Goal: Task Accomplishment & Management: Use online tool/utility

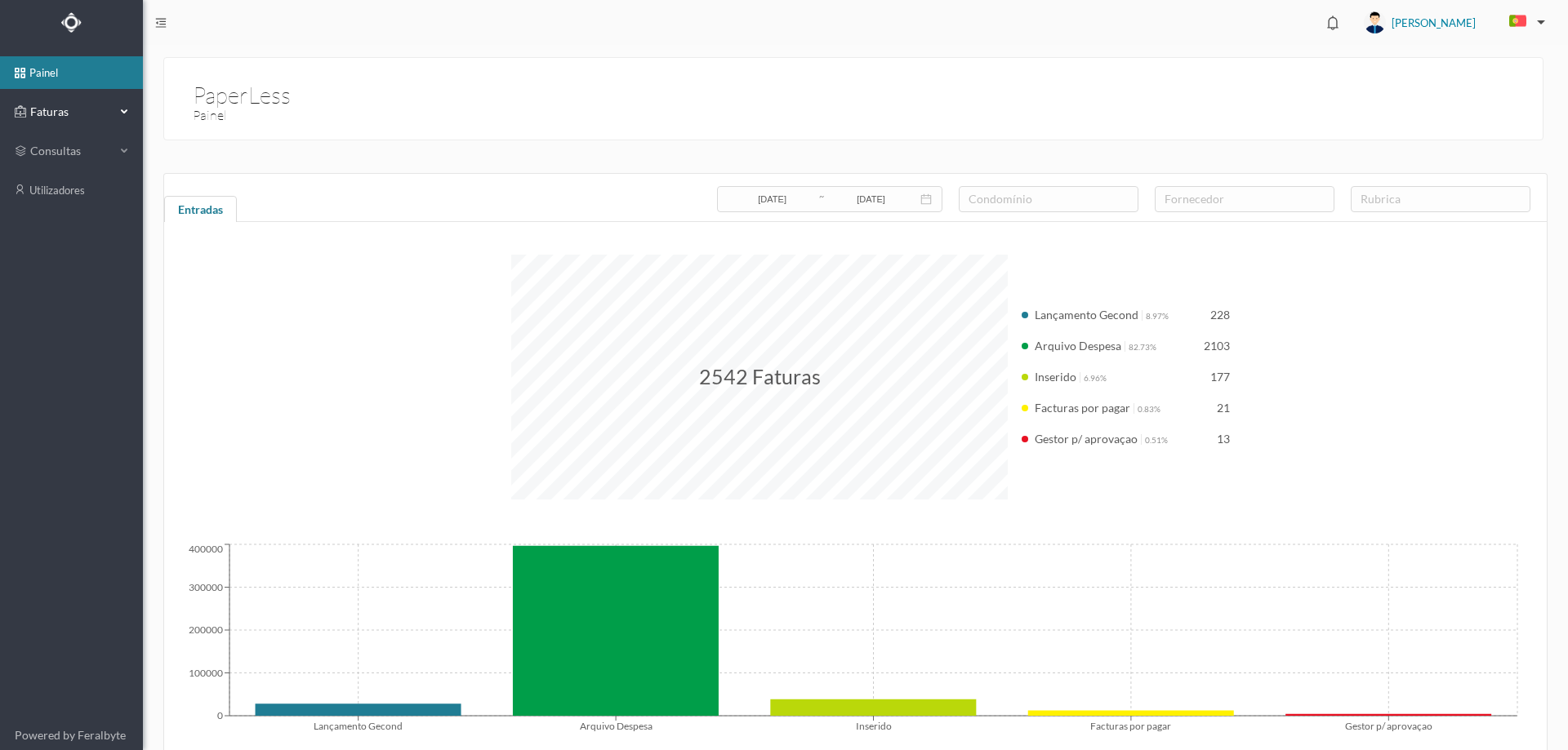
click at [83, 101] on div "Faturas" at bounding box center [65, 112] width 100 height 32
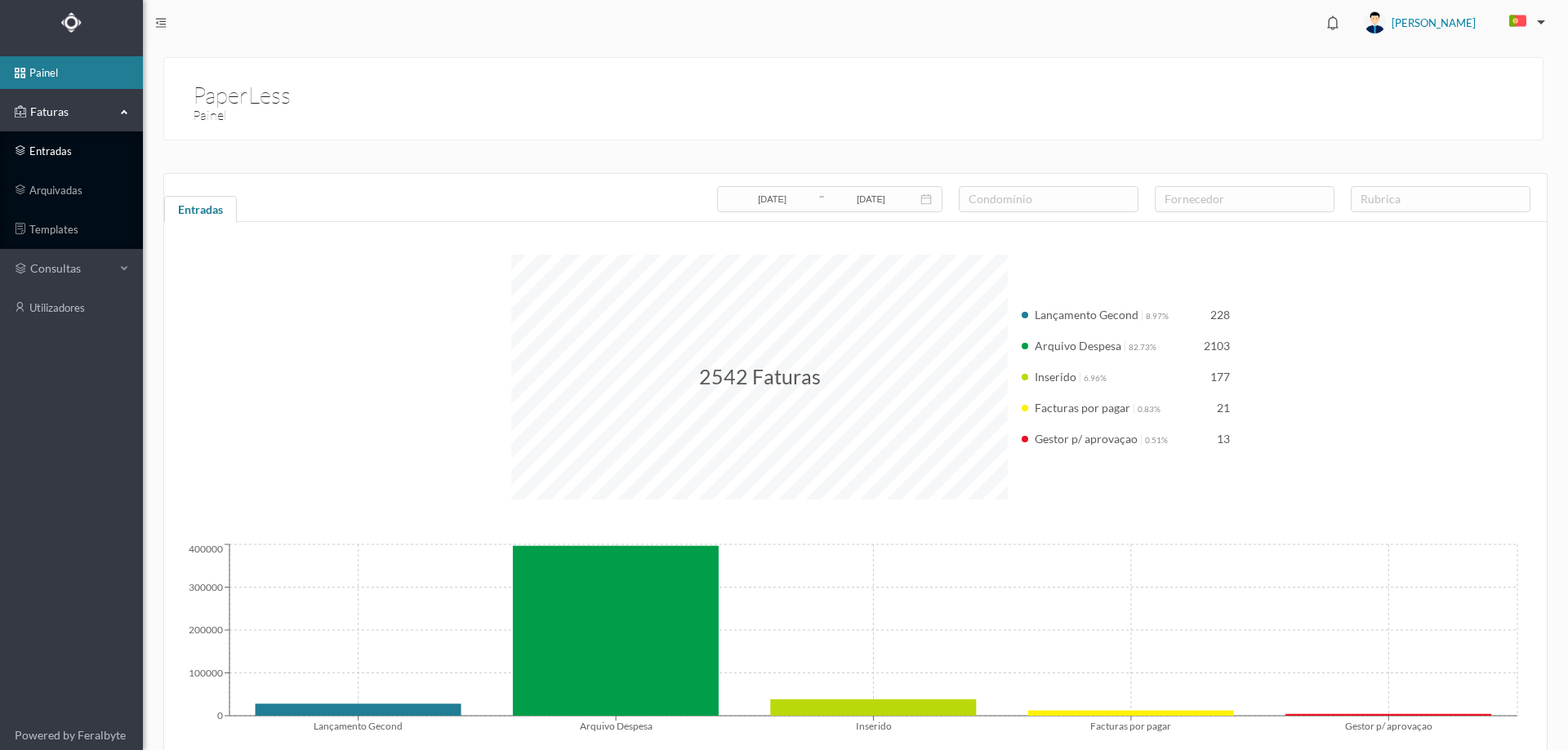
click at [83, 153] on link "entradas" at bounding box center [71, 151] width 143 height 32
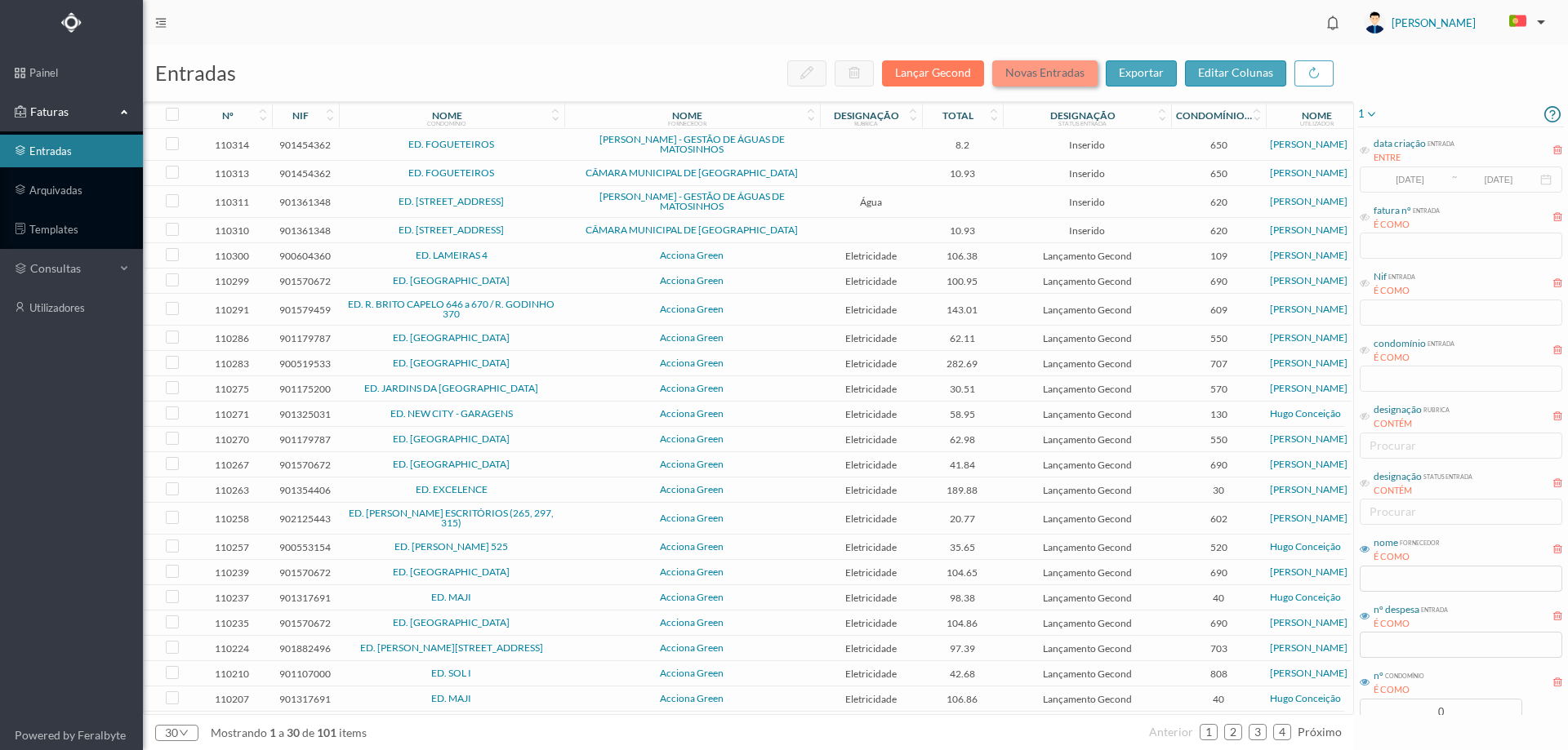
click at [1054, 67] on button "Novas Entradas" at bounding box center [1044, 74] width 105 height 27
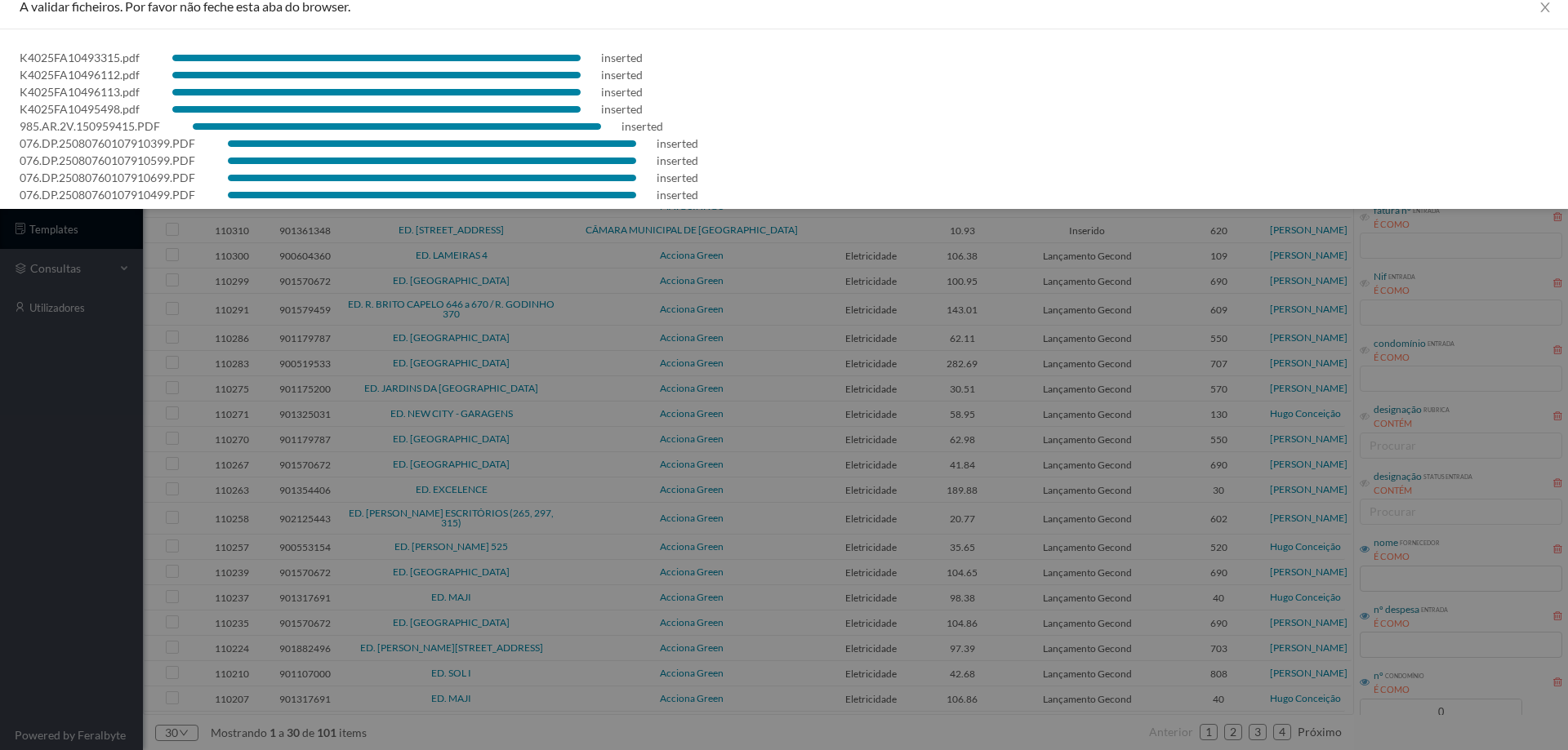
scroll to position [29, 0]
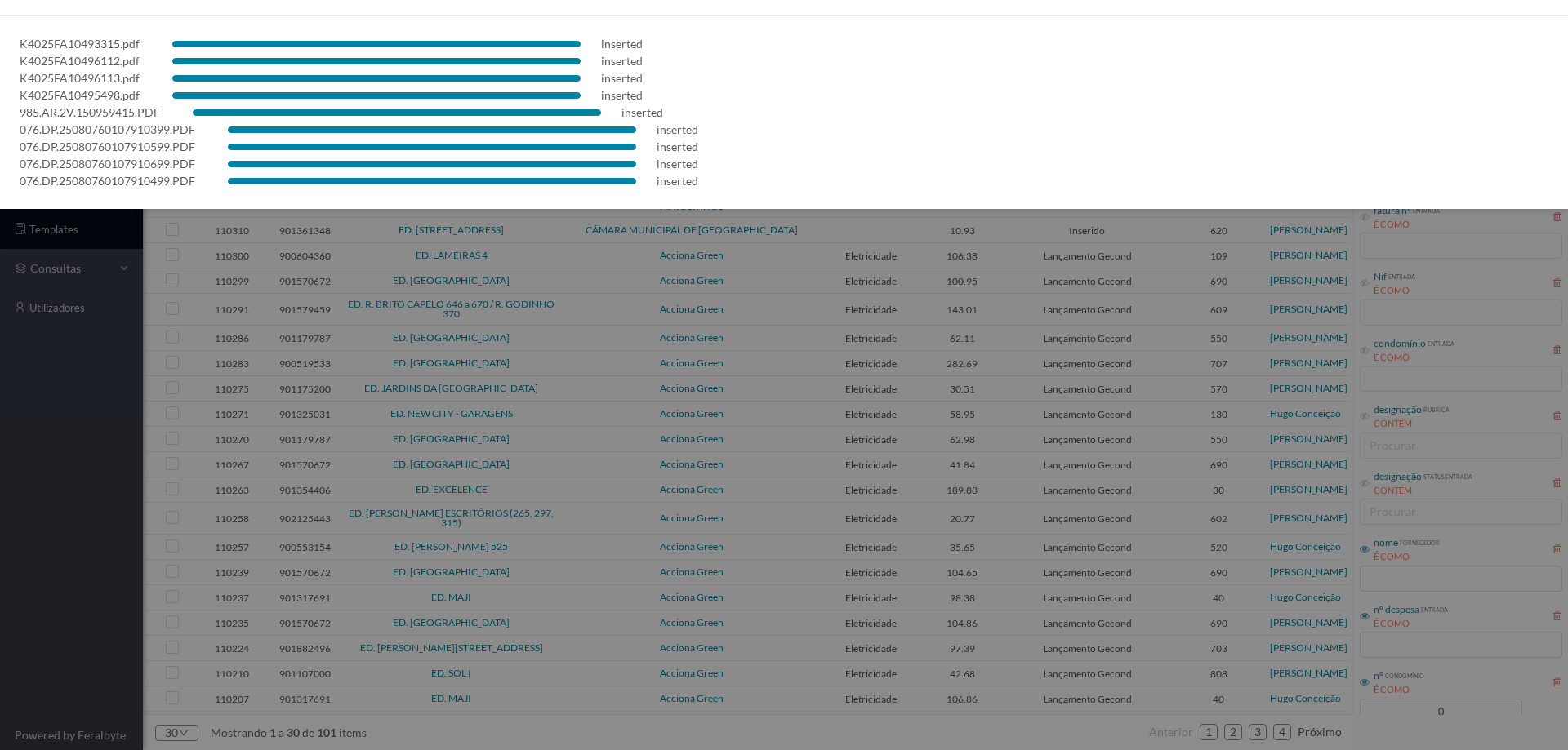
click at [20, 505] on div at bounding box center [784, 375] width 1568 height 750
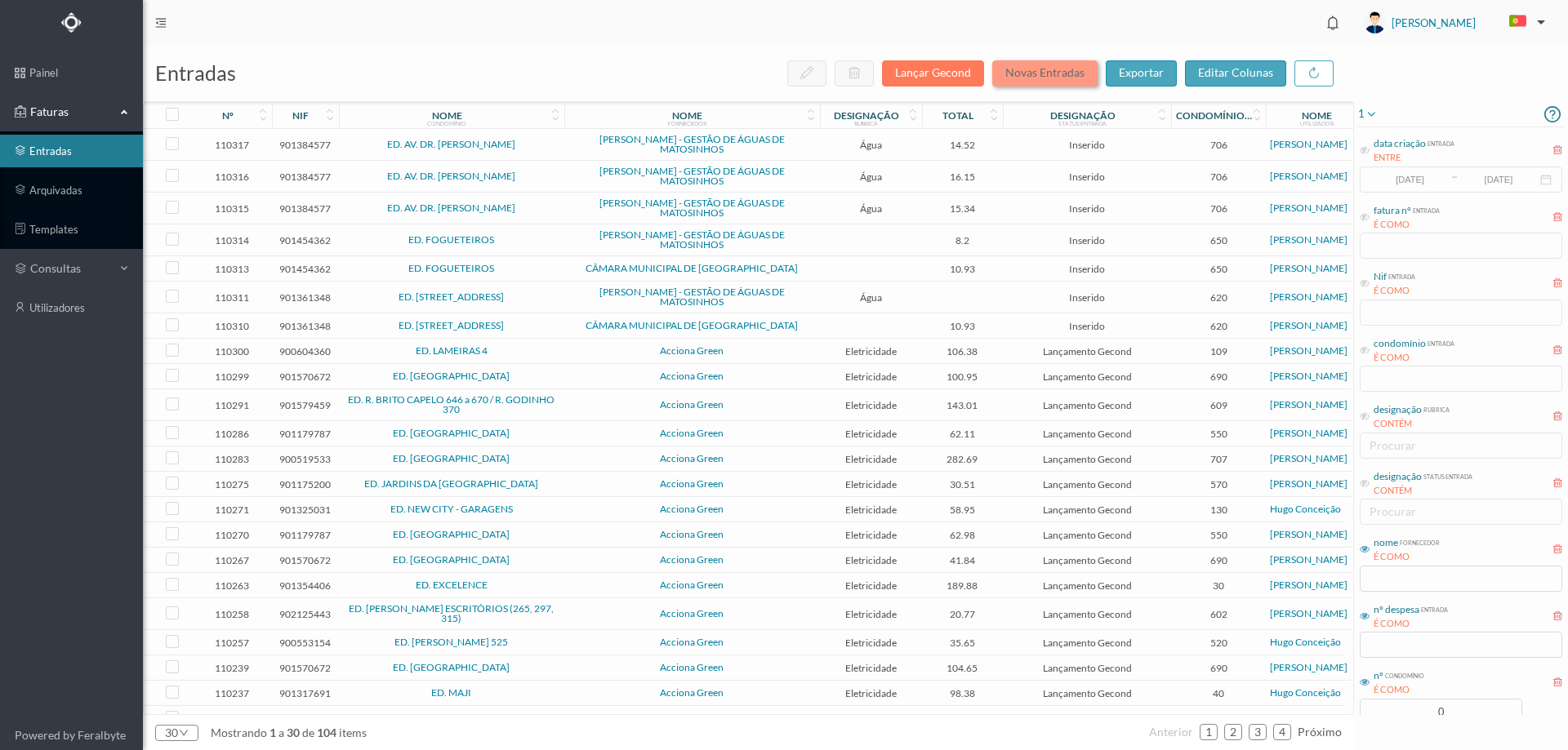
click at [1031, 71] on button "Novas Entradas" at bounding box center [1044, 74] width 105 height 27
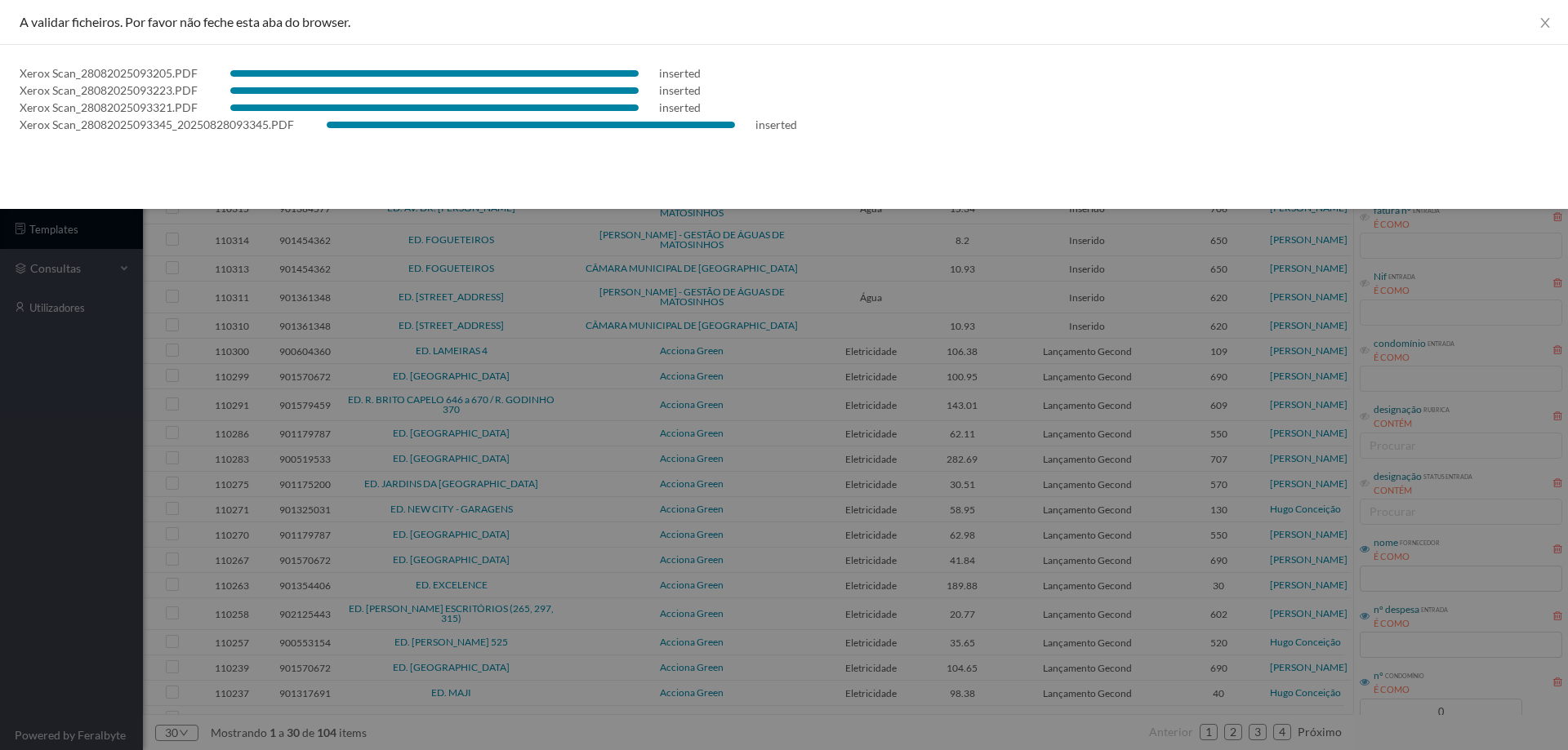
drag, startPoint x: 4, startPoint y: 577, endPoint x: 44, endPoint y: 515, distance: 73.8
click at [6, 579] on div at bounding box center [784, 375] width 1568 height 750
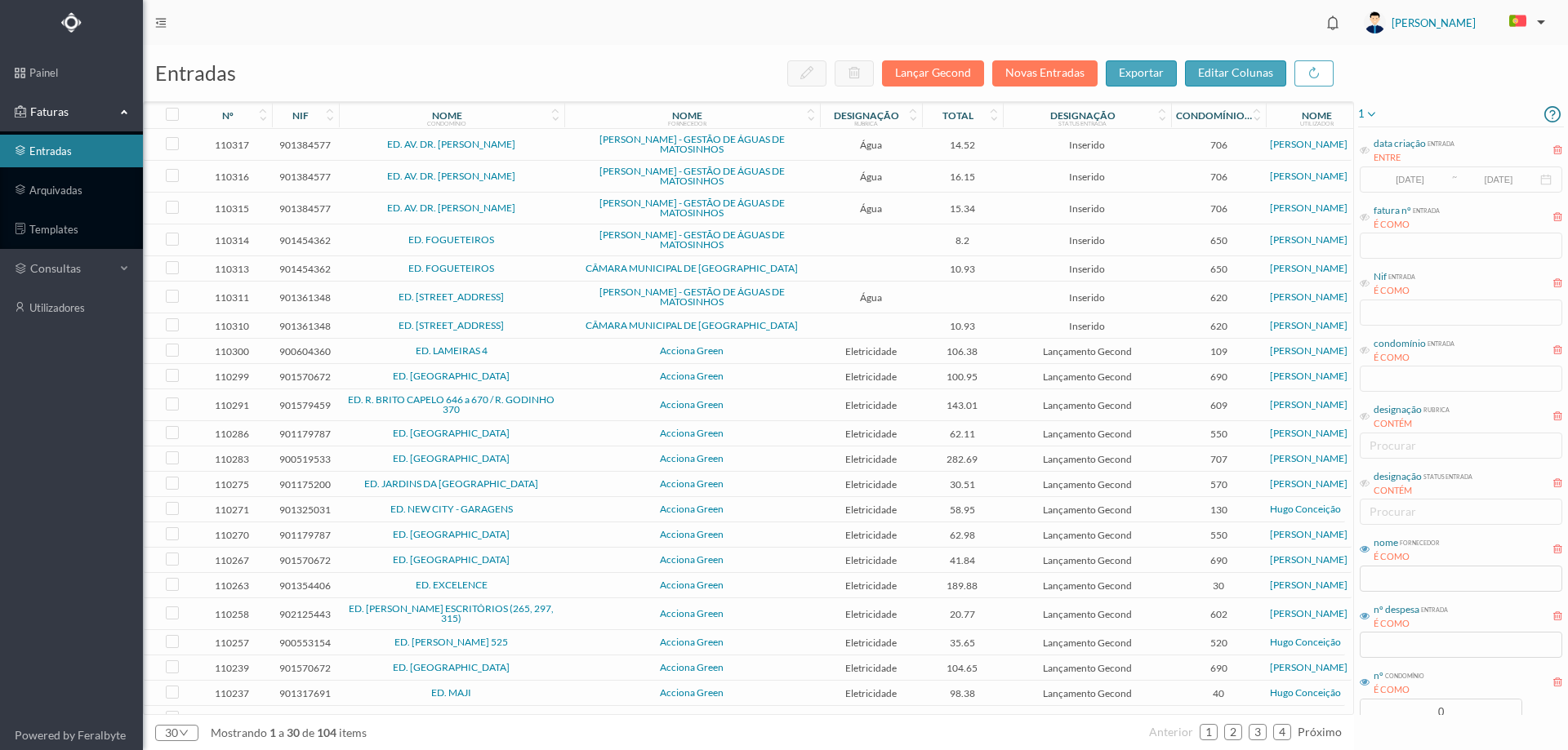
click at [1362, 109] on span "1" at bounding box center [1367, 114] width 20 height 20
click at [1393, 166] on span "abrir filtro" at bounding box center [1413, 170] width 59 height 14
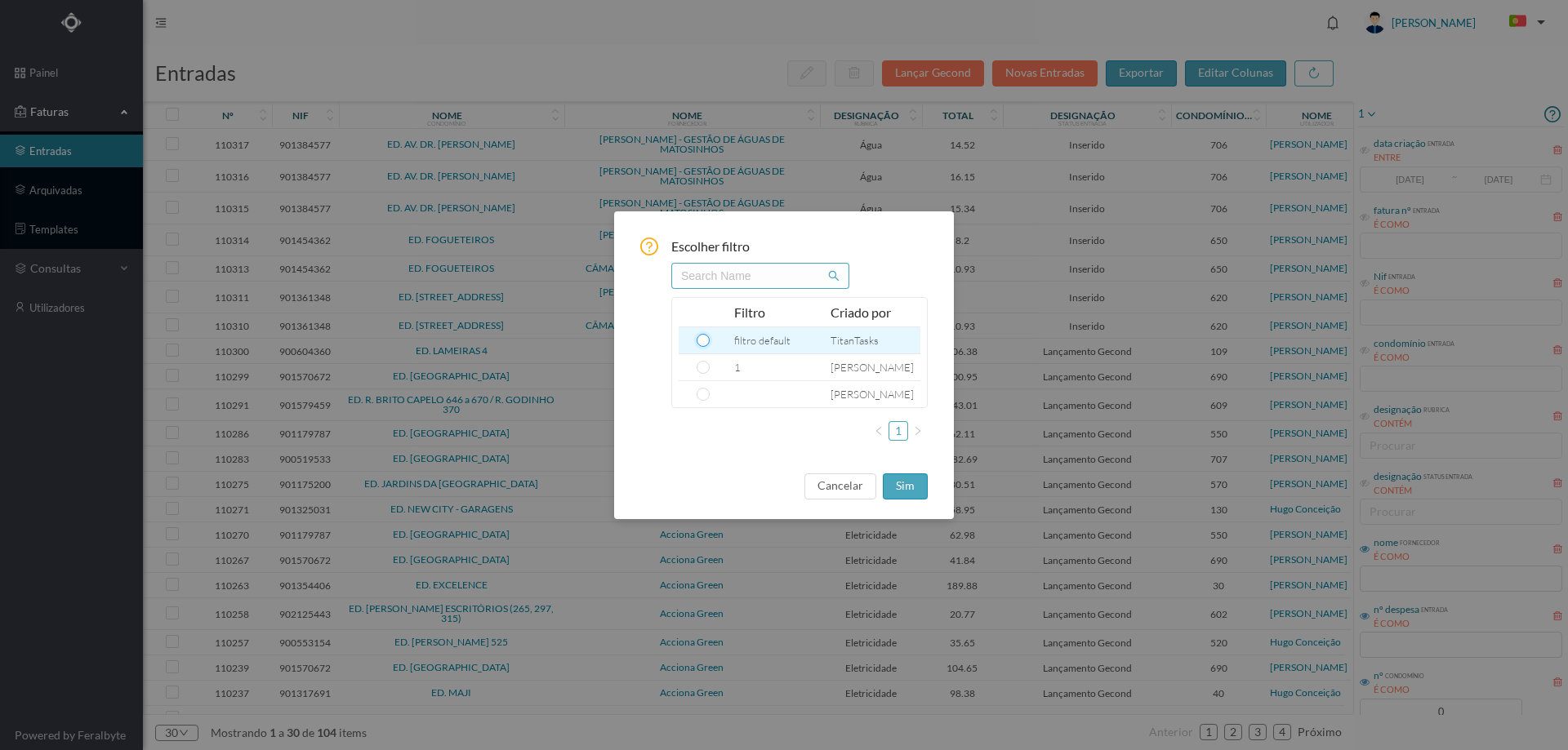
click at [697, 341] on input "radio" at bounding box center [703, 341] width 13 height 13
radio input "true"
click at [914, 489] on button "sim" at bounding box center [905, 487] width 45 height 27
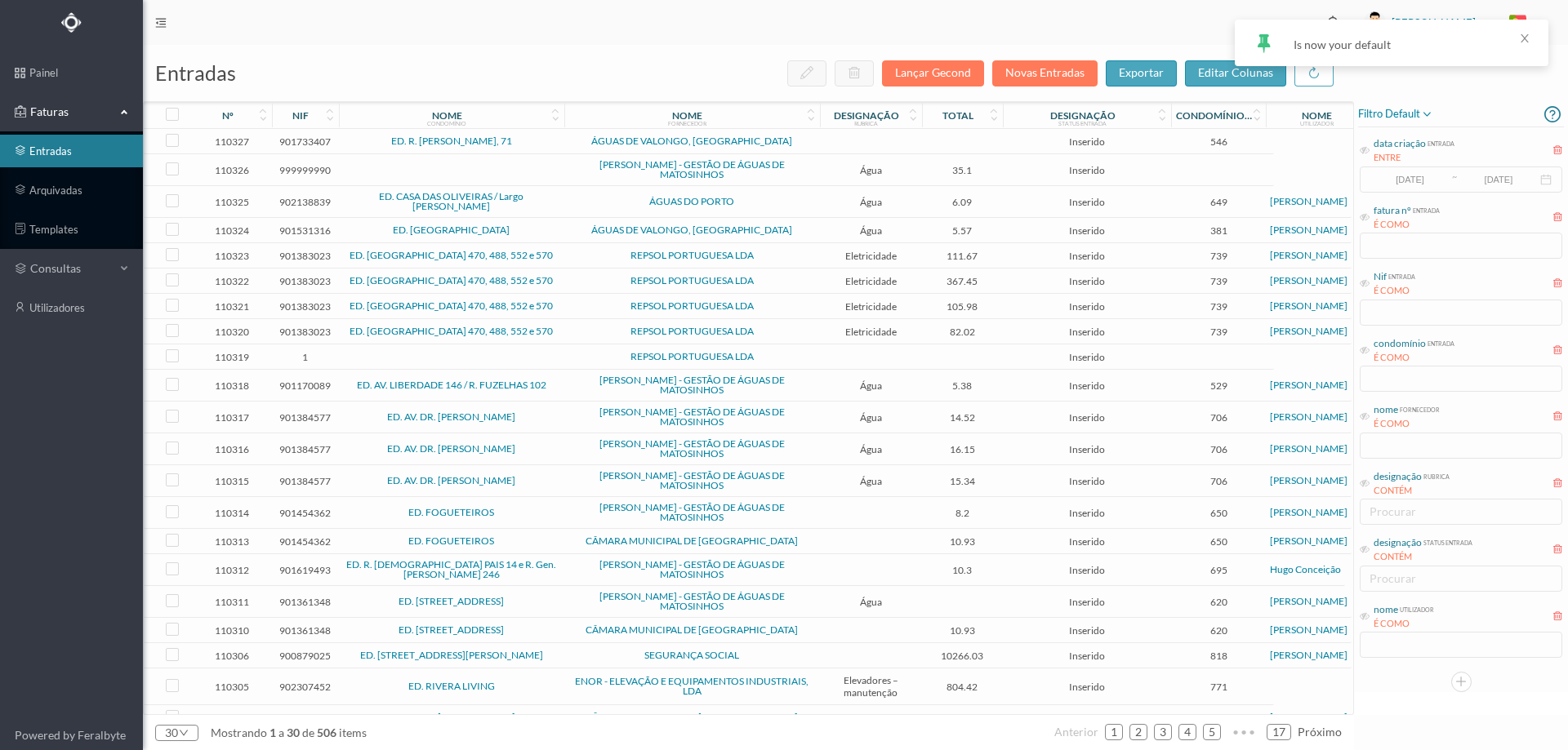
click at [597, 142] on span "ÁGUAS DE VALONGO, SA" at bounding box center [692, 141] width 247 height 9
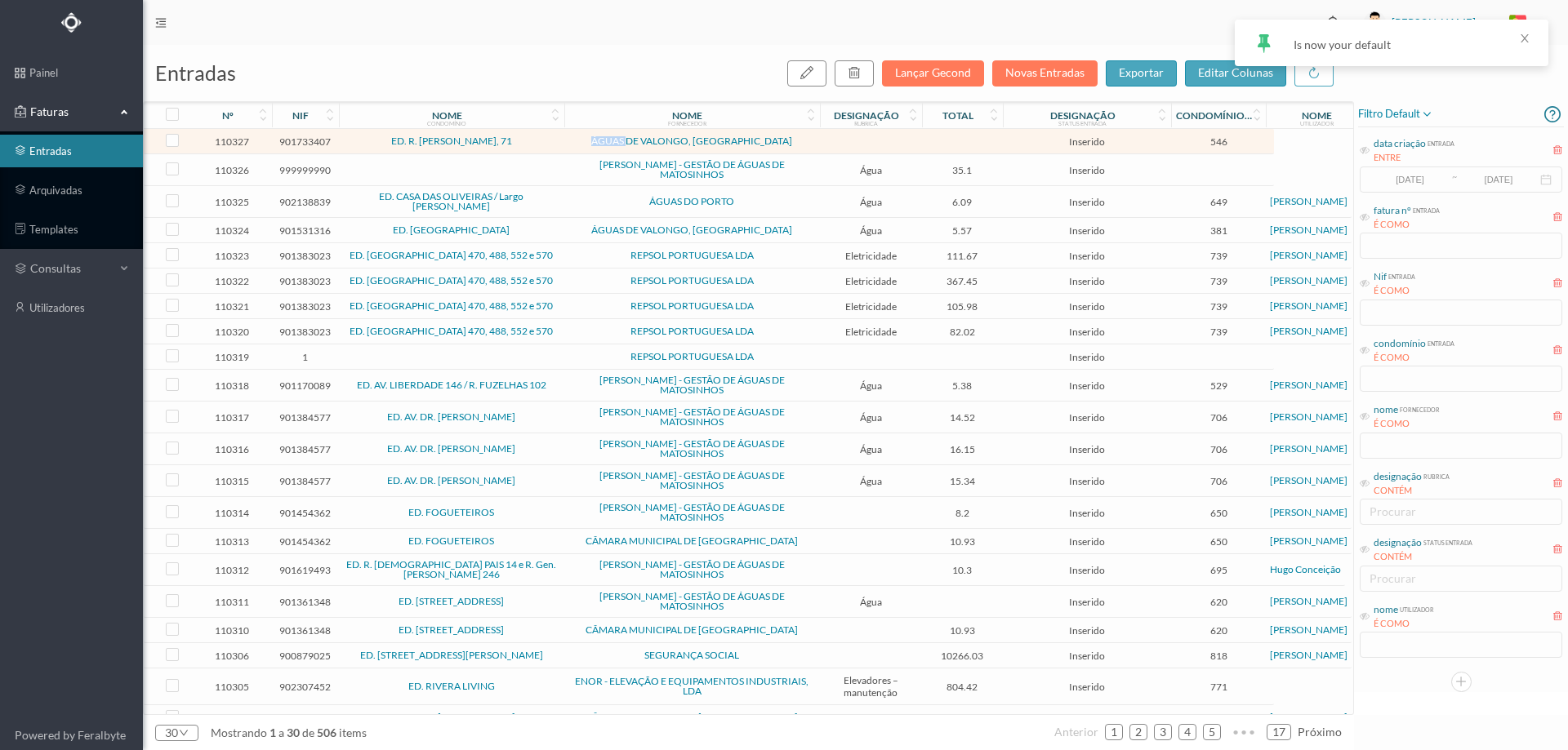
click at [597, 142] on span "ÁGUAS DE VALONGO, SA" at bounding box center [692, 141] width 247 height 9
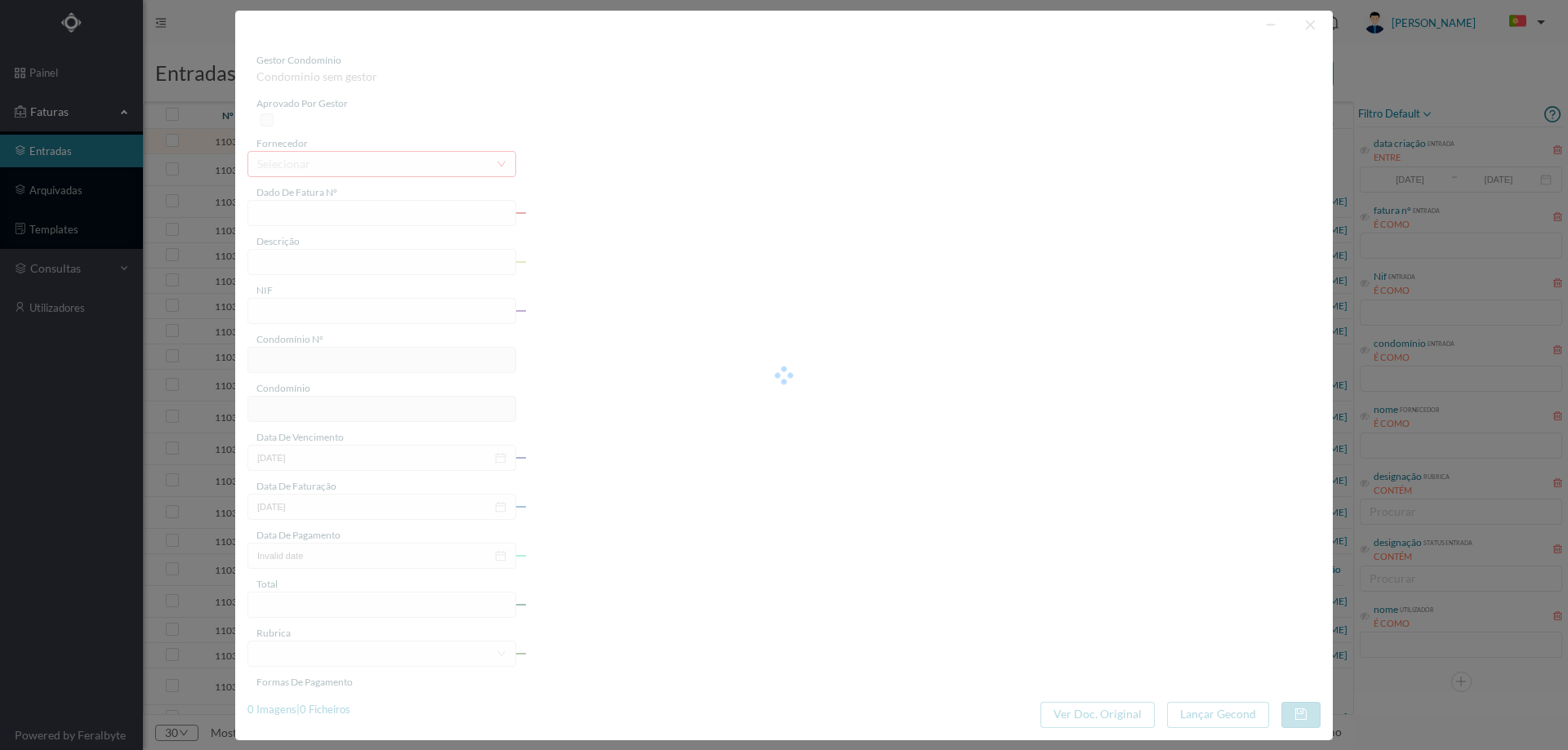
type input "to.pt to nt"
type input "901733407"
type input "Invalid date"
type input "9096-11-01"
type input "546"
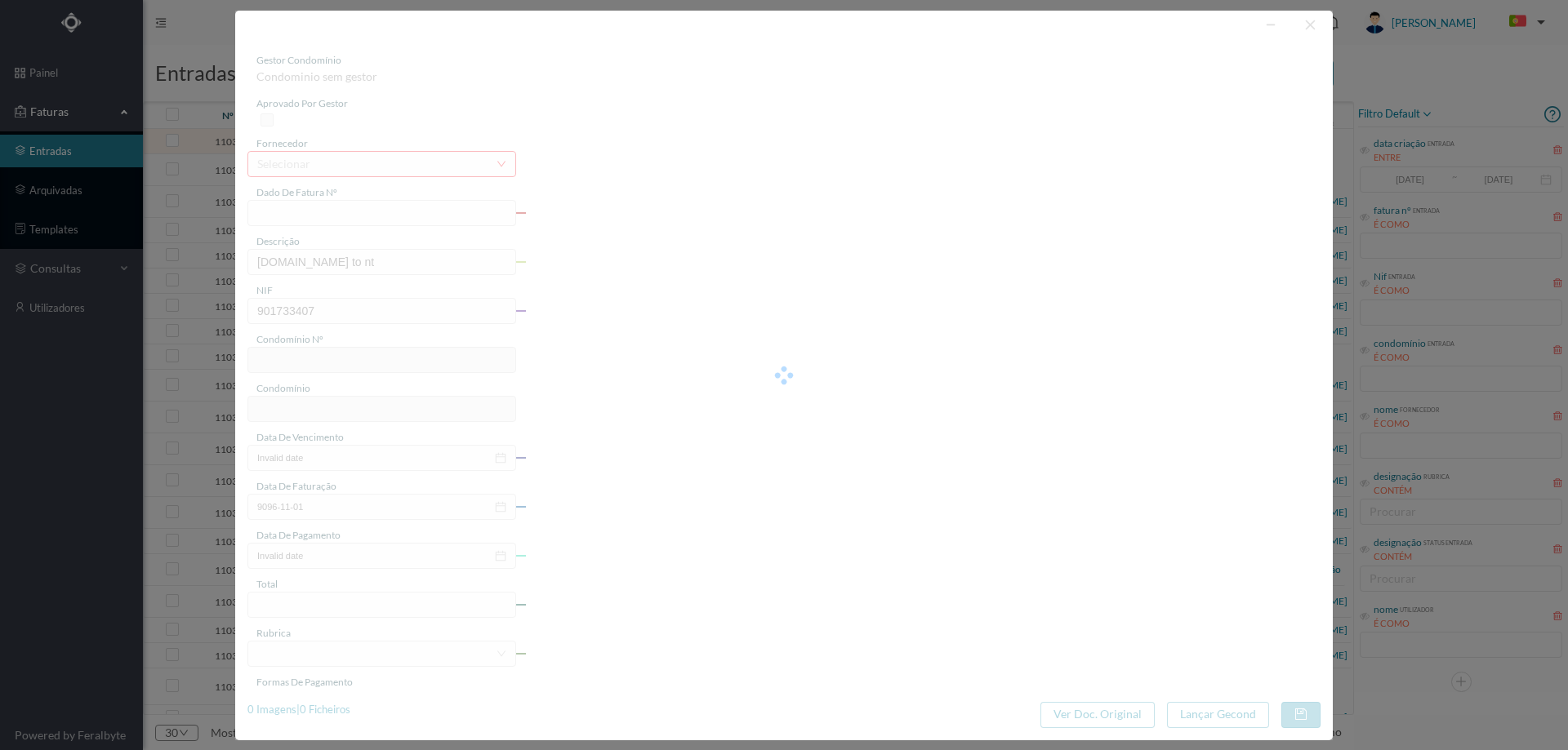
type input "ED. R. JOÃO DE DEUS, 71"
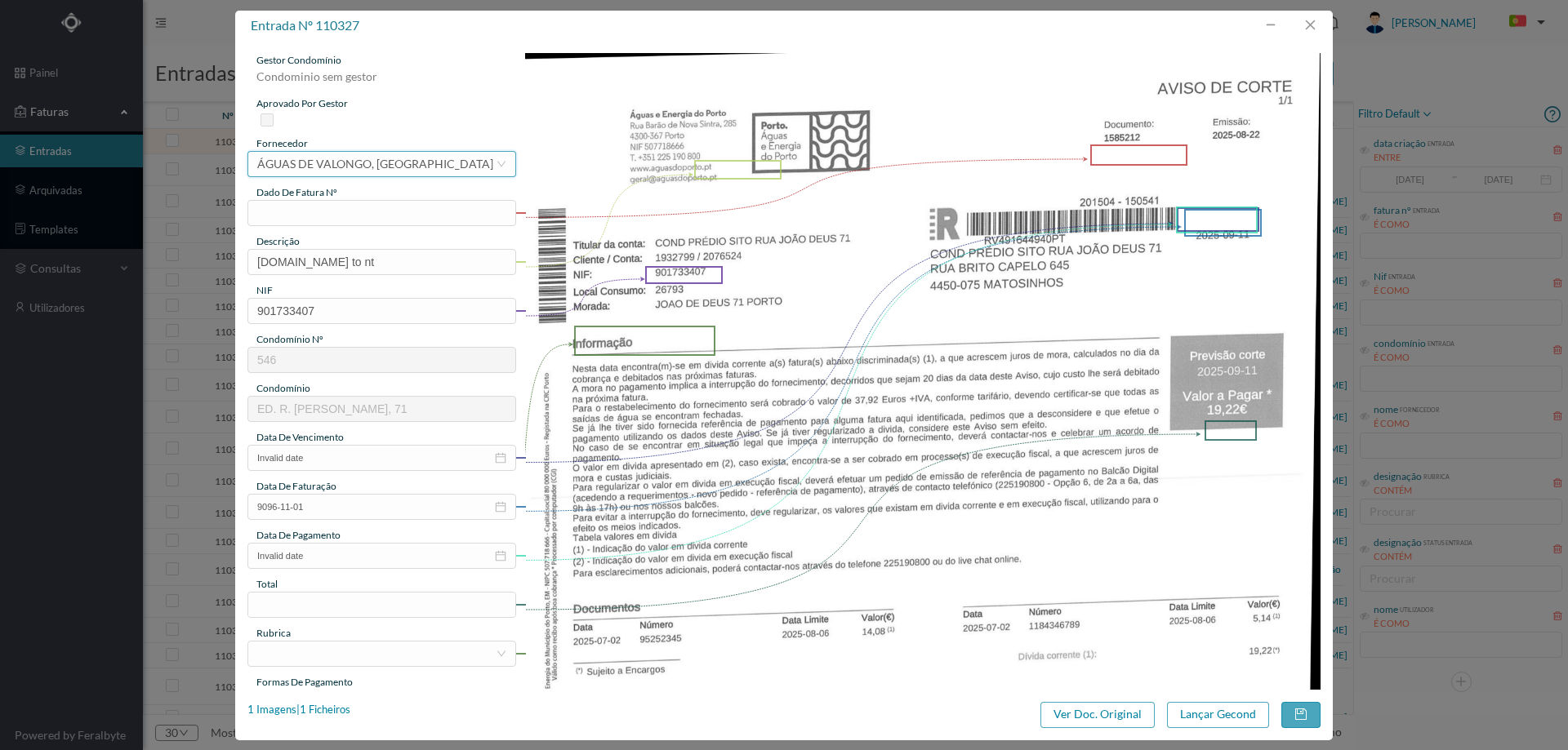
click at [393, 168] on div "selecionar ÁGUAS DE VALONGO, SA" at bounding box center [377, 164] width 239 height 25
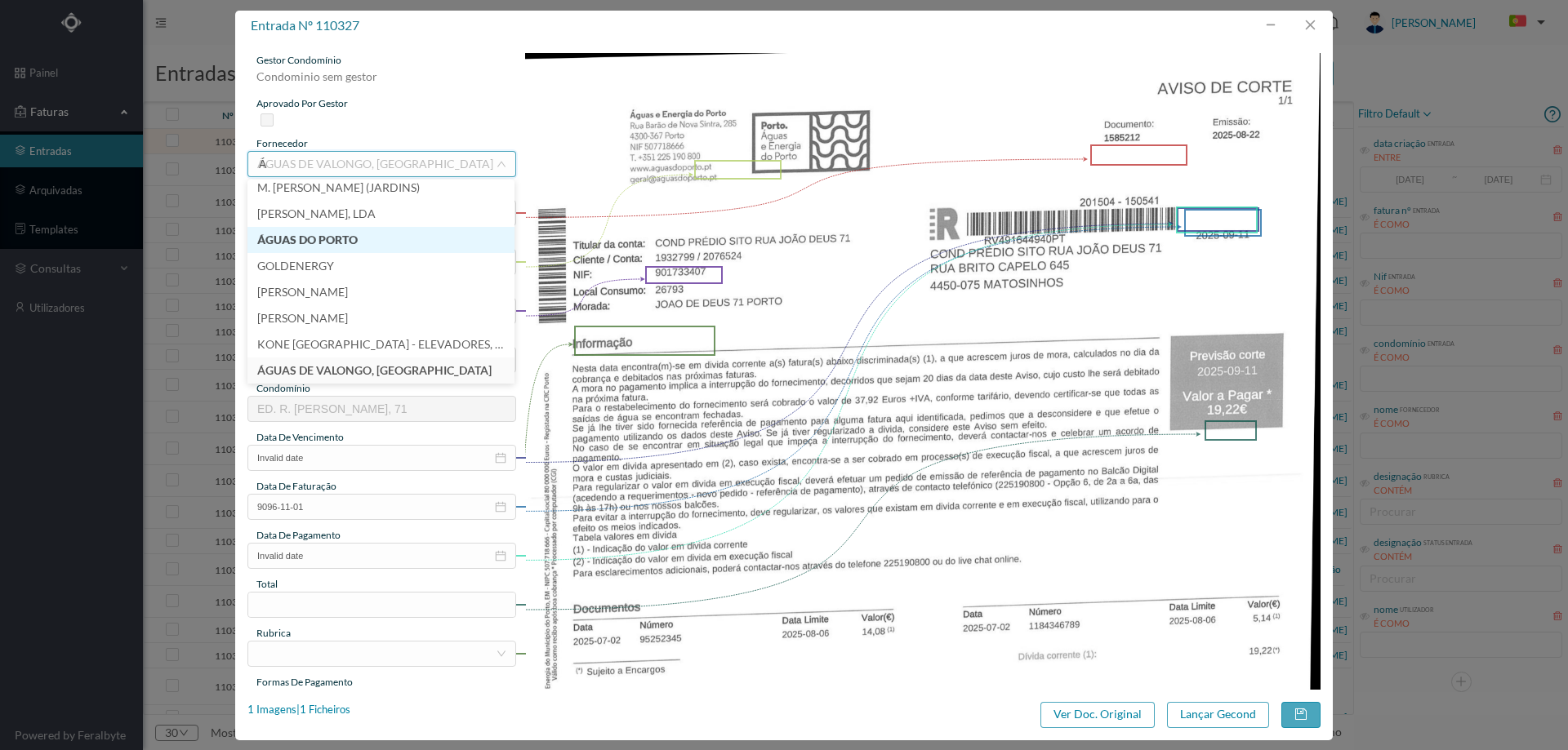
scroll to position [3, 0]
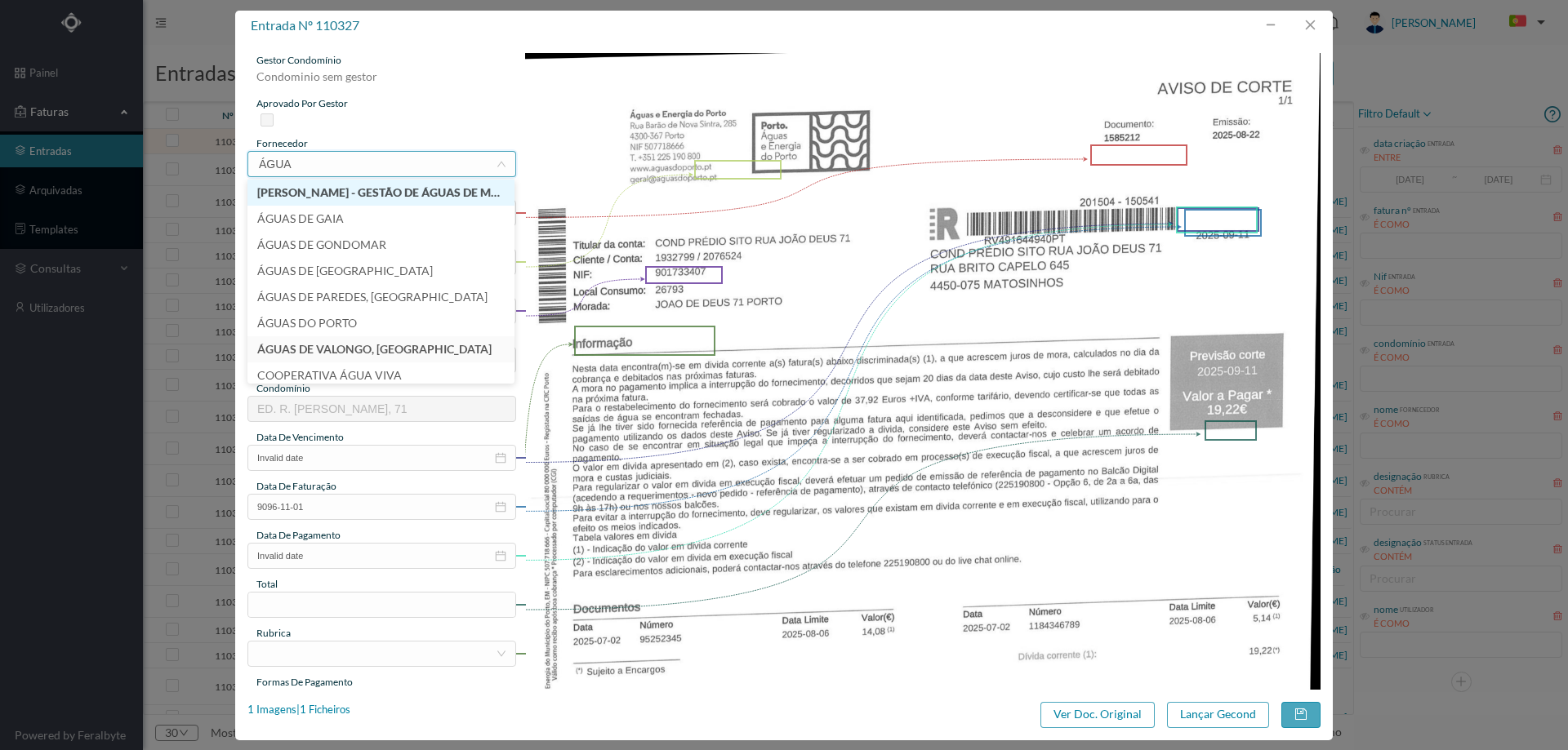
type input "ÁGUAS"
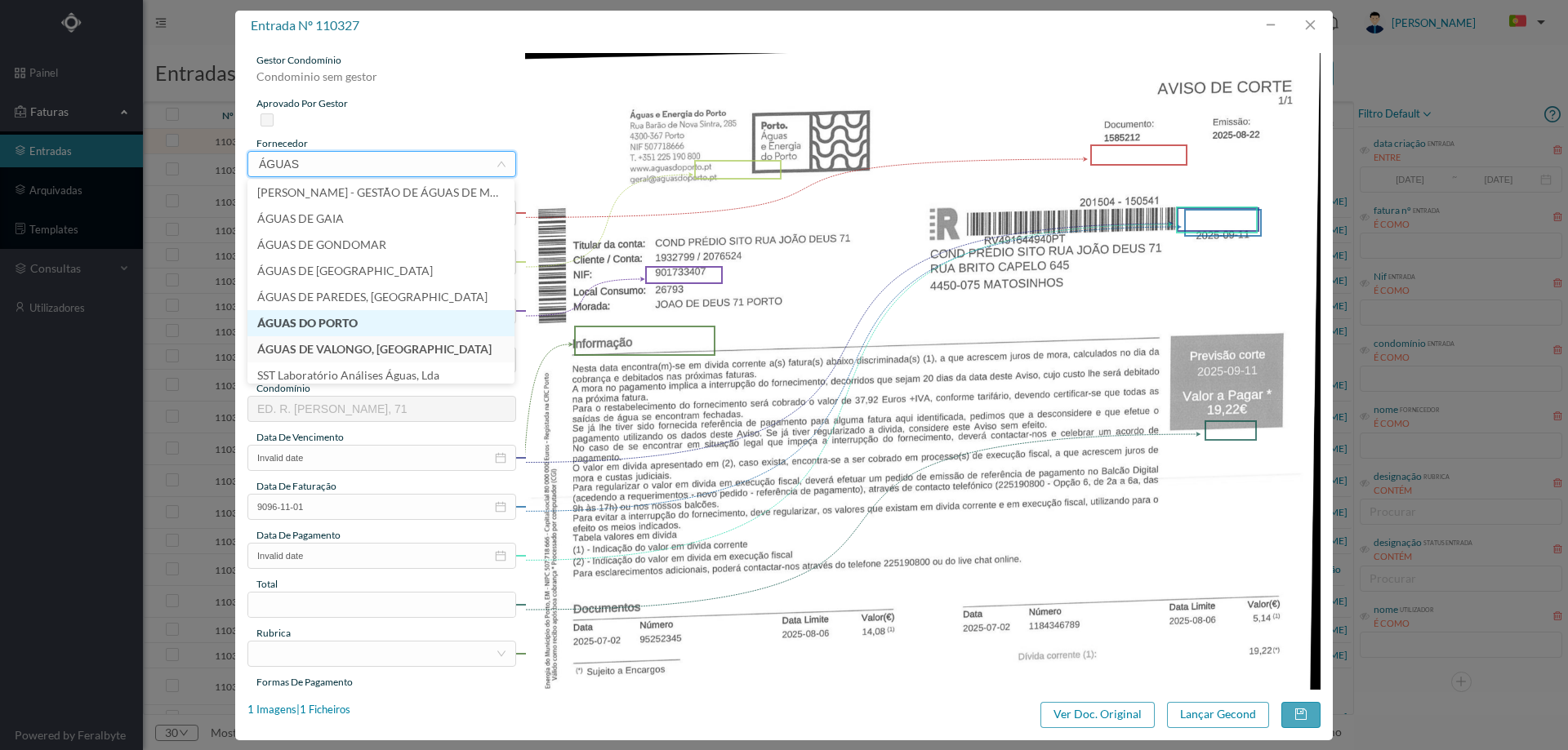
click at [349, 324] on li "ÁGUAS DO PORTO" at bounding box center [381, 324] width 267 height 27
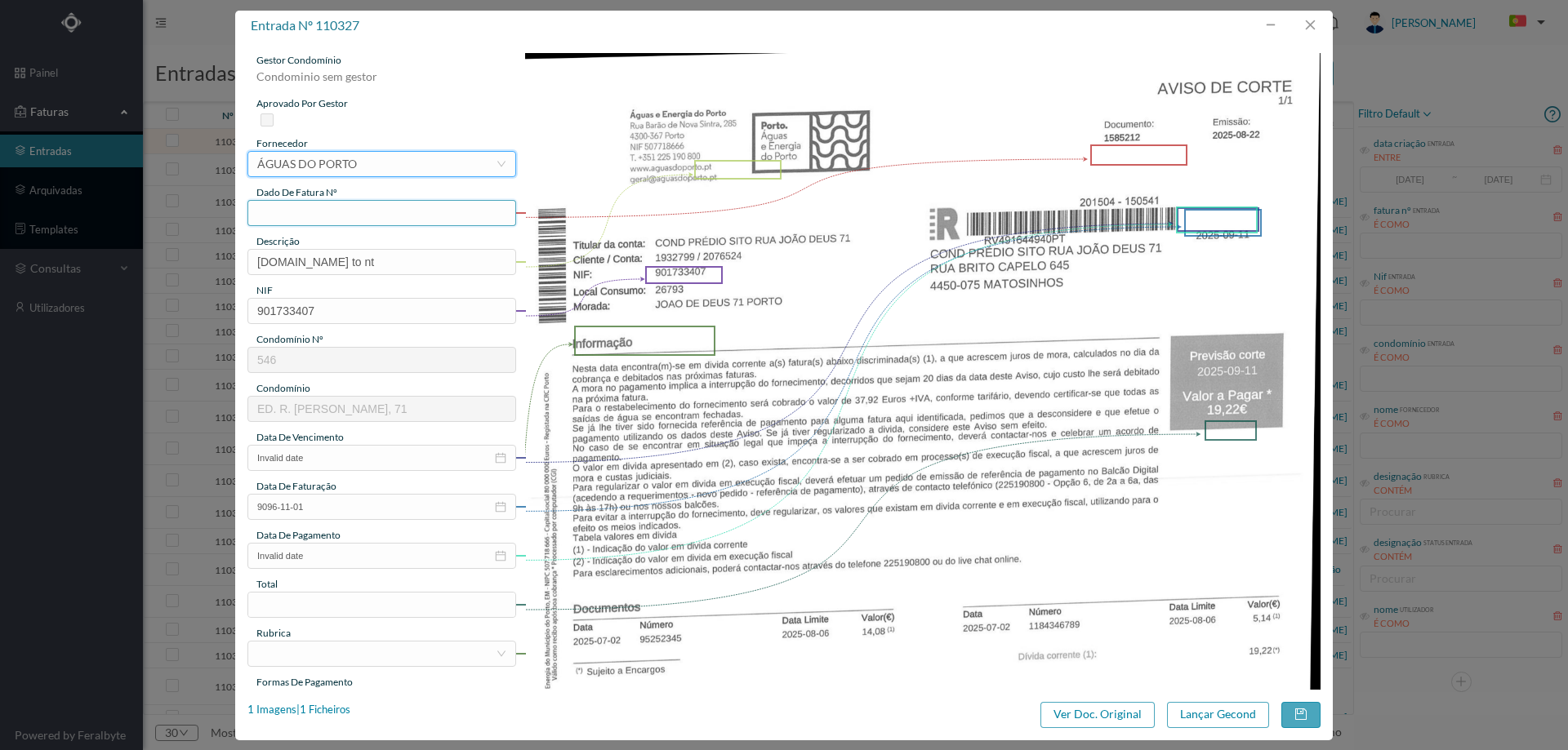
click at [346, 219] on input "text" at bounding box center [382, 213] width 269 height 27
type input "1184346789"
drag, startPoint x: 322, startPoint y: 256, endPoint x: 200, endPoint y: 247, distance: 122.3
click at [200, 247] on div "entrada nº 110327 gestor condomínio Condominio sem gestor aprovado por gestor f…" at bounding box center [784, 375] width 1568 height 750
type input "AVISO DE CORTE"
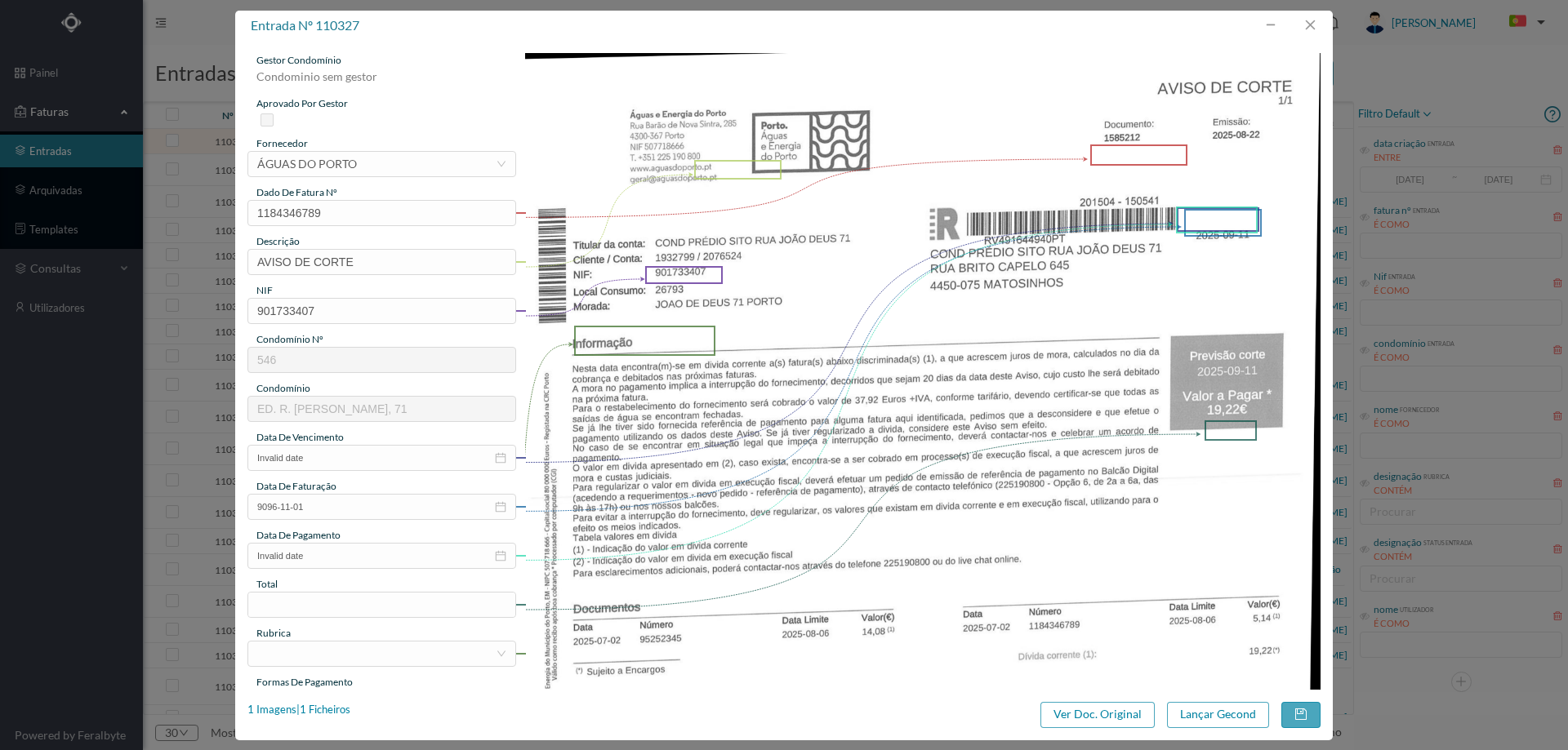
click at [868, 393] on img at bounding box center [923, 615] width 796 height 1124
click at [332, 460] on input "Invalid date" at bounding box center [382, 458] width 269 height 27
click at [333, 640] on div "27" at bounding box center [329, 640] width 20 height 20
type input "2025-08-27"
click at [356, 516] on input "9096-11-01" at bounding box center [382, 507] width 269 height 27
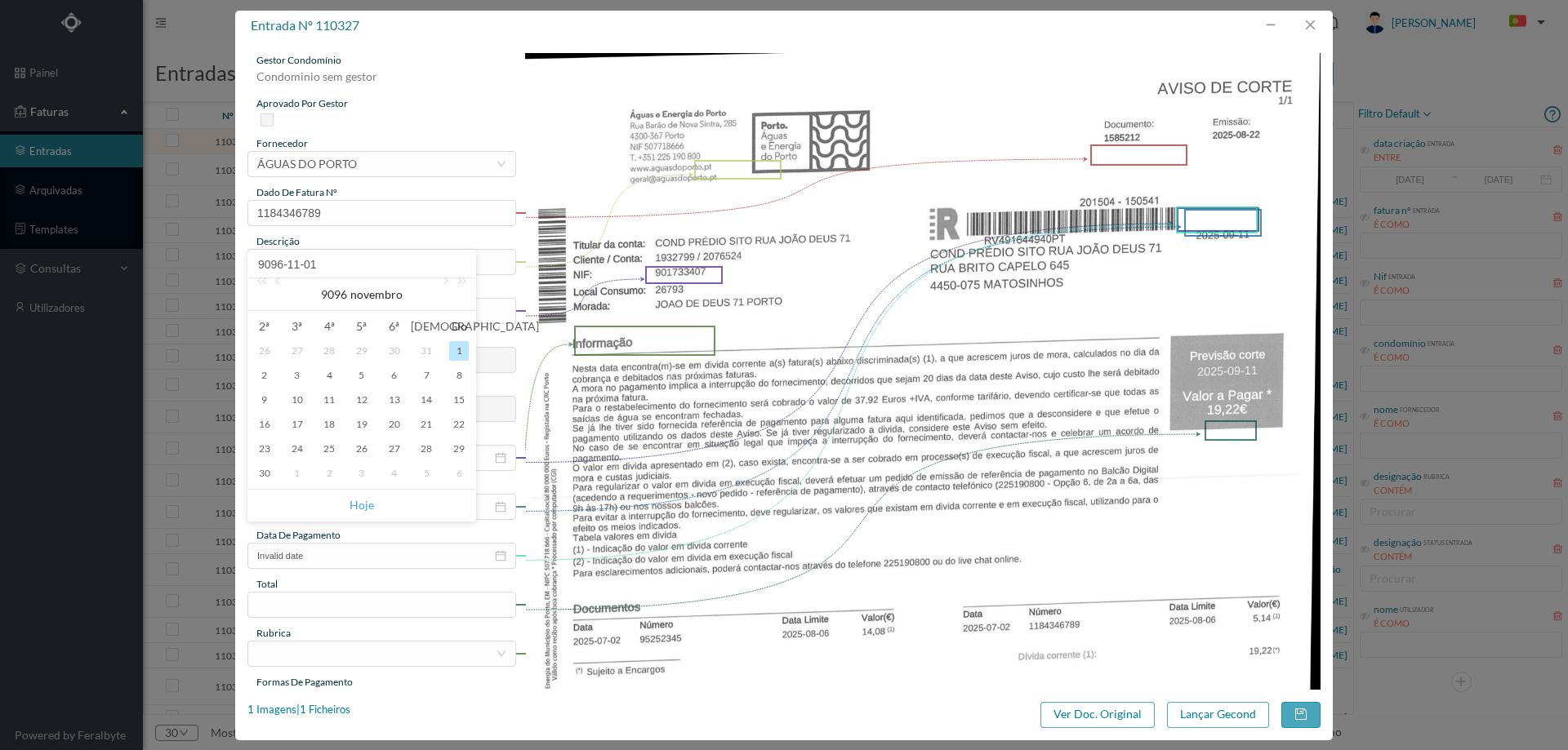
click at [364, 501] on link "Hoje" at bounding box center [362, 505] width 25 height 31
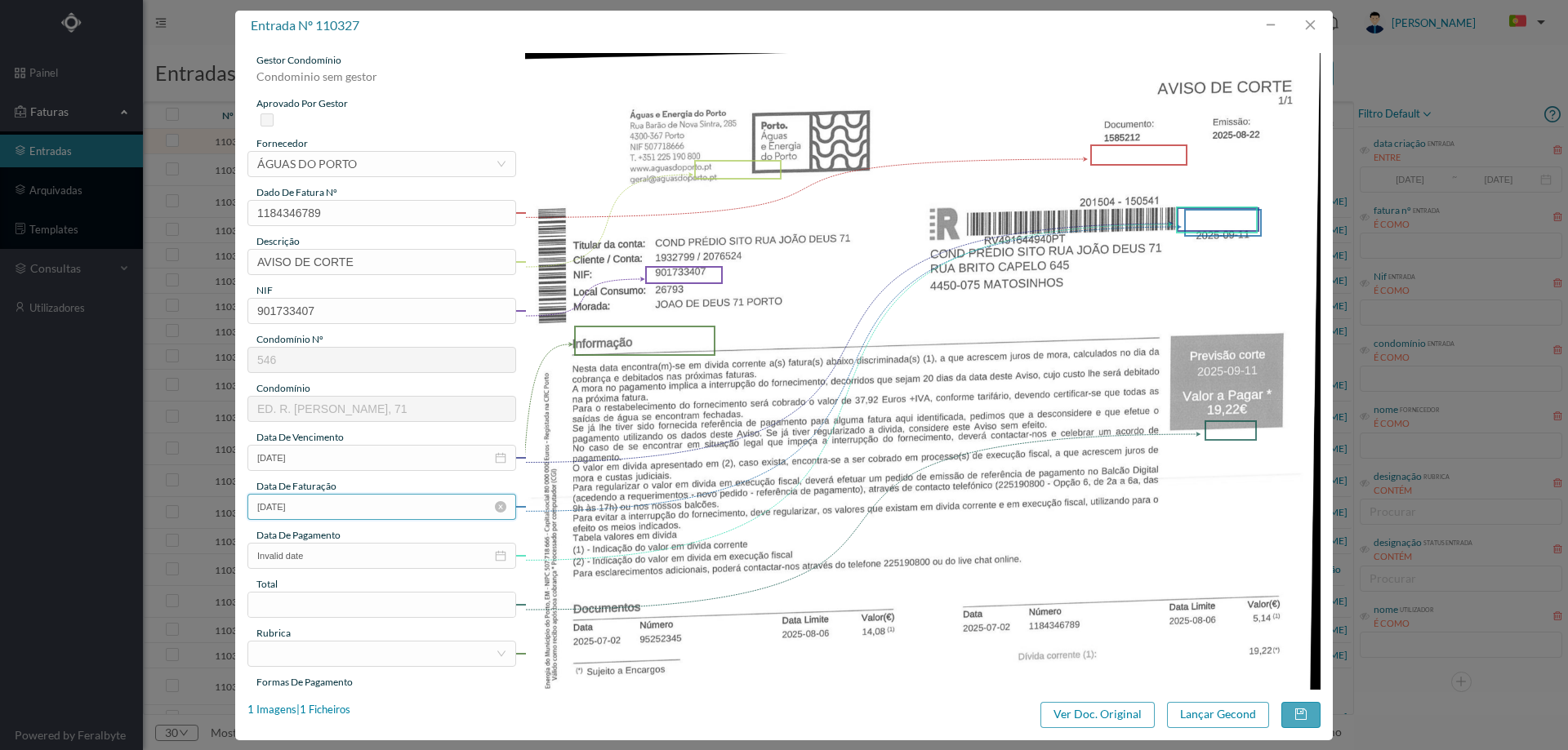
click at [355, 509] on input "[DATE]" at bounding box center [382, 507] width 269 height 27
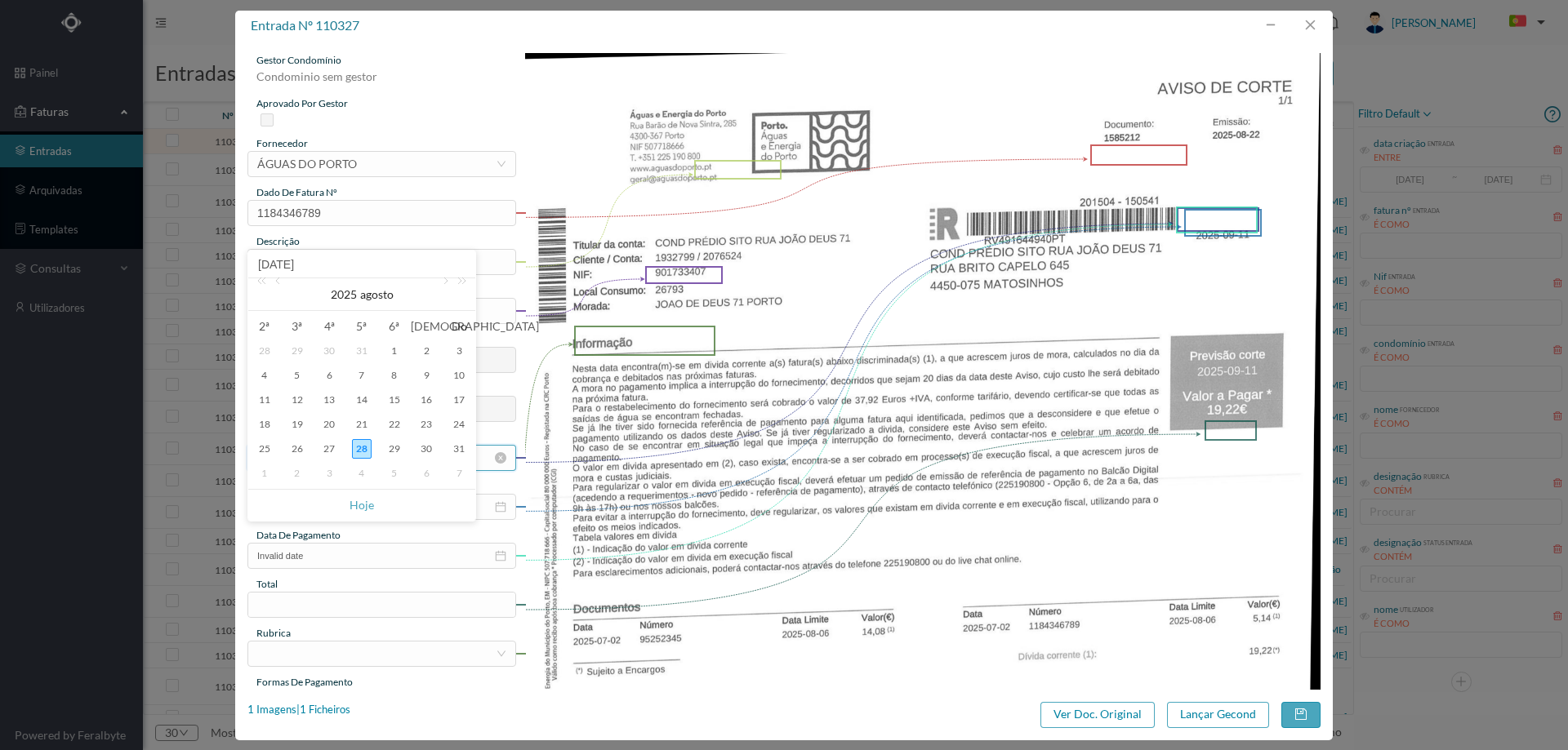
drag, startPoint x: 337, startPoint y: 450, endPoint x: 335, endPoint y: 458, distance: 8.2
click at [337, 451] on div "27" at bounding box center [329, 449] width 20 height 20
type input "2025-08-27"
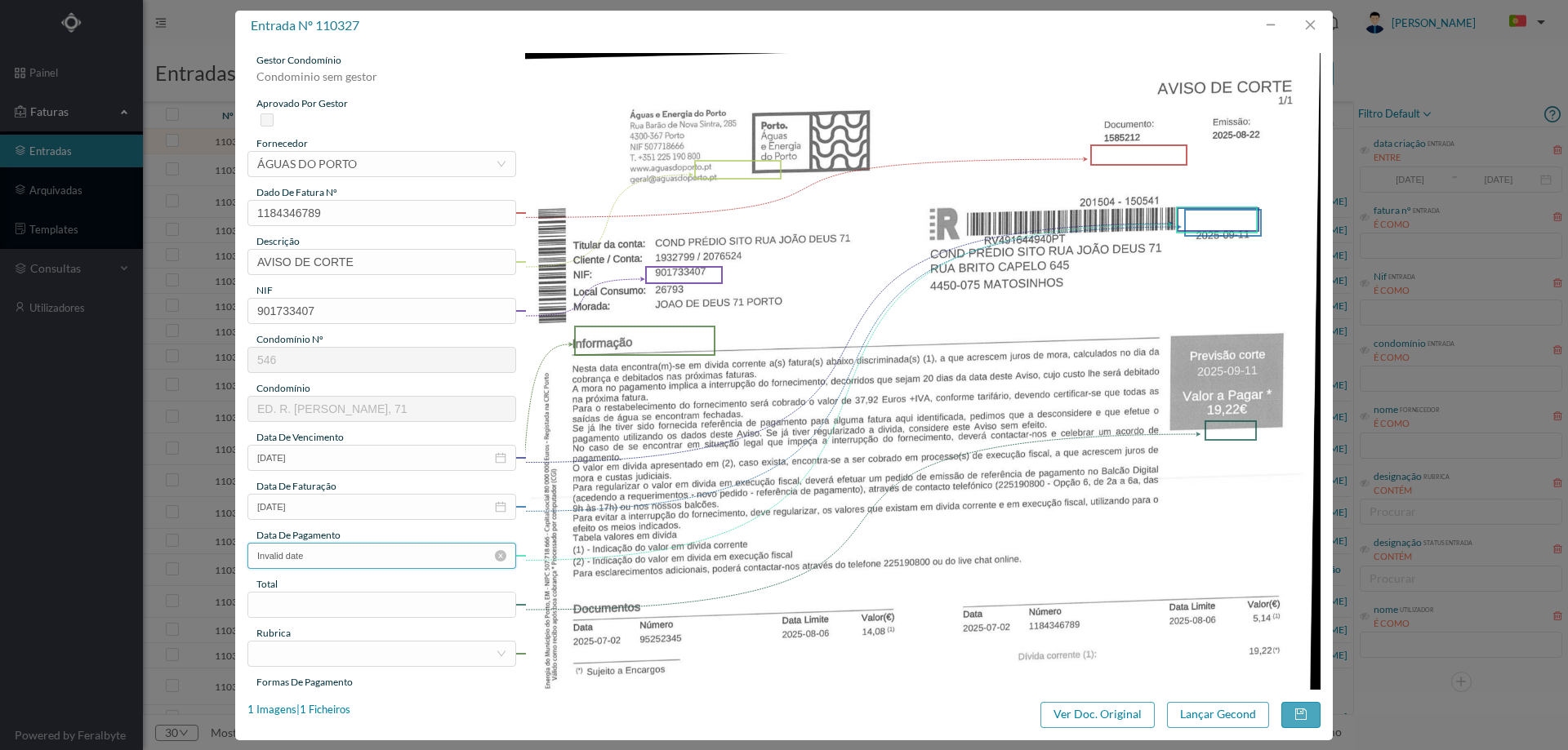
click at [342, 559] on input "Invalid date" at bounding box center [382, 556] width 269 height 27
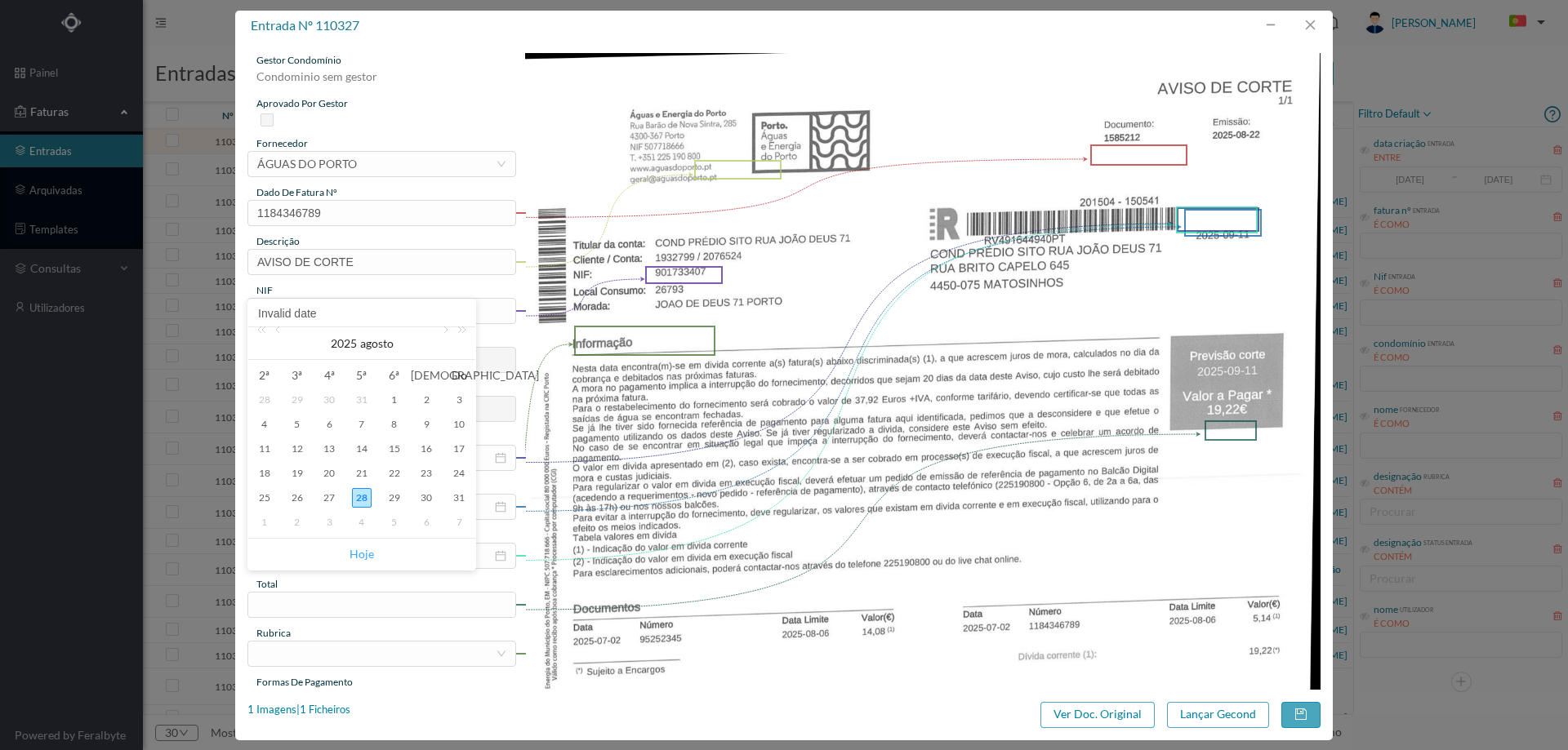
click at [369, 550] on link "Hoje" at bounding box center [362, 554] width 25 height 31
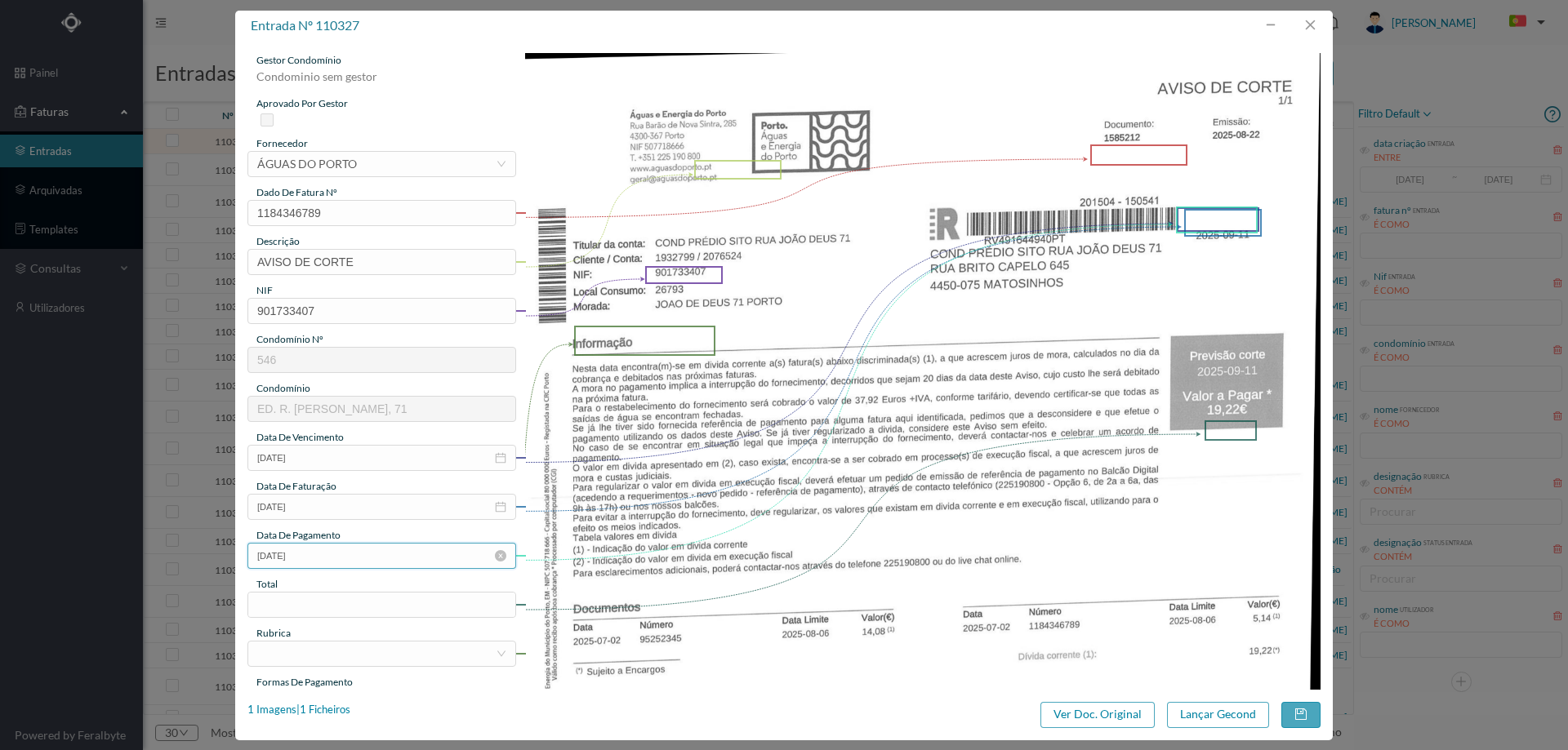
click at [353, 560] on input "[DATE]" at bounding box center [382, 556] width 269 height 27
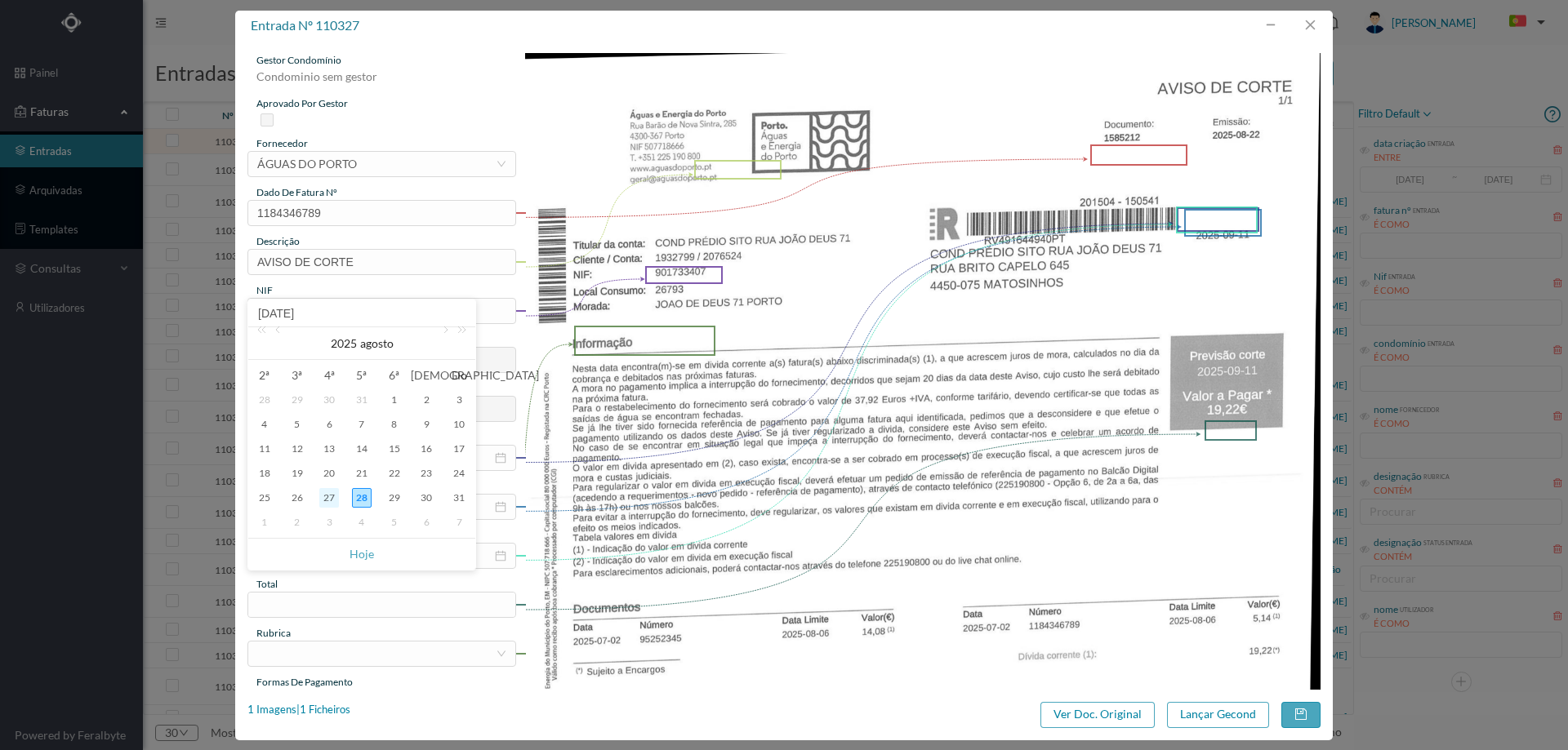
click at [328, 493] on div "27" at bounding box center [329, 497] width 20 height 20
type input "2025-08-27"
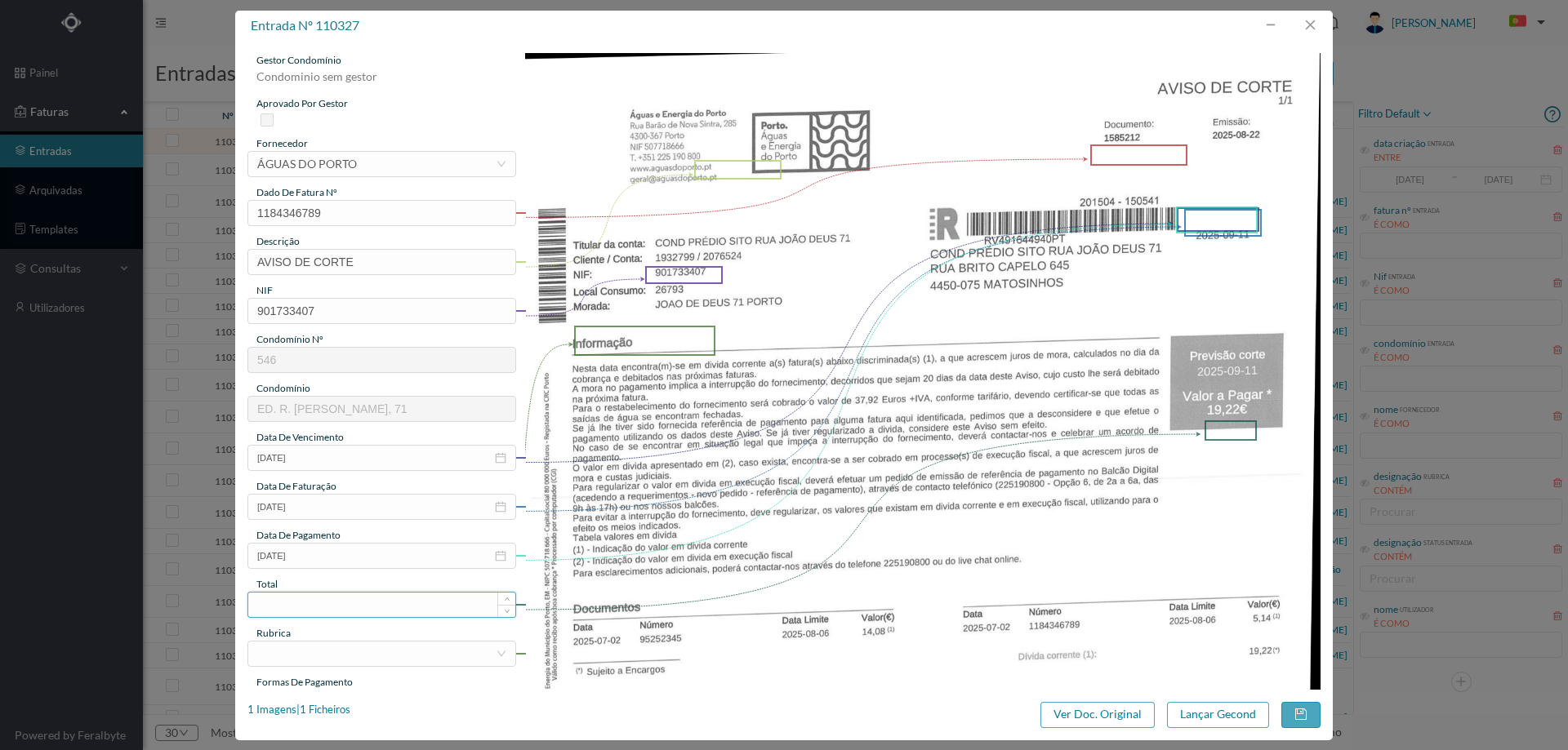
click at [329, 602] on input at bounding box center [382, 605] width 267 height 25
type input "19.22"
click at [330, 645] on div at bounding box center [377, 653] width 239 height 25
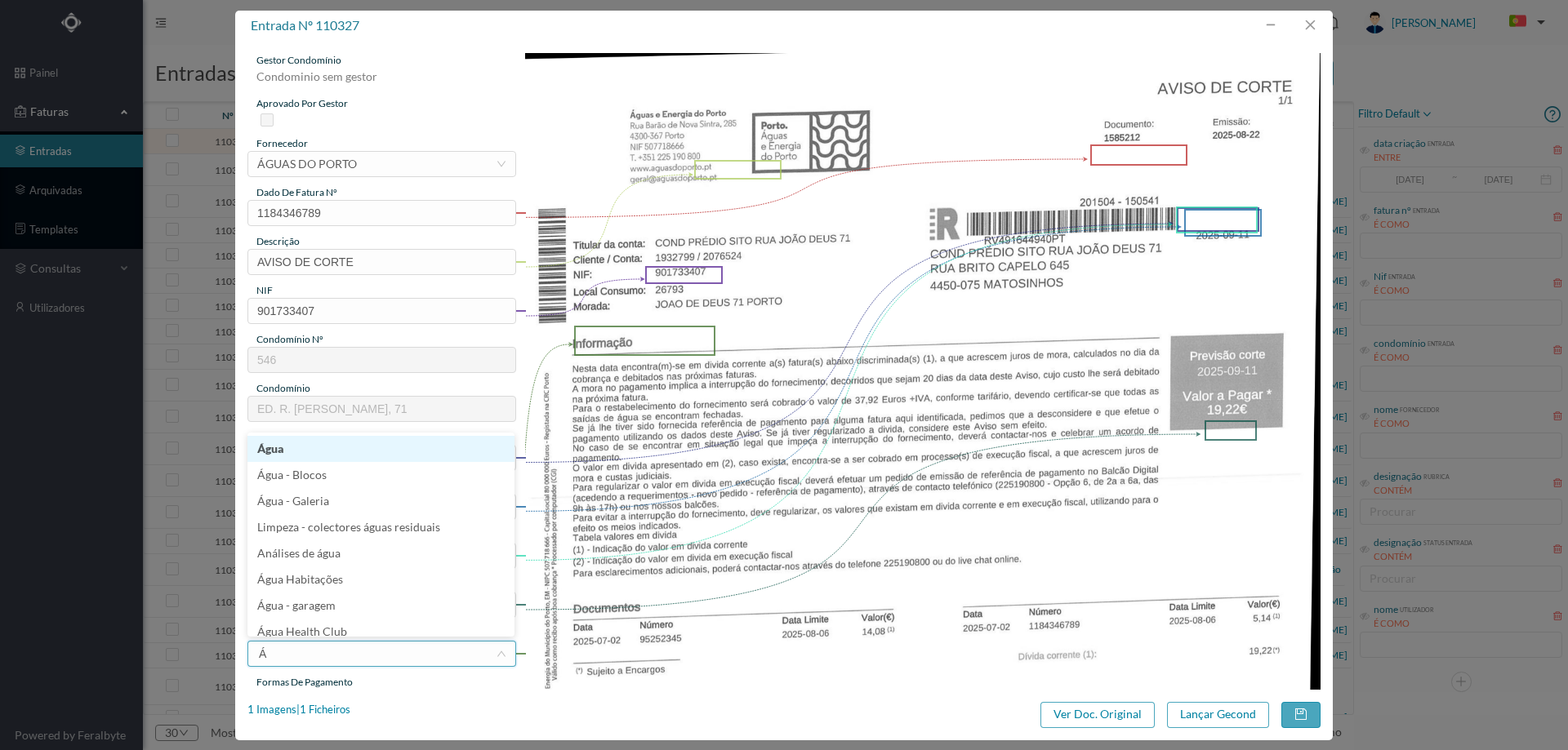
type input "ÁG"
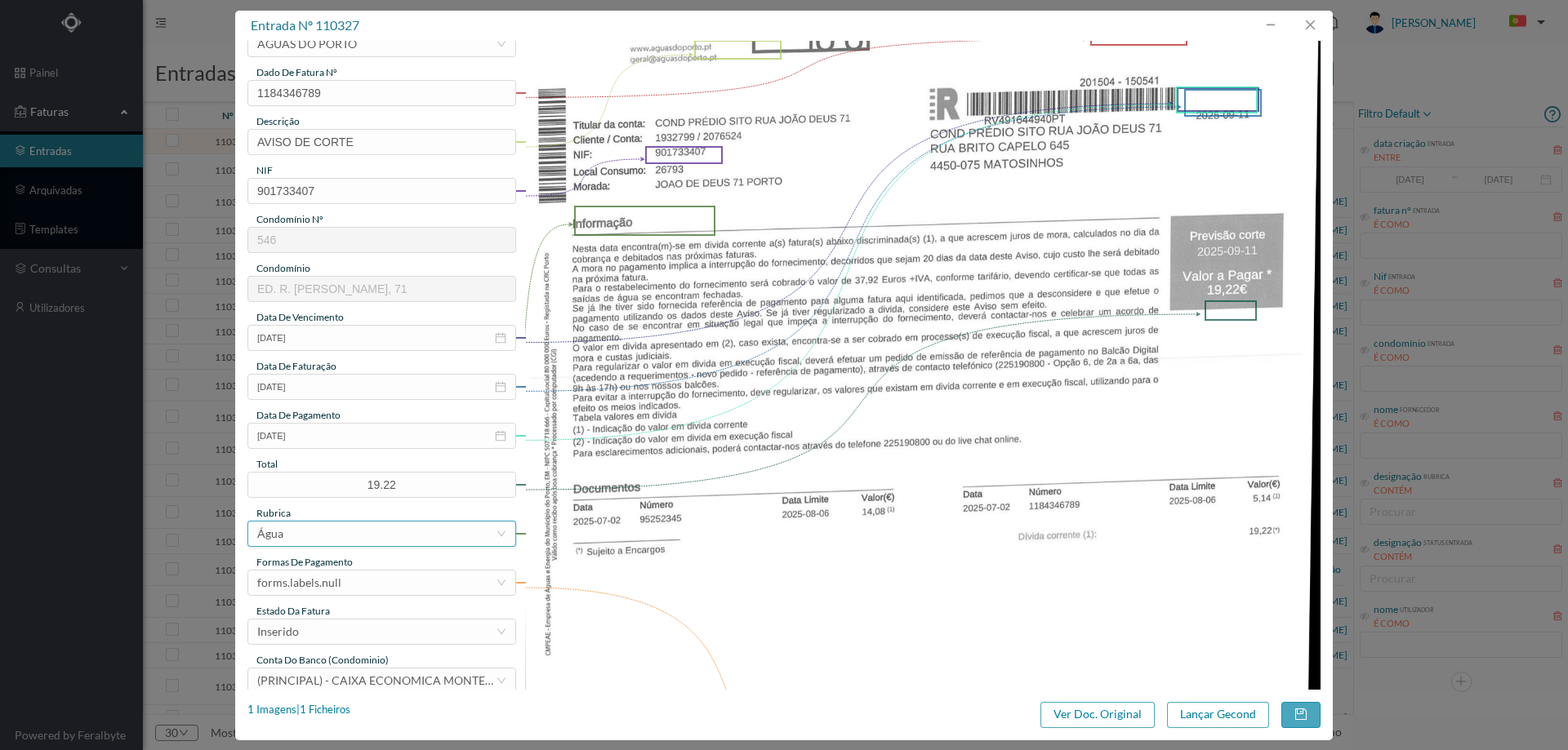
scroll to position [245, 0]
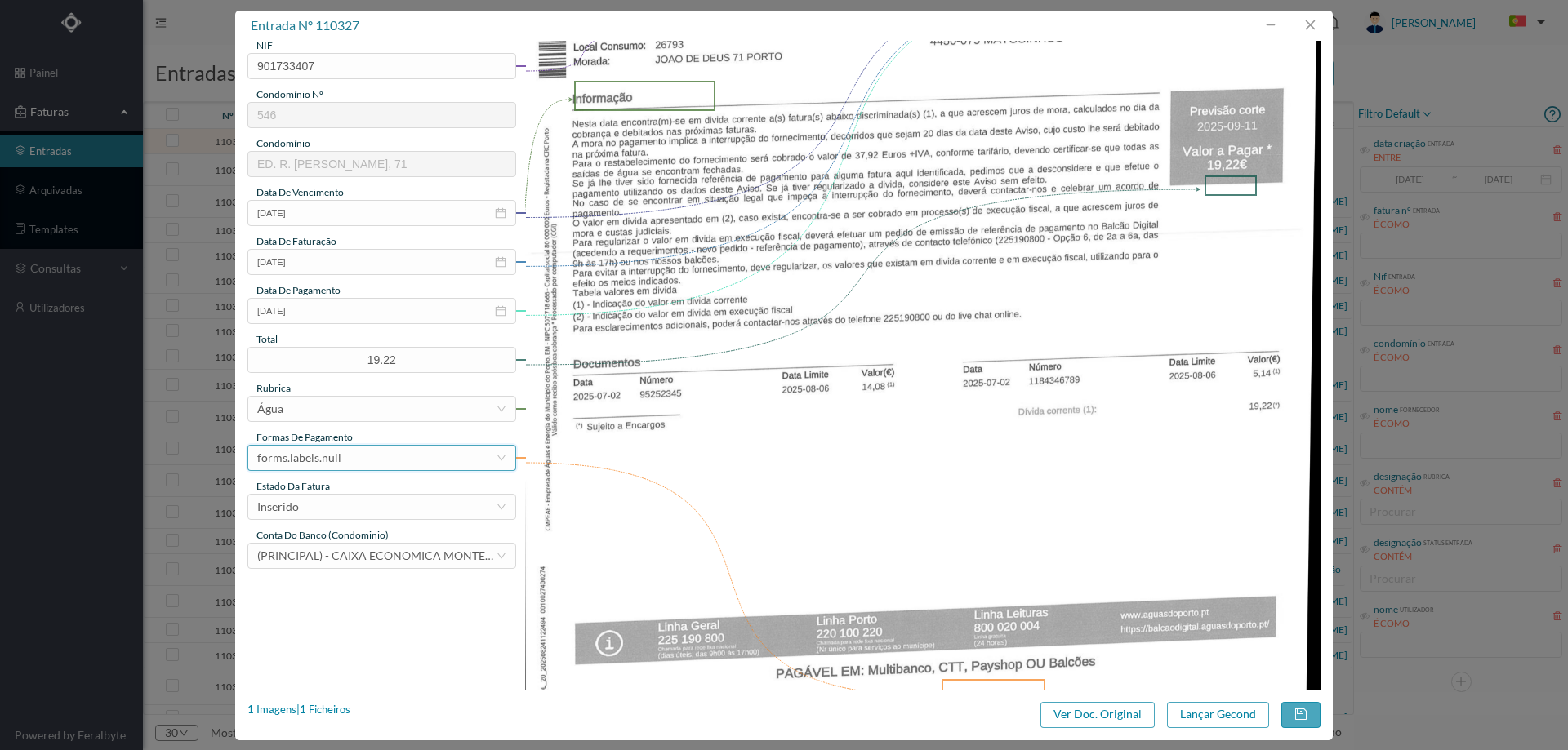
click at [372, 457] on div "forms.labels.null" at bounding box center [377, 458] width 239 height 25
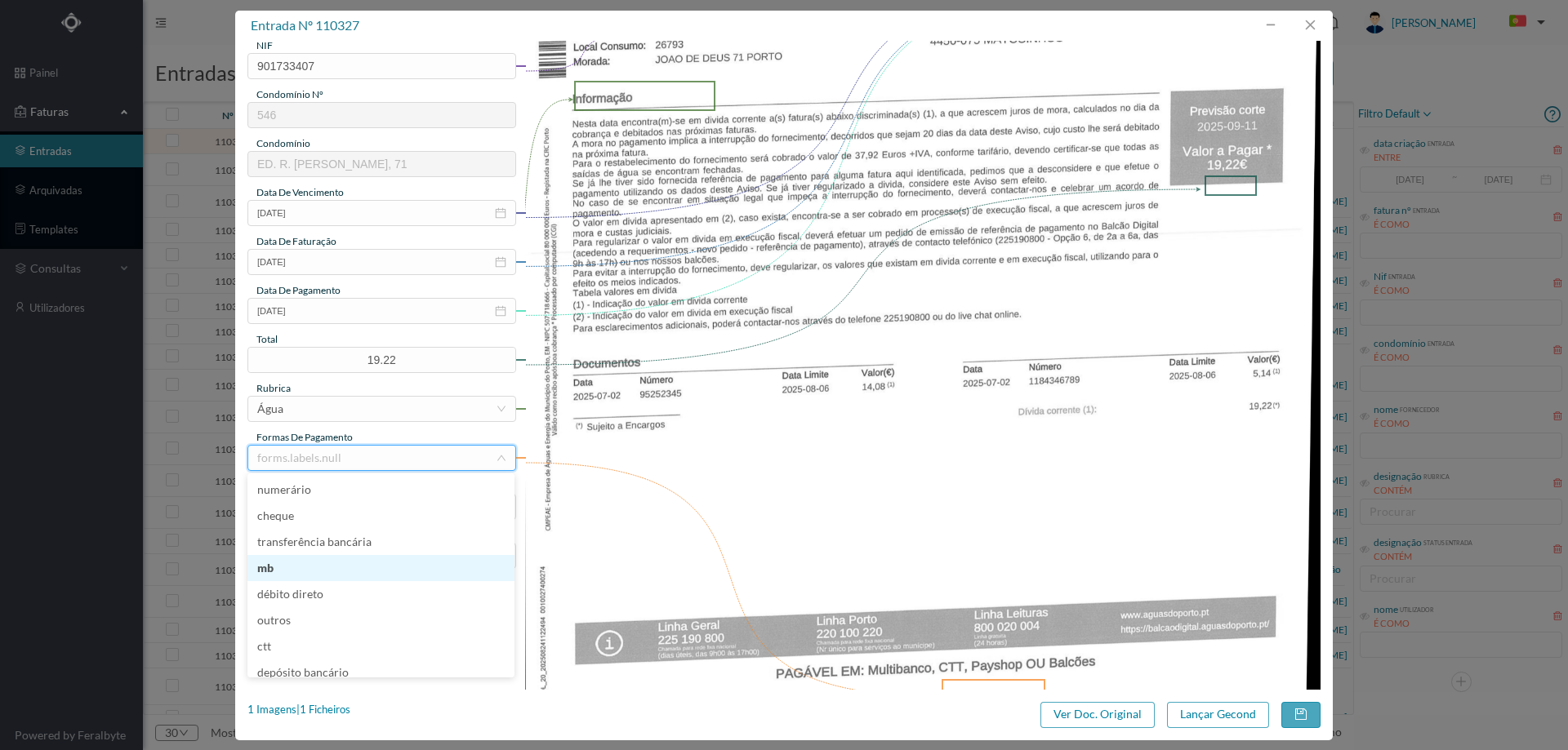
click at [344, 570] on li "mb" at bounding box center [381, 568] width 267 height 27
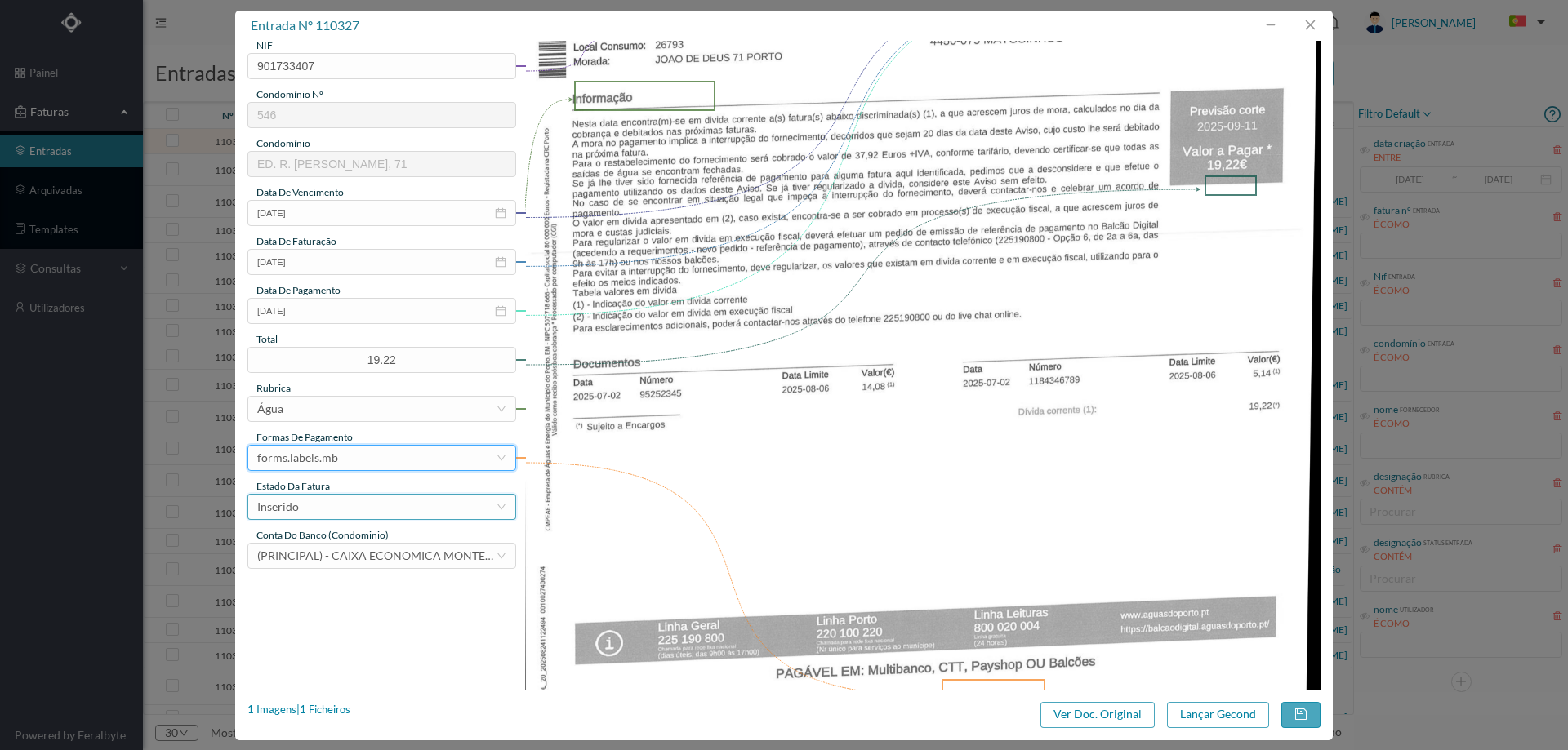
click at [341, 515] on div "Inserido" at bounding box center [377, 507] width 239 height 25
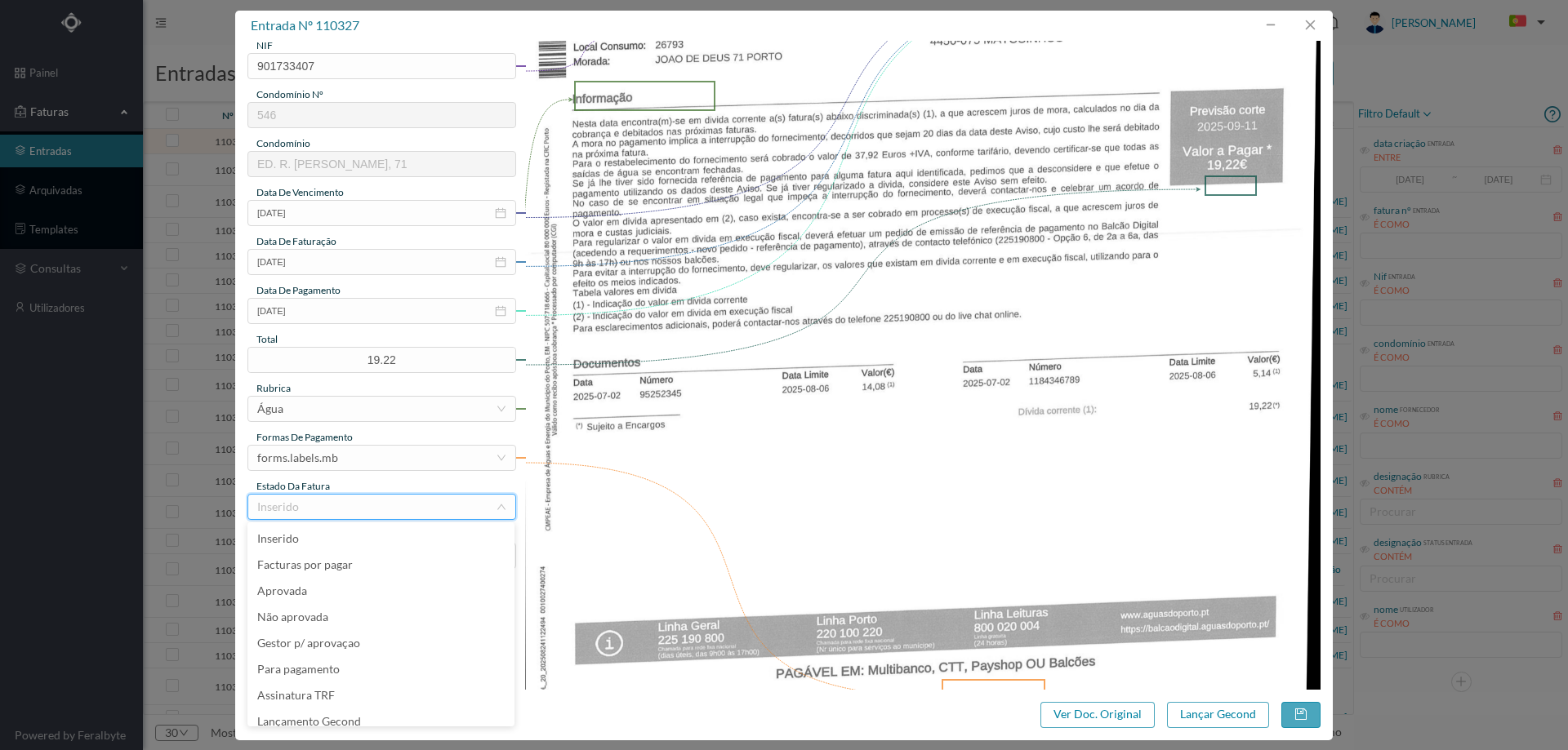
scroll to position [9, 0]
click at [359, 713] on li "Lançamento Gecond" at bounding box center [381, 714] width 267 height 27
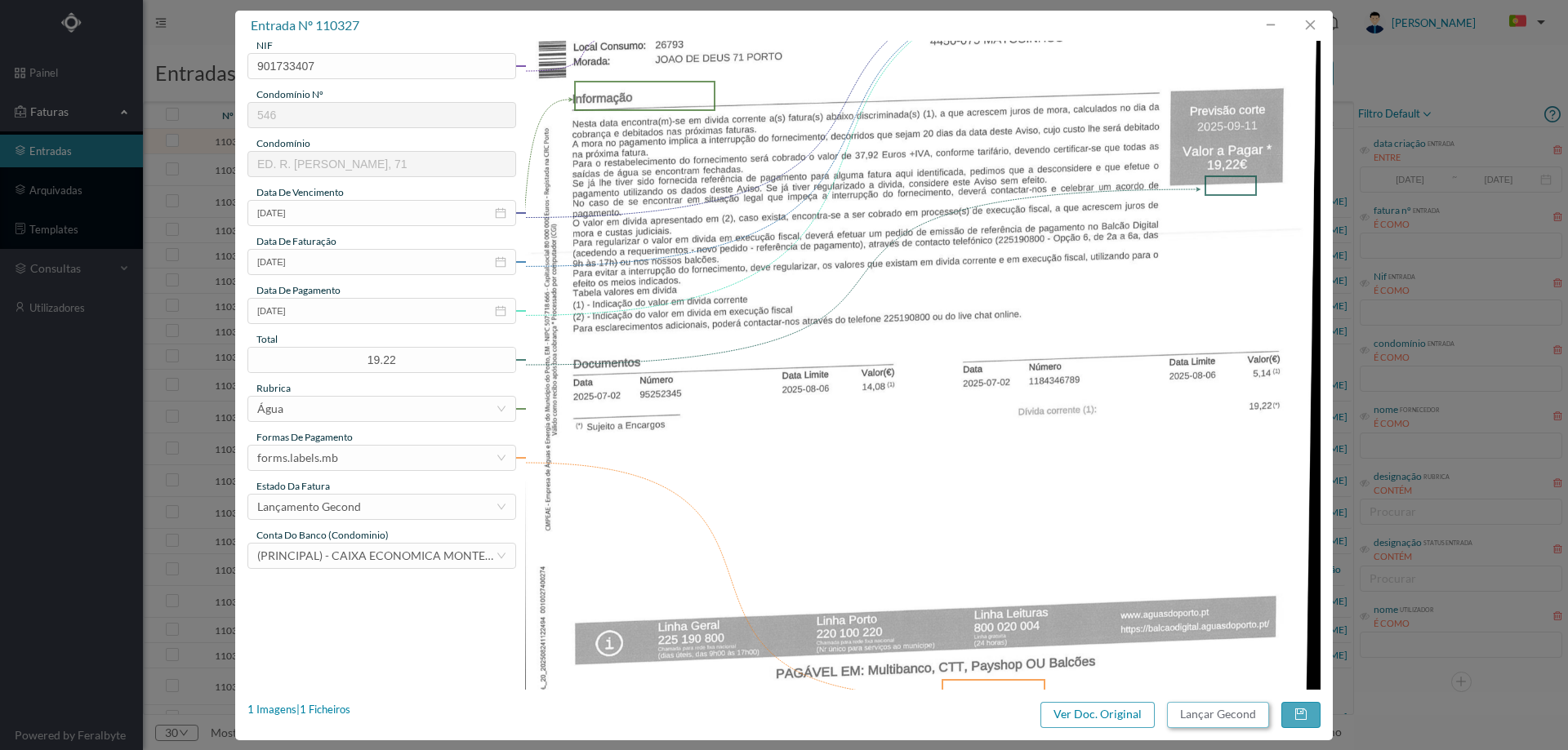
click at [1199, 717] on button "Lançar Gecond" at bounding box center [1218, 715] width 102 height 27
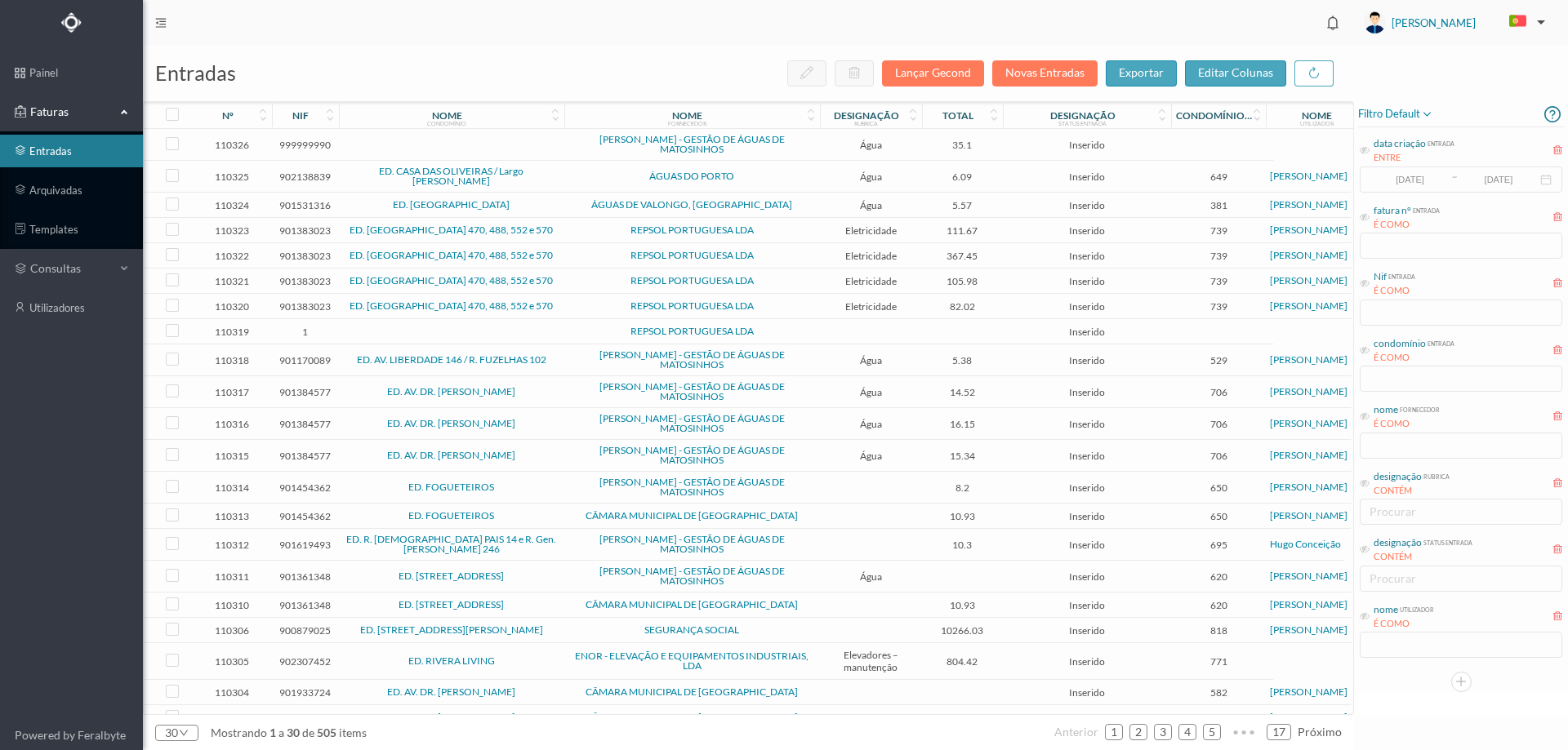
click at [526, 150] on td at bounding box center [452, 145] width 225 height 32
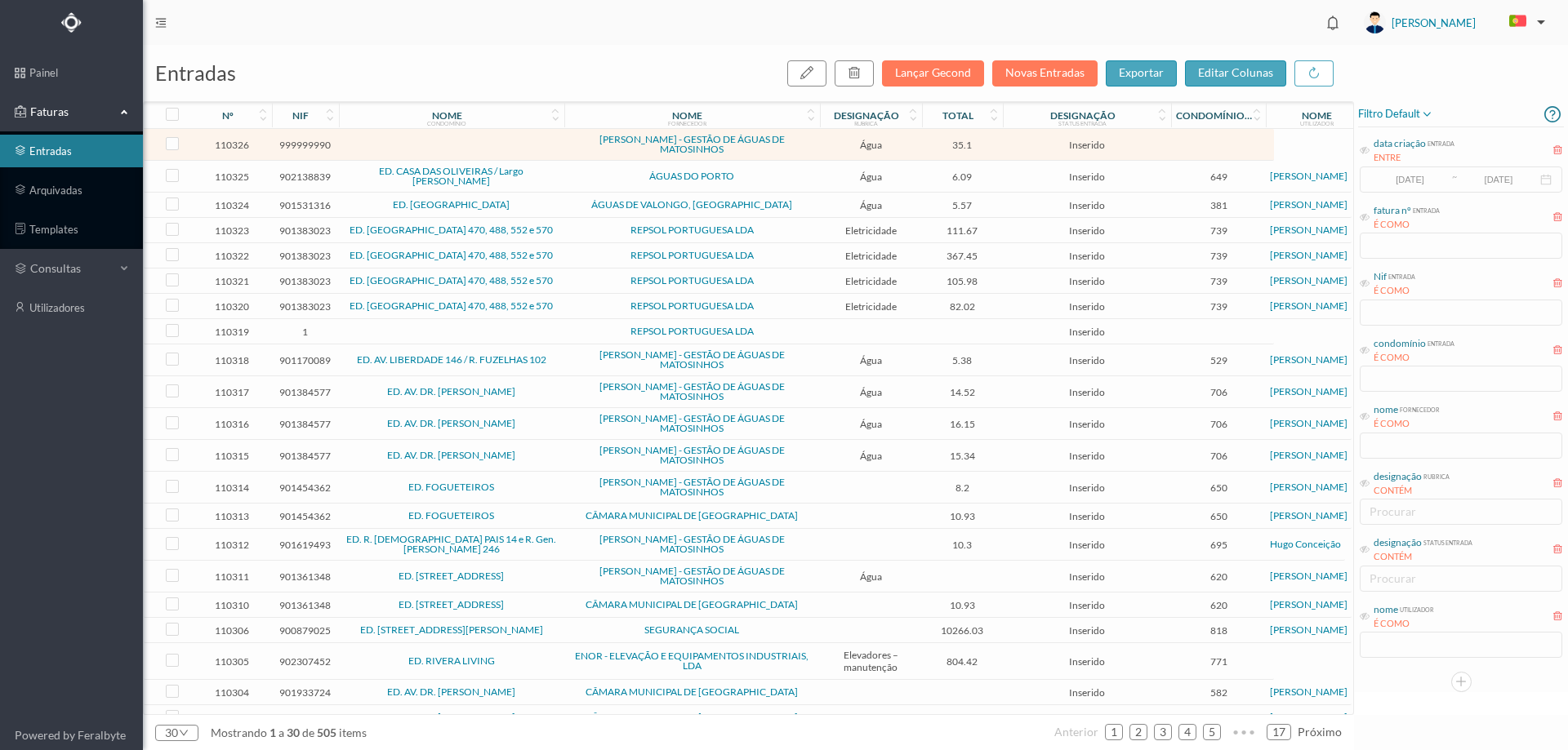
click at [563, 180] on td "ED. CASA DAS OLIVEIRAS / Largo [PERSON_NAME]" at bounding box center [452, 177] width 225 height 32
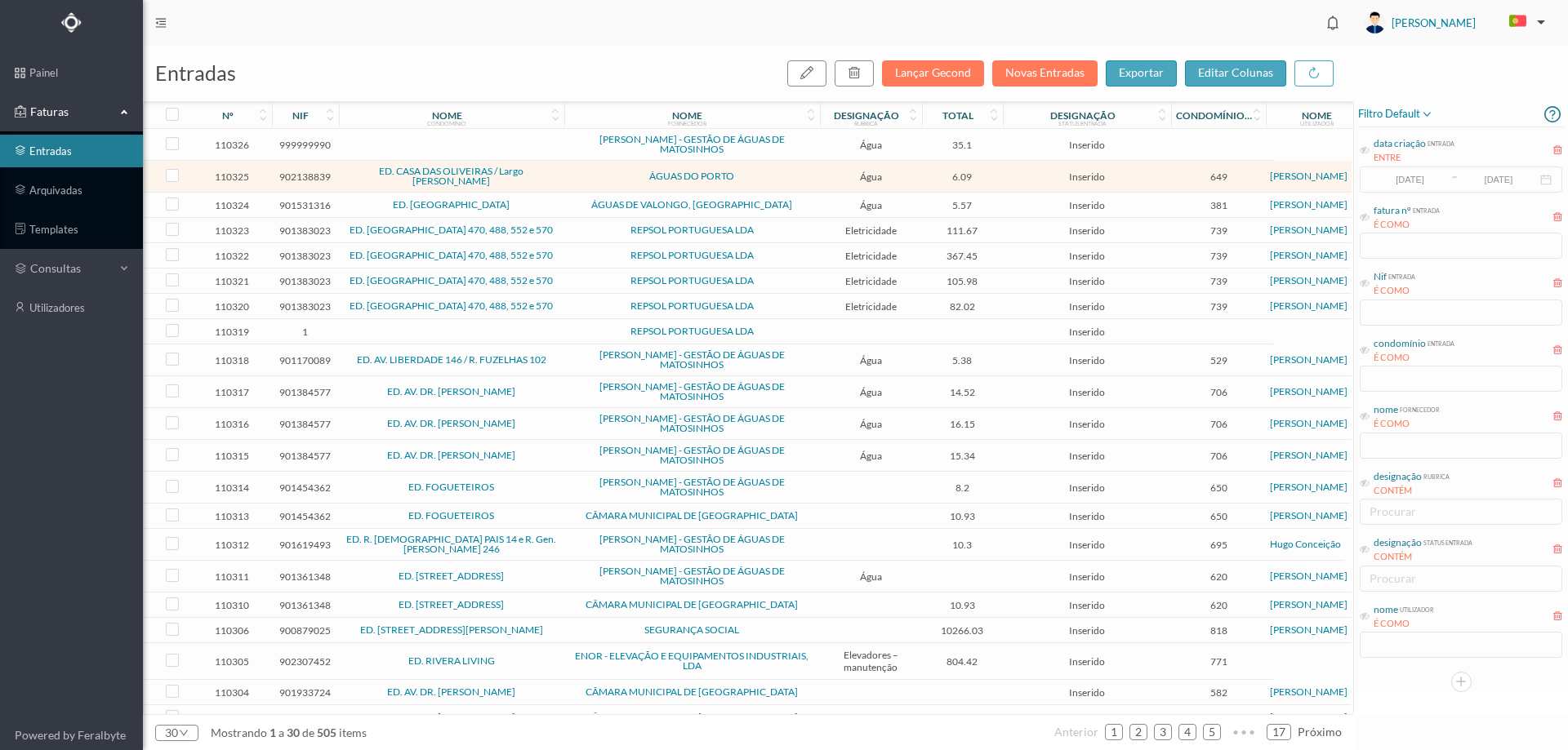
click at [563, 180] on td "ED. CASA DAS OLIVEIRAS / Largo Alberto Pimentel" at bounding box center [452, 177] width 225 height 32
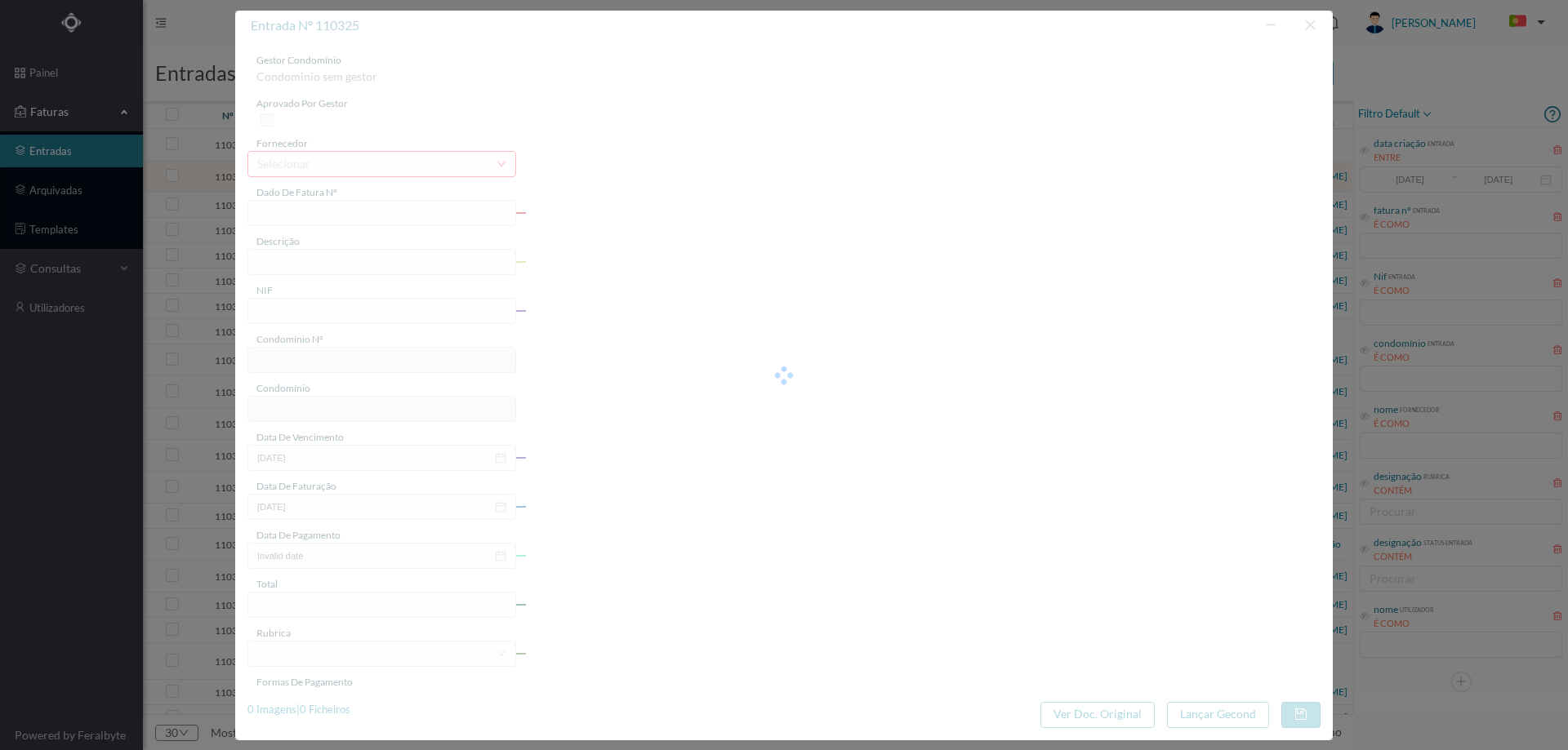
type input "33410541"
type input "LARGO ALBERTO PIMENTEL, NR 3, COMUNS PORTO"
type input "902138839"
type input "2025-08-18"
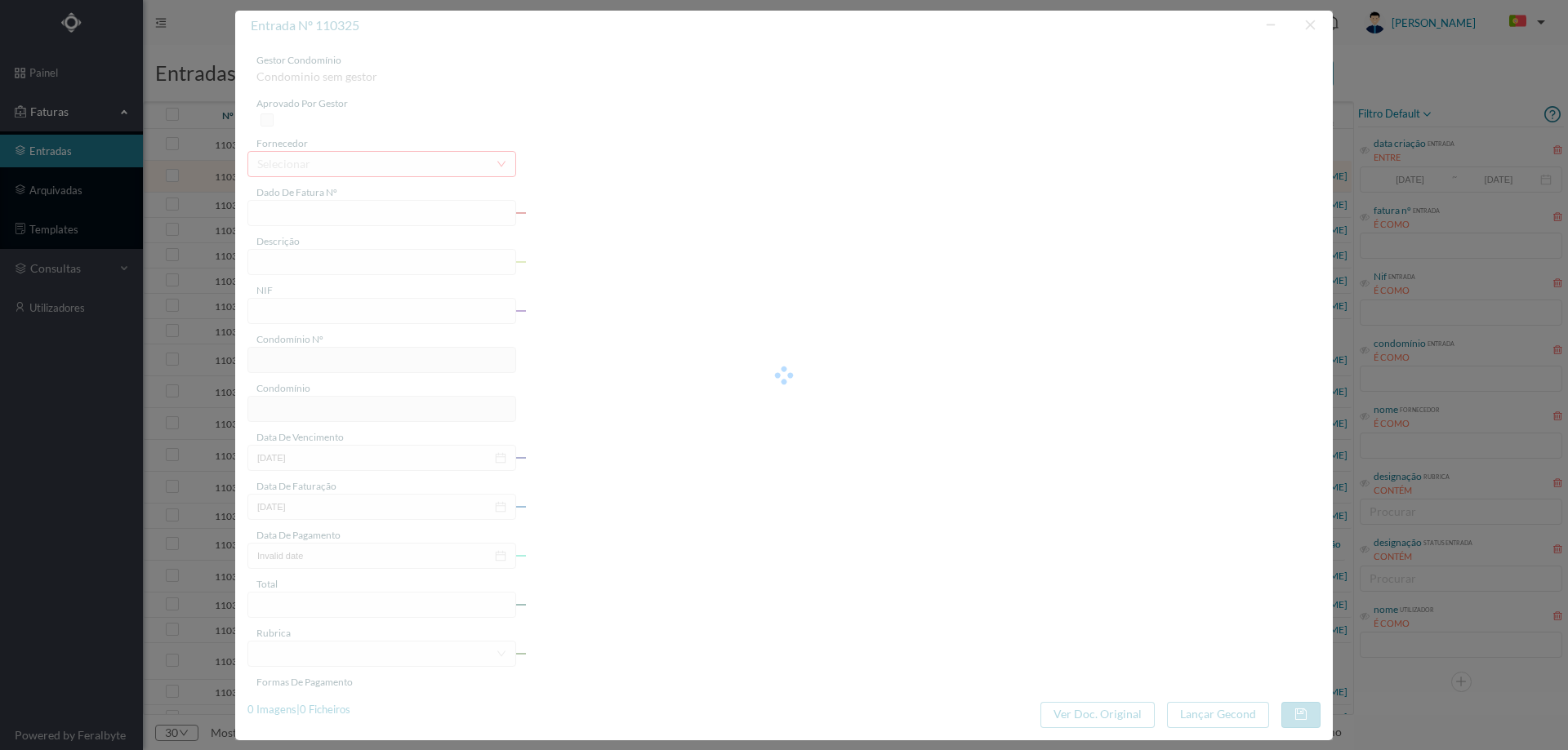
type input "02-09-2025"
type input "6.09"
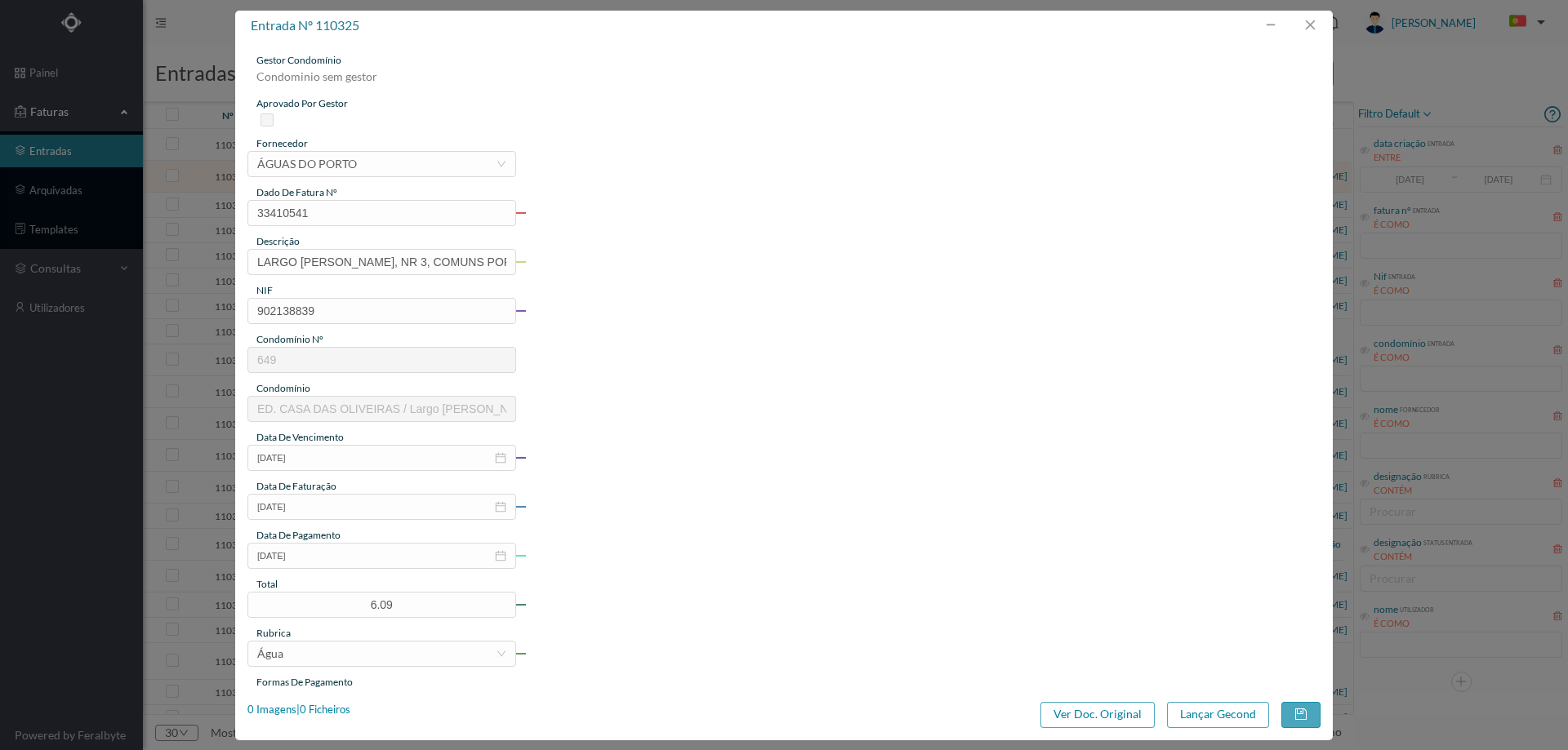
type input "649"
type input "ED. CASA DAS OLIVEIRAS / Largo Alberto Pimentel"
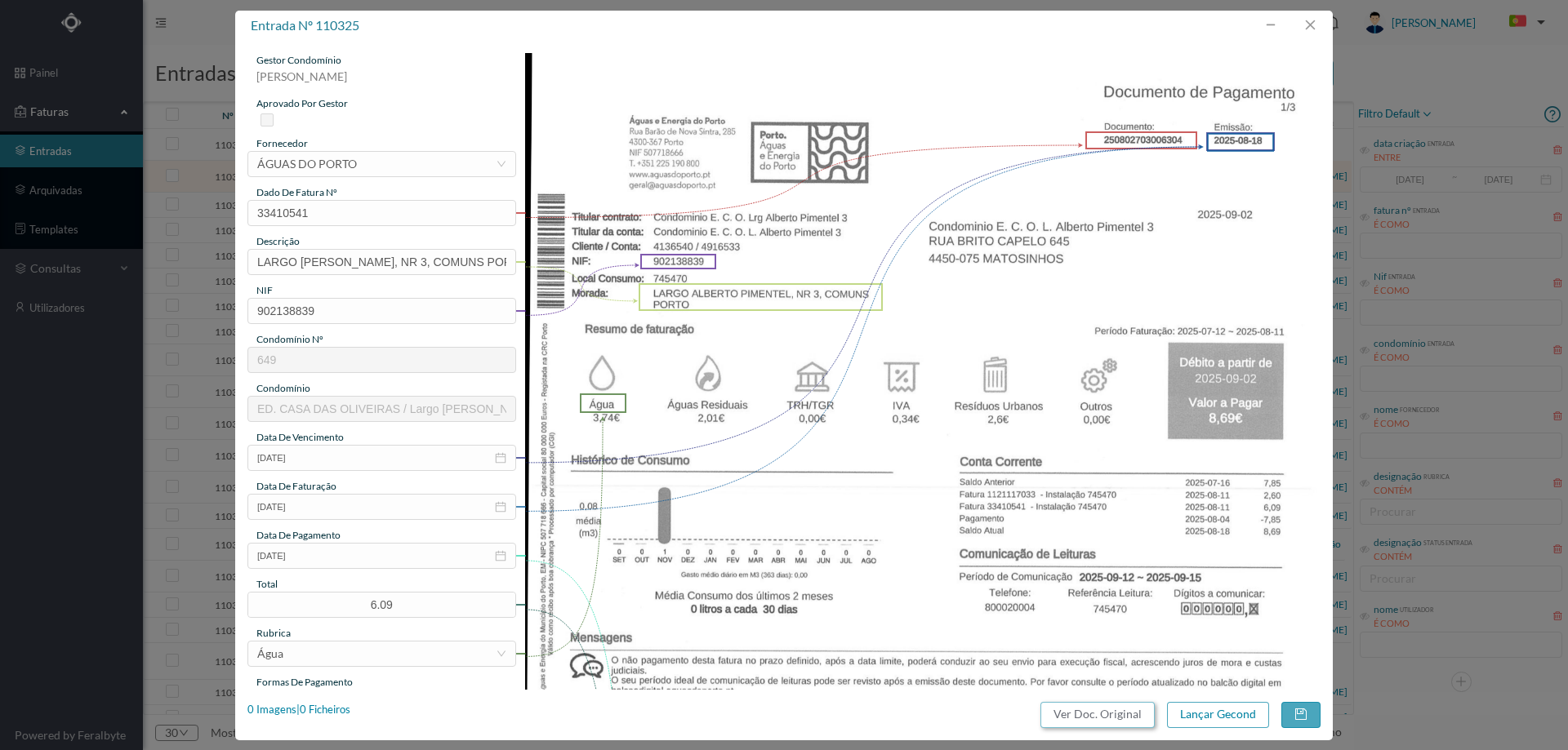
click at [1119, 712] on button "Ver Doc. Original" at bounding box center [1097, 715] width 115 height 27
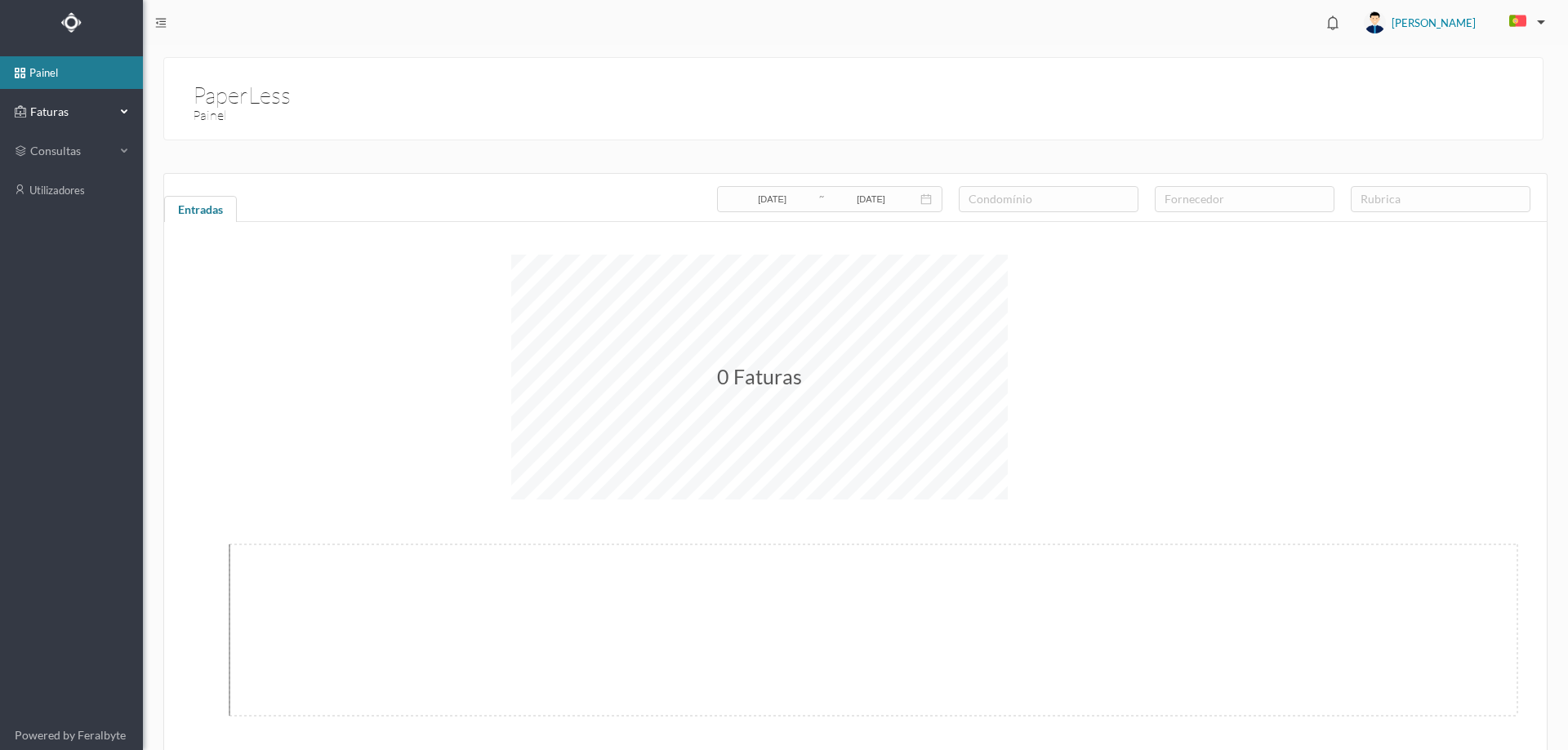
click at [43, 94] on ul "painel Faturas consultas utilizadores" at bounding box center [71, 382] width 143 height 675
click at [41, 116] on span "Faturas" at bounding box center [71, 111] width 90 height 16
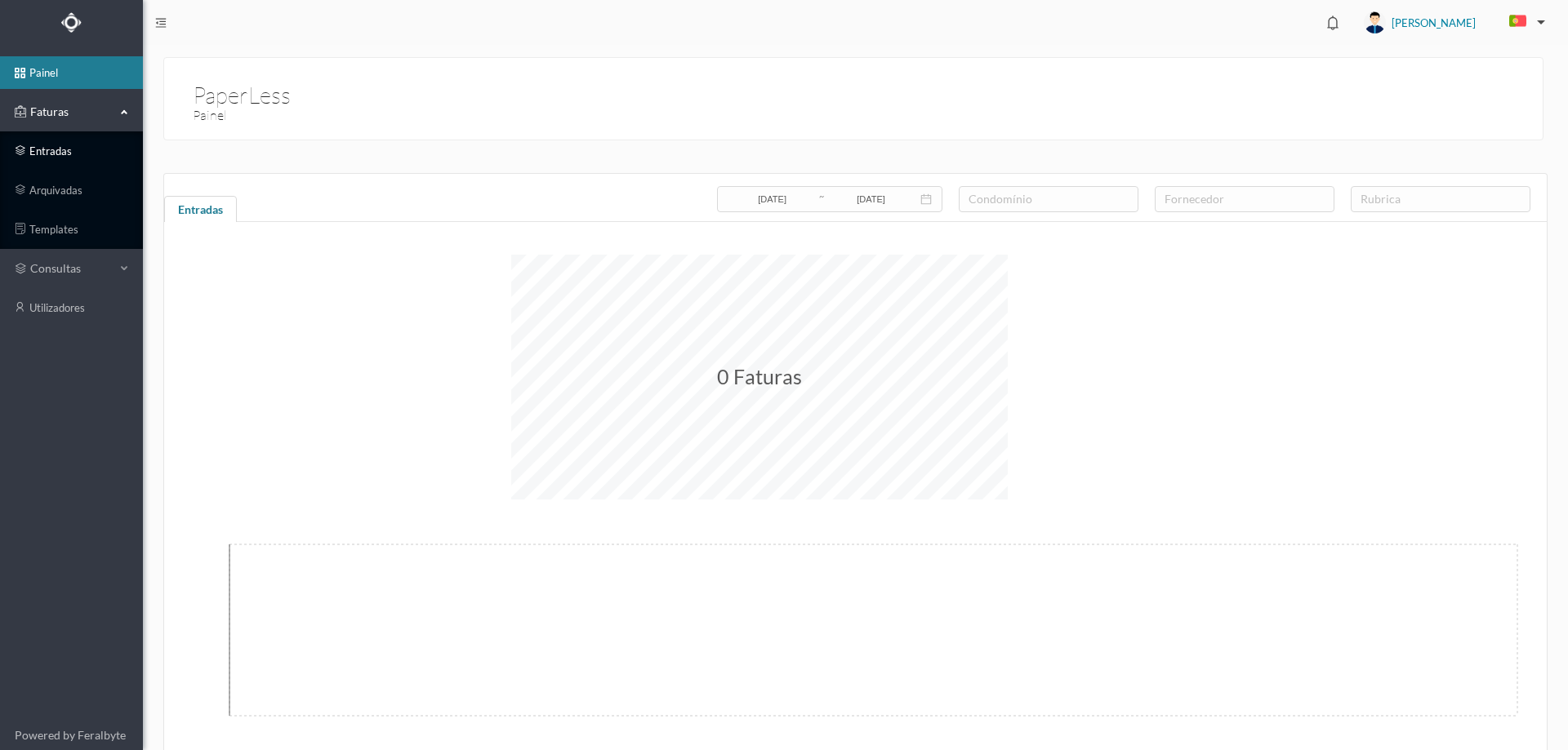
click at [49, 140] on link "entradas" at bounding box center [71, 151] width 143 height 32
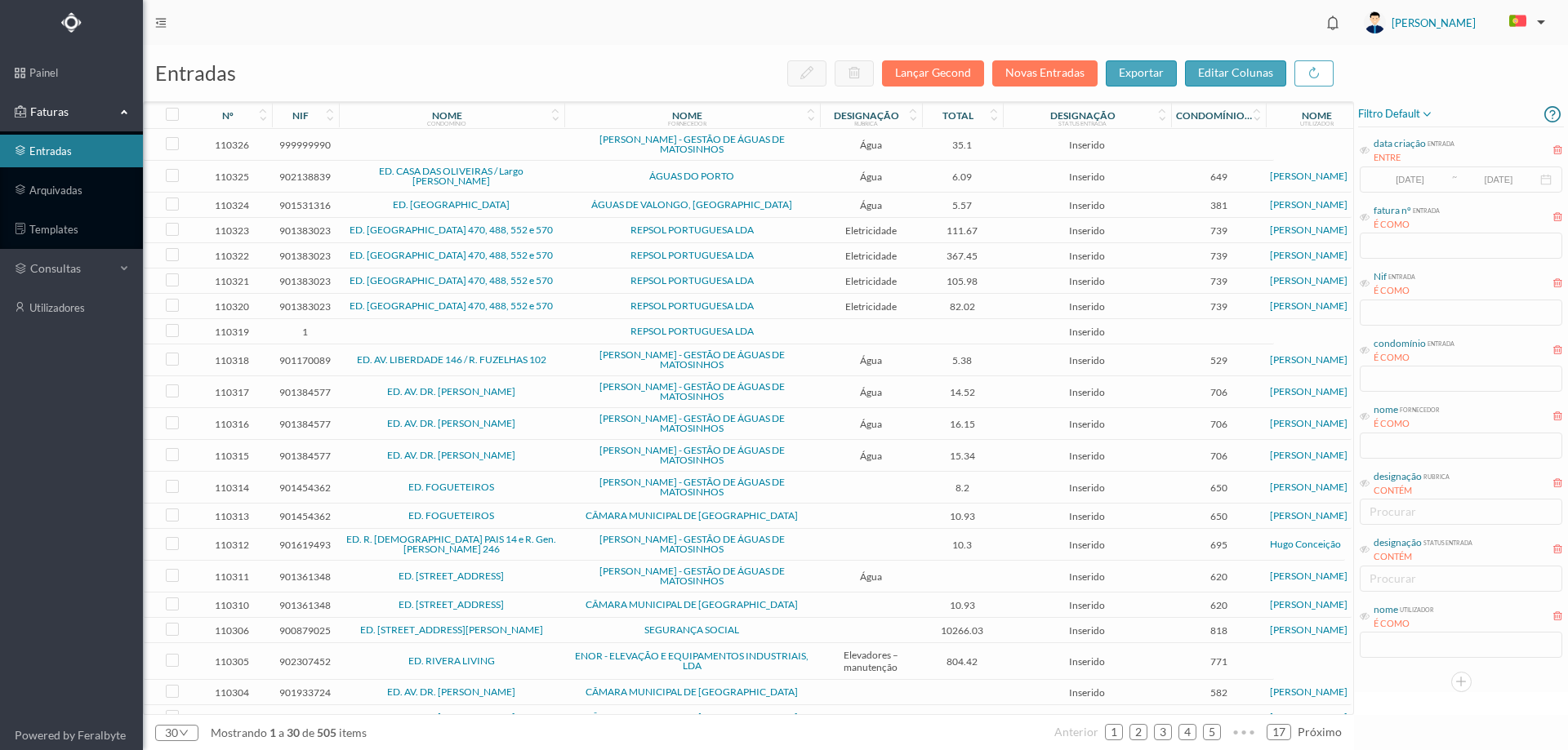
click at [834, 147] on span "Água" at bounding box center [871, 145] width 94 height 12
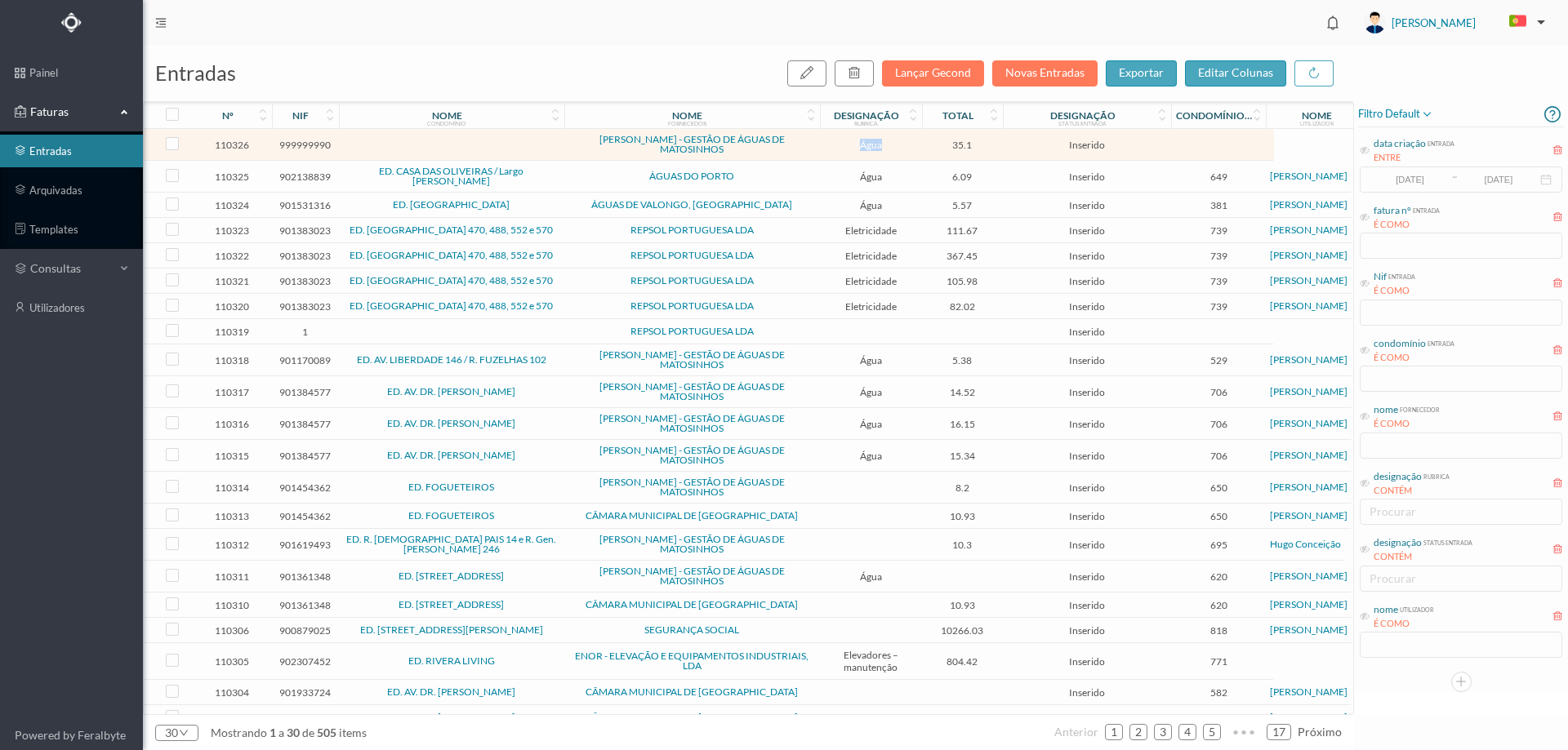
click at [834, 147] on span "Água" at bounding box center [871, 145] width 94 height 12
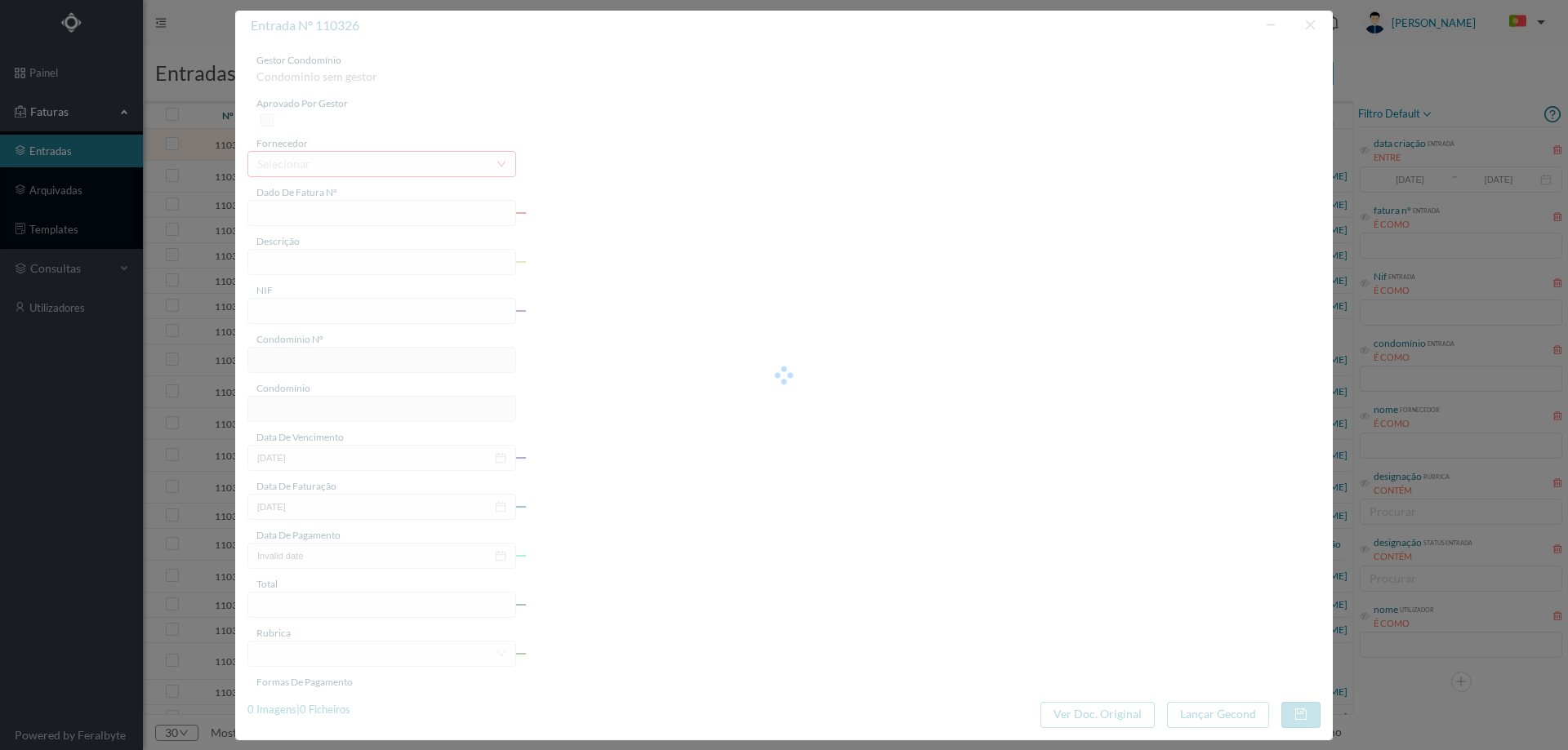
type input "FA K4025FA/10458980"
type input "Perrodo de faturação: 08.07.2025 a 07.08.2025"
type input "999999990"
type input "01-09-2025"
type input "12-08-2025"
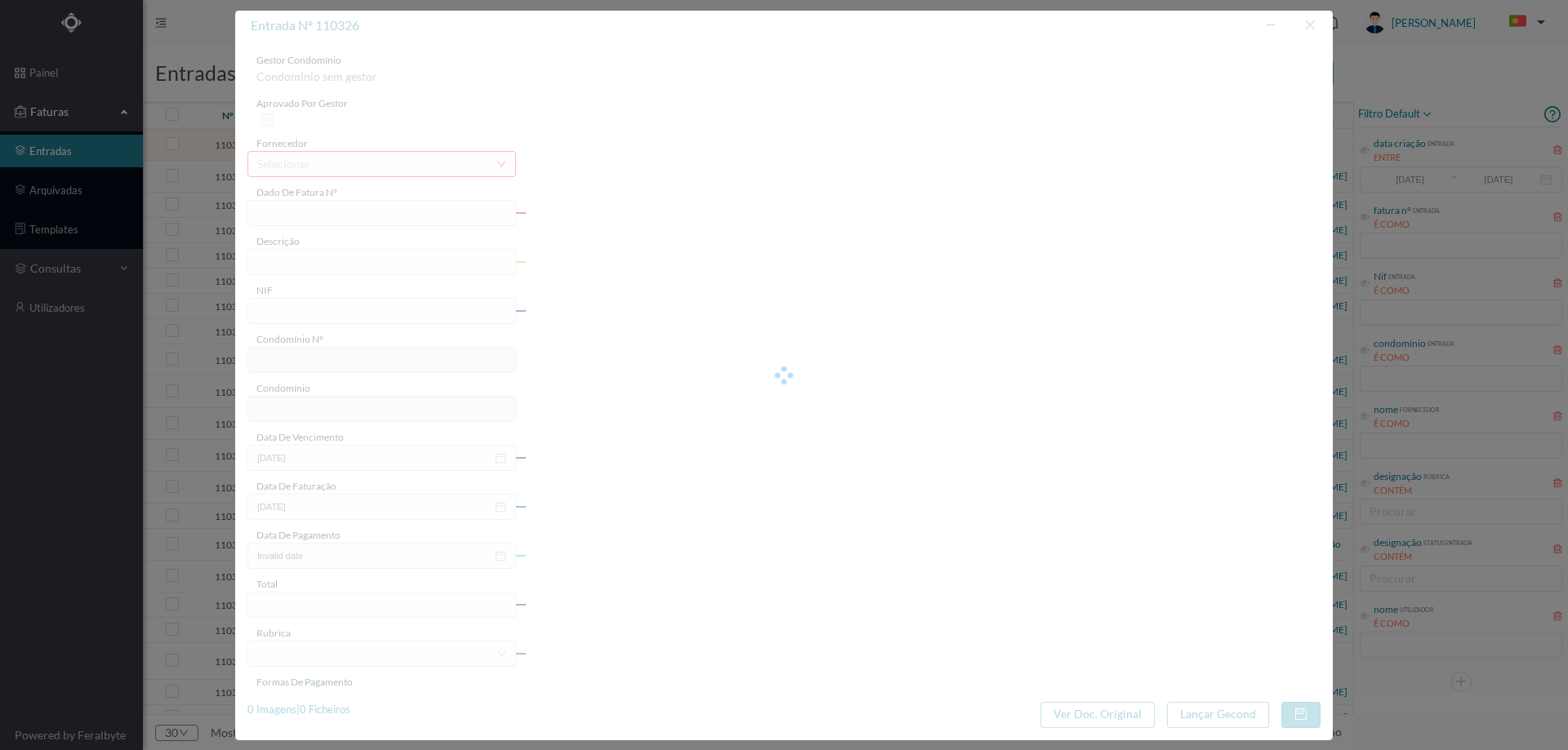
type input "01-09-2025"
type input "35.10"
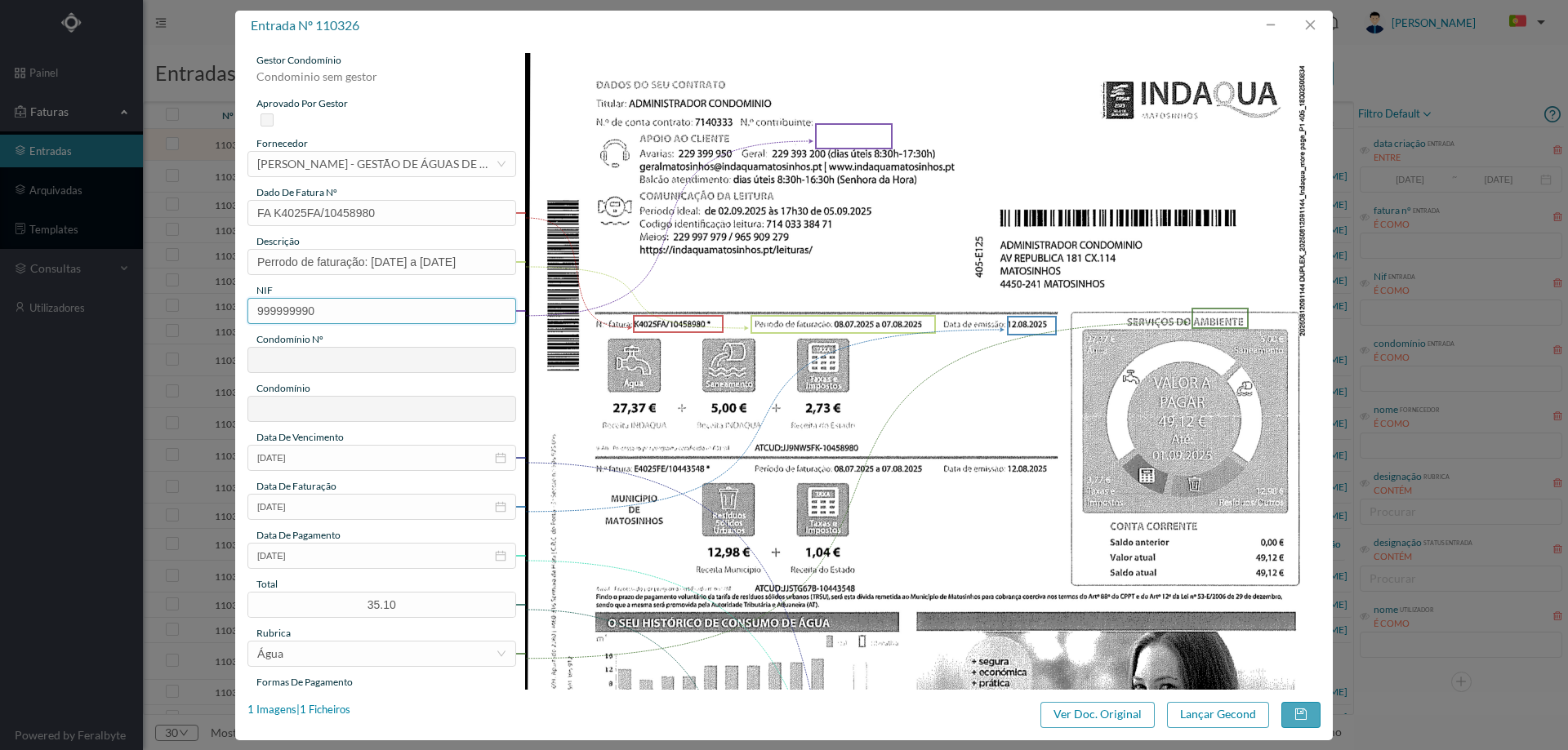
drag, startPoint x: 345, startPoint y: 316, endPoint x: 182, endPoint y: 328, distance: 163.4
click at [182, 328] on div "entrada nº 110326 gestor condomínio Condominio sem gestor aprovado por gestor f…" at bounding box center [784, 375] width 1568 height 750
click at [399, 298] on input "text" at bounding box center [382, 312] width 269 height 27
paste input "900604620"
type input "900604620"
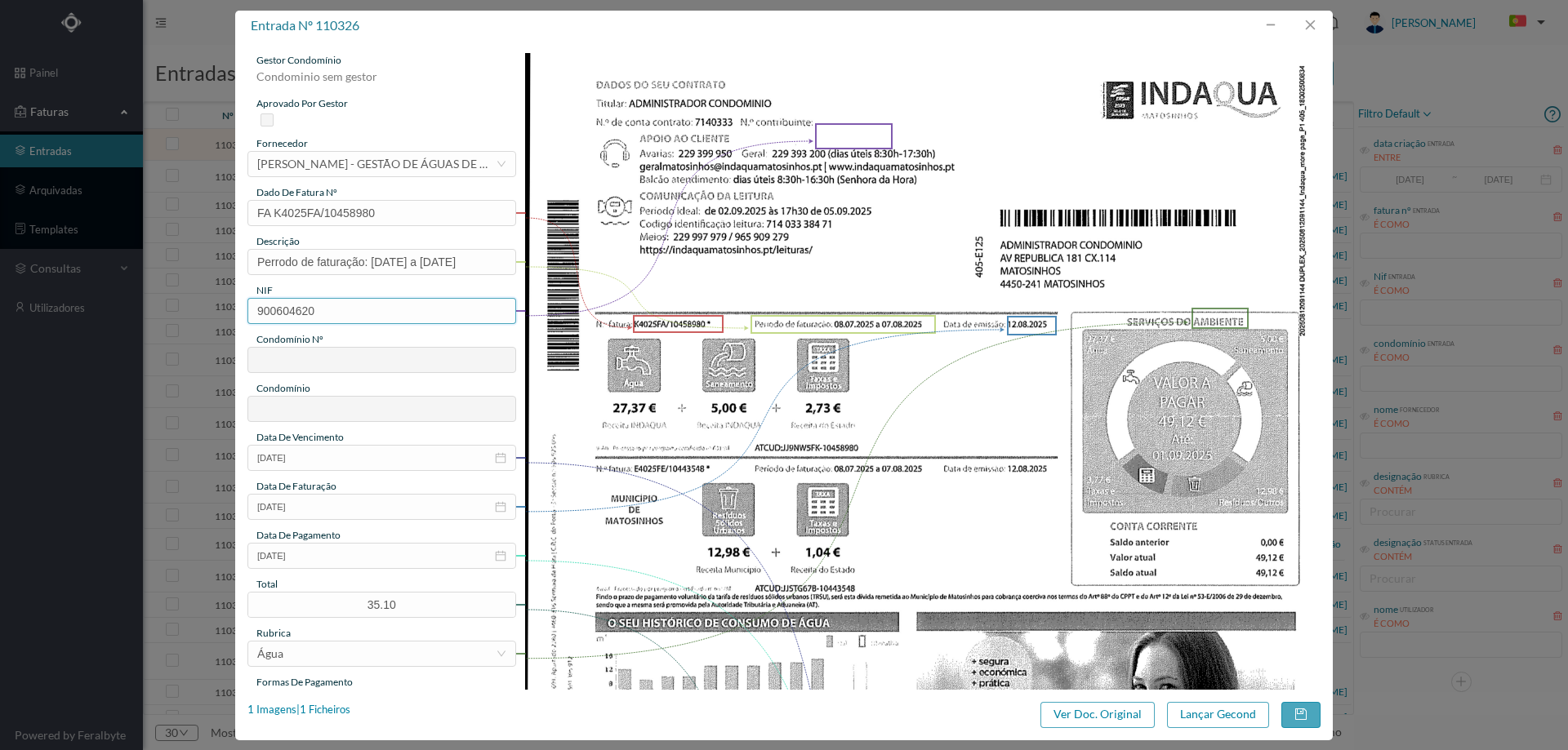
type input "622"
type input "CENTRO COMERCIAL ATLÂNTICO - MATOSINHOS"
type input "900604620"
click at [771, 392] on img at bounding box center [923, 615] width 796 height 1124
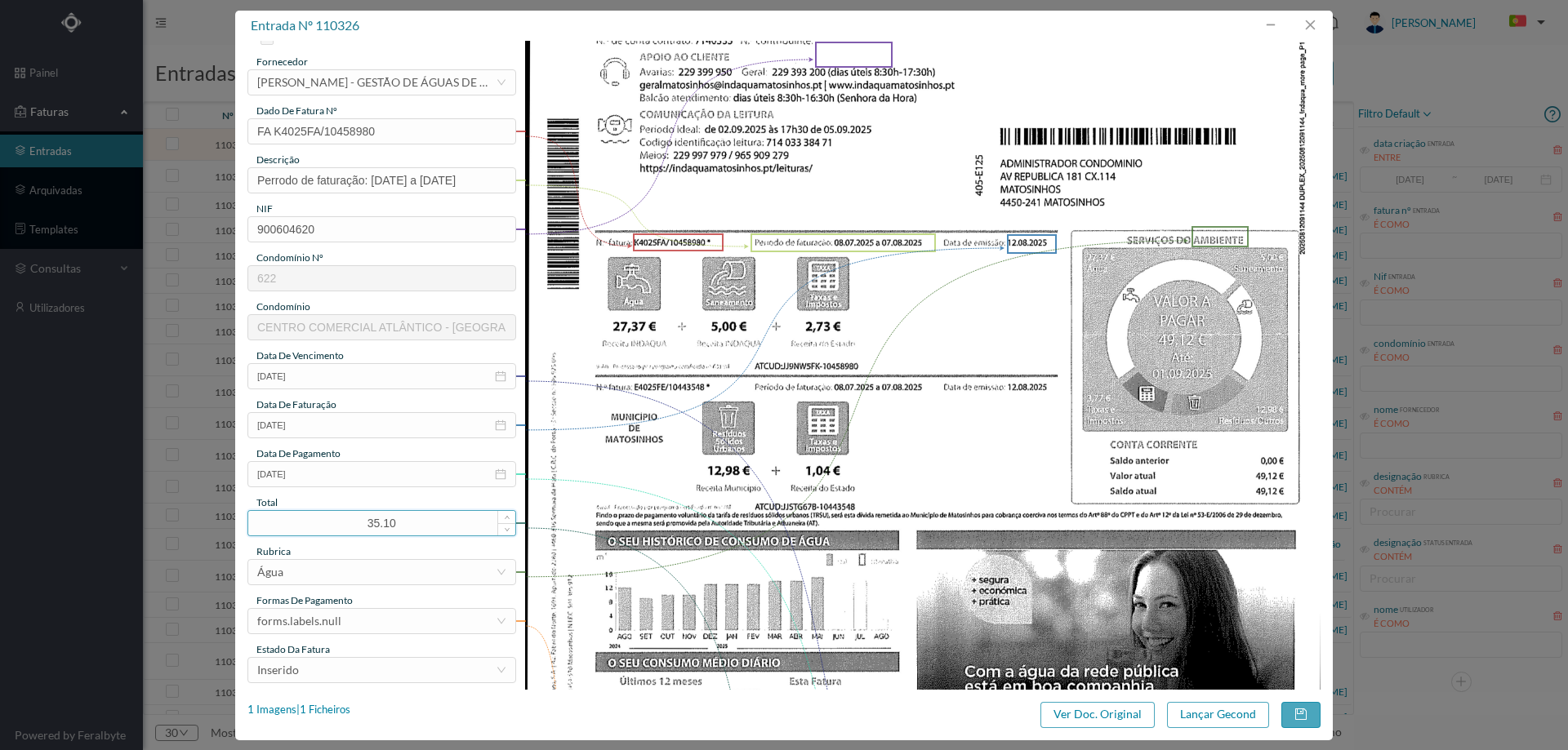
drag, startPoint x: 412, startPoint y: 524, endPoint x: 293, endPoint y: 524, distance: 119.0
click at [293, 524] on input "35.10" at bounding box center [382, 524] width 267 height 25
type input "49.12"
click at [387, 631] on div "forms.labels.null" at bounding box center [377, 621] width 239 height 25
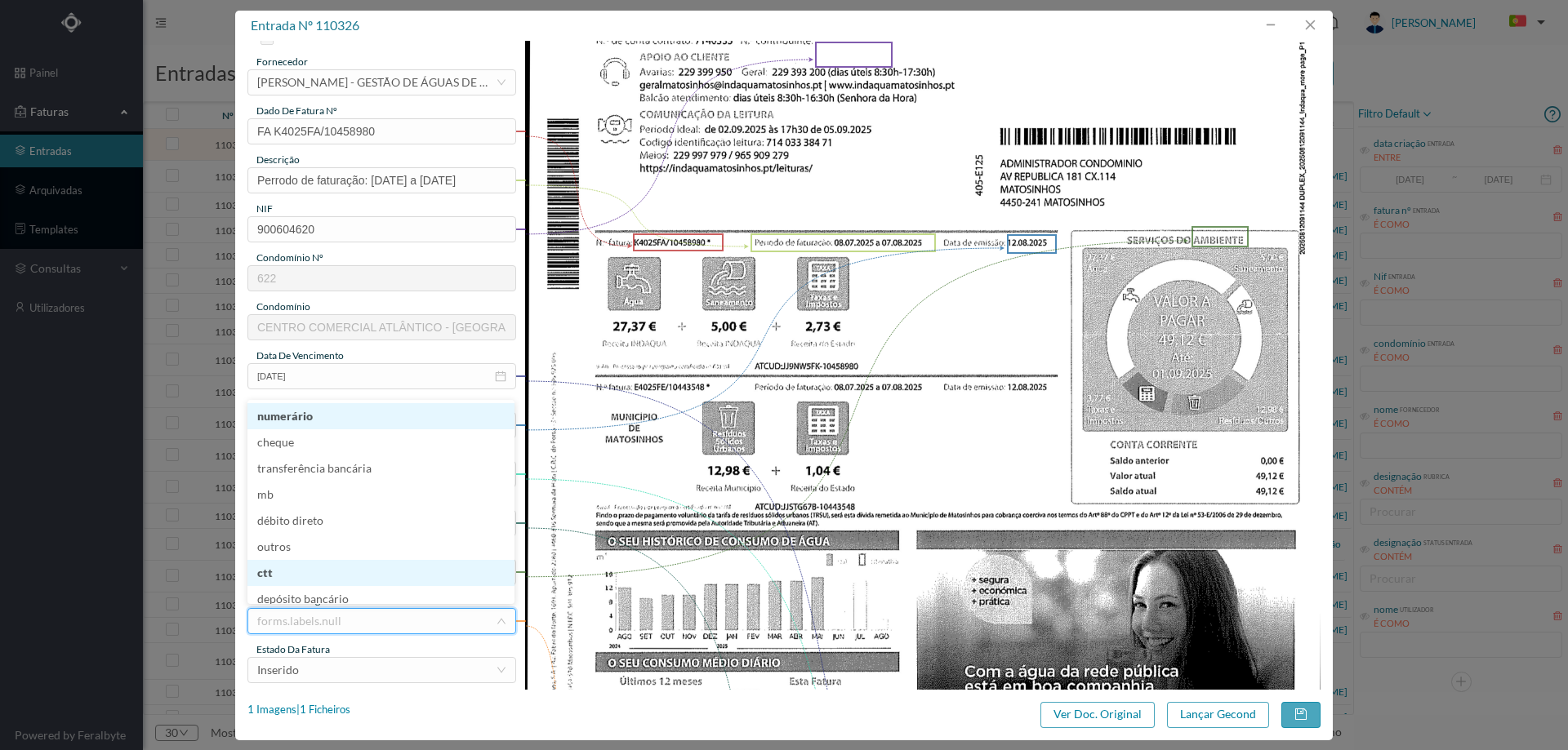
scroll to position [7, 0]
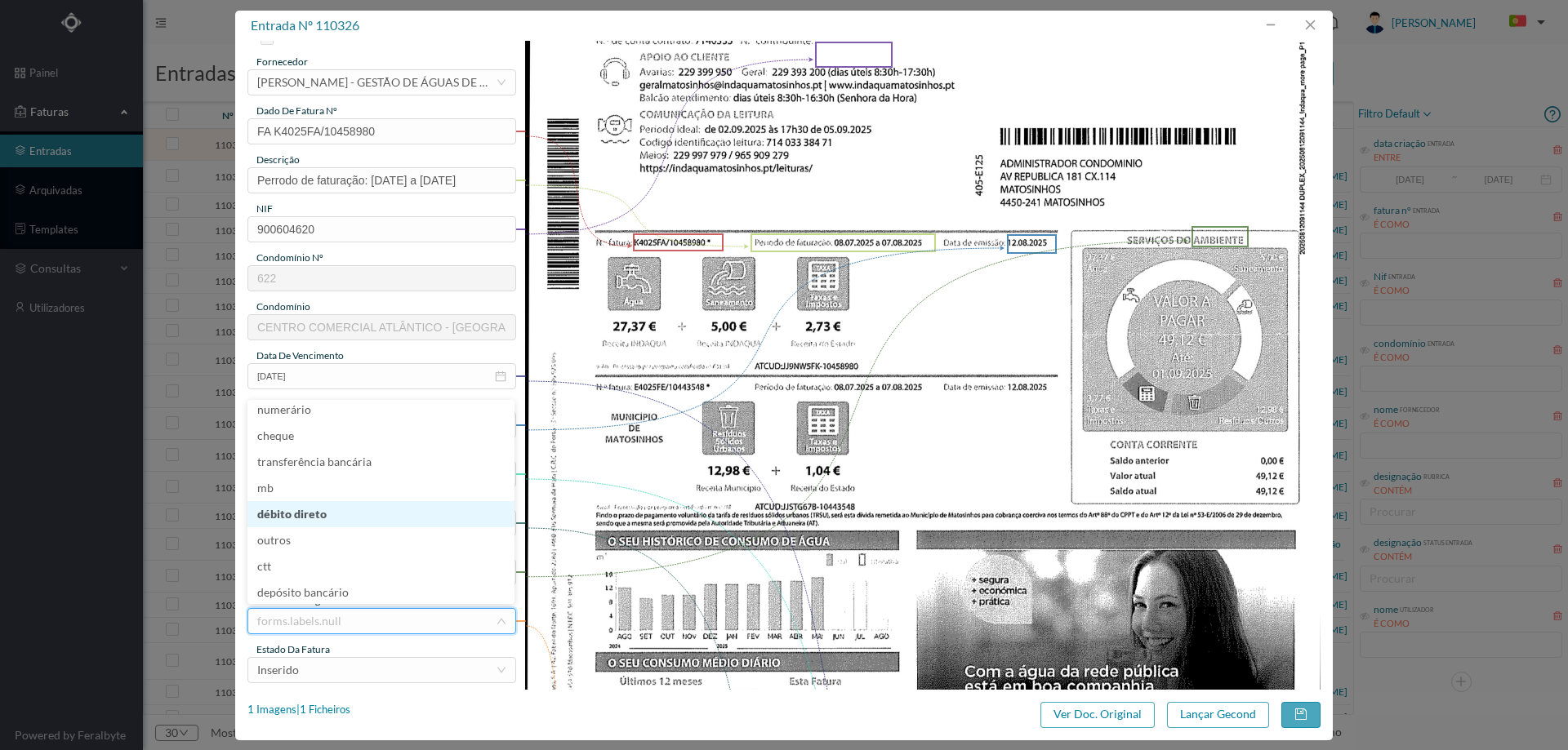
click at [358, 523] on li "débito direto" at bounding box center [381, 514] width 267 height 27
click at [351, 664] on div "Inserido" at bounding box center [377, 670] width 239 height 25
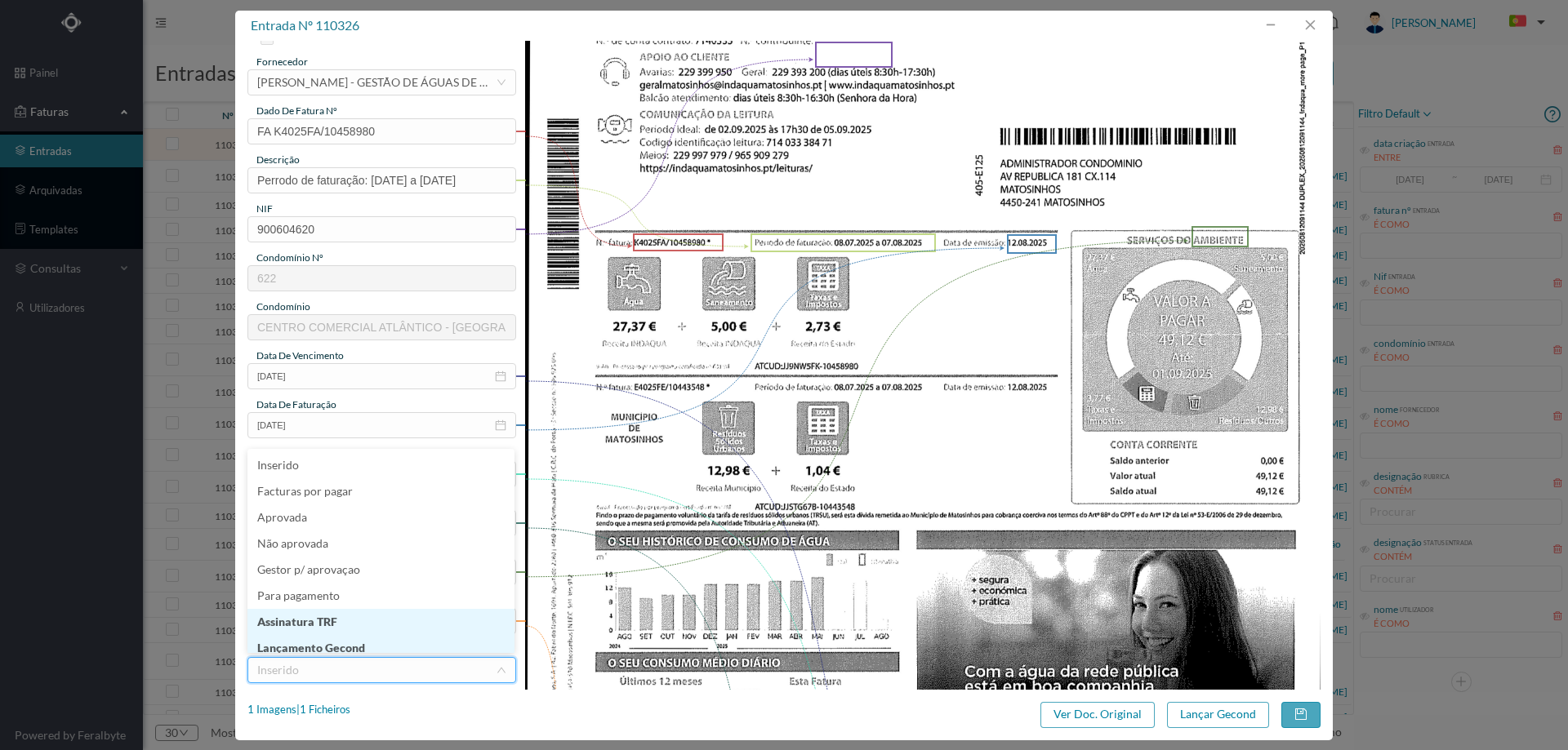
scroll to position [9, 0]
click at [356, 641] on li "Lançamento Gecond" at bounding box center [381, 640] width 267 height 27
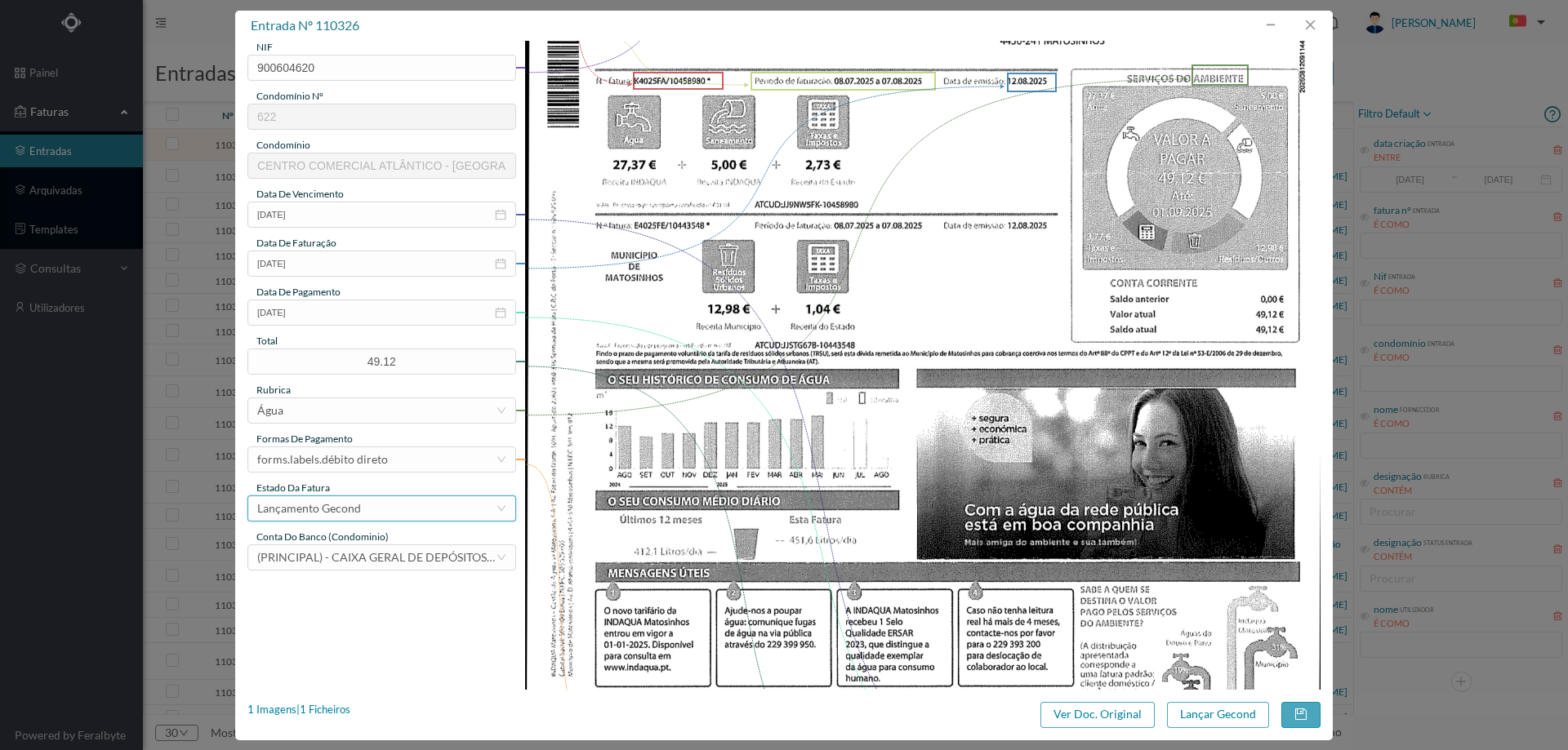
scroll to position [245, 0]
click at [1209, 713] on button "Lançar Gecond" at bounding box center [1218, 715] width 102 height 27
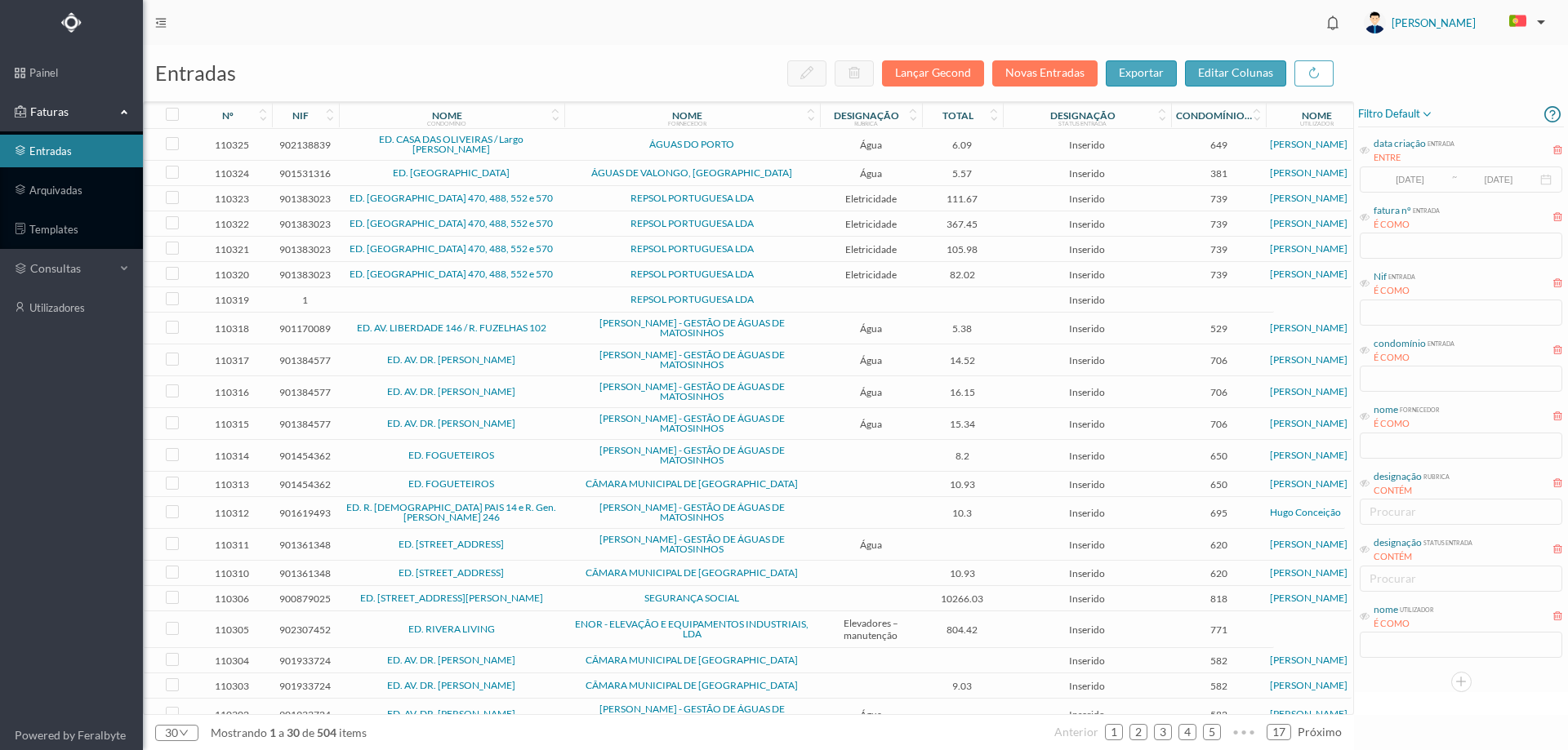
click at [792, 169] on span "ÁGUAS DE VALONGO, SA" at bounding box center [692, 173] width 247 height 9
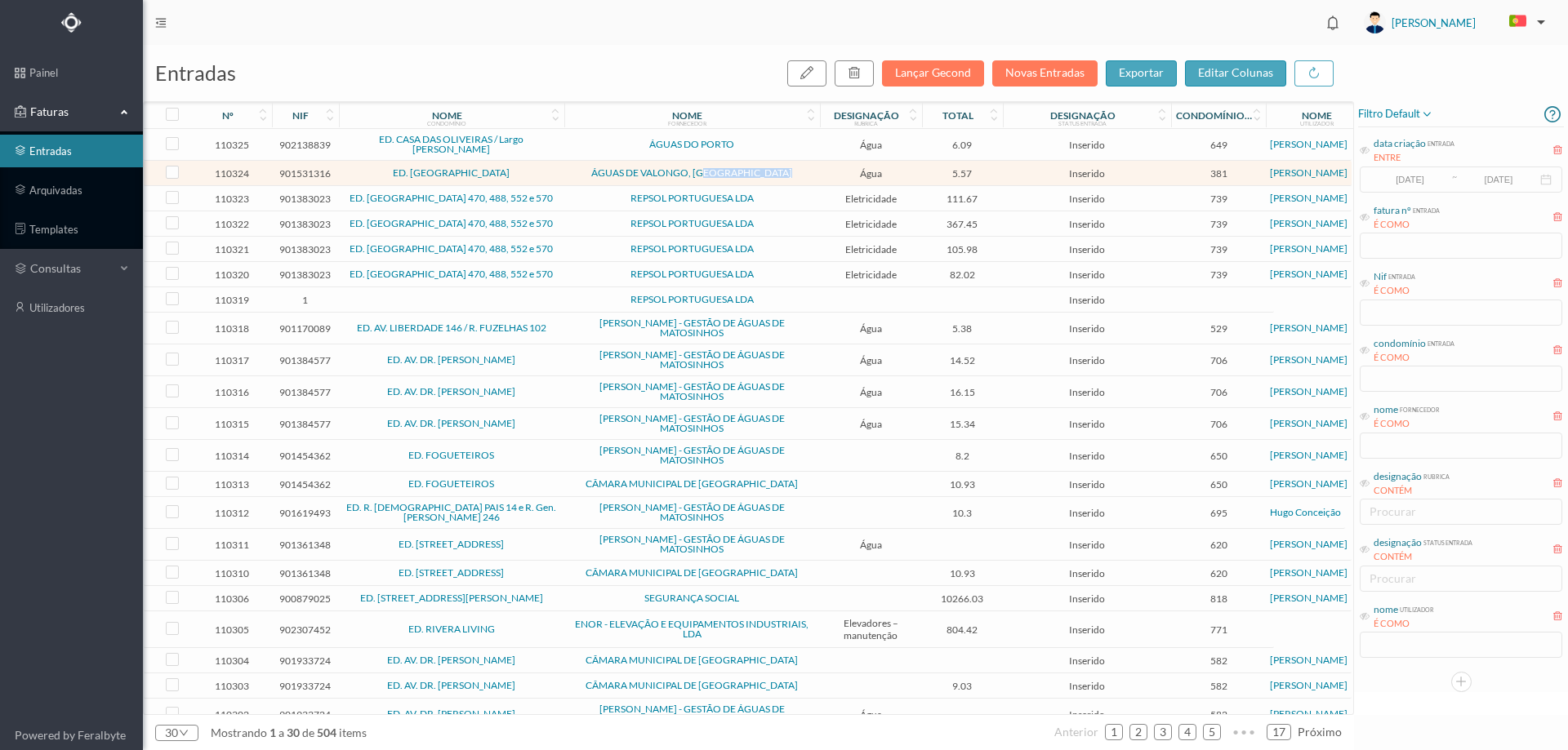
click at [792, 169] on span "ÁGUAS DE VALONGO, SA" at bounding box center [692, 173] width 247 height 9
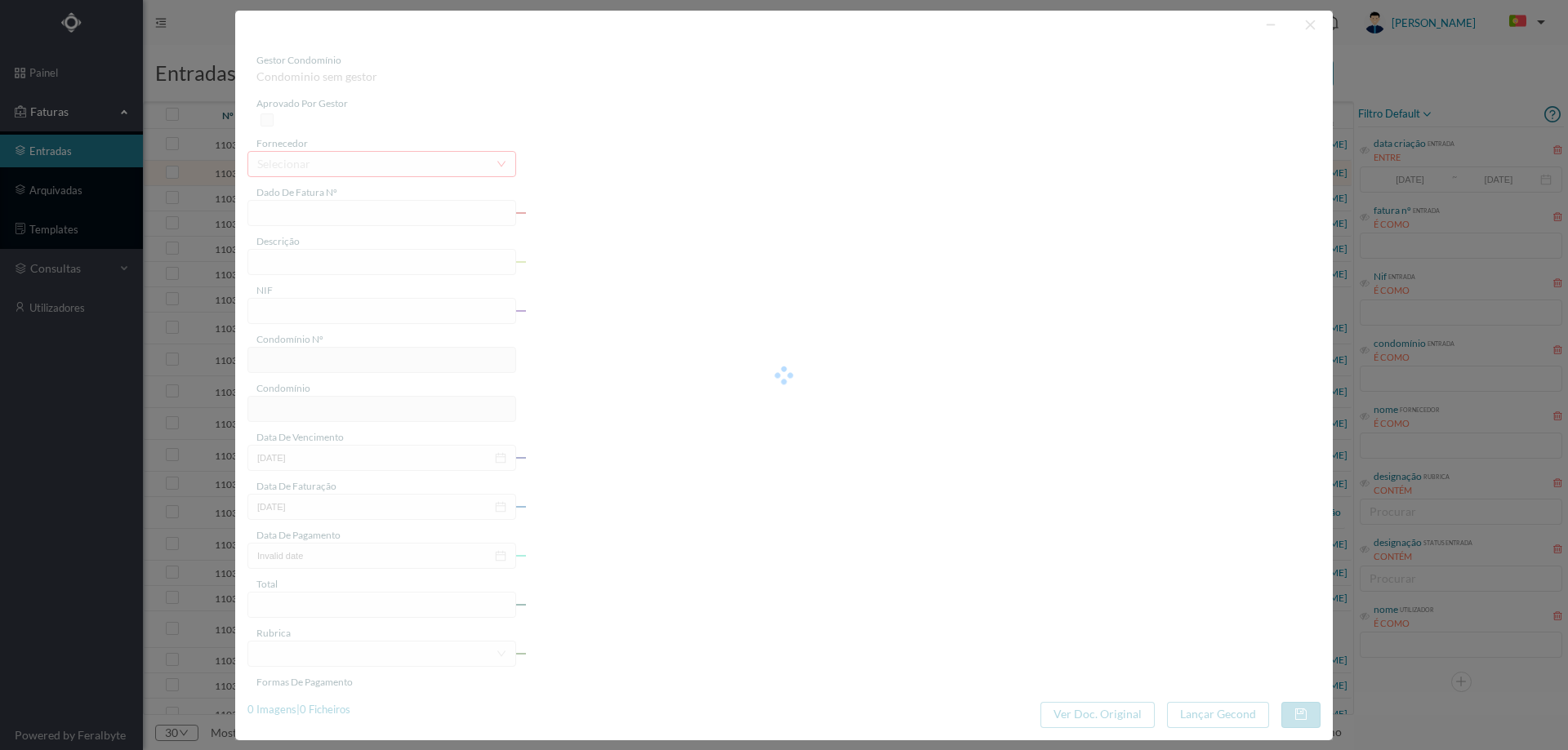
type input "FAC 0070442025/0025094770"
type input "7 FrA RE"
type input "901531316"
type input "2025-09-15"
type input "2025-08-20"
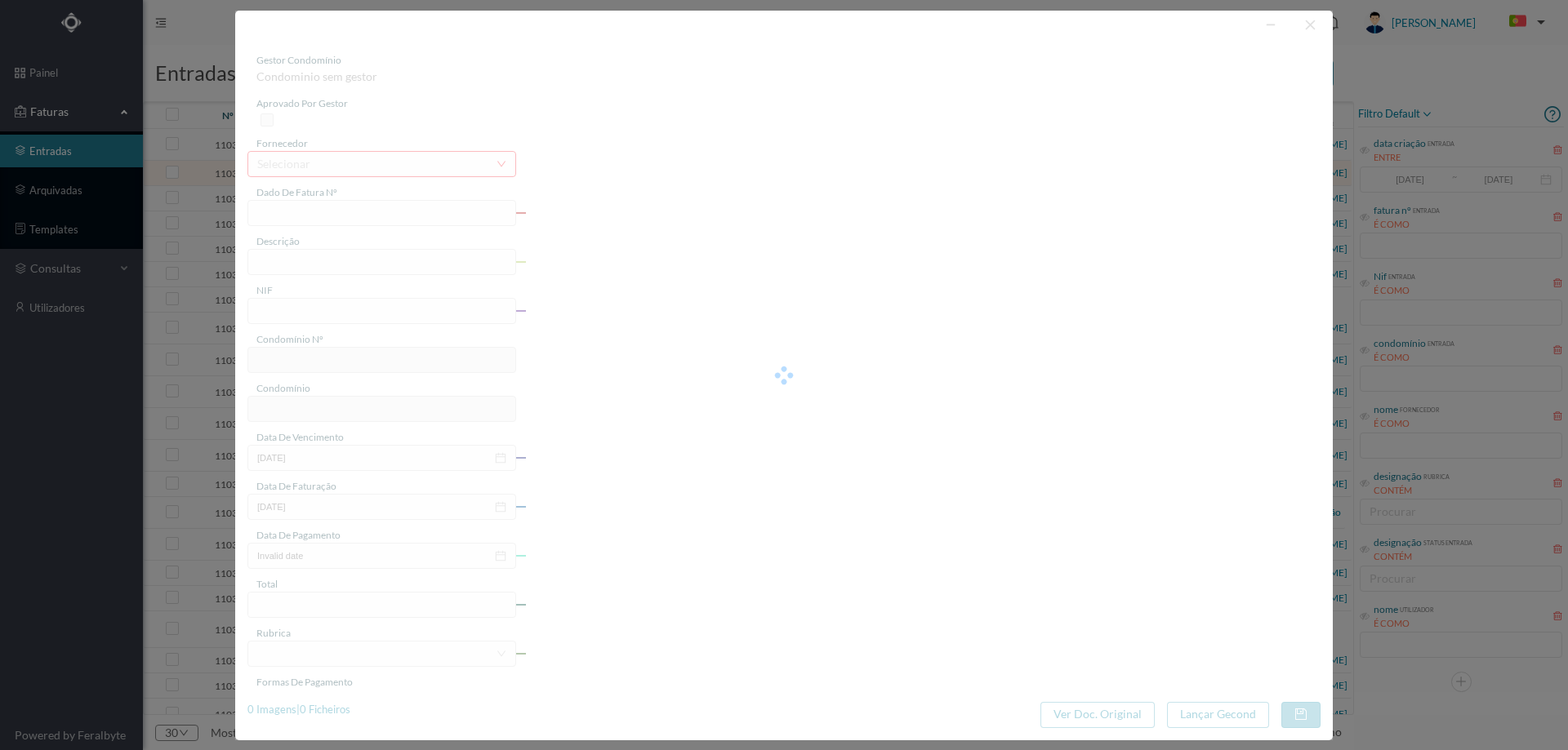
type input "2025-09-15"
type input "5.57"
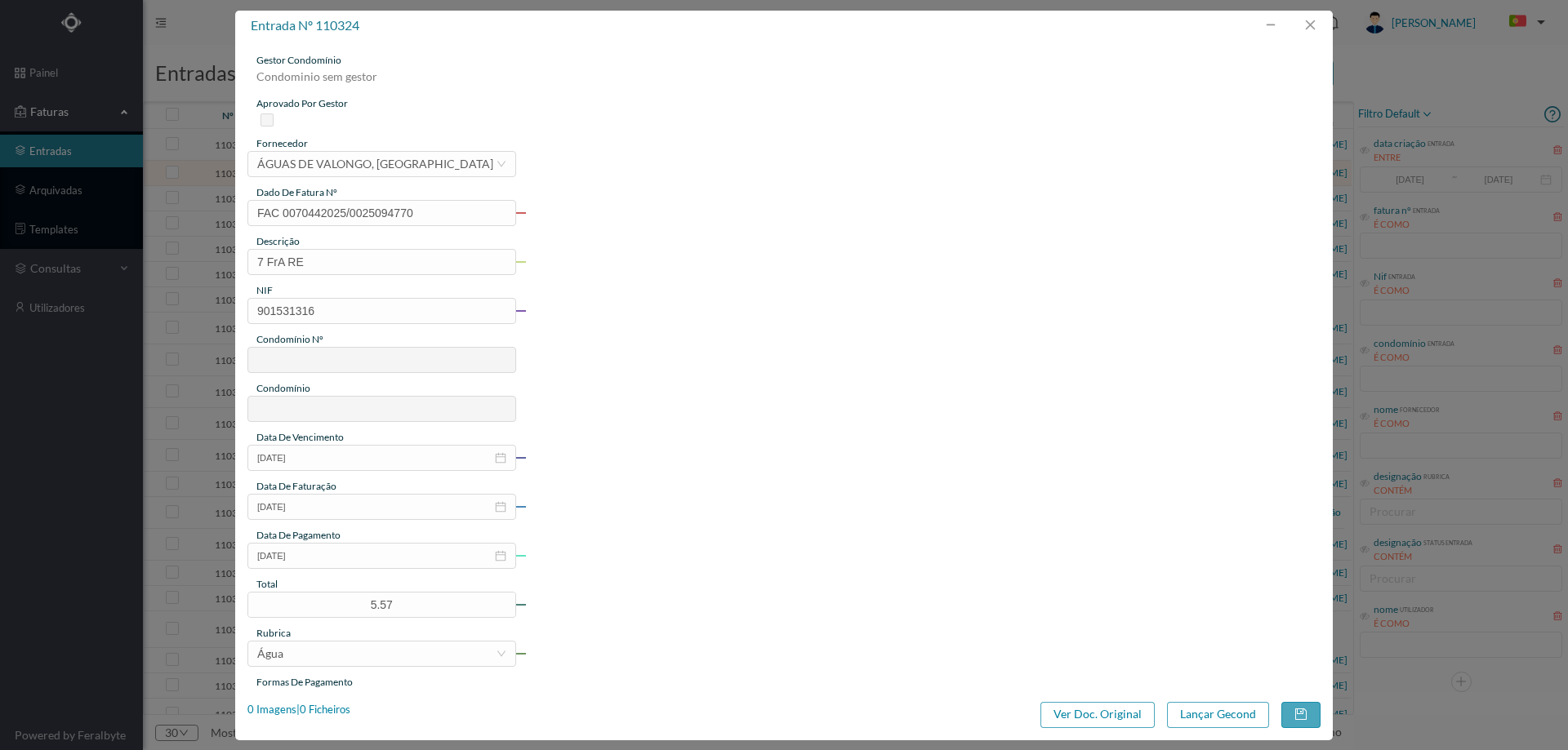
type input "381"
type input "ED. CAPELO - REBORDOSA"
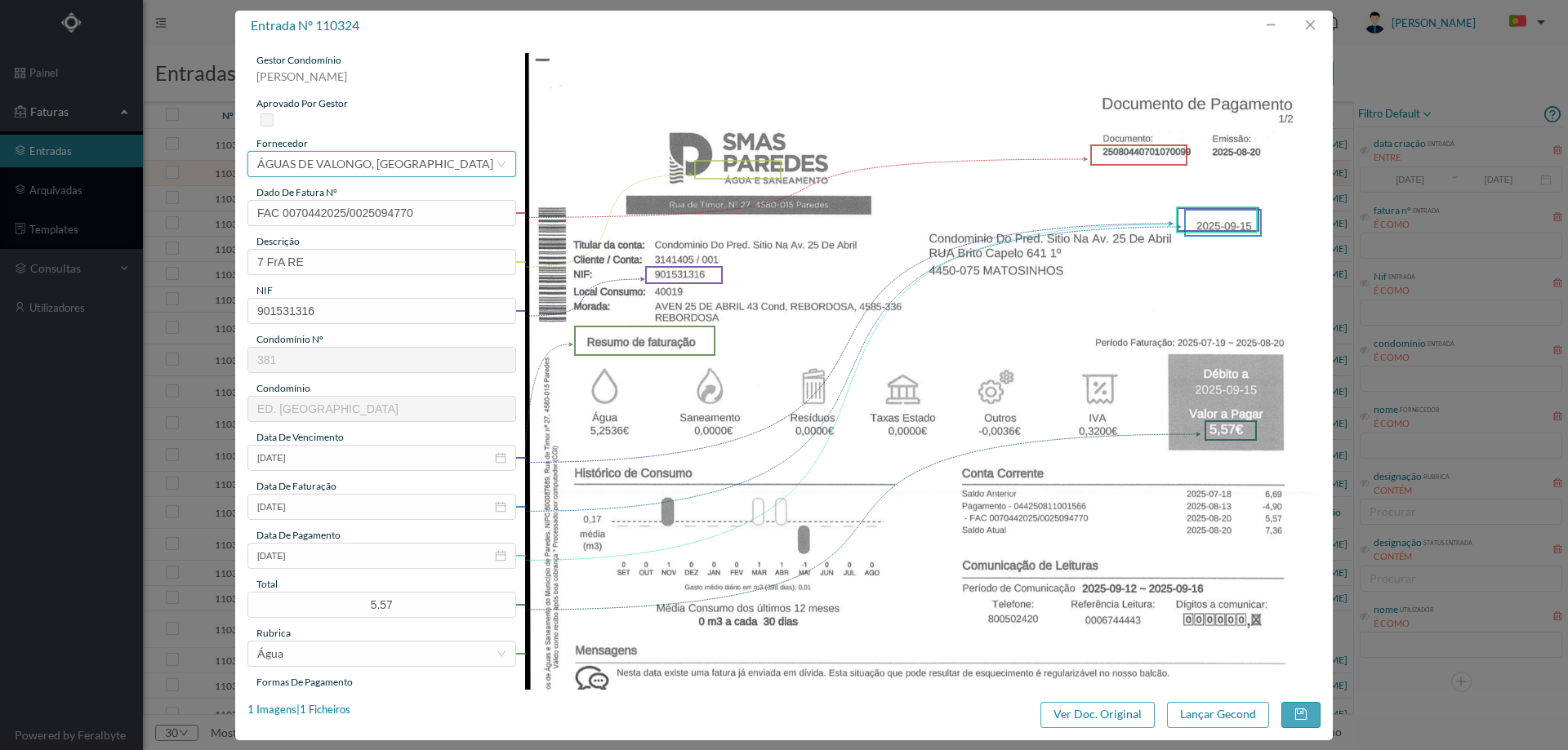
click at [327, 168] on div "ÁGUAS DE VALONGO, [GEOGRAPHIC_DATA]" at bounding box center [375, 164] width 236 height 25
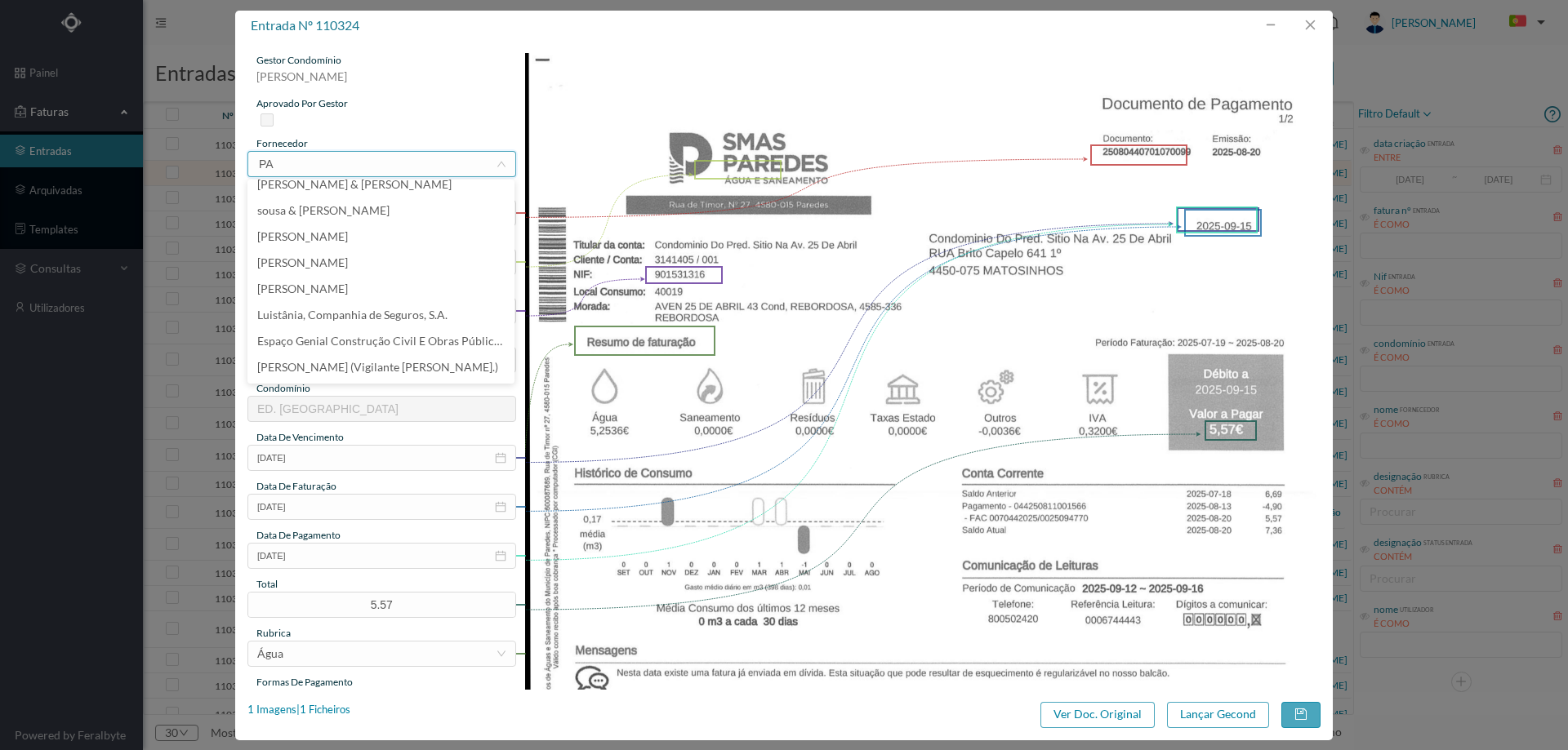
scroll to position [3, 0]
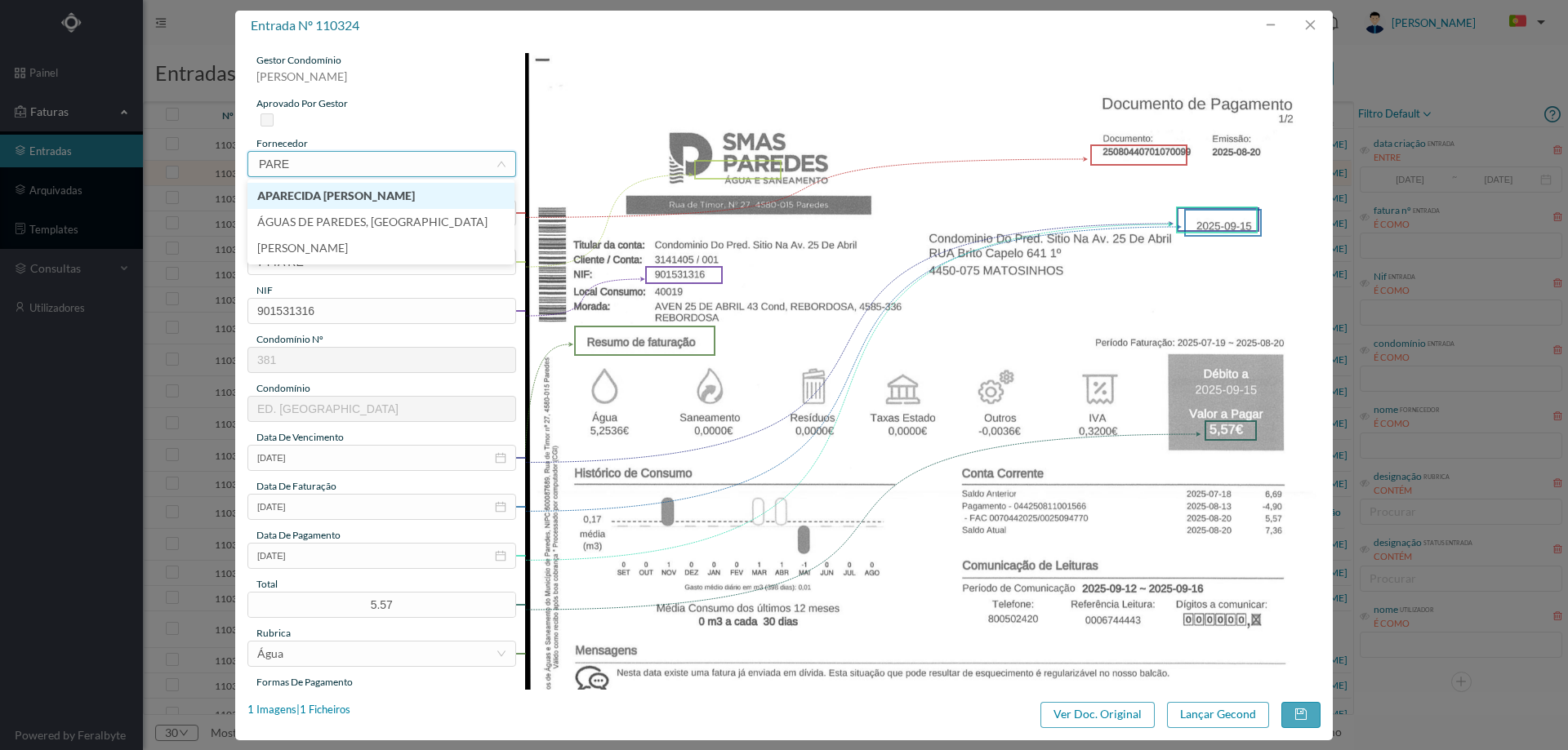
type input "PARED"
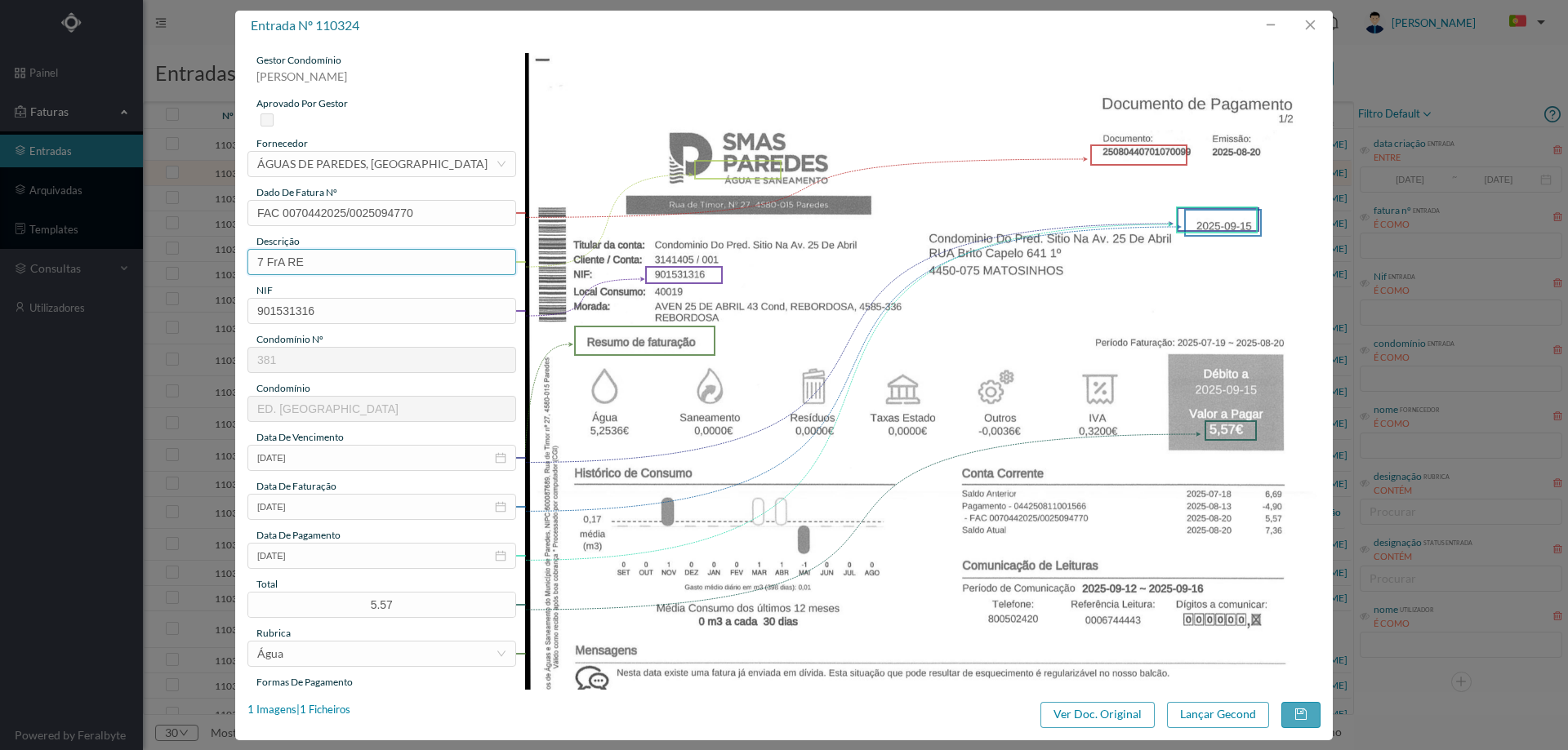
drag, startPoint x: 322, startPoint y: 263, endPoint x: 185, endPoint y: 263, distance: 137.0
click at [185, 263] on div "entrada nº 110324 gestor condomínio Cristina Sousa aprovado por gestor forneced…" at bounding box center [784, 375] width 1568 height 750
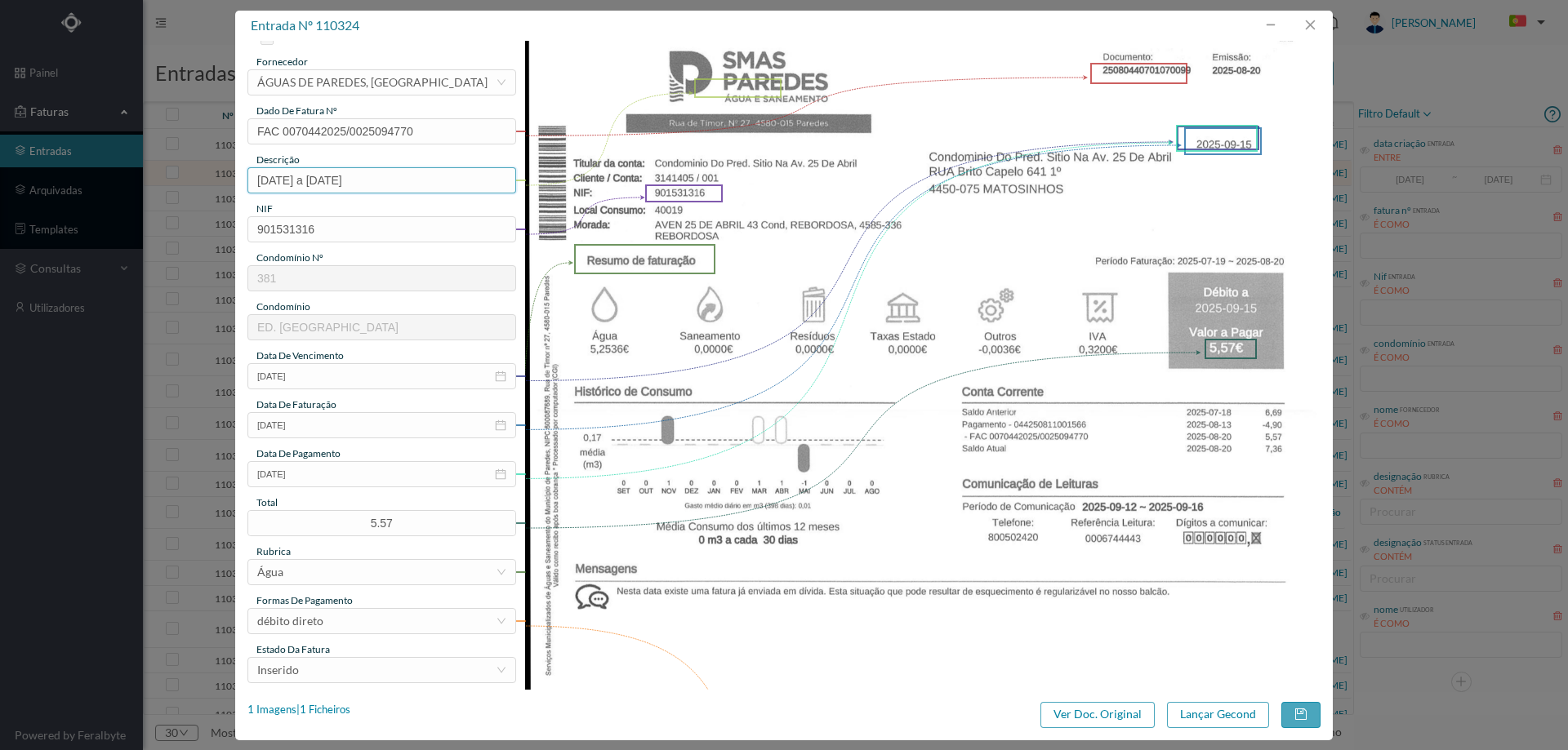
scroll to position [245, 0]
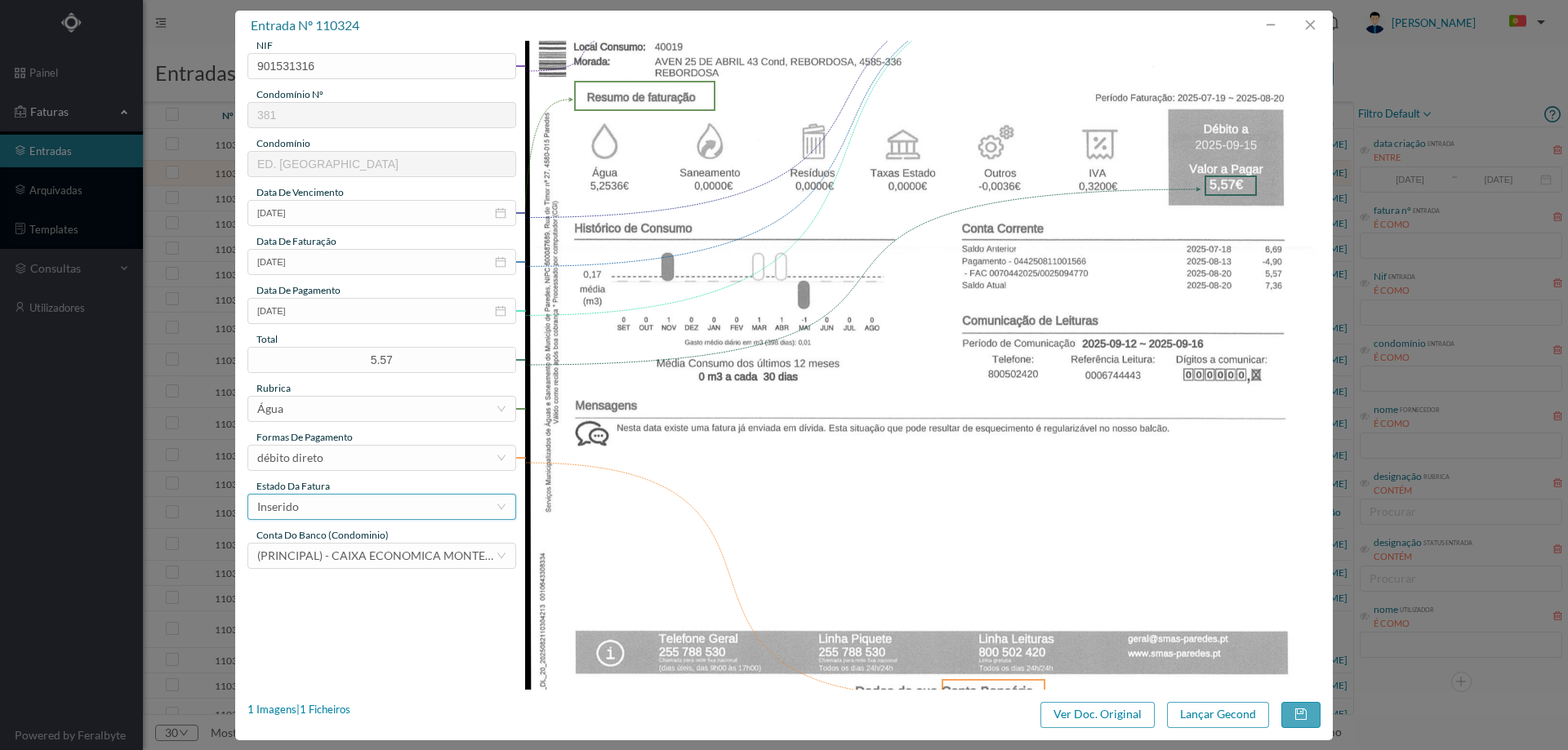
type input "19.07.2025 a 20.08.2025"
click at [336, 509] on div "Inserido" at bounding box center [377, 507] width 239 height 25
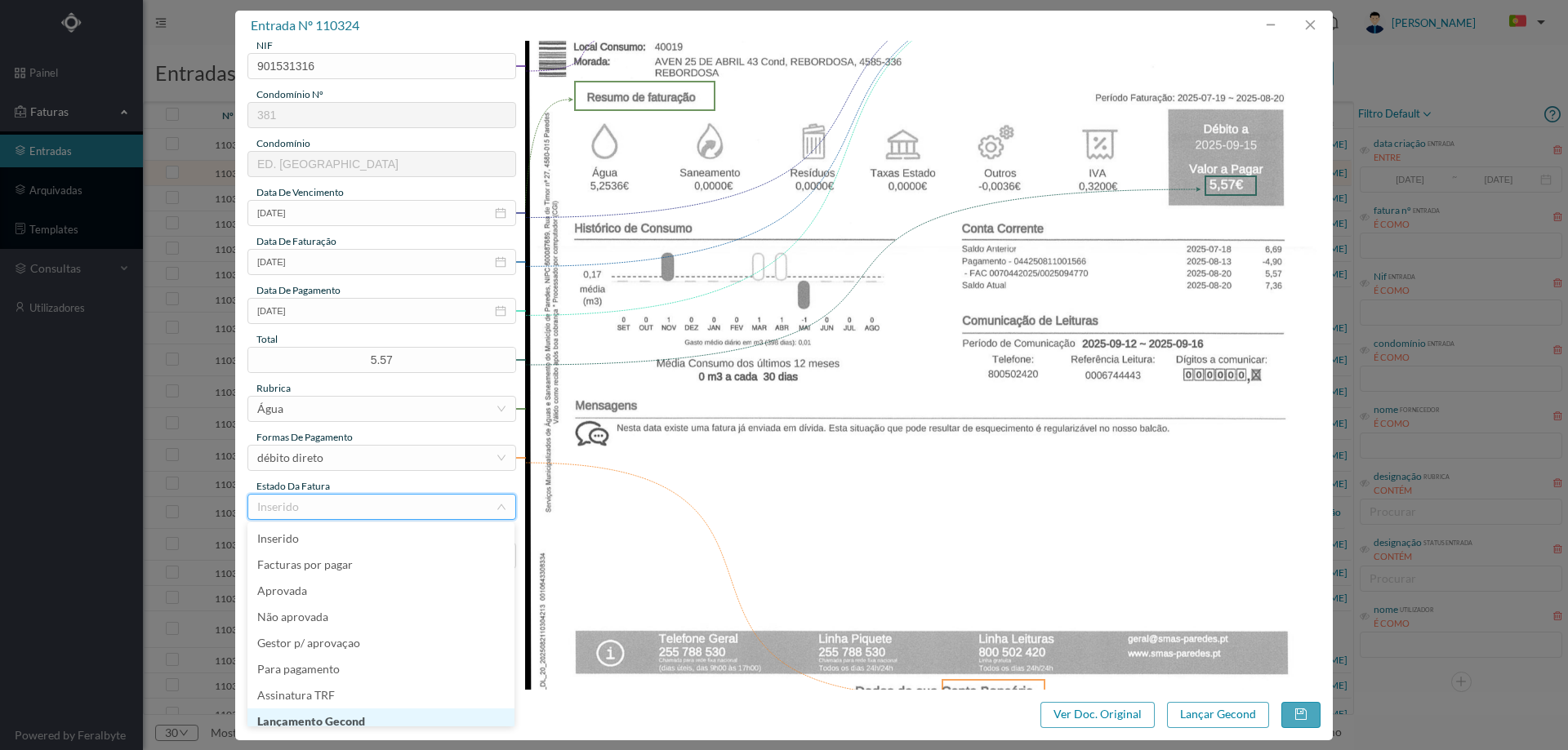
scroll to position [9, 0]
click at [371, 712] on li "Lançamento Gecond" at bounding box center [381, 714] width 267 height 27
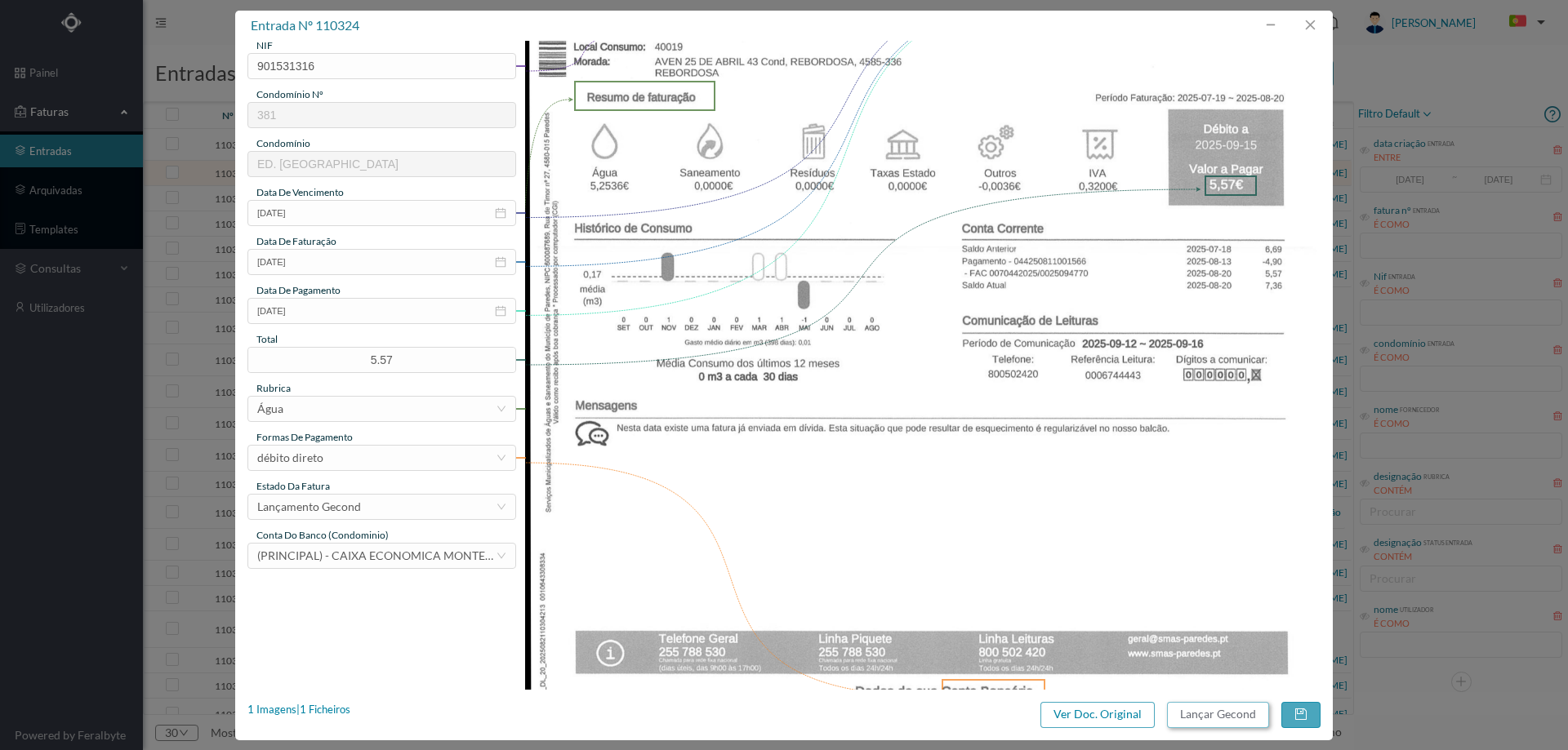
click at [1181, 718] on button "Lançar Gecond" at bounding box center [1218, 715] width 102 height 27
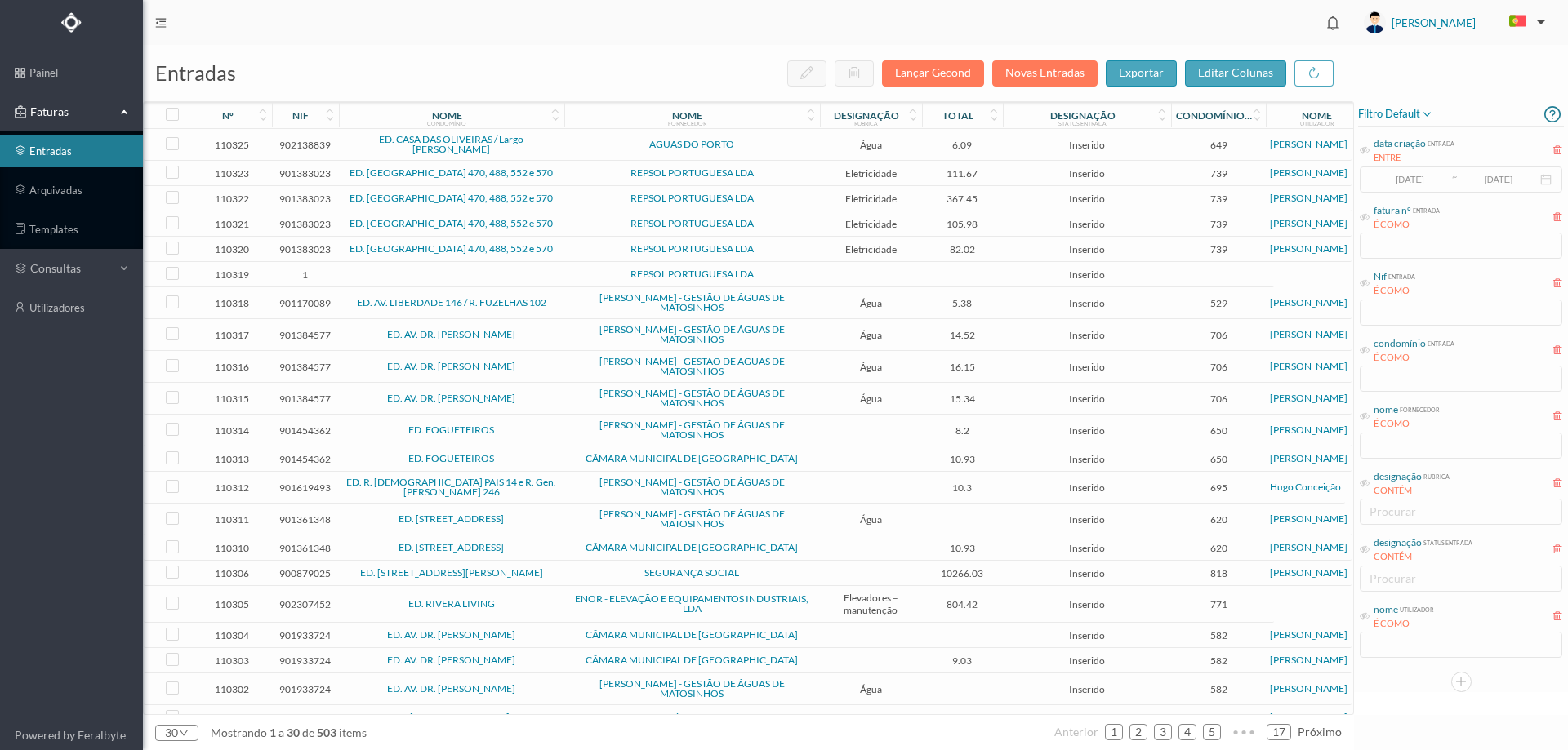
click at [583, 140] on span "ÁGUAS DO PORTO" at bounding box center [692, 144] width 247 height 9
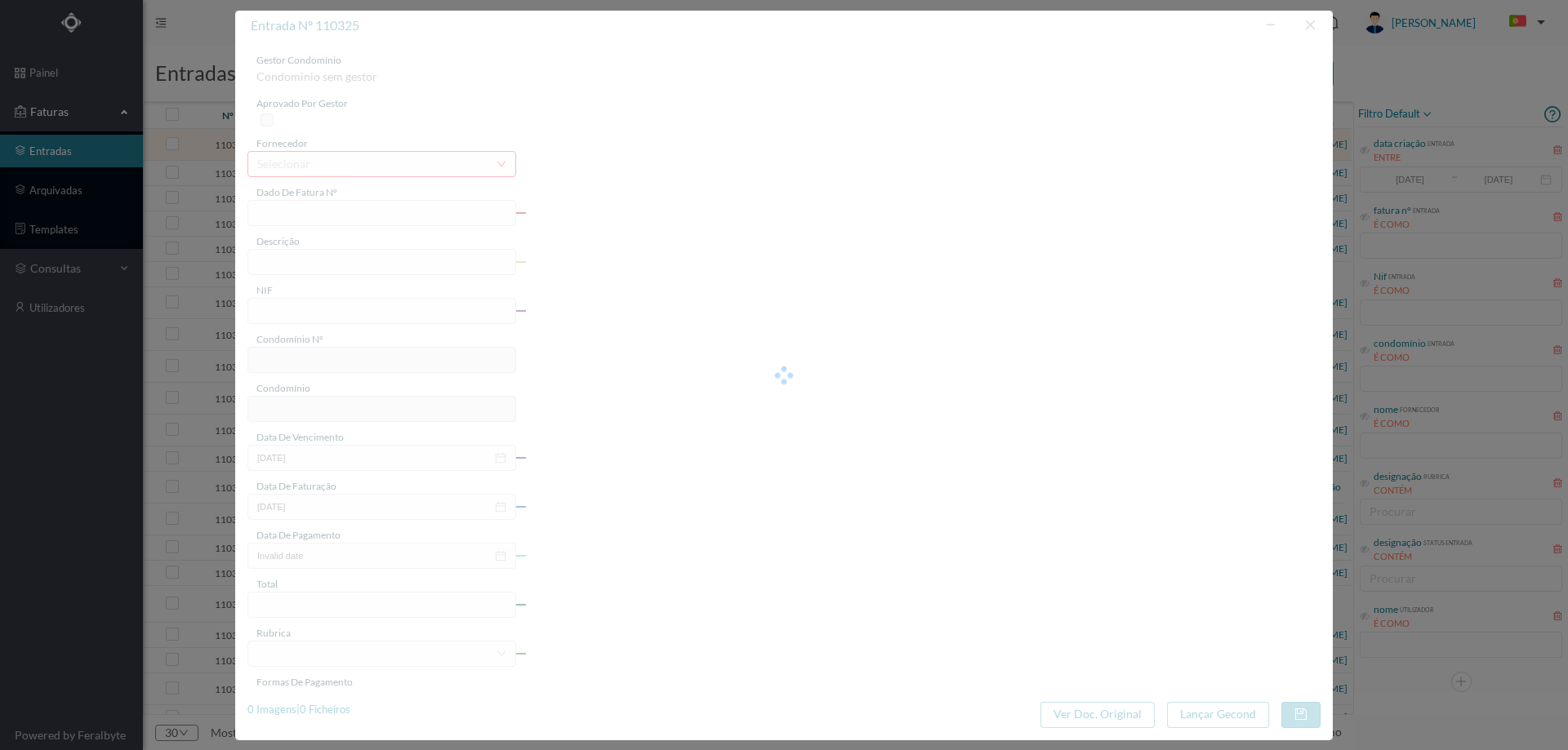
type input "33410541"
type input "LARGO ALBERTO PIMENTEL, NR 3, COMUNS PORTO"
type input "902138839"
type input "2025-08-18"
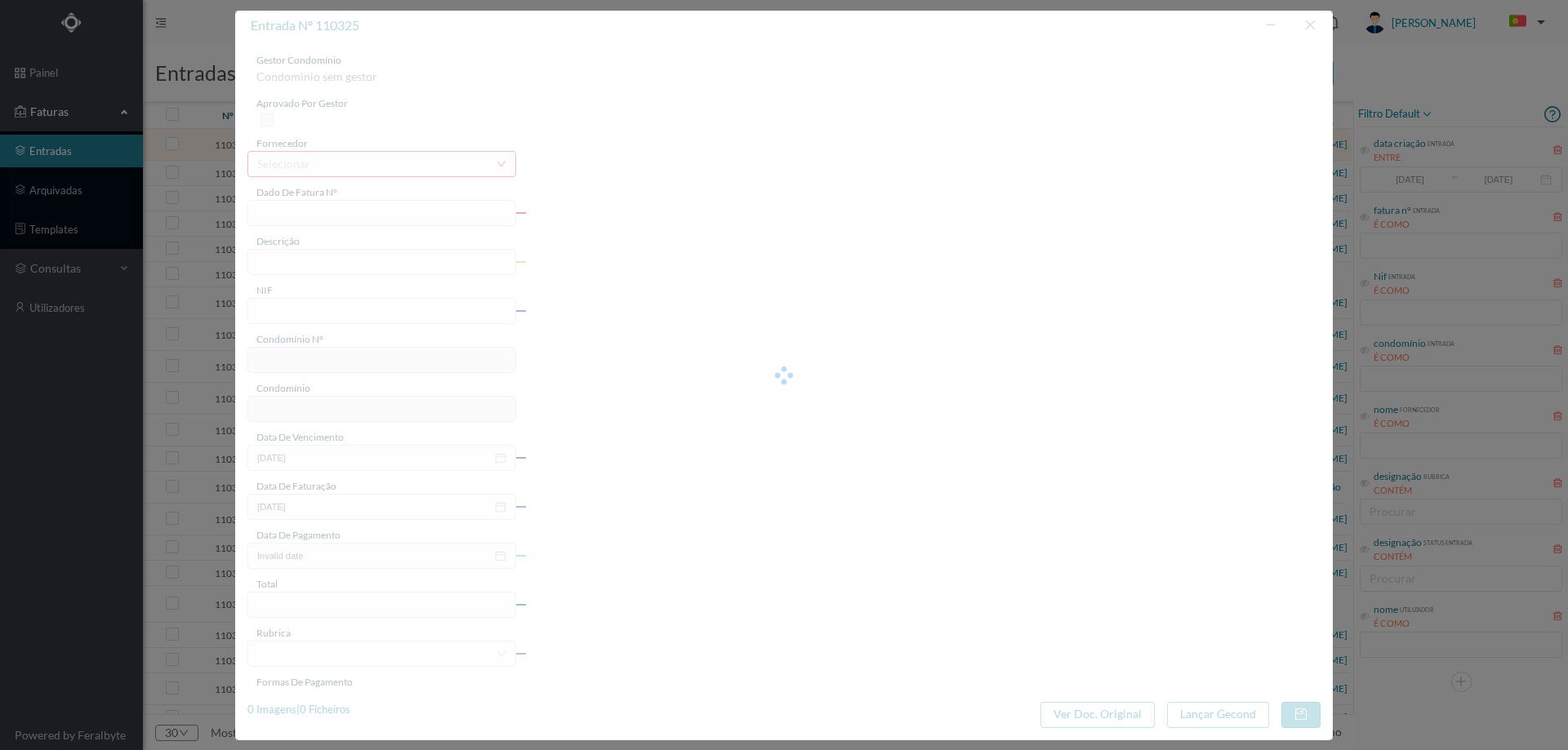
type input "02-09-2025"
type input "6.09"
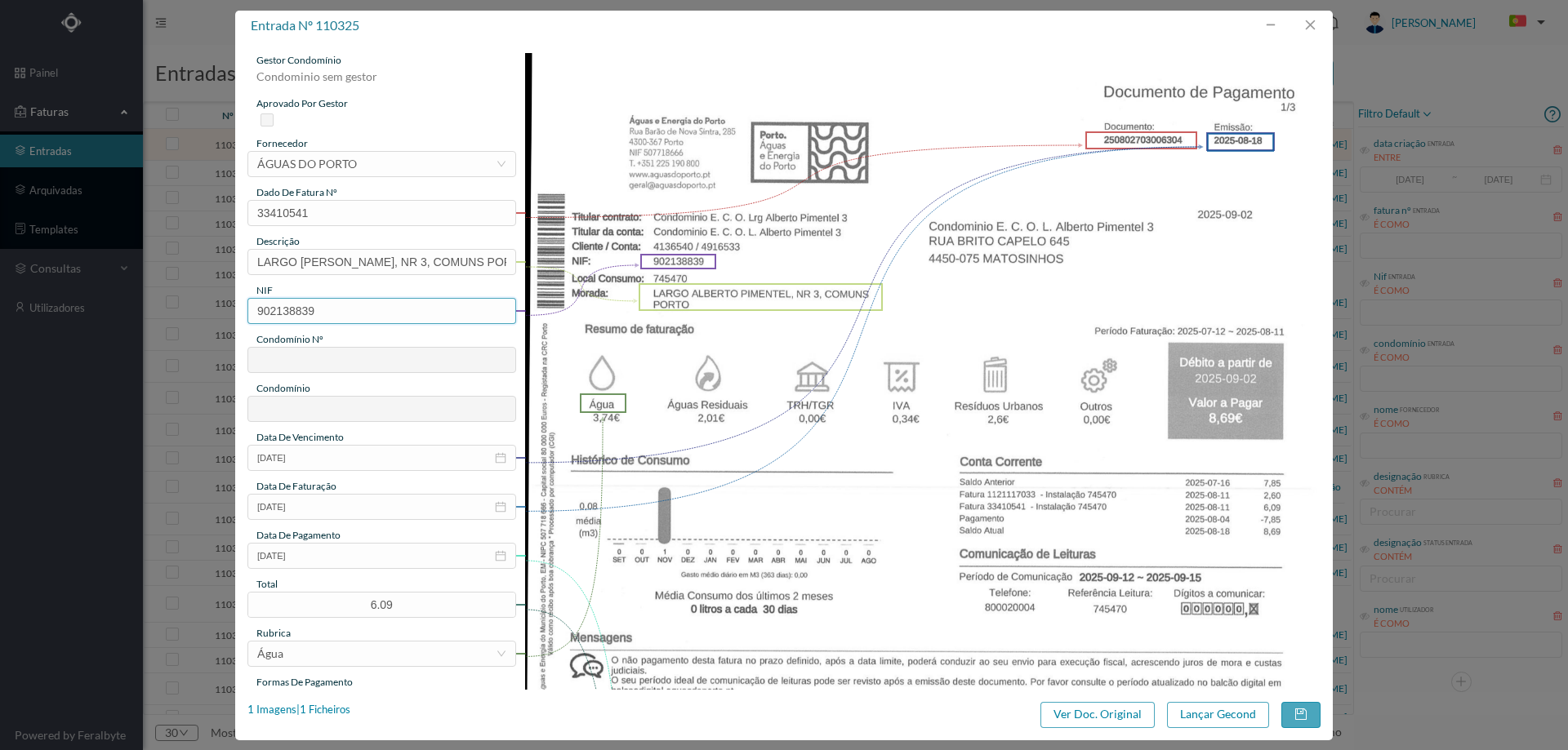
type input "649"
type input "ED. CASA DAS OLIVEIRAS / Largo [PERSON_NAME]"
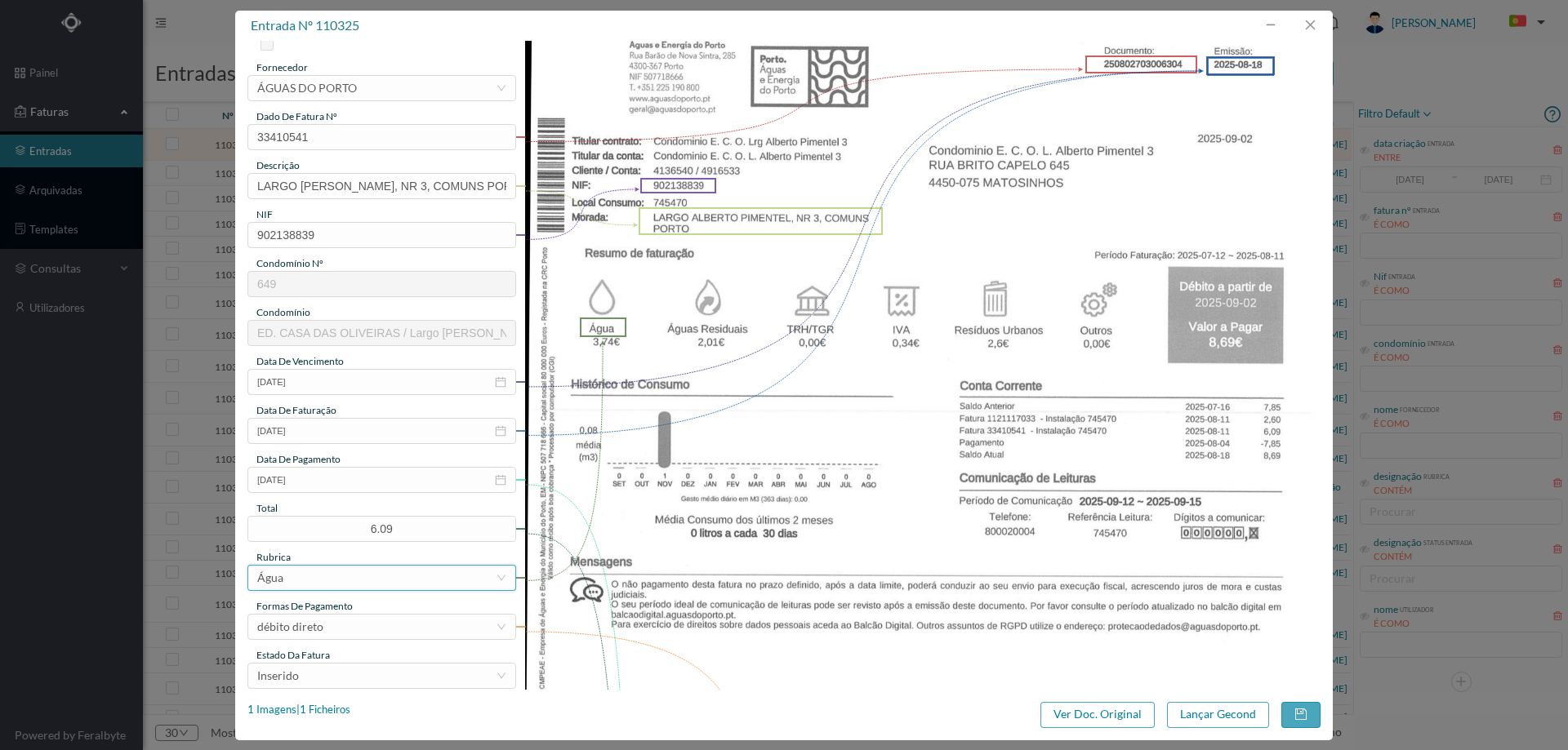
scroll to position [163, 0]
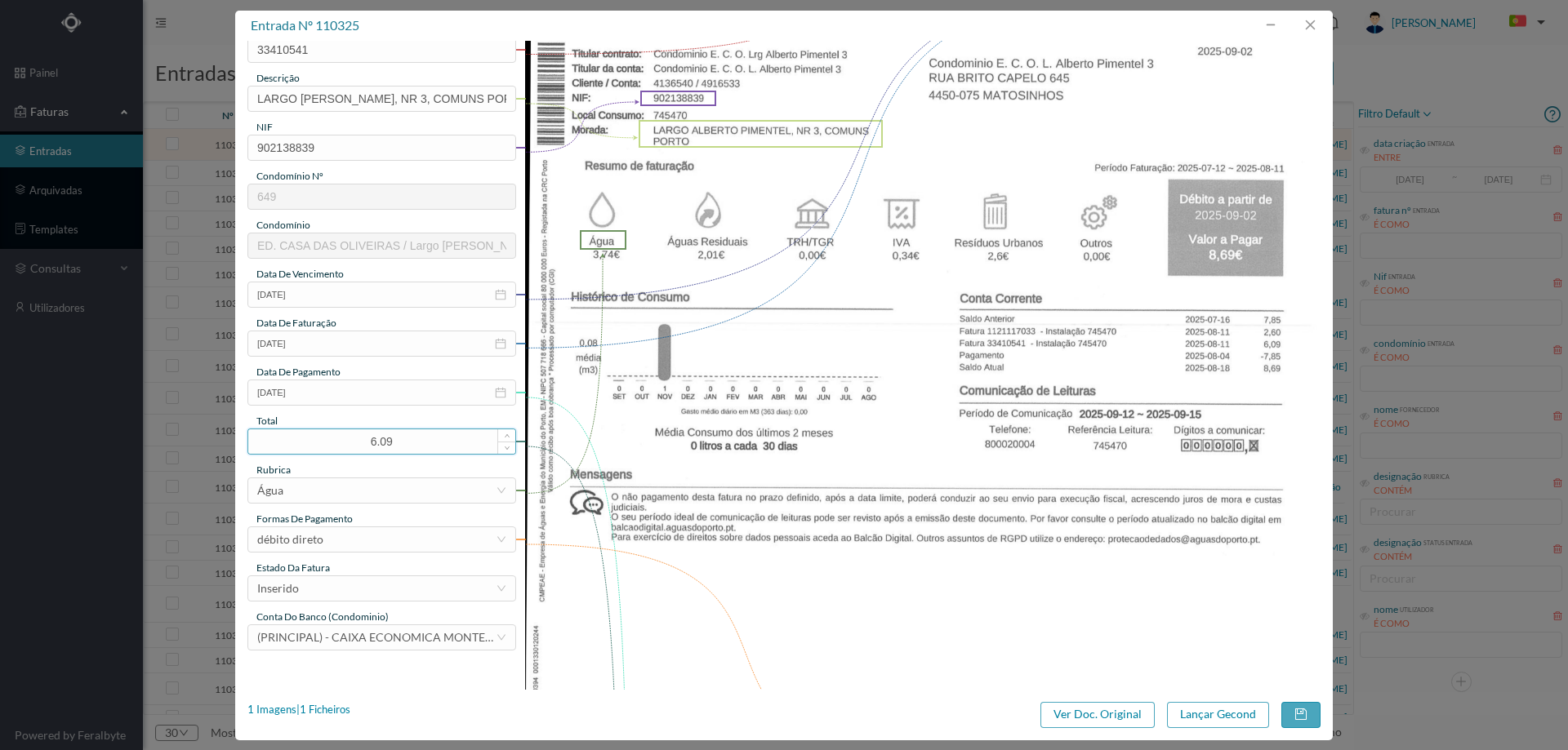
drag, startPoint x: 408, startPoint y: 442, endPoint x: 307, endPoint y: 435, distance: 101.2
click at [315, 438] on input "6.09" at bounding box center [382, 441] width 267 height 25
type input "8.69"
click at [328, 585] on div "Inserido" at bounding box center [377, 589] width 239 height 25
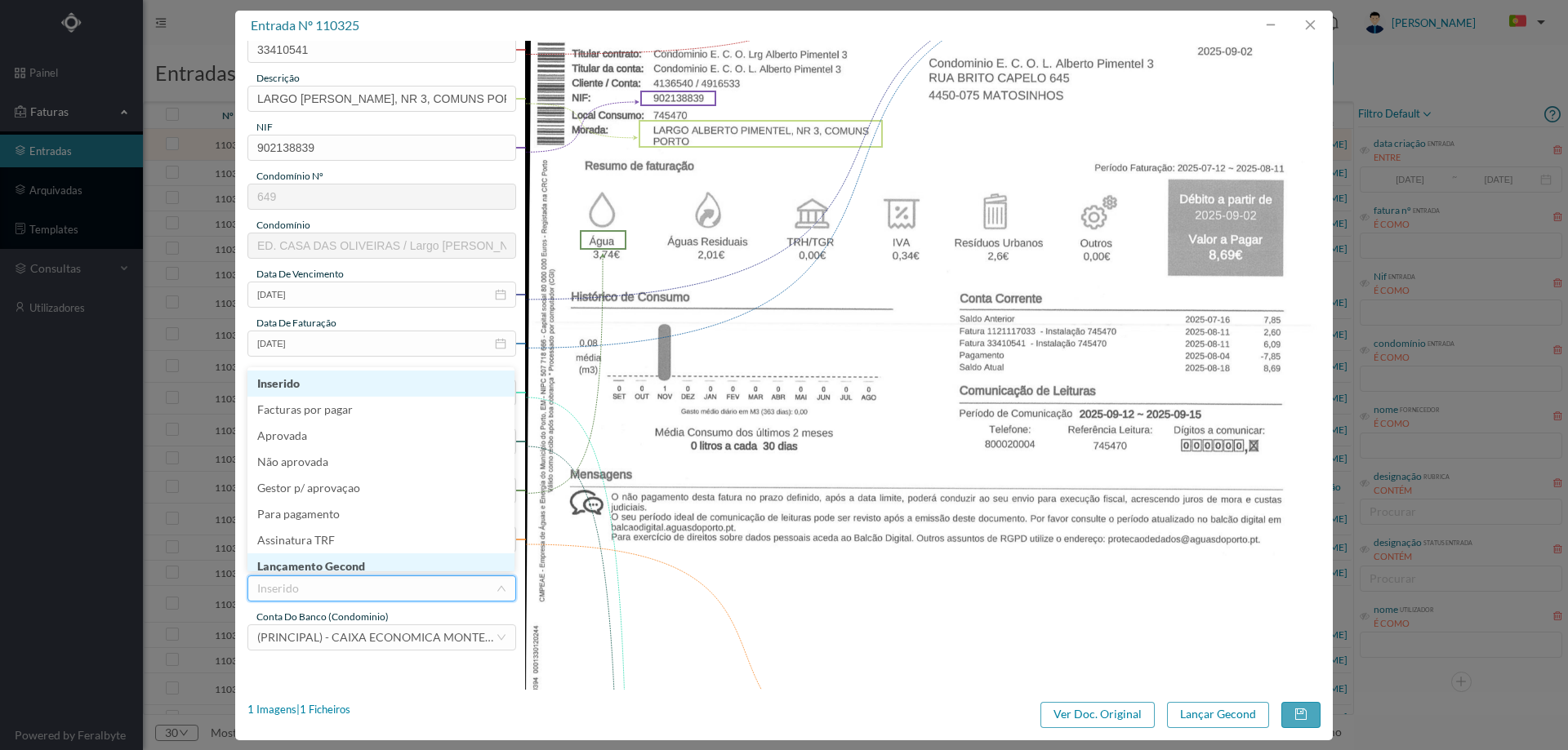
scroll to position [9, 0]
click at [335, 561] on li "Lançamento Gecond" at bounding box center [381, 559] width 267 height 27
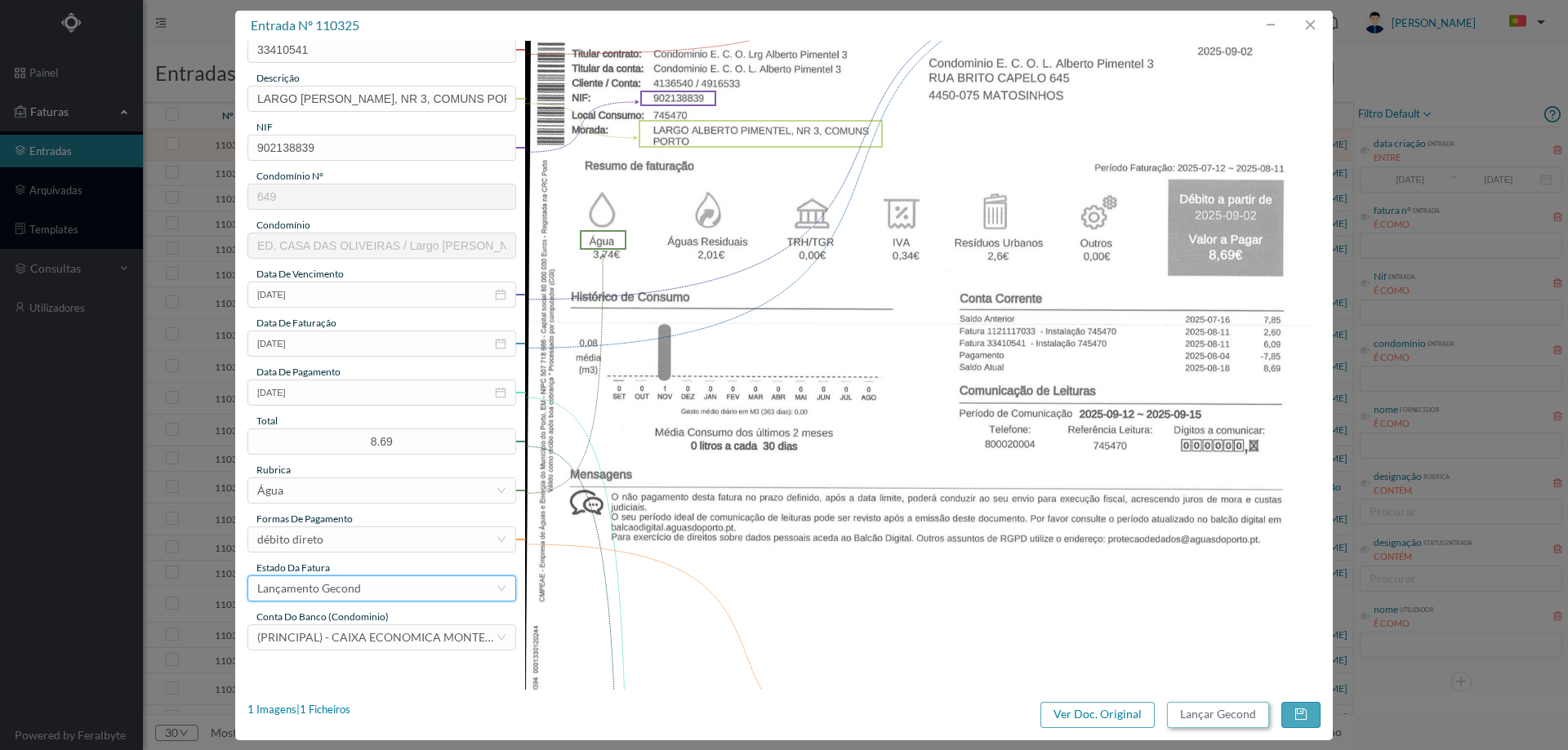
click at [1219, 708] on button "Lançar Gecond" at bounding box center [1218, 715] width 102 height 27
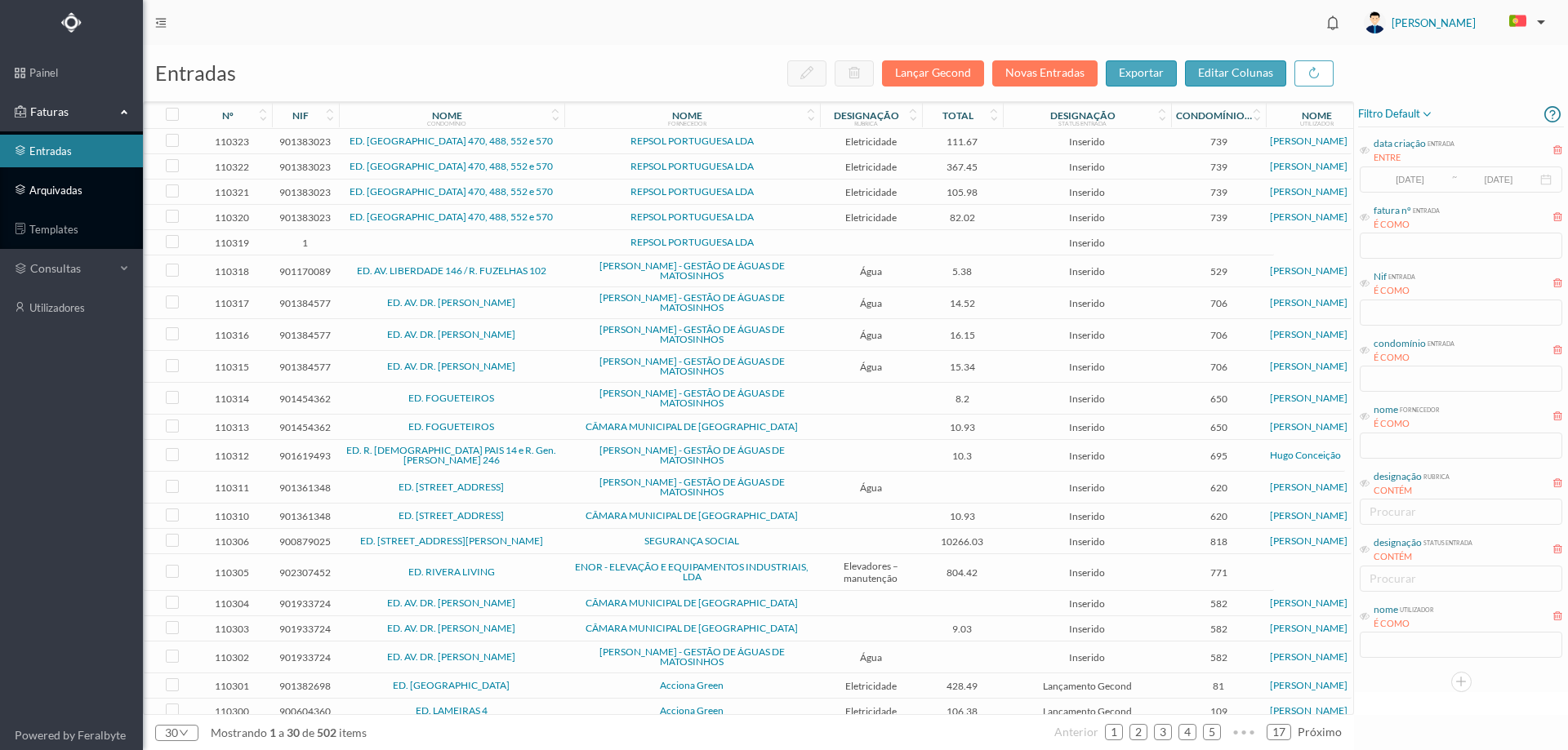
click at [34, 190] on link "arquivadas" at bounding box center [71, 190] width 143 height 32
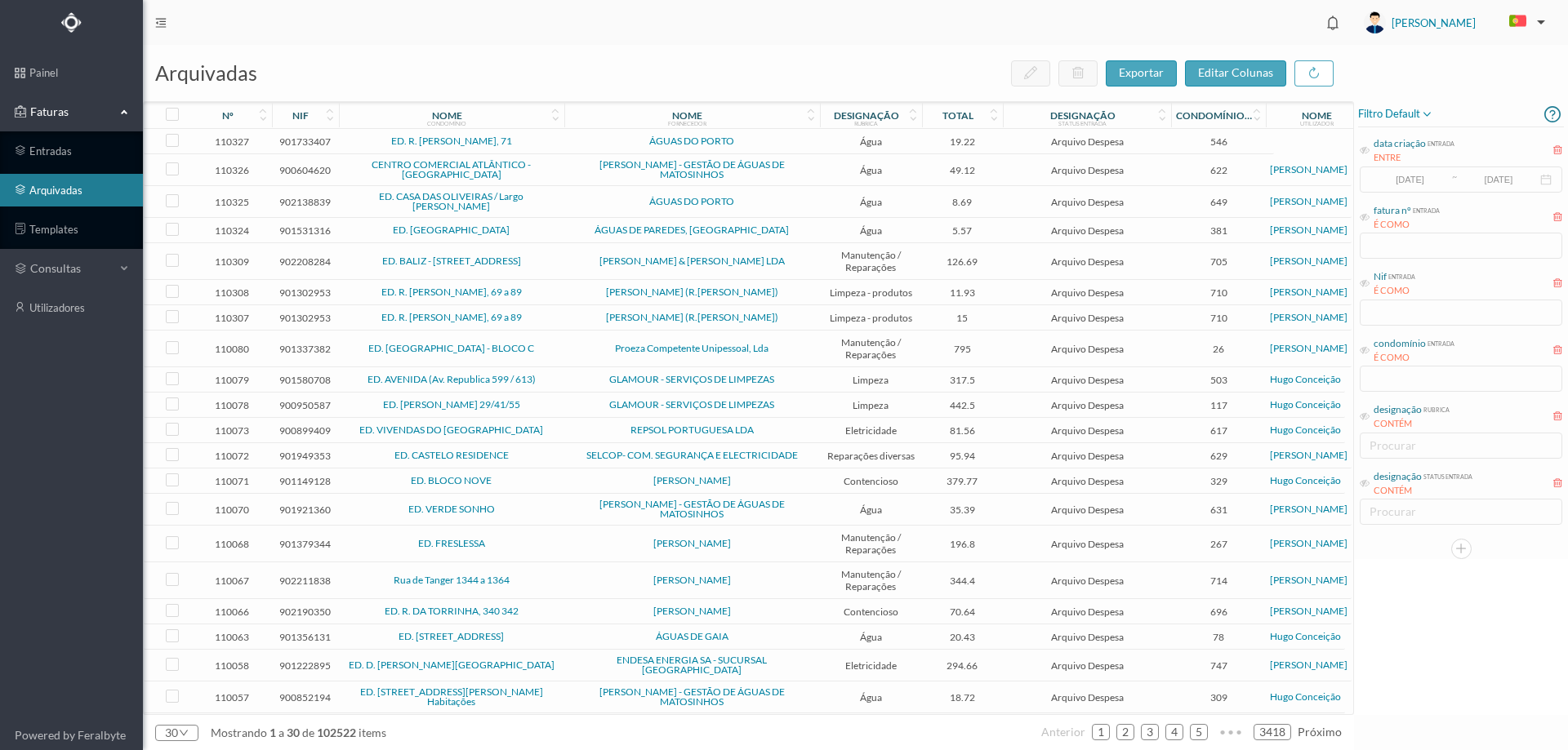
click at [578, 201] on span "ÁGUAS DO PORTO" at bounding box center [692, 202] width 247 height 9
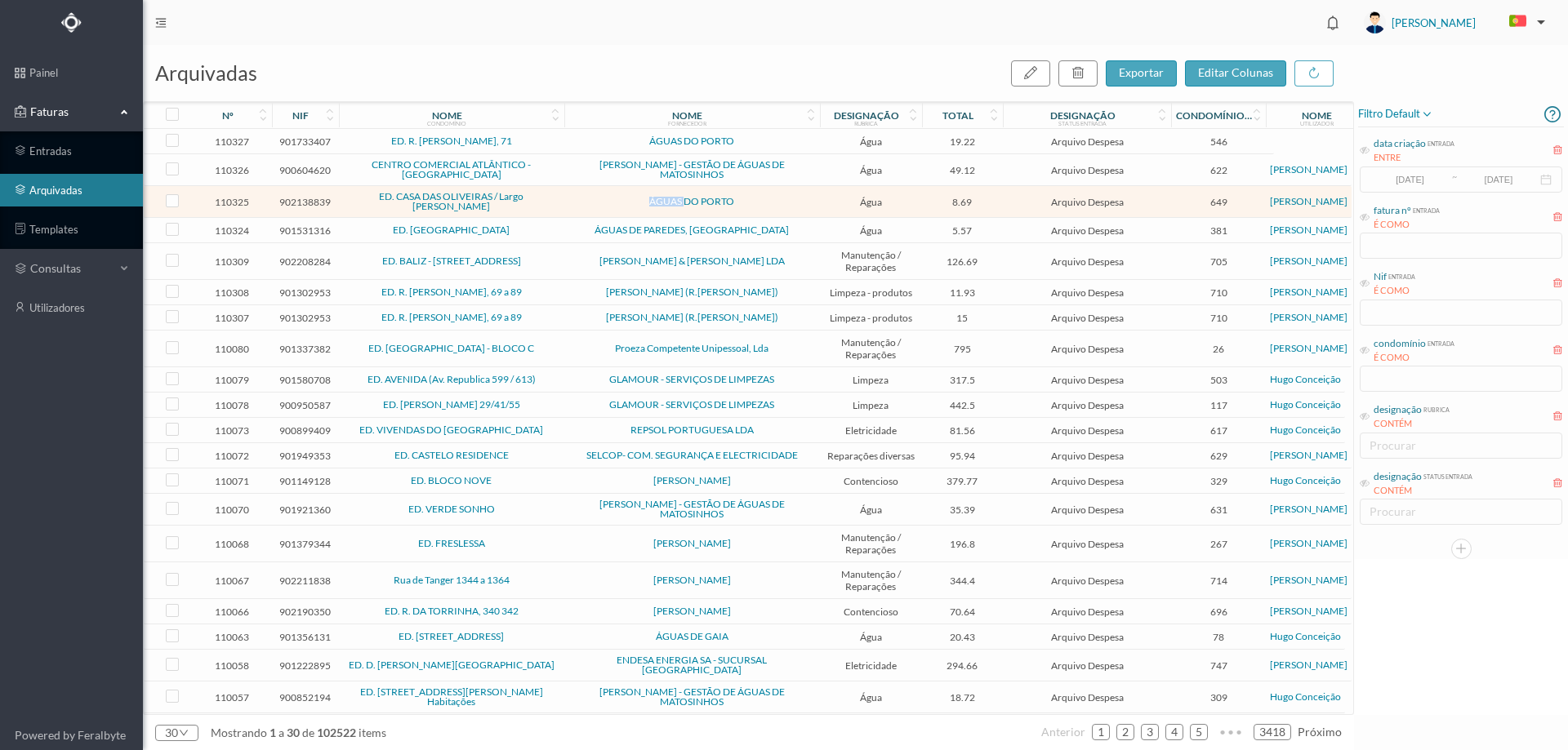
click at [579, 201] on span "ÁGUAS DO PORTO" at bounding box center [692, 202] width 247 height 9
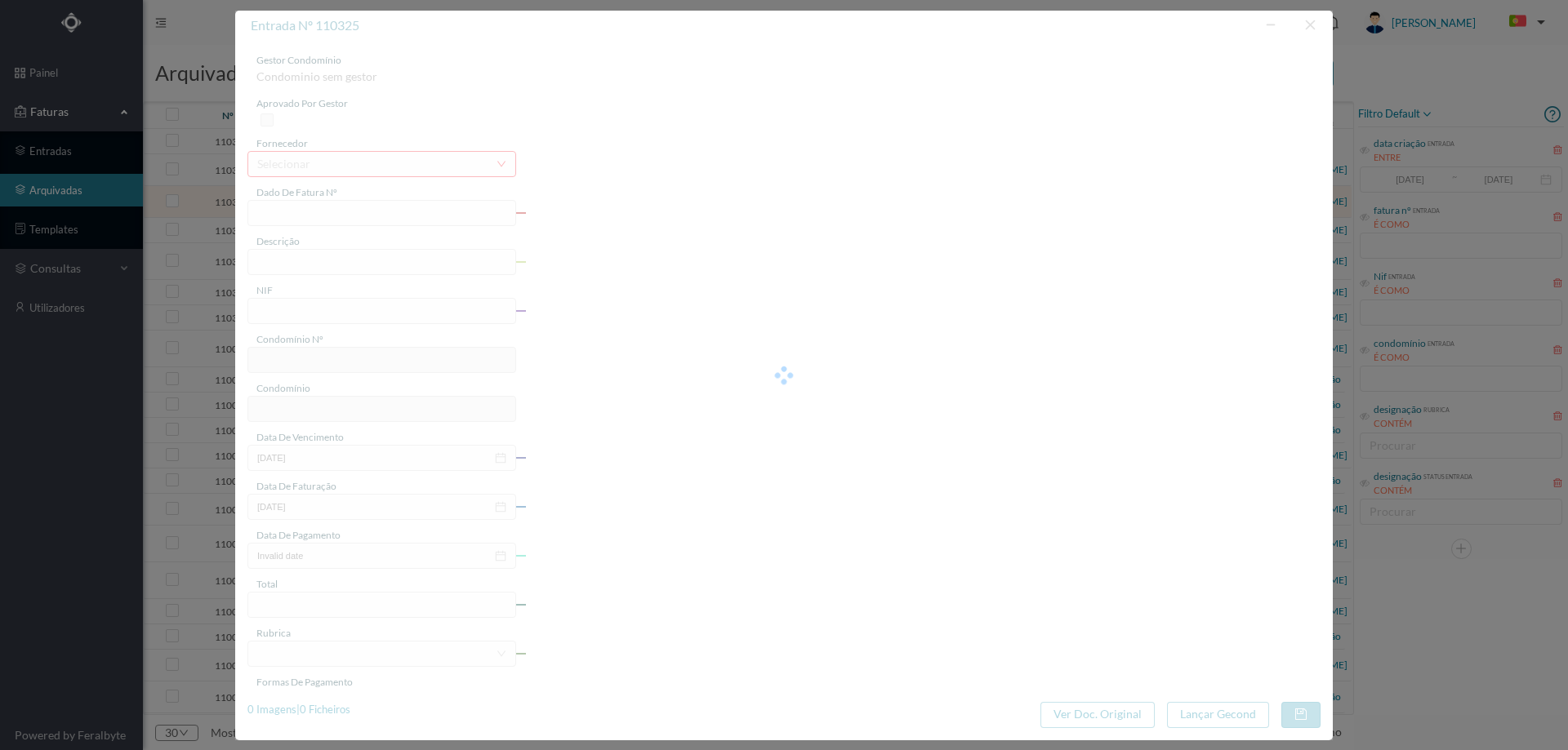
type input "33410541"
type input "LARGO ALBERTO PIMENTEL, NR 3, COMUNS PORTO"
type input "902138839"
type input "2025-08-18"
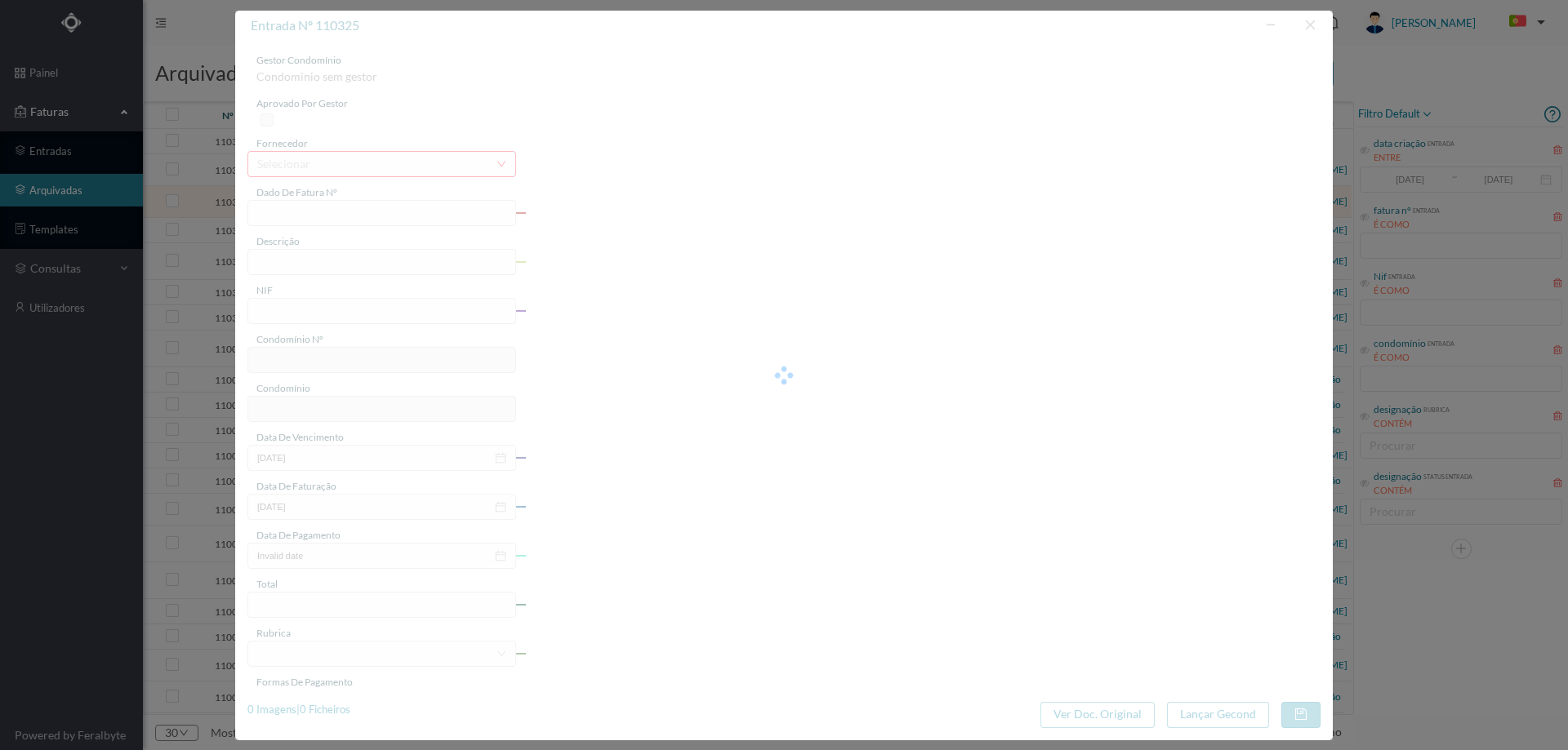
type input "02-09-2025"
type input "8.69"
type input "649"
type input "ED. CASA DAS OLIVEIRAS / Largo [PERSON_NAME]"
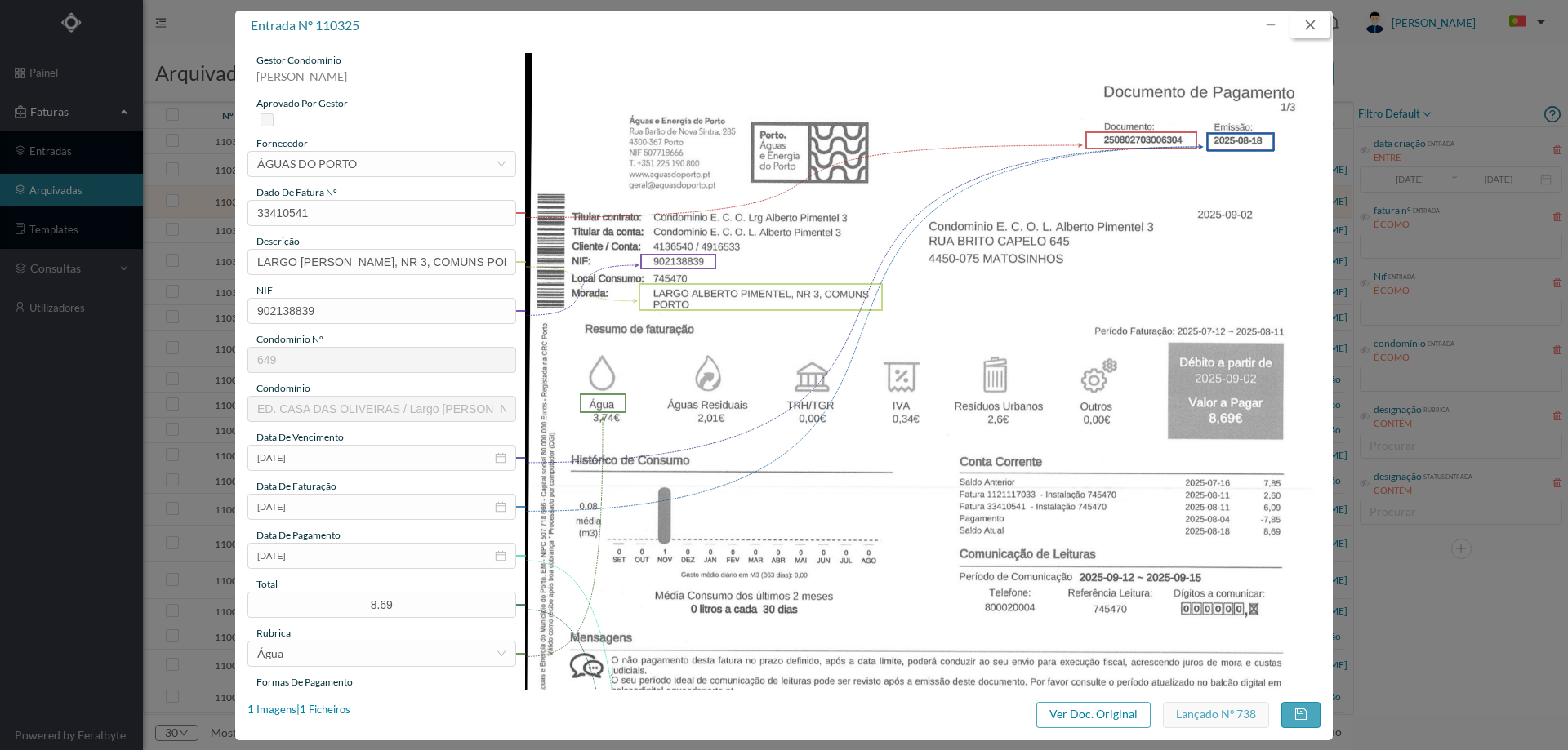
click at [1318, 25] on button "button" at bounding box center [1309, 26] width 39 height 27
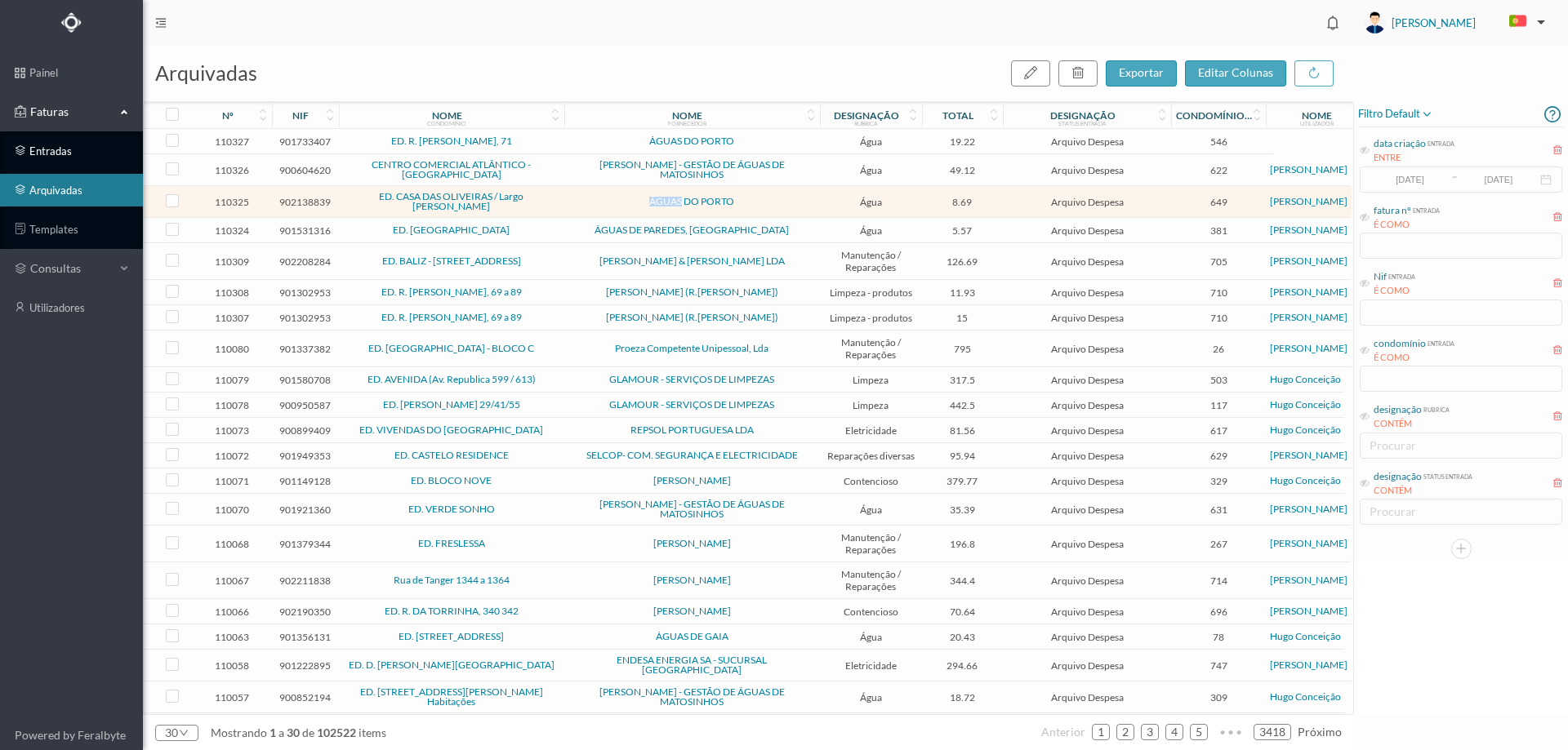
drag, startPoint x: 69, startPoint y: 148, endPoint x: 69, endPoint y: 196, distance: 48.0
click at [71, 148] on link "entradas" at bounding box center [71, 151] width 143 height 32
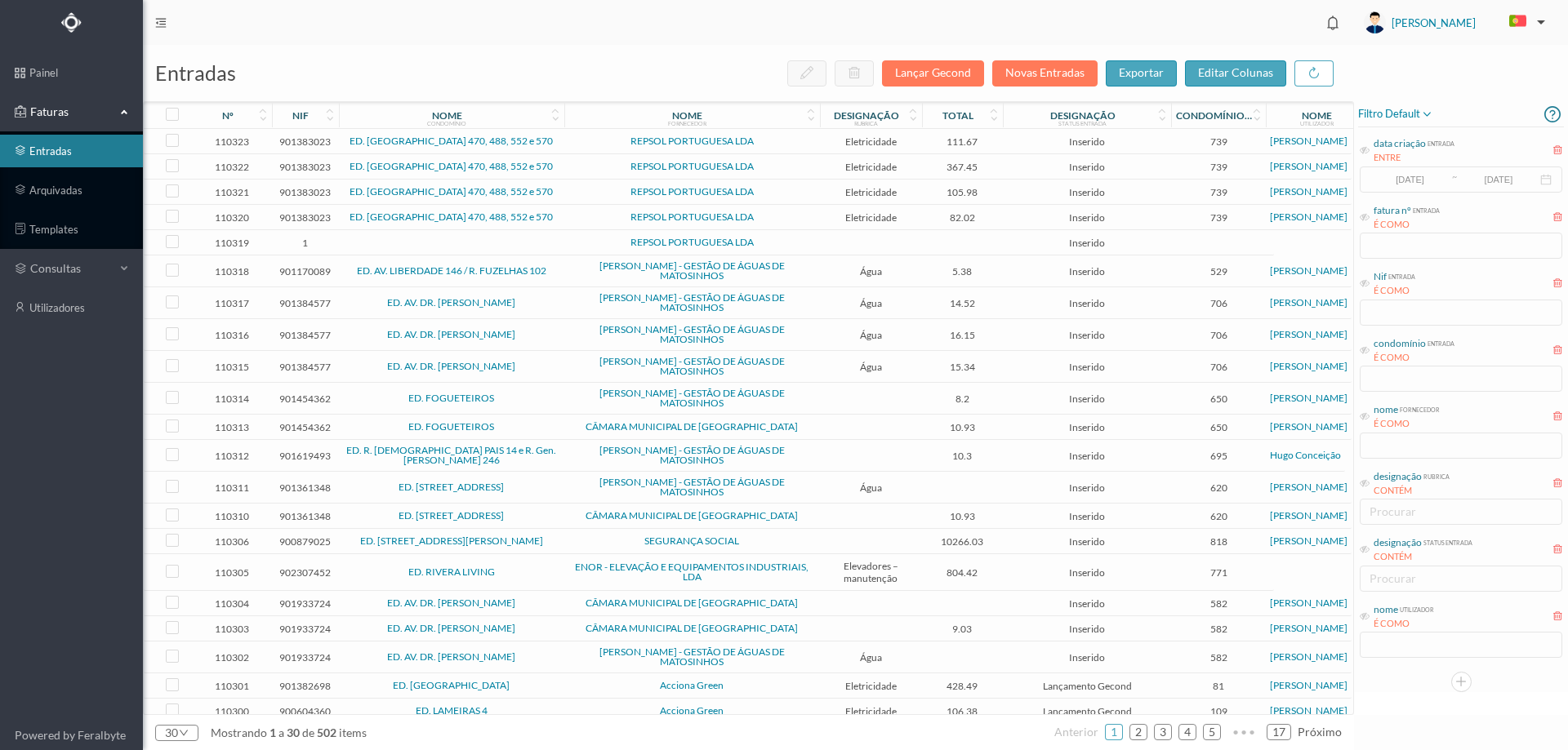
scroll to position [81, 0]
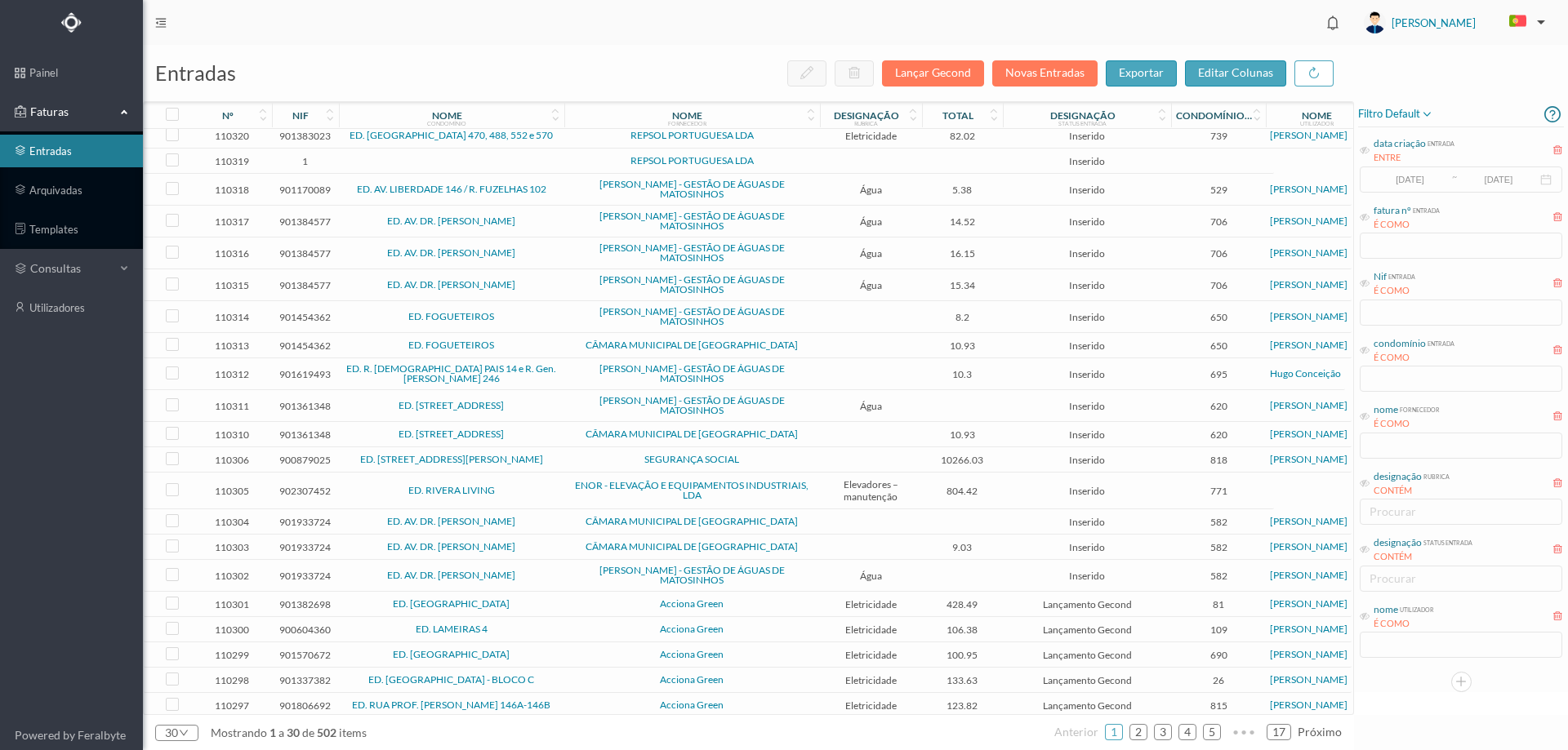
click at [590, 457] on span "SEGURANÇA SOCIAL" at bounding box center [692, 459] width 247 height 9
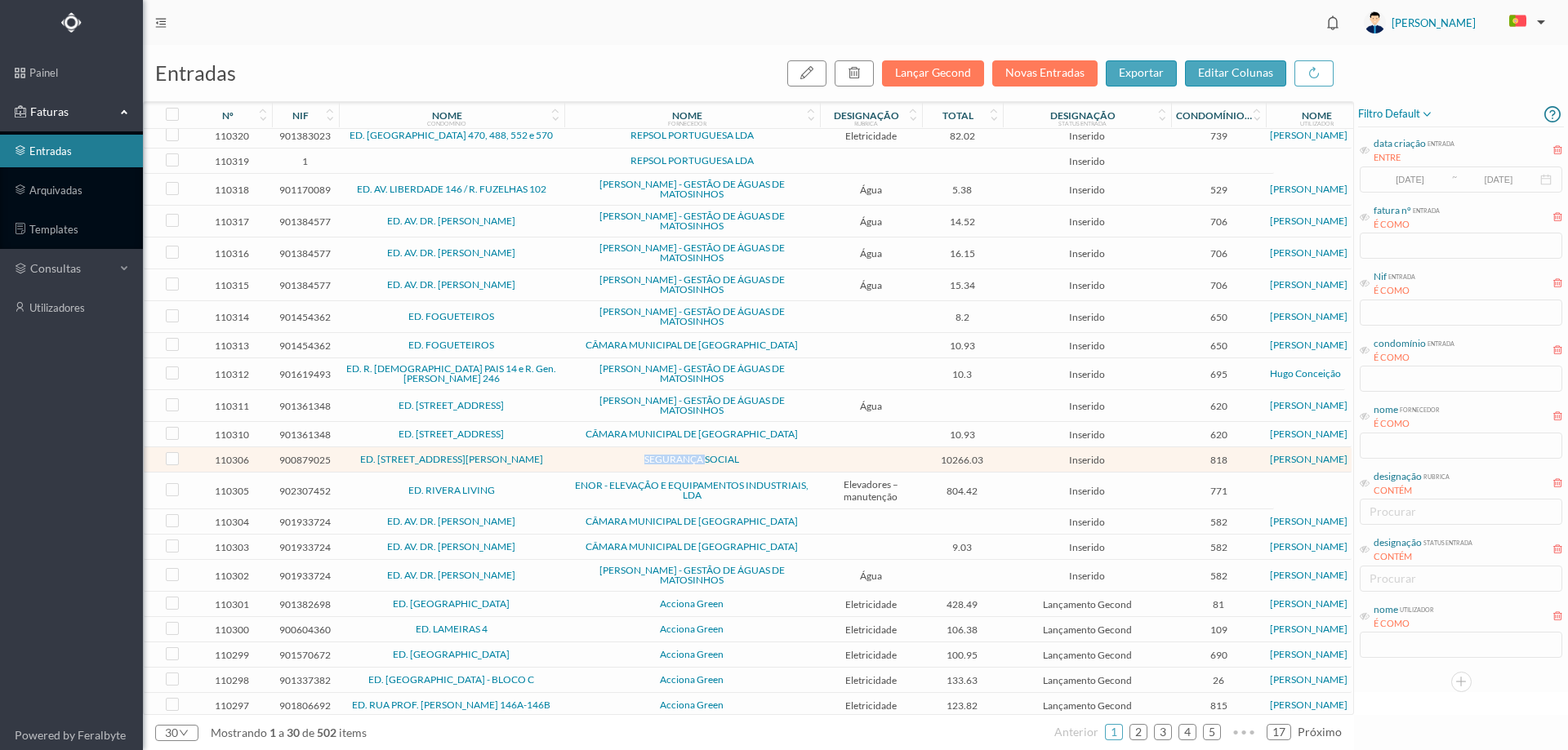
click at [590, 457] on span "SEGURANÇA SOCIAL" at bounding box center [692, 459] width 247 height 9
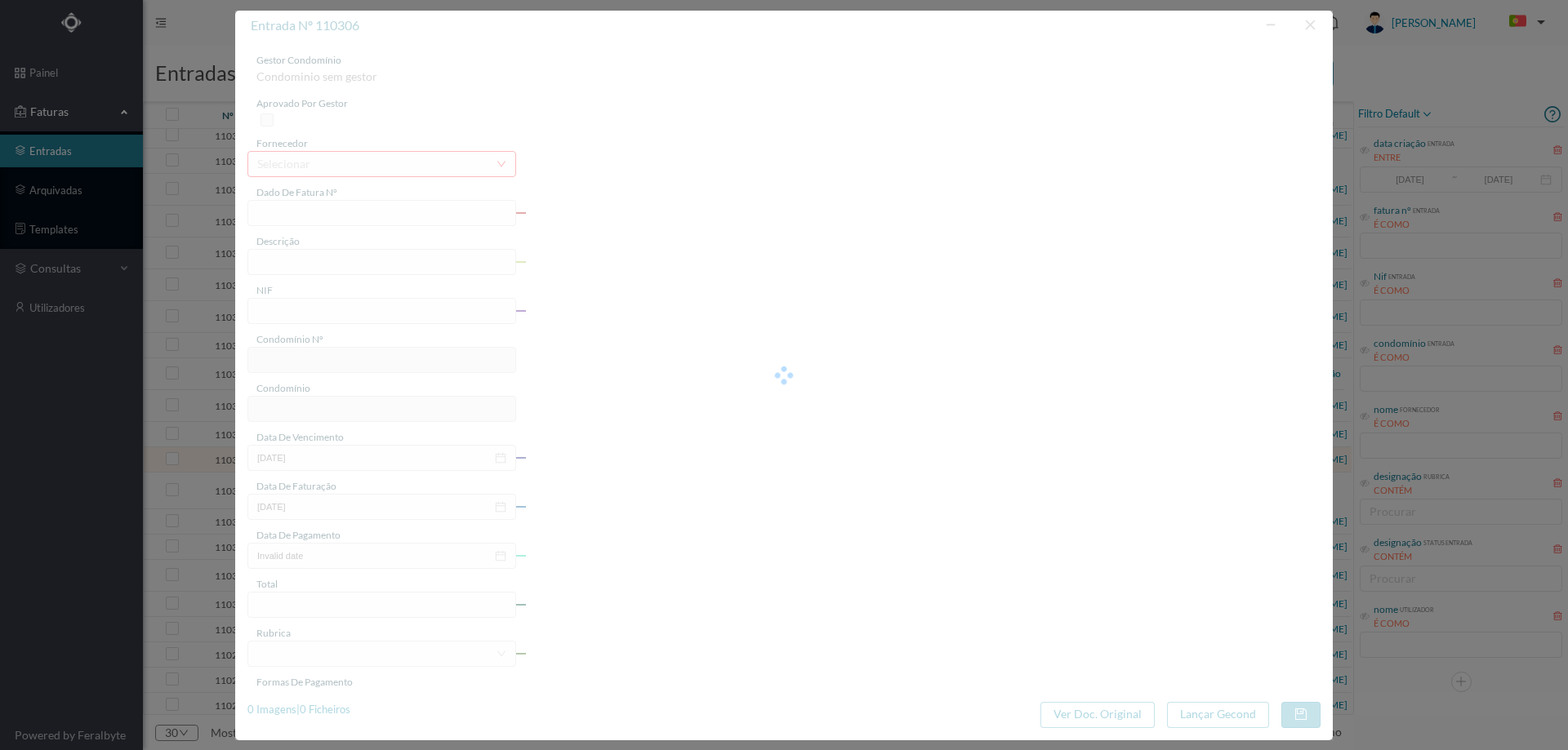
type input "FAC 025/94"
type input "900879025"
type input "Invalid date"
type input "[DATE]"
type input "10266.03"
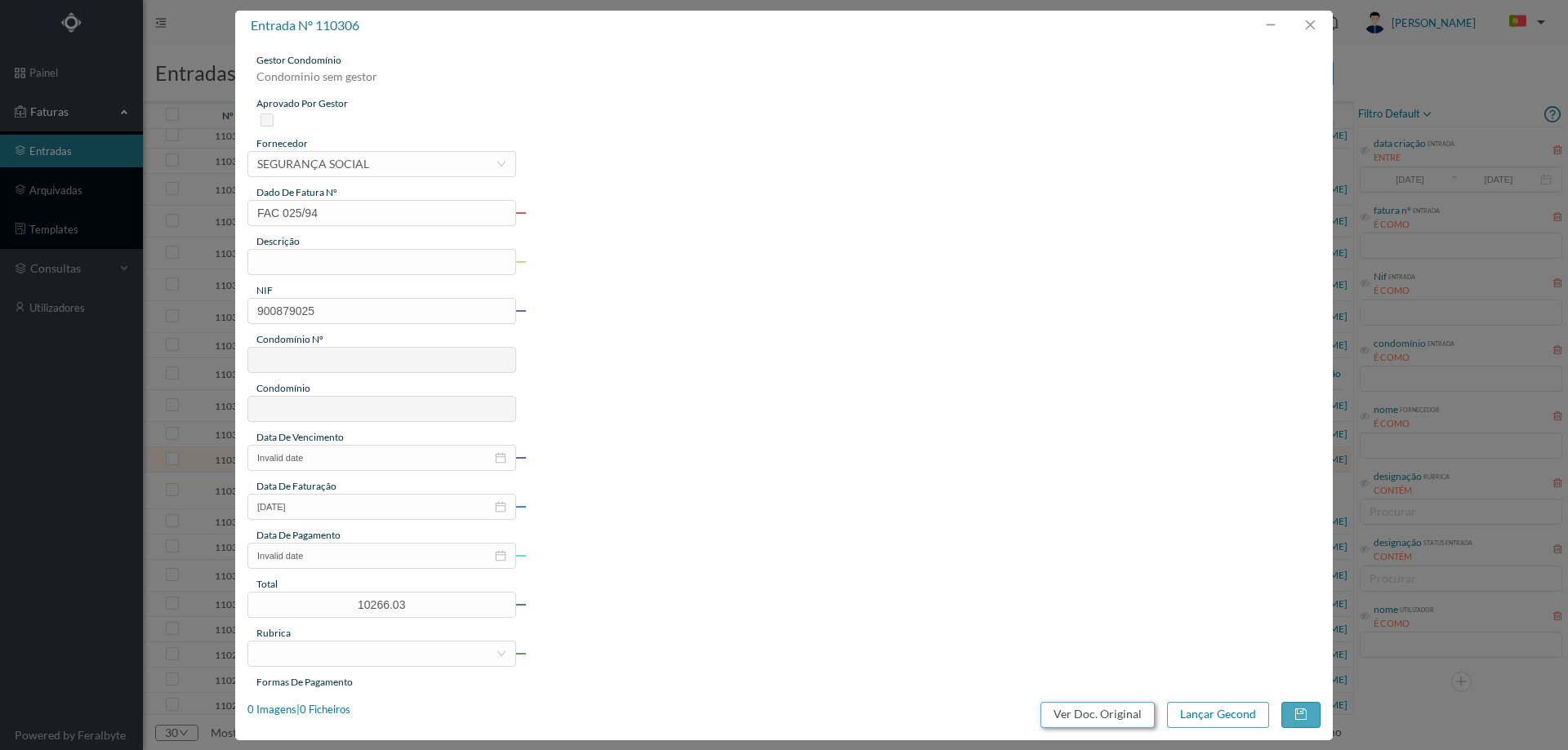
type input "818"
type input "ED. RUA PADRE AMÉRICO, 7 A 75"
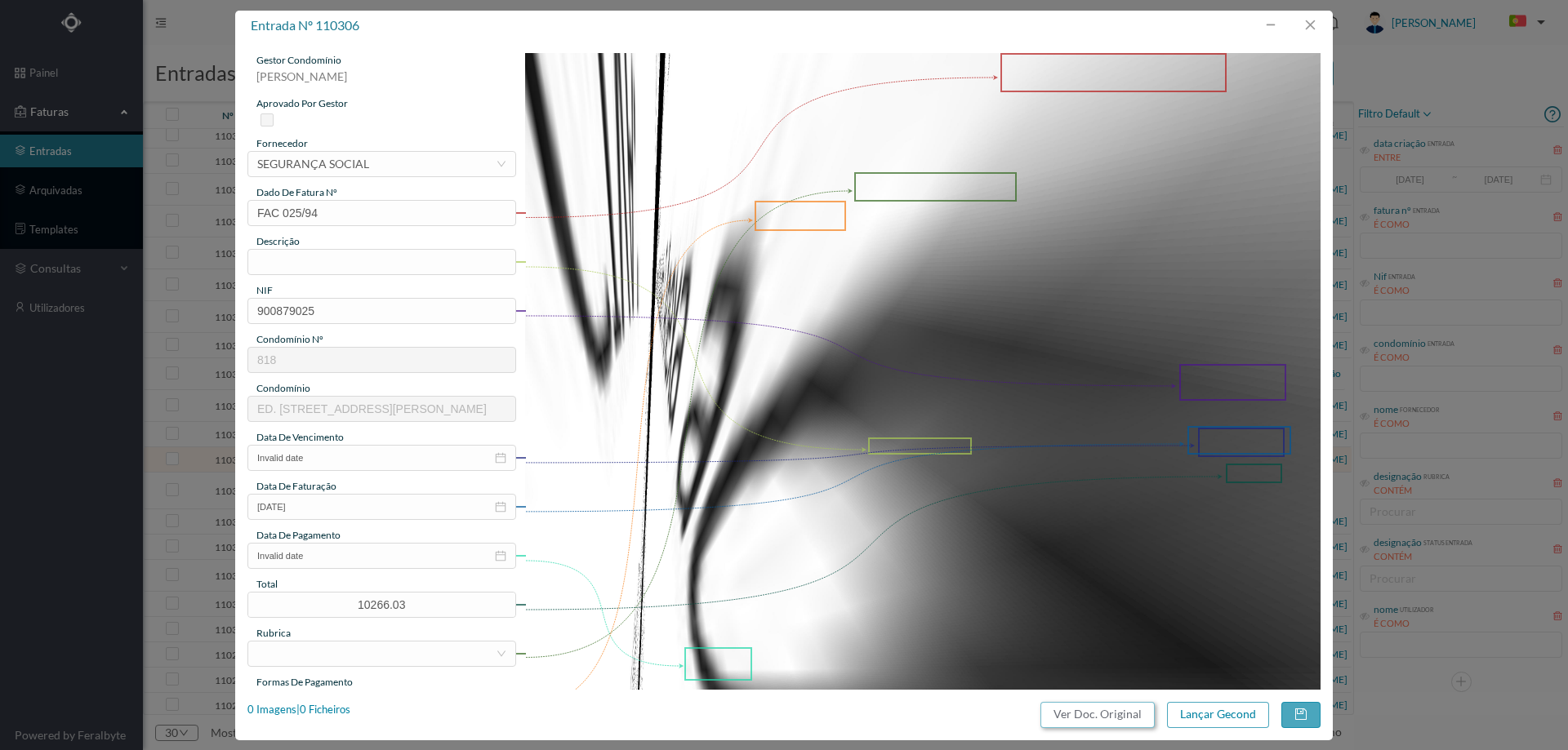
click at [1098, 718] on button "Ver Doc. Original" at bounding box center [1097, 715] width 115 height 27
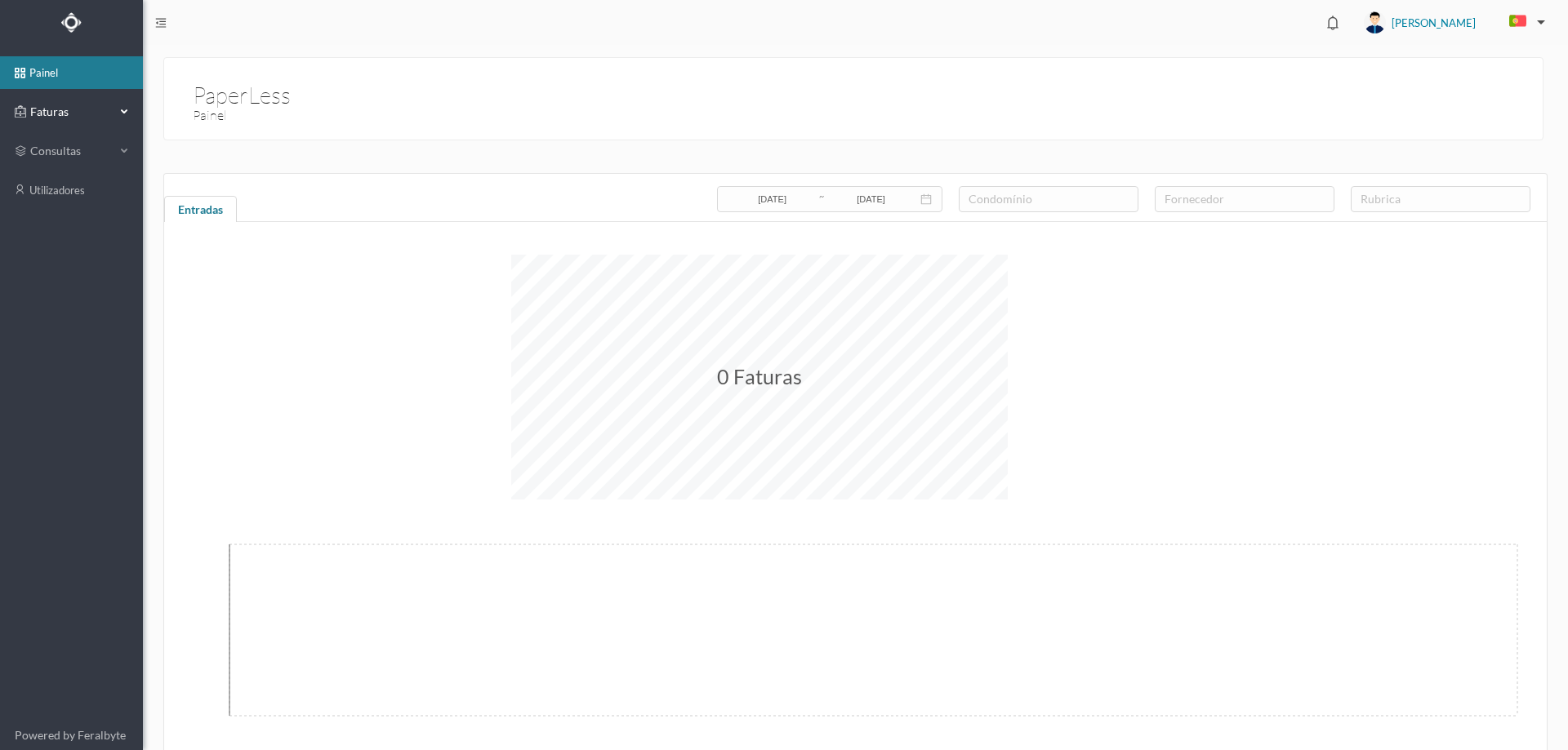
click at [57, 99] on div "Faturas" at bounding box center [65, 112] width 100 height 32
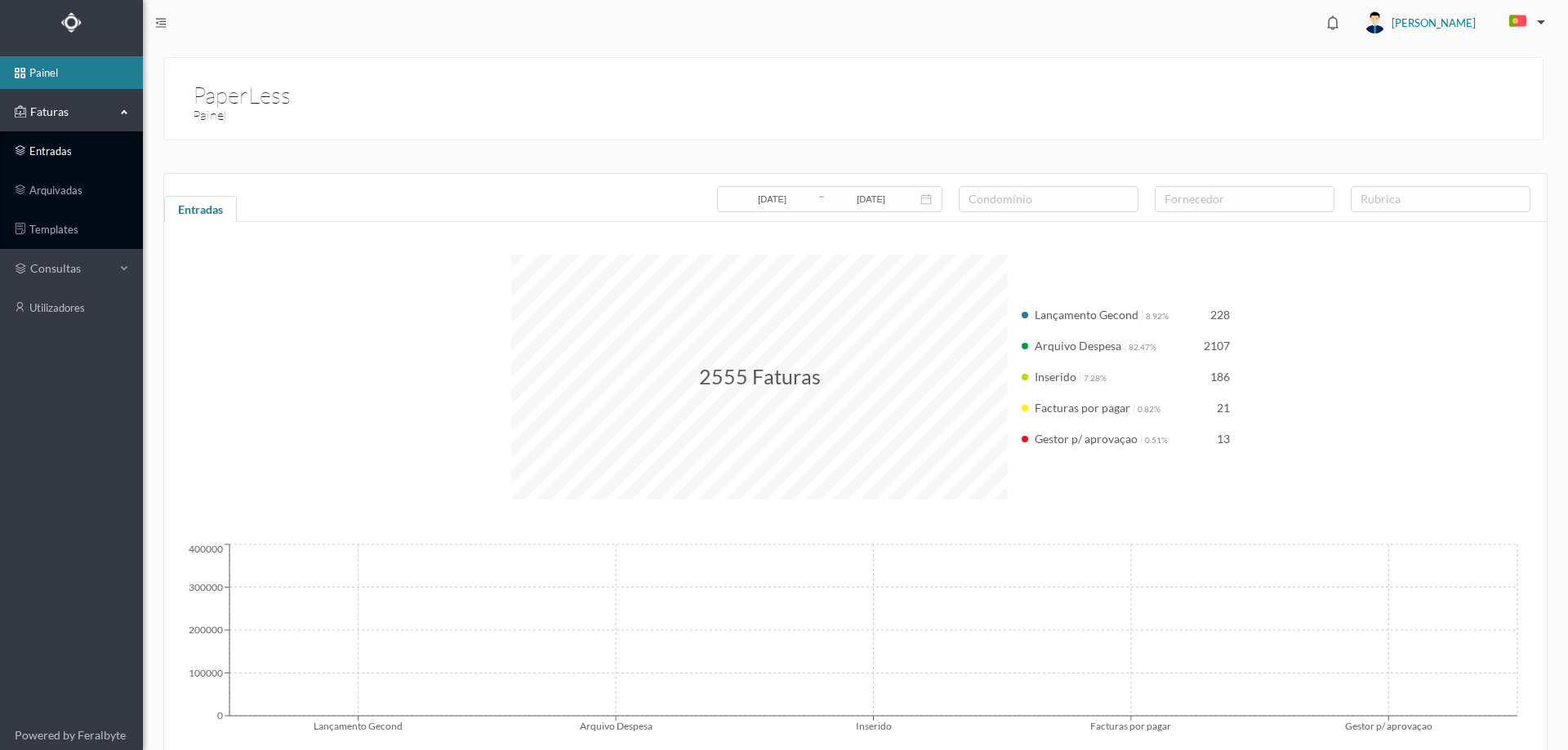
click at [56, 167] on link "entradas" at bounding box center [71, 151] width 143 height 32
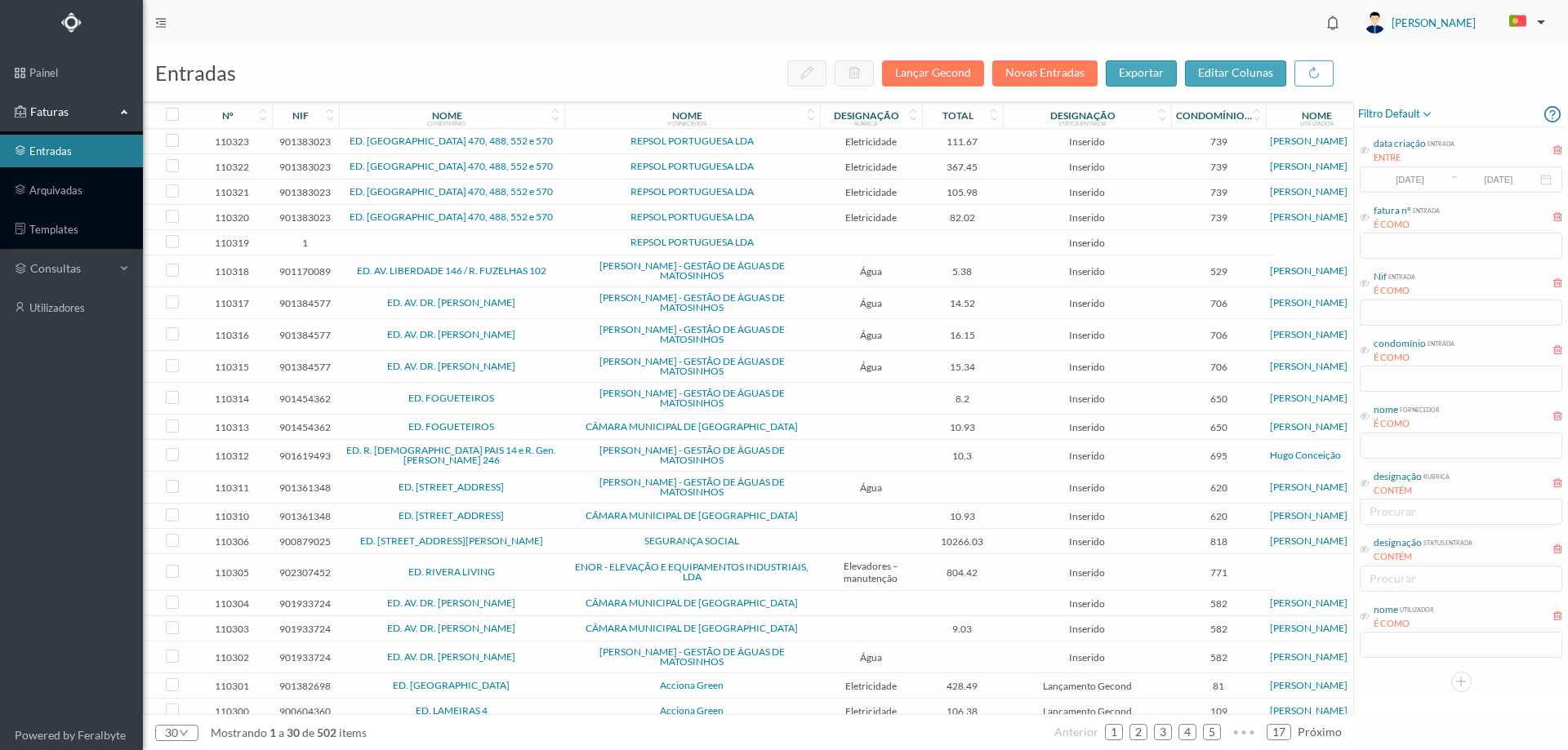
click at [576, 544] on span "SEGURANÇA SOCIAL" at bounding box center [692, 541] width 247 height 9
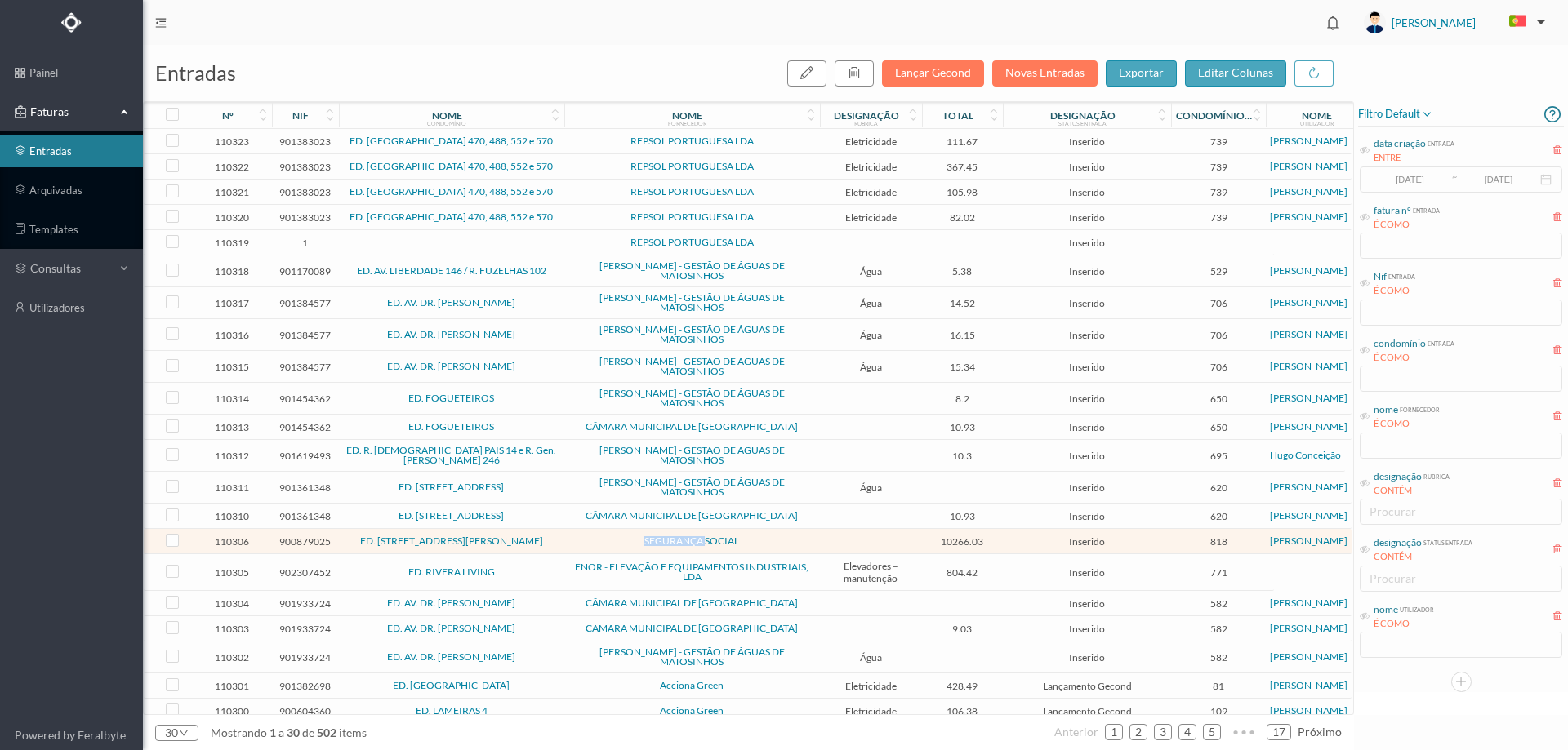
click at [576, 544] on span "SEGURANÇA SOCIAL" at bounding box center [692, 541] width 247 height 9
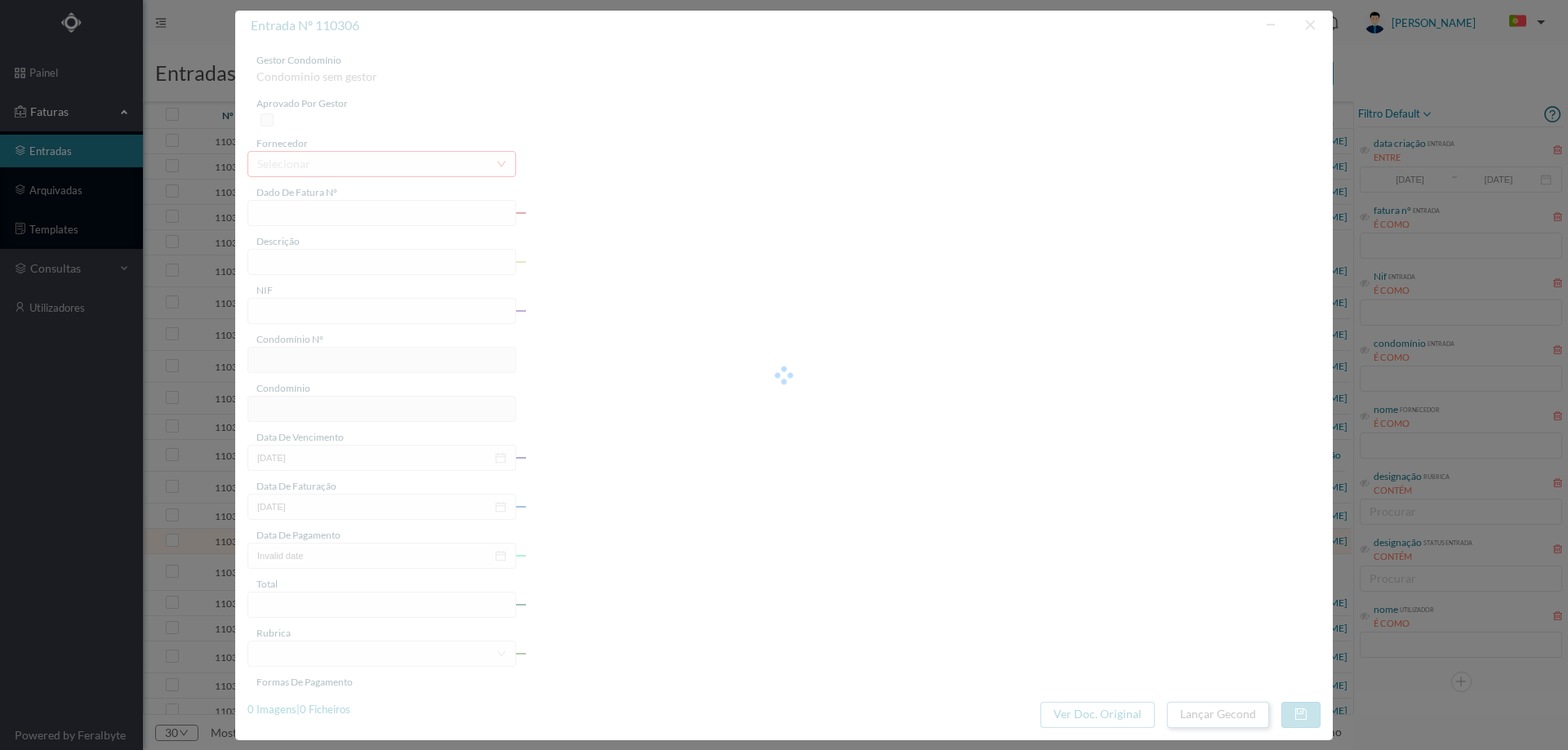
type input "FAC 025/94"
type input "900879025"
type input "Invalid date"
type input "[DATE]"
type input "10266.03"
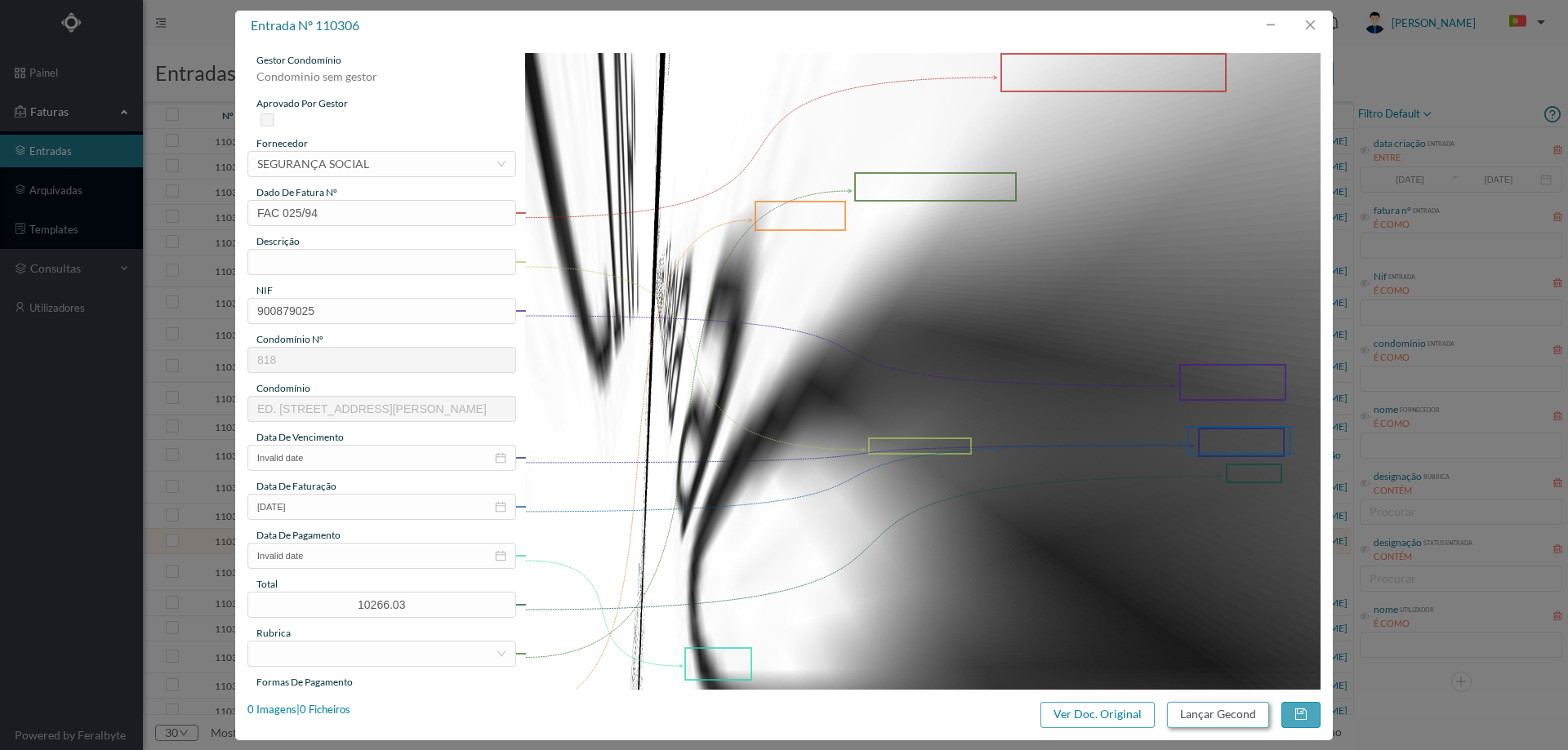
type input "818"
type input "ED. [STREET_ADDRESS][PERSON_NAME]"
click at [1132, 711] on button "Ver Doc. Original" at bounding box center [1097, 715] width 115 height 27
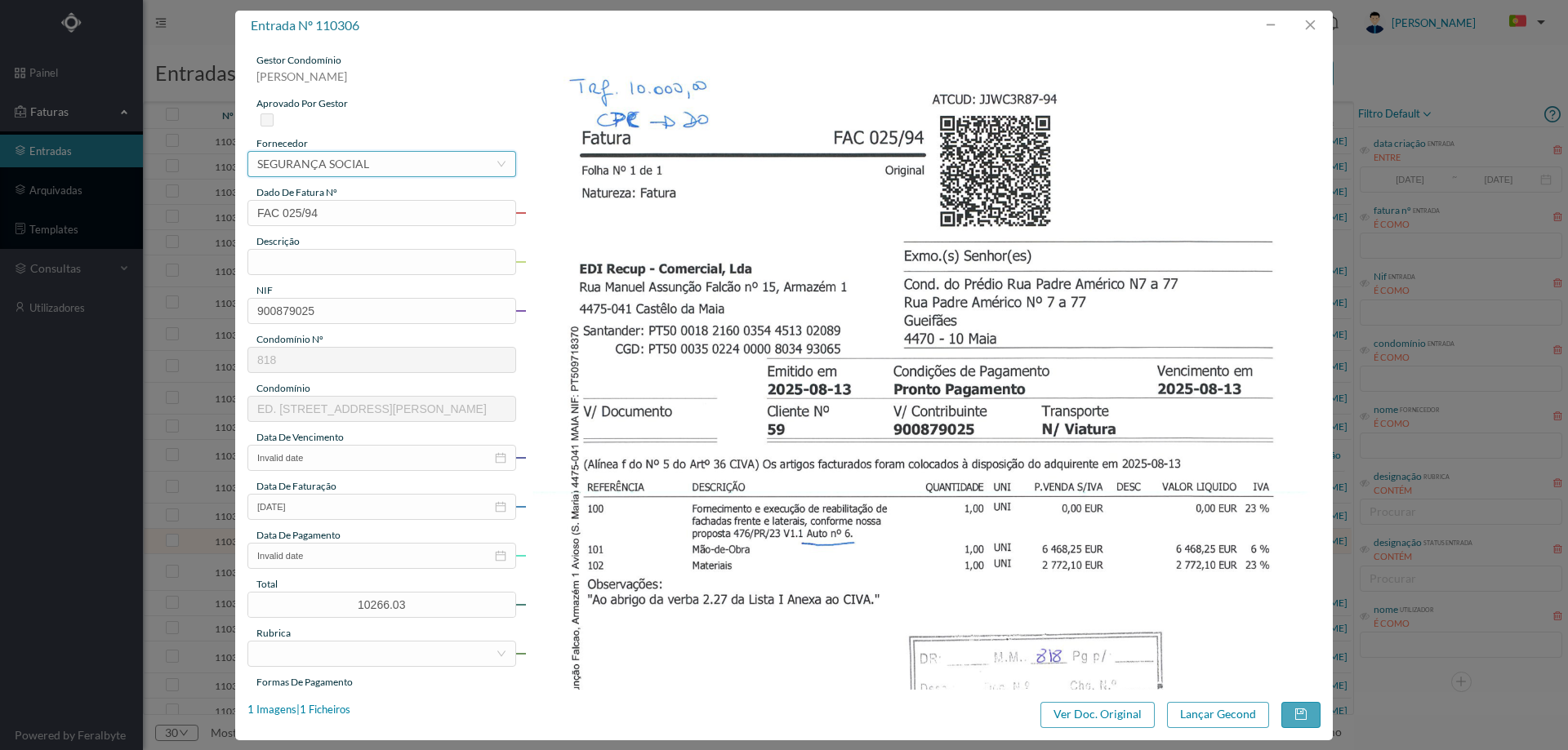
click at [358, 164] on div "SEGURANÇA SOCIAL" at bounding box center [314, 164] width 112 height 25
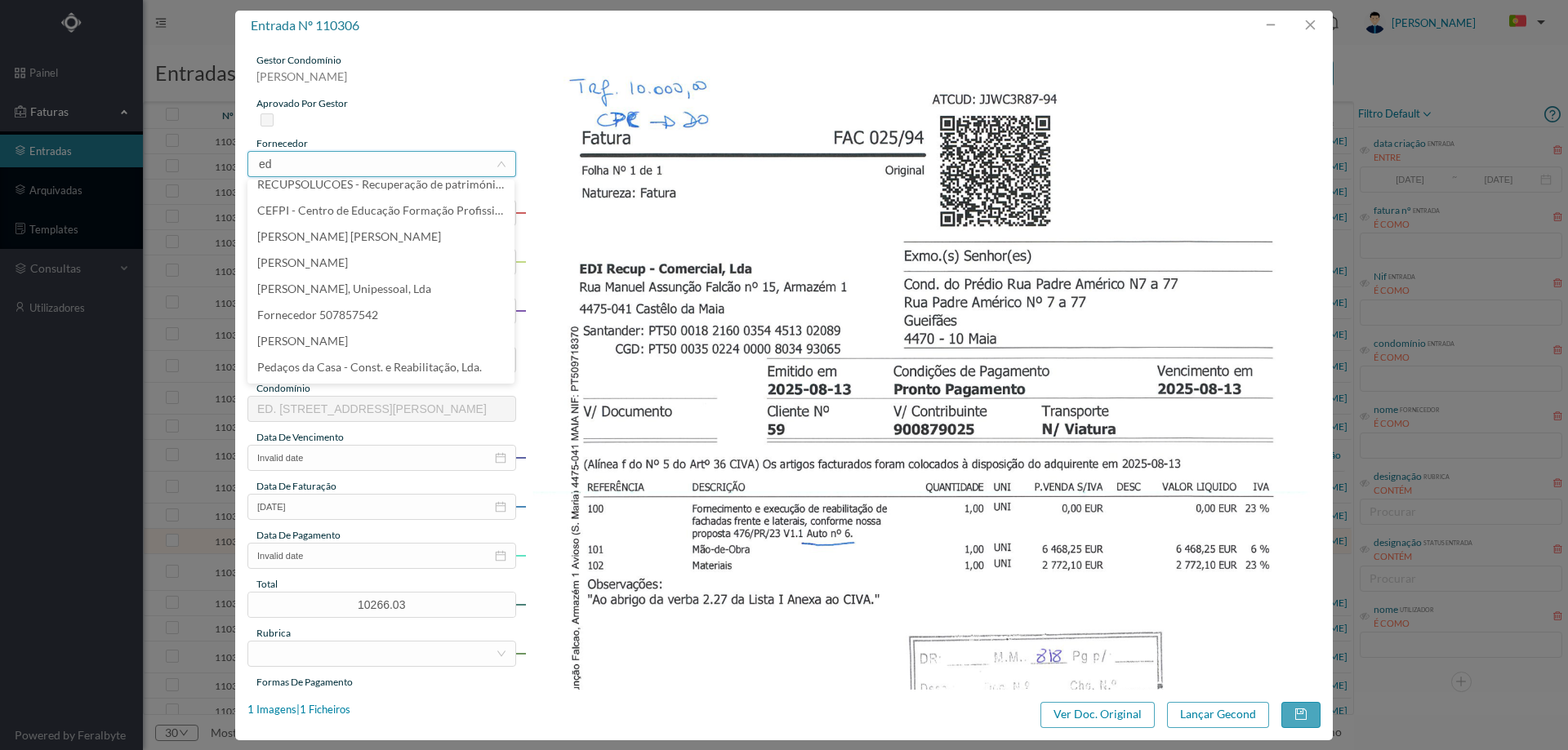
scroll to position [3, 0]
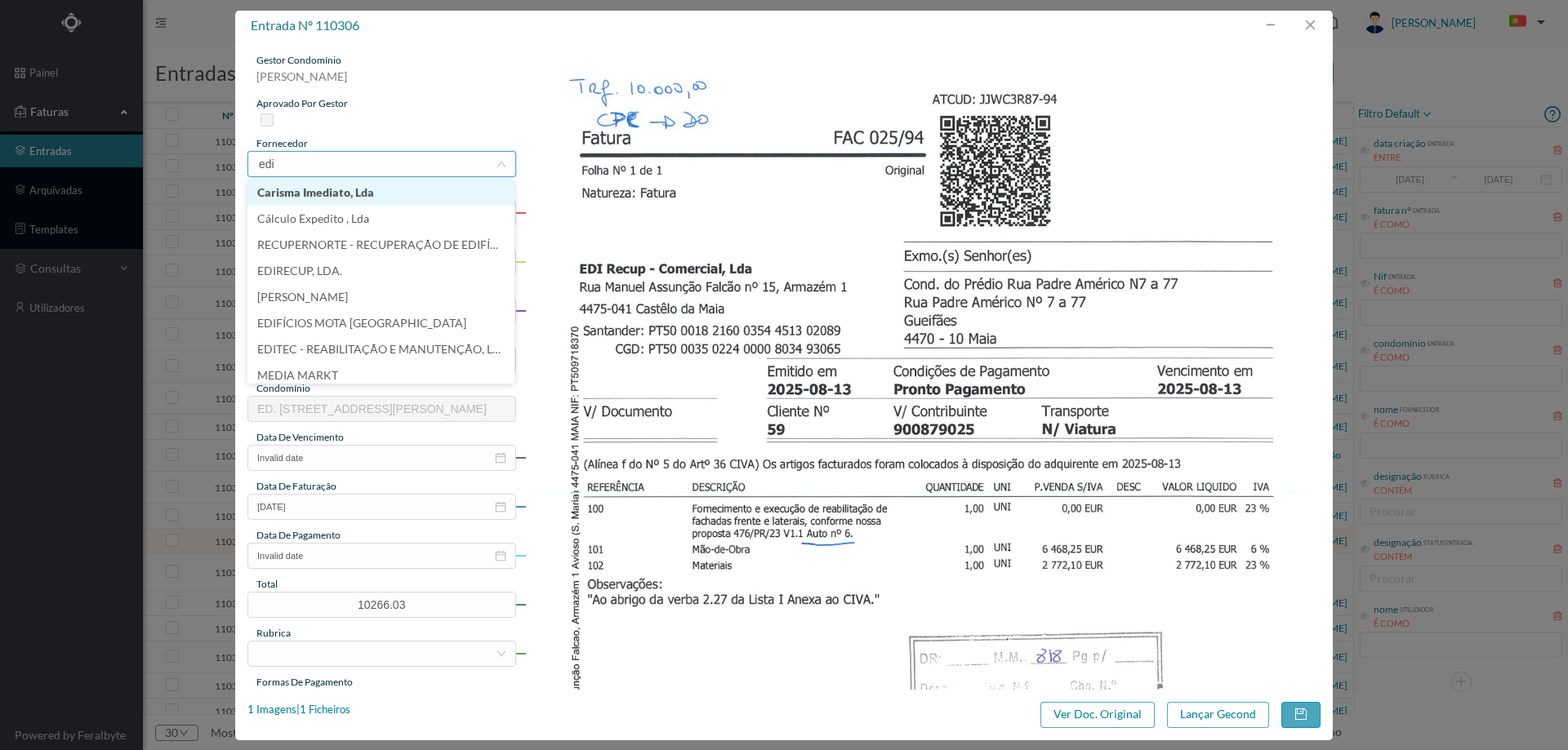
type input "edir"
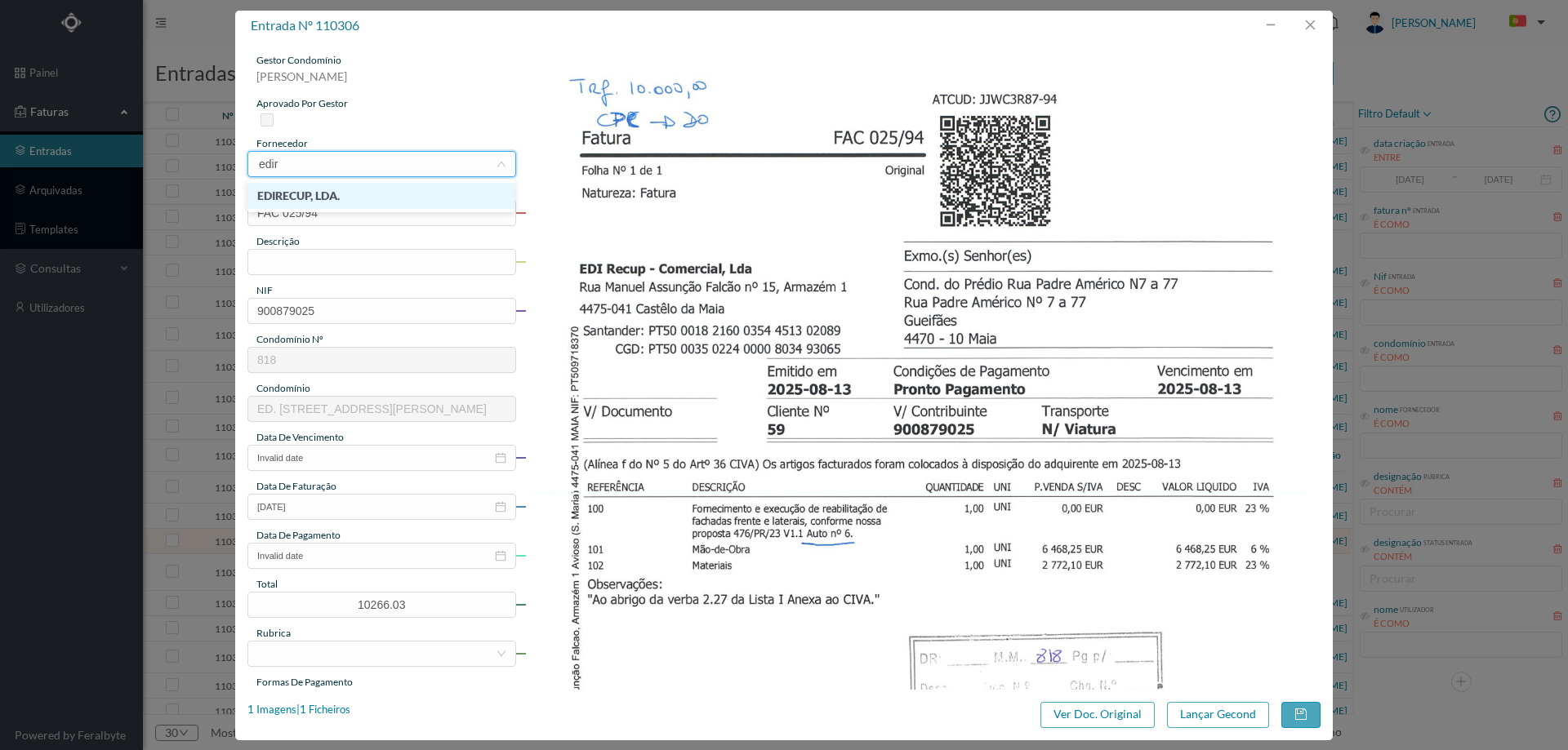
click at [369, 191] on li "EDIRECUP, LDA." at bounding box center [381, 196] width 267 height 27
click at [334, 265] on input "text" at bounding box center [382, 262] width 269 height 27
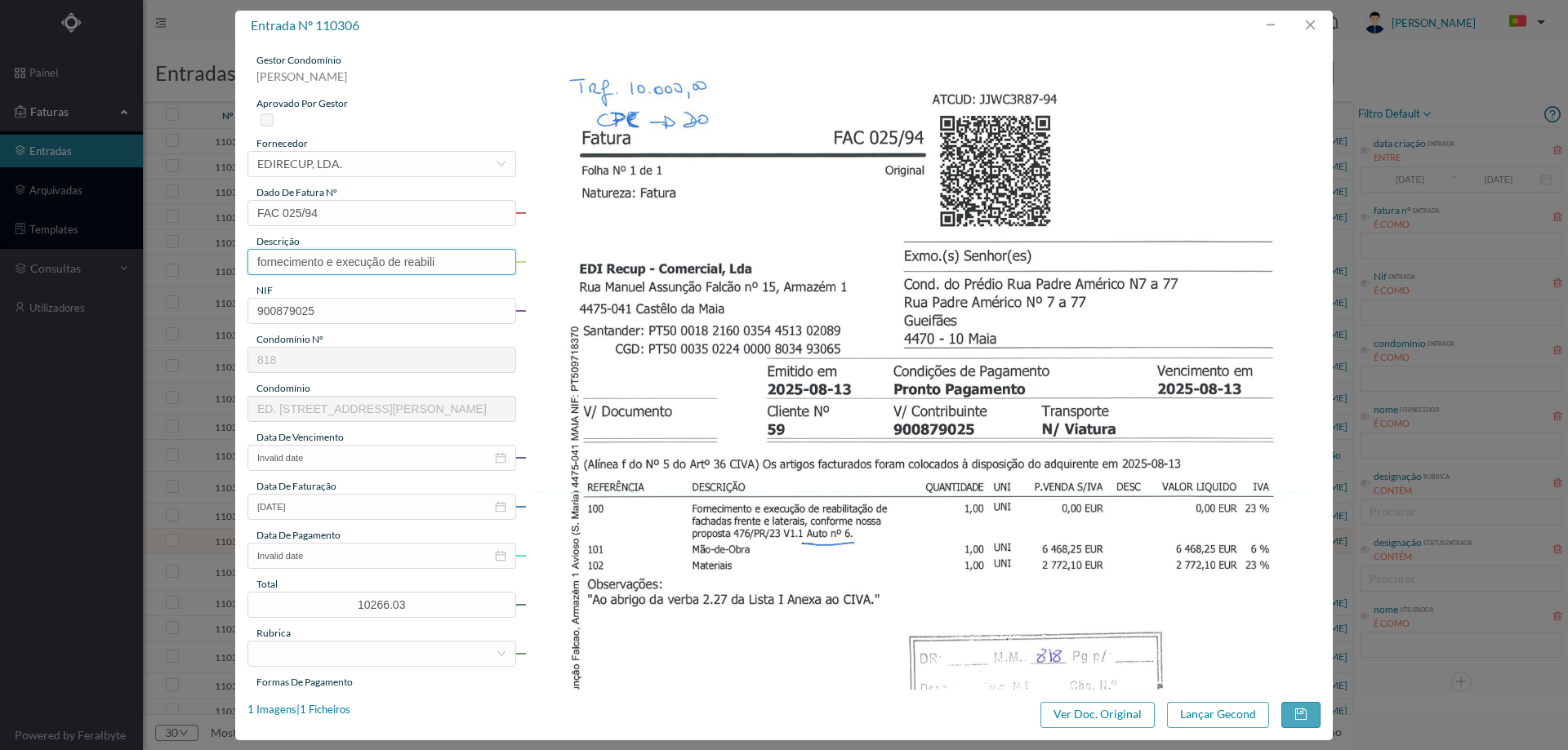
type input "Fornecimento e execução de reabilitação de fachadas frente e laterais"
click at [324, 464] on input "Invalid date" at bounding box center [382, 458] width 269 height 27
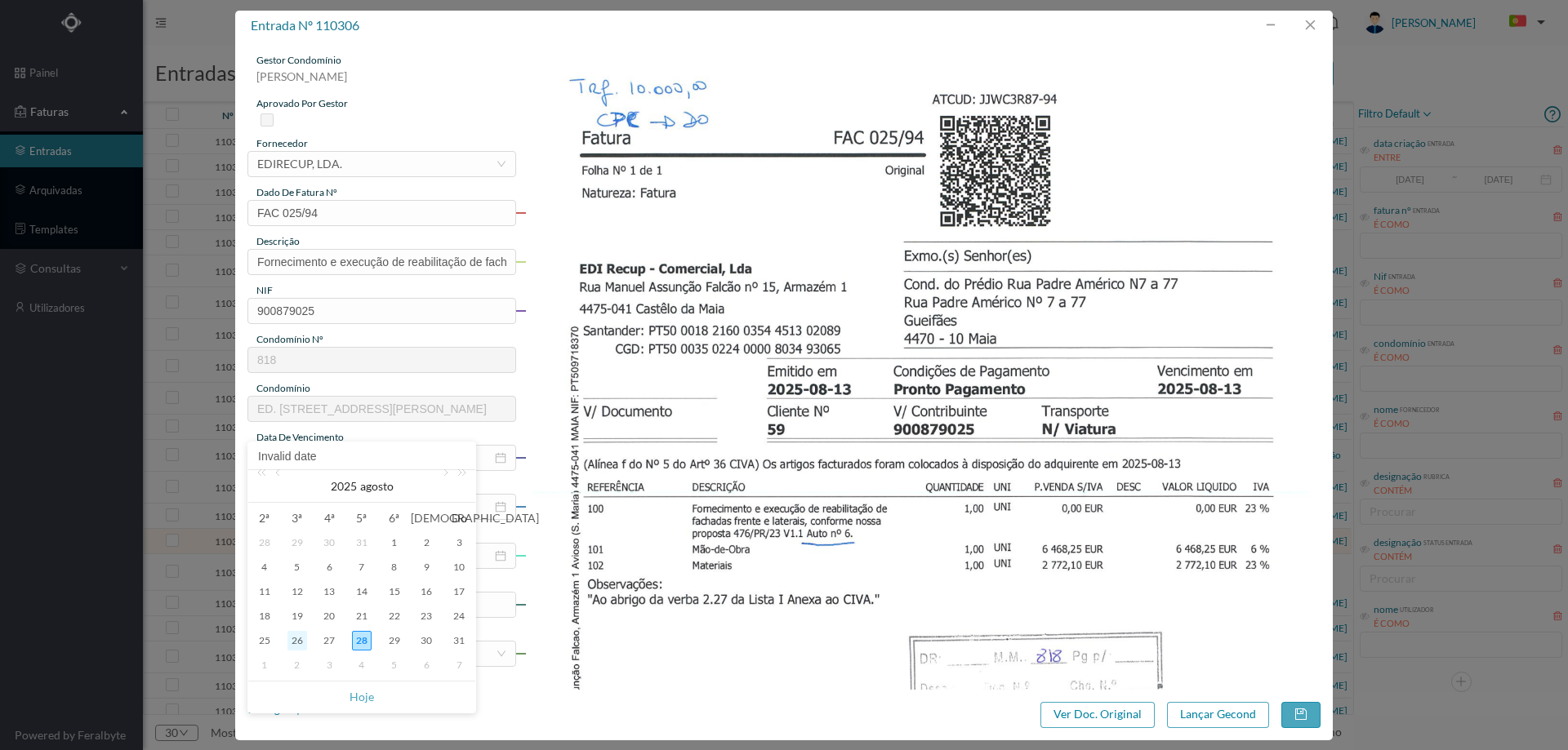
click at [297, 642] on div "26" at bounding box center [297, 640] width 20 height 20
type input "[DATE]"
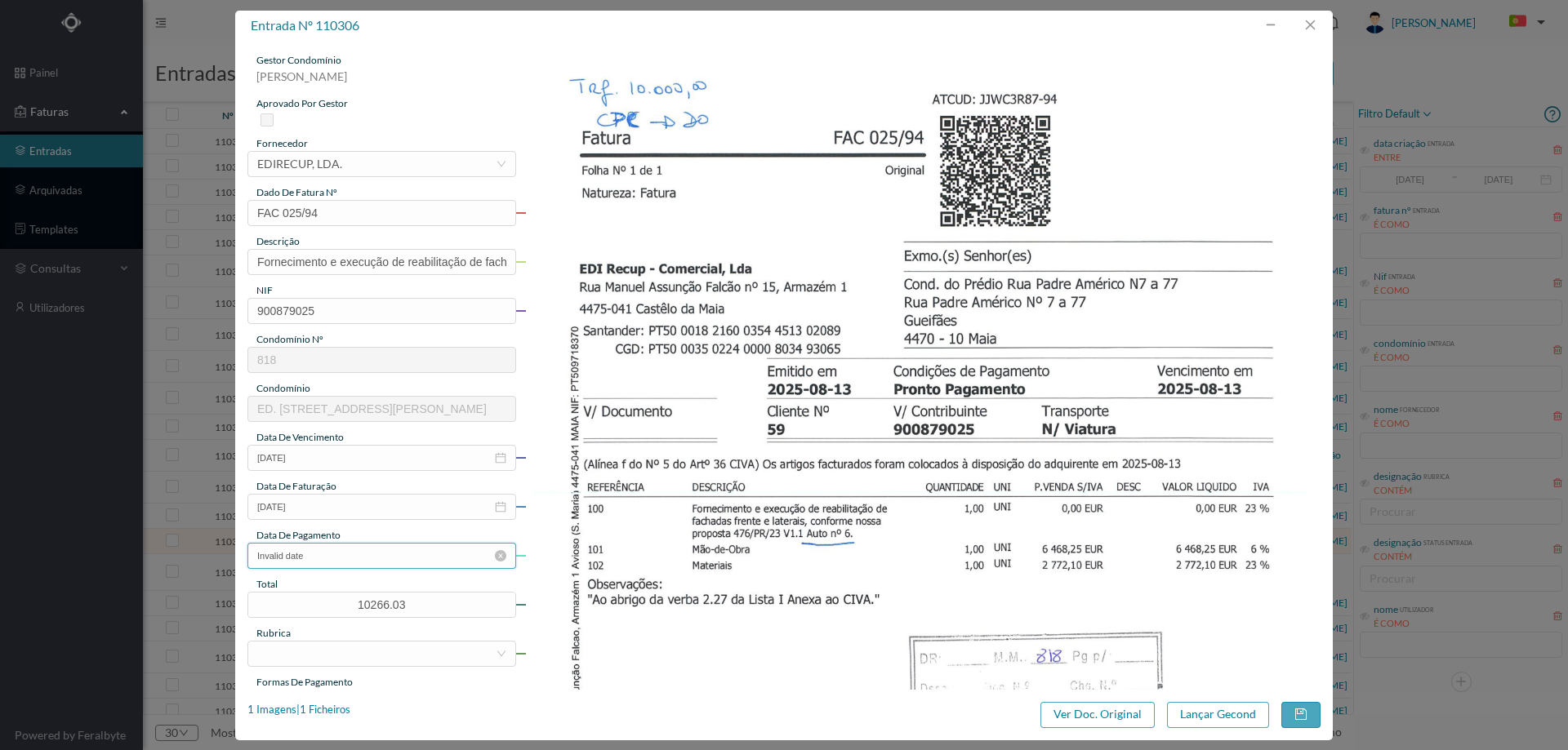
click at [328, 561] on input "Invalid date" at bounding box center [382, 556] width 269 height 27
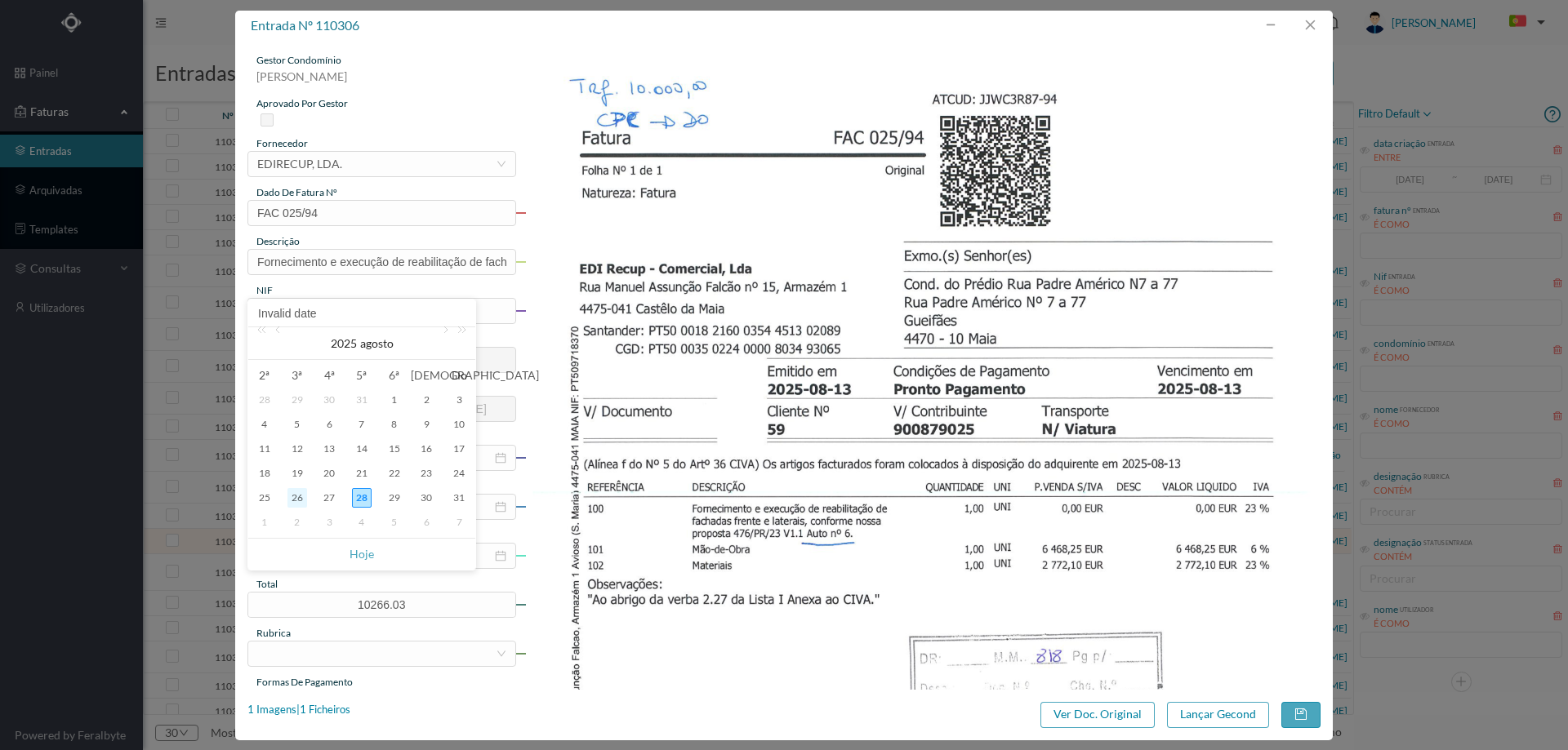
click at [292, 493] on div "26" at bounding box center [297, 497] width 20 height 20
type input "[DATE]"
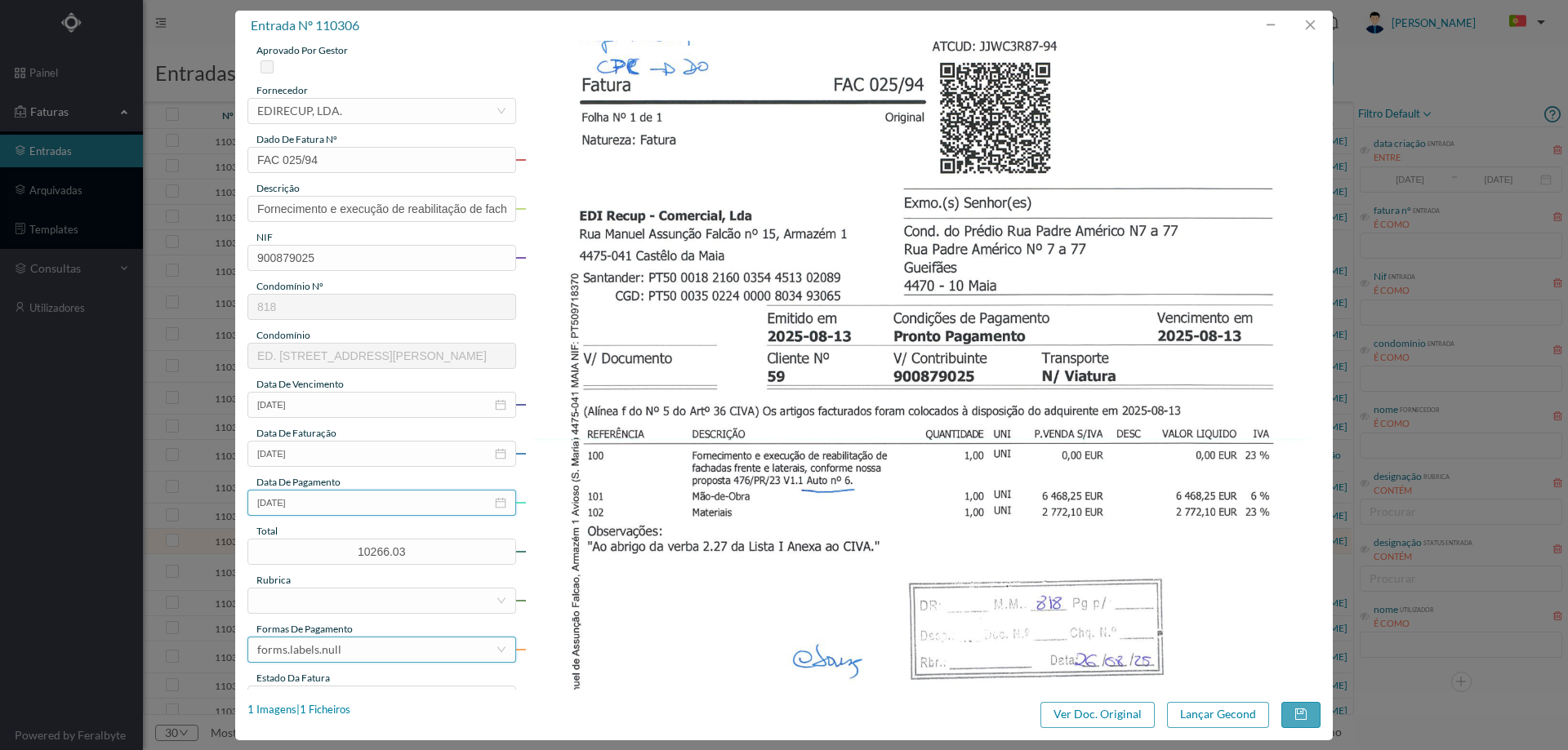
scroll to position [81, 0]
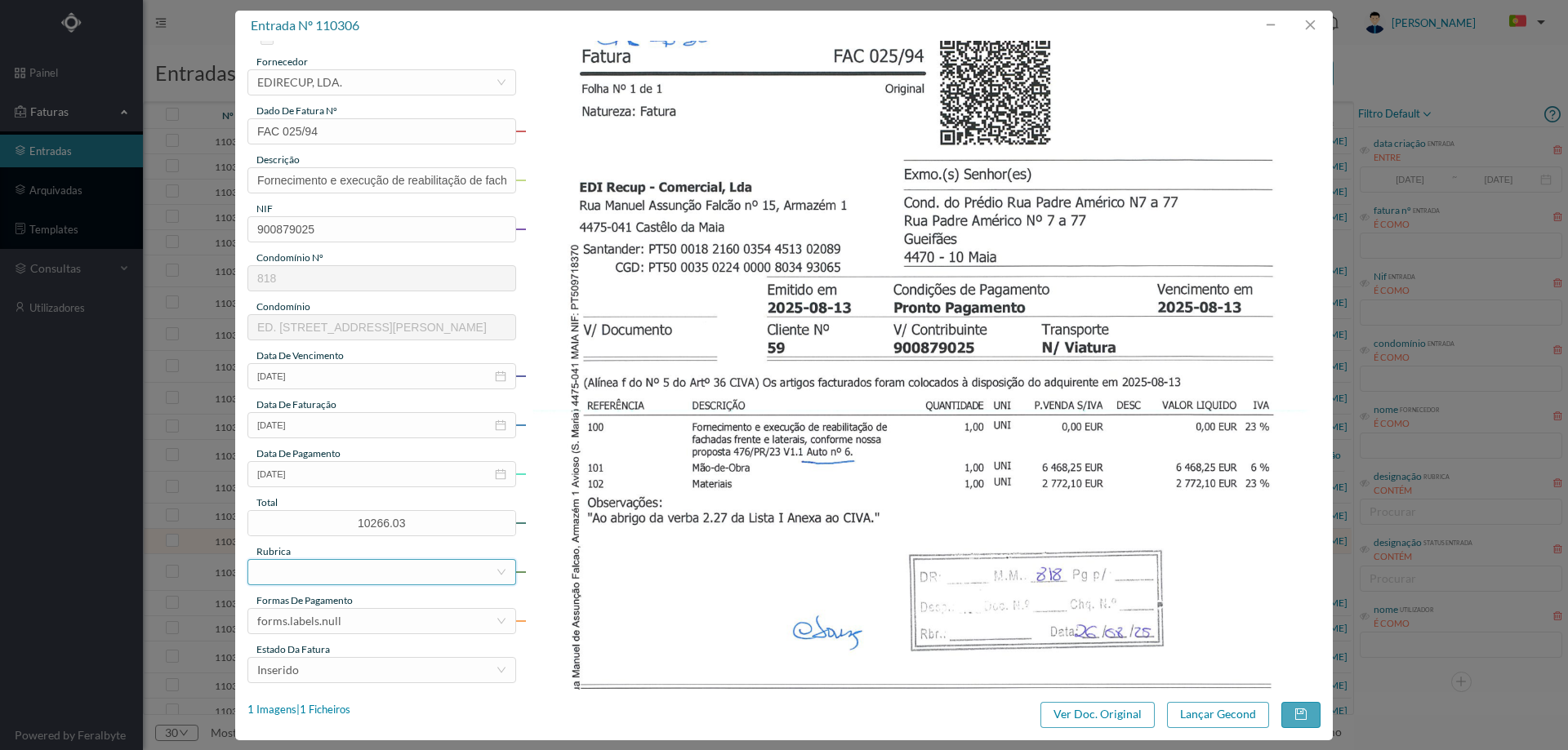
click at [382, 578] on div at bounding box center [377, 572] width 239 height 25
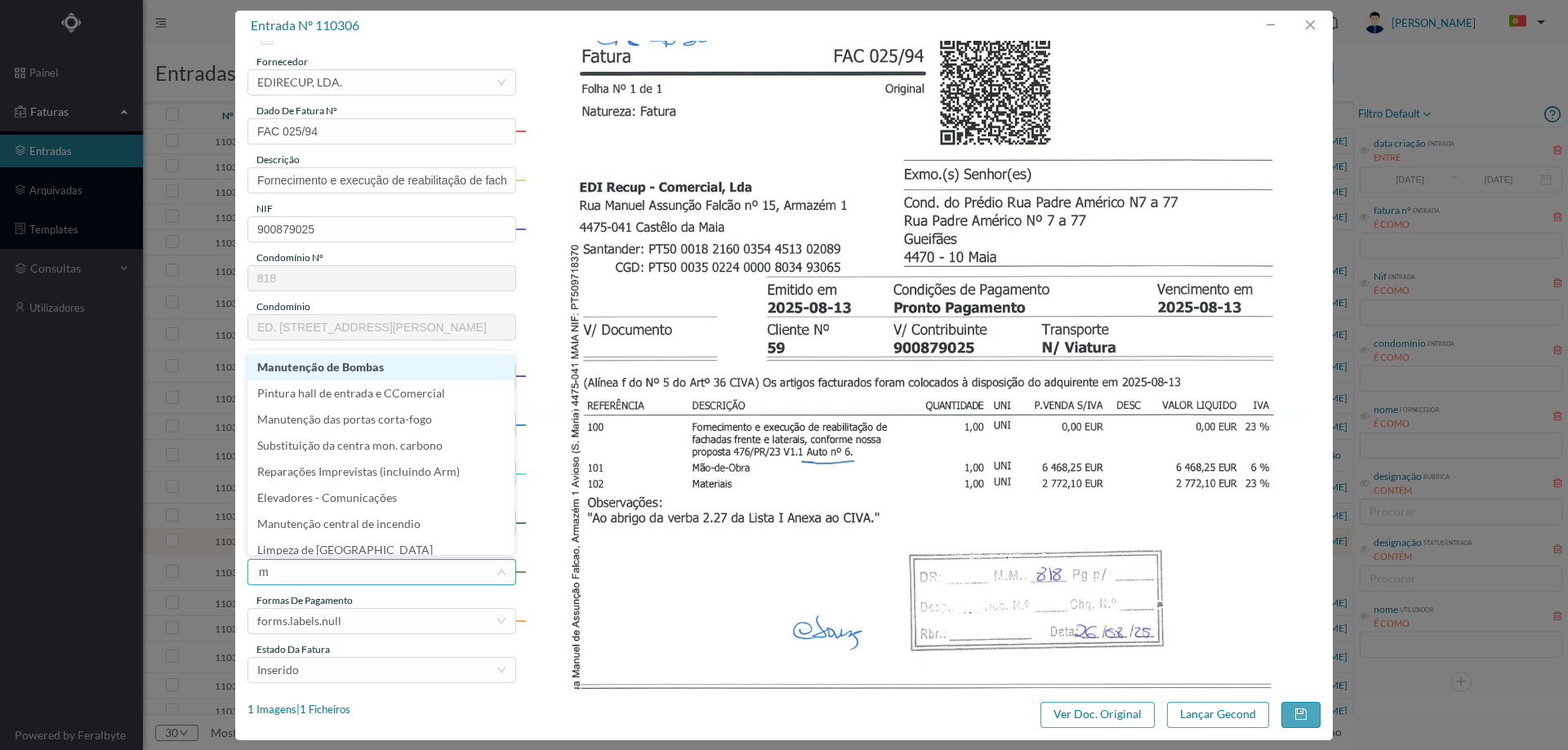
type input "ma"
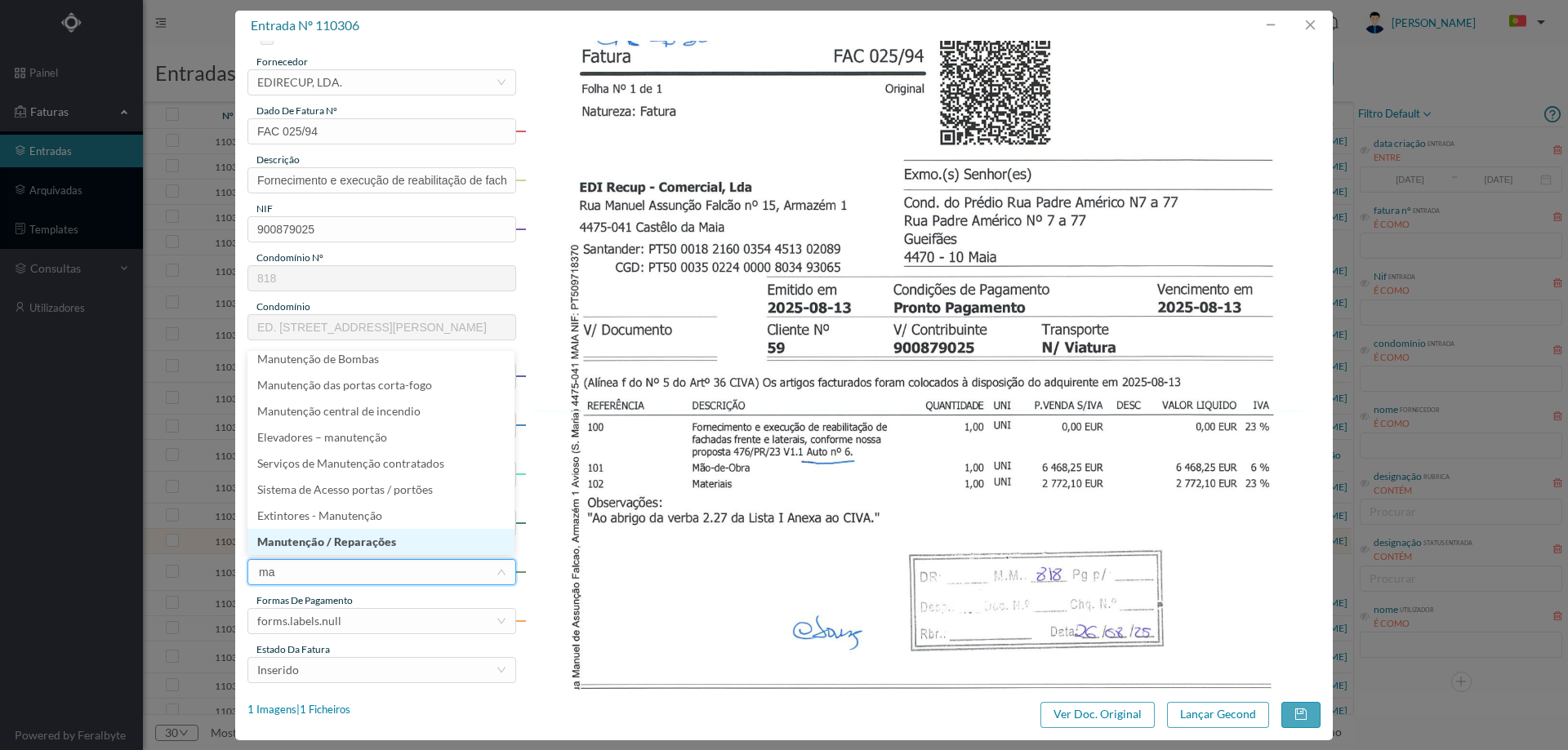
click at [387, 533] on li "Manutenção / Reparações" at bounding box center [381, 543] width 267 height 27
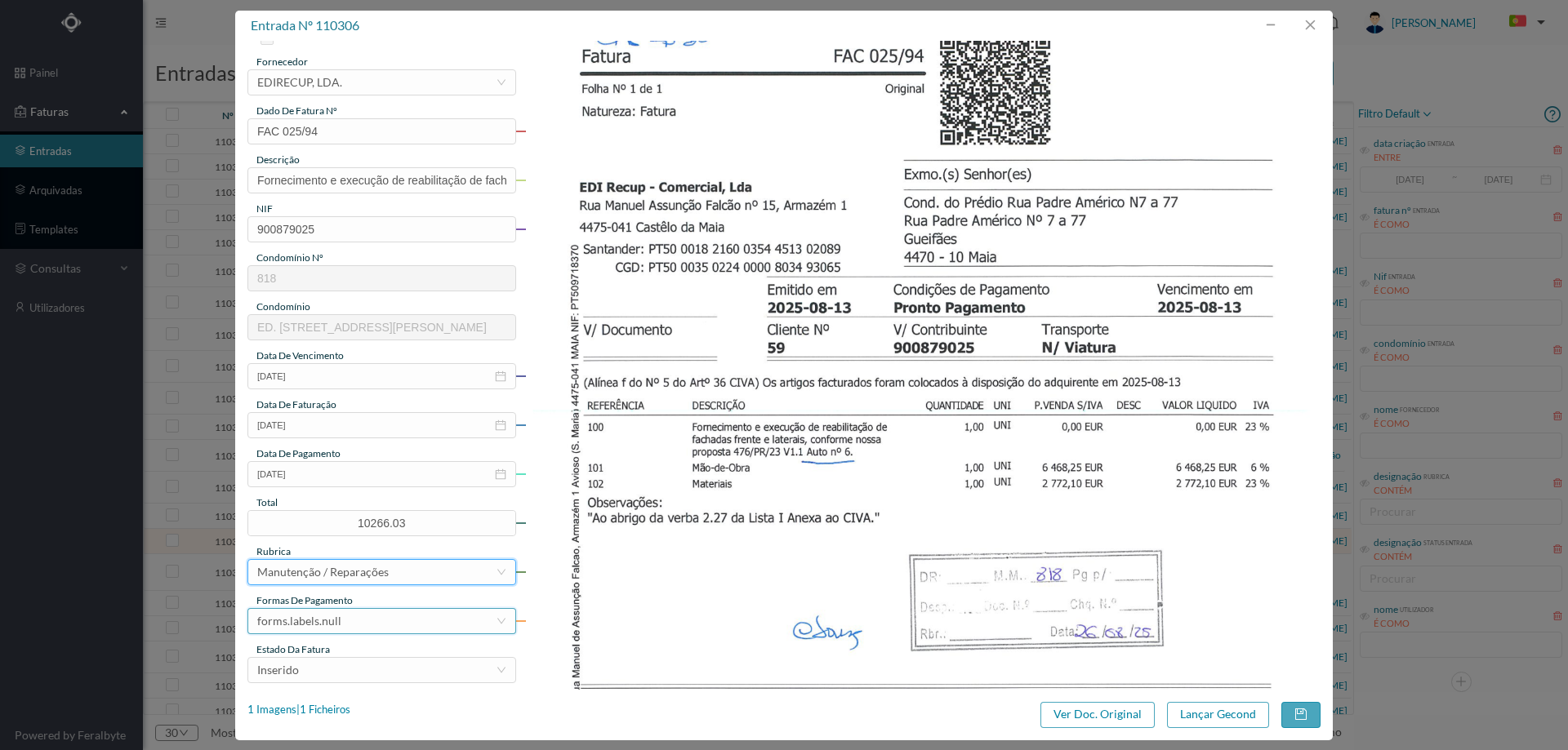
click at [354, 617] on div "forms.labels.null" at bounding box center [377, 621] width 239 height 25
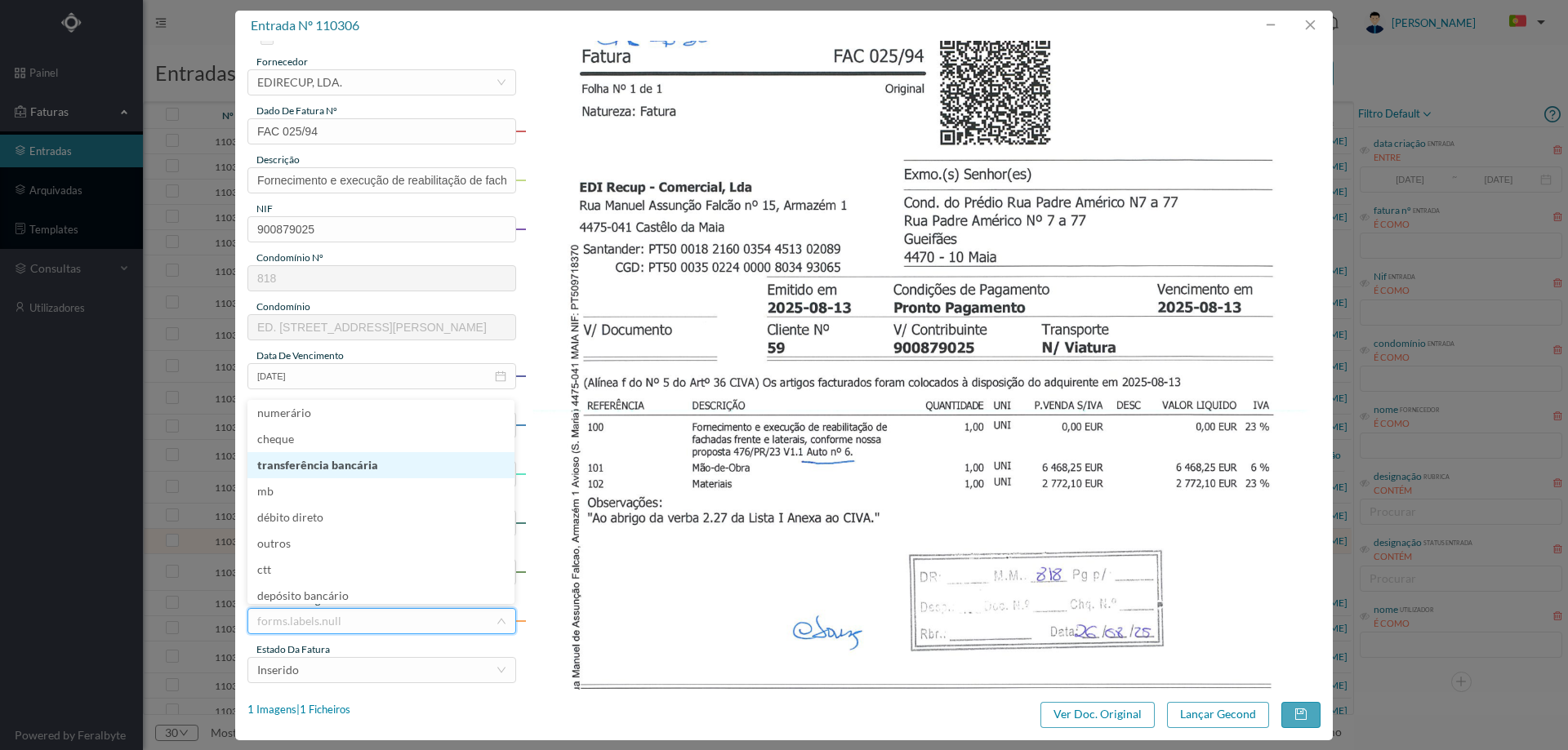
click at [393, 464] on li "transferência bancária" at bounding box center [381, 466] width 267 height 27
click at [358, 670] on div "Inserido" at bounding box center [377, 670] width 239 height 25
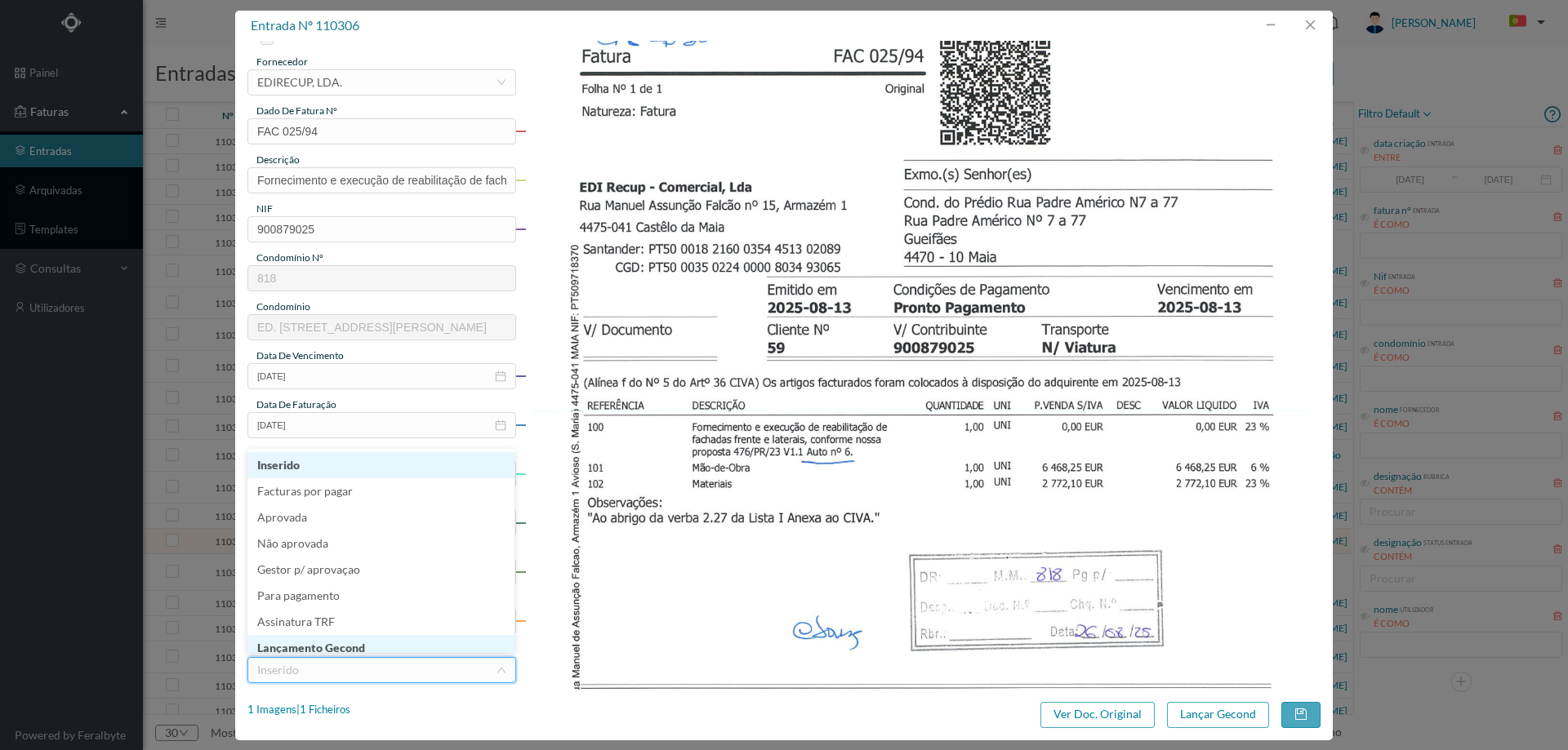
scroll to position [8, 0]
click at [363, 641] on li "Lançamento Gecond" at bounding box center [381, 641] width 267 height 27
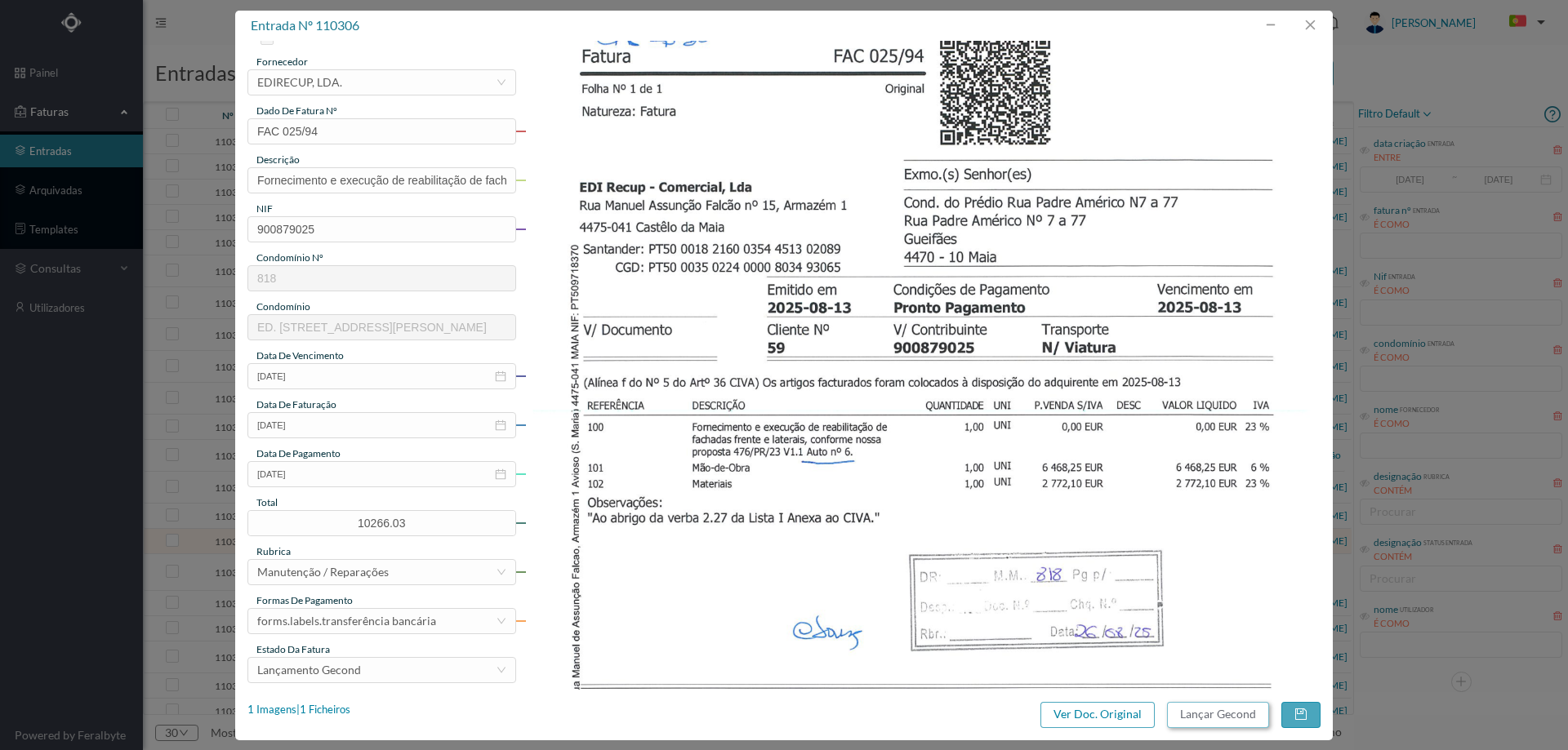
click at [1260, 715] on button "Lançar Gecond" at bounding box center [1218, 715] width 102 height 27
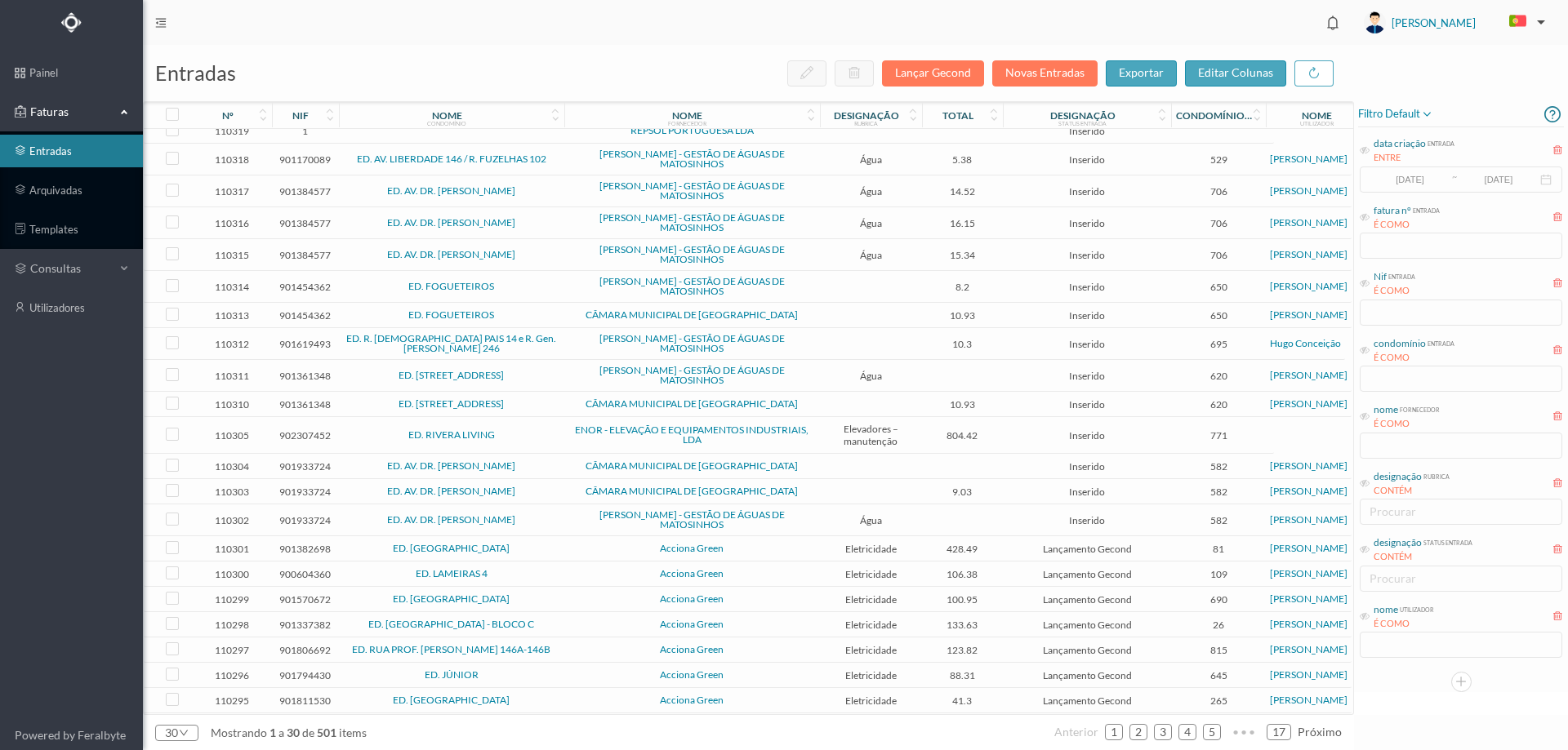
scroll to position [245, 0]
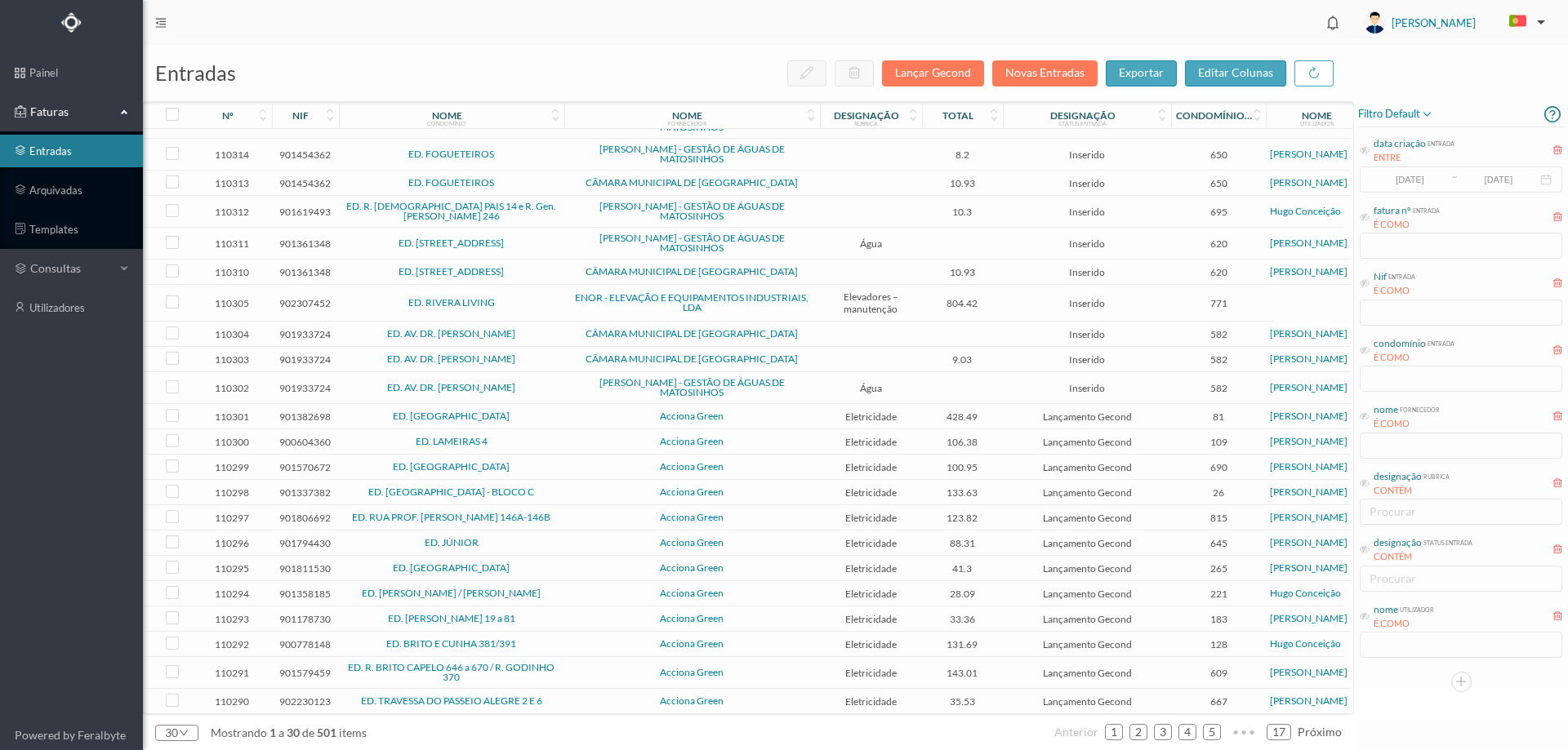
click at [558, 359] on span "ED. AV. DR. [PERSON_NAME]" at bounding box center [451, 359] width 217 height 9
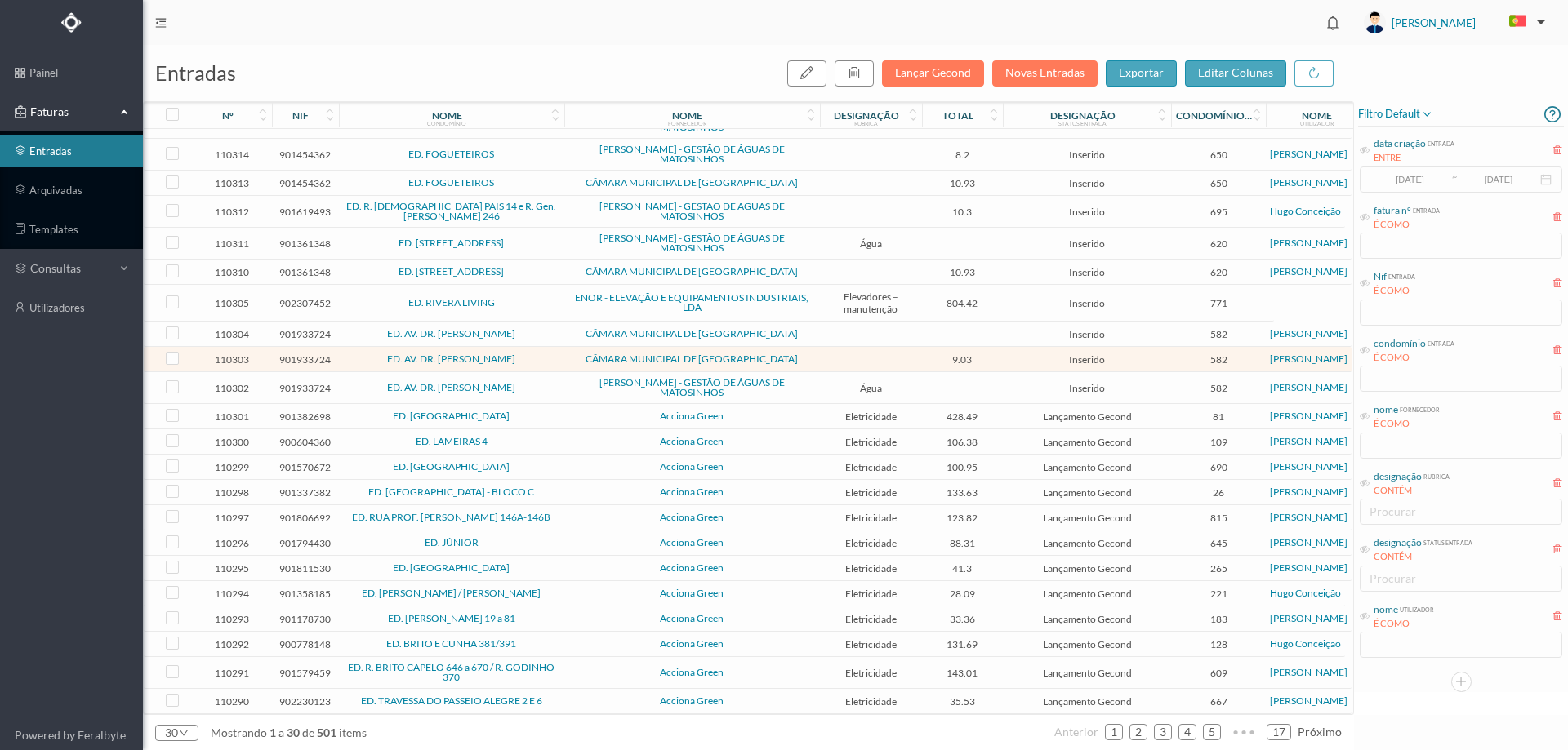
click at [558, 359] on span "ED. AV. DR. [PERSON_NAME]" at bounding box center [451, 359] width 217 height 9
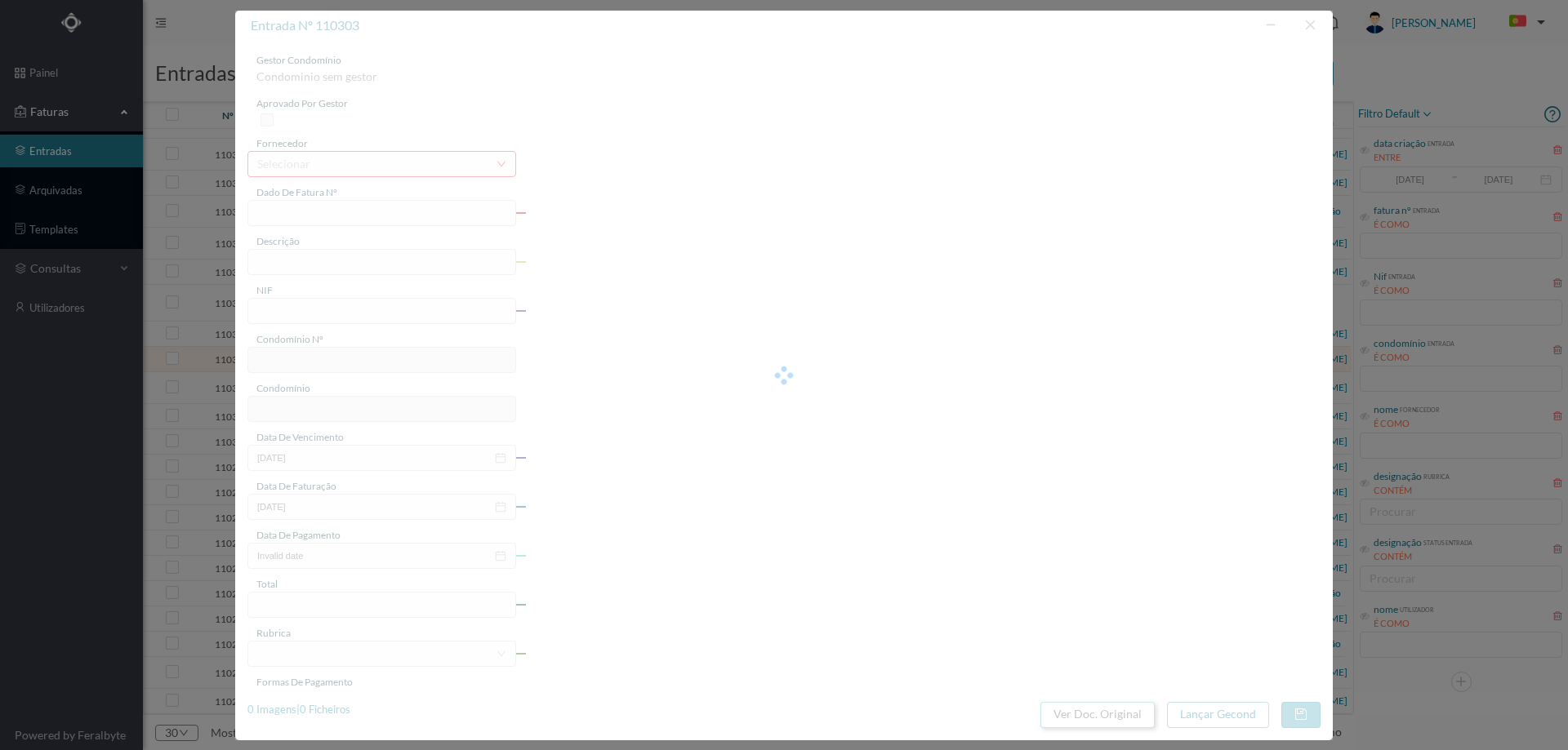
type input "FE E4025FE/10475632"
type input "901933724"
type input "Invalid date"
type input "26-08-2025"
type input "9.03"
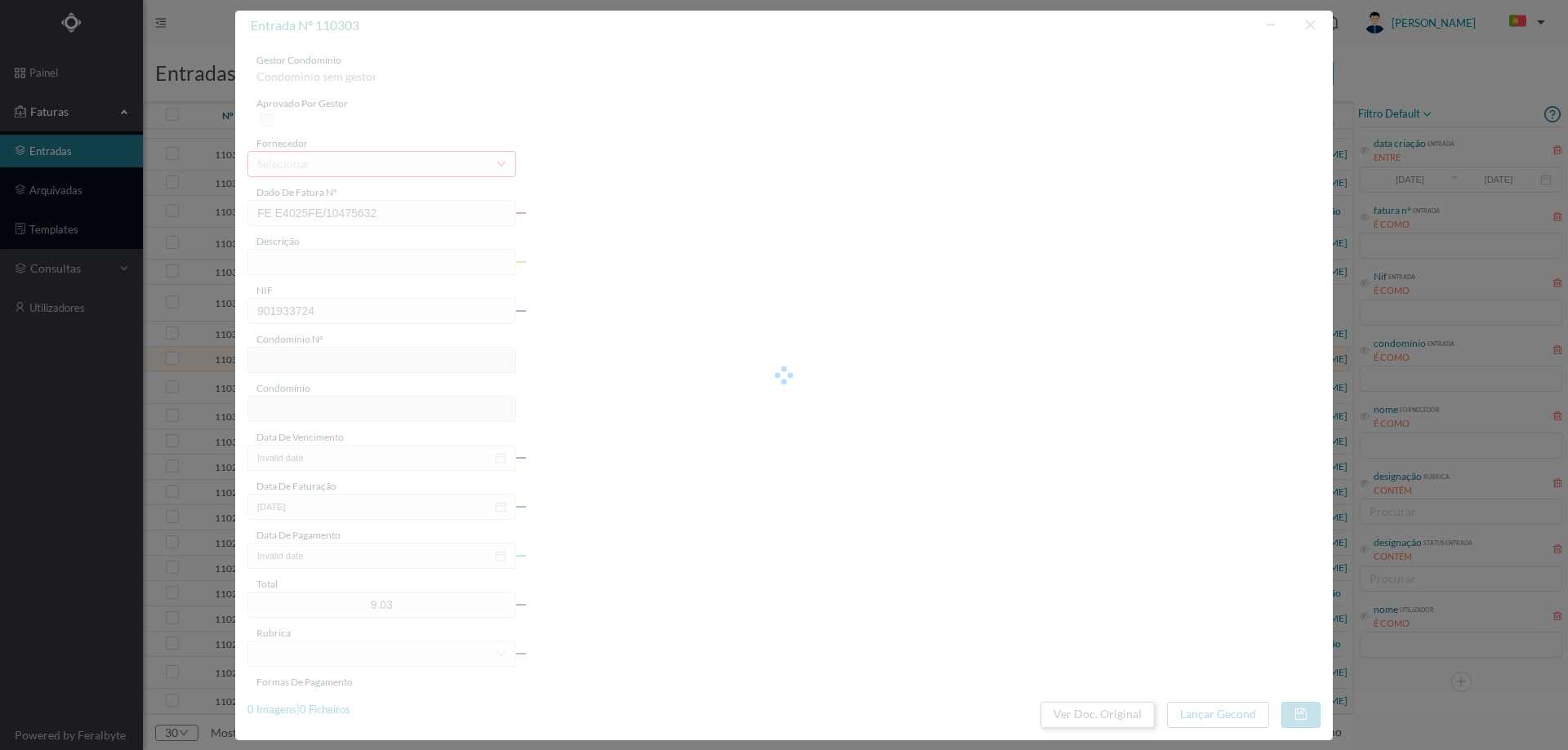
type input "582"
type input "ED. AV. DR. [PERSON_NAME]"
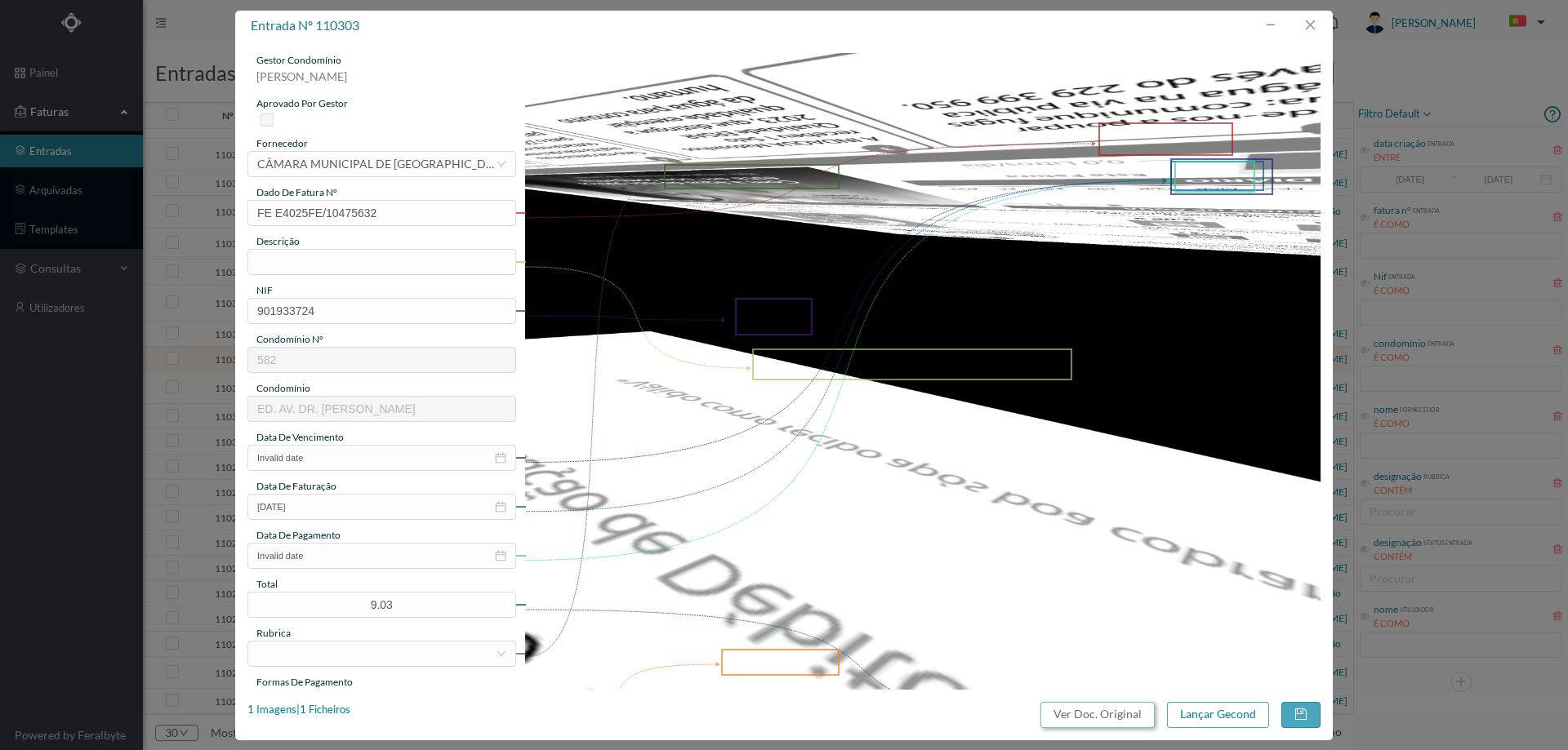
click at [1080, 718] on button "Ver Doc. Original" at bounding box center [1097, 715] width 115 height 27
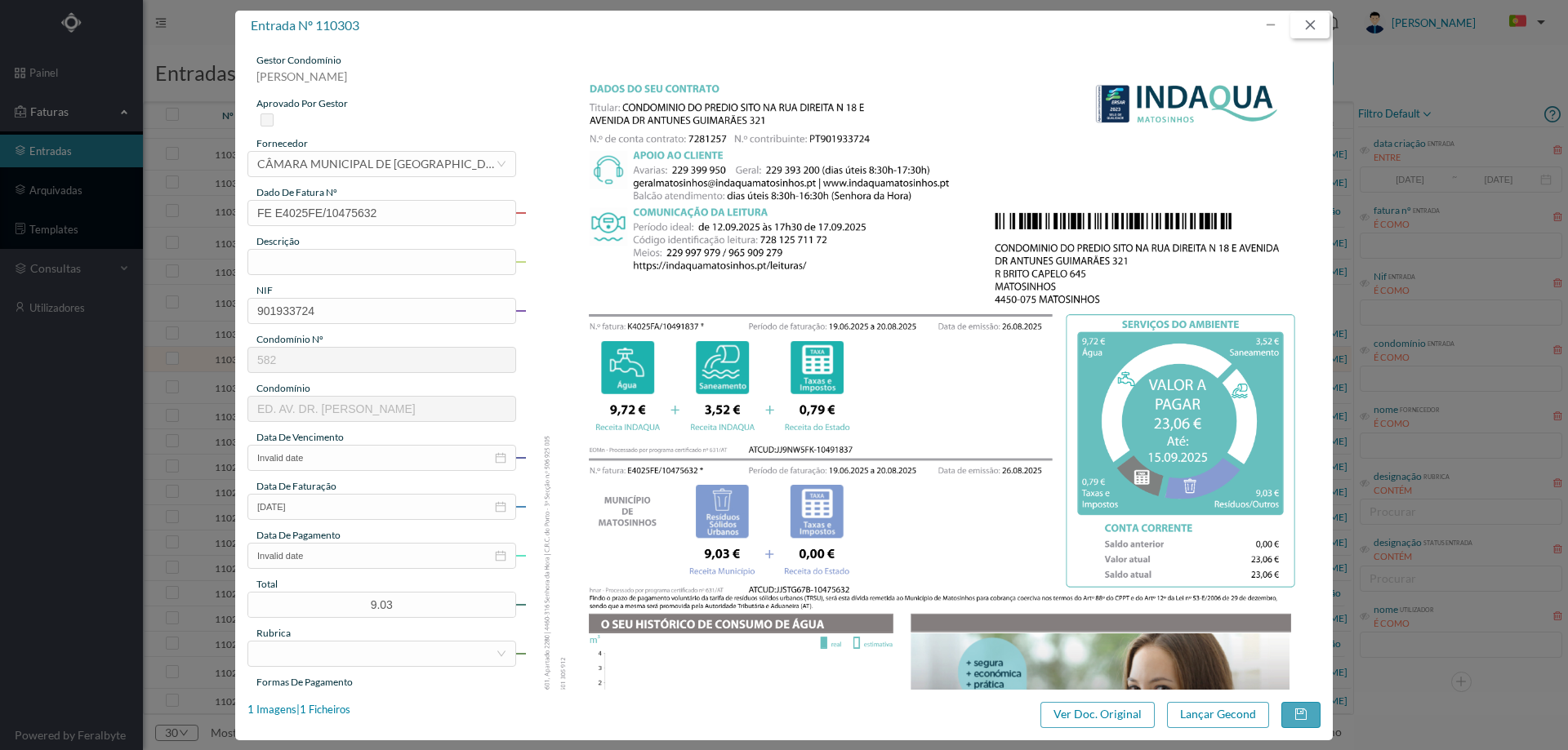
click at [1314, 27] on button "button" at bounding box center [1309, 26] width 39 height 27
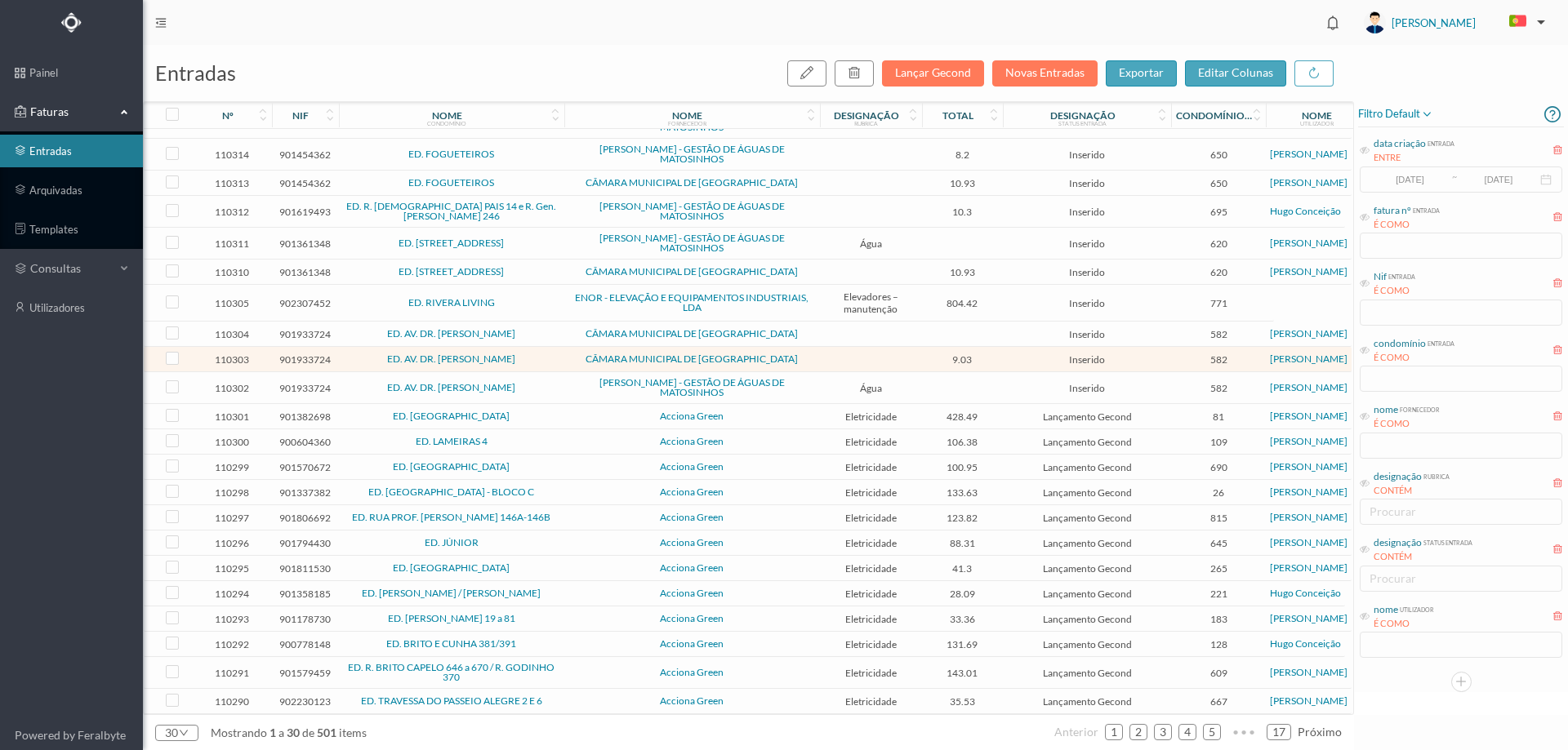
scroll to position [256, 0]
click at [1146, 730] on link "2" at bounding box center [1138, 732] width 16 height 25
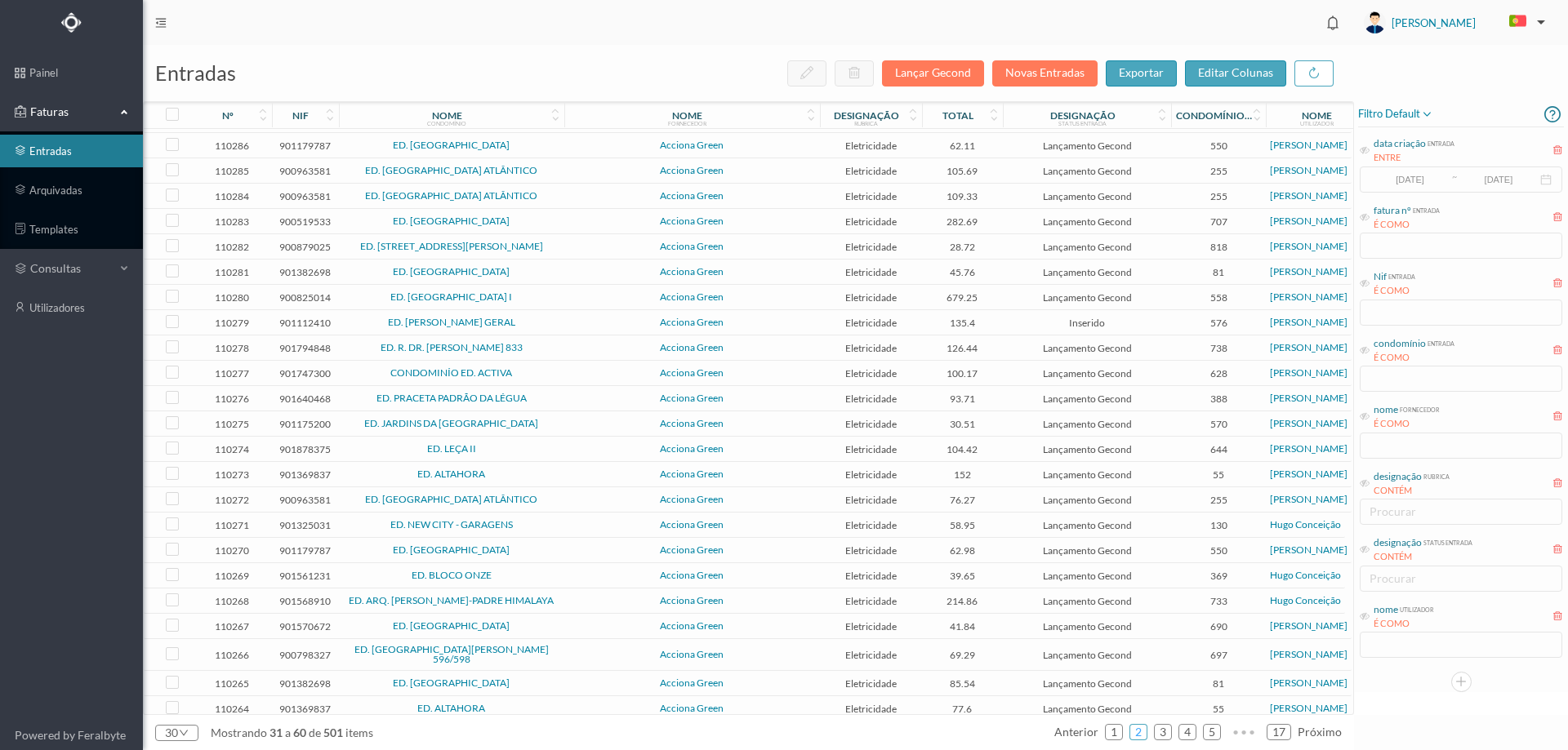
scroll to position [0, 0]
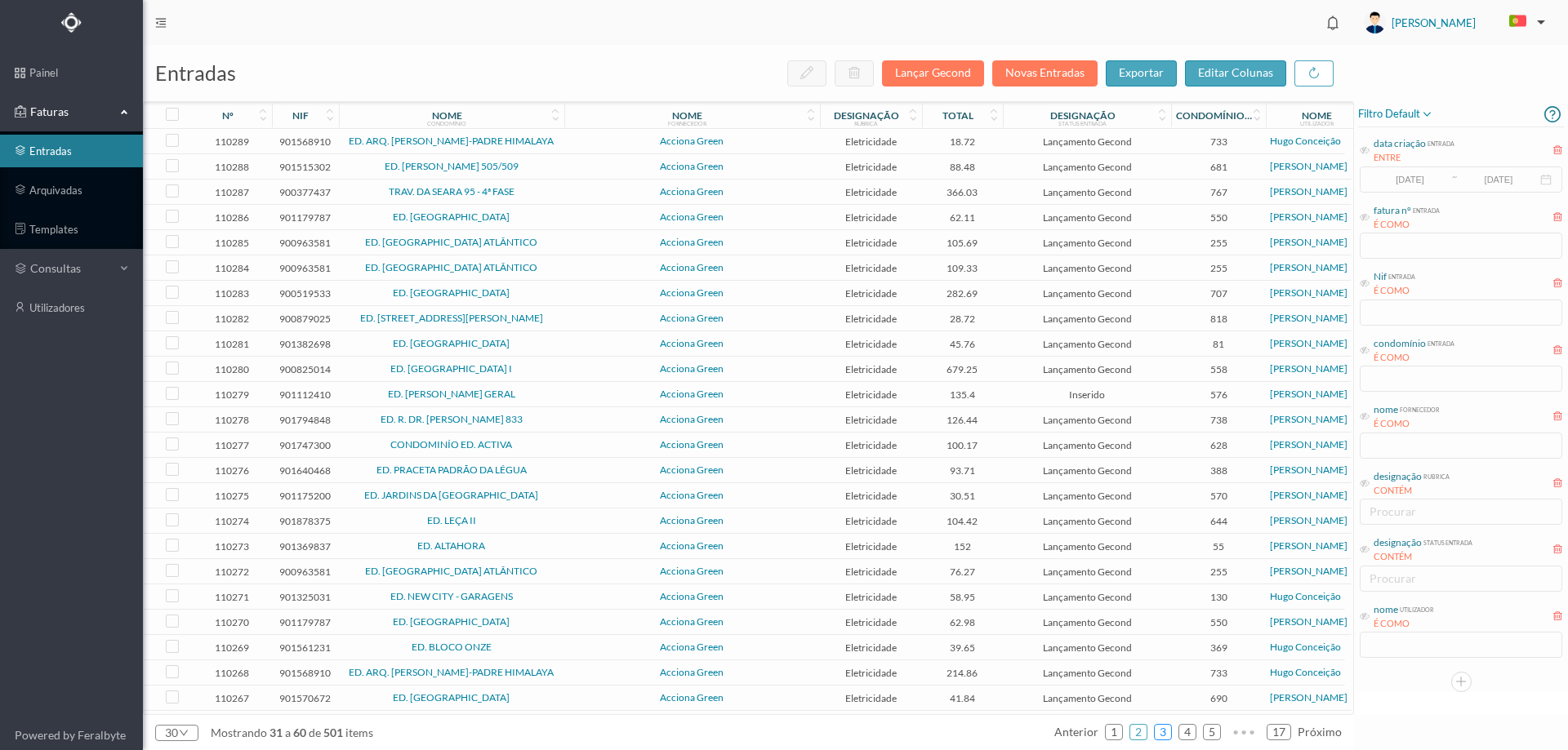
click at [1162, 736] on link "3" at bounding box center [1162, 732] width 16 height 25
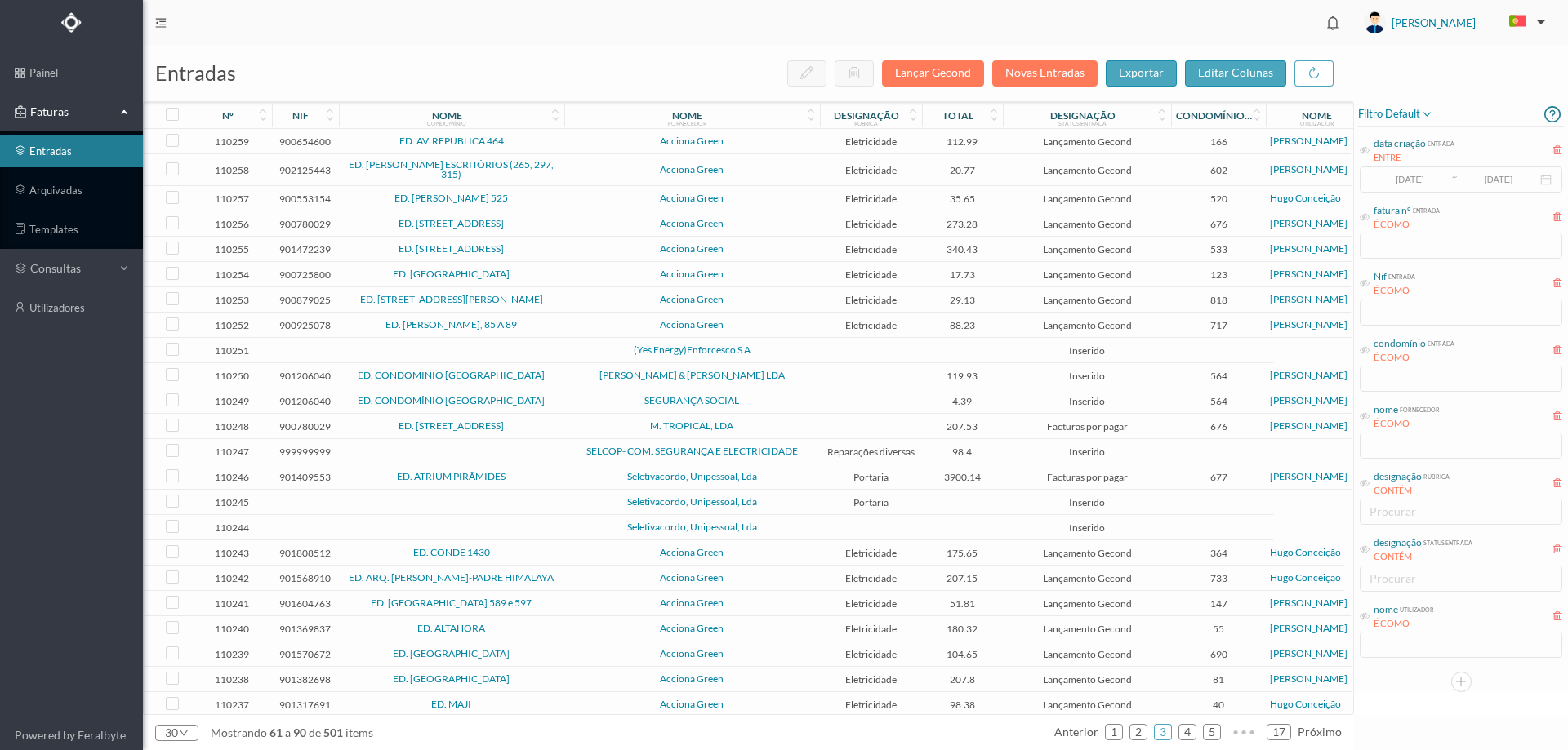
click at [553, 348] on td at bounding box center [452, 350] width 225 height 26
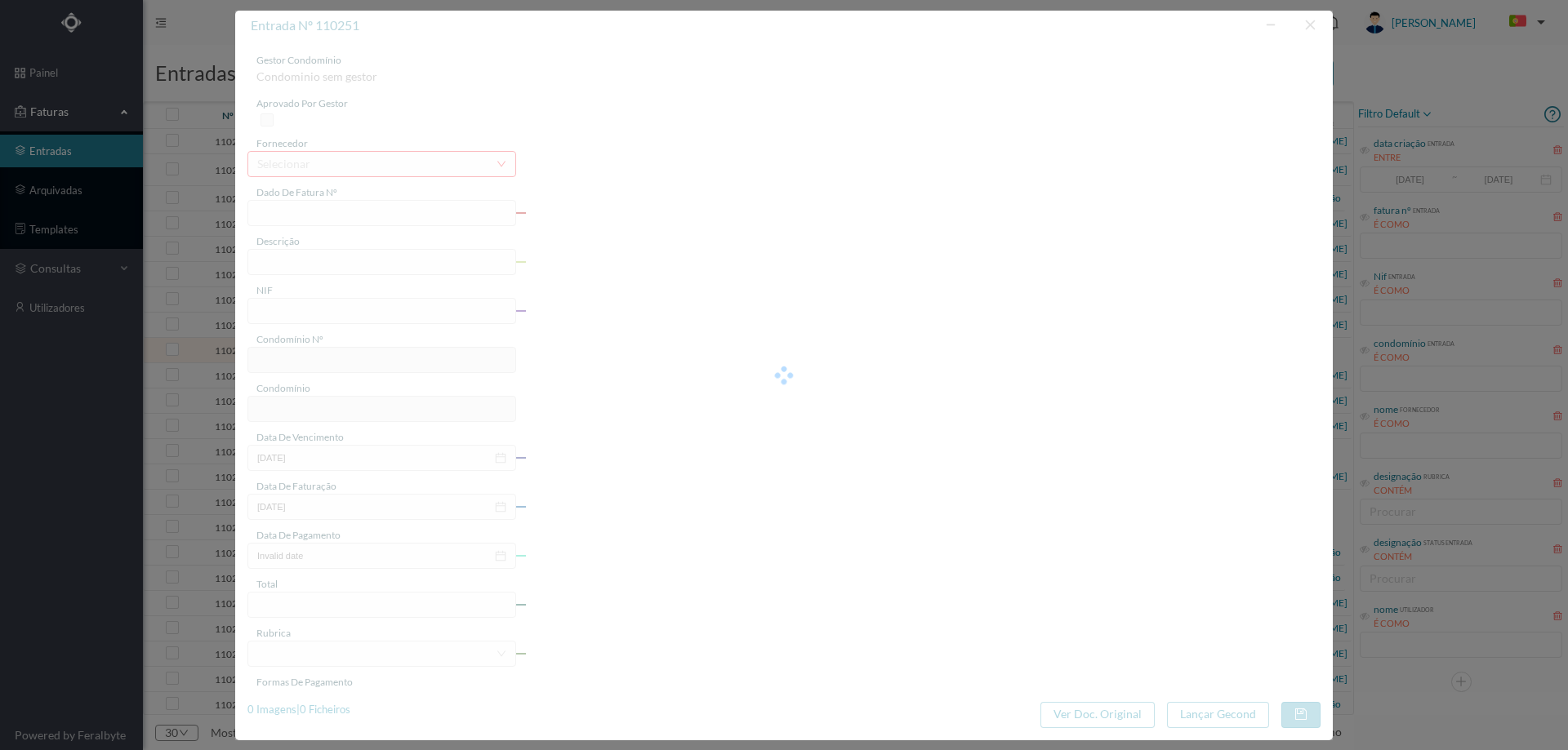
type input "0"
type input "Invalid date"
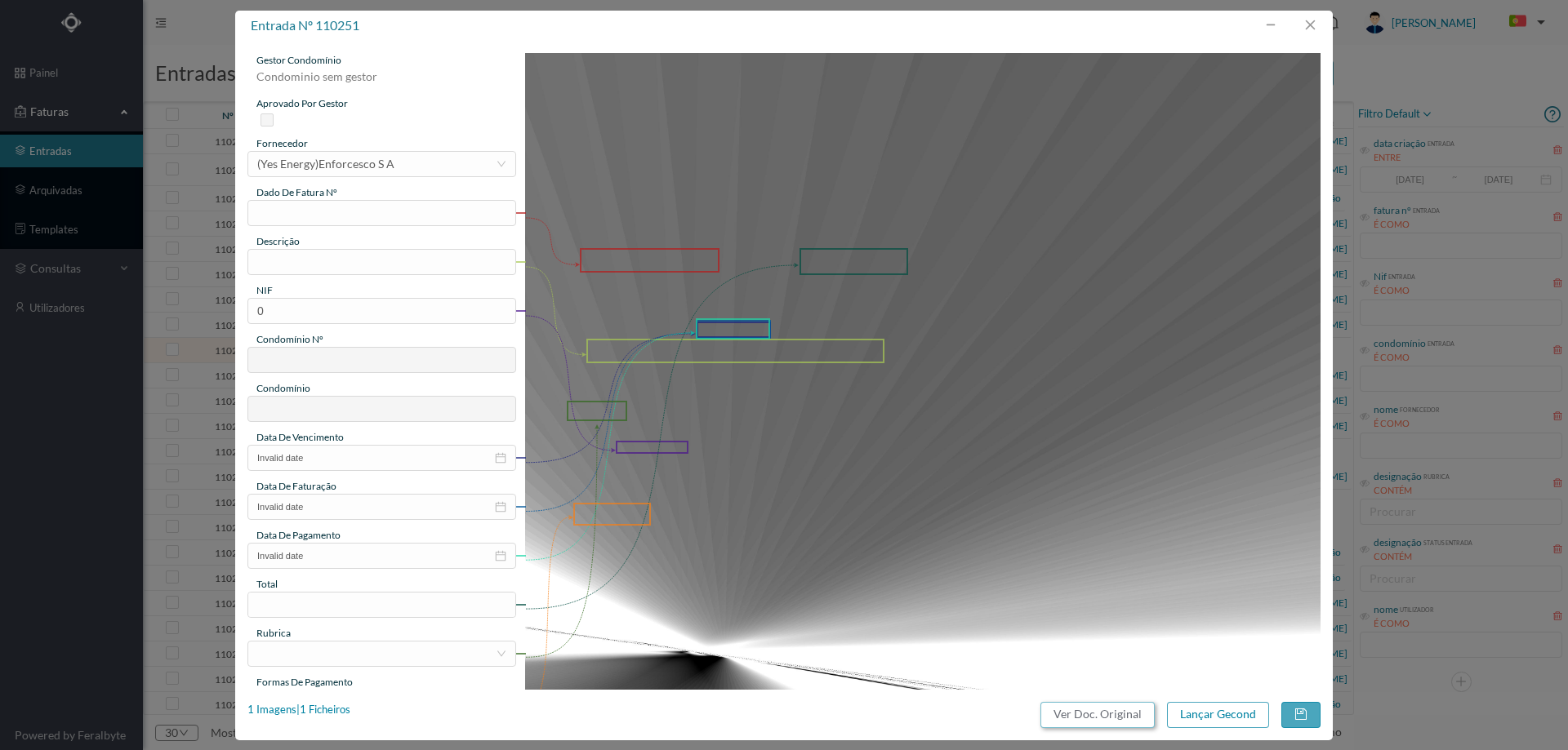
click at [1107, 714] on button "Ver Doc. Original" at bounding box center [1097, 715] width 115 height 27
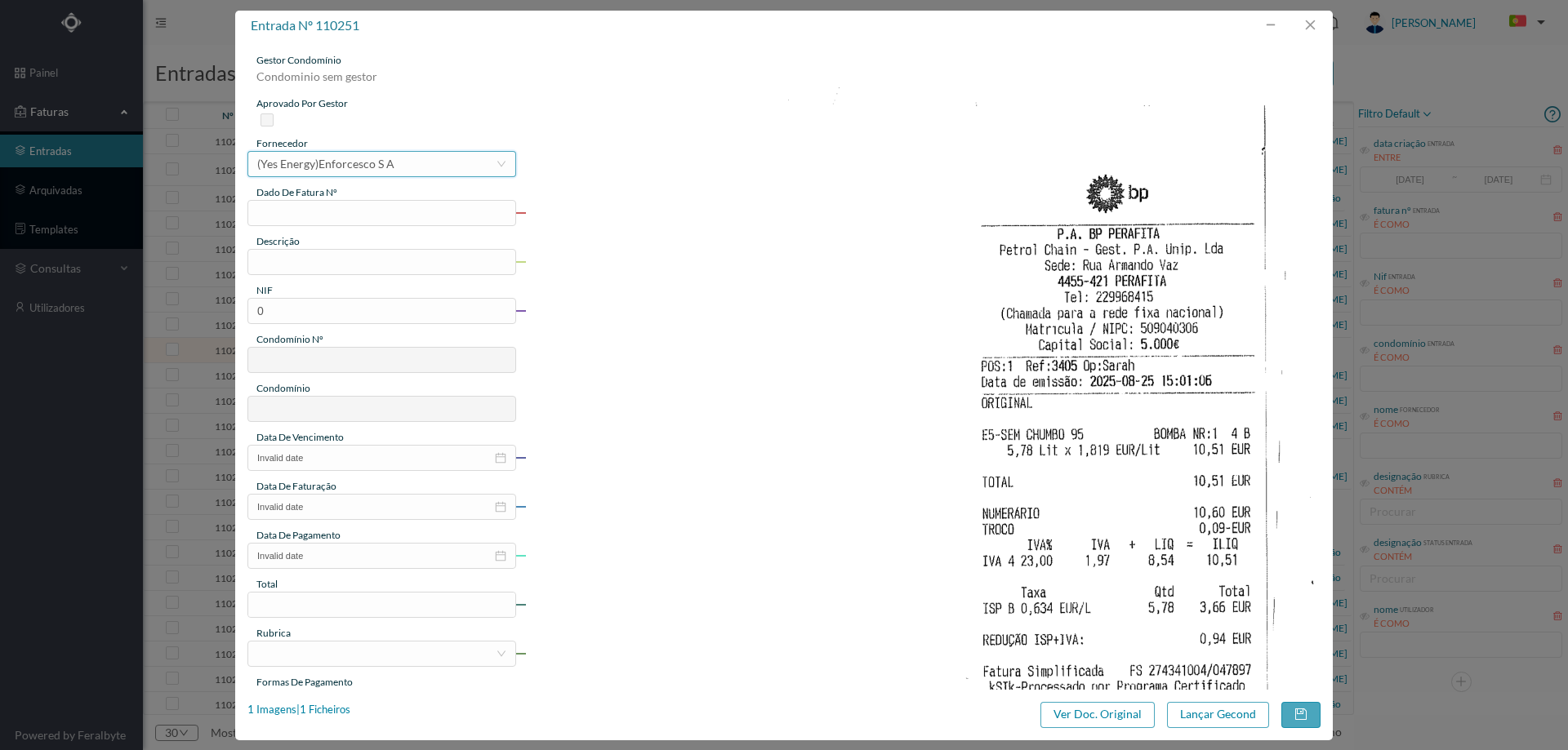
click at [321, 164] on div "(Yes Energy)Enforcesco S A" at bounding box center [326, 164] width 137 height 25
type input "cabo"
click at [311, 194] on li "Paulo Mendes (CaboDasMarés)" at bounding box center [381, 196] width 267 height 27
click at [315, 216] on input "text" at bounding box center [382, 213] width 269 height 27
type input "7897"
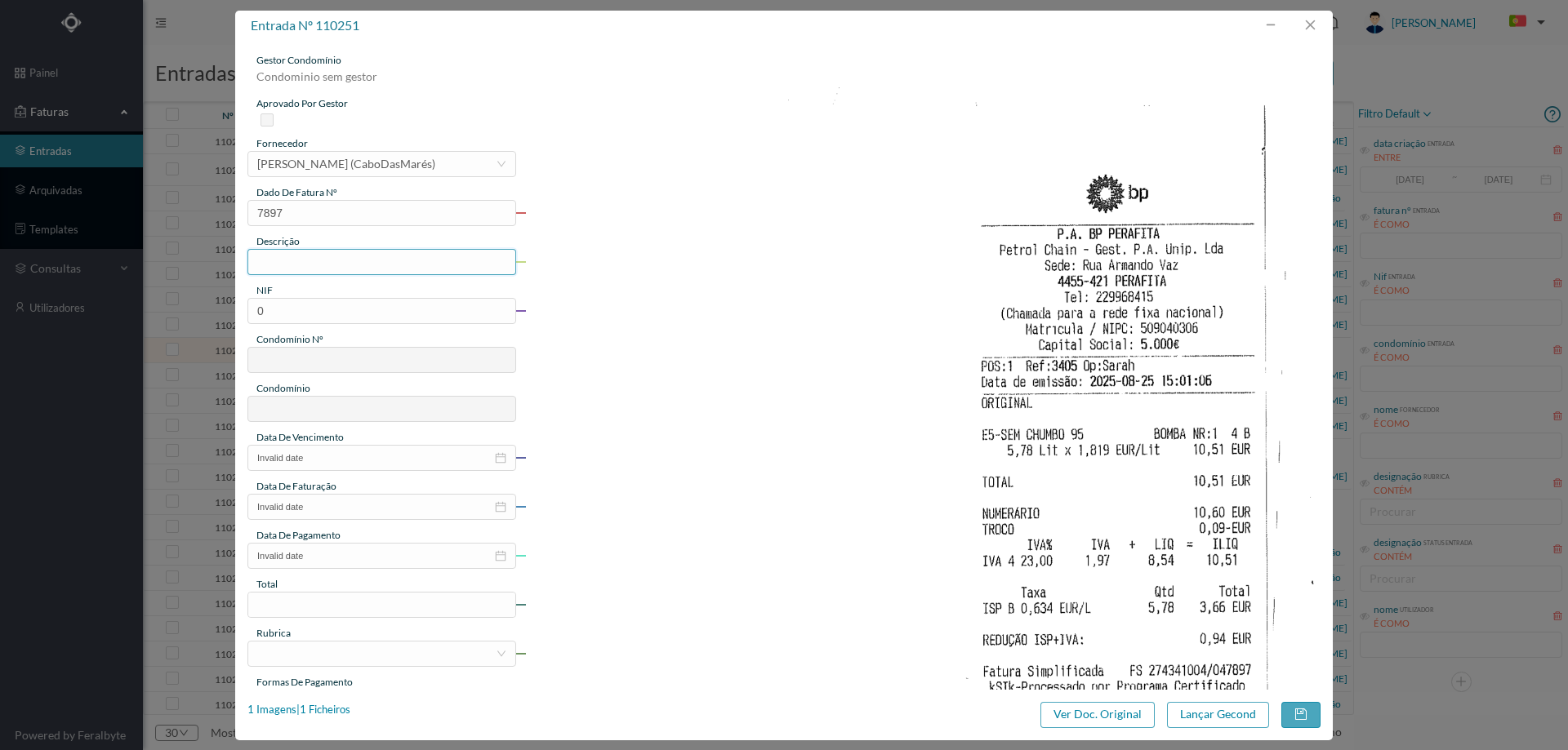
click at [328, 263] on input "text" at bounding box center [382, 262] width 269 height 27
type input "recibo gasolina"
click at [325, 307] on input "0" at bounding box center [382, 312] width 269 height 27
paste input "90120604"
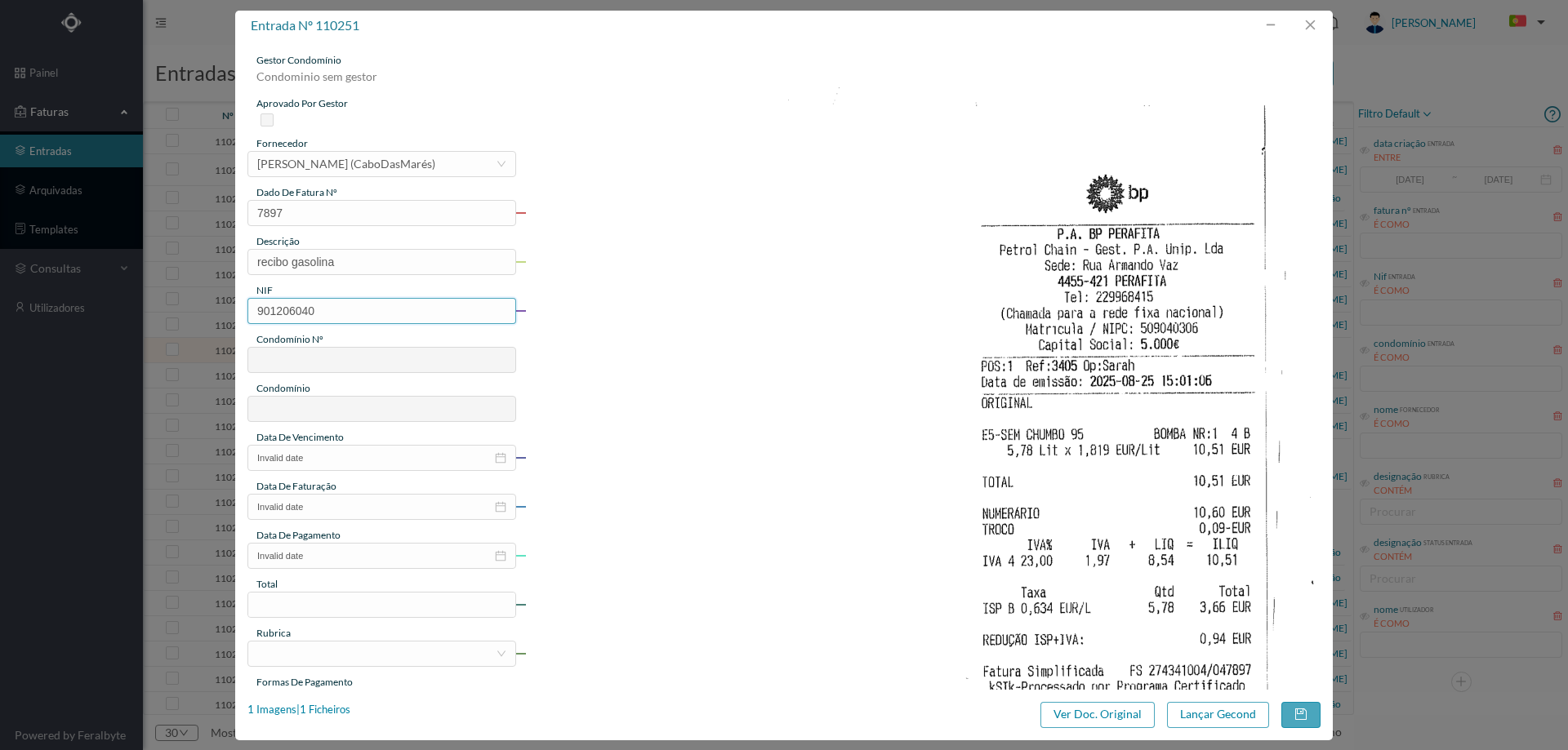
click at [261, 304] on input "901206040" at bounding box center [382, 312] width 269 height 27
type input "901206040"
type input "564"
type input "ED. CONDOMÍNIO [GEOGRAPHIC_DATA]"
drag, startPoint x: 724, startPoint y: 430, endPoint x: 672, endPoint y: 436, distance: 52.3
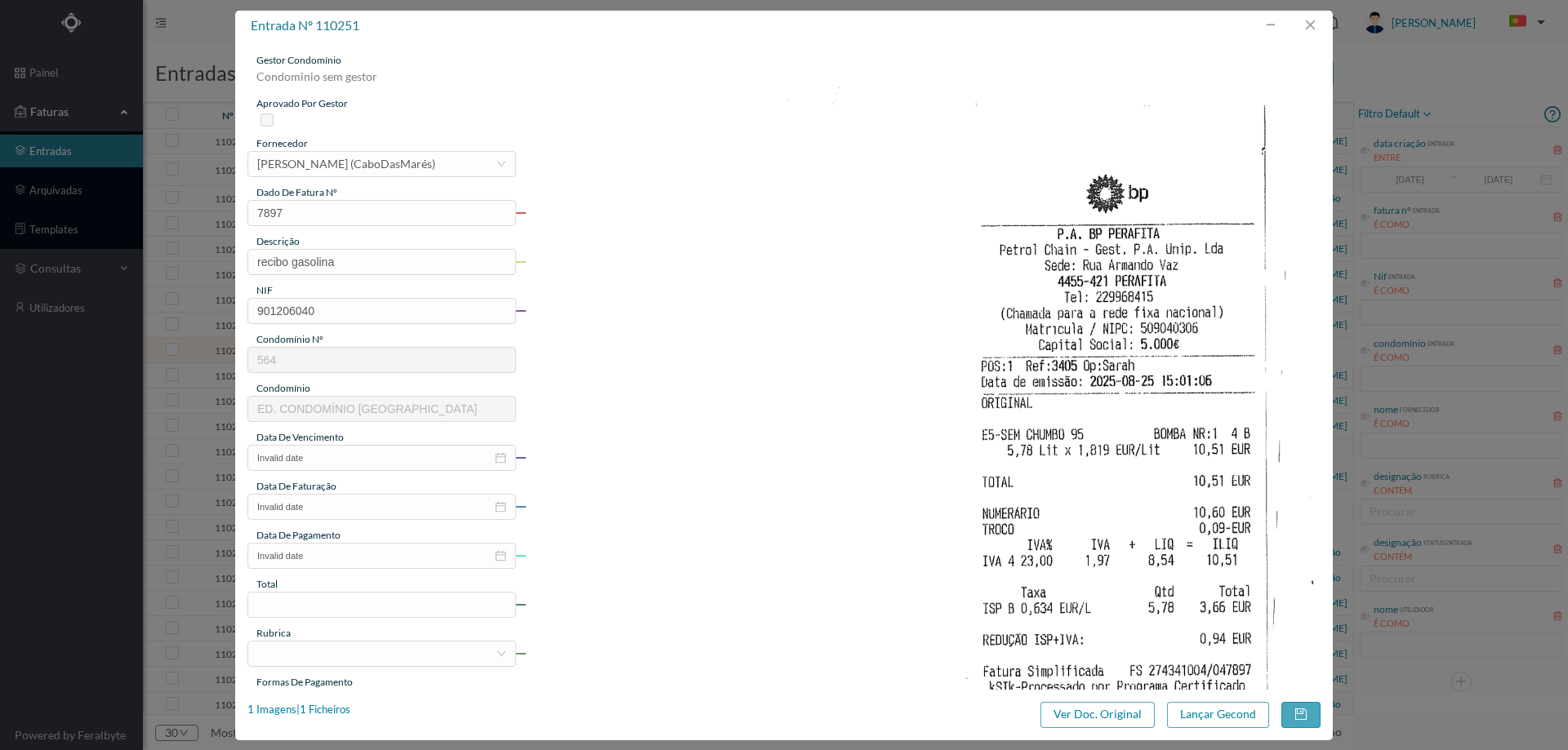
click at [723, 430] on img at bounding box center [923, 616] width 796 height 1126
click at [334, 455] on input "Invalid date" at bounding box center [382, 458] width 269 height 27
click at [298, 640] on div "26" at bounding box center [297, 640] width 20 height 20
type input "[DATE]"
click at [336, 512] on input "Invalid date" at bounding box center [382, 507] width 269 height 27
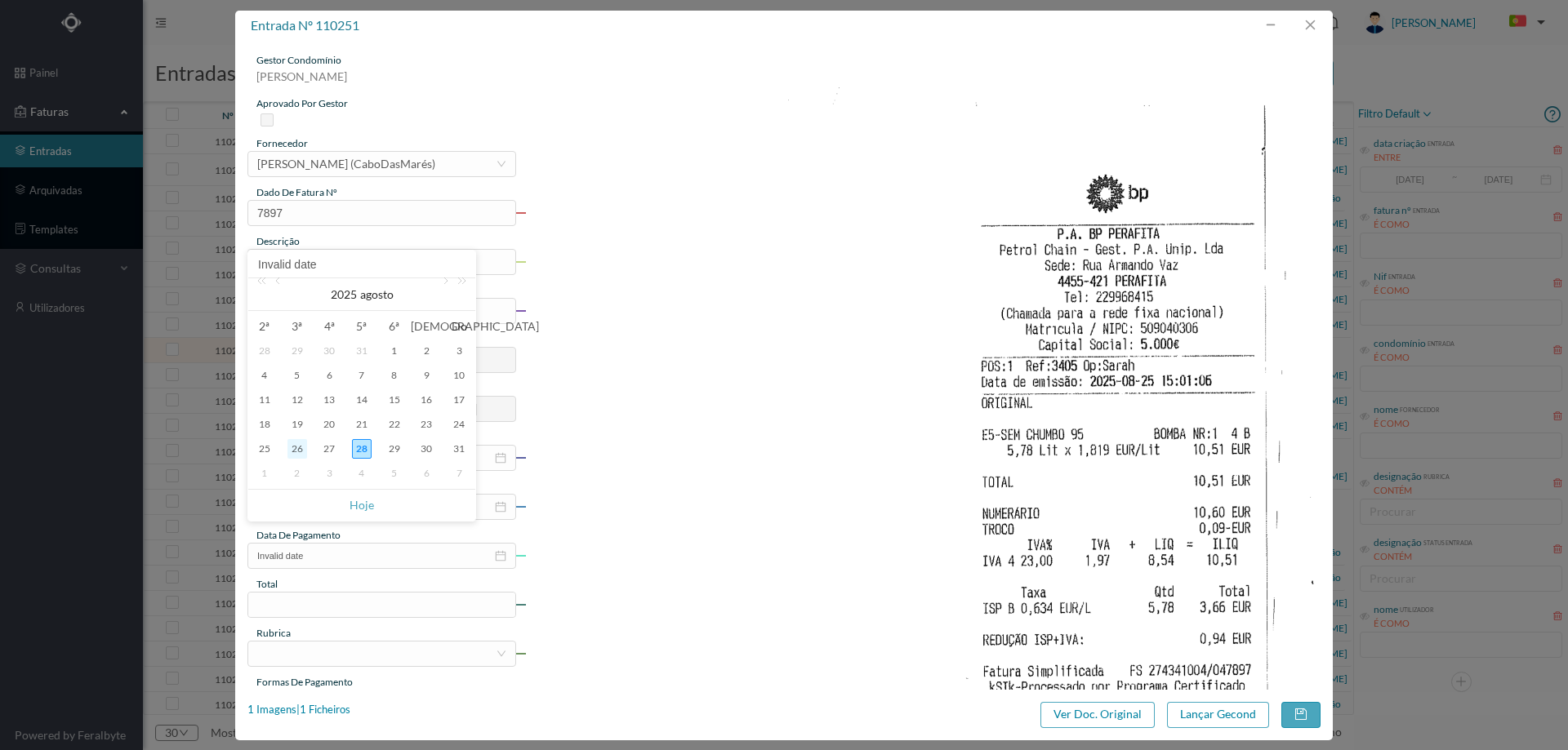
click at [292, 443] on div "26" at bounding box center [297, 449] width 20 height 20
type input "[DATE]"
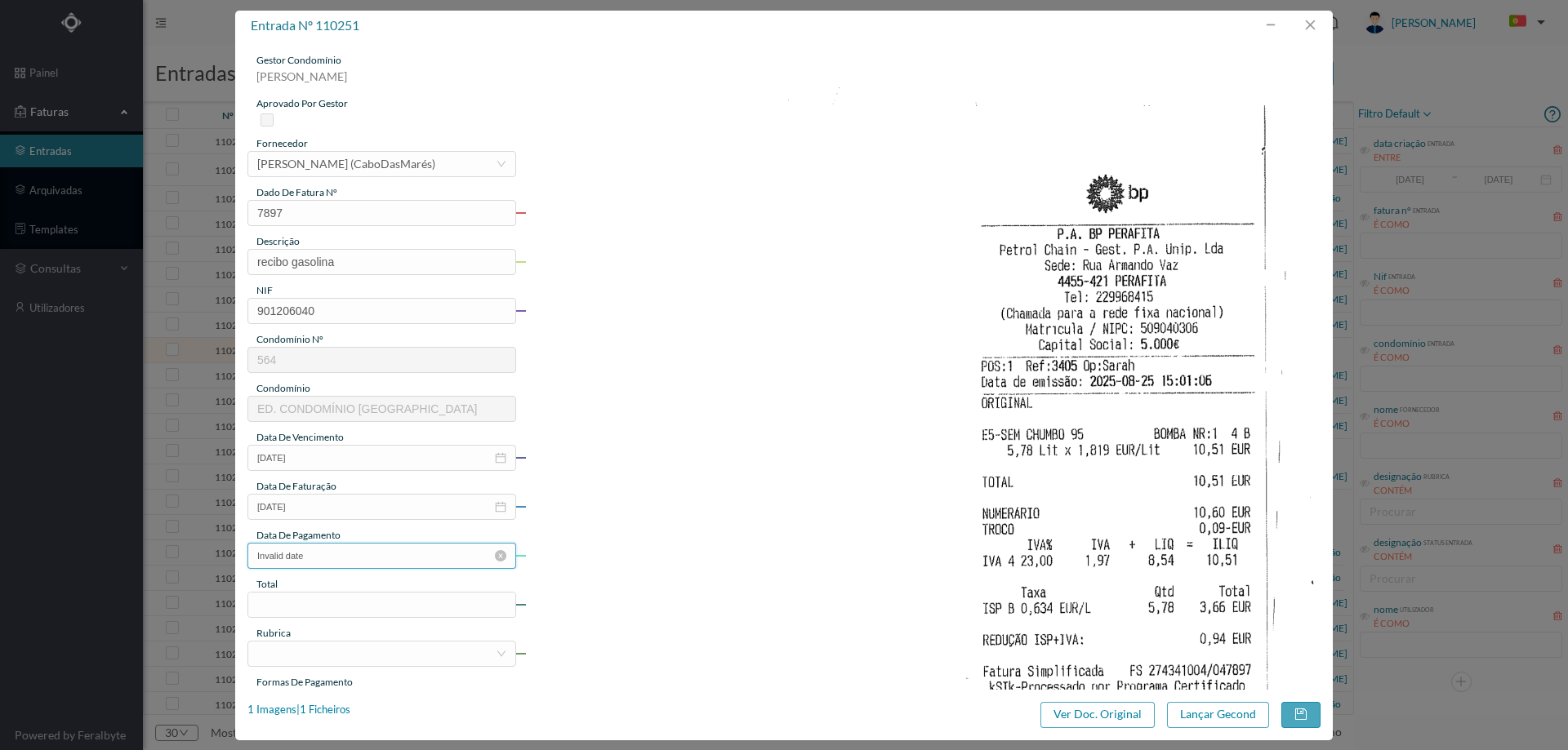
click at [314, 560] on input "Invalid date" at bounding box center [382, 556] width 269 height 27
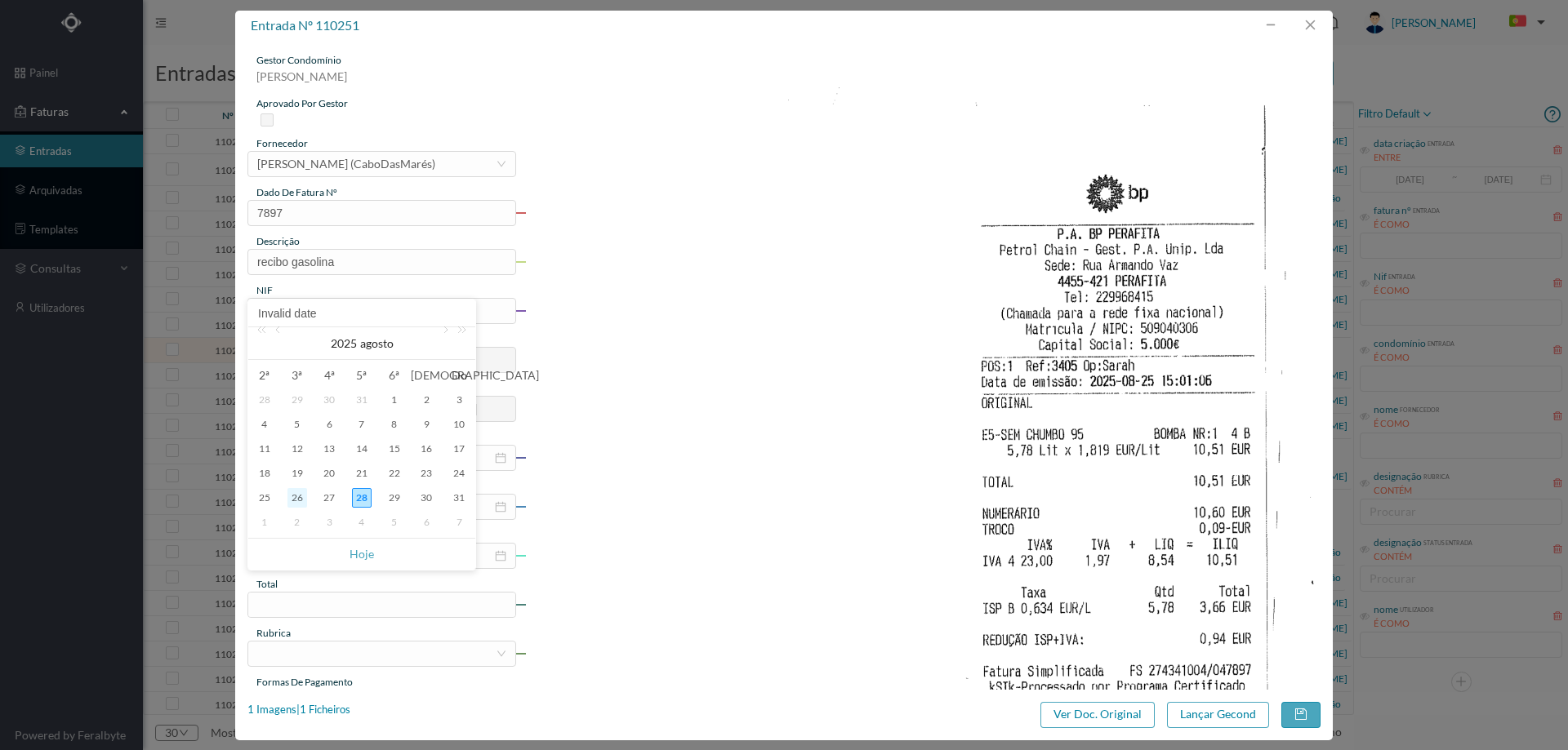
click at [293, 500] on div "26" at bounding box center [297, 497] width 20 height 20
type input "[DATE]"
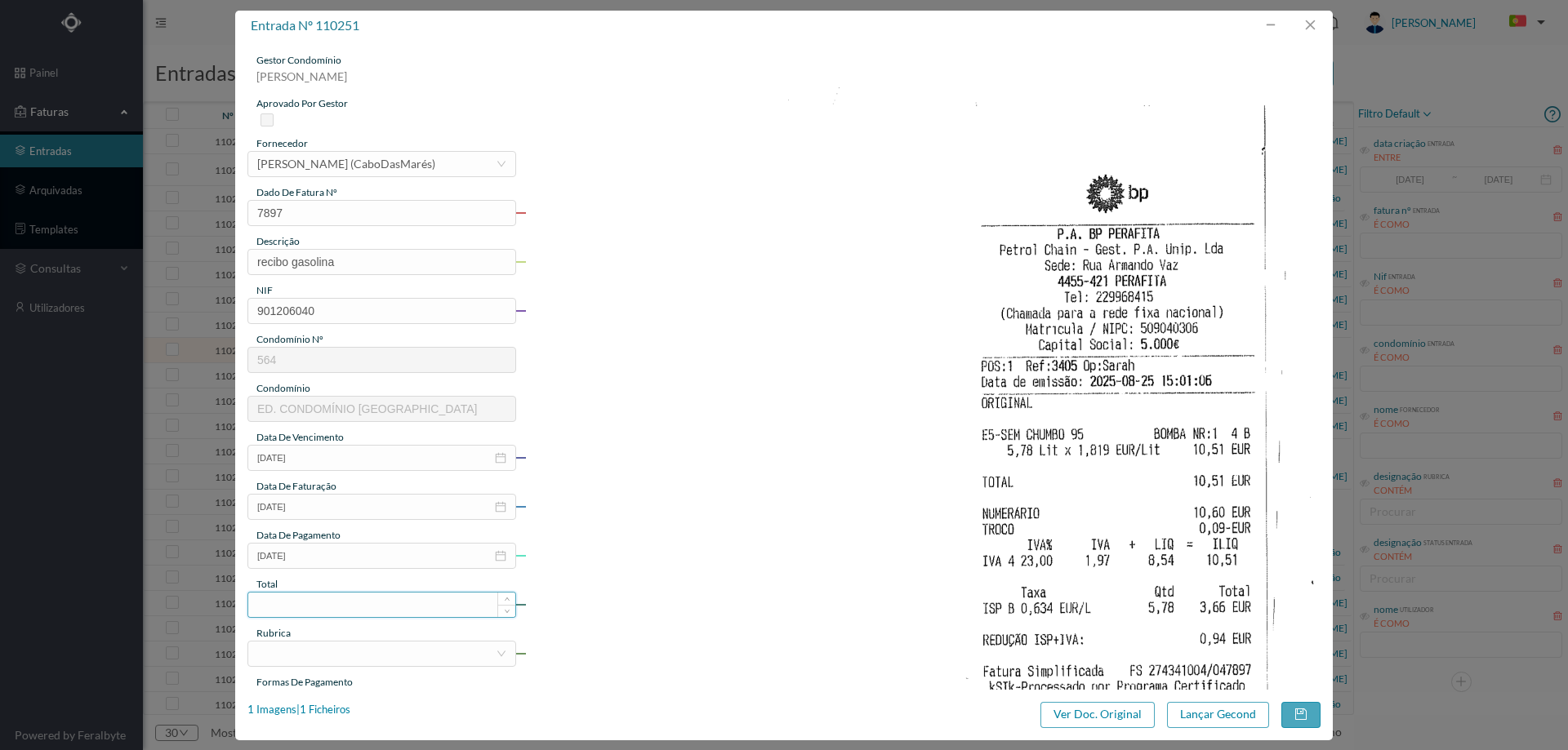
click at [306, 601] on input at bounding box center [382, 605] width 267 height 25
type input "10.51"
click at [331, 660] on div at bounding box center [377, 653] width 239 height 25
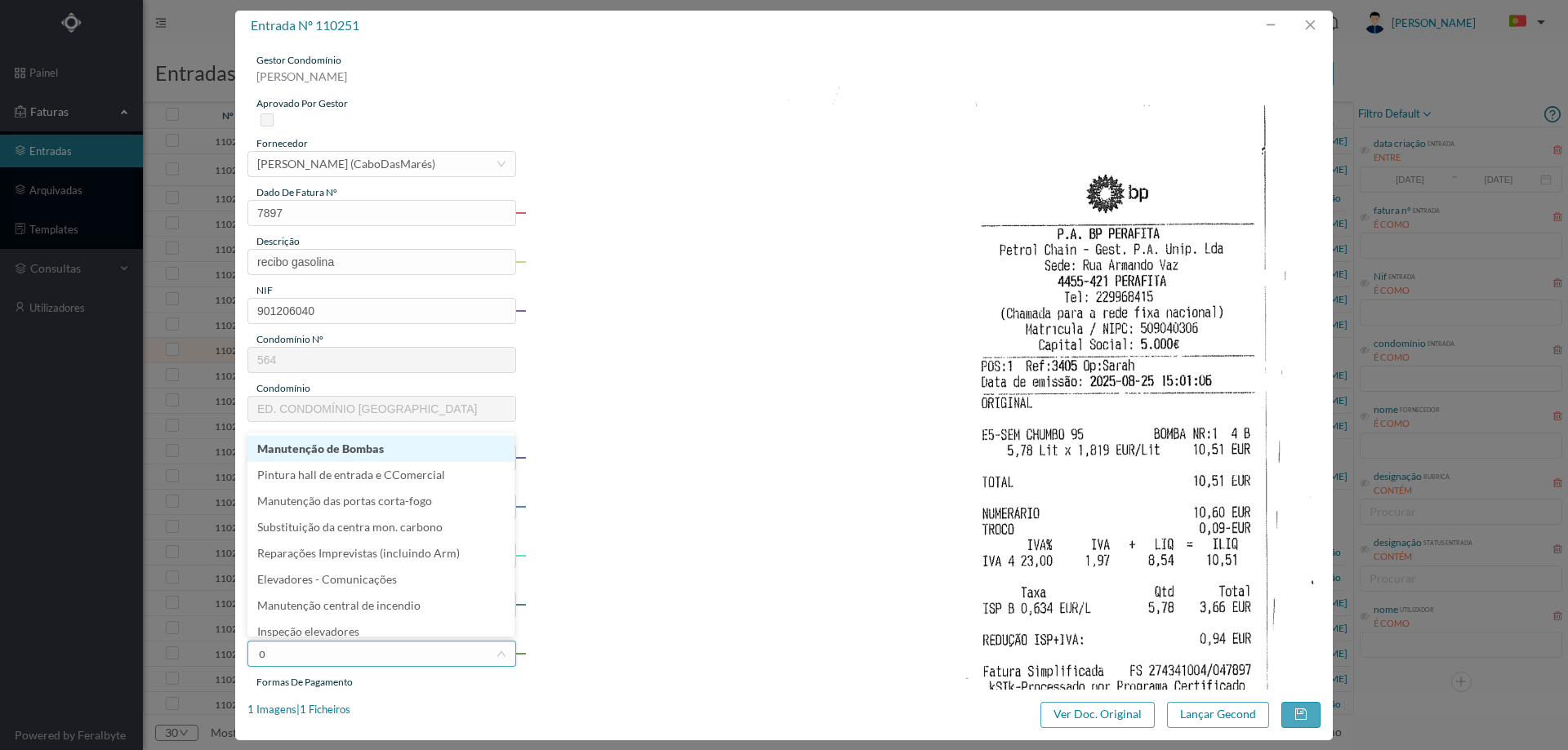
type input "ou"
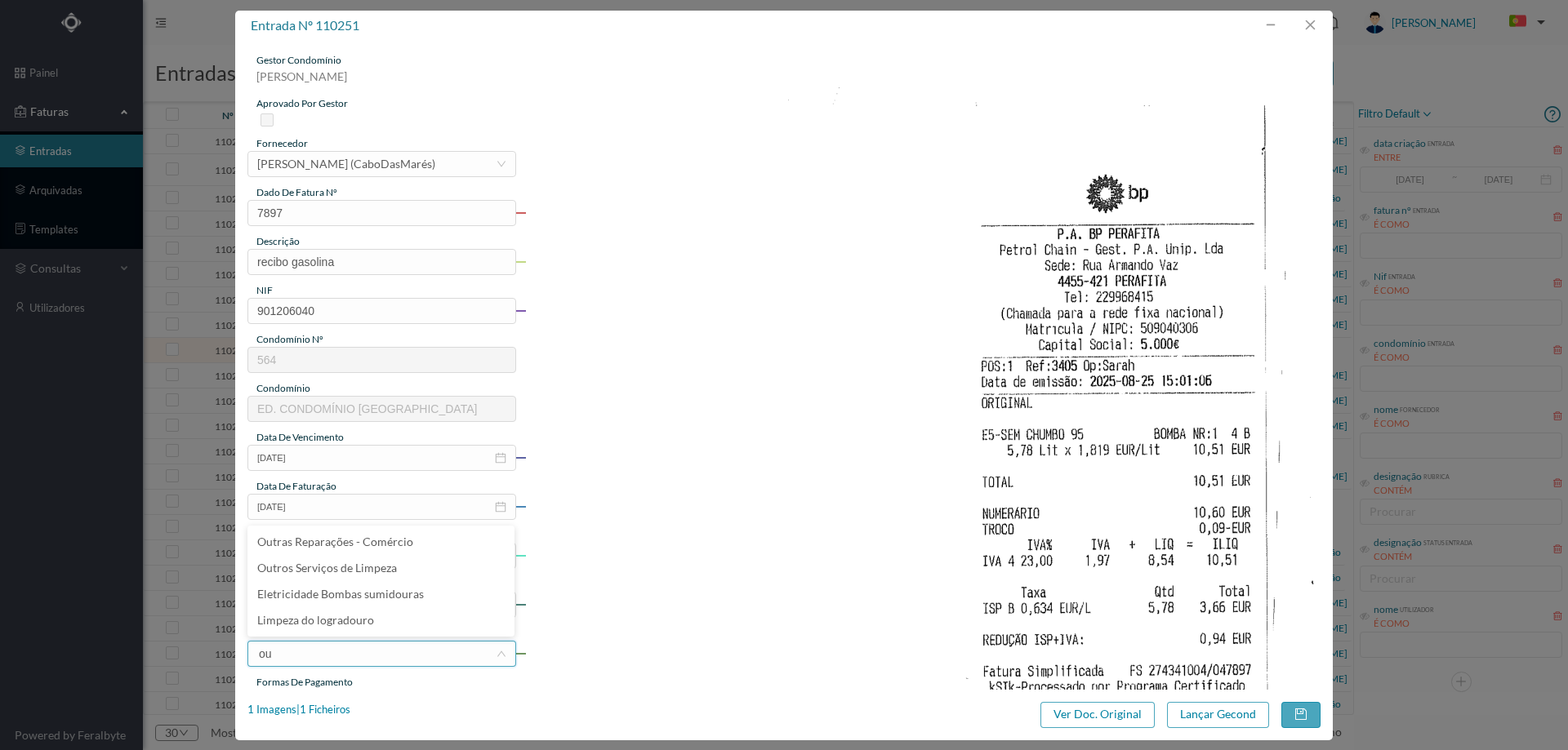
click at [287, 654] on input "ou" at bounding box center [377, 653] width 239 height 25
type input "di"
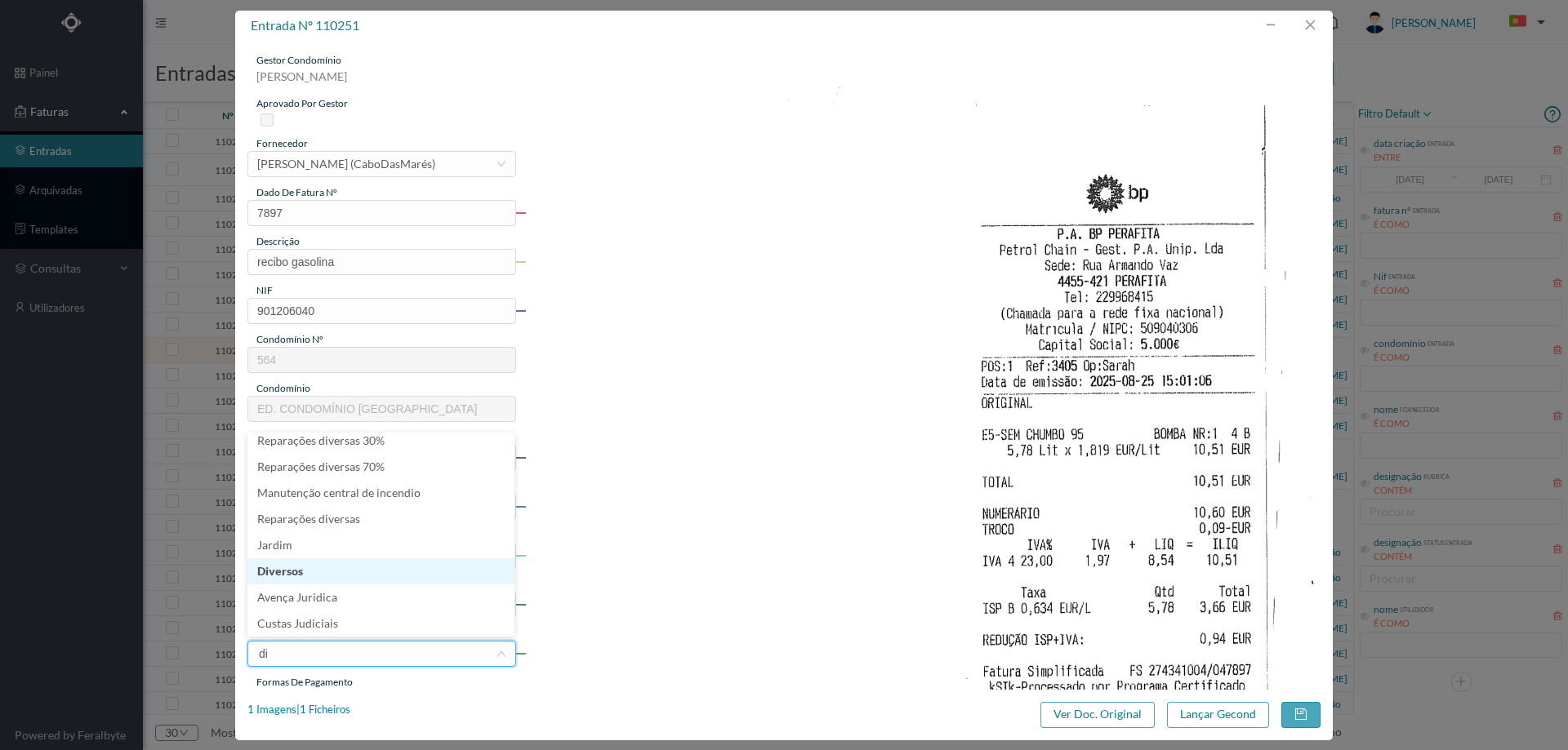
click at [334, 570] on li "Diversos" at bounding box center [381, 572] width 267 height 27
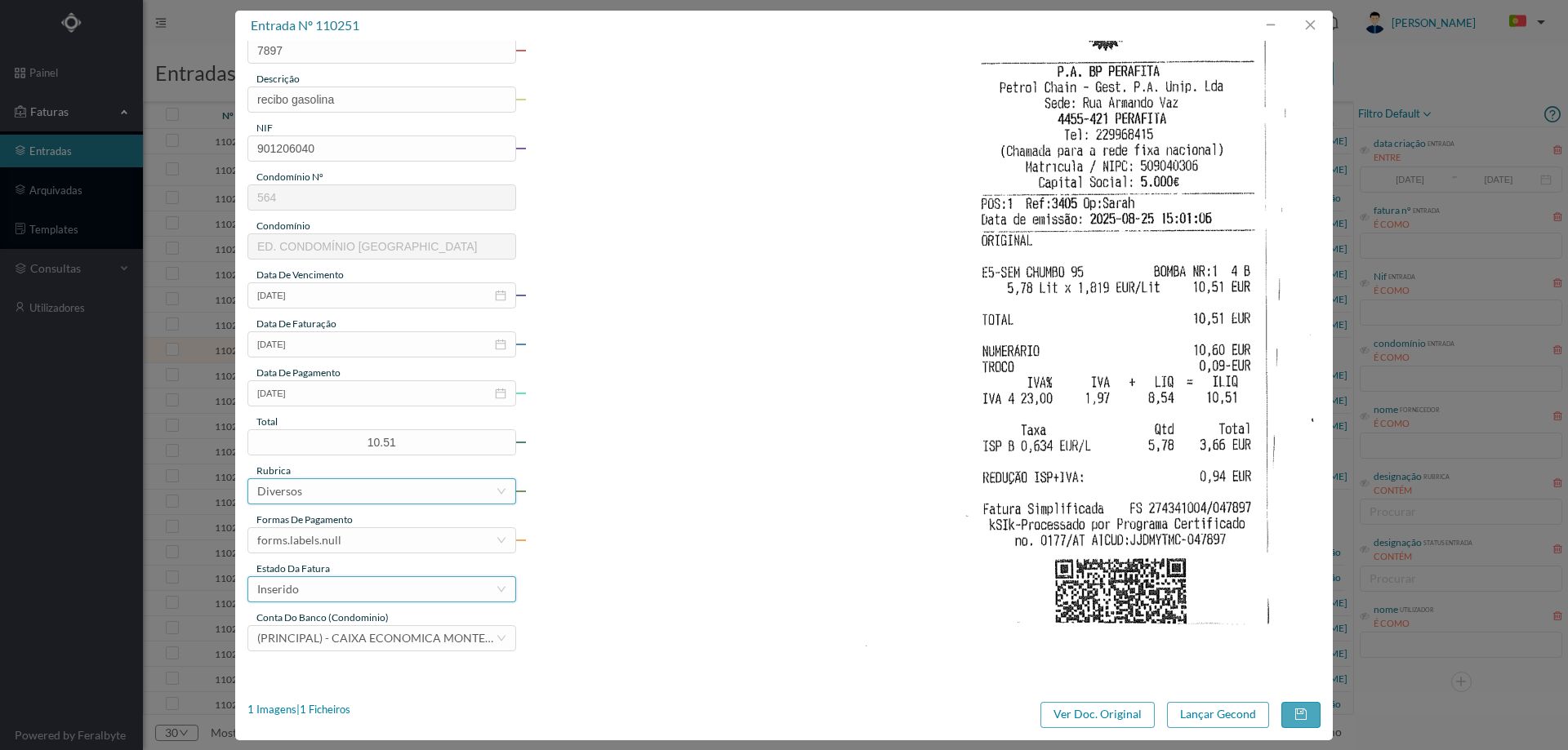
scroll to position [163, 0]
click at [328, 530] on div "forms.labels.null" at bounding box center [299, 540] width 84 height 25
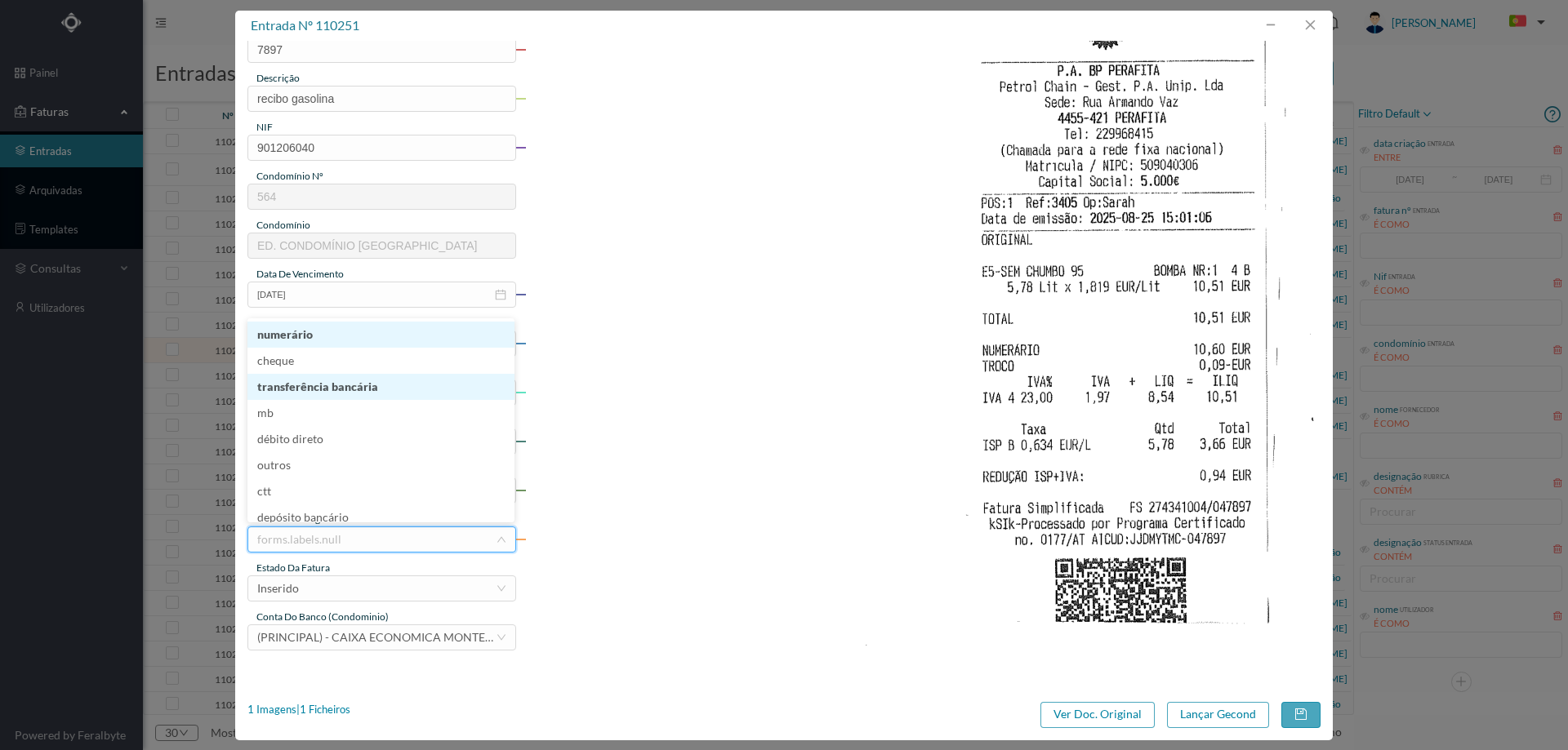
scroll to position [9, 0]
click at [334, 381] on li "transferência bancária" at bounding box center [381, 379] width 267 height 27
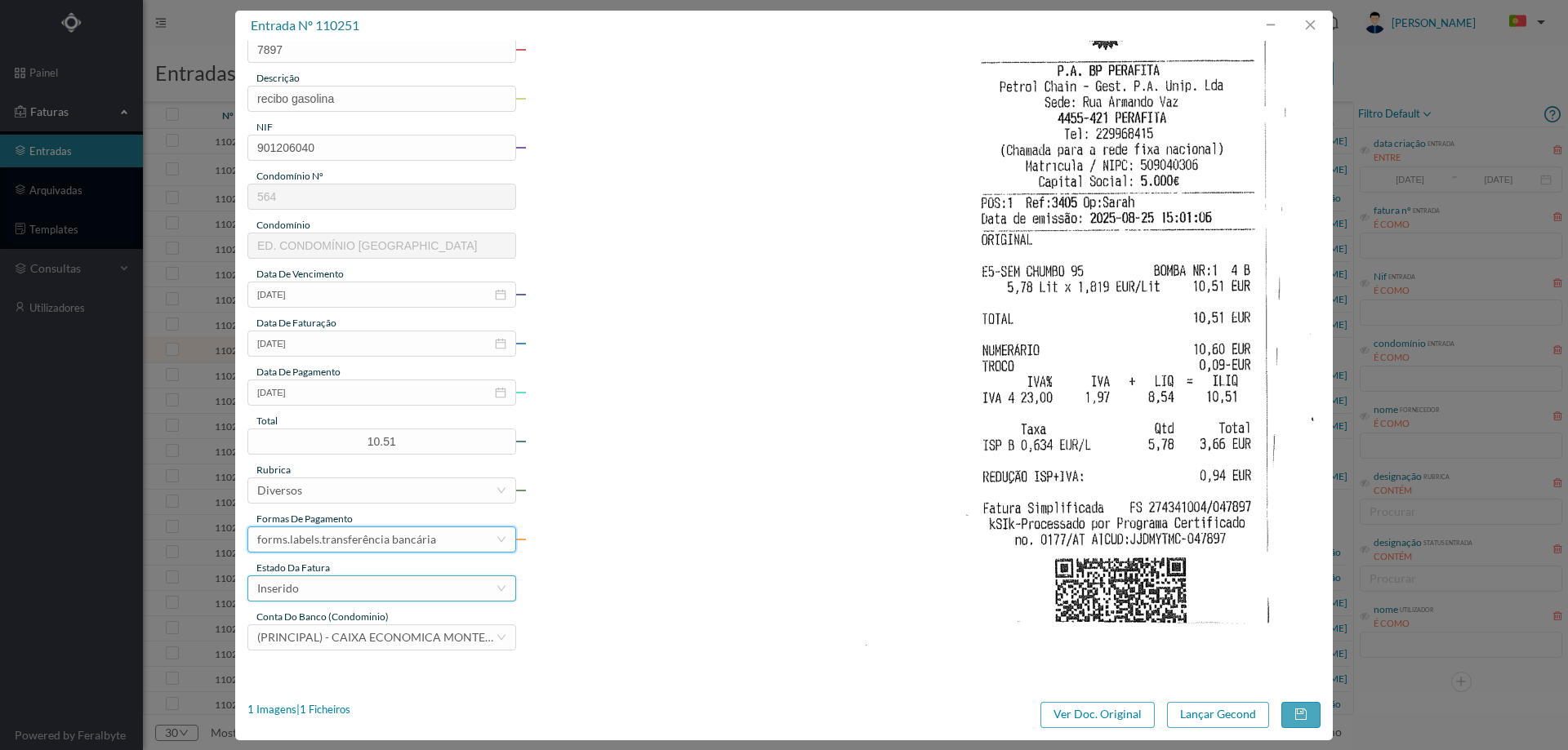
click at [329, 586] on div "Inserido" at bounding box center [377, 589] width 239 height 25
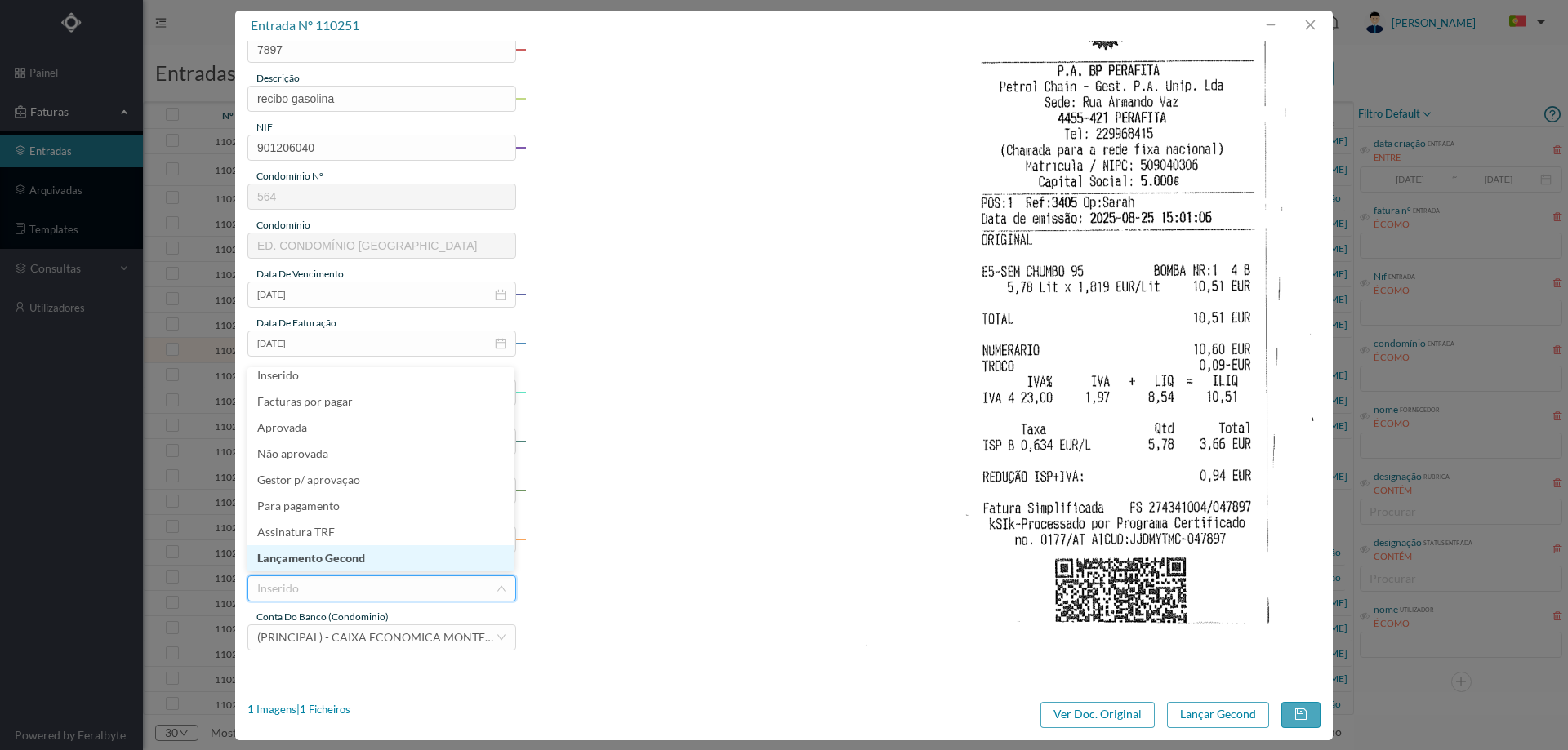
click at [347, 558] on li "Lançamento Gecond" at bounding box center [381, 559] width 267 height 27
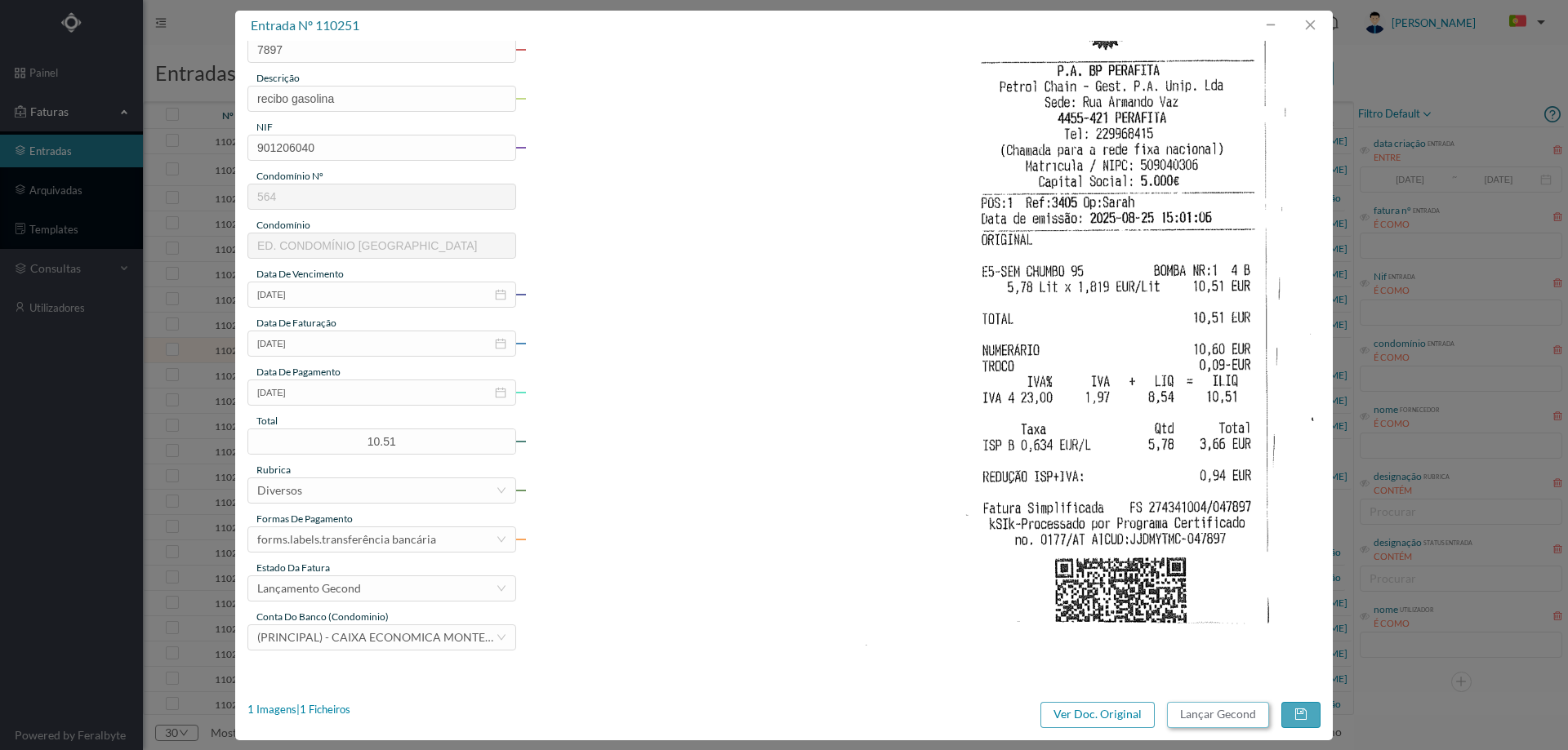
click at [1234, 710] on button "Lançar Gecond" at bounding box center [1218, 715] width 102 height 27
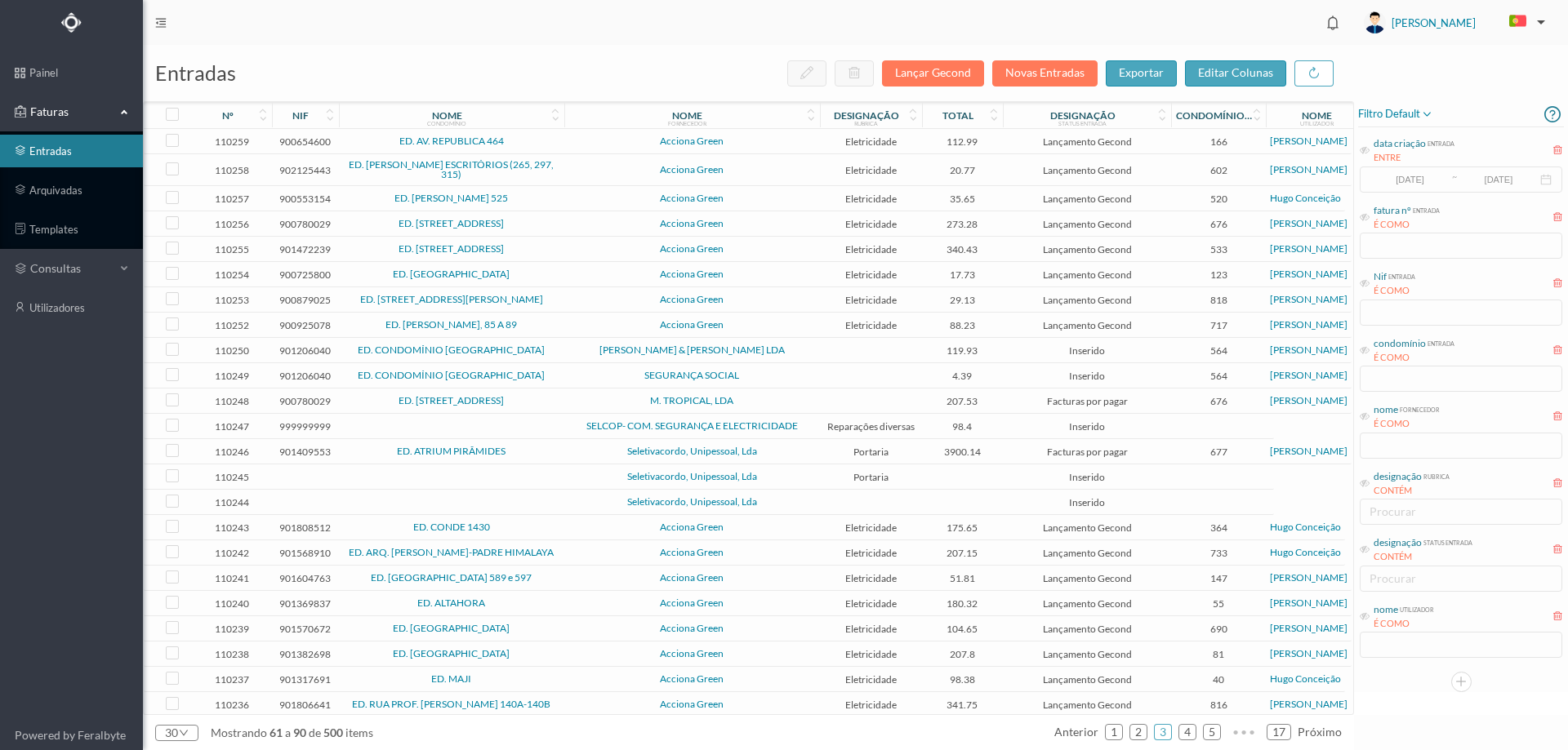
click at [796, 346] on span "SOUSA & PACHECO LDA" at bounding box center [692, 350] width 247 height 9
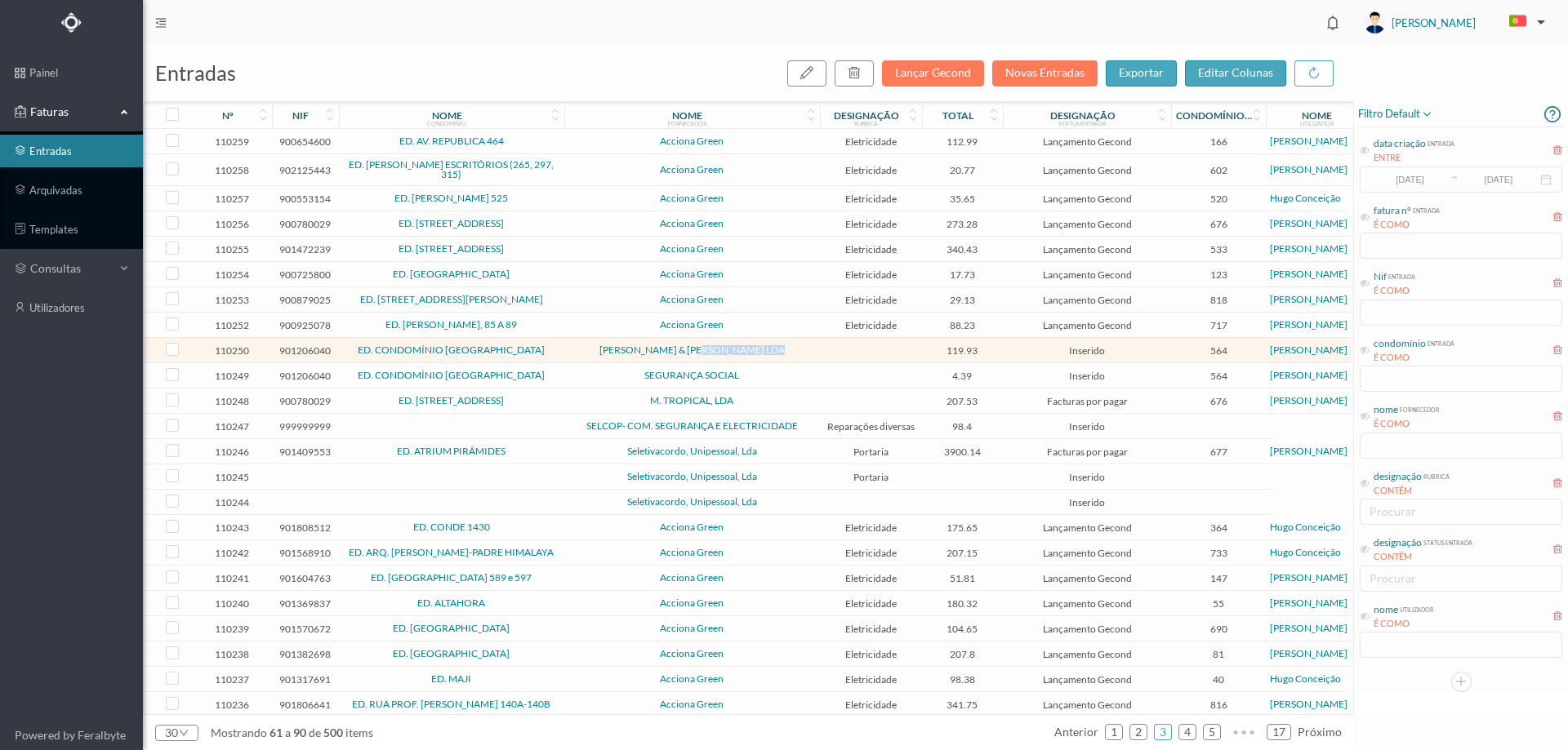
click at [796, 346] on span "SOUSA & PACHECO LDA" at bounding box center [692, 350] width 247 height 9
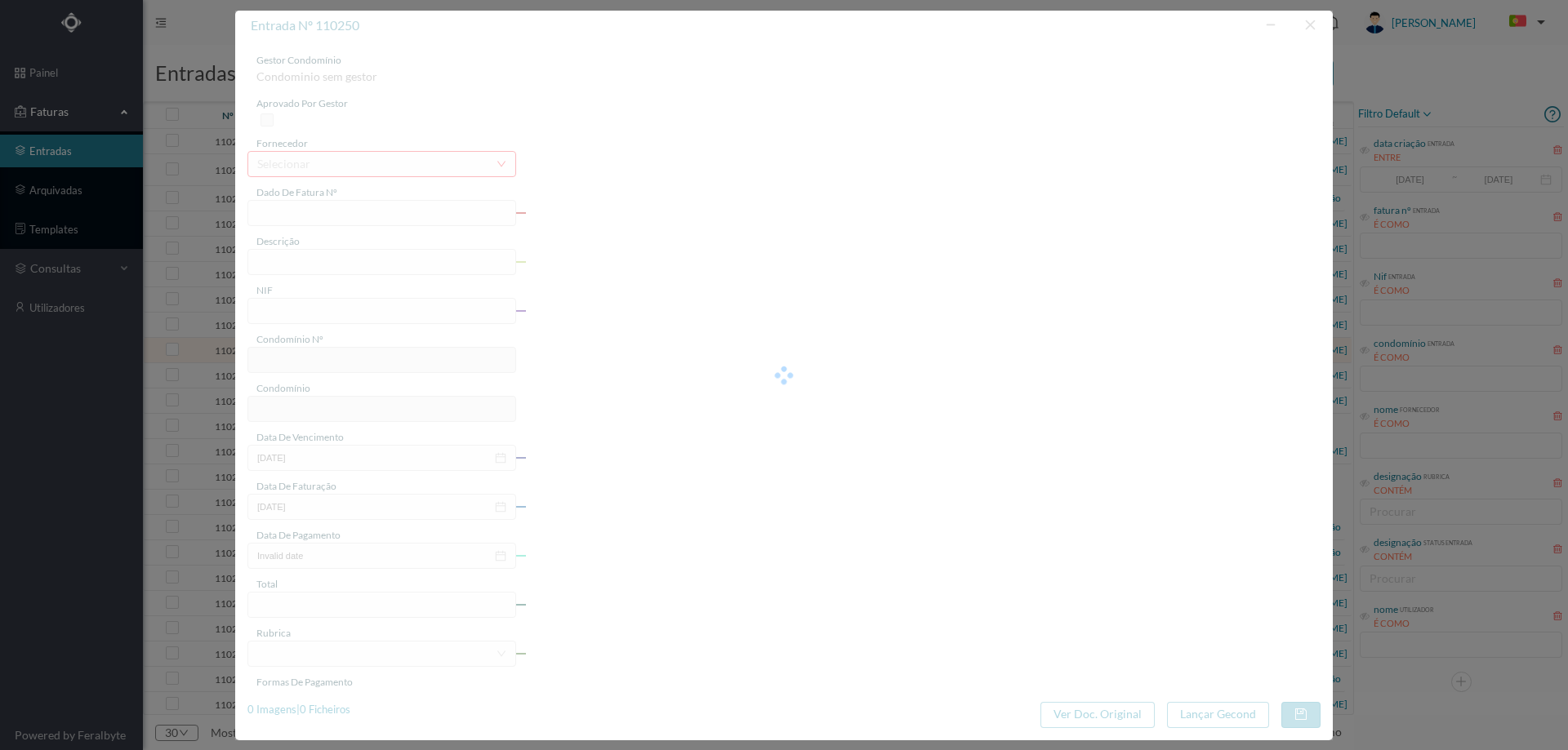
type input "FT FA.2025/427"
type input "901206040"
type input "2025-08-11"
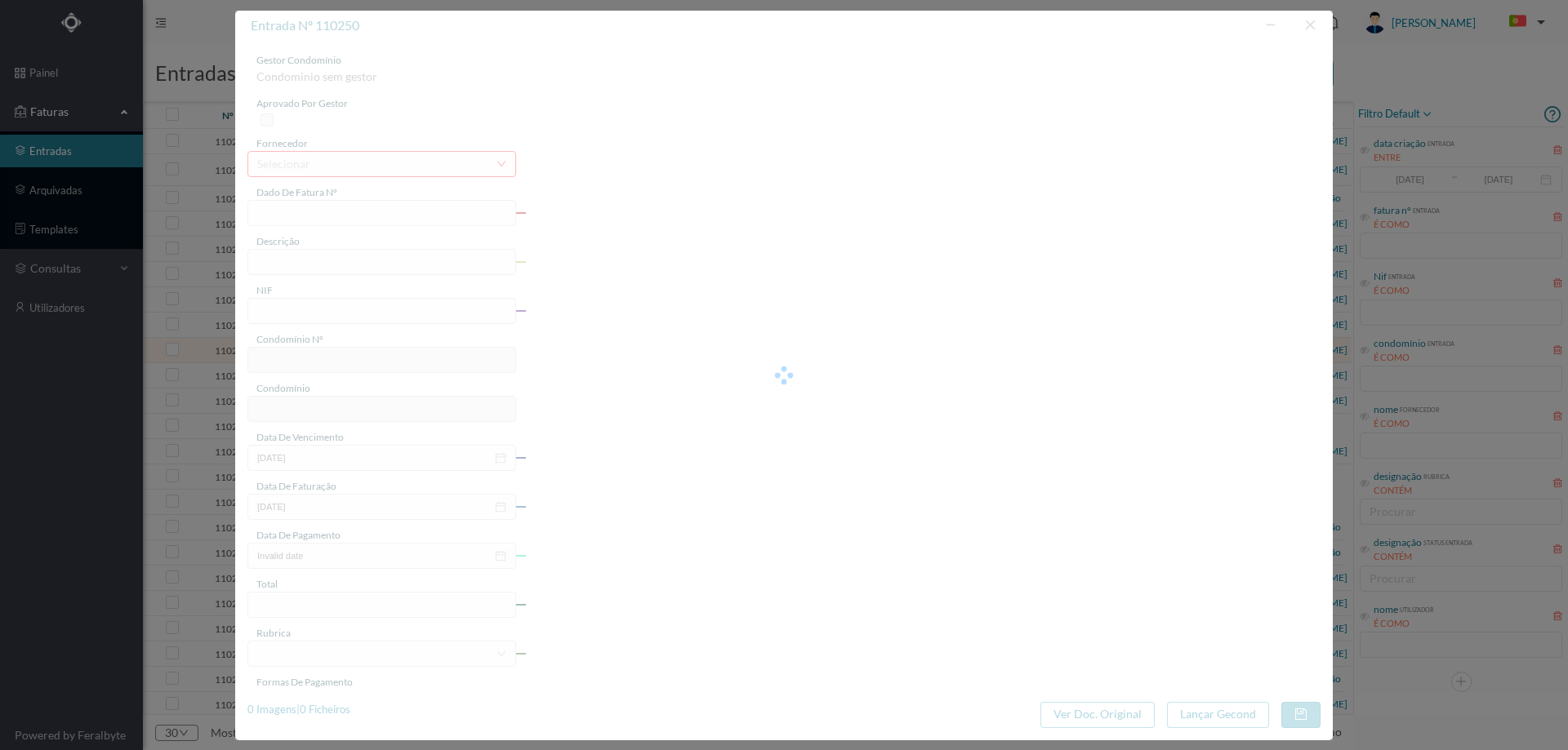
type input "119.93"
type input "564"
type input "ED. CONDOMÍNIO [GEOGRAPHIC_DATA]"
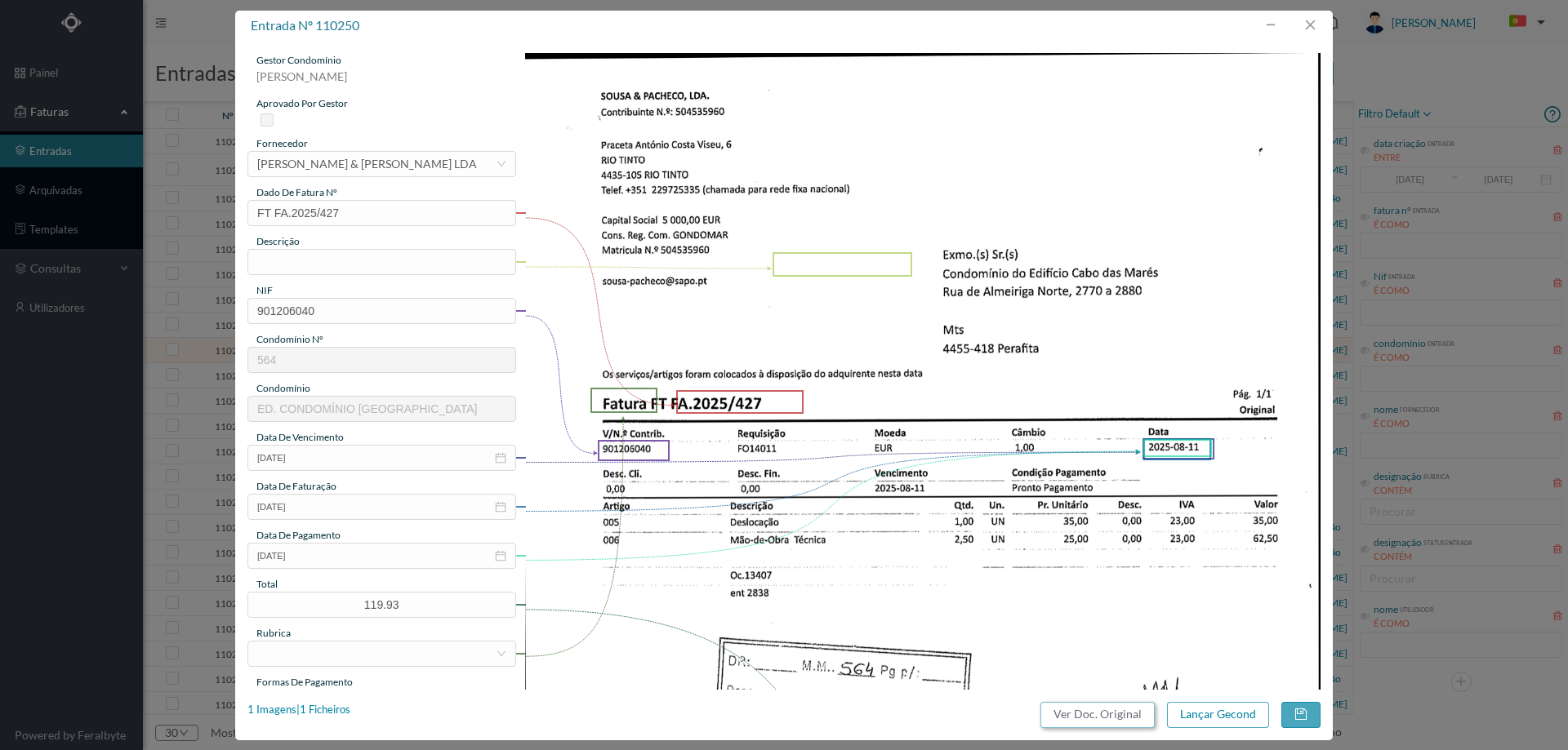
click at [1118, 712] on button "Ver Doc. Original" at bounding box center [1097, 715] width 115 height 27
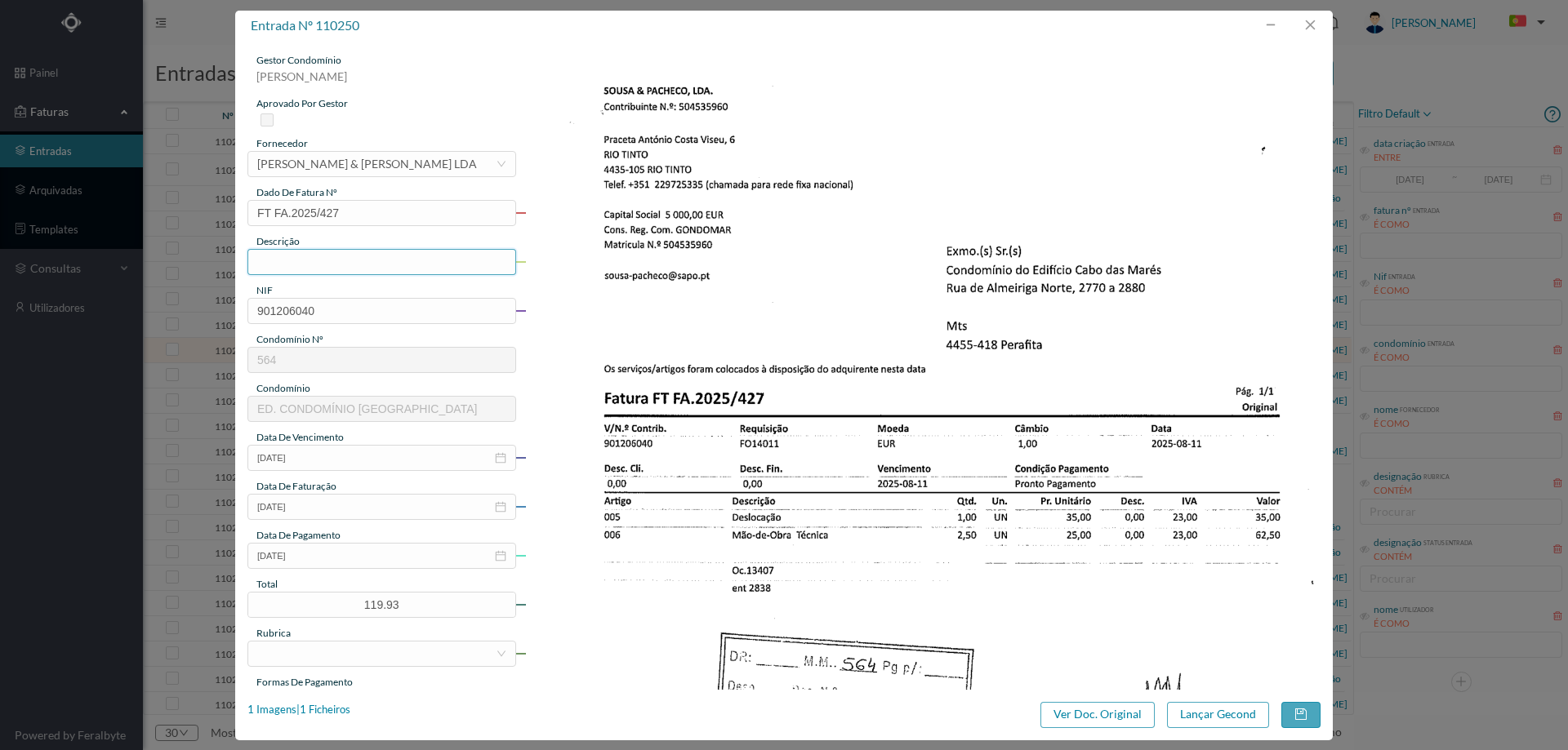
click at [363, 265] on input "text" at bounding box center [382, 262] width 269 height 27
type input "m"
type input "mao de obra e deslocação"
click at [337, 560] on input "[DATE]" at bounding box center [382, 556] width 269 height 27
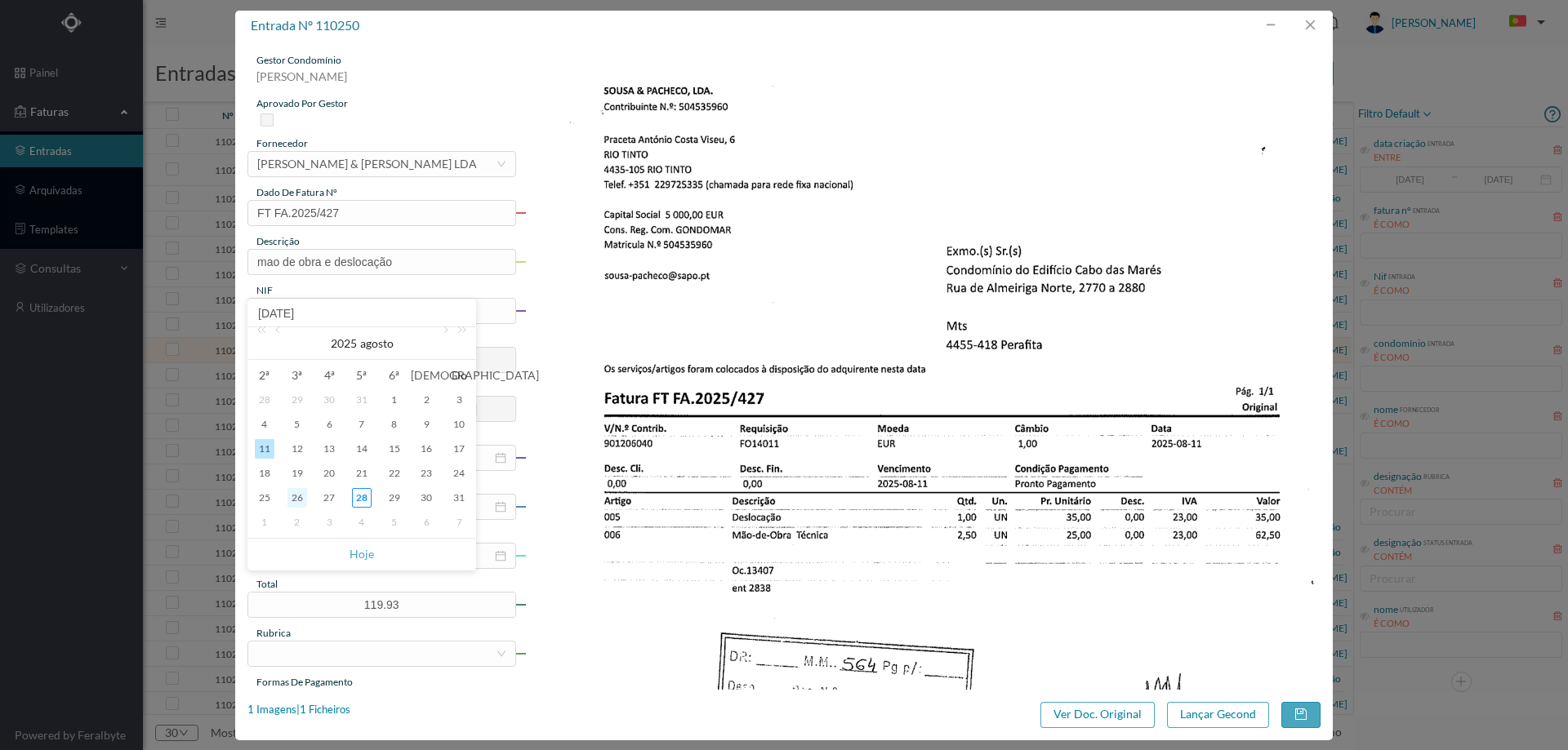
click at [302, 497] on div "26" at bounding box center [297, 497] width 20 height 20
type input "[DATE]"
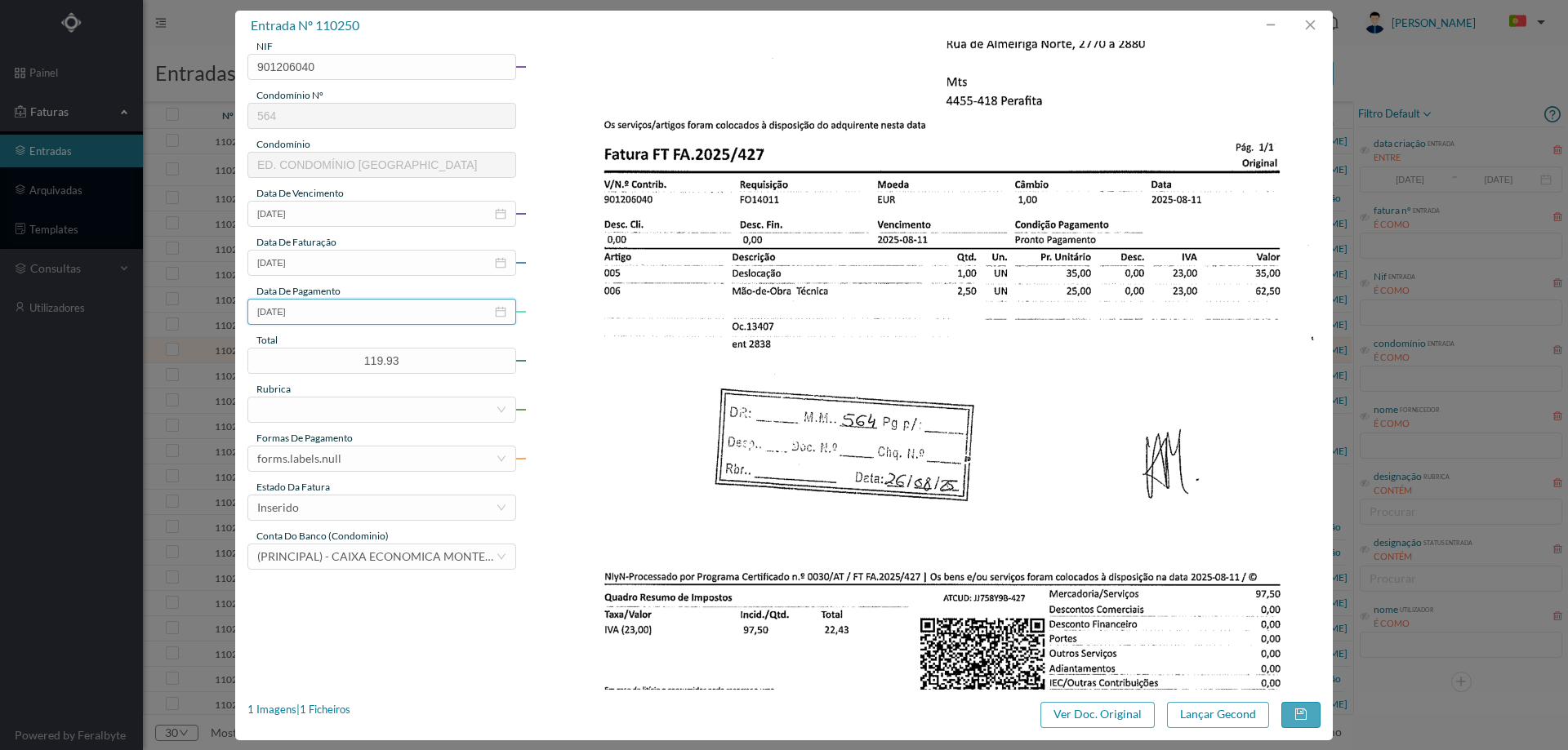
scroll to position [245, 0]
drag, startPoint x: 335, startPoint y: 393, endPoint x: 336, endPoint y: 404, distance: 11.0
click at [336, 393] on div "rubrica" at bounding box center [382, 389] width 269 height 15
click at [336, 415] on div at bounding box center [377, 409] width 239 height 25
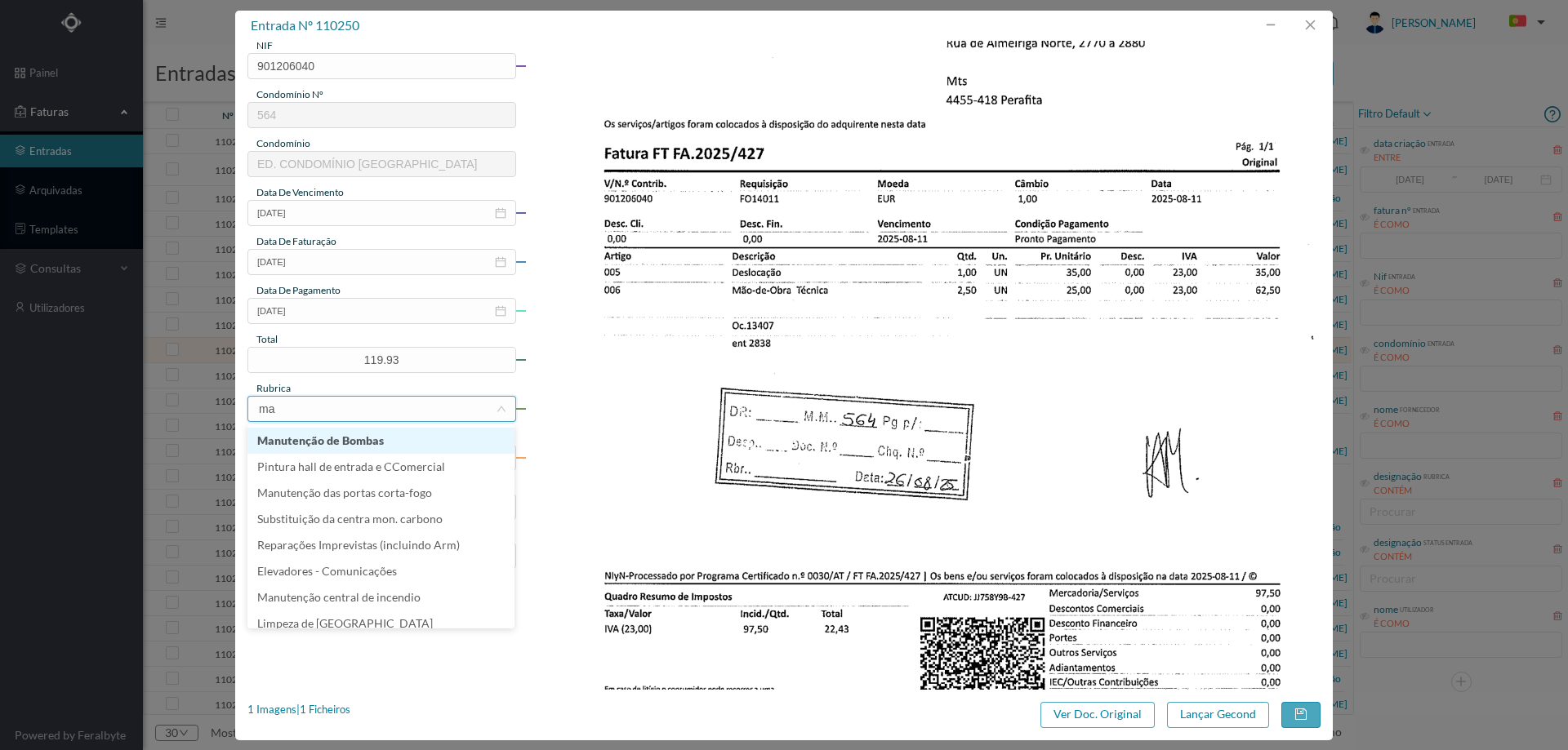
type input "man"
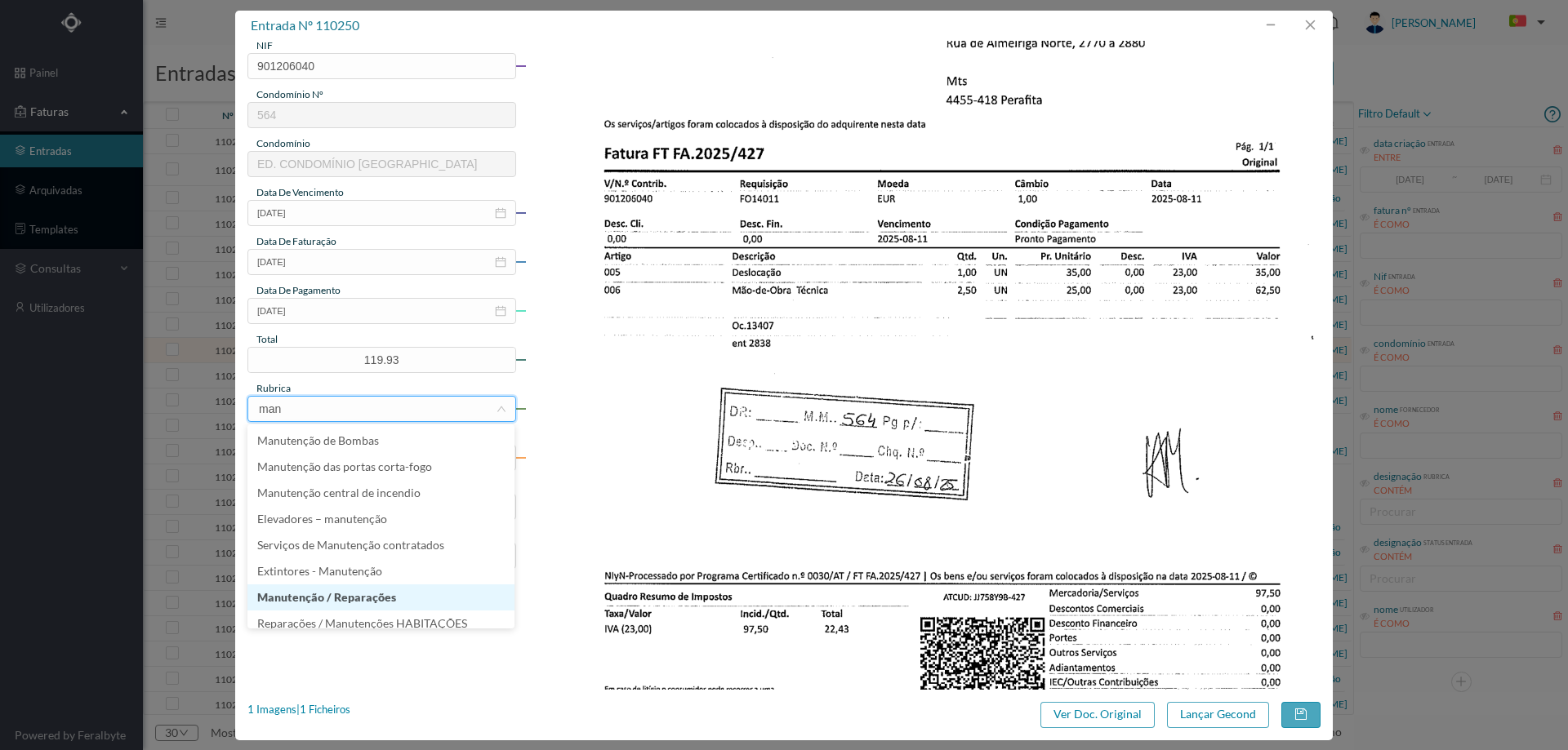
click at [334, 588] on li "Manutenção / Reparações" at bounding box center [381, 598] width 267 height 27
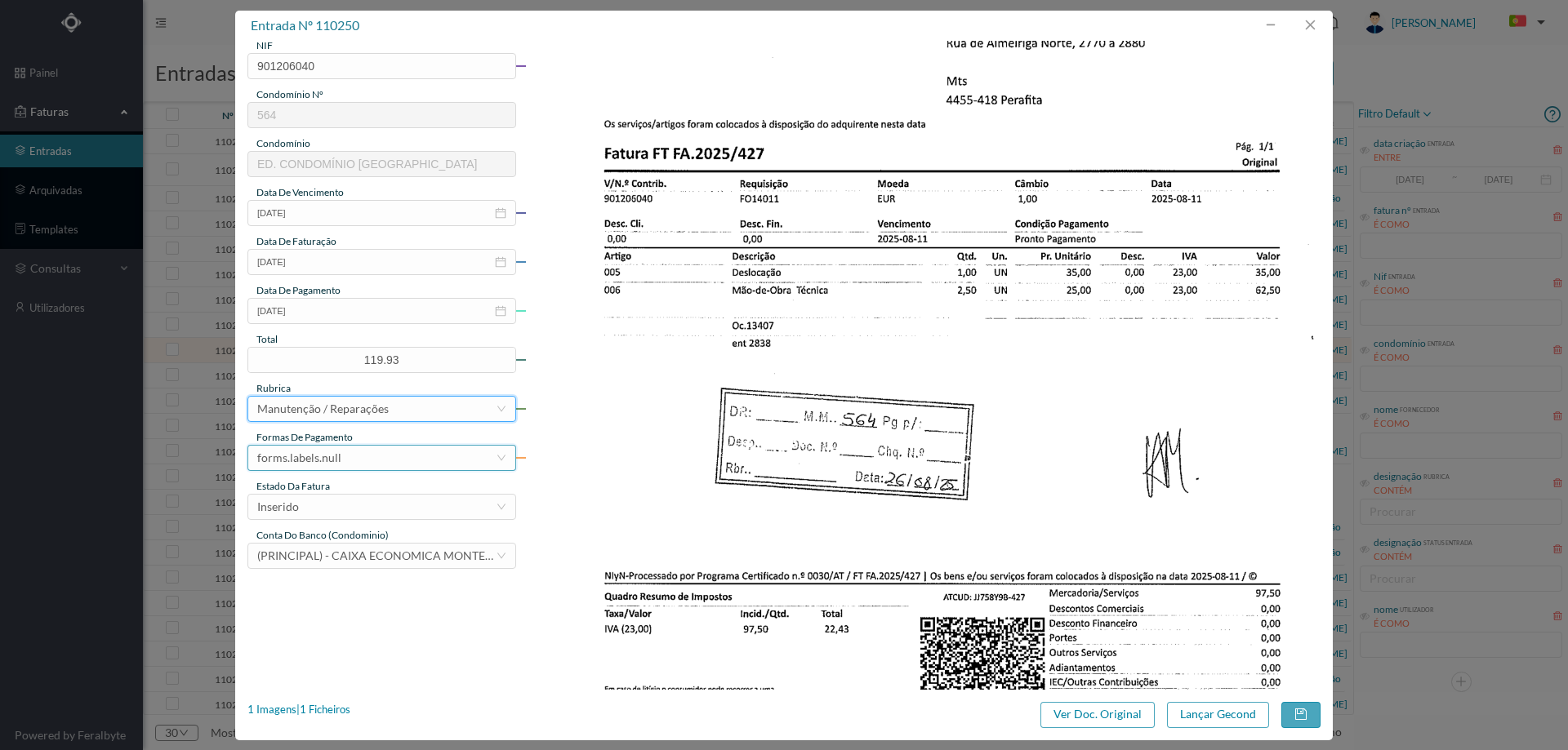
click at [351, 461] on div "forms.labels.null" at bounding box center [377, 458] width 239 height 25
click at [359, 543] on li "transferência bancária" at bounding box center [381, 543] width 267 height 27
click at [354, 503] on div "Inserido" at bounding box center [377, 507] width 239 height 25
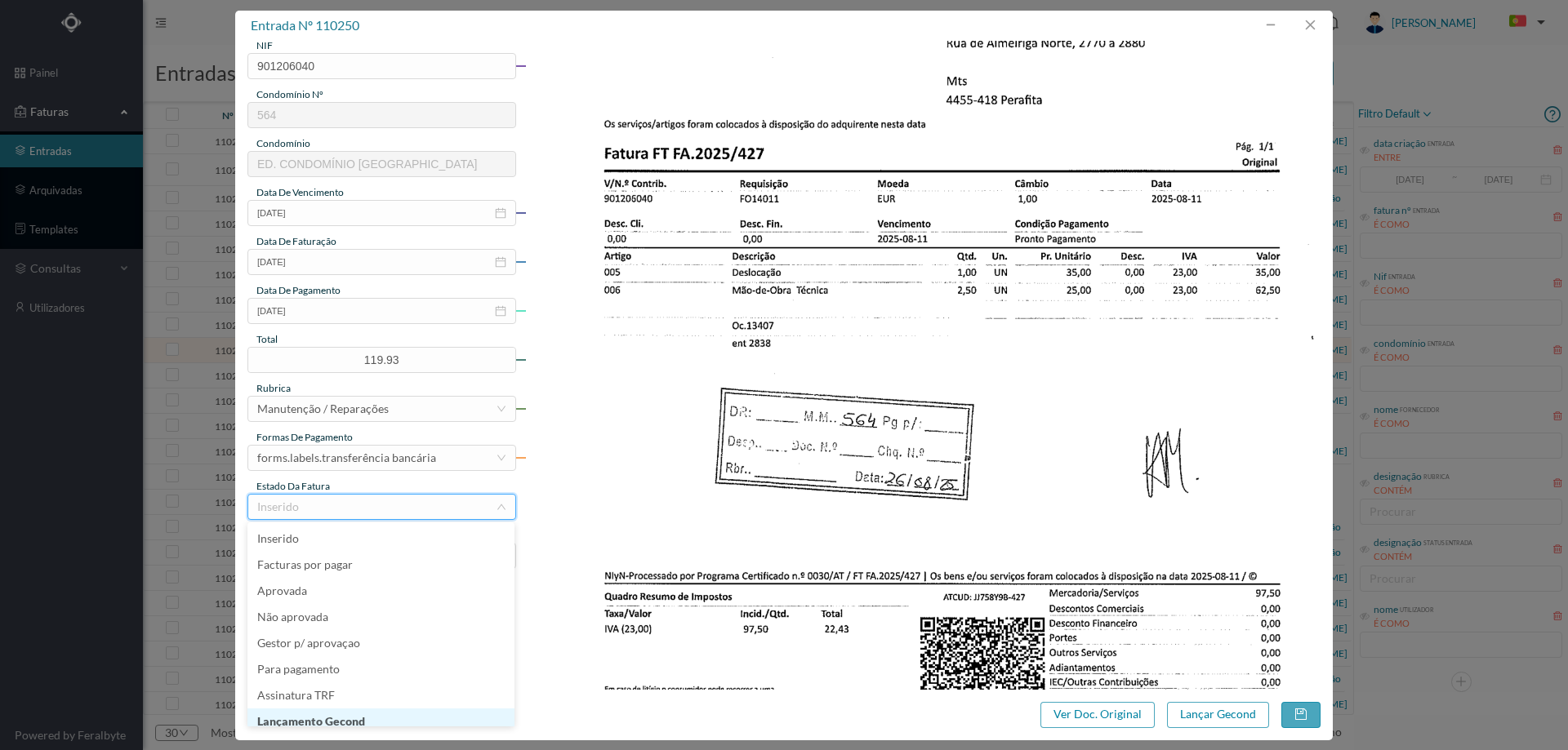
scroll to position [9, 0]
click at [389, 713] on li "Lançamento Gecond" at bounding box center [381, 714] width 267 height 27
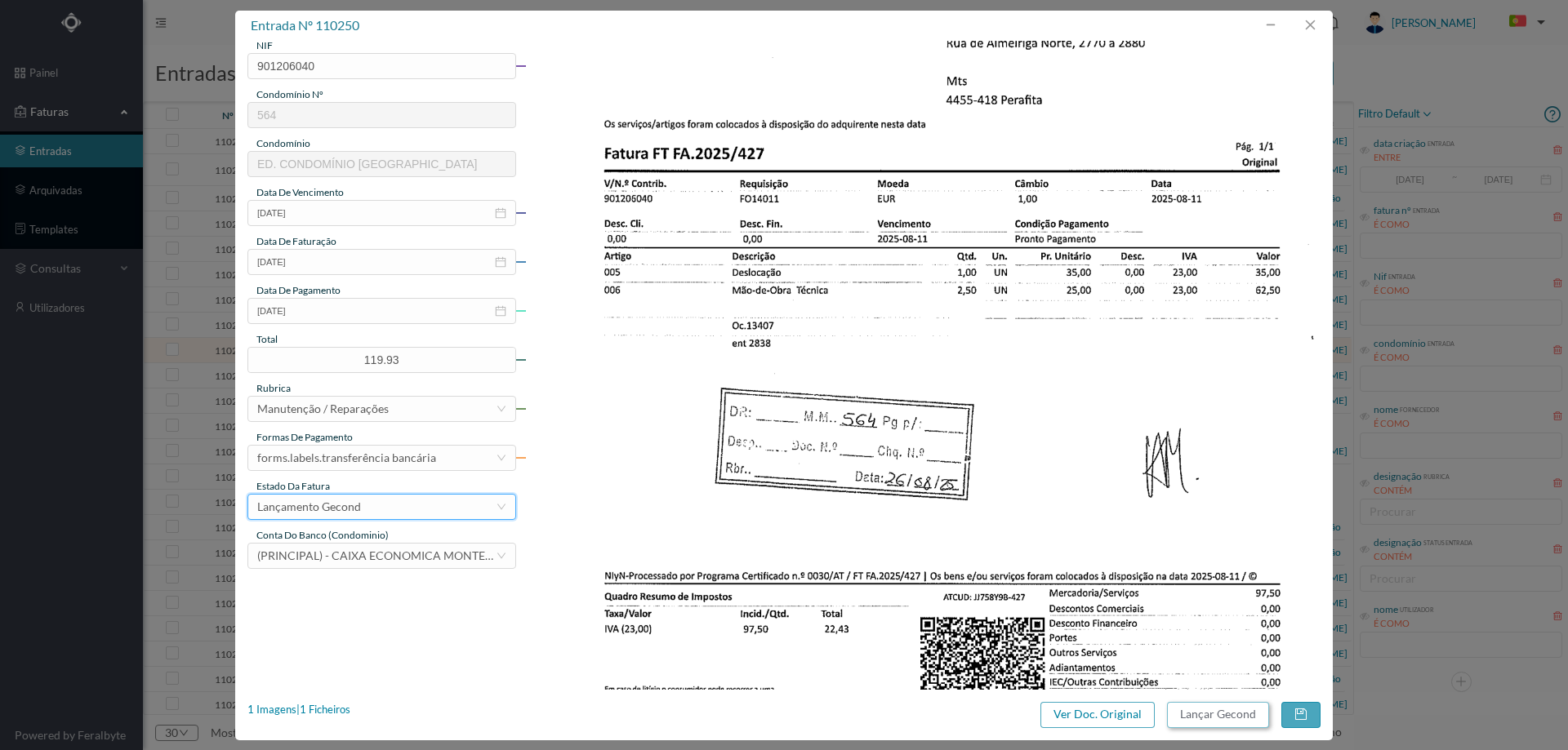
click at [1216, 724] on button "Lançar Gecond" at bounding box center [1218, 715] width 102 height 27
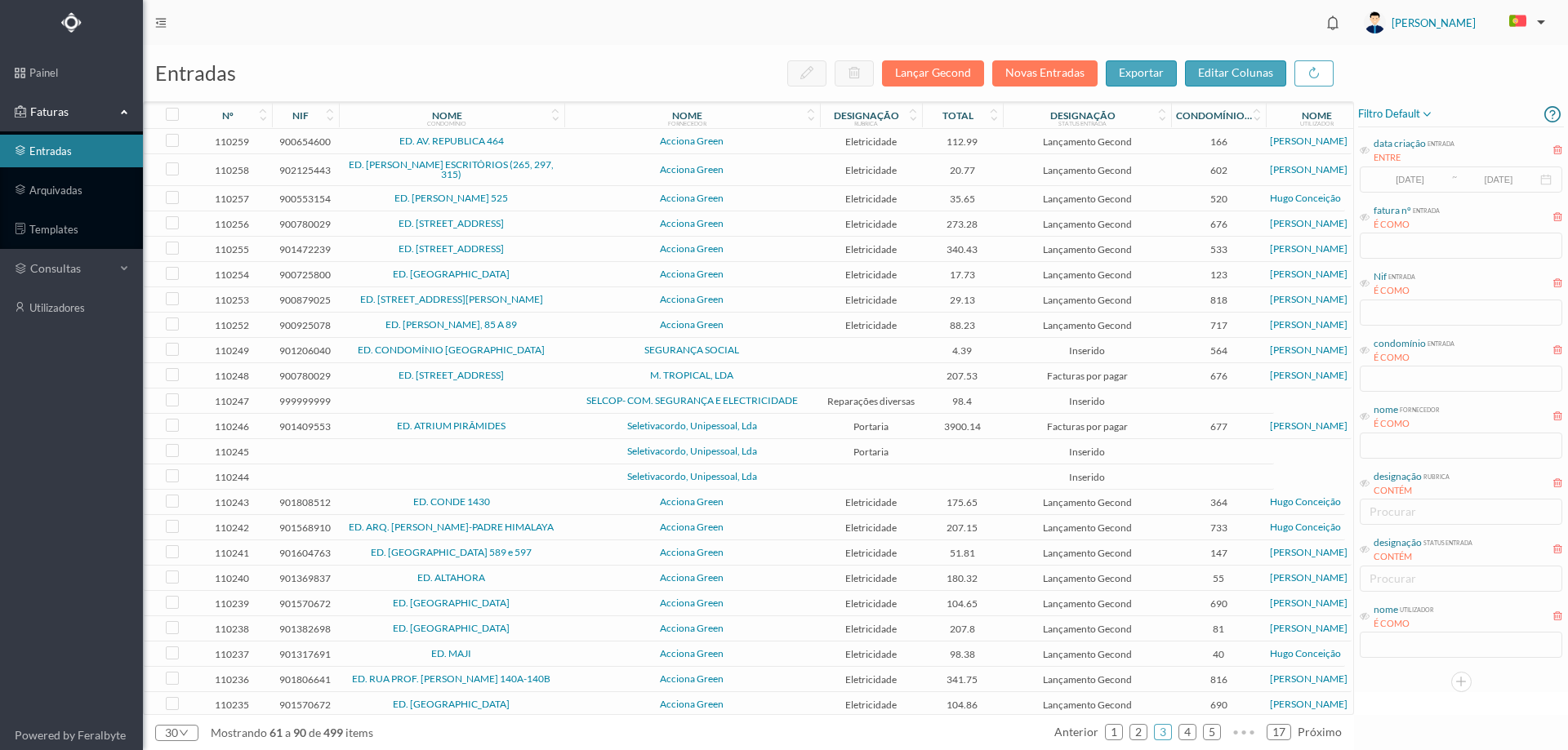
click at [576, 352] on span "SEGURANÇA SOCIAL" at bounding box center [692, 350] width 247 height 9
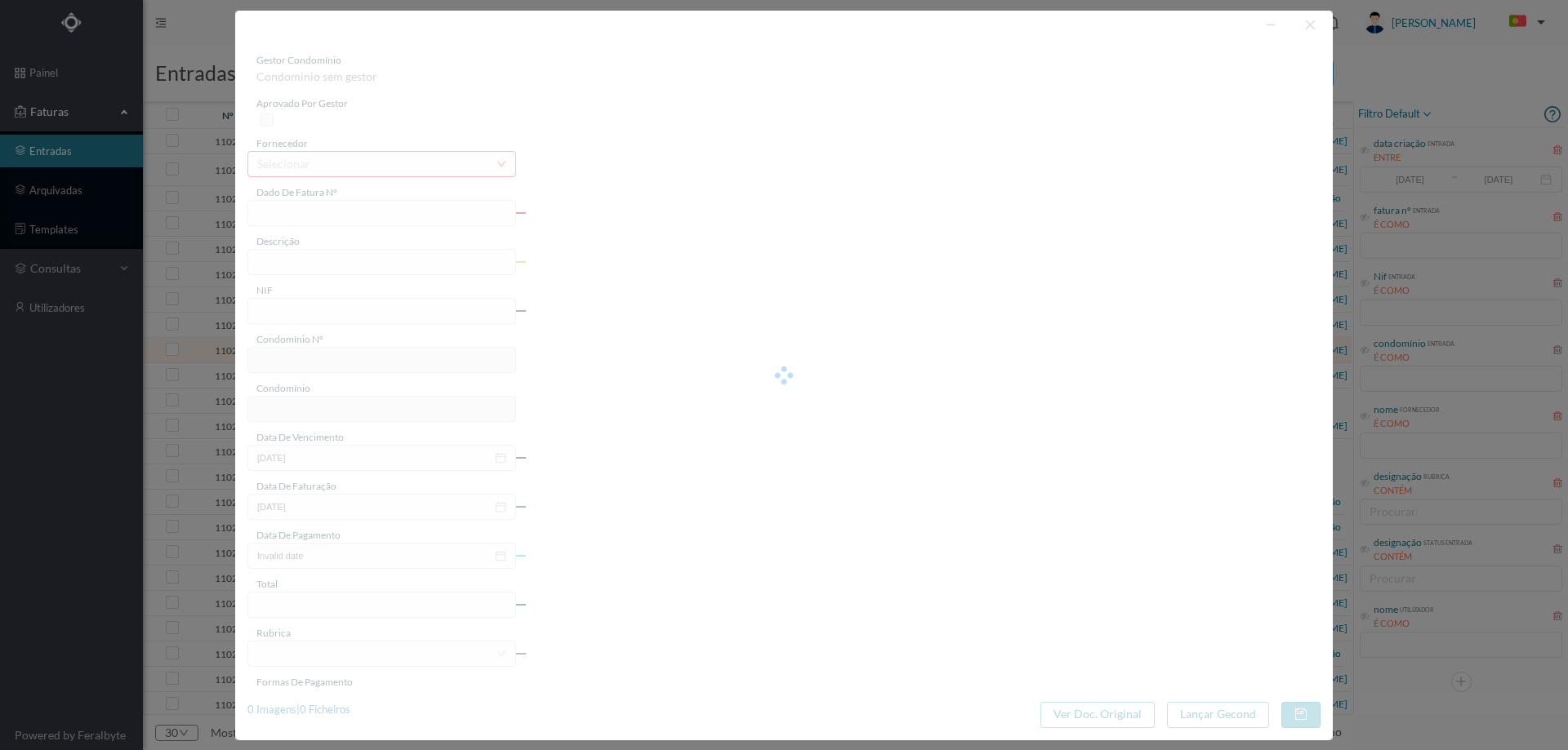
type input "FT 20250066201/004858"
type input "901206040"
type input "Invalid date"
type input "2025-08-04"
type input "4.39"
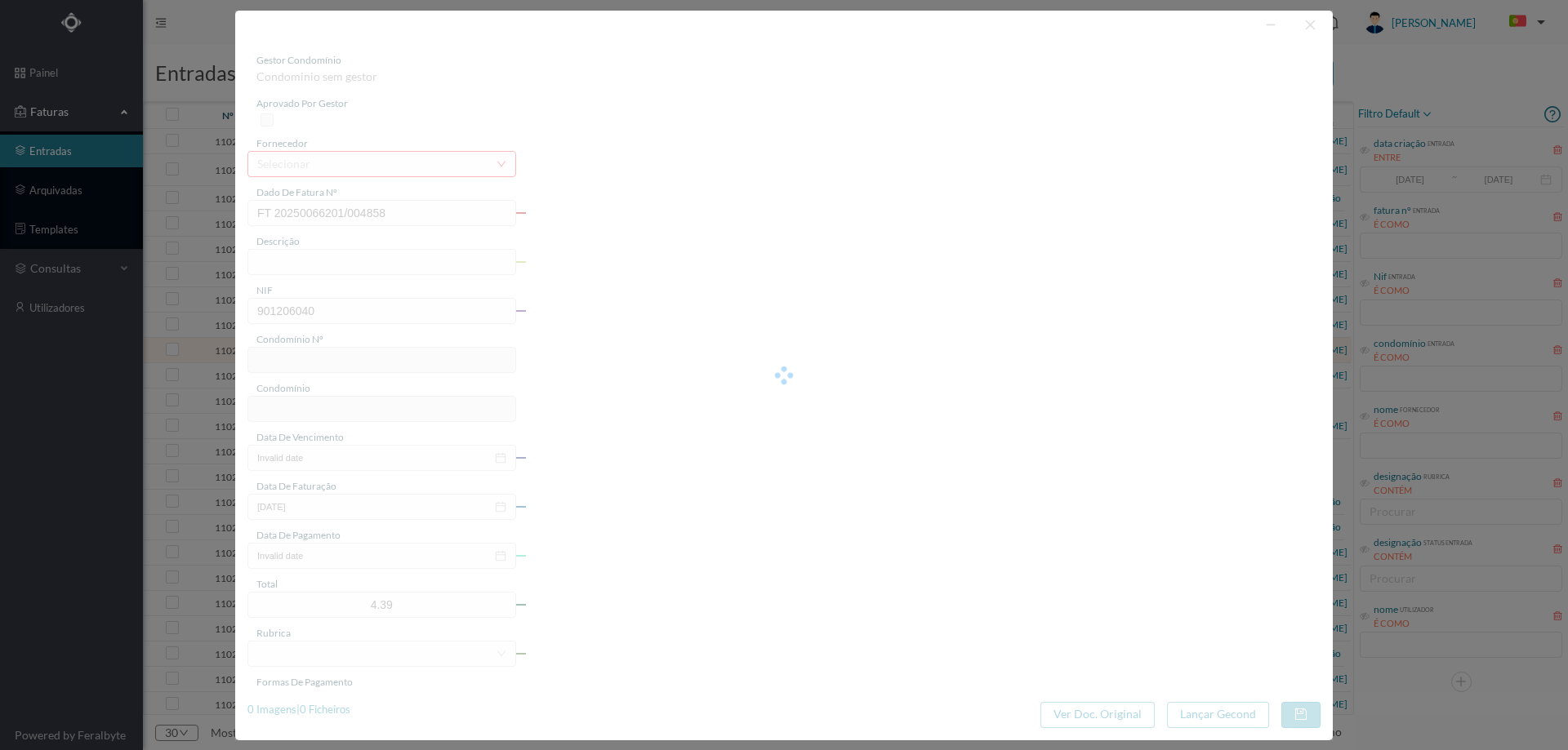
type input "564"
type input "ED. CONDOMÍNIO [GEOGRAPHIC_DATA]"
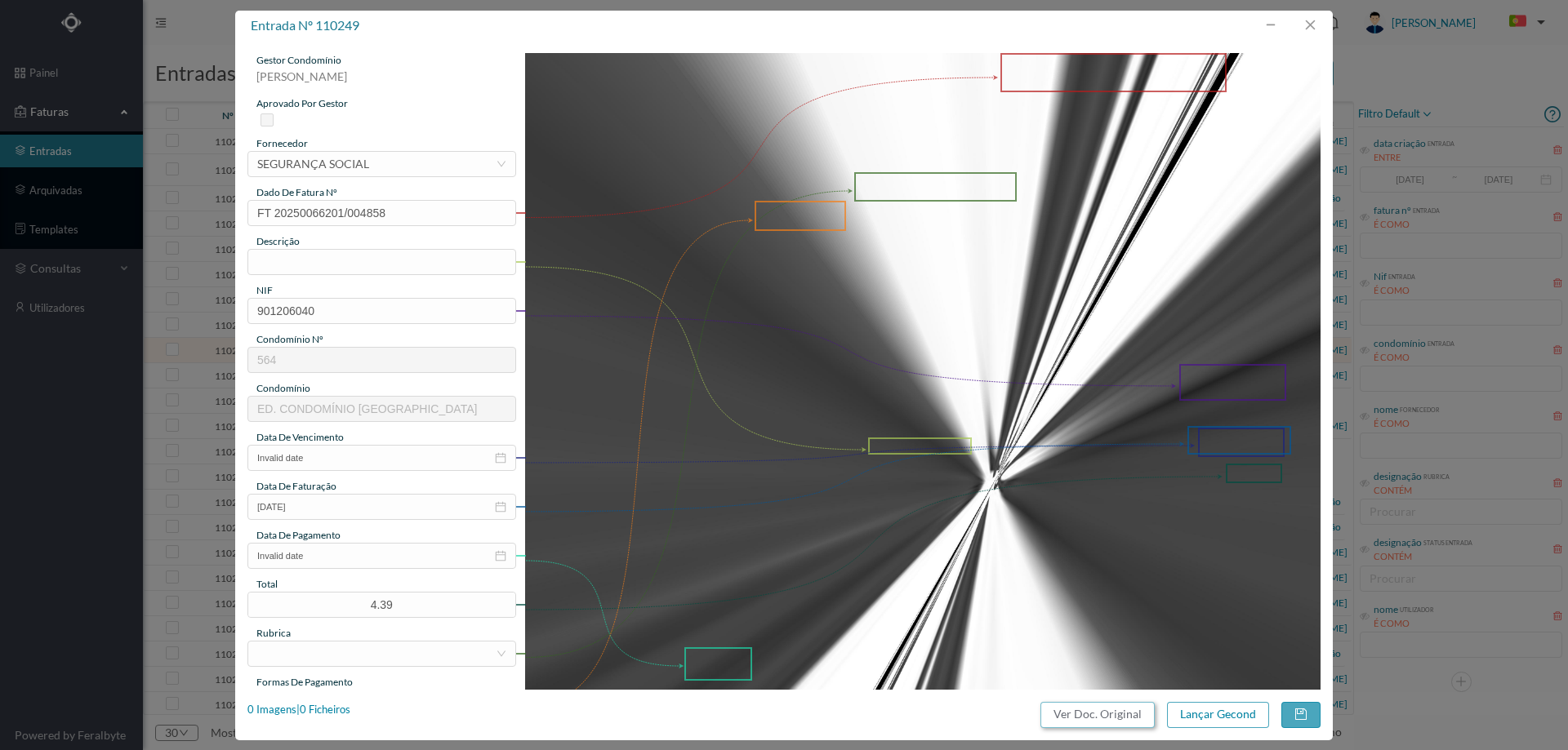
click at [1082, 714] on button "Ver Doc. Original" at bounding box center [1097, 715] width 115 height 27
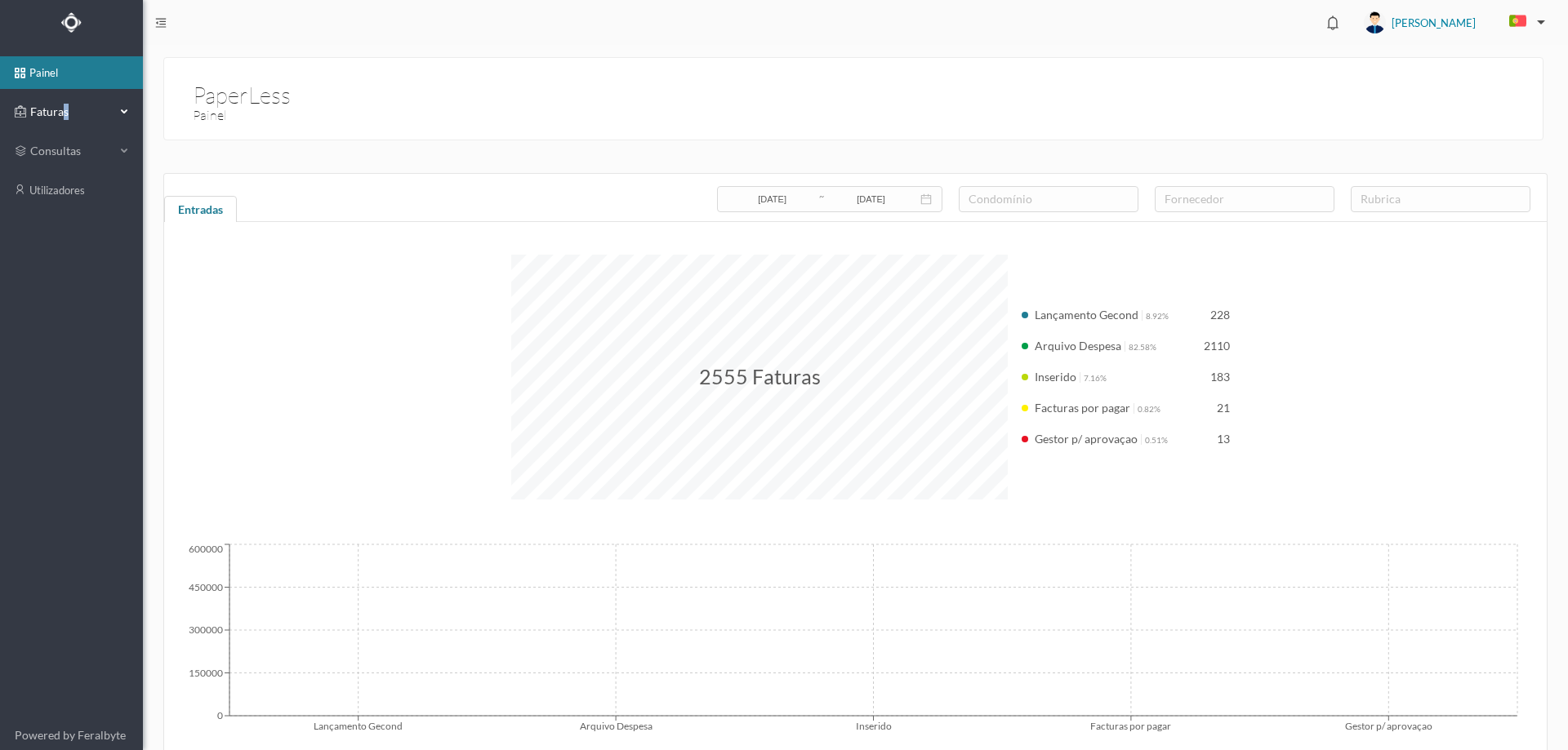
drag, startPoint x: 65, startPoint y: 107, endPoint x: 68, endPoint y: 127, distance: 20.2
click at [68, 108] on span "Faturas" at bounding box center [71, 111] width 90 height 16
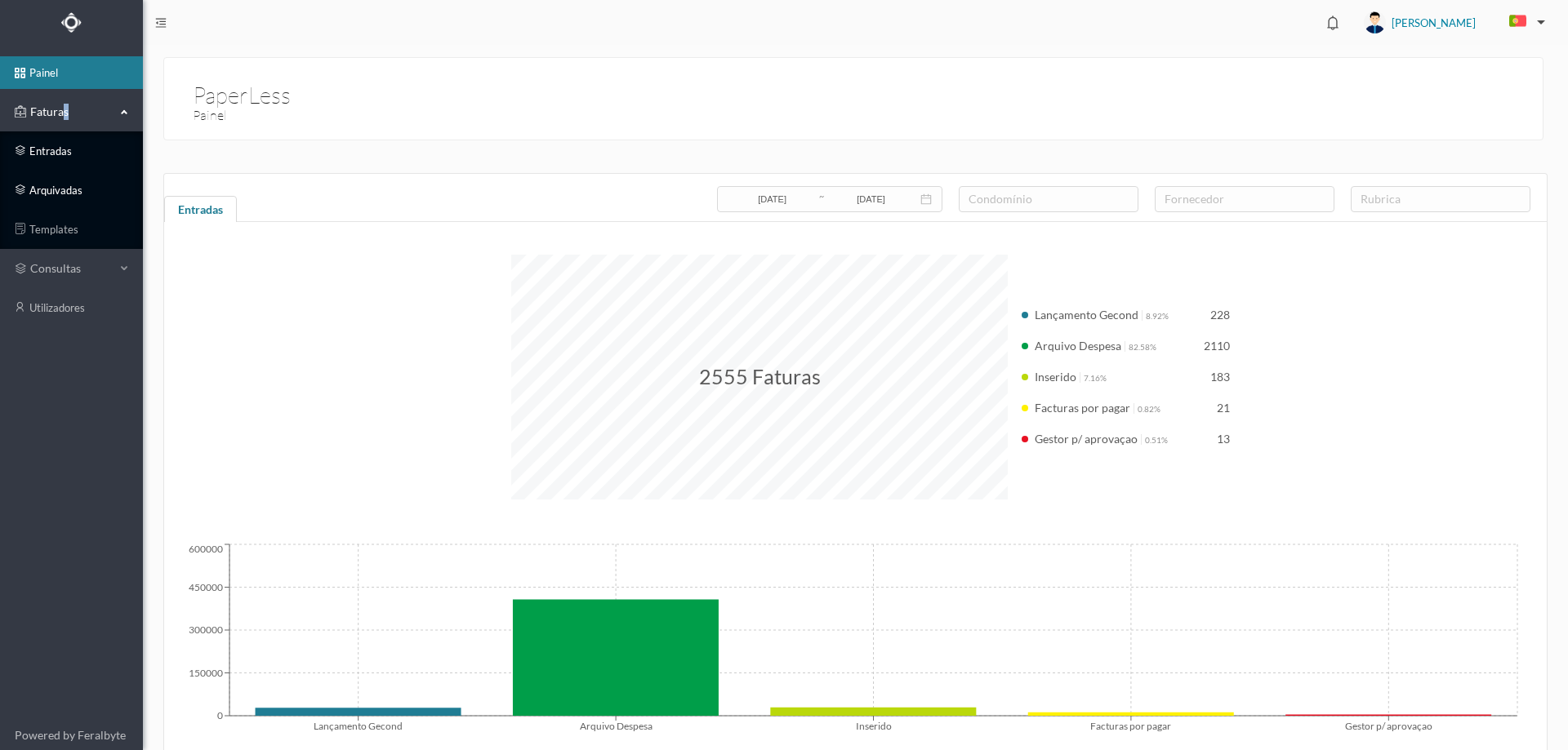
click at [65, 159] on link "entradas" at bounding box center [71, 151] width 143 height 32
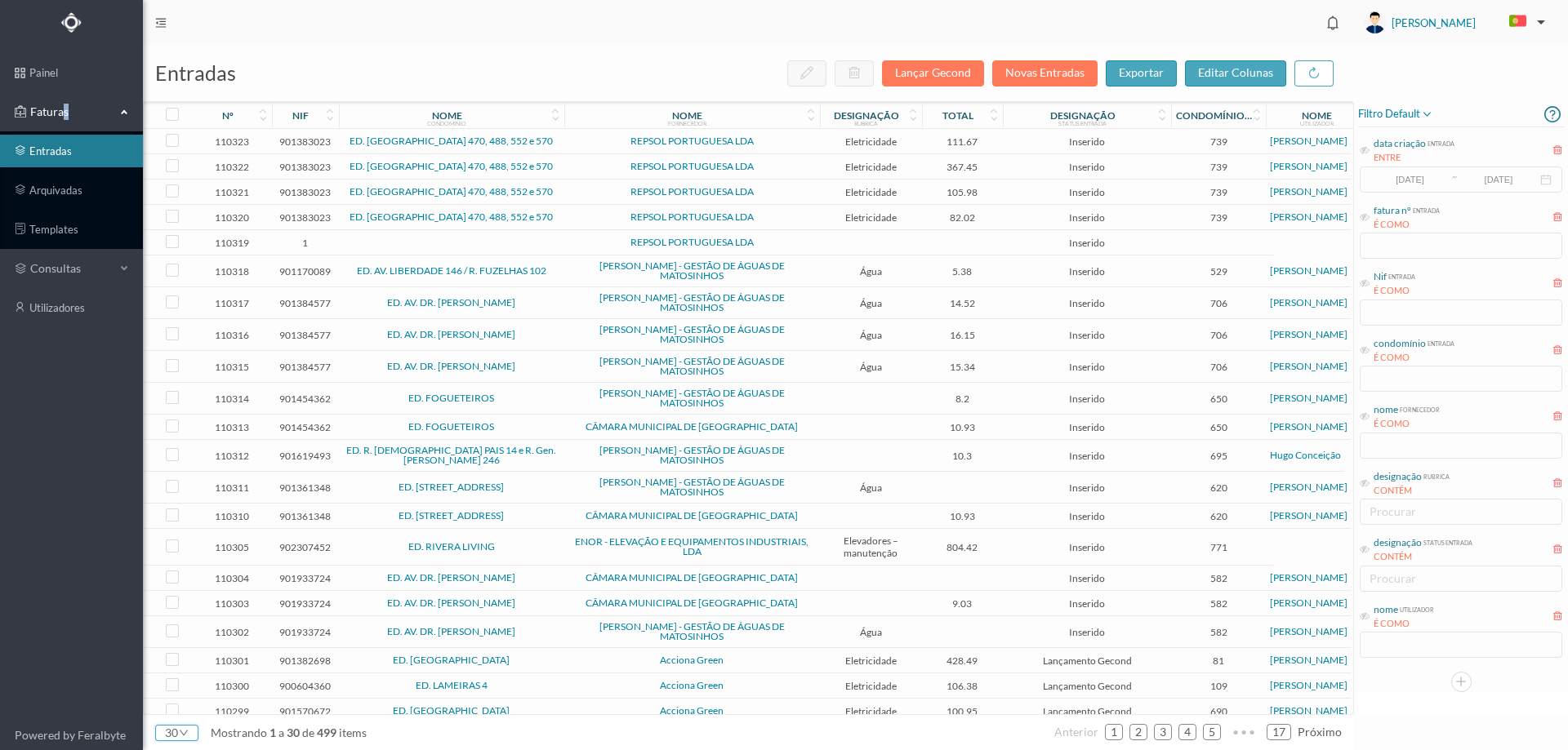
click at [188, 732] on icon "icon: down" at bounding box center [184, 733] width 9 height 9
click at [177, 701] on li "50" at bounding box center [177, 705] width 44 height 27
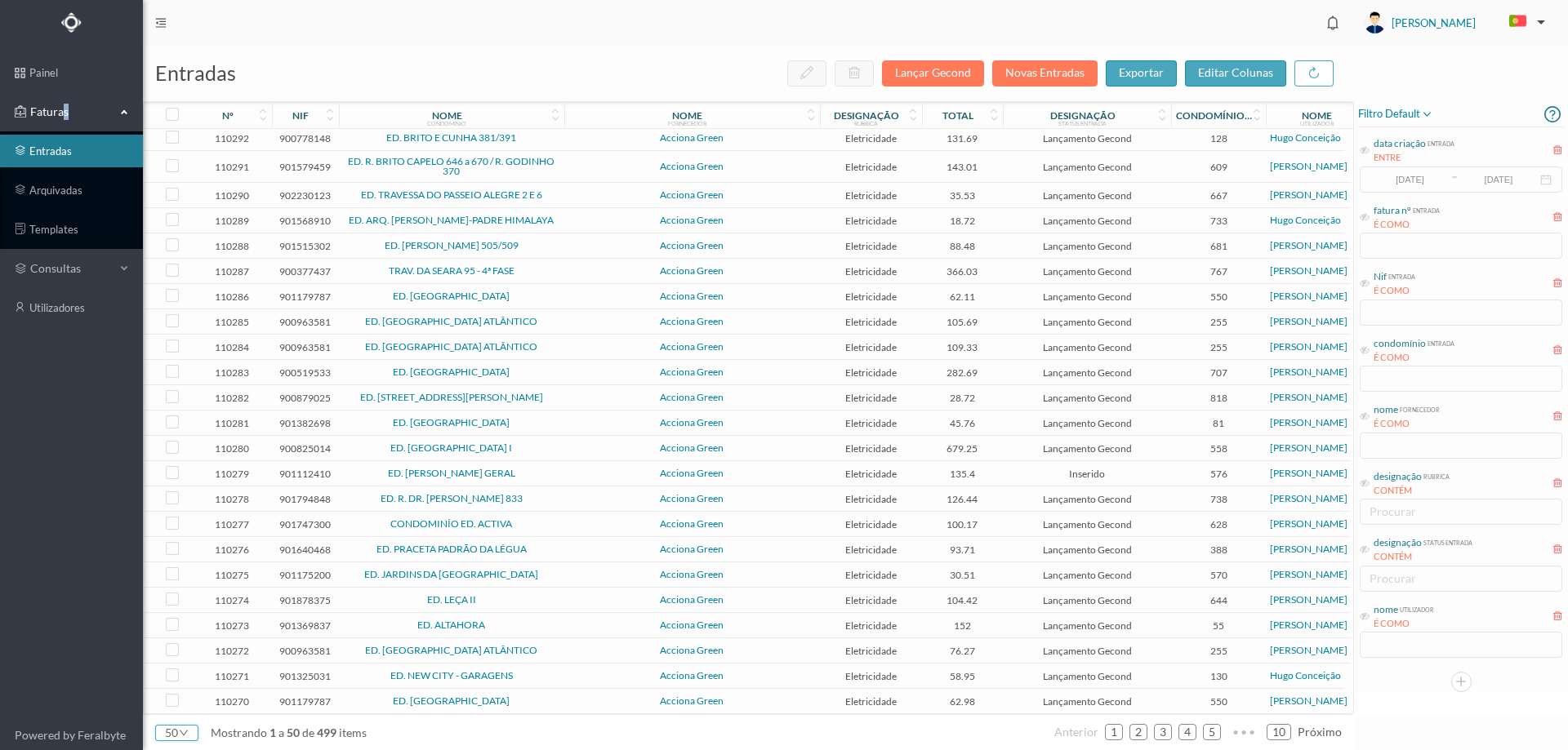
scroll to position [768, 0]
click at [1146, 735] on link "2" at bounding box center [1138, 732] width 16 height 25
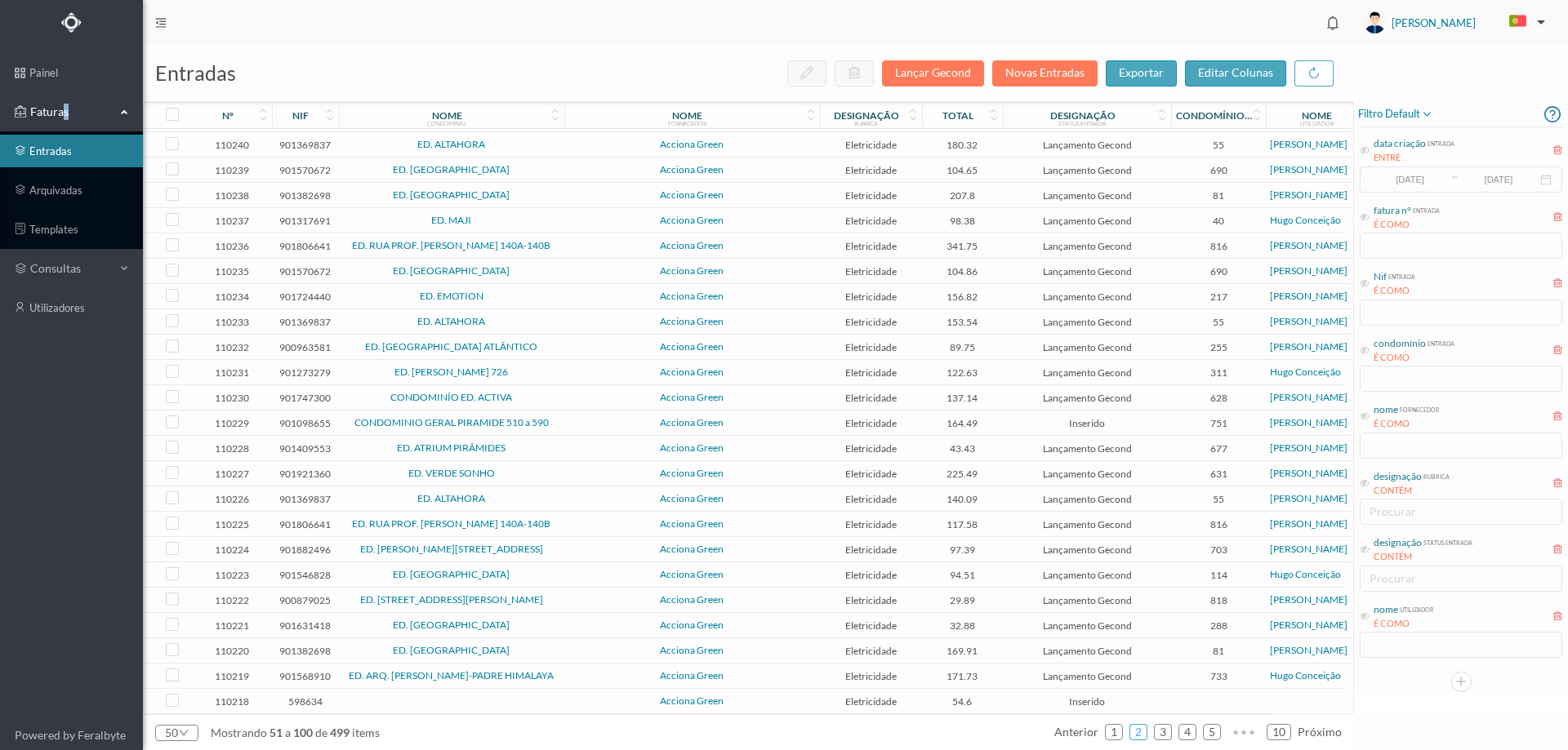
scroll to position [737, 0]
click at [1162, 724] on link "3" at bounding box center [1162, 732] width 16 height 25
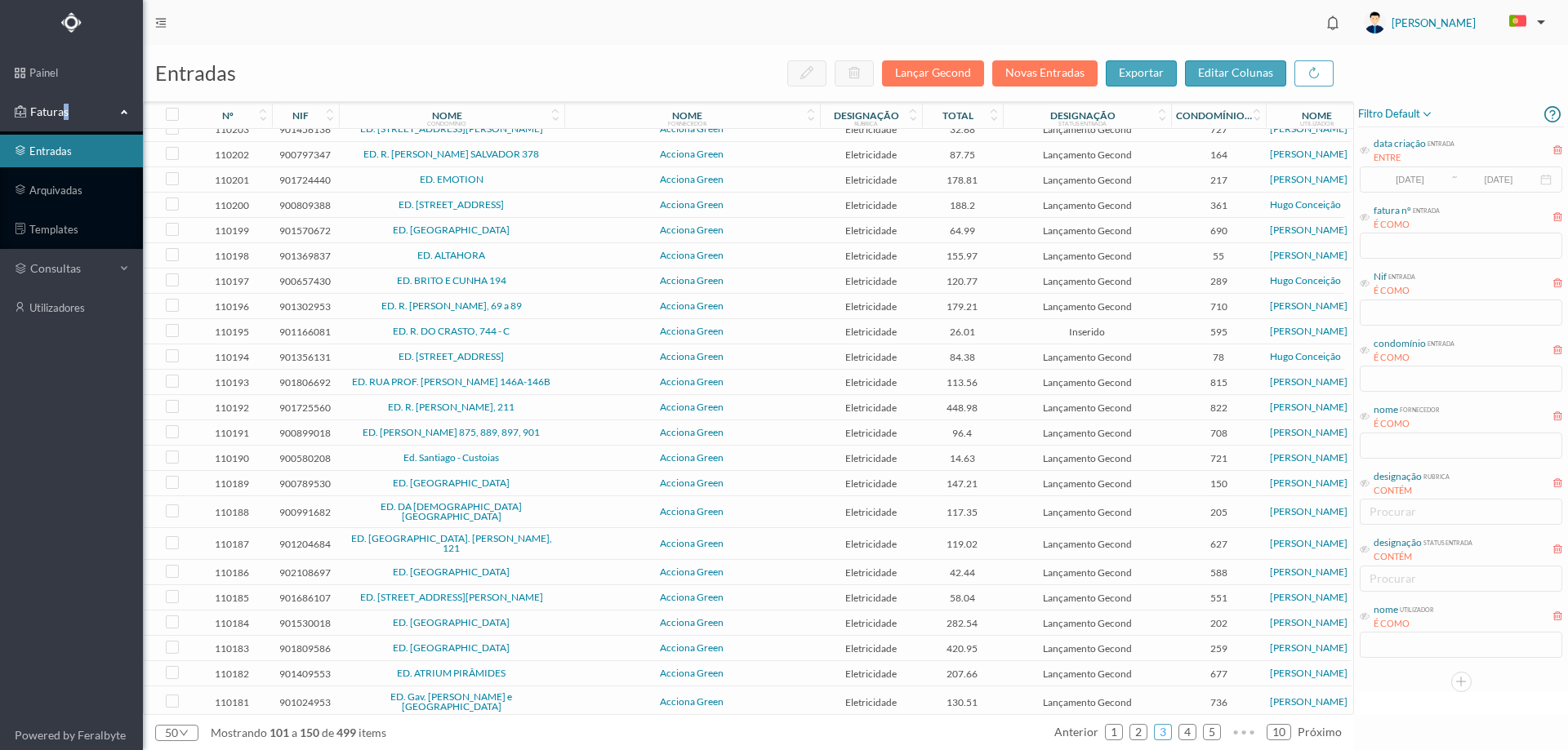
scroll to position [0, 0]
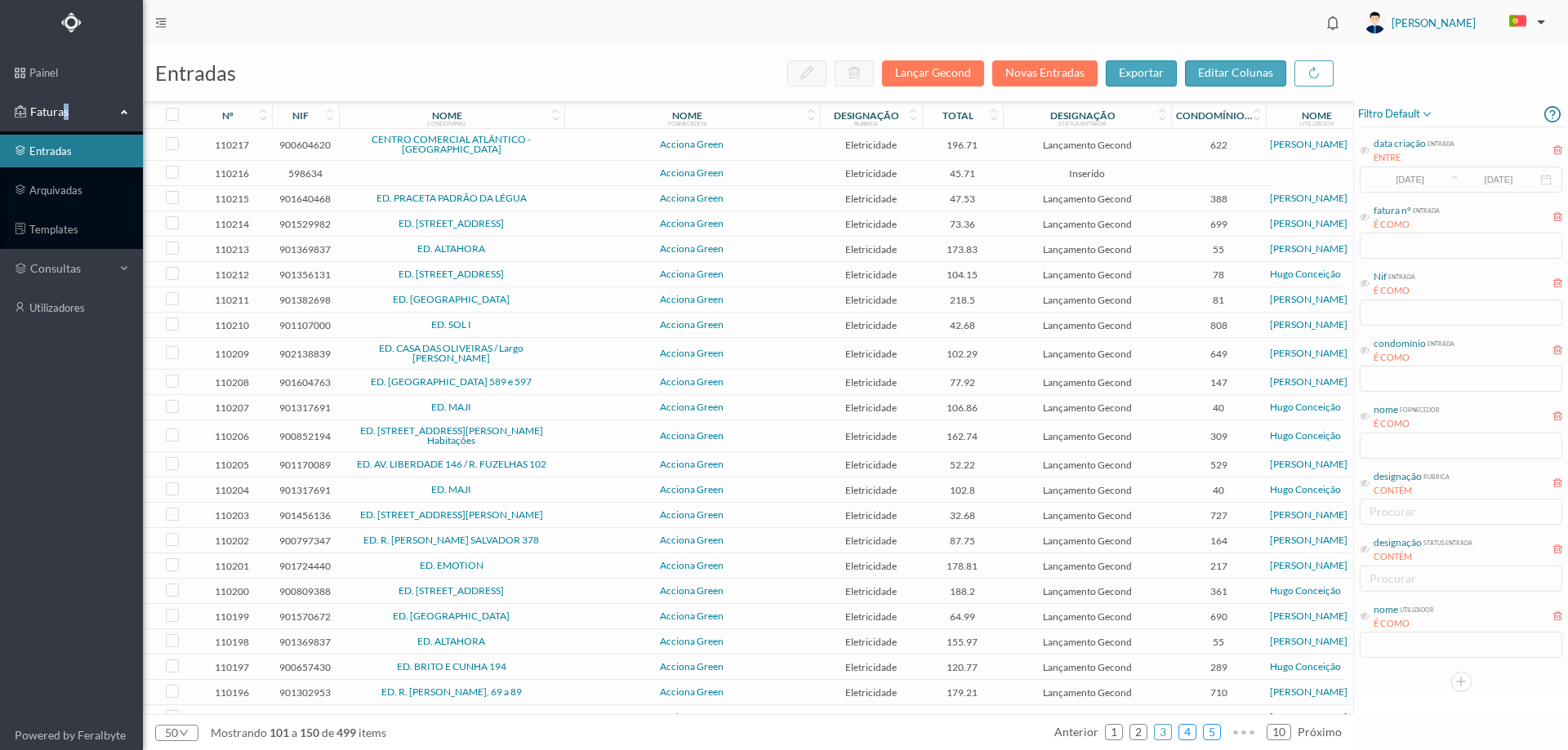
click at [1182, 736] on link "4" at bounding box center [1187, 732] width 16 height 25
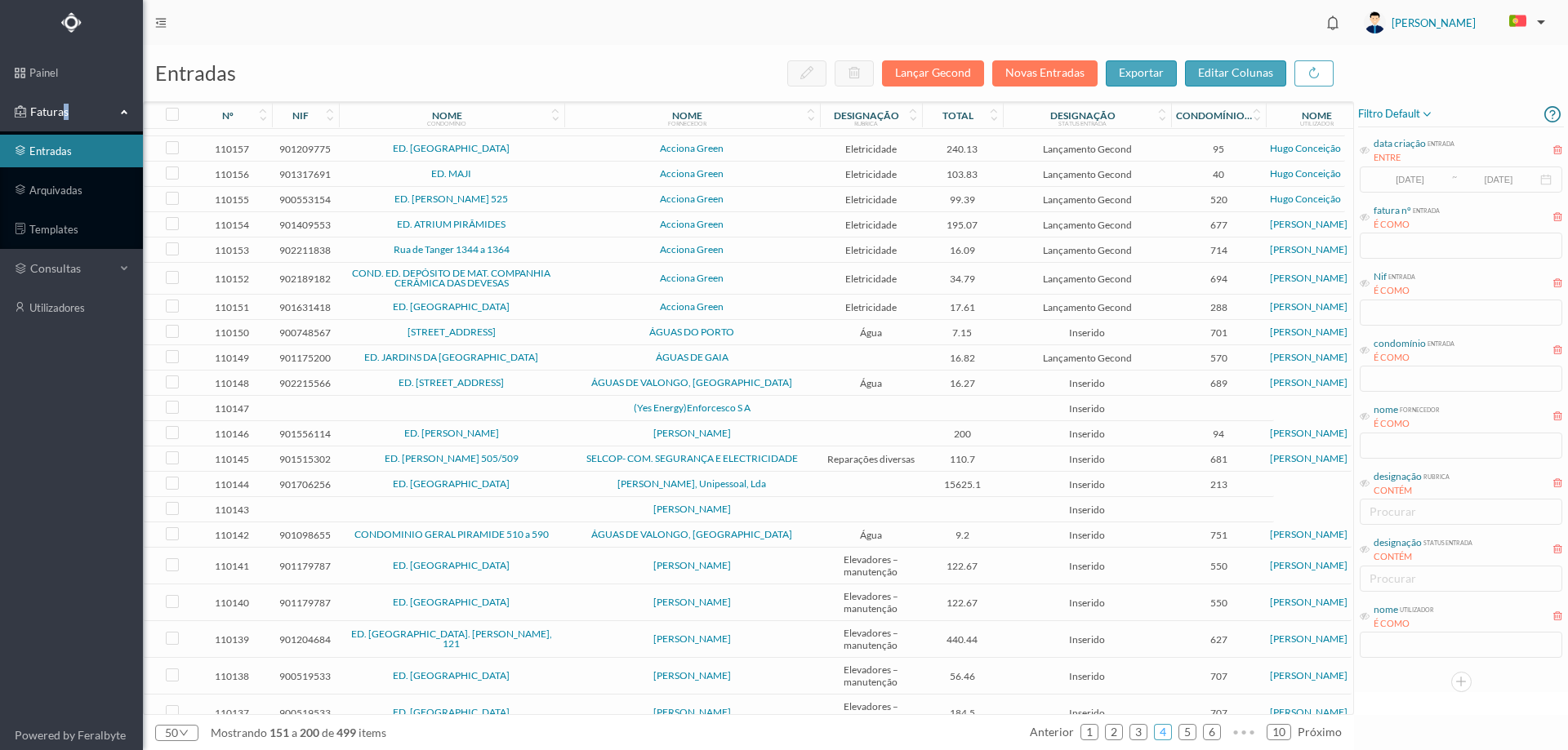
scroll to position [245, 0]
click at [533, 338] on span "[STREET_ADDRESS]" at bounding box center [451, 332] width 217 height 9
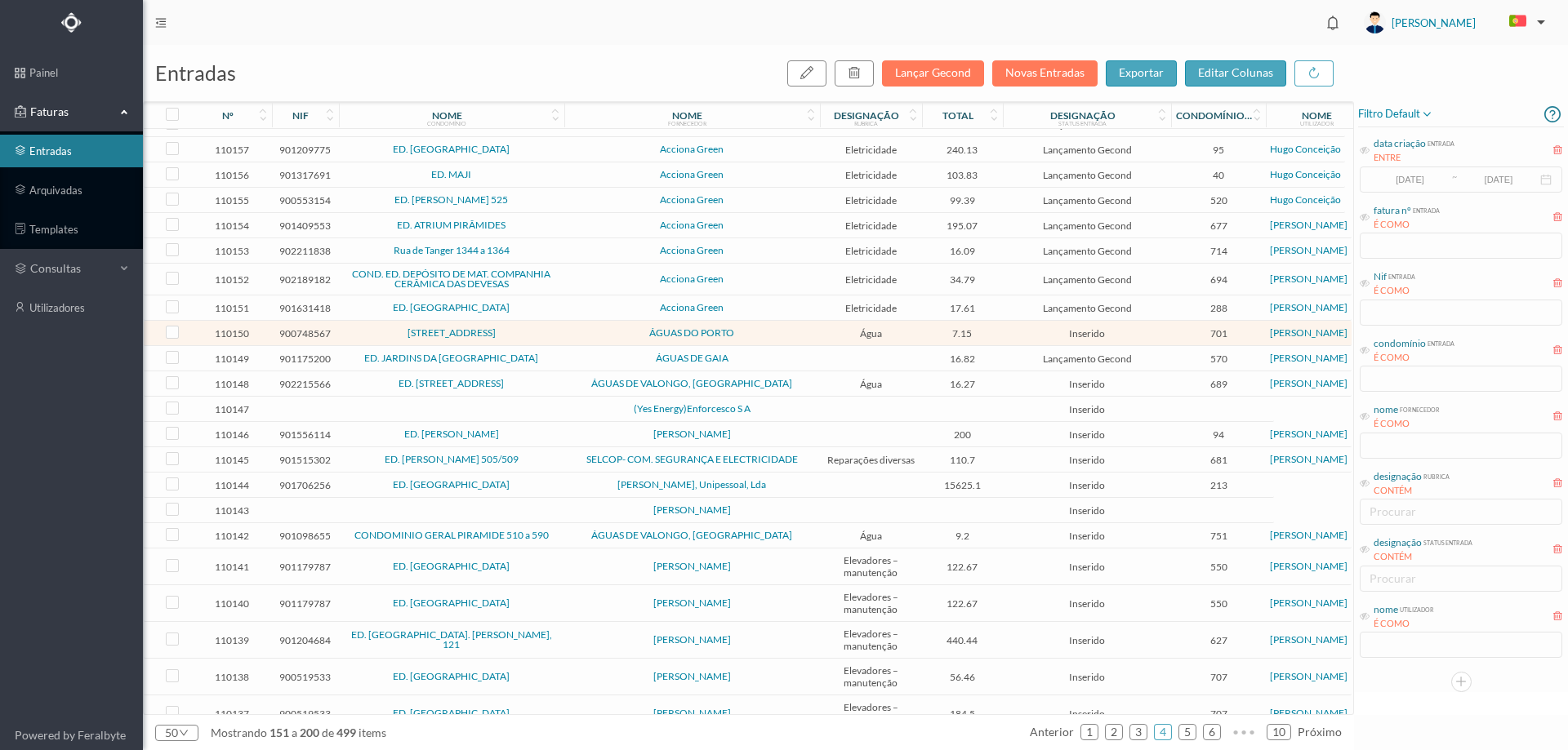
click at [553, 364] on span "ED. JARDINS DA [GEOGRAPHIC_DATA]" at bounding box center [451, 358] width 217 height 9
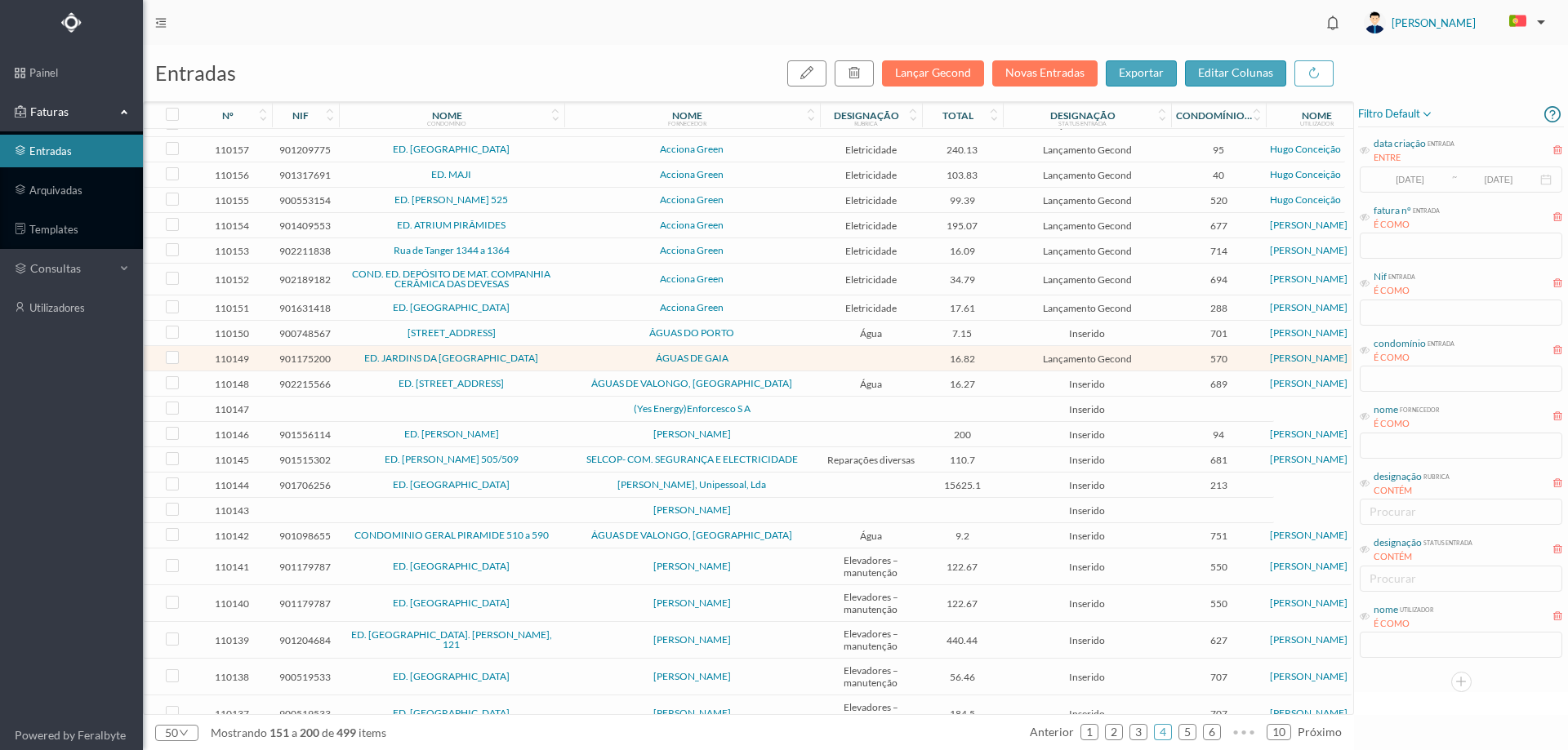
click at [555, 388] on span "ED. [STREET_ADDRESS]" at bounding box center [451, 384] width 217 height 9
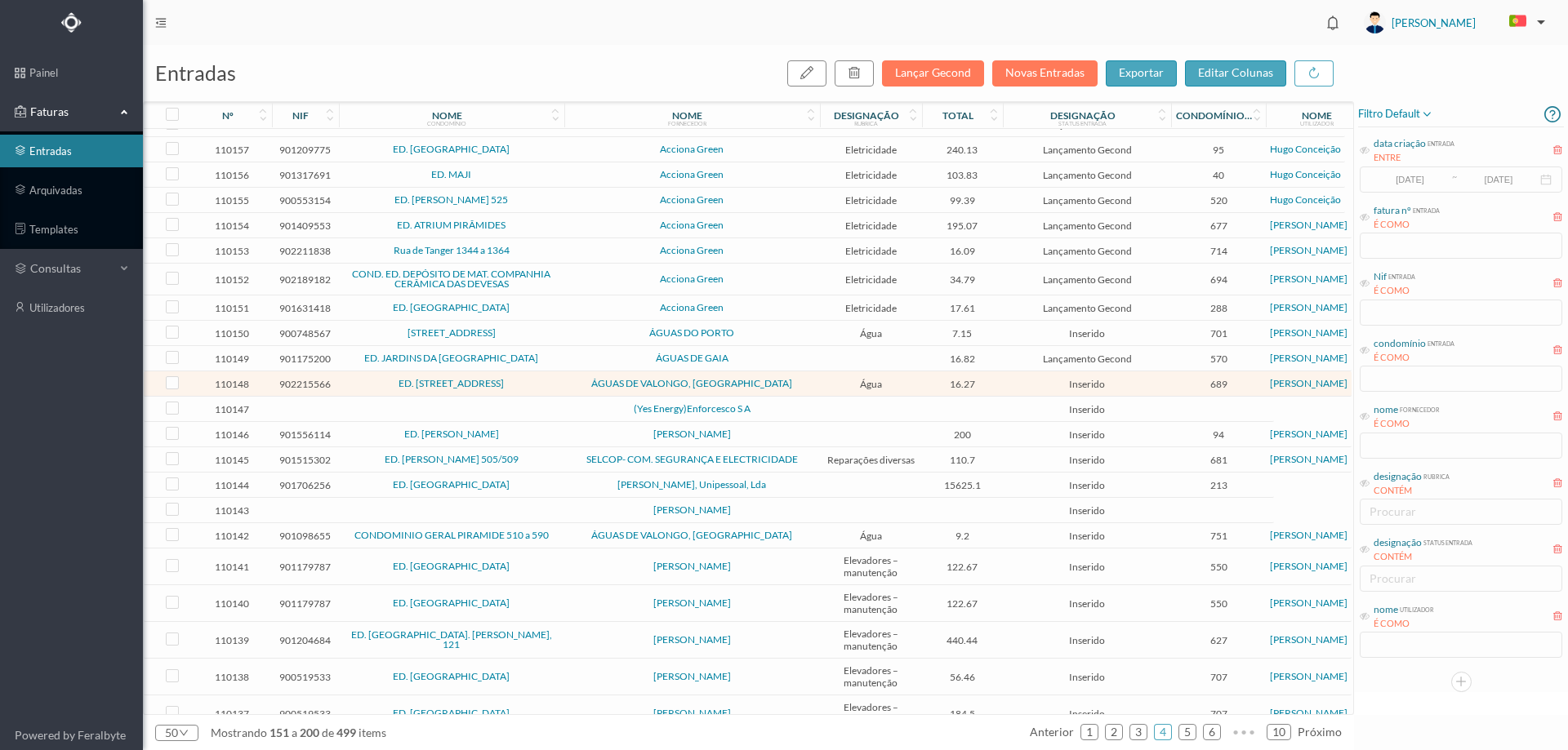
click at [554, 364] on span "ED. JARDINS DA [GEOGRAPHIC_DATA]" at bounding box center [451, 358] width 217 height 9
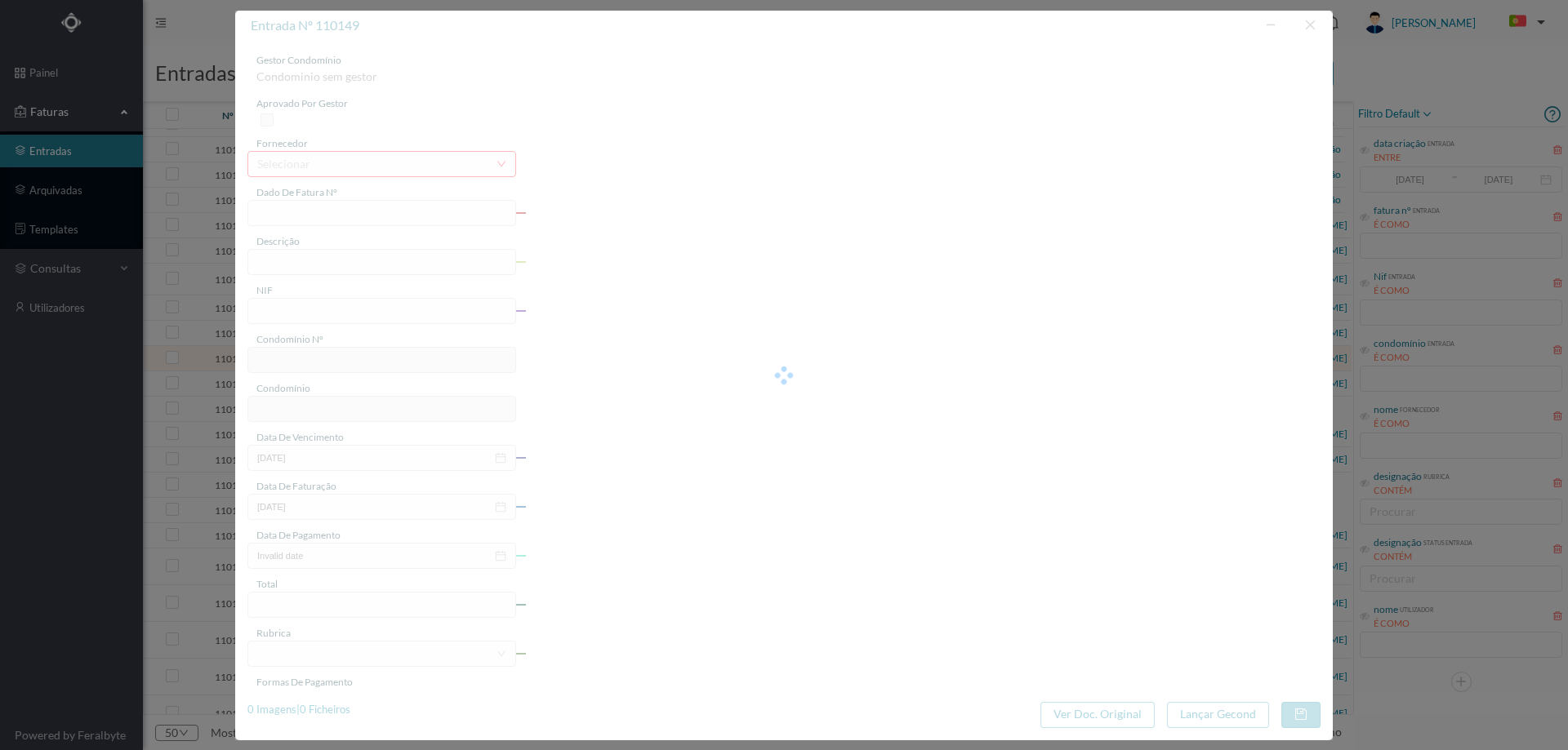
type input "FAC 0040362025/0017357174"
type input "PRVIAA DELINTINZTA LCA) NINDIVINTI Nona, TAS NAS Ta map TAS [GEOGRAPHIC_DATA]"
type input "901175200"
type input "Invalid date"
type input "[DATE]"
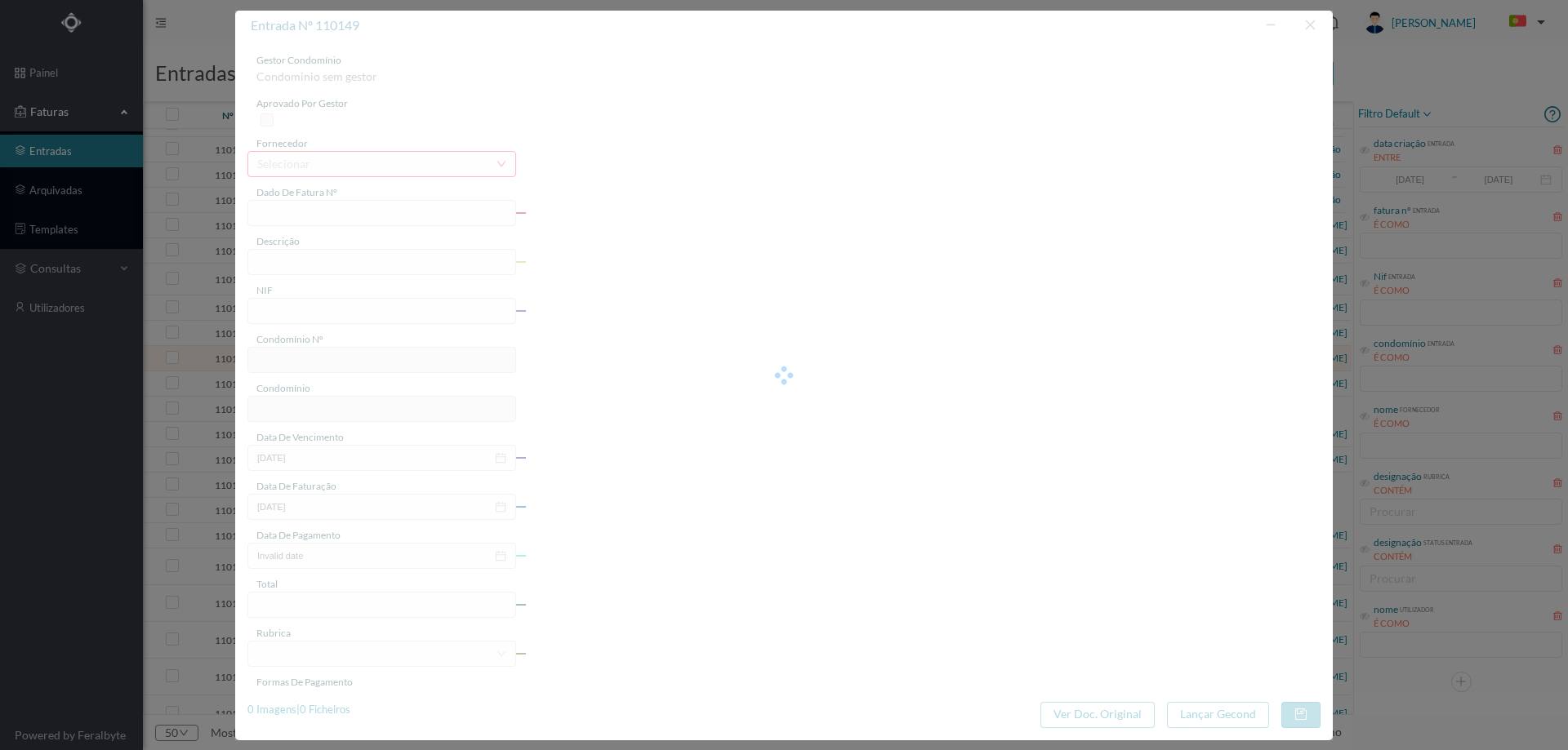
type input "0025-08-28"
type input "16.82"
type input "570"
type input "ED. JARDINS DA [GEOGRAPHIC_DATA]"
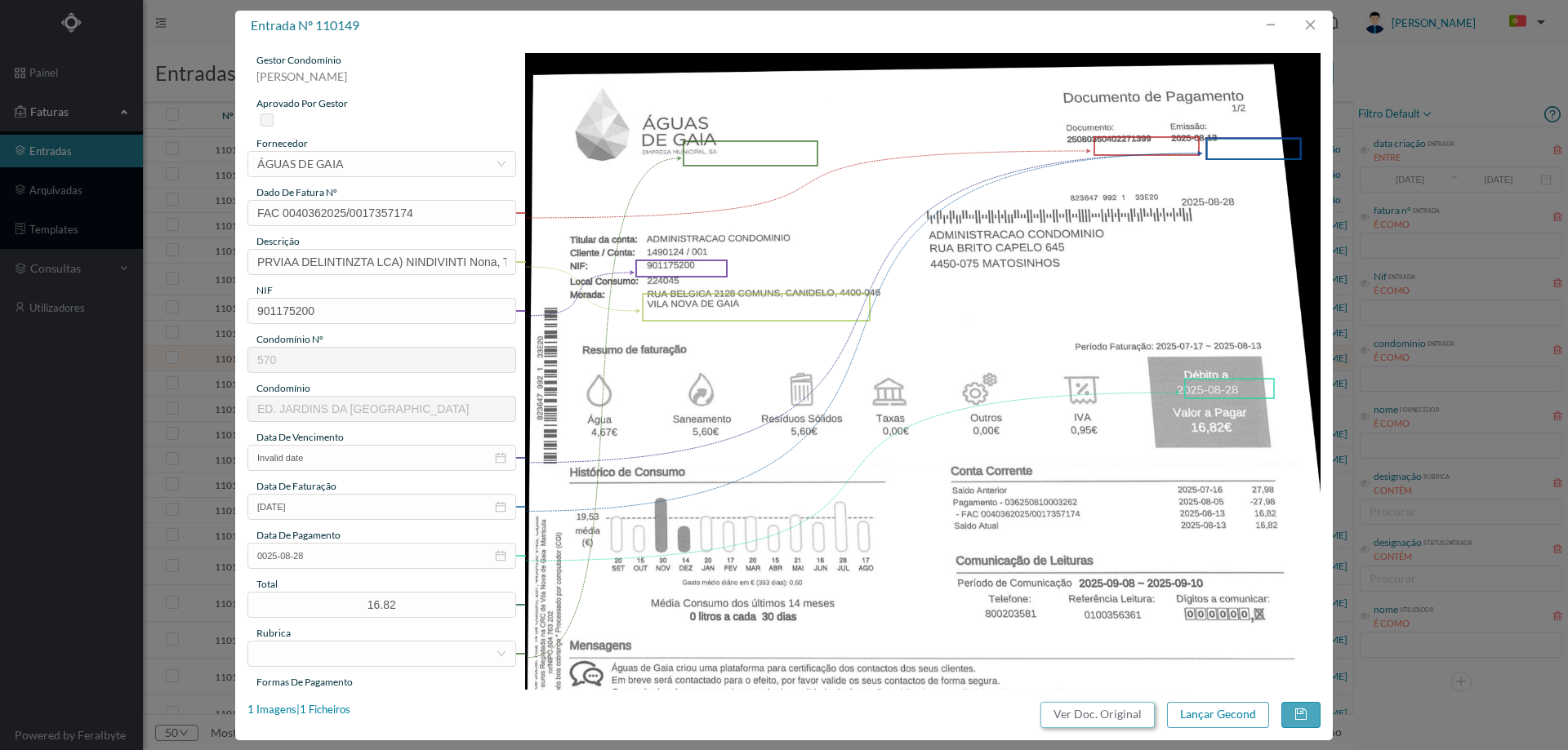
click at [1079, 716] on button "Ver Doc. Original" at bounding box center [1097, 715] width 115 height 27
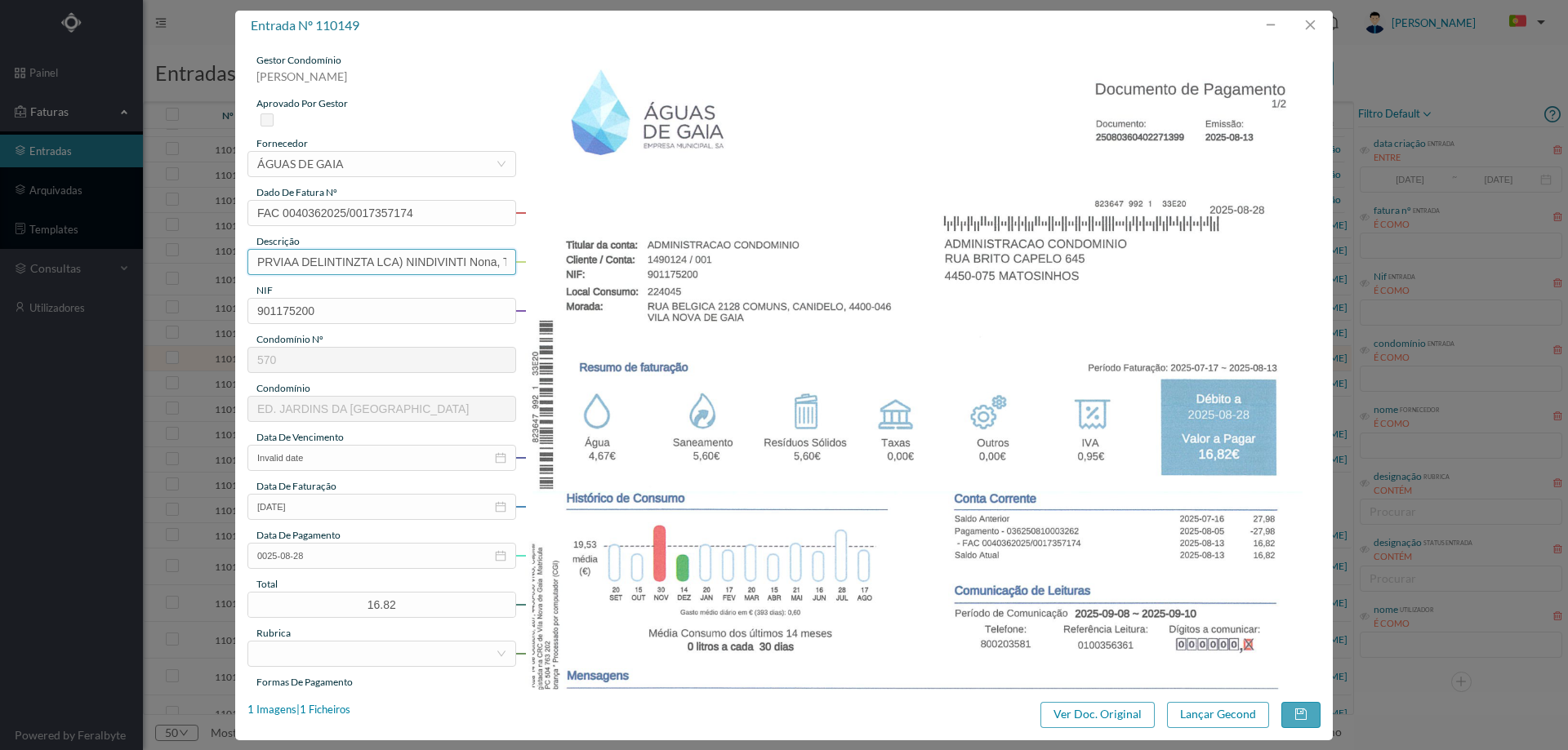
click at [417, 258] on input "PRVIAA DELINTINZTA LCA) NINDIVINTI Nona, TAS NAS Ta map TAS [GEOGRAPHIC_DATA]" at bounding box center [382, 262] width 269 height 27
type input "[DATE] a [DATE]"
click at [325, 452] on input "Invalid date" at bounding box center [382, 458] width 269 height 27
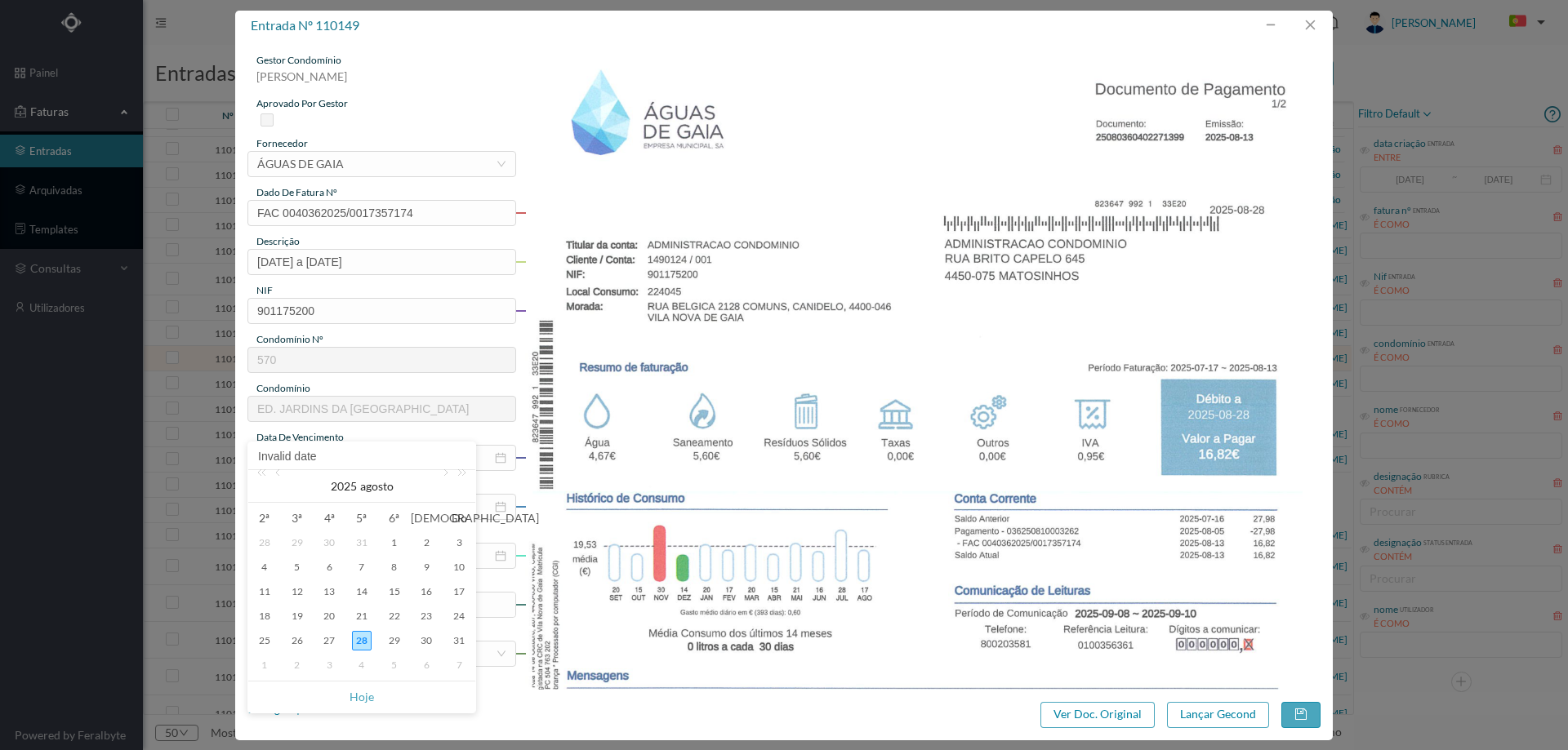
click at [364, 639] on div "28" at bounding box center [361, 640] width 20 height 20
type input "[DATE]"
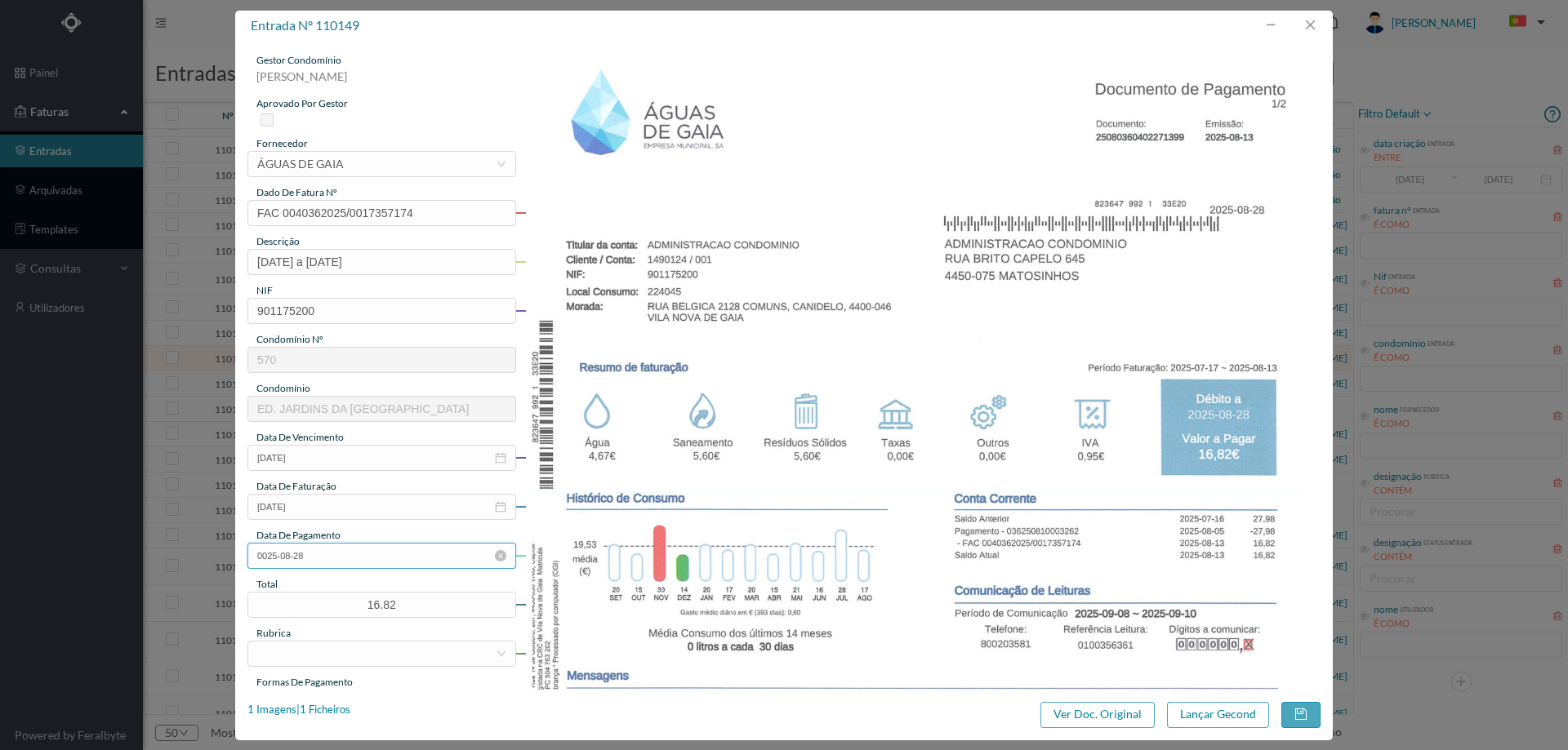
click at [332, 549] on input "0025-08-28" at bounding box center [382, 556] width 269 height 27
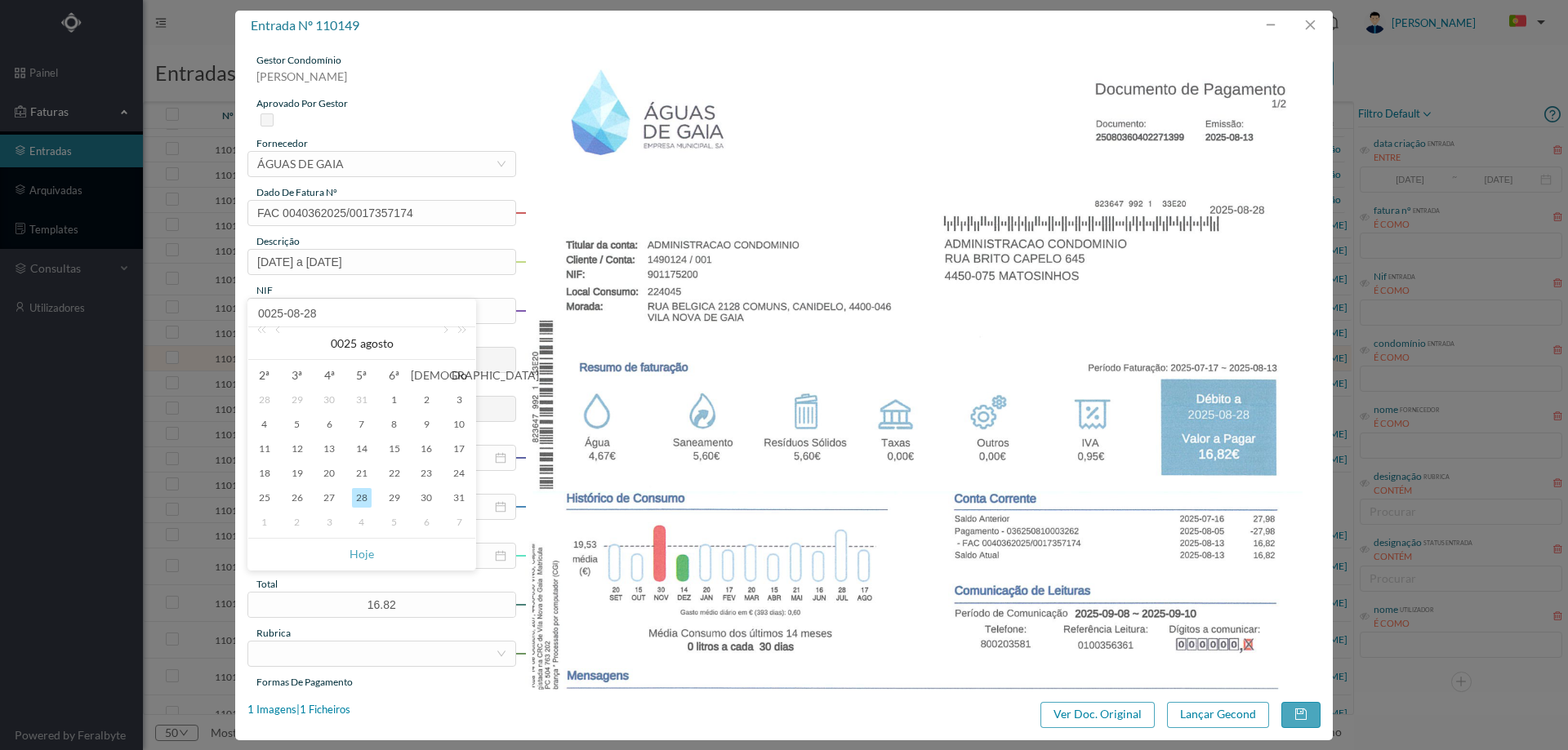
click at [740, 561] on img at bounding box center [923, 616] width 796 height 1126
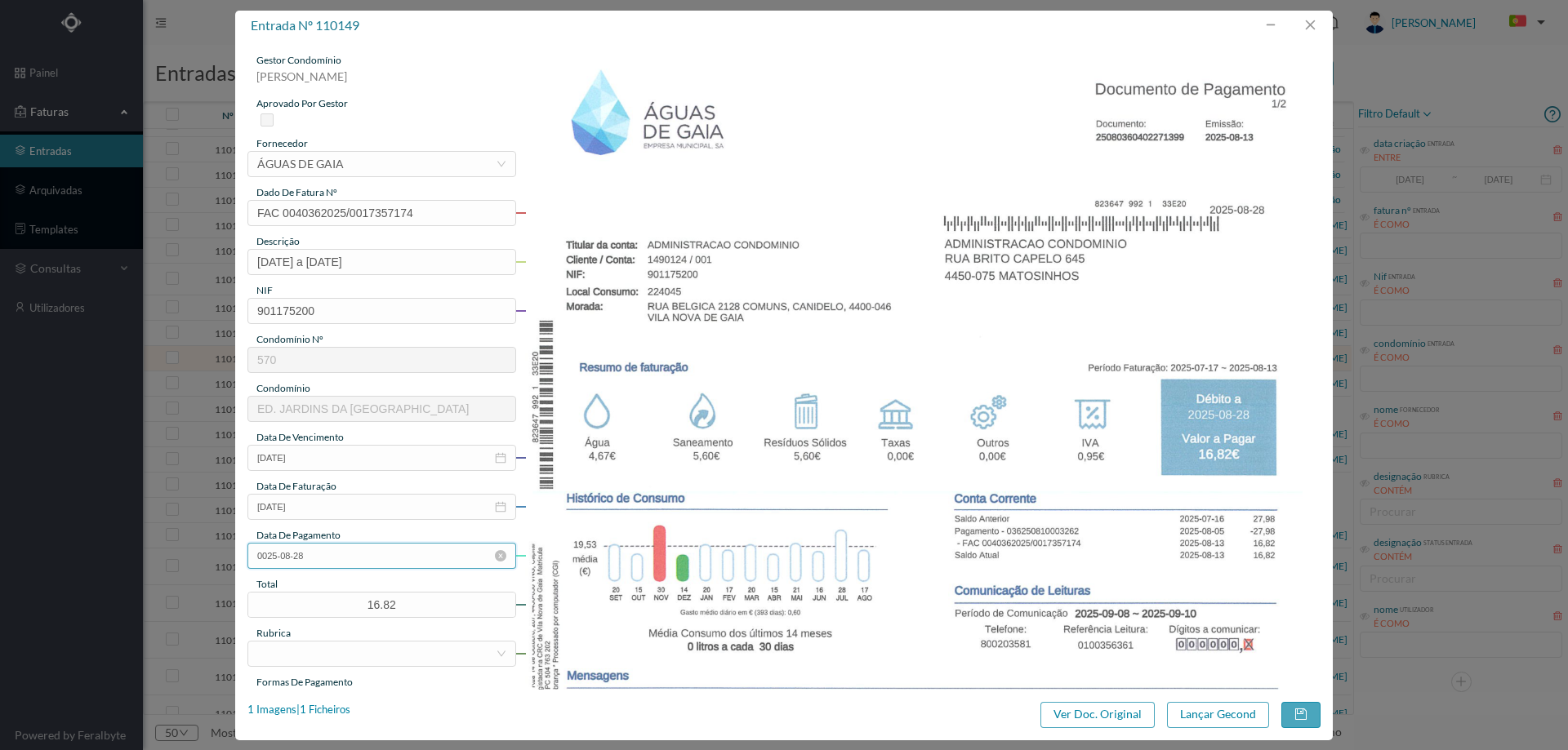
click at [379, 561] on input "0025-08-28" at bounding box center [382, 556] width 269 height 27
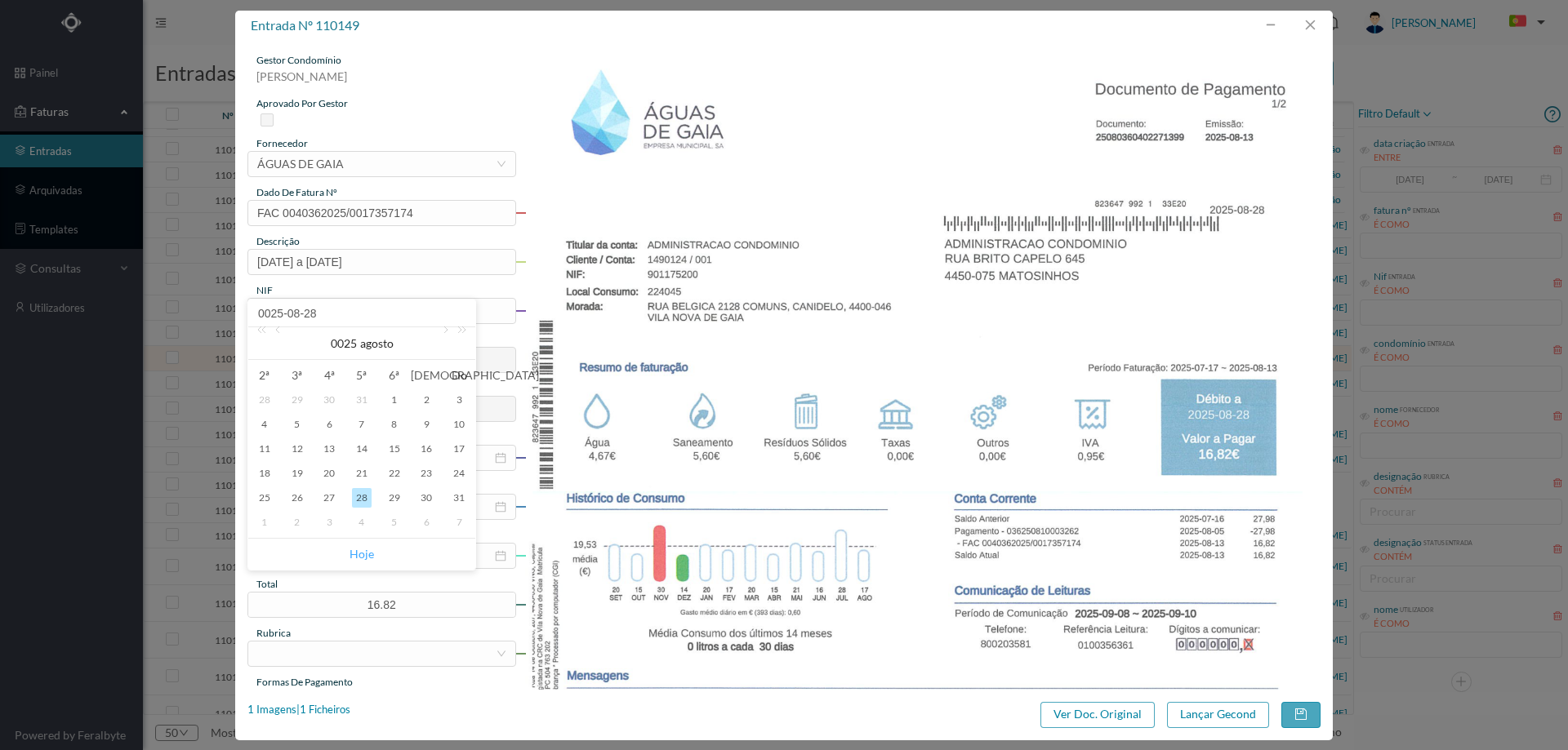
click at [364, 555] on link "Hoje" at bounding box center [362, 554] width 25 height 31
type input "[DATE]"
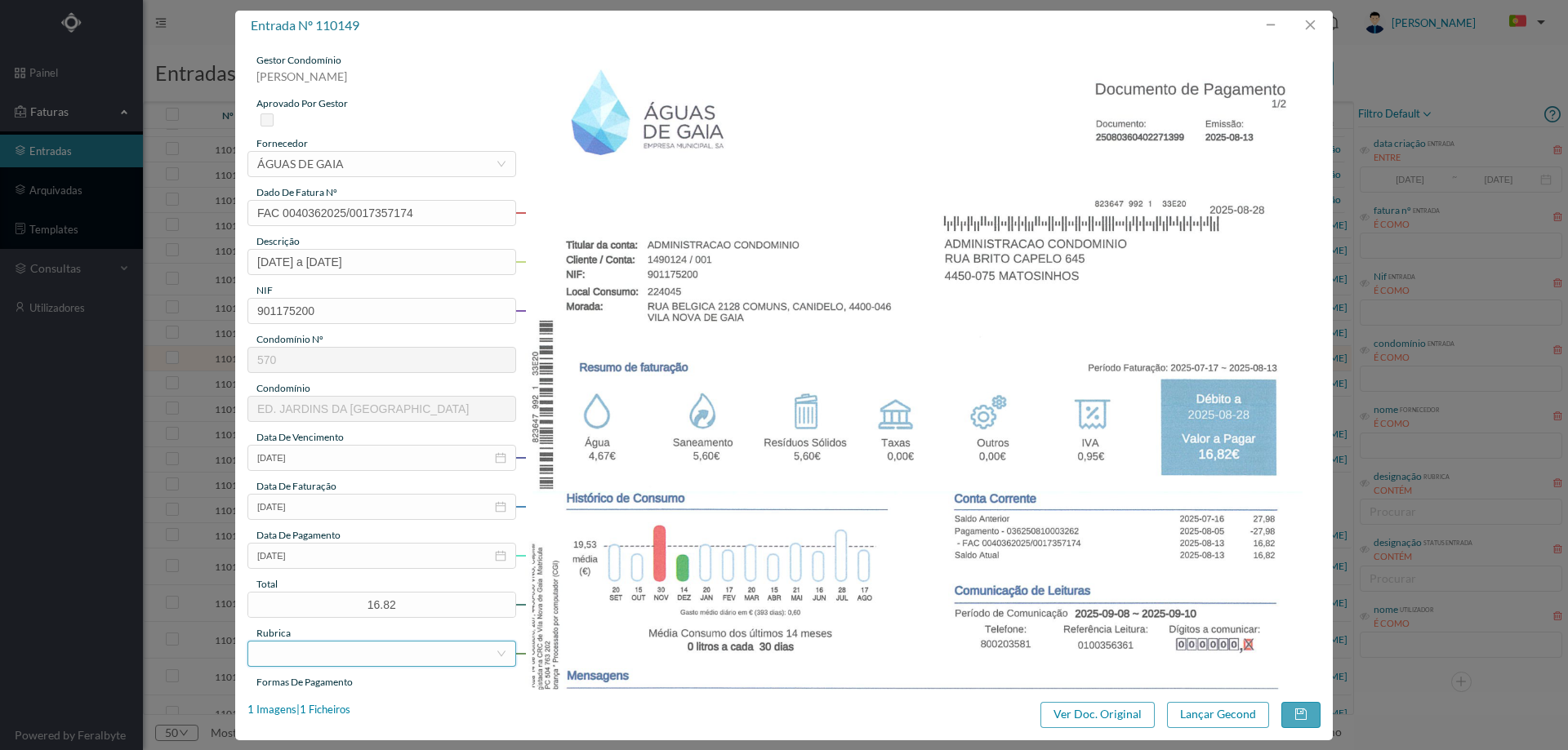
click at [378, 662] on div at bounding box center [377, 653] width 239 height 25
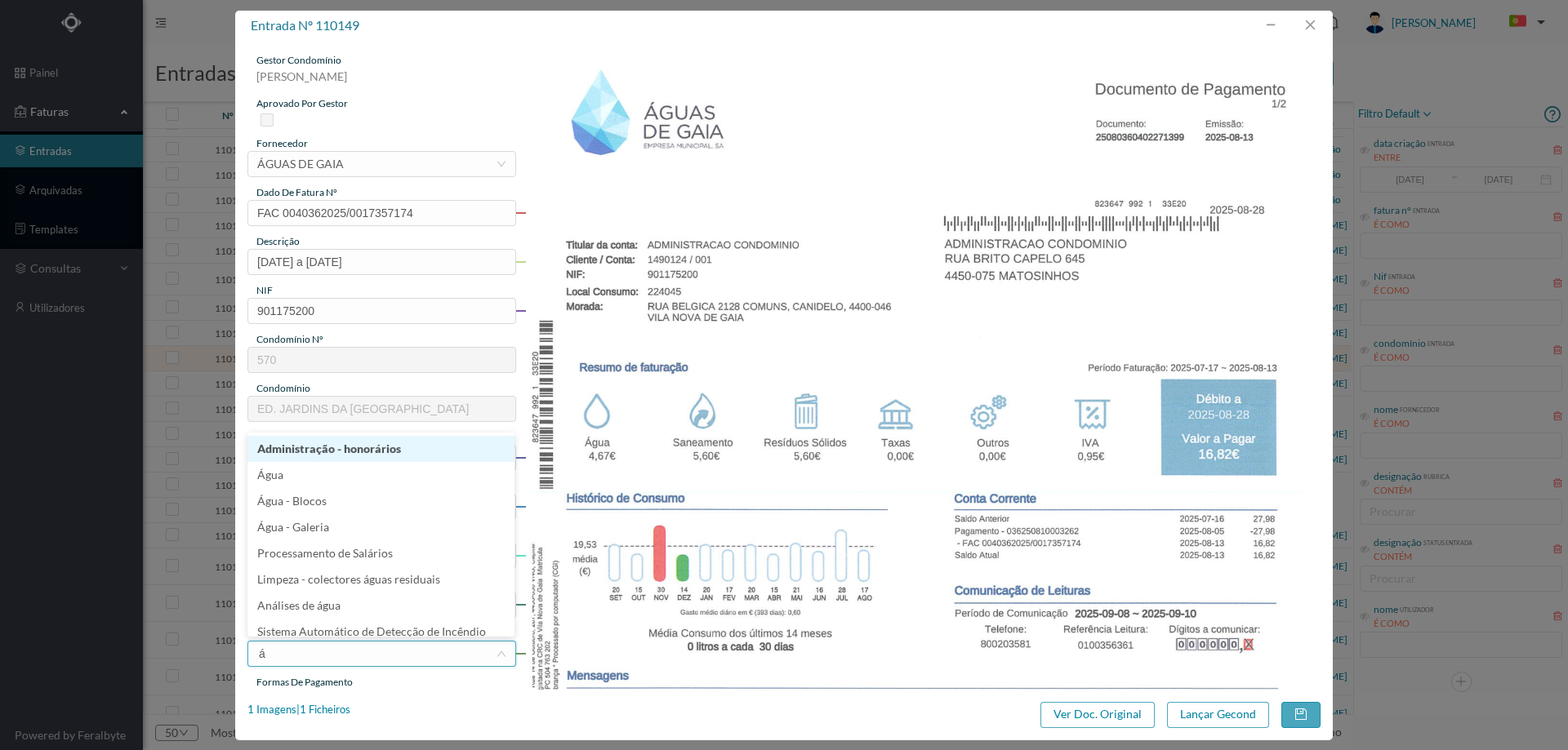
type input "ág"
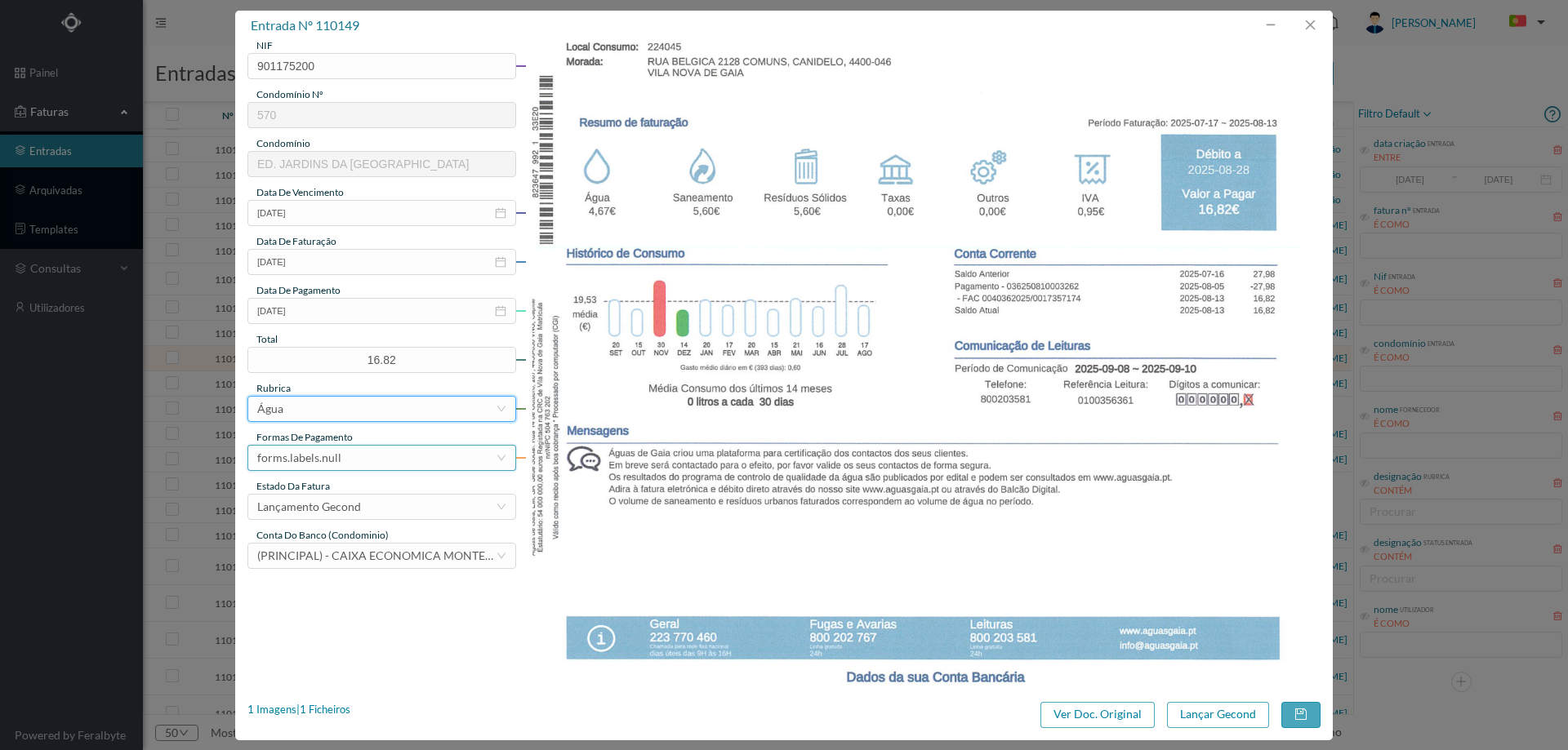
click at [367, 461] on div "forms.labels.null" at bounding box center [377, 458] width 239 height 25
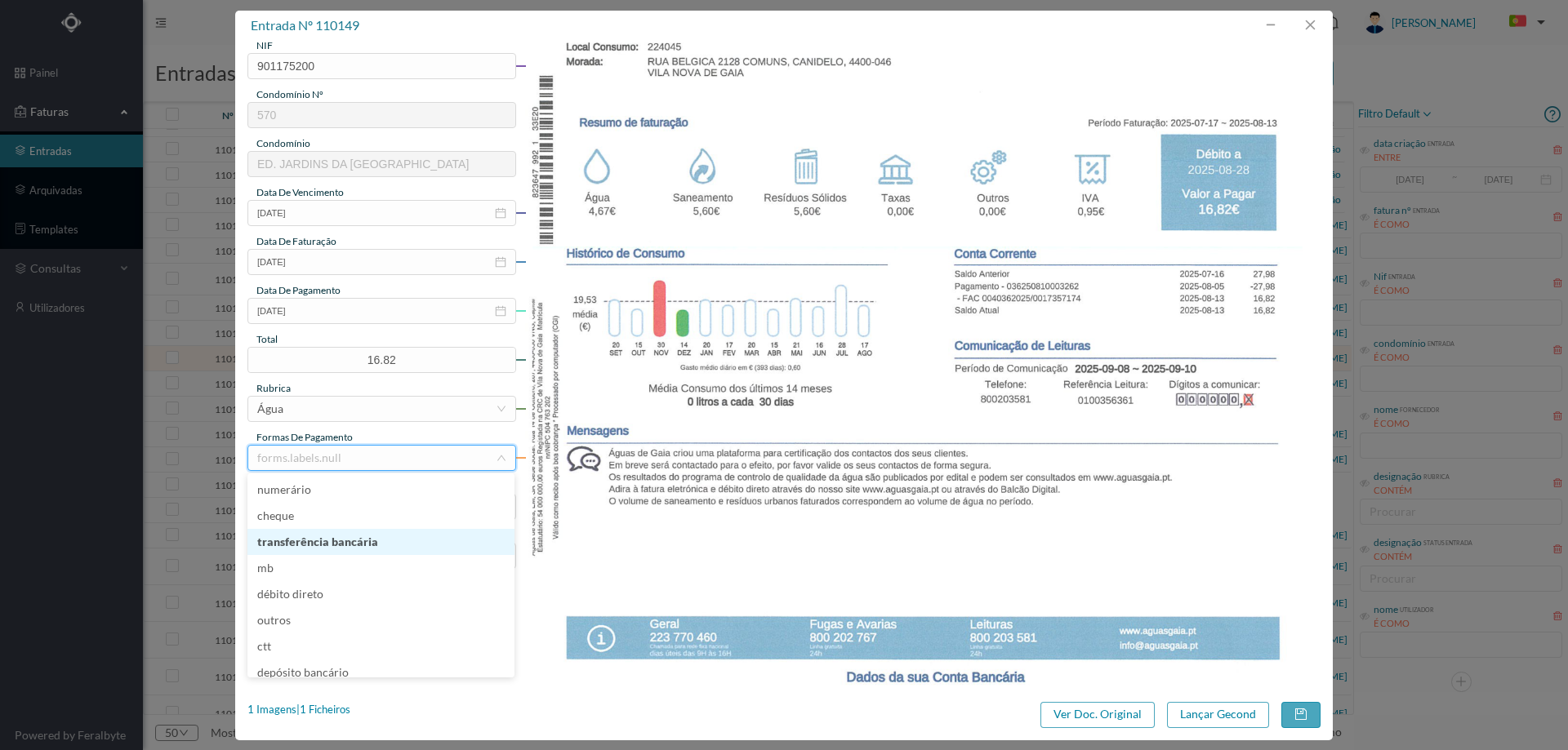
click at [330, 544] on li "transferência bancária" at bounding box center [381, 543] width 267 height 27
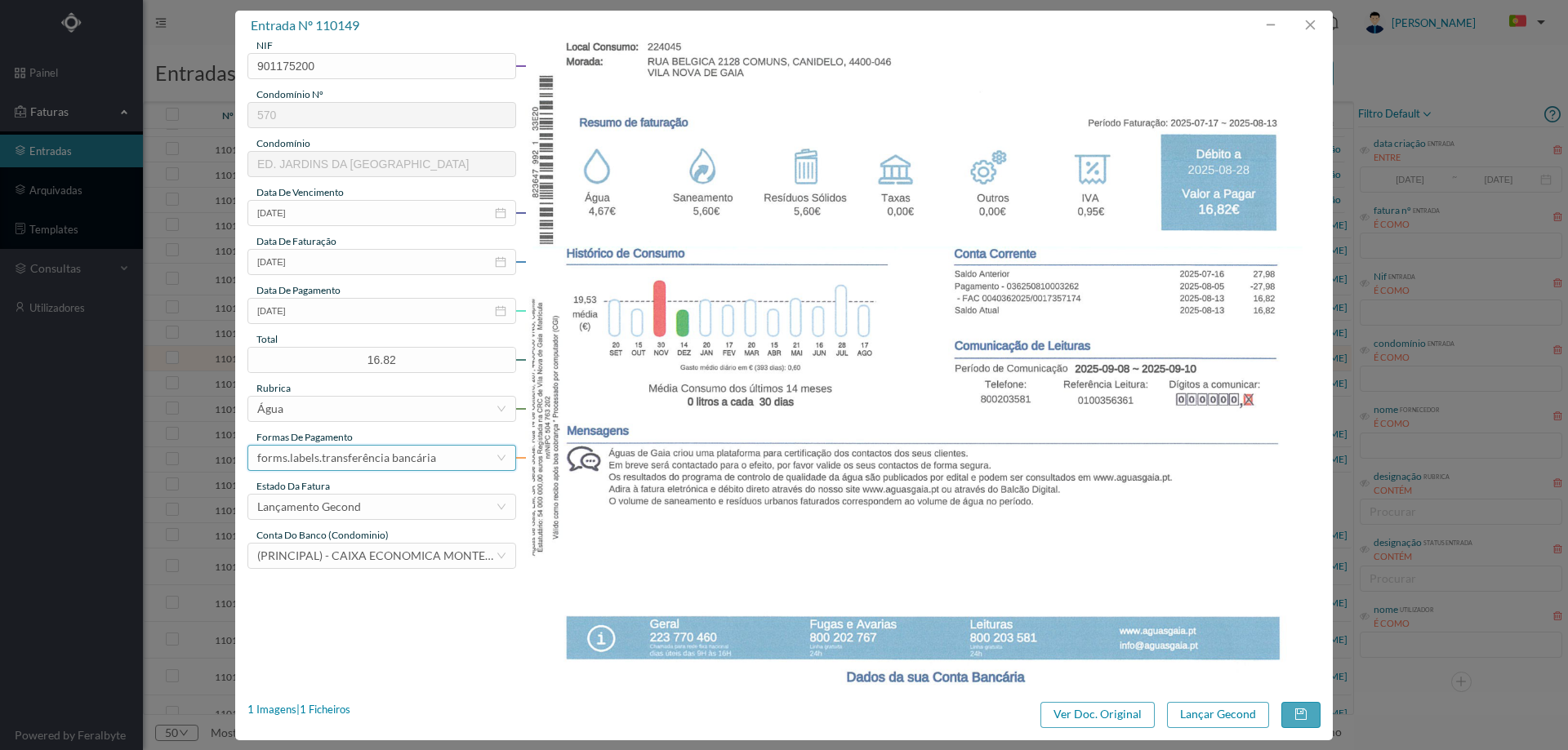
click at [355, 459] on div "forms.labels.transferência bancária" at bounding box center [347, 458] width 179 height 25
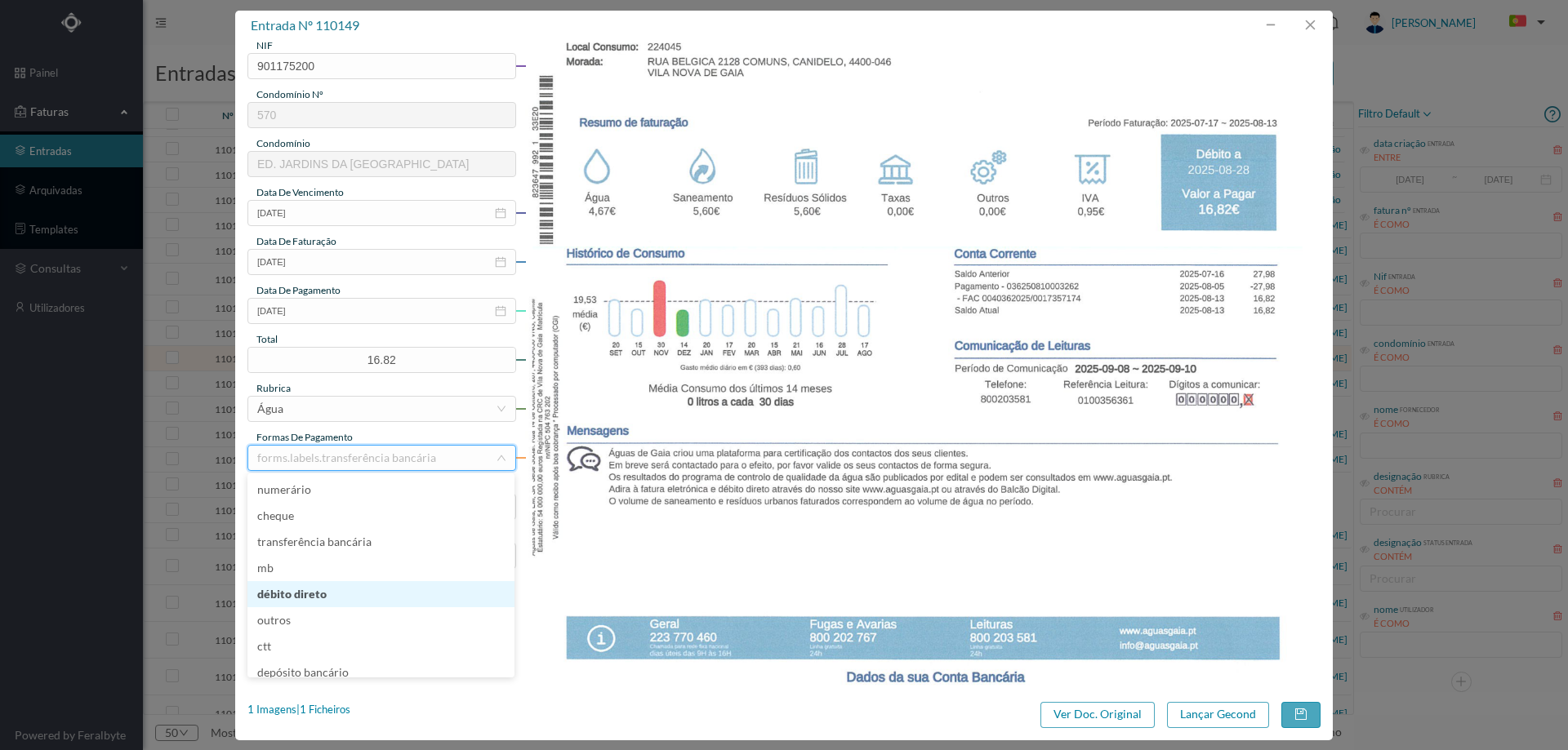
click at [351, 599] on li "débito direto" at bounding box center [381, 595] width 267 height 27
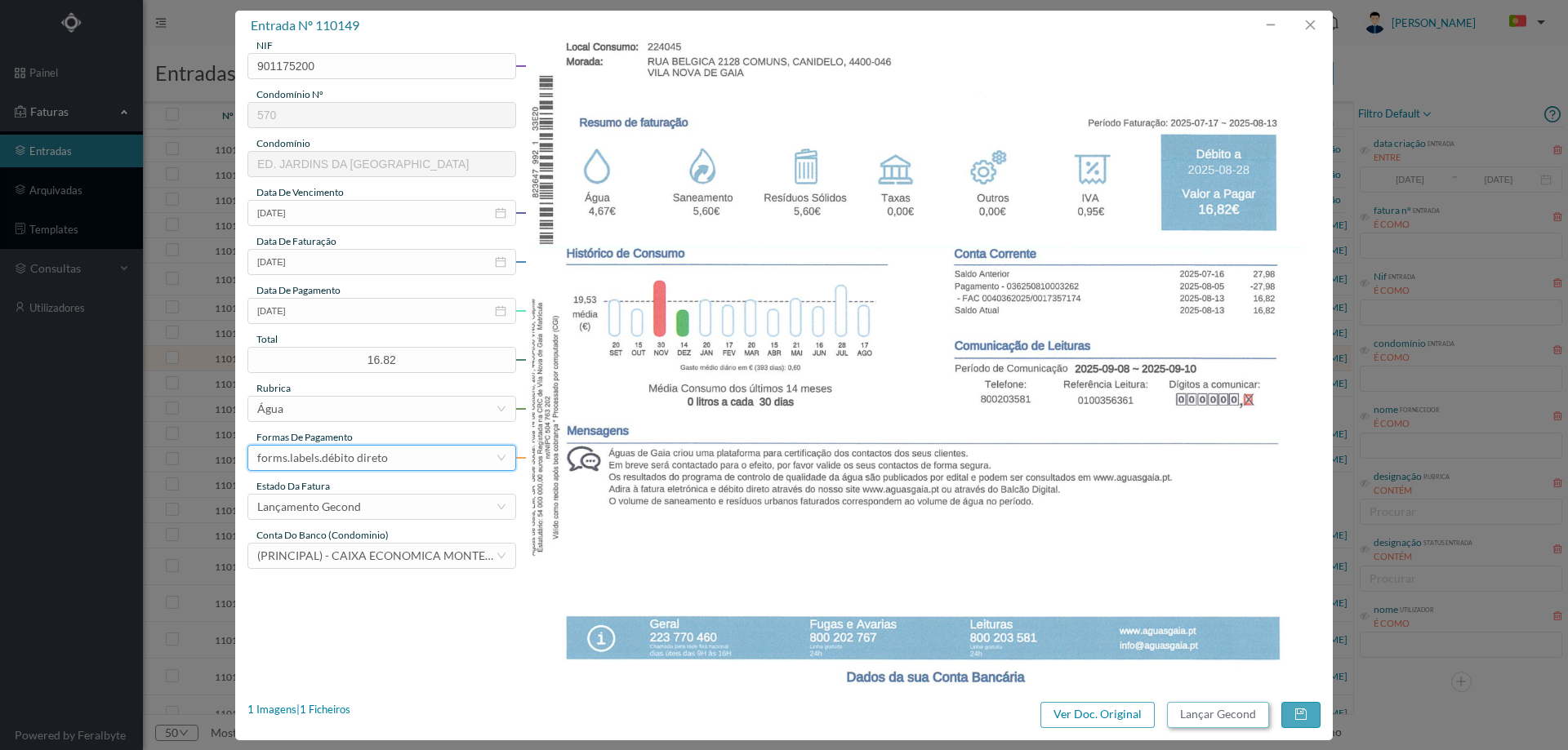
click at [1227, 723] on button "Lançar Gecond" at bounding box center [1218, 715] width 102 height 27
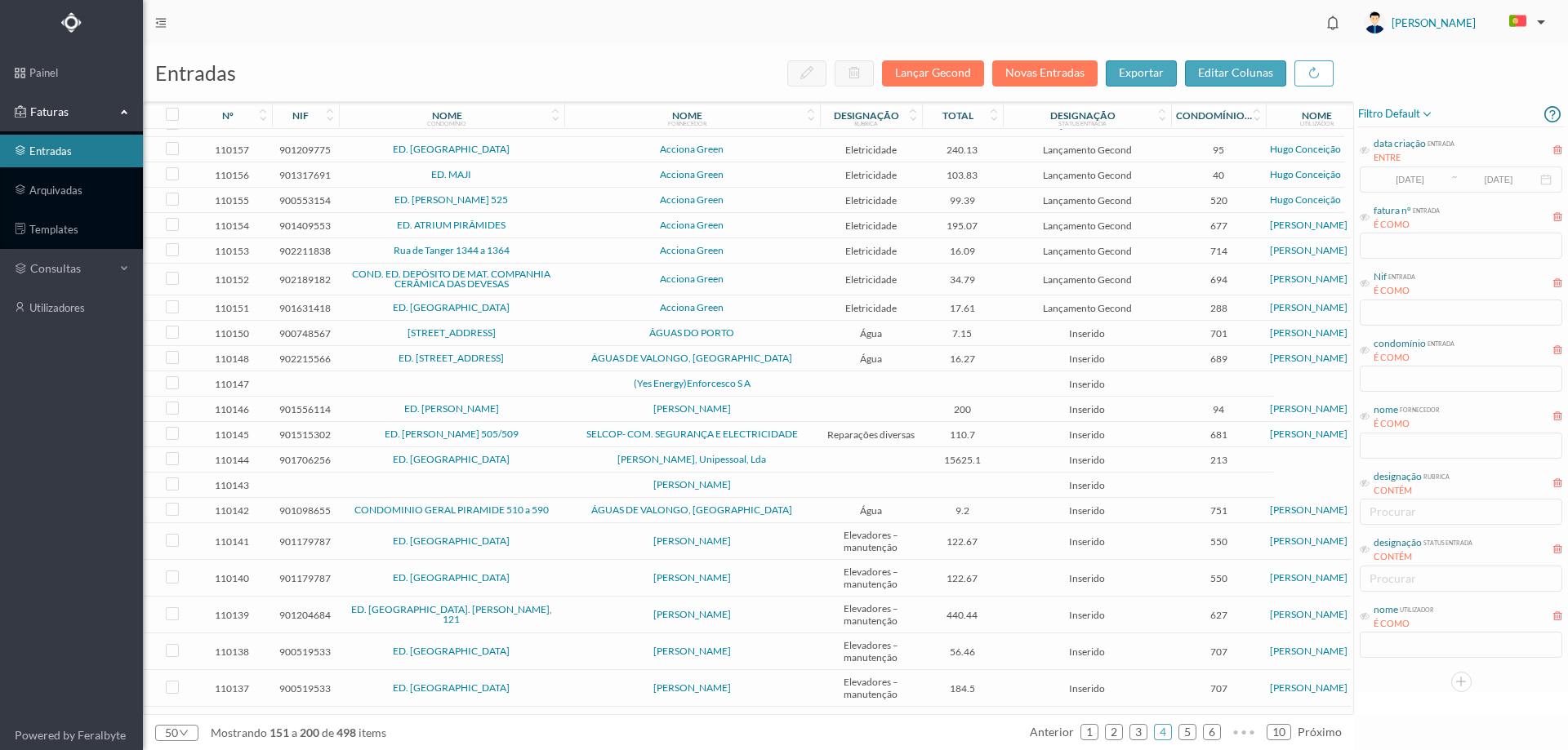
click at [556, 340] on td "RUA DO ADRO, 24" at bounding box center [452, 333] width 225 height 26
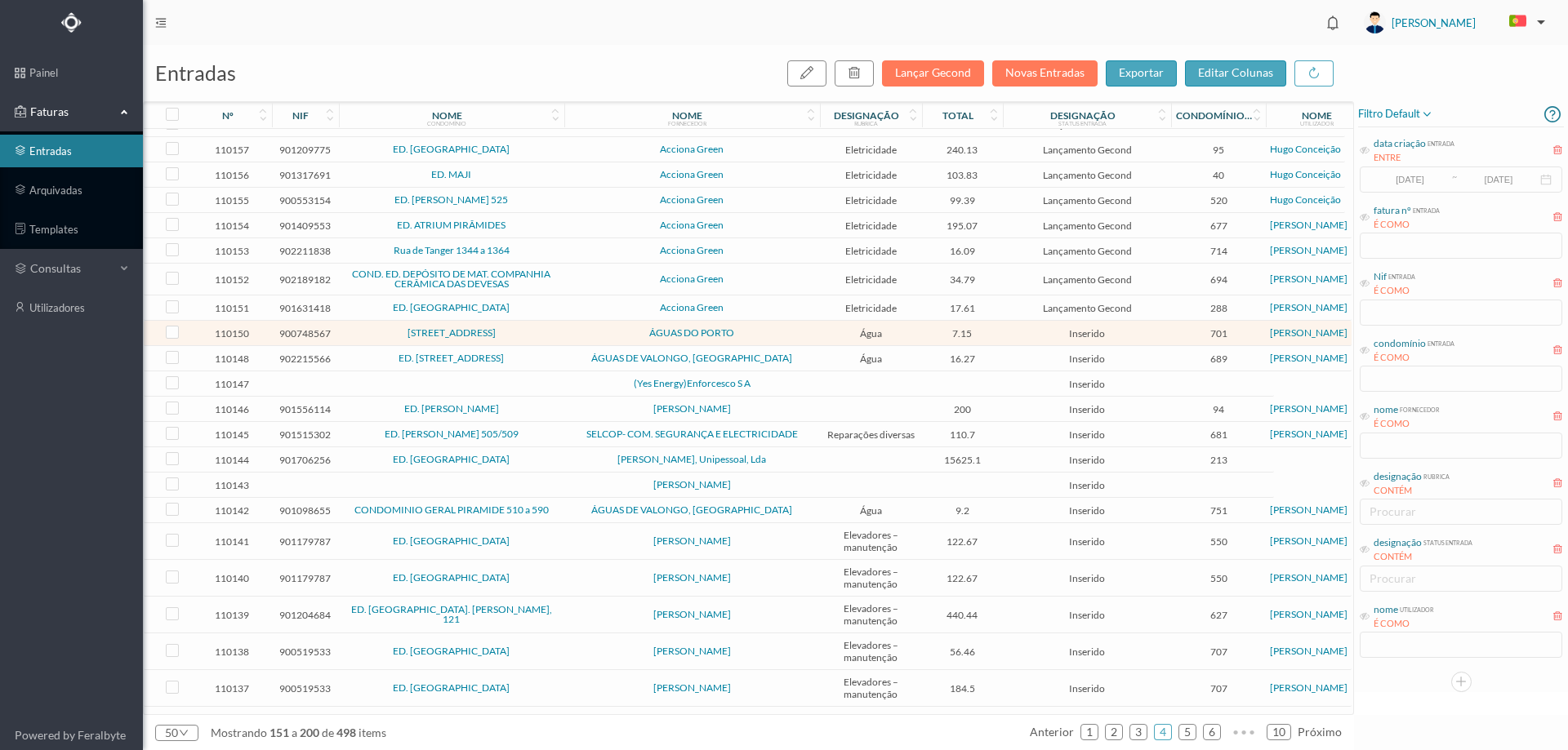
click at [562, 346] on td "RUA DO ADRO, 24" at bounding box center [452, 333] width 225 height 26
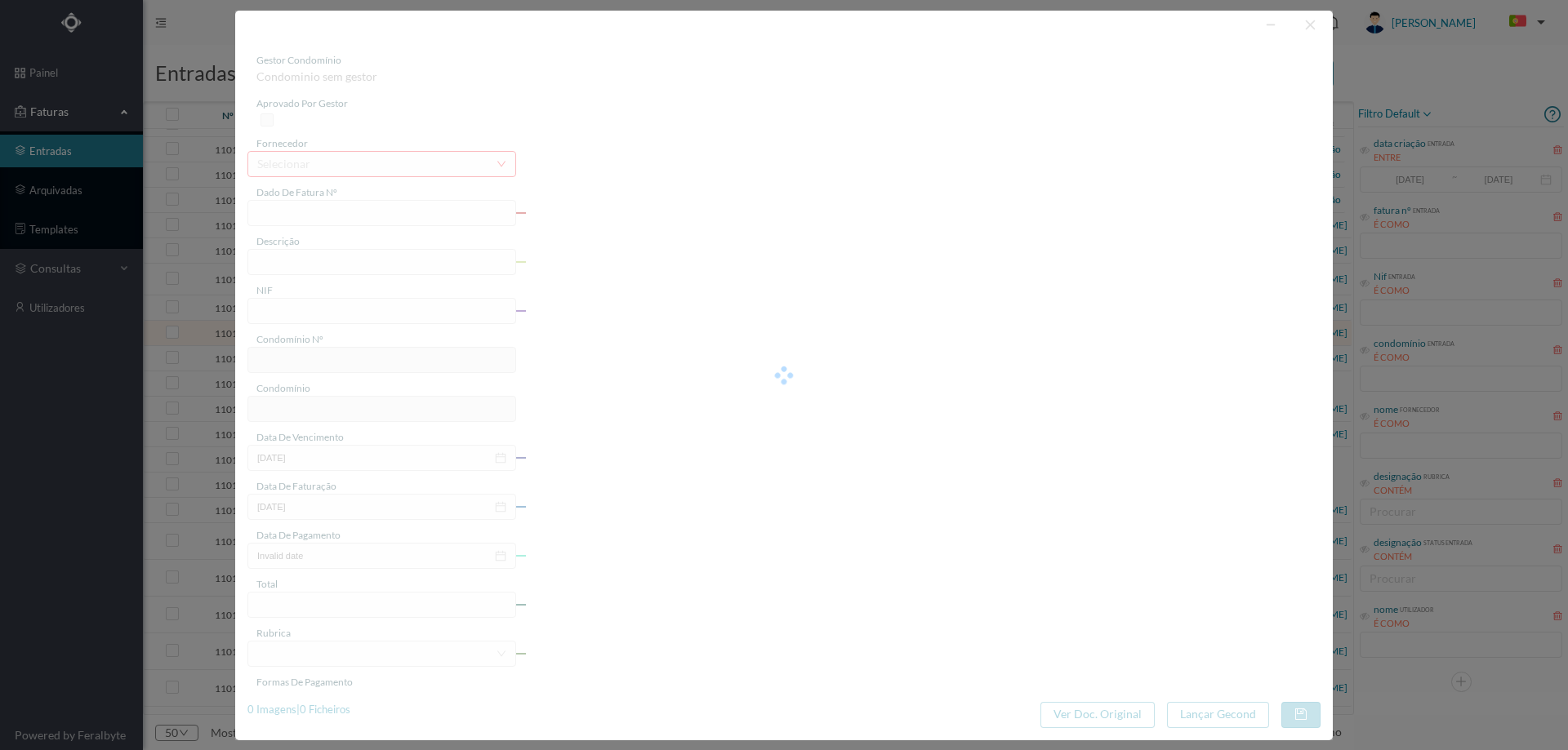
type input "23409249"
type input "RUA ADRO, NR 24, COMUNS PORTO"
type input "900748567"
type input "2025-08-12"
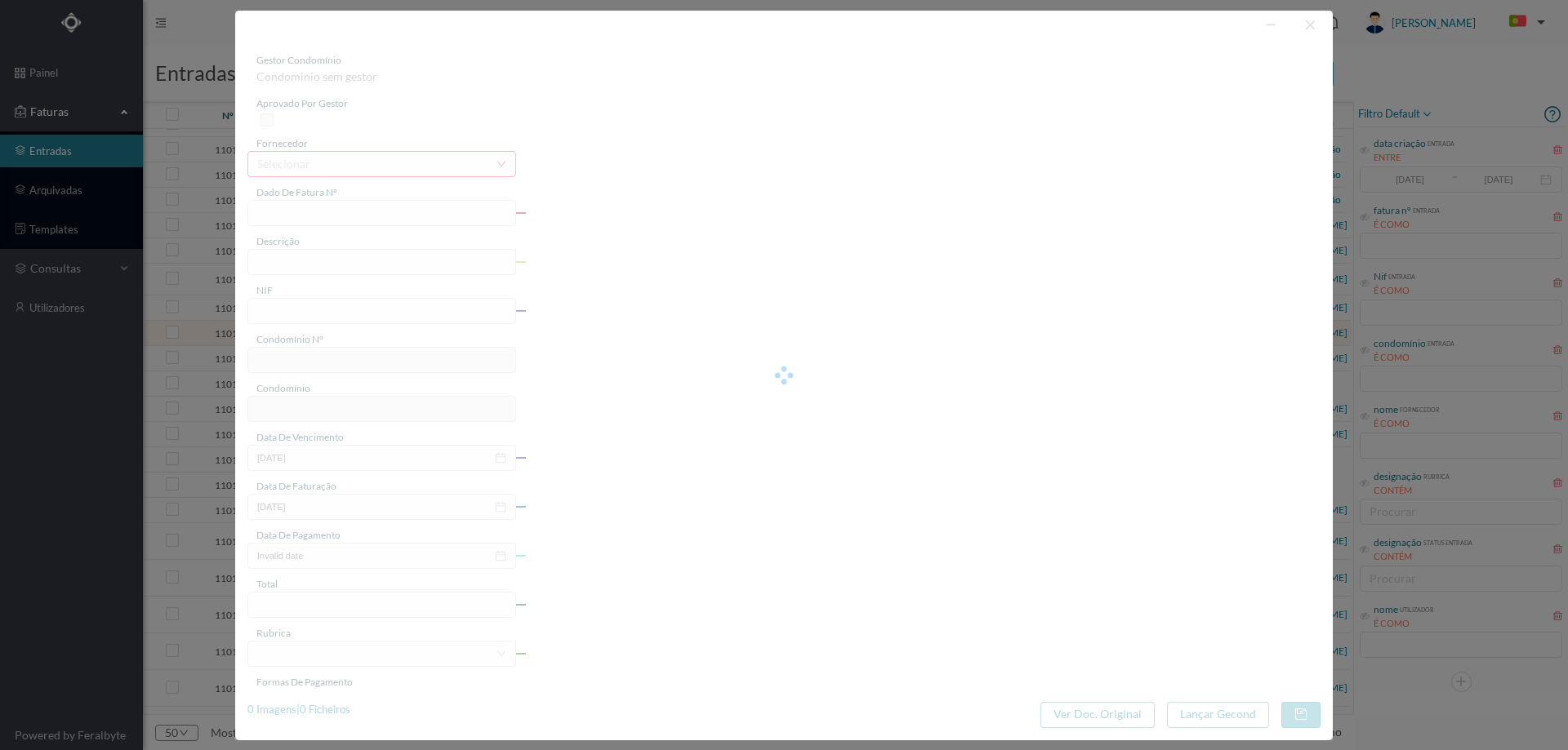
type input "27-08-2025"
type input "7.15"
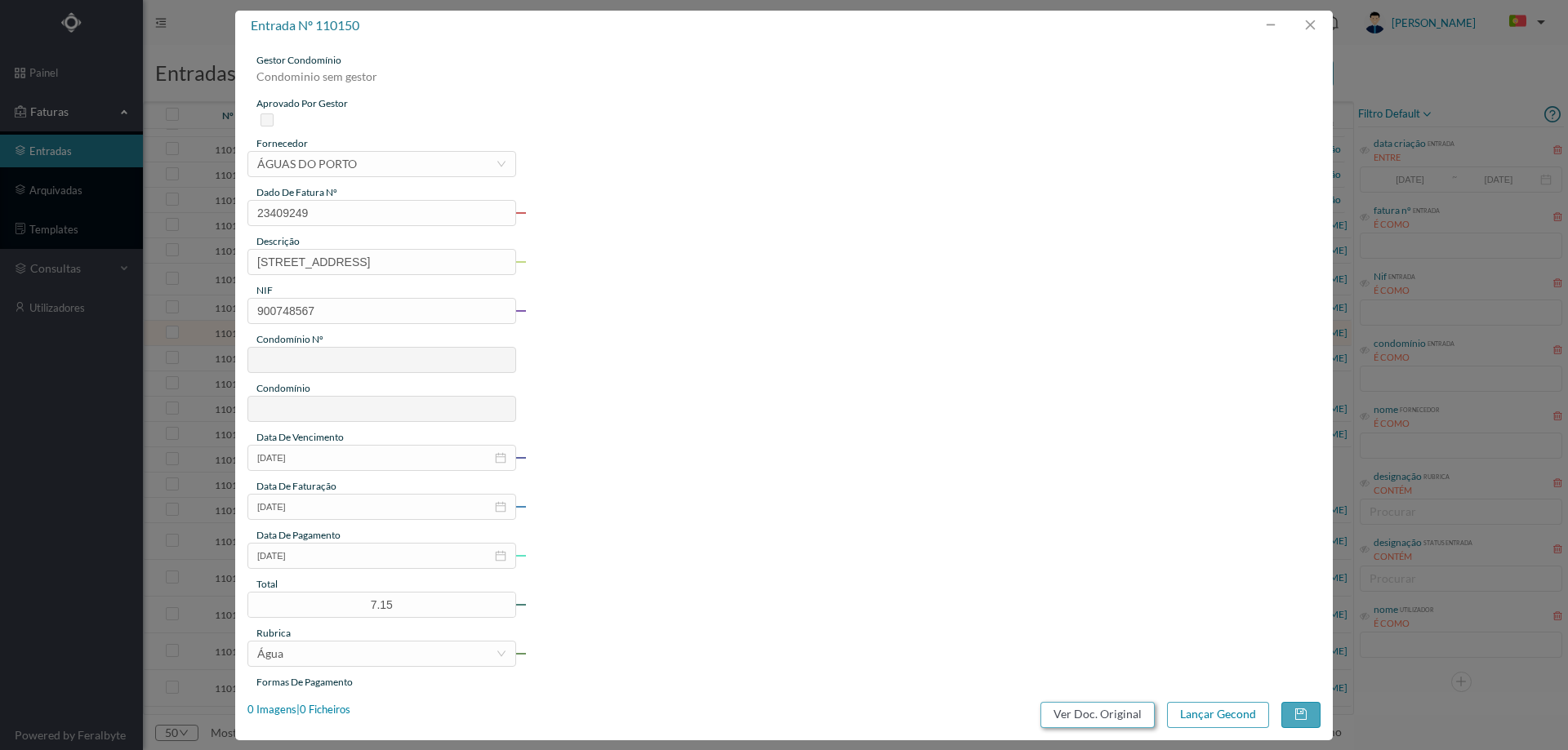
type input "701"
type input "RUA DO ADRO, 24"
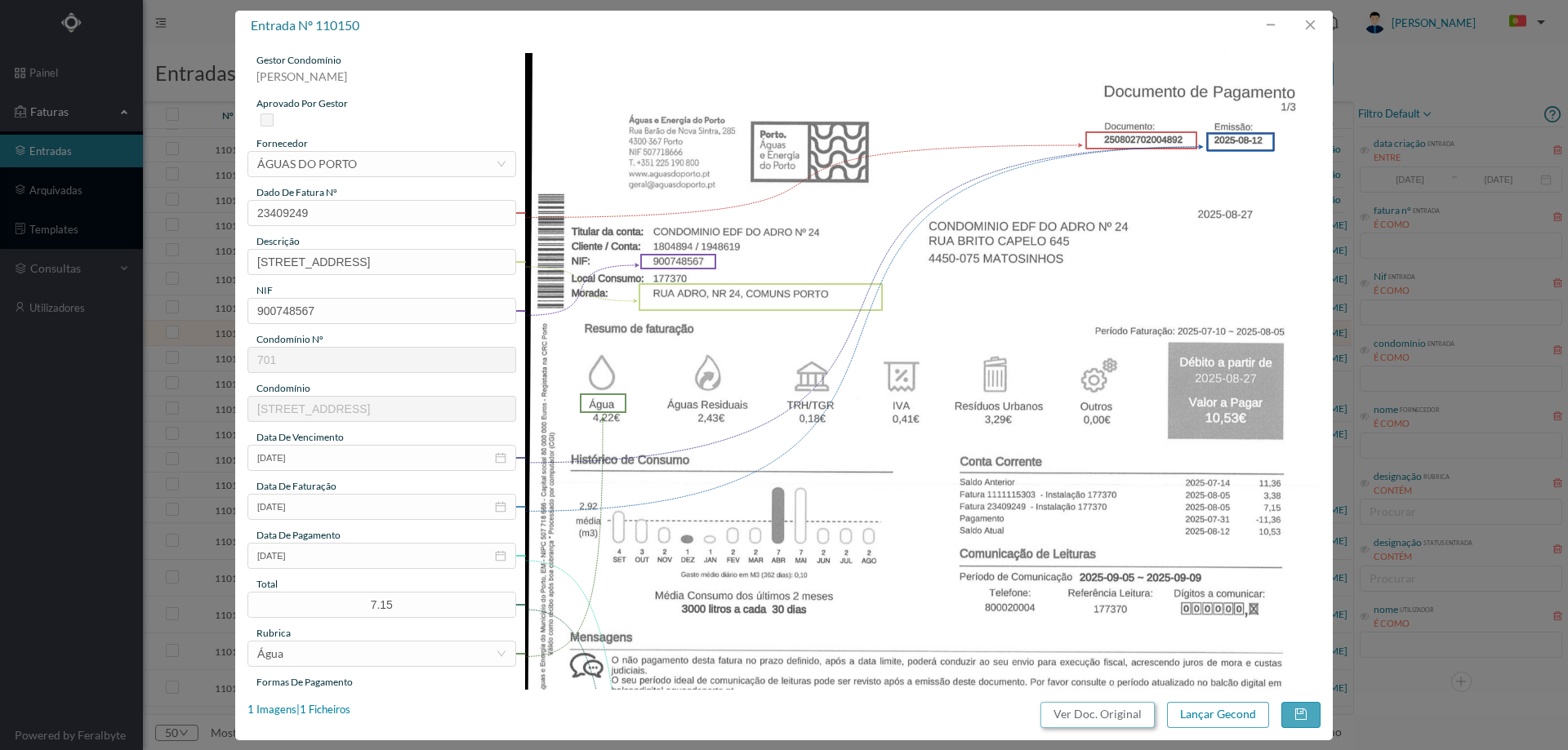
click at [1072, 712] on button "Ver Doc. Original" at bounding box center [1097, 715] width 115 height 27
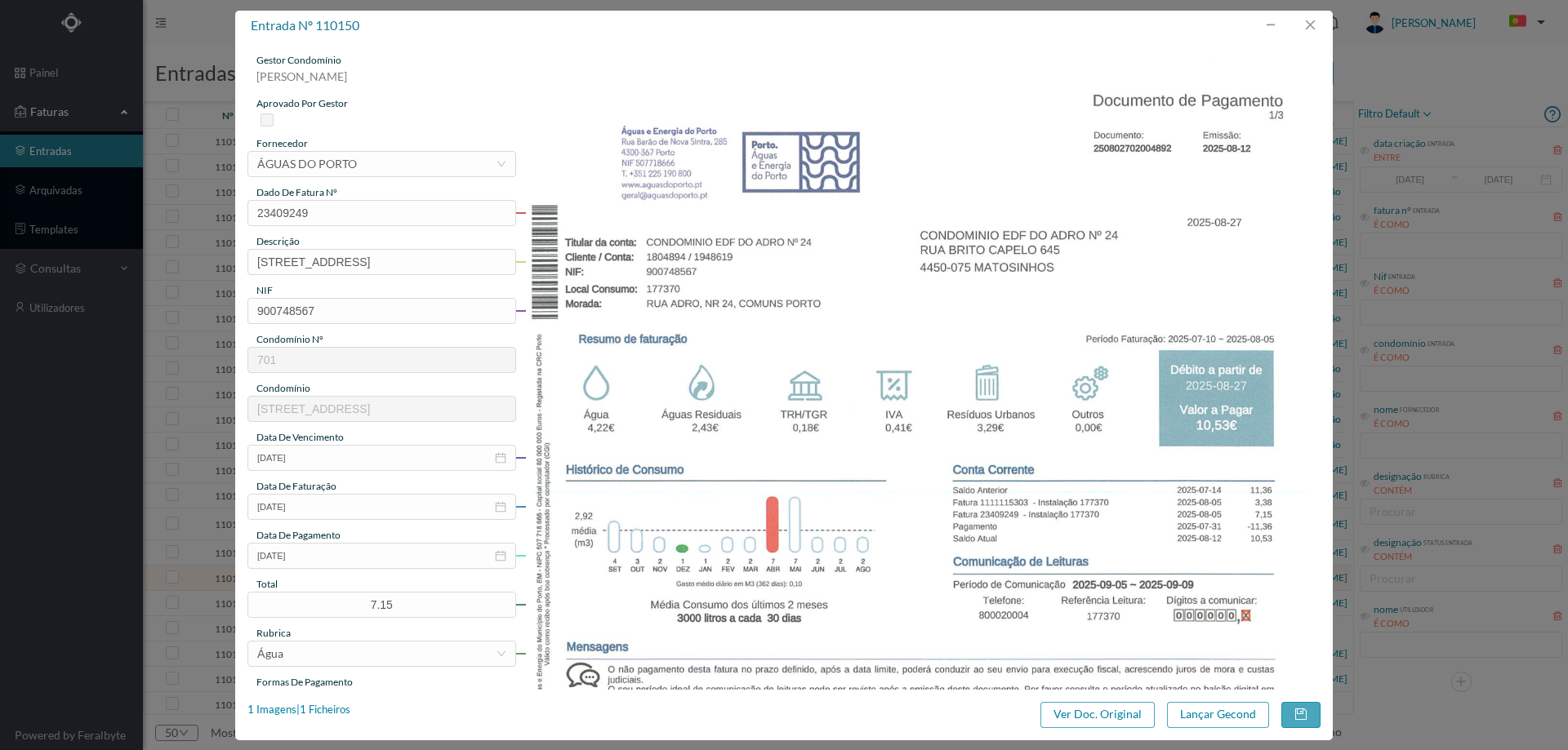
scroll to position [245, 0]
drag, startPoint x: 399, startPoint y: 610, endPoint x: 304, endPoint y: 604, distance: 95.2
click at [304, 604] on input "7.15" at bounding box center [382, 605] width 267 height 25
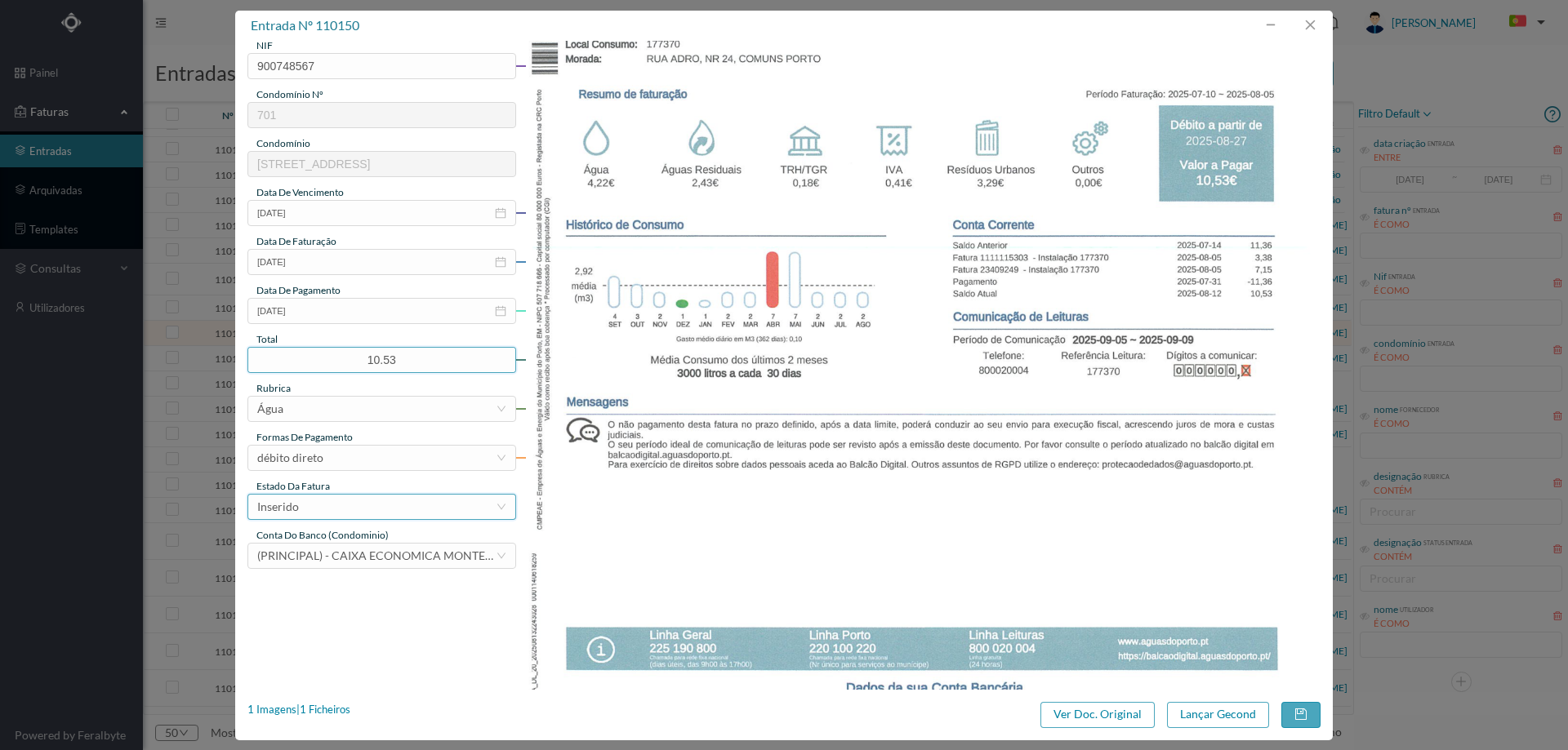
type input "10.53"
click at [290, 506] on div "Inserido" at bounding box center [279, 507] width 42 height 25
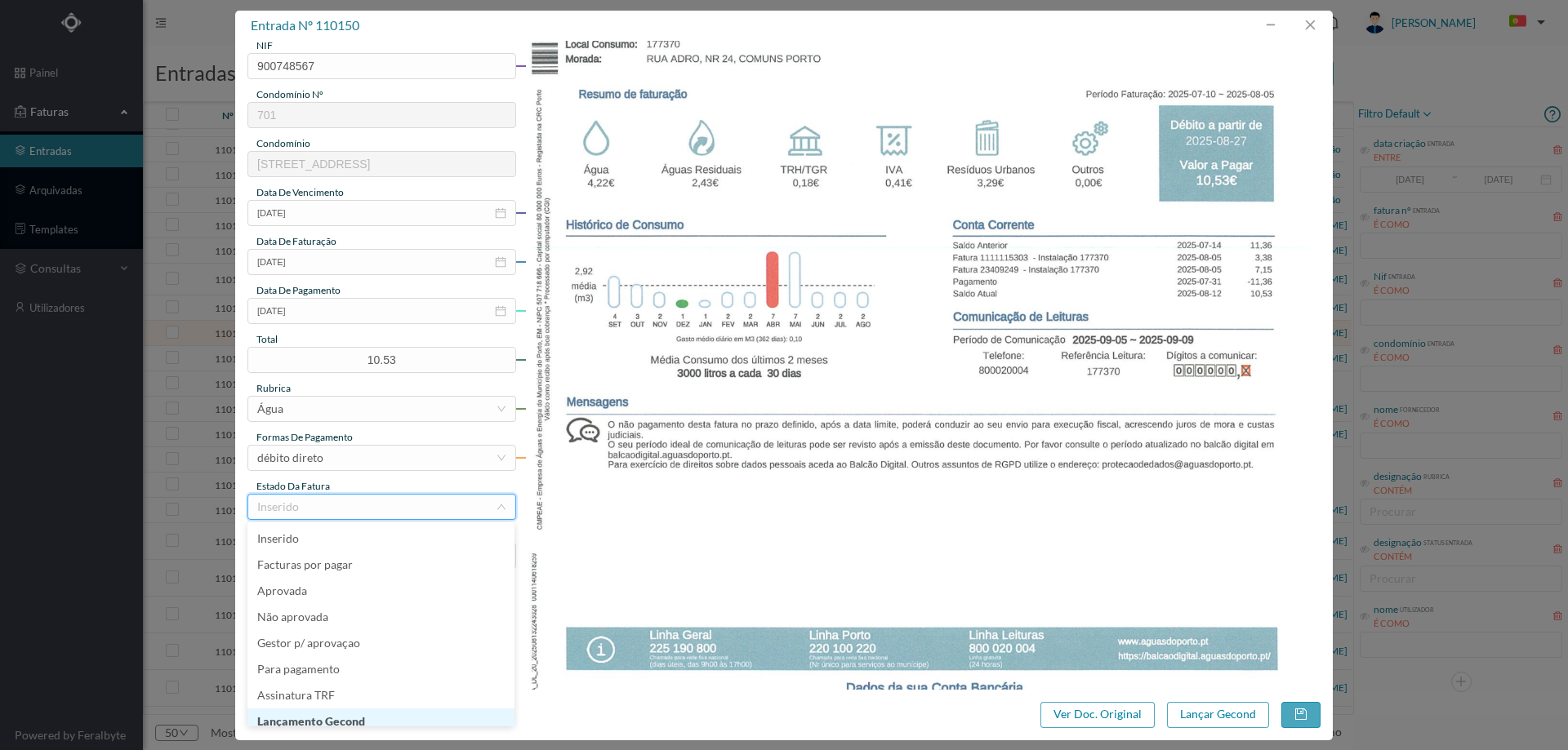
scroll to position [9, 0]
click at [334, 704] on li "Lançamento Gecond" at bounding box center [381, 714] width 267 height 27
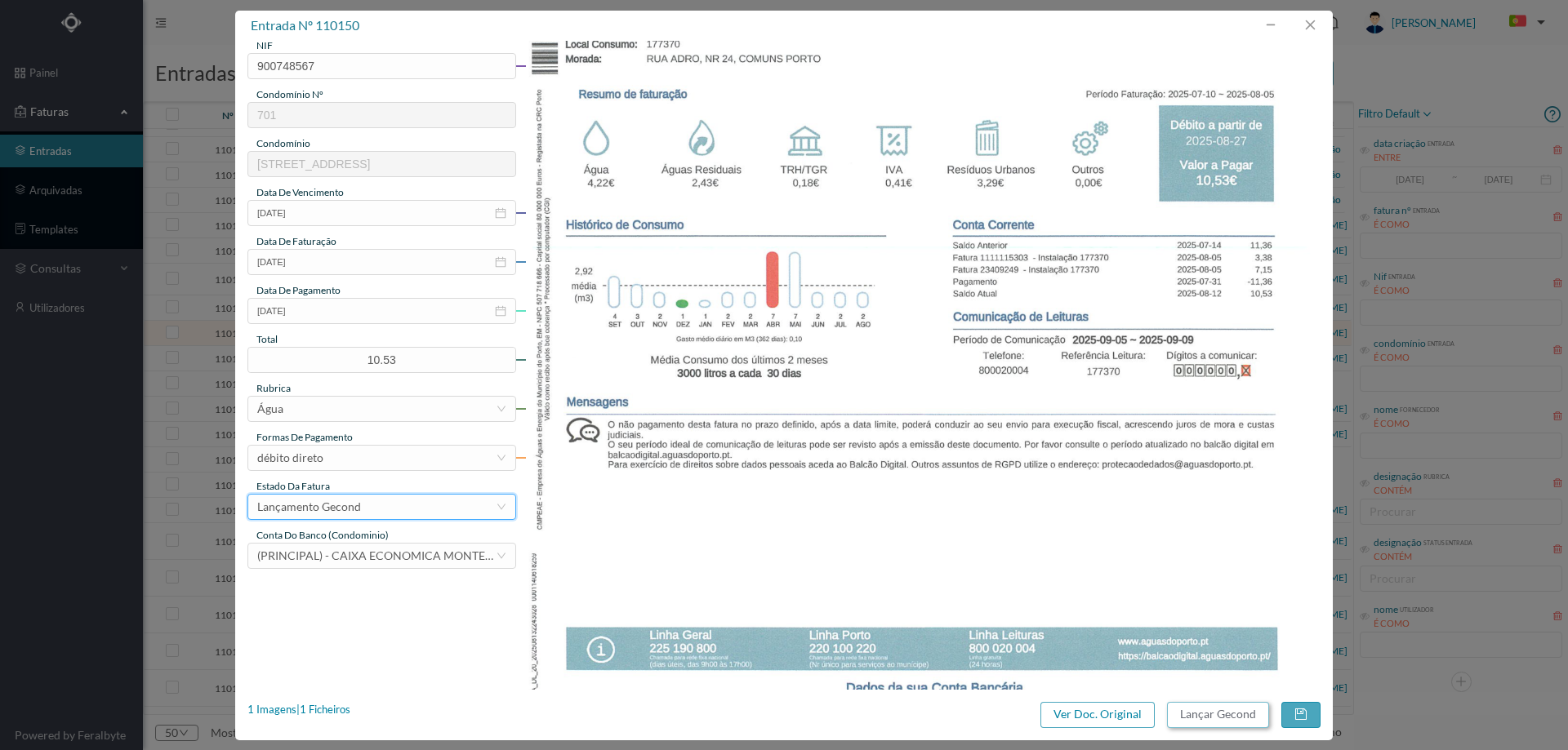
click at [1196, 707] on button "Lançar Gecond" at bounding box center [1218, 715] width 102 height 27
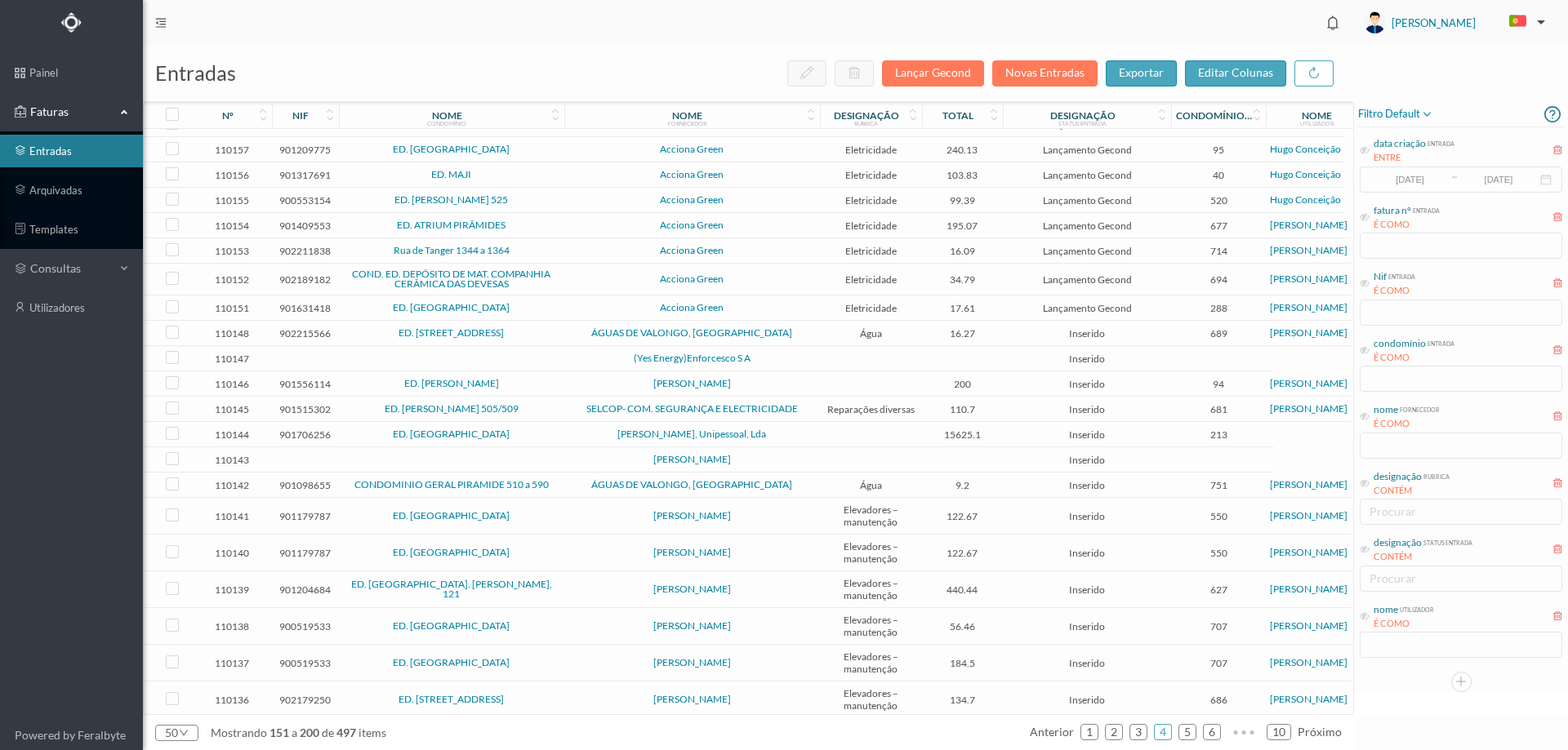
click at [559, 338] on span "ED. RUA DE CARNIDE 16 A 30" at bounding box center [451, 332] width 217 height 9
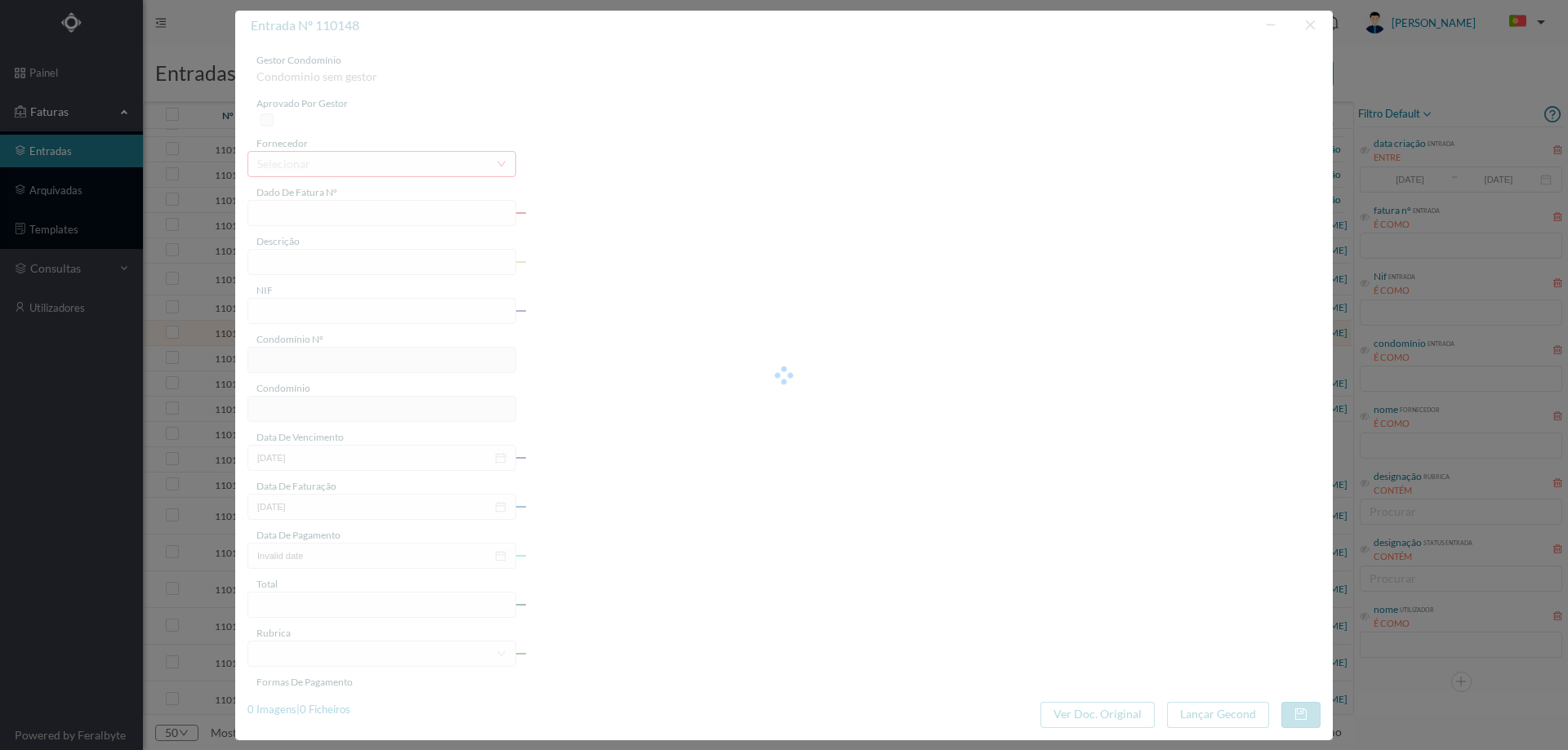
type input "1101094677"
type input "O E. ” e Ene sda De"
type input "902215566"
type input "2025-09-02"
type input "2025-08-13"
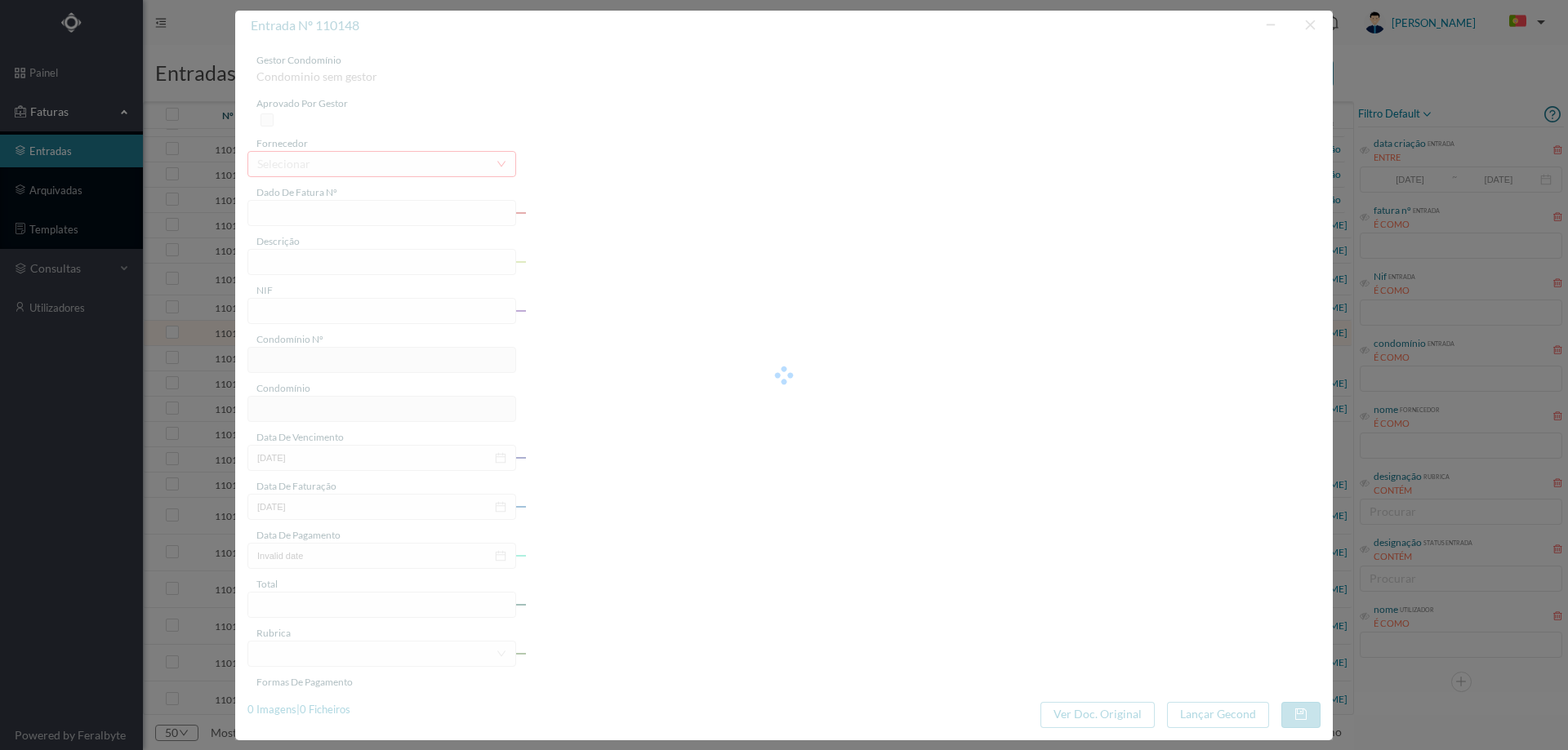
type input "2025-09-02"
type input "16.27"
type input "689"
type input "ED. RUA DE CARNIDE 16 A 30"
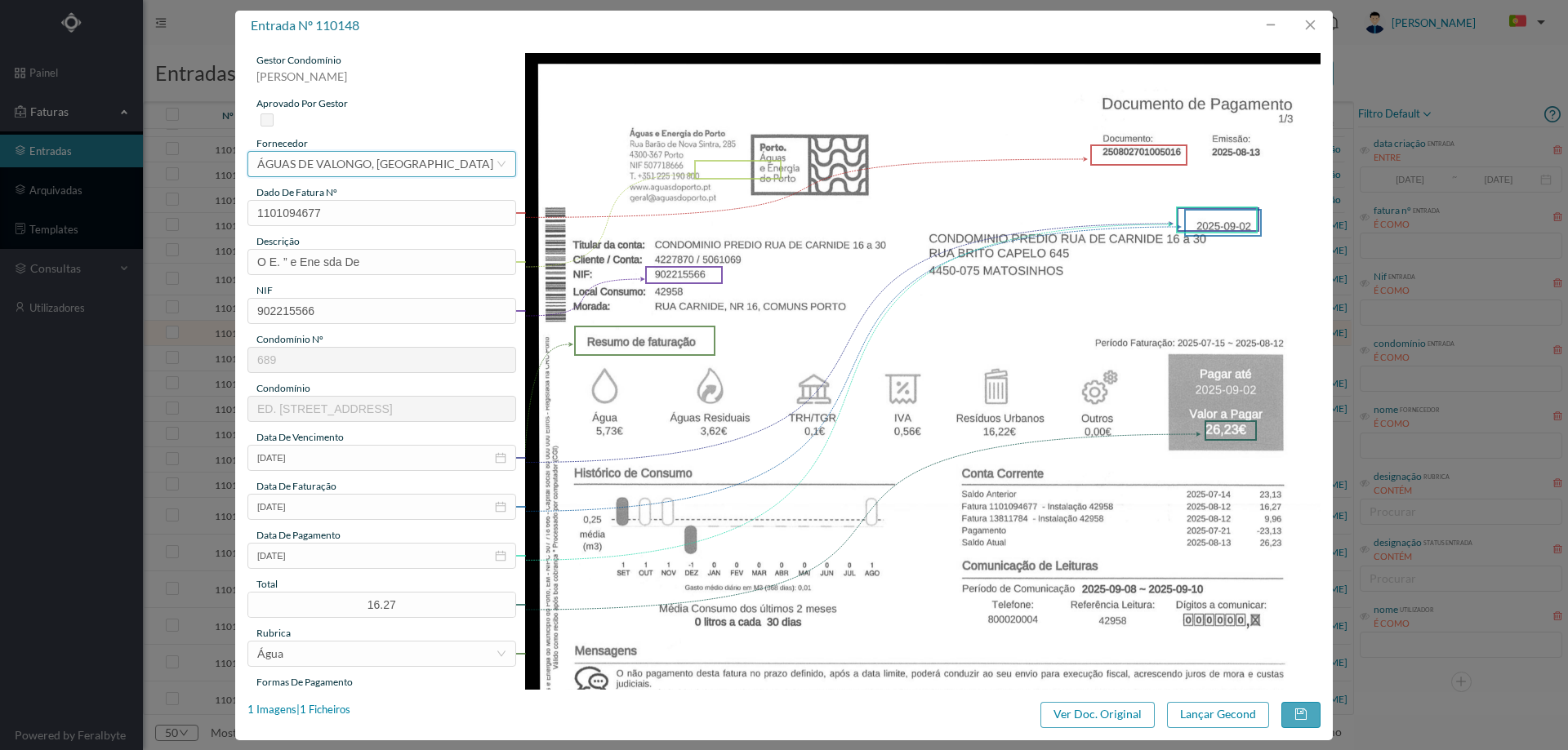
click at [331, 166] on div "ÁGUAS DE VALONGO, SA" at bounding box center [375, 164] width 236 height 25
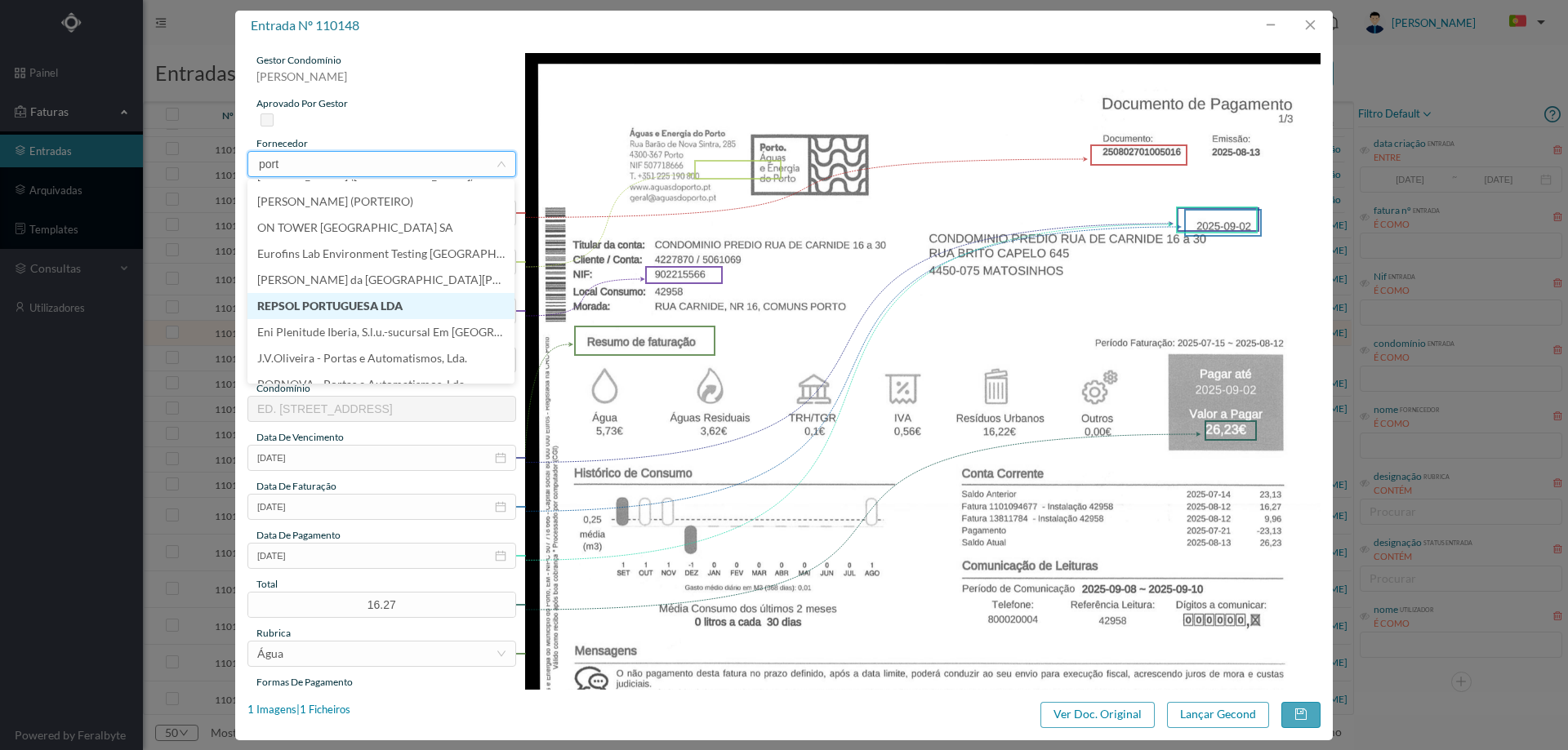
scroll to position [163, 0]
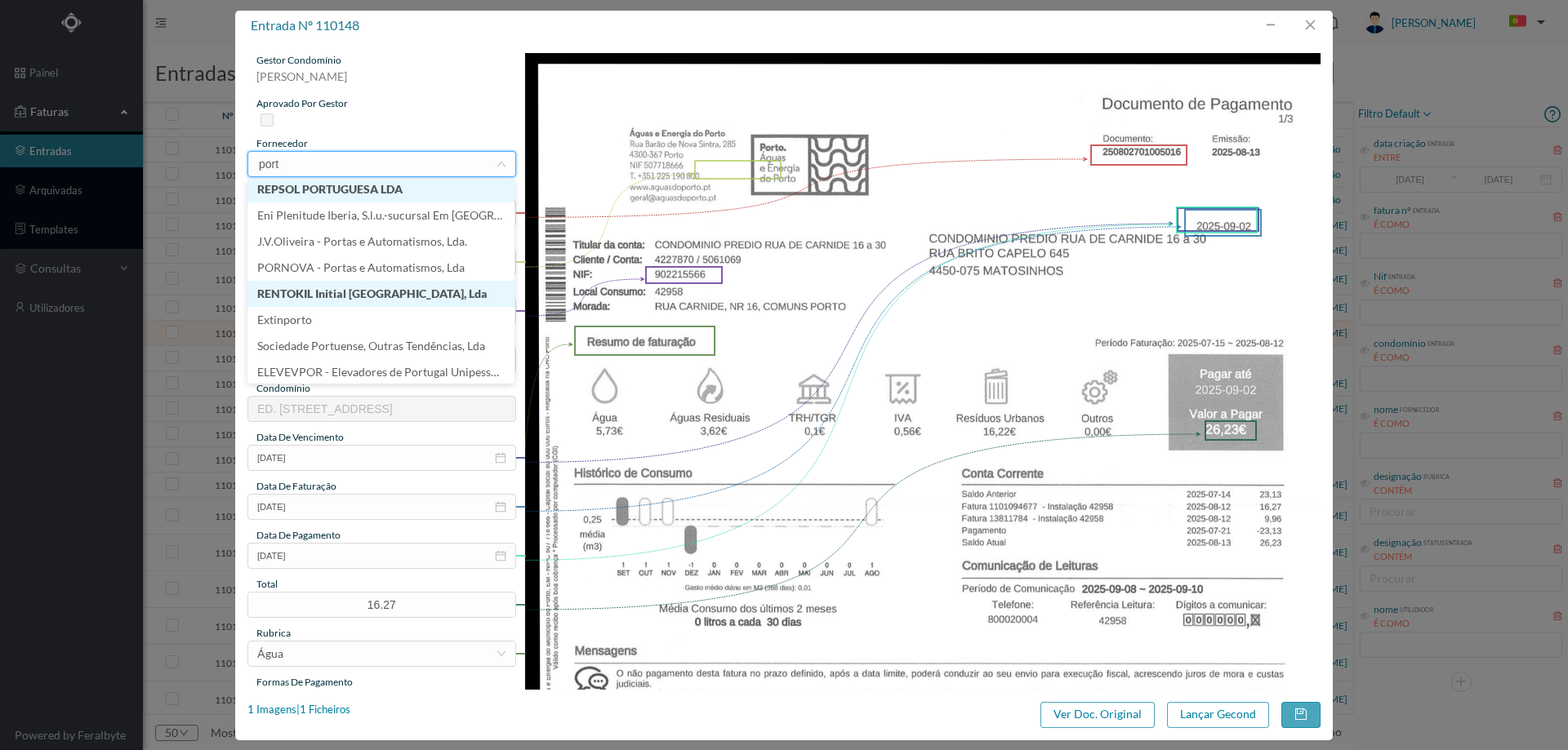
type input "porto"
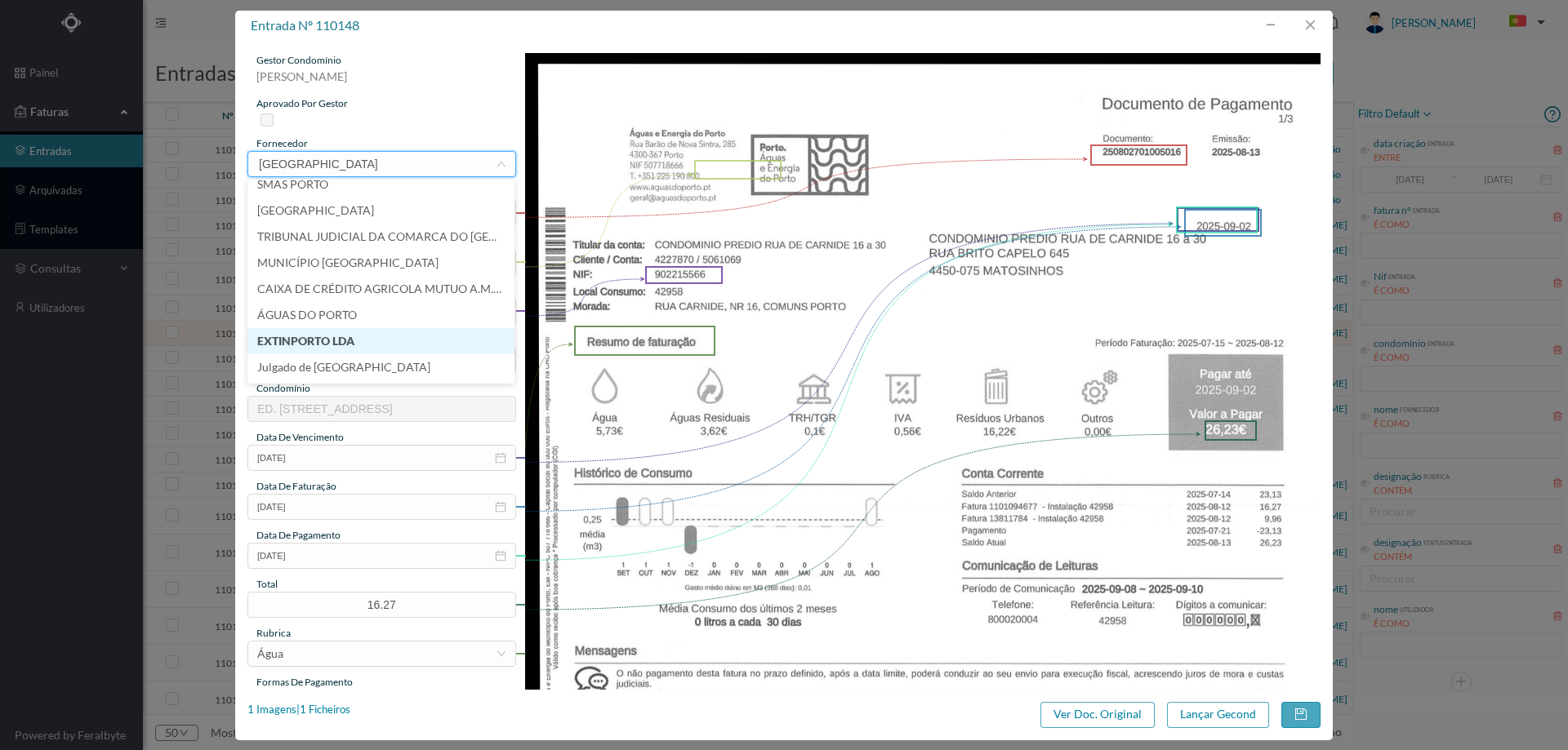
scroll to position [9, 0]
click at [364, 350] on li "ÁGUAS DO PORTO" at bounding box center [381, 345] width 267 height 27
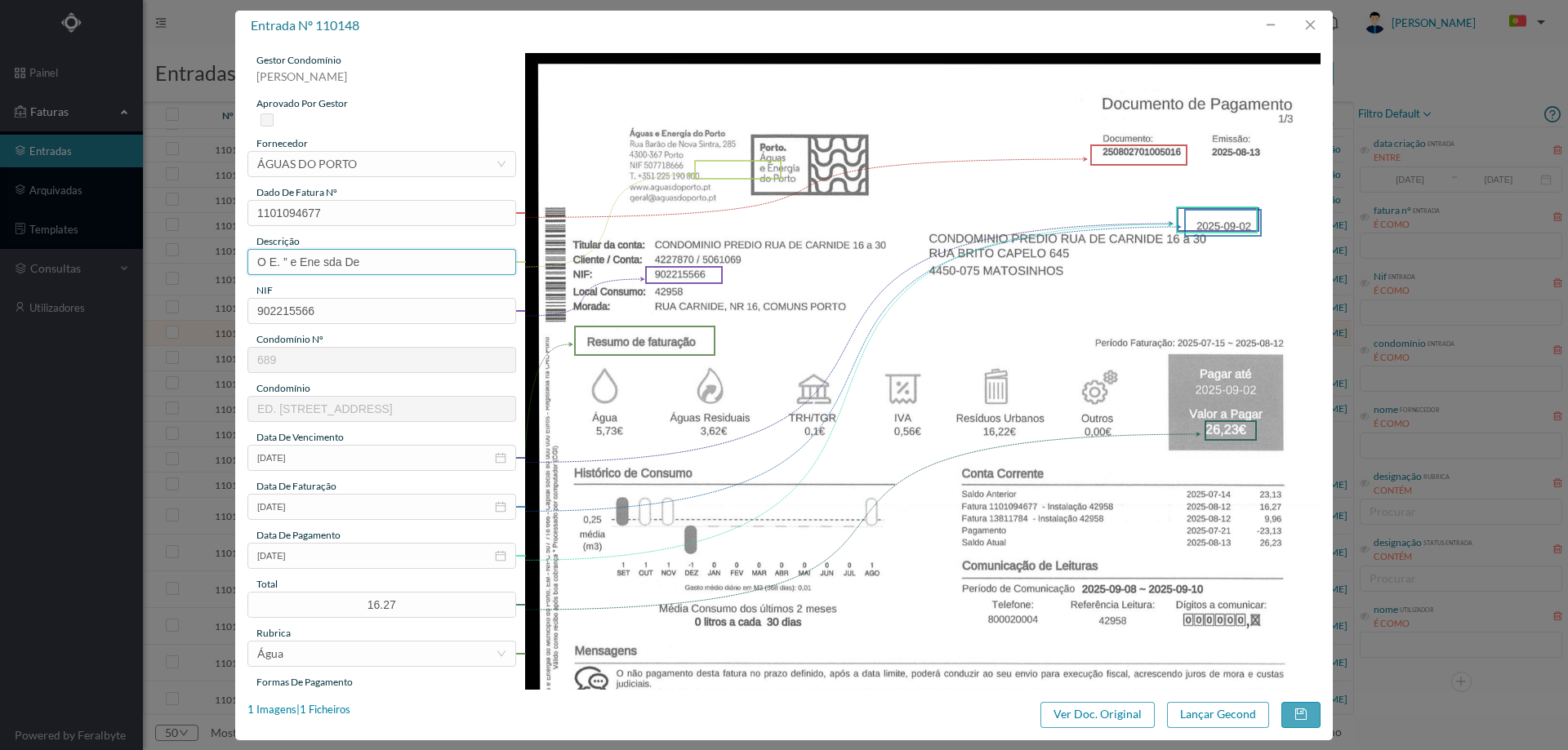
drag, startPoint x: 388, startPoint y: 268, endPoint x: 72, endPoint y: 237, distance: 317.5
click at [72, 237] on div "entrada nº 110148 gestor condomínio Cristina Sousa aprovado por gestor forneced…" at bounding box center [784, 375] width 1568 height 750
type input "15.07.2025 a 12.08.2025"
drag, startPoint x: 418, startPoint y: 606, endPoint x: 304, endPoint y: 606, distance: 114.0
click at [304, 606] on input "16.27" at bounding box center [382, 605] width 267 height 25
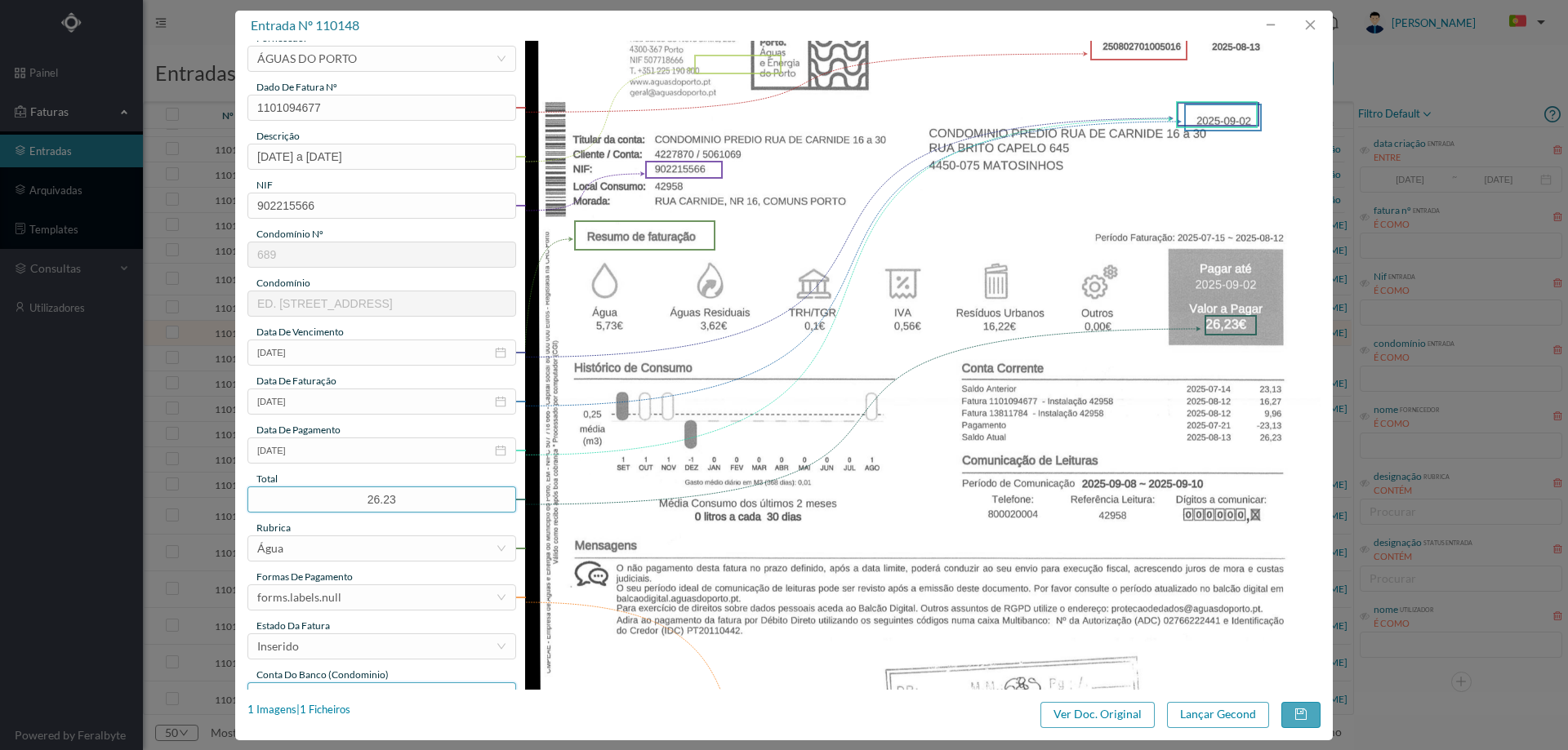
scroll to position [245, 0]
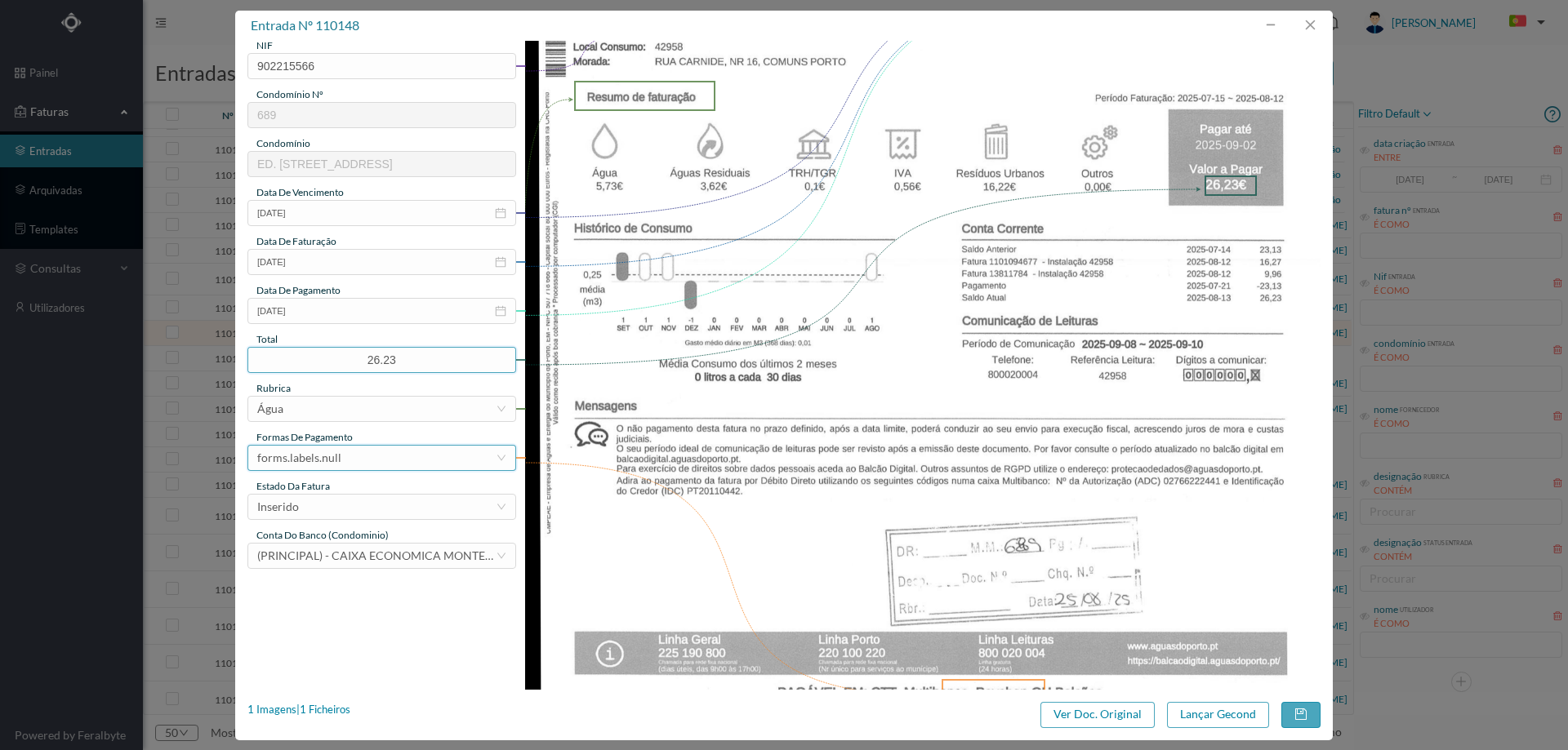
type input "26.23"
click at [339, 463] on div "forms.labels.null" at bounding box center [377, 458] width 239 height 25
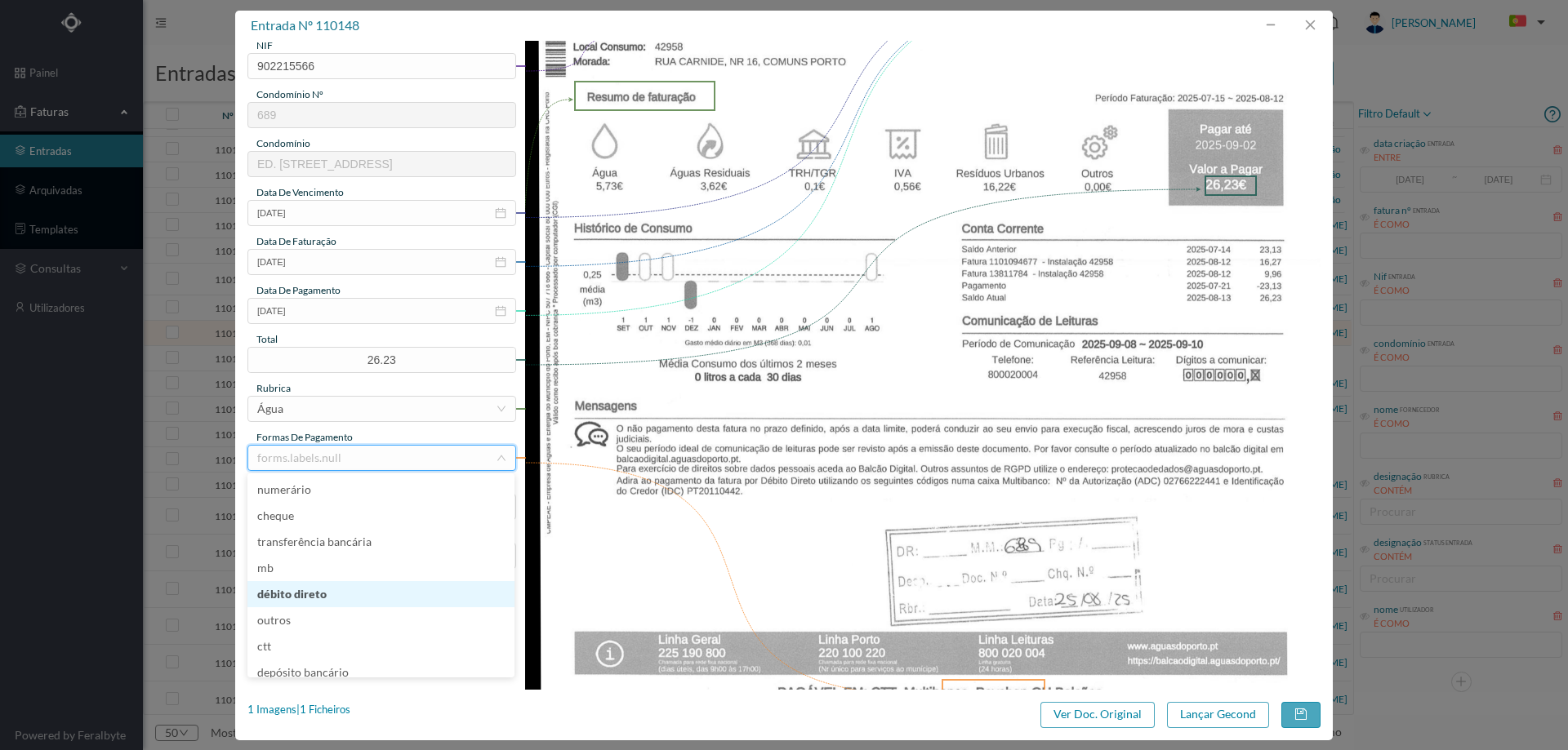
click at [322, 588] on li "débito direto" at bounding box center [381, 595] width 267 height 27
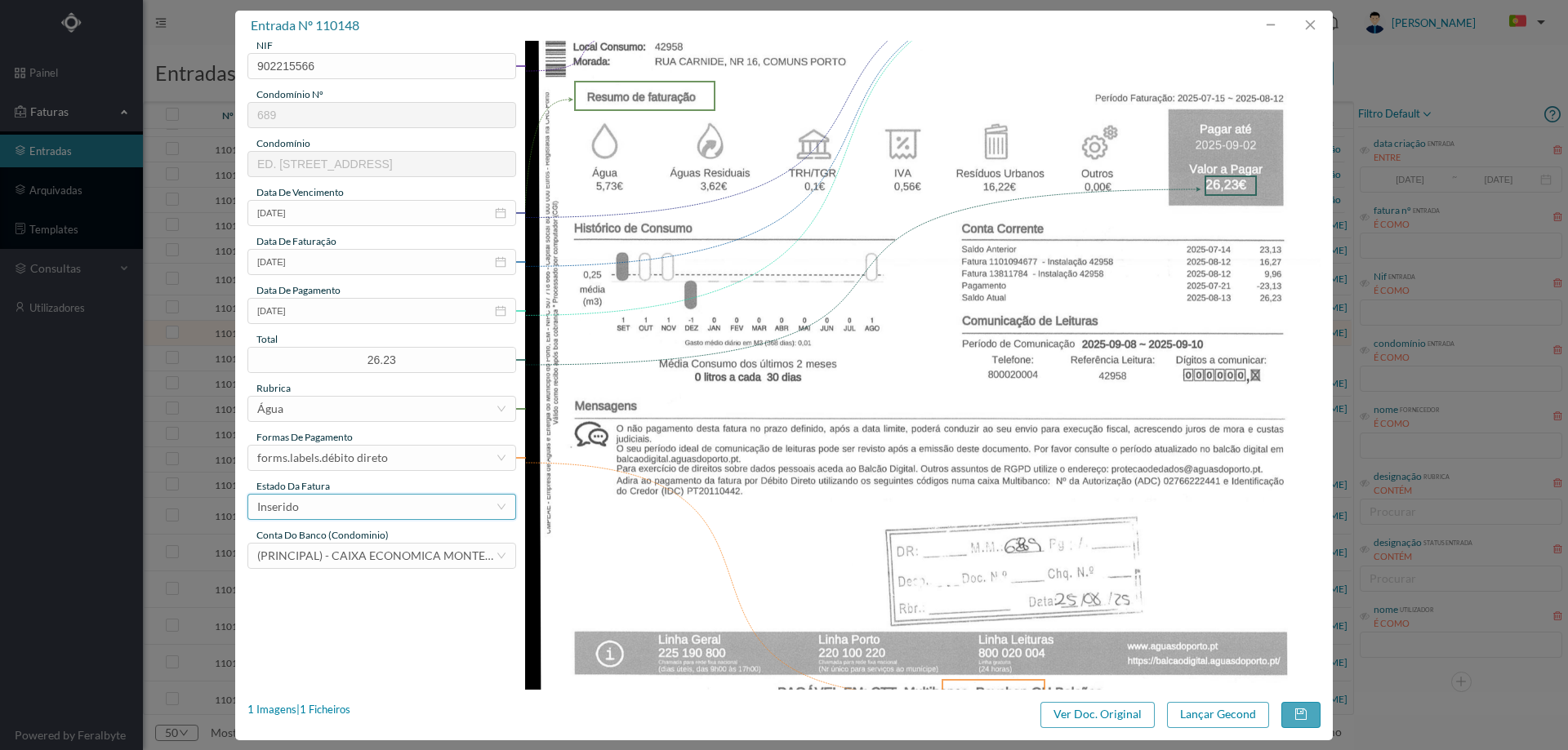
click at [323, 508] on div "Inserido" at bounding box center [377, 507] width 239 height 25
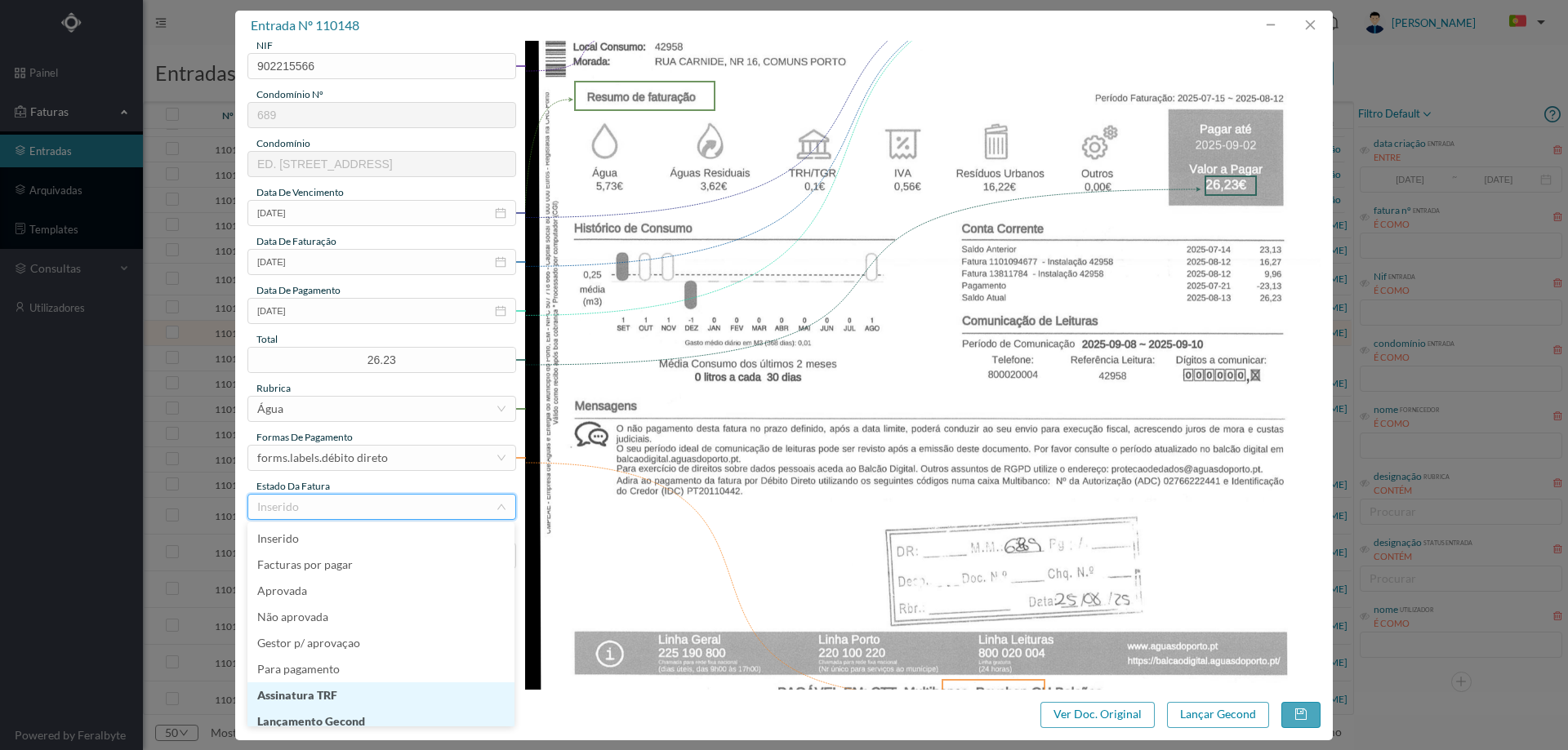
scroll to position [9, 0]
click at [358, 722] on li "Lançamento Gecond" at bounding box center [381, 714] width 267 height 27
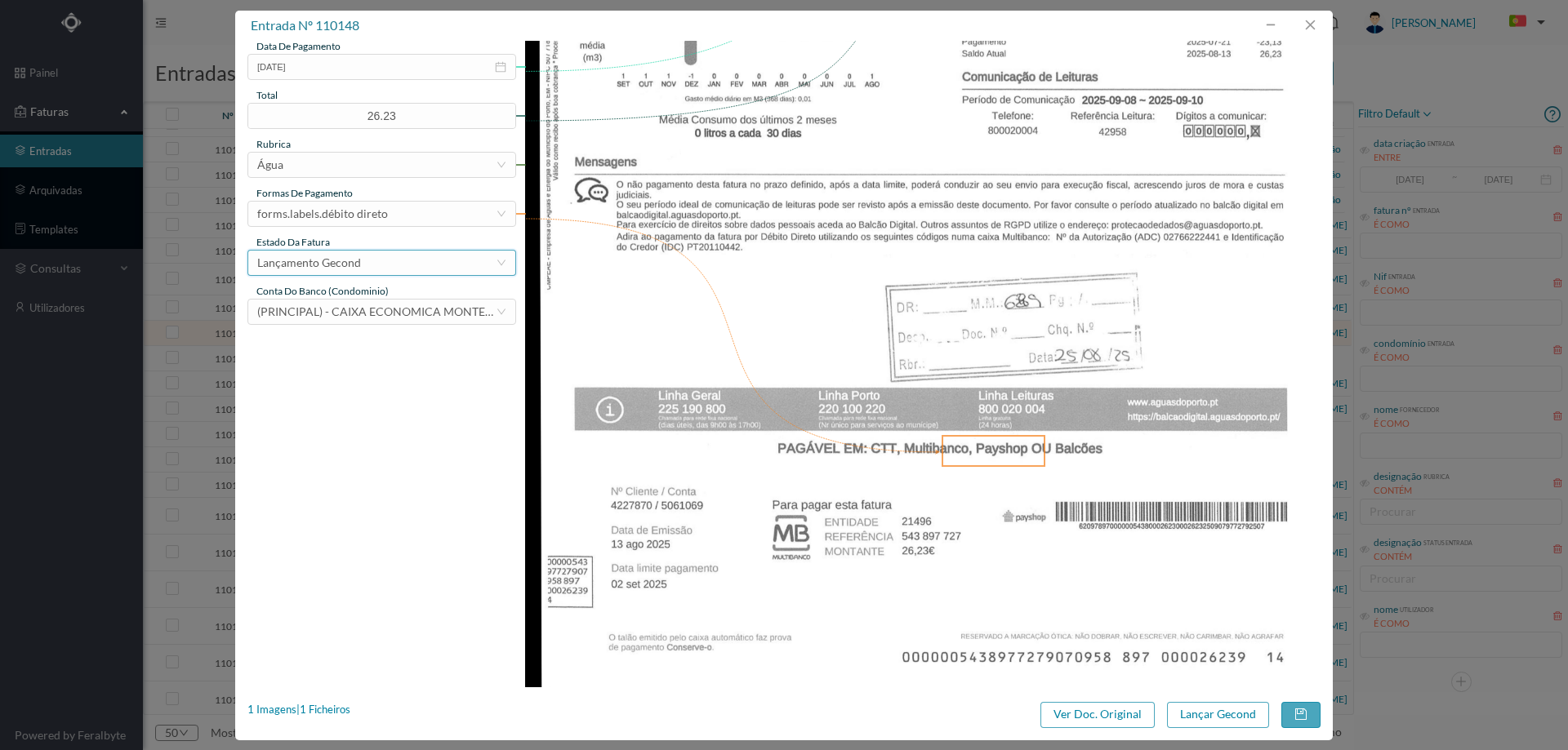
scroll to position [490, 0]
click at [317, 152] on div "Água" at bounding box center [377, 164] width 239 height 25
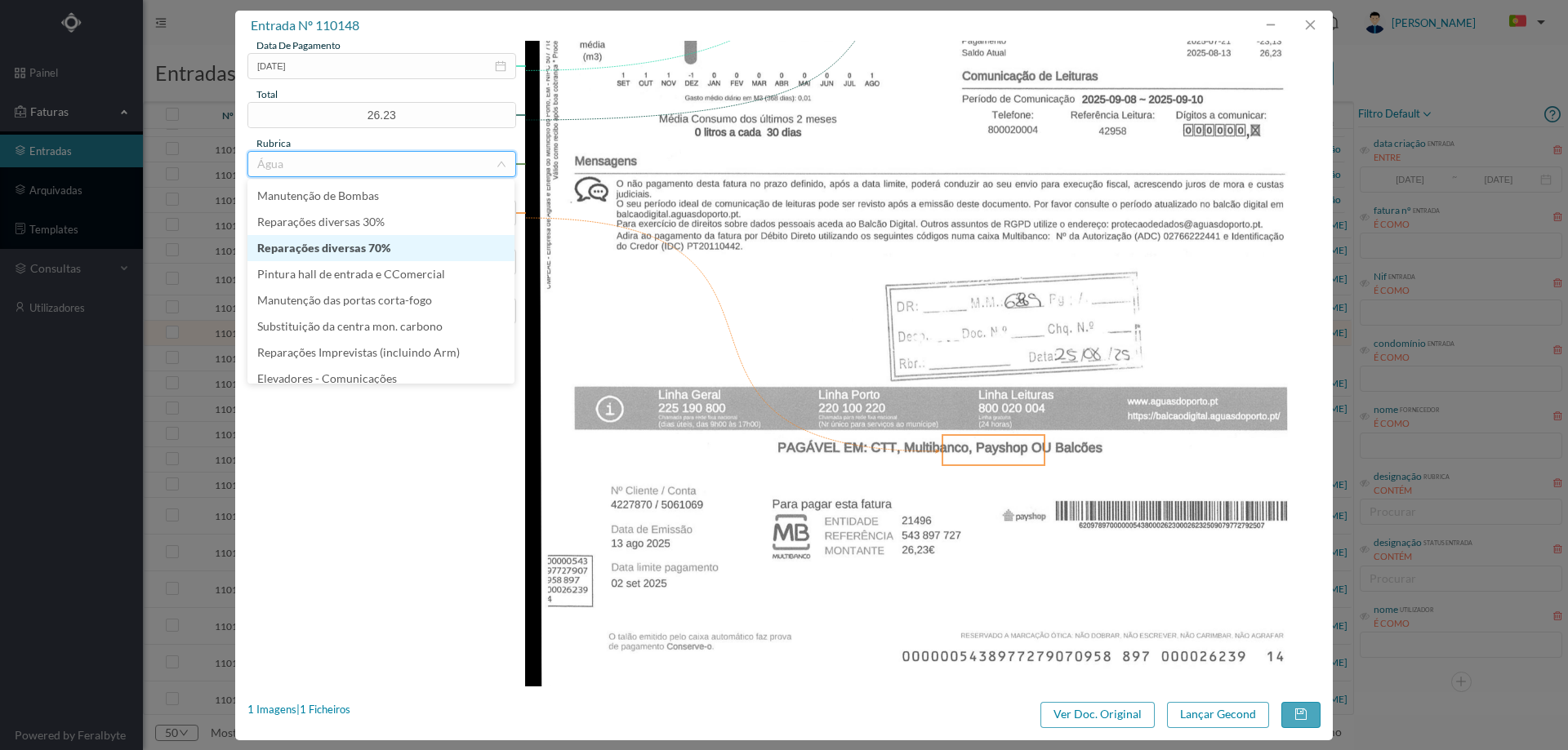
click at [755, 258] on img at bounding box center [923, 125] width 796 height 1124
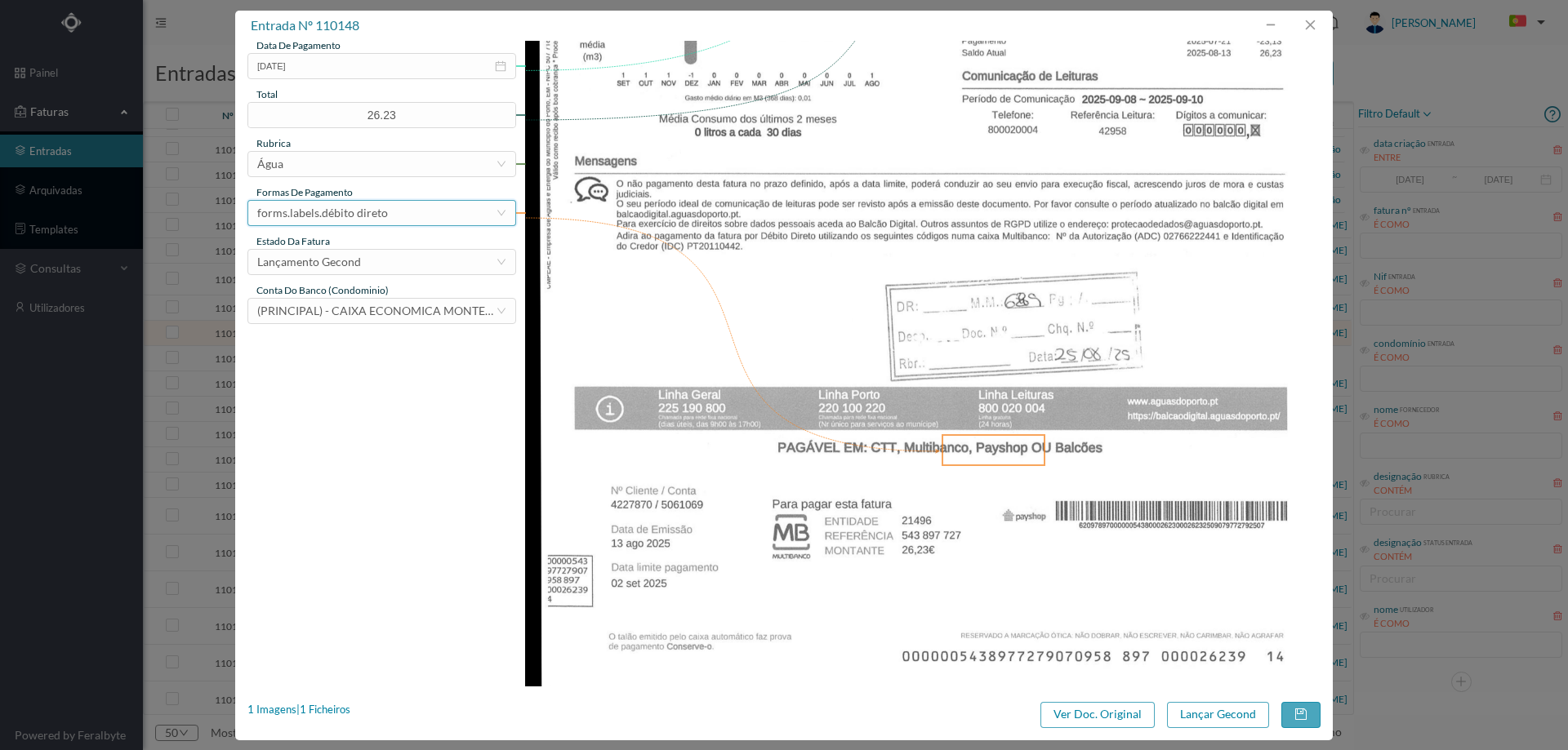
click at [321, 208] on div "forms.labels.débito direto" at bounding box center [323, 213] width 131 height 25
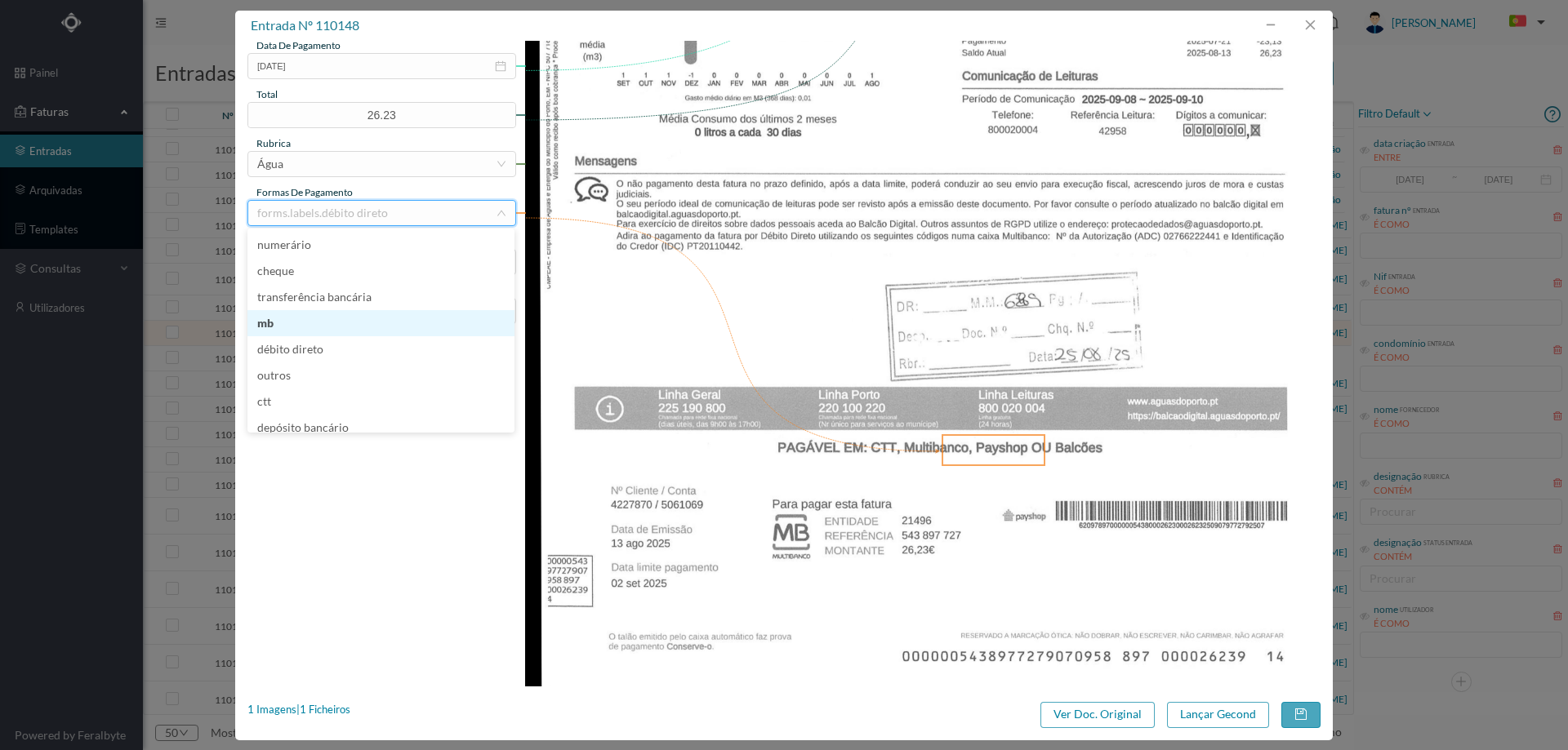
click at [311, 328] on li "mb" at bounding box center [381, 324] width 267 height 27
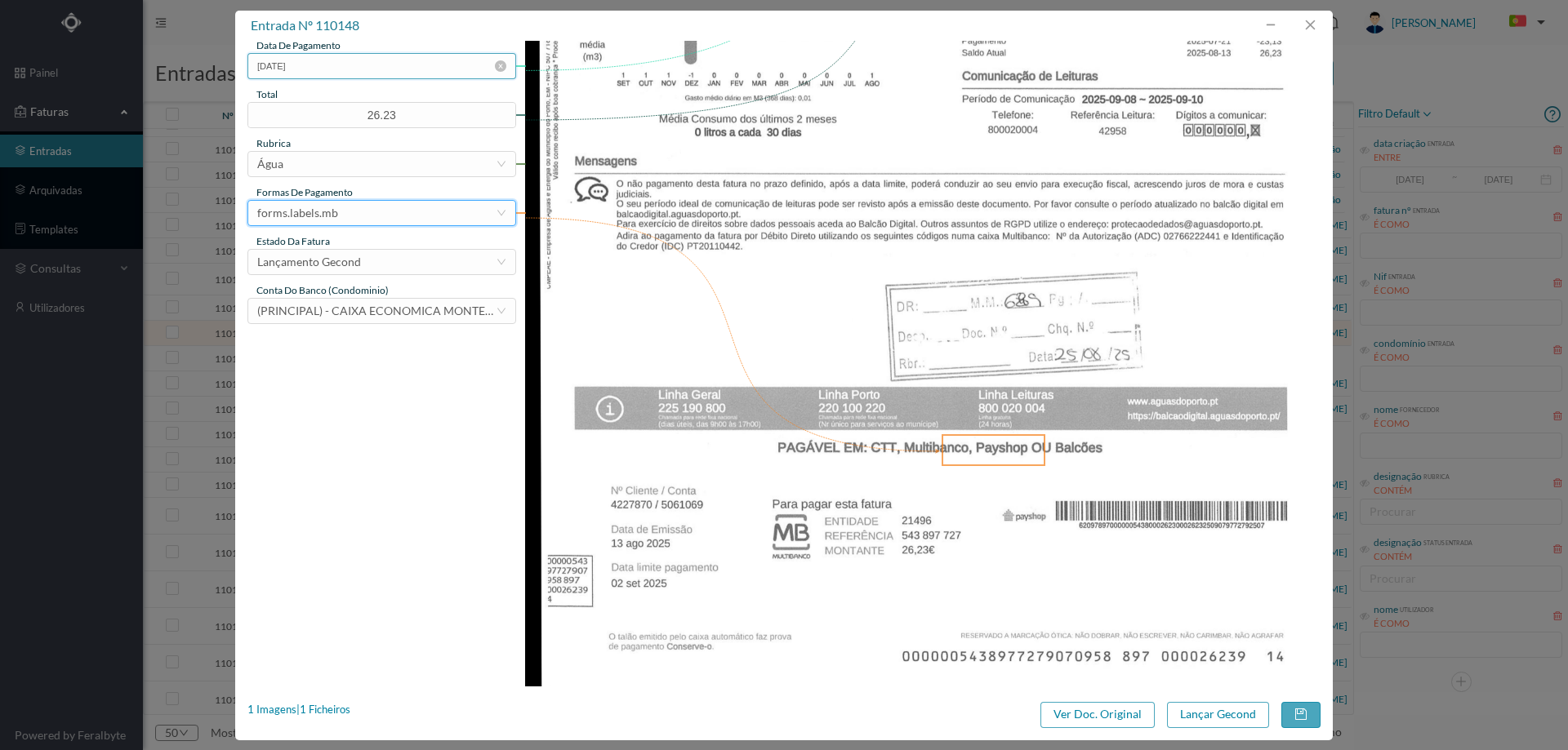
click at [435, 72] on input "2025-09-02" at bounding box center [382, 66] width 269 height 27
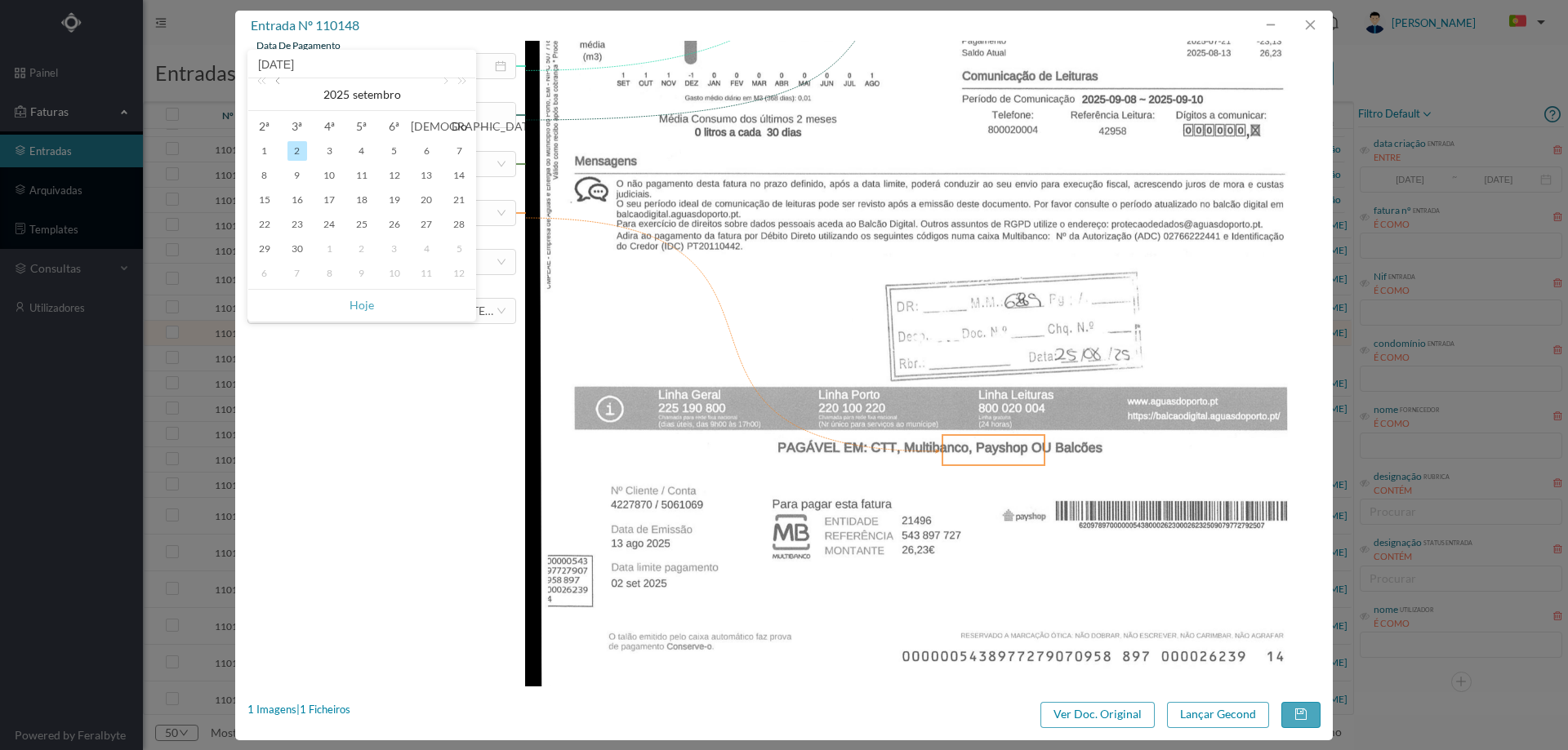
click at [279, 87] on link at bounding box center [279, 95] width 15 height 32
click at [290, 251] on div "26" at bounding box center [297, 249] width 20 height 20
type input "2025-08-26"
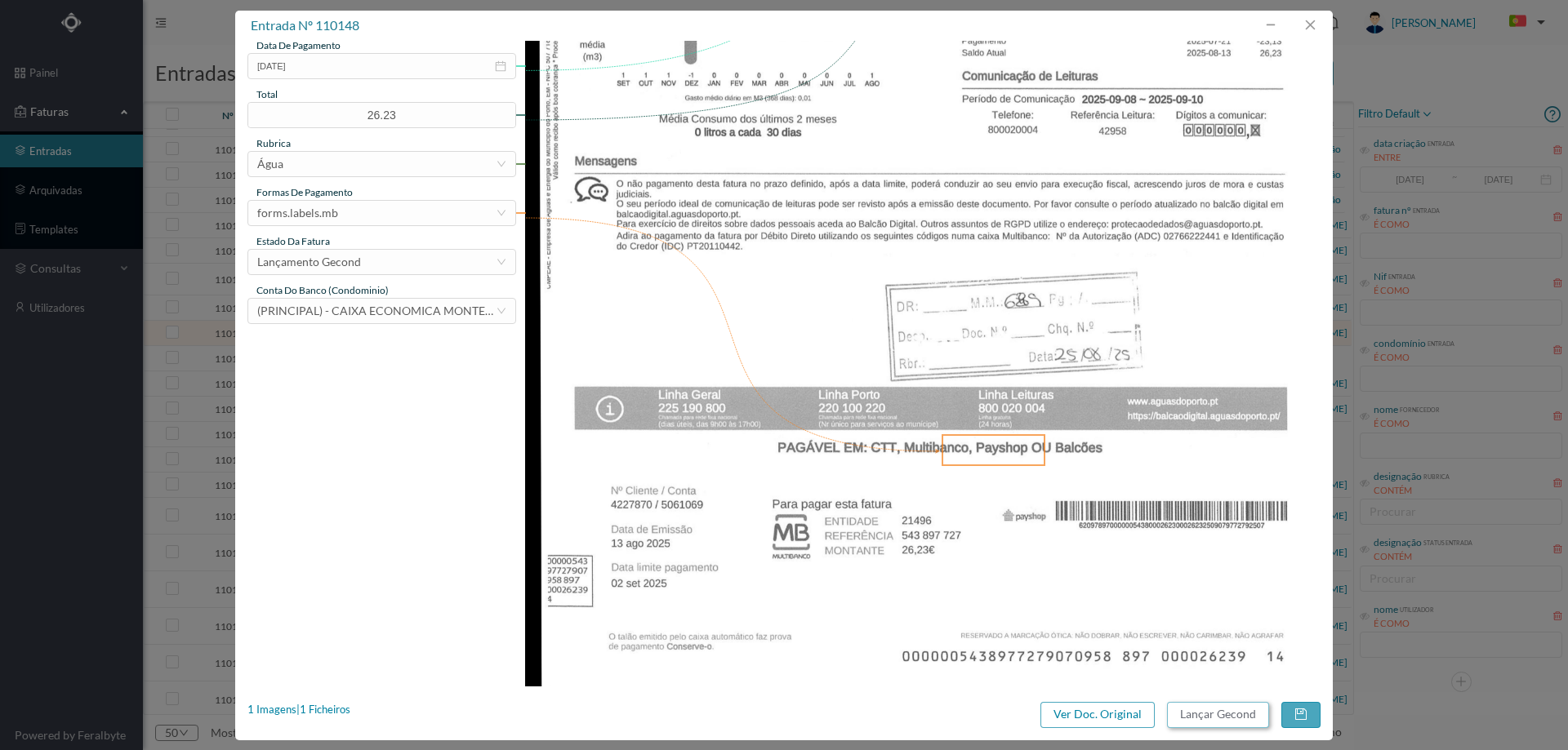
click at [1222, 706] on button "Lançar Gecond" at bounding box center [1218, 715] width 102 height 27
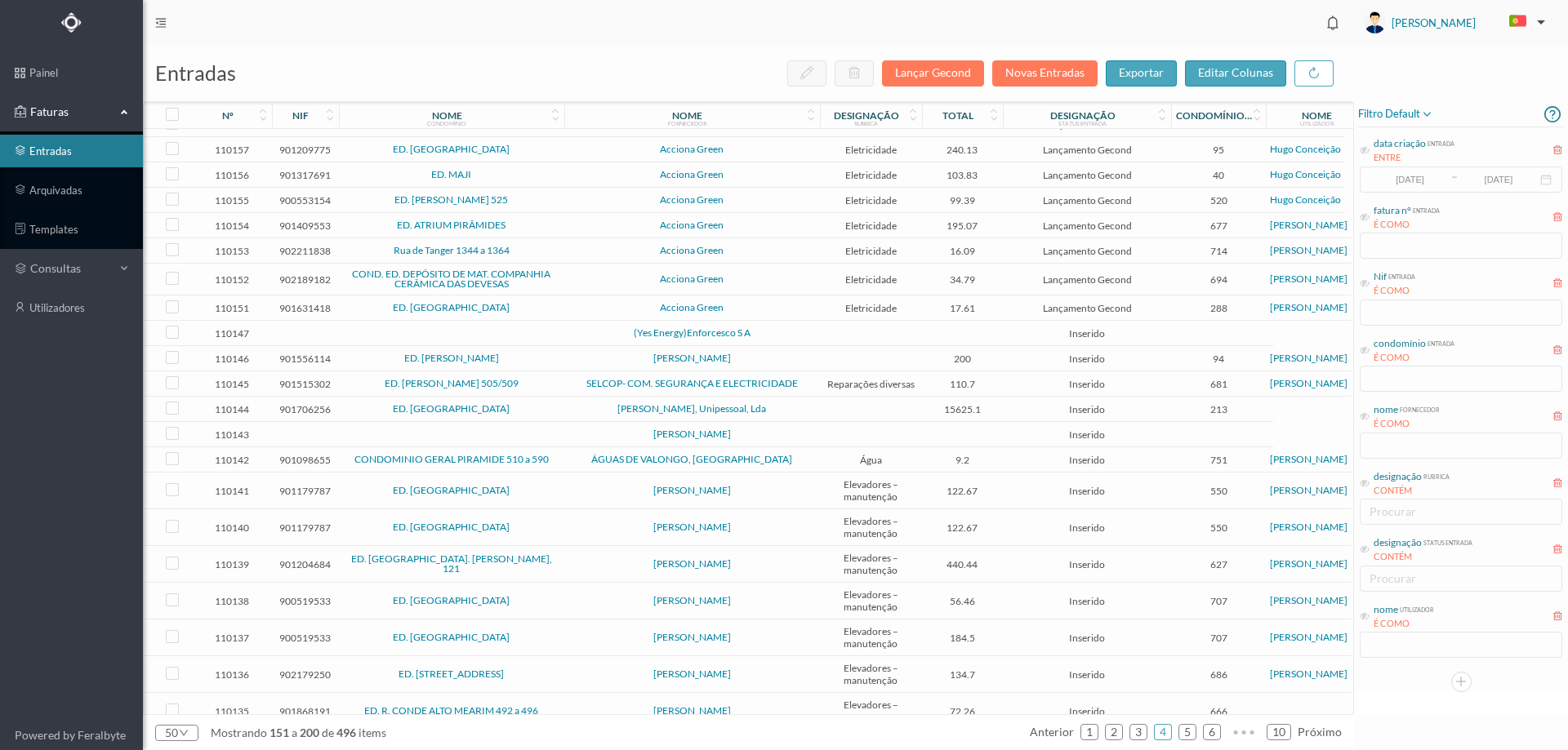
click at [606, 338] on span "(Yes Energy)Enforcesco S A" at bounding box center [692, 332] width 247 height 9
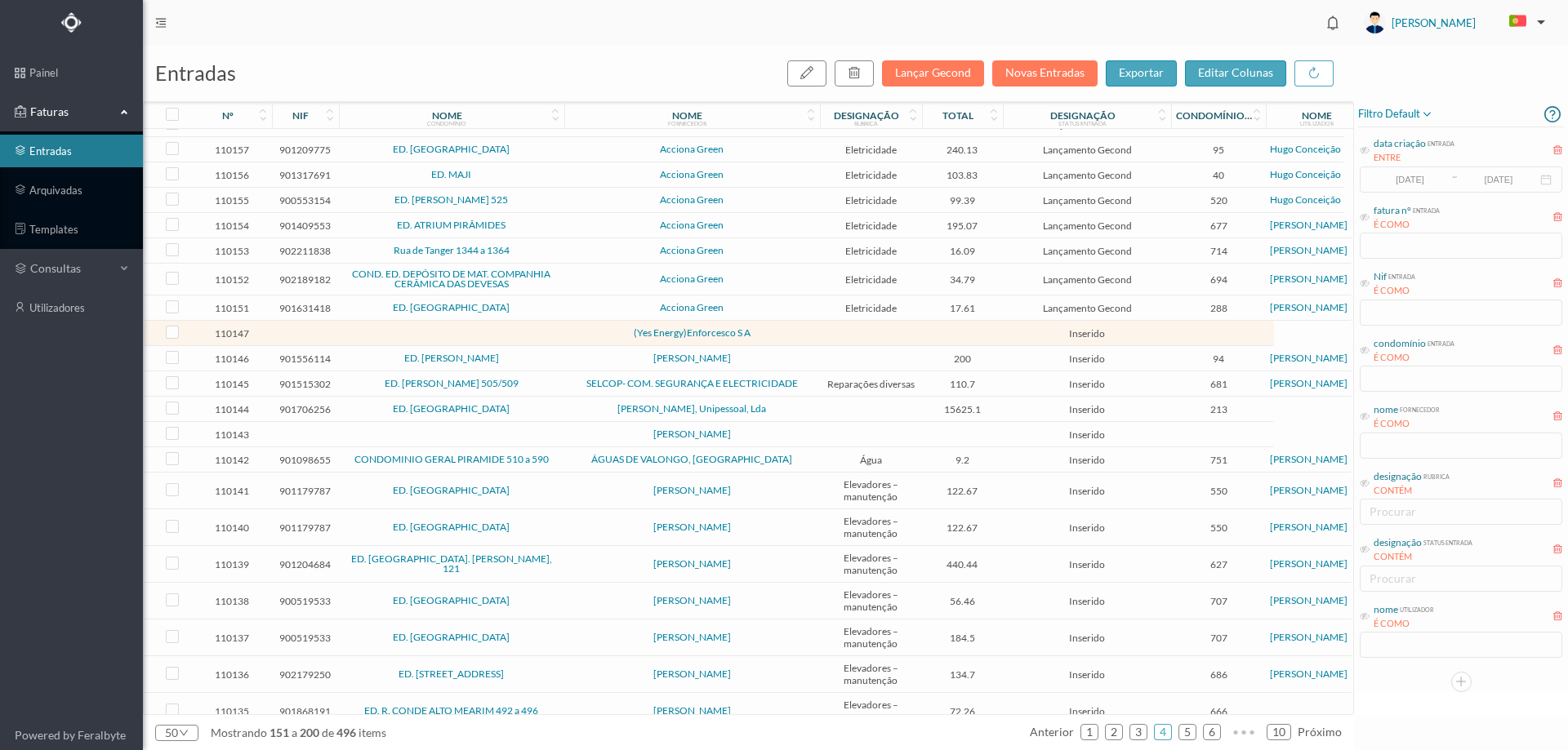
click at [606, 338] on span "(Yes Energy)Enforcesco S A" at bounding box center [692, 332] width 247 height 9
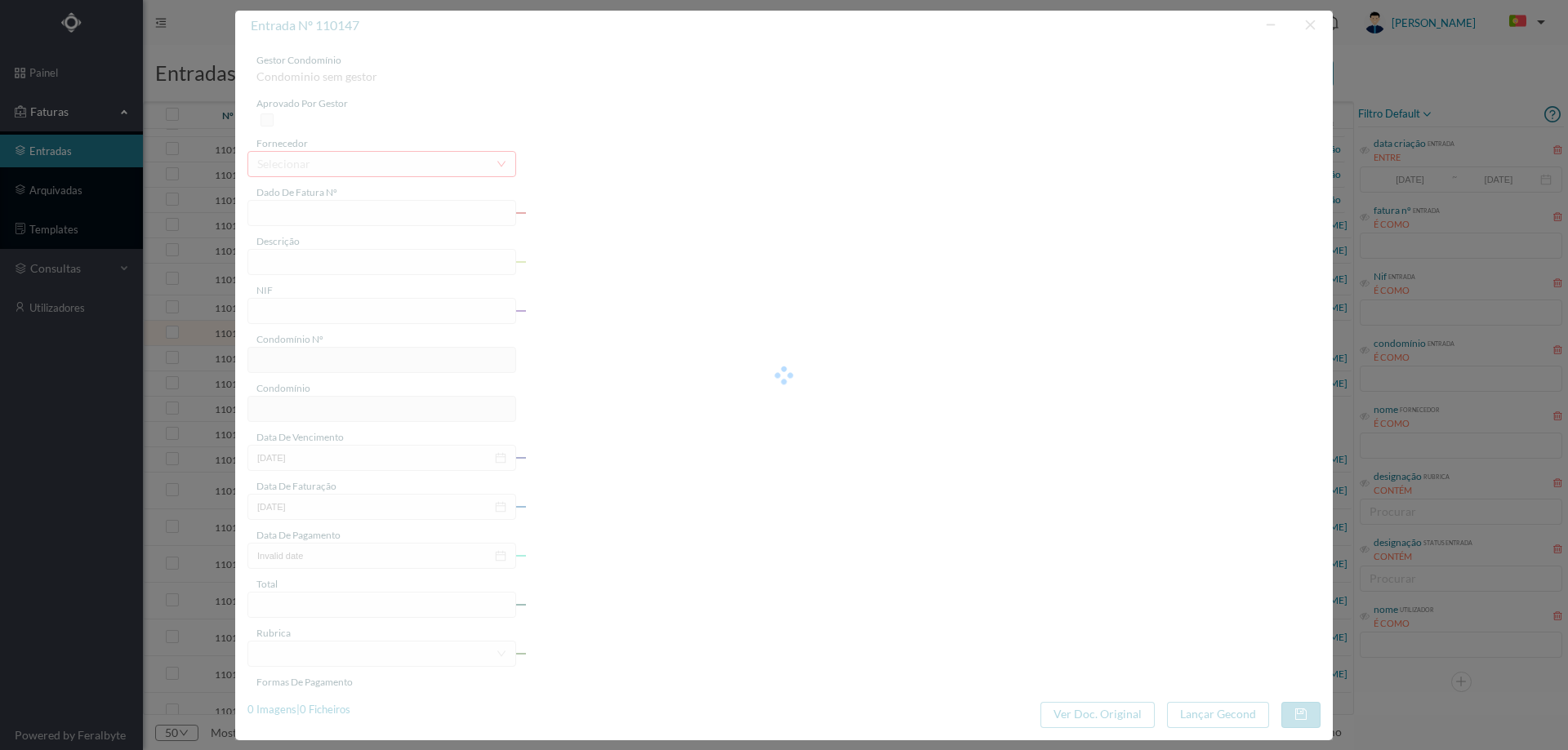
type input "0"
type input "Invalid date"
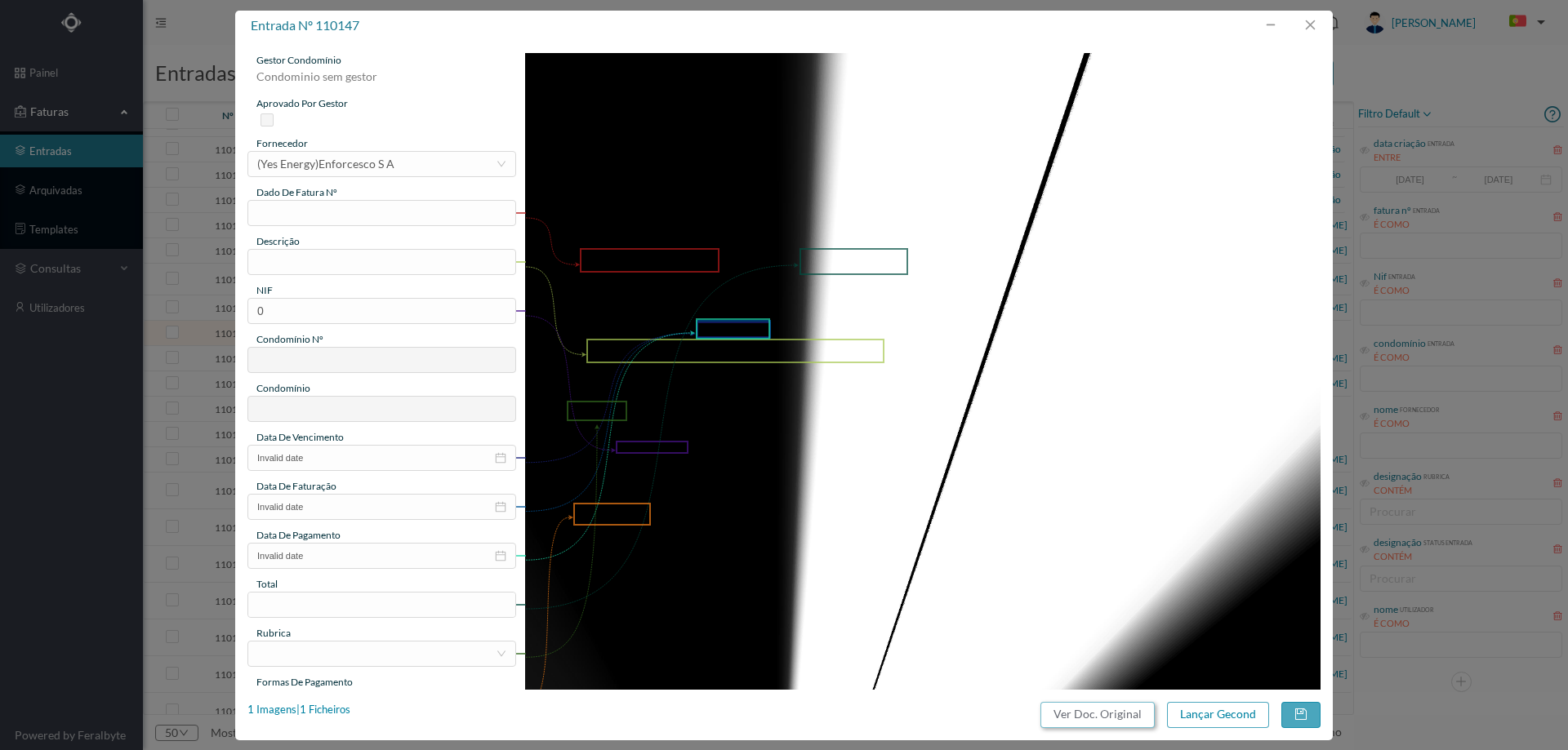
click at [1103, 711] on button "Ver Doc. Original" at bounding box center [1097, 715] width 115 height 27
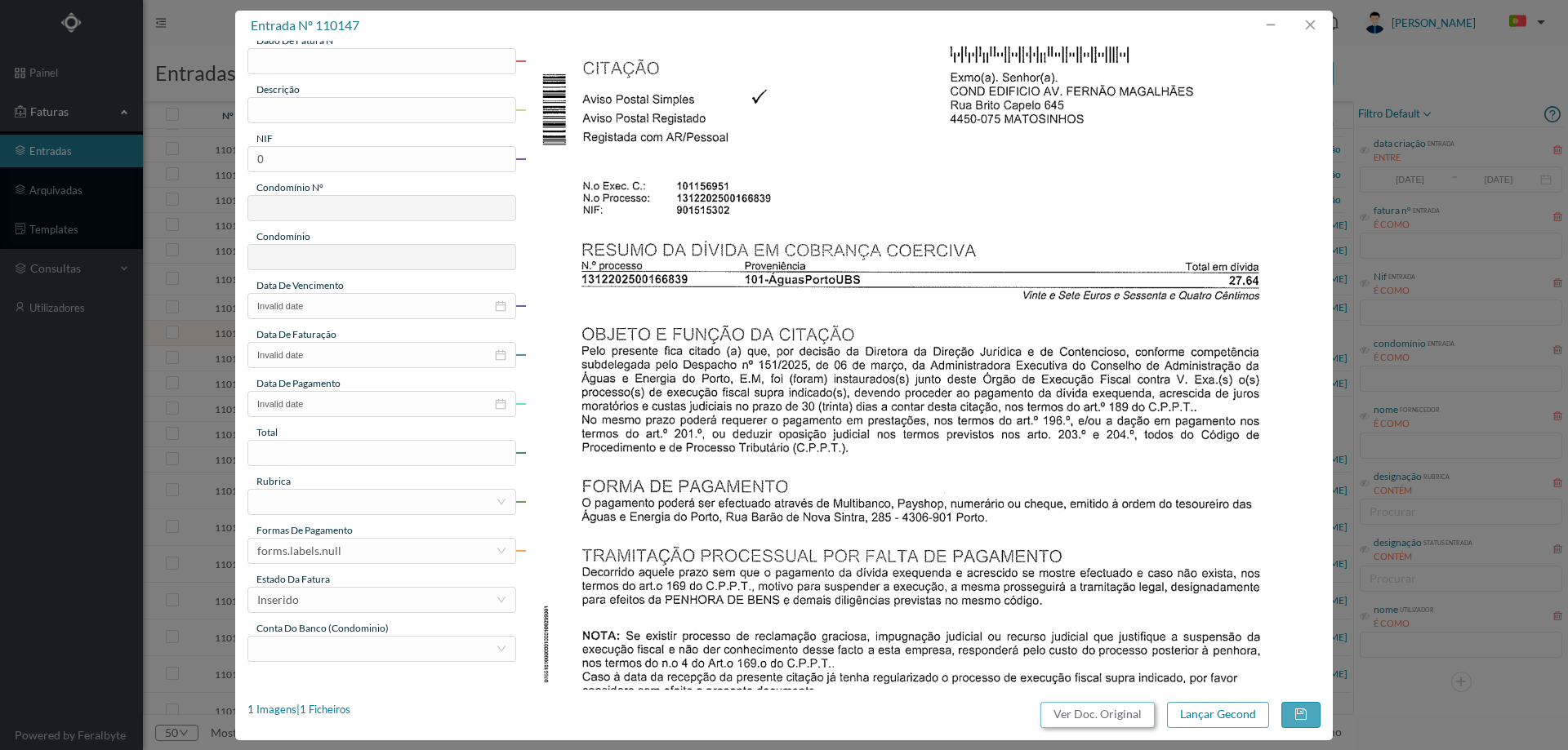
scroll to position [0, 0]
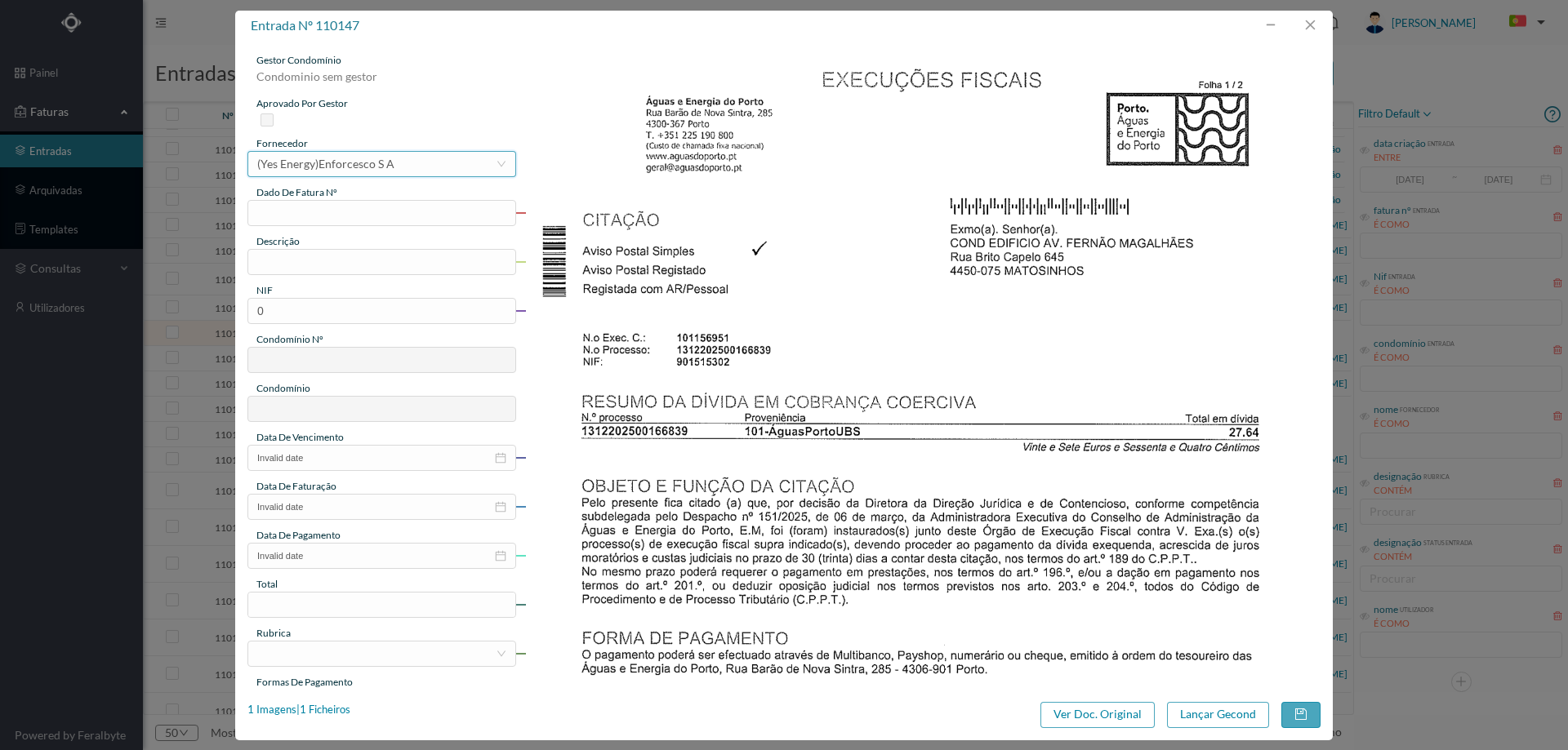
click at [345, 167] on div "(Yes Energy)Enforcesco S A" at bounding box center [326, 164] width 137 height 25
type input "porto"
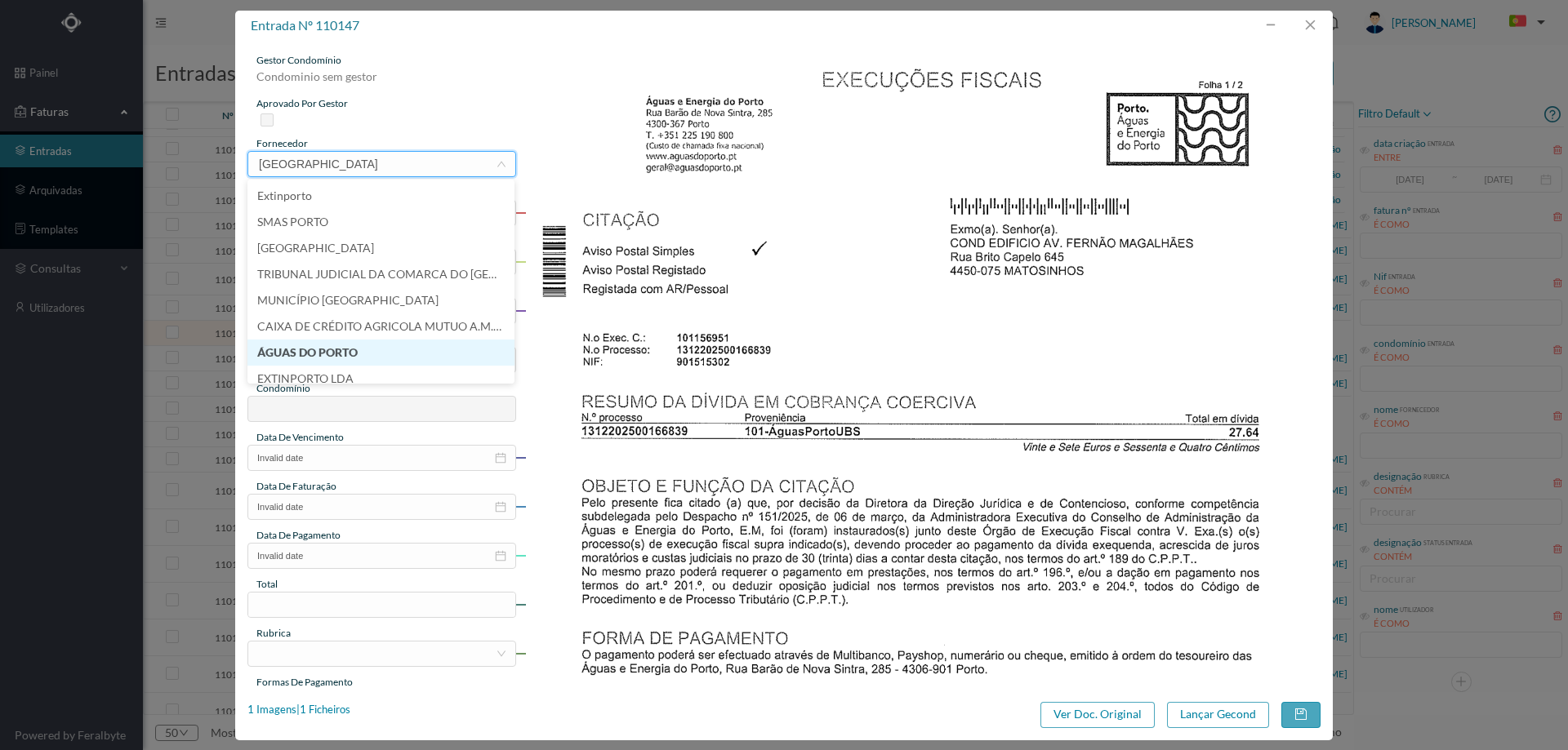
click at [337, 341] on li "ÁGUAS DO PORTO" at bounding box center [381, 353] width 267 height 27
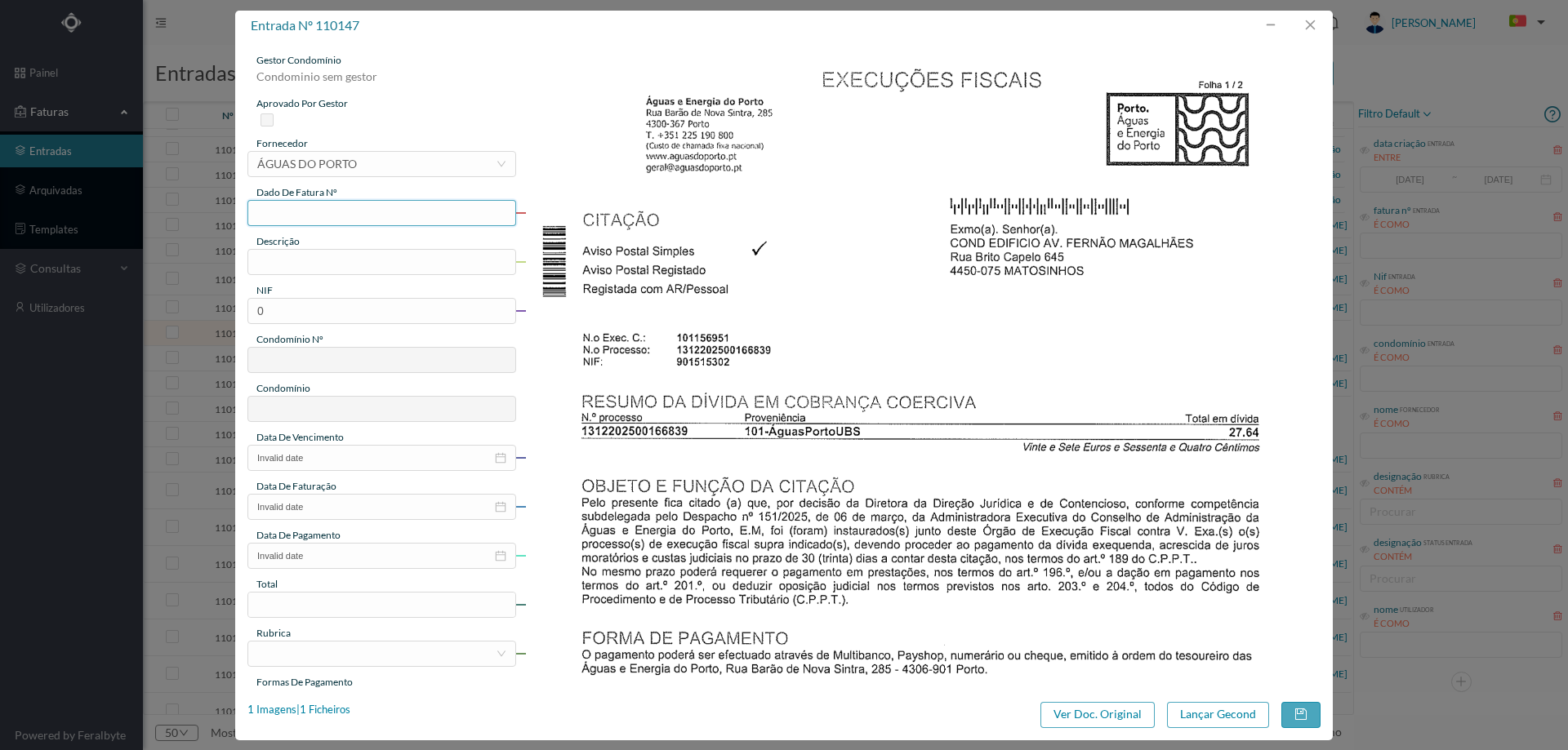
click at [339, 213] on input "text" at bounding box center [382, 213] width 269 height 27
type input "6839"
click at [343, 269] on input "text" at bounding box center [382, 262] width 269 height 27
type input "faturas em atraso"
click at [734, 262] on img at bounding box center [923, 616] width 796 height 1126
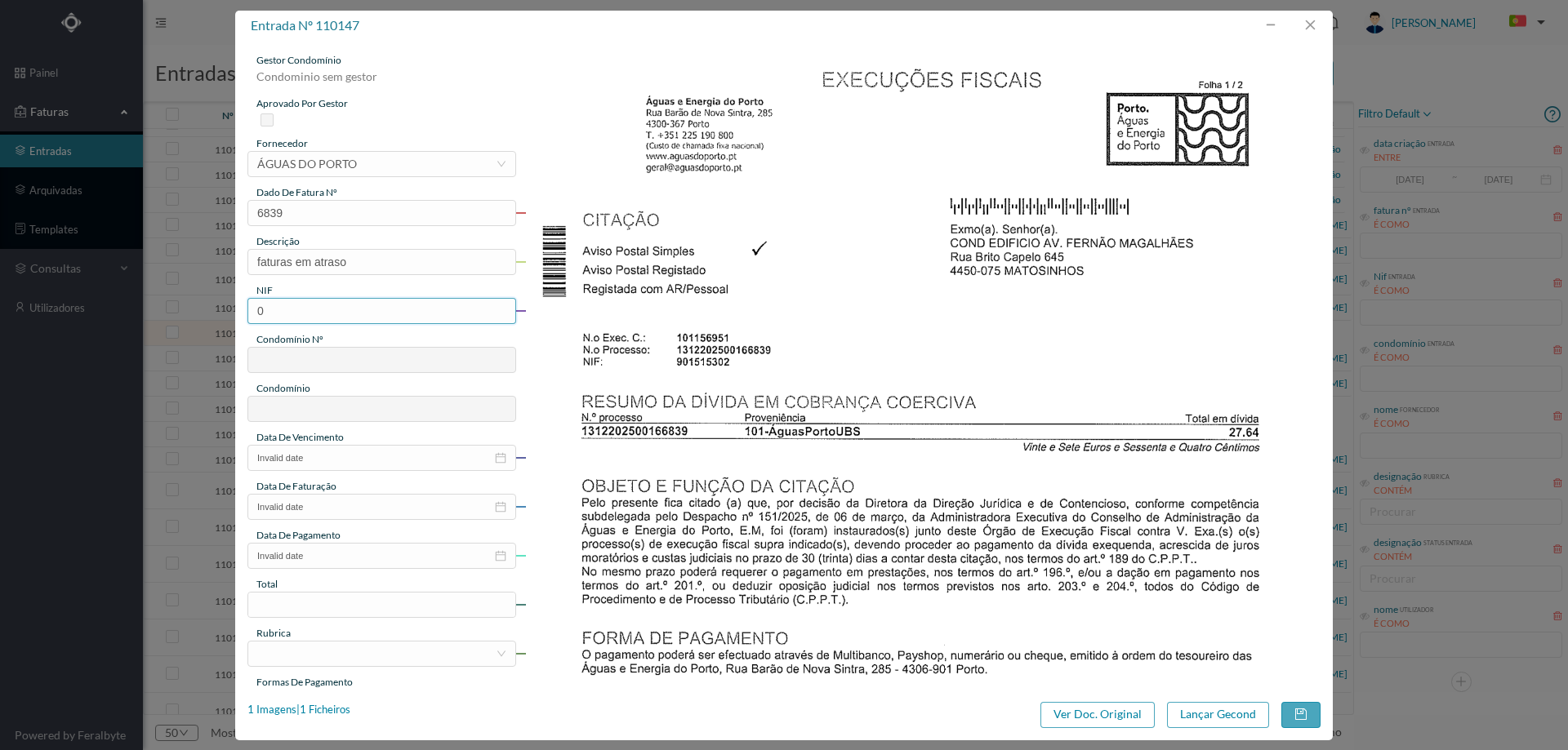
drag, startPoint x: 267, startPoint y: 312, endPoint x: 204, endPoint y: 312, distance: 63.0
click at [204, 312] on div "entrada nº 110147 gestor condomínio Condominio sem gestor aprovado por gestor f…" at bounding box center [784, 375] width 1568 height 750
paste input "901515302"
click at [256, 316] on input "901515302" at bounding box center [382, 312] width 269 height 27
type input "901515302"
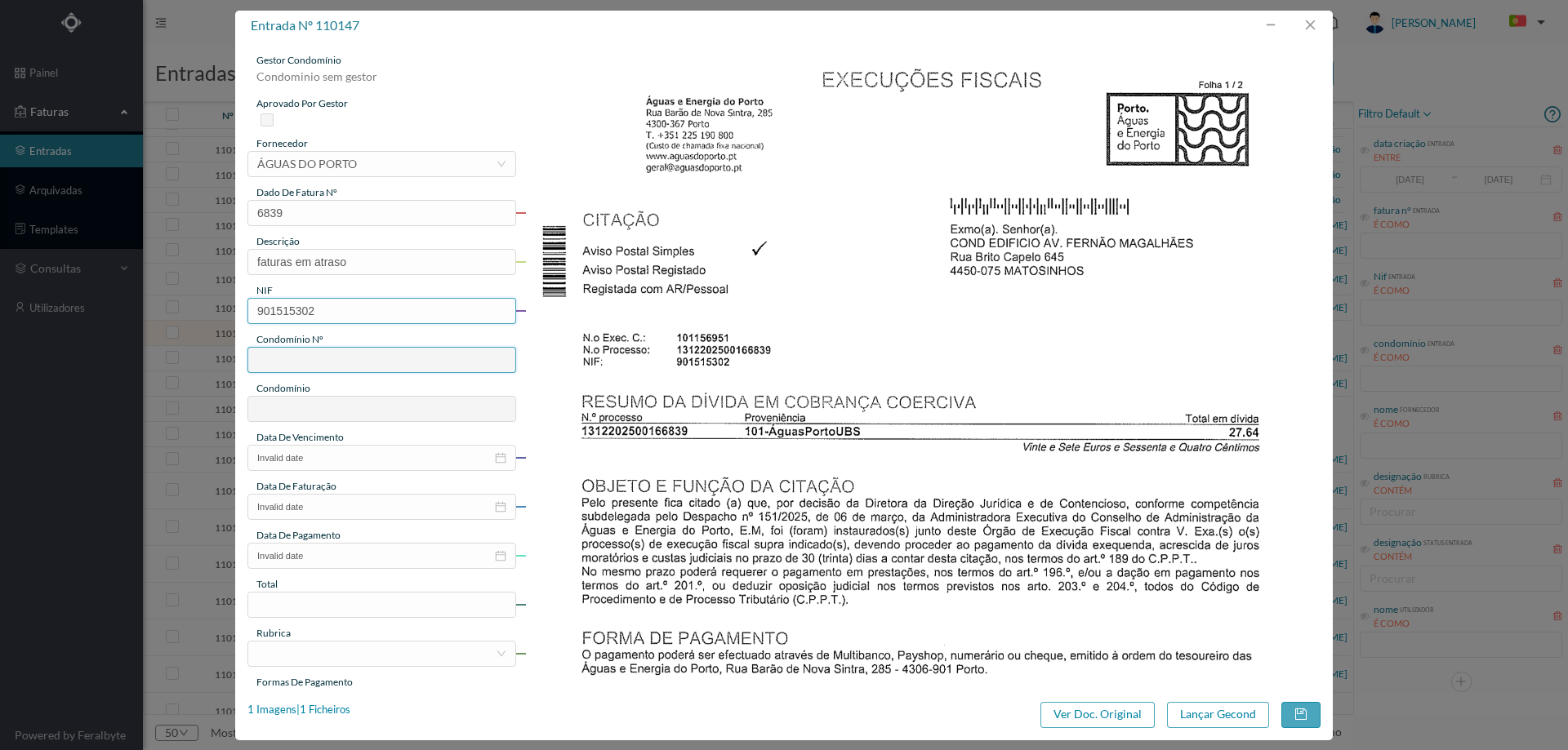
type input "681"
type input "ED. [PERSON_NAME] 505/509"
type input "901515302"
click at [328, 462] on input "Invalid date" at bounding box center [382, 458] width 269 height 27
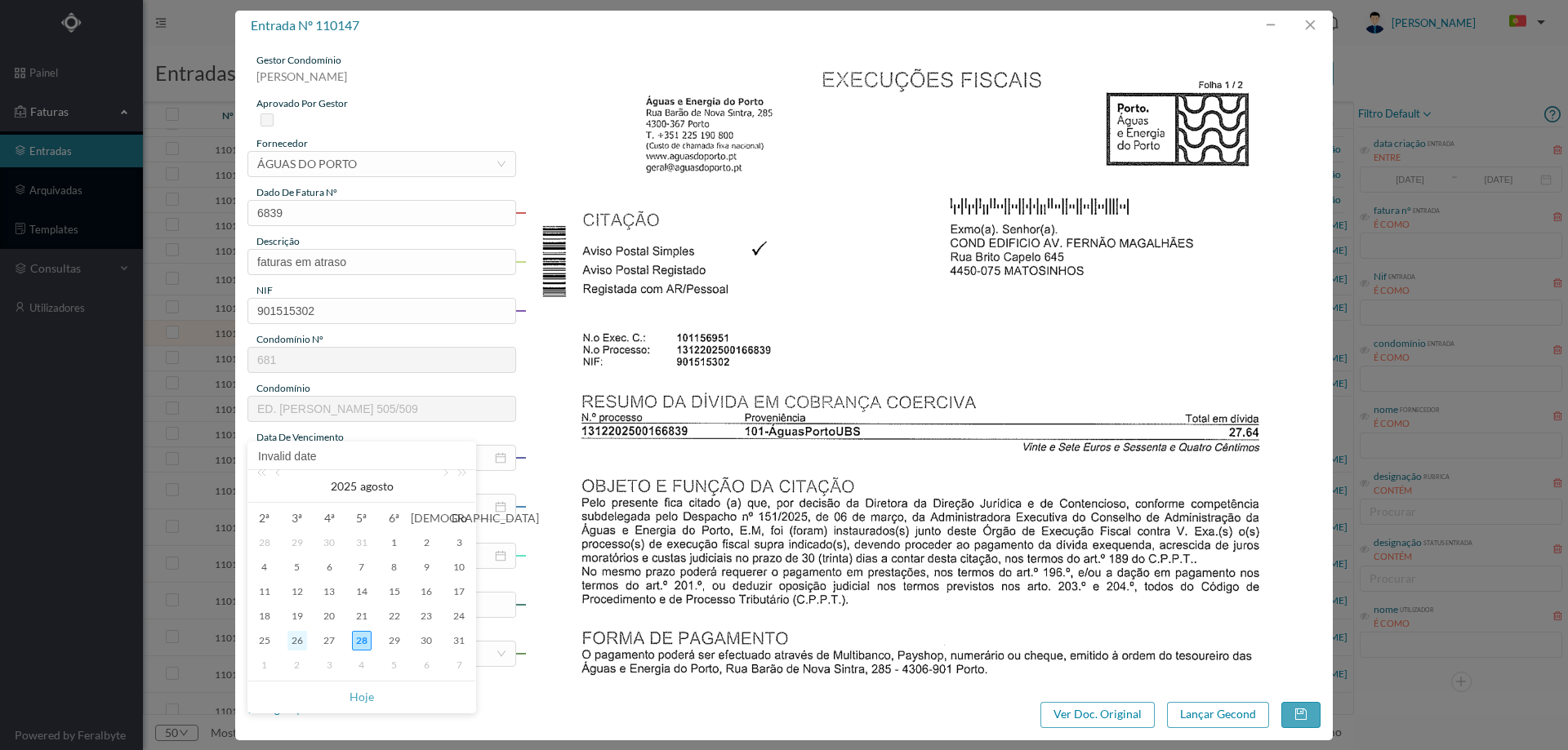
click at [297, 643] on div "26" at bounding box center [297, 640] width 20 height 20
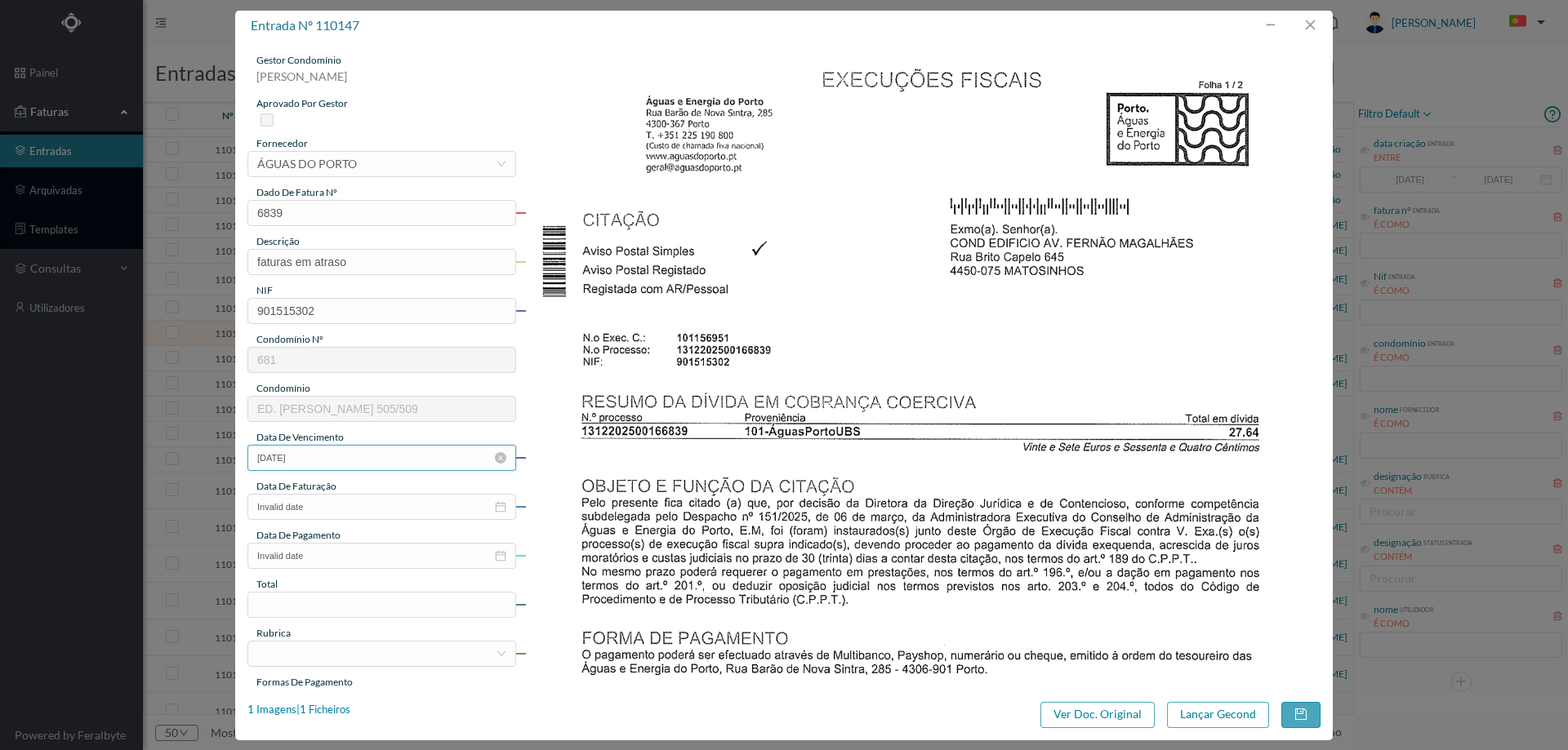
click at [327, 463] on input "[DATE]" at bounding box center [382, 458] width 269 height 27
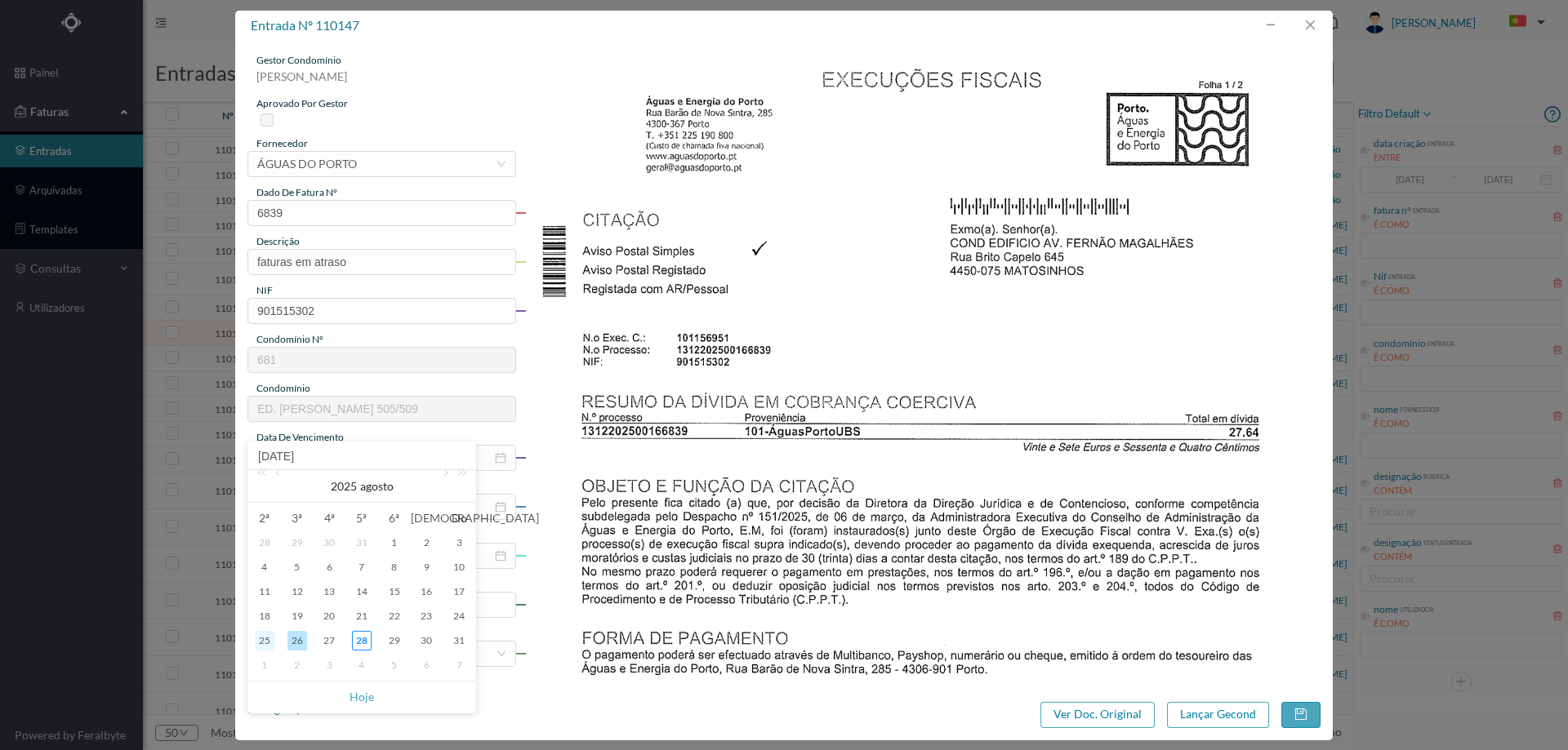
click at [271, 641] on div "25" at bounding box center [264, 640] width 20 height 20
type input "[DATE]"
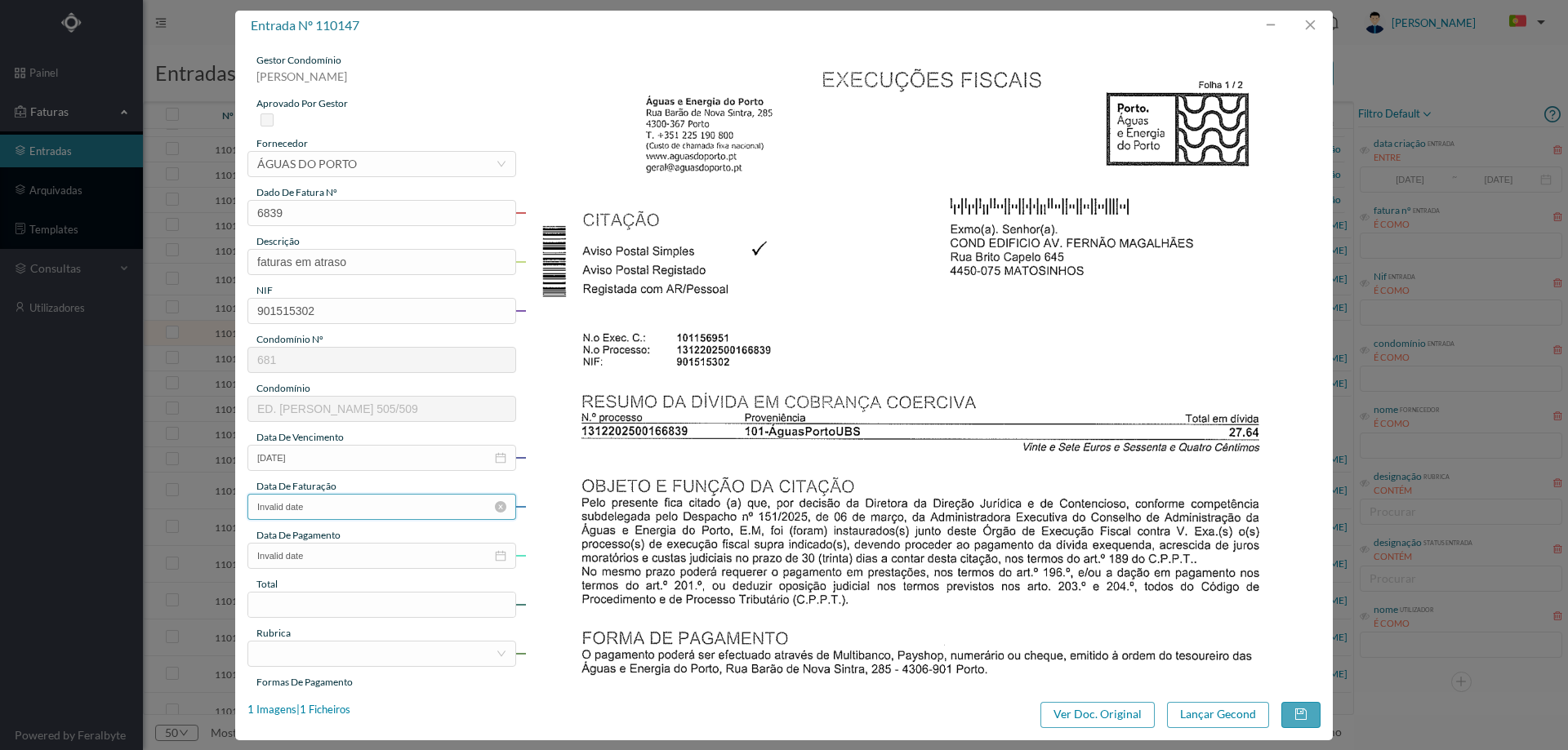
click at [335, 498] on input "Invalid date" at bounding box center [382, 507] width 269 height 27
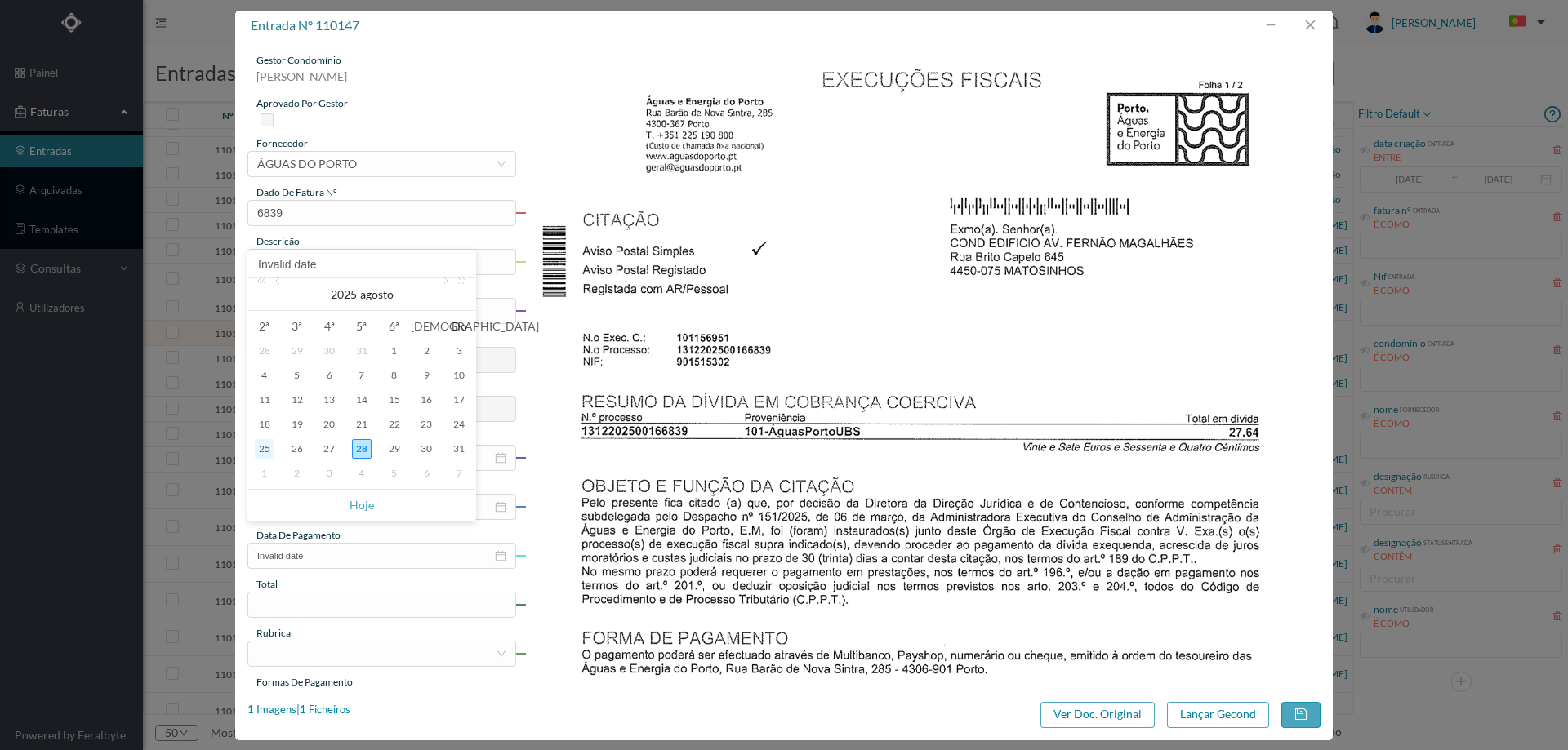
click at [268, 453] on div "25" at bounding box center [264, 449] width 20 height 20
type input "[DATE]"
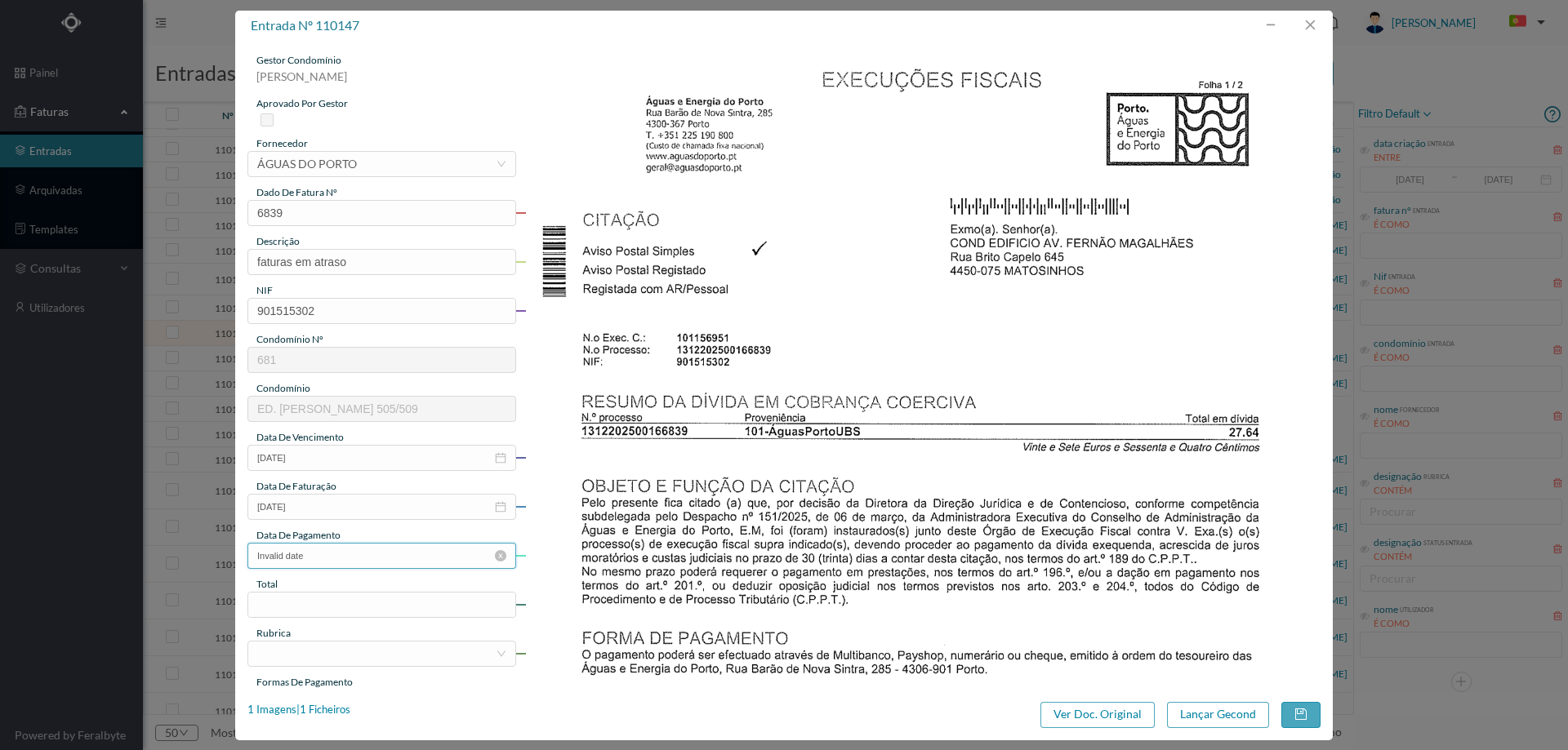
click at [339, 566] on input "Invalid date" at bounding box center [382, 556] width 269 height 27
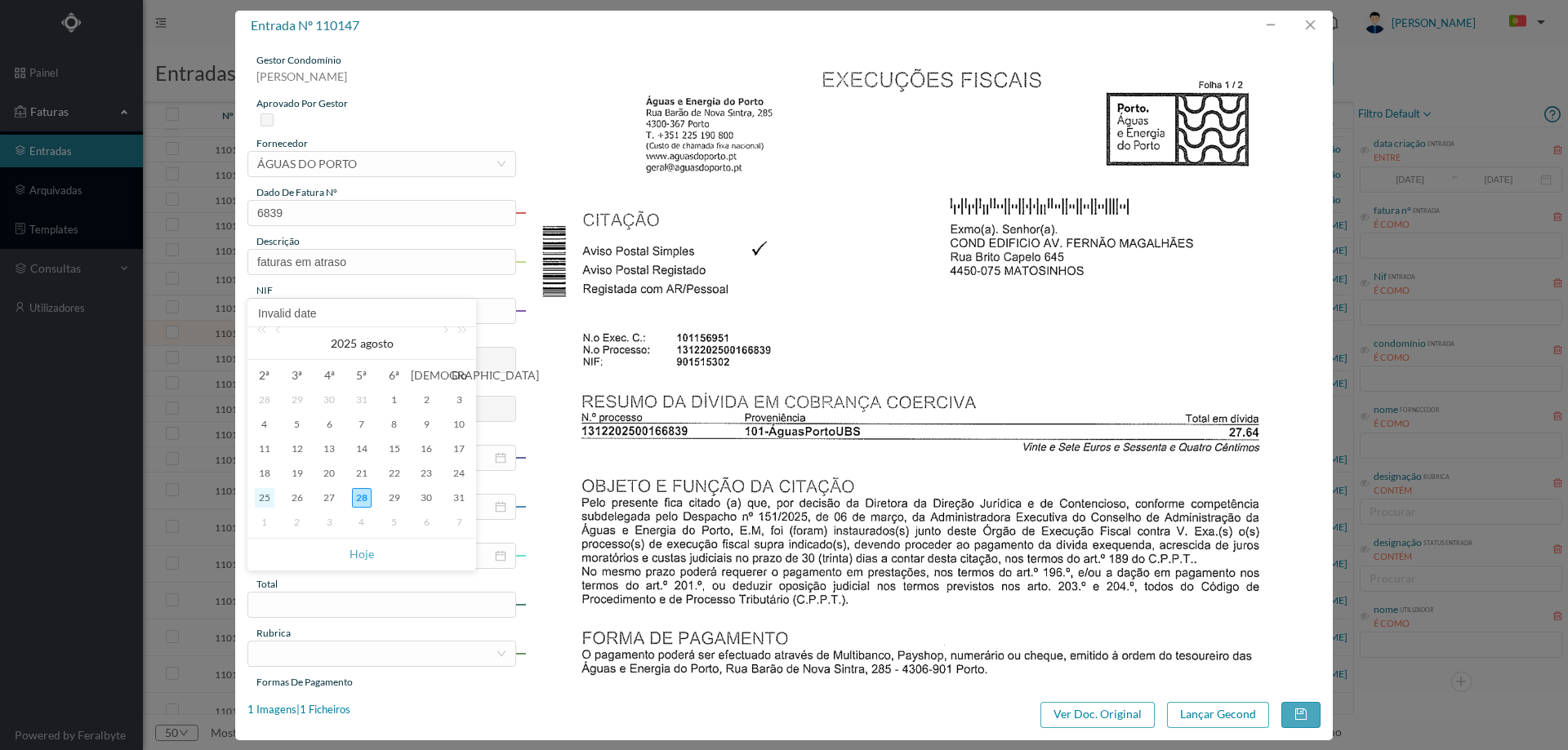
click at [261, 498] on div "25" at bounding box center [264, 497] width 20 height 20
type input "[DATE]"
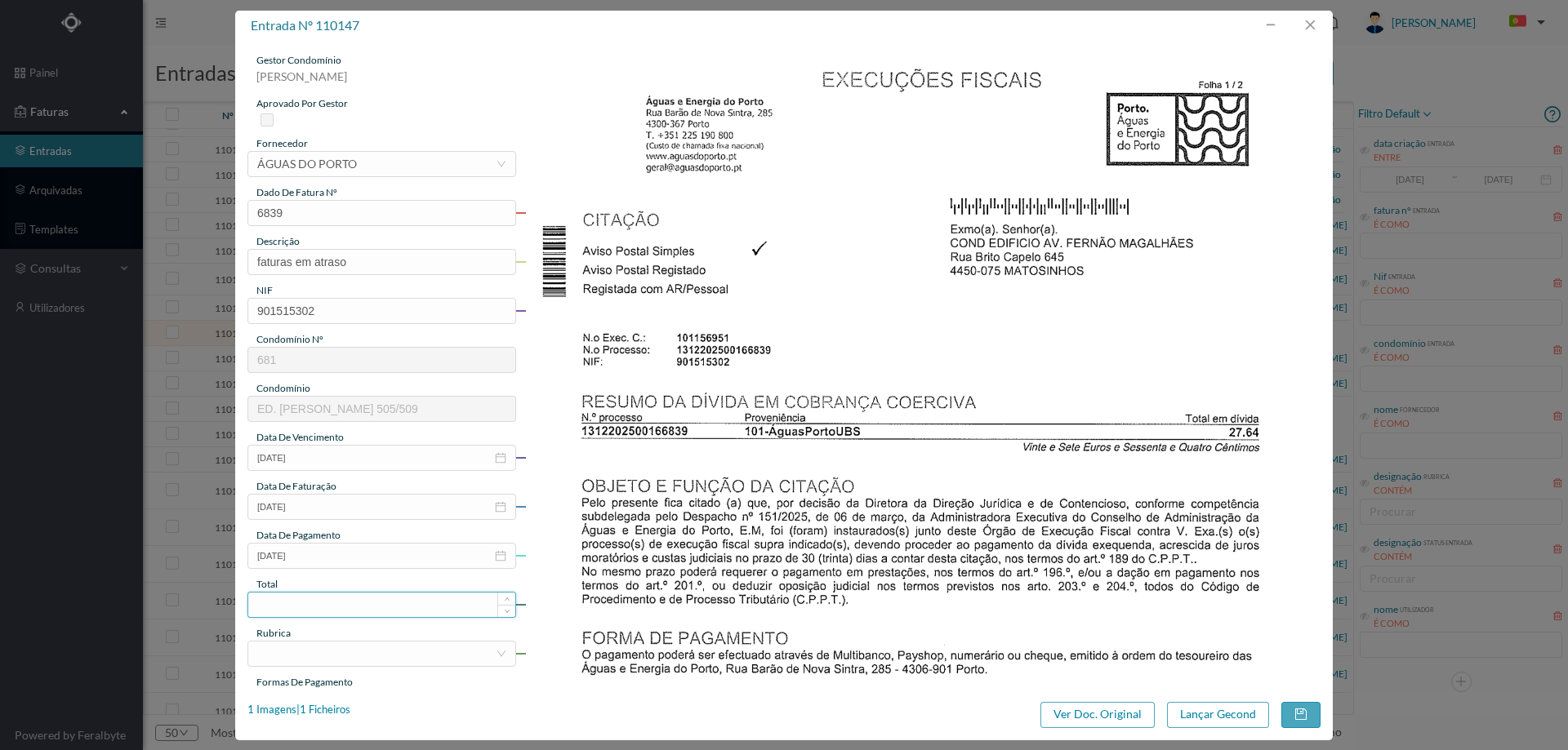
click at [340, 600] on input at bounding box center [382, 605] width 267 height 25
type input "27.64"
click at [336, 642] on div at bounding box center [377, 653] width 239 height 25
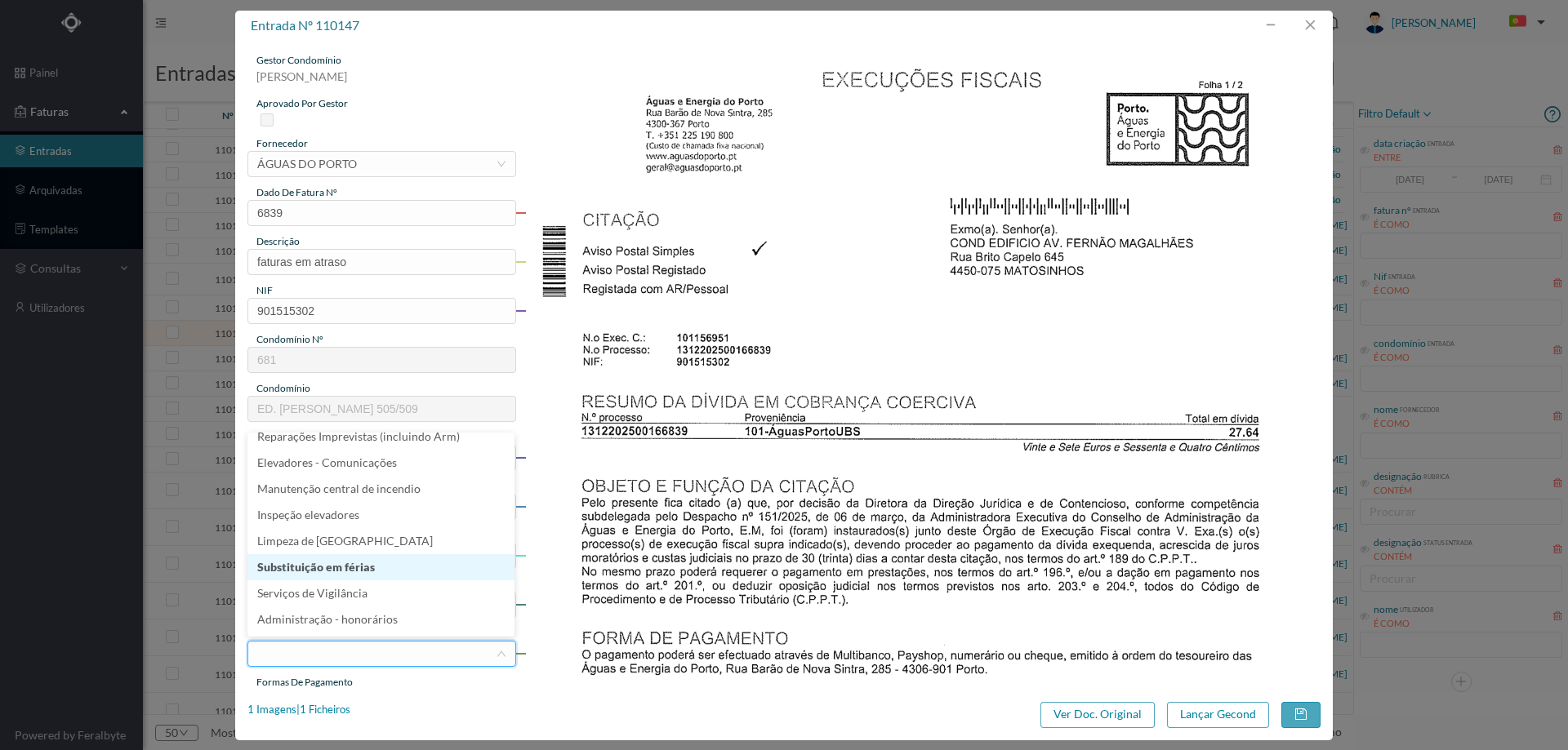
scroll to position [332, 0]
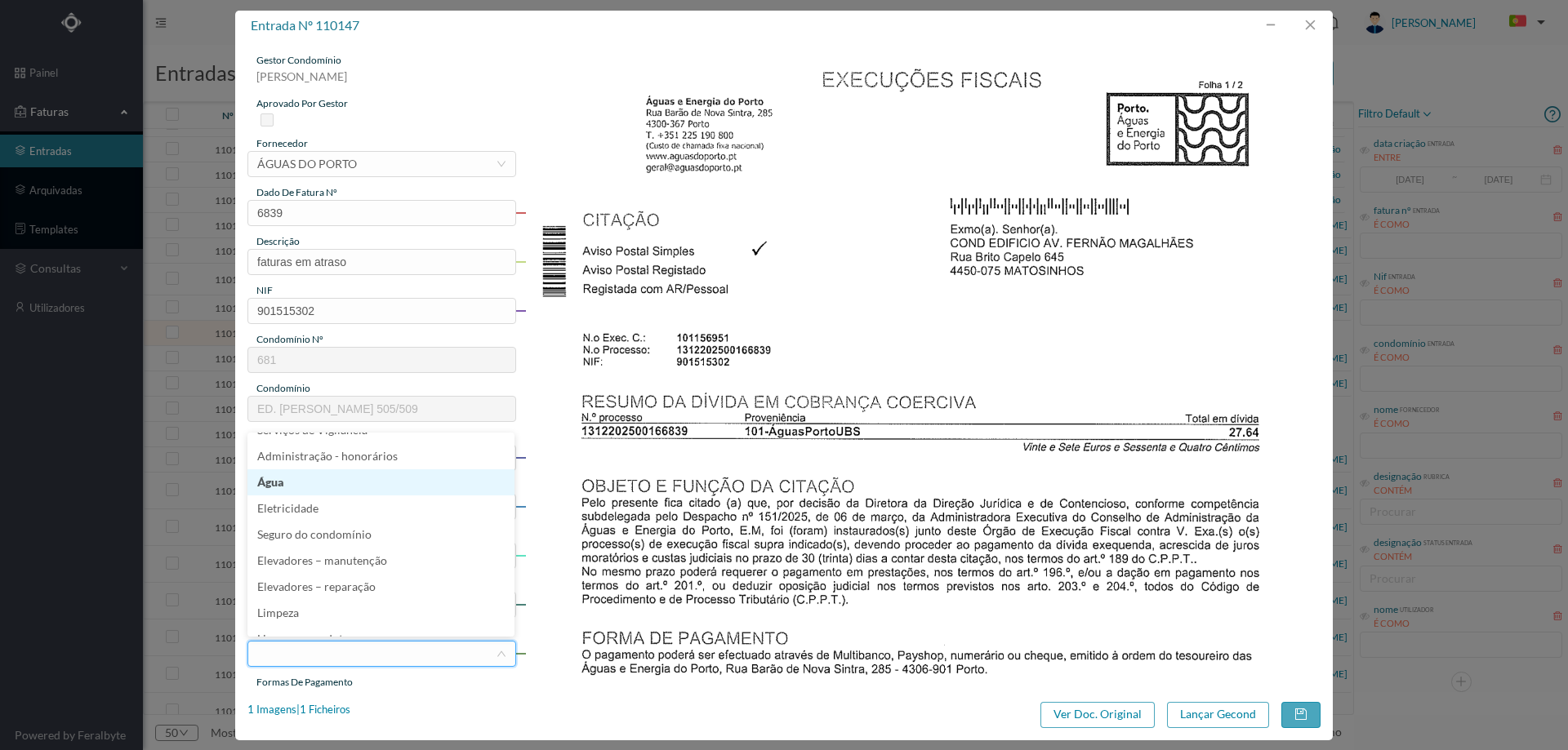
click at [338, 487] on li "Água" at bounding box center [381, 483] width 267 height 27
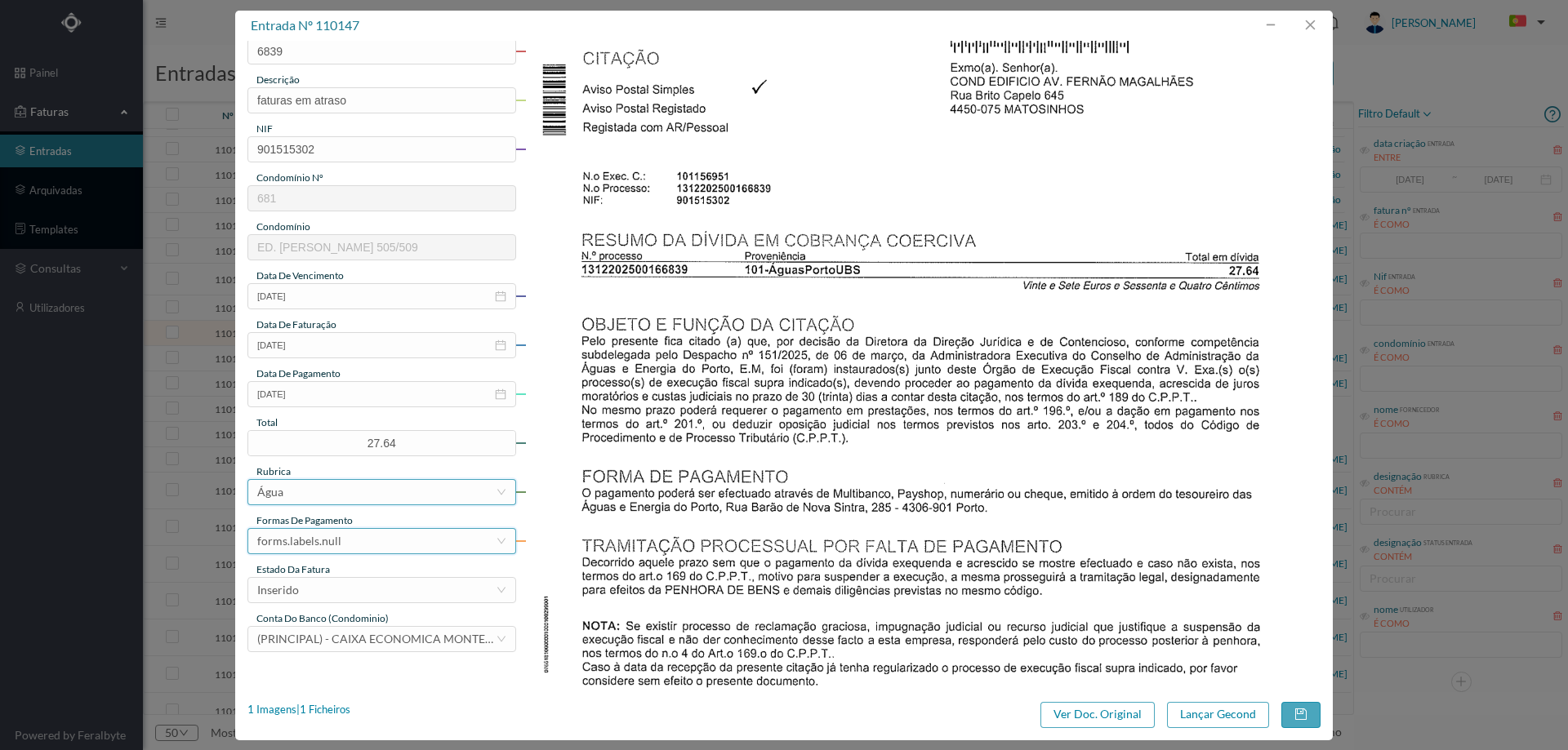
scroll to position [163, 0]
click at [331, 539] on div "forms.labels.null" at bounding box center [299, 540] width 84 height 25
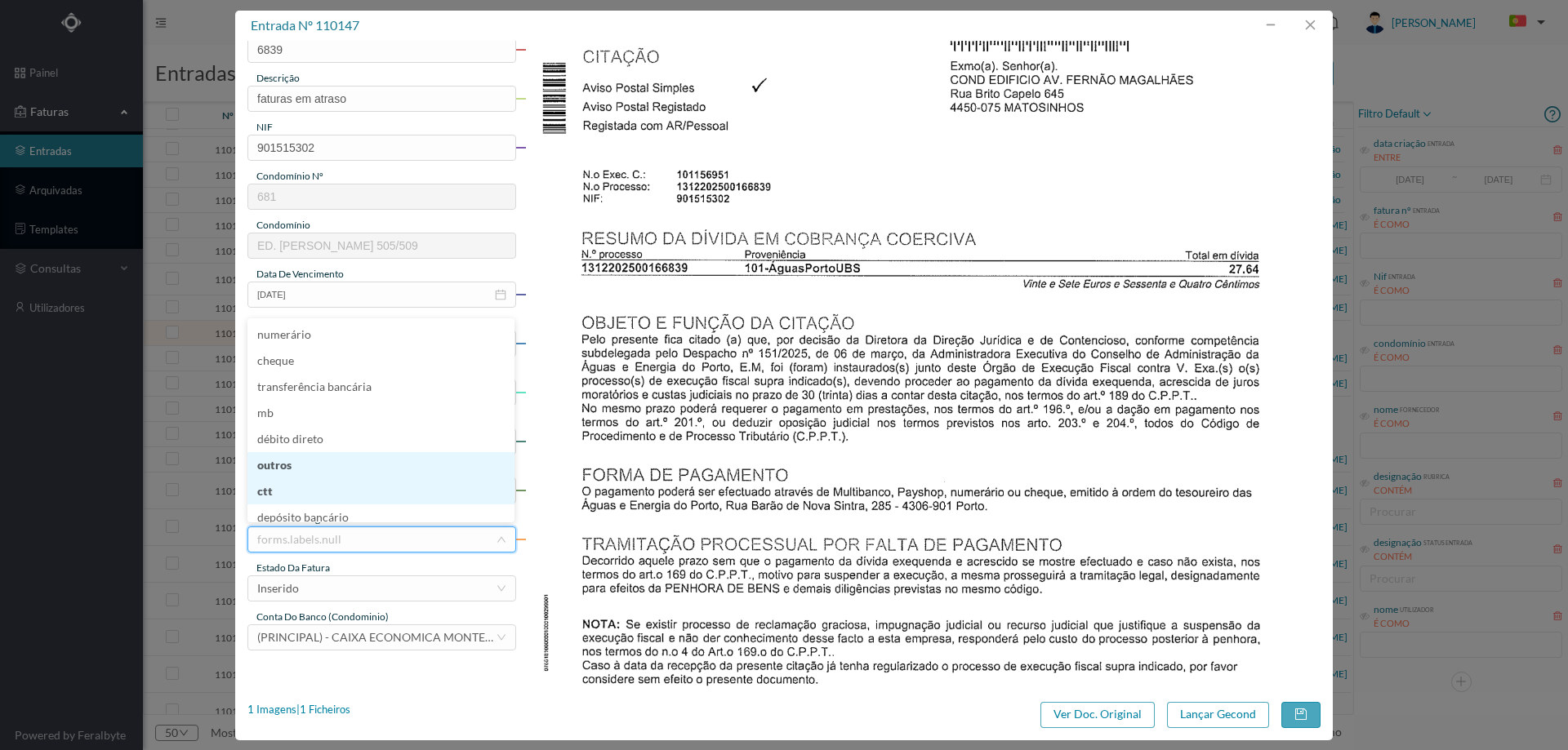
scroll to position [9, 0]
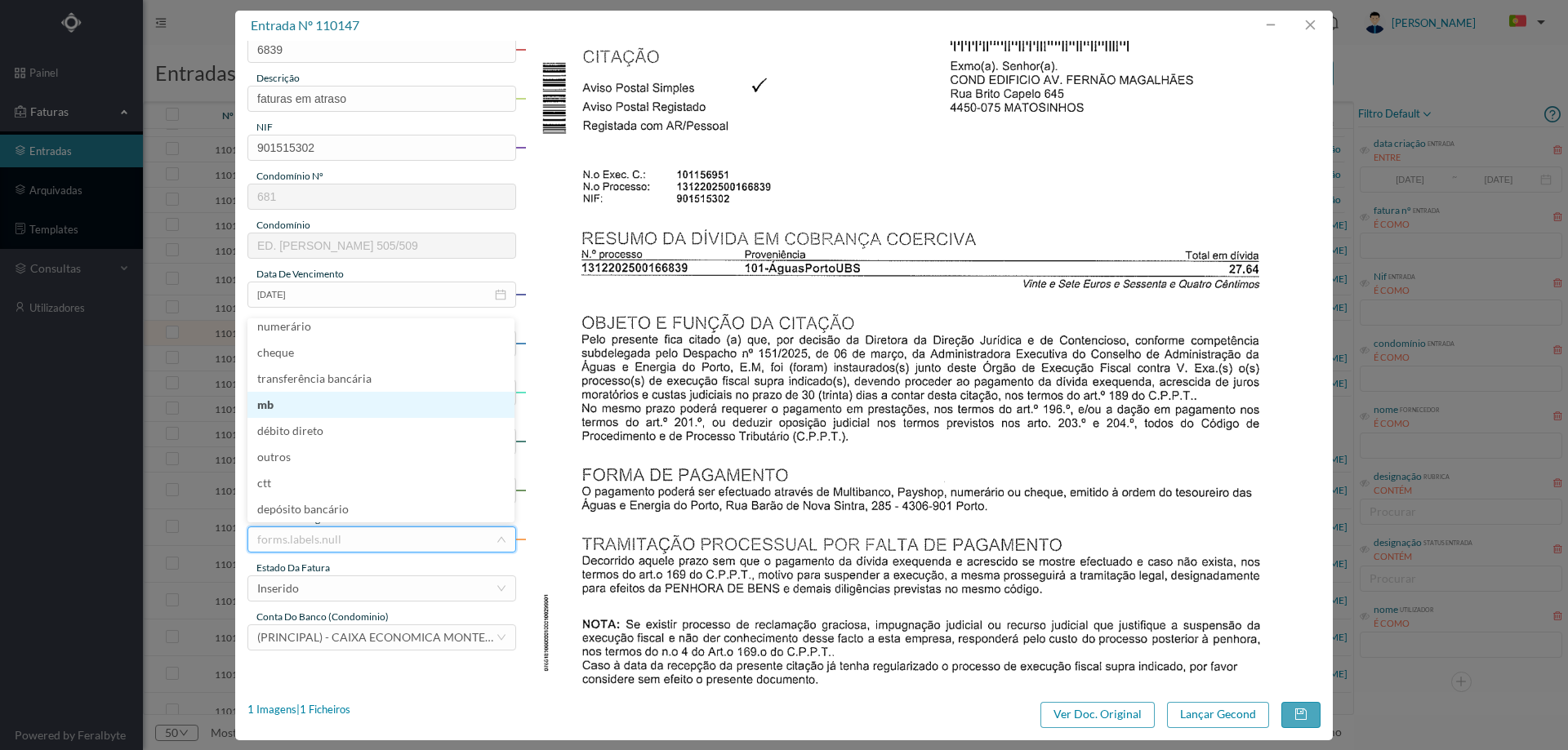
click at [322, 407] on li "mb" at bounding box center [381, 405] width 267 height 27
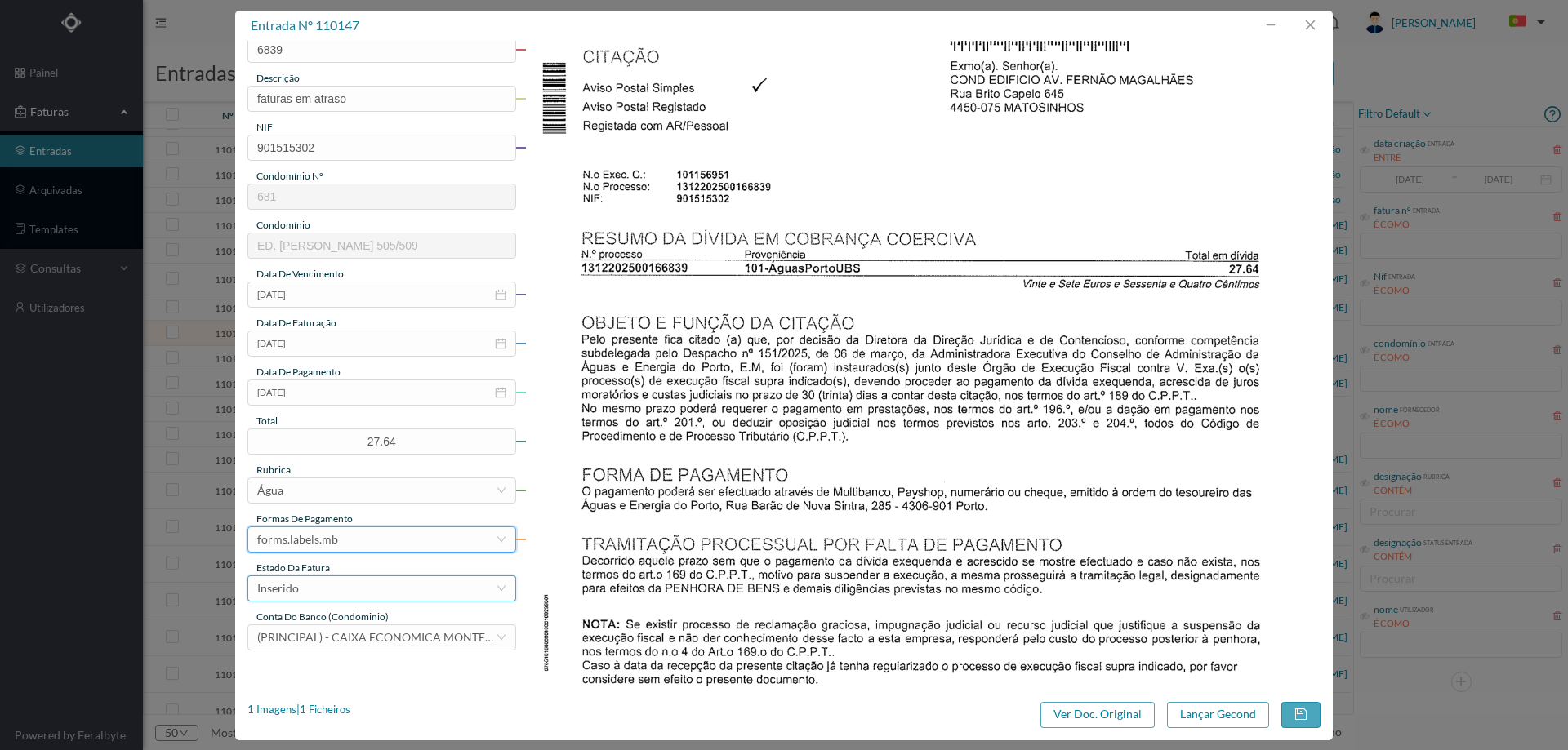
click at [346, 588] on div "Inserido" at bounding box center [377, 589] width 239 height 25
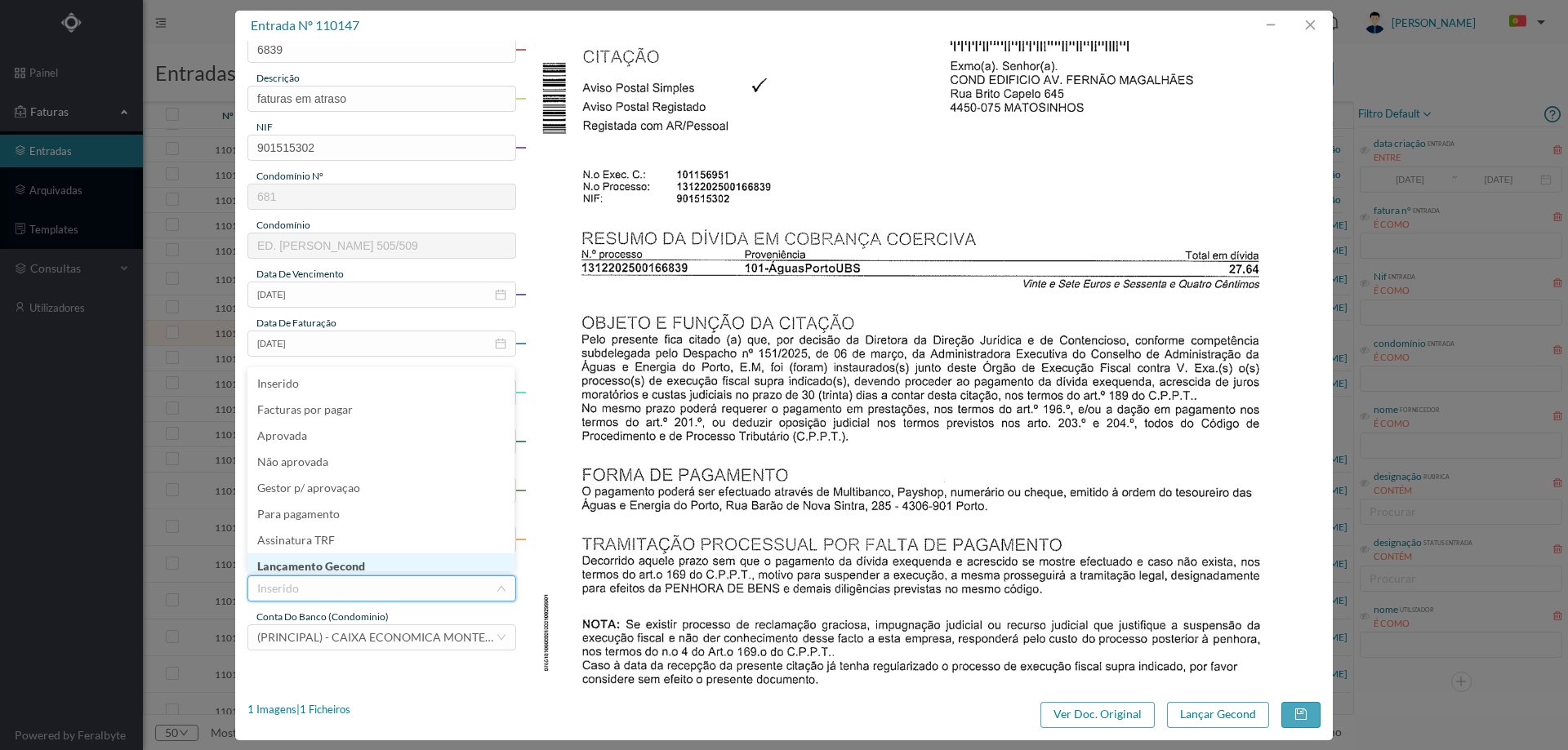
click at [344, 559] on li "Lançamento Gecond" at bounding box center [381, 566] width 267 height 27
click at [1222, 716] on button "Lançar Gecond" at bounding box center [1218, 715] width 102 height 27
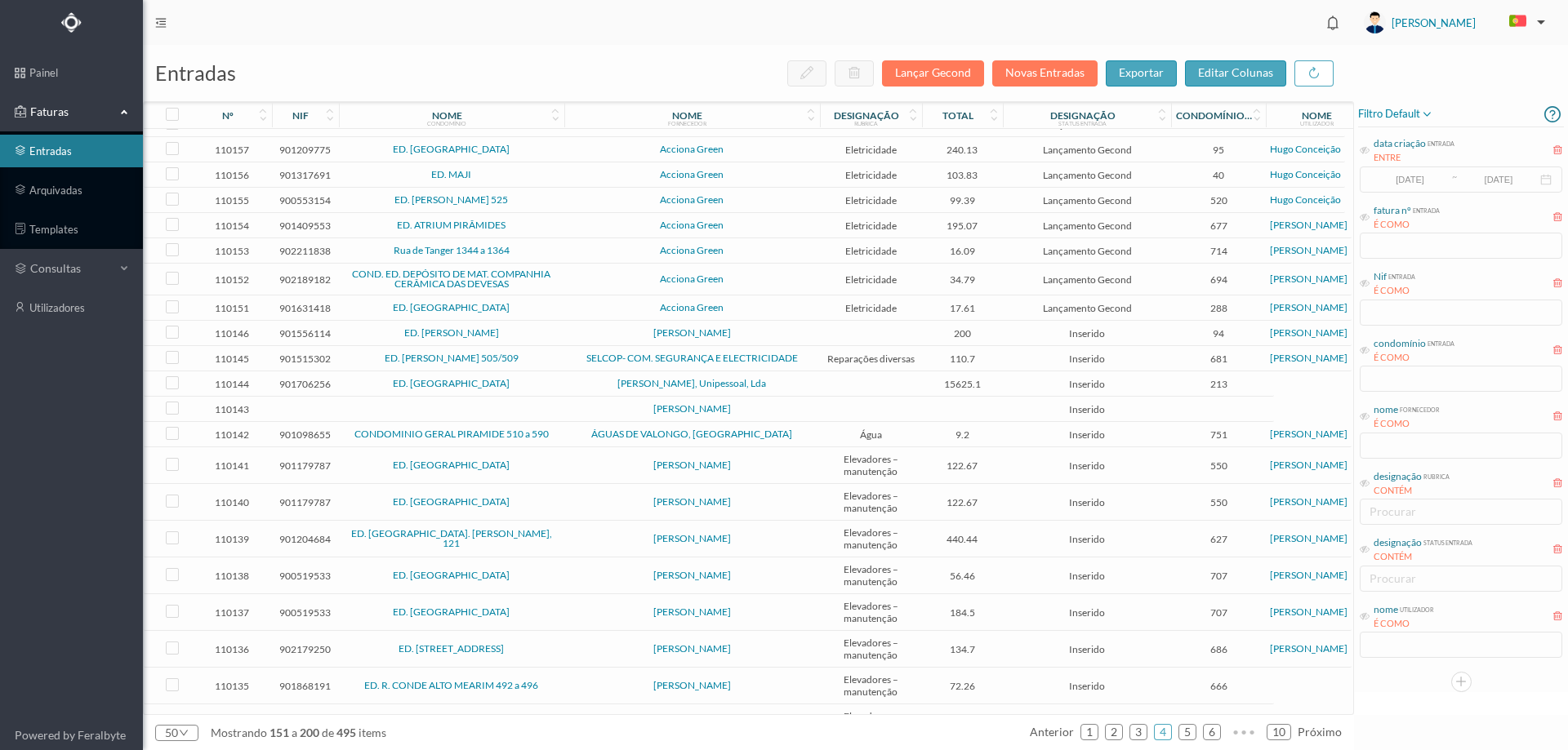
click at [565, 344] on td "JOSÉ MARIA MOREIRA DA SILVA" at bounding box center [693, 333] width 256 height 26
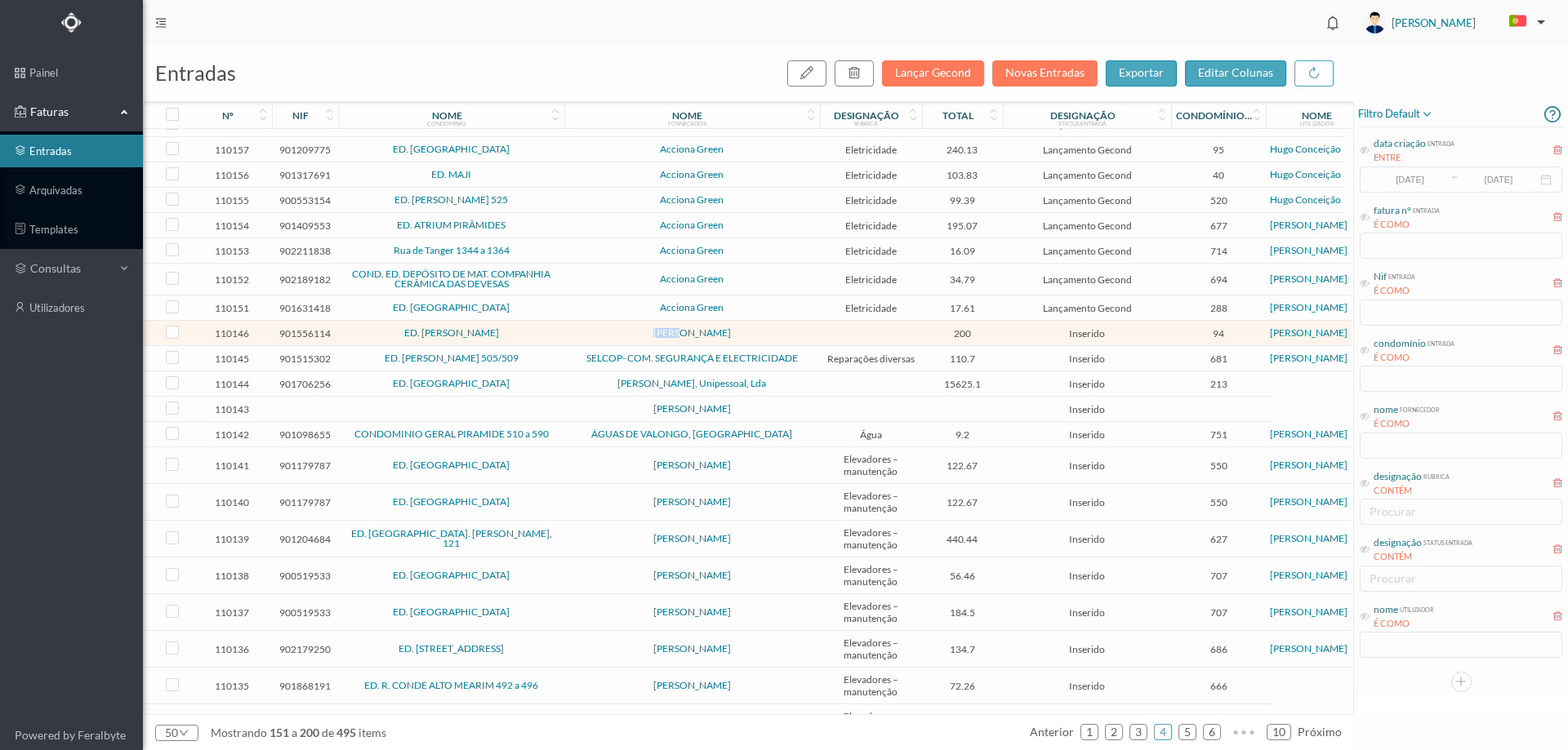
click at [565, 344] on td "JOSÉ MARIA MOREIRA DA SILVA" at bounding box center [693, 333] width 256 height 26
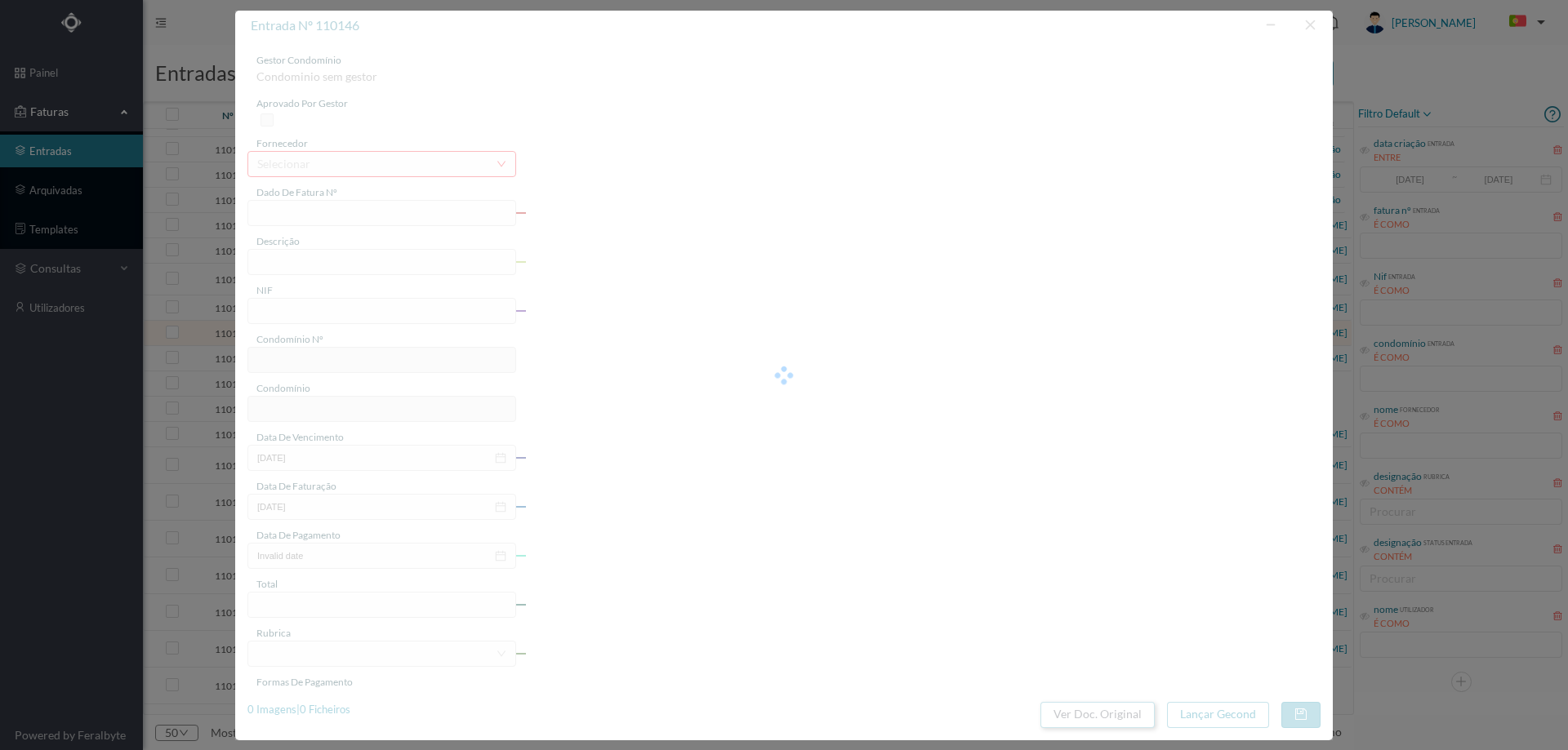
type input "FR ATSIRE01FR/13"
type input "901556114"
type input "Invalid date"
type input "30-06-2025"
type input "200.00"
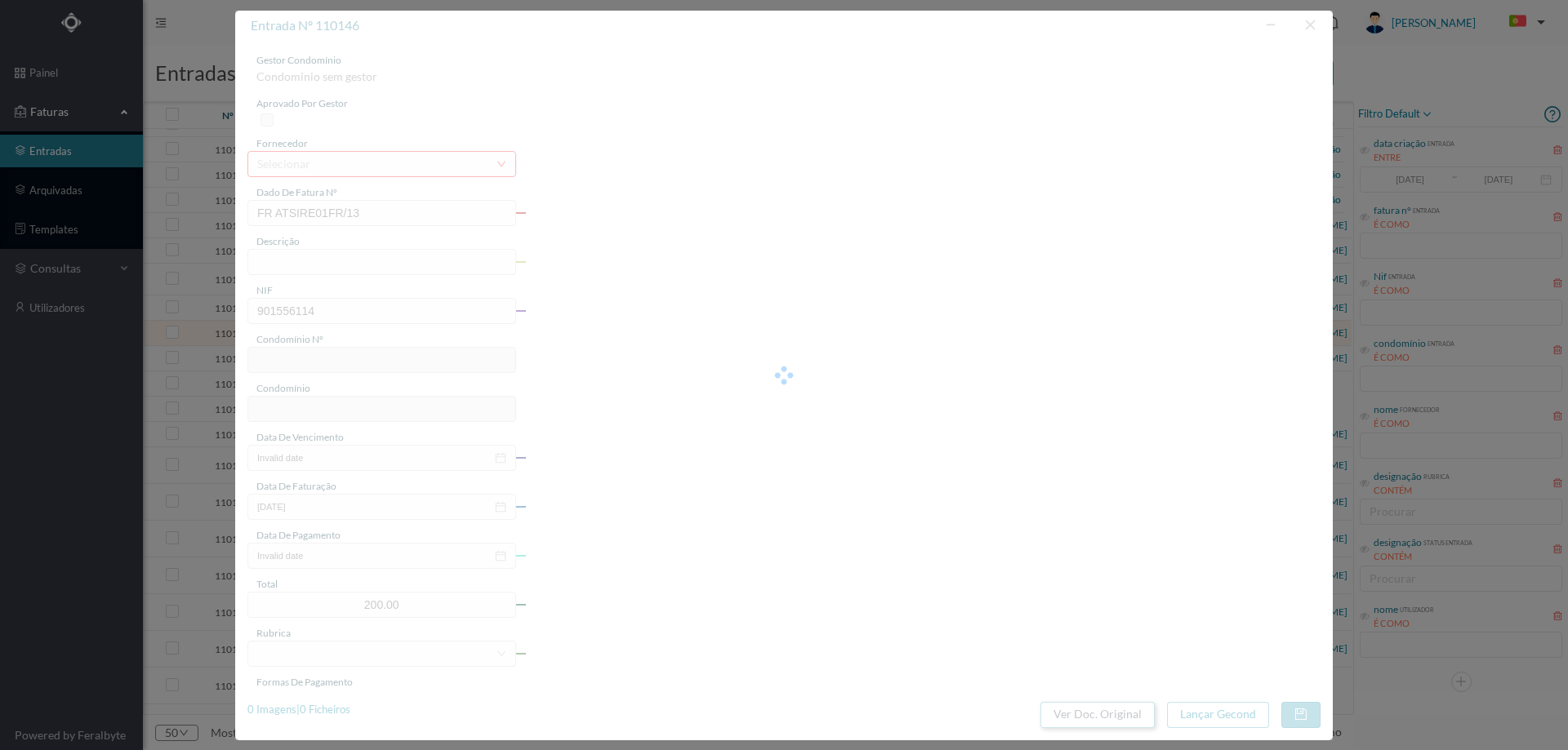
type input "94"
type input "ED. [PERSON_NAME]"
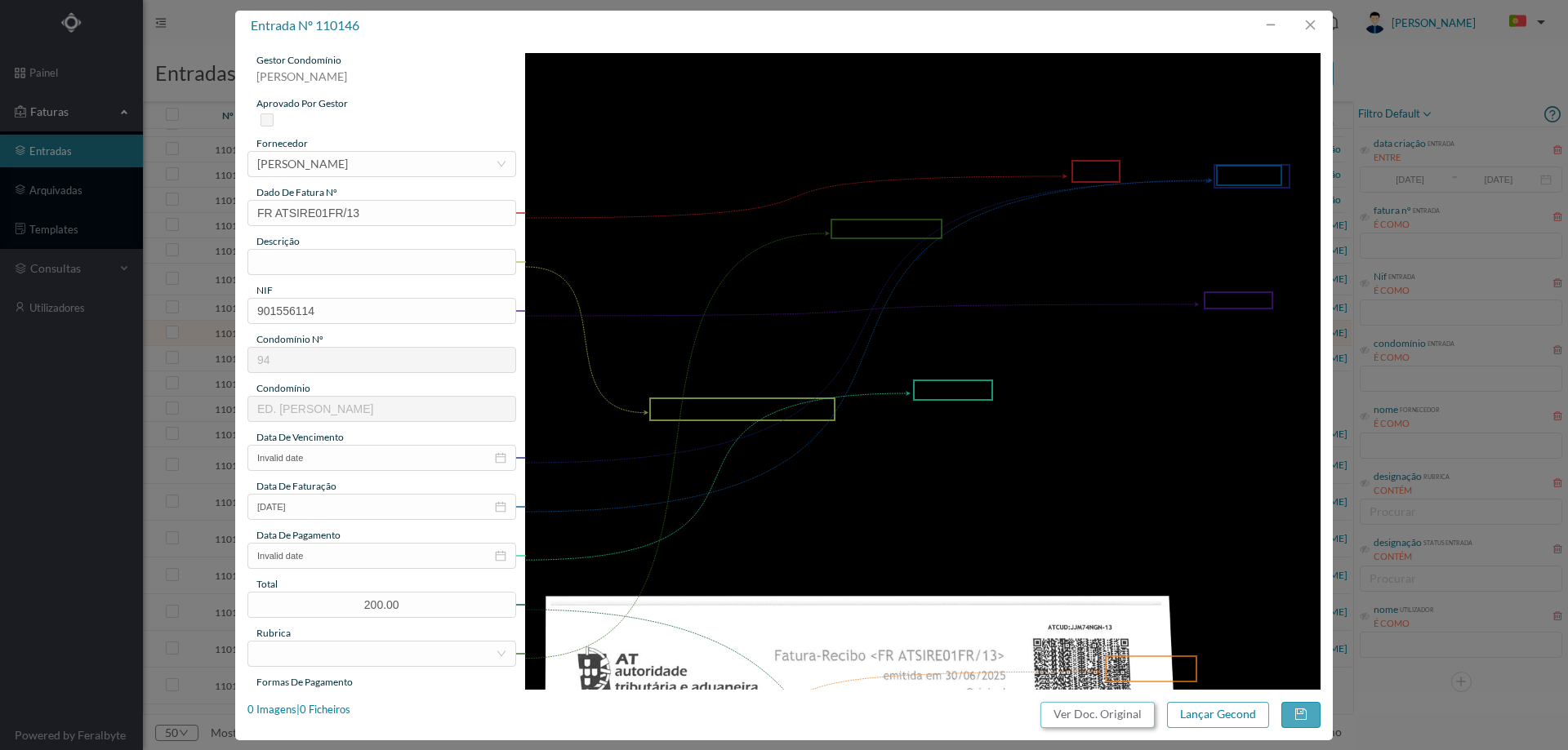
click at [1086, 713] on button "Ver Doc. Original" at bounding box center [1097, 715] width 115 height 27
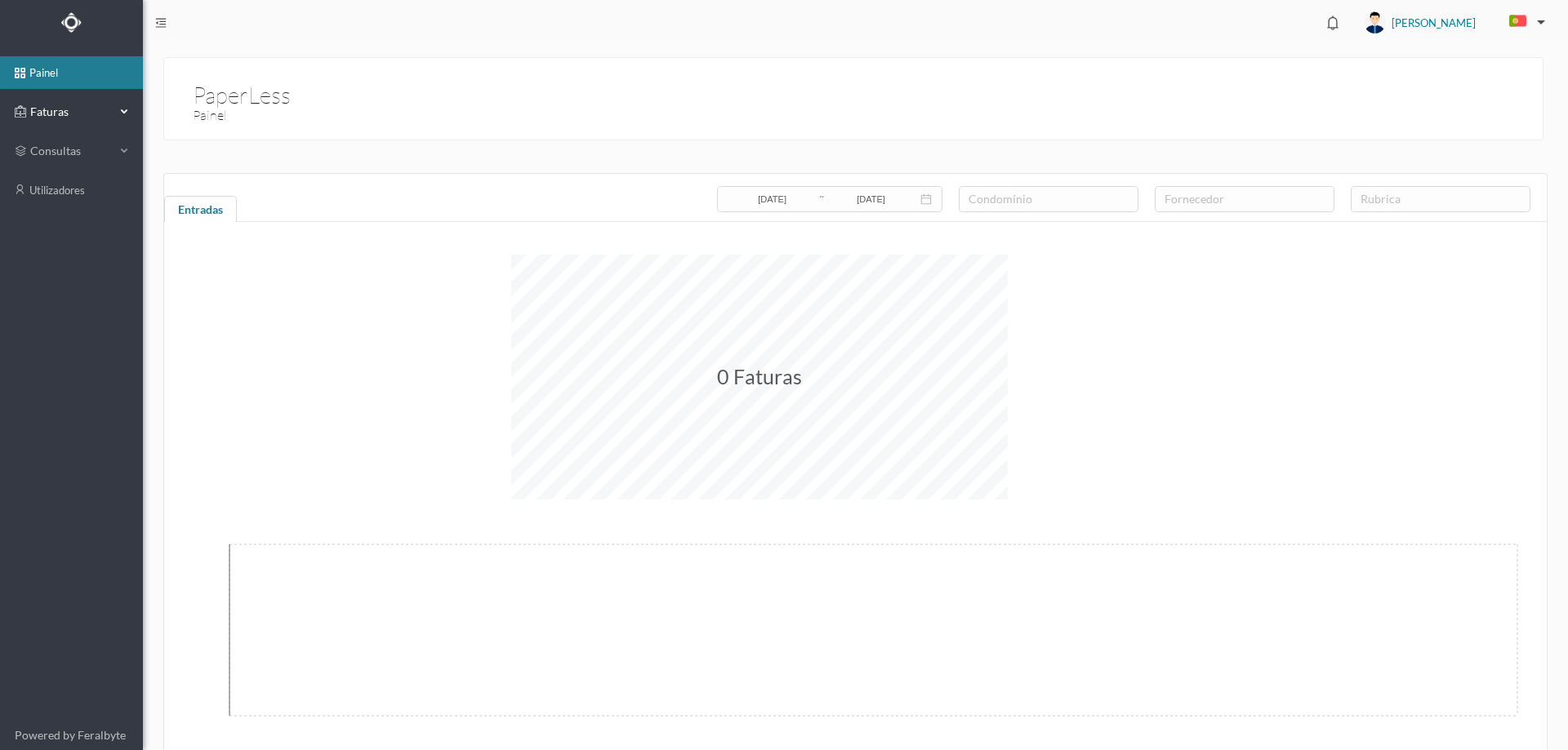
click at [36, 115] on span "Faturas" at bounding box center [71, 111] width 90 height 16
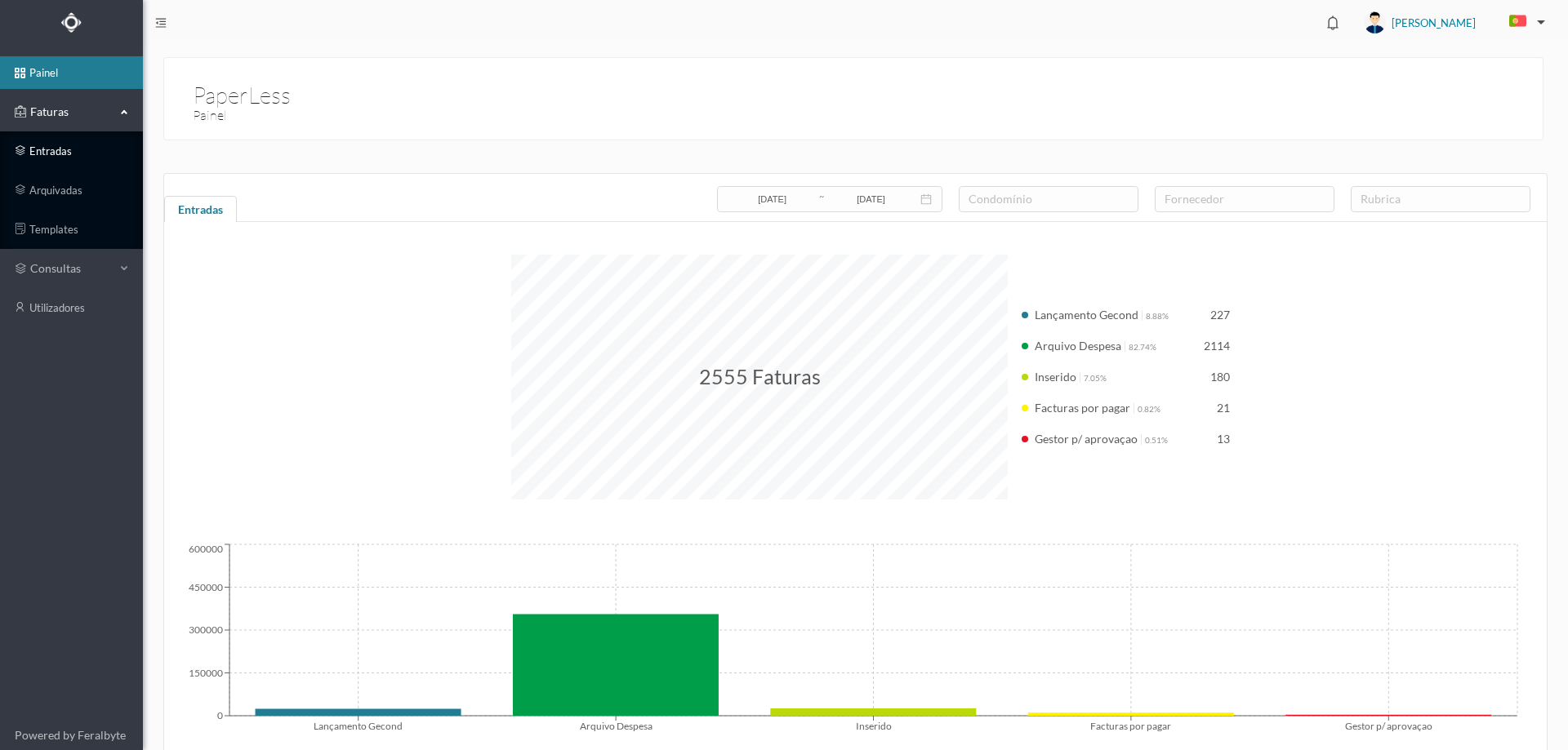
click at [85, 167] on link "entradas" at bounding box center [71, 151] width 143 height 32
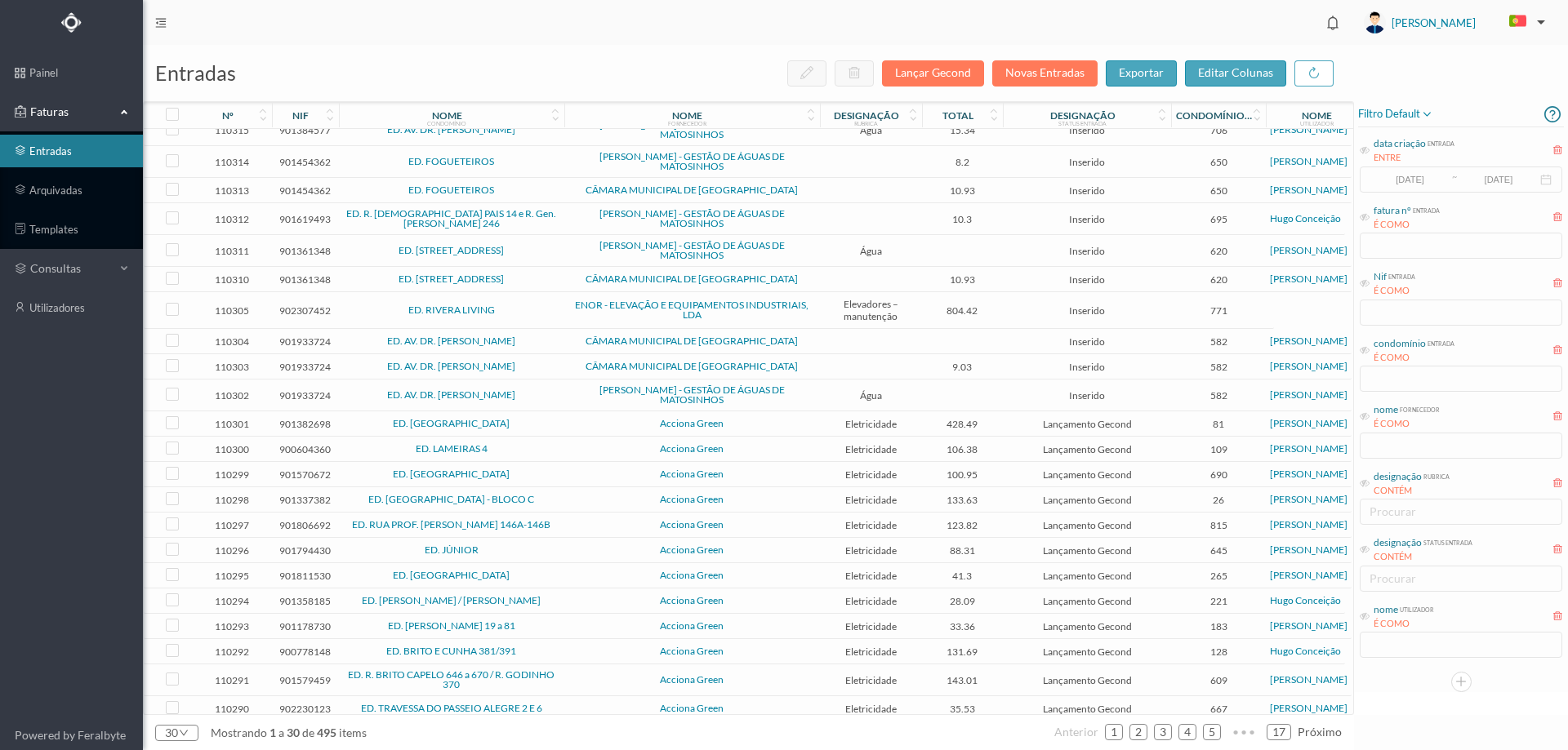
scroll to position [256, 0]
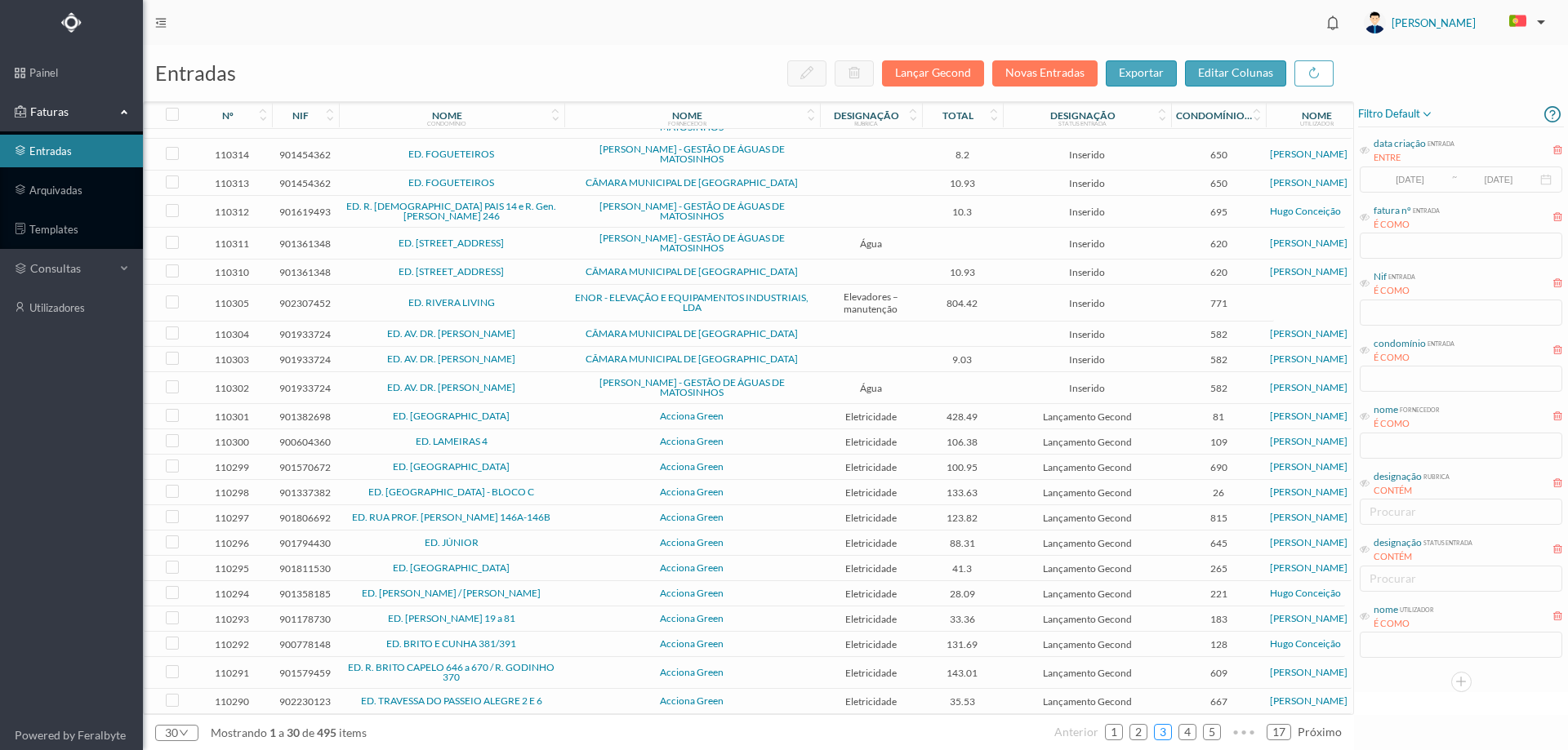
click at [1164, 732] on link "3" at bounding box center [1162, 732] width 16 height 25
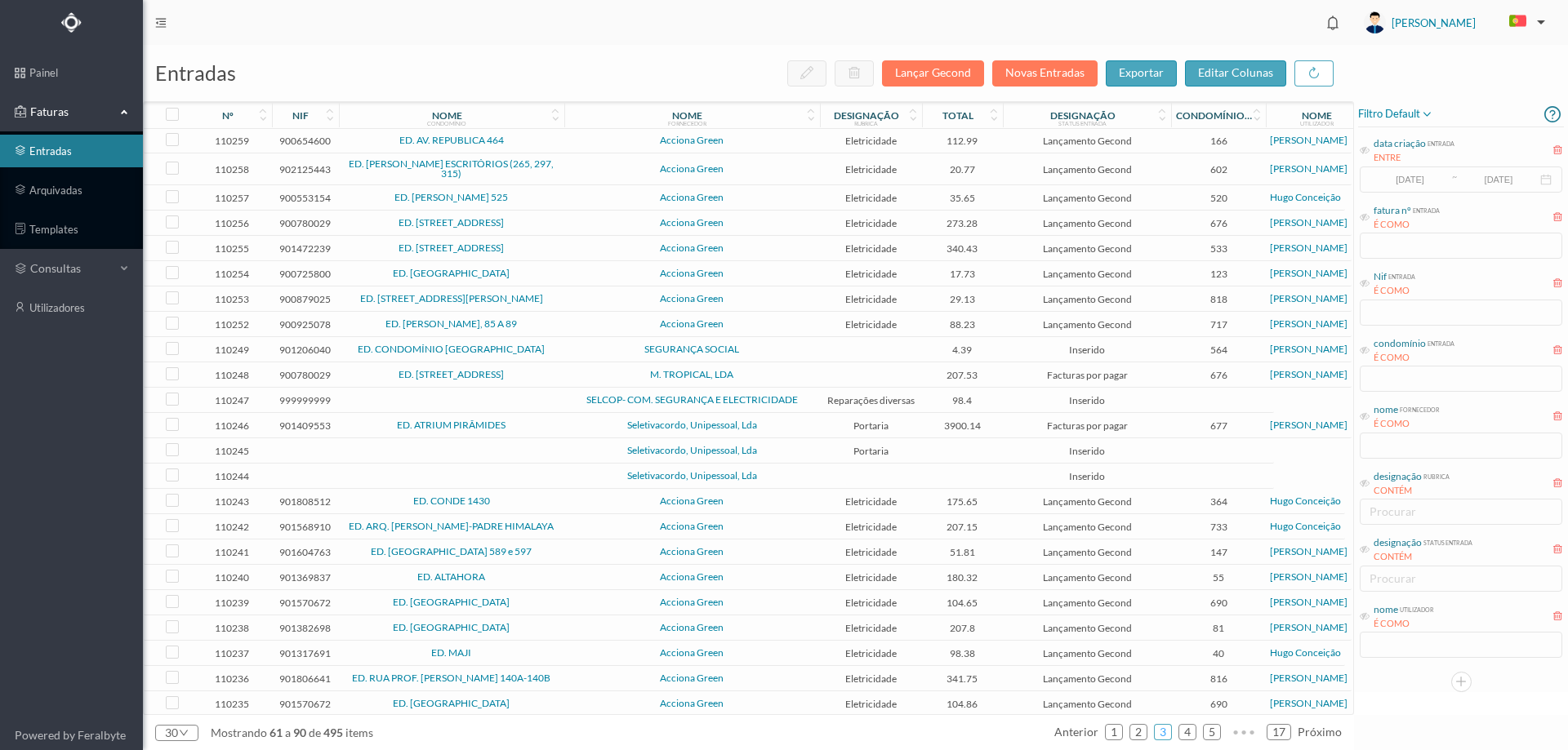
scroll to position [0, 0]
click at [796, 475] on span "Seletivacordo, Unipessoal, Lda" at bounding box center [692, 476] width 247 height 9
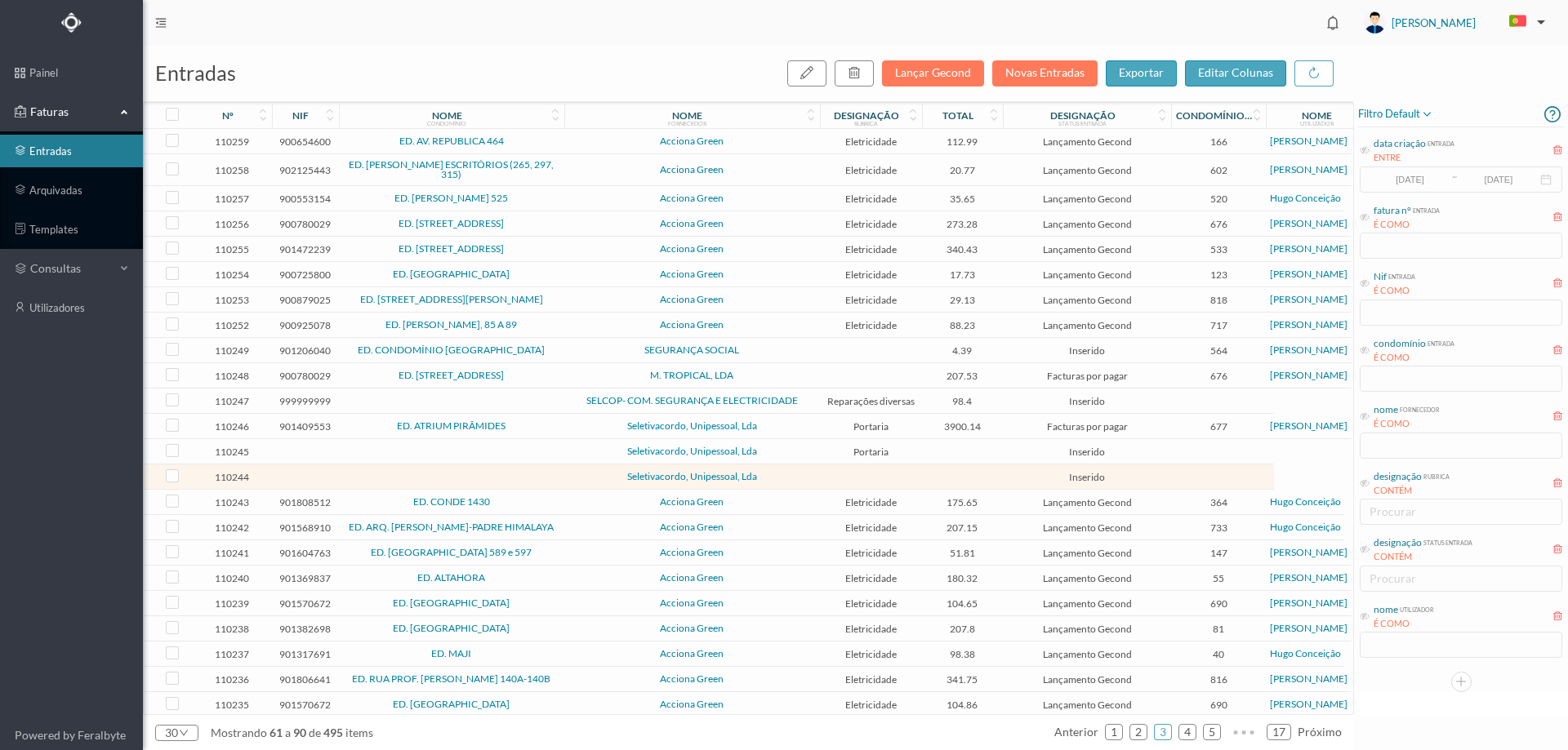
click at [796, 475] on span "Seletivacordo, Unipessoal, Lda" at bounding box center [692, 476] width 247 height 9
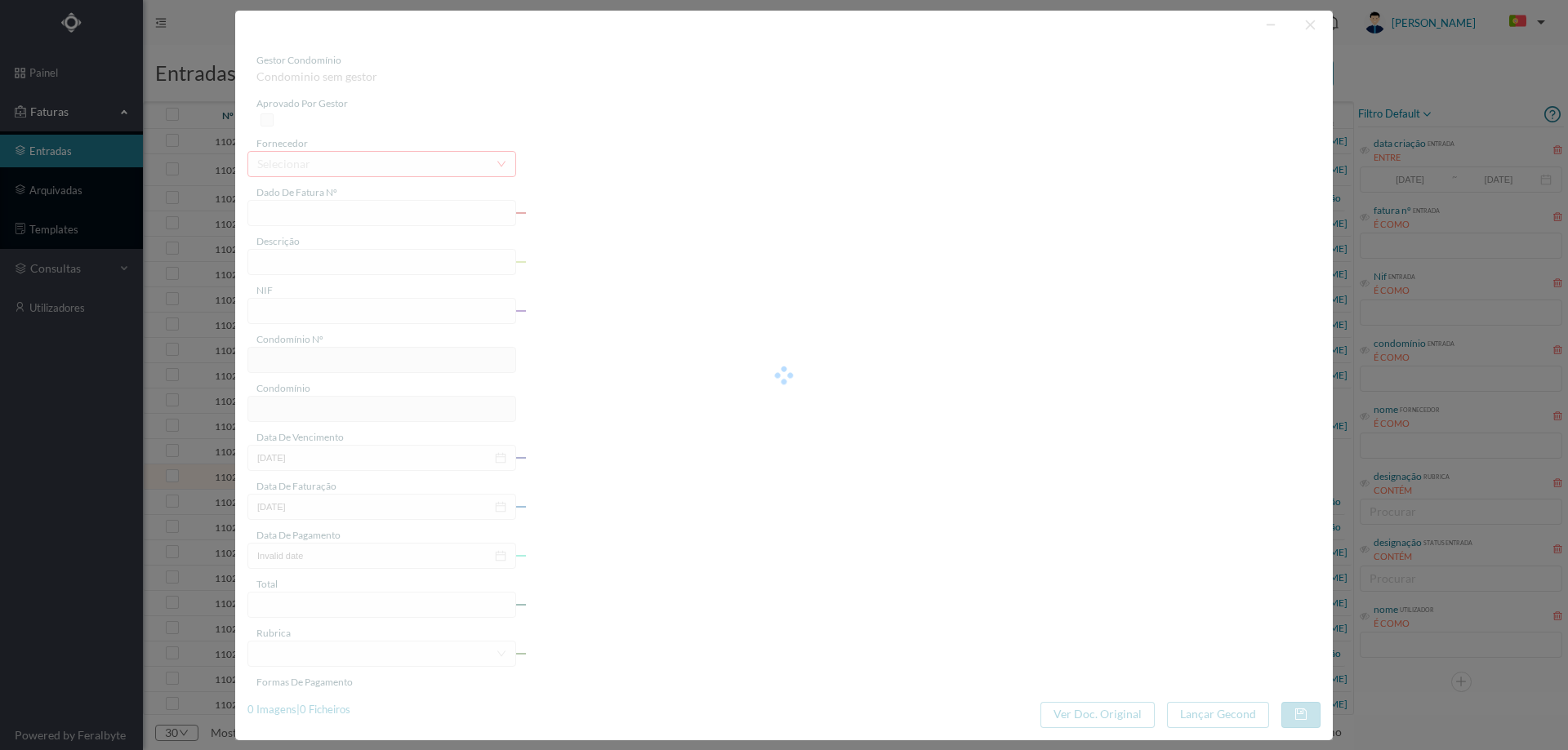
type input "STIVI UC SuUditud dU PLUItaduU UU CUITICIO Qc"
type input "0"
type input "Invalid date"
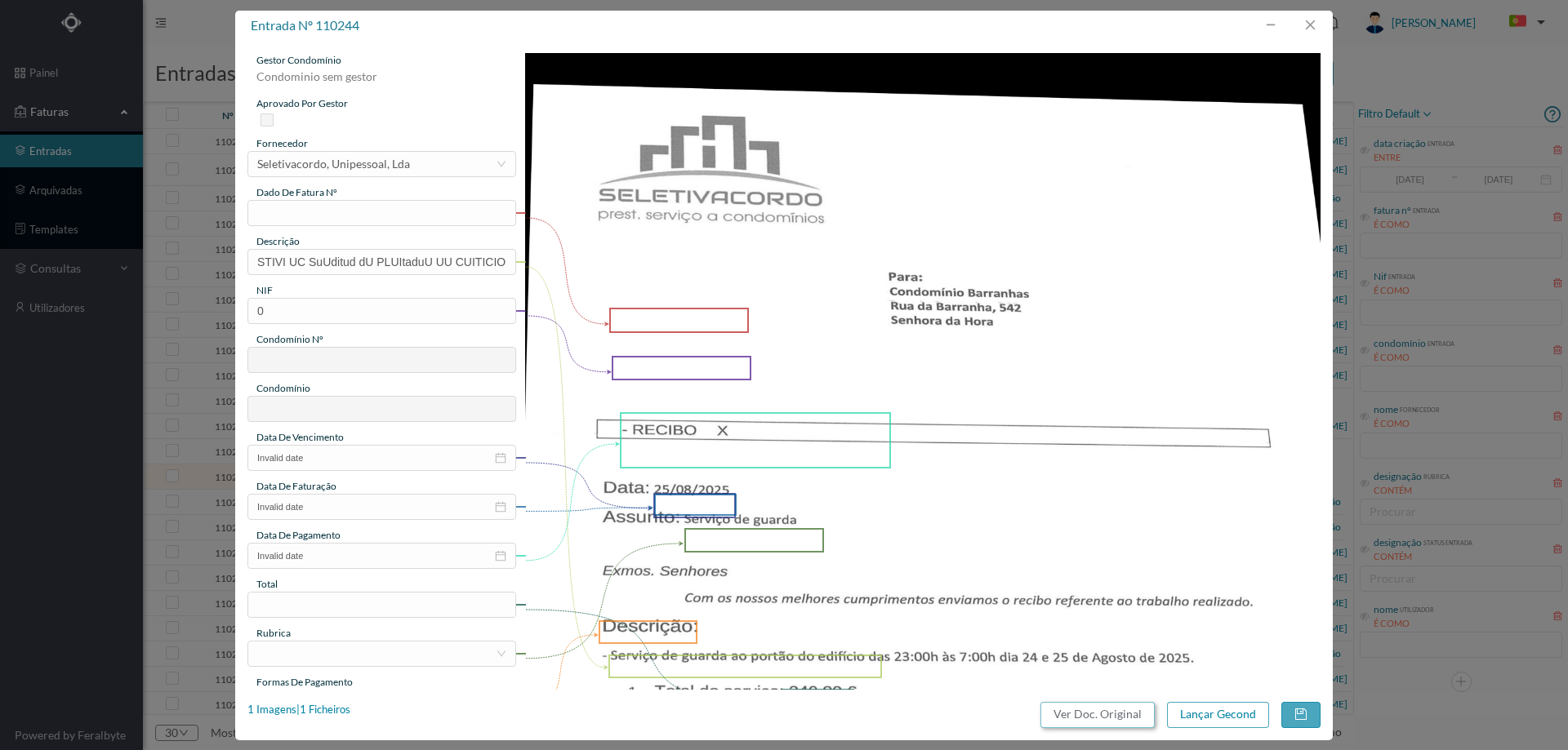
click at [1094, 718] on button "Ver Doc. Original" at bounding box center [1097, 715] width 115 height 27
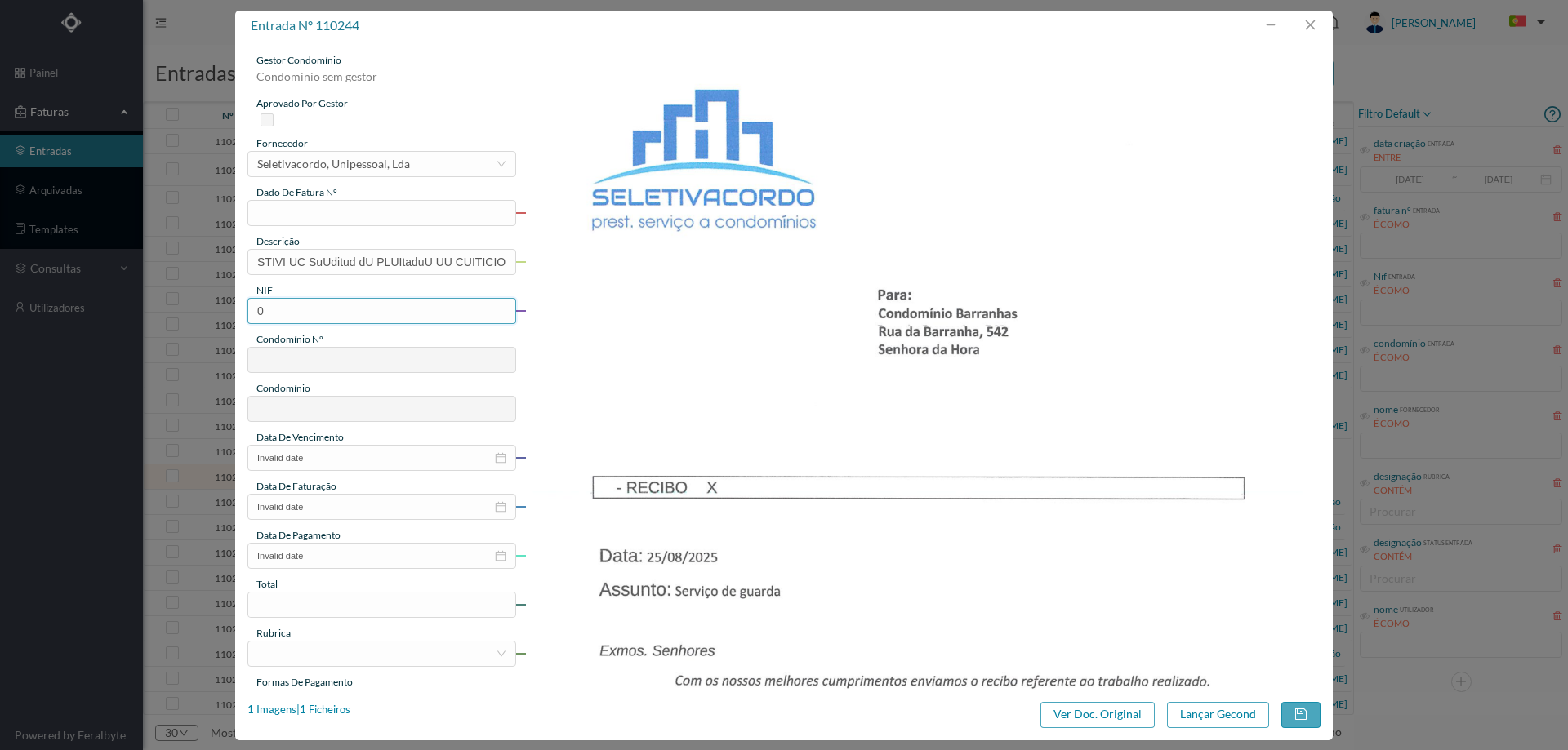
click at [312, 319] on input "0" at bounding box center [382, 312] width 269 height 27
click at [318, 220] on input "text" at bounding box center [382, 213] width 269 height 27
type input "24 e 25/08"
click at [344, 251] on input "STIVI UC SuUditud dU PLUItaduU UU CUITICIO Qc" at bounding box center [382, 262] width 269 height 27
click at [346, 258] on input "STIVI UC SuUditud dU PLUItaduU UU CUITICIO Qc" at bounding box center [382, 262] width 269 height 27
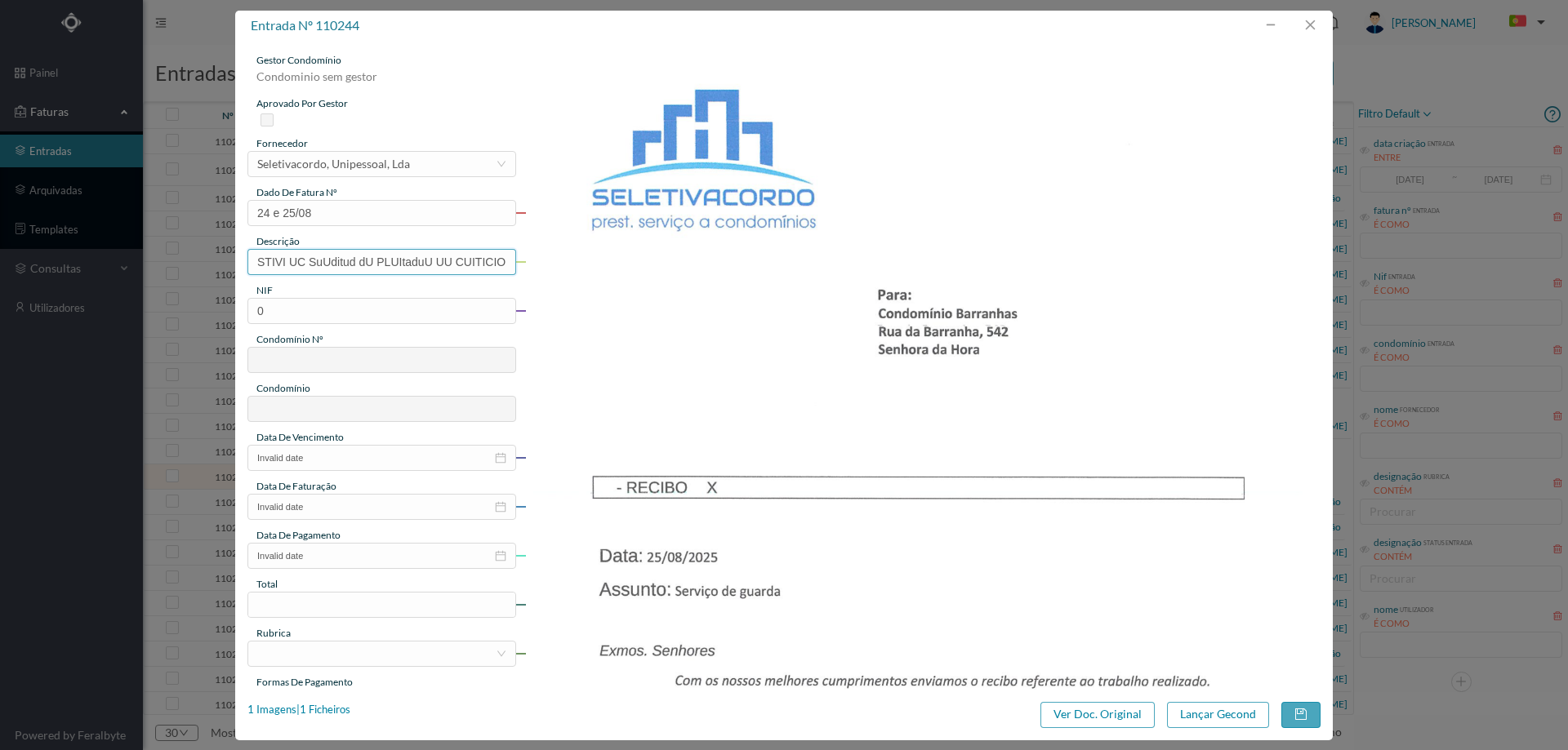
click at [346, 258] on input "STIVI UC SuUditud dU PLUItaduU UU CUITICIO Qc" at bounding box center [382, 262] width 269 height 27
type input "Guarda portão 24 e 25/08"
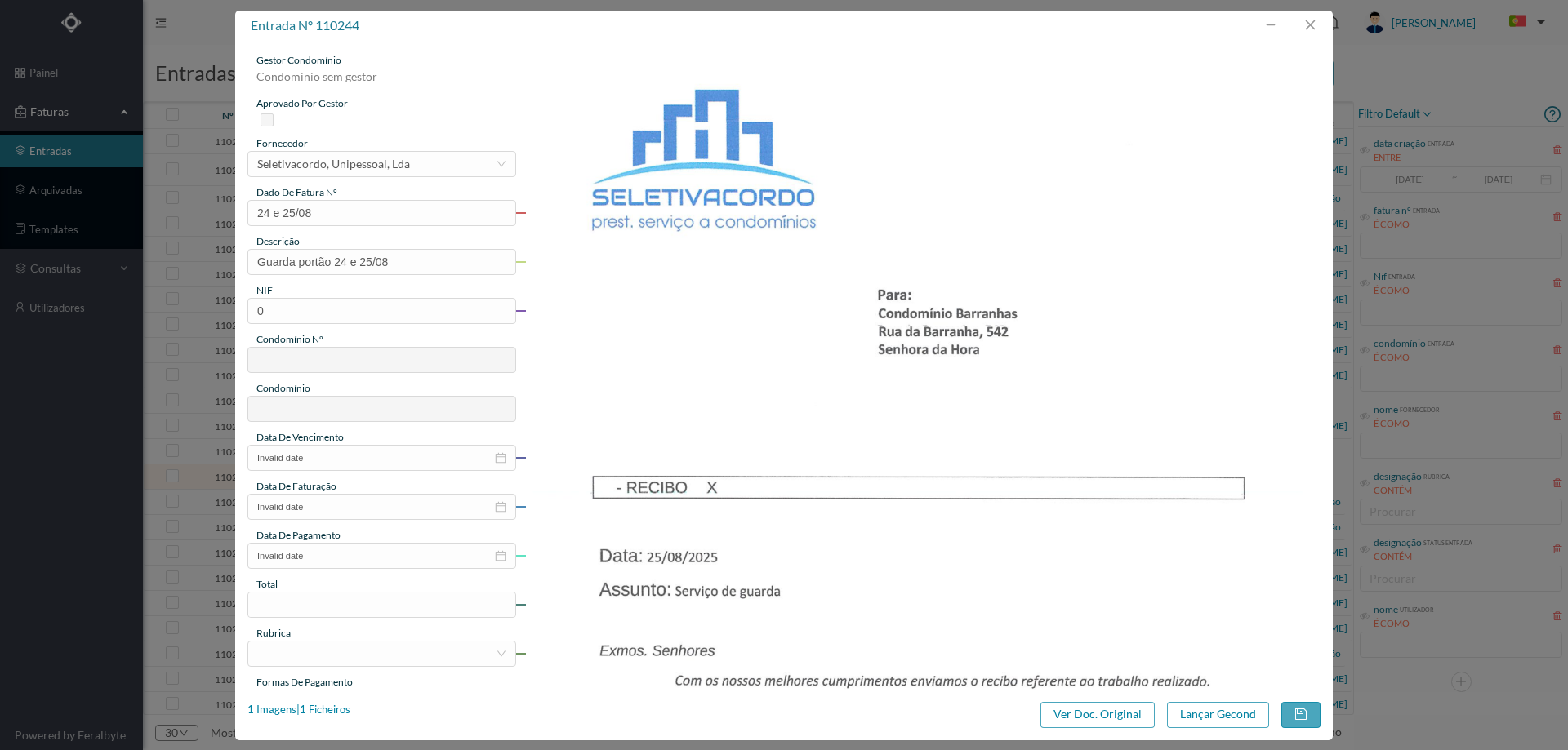
click at [719, 316] on img at bounding box center [923, 616] width 796 height 1126
click at [401, 310] on input "0" at bounding box center [382, 312] width 269 height 27
paste input "901403997"
type input "901403997"
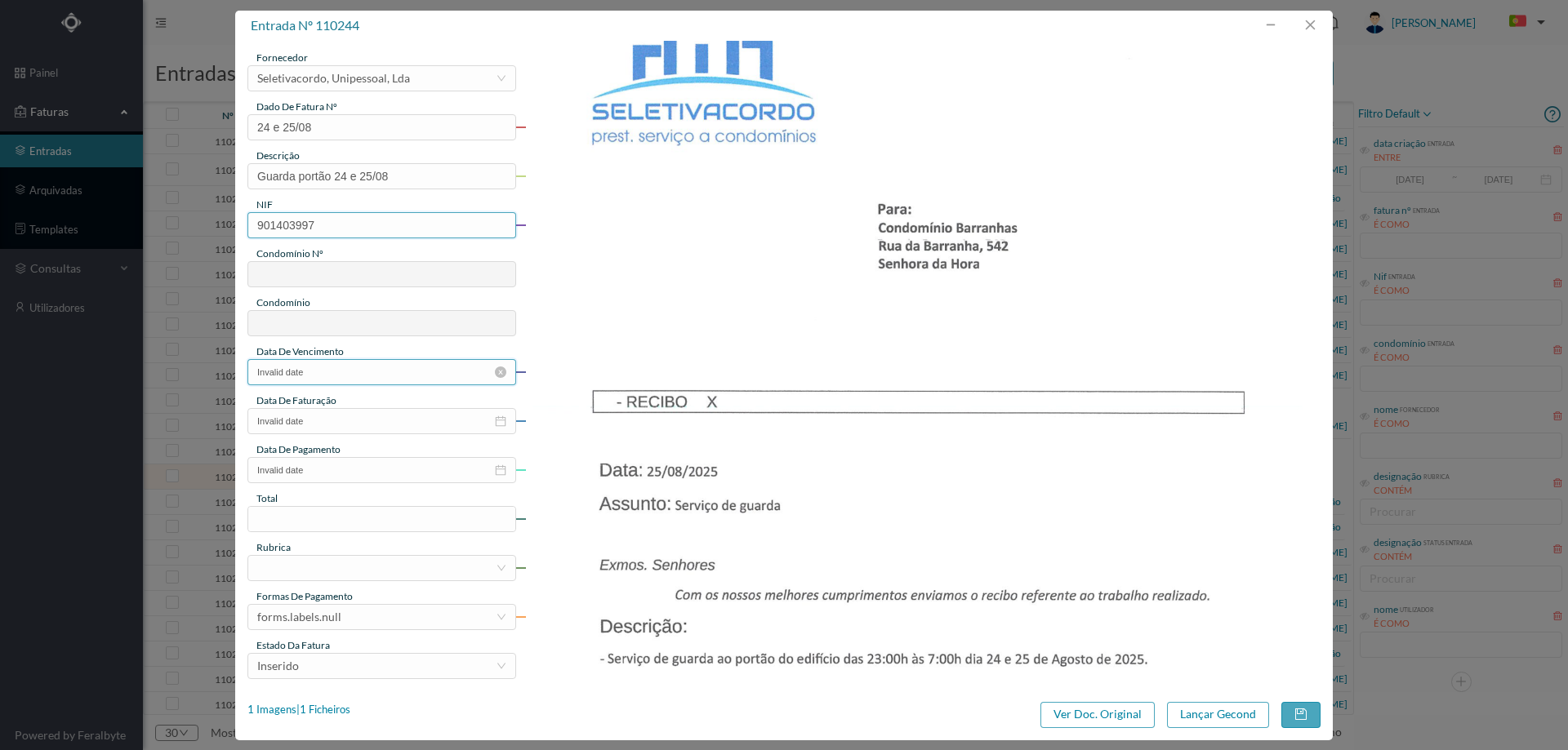
type input "310"
type input "ED. BARRANHAS PARQUE"
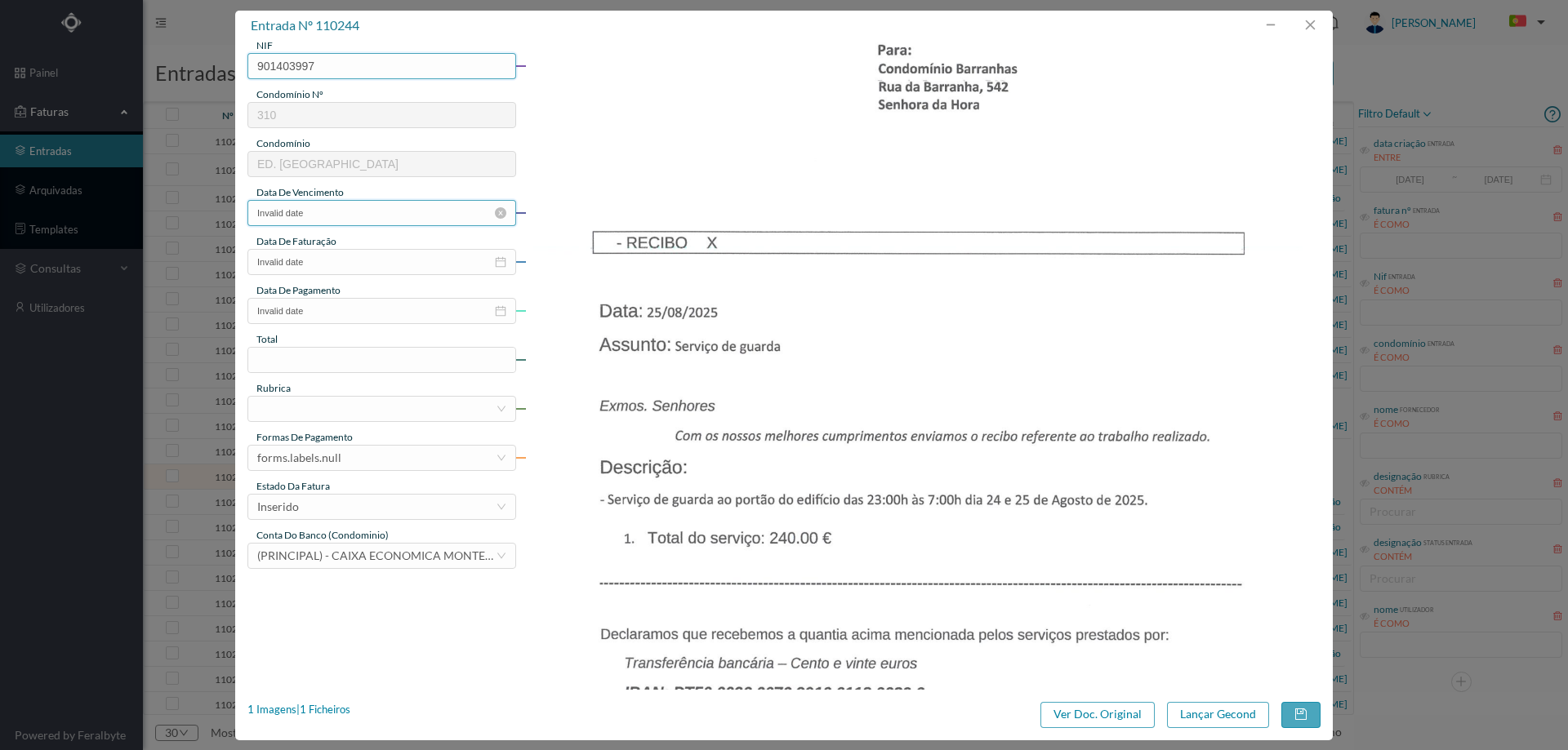
type input "901403997"
click at [351, 210] on input "Invalid date" at bounding box center [382, 213] width 269 height 27
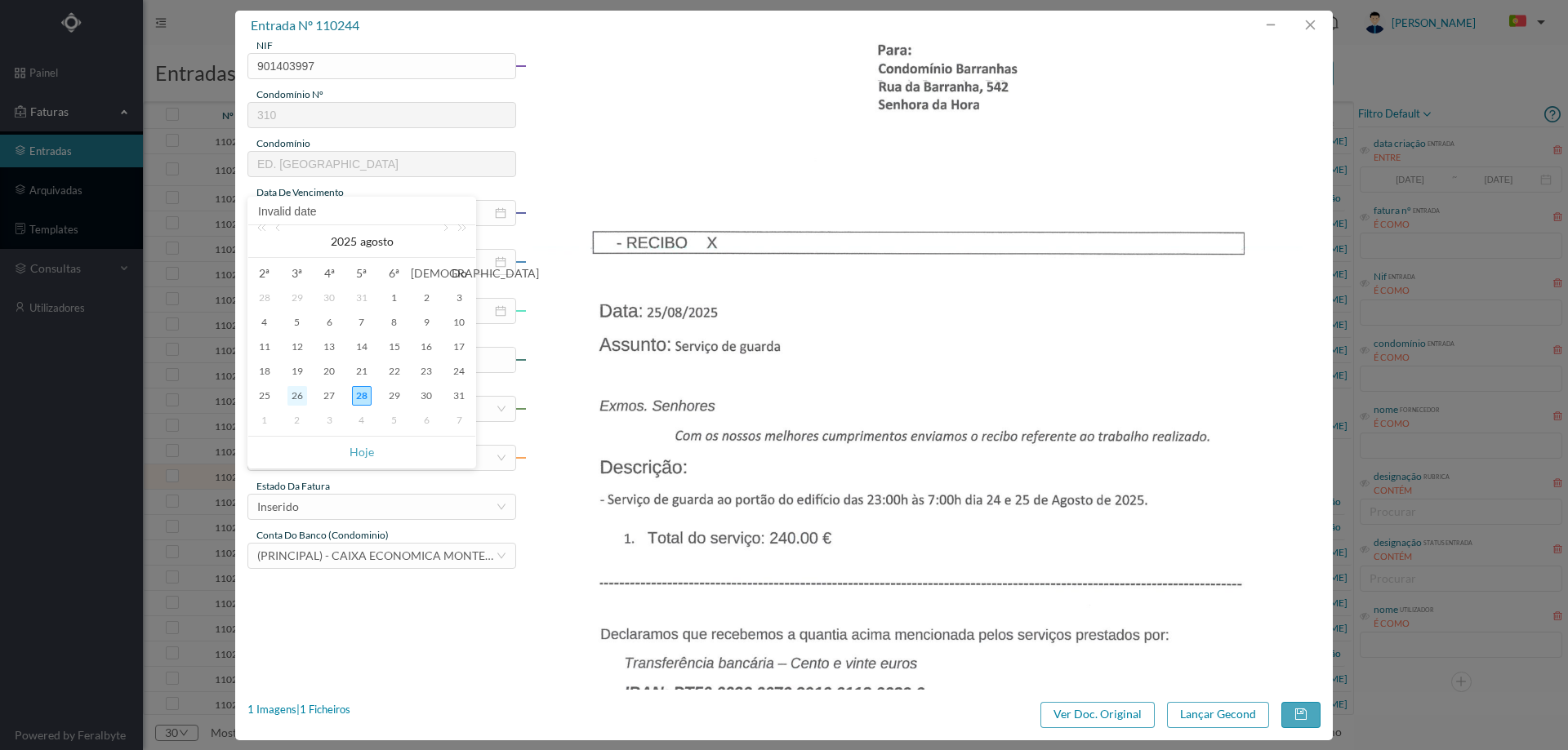
click at [293, 401] on div "26" at bounding box center [297, 396] width 20 height 20
type input "[DATE]"
click at [329, 259] on input "Invalid date" at bounding box center [382, 262] width 269 height 27
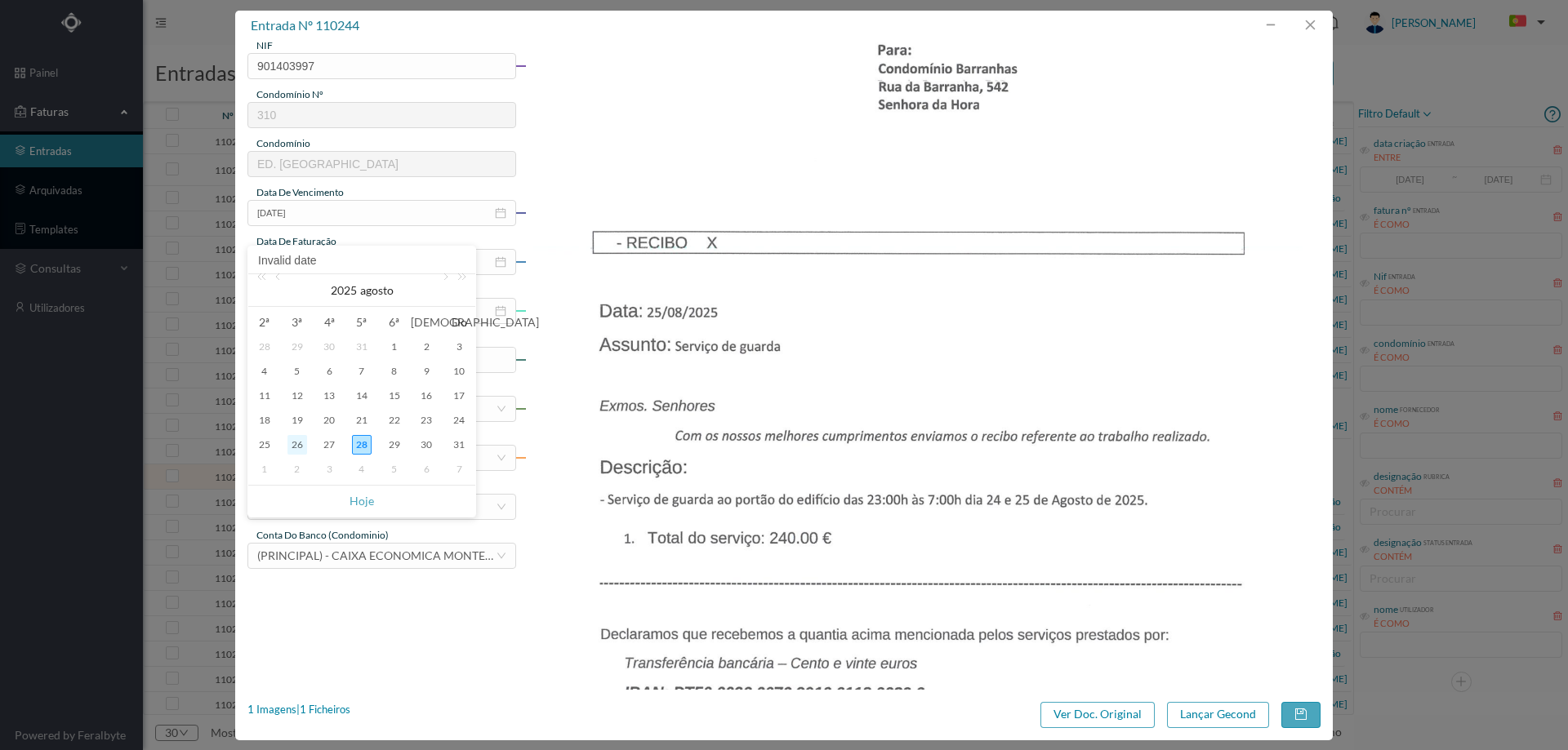
click at [293, 448] on div "26" at bounding box center [297, 444] width 20 height 20
type input "[DATE]"
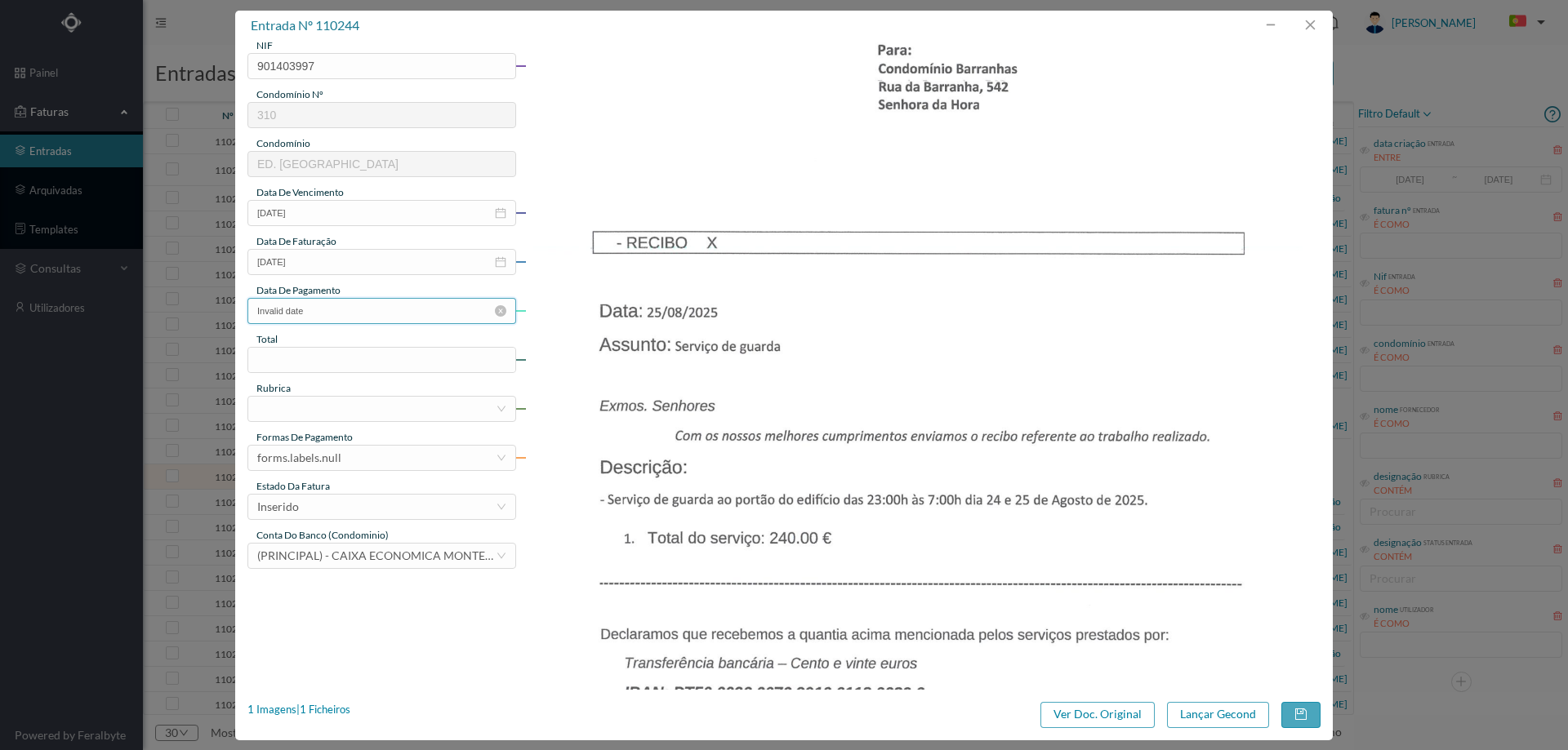
click at [330, 308] on input "Invalid date" at bounding box center [382, 312] width 269 height 27
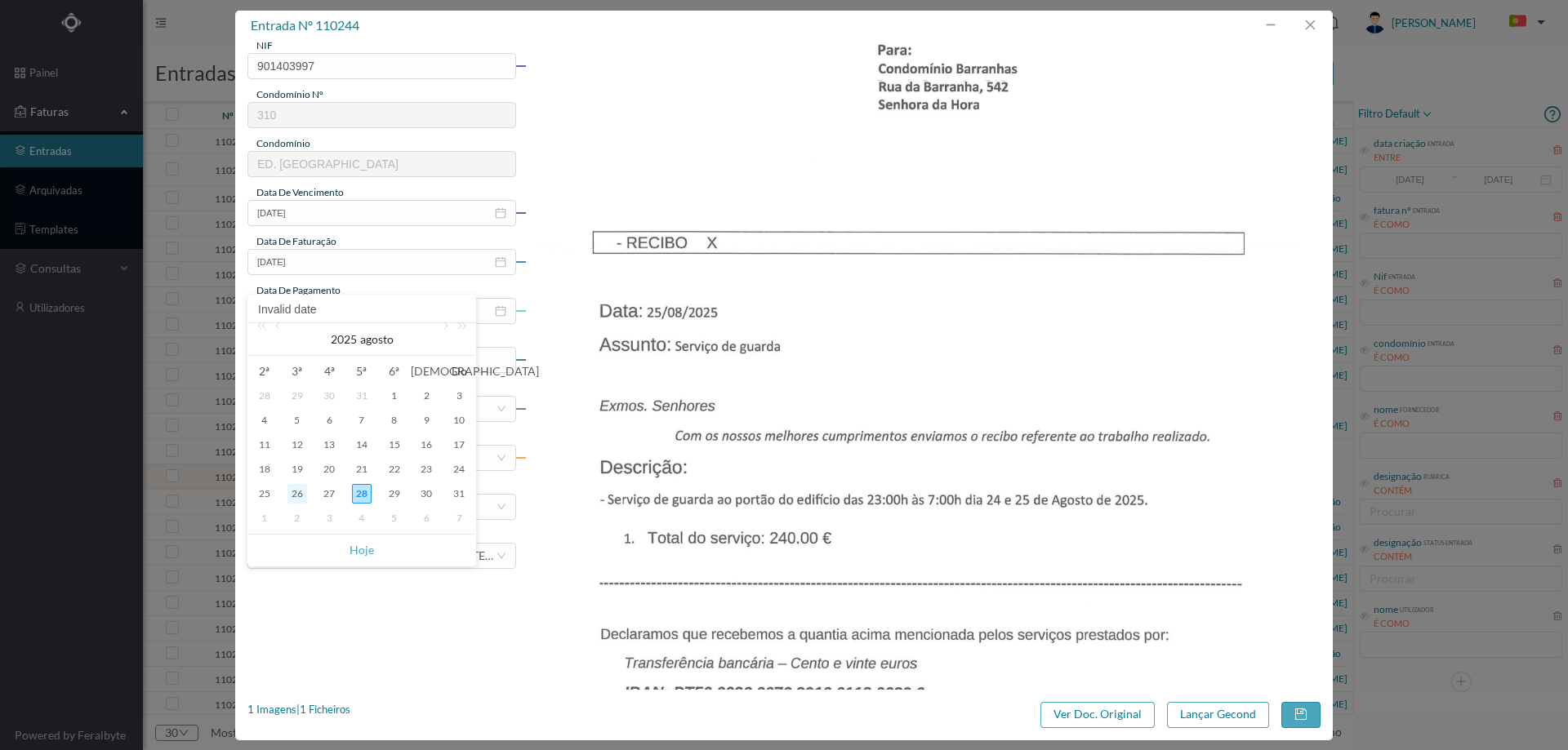
click at [298, 499] on div "26" at bounding box center [297, 493] width 20 height 20
type input "[DATE]"
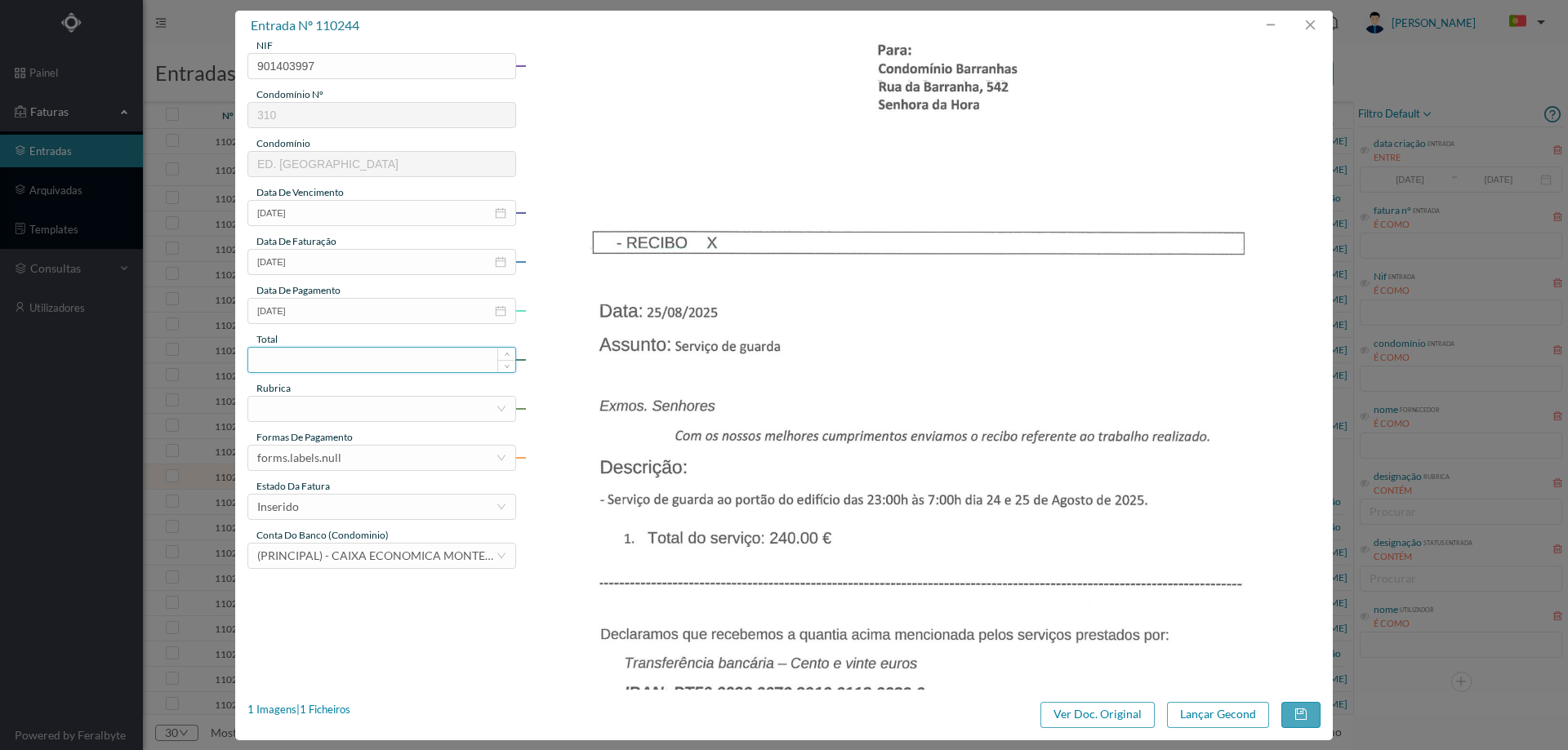
click at [305, 360] on input at bounding box center [382, 360] width 267 height 25
type input "240.00"
click at [311, 397] on div at bounding box center [377, 409] width 239 height 25
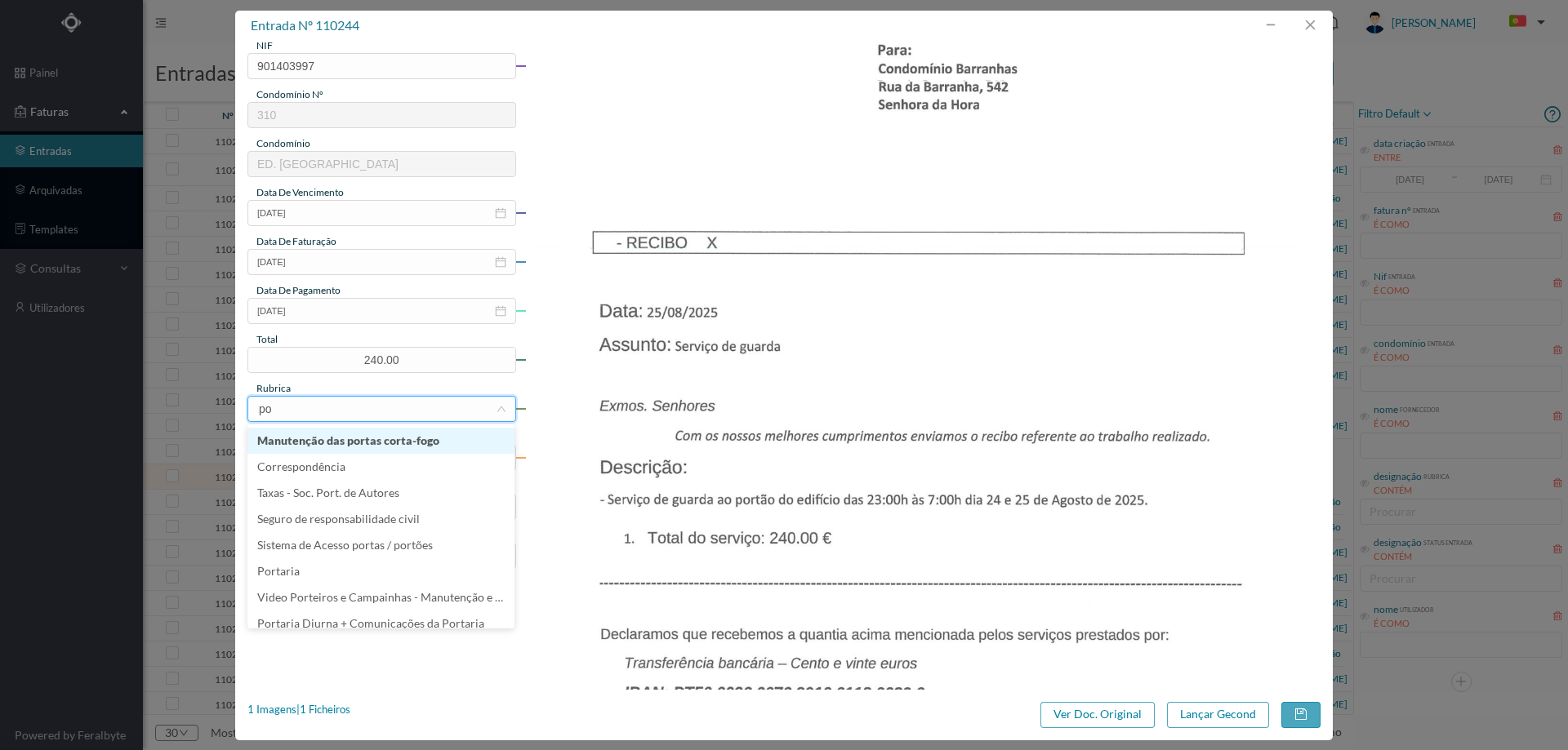
type input "por"
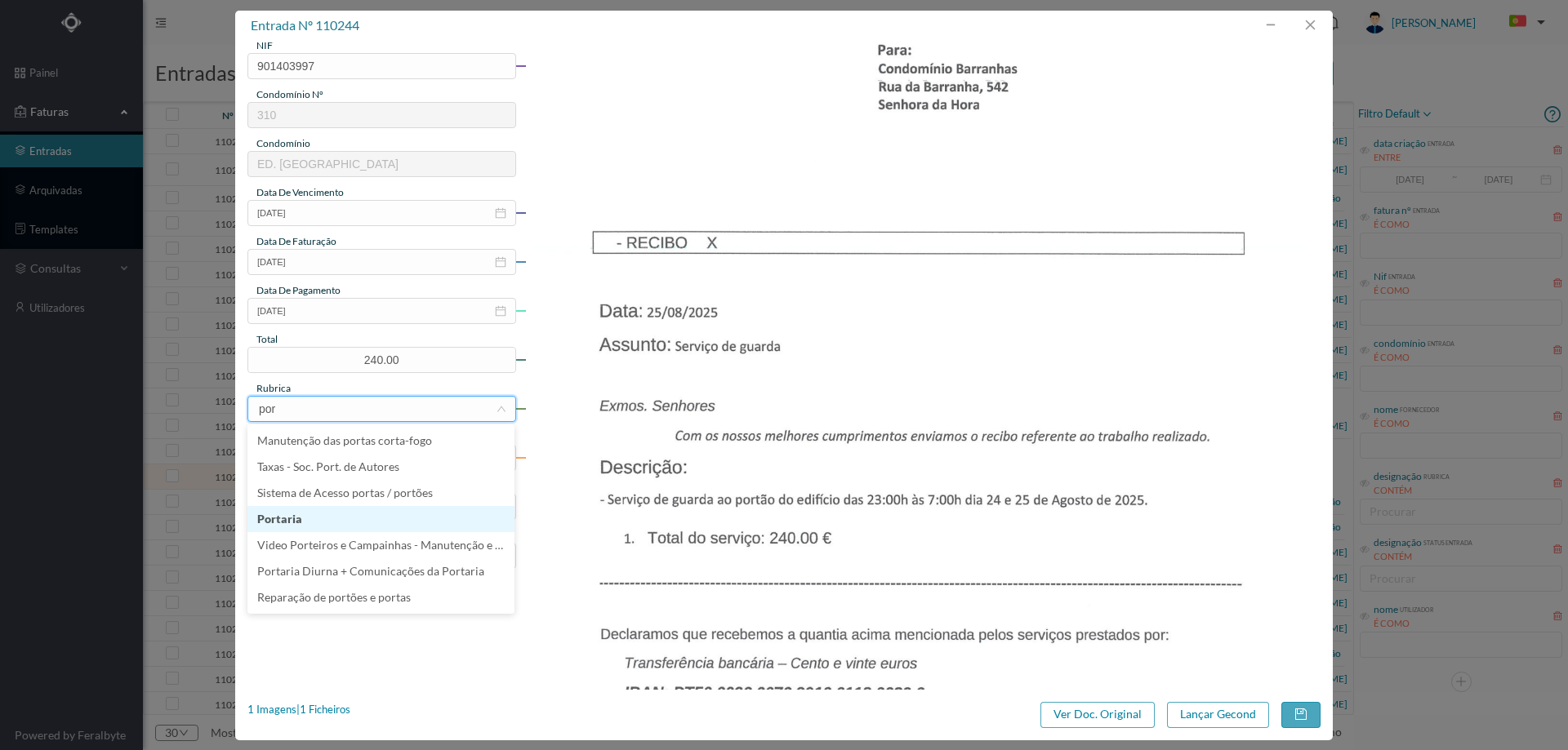
click at [369, 507] on li "Portaria" at bounding box center [381, 519] width 267 height 27
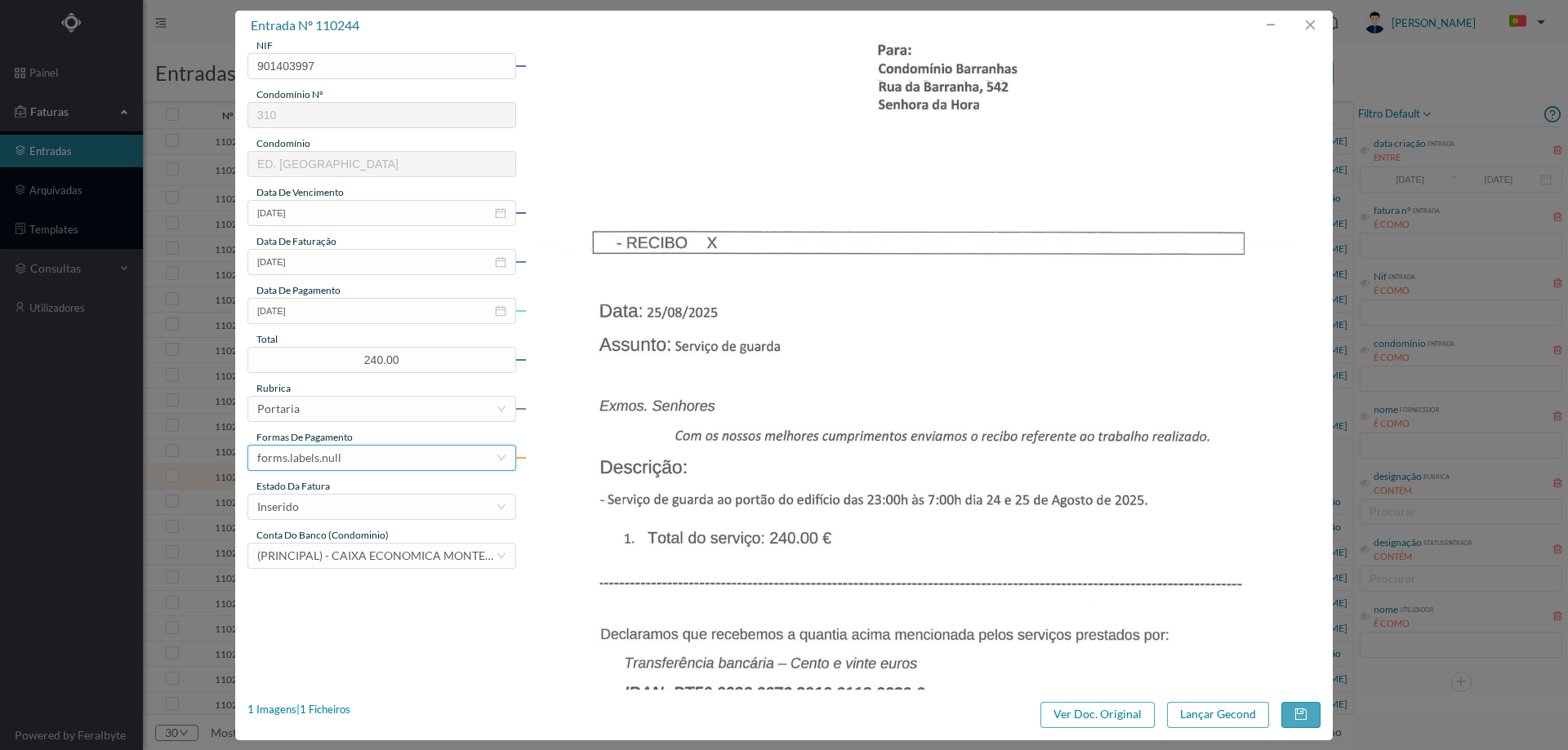
click at [359, 464] on div "forms.labels.null" at bounding box center [377, 458] width 239 height 25
click at [344, 540] on li "transferência bancária" at bounding box center [381, 543] width 267 height 27
click at [333, 497] on div "Inserido" at bounding box center [377, 507] width 239 height 25
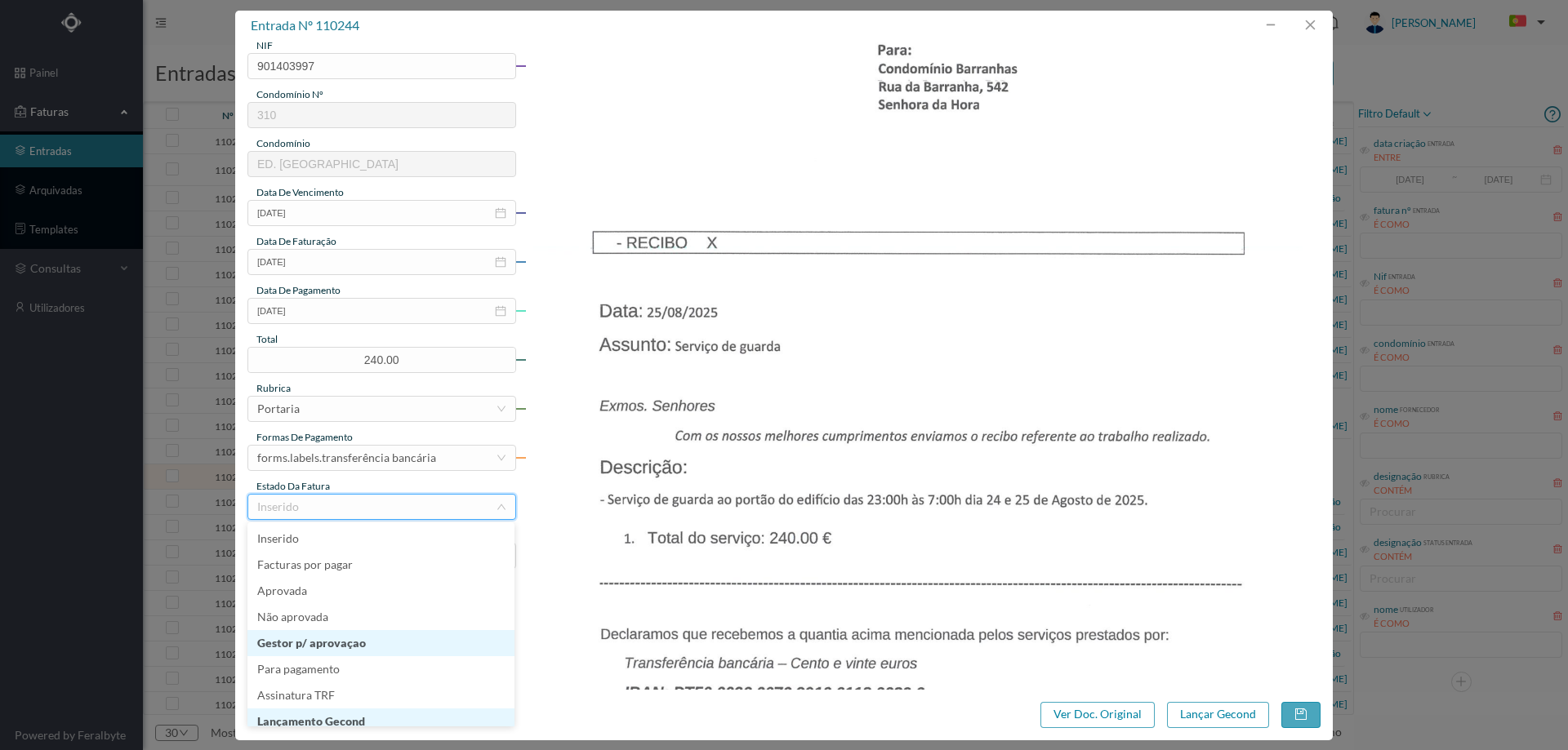
scroll to position [9, 0]
click at [342, 720] on li "Lançamento Gecond" at bounding box center [381, 714] width 267 height 27
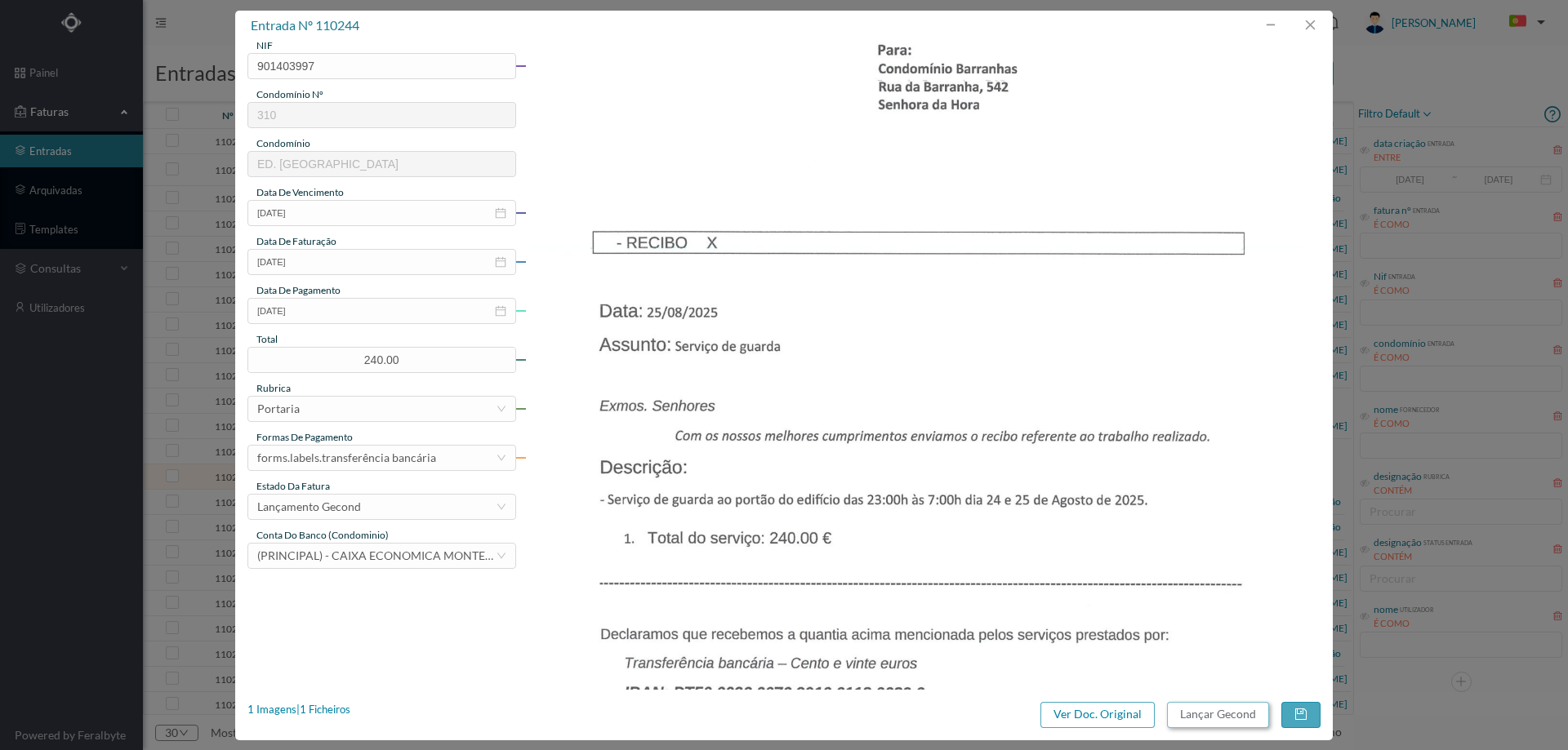
click at [1210, 718] on button "Lançar Gecond" at bounding box center [1218, 715] width 102 height 27
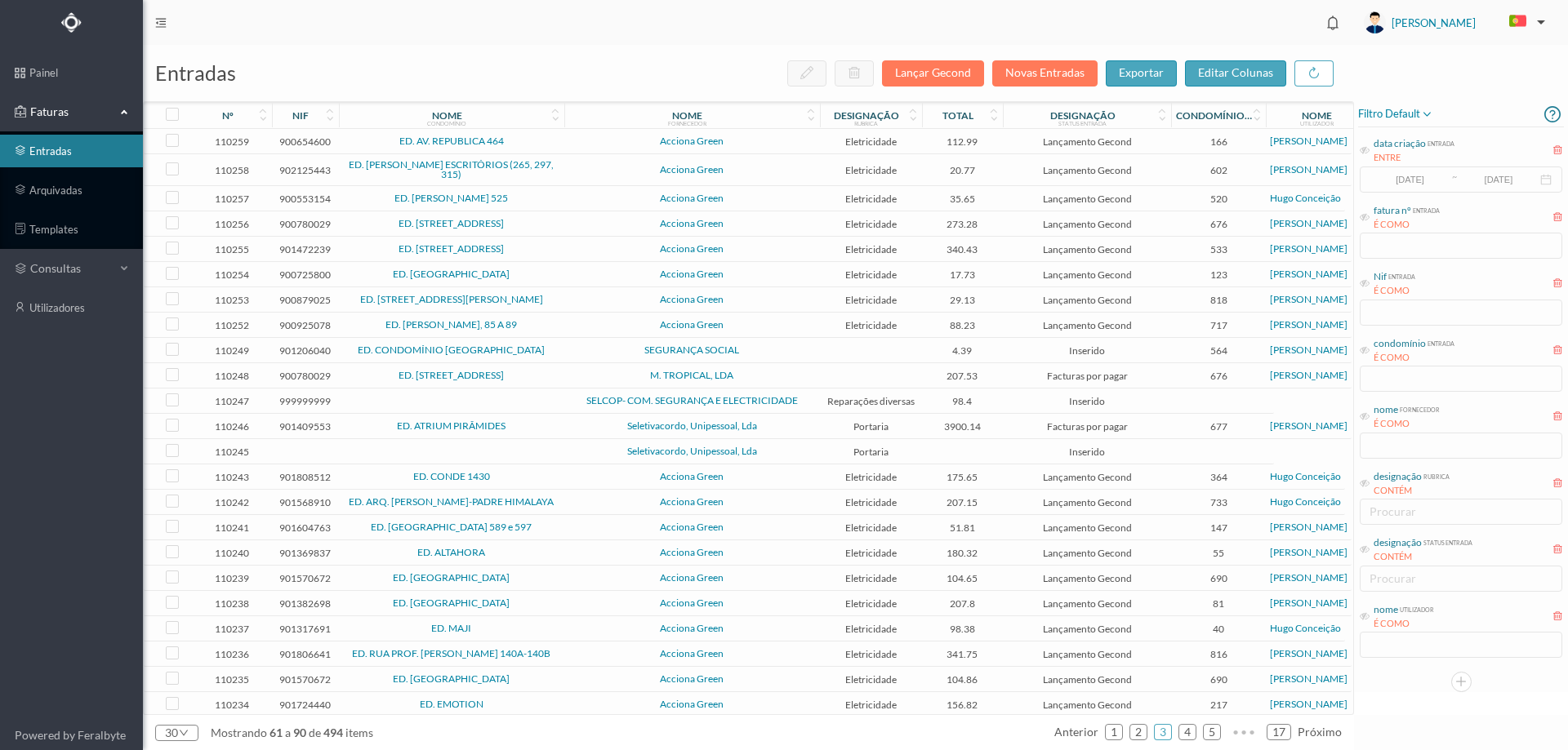
click at [550, 400] on td at bounding box center [452, 401] width 225 height 26
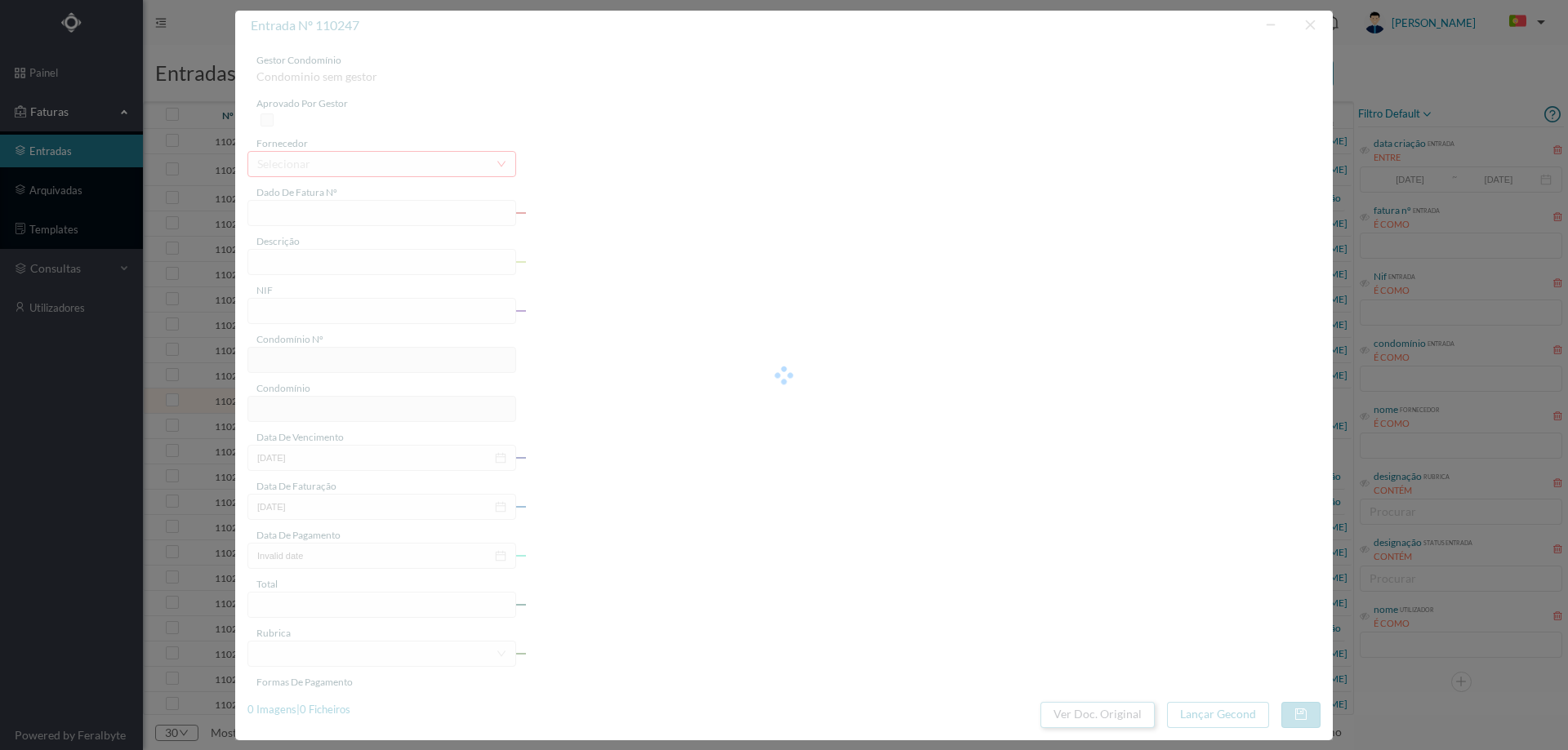
type input "FCT ER25/393"
type input "PESQUISA E VERIFICAÇÕES ANOMALIAS CENTRAL DE INCENININ"
type input "999999999"
type input "[DATE]"
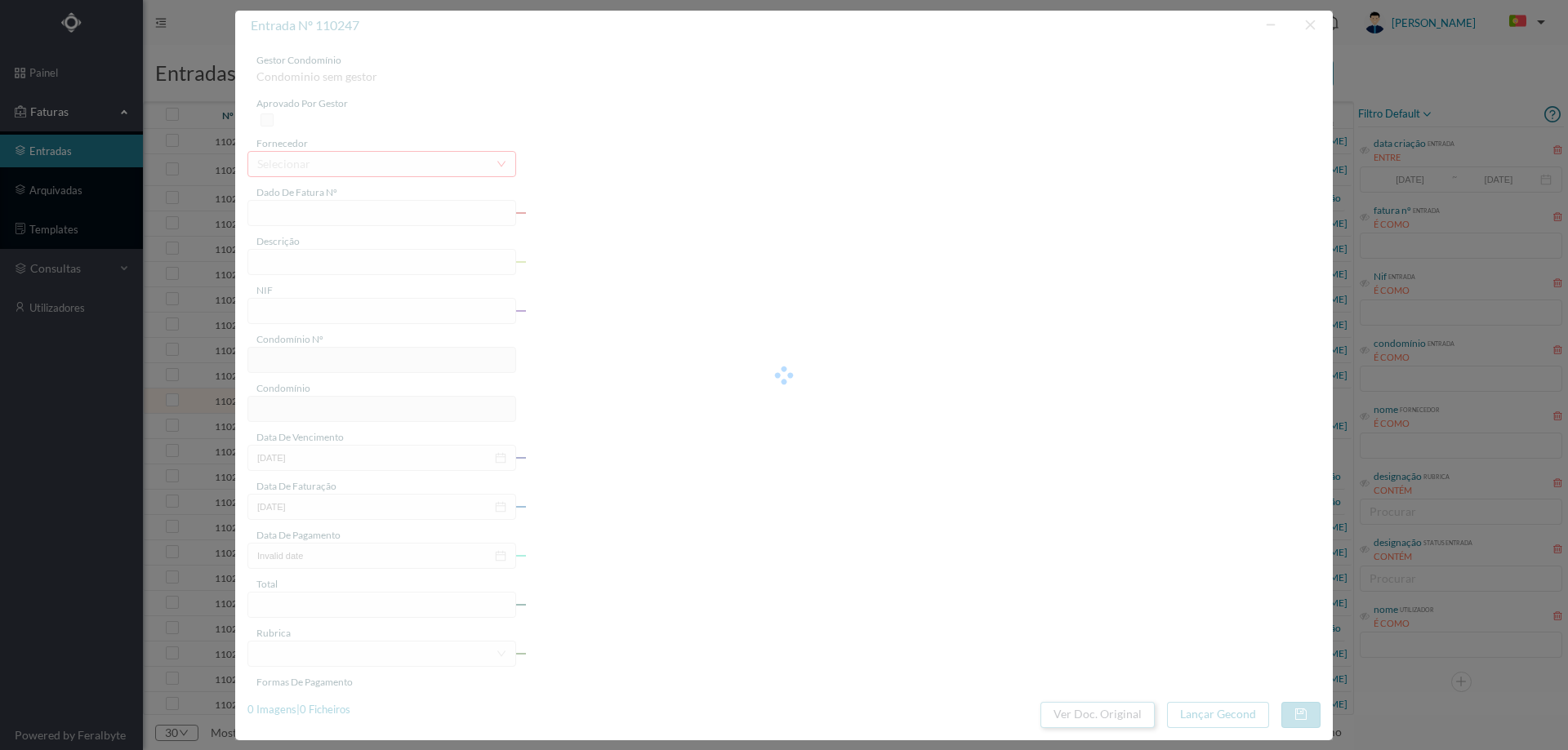
type input "98.40"
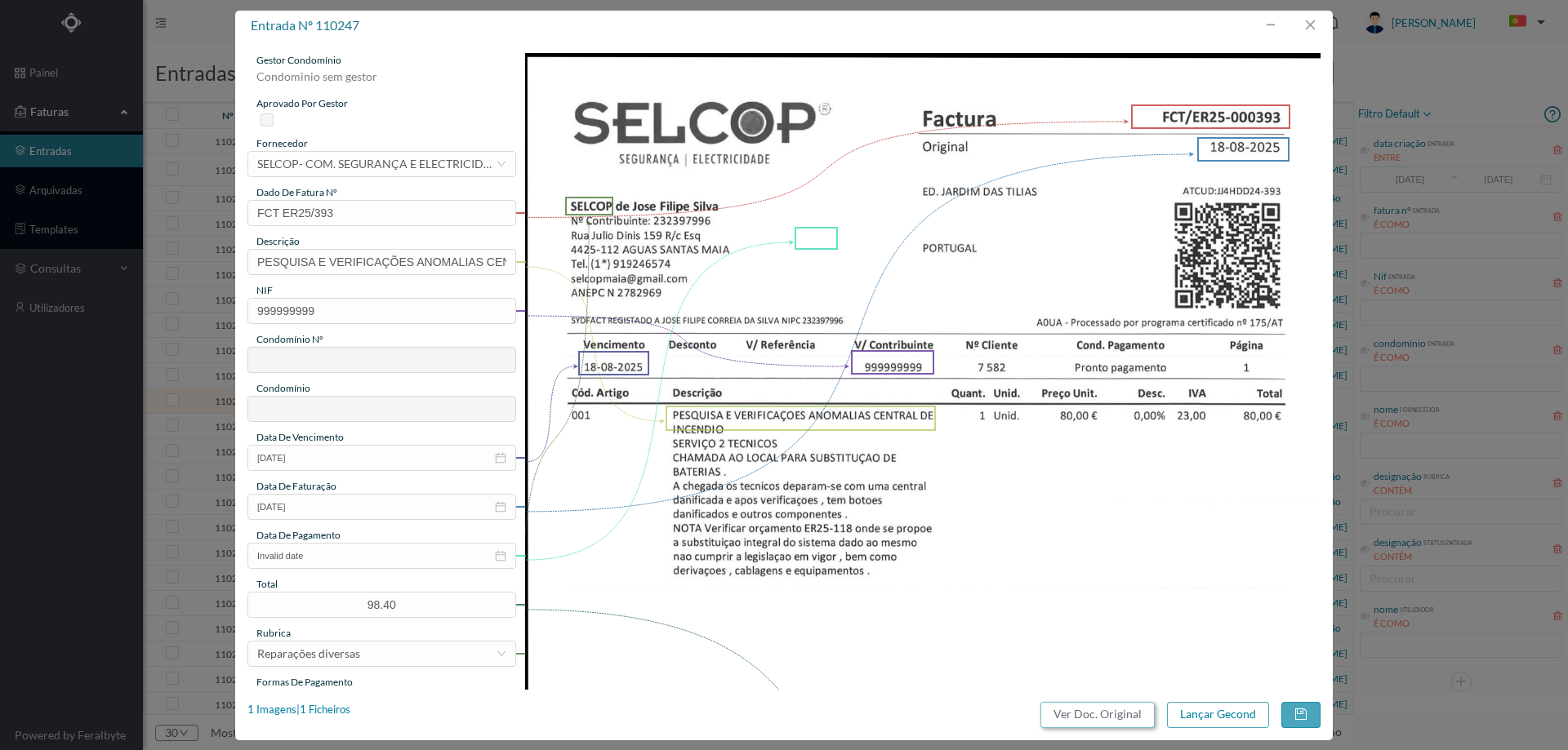
click at [1068, 712] on button "Ver Doc. Original" at bounding box center [1097, 715] width 115 height 27
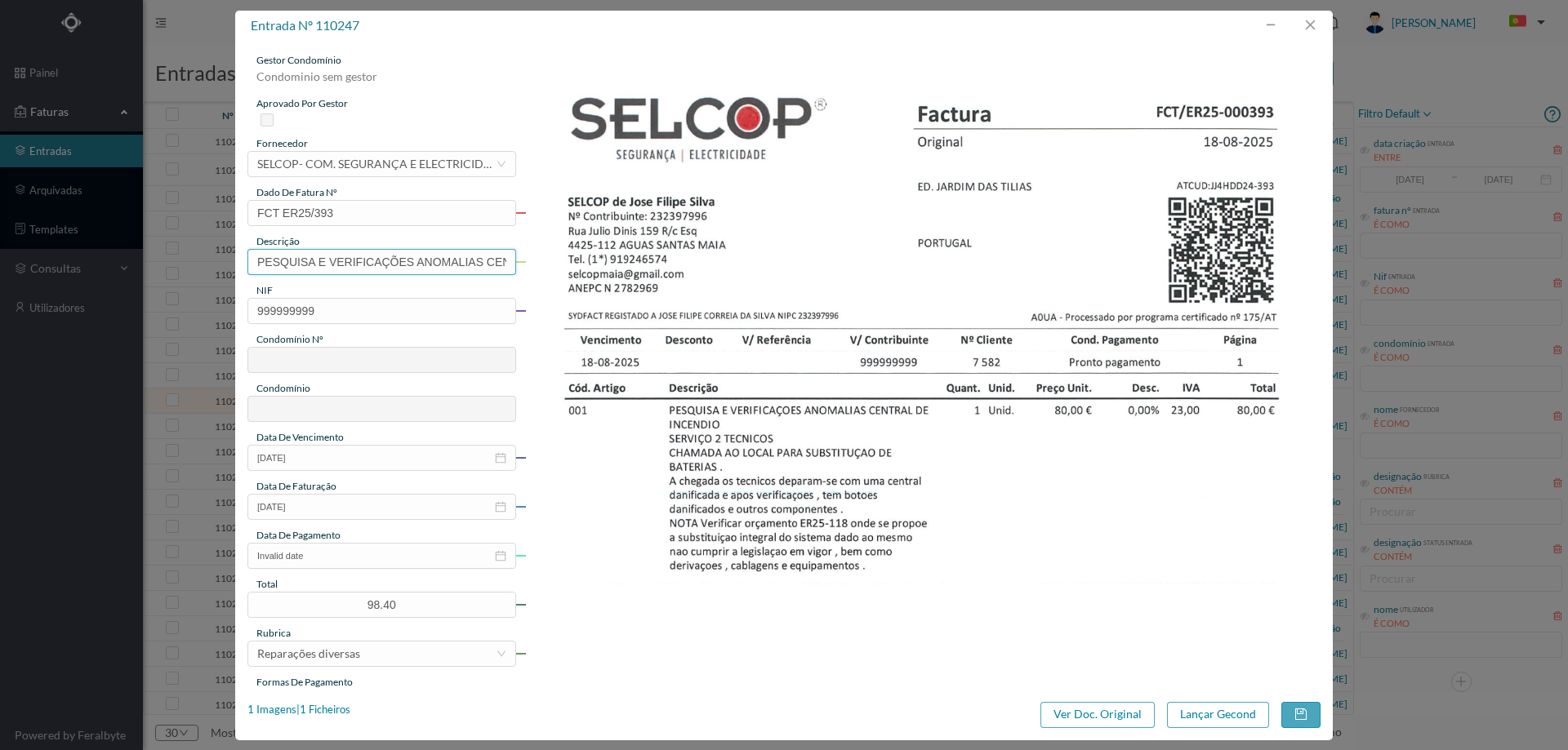
scroll to position [0, 116]
drag, startPoint x: 486, startPoint y: 262, endPoint x: 736, endPoint y: 275, distance: 250.3
click at [734, 278] on div "gestor condomínio Condominio sem gestor aprovado por gestor fornecedor selecion…" at bounding box center [784, 616] width 1073 height 1126
type input "PESQUISA E VERIFICAÇÕES ANOMALIAS"
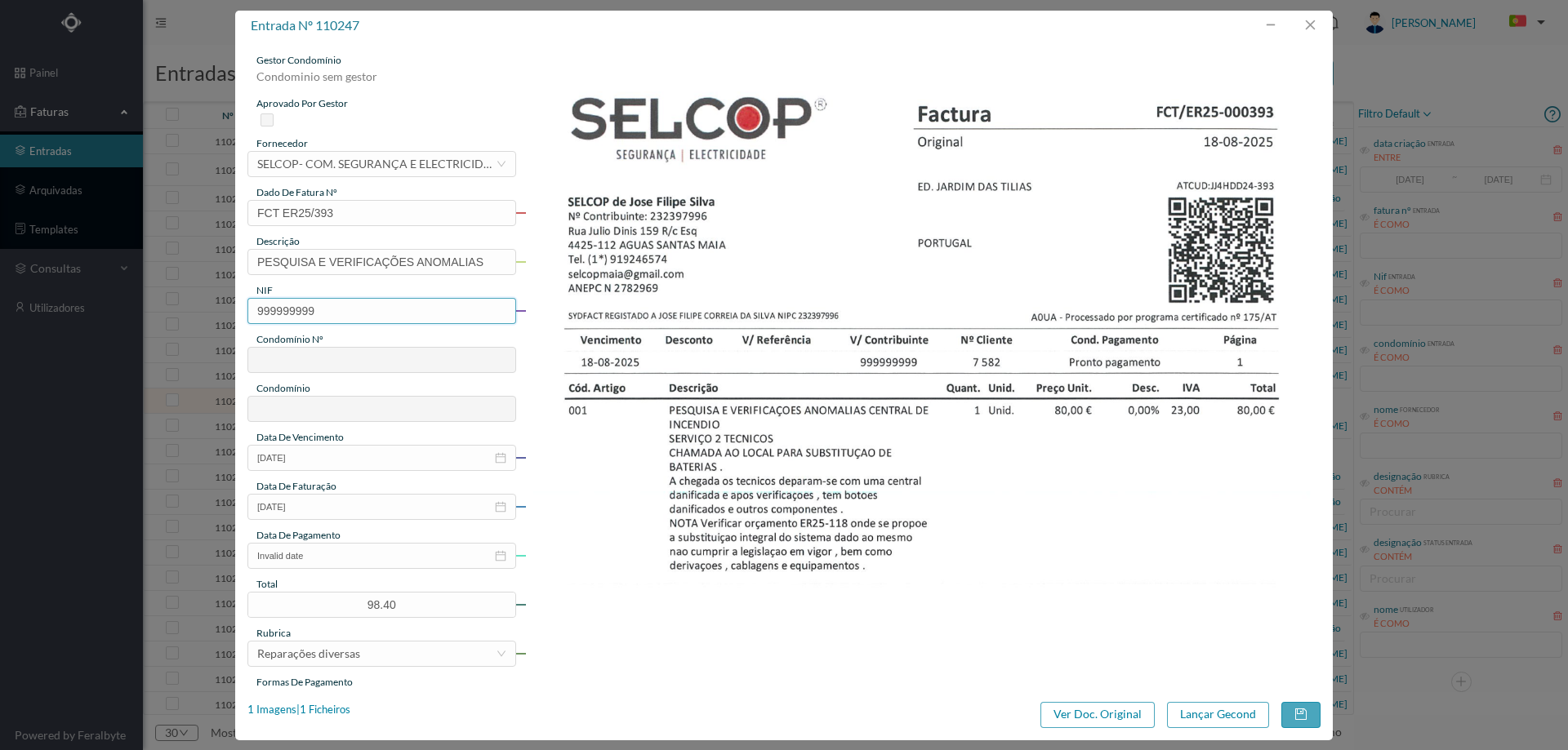
drag, startPoint x: 360, startPoint y: 304, endPoint x: 116, endPoint y: 293, distance: 244.2
click at [116, 293] on div "entrada nº 110247 gestor condomínio Condominio sem gestor aprovado por gestor f…" at bounding box center [784, 375] width 1568 height 750
click at [274, 315] on input "text" at bounding box center [382, 312] width 269 height 27
paste input "901690813"
type input "901690813"
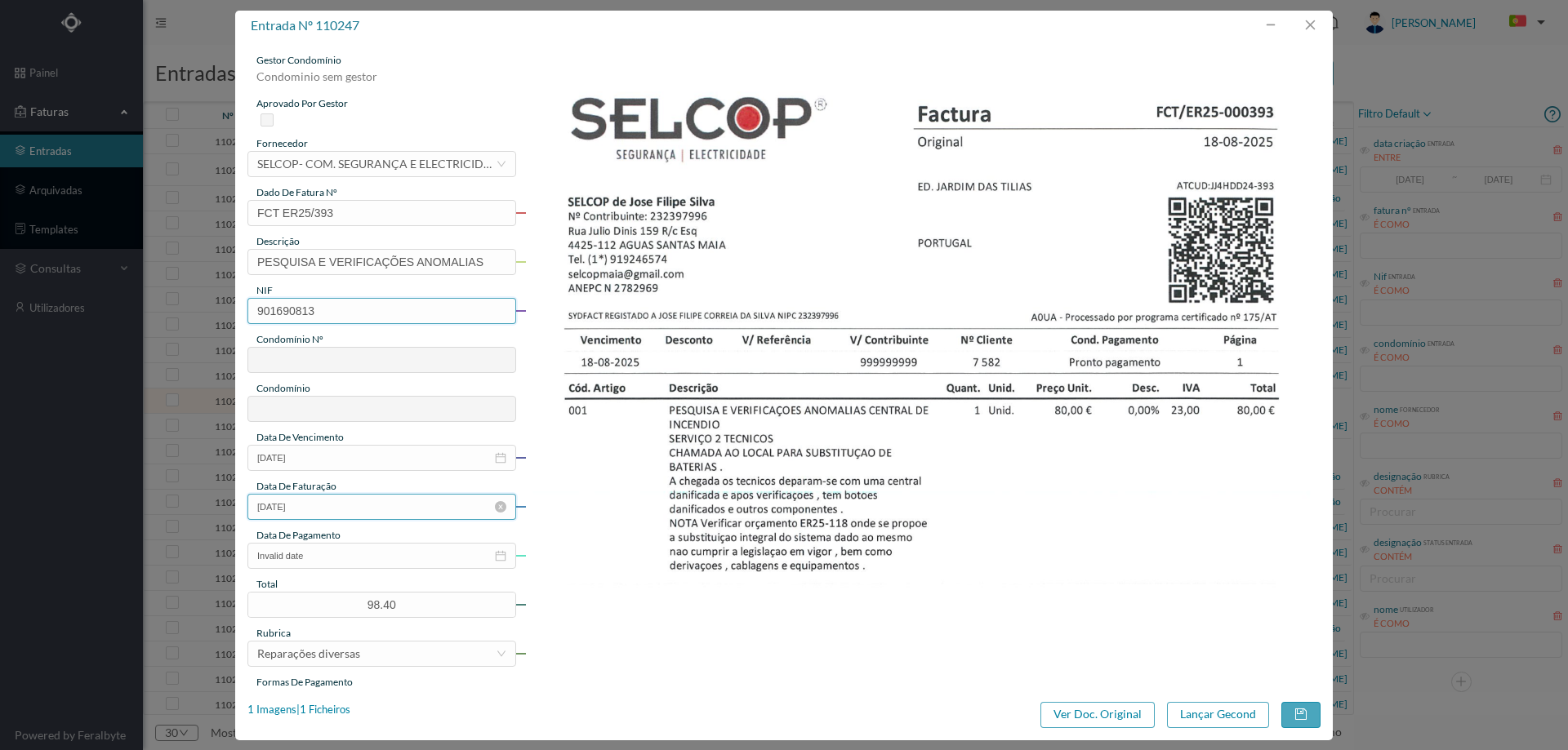
type input "784"
type input "ED. JARDIM DAS TÍLIAS"
type input "901690813"
click at [342, 561] on input "Invalid date" at bounding box center [382, 556] width 269 height 27
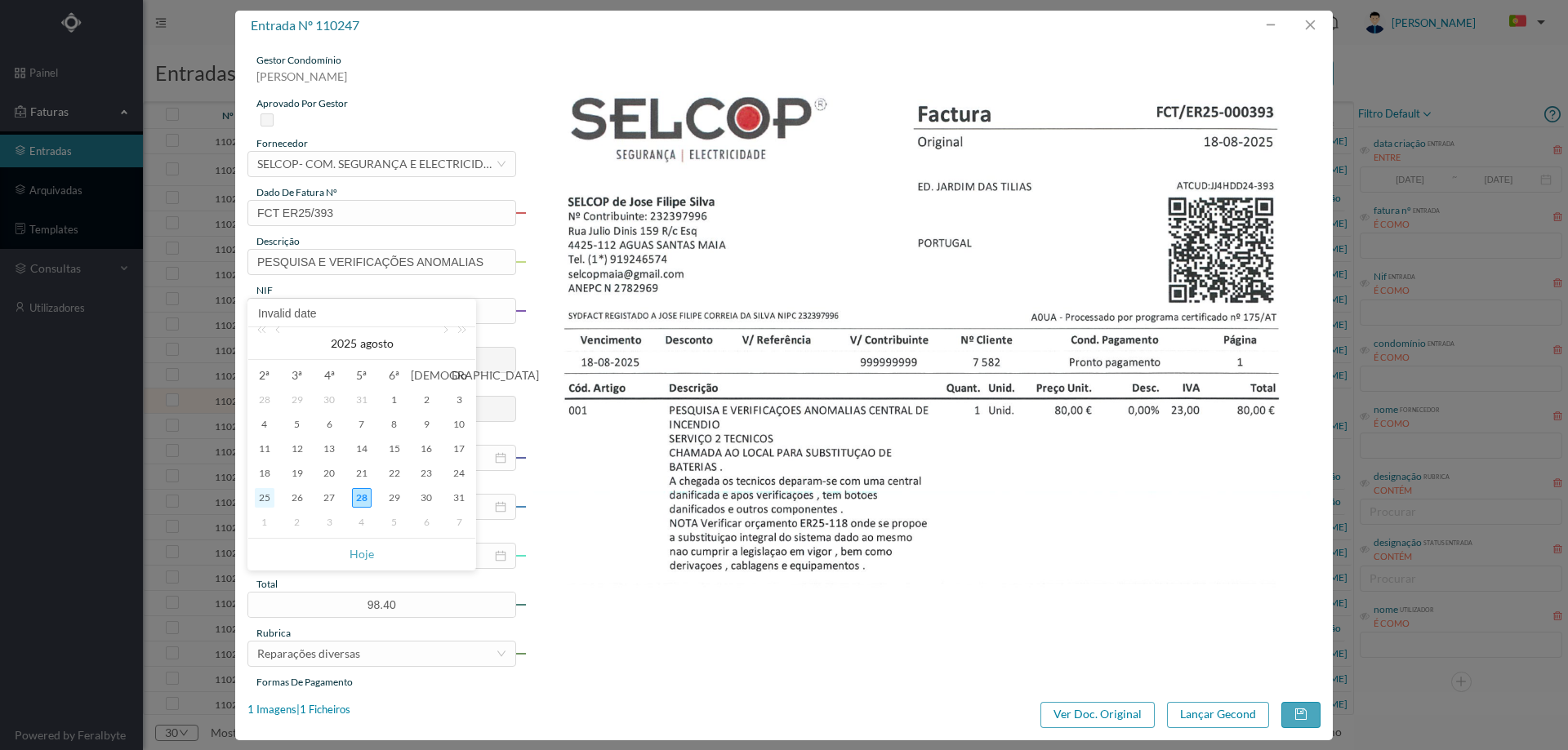
click at [266, 493] on div "25" at bounding box center [264, 497] width 20 height 20
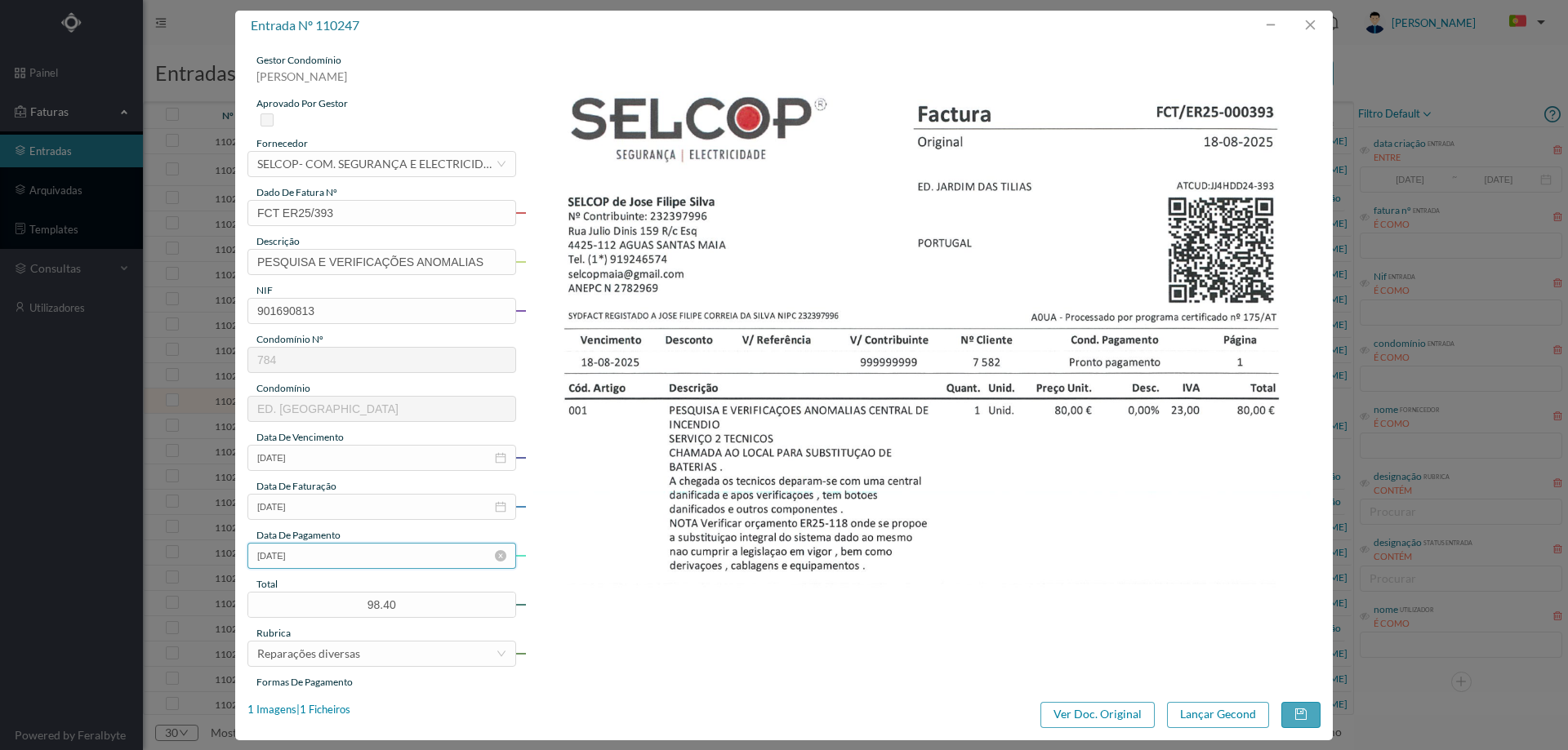
click at [304, 549] on input "[DATE]" at bounding box center [382, 556] width 269 height 27
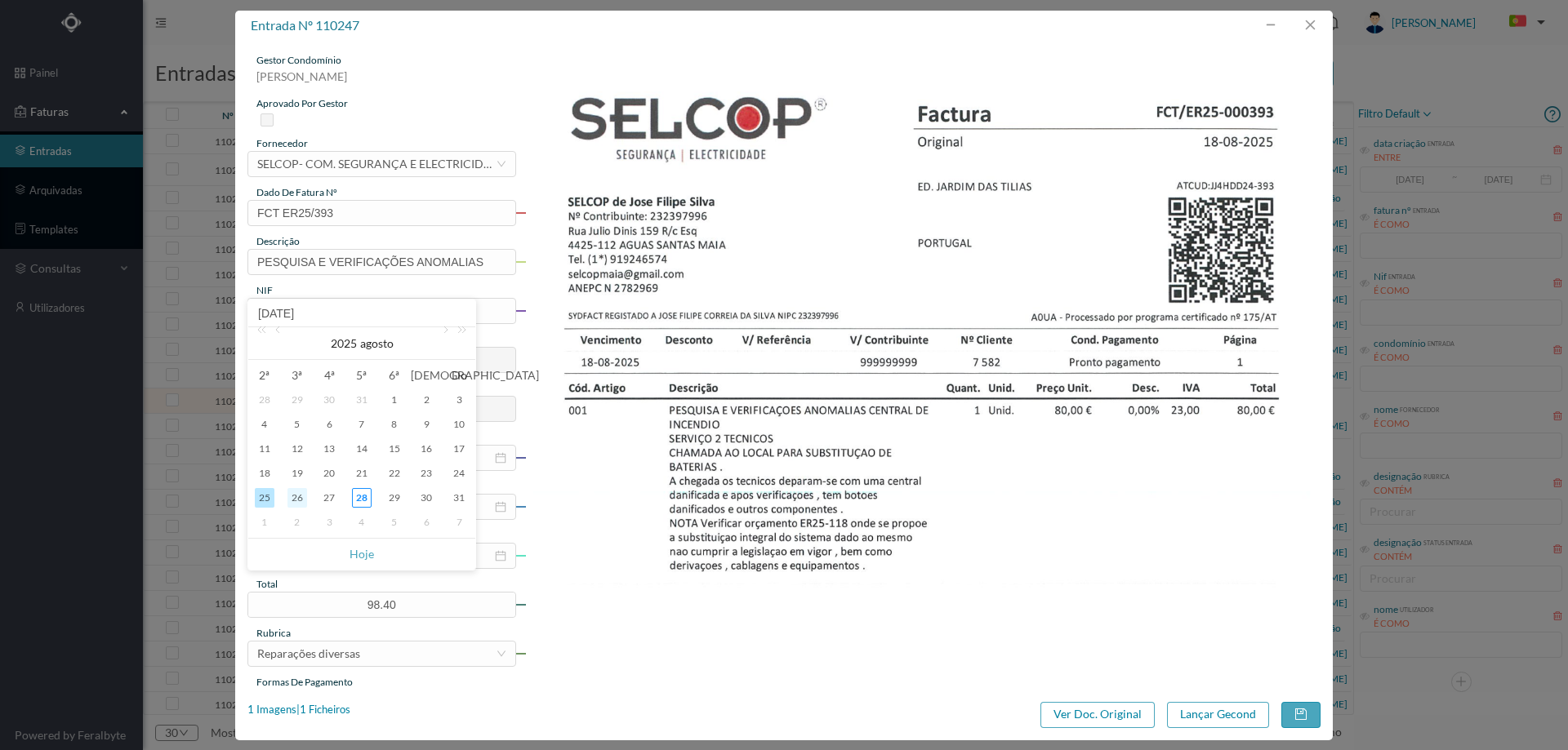
click at [293, 499] on div "26" at bounding box center [297, 497] width 20 height 20
type input "[DATE]"
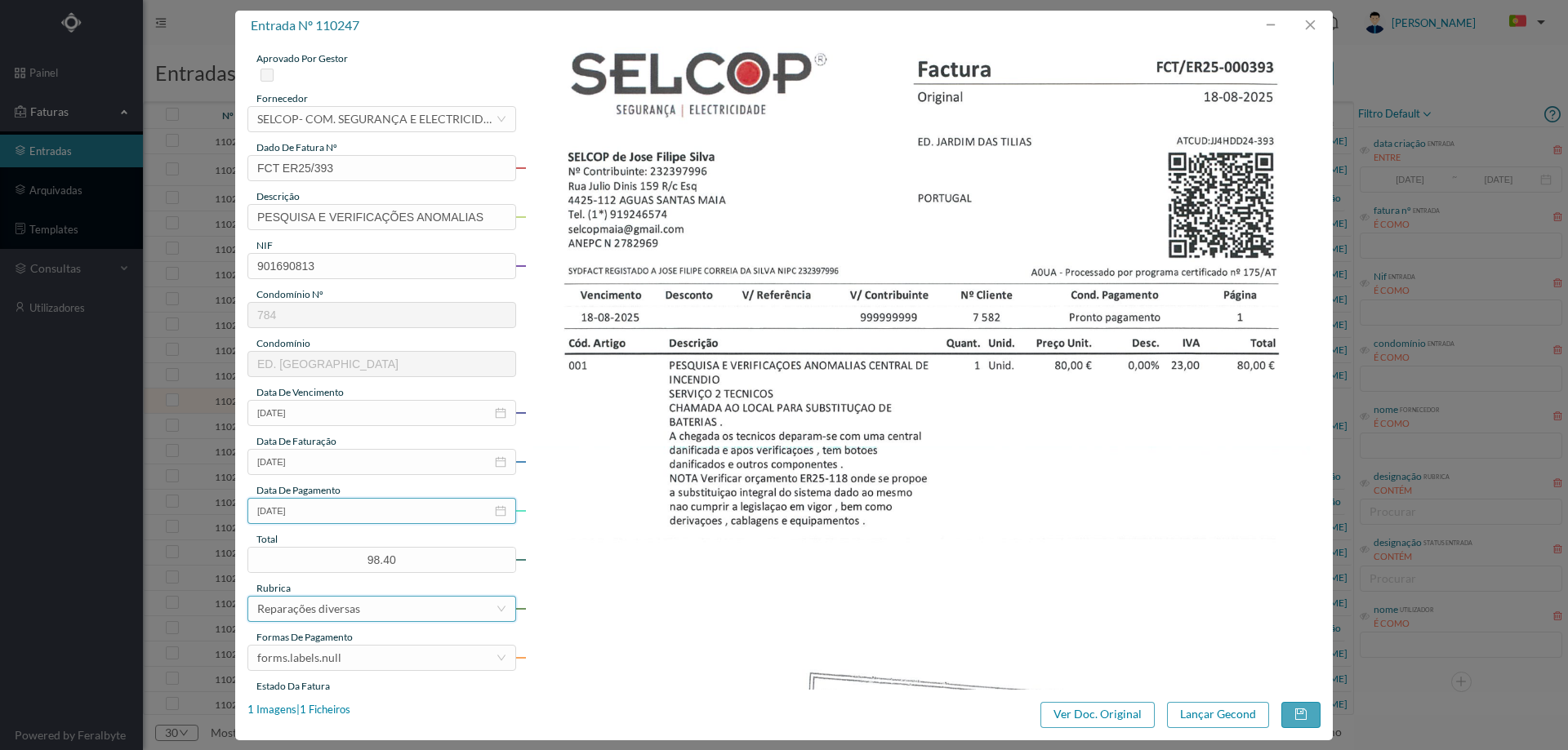
scroll to position [163, 0]
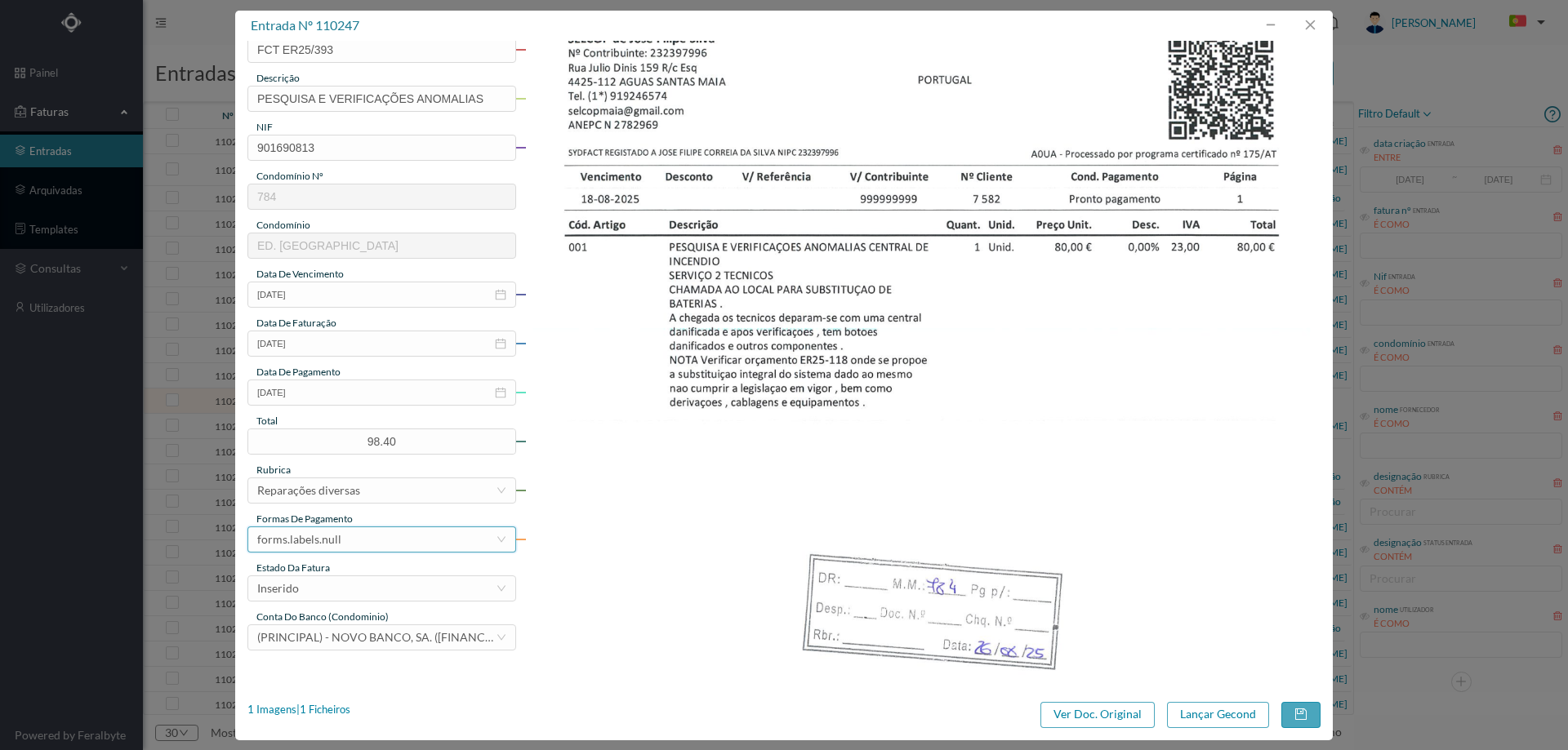
click at [346, 542] on div "forms.labels.null" at bounding box center [377, 540] width 239 height 25
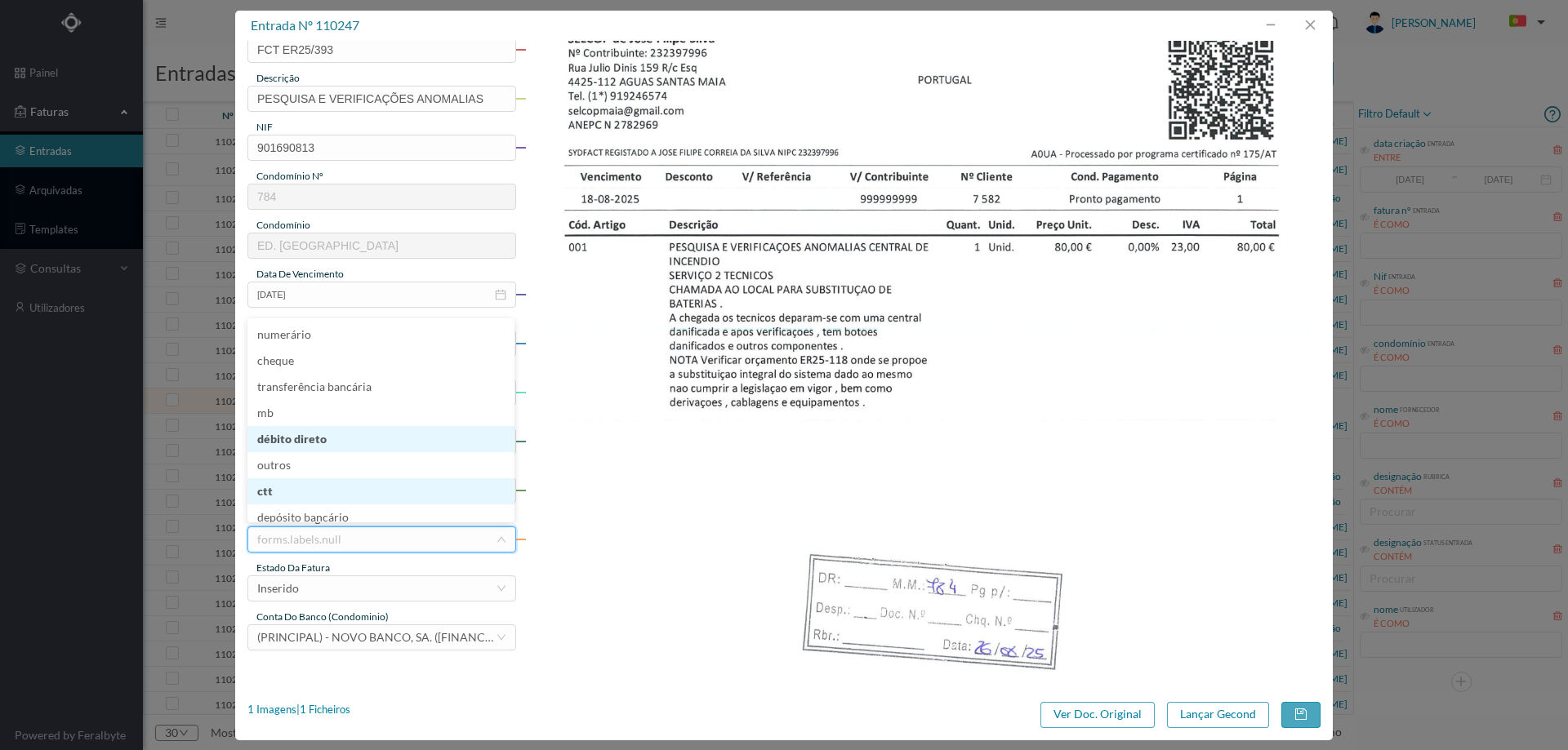
scroll to position [9, 0]
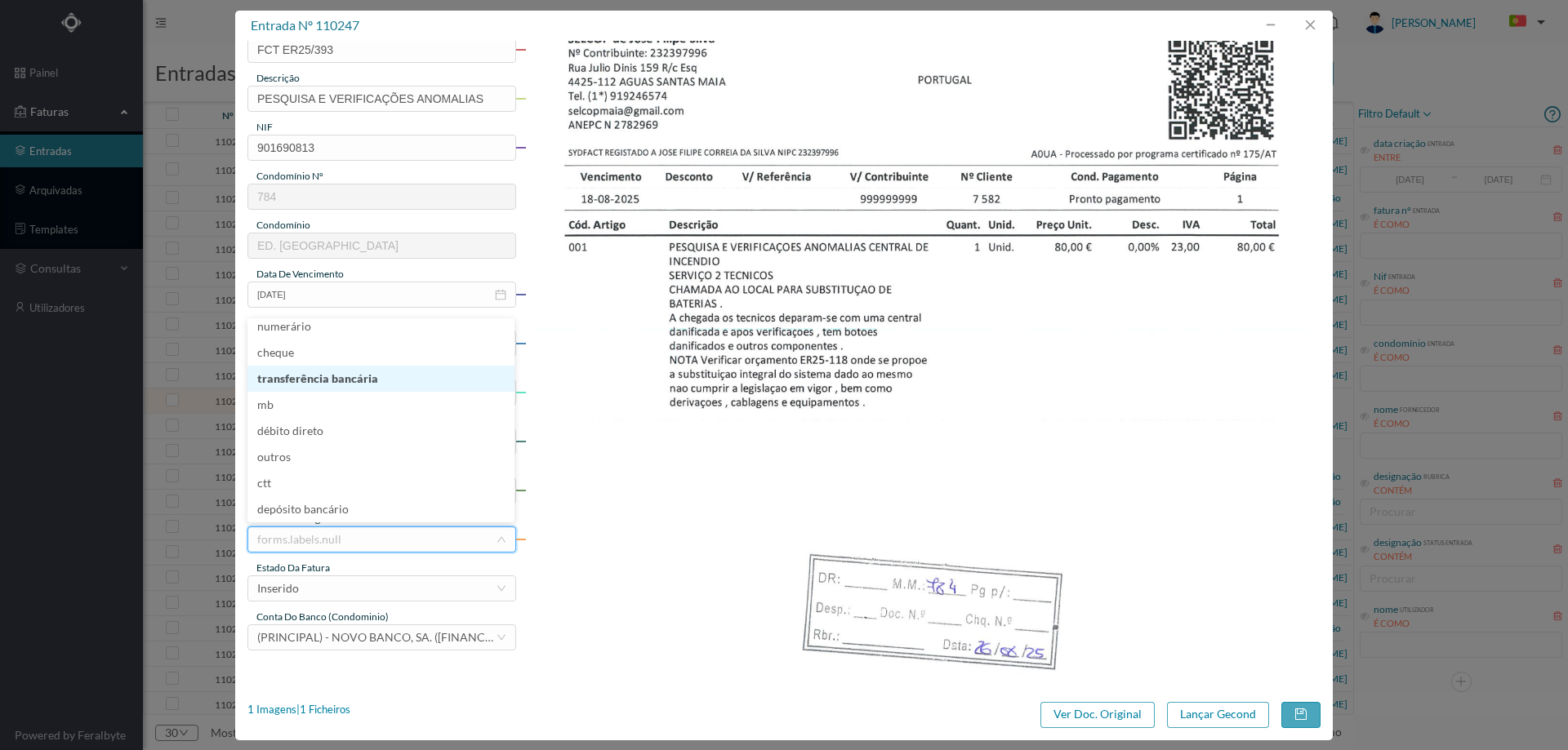
click at [371, 370] on li "transferência bancária" at bounding box center [381, 379] width 267 height 27
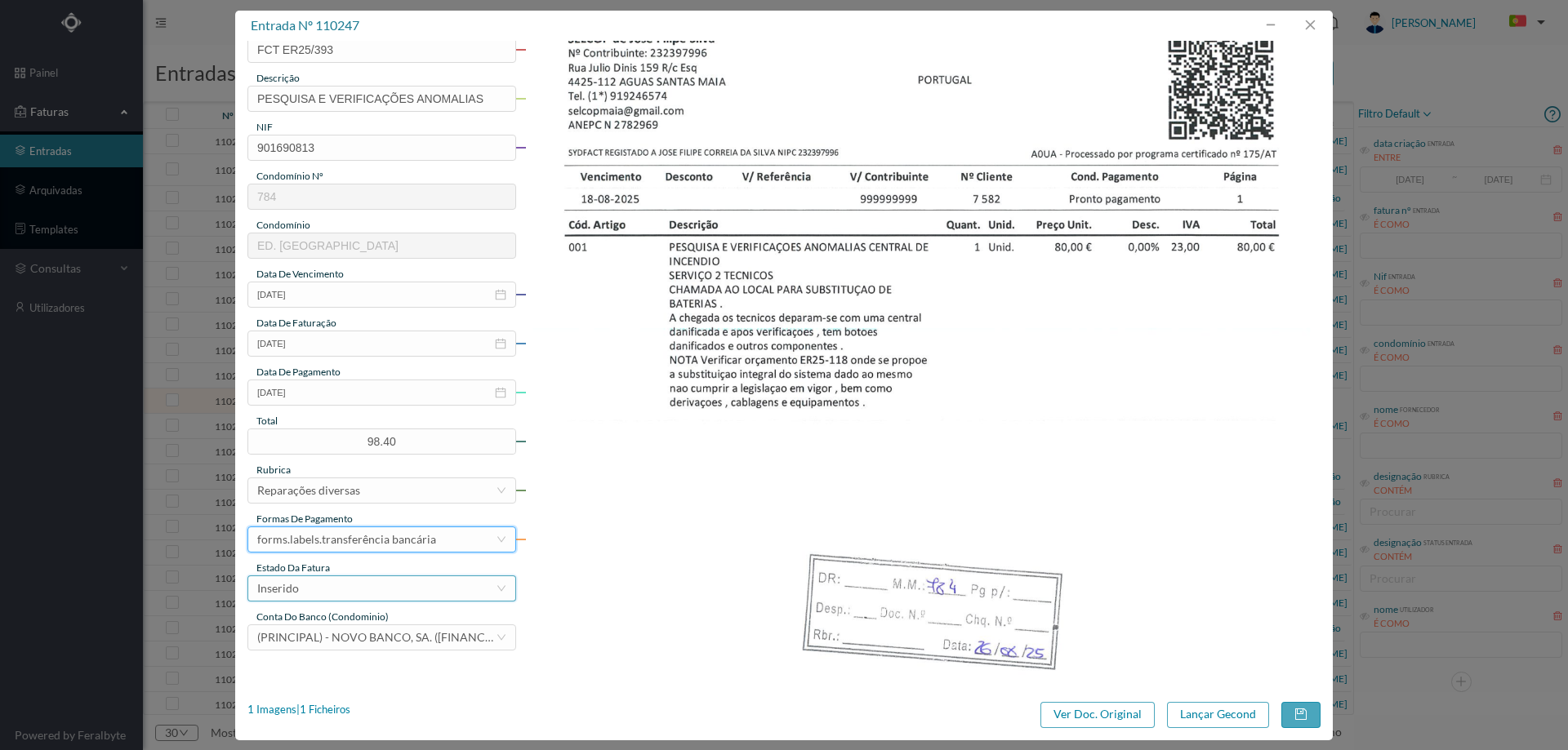
click at [334, 595] on div "Inserido" at bounding box center [377, 589] width 239 height 25
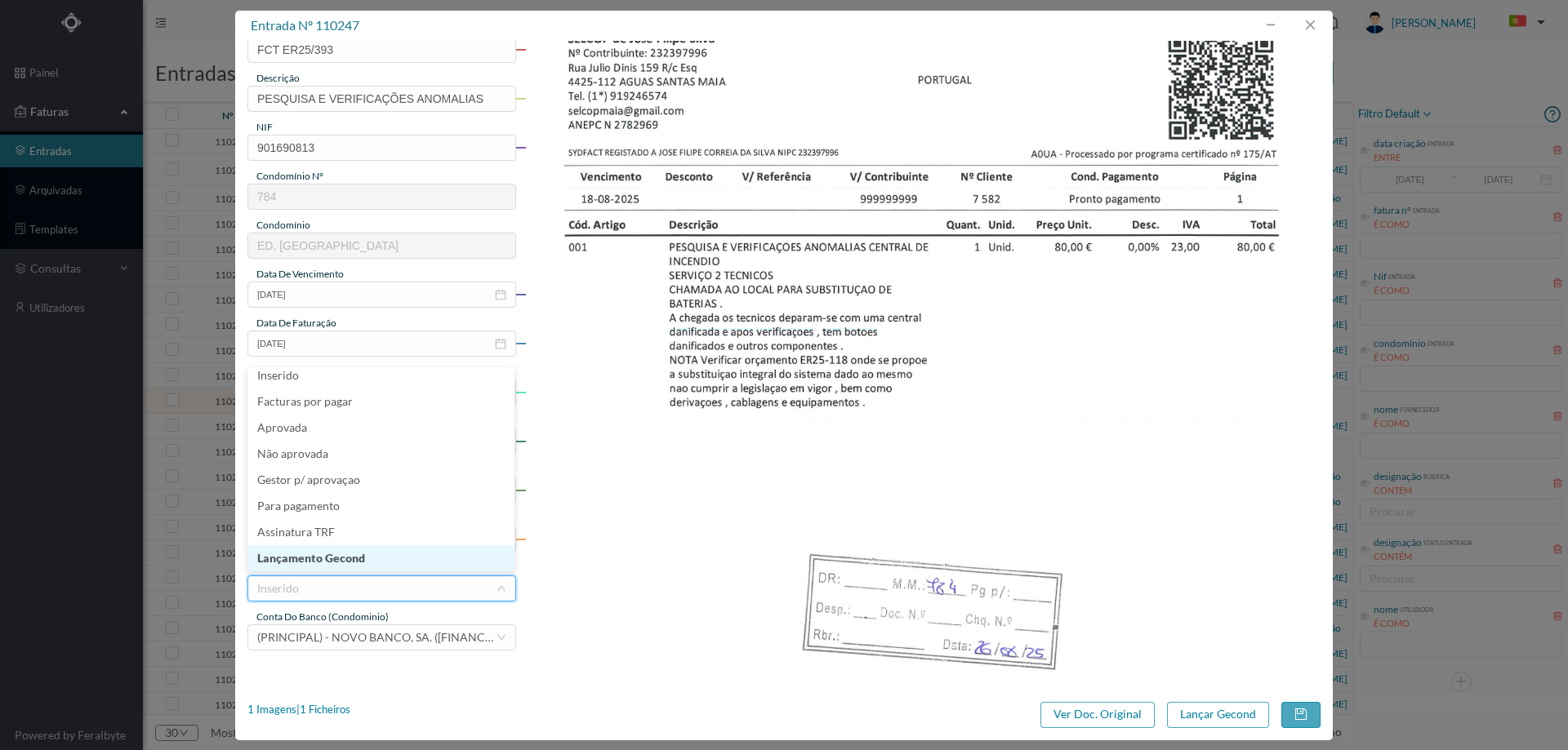
click at [332, 552] on li "Lançamento Gecond" at bounding box center [381, 559] width 267 height 27
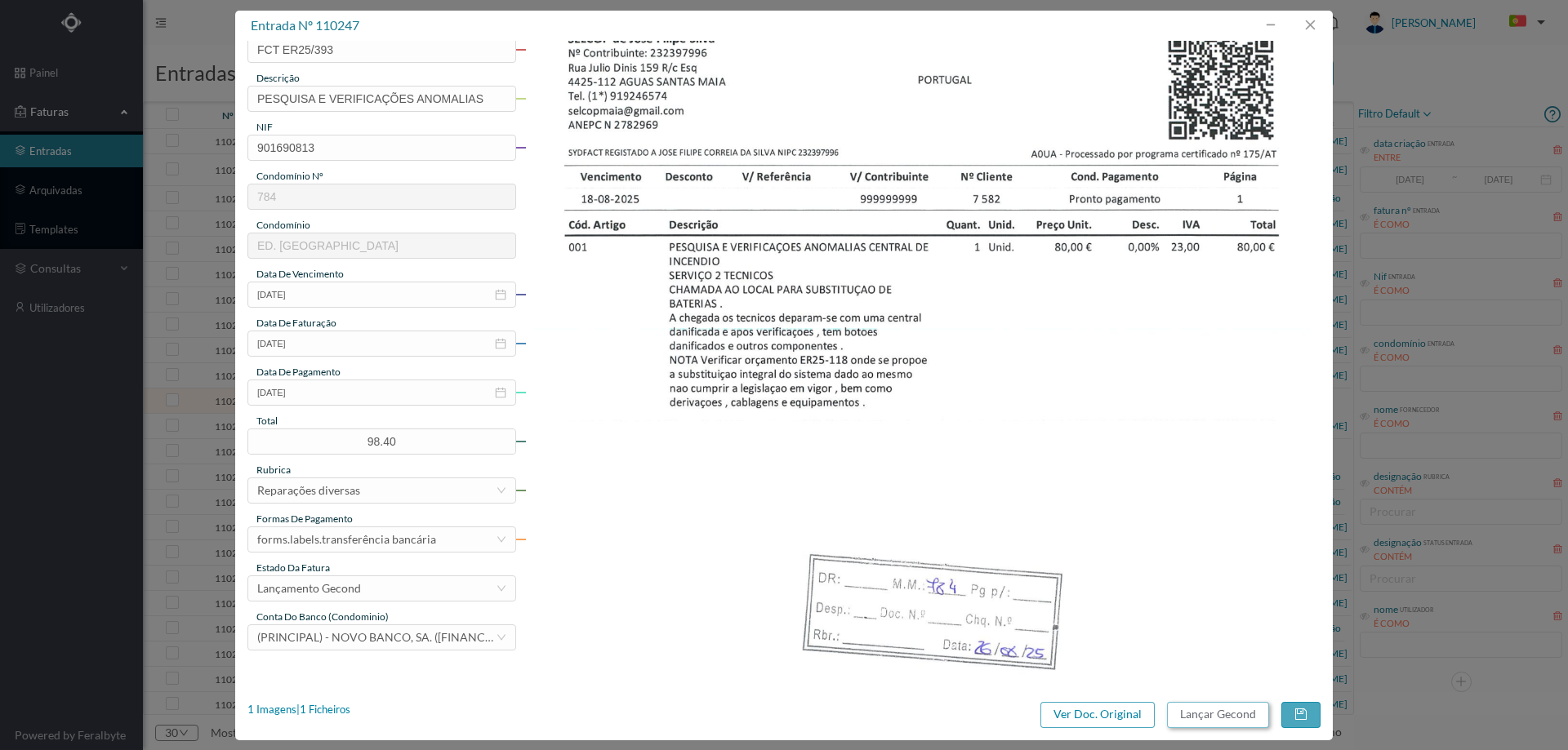
click at [1216, 713] on button "Lançar Gecond" at bounding box center [1218, 715] width 102 height 27
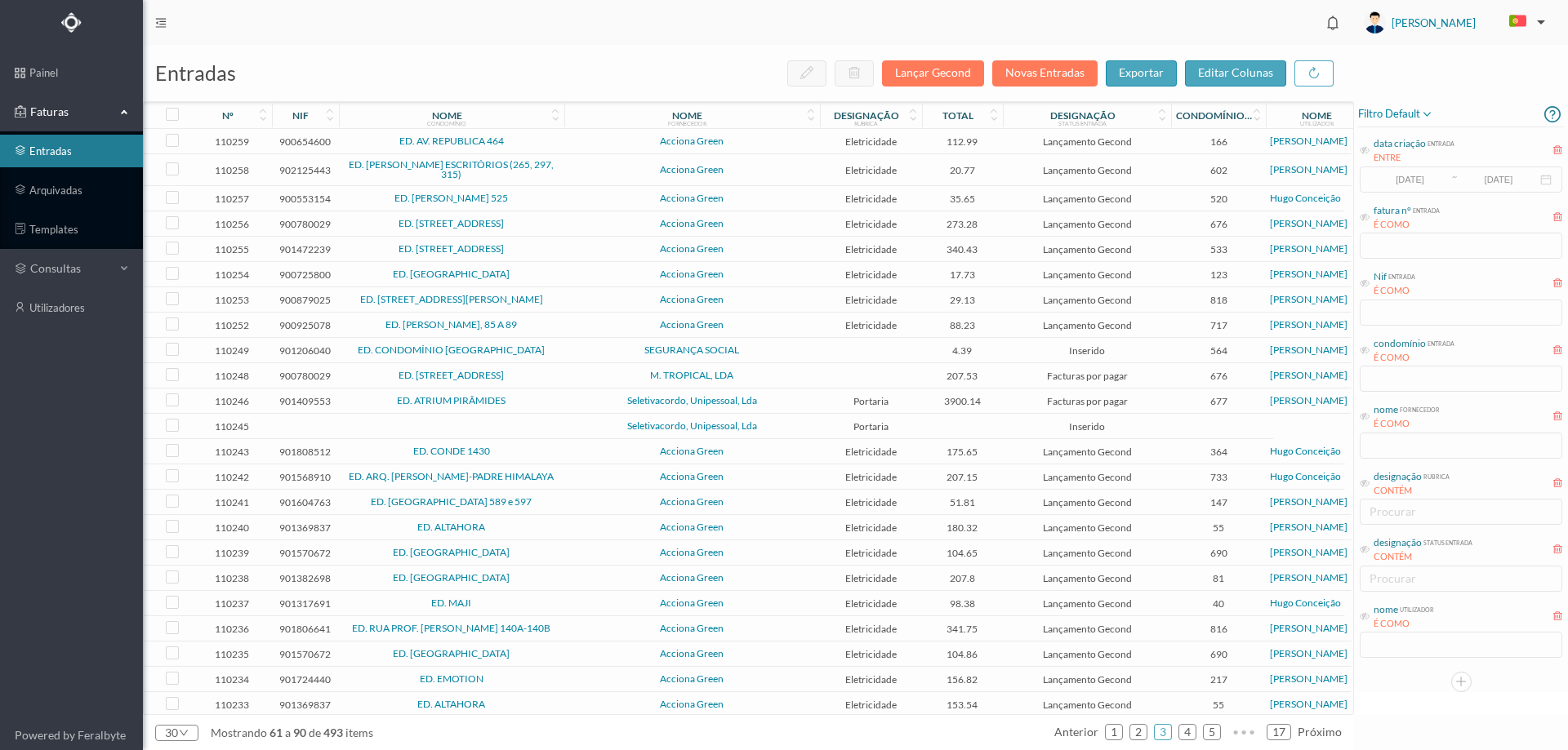
click at [586, 360] on td "SEGURANÇA SOCIAL" at bounding box center [693, 350] width 256 height 26
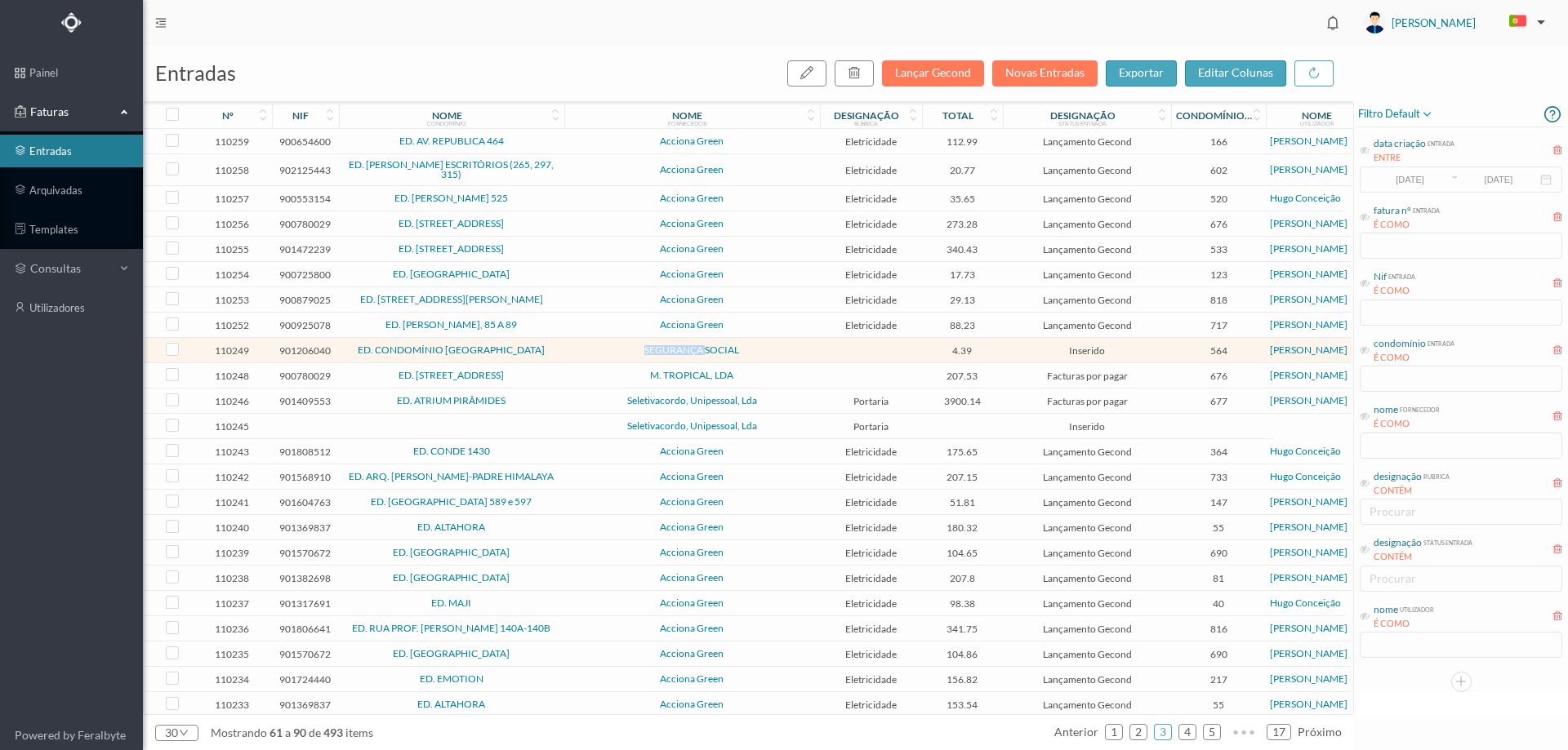
click at [586, 360] on td "SEGURANÇA SOCIAL" at bounding box center [693, 350] width 256 height 26
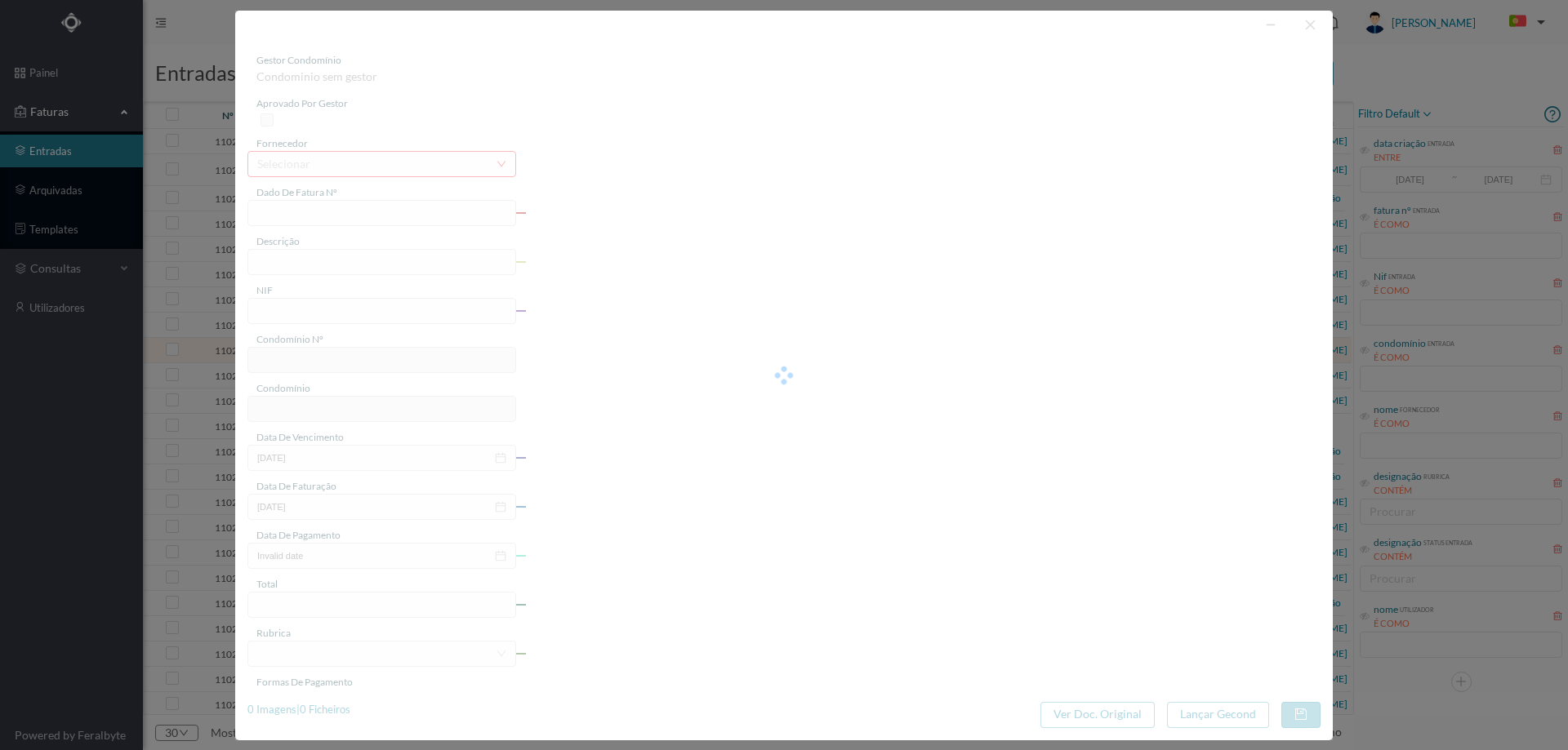
type input "FT 20250066201/004858"
type input "901206040"
type input "Invalid date"
type input "2025-08-04"
type input "4.39"
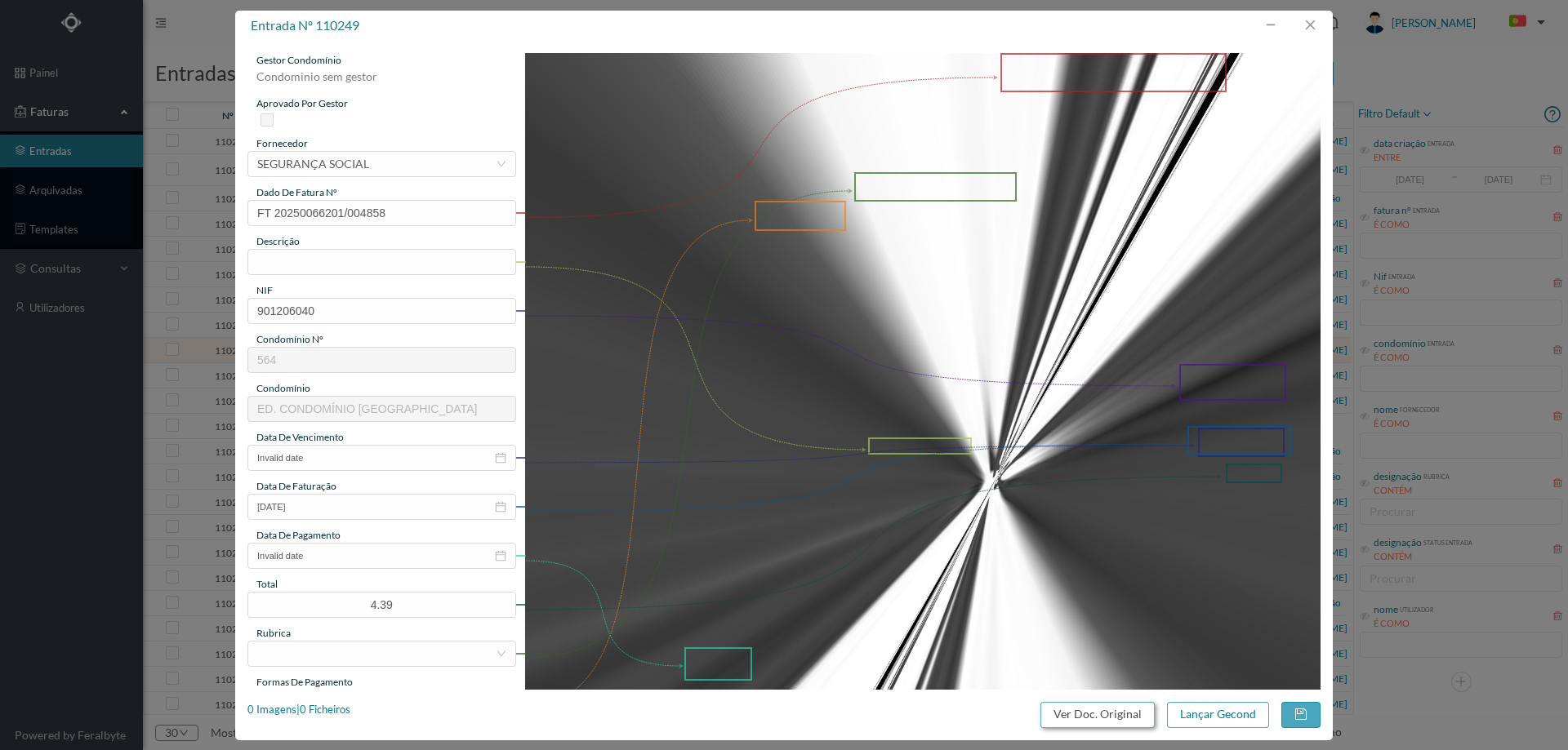
type input "564"
type input "ED. CONDOMÍNIO [GEOGRAPHIC_DATA]"
click at [1100, 716] on button "Ver Doc. Original" at bounding box center [1097, 715] width 115 height 27
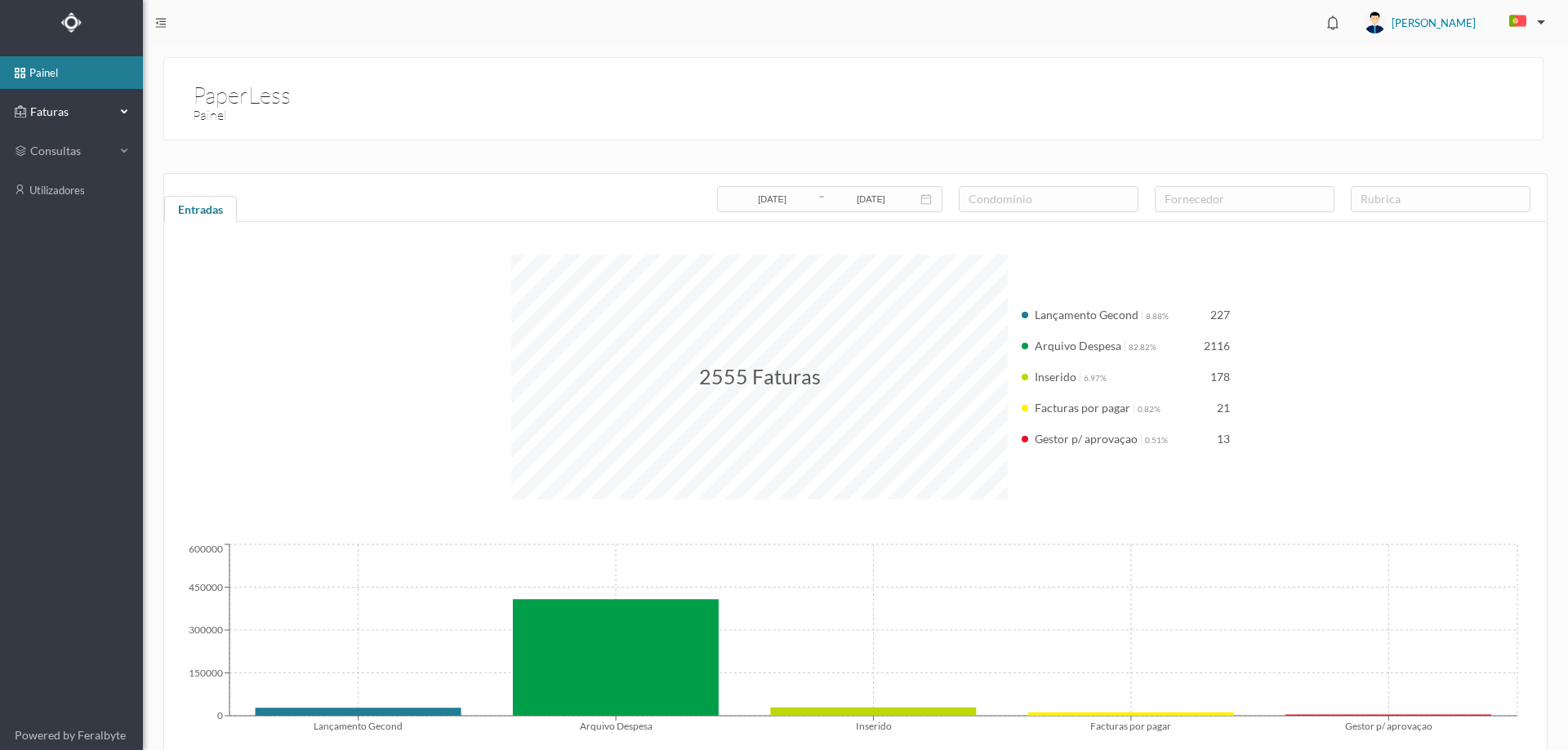
click at [110, 105] on span "Faturas" at bounding box center [71, 111] width 90 height 16
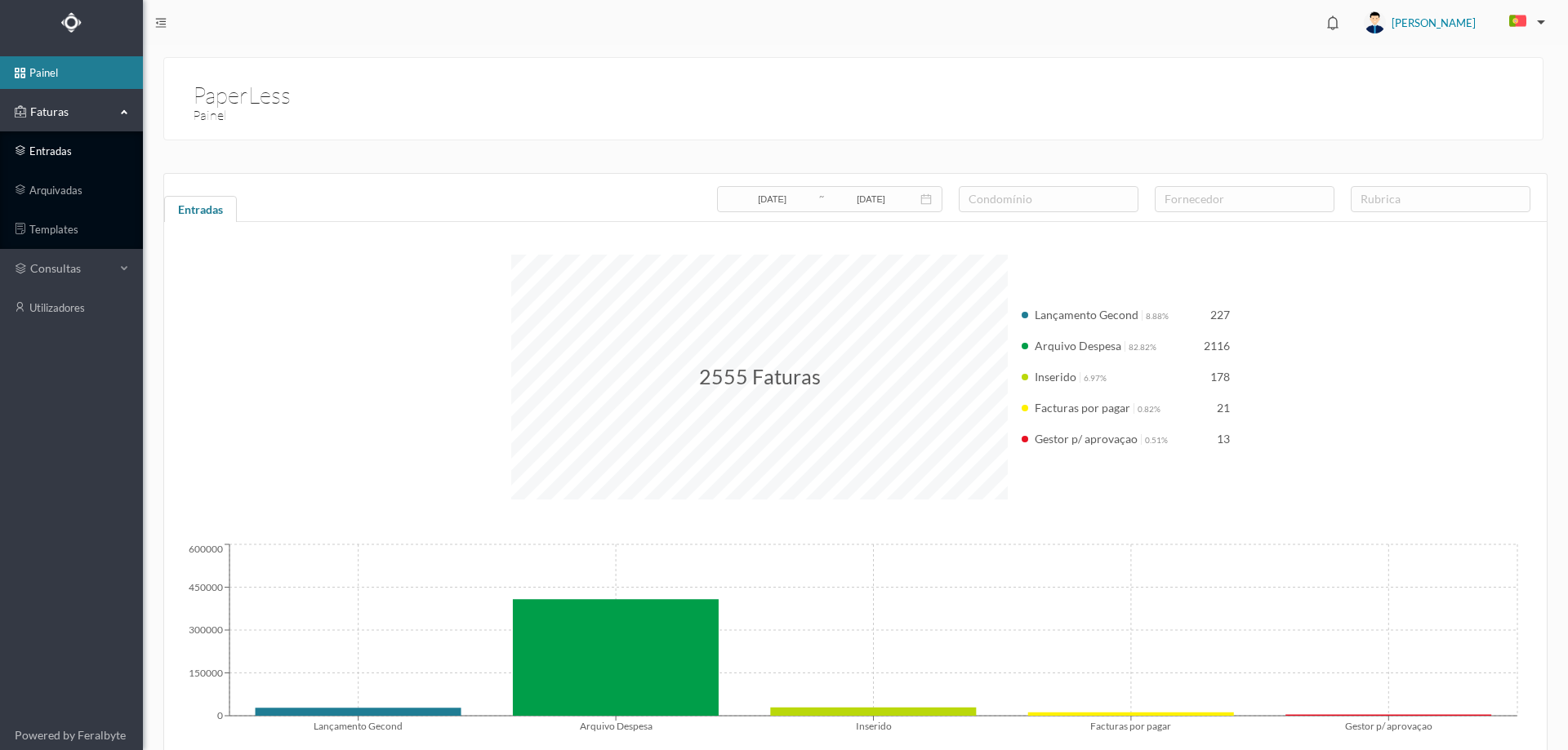
click at [72, 150] on link "entradas" at bounding box center [71, 151] width 143 height 32
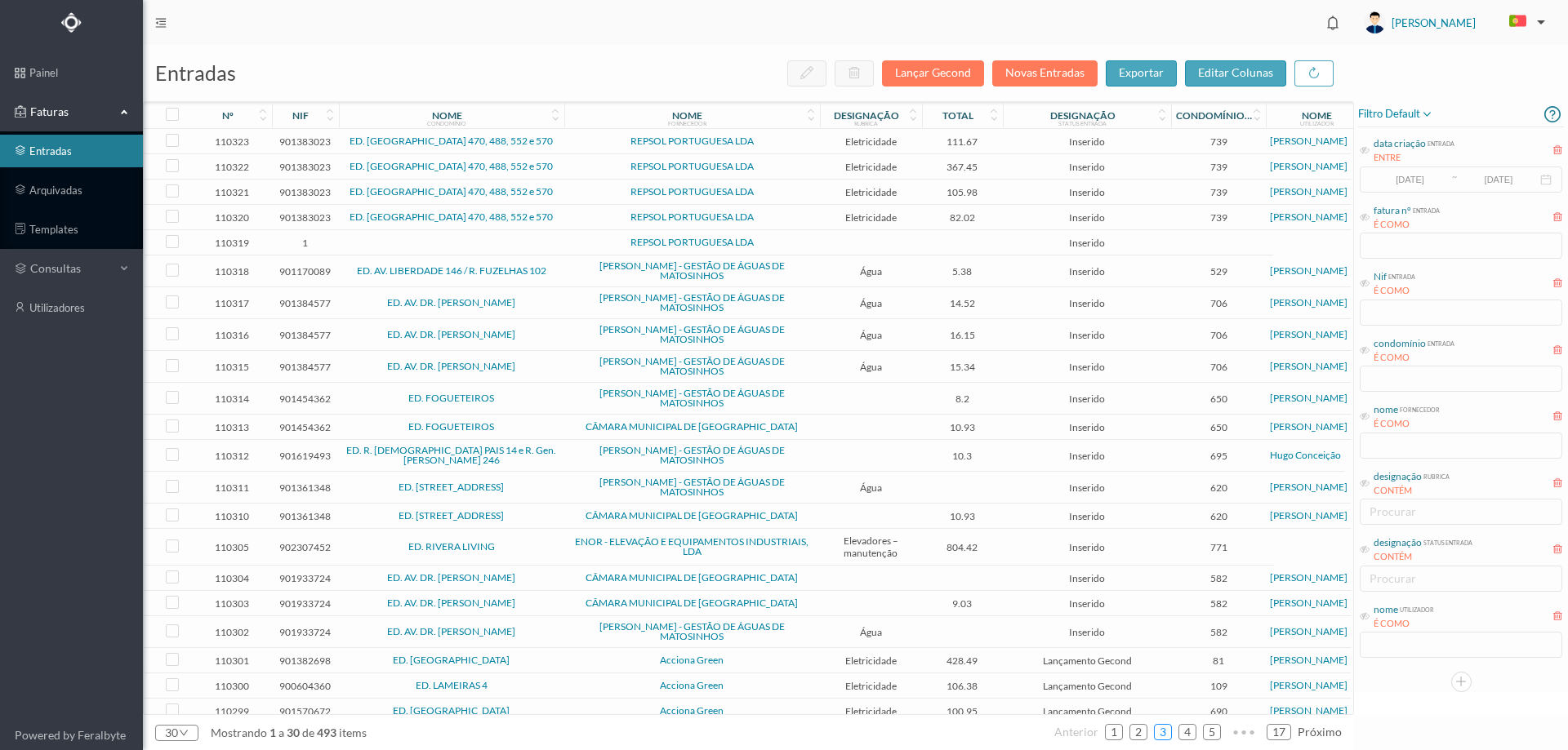
click at [1168, 737] on link "3" at bounding box center [1162, 732] width 16 height 25
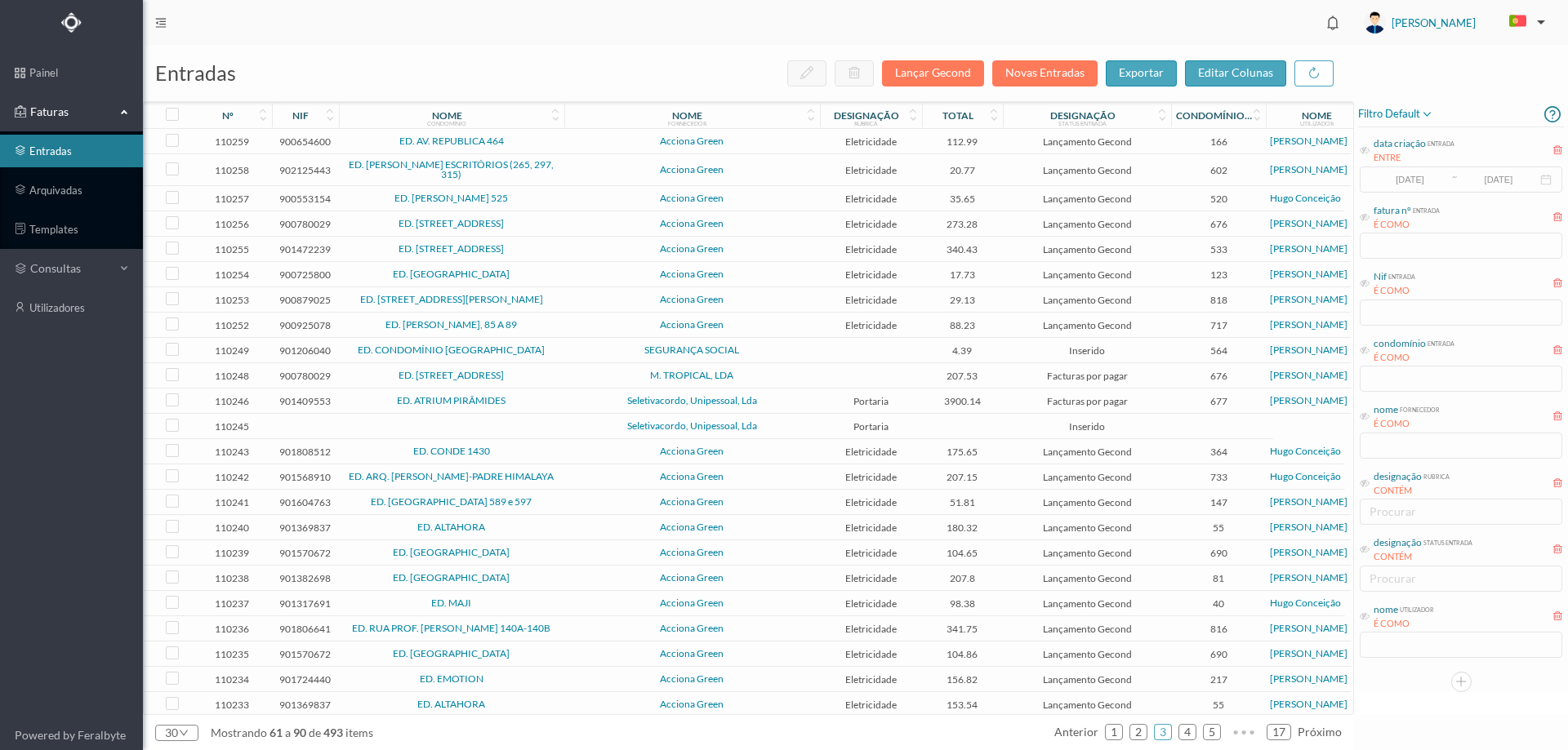
click at [588, 406] on td "Seletivacordo, Unipessoal, Lda" at bounding box center [693, 401] width 256 height 26
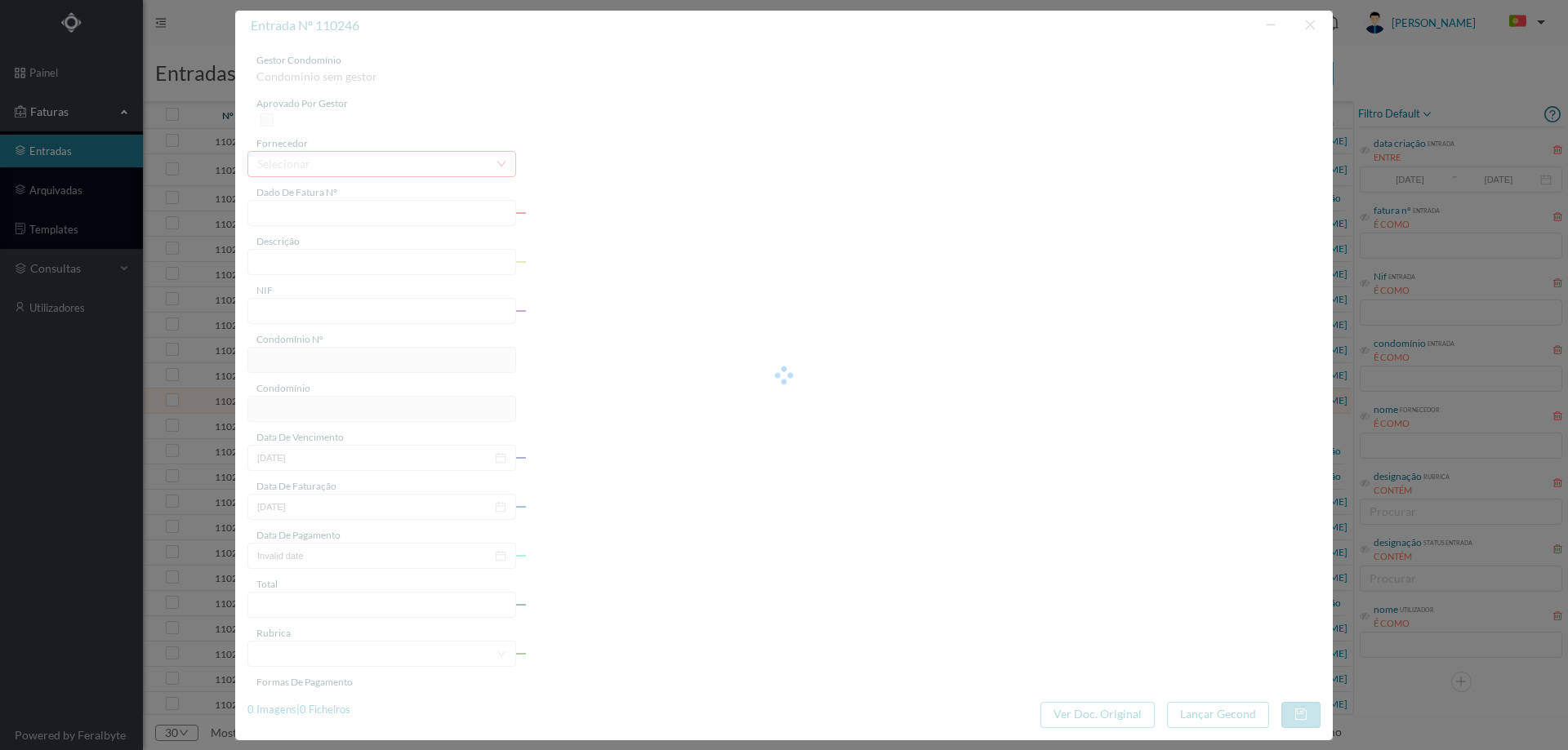
type input "FAC A/1150"
type input "Serviço de Portaria Cedência de Pessoal e a"
type input "901409553"
type input "[DATE]"
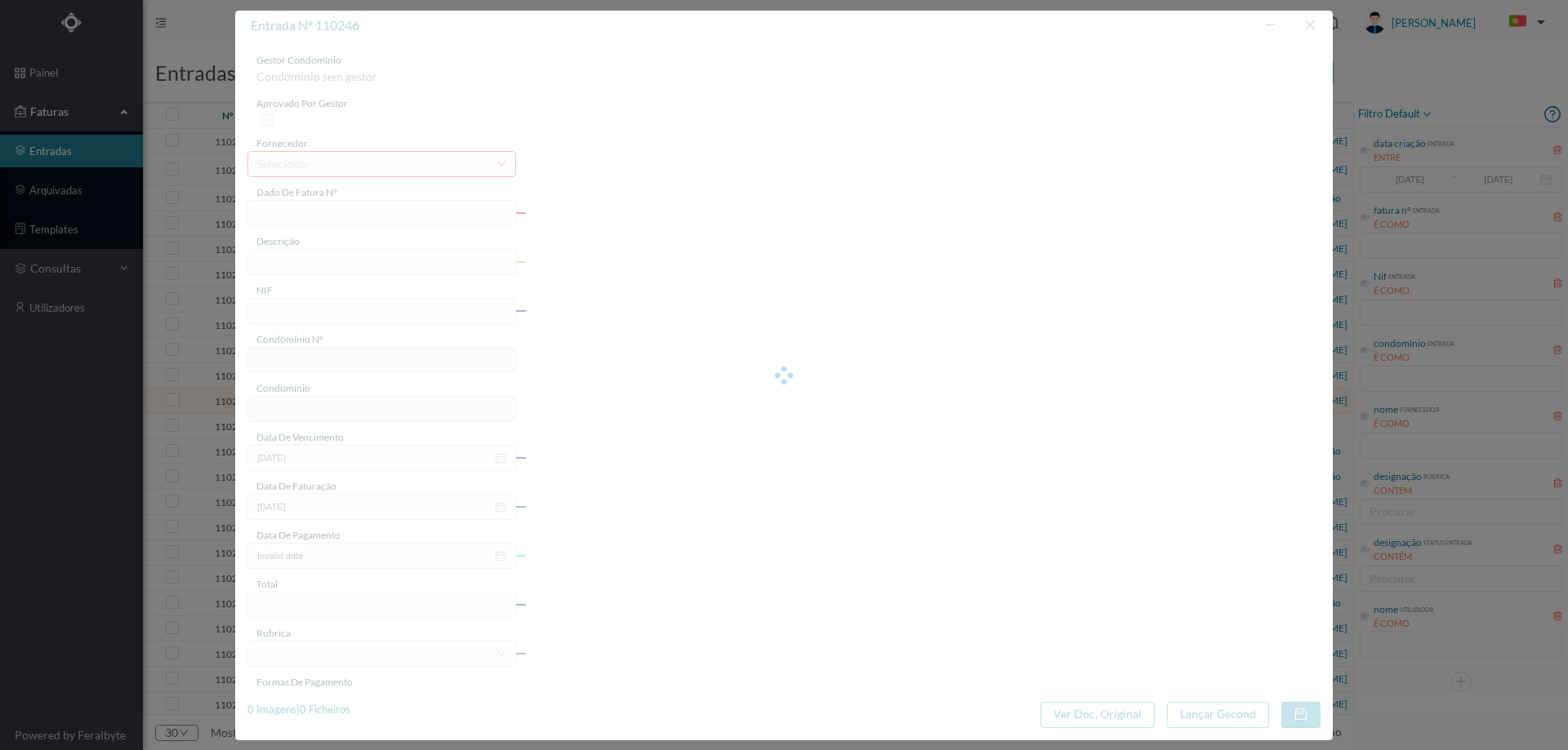
type input "3900.14"
type input "677"
type input "ED. ATRIUM PIRÂMIDES"
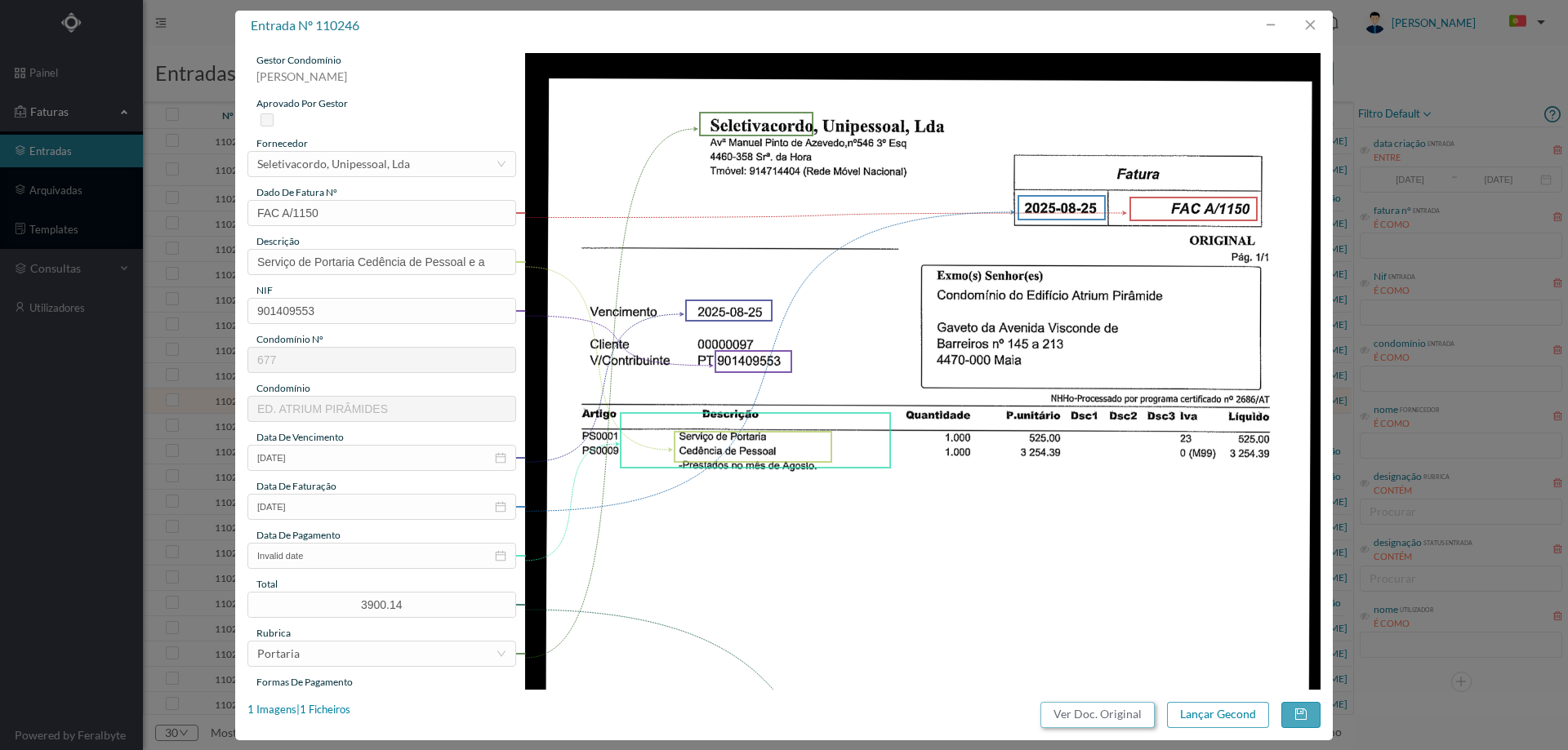
click at [1080, 718] on button "Ver Doc. Original" at bounding box center [1097, 715] width 115 height 27
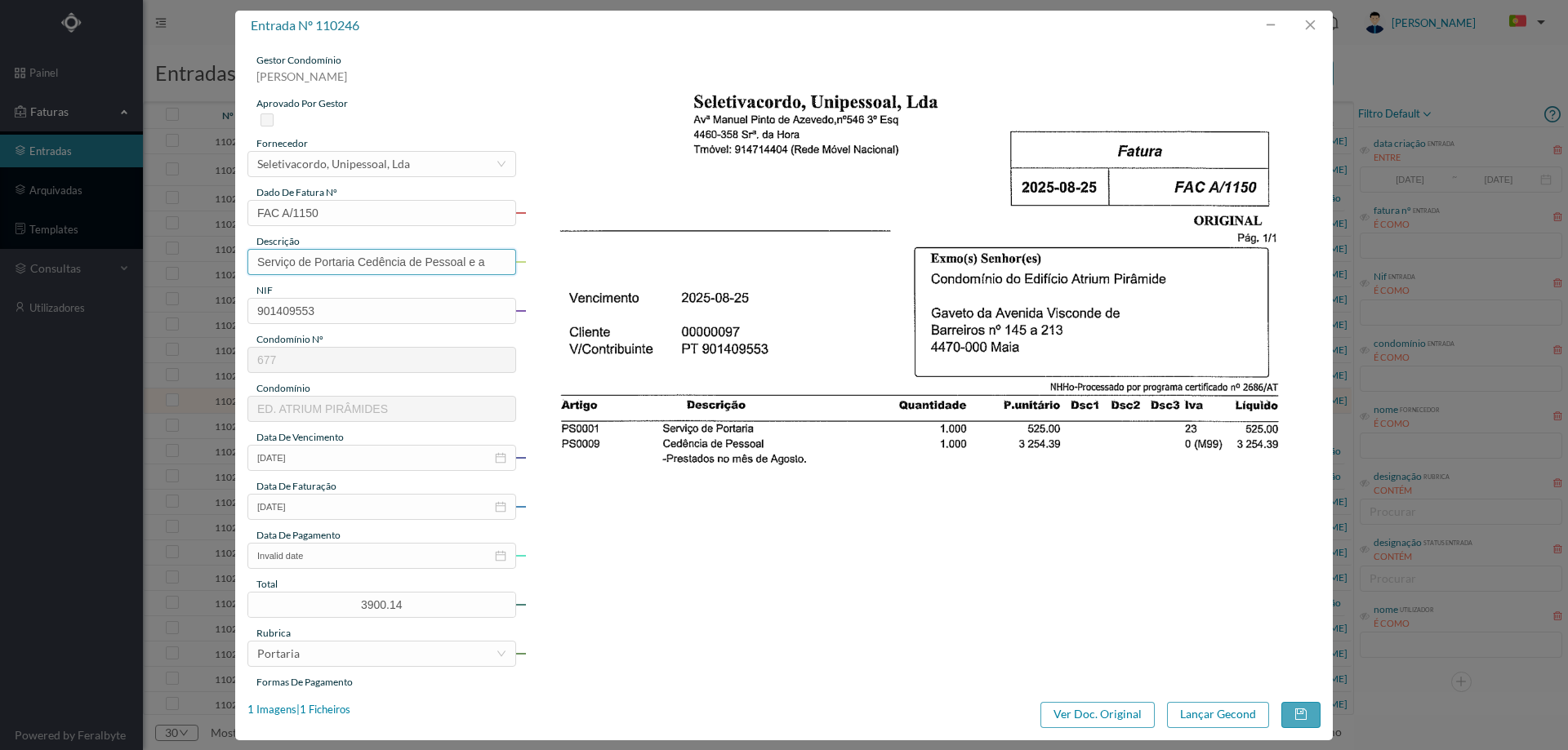
click at [491, 266] on input "Serviço de Portaria Cedência de Pessoal e a" at bounding box center [382, 262] width 269 height 27
type input "Serviço de Portaria Cedência de Pessoal agosto"
click at [344, 561] on input "Invalid date" at bounding box center [382, 556] width 269 height 27
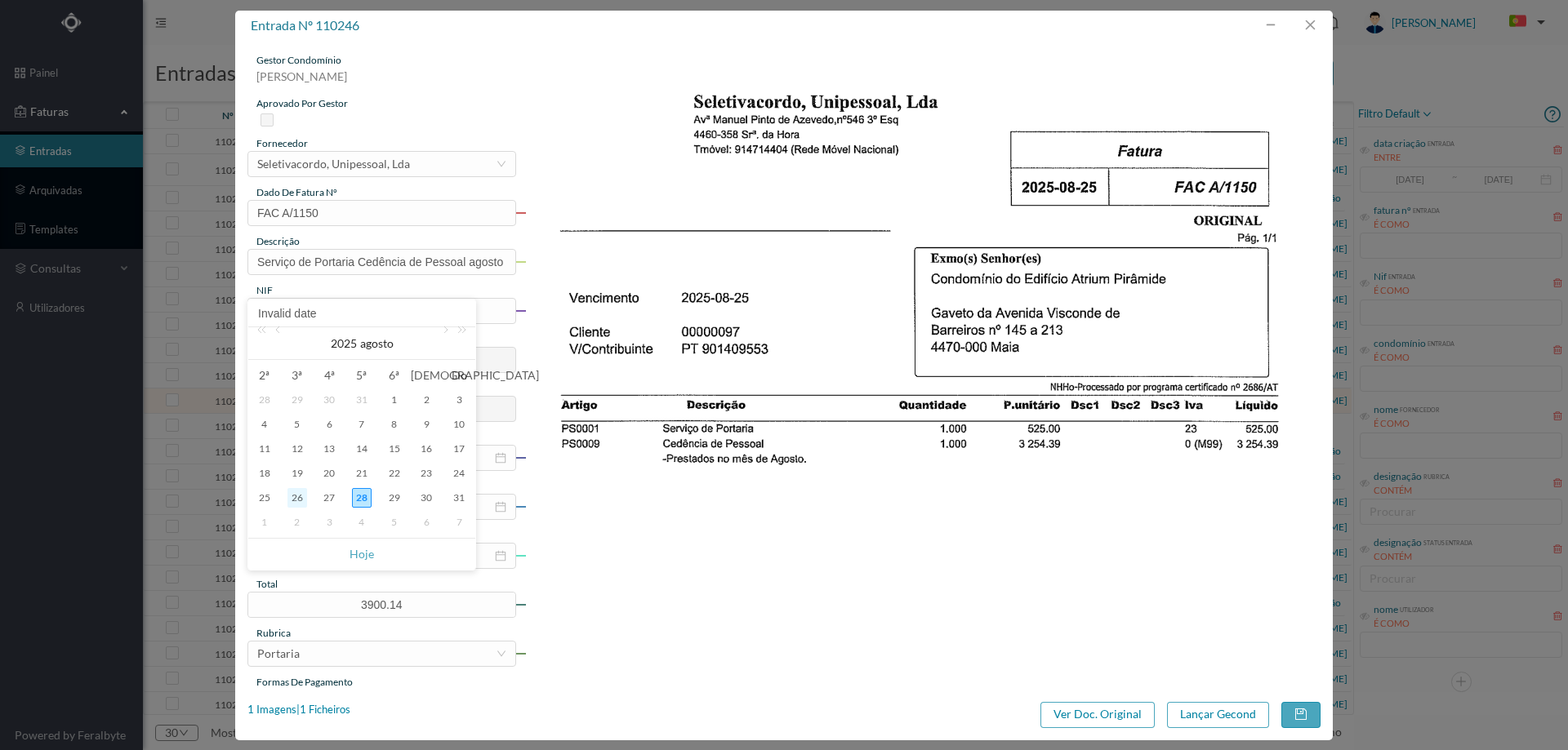
click at [293, 491] on div "26" at bounding box center [297, 497] width 20 height 20
type input "2025-08-26"
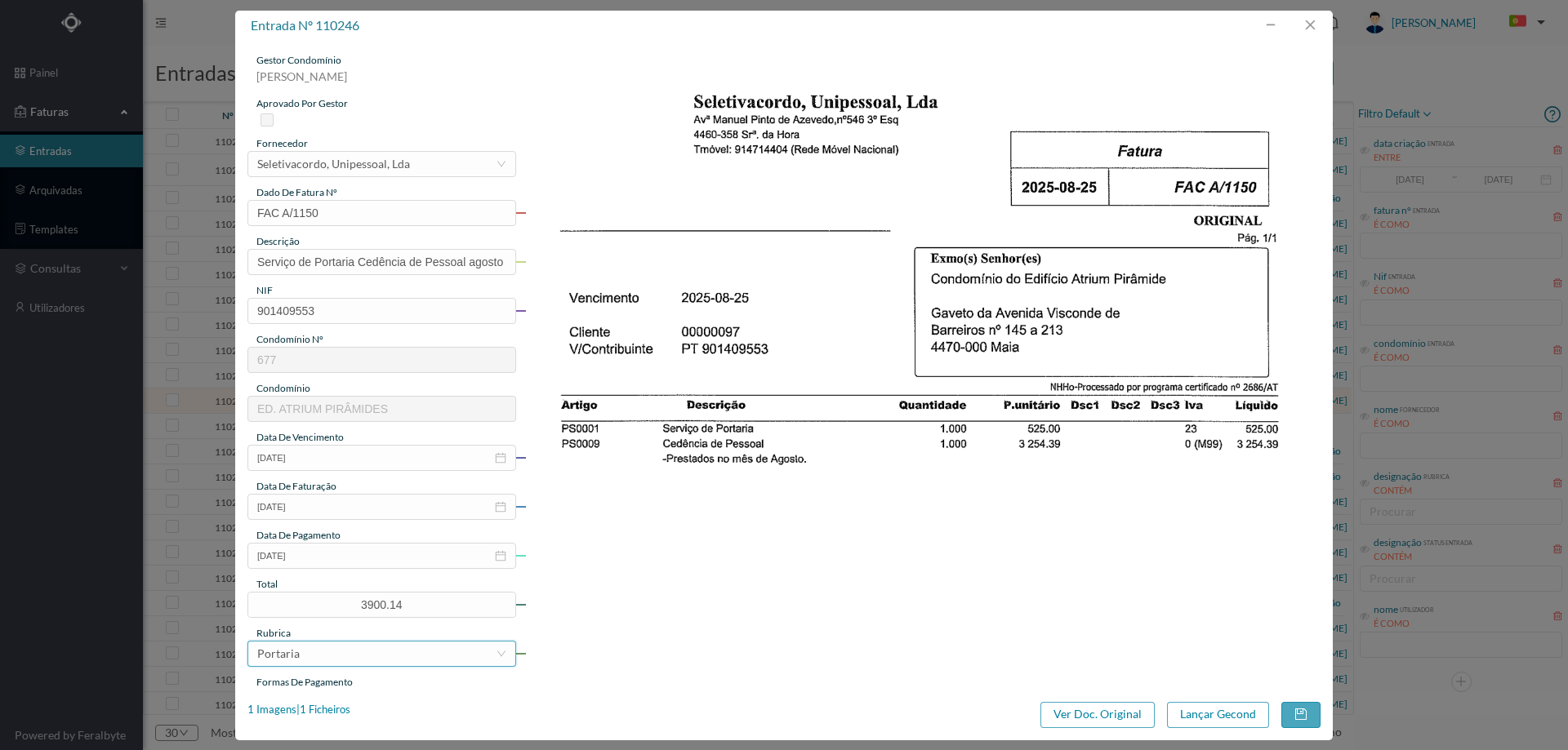
click at [414, 659] on div "Portaria" at bounding box center [377, 653] width 239 height 25
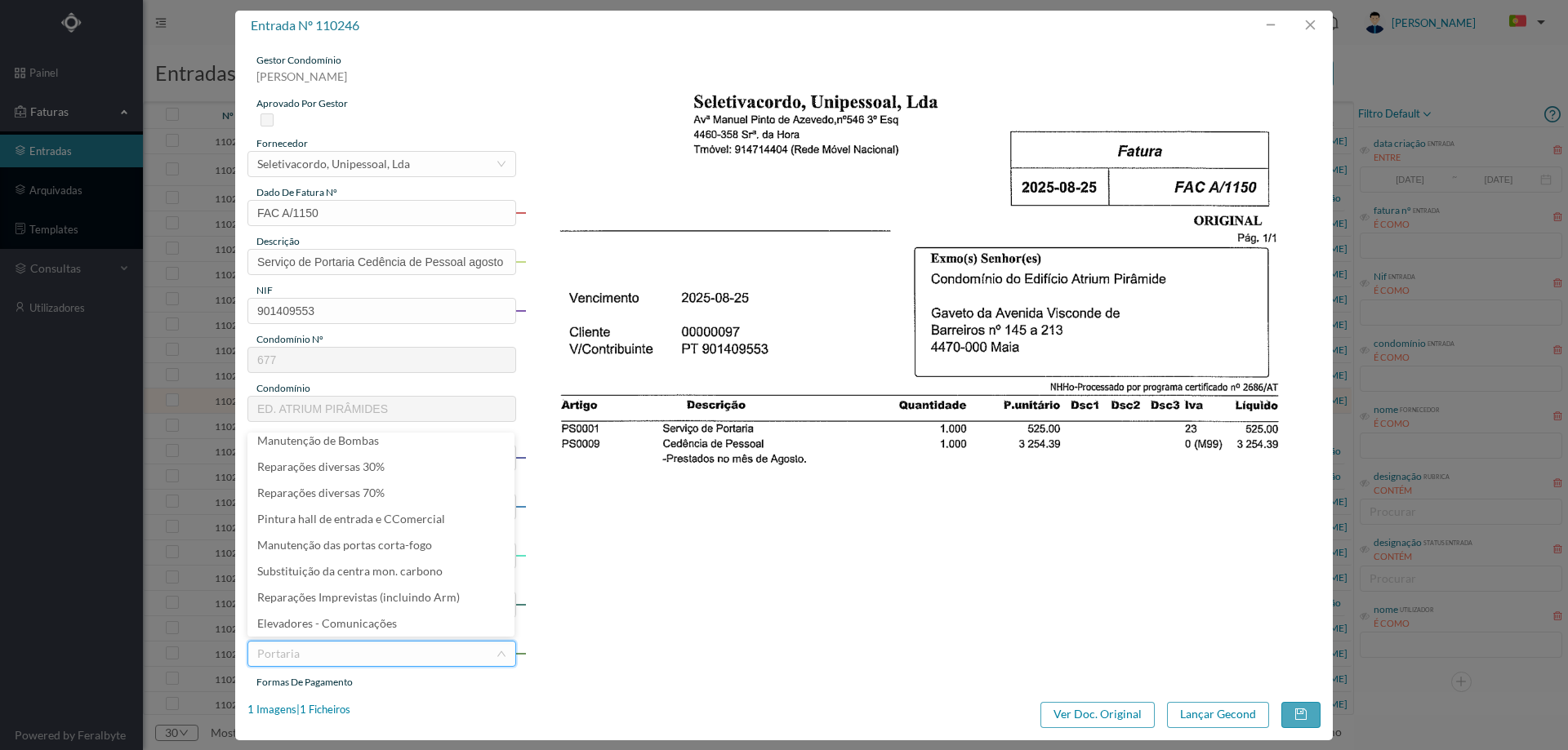
click at [759, 545] on img at bounding box center [923, 616] width 796 height 1126
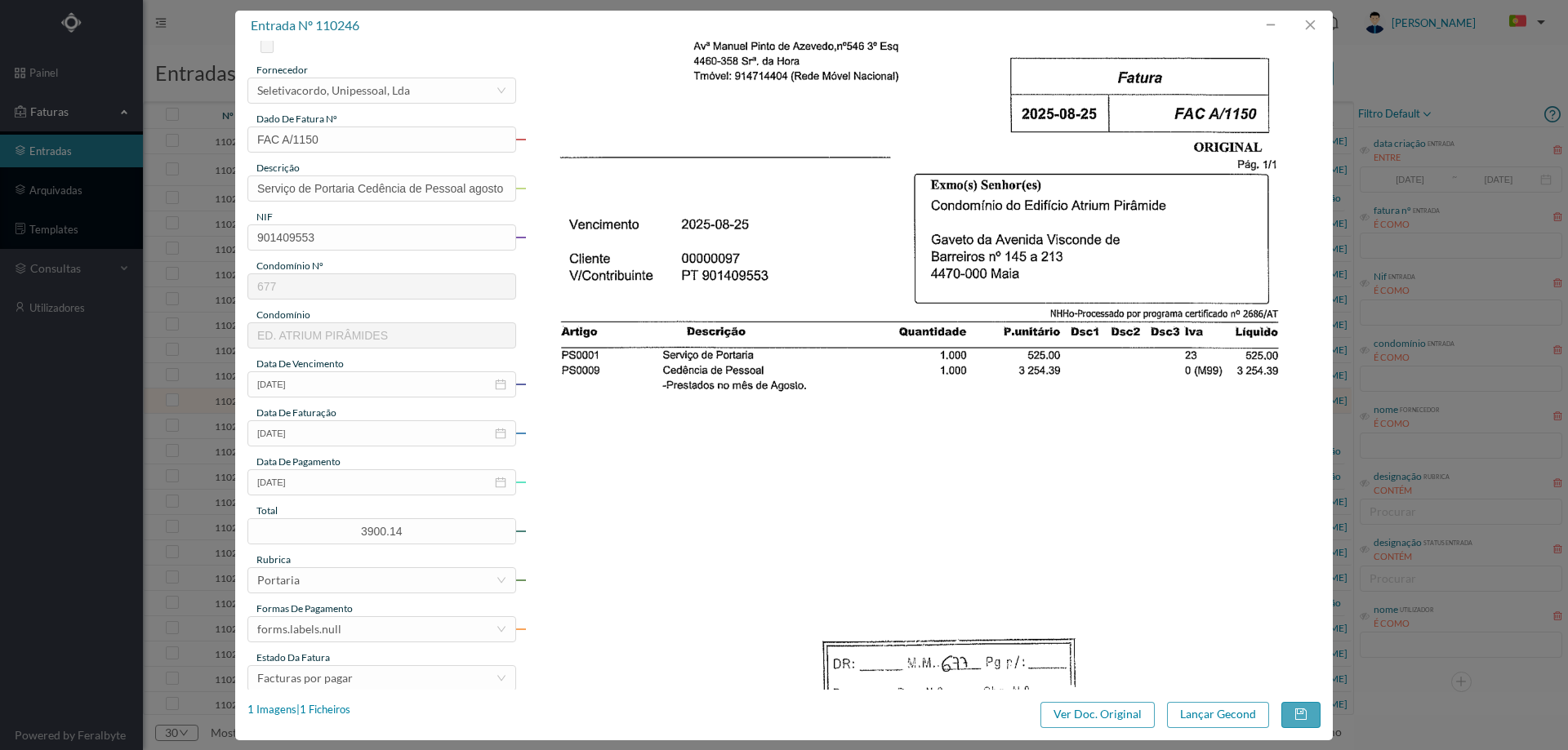
scroll to position [163, 0]
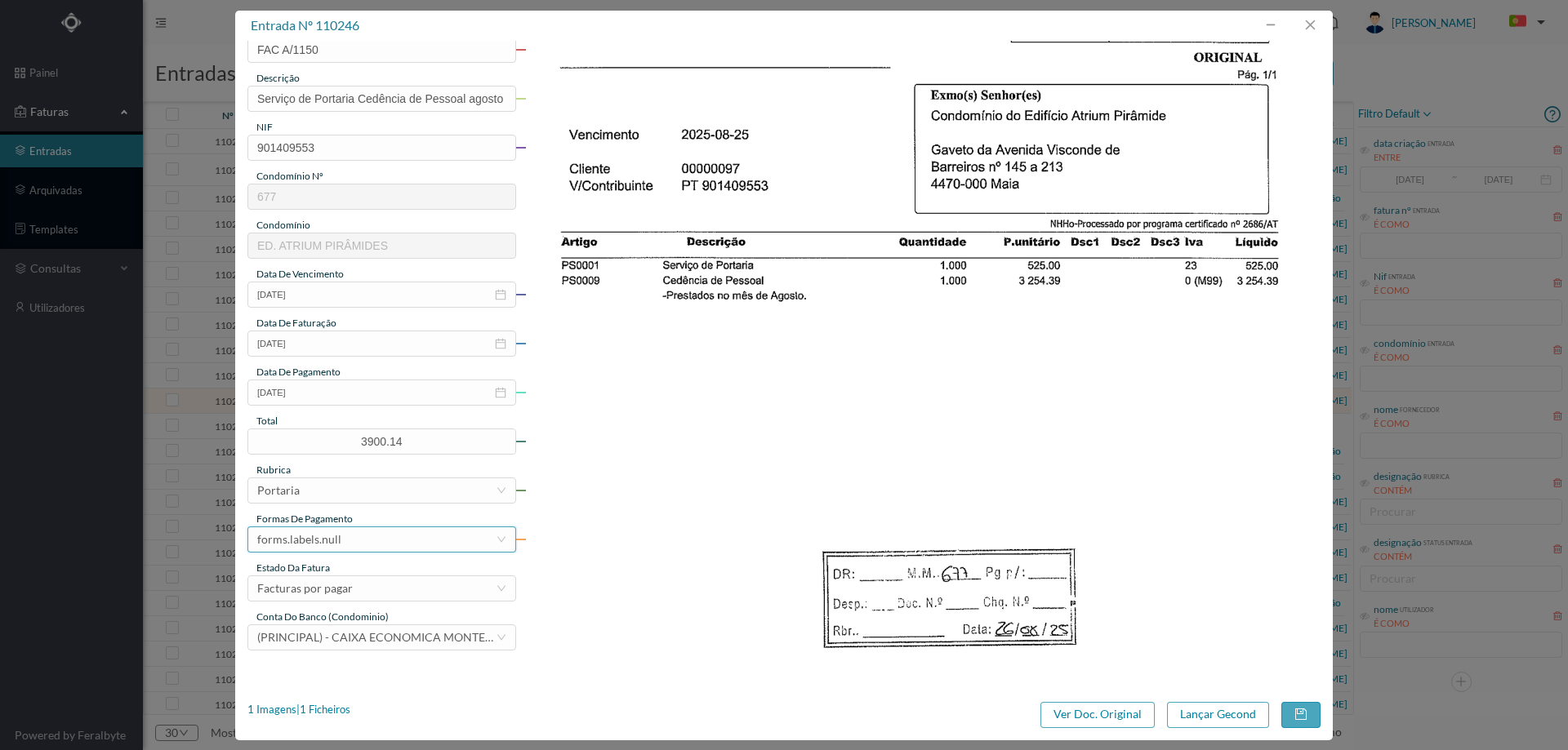
click at [364, 535] on div "forms.labels.null" at bounding box center [377, 540] width 239 height 25
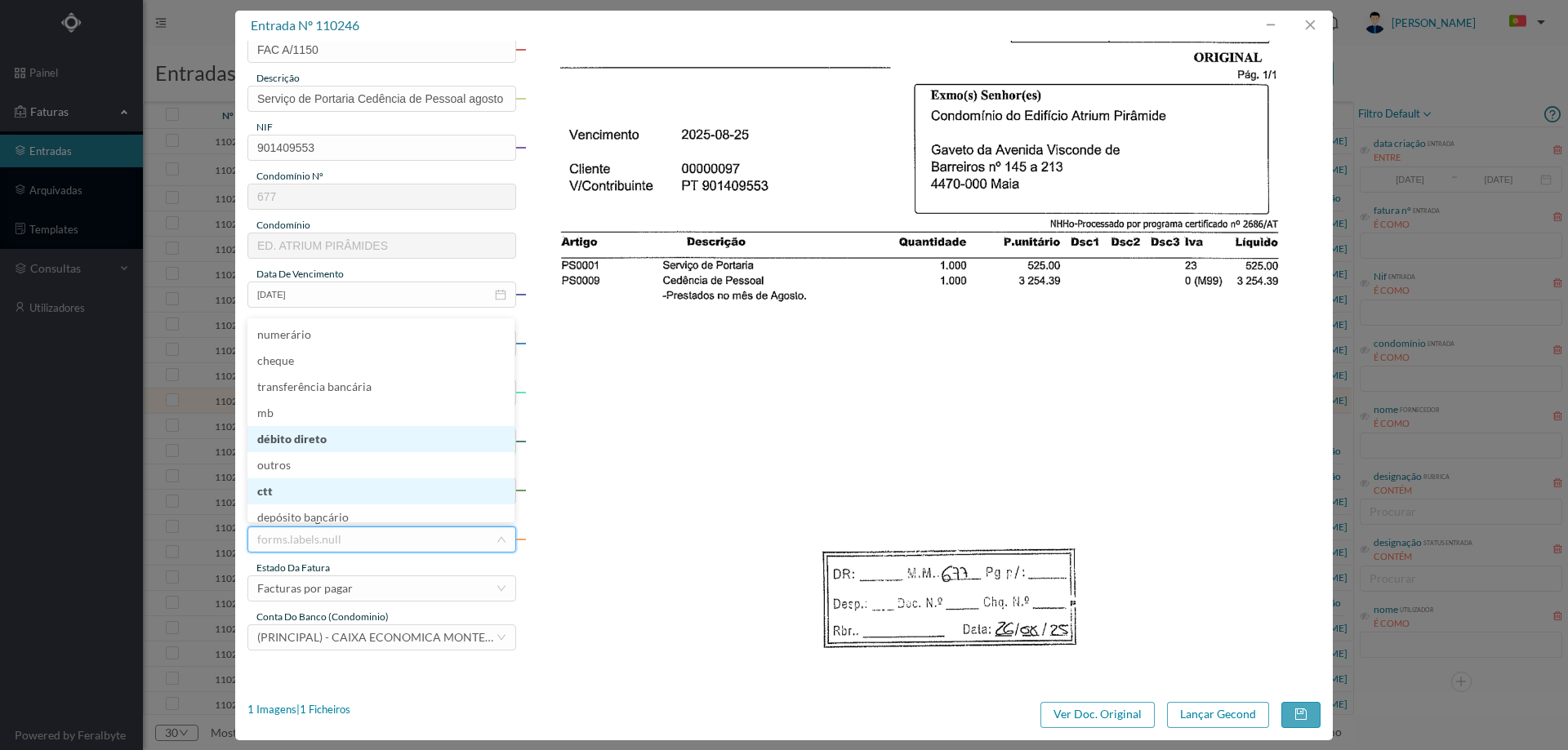
scroll to position [9, 0]
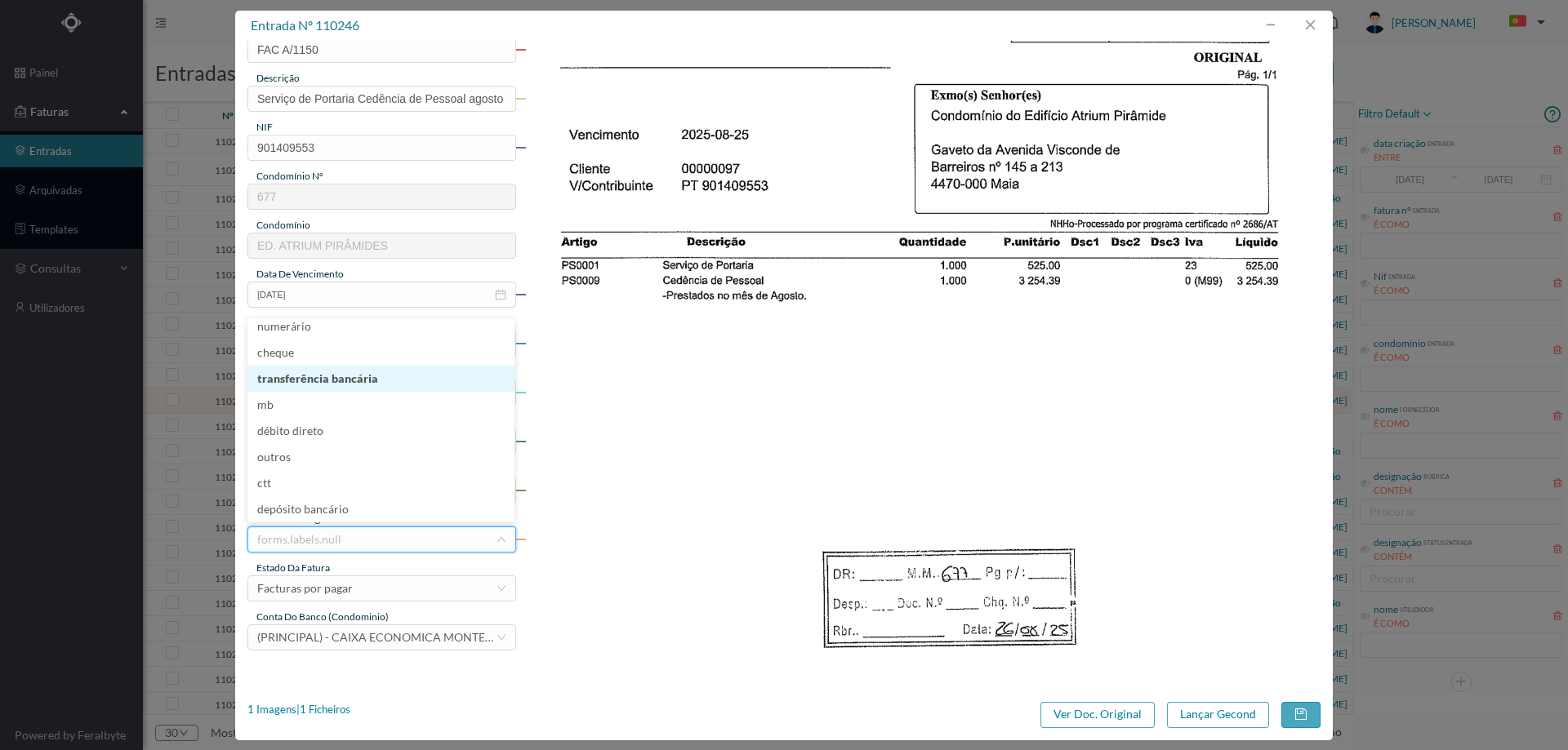
click at [358, 375] on li "transferência bancária" at bounding box center [381, 379] width 267 height 27
click at [377, 598] on div "gestor condomínio Hugo Moreira aprovado por gestor fornecedor selecionar Seleti…" at bounding box center [382, 270] width 269 height 760
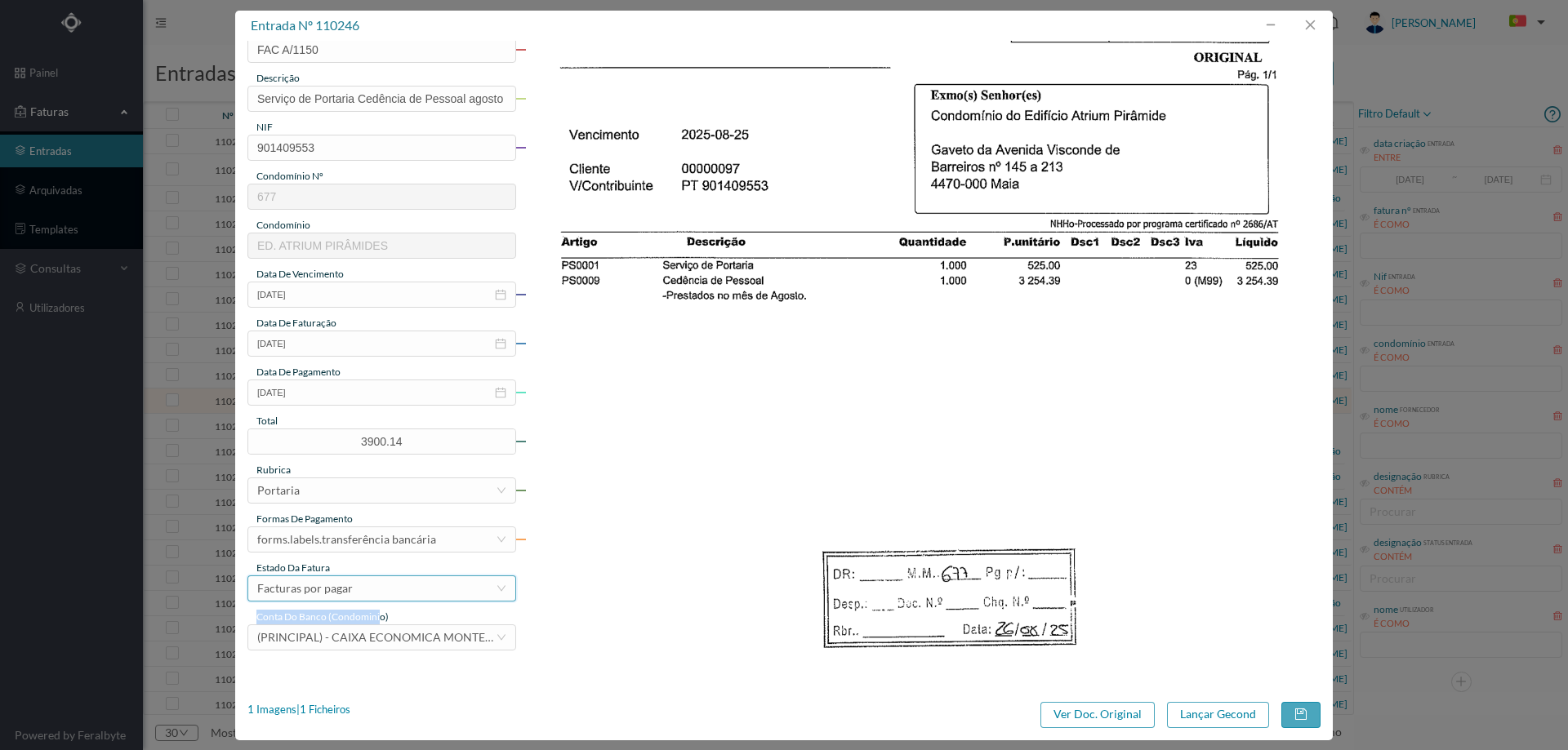
click at [375, 587] on div "Facturas por pagar" at bounding box center [377, 589] width 239 height 25
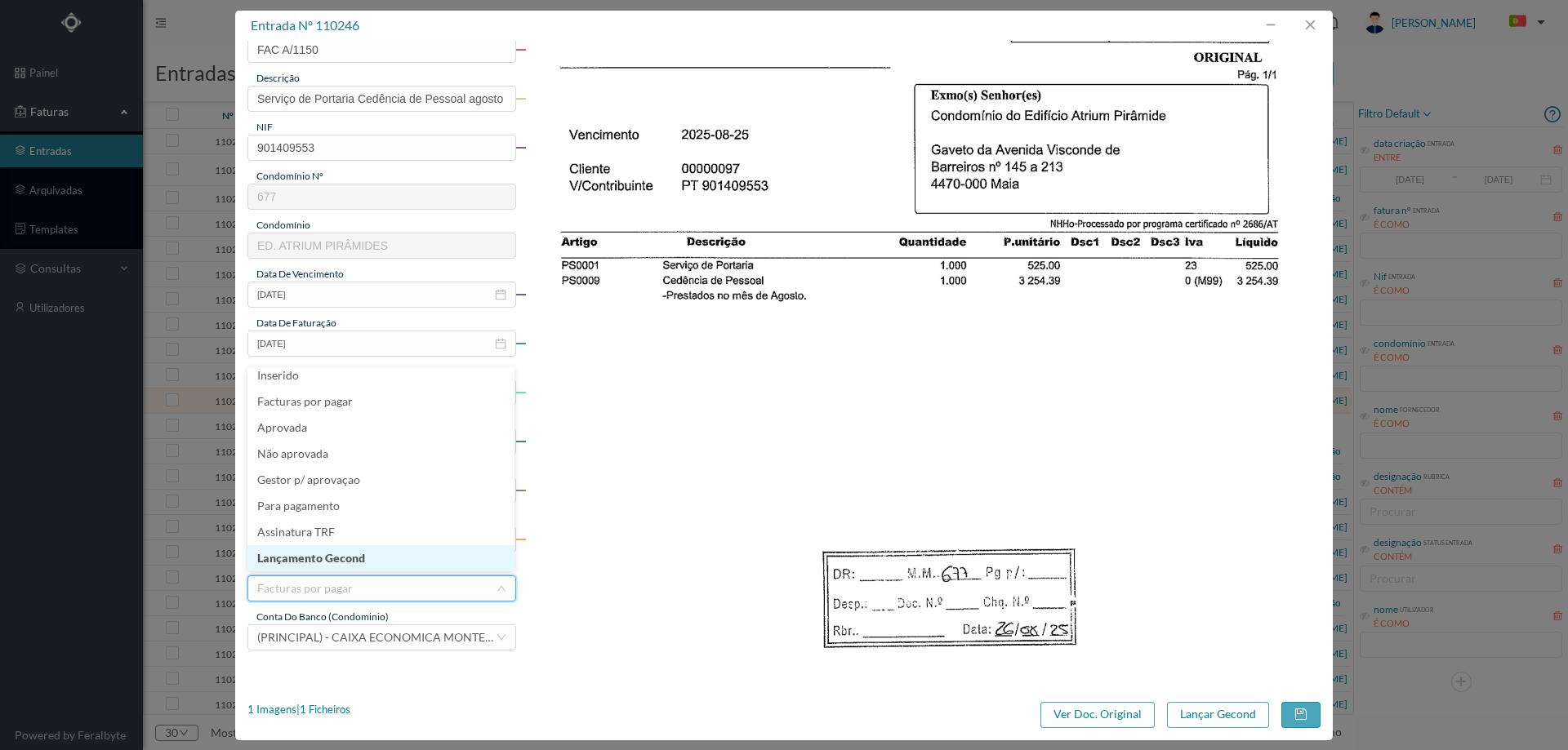
click at [373, 559] on li "Lançamento Gecond" at bounding box center [381, 559] width 267 height 27
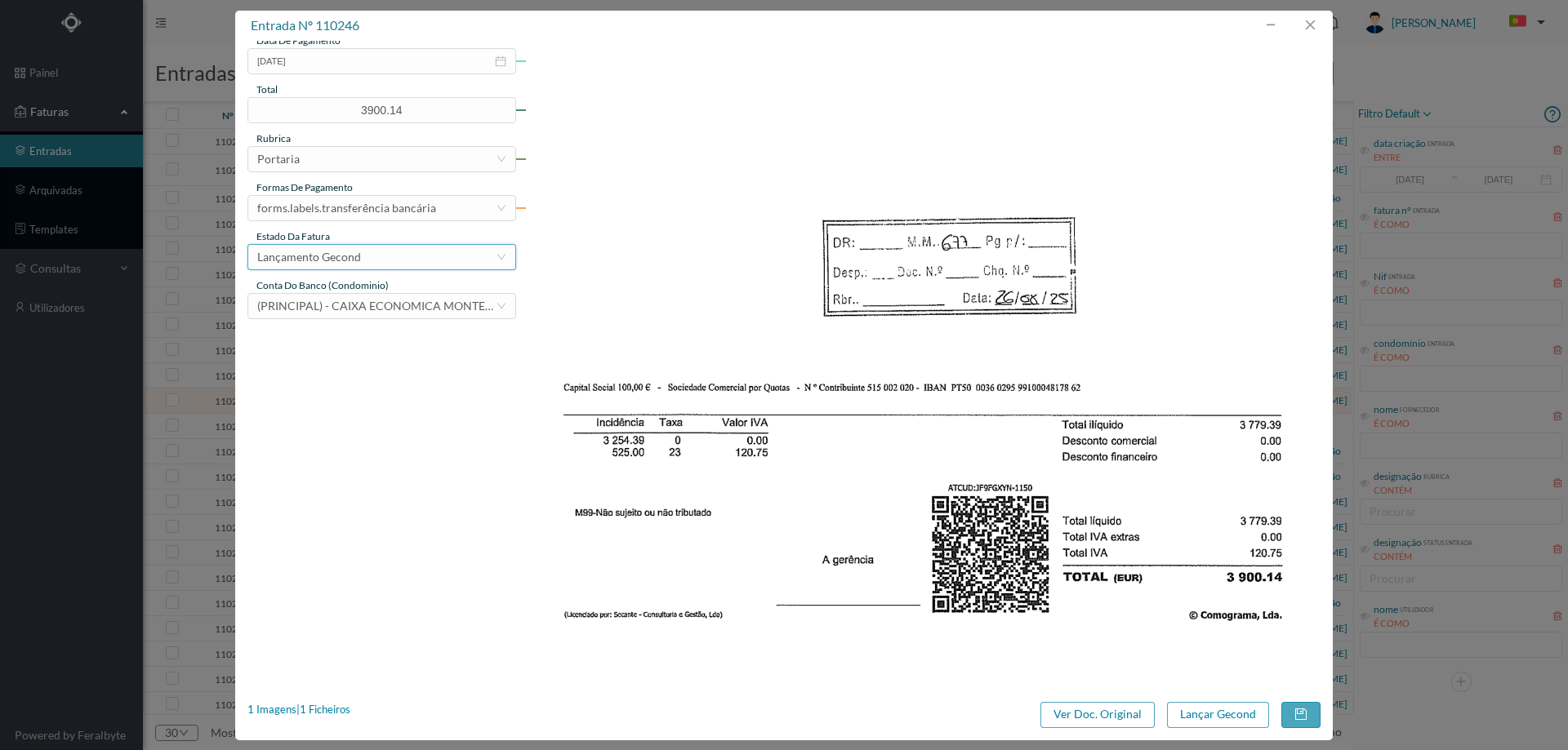
scroll to position [495, 0]
click at [1210, 710] on button "Lançar Gecond" at bounding box center [1218, 715] width 102 height 27
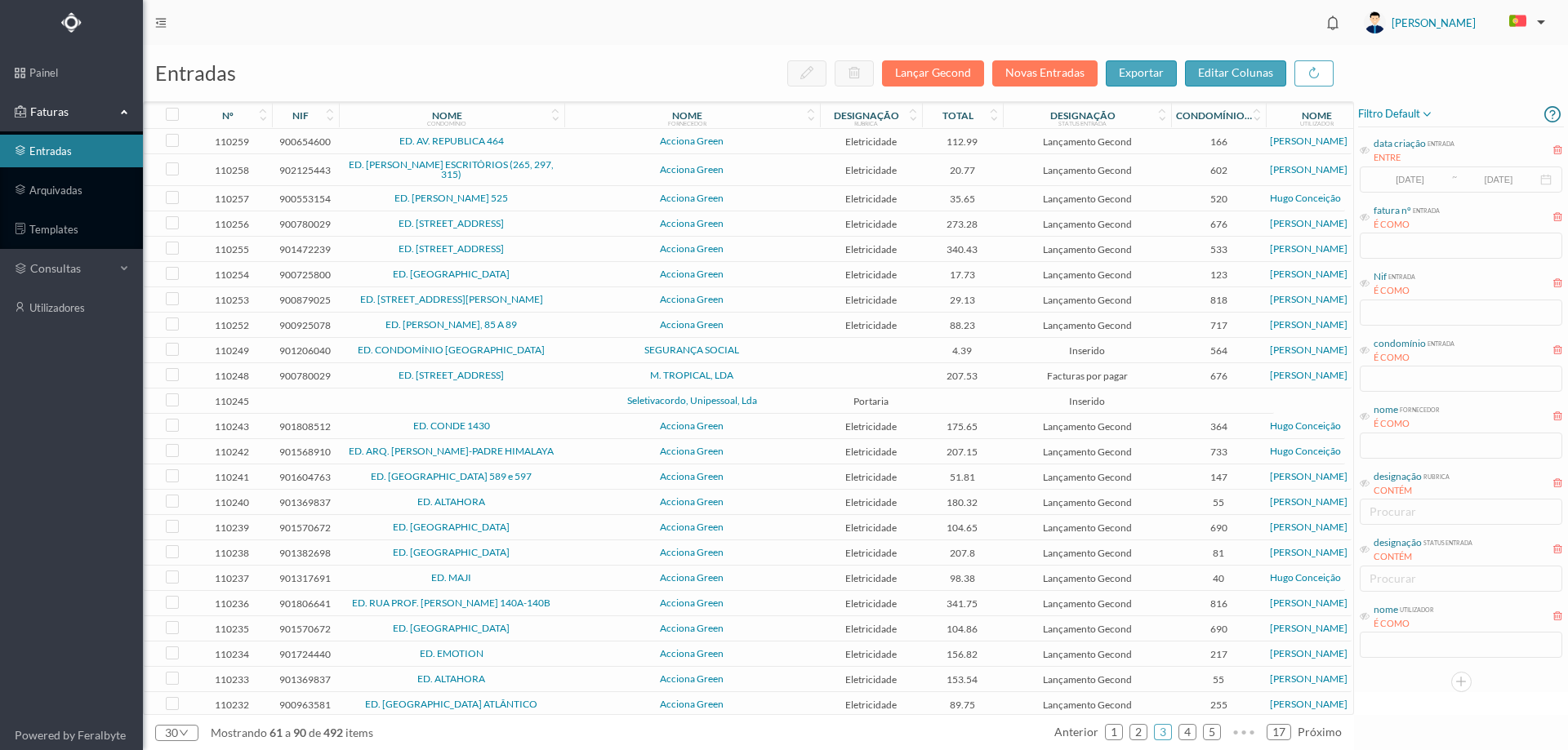
click at [589, 384] on td "M. TROPICAL, LDA" at bounding box center [693, 376] width 256 height 26
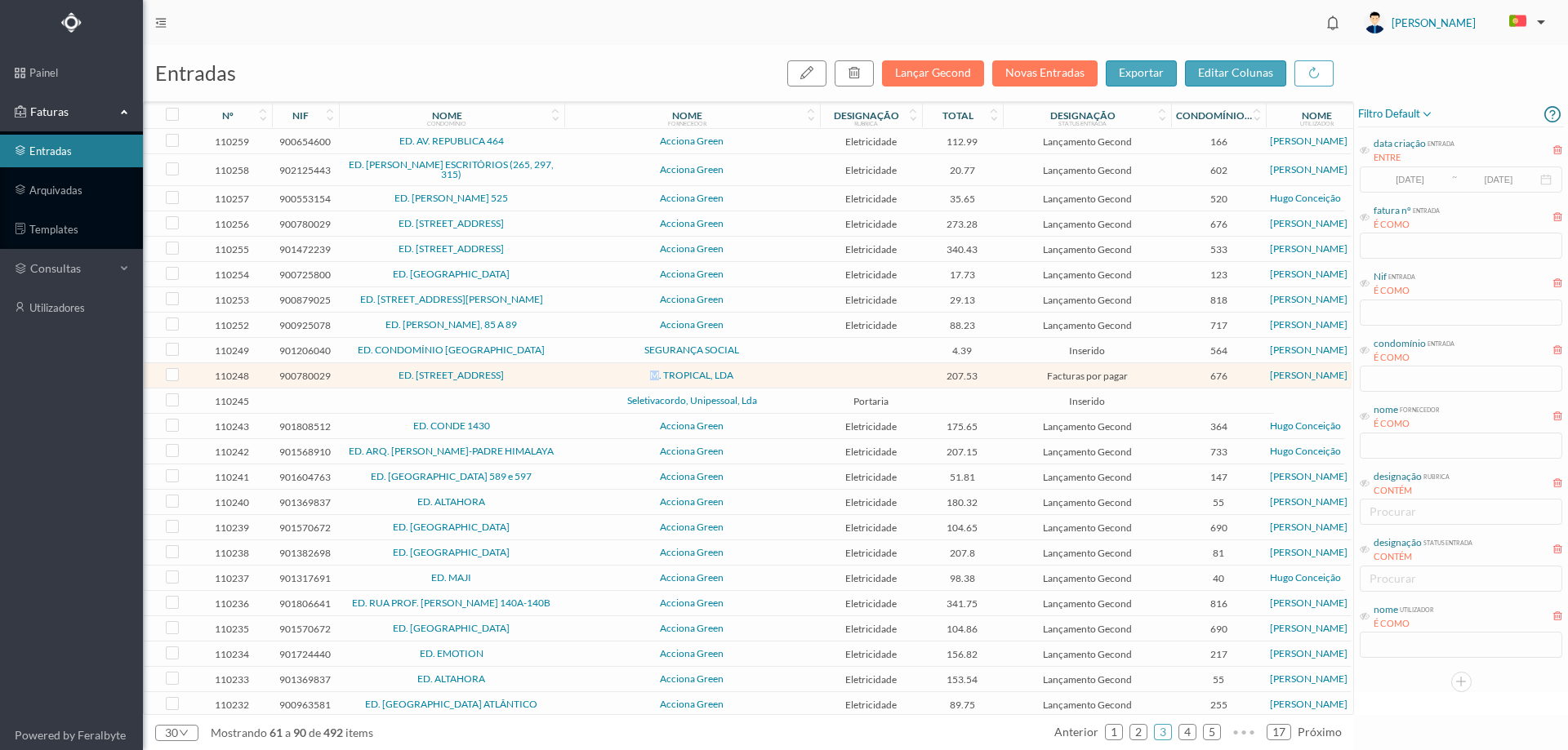
click at [589, 384] on td "M. TROPICAL, LDA" at bounding box center [693, 376] width 256 height 26
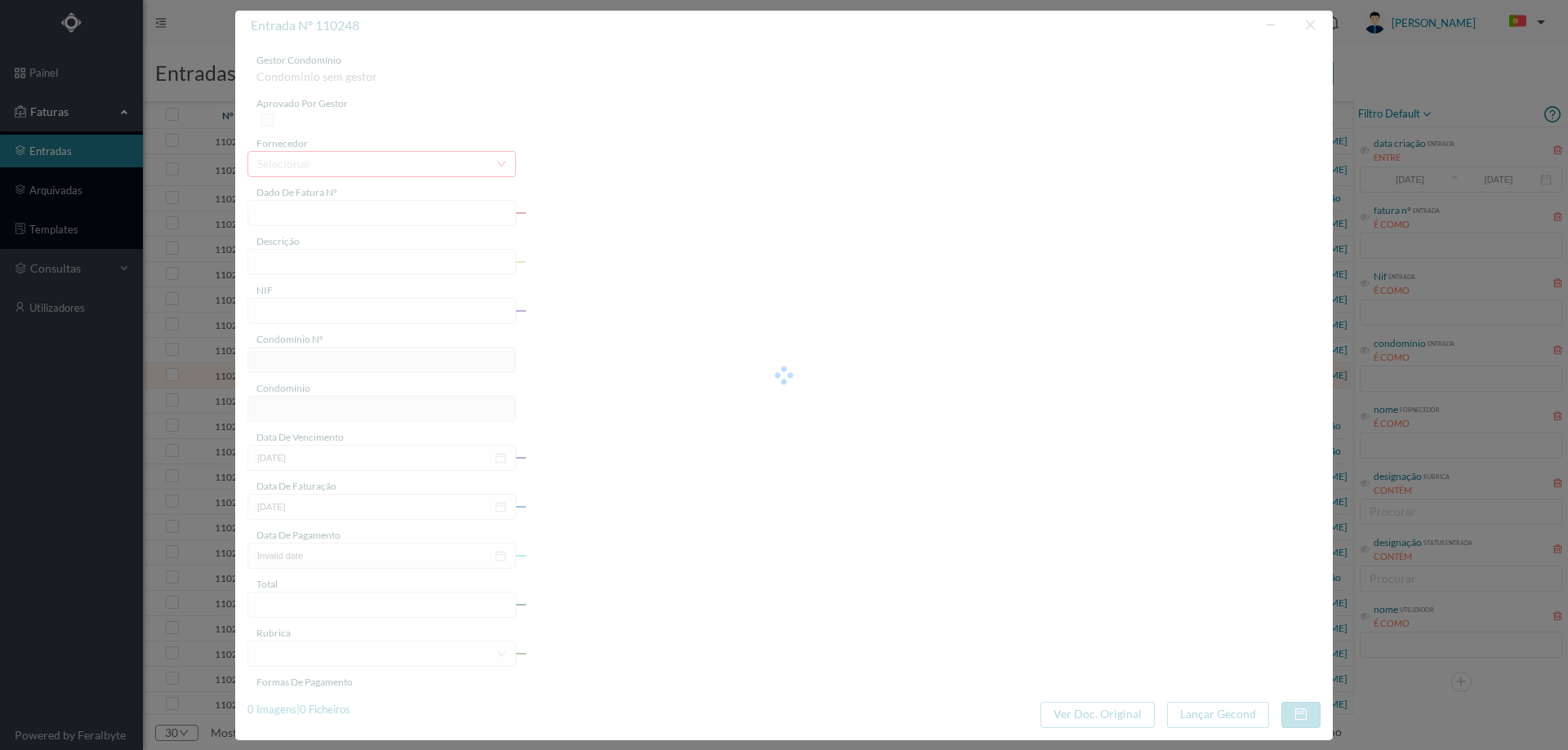
type input "FT 2025/449"
type input "Serviços de limpeza mês de agosto"
type input "900780029"
type input "Invalid date"
type input "2025-08-15"
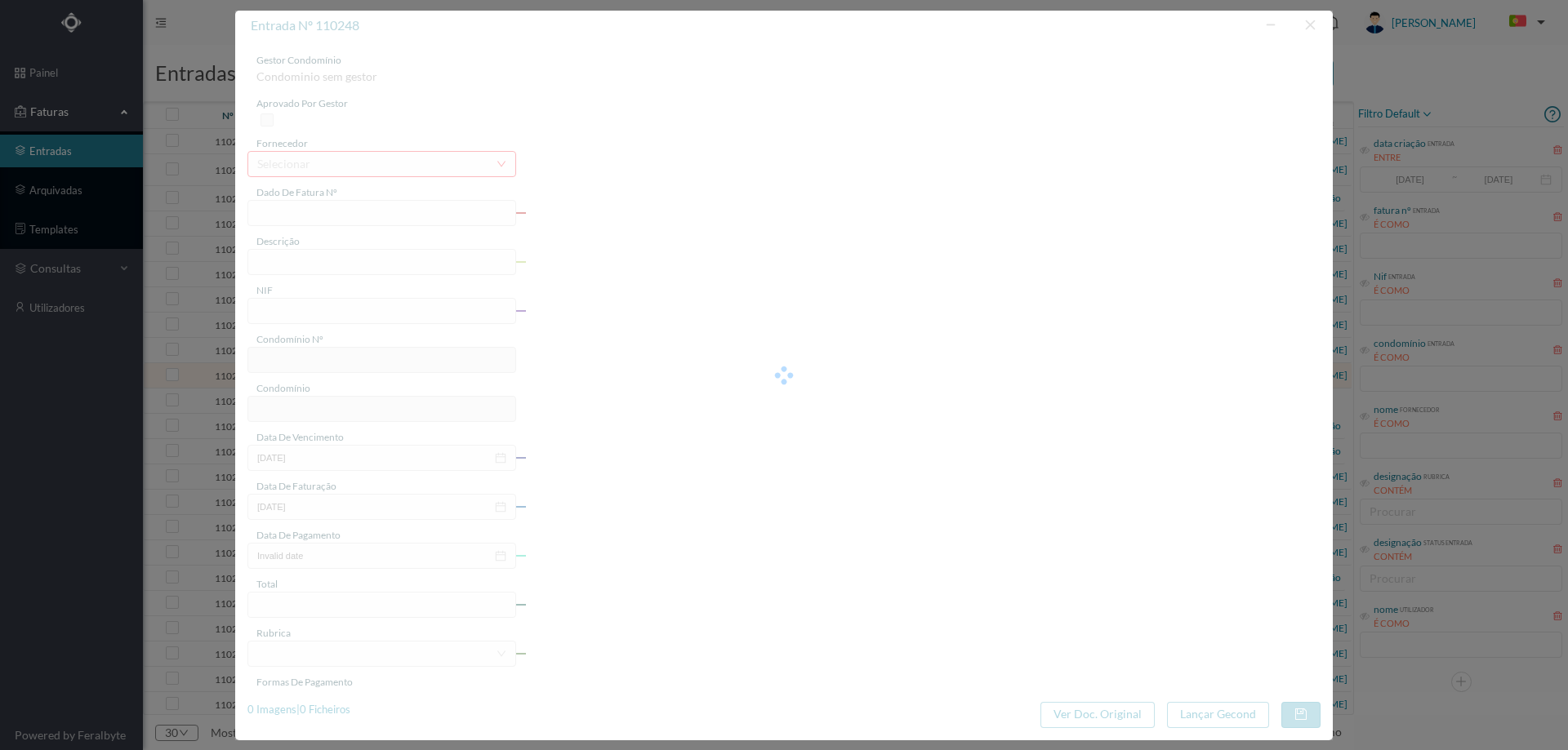
type input "2025-08-15"
type input "207.53"
type input "676"
type input "ED. [STREET_ADDRESS]"
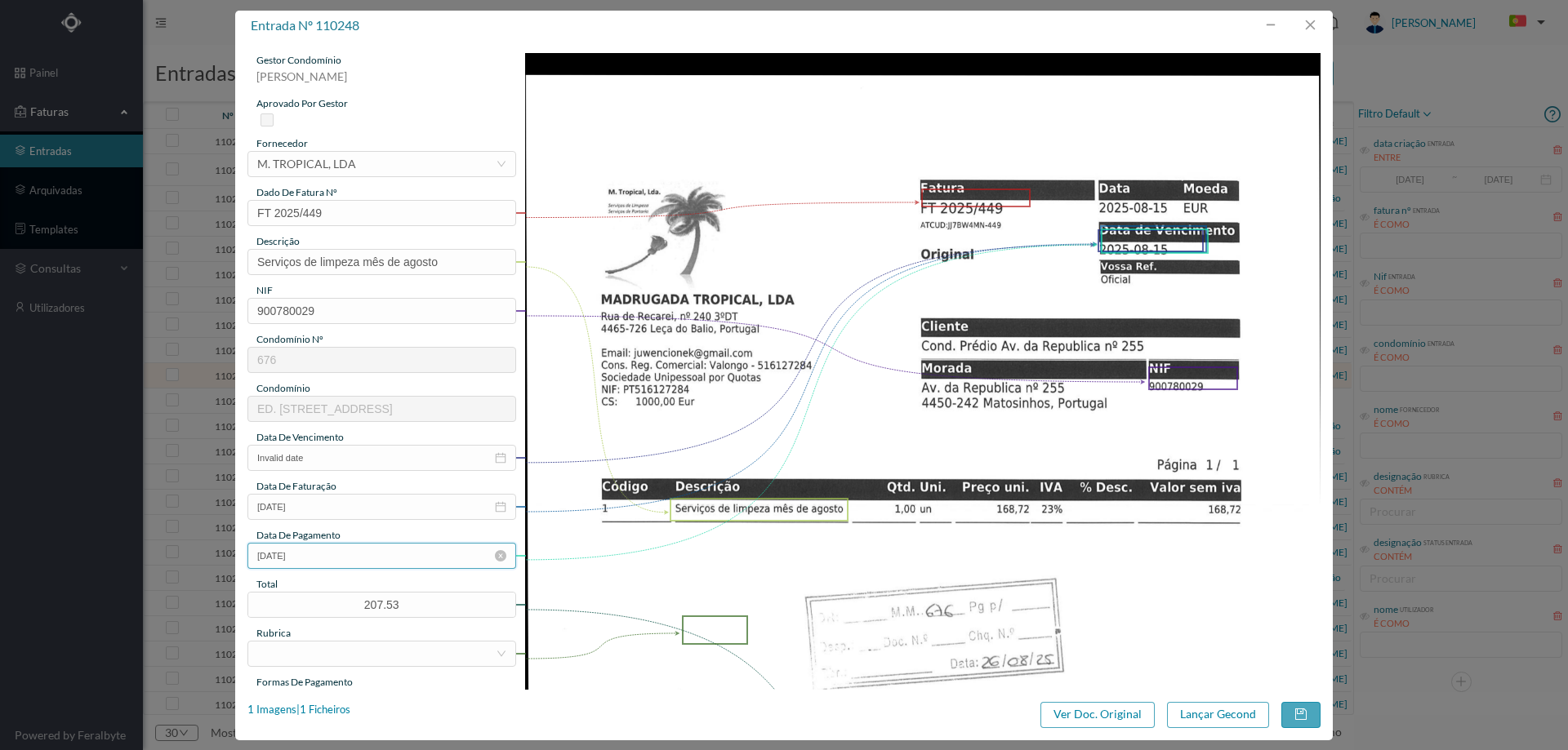
click at [345, 553] on input "2025-08-15" at bounding box center [382, 556] width 269 height 27
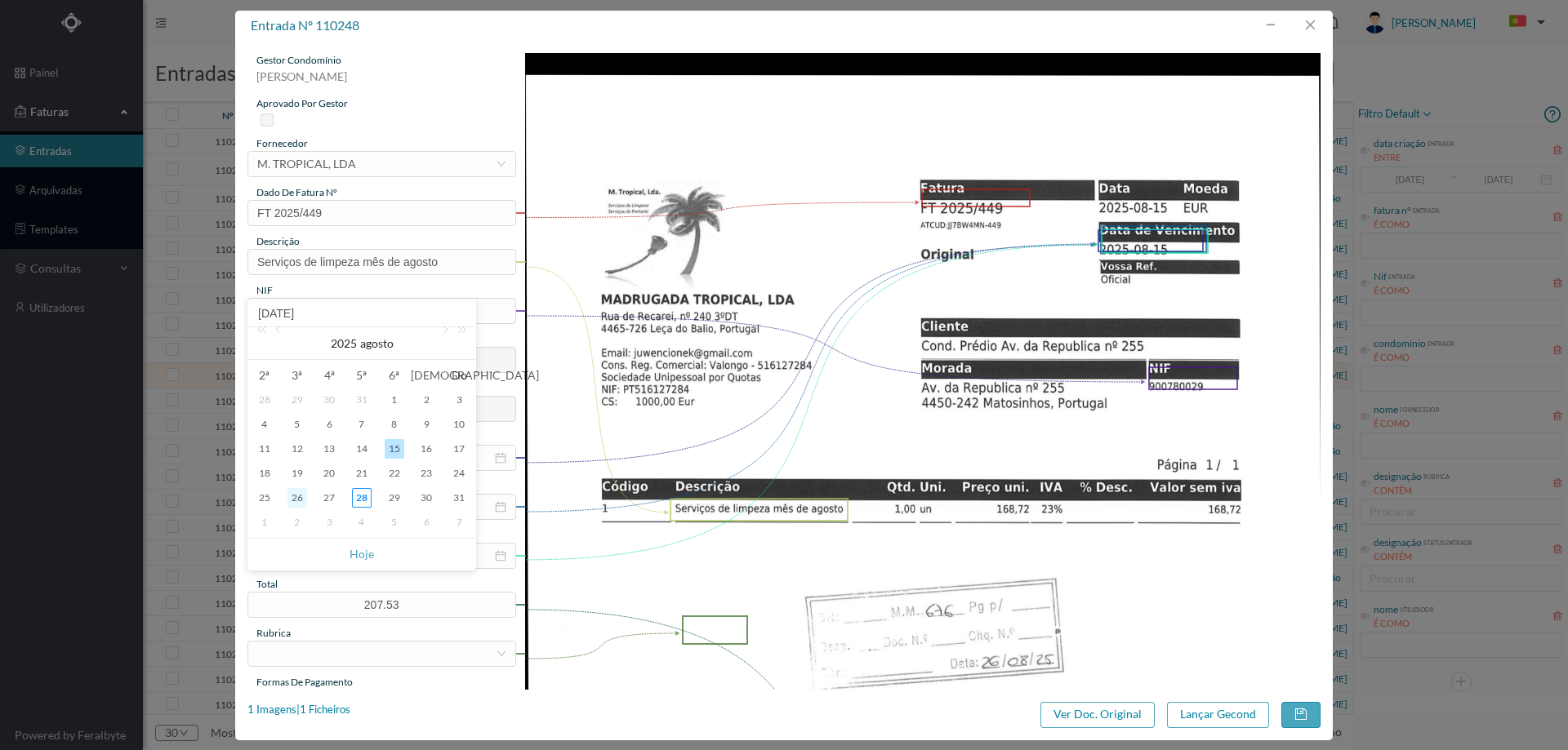
click at [298, 497] on div "26" at bounding box center [297, 497] width 20 height 20
type input "2025-08-26"
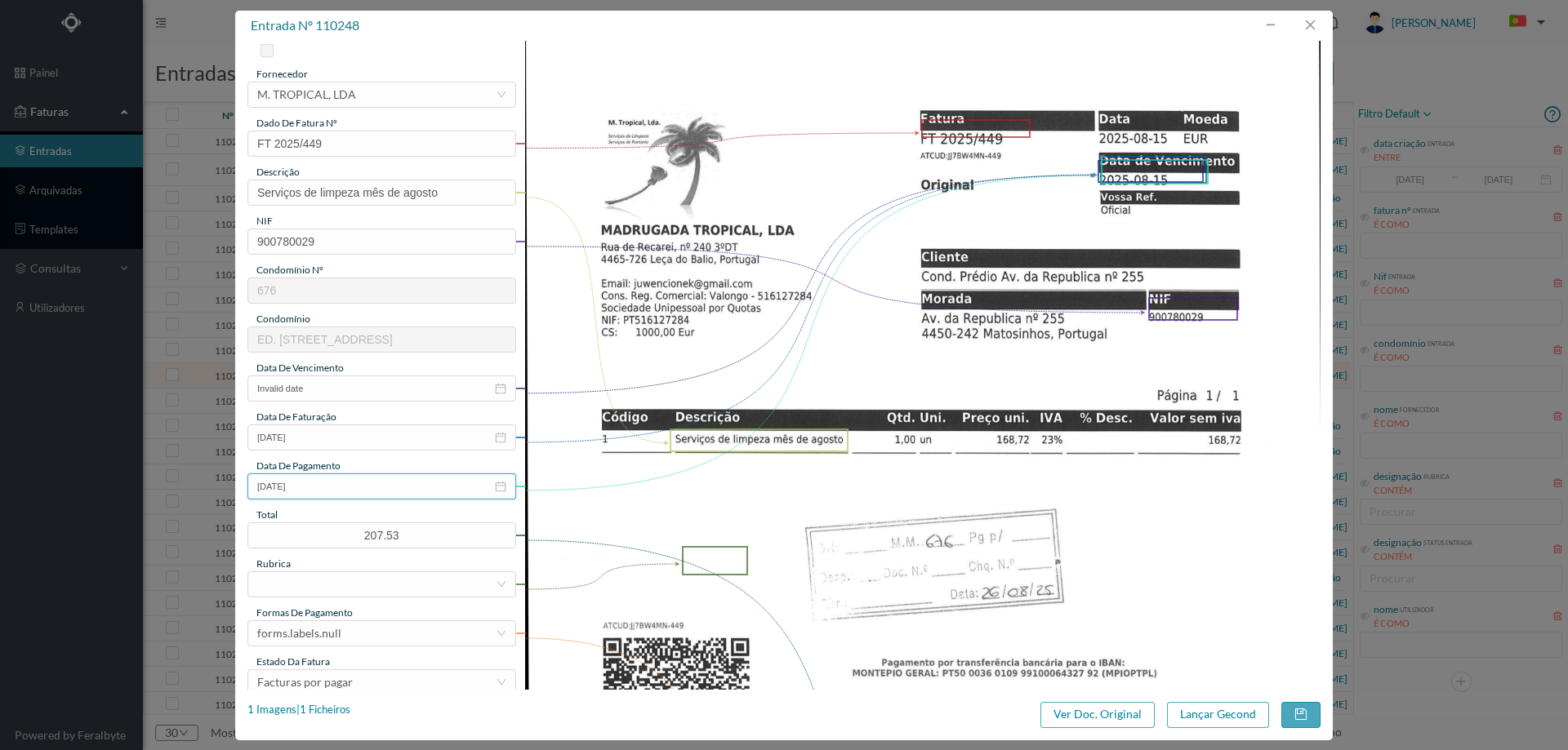
scroll to position [163, 0]
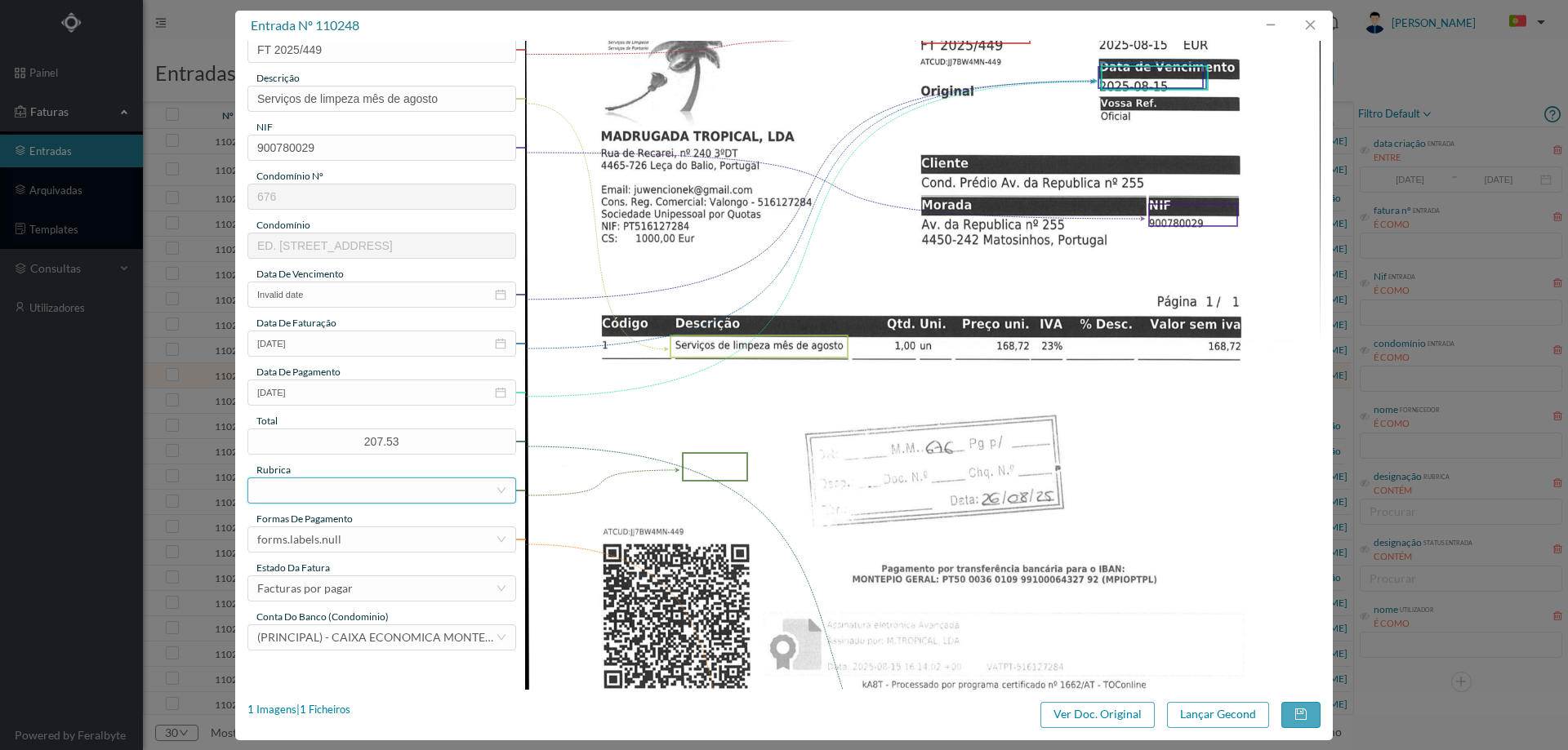
click at [320, 479] on div at bounding box center [377, 491] width 239 height 25
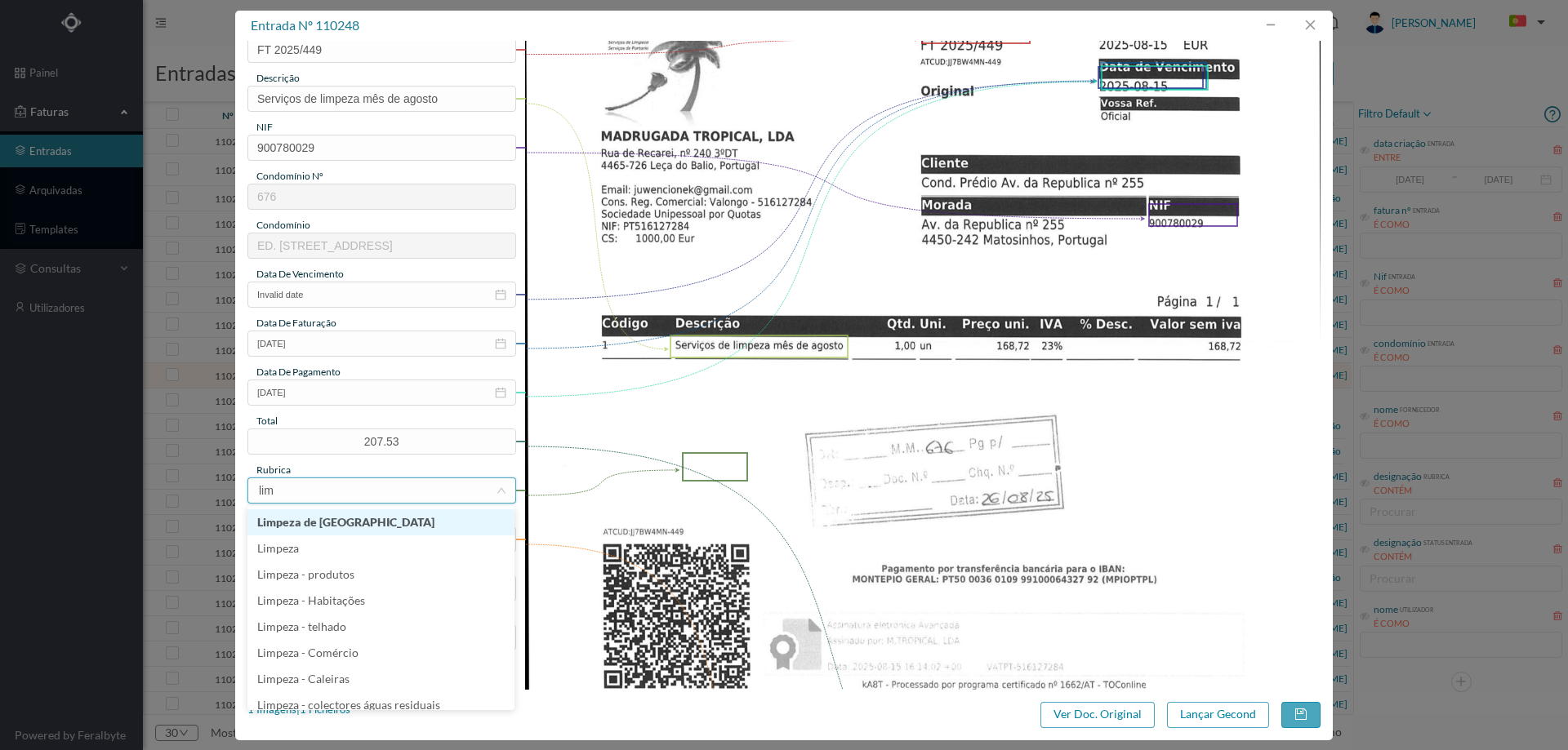
type input "limp"
click at [311, 548] on li "Limpeza" at bounding box center [381, 548] width 267 height 27
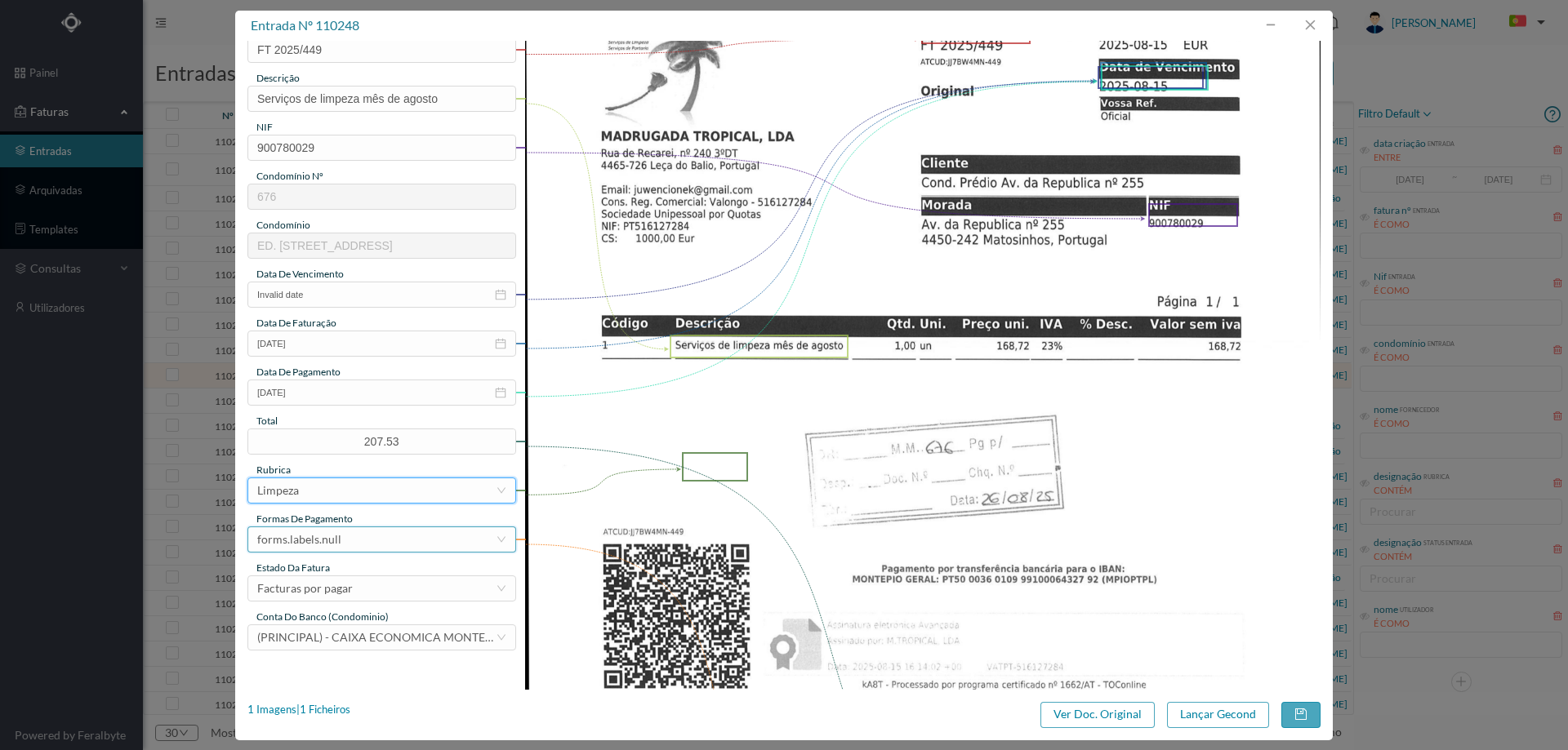
click at [311, 529] on div "forms.labels.null" at bounding box center [299, 540] width 84 height 25
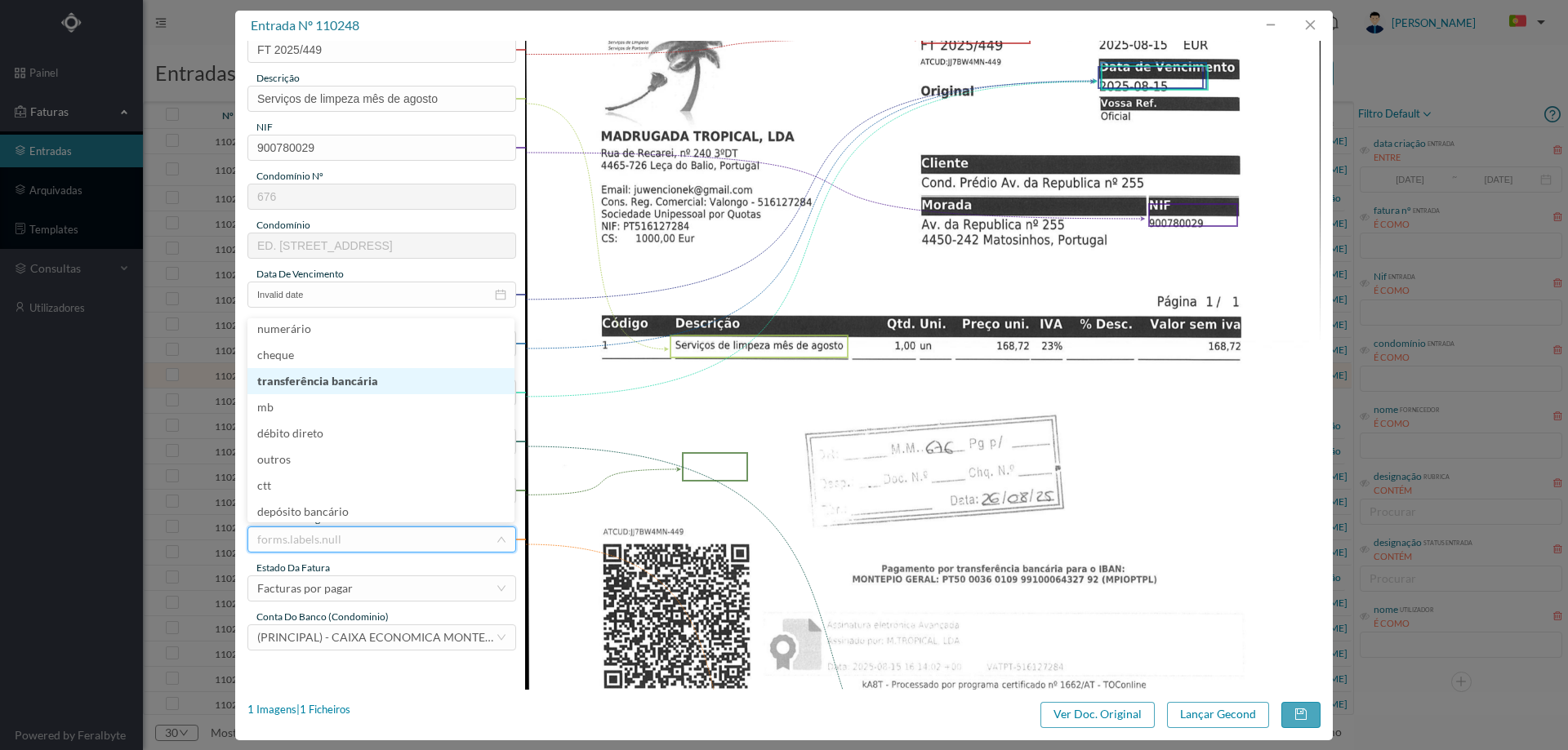
click at [328, 378] on li "transferência bancária" at bounding box center [381, 382] width 267 height 27
click at [336, 583] on div "Facturas por pagar" at bounding box center [305, 589] width 96 height 25
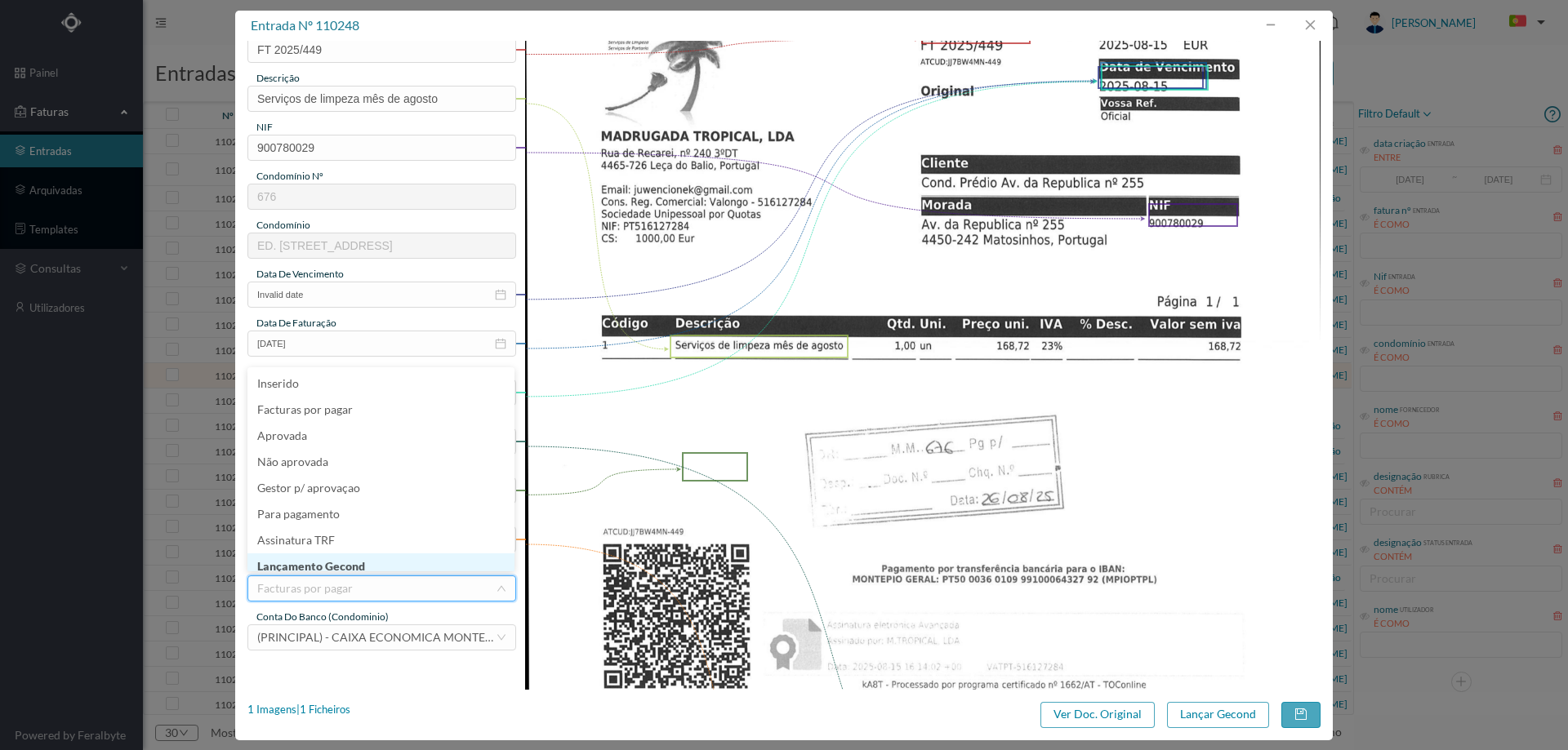
click at [340, 557] on li "Lançamento Gecond" at bounding box center [381, 566] width 267 height 27
click at [1221, 713] on button "Lançar Gecond" at bounding box center [1218, 715] width 102 height 27
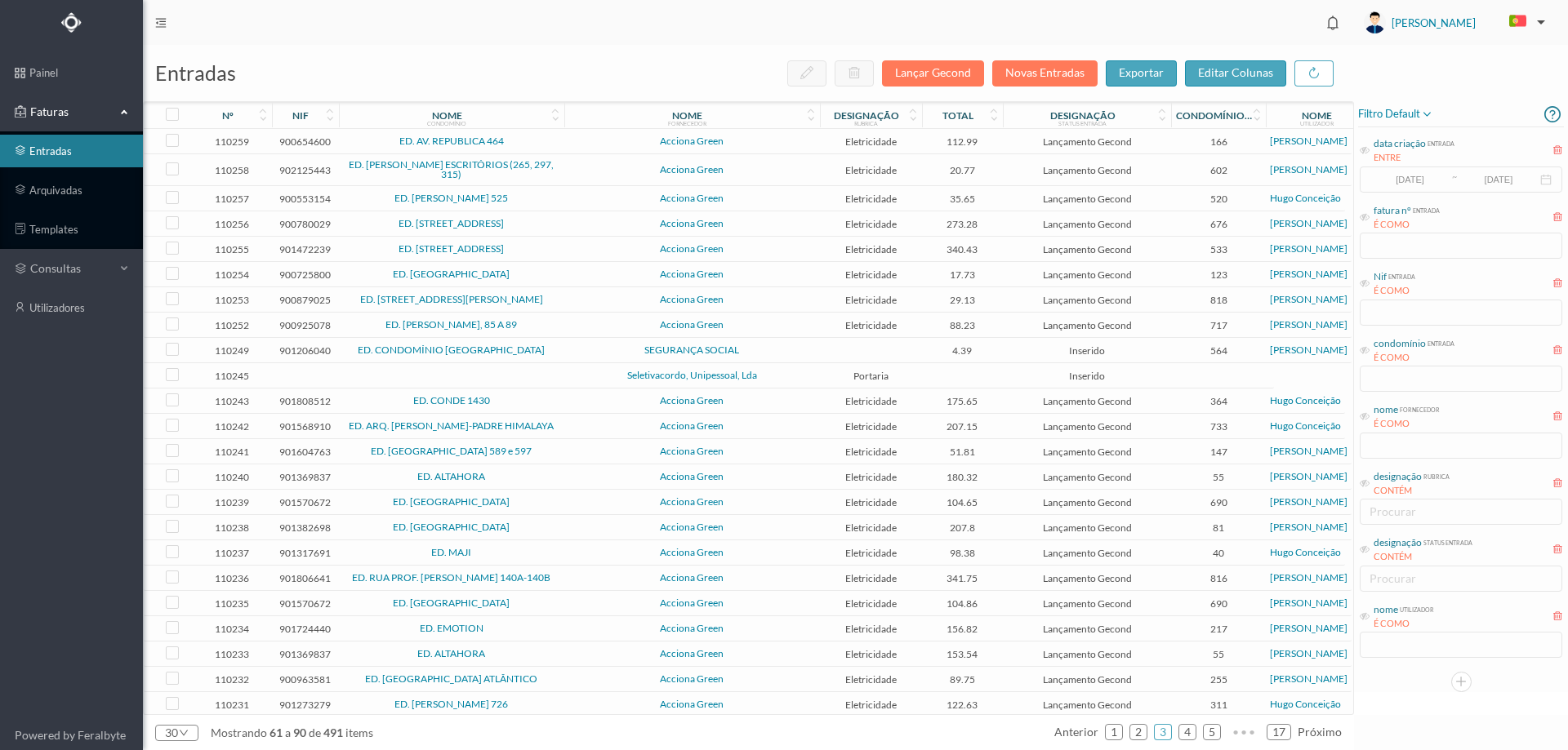
click at [807, 351] on span "SEGURANÇA SOCIAL" at bounding box center [692, 350] width 247 height 9
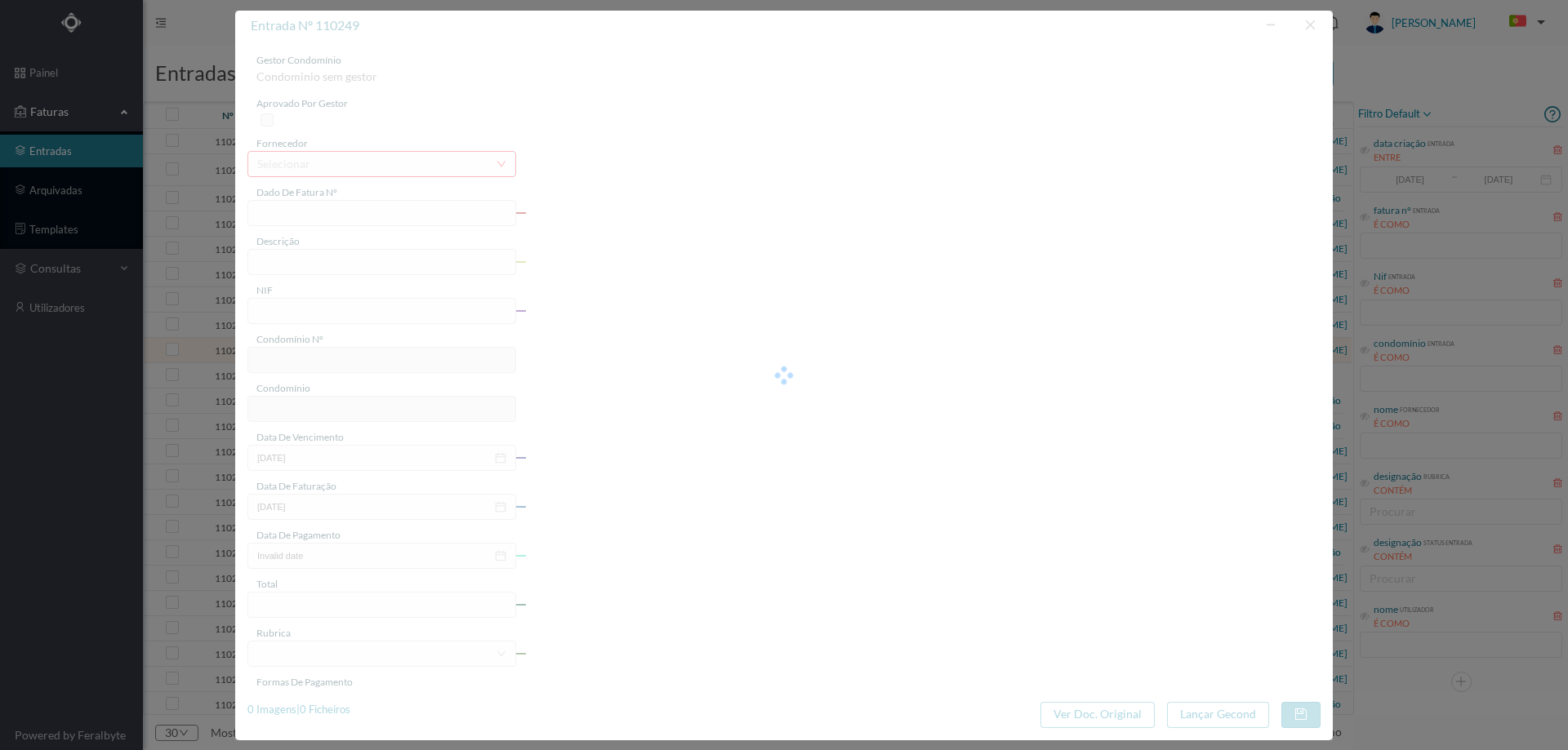
type input "FT 20250066201/004858"
type input "901206040"
type input "Invalid date"
type input "2025-08-04"
type input "4.39"
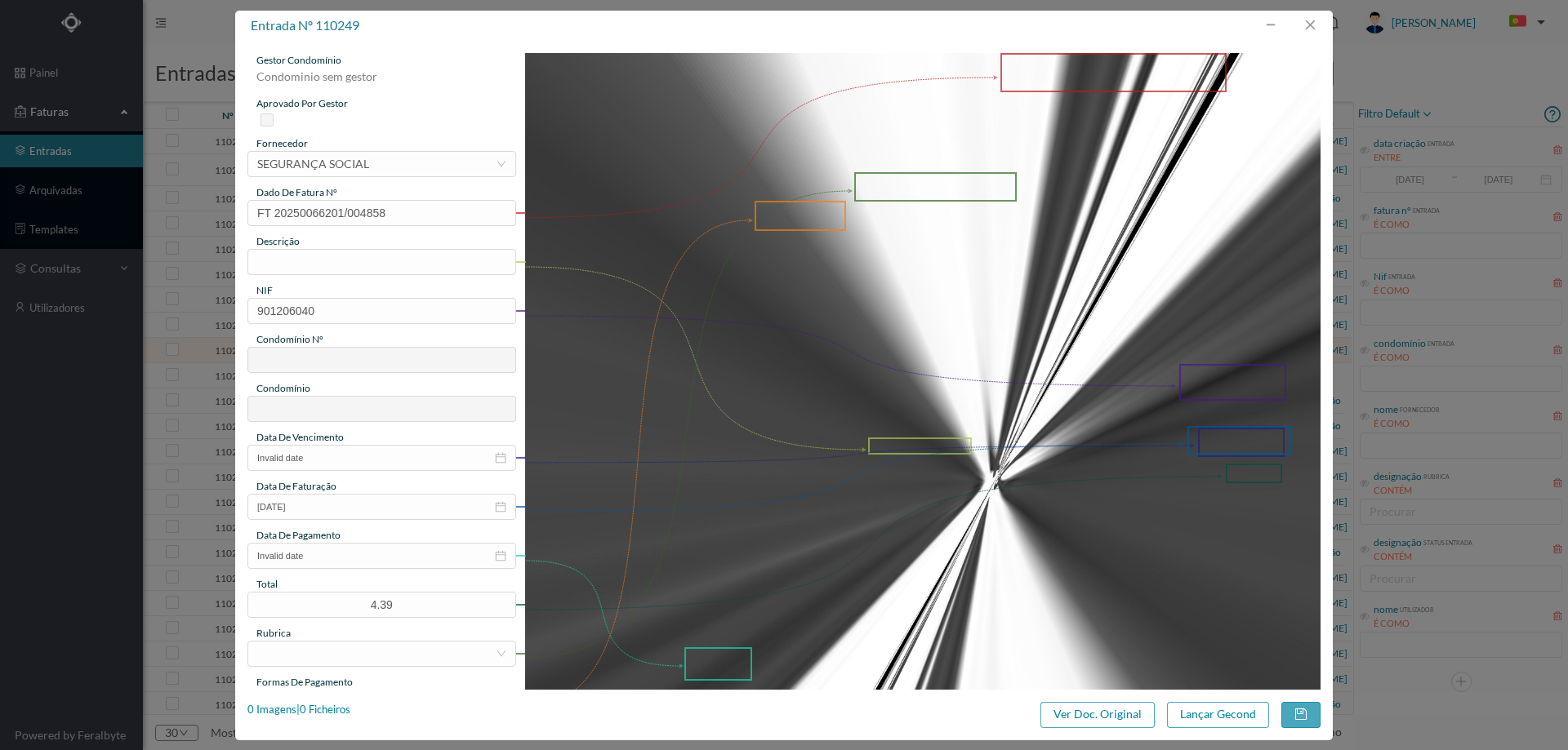
type input "564"
type input "ED. CONDOMÍNIO [GEOGRAPHIC_DATA]"
click at [1072, 718] on button "Ver Doc. Original" at bounding box center [1097, 715] width 115 height 27
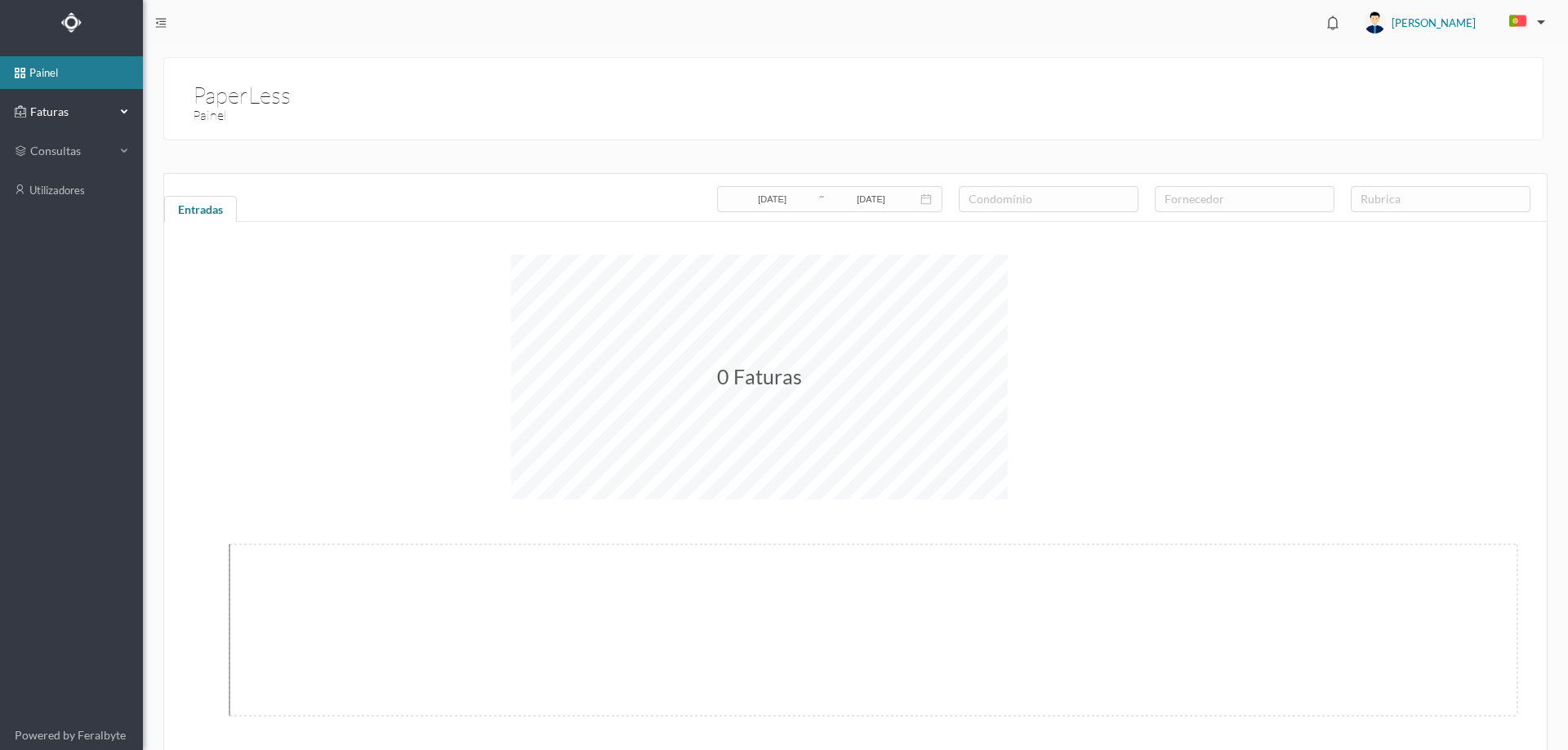
click at [67, 101] on div "Faturas" at bounding box center [65, 112] width 100 height 32
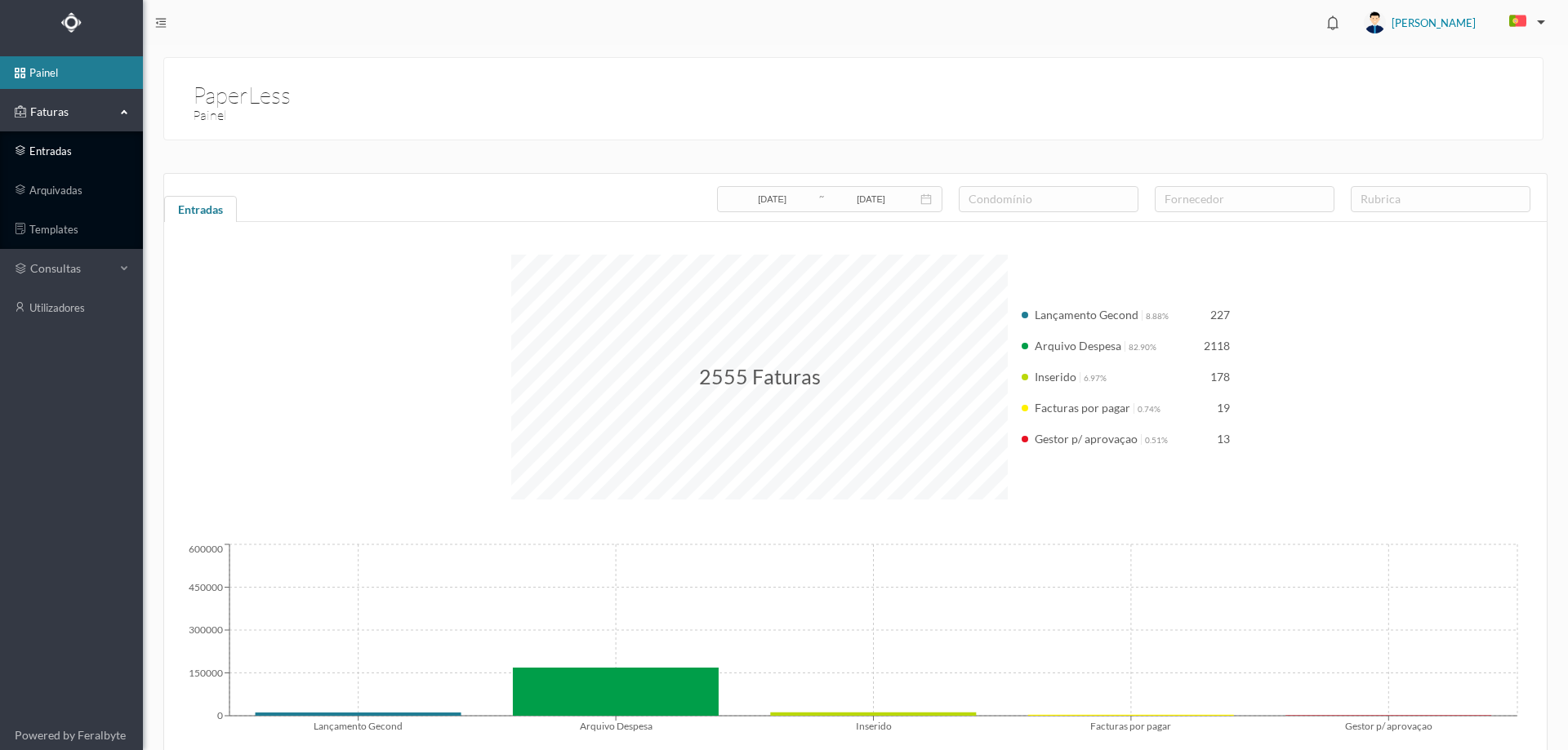
click at [64, 159] on link "entradas" at bounding box center [71, 151] width 143 height 32
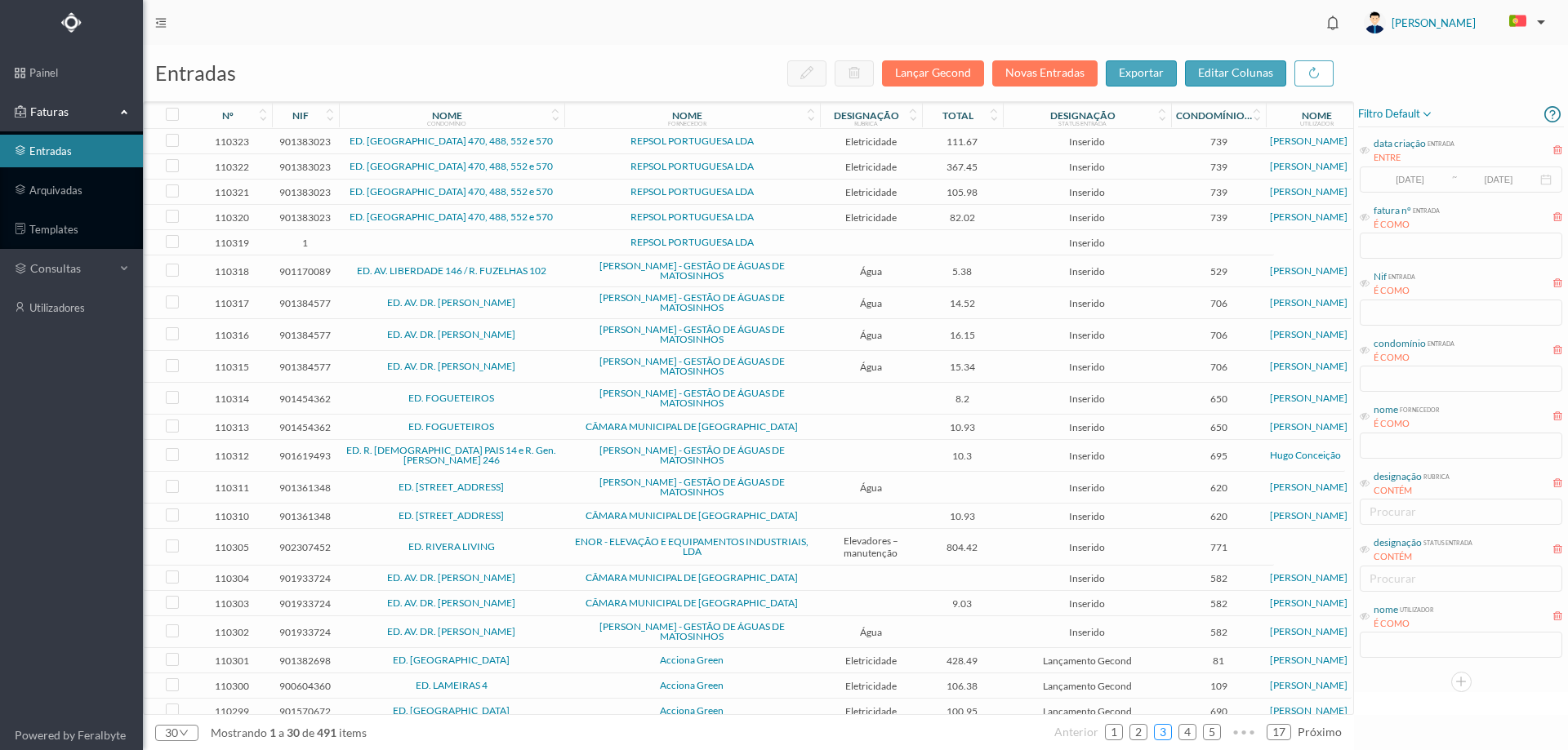
click at [1163, 736] on link "3" at bounding box center [1162, 732] width 16 height 25
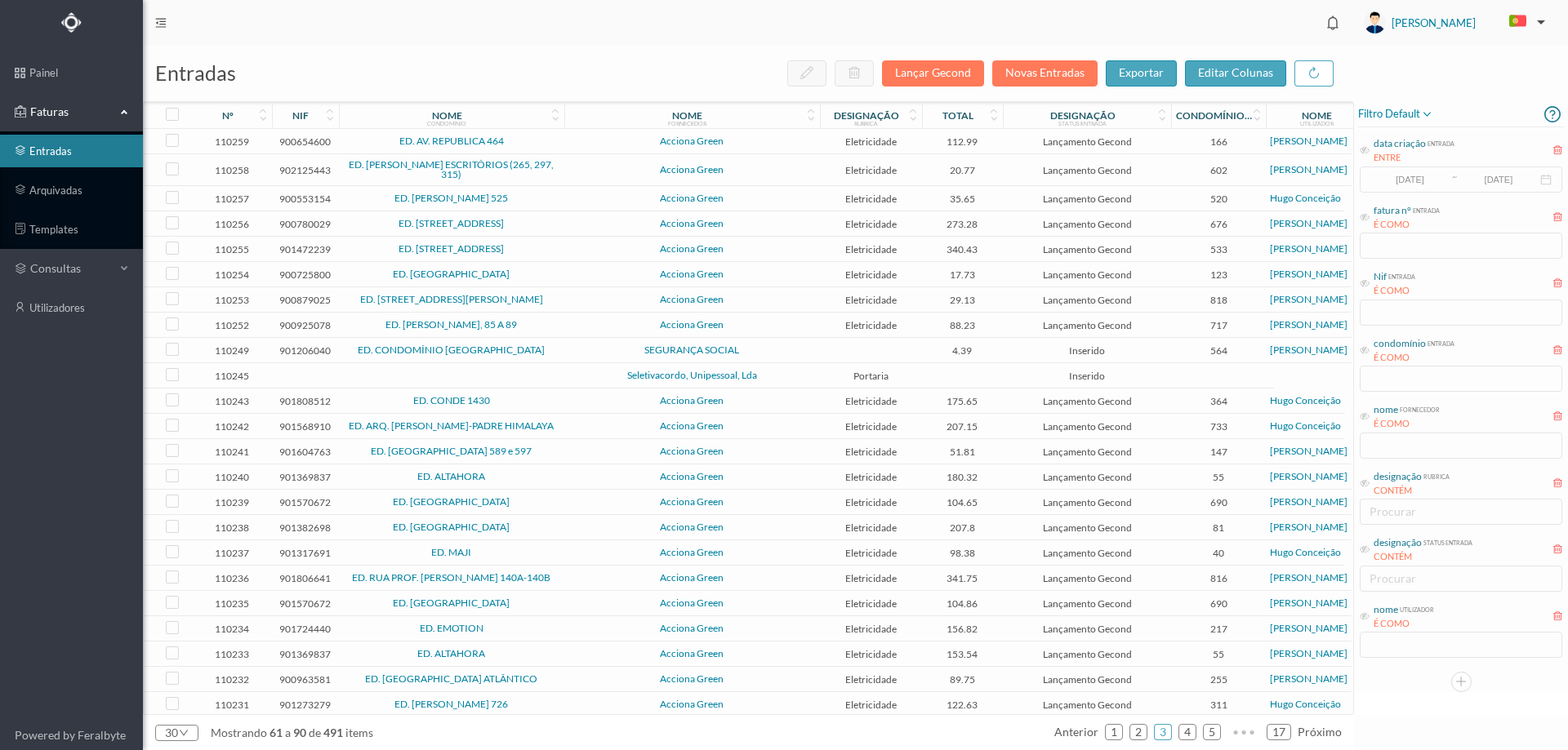
click at [571, 373] on span "Seletivacordo, Unipessoal, Lda" at bounding box center [692, 375] width 247 height 9
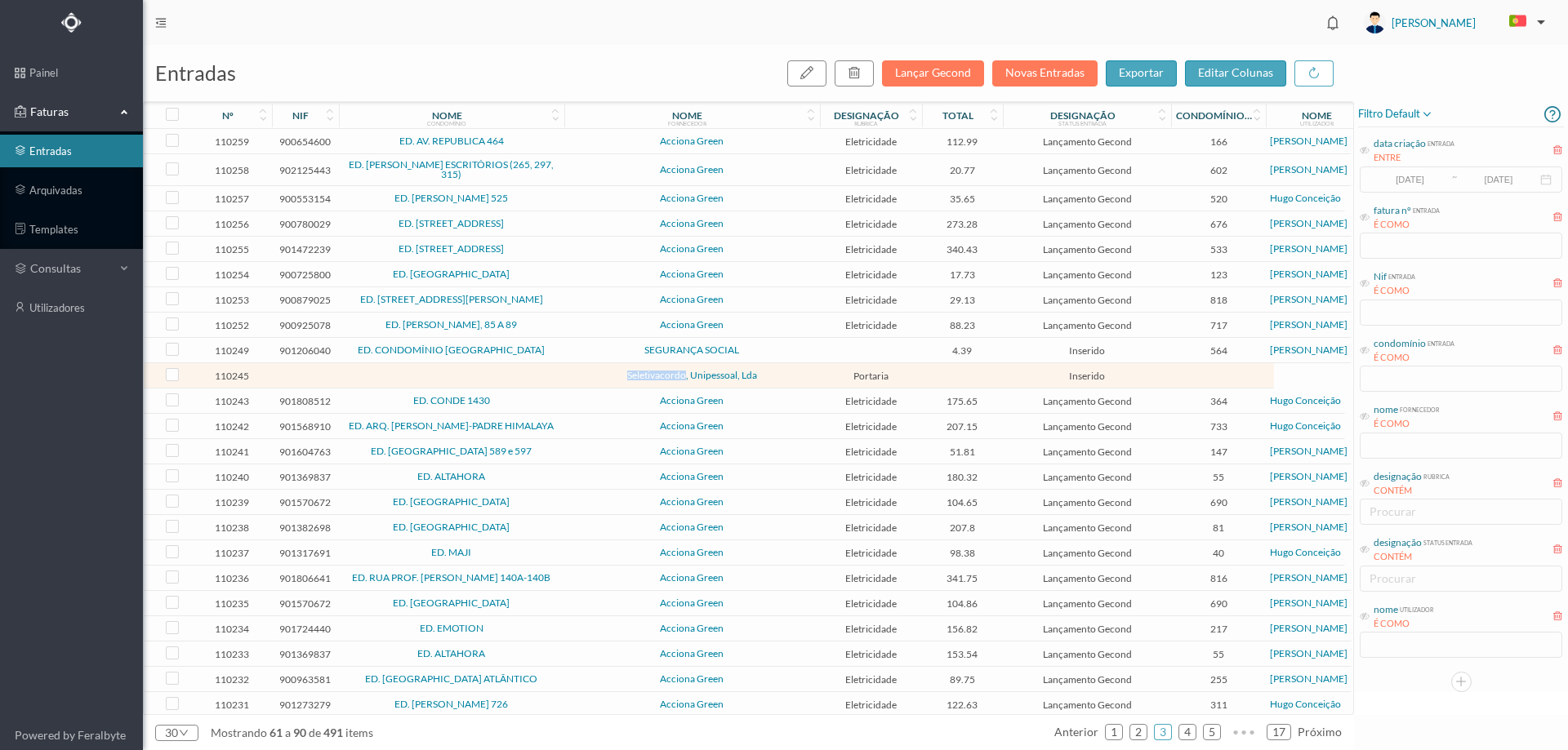
click at [571, 373] on span "Seletivacordo, Unipessoal, Lda" at bounding box center [692, 375] width 247 height 9
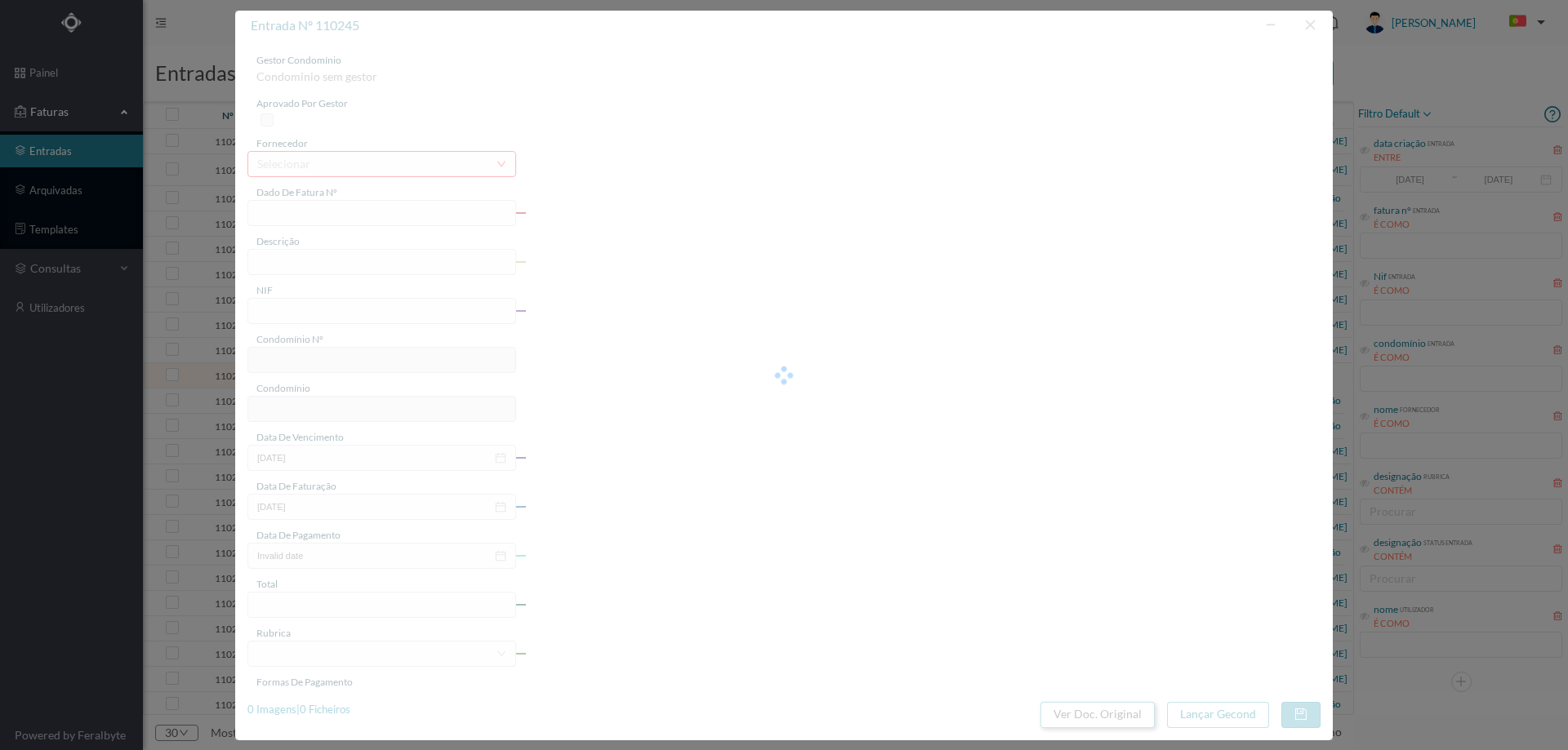
type input "Jescrição:"
type input "0"
type input "[DATE]"
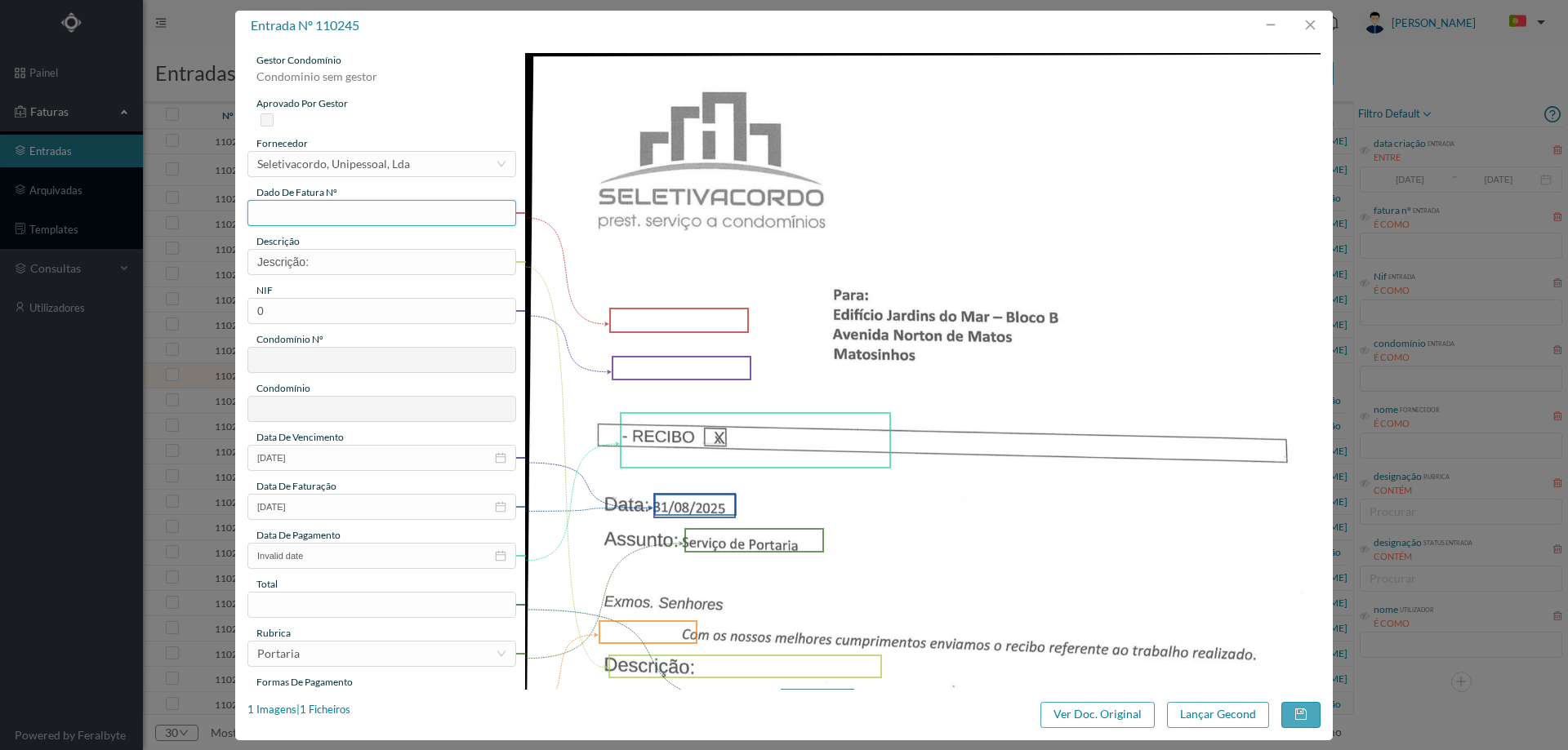
click at [391, 206] on input "text" at bounding box center [382, 213] width 269 height 27
type input "agosto/2025"
drag, startPoint x: 337, startPoint y: 266, endPoint x: 129, endPoint y: 274, distance: 208.2
click at [129, 274] on div "entrada nº 110245 gestor condomínio Condominio sem gestor aprovado por gestor f…" at bounding box center [784, 375] width 1568 height 750
type input "s"
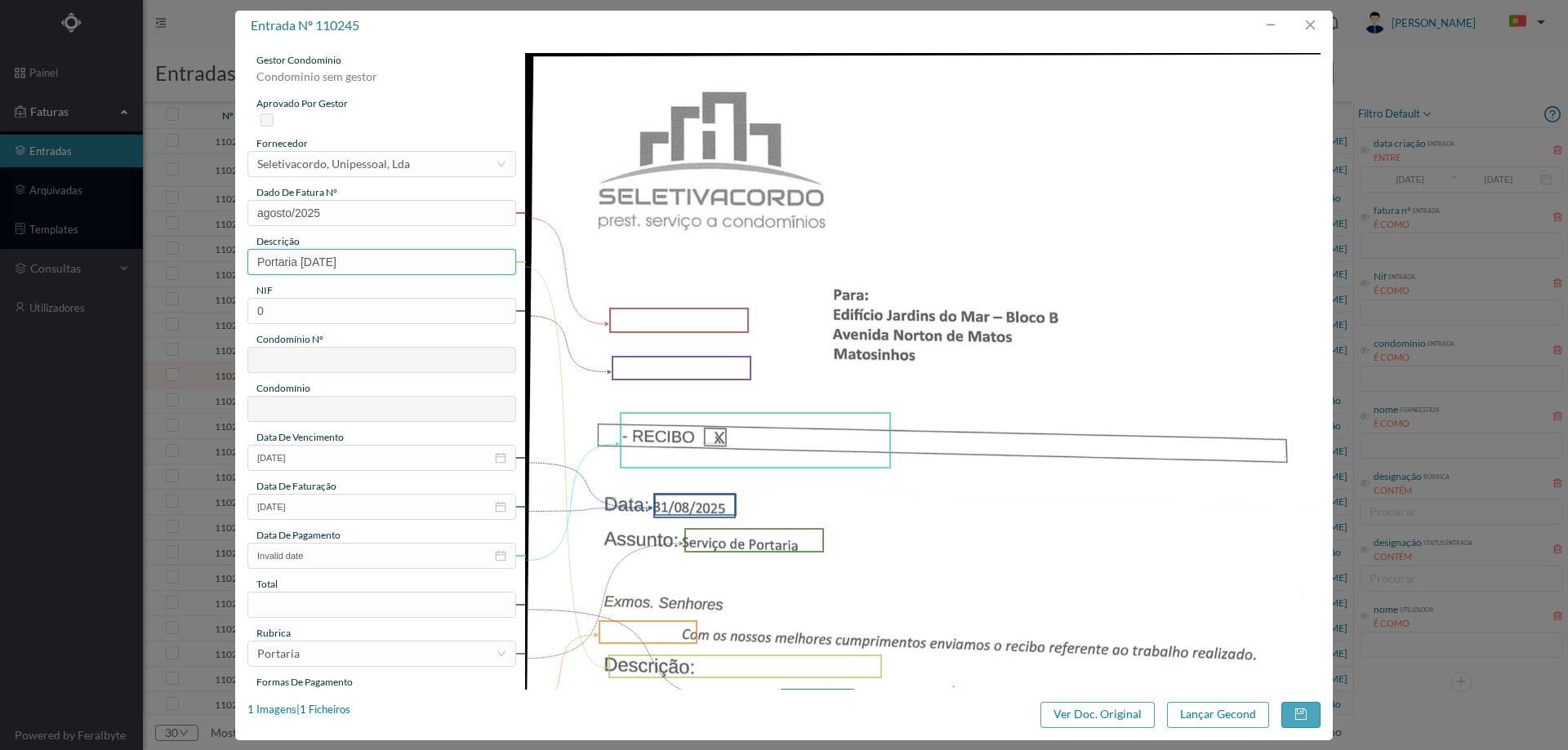
type input "Portaria [DATE]"
click at [1080, 302] on img at bounding box center [923, 615] width 796 height 1124
click at [250, 311] on input "0" at bounding box center [382, 312] width 269 height 27
drag, startPoint x: 236, startPoint y: 310, endPoint x: 212, endPoint y: 310, distance: 24.0
click at [212, 310] on div "entrada nº 110245 gestor condomínio Condominio sem gestor aprovado por gestor f…" at bounding box center [784, 375] width 1568 height 750
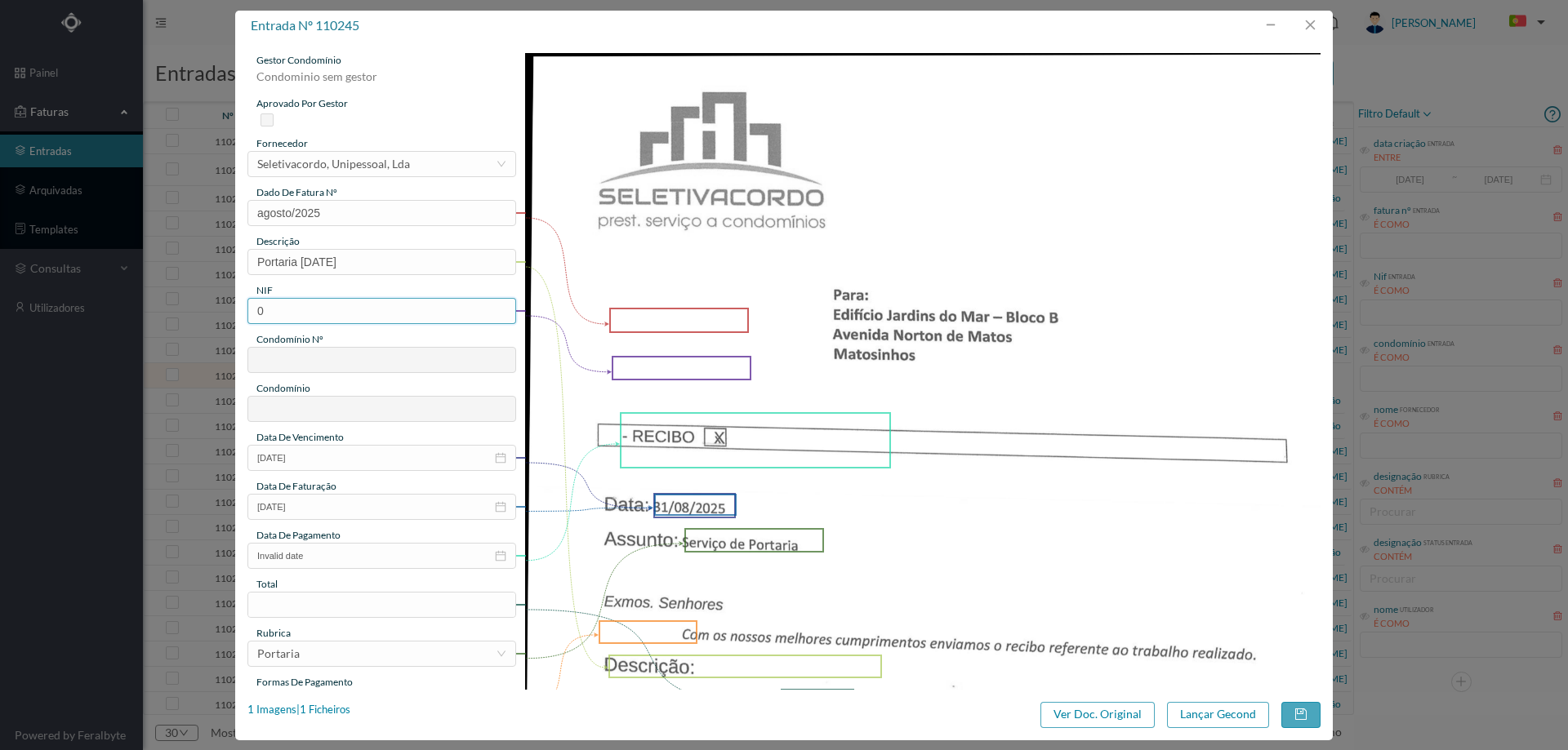
paste input "901320137"
type input "901320137"
type input "61"
type input "ED. JARDINS DO MAR - BLOCO B"
type input "901320137"
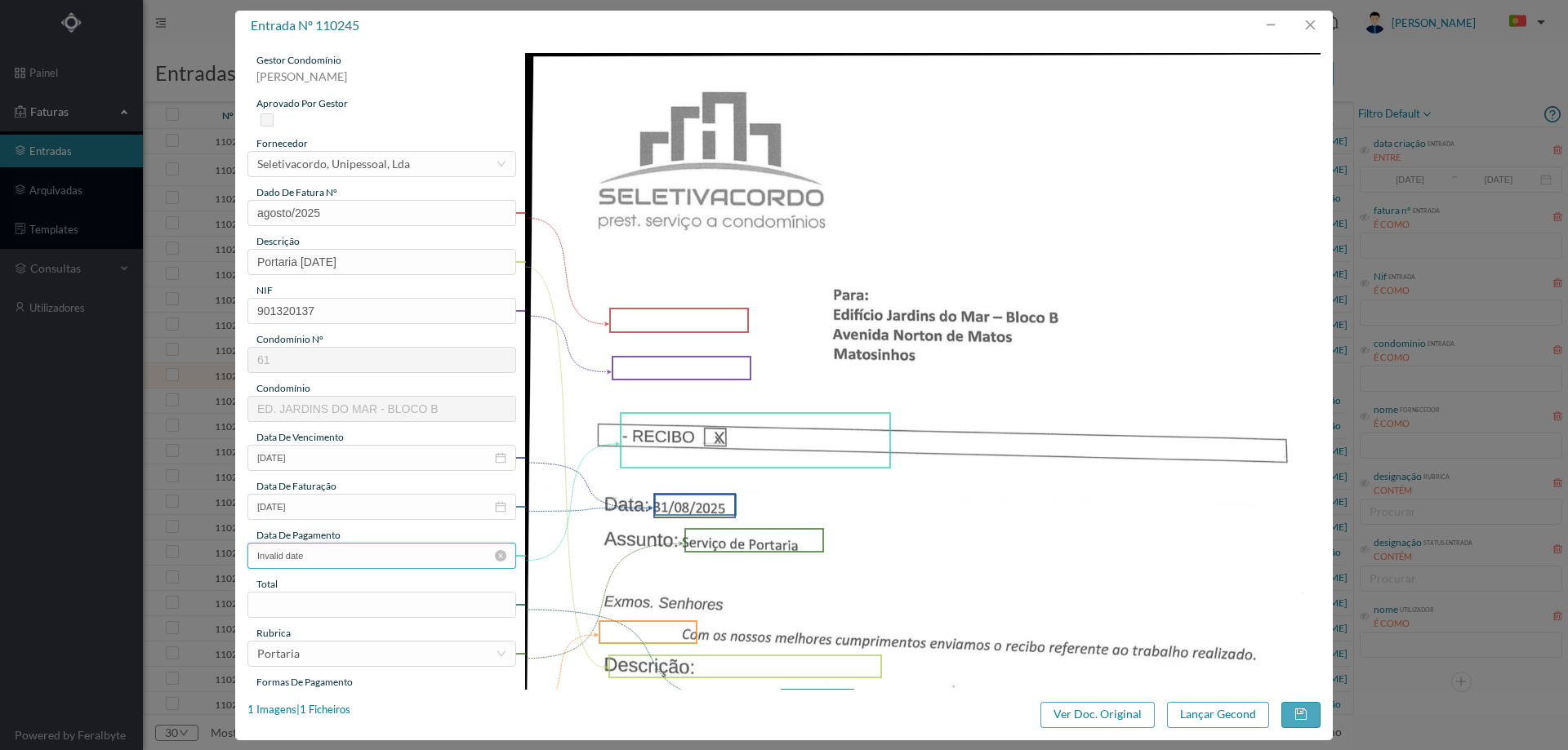
click at [329, 561] on input "Invalid date" at bounding box center [382, 556] width 269 height 27
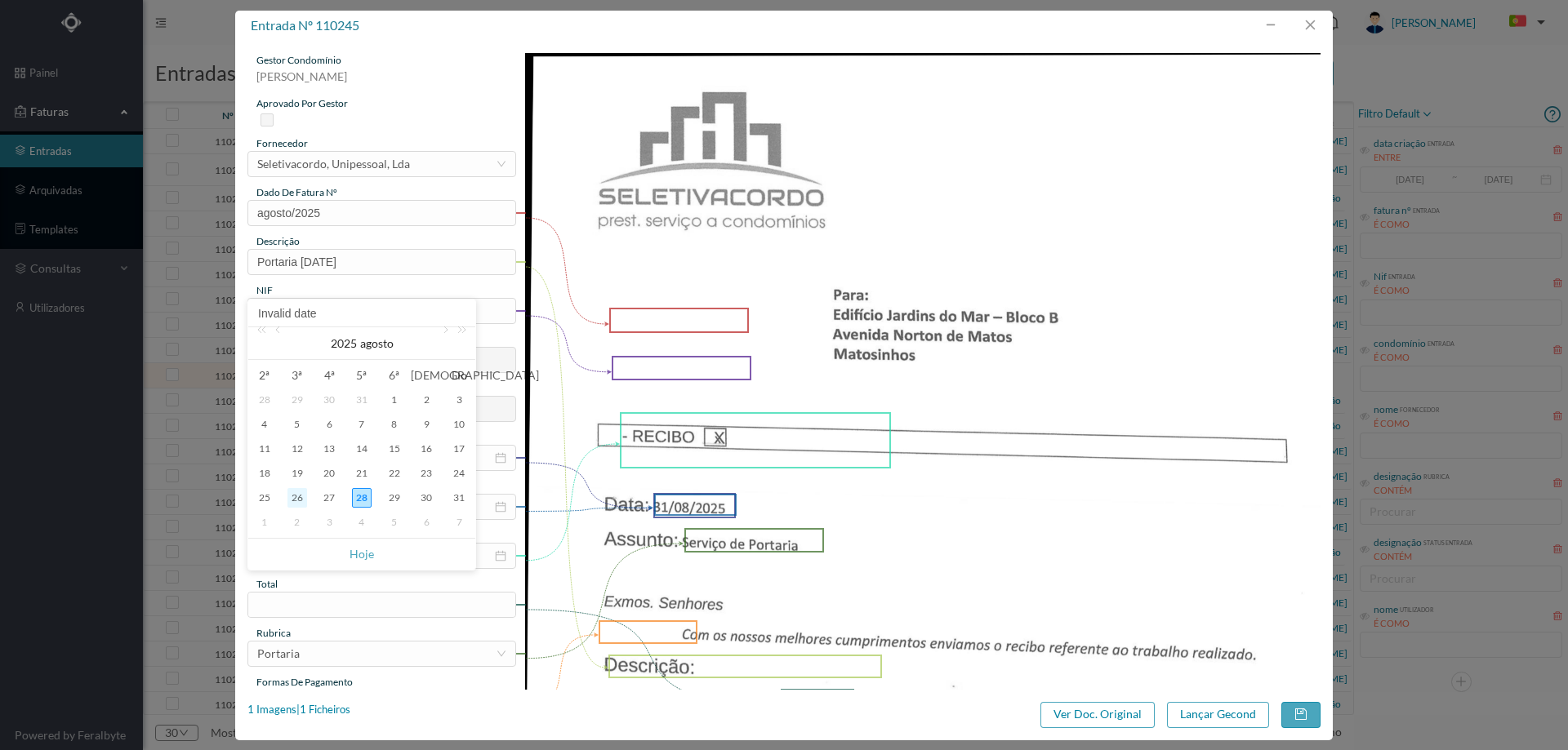
click at [298, 491] on div "26" at bounding box center [297, 497] width 20 height 20
type input "[DATE]"
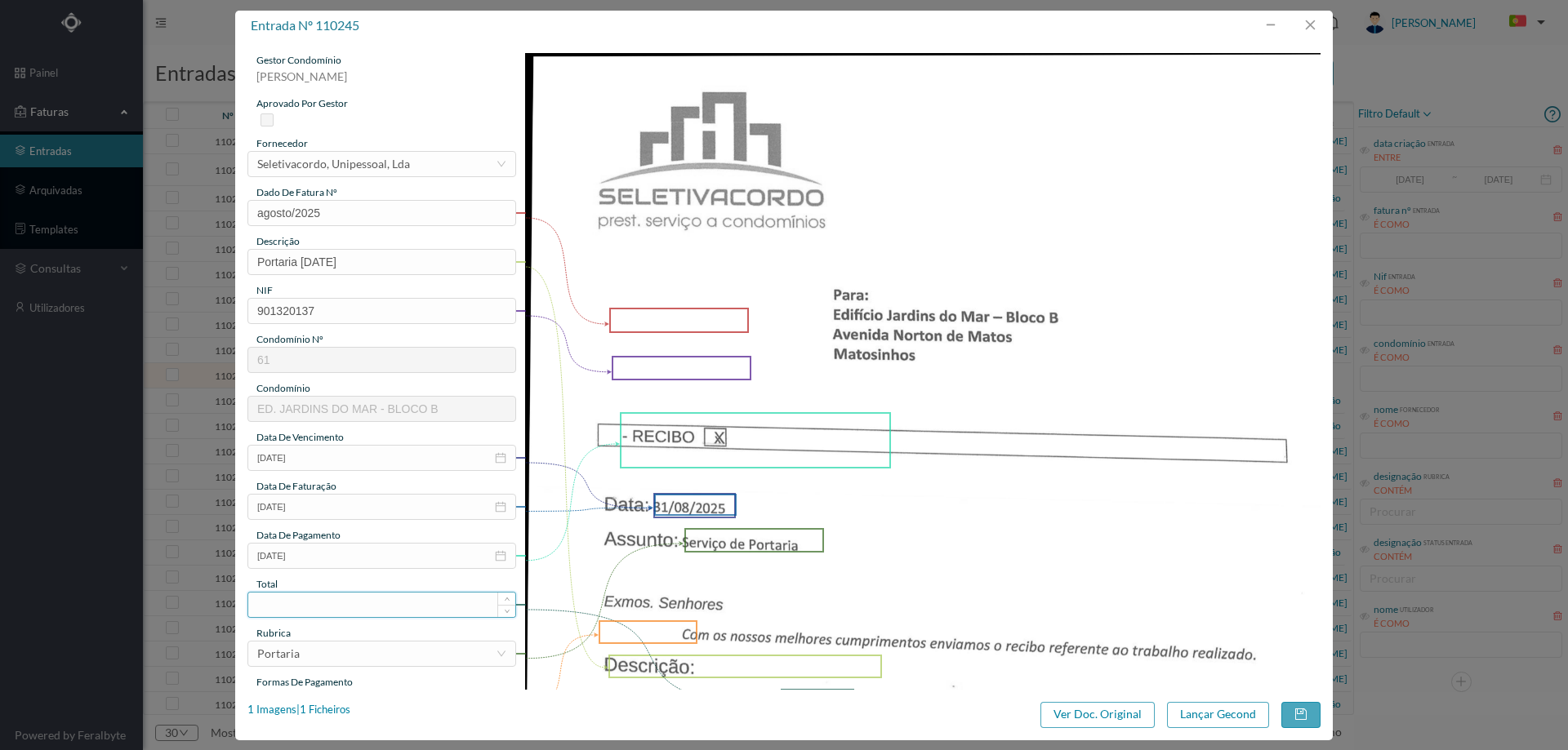
click at [349, 592] on div at bounding box center [382, 605] width 269 height 27
click at [349, 602] on input at bounding box center [382, 605] width 267 height 25
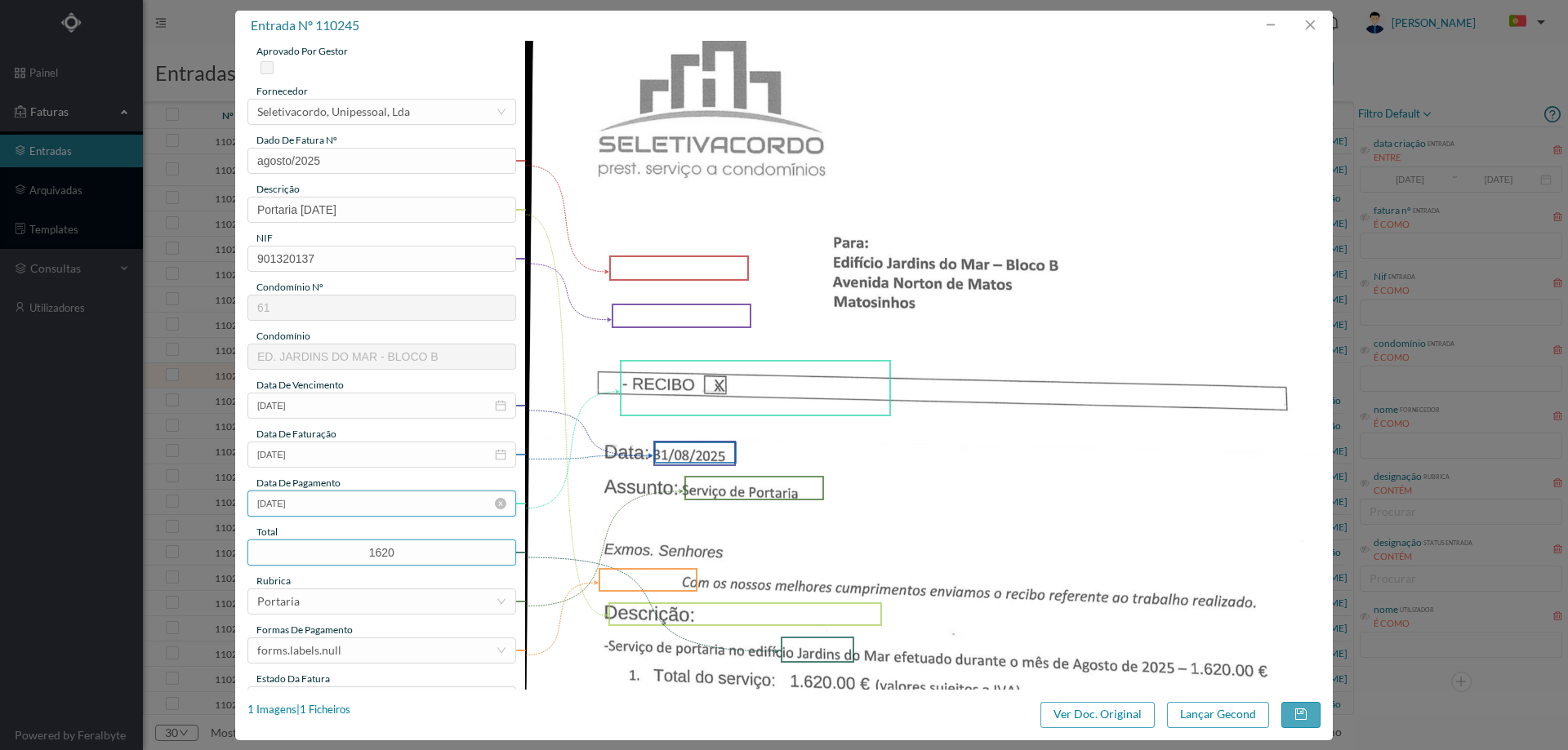
scroll to position [81, 0]
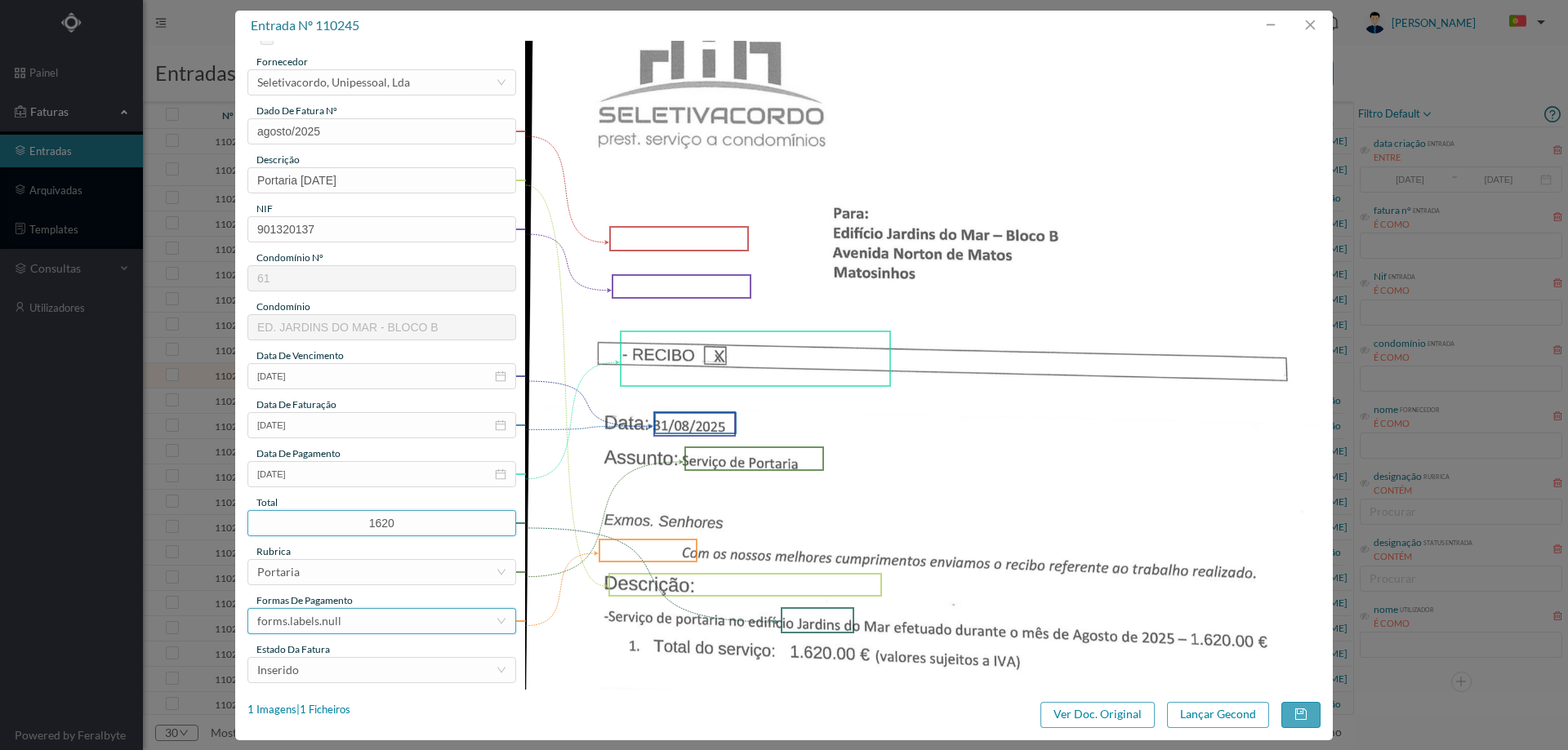
type input "1620.00"
click at [341, 622] on div "forms.labels.null" at bounding box center [377, 621] width 239 height 25
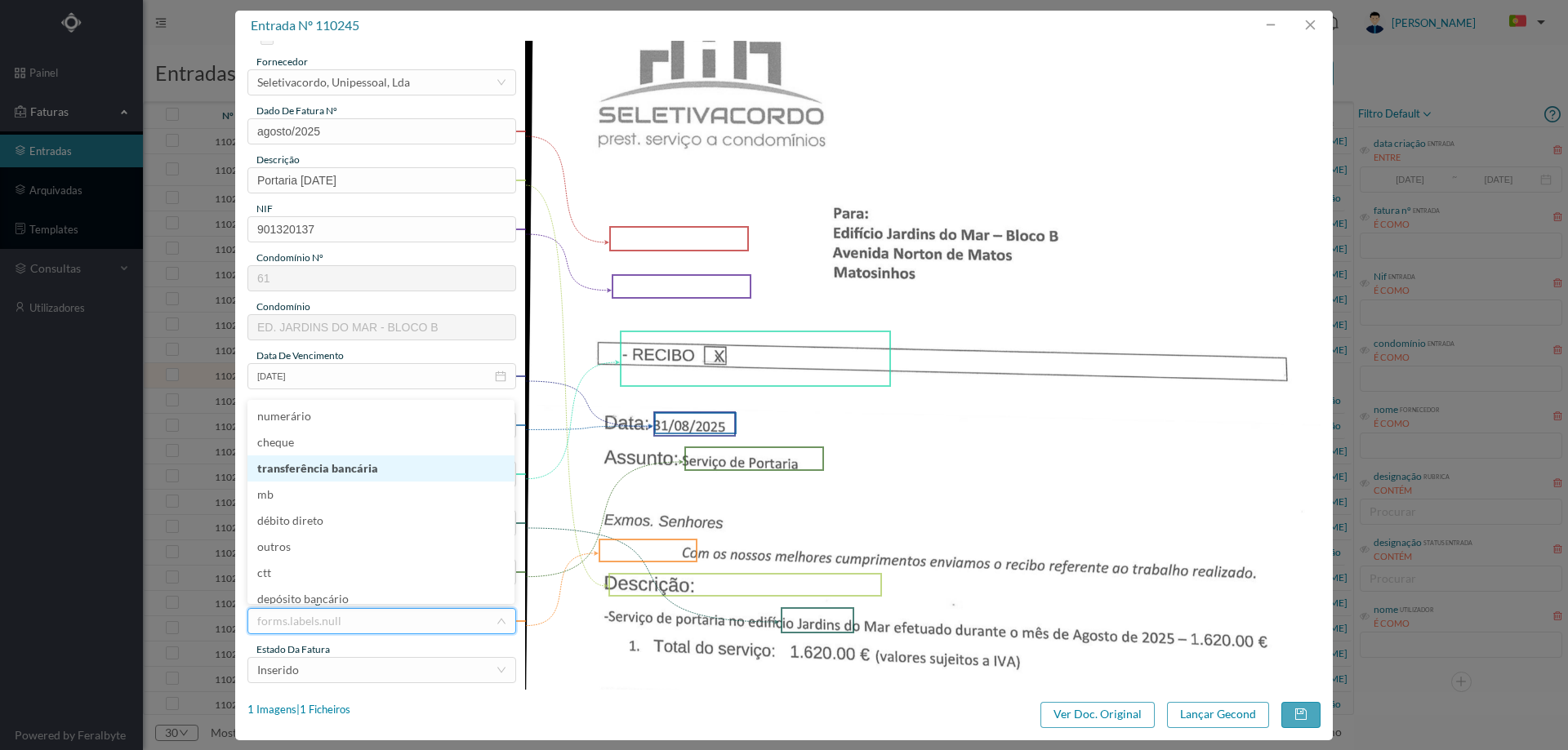
click at [361, 475] on li "transferência bancária" at bounding box center [381, 469] width 267 height 27
drag, startPoint x: 352, startPoint y: 664, endPoint x: 353, endPoint y: 653, distance: 11.0
click at [353, 663] on div "Inserido" at bounding box center [377, 670] width 239 height 25
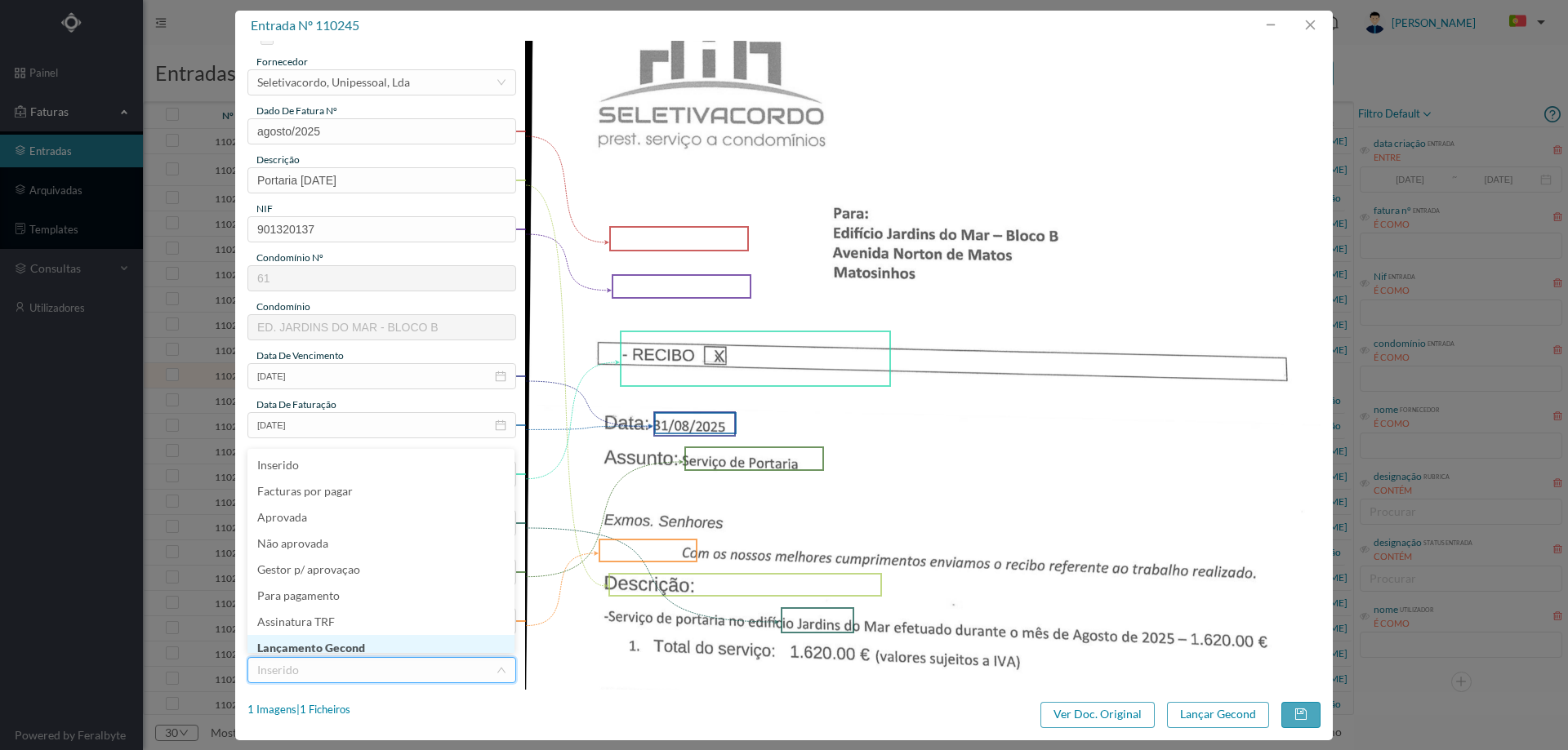
scroll to position [9, 0]
click at [351, 641] on li "Lançamento Gecond" at bounding box center [381, 640] width 267 height 27
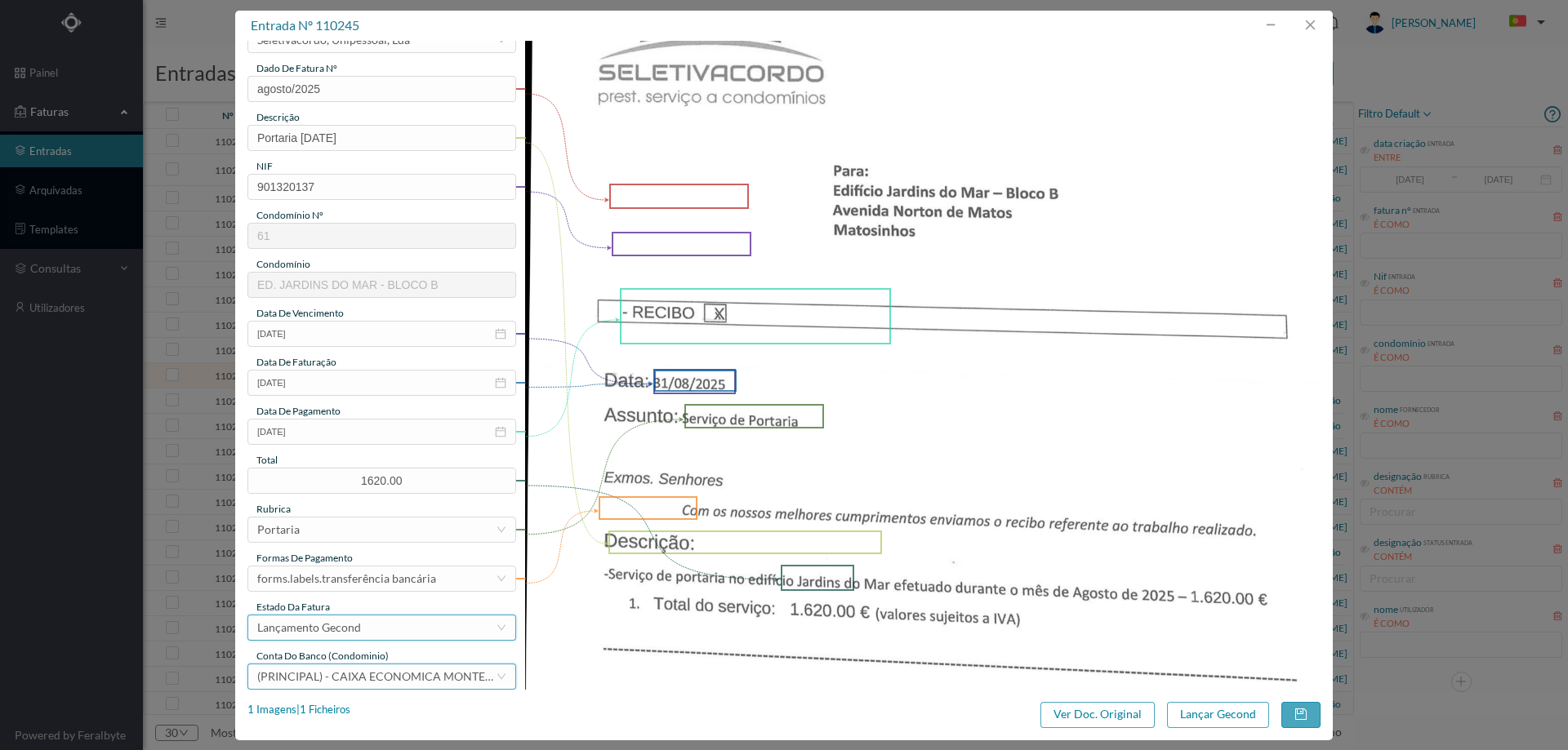
scroll to position [163, 0]
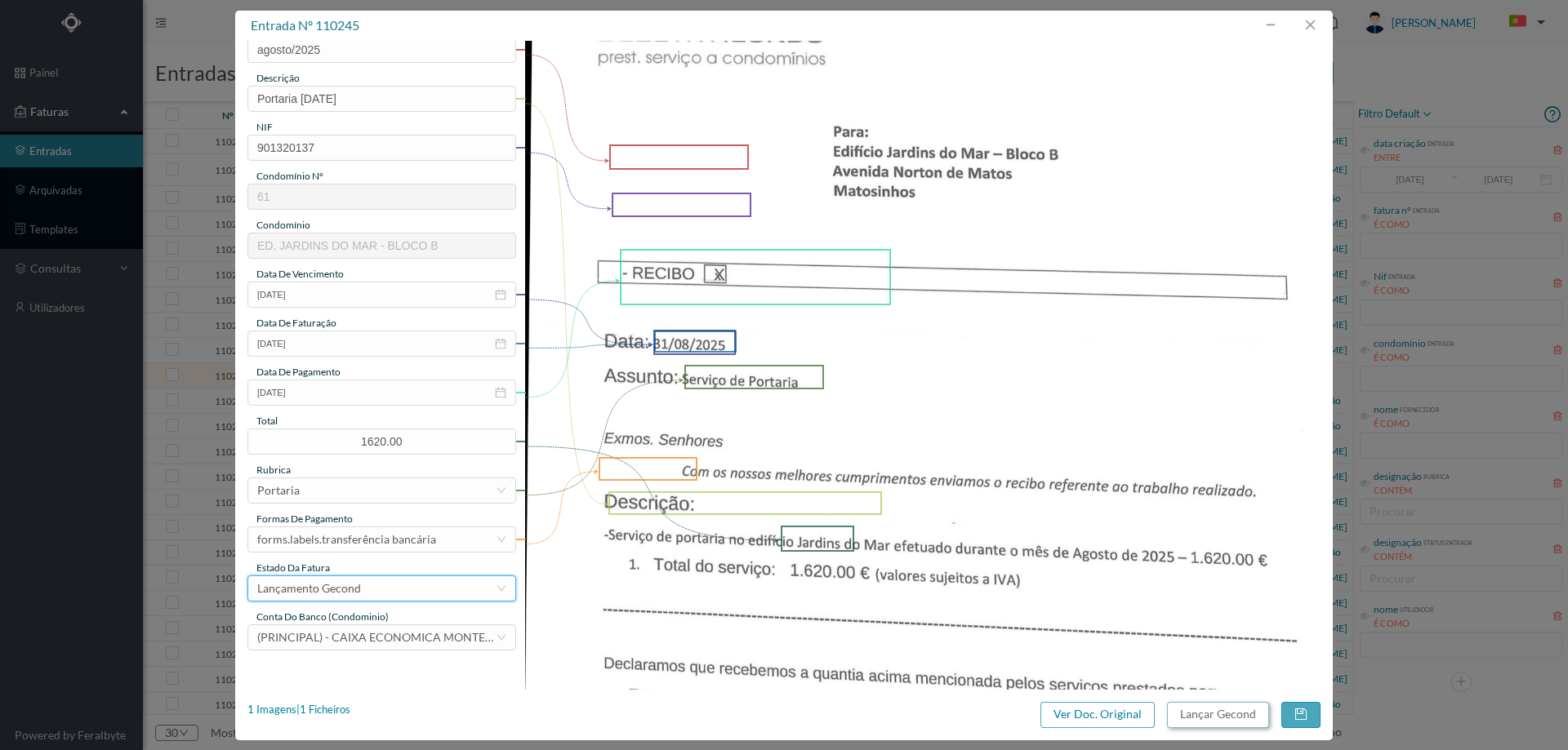
click at [1193, 703] on button "Lançar Gecond" at bounding box center [1218, 715] width 102 height 27
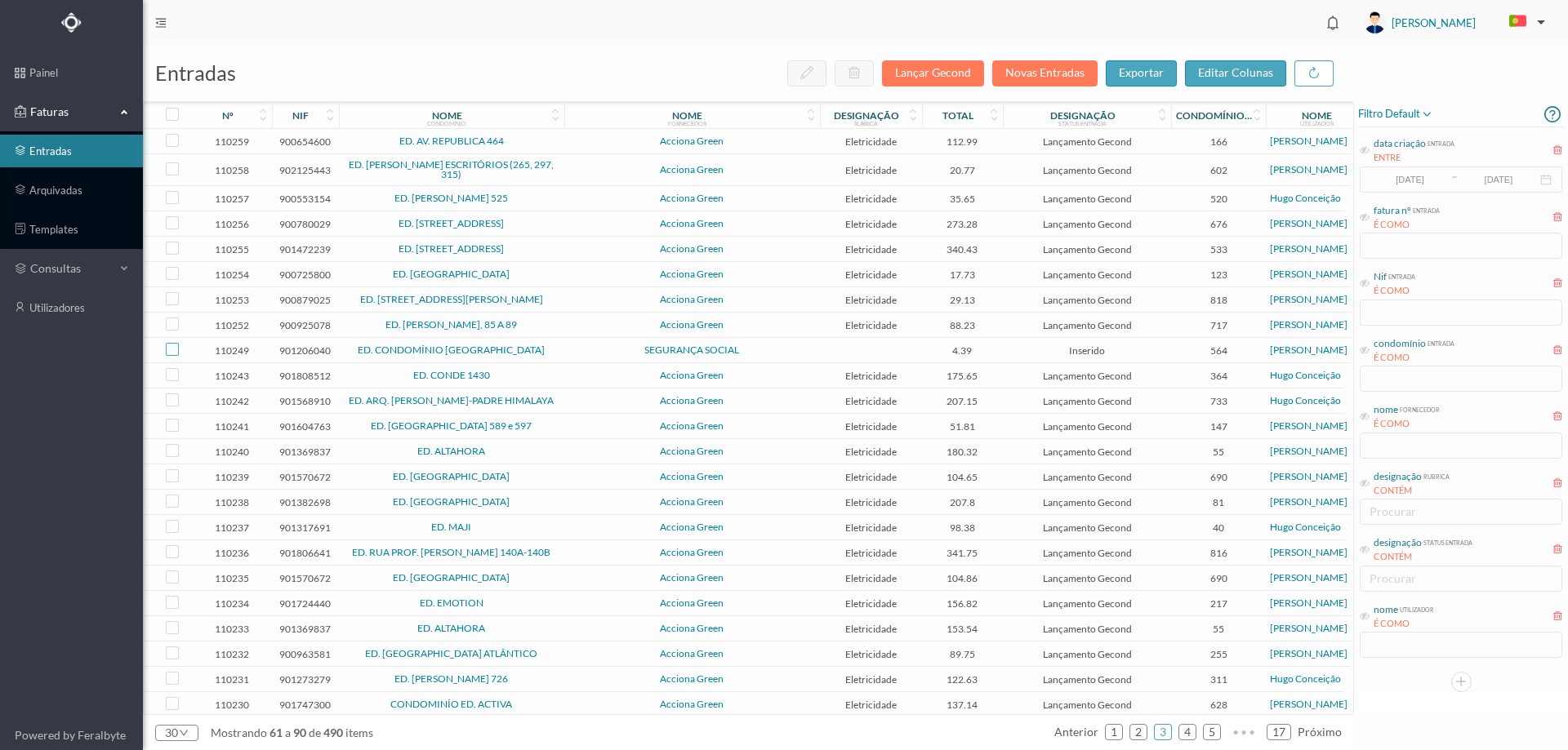
click at [175, 348] on input "checkbox" at bounding box center [172, 349] width 13 height 13
checkbox input "true"
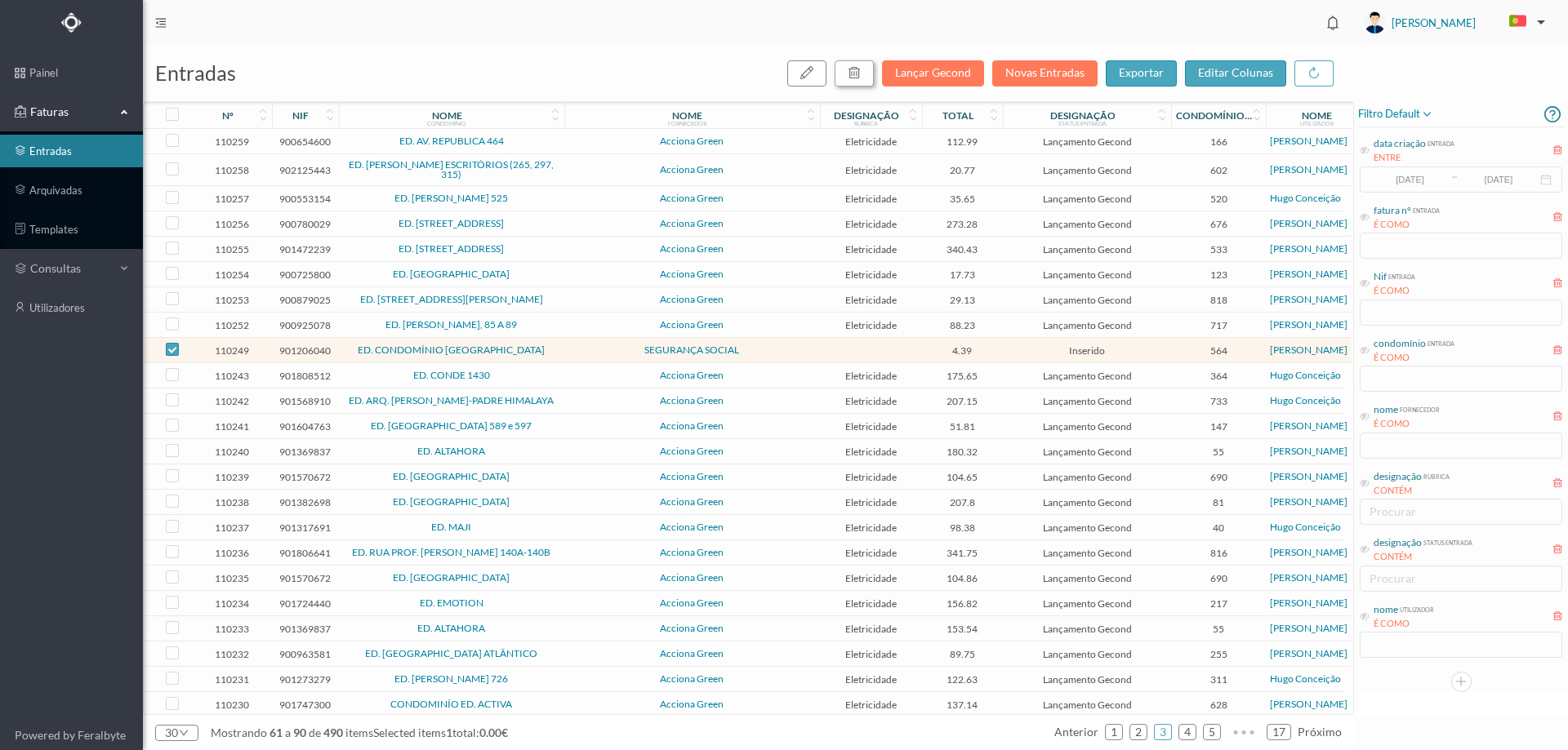
click at [860, 74] on icon "button" at bounding box center [855, 73] width 13 height 13
click at [994, 152] on button "sim" at bounding box center [1002, 147] width 32 height 20
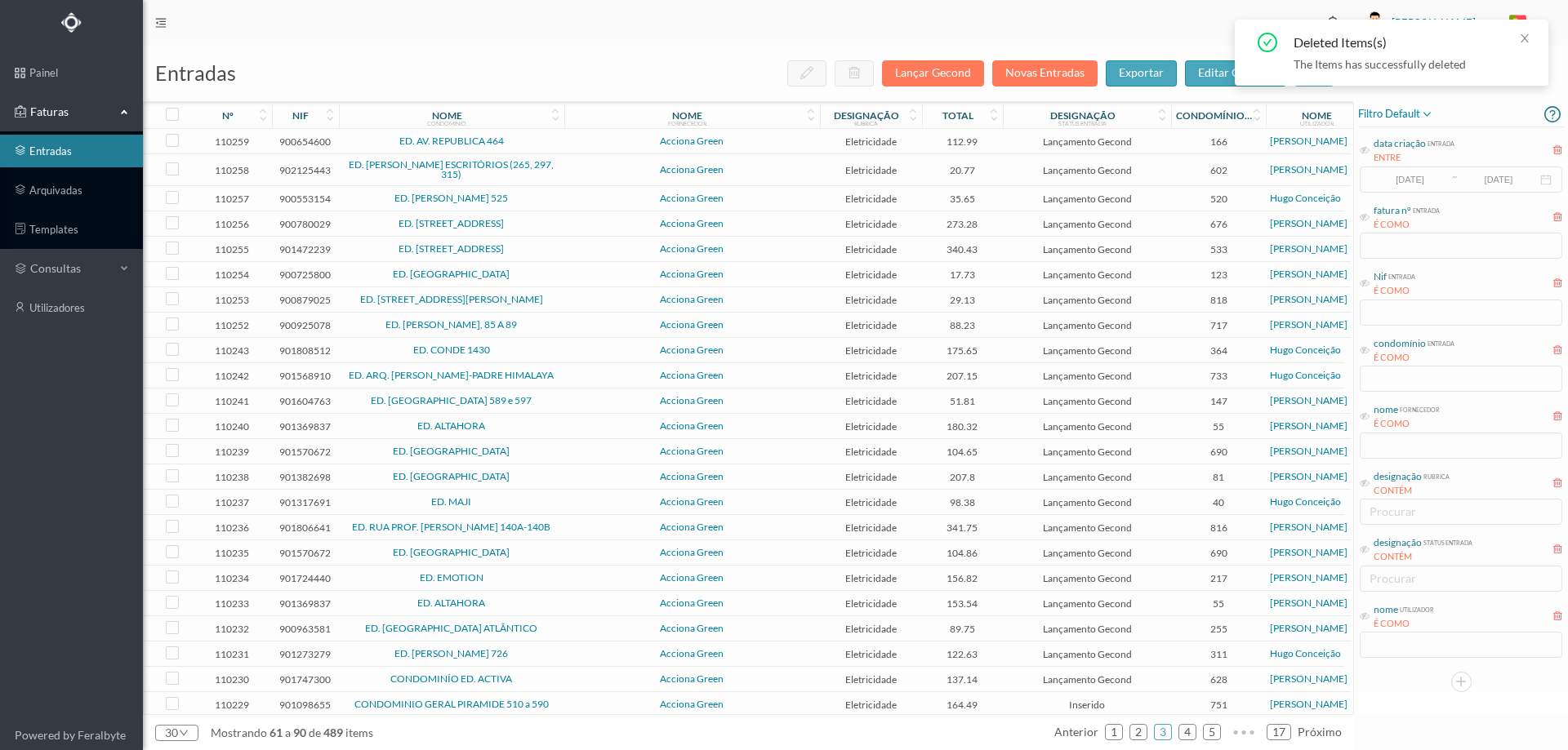
scroll to position [211, 0]
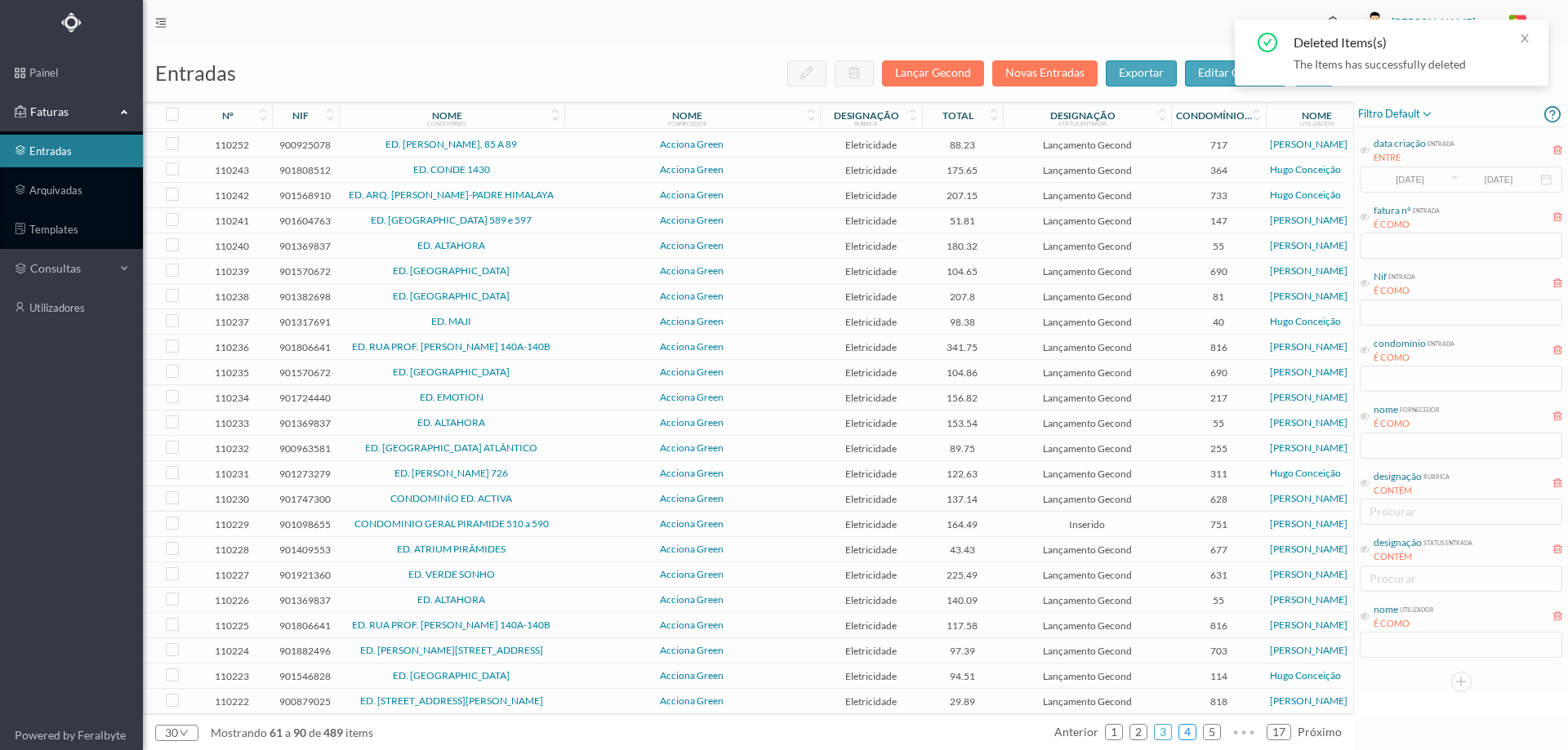
drag, startPoint x: 1193, startPoint y: 719, endPoint x: 1186, endPoint y: 733, distance: 15.7
click at [1193, 720] on ul "anterior 1 2 3 4 5 ••• 17 próximo" at bounding box center [1198, 732] width 287 height 27
click at [1186, 734] on link "4" at bounding box center [1187, 732] width 16 height 25
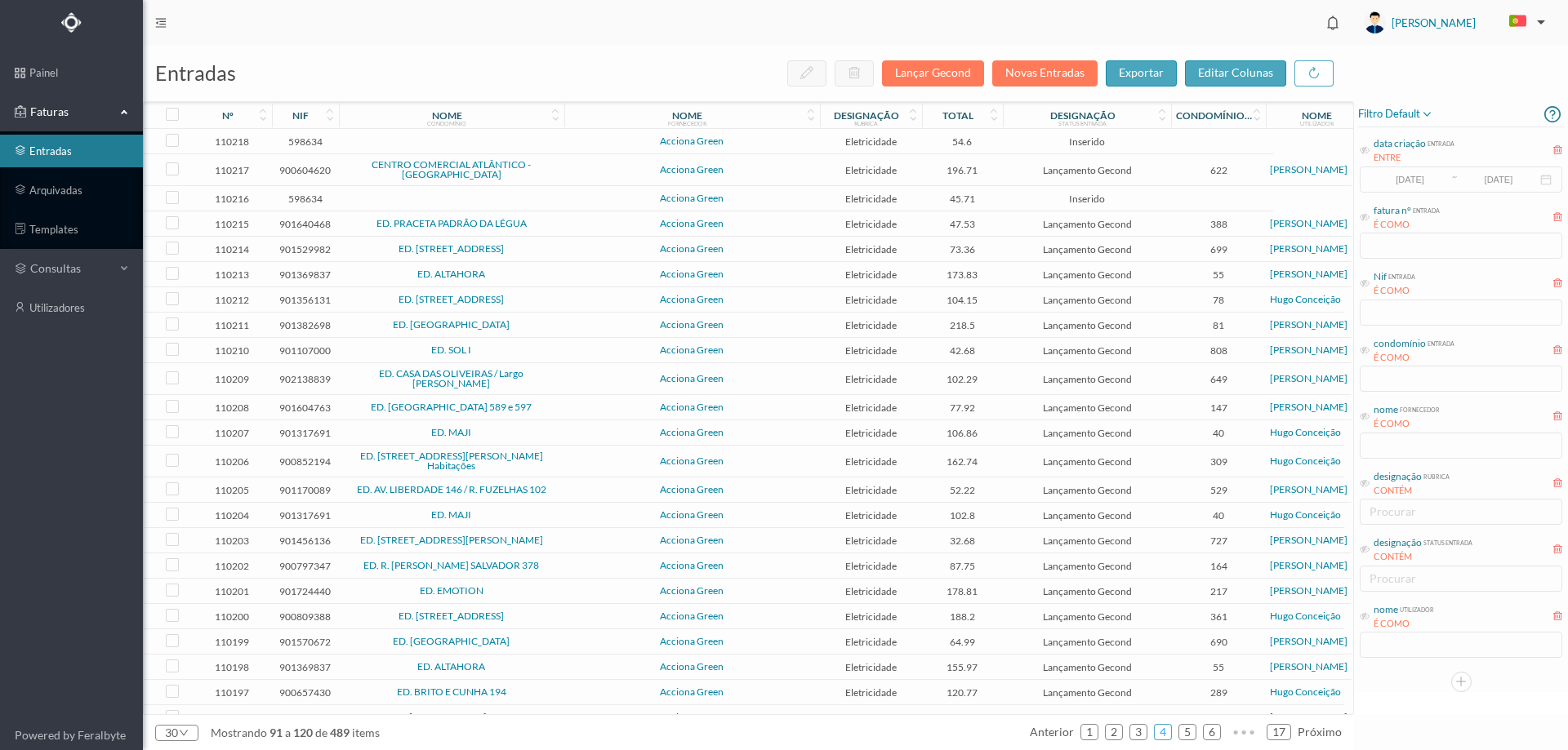
scroll to position [0, 0]
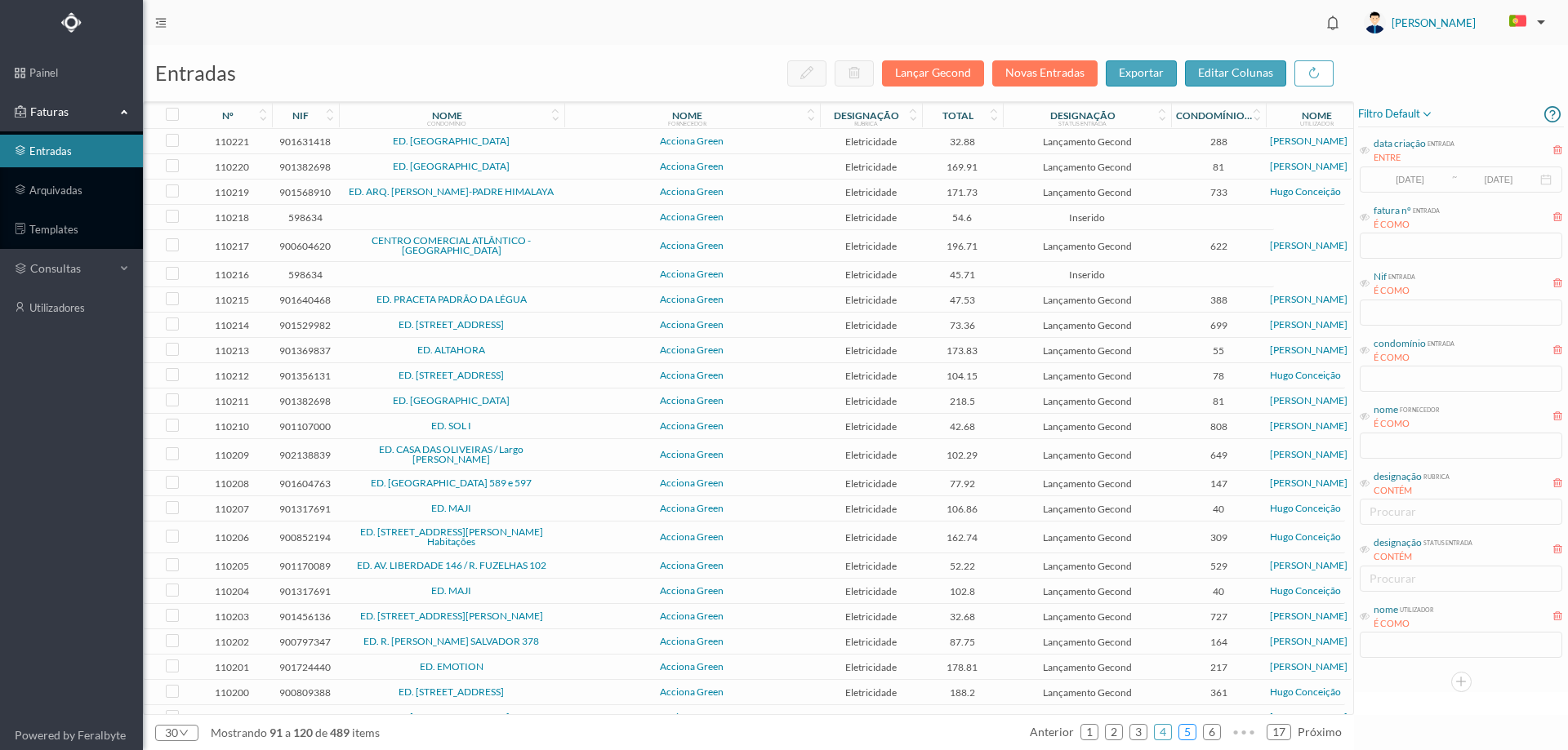
click at [1190, 734] on link "5" at bounding box center [1187, 732] width 16 height 25
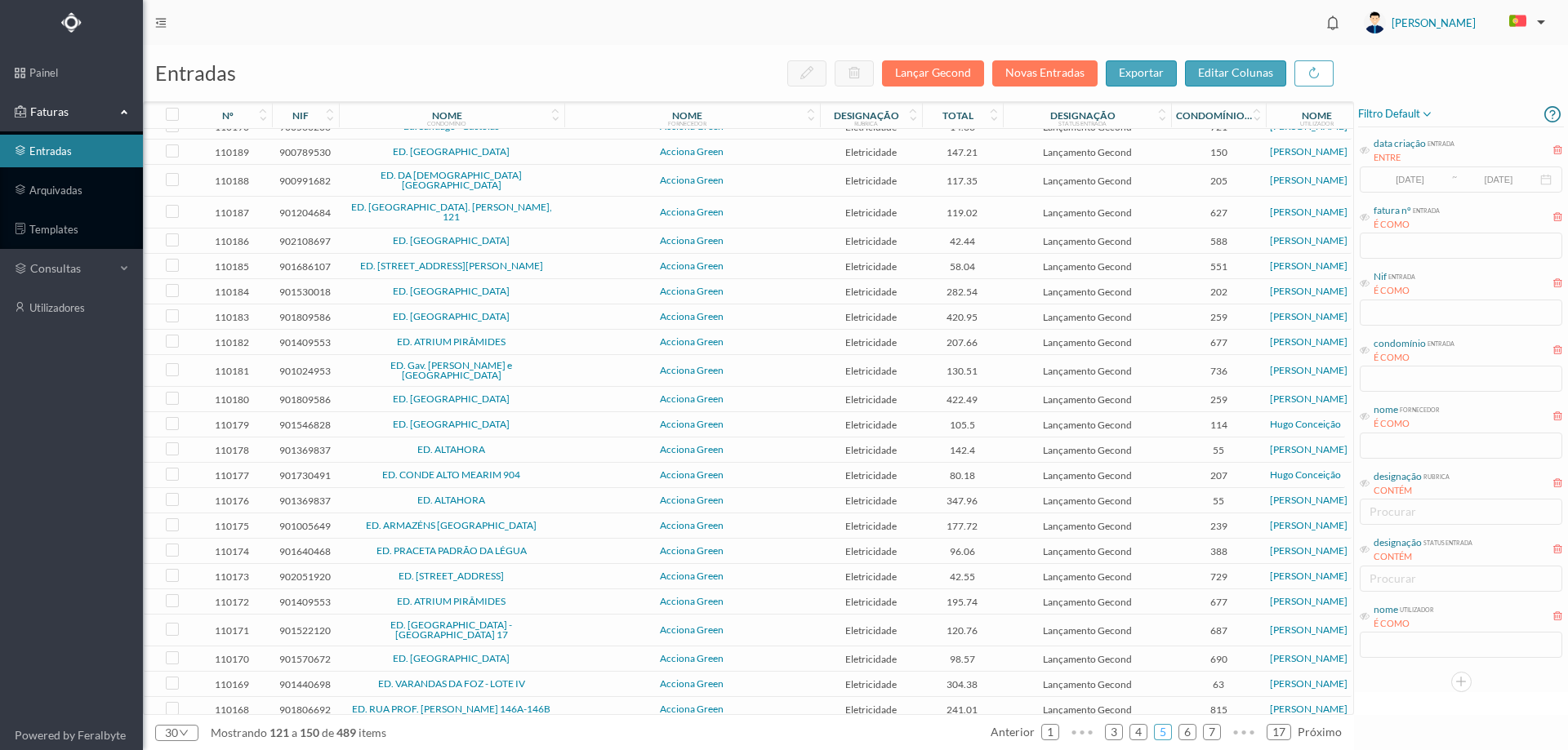
scroll to position [192, 0]
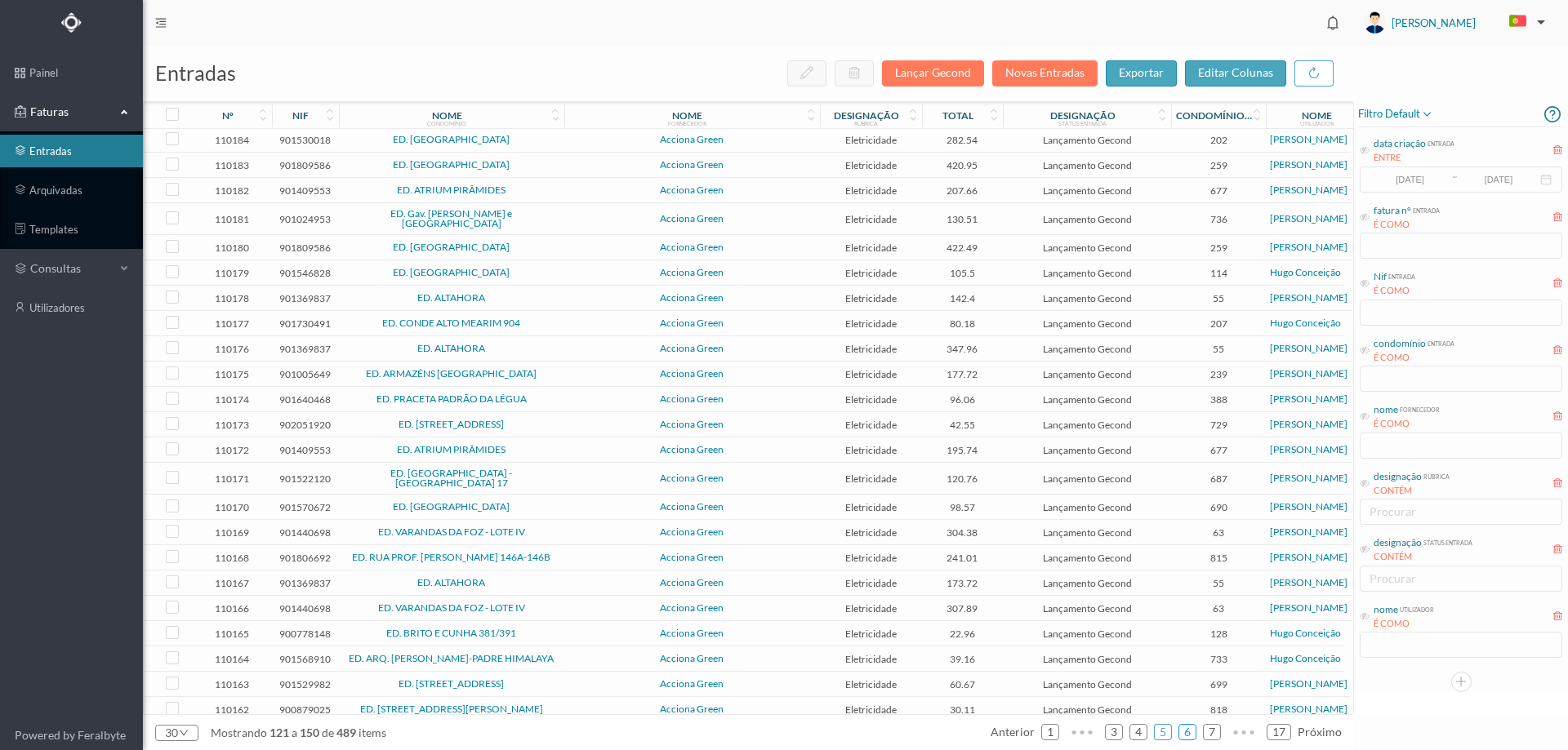
click at [1192, 735] on link "6" at bounding box center [1187, 732] width 16 height 25
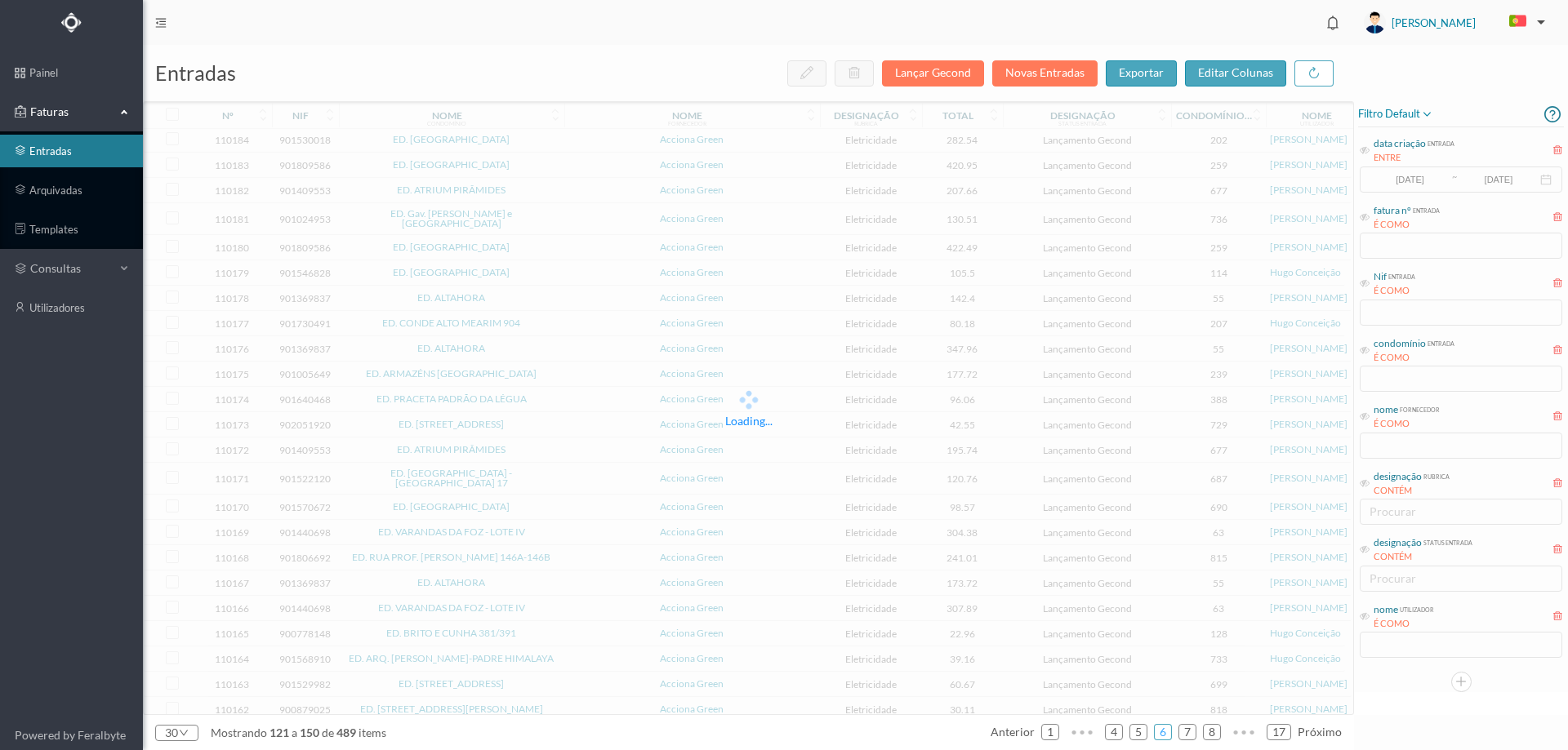
scroll to position [187, 0]
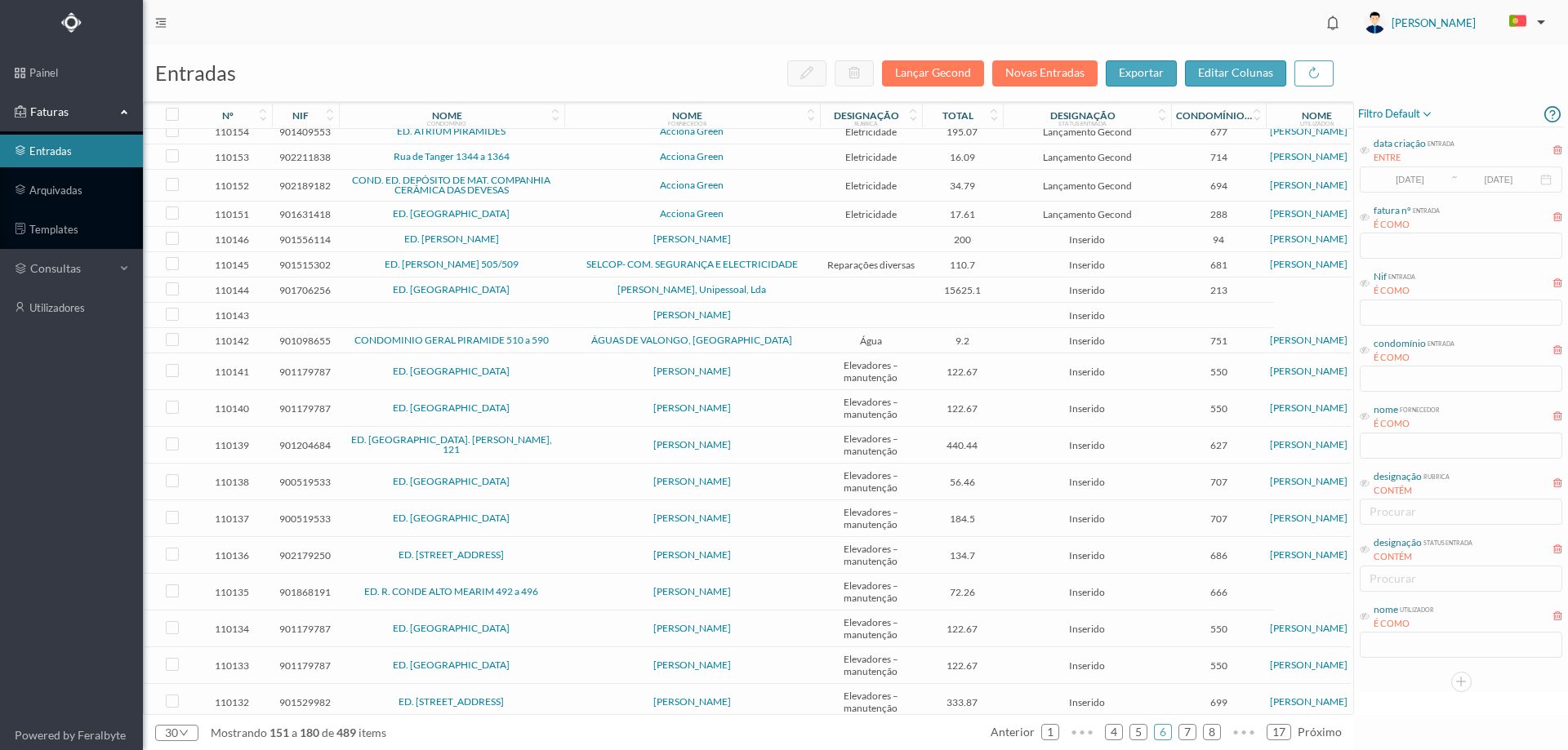
click at [583, 244] on span "[PERSON_NAME]" at bounding box center [692, 239] width 247 height 9
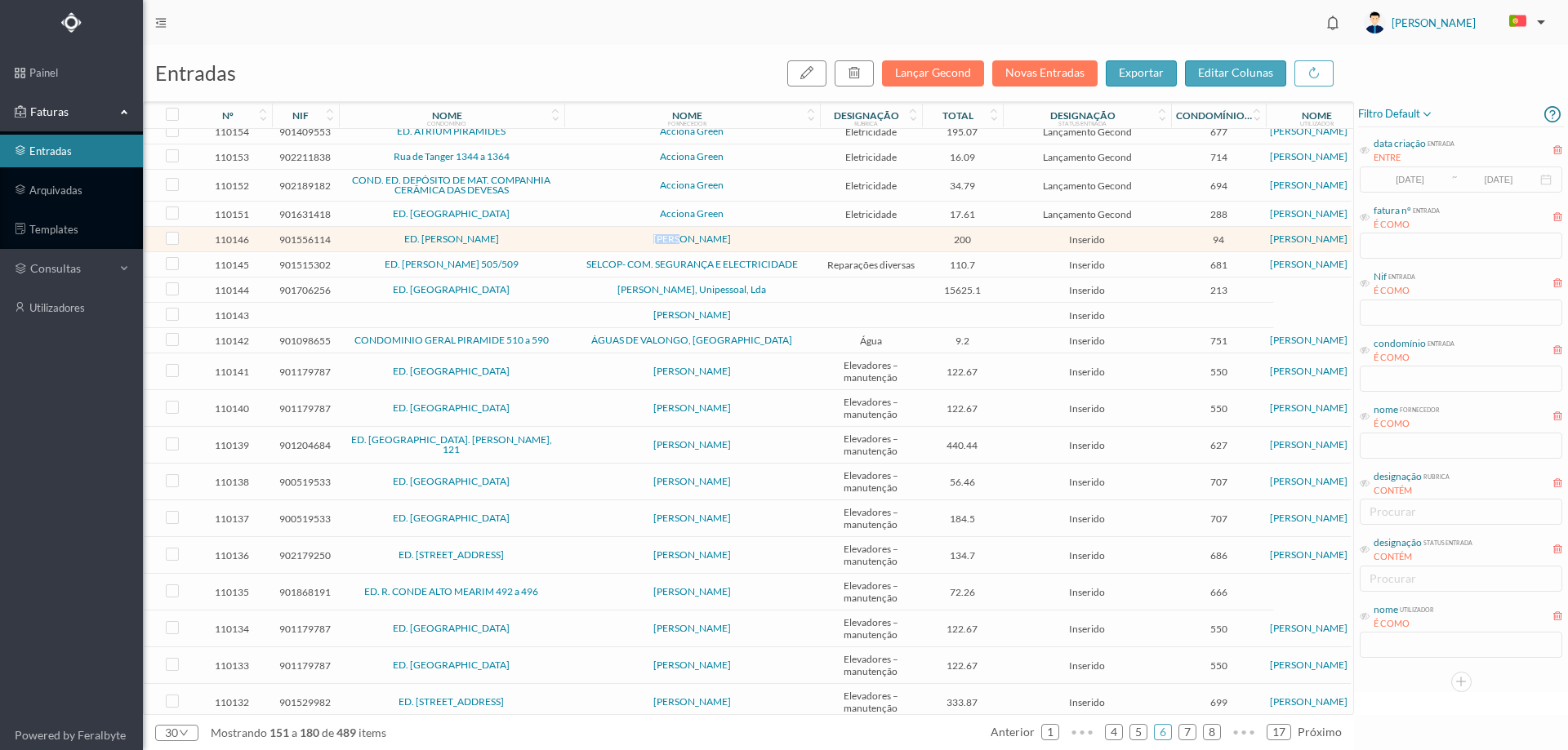
click at [583, 244] on span "[PERSON_NAME]" at bounding box center [692, 239] width 247 height 9
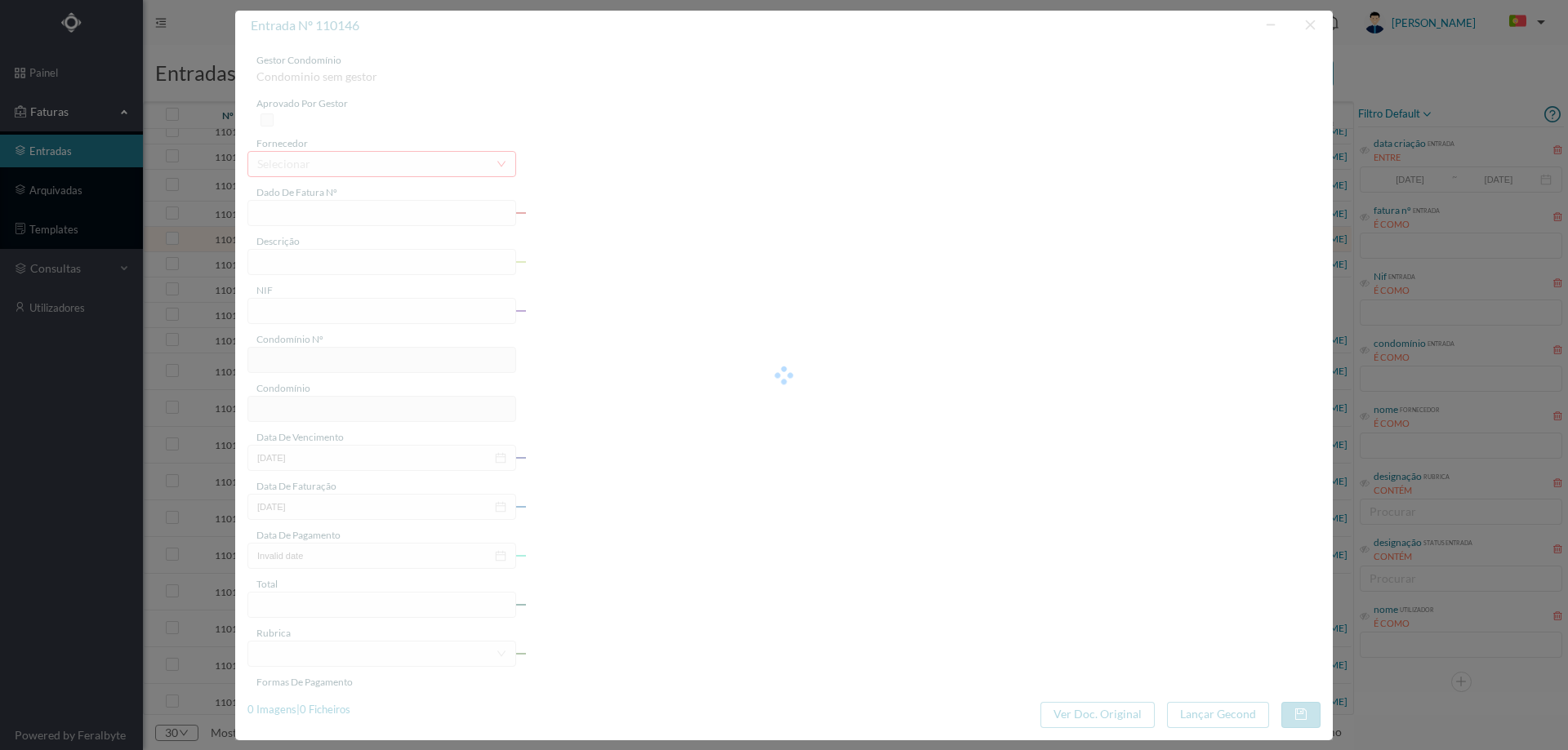
type input "FR ATSIRE01FR/13"
type input "901556114"
type input "Invalid date"
type input "[DATE]"
type input "200.00"
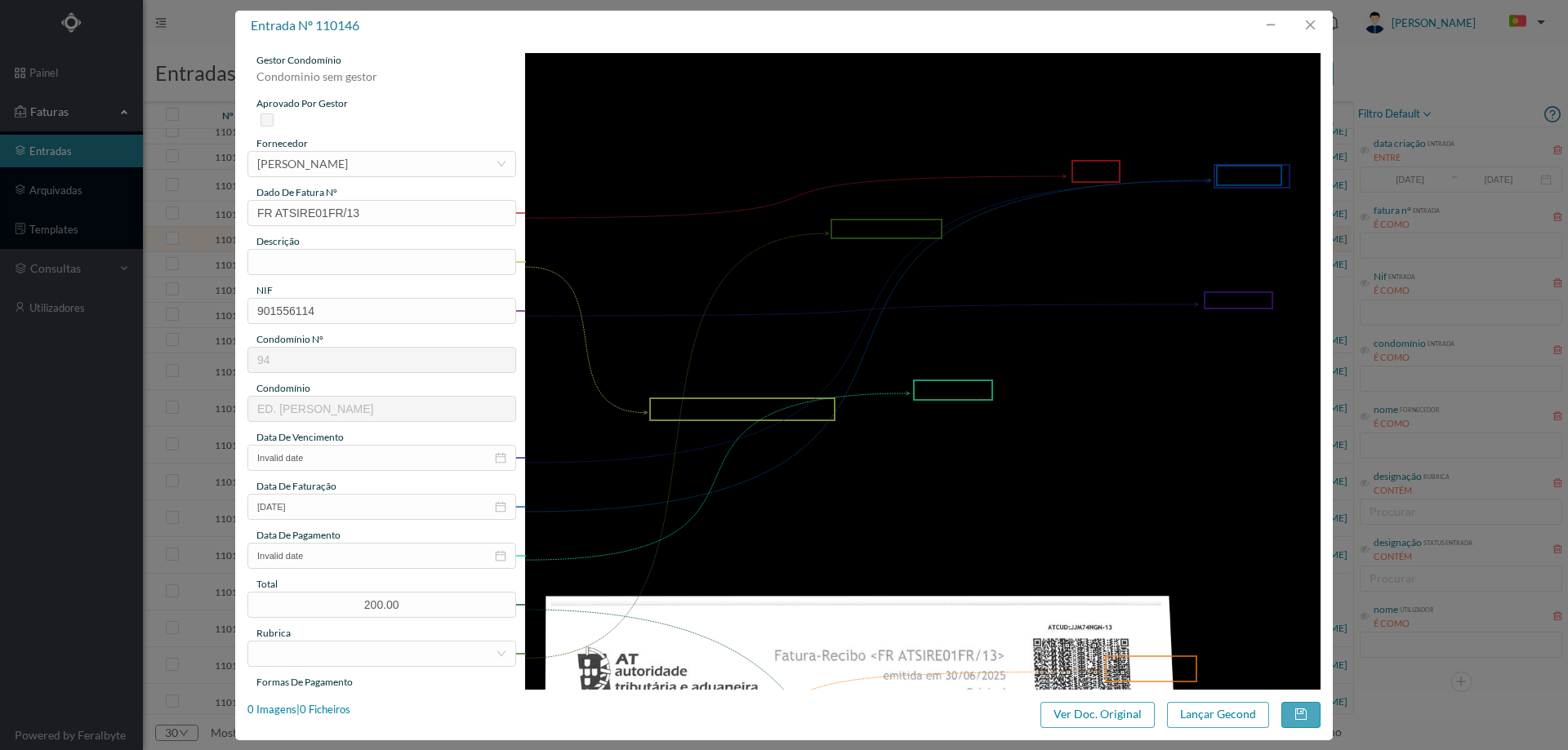
type input "94"
type input "ED. [PERSON_NAME]"
click at [1062, 714] on button "Ver Doc. Original" at bounding box center [1097, 715] width 115 height 27
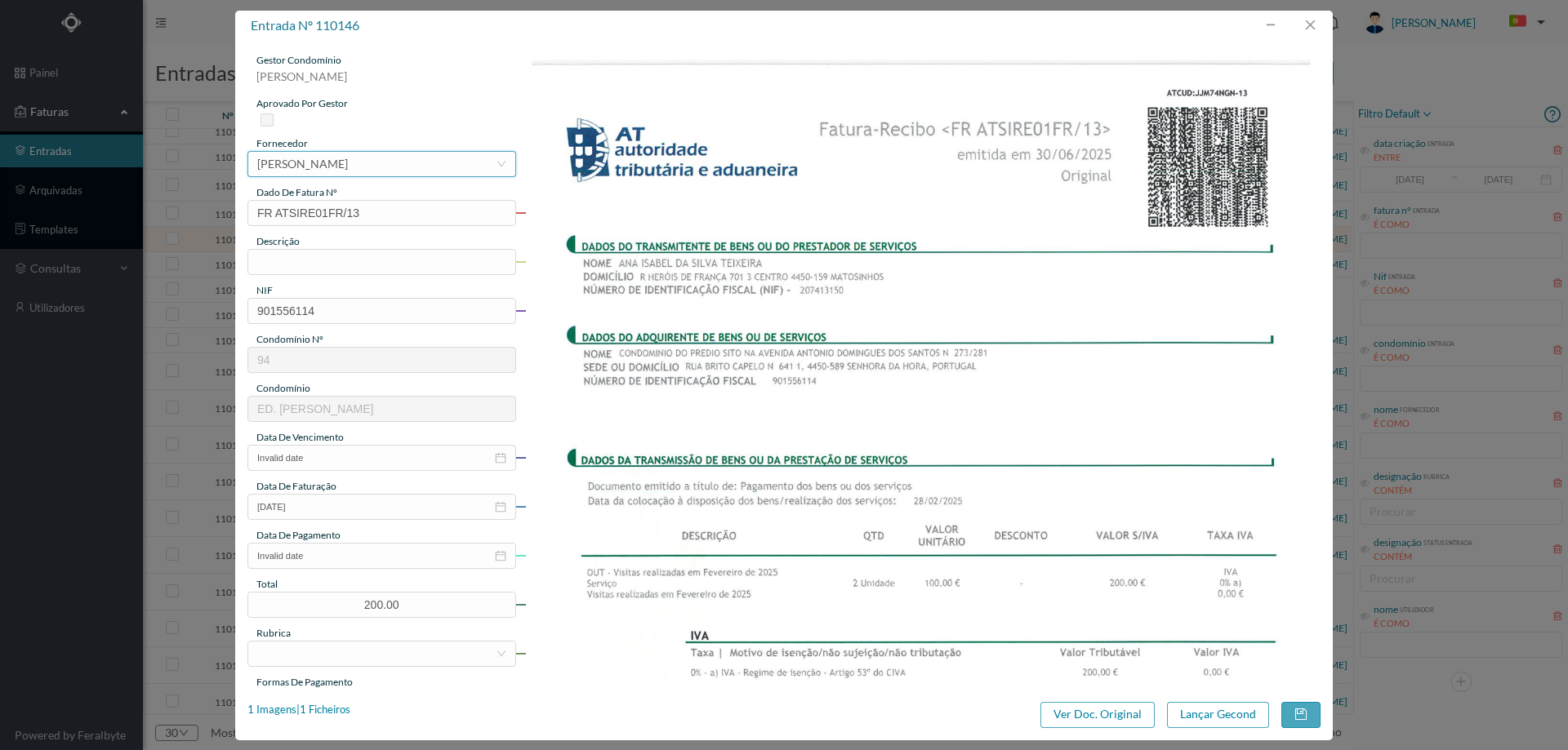
click at [341, 165] on div "JOSÉ MARIA MOREIRA DA SILVA" at bounding box center [303, 164] width 91 height 25
type input "ana isa"
click at [364, 198] on li "Ana Isabel da Silva Teixeira" at bounding box center [381, 196] width 267 height 27
click at [311, 274] on input "text" at bounding box center [382, 262] width 269 height 27
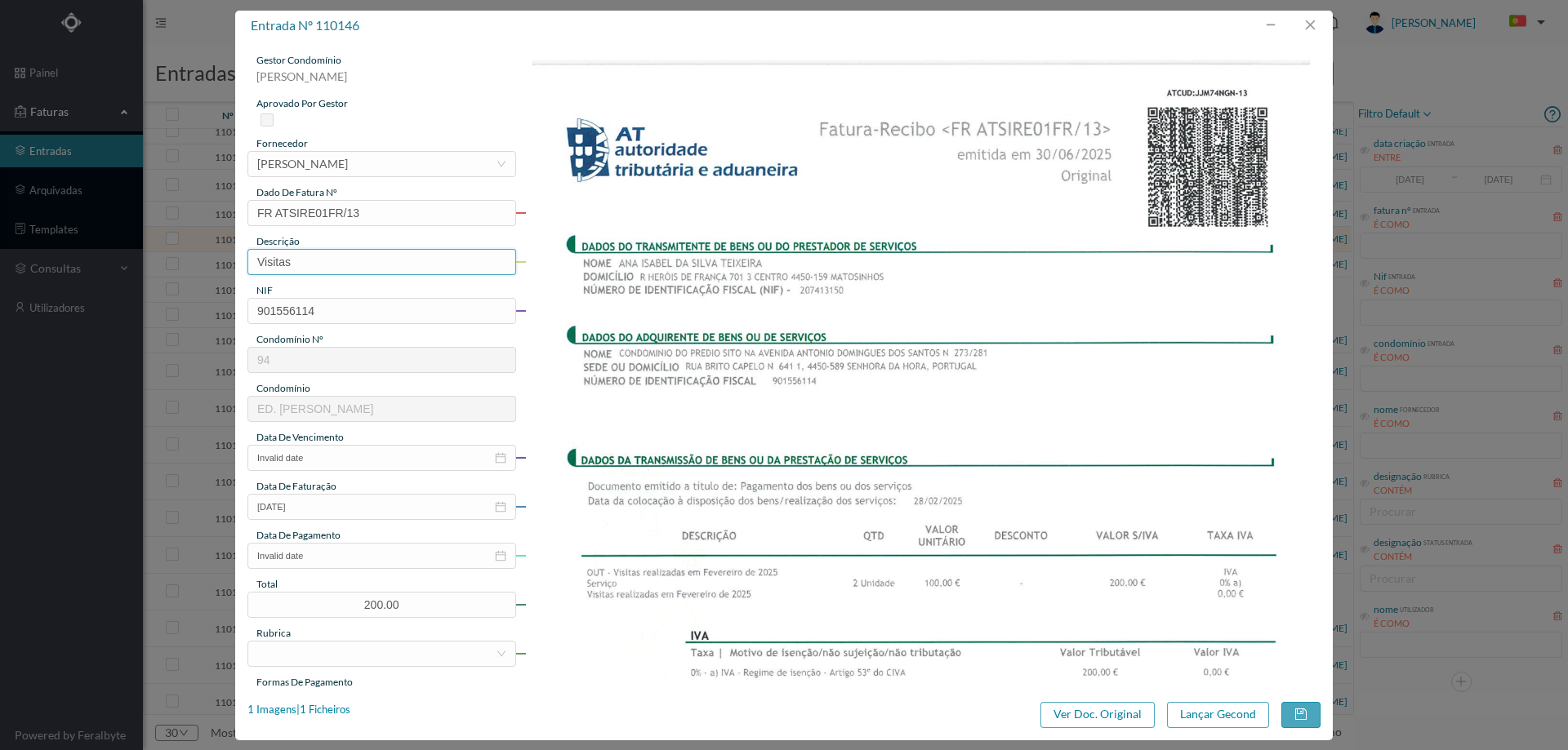
type input "Visitas Fevereiro 2025"
click at [332, 457] on input "Invalid date" at bounding box center [382, 458] width 269 height 27
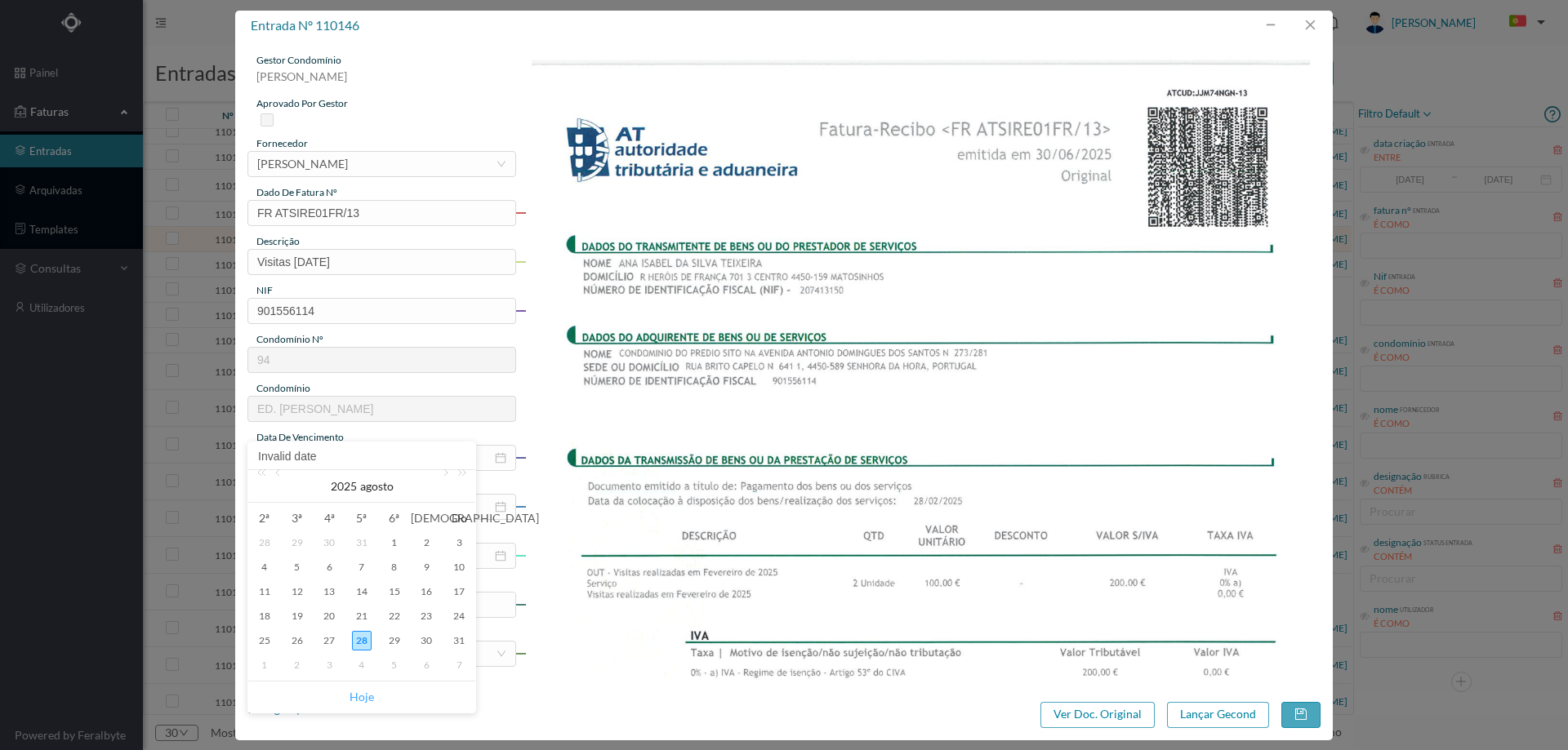
click at [362, 693] on link "Hoje" at bounding box center [362, 697] width 25 height 31
type input "28-08-2025"
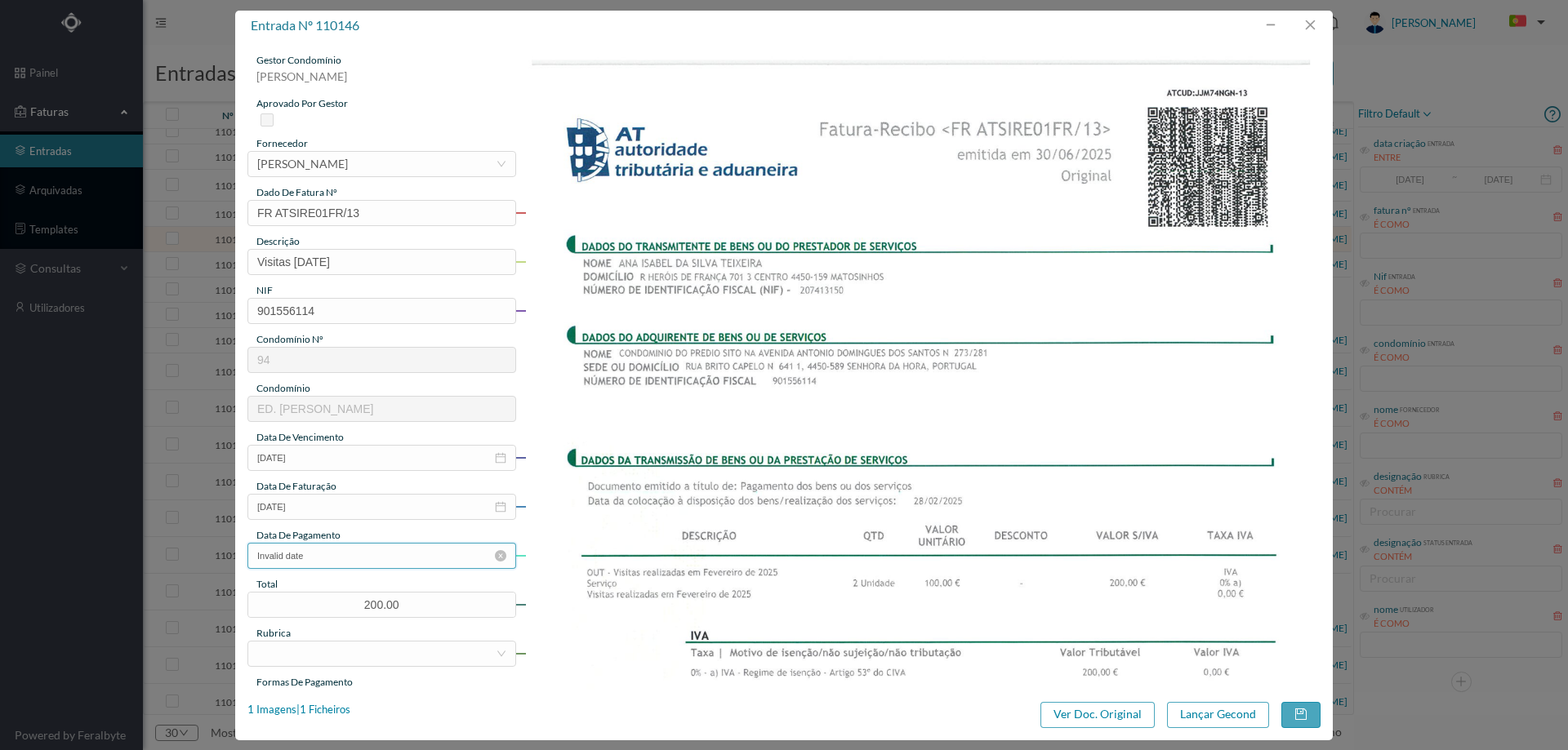
click at [323, 560] on input "Invalid date" at bounding box center [382, 556] width 269 height 27
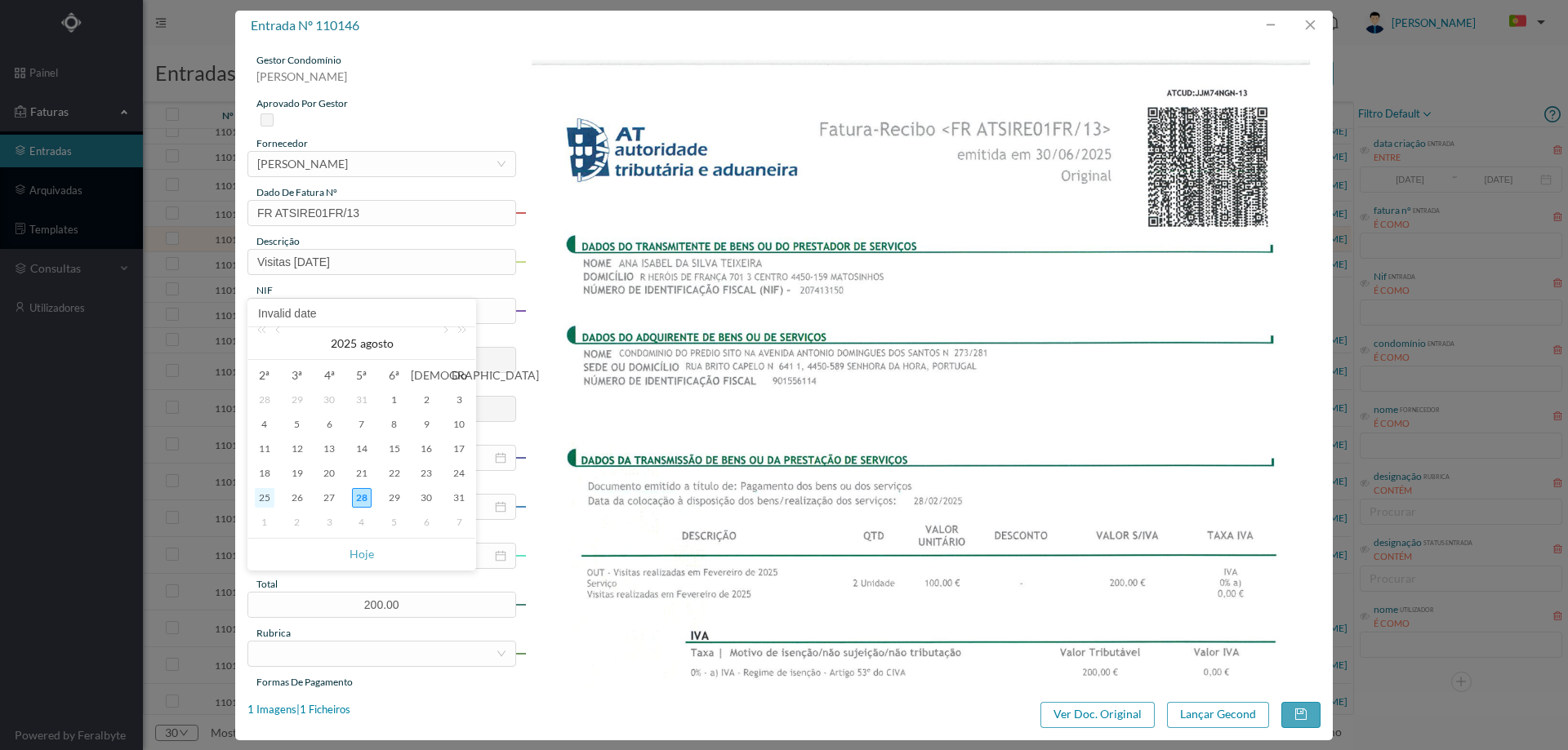
click at [266, 501] on div "25" at bounding box center [264, 497] width 20 height 20
type input "25-08-2025"
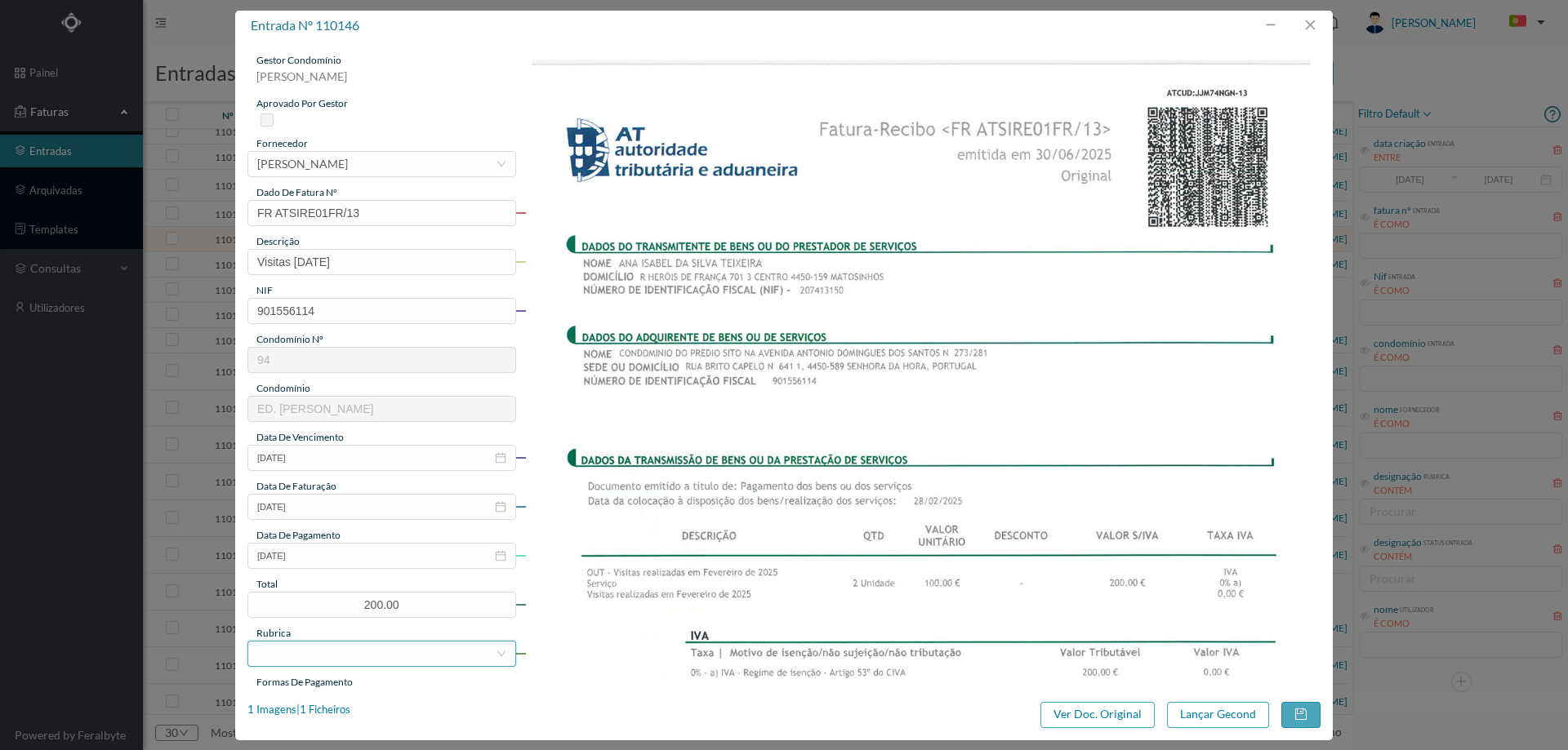
click at [392, 652] on div at bounding box center [377, 653] width 239 height 25
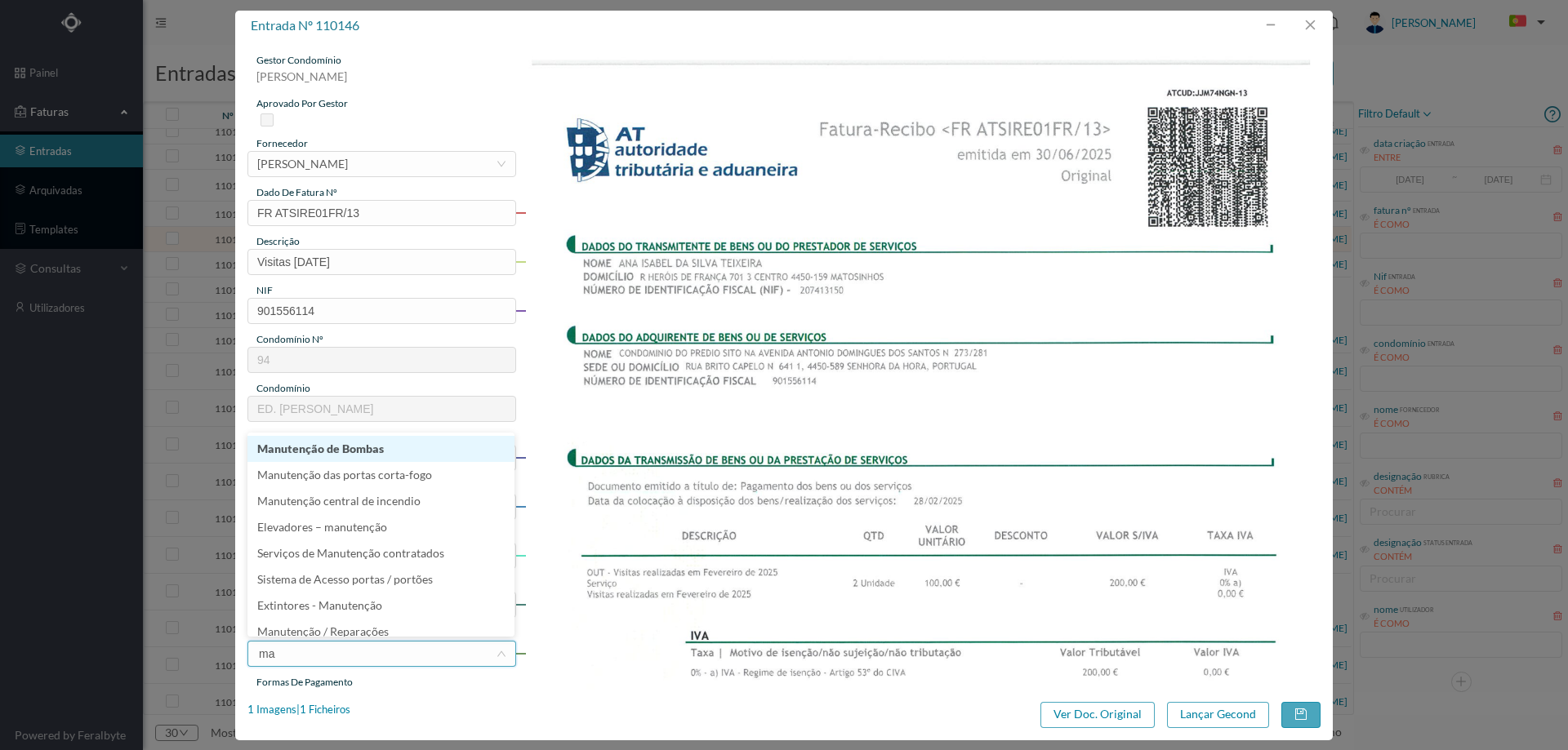
type input "m"
type input "limp"
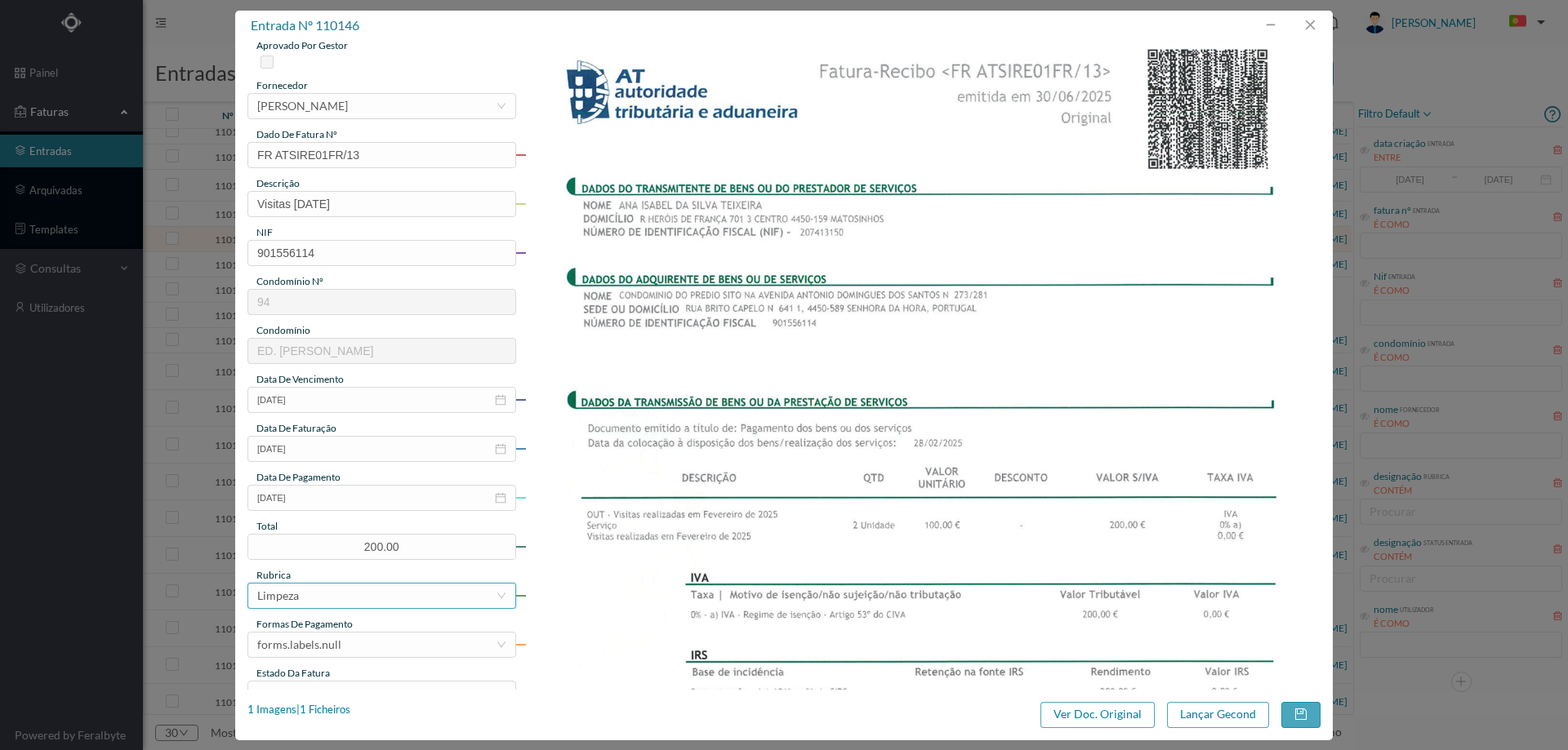
scroll to position [163, 0]
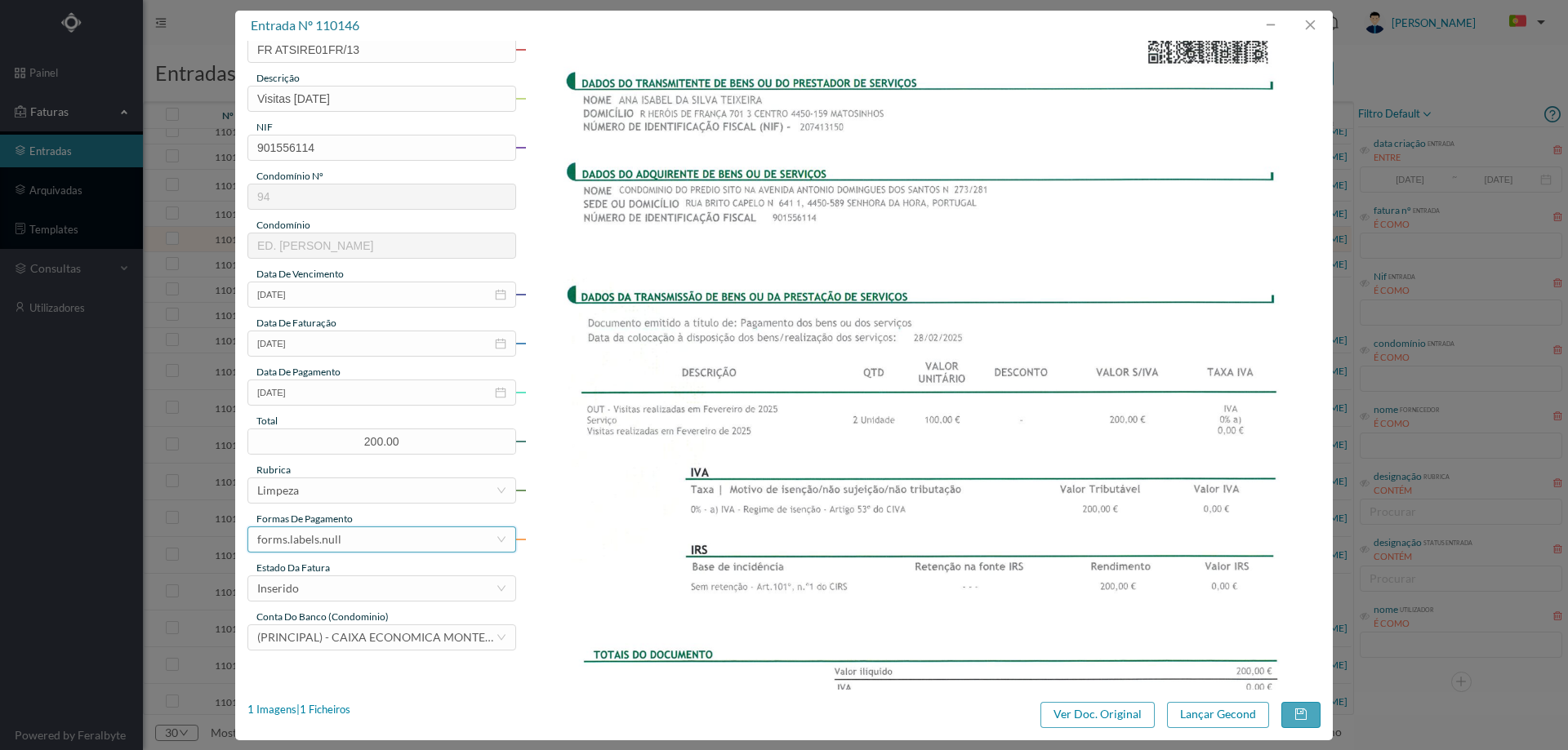
click at [375, 546] on div "forms.labels.null" at bounding box center [377, 540] width 239 height 25
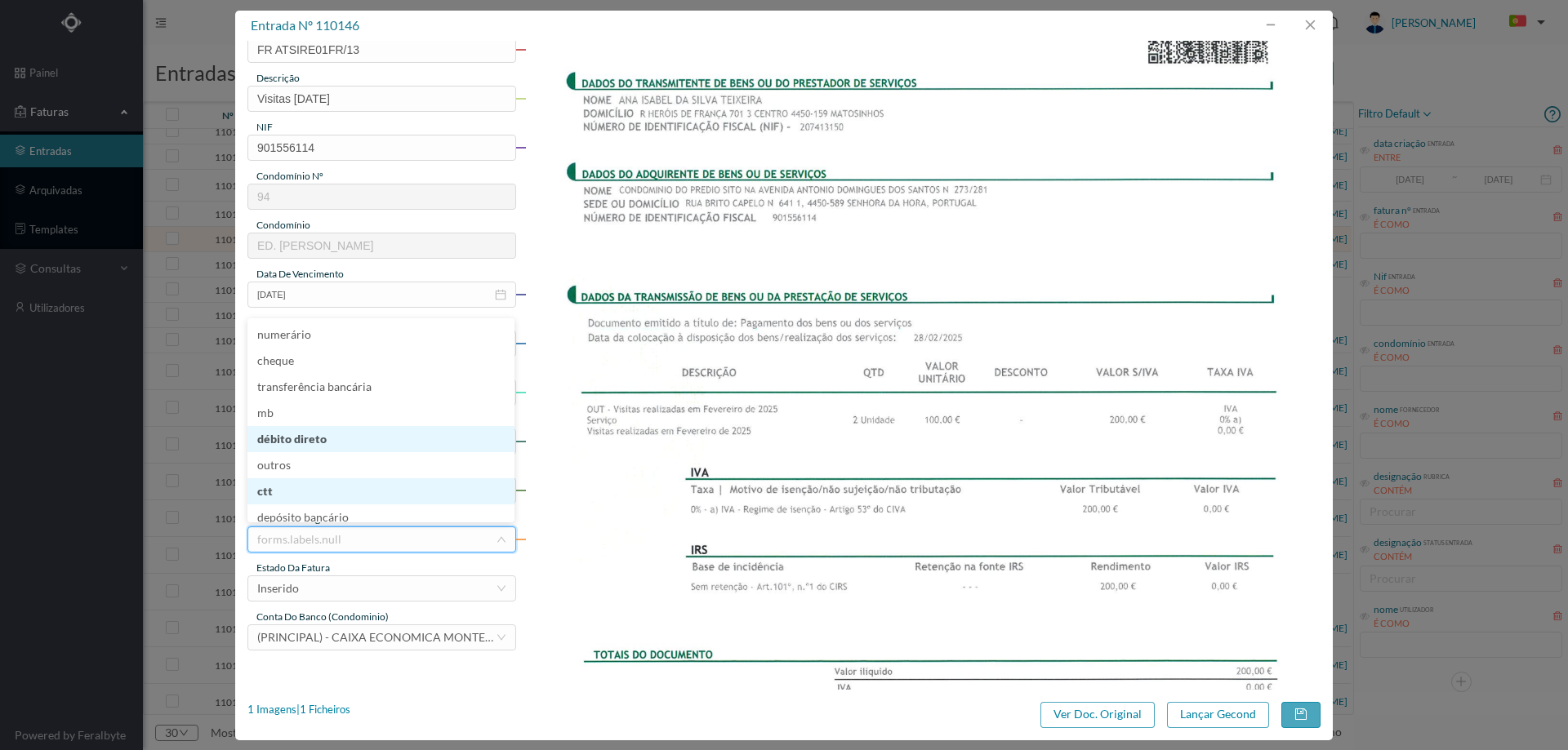
scroll to position [8, 0]
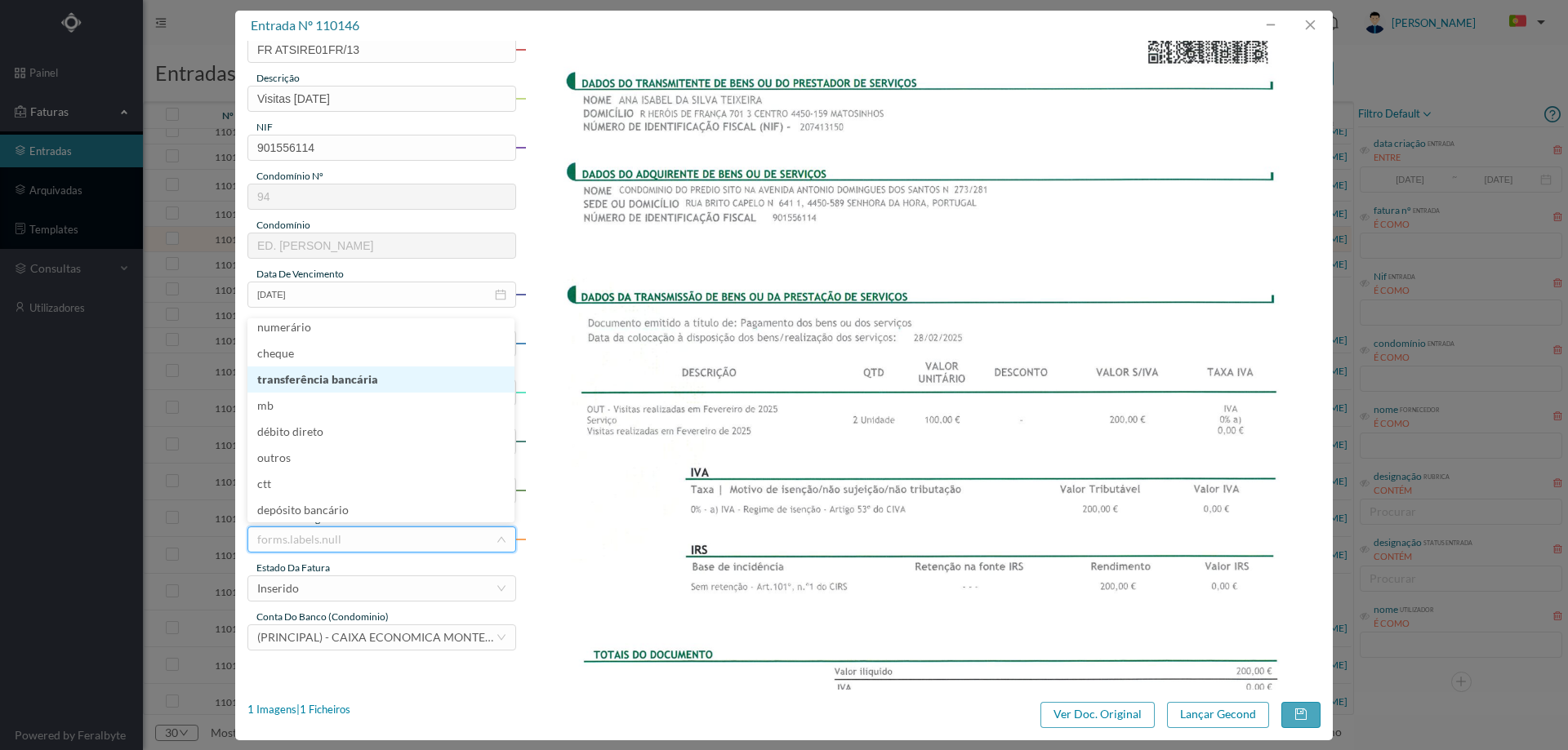
click at [349, 373] on li "transferência bancária" at bounding box center [381, 380] width 267 height 27
click at [346, 593] on div "Inserido" at bounding box center [377, 589] width 239 height 25
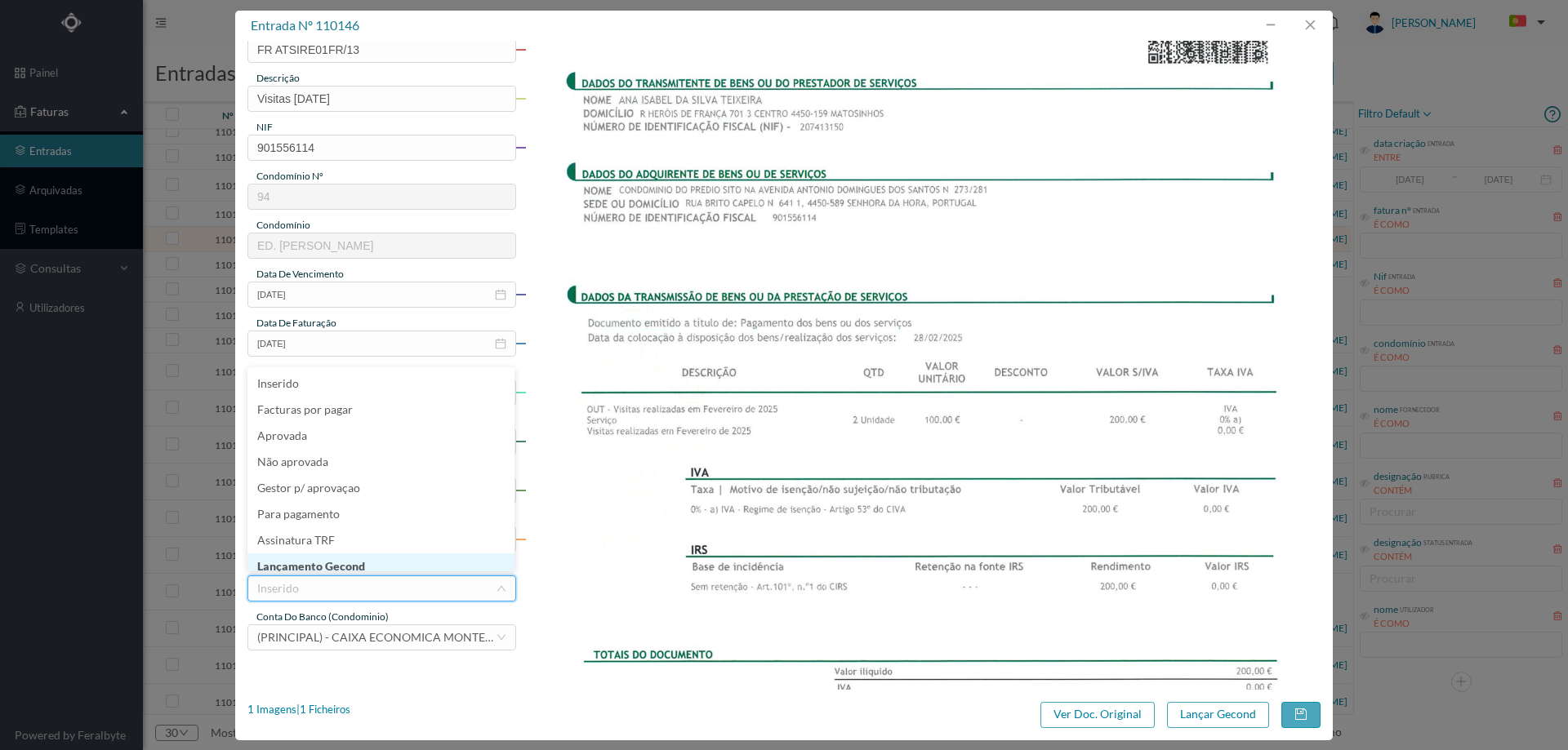
scroll to position [9, 0]
click at [347, 564] on li "Lançamento Gecond" at bounding box center [381, 559] width 267 height 27
click at [1223, 712] on button "Lançar Gecond" at bounding box center [1218, 715] width 102 height 27
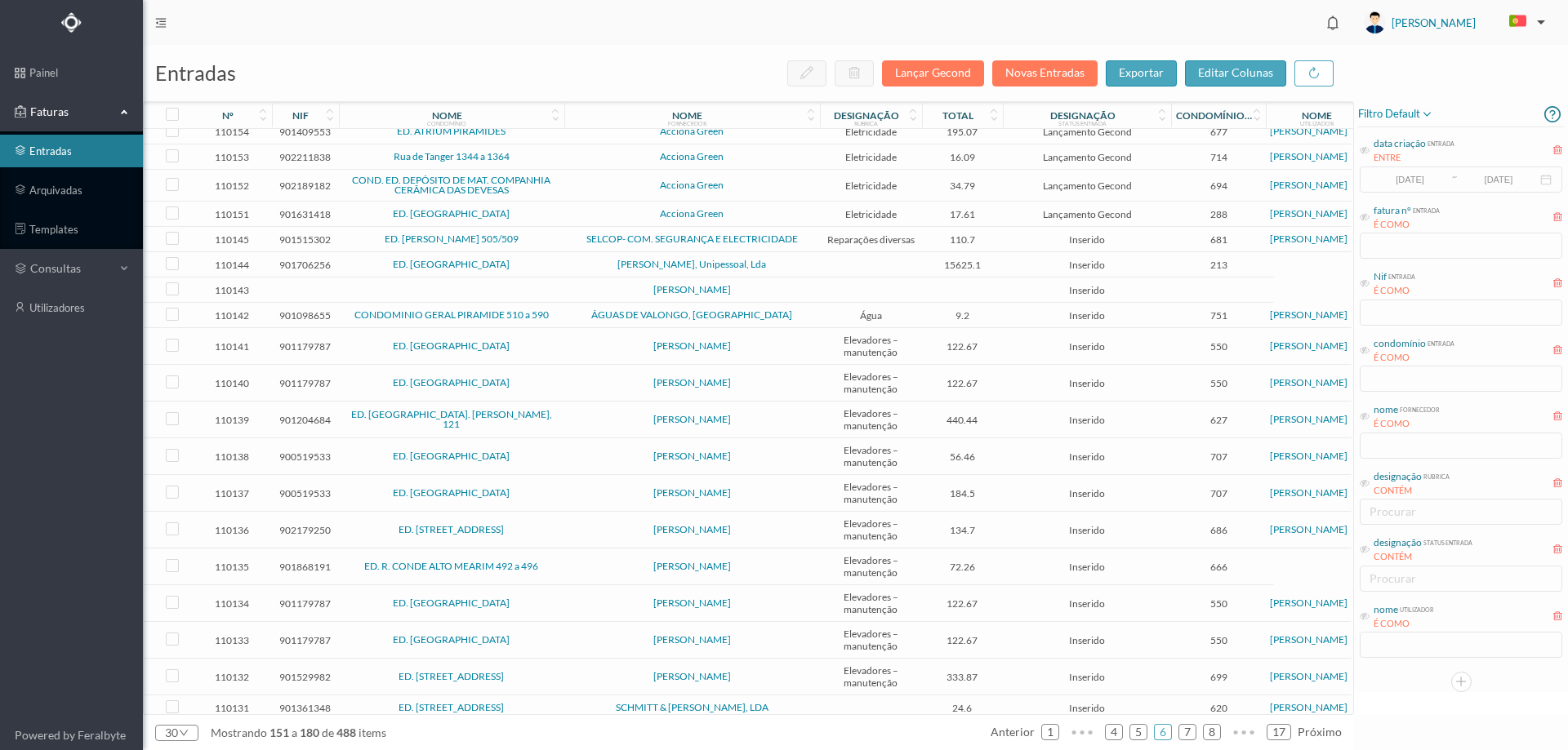
click at [557, 244] on span "ED. FERNÃO MAGALHÃES 505/509" at bounding box center [451, 239] width 217 height 9
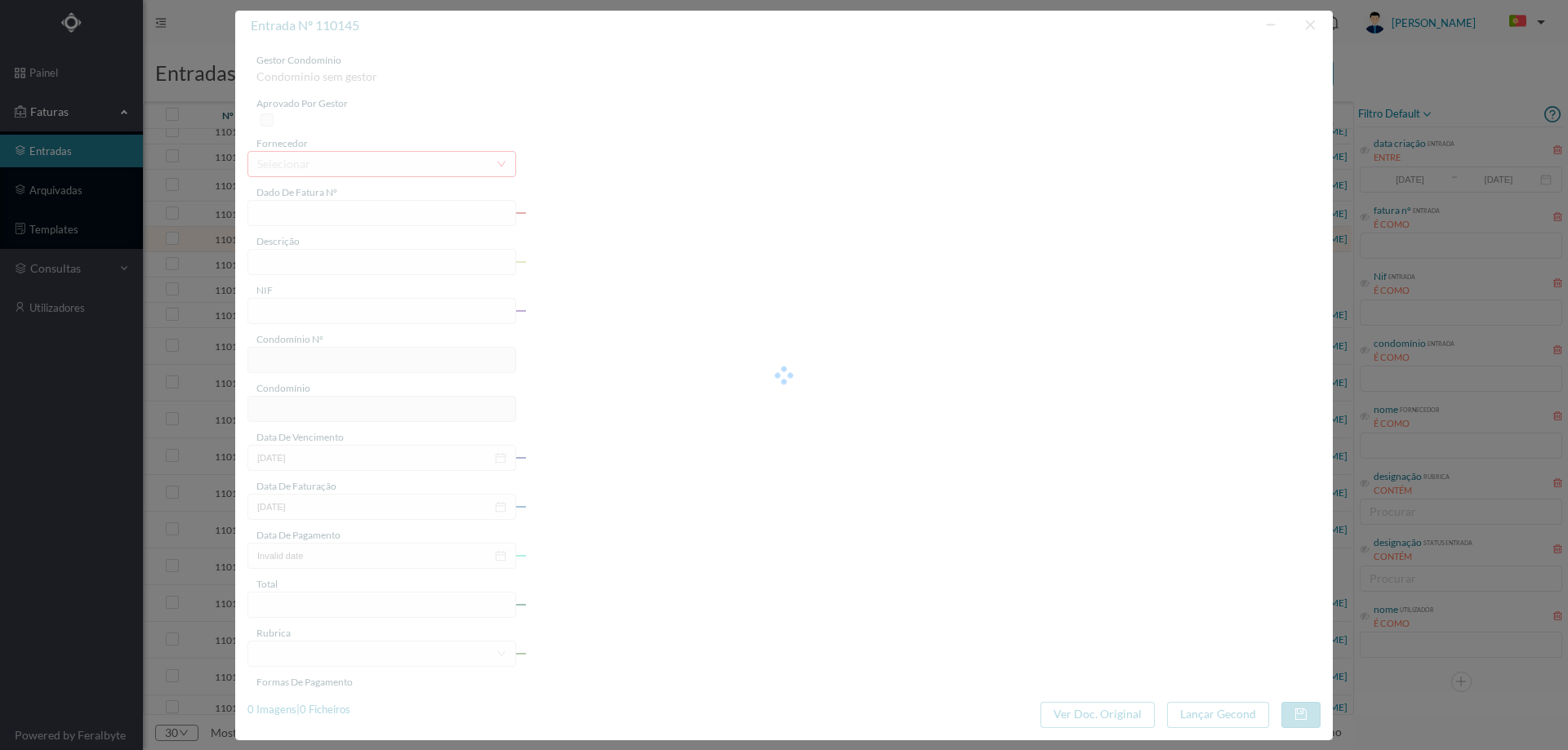
type input "FCT ER25/402"
type input "Manutençao geral electrica areas comuns fararda enm a Dosceuilsrmanta do Pada d…"
type input "901515302"
type input "18-08-2025"
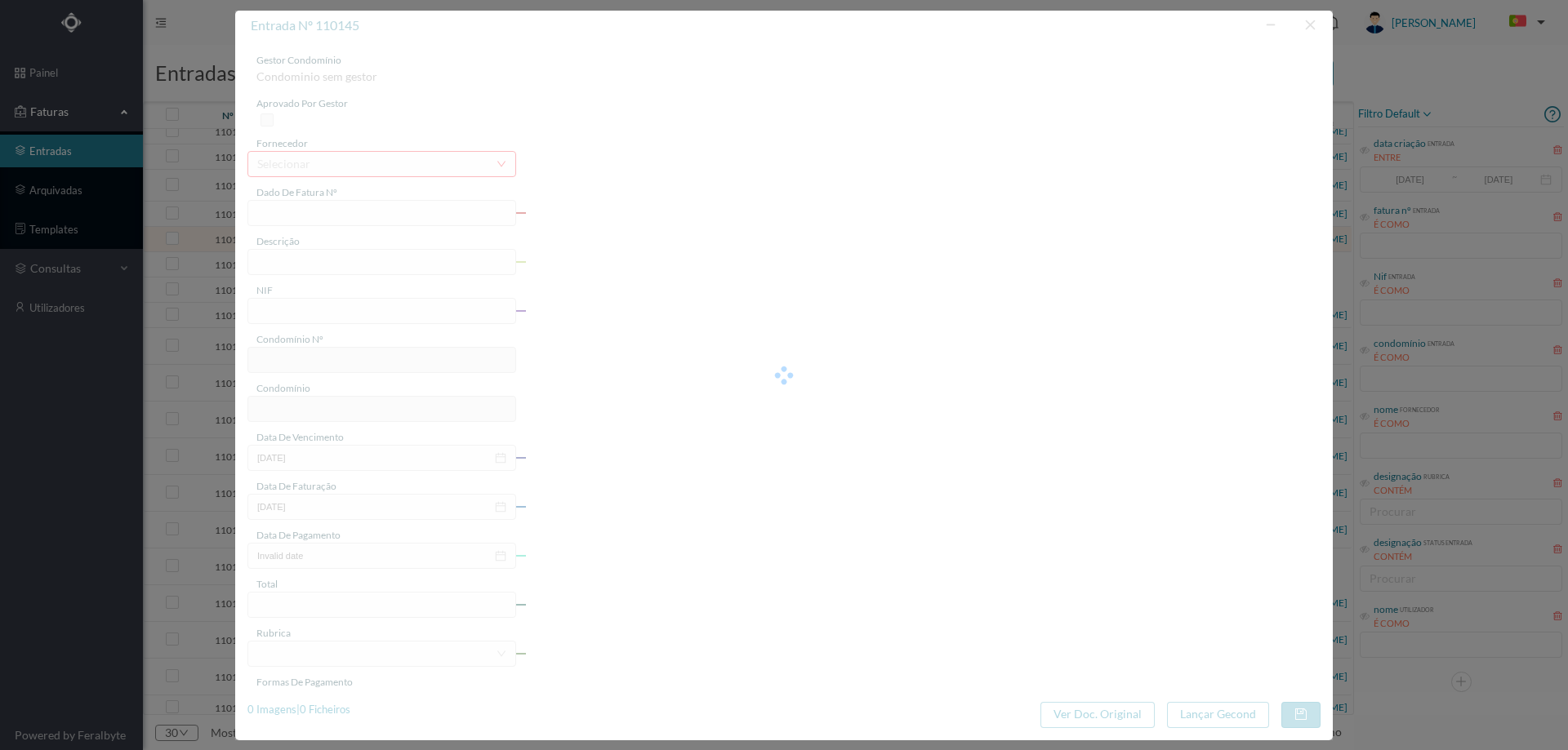
type input "110.70"
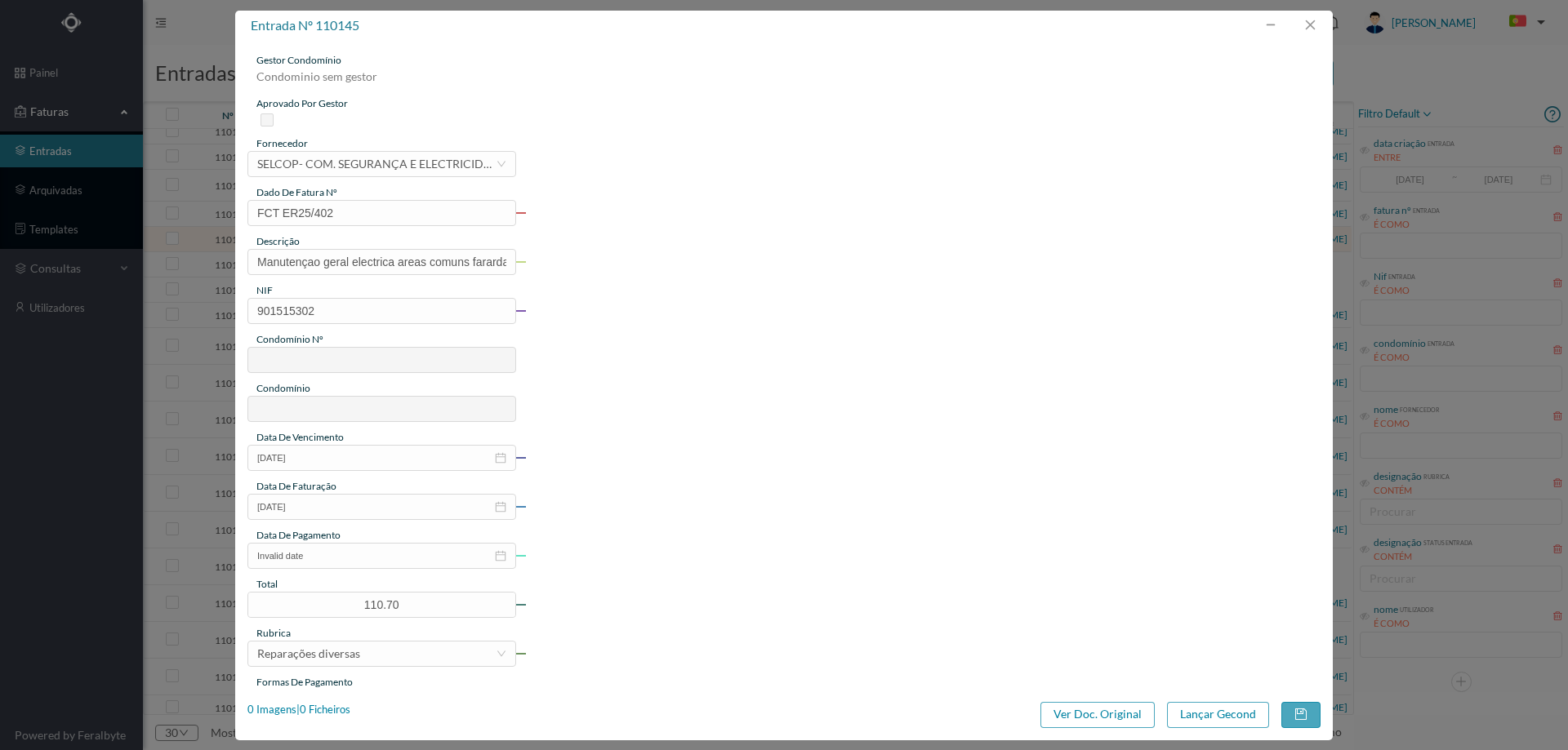
type input "681"
type input "ED. FERNÃO MAGALHÃES 505/509"
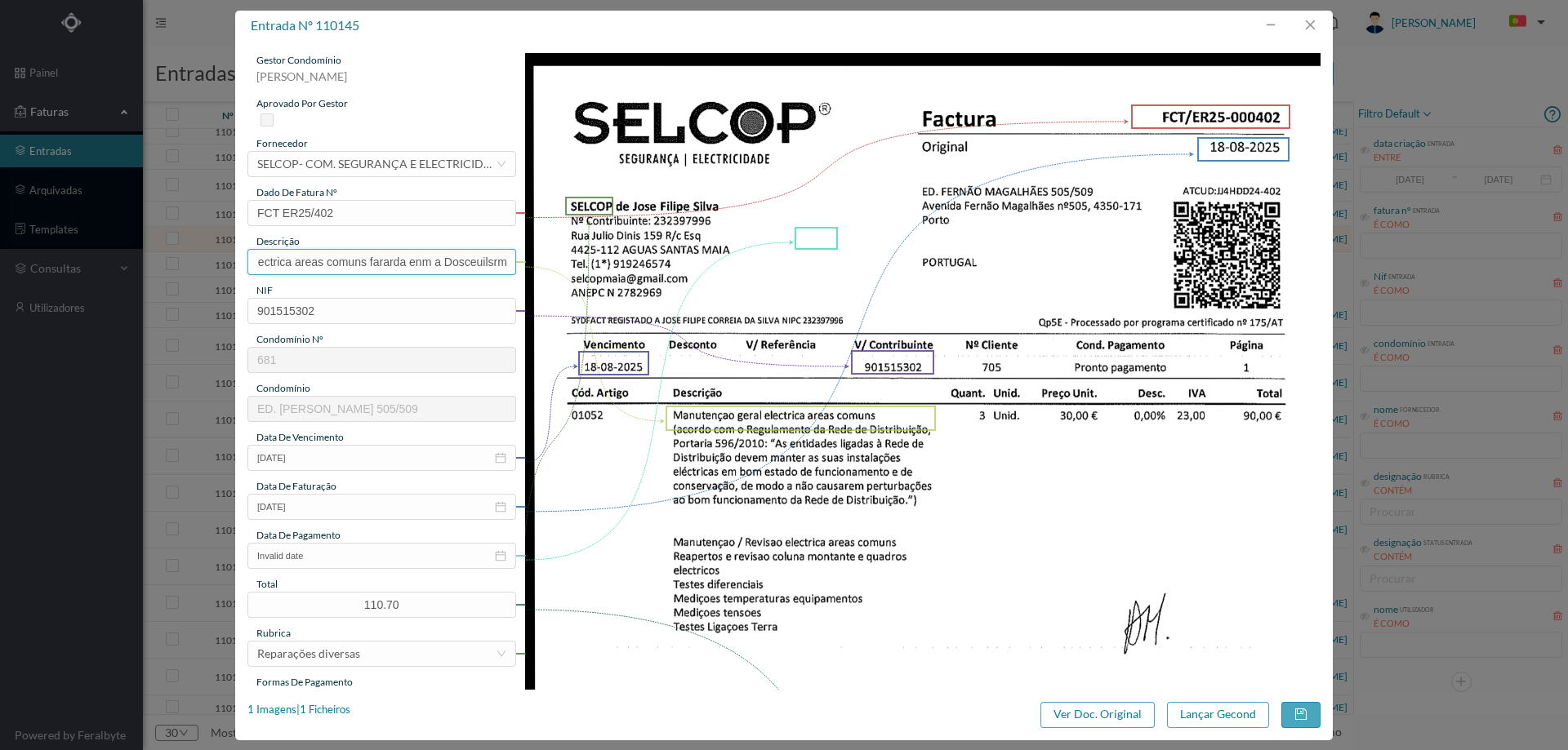
scroll to position [0, 249]
drag, startPoint x: 470, startPoint y: 264, endPoint x: 665, endPoint y: 275, distance: 195.3
click at [665, 275] on div "gestor condomínio Hugo Moreira aprovado por gestor fornecedor selecionar SELCOP…" at bounding box center [784, 615] width 1073 height 1124
type input "Manutençao geral electrica areas comuns"
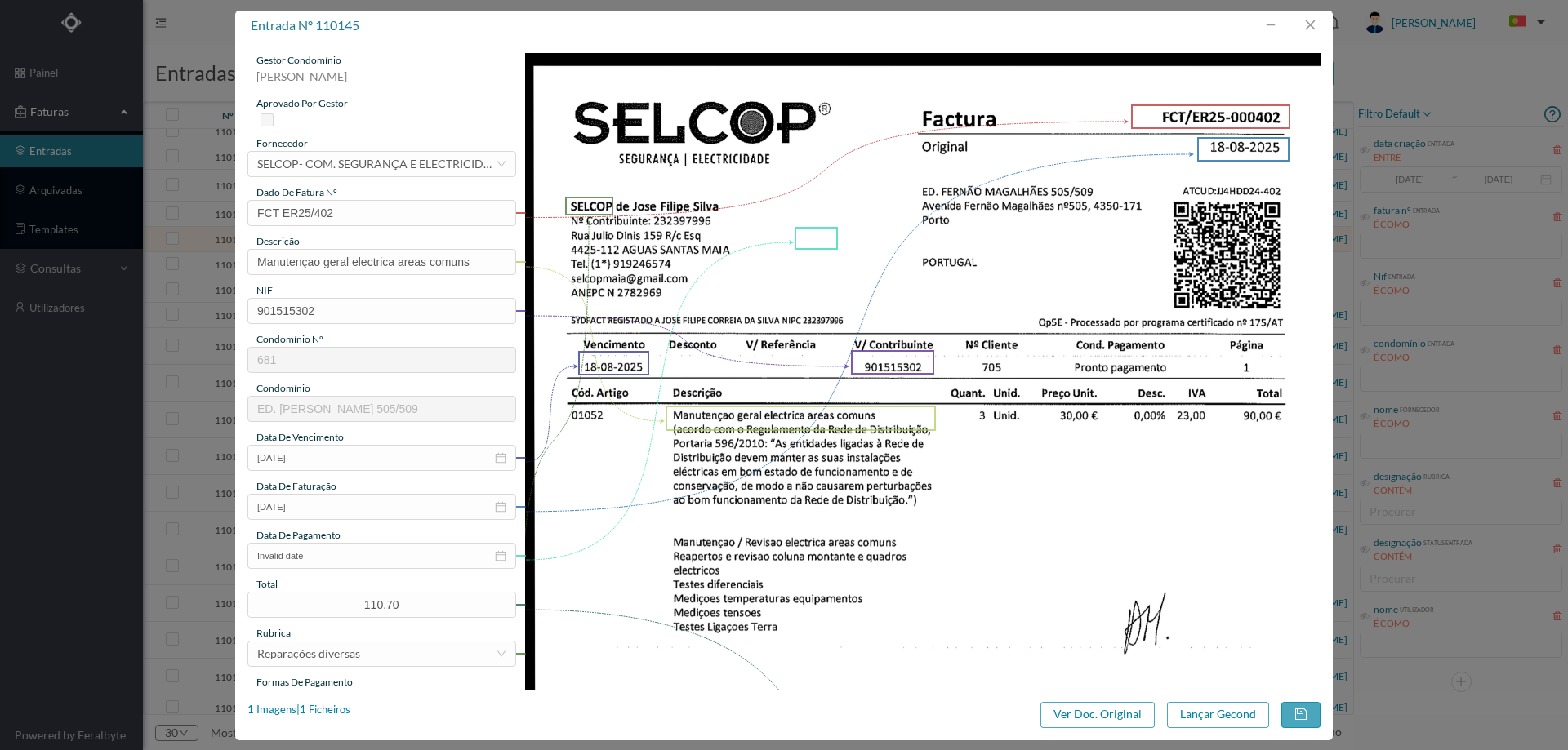
click at [688, 481] on img at bounding box center [923, 615] width 796 height 1124
click at [348, 563] on input "Invalid date" at bounding box center [382, 556] width 269 height 27
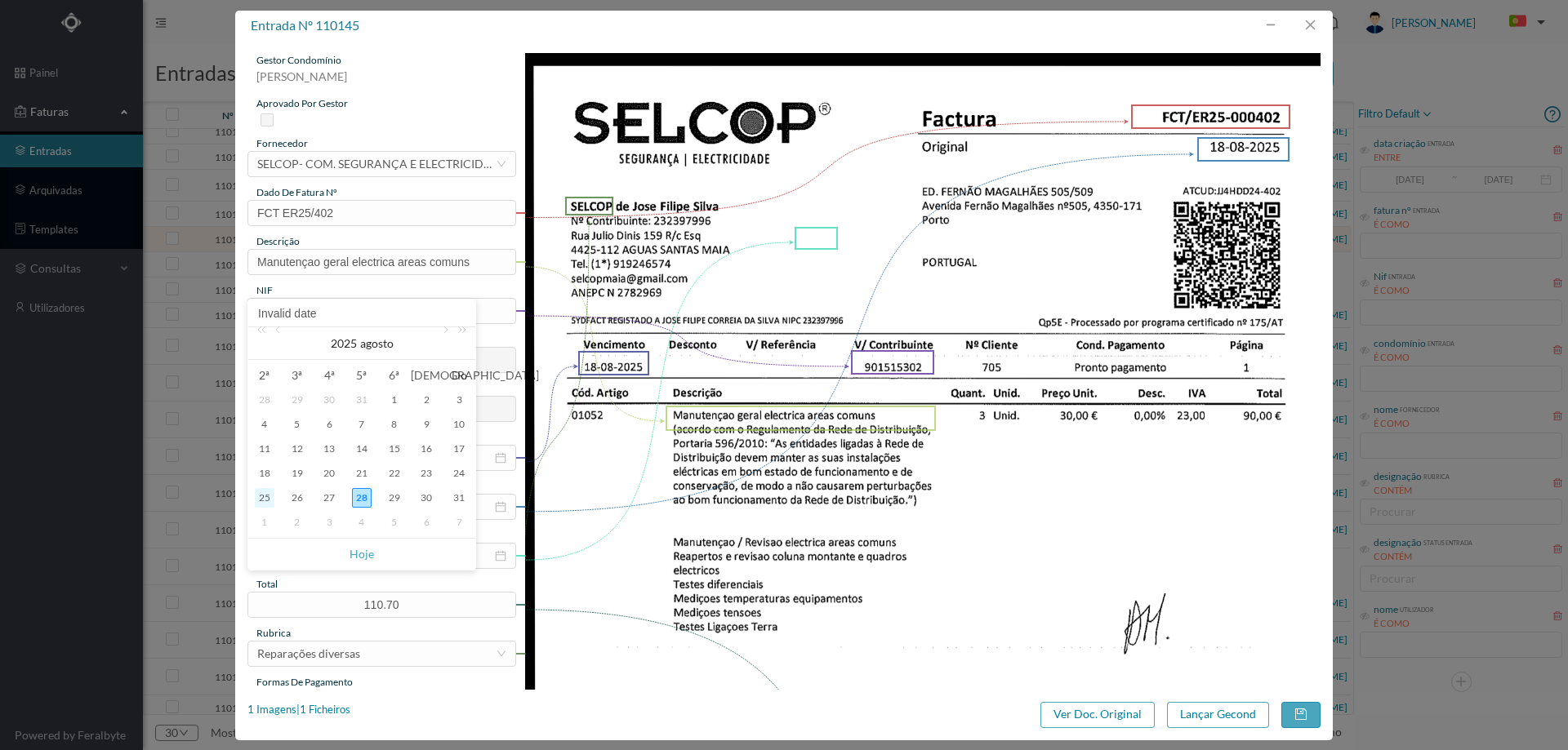
click at [263, 498] on div "25" at bounding box center [264, 497] width 20 height 20
type input "25-08-2025"
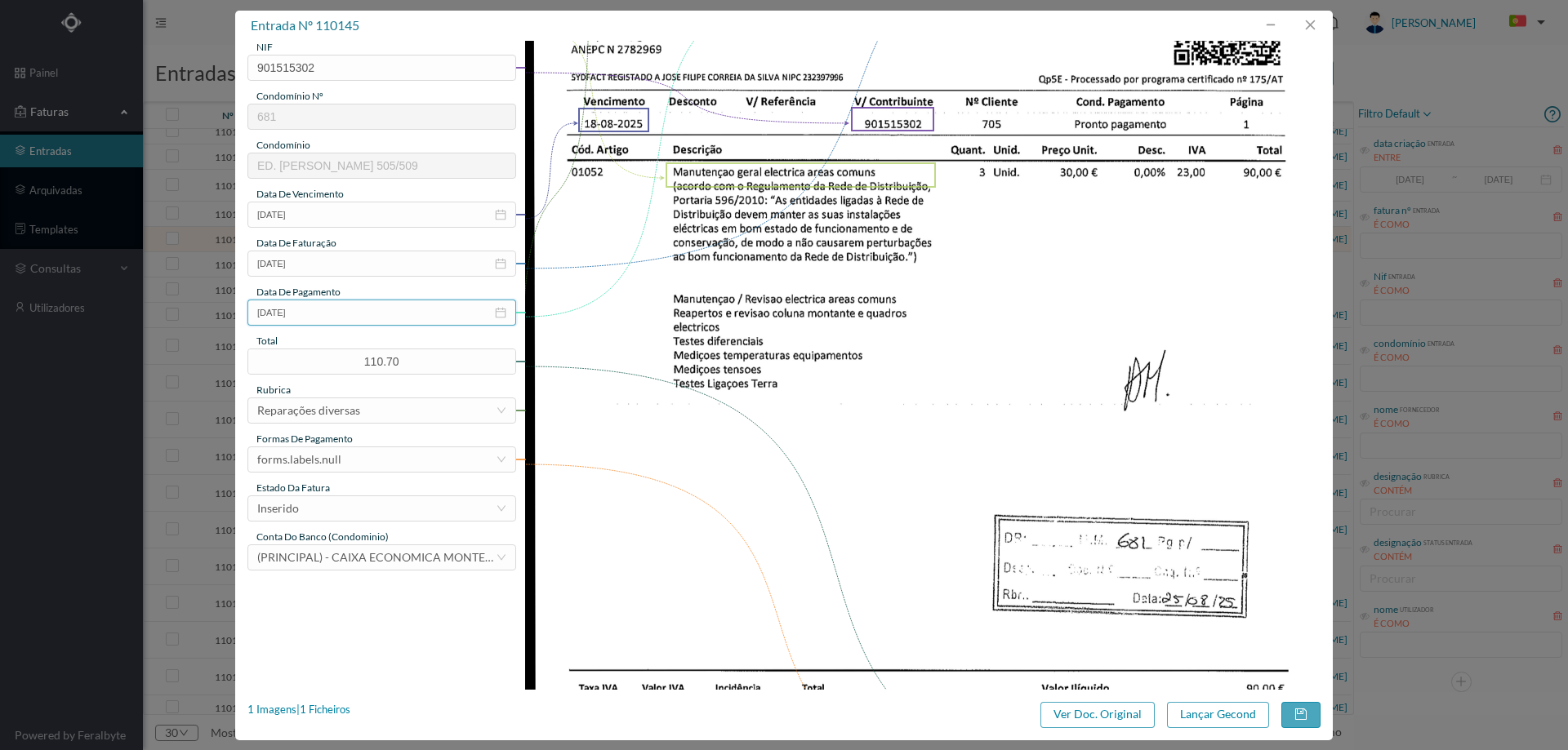
scroll to position [245, 0]
click at [349, 449] on div "forms.labels.null" at bounding box center [377, 458] width 239 height 25
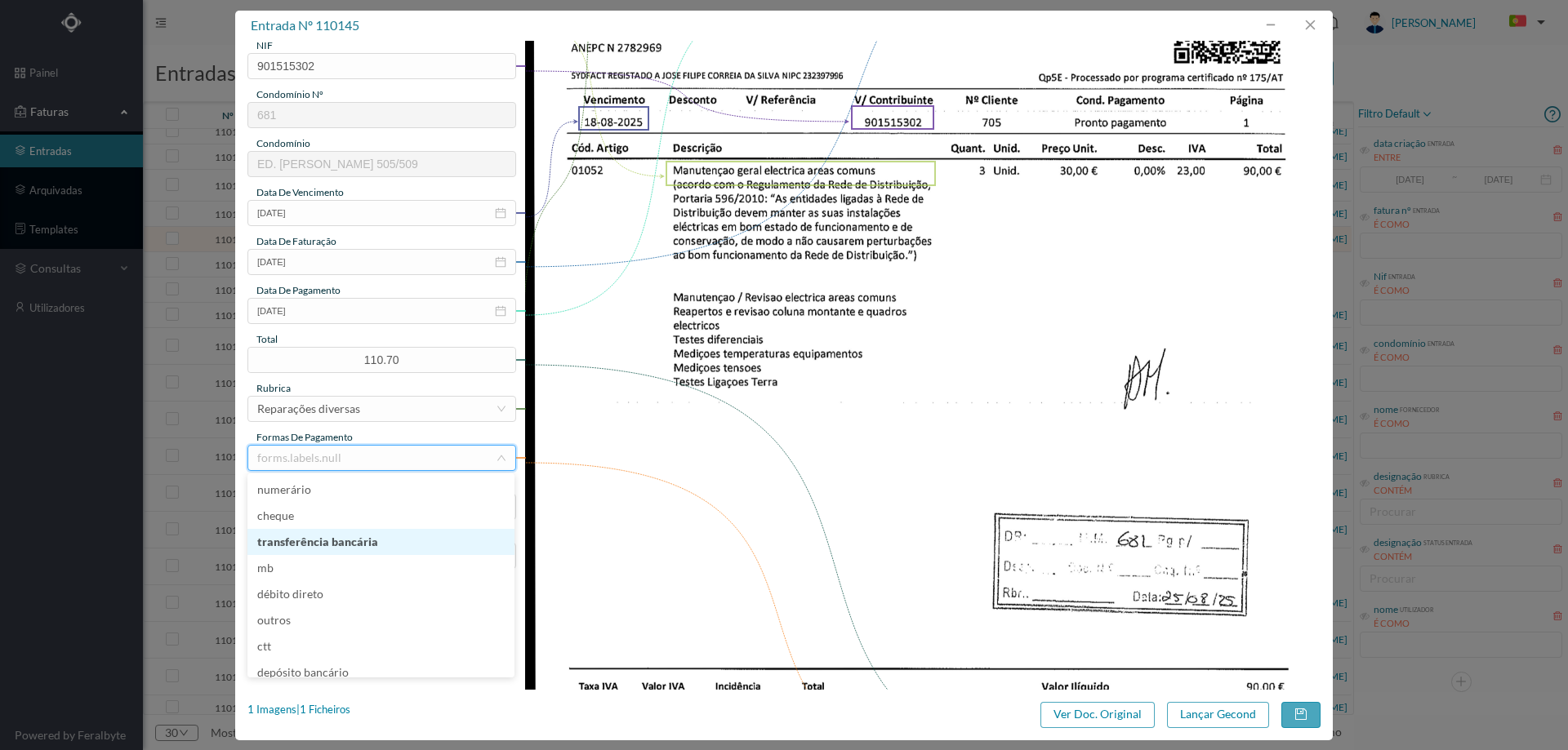
click at [364, 541] on li "transferência bancária" at bounding box center [381, 543] width 267 height 27
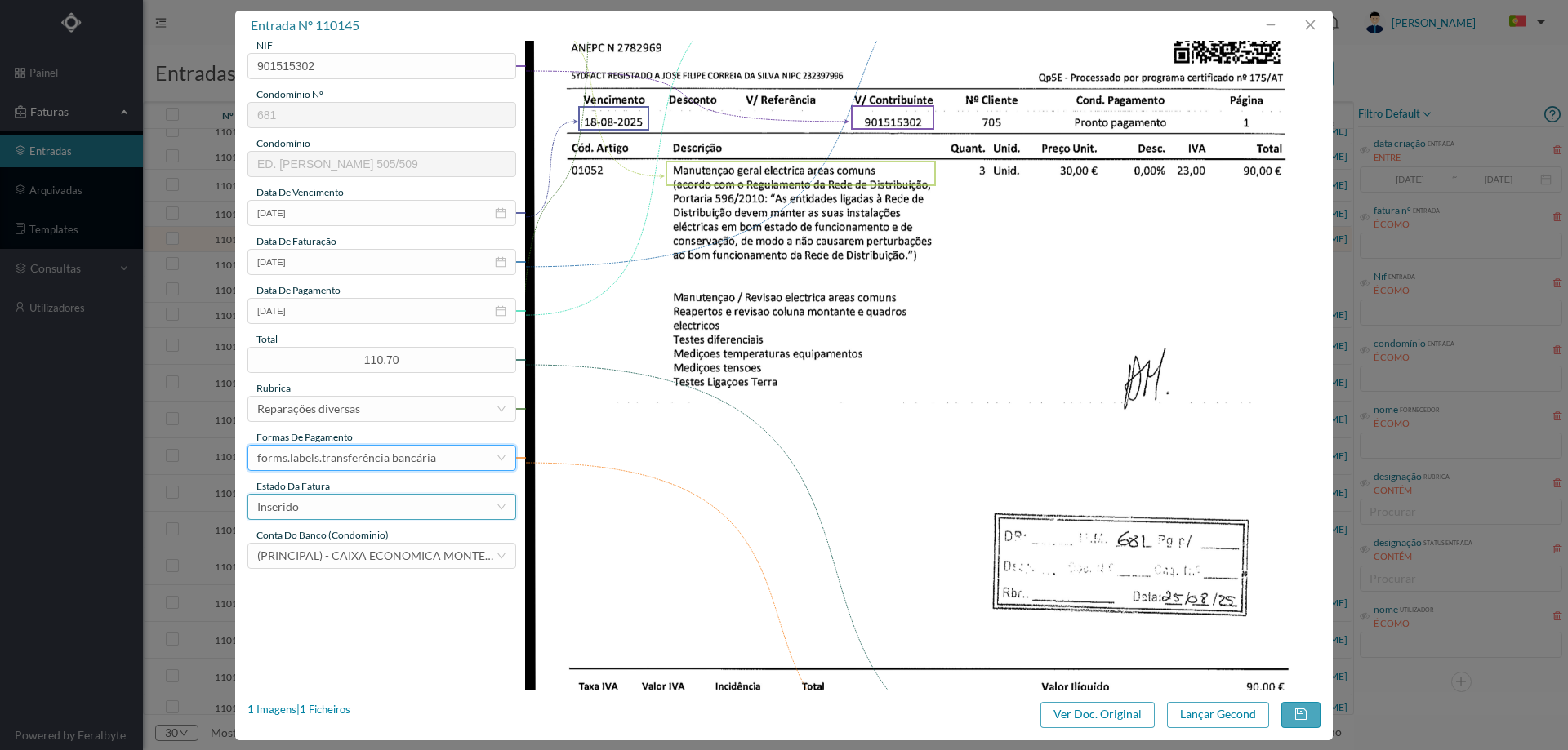
click at [351, 514] on div "Inserido" at bounding box center [377, 507] width 239 height 25
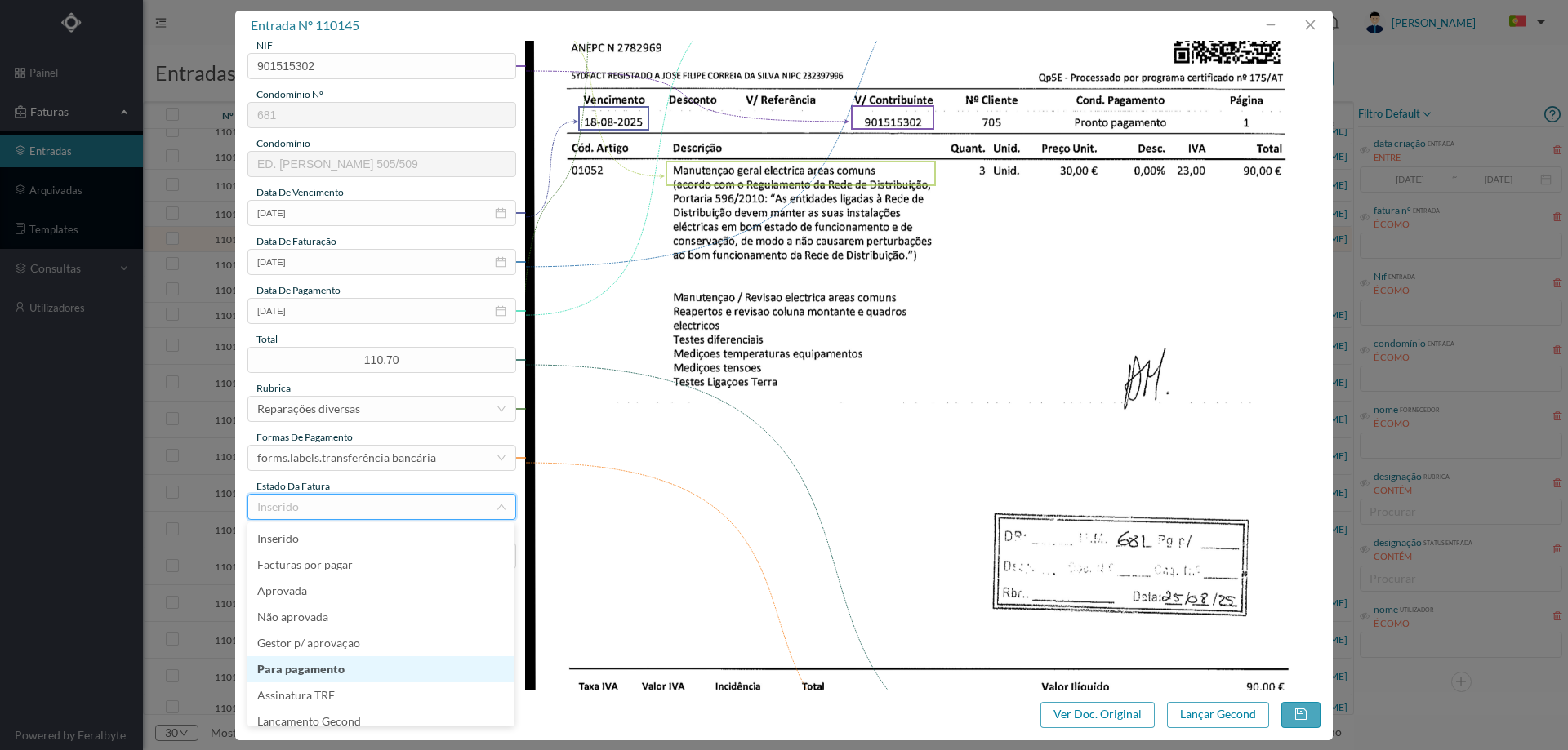
scroll to position [9, 0]
click at [356, 718] on li "Lançamento Gecond" at bounding box center [381, 714] width 267 height 27
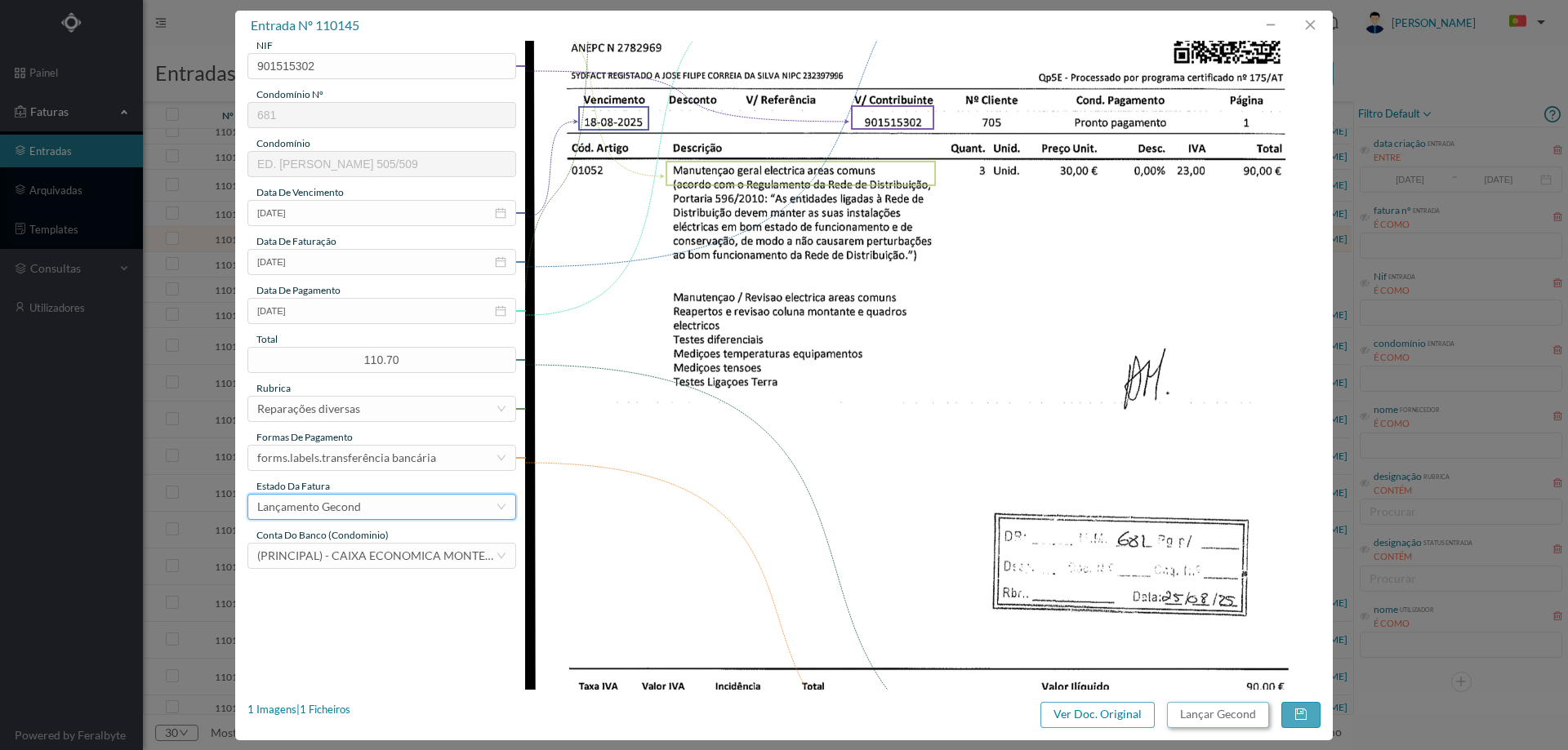
click at [1207, 713] on button "Lançar Gecond" at bounding box center [1218, 715] width 102 height 27
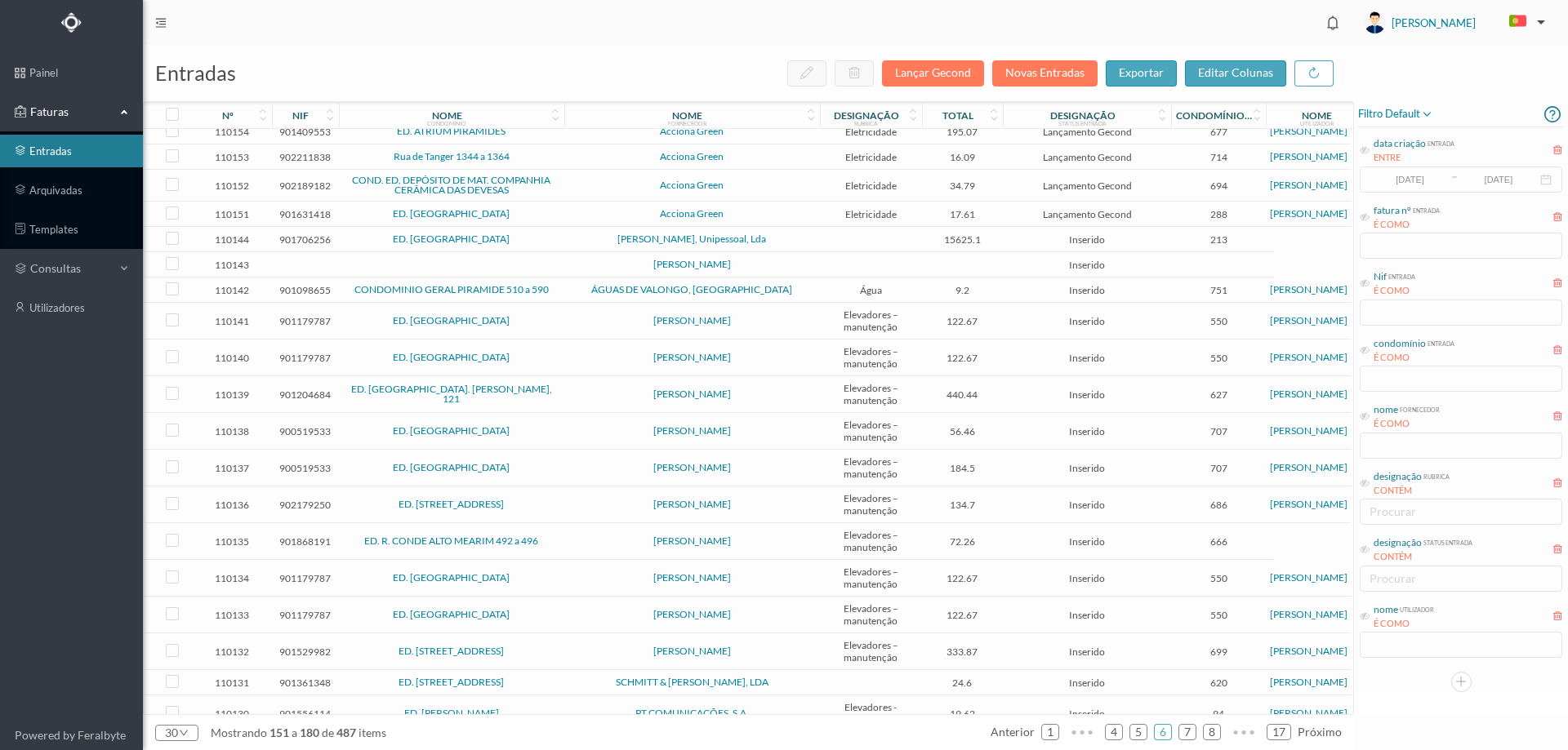
click at [553, 244] on span "ED. PARQUE - PORTO" at bounding box center [451, 239] width 217 height 9
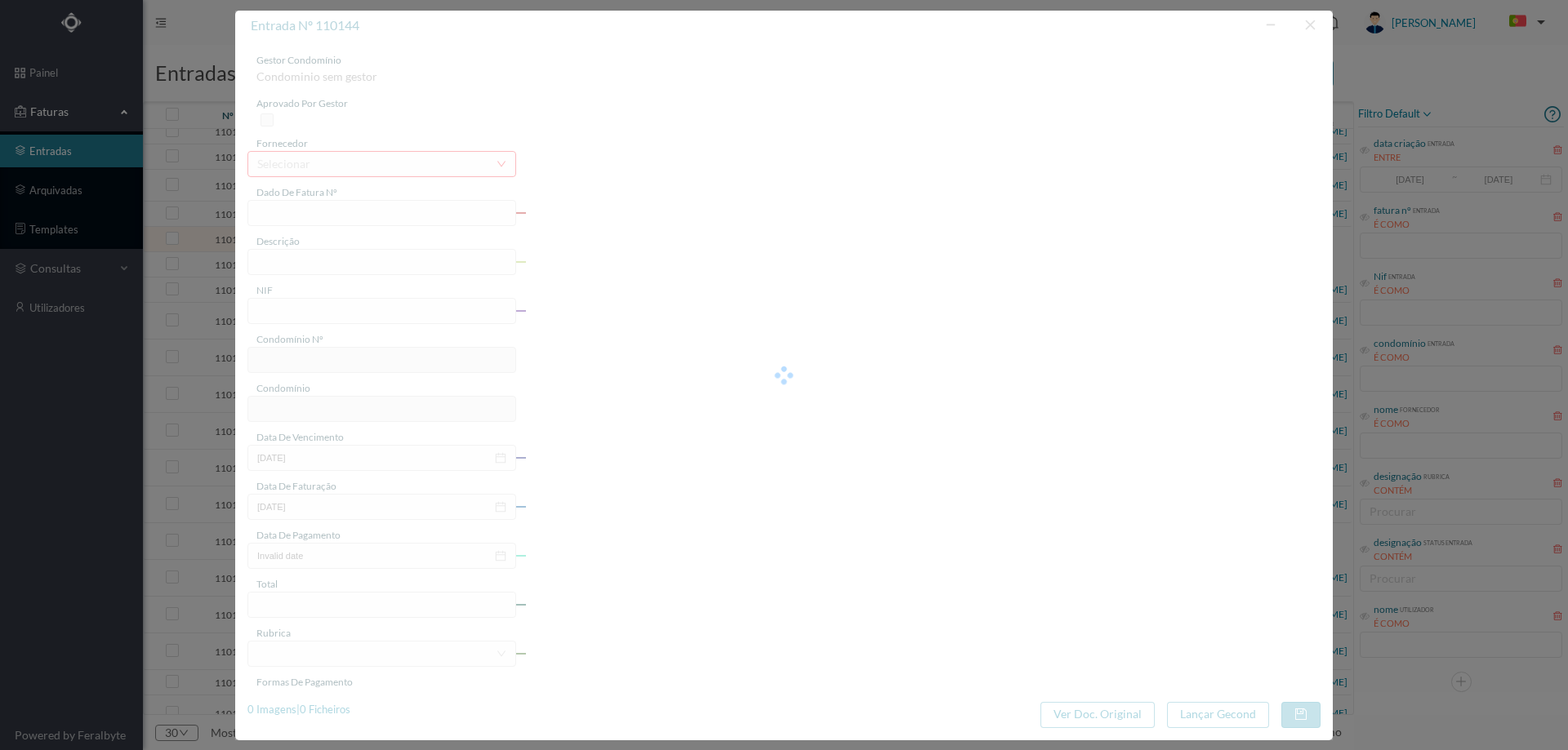
type input "1 2025/6"
type input "Serviço de isolamento e ved"
type input "901706256"
type input "2025-08-18"
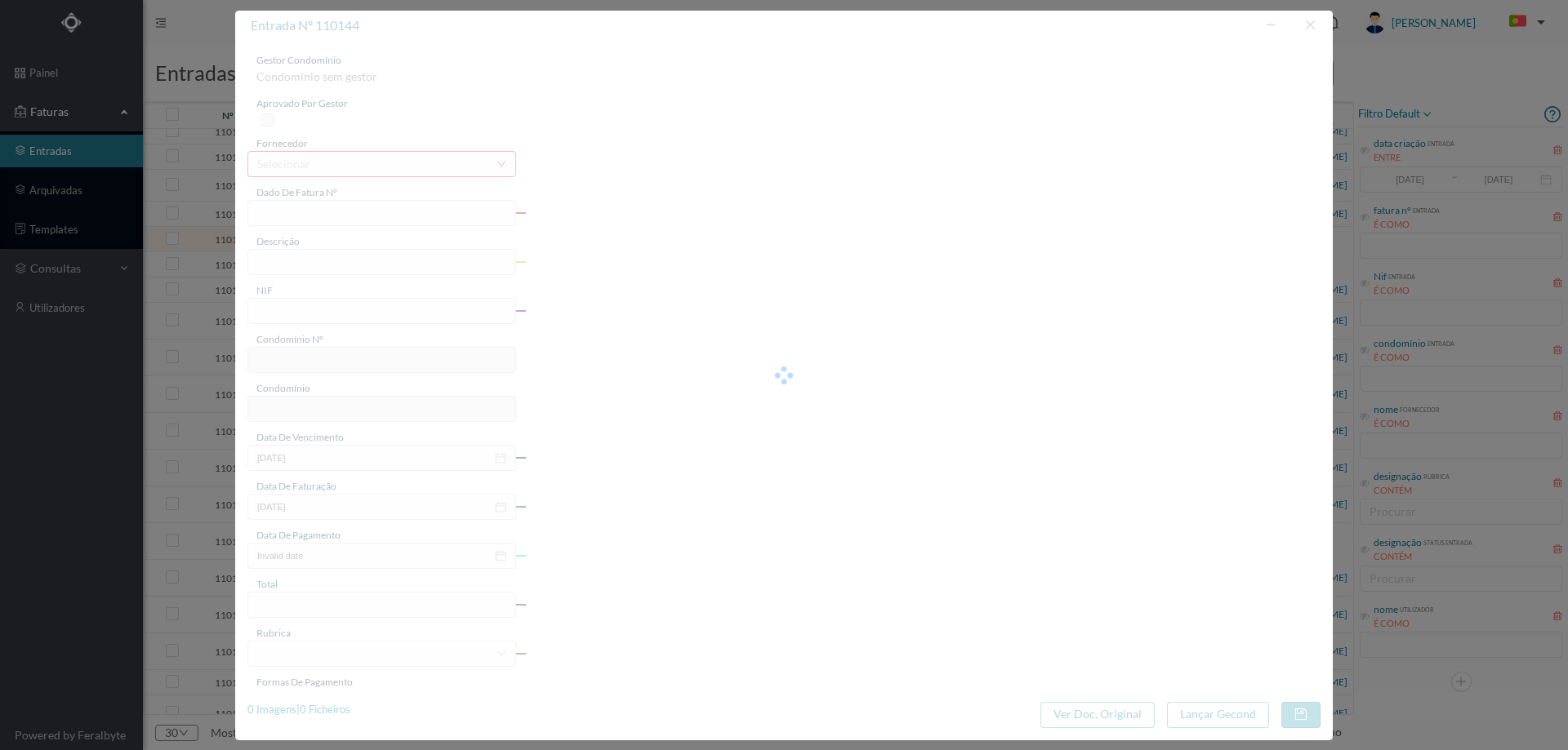
type input "2025-08-18"
type input "15625.10"
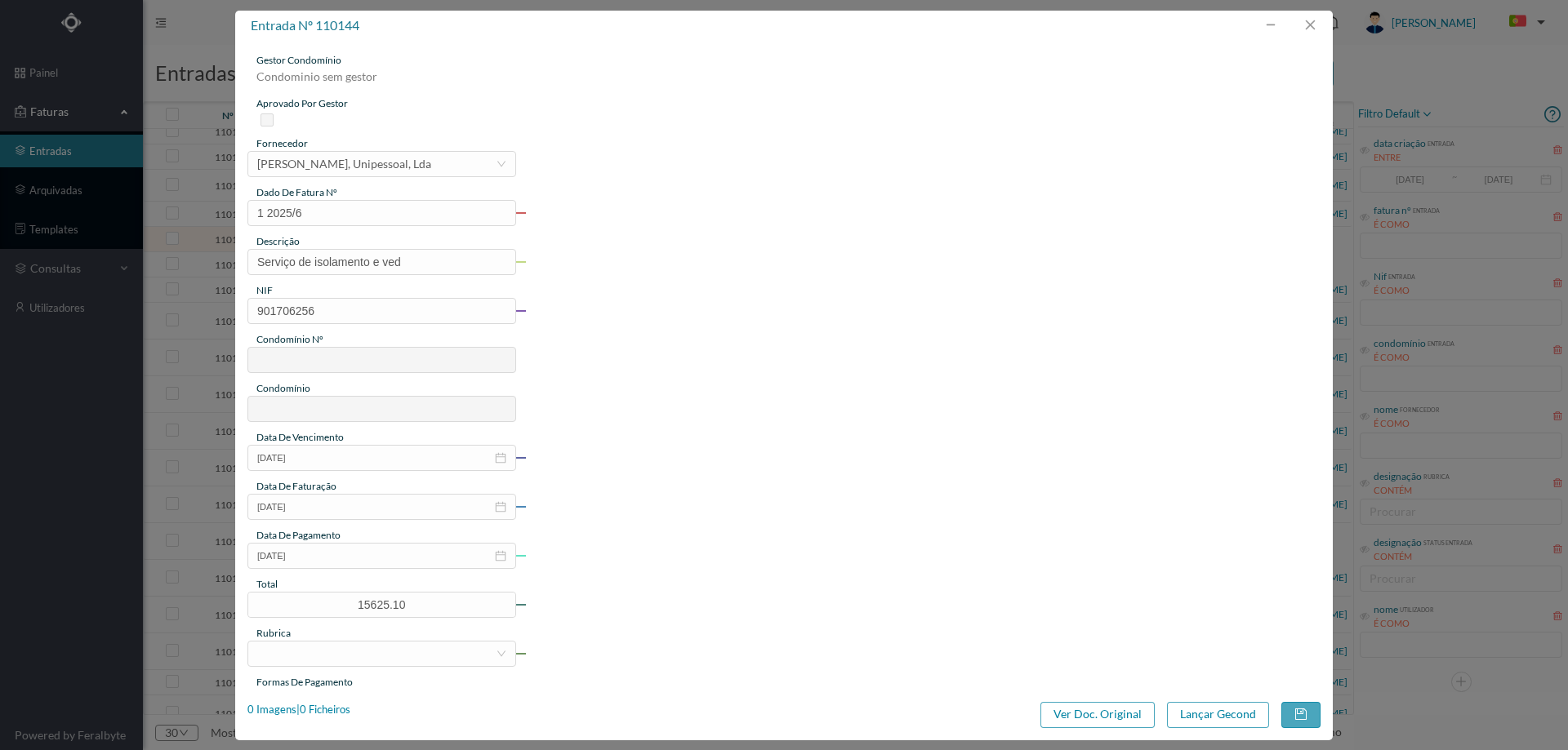
type input "213"
type input "ED. PARQUE - PORTO"
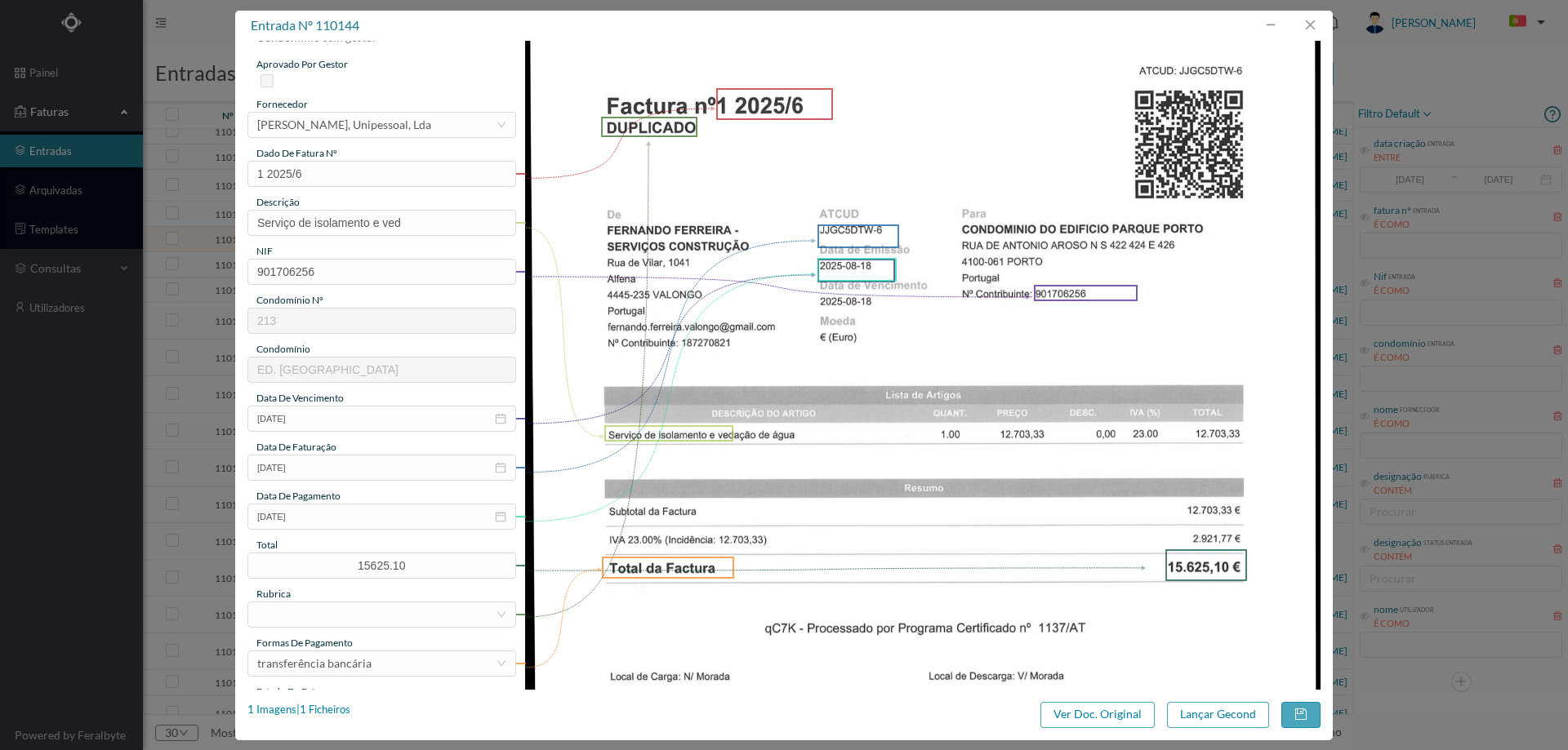
scroll to position [0, 0]
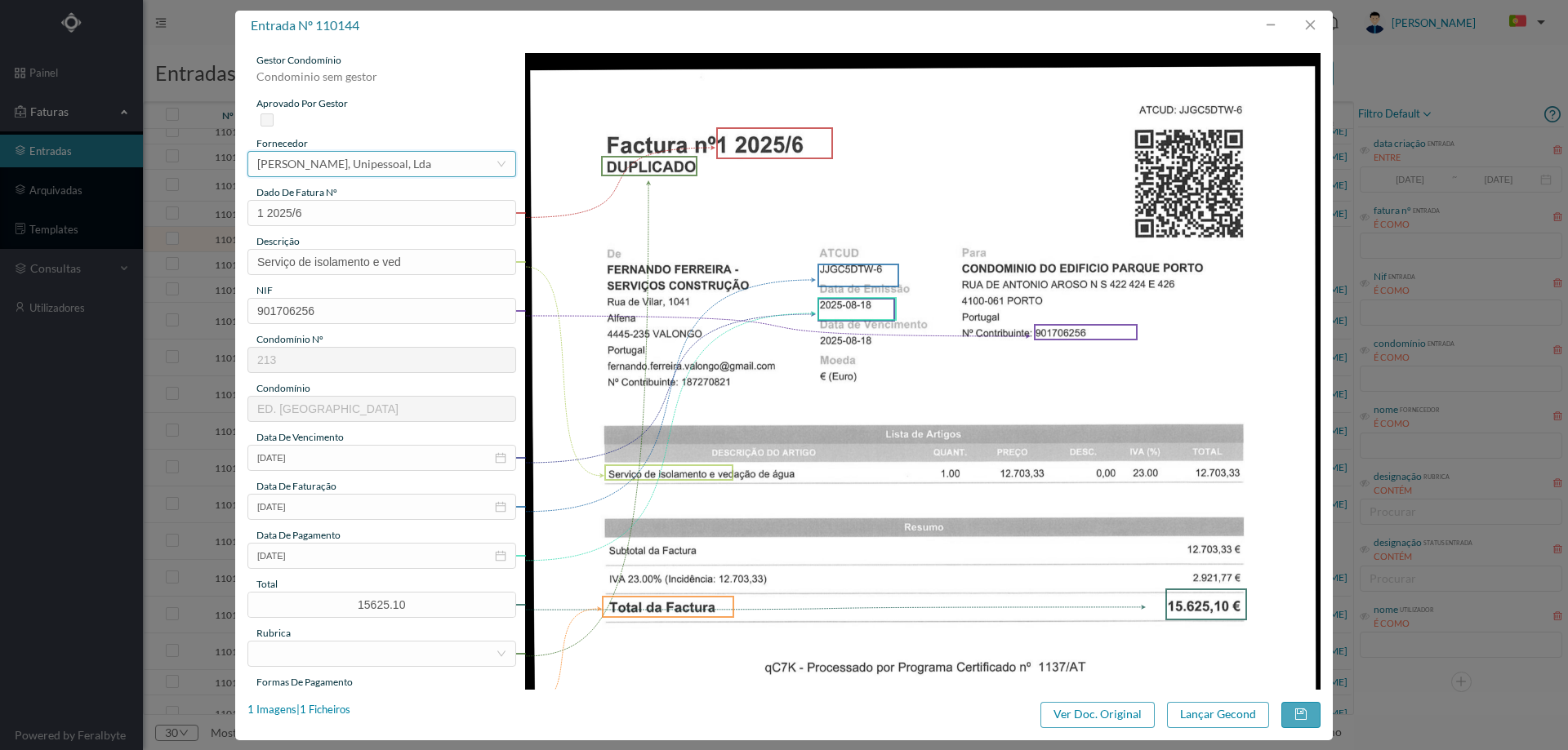
click at [382, 169] on div "João Pedro Marinho, Unipessoal, Lda" at bounding box center [345, 164] width 174 height 25
type input "fernando ferr"
click at [399, 196] on li "Fernando Ferreira - Construções e Reparações" at bounding box center [381, 196] width 267 height 27
drag, startPoint x: 406, startPoint y: 264, endPoint x: 379, endPoint y: 264, distance: 27.0
click at [379, 264] on input "Serviço de isolamento e ved" at bounding box center [382, 262] width 269 height 27
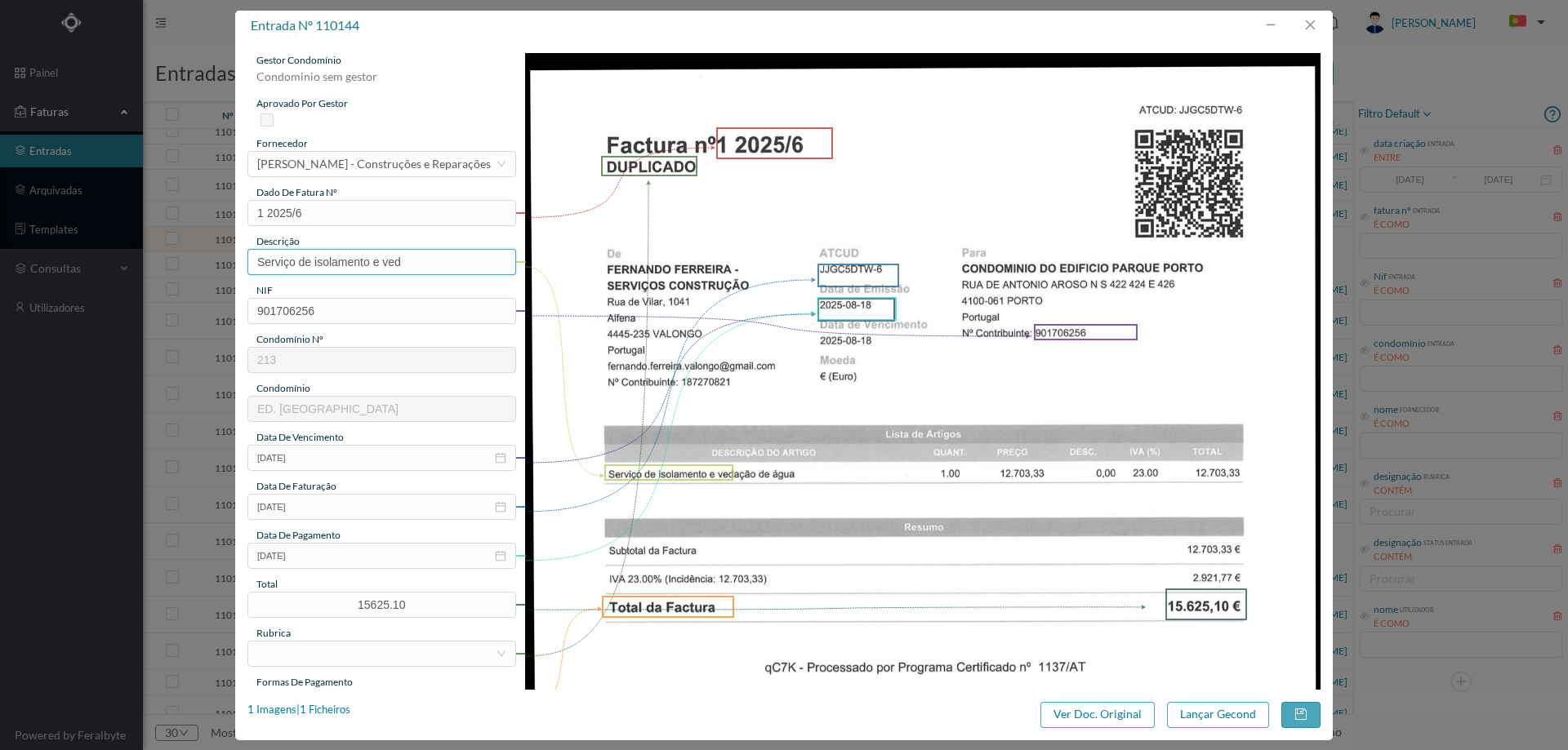
click at [421, 259] on input "Serviço de isolamento e ved" at bounding box center [382, 262] width 269 height 27
type input "Serviço de isolamento e vedação de água"
click at [352, 557] on input "2025-08-18" at bounding box center [382, 556] width 269 height 27
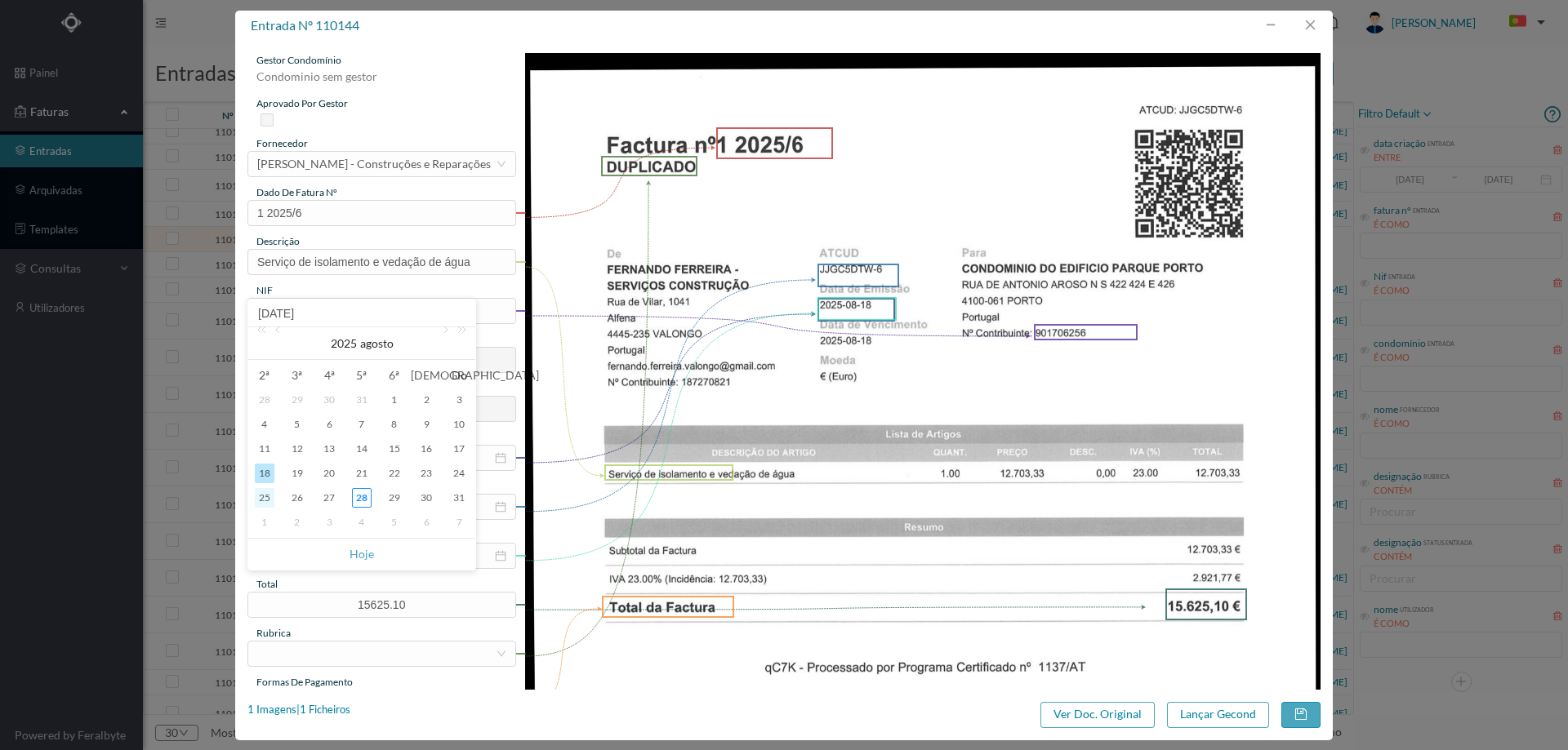
click at [267, 495] on div "25" at bounding box center [264, 497] width 20 height 20
type input "2025-08-25"
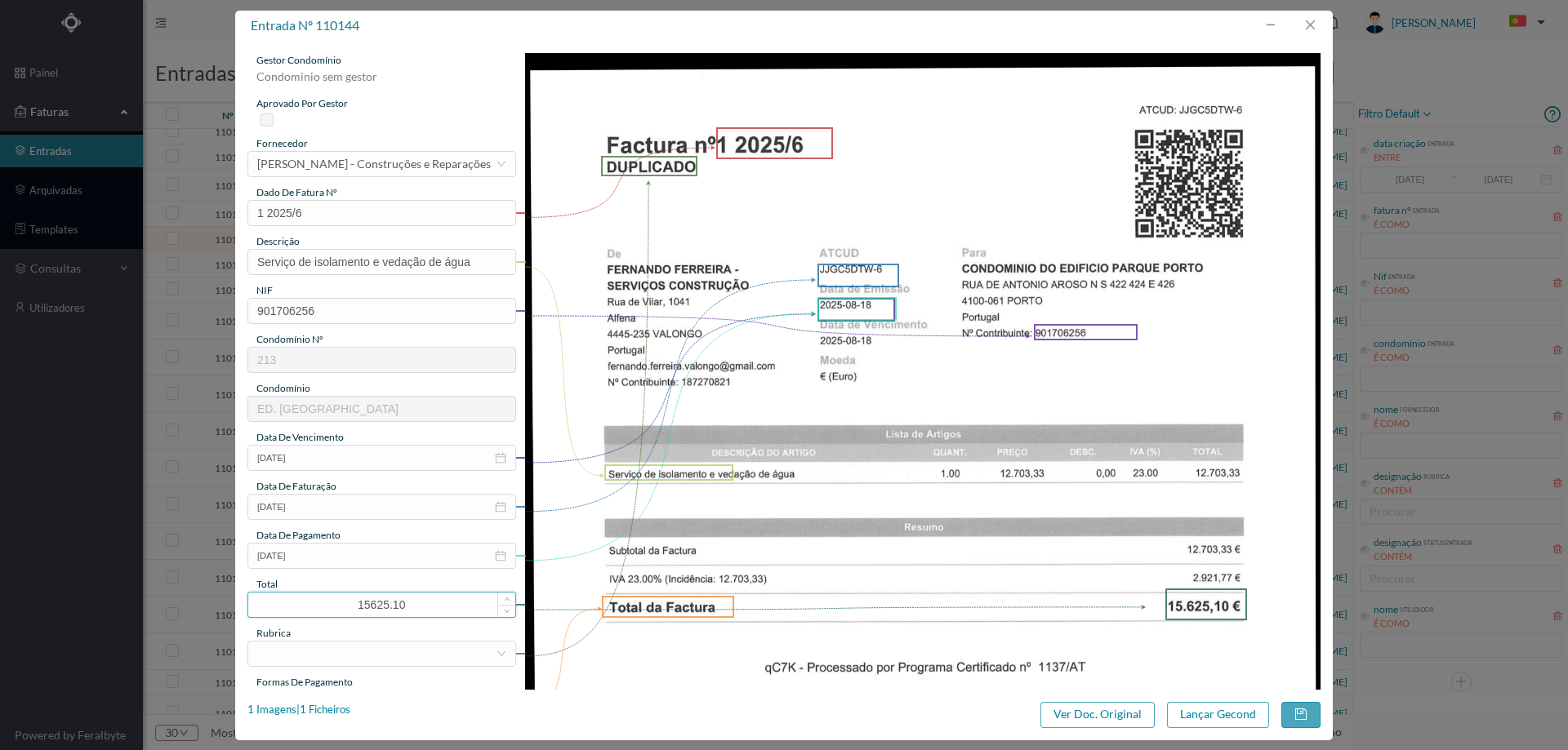
drag, startPoint x: 361, startPoint y: 603, endPoint x: 347, endPoint y: 603, distance: 14.0
click at [347, 603] on input "15625.10" at bounding box center [382, 605] width 267 height 25
type input "46875.30"
click at [496, 554] on icon "icon: close-circle" at bounding box center [500, 556] width 11 height 11
click at [403, 654] on div at bounding box center [377, 653] width 239 height 25
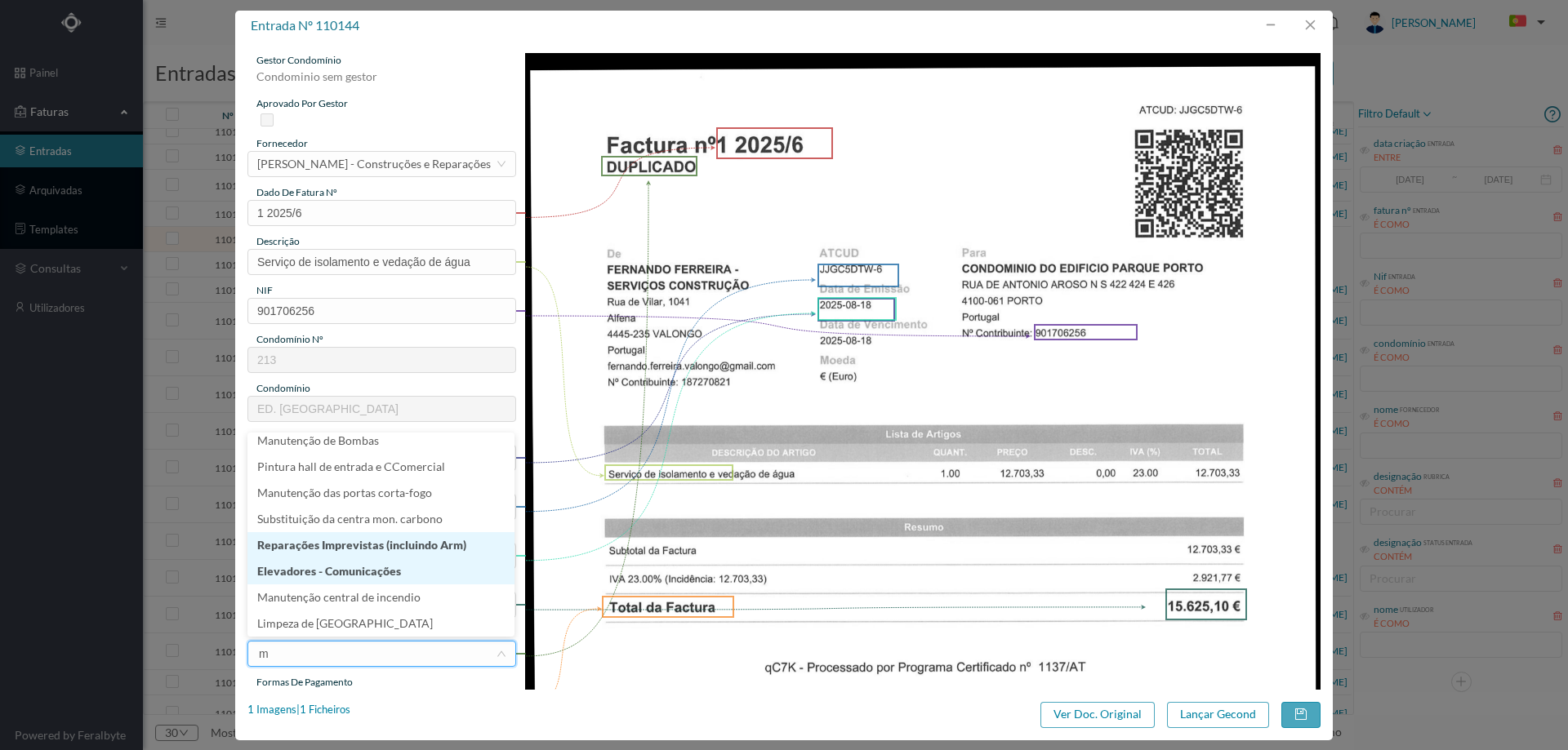
scroll to position [3, 0]
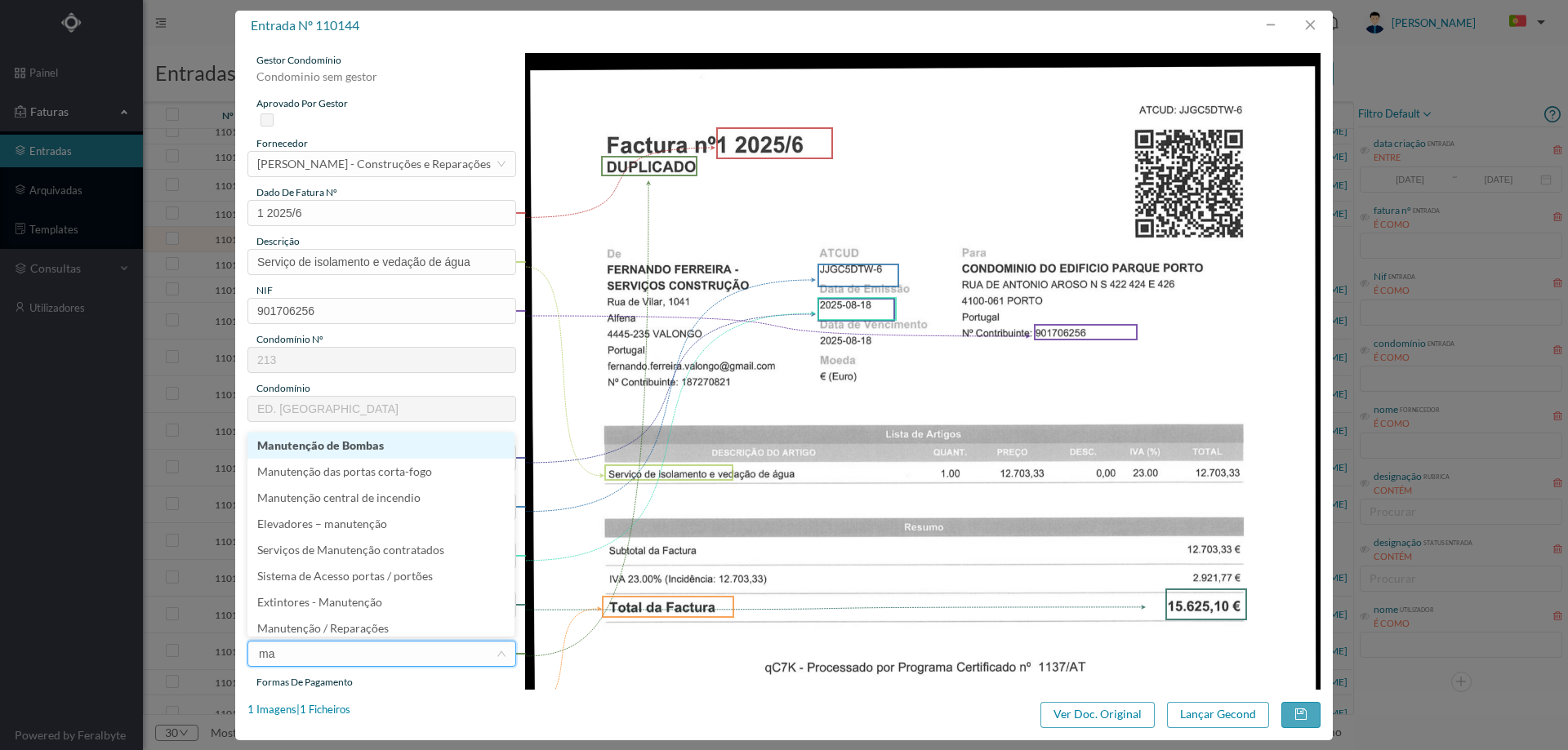
type input "man"
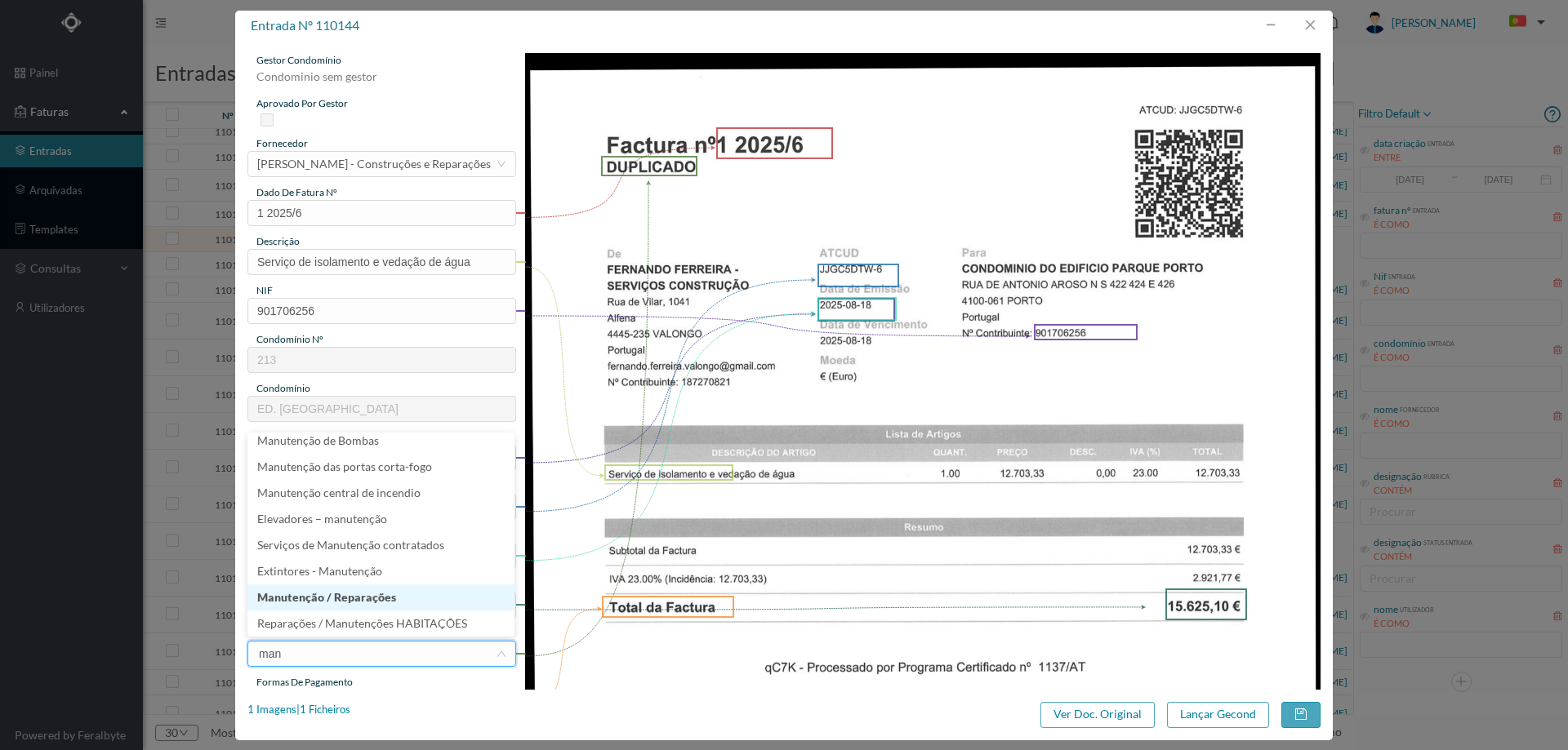
click at [352, 604] on li "Manutenção / Reparações" at bounding box center [381, 598] width 267 height 27
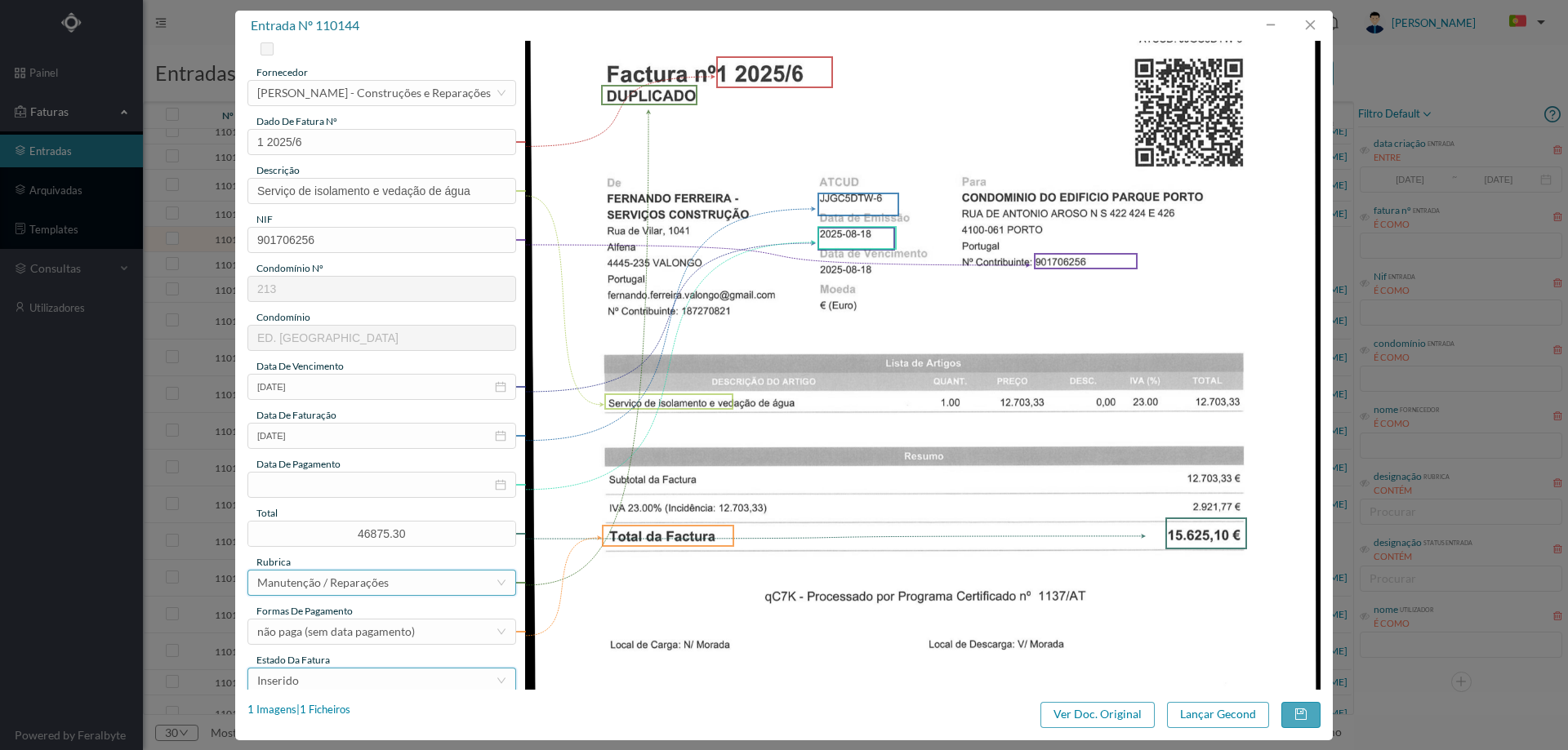
scroll to position [163, 0]
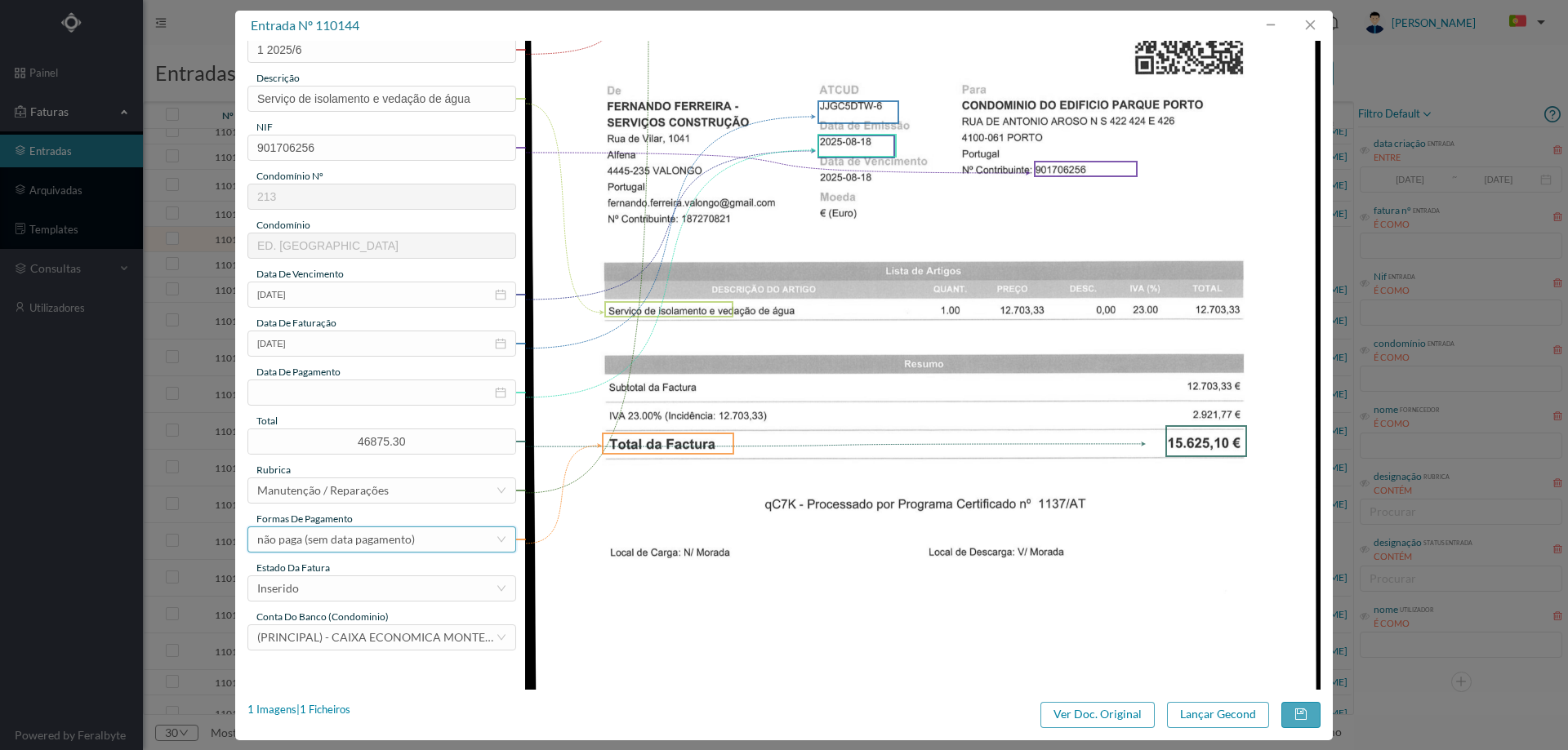
click at [325, 549] on div "não paga (sem data pagamento)" at bounding box center [336, 540] width 157 height 25
click at [317, 590] on div "Inserido" at bounding box center [377, 589] width 239 height 25
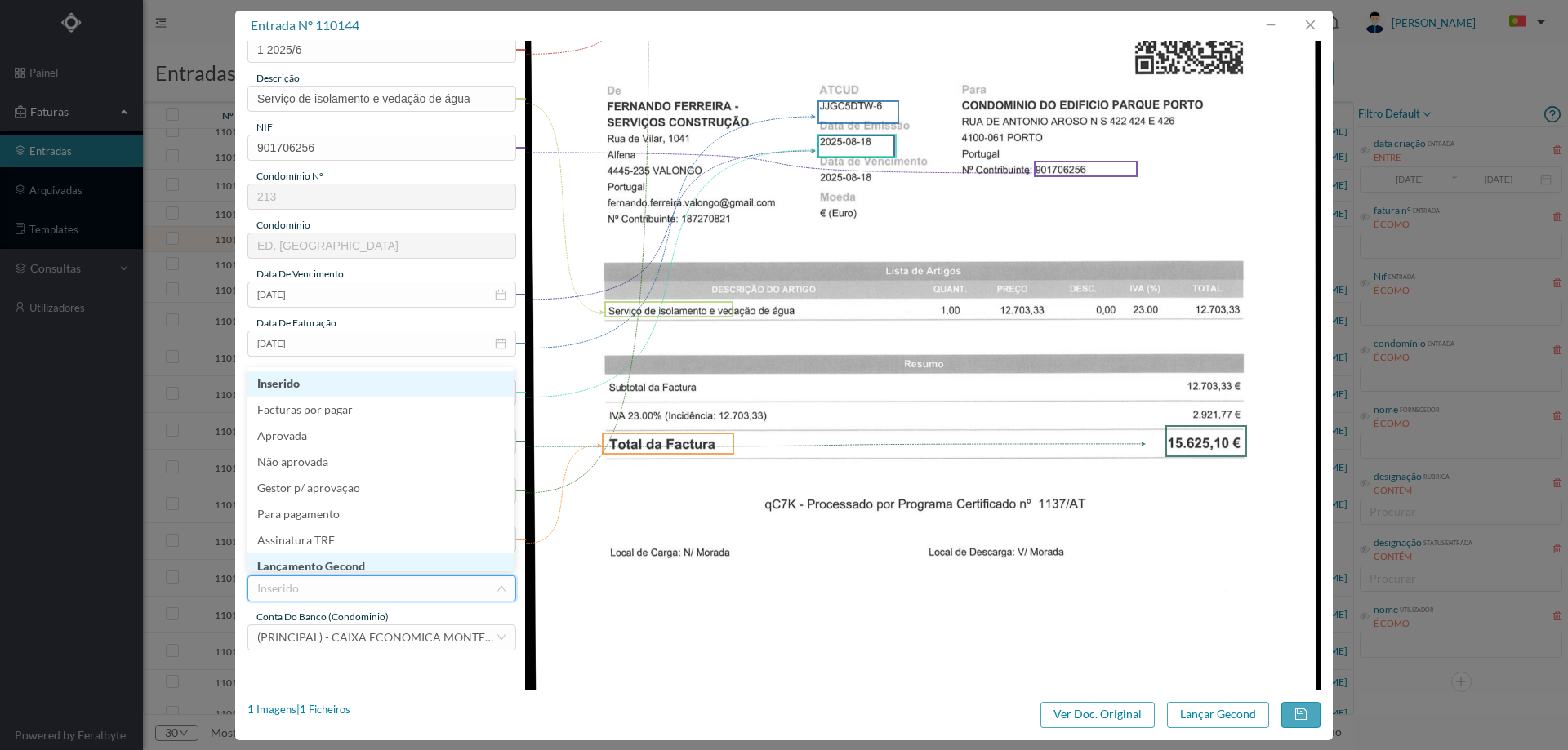
scroll to position [9, 0]
click at [323, 568] on li "Lançamento Gecond" at bounding box center [381, 559] width 267 height 27
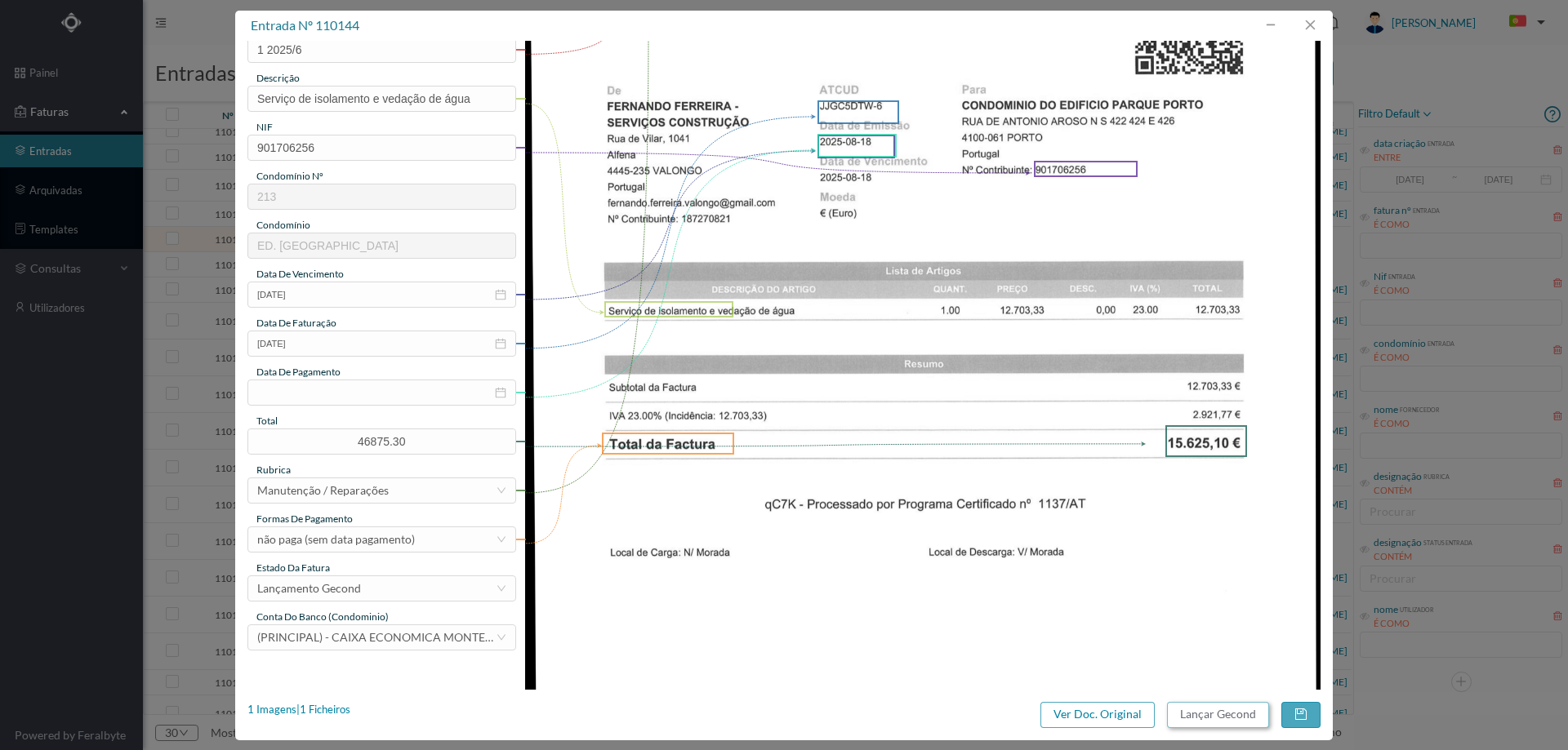
click at [1181, 713] on button "Lançar Gecond" at bounding box center [1218, 715] width 102 height 27
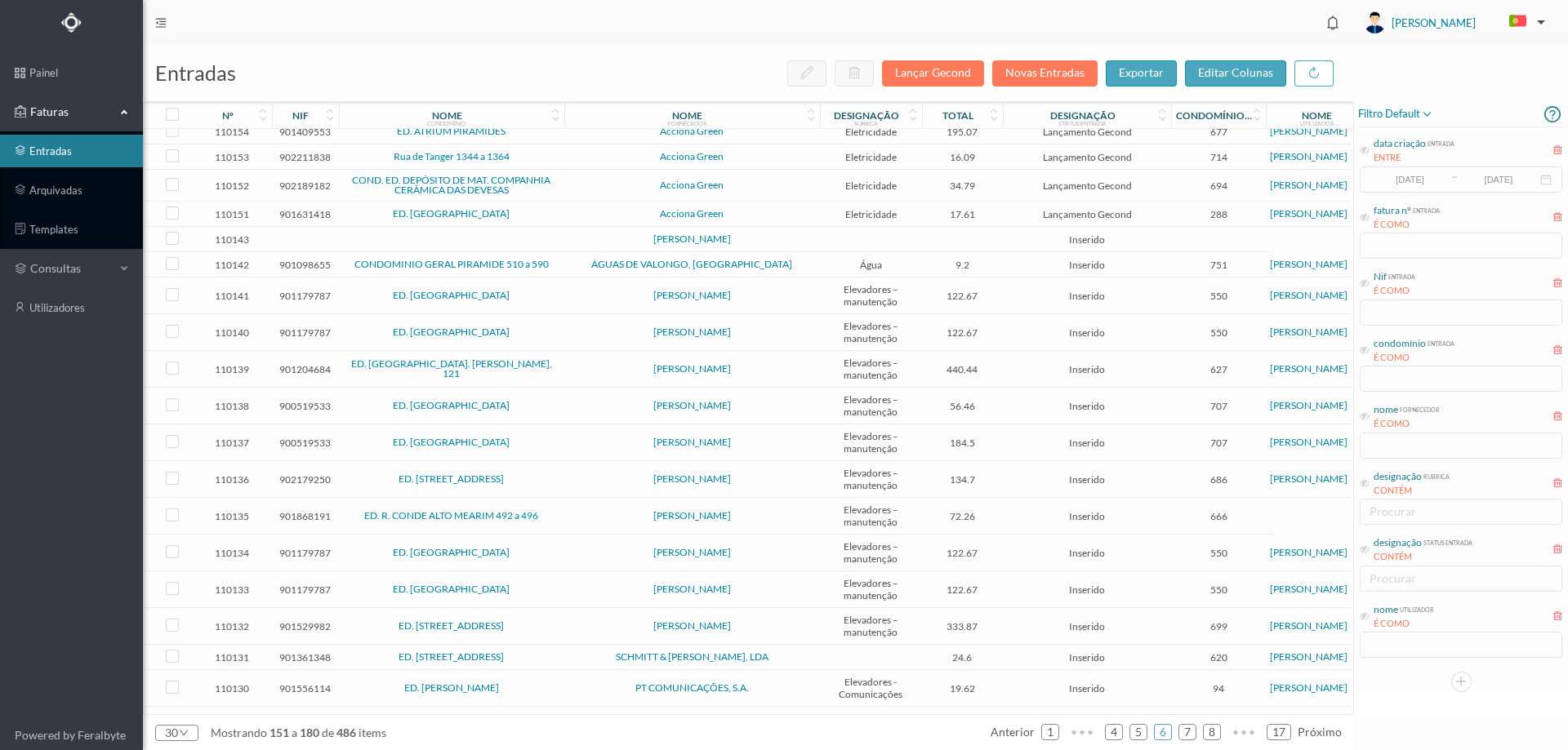
click at [890, 252] on td at bounding box center [871, 240] width 102 height 26
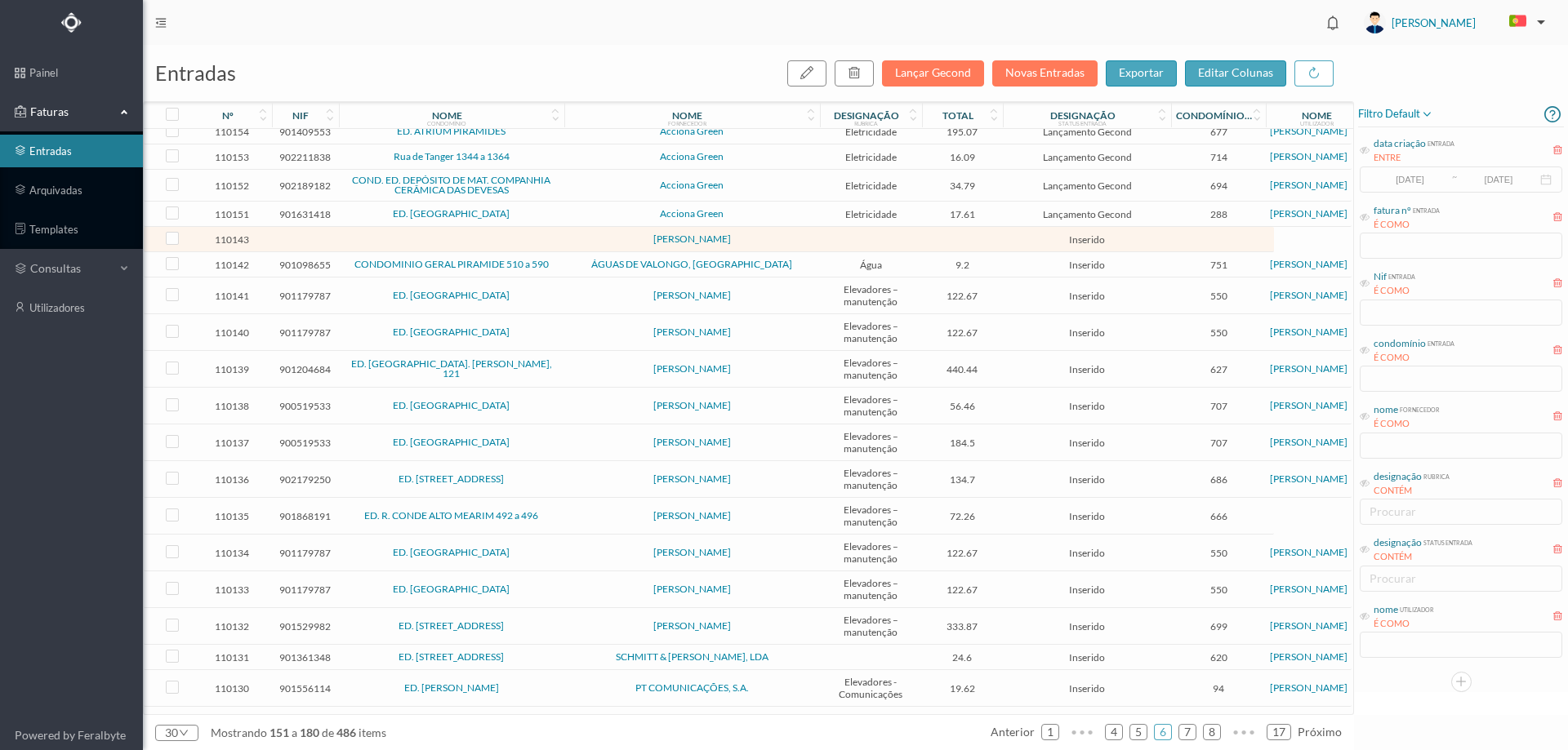
click at [890, 252] on td at bounding box center [871, 240] width 102 height 26
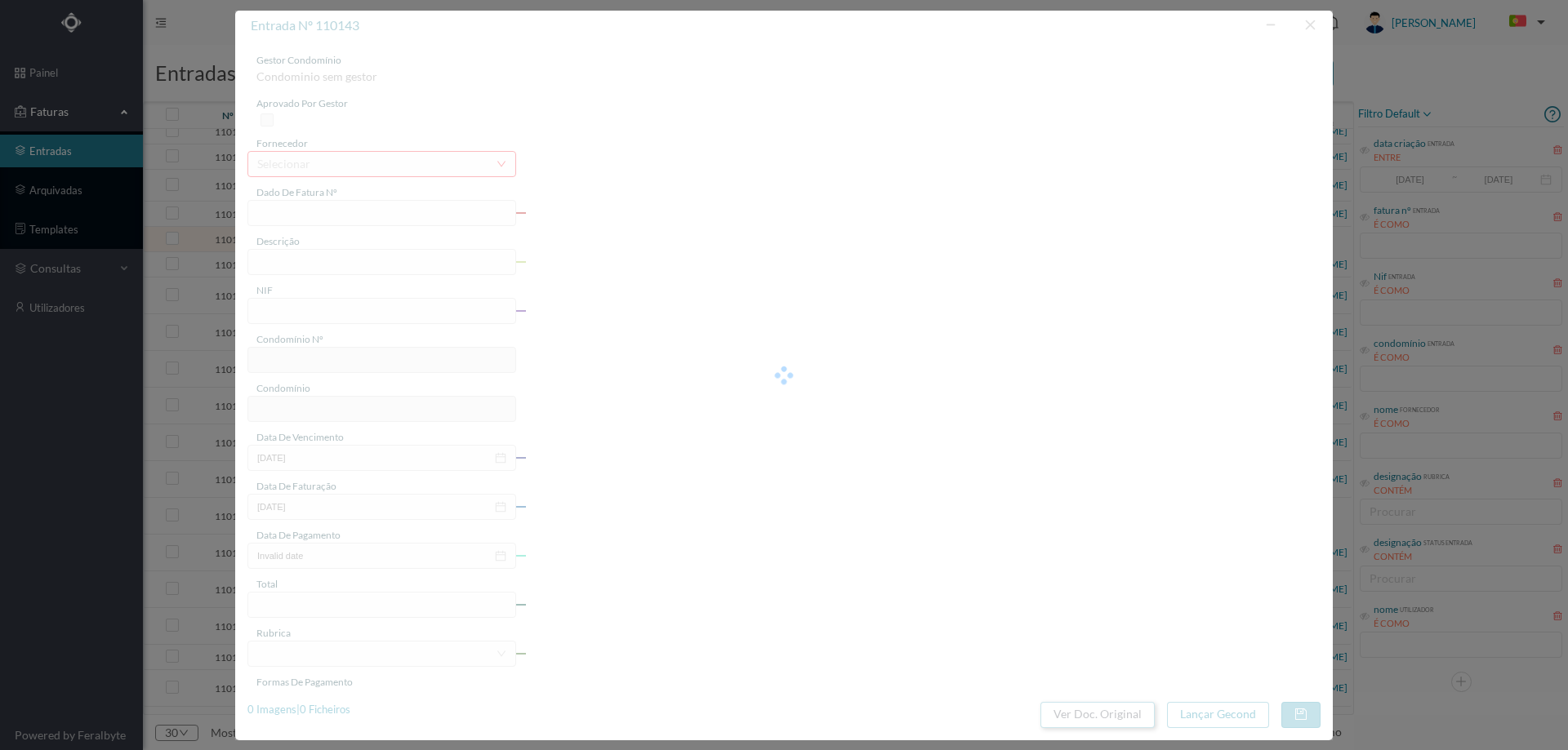
type input "0"
type input "Invalid date"
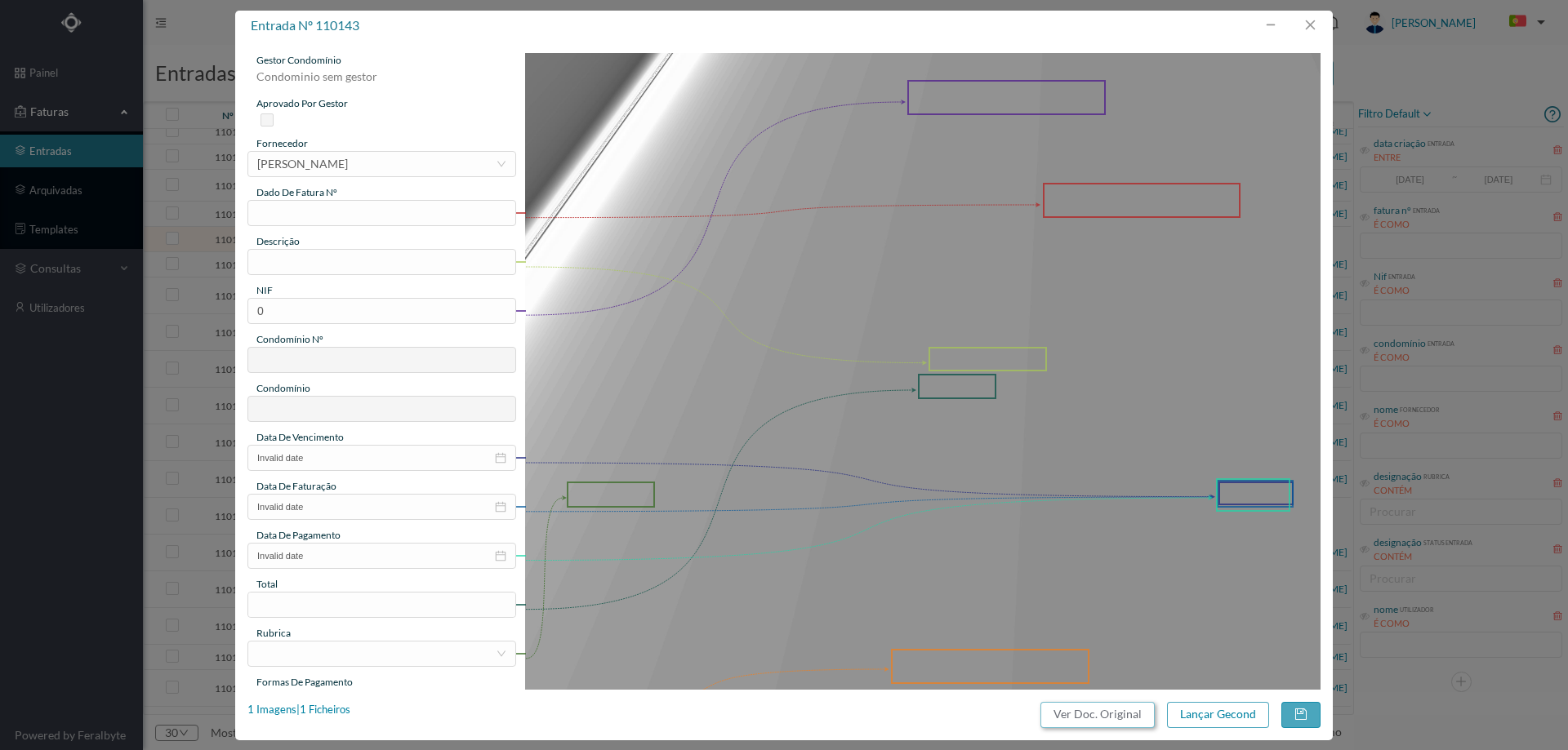
click at [1068, 719] on button "Ver Doc. Original" at bounding box center [1097, 715] width 115 height 27
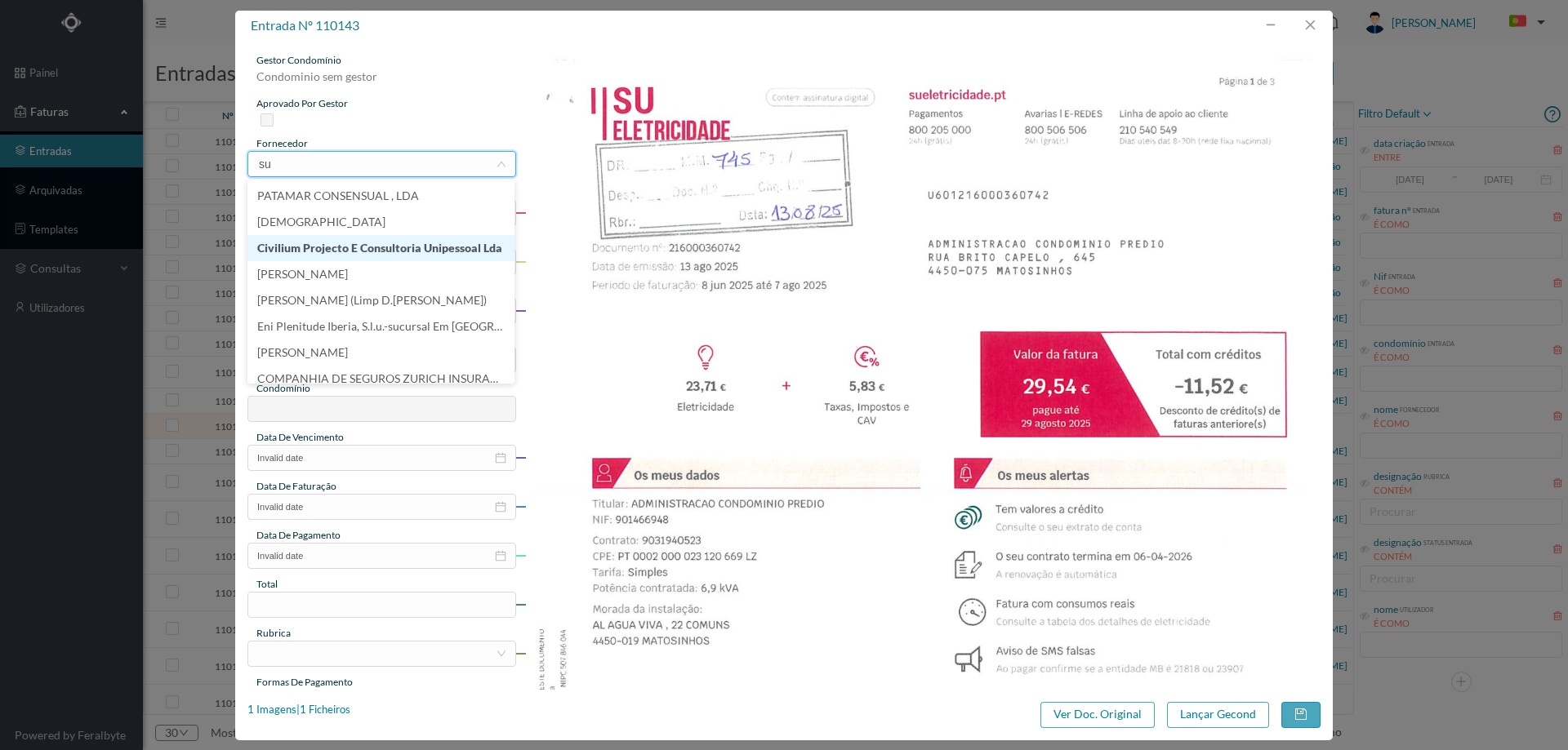
scroll to position [3, 0]
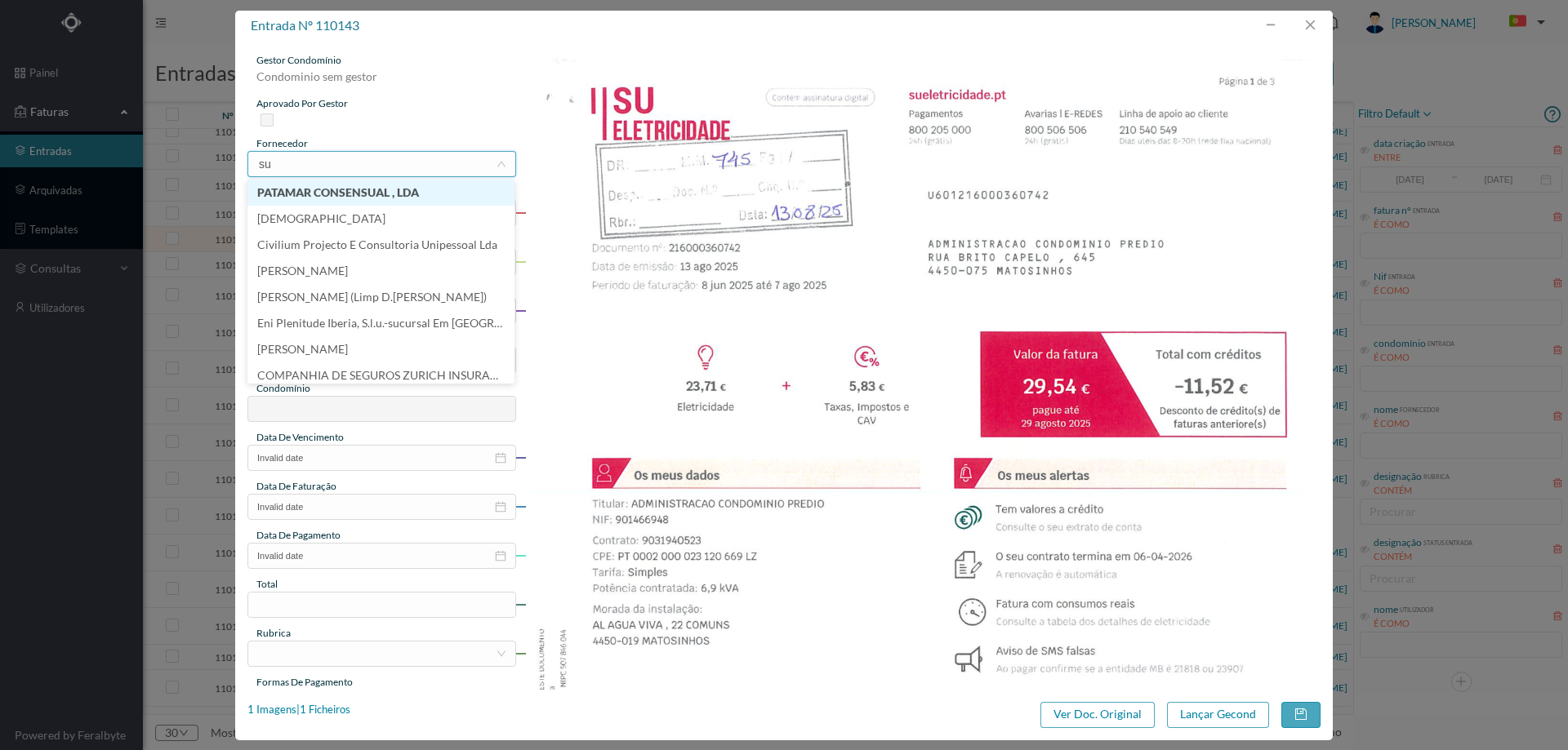
type input "s"
type input "elet"
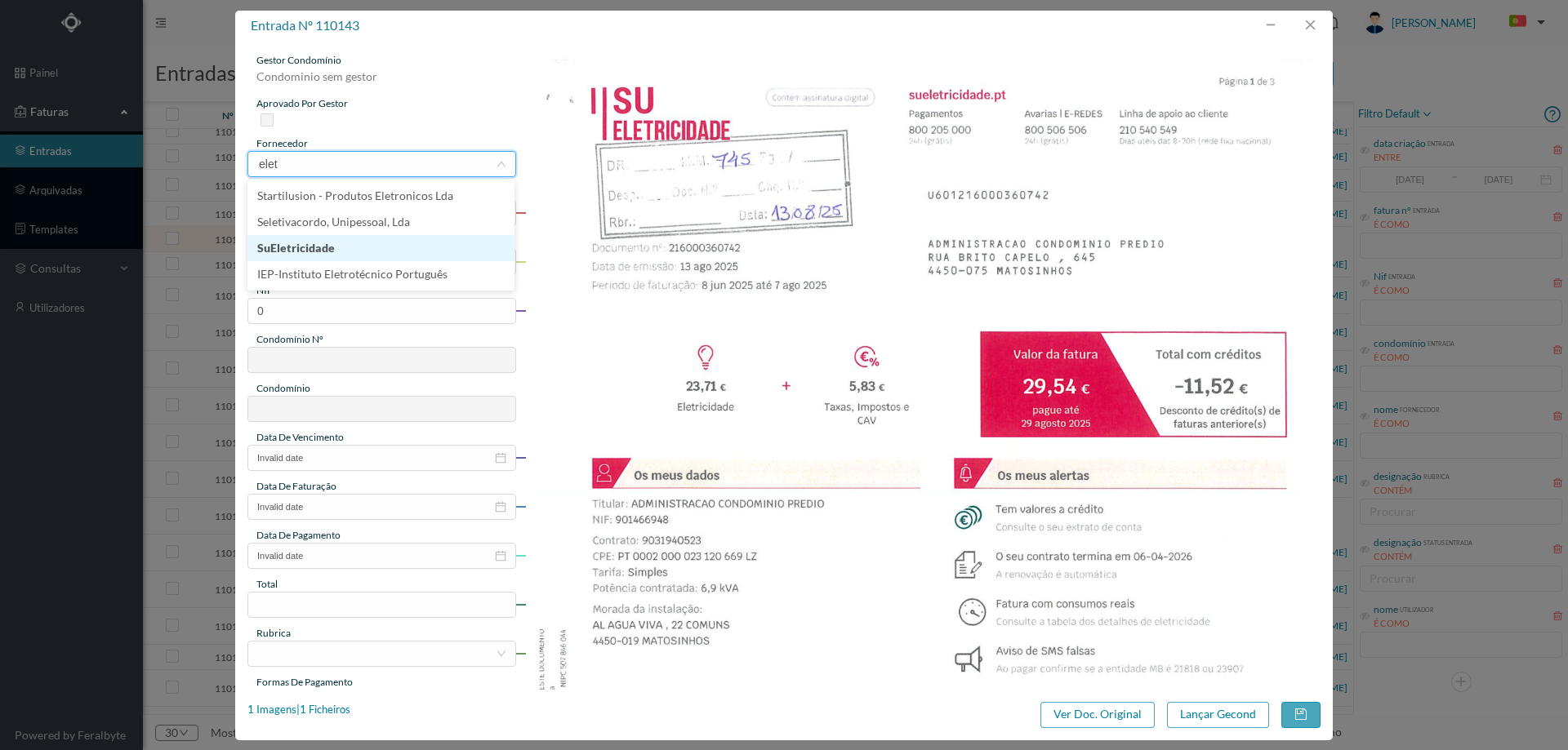
click at [345, 256] on li "SuEletricidade" at bounding box center [381, 248] width 267 height 27
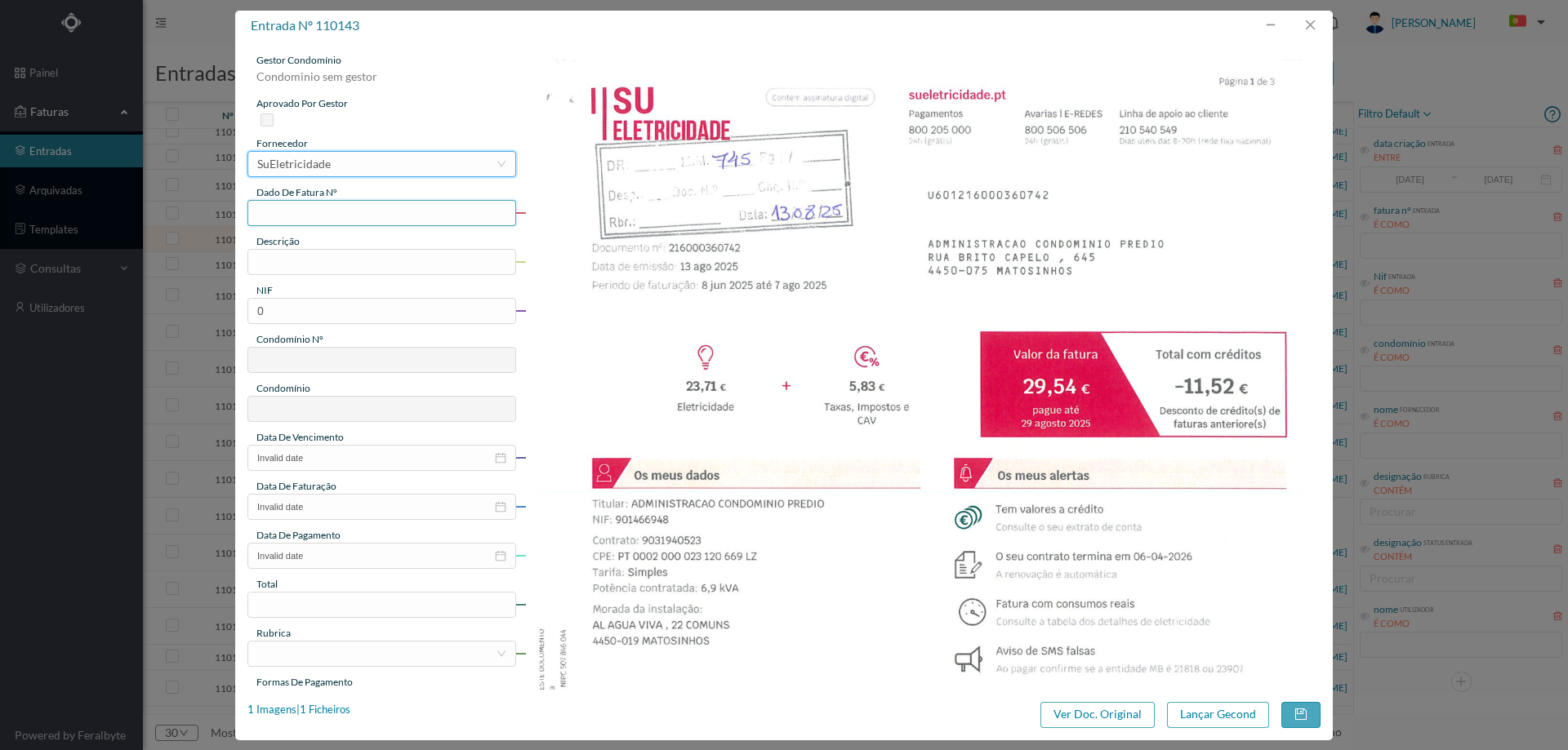
click at [360, 203] on input "text" at bounding box center [382, 213] width 269 height 27
type input "216000360742"
click at [287, 257] on input "text" at bounding box center [382, 262] width 269 height 27
type input "8/06/2025 a 7/08/2025"
click at [357, 290] on div "NIF" at bounding box center [382, 291] width 269 height 15
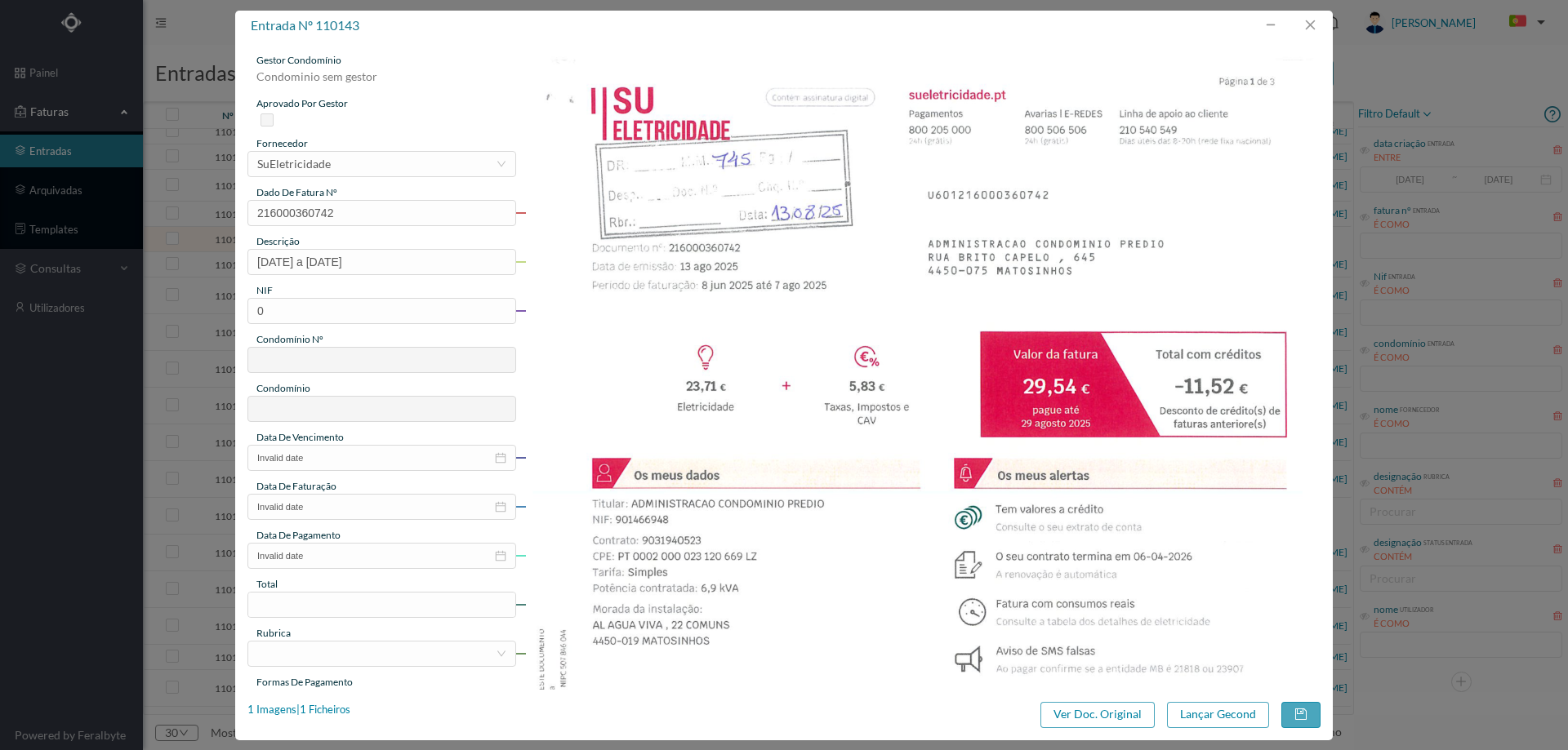
click at [357, 290] on div "NIF" at bounding box center [382, 291] width 269 height 15
click at [354, 303] on input "0" at bounding box center [382, 312] width 269 height 27
type input "901466924"
click at [627, 387] on img at bounding box center [923, 616] width 796 height 1126
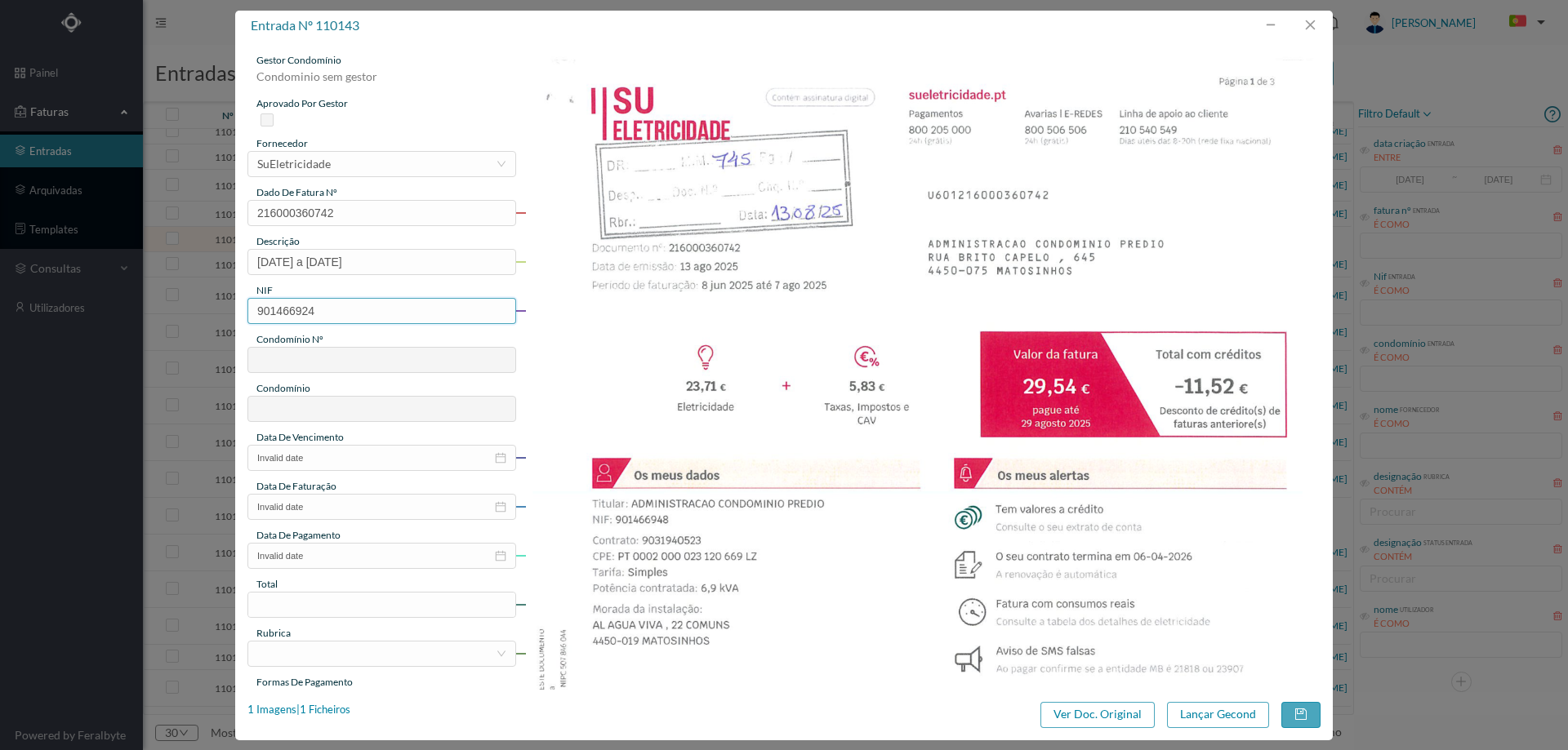
drag, startPoint x: 342, startPoint y: 313, endPoint x: 218, endPoint y: 313, distance: 124.0
click at [218, 313] on div "entrada nº 110143 gestor condomínio Condominio sem gestor aprovado por gestor f…" at bounding box center [784, 375] width 1568 height 750
click at [387, 311] on input "text" at bounding box center [382, 312] width 269 height 27
paste input "901466948"
type input "901466948"
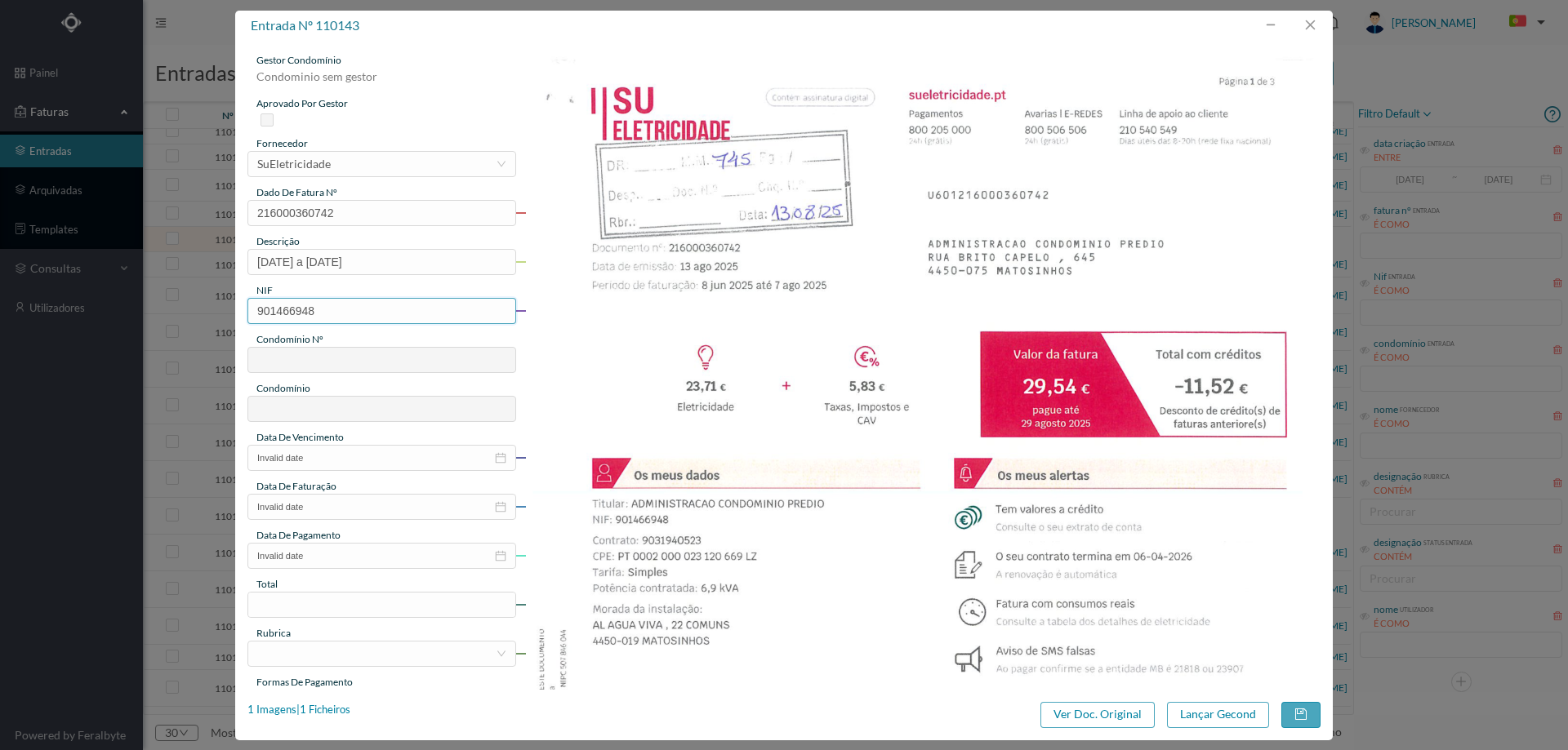
type input "574"
type input "ED. ALAMEDA ÁGUA VIVA 36"
type input "901466948"
click at [297, 269] on span "Nº: 745 | Nome: ED. ALAMEDA ÁGUA VIVA 22" at bounding box center [427, 267] width 332 height 14
click at [261, 269] on input "Nº: 745 | Nome: ED. ALAMEDA ÁGUA VIVA 22" at bounding box center [255, 269] width 13 height 13
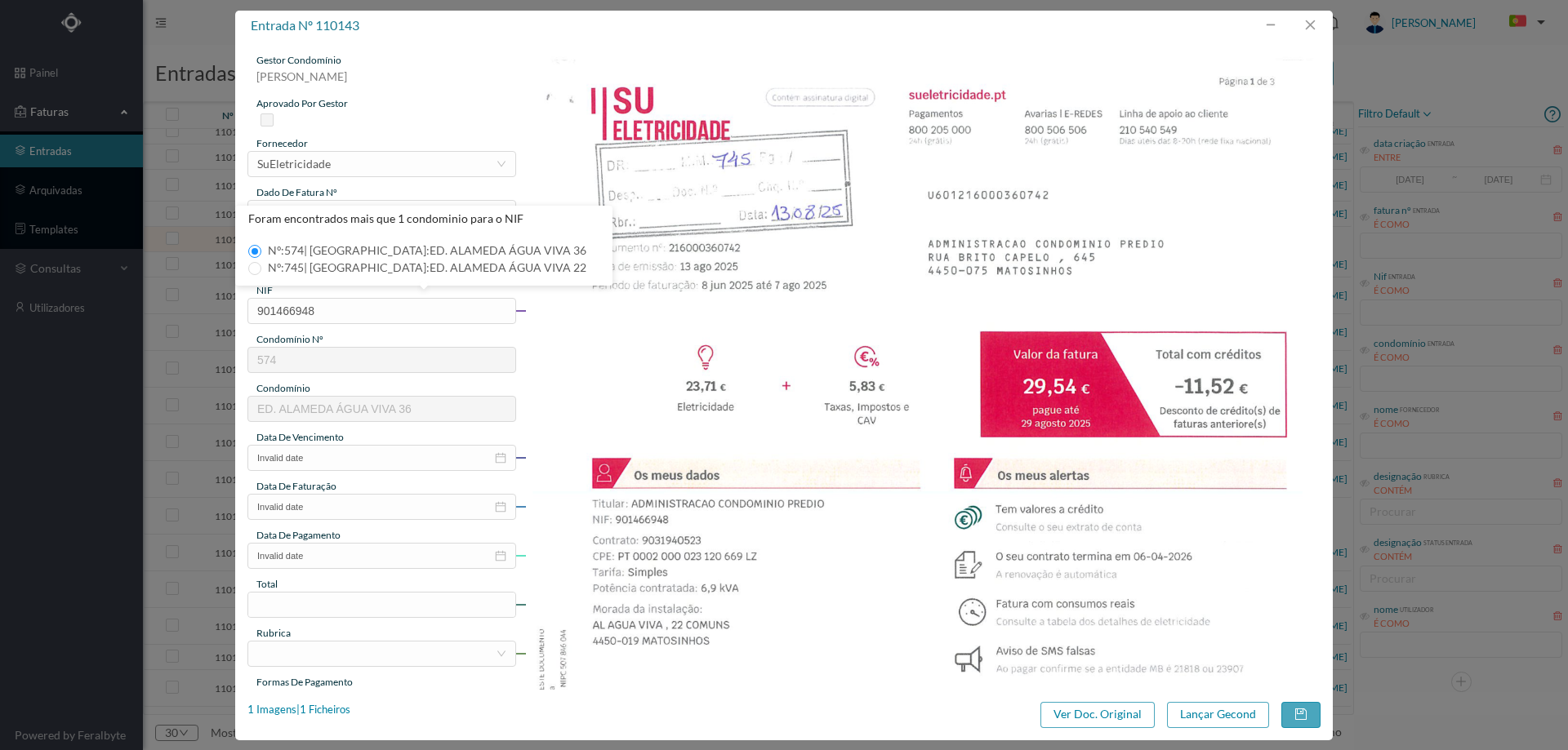
type input "745"
type input "ED. ALAMEDA ÁGUA VIVA 22"
click at [330, 453] on input "Invalid date" at bounding box center [382, 458] width 269 height 27
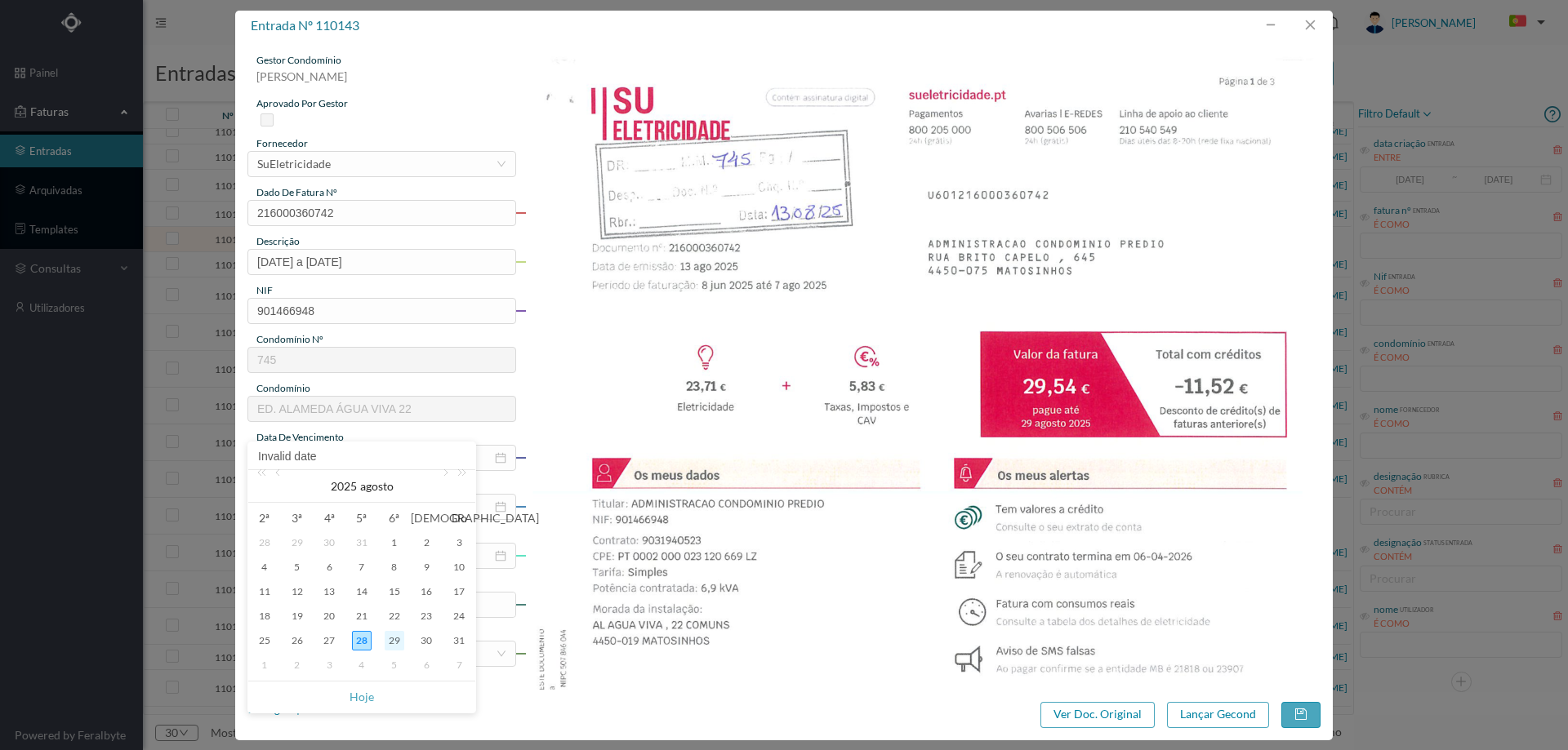
click at [394, 641] on div "29" at bounding box center [394, 640] width 20 height 20
type input "2025-08-29"
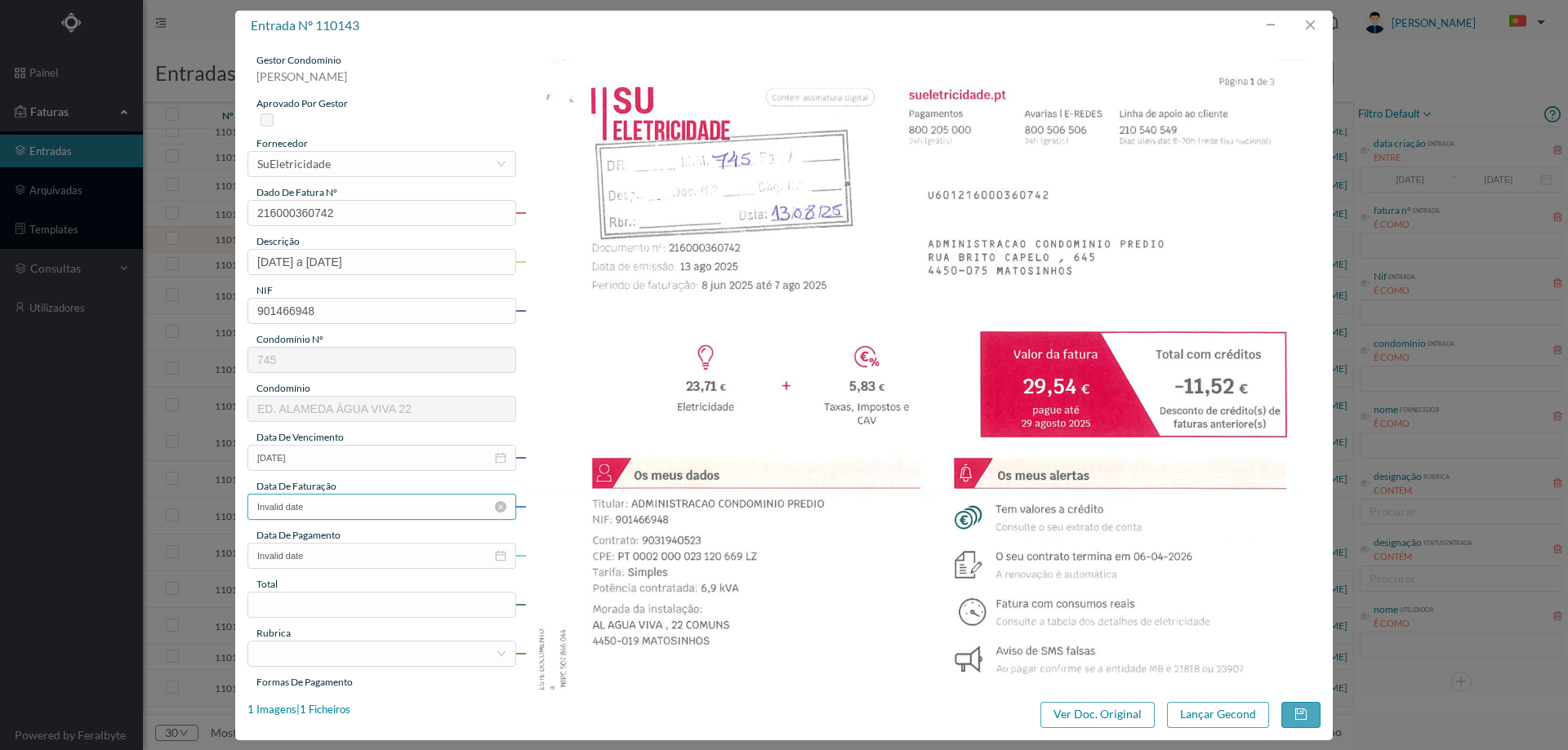
click at [338, 510] on input "Invalid date" at bounding box center [382, 507] width 269 height 27
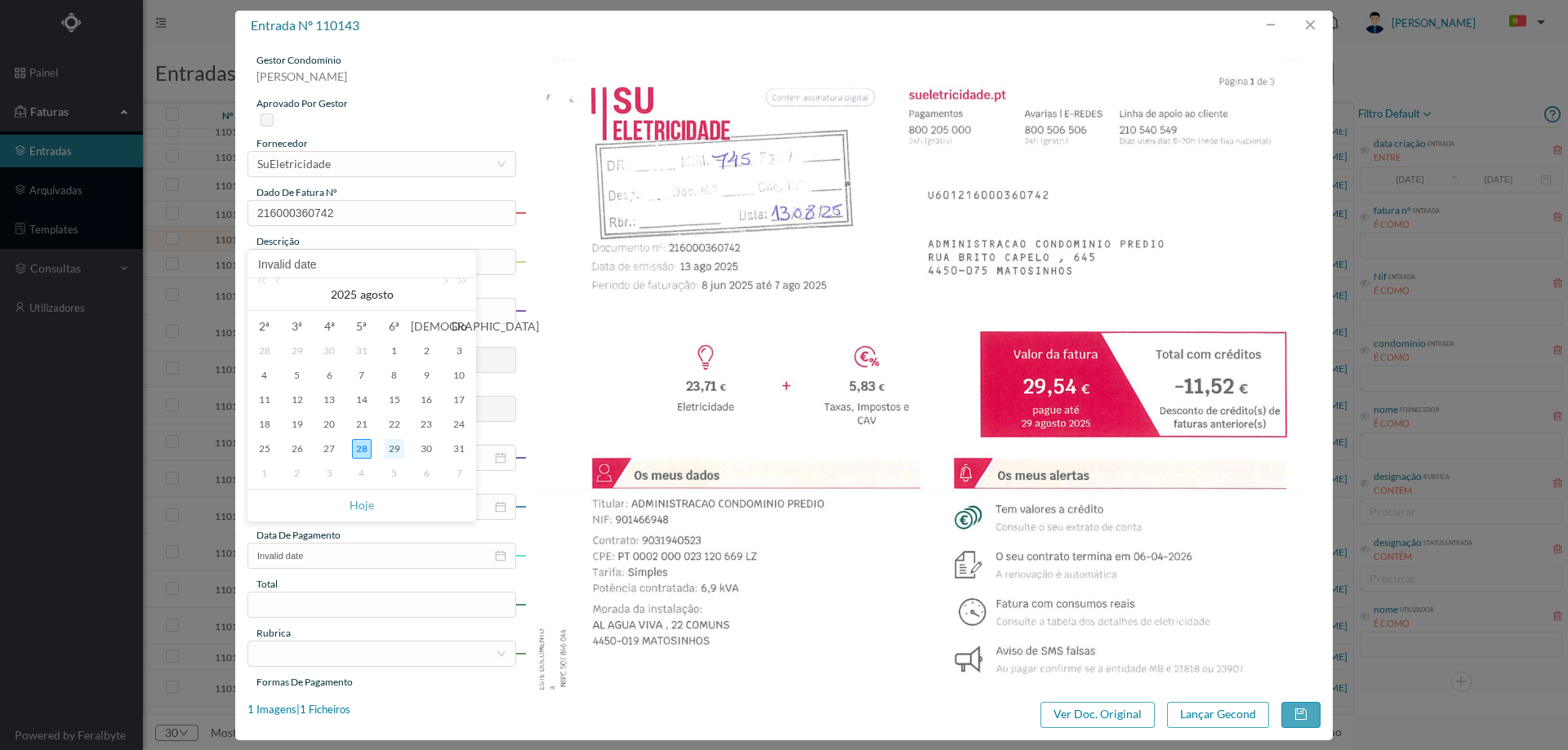
click at [388, 450] on div "29" at bounding box center [394, 449] width 20 height 20
type input "2025-08-29"
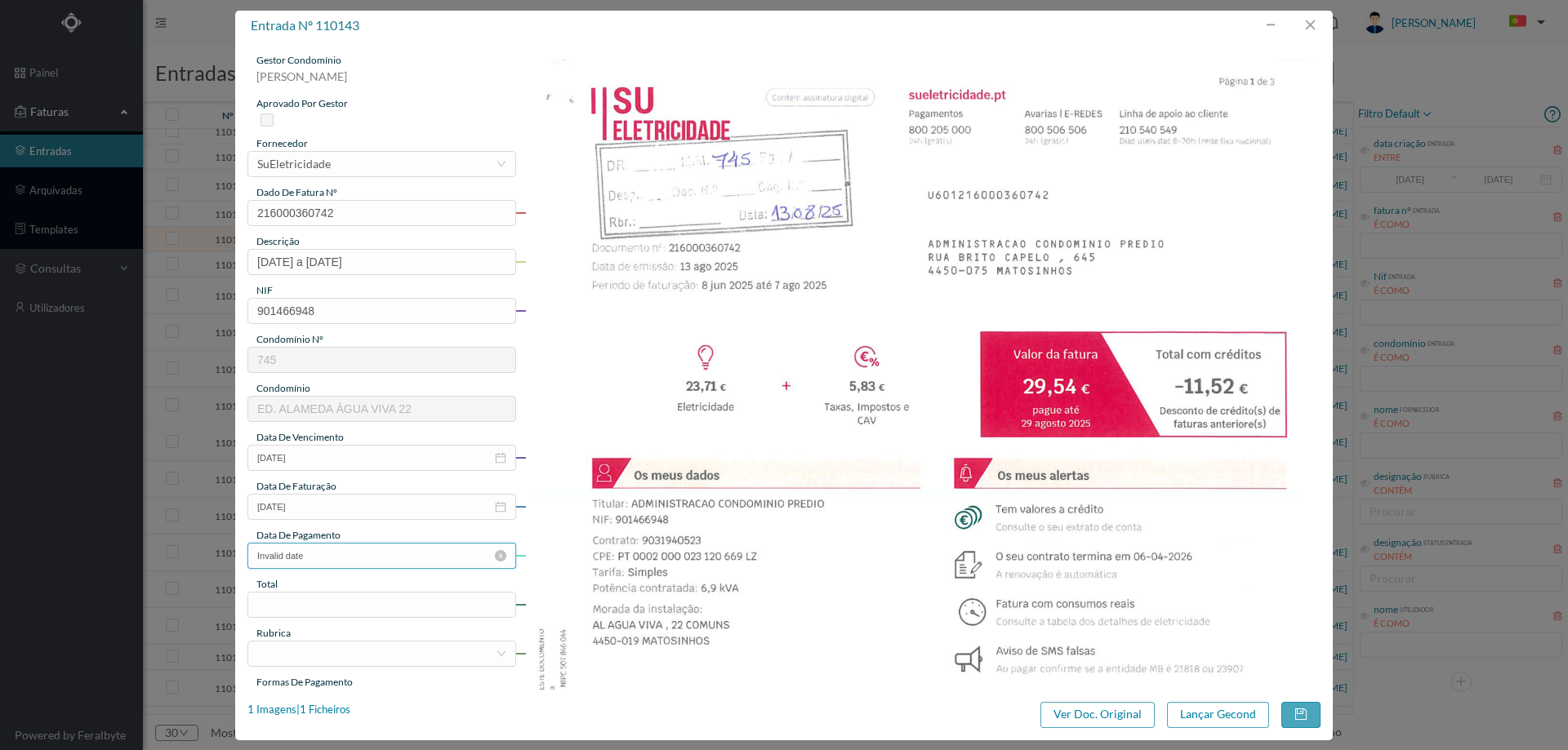
click at [340, 550] on input "Invalid date" at bounding box center [382, 556] width 269 height 27
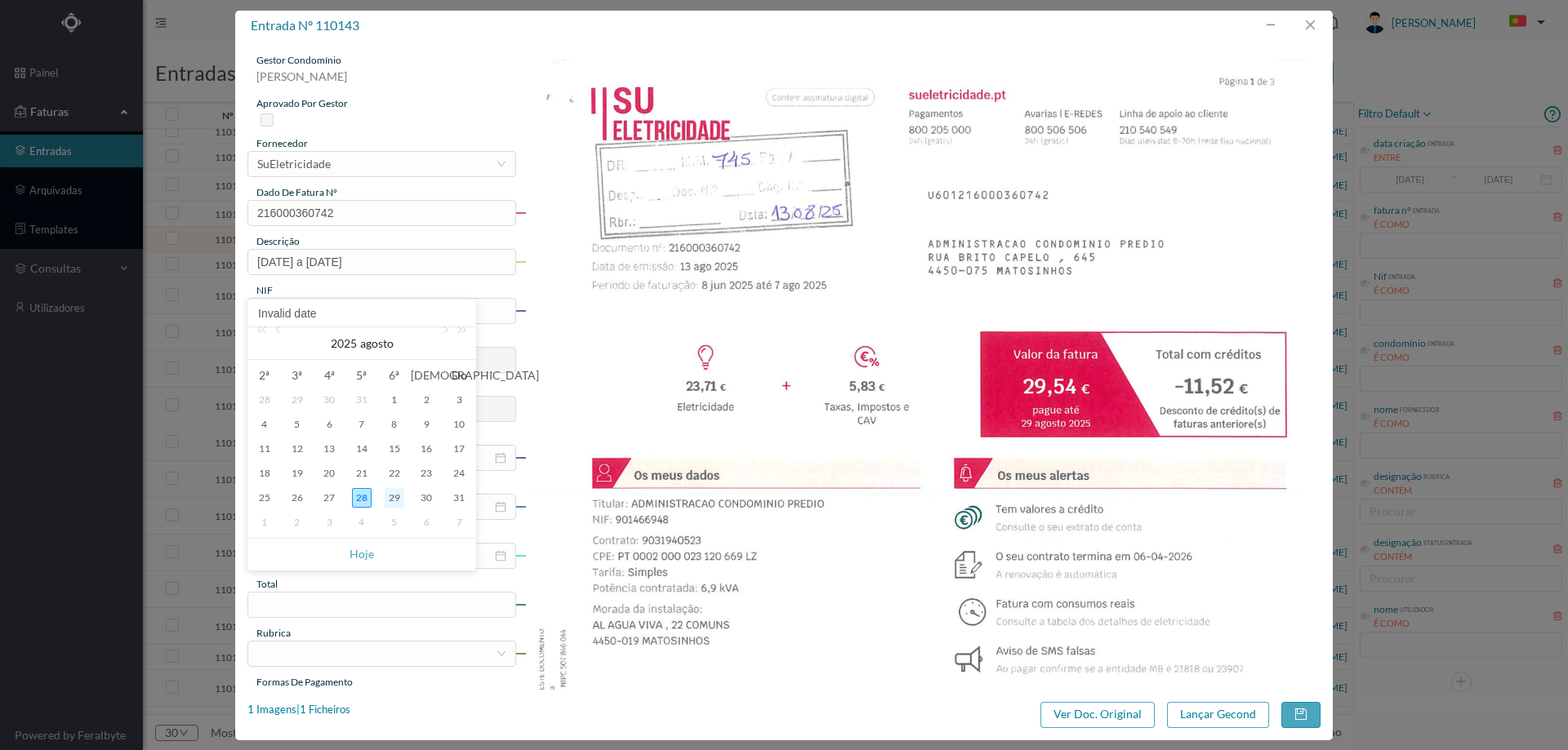
click at [391, 496] on div "29" at bounding box center [394, 497] width 20 height 20
type input "2025-08-29"
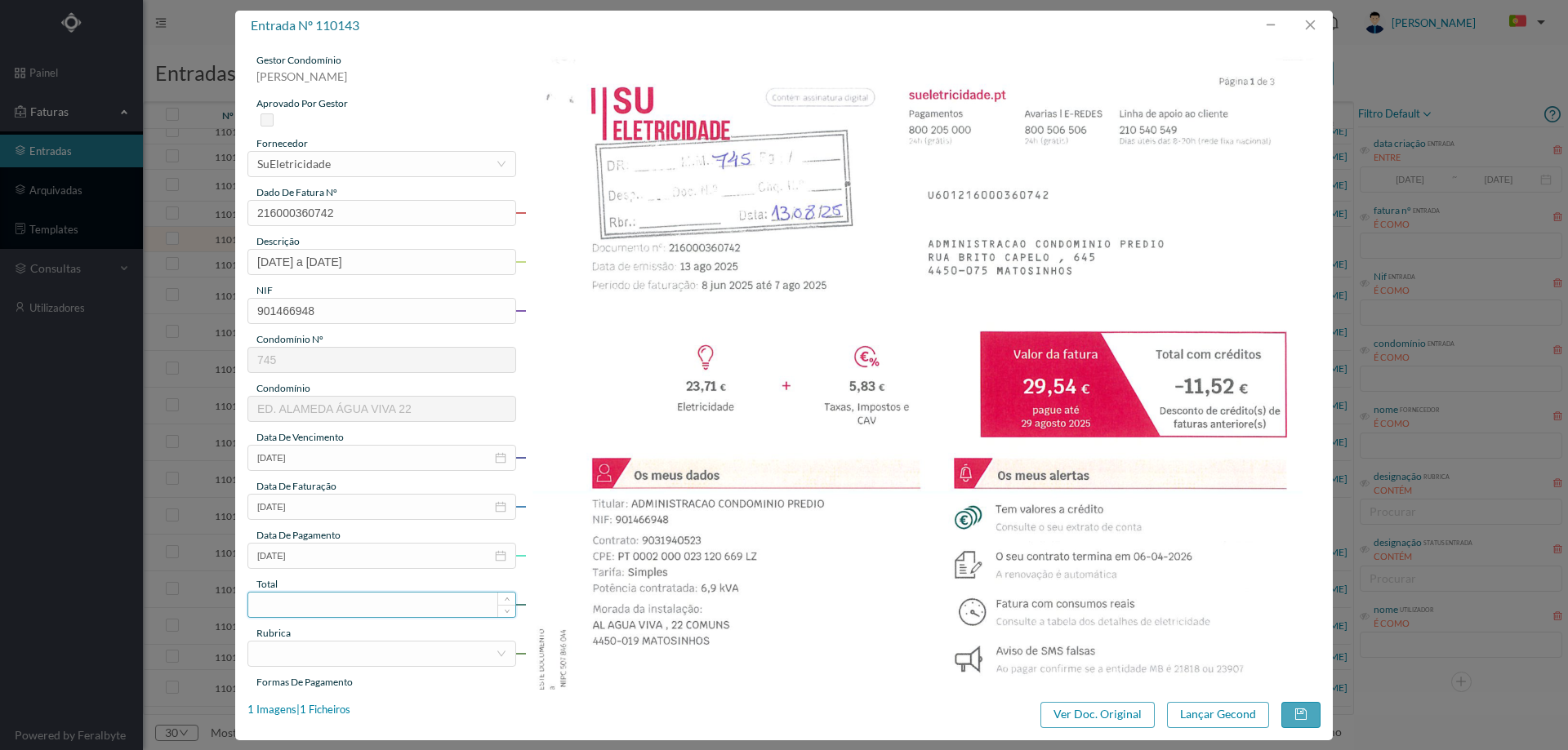
click at [349, 601] on input at bounding box center [382, 605] width 267 height 25
type input "29.54"
click at [333, 654] on div at bounding box center [377, 653] width 239 height 25
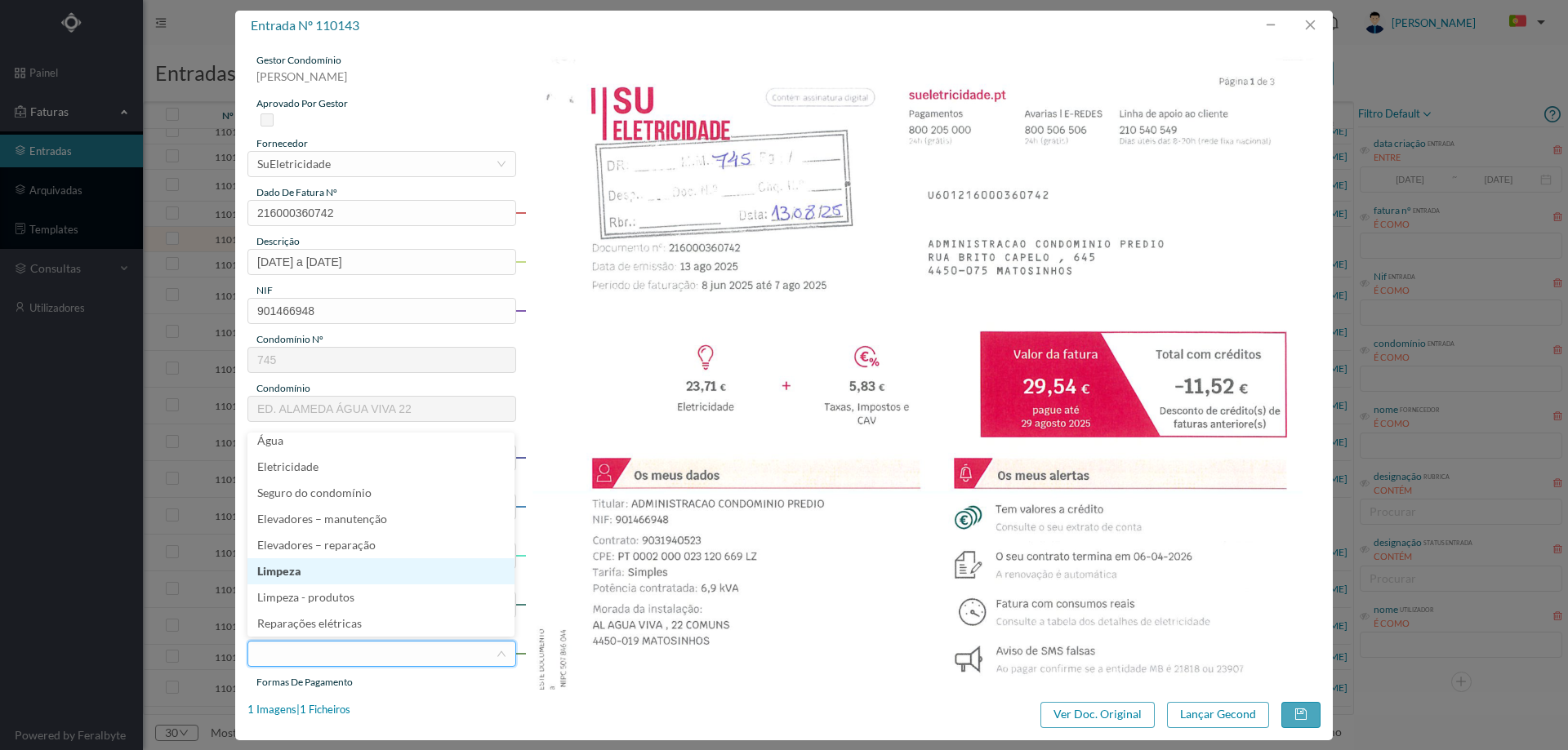
scroll to position [348, 0]
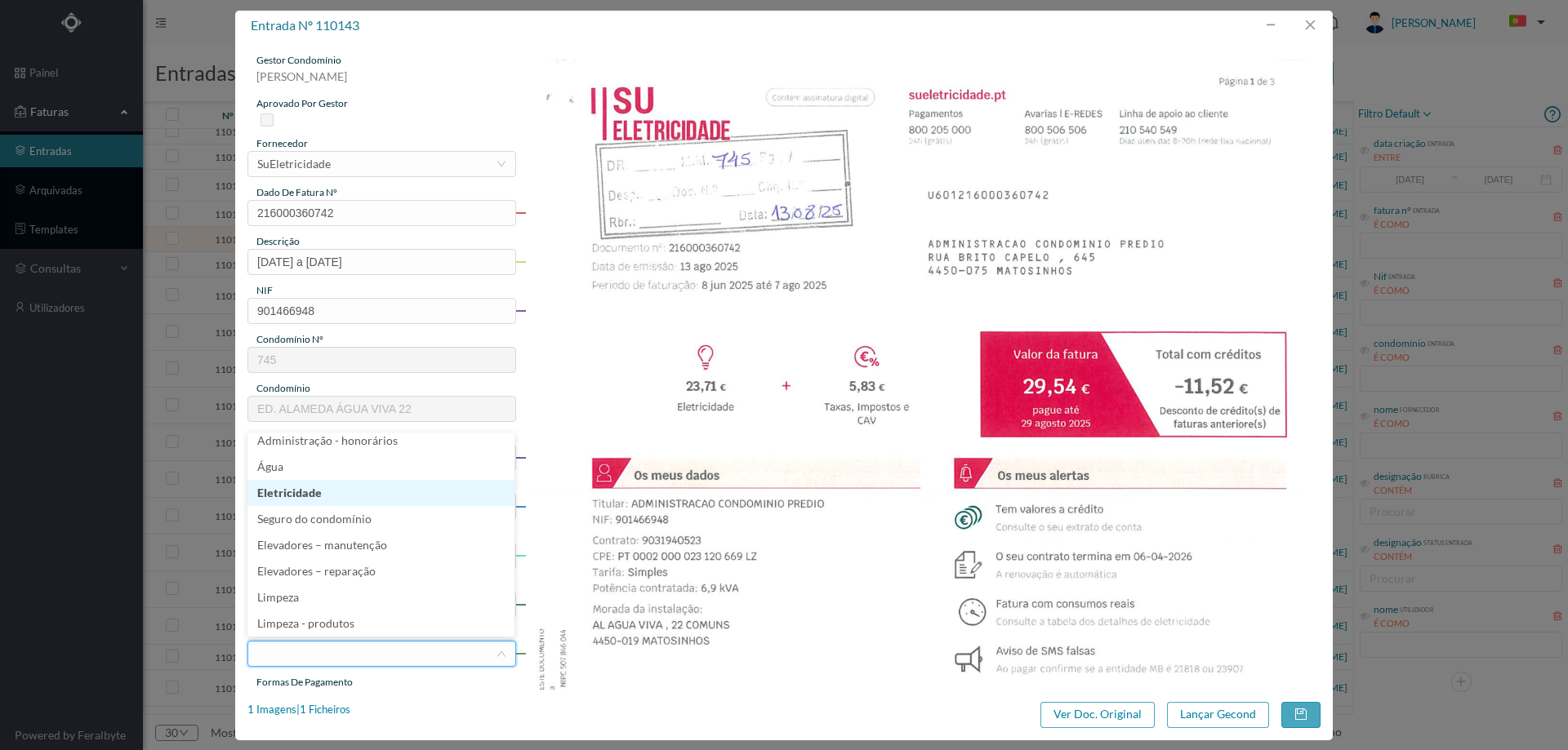
click at [316, 497] on li "Eletricidade" at bounding box center [381, 493] width 267 height 27
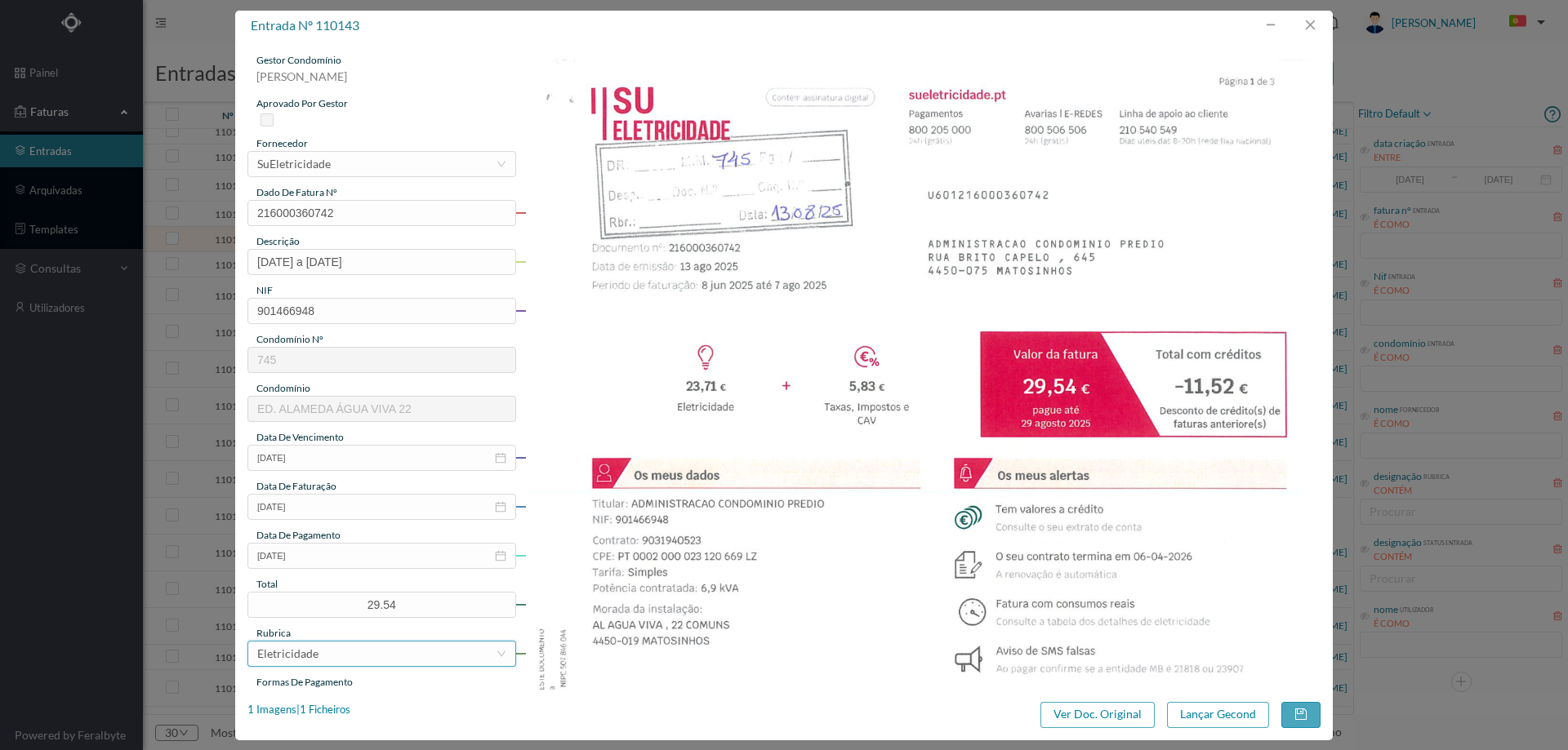
scroll to position [163, 0]
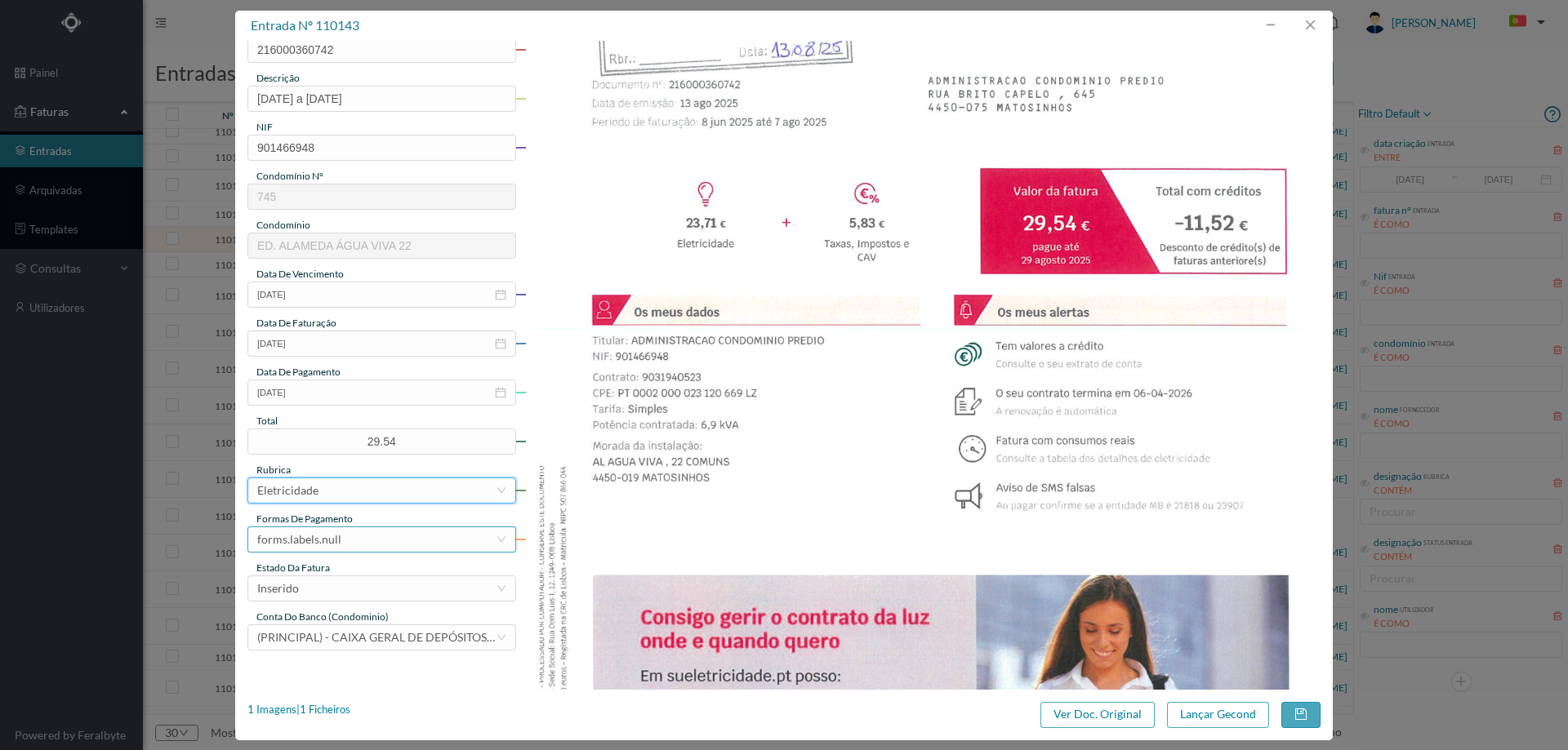
drag, startPoint x: 346, startPoint y: 537, endPoint x: 349, endPoint y: 527, distance: 10.4
click at [346, 536] on div "forms.labels.null" at bounding box center [377, 540] width 239 height 25
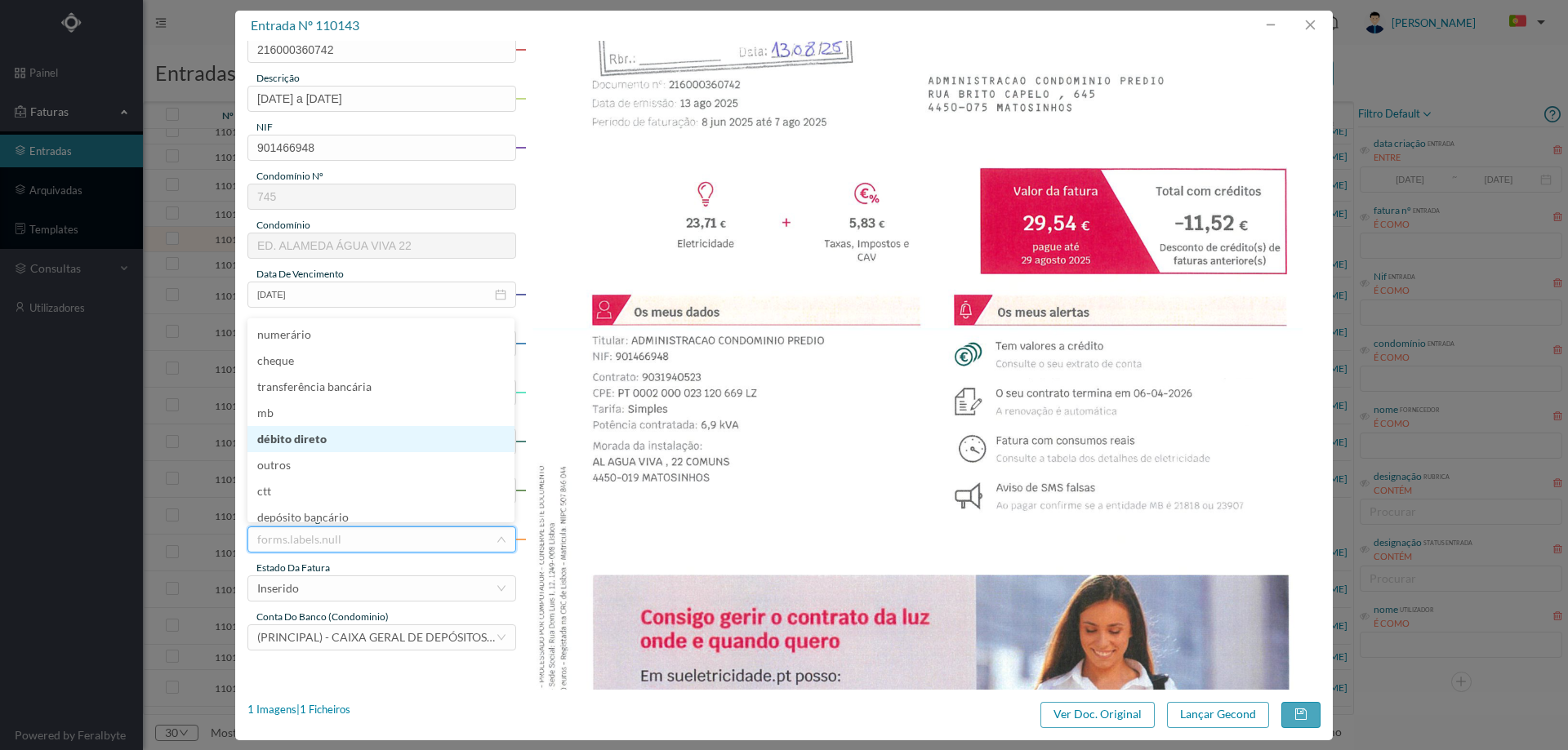
click at [361, 430] on li "débito direto" at bounding box center [381, 439] width 267 height 27
drag, startPoint x: 346, startPoint y: 585, endPoint x: 351, endPoint y: 571, distance: 14.9
click at [347, 585] on div "Inserido" at bounding box center [377, 589] width 239 height 25
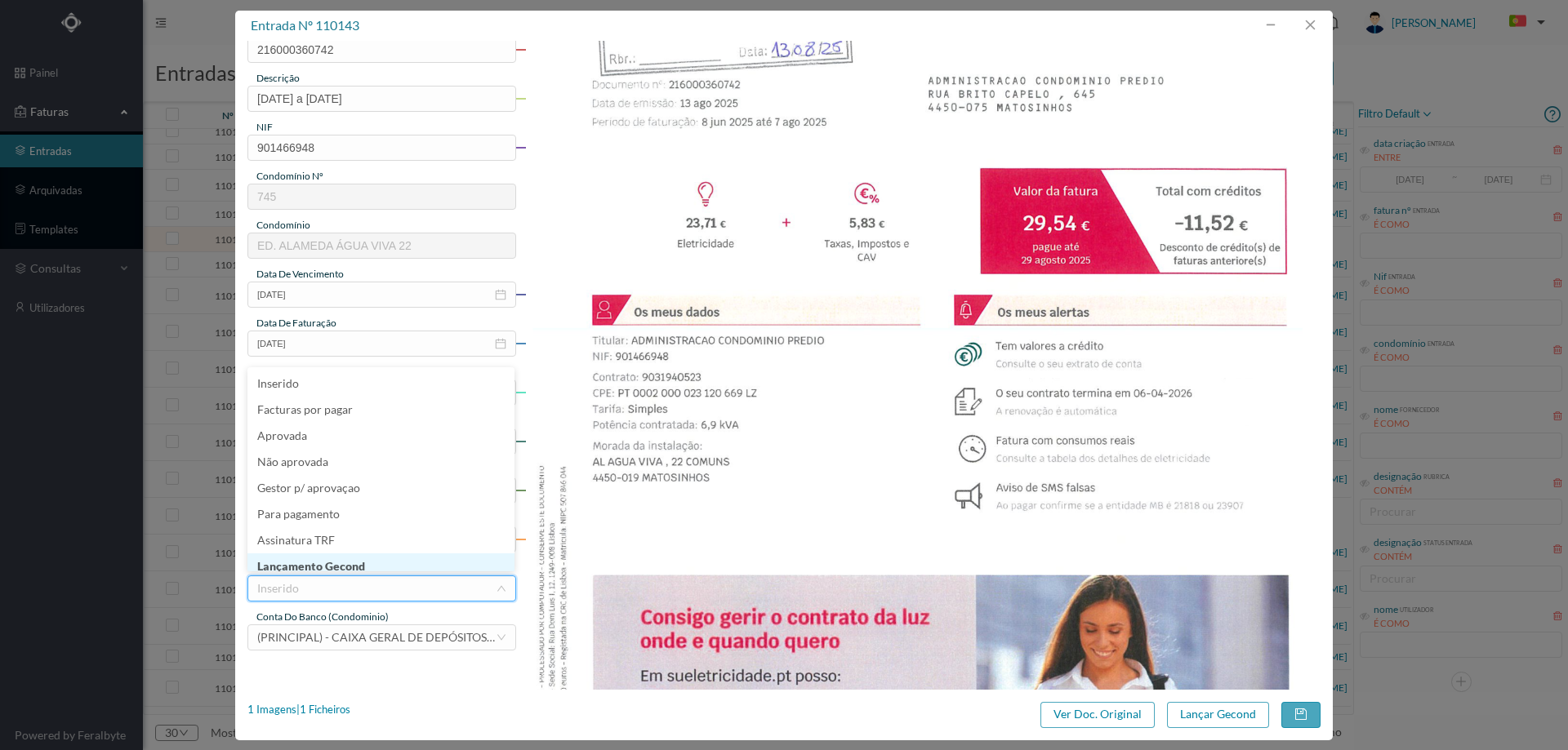
scroll to position [3, 0]
click at [354, 559] on li "Lançamento Gecond" at bounding box center [381, 563] width 267 height 27
click at [1211, 711] on button "Lançar Gecond" at bounding box center [1218, 715] width 102 height 27
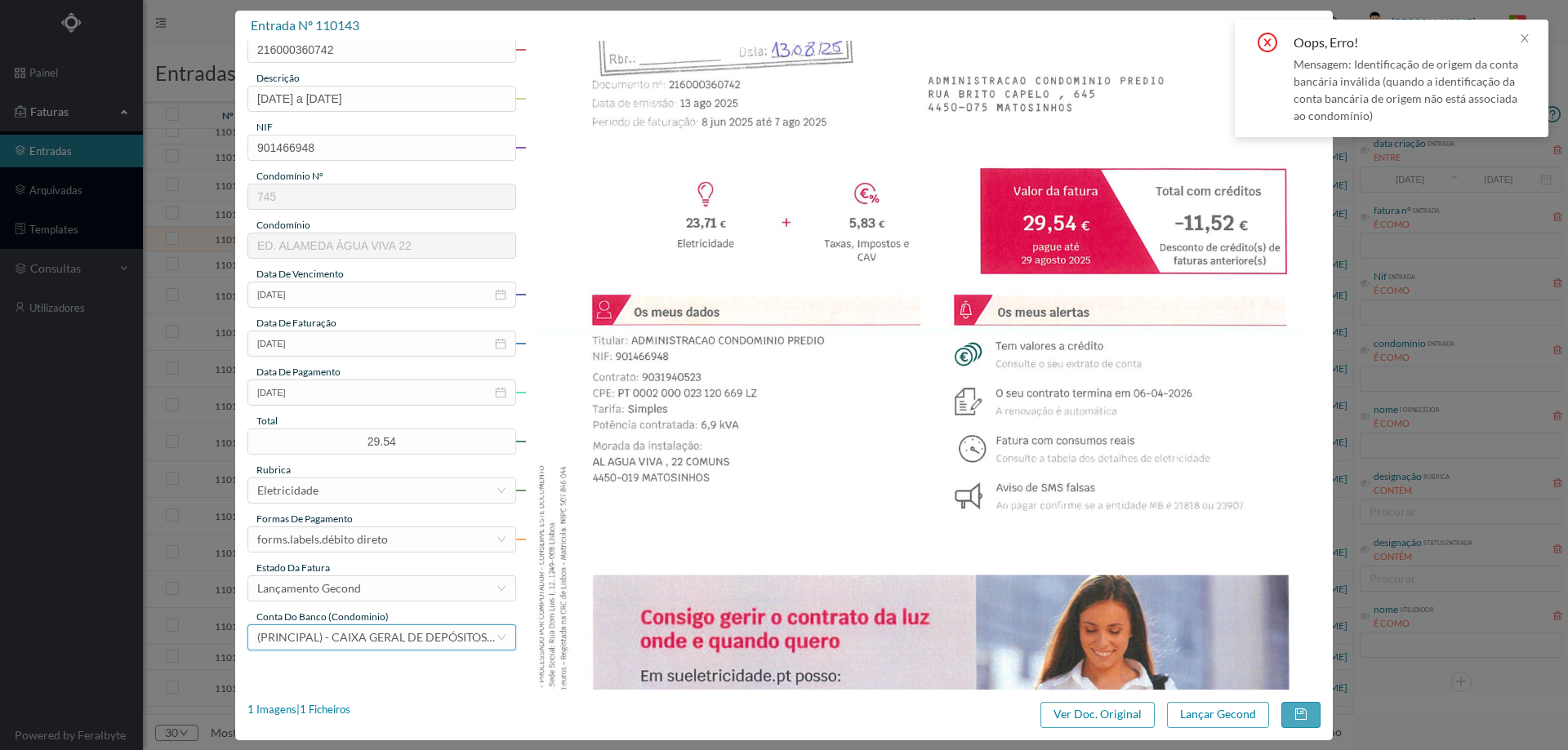
click at [468, 648] on div "(PRINCIPAL) - CAIXA GERAL DE DEPÓSITOS (PT50 003505900002044360075)" at bounding box center [377, 637] width 239 height 25
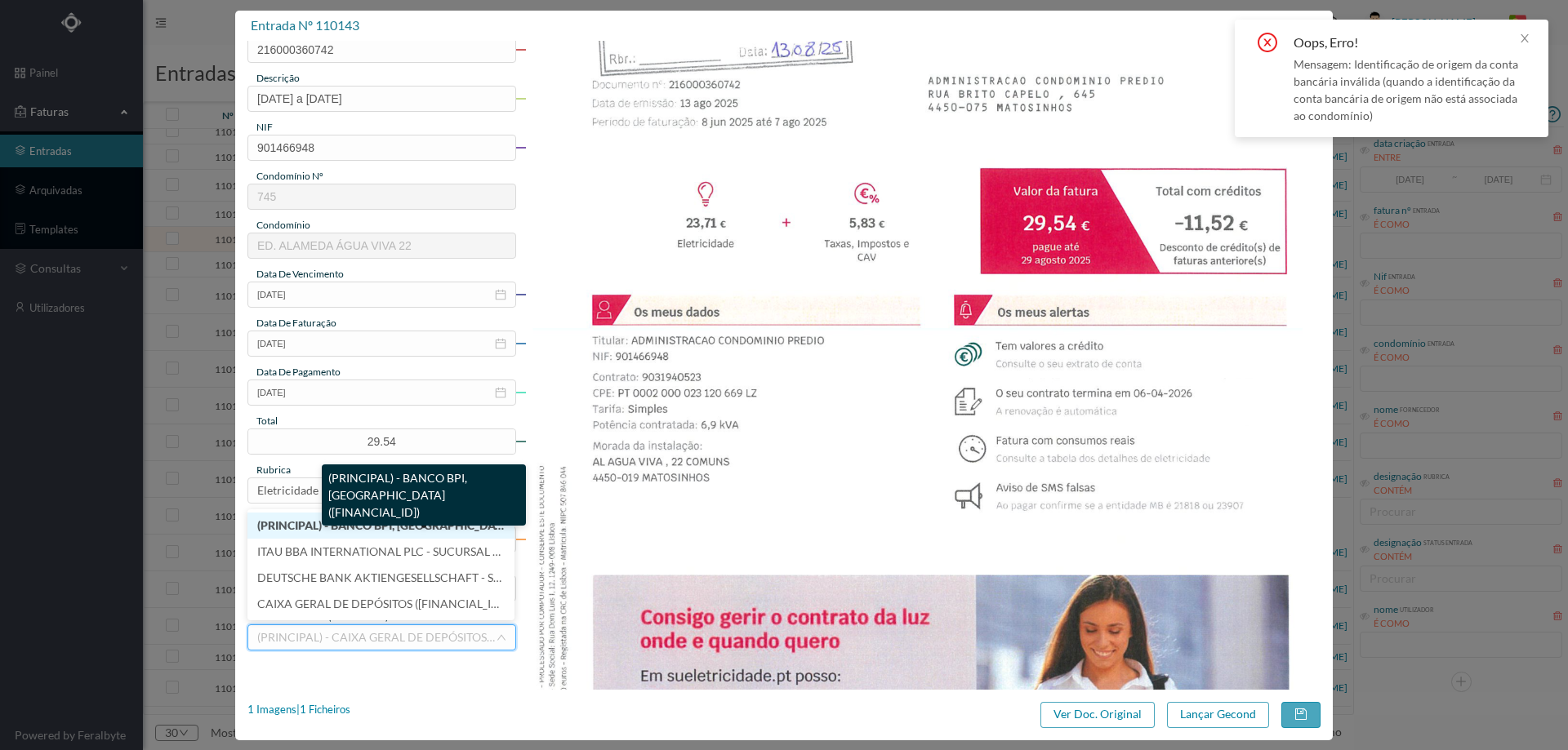
click at [407, 527] on span "(PRINCIPAL) - BANCO BPI, SA (PT50 001000006189192000127)" at bounding box center [431, 525] width 347 height 14
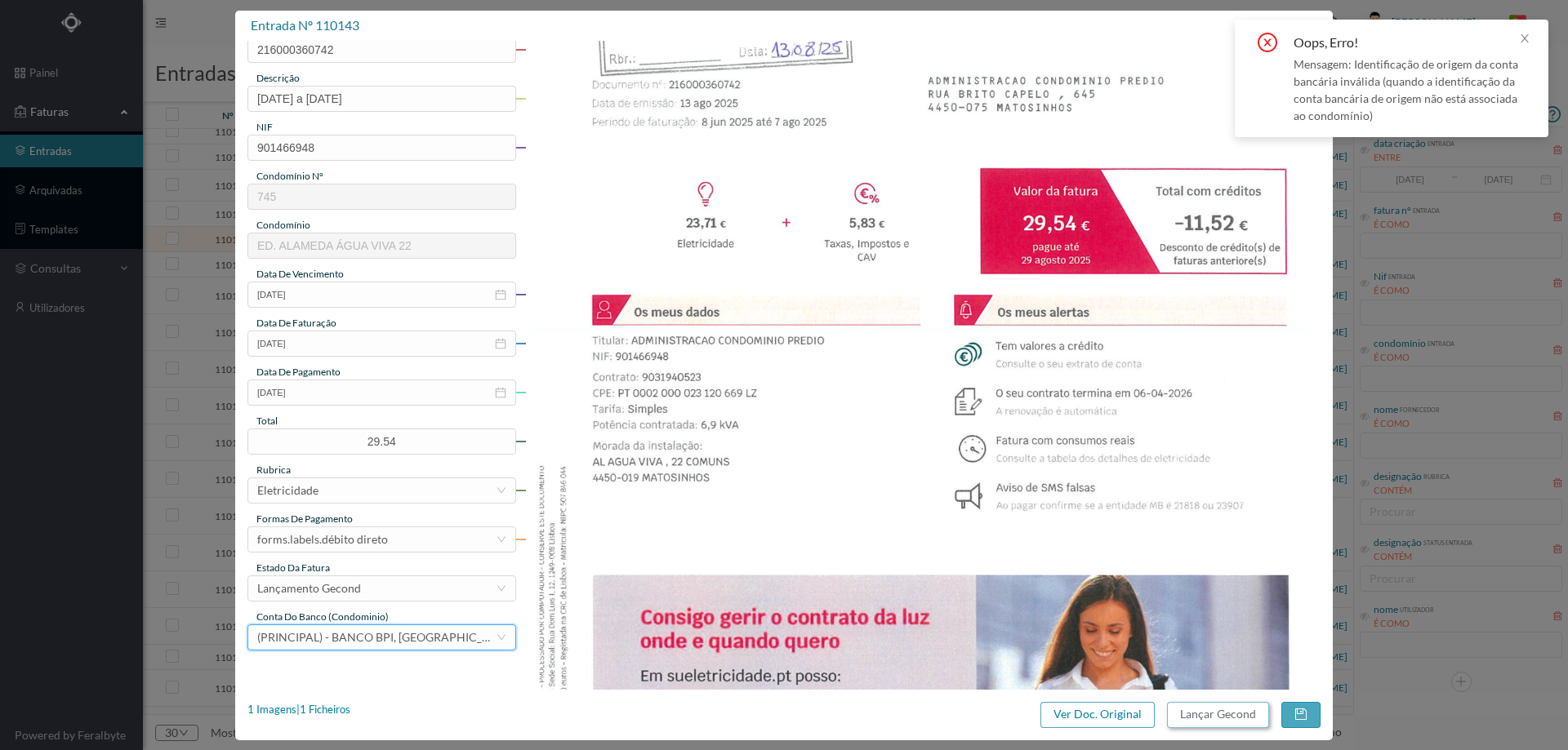
click at [1235, 720] on button "Lançar Gecond" at bounding box center [1218, 715] width 102 height 27
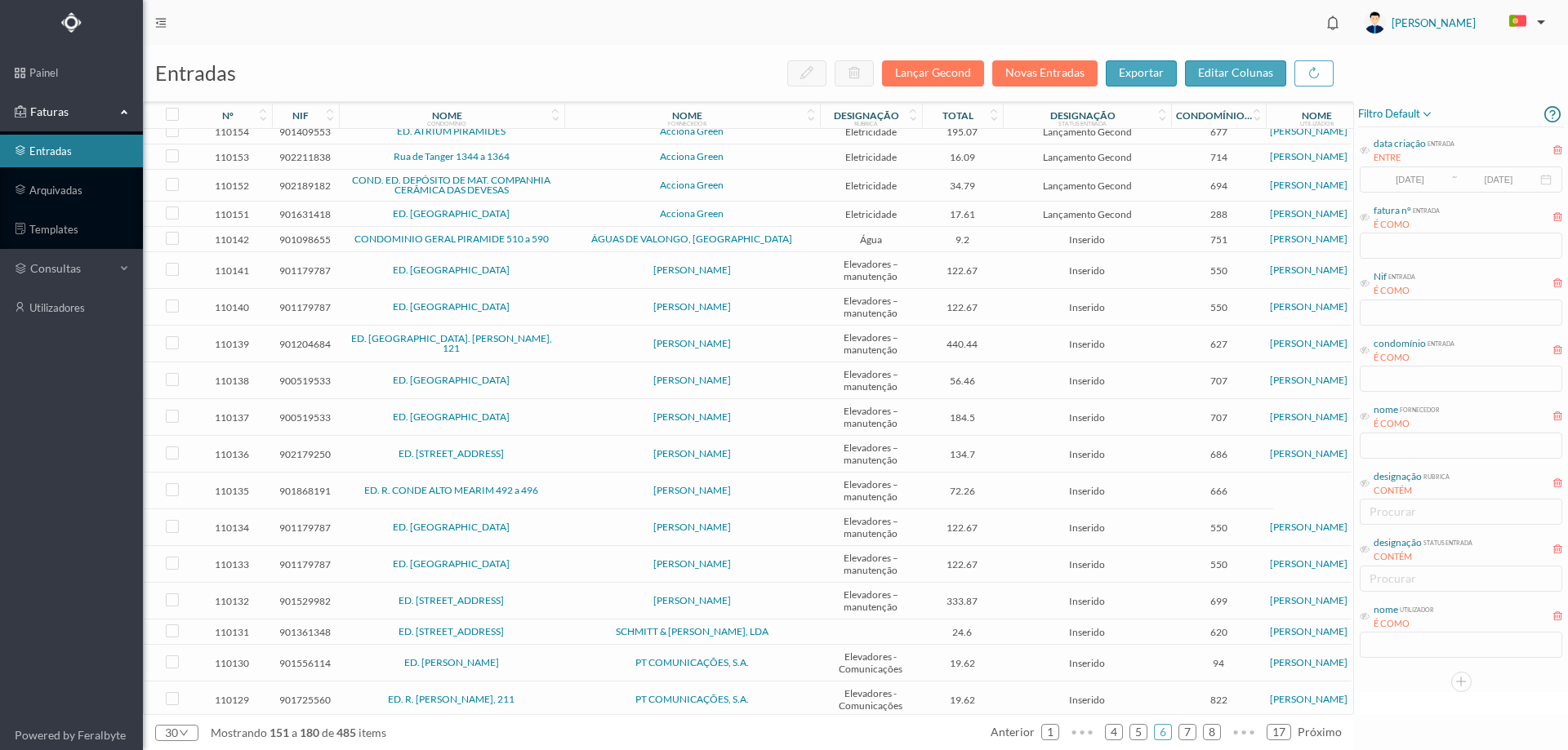
click at [624, 244] on span "ÁGUAS DE VALONGO, SA" at bounding box center [692, 239] width 247 height 9
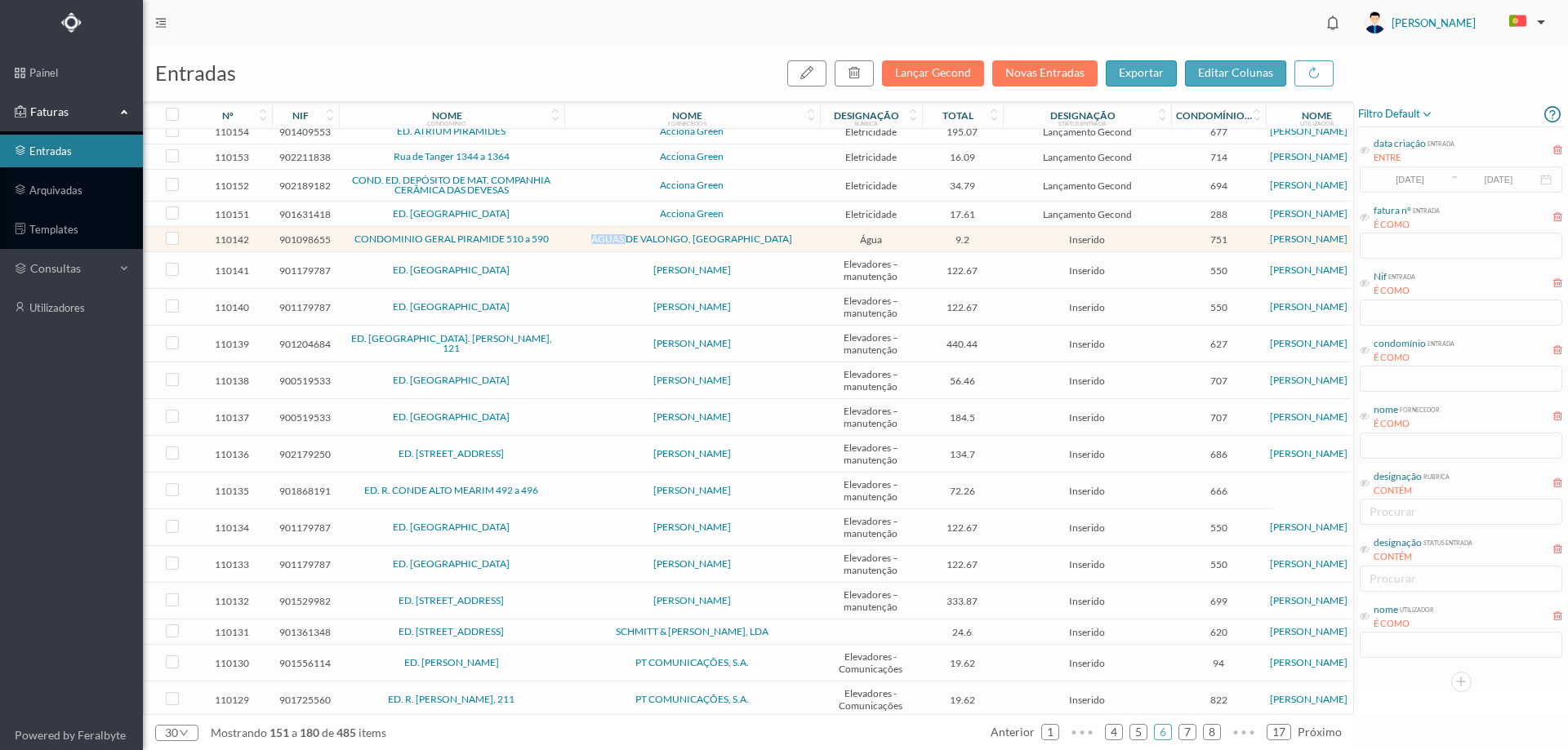
click at [624, 244] on span "ÁGUAS DE VALONGO, SA" at bounding box center [692, 239] width 247 height 9
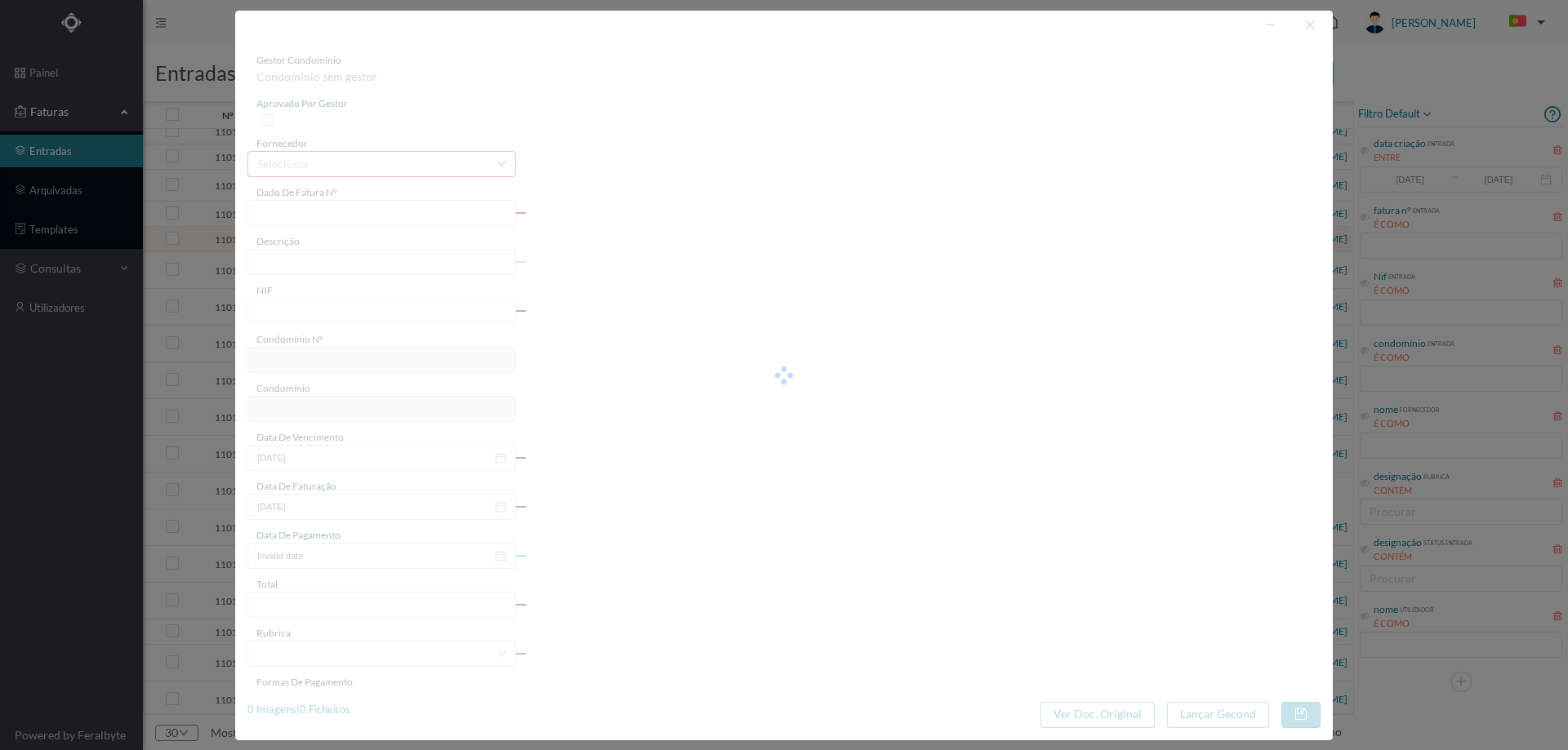
type input "FAC 0020182025/0009083116"
type input "mm ÁGUAS DE"
type input "901098655"
type input "2025-08-26"
type input "2025-08-01"
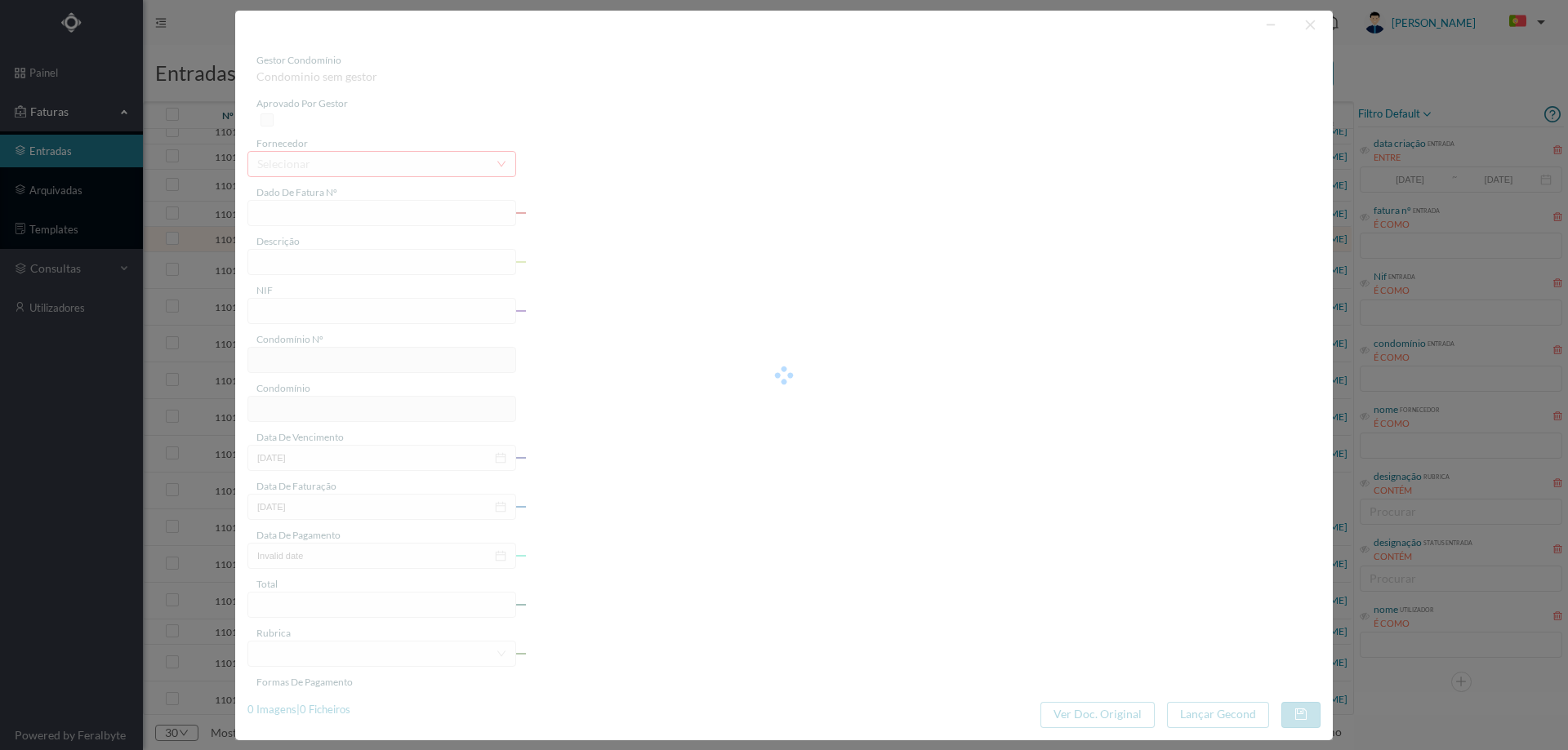
type input "2025-08-26"
type input "9.20"
type input "751"
type input "CONDOMINIO GERAL PIRAMIDE 510 a 590"
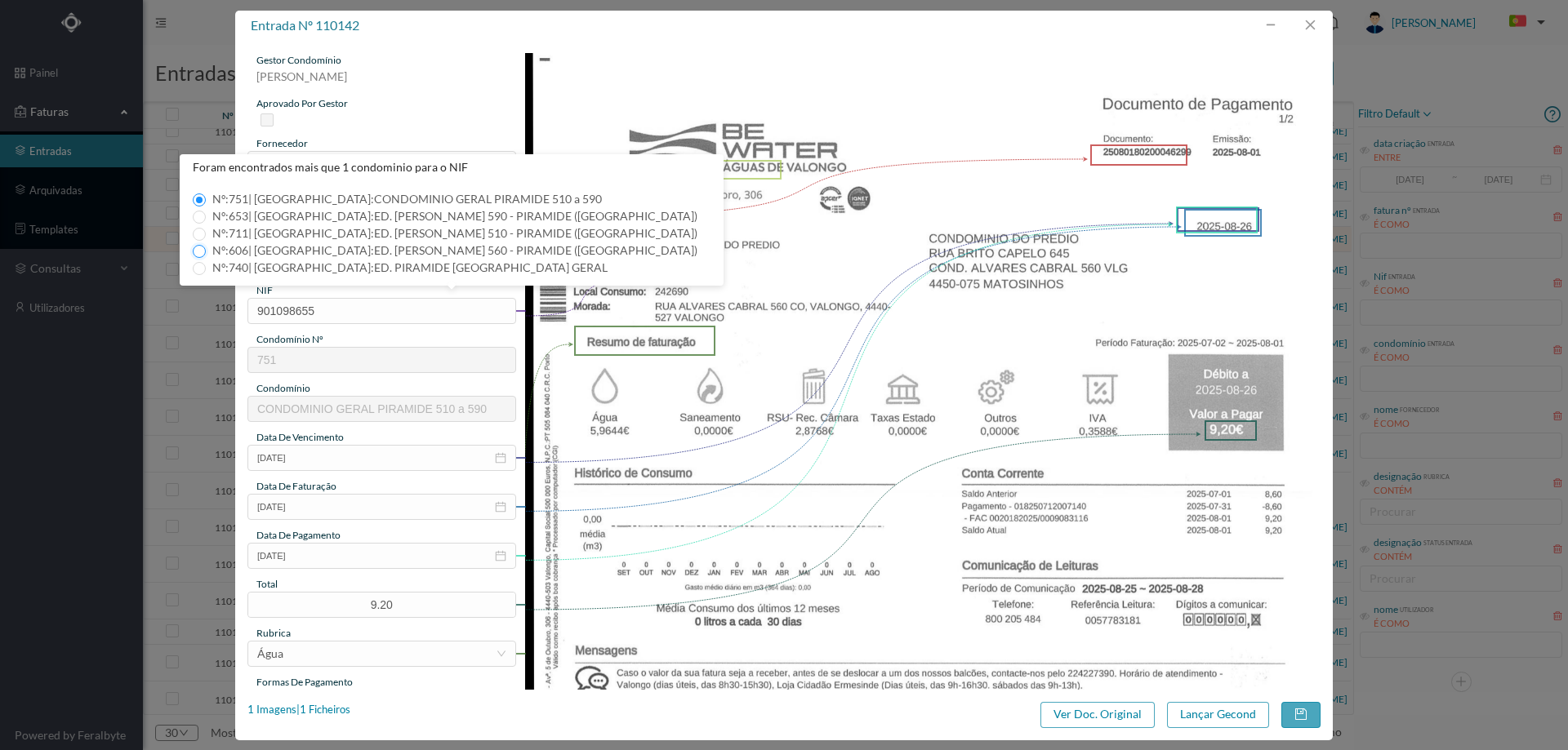
click at [200, 252] on input "Nº: 606 | Nome: ED. ALVARES CABRAL 560 - PIRAMIDE (VALONGO)" at bounding box center [199, 252] width 13 height 13
type input "606"
type input "ED. ALVARES CABRAL 560 - PIRAMIDE (VALONGO)"
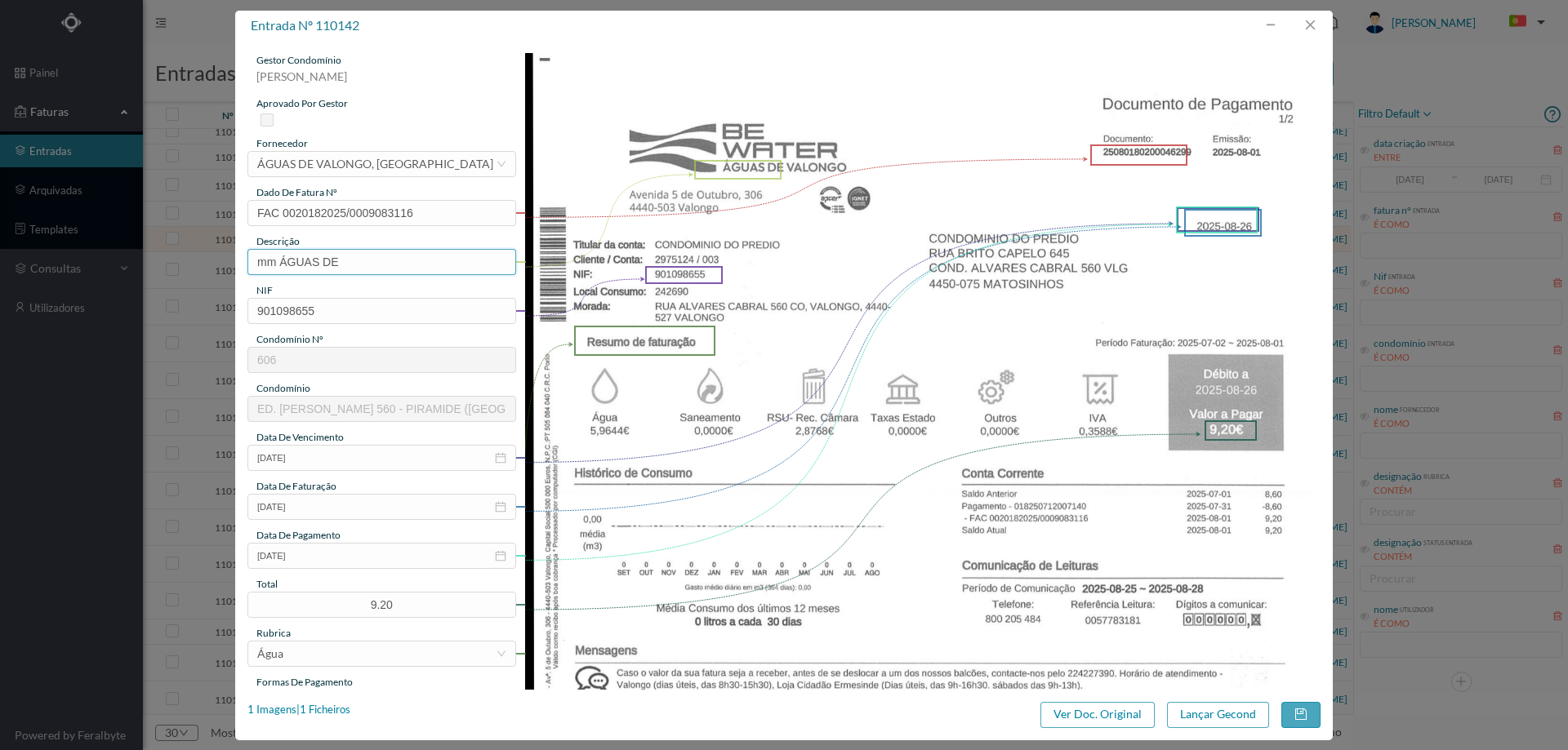
drag, startPoint x: 369, startPoint y: 271, endPoint x: 195, endPoint y: 266, distance: 174.1
click at [195, 266] on div "entrada nº 110142 gestor condomínio Marco Peres aprovado por gestor fornecedor …" at bounding box center [784, 375] width 1568 height 750
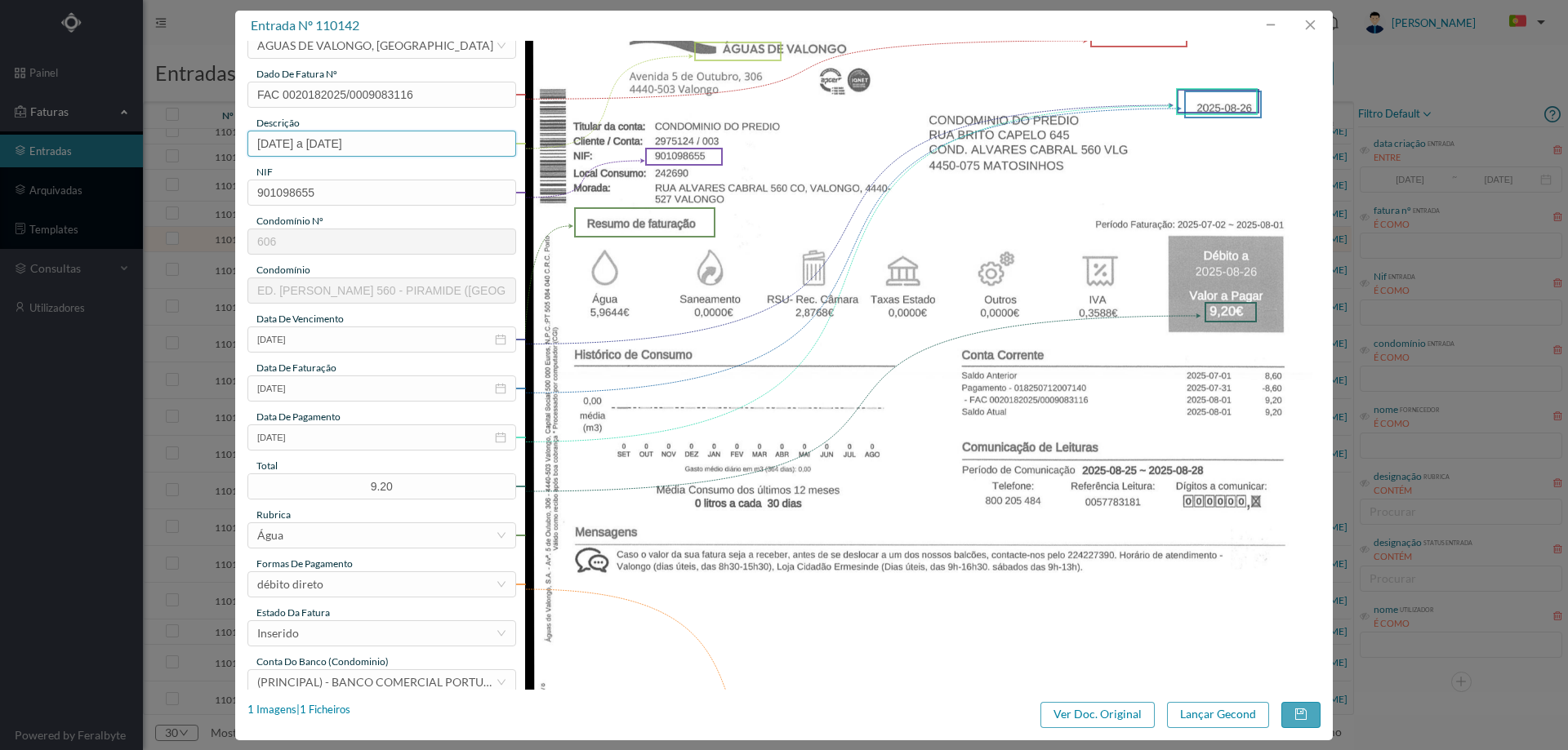
scroll to position [245, 0]
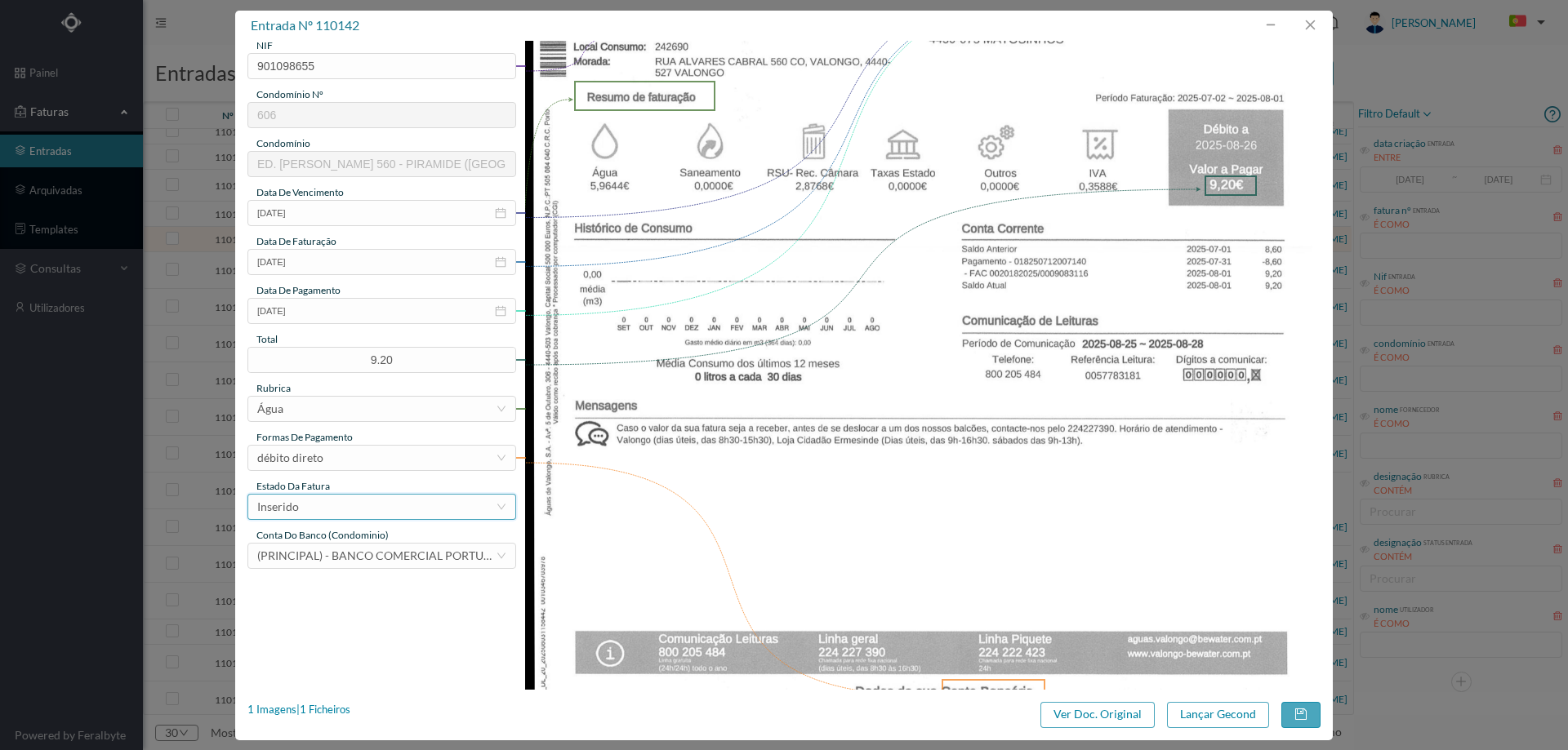
type input "02.07.2025 a 01.08.2025"
click at [325, 499] on div "Inserido" at bounding box center [377, 507] width 239 height 25
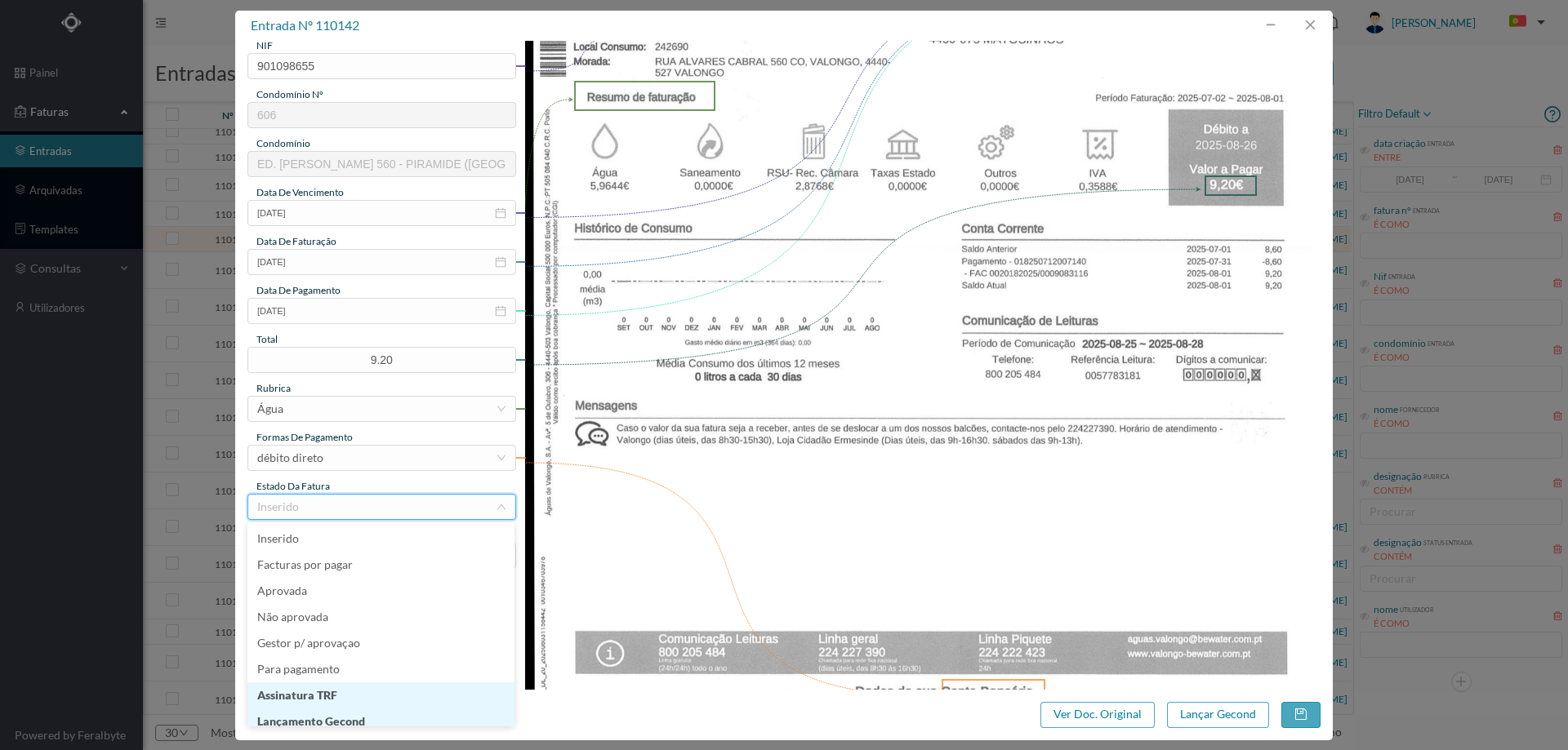
scroll to position [9, 0]
click at [369, 710] on li "Lançamento Gecond" at bounding box center [381, 714] width 267 height 27
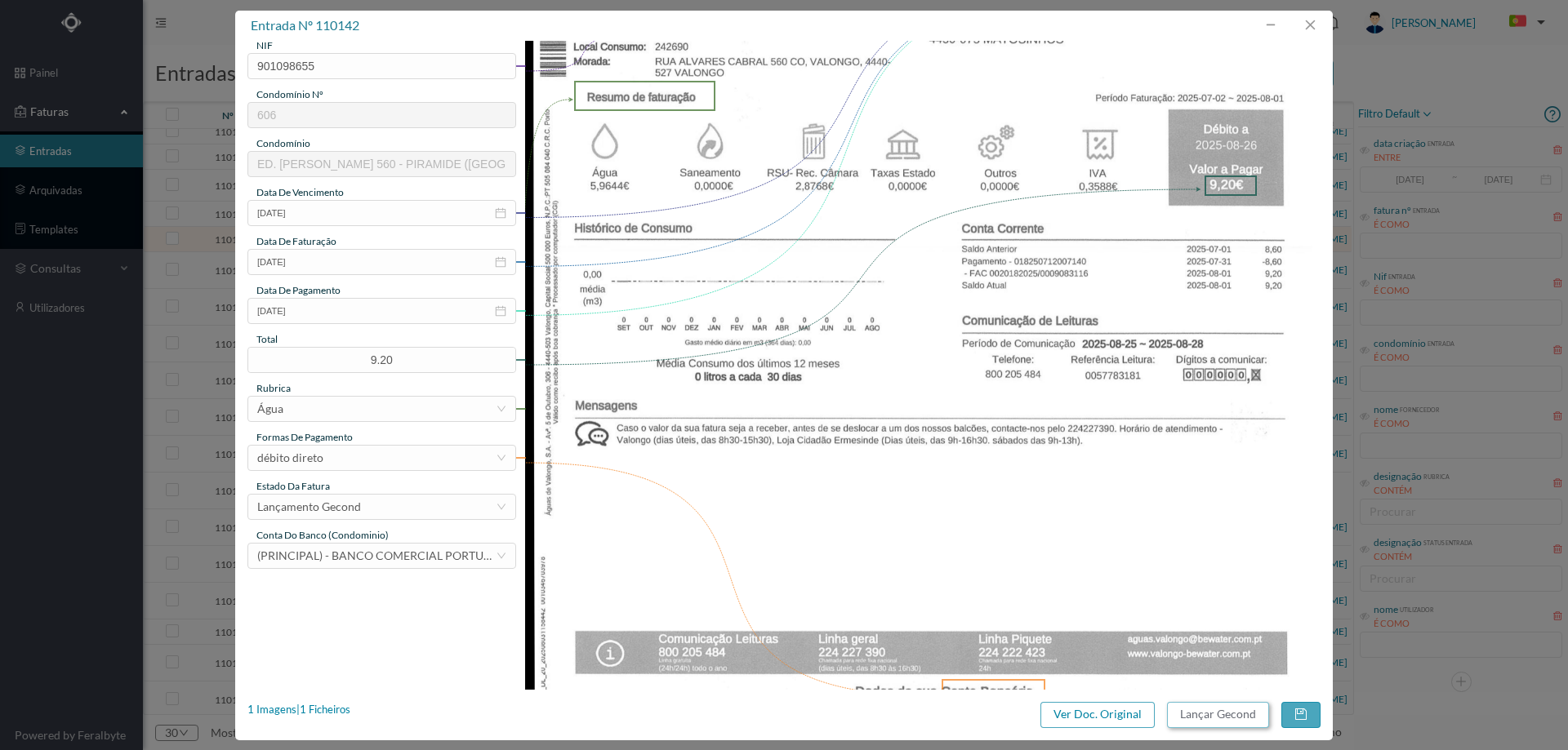
click at [1194, 718] on button "Lançar Gecond" at bounding box center [1218, 715] width 102 height 27
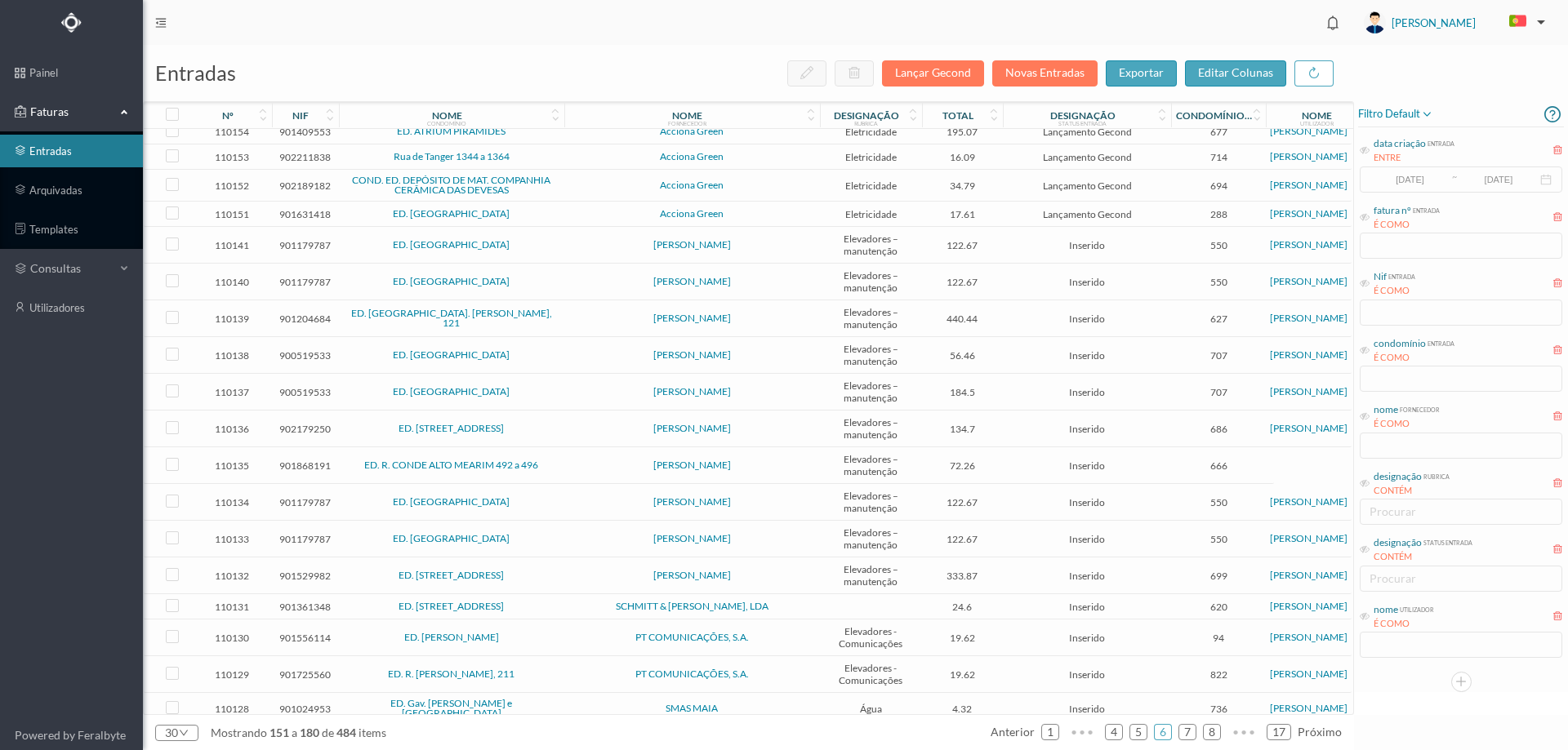
click at [521, 248] on span "ED. ALGEMA" at bounding box center [451, 244] width 217 height 9
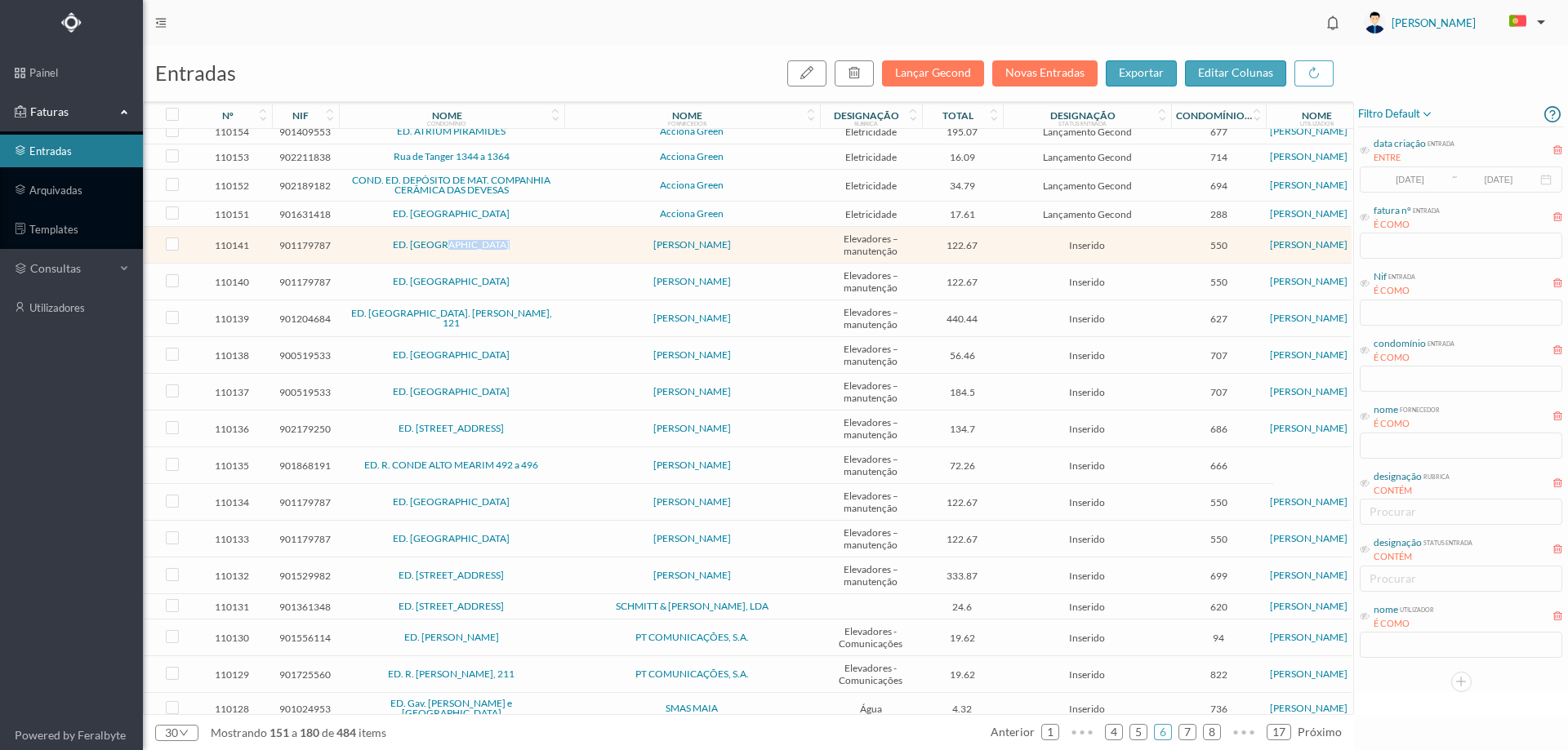
click at [521, 248] on span "ED. ALGEMA" at bounding box center [451, 244] width 217 height 9
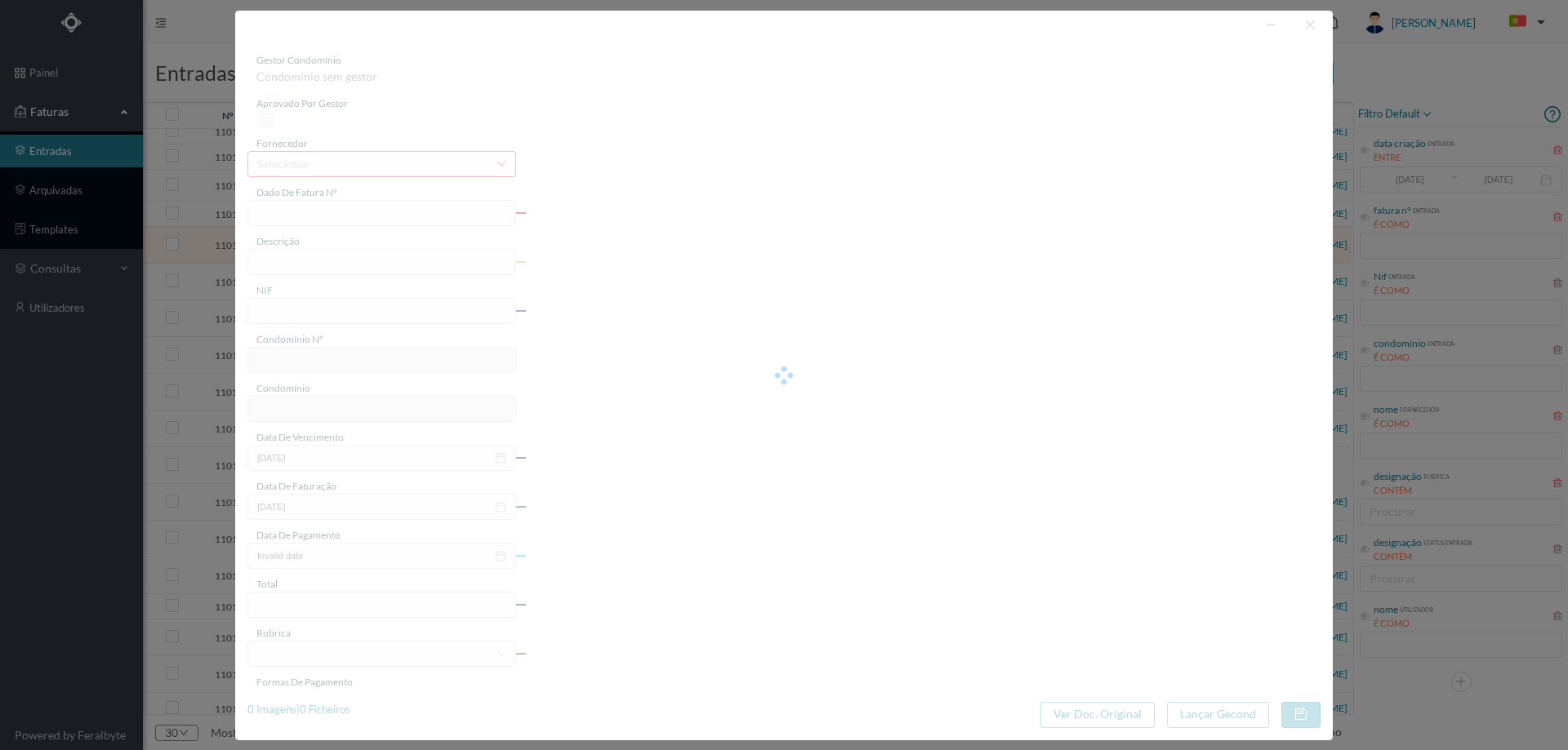
type input "FA 2025.1B/25100933"
type input "CONSERVACAO NO PERIODO DE 08/2025"
type input "901179787"
type input "01-08-2025"
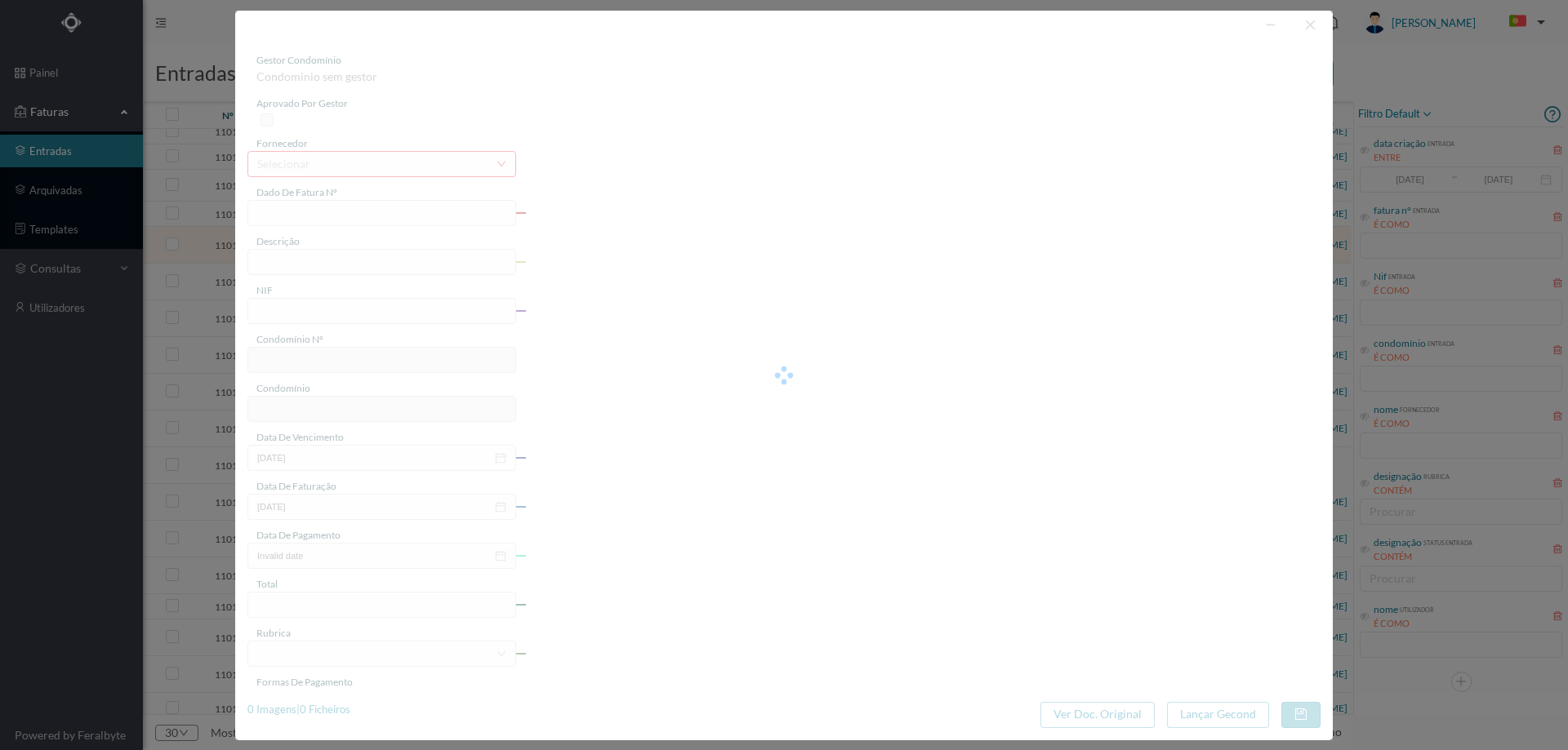
type input "01-08-2025"
type input "122.67"
type input "550"
type input "ED. ALGEMA"
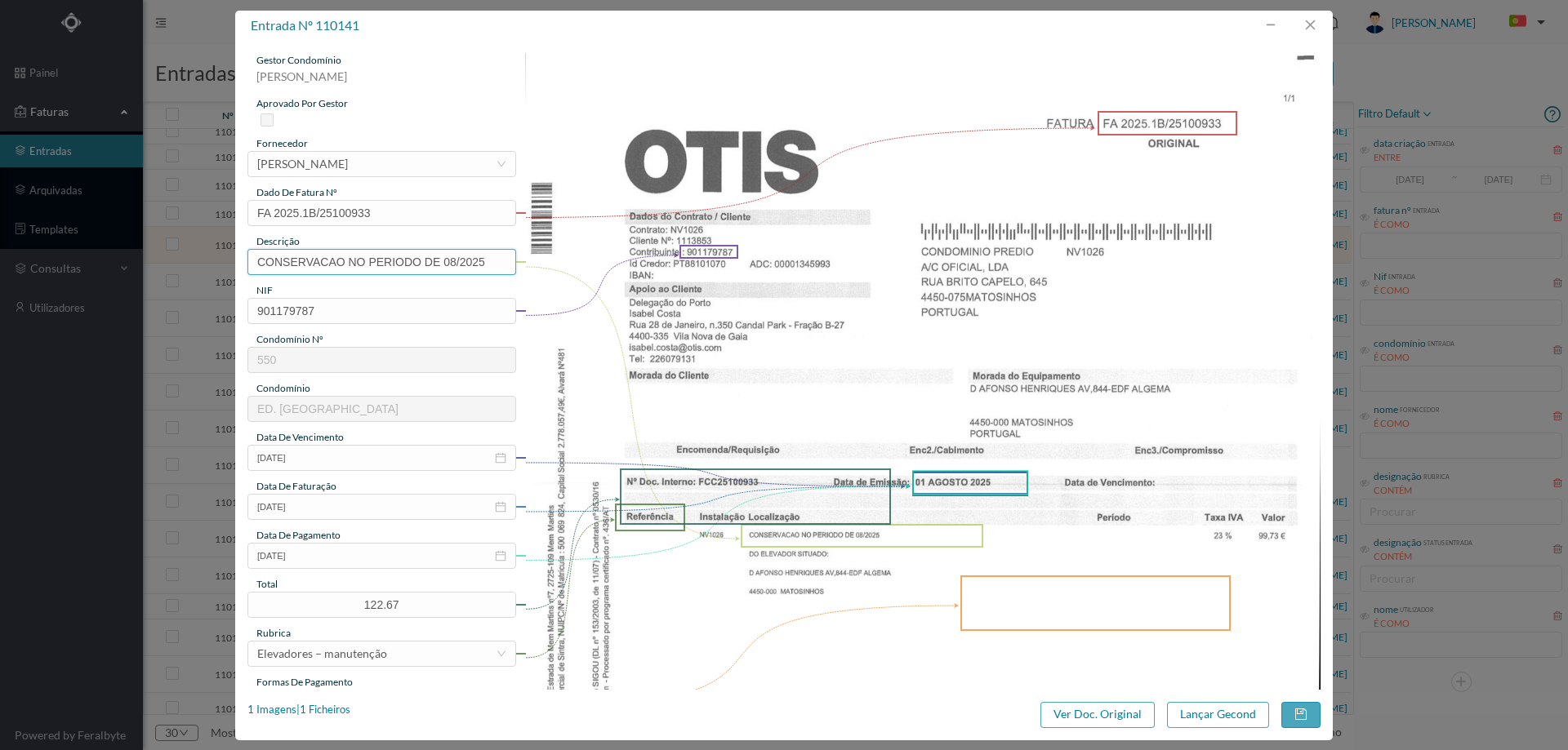
click at [388, 253] on input "CONSERVACAO NO PERIODO DE 08/2025" at bounding box center [382, 262] width 269 height 27
drag, startPoint x: 422, startPoint y: 260, endPoint x: 396, endPoint y: 259, distance: 26.0
click at [396, 259] on input "Manutenção elevadores - Abril a Junho 2025" at bounding box center [382, 262] width 269 height 27
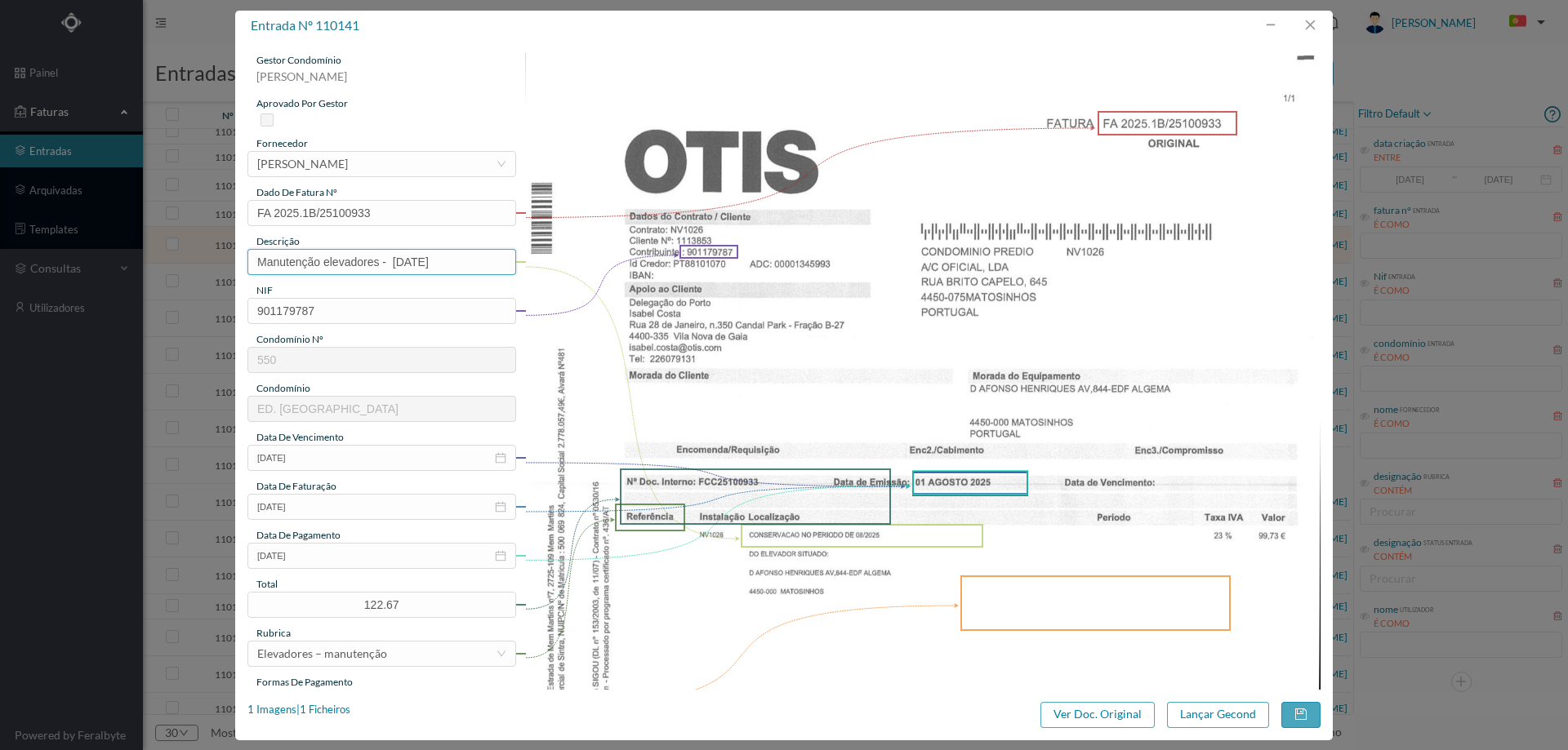
click at [257, 263] on input "Manutenção elevadores - Agosto 2025" at bounding box center [382, 262] width 269 height 27
type input "844-Manutenção elevadores - Agosto 2025"
click at [886, 570] on img at bounding box center [923, 615] width 796 height 1124
click at [497, 555] on icon "icon: close-circle" at bounding box center [500, 556] width 11 height 11
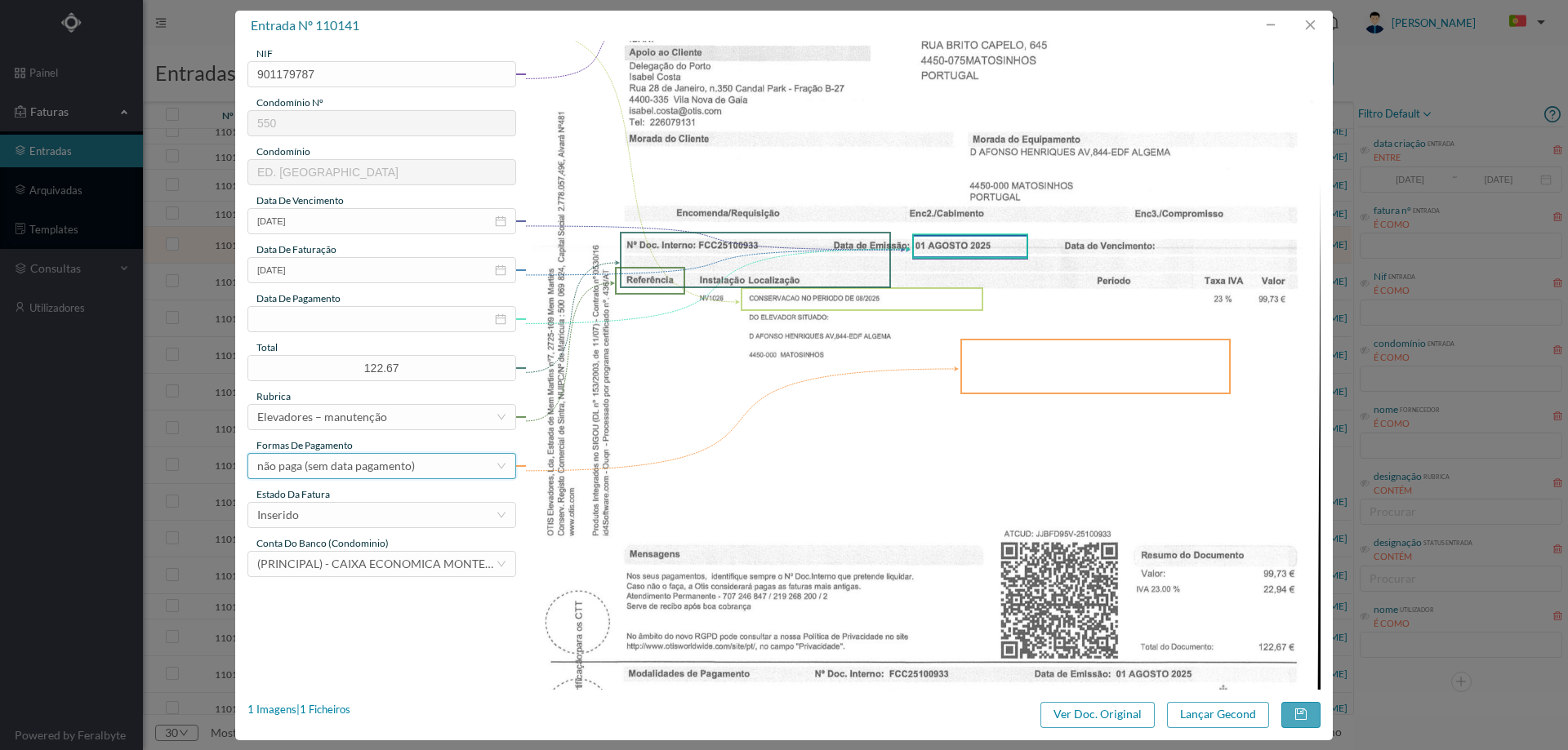
scroll to position [245, 0]
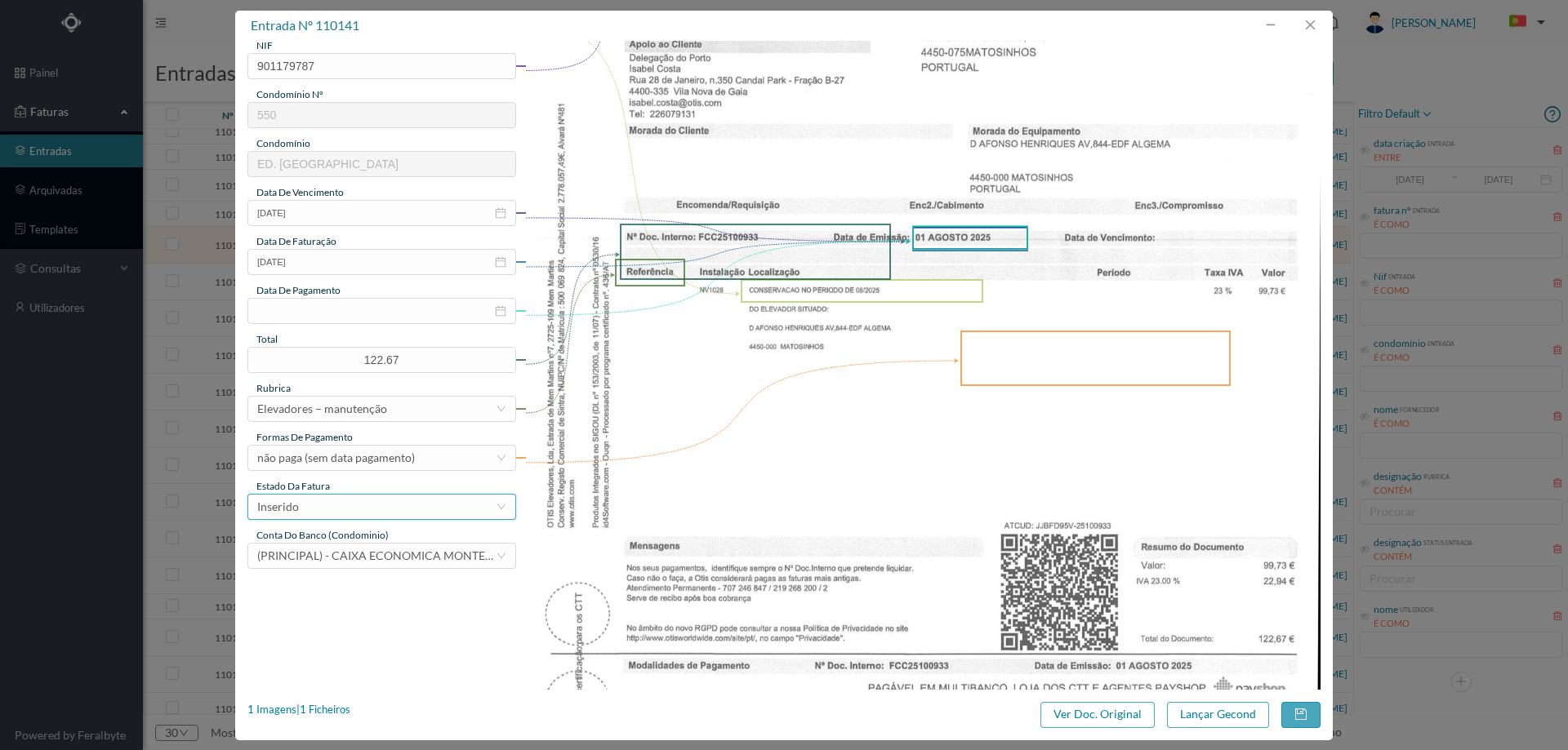
click at [344, 498] on div "Inserido" at bounding box center [377, 507] width 239 height 25
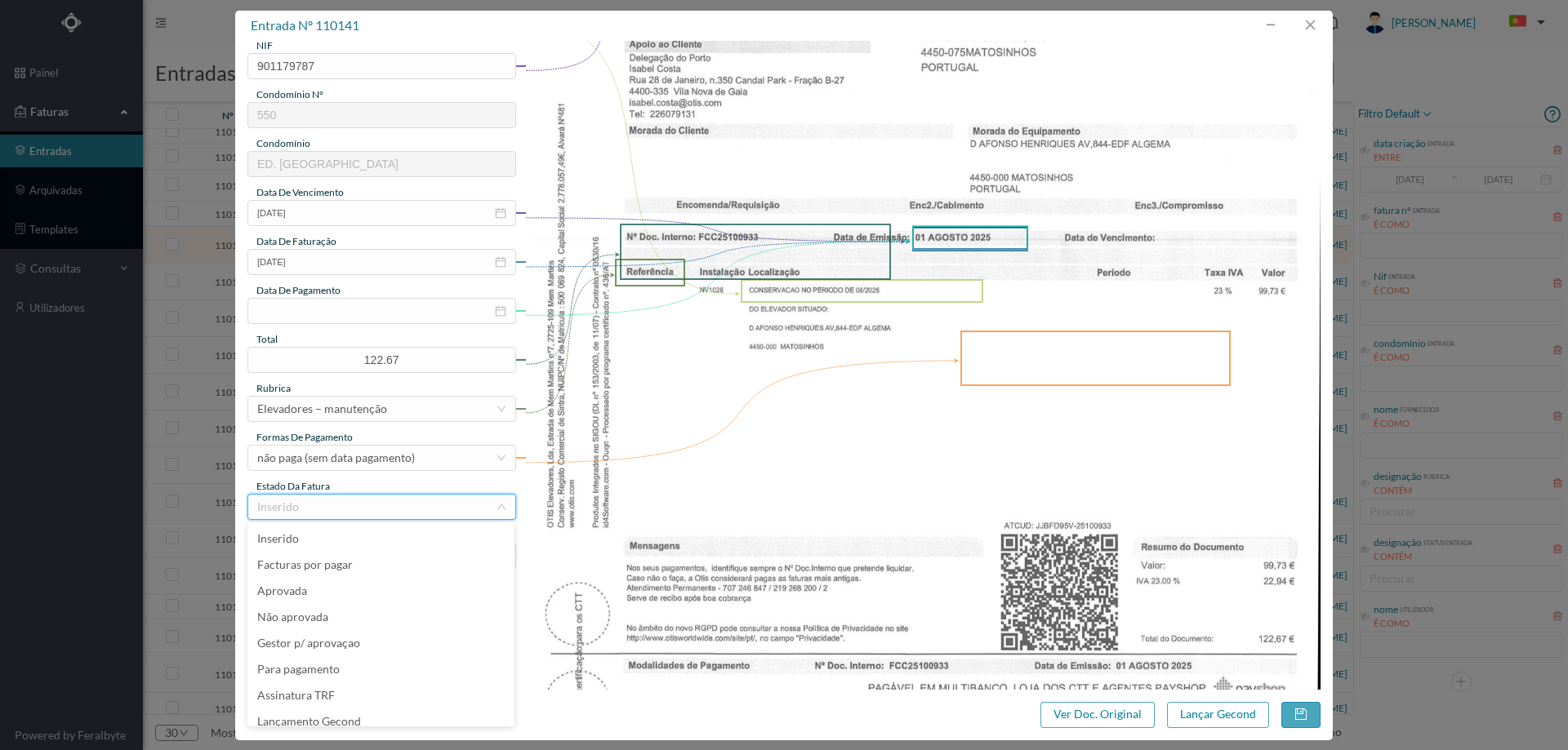
scroll to position [9, 0]
click at [373, 712] on li "Lançamento Gecond" at bounding box center [381, 714] width 267 height 27
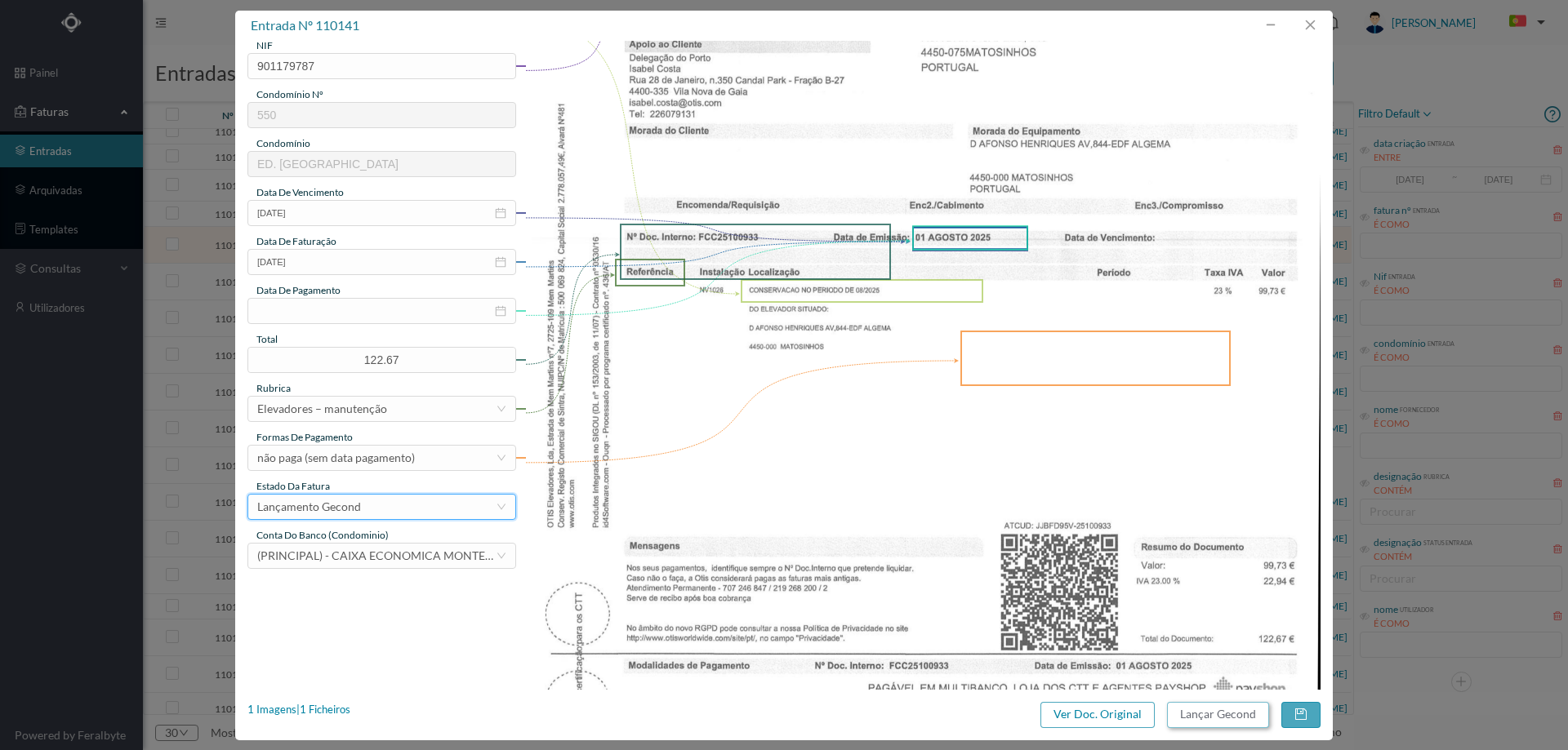
click at [1193, 710] on button "Lançar Gecond" at bounding box center [1218, 715] width 102 height 27
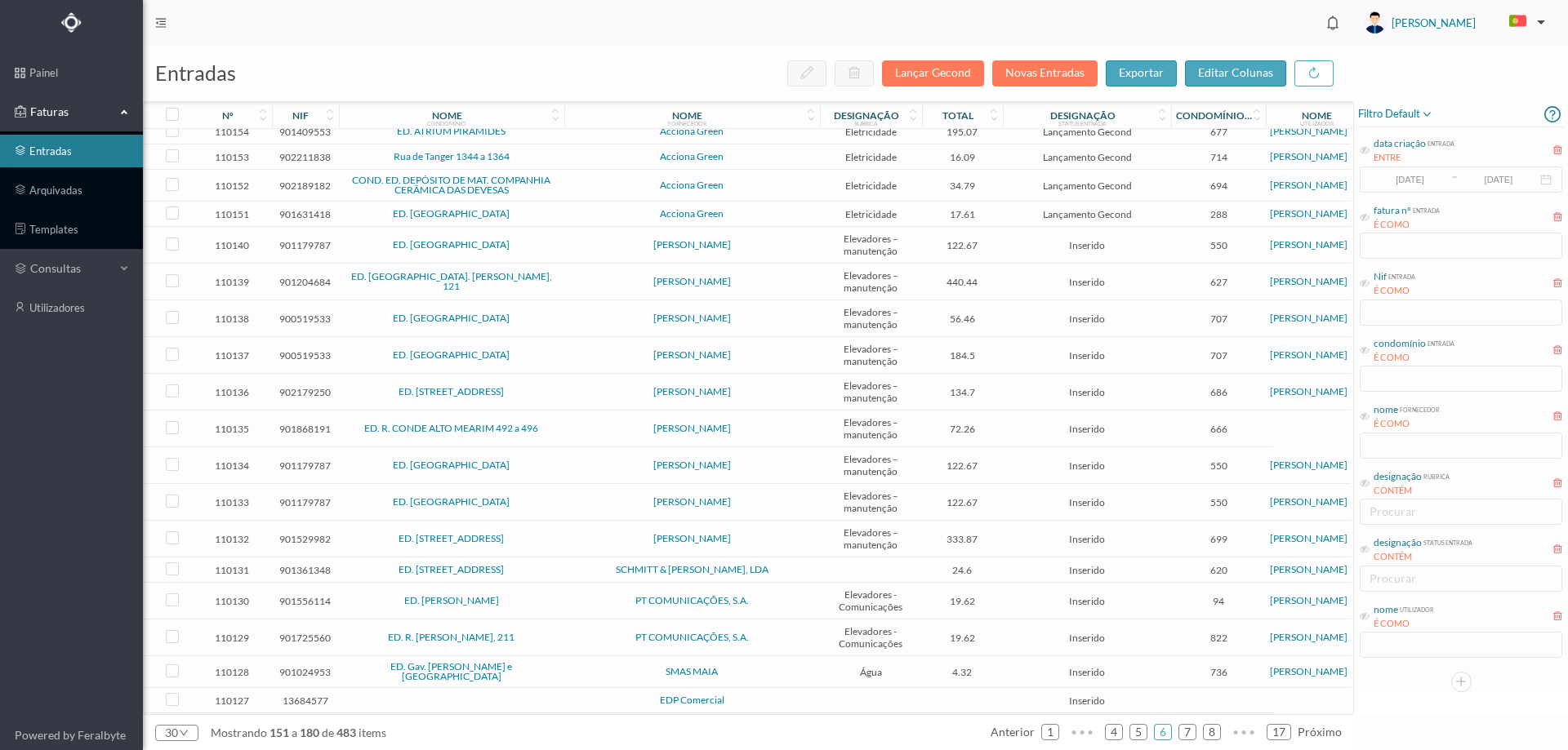
click at [541, 258] on td "ED. ALGEMA" at bounding box center [452, 245] width 225 height 37
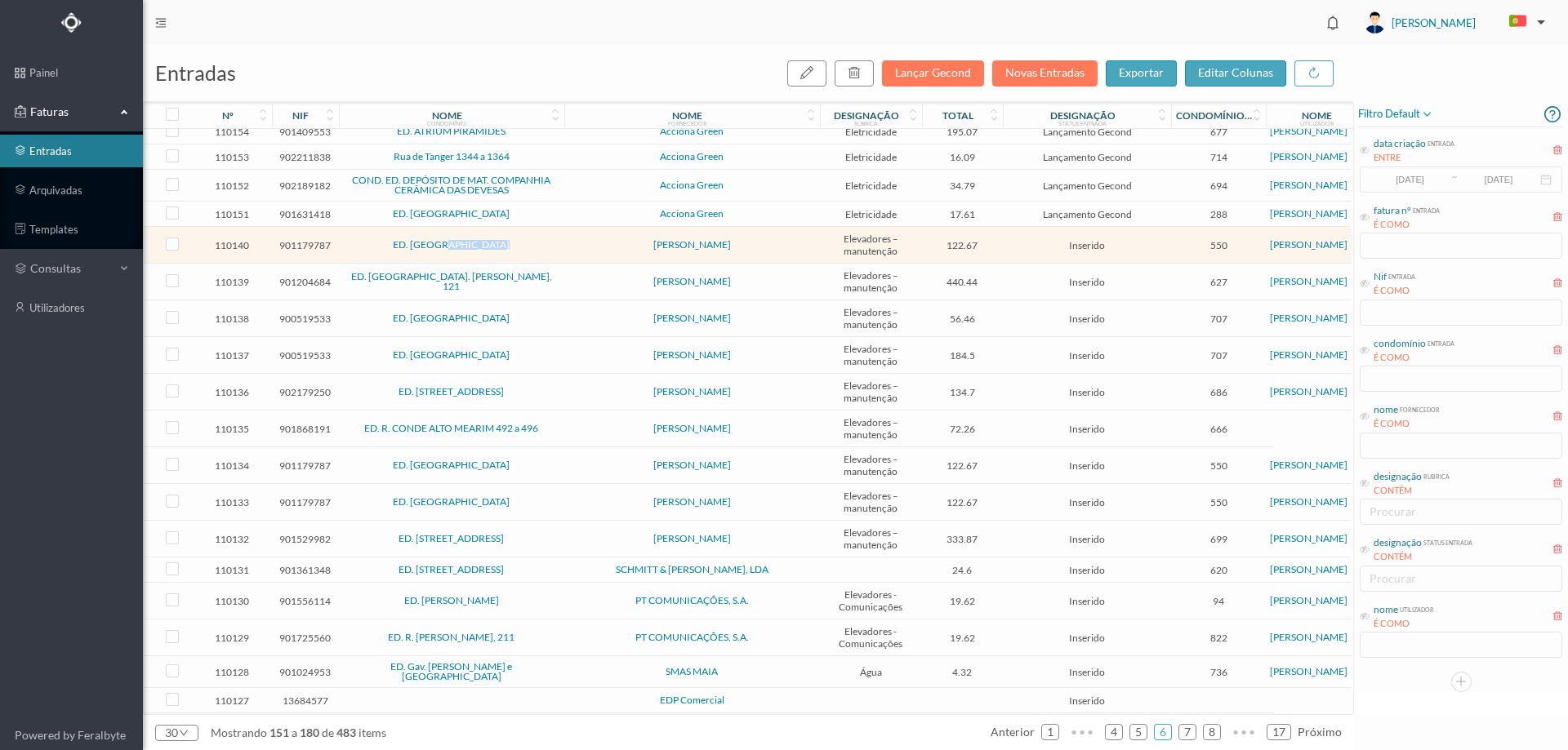
click at [541, 258] on td "ED. ALGEMA" at bounding box center [452, 245] width 225 height 37
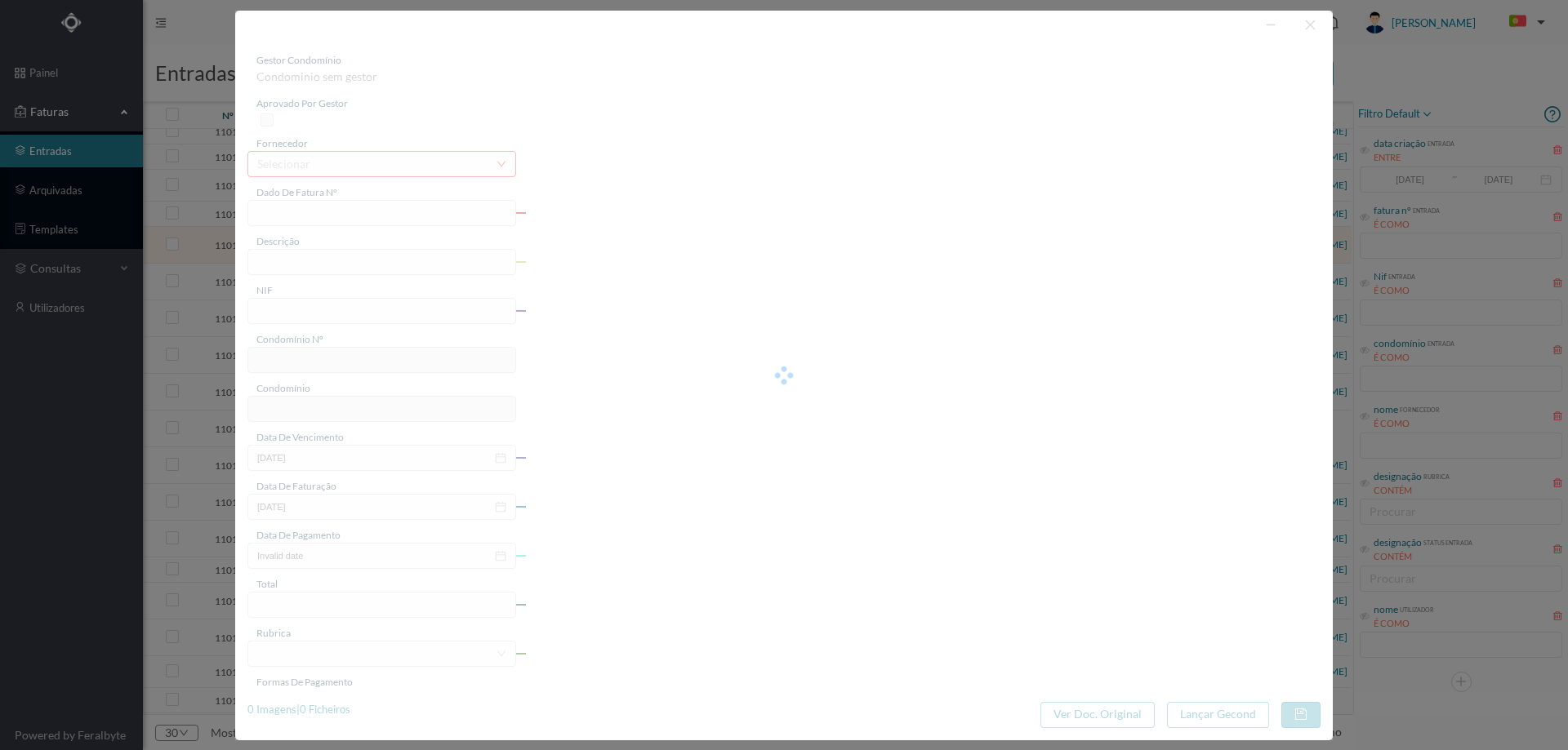
type input "FA 2025.1B/25098222"
type input "CONSERVACAO NO PERIODO DE 08/2025"
type input "901179787"
type input "01-08-2025"
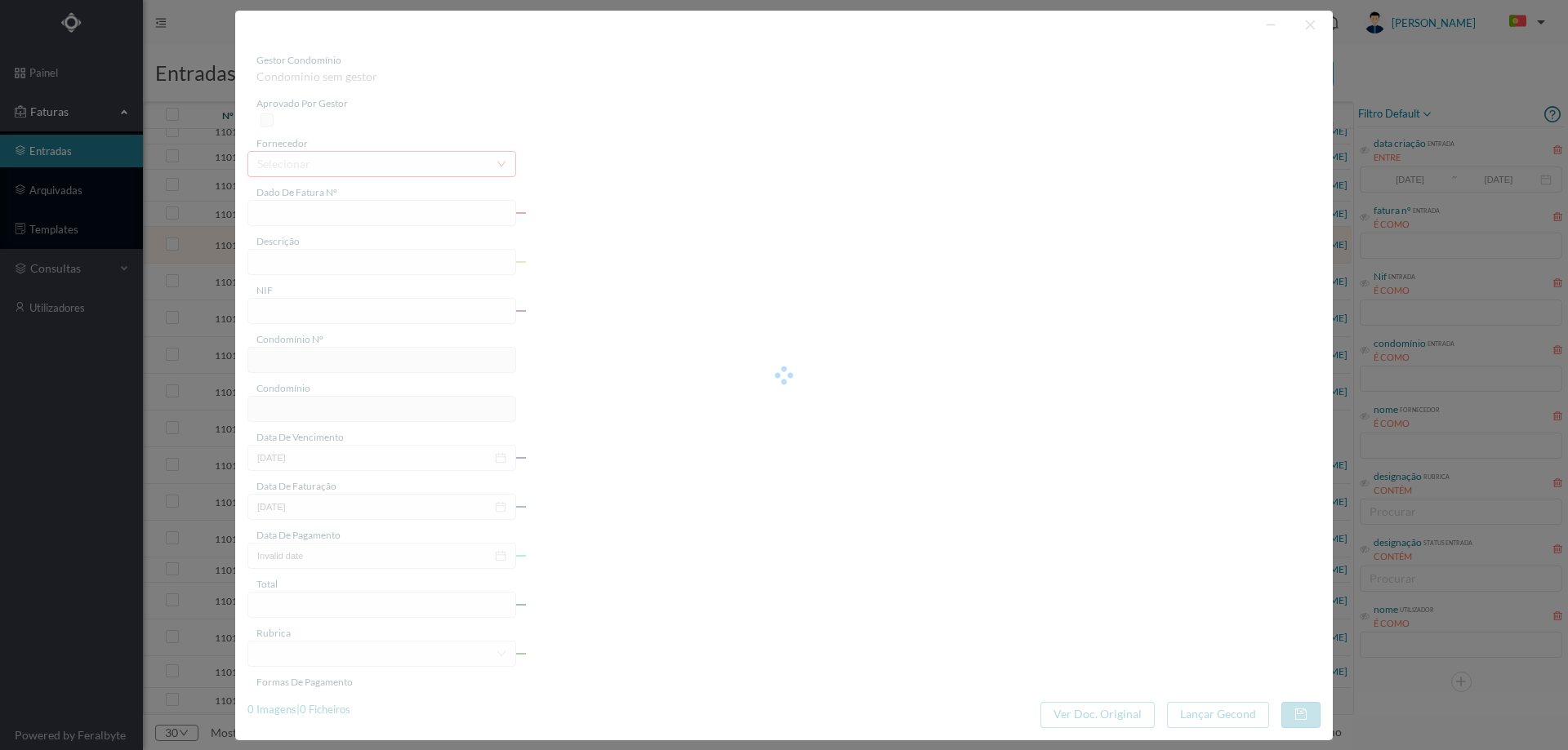
type input "01-08-2025"
type input "122.67"
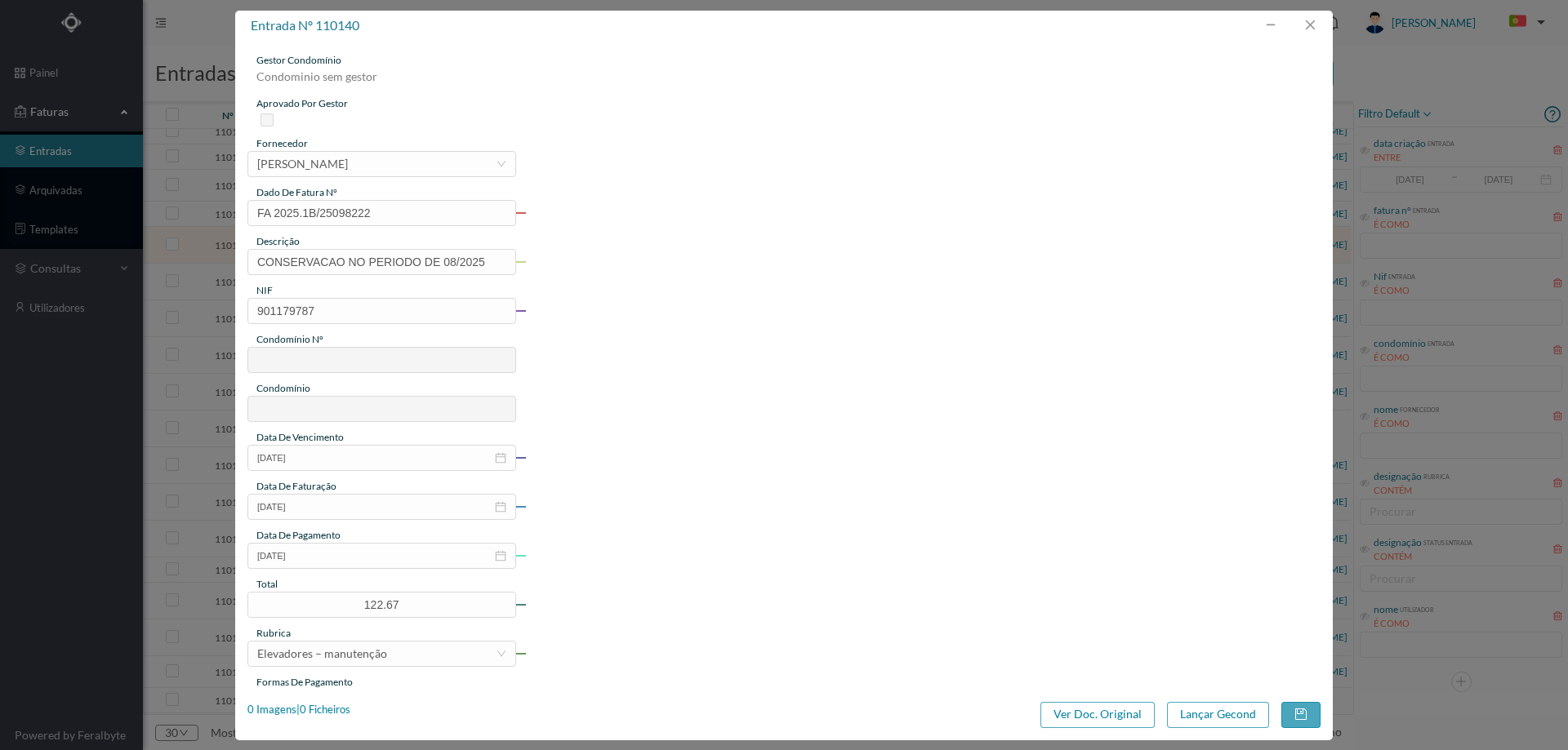
type input "550"
type input "ED. ALGEMA"
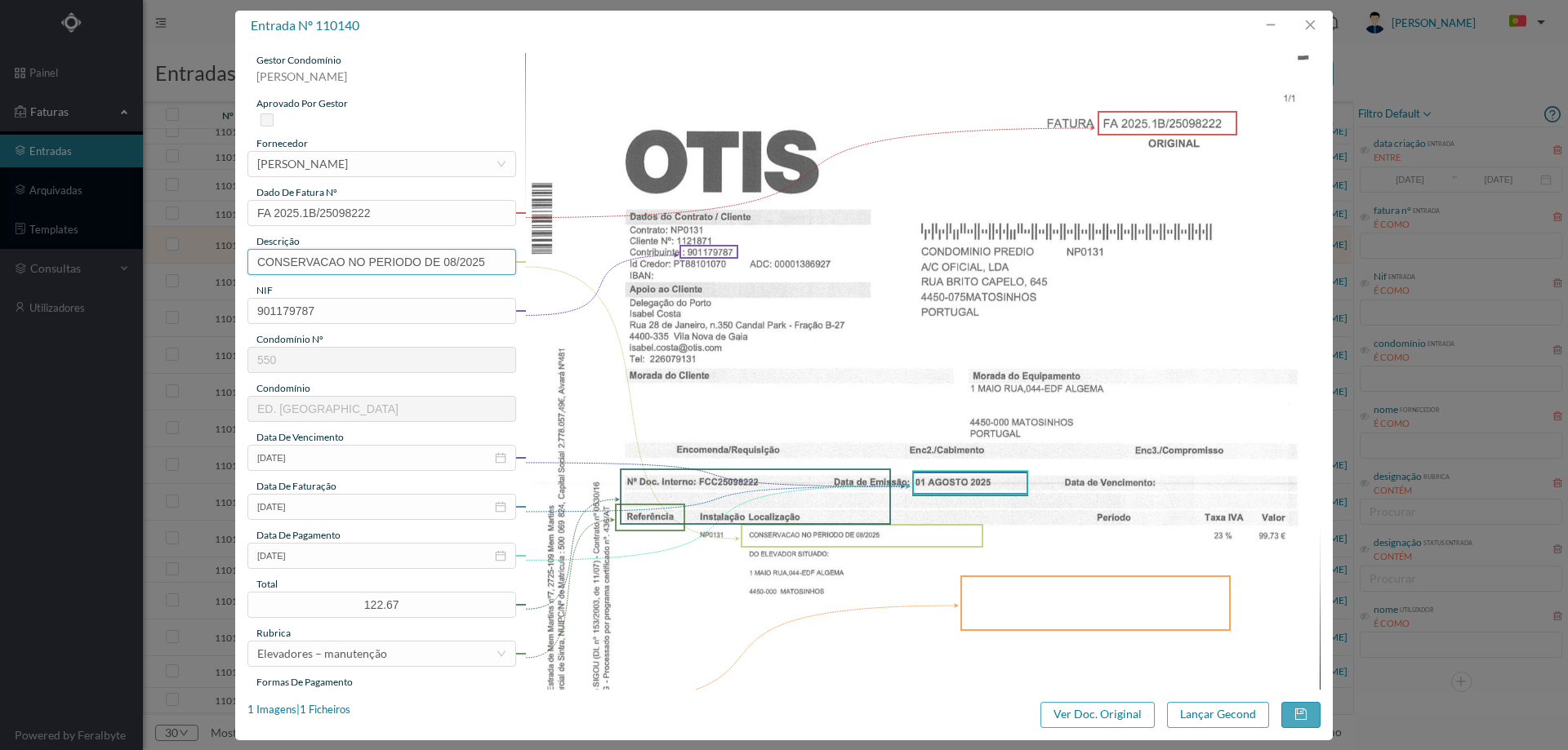
click at [378, 263] on input "CONSERVACAO NO PERIODO DE 08/2025" at bounding box center [382, 262] width 269 height 27
drag, startPoint x: 459, startPoint y: 263, endPoint x: 397, endPoint y: 261, distance: 62.0
click at [397, 261] on input "Manutenção elevadores - Abril a Junho 2025" at bounding box center [382, 262] width 269 height 27
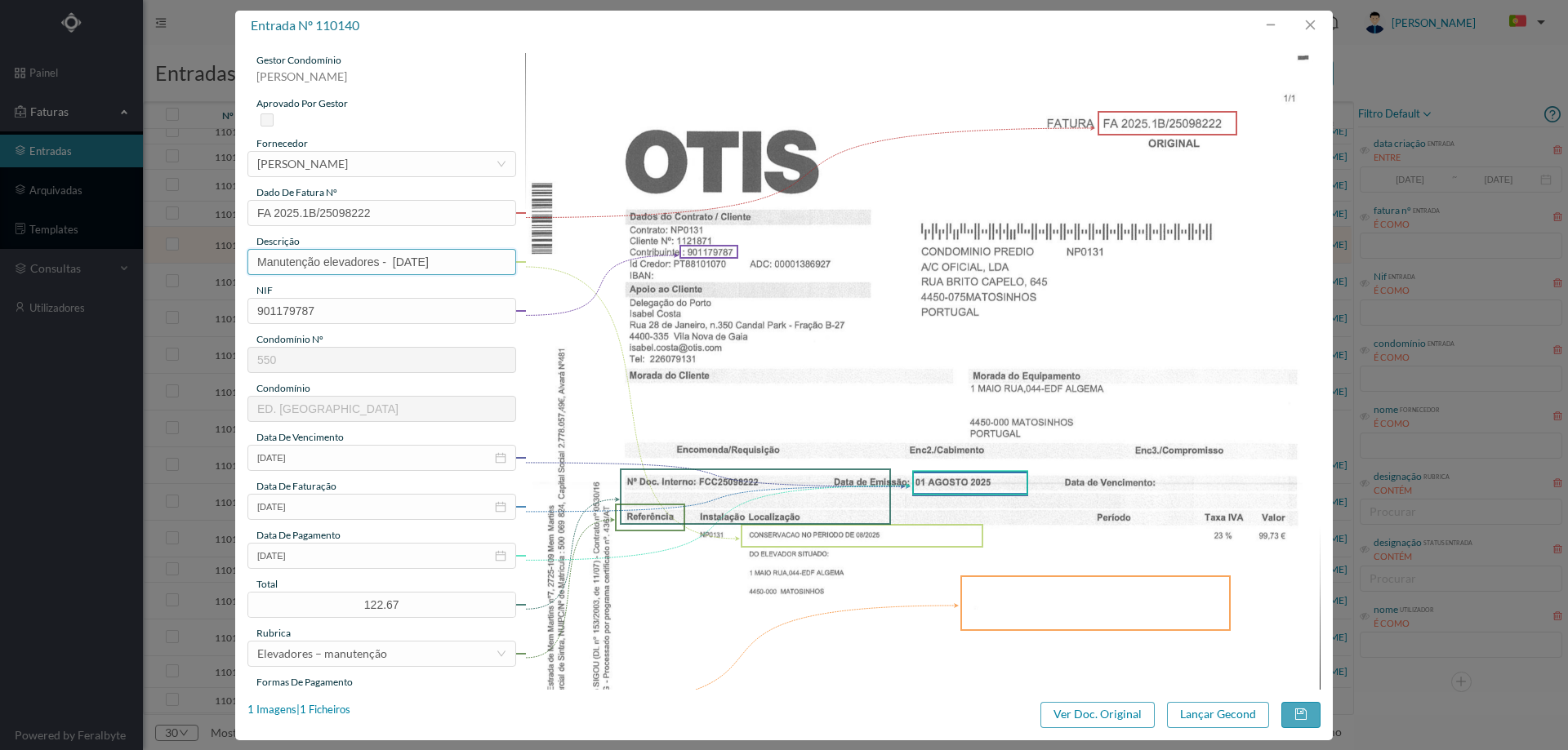
click at [260, 256] on input "Manutenção elevadores - Agosto 2025" at bounding box center [382, 262] width 269 height 27
type input "044-Manutenção elevadores - Agosto 2025"
click at [499, 558] on icon "icon: close-circle" at bounding box center [500, 556] width 11 height 11
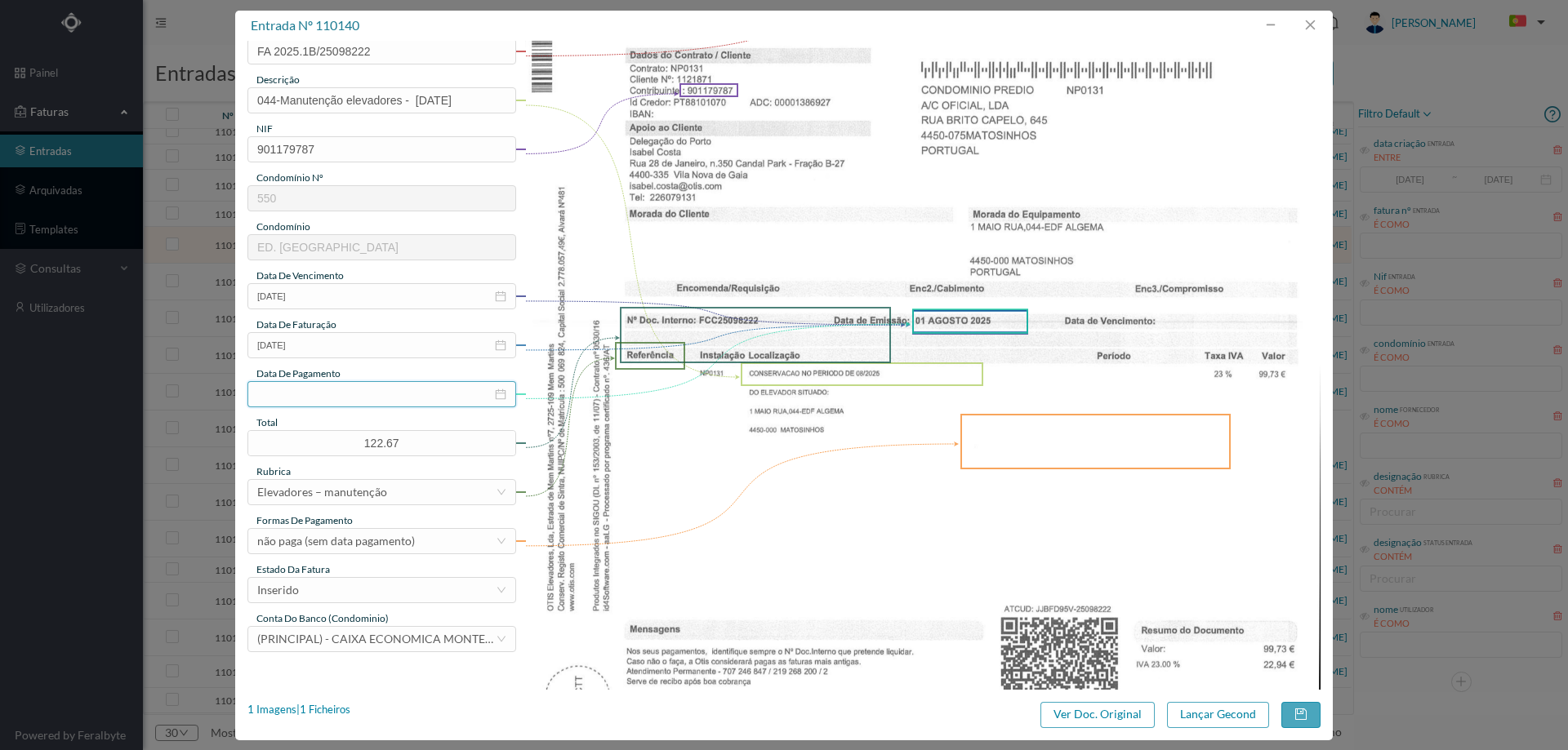
scroll to position [163, 0]
click at [381, 584] on div "Inserido" at bounding box center [377, 589] width 239 height 25
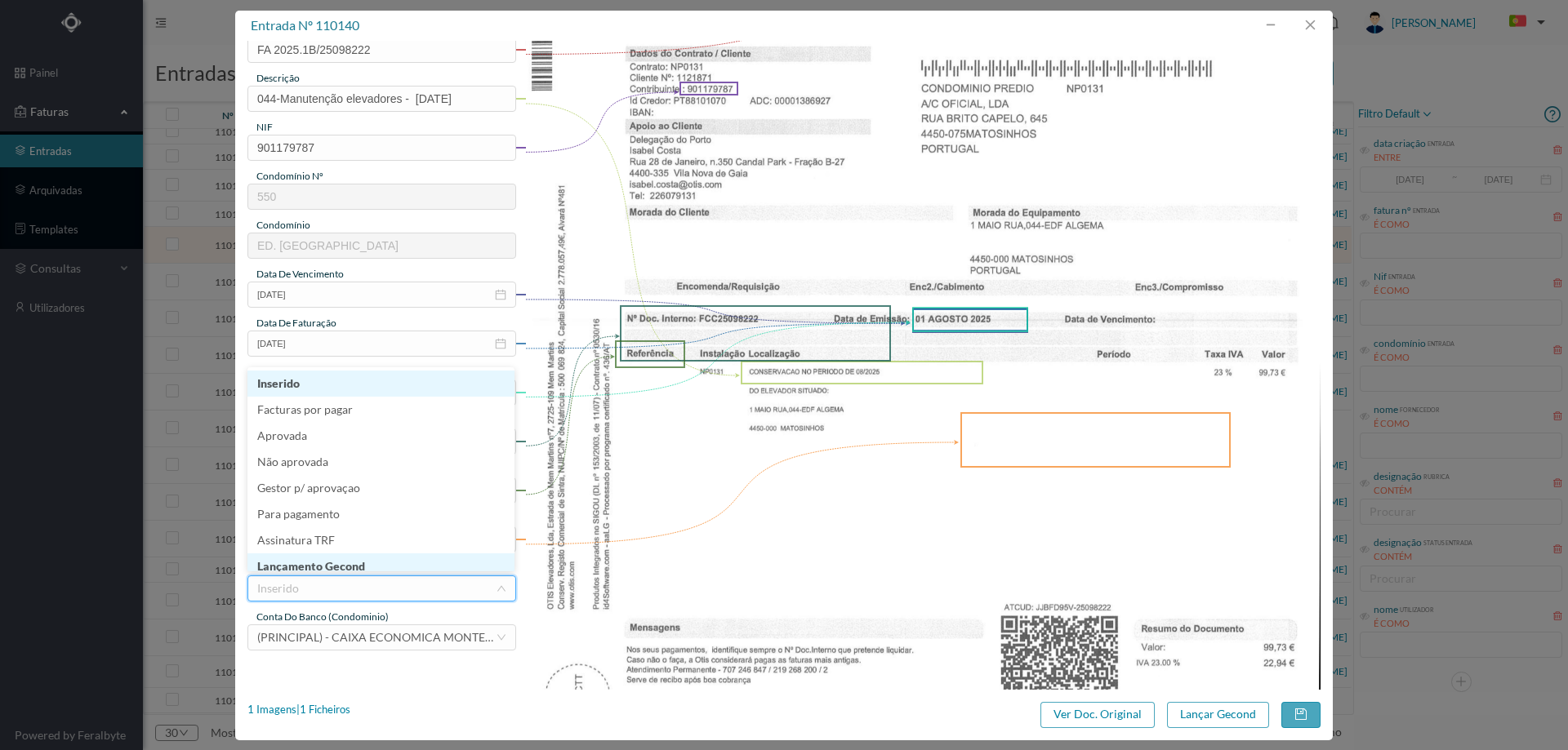
scroll to position [9, 0]
click at [387, 568] on li "Lançamento Gecond" at bounding box center [381, 559] width 267 height 27
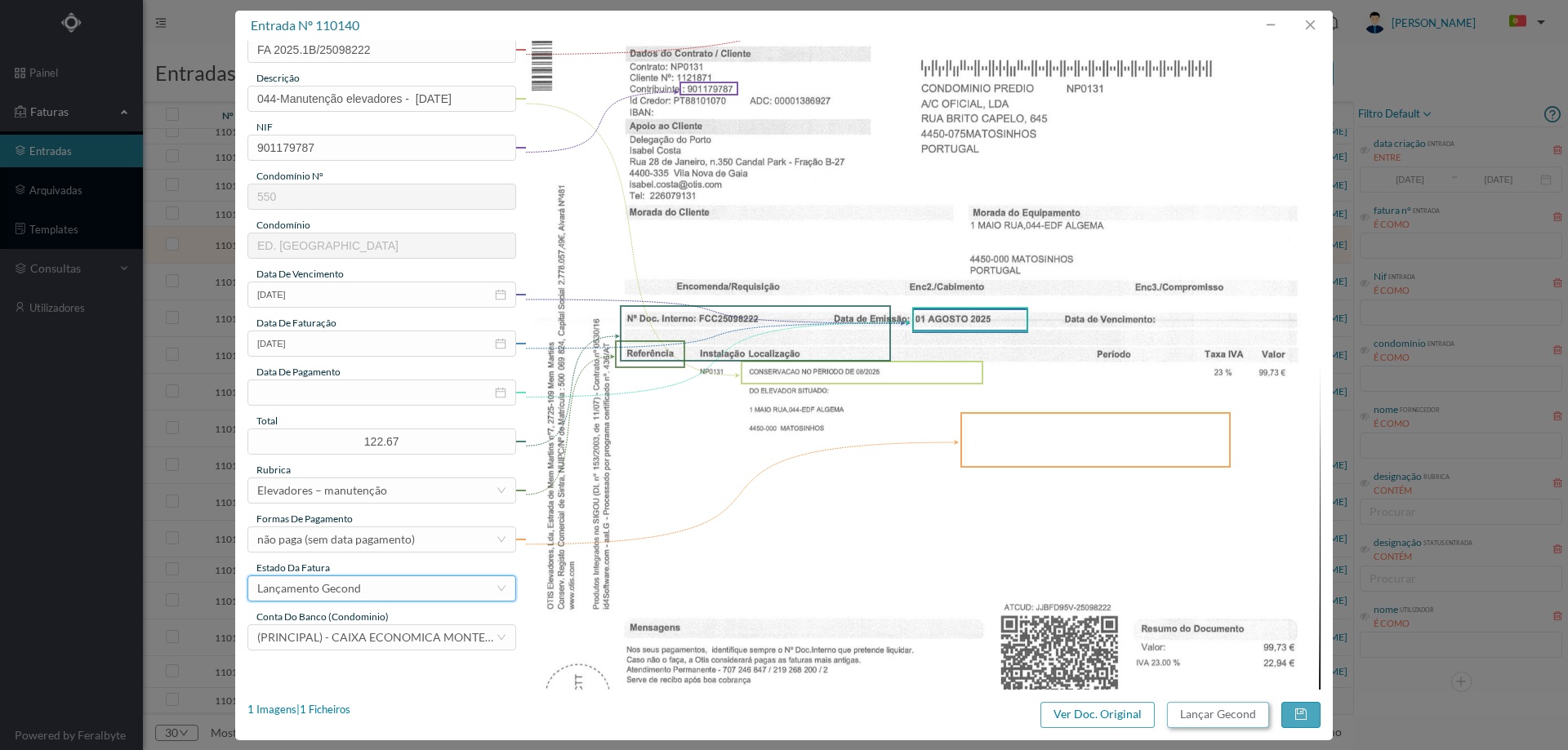
click at [1215, 718] on button "Lançar Gecond" at bounding box center [1218, 715] width 102 height 27
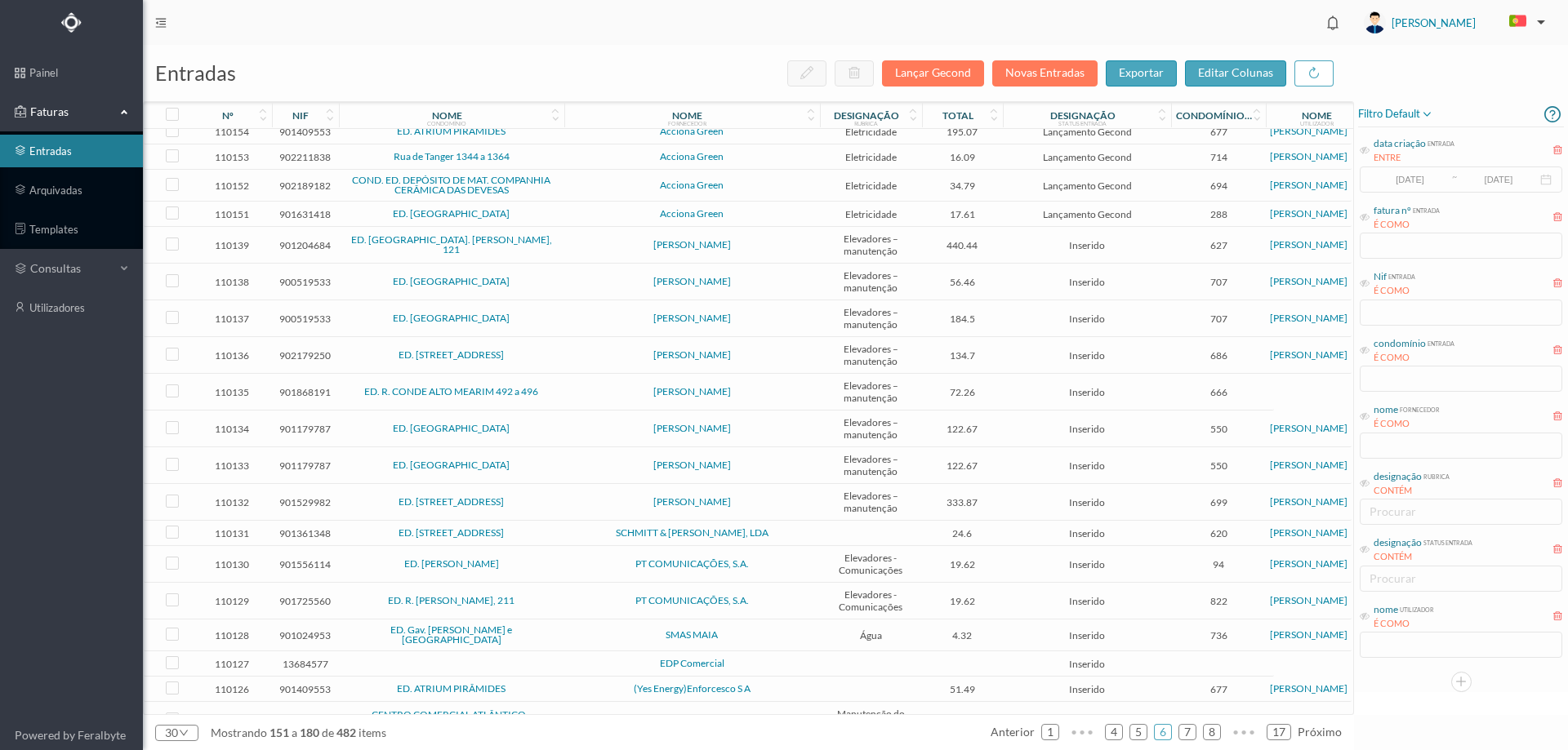
click at [610, 259] on td "[PERSON_NAME]" at bounding box center [693, 245] width 256 height 37
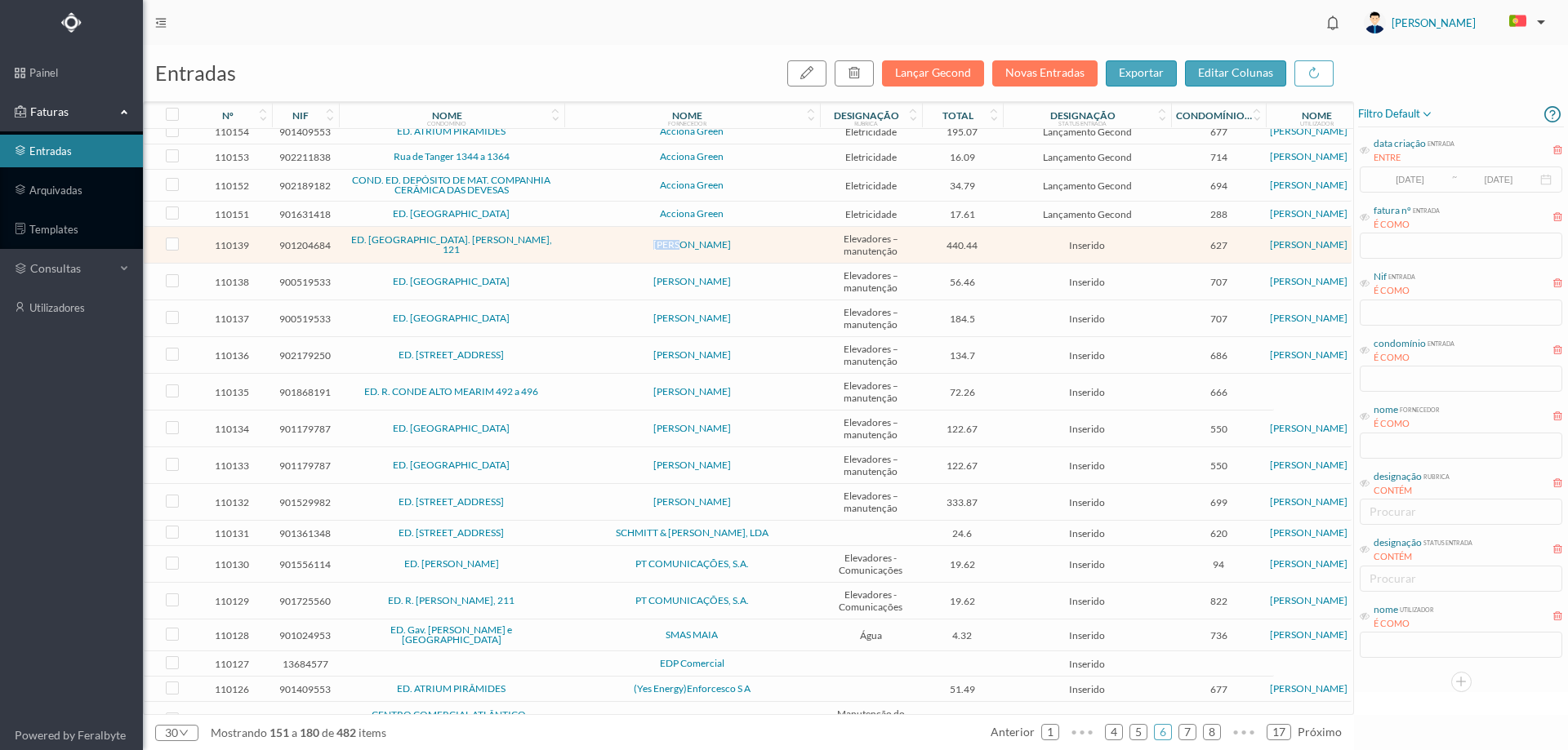
click at [610, 259] on td "[PERSON_NAME]" at bounding box center [693, 245] width 256 height 37
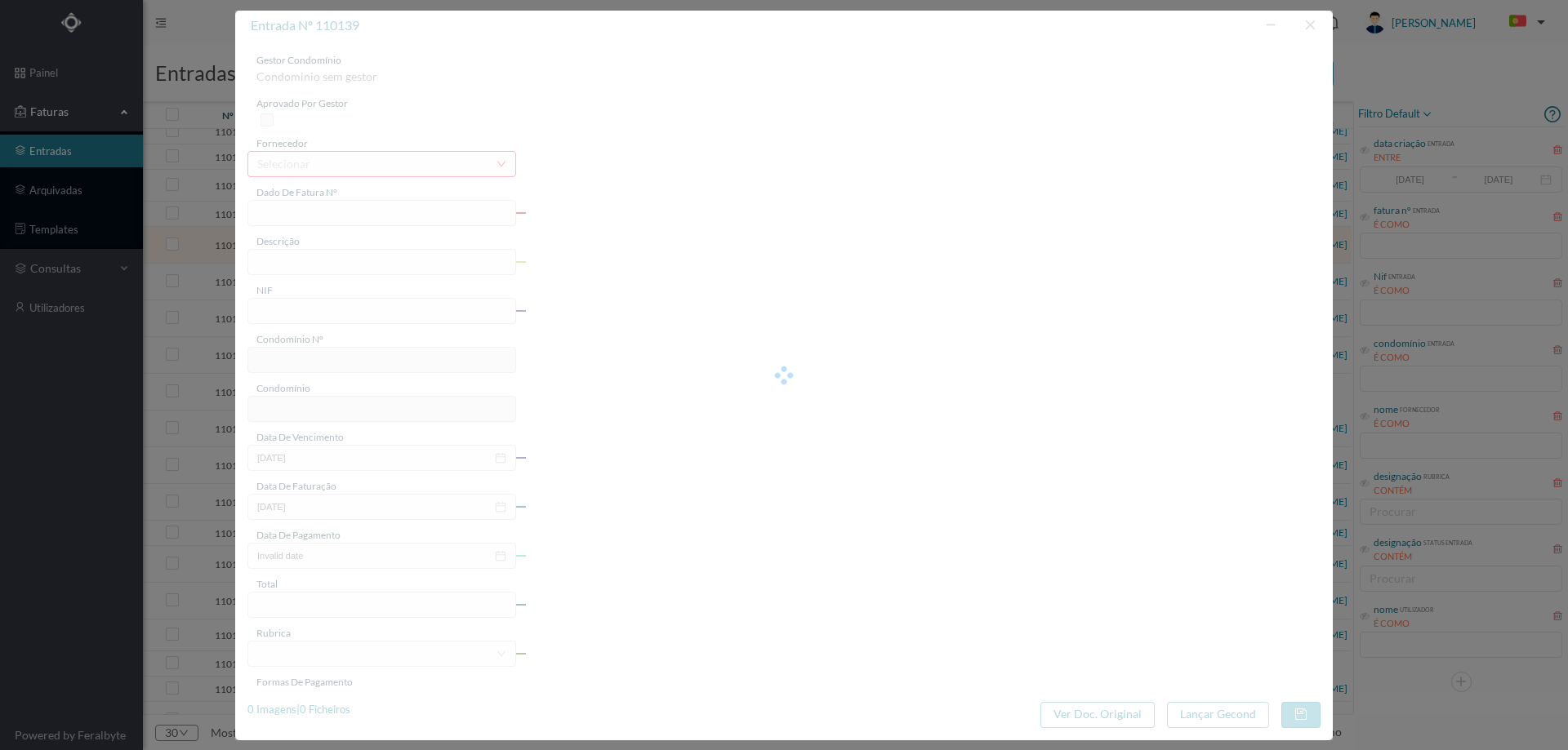
type input "FA 2025.1B/25093489"
type input "CONSERVACAO NO PERIODO DE 08/2025 A 10/2025"
type input "901204684"
type input "01-08-2025"
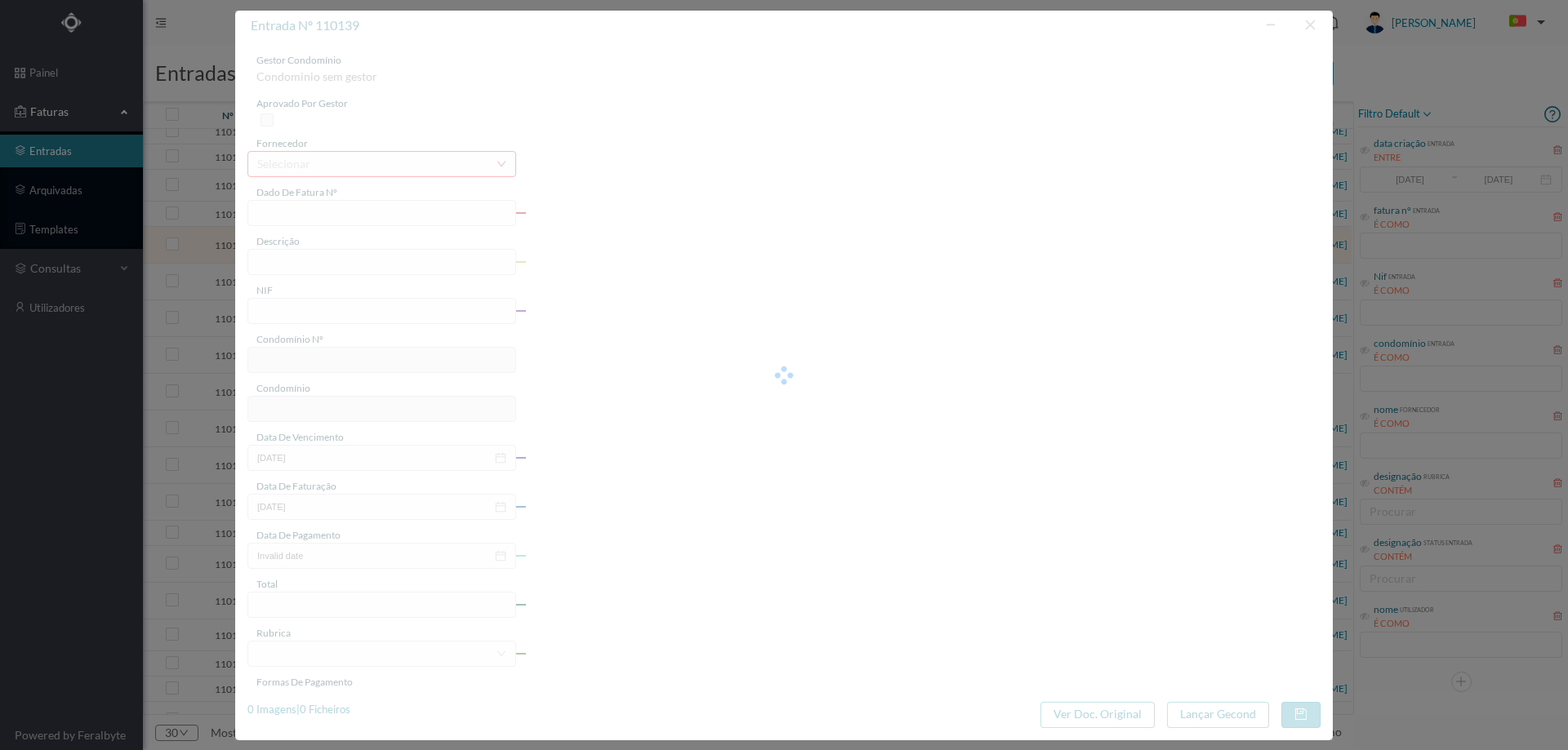
type input "01-08-2025"
type input "440.44"
type input "627"
type input "ED. PRAÇA D. AFONSO V, 121"
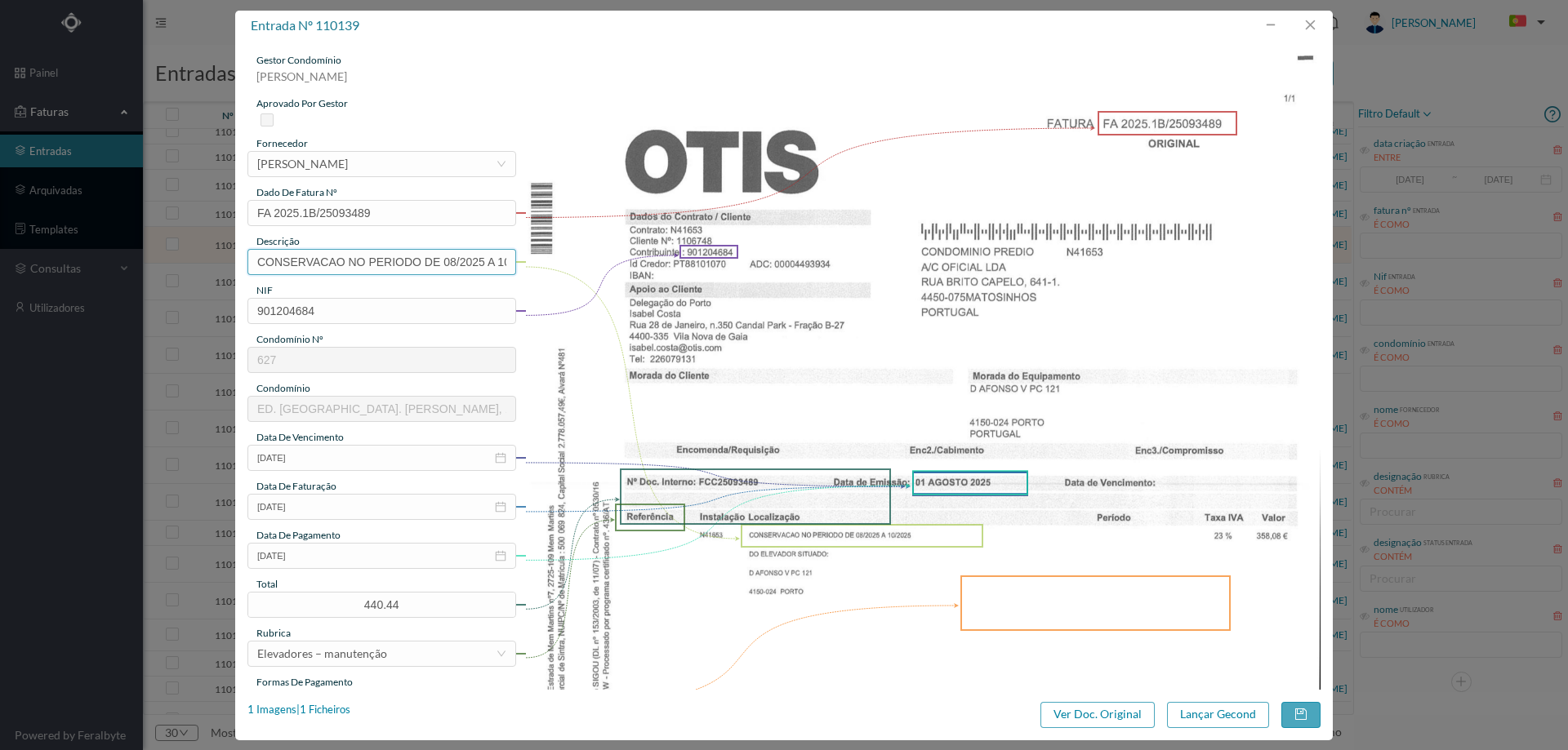
click at [432, 259] on input "CONSERVACAO NO PERIODO DE 08/2025 A 10/2025" at bounding box center [382, 262] width 269 height 27
drag, startPoint x: 470, startPoint y: 265, endPoint x: 385, endPoint y: 263, distance: 85.0
click at [385, 263] on input "Manutenção elevadores Julho a Setembro 2025" at bounding box center [382, 262] width 269 height 27
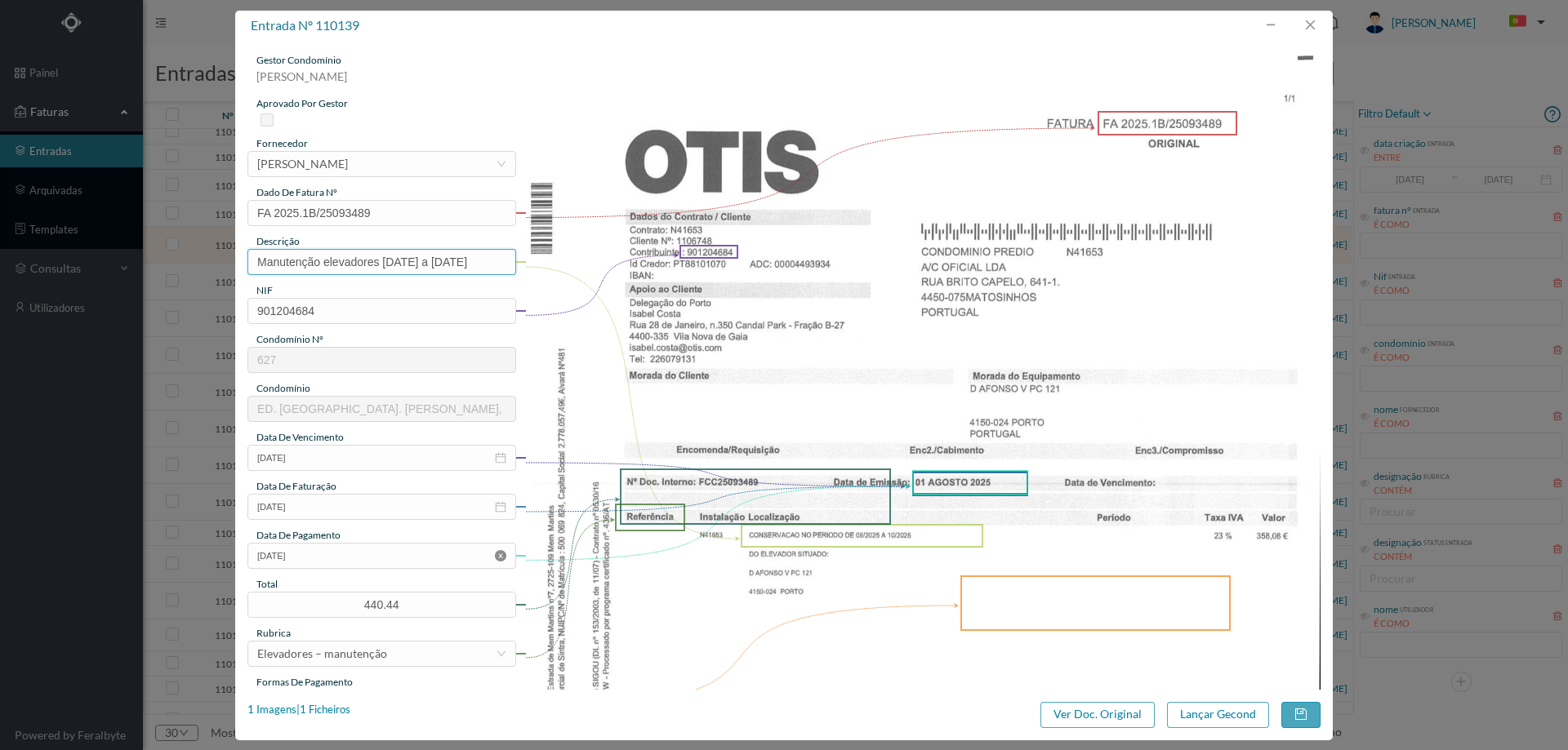
type input "Manutenção elevadores Agosto a Outubro 2025"
click at [497, 557] on icon "icon: close-circle" at bounding box center [500, 556] width 11 height 11
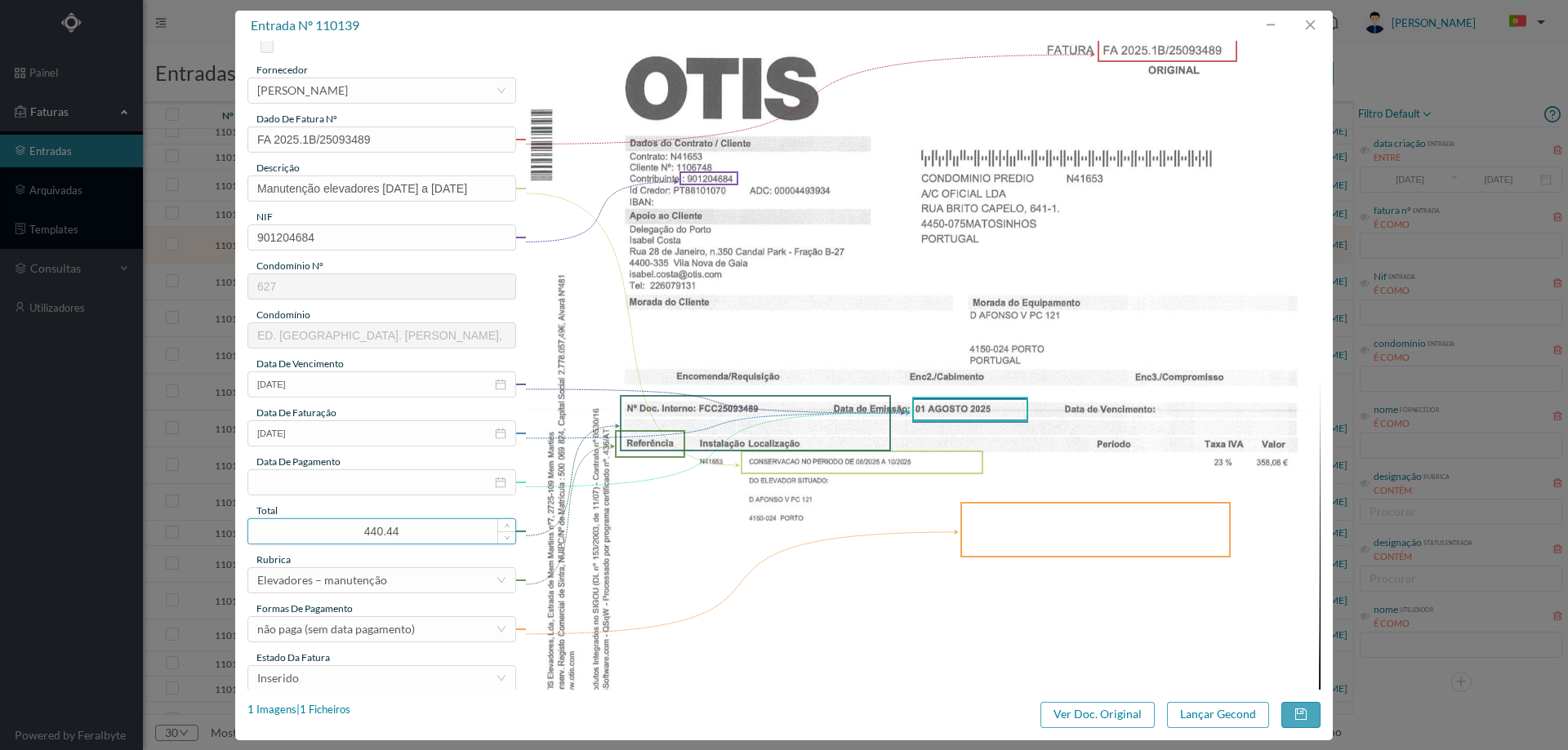
scroll to position [163, 0]
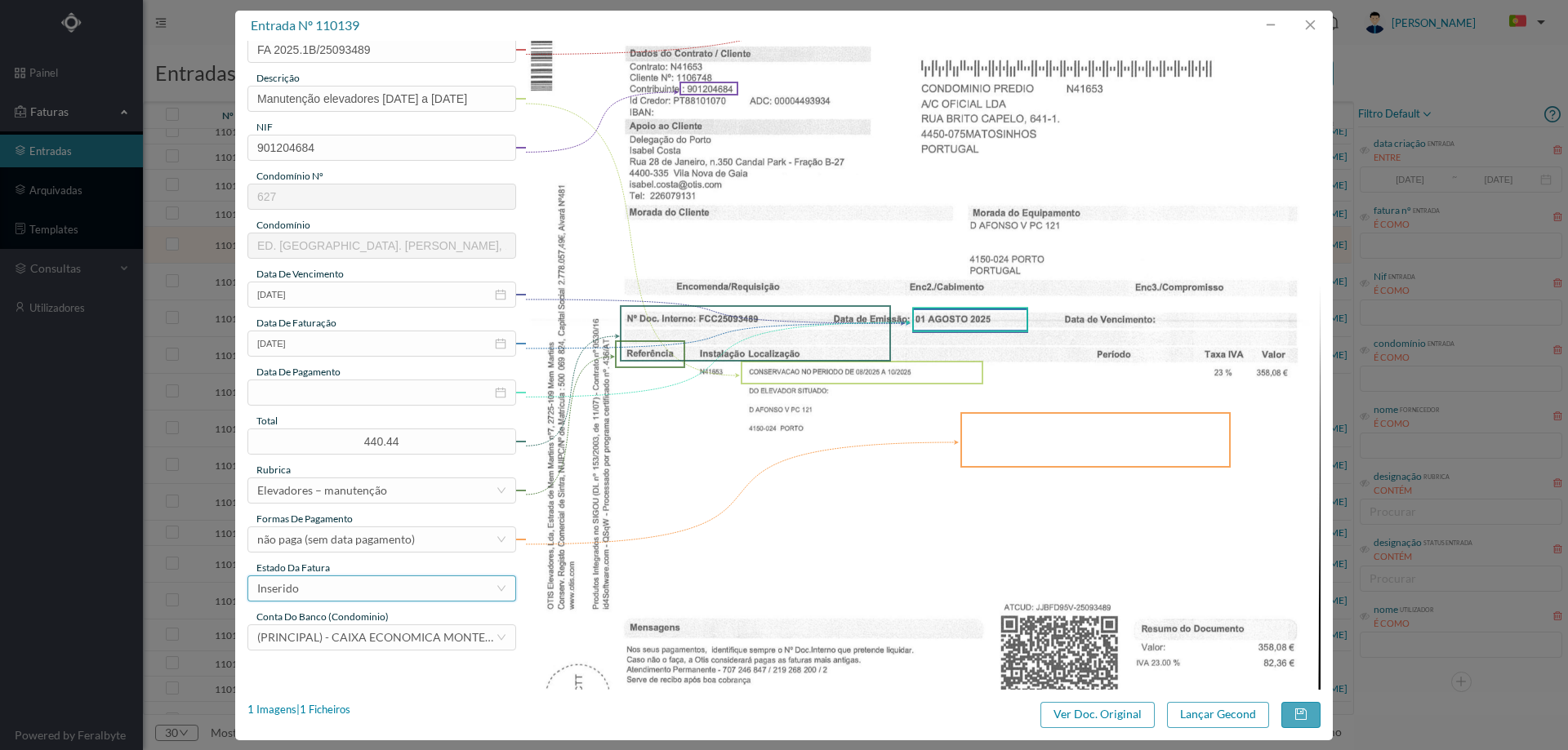
click at [391, 582] on div "Inserido" at bounding box center [377, 589] width 239 height 25
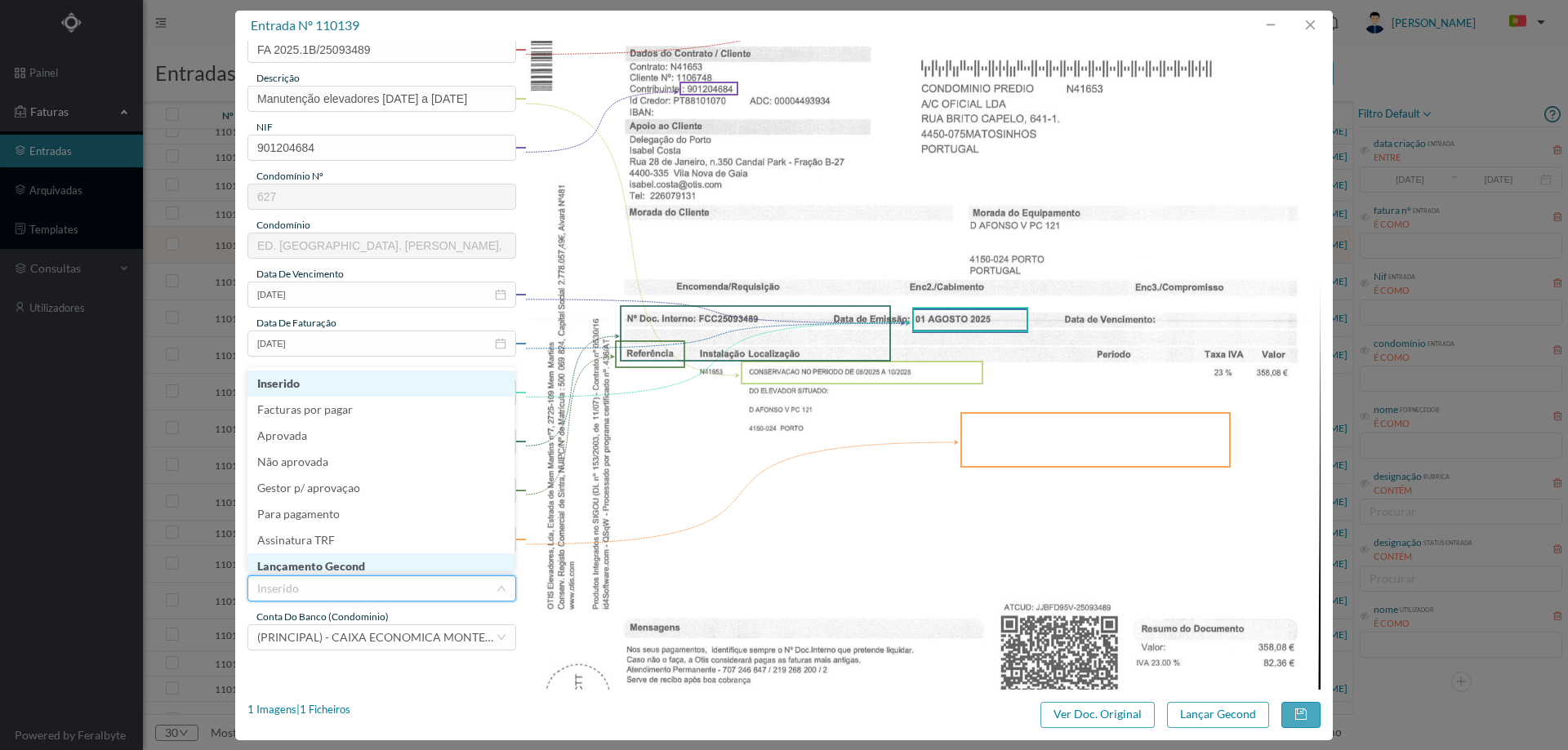
scroll to position [9, 0]
click at [382, 562] on li "Lançamento Gecond" at bounding box center [381, 559] width 267 height 27
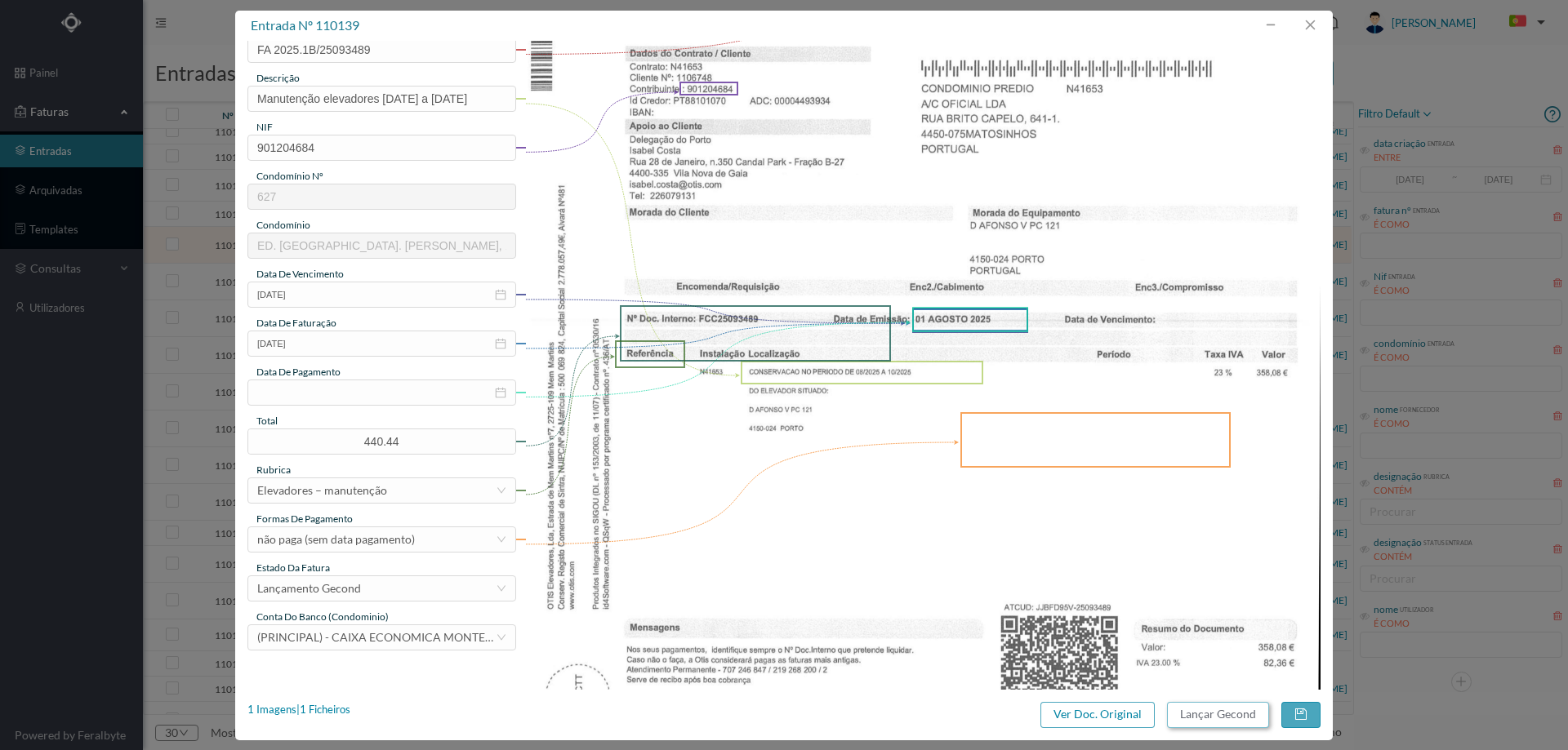
click at [1205, 723] on button "Lançar Gecond" at bounding box center [1218, 715] width 102 height 27
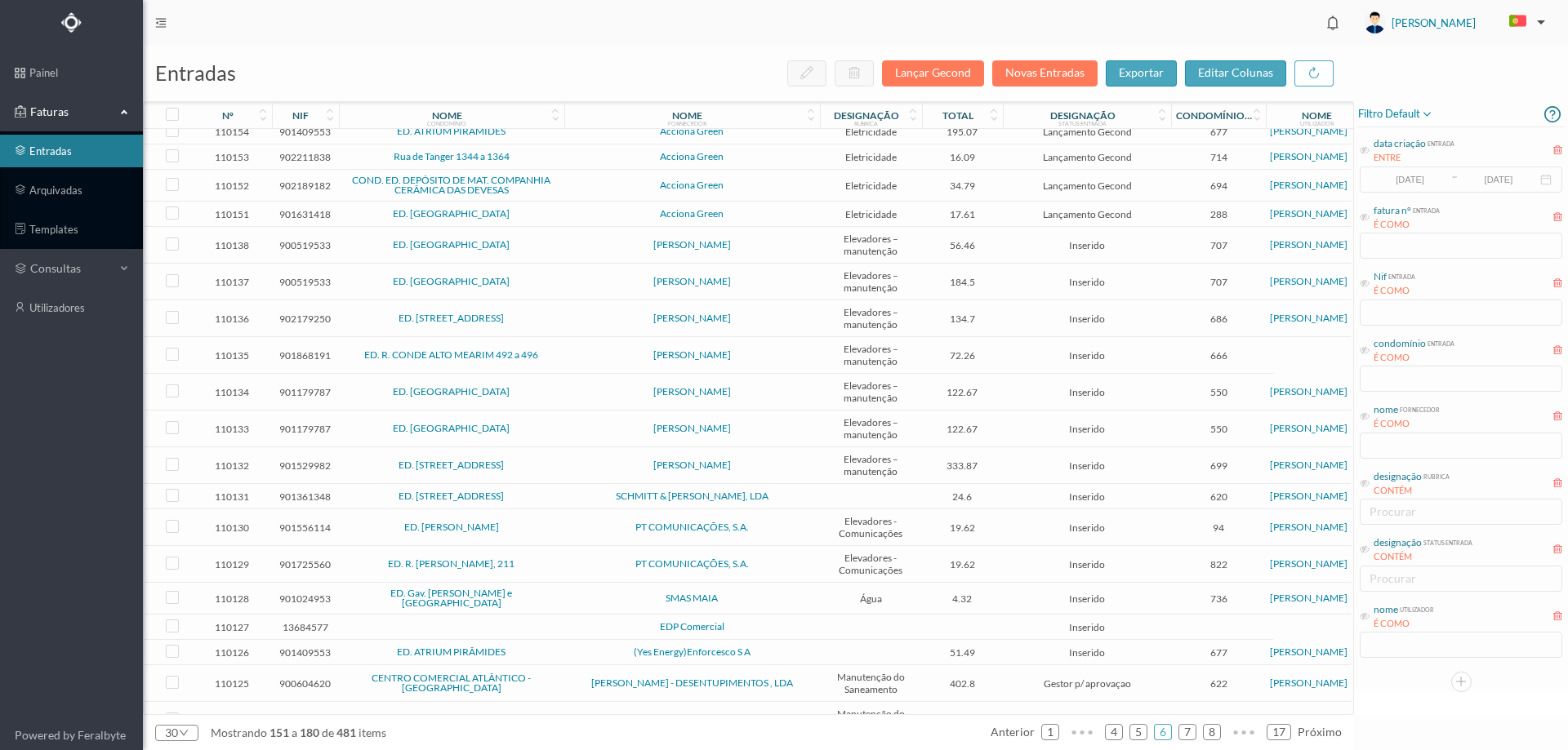
click at [575, 250] on span "[PERSON_NAME]" at bounding box center [692, 244] width 247 height 9
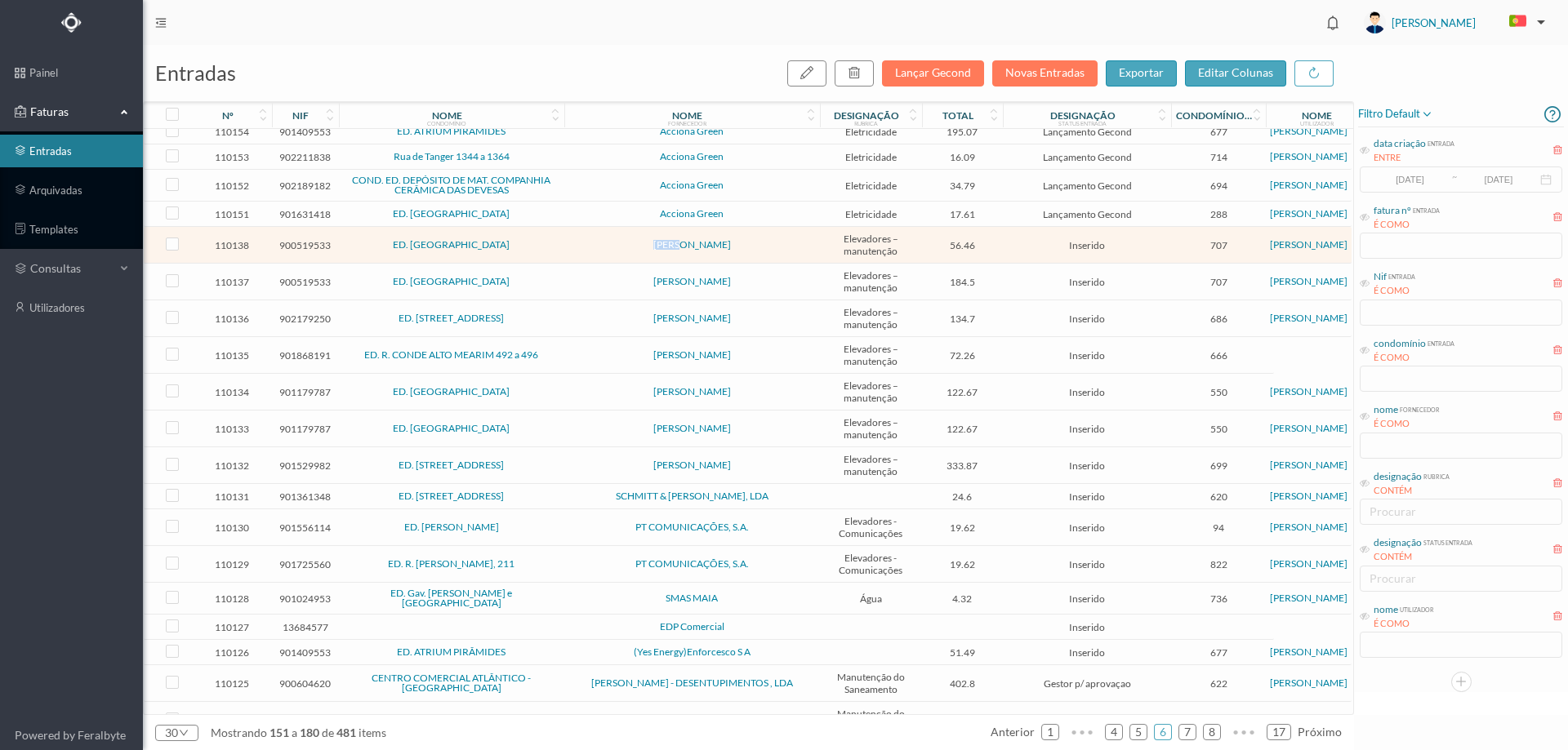
click at [575, 250] on span "[PERSON_NAME]" at bounding box center [692, 244] width 247 height 9
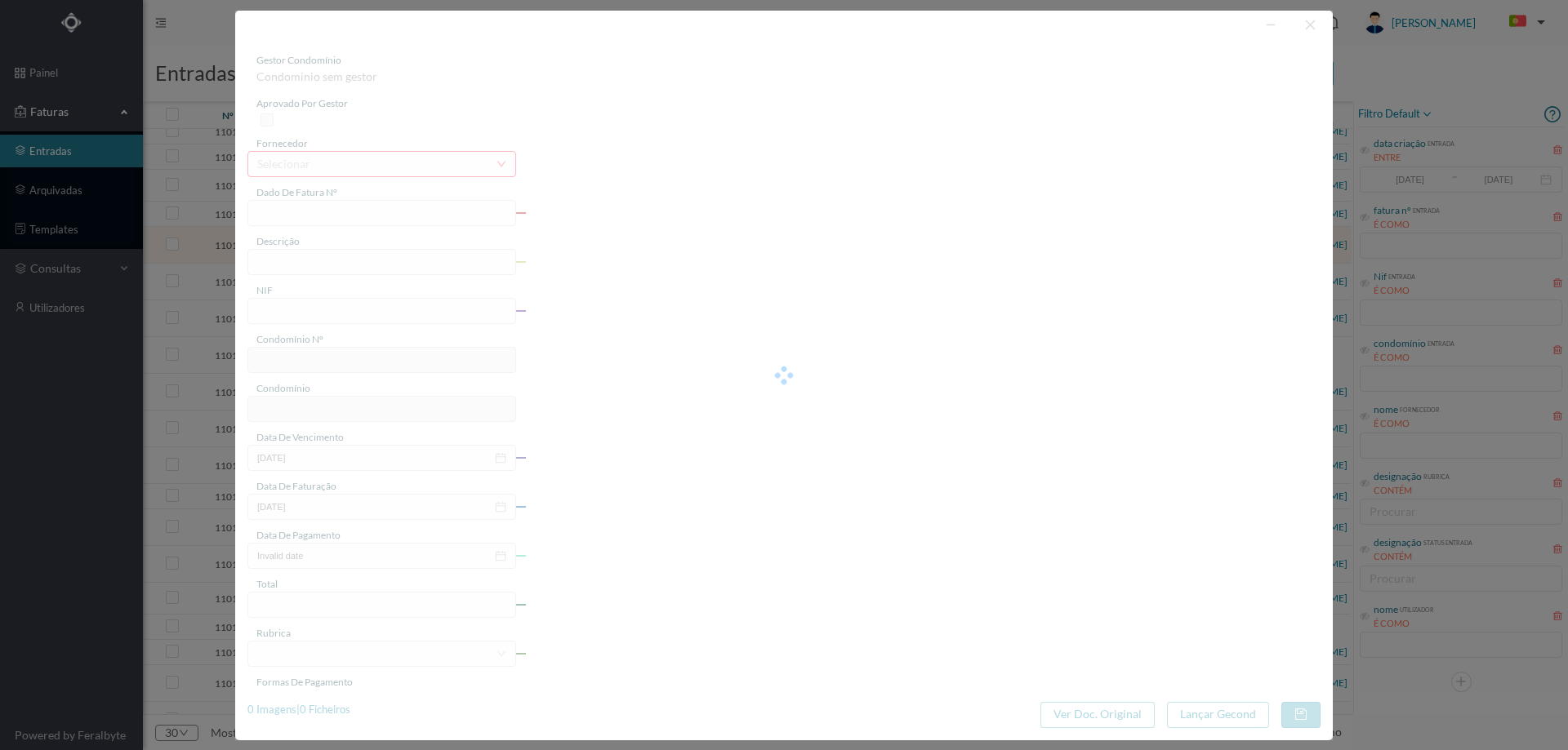
type input "FA 2025.3B/25014441"
type input "HRESPOSTA A PEDIDO DE INTERVENÇÃO NO"
type input "900519533"
type input "01-08-2025"
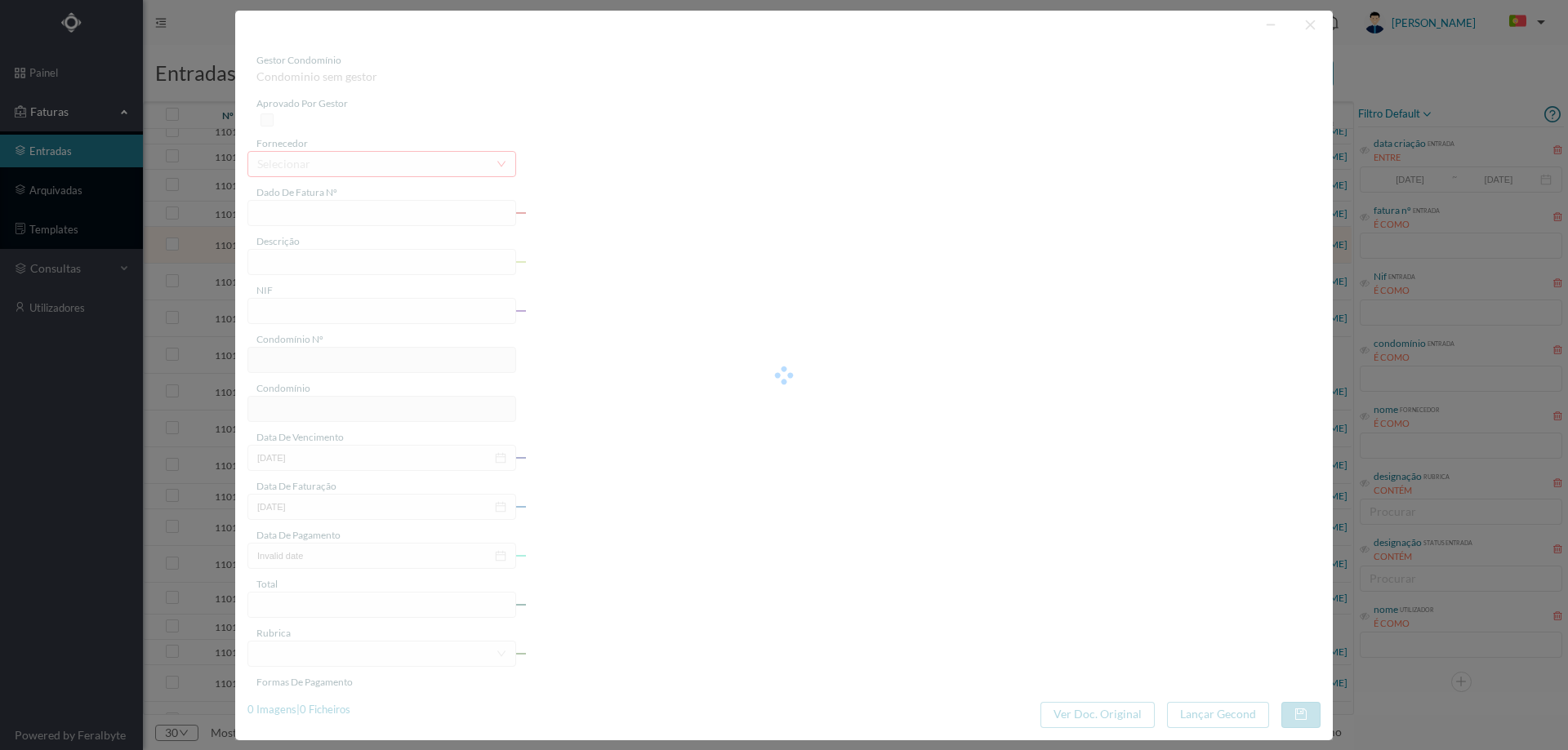
type input "01-08-2025"
type input "56.46"
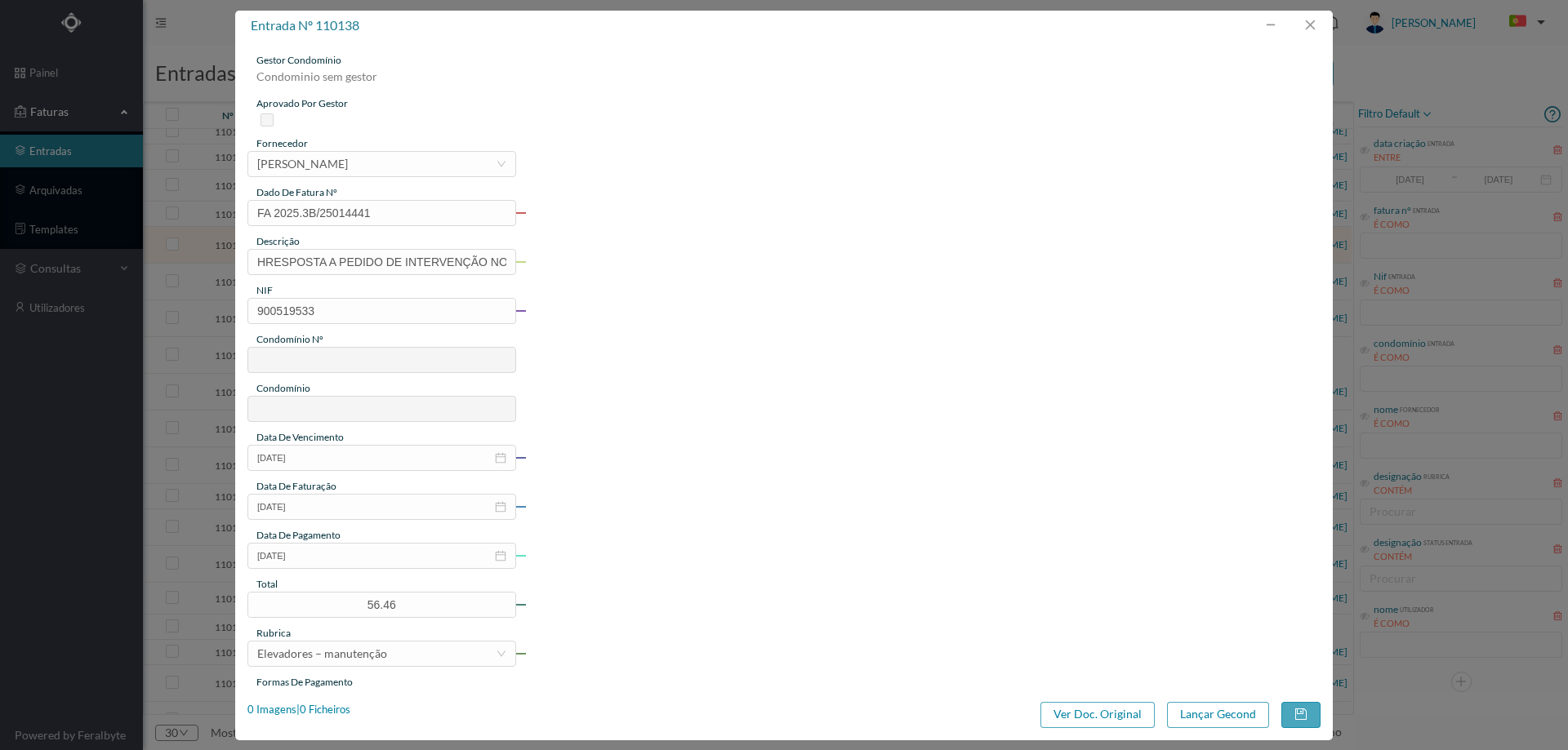
type input "707"
type input "ED. PARQUE - MATOSINHOS"
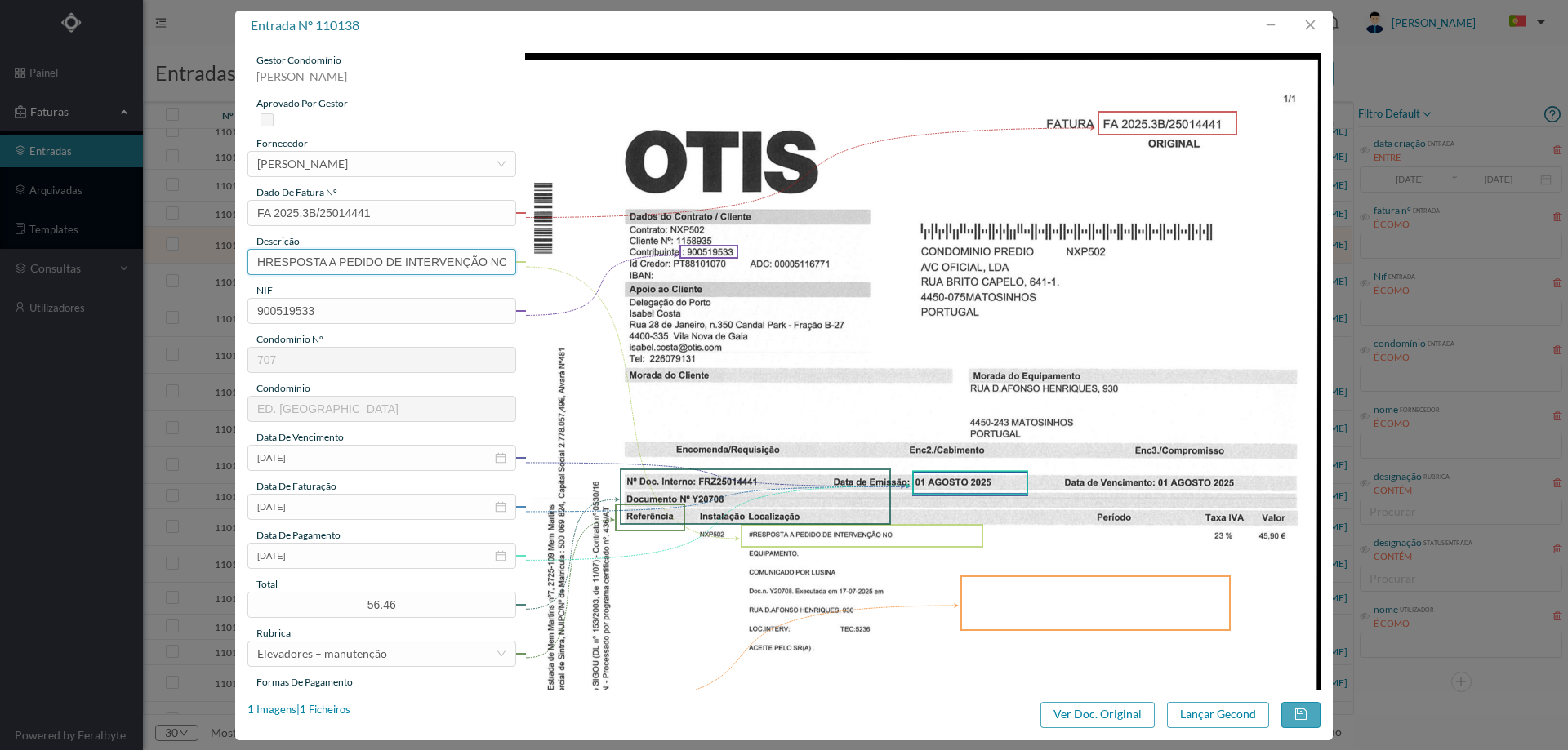
click at [401, 266] on input "HRESPOSTA A PEDIDO DE INTERVENÇÃO NO" at bounding box center [382, 262] width 269 height 27
type input "Reparação elevador"
click at [496, 559] on icon "icon: close-circle" at bounding box center [500, 556] width 11 height 11
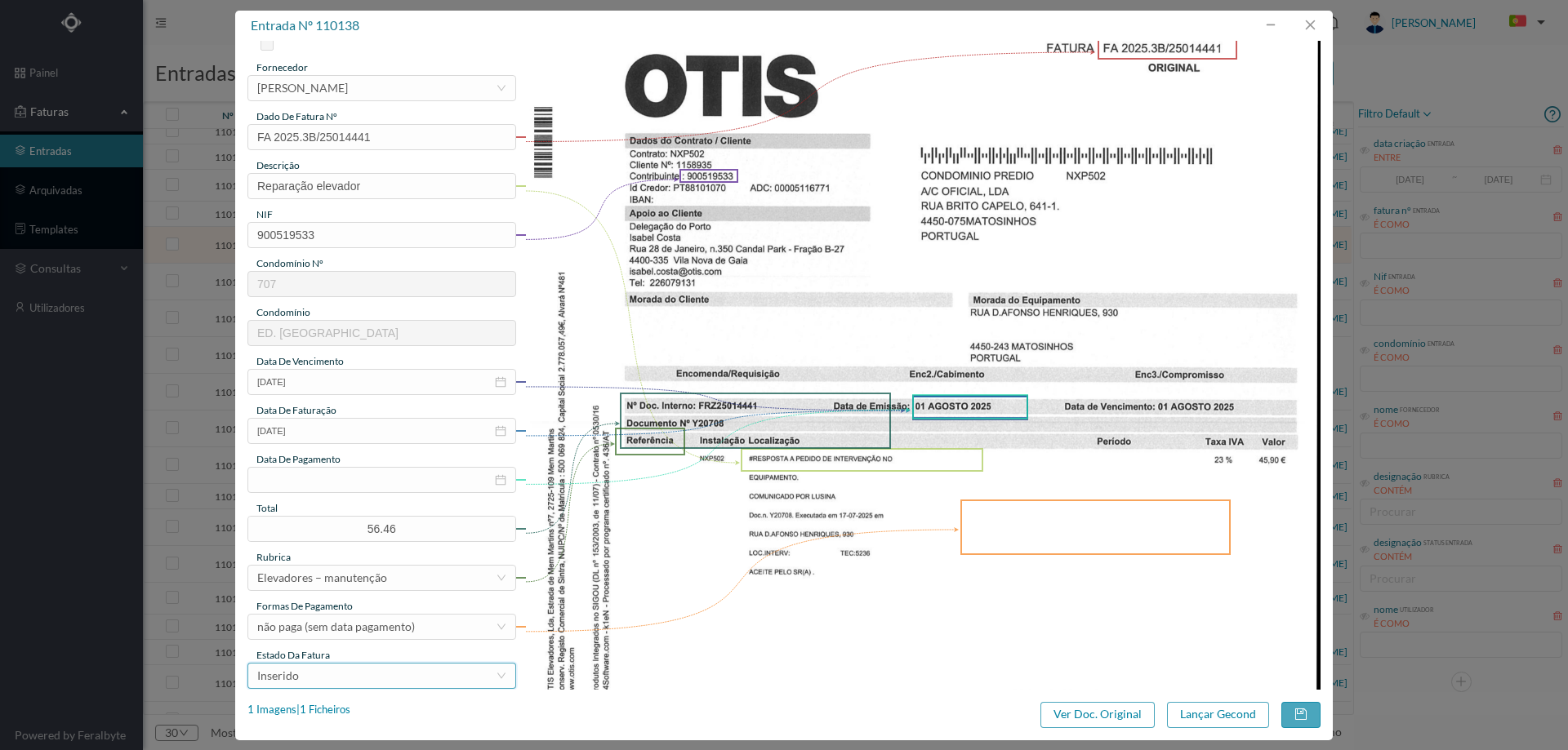
scroll to position [163, 0]
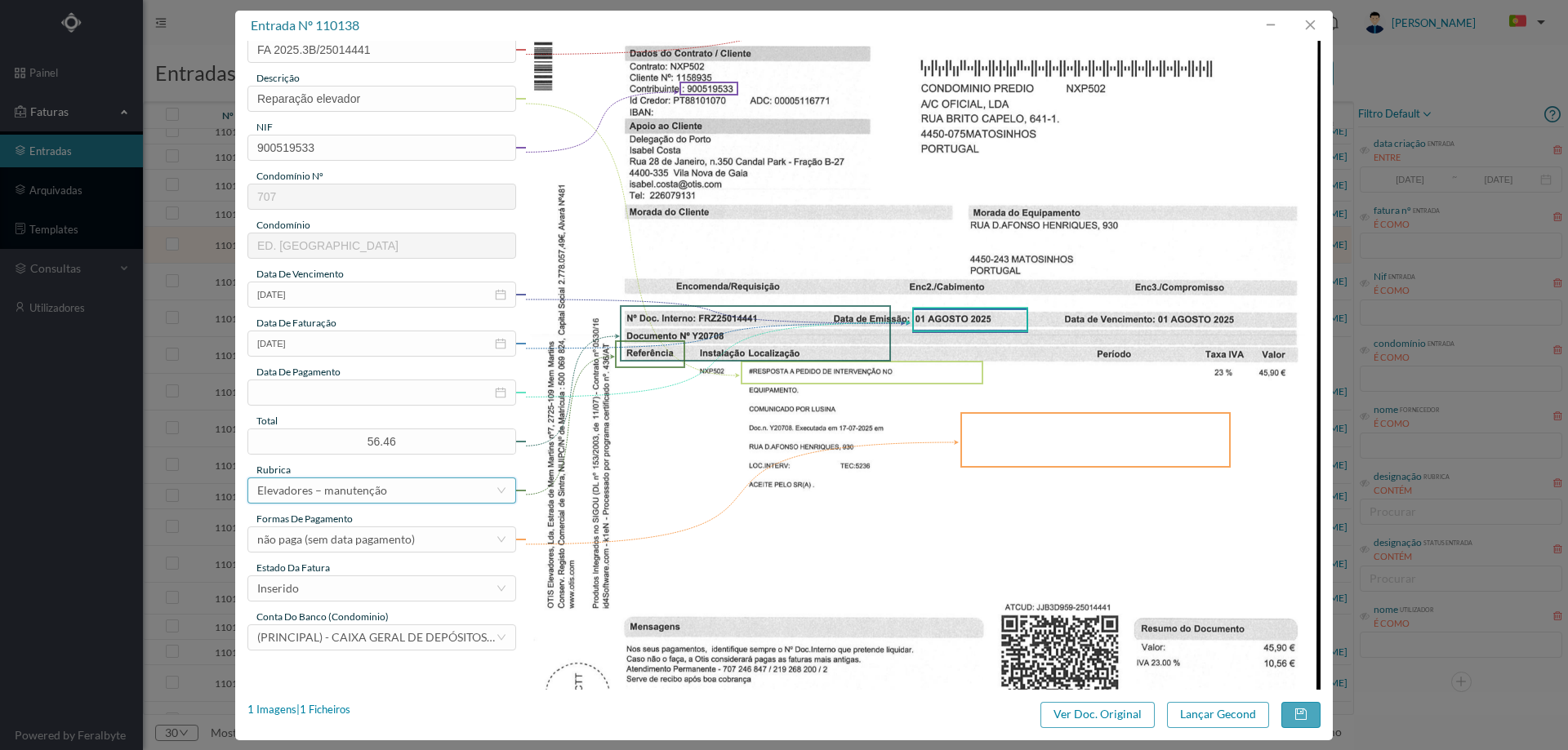
click at [391, 491] on div "Elevadores – manutenção" at bounding box center [377, 491] width 239 height 25
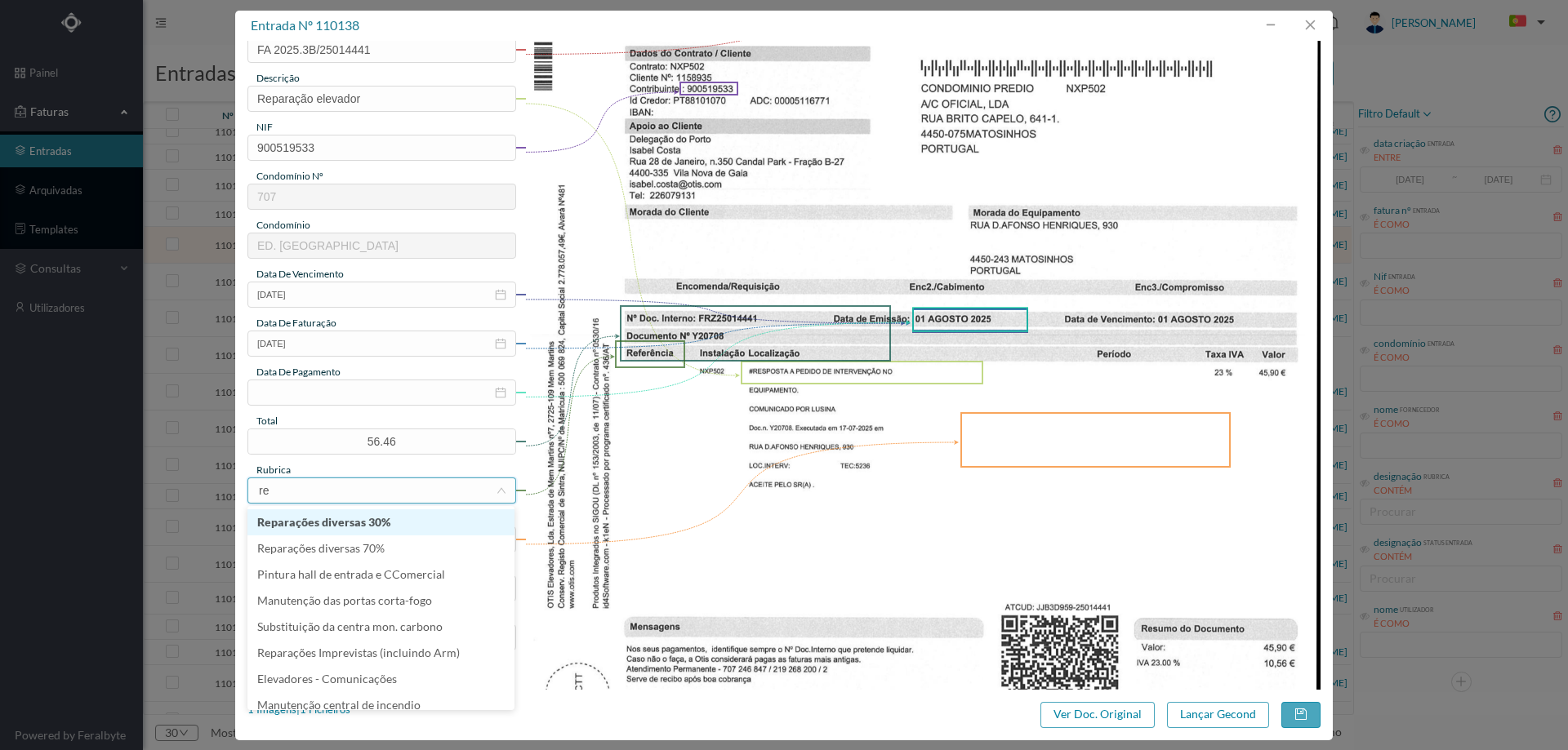
type input "rep"
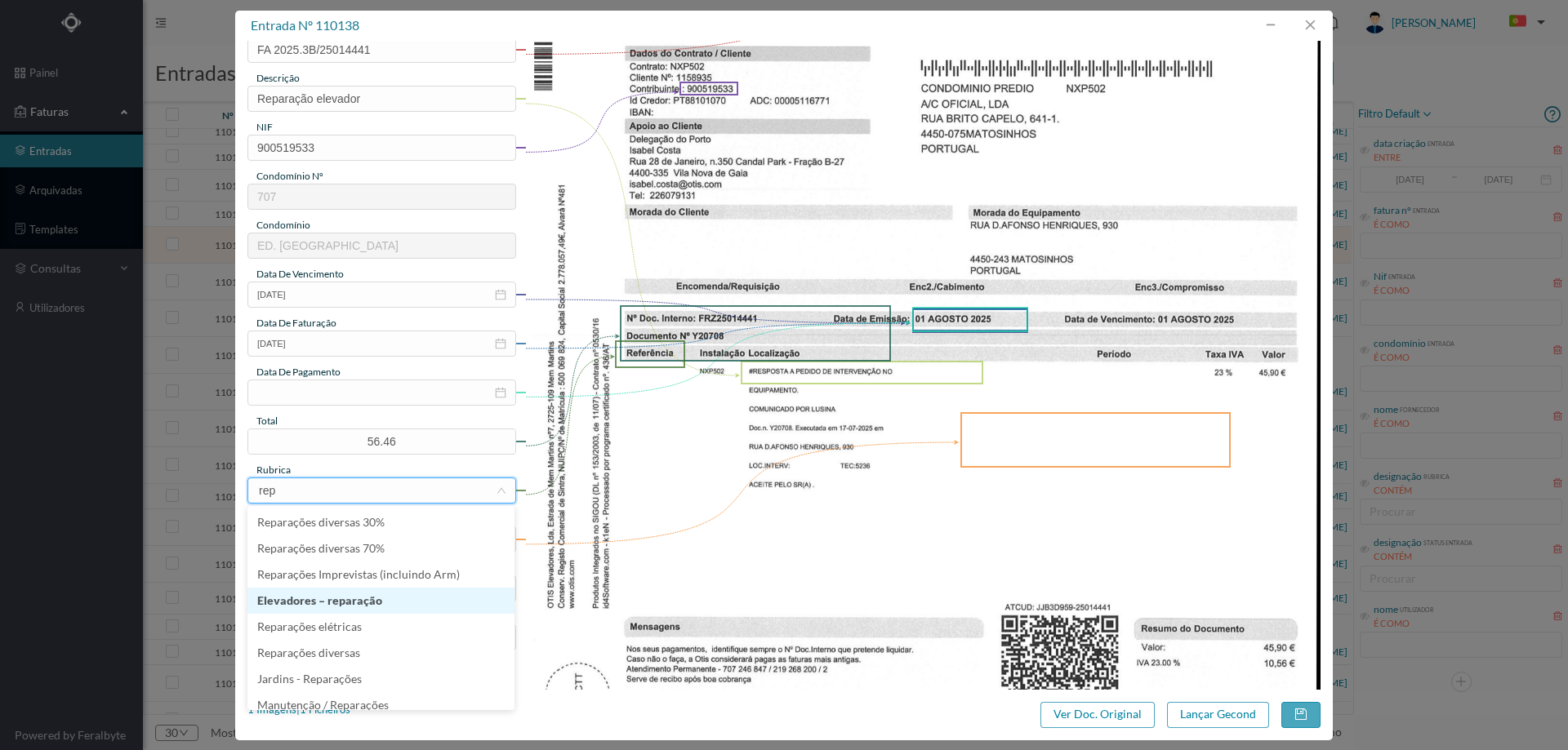
click at [372, 599] on li "Elevadores – reparação" at bounding box center [381, 601] width 267 height 27
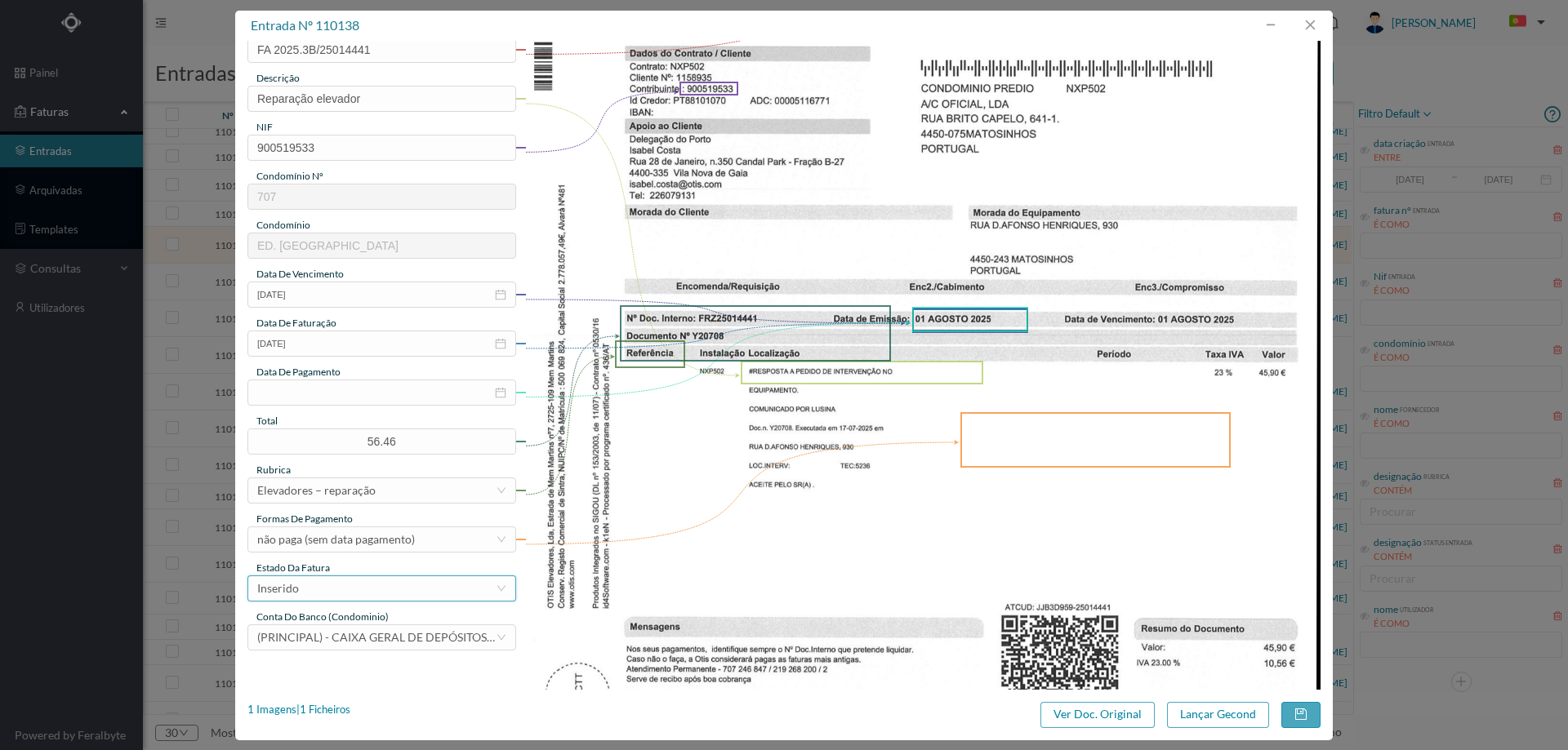
click at [338, 590] on div "Inserido" at bounding box center [377, 589] width 239 height 25
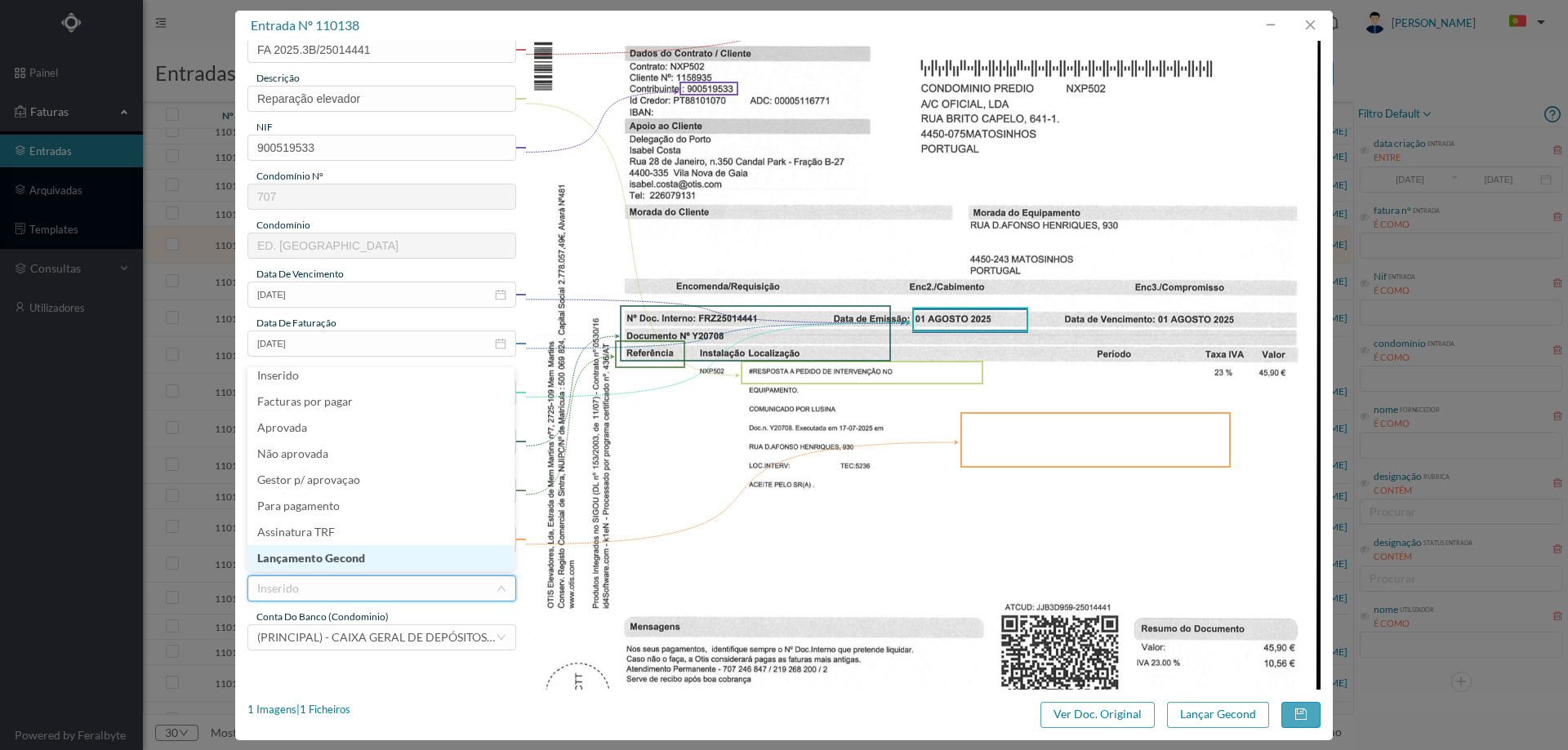
click at [355, 562] on li "Lançamento Gecond" at bounding box center [381, 559] width 267 height 27
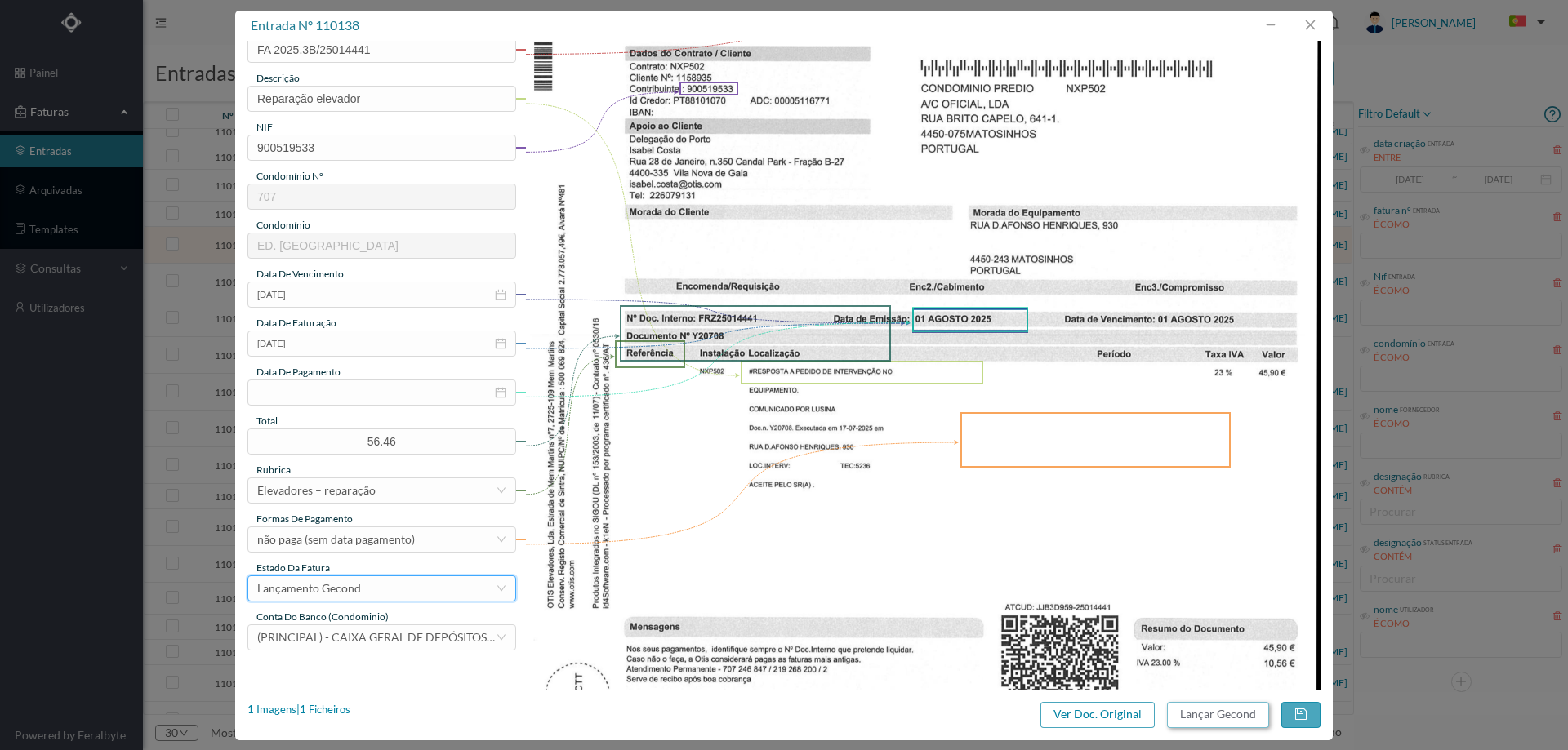
click at [1211, 710] on button "Lançar Gecond" at bounding box center [1218, 715] width 102 height 27
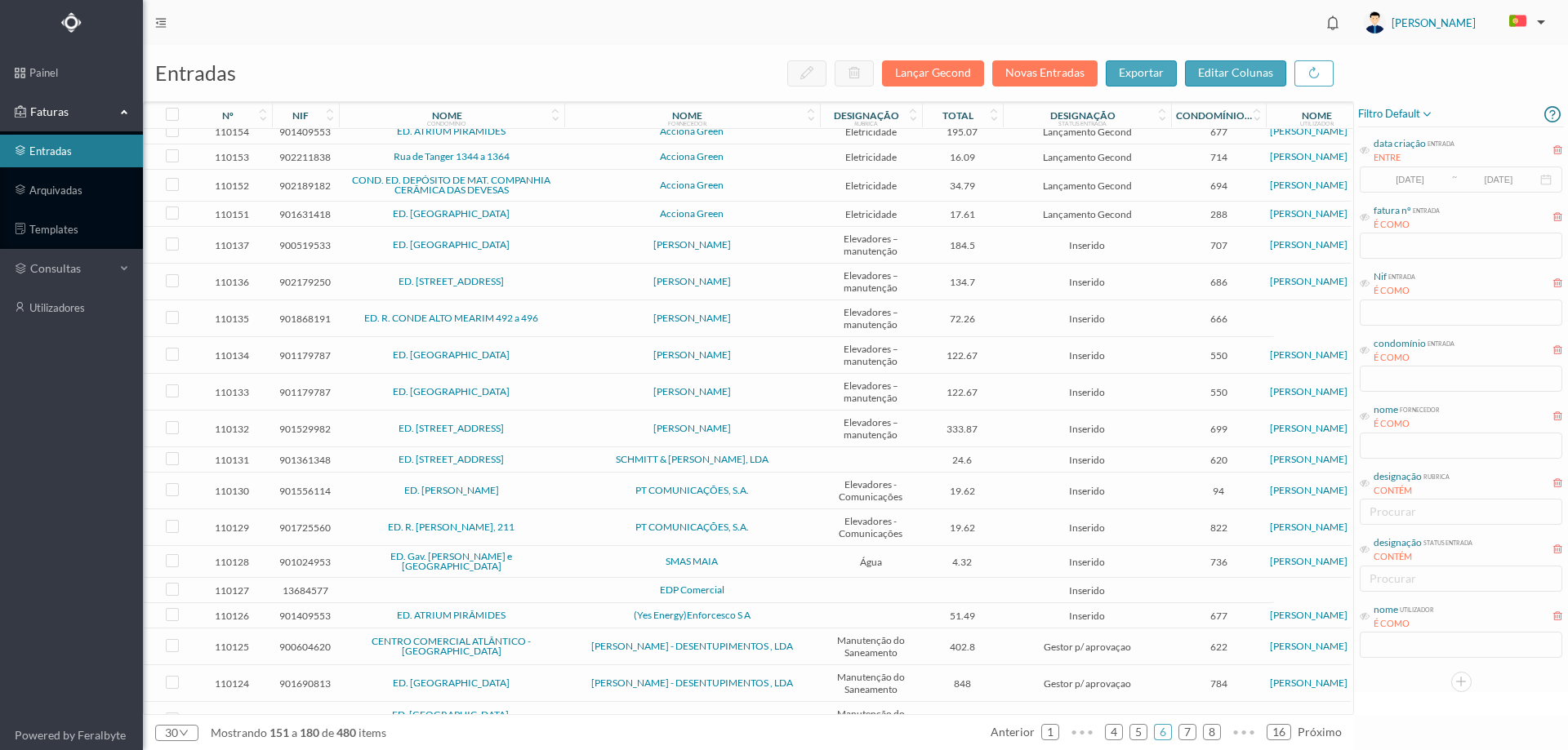
click at [583, 263] on td "[PERSON_NAME]" at bounding box center [693, 245] width 256 height 37
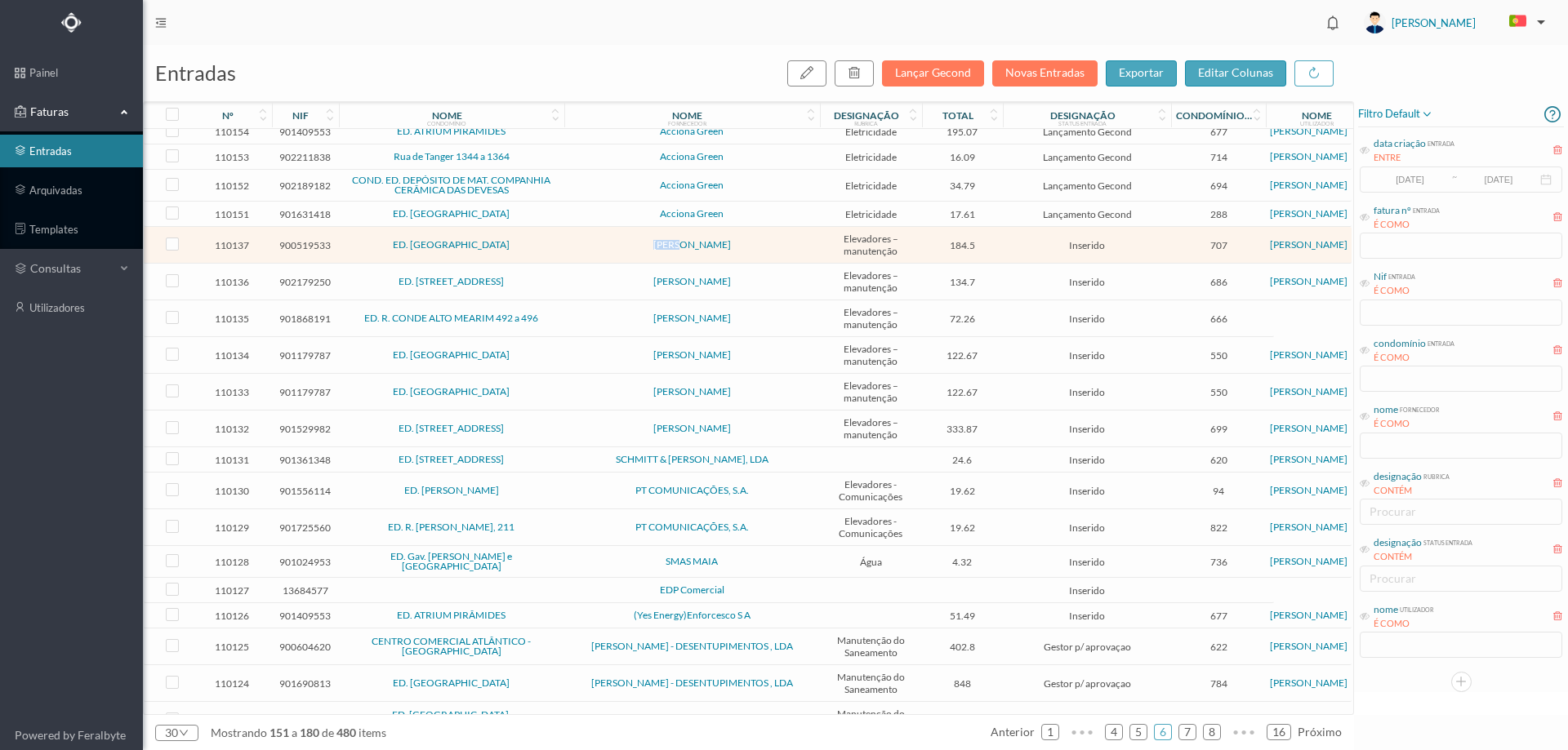
click at [583, 263] on td "[PERSON_NAME]" at bounding box center [693, 245] width 256 height 37
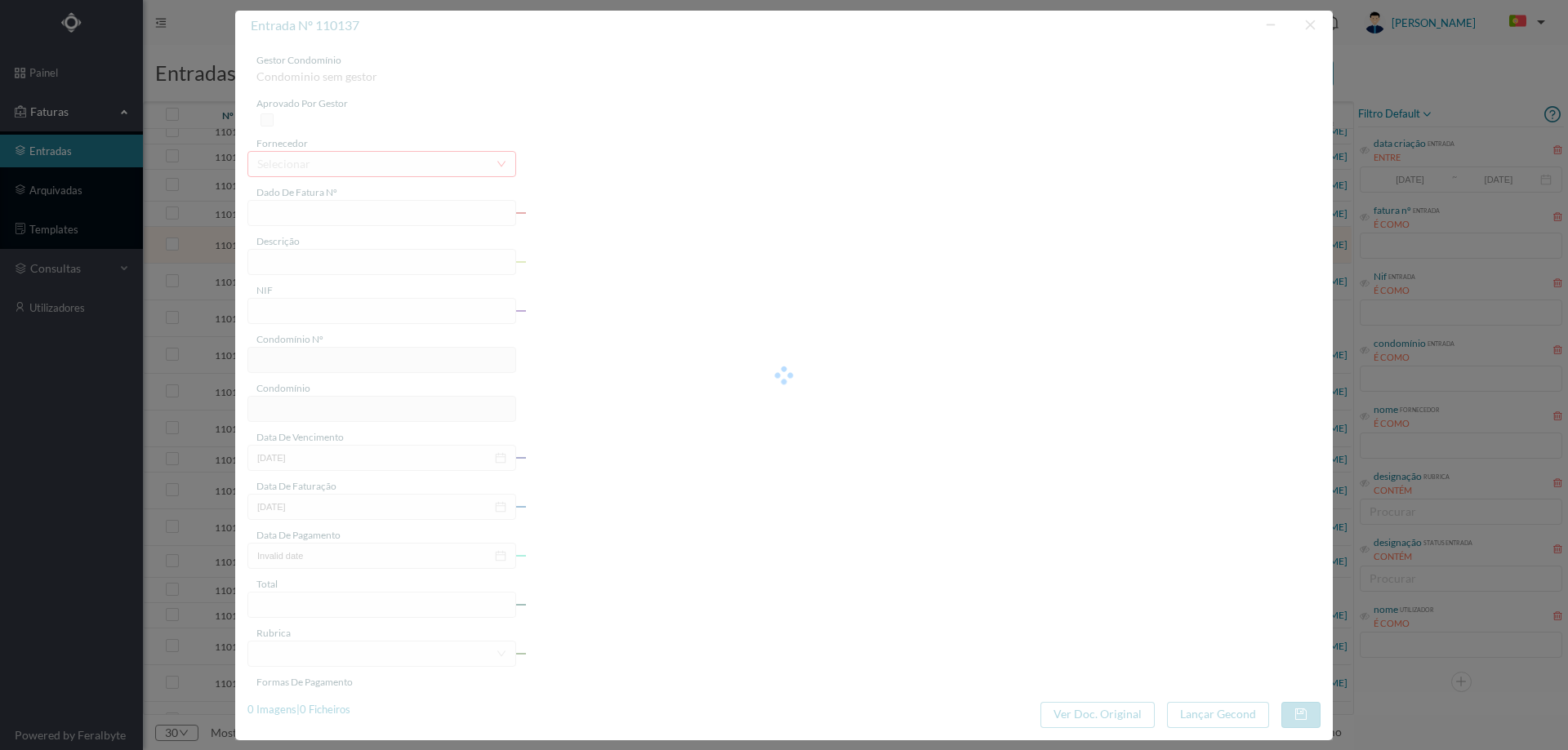
type input "FA 2025.3B/25014446"
type input "SUBSTITUIÇÃO DA MOLA DA PORTA DO 7 PISO"
type input "900519533"
type input "01-08-2025"
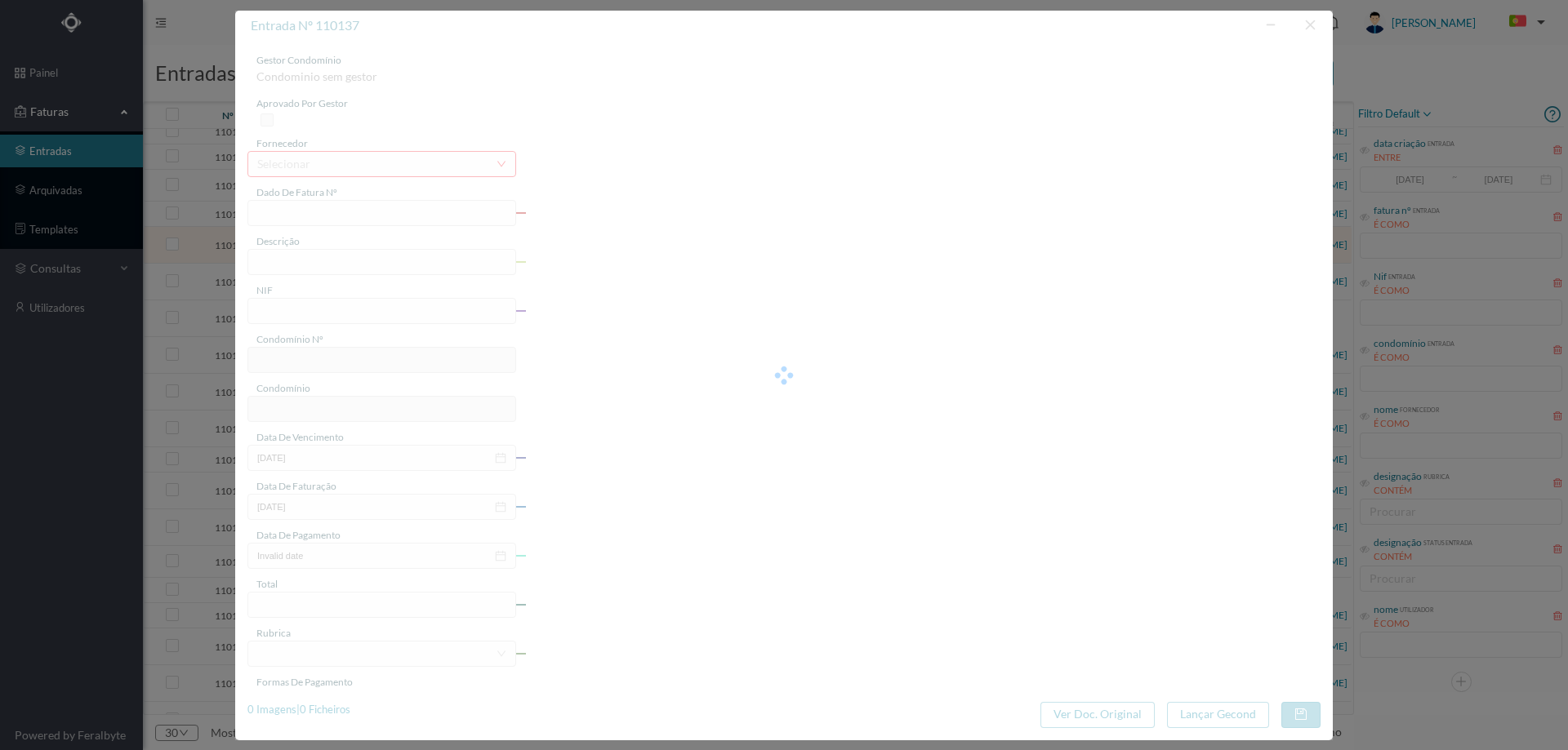
type input "01-08-2025"
type input "184.50"
type input "707"
type input "ED. PARQUE - MATOSINHOS"
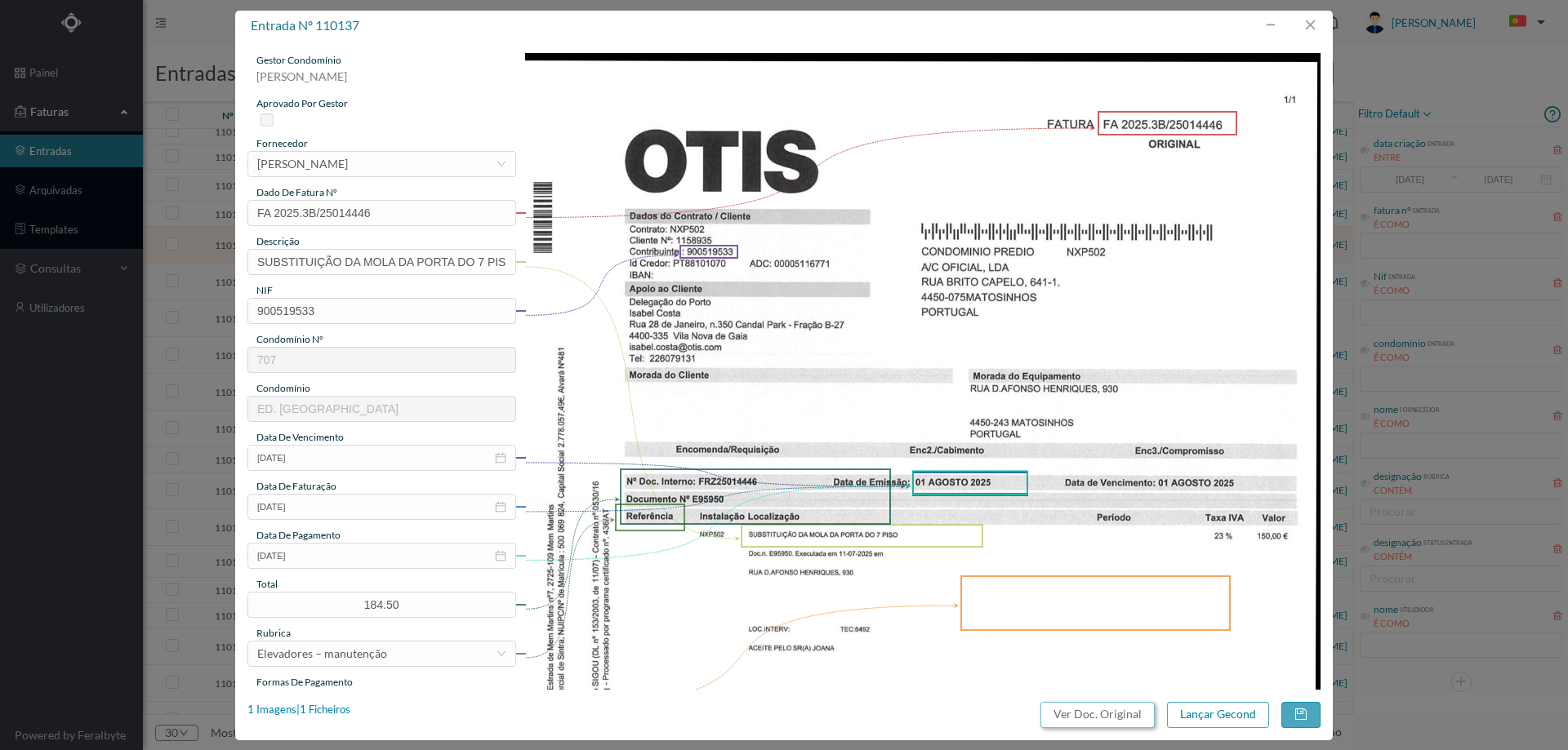
click at [1085, 718] on button "Ver Doc. Original" at bounding box center [1097, 715] width 115 height 27
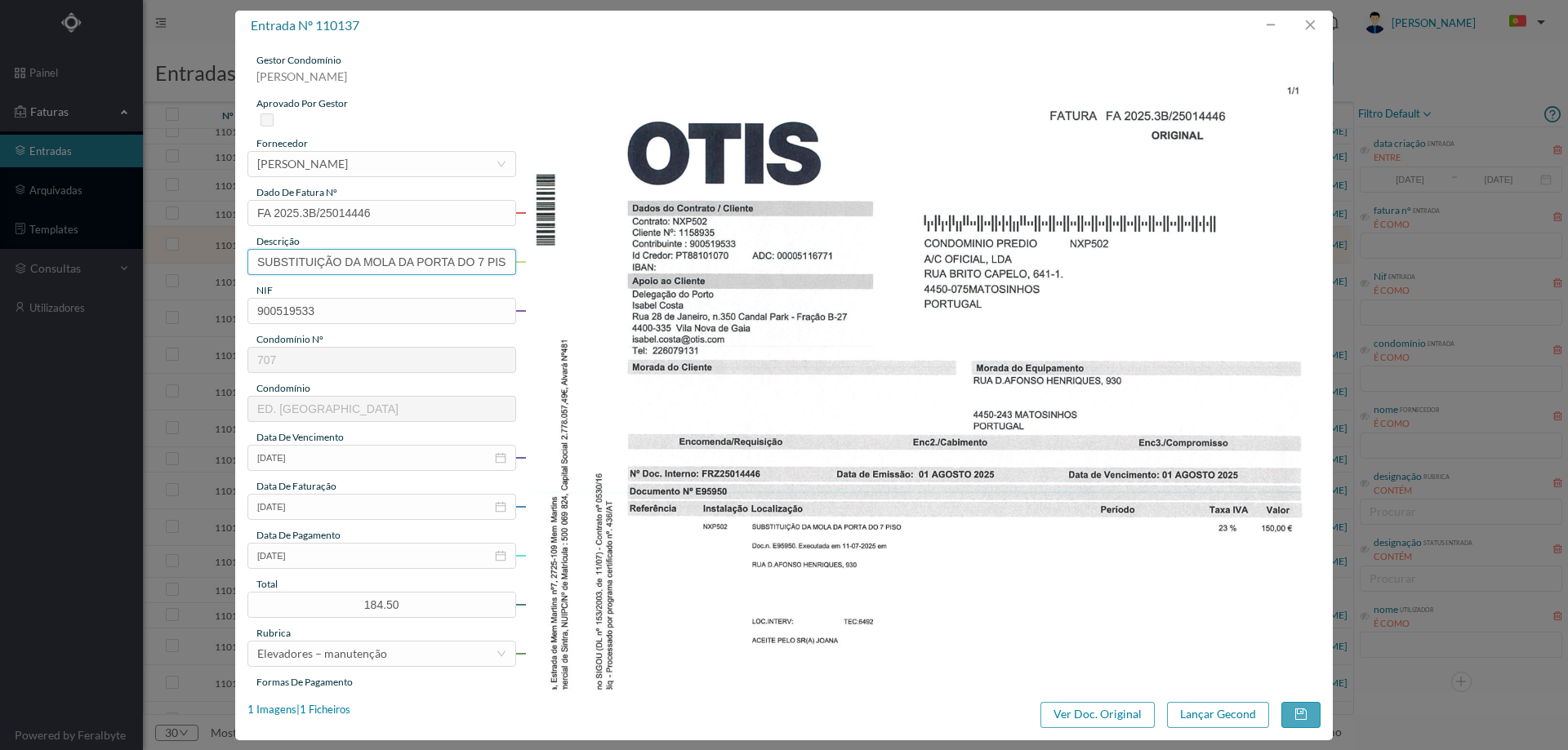
click at [436, 271] on input "SUBSTITUIÇÃO DA MOLA DA PORTA DO 7 PISO" at bounding box center [382, 262] width 269 height 27
type input "Reparação elevador"
click at [502, 556] on icon "icon: close-circle" at bounding box center [500, 556] width 11 height 11
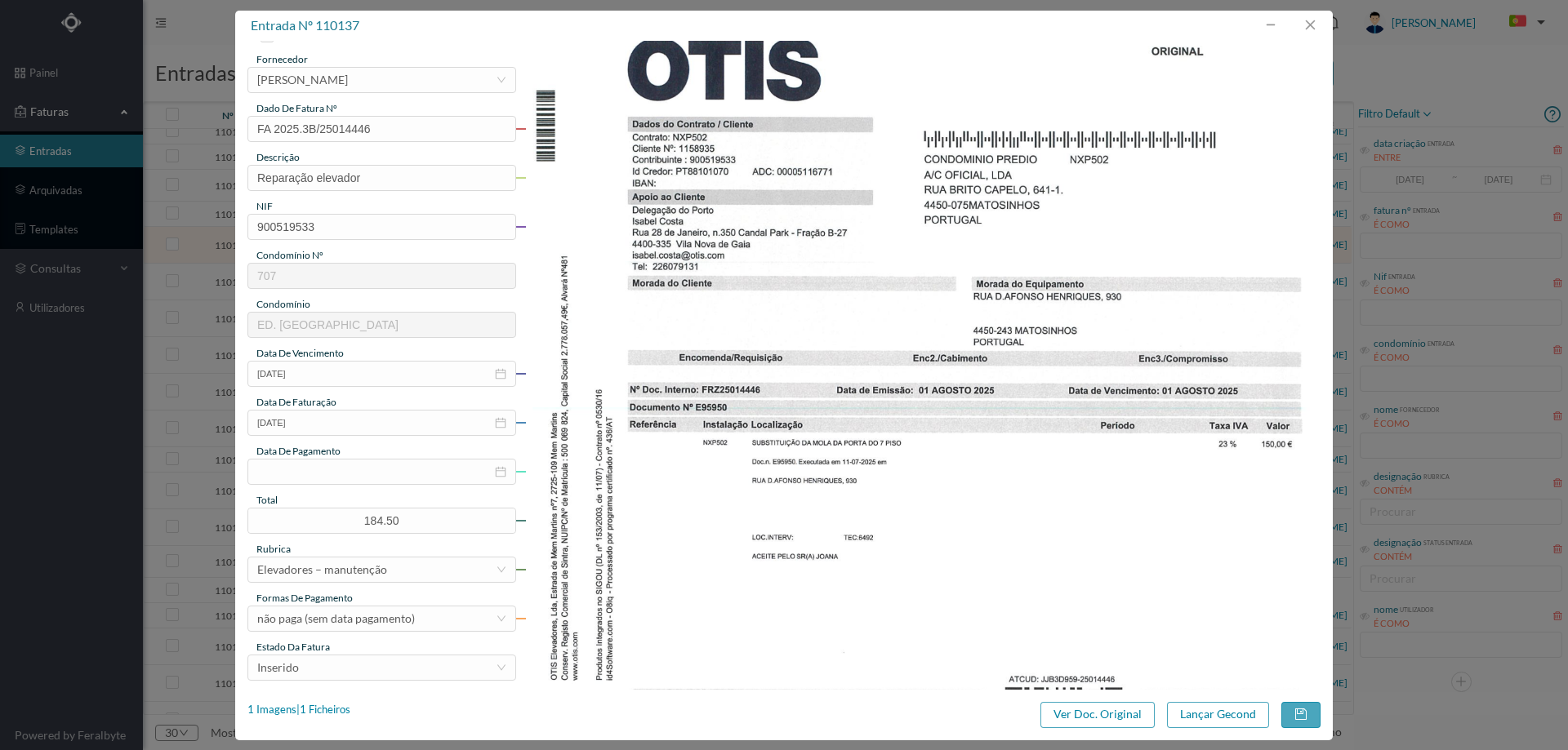
scroll to position [163, 0]
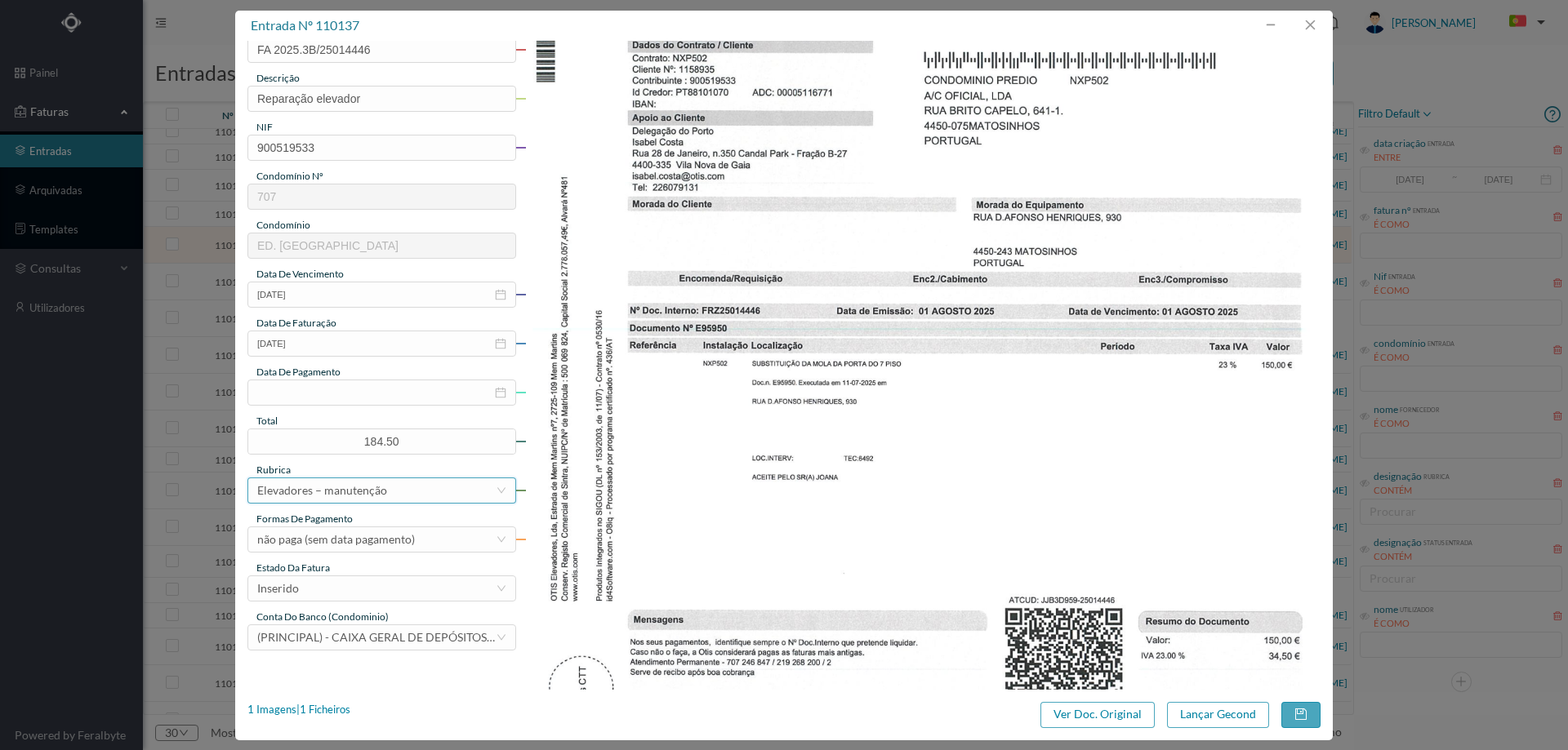
click at [397, 497] on div "Elevadores – manutenção" at bounding box center [377, 491] width 239 height 25
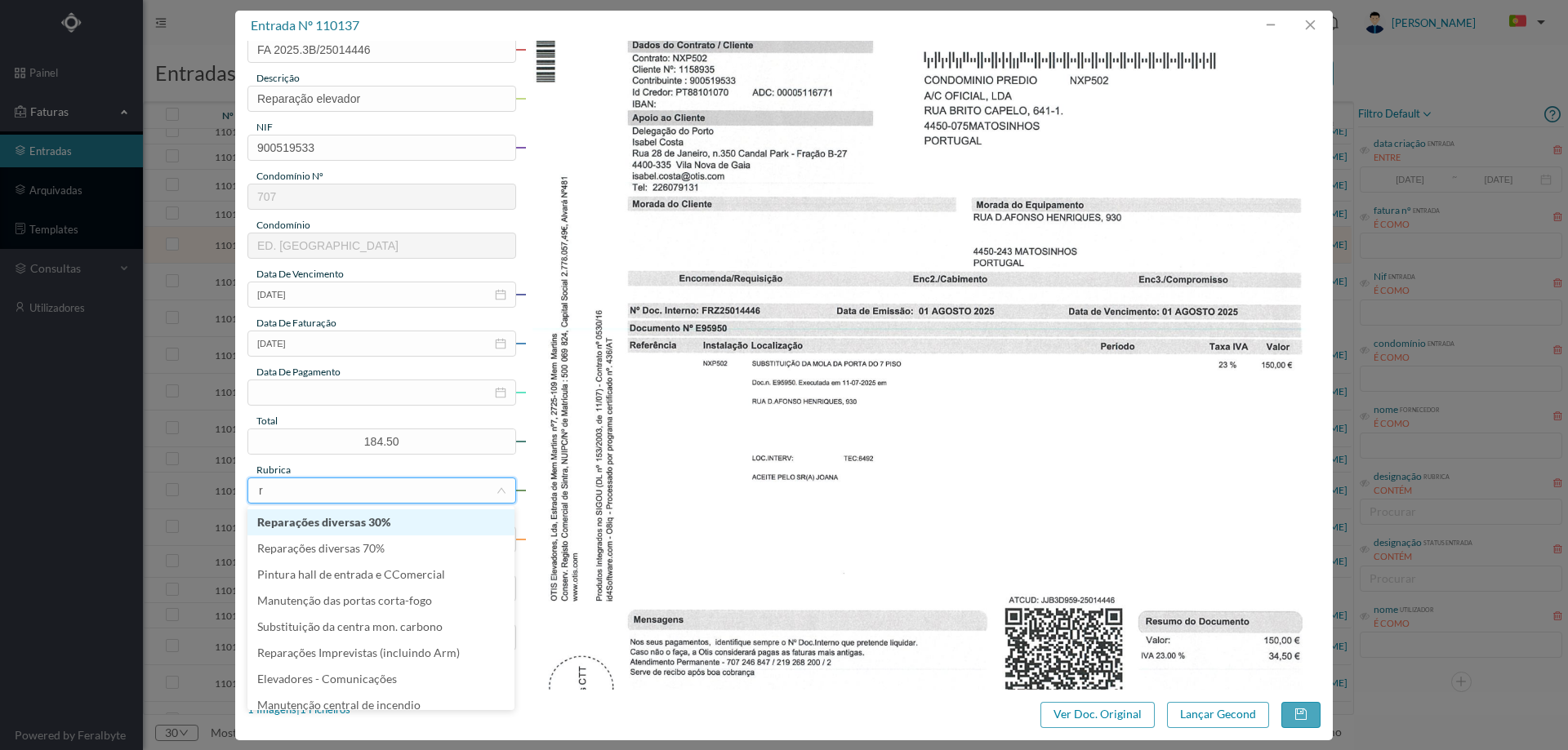
type input "re"
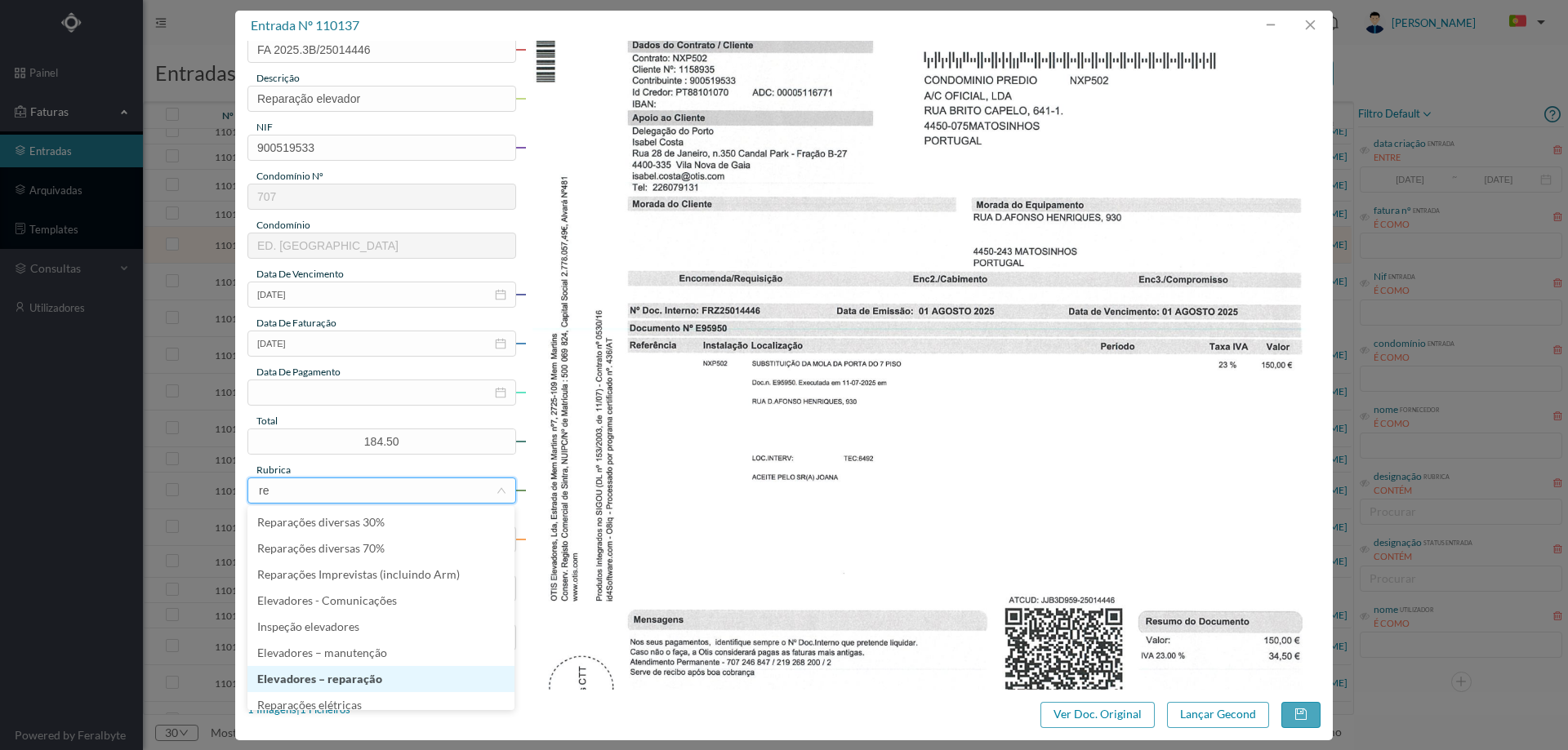
click at [375, 676] on li "Elevadores – reparação" at bounding box center [381, 679] width 267 height 27
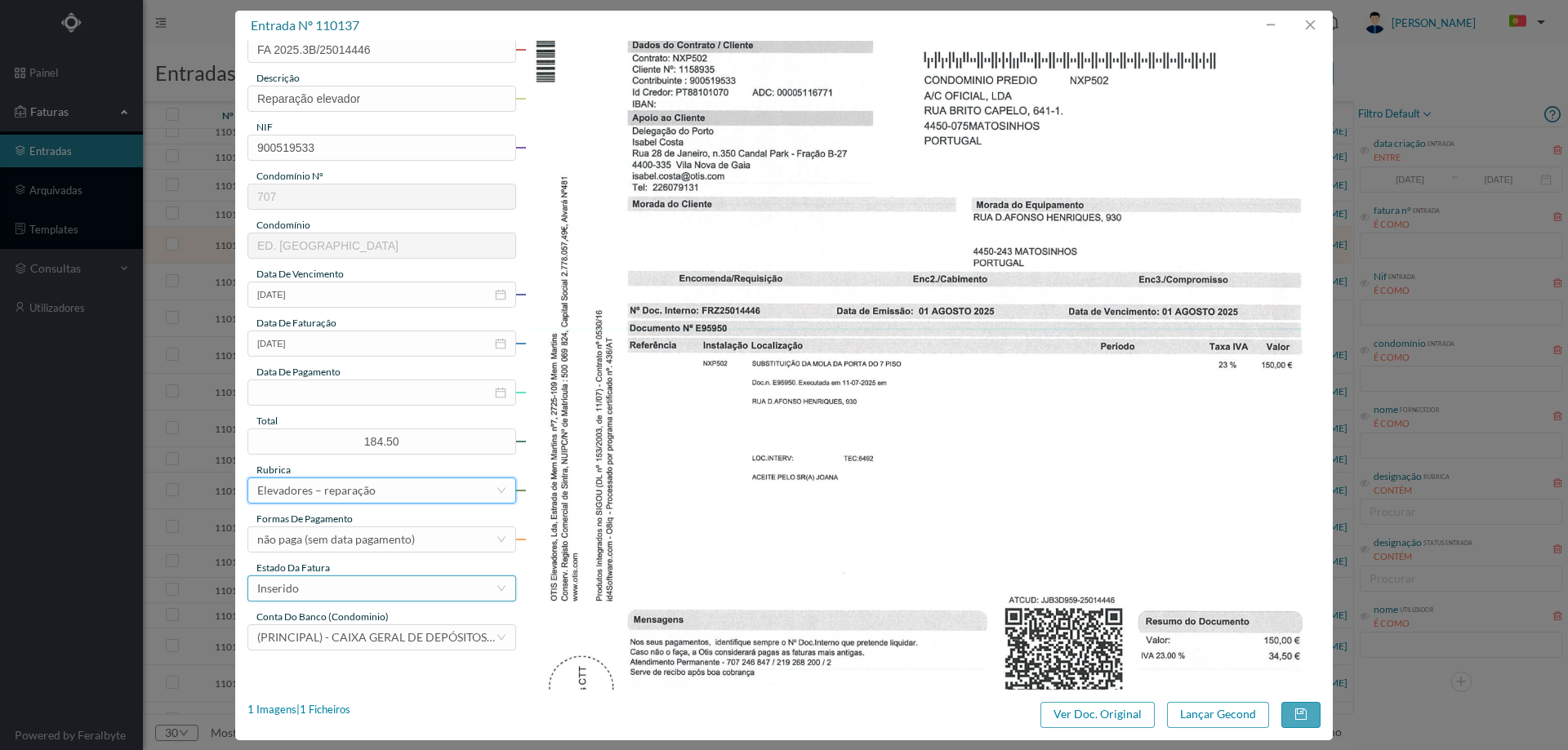
click at [365, 589] on div "Inserido" at bounding box center [377, 589] width 239 height 25
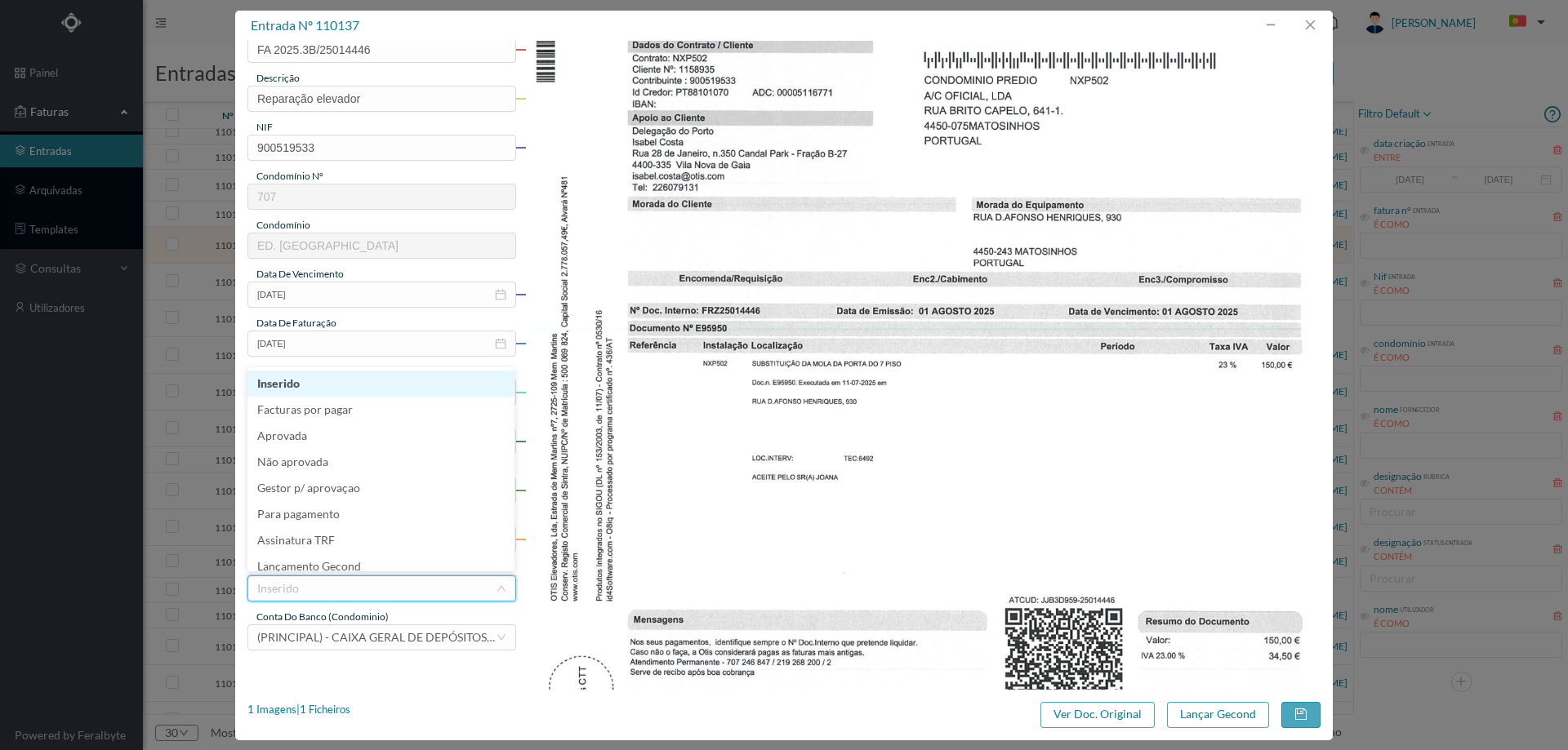
click at [369, 571] on div "estado da fatura" at bounding box center [382, 568] width 269 height 15
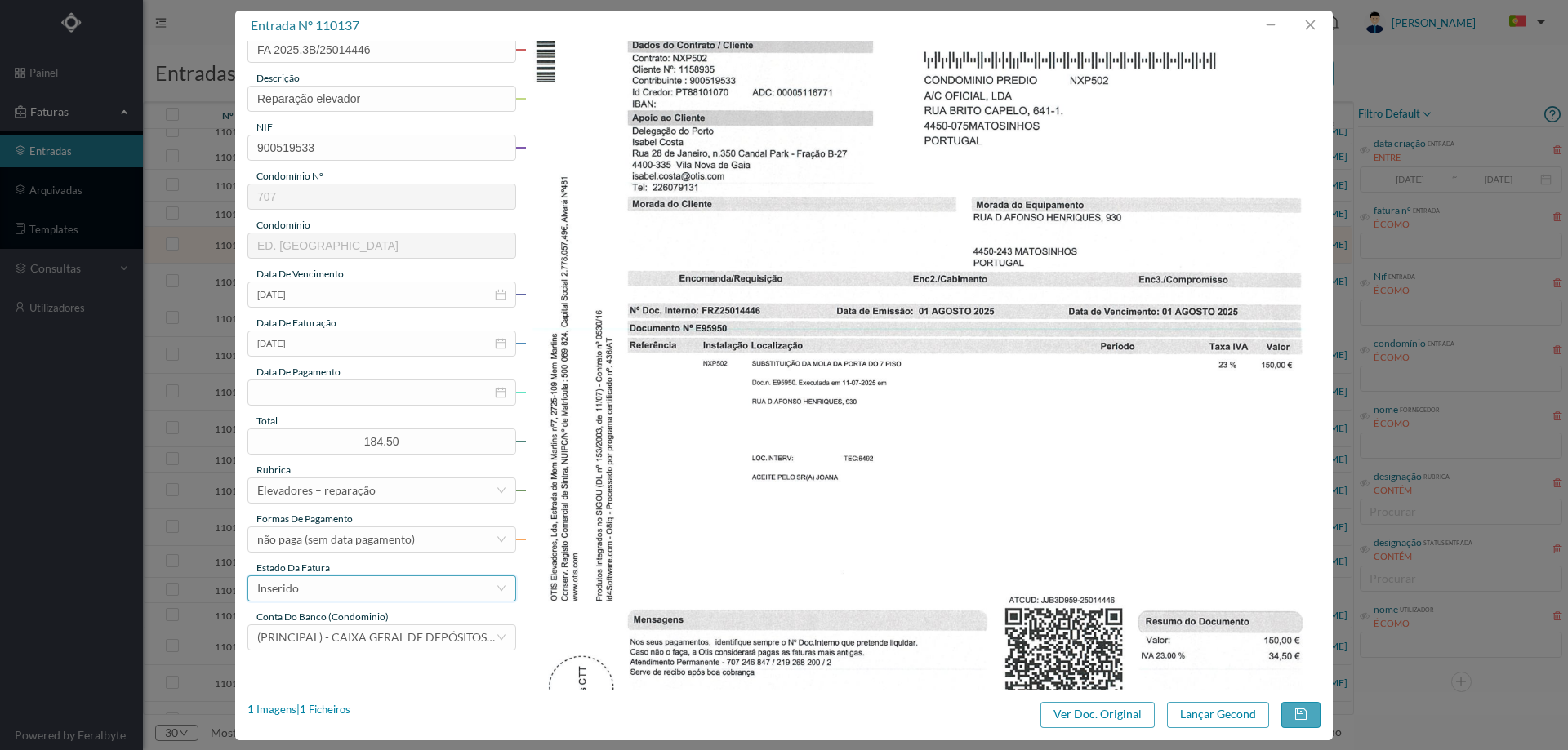
click at [365, 598] on div "Inserido" at bounding box center [377, 589] width 239 height 25
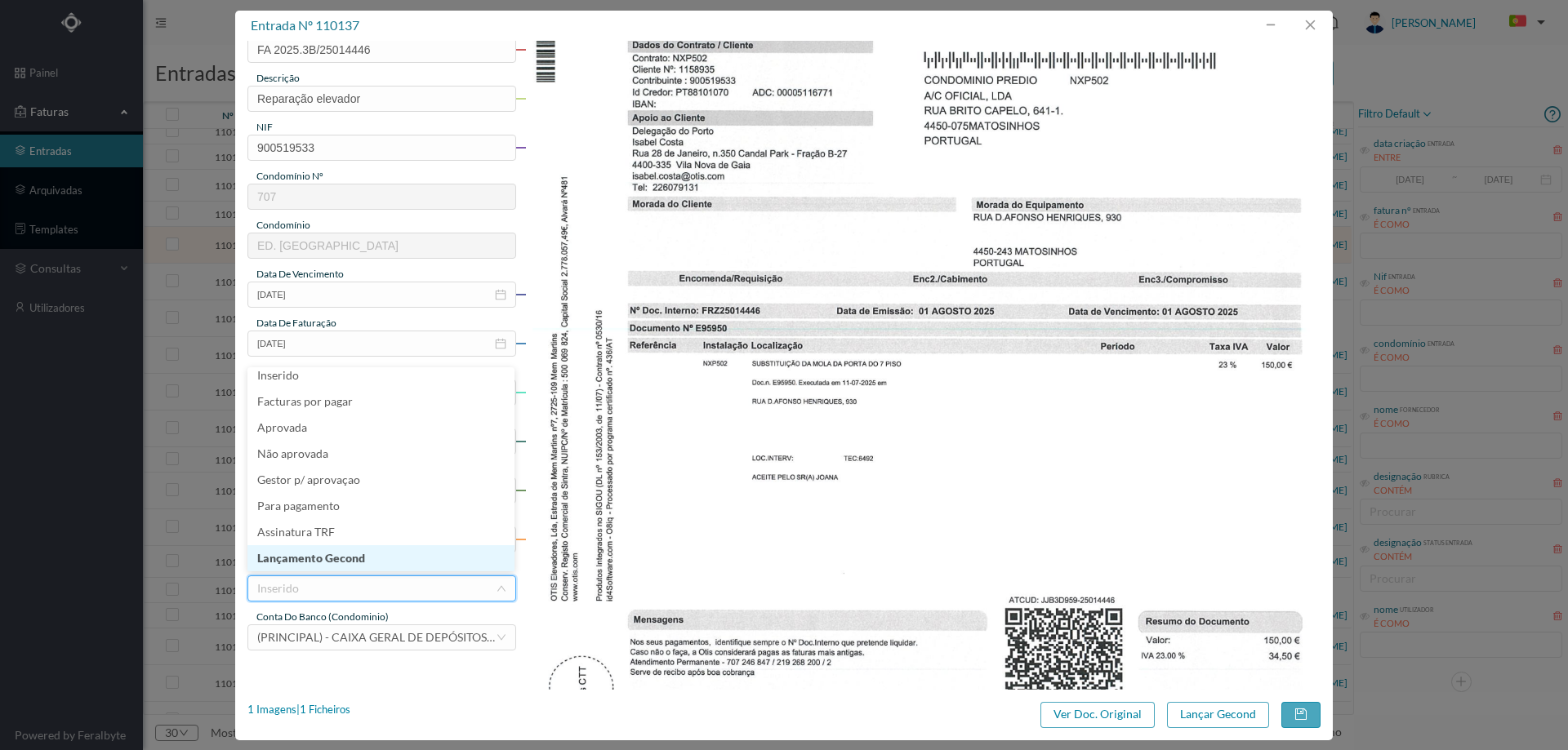
click at [364, 564] on li "Lançamento Gecond" at bounding box center [381, 559] width 267 height 27
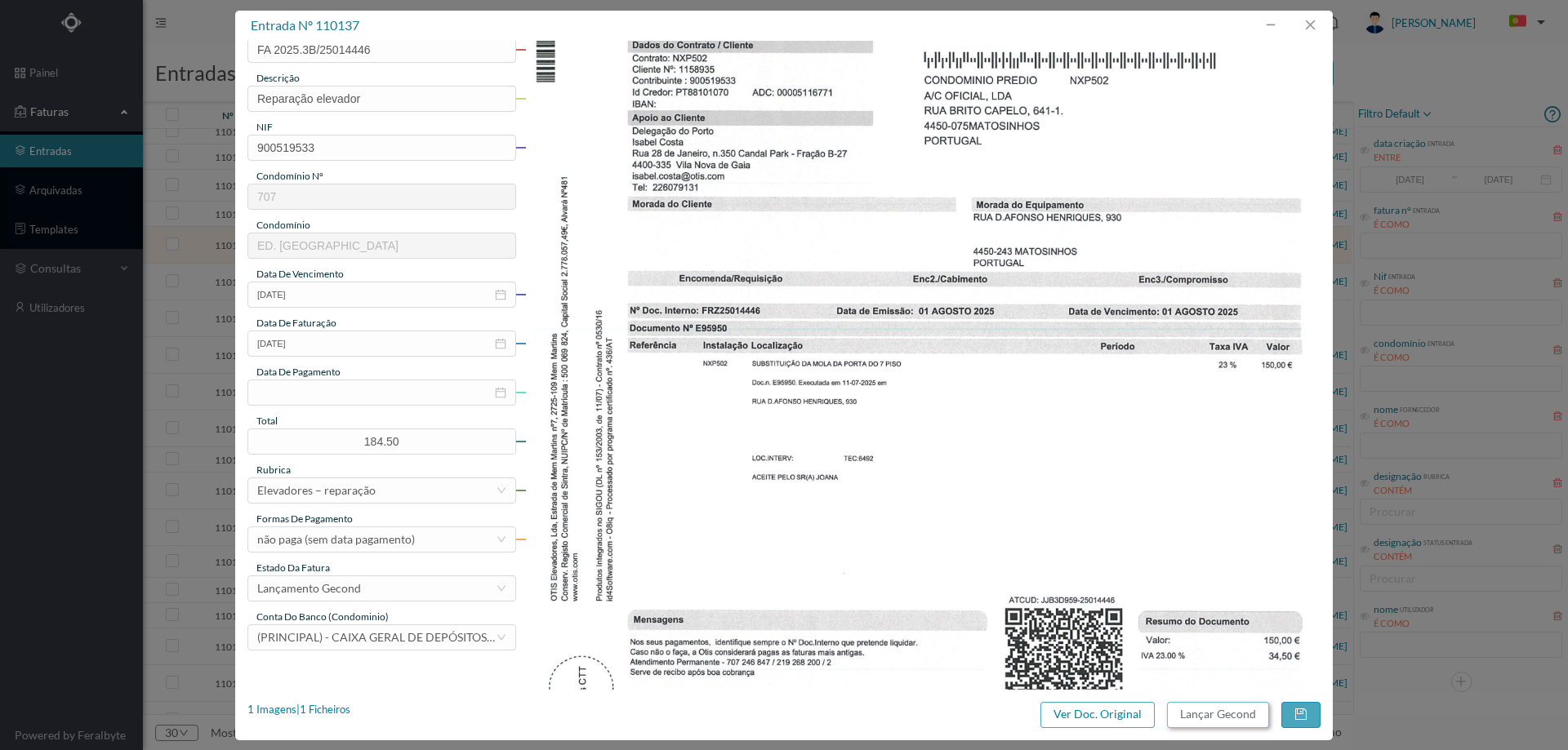
click at [1203, 720] on button "Lançar Gecond" at bounding box center [1218, 715] width 102 height 27
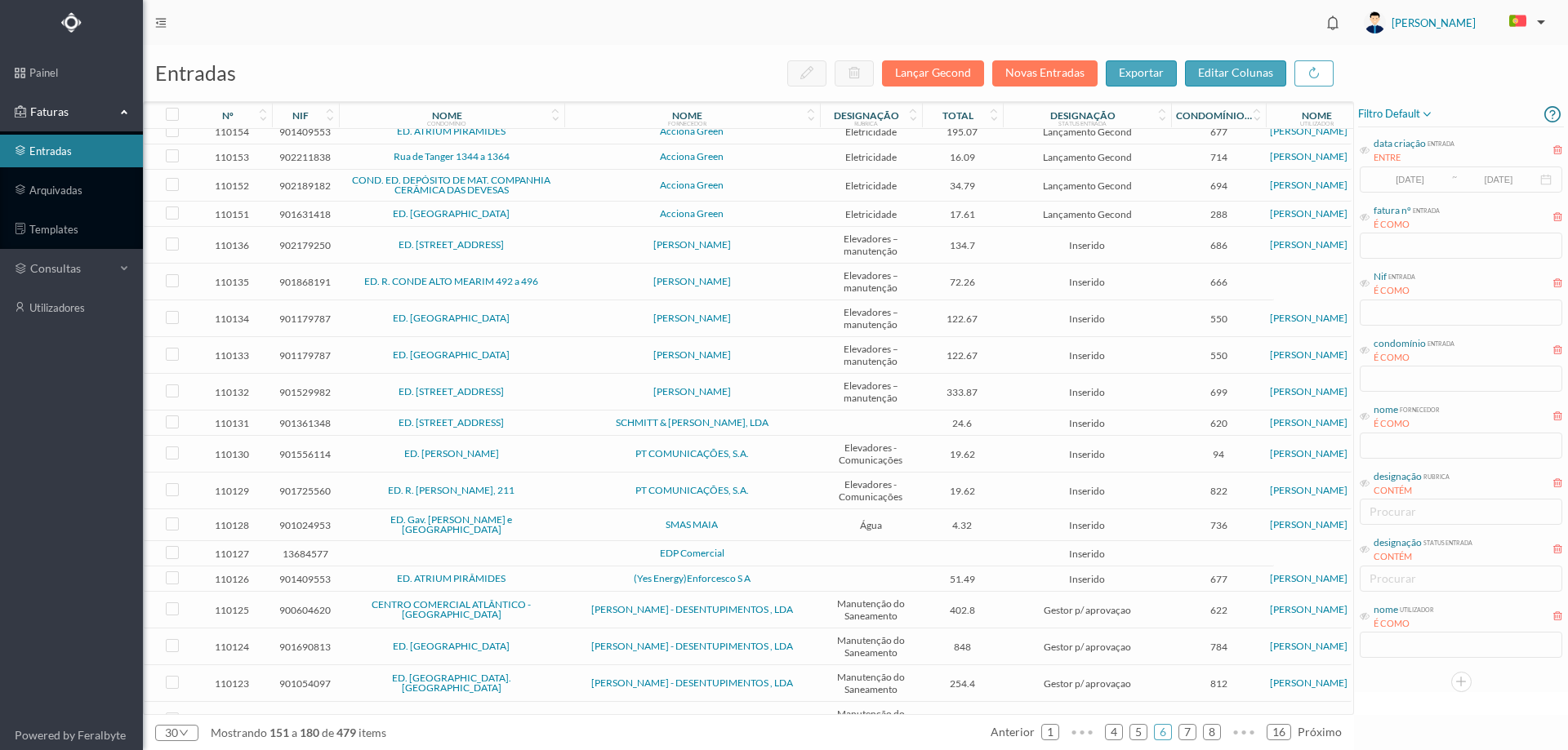
click at [600, 250] on span "[PERSON_NAME]" at bounding box center [692, 244] width 247 height 9
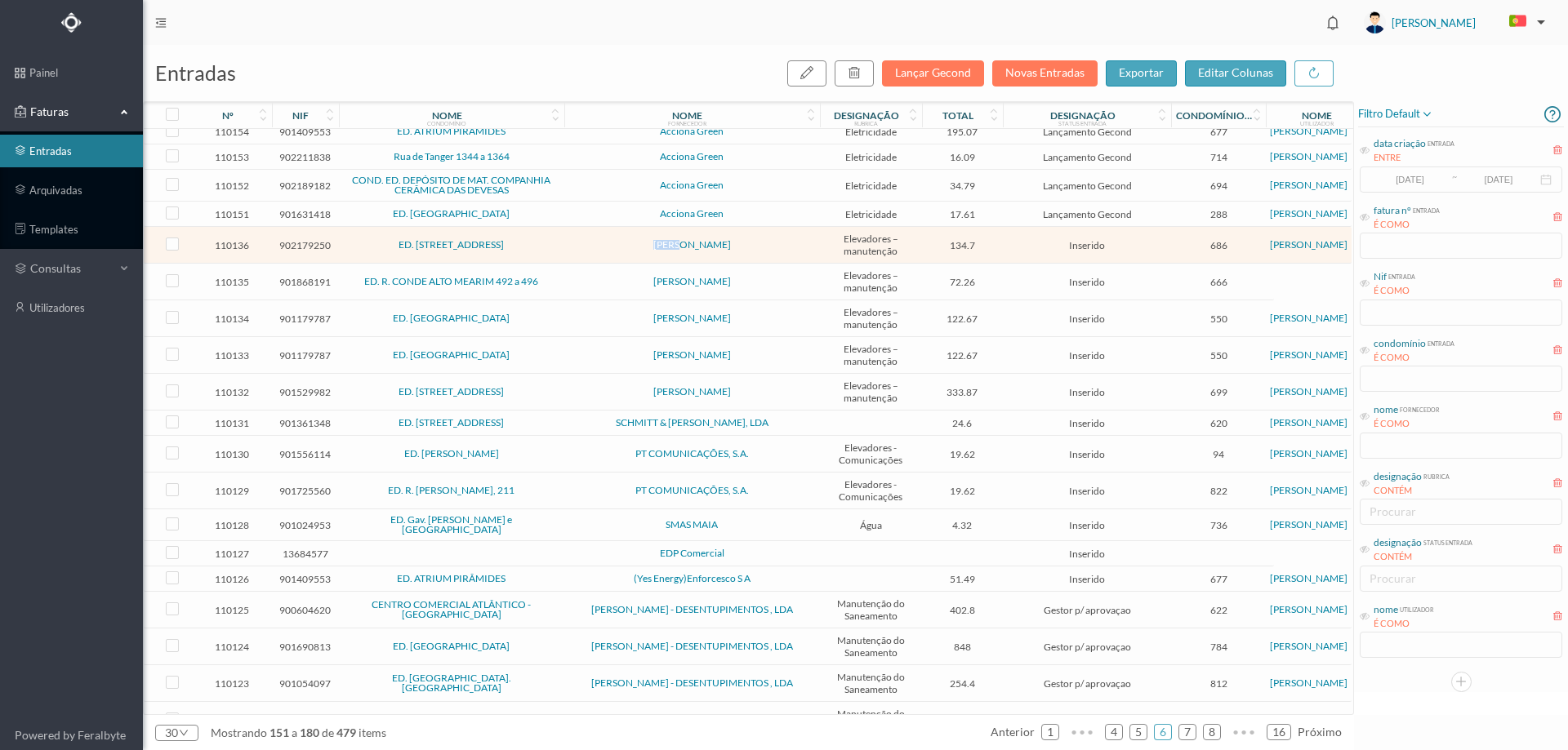
click at [600, 250] on span "[PERSON_NAME]" at bounding box center [692, 244] width 247 height 9
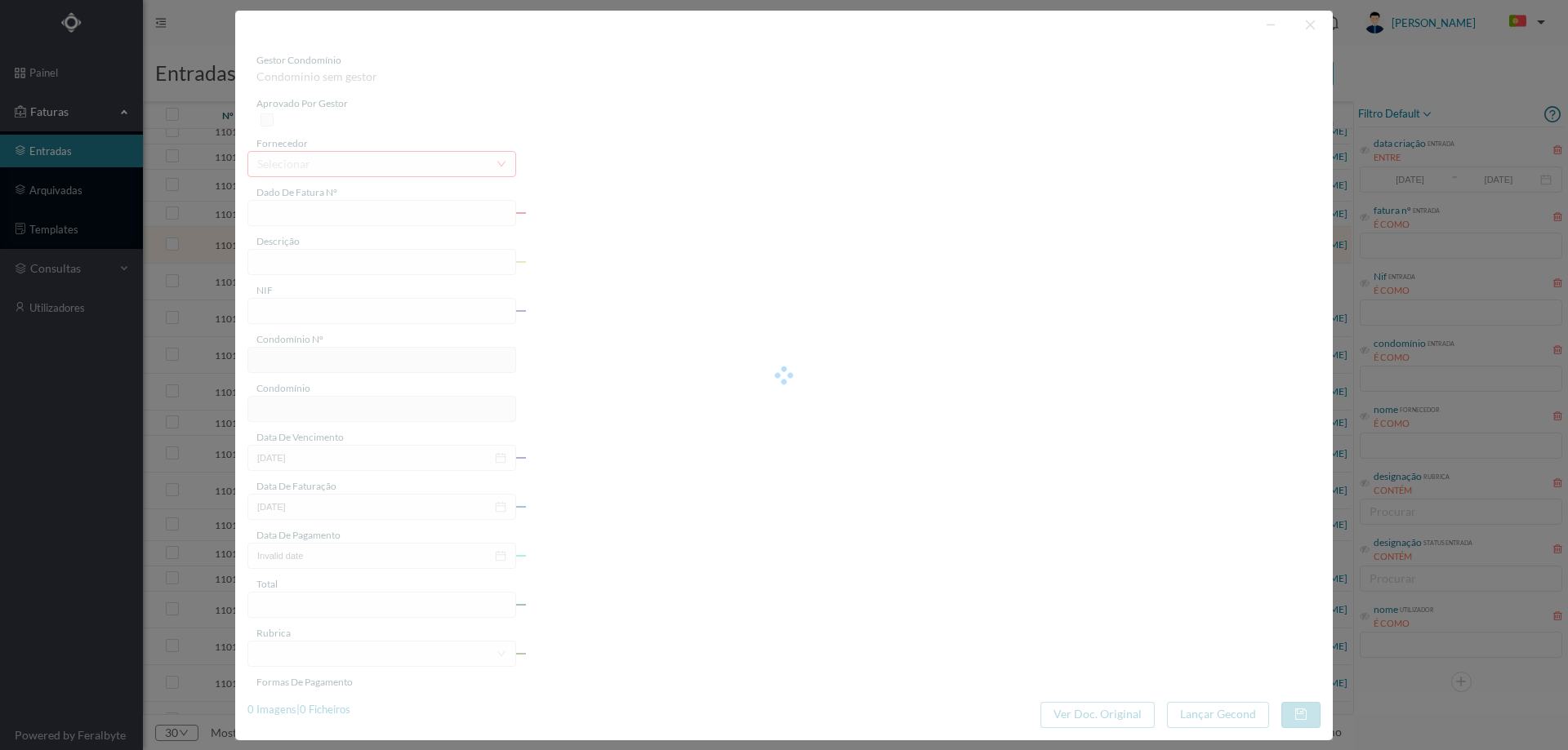
type input "FA 2025.1B/25097070"
type input "CONSERVACAO NO PERIODO DE 08/2025"
type input "902179250"
type input "[DATE]"
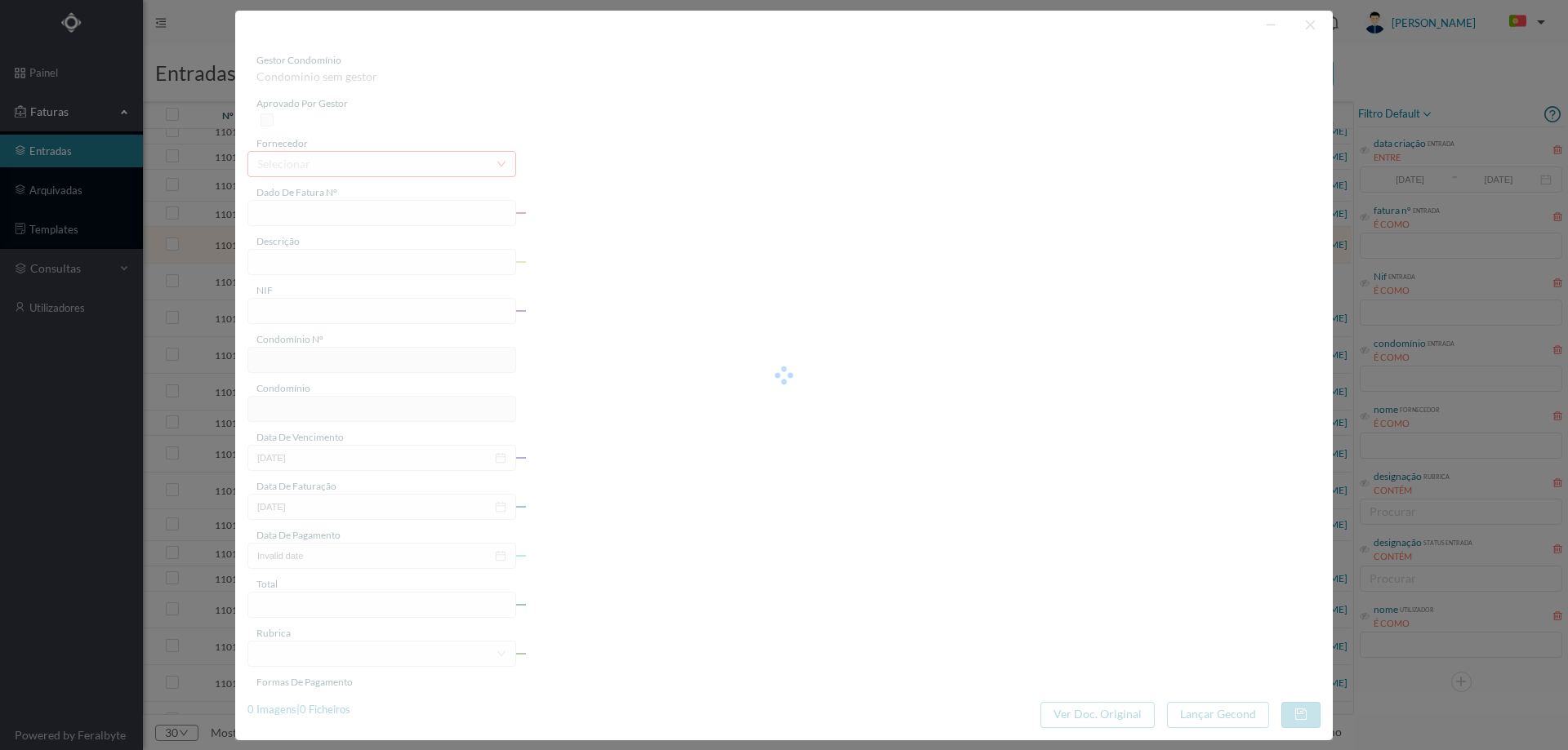
type input "[DATE]"
type input "134.70"
type input "686"
type input "ED. RUA HERÓIS DE FRANÇA, 327/331"
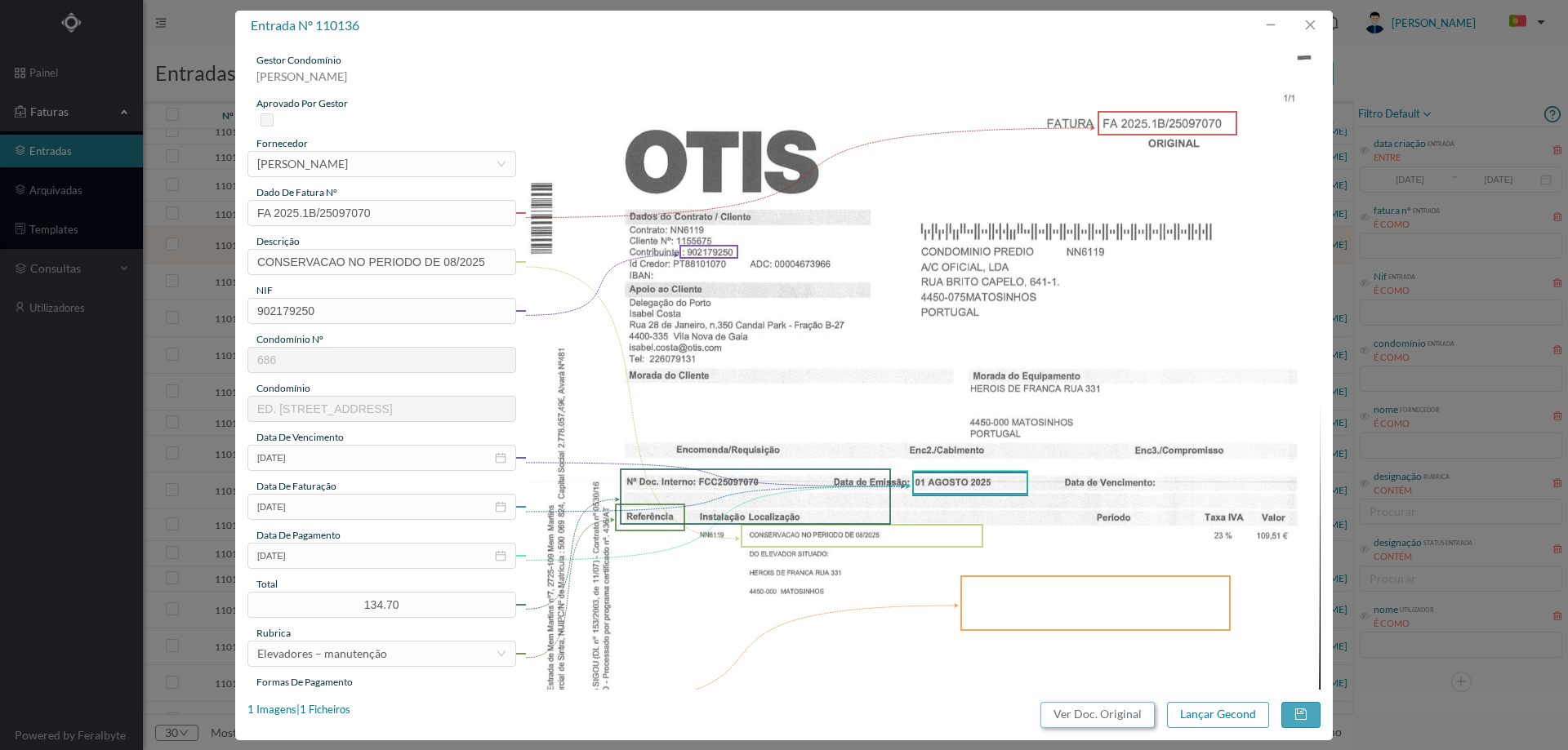
click at [1121, 722] on button "Ver Doc. Original" at bounding box center [1097, 715] width 115 height 27
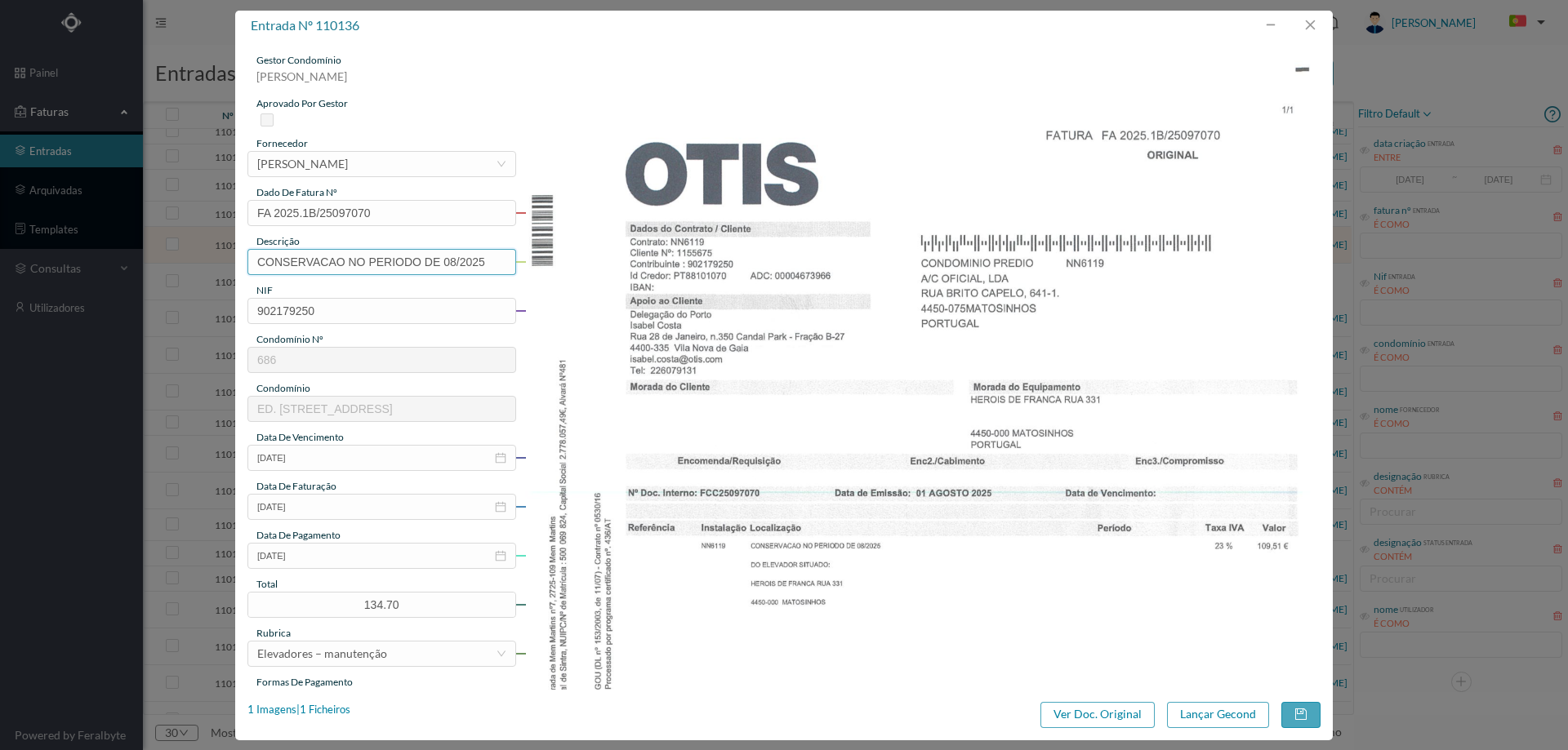
click at [399, 259] on input "CONSERVACAO NO PERIODO DE 08/2025" at bounding box center [382, 262] width 269 height 27
click at [419, 252] on input "CONSERVACAO NO PERIODO DE 08/2025" at bounding box center [382, 262] width 269 height 27
click at [418, 258] on input "CONSERVACAO NO PERIODO DE 08/2025" at bounding box center [382, 262] width 269 height 27
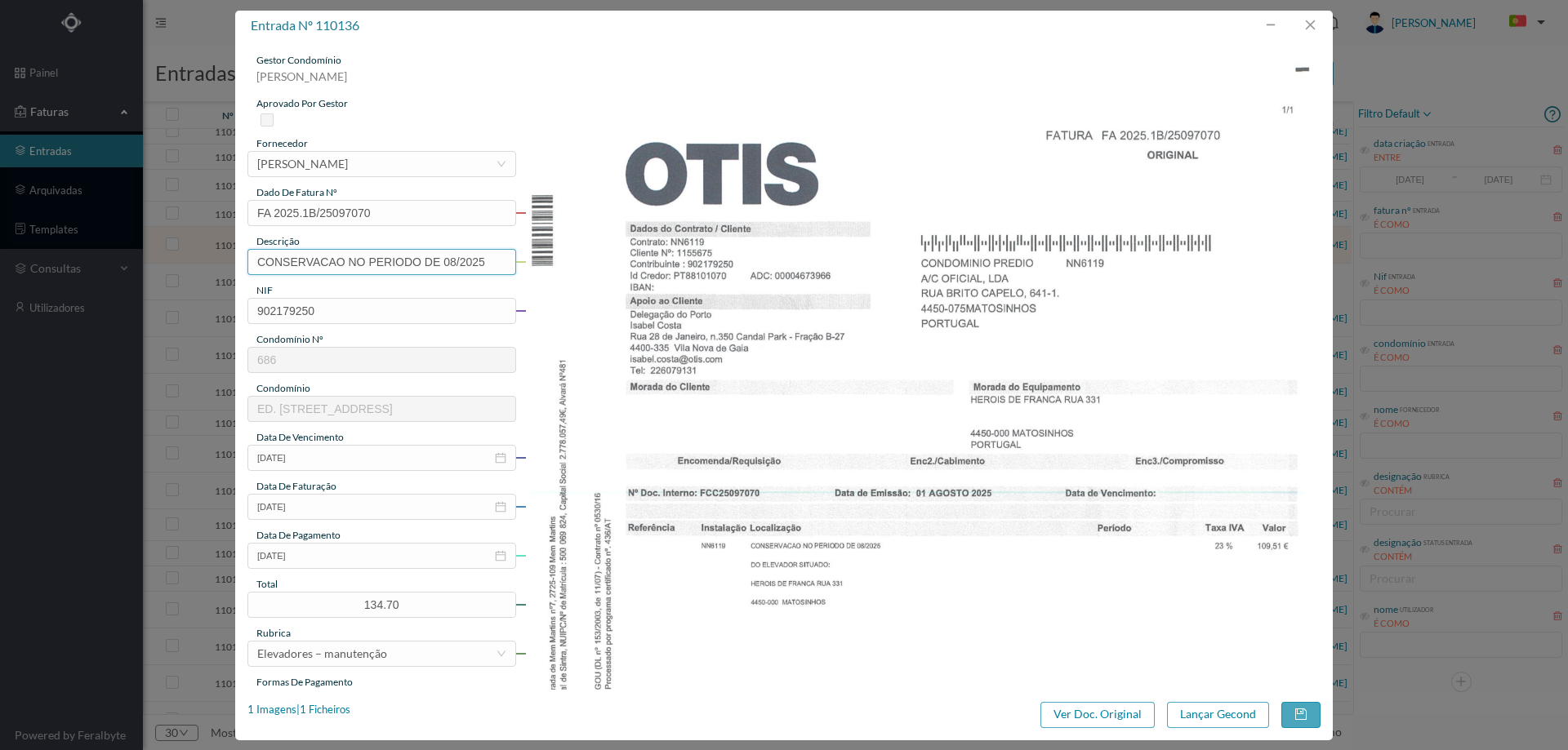
click at [418, 258] on input "CONSERVACAO NO PERIODO DE 08/2025" at bounding box center [382, 262] width 269 height 27
drag, startPoint x: 457, startPoint y: 267, endPoint x: 398, endPoint y: 264, distance: 59.1
click at [398, 264] on input "Manutenção elevadores - [DATE] a [DATE]" at bounding box center [382, 262] width 269 height 27
type input "Manutenção elevadores - [DATE]"
click at [499, 557] on icon "icon: close-circle" at bounding box center [500, 556] width 11 height 11
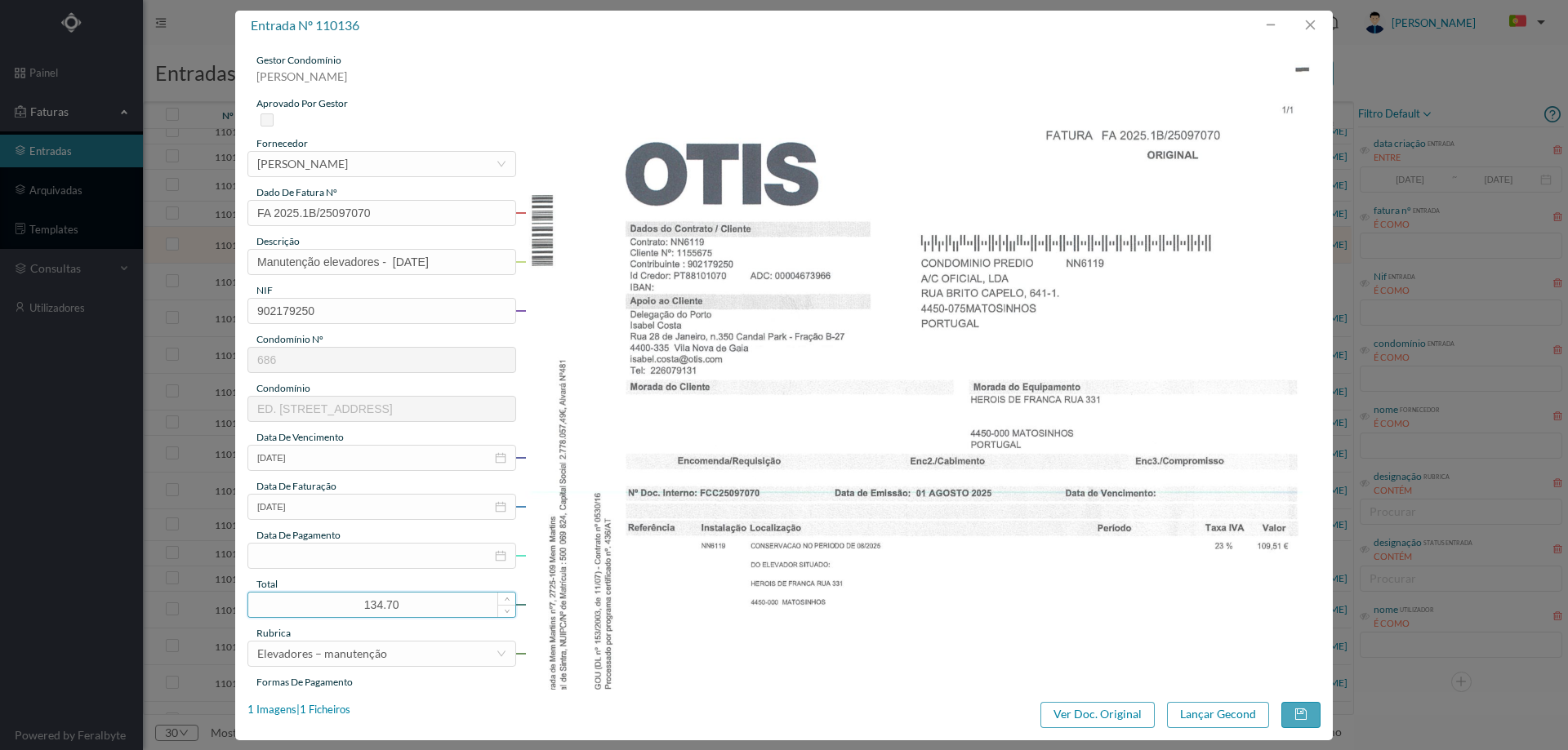
scroll to position [245, 0]
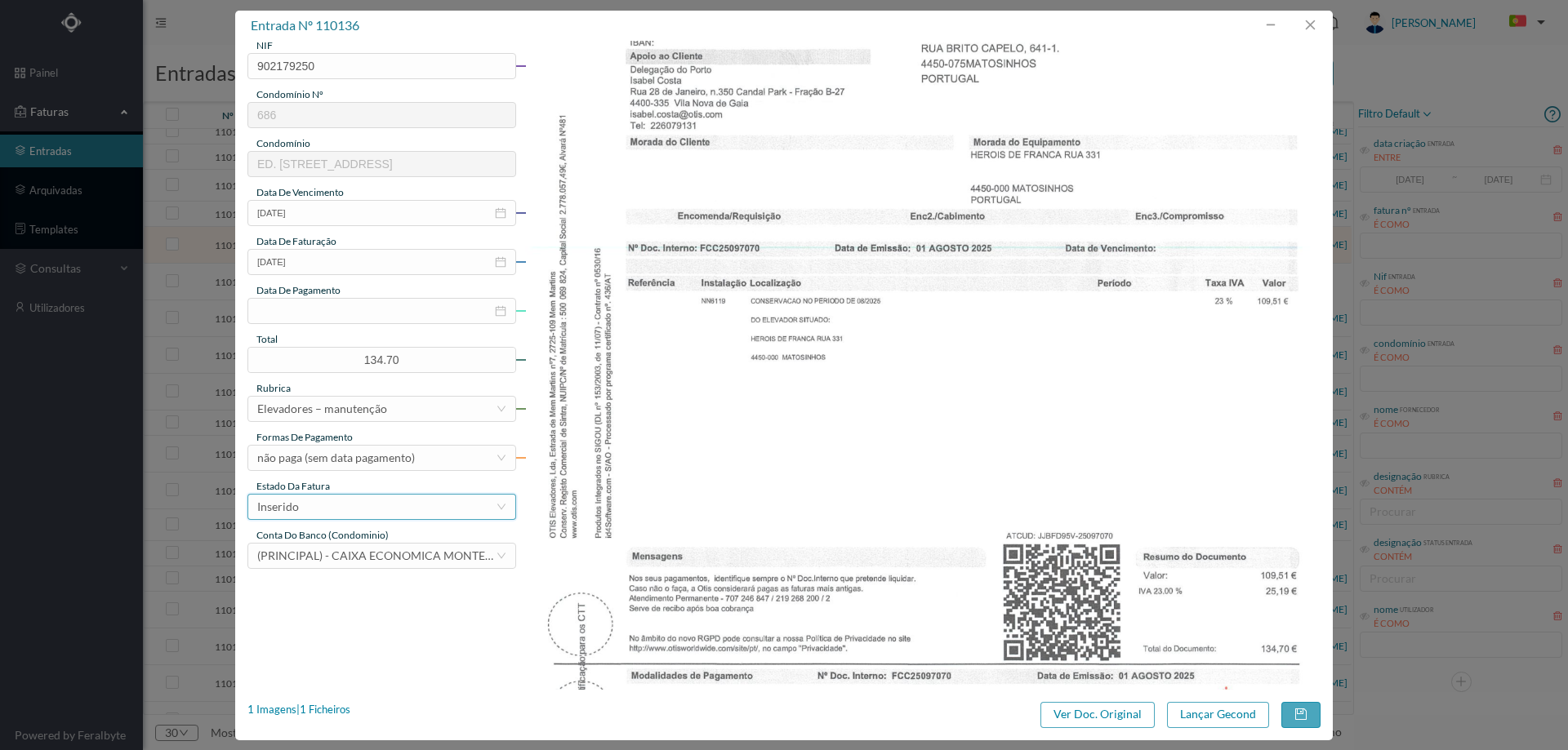
click at [369, 496] on div "Inserido" at bounding box center [377, 507] width 239 height 25
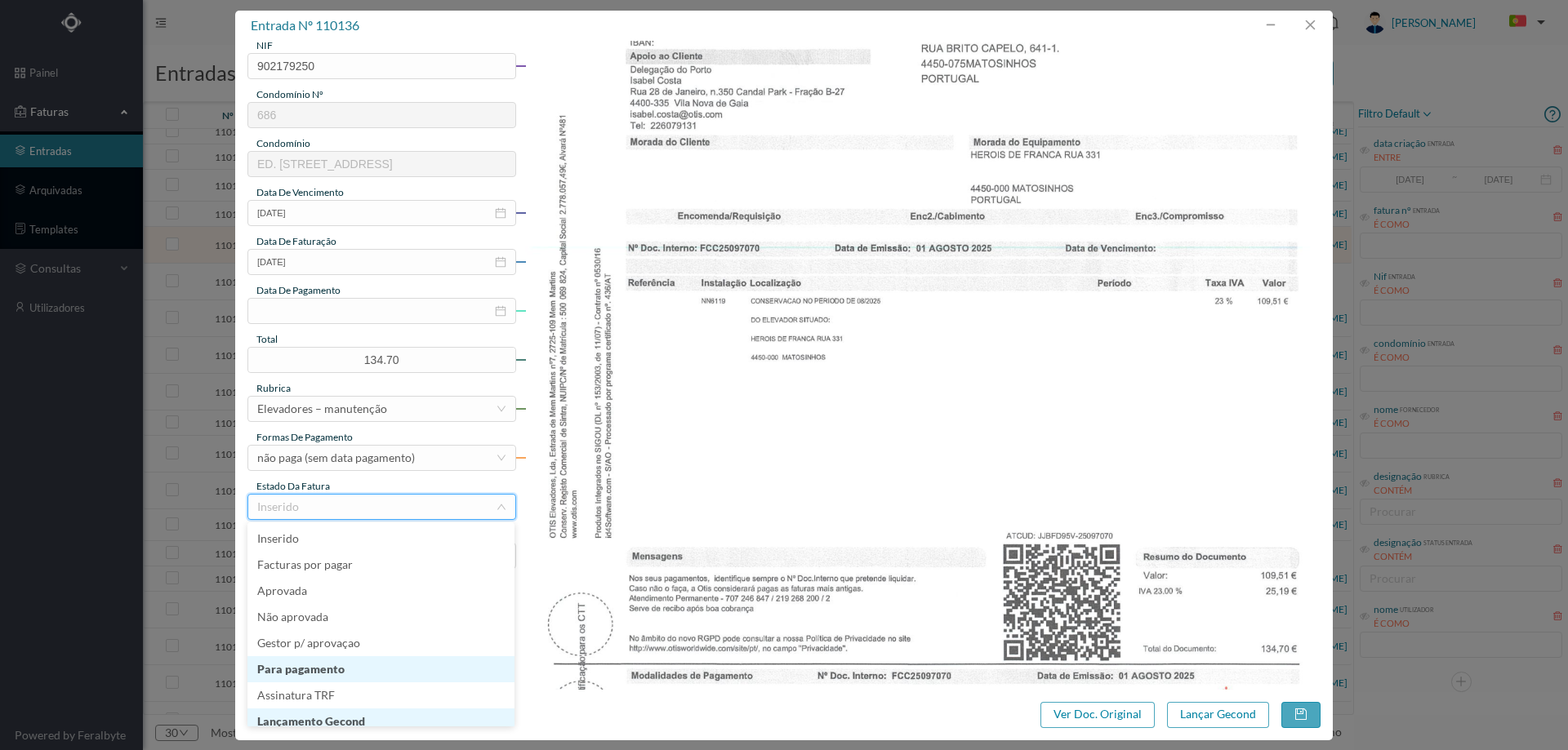
scroll to position [9, 0]
click at [369, 715] on li "Lançamento Gecond" at bounding box center [381, 714] width 267 height 27
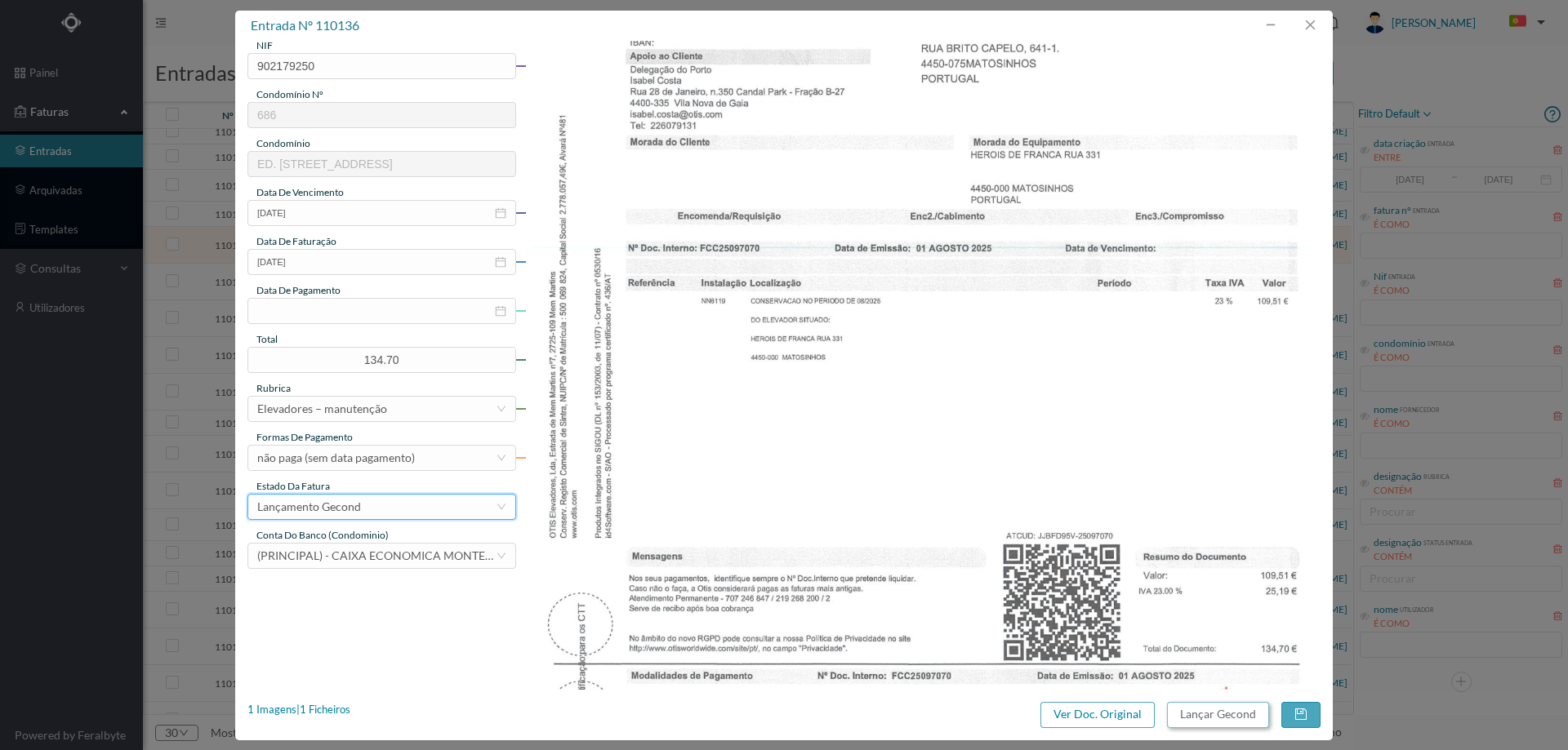
click at [1234, 718] on button "Lançar Gecond" at bounding box center [1218, 715] width 102 height 27
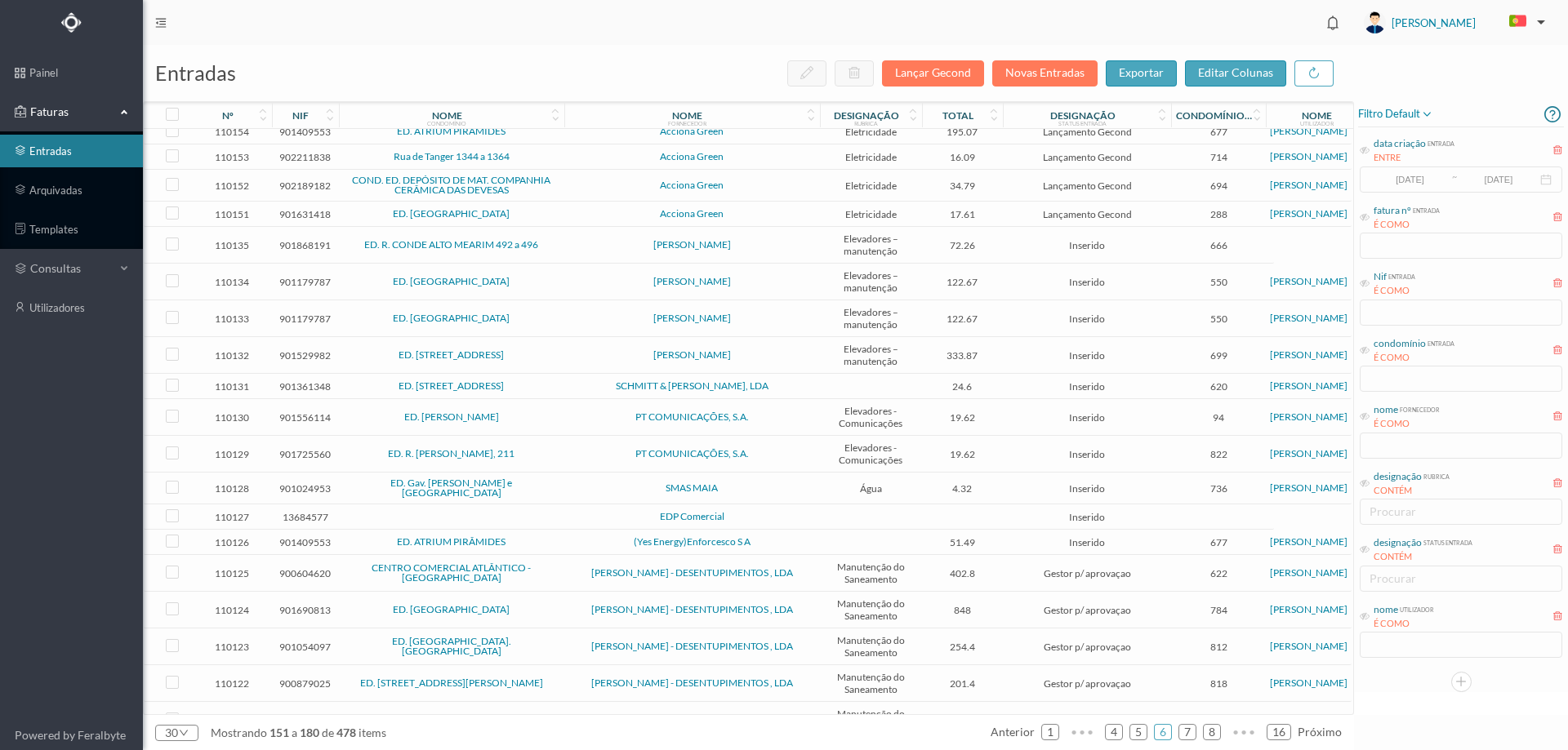
click at [585, 250] on span "[PERSON_NAME]" at bounding box center [692, 244] width 247 height 9
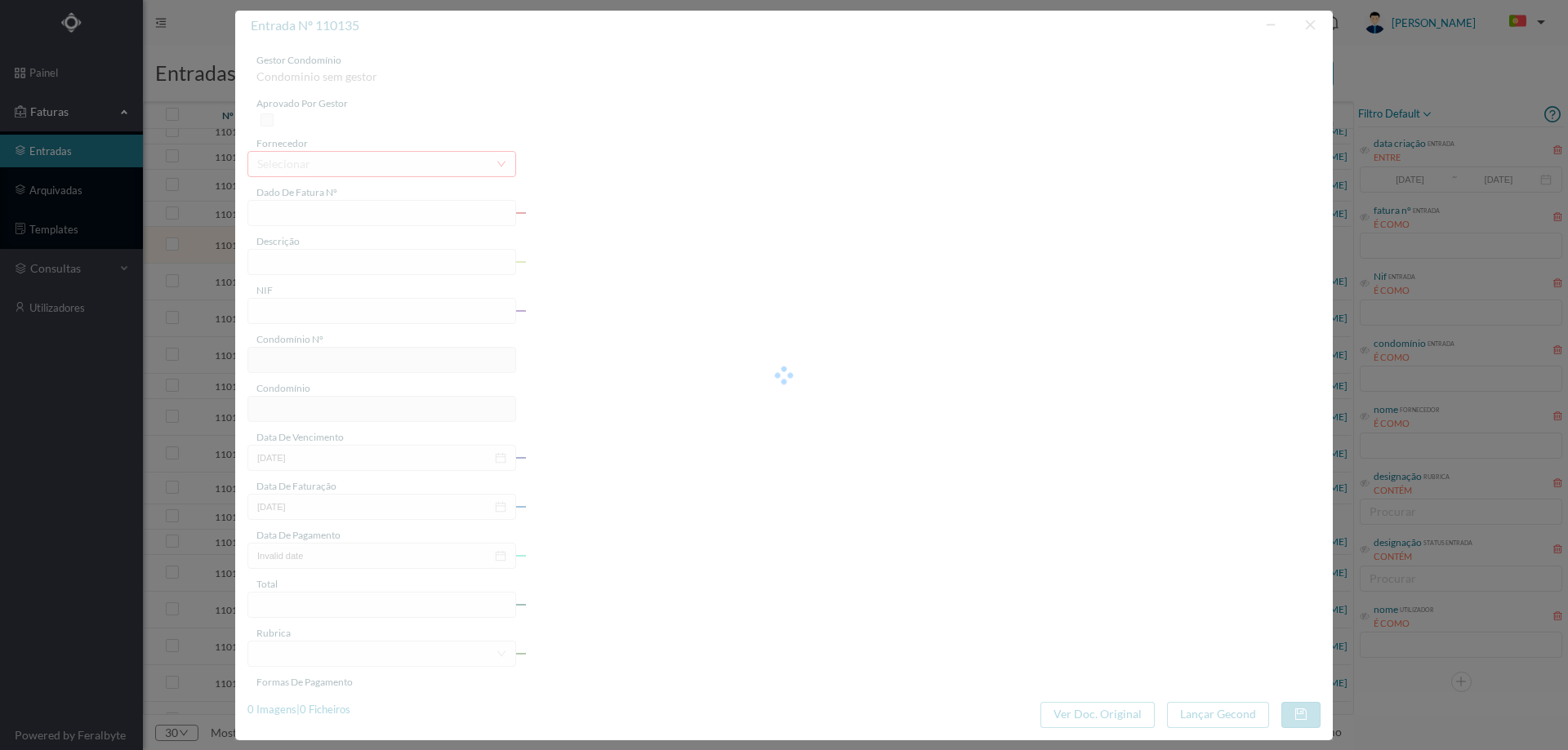
type input "FA 2025.1B/25096906"
type input "CONSERVACAO NO PERIODO DE 08/2025"
type input "901868191"
type input "[DATE]"
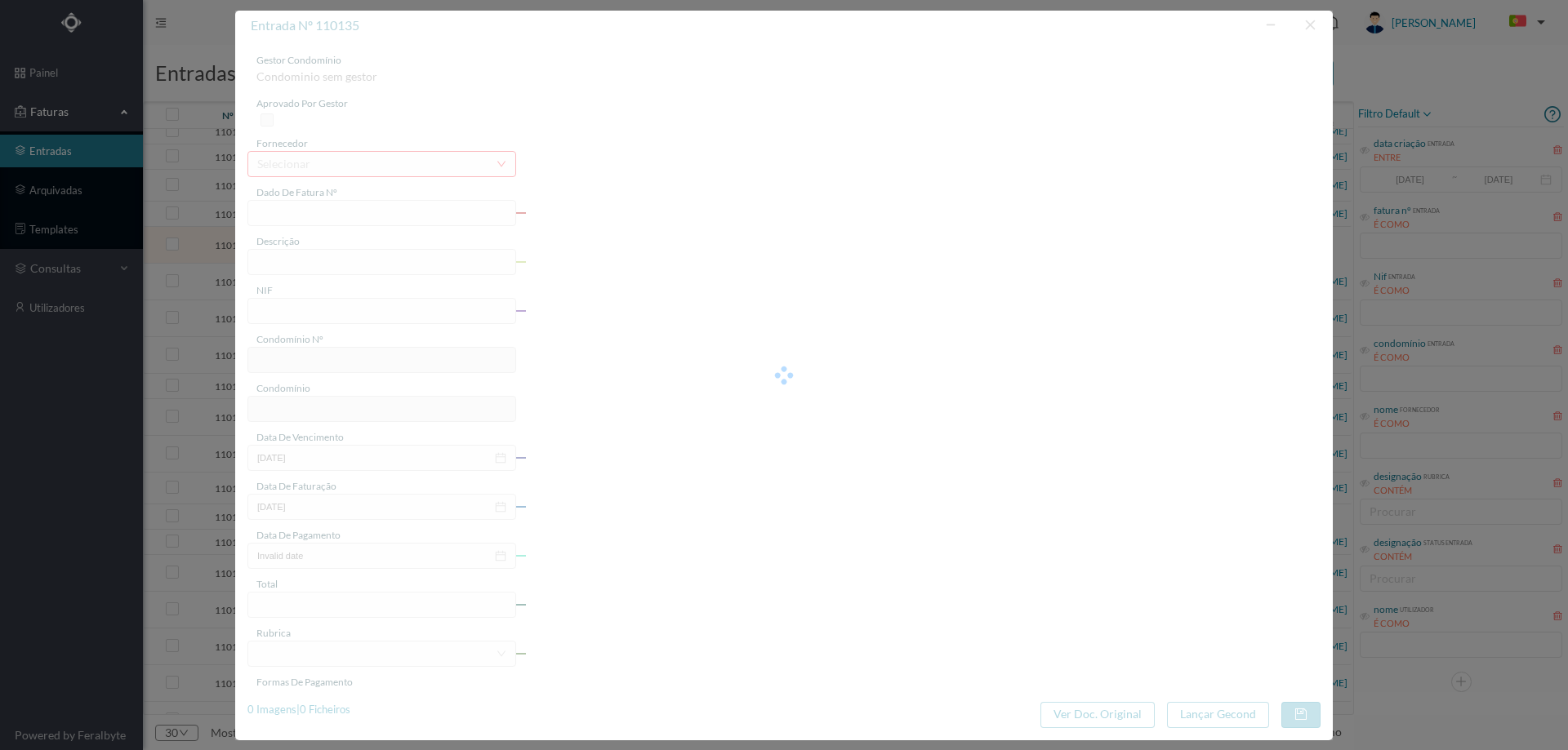
type input "[DATE]"
type input "72.26"
type input "666"
type input "ED. R. CONDE ALTO MEARIM 492 a 496"
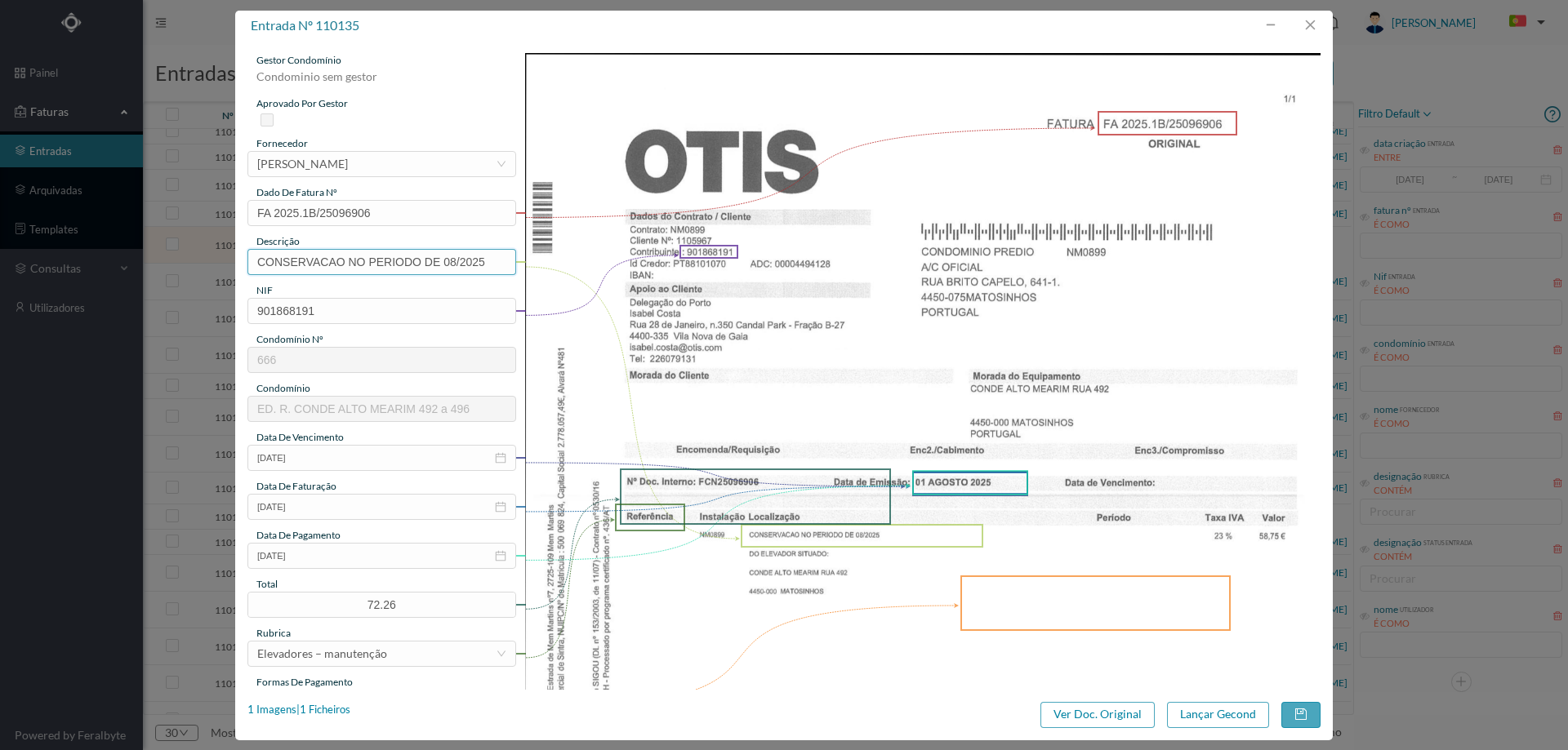
click at [348, 264] on input "CONSERVACAO NO PERIODO DE 08/2025" at bounding box center [382, 262] width 269 height 27
click at [459, 267] on input "CONSERVACAO NO PERIODO DE 08/2025" at bounding box center [382, 262] width 269 height 27
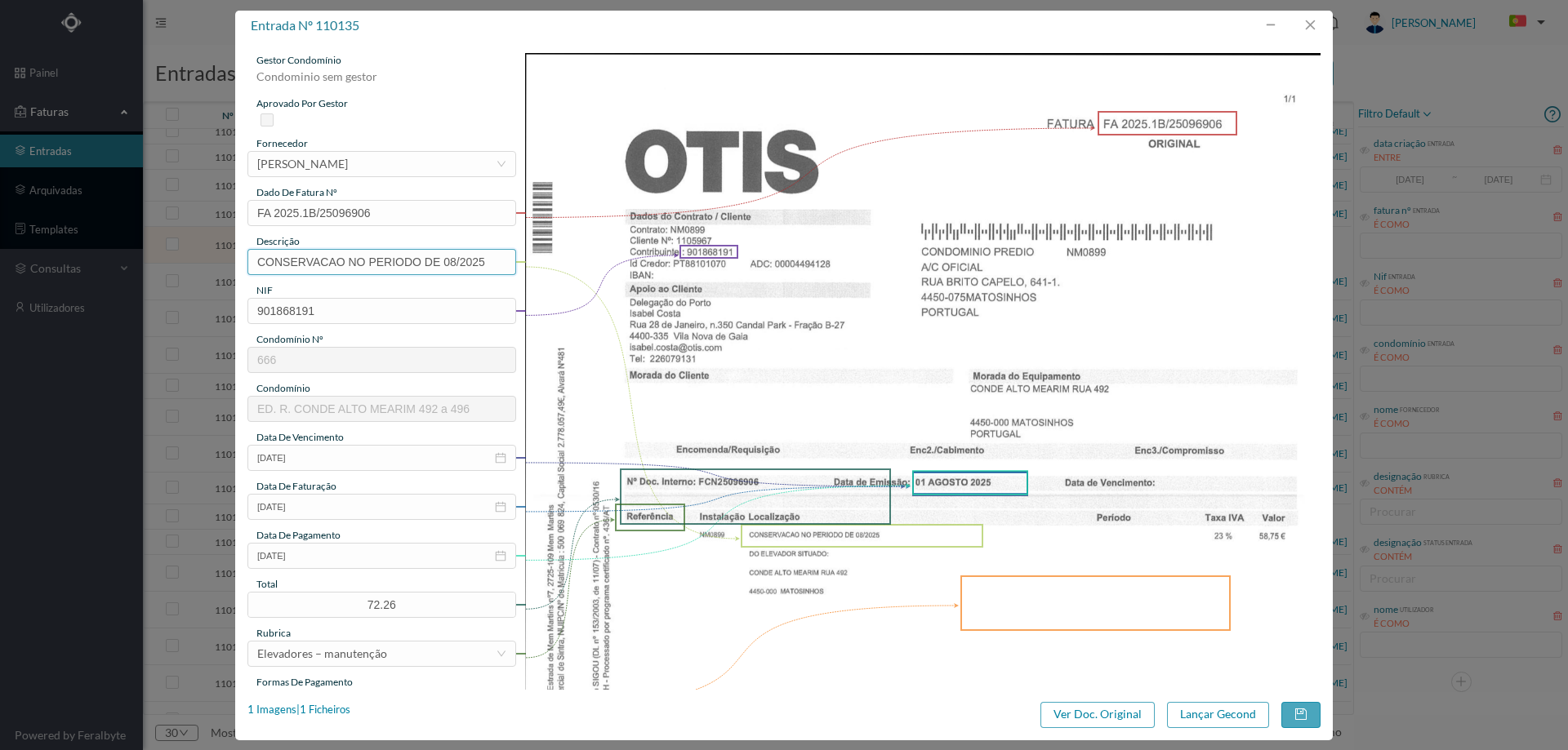
click at [459, 267] on input "CONSERVACAO NO PERIODO DE 08/2025" at bounding box center [382, 262] width 269 height 27
drag, startPoint x: 459, startPoint y: 264, endPoint x: 398, endPoint y: 266, distance: 61.0
click at [398, 266] on input "Manutenção elevadores - [DATE] a [DATE]" at bounding box center [382, 262] width 269 height 27
type input "Manutenção elevadores - [DATE]"
click at [497, 555] on icon "icon: close-circle" at bounding box center [500, 556] width 11 height 11
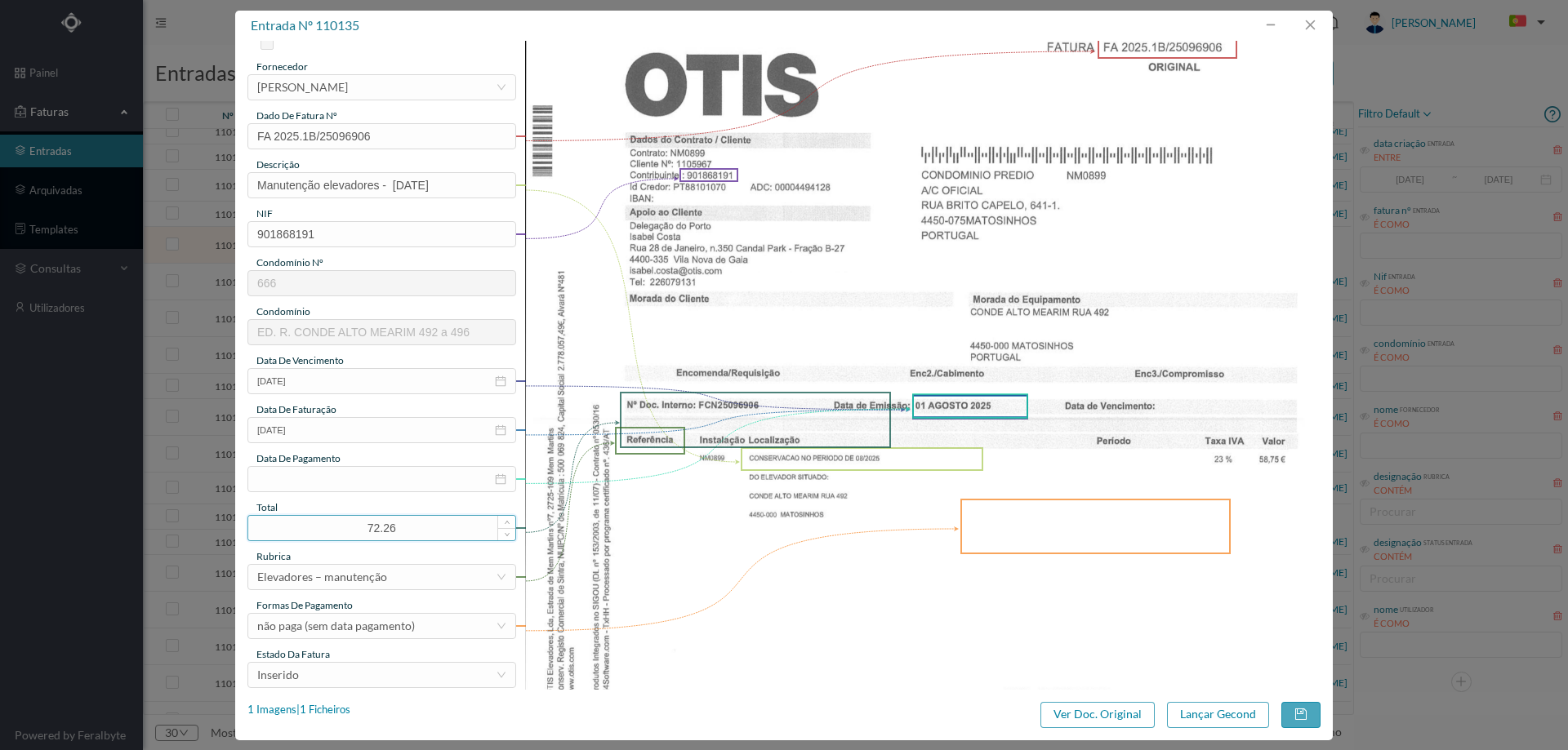
scroll to position [163, 0]
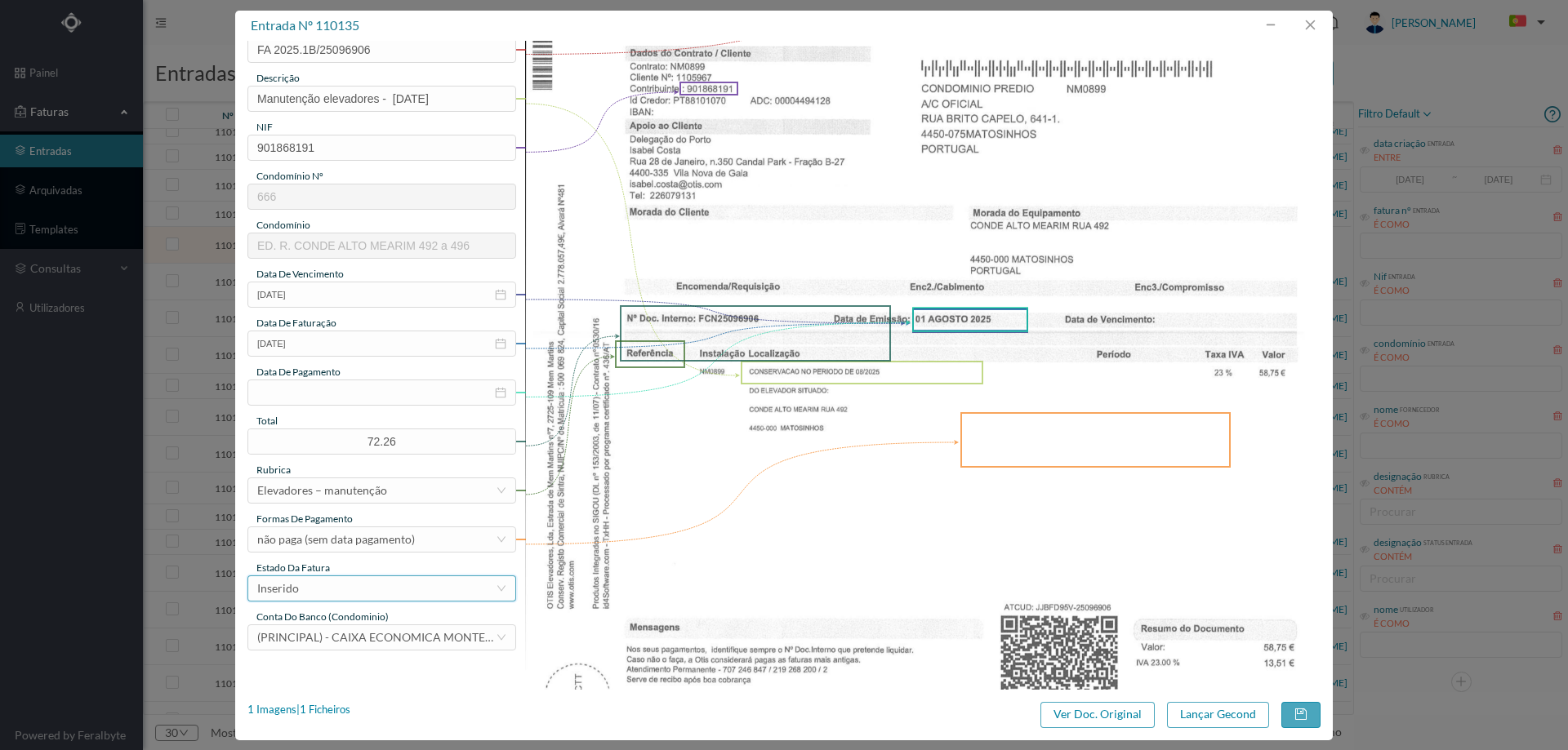
click at [373, 588] on div "Inserido" at bounding box center [377, 589] width 239 height 25
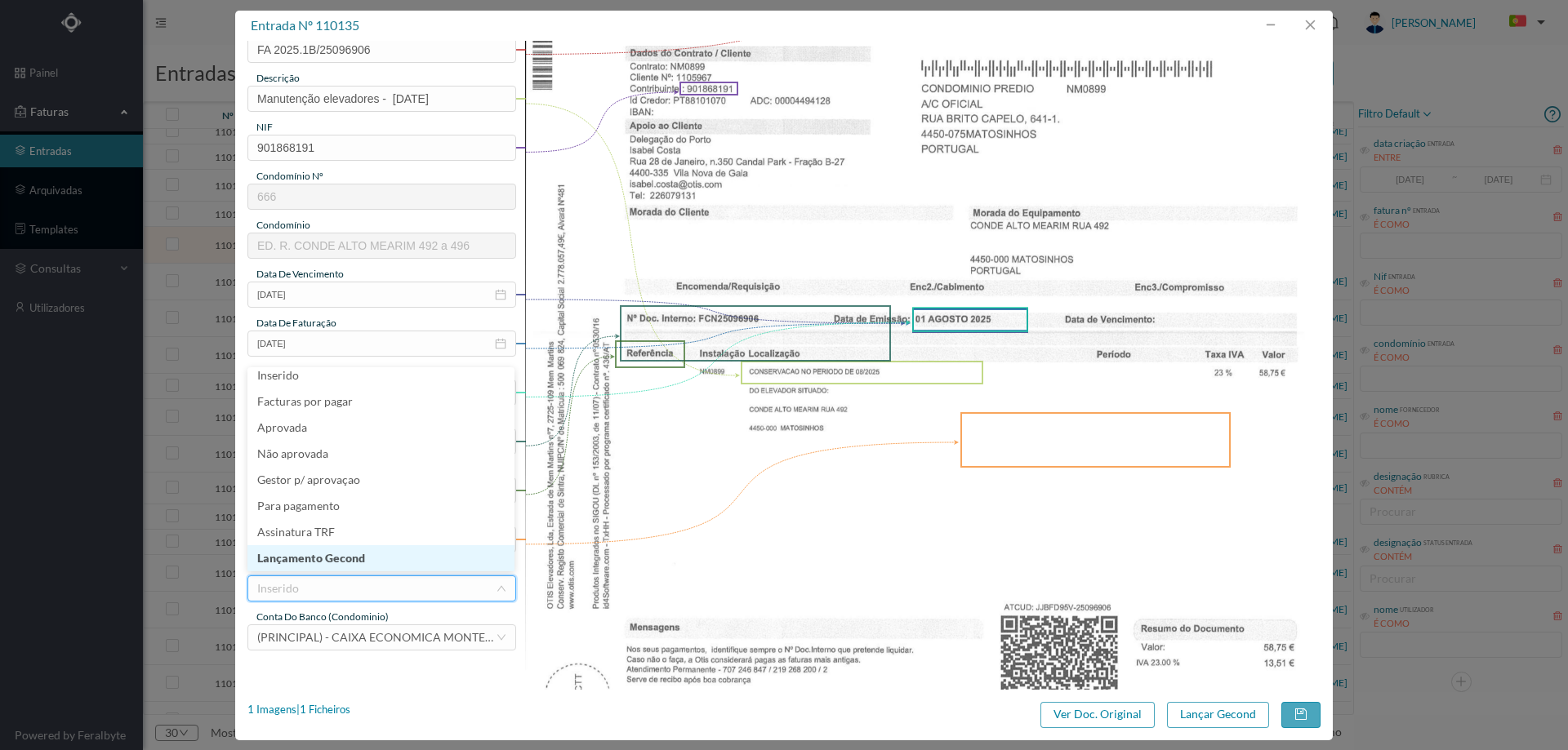
click at [379, 569] on li "Lançamento Gecond" at bounding box center [381, 559] width 267 height 27
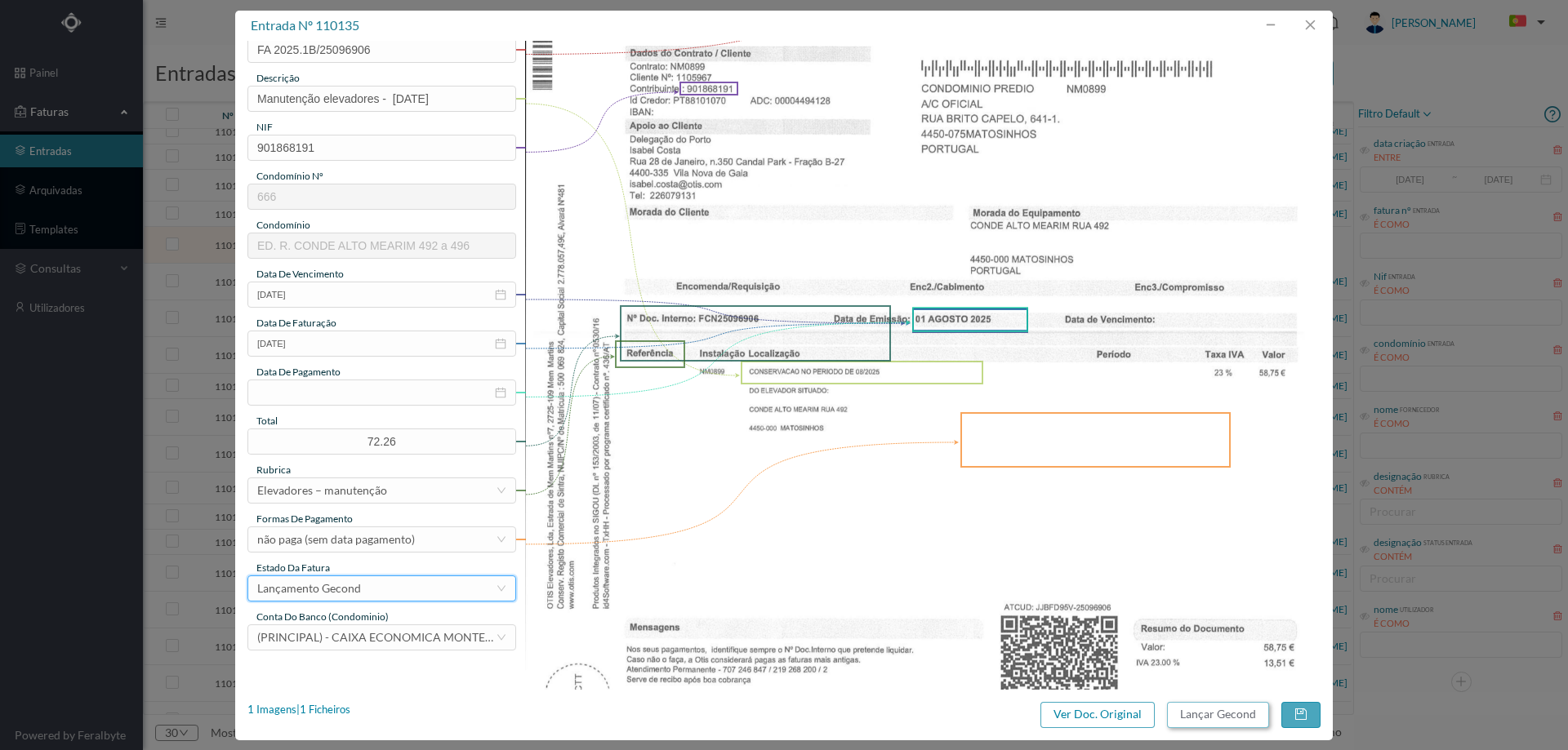
click at [1218, 719] on button "Lançar Gecond" at bounding box center [1218, 715] width 102 height 27
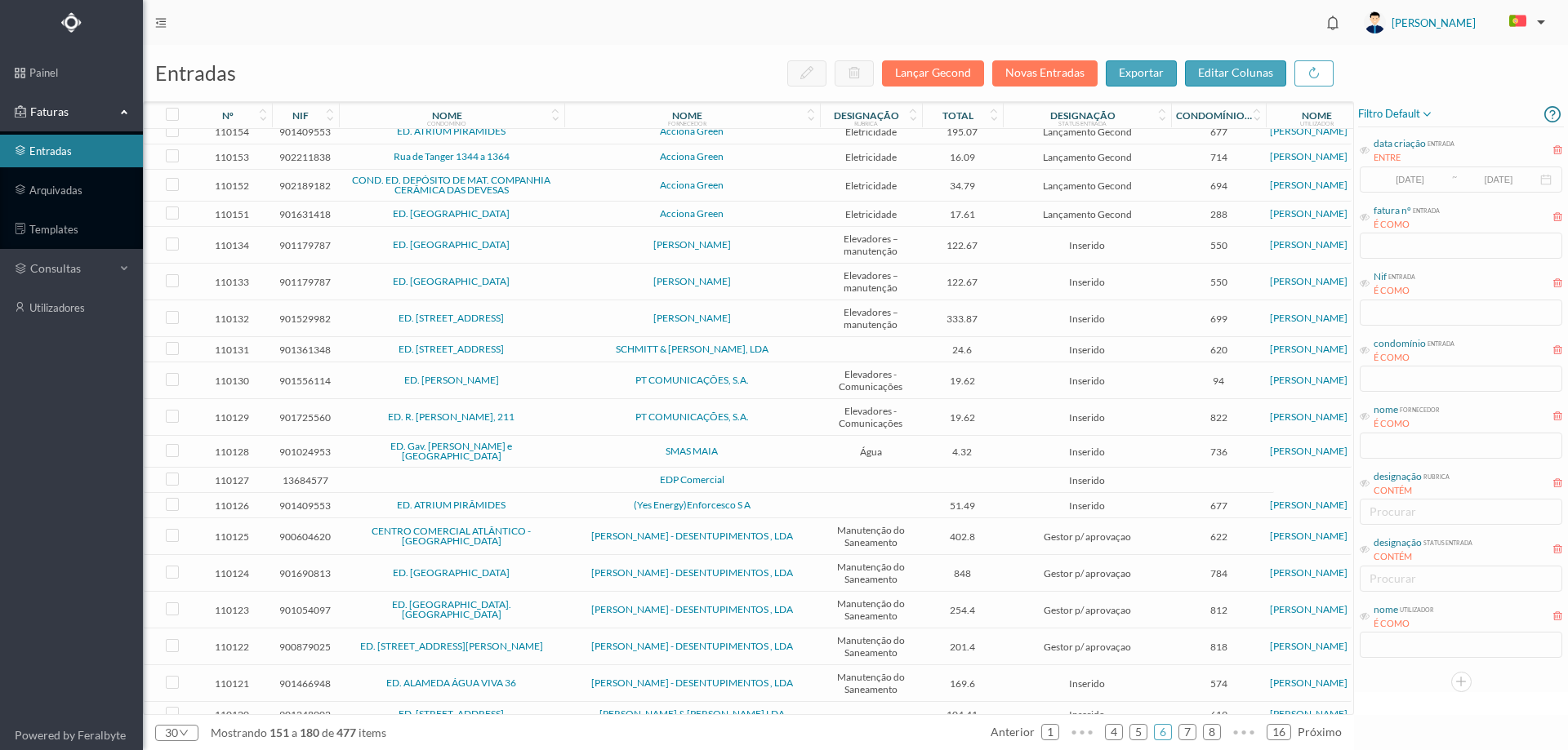
click at [577, 250] on span "[PERSON_NAME]" at bounding box center [692, 244] width 247 height 9
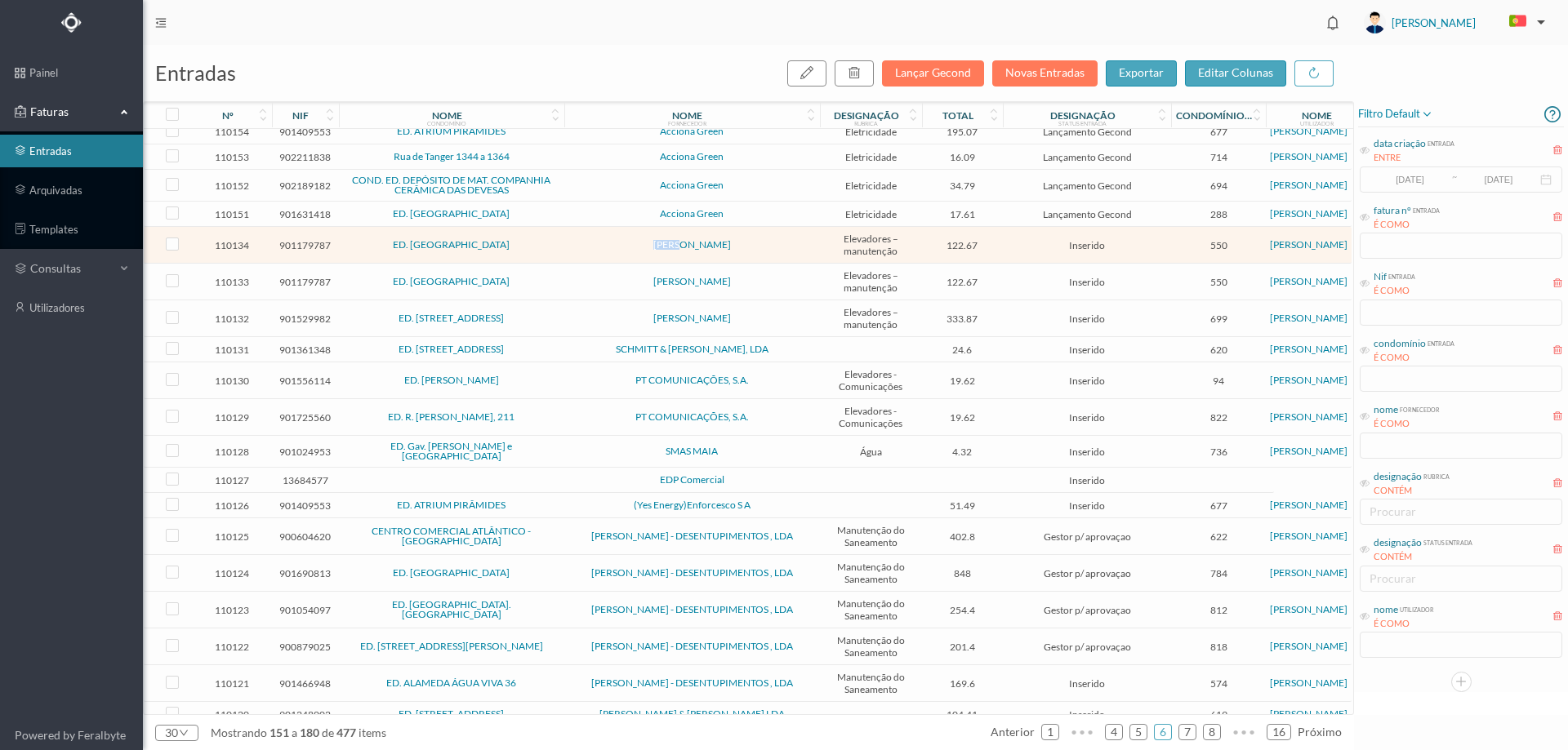
click at [577, 250] on span "[PERSON_NAME]" at bounding box center [692, 244] width 247 height 9
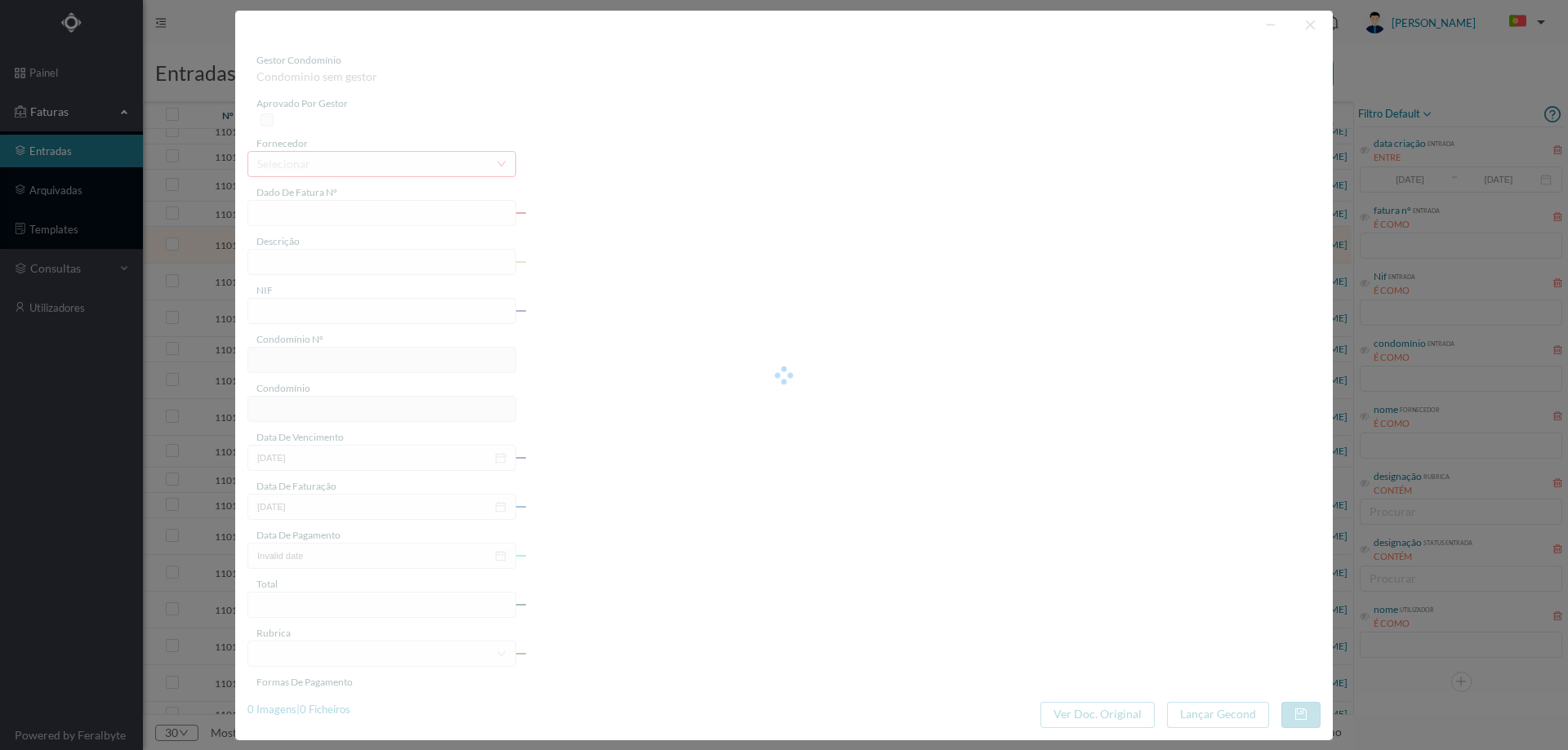
type input "FA 2025.1B/25100934"
type input "CONSERVACAO NO PERIODO DE 08/2025"
type input "901179787"
type input "[DATE]"
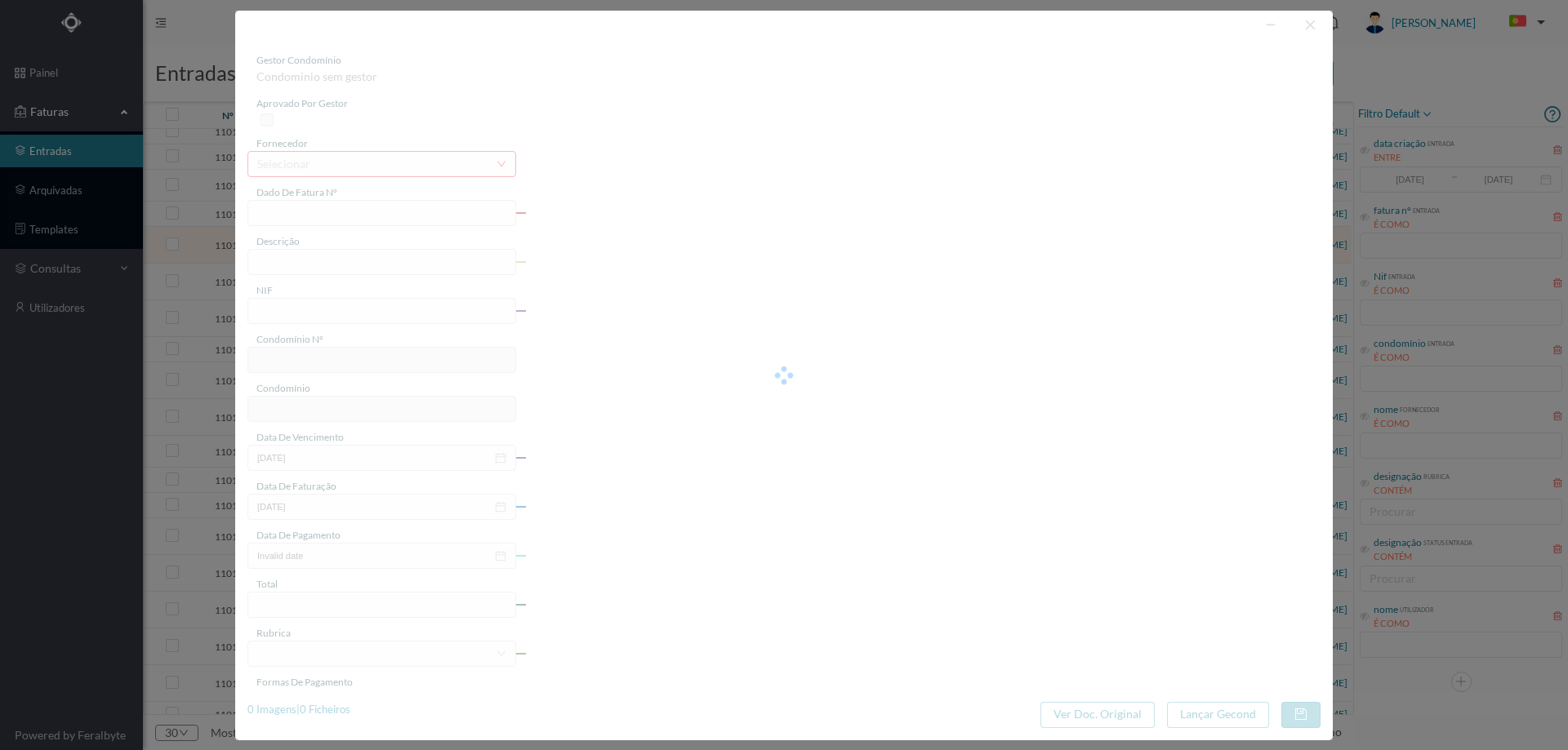
type input "[DATE]"
type input "122.67"
type input "550"
type input "ED. [GEOGRAPHIC_DATA]"
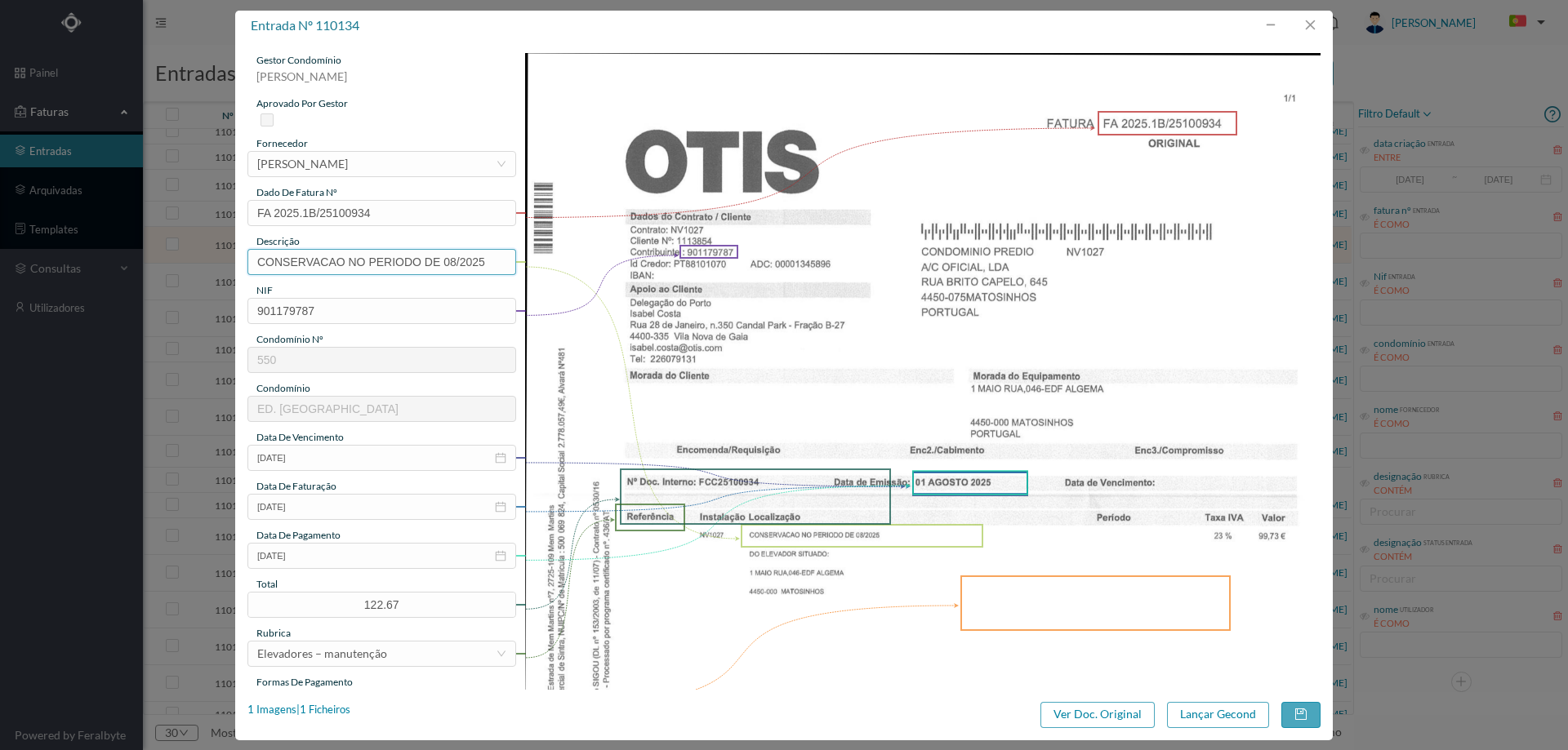
click at [424, 267] on input "CONSERVACAO NO PERIODO DE 08/2025" at bounding box center [382, 262] width 269 height 27
click at [471, 266] on input "[DATE]- Manutenção elevador Agosto" at bounding box center [382, 262] width 269 height 27
type input "[DATE]- Manutenção elevador [DATE]"
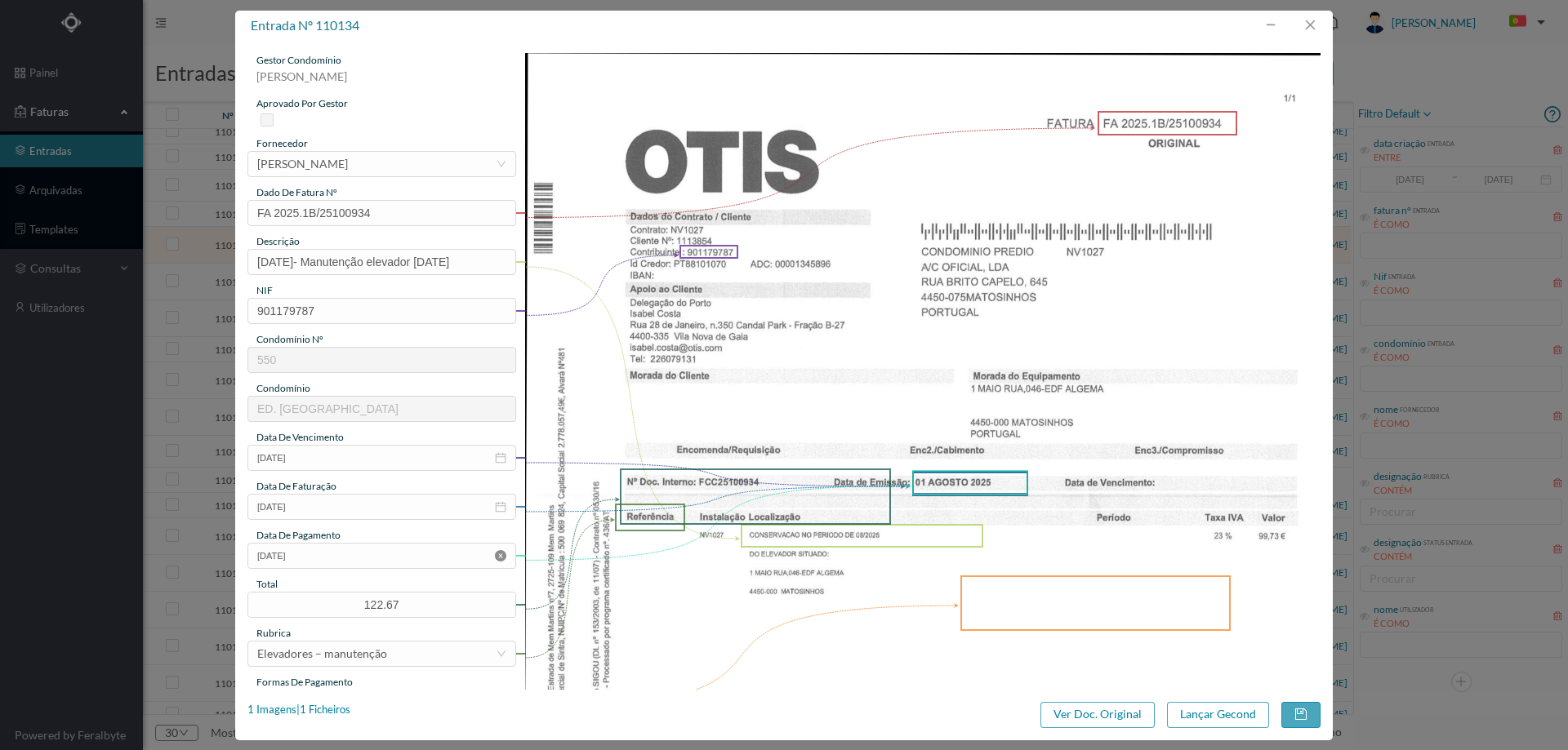
click at [503, 556] on icon "icon: close-circle" at bounding box center [500, 556] width 11 height 11
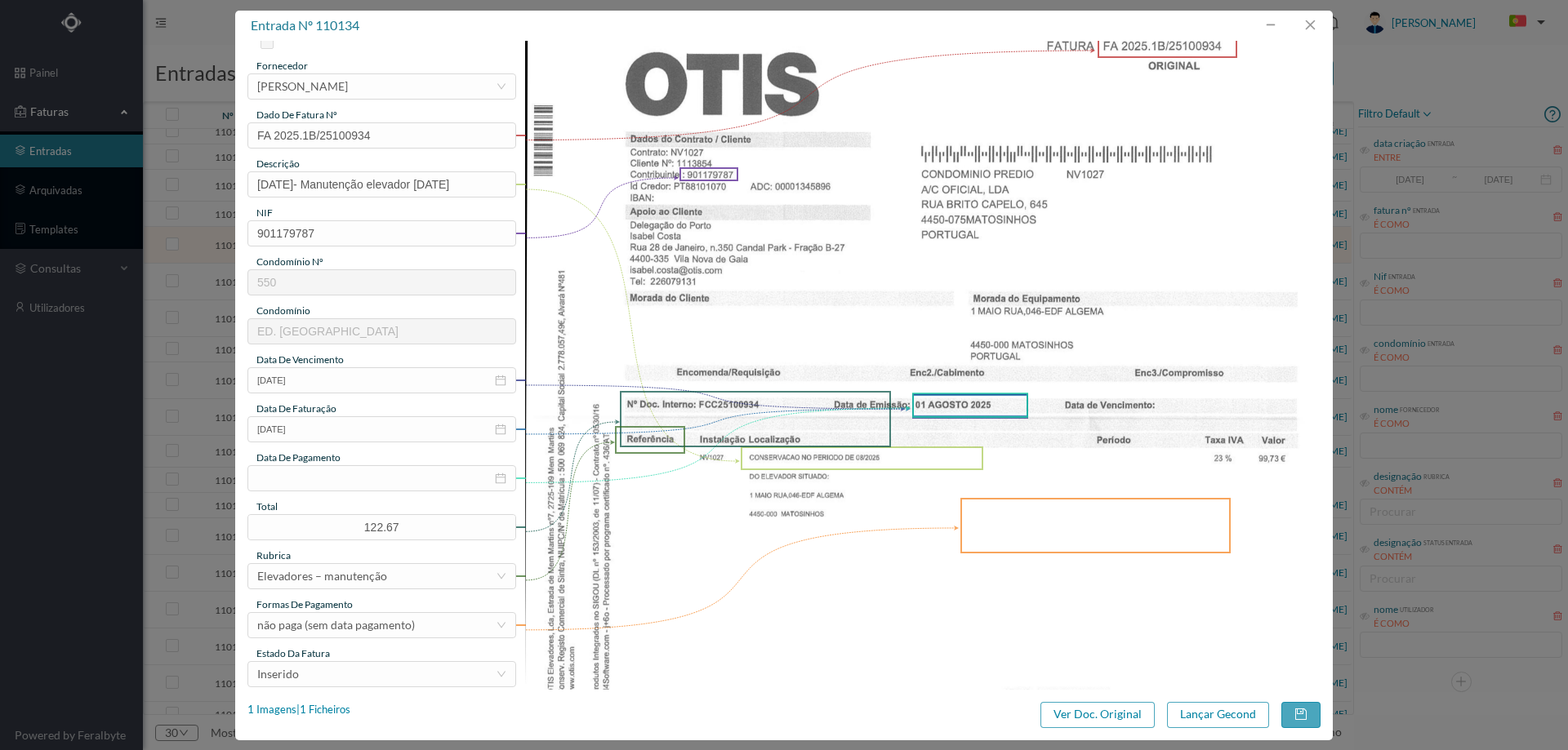
scroll to position [163, 0]
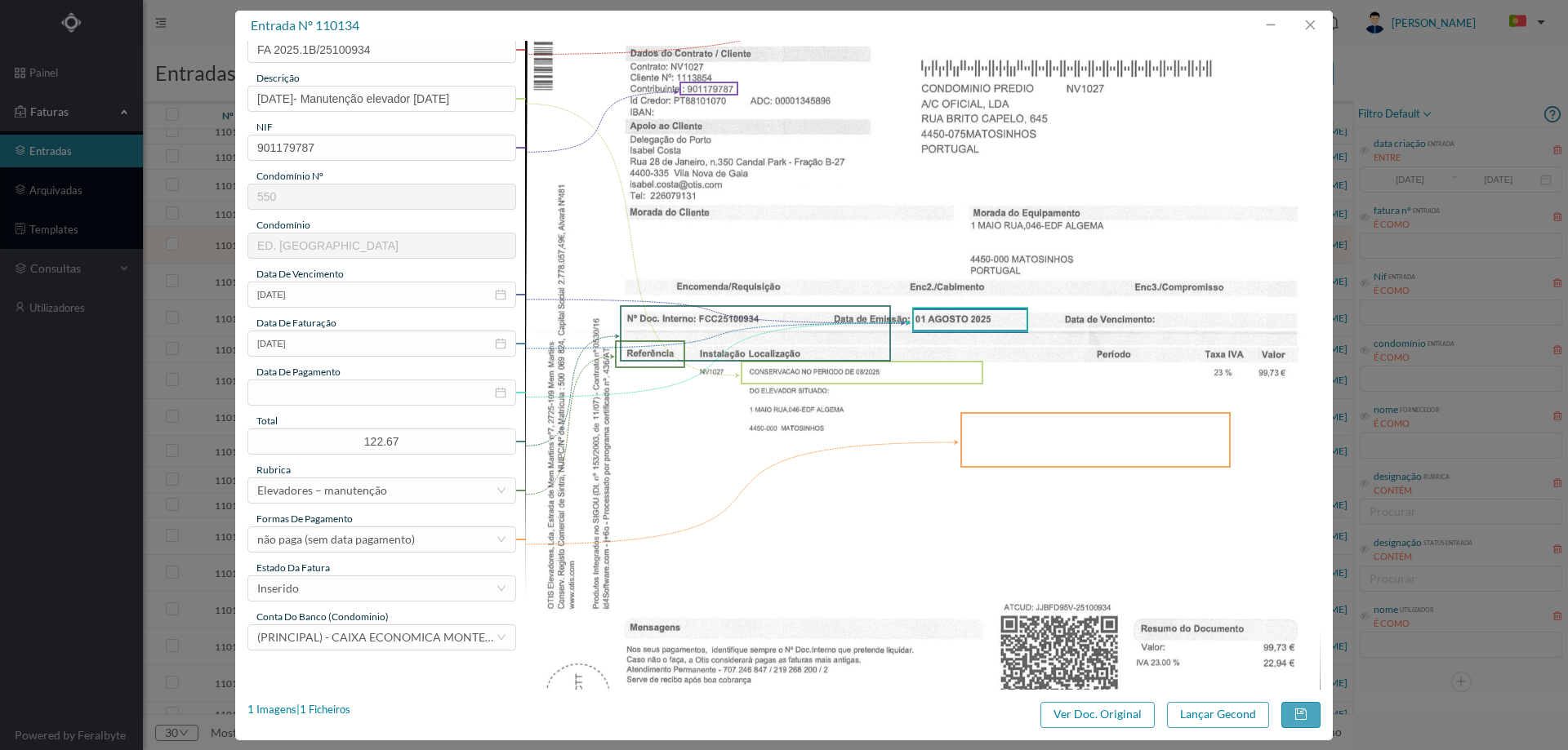
click at [402, 574] on div "estado da fatura" at bounding box center [382, 568] width 269 height 15
drag, startPoint x: 375, startPoint y: 606, endPoint x: 376, endPoint y: 588, distance: 18.0
click at [375, 605] on div "gestor condomínio [PERSON_NAME] aprovado por gestor fornecedor selecionar [PERS…" at bounding box center [382, 270] width 269 height 760
click at [376, 588] on div "Inserido" at bounding box center [377, 589] width 239 height 25
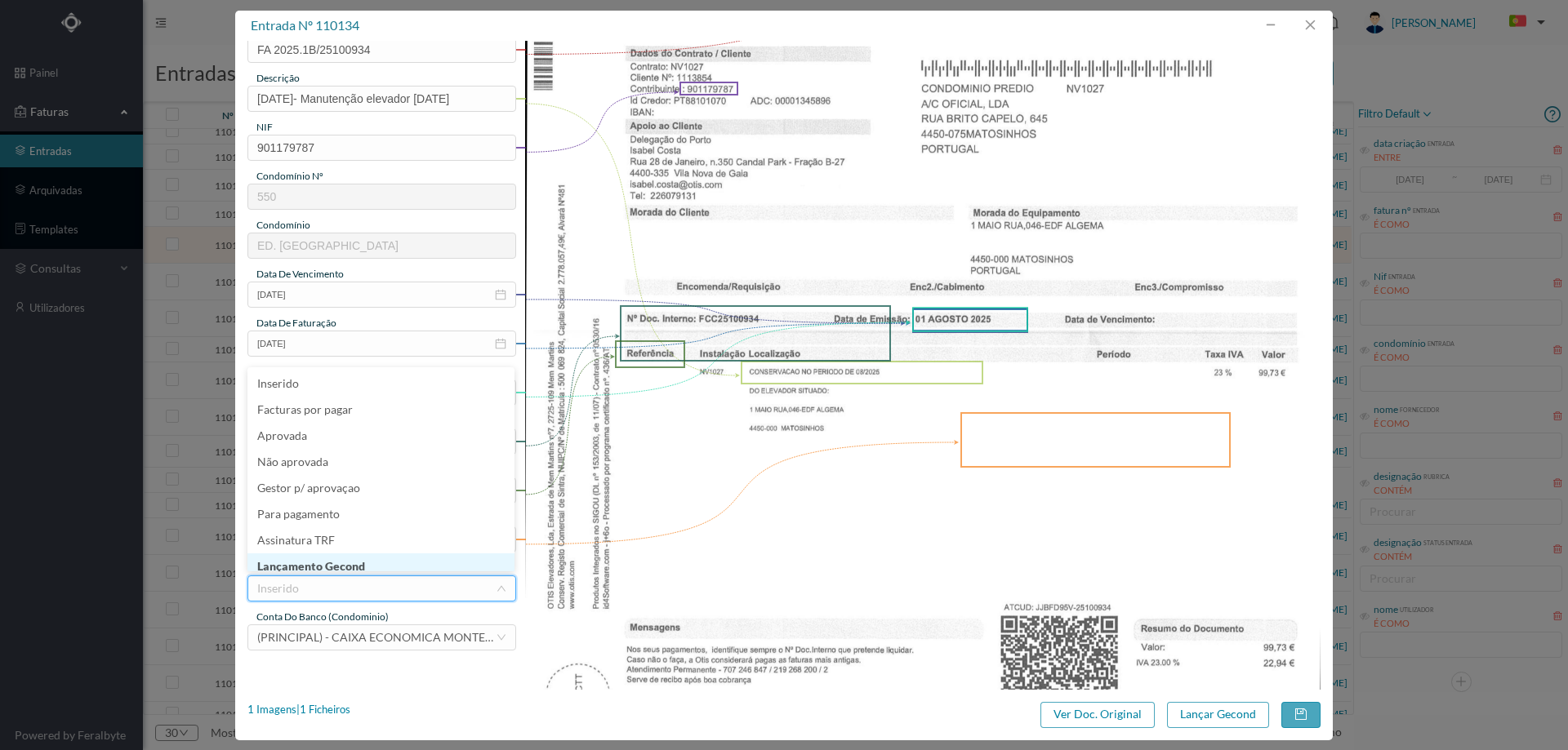
scroll to position [9, 0]
click at [377, 563] on li "Lançamento Gecond" at bounding box center [381, 559] width 267 height 27
click at [1242, 708] on button "Lançar Gecond" at bounding box center [1218, 715] width 102 height 27
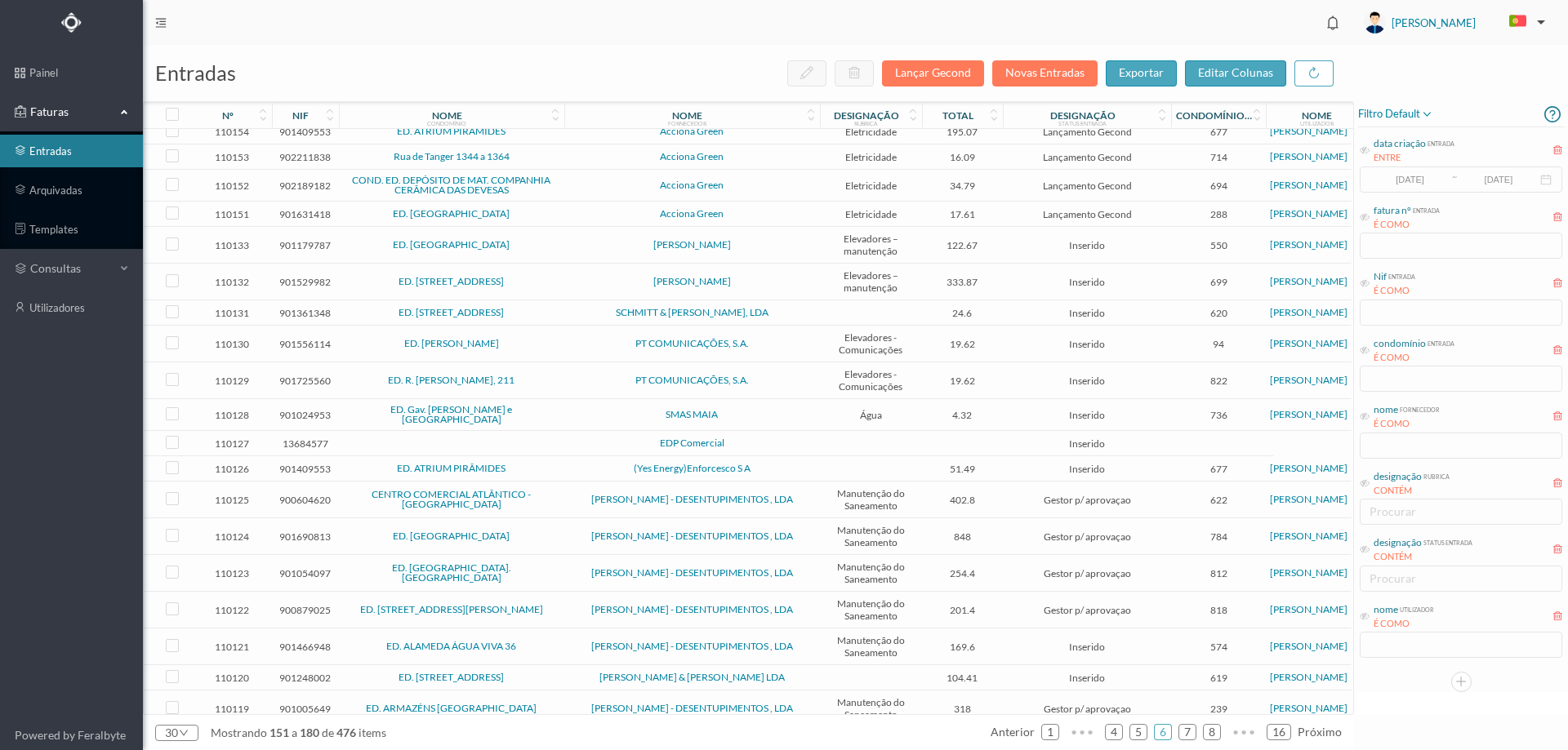
click at [550, 241] on td "ED. [GEOGRAPHIC_DATA]" at bounding box center [452, 245] width 225 height 37
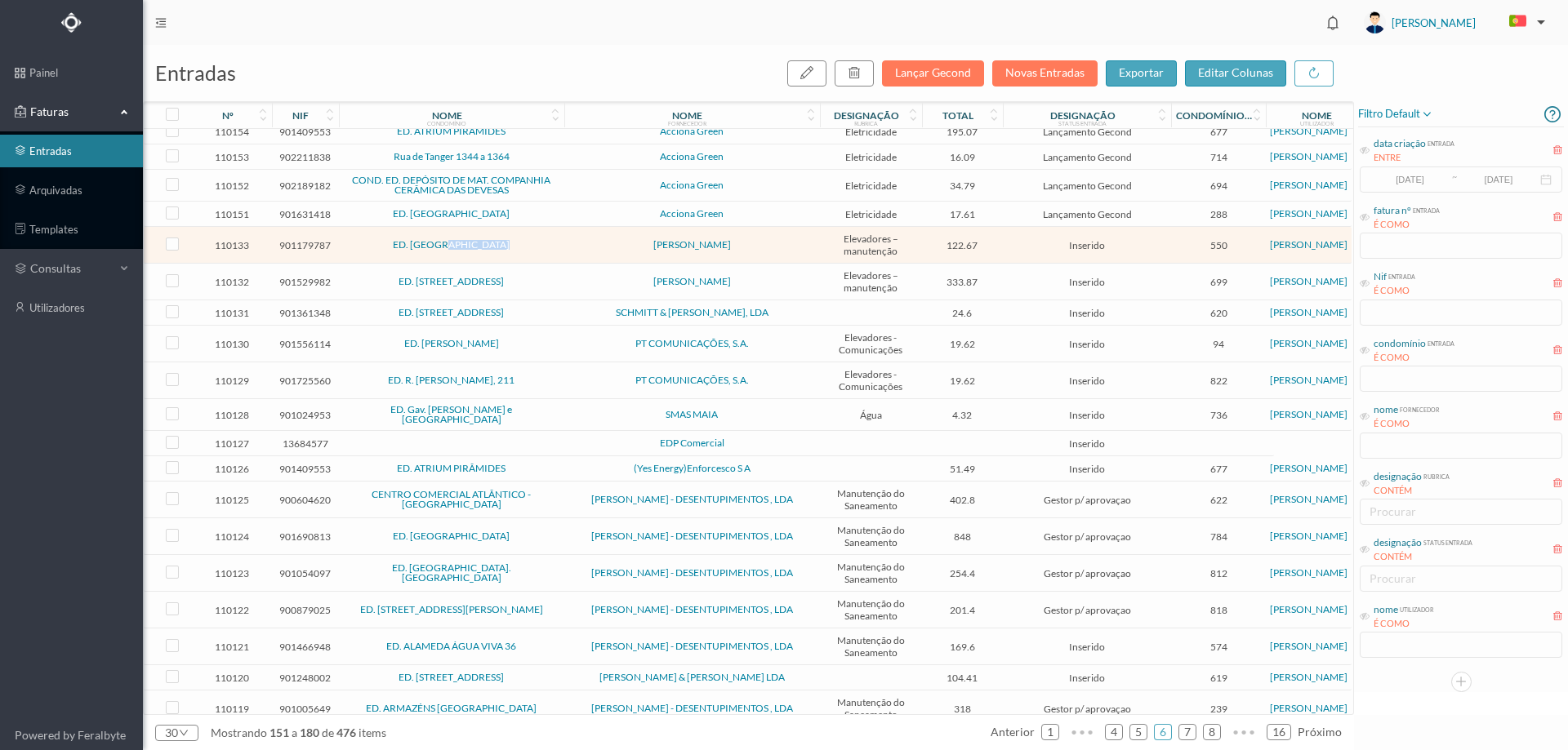
click at [550, 241] on td "ED. [GEOGRAPHIC_DATA]" at bounding box center [452, 245] width 225 height 37
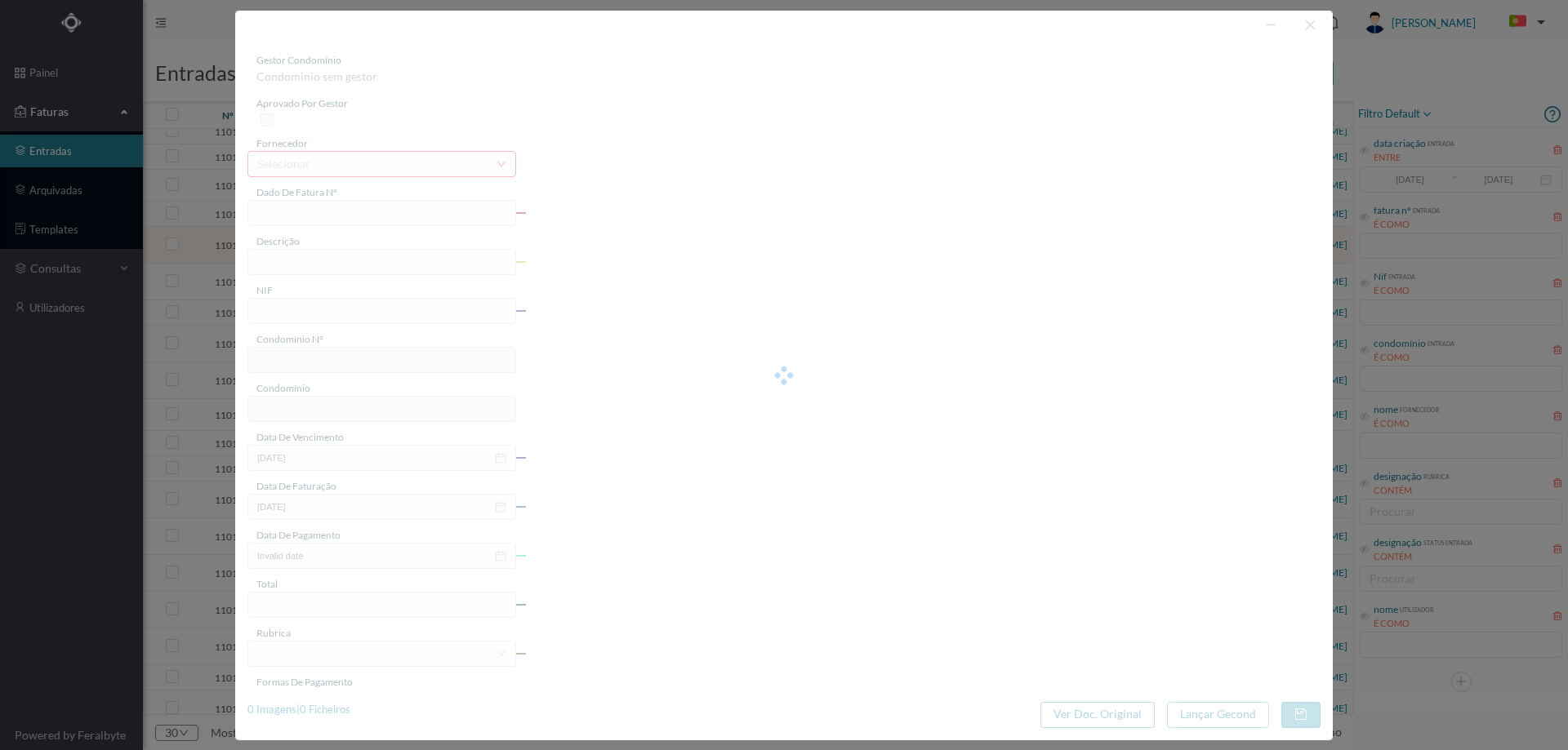
type input "FA 2025.1B/25100932"
type input "CONSERVACAO NO PERIODO DE 08/2025"
type input "901179787"
type input "[DATE]"
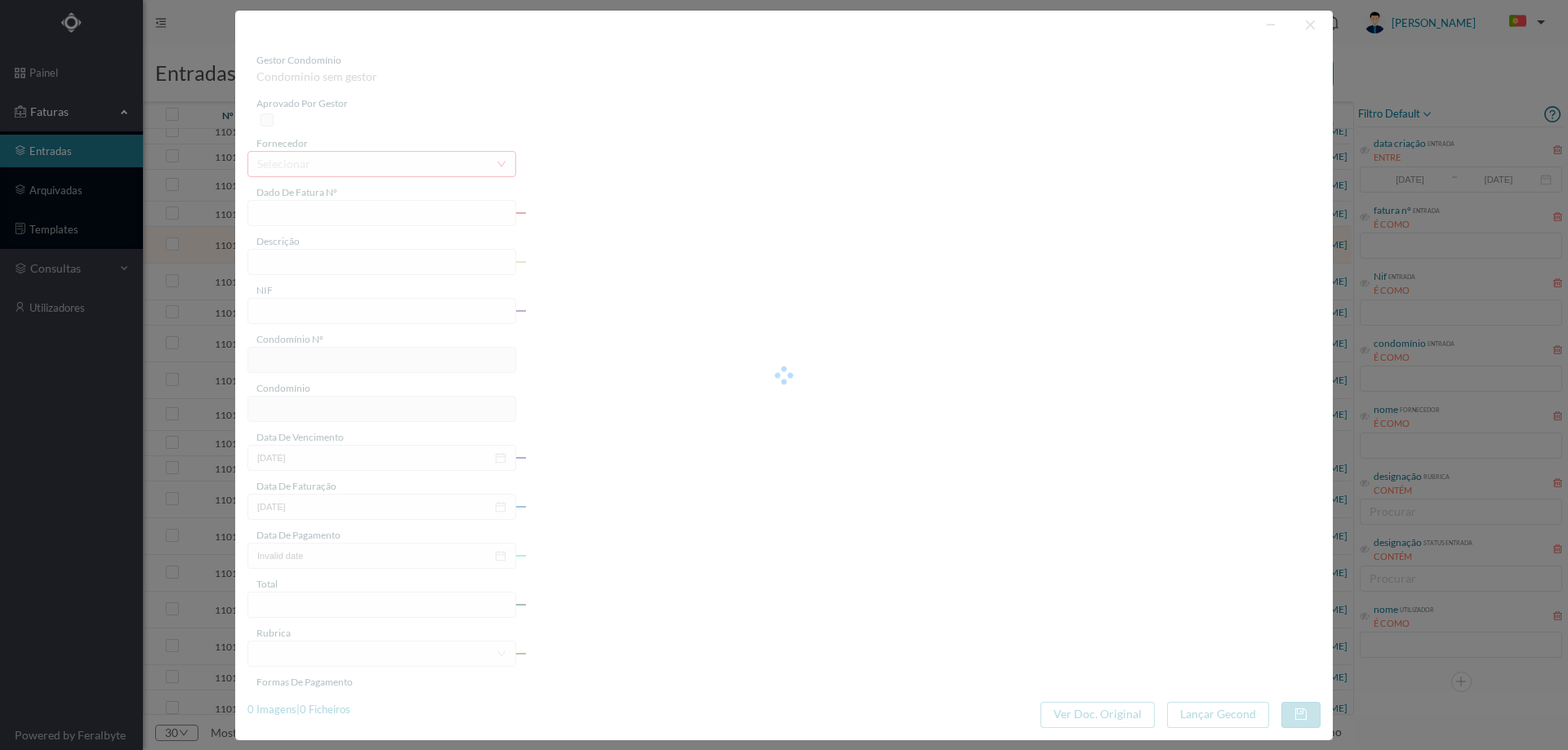
type input "[DATE]"
type input "122.67"
type input "550"
type input "ED. ALGEMA"
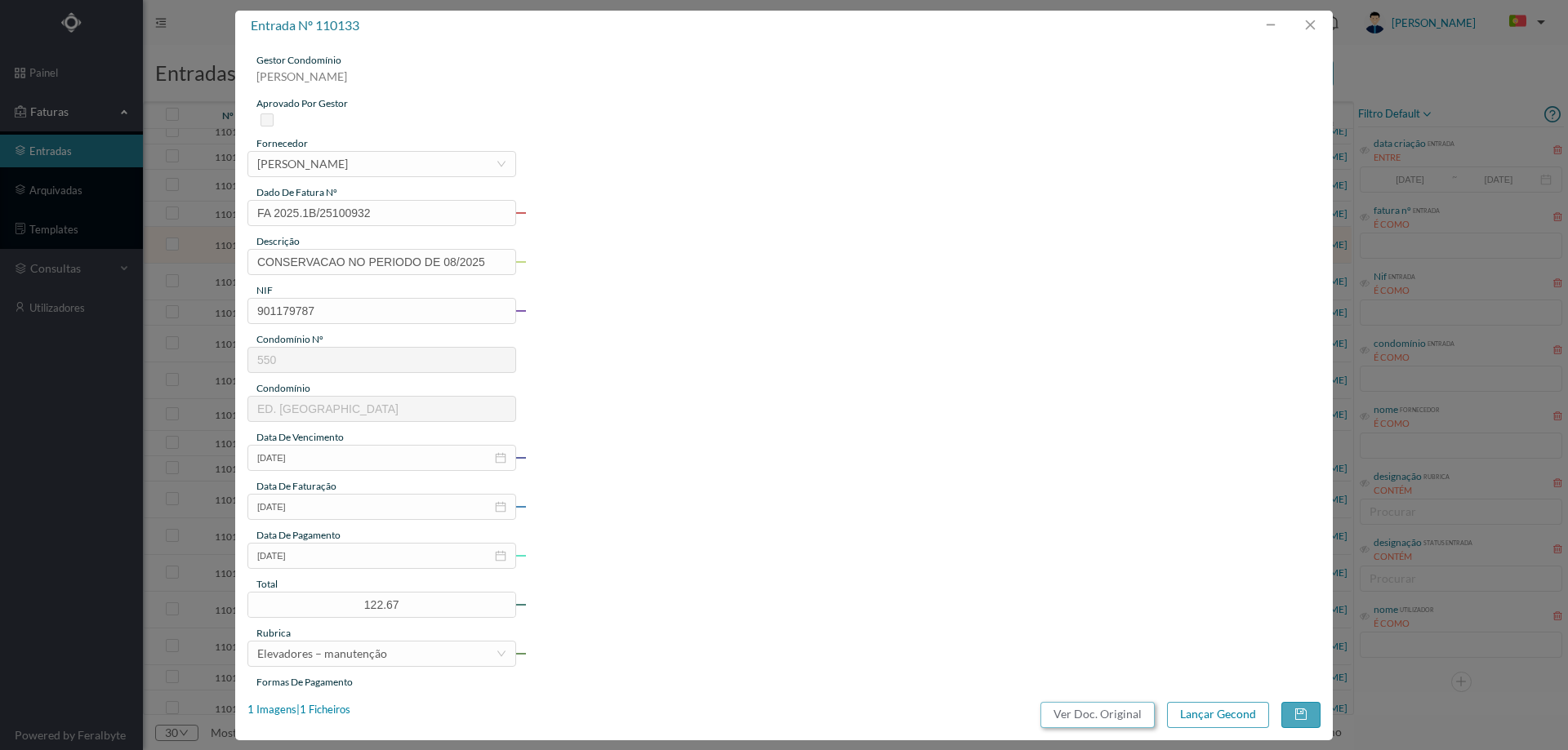
click at [1119, 712] on button "Ver Doc. Original" at bounding box center [1097, 715] width 115 height 27
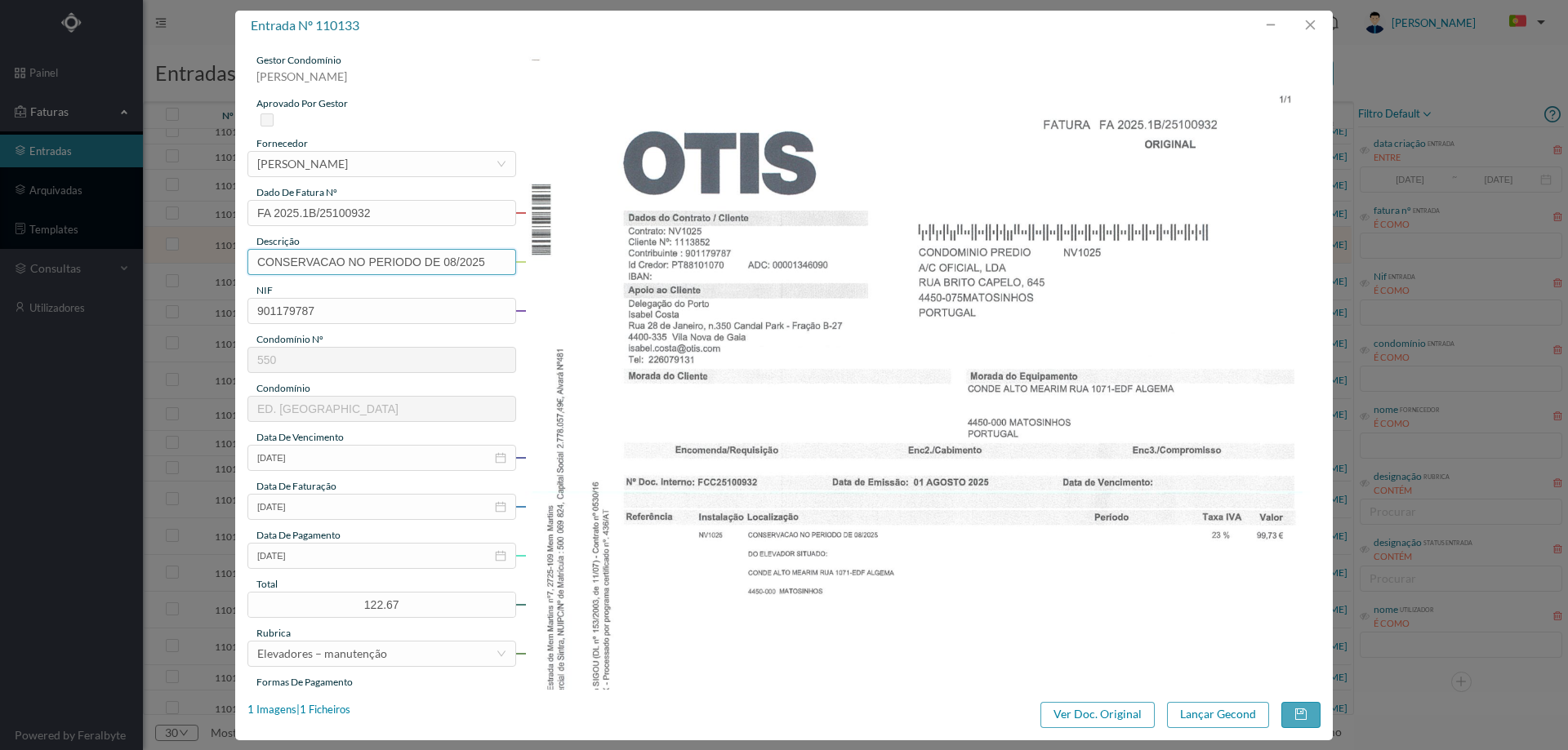
click at [365, 268] on input "CONSERVACAO NO PERIODO DE 08/2025" at bounding box center [382, 262] width 269 height 27
click at [258, 260] on input "Manutenção elevador Agosto 2025" at bounding box center [382, 262] width 269 height 27
type input "1071-Manutenção elevador Agosto 2025"
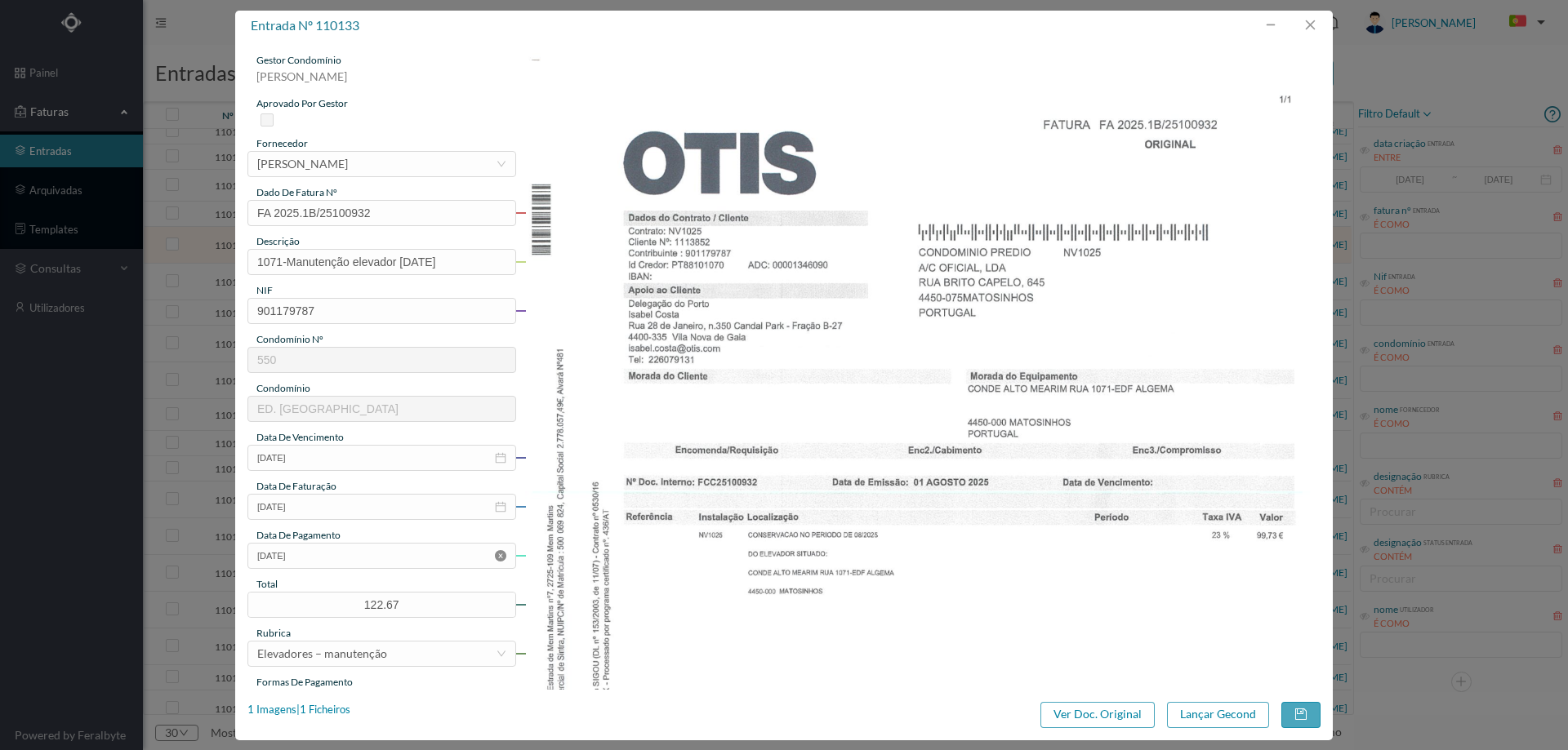
click at [496, 557] on icon "icon: close-circle" at bounding box center [500, 556] width 11 height 11
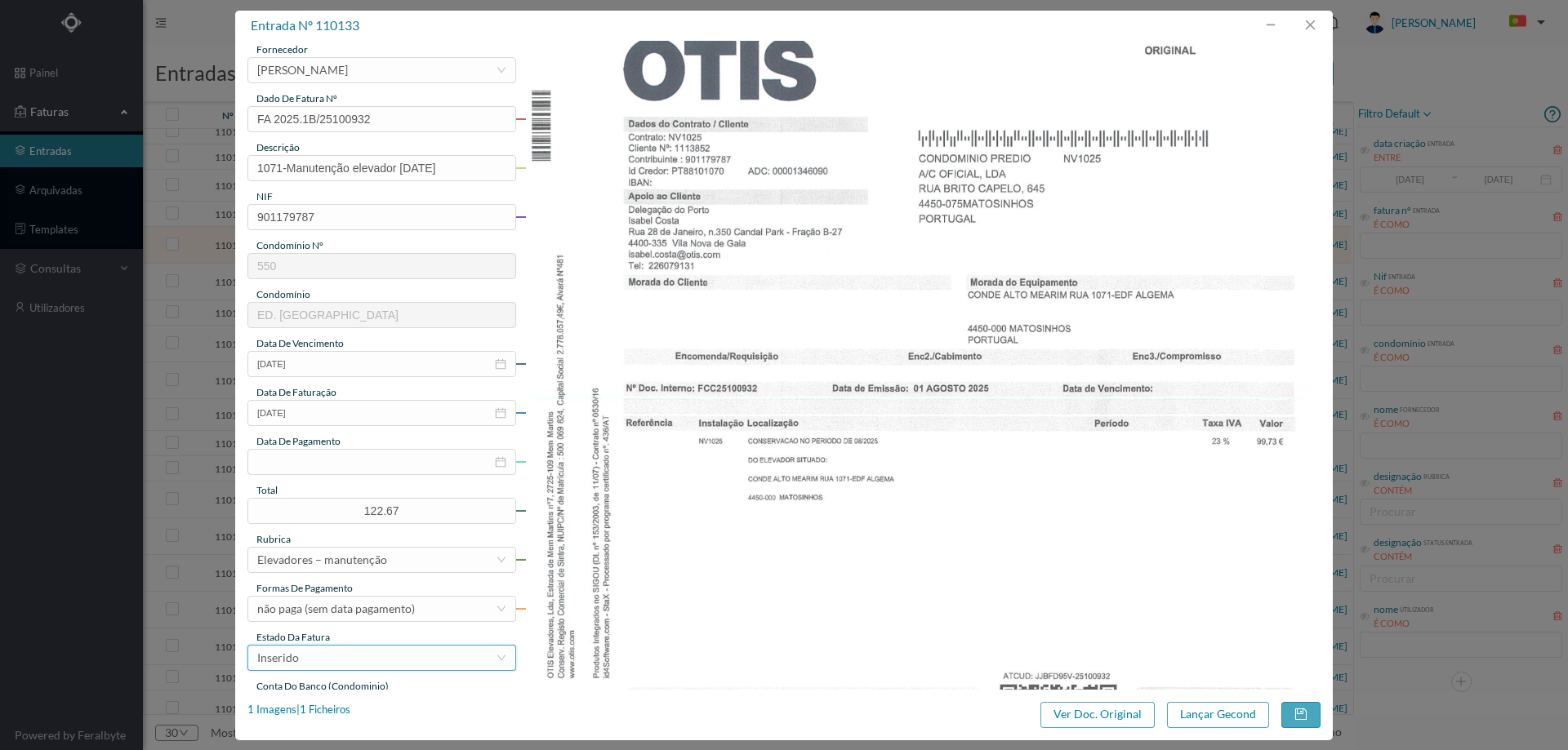
scroll to position [163, 0]
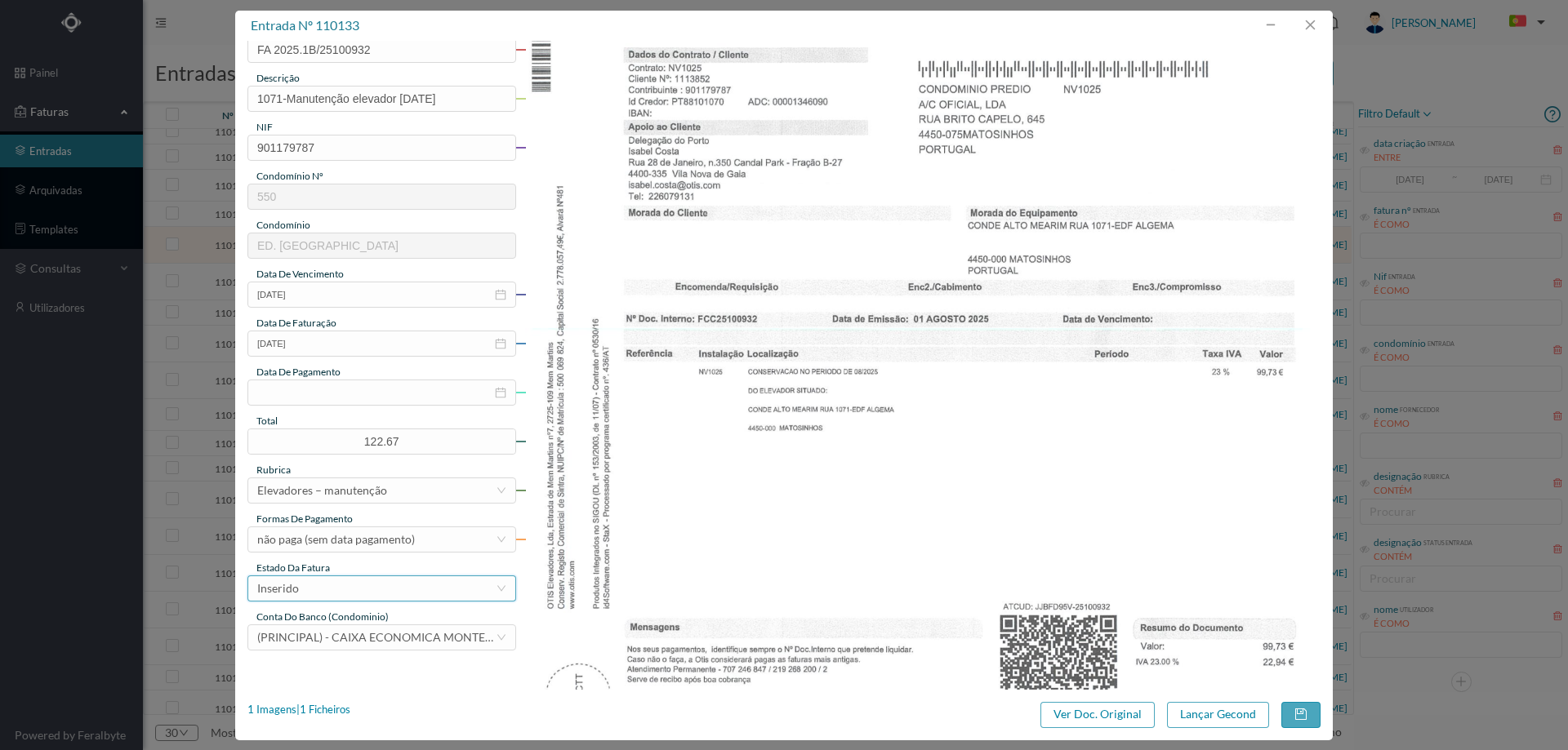
click at [394, 582] on div "Inserido" at bounding box center [377, 589] width 239 height 25
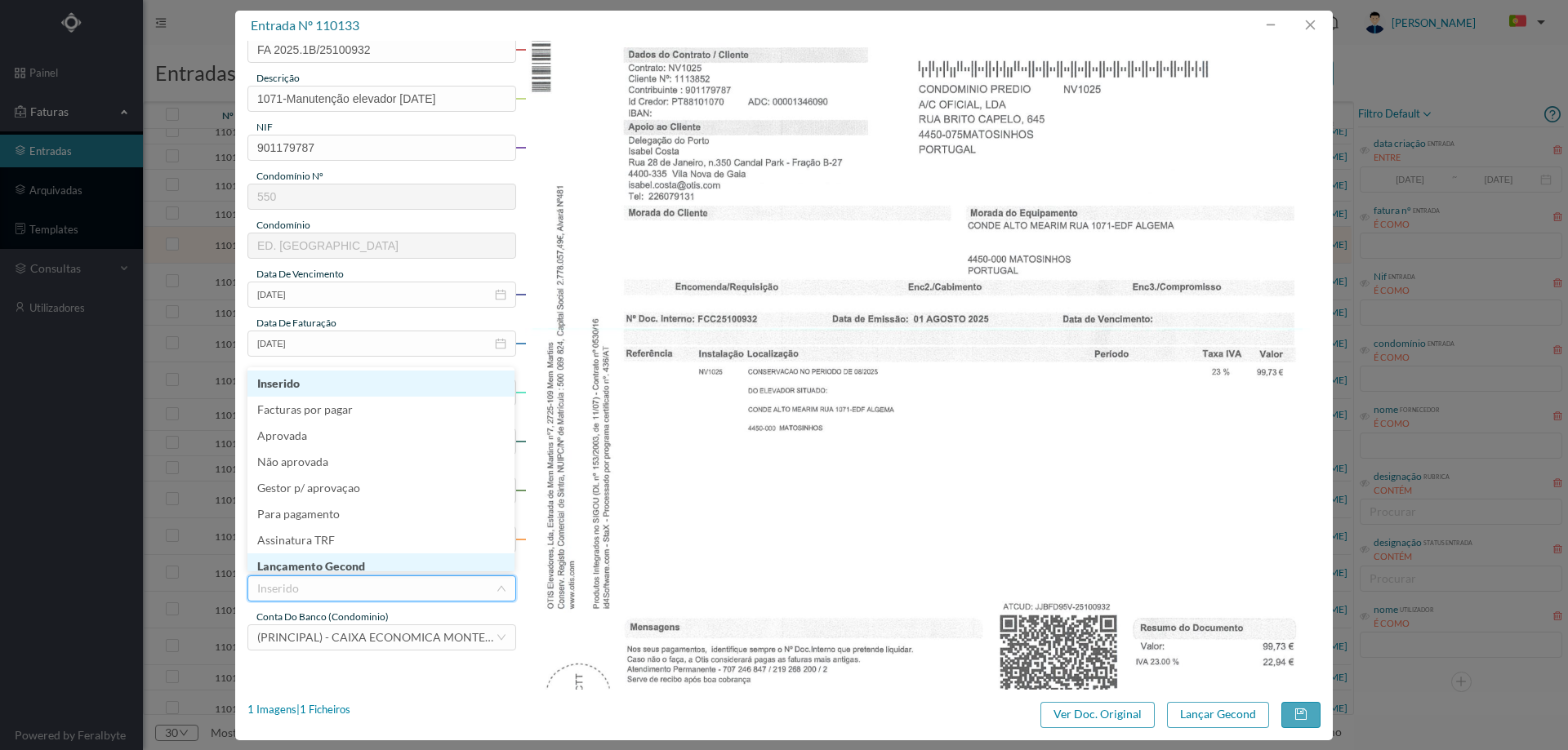
scroll to position [9, 0]
click at [385, 562] on li "Lançamento Gecond" at bounding box center [381, 559] width 267 height 27
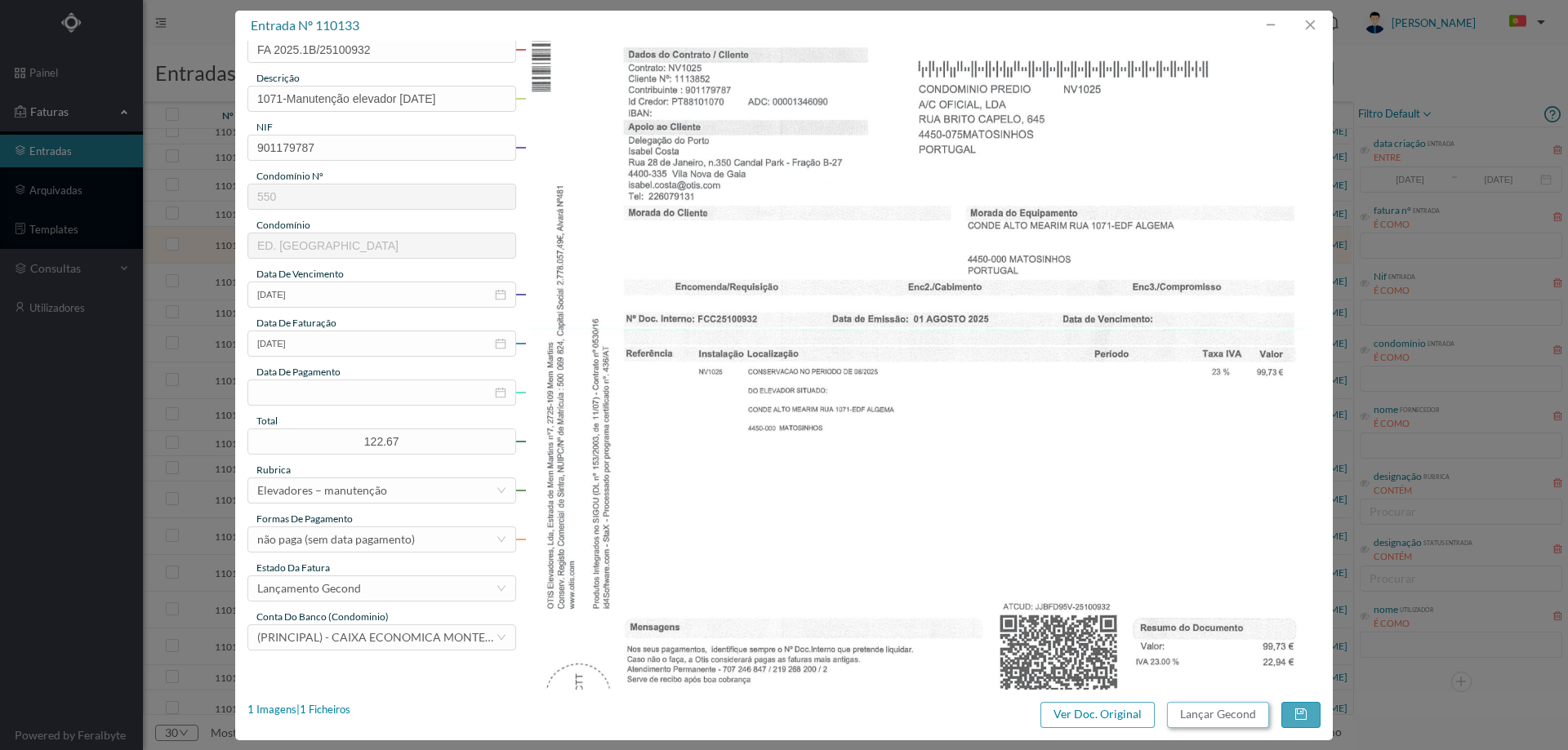
click at [1232, 712] on button "Lançar Gecond" at bounding box center [1218, 715] width 102 height 27
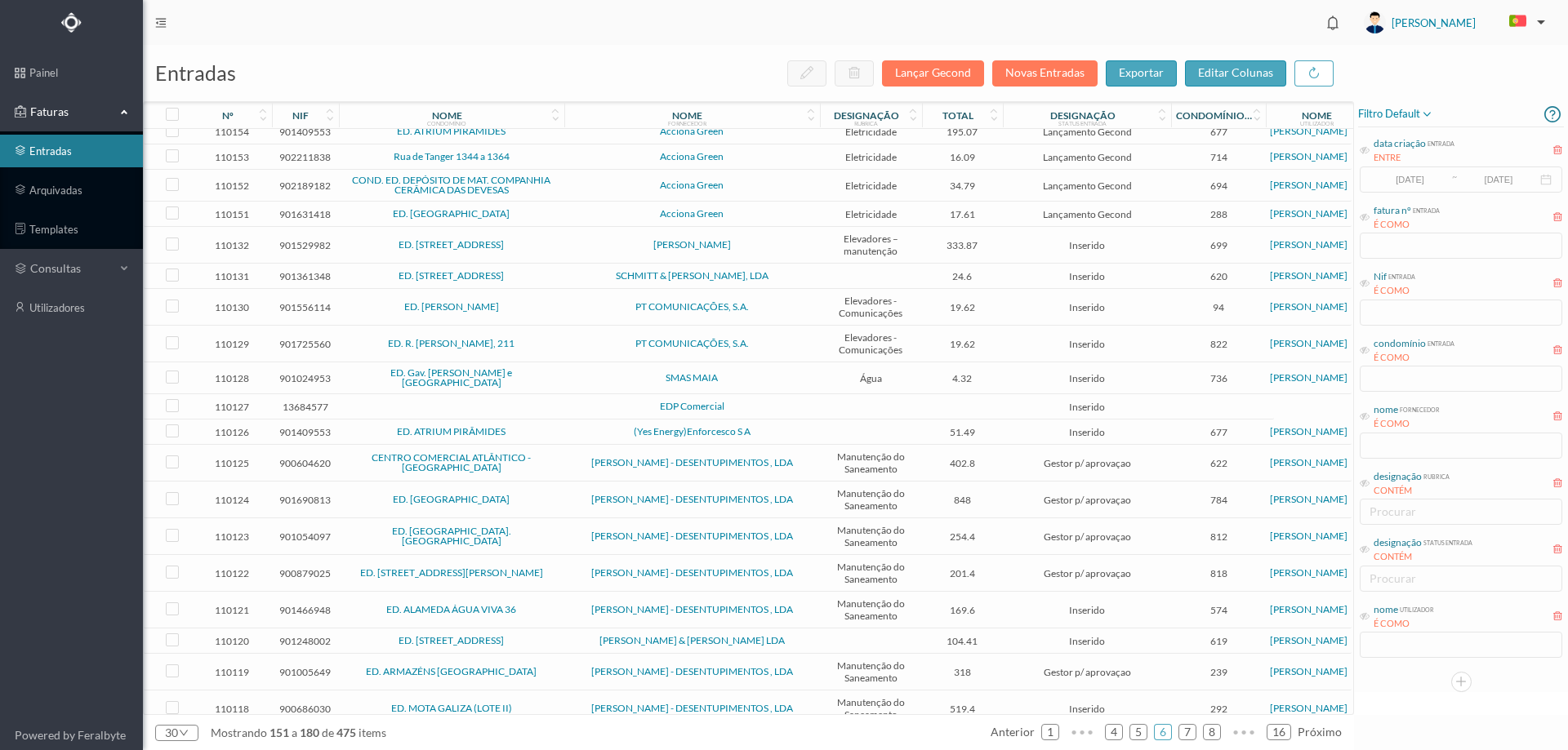
click at [583, 259] on td "OTIS ASCENSORES" at bounding box center [693, 245] width 256 height 37
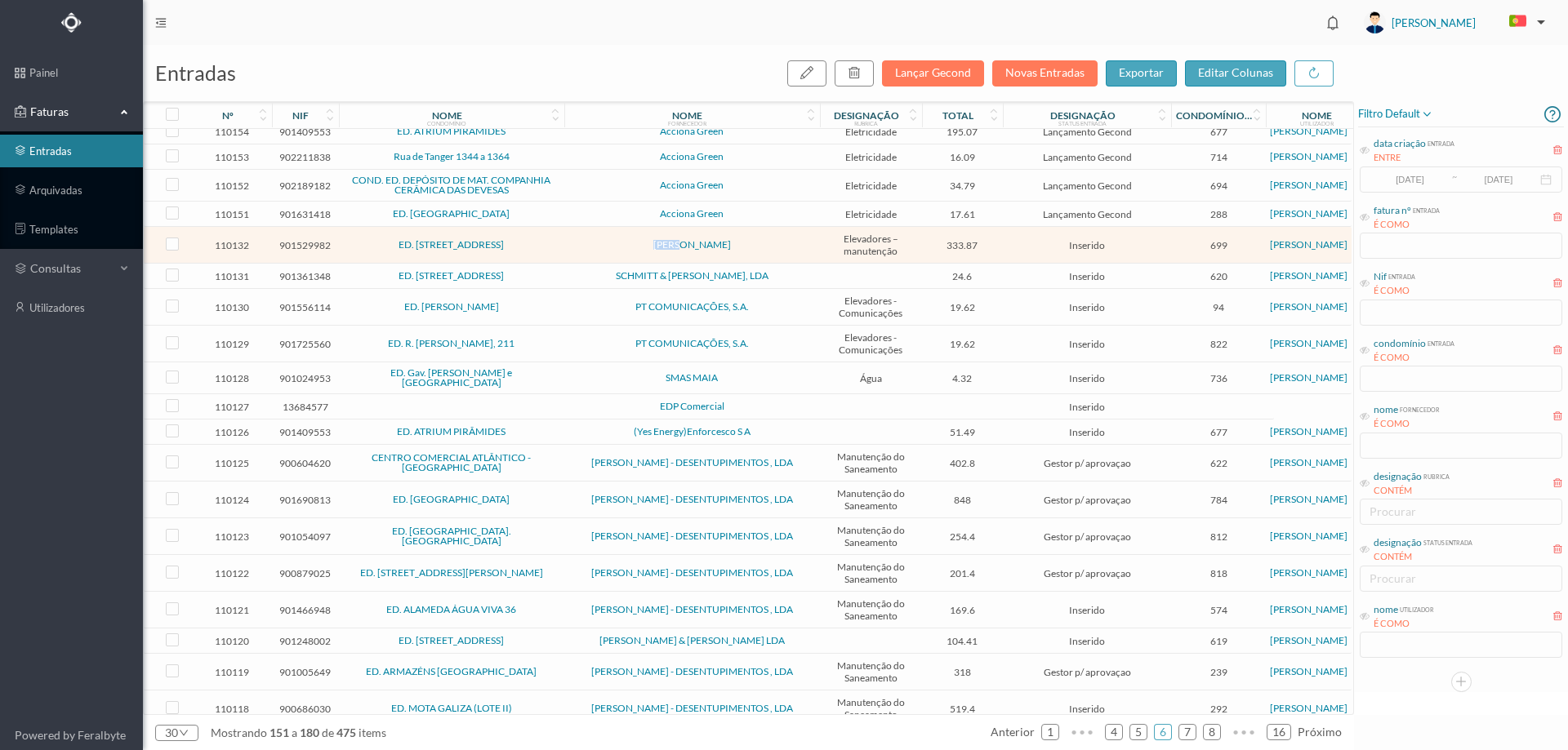
click at [583, 259] on td "OTIS ASCENSORES" at bounding box center [693, 245] width 256 height 37
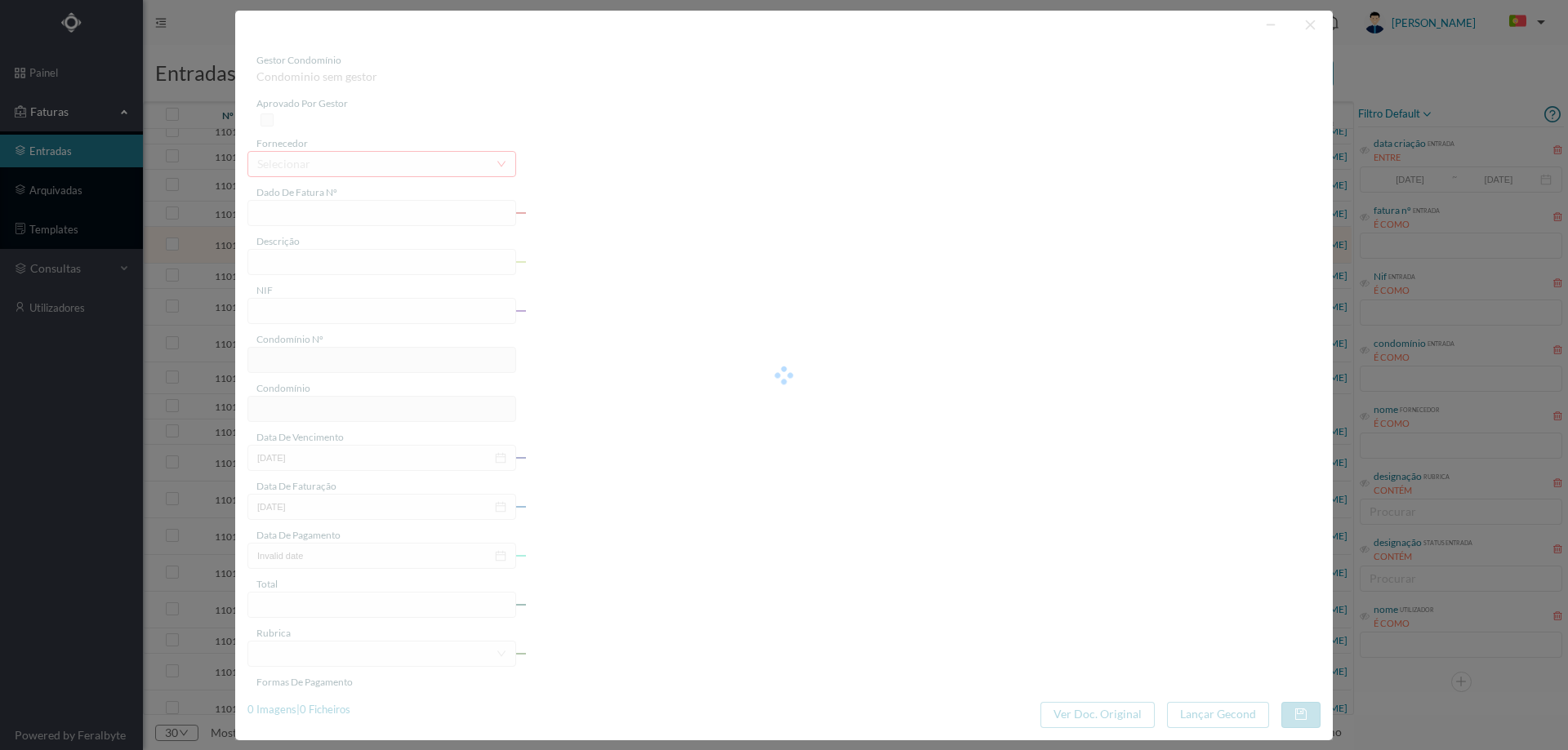
type input "FA 2025.1B/25097324"
type input "RUA PRAIA 313 ENTRADA 6 LABRUGE - VILA DO CONDE"
type input "901529982"
type input "[DATE]"
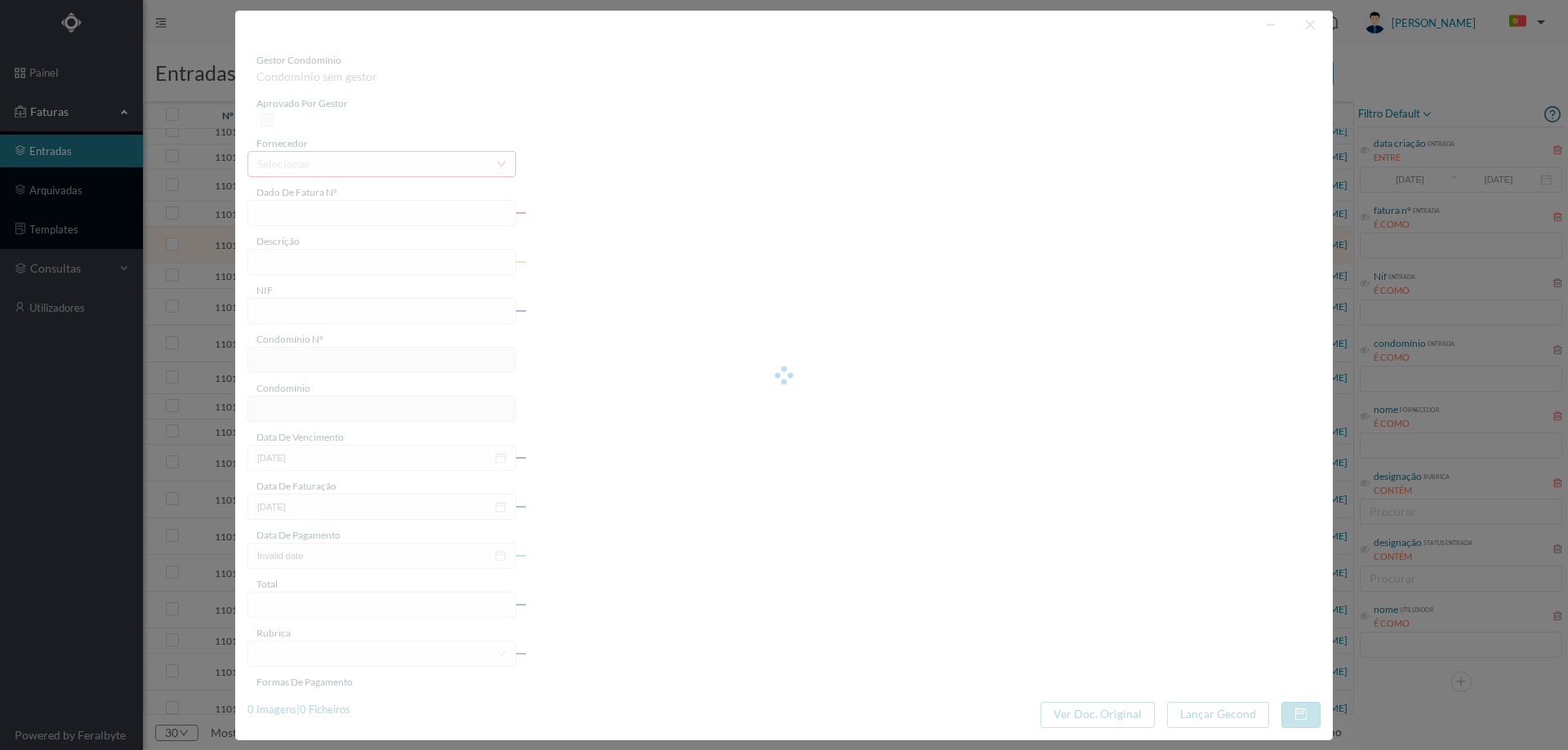
type input "[DATE]"
type input "333.87"
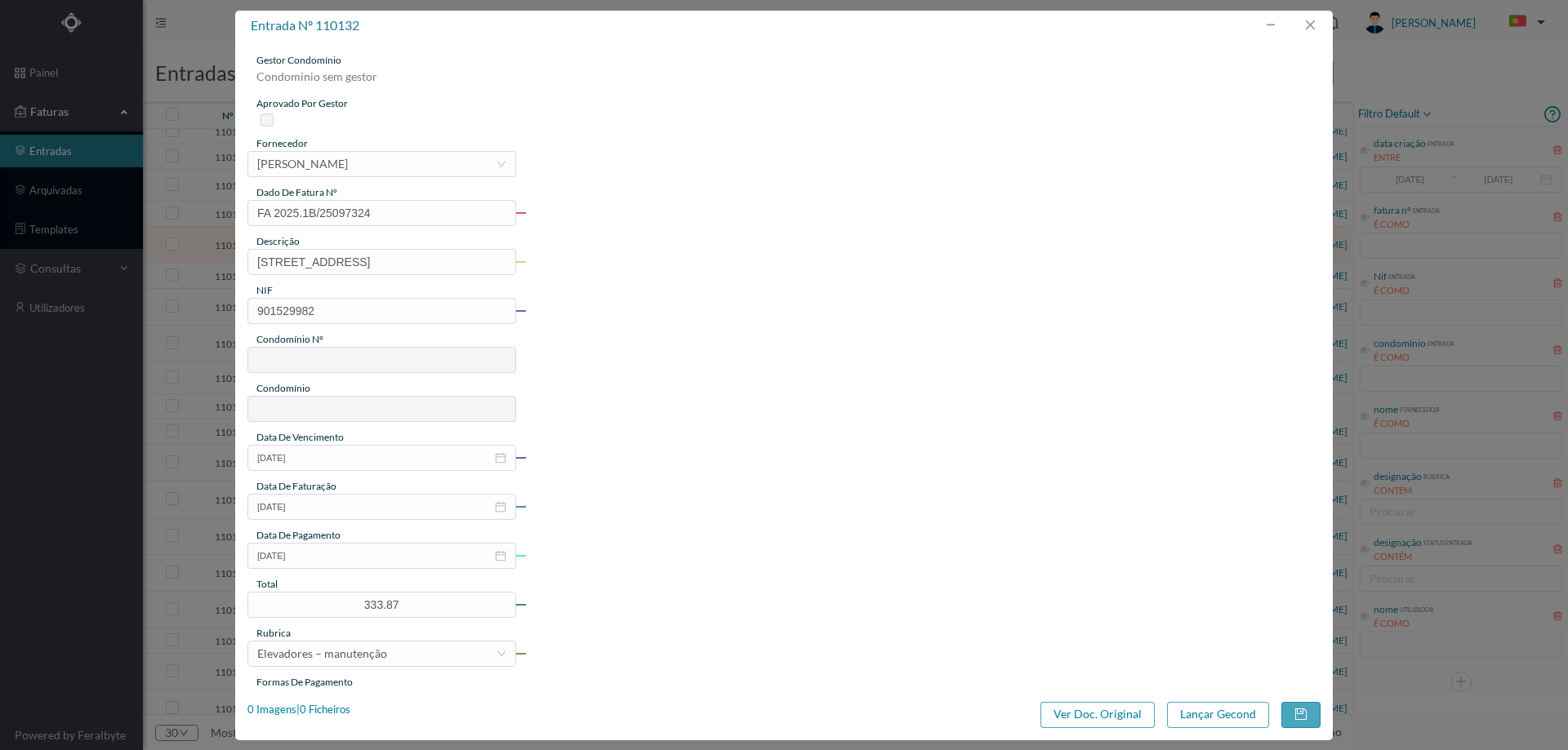
type input "699"
type input "ED. RUA DA PRAIA 313"
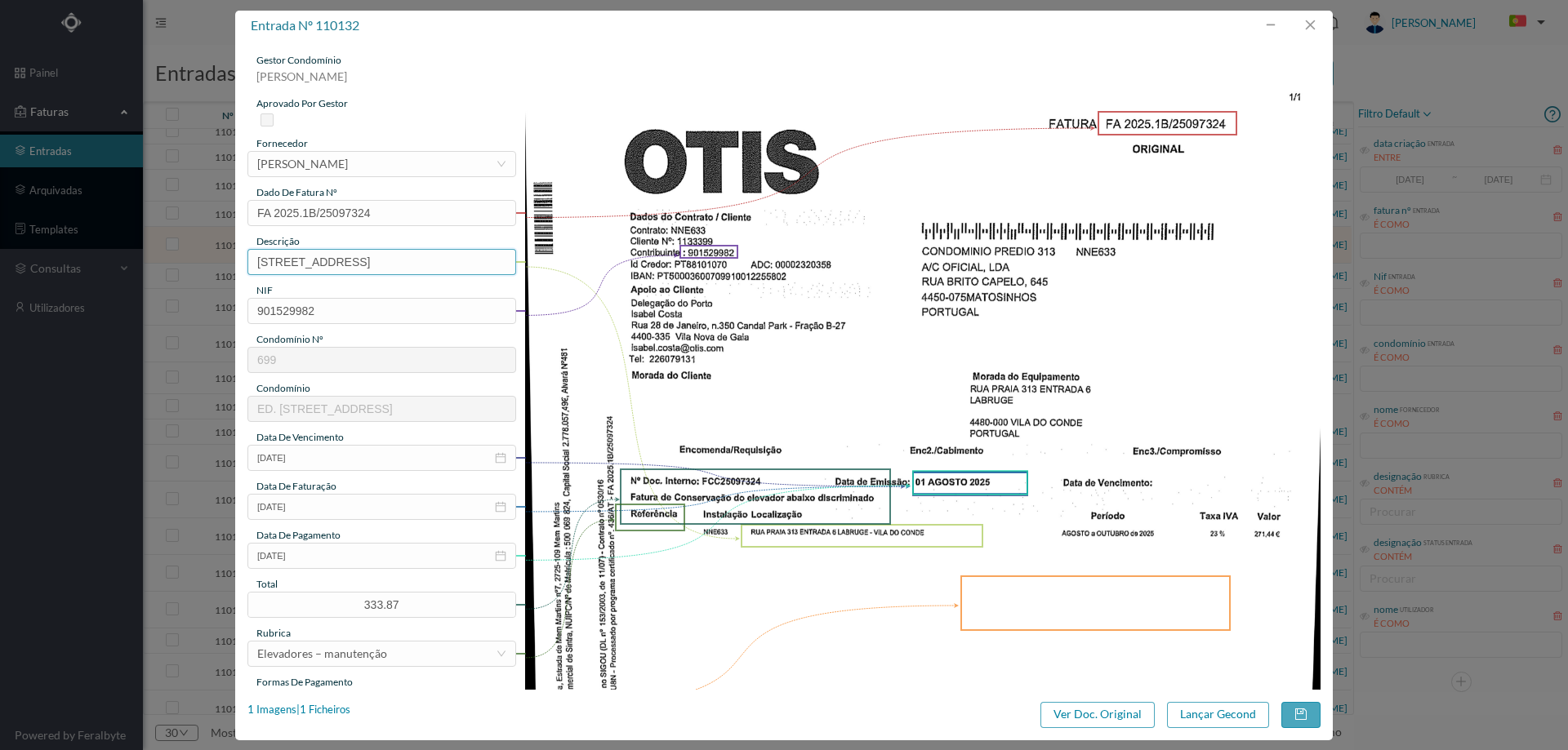
click at [397, 264] on input "RUA PRAIA 313 ENTRADA 6 LABRUGE - VILA DO CONDE" at bounding box center [382, 262] width 269 height 27
click at [446, 262] on input "Manutenção elevadores - Abril a Junho 2025" at bounding box center [382, 262] width 269 height 27
drag, startPoint x: 460, startPoint y: 261, endPoint x: 401, endPoint y: 261, distance: 59.0
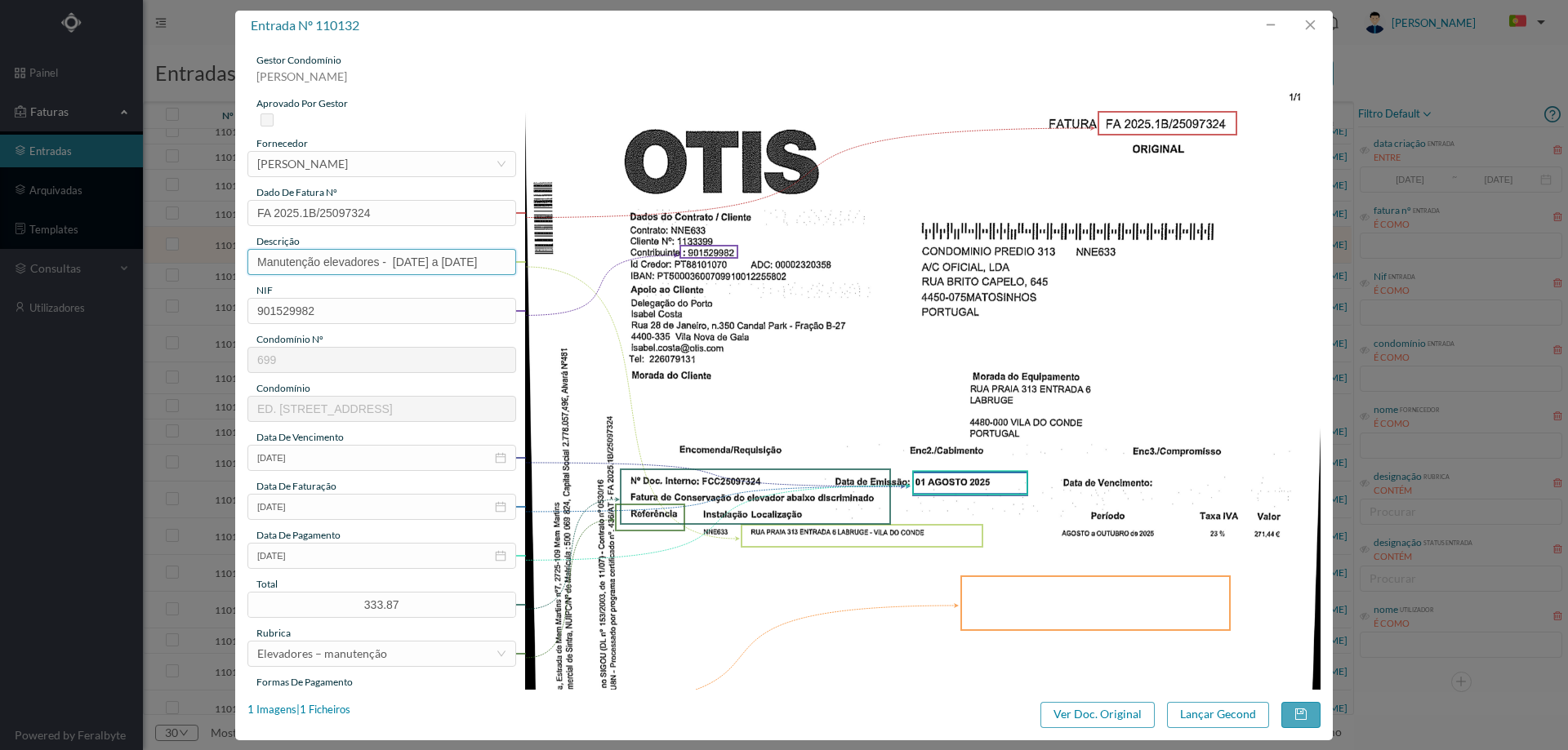
click at [401, 261] on input "Manutenção elevadores - Abril a Junho 2025" at bounding box center [382, 262] width 269 height 27
type input "Manutenção elevadores - Agosto a outubo 2025"
click at [498, 555] on icon "icon: close-circle" at bounding box center [500, 556] width 11 height 11
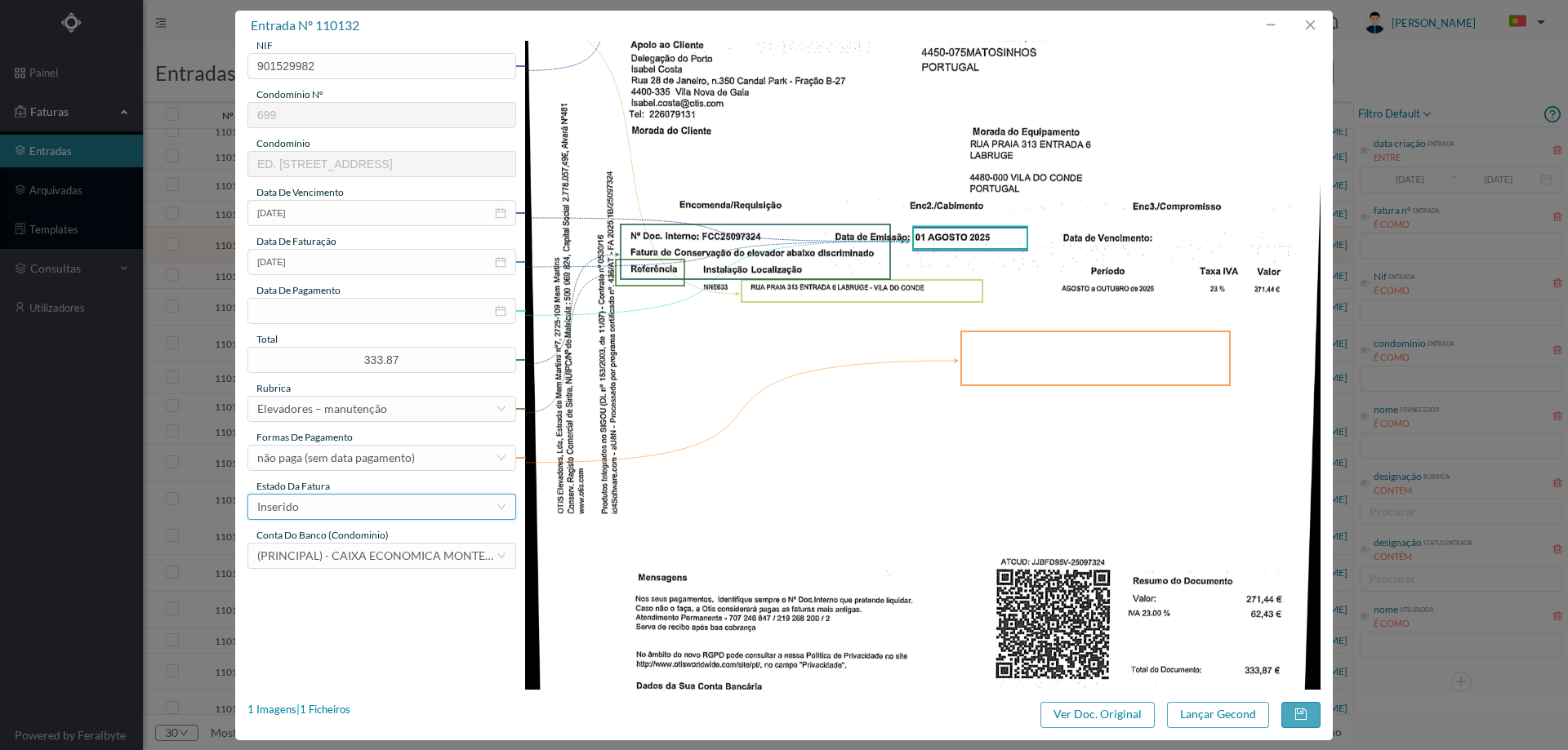
click at [349, 499] on div "Inserido" at bounding box center [377, 507] width 239 height 25
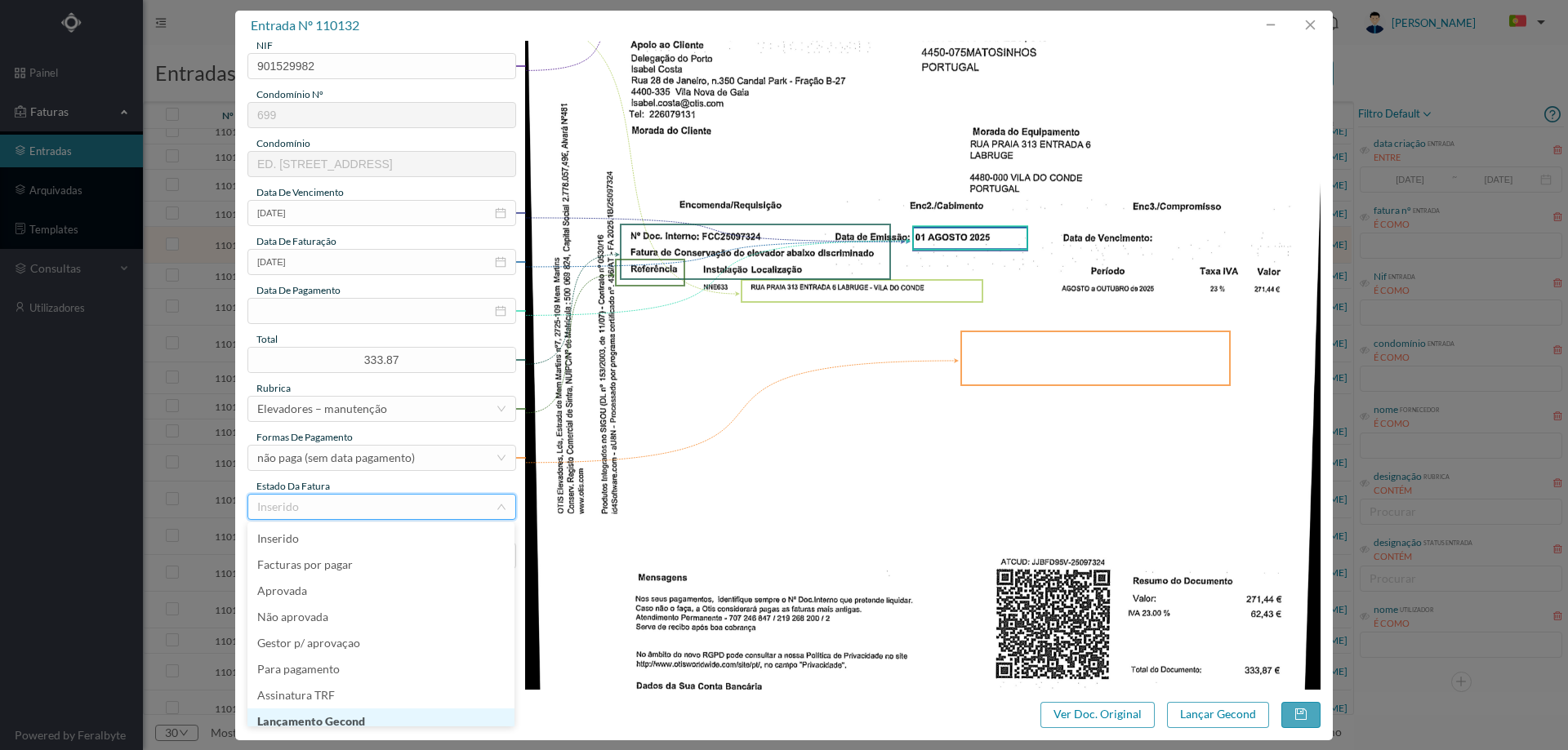
scroll to position [9, 0]
click at [375, 718] on li "Lançamento Gecond" at bounding box center [381, 714] width 267 height 27
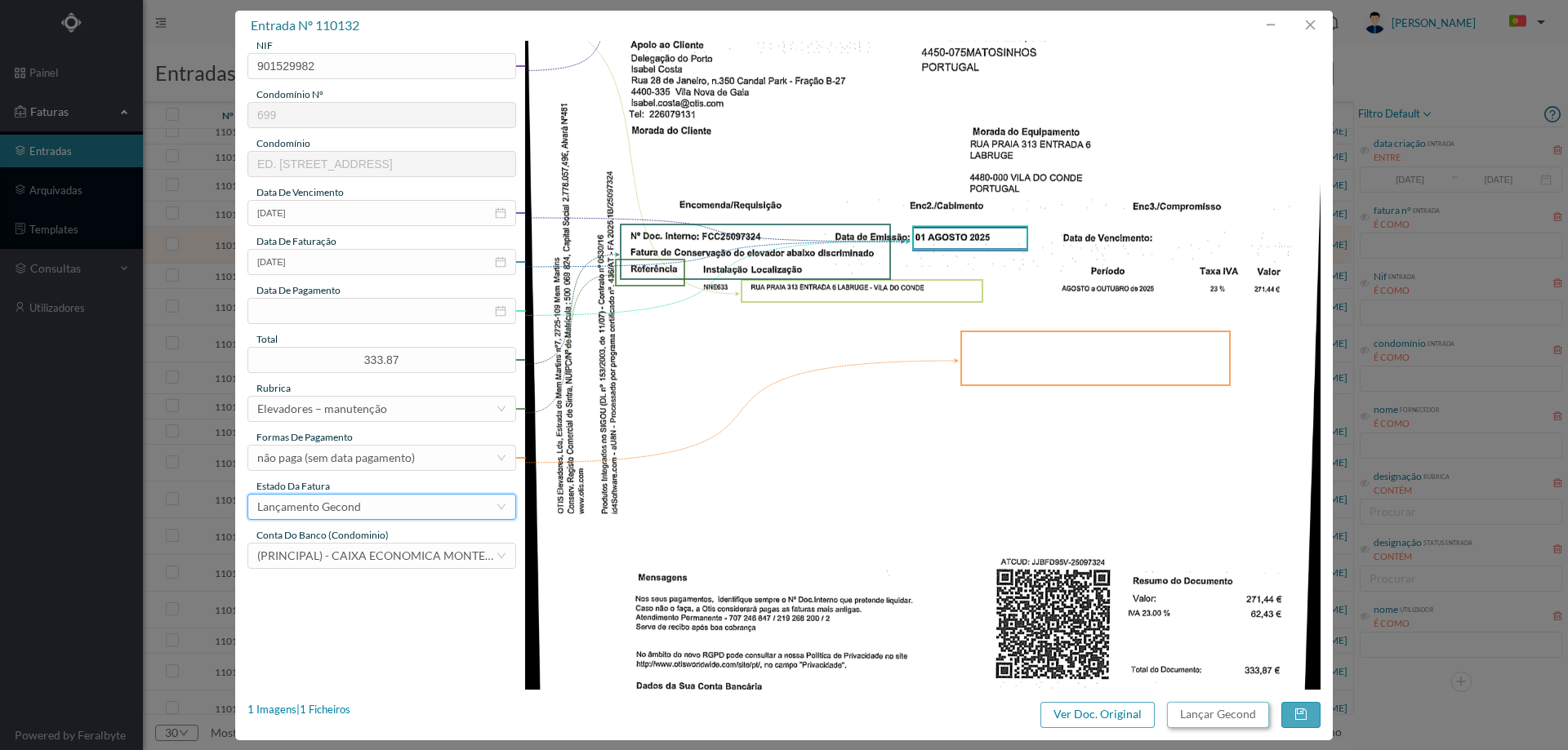
click at [1217, 717] on button "Lançar Gecond" at bounding box center [1218, 715] width 102 height 27
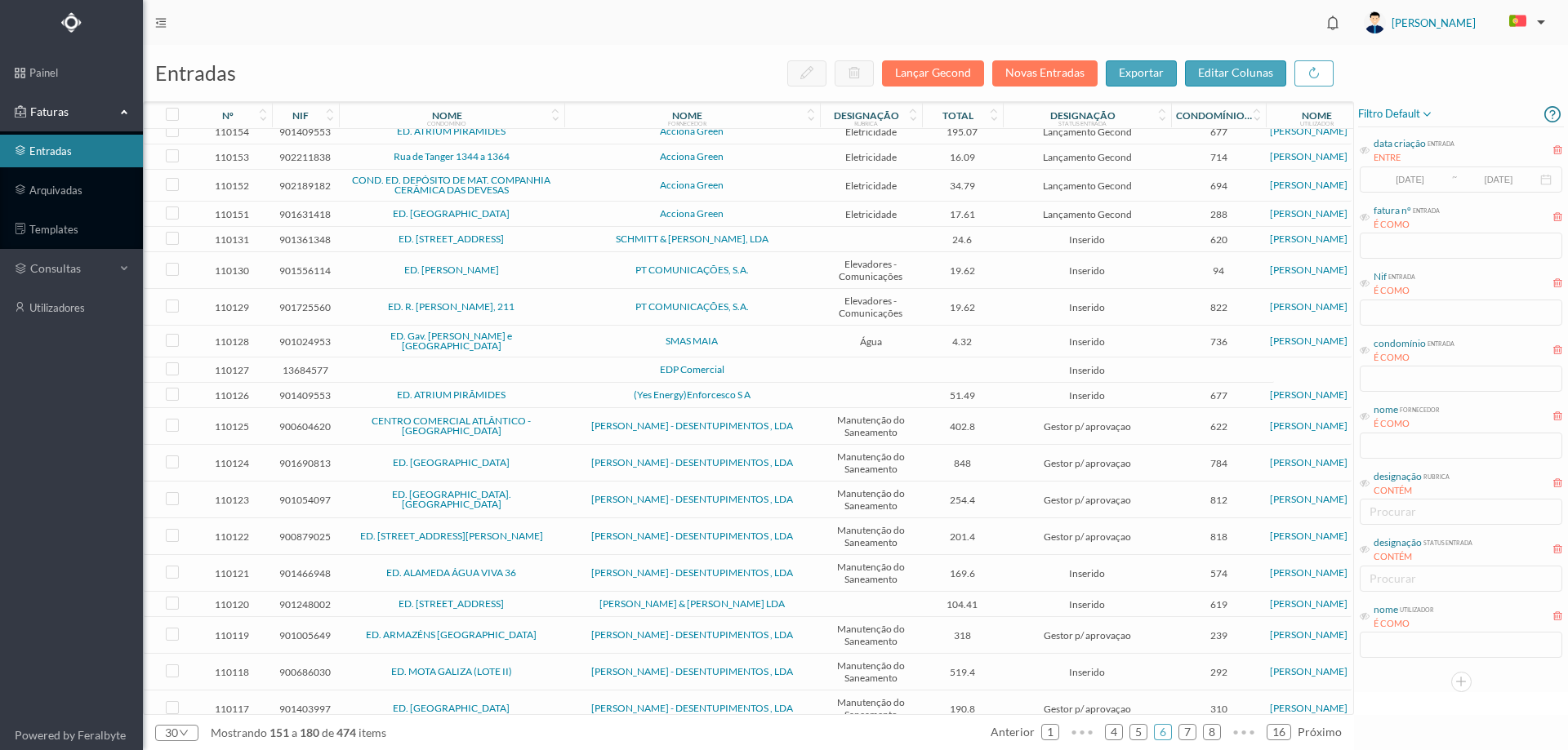
click at [567, 242] on td "SCHMITT & JONH ELEVADORES, LDA" at bounding box center [693, 240] width 256 height 26
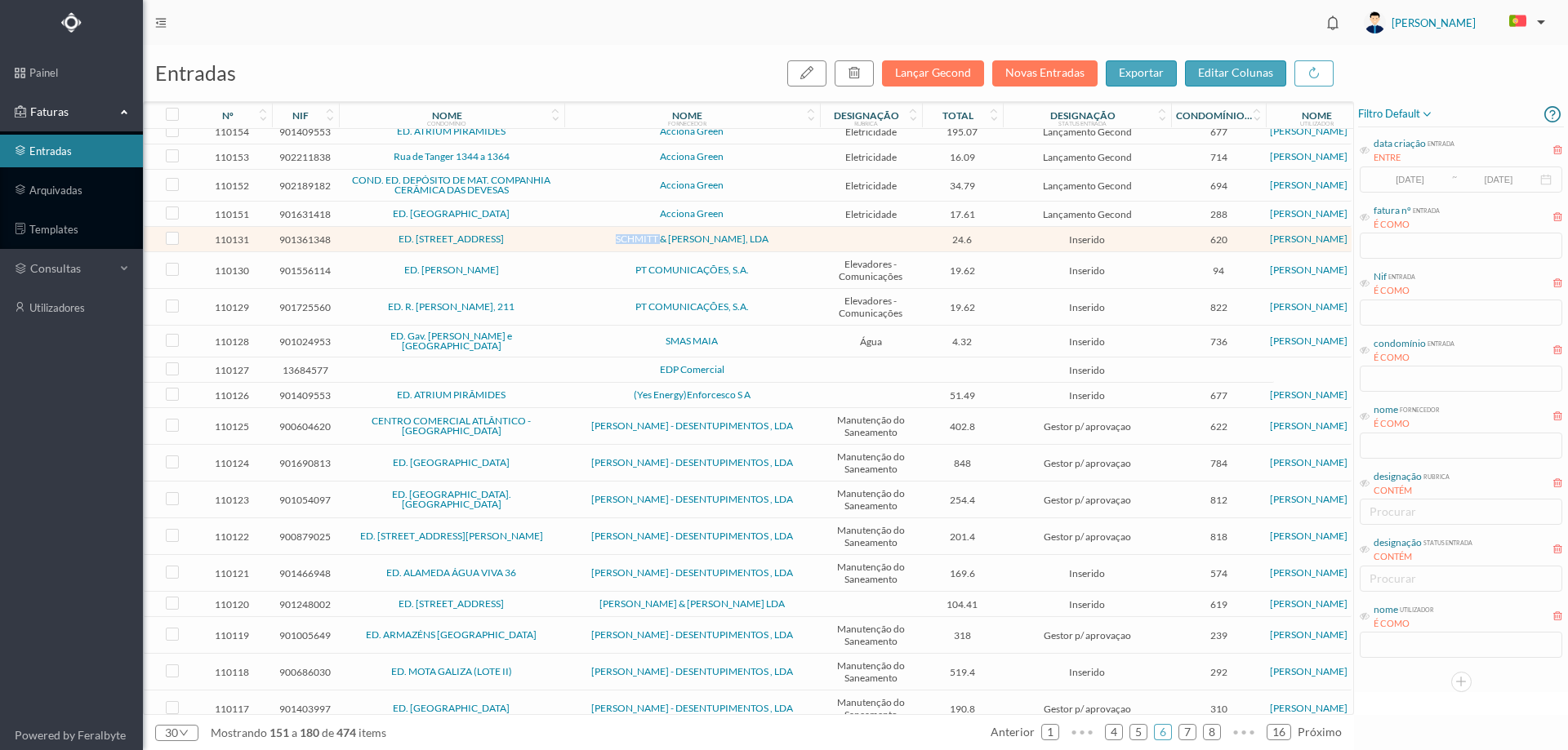
click at [567, 242] on td "SCHMITT & JONH ELEVADORES, LDA" at bounding box center [693, 240] width 256 height 26
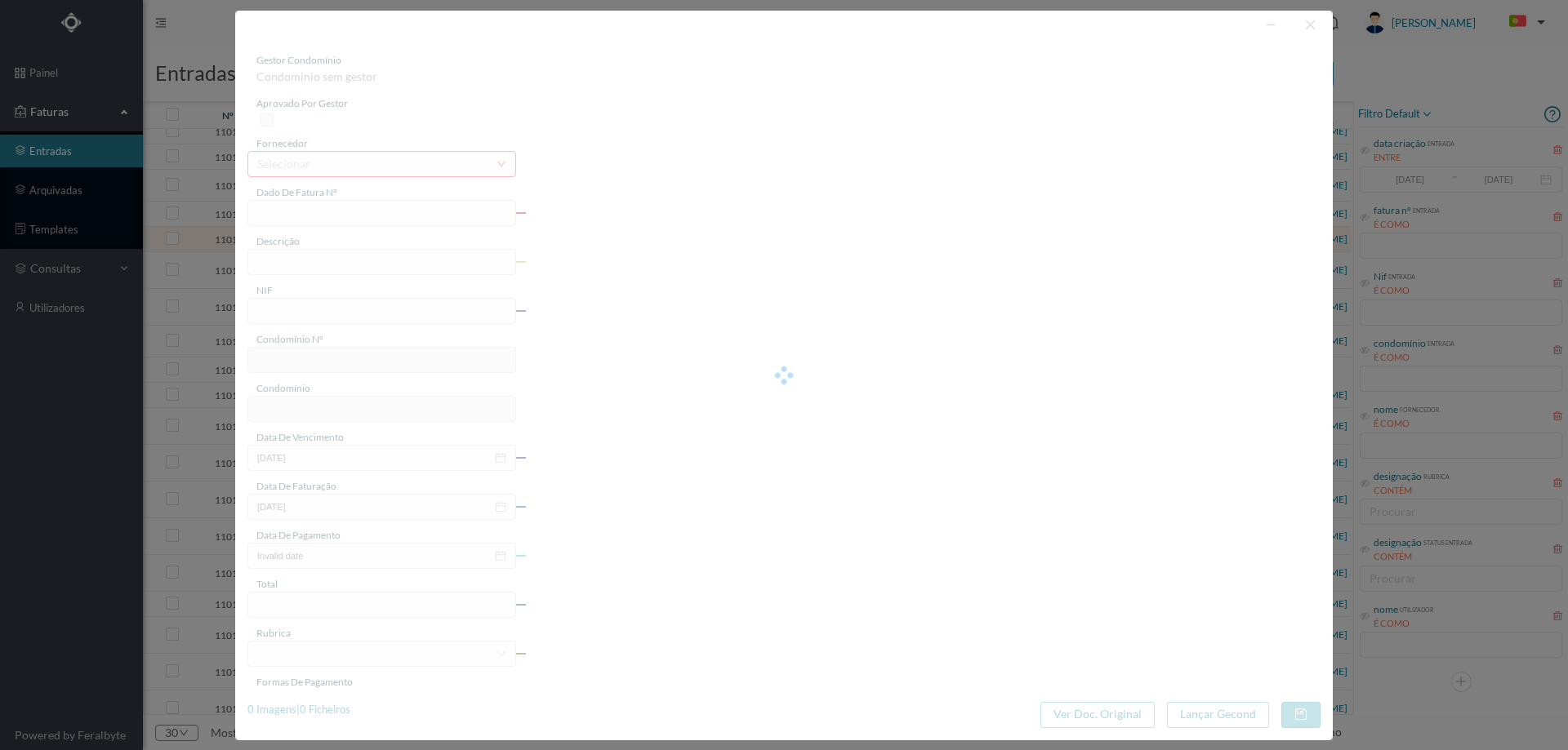
type input "FT FTSV25/26987"
type input "901361348"
type input "Invalid date"
type input "01-08-2025"
type input "24.60"
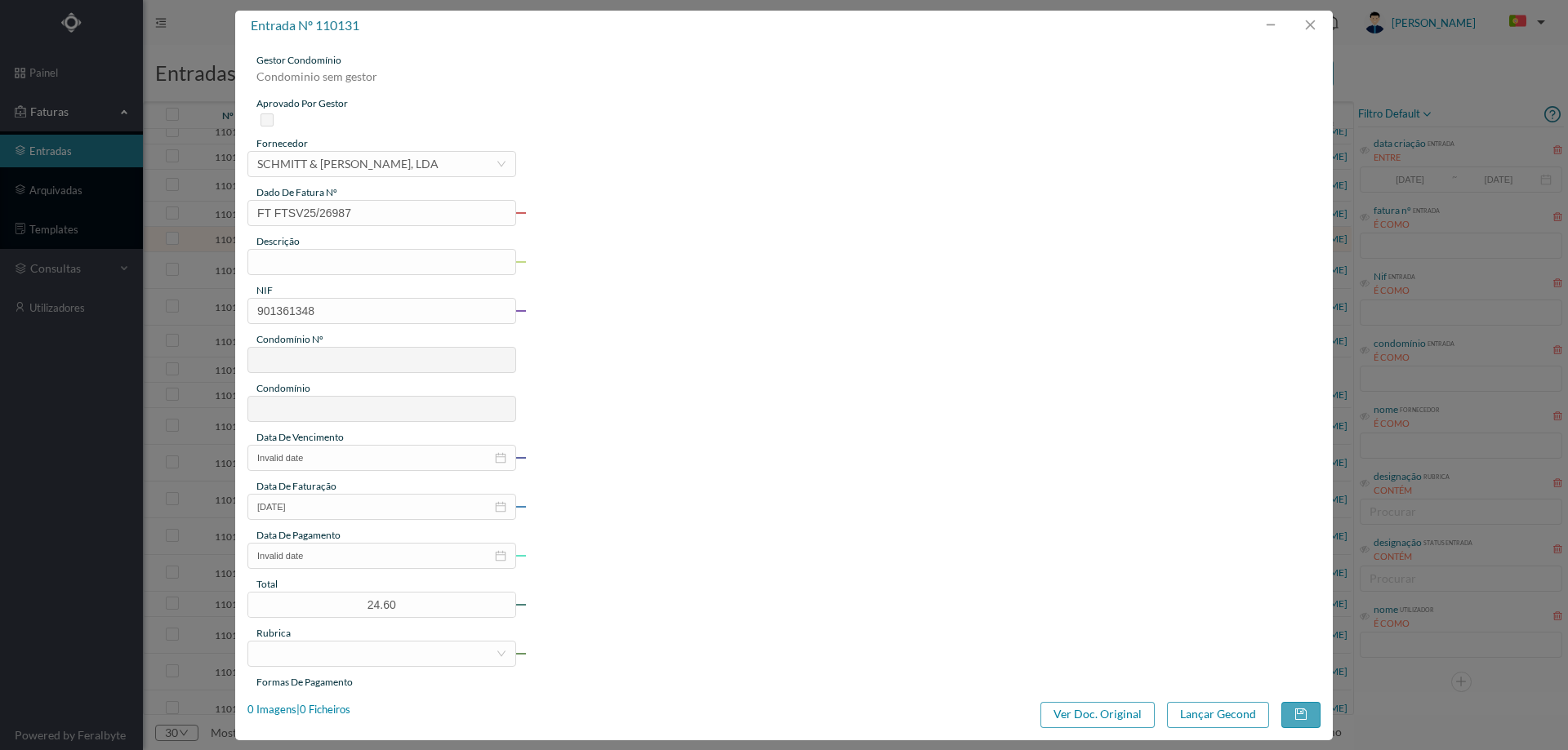
type input "620"
type input "ED. RUA CRUZ MALPIQUE Nº 115"
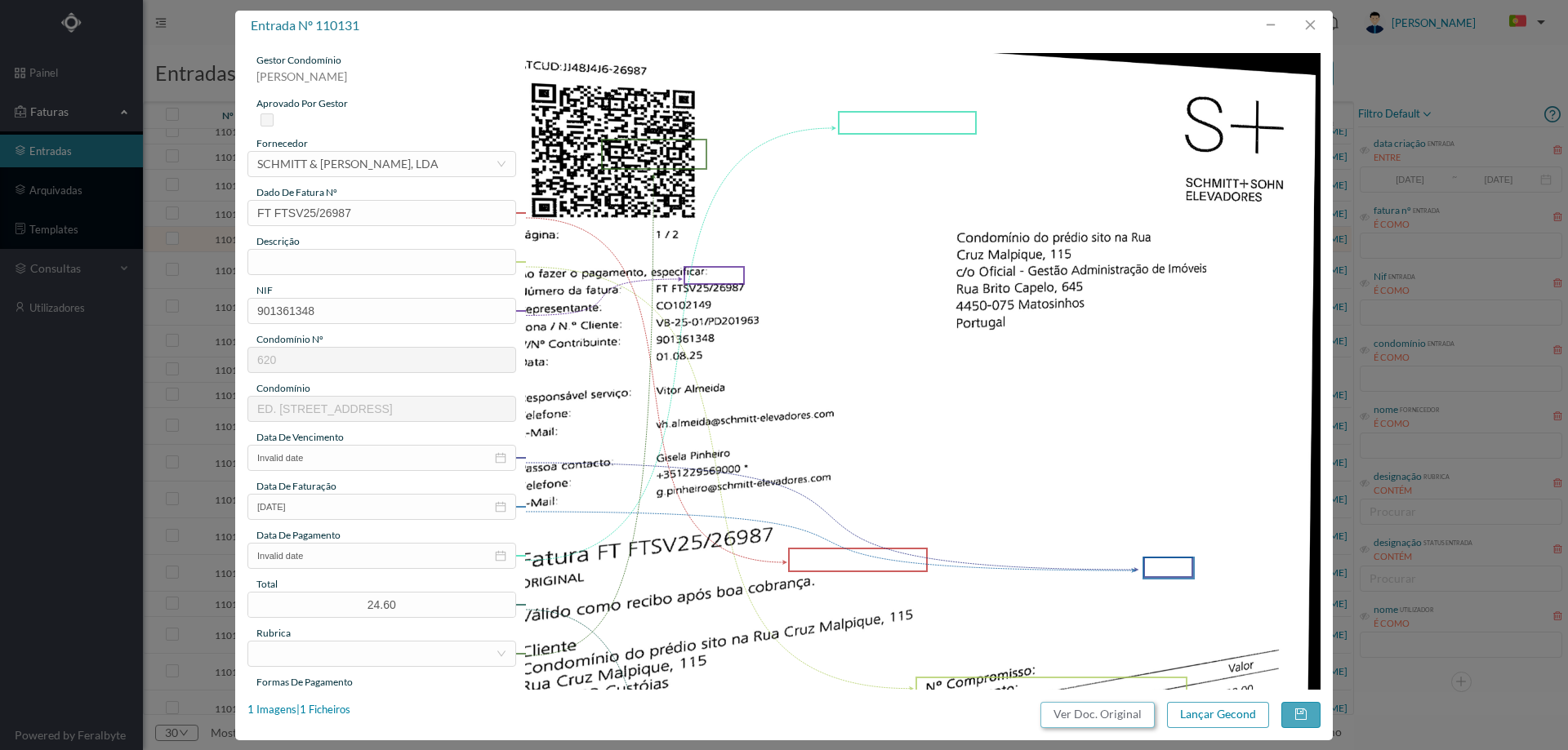
click at [1147, 713] on button "Ver Doc. Original" at bounding box center [1097, 715] width 115 height 27
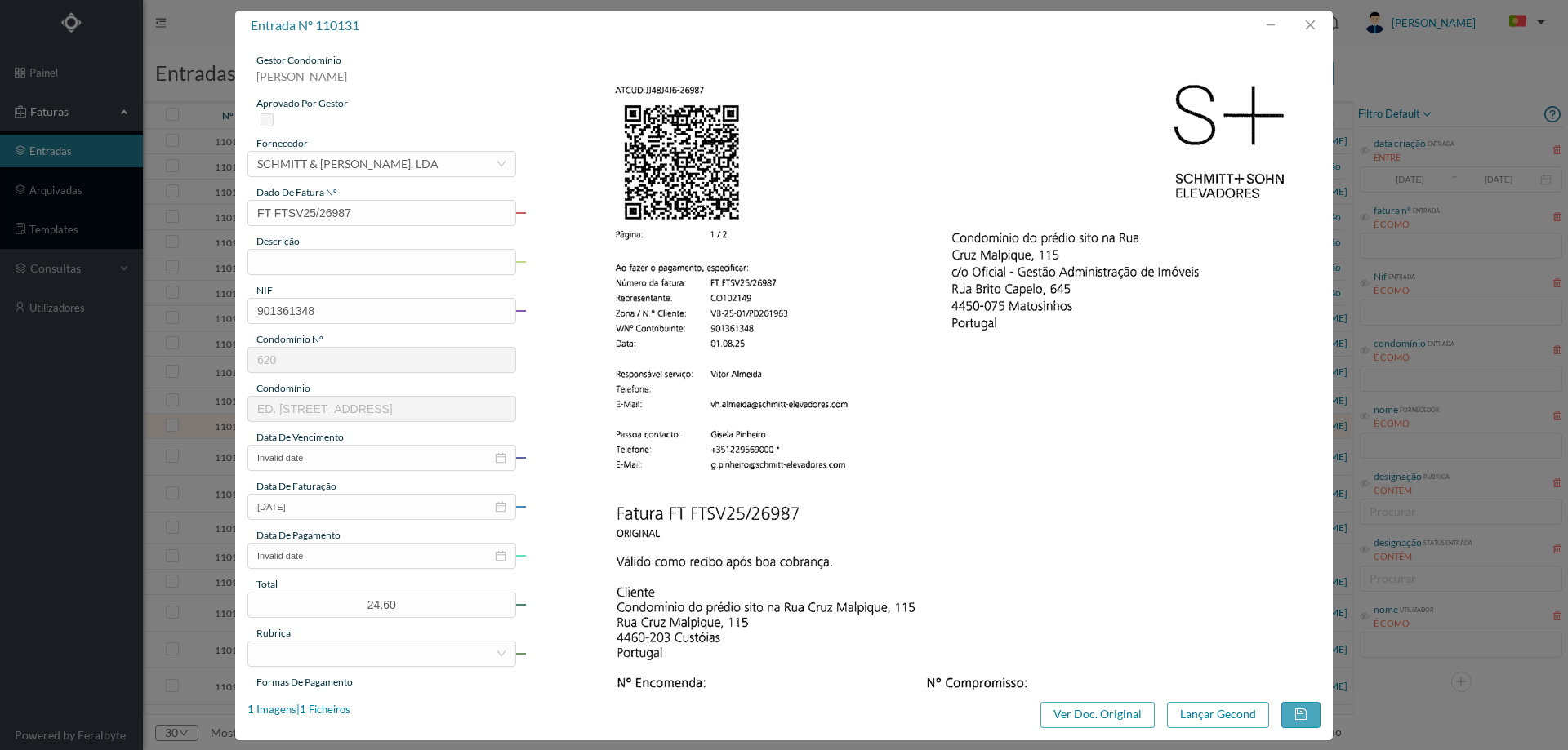
scroll to position [187, 0]
click at [354, 266] on input "text" at bounding box center [382, 262] width 269 height 27
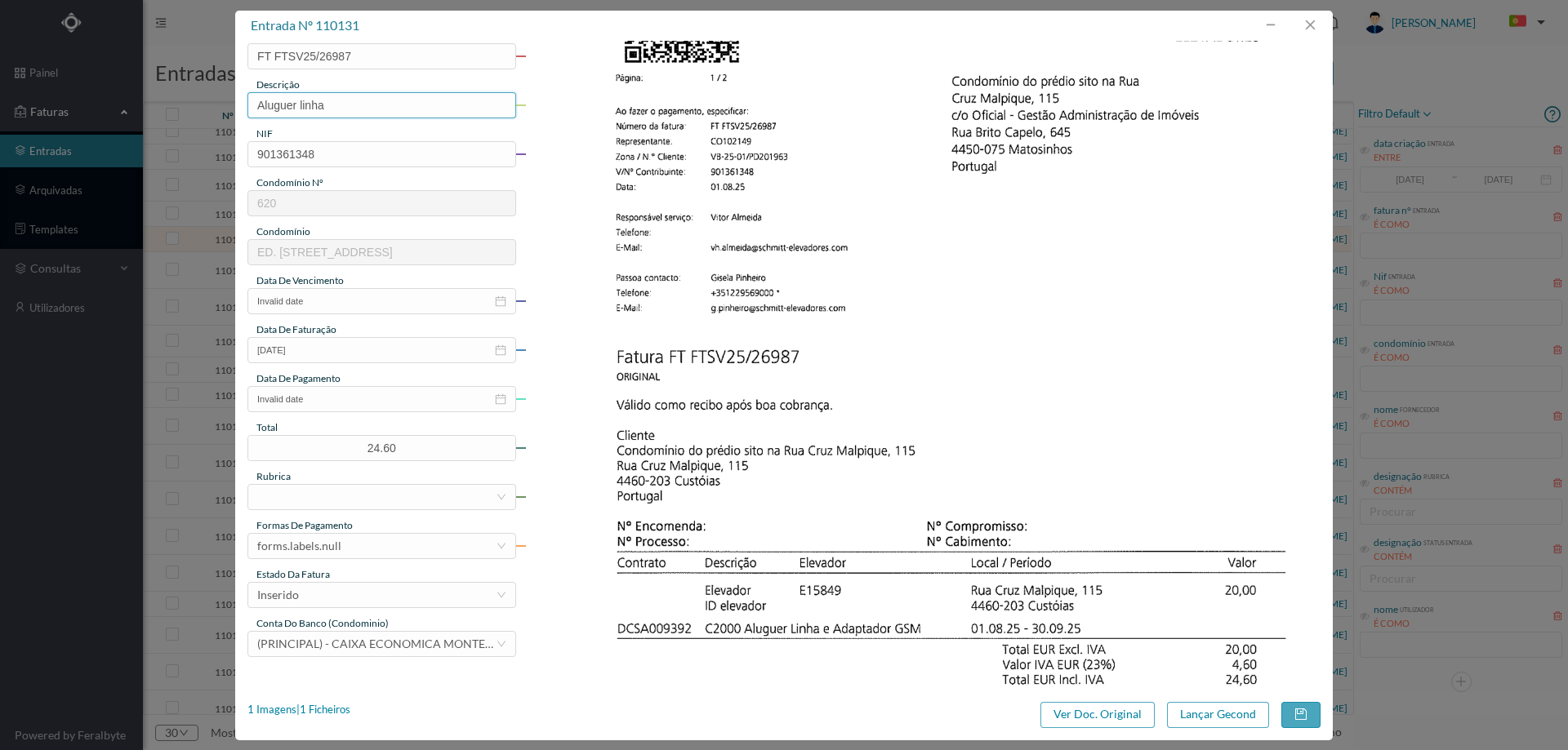
scroll to position [163, 0]
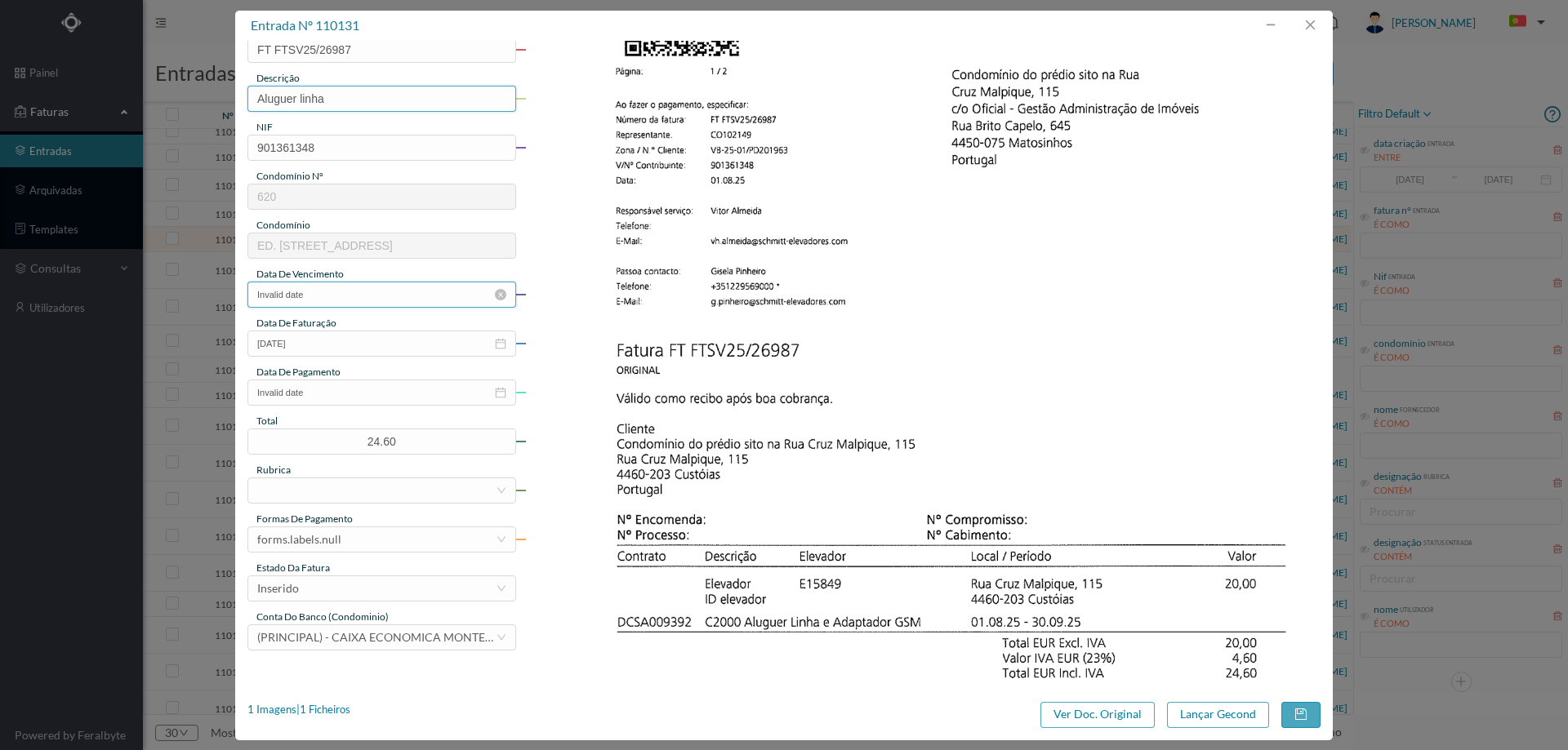
type input "Aluguer linha"
click at [356, 299] on input "Invalid date" at bounding box center [382, 295] width 269 height 27
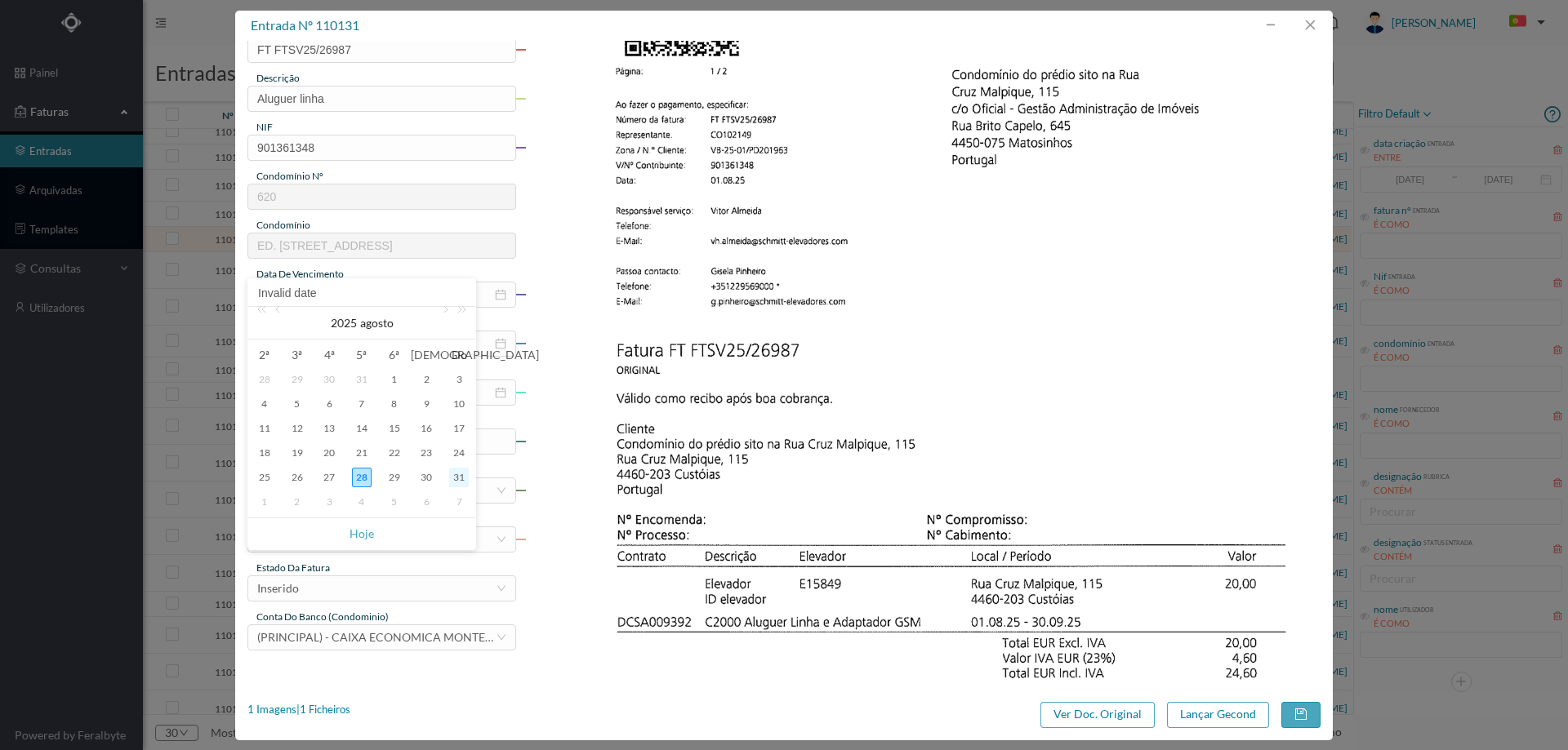
click at [459, 481] on div "31" at bounding box center [459, 477] width 20 height 20
type input "[DATE]"
click at [497, 388] on icon "icon: close-circle" at bounding box center [500, 393] width 11 height 11
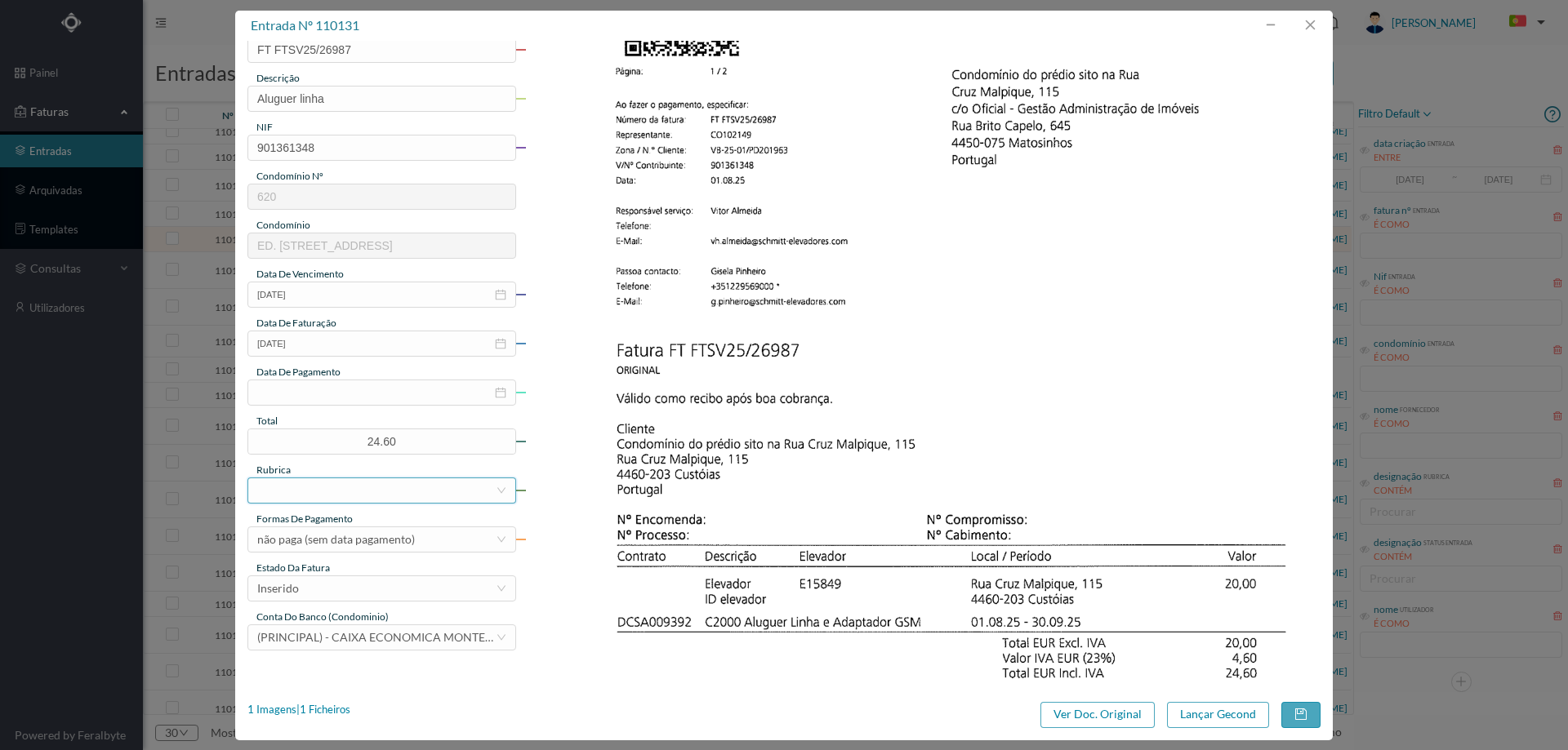
click at [357, 494] on div at bounding box center [377, 491] width 239 height 25
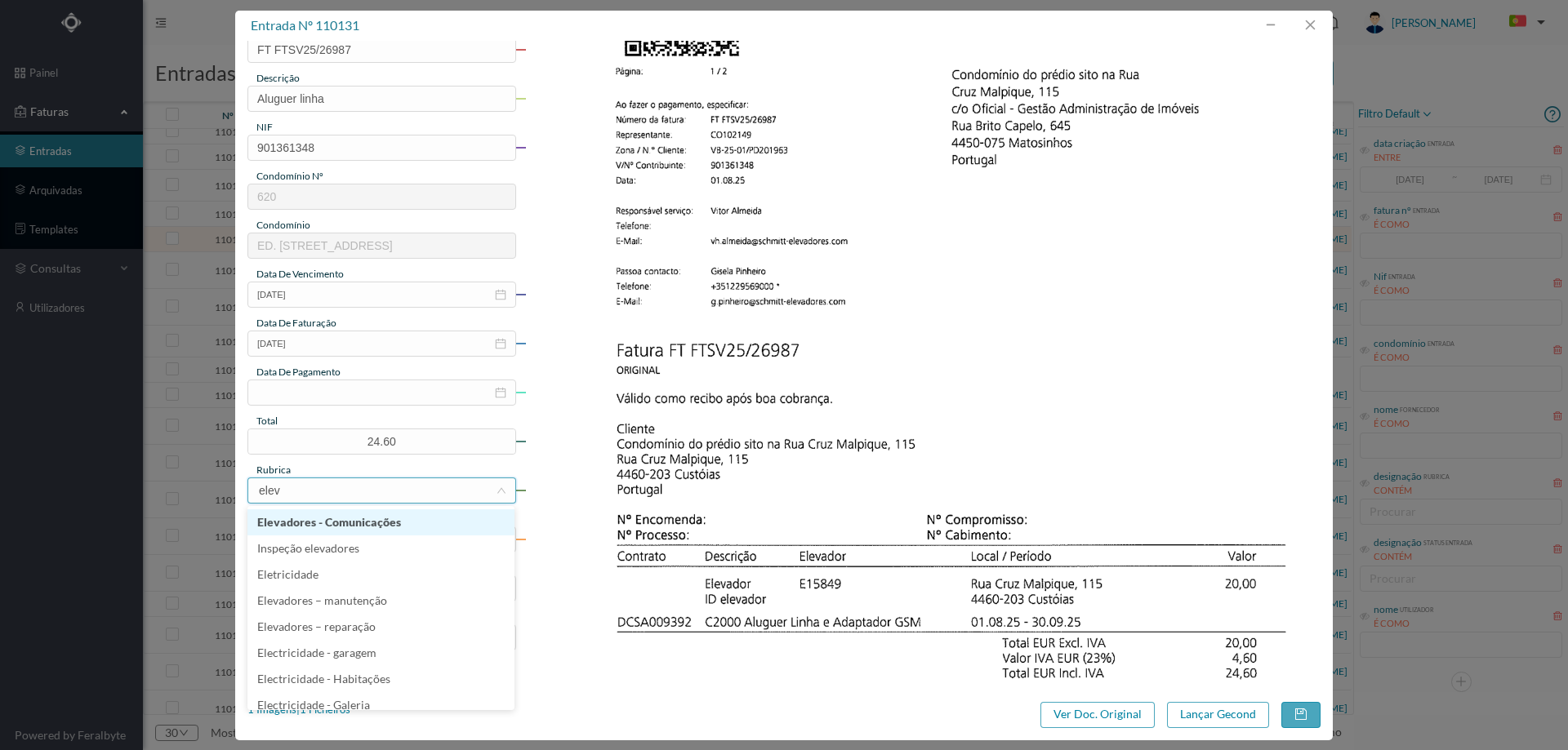
type input "eleva"
click at [377, 523] on li "Elevadores - Comunicações" at bounding box center [381, 523] width 267 height 27
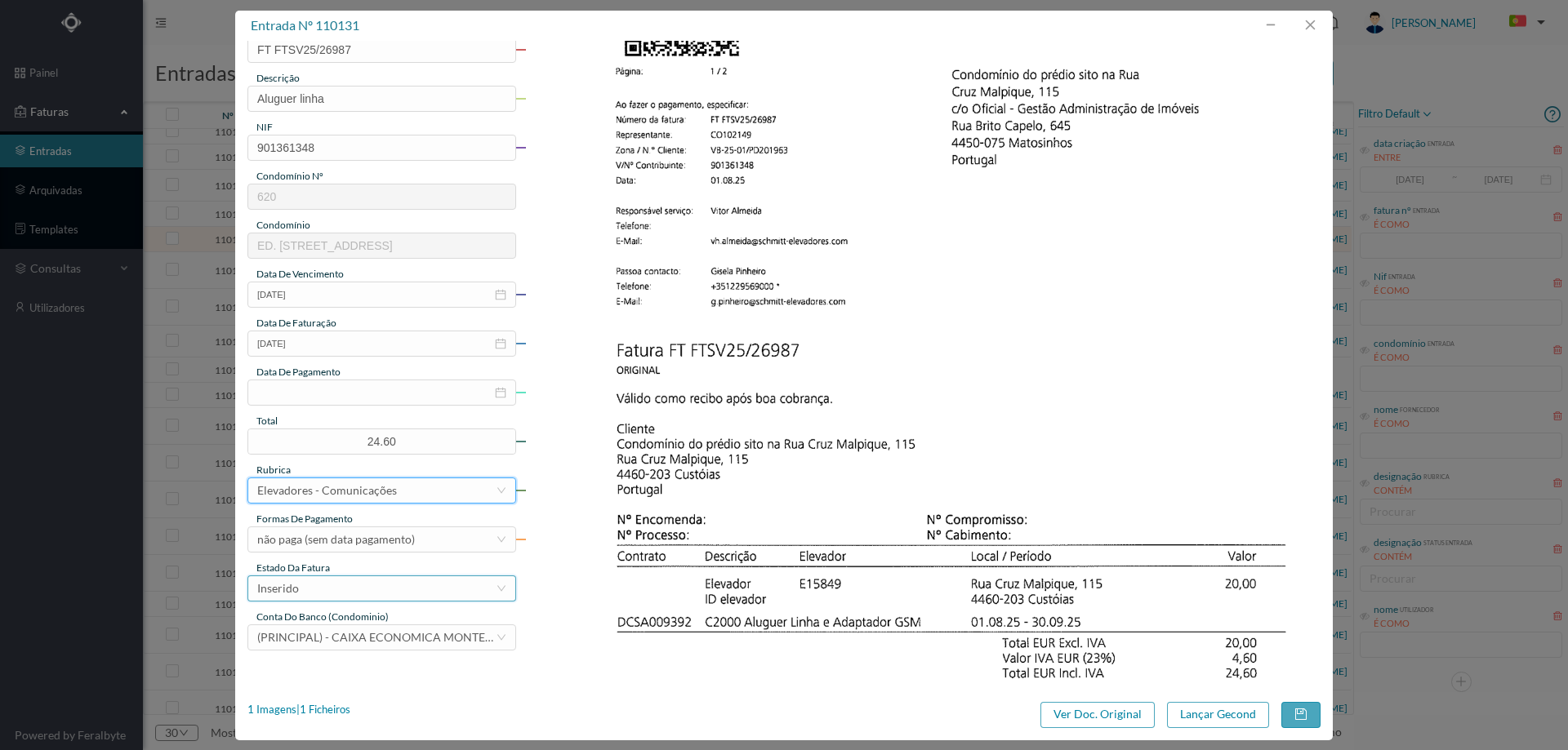
click at [357, 593] on div "Inserido" at bounding box center [377, 589] width 239 height 25
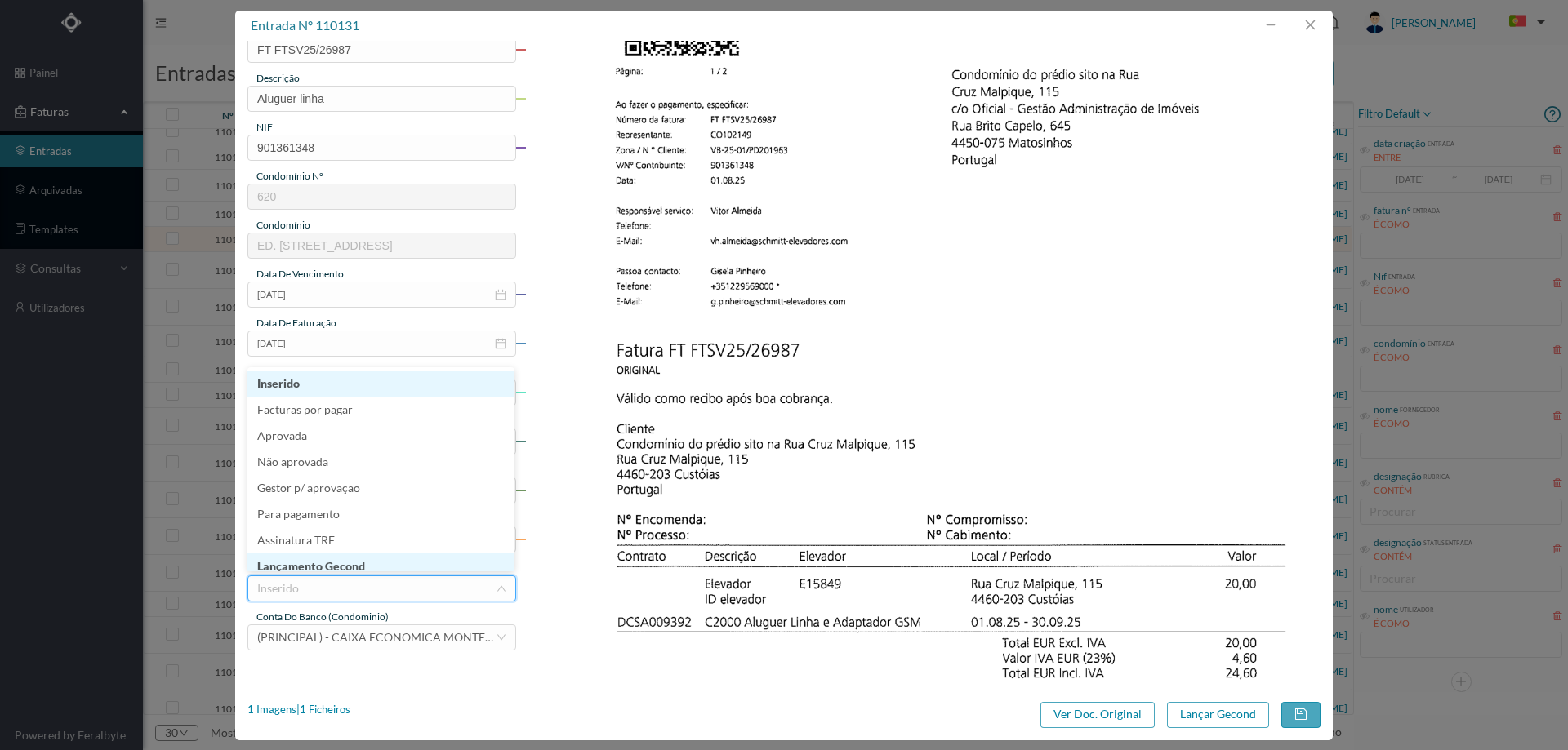
scroll to position [9, 0]
click at [369, 563] on li "Lançamento Gecond" at bounding box center [381, 559] width 267 height 27
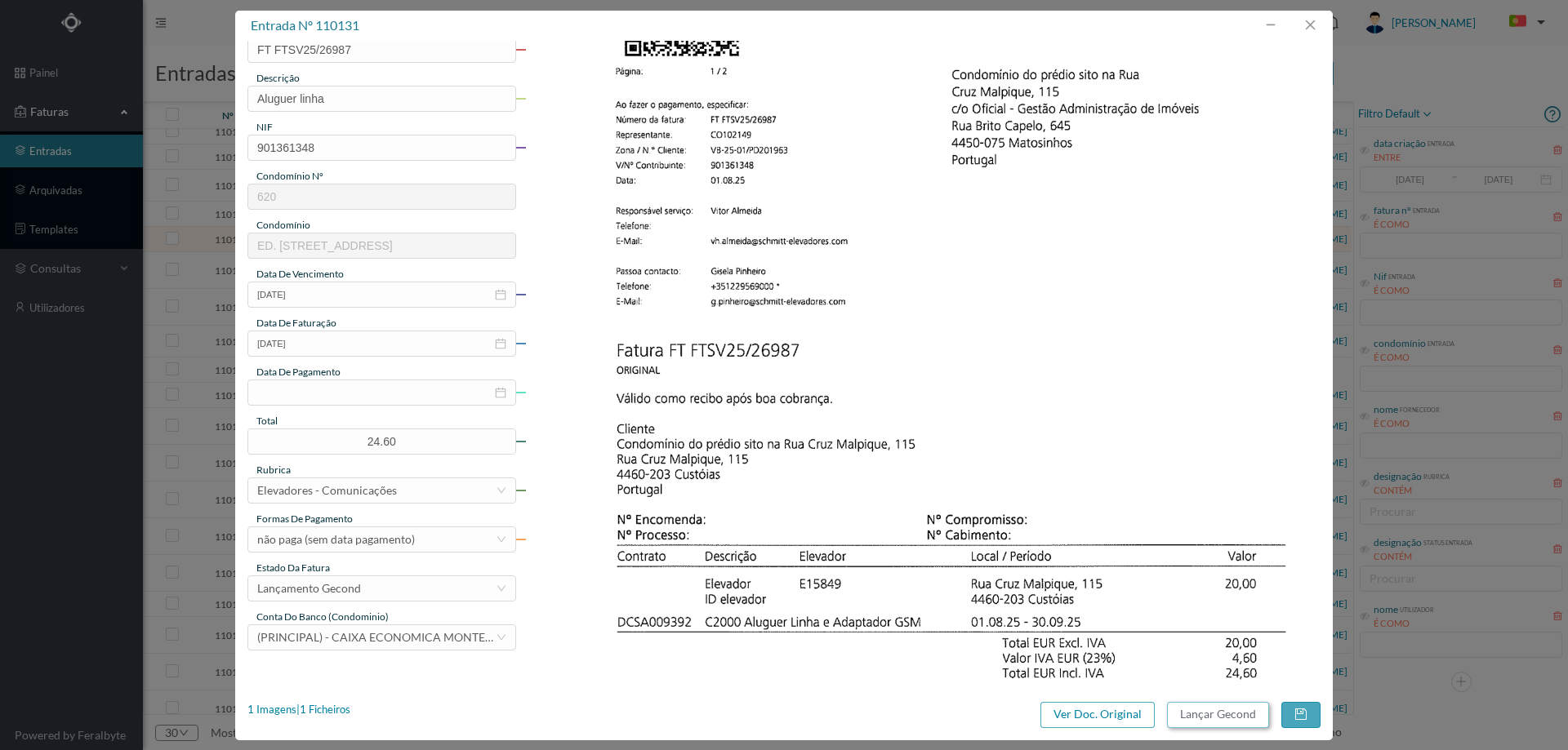
click at [1196, 717] on button "Lançar Gecond" at bounding box center [1218, 715] width 102 height 27
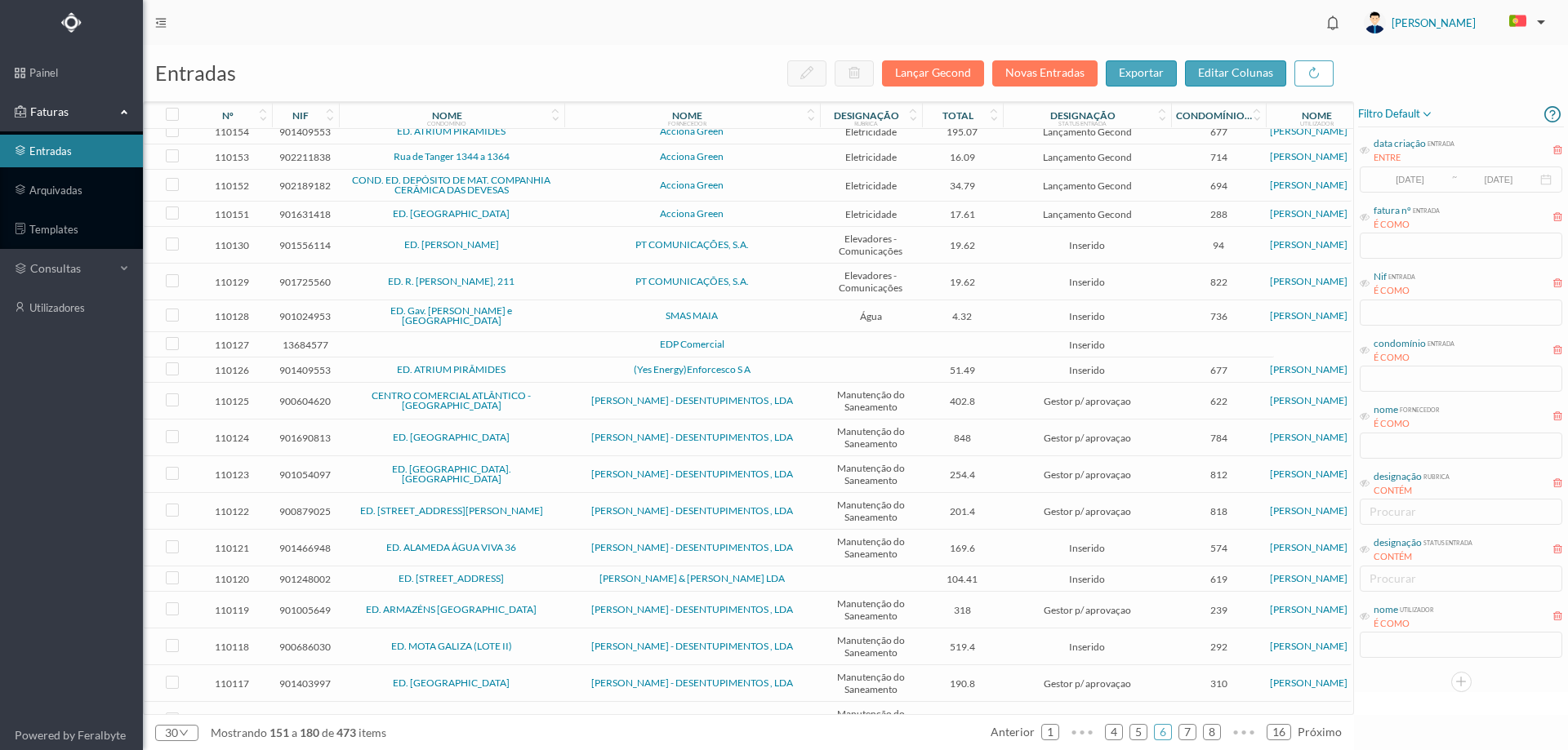
click at [585, 247] on span "PT COMUNICAÇÕES, S.A." at bounding box center [692, 244] width 247 height 9
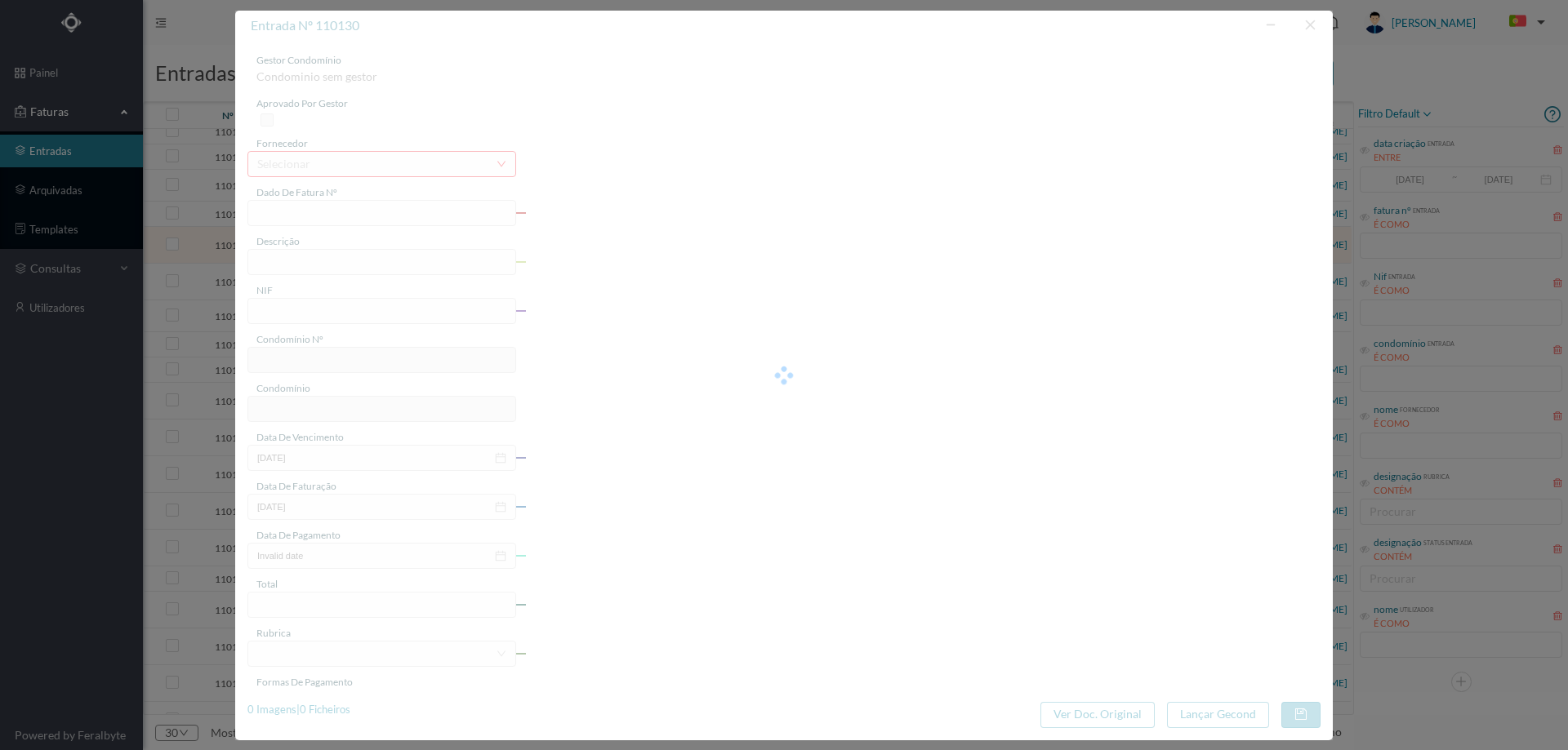
type input "FT A/847116671"
type input "COMUNICAÇÃO ELEVADORES"
type input "901556114"
type input "Invalid date"
type input "2025-08-05"
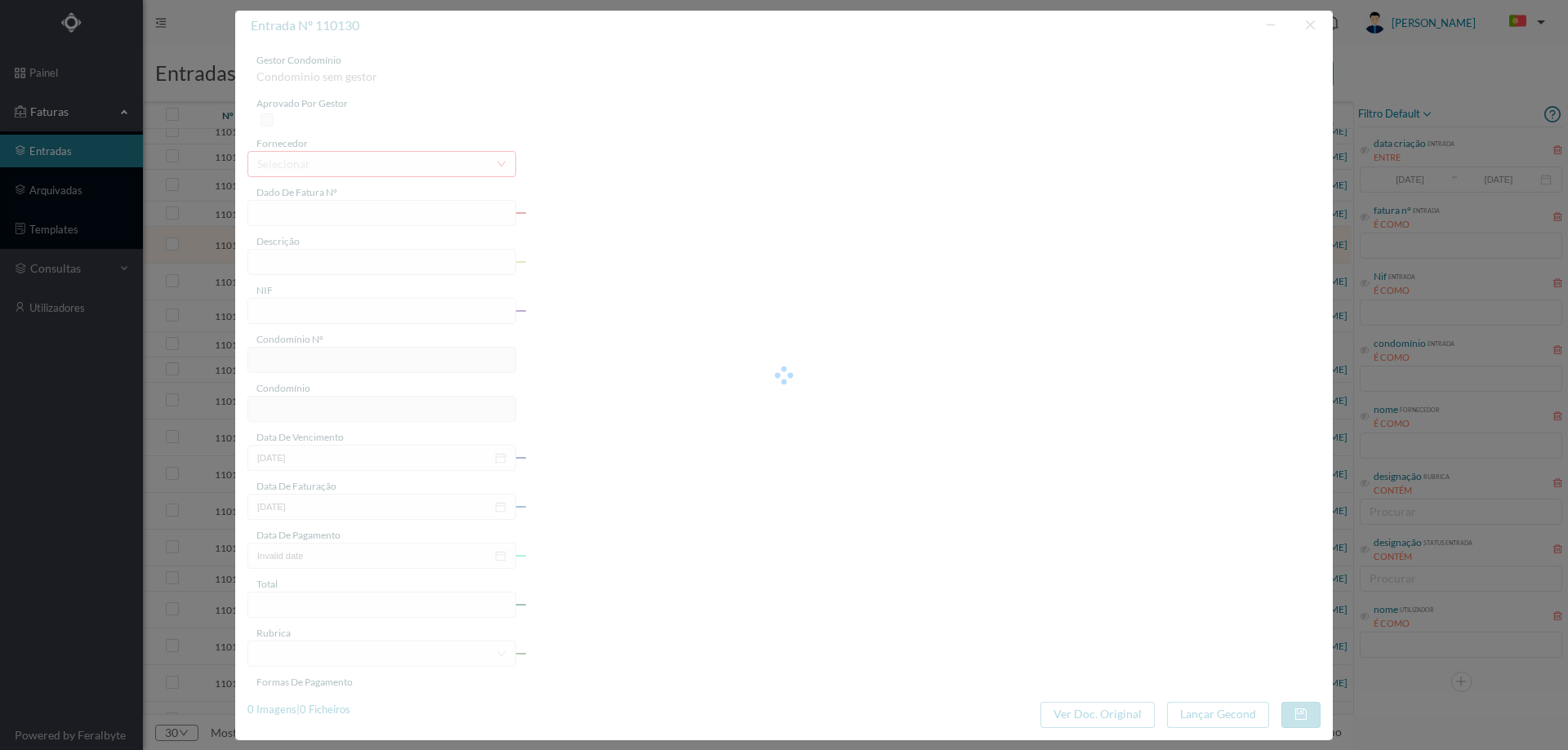
type input "2027-08-20"
type input "19.62"
type input "94"
type input "ED. ANTÓNIO DOMINGOS DOS SANTOS"
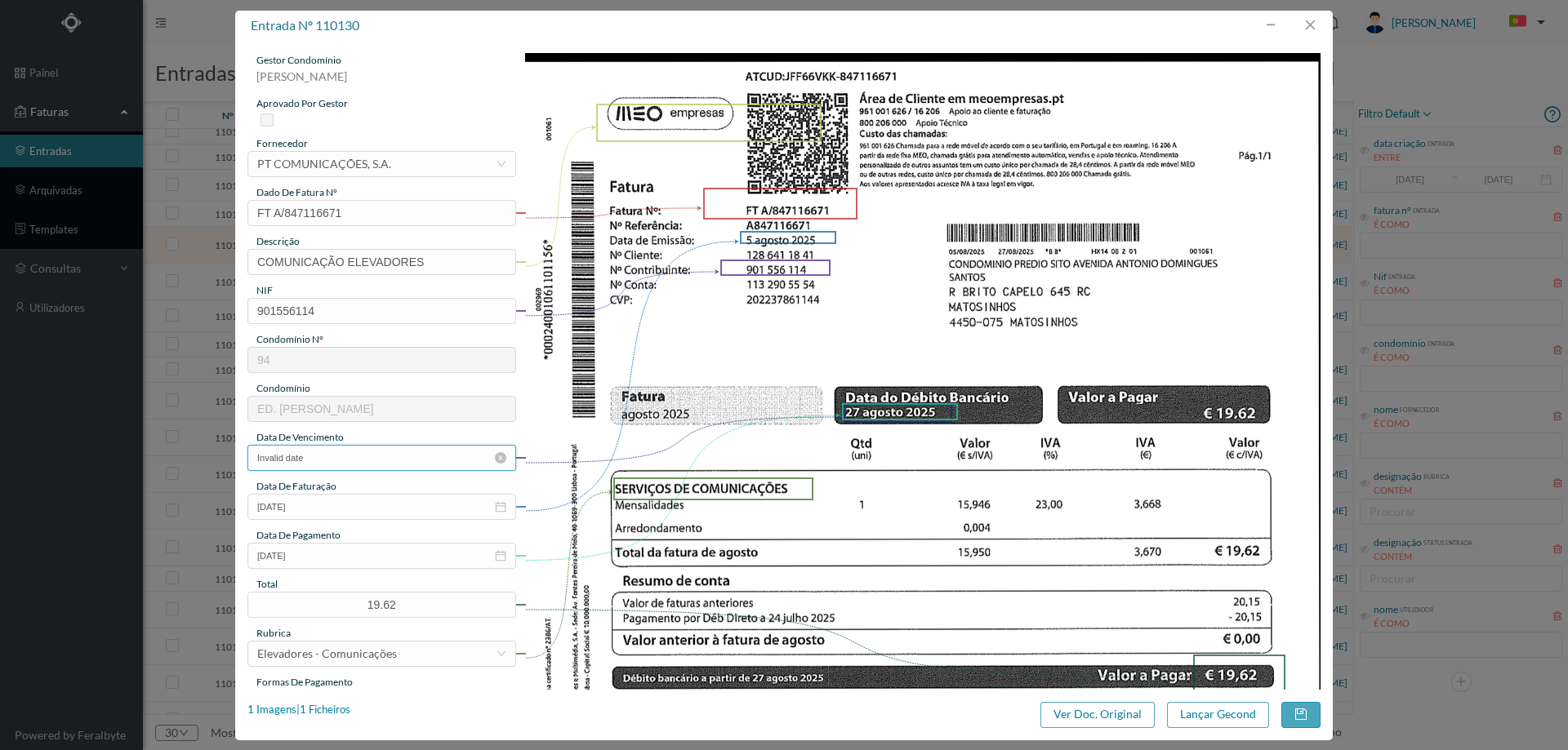
click at [347, 459] on input "Invalid date" at bounding box center [382, 458] width 269 height 27
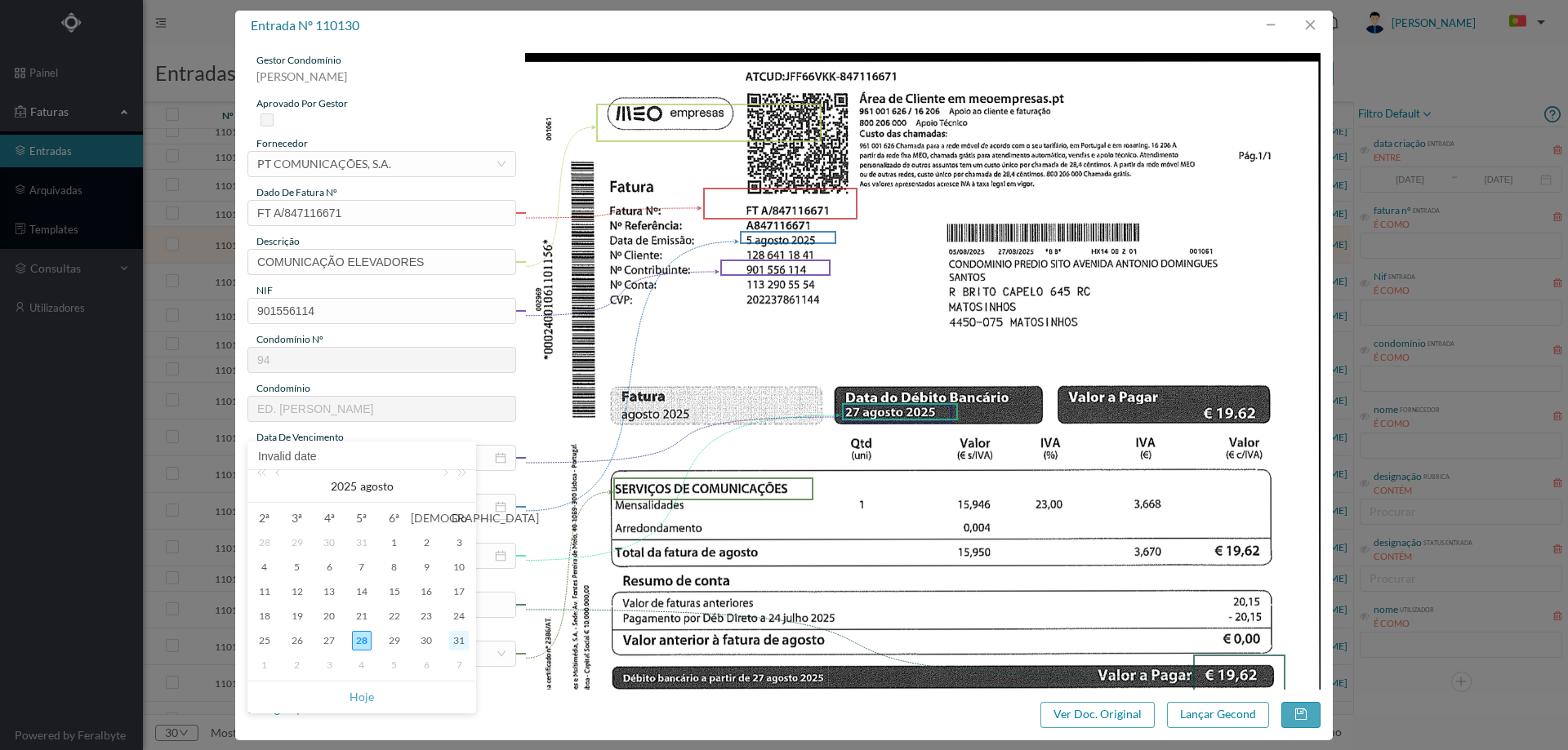
click at [460, 640] on div "31" at bounding box center [459, 640] width 20 height 20
type input "31-08-2025"
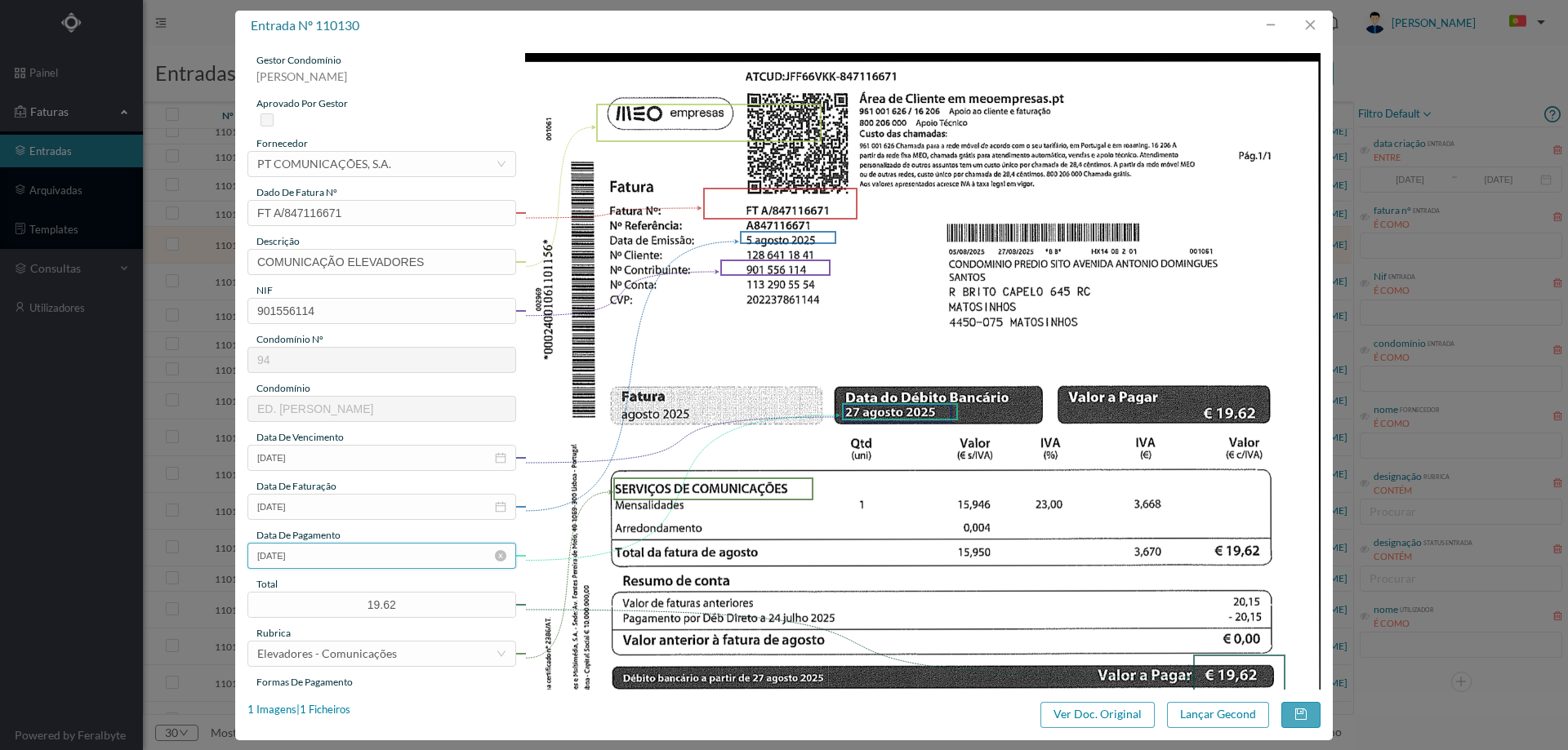
click at [351, 557] on input "2027-08-20" at bounding box center [382, 556] width 269 height 27
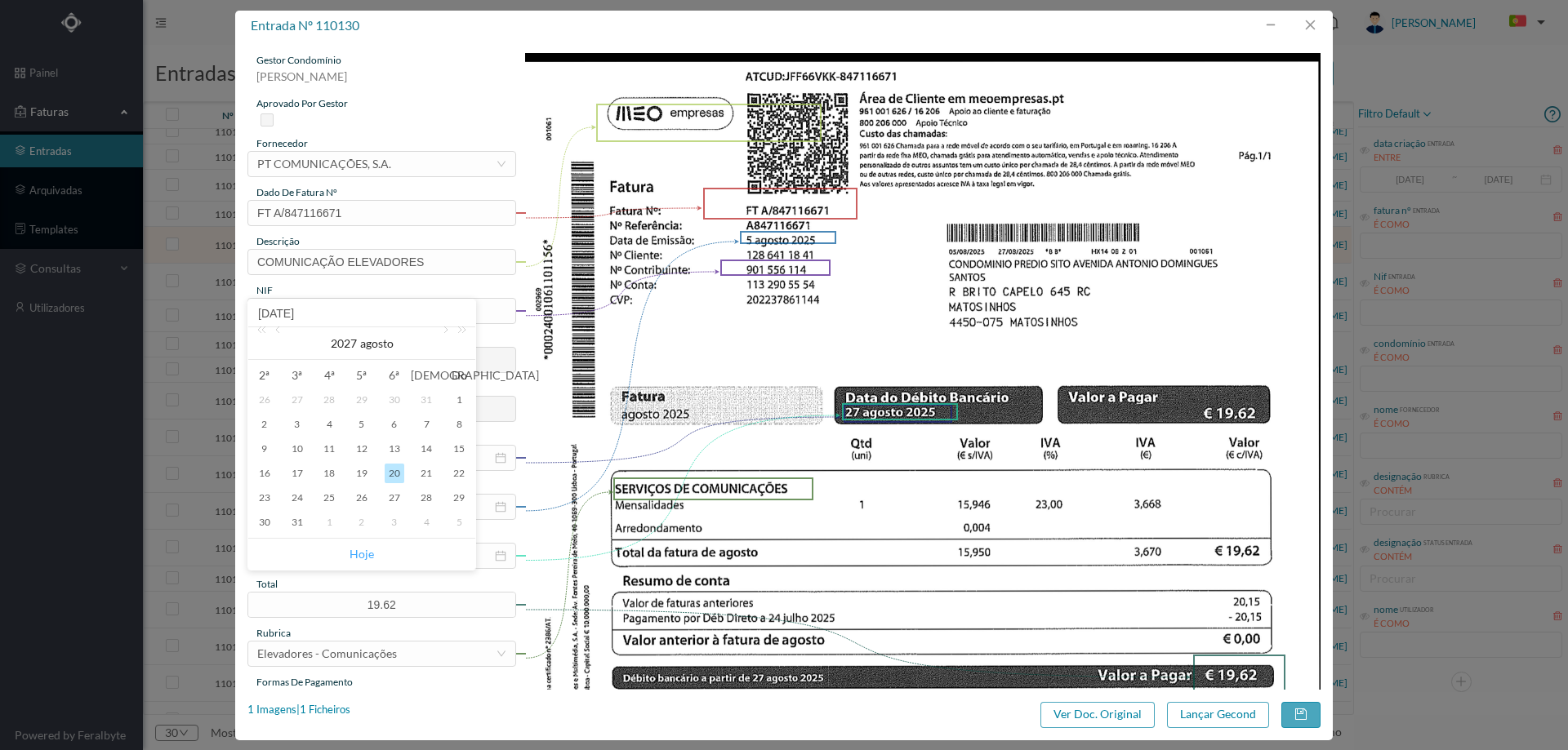
click at [355, 553] on link "Hoje" at bounding box center [362, 554] width 25 height 31
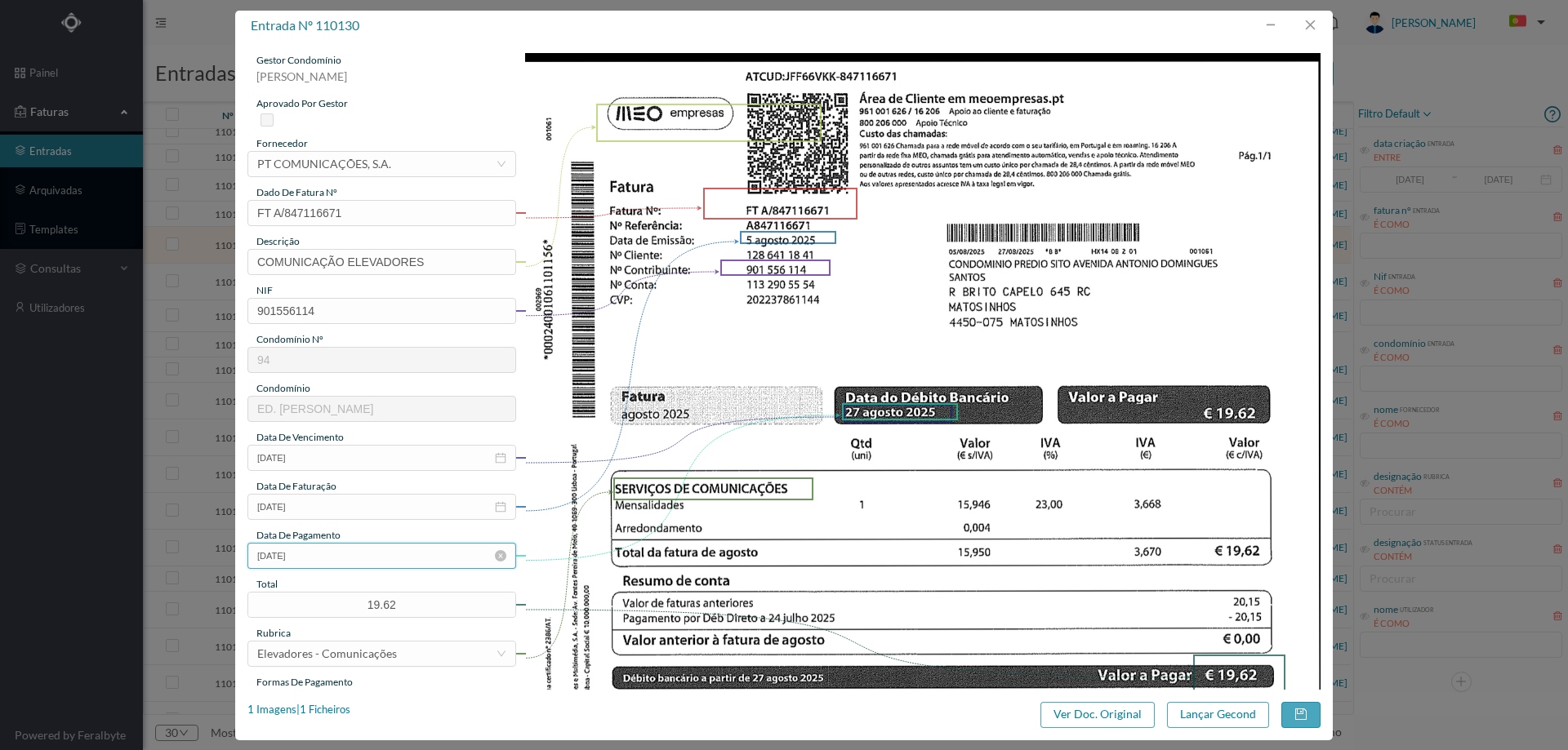
click at [355, 557] on input "[DATE]" at bounding box center [382, 556] width 269 height 27
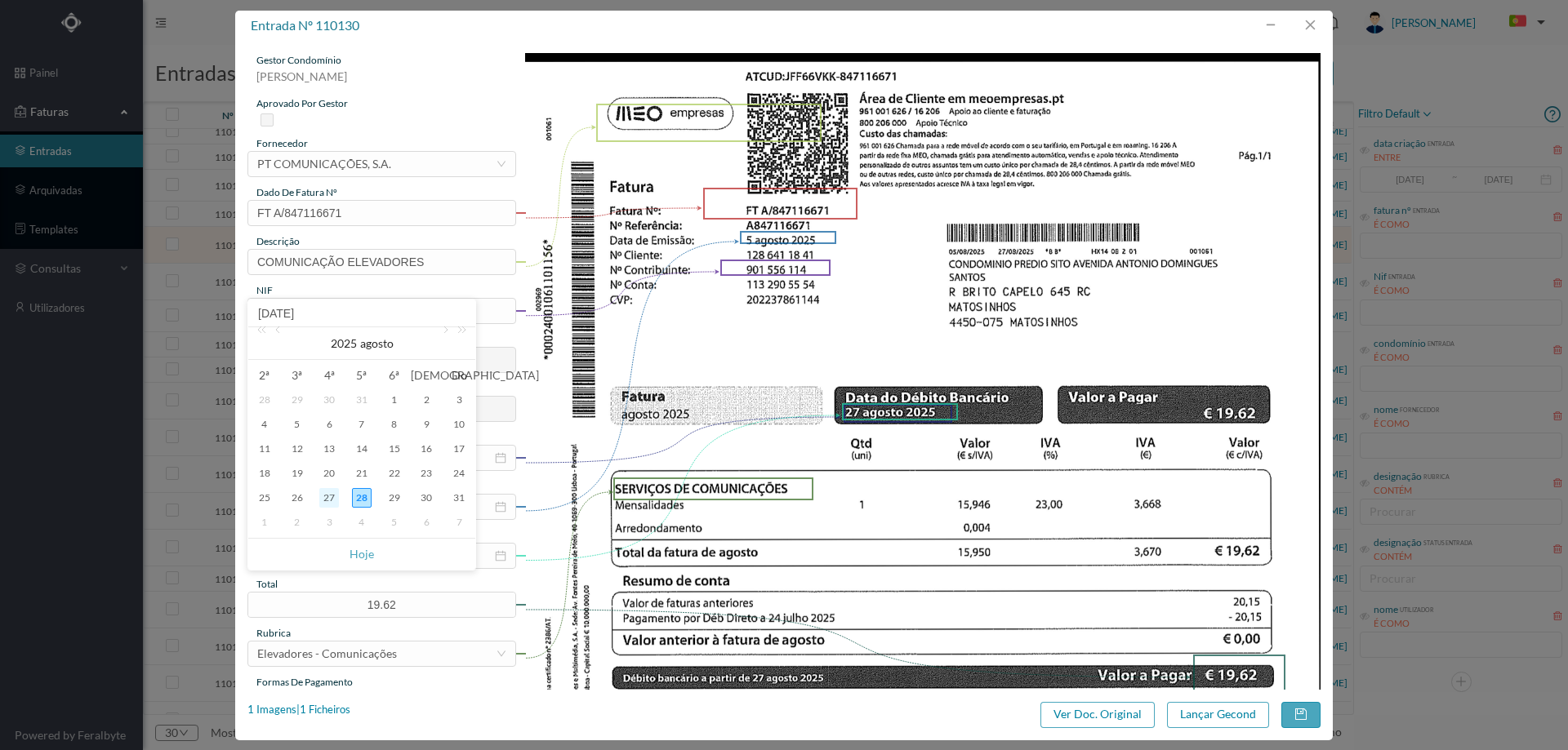
click at [329, 496] on div "27" at bounding box center [329, 497] width 20 height 20
type input "2025-08-27"
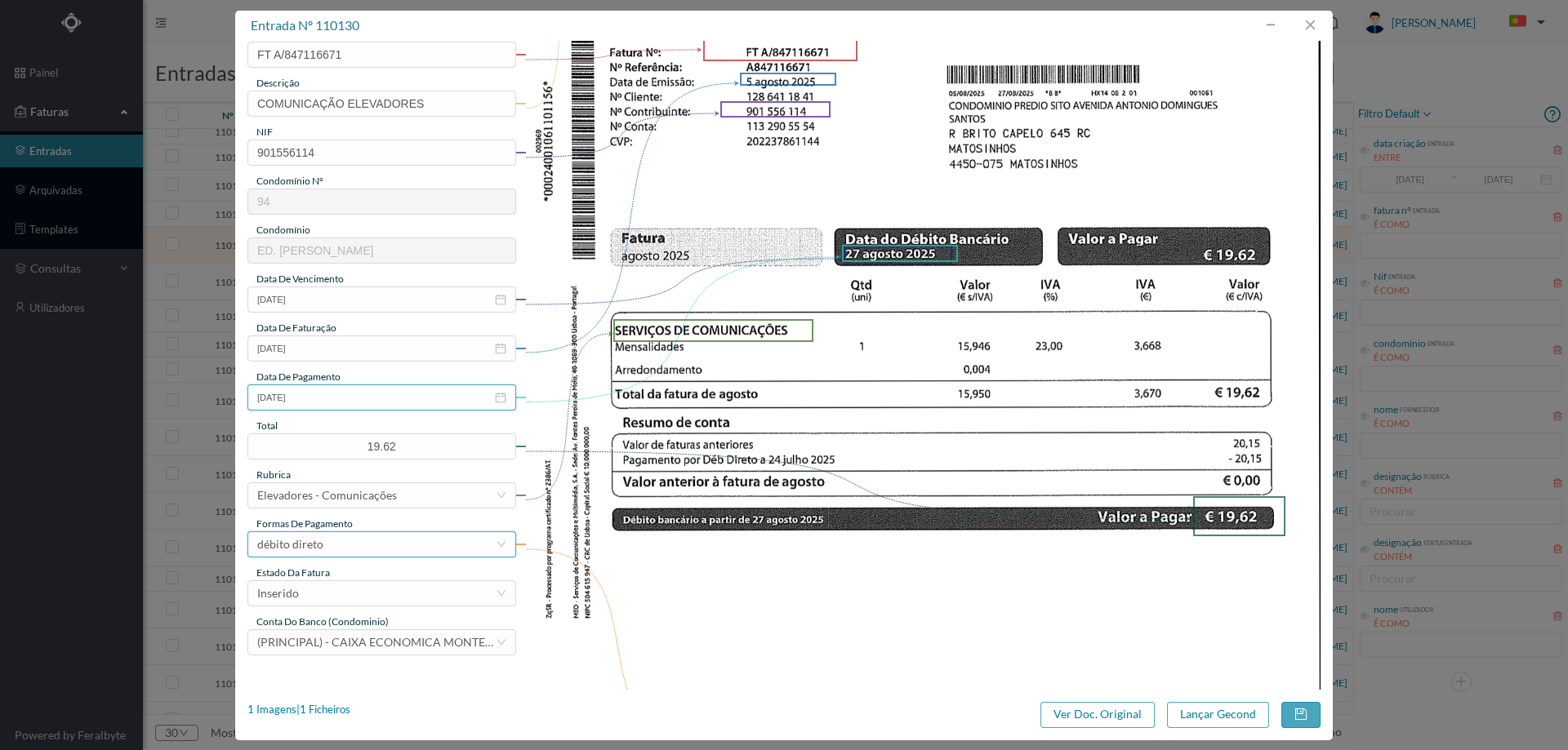
scroll to position [245, 0]
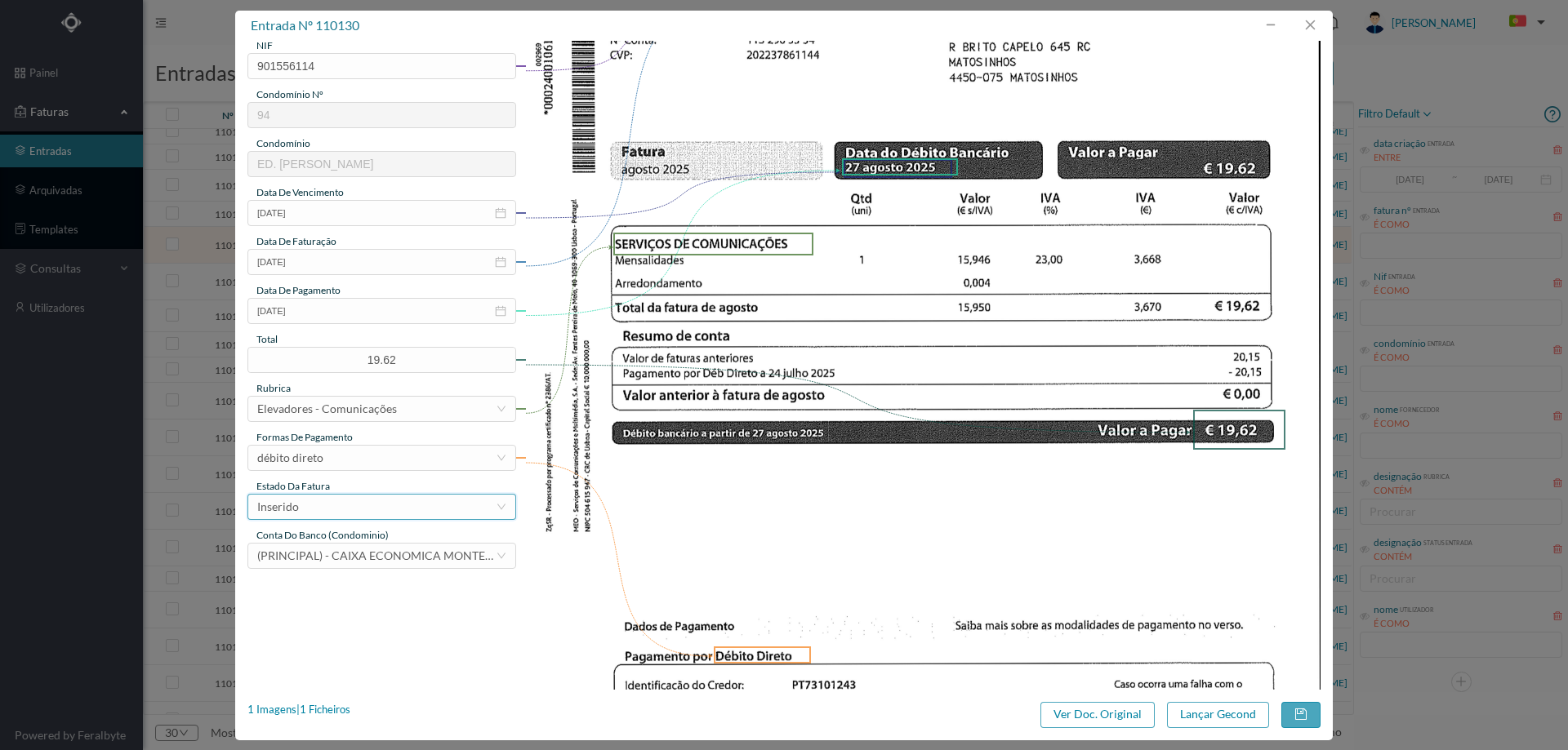
click at [340, 516] on div "Inserido" at bounding box center [377, 507] width 239 height 25
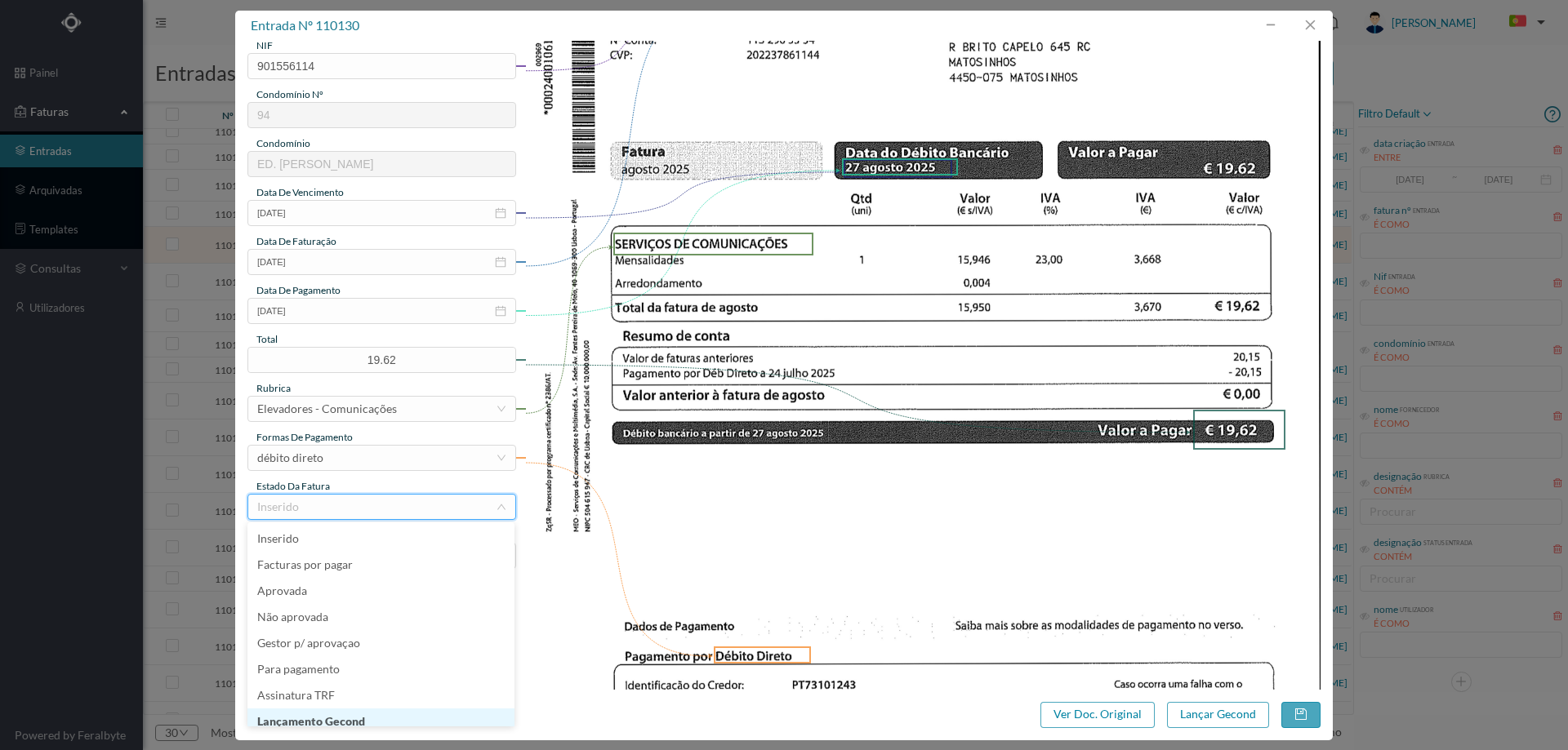
scroll to position [9, 0]
click at [369, 716] on li "Lançamento Gecond" at bounding box center [381, 714] width 267 height 27
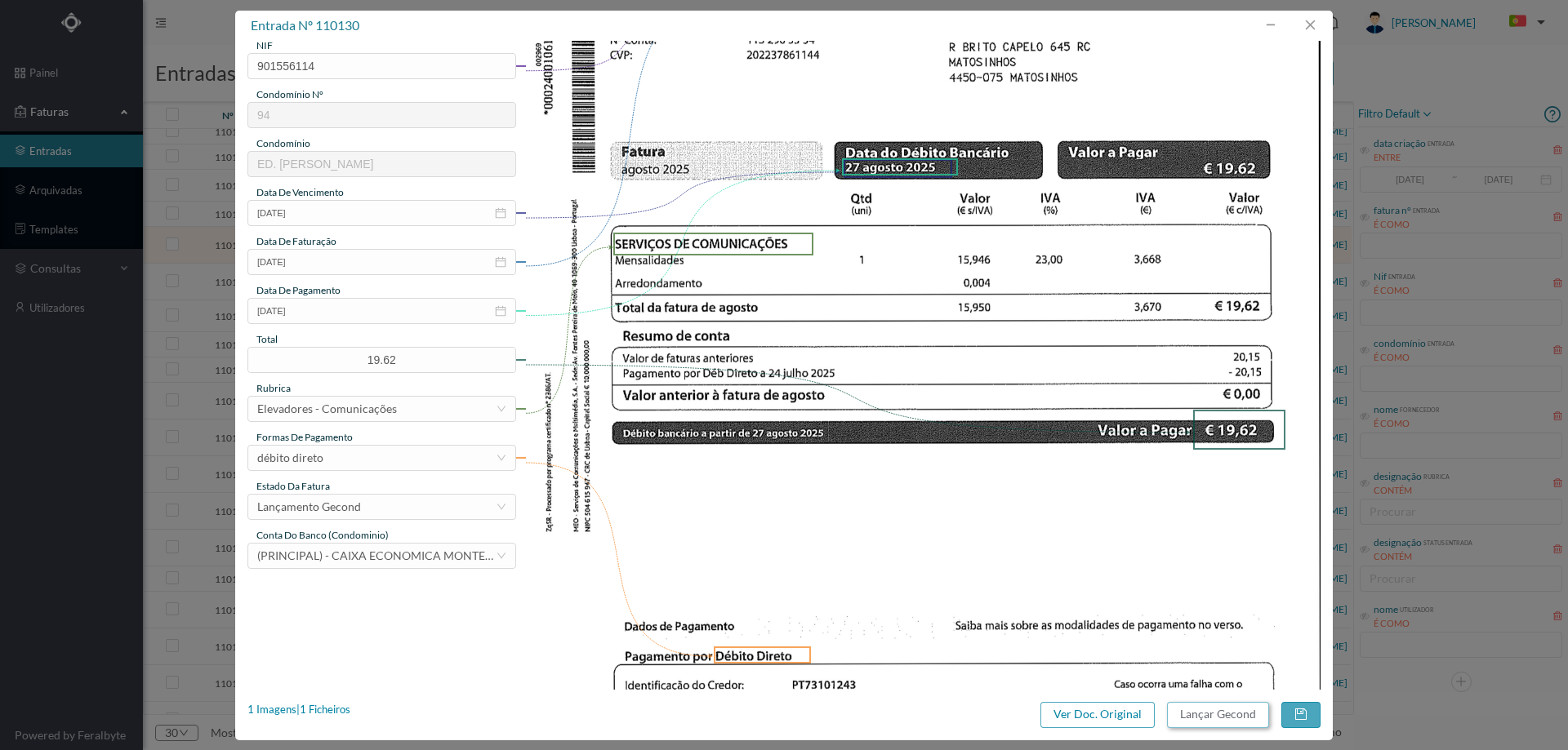
click at [1174, 722] on button "Lançar Gecond" at bounding box center [1218, 715] width 102 height 27
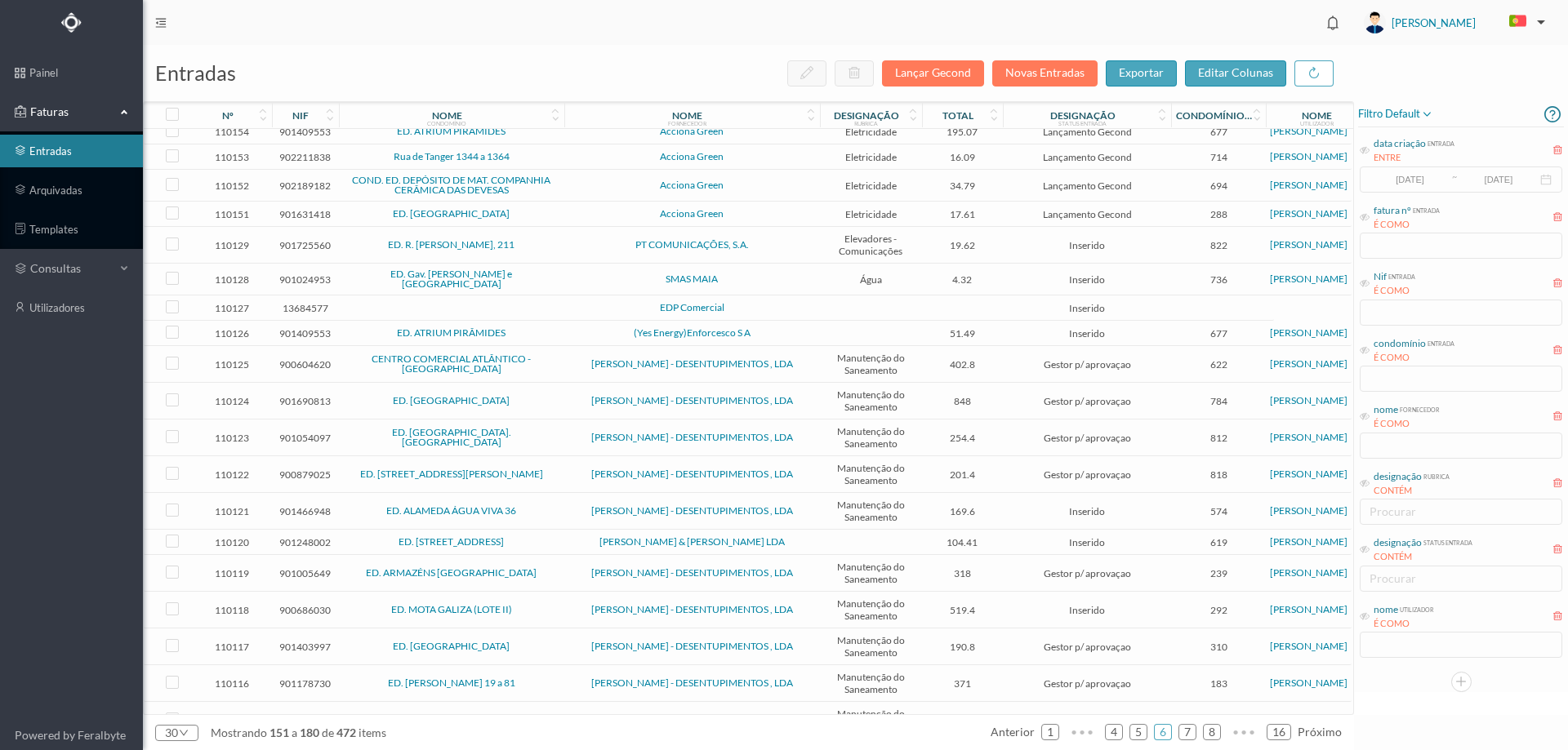
click at [583, 250] on span "PT COMUNICAÇÕES, S.A." at bounding box center [692, 244] width 247 height 9
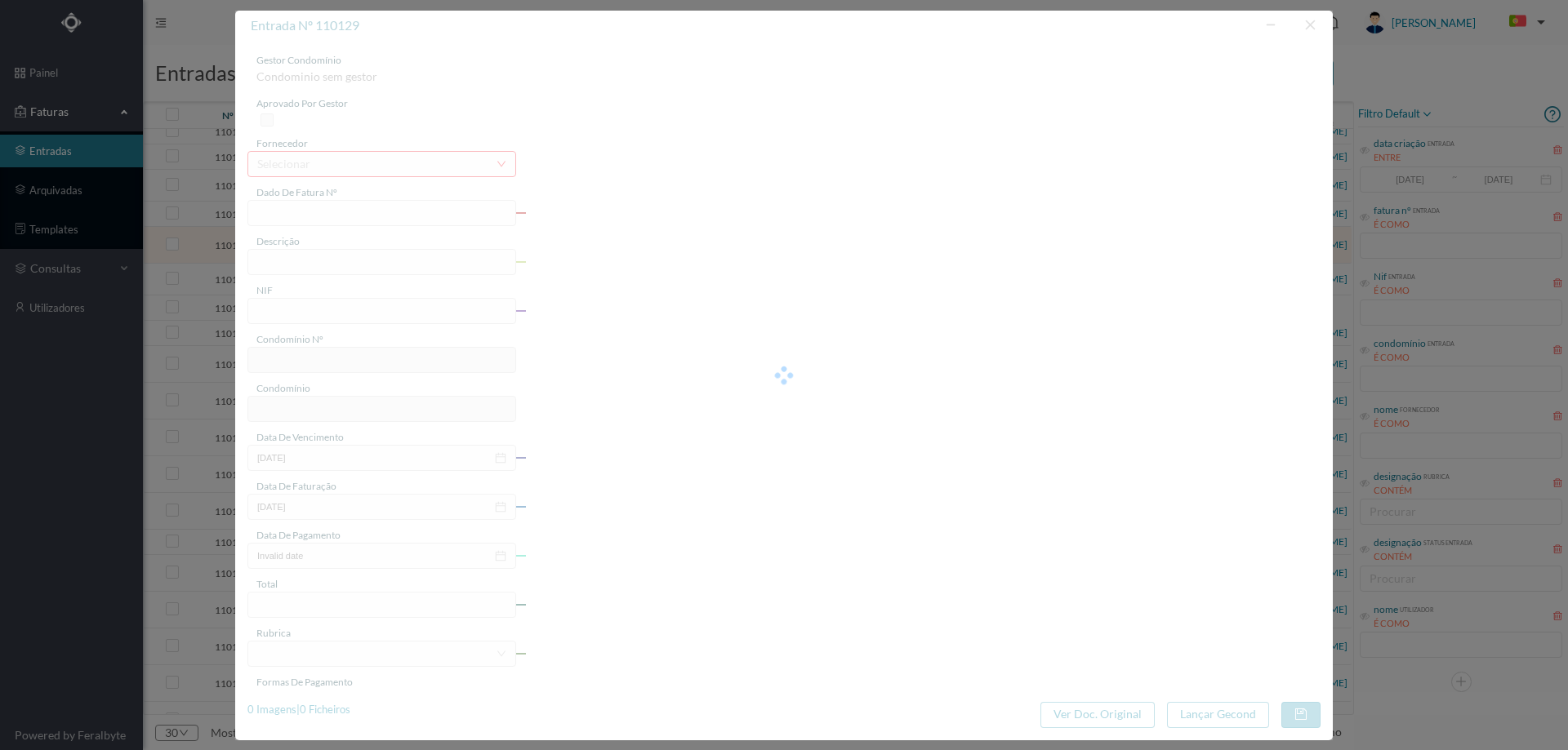
type input "FT A/847116670"
type input "COMUNICAÇÃO ELEVADORES"
type input "901725560"
type input "17-08-2025"
type input "2025-08-05"
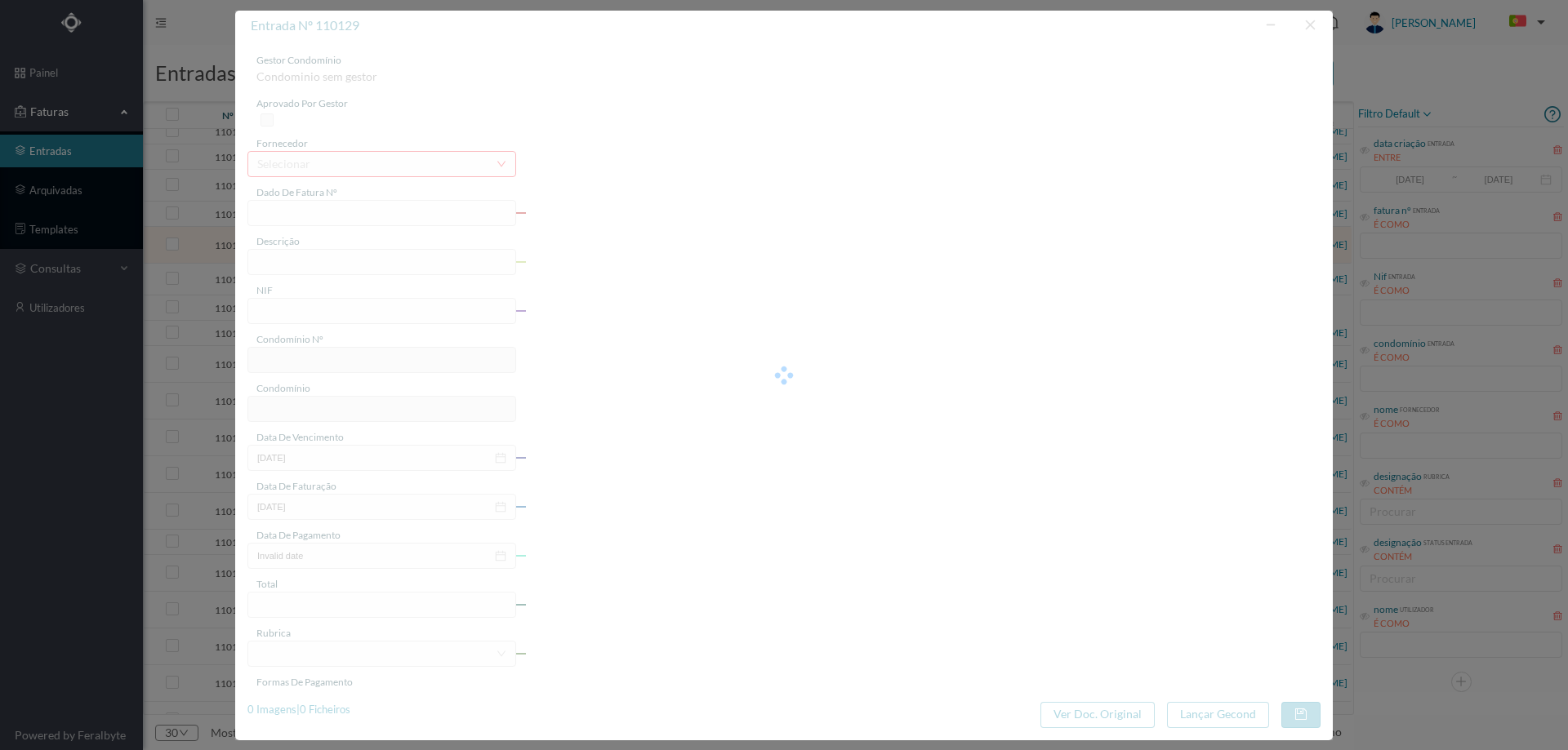
type input "19.62"
type input "822"
type input "ED. R. MANUEL DA SILVA ARAÚJO, 211"
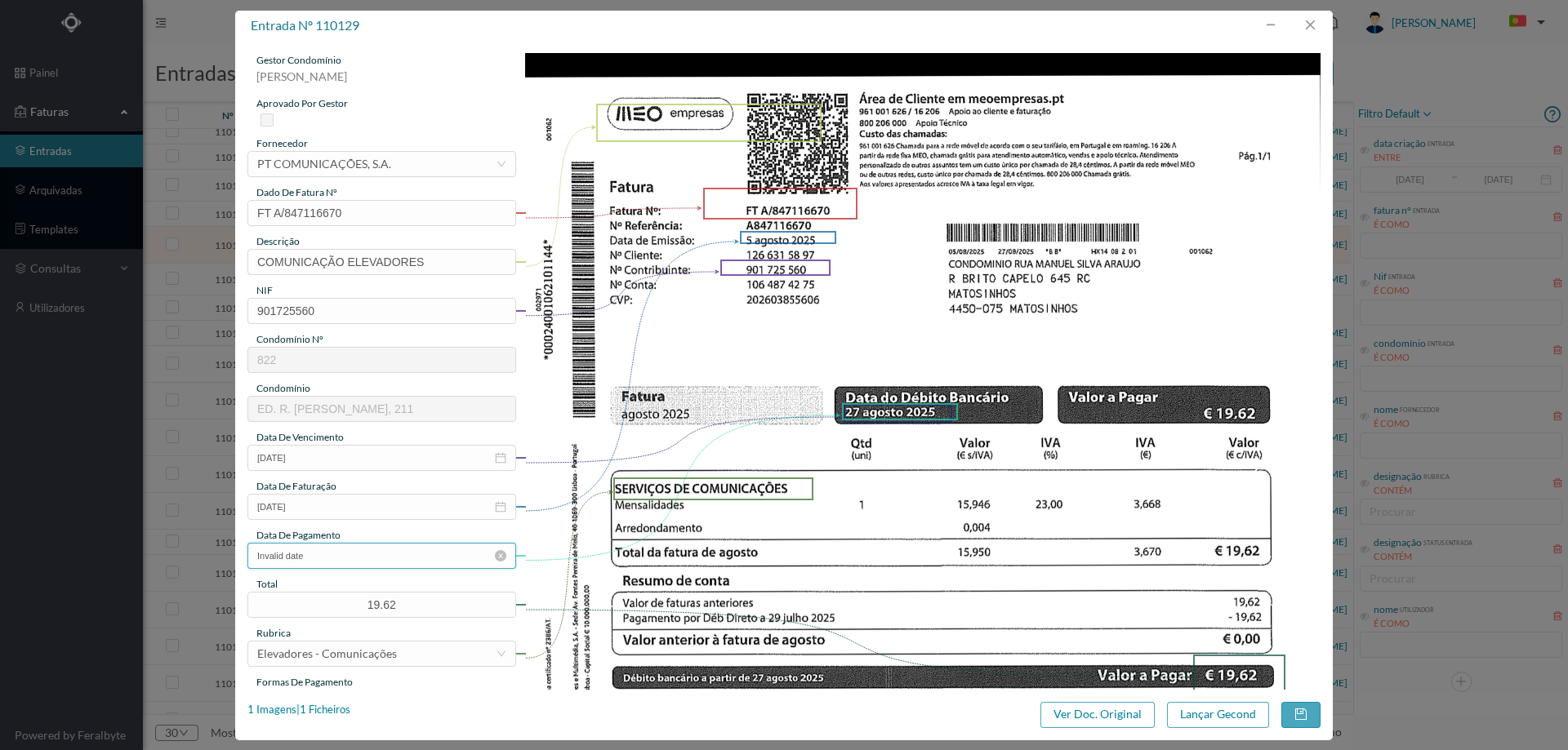
click at [333, 546] on input "Invalid date" at bounding box center [382, 556] width 269 height 27
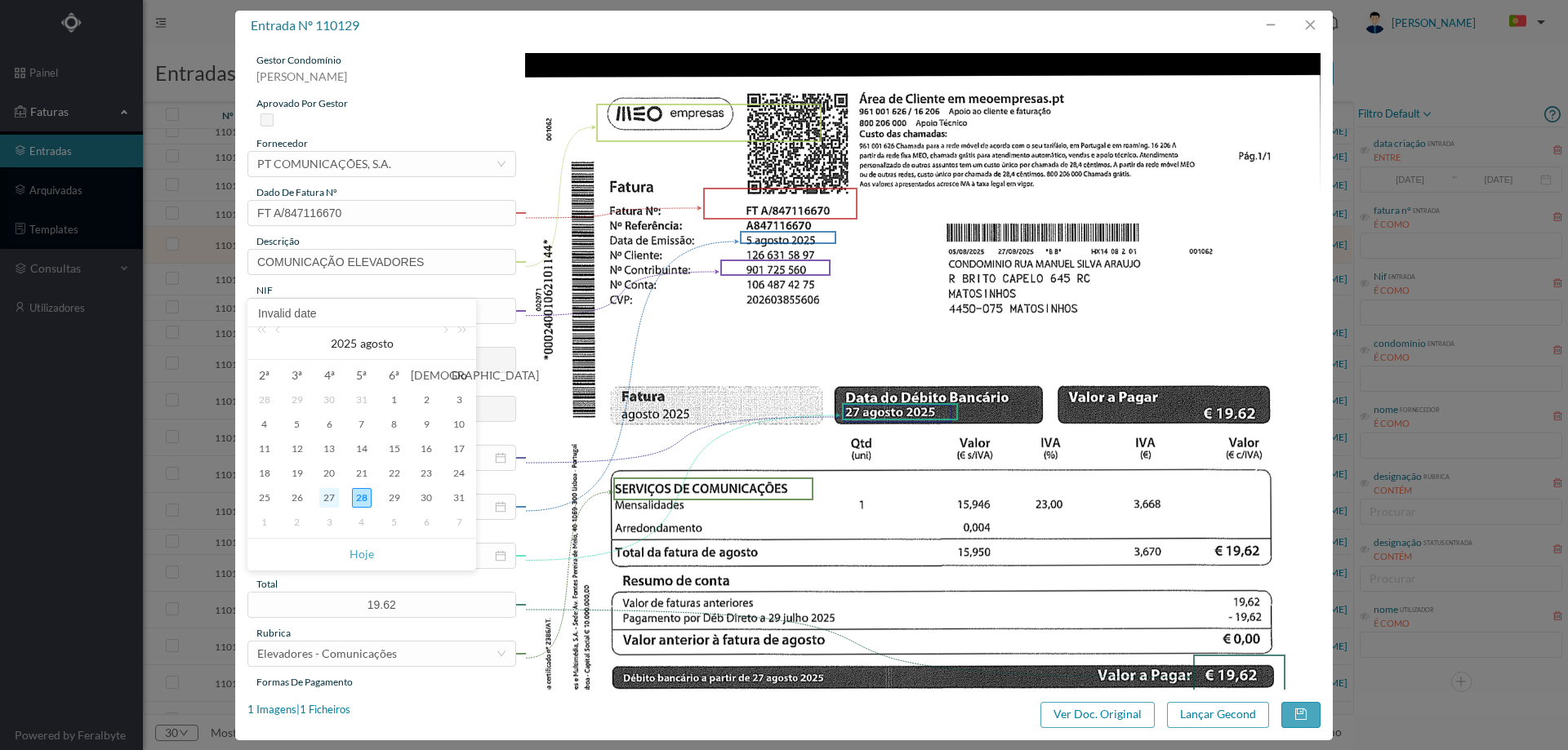
click at [335, 499] on div "27" at bounding box center [329, 497] width 20 height 20
type input "2025-08-27"
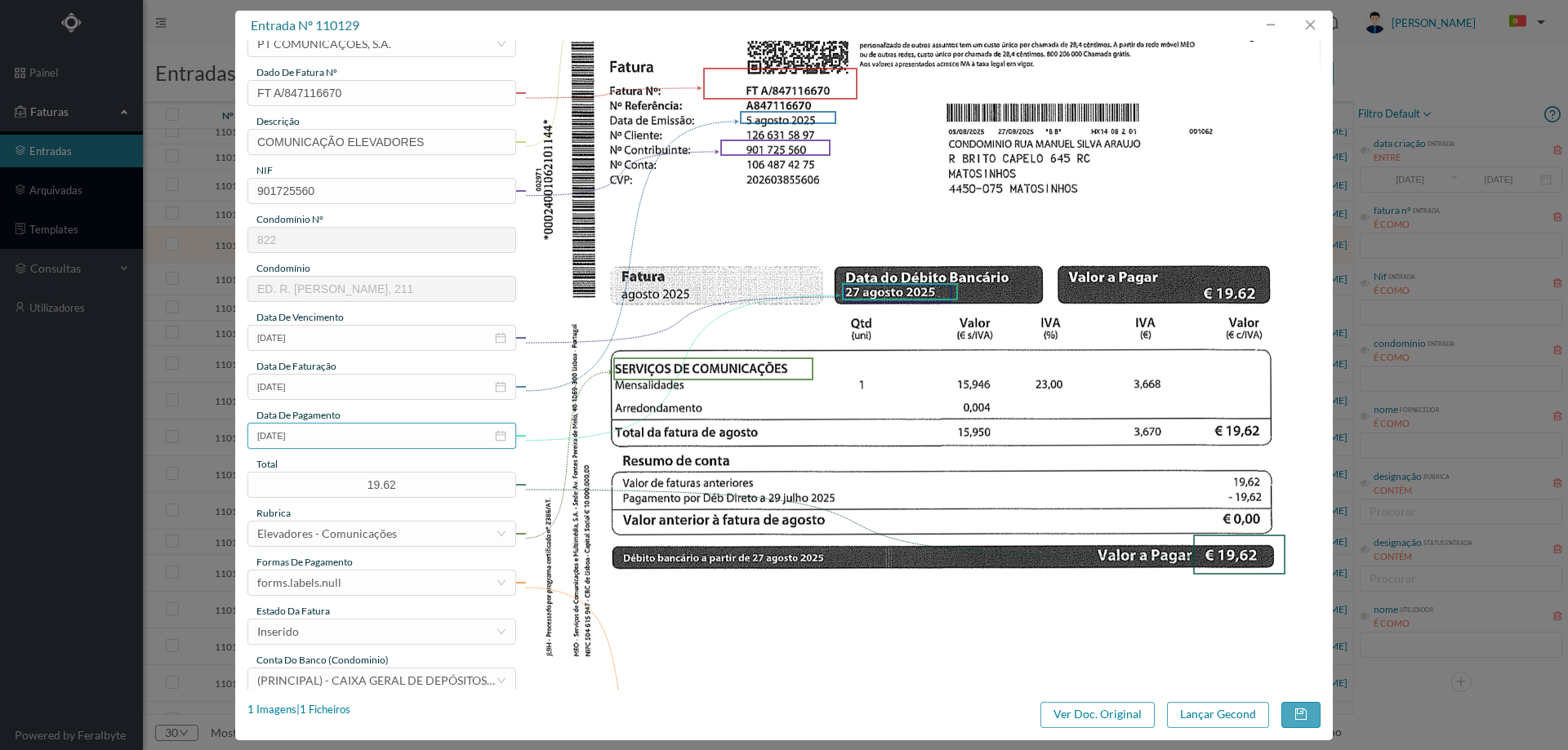
scroll to position [245, 0]
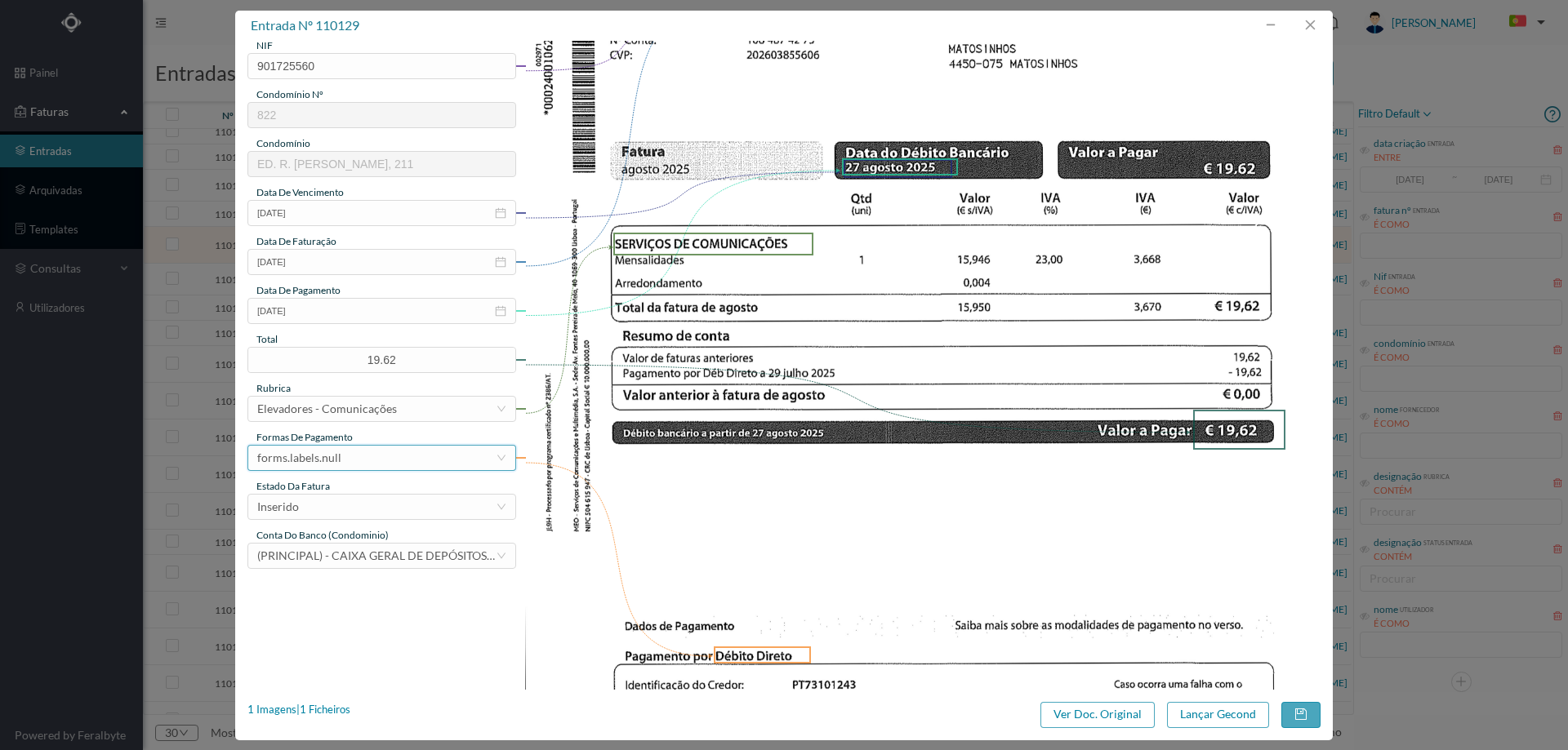
click at [351, 464] on div "forms.labels.null" at bounding box center [377, 458] width 239 height 25
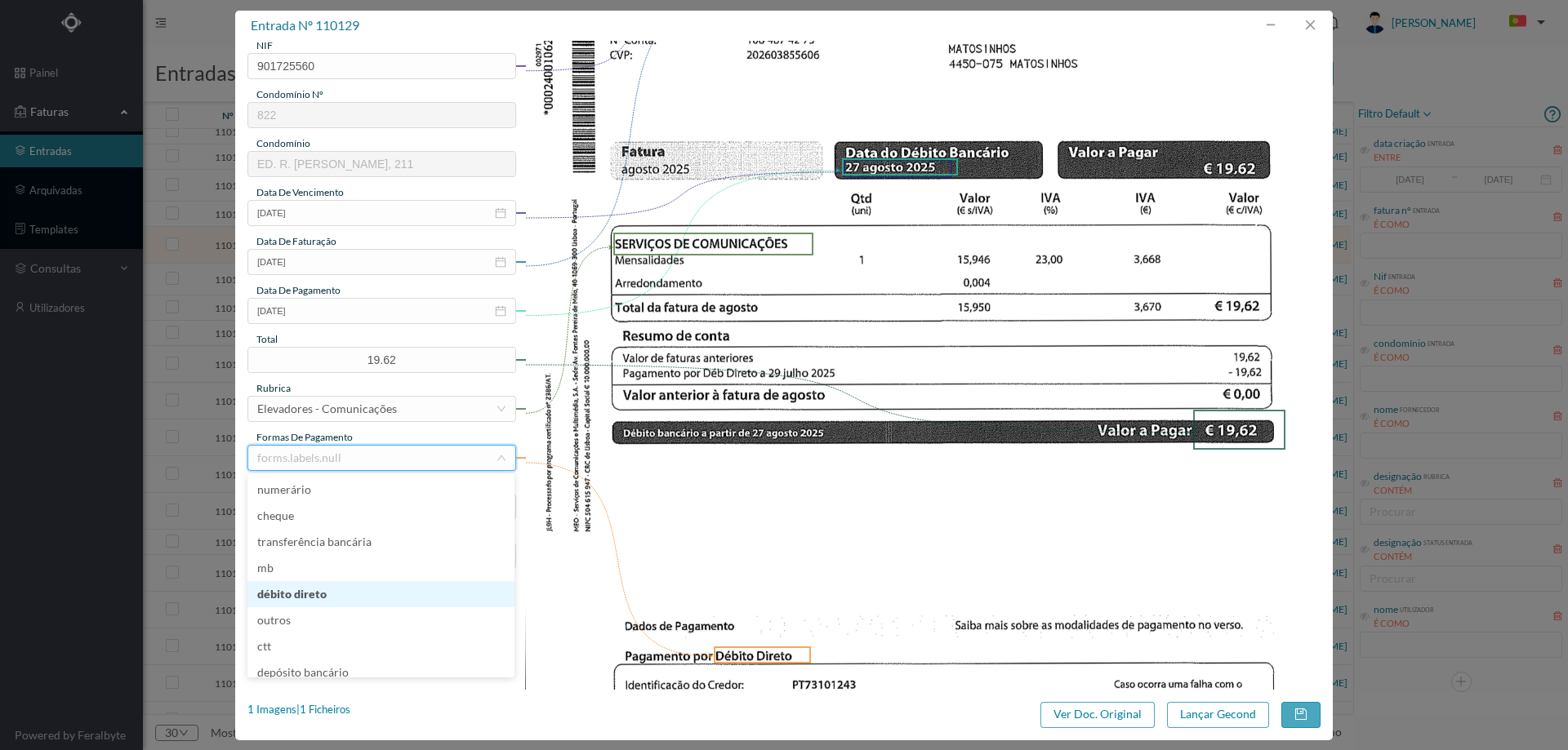
click at [337, 593] on li "débito direto" at bounding box center [381, 595] width 267 height 27
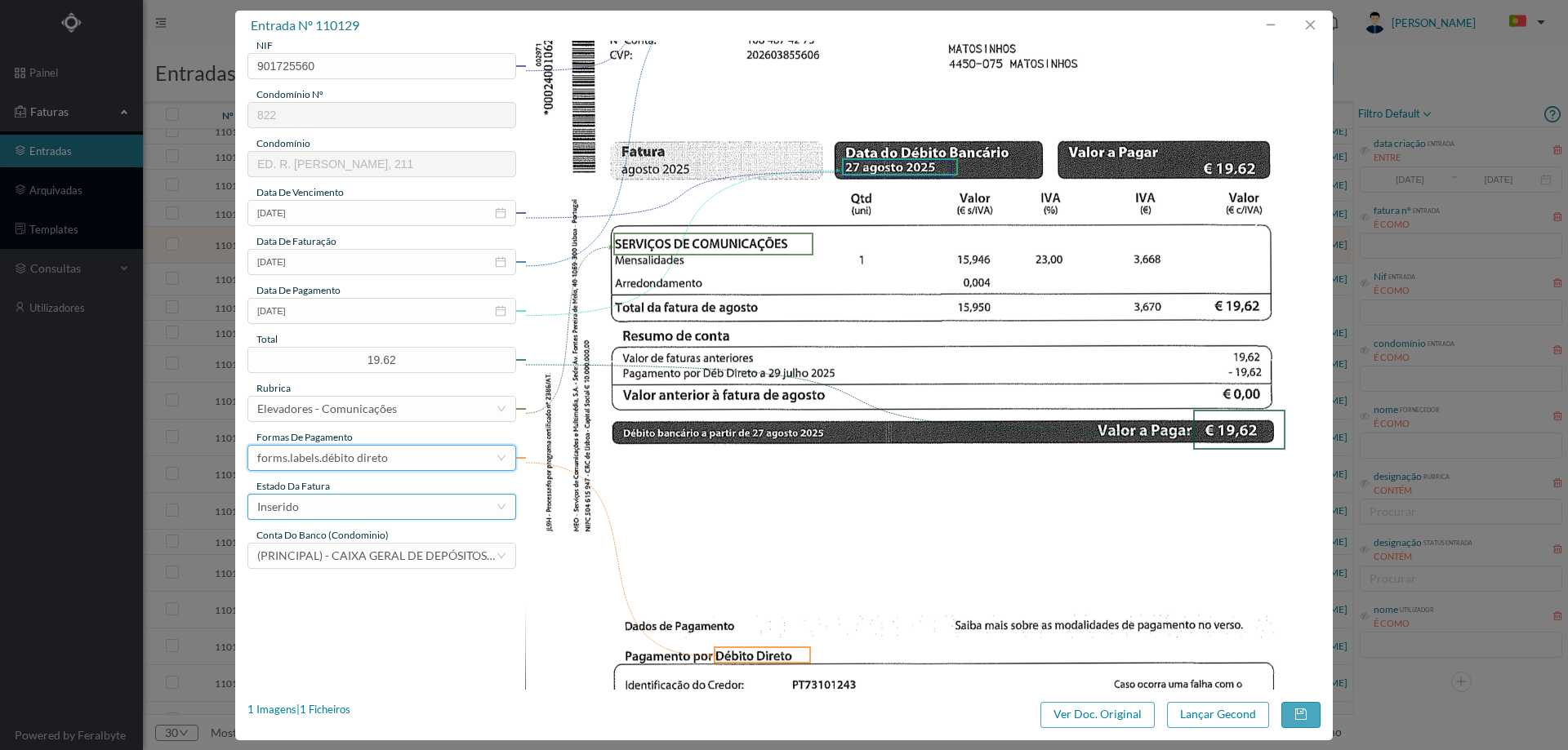
click at [335, 515] on div "Inserido" at bounding box center [377, 507] width 239 height 25
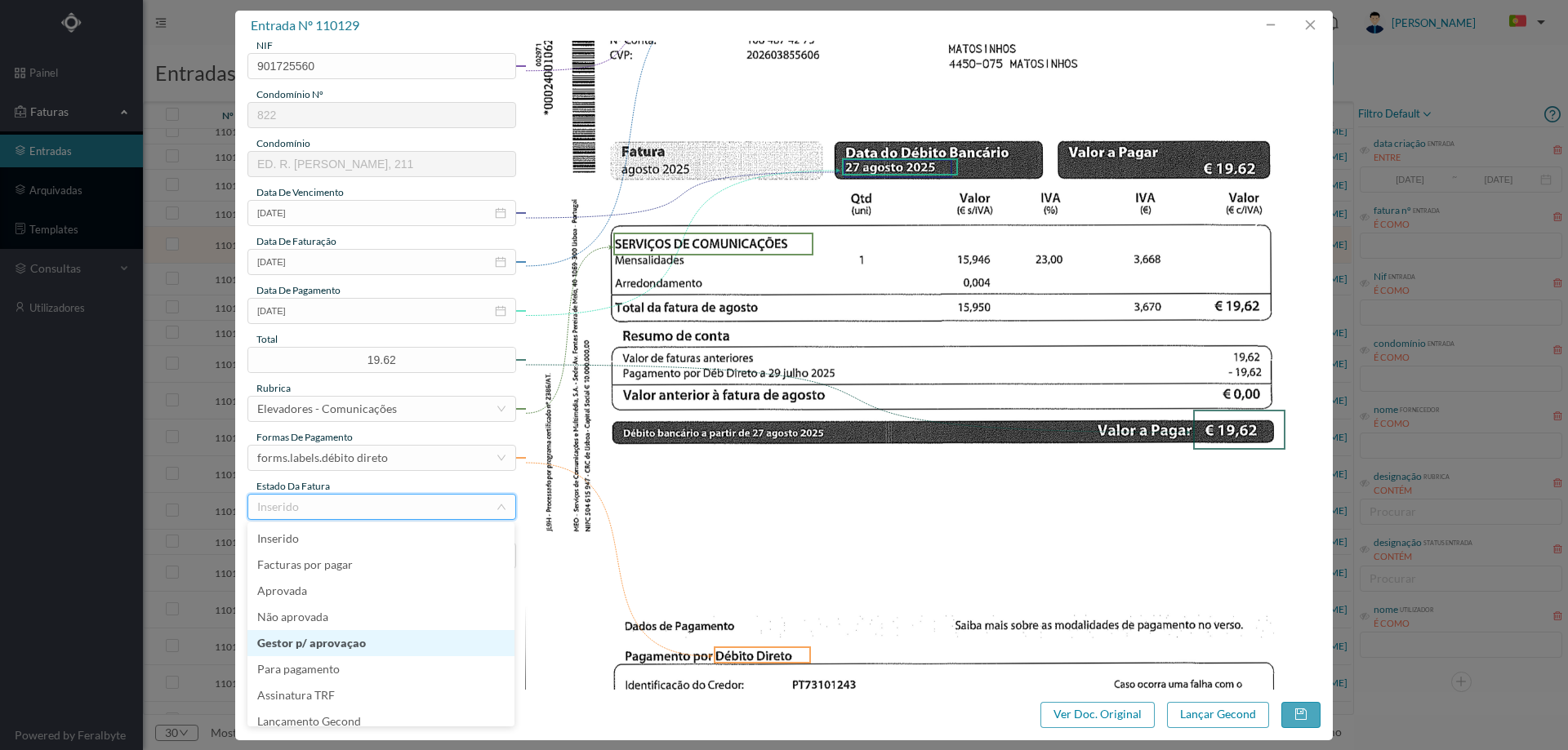
scroll to position [9, 0]
click at [360, 704] on li "Lançamento Gecond" at bounding box center [381, 714] width 267 height 27
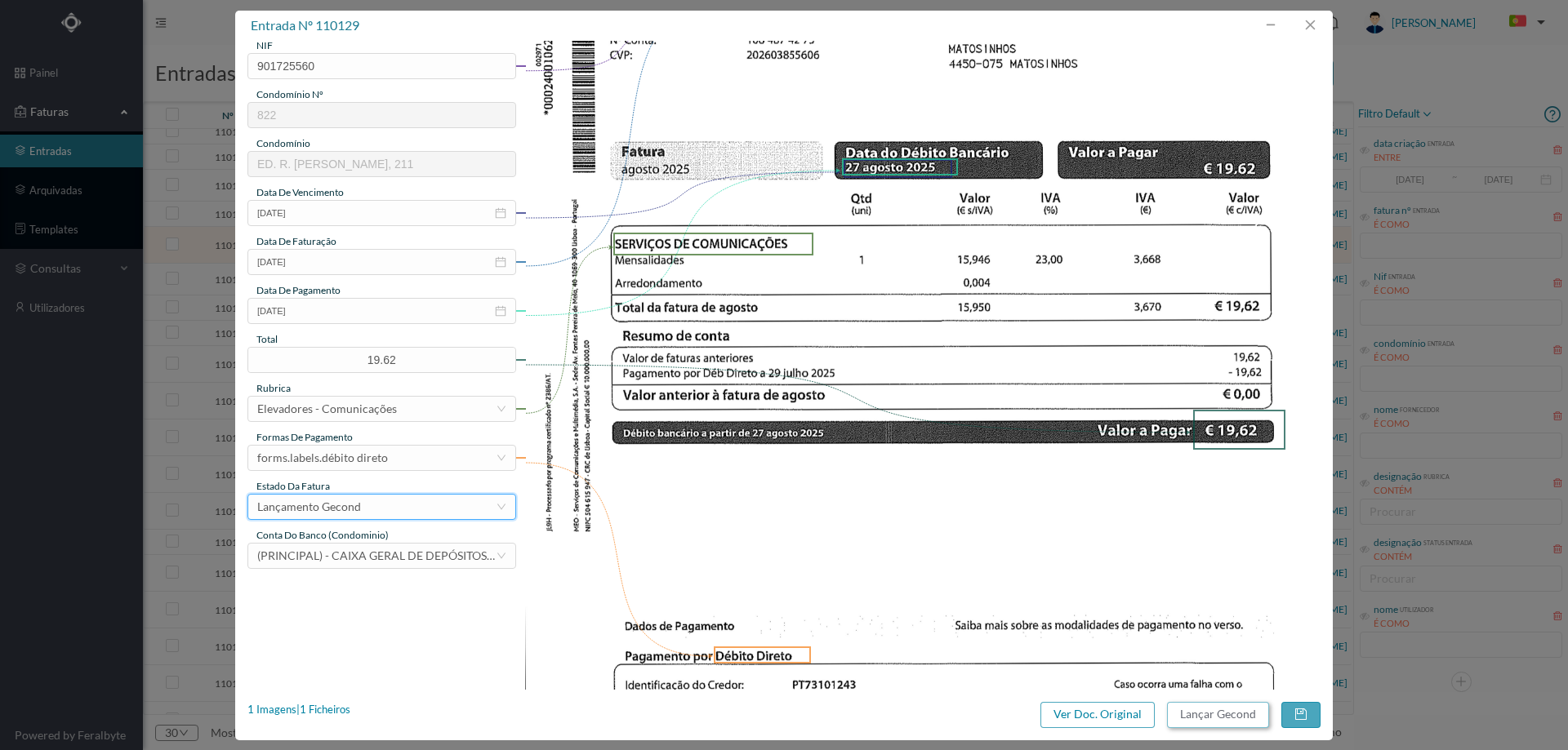
click at [1187, 716] on button "Lançar Gecond" at bounding box center [1218, 715] width 102 height 27
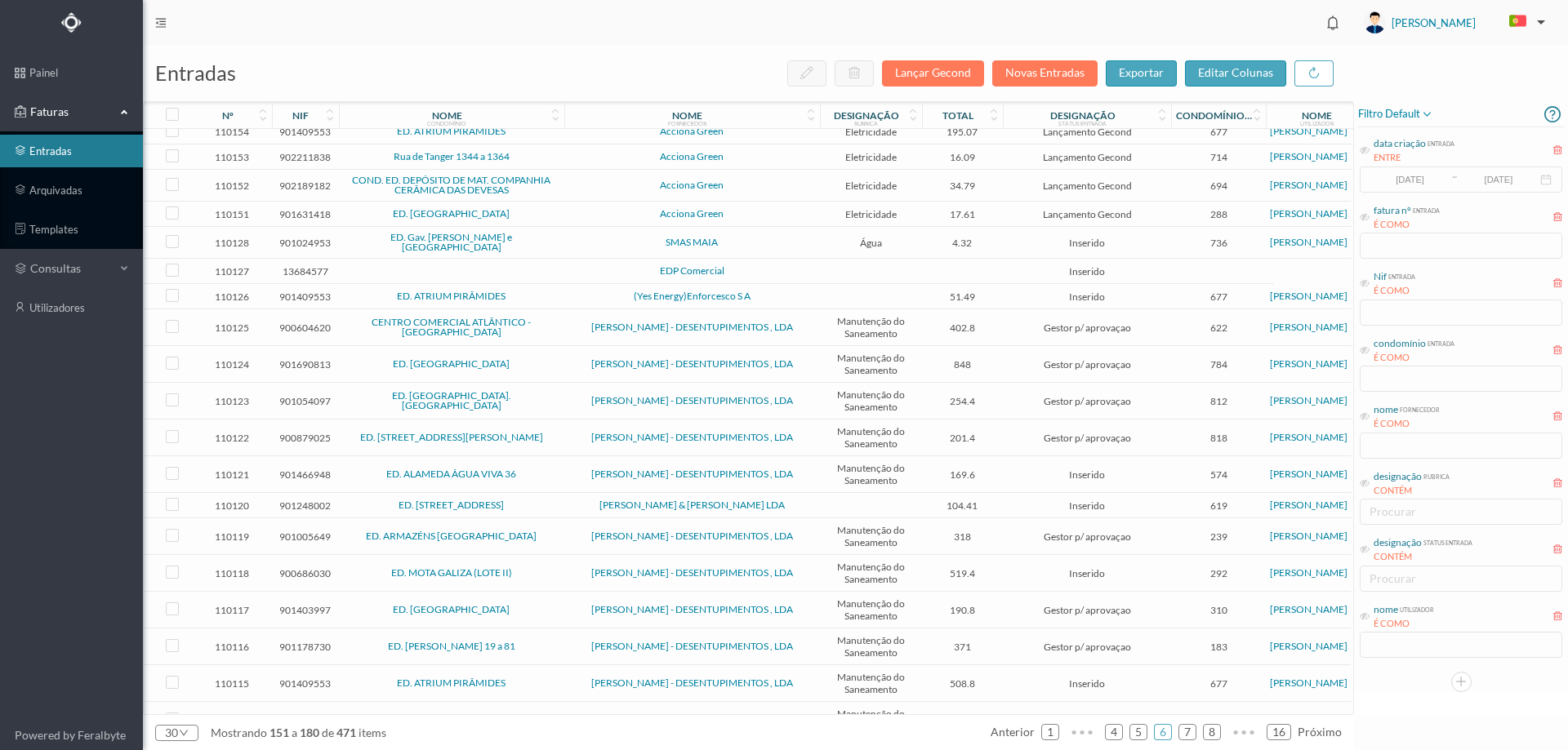
click at [622, 245] on span "SMAS MAIA" at bounding box center [692, 242] width 247 height 9
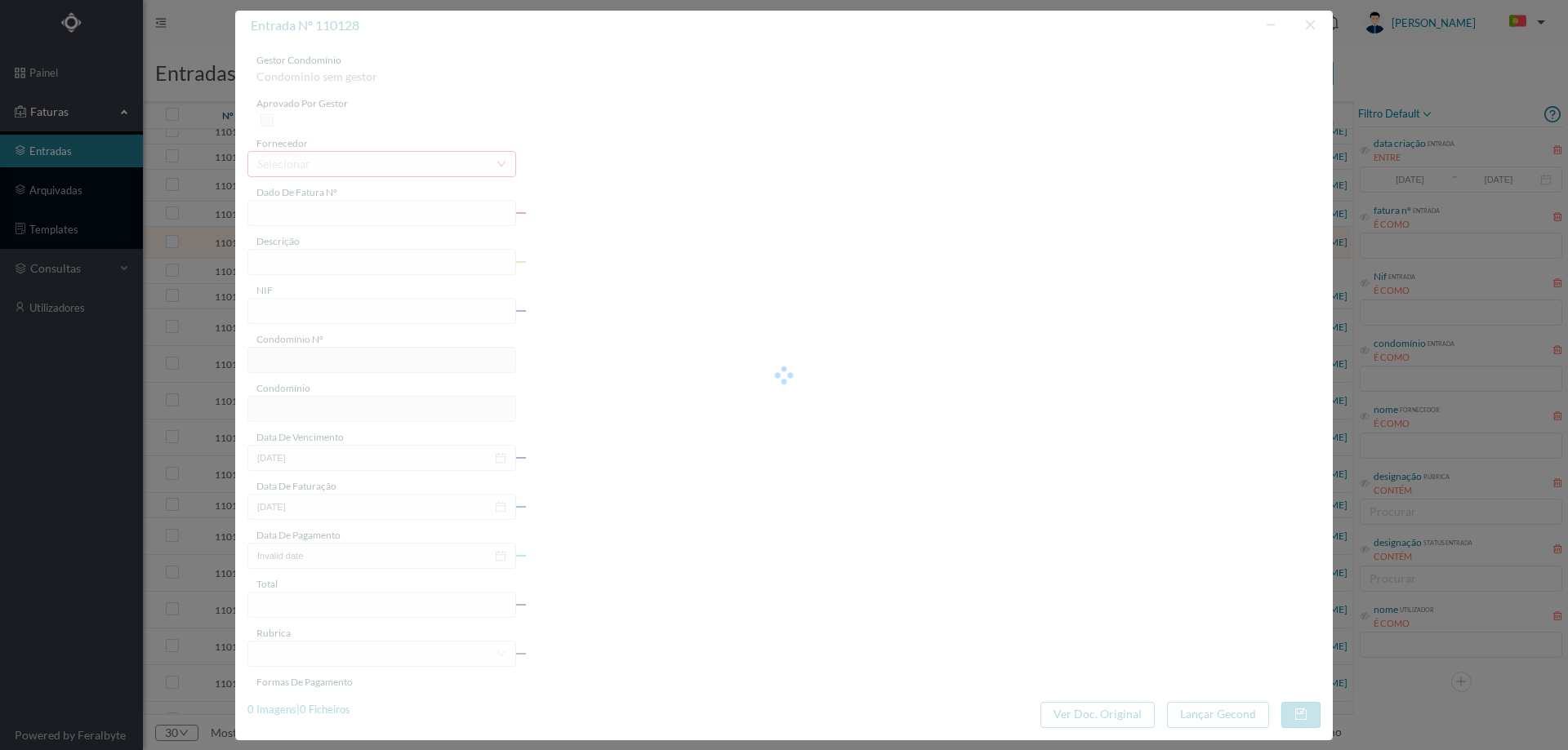
type input "FT.25. 017/361473"
type input "AV Estevão de Oliveira Maia, 597 Serviços Comuns - Avioso (Santa Maria) -! A Ala"
type input "901024953"
type input "Invalid date"
type input "2025-08-07"
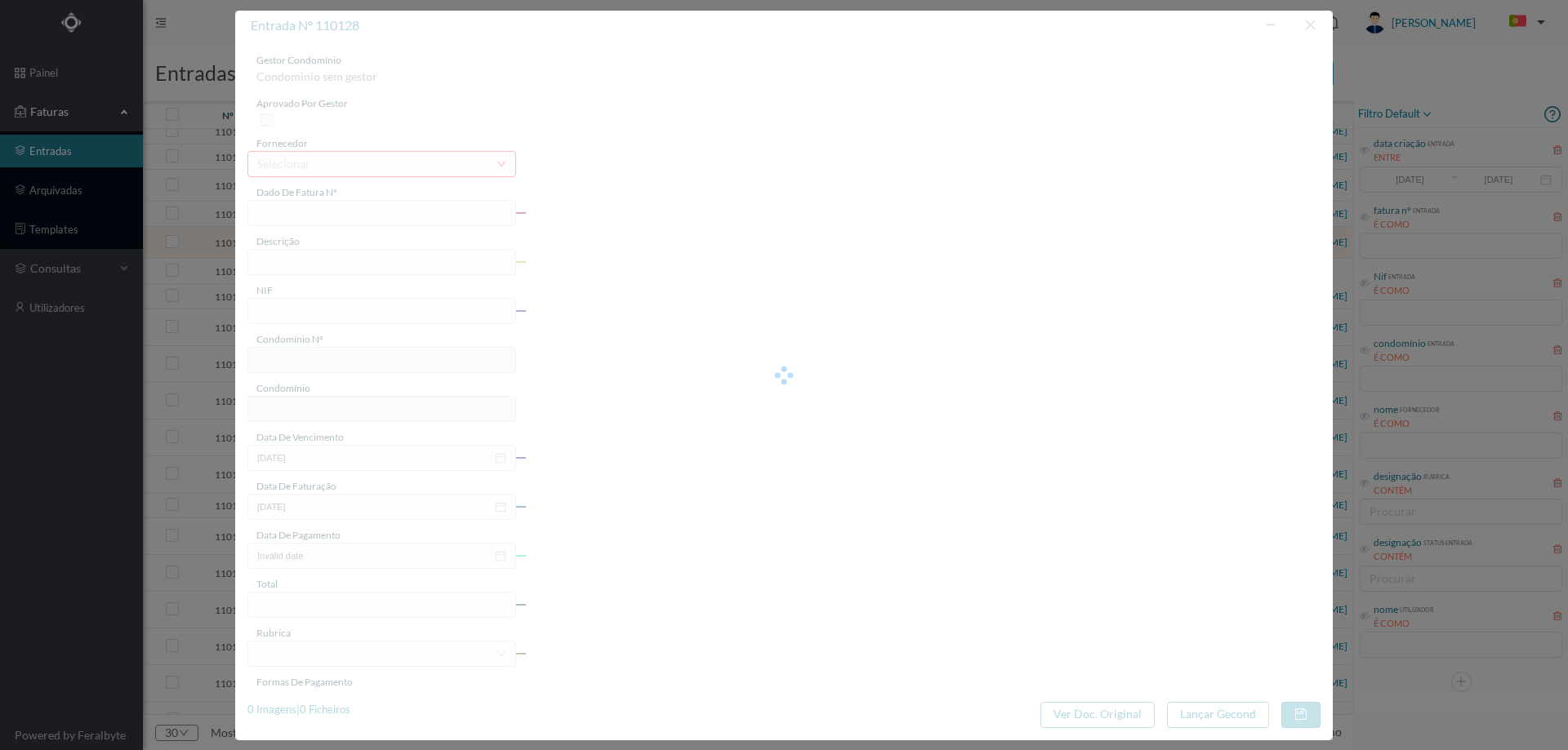
type input "4.32"
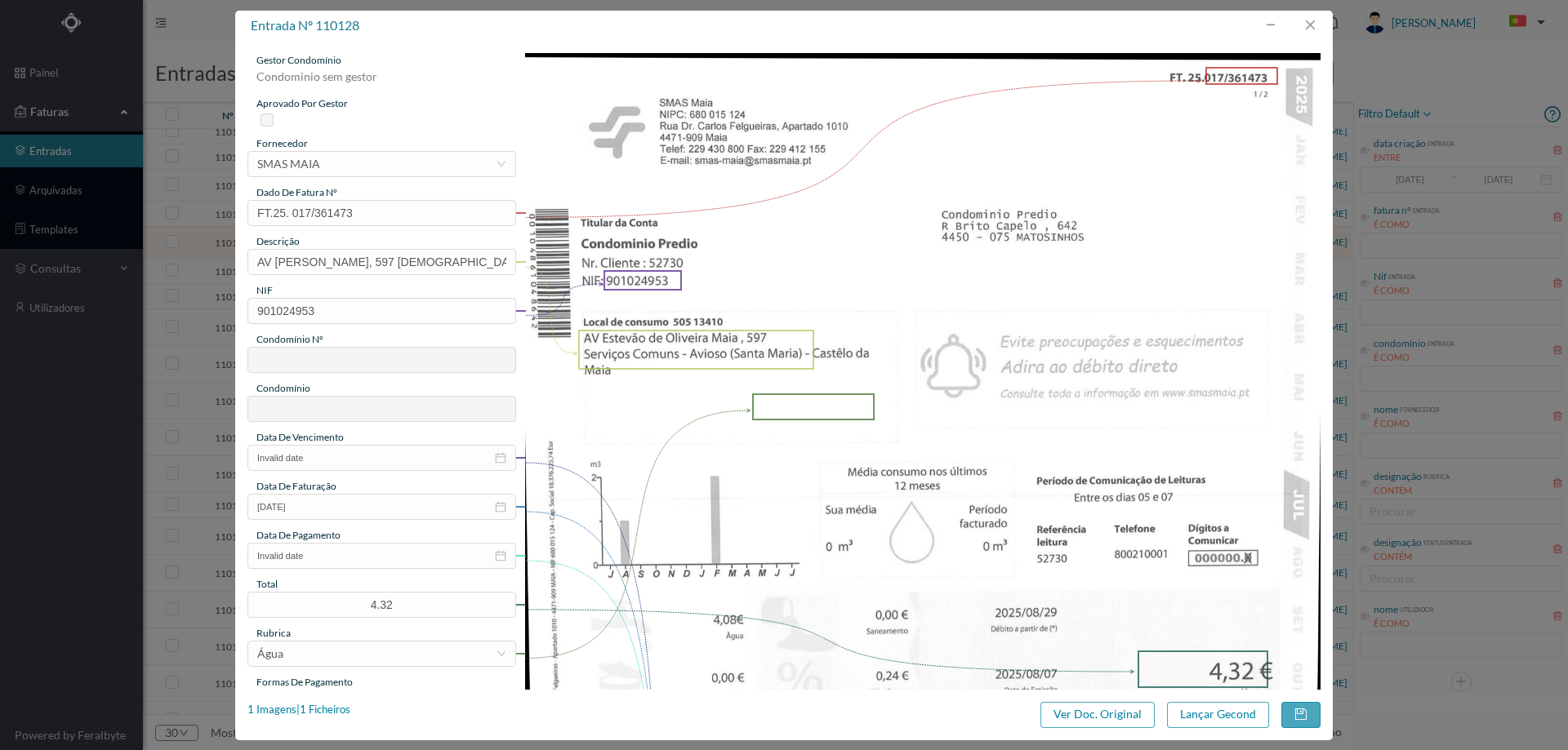
type input "736"
type input "ED. Gav. Estevão de Oliveira Maia e Rua de Avioso"
click at [315, 459] on input "Invalid date" at bounding box center [382, 458] width 269 height 27
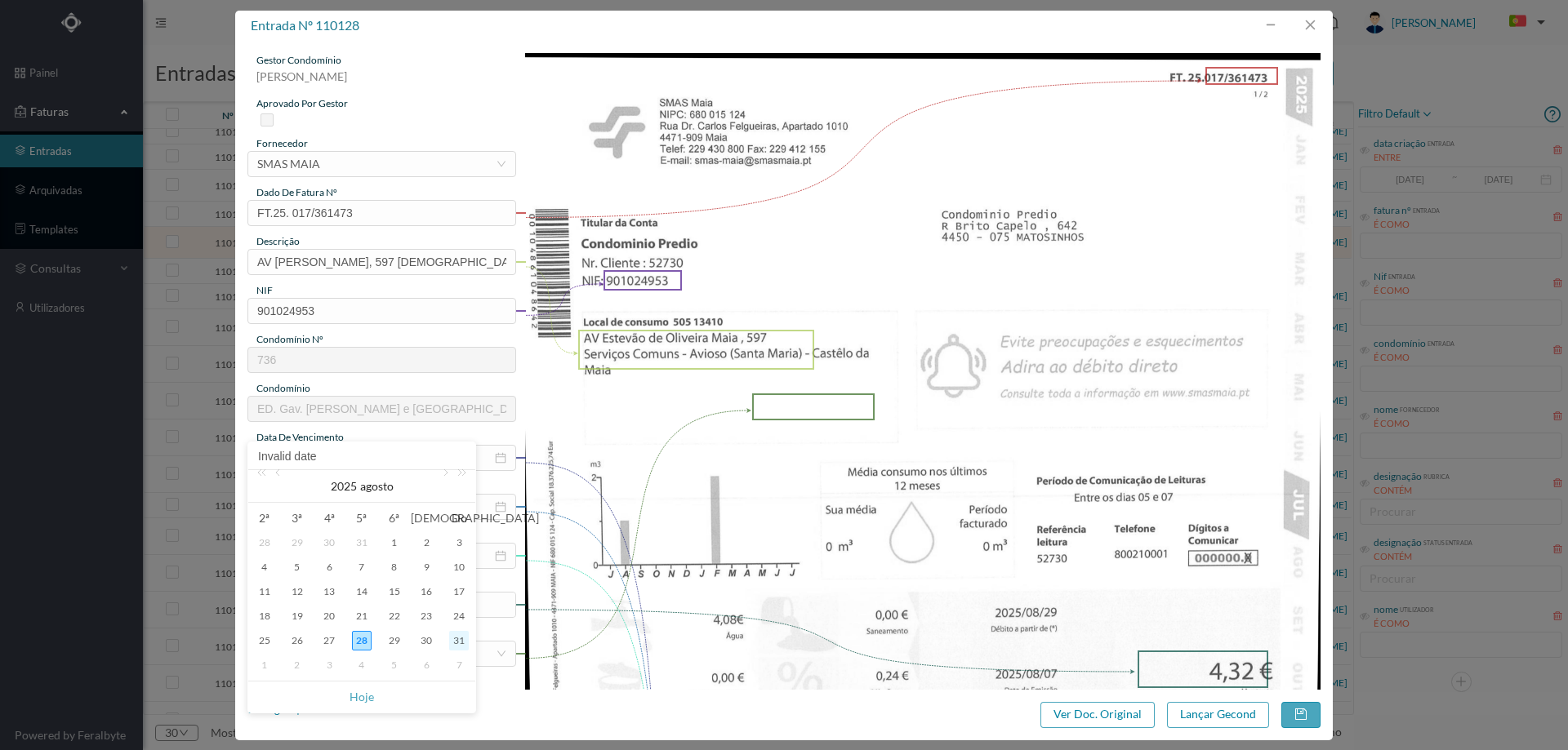
click at [453, 641] on div "31" at bounding box center [459, 640] width 20 height 20
type input "[DATE]"
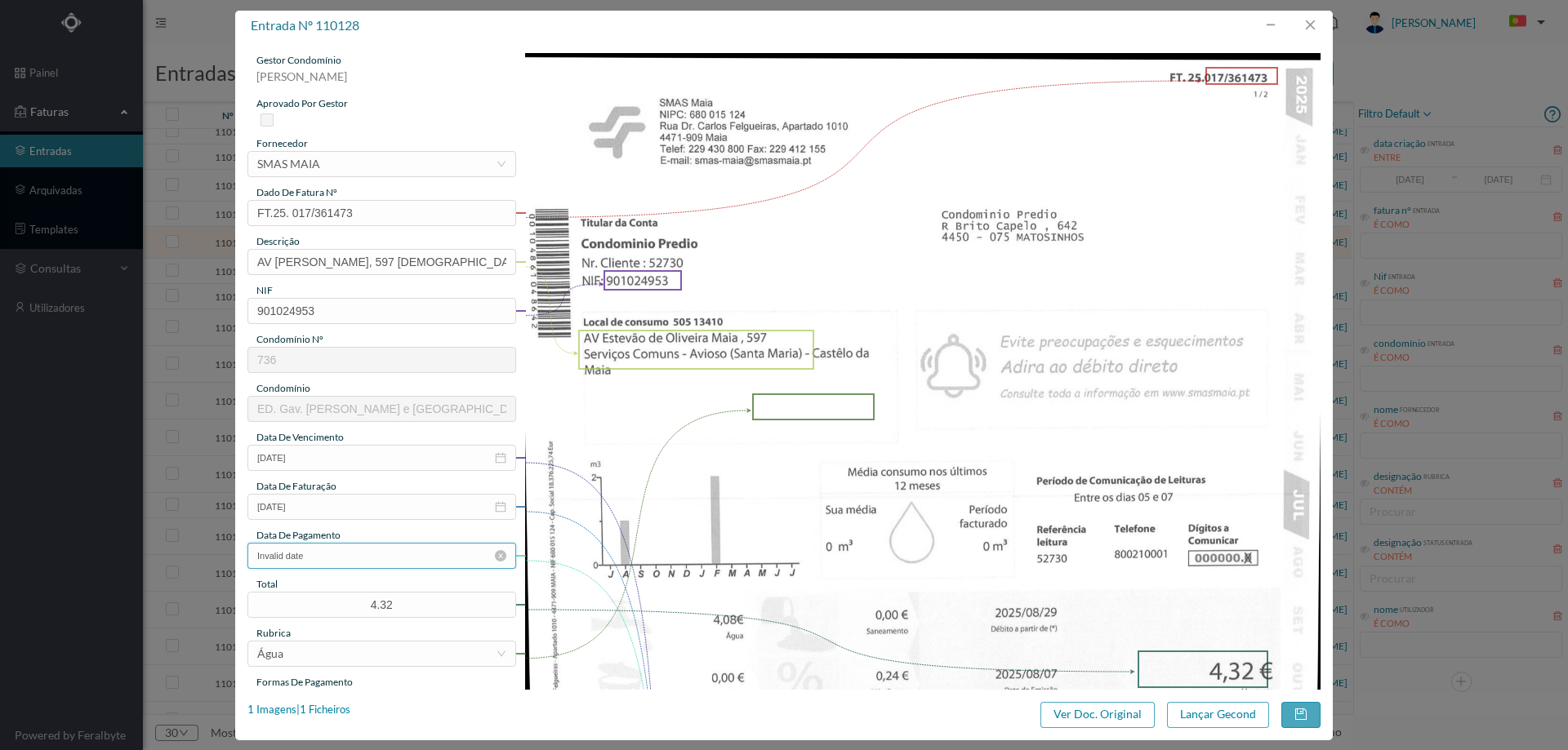
click at [371, 551] on input "Invalid date" at bounding box center [382, 556] width 269 height 27
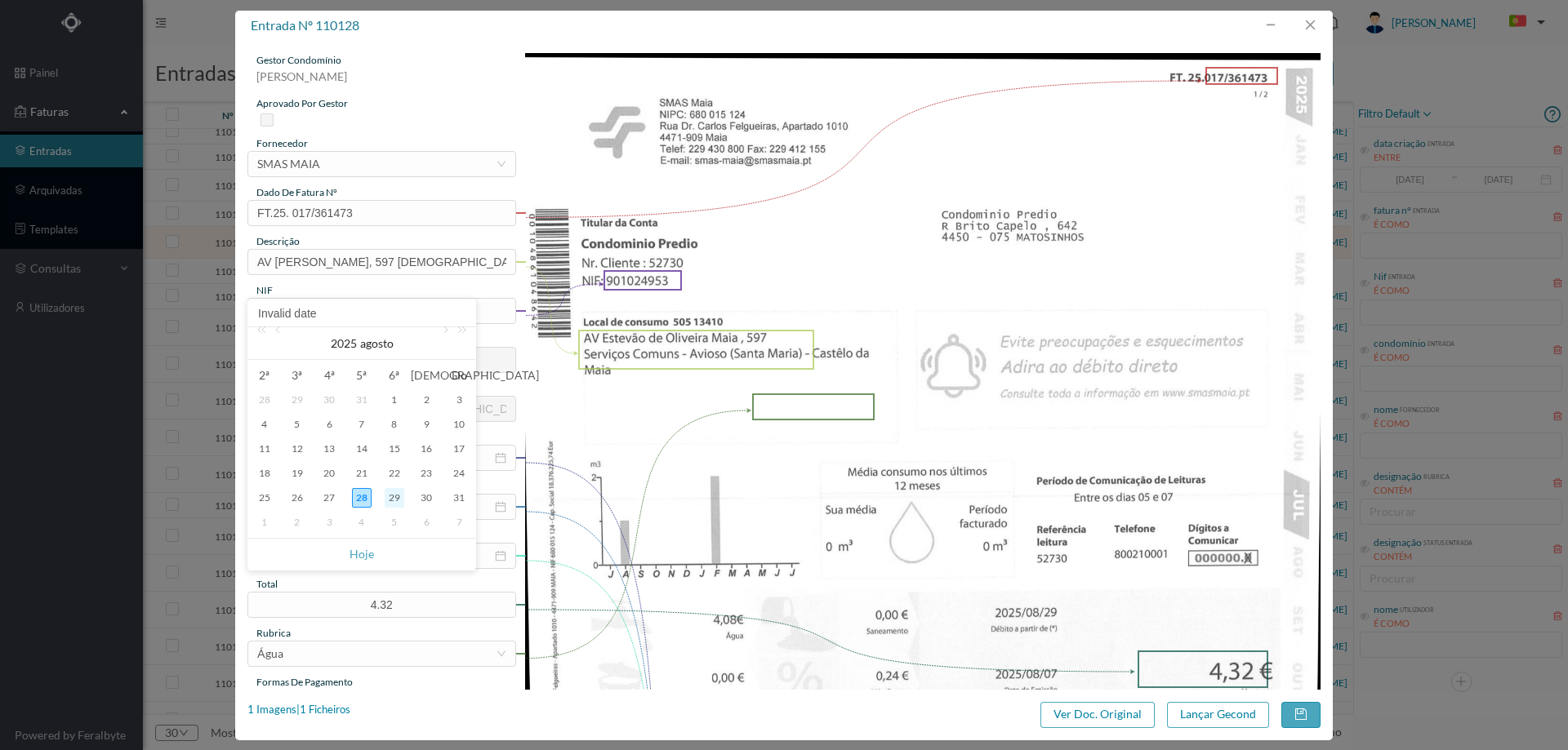
click at [396, 498] on div "29" at bounding box center [394, 497] width 20 height 20
type input "2025-08-29"
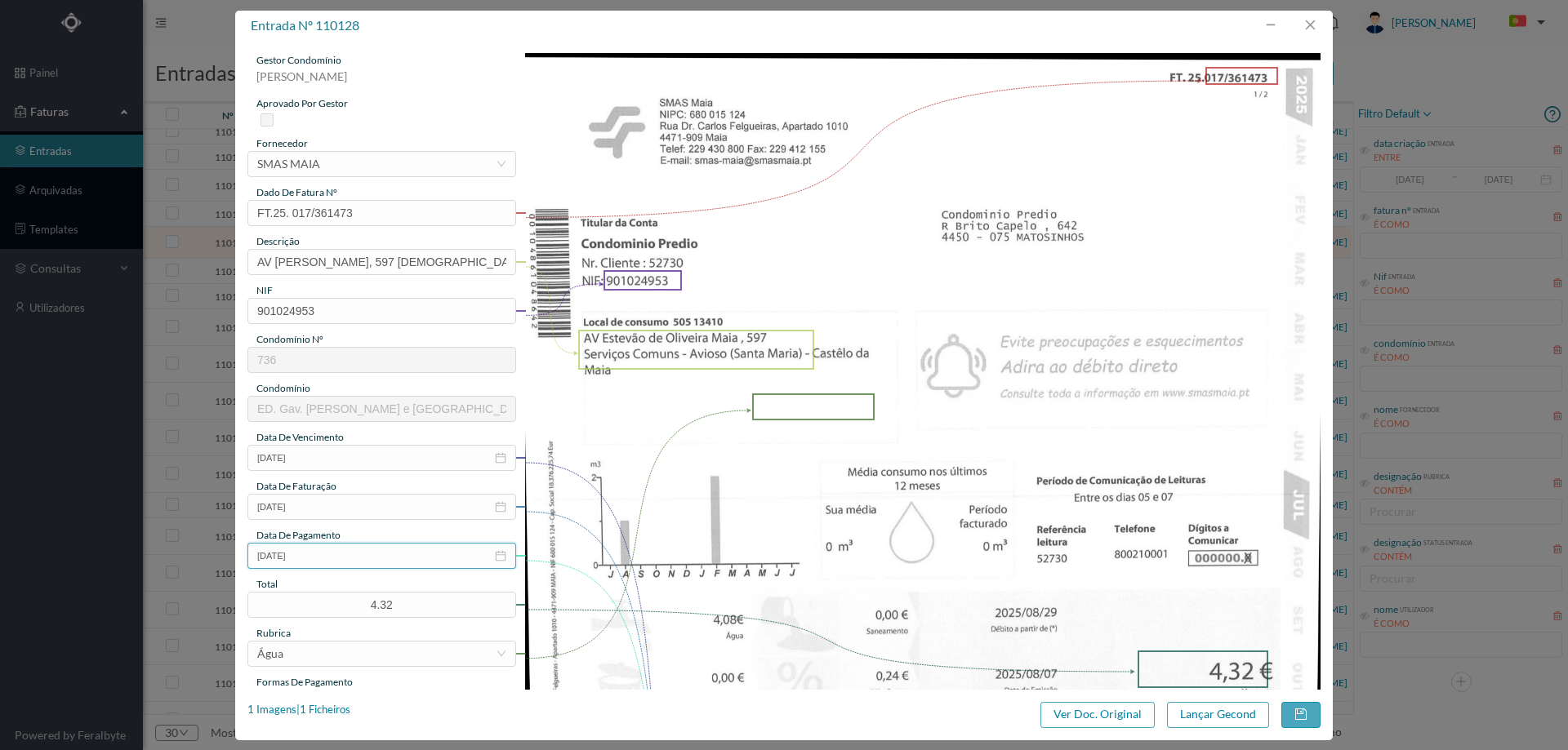
scroll to position [245, 0]
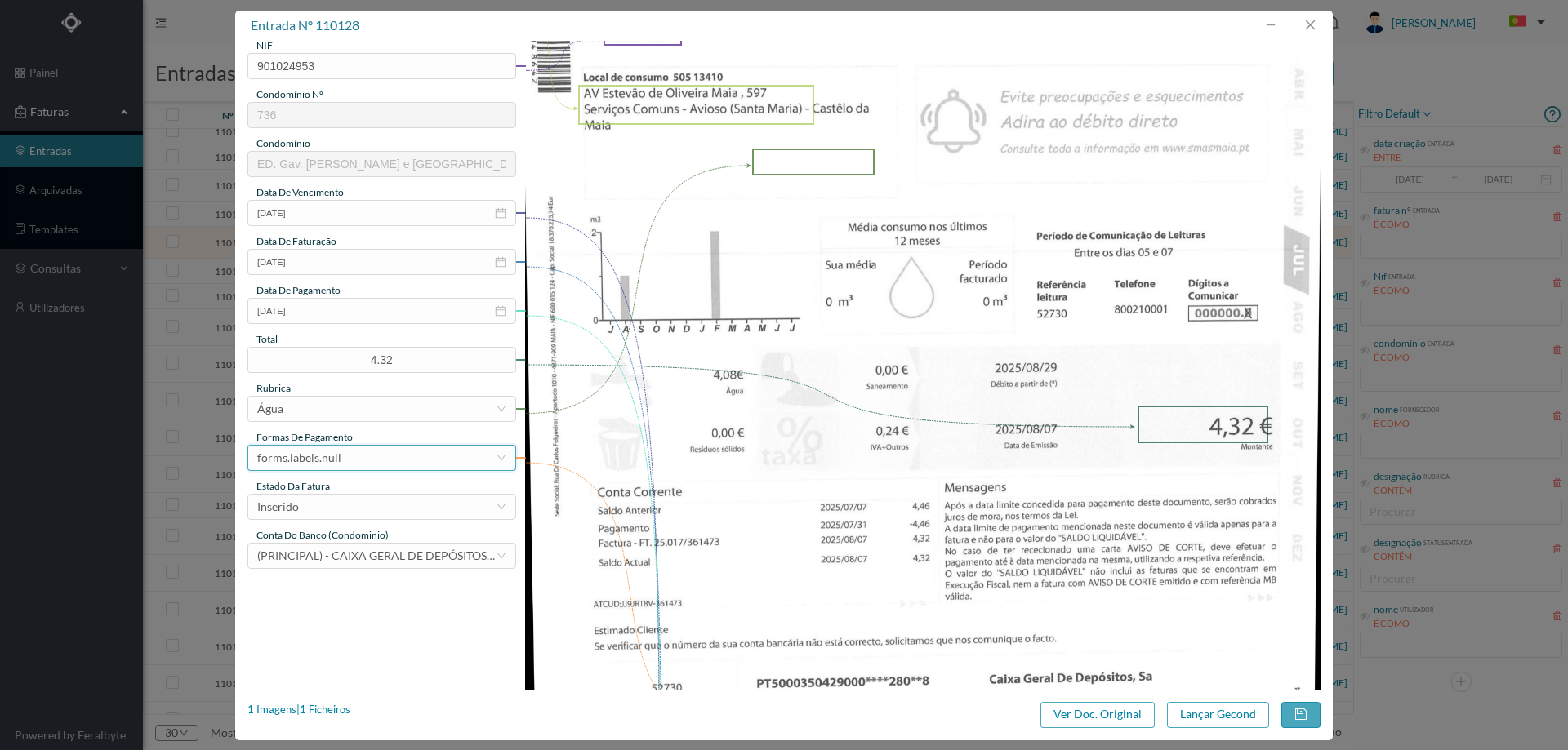
click at [358, 463] on div "forms.labels.null" at bounding box center [377, 458] width 239 height 25
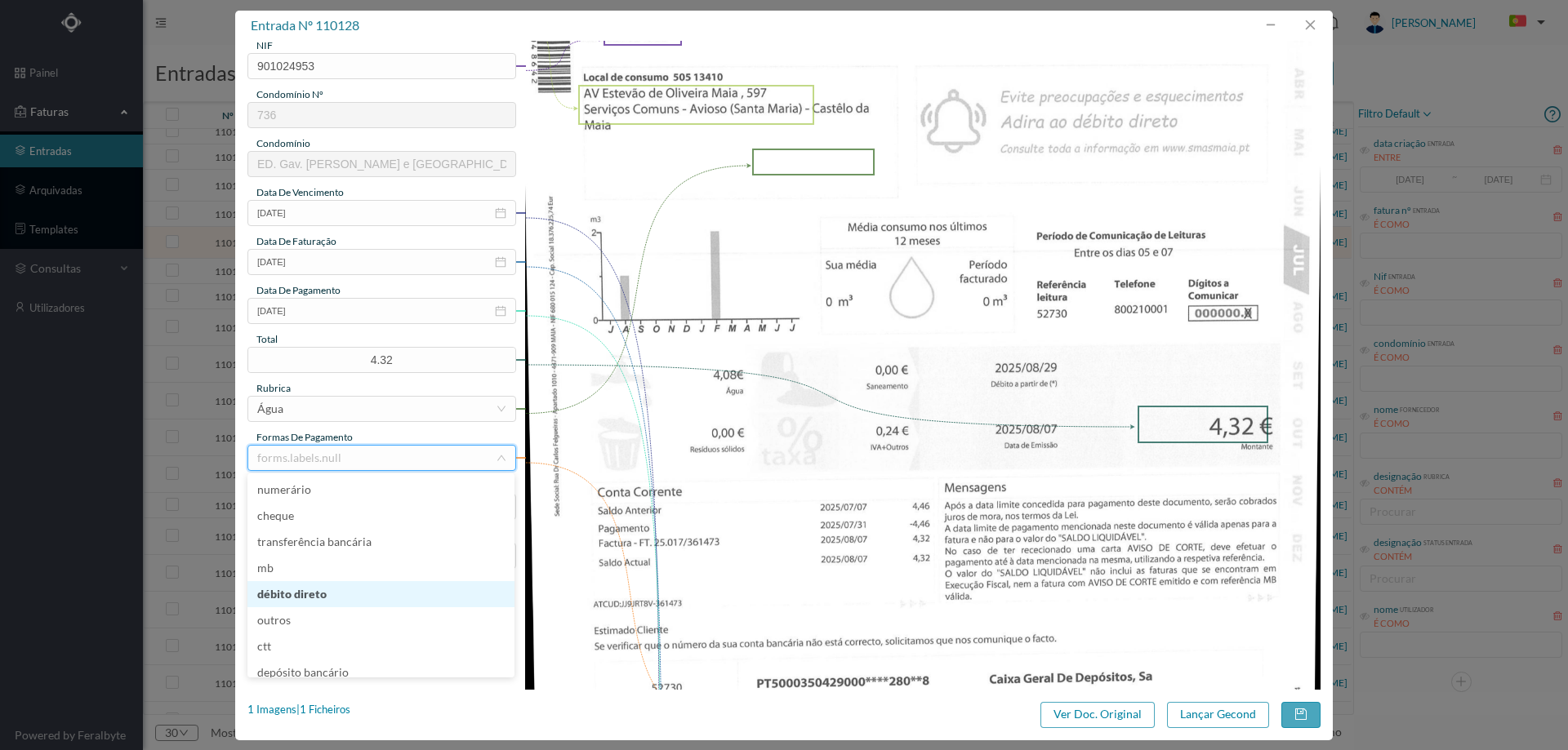
click at [333, 593] on li "débito direto" at bounding box center [381, 595] width 267 height 27
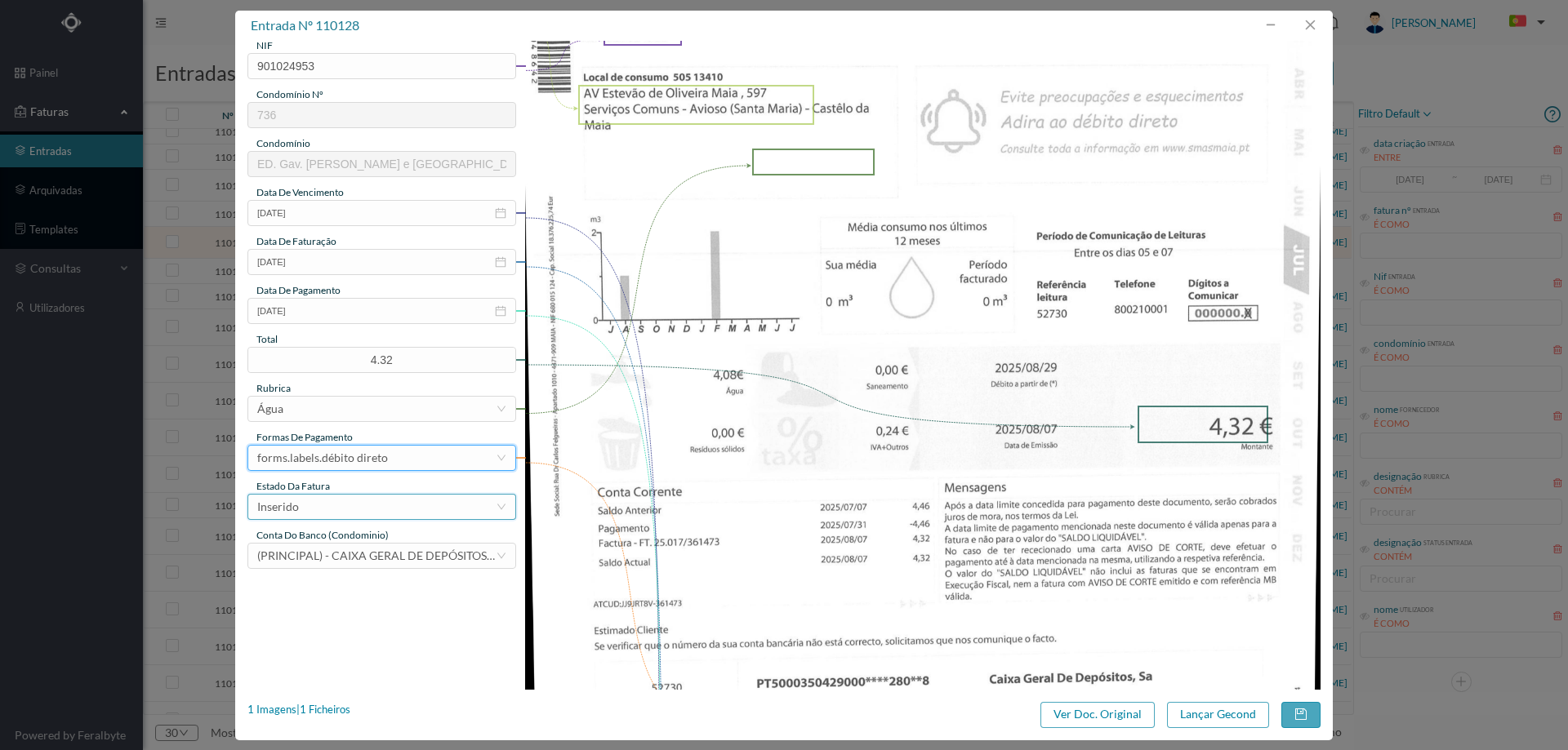
click at [339, 510] on div "Inserido" at bounding box center [377, 507] width 239 height 25
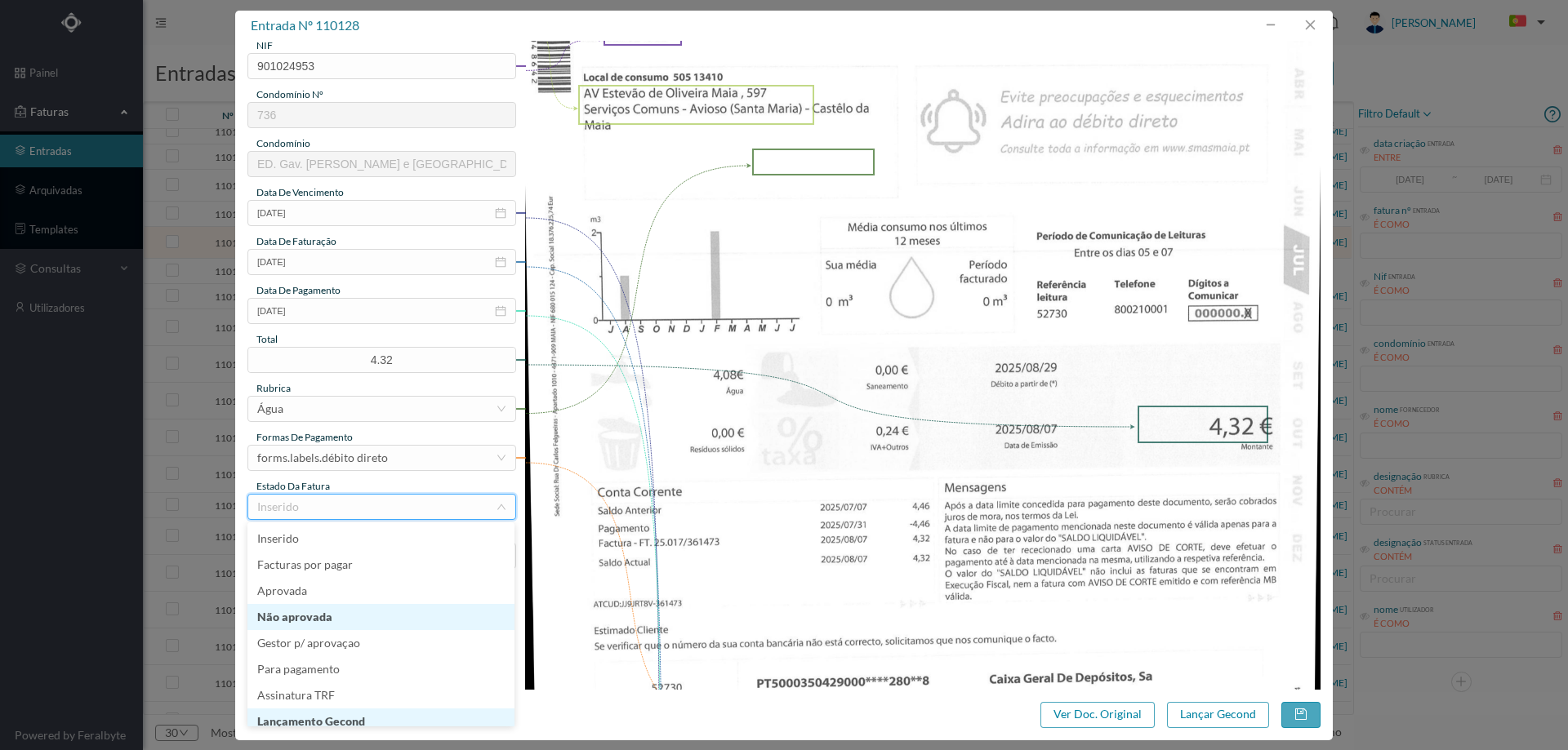
scroll to position [9, 0]
click at [325, 710] on li "Lançamento Gecond" at bounding box center [381, 714] width 267 height 27
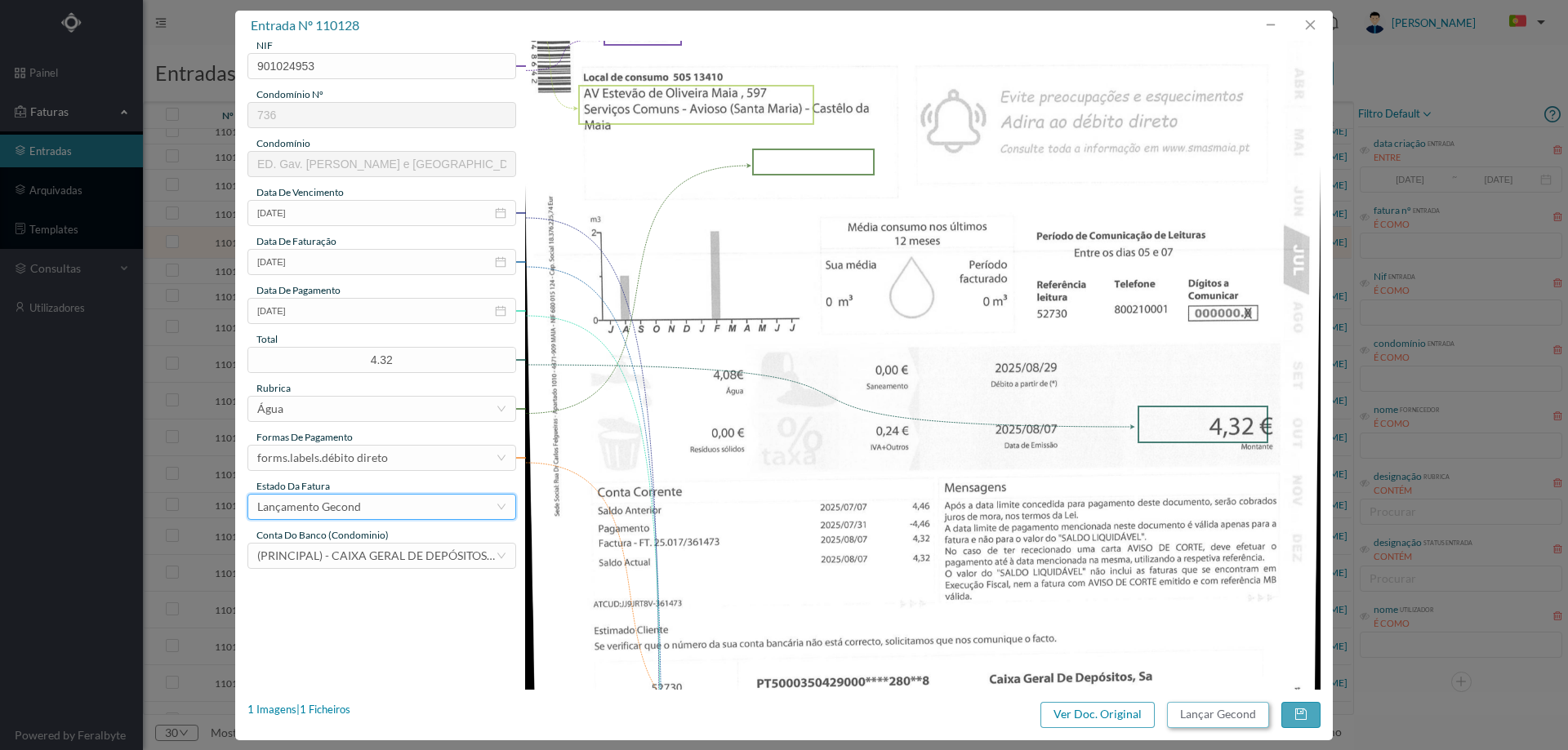
click at [1214, 707] on button "Lançar Gecond" at bounding box center [1218, 715] width 102 height 27
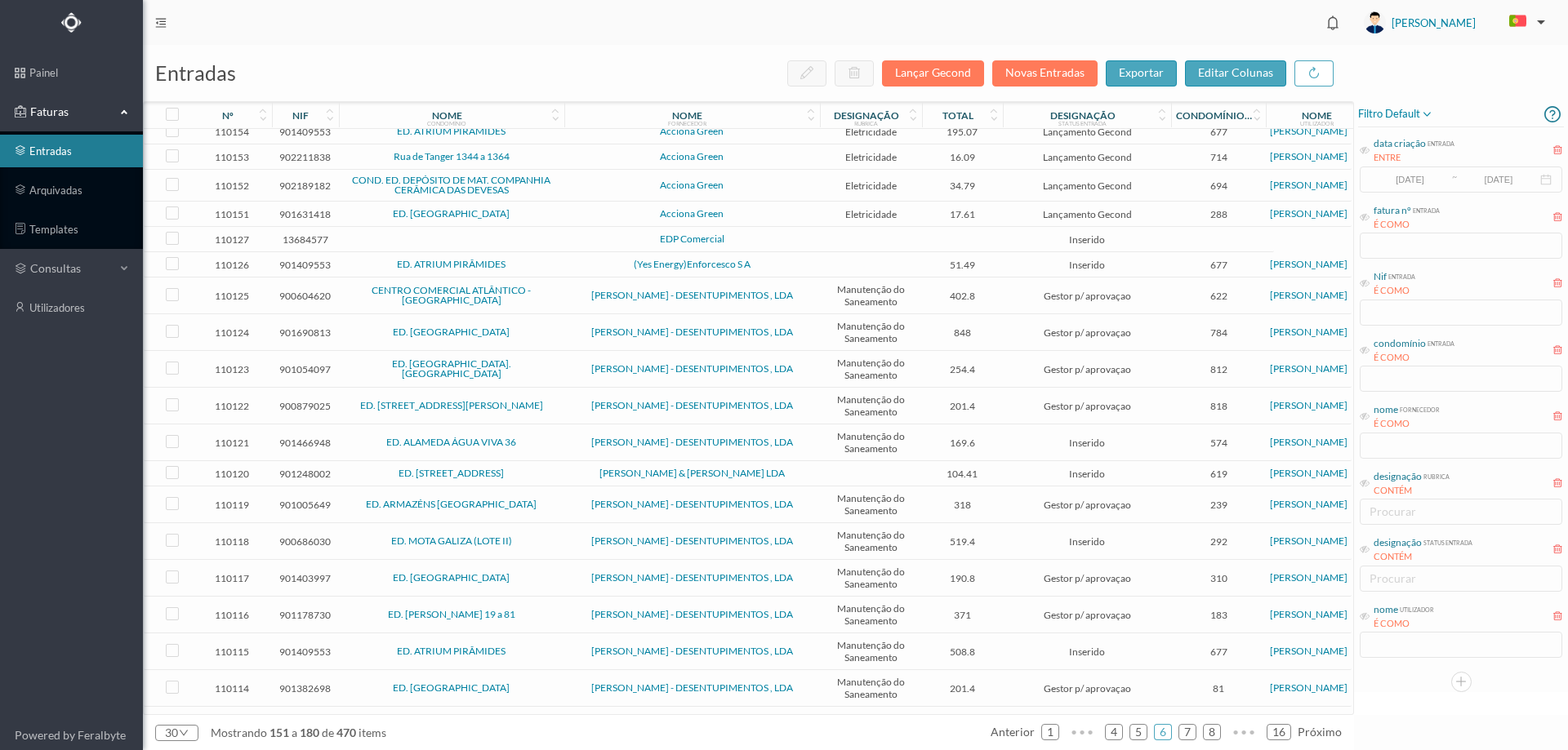
click at [753, 251] on td "EDP Comercial" at bounding box center [693, 240] width 256 height 26
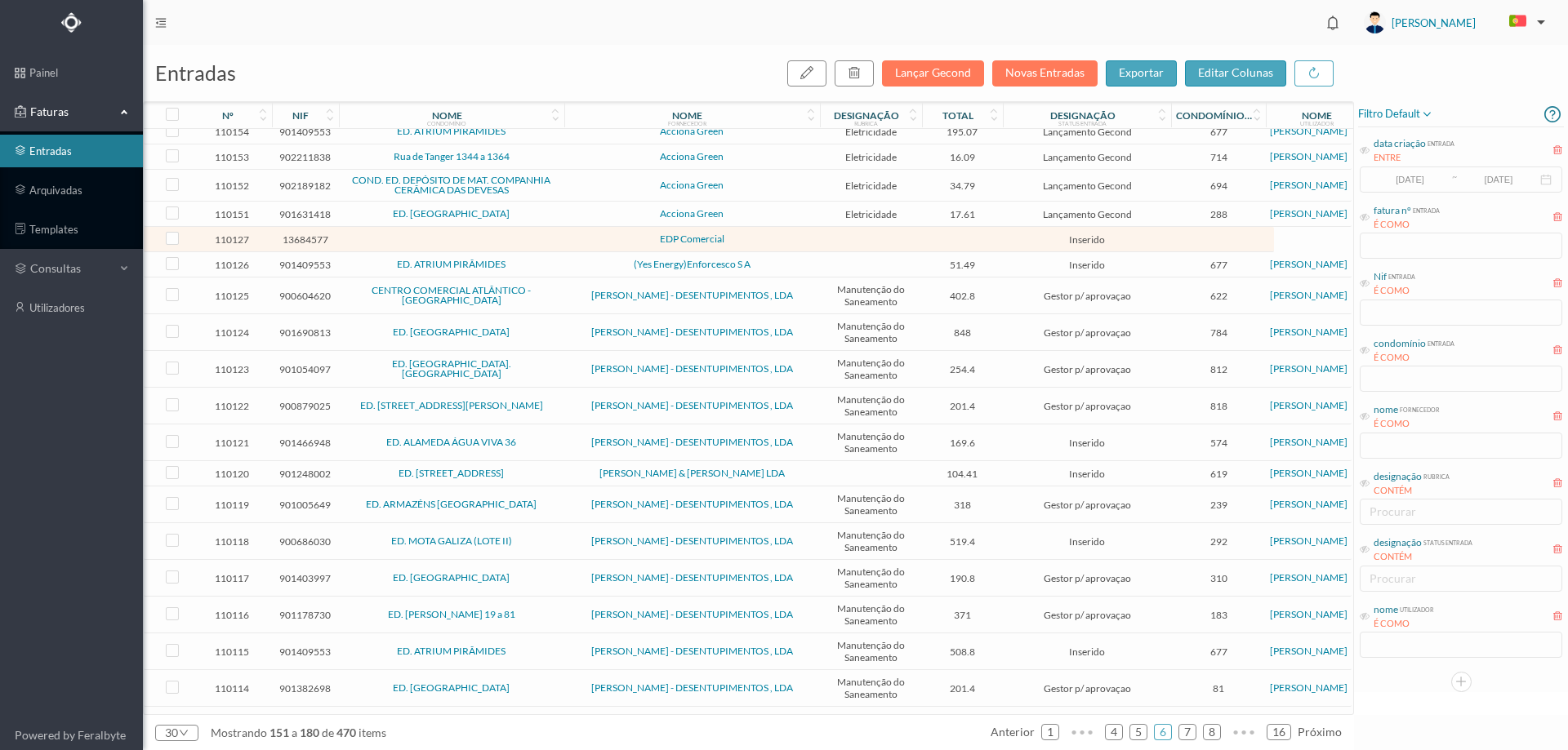
click at [753, 251] on td "EDP Comercial" at bounding box center [693, 240] width 256 height 26
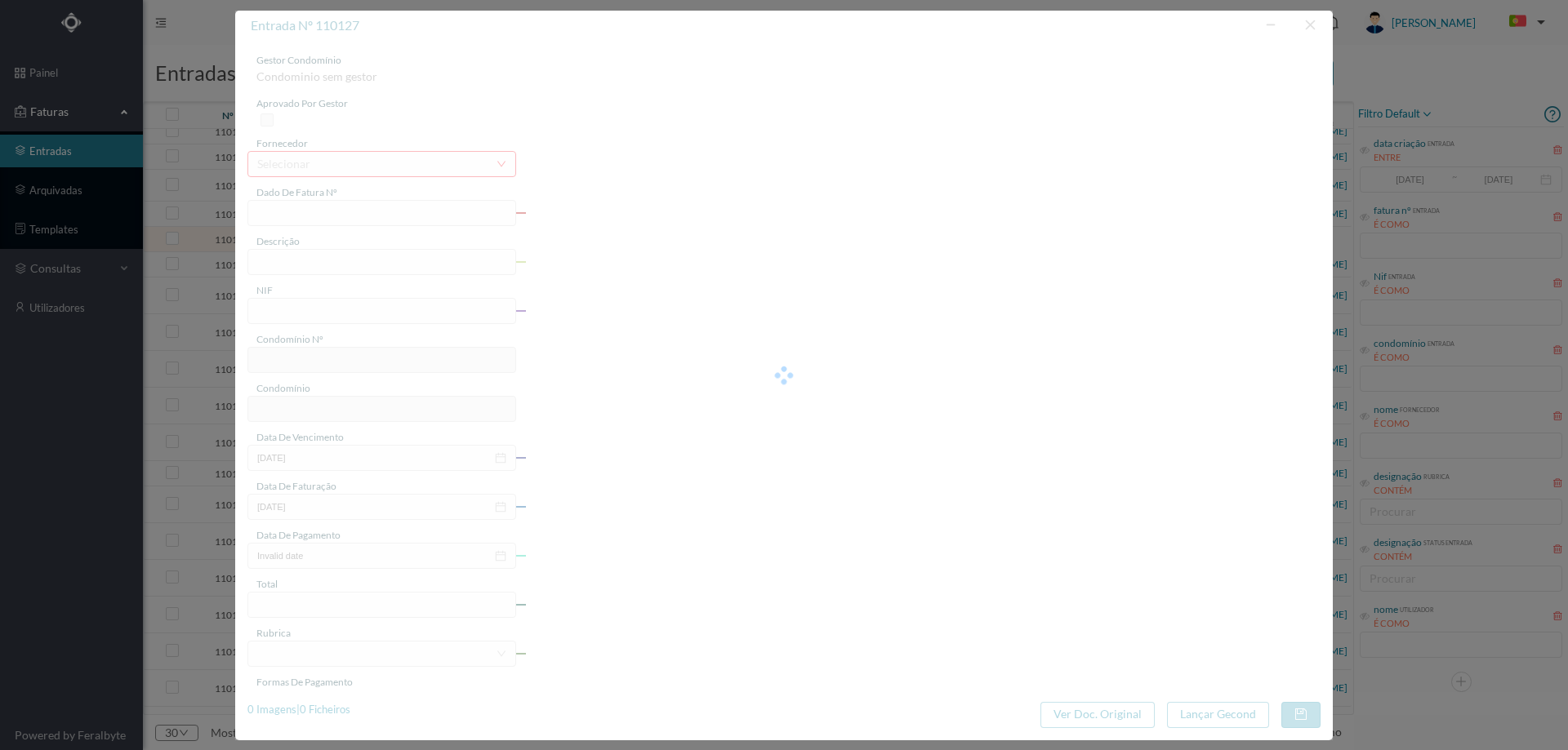
type input "que marca o meu cc"
type input "V DR FERNANDO AROSO , 632 LECA A PALMEIRA"
type input "13684577"
type input "Invalid date"
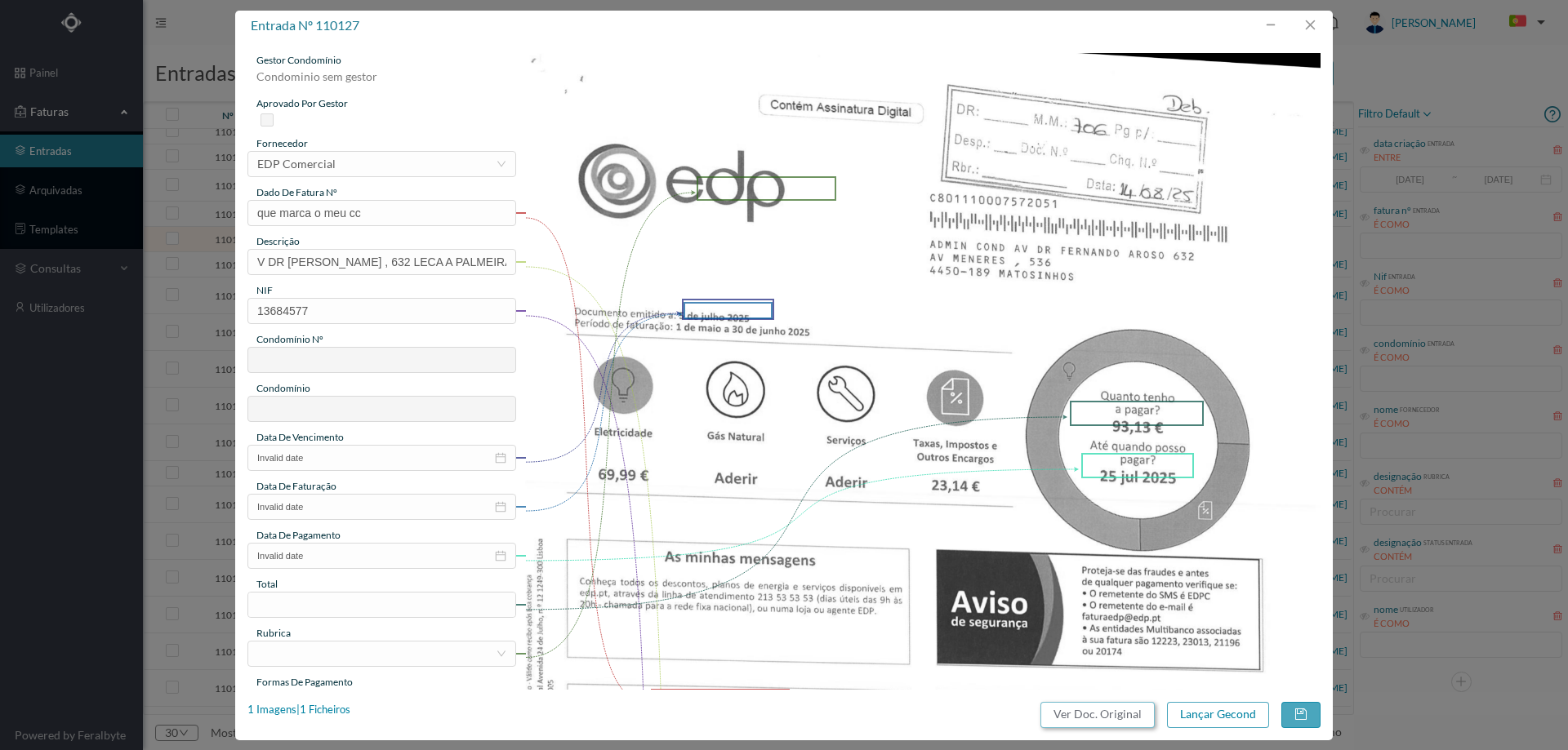
click at [1117, 718] on button "Ver Doc. Original" at bounding box center [1097, 715] width 115 height 27
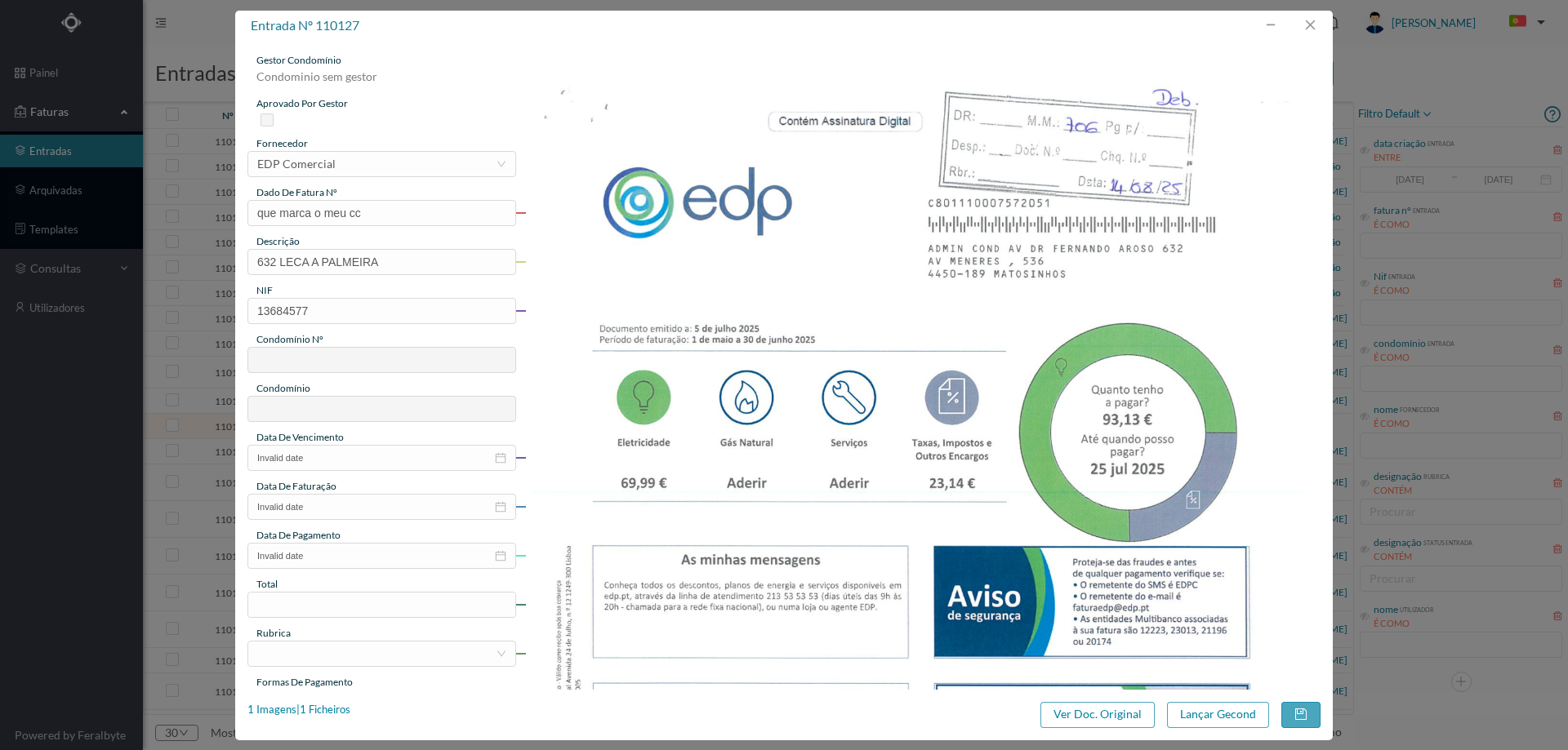
scroll to position [187, 0]
type input "632 LECA A PALMEIRA"
drag, startPoint x: 308, startPoint y: 311, endPoint x: 171, endPoint y: 304, distance: 137.2
click at [171, 306] on div "entrada nº 110127 gestor condomínio Condominio sem gestor aprovado por gestor f…" at bounding box center [784, 375] width 1568 height 750
click at [412, 314] on input "text" at bounding box center [382, 312] width 269 height 27
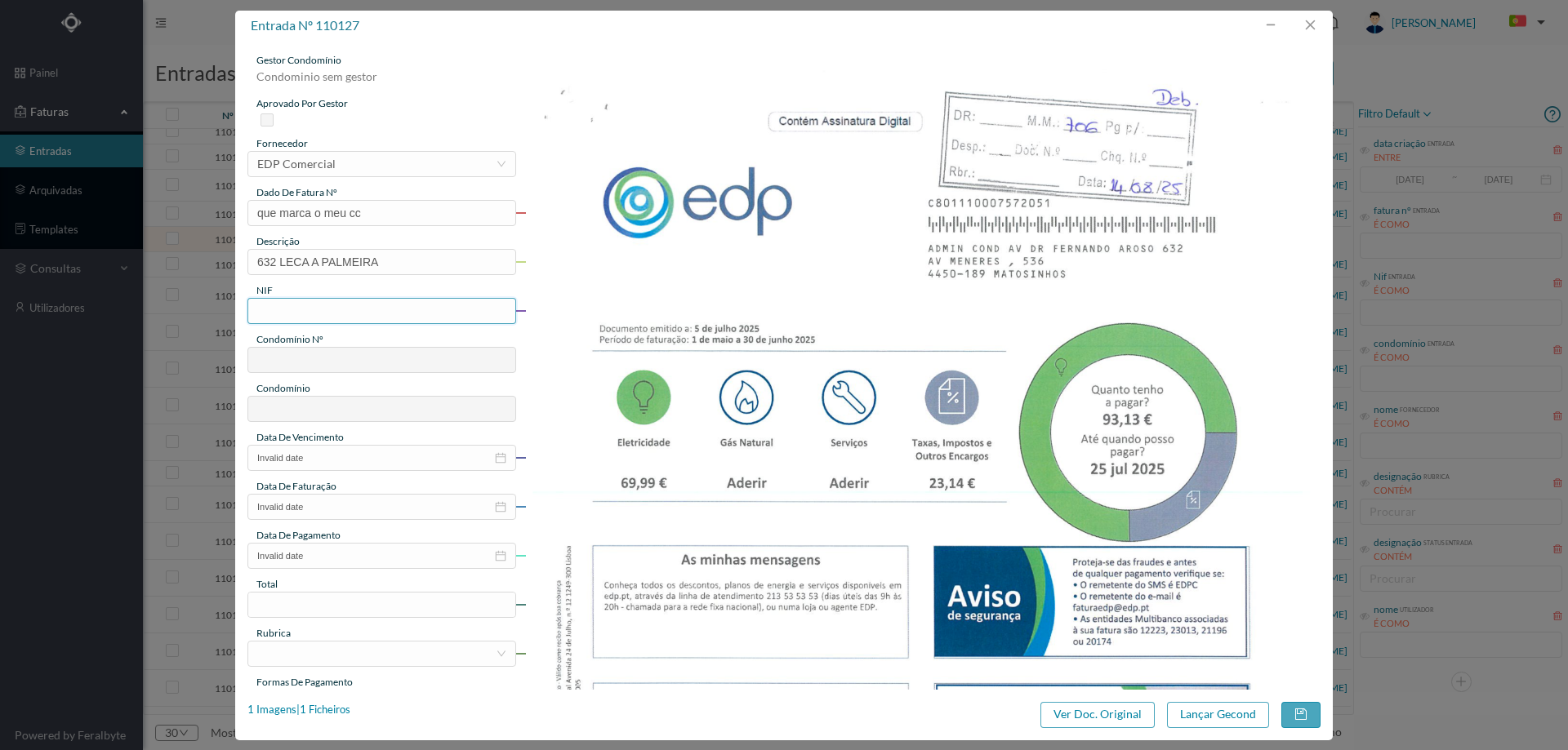
paste input "901384577"
type input "901384577"
type input "706"
type input "ED. AV. DR. [PERSON_NAME]"
type input "901384577"
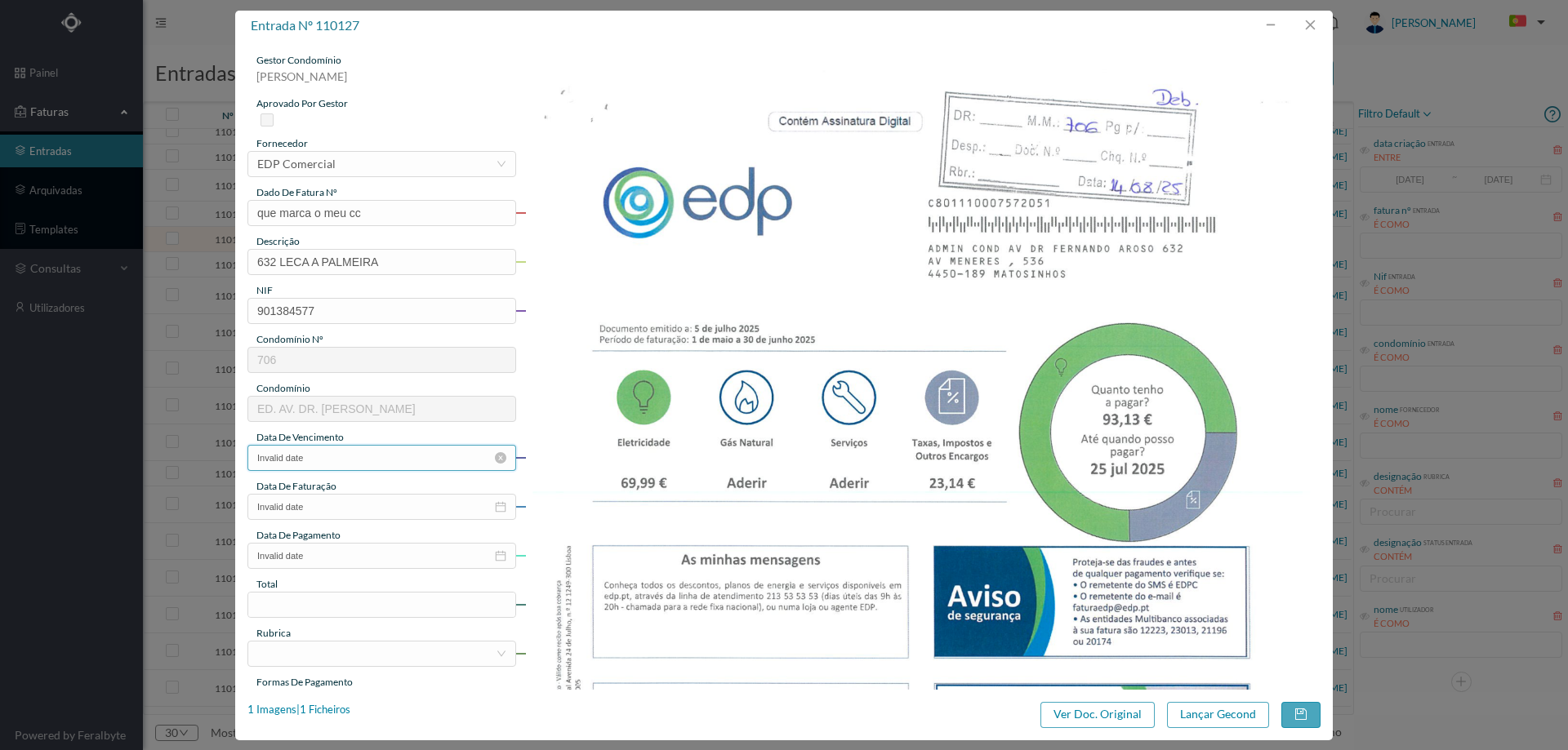
click at [338, 458] on input "Invalid date" at bounding box center [382, 458] width 269 height 27
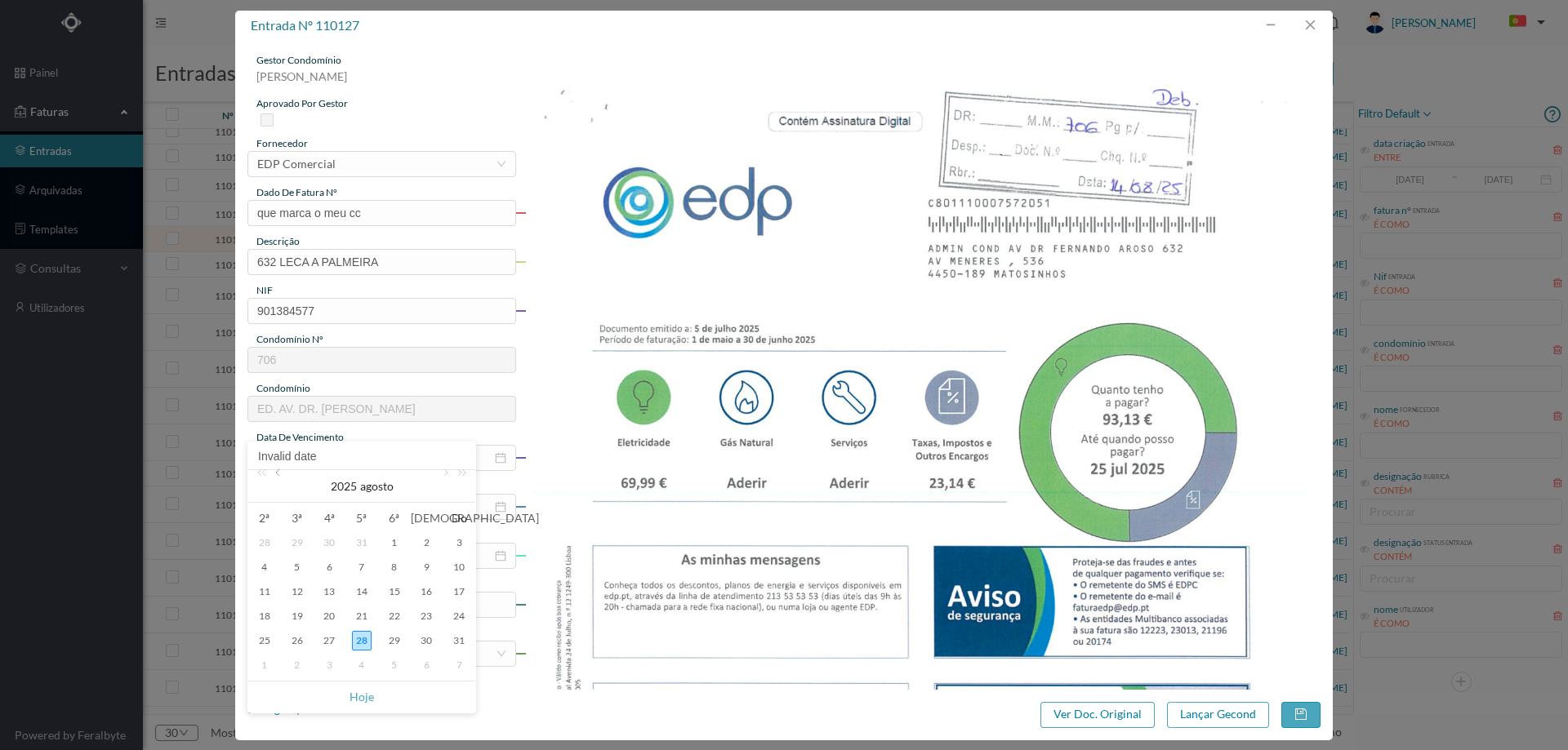
click at [281, 473] on link at bounding box center [279, 486] width 15 height 32
click at [398, 618] on div "25" at bounding box center [394, 616] width 20 height 20
type input "[DATE]"
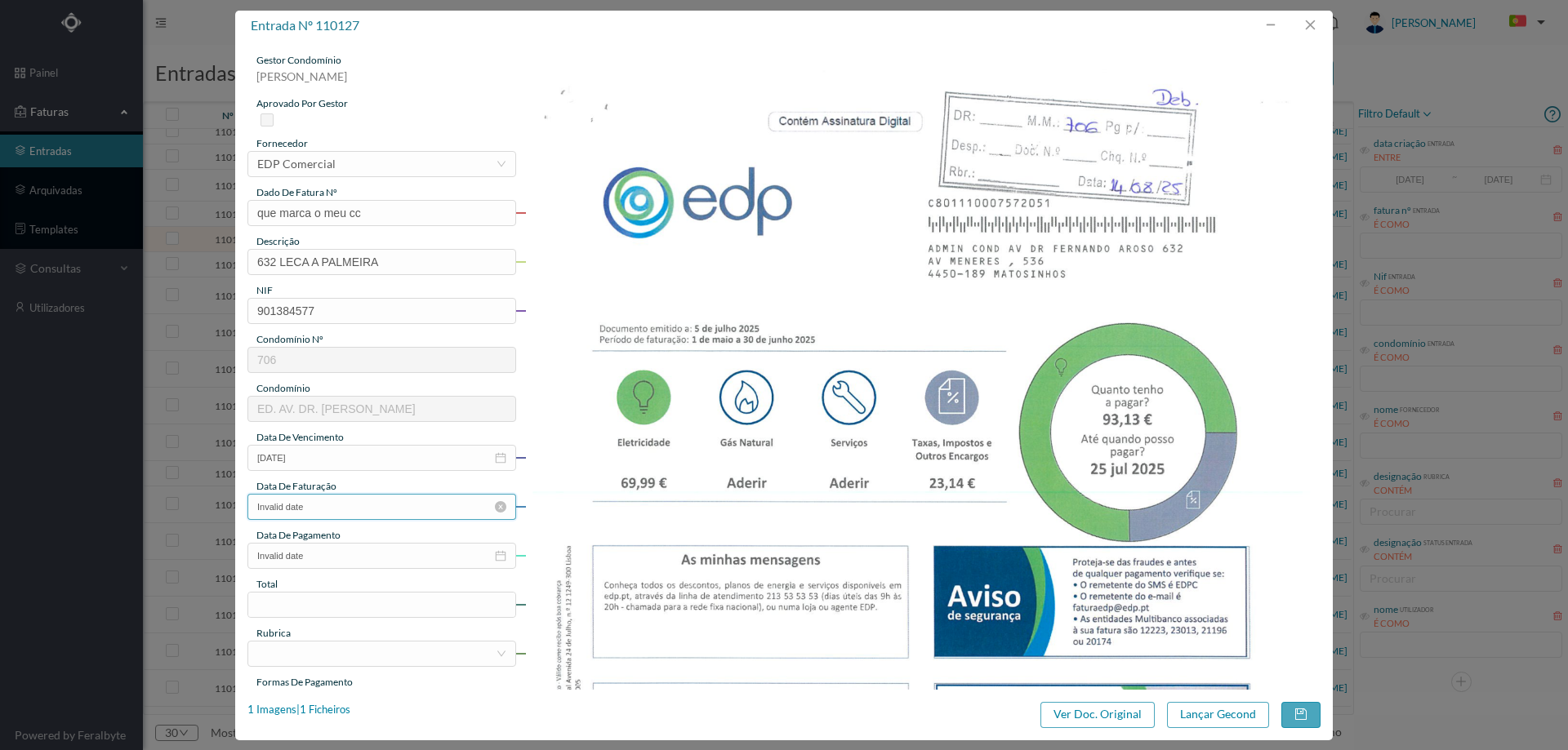
click at [368, 519] on input "Invalid date" at bounding box center [382, 507] width 269 height 27
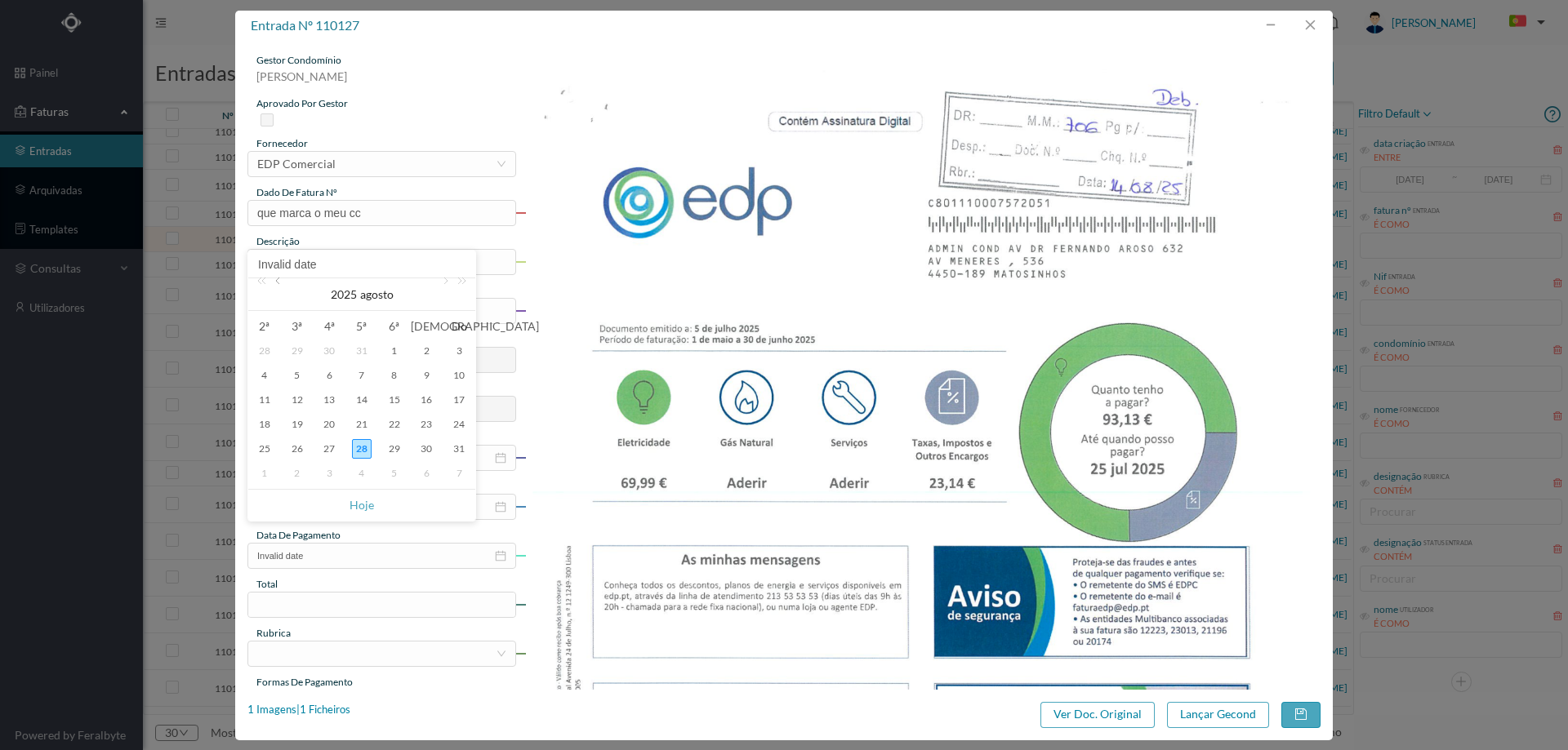
click at [278, 285] on link at bounding box center [279, 295] width 15 height 32
click at [392, 430] on div "25" at bounding box center [394, 424] width 20 height 20
type input "[DATE]"
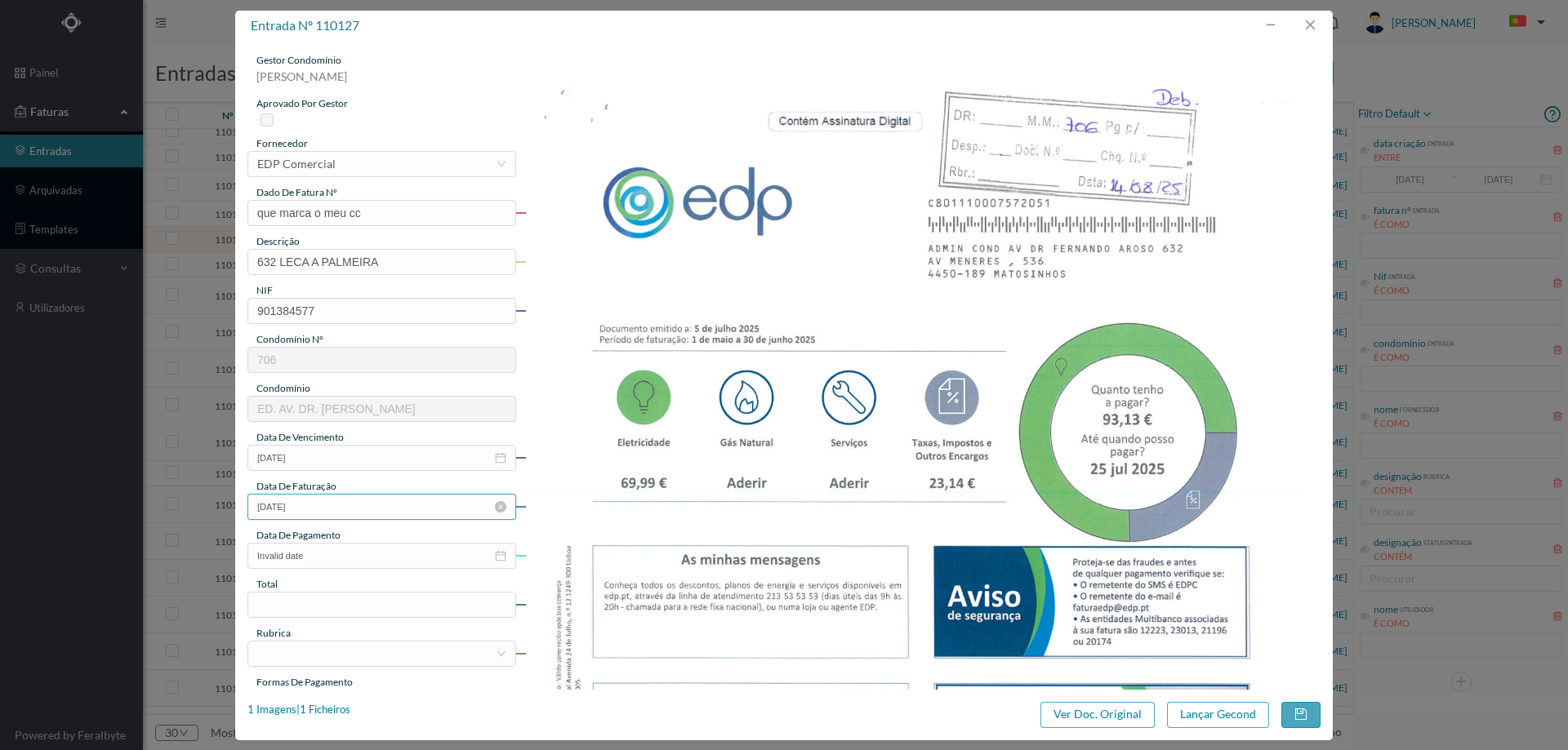
click at [360, 507] on input "25-07-2025" at bounding box center [382, 507] width 269 height 27
click at [359, 559] on input "Invalid date" at bounding box center [382, 556] width 269 height 27
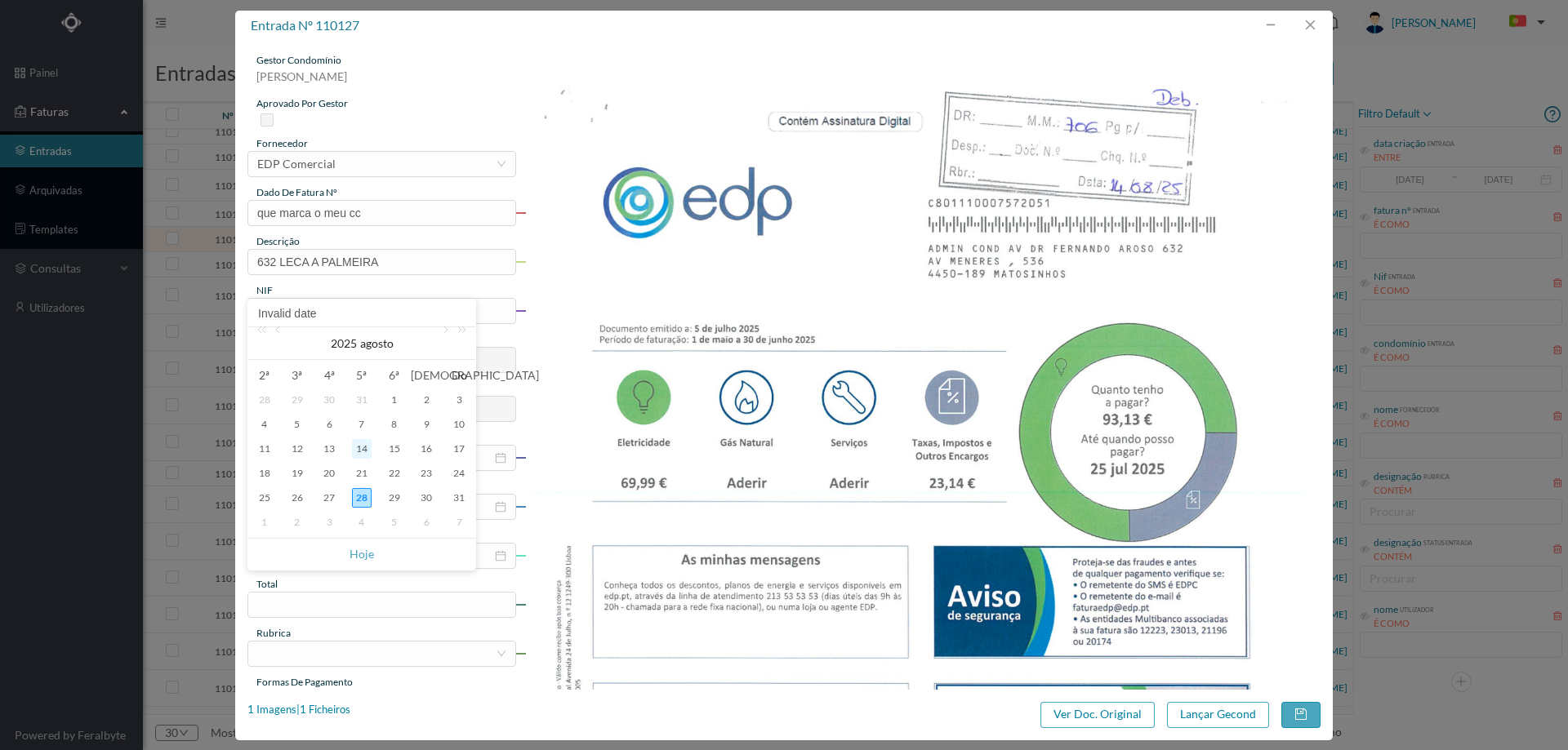
click at [359, 450] on div "14" at bounding box center [361, 449] width 20 height 20
type input "14-08-2025"
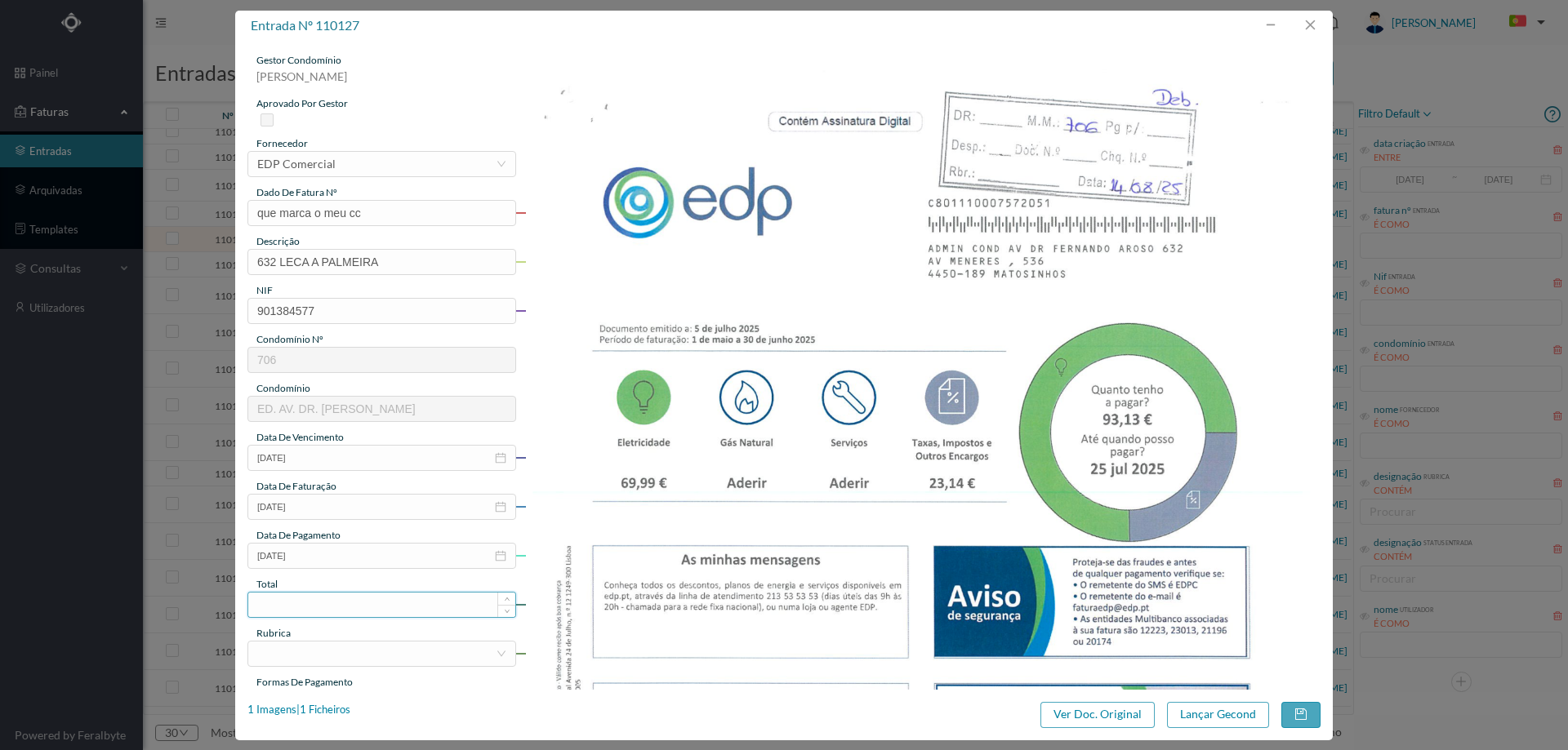
click at [367, 611] on input at bounding box center [382, 605] width 267 height 25
type input "93.13"
click at [392, 646] on div at bounding box center [377, 653] width 239 height 25
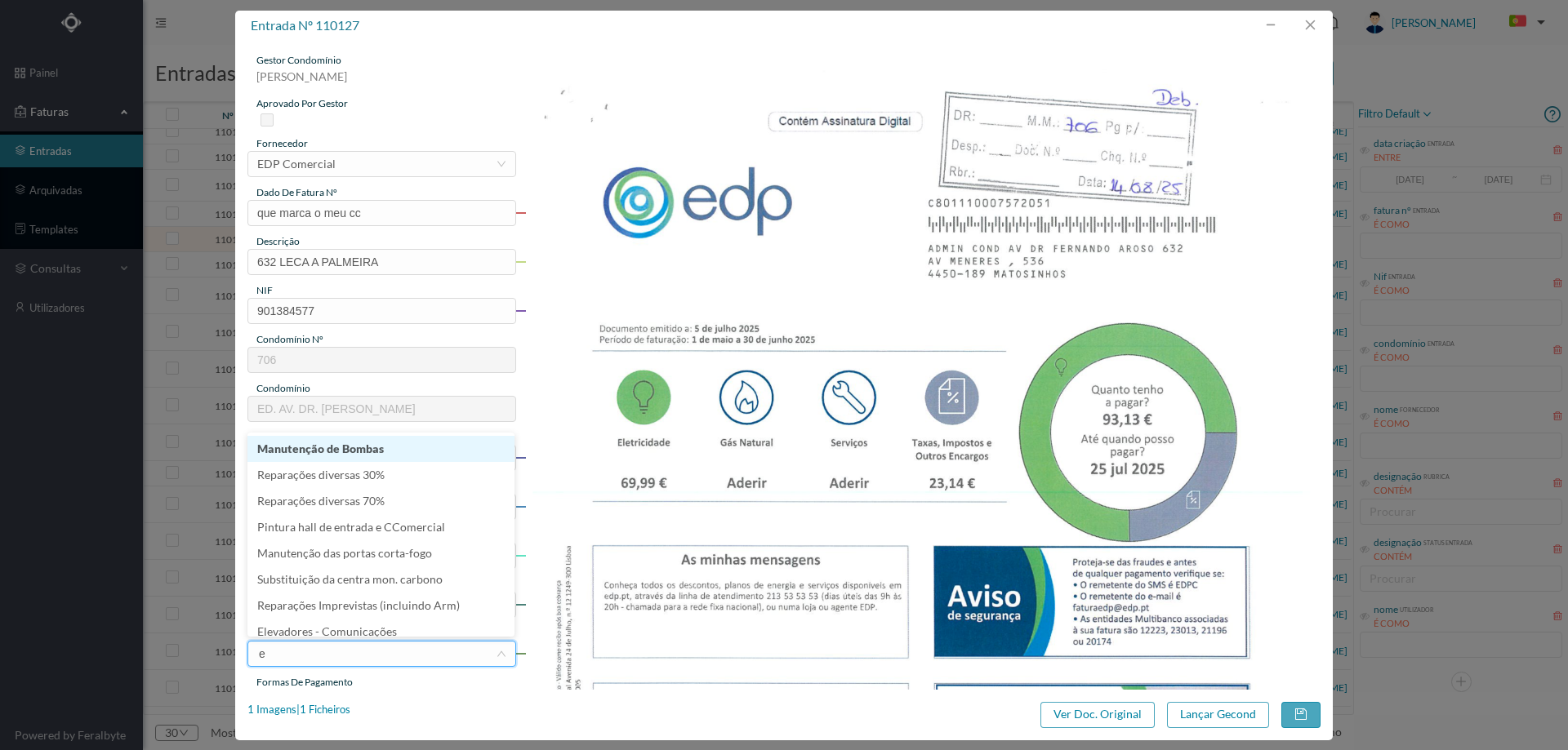
type input "el"
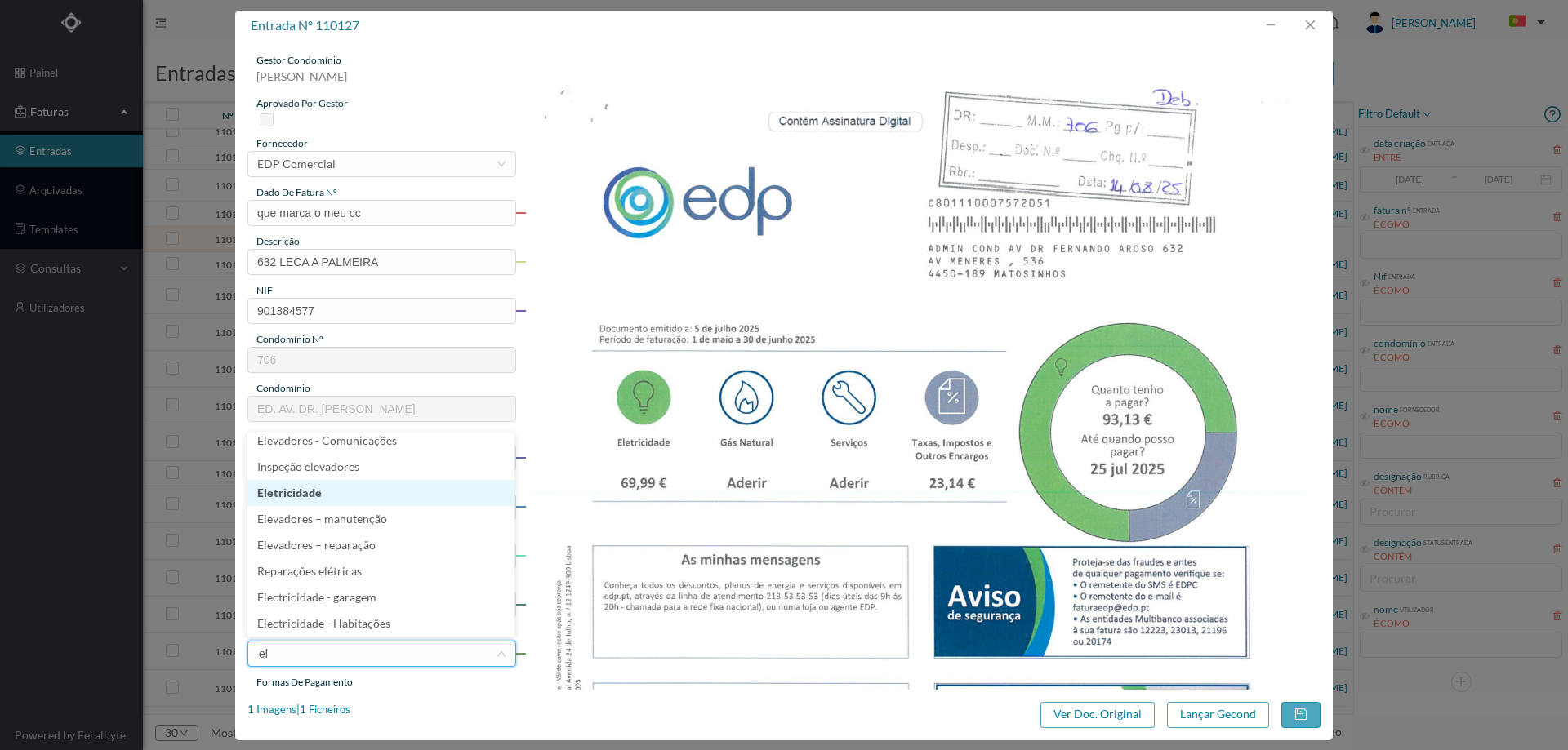
click at [375, 498] on li "Eletricidade" at bounding box center [381, 493] width 267 height 27
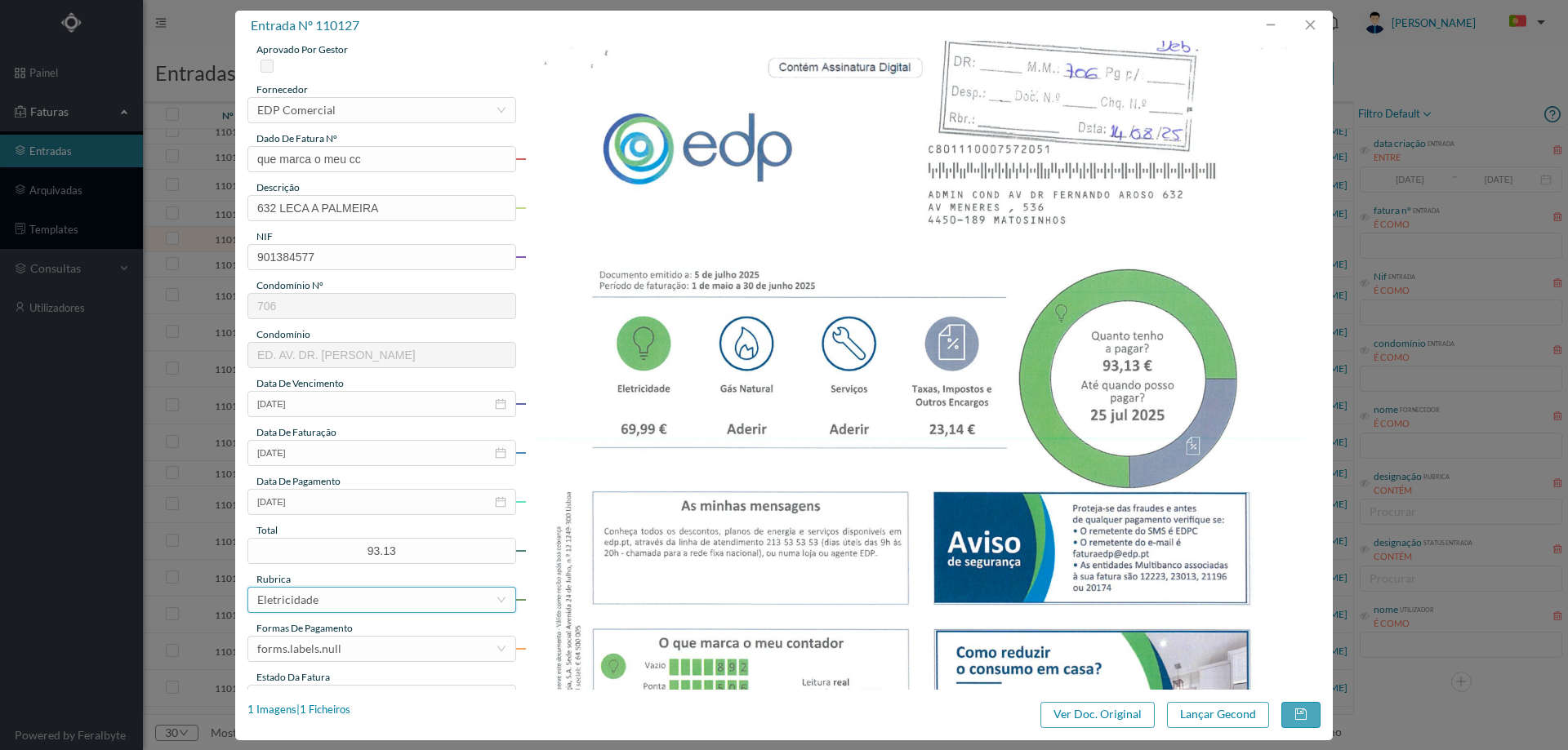
scroll to position [81, 0]
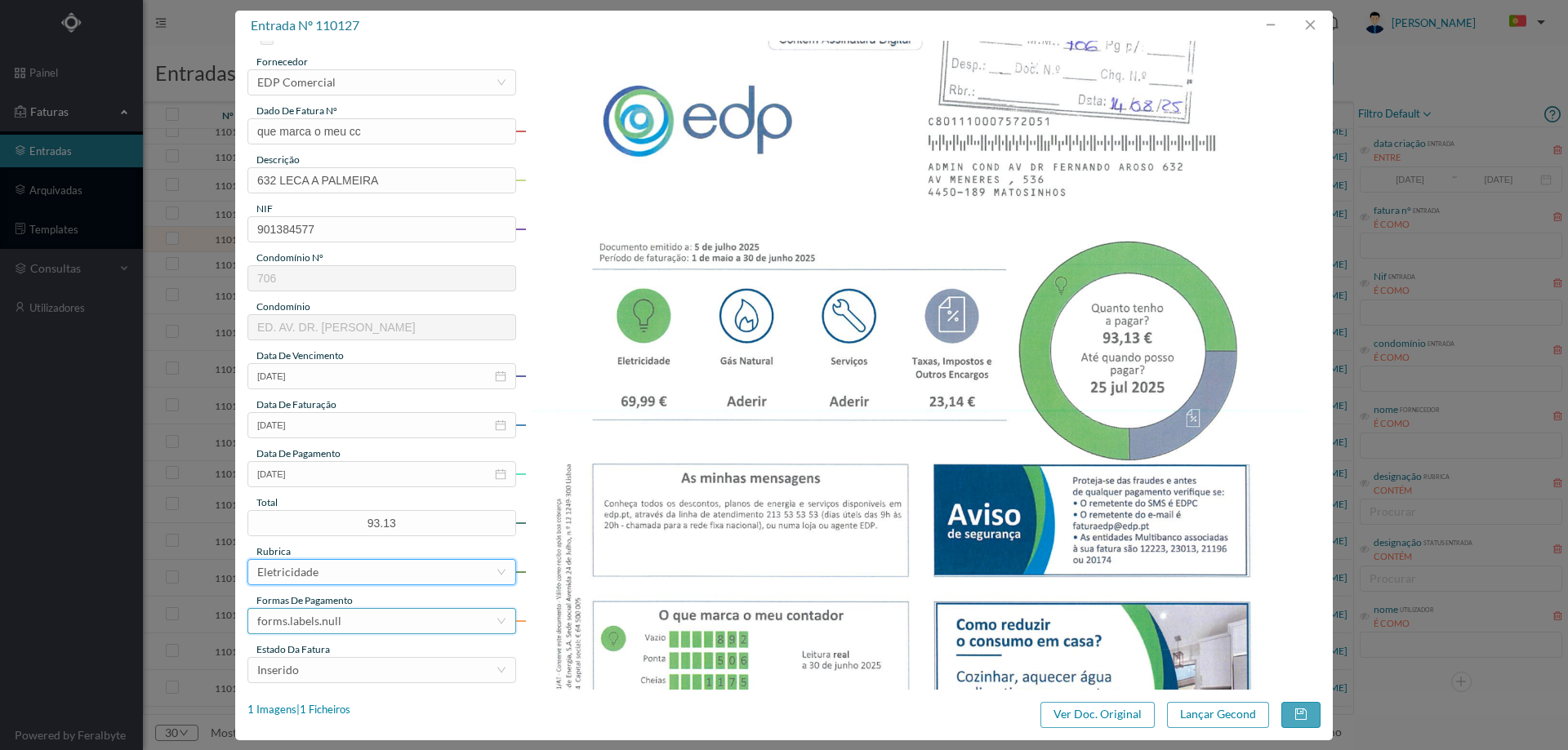
click at [351, 621] on div "forms.labels.null" at bounding box center [377, 621] width 239 height 25
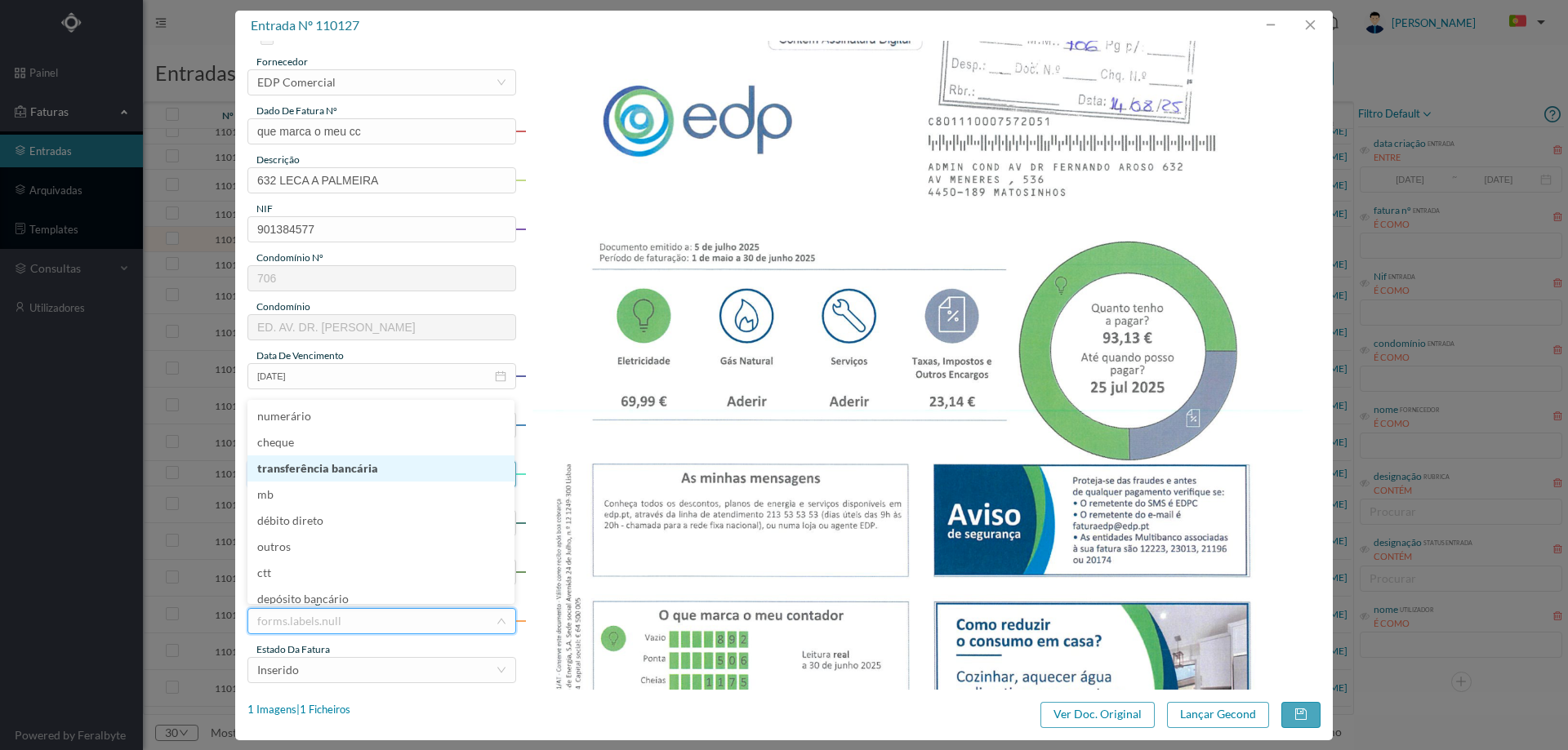
click at [344, 470] on li "transferência bancária" at bounding box center [381, 469] width 267 height 27
click at [359, 610] on div "forms.labels.transferência bancária" at bounding box center [347, 621] width 179 height 25
click at [318, 491] on li "mb" at bounding box center [381, 489] width 267 height 27
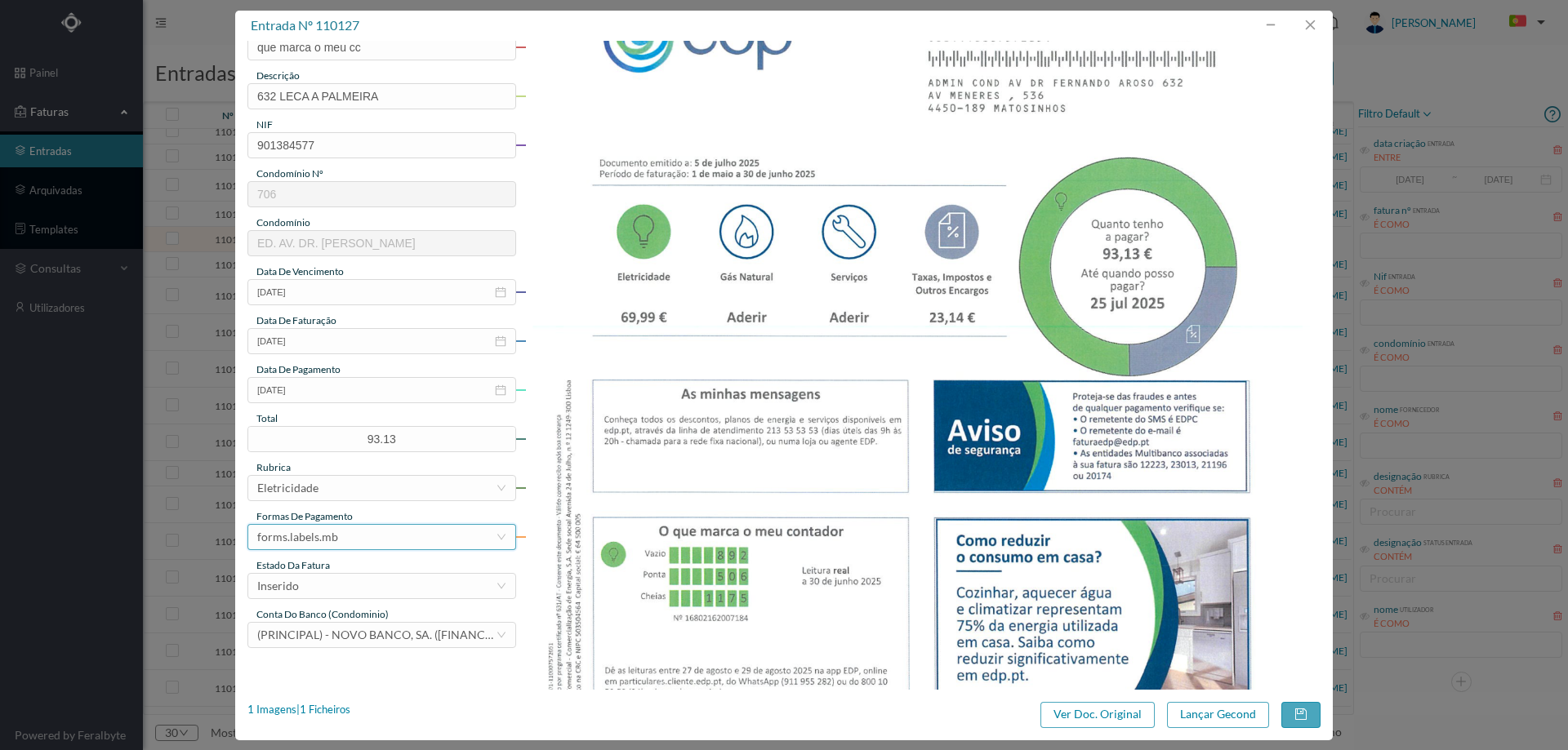
scroll to position [245, 0]
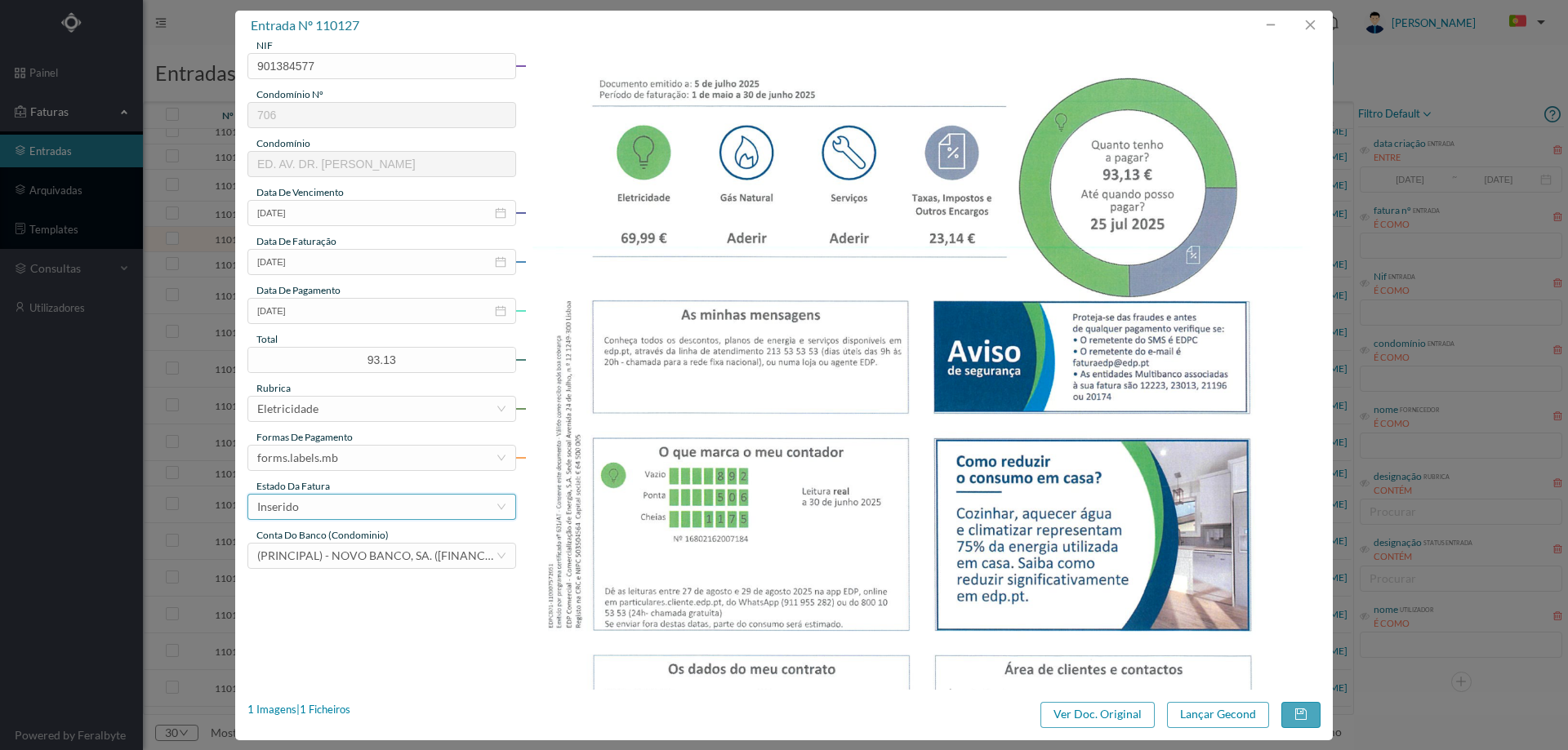
drag, startPoint x: 359, startPoint y: 499, endPoint x: 355, endPoint y: 515, distance: 16.5
click at [360, 500] on div "Inserido" at bounding box center [377, 507] width 239 height 25
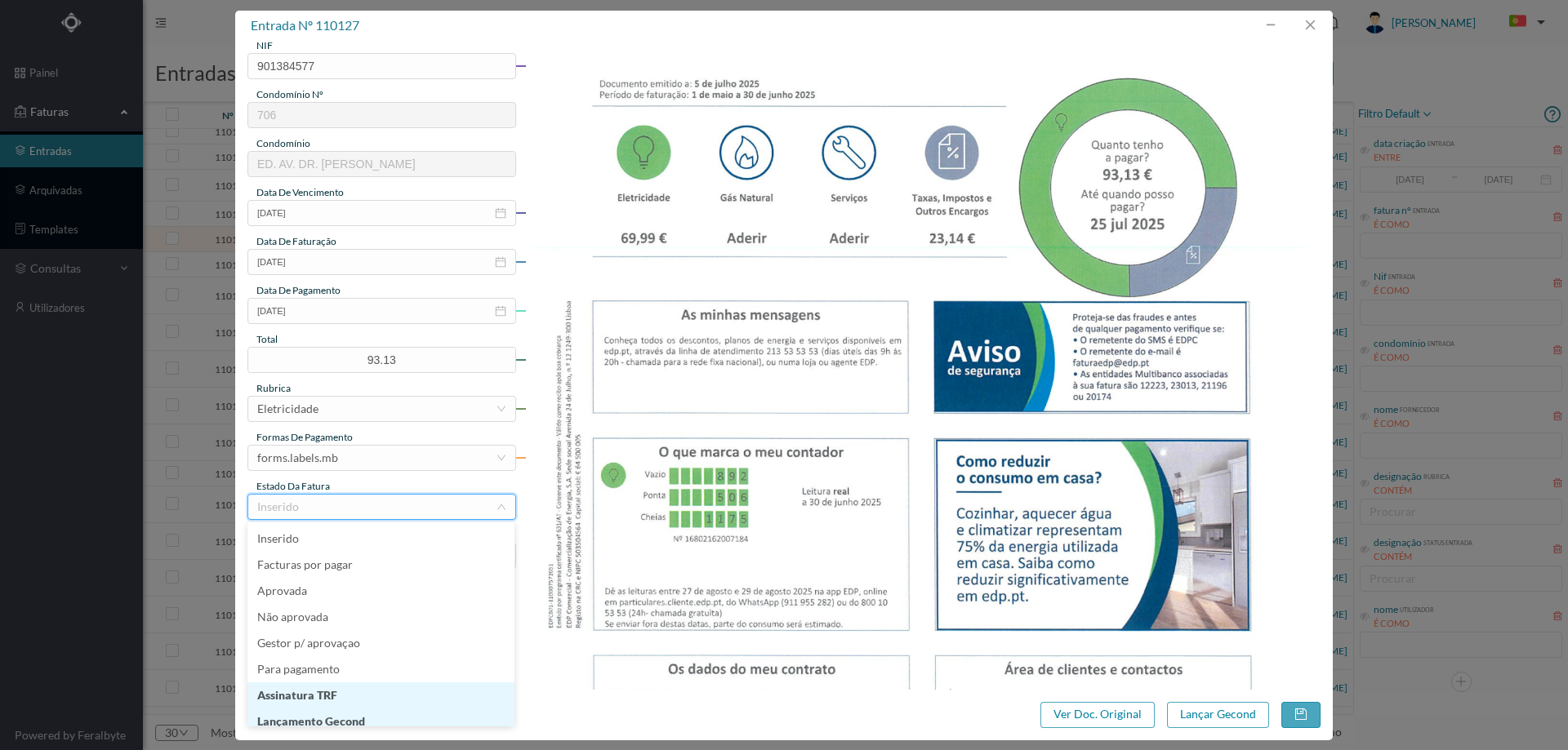
scroll to position [9, 0]
click at [350, 709] on li "Lançamento Gecond" at bounding box center [381, 714] width 267 height 27
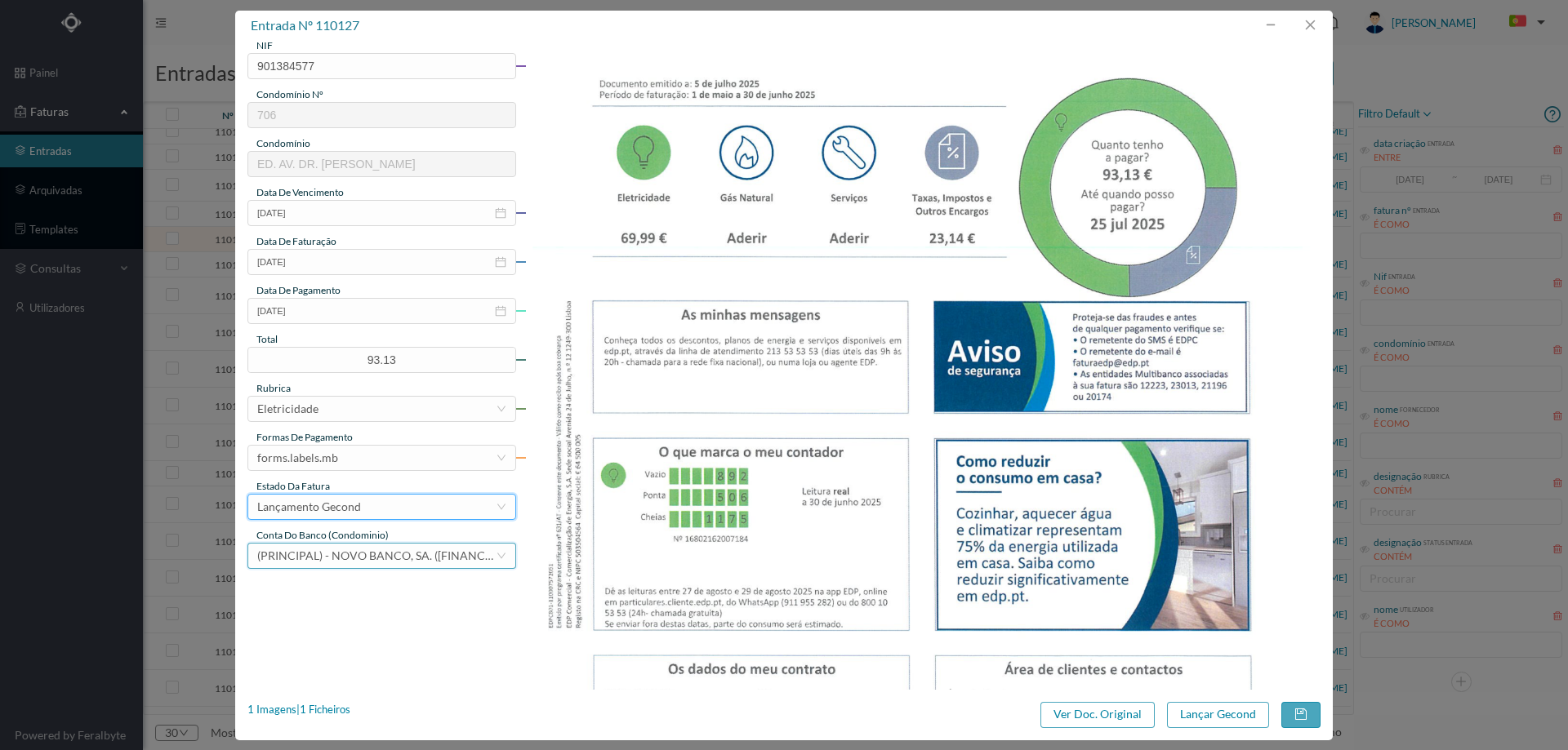
click at [400, 560] on span "(PRINCIPAL) - NOVO BANCO, SA. (PT50 000704010023908000238)" at bounding box center [392, 555] width 269 height 14
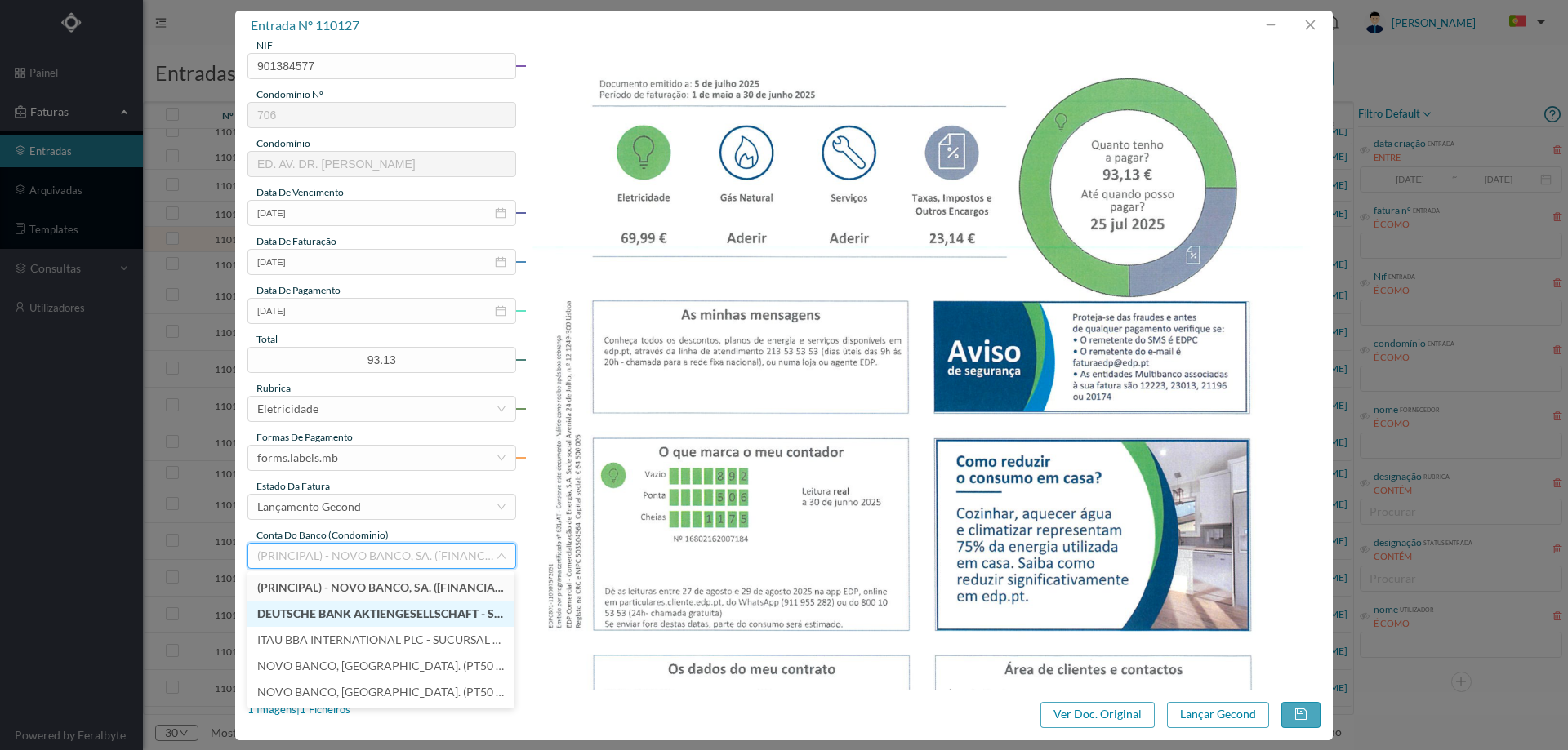
click at [339, 620] on li "DEUTSCHE BANK AKTIENGESELLSCHAFT - SUCURSAL EM PORTUGAL (PT50 00430000000000007…" at bounding box center [381, 614] width 267 height 27
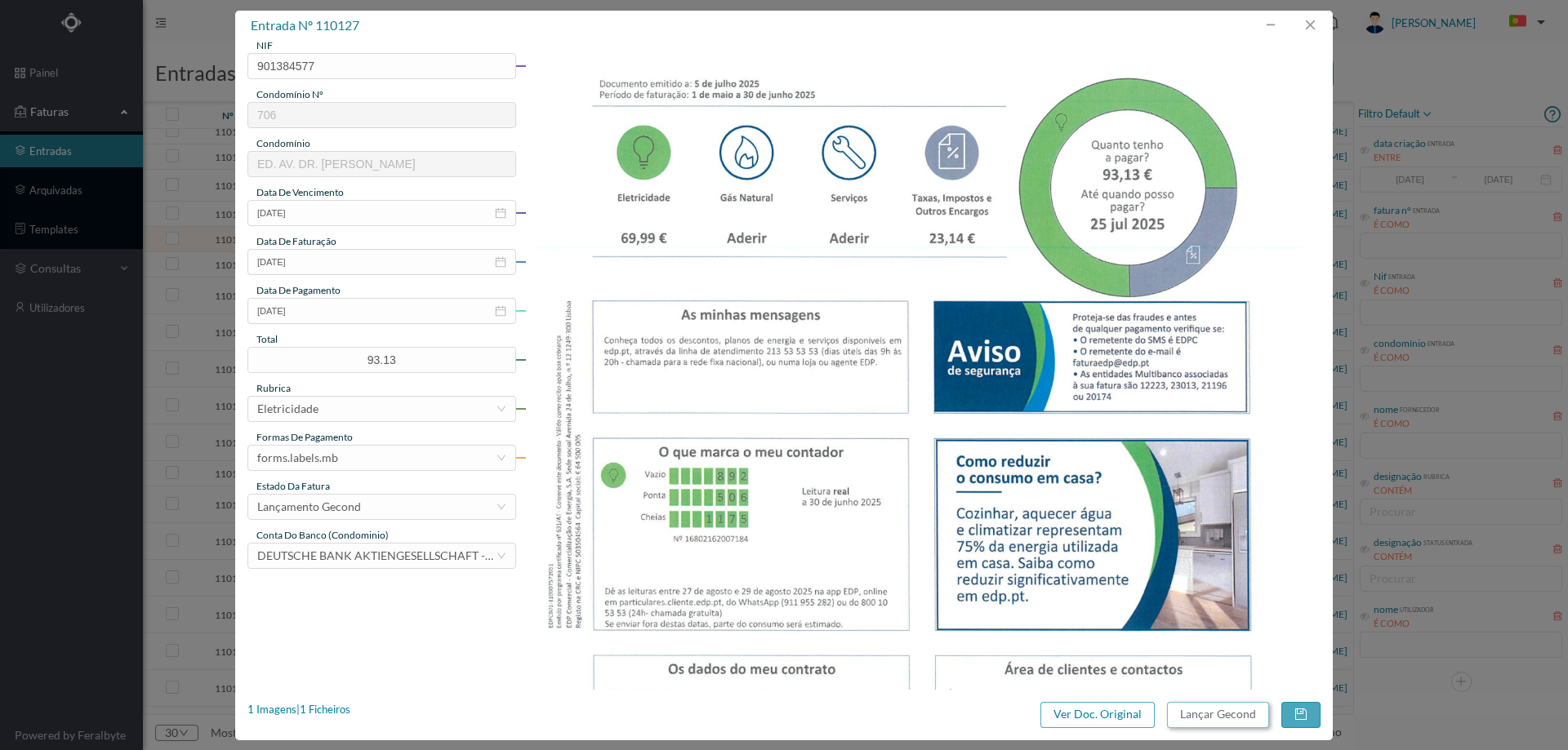
click at [1214, 720] on button "Lançar Gecond" at bounding box center [1218, 715] width 102 height 27
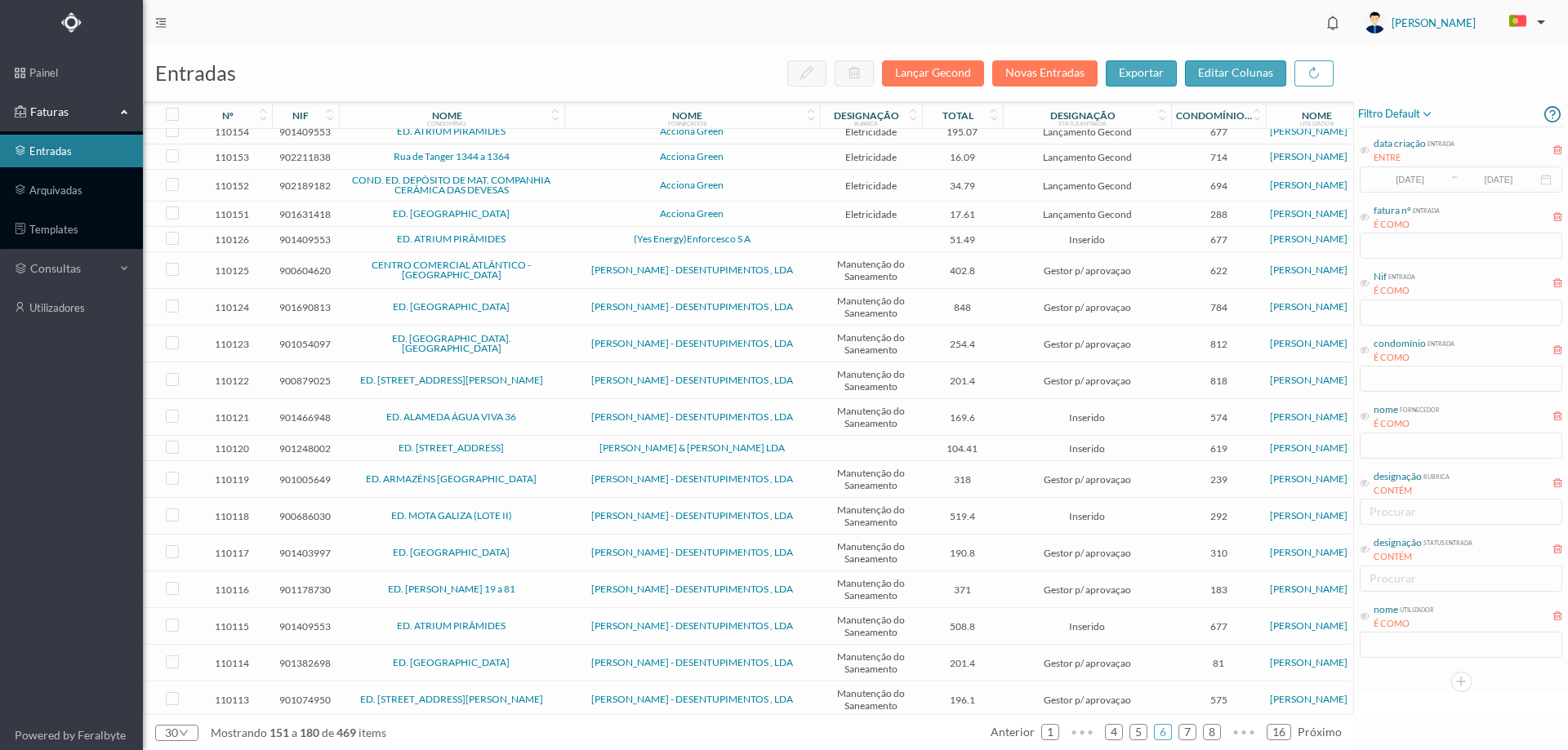
click at [793, 238] on td "(Yes Energy)Enforcesco S A" at bounding box center [693, 240] width 256 height 26
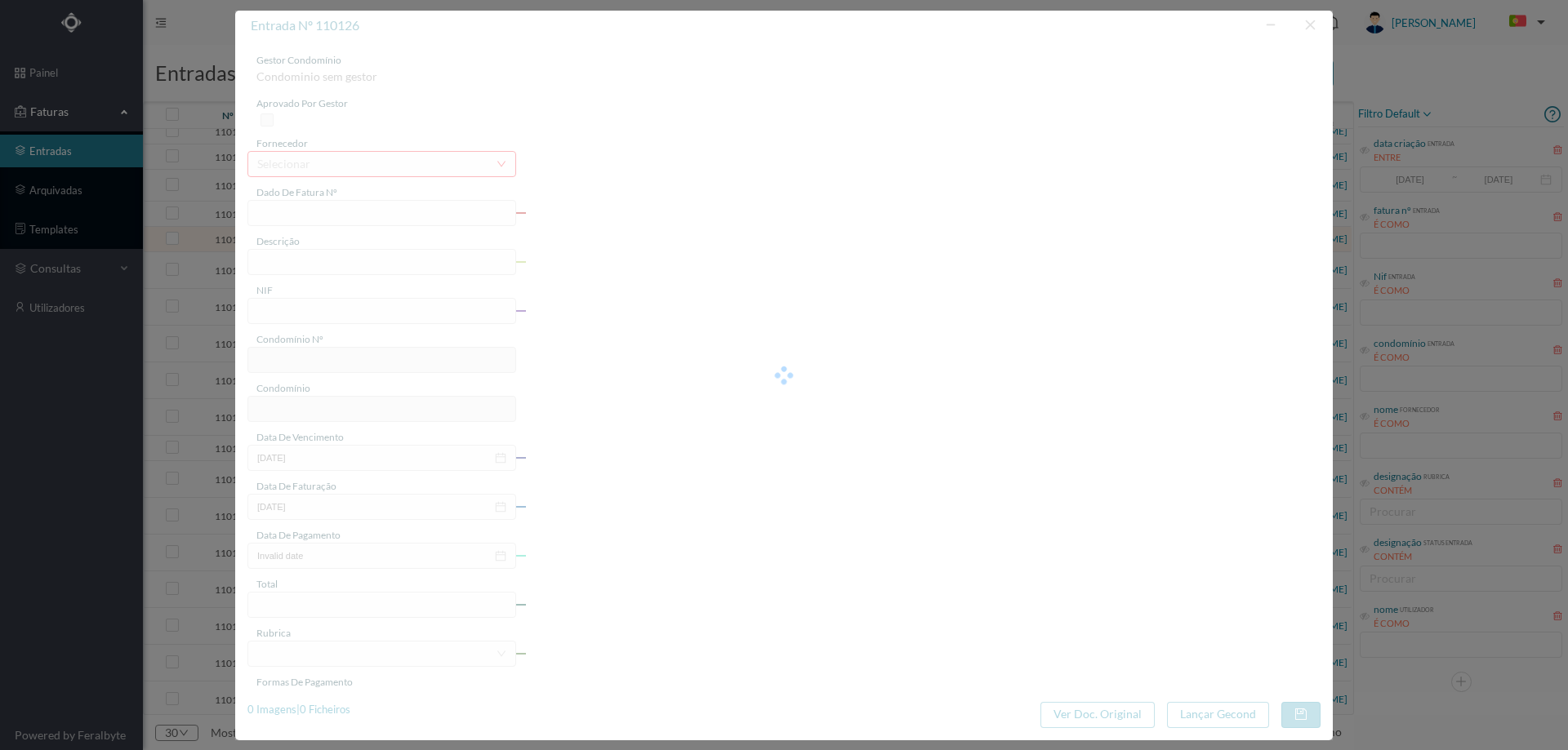
type input "FTRI 0000425/3072"
type input "901409553"
type input "Invalid date"
type input "[DATE]"
type input "51.49"
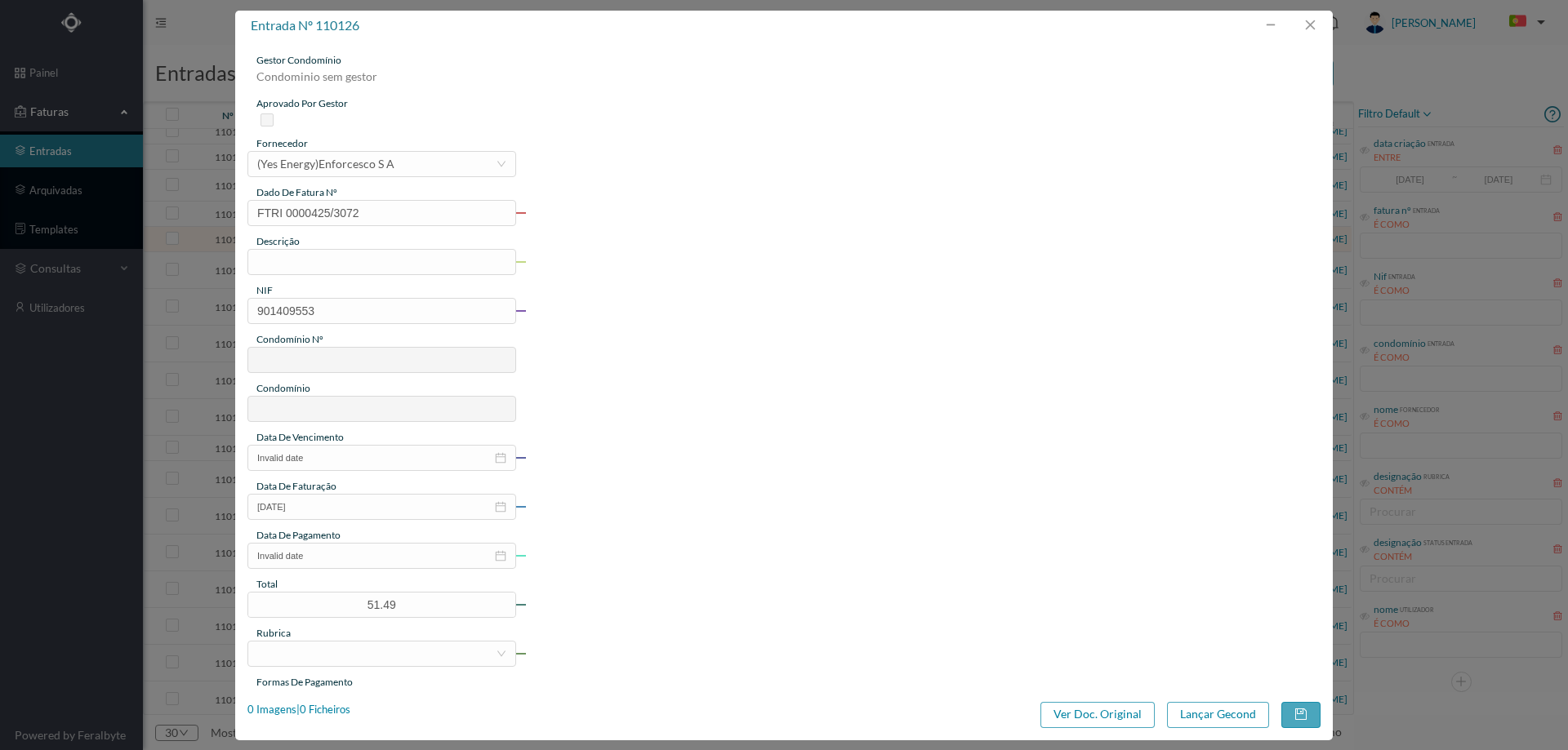
type input "677"
type input "ED. ATRIUM PIRÂMIDES"
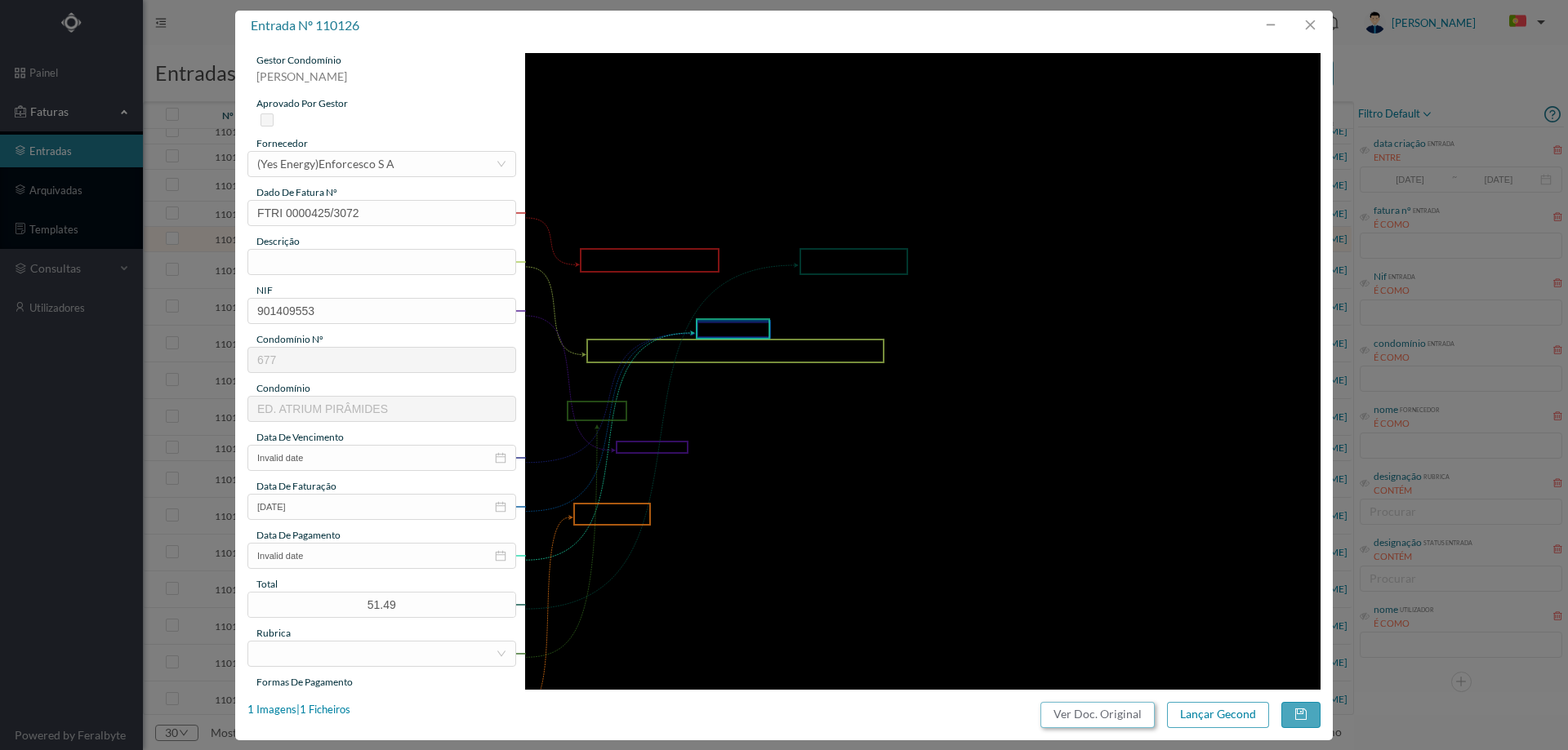
click at [1085, 718] on button "Ver Doc. Original" at bounding box center [1097, 715] width 115 height 27
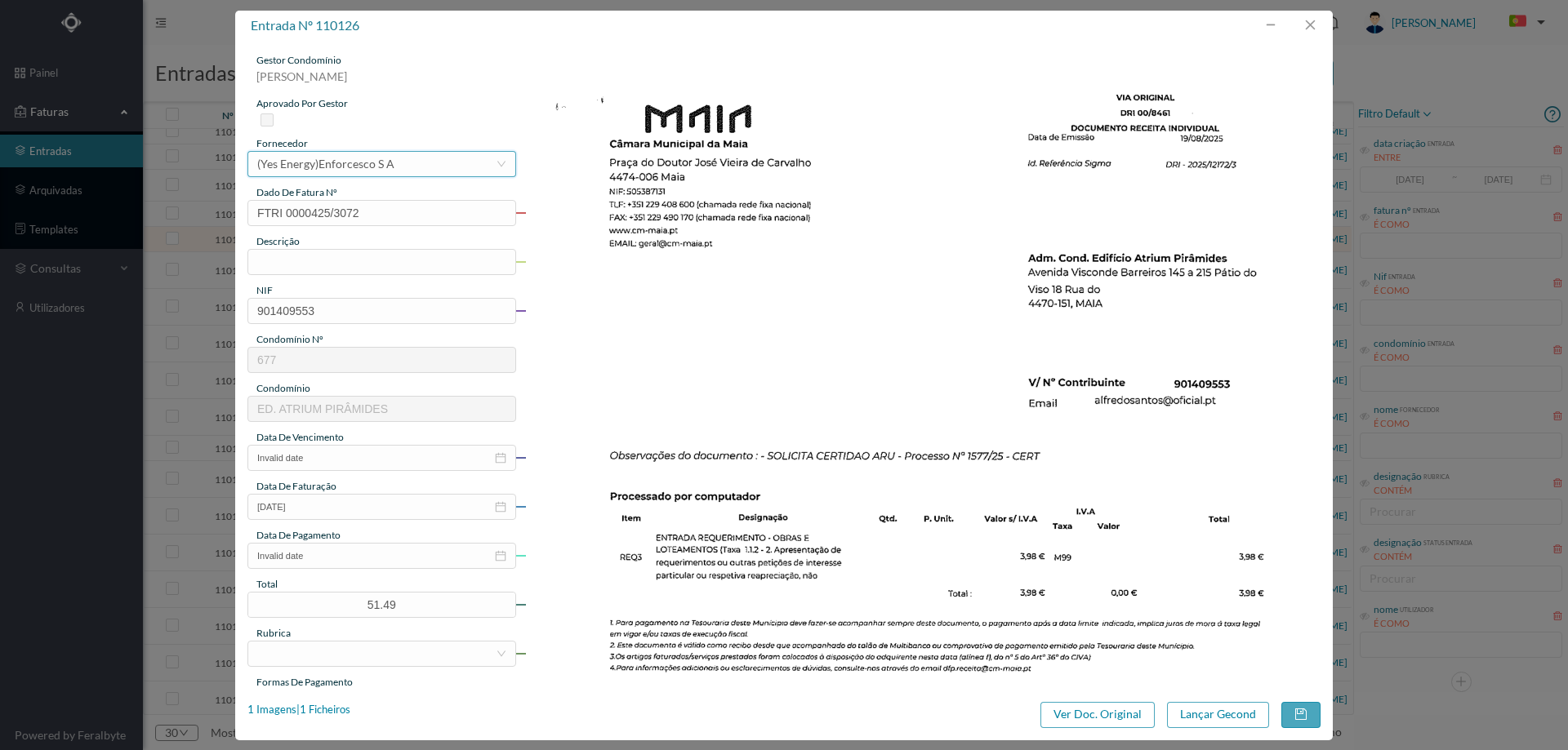
click at [342, 161] on div "(Yes Energy)Enforcesco S A" at bounding box center [326, 164] width 137 height 25
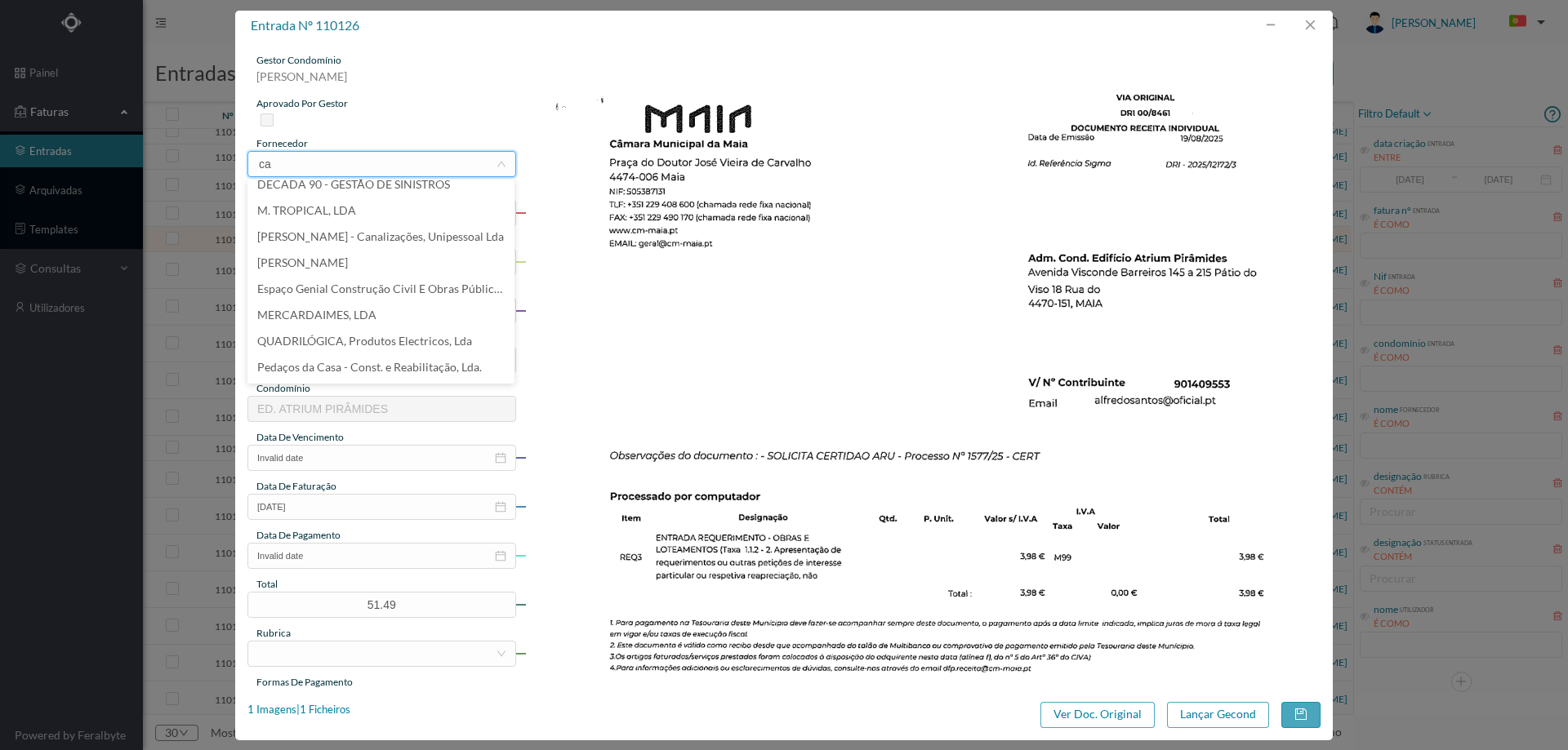
scroll to position [0, 0]
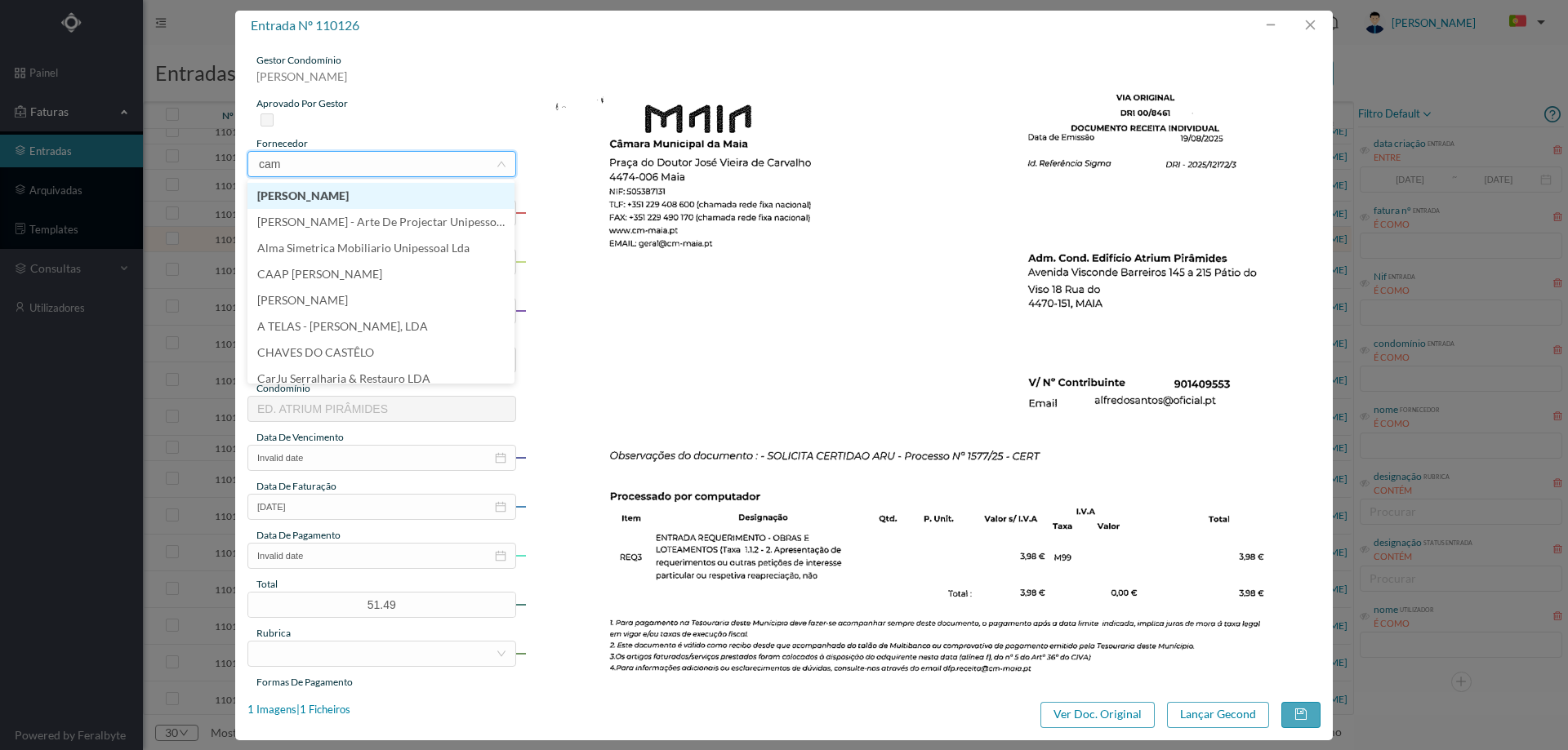
type input "cama"
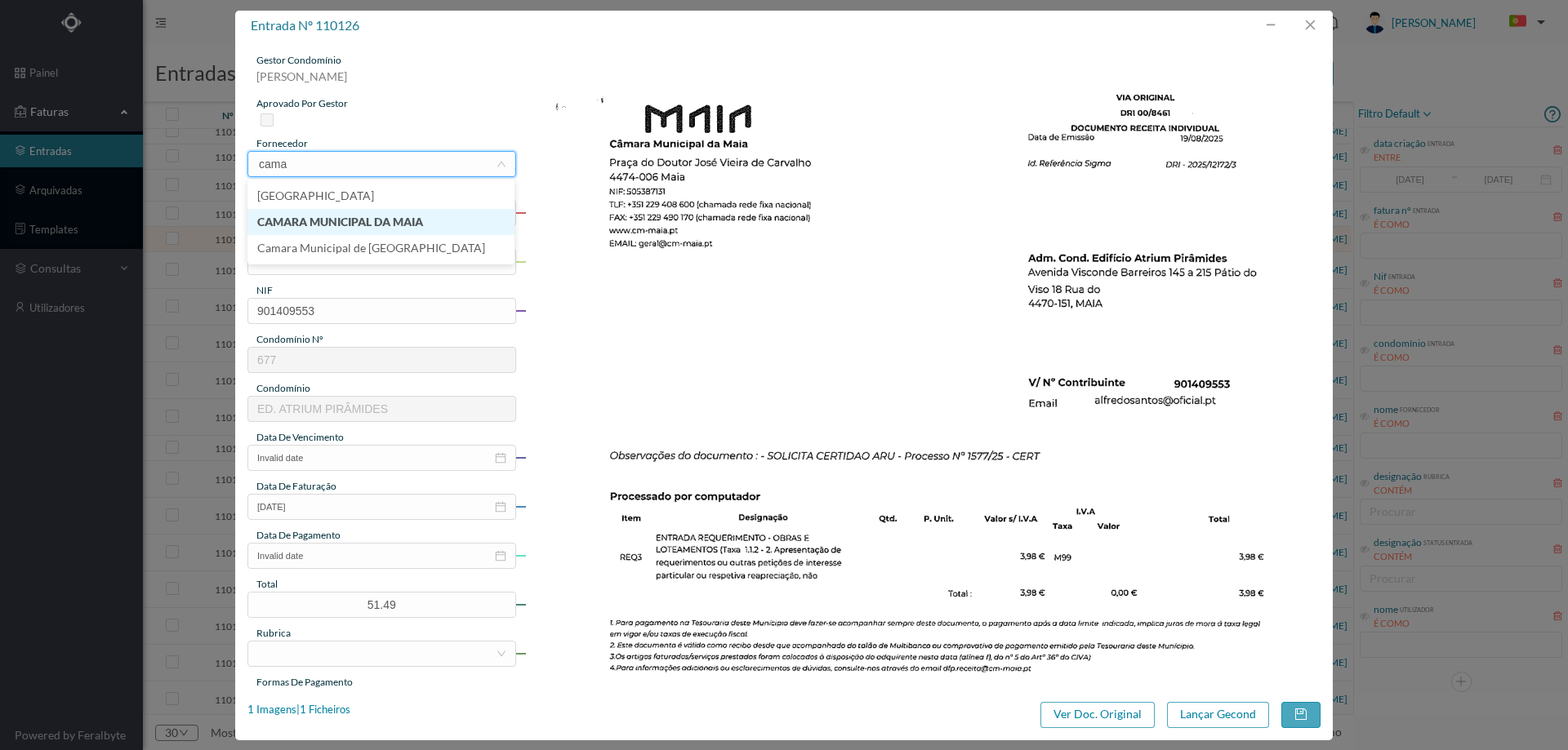
click at [369, 215] on li "CAMARA MUNICIPAL DA MAIA" at bounding box center [381, 223] width 267 height 27
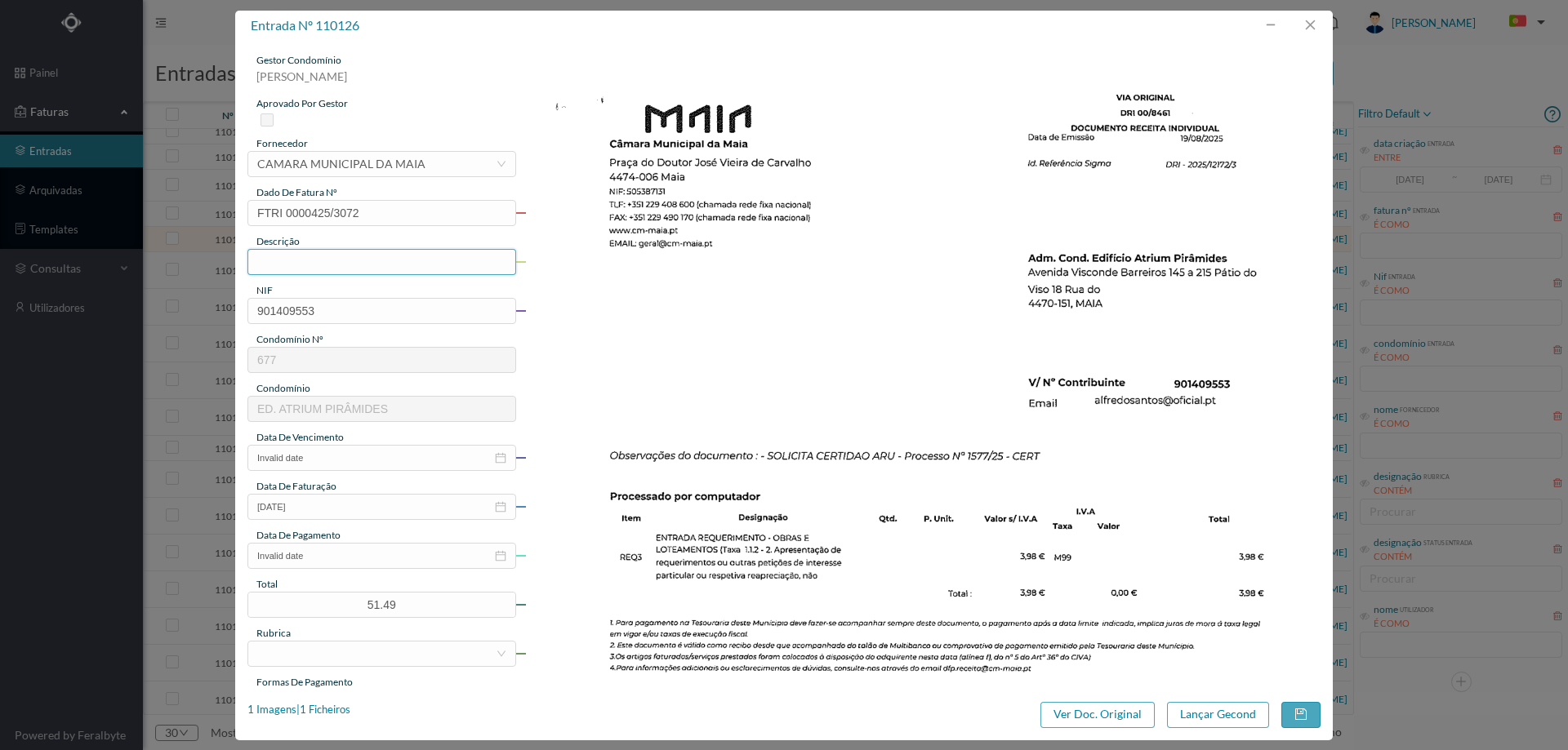
click at [338, 266] on input "text" at bounding box center [382, 262] width 269 height 27
type input "Requerimento de obras"
click at [301, 468] on input "Invalid date" at bounding box center [382, 458] width 269 height 27
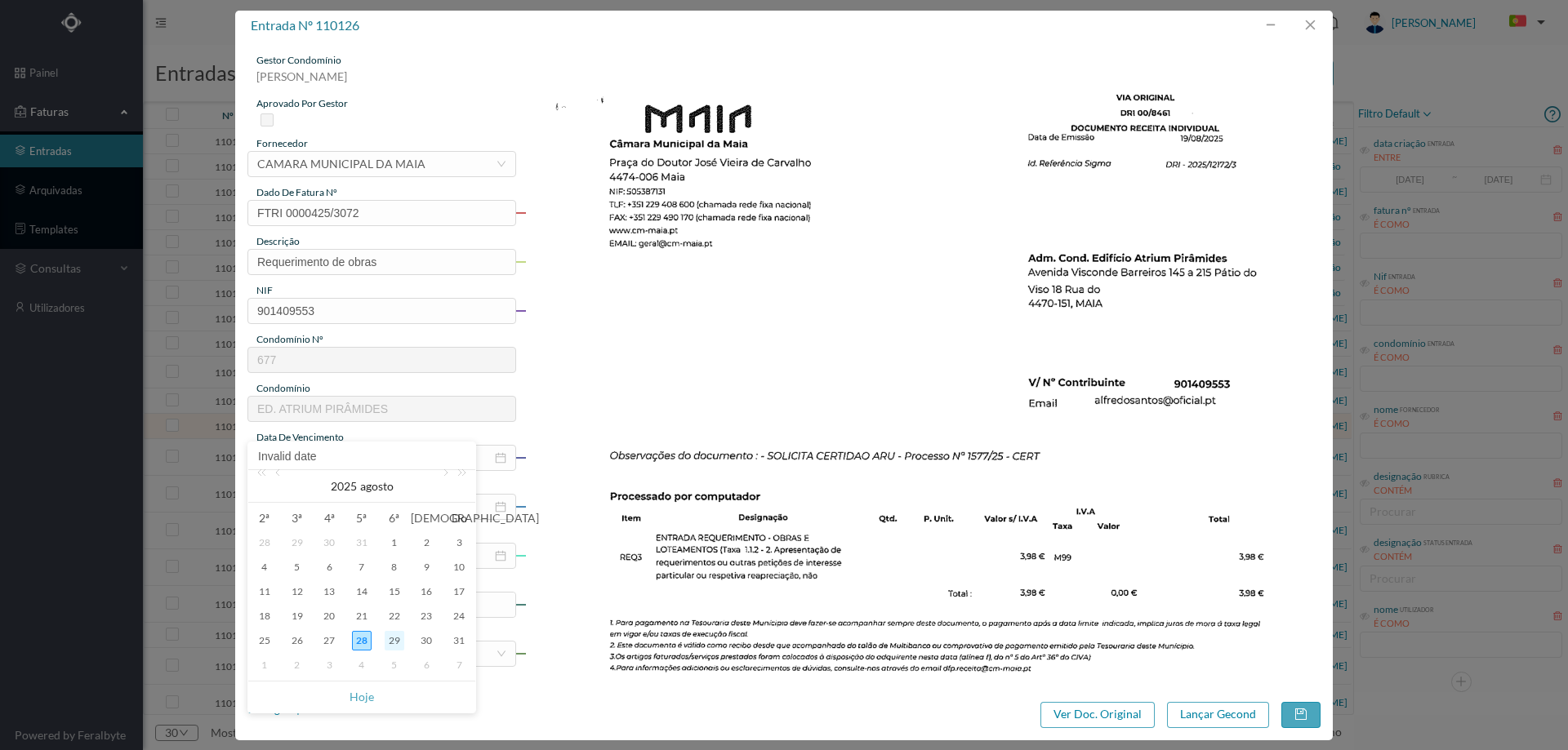
scroll to position [187, 0]
click at [454, 641] on div "31" at bounding box center [459, 640] width 20 height 20
type input "[DATE]"
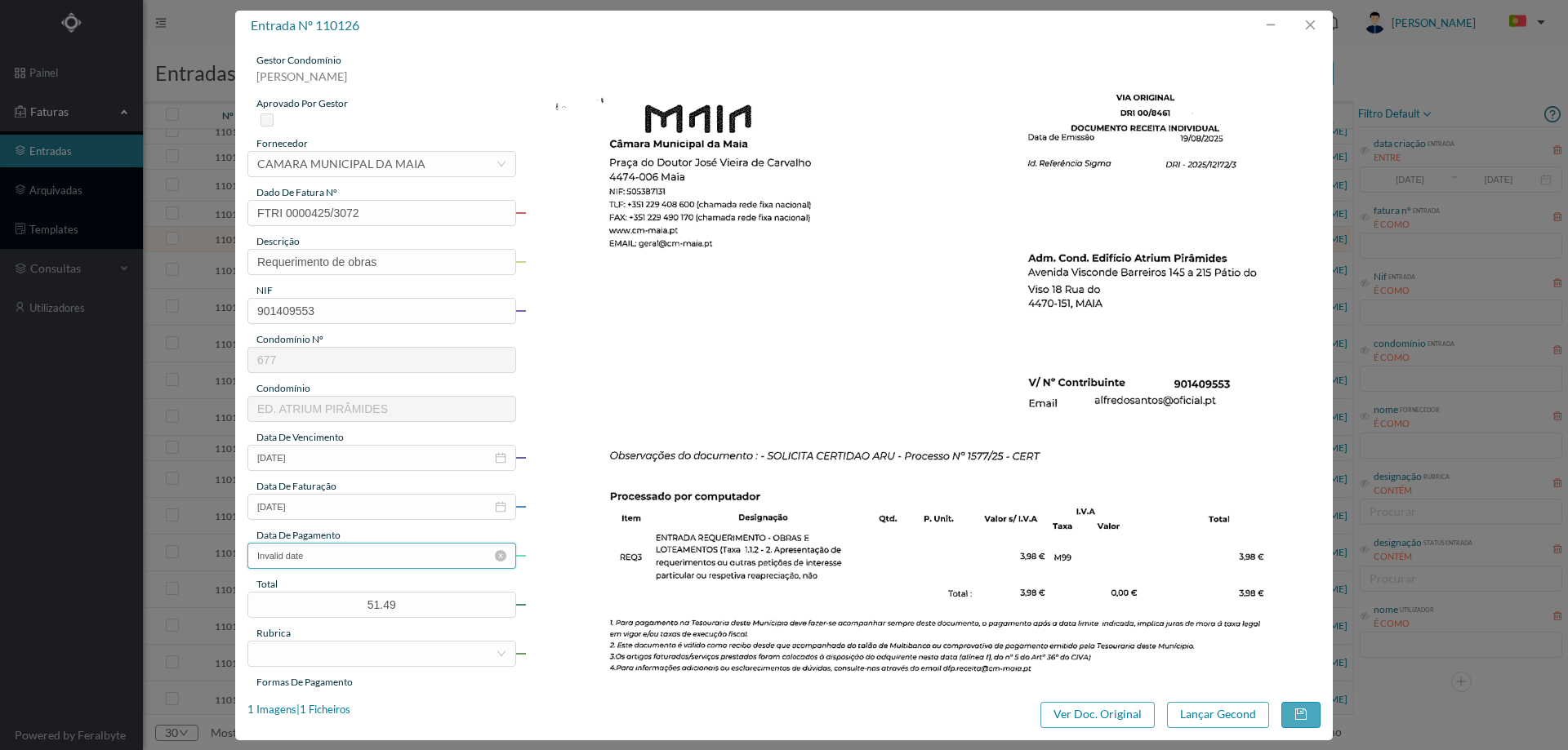
click at [368, 552] on input "Invalid date" at bounding box center [382, 556] width 269 height 27
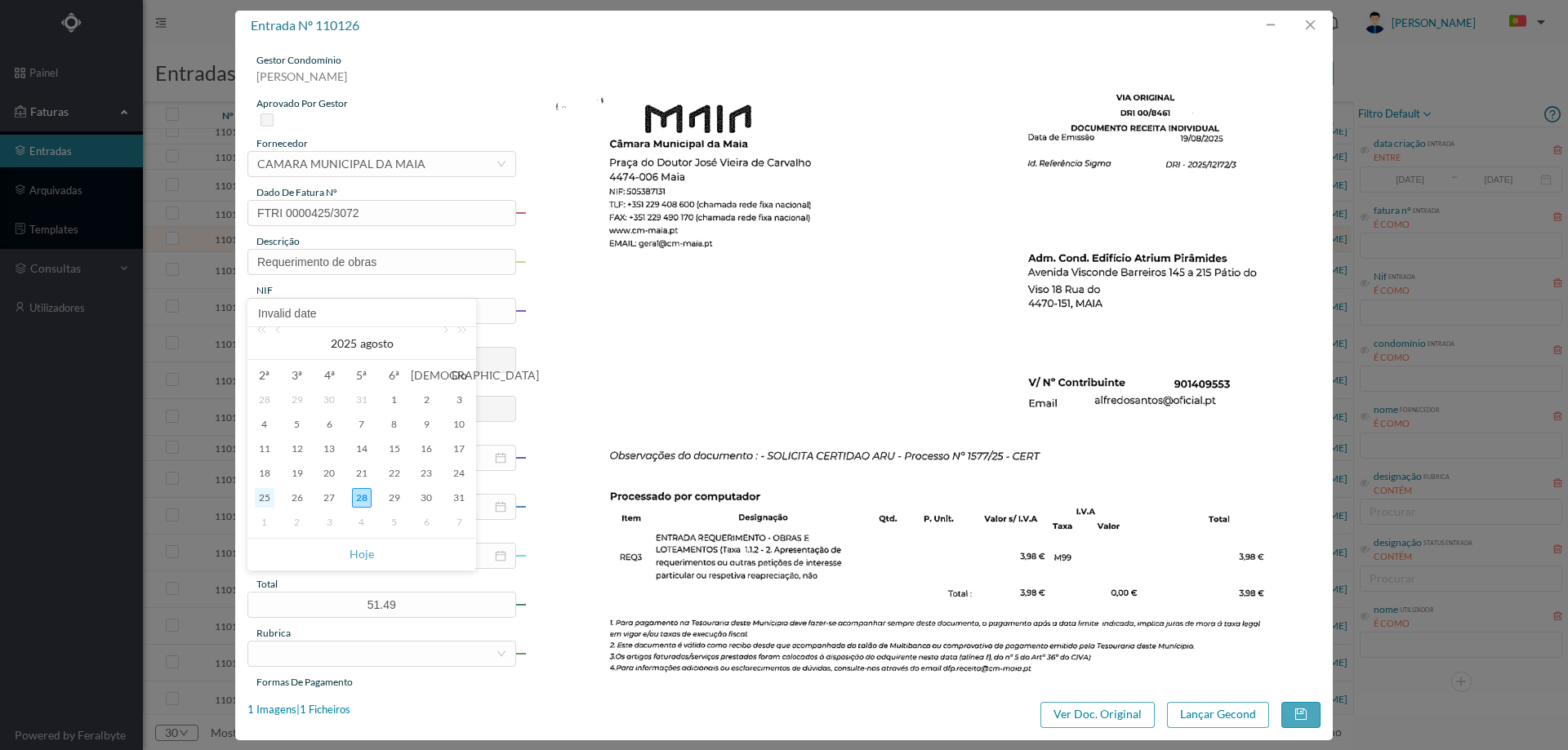
click at [260, 495] on div "25" at bounding box center [264, 497] width 20 height 20
type input "[DATE]"
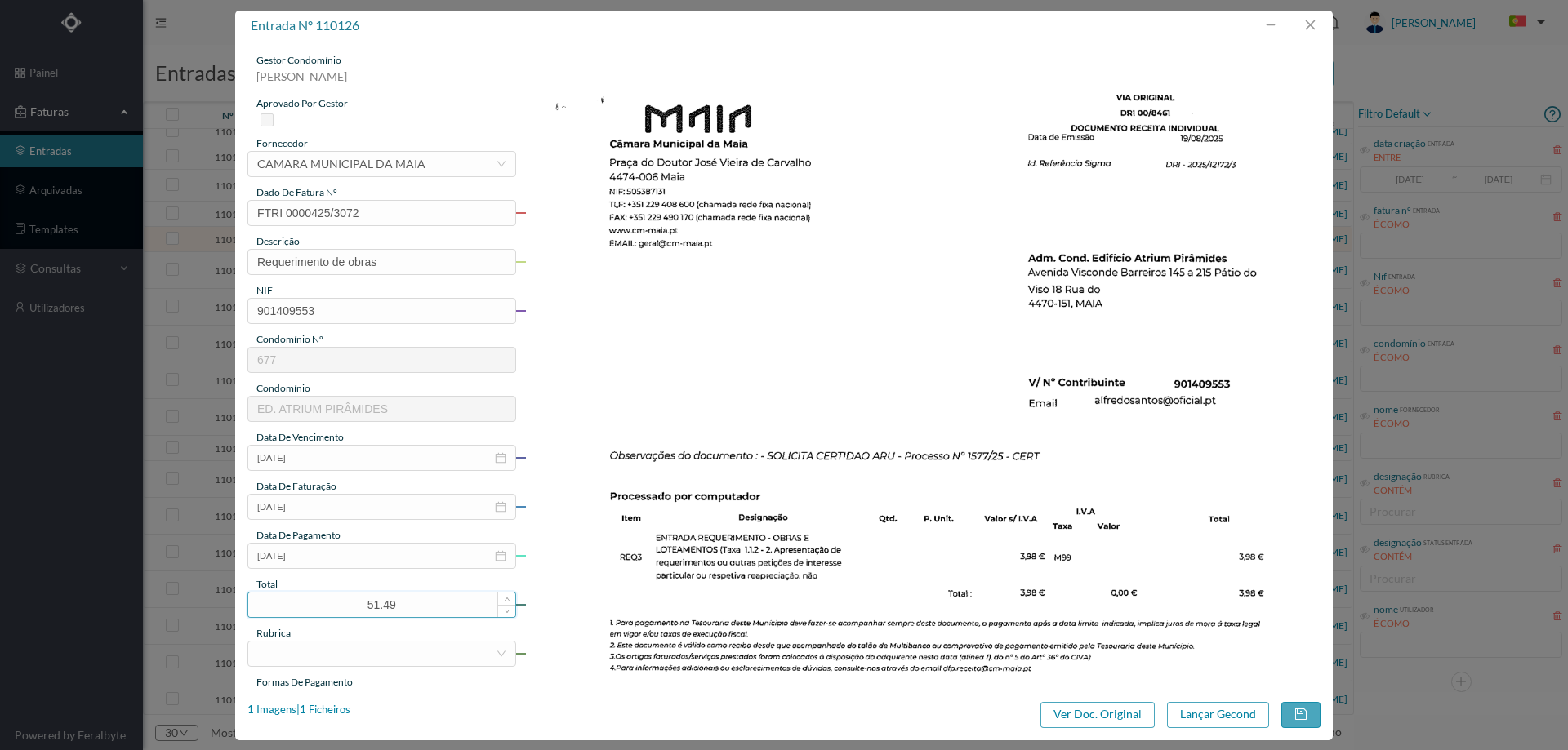
drag, startPoint x: 400, startPoint y: 606, endPoint x: 324, endPoint y: 606, distance: 76.0
click at [324, 606] on input "51.49" at bounding box center [382, 605] width 267 height 25
type input "55.47"
click at [705, 446] on img at bounding box center [923, 616] width 796 height 1126
click at [369, 659] on div at bounding box center [377, 653] width 239 height 25
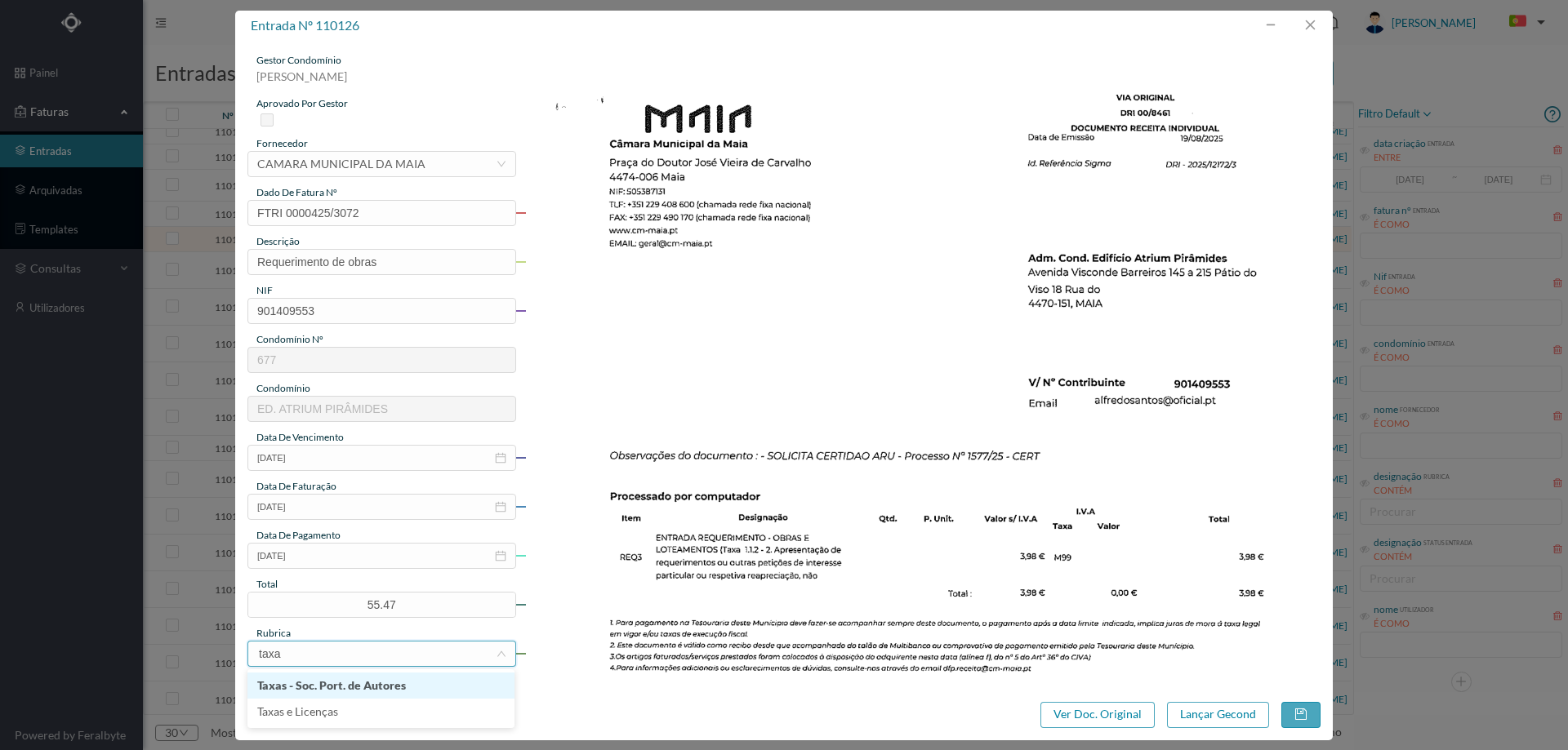
type input "taxas"
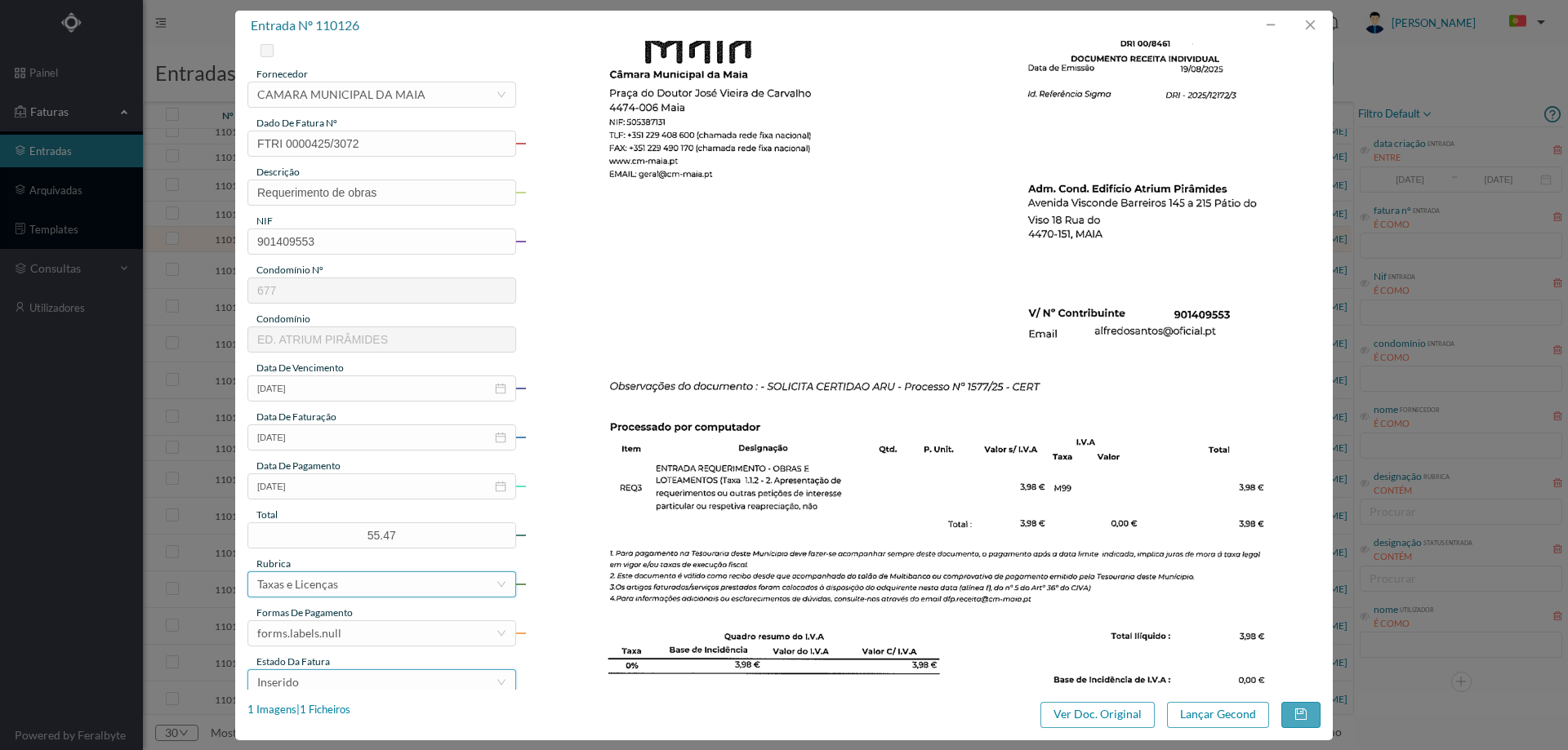
scroll to position [163, 0]
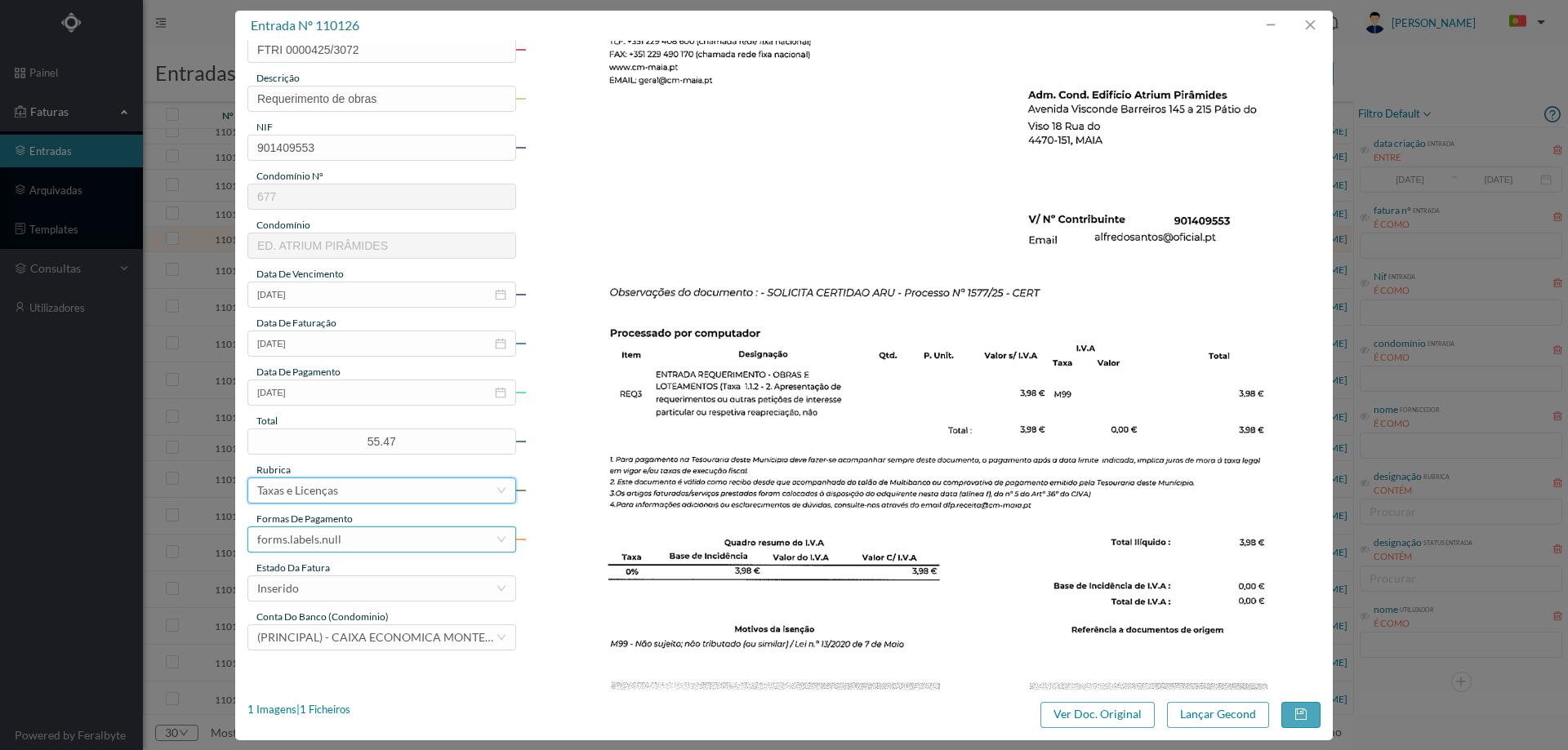
click at [380, 535] on div "forms.labels.null" at bounding box center [377, 540] width 239 height 25
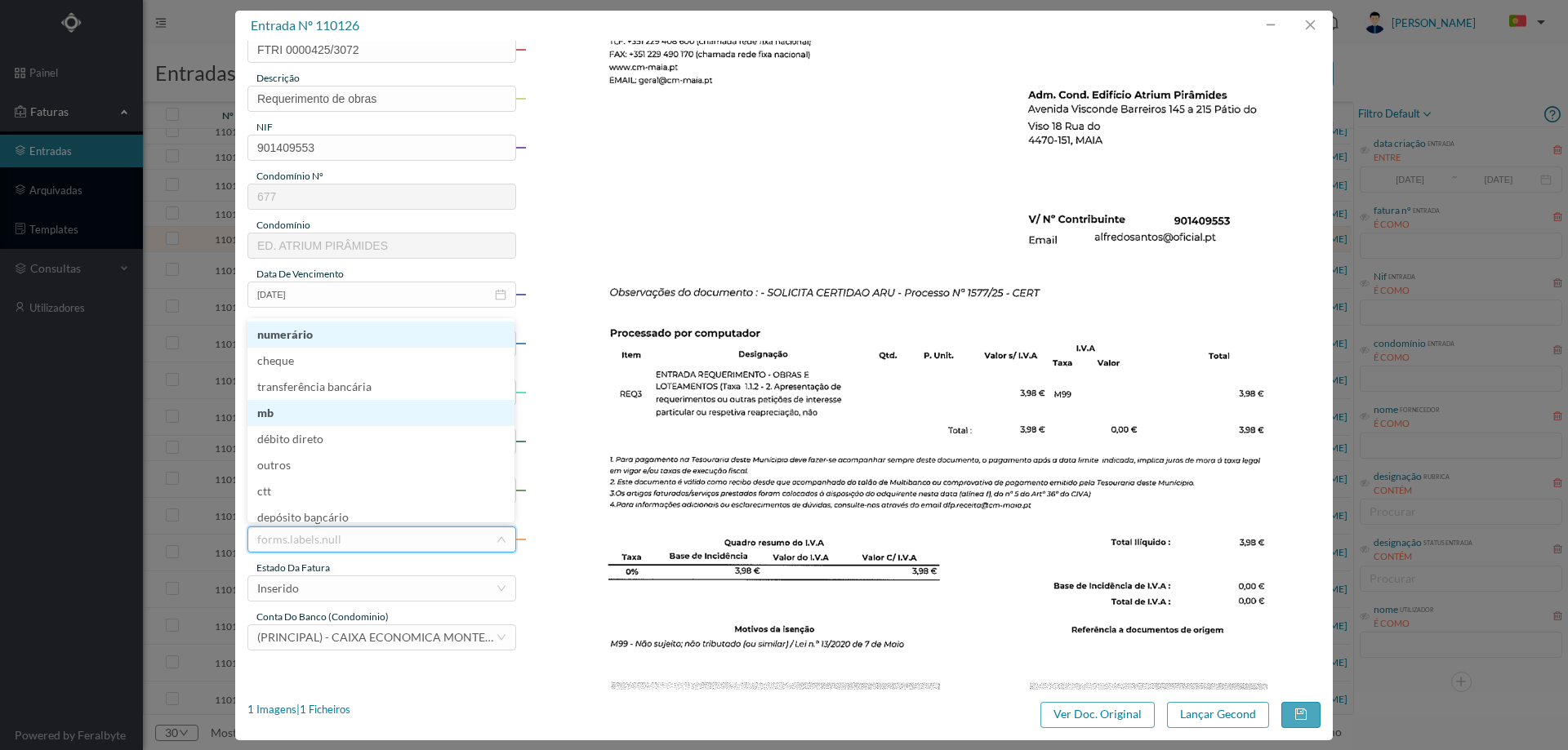
scroll to position [9, 0]
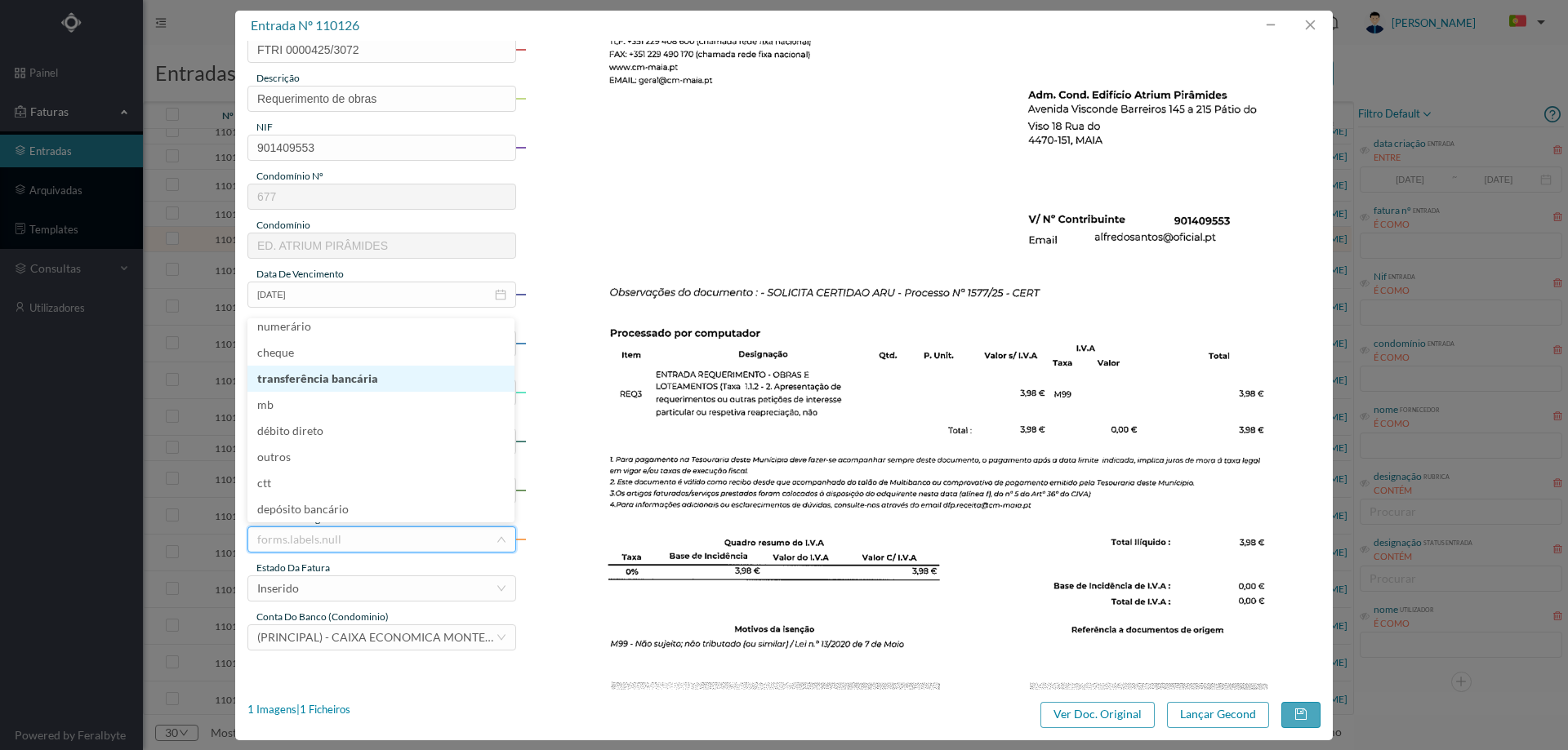
click at [345, 379] on li "transferência bancária" at bounding box center [381, 379] width 267 height 27
click at [333, 574] on div "estado da fatura" at bounding box center [382, 568] width 269 height 15
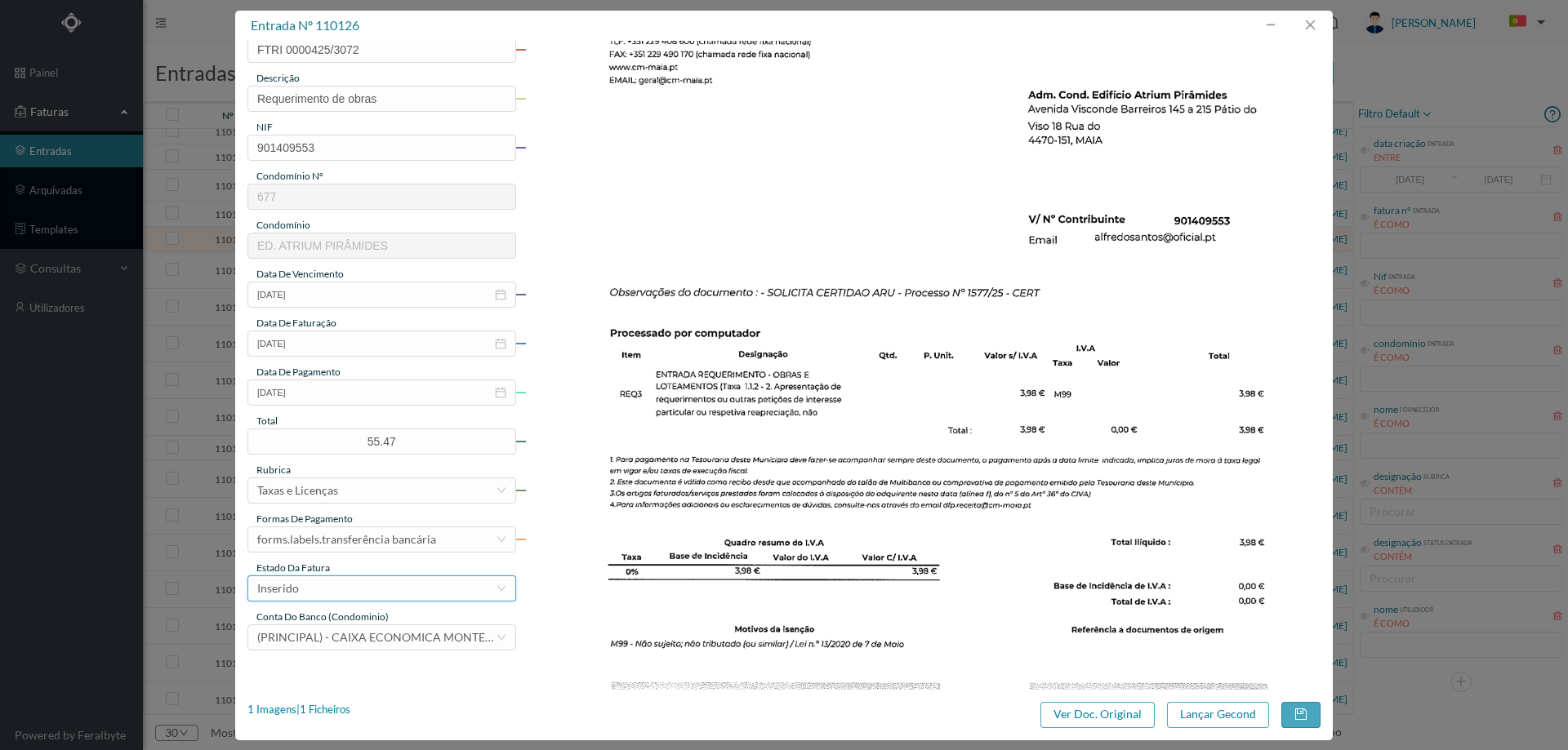
click at [334, 585] on div "Inserido" at bounding box center [377, 589] width 239 height 25
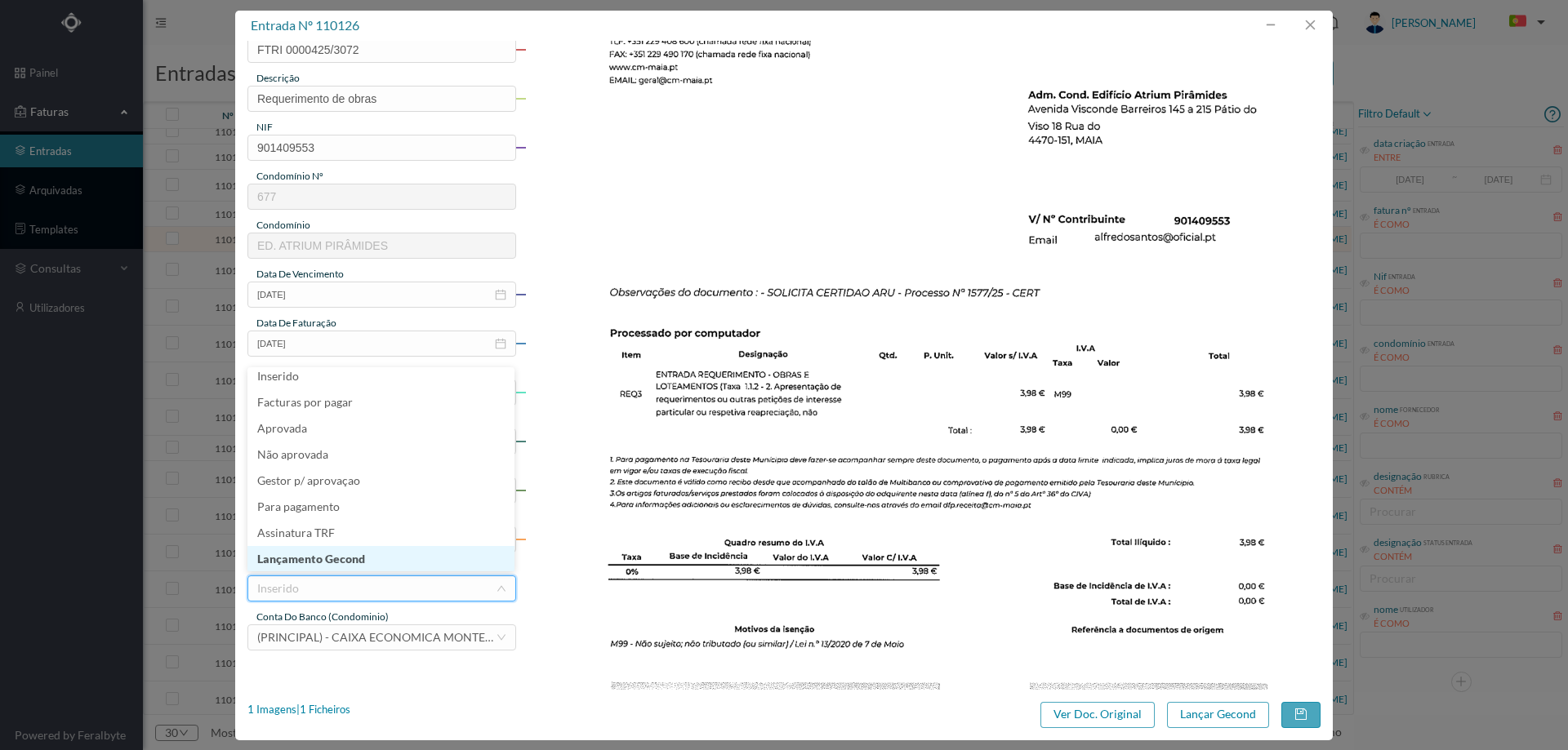
click at [343, 564] on li "Lançamento Gecond" at bounding box center [381, 560] width 267 height 27
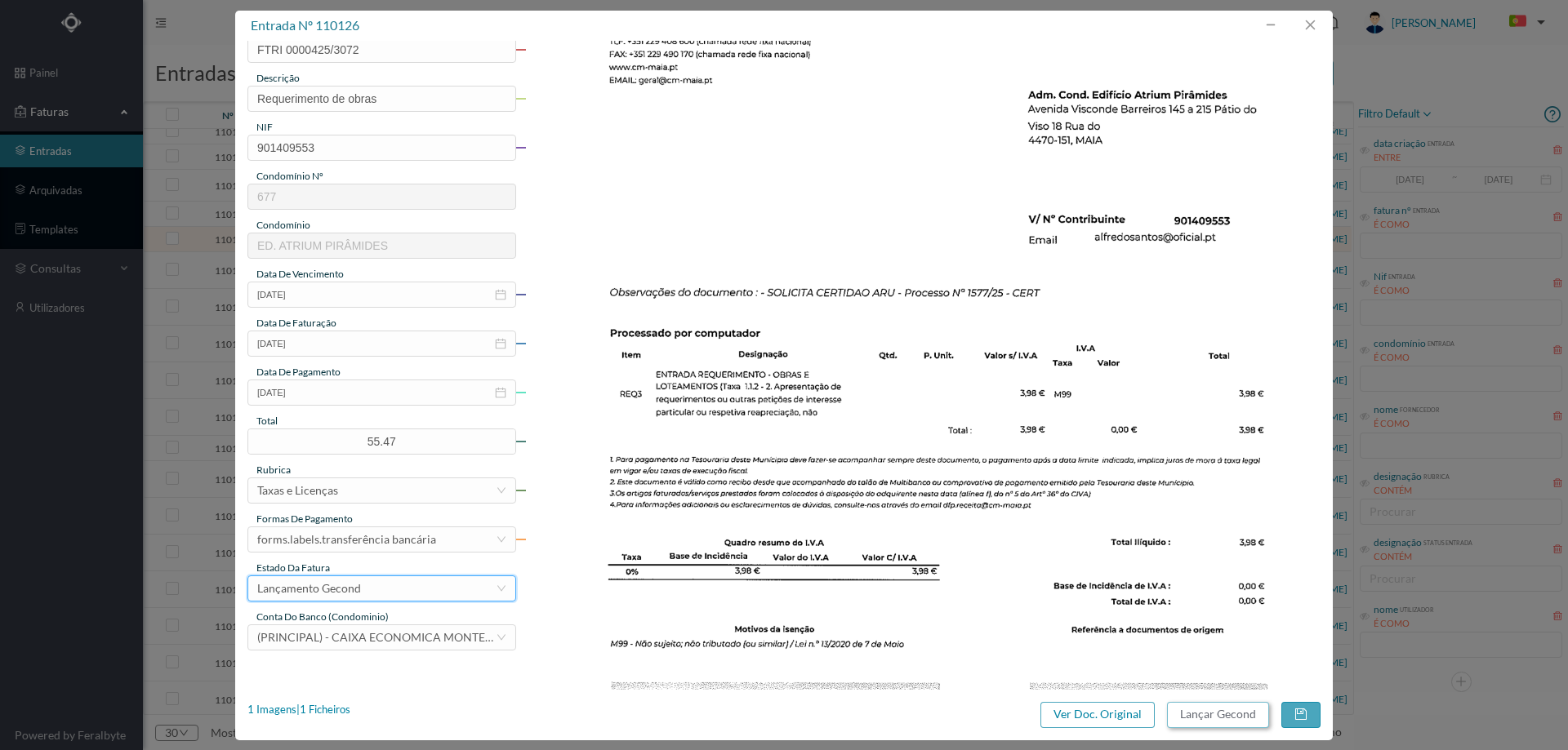
click at [1212, 707] on button "Lançar Gecond" at bounding box center [1218, 715] width 102 height 27
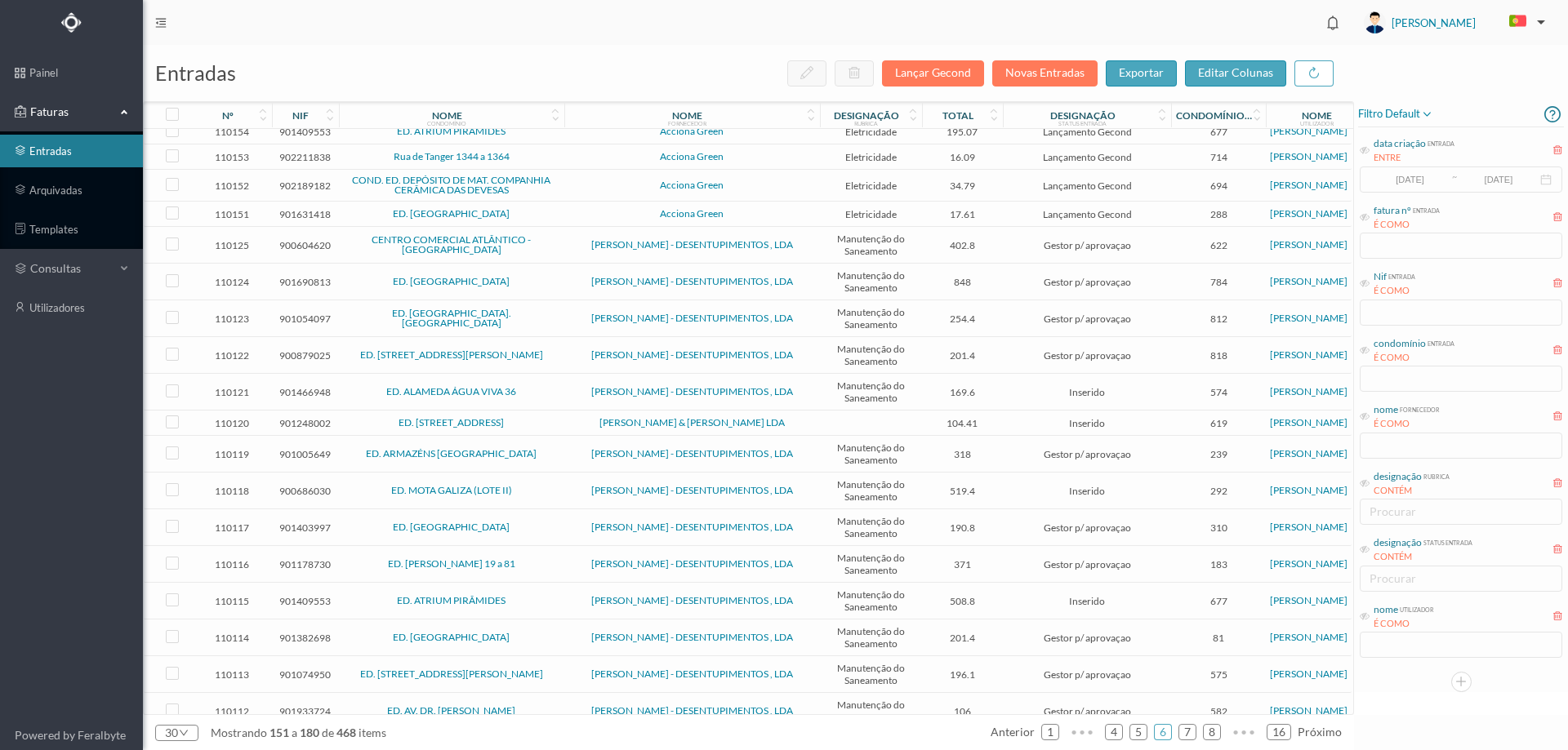
click at [515, 251] on link "CENTRO COMERCIAL ATLÂNTICO - [GEOGRAPHIC_DATA]" at bounding box center [451, 244] width 159 height 22
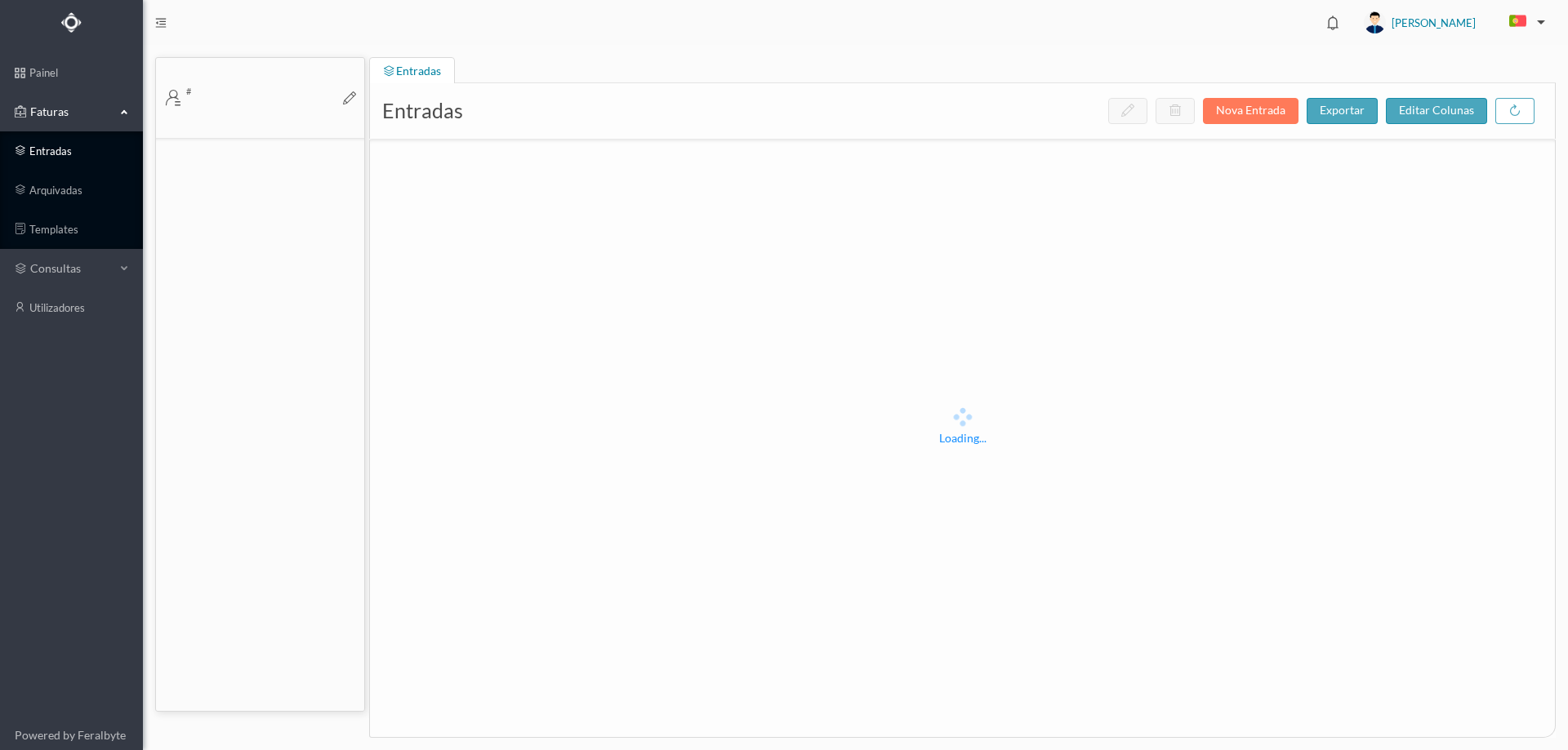
click at [58, 148] on link "entradas" at bounding box center [71, 151] width 143 height 32
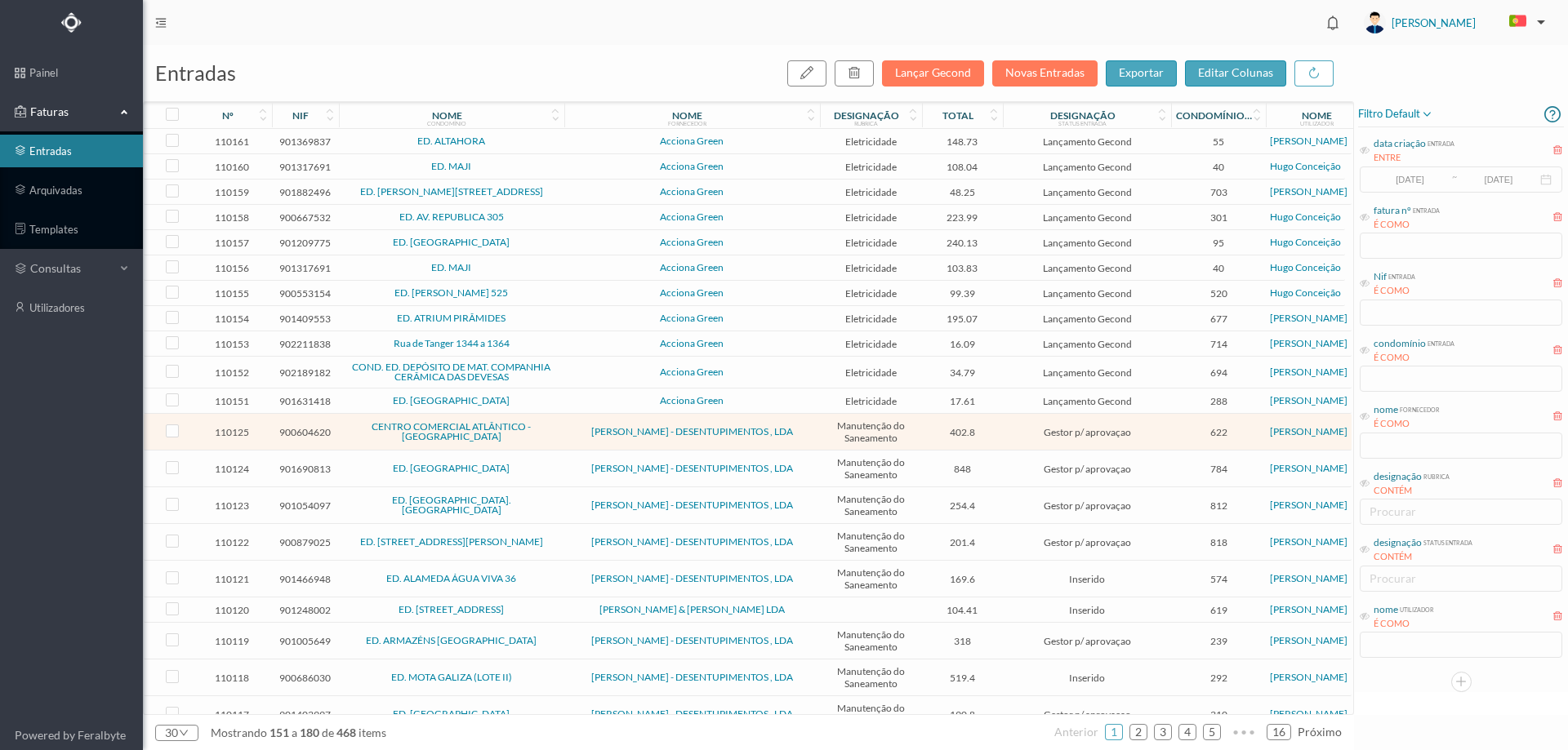
click at [552, 441] on span "CENTRO COMERCIAL ATLÂNTICO - [GEOGRAPHIC_DATA]" at bounding box center [451, 432] width 217 height 20
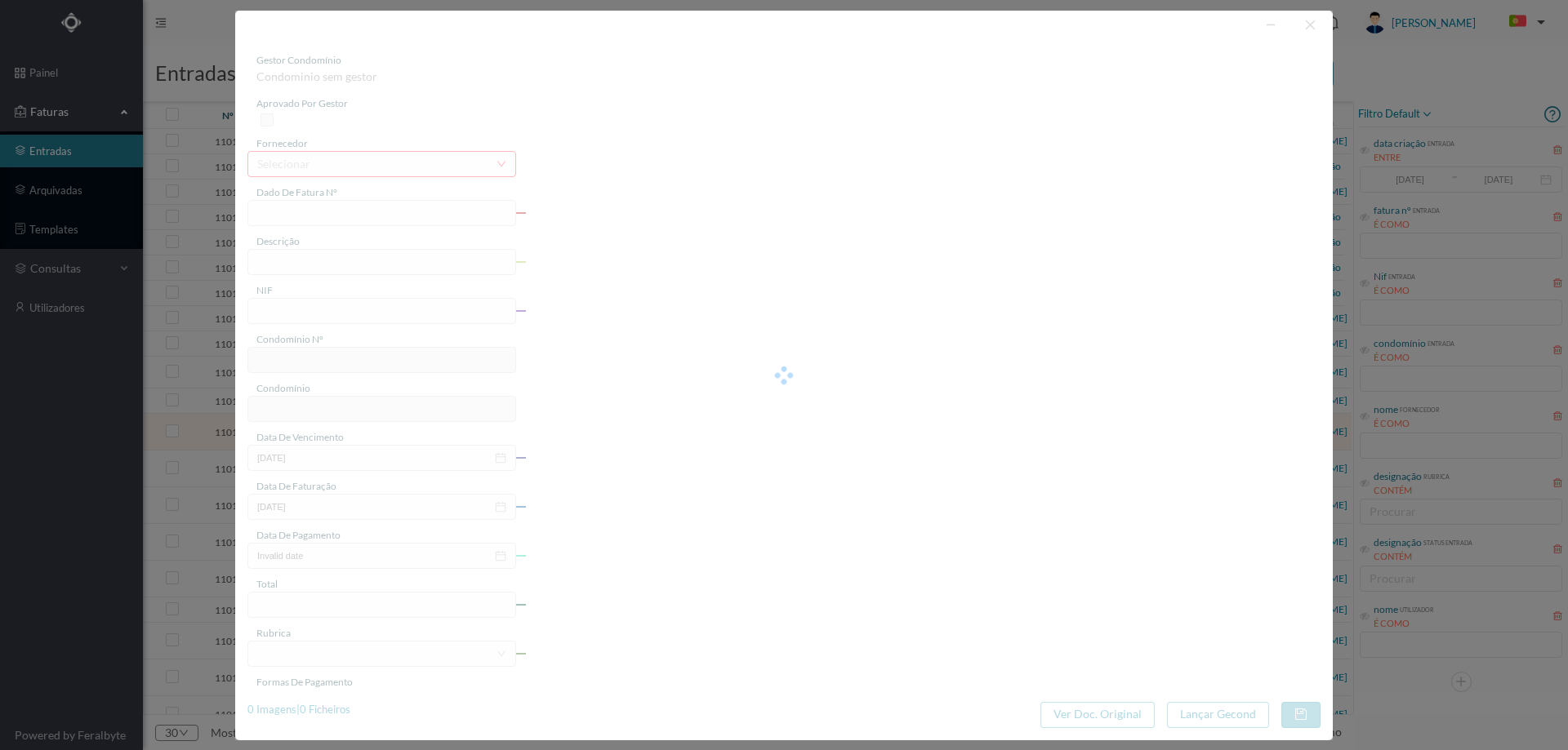
click at [1108, 712] on div at bounding box center [784, 375] width 1097 height 730
click at [1310, 27] on div at bounding box center [784, 375] width 1097 height 730
click at [1316, 27] on div at bounding box center [784, 375] width 1097 height 730
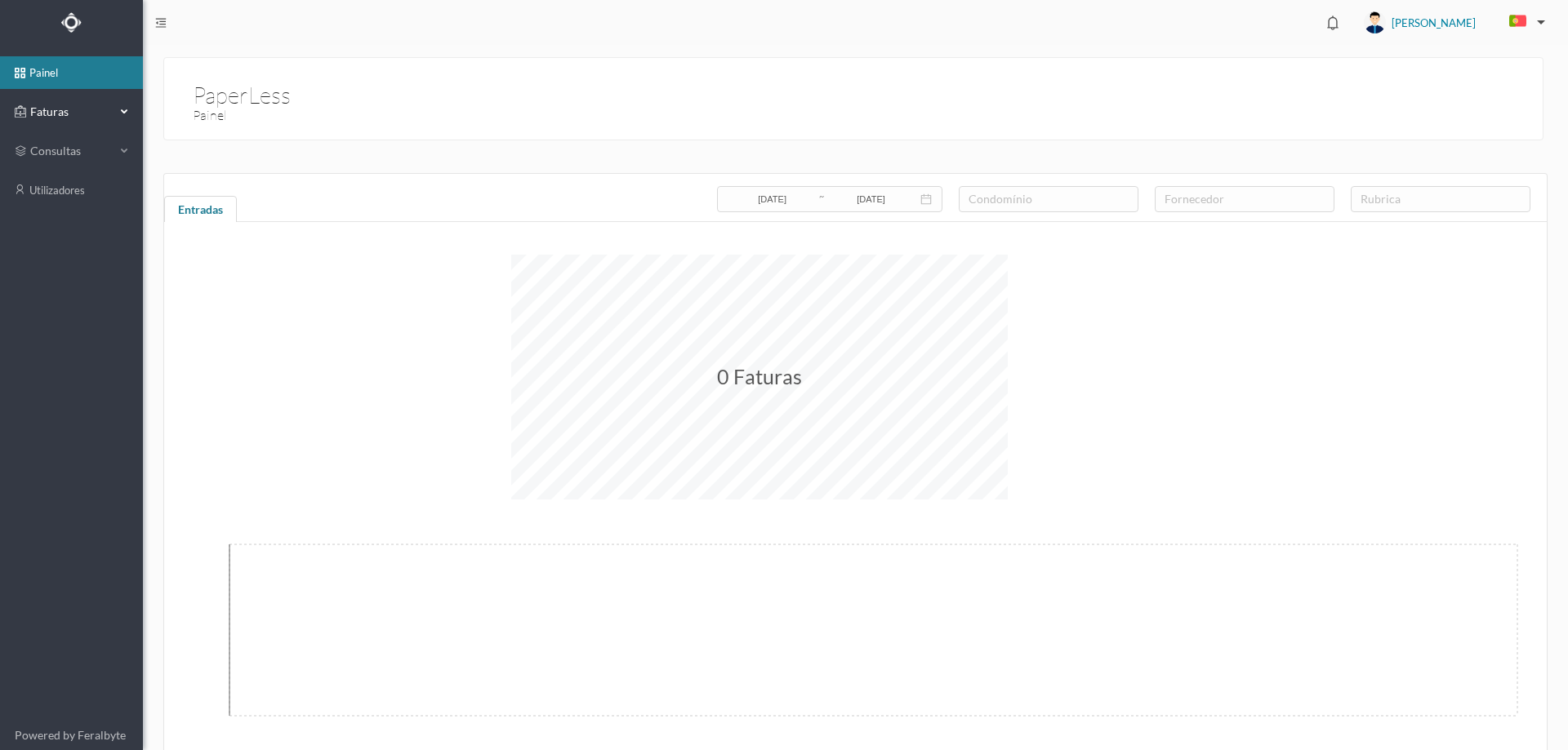
click at [28, 113] on span "Faturas" at bounding box center [71, 111] width 90 height 16
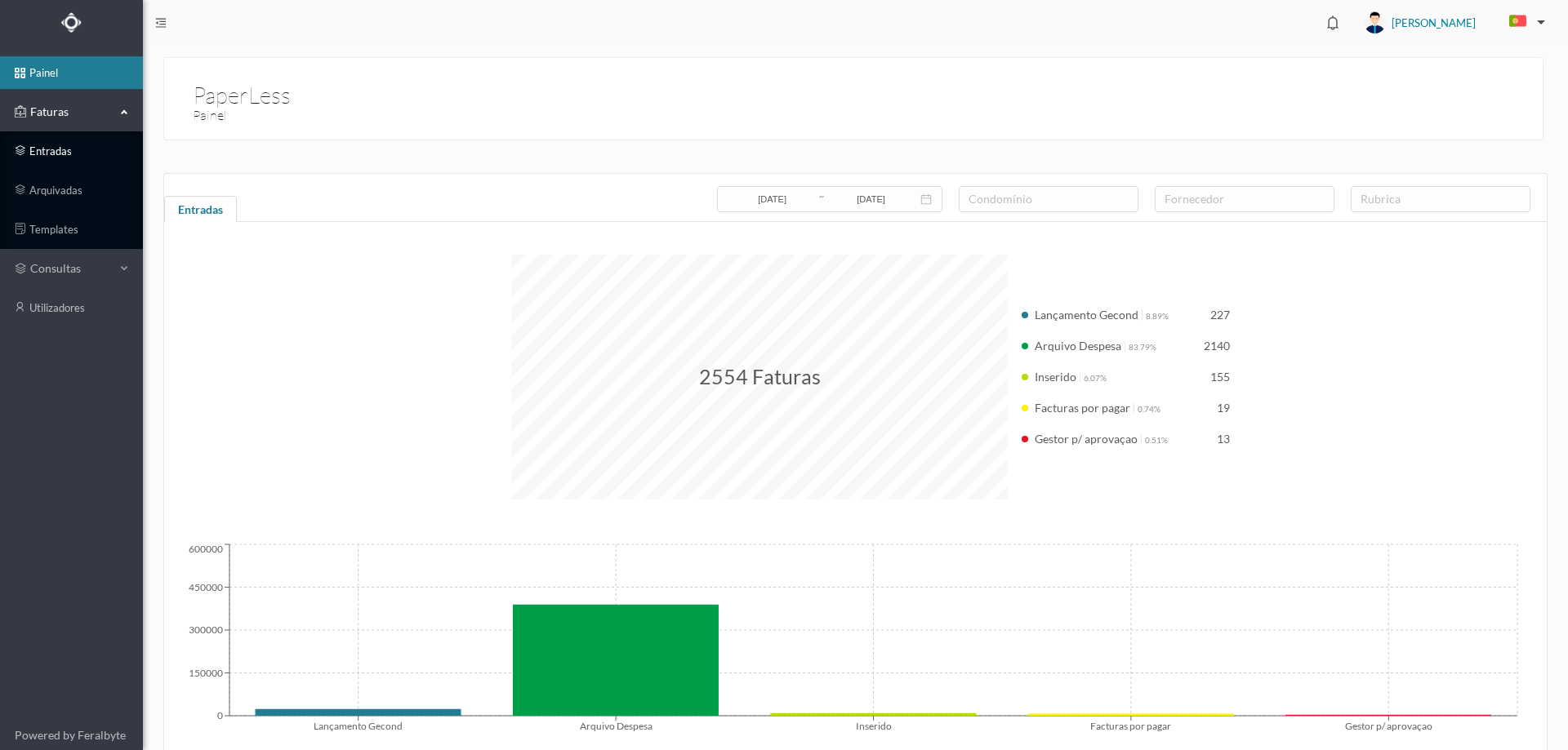
click at [76, 154] on link "entradas" at bounding box center [71, 151] width 143 height 32
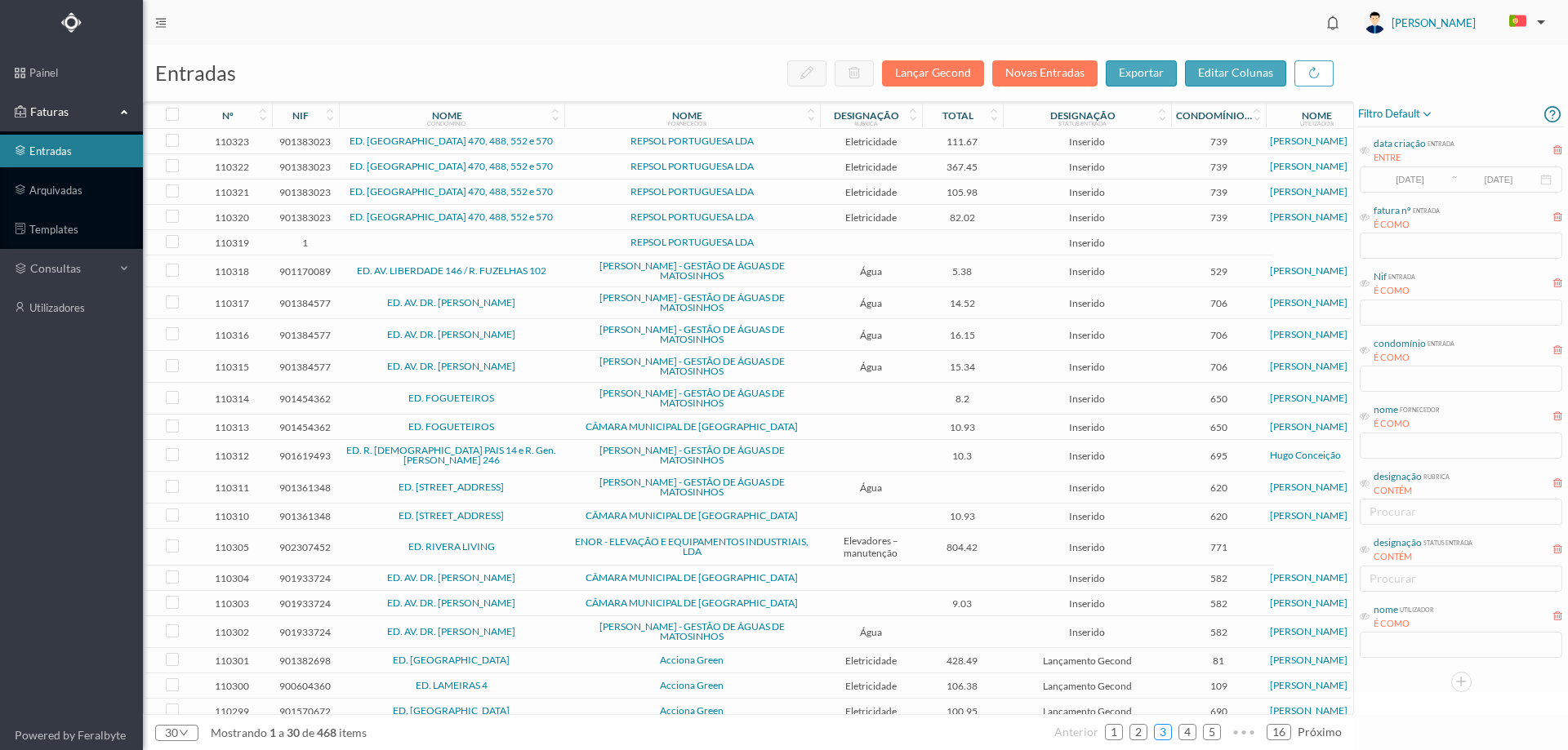
click at [1168, 734] on link "3" at bounding box center [1162, 732] width 16 height 25
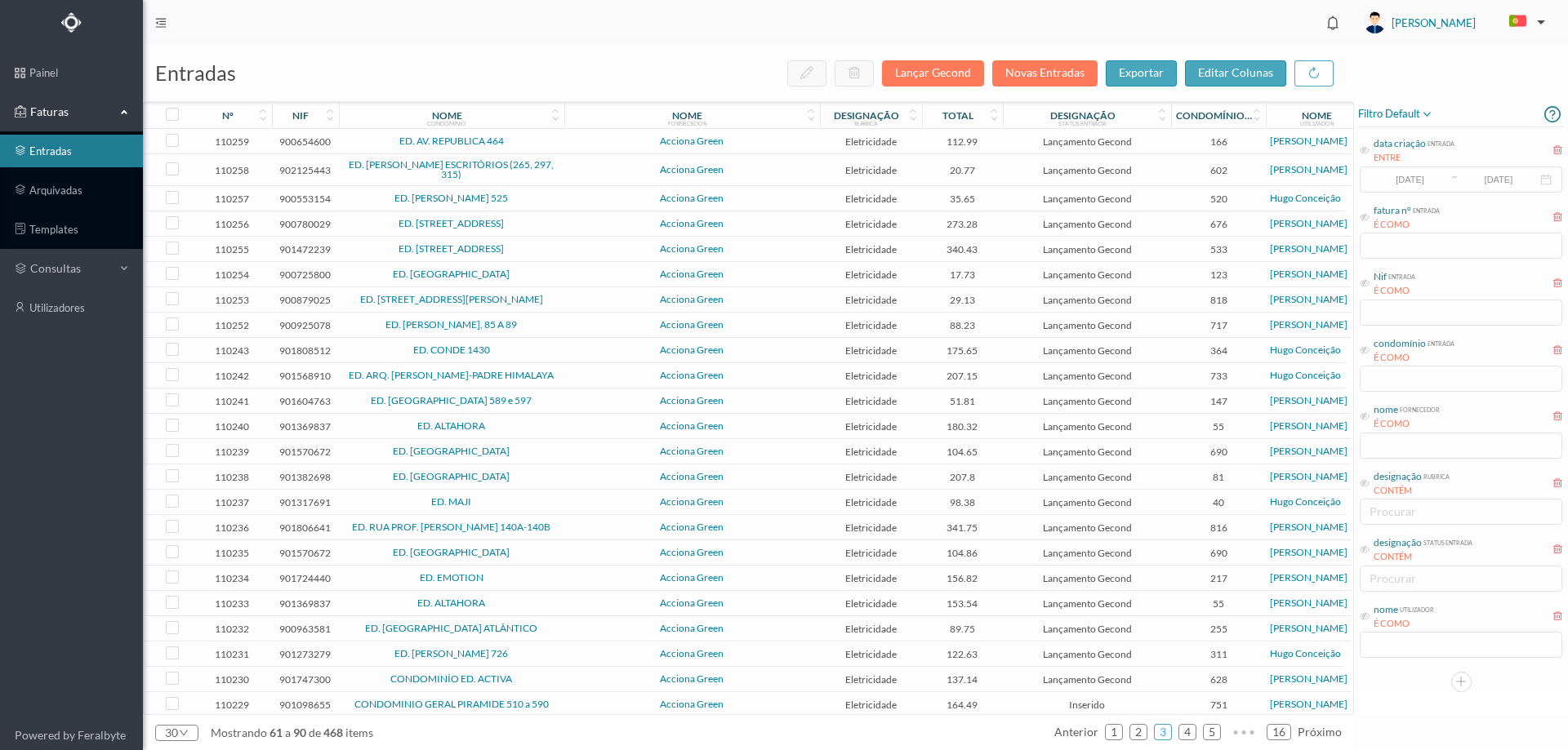
scroll to position [211, 0]
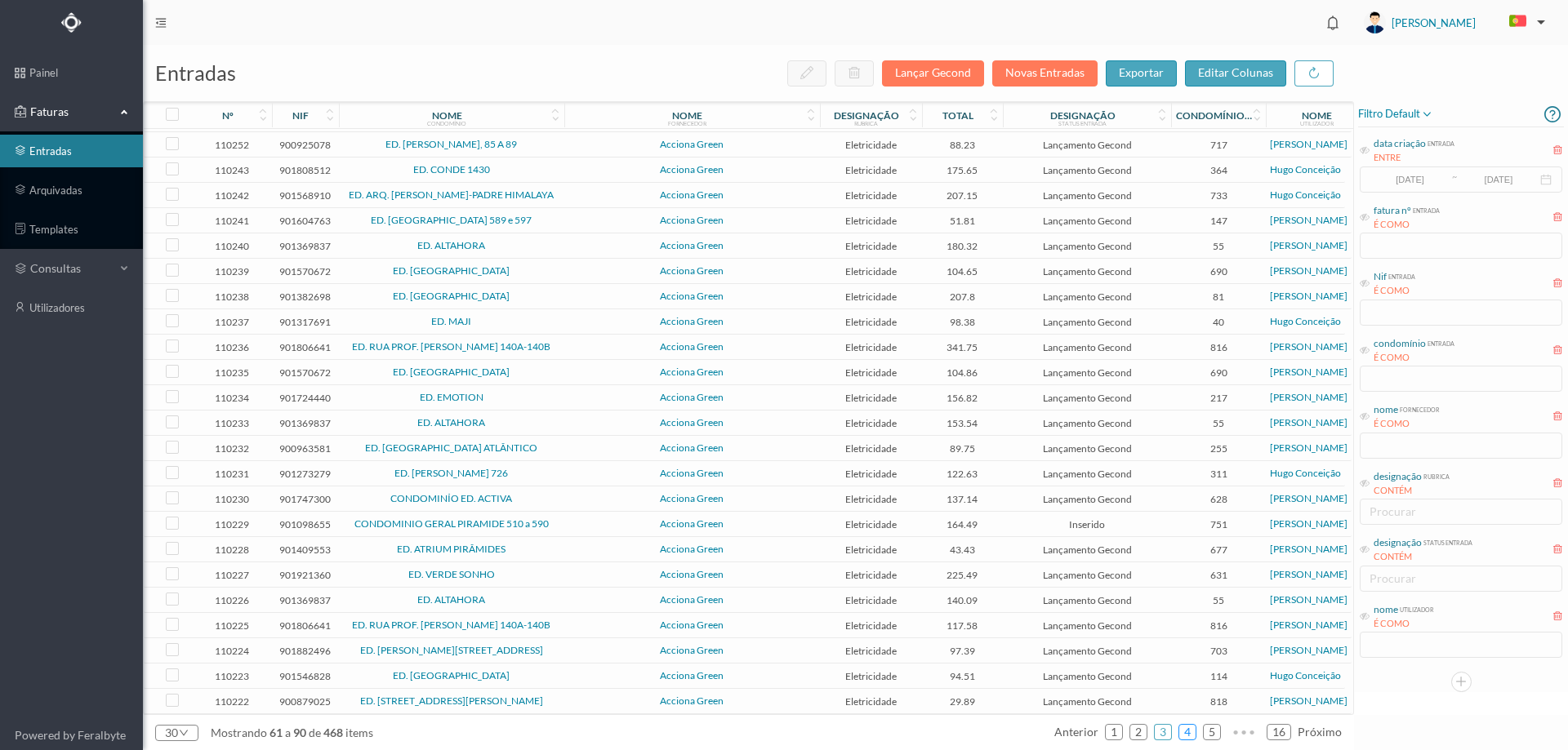
click at [1187, 731] on link "4" at bounding box center [1187, 732] width 16 height 25
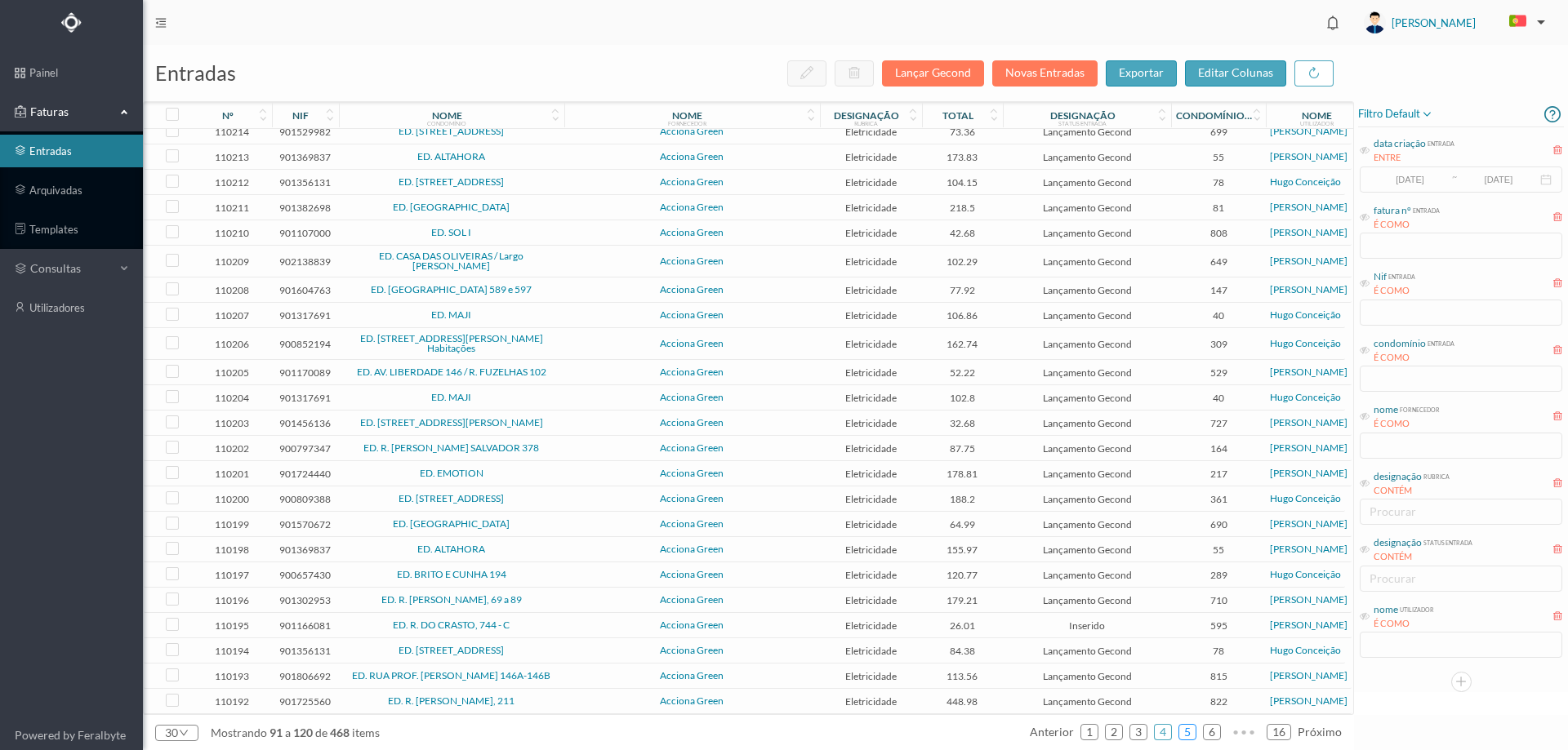
click at [1190, 735] on link "5" at bounding box center [1187, 732] width 16 height 25
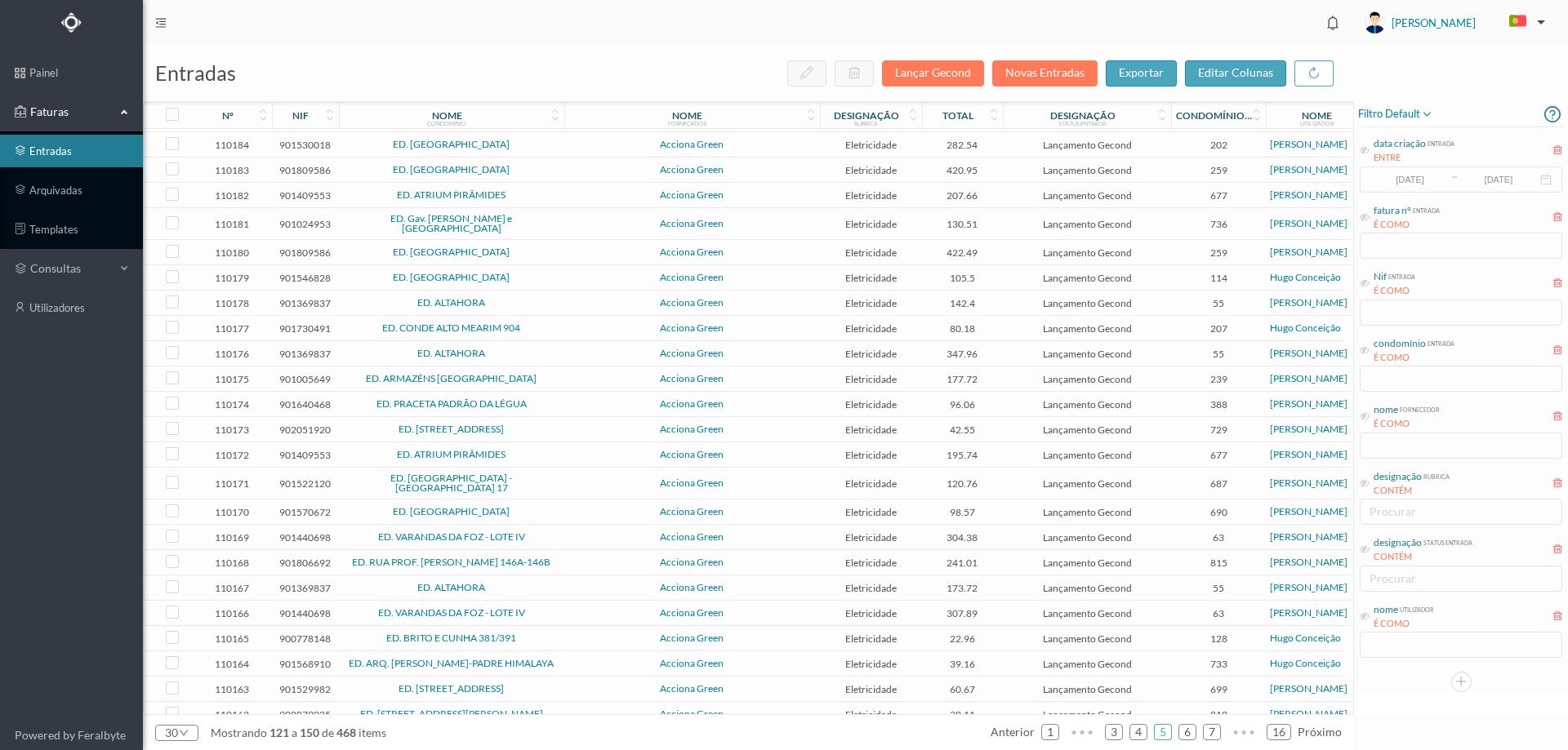
scroll to position [192, 0]
click at [1182, 728] on link "6" at bounding box center [1187, 732] width 16 height 25
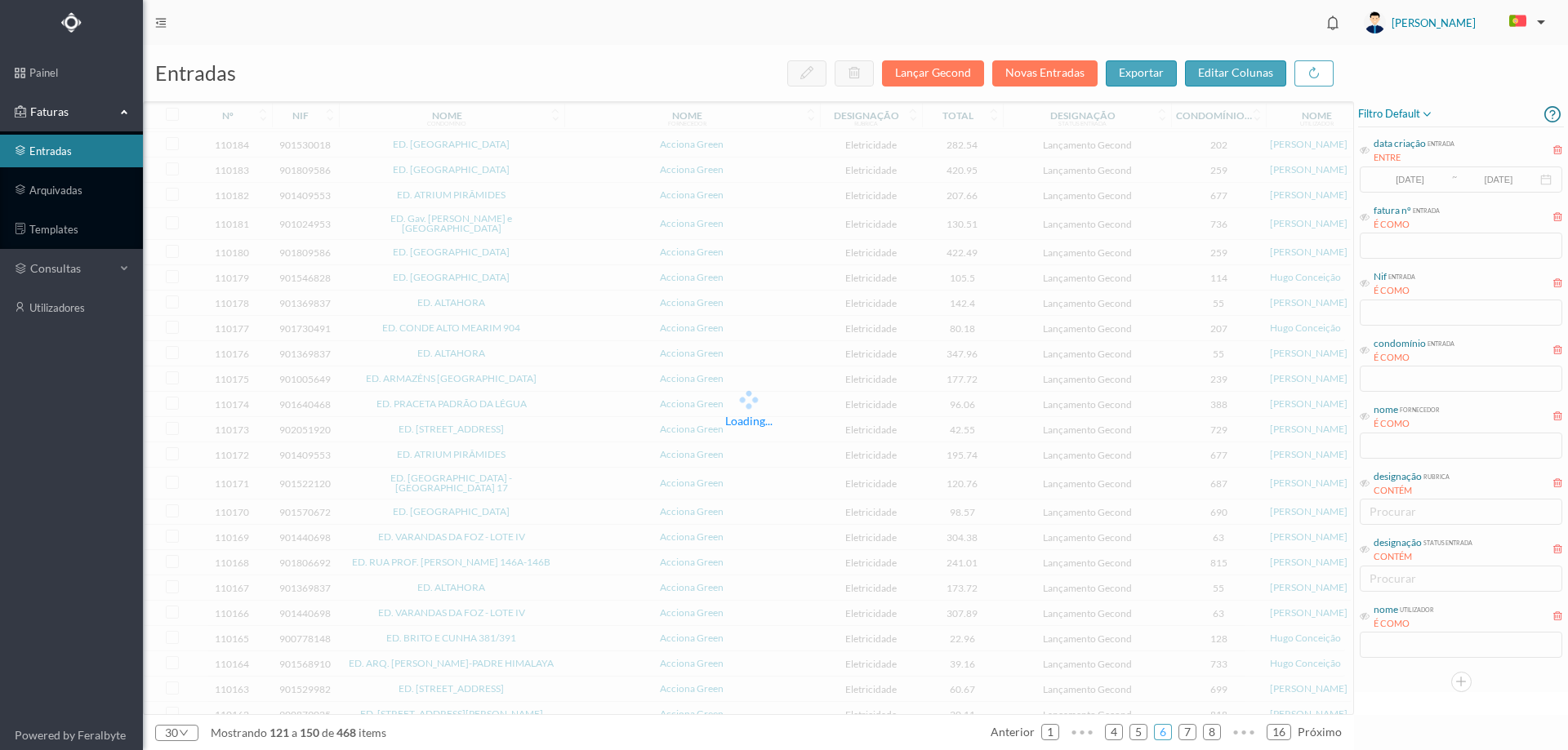
scroll to position [206, 0]
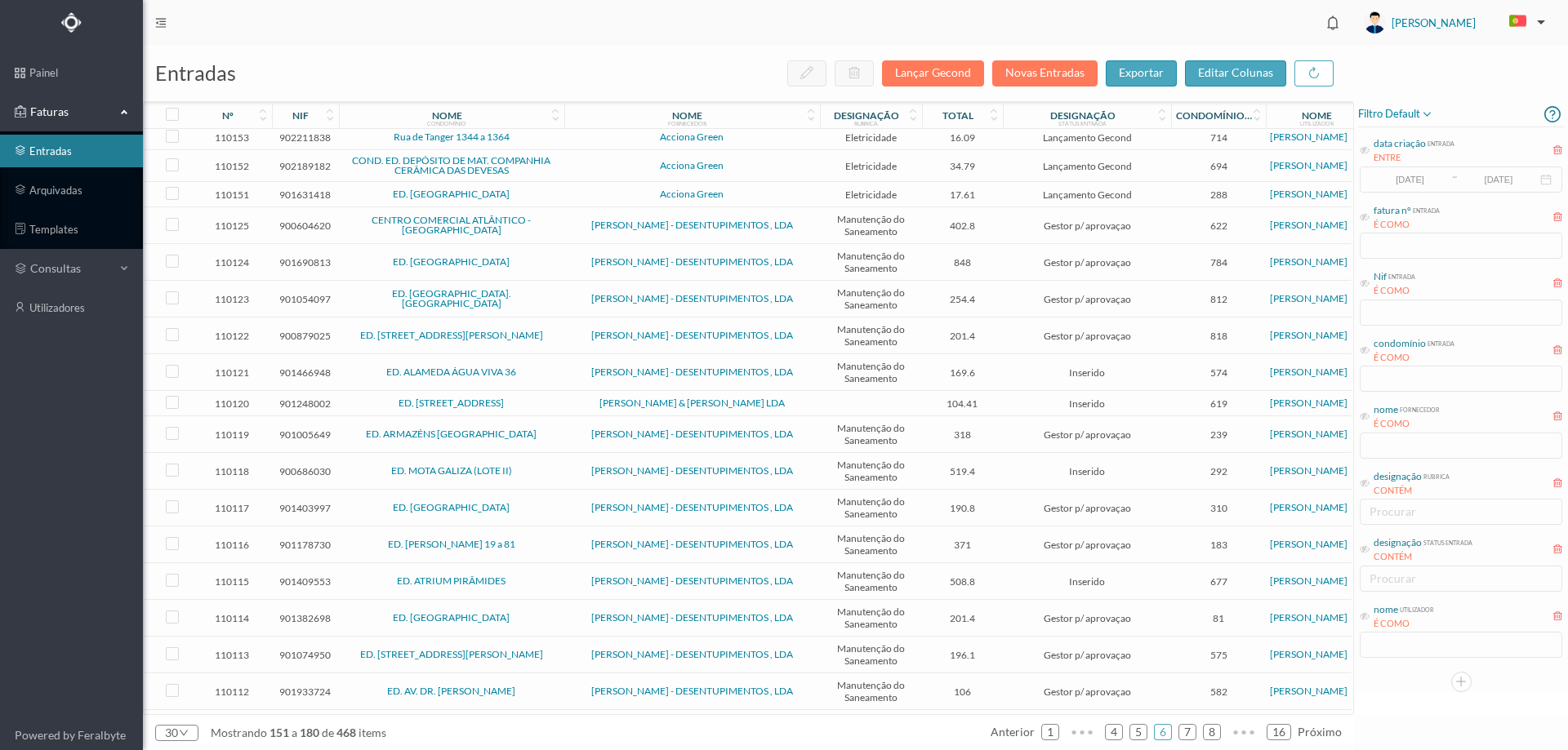
click at [550, 227] on span "CENTRO COMERCIAL ATLÂNTICO - MATOSINHOS" at bounding box center [451, 225] width 217 height 20
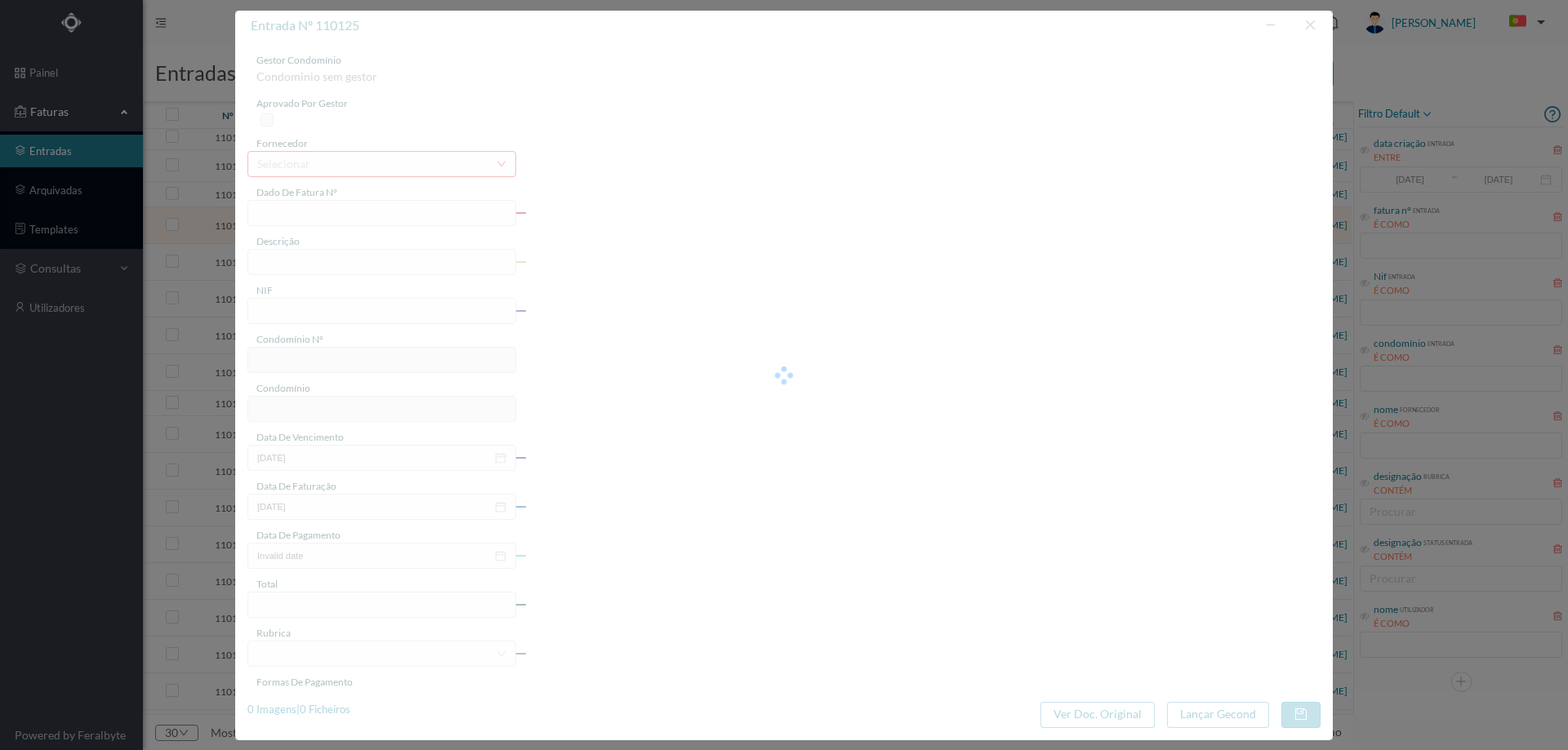
type input "FT M/2024"
type input "Manutenção/Reparação- Desentupimento da caixa da casa de"
type input "900604620"
type input "12-08-2025"
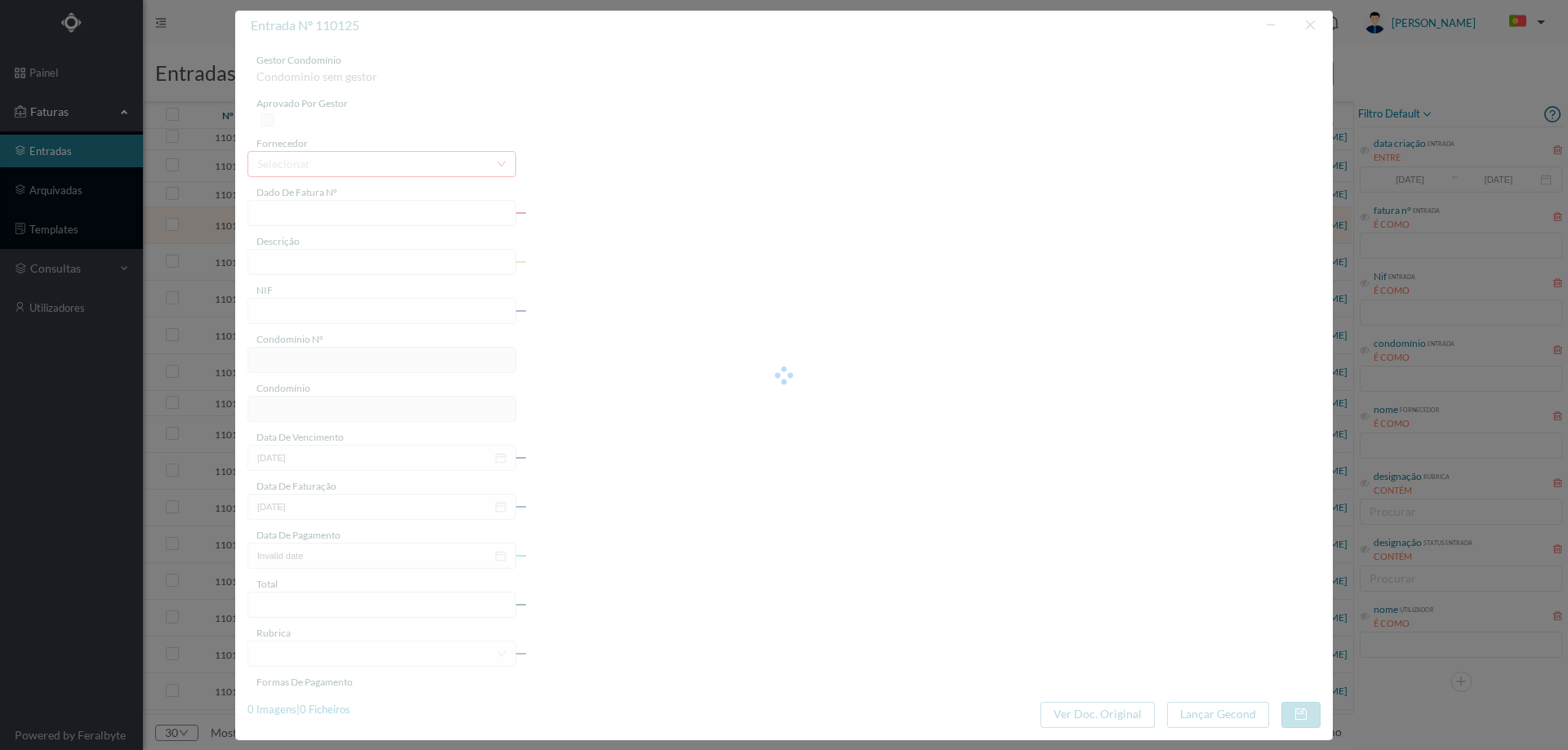
type input "12-08-2025"
type input "402.80"
type input "622"
type input "CENTRO COMERCIAL ATLÂNTICO - MATOSINHOS"
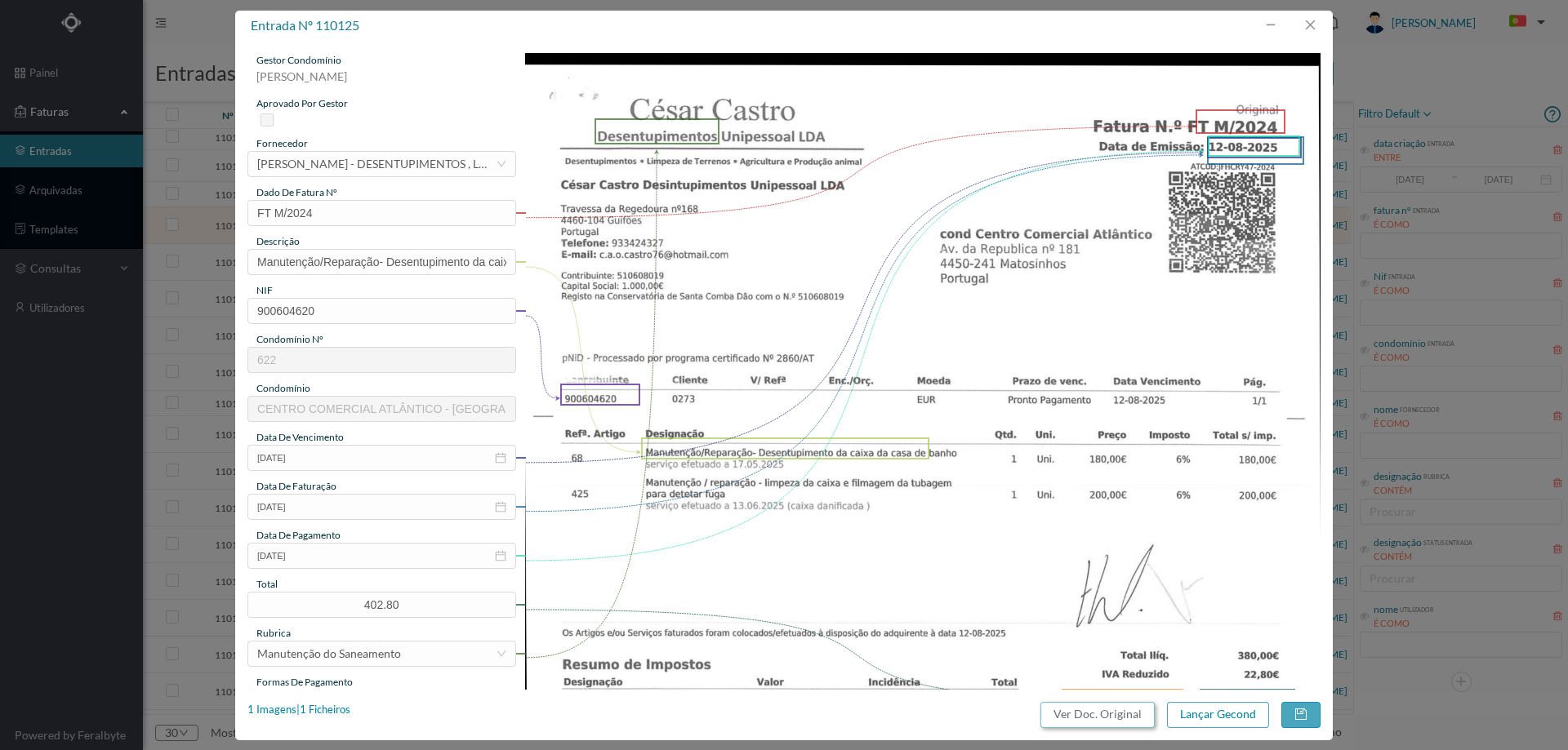
click at [1103, 710] on button "Ver Doc. Original" at bounding box center [1097, 715] width 115 height 27
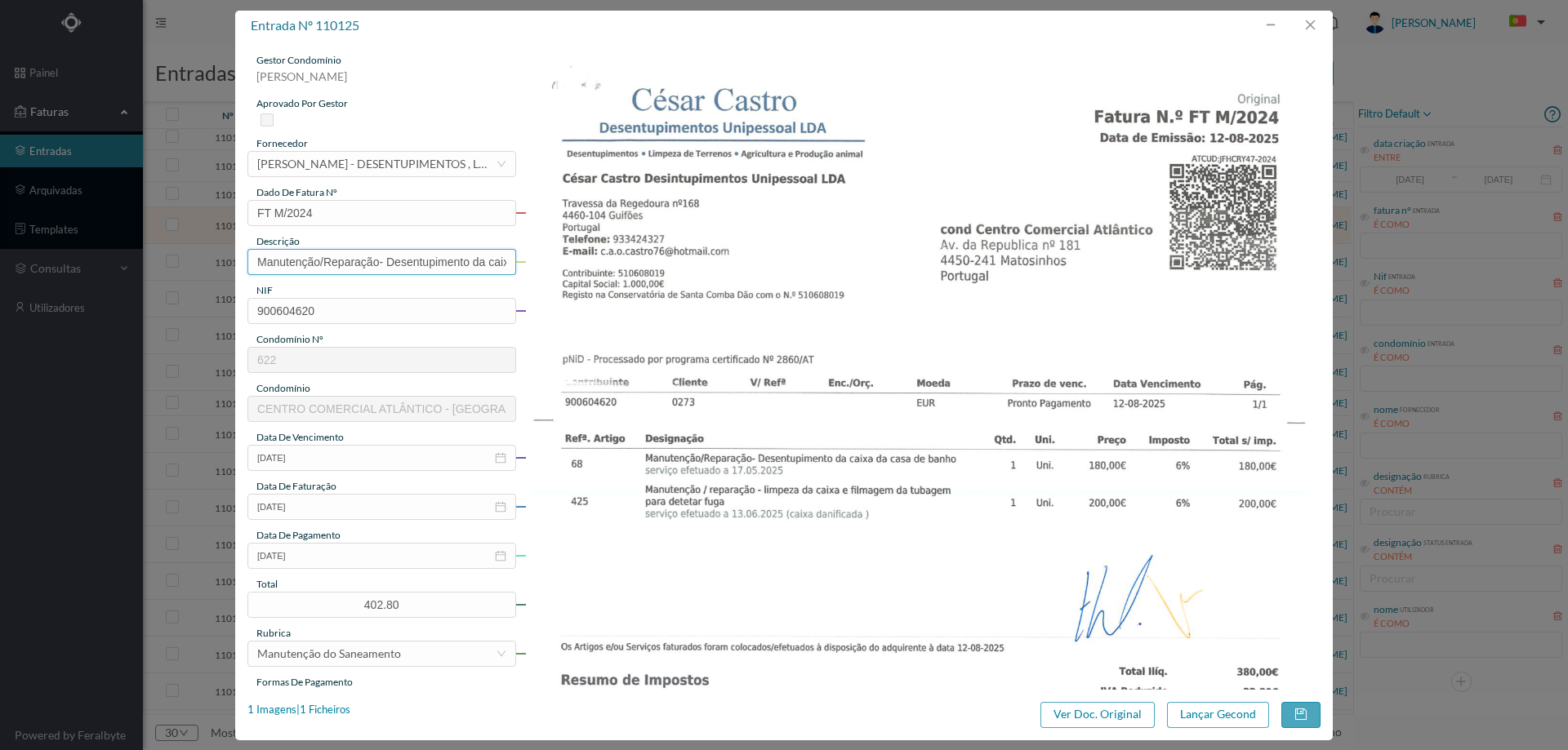
click at [498, 265] on input "Manutenção/Reparação- Desentupimento da caixa da casa de" at bounding box center [382, 262] width 269 height 27
type input "Manutenção/Reparação- Desentupimento da caixa"
click at [369, 553] on input "12-08-2025" at bounding box center [382, 556] width 269 height 27
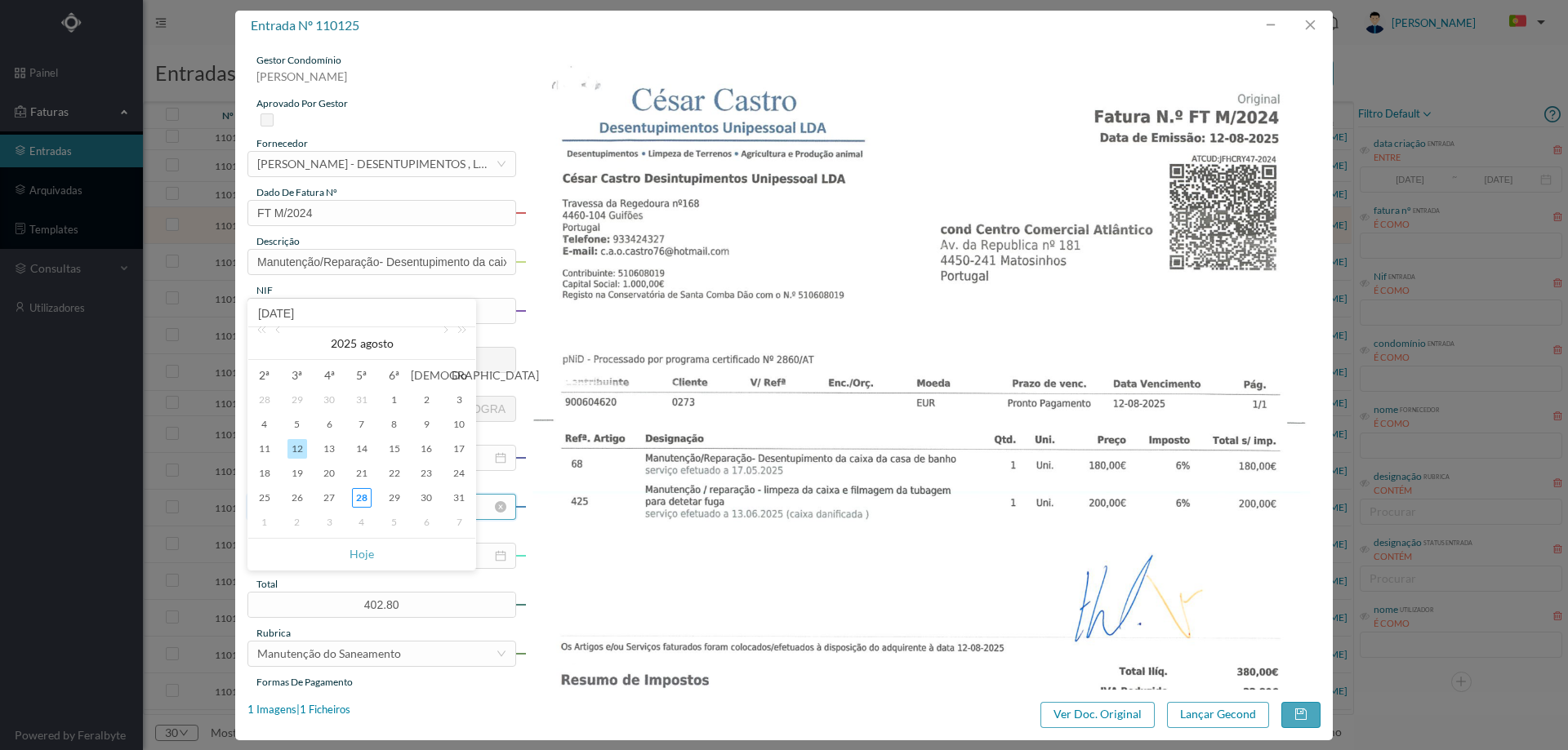
click at [269, 499] on div "25" at bounding box center [264, 497] width 20 height 20
type input "[DATE]"
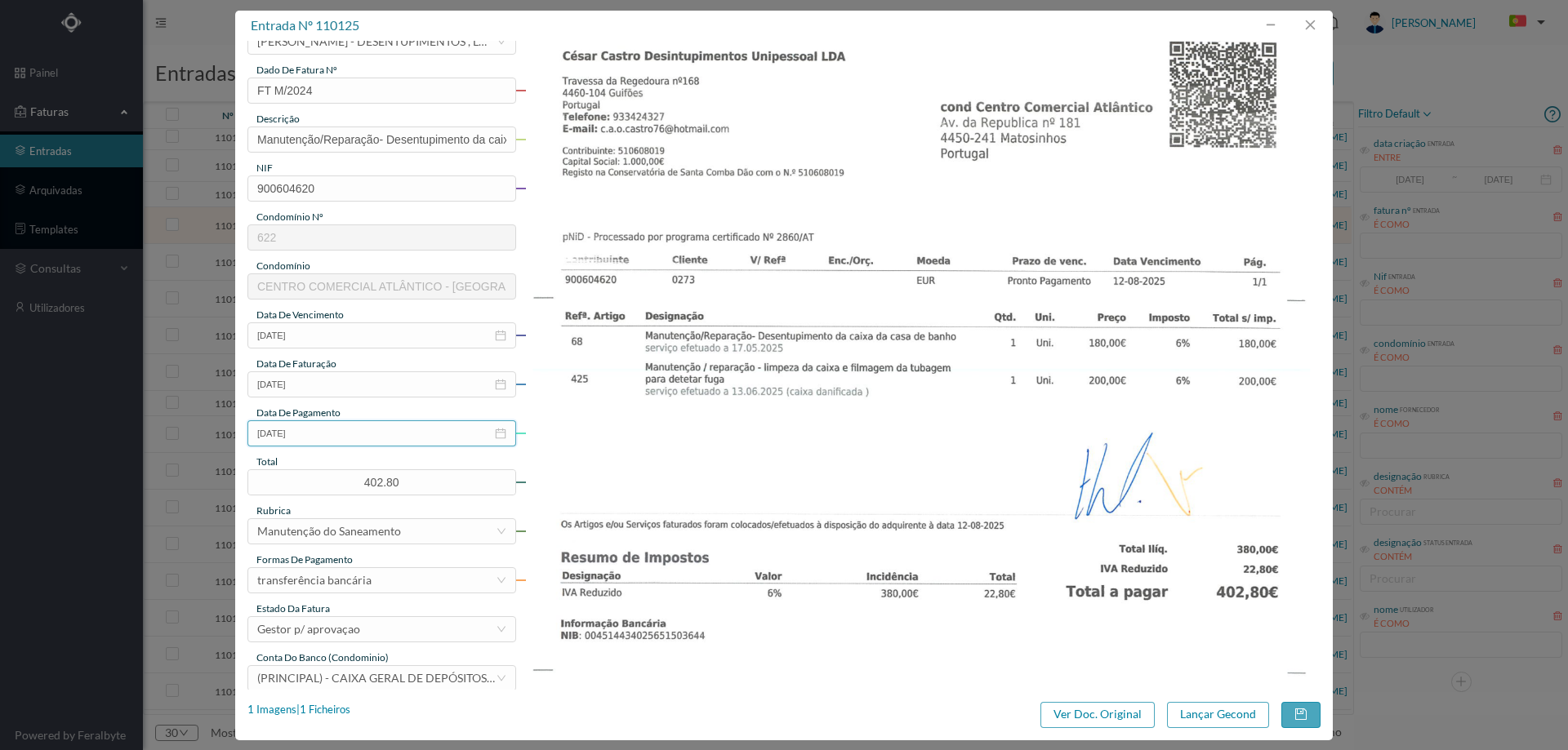
scroll to position [327, 0]
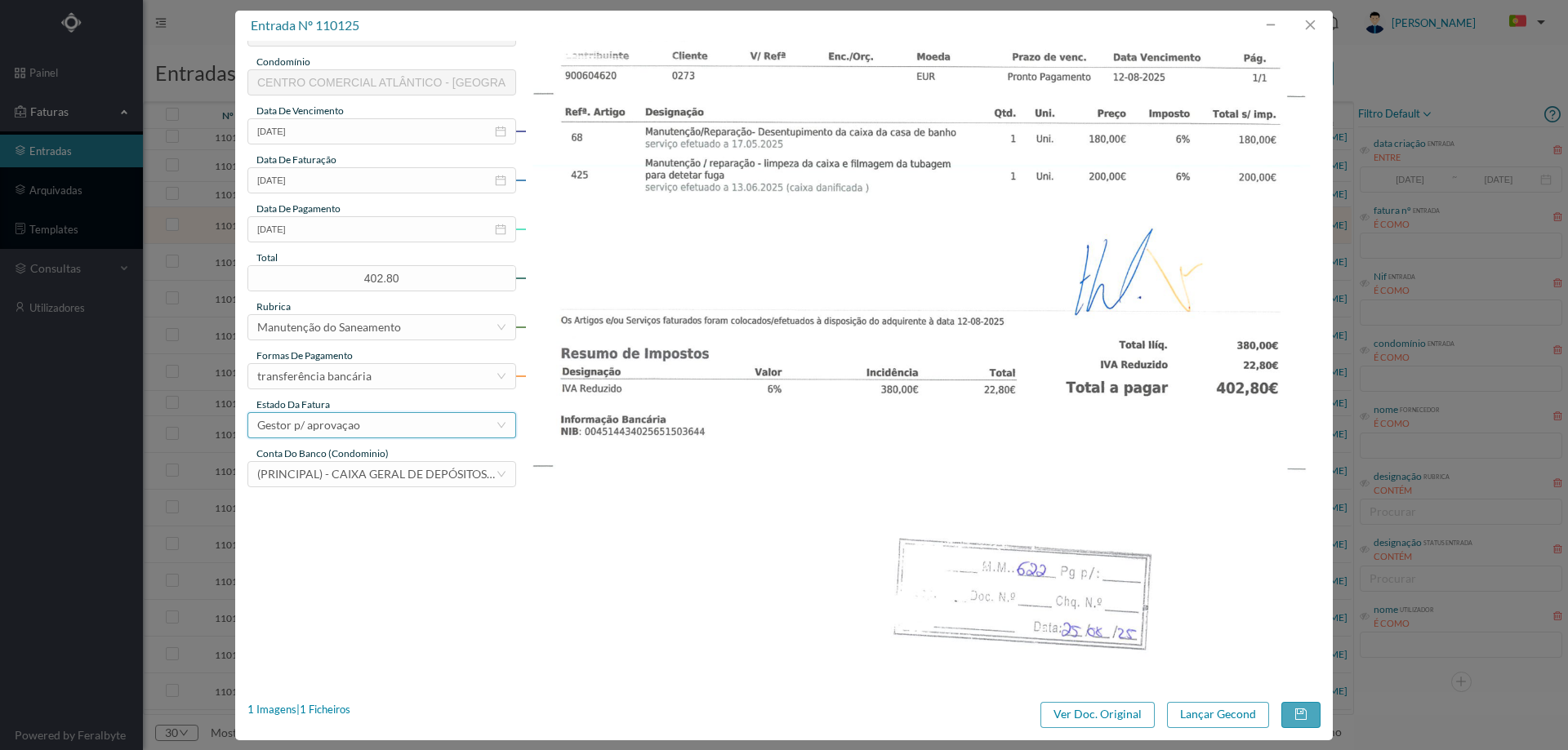
click at [333, 422] on div "Gestor p/ aprovaçao" at bounding box center [309, 425] width 103 height 25
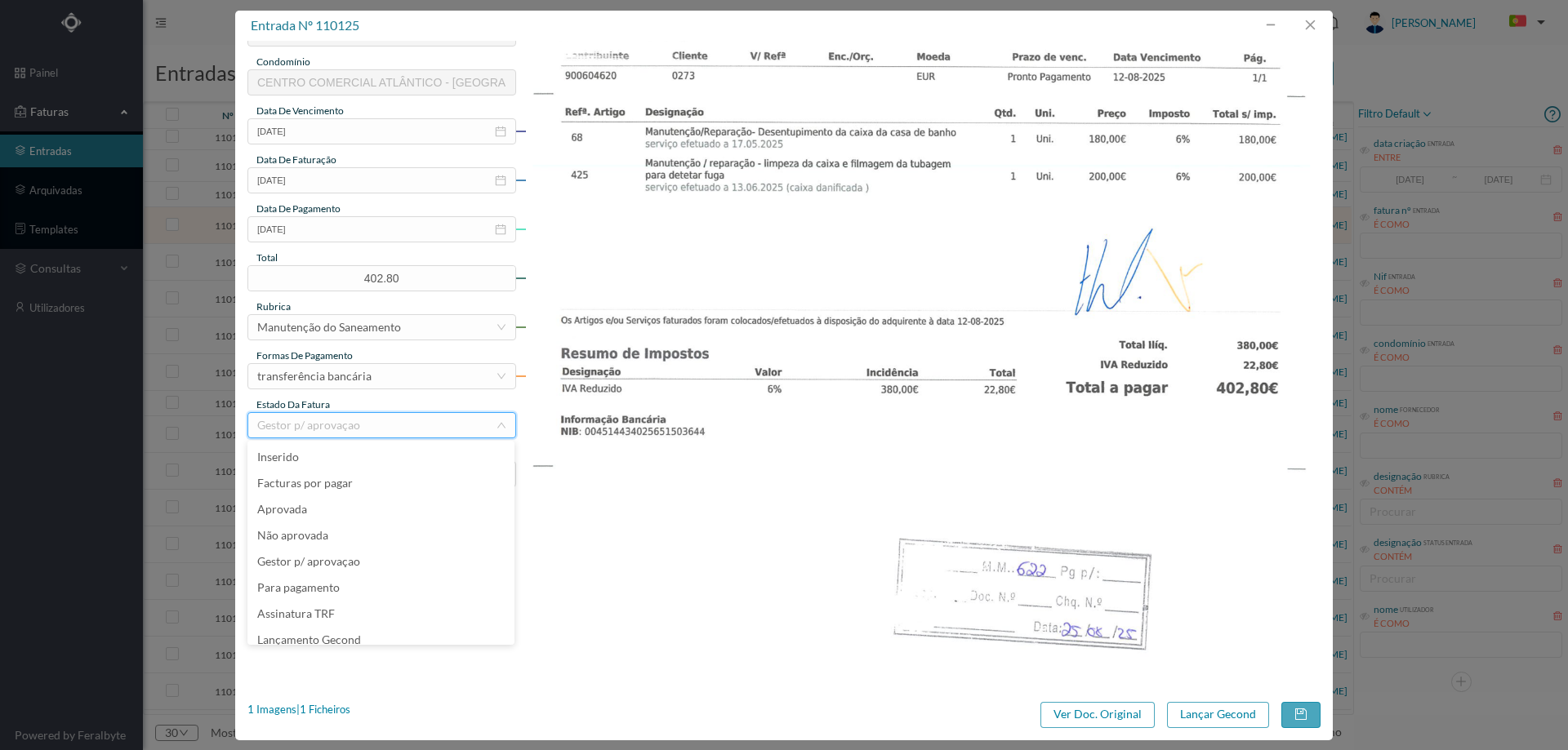
scroll to position [9, 0]
click at [358, 624] on li "Lançamento Gecond" at bounding box center [381, 632] width 267 height 27
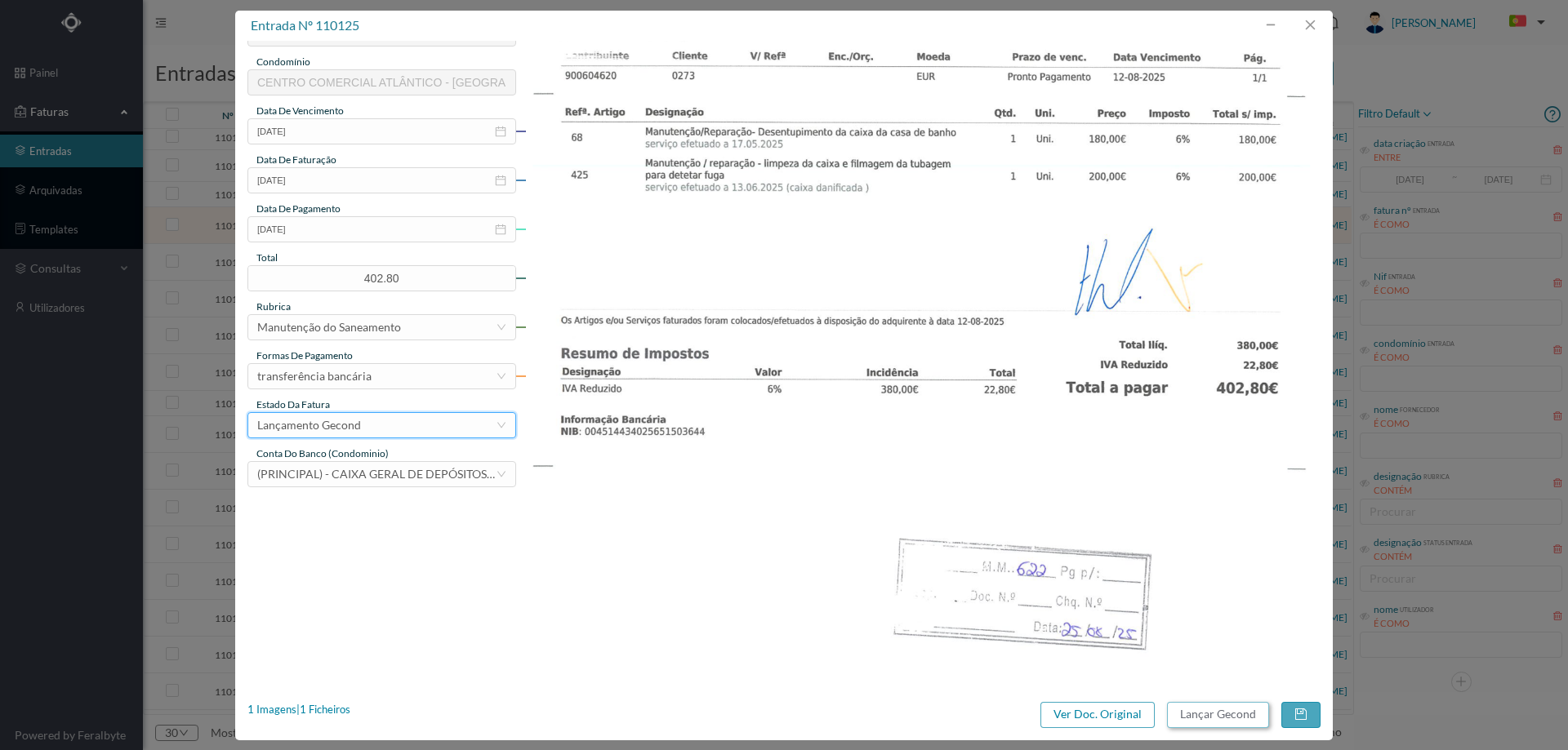
click at [1235, 716] on button "Lançar Gecond" at bounding box center [1218, 715] width 102 height 27
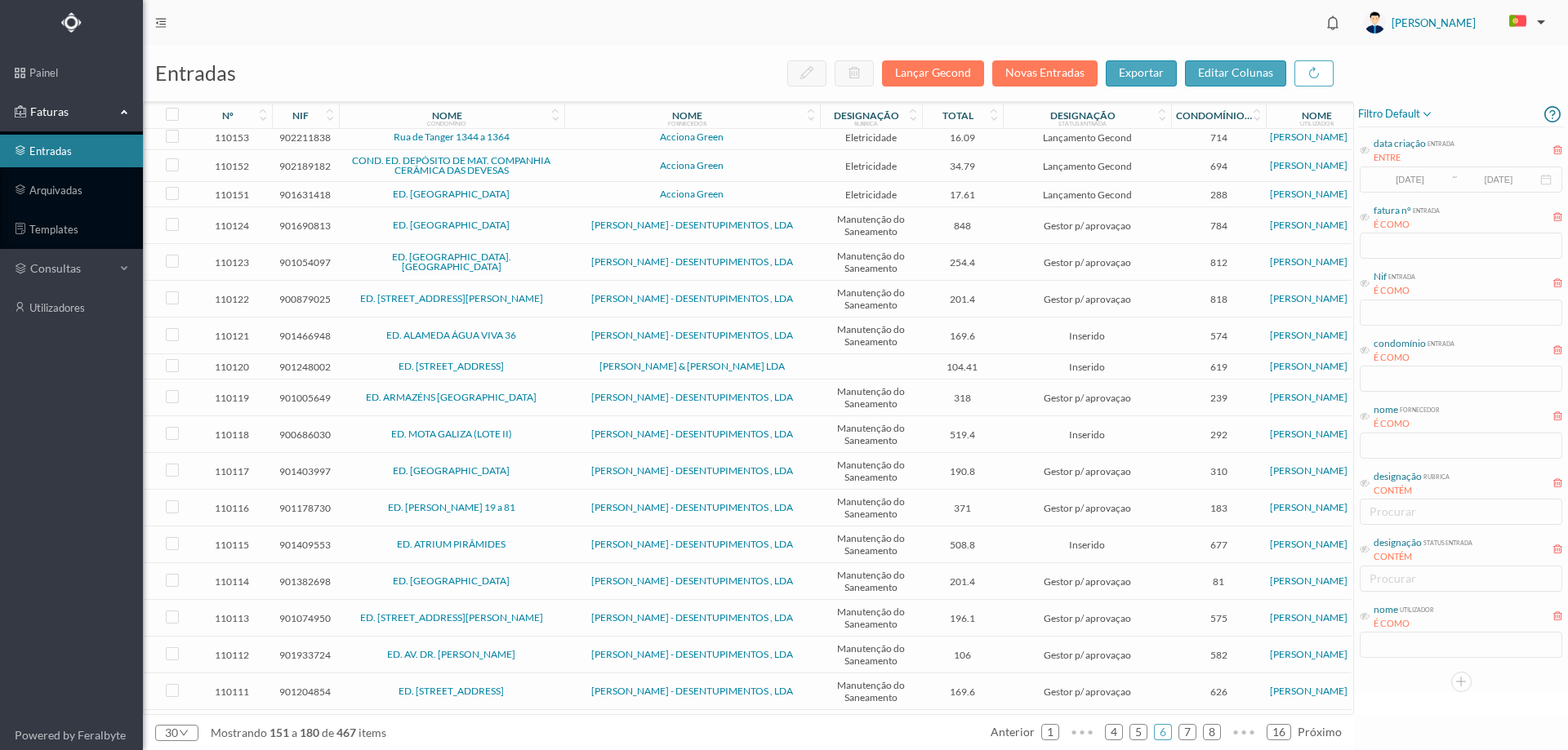
click at [532, 230] on span "ED. [GEOGRAPHIC_DATA]" at bounding box center [451, 225] width 217 height 9
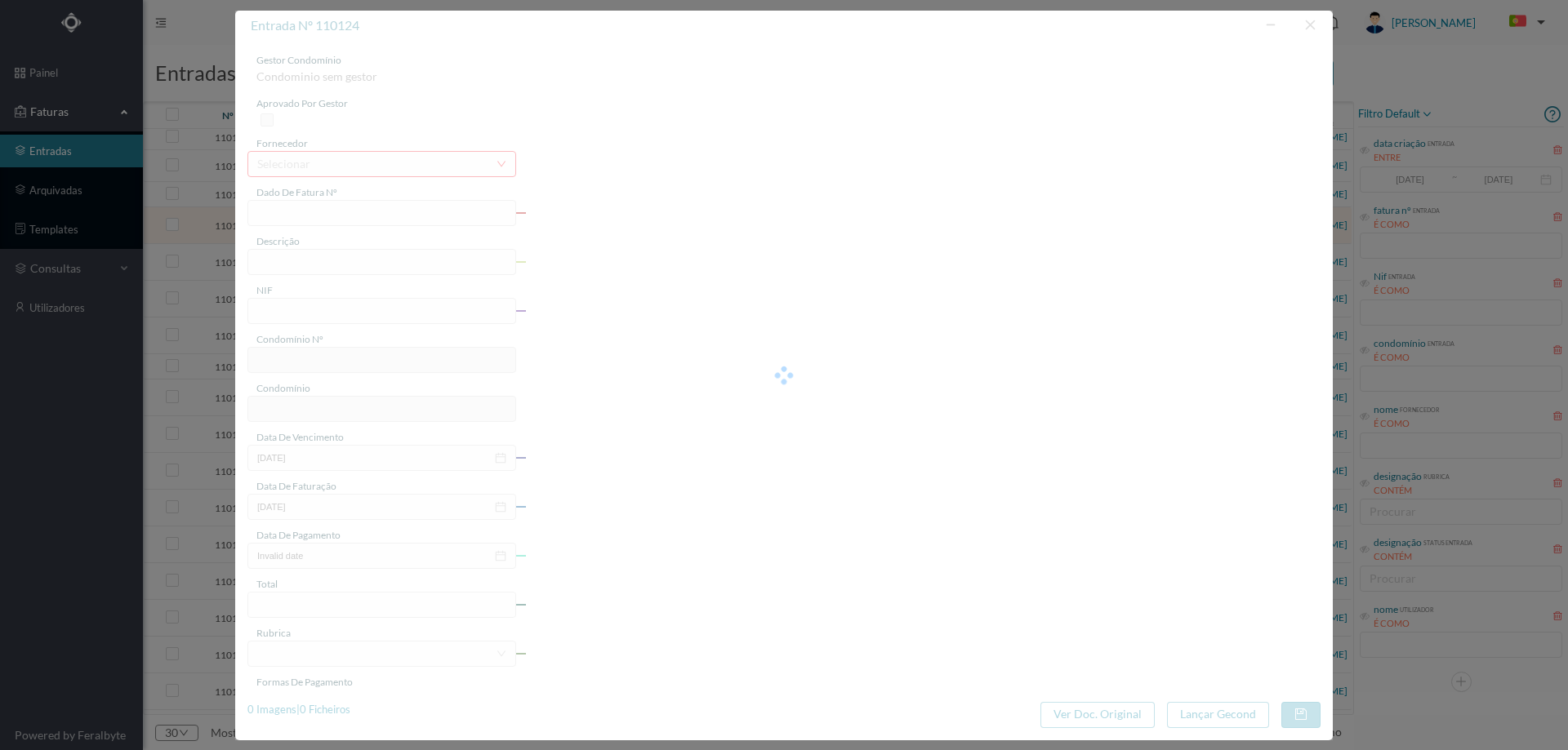
type input "FT M/2032"
type input "A E a Manutencão/Reparacão - Vareiamento do saneamento e limpe"
type input "901690813"
type input "13-08-2025"
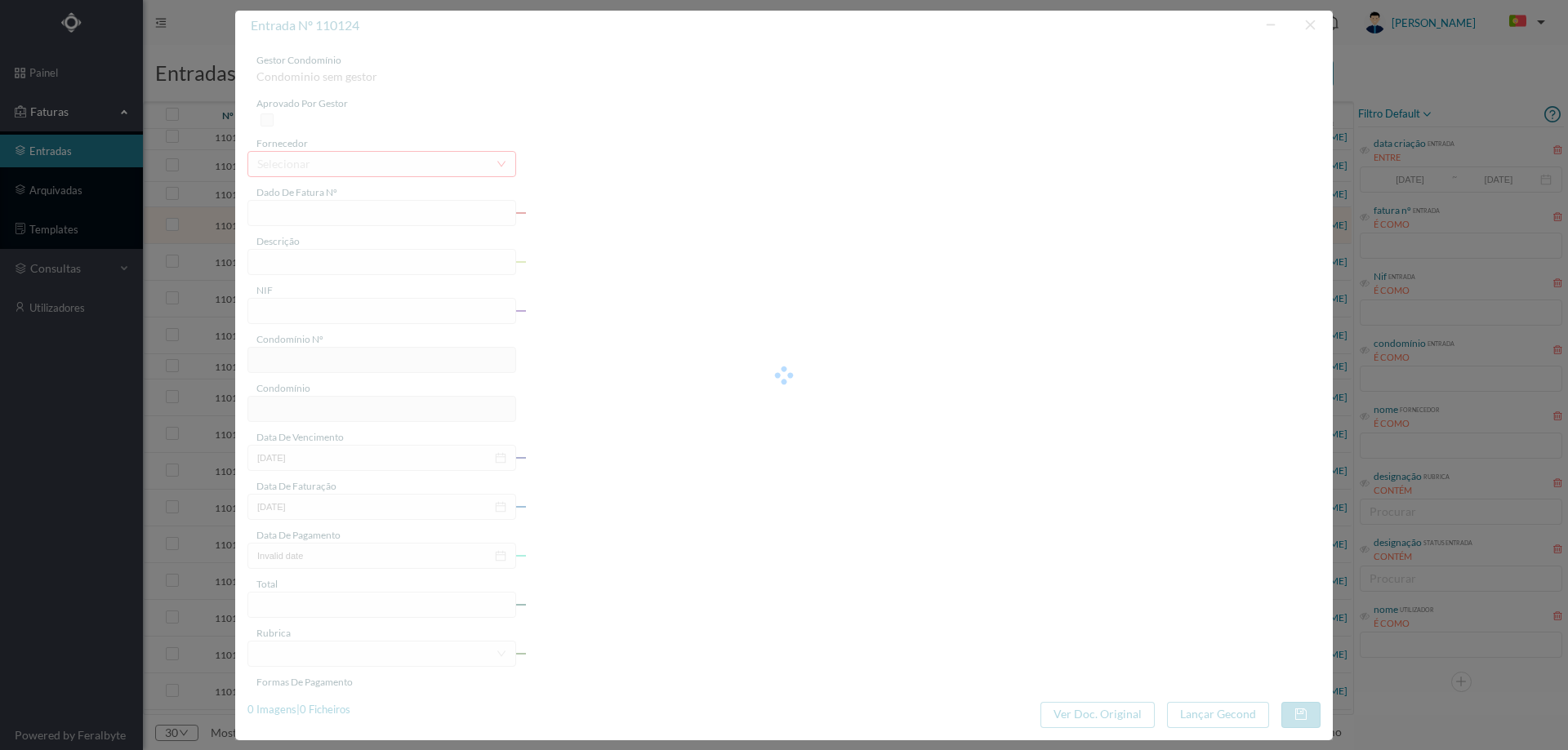
type input "13-08-2025"
type input "848.00"
type input "784"
type input "ED. [GEOGRAPHIC_DATA]"
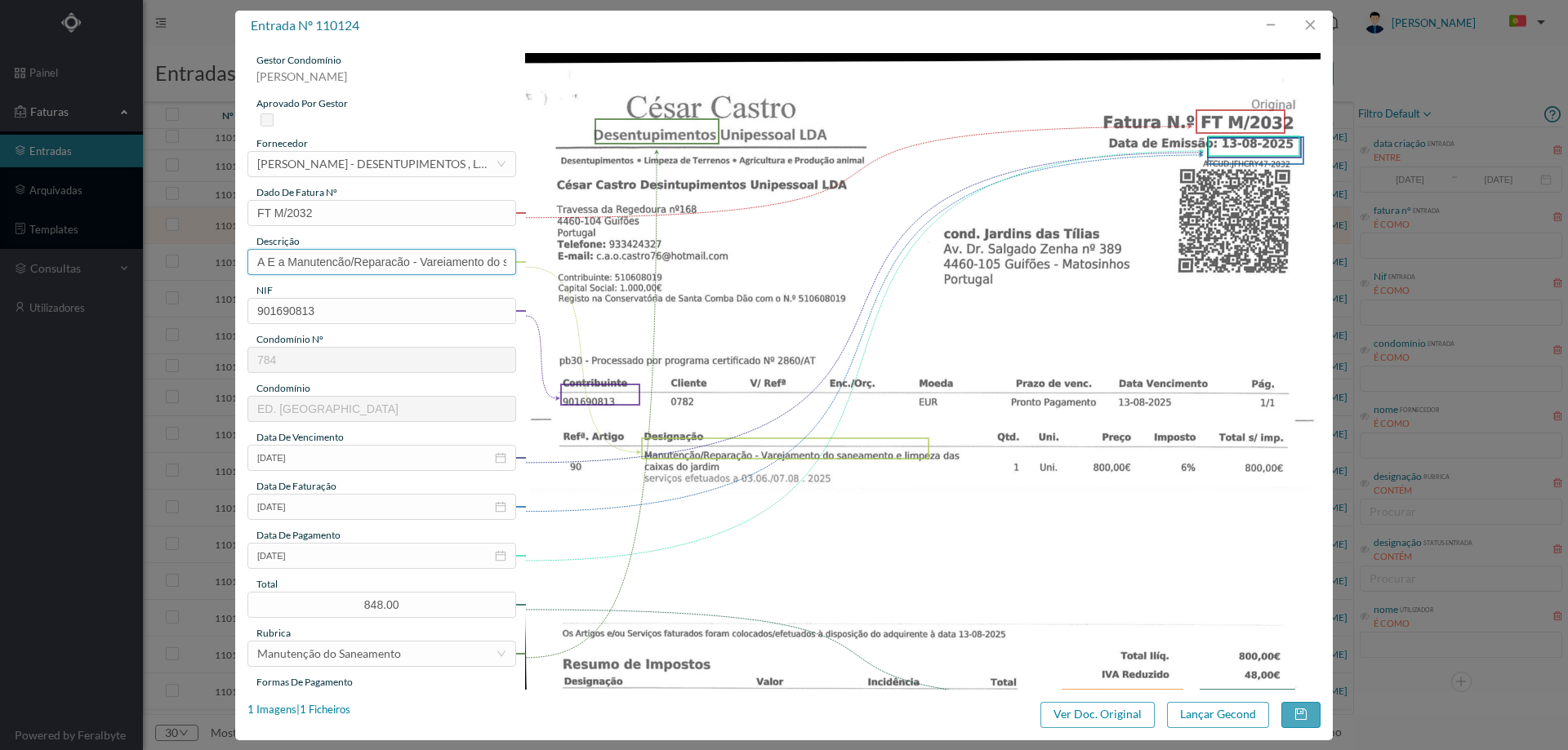
click at [293, 262] on input "A E a Manutencão/Reparacão - Vareiamento do saneamento e limpe" at bounding box center [382, 262] width 269 height 27
drag, startPoint x: 422, startPoint y: 260, endPoint x: 61, endPoint y: 258, distance: 361.0
click at [65, 258] on div "entrada nº 110124 gestor condomínio Joana Laroca aprovado por gestor fornecedor…" at bounding box center [784, 375] width 1568 height 750
click at [447, 265] on input "Vareiamento do saneamento e limpe" at bounding box center [382, 262] width 269 height 27
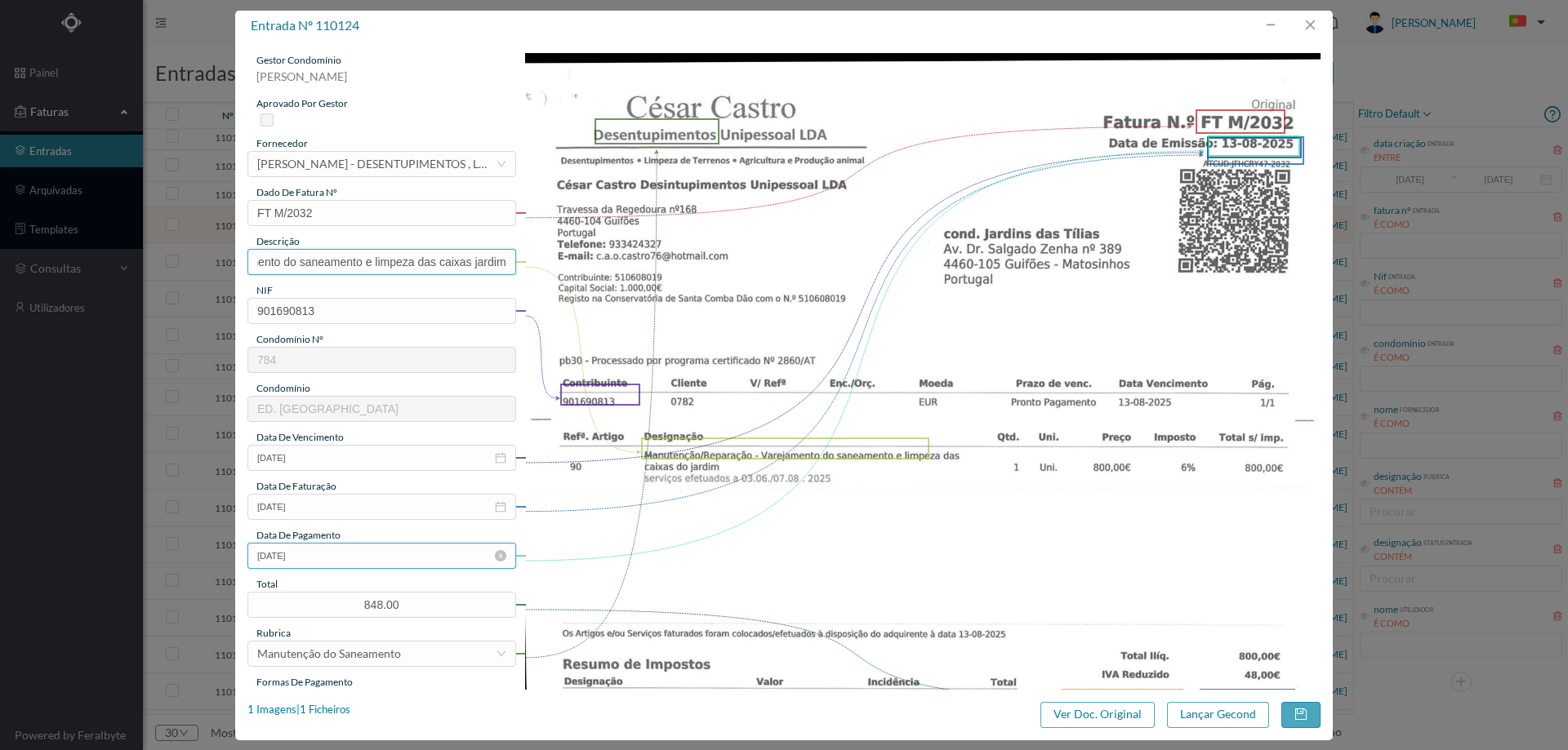
type input "Vareiamento do saneamento e limpeza das caixas jardim"
click at [350, 559] on input "13-08-2025" at bounding box center [382, 556] width 269 height 27
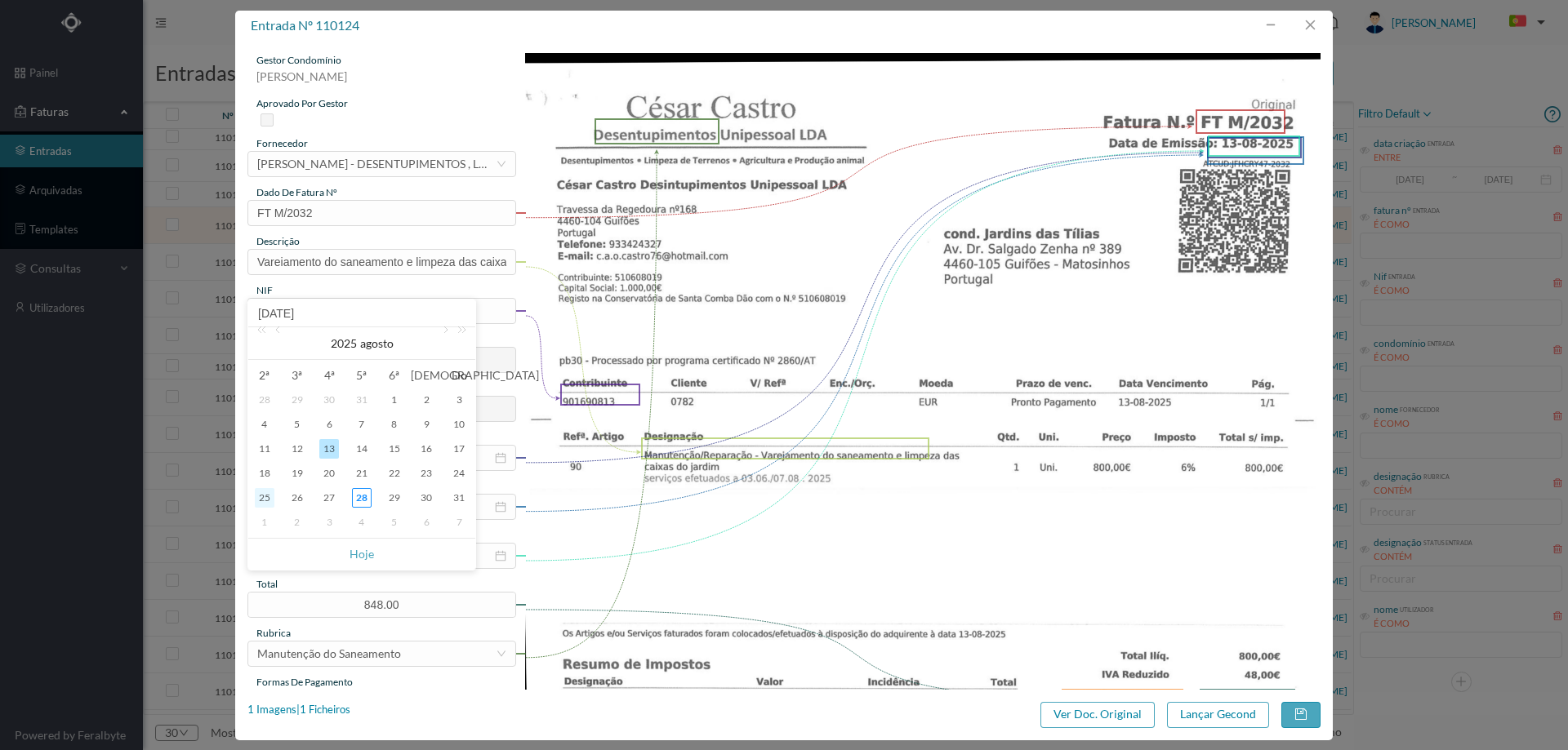
click at [269, 501] on div "25" at bounding box center [264, 497] width 20 height 20
type input "[DATE]"
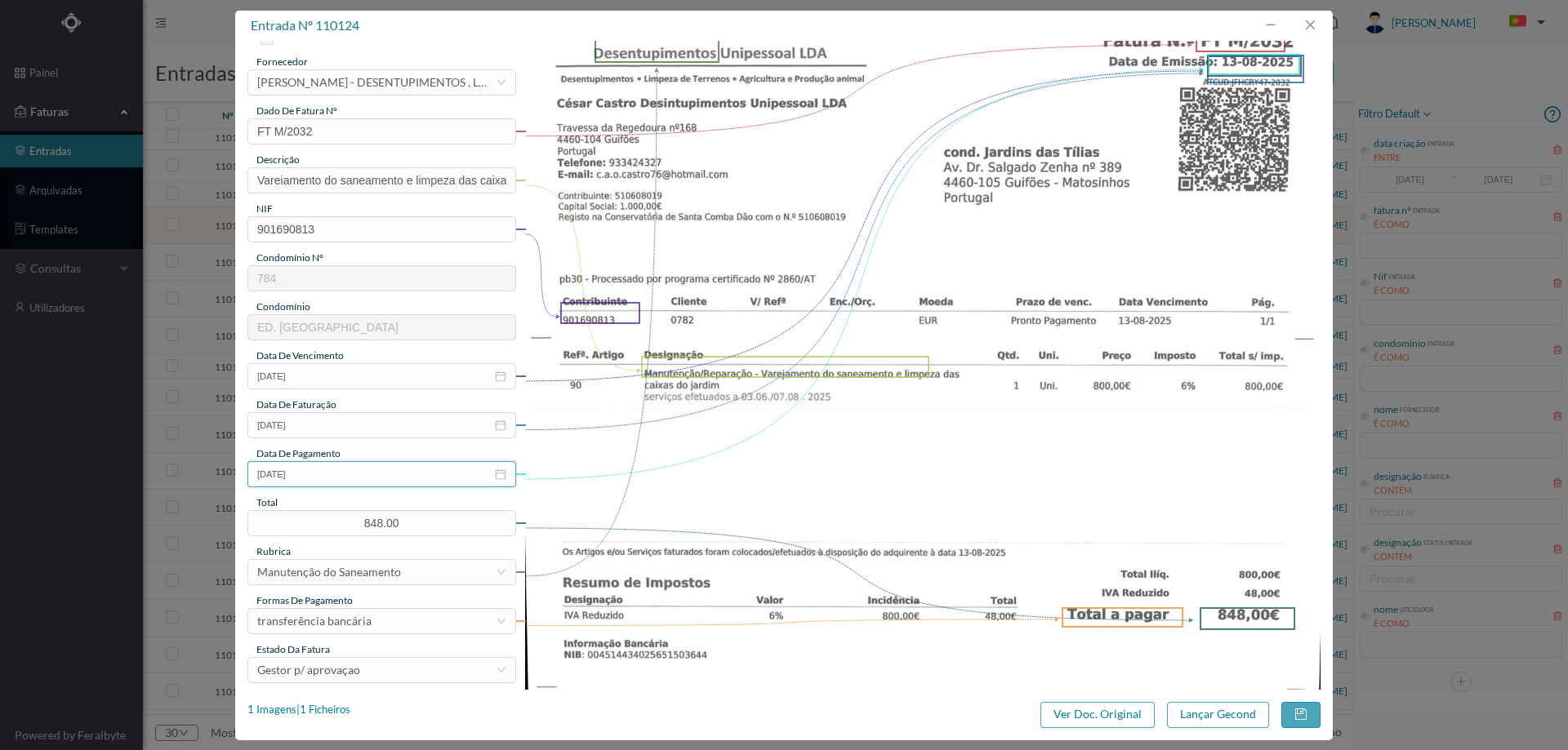
scroll to position [245, 0]
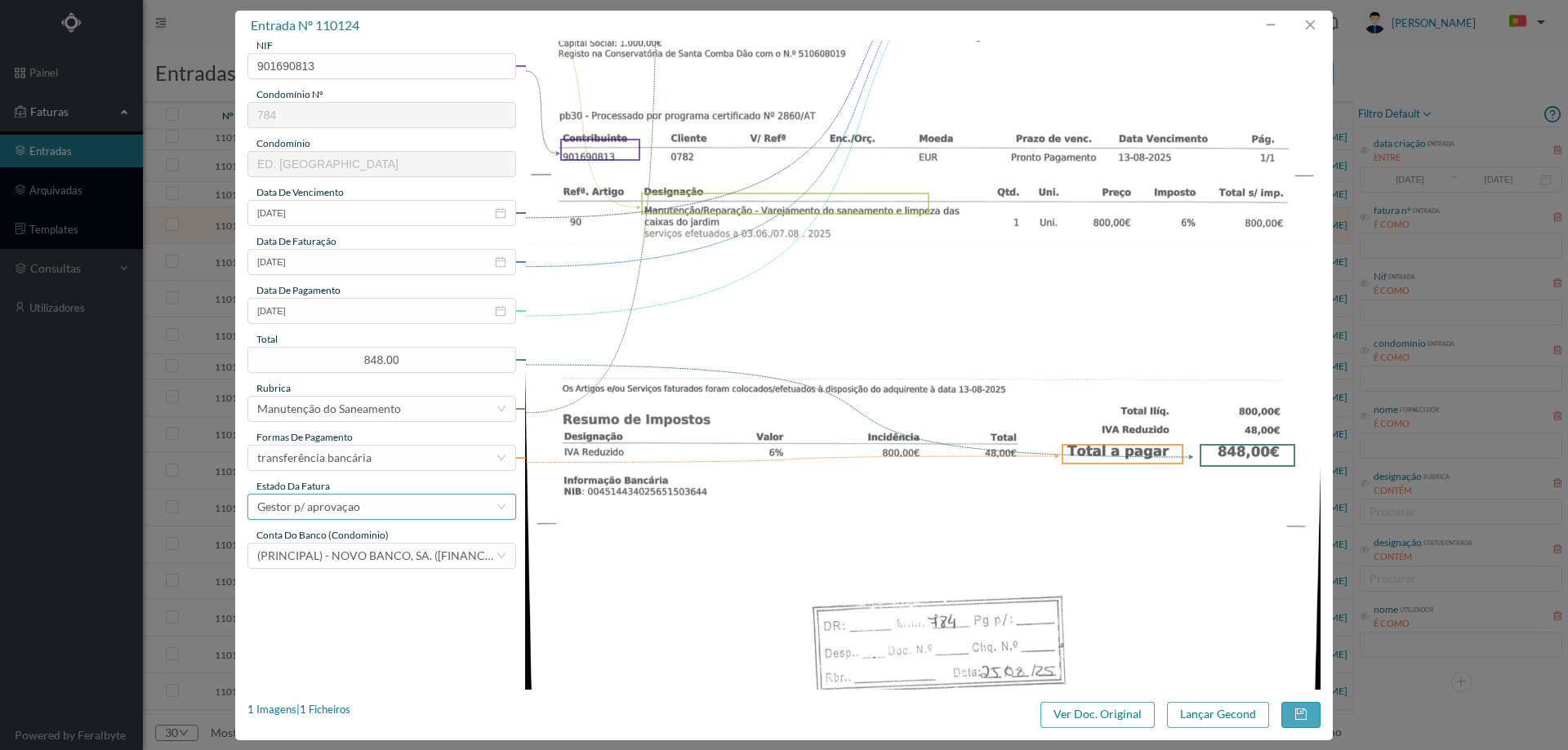
click at [342, 494] on div "Gestor p/ aprovaçao" at bounding box center [309, 507] width 103 height 25
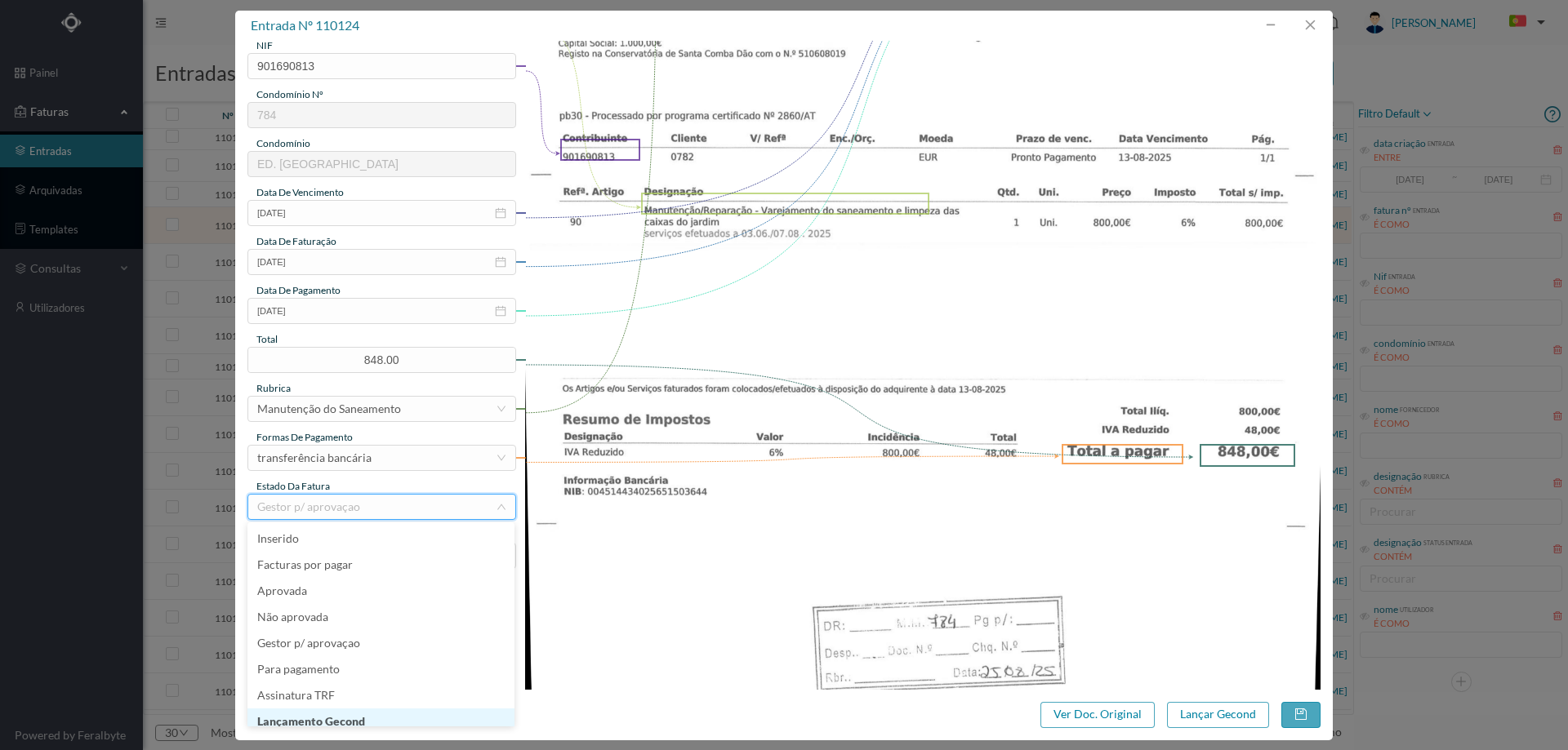
scroll to position [9, 0]
click at [375, 723] on li "Lançamento Gecond" at bounding box center [381, 714] width 267 height 27
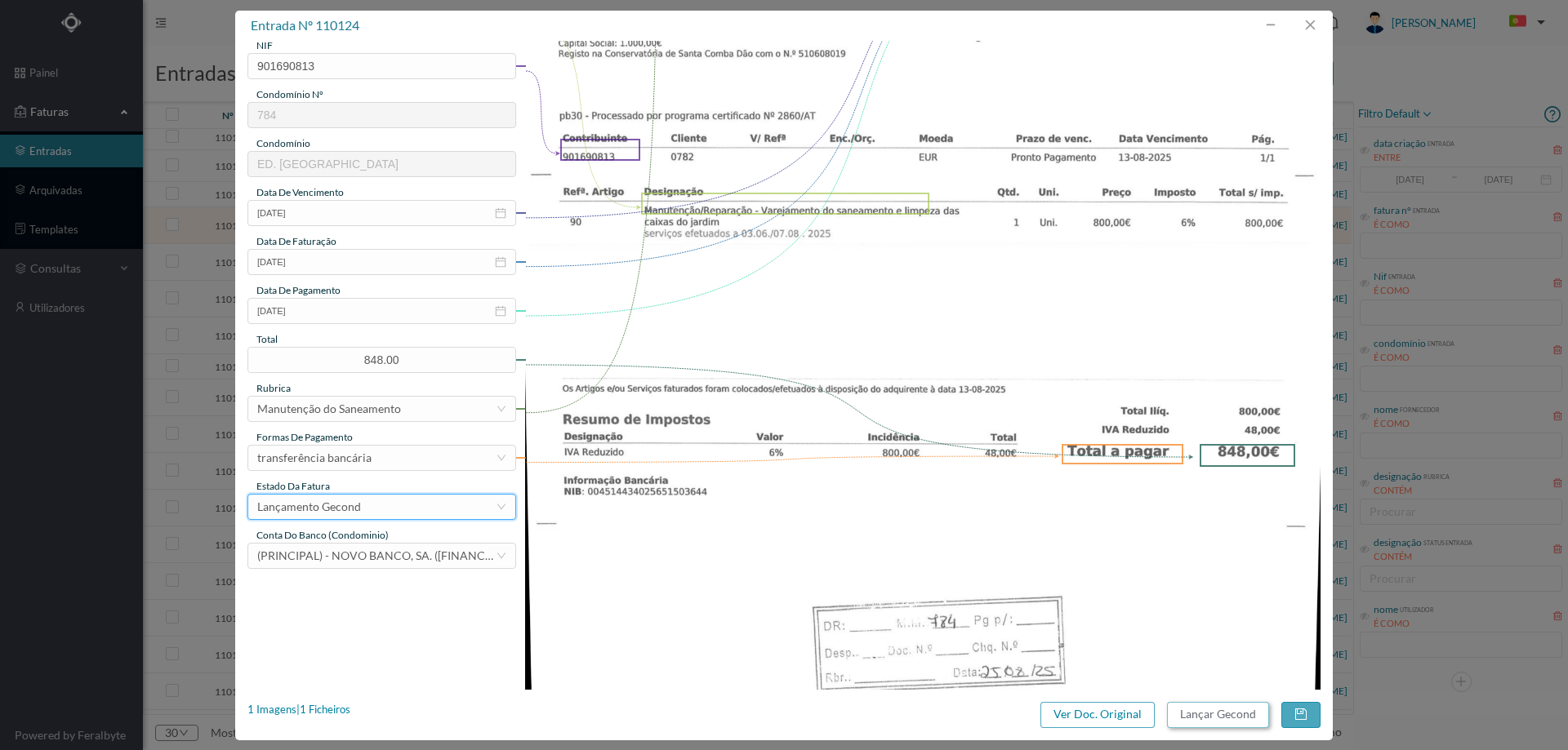
click at [1199, 717] on button "Lançar Gecond" at bounding box center [1218, 715] width 102 height 27
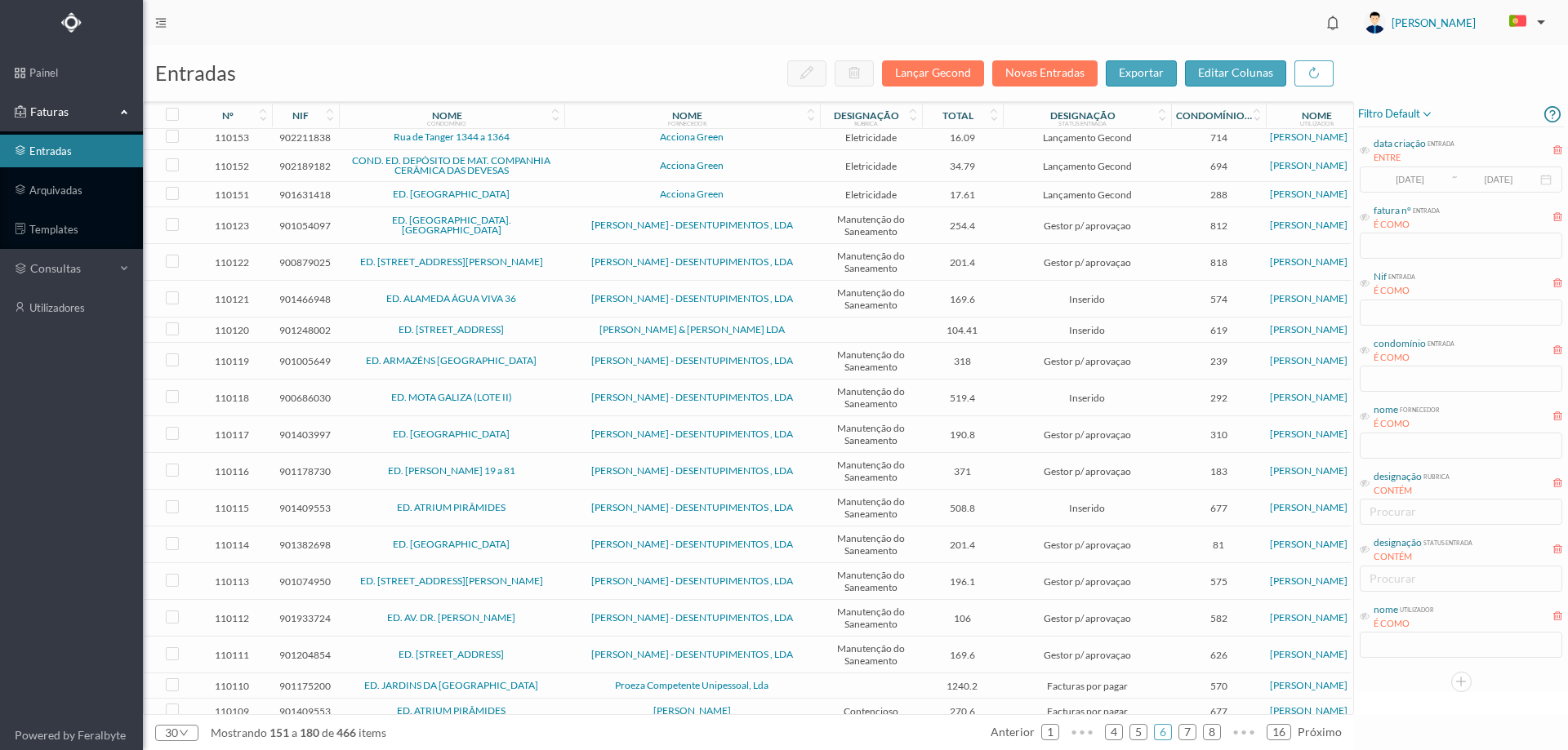
click at [532, 234] on span "ED. ESTAÇÃO DE S. MAMEDE" at bounding box center [451, 225] width 217 height 20
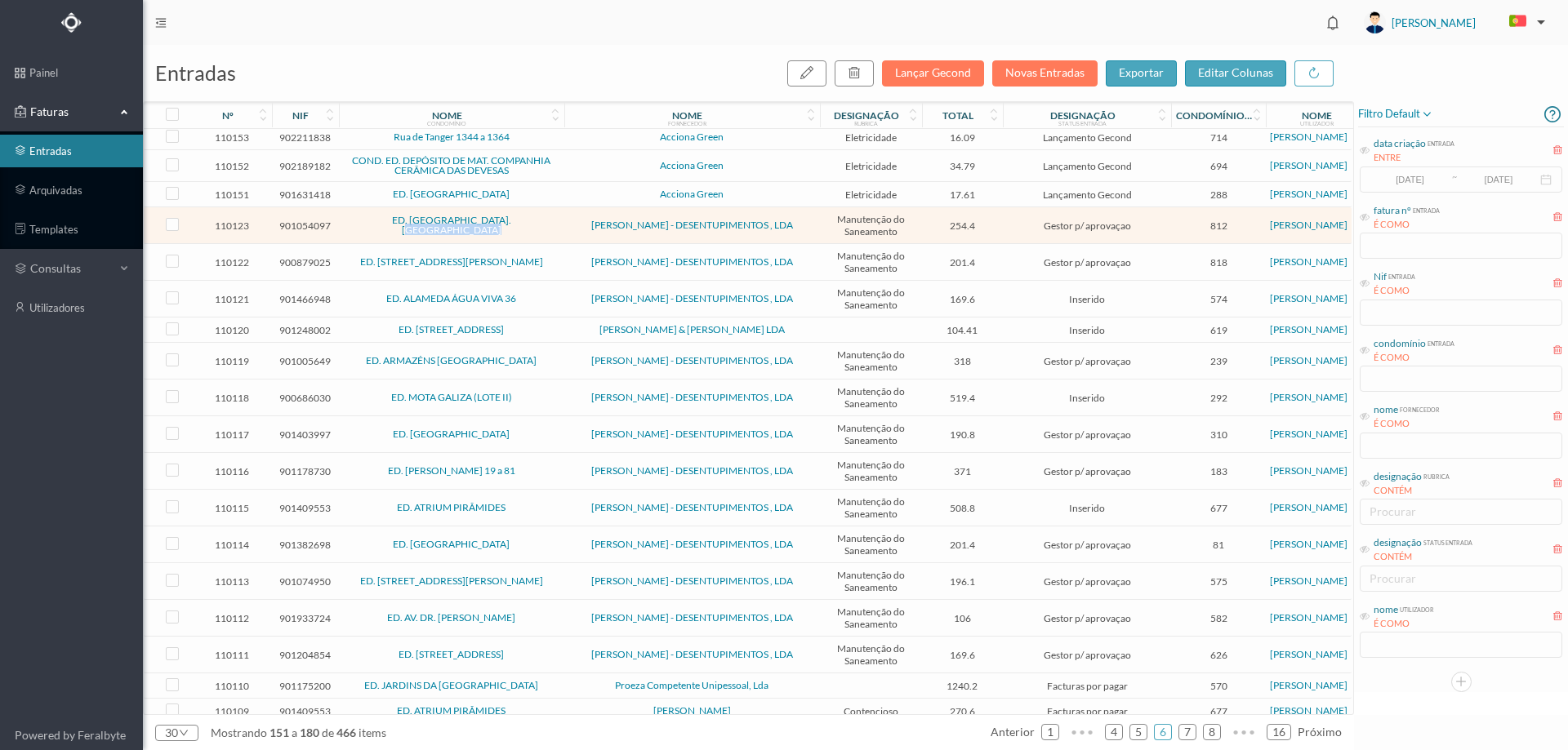
click at [532, 234] on span "ED. ESTAÇÃO DE S. MAMEDE" at bounding box center [451, 225] width 217 height 20
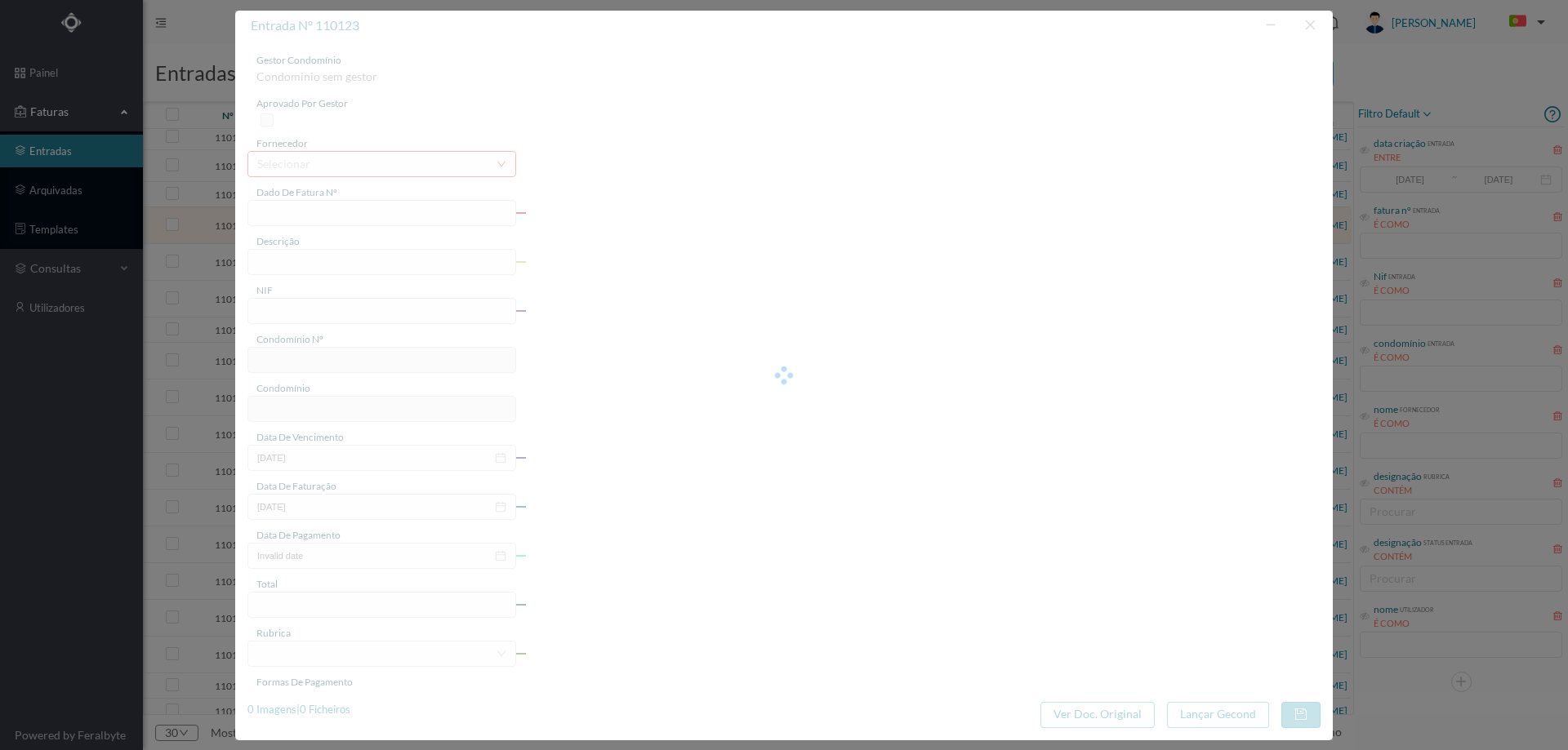
type input "FT M/2012"
type input "ni < Manutencão / reparacão - ip asi saneamento e a"
type input "901054097"
type input "12-08-2025"
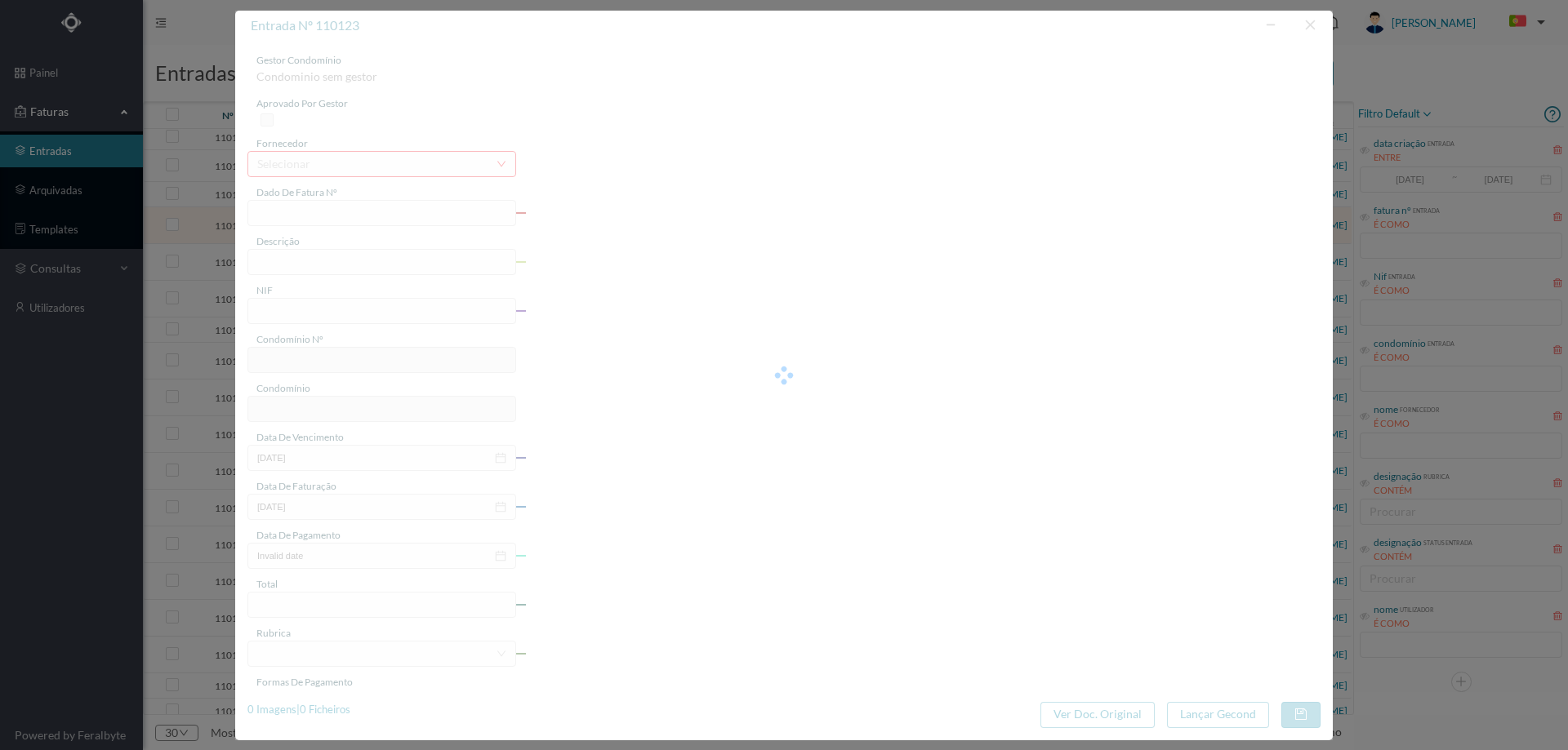
type input "12-08-2025"
type input "254.40"
type input "812"
type input "ED. ESTAÇÃO DE S. MAMEDE"
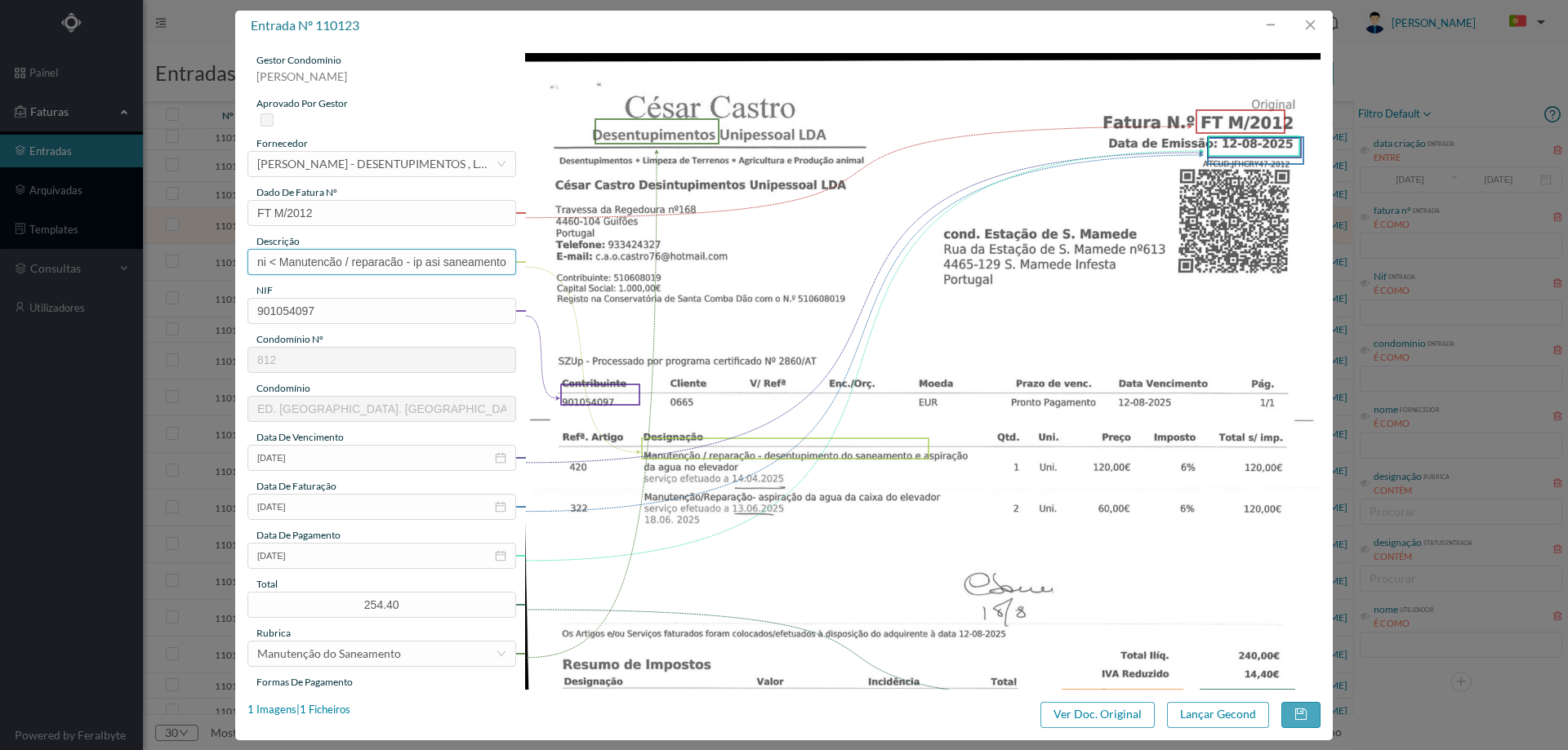
drag, startPoint x: 443, startPoint y: 261, endPoint x: 84, endPoint y: 260, distance: 359.0
click at [84, 260] on div "entrada nº 110123 gestor condomínio Cristina Sousa aprovado por gestor forneced…" at bounding box center [784, 375] width 1568 height 750
click at [451, 263] on input "desentupimento do saneamento e a" at bounding box center [382, 262] width 269 height 27
type input "desentupimento do saneamento e aspiração da agua"
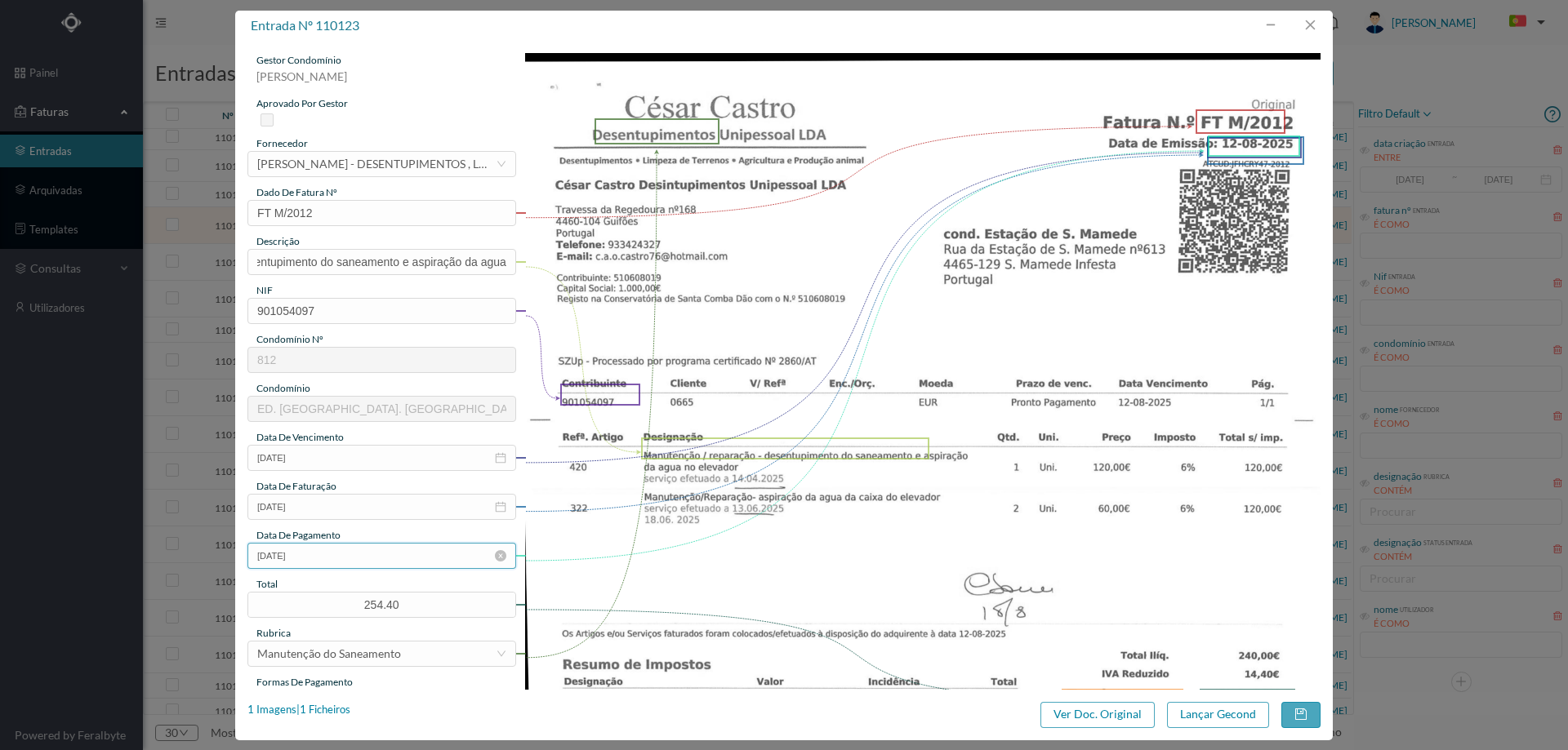
click at [321, 563] on input "12-08-2025" at bounding box center [382, 556] width 269 height 27
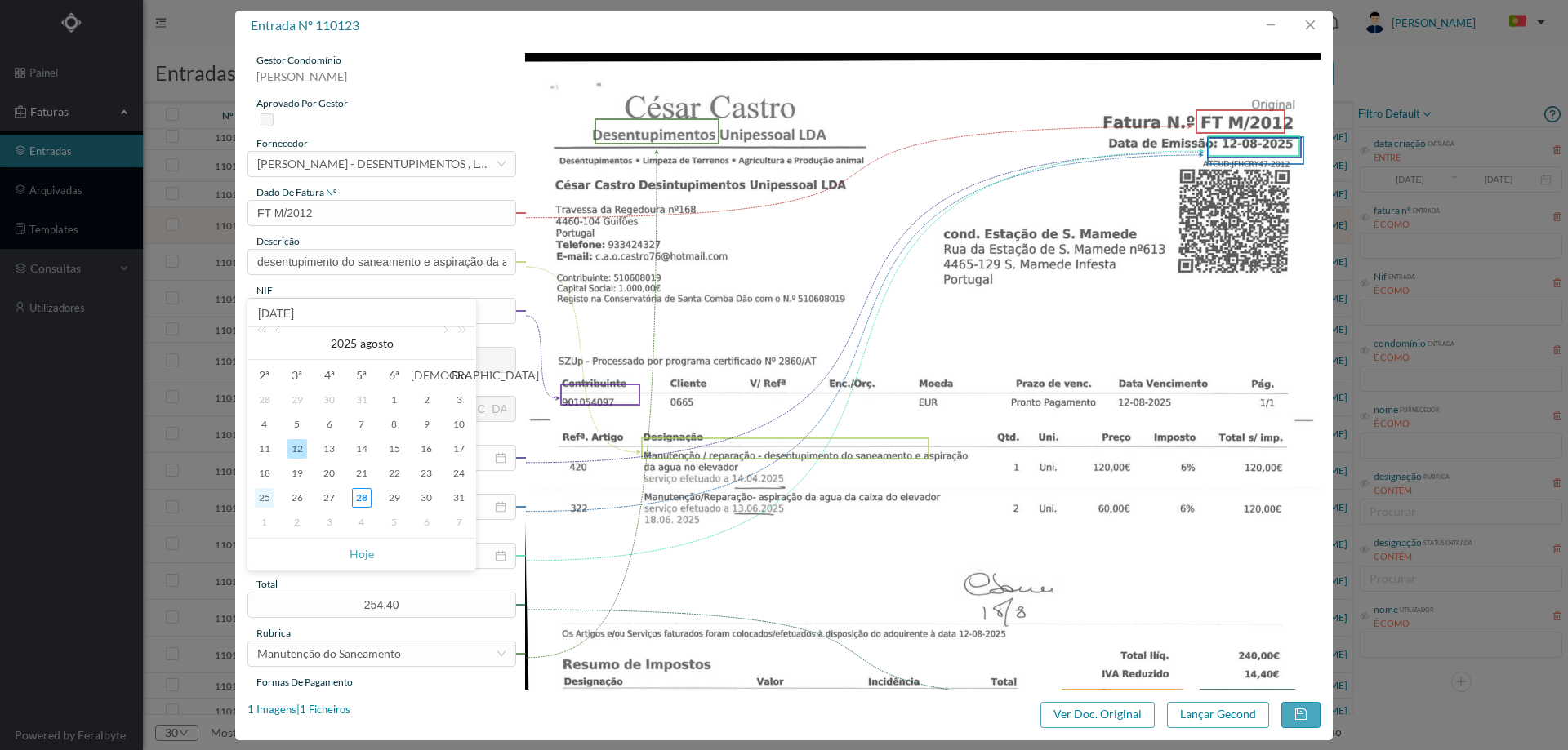
click at [264, 494] on div "25" at bounding box center [264, 497] width 20 height 20
type input "[DATE]"
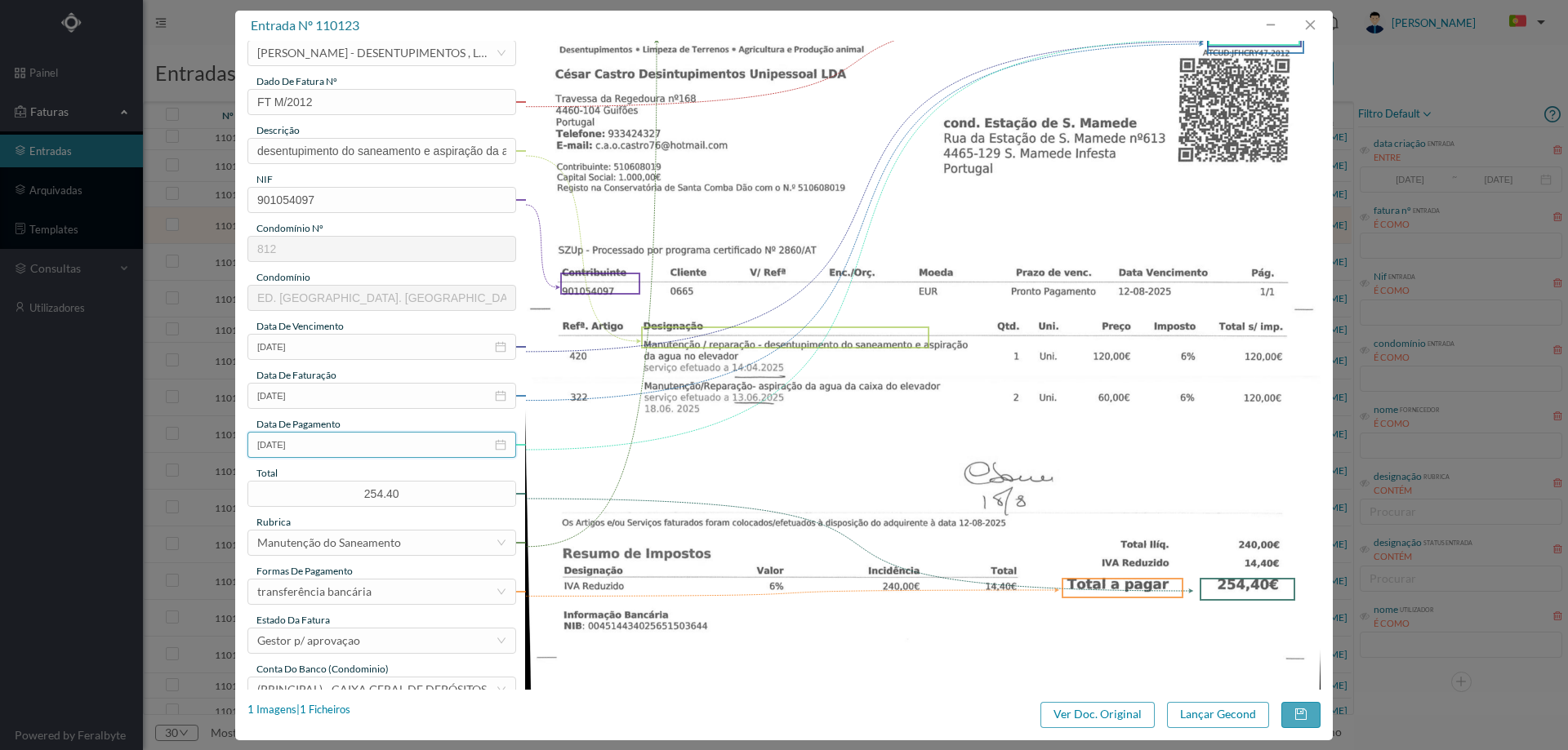
scroll to position [245, 0]
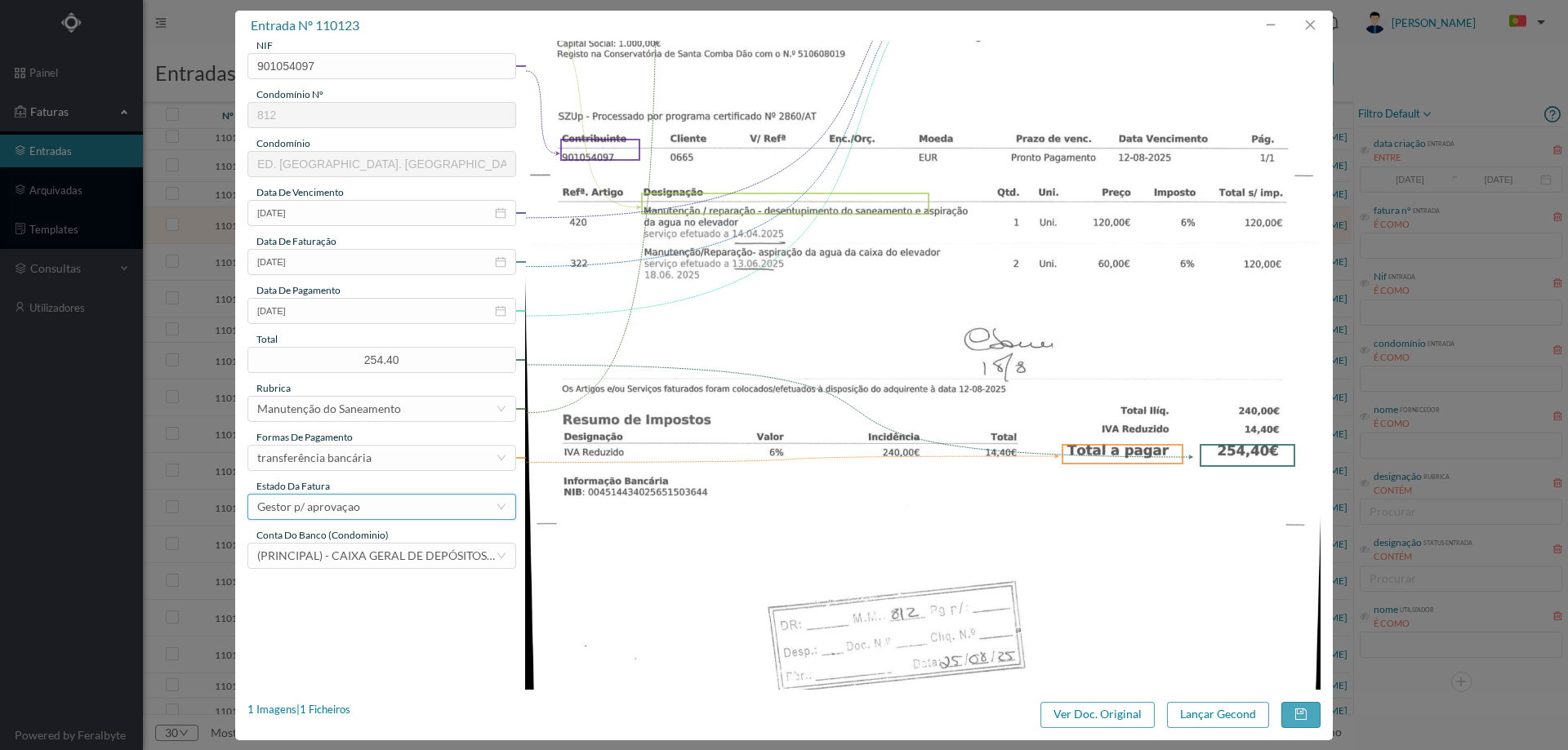
click at [356, 510] on div "Gestor p/ aprovaçao" at bounding box center [309, 507] width 103 height 25
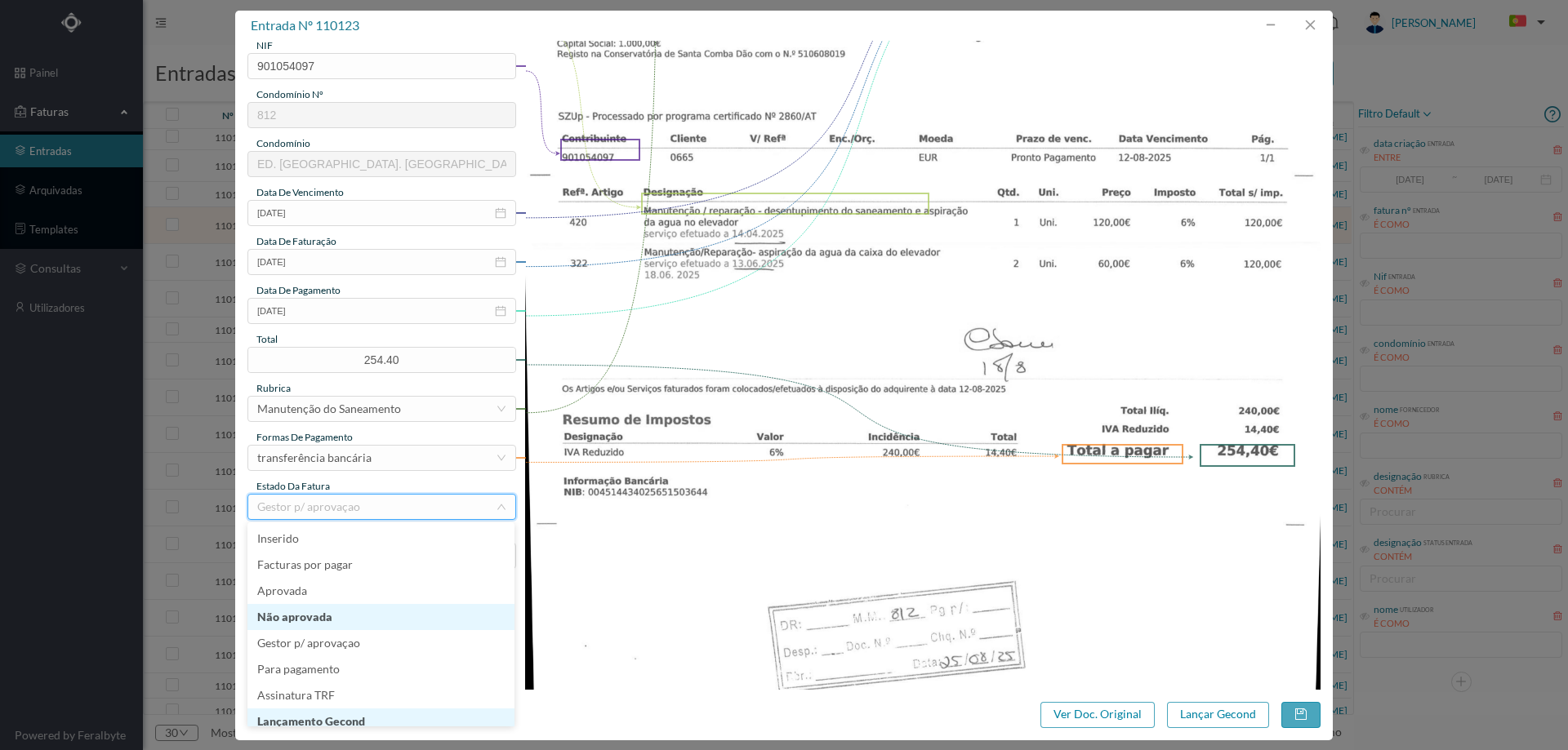
scroll to position [9, 0]
click at [351, 713] on li "Lançamento Gecond" at bounding box center [381, 714] width 267 height 27
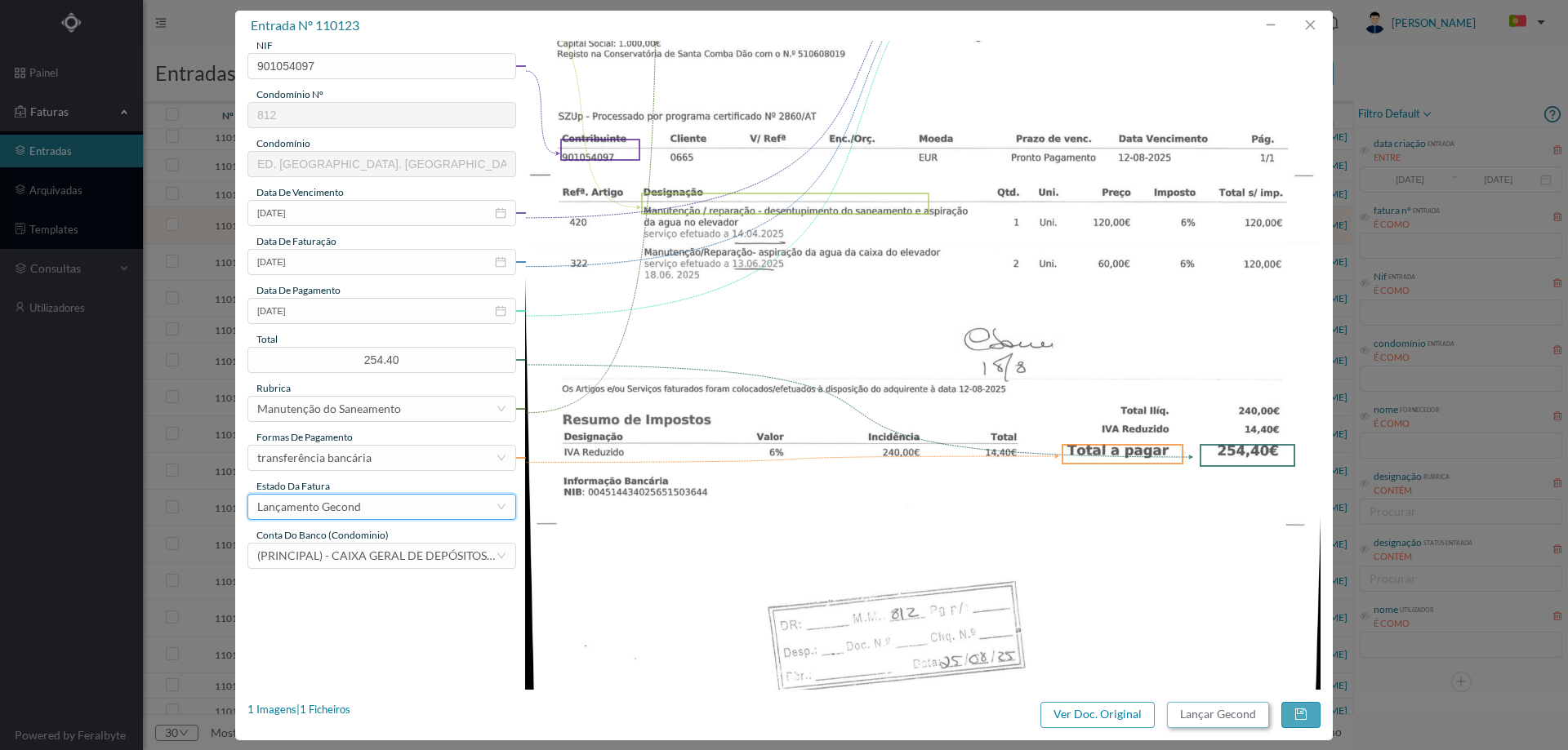
click at [1221, 711] on button "Lançar Gecond" at bounding box center [1218, 715] width 102 height 27
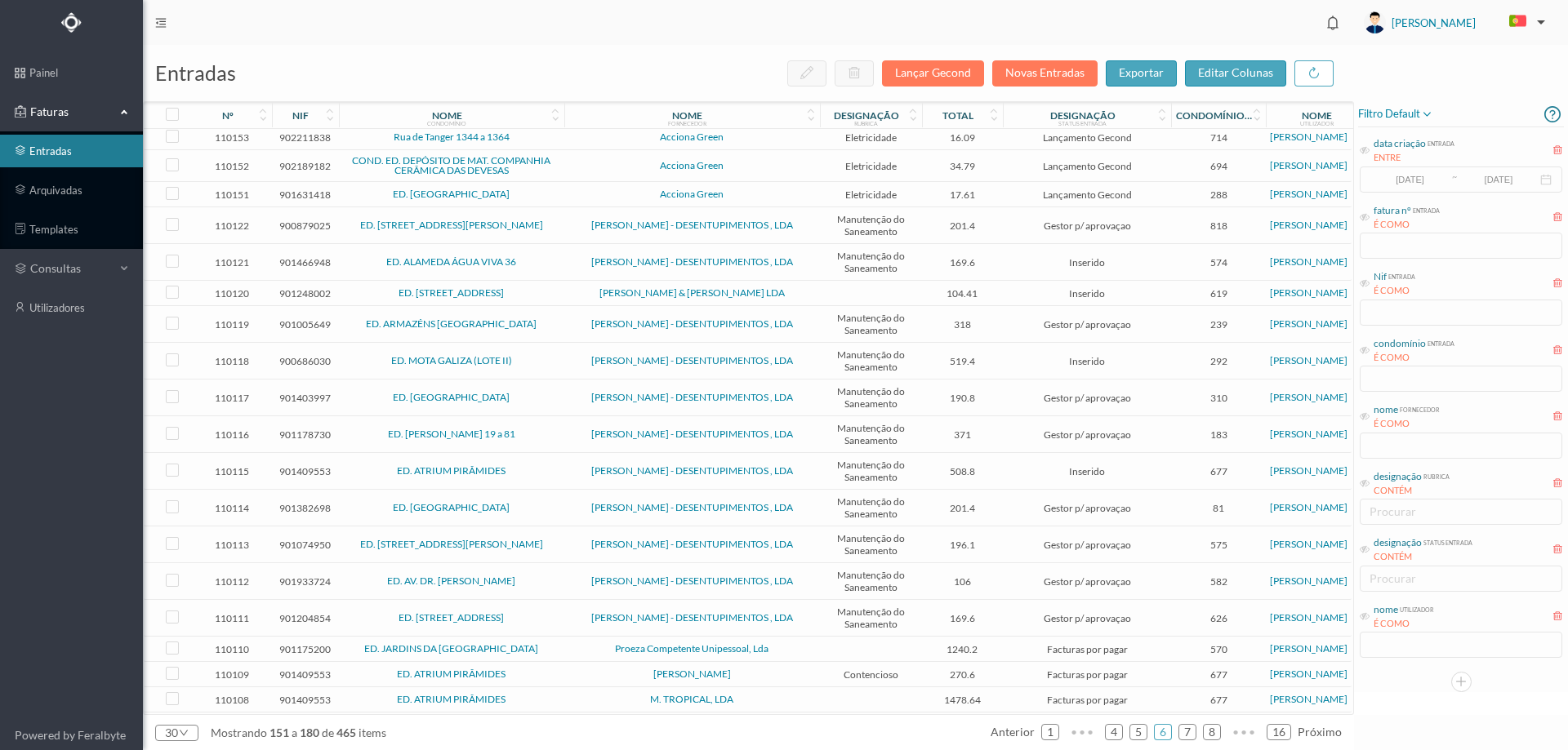
click at [565, 238] on td "CÉSAR CASTRO - DESENTUPIMENTOS , LDA" at bounding box center [693, 225] width 256 height 37
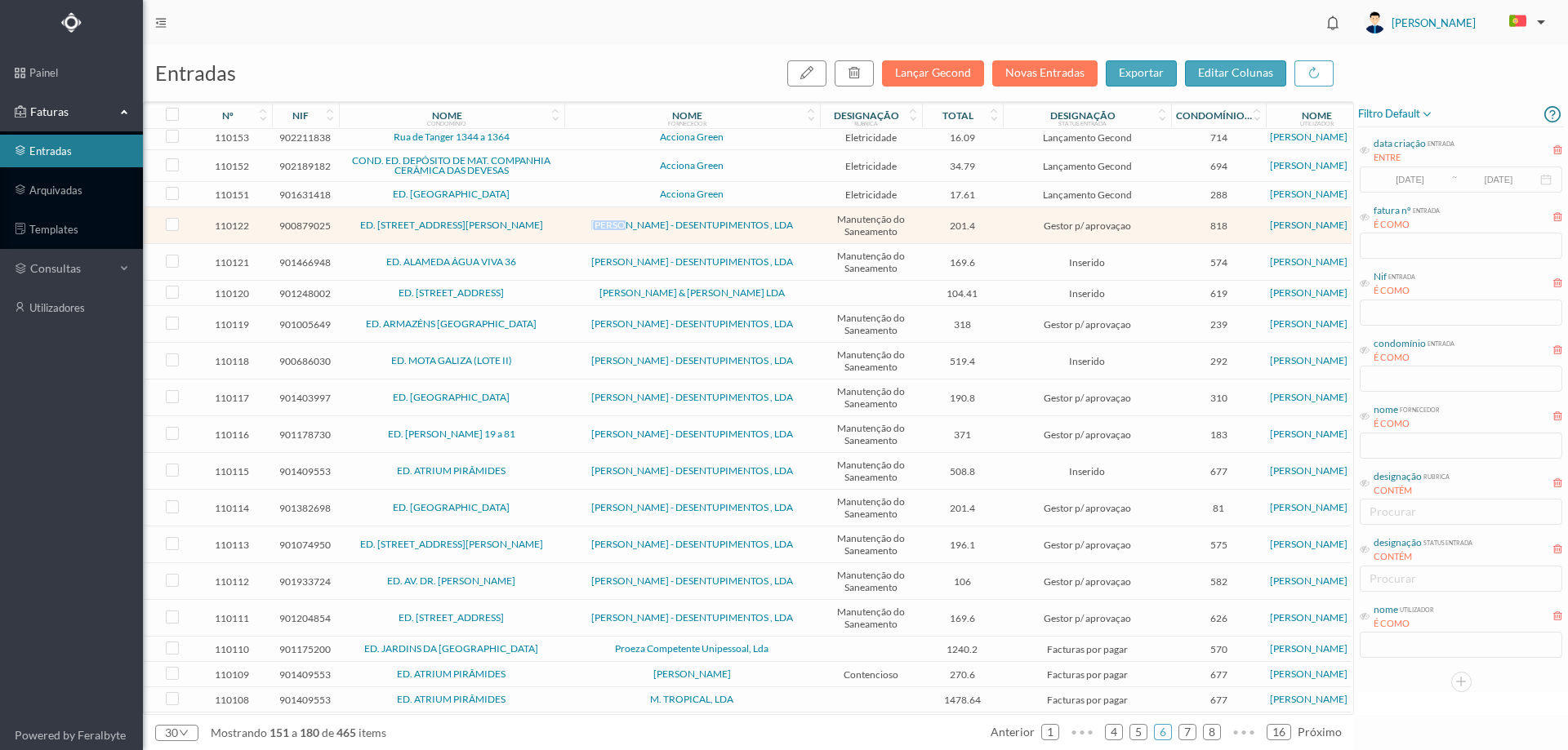
click at [565, 238] on td "CÉSAR CASTRO - DESENTUPIMENTOS , LDA" at bounding box center [693, 225] width 256 height 37
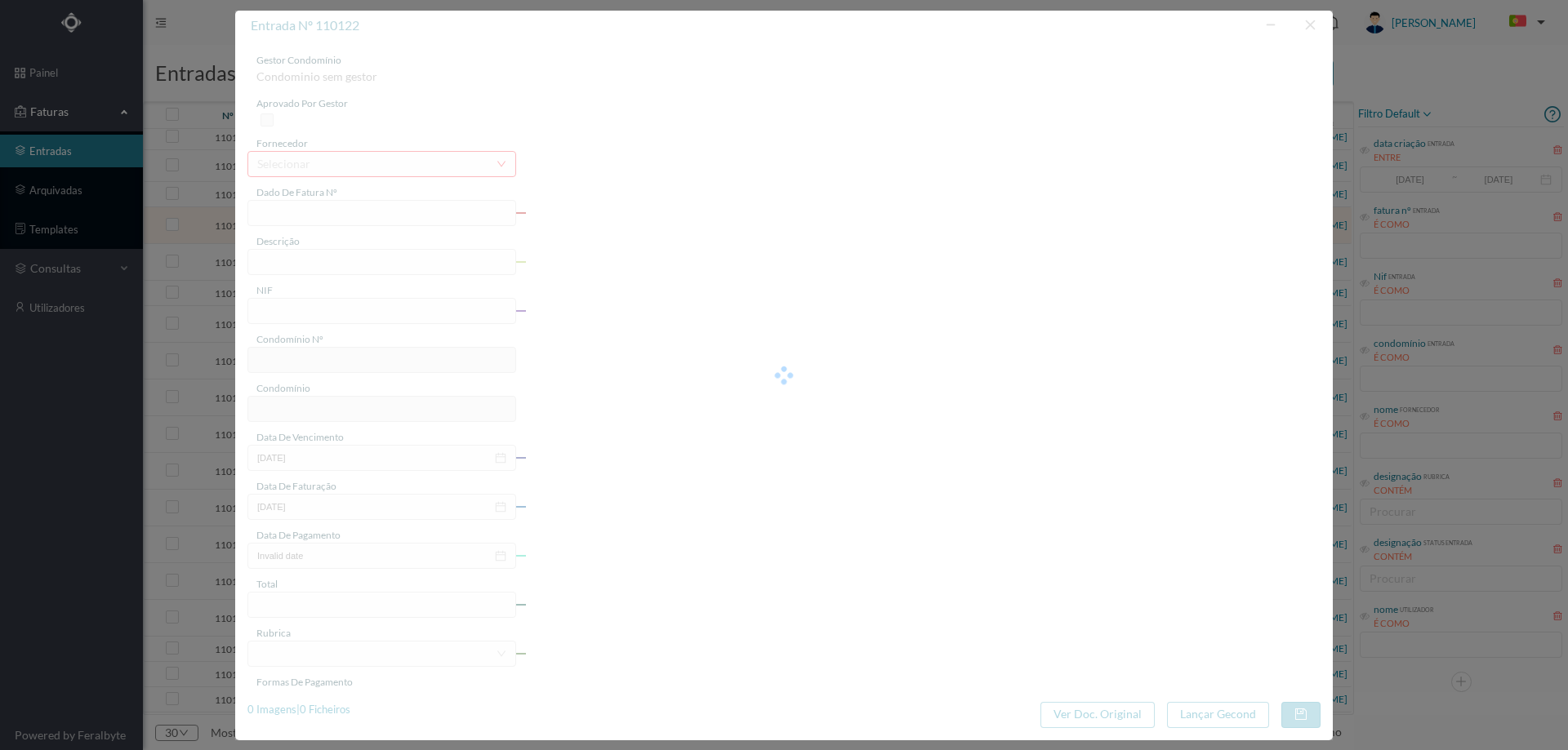
type input "FT M/2027"
type input "mit JE xr! Manutenção /Reparação - Desentupimento do saneamento"
type input "900879025"
type input "13-08-2025"
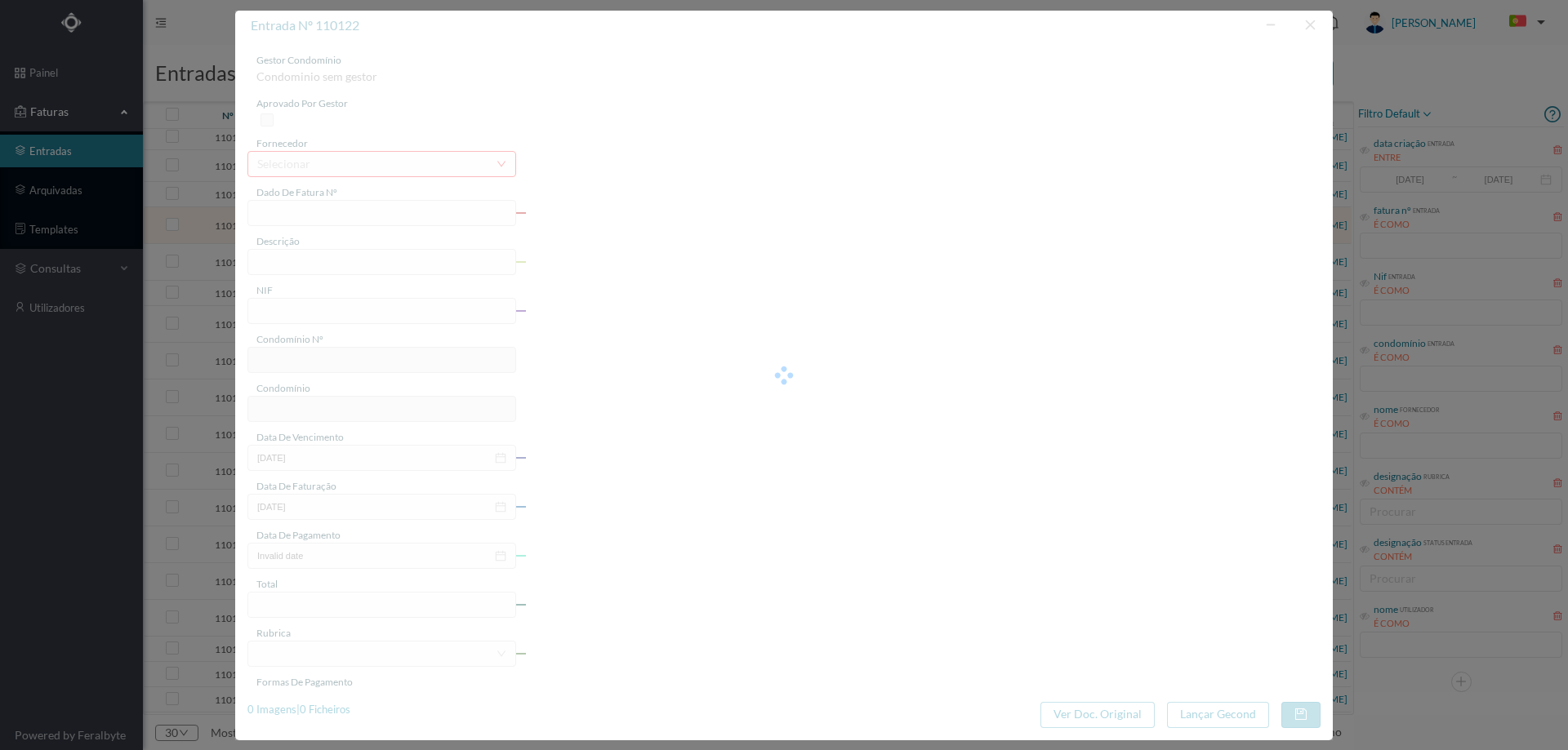
type input "13-08-2025"
type input "201.40"
type input "818"
type input "ED. RUA PADRE AMÉRICO, 7 A 75"
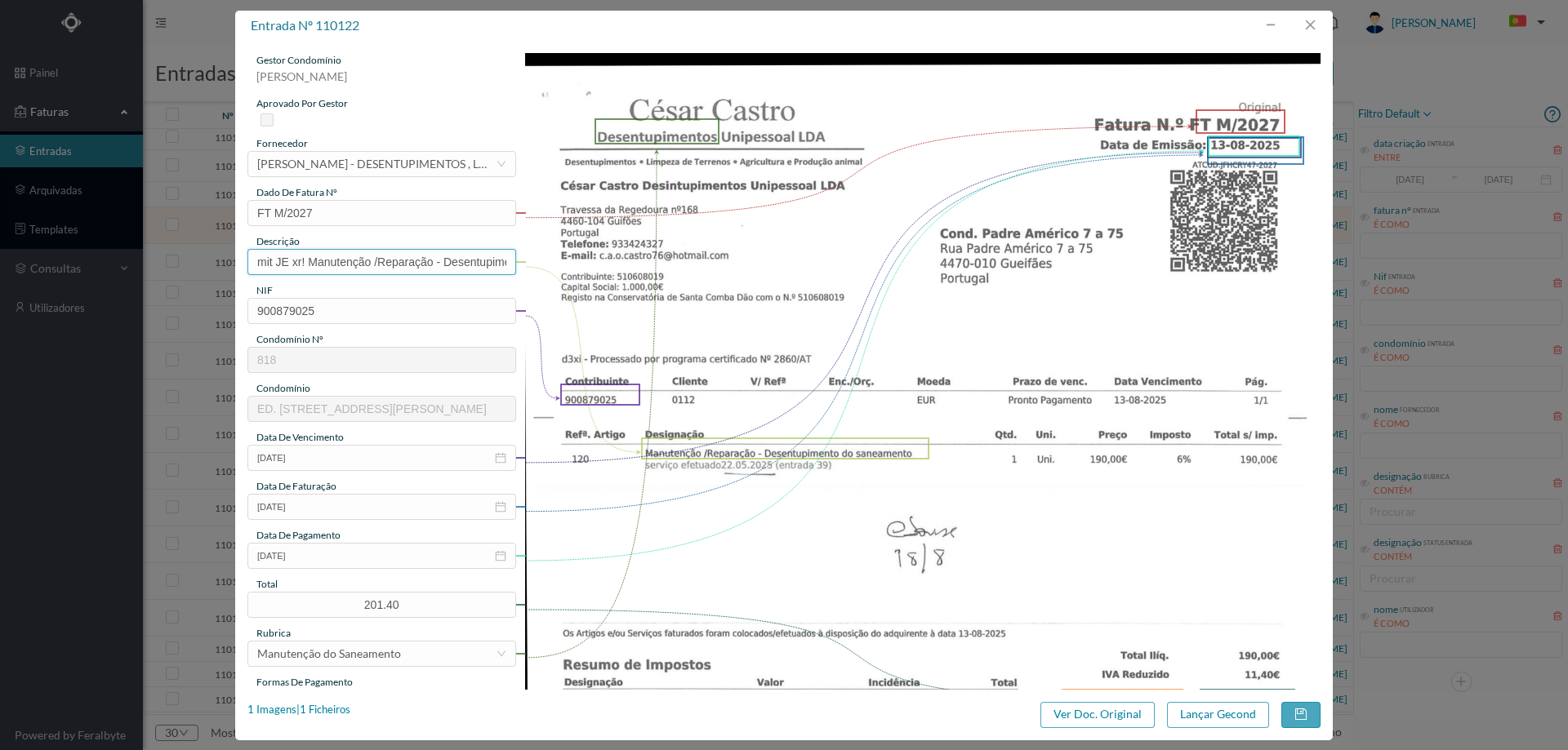
drag, startPoint x: 443, startPoint y: 263, endPoint x: 151, endPoint y: 261, distance: 292.0
click at [153, 263] on div "entrada nº 110122 gestor condomínio Cristina Sousa aprovado por gestor forneced…" at bounding box center [784, 375] width 1568 height 750
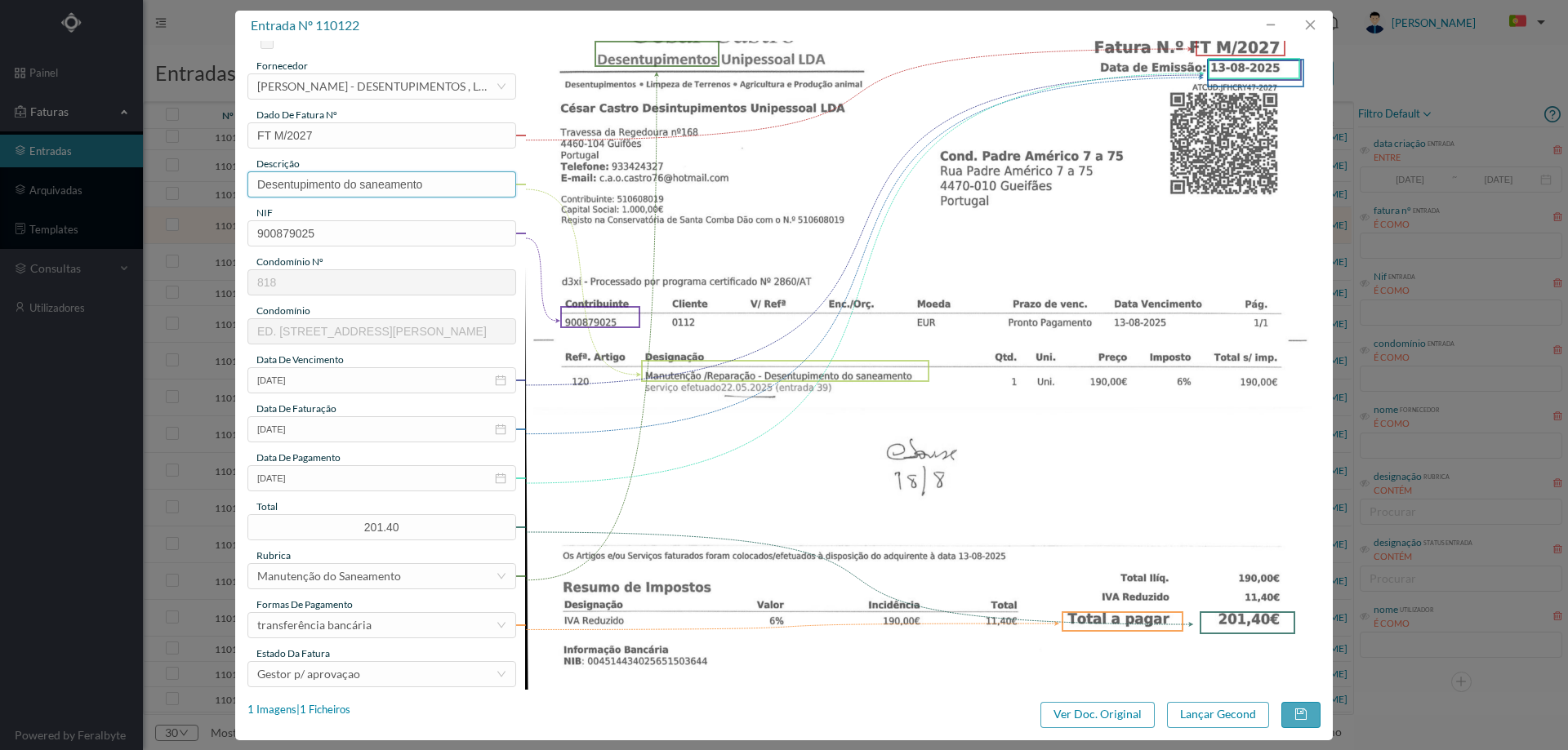
scroll to position [163, 0]
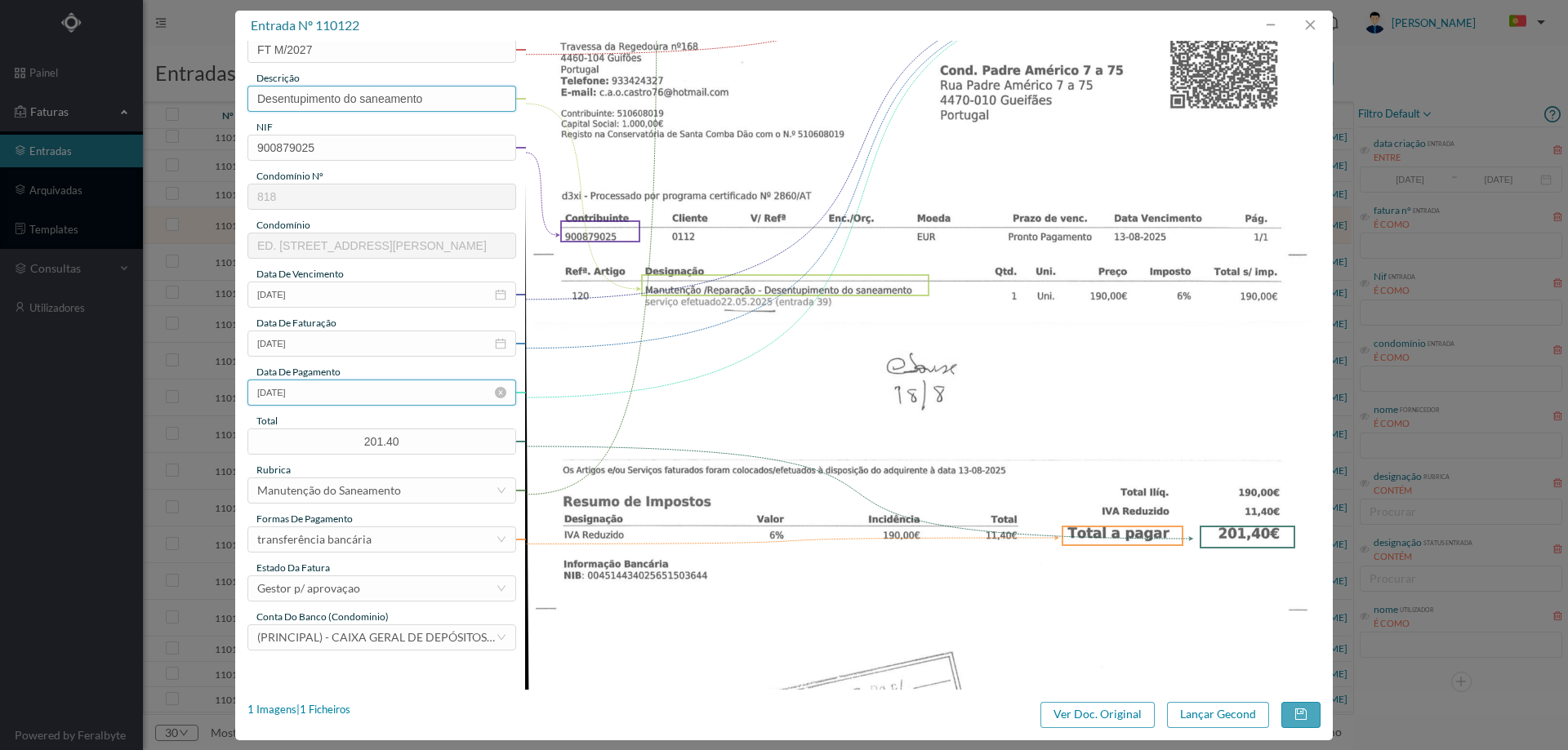
type input "Desentupimento do saneamento"
click at [336, 386] on input "13-08-2025" at bounding box center [382, 393] width 269 height 27
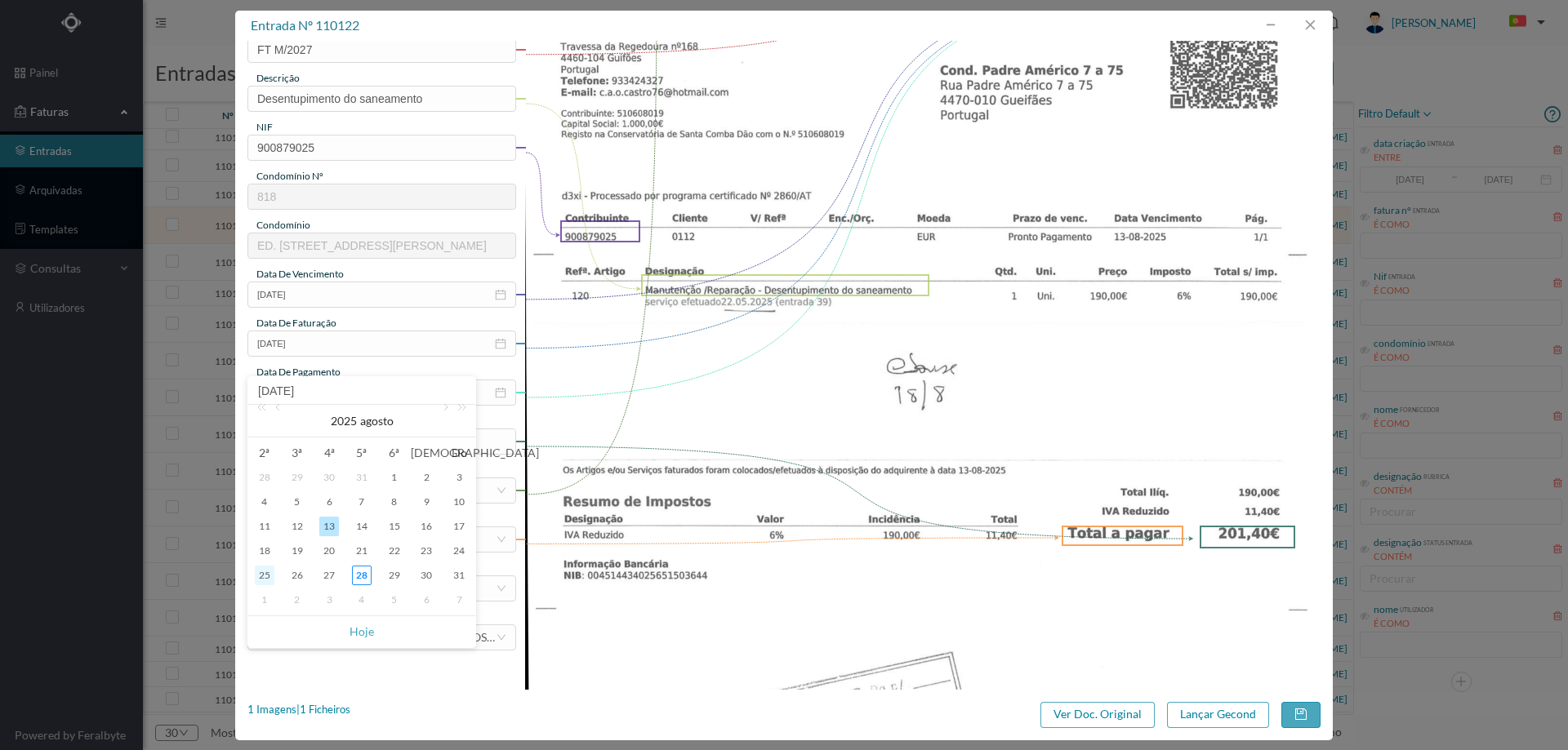
click at [260, 576] on div "25" at bounding box center [264, 575] width 20 height 20
type input "25-08-2025"
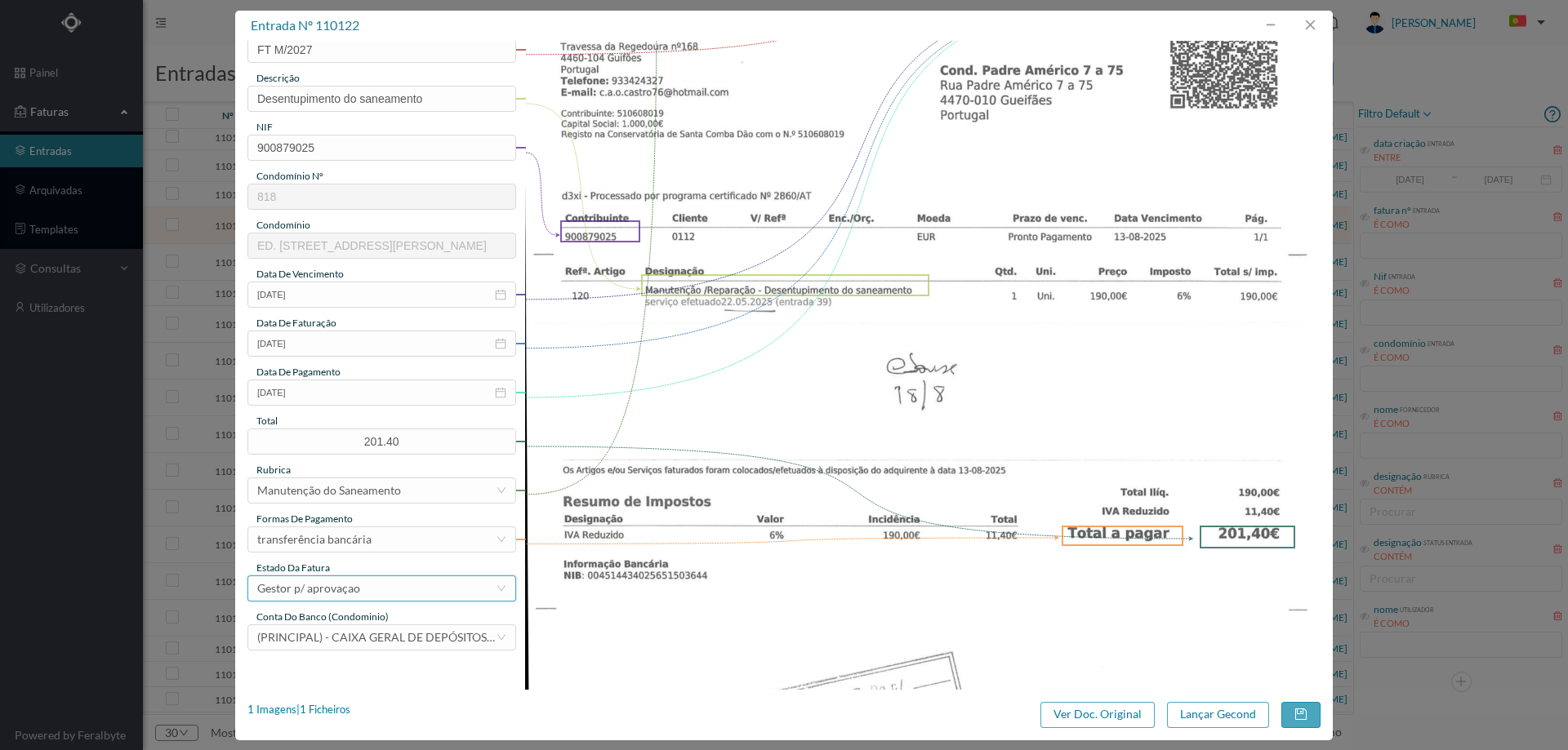
click at [368, 587] on div "Gestor p/ aprovaçao" at bounding box center [377, 589] width 239 height 25
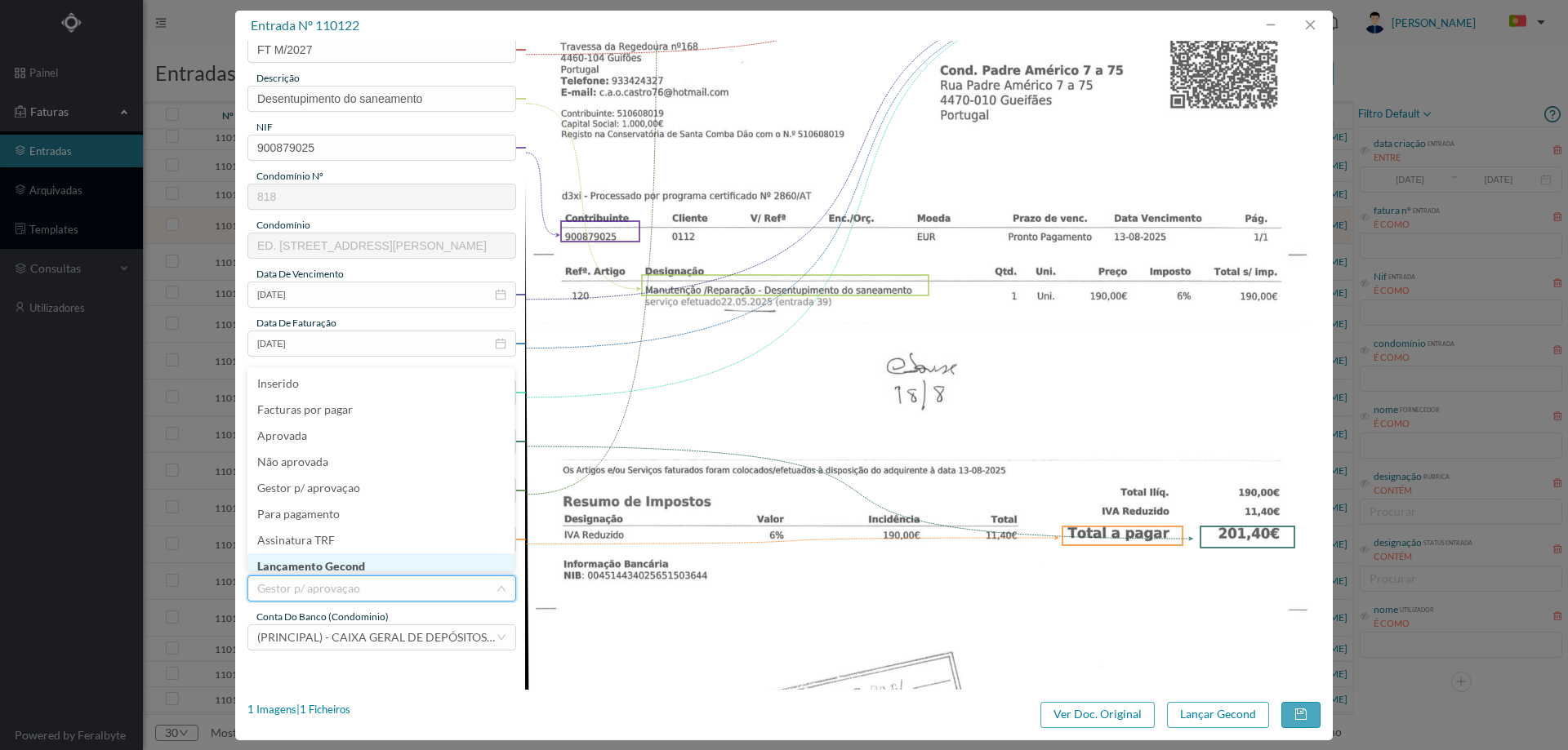
scroll to position [9, 0]
click at [368, 560] on li "Lançamento Gecond" at bounding box center [381, 559] width 267 height 27
click at [1221, 721] on button "Lançar Gecond" at bounding box center [1218, 715] width 102 height 27
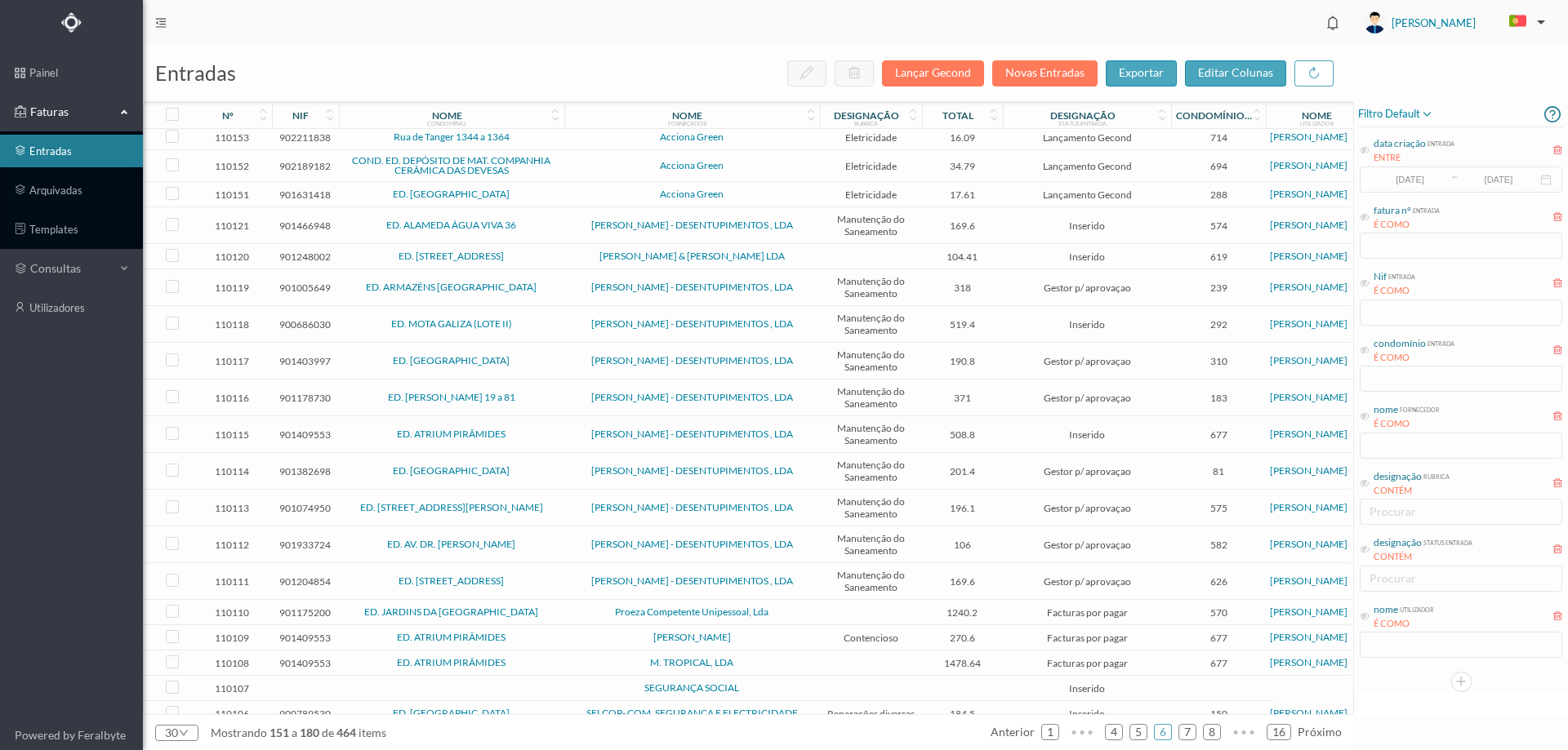
click at [545, 230] on span "ED. ALAMEDA ÁGUA VIVA 36" at bounding box center [451, 225] width 217 height 9
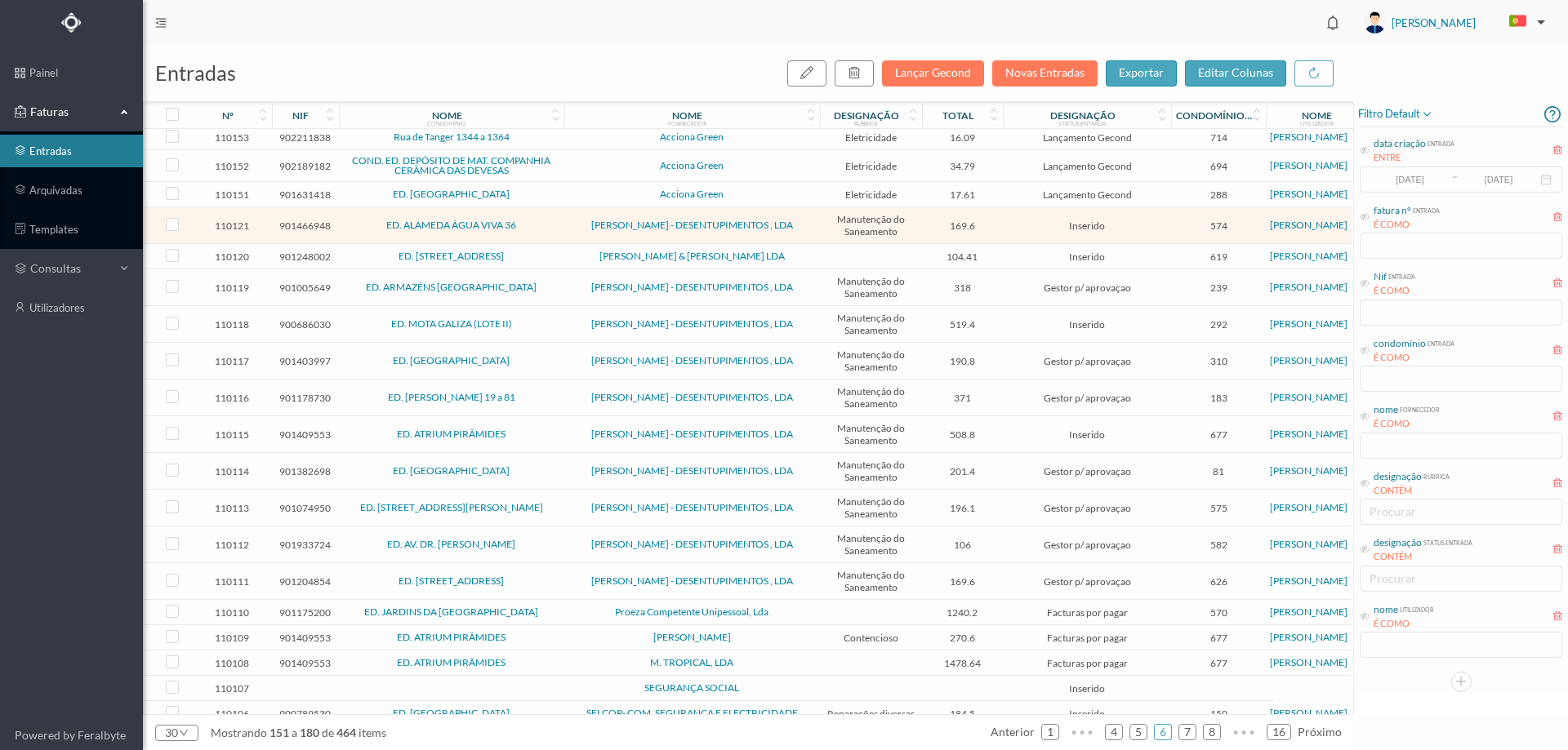
click at [545, 230] on span "ED. ALAMEDA ÁGUA VIVA 36" at bounding box center [451, 225] width 217 height 9
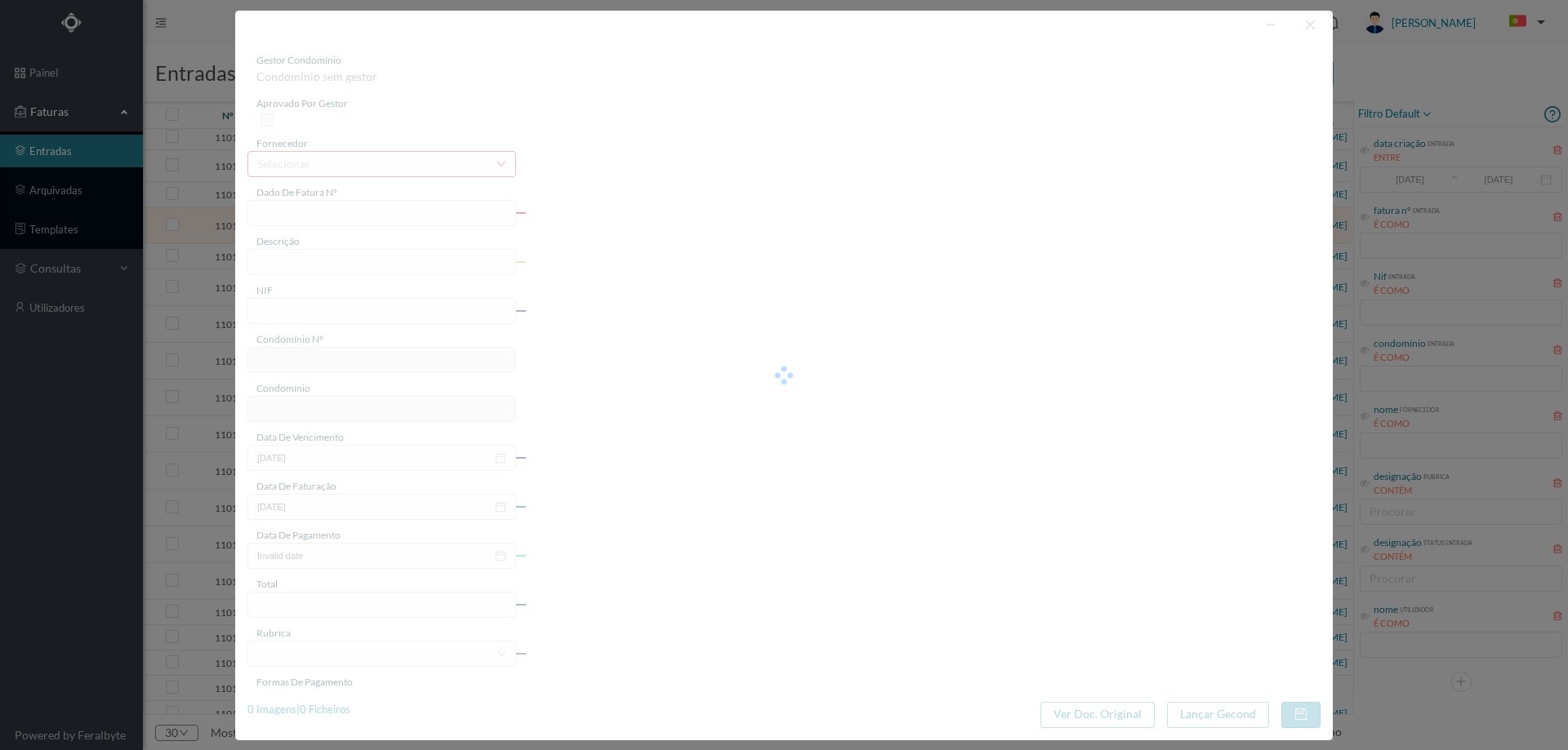
type input "FT M/2048"
type input "Manutenção/Reparação- desentupimento caixas"
type input "901466948"
type input "13-08-2025"
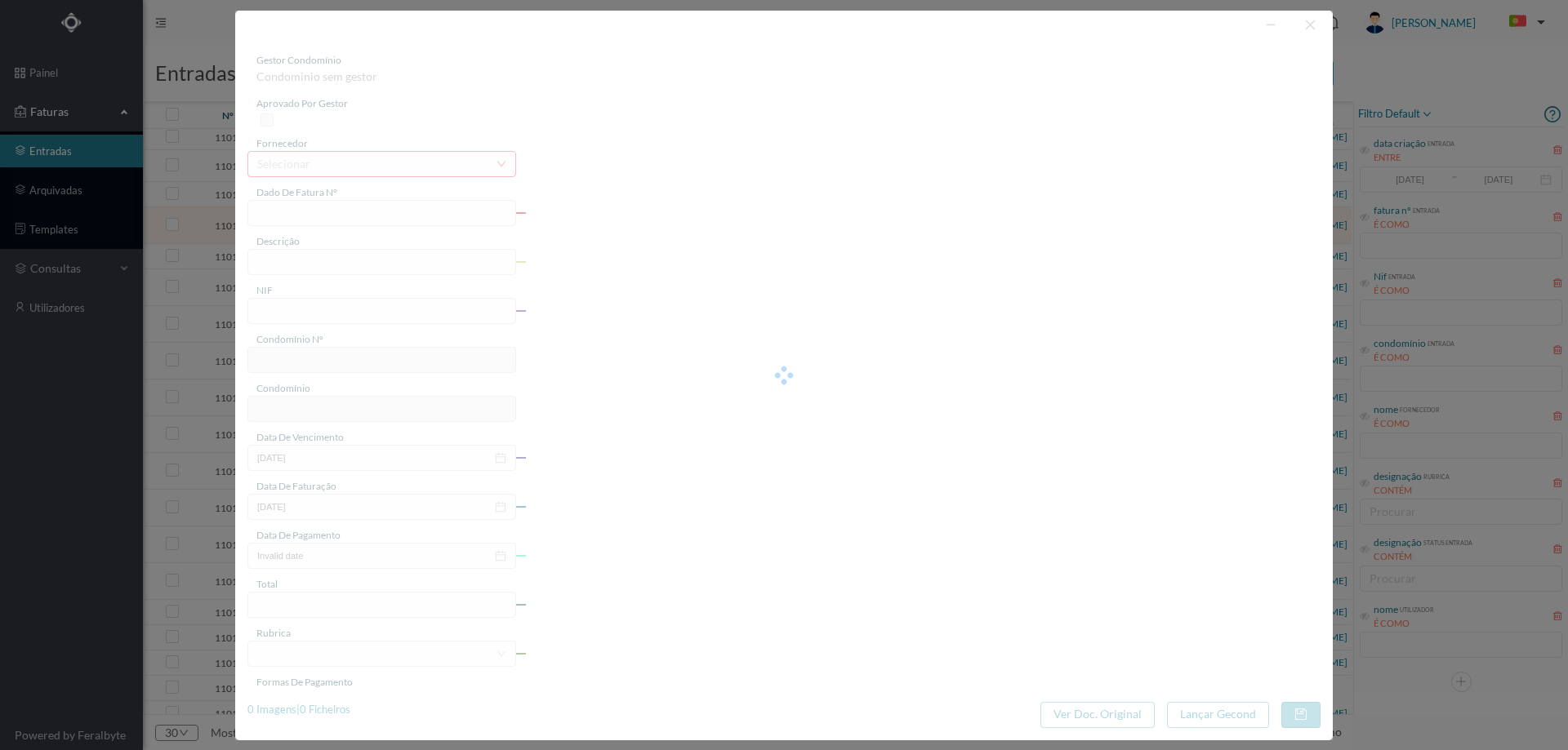
type input "13-08-2025"
type input "169.60"
type input "574"
type input "ED. ALAMEDA ÁGUA VIVA 36"
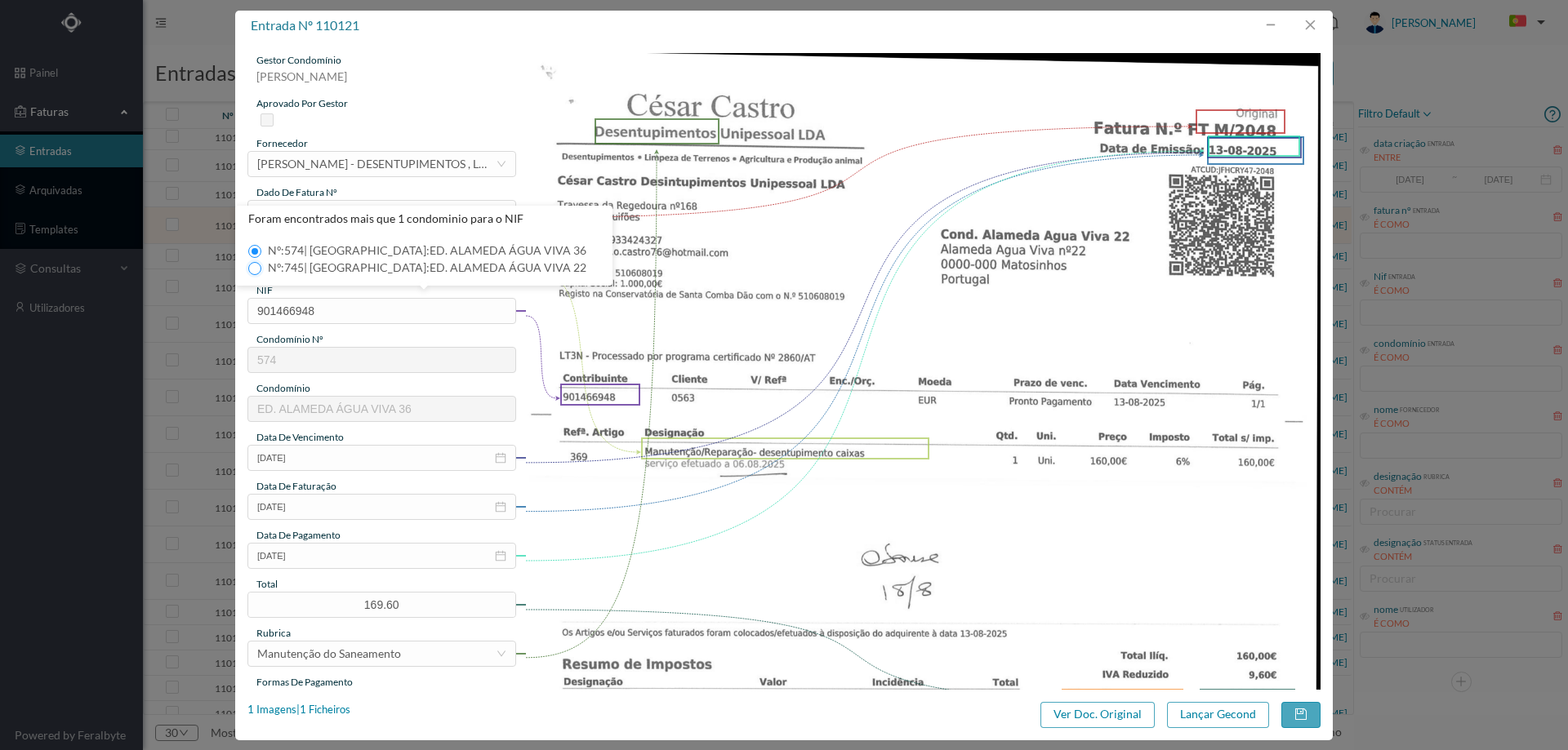
click at [259, 266] on input "Nº: 745 | Nome: ED. ALAMEDA ÁGUA VIVA 22" at bounding box center [255, 269] width 13 height 13
type input "745"
type input "ED. ALAMEDA ÁGUA VIVA 22"
drag, startPoint x: 391, startPoint y: 263, endPoint x: 139, endPoint y: 260, distance: 252.0
click at [141, 261] on div "entrada nº 110121 gestor condomínio Cristina Sousa aprovado por gestor forneced…" at bounding box center [784, 375] width 1568 height 750
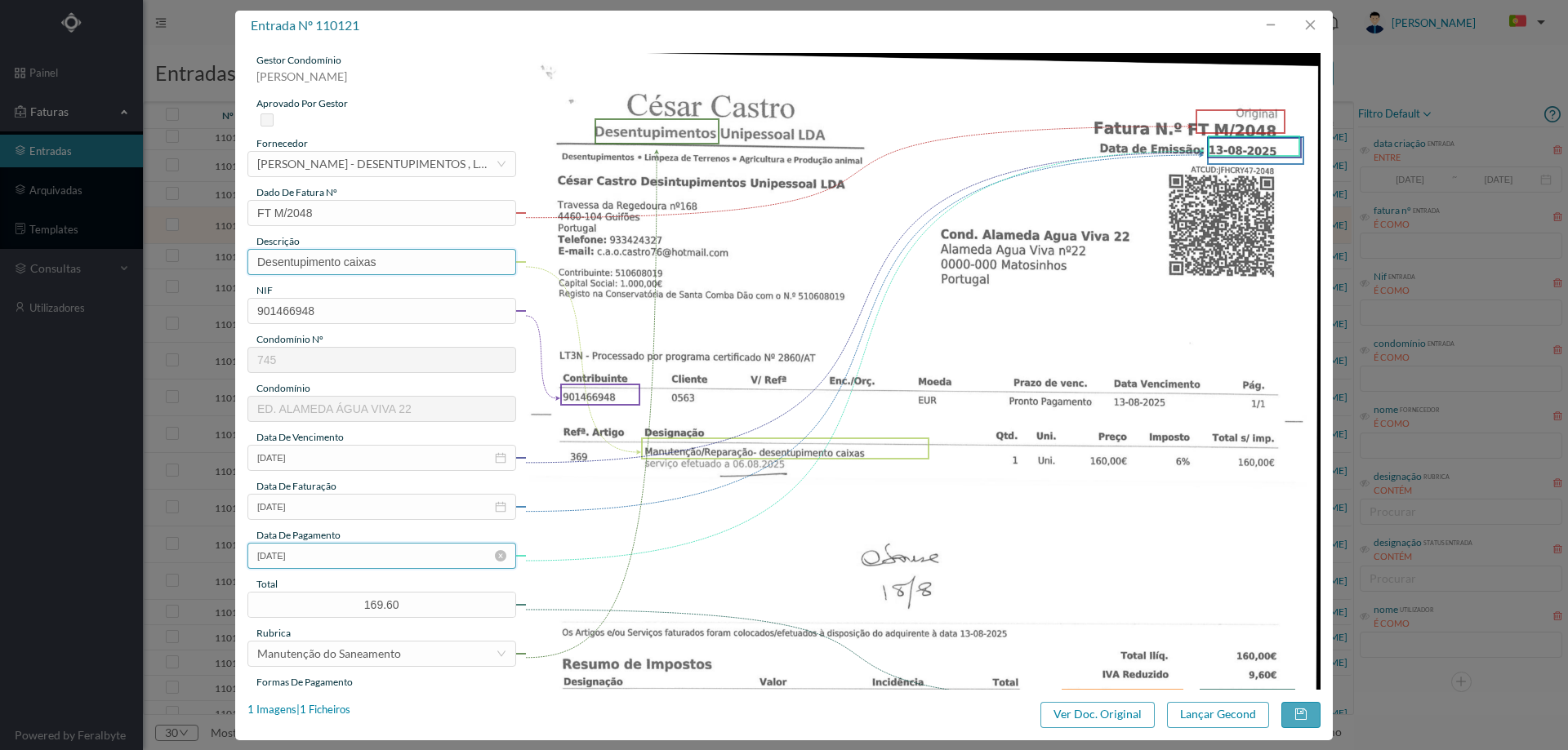
type input "Desentupimento caixas"
click at [325, 558] on input "13-08-2025" at bounding box center [382, 556] width 269 height 27
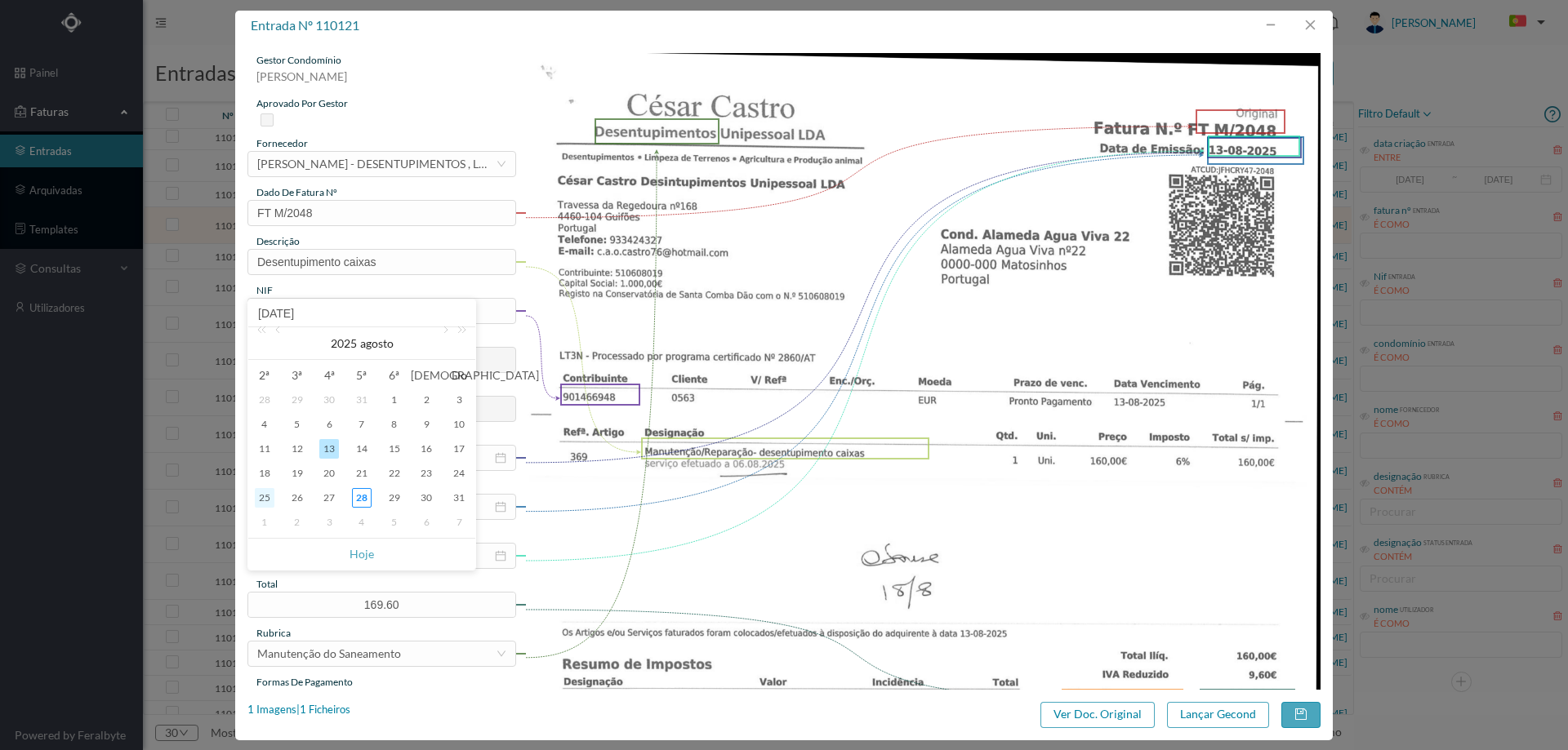
click at [261, 499] on div "25" at bounding box center [264, 497] width 20 height 20
type input "25-08-2025"
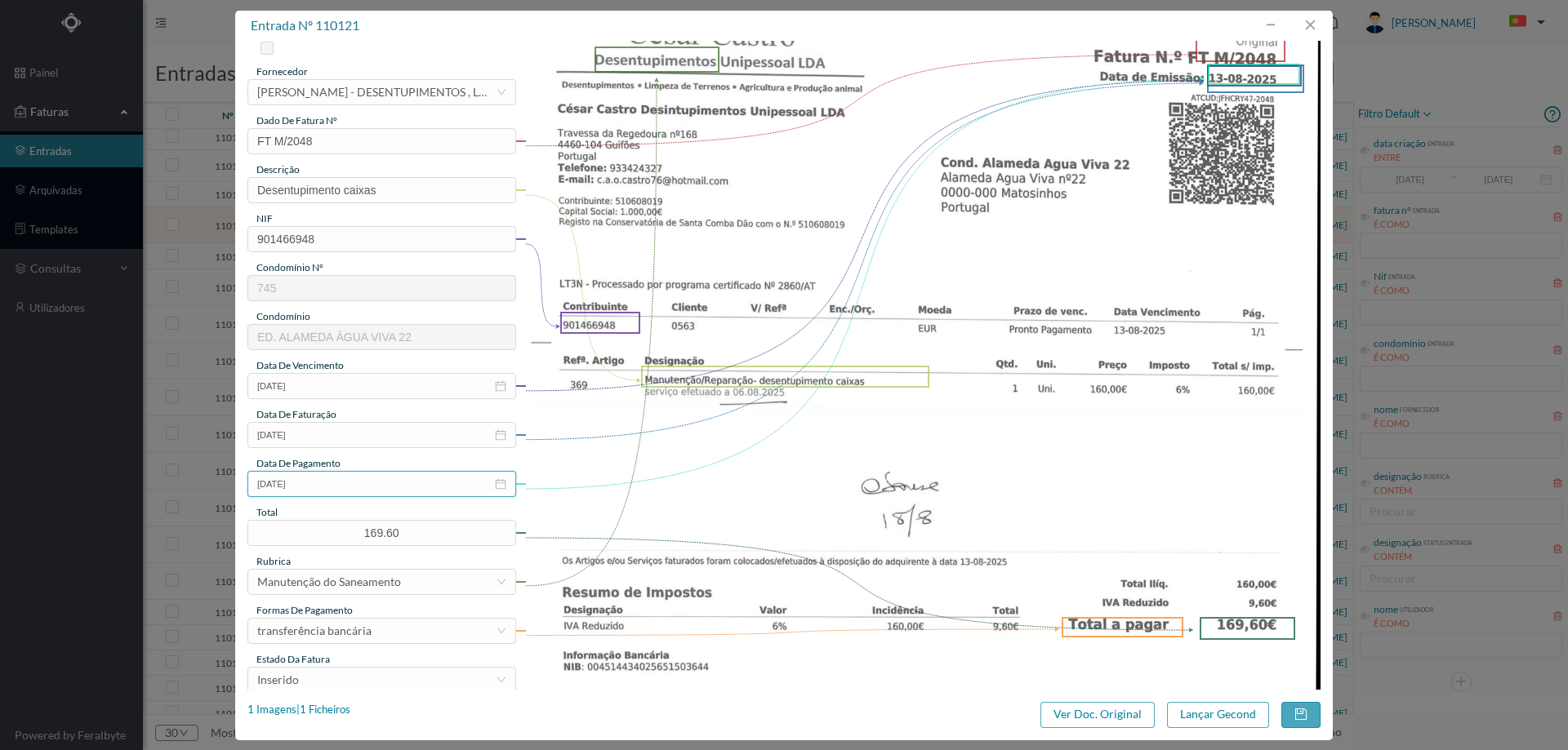
scroll to position [163, 0]
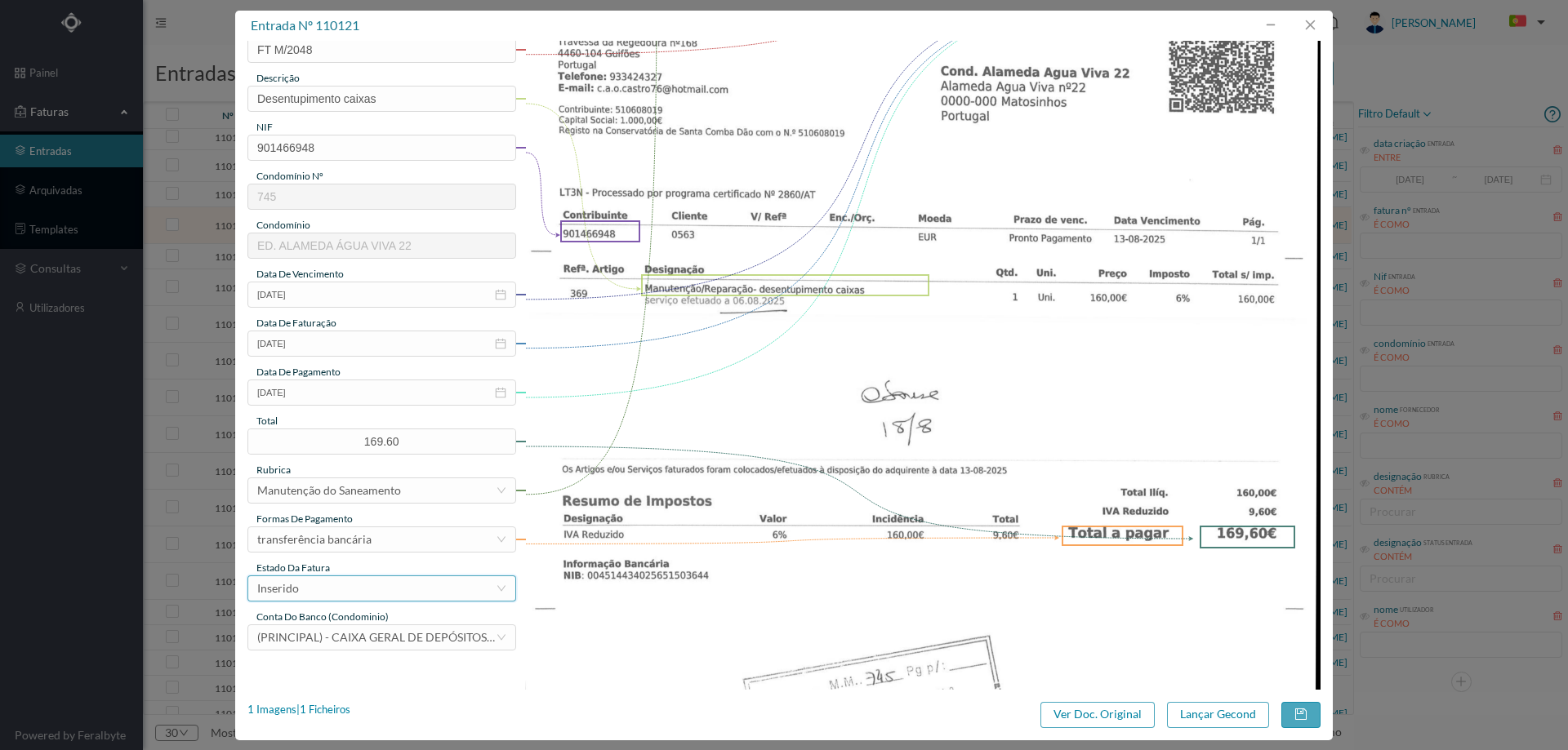
click at [361, 583] on div "Inserido" at bounding box center [377, 589] width 239 height 25
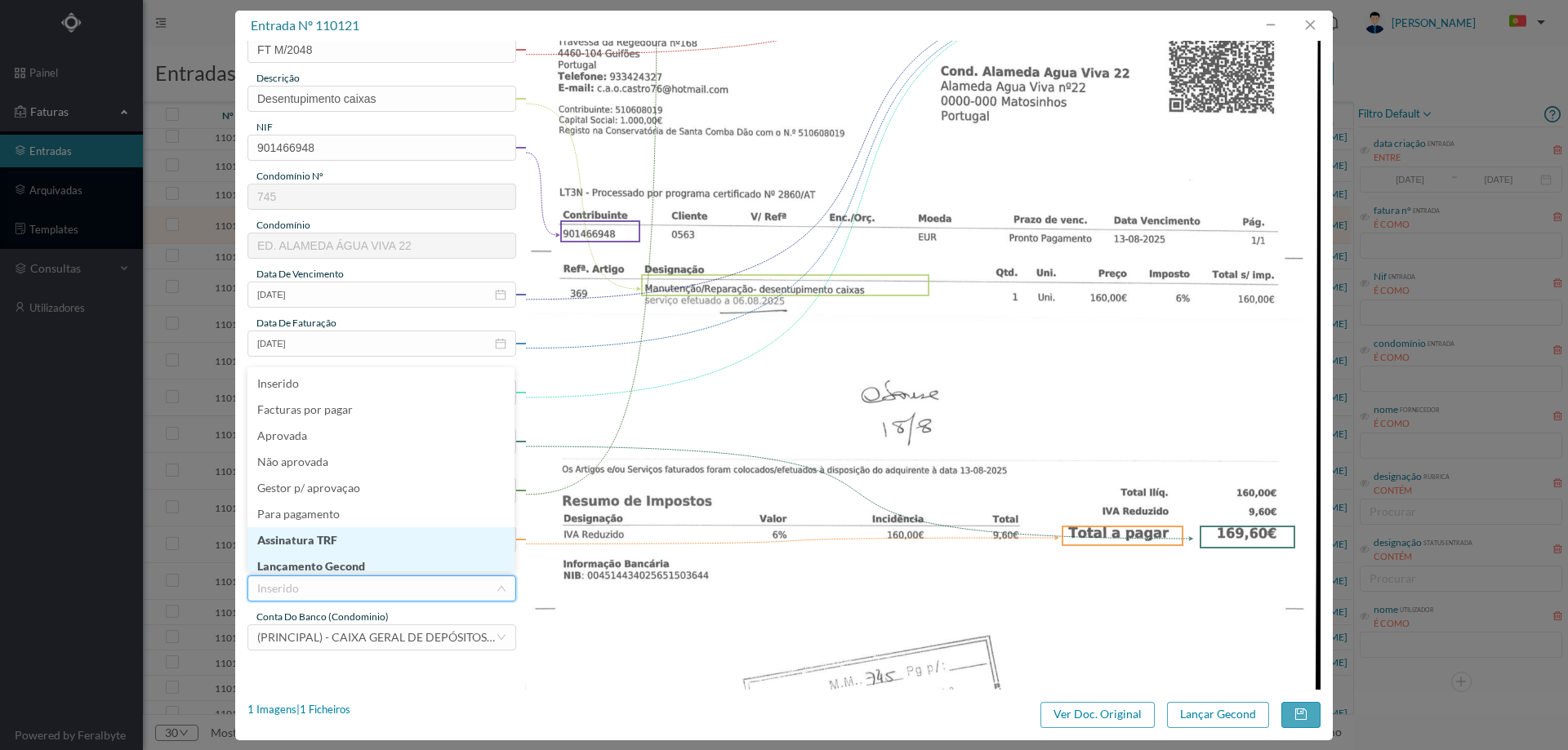
scroll to position [9, 0]
click at [363, 558] on li "Lançamento Gecond" at bounding box center [381, 559] width 267 height 27
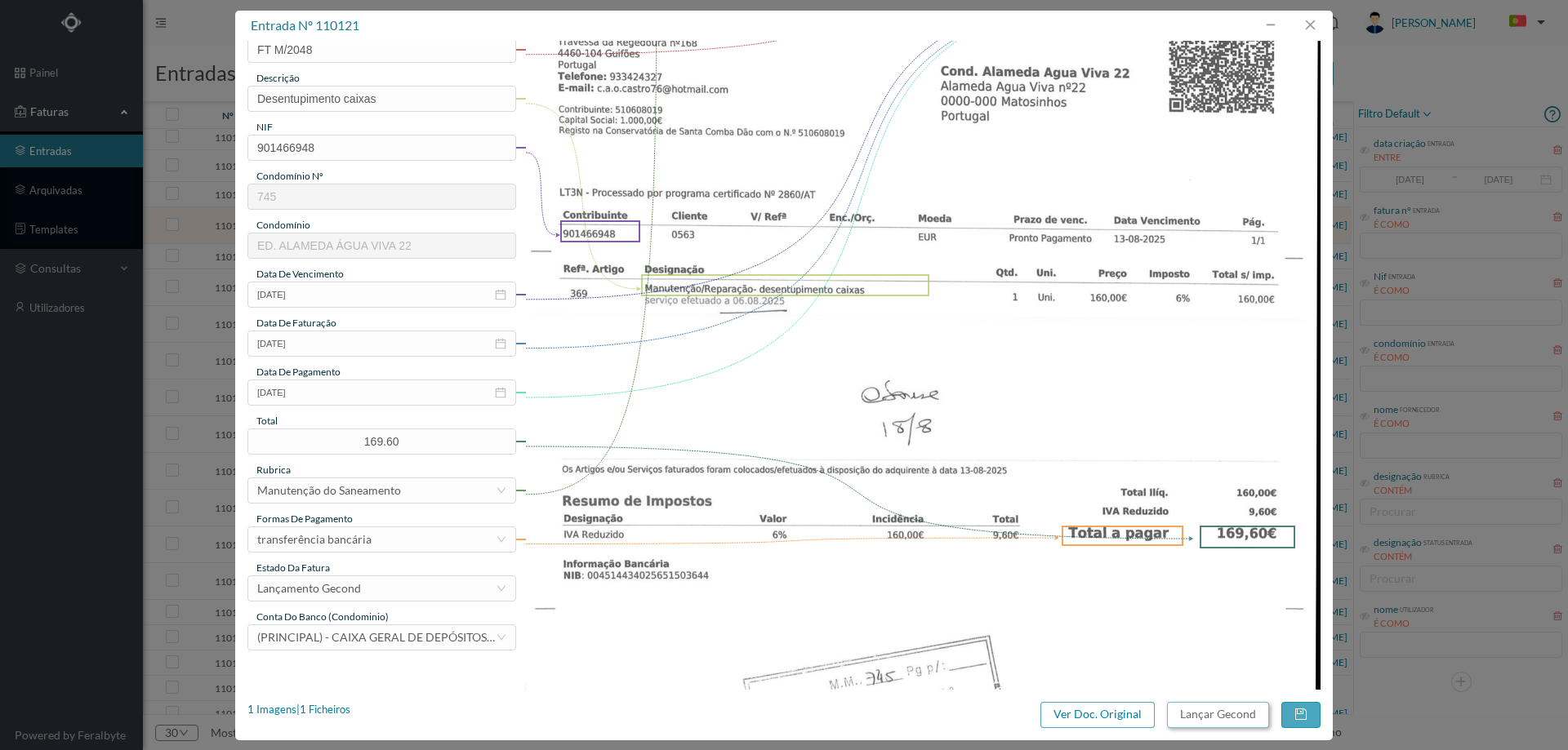
click at [1251, 721] on button "Lançar Gecond" at bounding box center [1218, 715] width 102 height 27
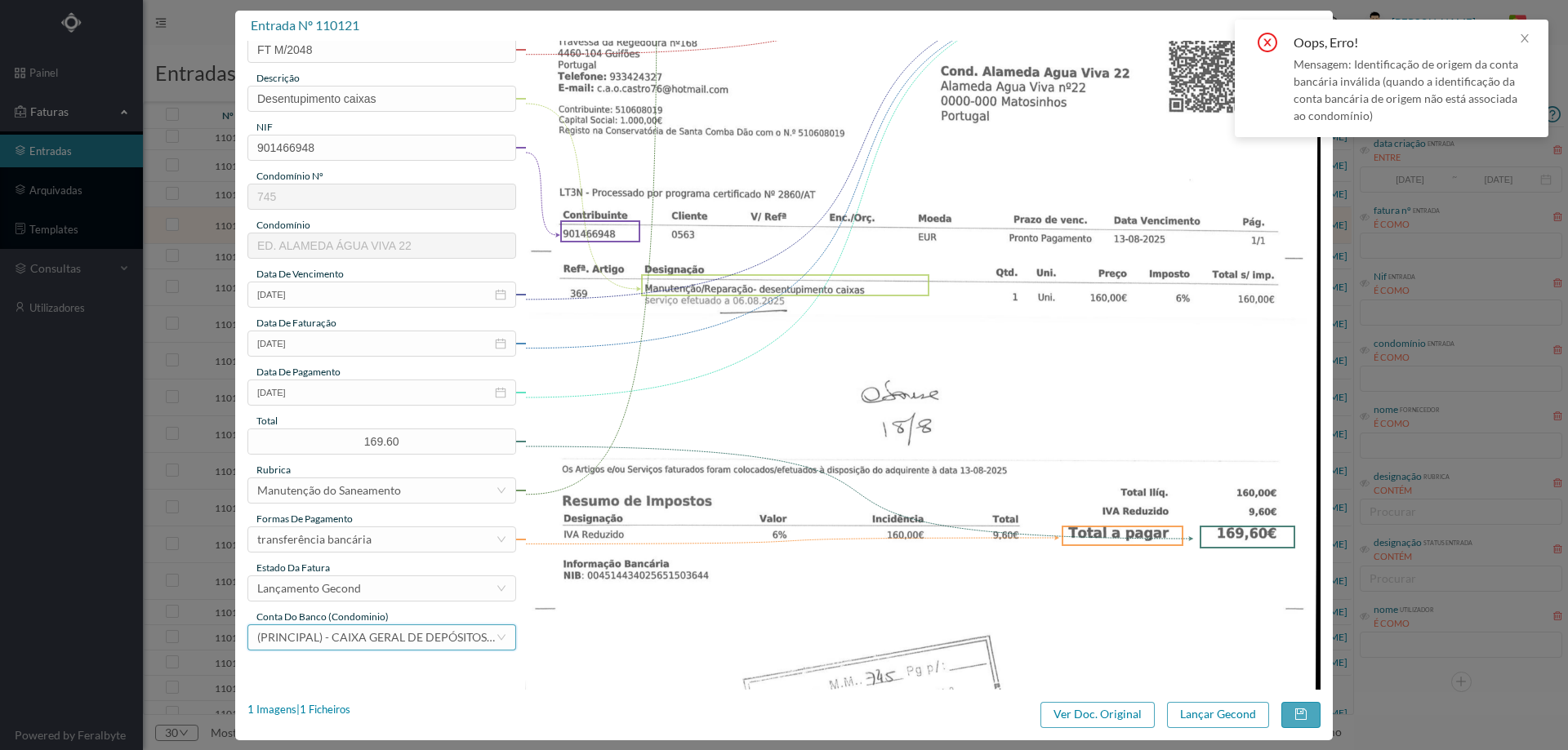
click at [448, 642] on span "(PRINCIPAL) - CAIXA GERAL DE DEPÓSITOS (PT50 003505900002044360075)" at bounding box center [419, 636] width 323 height 14
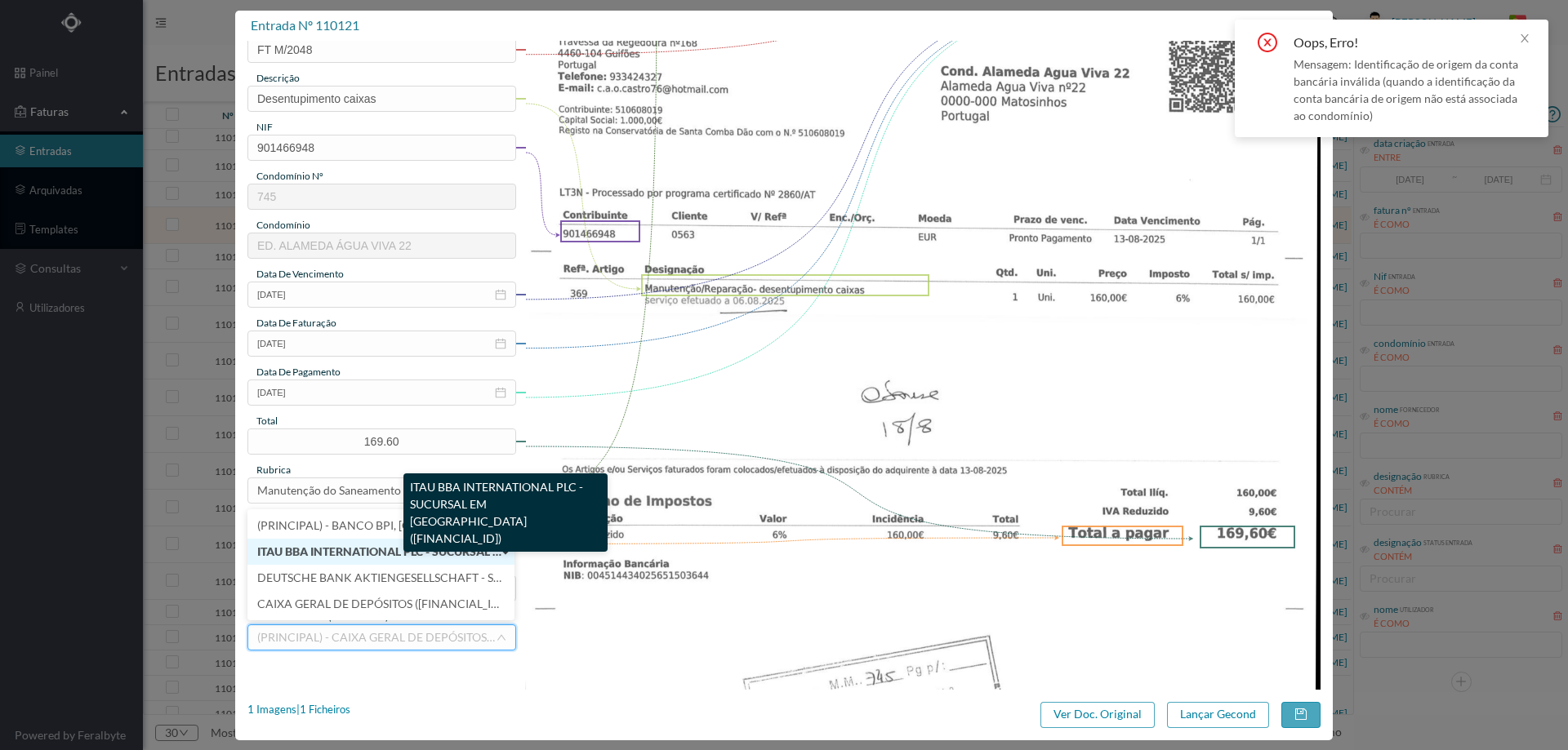
click at [419, 525] on div "ITAU BBA INTERNATIONAL PLC - SUCURSAL EM PORTUGAL (PT50 008500000000000074565)" at bounding box center [505, 512] width 204 height 79
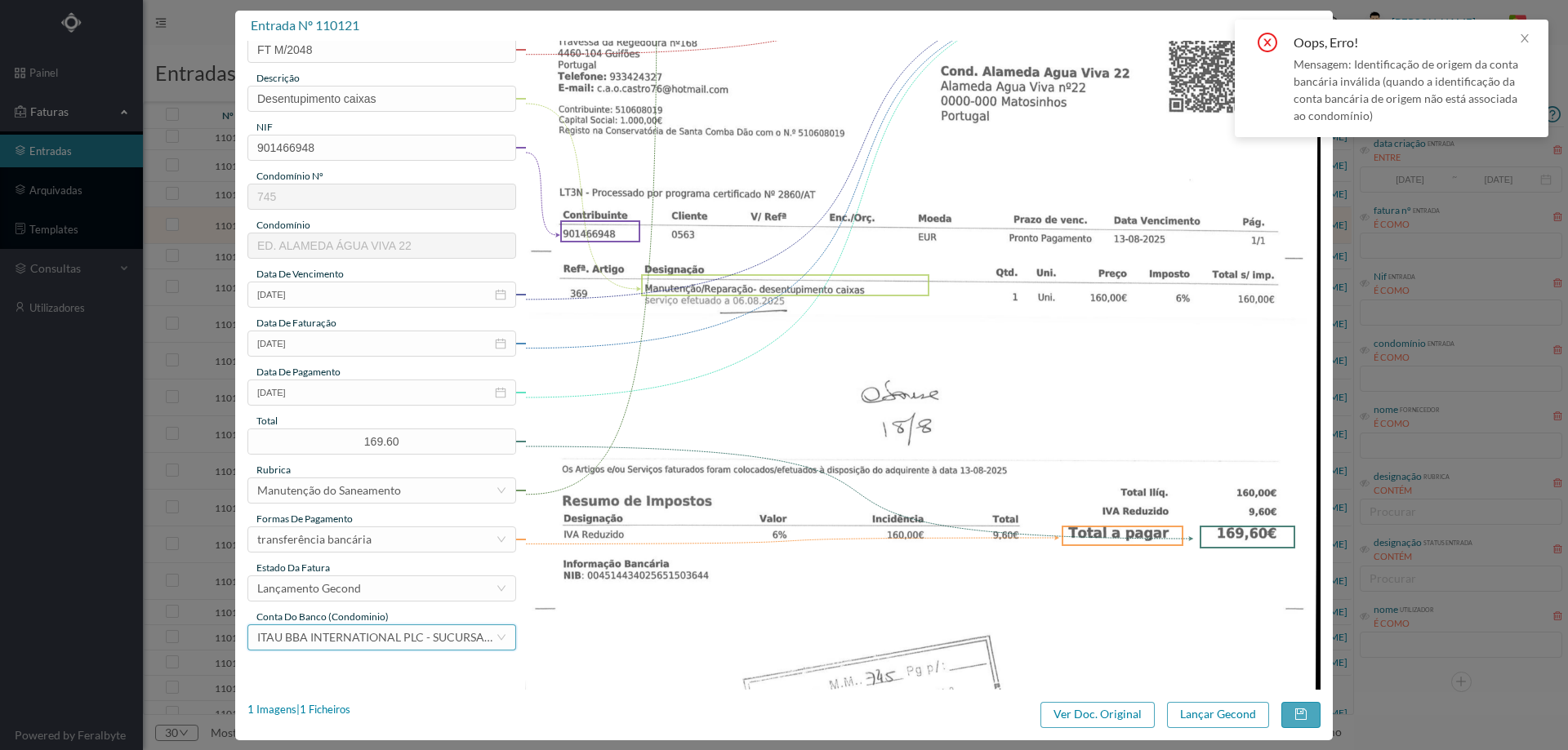
drag, startPoint x: 399, startPoint y: 645, endPoint x: 399, endPoint y: 636, distance: 9.0
click at [399, 645] on div "ITAU BBA INTERNATIONAL PLC - SUCURSAL EM PORTUGAL (PT50 008500000000000074565)" at bounding box center [377, 637] width 239 height 25
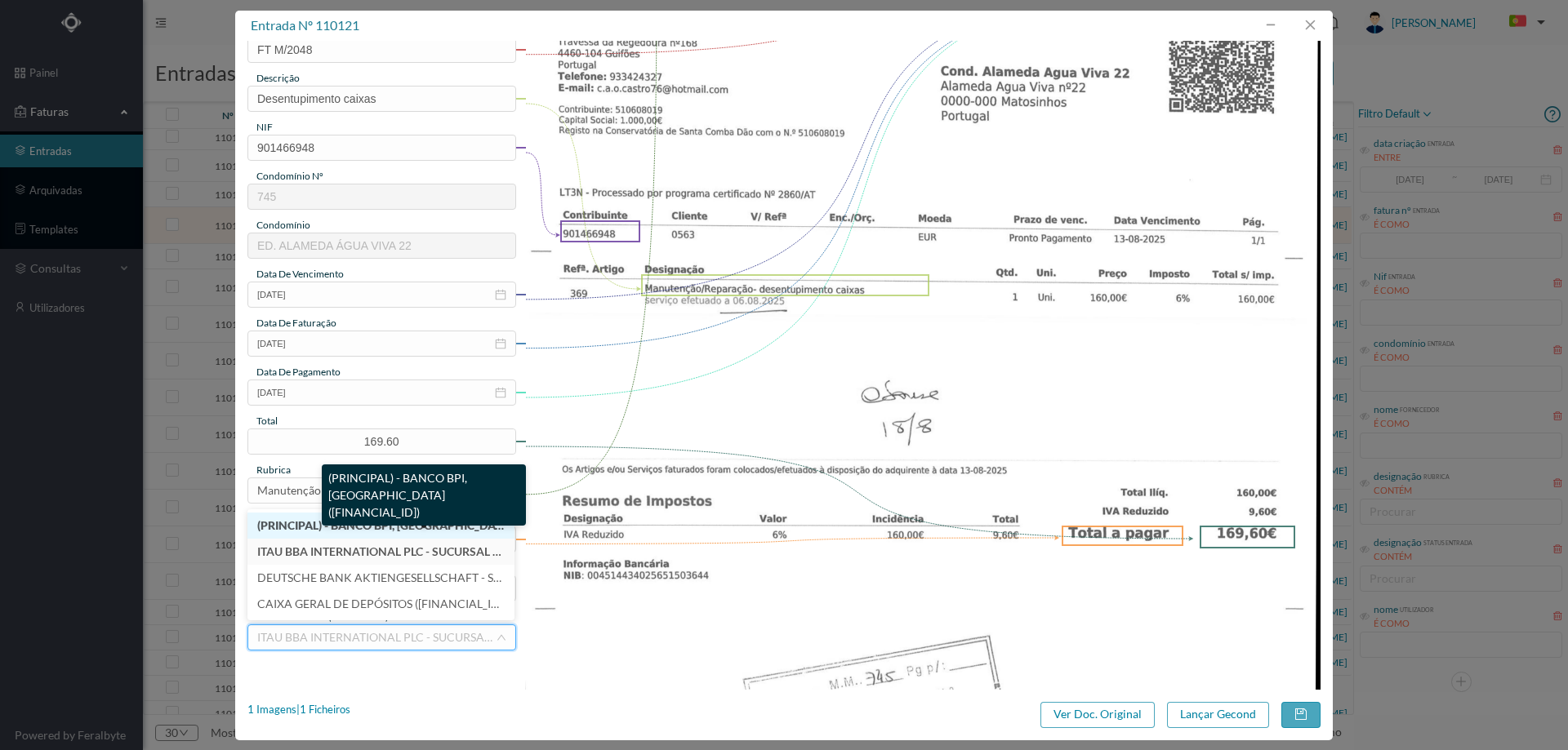
click at [355, 523] on span "(PRINCIPAL) - BANCO BPI, SA (PT50 001000006189192000127)" at bounding box center [431, 525] width 347 height 14
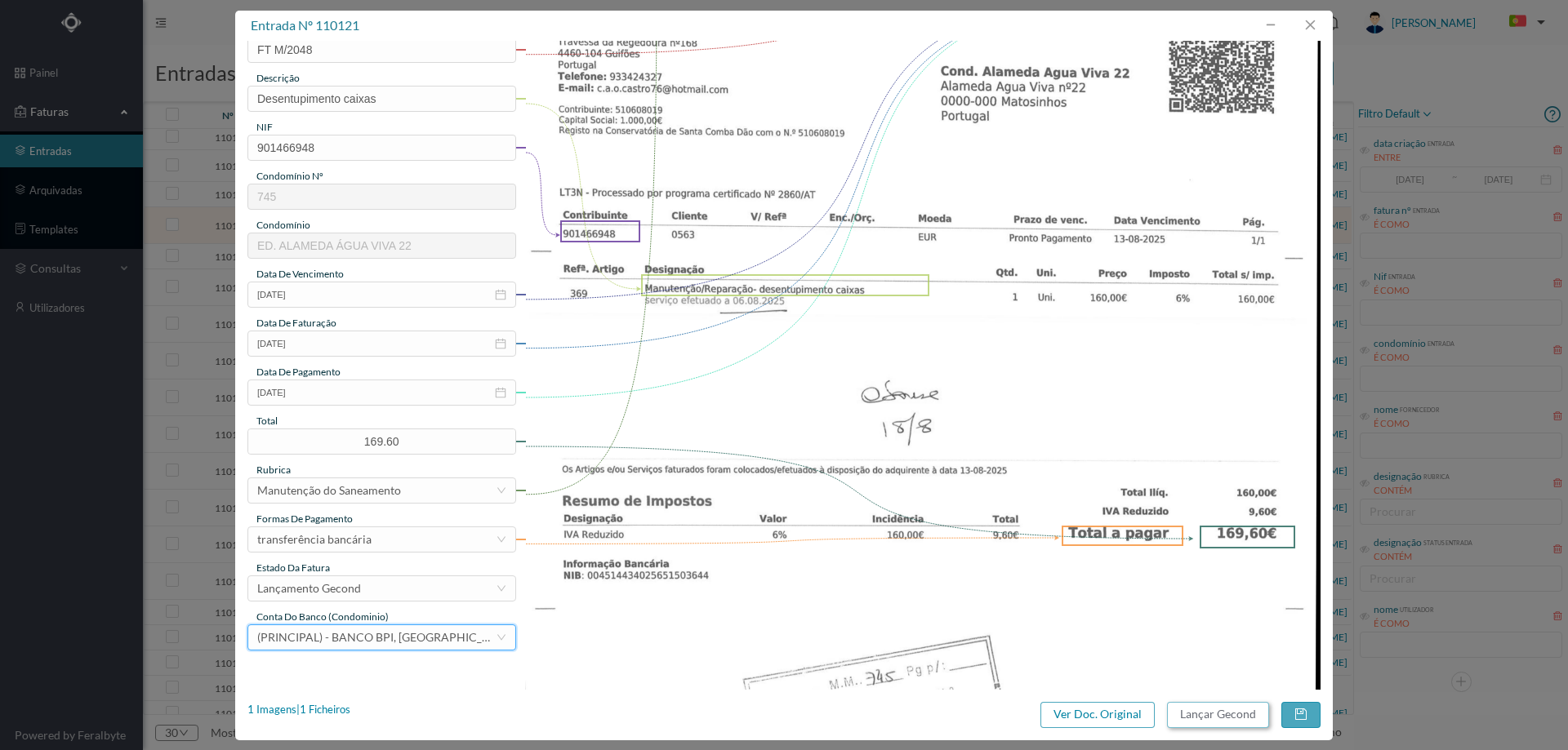
click at [1222, 718] on button "Lançar Gecond" at bounding box center [1218, 715] width 102 height 27
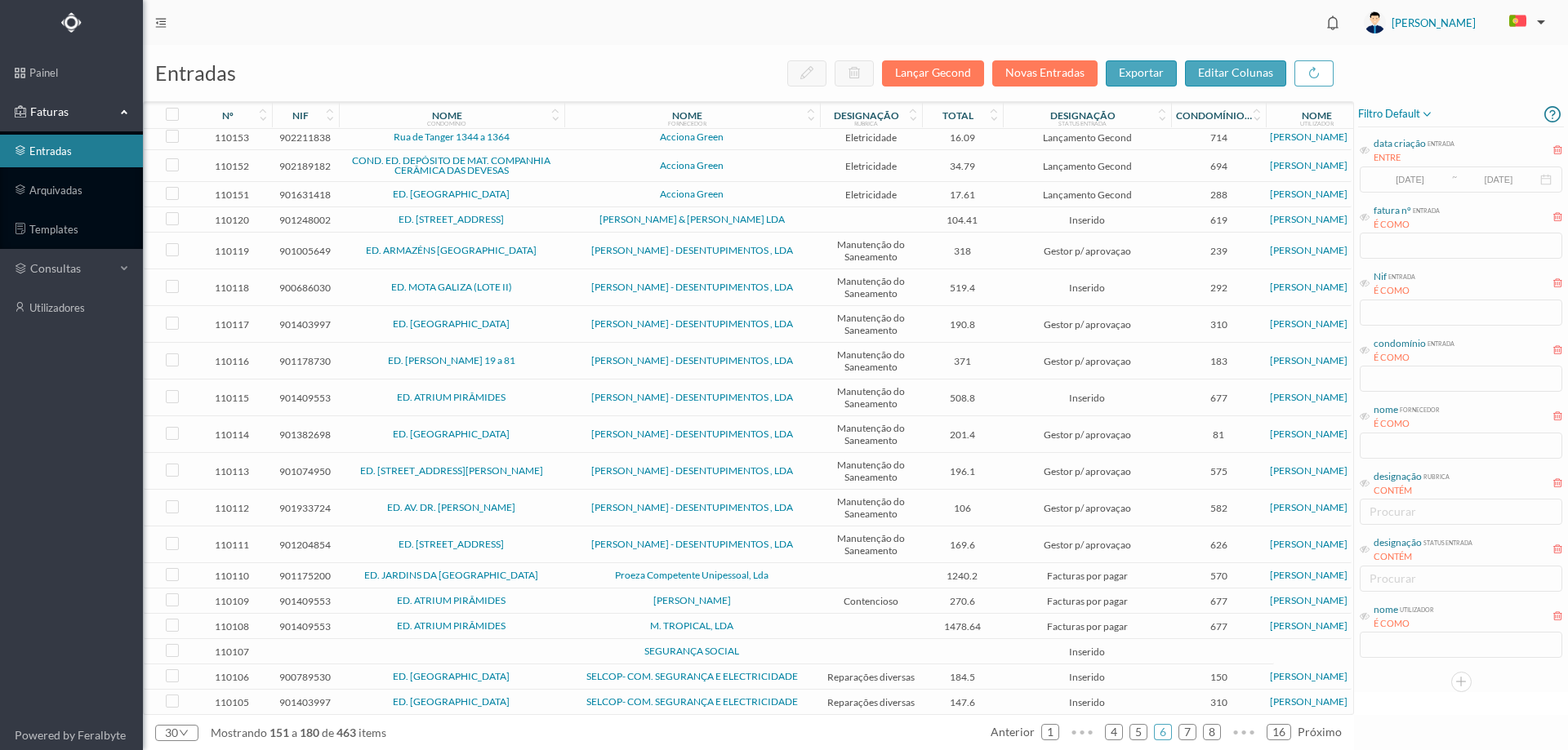
click at [576, 256] on span "[PERSON_NAME] - DESENTUPIMENTOS , LDA" at bounding box center [692, 250] width 247 height 9
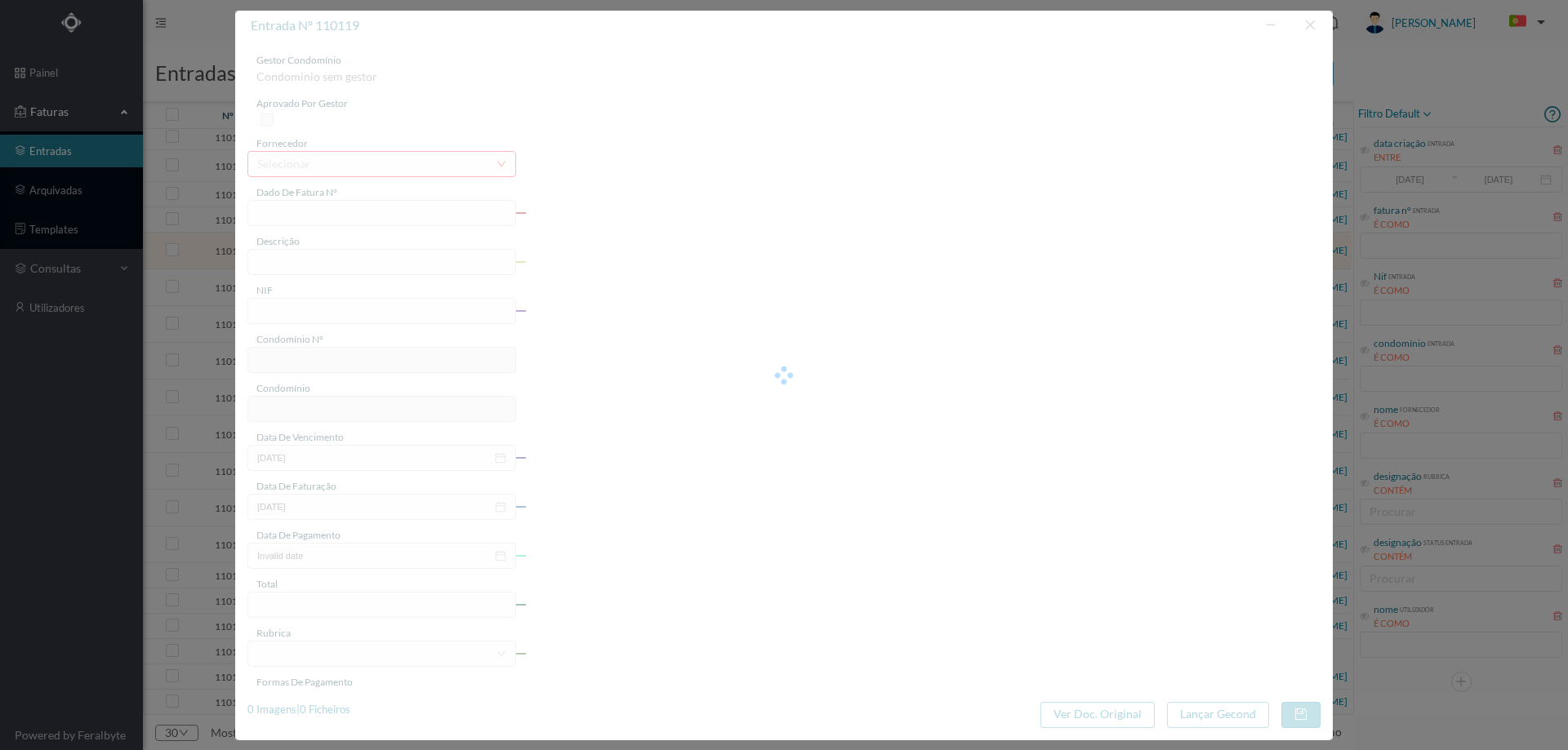
type input "FT M/2025"
type input "a a PR desentunimento e limpeza das caixas"
type input "901005649"
type input "13-08-2025"
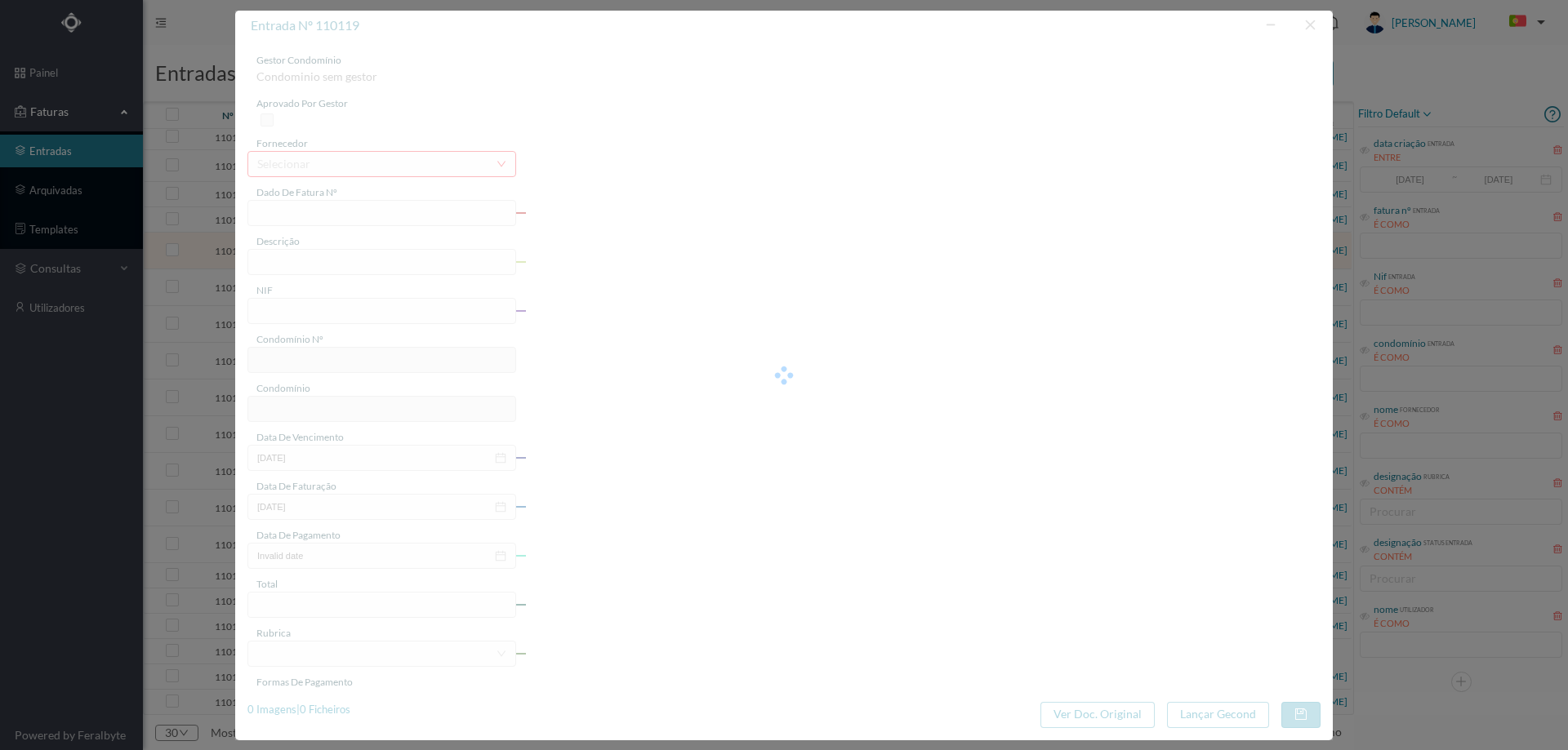
type input "13-08-2025"
type input "318.00"
type input "239"
type input "ED. ARMAZÉNS [GEOGRAPHIC_DATA]"
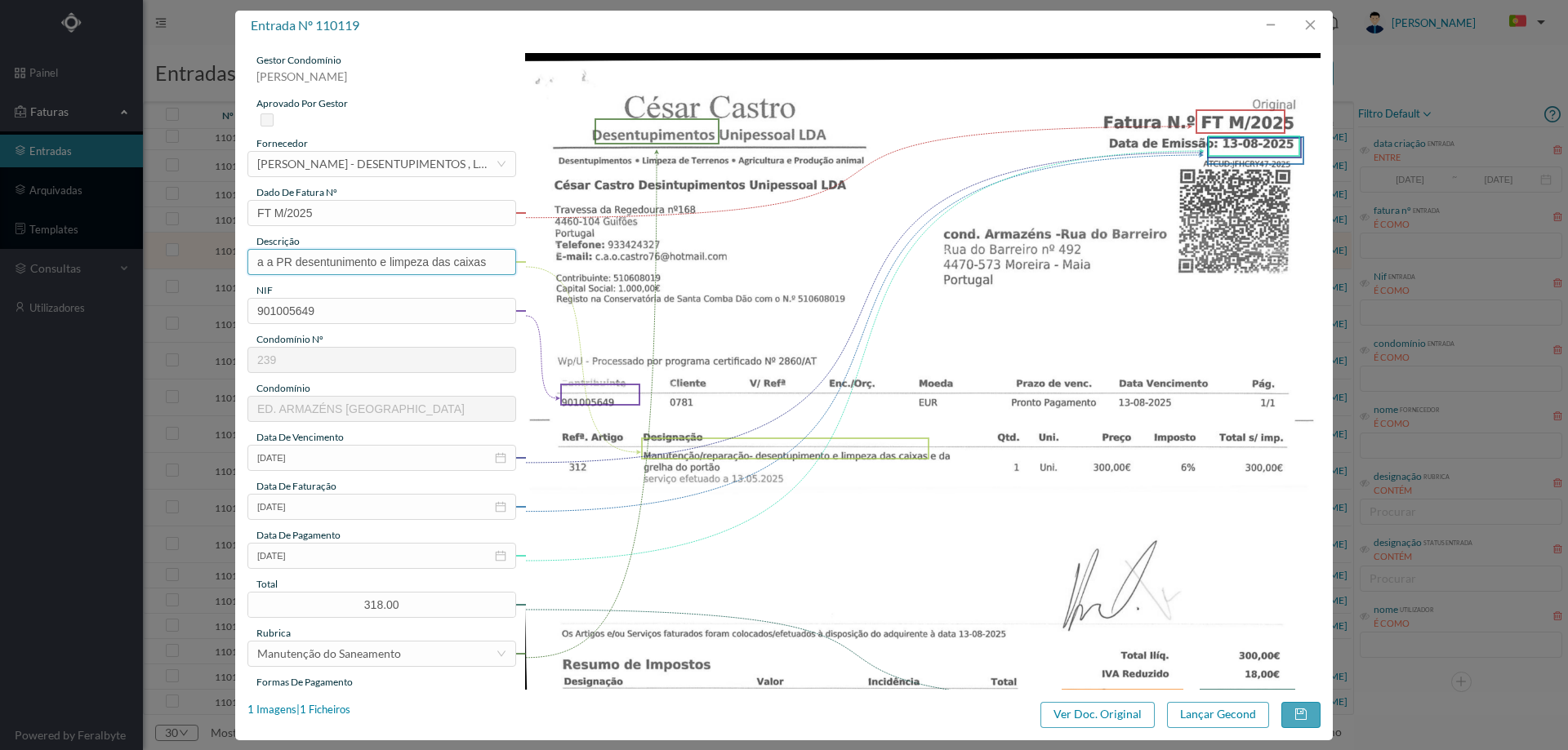
drag, startPoint x: 304, startPoint y: 263, endPoint x: 204, endPoint y: 263, distance: 100.0
click at [204, 263] on div "entrada nº 110119 gestor condomínio Joana Laroca aprovado por gestor fornecedor…" at bounding box center [784, 375] width 1568 height 750
type input "Desentunimento e limpeza das caixas"
click at [364, 553] on input "13-08-2025" at bounding box center [382, 556] width 269 height 27
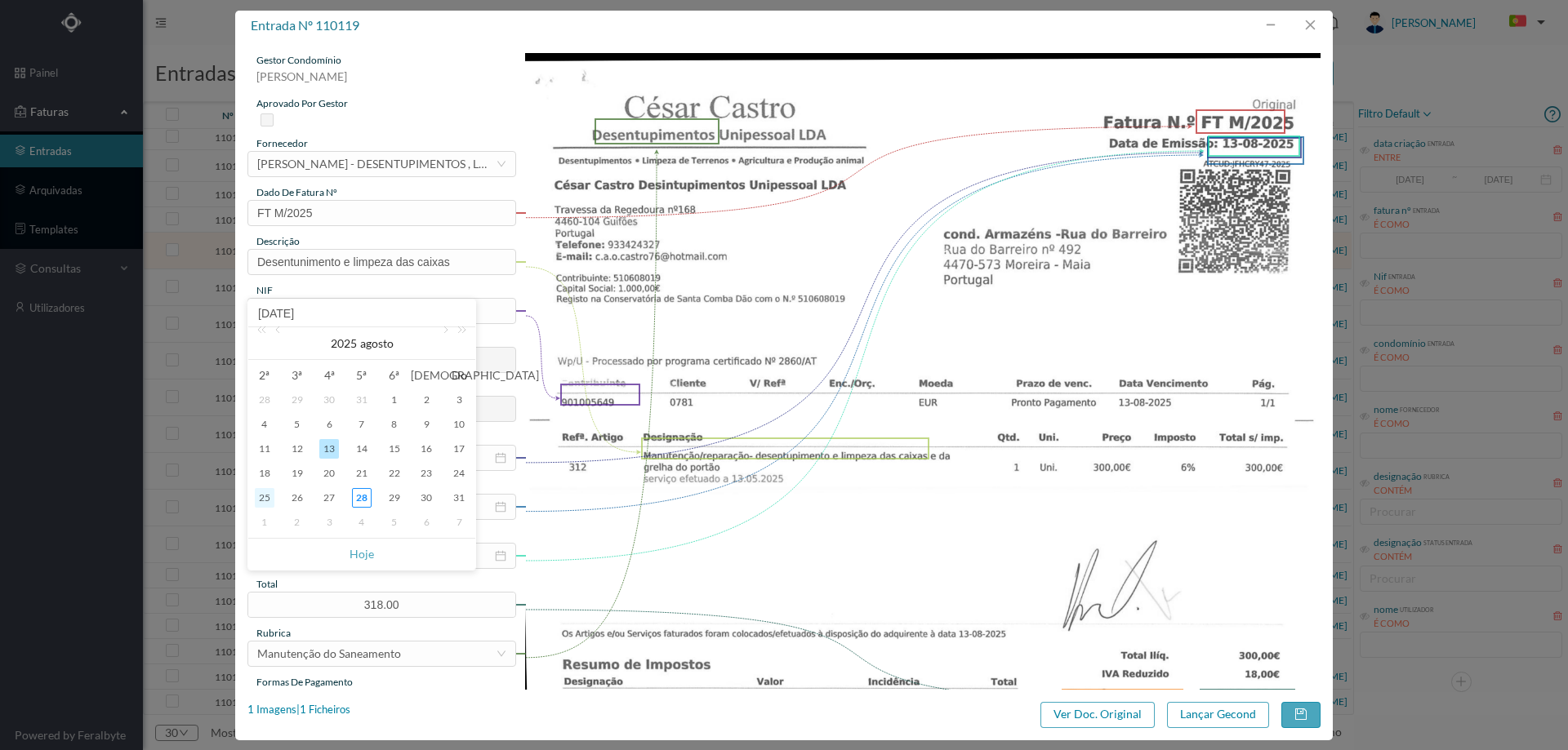
click at [261, 499] on div "25" at bounding box center [264, 497] width 20 height 20
type input "[DATE]"
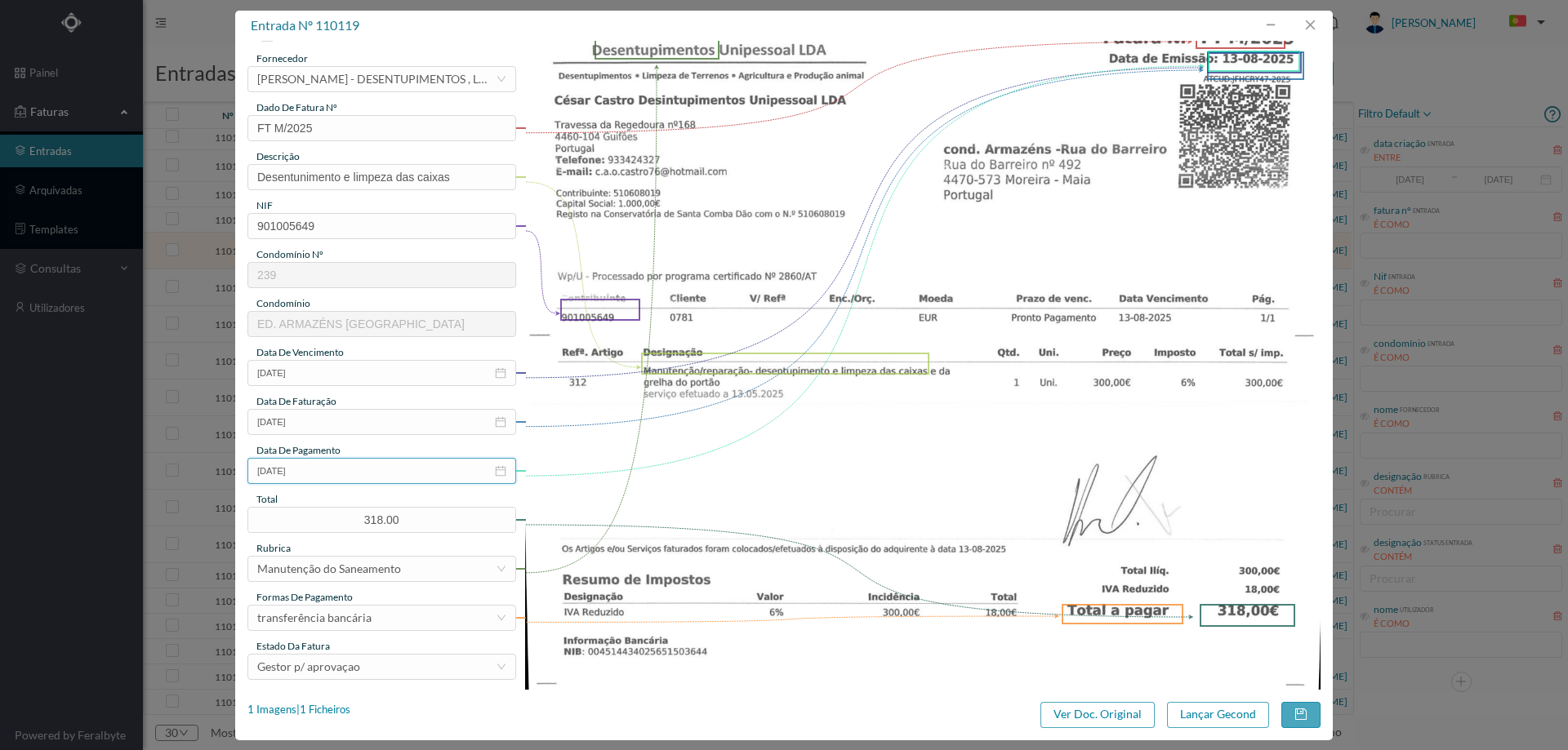
scroll to position [163, 0]
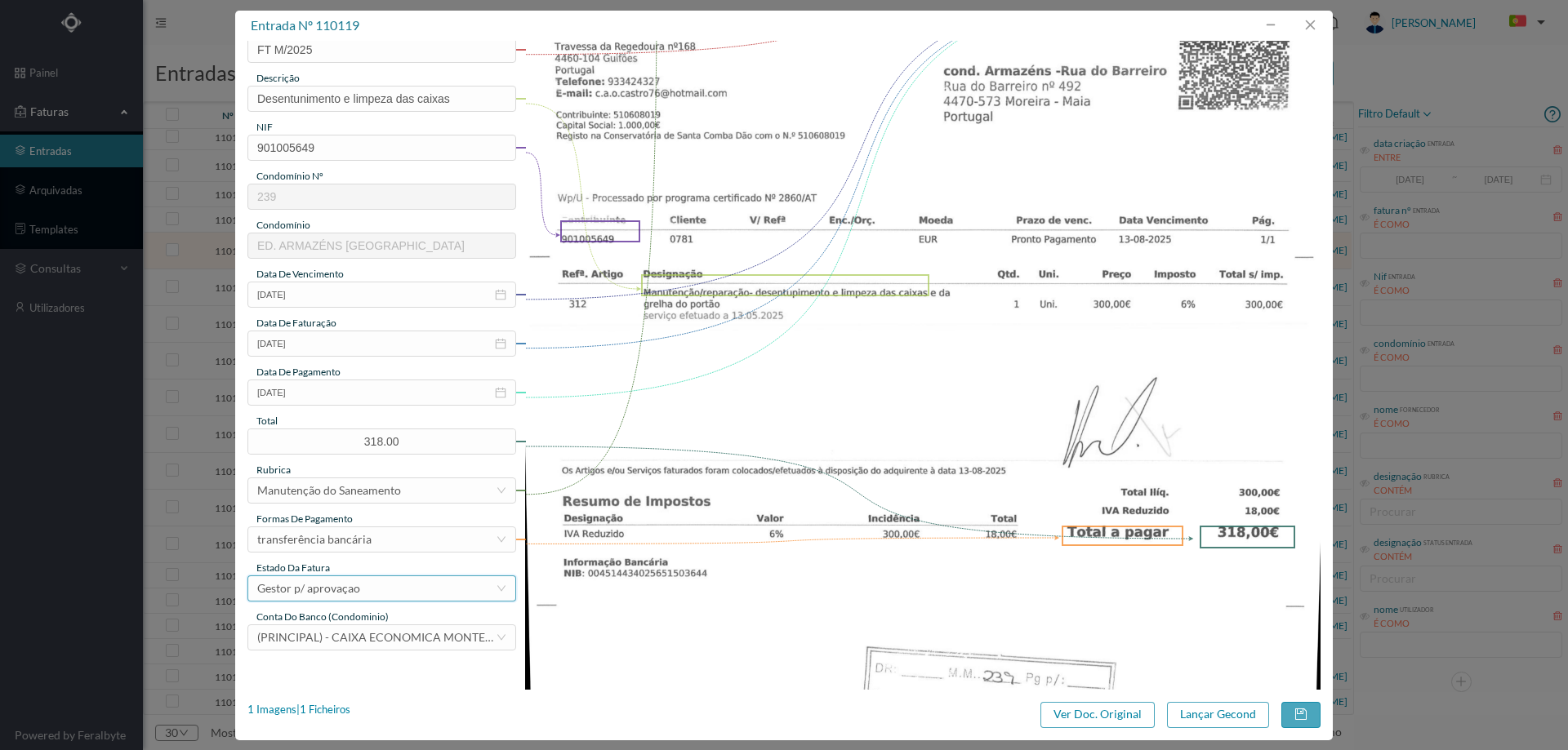
click at [336, 581] on div "Gestor p/ aprovaçao" at bounding box center [309, 589] width 103 height 25
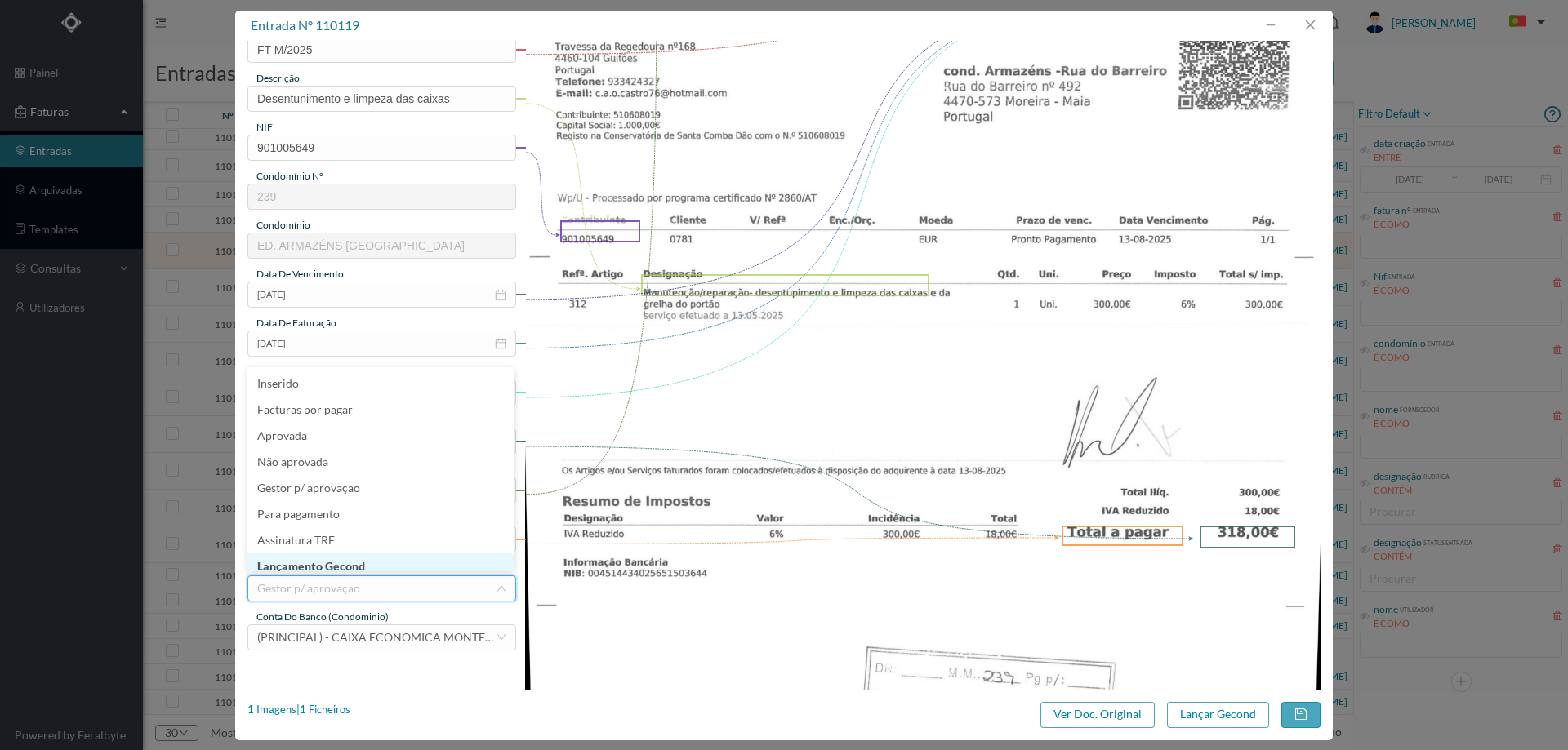
scroll to position [8, 0]
click at [341, 562] on li "Lançamento Gecond" at bounding box center [381, 560] width 267 height 27
click at [1214, 714] on button "Lançar Gecond" at bounding box center [1218, 715] width 102 height 27
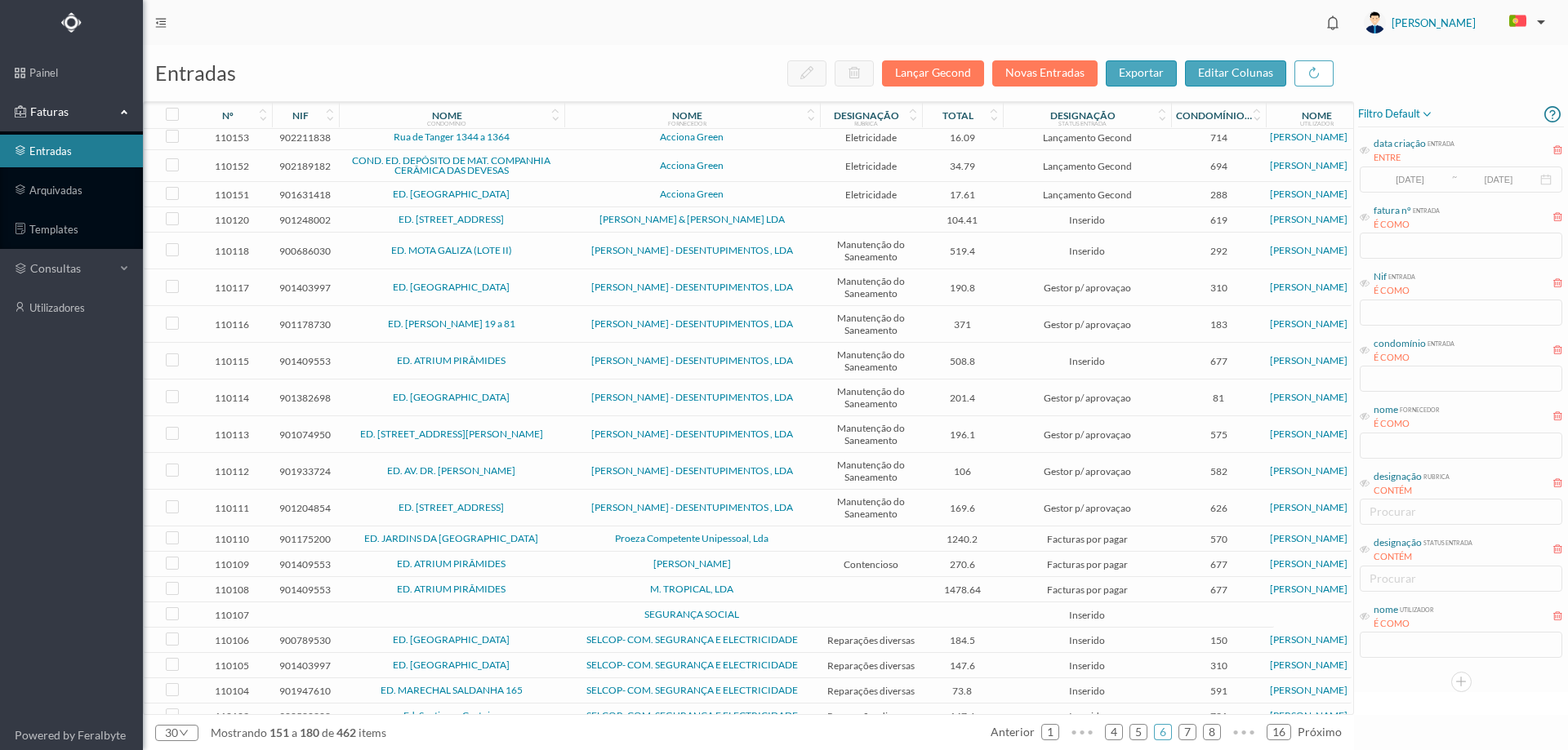
click at [541, 256] on span "ED. MOTA GALIZA (LOTE II)" at bounding box center [451, 250] width 217 height 9
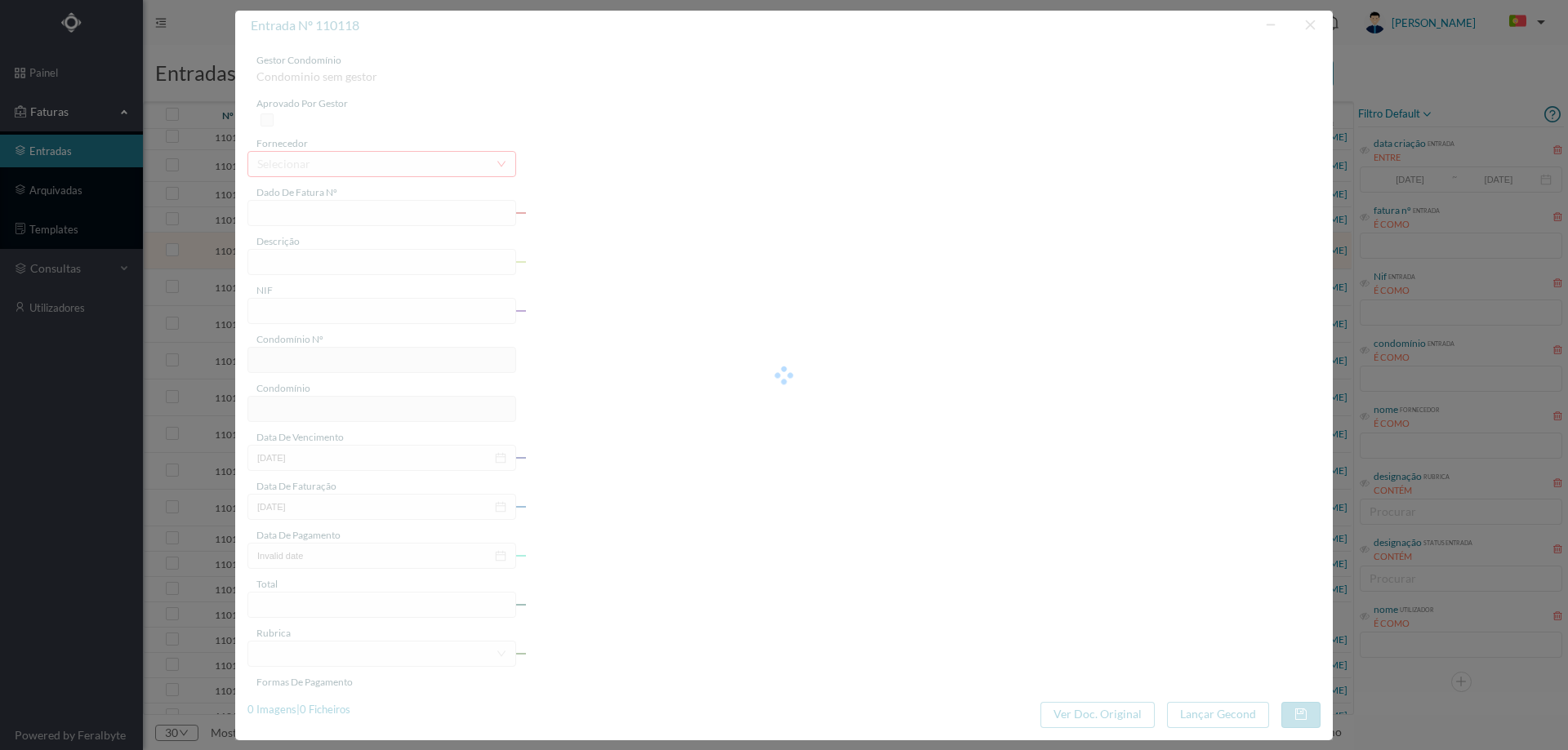
type input "FT M/2038"
type input "VMesiyiaçau RA Go e RR add a O SVO e"
type input "900686030"
type input "13-08-2025"
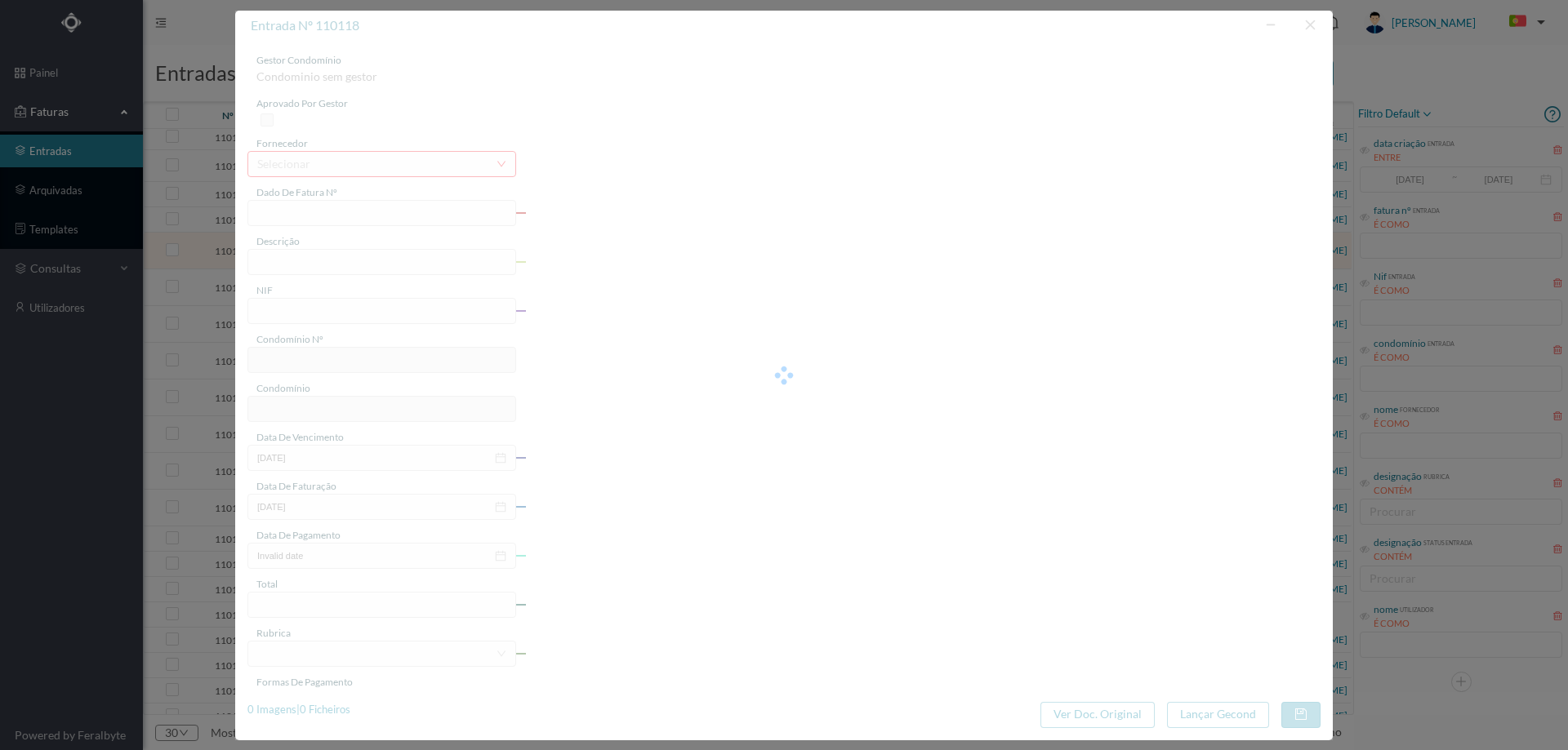
type input "13-08-2025"
type input "519.40"
type input "292"
type input "ED. MOTA GALIZA (LOTE II)"
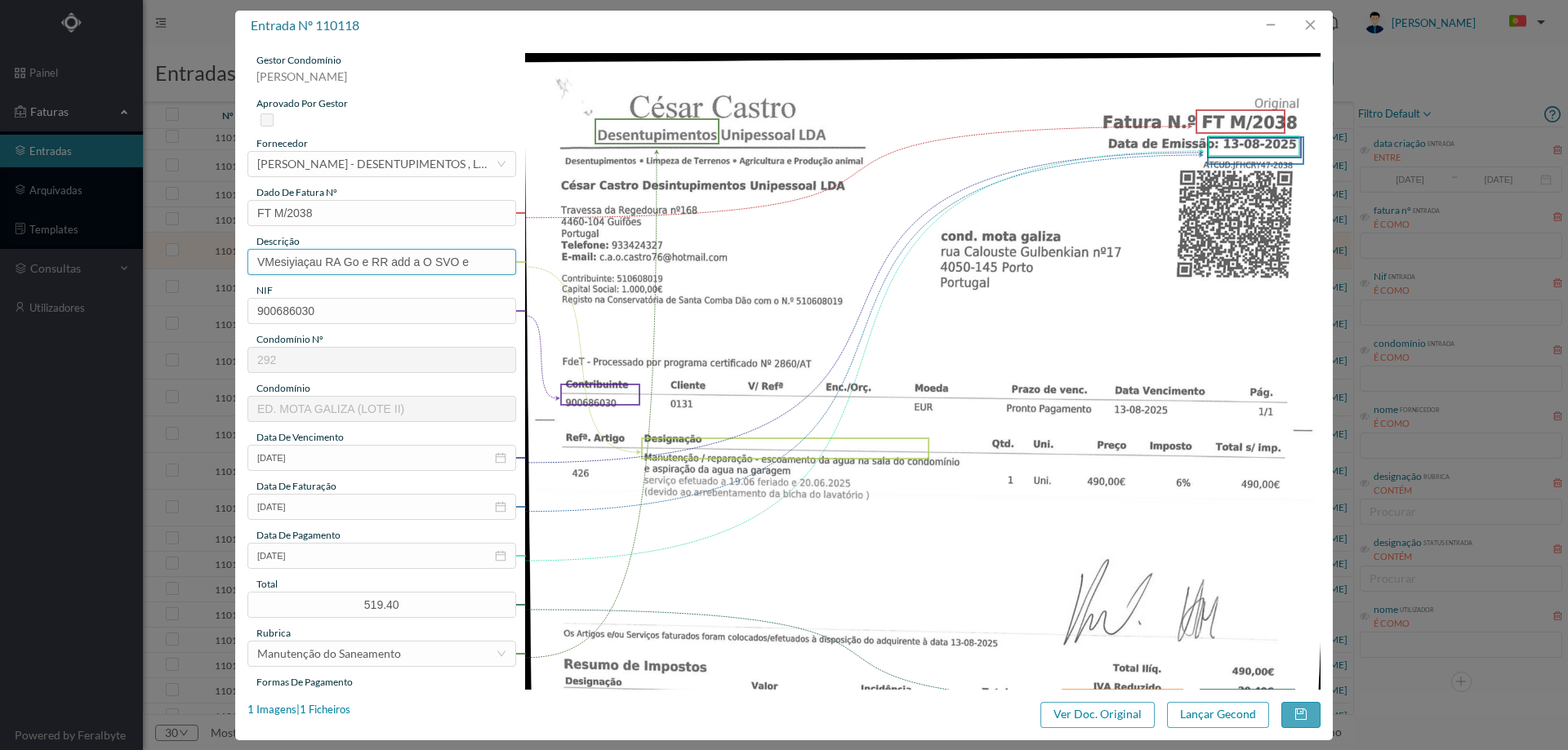
drag, startPoint x: 406, startPoint y: 257, endPoint x: 185, endPoint y: 297, distance: 224.6
click at [139, 256] on div "entrada nº 110118 gestor condomínio Hugo Moreira aprovado por gestor fornecedor…" at bounding box center [784, 375] width 1568 height 750
drag, startPoint x: 491, startPoint y: 265, endPoint x: 414, endPoint y: 269, distance: 77.1
click at [414, 269] on input "Escoamento de água da caixa do elevador" at bounding box center [382, 262] width 269 height 27
click at [478, 254] on input "Escoamento de água da caixa do elevador" at bounding box center [382, 262] width 269 height 27
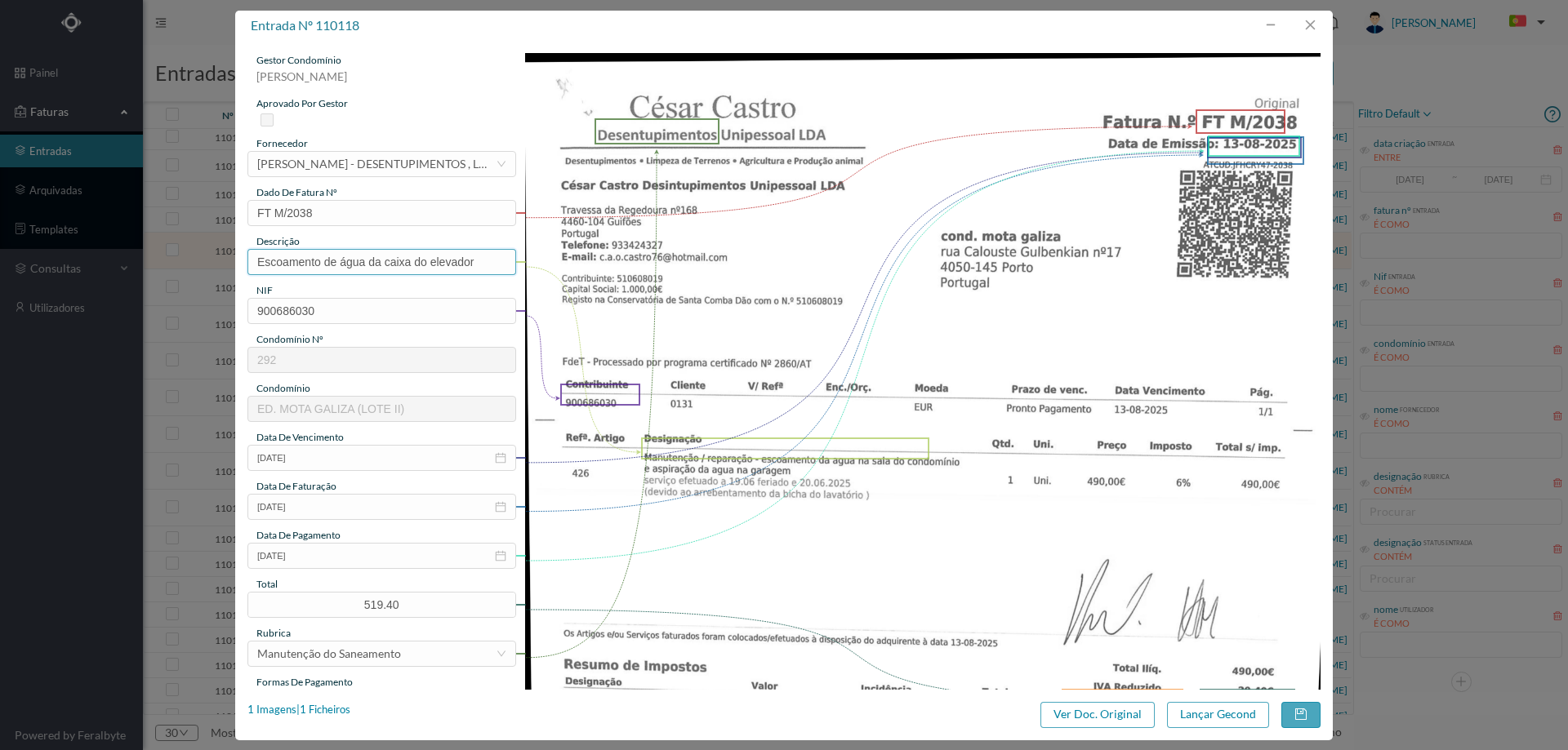
drag, startPoint x: 479, startPoint y: 262, endPoint x: 370, endPoint y: 265, distance: 109.0
click at [370, 265] on input "Escoamento de água da caixa do elevador" at bounding box center [382, 262] width 269 height 27
type input "Escoamento de água na sala do condominio"
click at [305, 569] on div "gestor condomínio Hugo Moreira aprovado por gestor fornecedor selecionar CÉSAR …" at bounding box center [382, 433] width 269 height 760
click at [282, 559] on input "13-08-2025" at bounding box center [382, 556] width 269 height 27
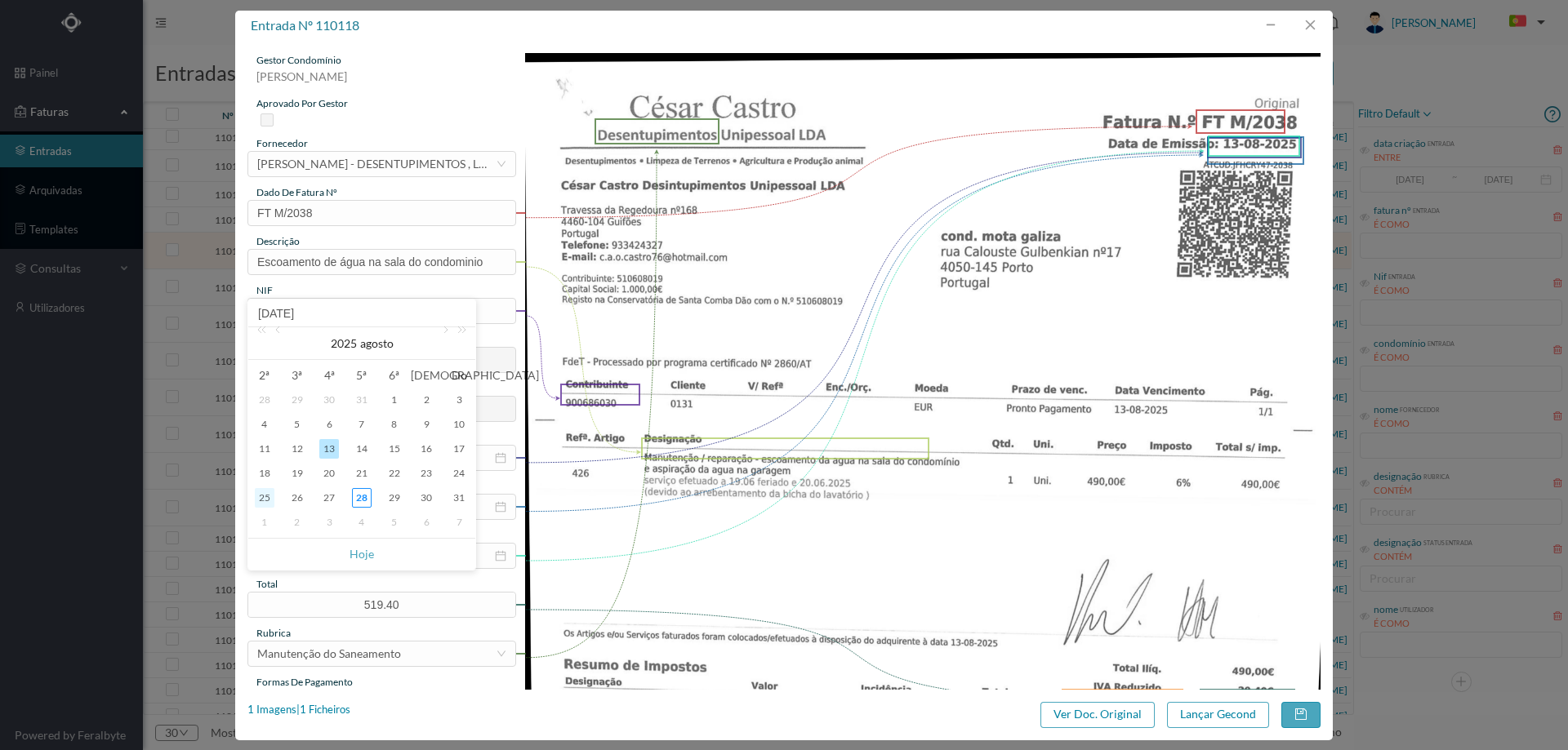
click at [260, 495] on div "25" at bounding box center [264, 497] width 20 height 20
type input "[DATE]"
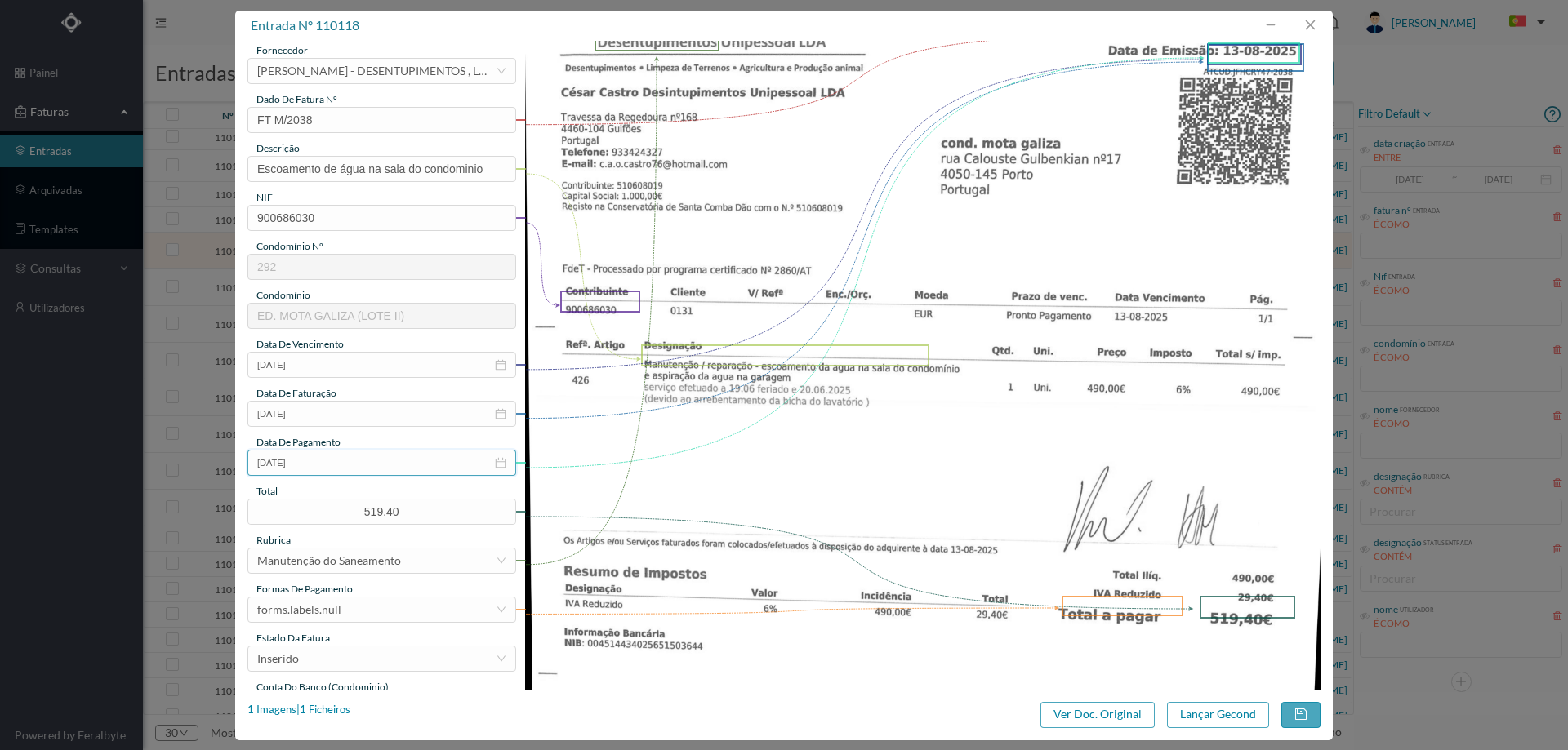
scroll to position [163, 0]
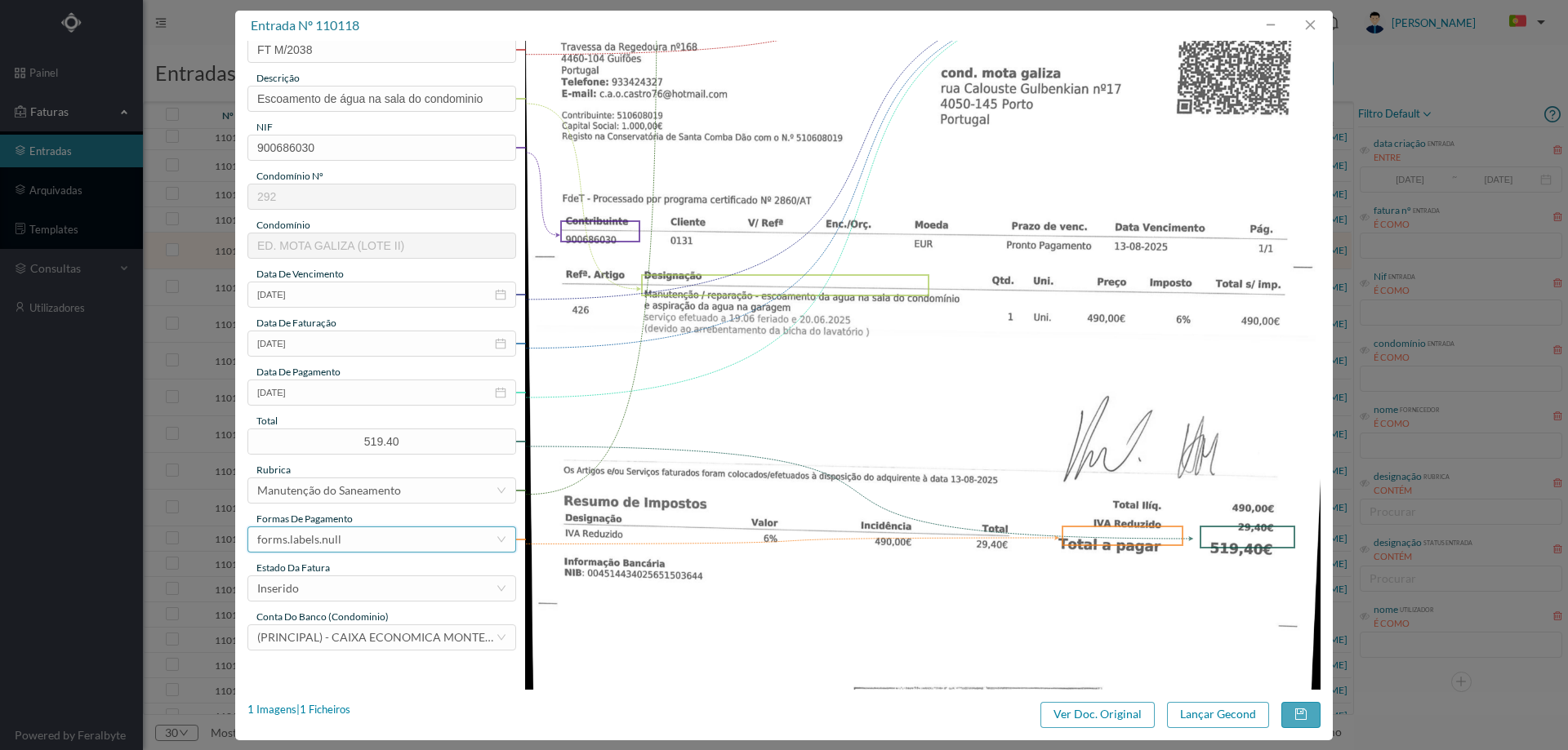
click at [330, 548] on div "forms.labels.null" at bounding box center [299, 540] width 84 height 25
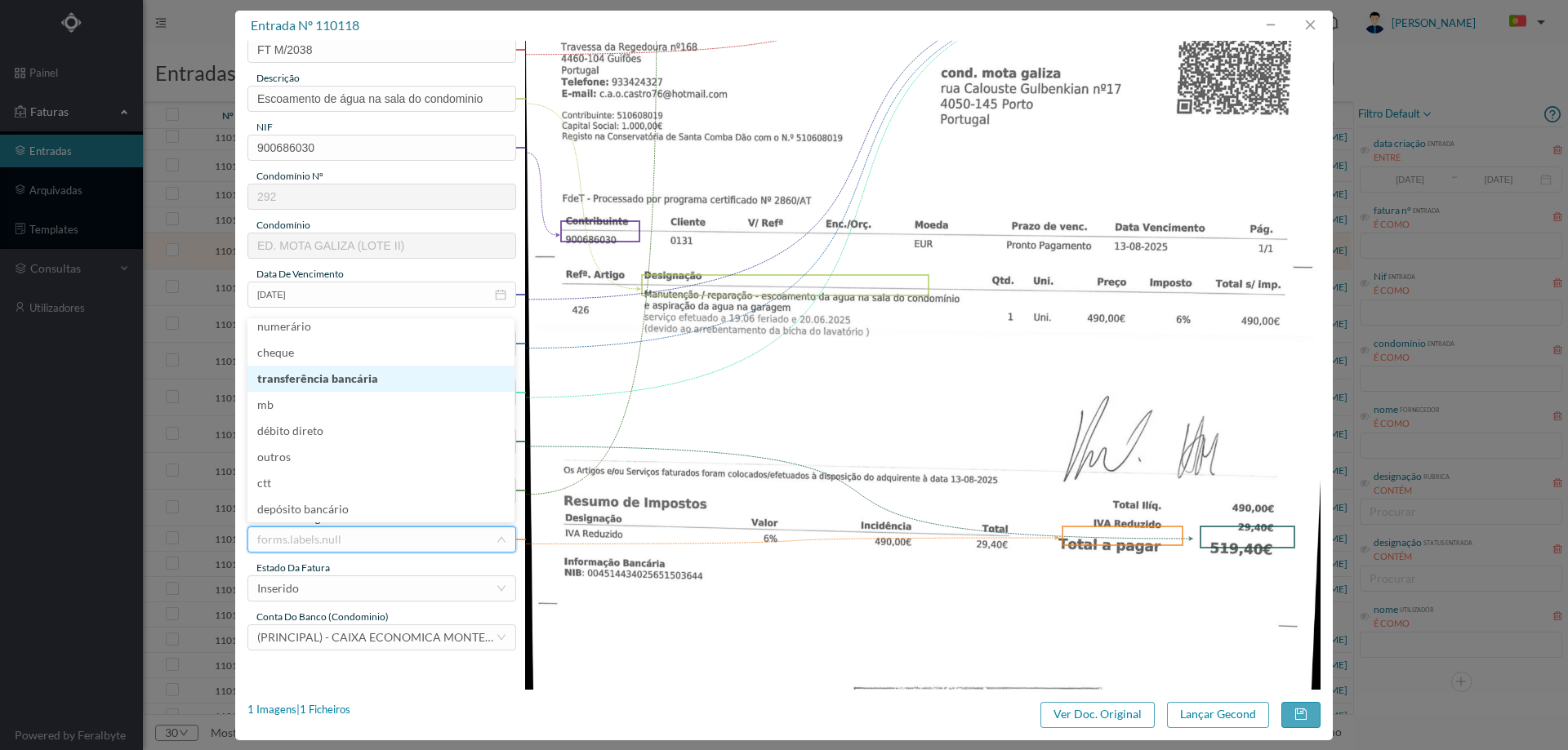
click at [352, 380] on li "transferência bancária" at bounding box center [381, 379] width 267 height 27
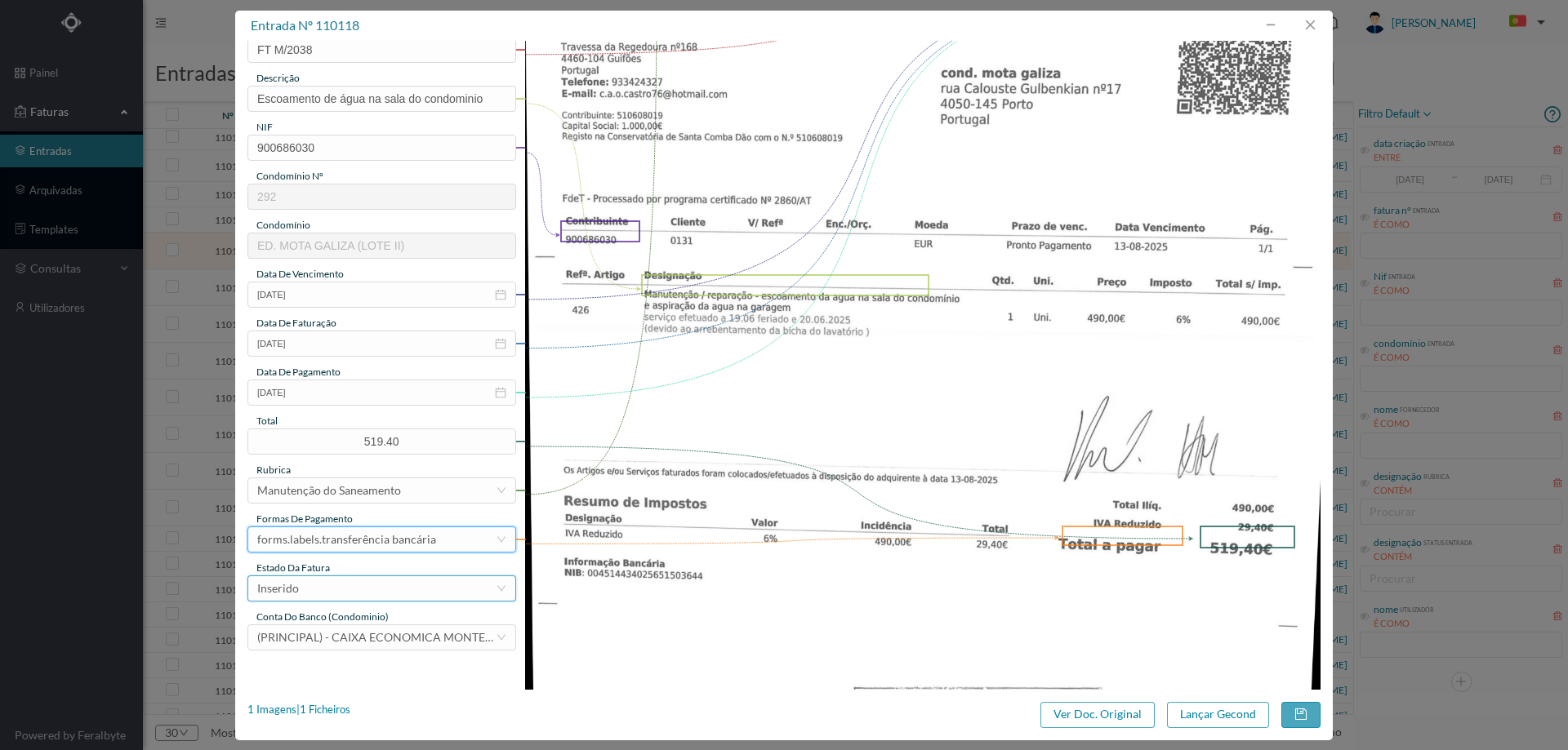
click at [343, 588] on div "Inserido" at bounding box center [377, 589] width 239 height 25
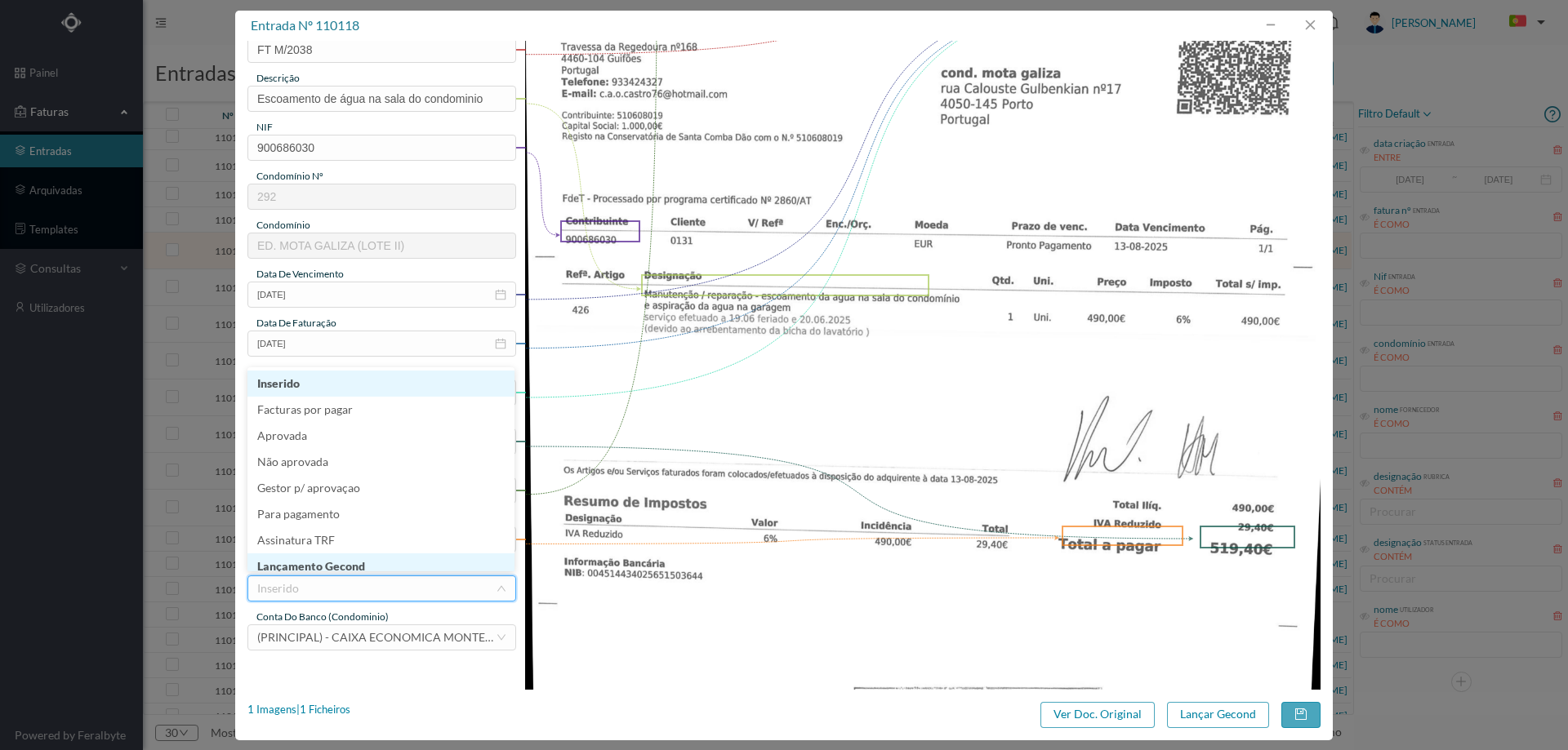
scroll to position [3, 0]
click at [346, 559] on li "Lançamento Gecond" at bounding box center [381, 563] width 267 height 27
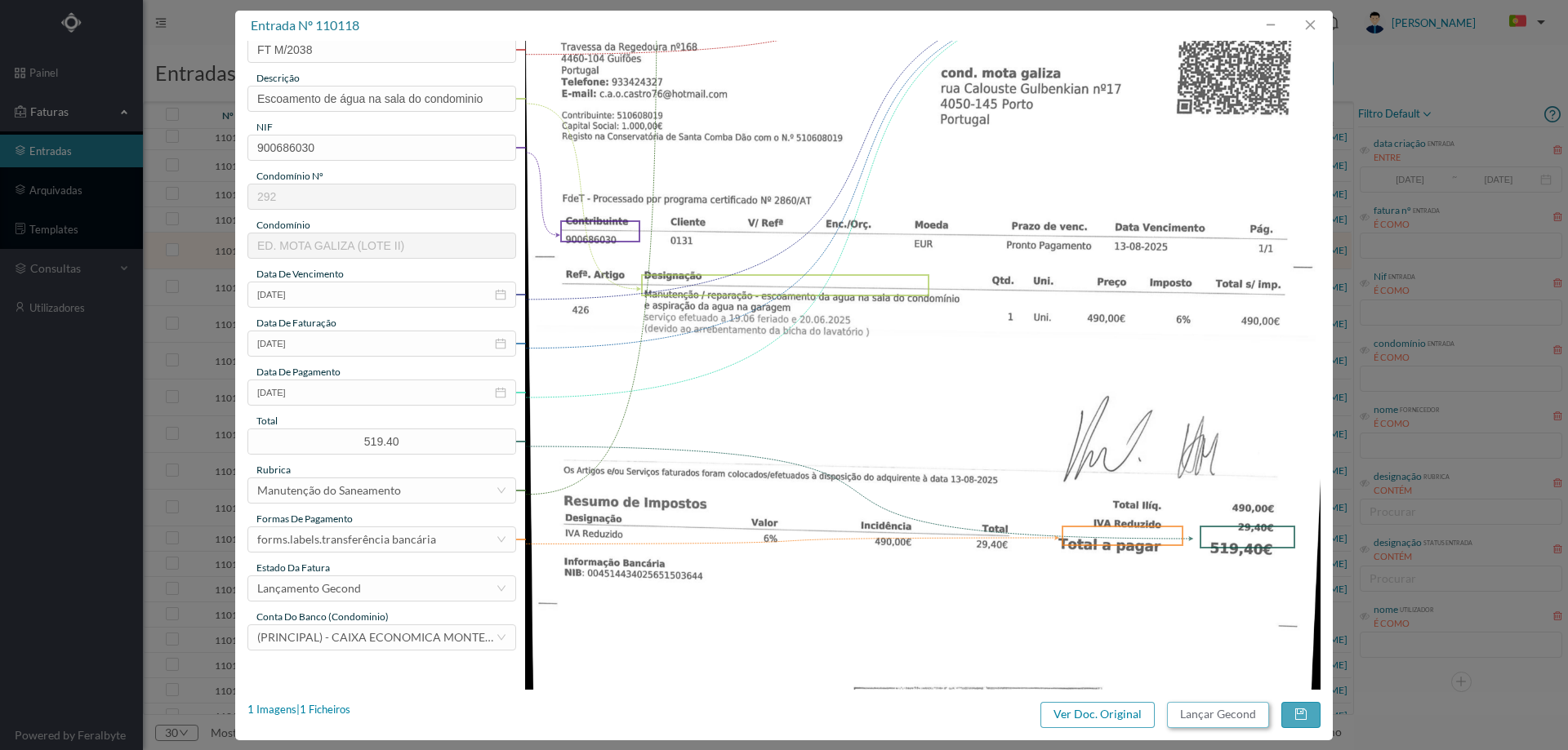
click at [1203, 709] on button "Lançar Gecond" at bounding box center [1218, 715] width 102 height 27
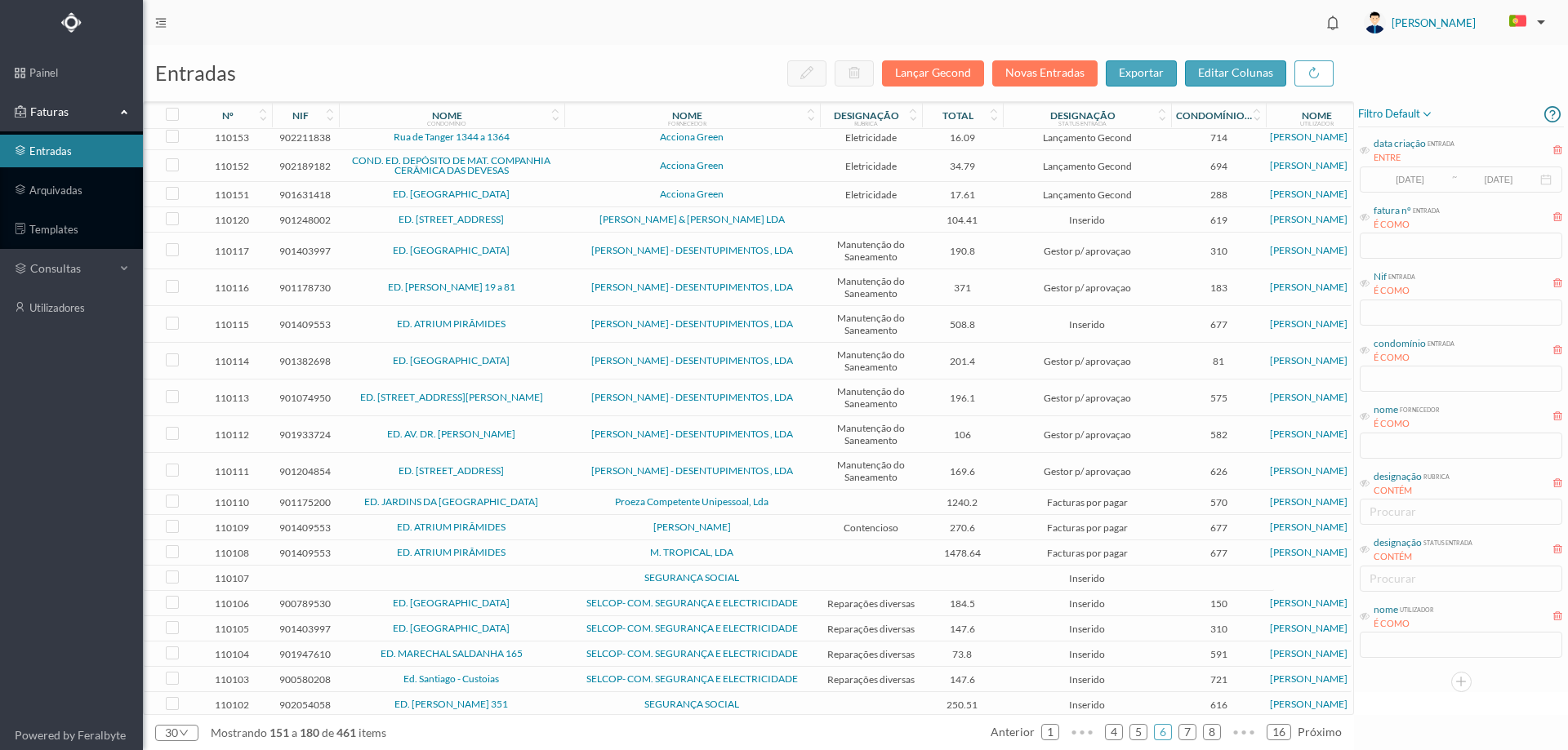
click at [544, 256] on span "ED. [GEOGRAPHIC_DATA]" at bounding box center [451, 250] width 217 height 9
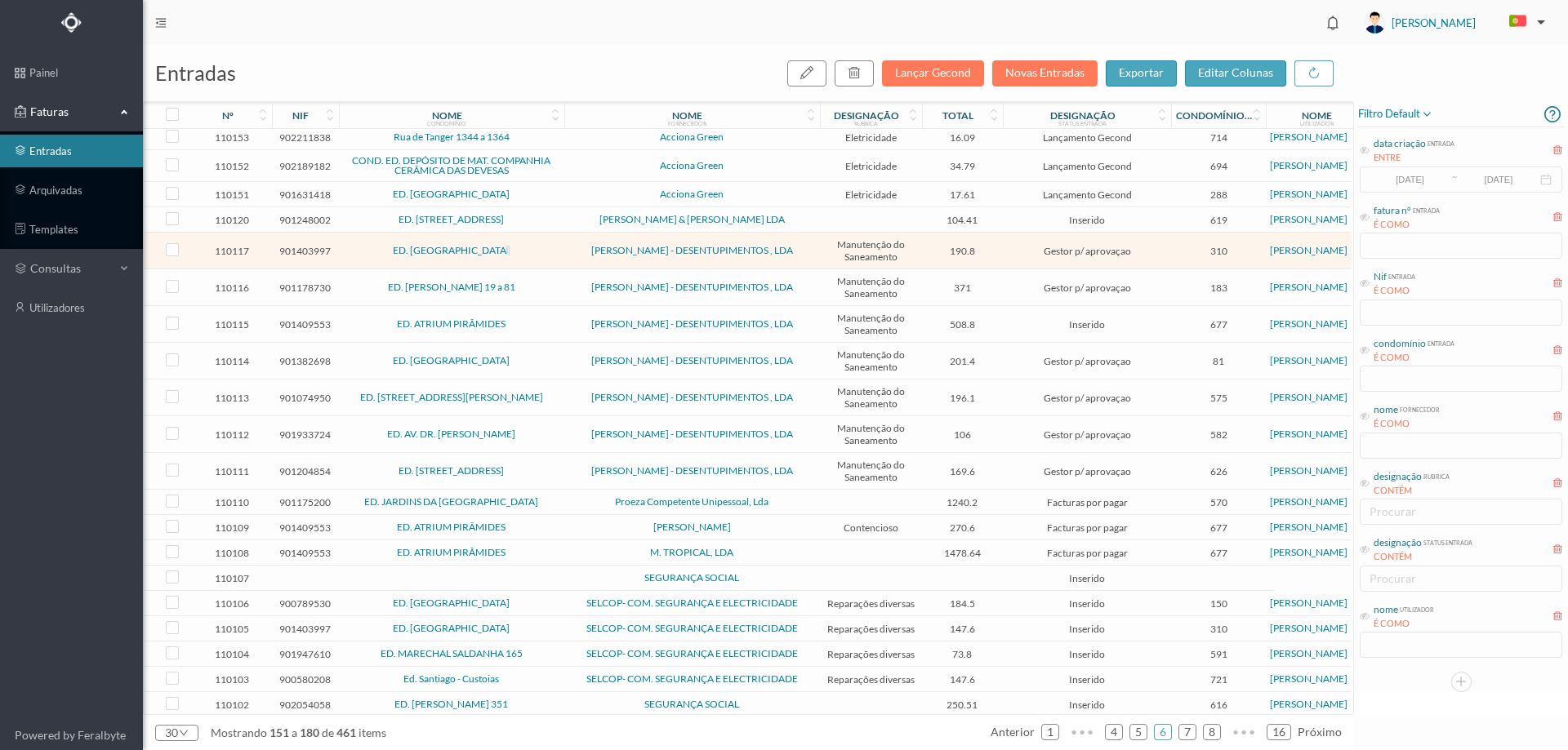
click at [544, 256] on span "ED. [GEOGRAPHIC_DATA]" at bounding box center [451, 250] width 217 height 9
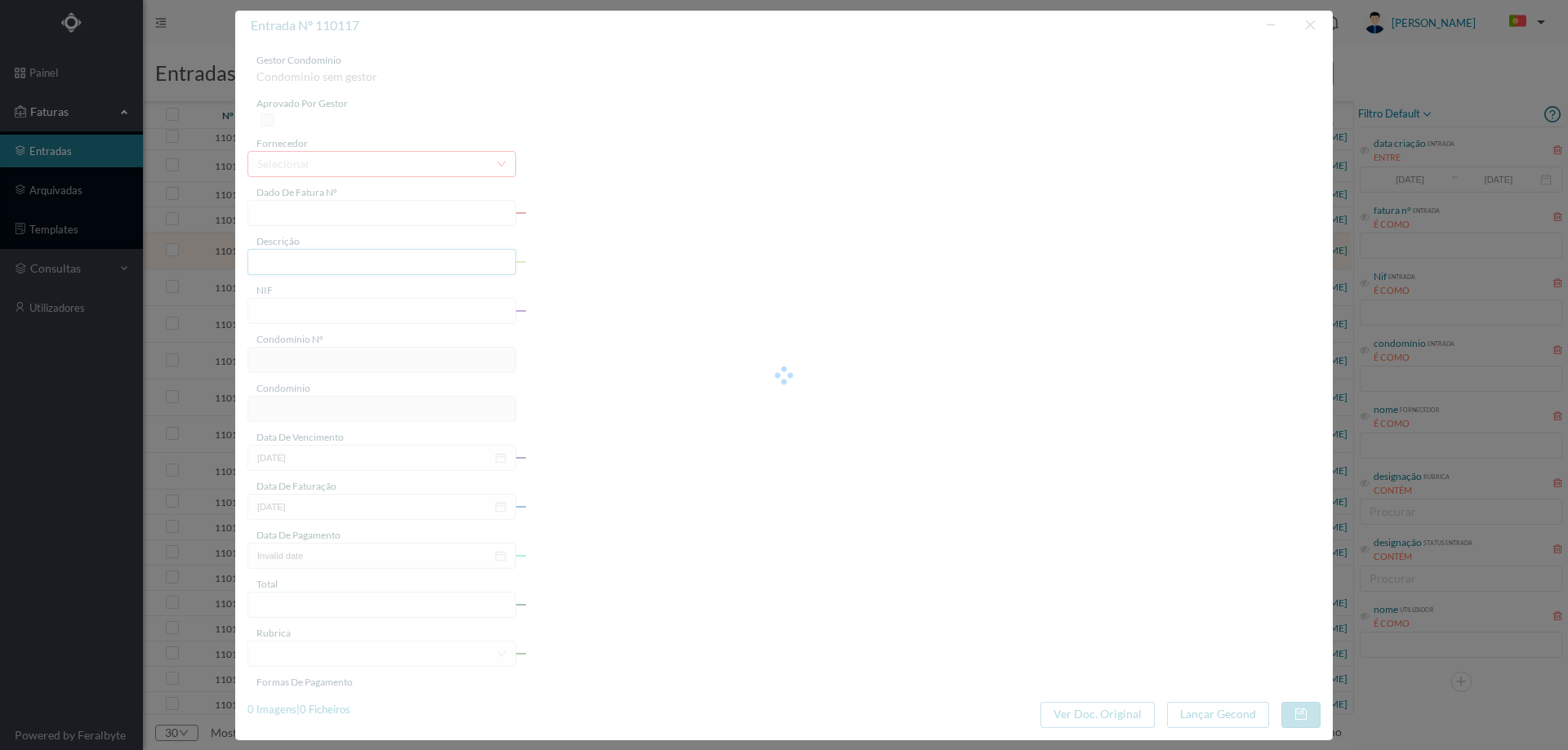
type input "FT M/2042"
type input "'Manutenção/Reparação - desentupimento da conduta das águi"
type input "901403997"
type input "13-08-2025"
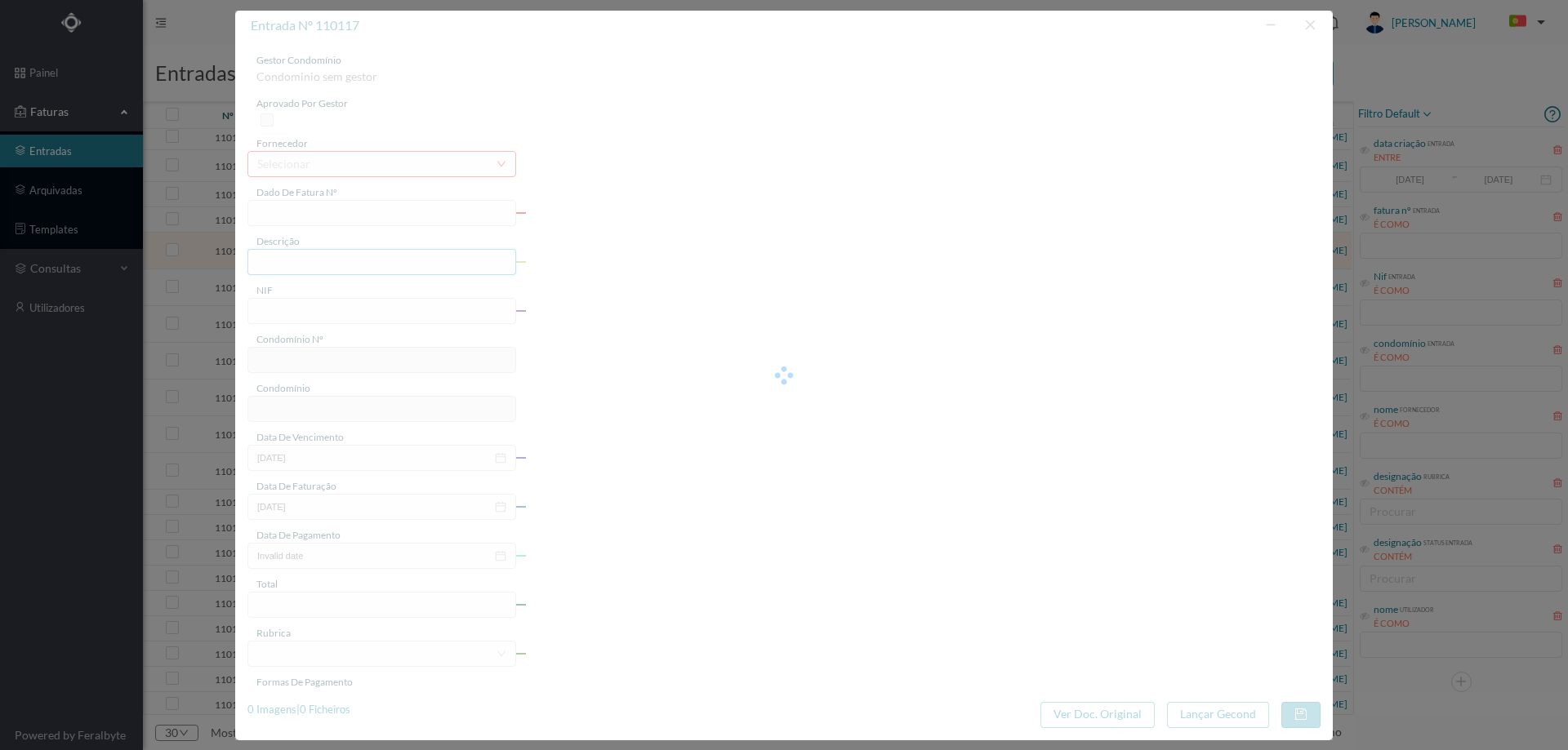
type input "13-08-2025"
type input "190.80"
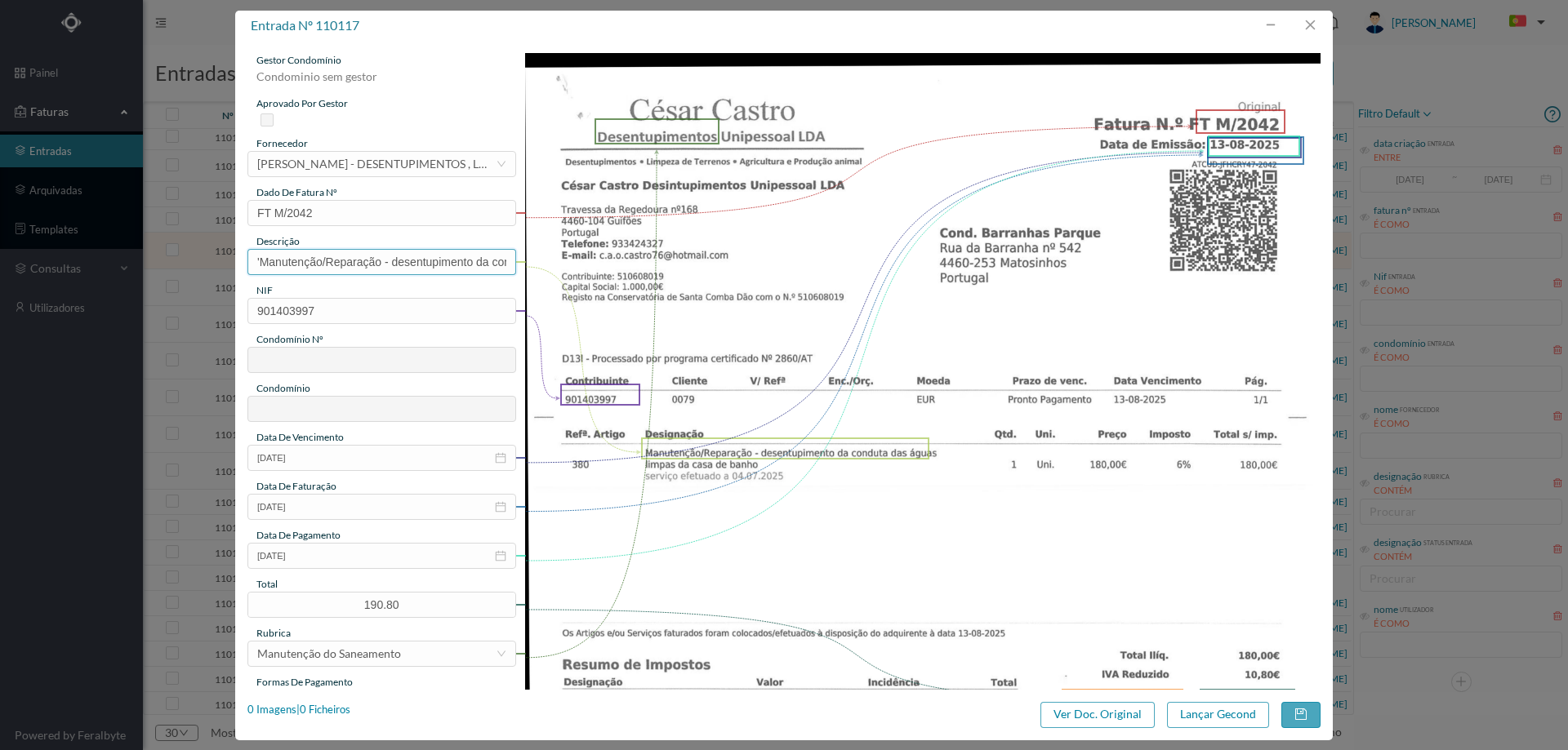
type input "310"
type input "ED. [GEOGRAPHIC_DATA]"
drag, startPoint x: 396, startPoint y: 262, endPoint x: 90, endPoint y: 257, distance: 306.0
click at [92, 258] on div "entrada nº 110117 gestor condomínio Hugo Moreira aprovado por gestor fornecedor…" at bounding box center [784, 375] width 1568 height 750
click at [465, 267] on input "Desentupimento da conduta das águi" at bounding box center [382, 262] width 269 height 27
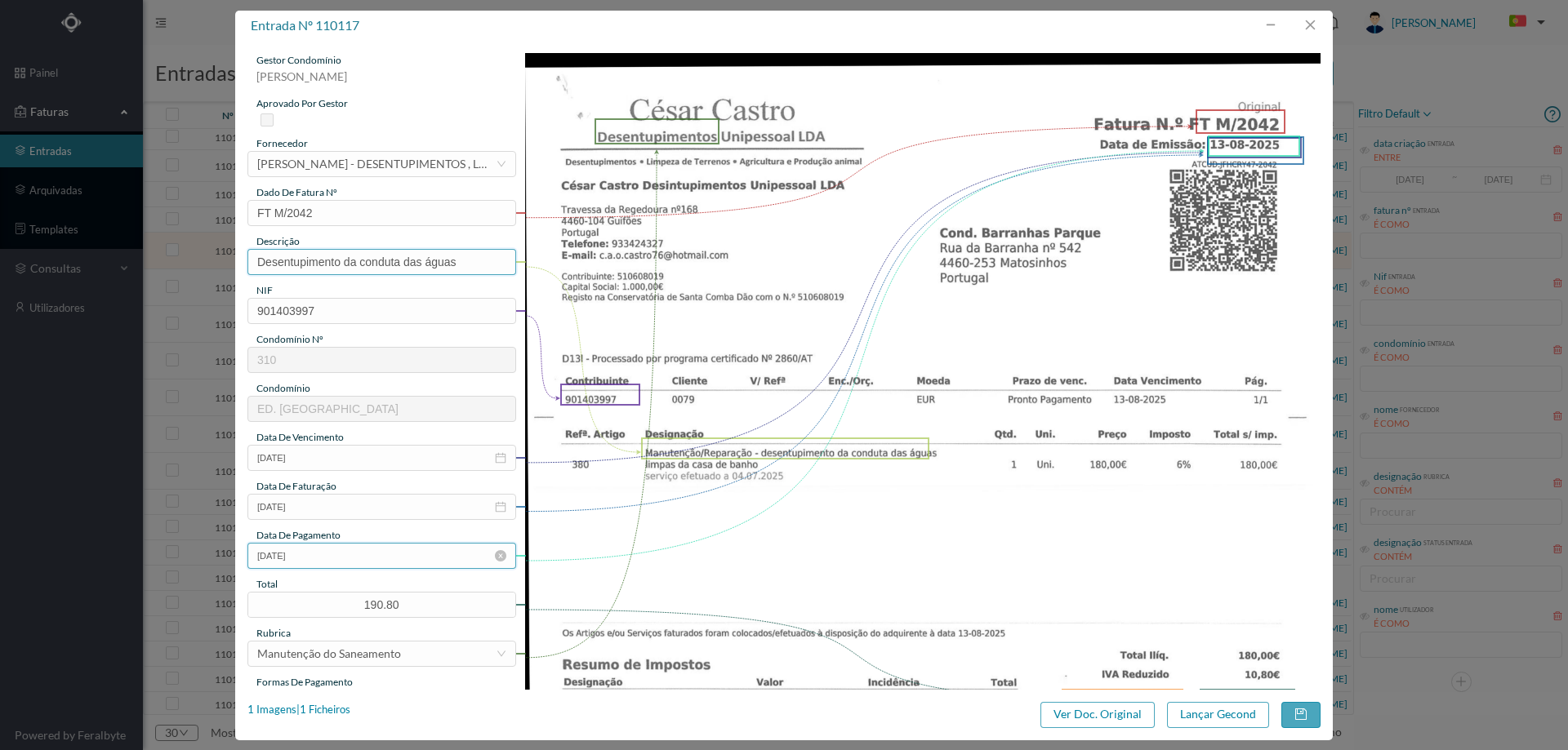
type input "Desentupimento da conduta das águas"
click at [342, 547] on input "13-08-2025" at bounding box center [382, 556] width 269 height 27
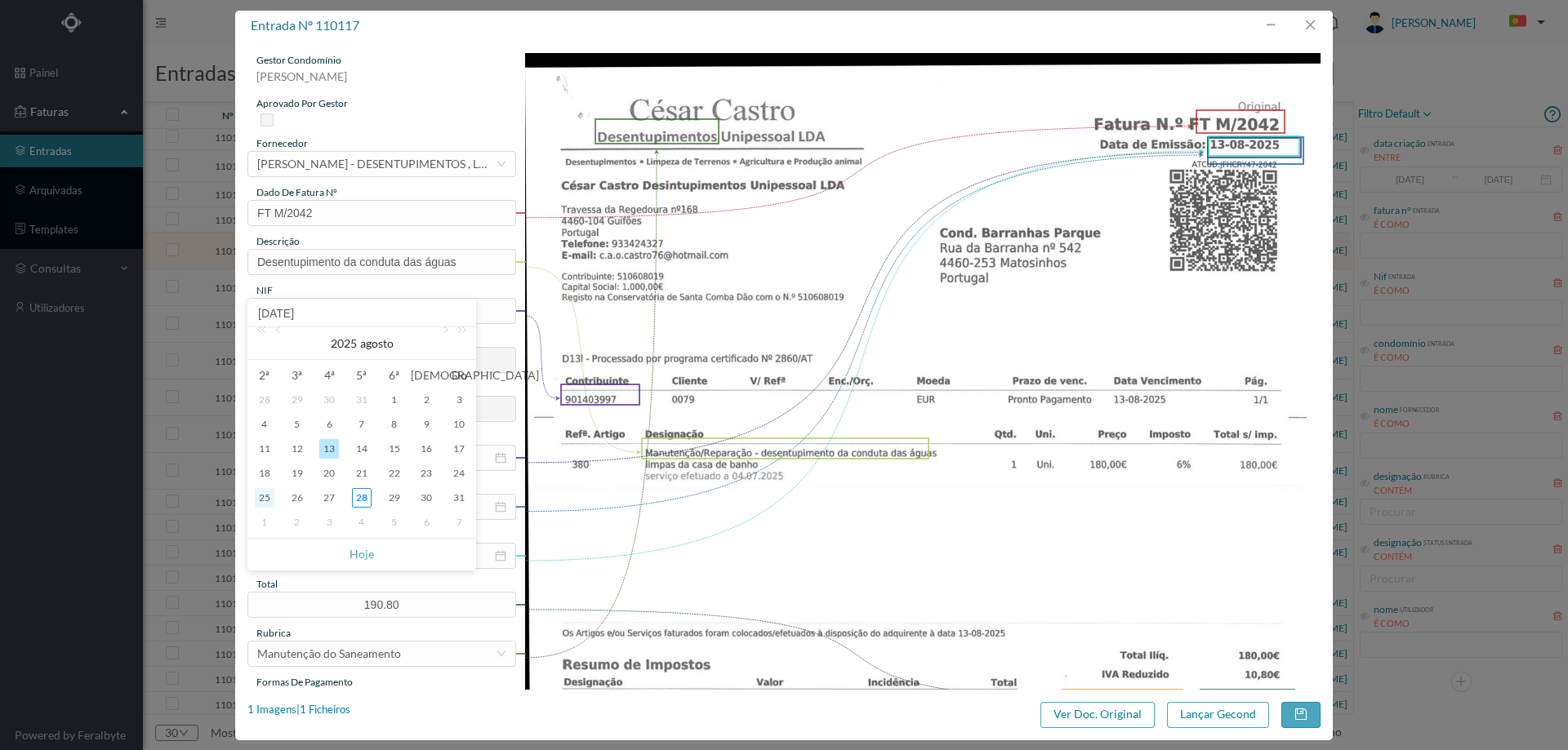
click at [267, 495] on div "25" at bounding box center [264, 497] width 20 height 20
type input "[DATE]"
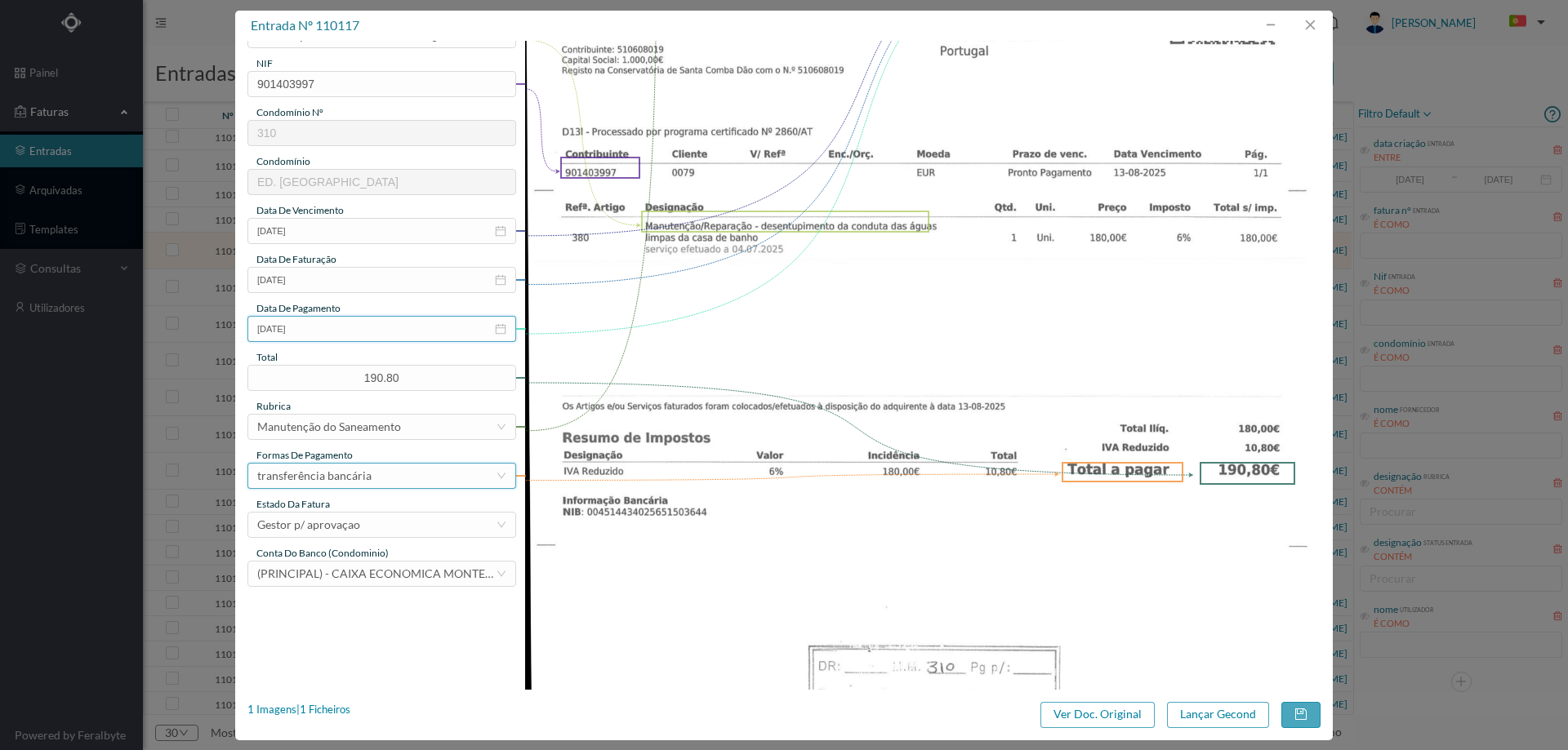
scroll to position [245, 0]
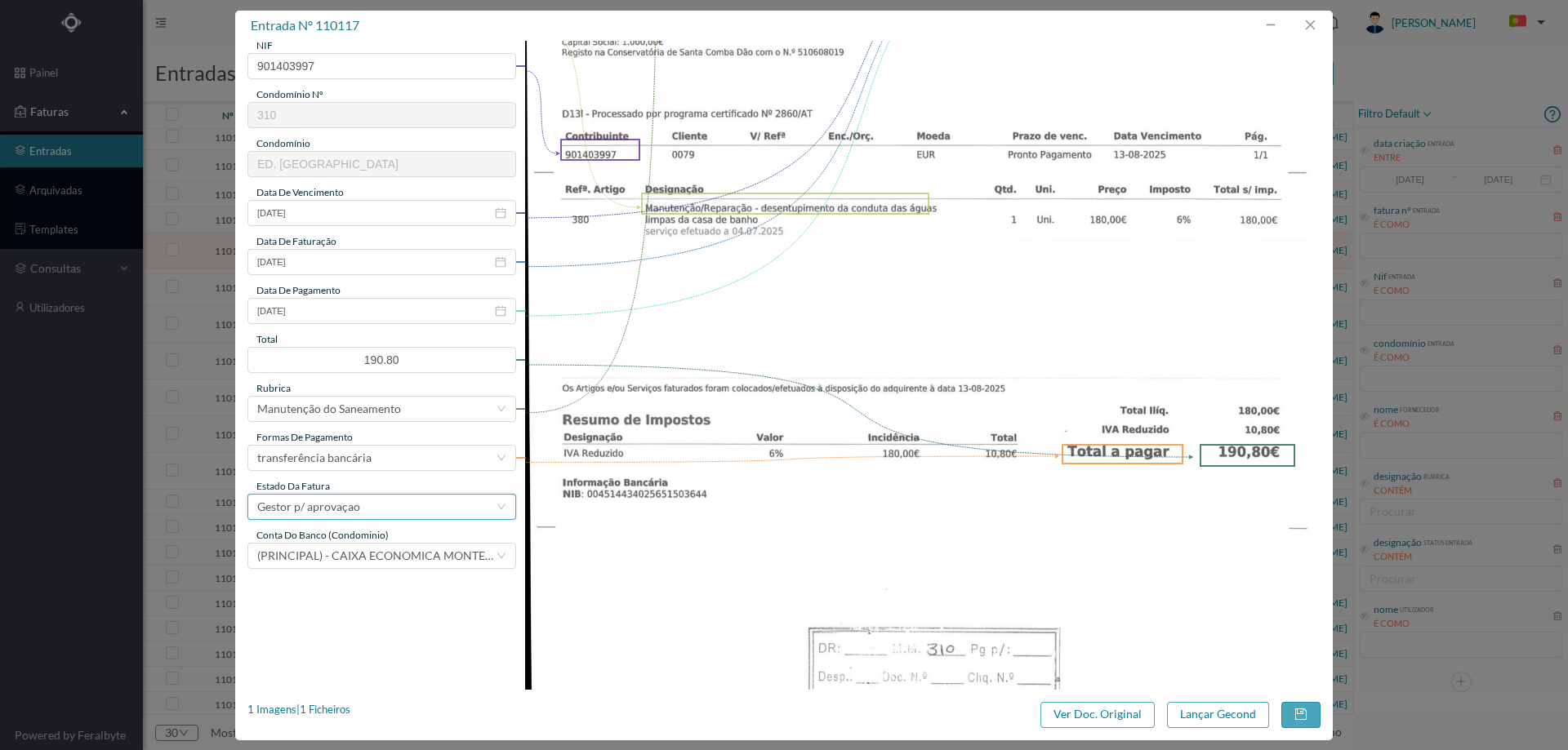
click at [364, 506] on div "Gestor p/ aprovaçao" at bounding box center [377, 507] width 239 height 25
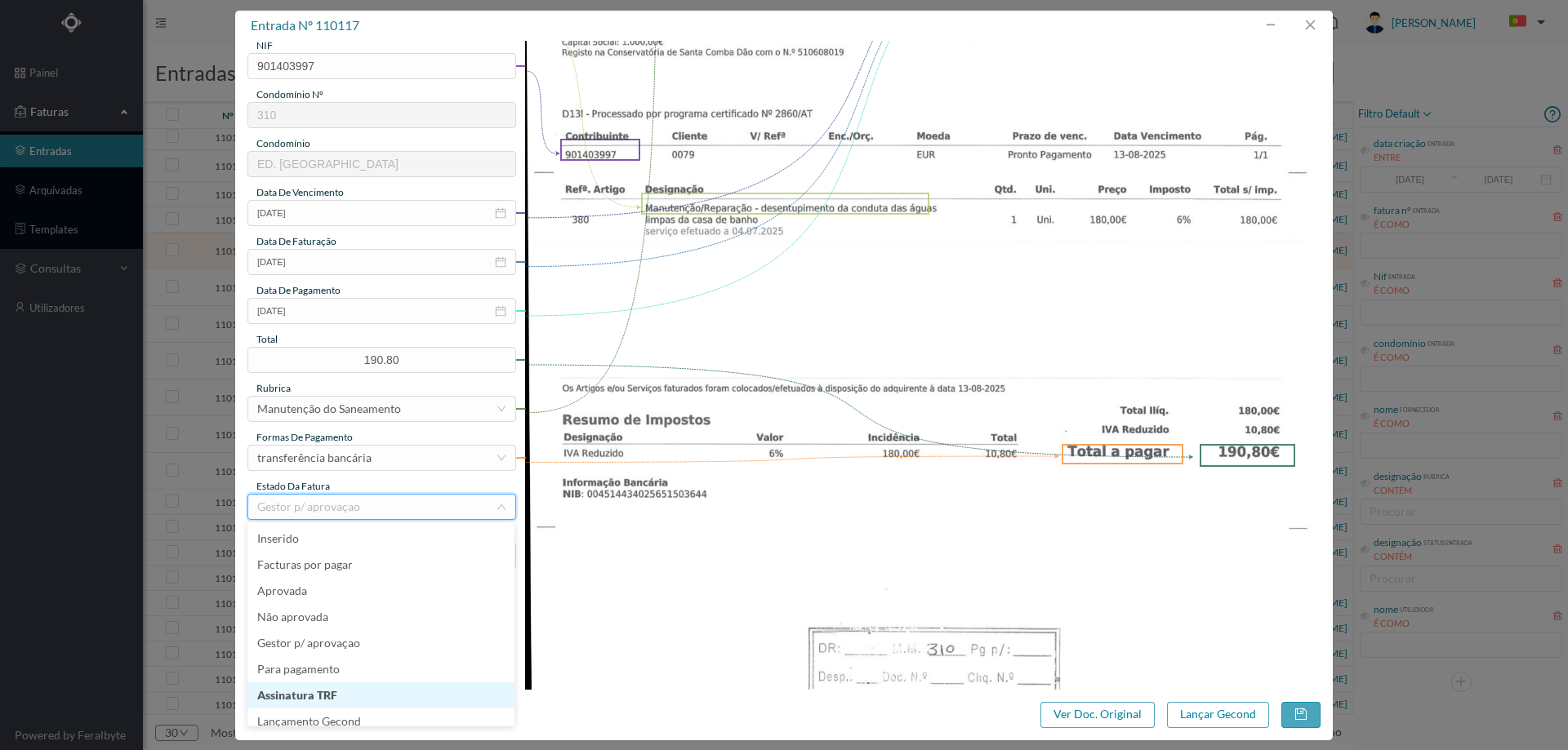
scroll to position [9, 0]
click at [353, 712] on li "Lançamento Gecond" at bounding box center [381, 714] width 267 height 27
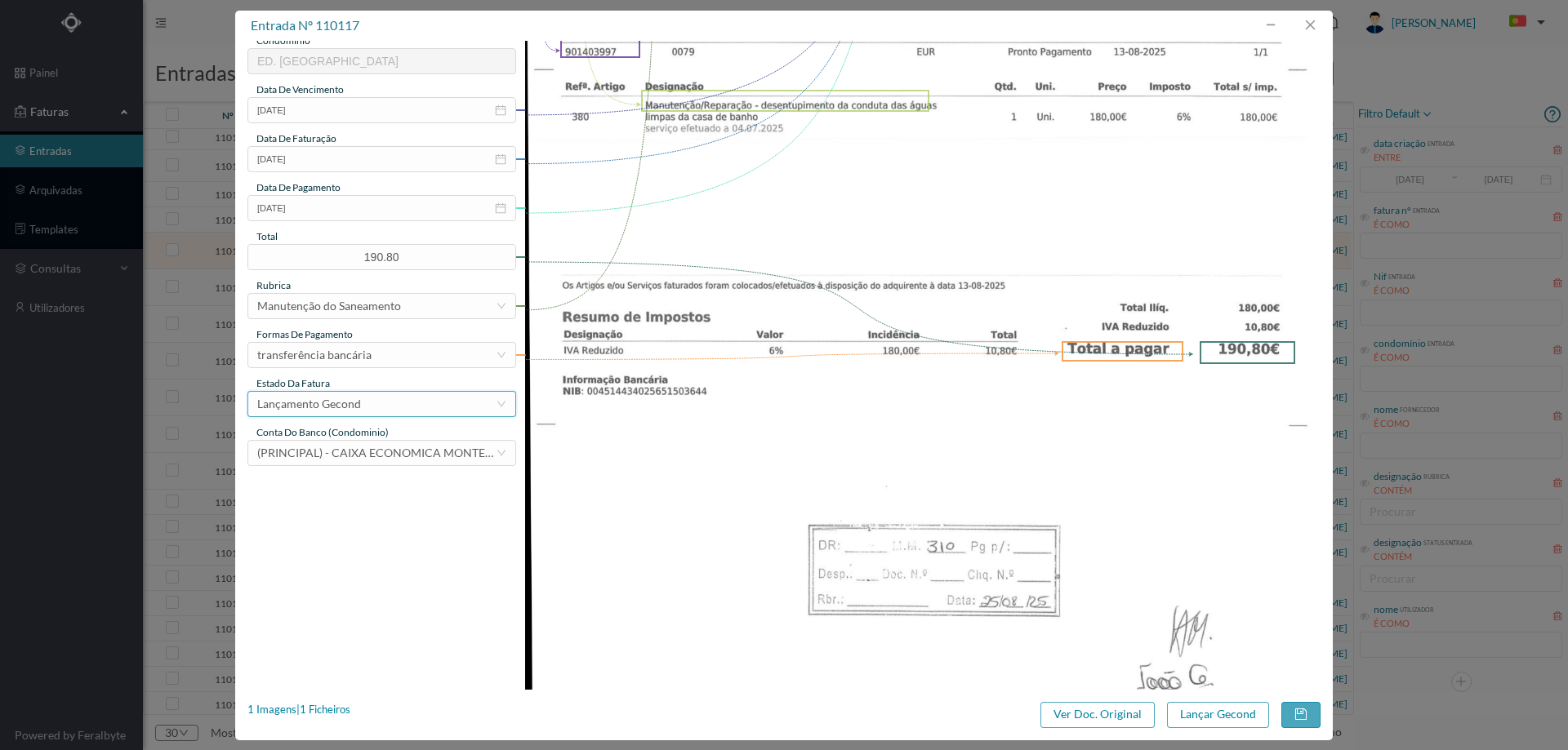
scroll to position [490, 0]
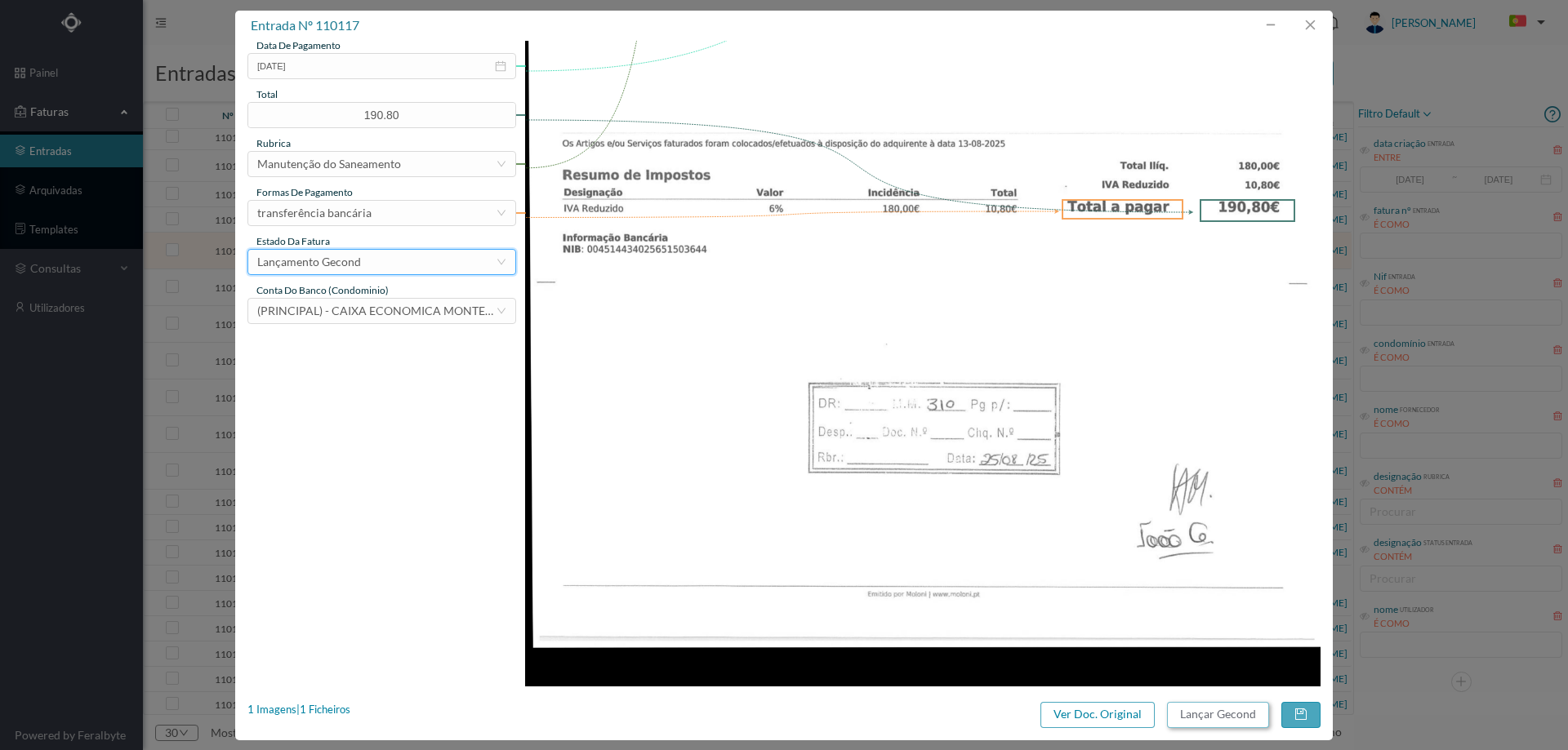
click at [1213, 714] on button "Lançar Gecond" at bounding box center [1218, 715] width 102 height 27
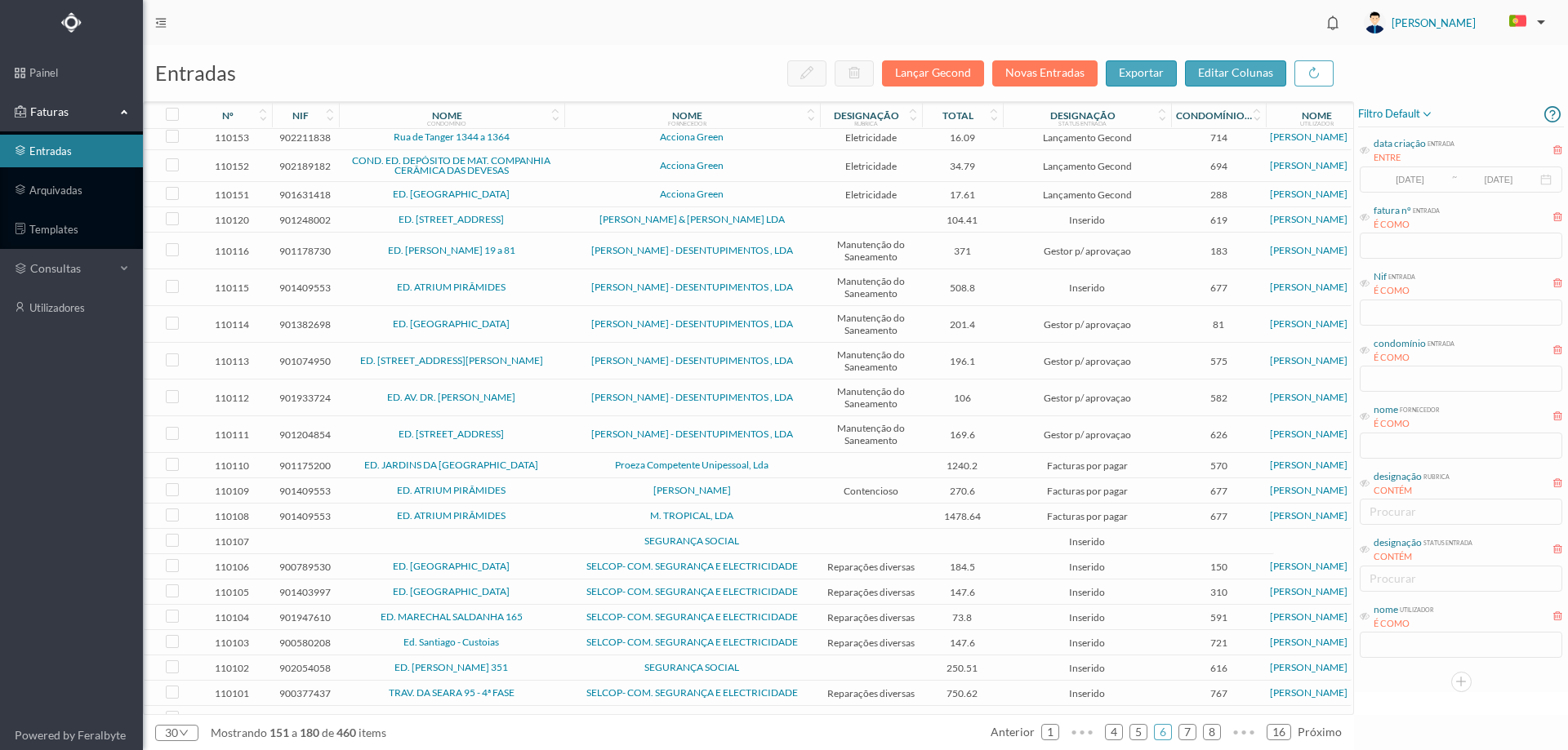
click at [534, 256] on span "ED. [PERSON_NAME] 19 a 81" at bounding box center [451, 250] width 217 height 9
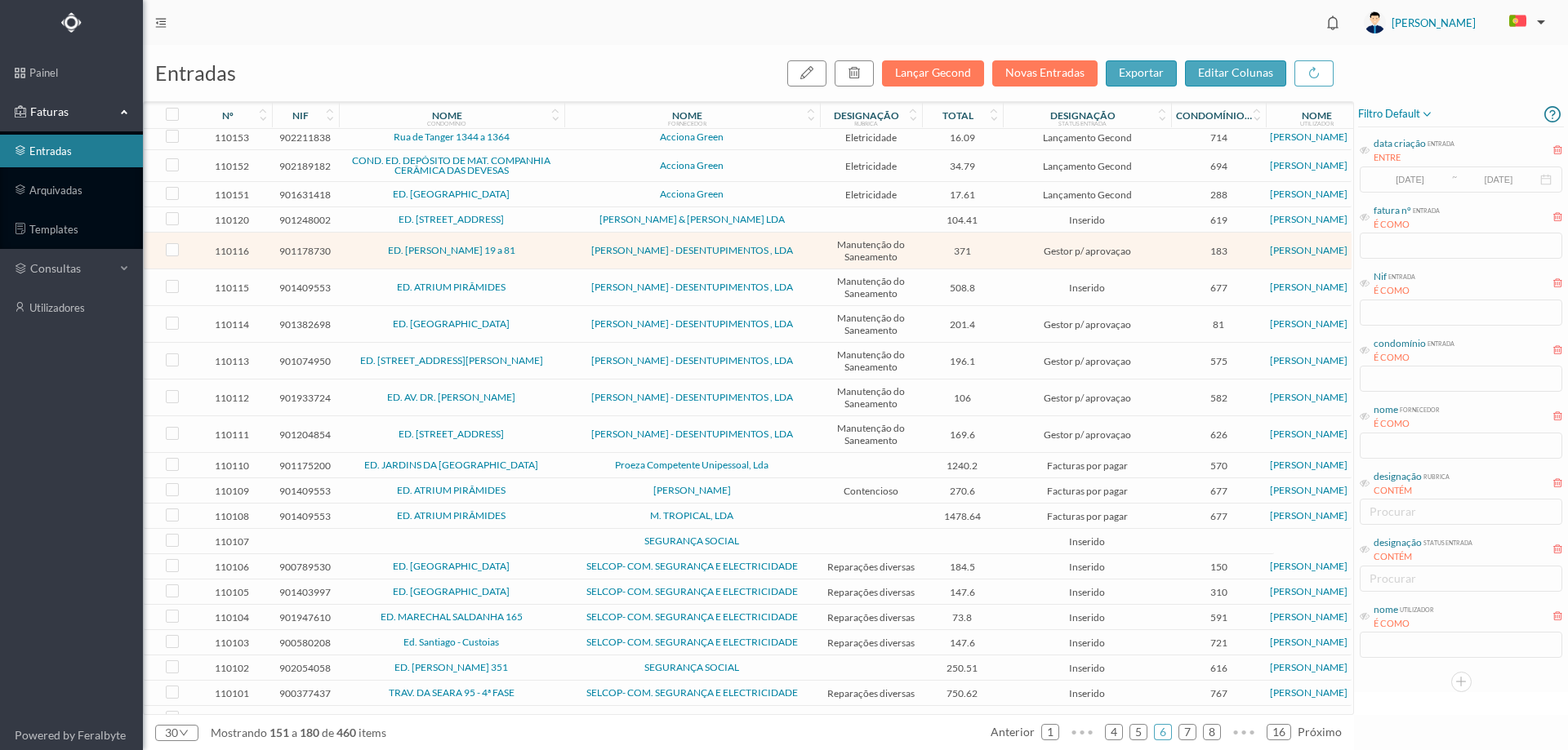
click at [534, 256] on span "ED. [PERSON_NAME] 19 a 81" at bounding box center [451, 250] width 217 height 9
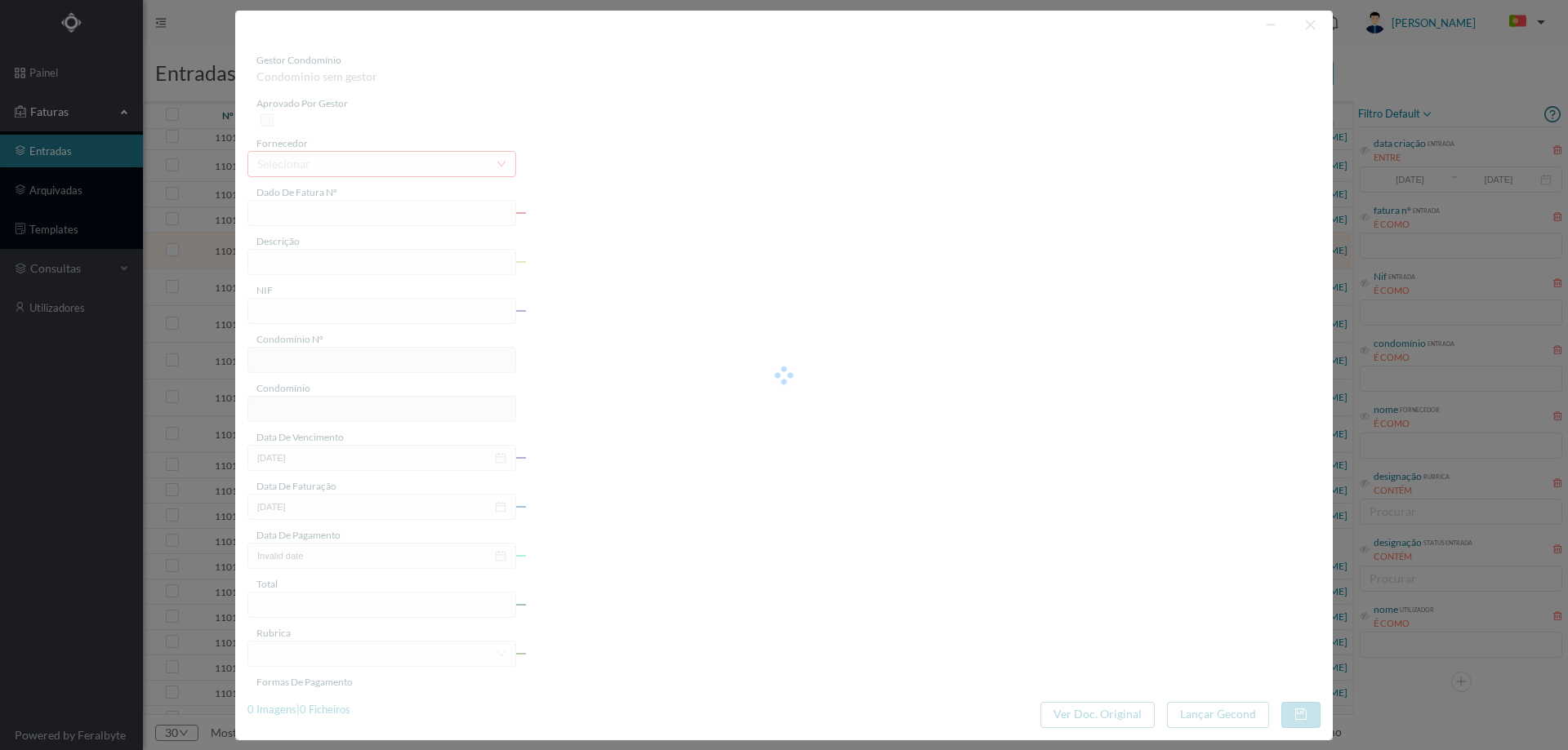
type input "FT M/2036"
type input "MP o o SR O PN Manutenção/Reparaçcão - Desentupimento do saneamento e lil"
type input "901178730"
type input "13-08-2025"
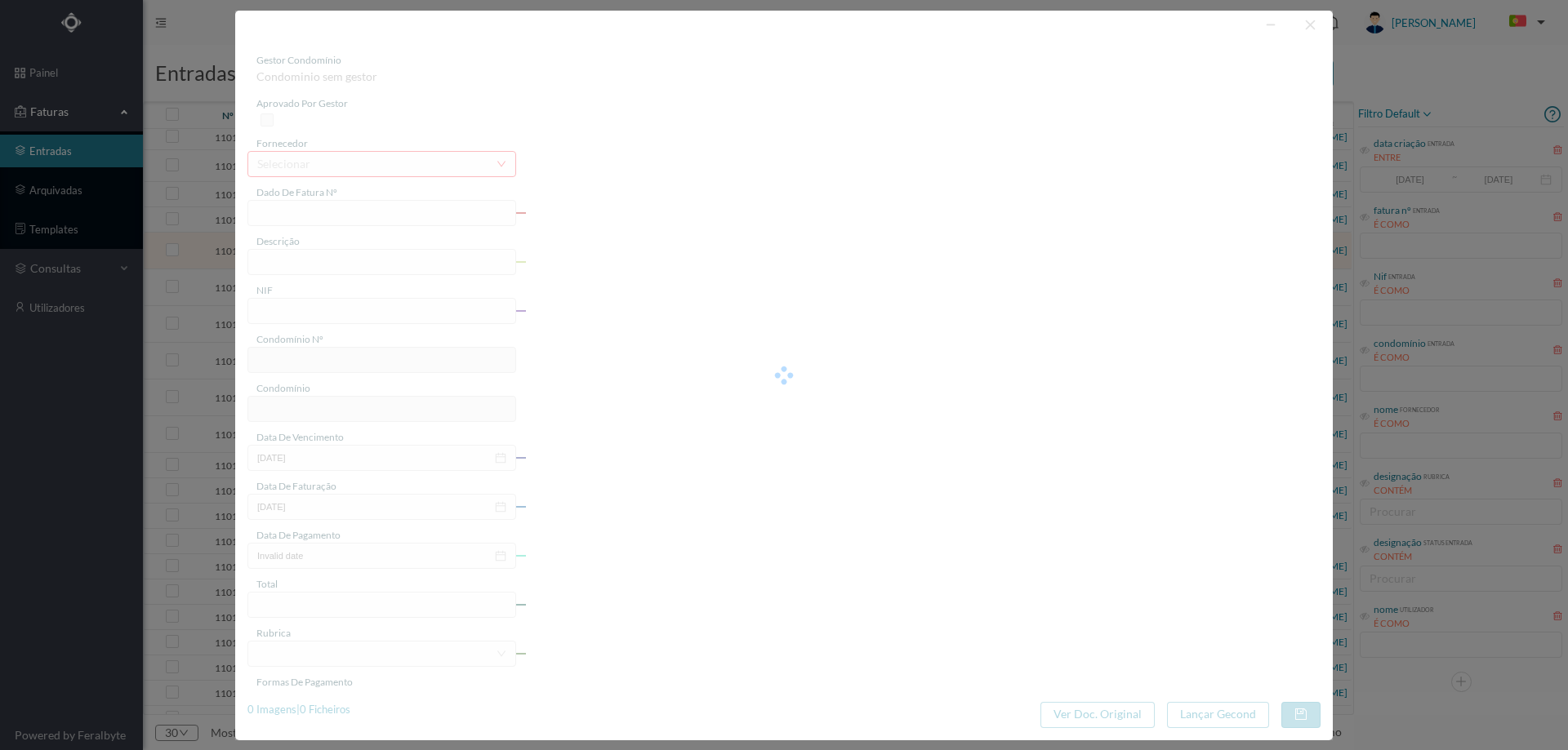
type input "13-08-2025"
type input "371.00"
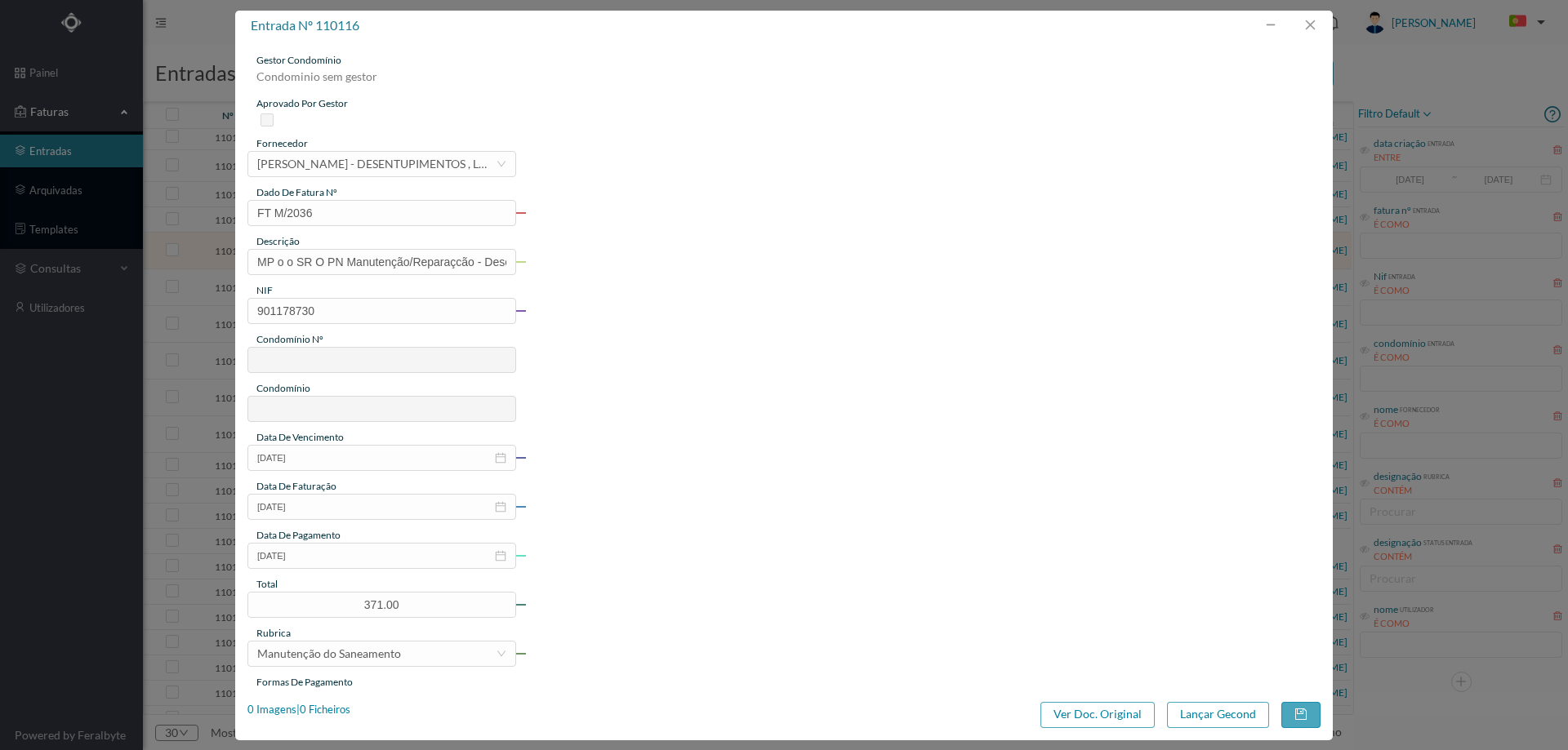
type input "183"
type input "ED. [PERSON_NAME] 19 a 81"
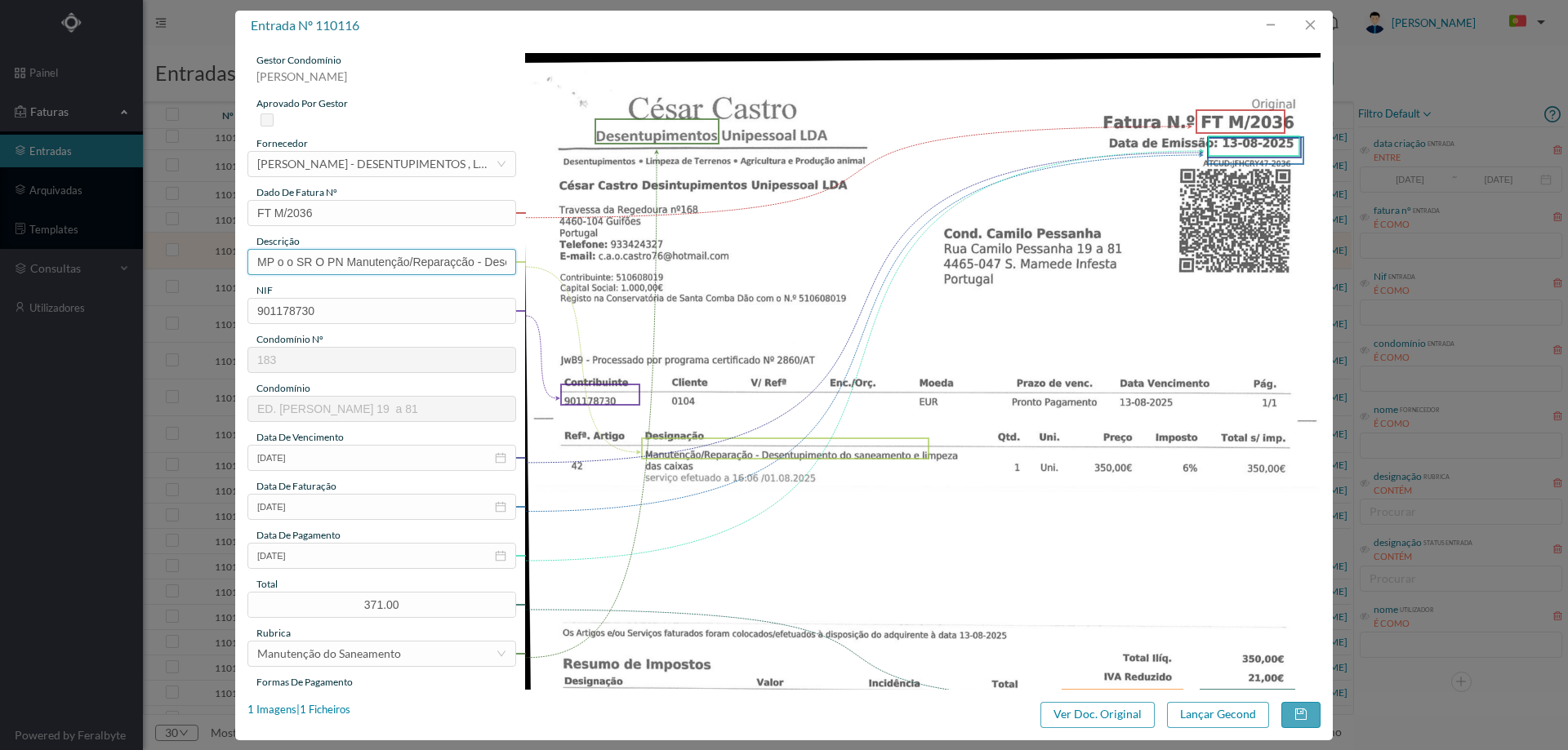
drag, startPoint x: 482, startPoint y: 265, endPoint x: 0, endPoint y: 278, distance: 482.2
click at [0, 278] on div "entrada nº 110116 gestor condomínio Hugo Moreira aprovado por gestor fornecedor…" at bounding box center [784, 375] width 1568 height 750
click at [443, 272] on input "Desentupimento do saneamento e lil" at bounding box center [382, 262] width 269 height 27
type input "Desentupimento do saneamento e limpeza das caixas"
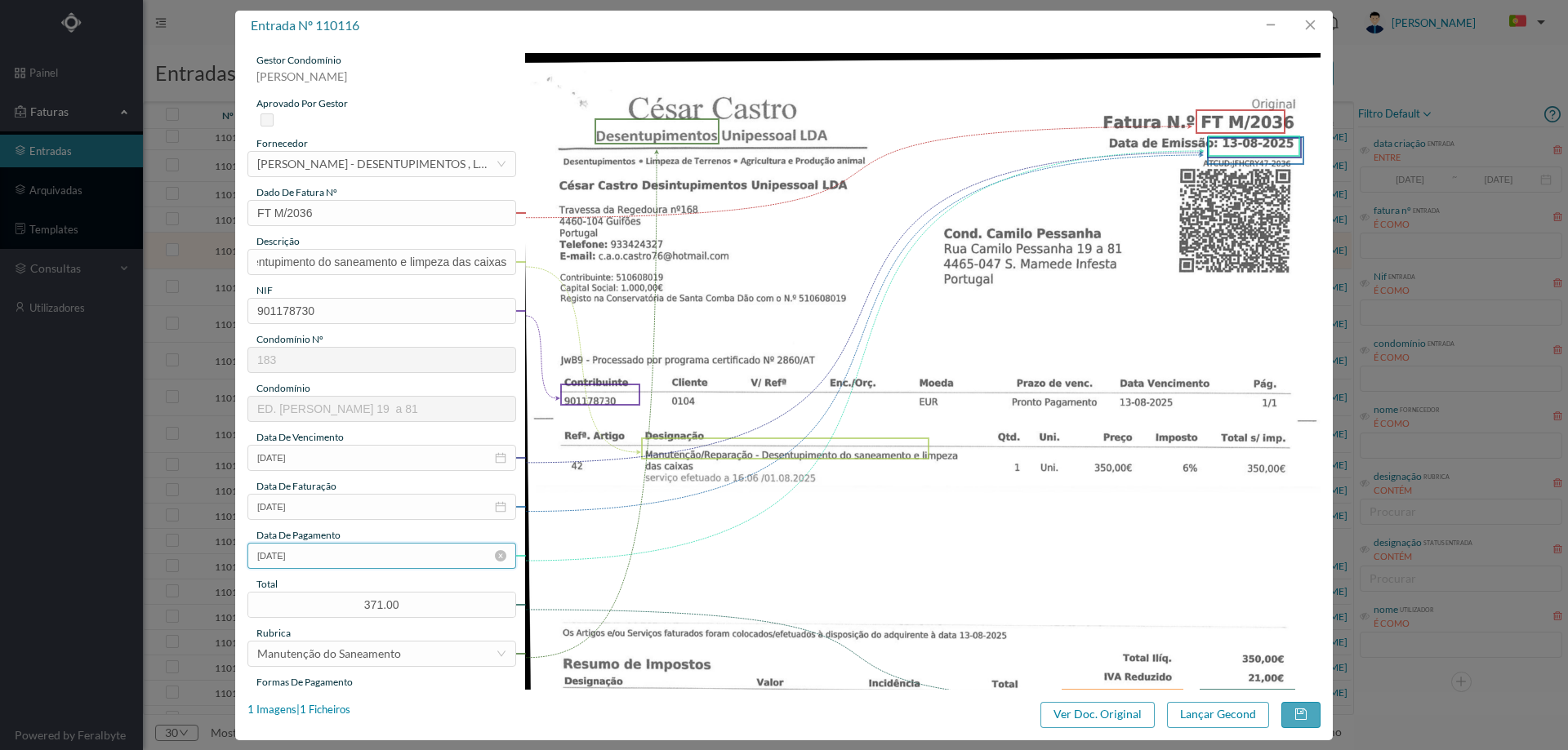
click at [385, 557] on input "13-08-2025" at bounding box center [382, 556] width 269 height 27
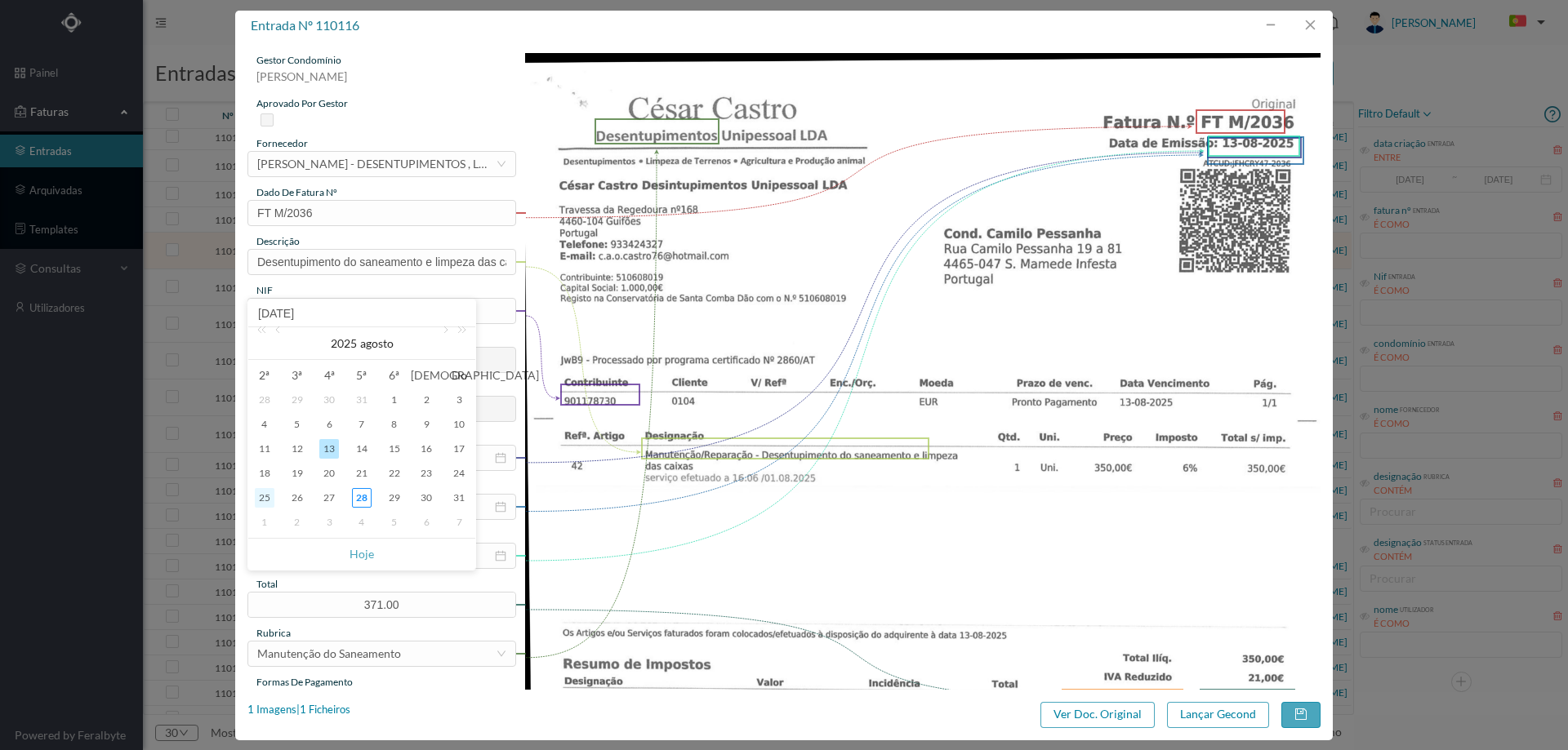
click at [269, 494] on div "25" at bounding box center [264, 497] width 20 height 20
type input "[DATE]"
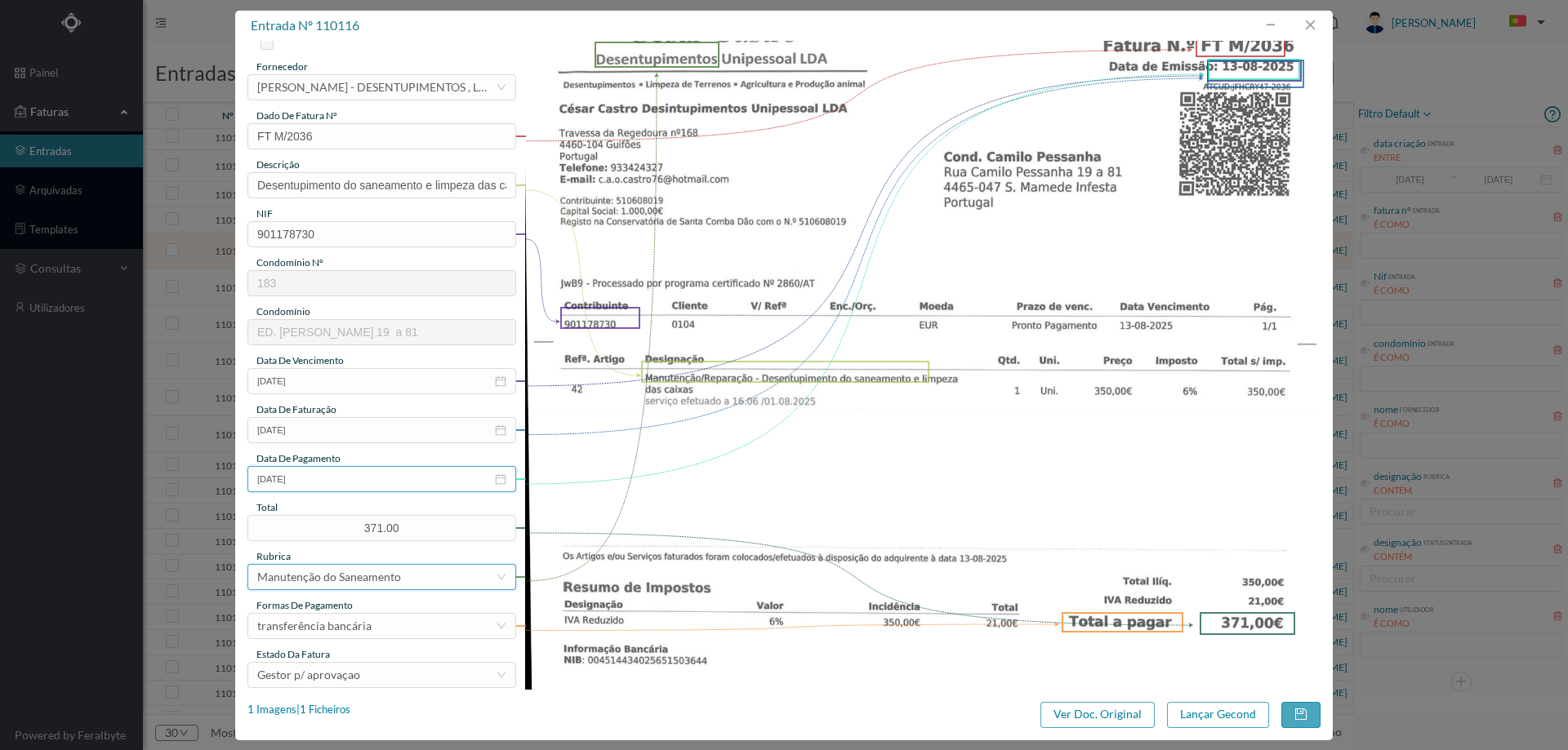
scroll to position [163, 0]
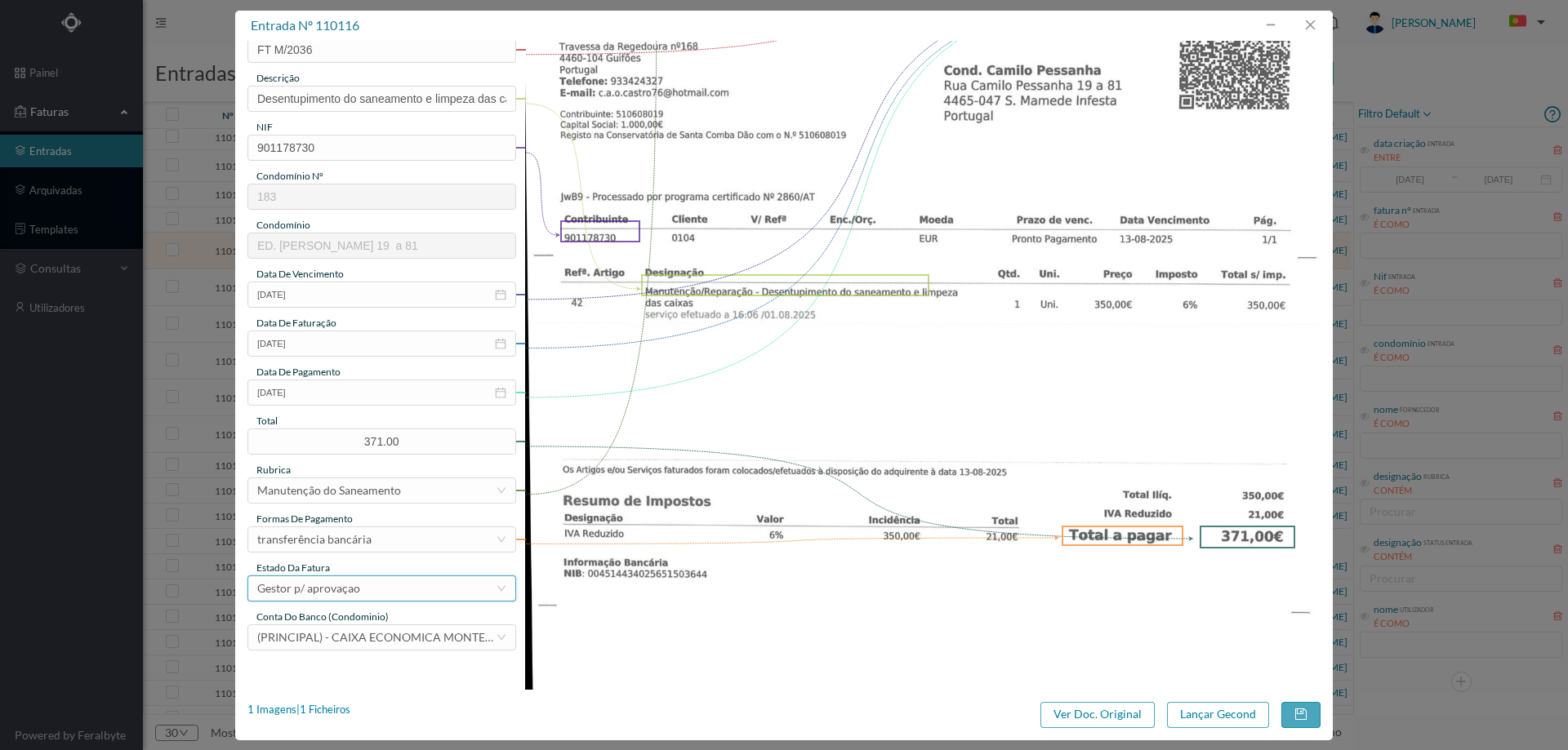
click at [366, 595] on div "Gestor p/ aprovaçao" at bounding box center [377, 589] width 239 height 25
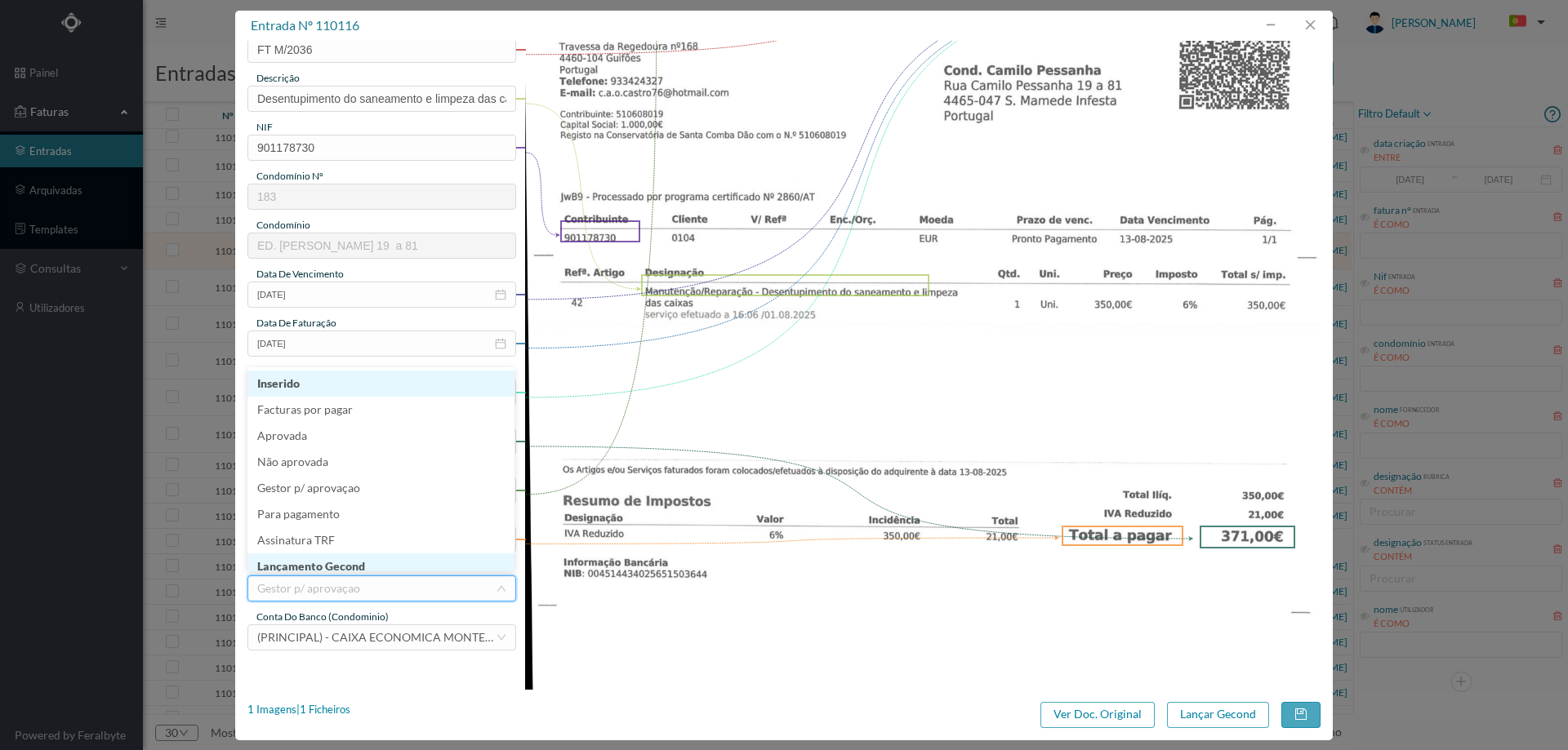
scroll to position [9, 0]
click at [367, 559] on li "Lançamento Gecond" at bounding box center [381, 559] width 267 height 27
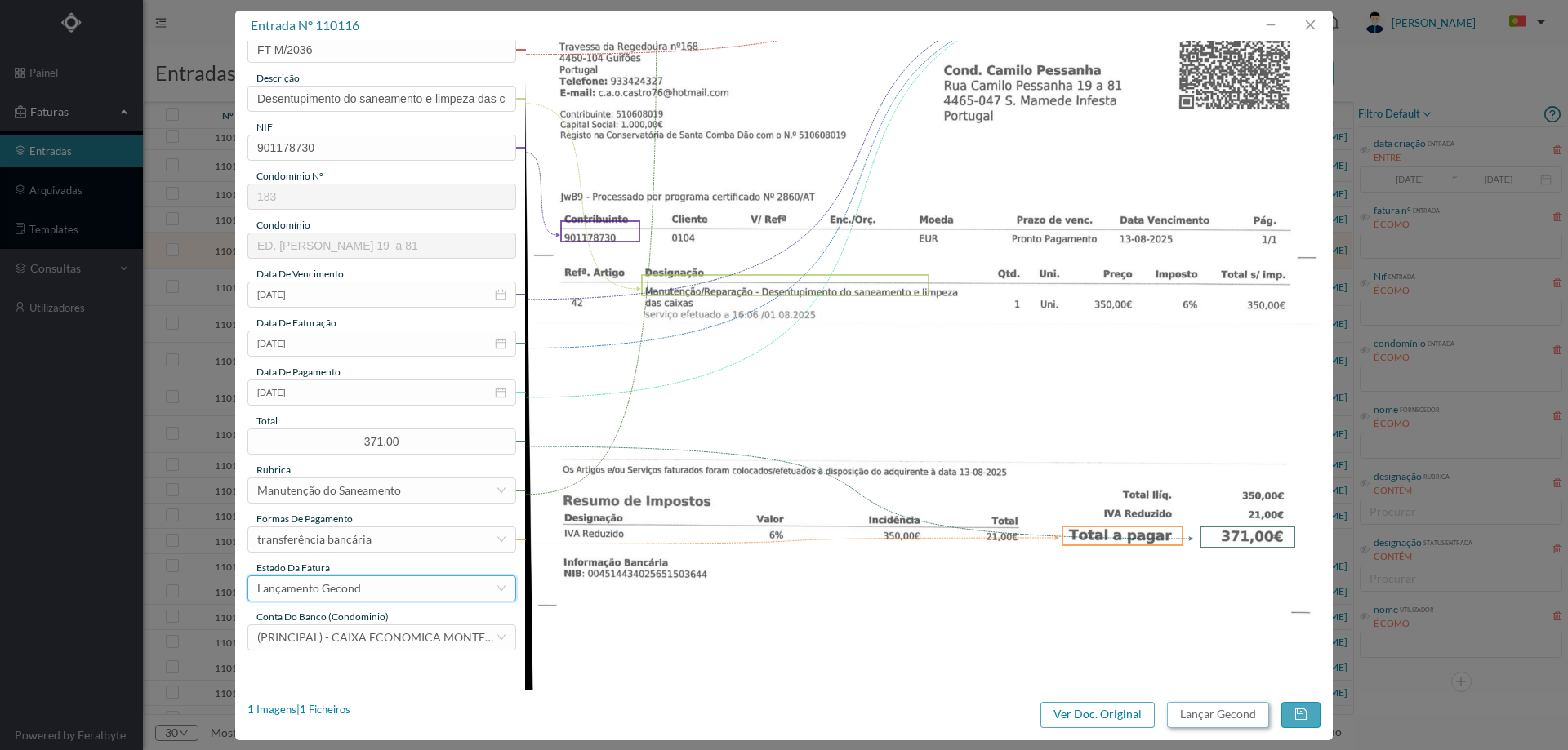
click at [1239, 708] on button "Lançar Gecond" at bounding box center [1218, 715] width 102 height 27
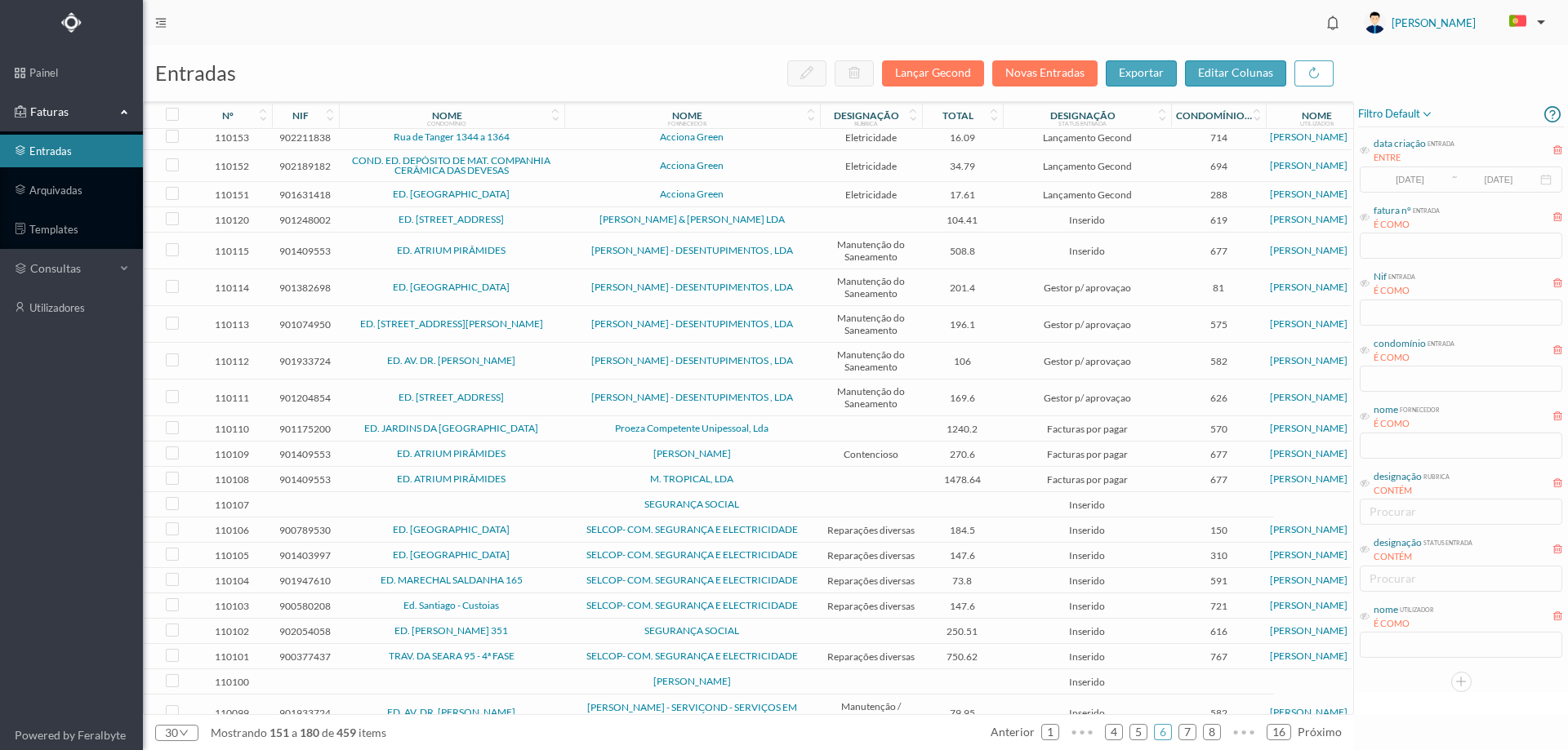
click at [528, 256] on span "ED. ATRIUM PIRÂMIDES" at bounding box center [451, 250] width 217 height 9
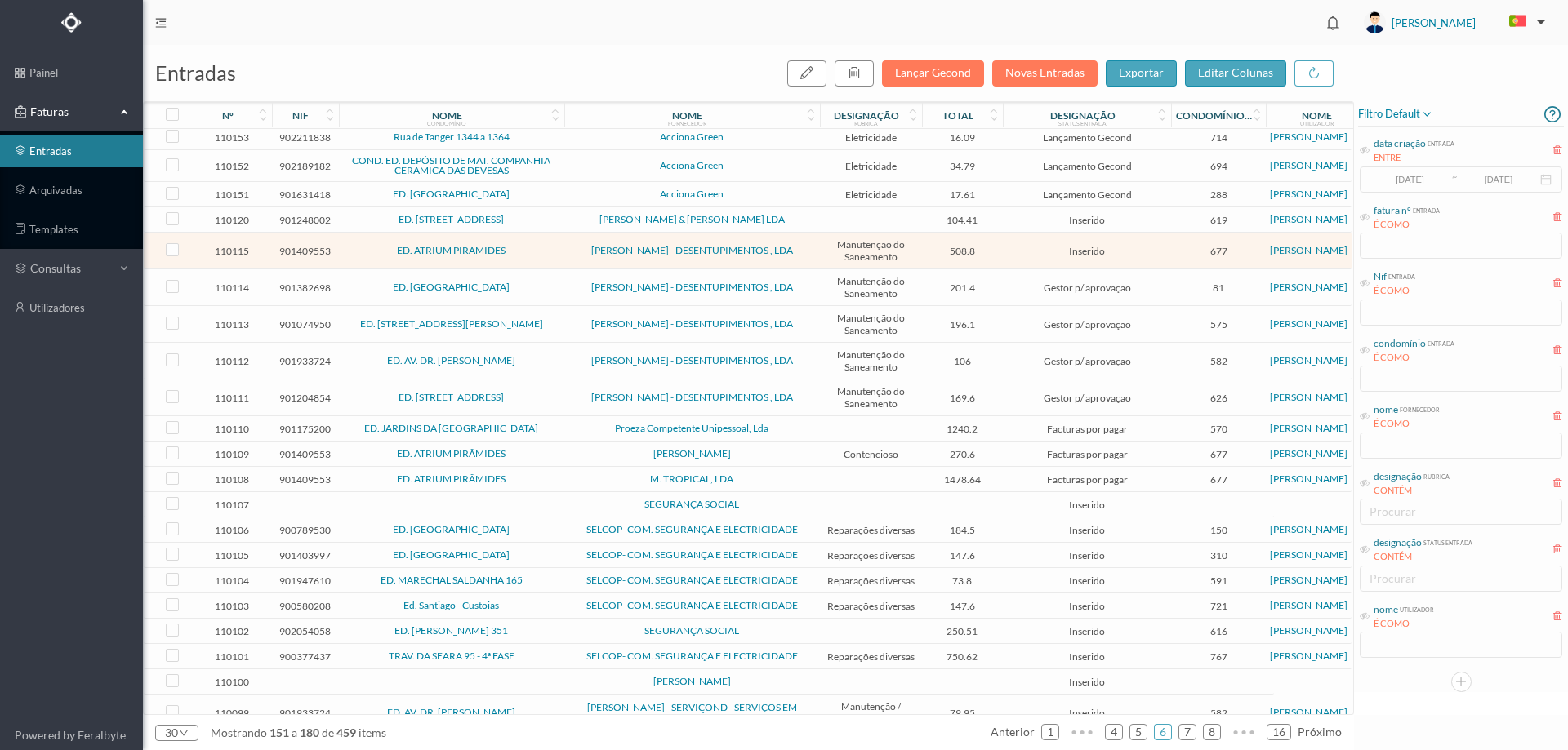
click at [528, 256] on span "ED. ATRIUM PIRÂMIDES" at bounding box center [451, 250] width 217 height 9
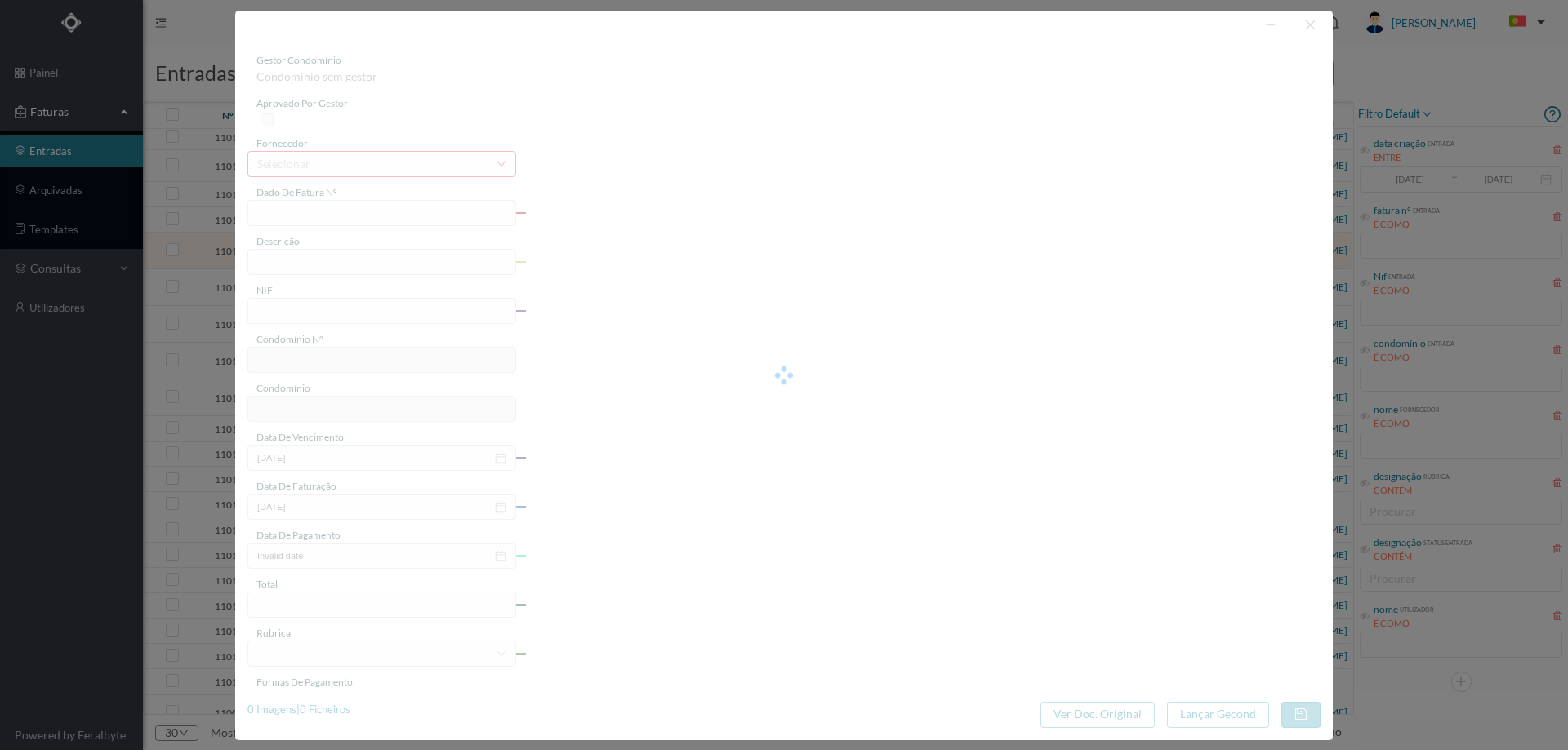
type input "FT M/2028"
type input "O SP manutencão/renaracão- desentunimentn dinc ralnc dae varanA:"
type input "901409553"
type input "13-08-2025"
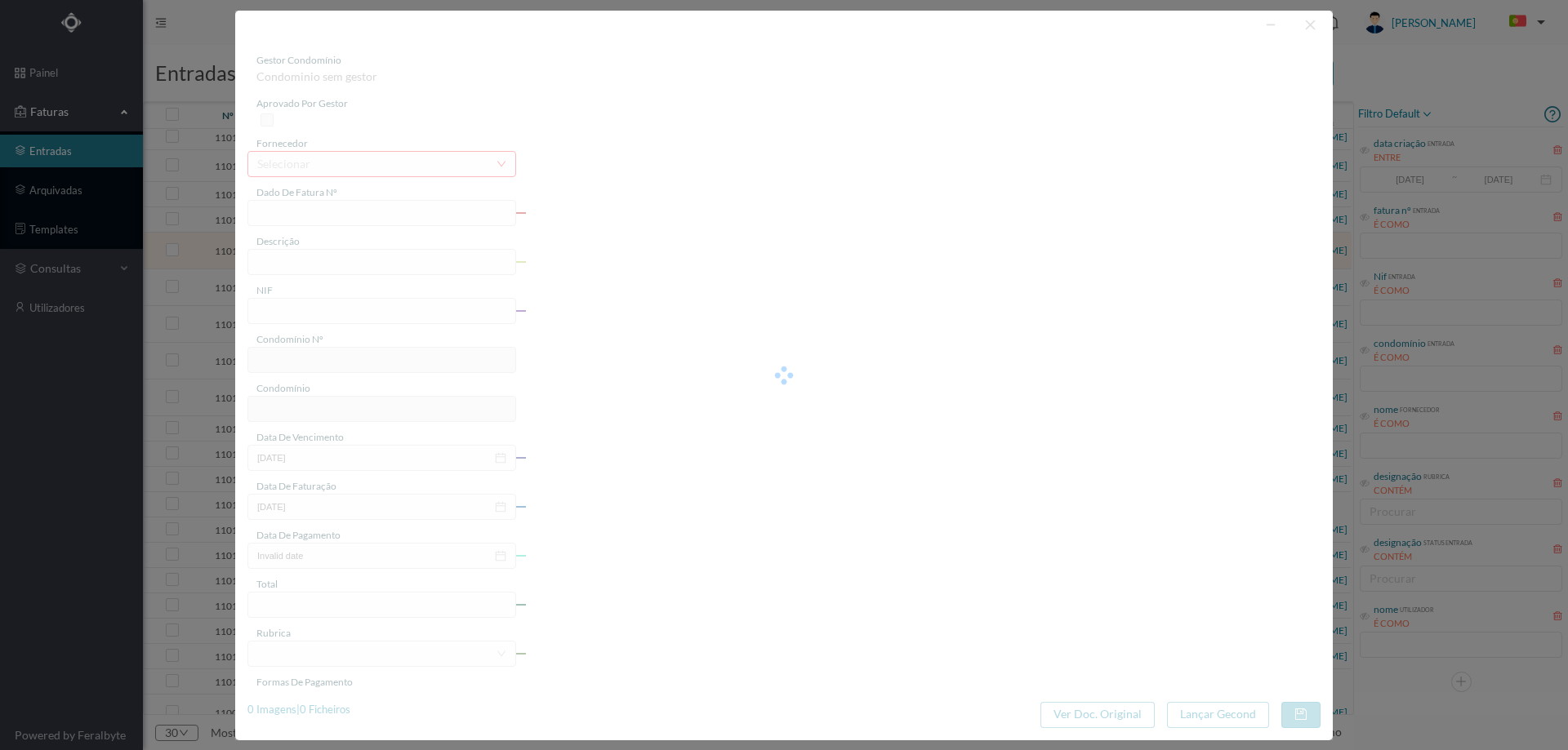
type input "13-08-2025"
type input "508.80"
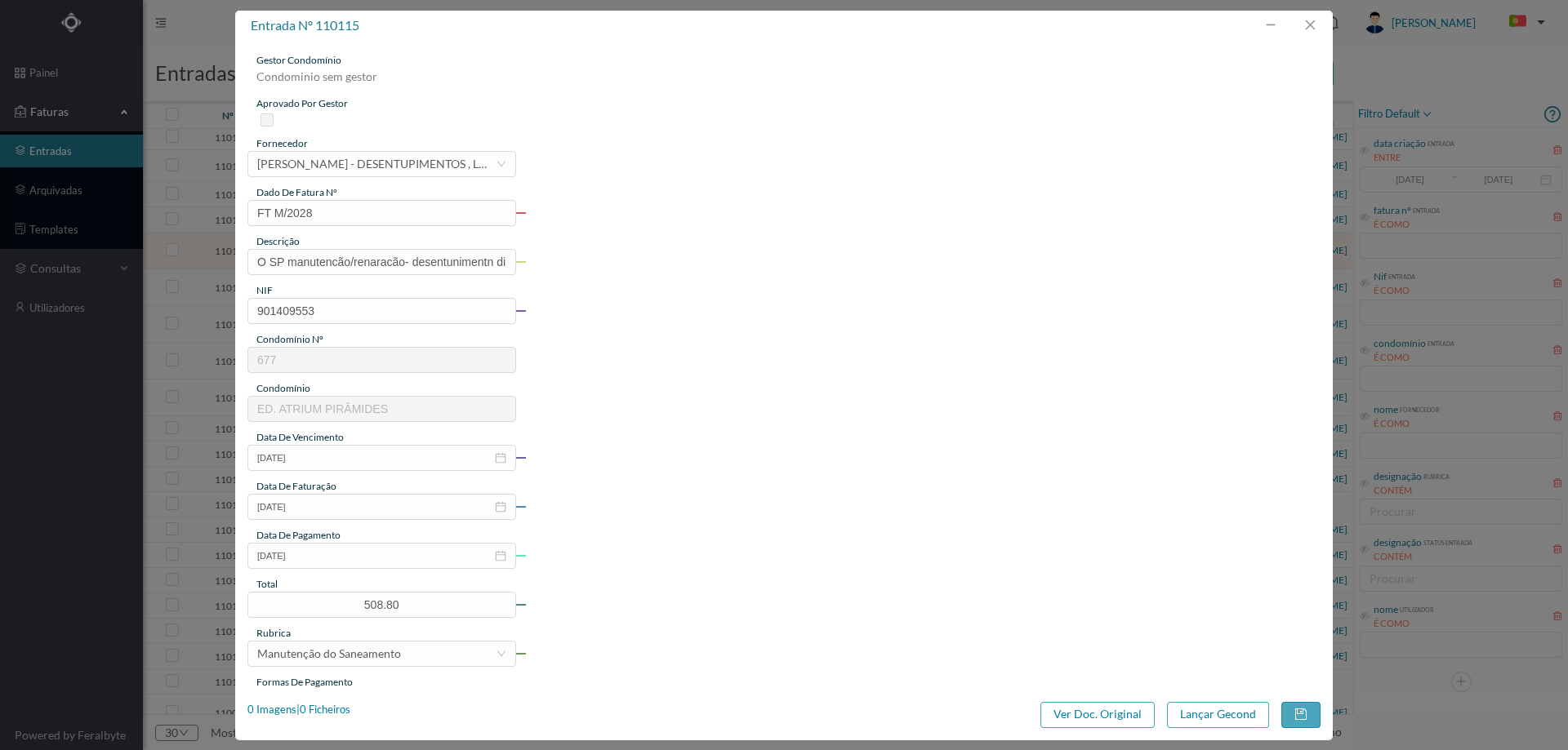
type input "677"
type input "ED. ATRIUM PIRÂMIDES"
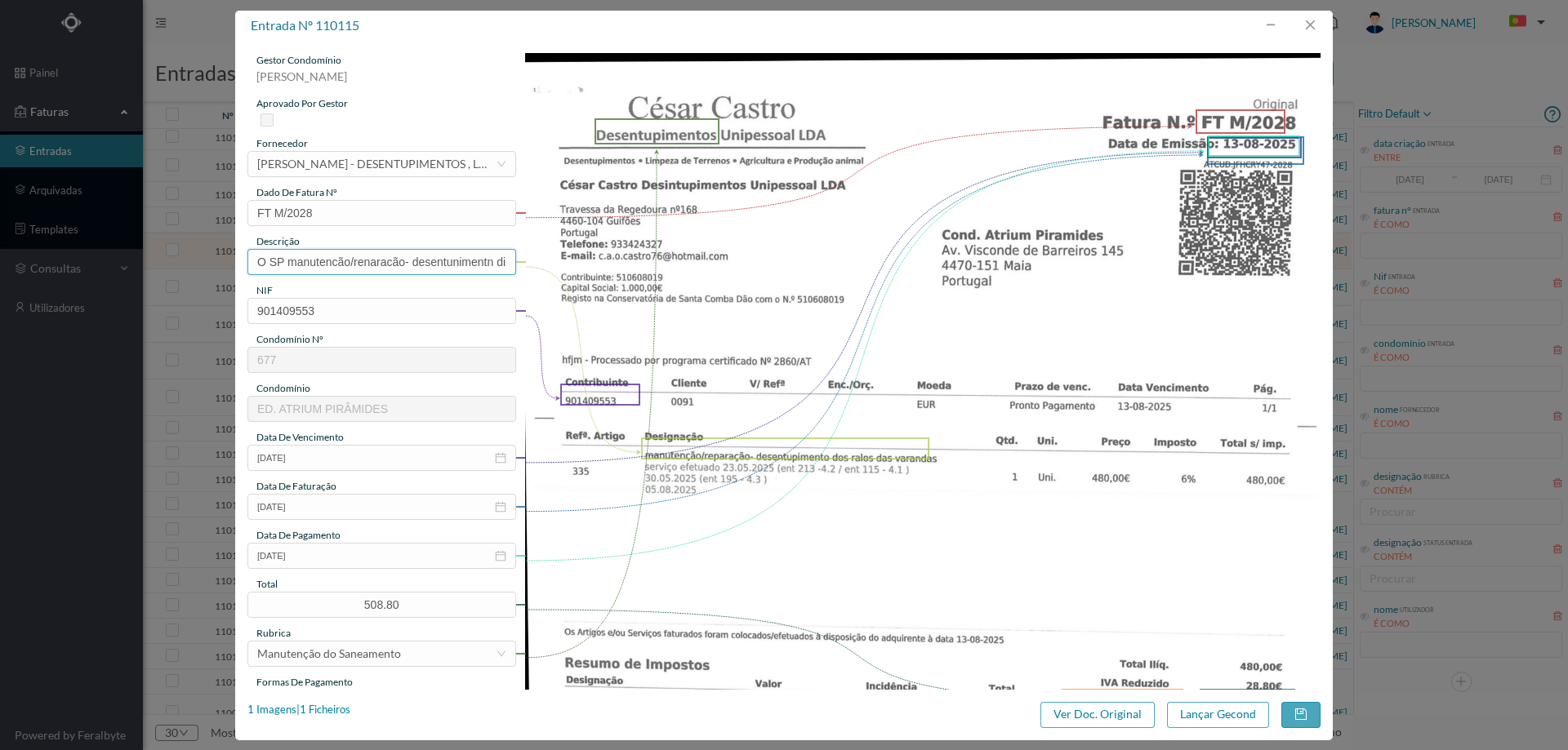
drag, startPoint x: 417, startPoint y: 261, endPoint x: 68, endPoint y: 261, distance: 349.0
click at [69, 261] on div "entrada nº 110115 gestor condomínio Hugo Moreira aprovado por gestor fornecedor…" at bounding box center [784, 375] width 1568 height 750
click at [341, 260] on input "Desentunimentn dinc ralnc dae varanA:" at bounding box center [382, 262] width 269 height 27
click at [457, 258] on input "Desentunimento dos ralos das varanA:" at bounding box center [382, 262] width 269 height 27
type input "Desentunimento dos ralos das varandas"
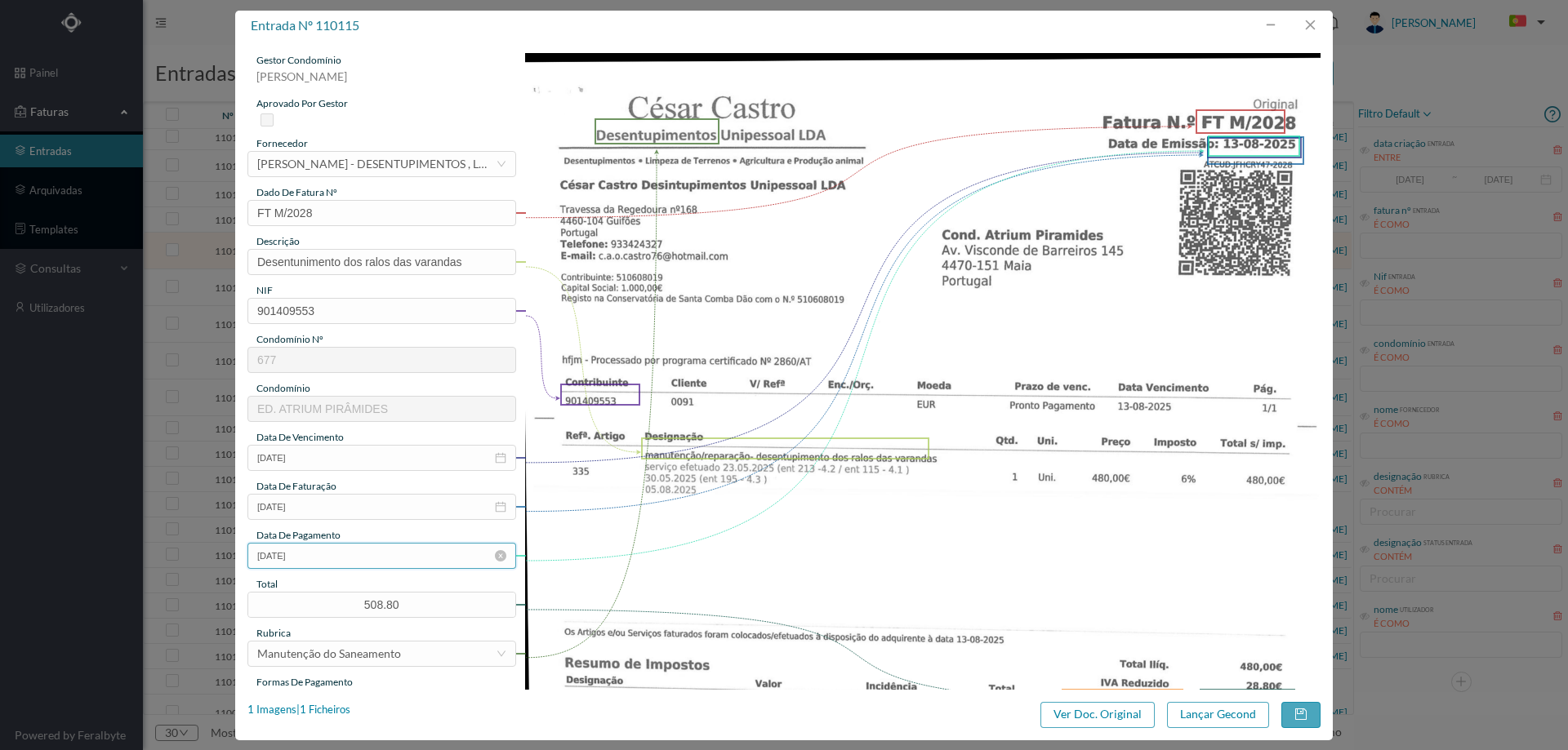
click at [334, 553] on input "13-08-2025" at bounding box center [382, 556] width 269 height 27
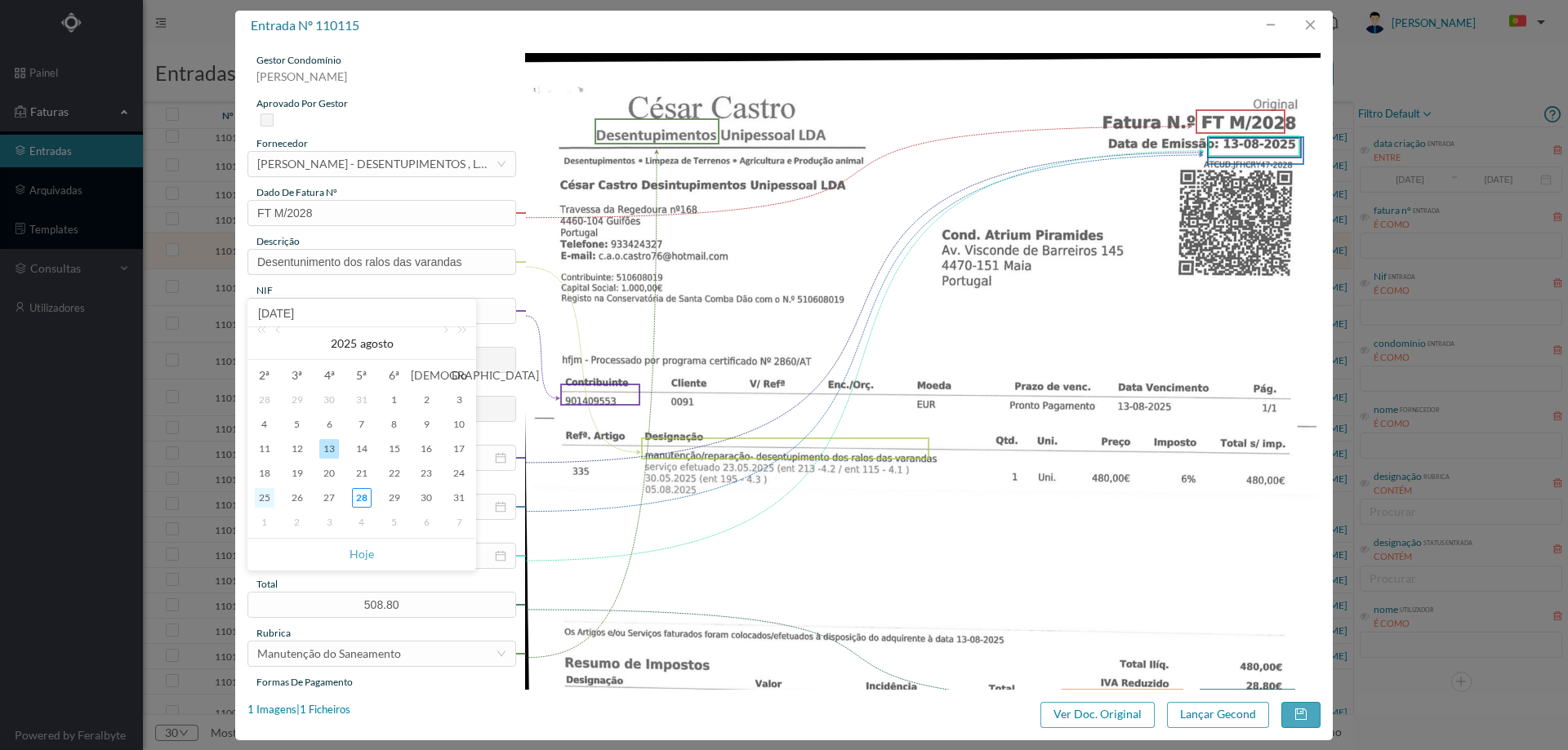
click at [267, 497] on div "25" at bounding box center [264, 497] width 20 height 20
type input "[DATE]"
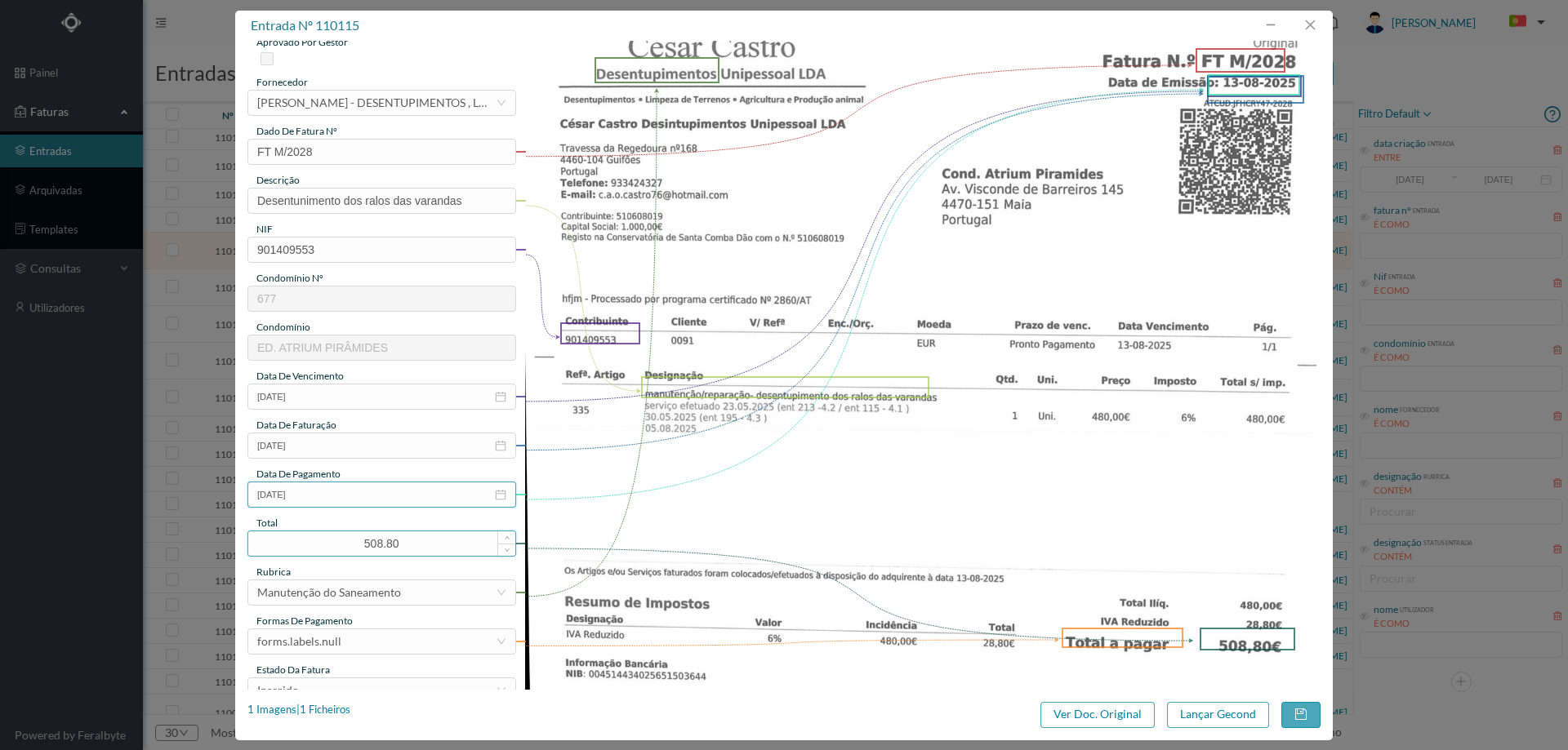
scroll to position [163, 0]
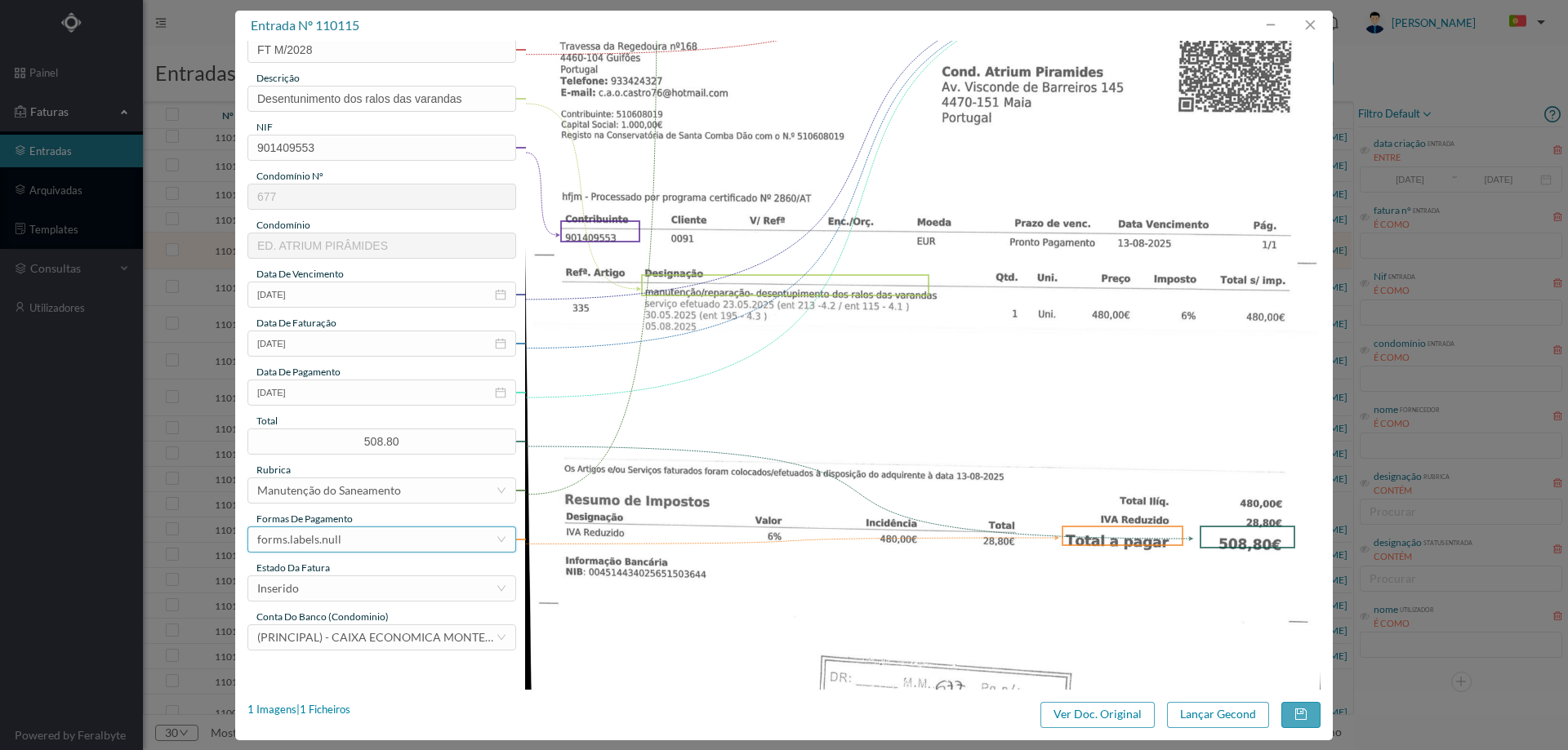
click at [352, 535] on div "forms.labels.null" at bounding box center [377, 540] width 239 height 25
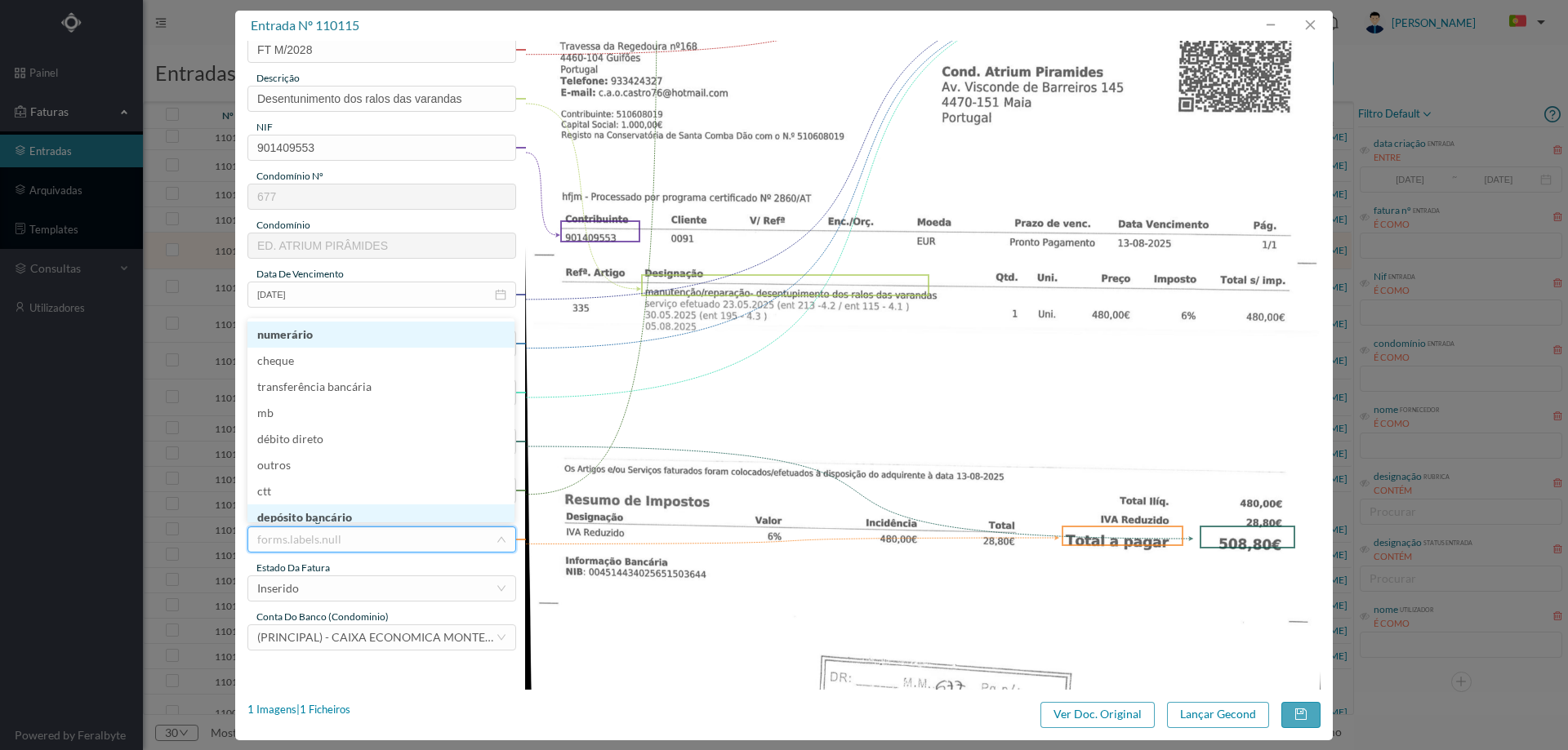
scroll to position [9, 0]
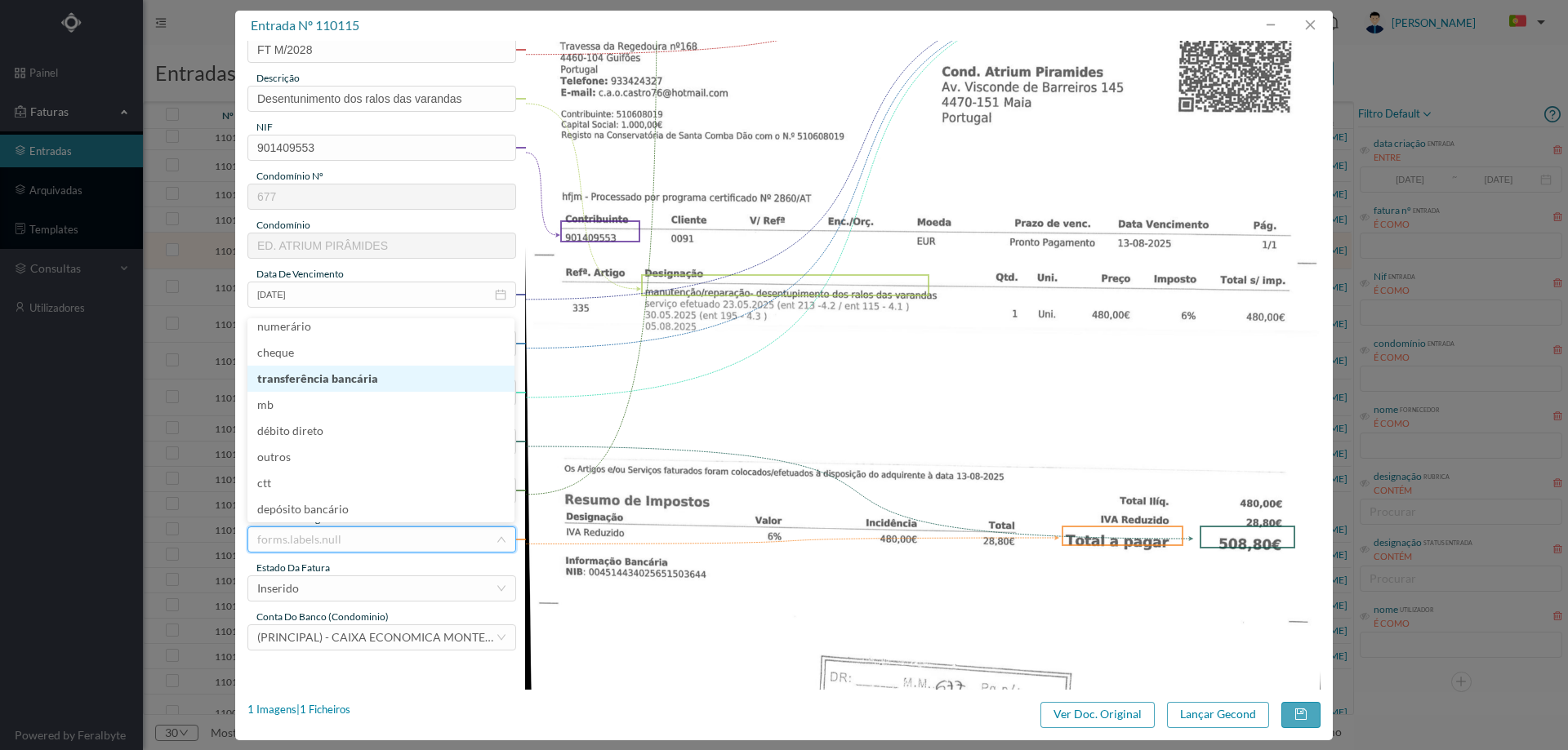
click at [358, 385] on li "transferência bancária" at bounding box center [381, 379] width 267 height 27
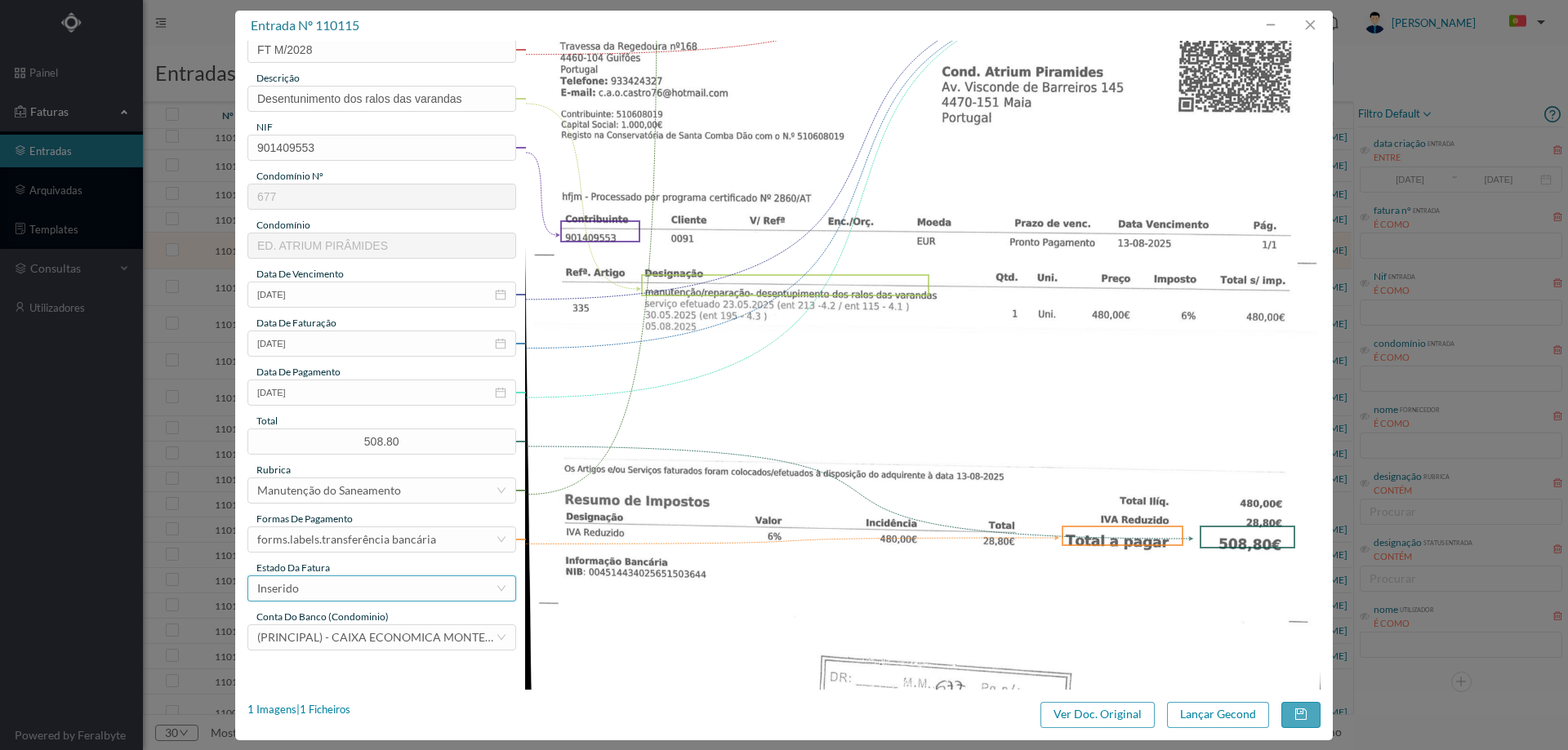
click at [354, 588] on div "Inserido" at bounding box center [377, 589] width 239 height 25
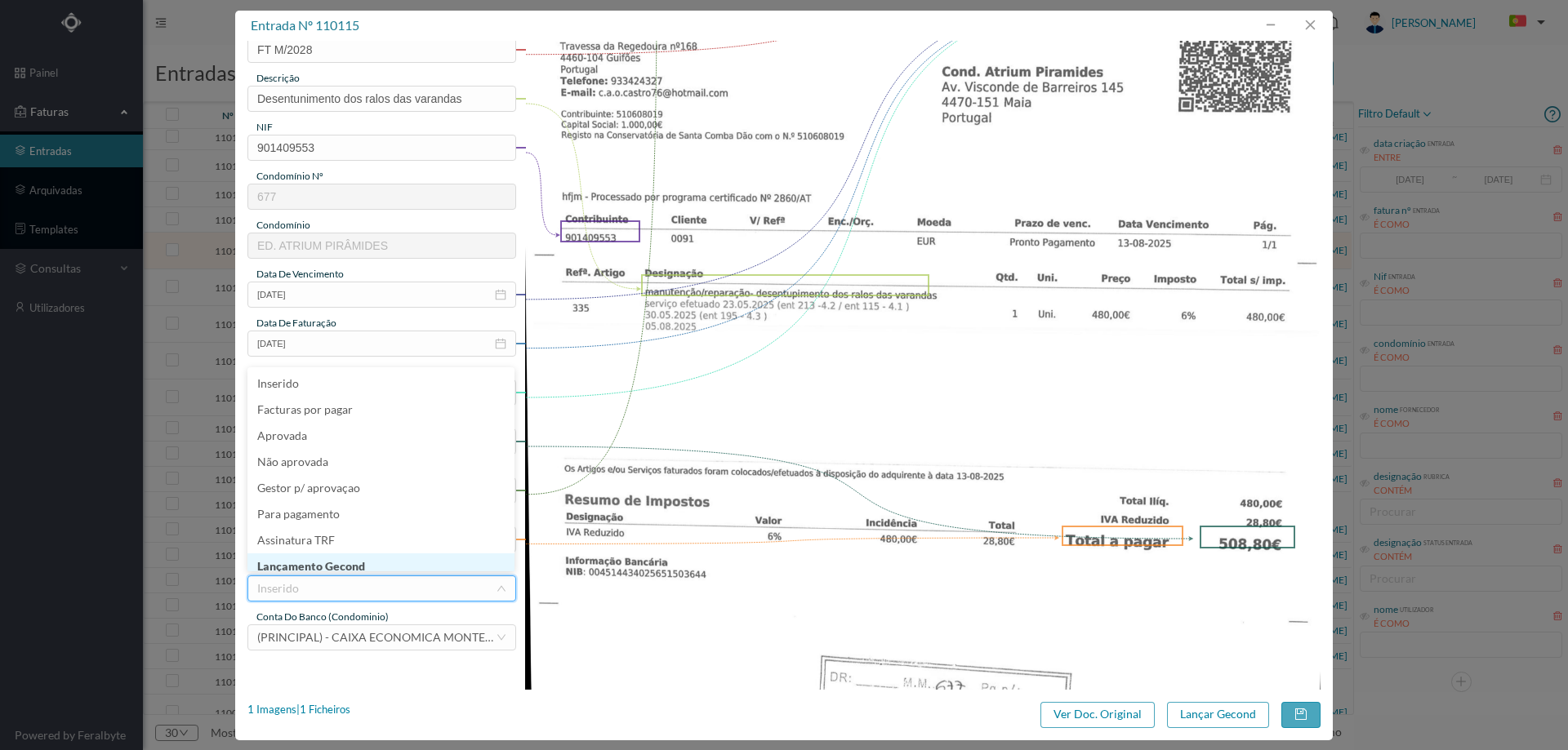
scroll to position [7, 0]
click at [355, 568] on li "Lançamento Gecond" at bounding box center [381, 560] width 267 height 27
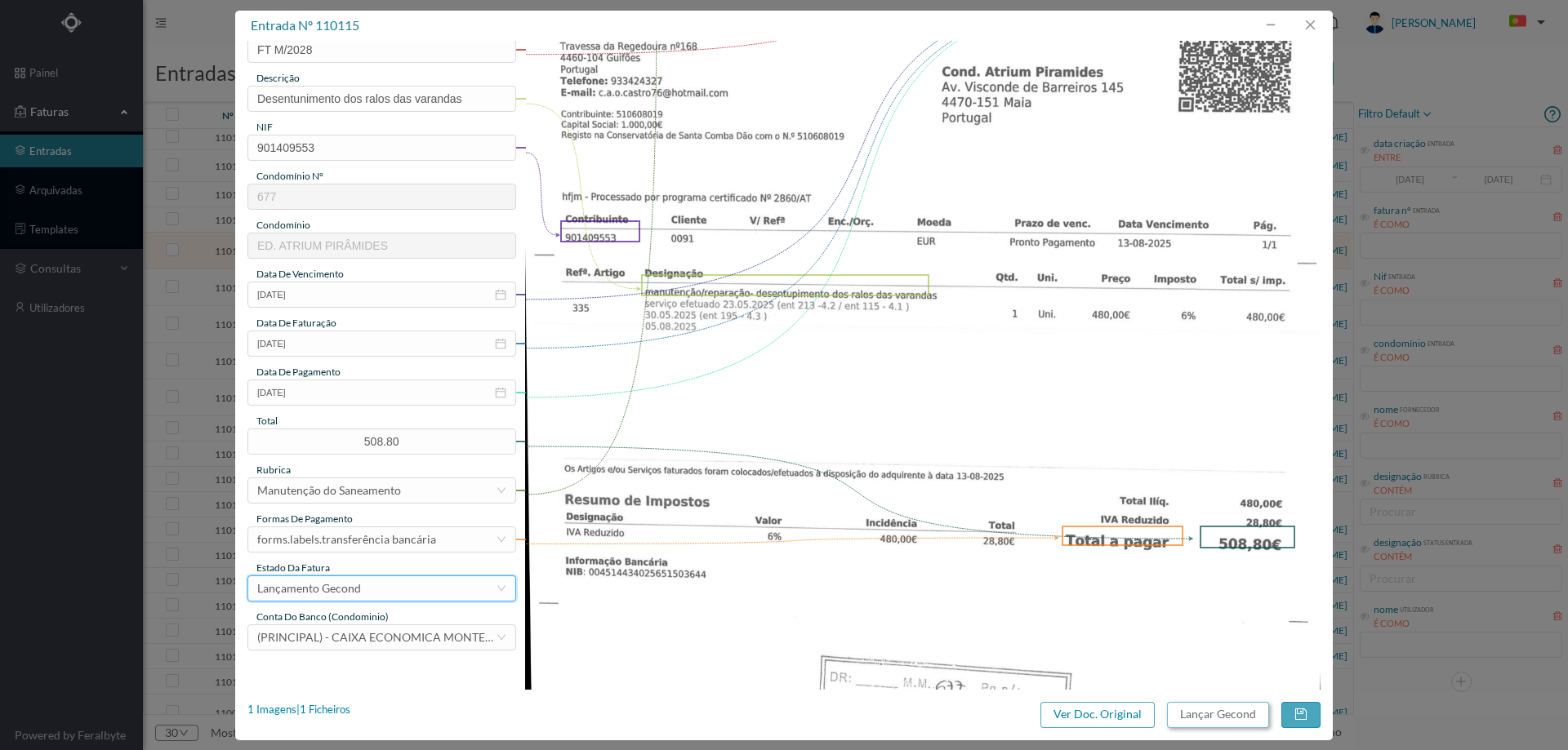
click at [1191, 714] on button "Lançar Gecond" at bounding box center [1218, 715] width 102 height 27
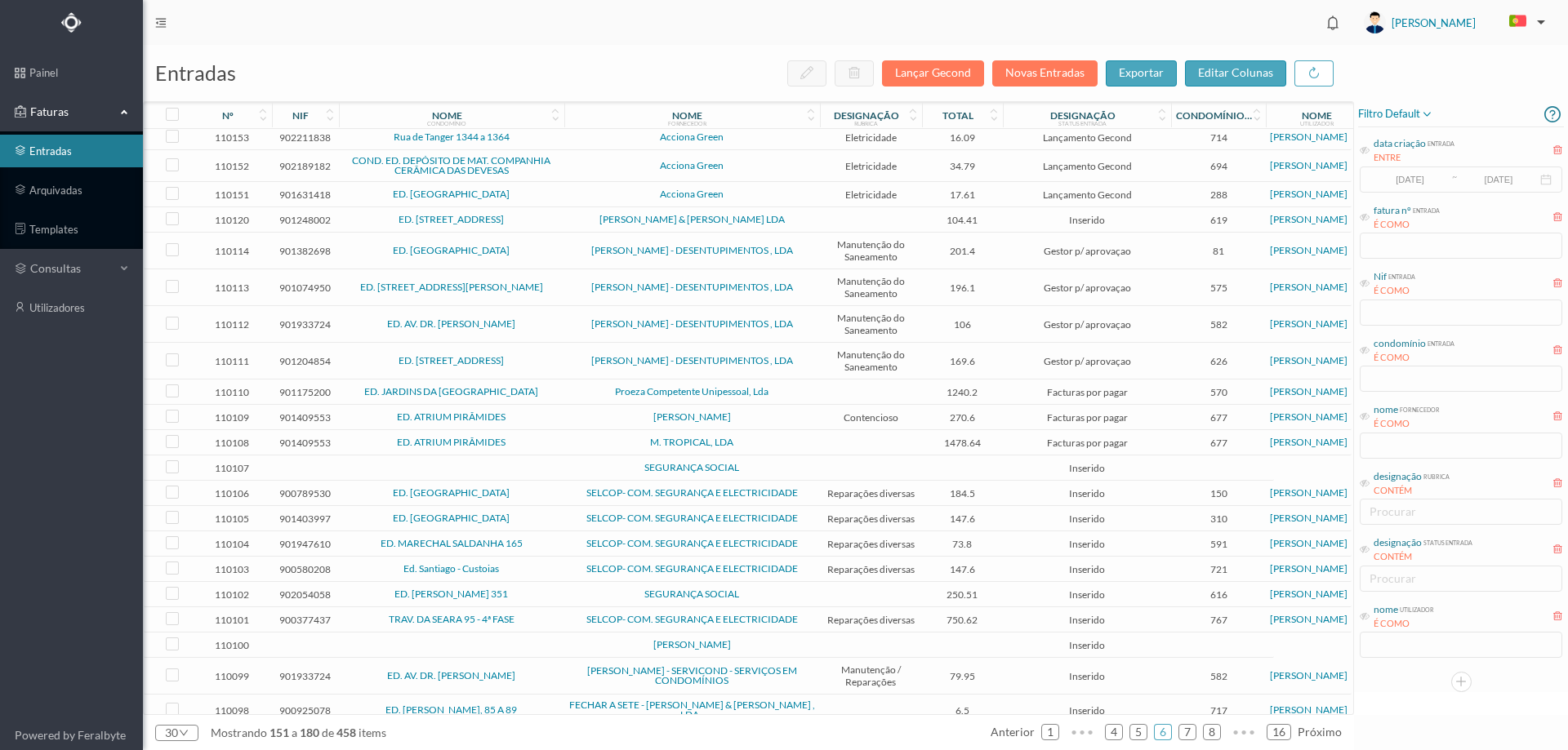
click at [541, 256] on span "ED. [GEOGRAPHIC_DATA]" at bounding box center [451, 250] width 217 height 9
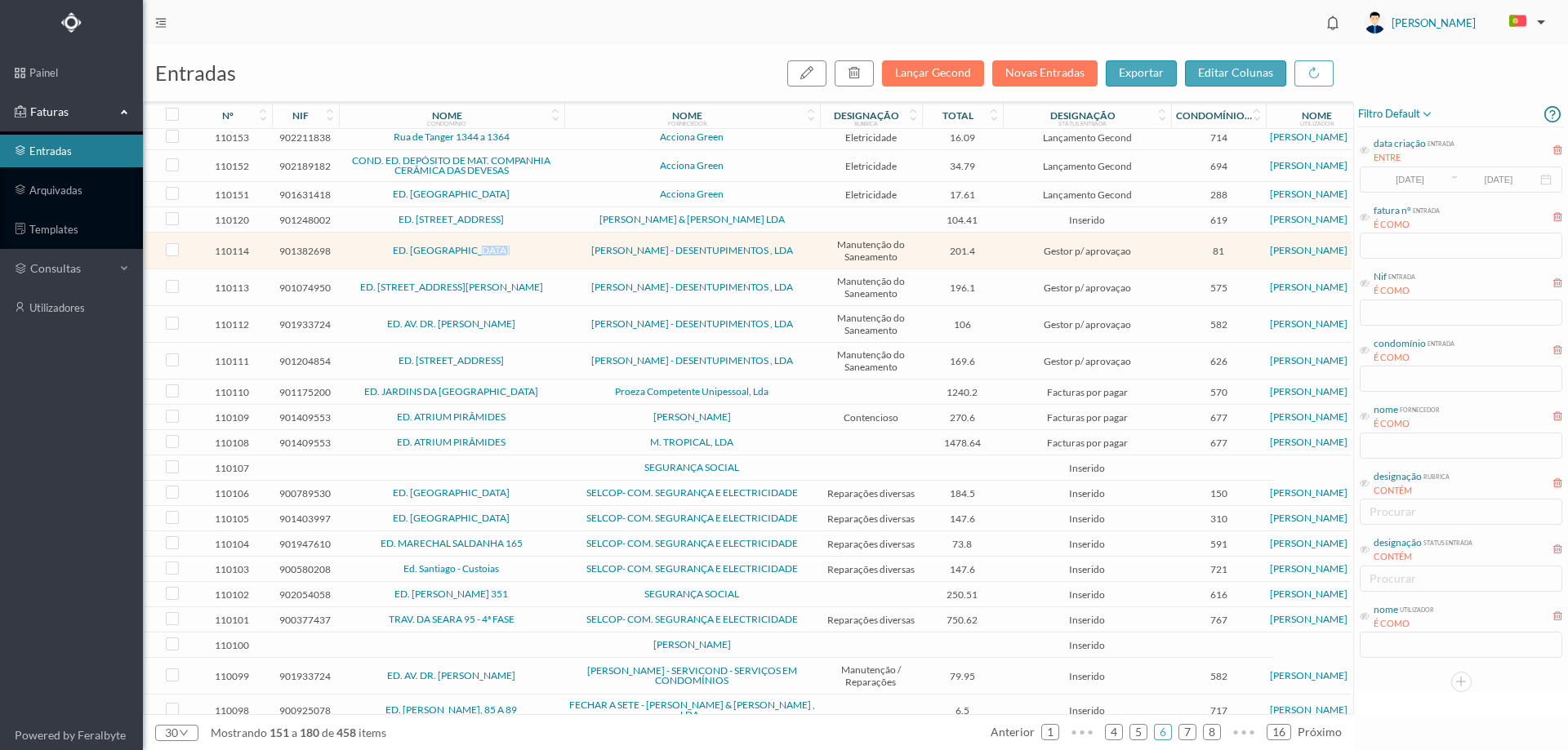
click at [541, 256] on span "ED. MAIA VILLAGE" at bounding box center [451, 250] width 217 height 9
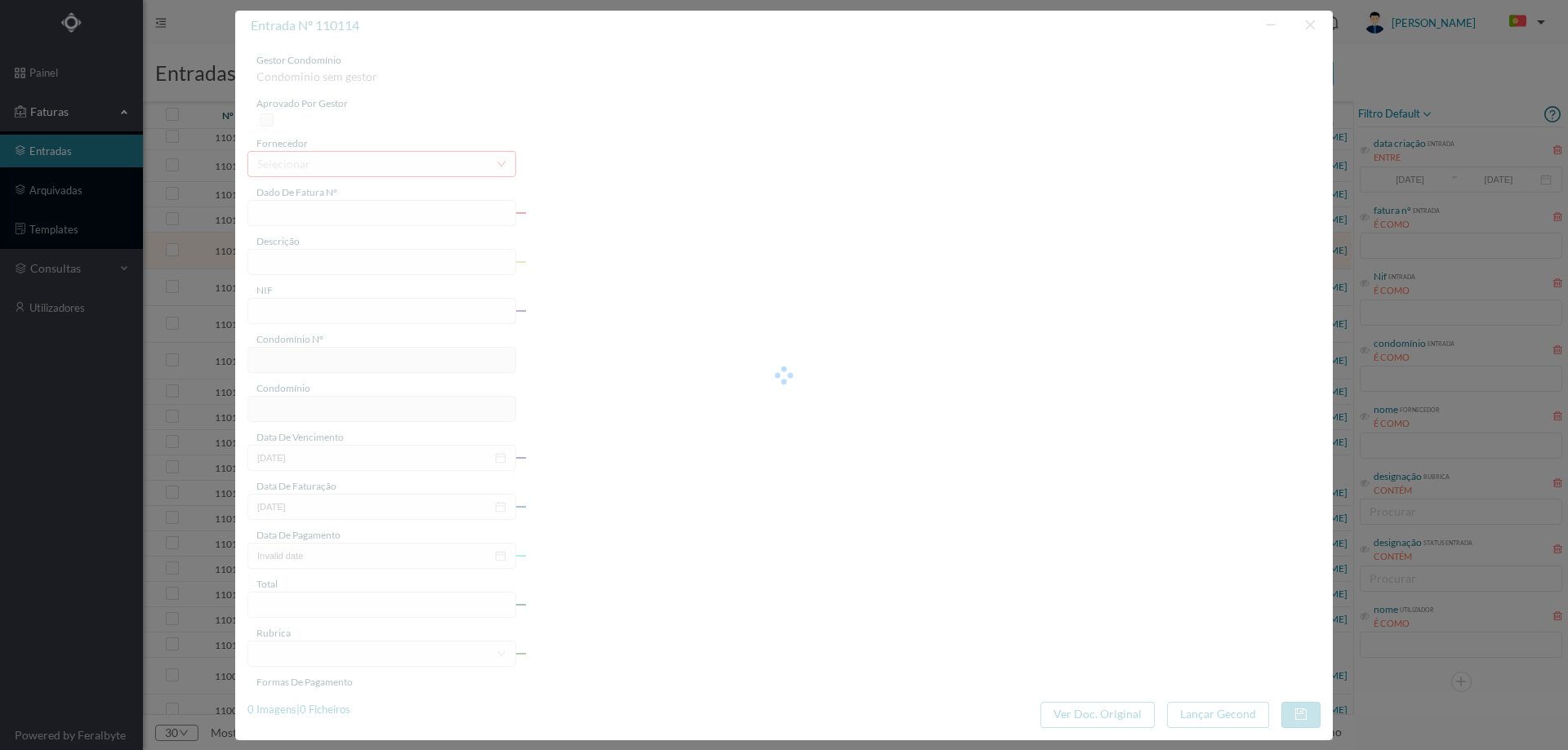
type input "FT M/2021"
type input "PP Manutenção /Reparação - Desentupimento do saneamento"
type input "901382698"
type input "12-08-2025"
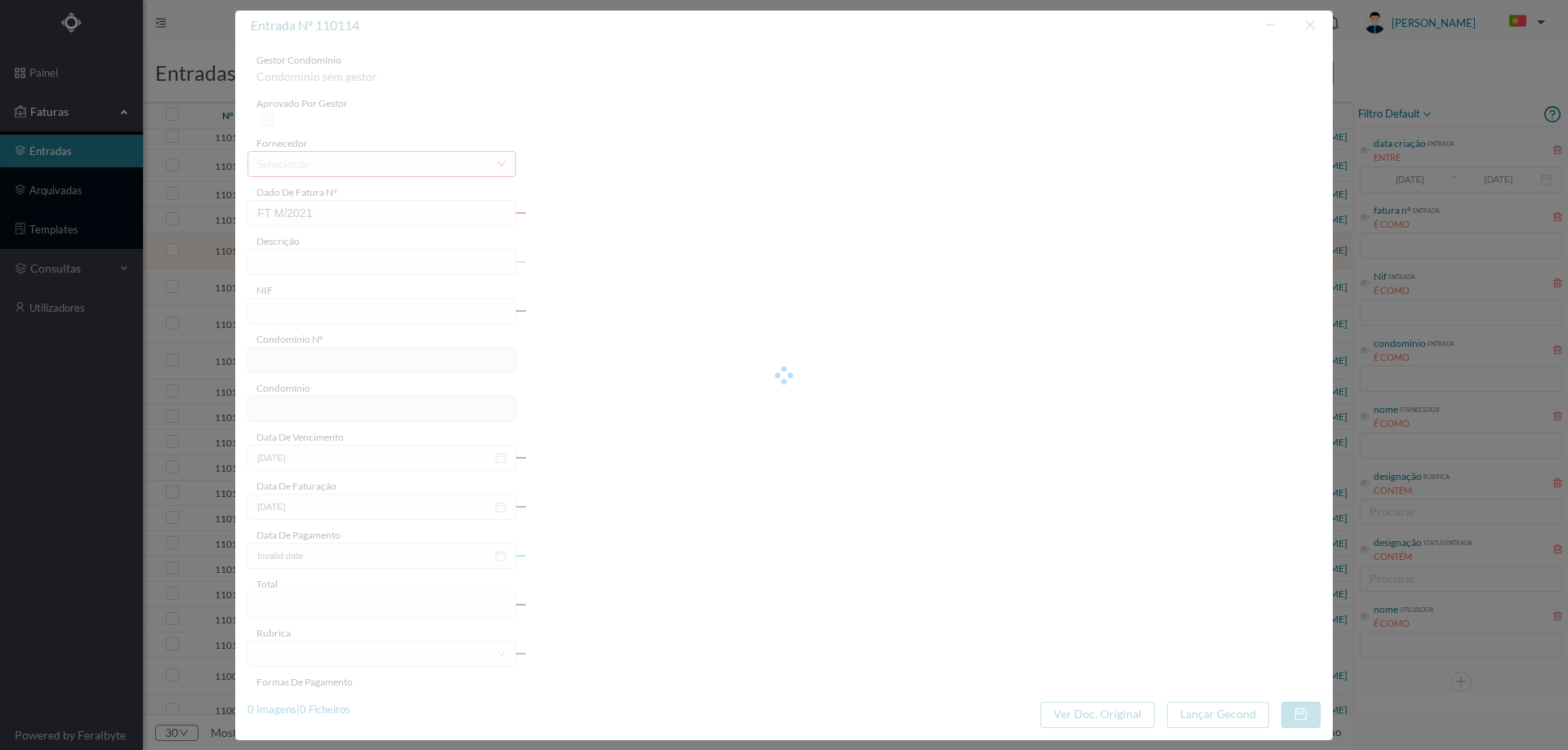
type input "12-08-2025"
type input "201.40"
type input "81"
type input "ED. MAIA VILLAGE"
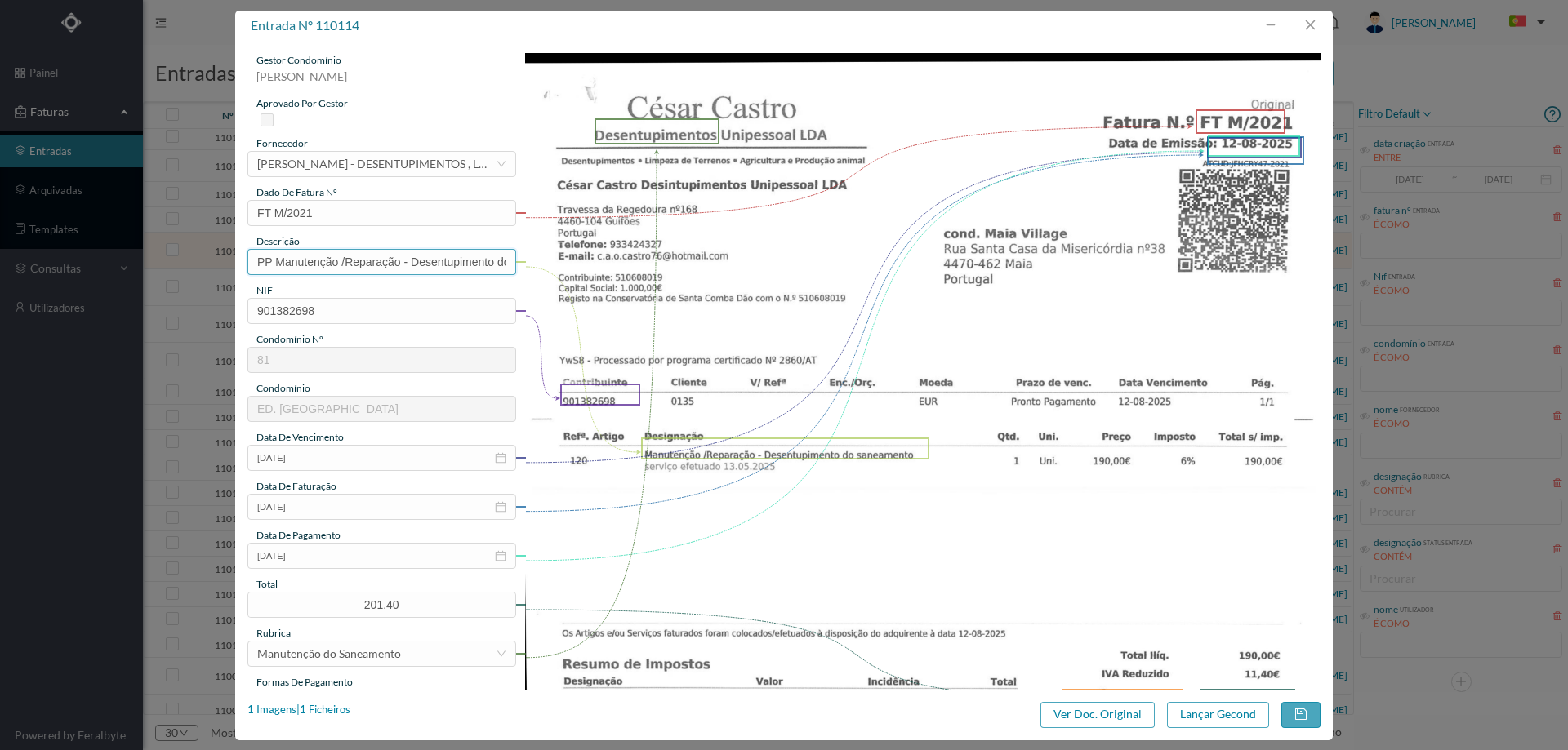
drag, startPoint x: 409, startPoint y: 263, endPoint x: 156, endPoint y: 263, distance: 253.0
click at [163, 266] on div "entrada nº 110114 gestor condomínio Hugo Moreira aprovado por gestor fornecedor…" at bounding box center [784, 375] width 1568 height 750
type input "Desentupimento do saneamento"
click at [370, 572] on div "gestor condomínio Hugo Moreira aprovado por gestor fornecedor selecionar CÉSAR …" at bounding box center [382, 433] width 269 height 760
click at [333, 560] on input "12-08-2025" at bounding box center [382, 556] width 269 height 27
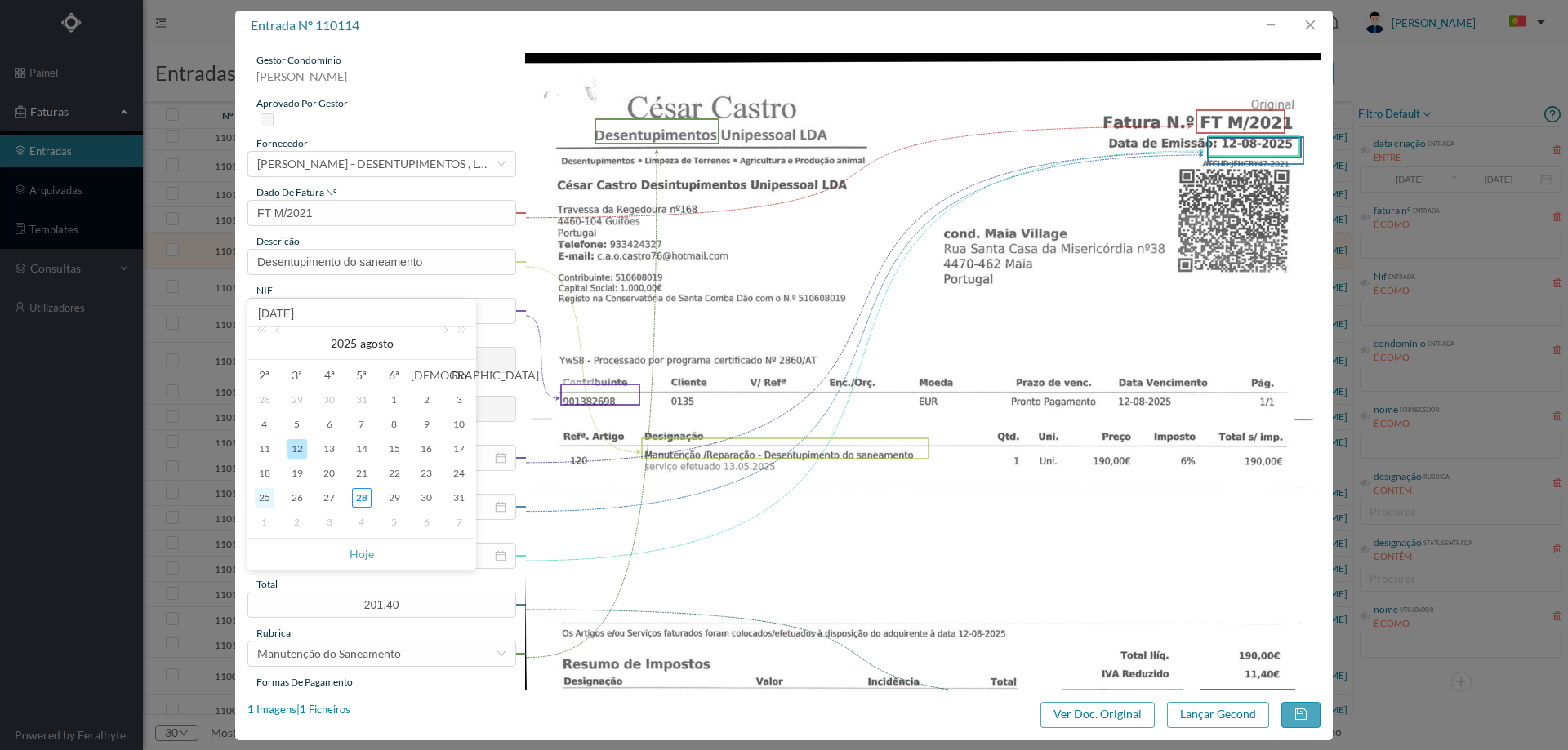
click at [265, 493] on div "25" at bounding box center [264, 497] width 20 height 20
type input "[DATE]"
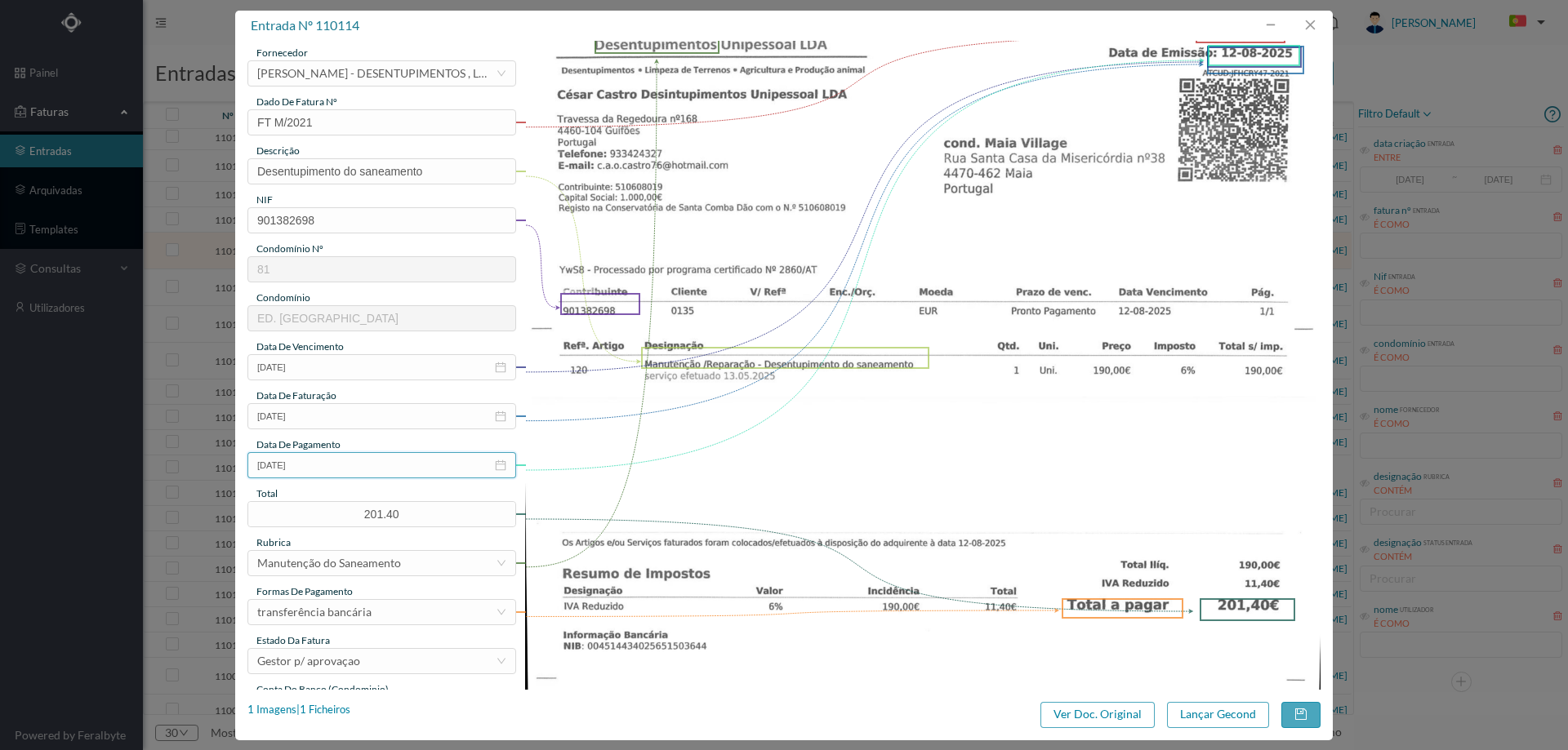
scroll to position [163, 0]
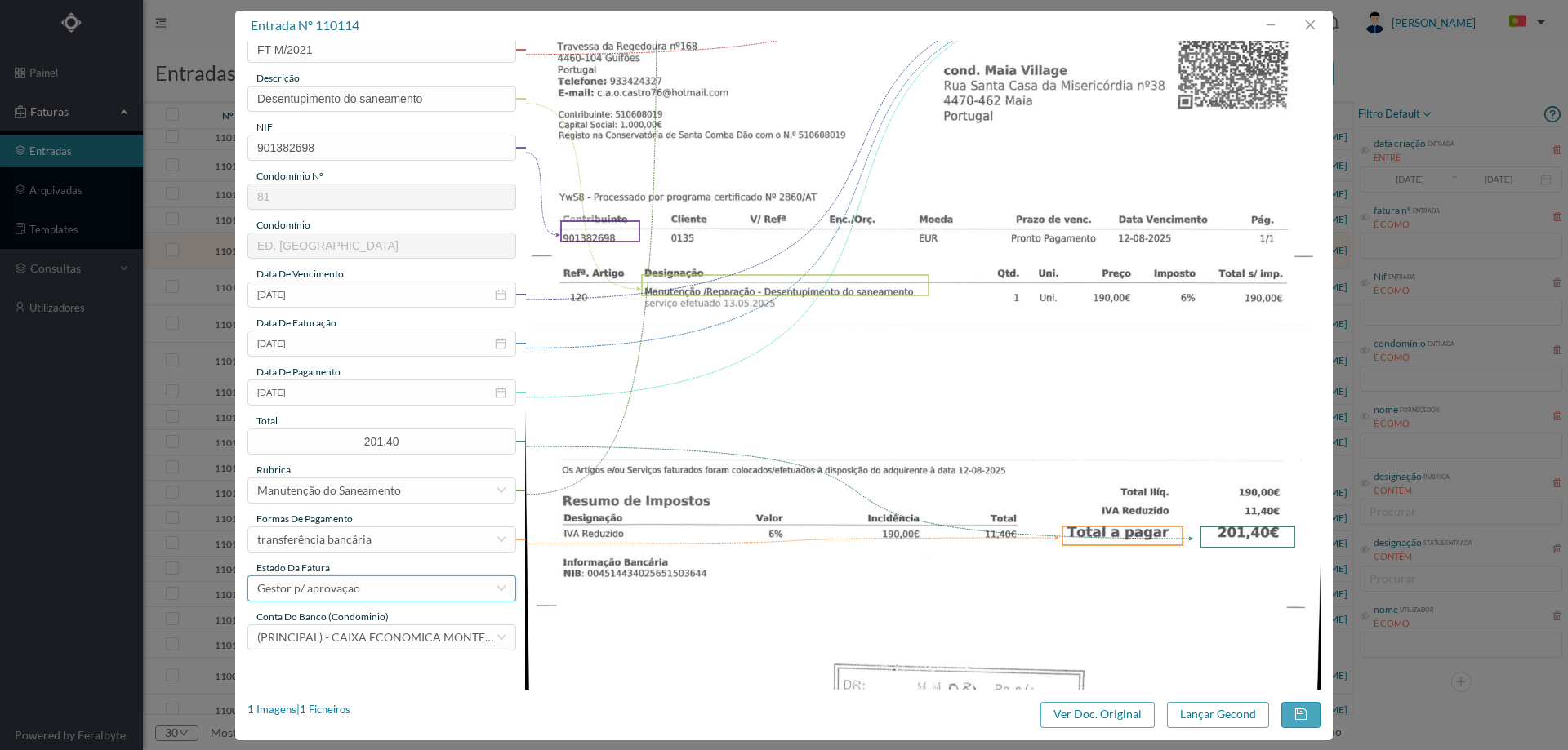
click at [353, 593] on div "Gestor p/ aprovaçao" at bounding box center [309, 589] width 103 height 25
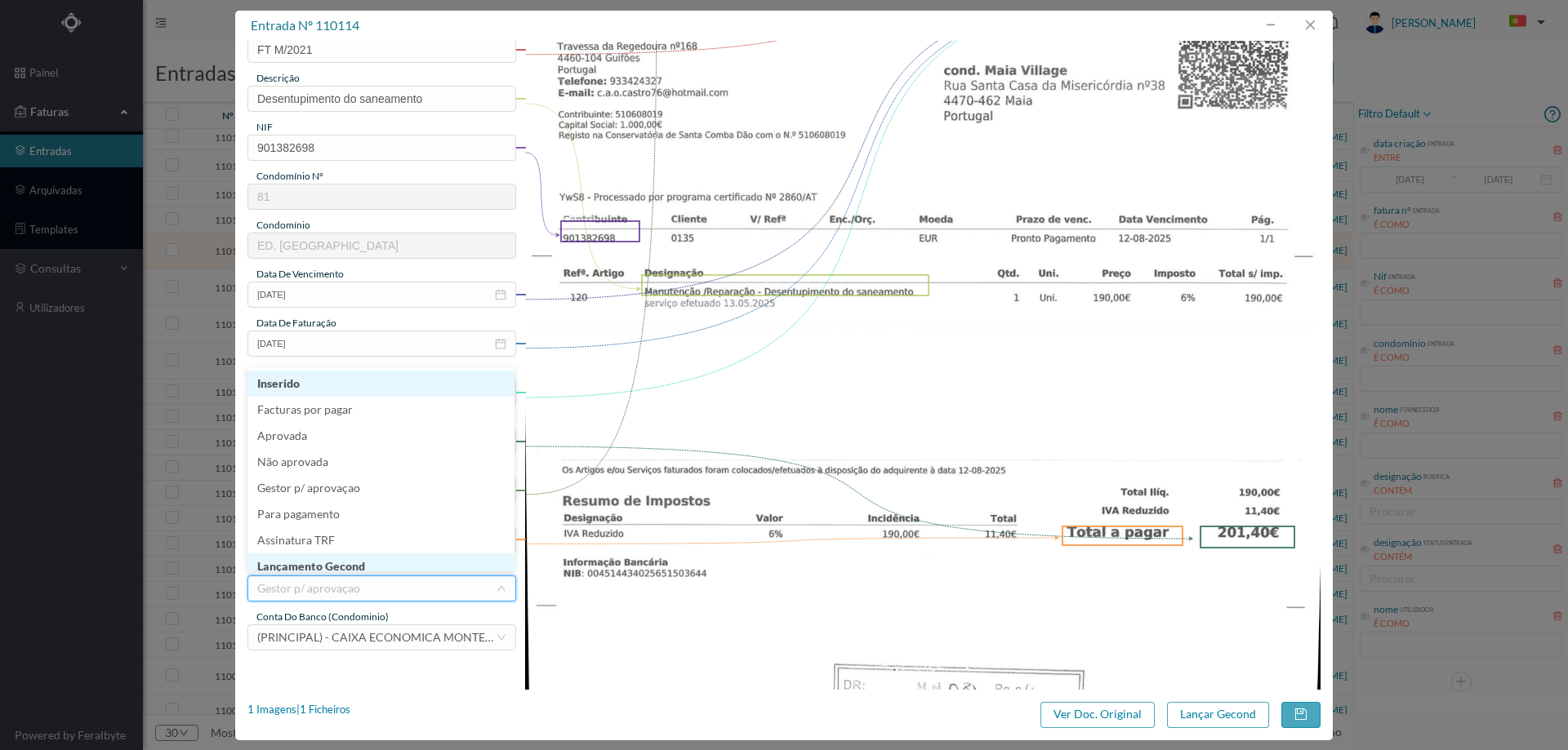
scroll to position [9, 0]
click at [355, 565] on li "Lançamento Gecond" at bounding box center [381, 559] width 267 height 27
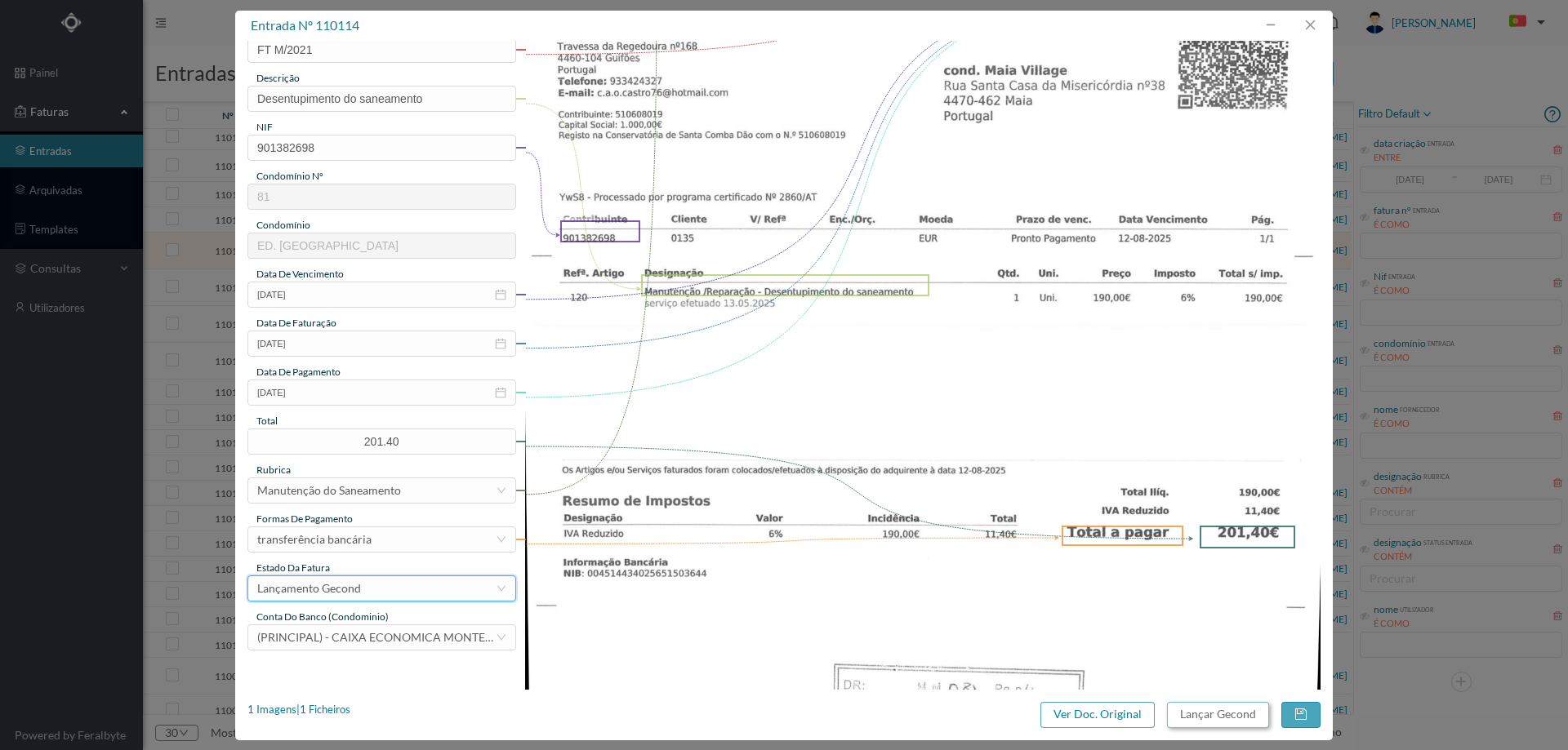
click at [1186, 708] on button "Lançar Gecond" at bounding box center [1218, 715] width 102 height 27
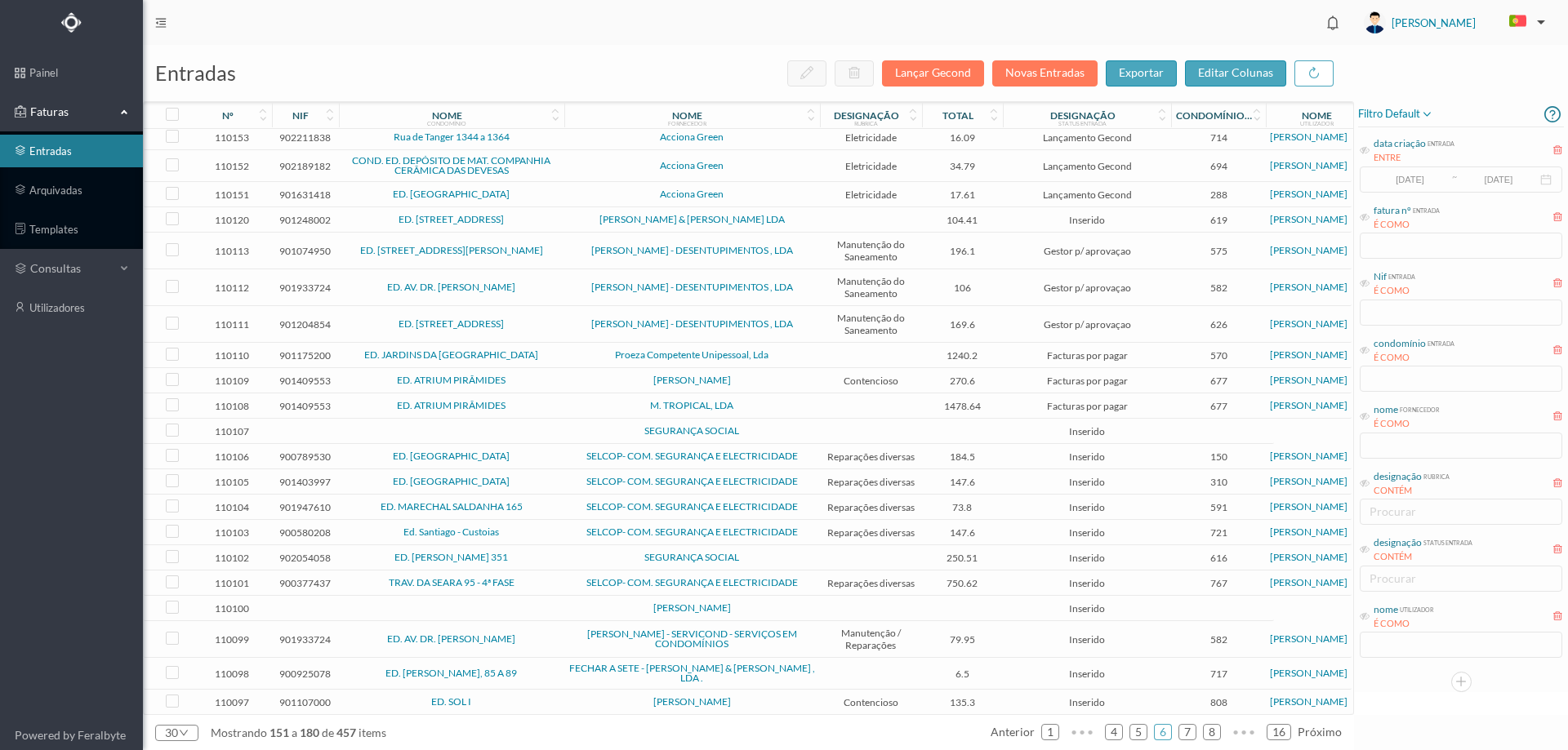
click at [553, 266] on td "ED. RUA BRITO CAPELO 810" at bounding box center [452, 251] width 225 height 37
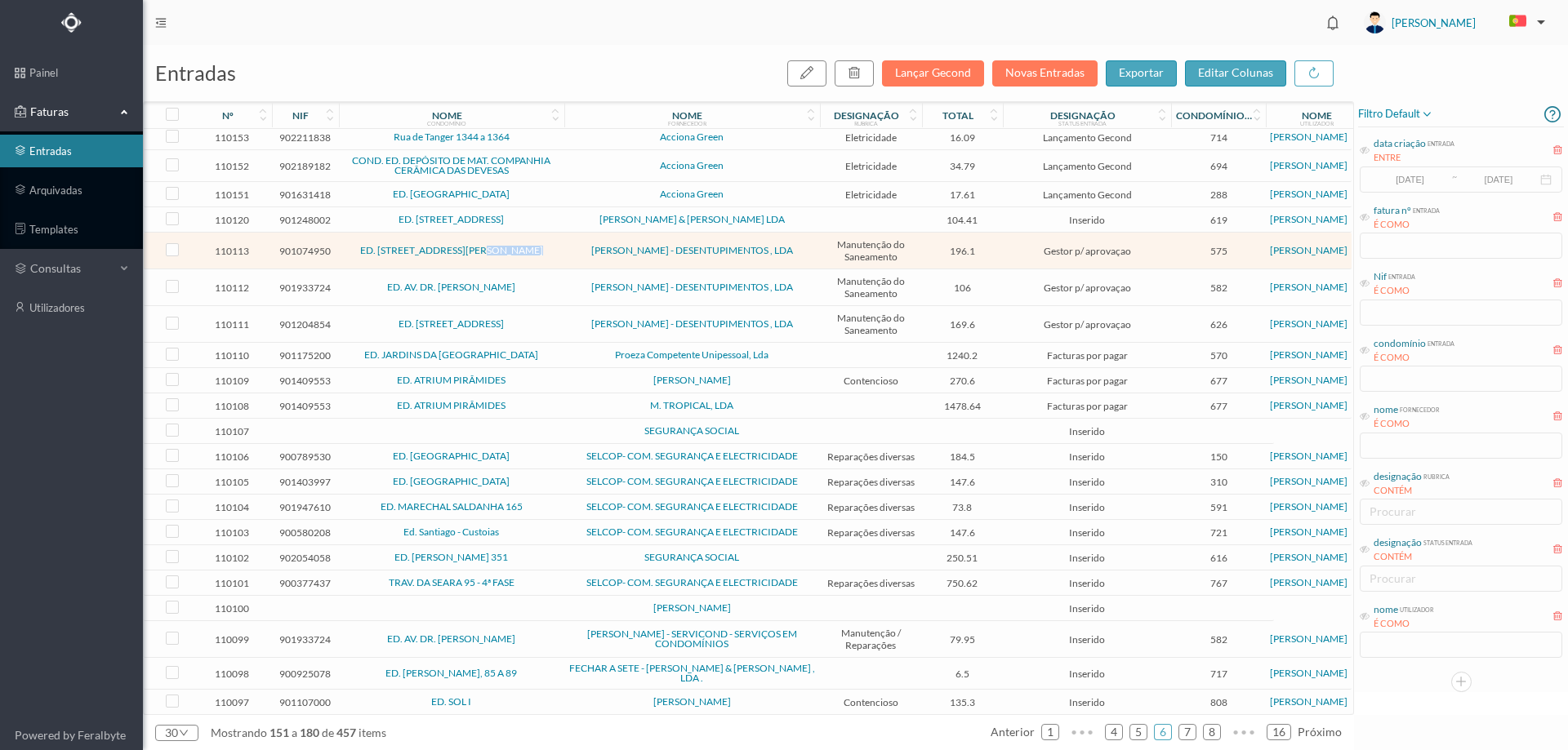
click at [553, 266] on td "ED. RUA BRITO CAPELO 810" at bounding box center [452, 251] width 225 height 37
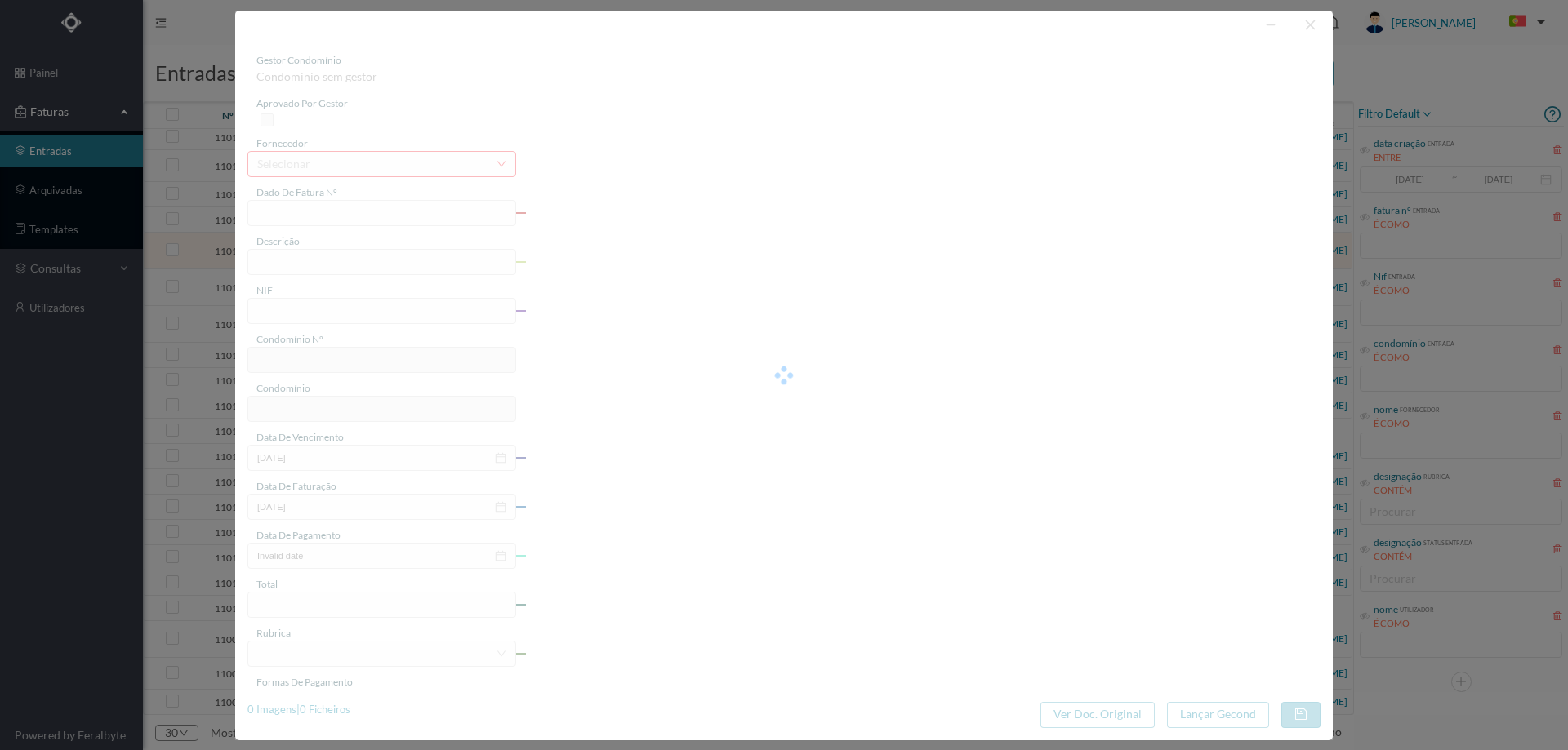
type input "FT M/2029"
type input "Manutenção /Reparação - Desentupimento do saneamento"
type input "901074950"
type input "13-08-2025"
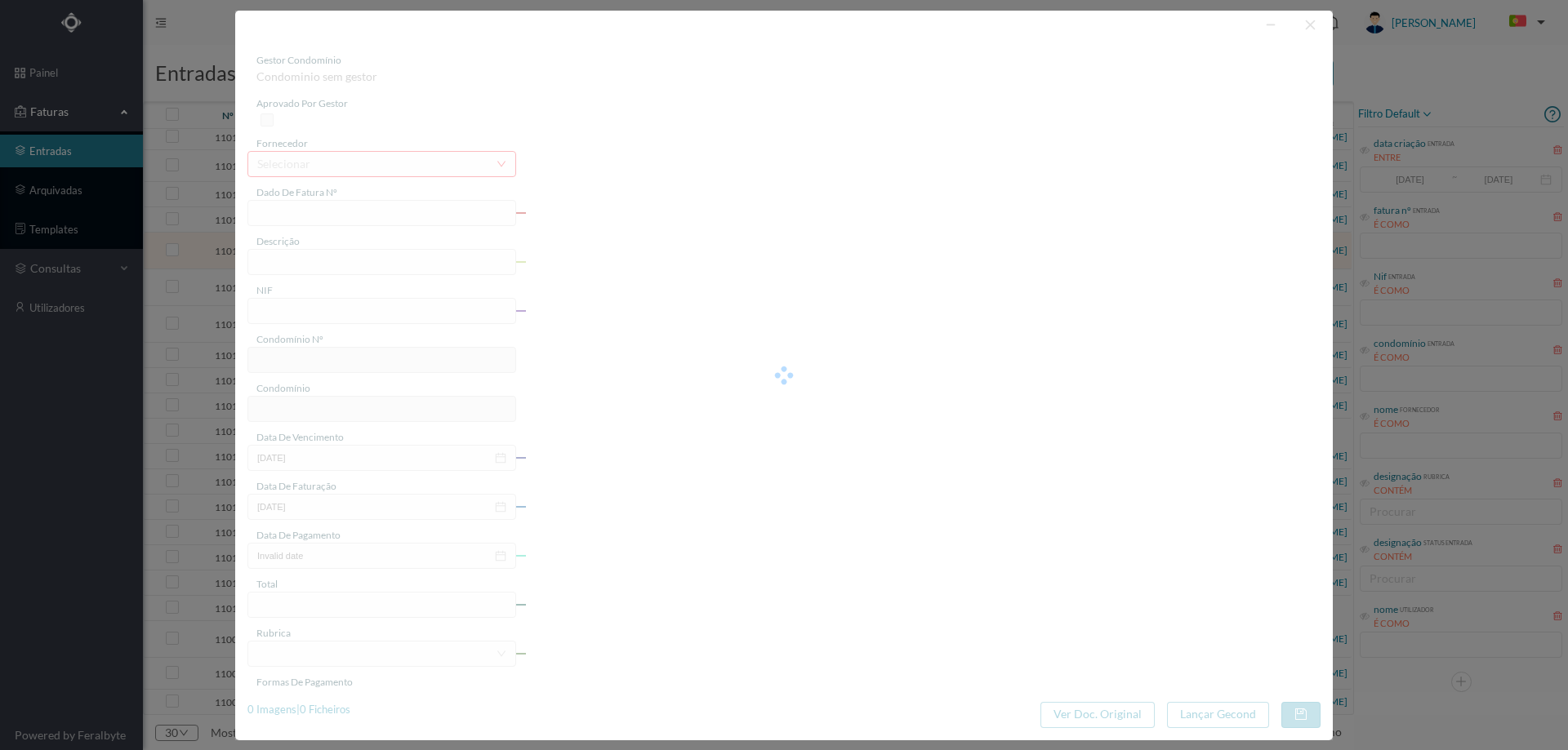
type input "13-08-2025"
type input "196.10"
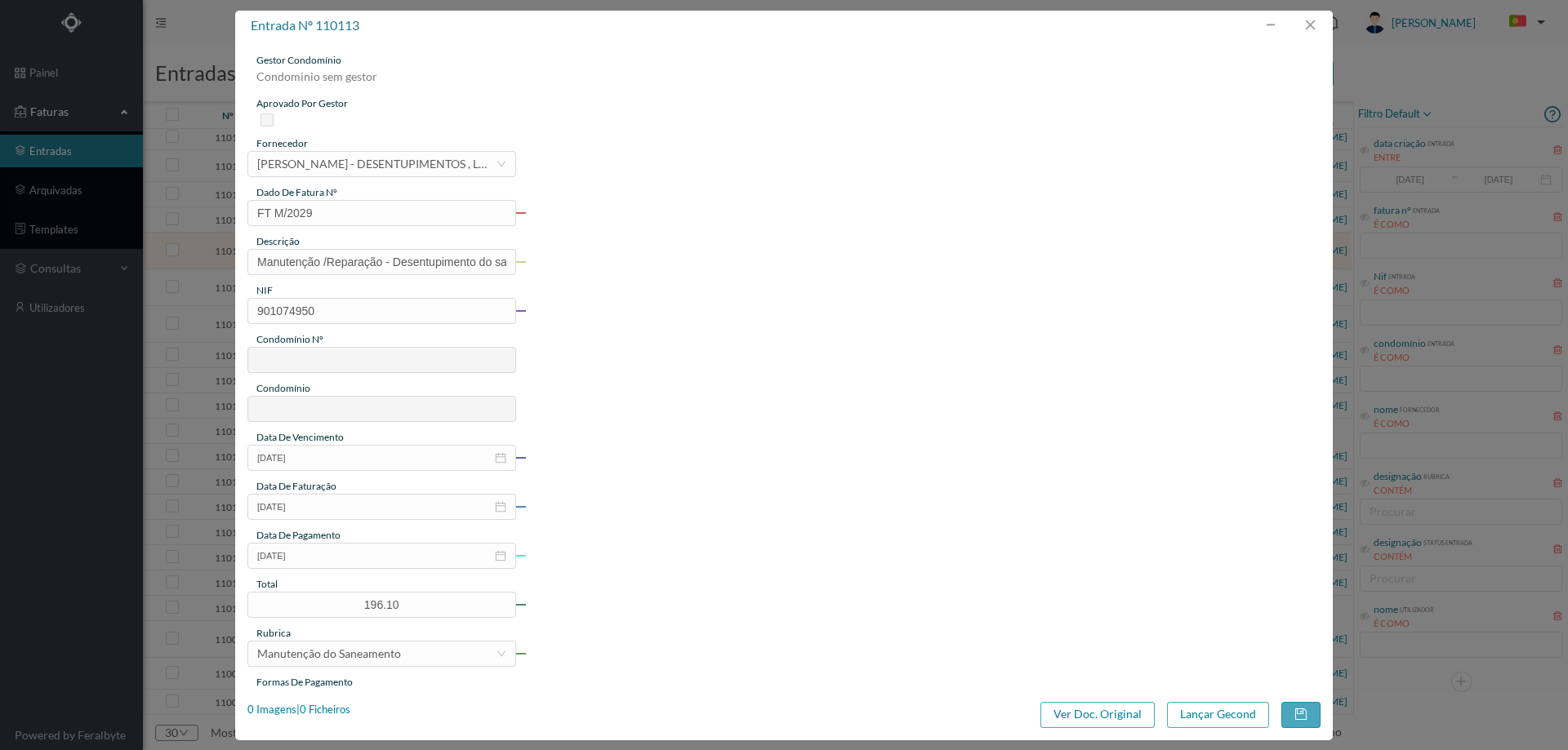
type input "575"
type input "ED. RUA BRITO CAPELO 810"
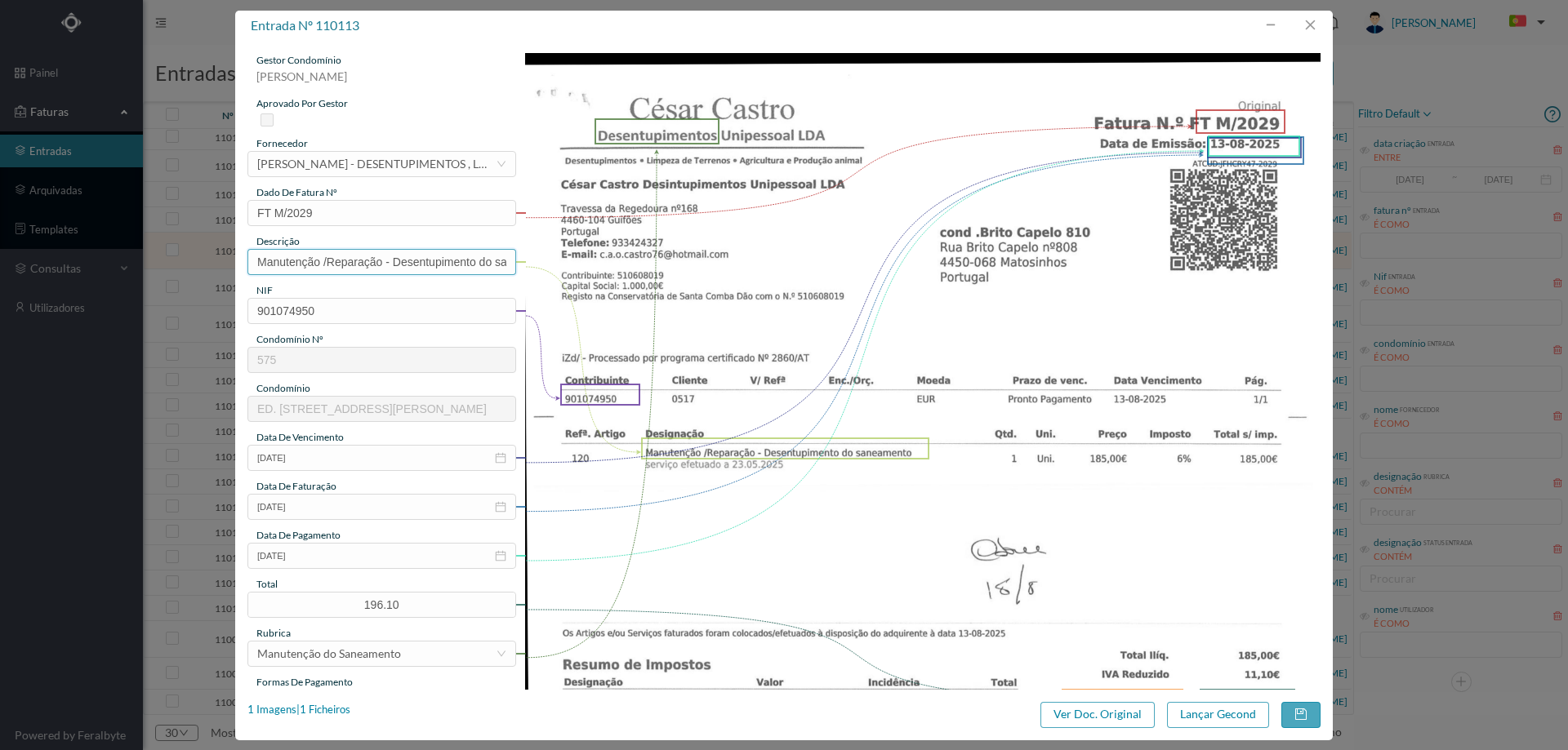
drag, startPoint x: 393, startPoint y: 259, endPoint x: 174, endPoint y: 287, distance: 220.8
click at [177, 287] on div "entrada nº 110113 gestor condomínio Beatriz Pinheiro aprovado por gestor fornec…" at bounding box center [784, 375] width 1568 height 750
type input "Desentupimento do saneamento"
click at [339, 549] on input "13-08-2025" at bounding box center [382, 556] width 269 height 27
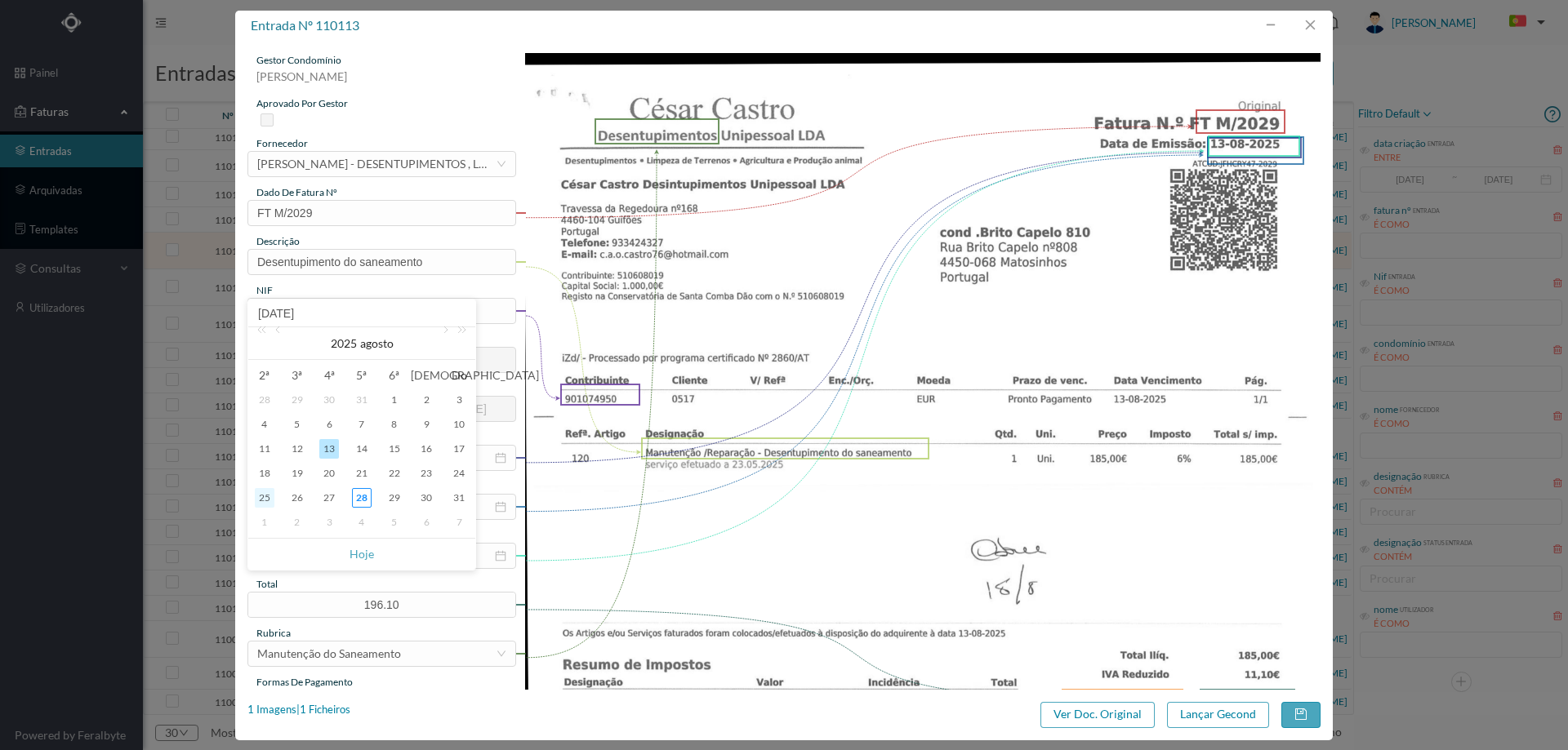
click at [268, 499] on div "25" at bounding box center [264, 497] width 20 height 20
type input "[DATE]"
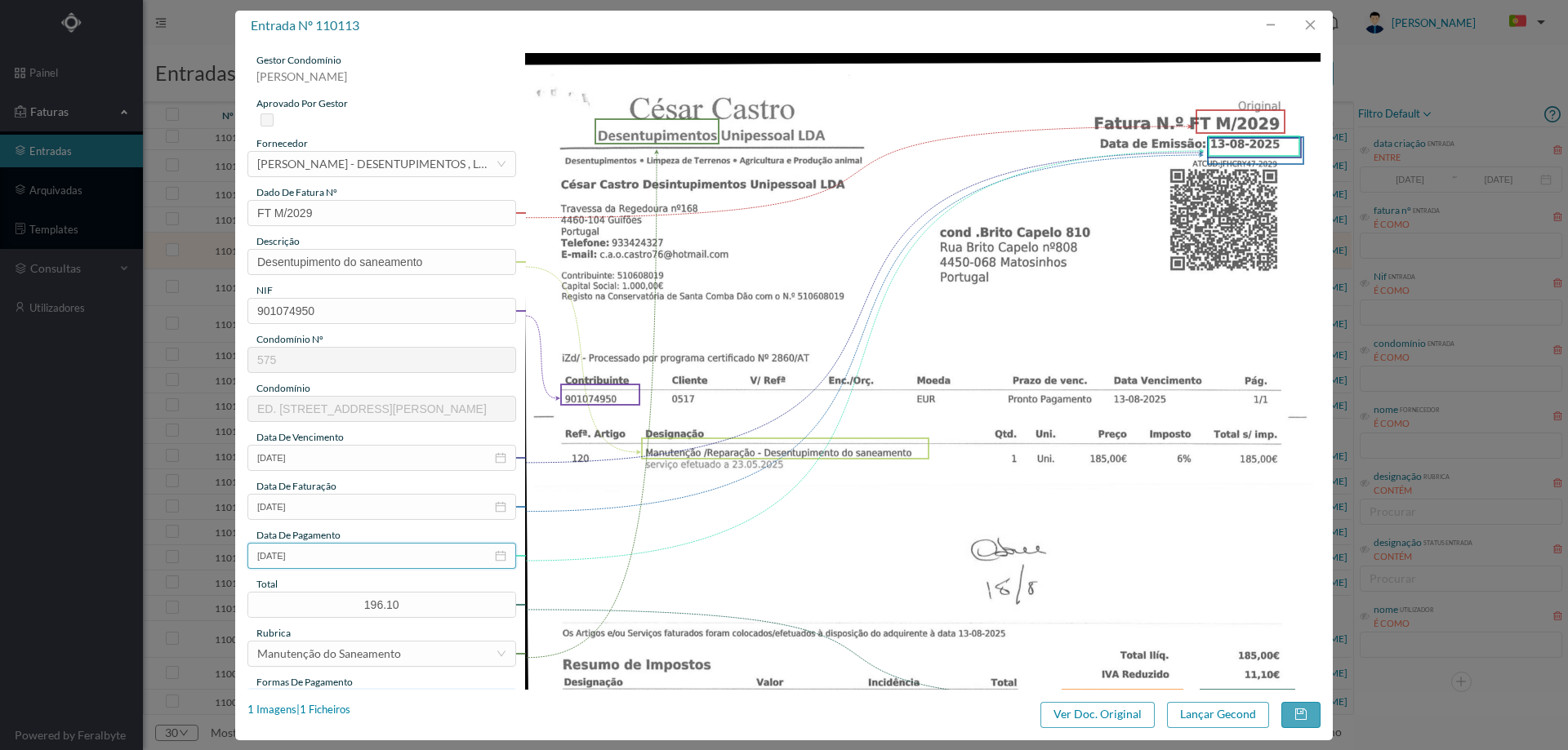
scroll to position [163, 0]
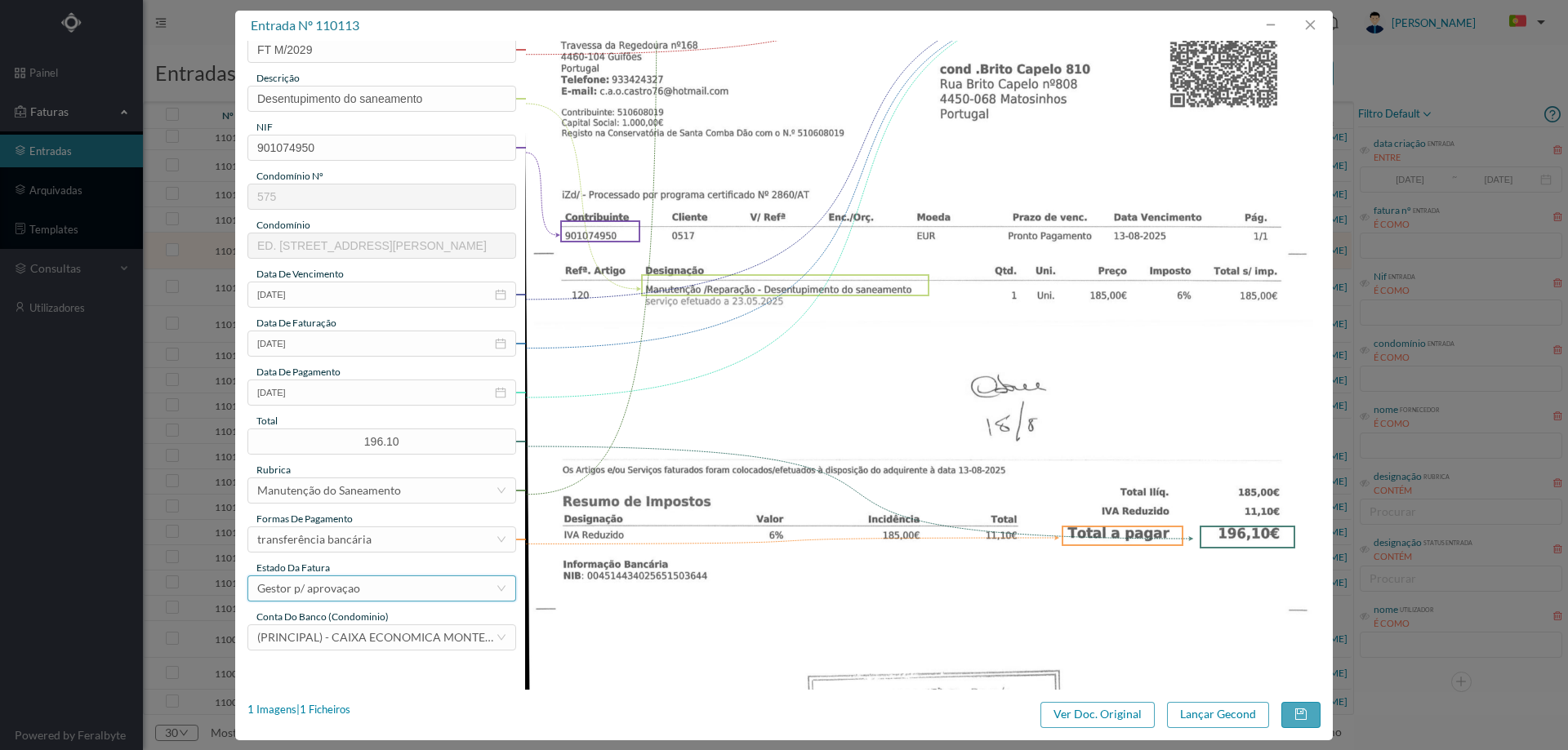
click at [362, 588] on div "Gestor p/ aprovaçao" at bounding box center [377, 589] width 239 height 25
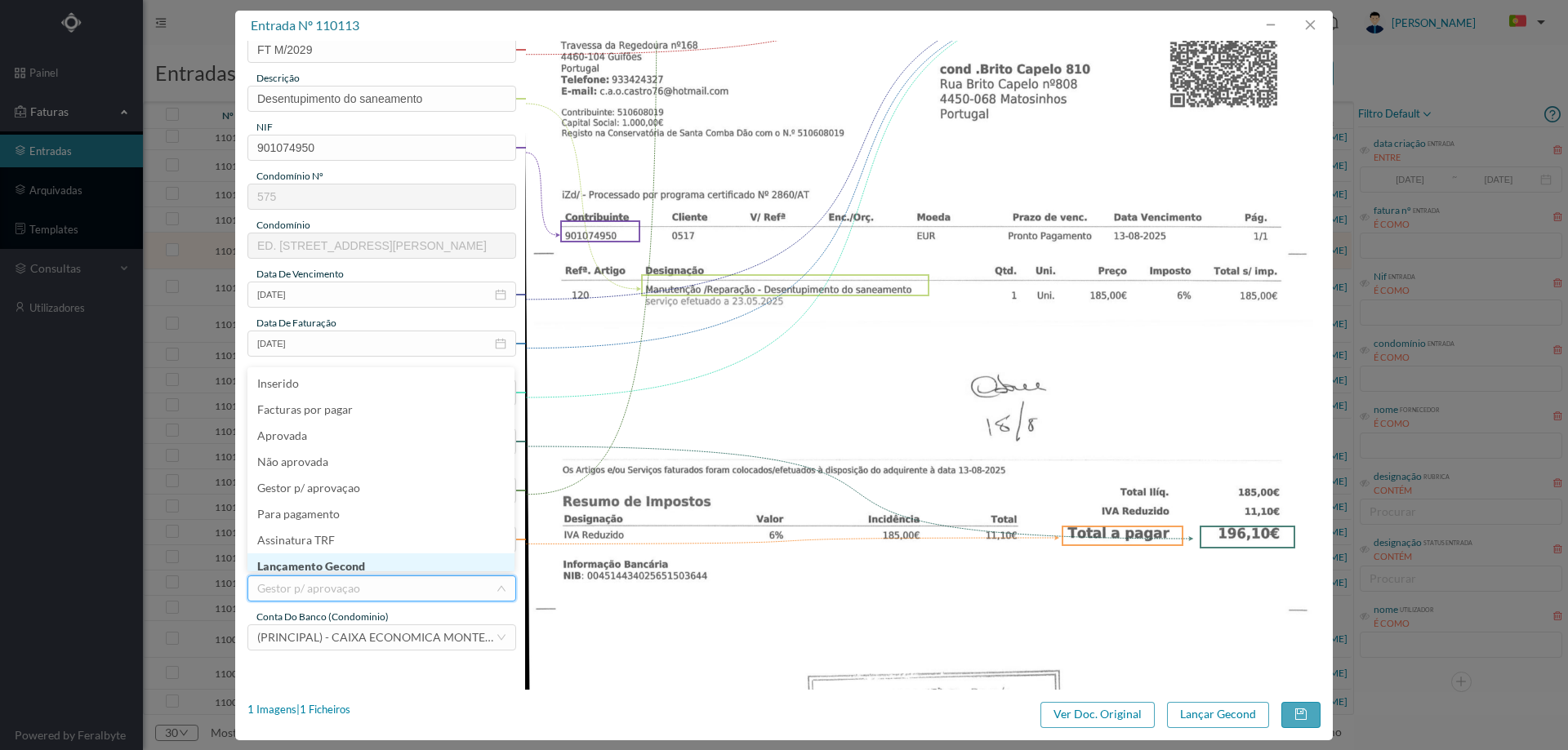
scroll to position [9, 0]
click at [364, 567] on li "Lançamento Gecond" at bounding box center [381, 559] width 267 height 27
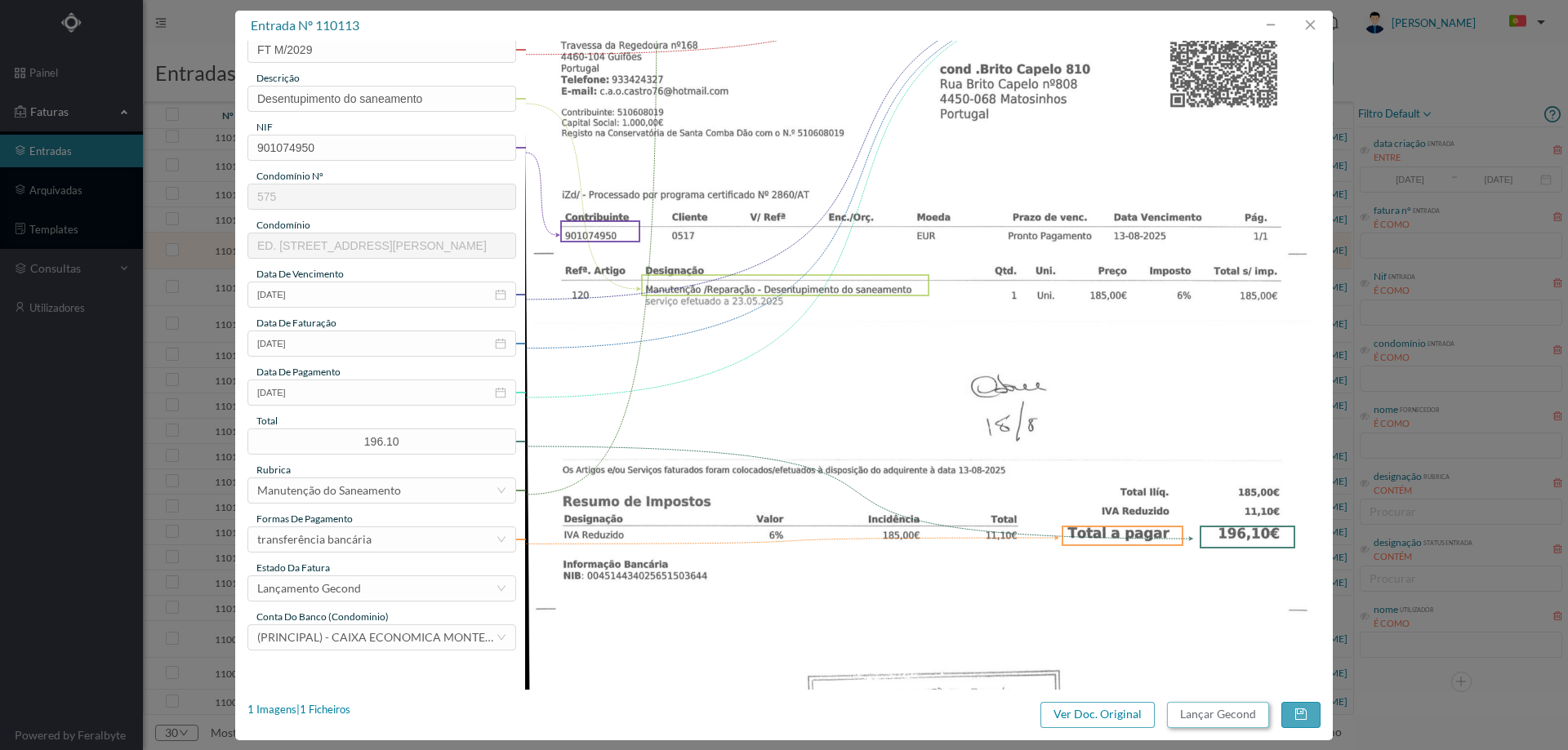
click at [1248, 711] on button "Lançar Gecond" at bounding box center [1218, 715] width 102 height 27
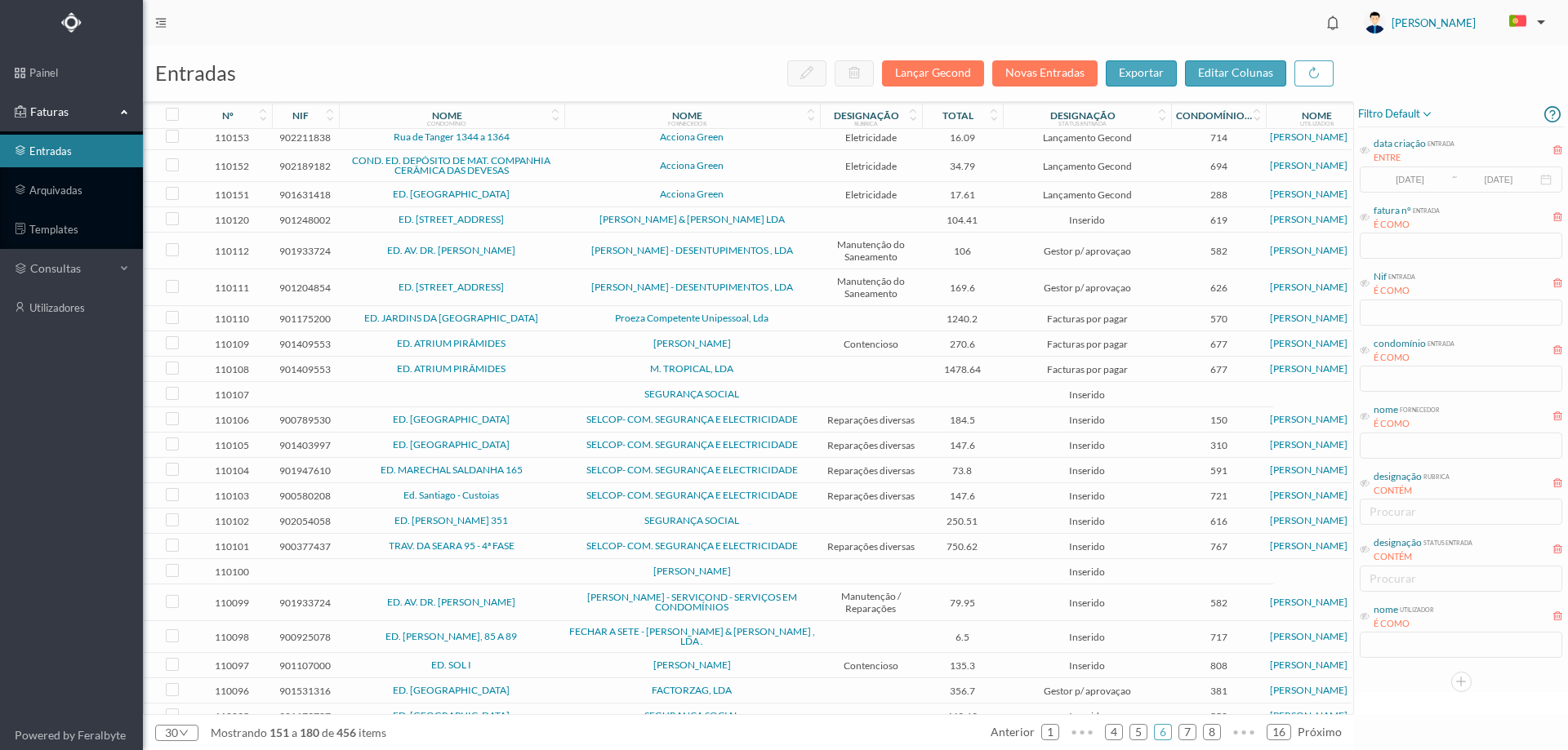
click at [566, 321] on td "Proeza Competente Unipessoal, Lda" at bounding box center [693, 318] width 256 height 26
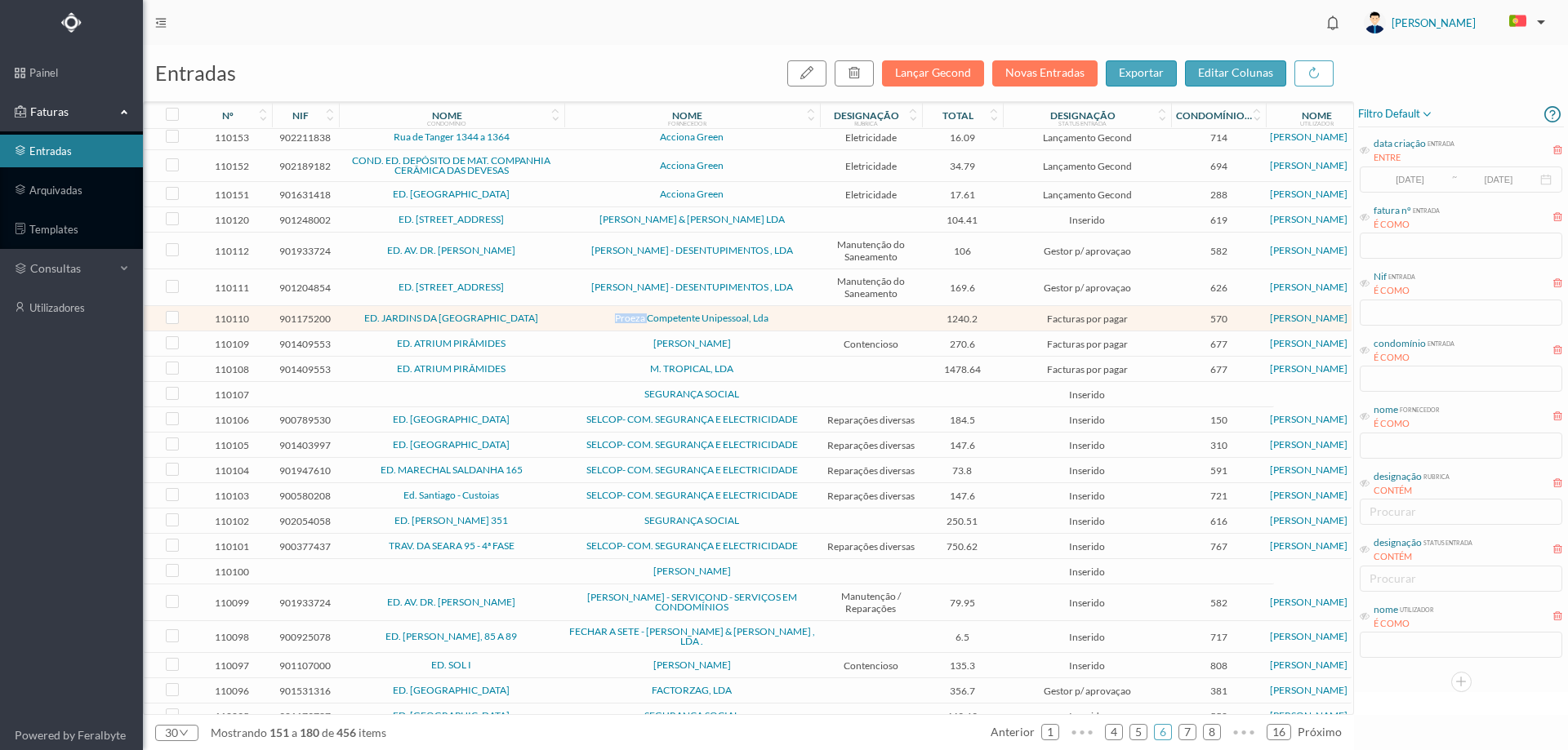
click at [566, 321] on td "Proeza Competente Unipessoal, Lda" at bounding box center [693, 318] width 256 height 26
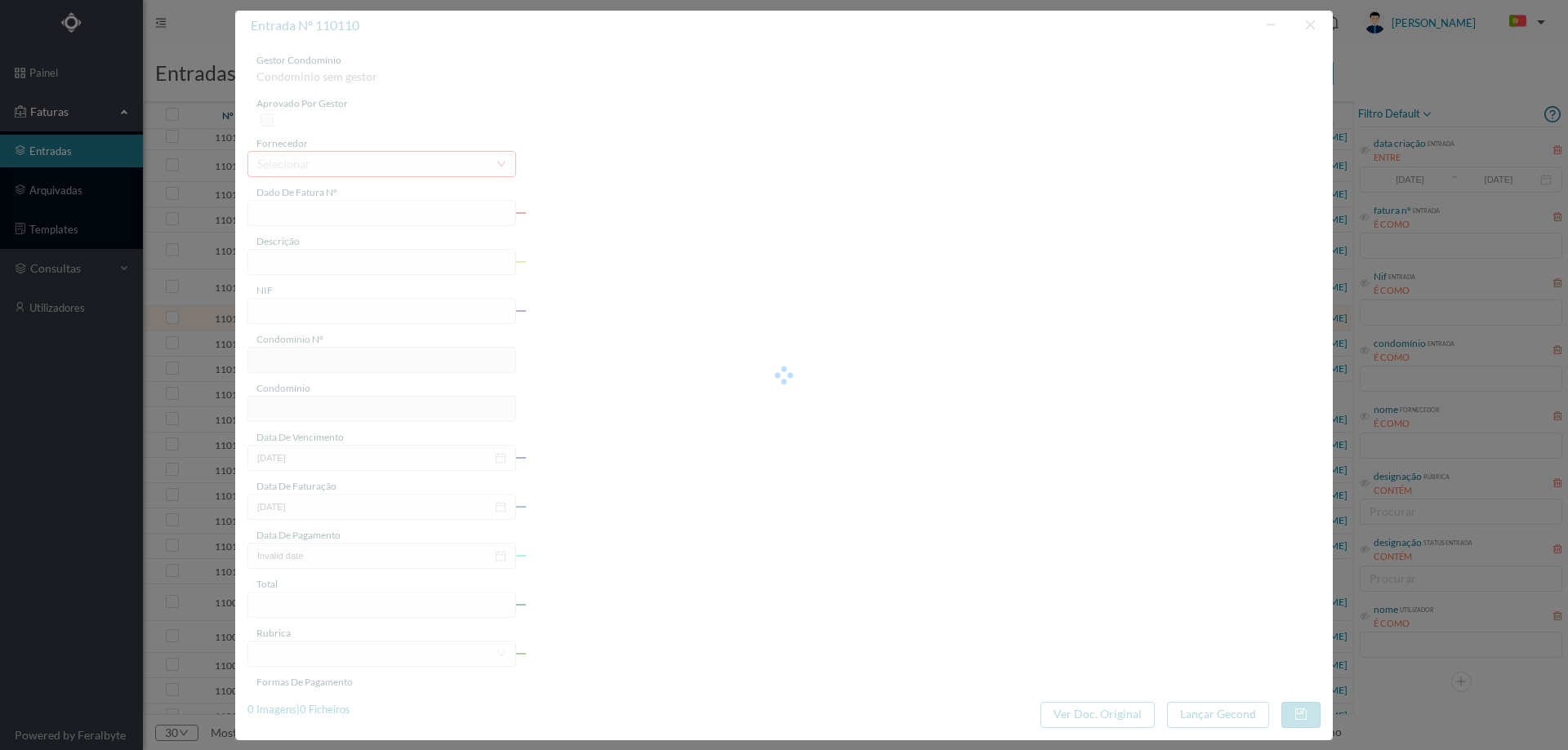
type input "FT 2025/113"
type input "901175200"
type input "Invalid date"
type input "2025-08-22"
type input "1240.20"
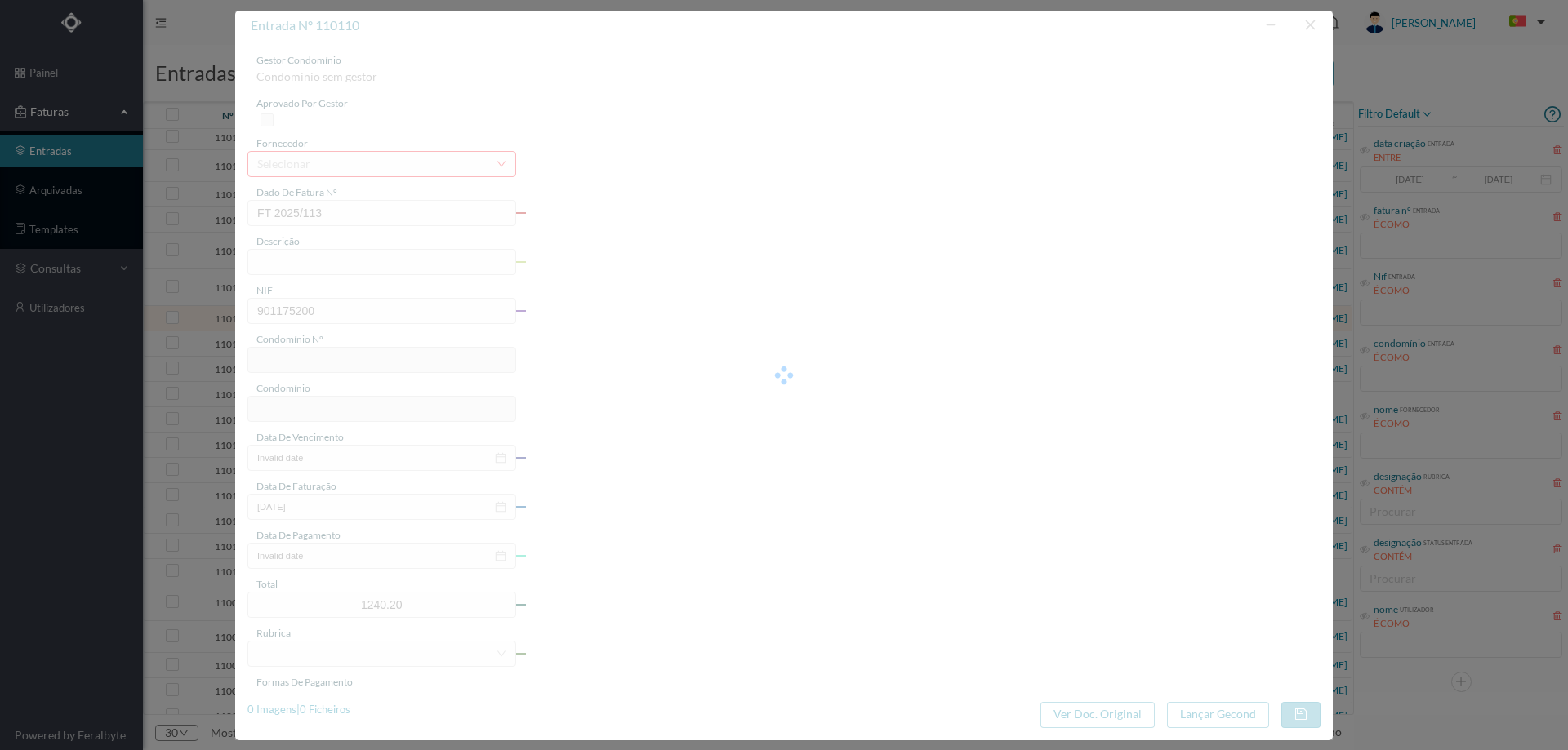
type input "570"
type input "ED. JARDINS DA BÉLGICA IV"
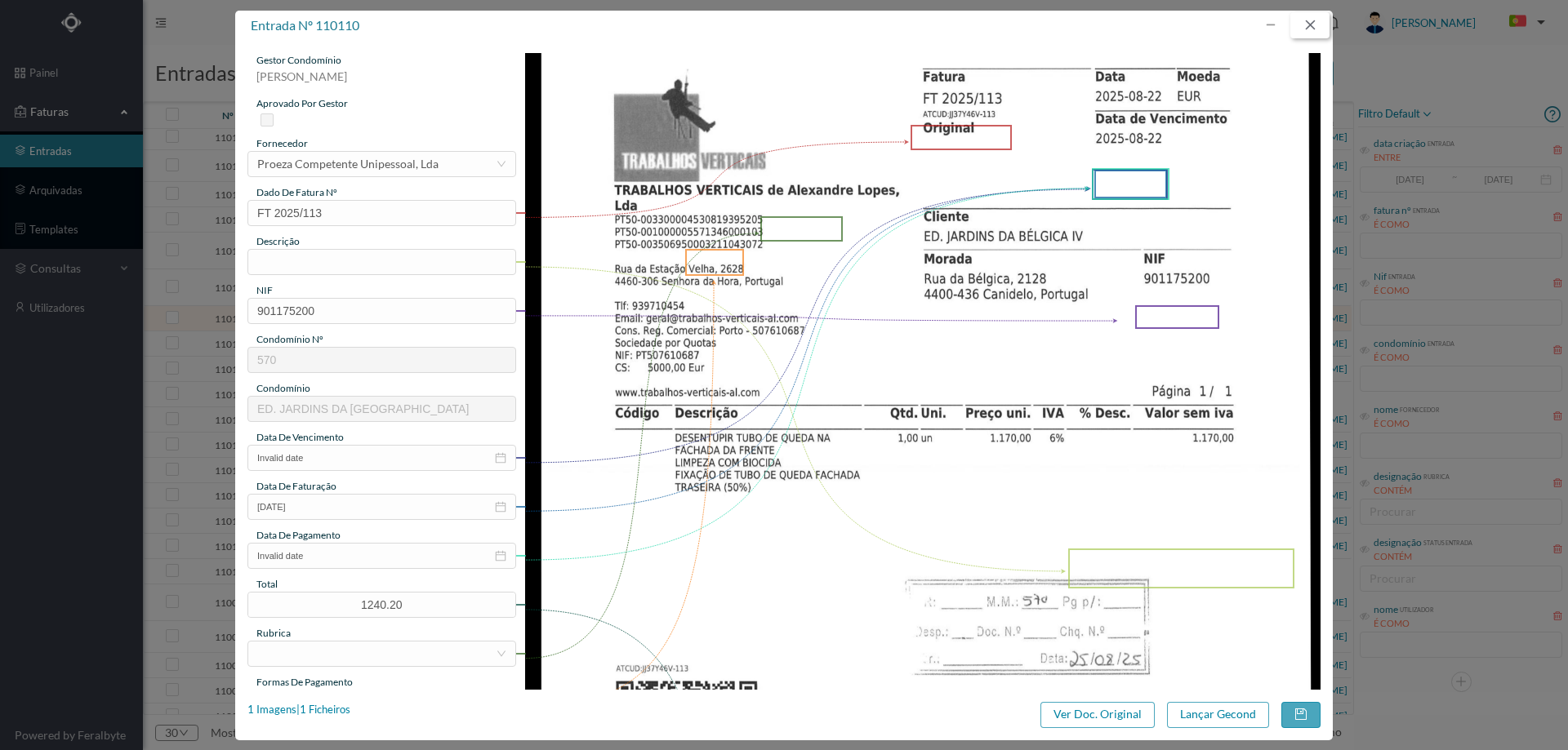
click at [1327, 24] on button "button" at bounding box center [1309, 26] width 39 height 27
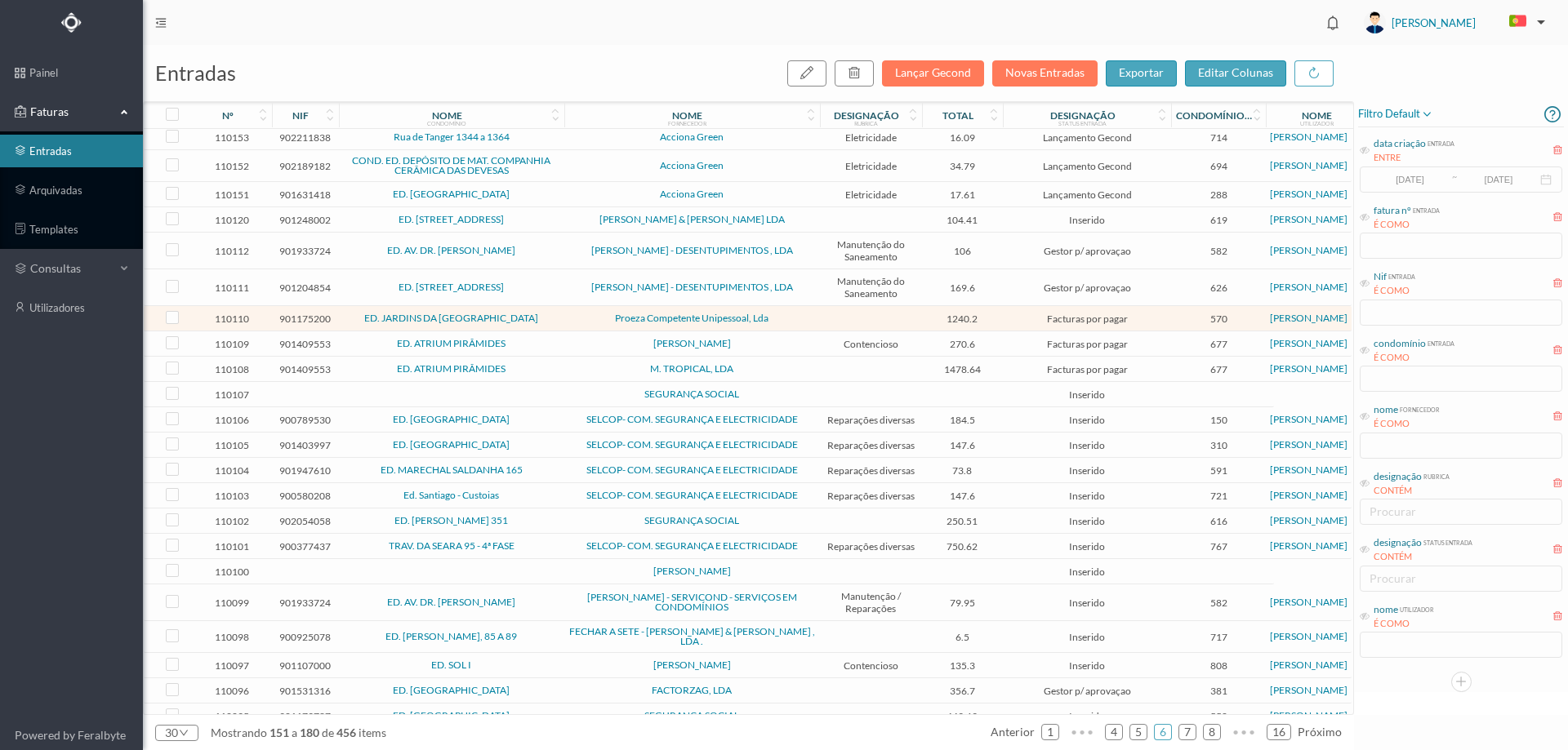
click at [550, 256] on span "ED. AV. DR. ANTUNES GUIMARAES" at bounding box center [451, 250] width 217 height 9
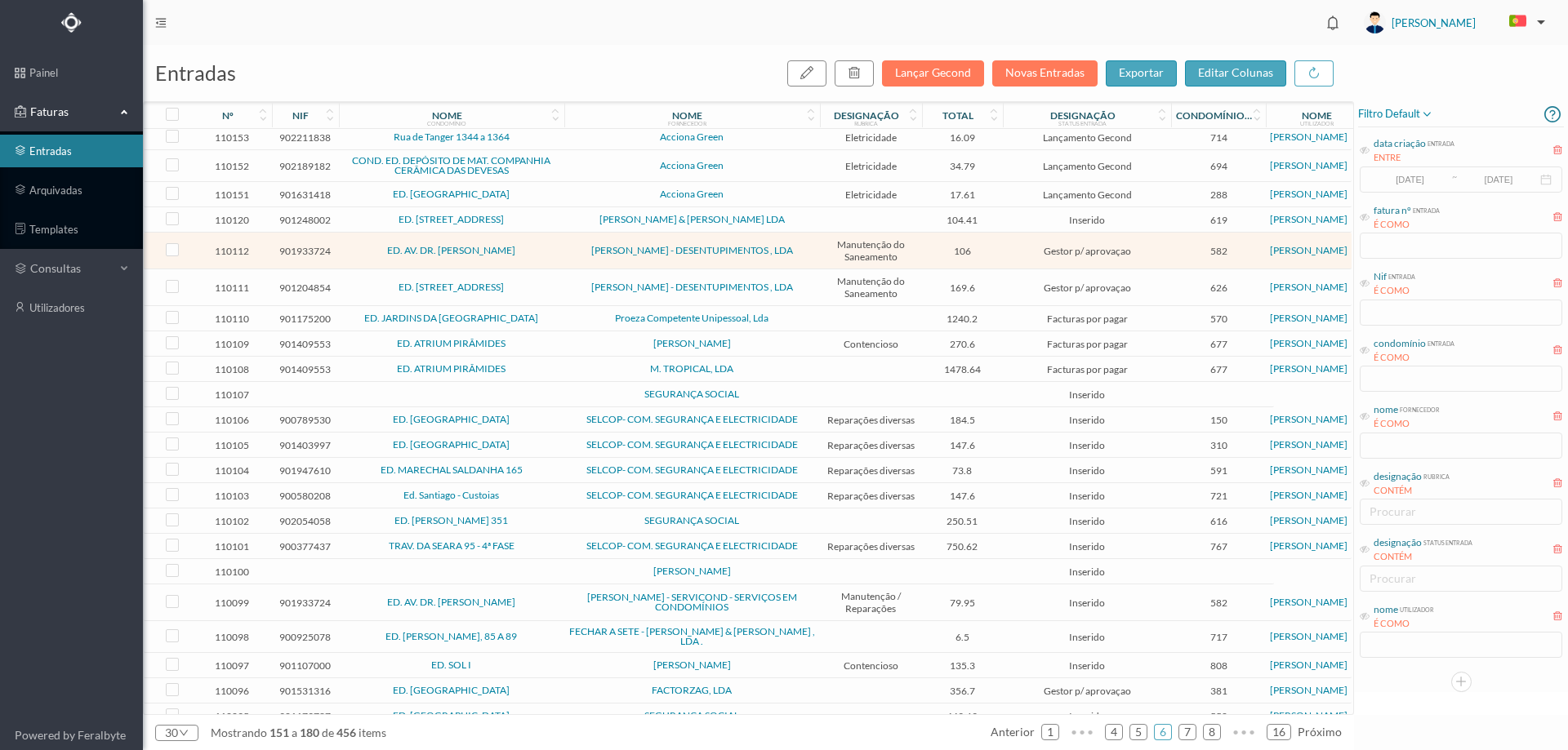
click at [550, 256] on span "ED. AV. DR. ANTUNES GUIMARAES" at bounding box center [451, 250] width 217 height 9
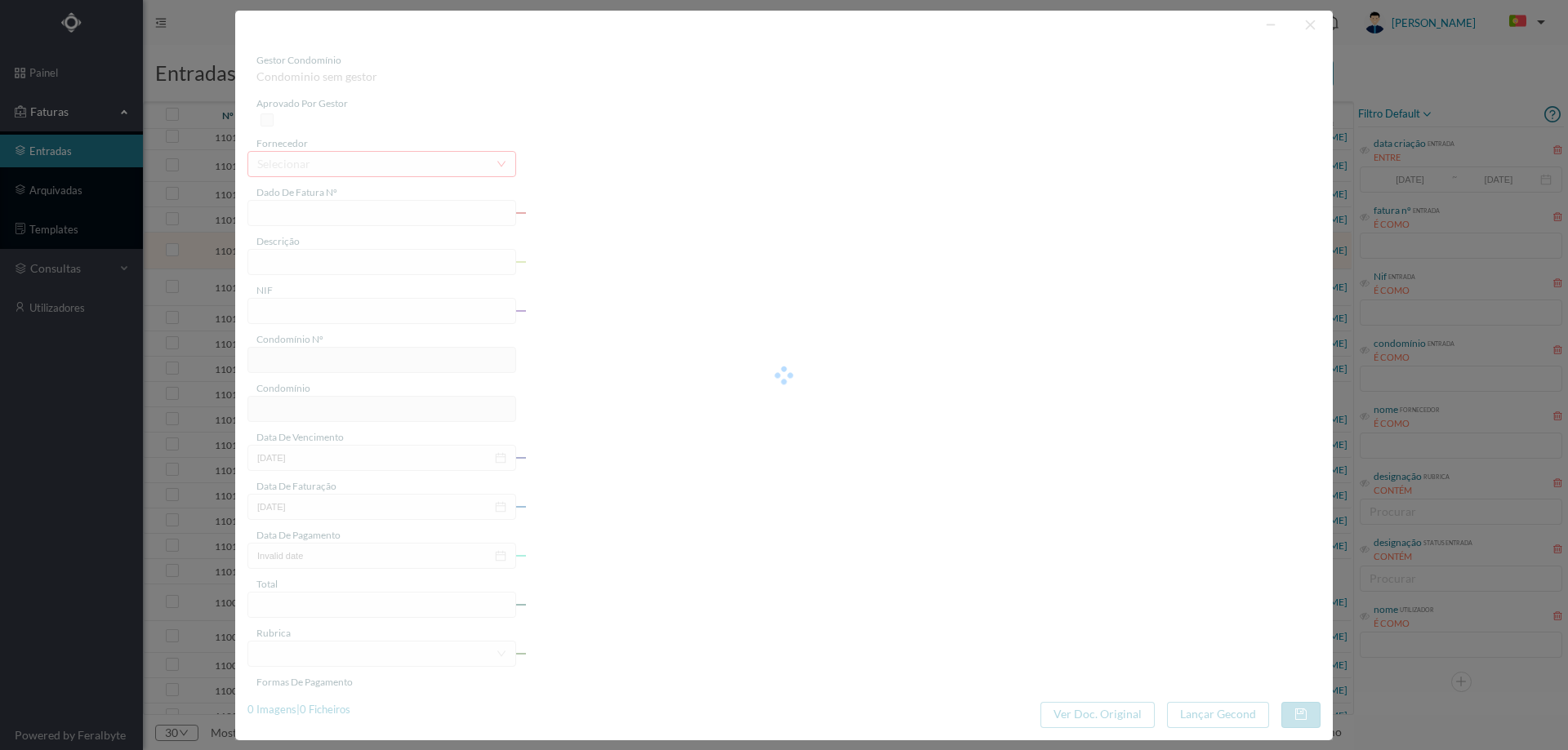
type input "FT M/2031"
type input "a Manutenção/Reparação- Pesquisa para detetar fuga"
type input "901933724"
type input "13-08-2025"
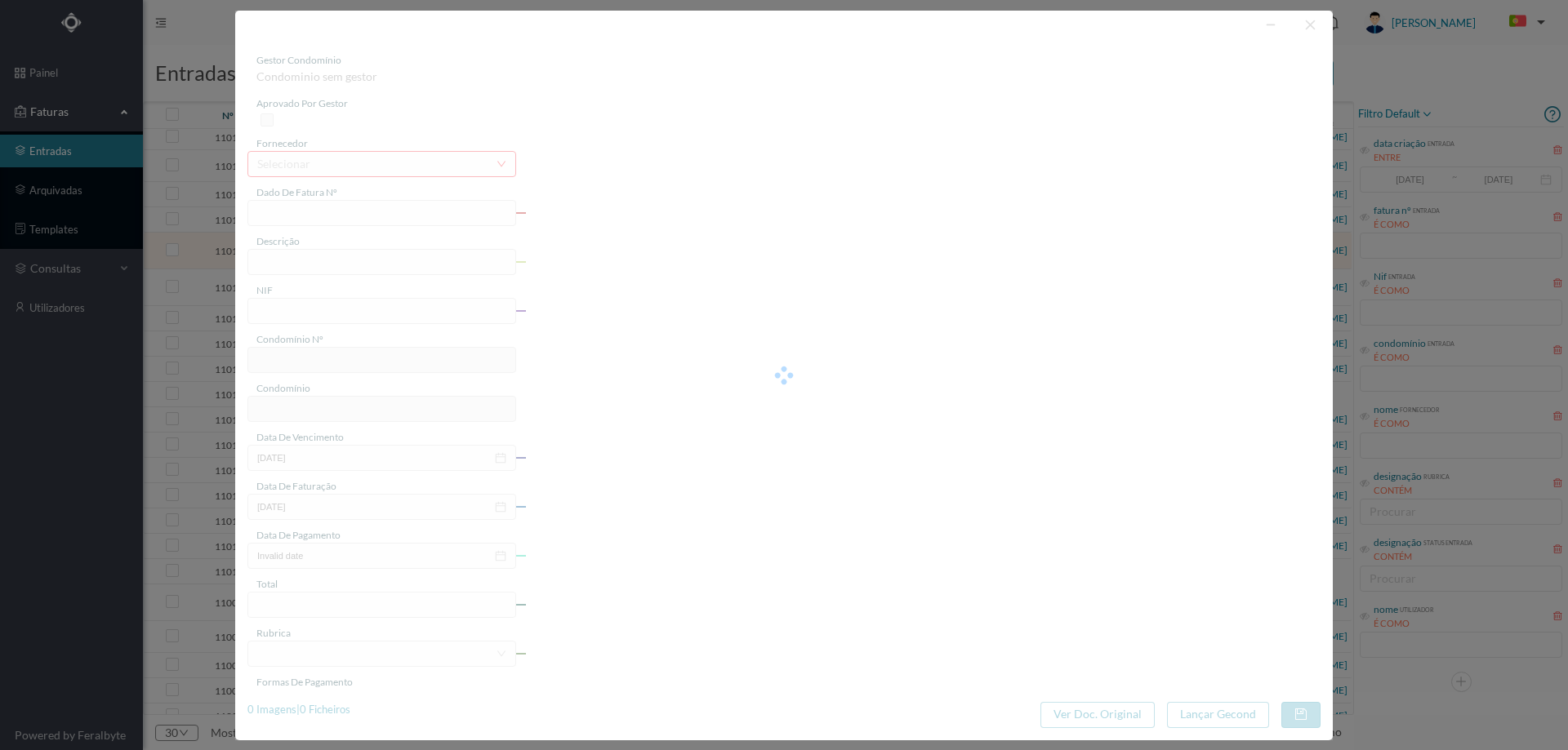
type input "13-08-2025"
type input "106.00"
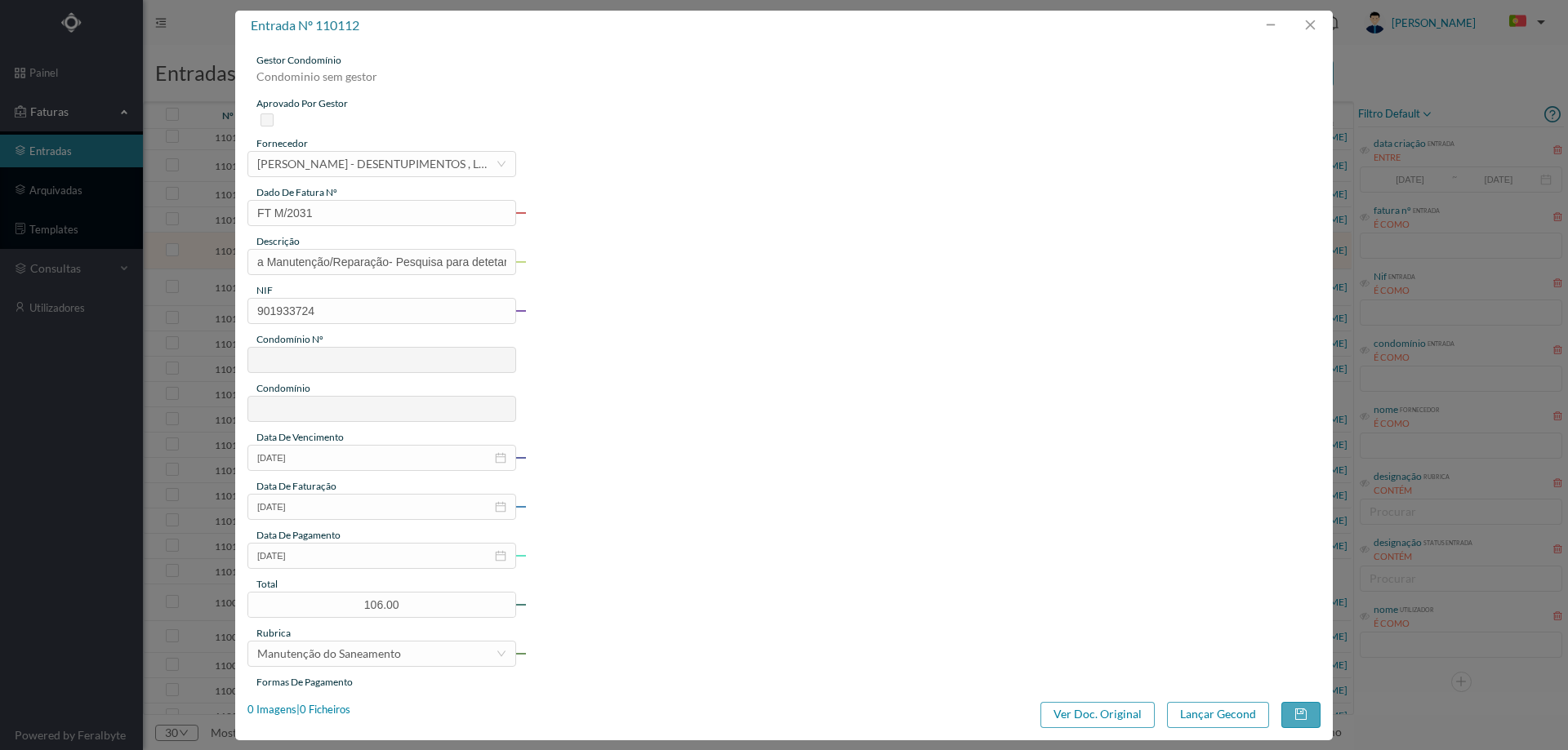
type input "582"
type input "ED. AV. DR. ANTUNES GUIMARAES"
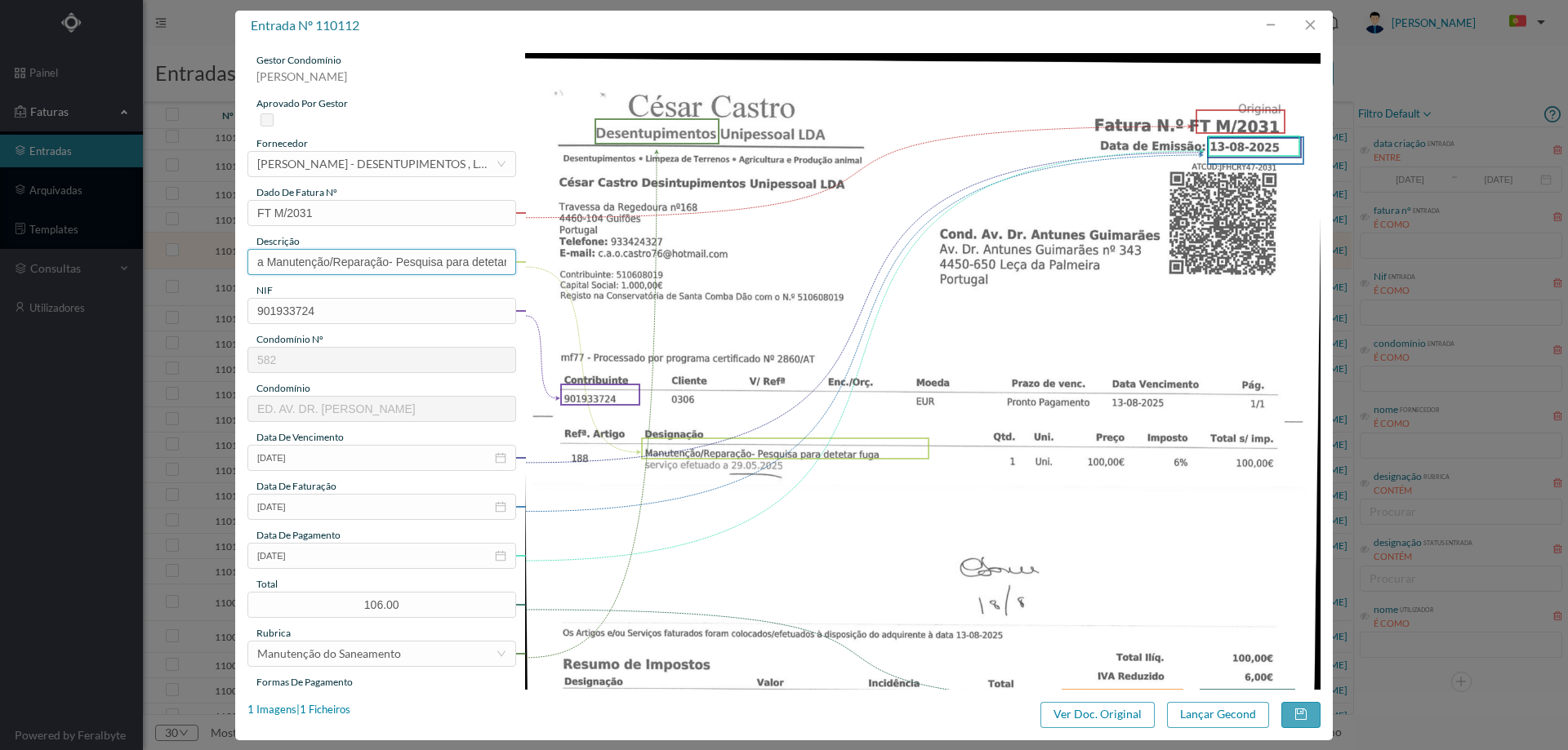
drag, startPoint x: 399, startPoint y: 262, endPoint x: 109, endPoint y: 269, distance: 290.1
click at [113, 270] on div "entrada nº 110112 gestor condomínio Cristina Sousa aprovado por gestor forneced…" at bounding box center [784, 375] width 1568 height 750
type input "Pesquisa para detetar fuga"
click at [336, 544] on input "13-08-2025" at bounding box center [382, 556] width 269 height 27
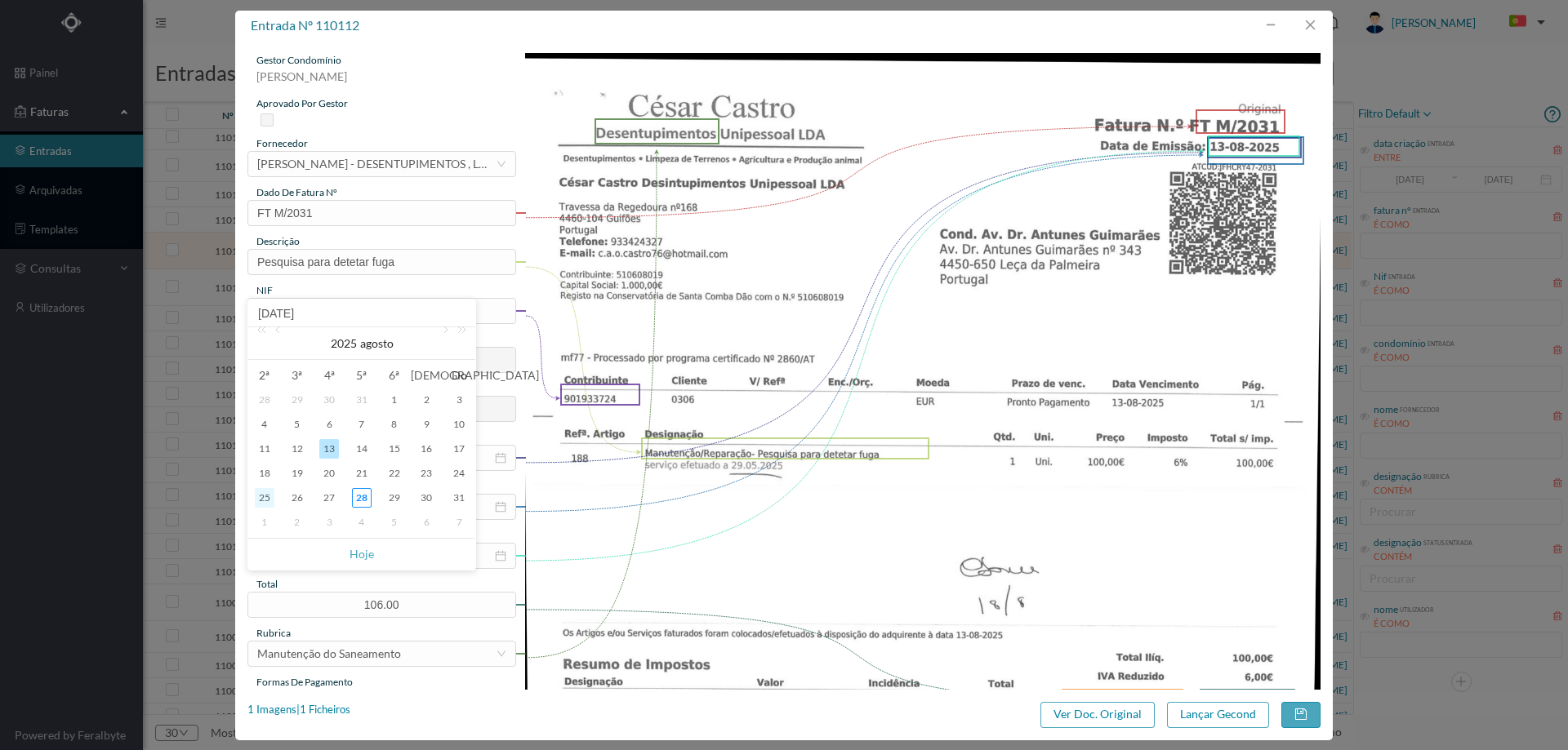
click at [265, 496] on div "25" at bounding box center [264, 497] width 20 height 20
type input "[DATE]"
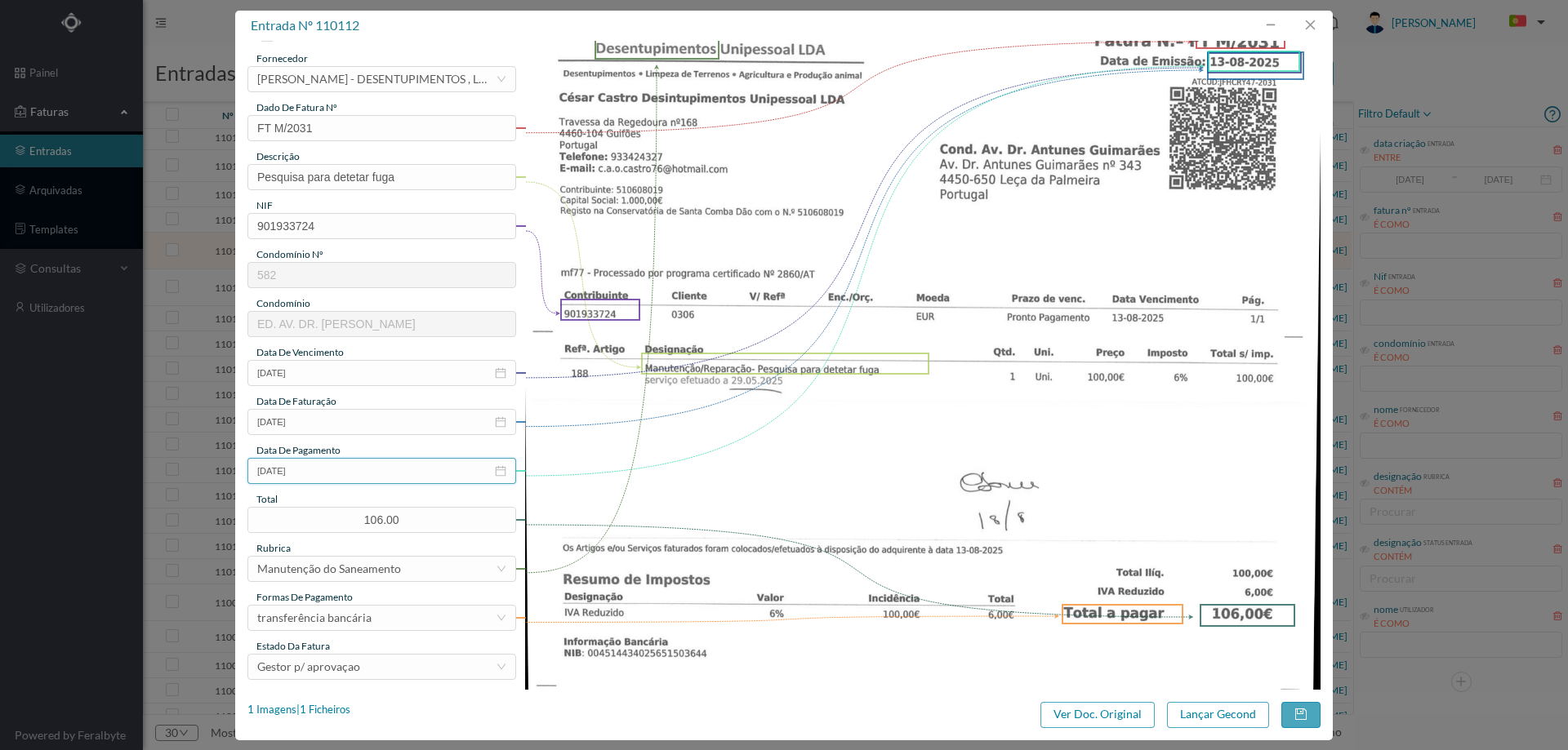
scroll to position [245, 0]
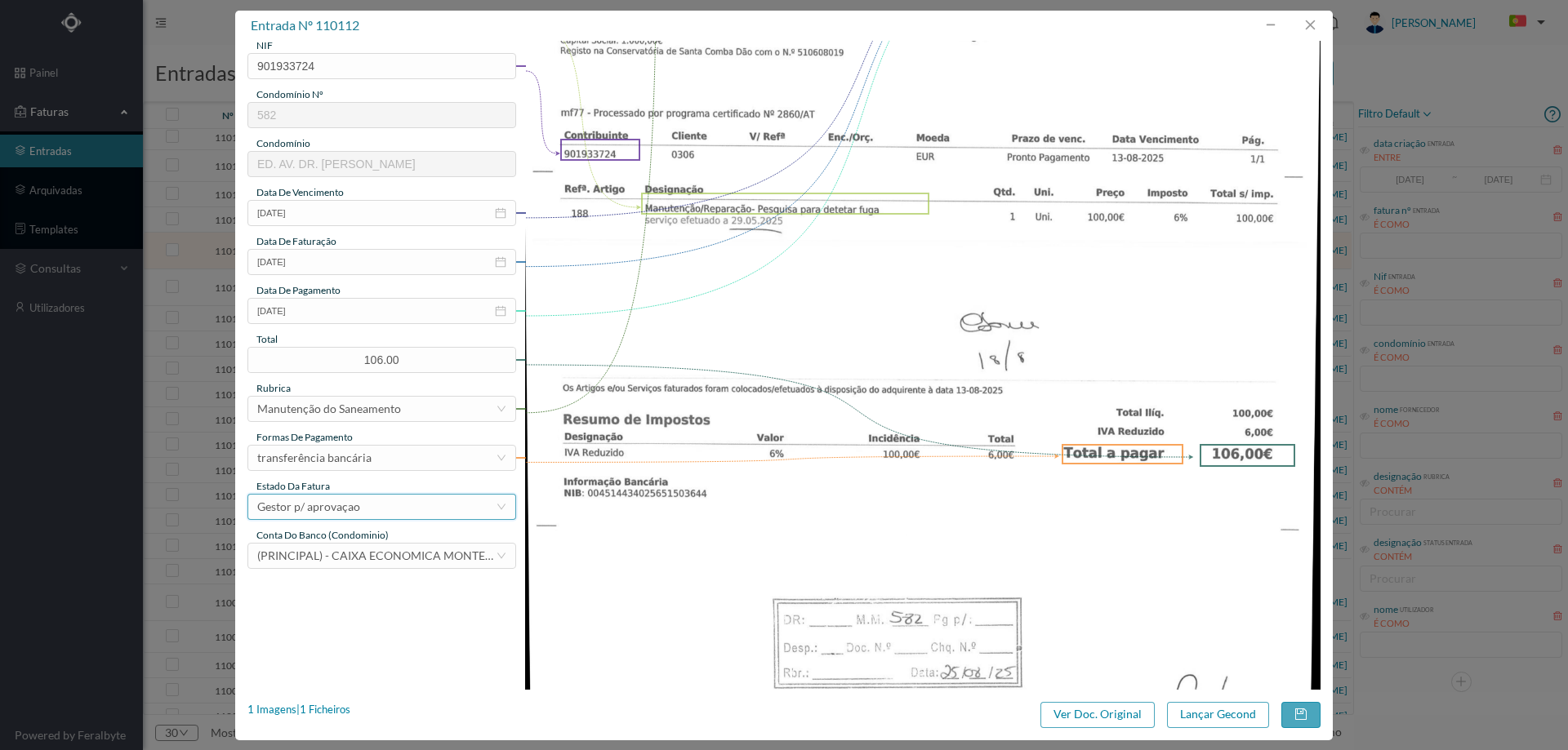
click at [371, 509] on div "Gestor p/ aprovaçao" at bounding box center [377, 507] width 239 height 25
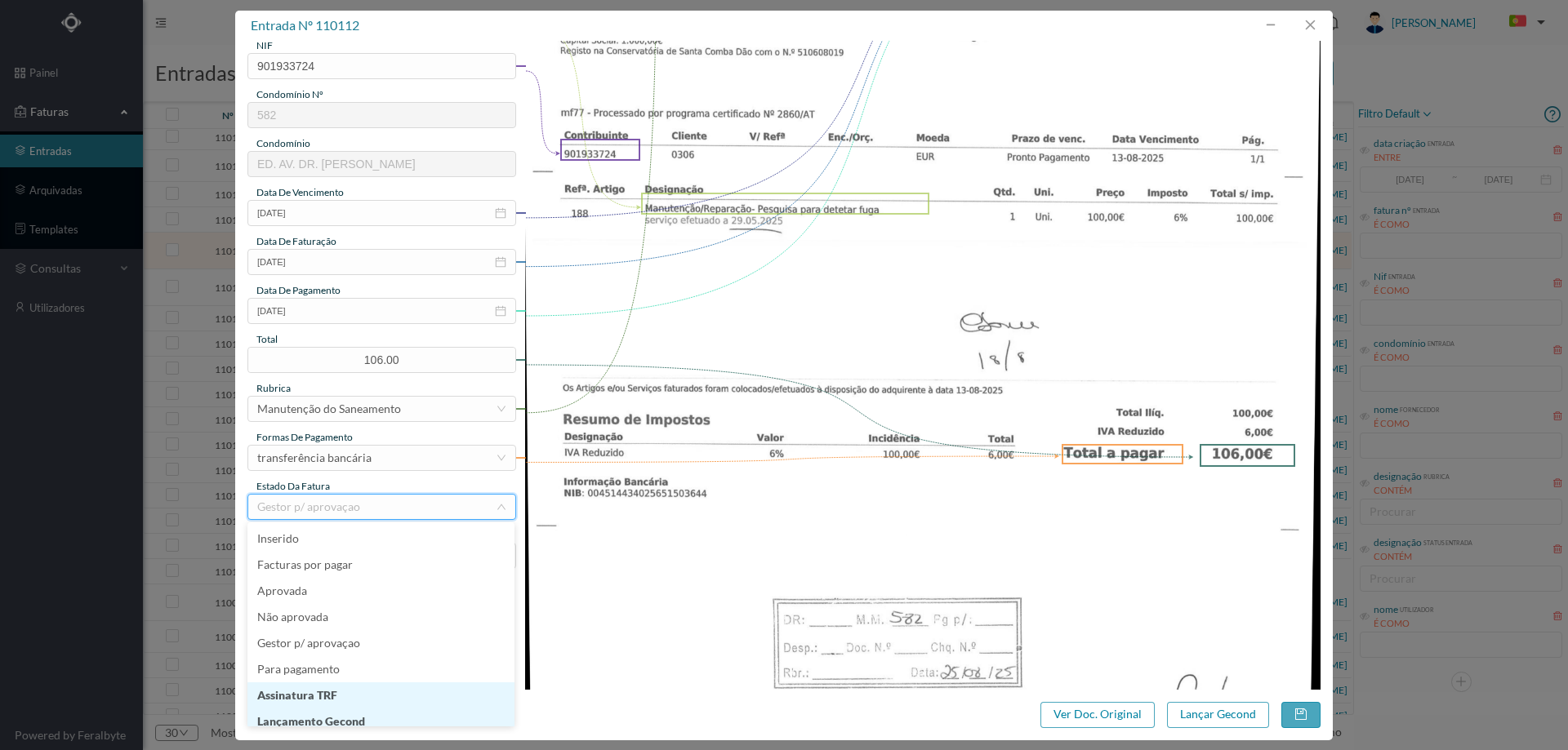
scroll to position [9, 0]
click at [362, 716] on li "Lançamento Gecond" at bounding box center [381, 714] width 267 height 27
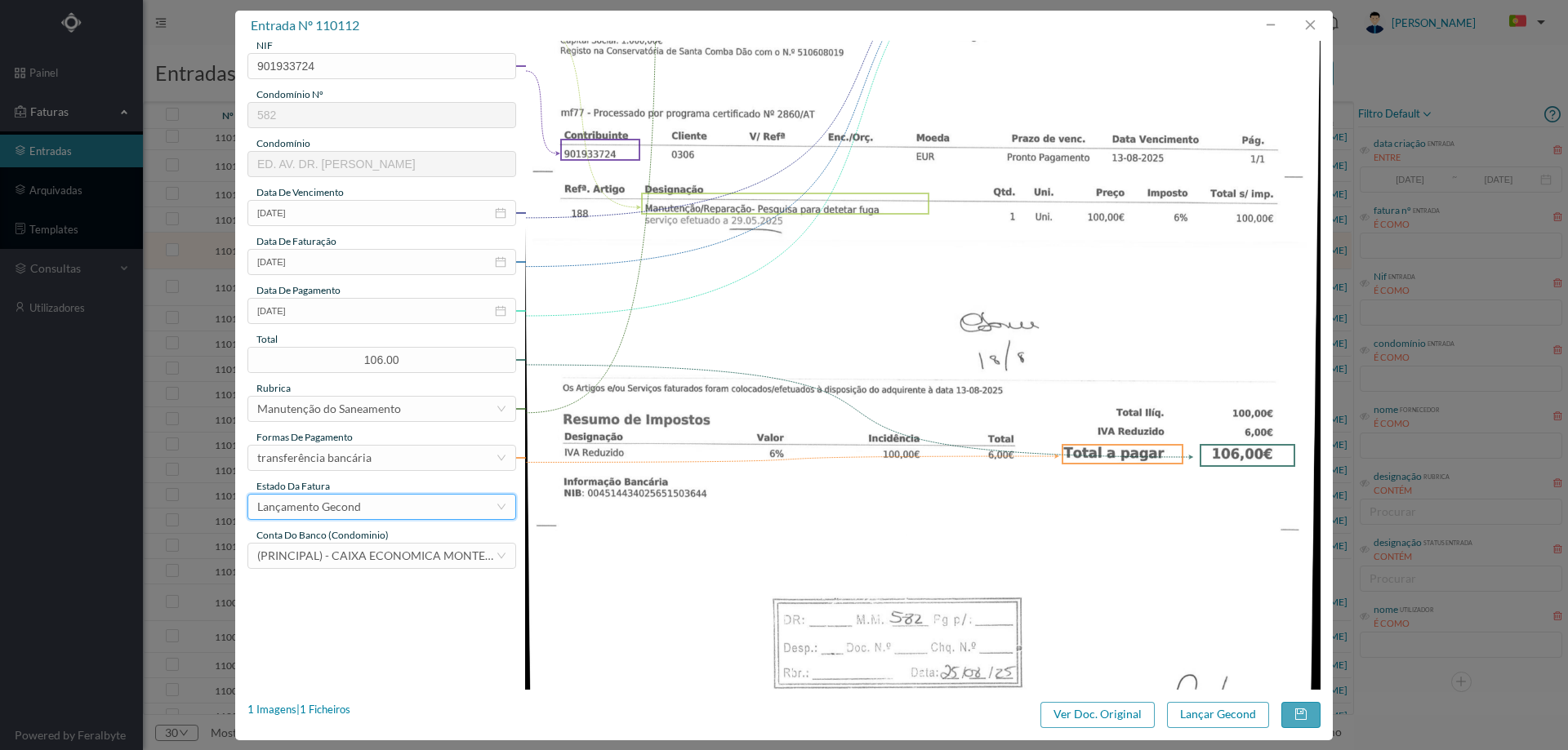
click at [1158, 706] on div "Ver Doc. Original Lançar Gecond" at bounding box center [1181, 715] width 280 height 27
click at [1182, 710] on button "Lançar Gecond" at bounding box center [1218, 715] width 102 height 27
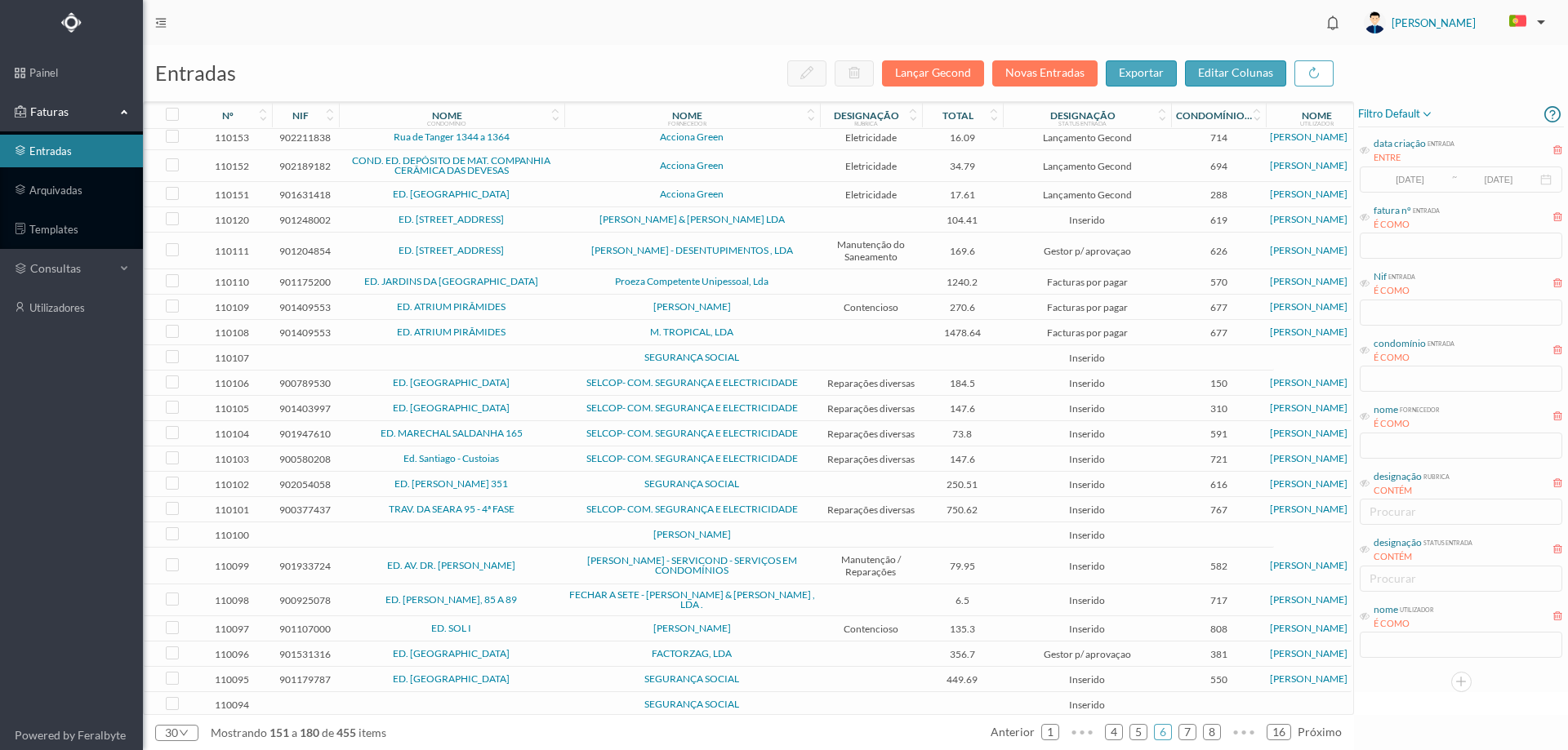
click at [535, 263] on td "ED. R. de GOA 17" at bounding box center [452, 251] width 225 height 37
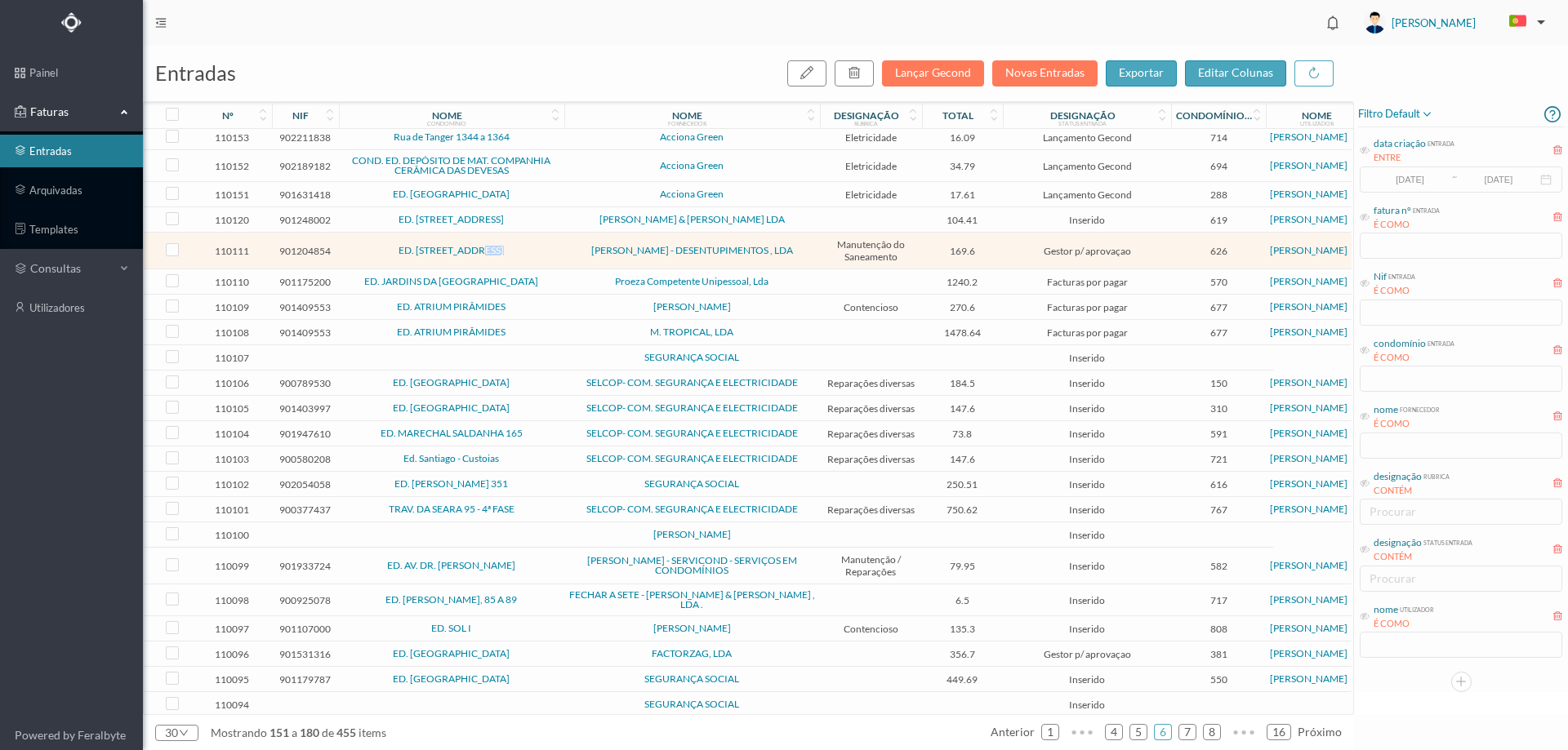
click at [535, 263] on td "ED. R. de GOA 17" at bounding box center [452, 251] width 225 height 37
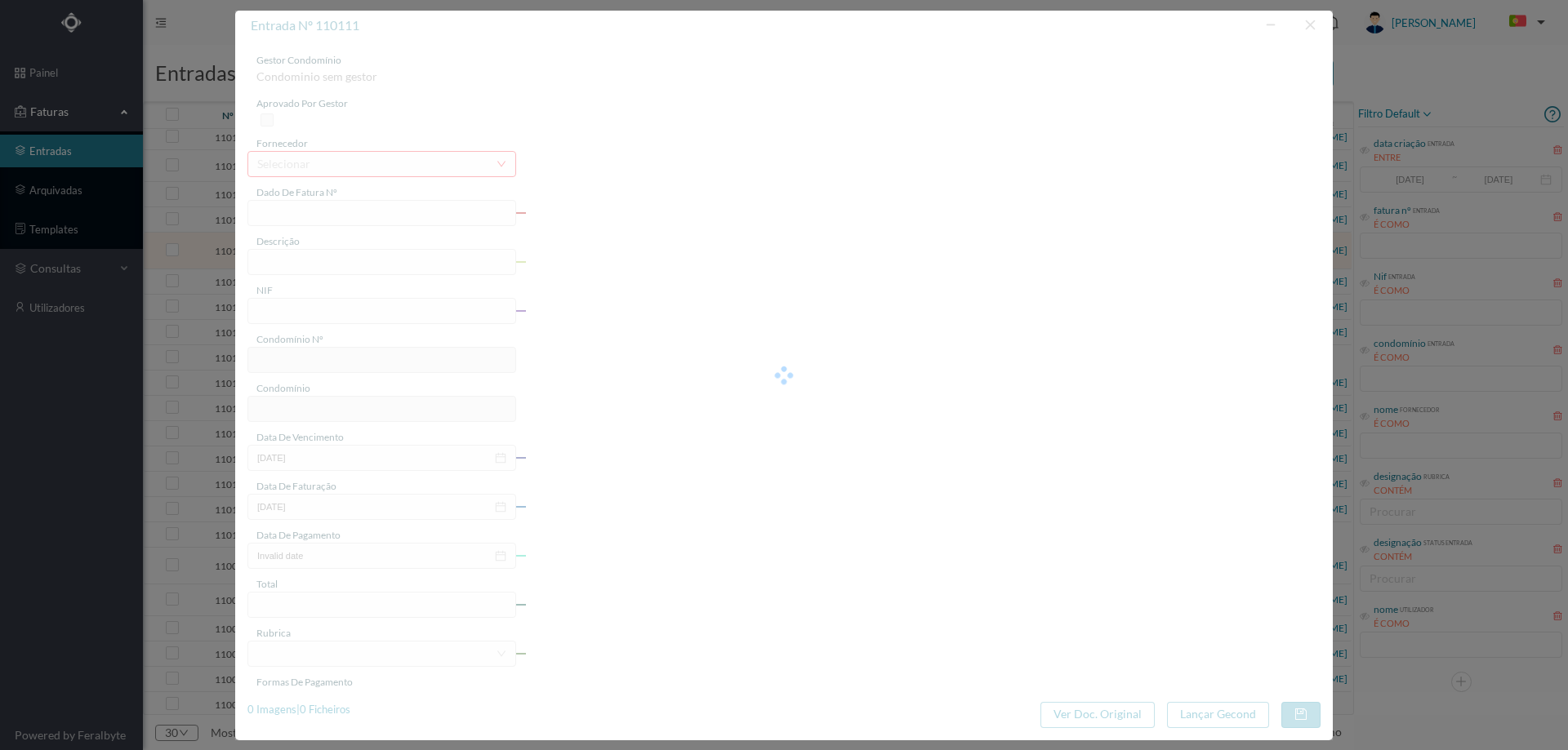
type input "FT M/2034"
type input "Manutenção /Reparação - Desentupimento do saneamento"
type input "901204854"
type input "13-08-2025"
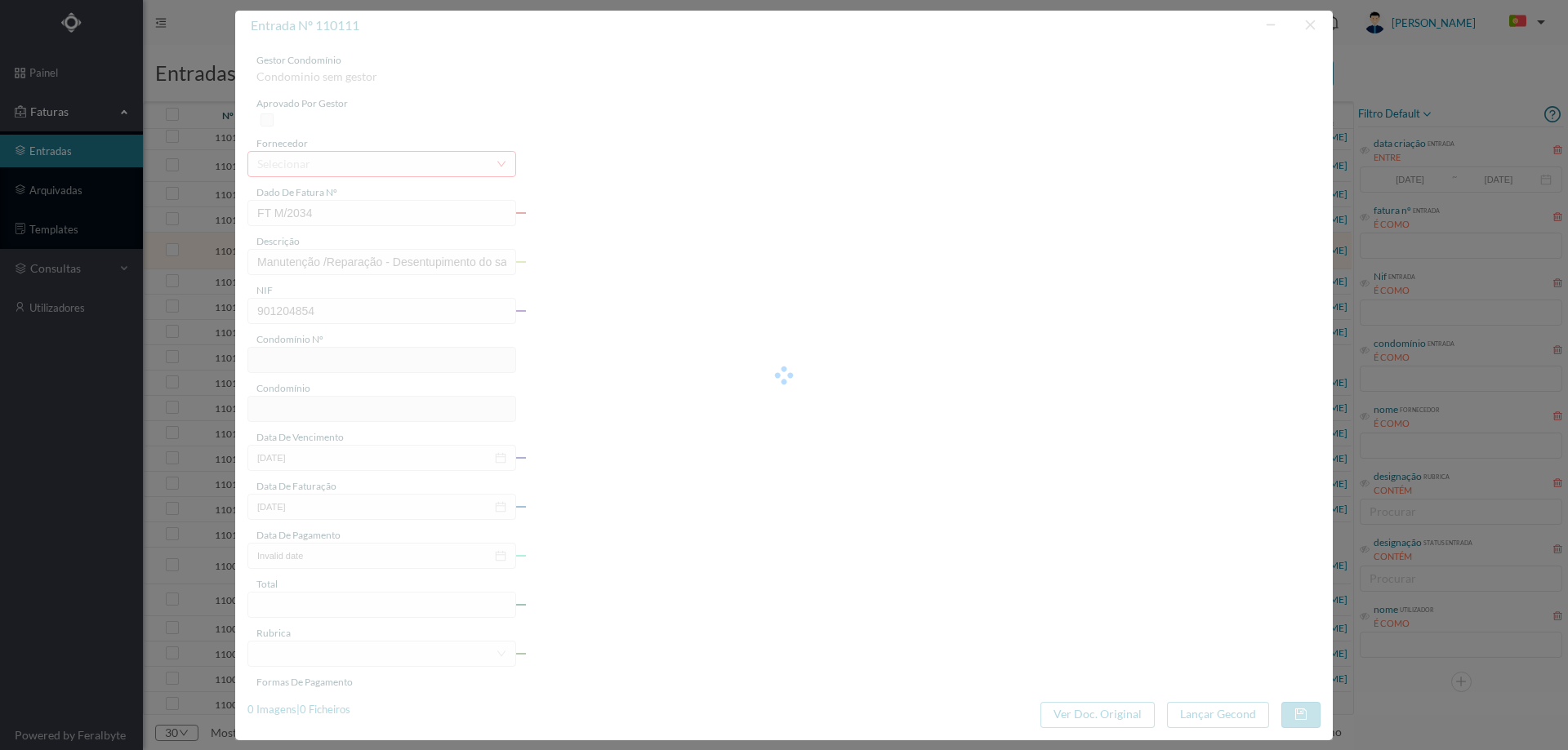
type input "13-08-2025"
type input "169.60"
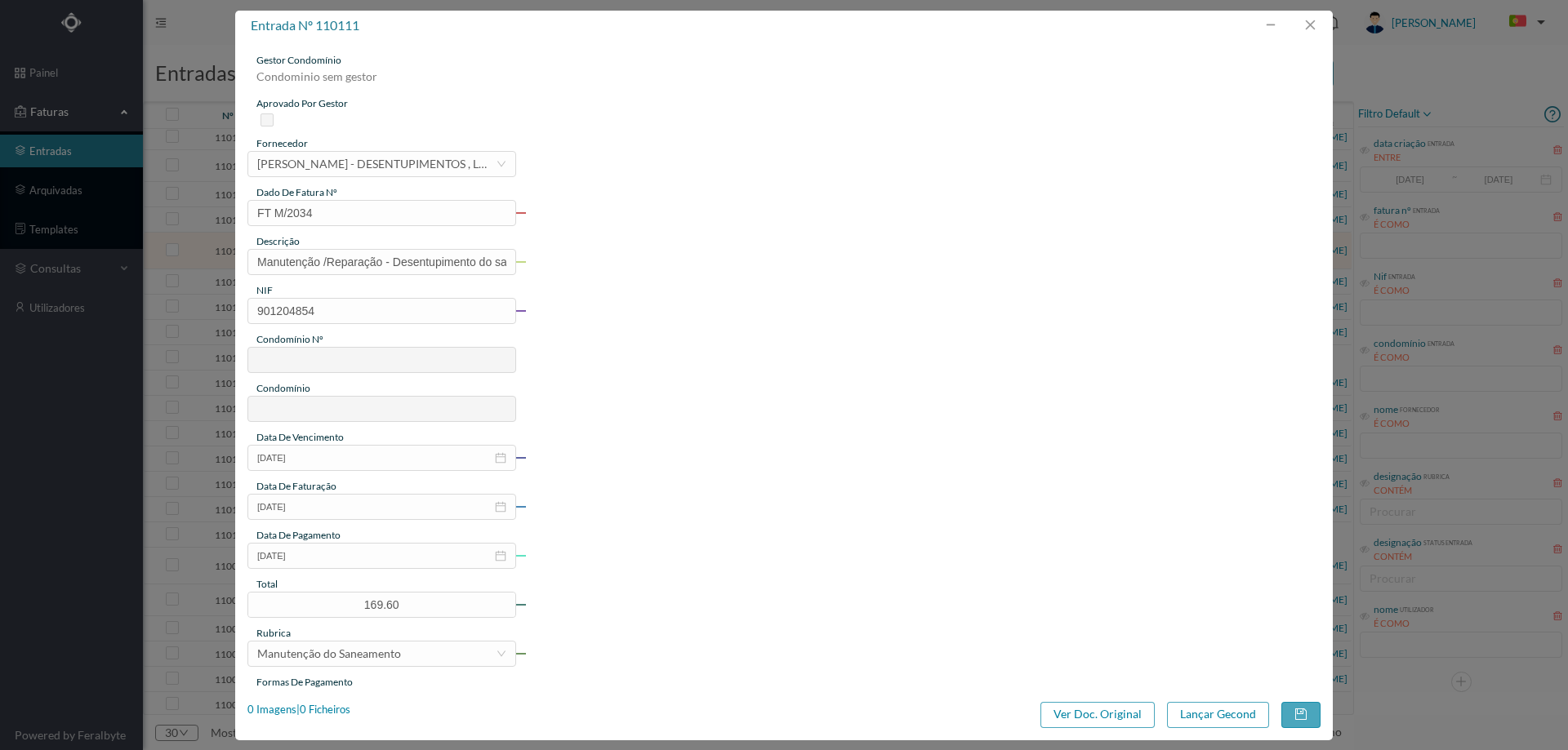
type input "626"
type input "ED. R. de GOA 17"
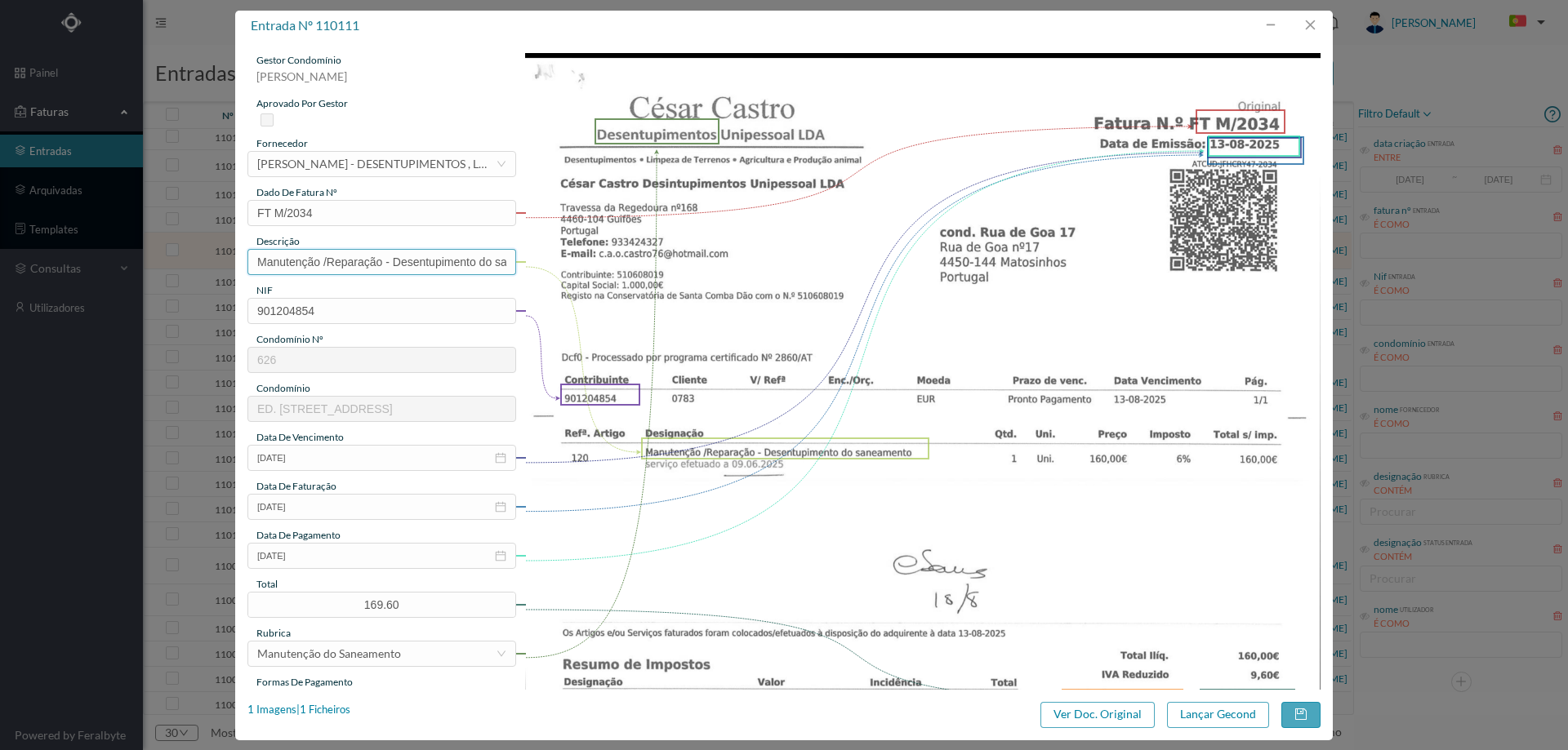
drag, startPoint x: 391, startPoint y: 264, endPoint x: 91, endPoint y: 279, distance: 300.4
click at [96, 278] on div "entrada nº 110111 gestor condomínio Beatriz Pinheiro aprovado por gestor fornec…" at bounding box center [784, 375] width 1568 height 750
type input "Desentupimento do saneamento"
click at [361, 553] on input "13-08-2025" at bounding box center [382, 556] width 269 height 27
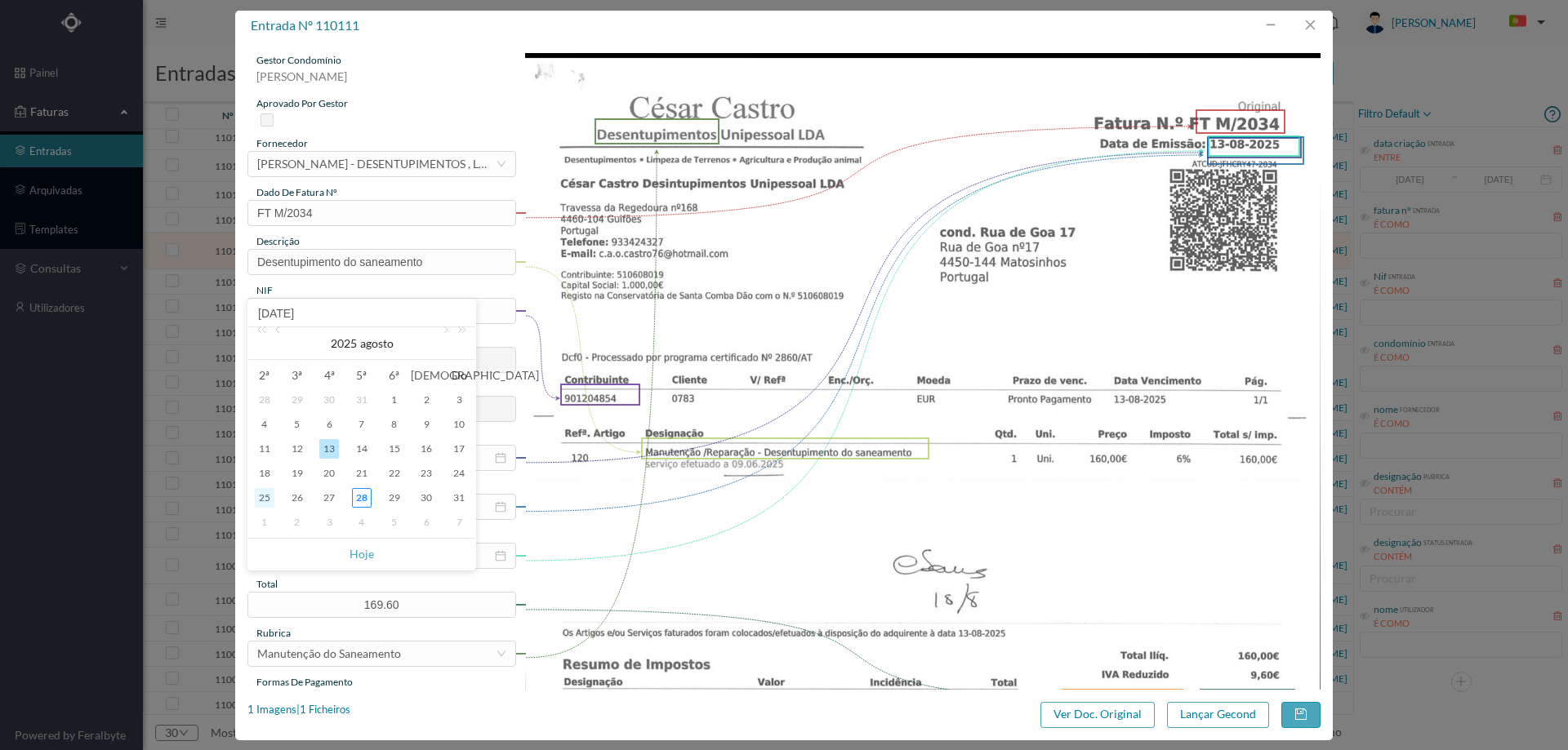
click at [260, 495] on div "25" at bounding box center [264, 497] width 20 height 20
type input "[DATE]"
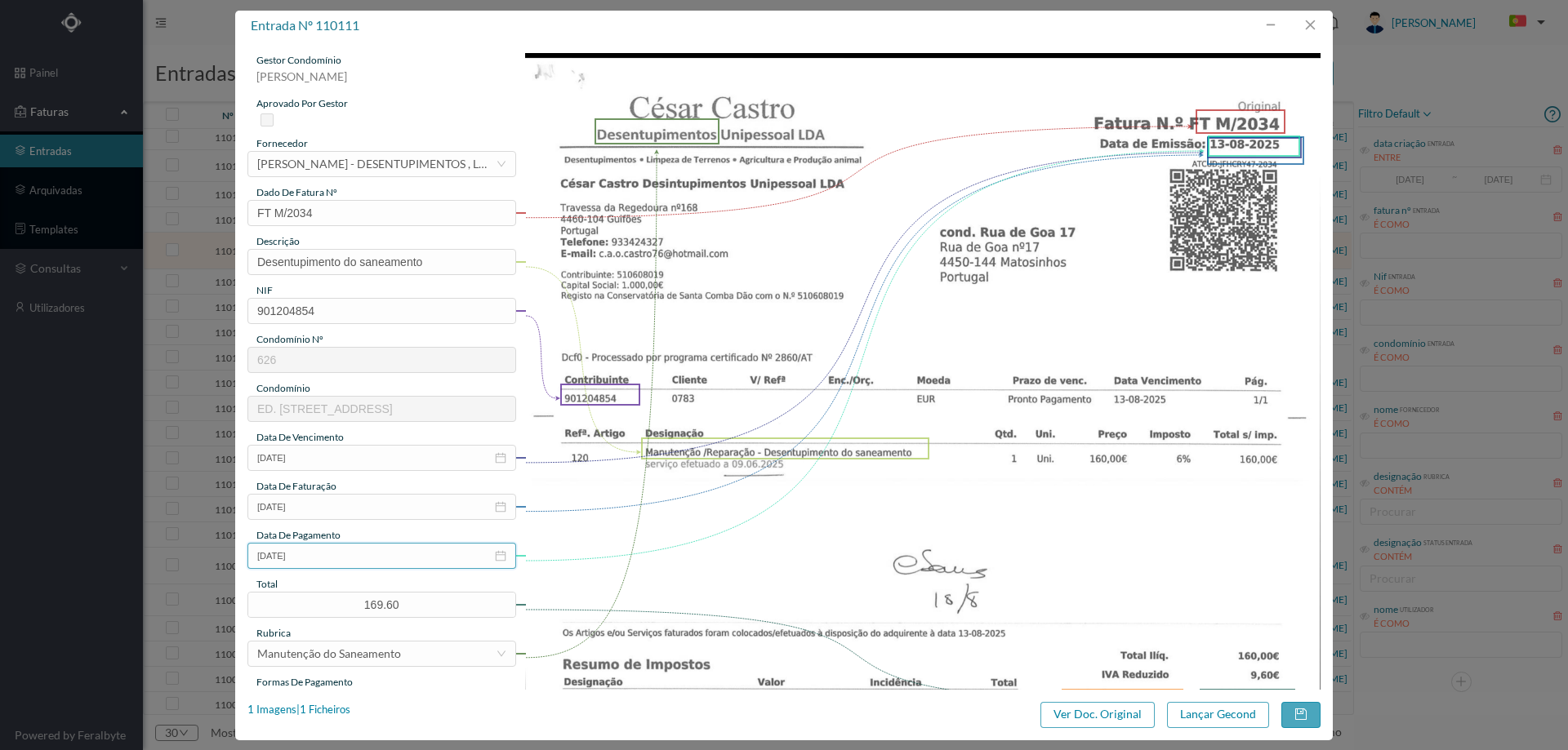
scroll to position [245, 0]
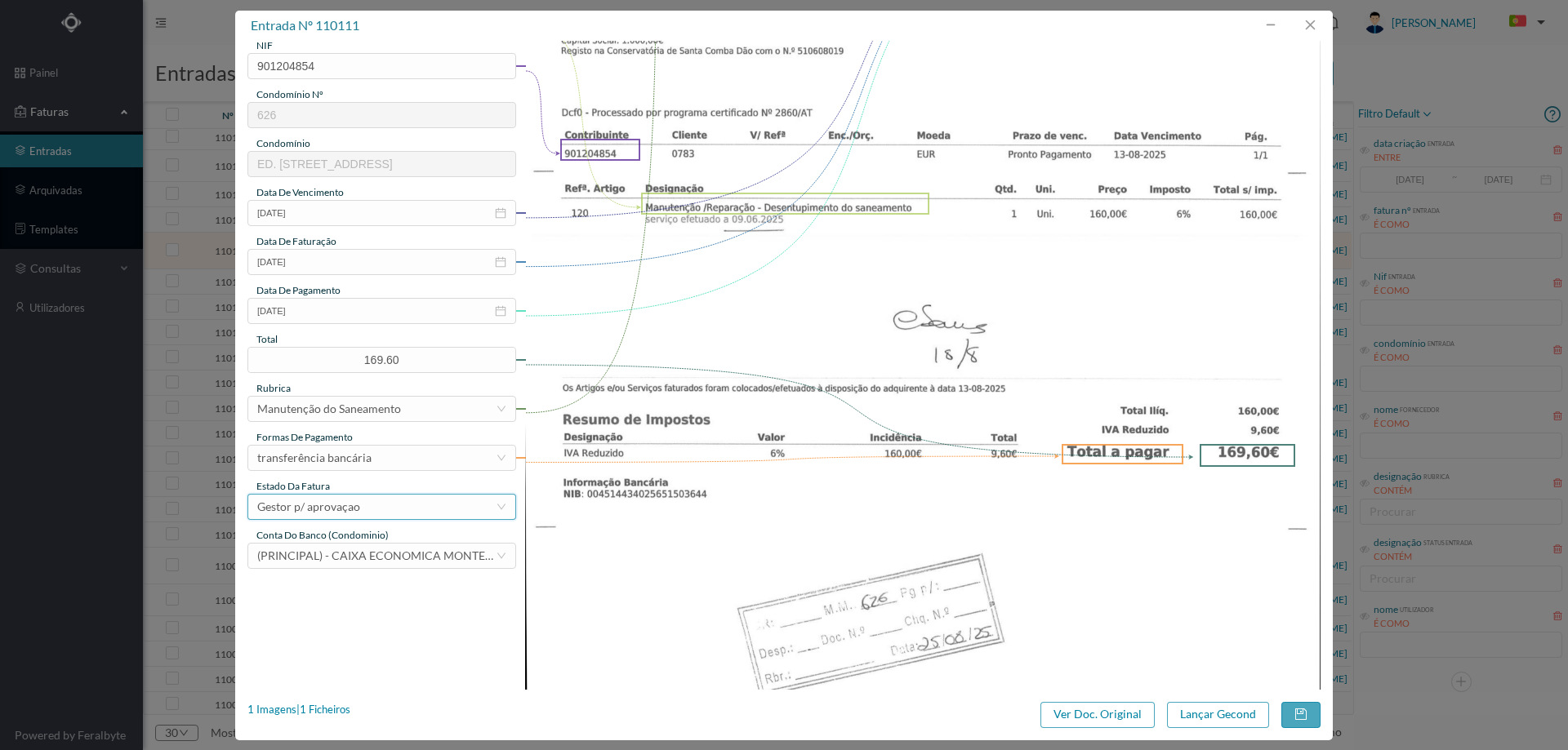
click at [355, 510] on div "Gestor p/ aprovaçao" at bounding box center [309, 507] width 103 height 25
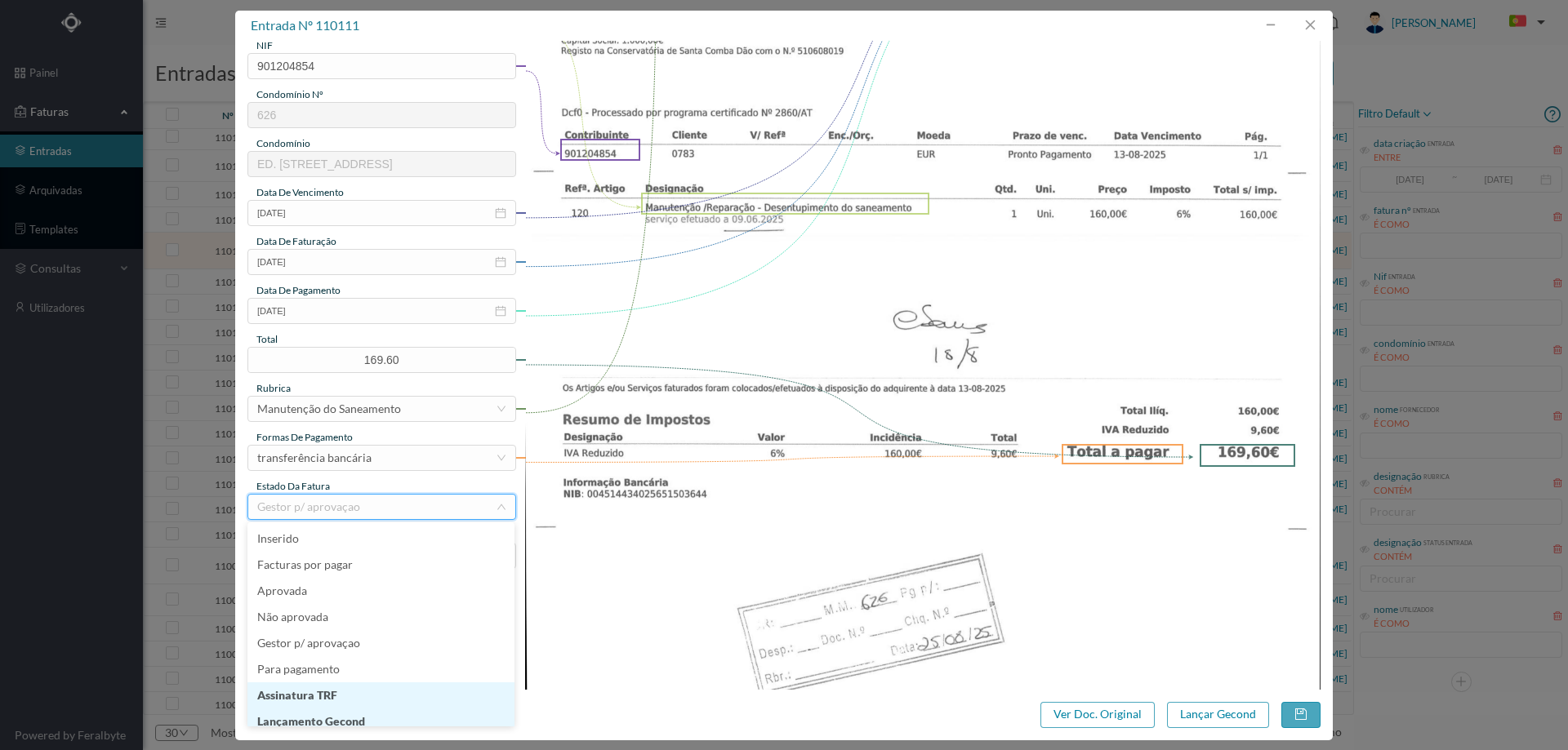
scroll to position [9, 0]
click at [381, 712] on li "Lançamento Gecond" at bounding box center [381, 714] width 267 height 27
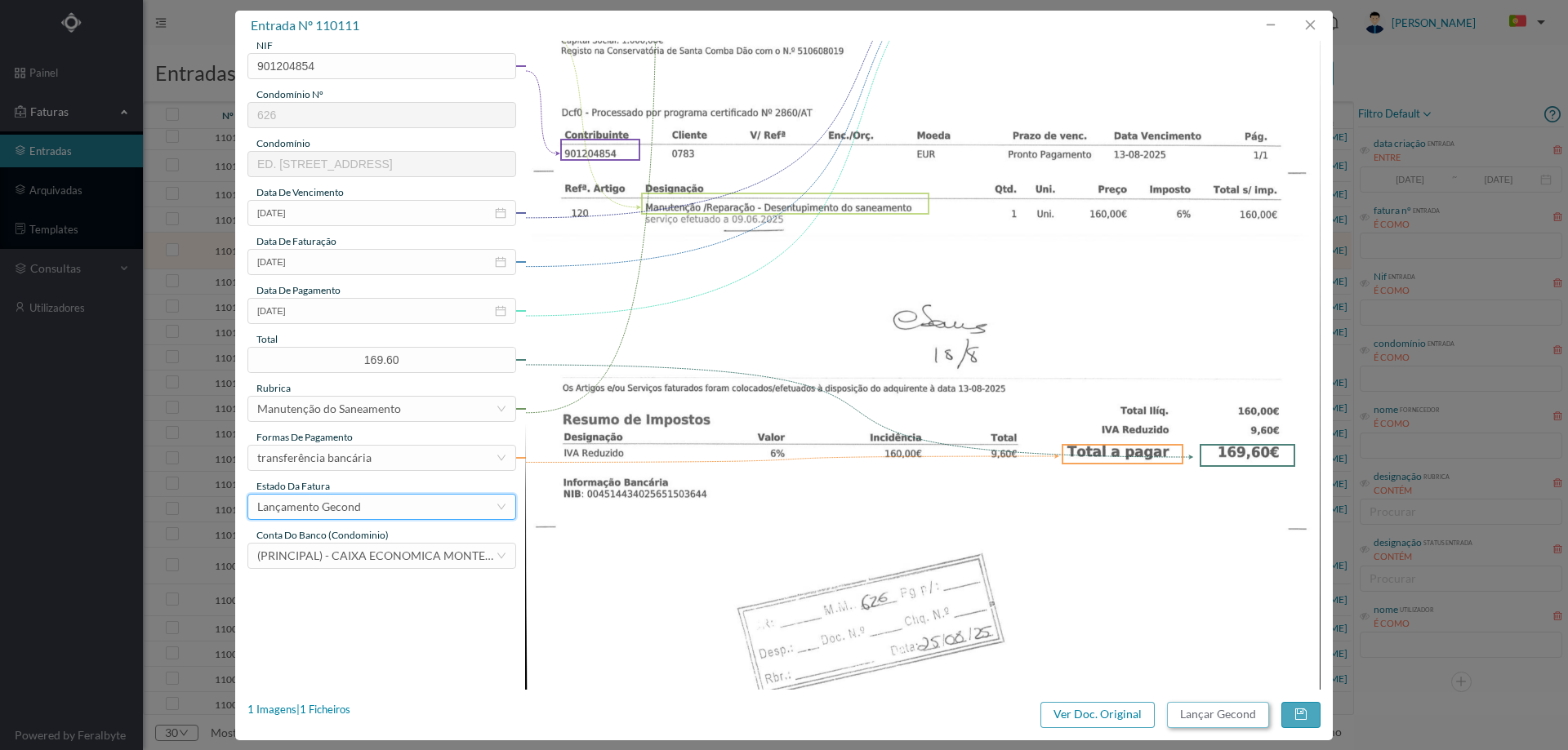
click at [1227, 713] on button "Lançar Gecond" at bounding box center [1218, 715] width 102 height 27
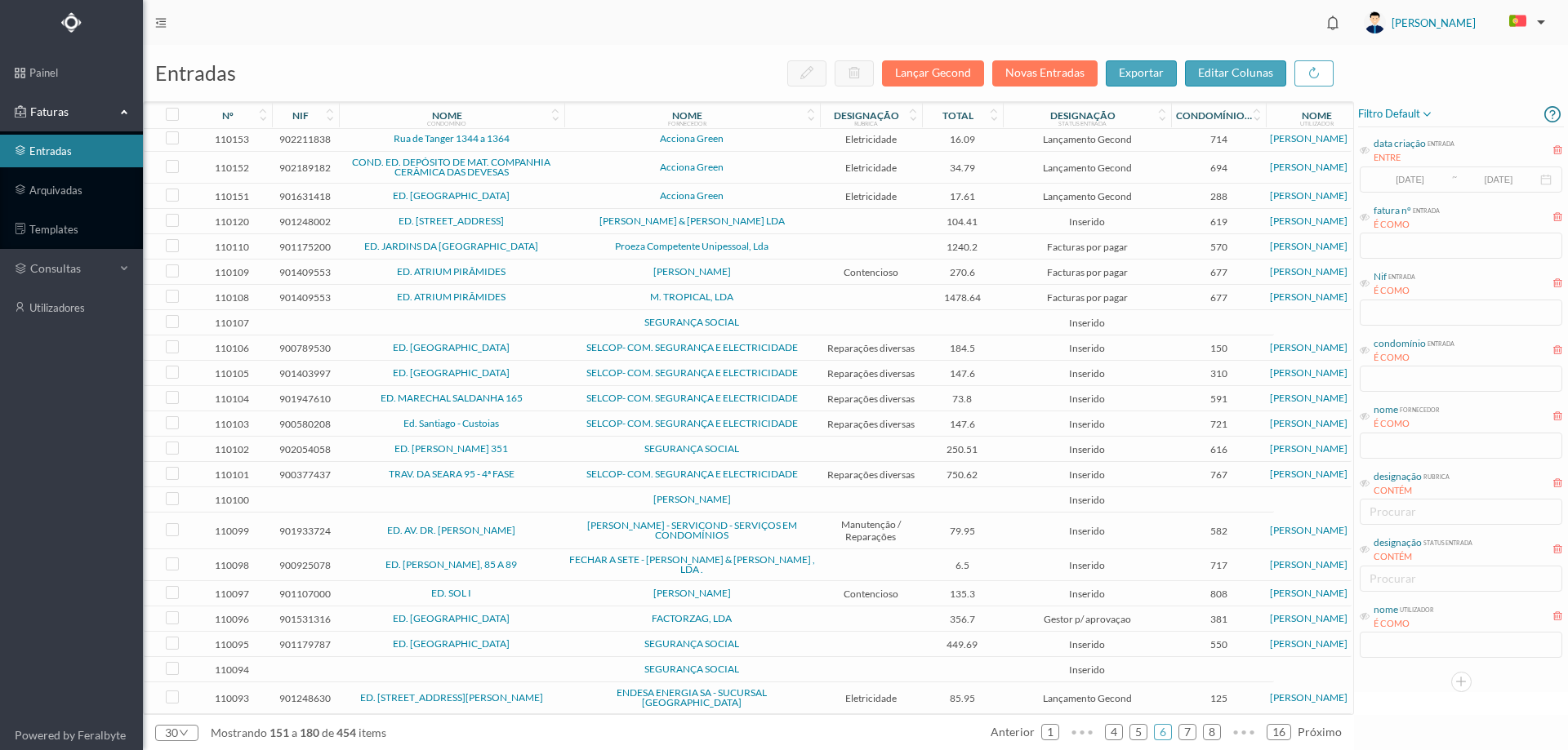
click at [576, 245] on td "Proeza Competente Unipessoal, Lda" at bounding box center [693, 246] width 256 height 26
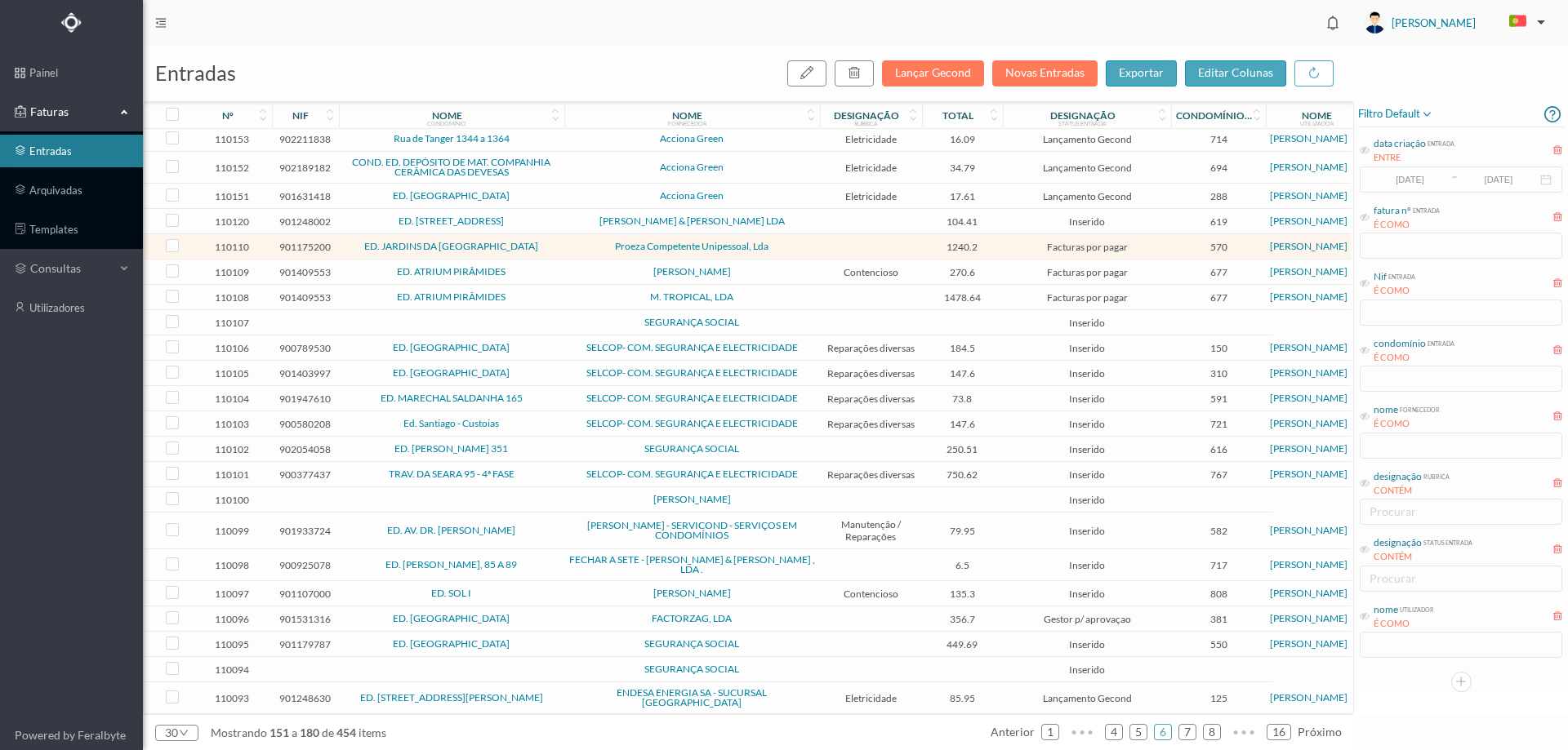
click at [575, 224] on span "SOUSA & PACHECO LDA" at bounding box center [692, 221] width 247 height 9
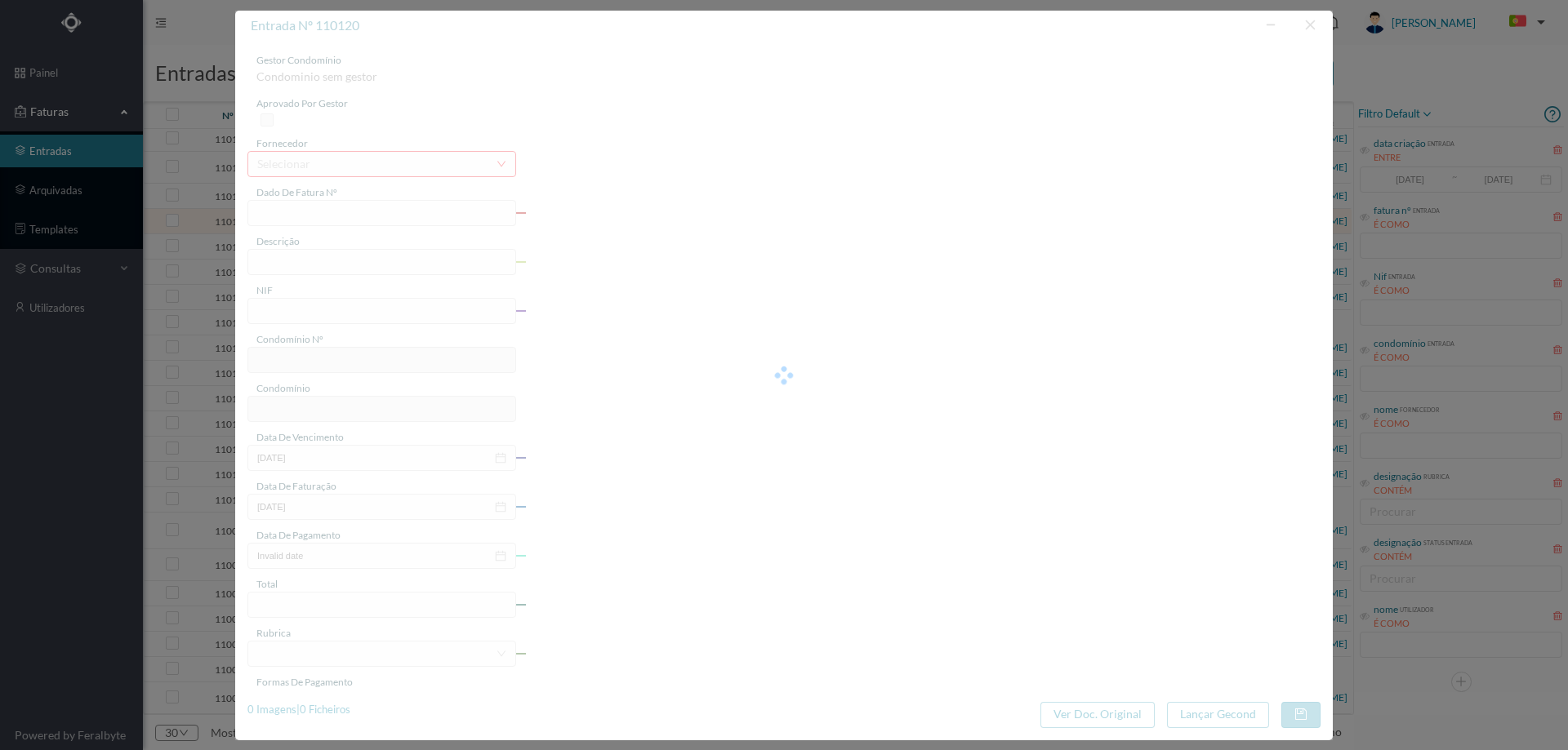
type input "FT FA.2025/403"
type input "901248002"
type input "2025-07-29"
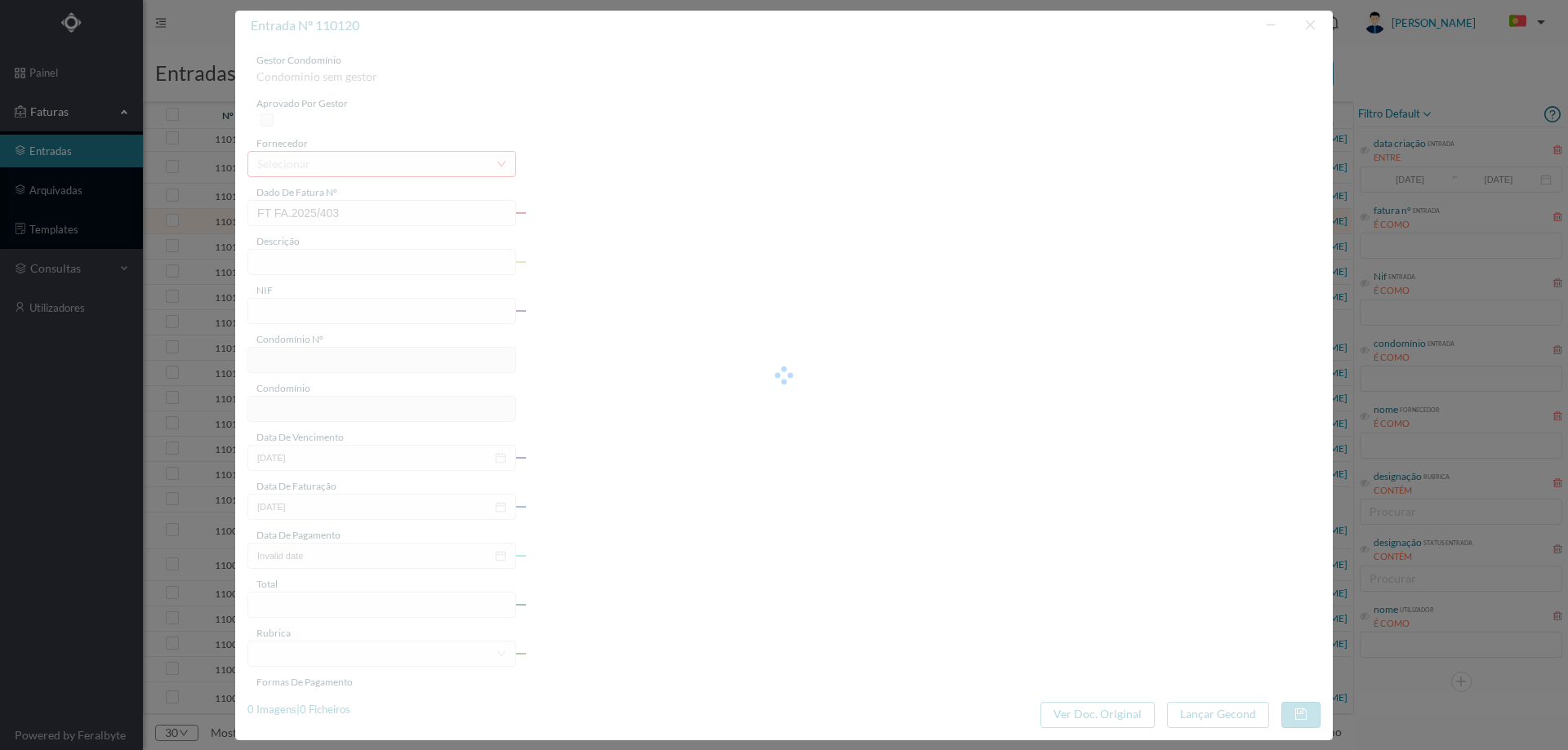
type input "104.41"
type input "619"
type input "ED. RUA DO CRASTO 206 a 210"
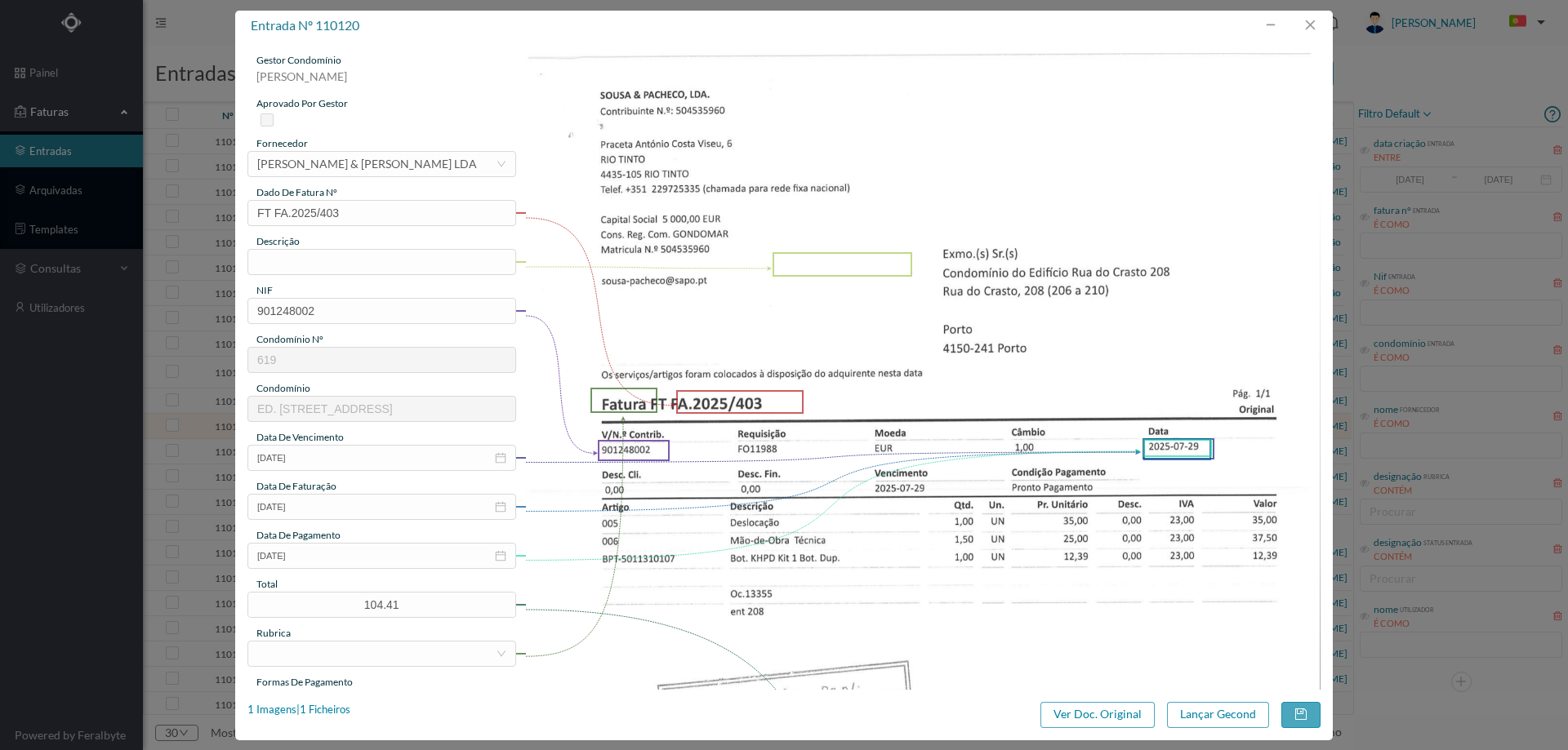
scroll to position [206, 0]
type input "mao de obra e deslocação"
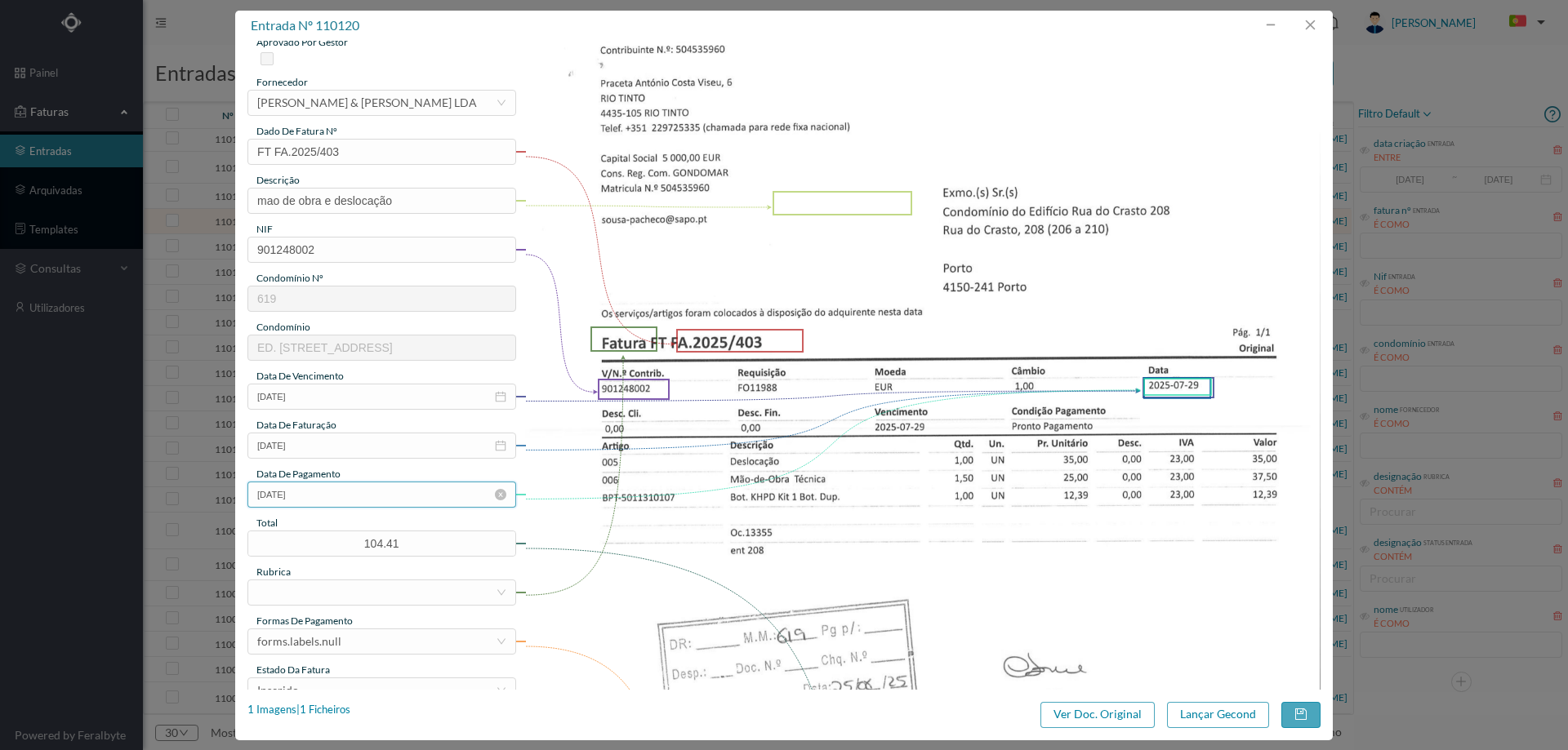
scroll to position [163, 0]
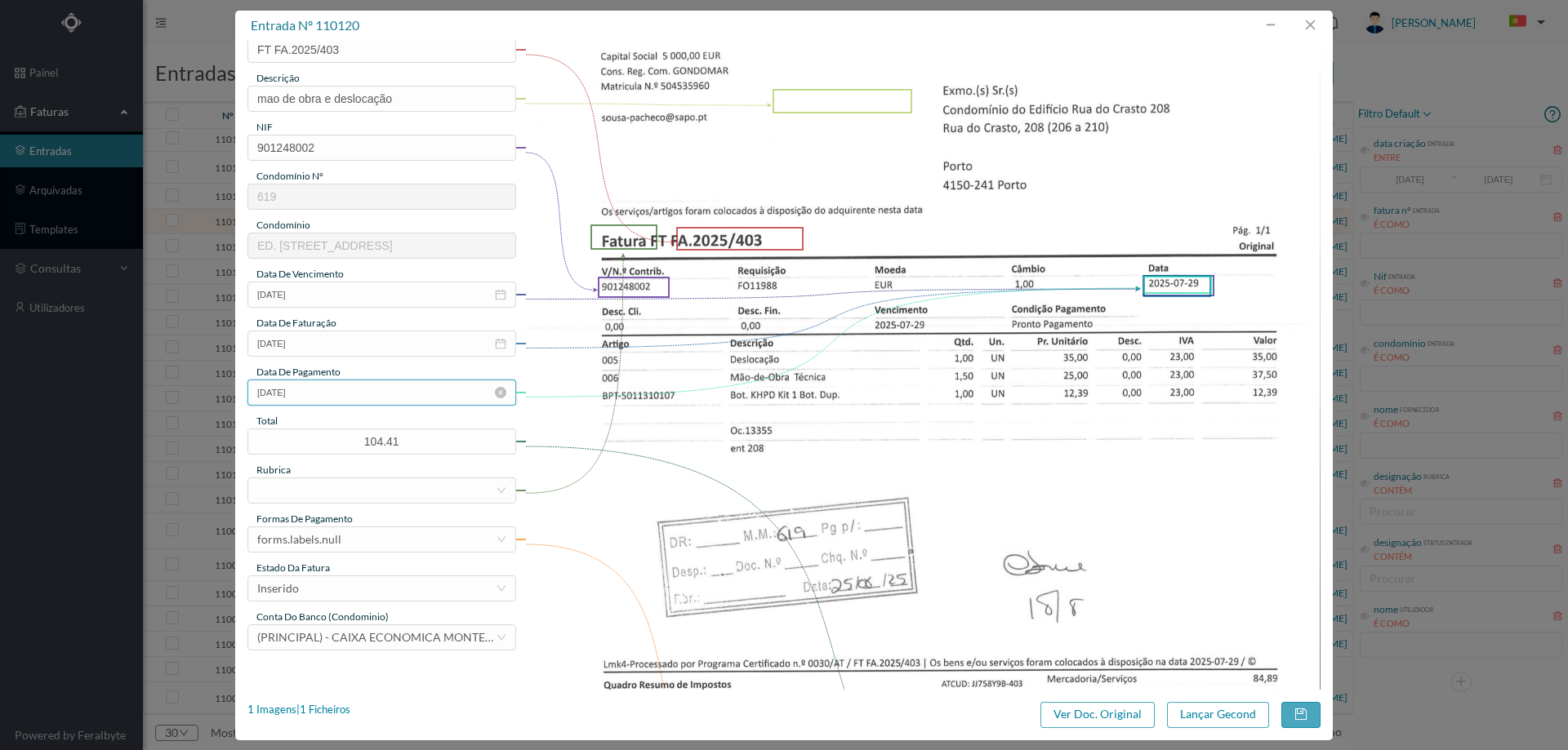
click at [346, 395] on input "[DATE]" at bounding box center [382, 393] width 269 height 27
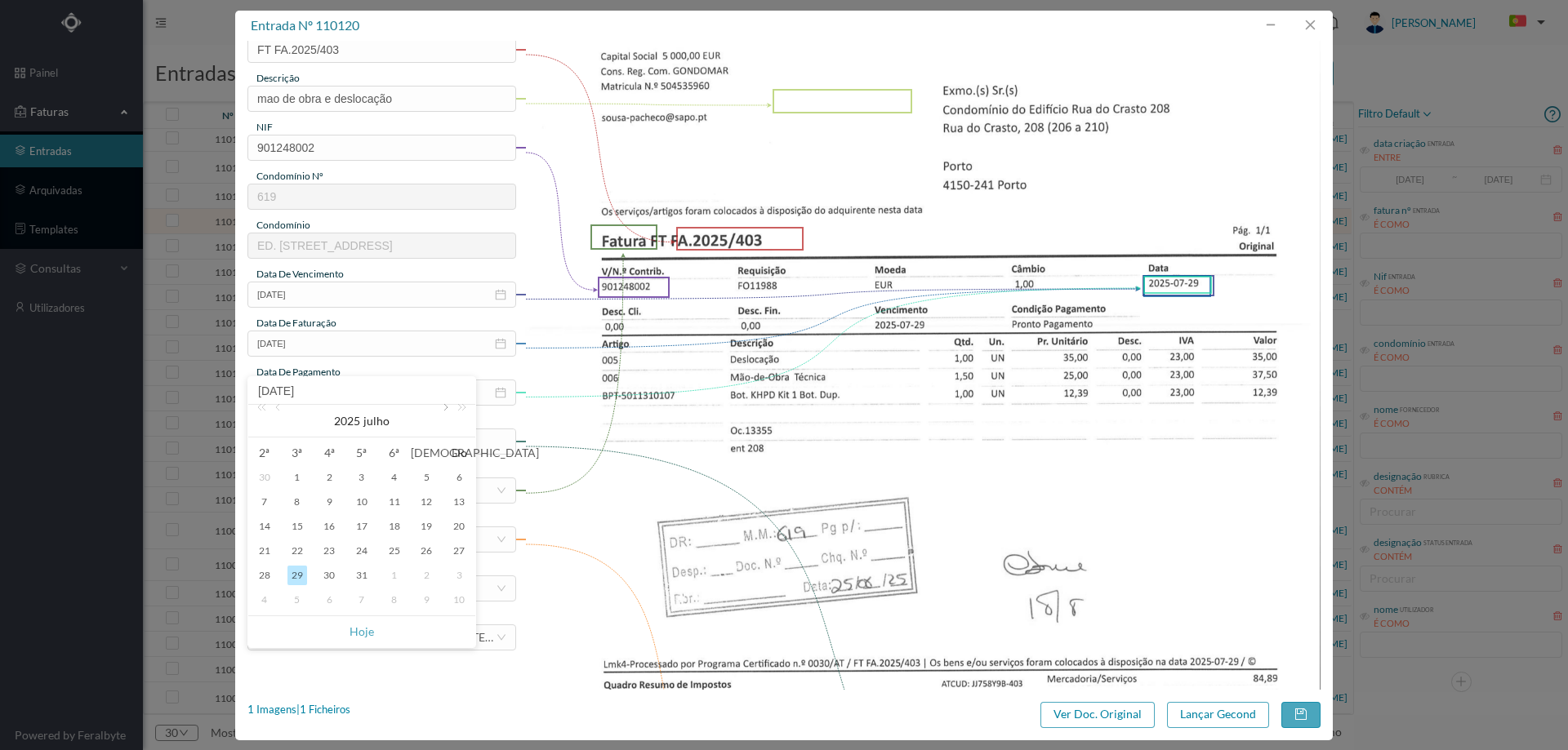
click at [447, 409] on link at bounding box center [444, 421] width 15 height 32
click at [269, 577] on div "25" at bounding box center [264, 575] width 20 height 20
type input "[DATE]"
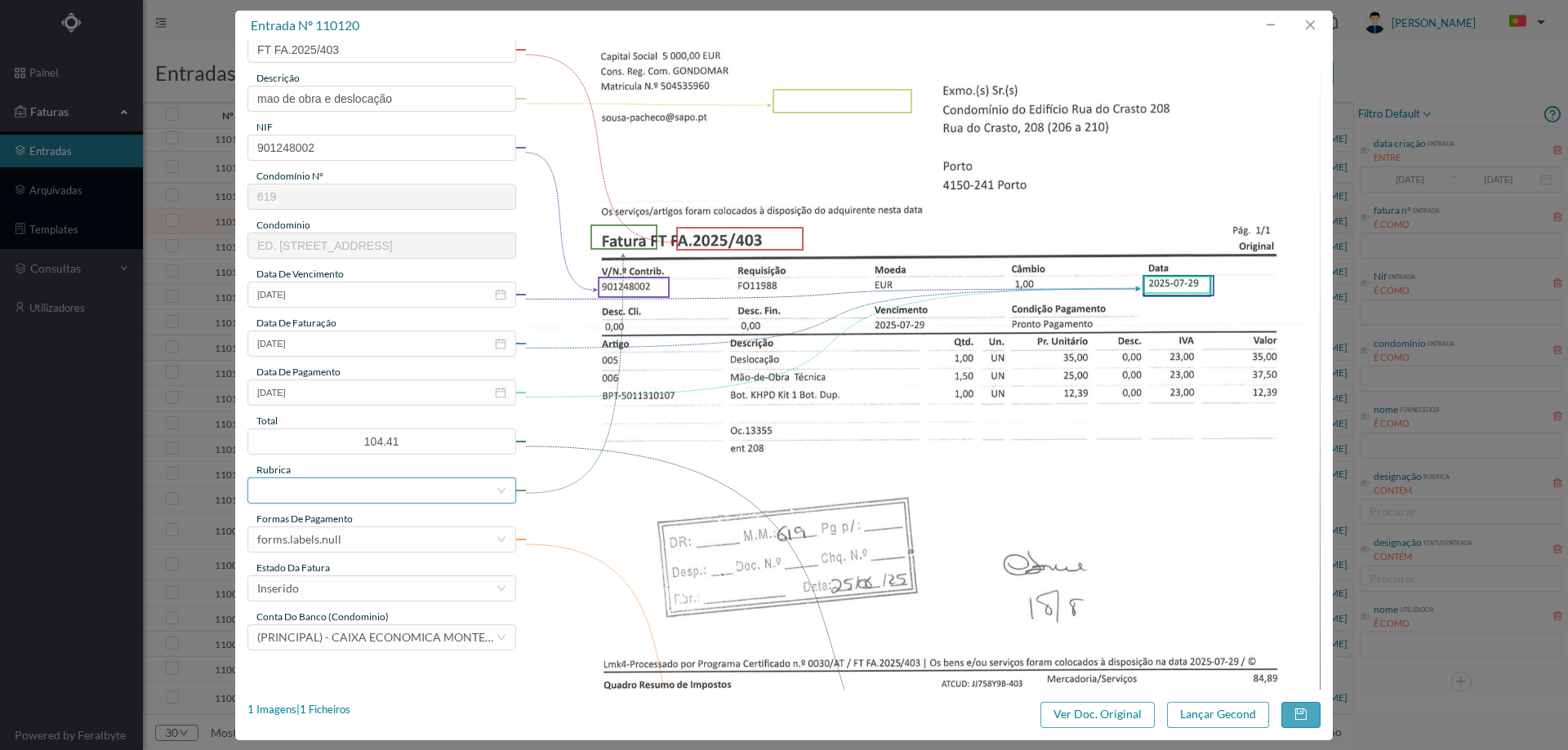
click at [375, 492] on div at bounding box center [377, 491] width 239 height 25
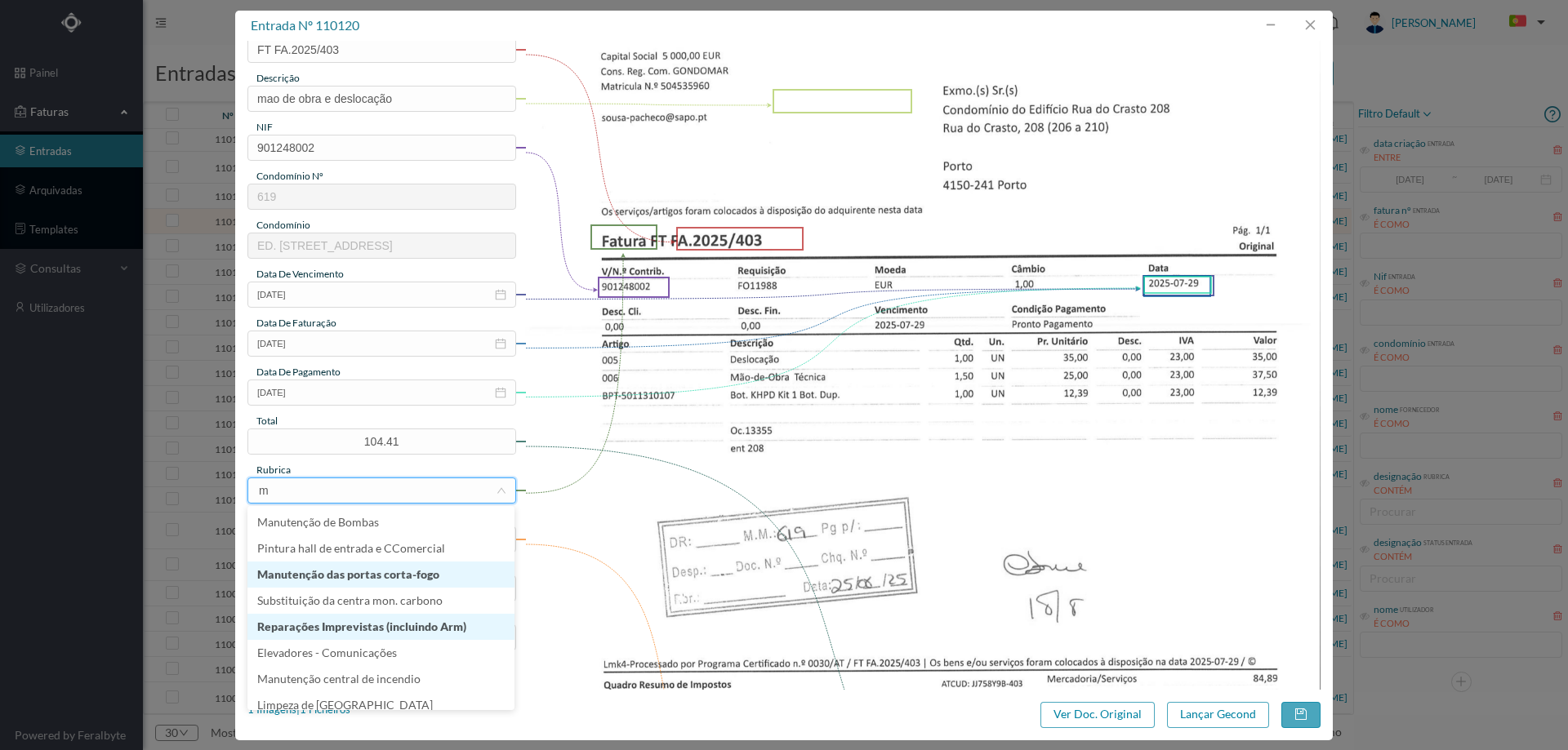
type input "ma"
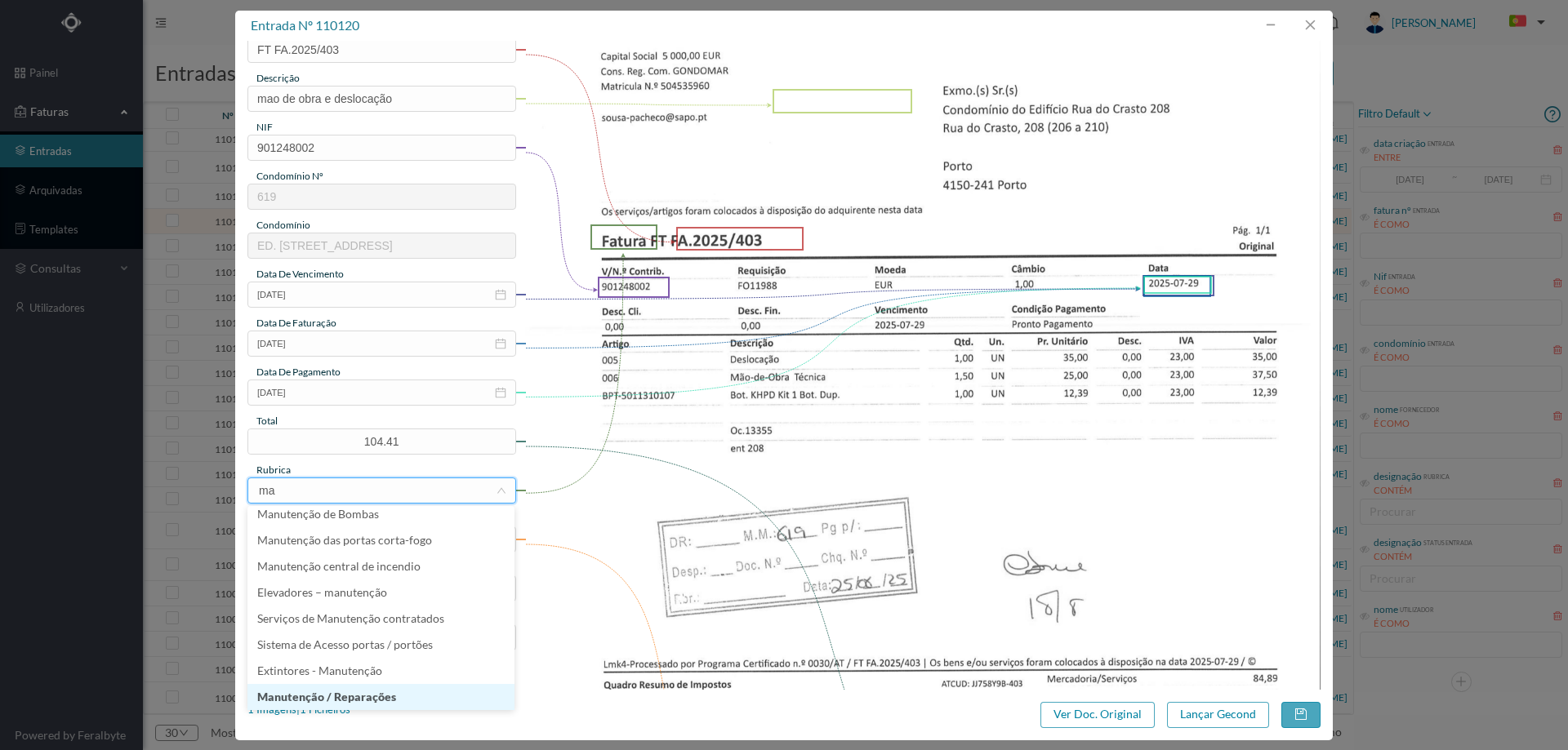
click at [382, 692] on li "Manutenção / Reparações" at bounding box center [381, 697] width 267 height 27
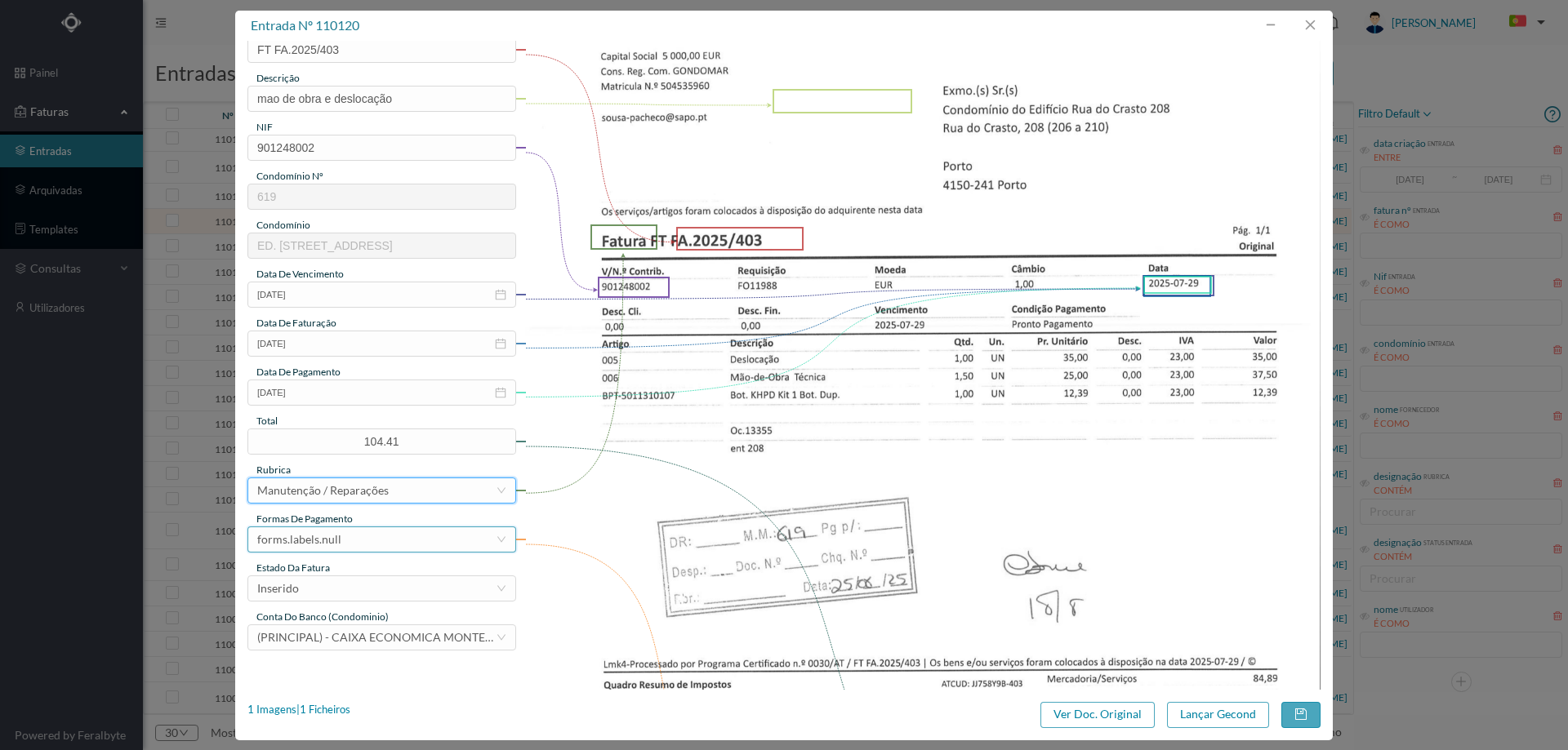
click at [351, 543] on div "forms.labels.null" at bounding box center [377, 540] width 239 height 25
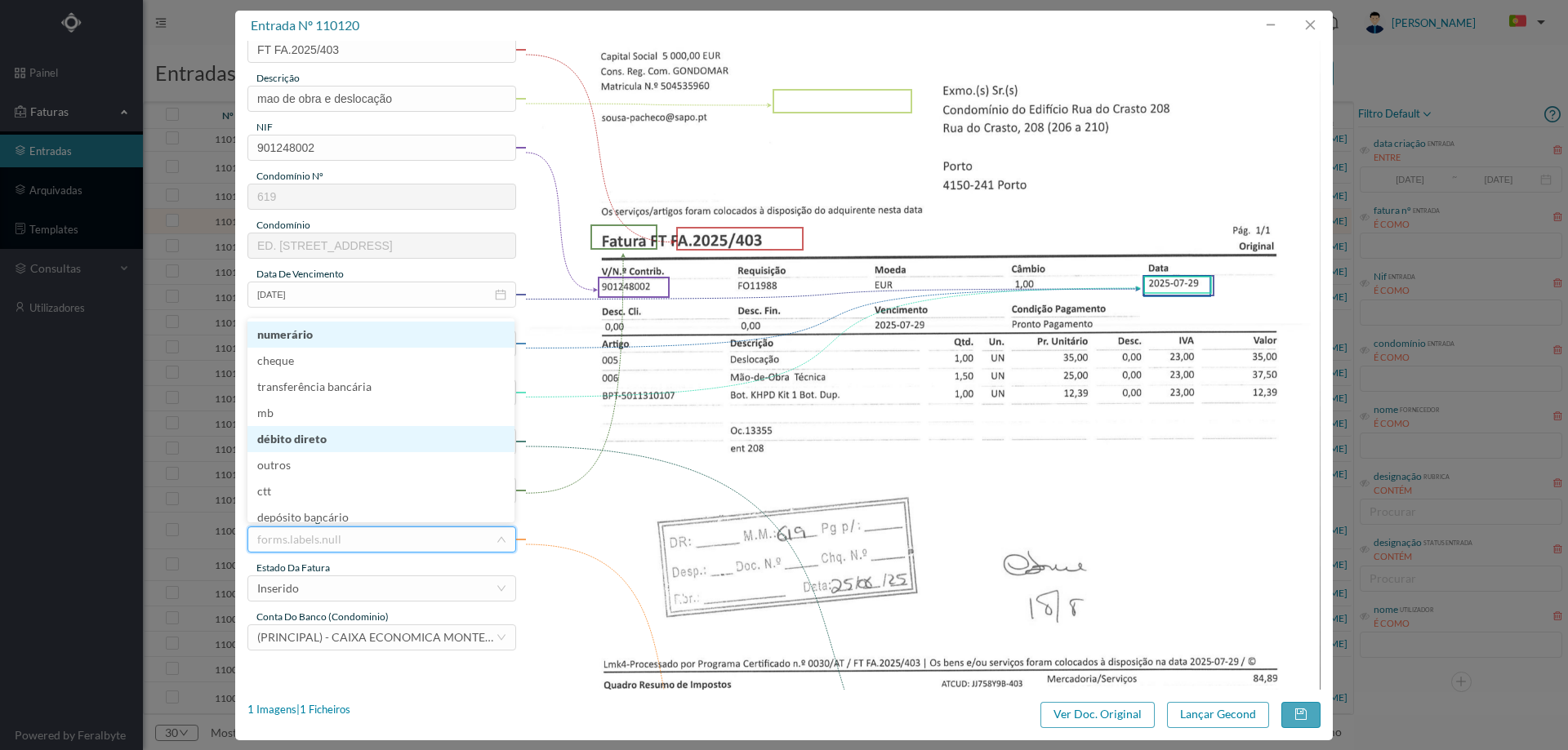
scroll to position [9, 0]
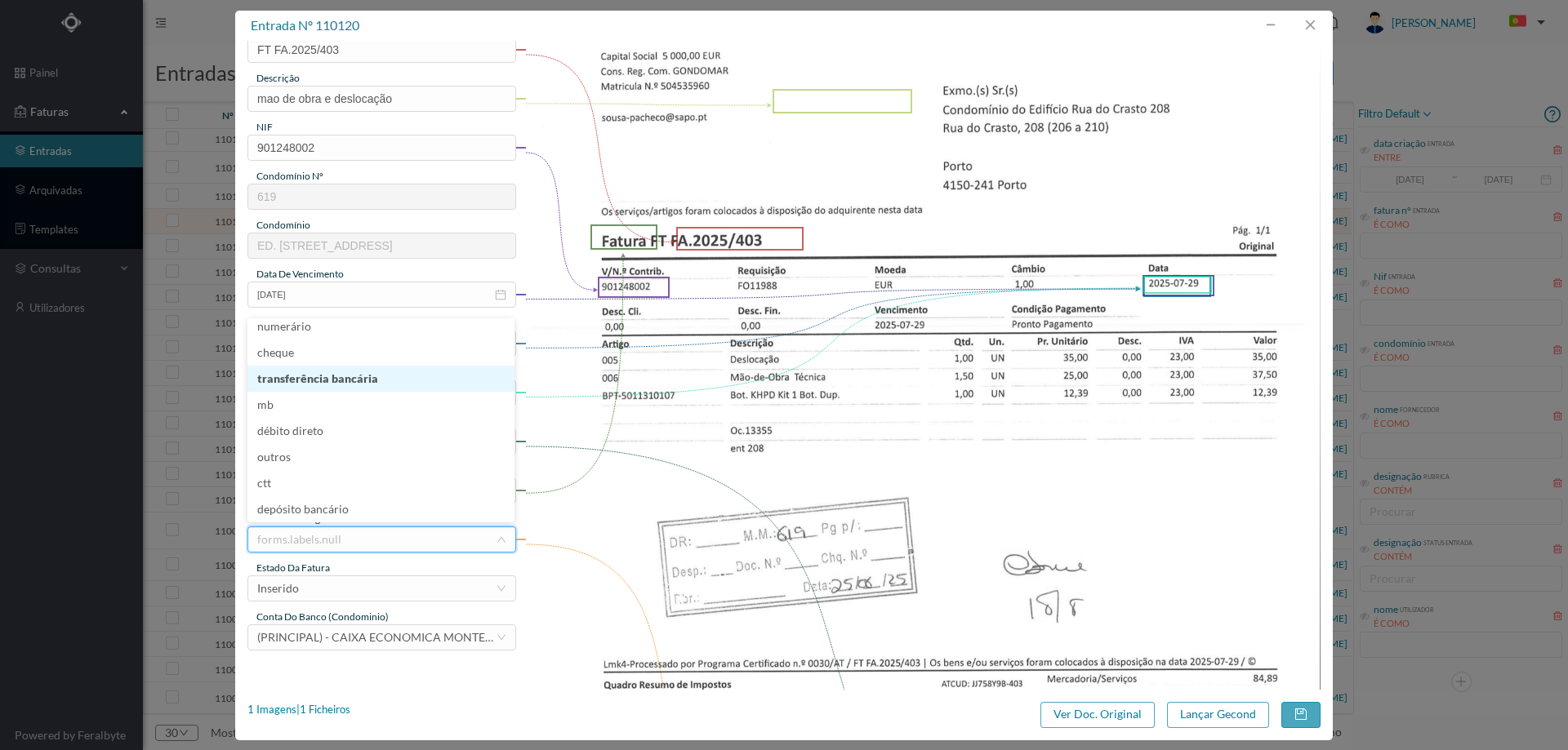
click at [365, 385] on li "transferência bancária" at bounding box center [381, 379] width 267 height 27
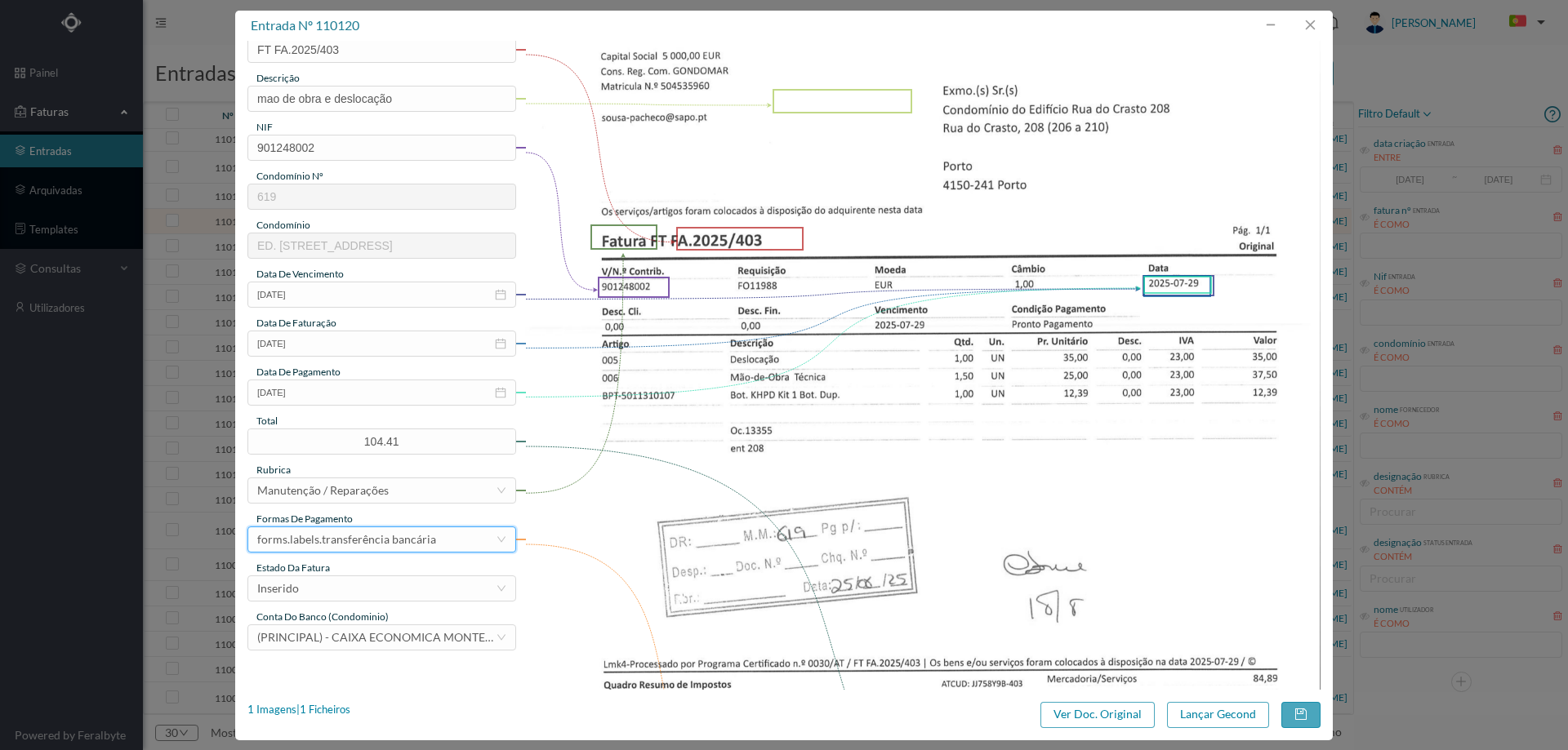
click at [368, 603] on div "gestor condomínio Cristina Sousa aprovado por gestor fornecedor selecionar SOUS…" at bounding box center [382, 270] width 269 height 760
click at [368, 598] on div "Inserido" at bounding box center [377, 589] width 239 height 25
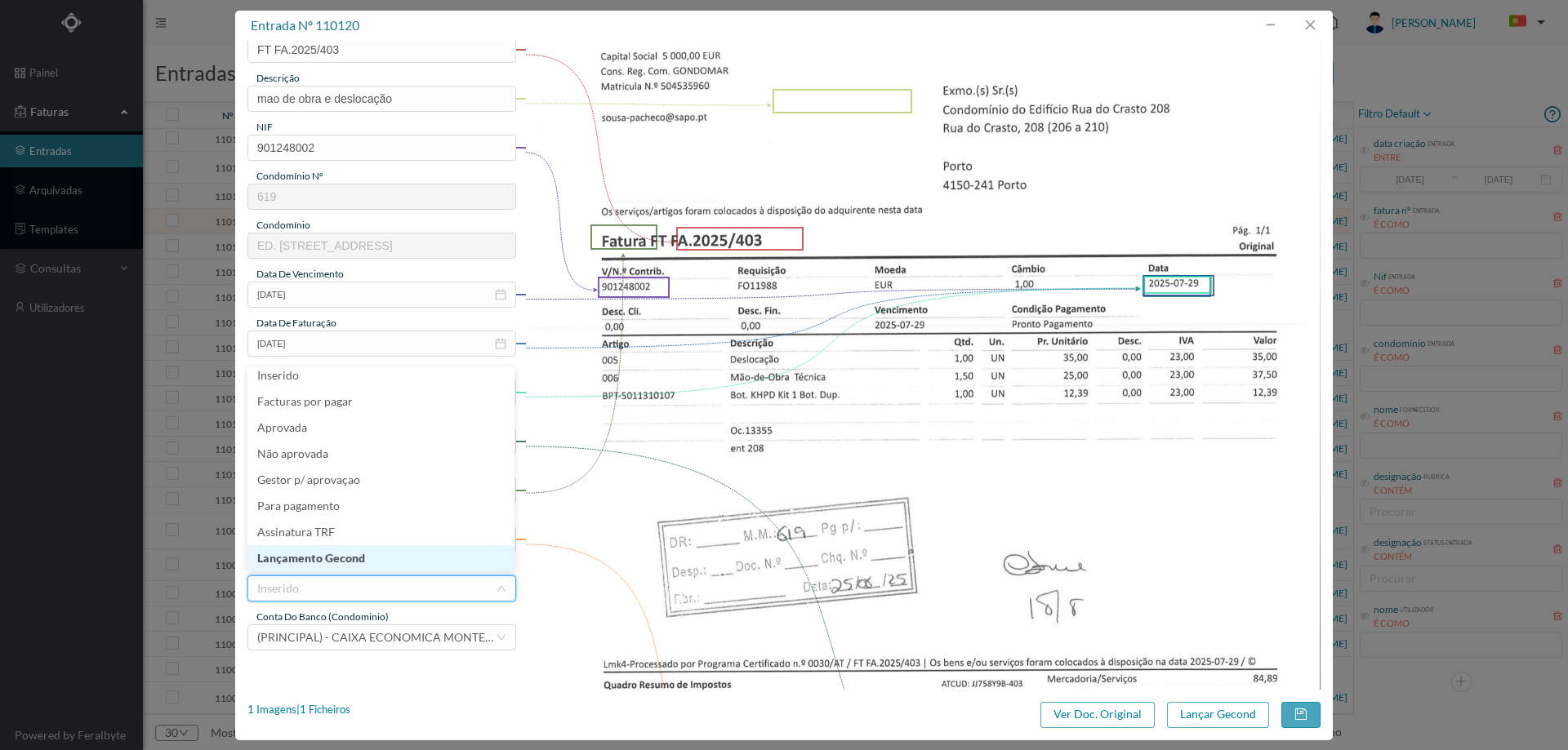
click at [361, 559] on li "Lançamento Gecond" at bounding box center [381, 559] width 267 height 27
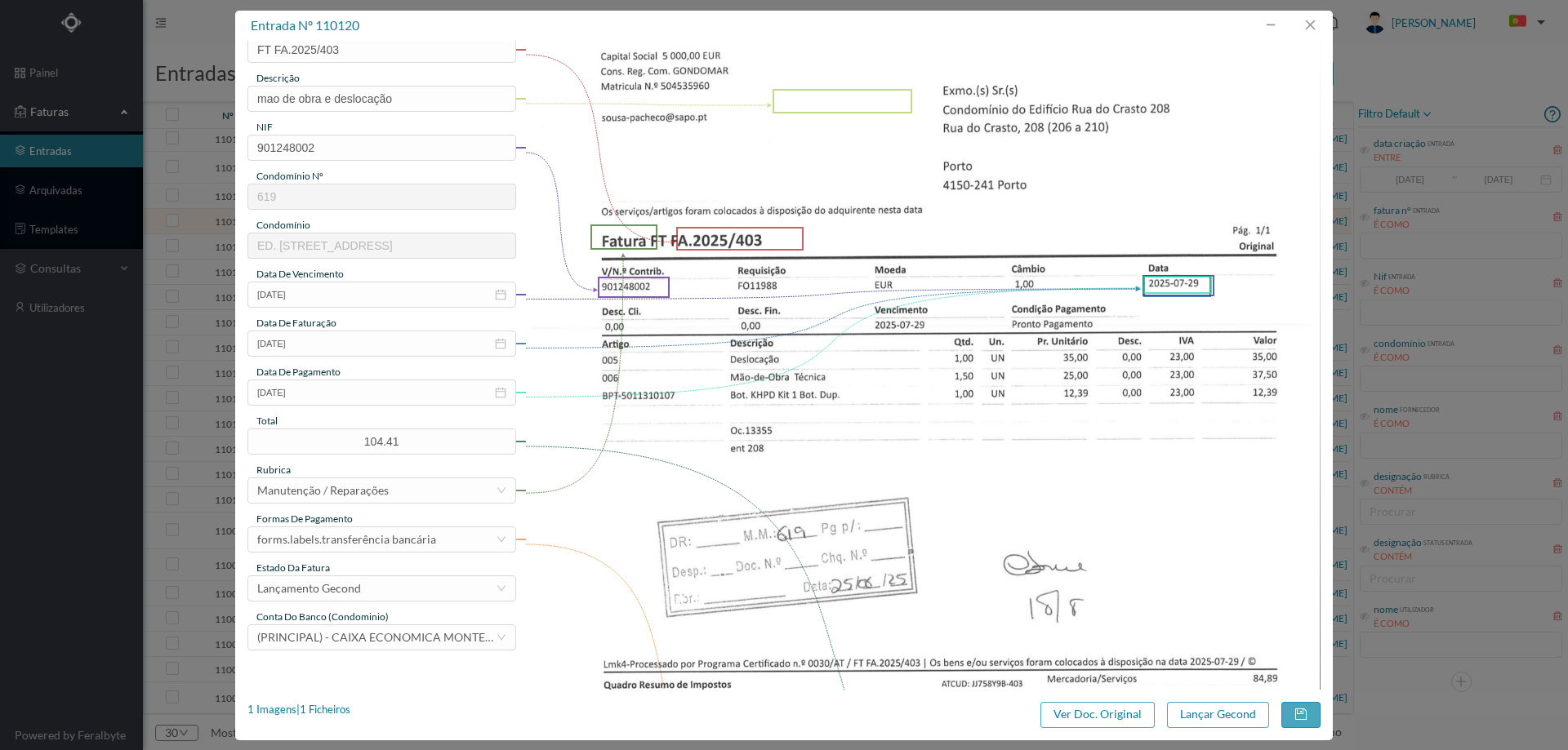
click at [1217, 699] on div "entrada nº 110120 gestor condomínio Cristina Sousa aprovado por gestor forneced…" at bounding box center [784, 375] width 1097 height 730
click at [1211, 708] on button "Lançar Gecond" at bounding box center [1218, 715] width 102 height 27
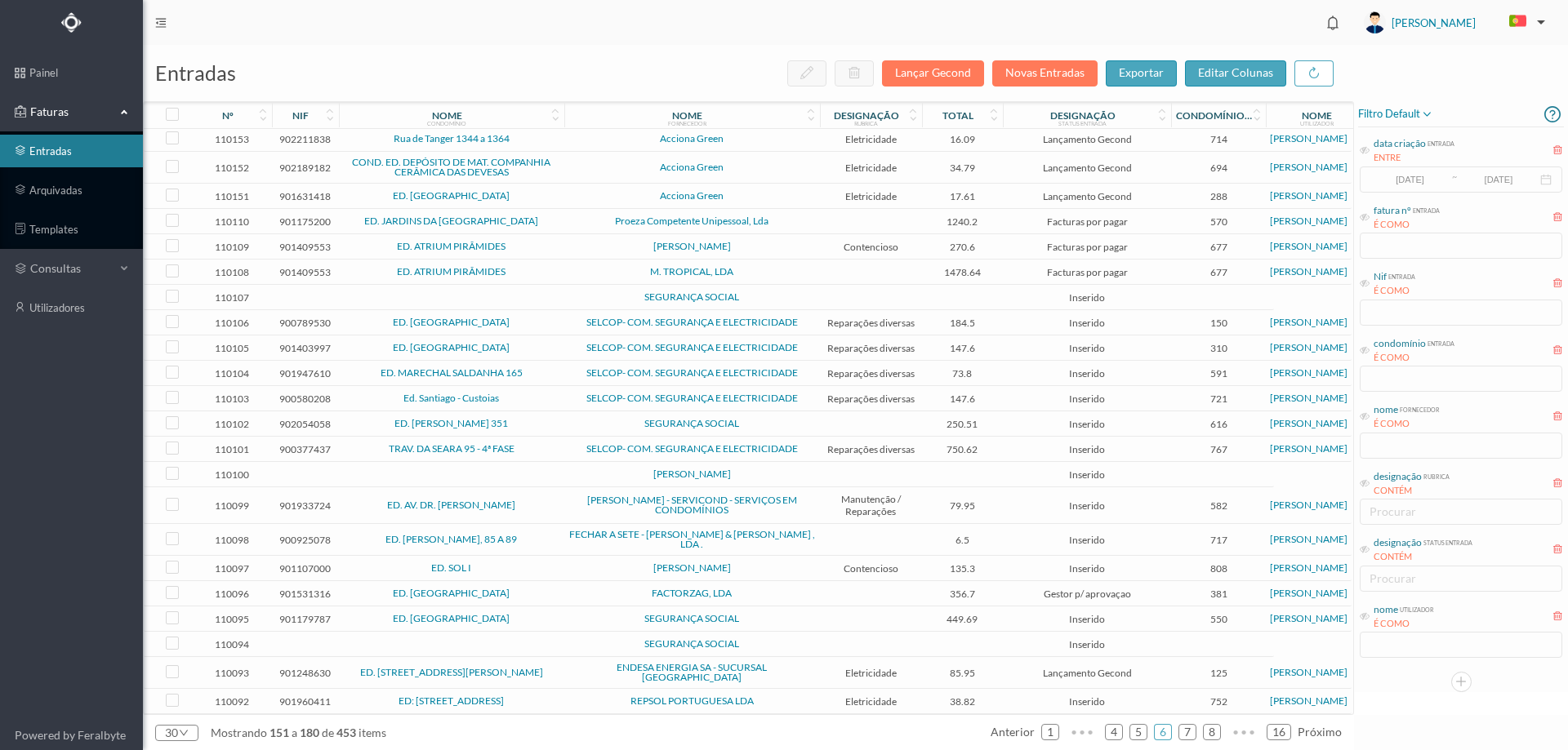
click at [593, 251] on span "[PERSON_NAME]" at bounding box center [692, 246] width 247 height 9
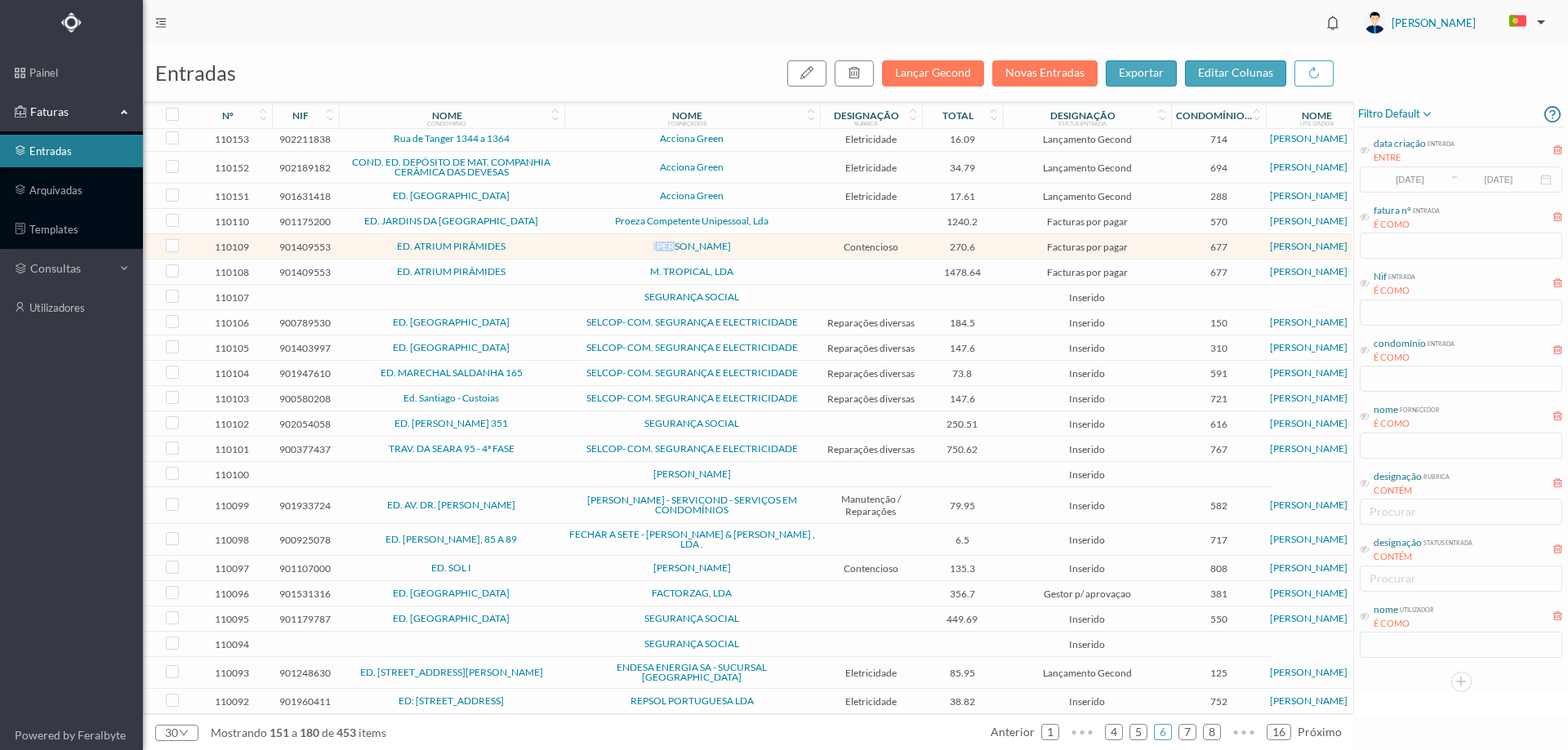
click at [593, 251] on span "[PERSON_NAME]" at bounding box center [692, 246] width 247 height 9
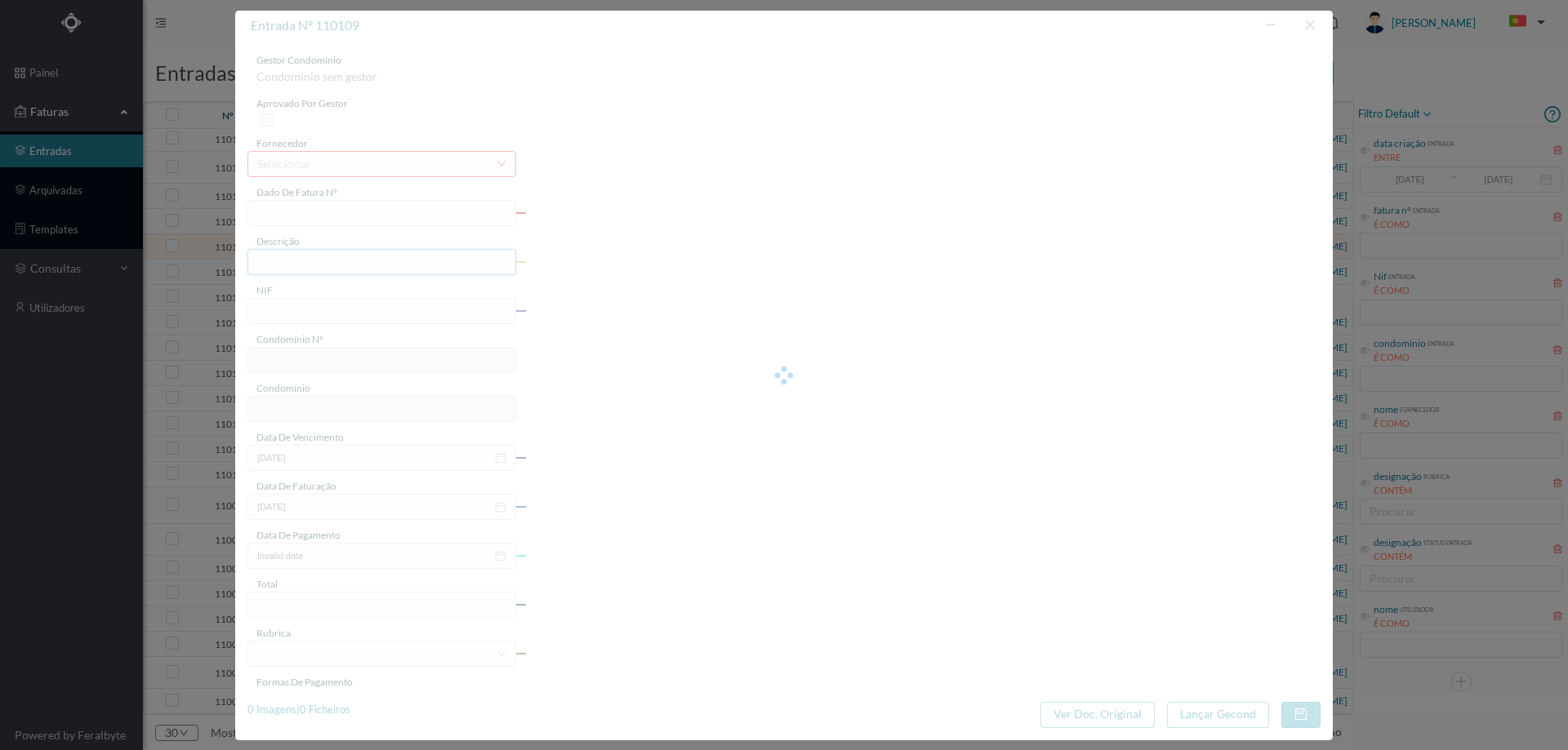
type input "FT AP/1532"
type input "lançar em cc 270.60€"
type input "901409553"
type input "[DATE]"
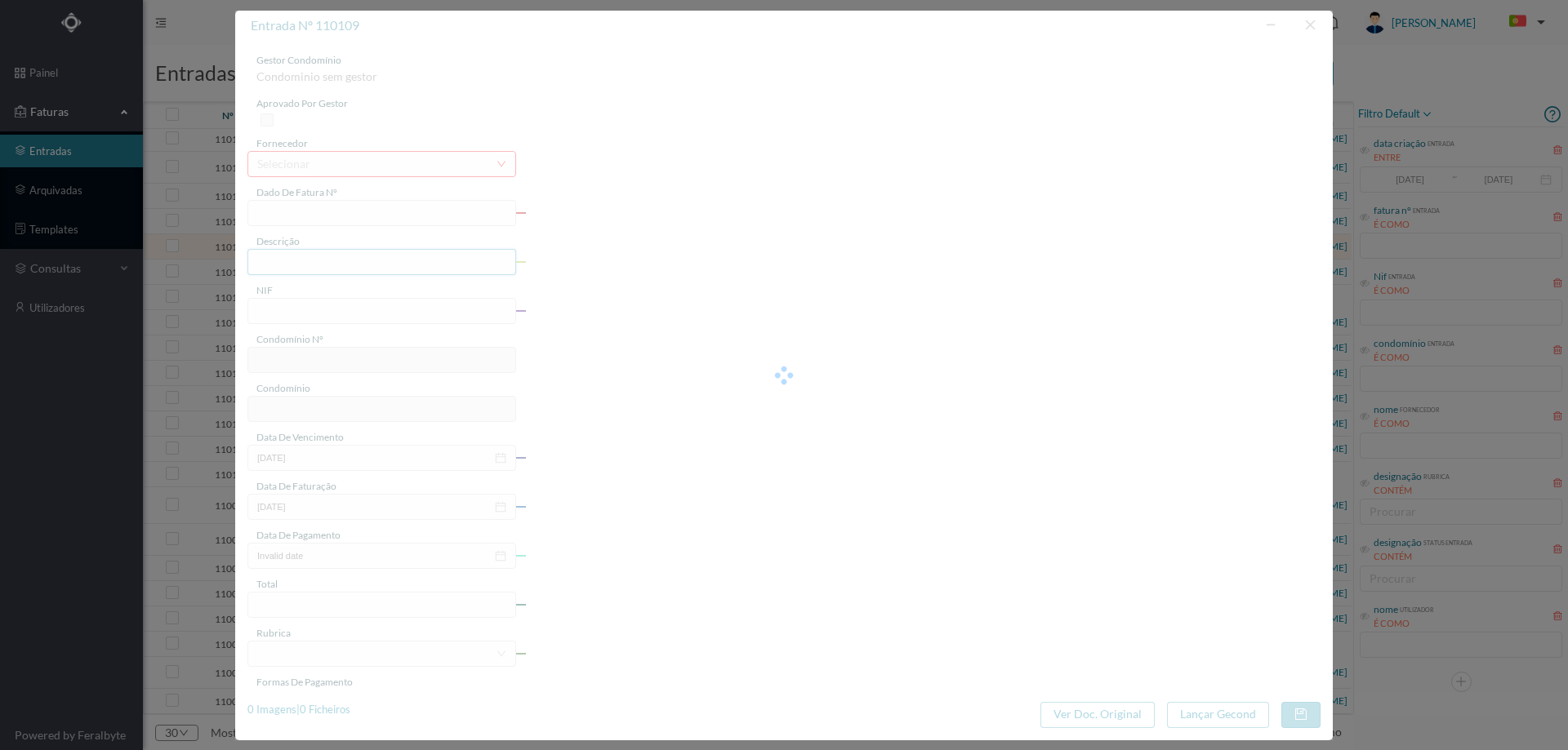
type input "[DATE]"
type input "270.60"
type input "677"
type input "ED. ATRIUM PIRÂMIDES"
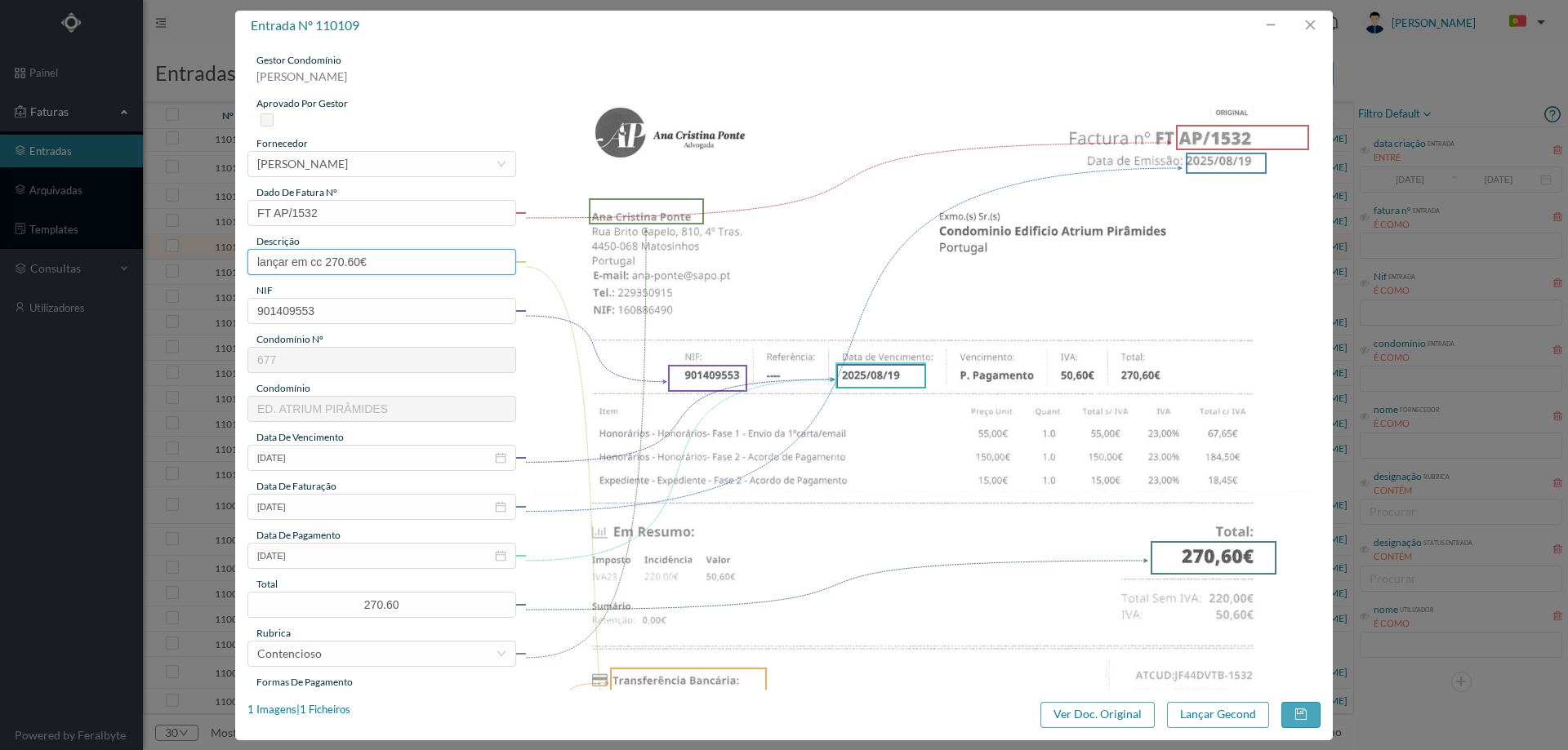
drag, startPoint x: 378, startPoint y: 263, endPoint x: 178, endPoint y: 264, distance: 200.0
click at [180, 264] on div "entrada nº 110109 gestor condomínio Hugo Moreira aprovado por gestor fornecedor…" at bounding box center [784, 375] width 1568 height 750
type input "Despesas processo contencioso"
click at [347, 559] on input "[DATE]" at bounding box center [382, 556] width 269 height 27
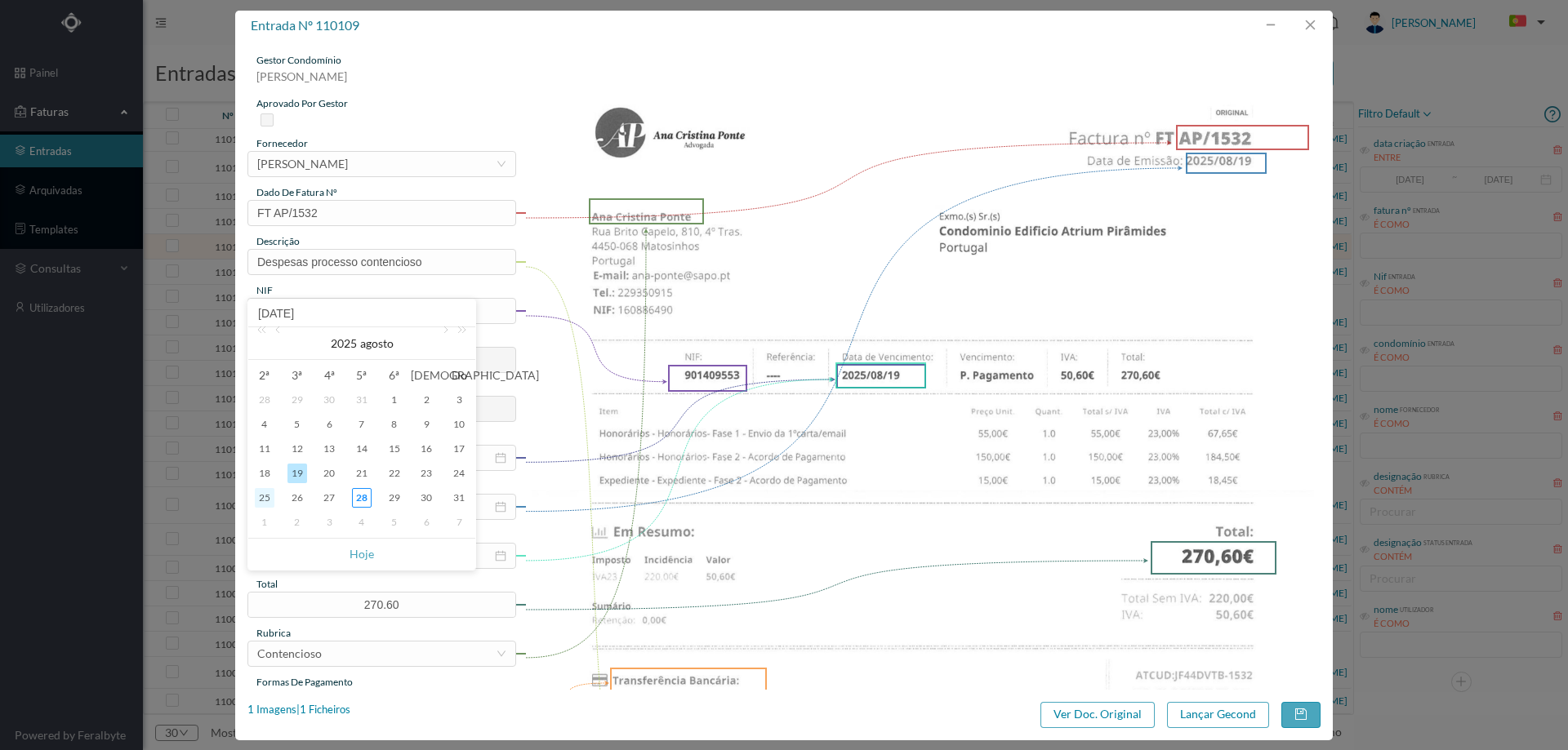
click at [263, 500] on div "25" at bounding box center [264, 497] width 20 height 20
type input "[DATE]"
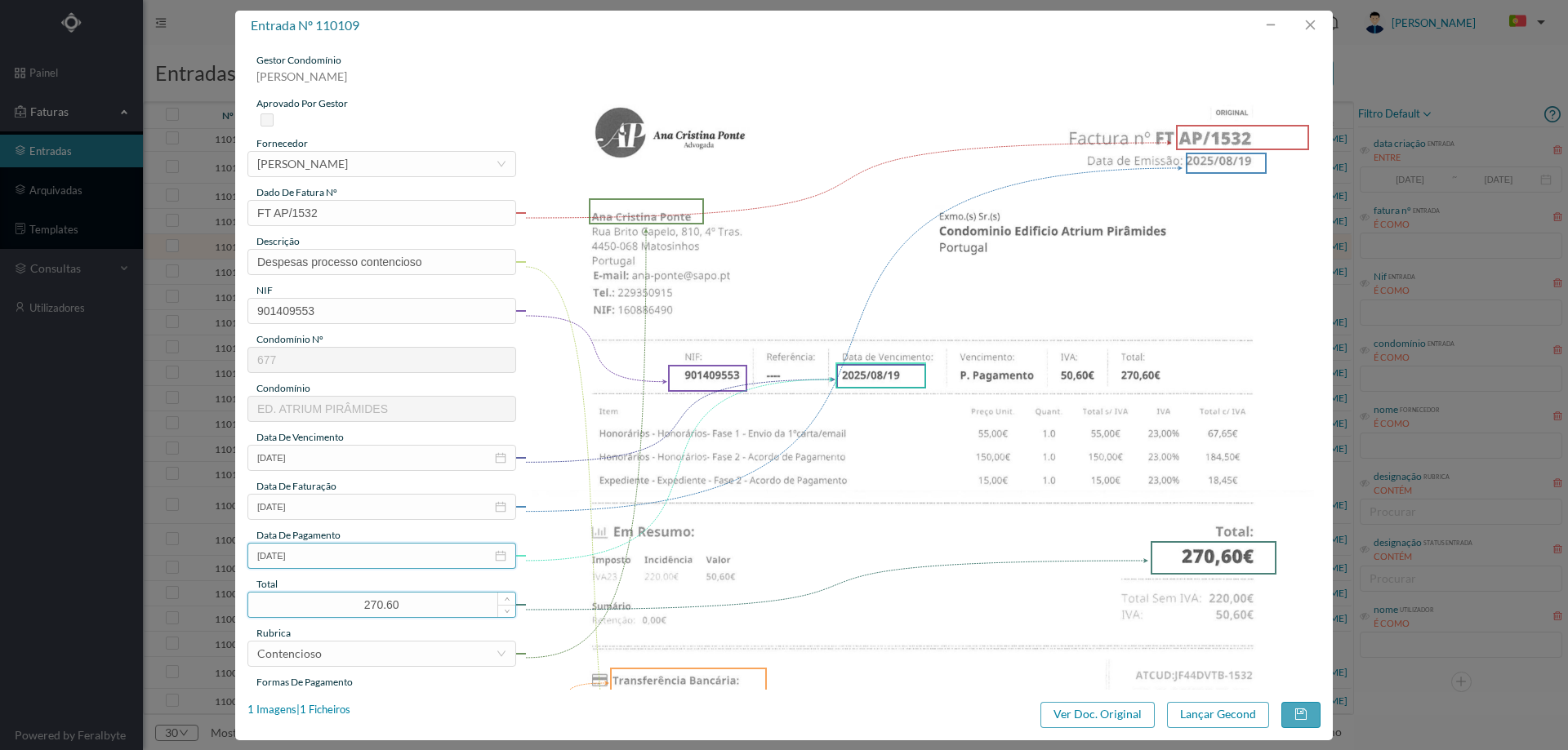
scroll to position [163, 0]
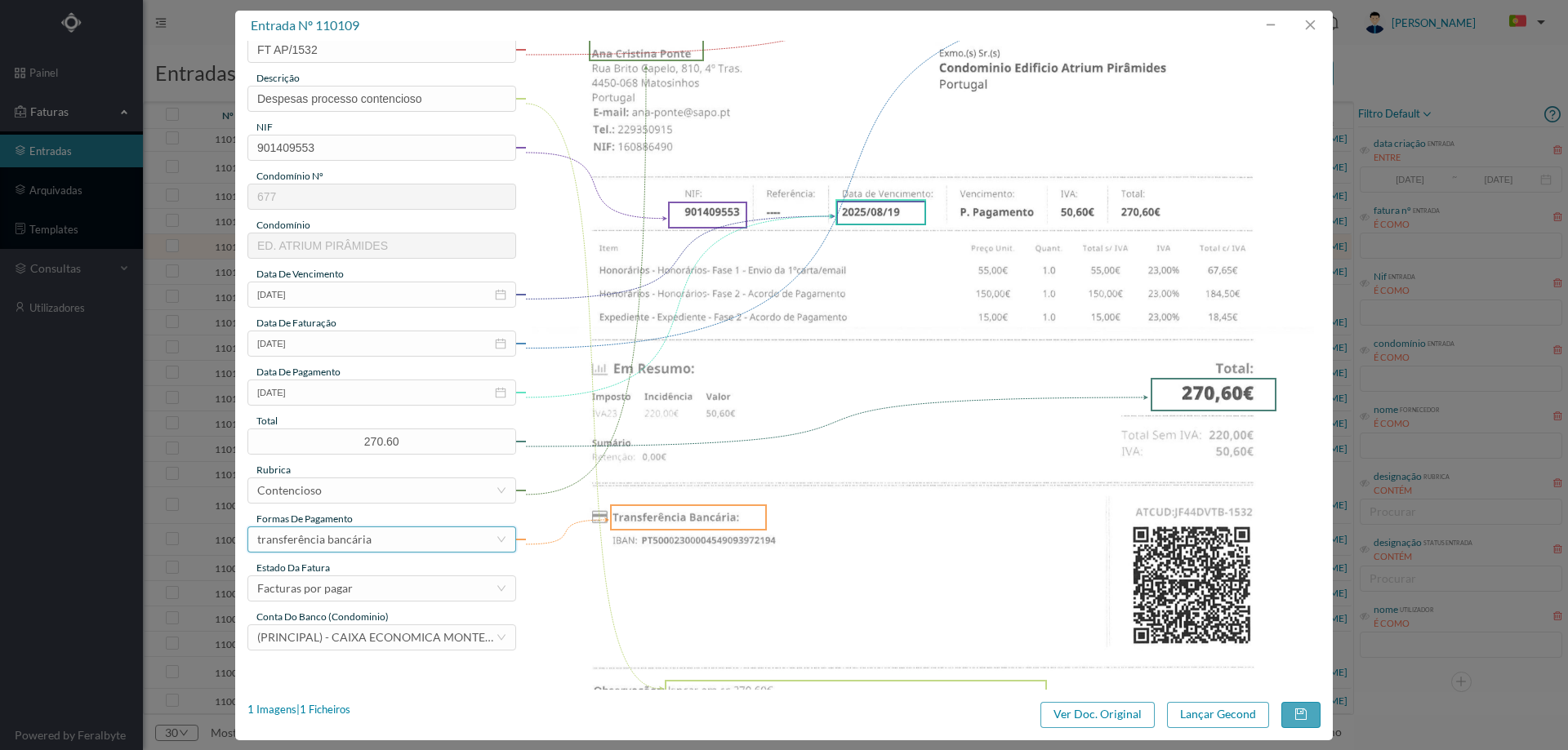
click at [341, 545] on div "transferência bancária" at bounding box center [315, 540] width 115 height 25
click at [345, 586] on div "Facturas por pagar" at bounding box center [305, 589] width 96 height 25
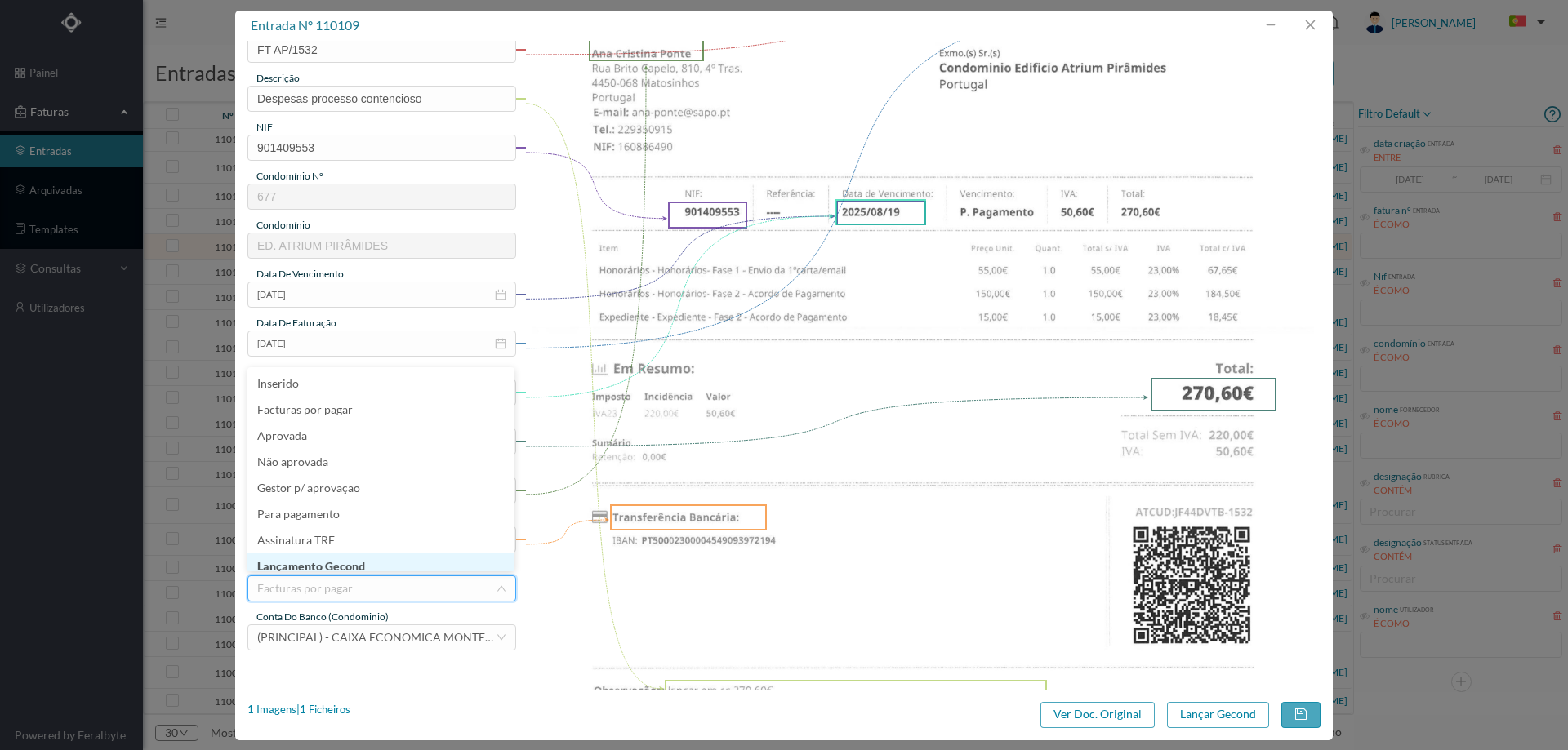
scroll to position [9, 0]
click at [346, 548] on li "Lançamento Gecond" at bounding box center [381, 559] width 267 height 27
click at [1200, 705] on button "Lançar Gecond" at bounding box center [1218, 715] width 102 height 27
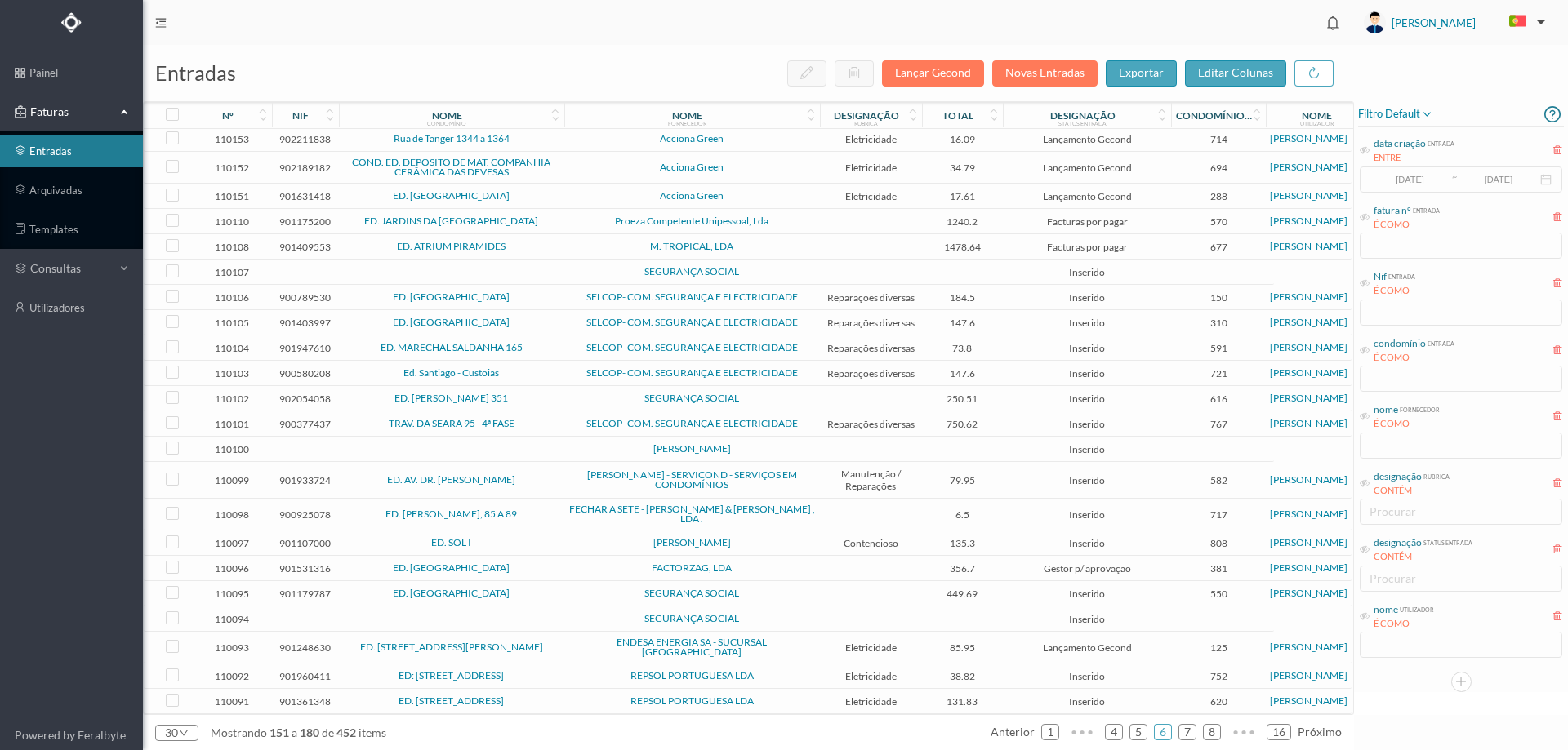
click at [575, 226] on span "Proeza Competente Unipessoal, Lda" at bounding box center [692, 221] width 247 height 9
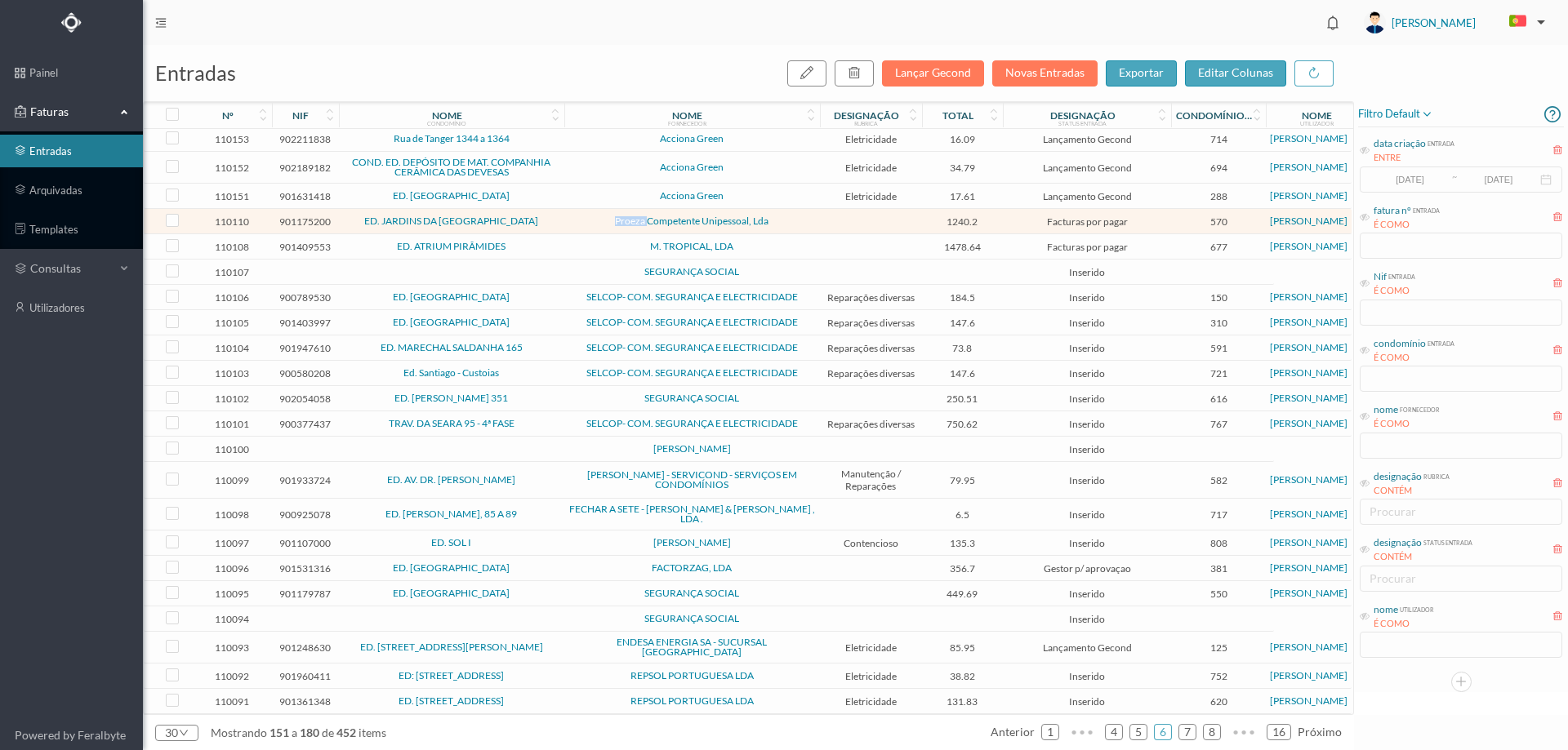
click at [575, 226] on span "Proeza Competente Unipessoal, Lda" at bounding box center [692, 221] width 247 height 9
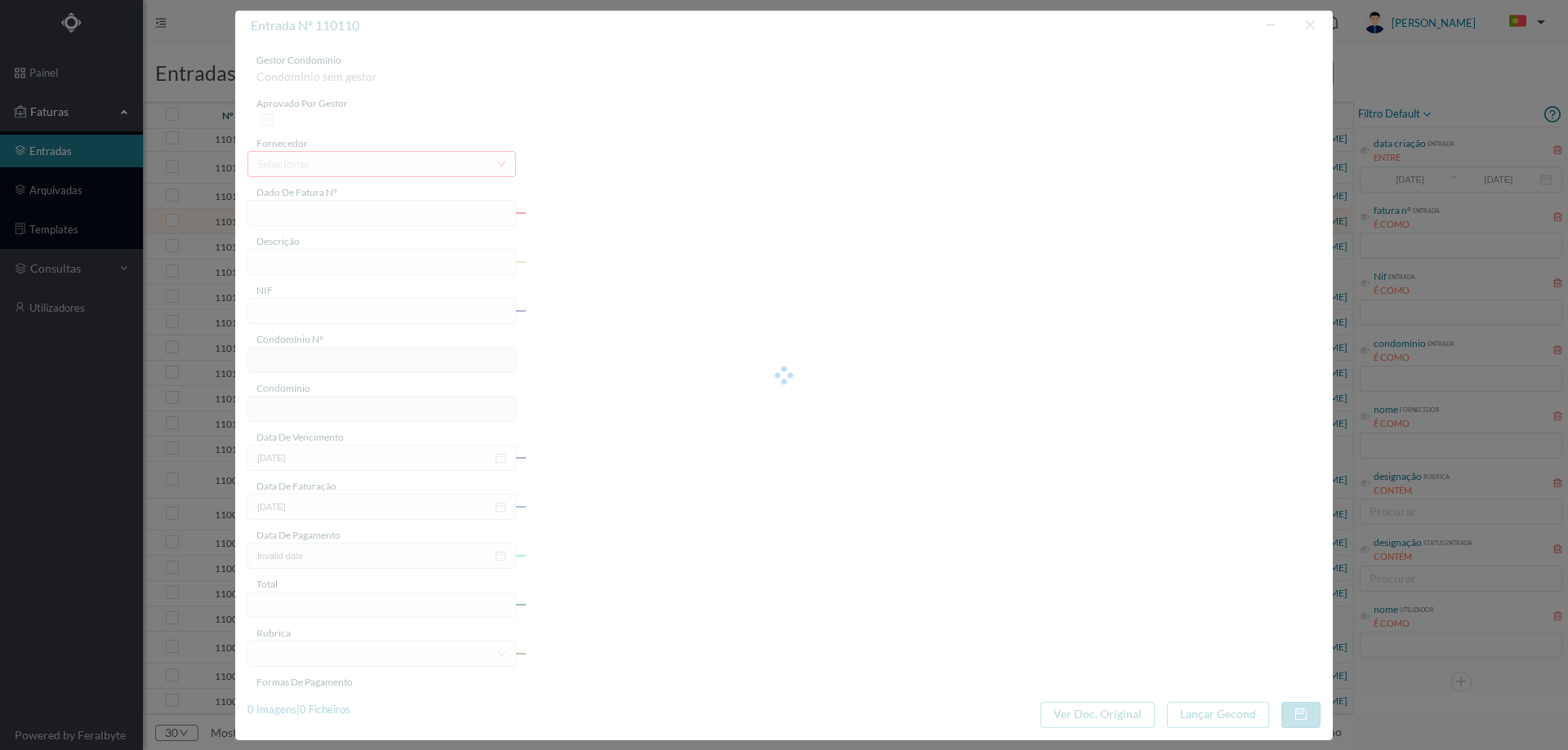
type input "FT 2025/113"
type input "901175200"
type input "Invalid date"
type input "2025-08-22"
type input "1240.20"
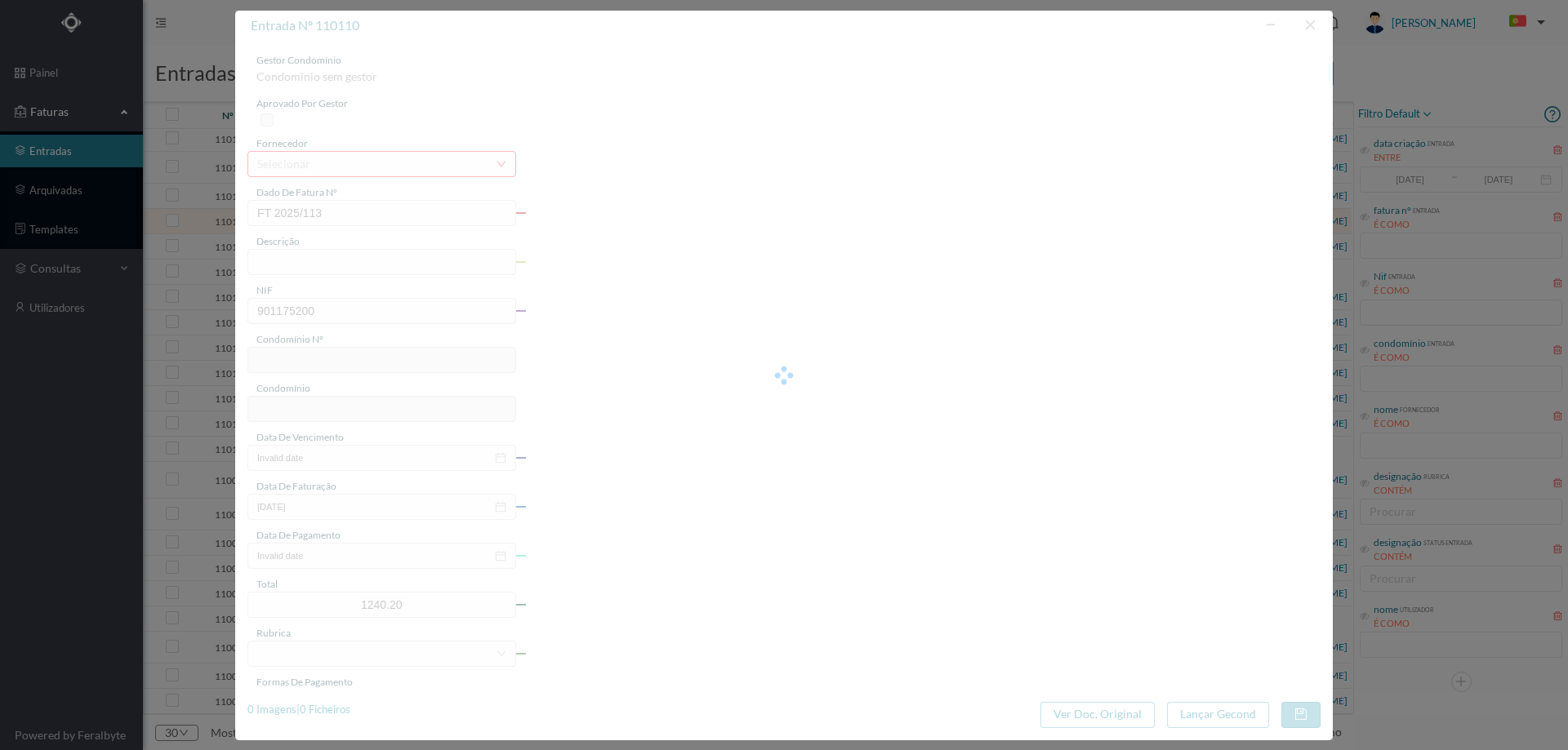
type input "570"
type input "ED. JARDINS DA BÉLGICA IV"
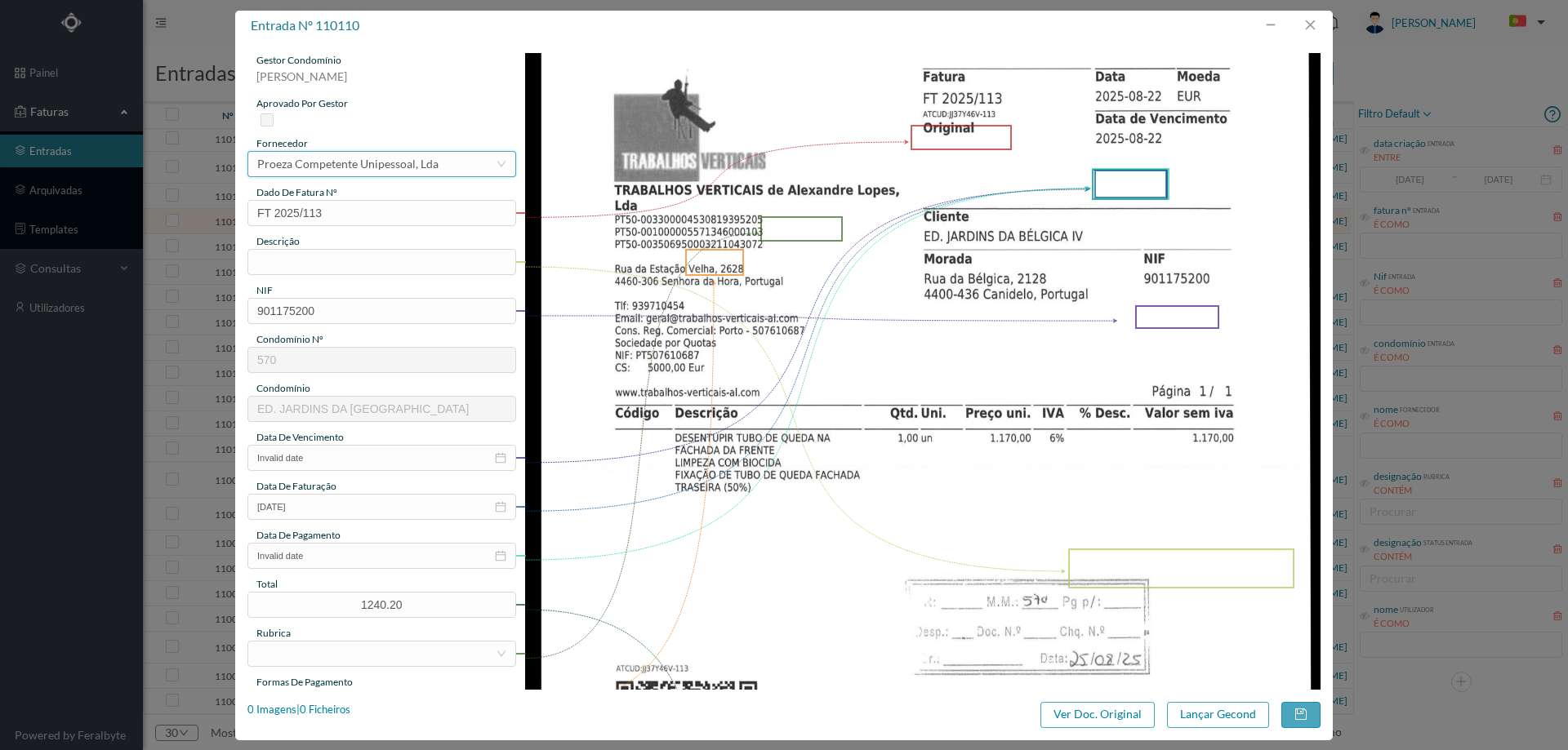
click at [374, 169] on div "Proeza Competente Unipessoal, Lda" at bounding box center [348, 164] width 181 height 25
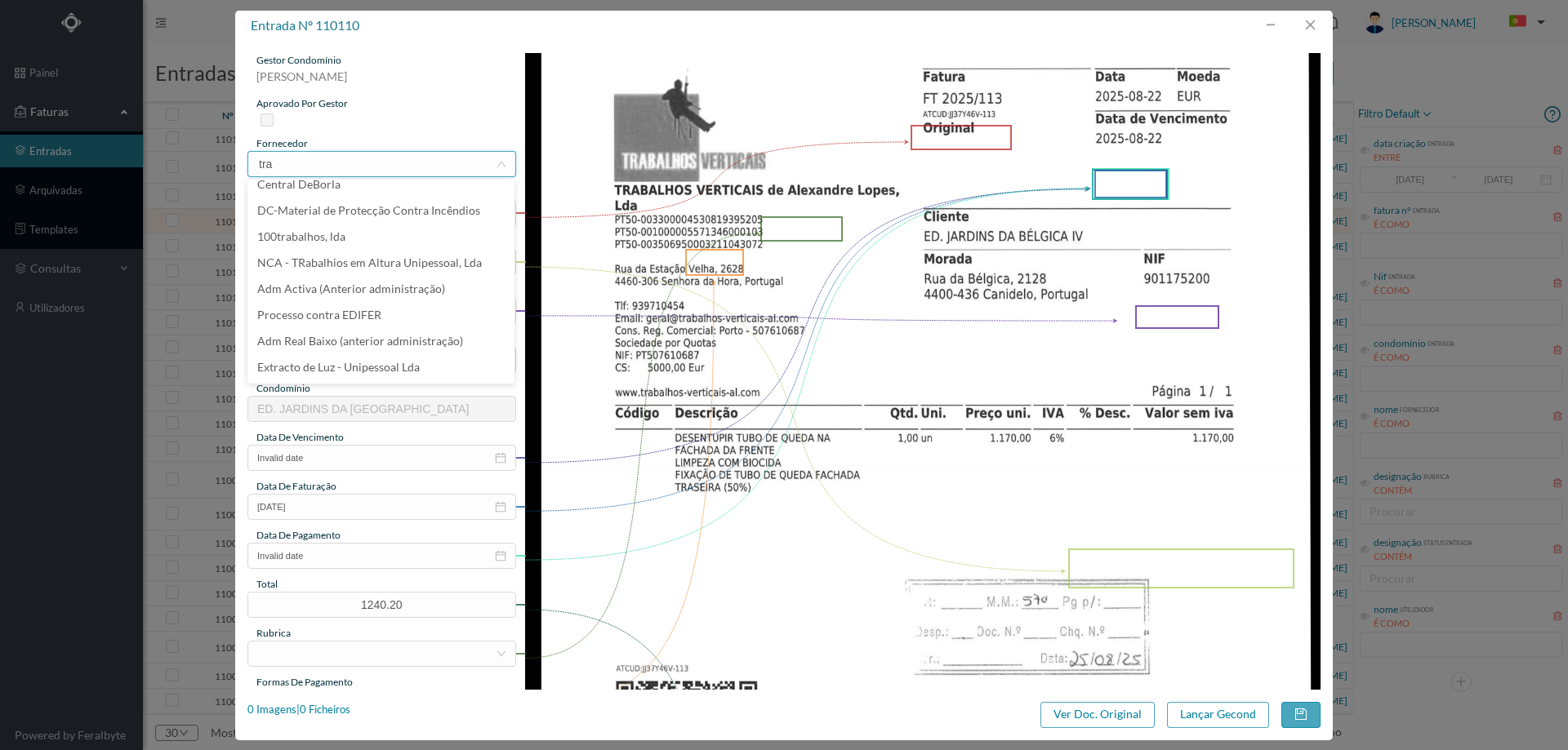
scroll to position [0, 0]
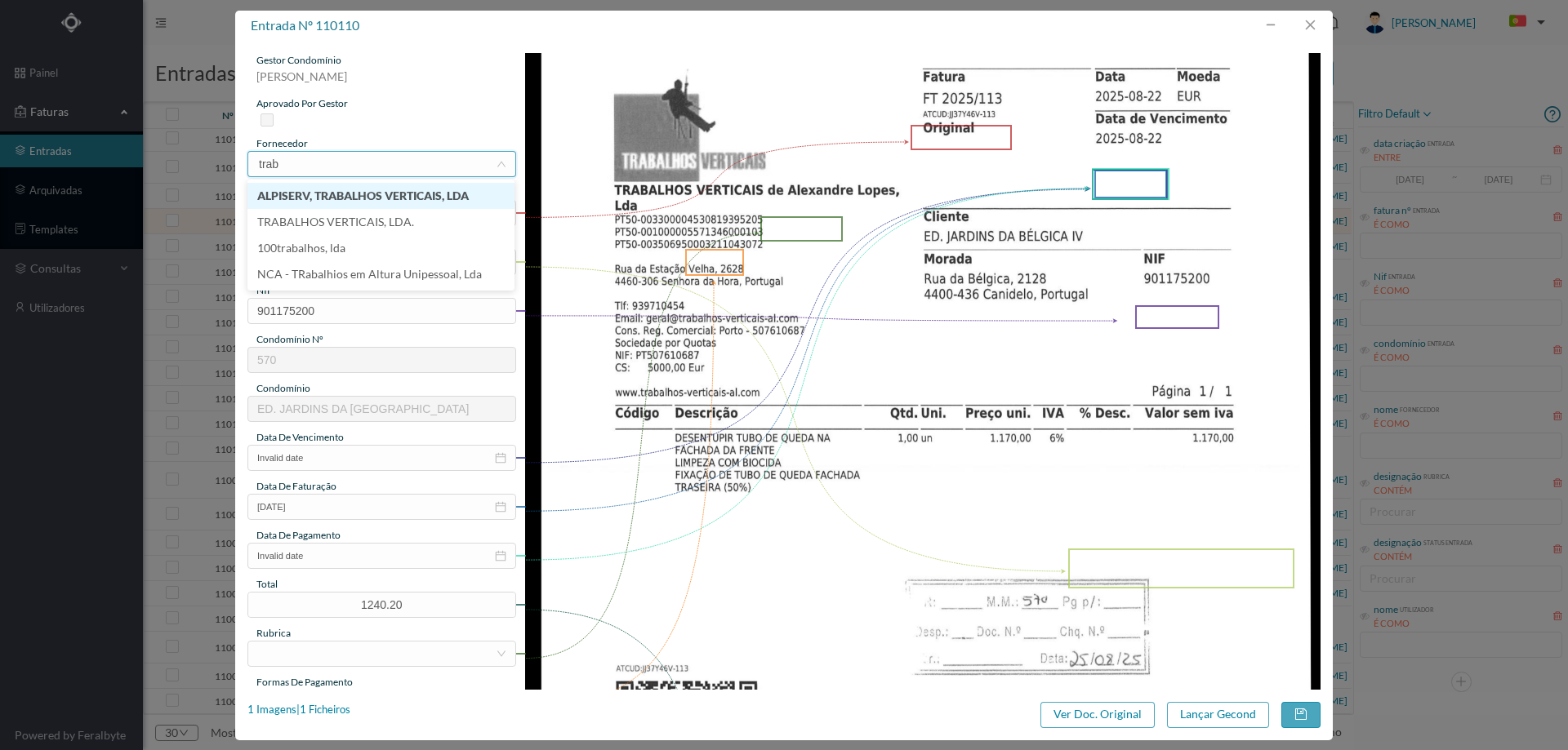
type input "traba"
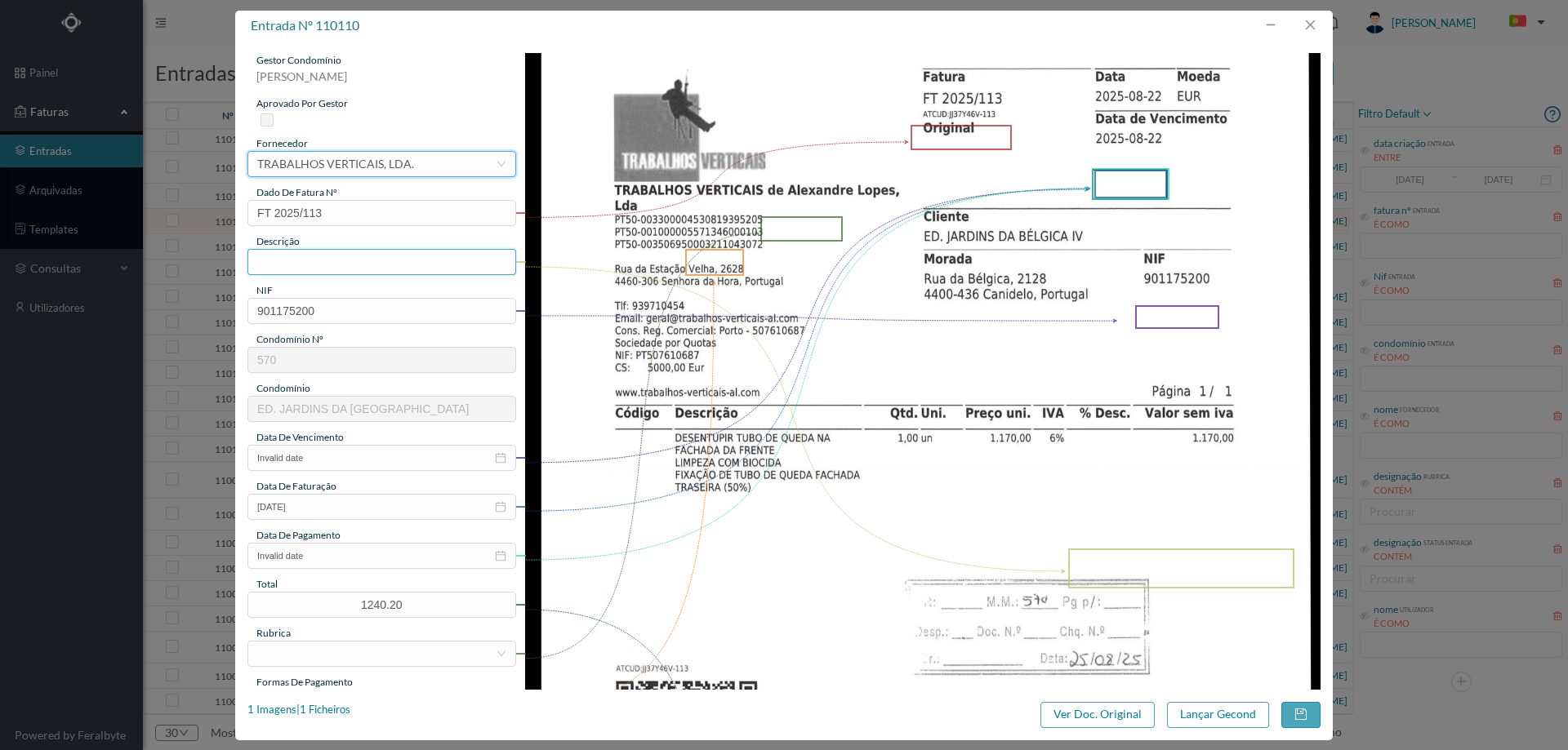
click at [360, 257] on input "text" at bounding box center [382, 262] width 269 height 27
type input "desentupir tubo queda na fachada"
click at [323, 464] on input "Invalid date" at bounding box center [382, 458] width 269 height 27
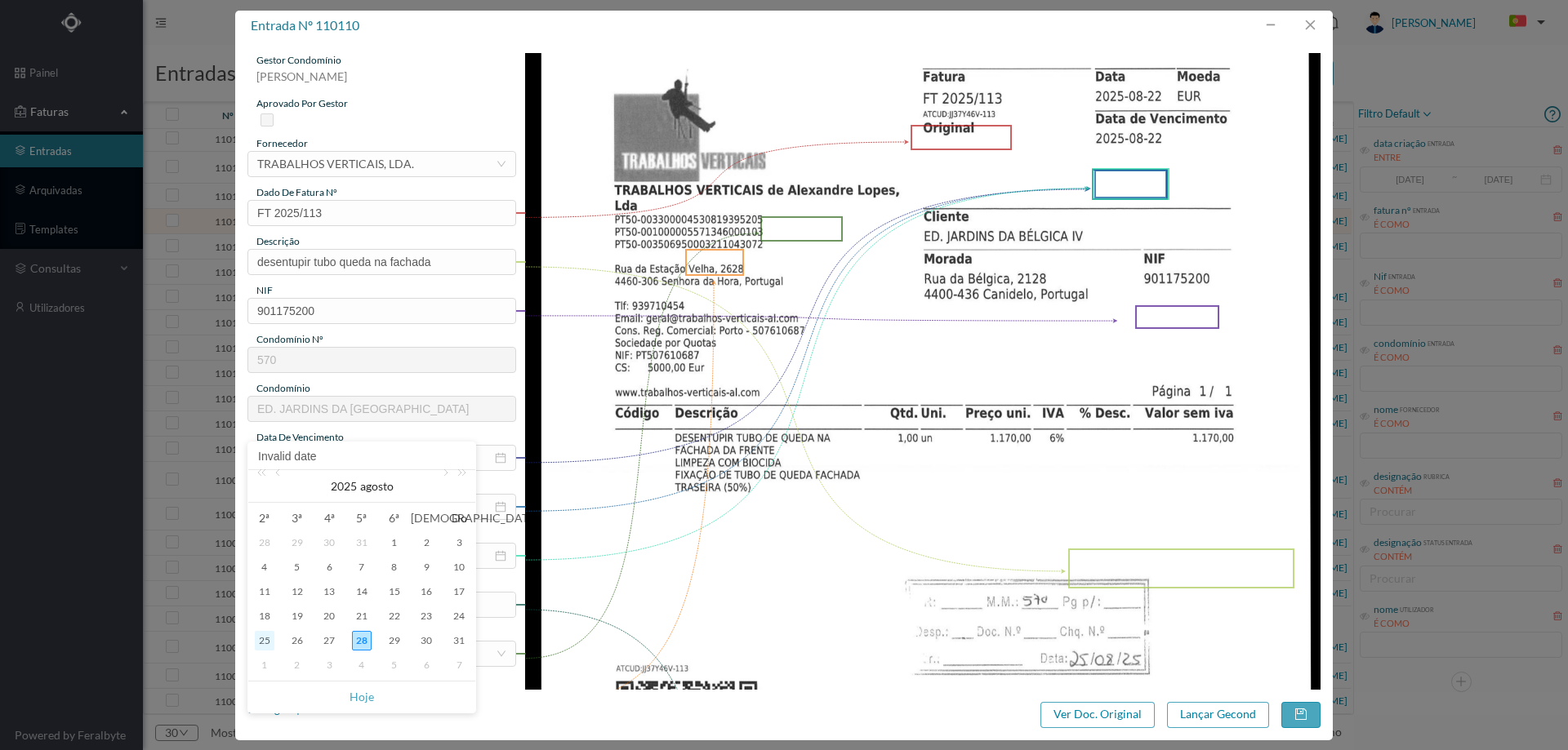
click at [265, 643] on div "25" at bounding box center [264, 640] width 20 height 20
type input "[DATE]"
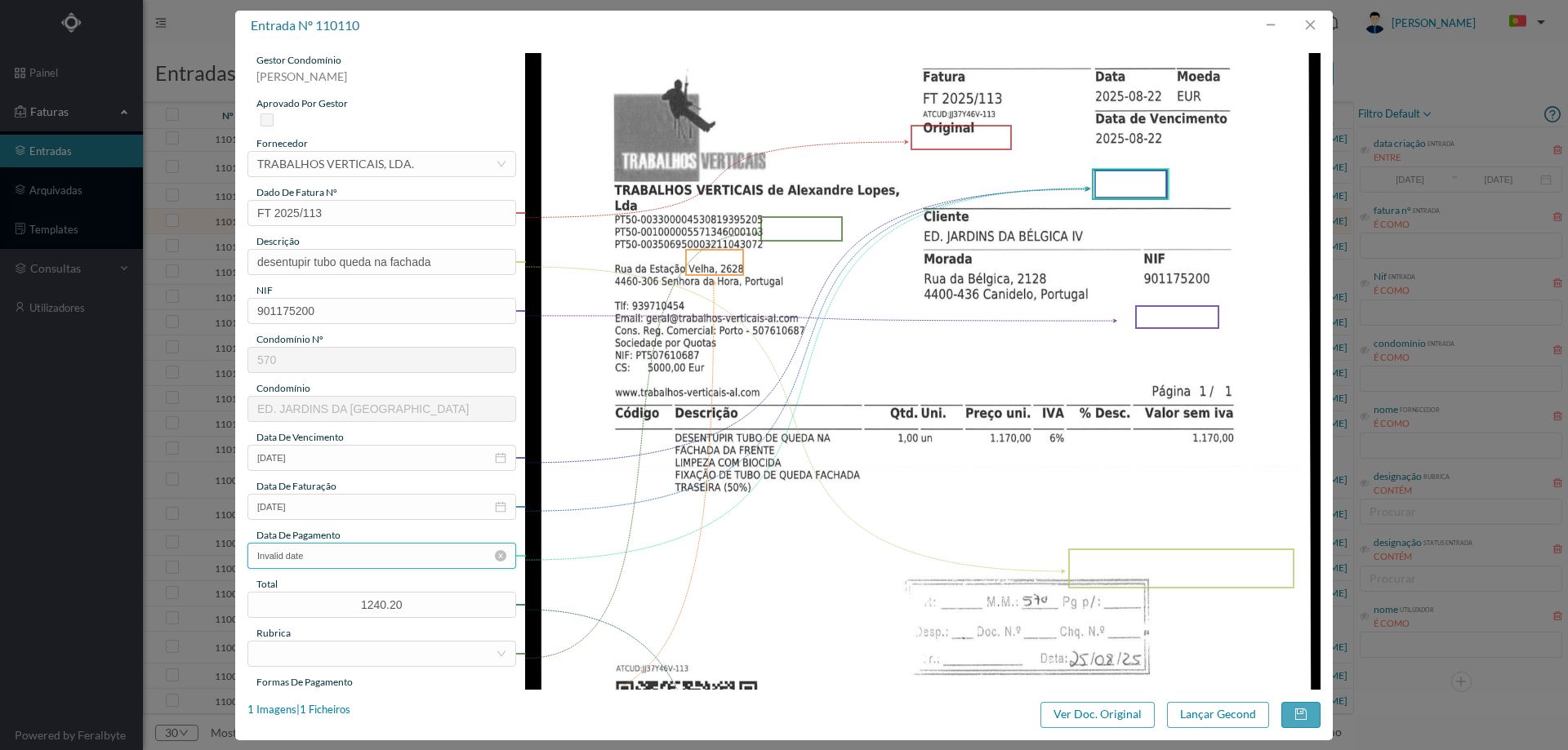
click at [318, 560] on input "Invalid date" at bounding box center [382, 556] width 269 height 27
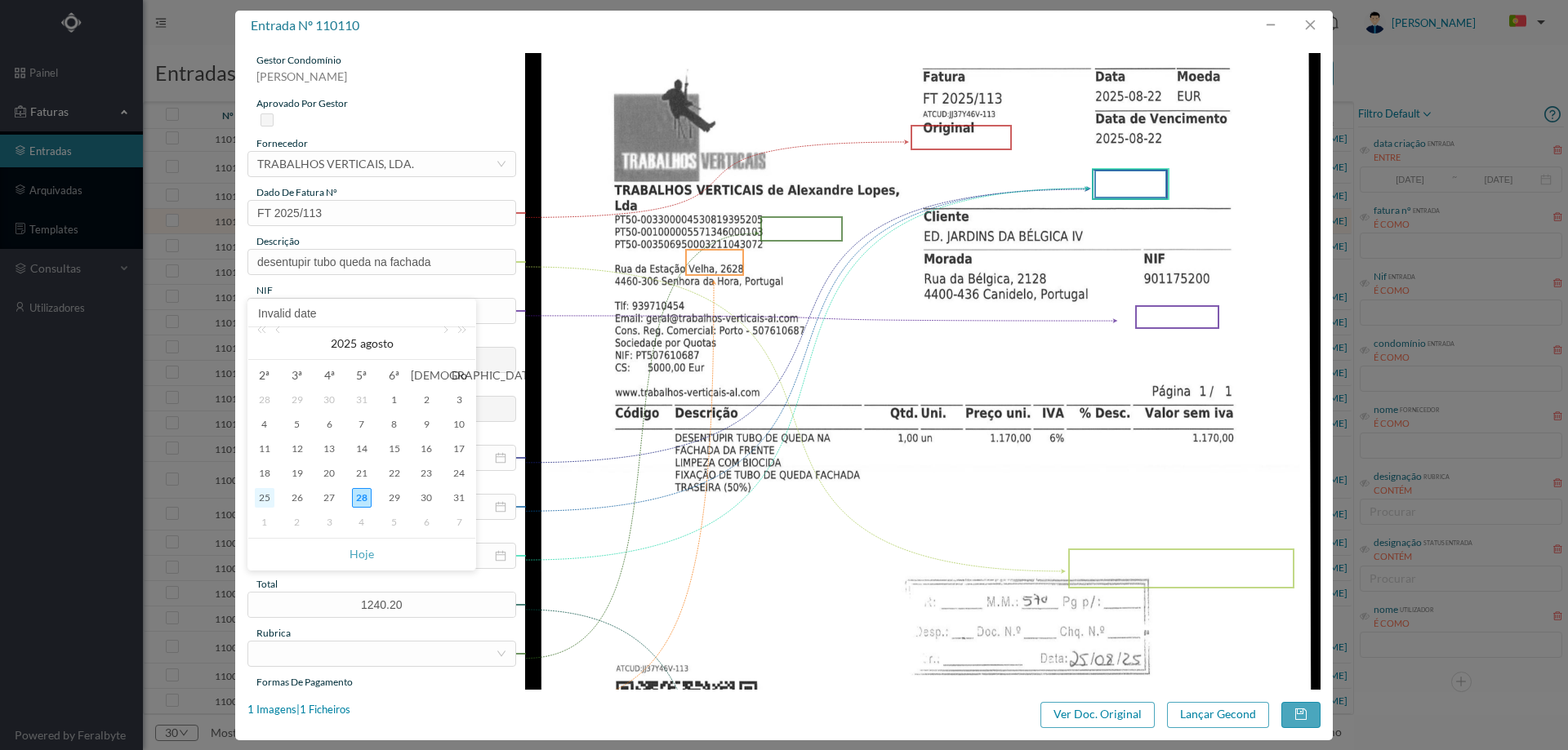
click at [263, 504] on div "25" at bounding box center [264, 497] width 20 height 20
type input "[DATE]"
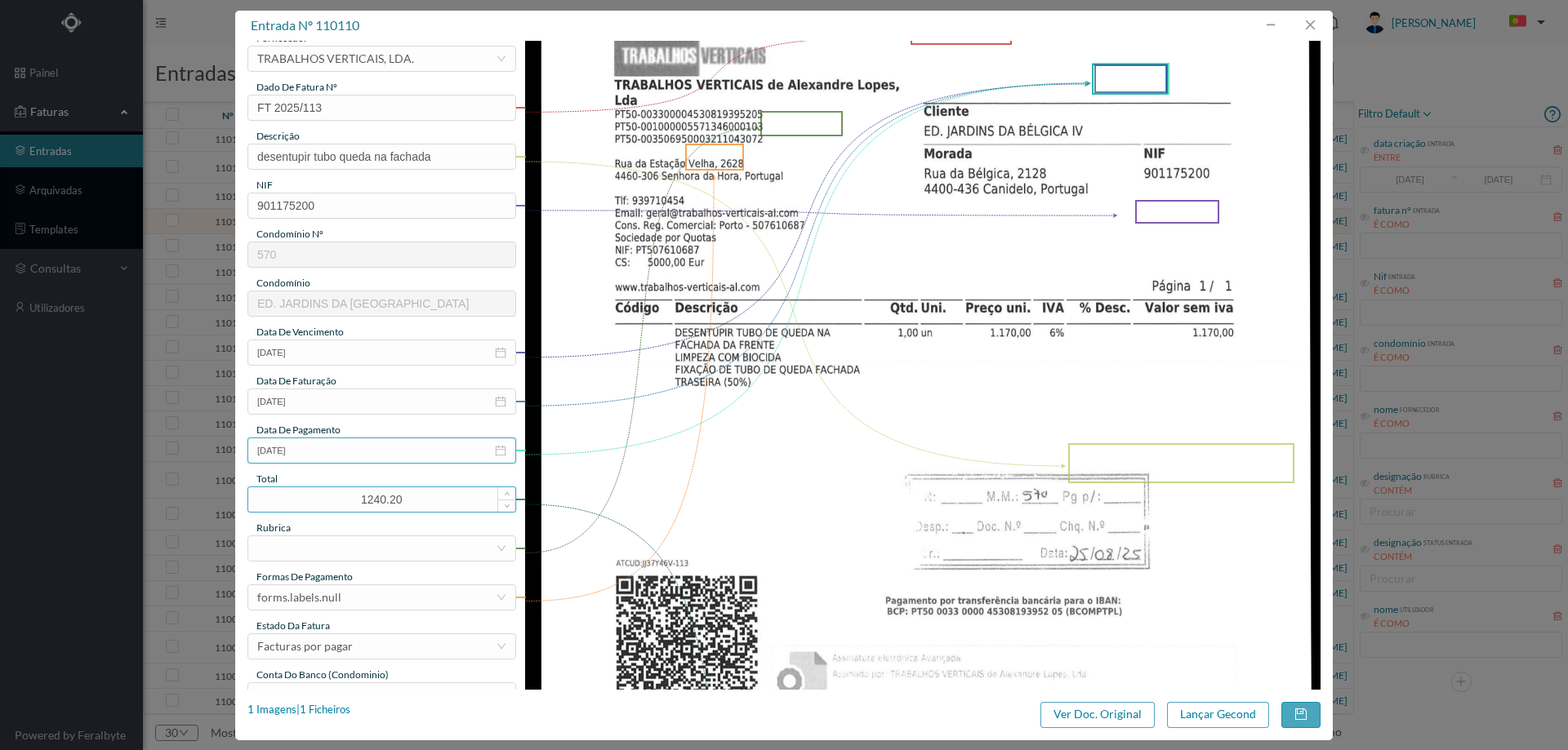
scroll to position [245, 0]
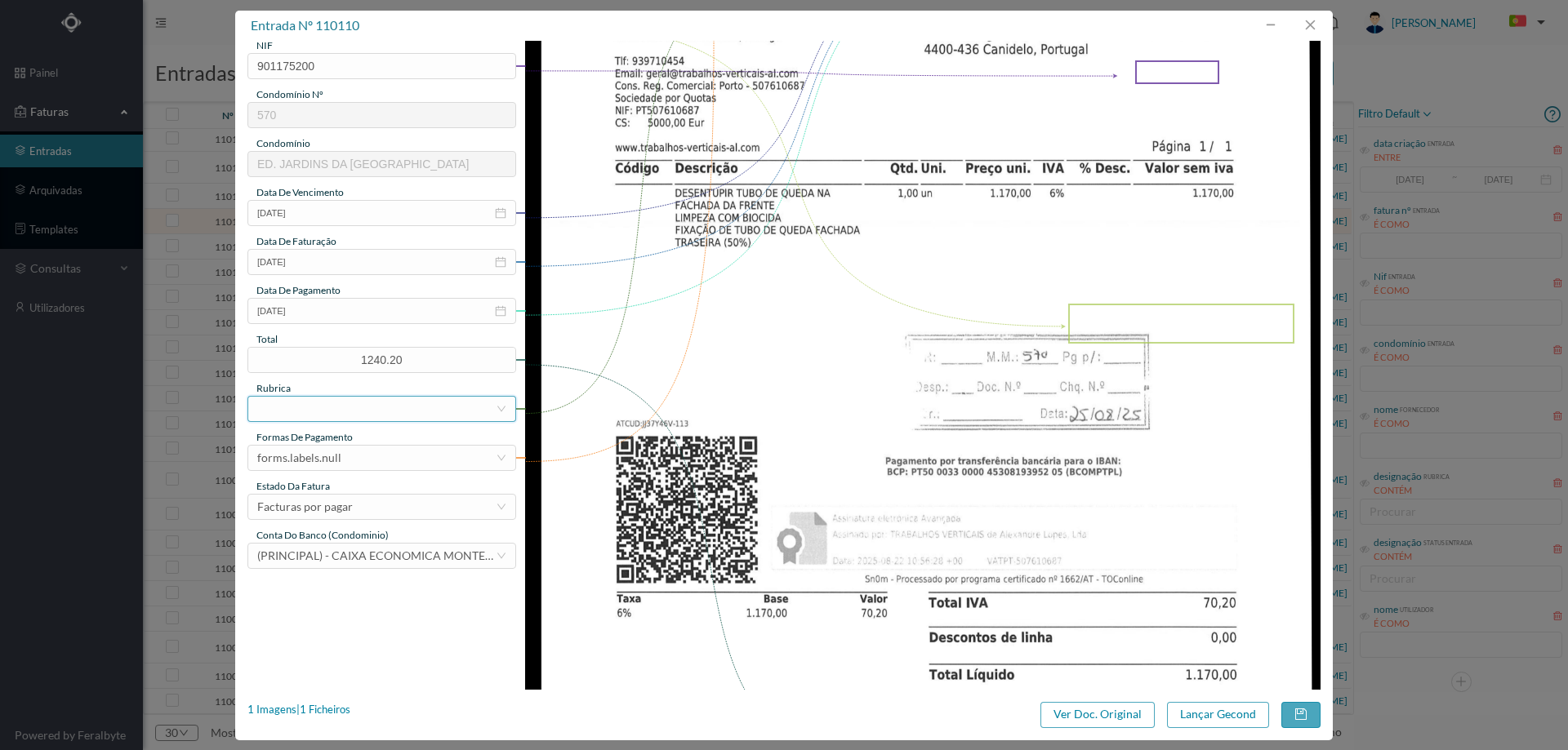
click at [329, 408] on div at bounding box center [377, 409] width 239 height 25
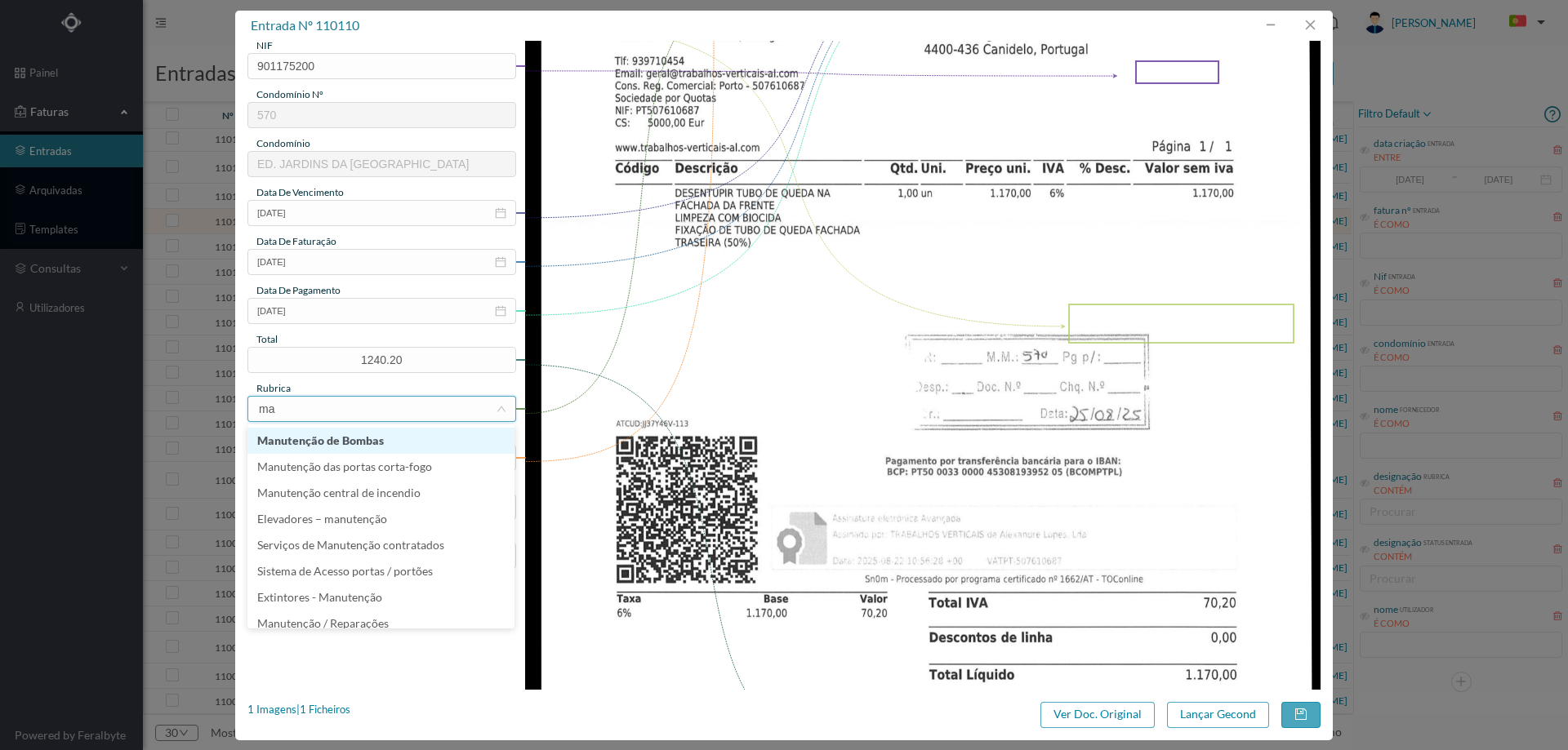
type input "man"
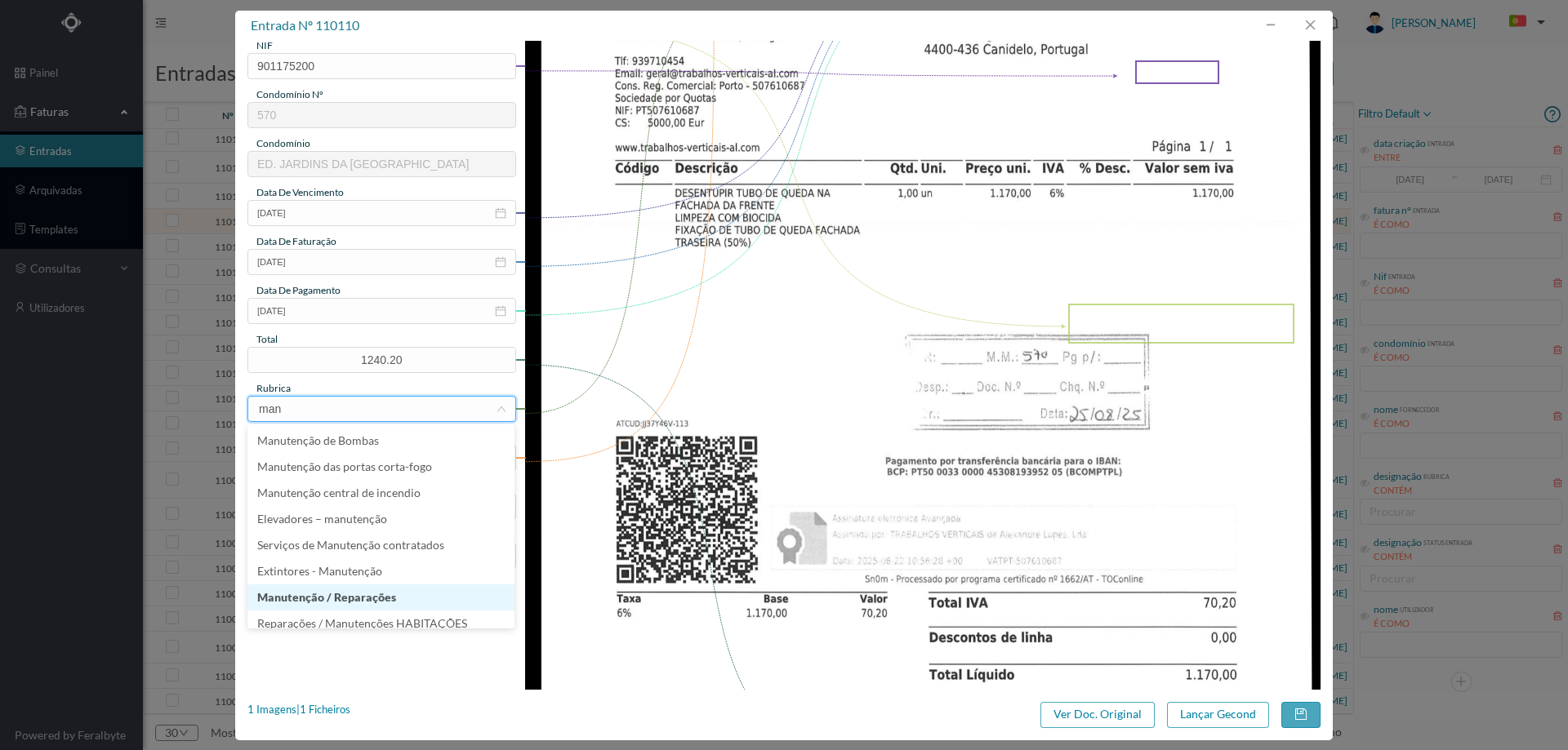
click at [353, 594] on li "Manutenção / Reparações" at bounding box center [381, 598] width 267 height 27
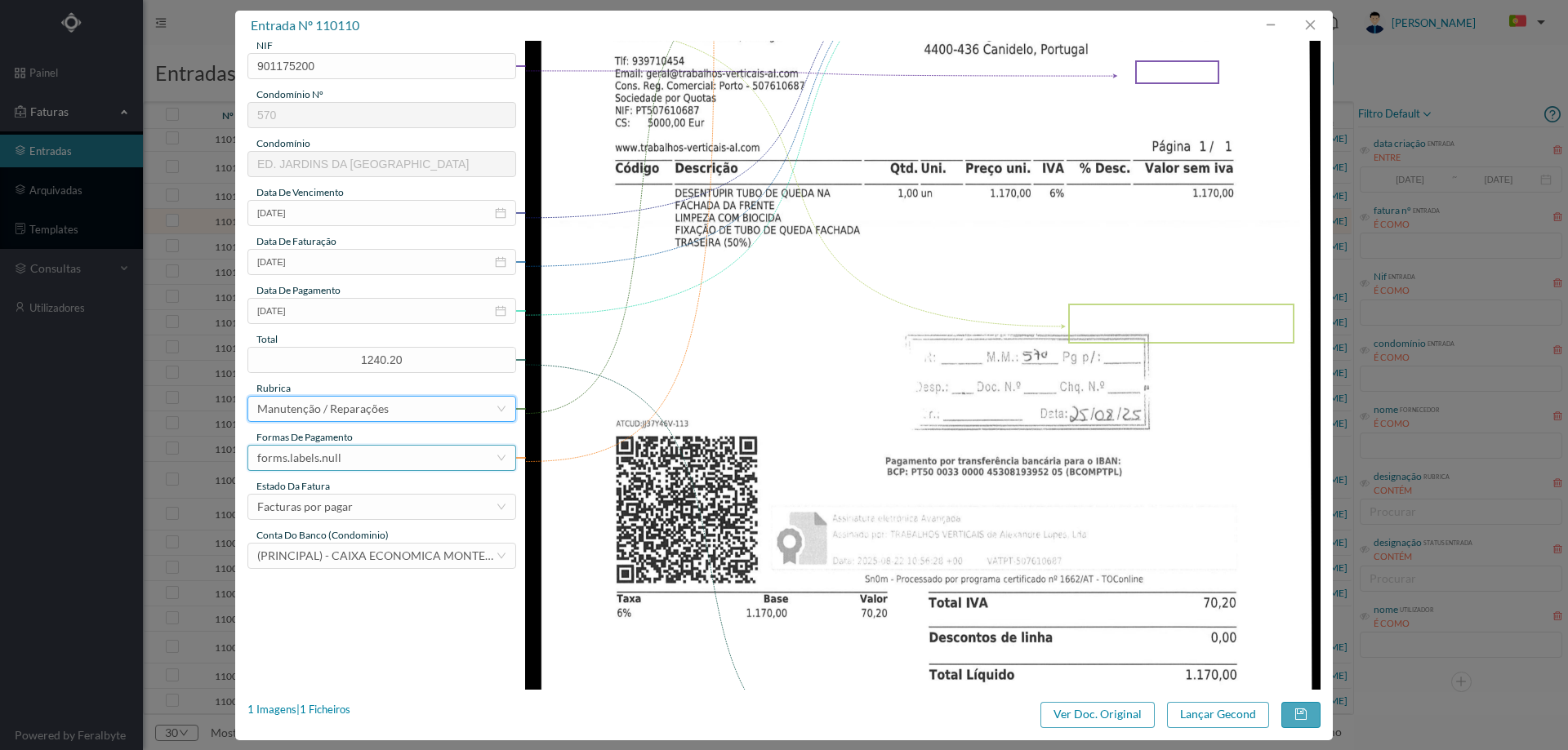
click at [356, 455] on div "forms.labels.null" at bounding box center [377, 458] width 239 height 25
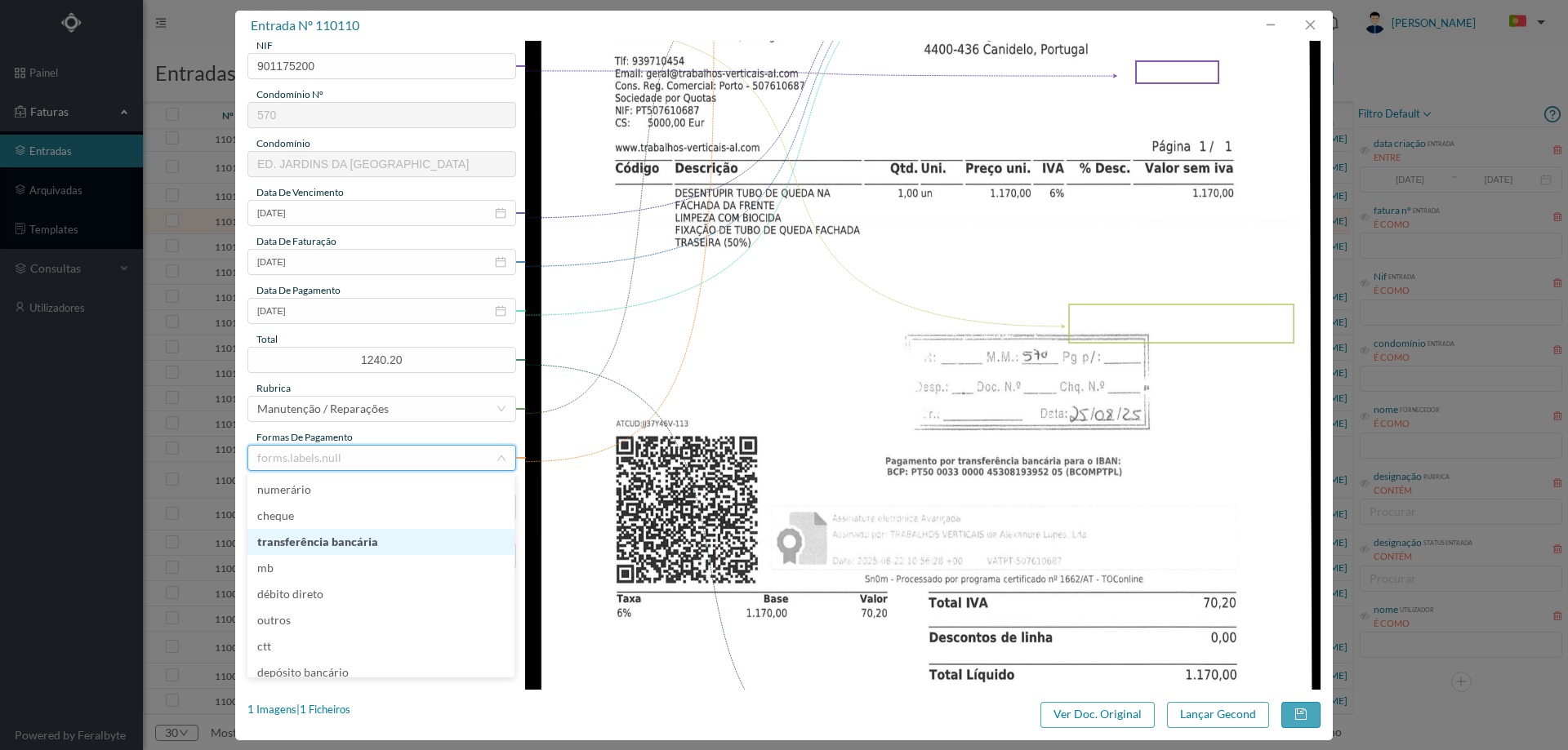
click at [341, 542] on li "transferência bancária" at bounding box center [381, 543] width 267 height 27
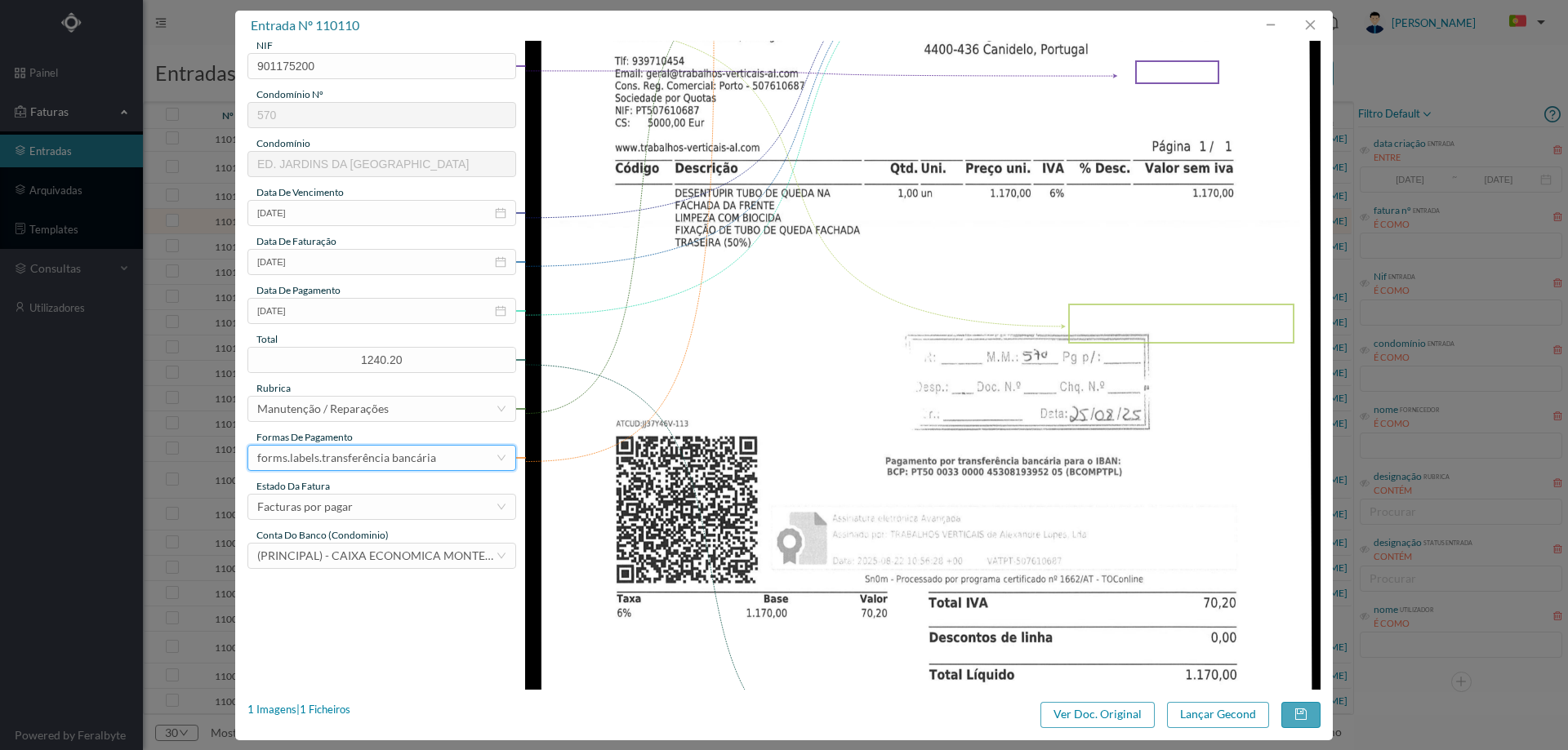
click at [348, 490] on div "estado da fatura" at bounding box center [382, 487] width 269 height 15
click at [351, 503] on div "Facturas por pagar" at bounding box center [377, 507] width 239 height 25
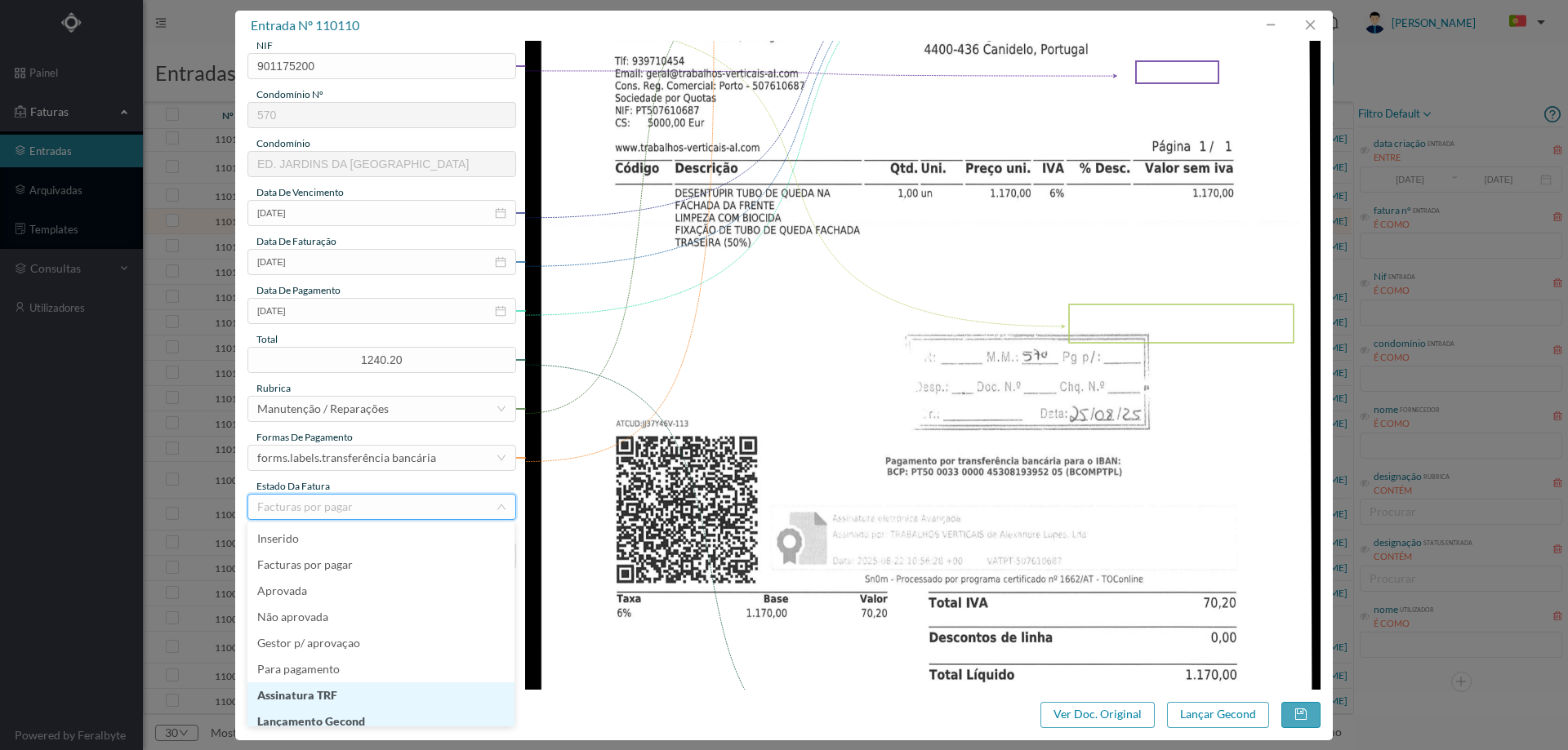
scroll to position [9, 0]
click at [353, 713] on li "Lançamento Gecond" at bounding box center [381, 714] width 267 height 27
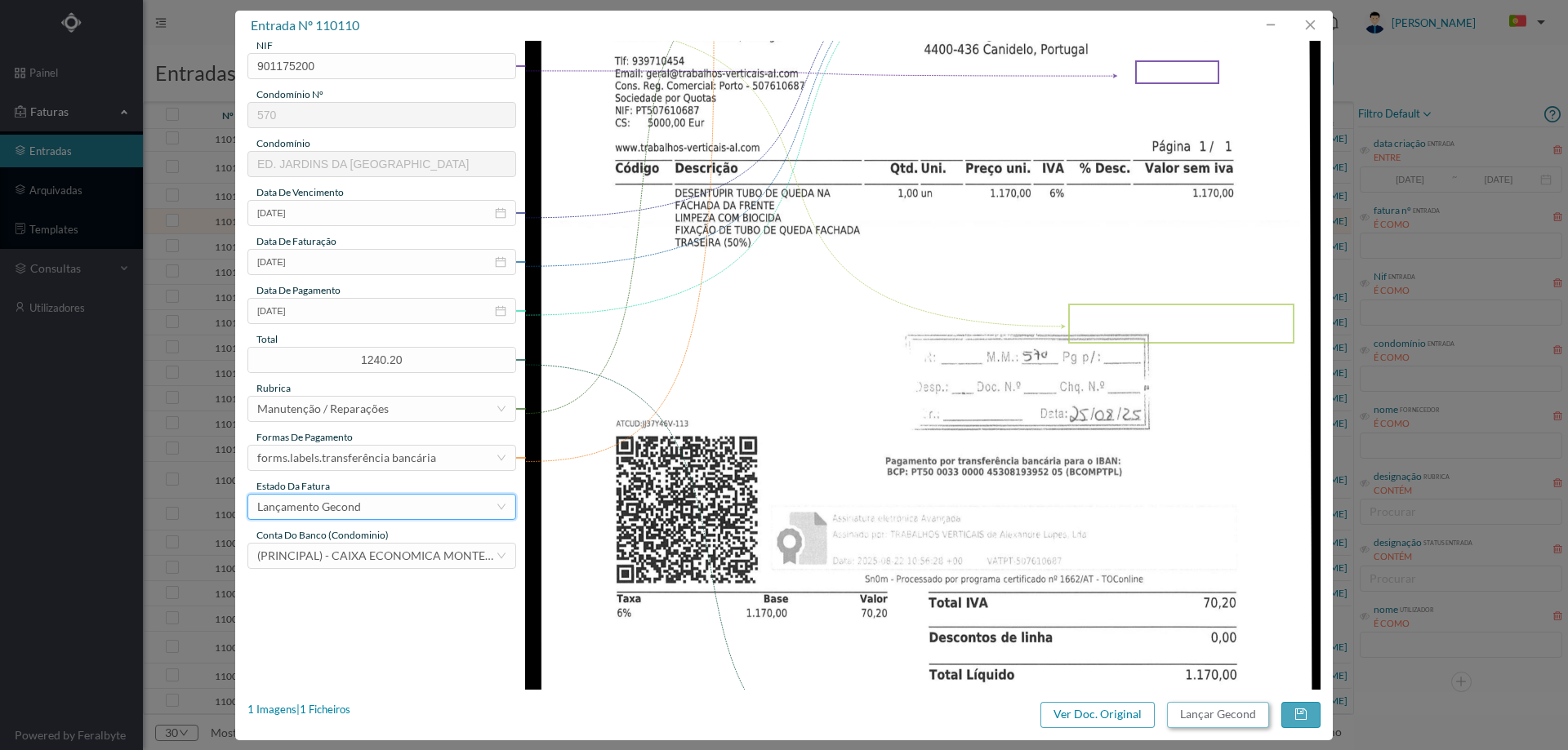
click at [1213, 724] on button "Lançar Gecond" at bounding box center [1218, 715] width 102 height 27
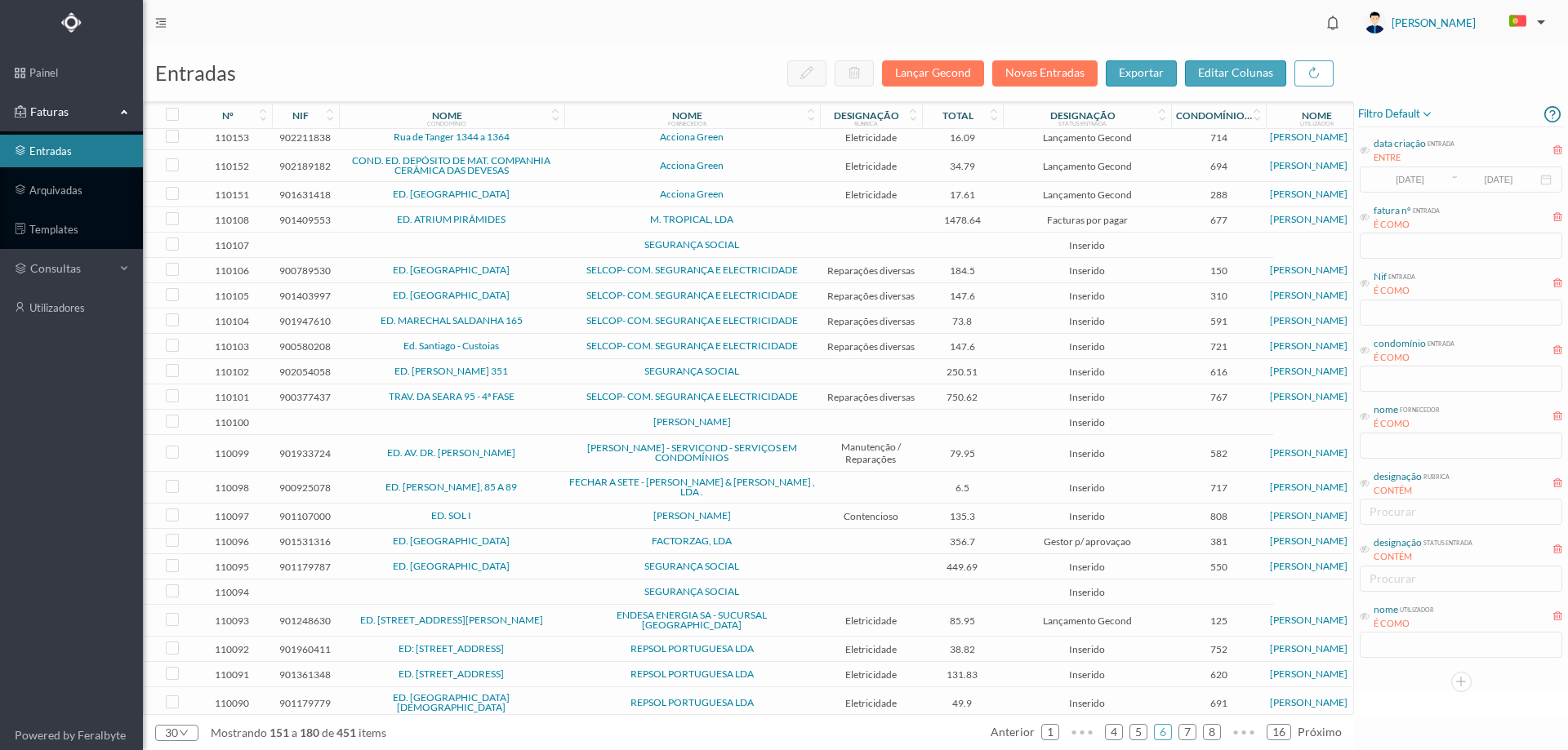
click at [747, 224] on span "M. TROPICAL, LDA" at bounding box center [692, 220] width 247 height 9
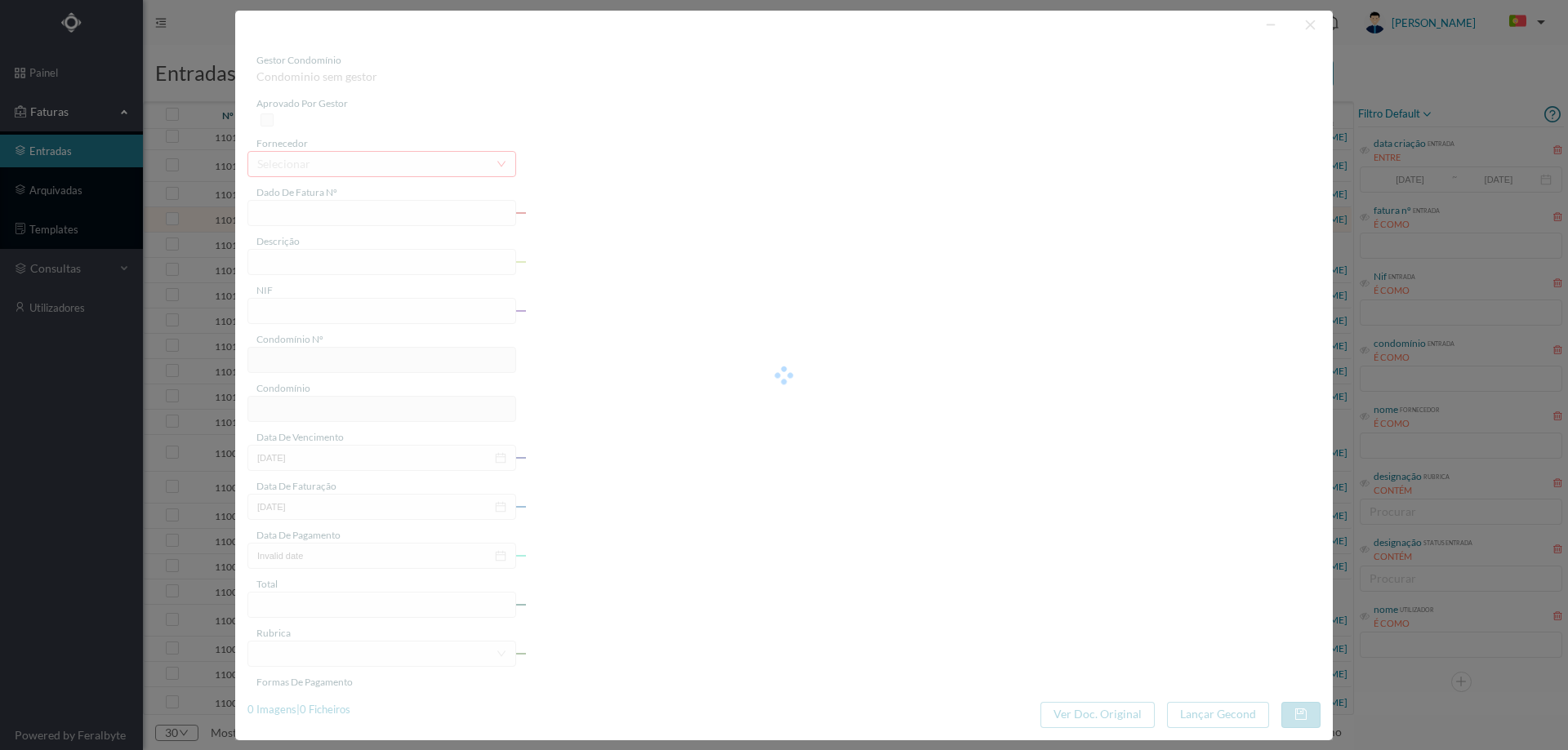
type input "FT 2025/448"
type input "Serviços de limpeza mês de agosto"
type input "901409553"
type input "2025-08-15"
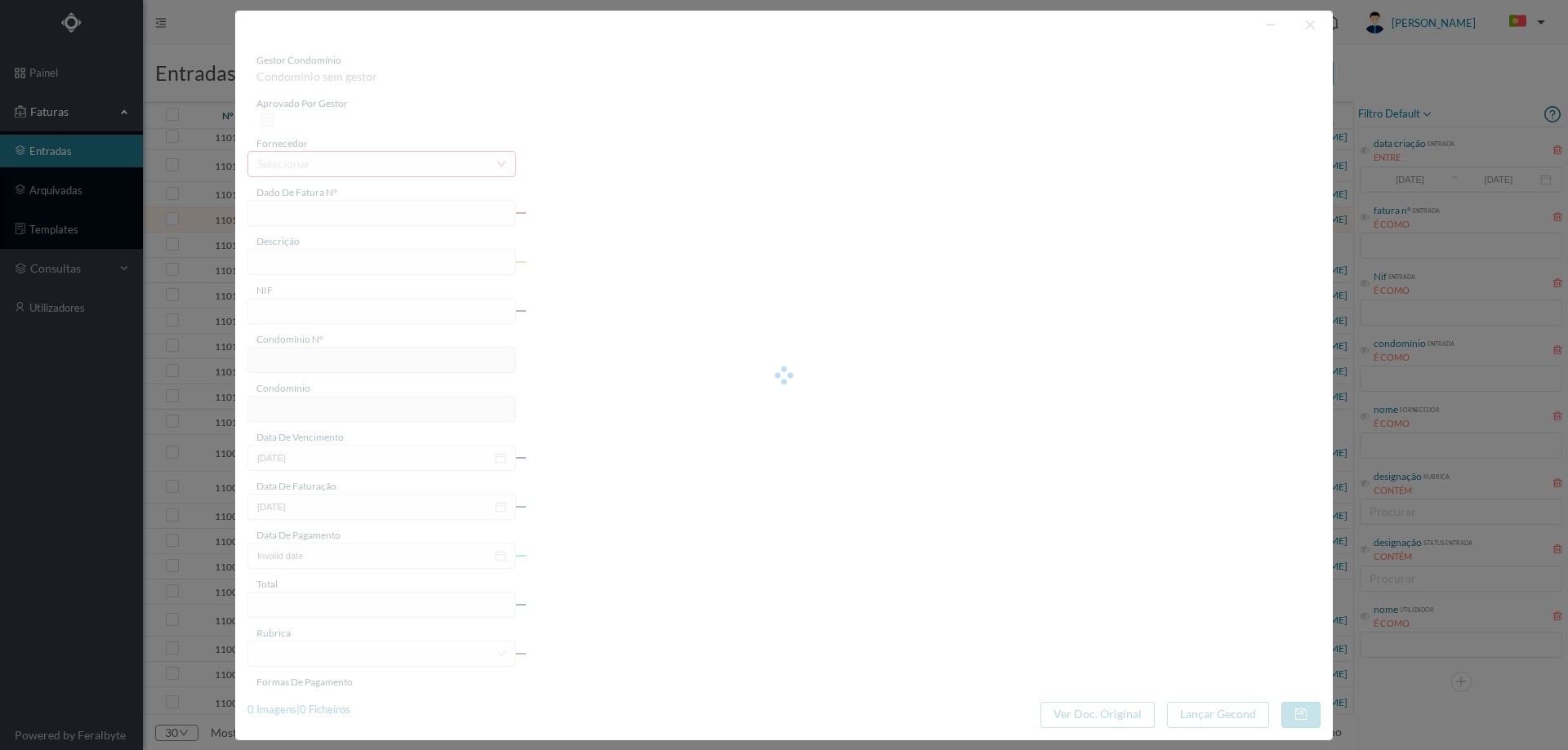
type input "2025-08-15"
type input "1478.64"
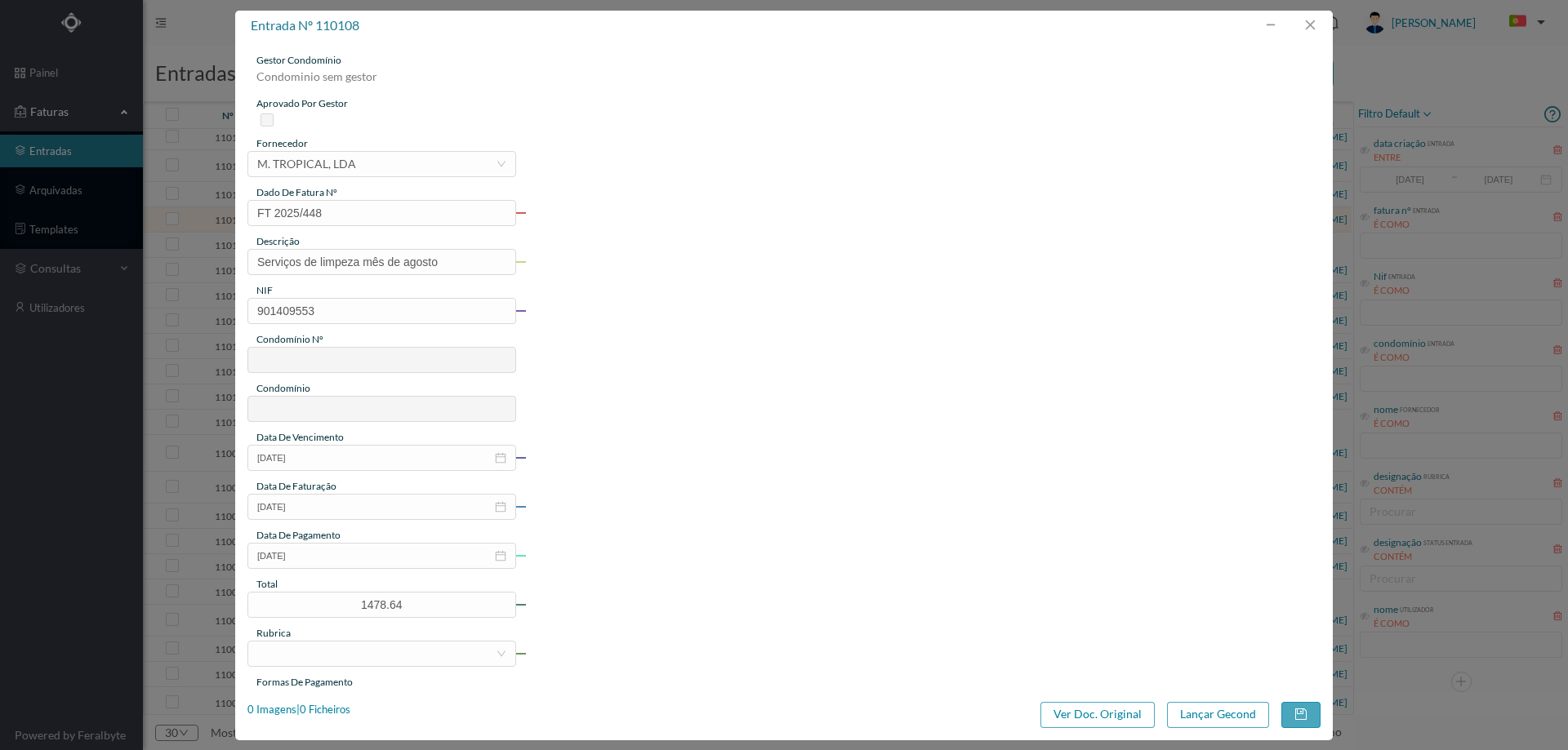
type input "677"
type input "ED. ATRIUM PIRÂMIDES"
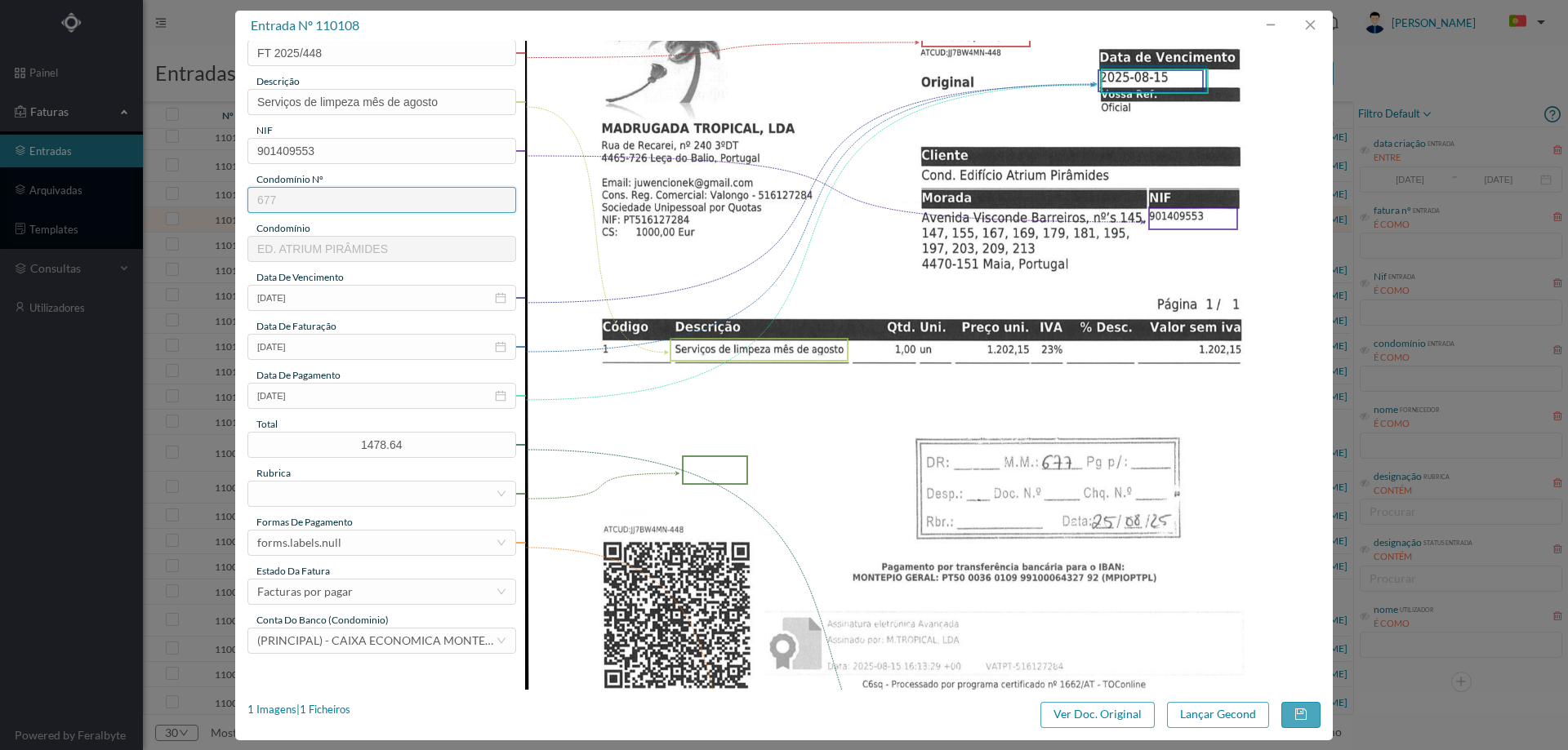
scroll to position [163, 0]
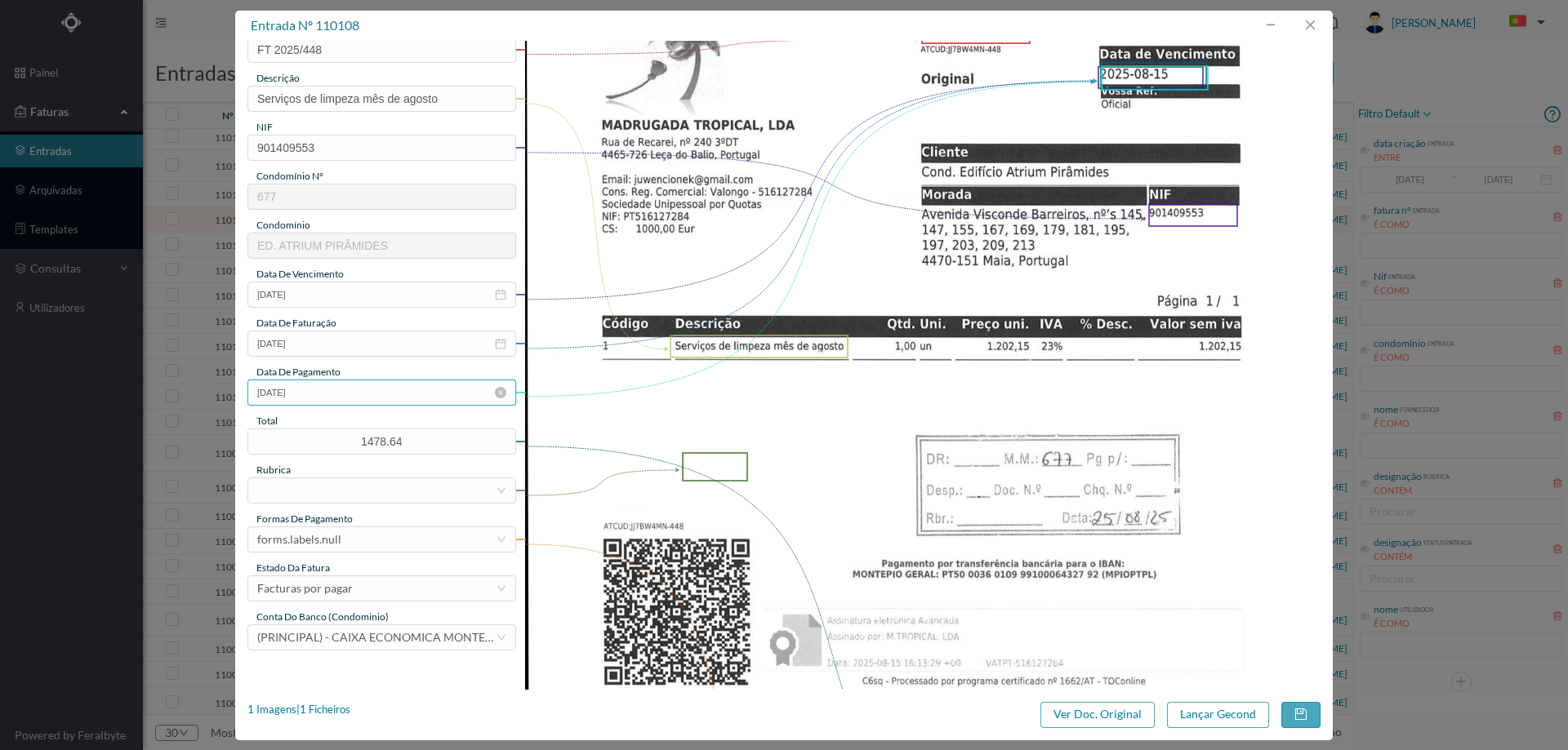
click at [367, 395] on input "2025-08-15" at bounding box center [382, 393] width 269 height 27
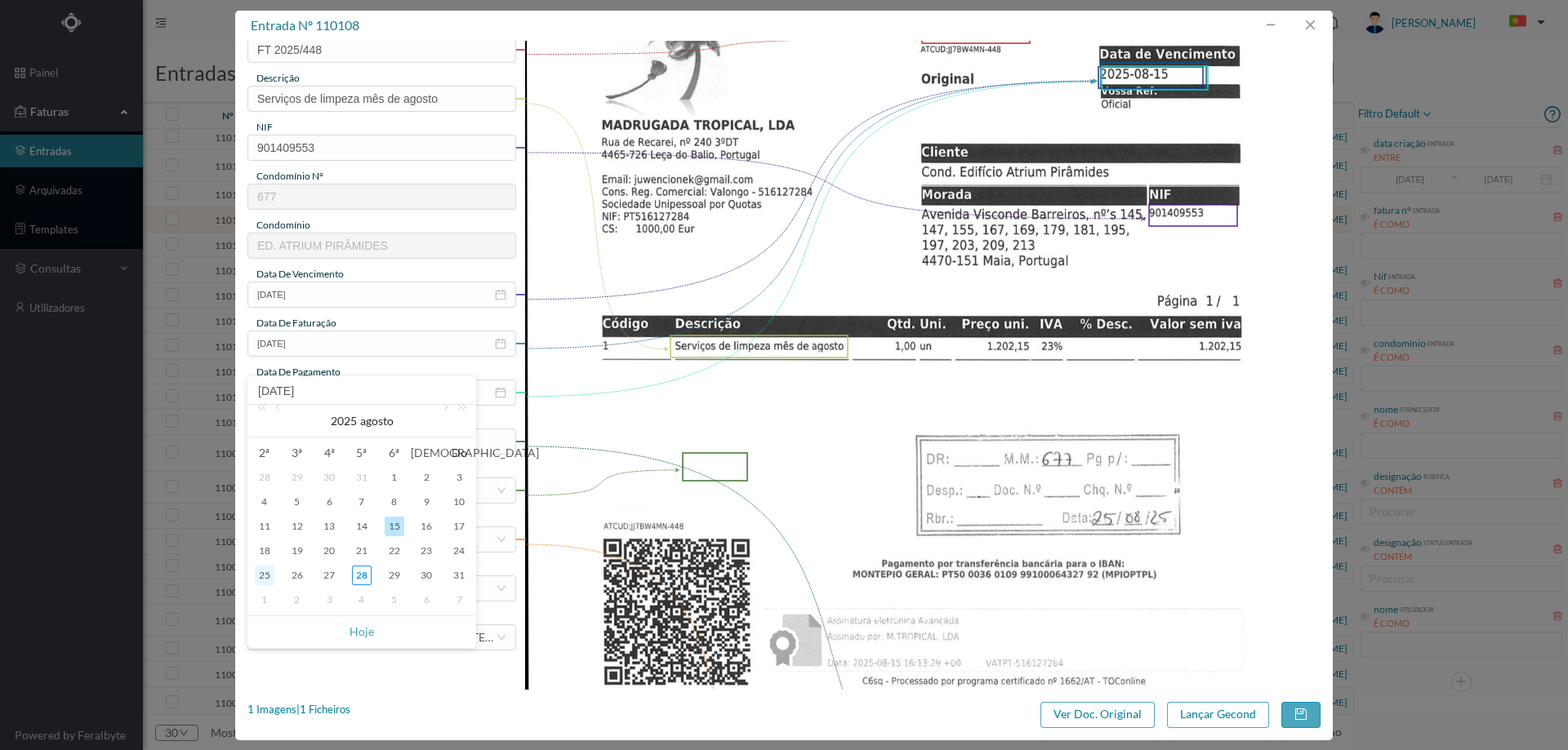
click at [259, 581] on div "25" at bounding box center [264, 575] width 20 height 20
type input "[DATE]"
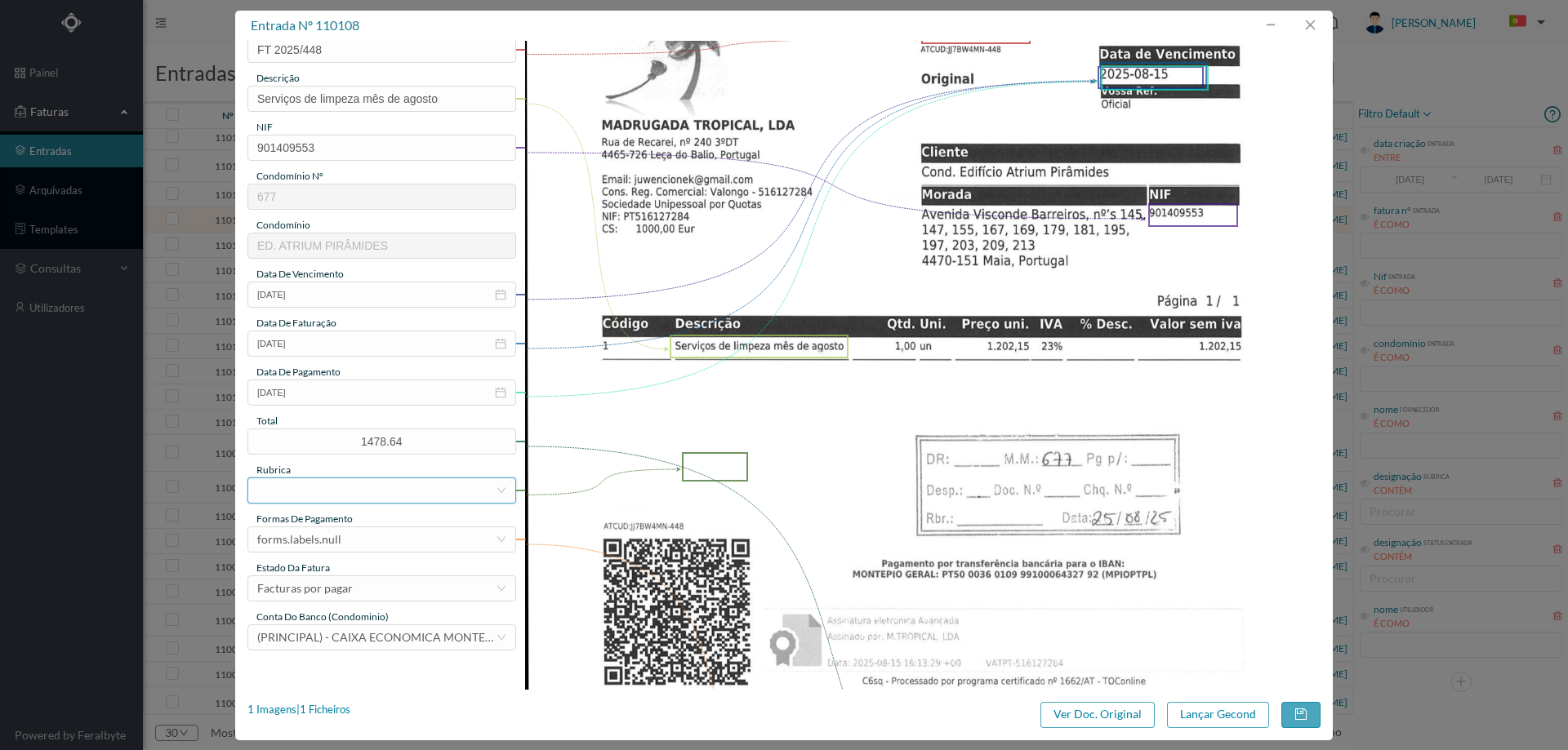
click at [348, 491] on div at bounding box center [377, 491] width 239 height 25
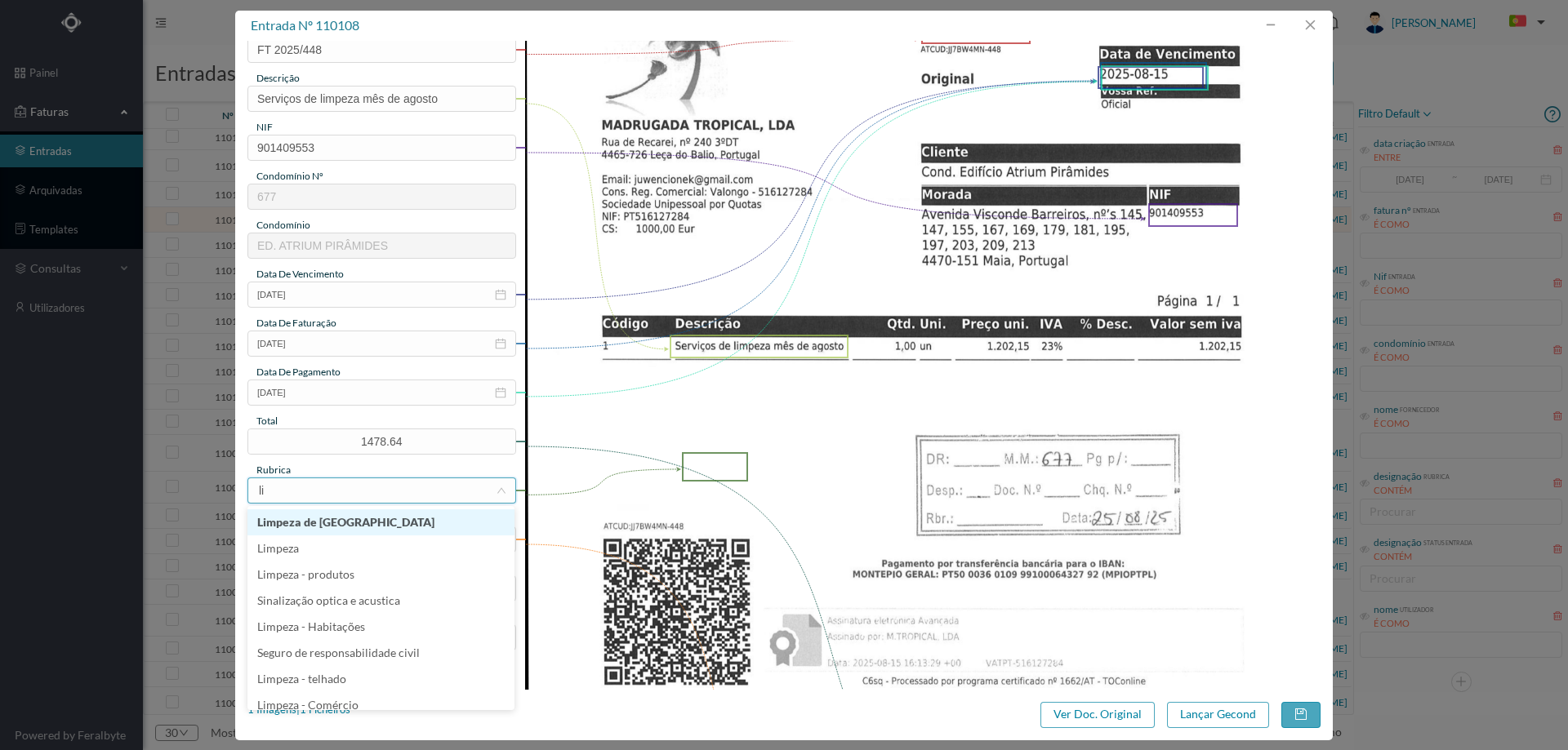
type input "lim"
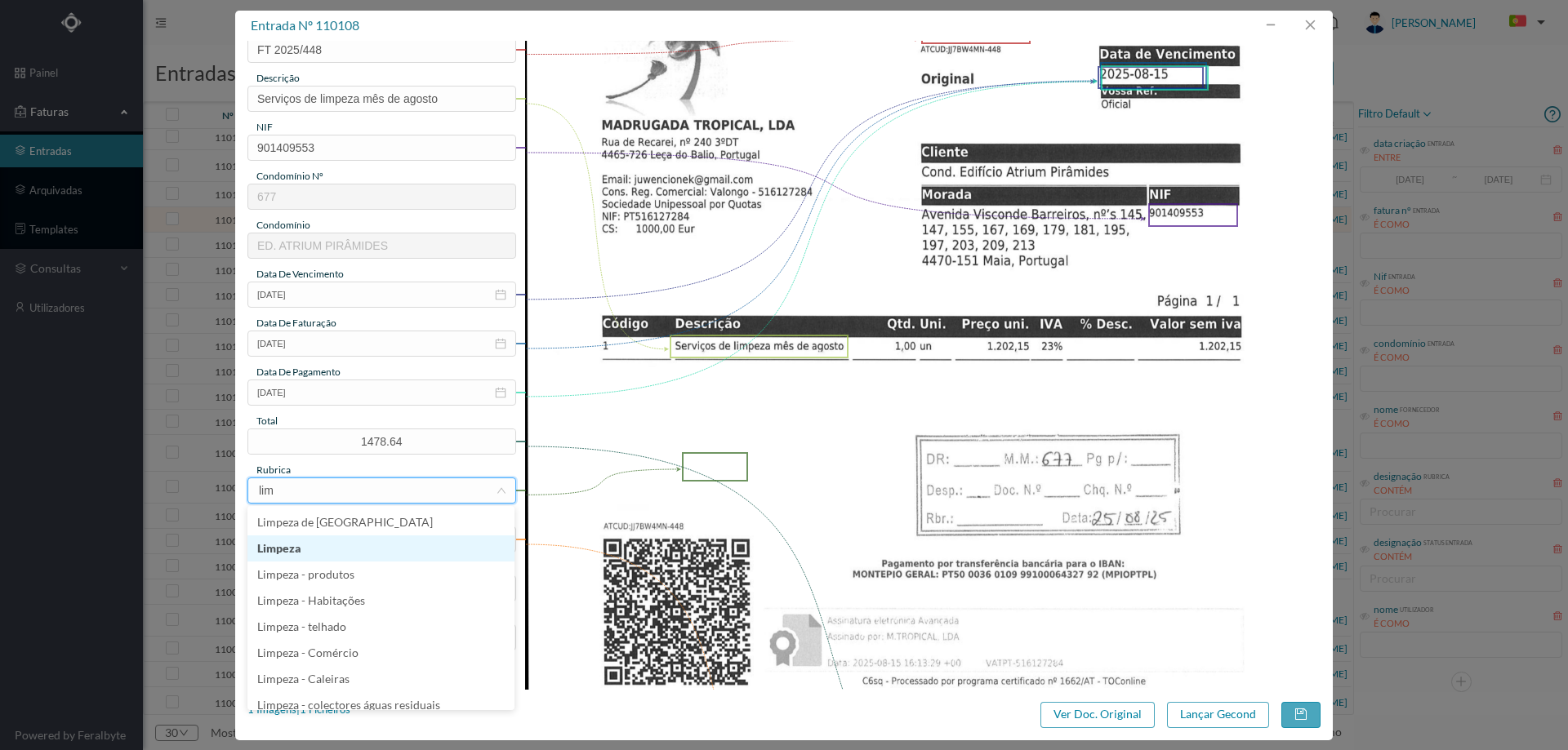
click at [344, 544] on li "Limpeza" at bounding box center [381, 548] width 267 height 27
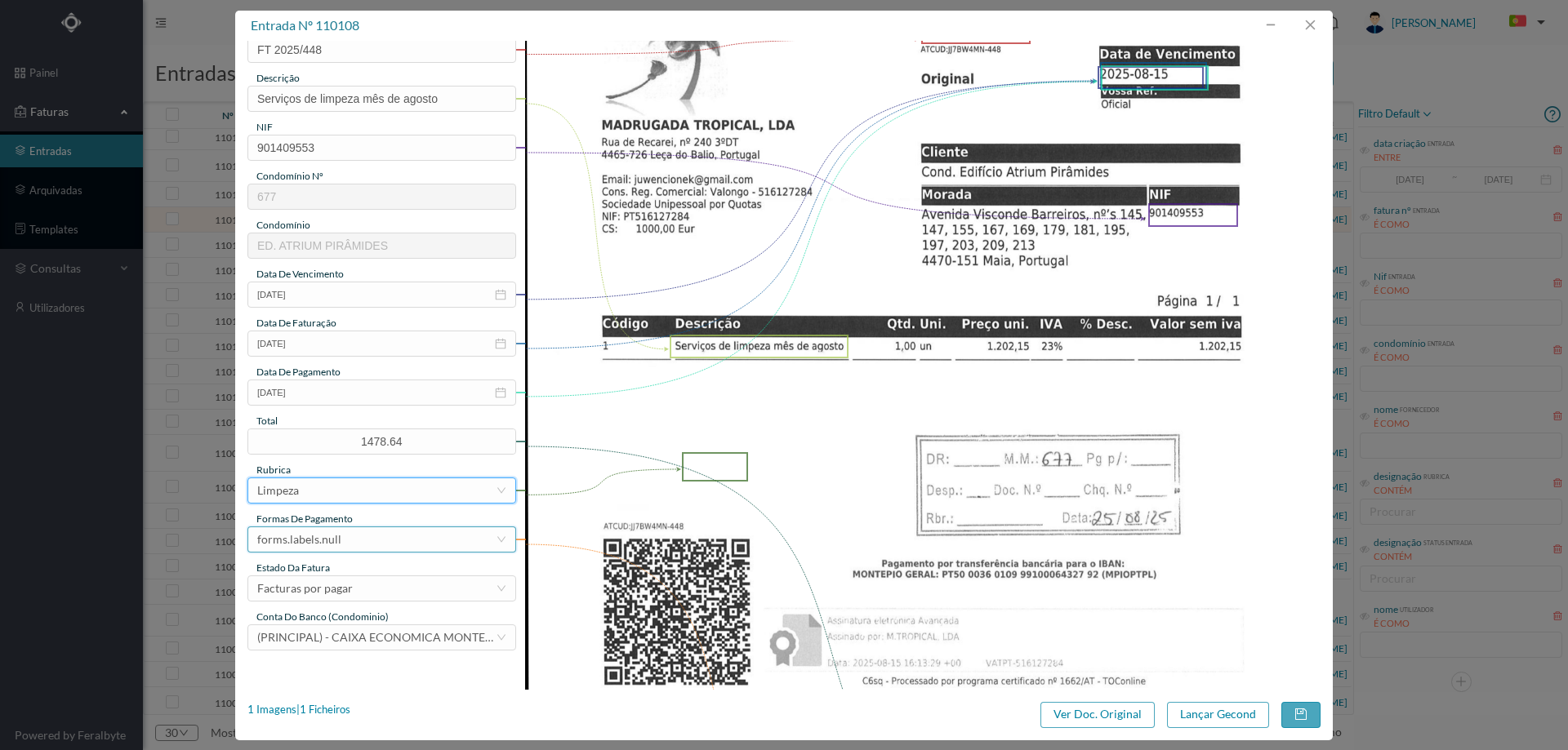
click at [346, 541] on div "forms.labels.null" at bounding box center [377, 540] width 239 height 25
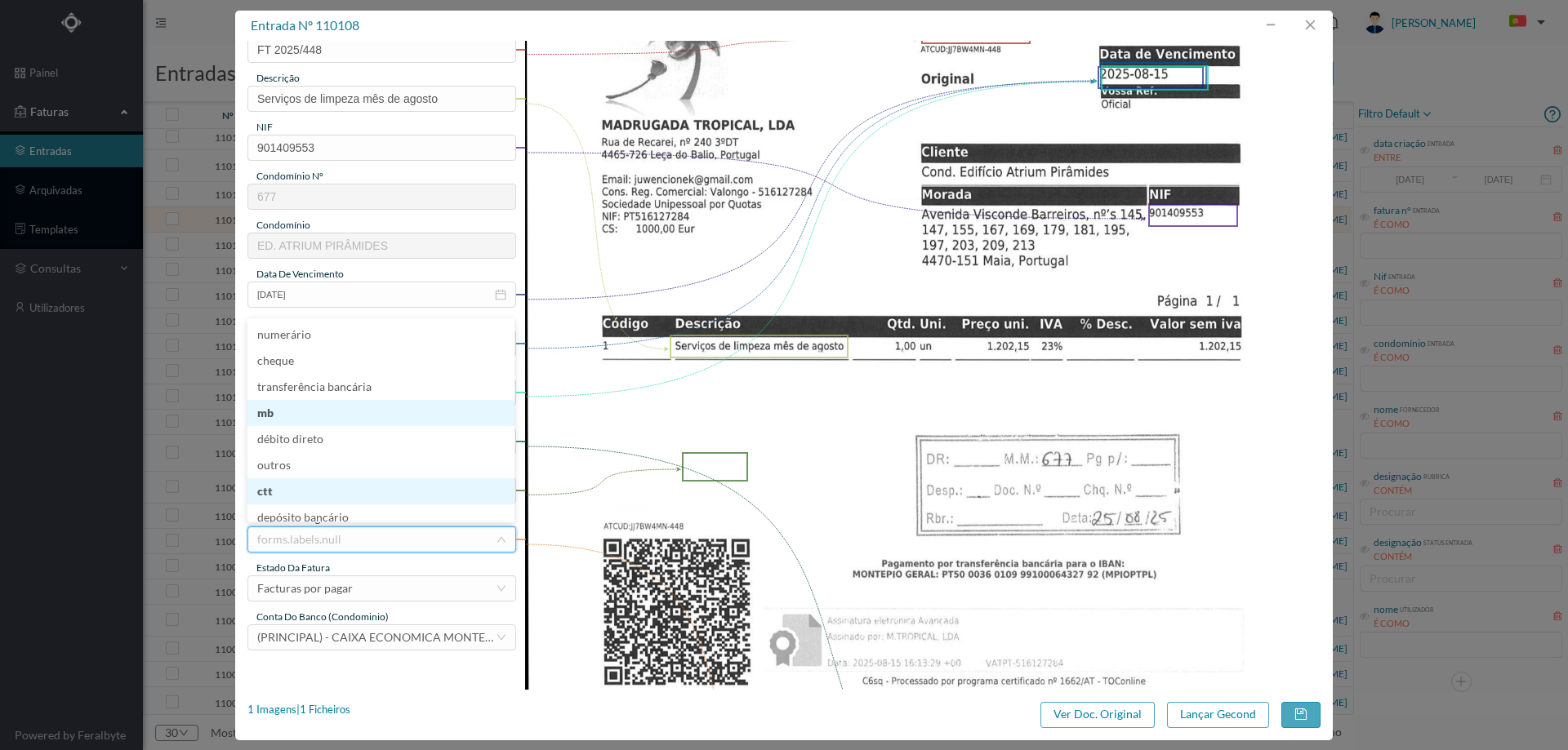
scroll to position [9, 0]
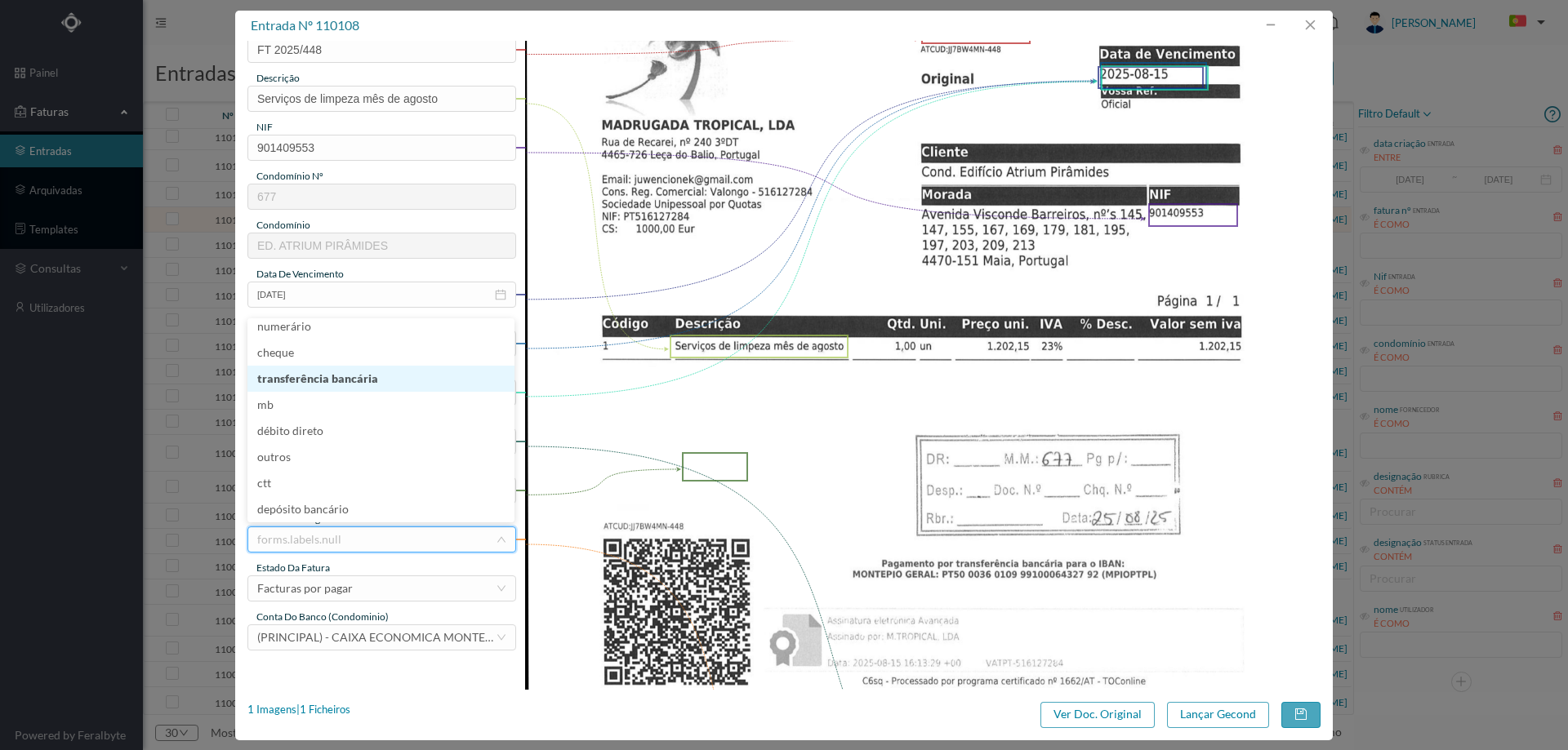
click at [364, 387] on li "transferência bancária" at bounding box center [381, 379] width 267 height 27
click at [337, 591] on div "Facturas por pagar" at bounding box center [305, 589] width 96 height 25
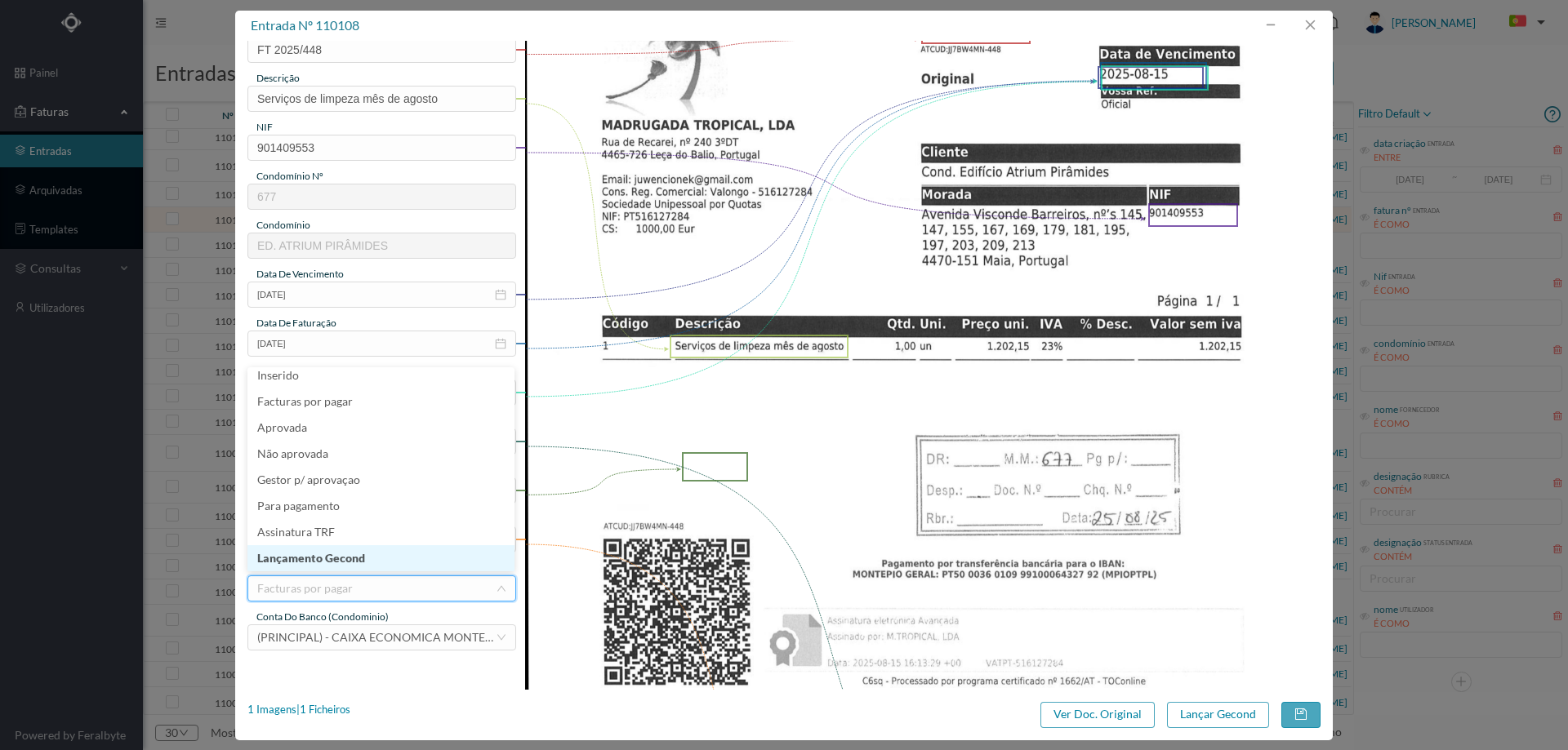
click at [349, 557] on li "Lançamento Gecond" at bounding box center [381, 559] width 267 height 27
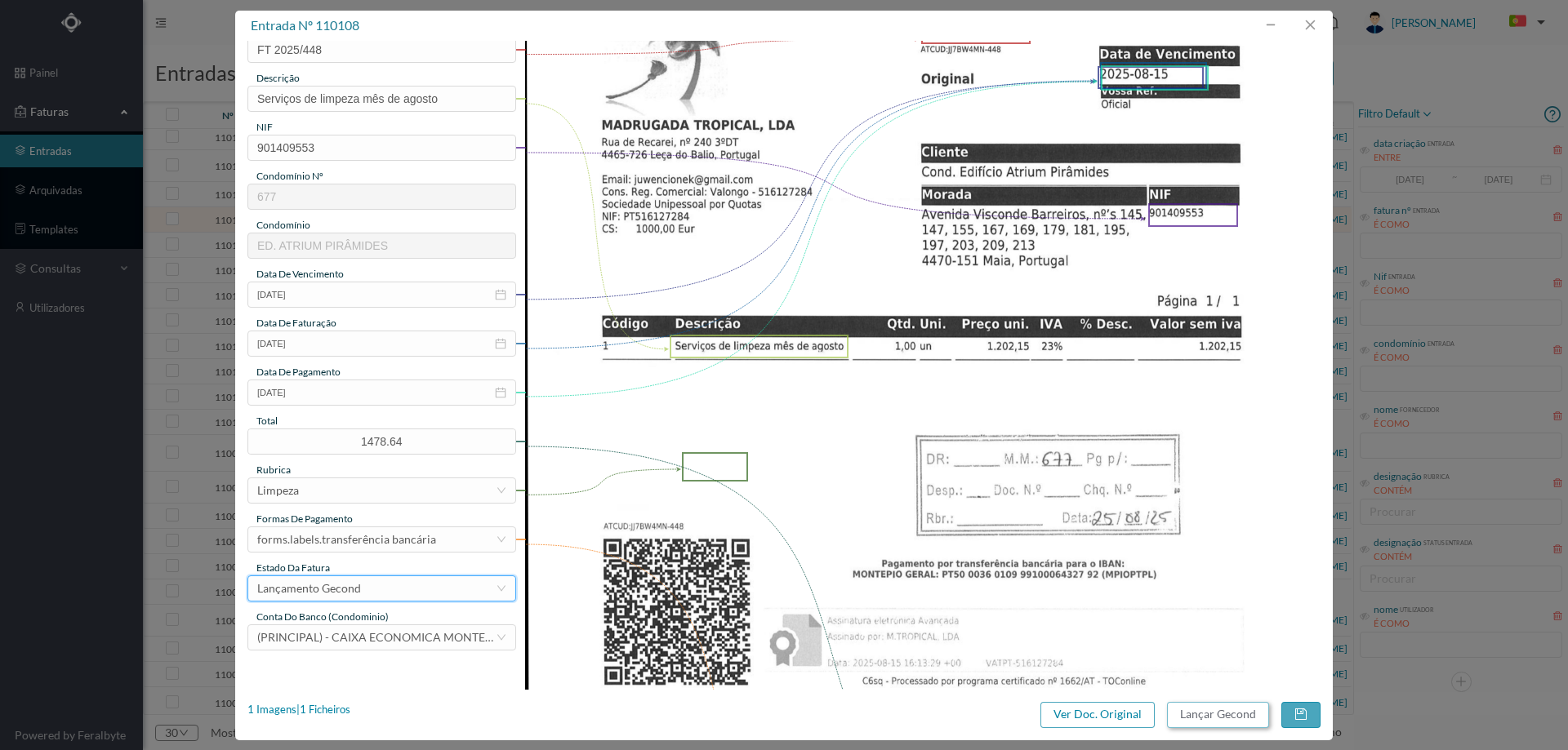
click at [1187, 712] on button "Lançar Gecond" at bounding box center [1218, 715] width 102 height 27
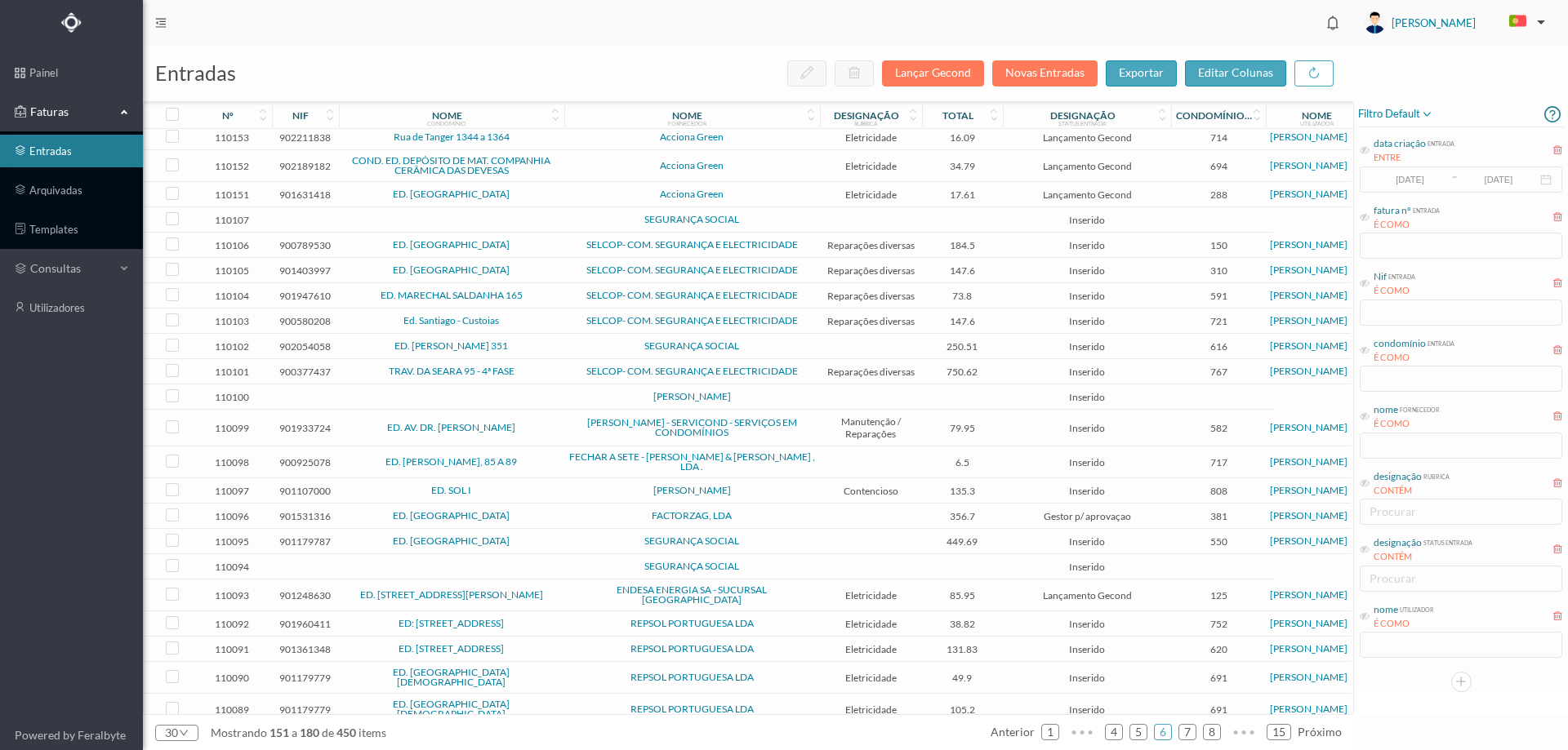
click at [561, 227] on td at bounding box center [452, 220] width 225 height 26
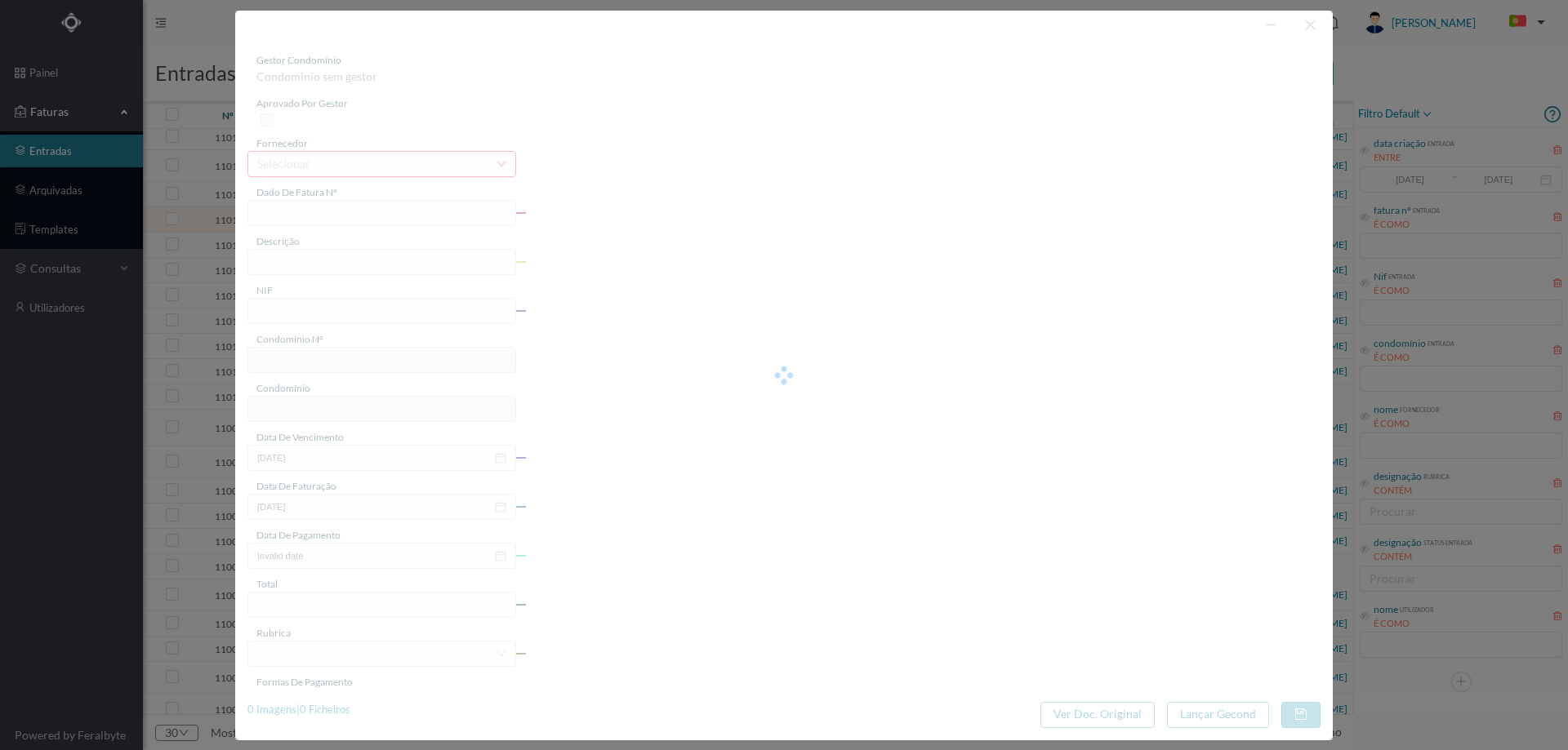
type input "0"
type input "Invalid date"
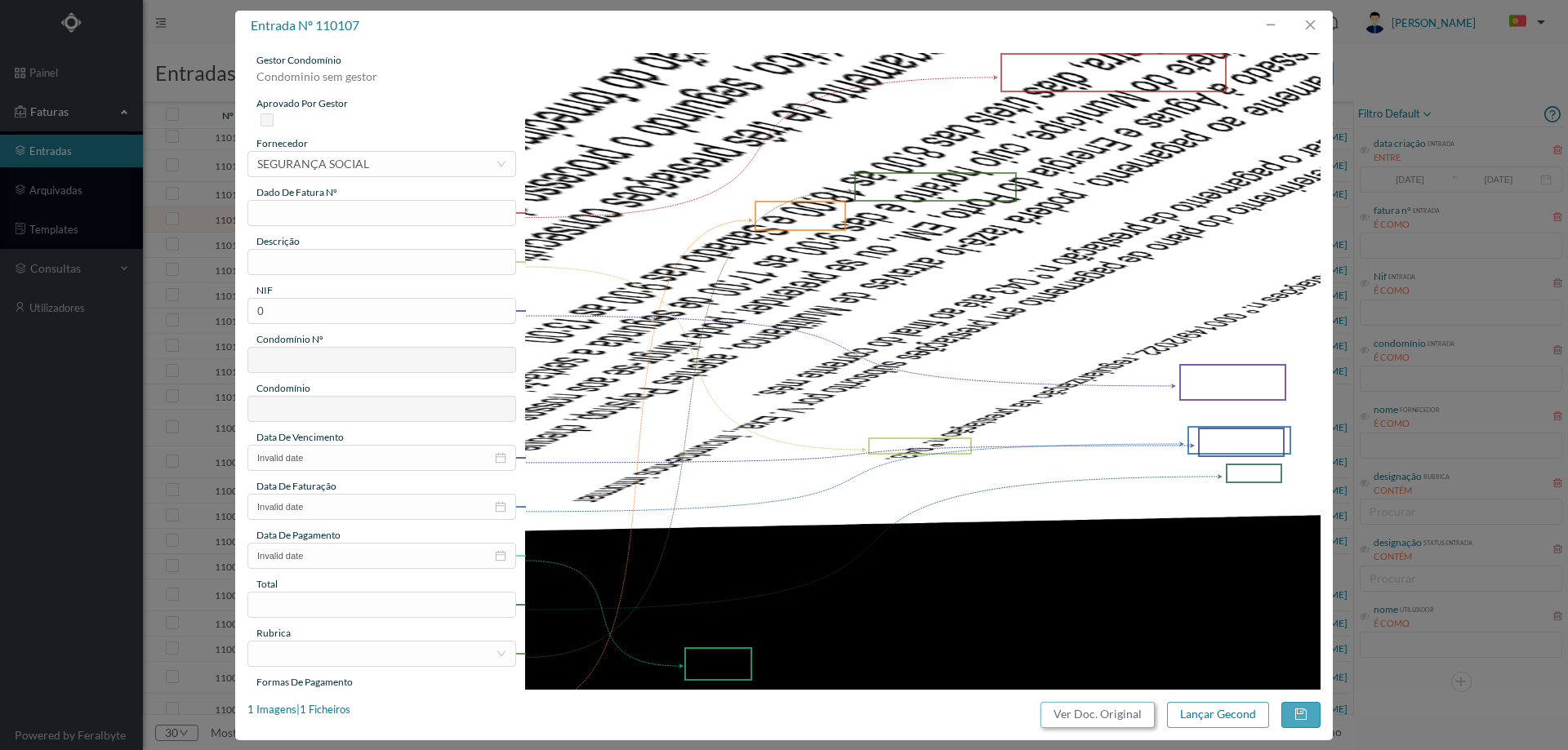
click at [1091, 715] on button "Ver Doc. Original" at bounding box center [1097, 715] width 115 height 27
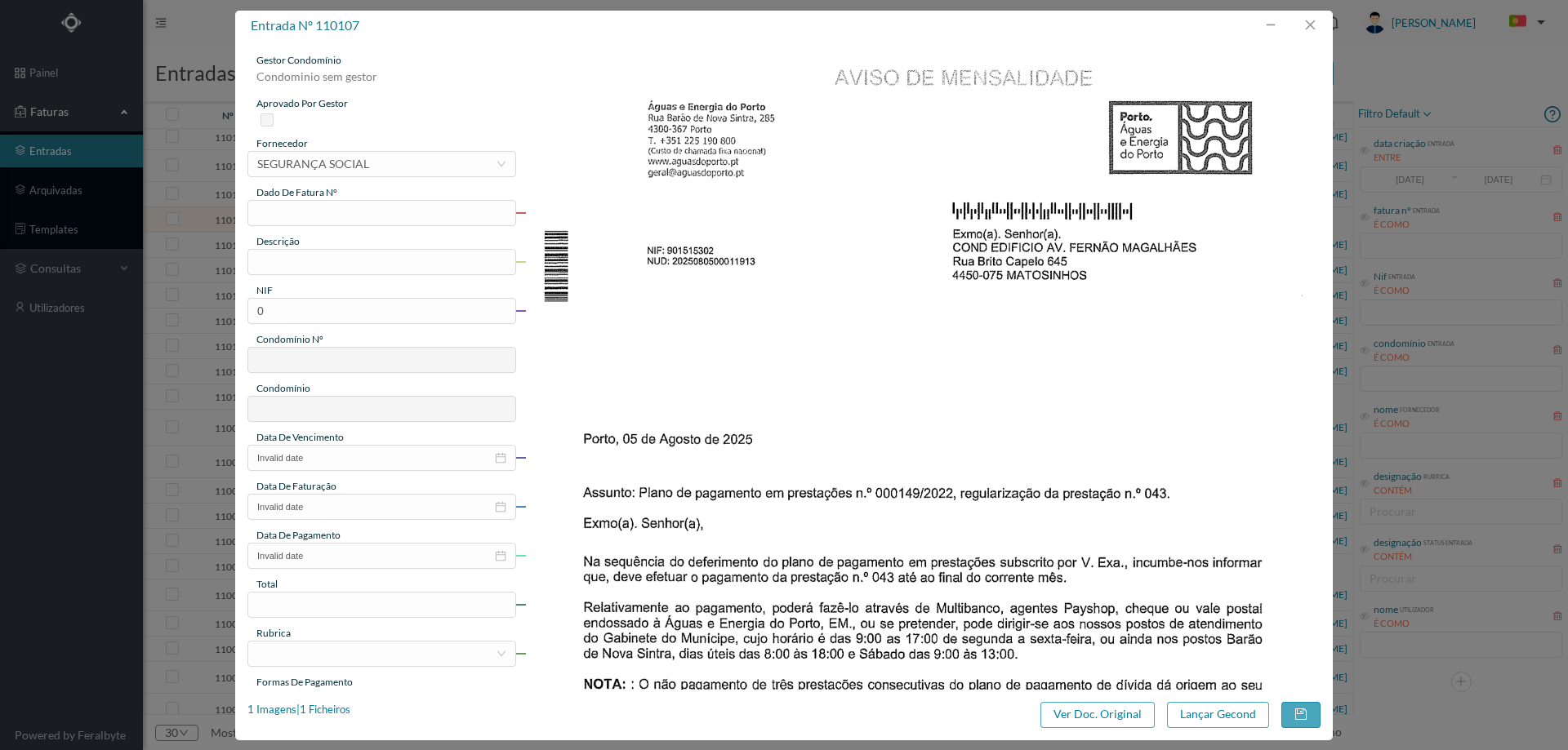
click at [382, 178] on div "gestor condomínio Condominio sem gestor aprovado por gestor fornecedor selecion…" at bounding box center [382, 433] width 269 height 760
click at [382, 165] on div "selecionar SEGURANÇA SOCIAL" at bounding box center [377, 164] width 239 height 25
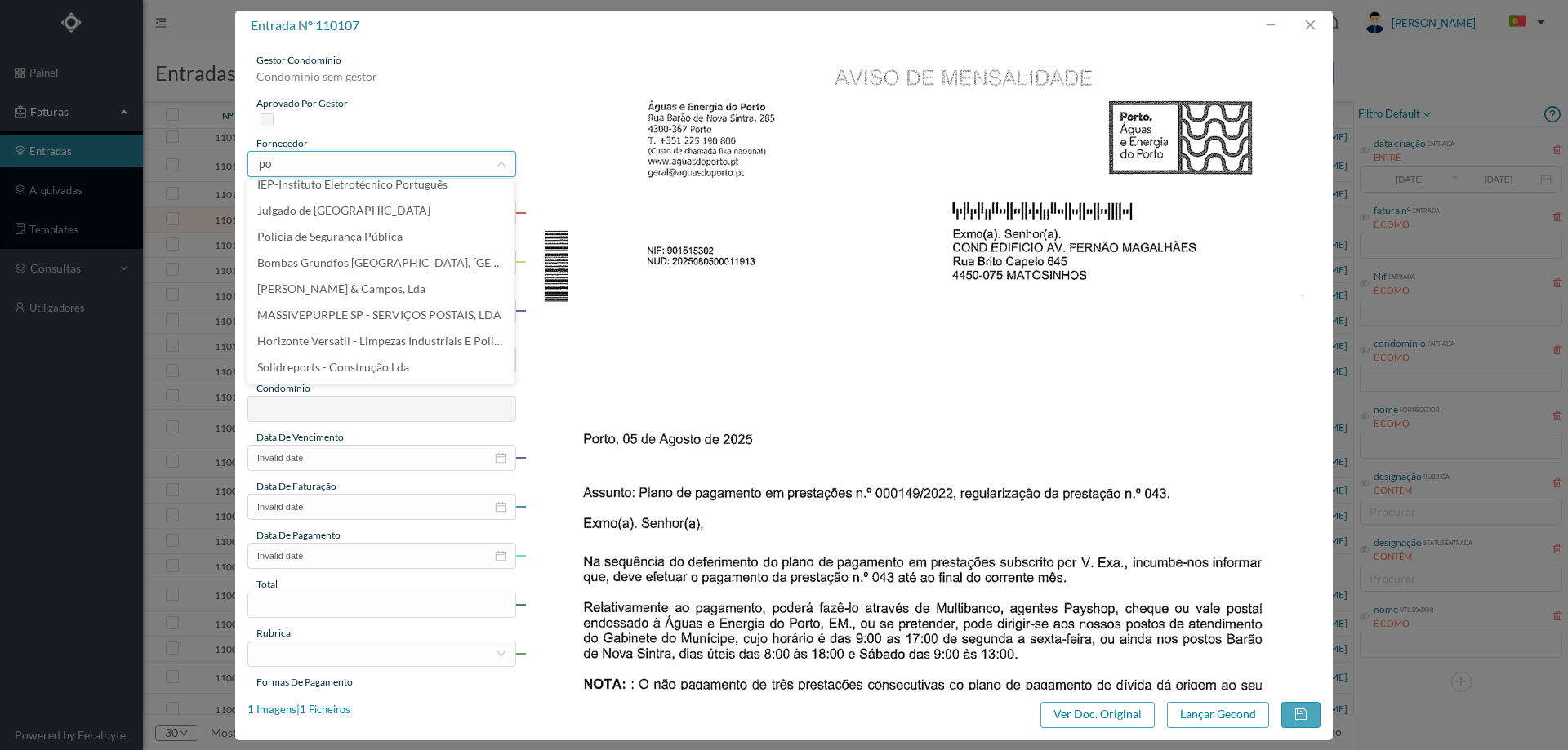
scroll to position [0, 0]
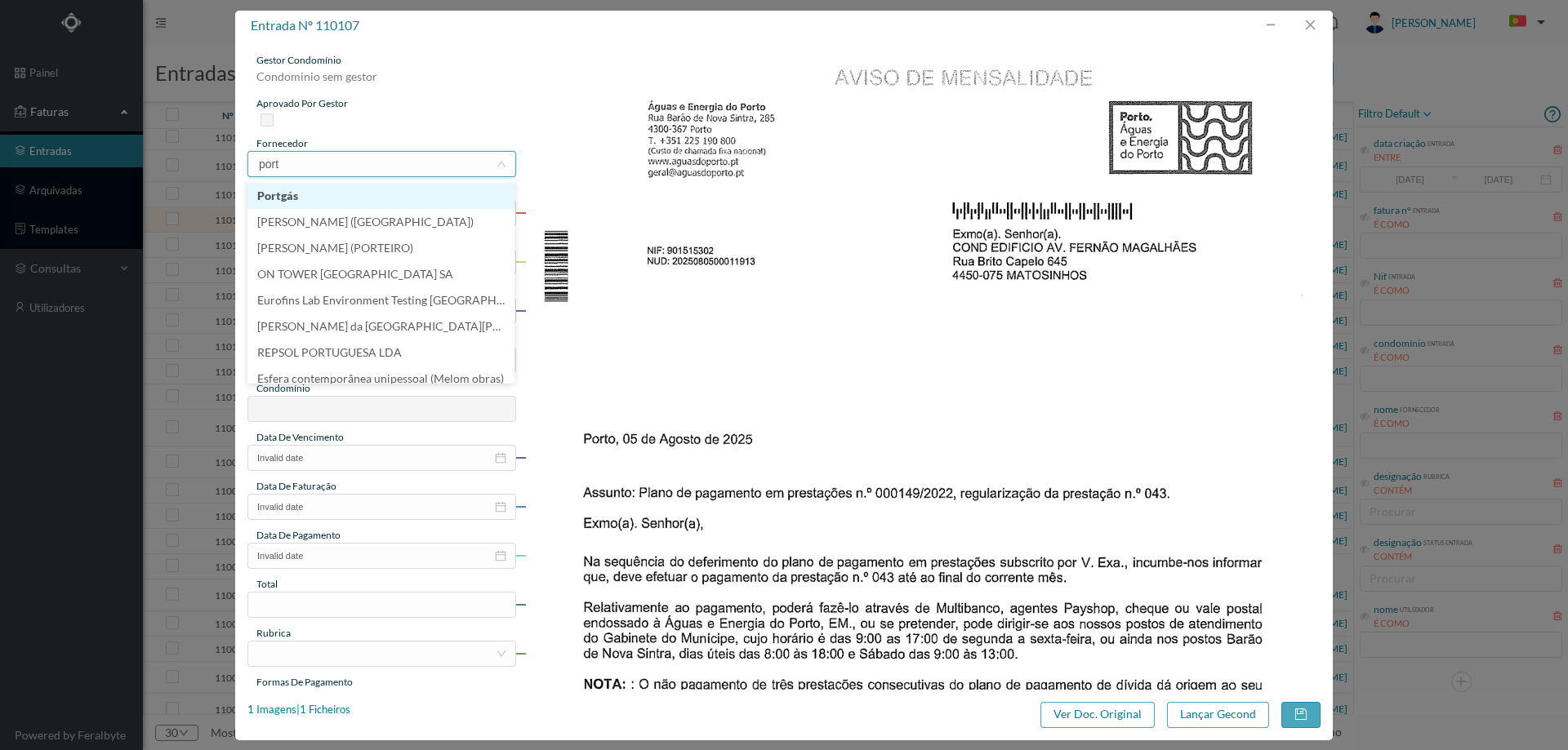
type input "porto"
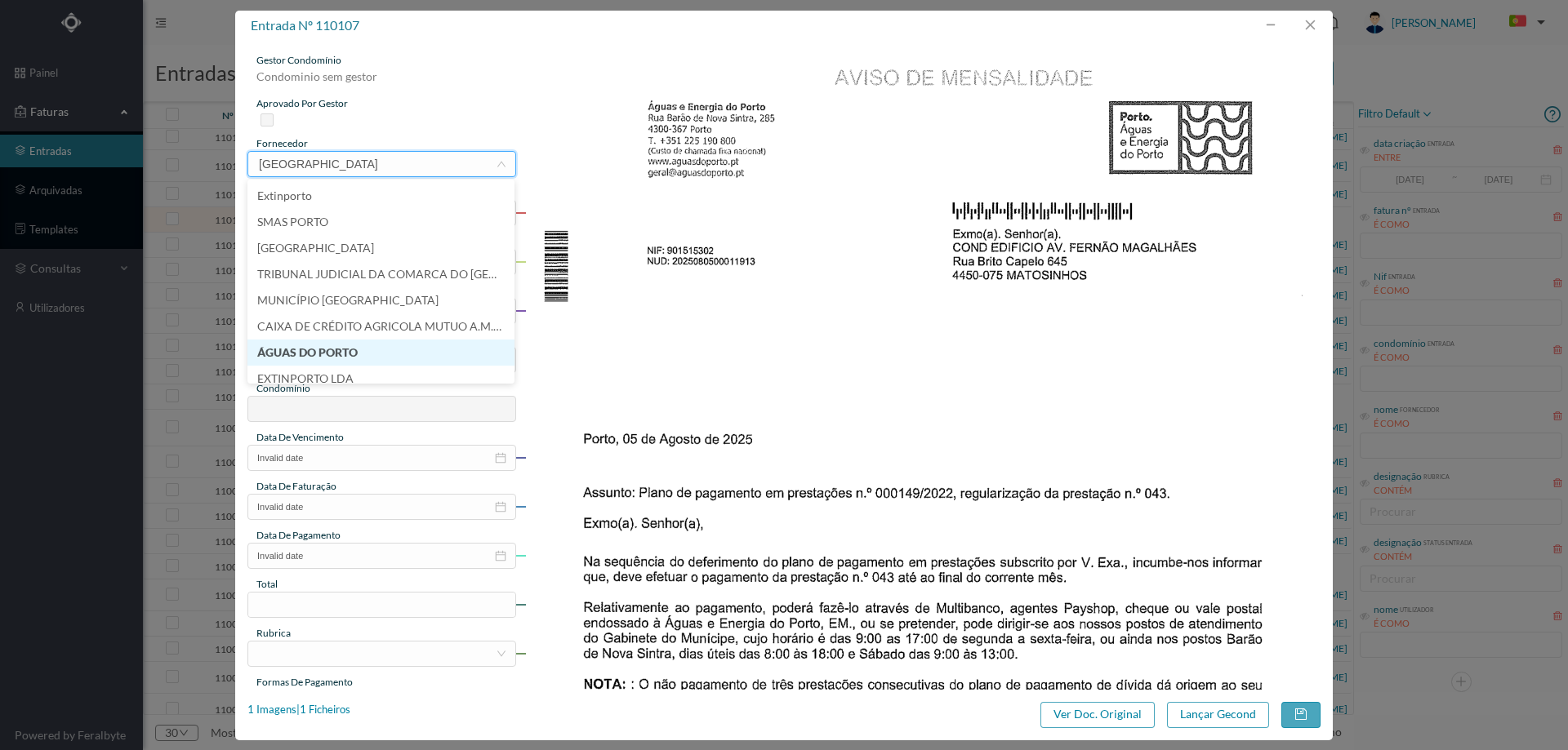
click at [350, 346] on li "ÁGUAS DO PORTO" at bounding box center [381, 353] width 267 height 27
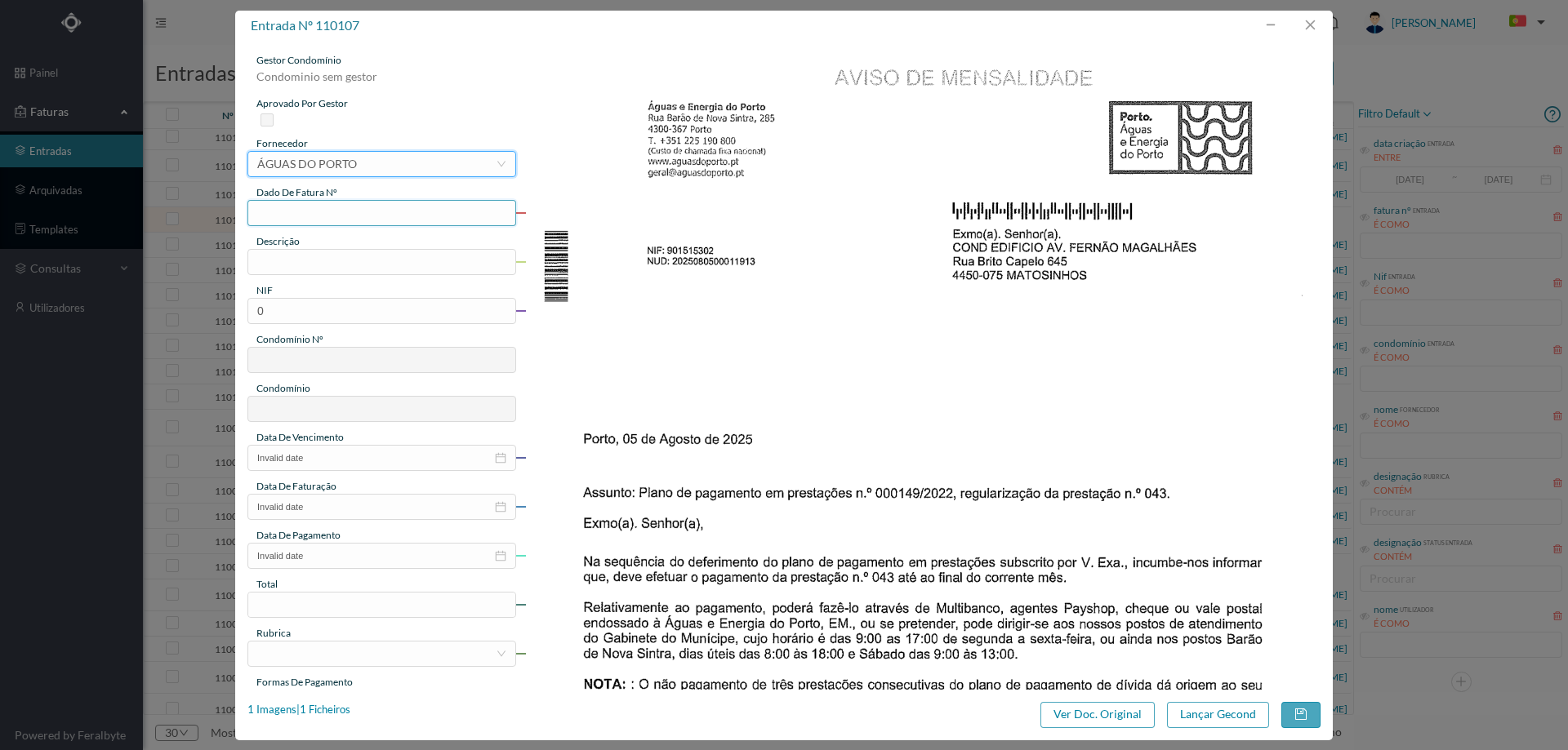
click at [329, 216] on input "text" at bounding box center [382, 213] width 269 height 27
type input "0"
type input "nº000149/2022"
click at [297, 263] on input "text" at bounding box center [382, 262] width 269 height 27
type input "prestação n 43"
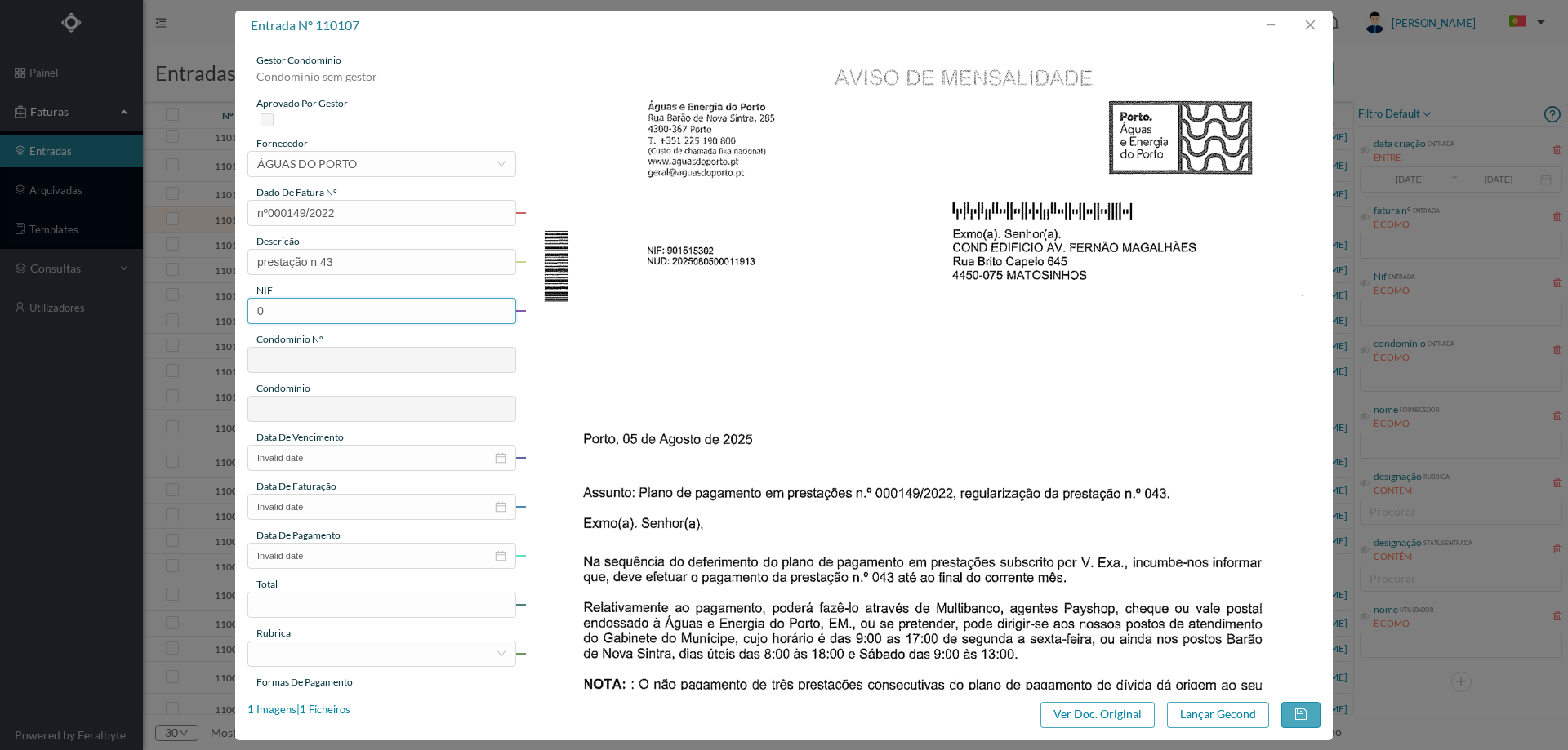
click at [313, 305] on input "0" at bounding box center [382, 312] width 269 height 27
click at [314, 305] on input "0" at bounding box center [382, 312] width 269 height 27
click at [328, 304] on input "0" at bounding box center [382, 312] width 269 height 27
paste input "901515302"
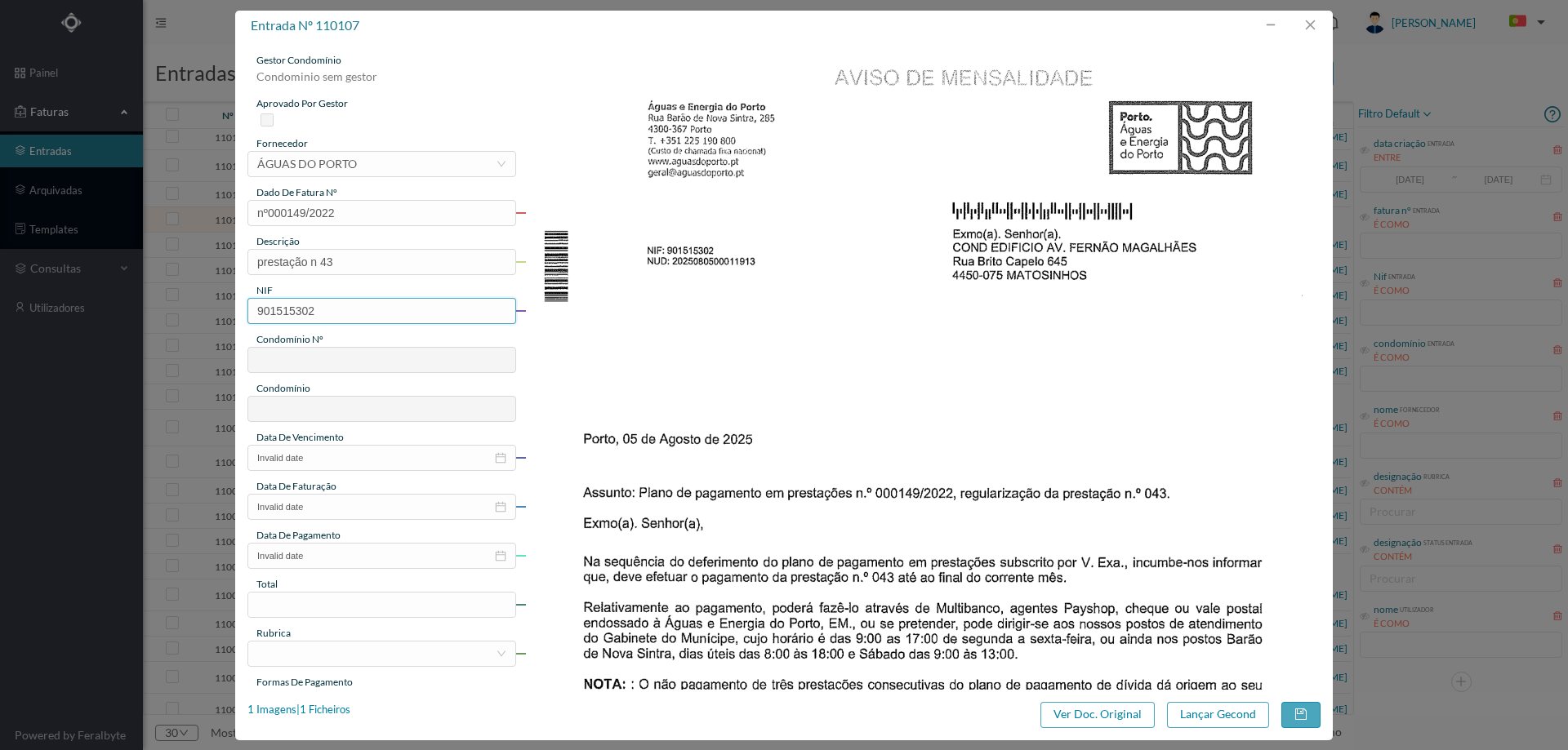
click at [256, 315] on input "901515302" at bounding box center [382, 312] width 269 height 27
type input "901515302"
type input "681"
type input "ED. [PERSON_NAME] 505/509"
type input "901515302"
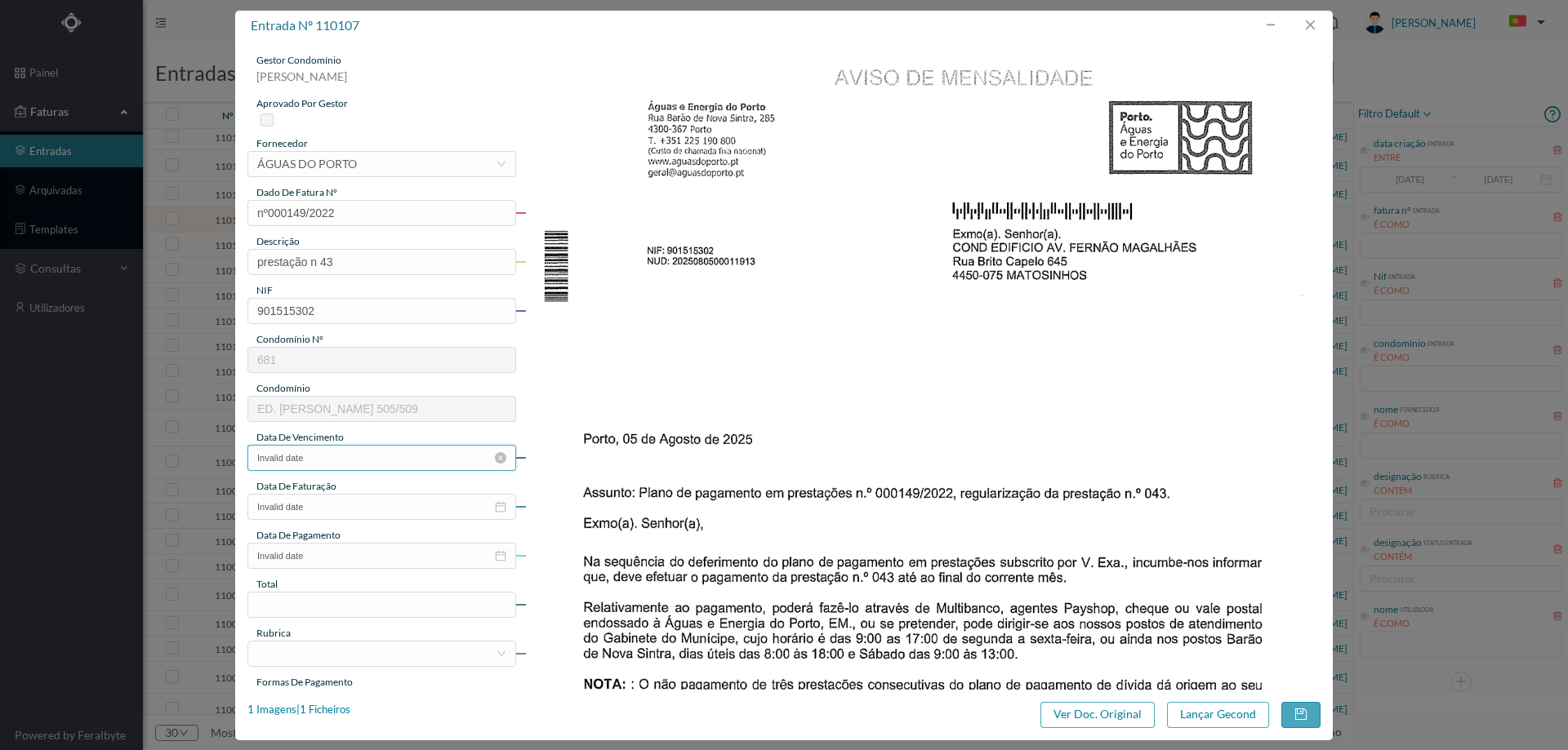
click at [333, 457] on input "Invalid date" at bounding box center [382, 458] width 269 height 27
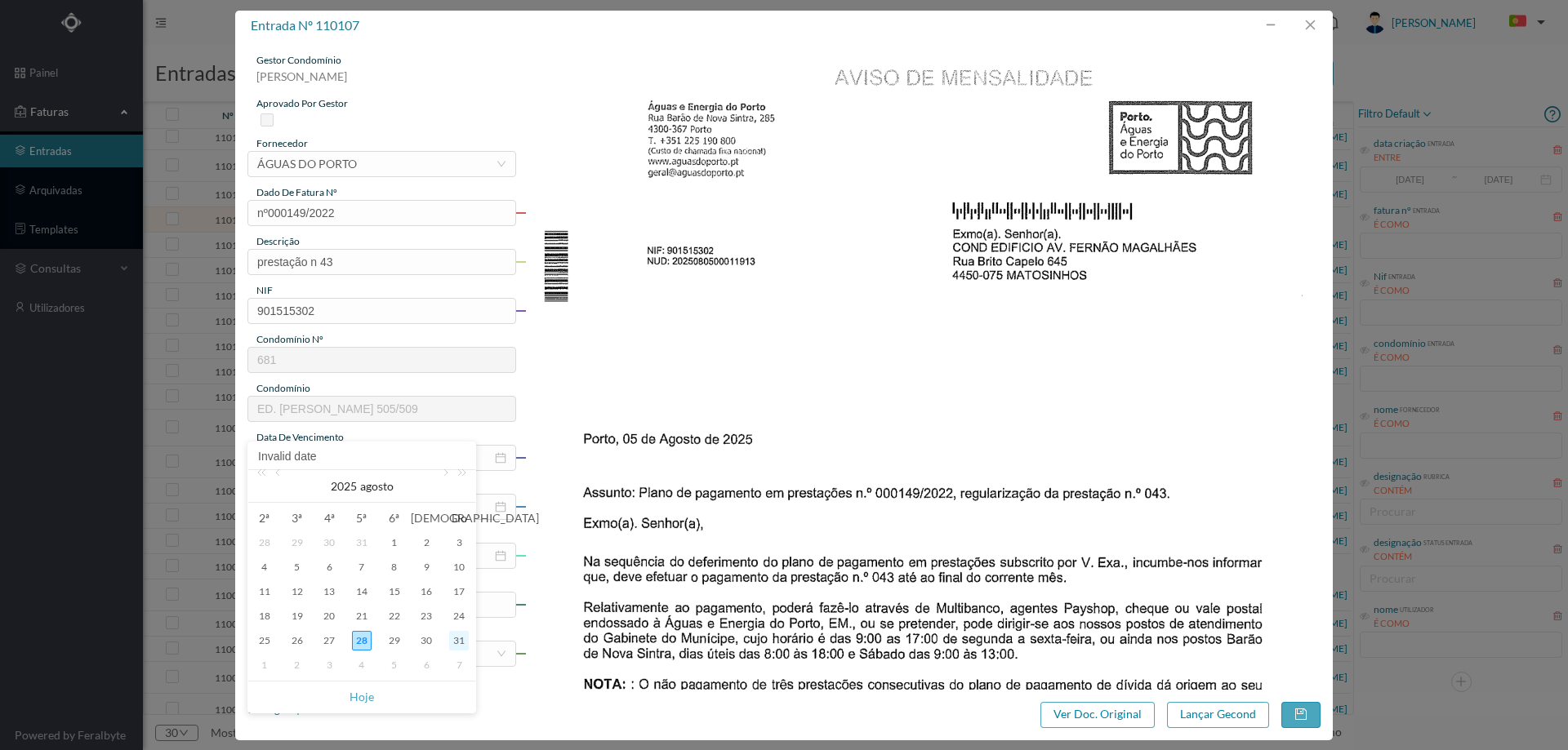
click at [451, 641] on div "31" at bounding box center [459, 640] width 20 height 20
type input "[DATE]"
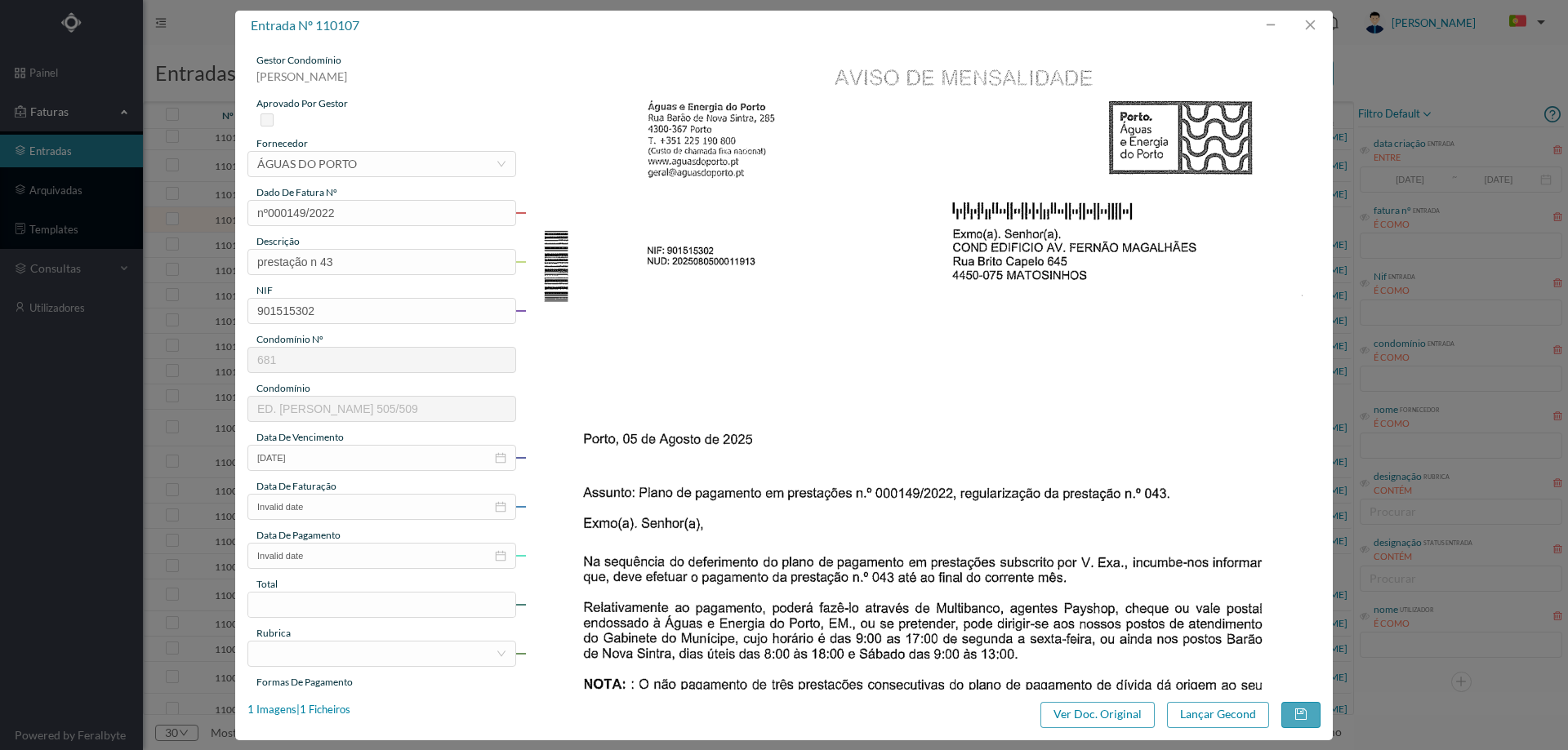
click at [409, 520] on div "gestor condomínio Hugo Moreira aprovado por gestor fornecedor selecionar ÁGUAS …" at bounding box center [382, 433] width 269 height 760
click at [435, 504] on input "Invalid date" at bounding box center [382, 507] width 269 height 27
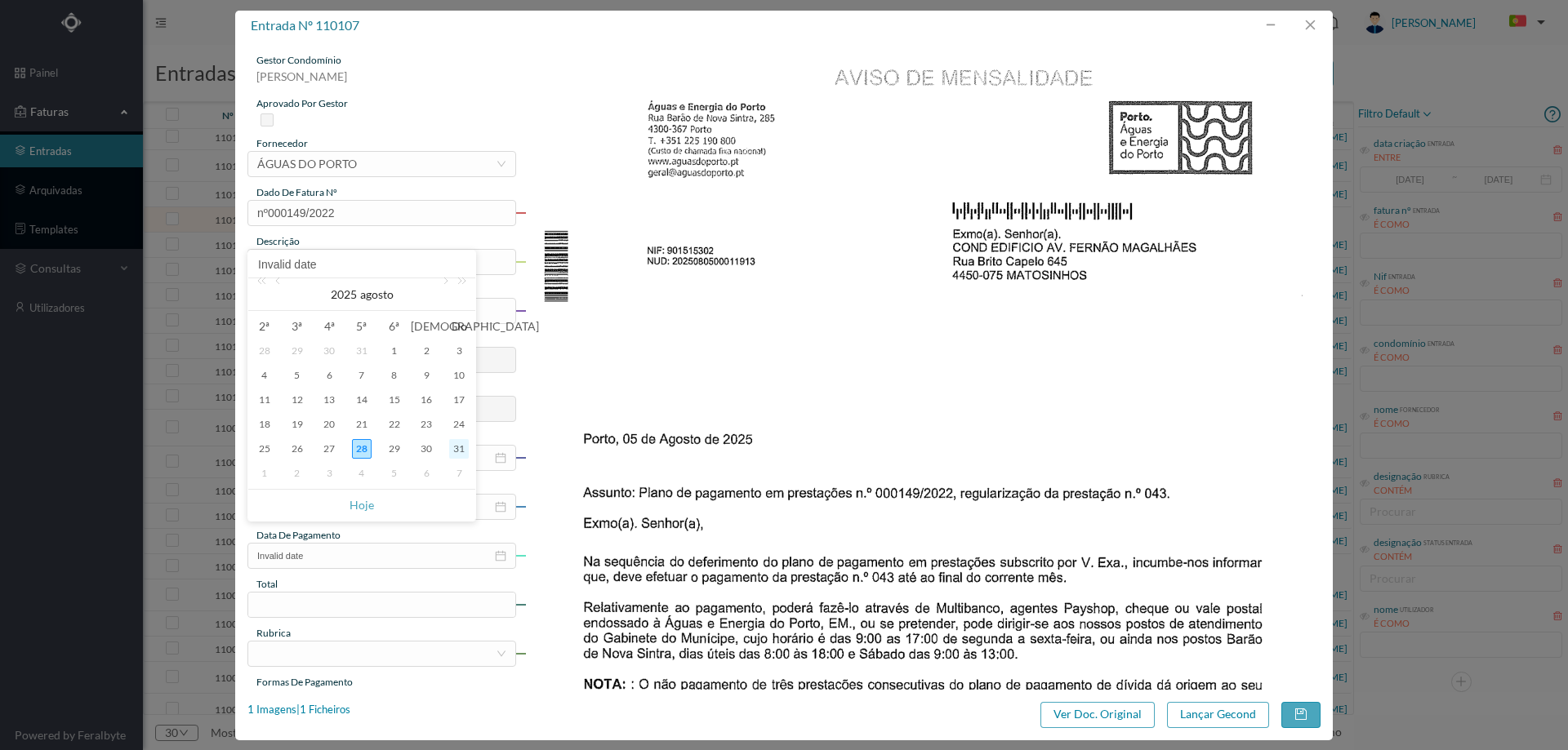
click at [460, 446] on div "31" at bounding box center [459, 449] width 20 height 20
type input "[DATE]"
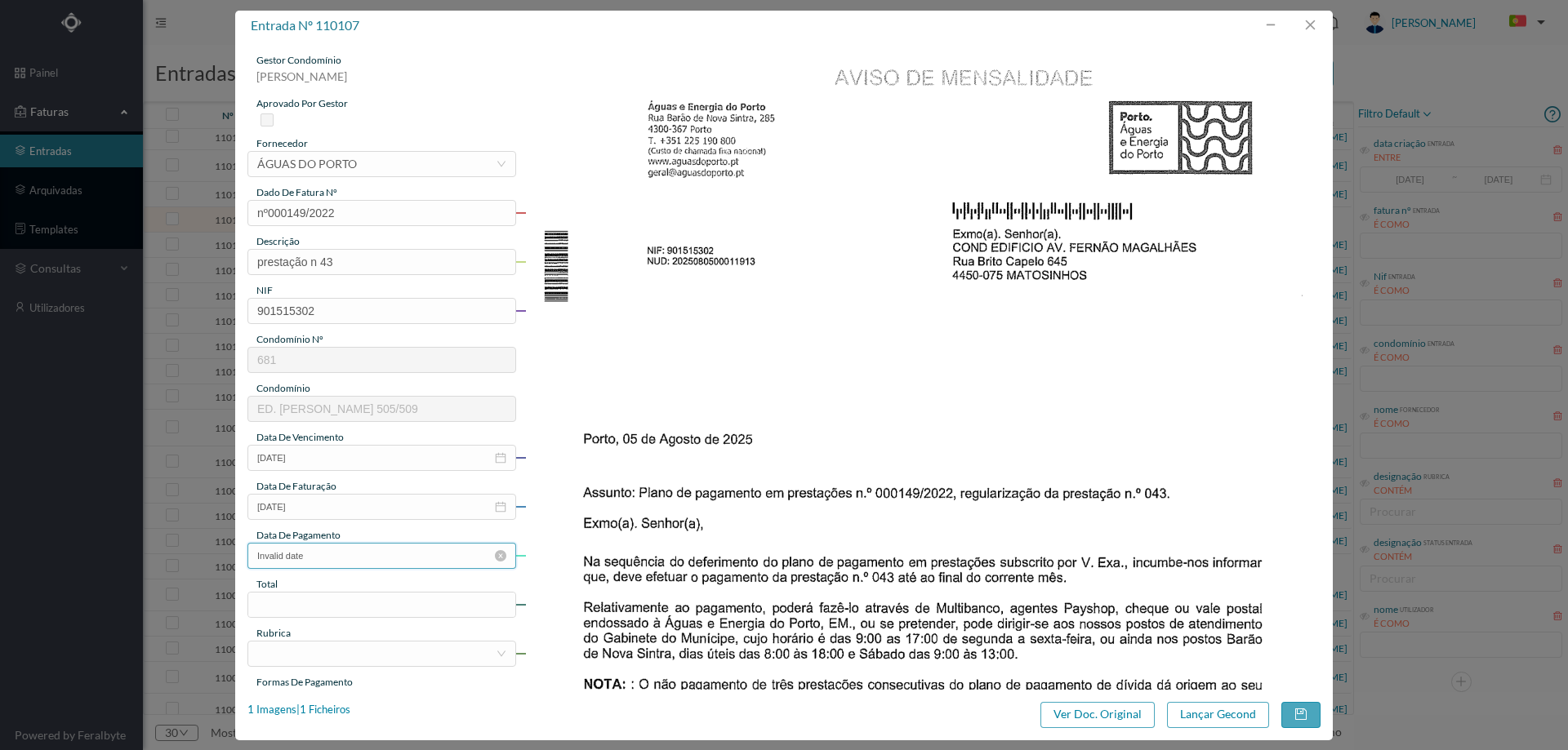
click at [395, 553] on input "Invalid date" at bounding box center [382, 556] width 269 height 27
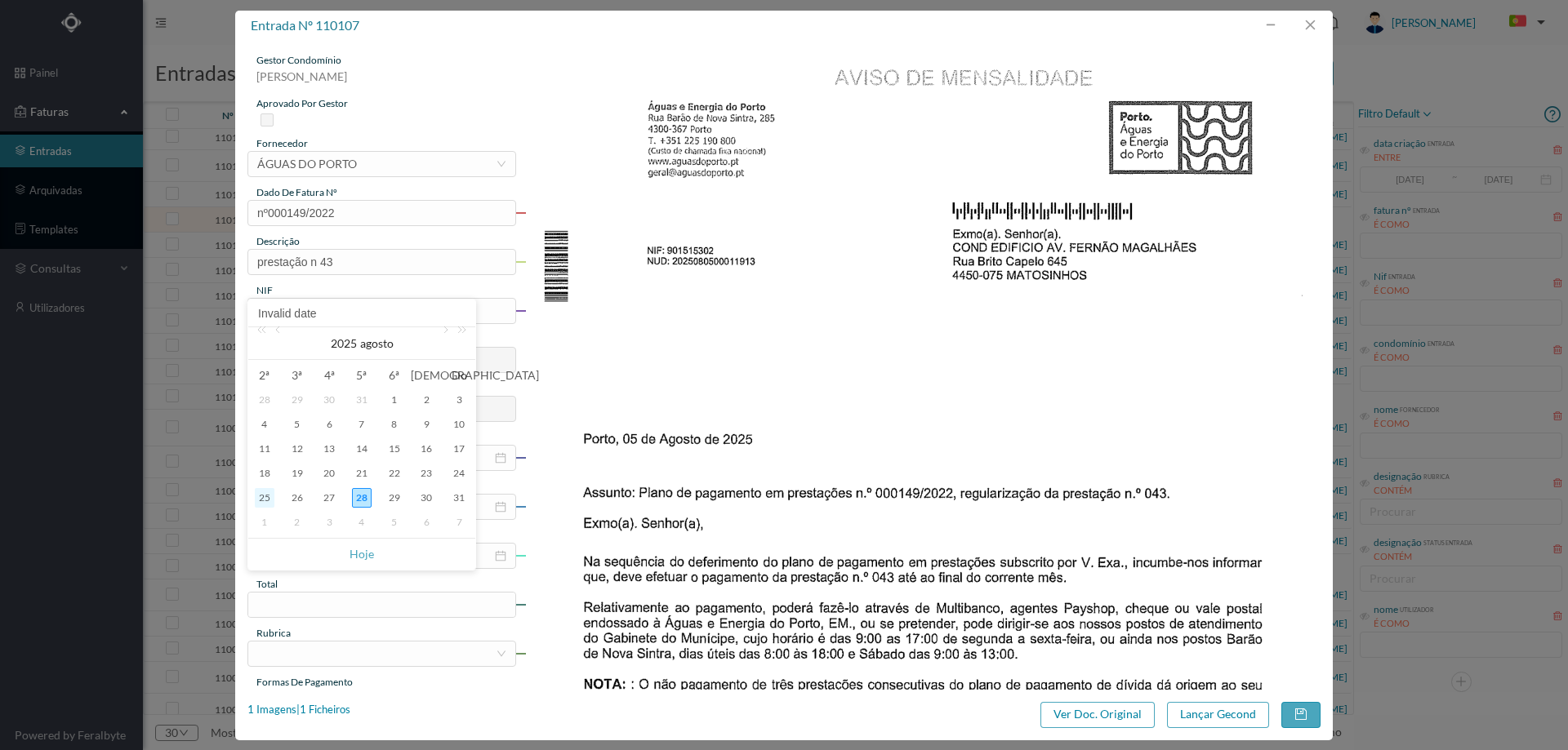
click at [267, 493] on div "25" at bounding box center [264, 497] width 20 height 20
type input "2025-08-25"
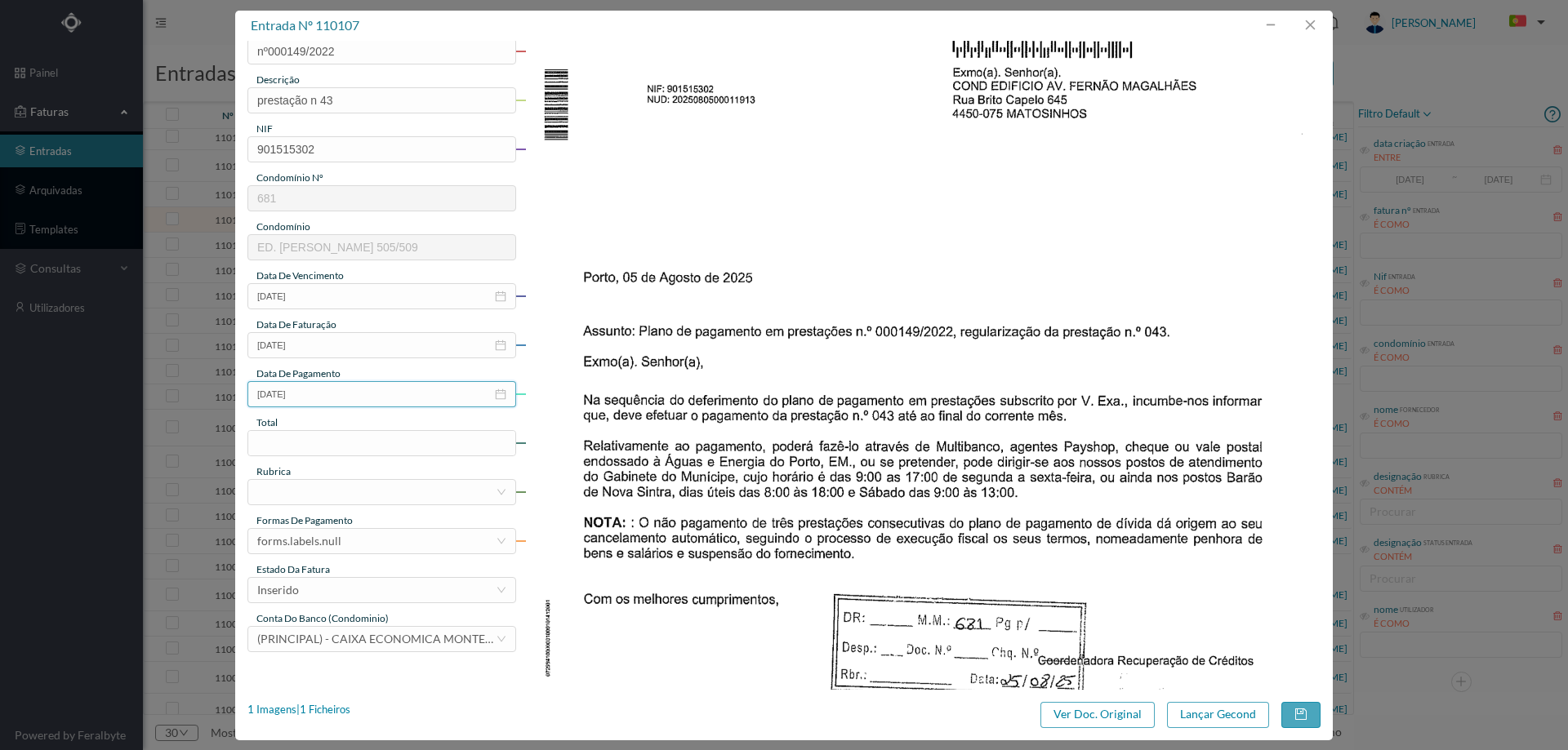
scroll to position [163, 0]
click at [313, 436] on input at bounding box center [382, 441] width 267 height 25
type input "109.24"
click at [303, 485] on div at bounding box center [377, 491] width 239 height 25
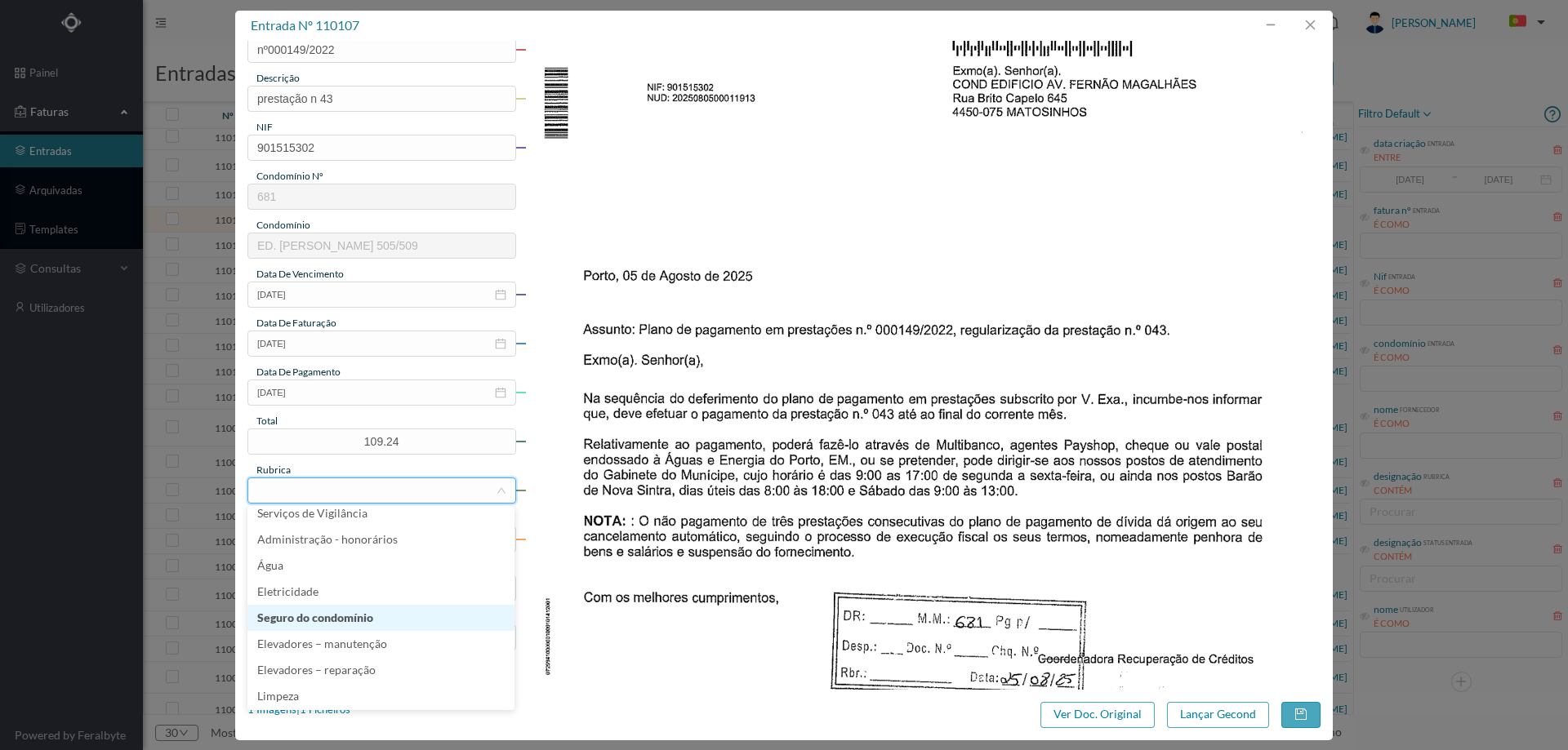
scroll to position [327, 0]
click at [321, 554] on li "Água" at bounding box center [381, 562] width 267 height 27
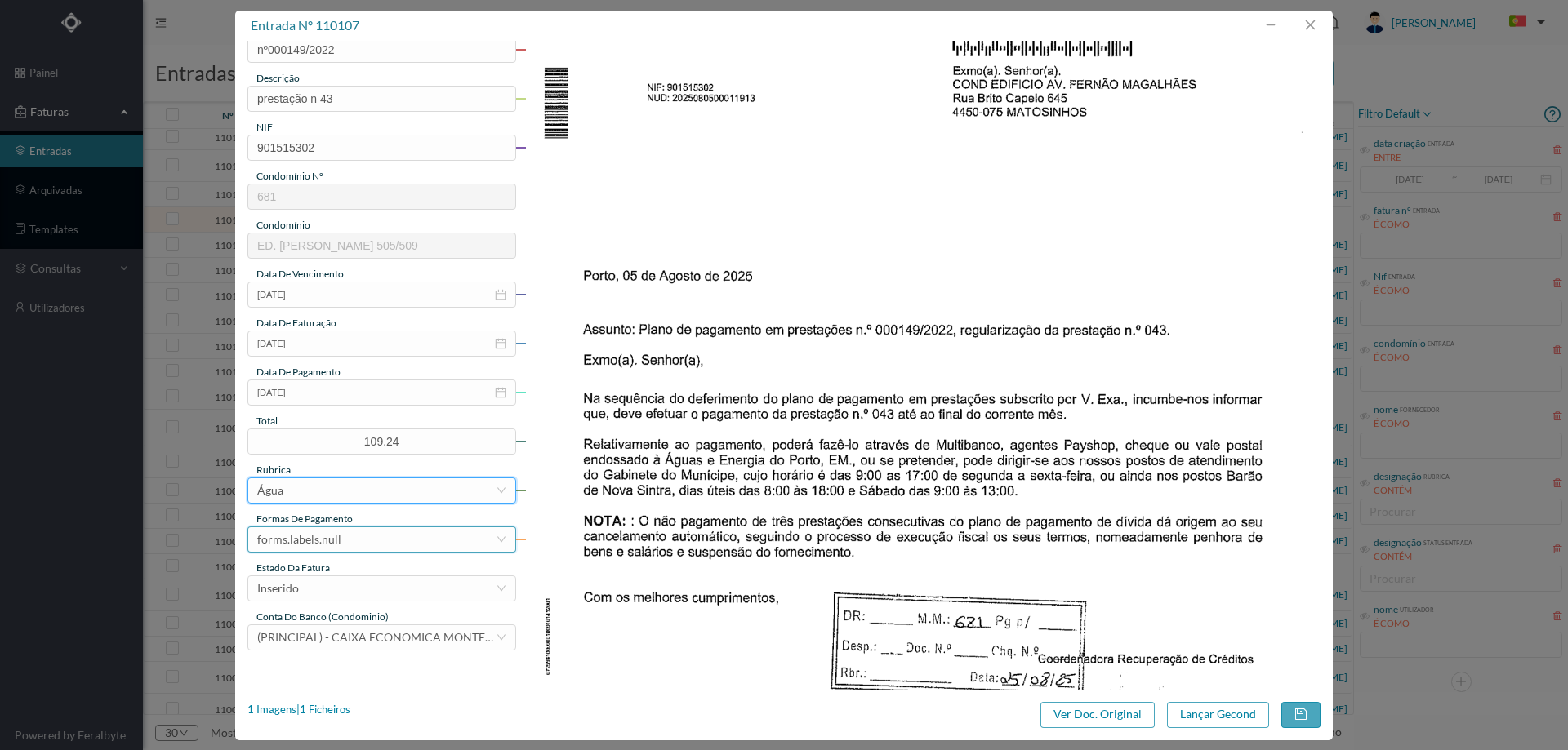
click at [321, 546] on div "forms.labels.null" at bounding box center [299, 540] width 84 height 25
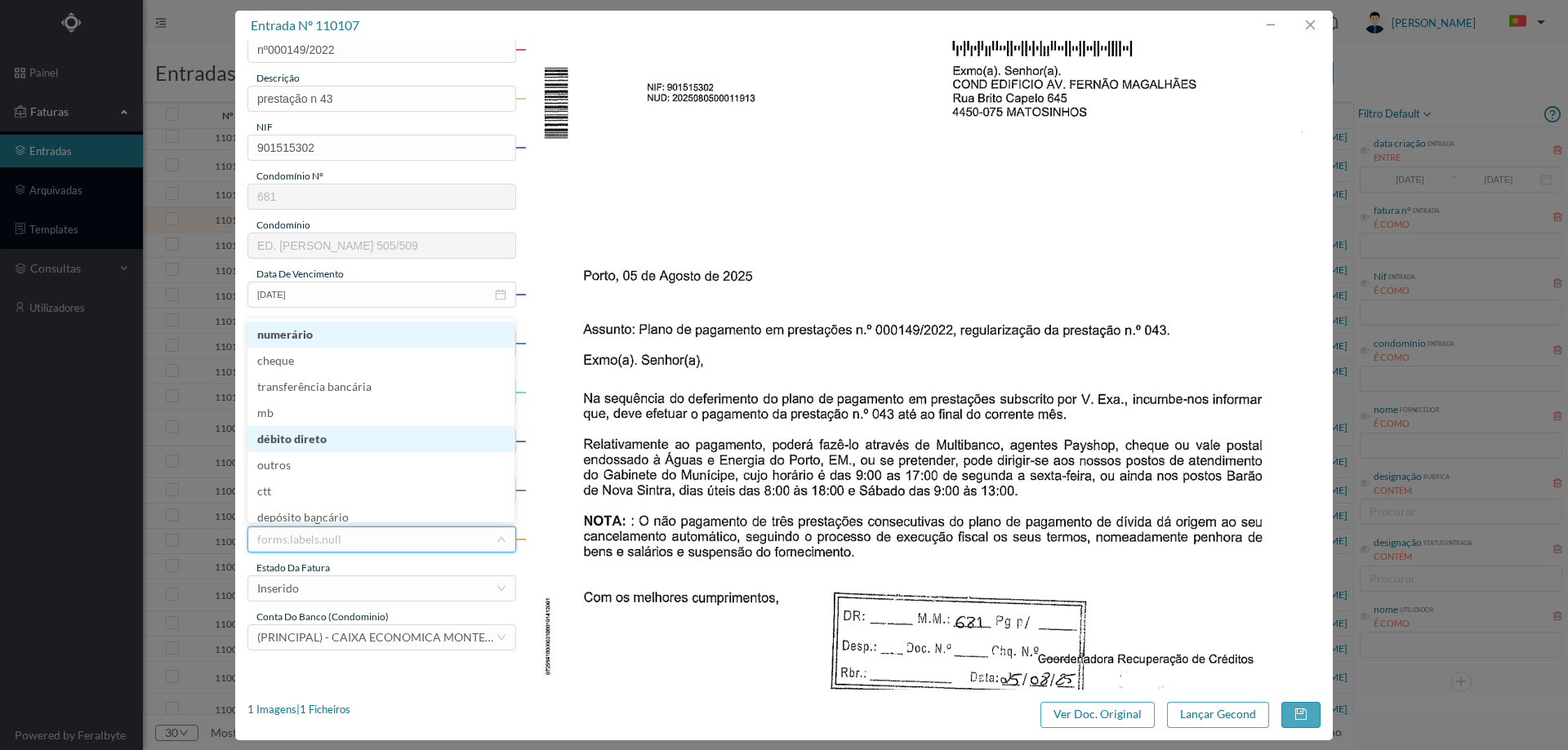
scroll to position [9, 0]
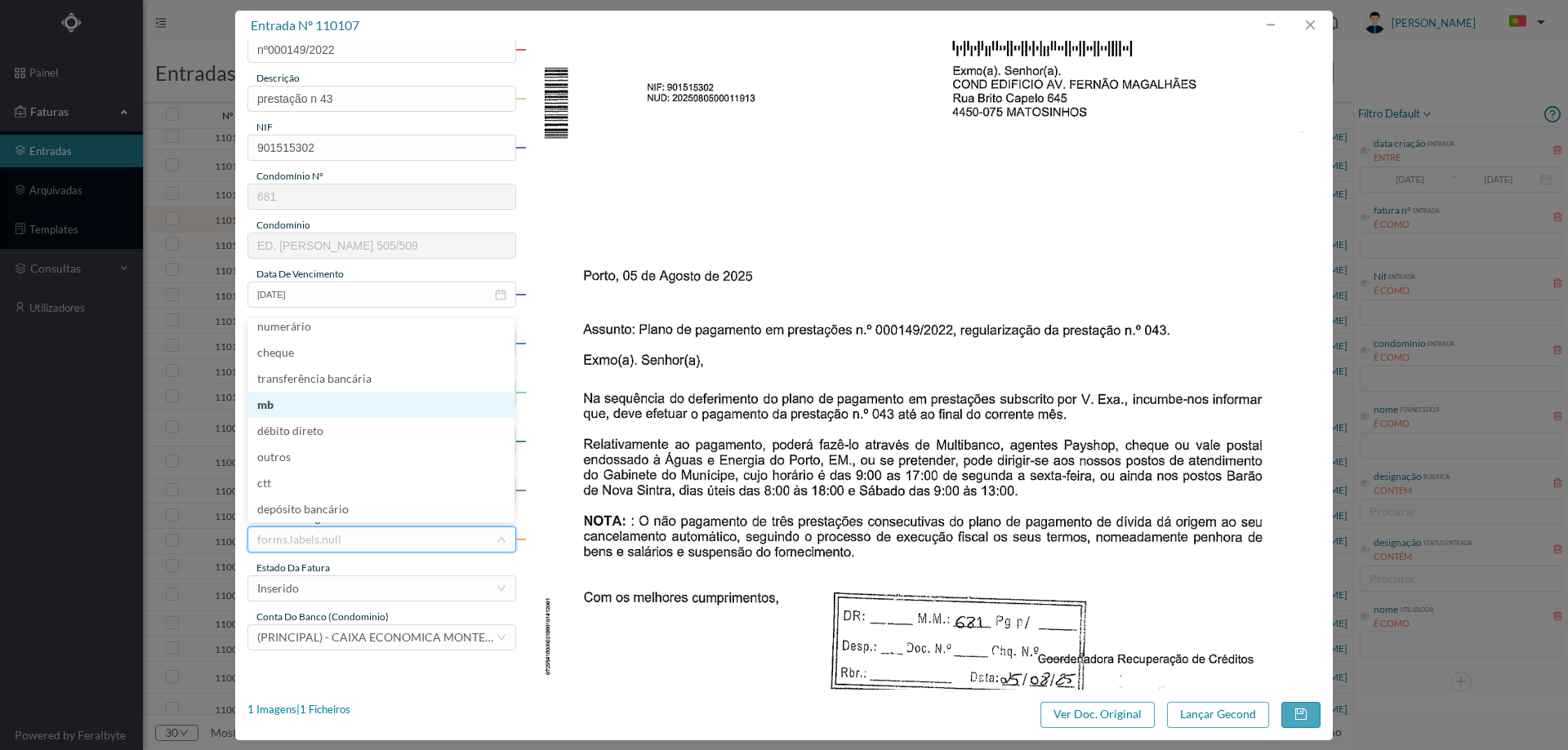
click at [313, 407] on li "mb" at bounding box center [381, 405] width 267 height 27
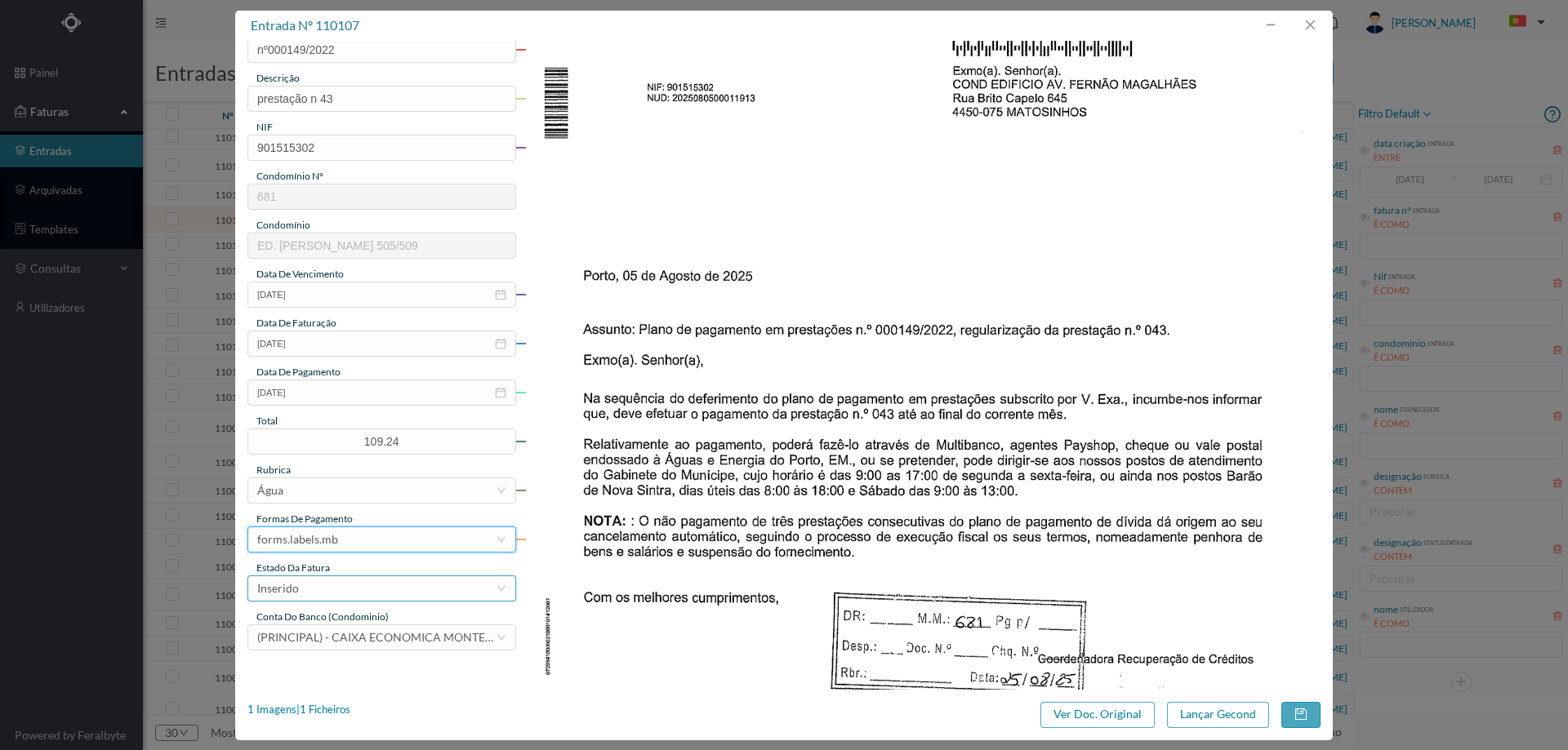
click at [311, 577] on div "Inserido" at bounding box center [377, 589] width 239 height 25
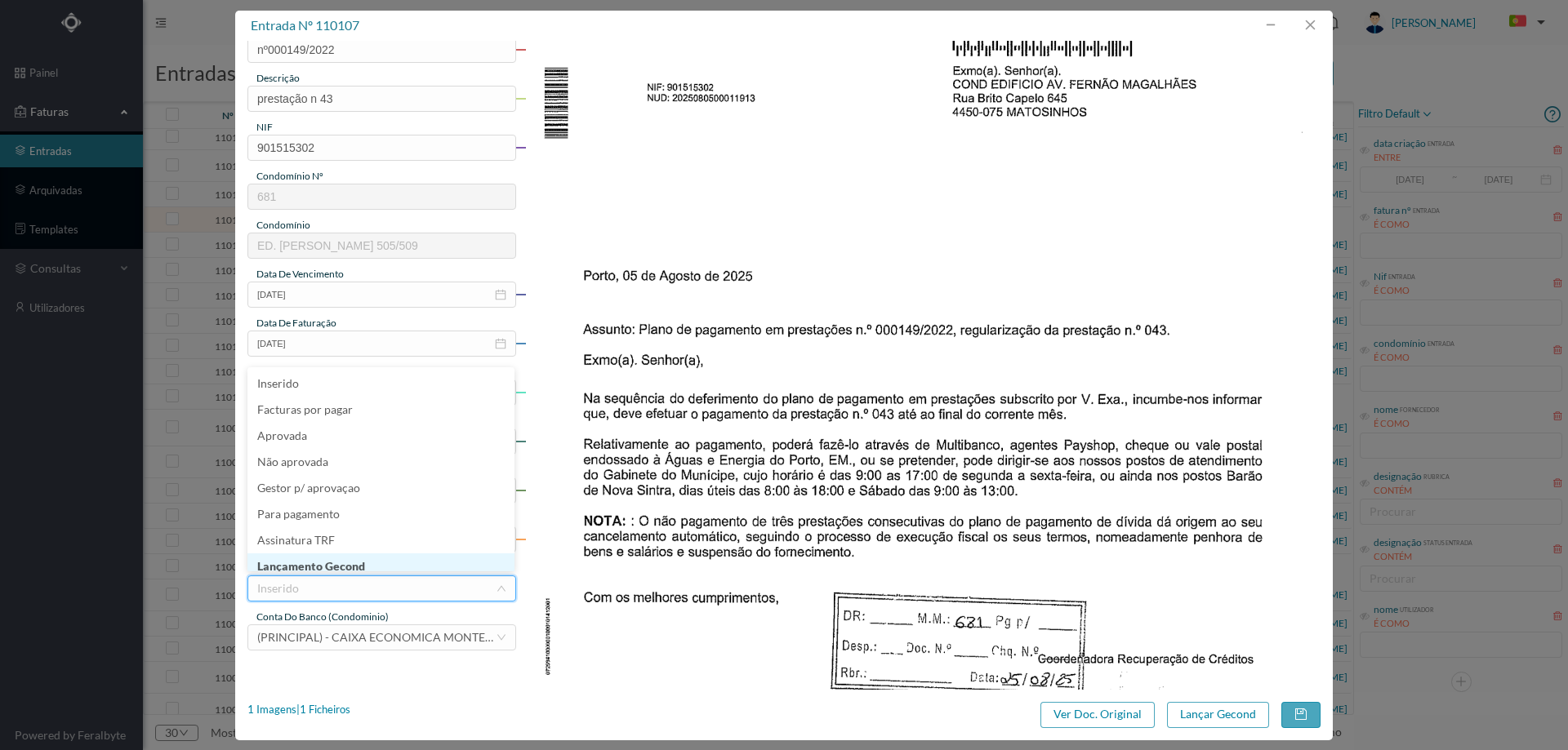
click at [315, 559] on li "Lançamento Gecond" at bounding box center [381, 566] width 267 height 27
click at [1298, 722] on button "button" at bounding box center [1300, 715] width 39 height 27
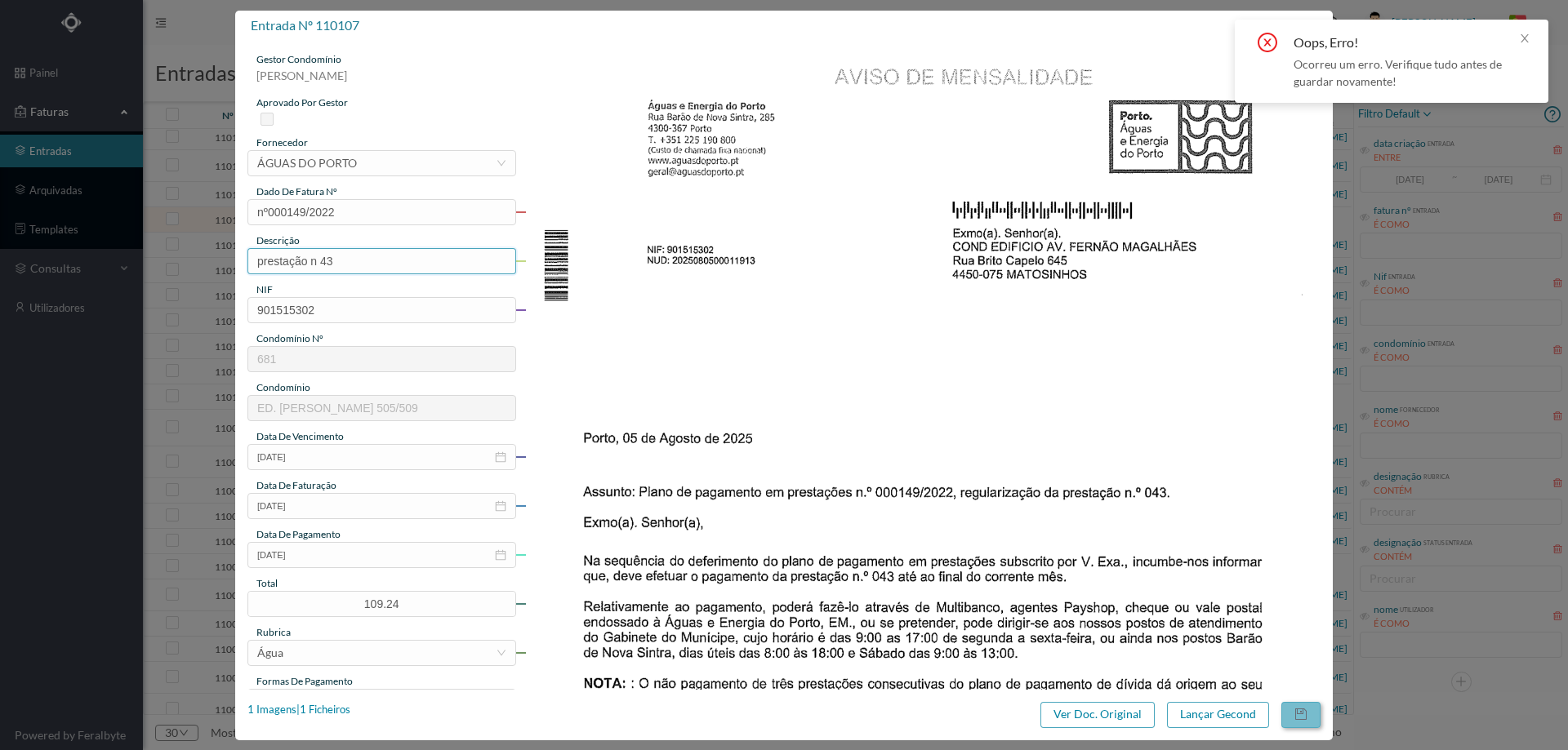
scroll to position [0, 0]
click at [269, 208] on input "nº000149/2022" at bounding box center [382, 213] width 269 height 27
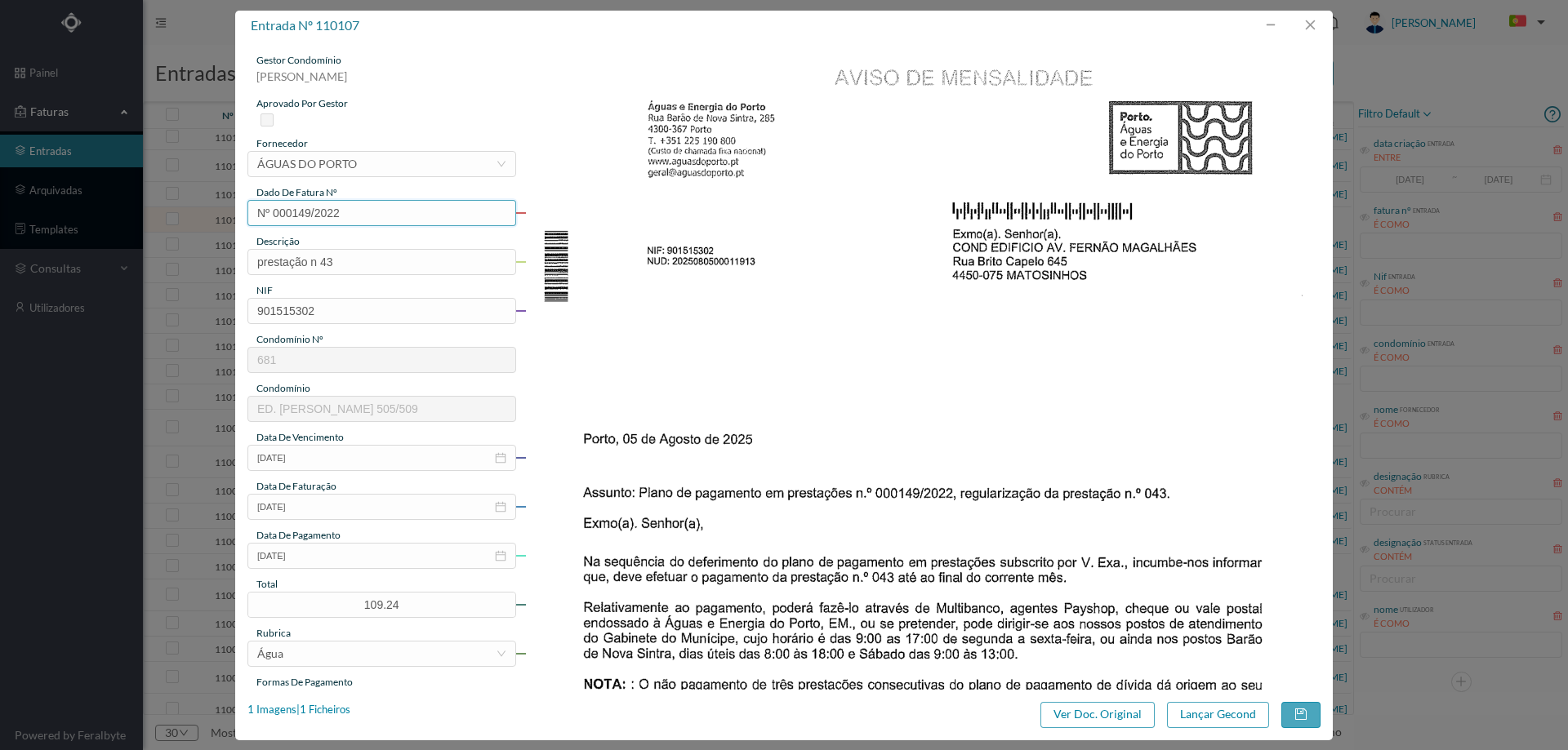
type input "Nº 000149/2022"
click at [1036, 393] on img at bounding box center [923, 616] width 796 height 1126
click at [1298, 709] on button "button" at bounding box center [1300, 715] width 39 height 27
click at [1308, 720] on button "button" at bounding box center [1300, 715] width 39 height 27
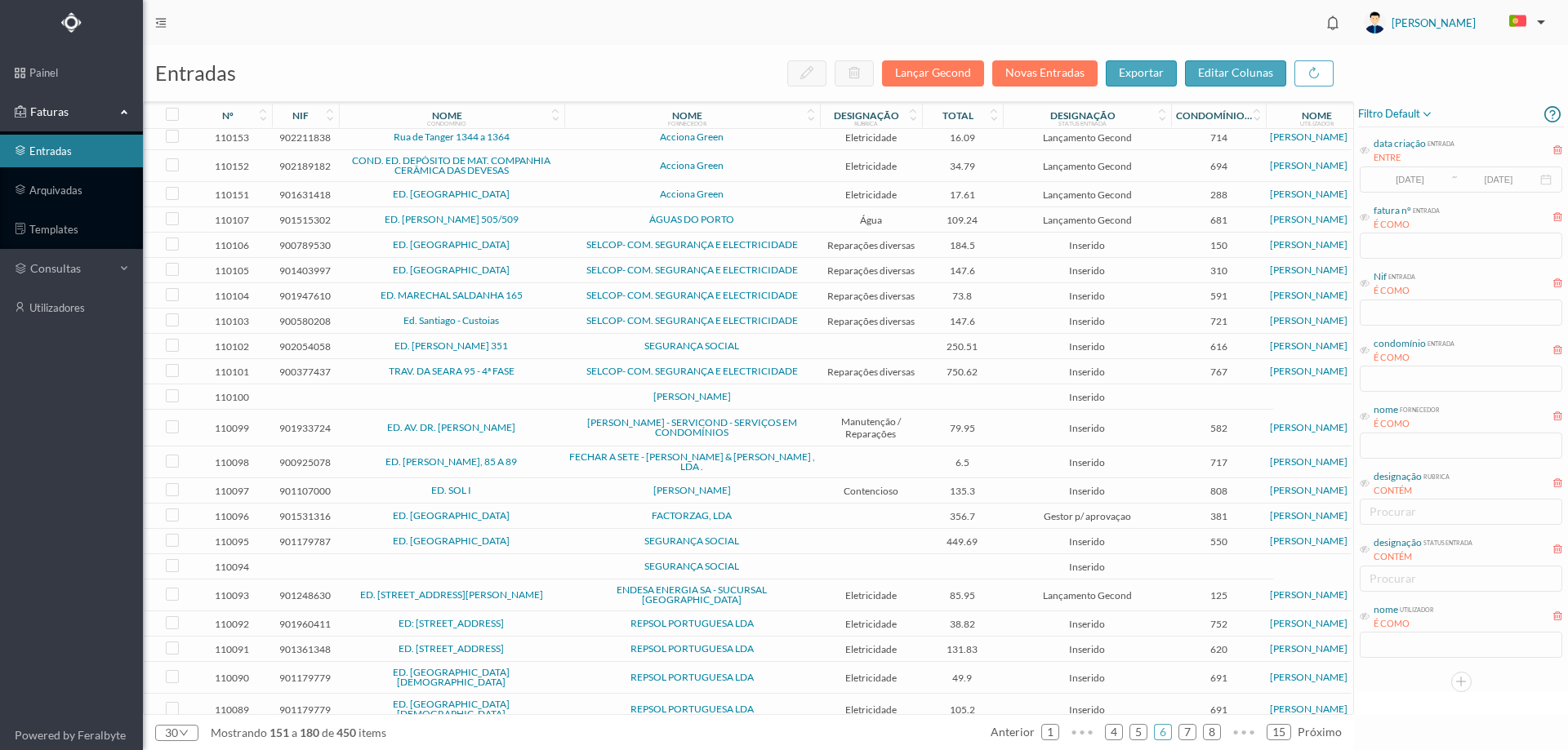
click at [849, 631] on td "Eletricidade" at bounding box center [871, 624] width 102 height 26
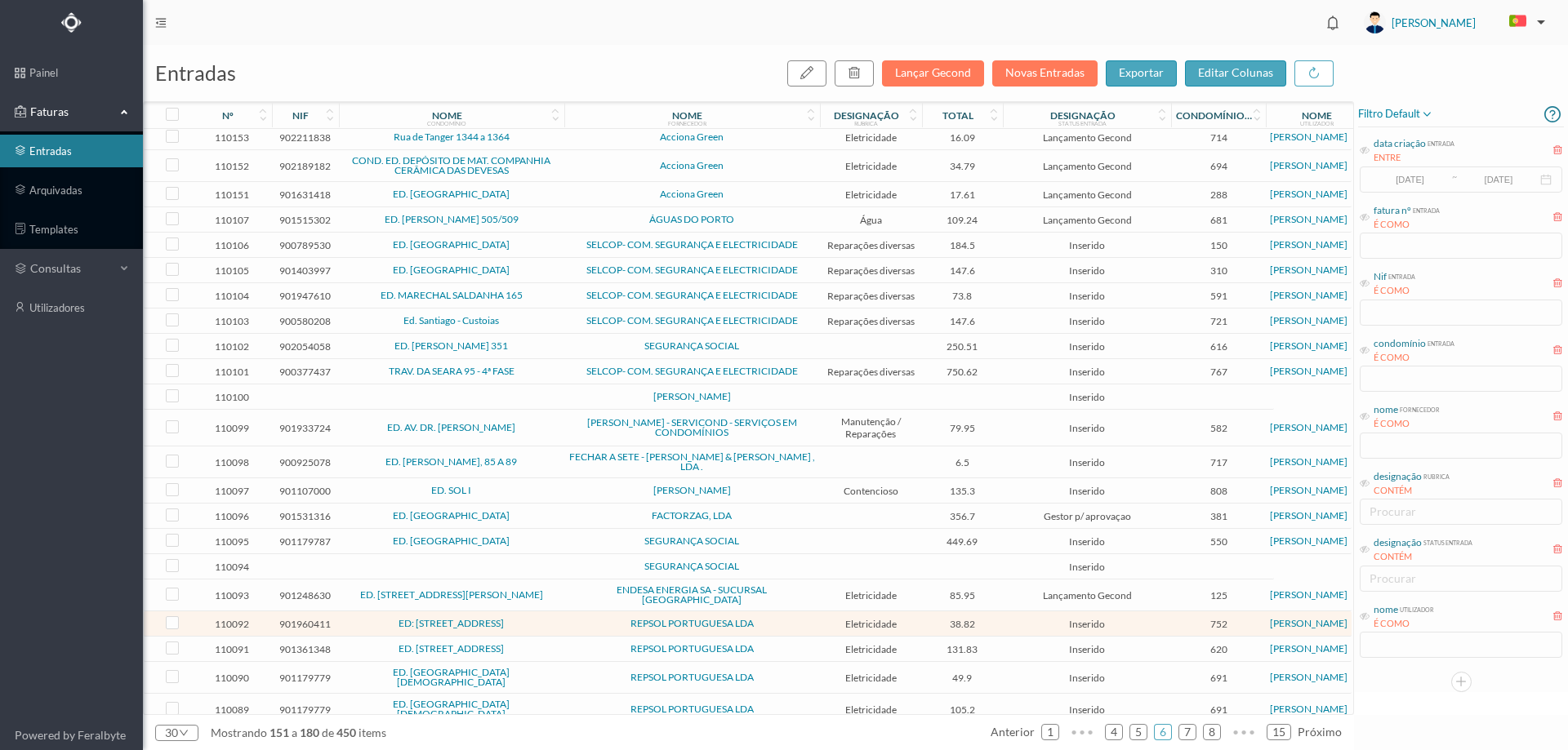
click at [586, 224] on span "ÁGUAS DO PORTO" at bounding box center [692, 220] width 247 height 9
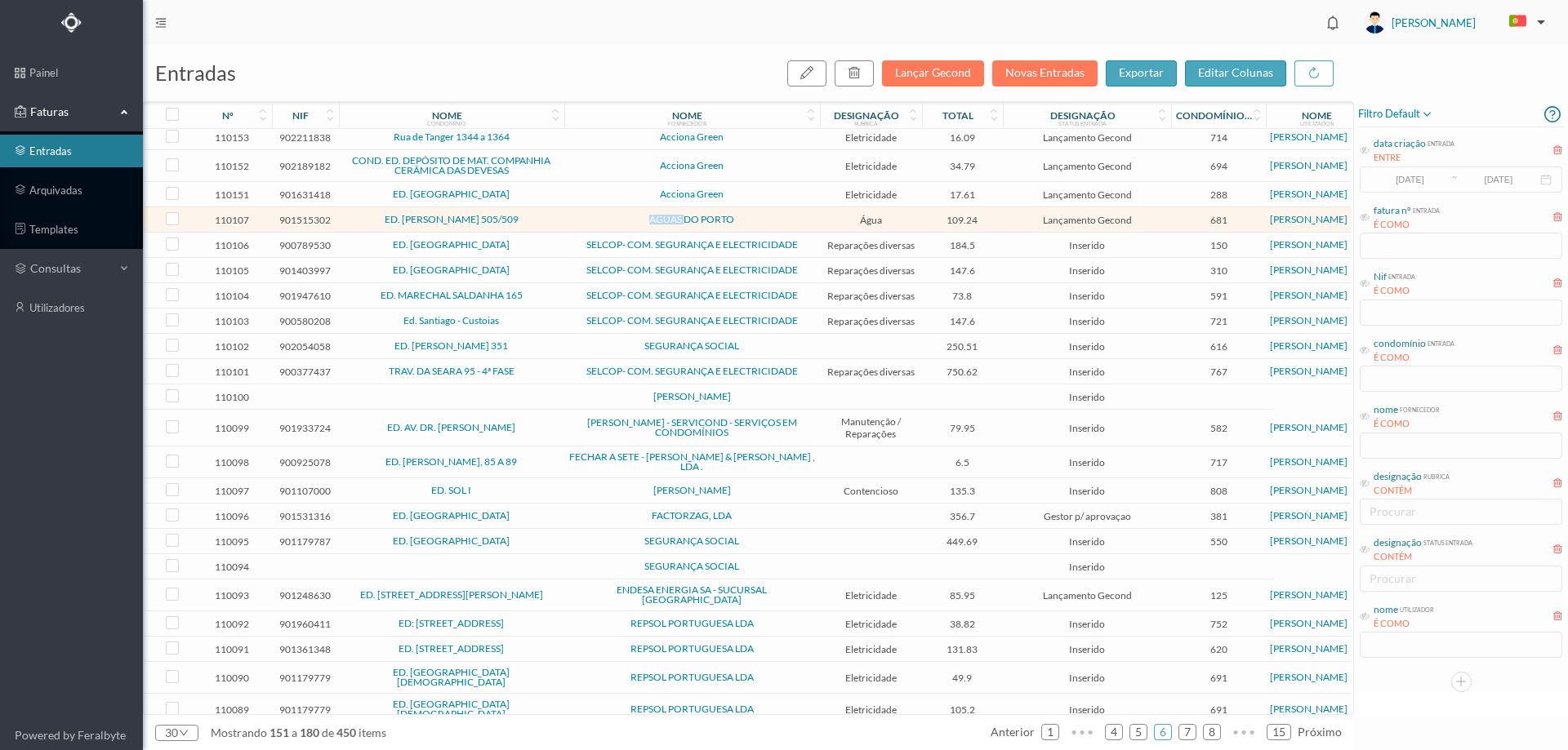
click at [586, 224] on span "ÁGUAS DO PORTO" at bounding box center [692, 220] width 247 height 9
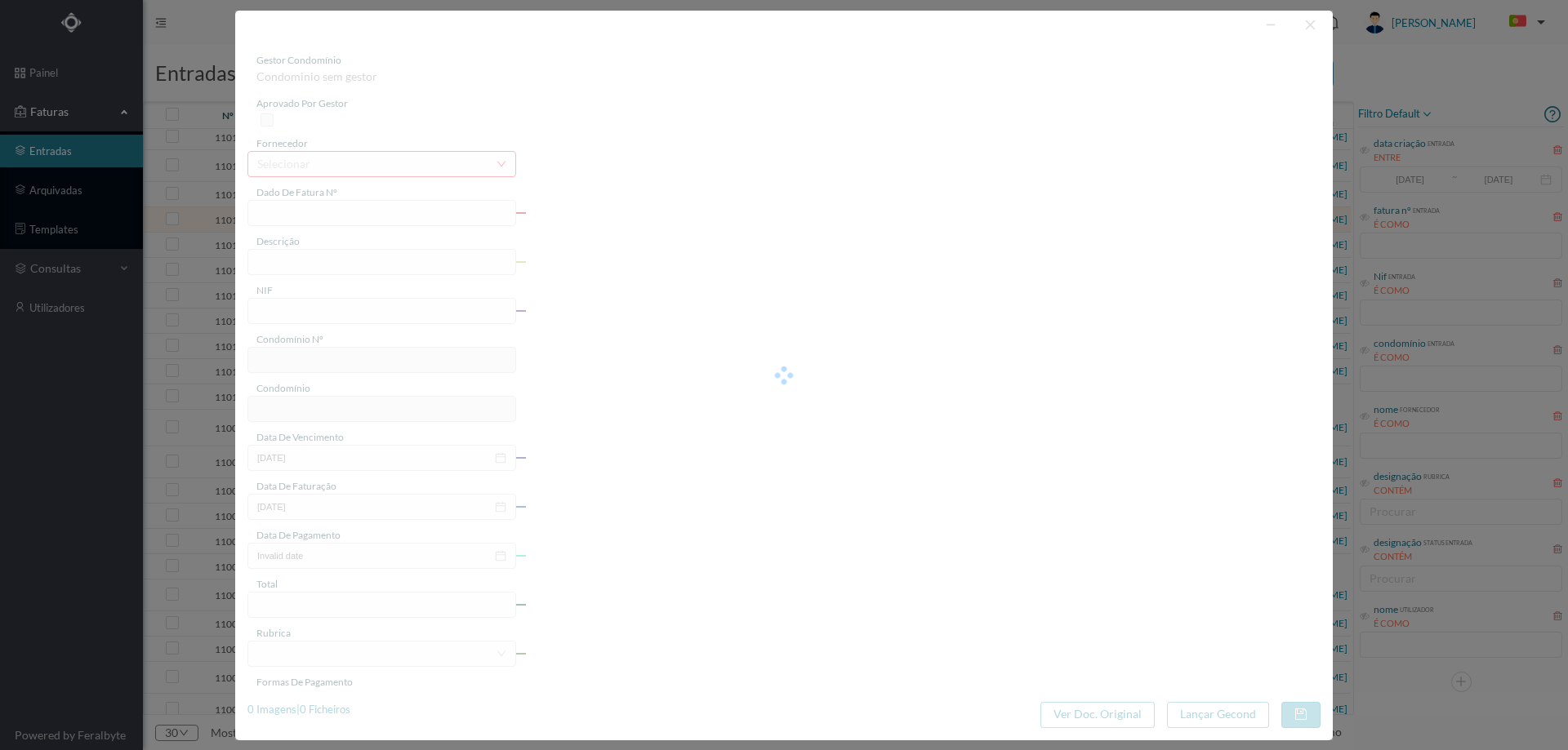
type input "Nº 000149/2022"
type input "prestação n 43"
type input "901515302"
type input "[DATE]"
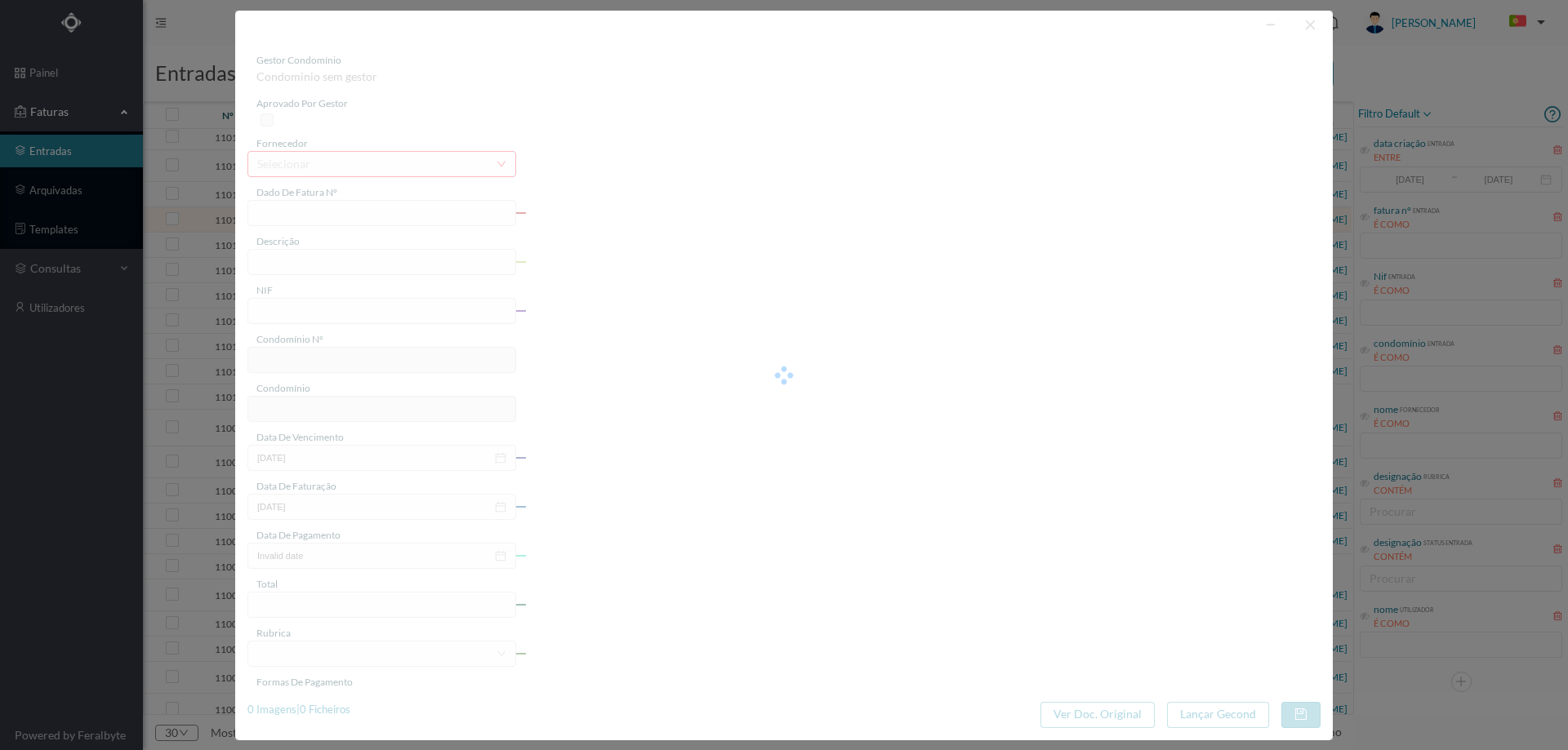
type input "2025-08-25"
type input "109.24"
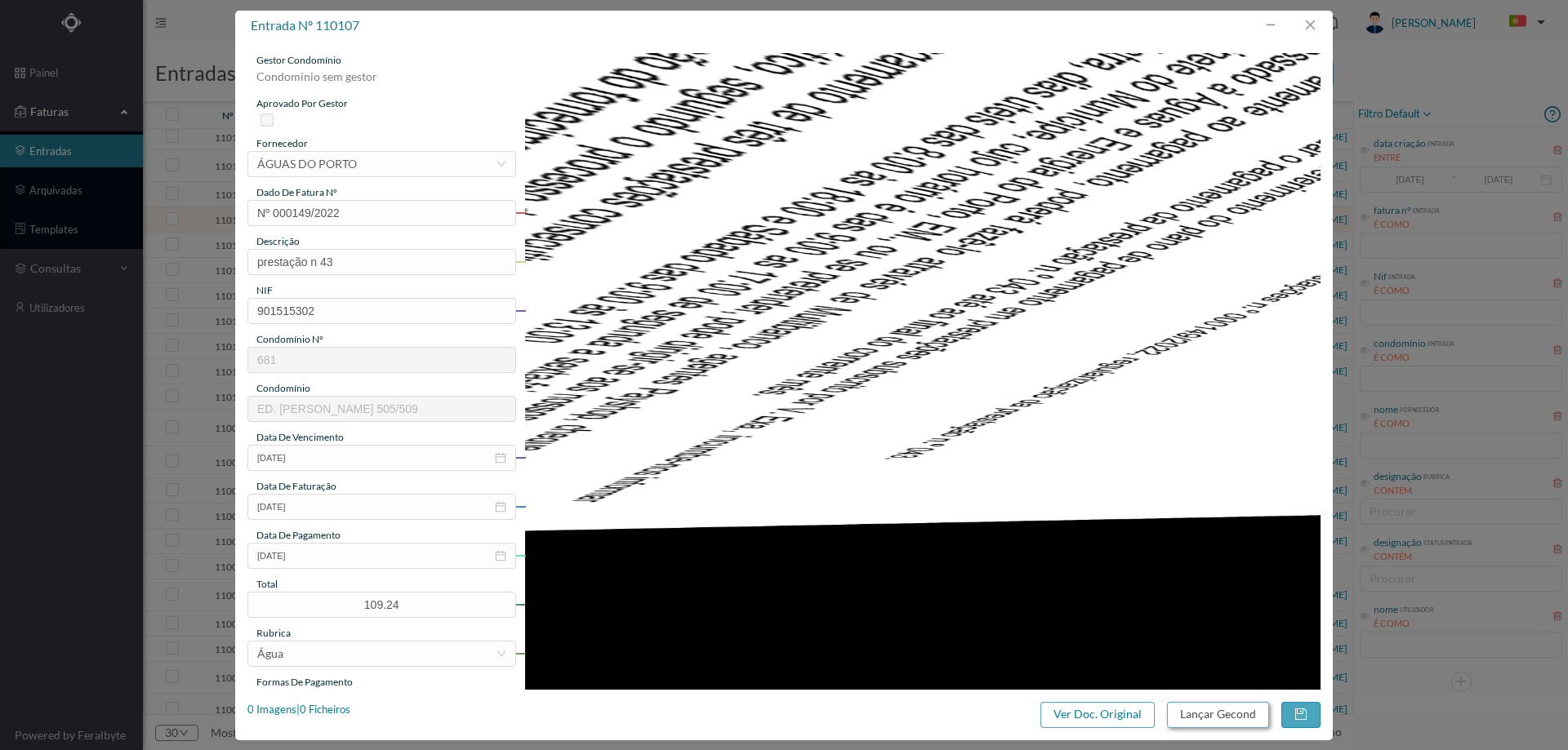
type input "681"
type input "ED. [PERSON_NAME] 505/509"
click at [1189, 715] on button "Lançar Gecond" at bounding box center [1218, 715] width 102 height 27
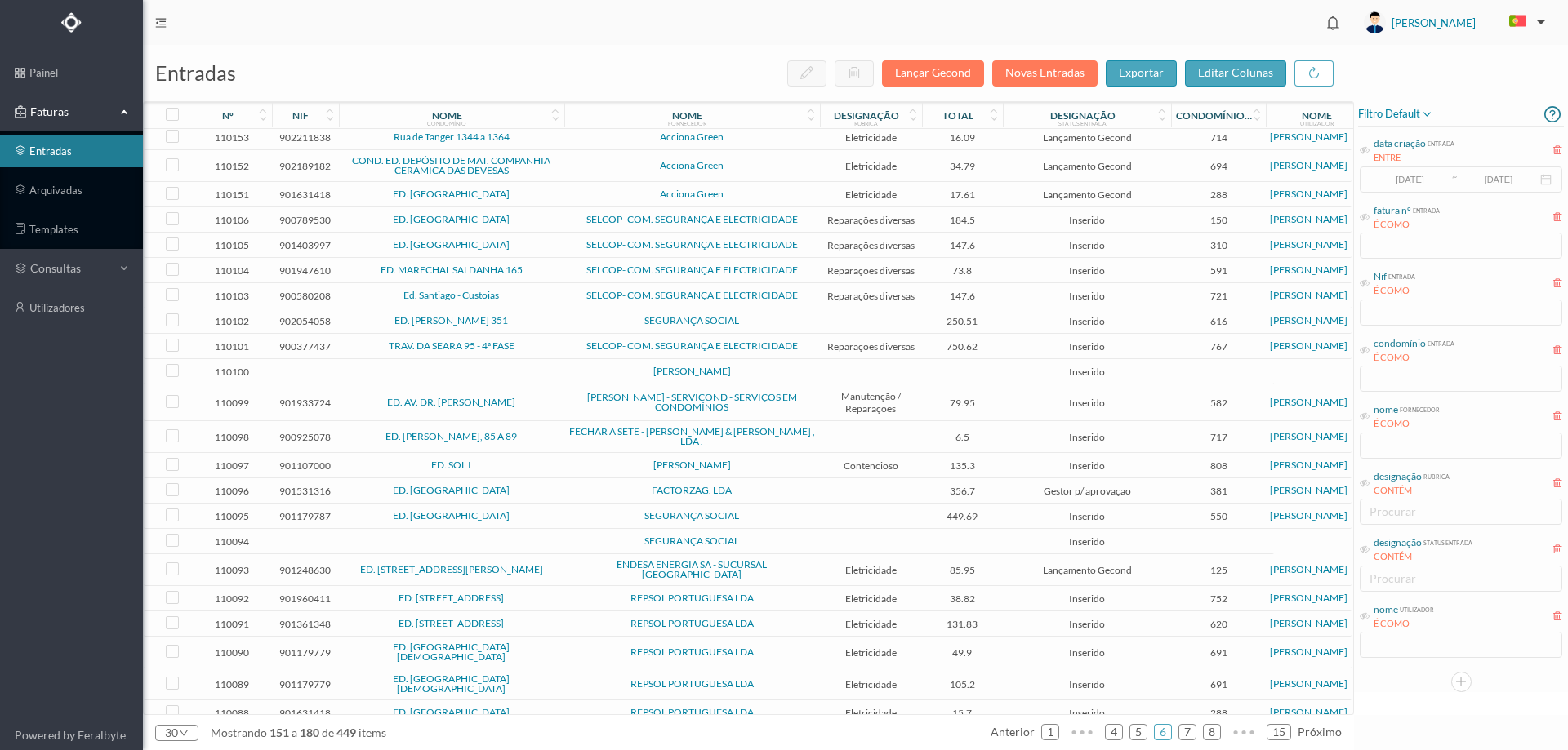
click at [528, 222] on span "ED. [GEOGRAPHIC_DATA]" at bounding box center [451, 220] width 217 height 9
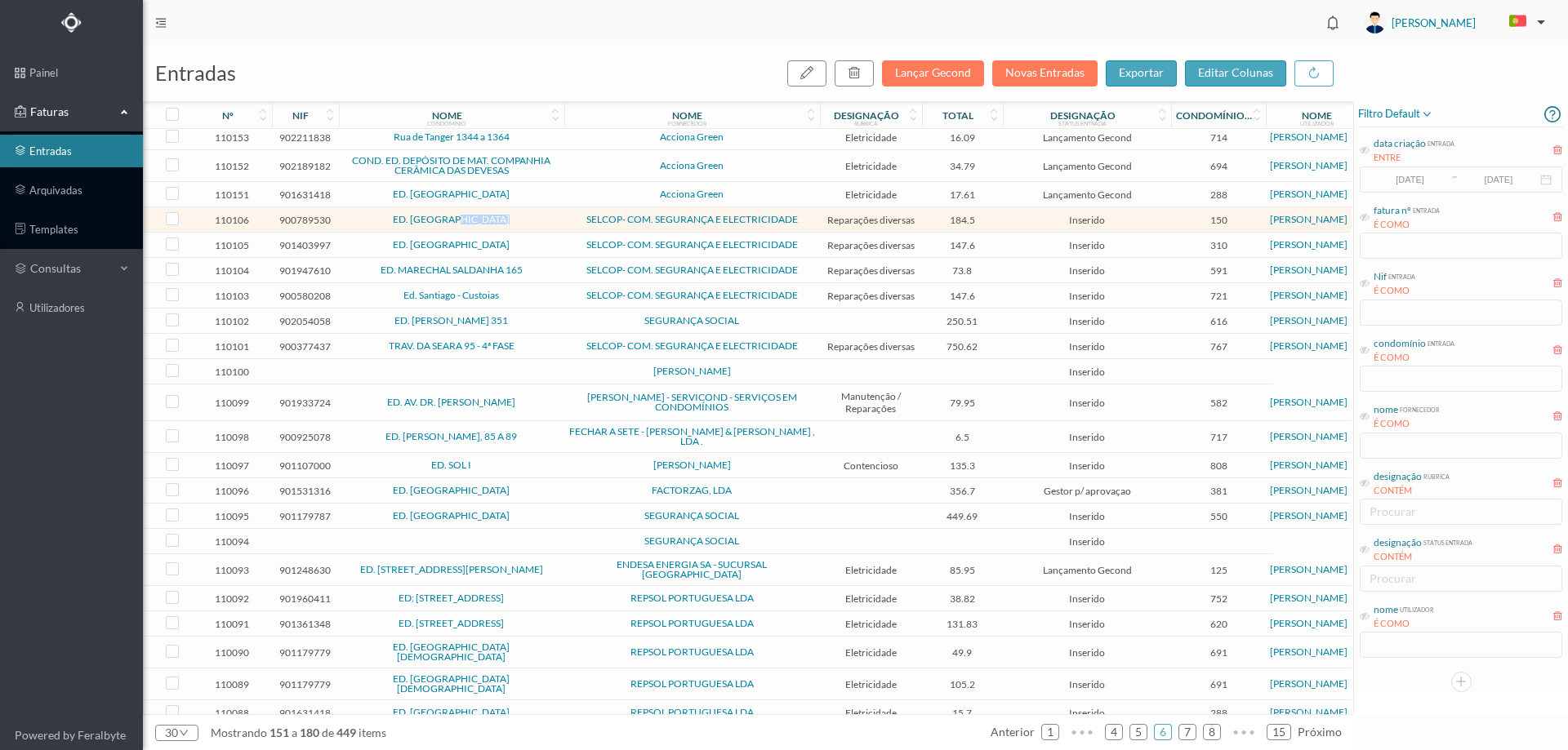
click at [528, 222] on span "ED. [GEOGRAPHIC_DATA]" at bounding box center [451, 220] width 217 height 9
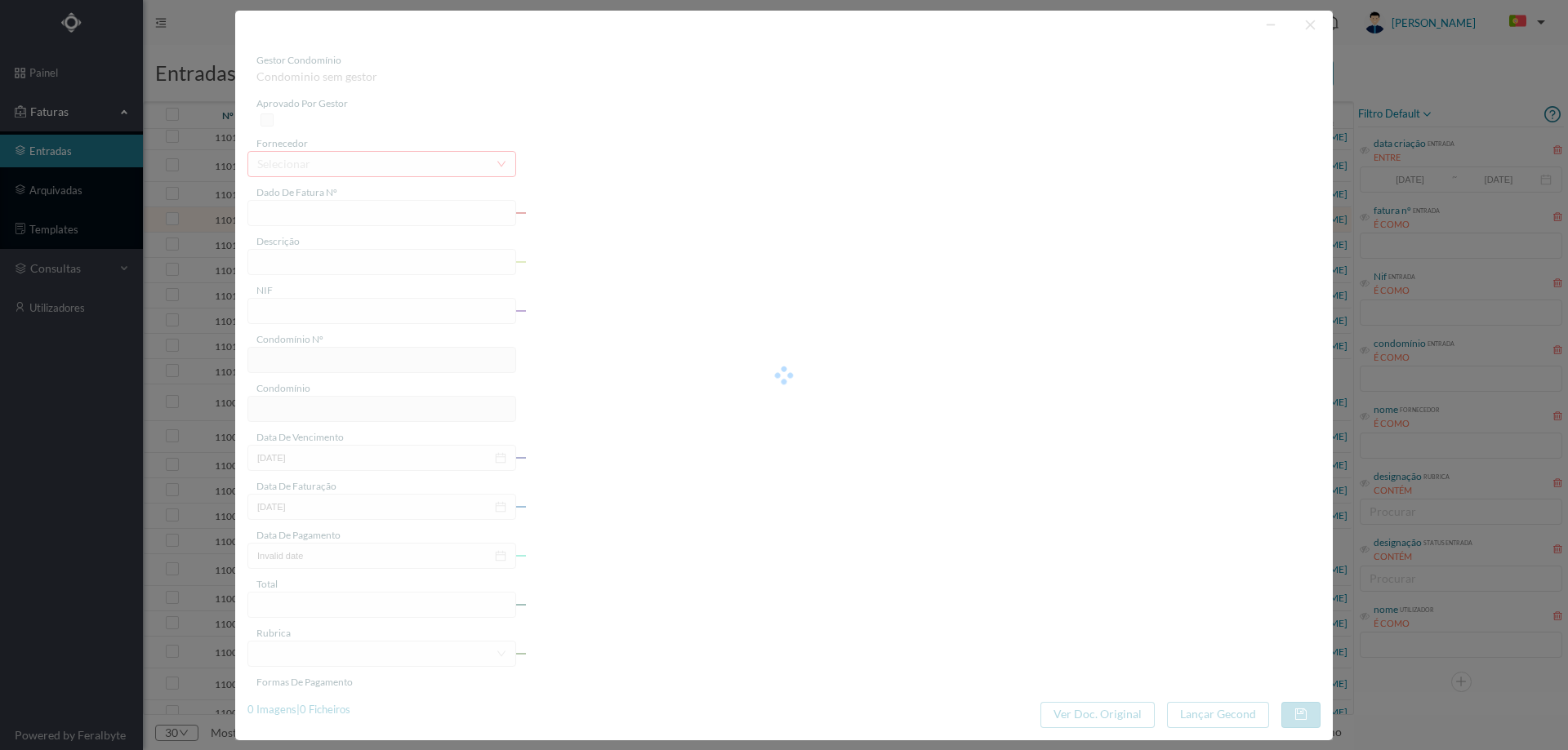
type input "FCT ER25/407"
type input "Manutençao geral electrica areas comuns Esenrda enmm a DPogciilamanta da Dada d…"
type input "900789530"
type input "18-08-2025"
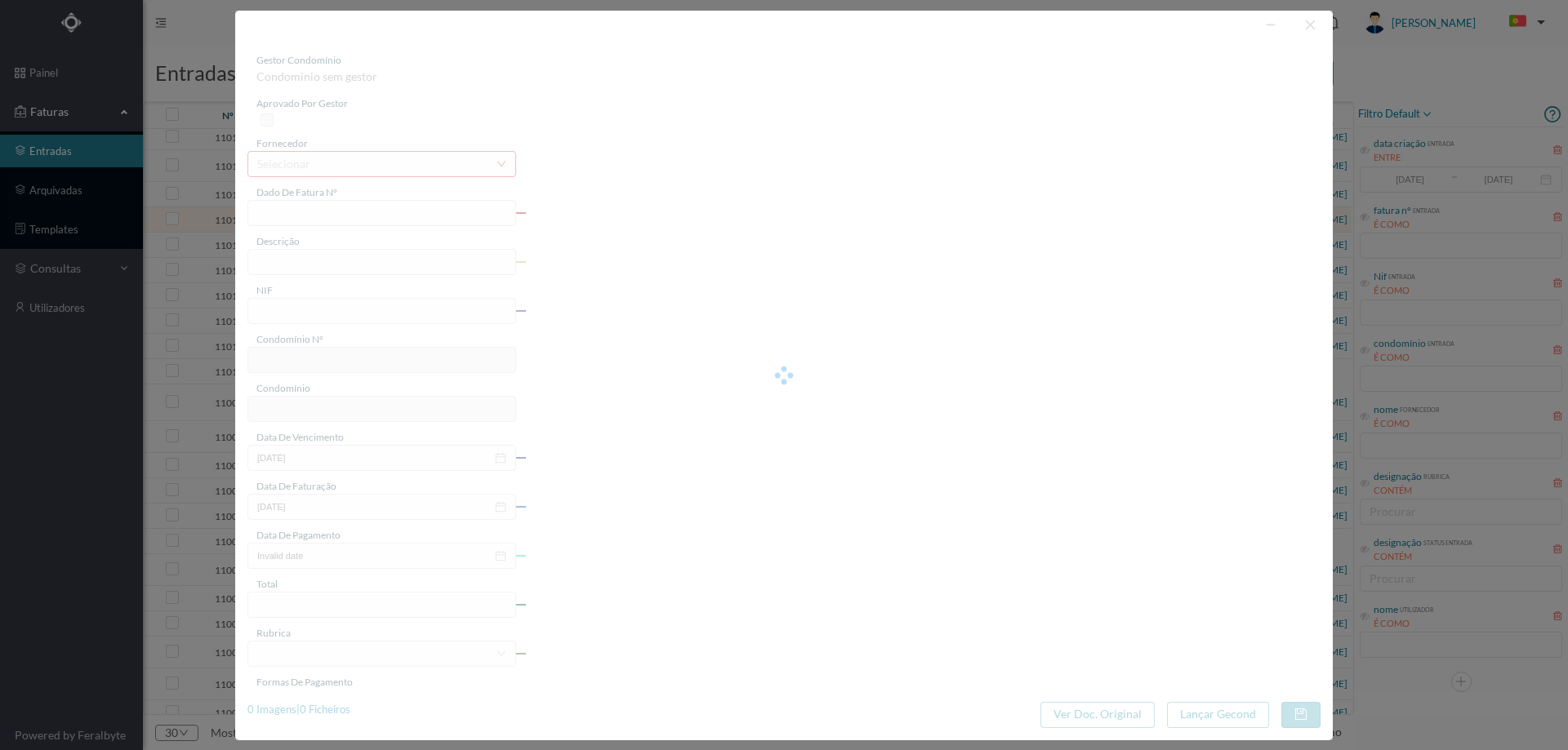
type input "184.50"
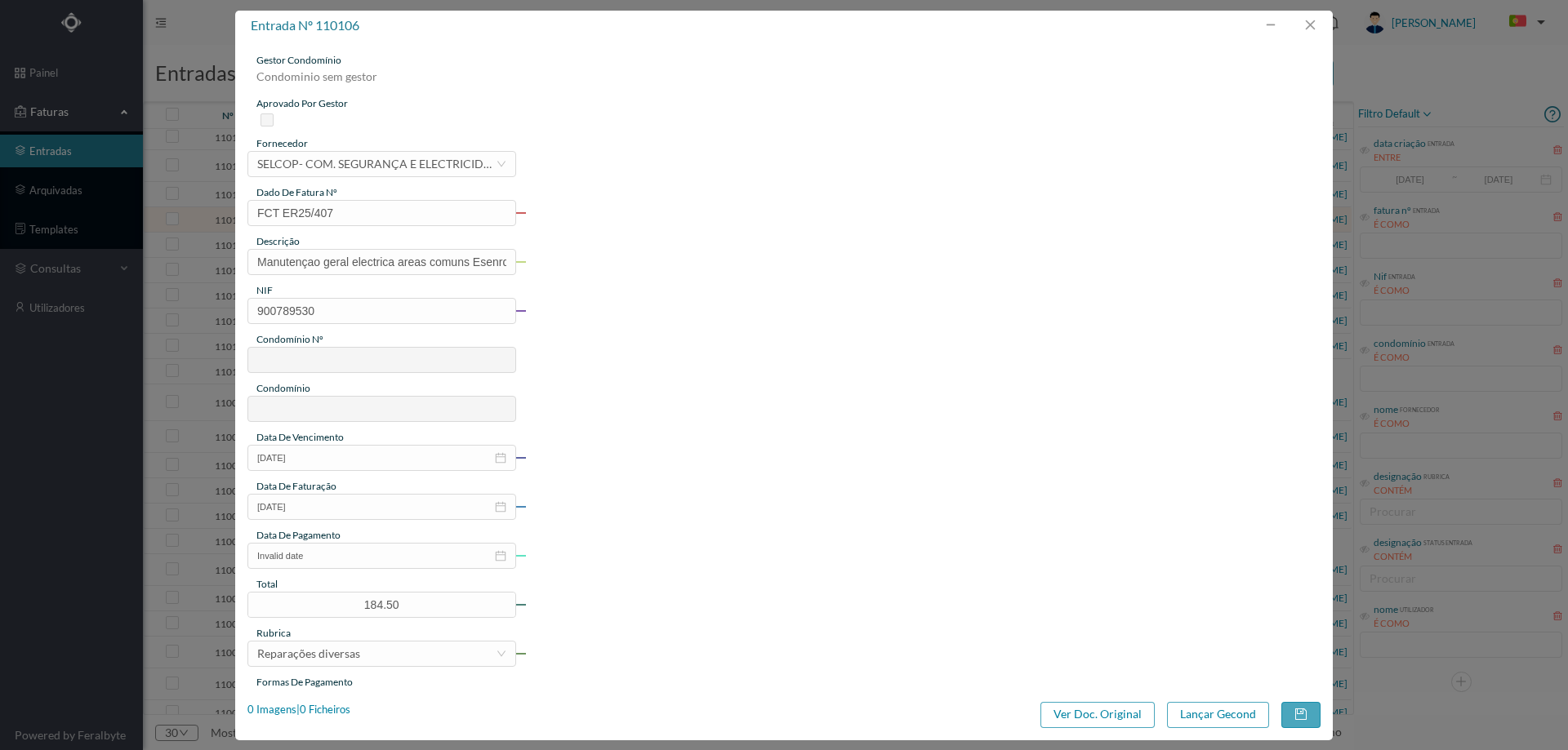
type input "150"
type input "ED. [GEOGRAPHIC_DATA]"
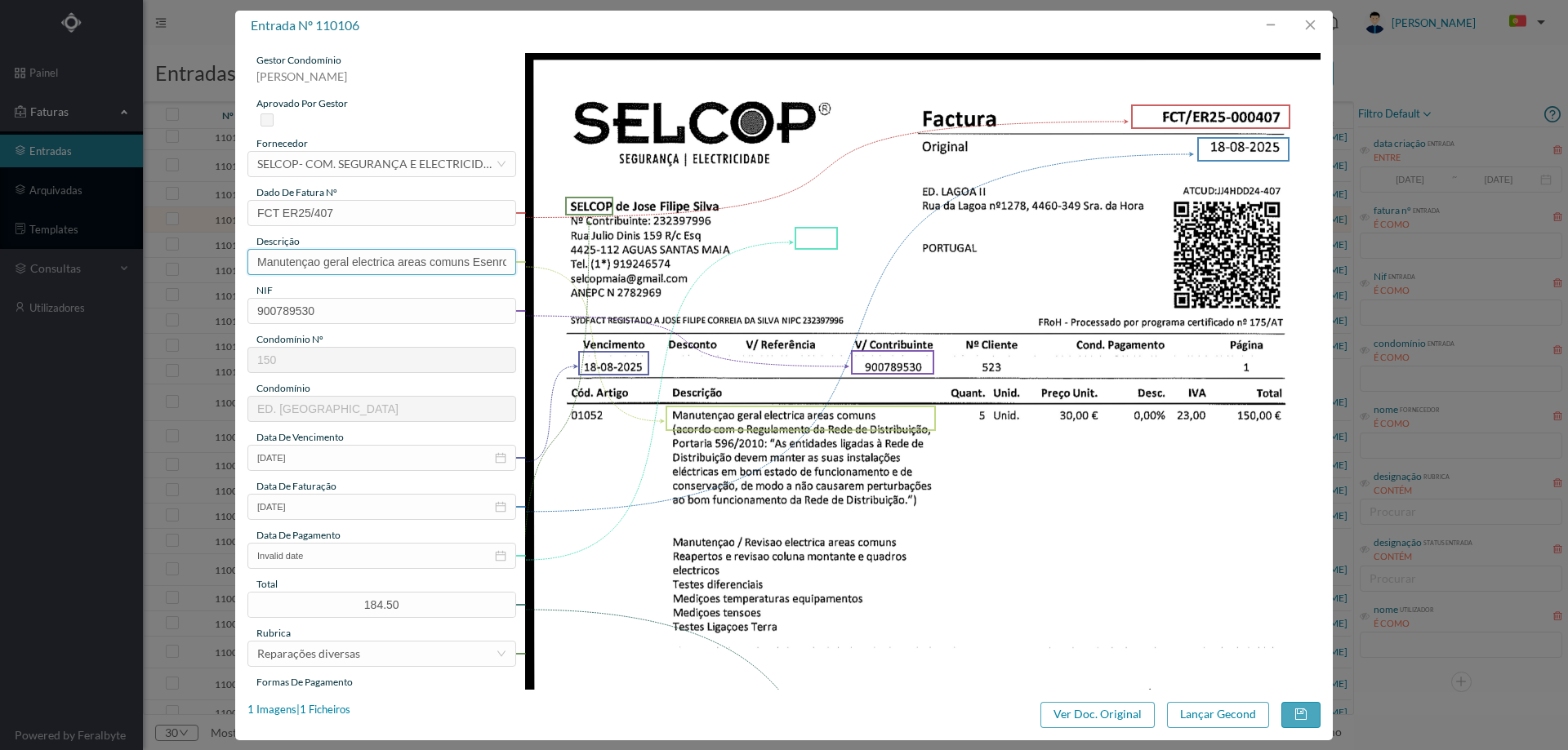
click at [490, 261] on input "Manutençao geral electrica areas comuns Esenrda enmm a DPogciilamanta da Dada d…" at bounding box center [382, 262] width 269 height 27
click at [494, 261] on input "Manutençao geral electrica areas comuns enmm a DPogciilamanta da Dada da Nietri…" at bounding box center [382, 262] width 269 height 27
type input "Manutençao geral electrica areas comuns"
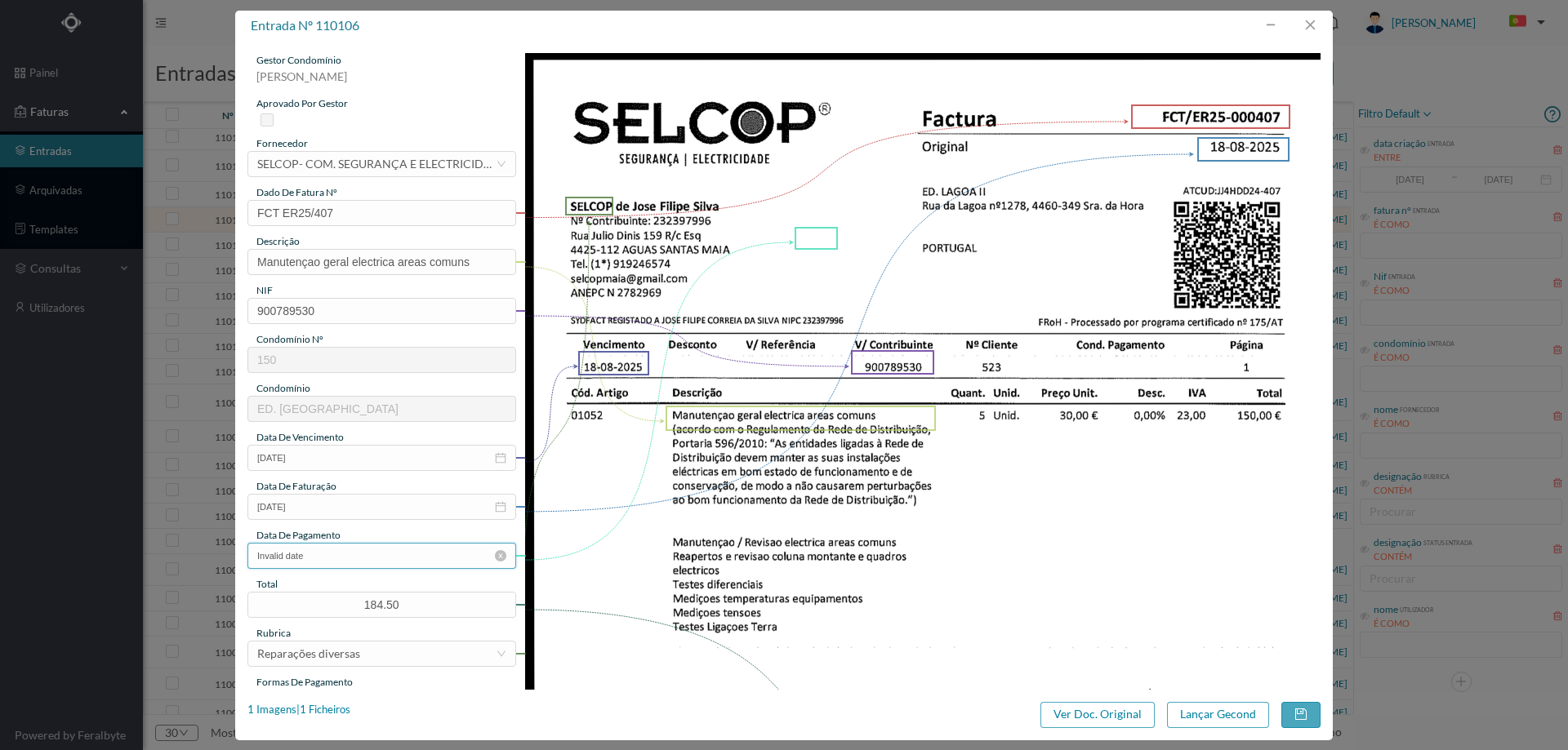
click at [345, 562] on input "Invalid date" at bounding box center [382, 556] width 269 height 27
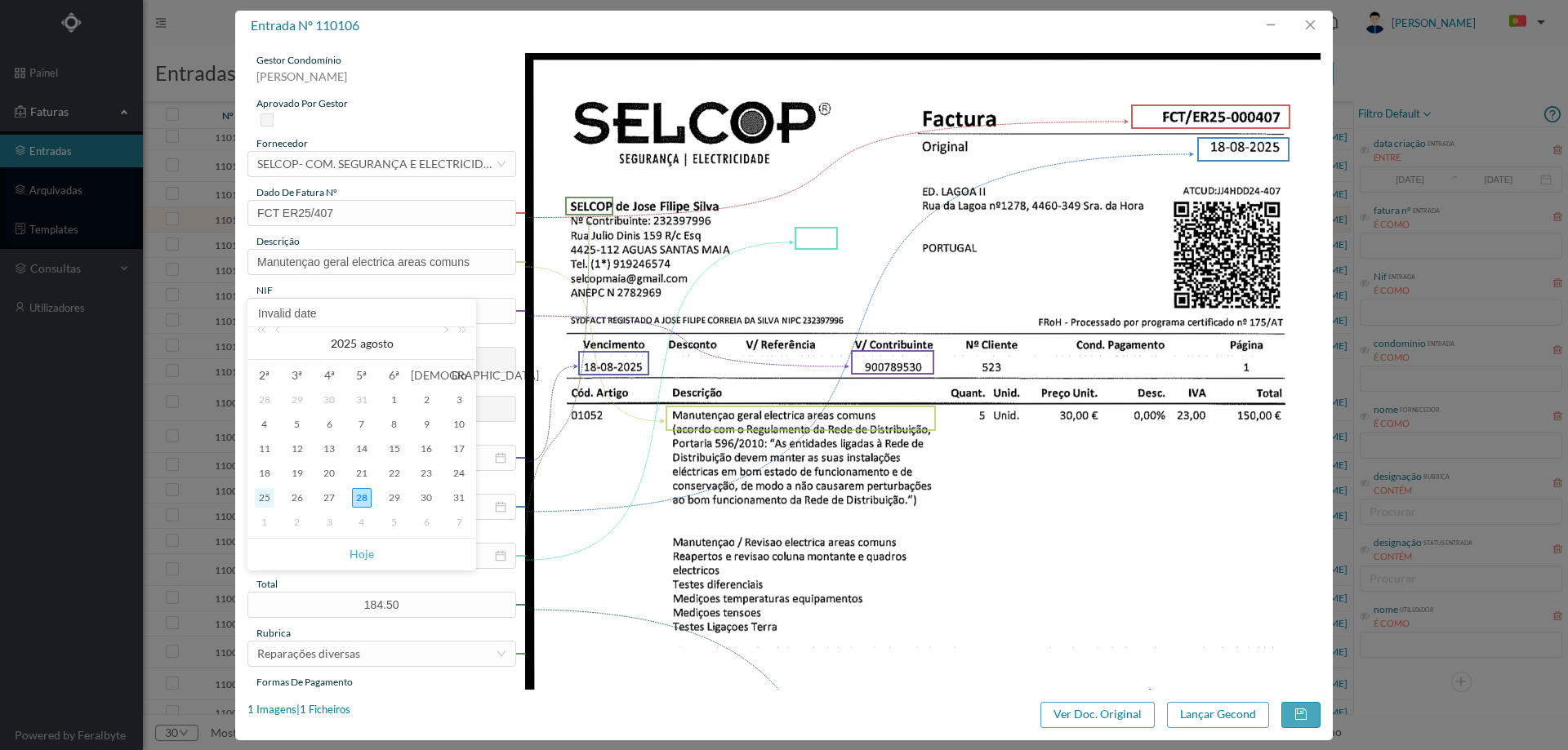
click at [263, 504] on div "25" at bounding box center [264, 497] width 20 height 20
type input "[DATE]"
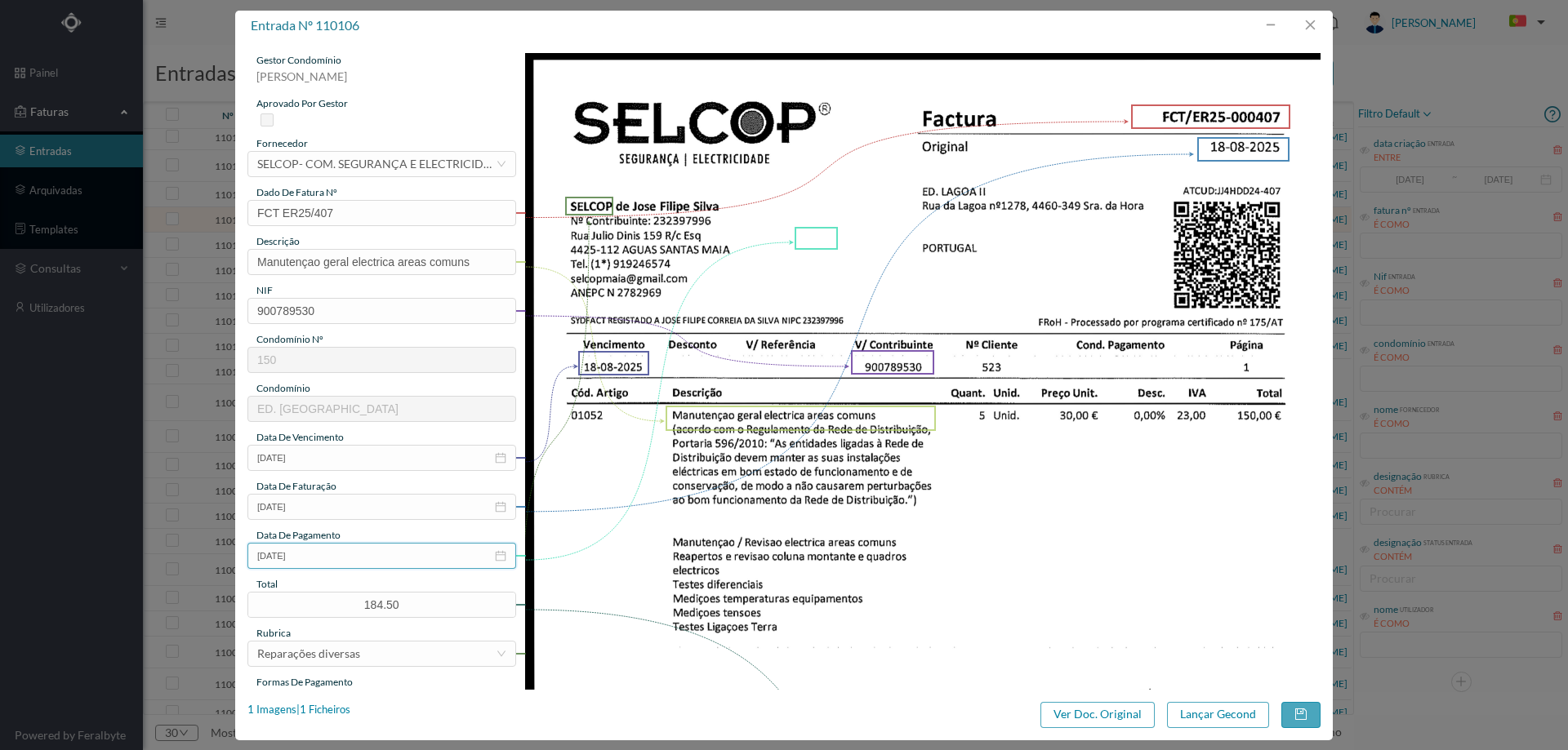
scroll to position [245, 0]
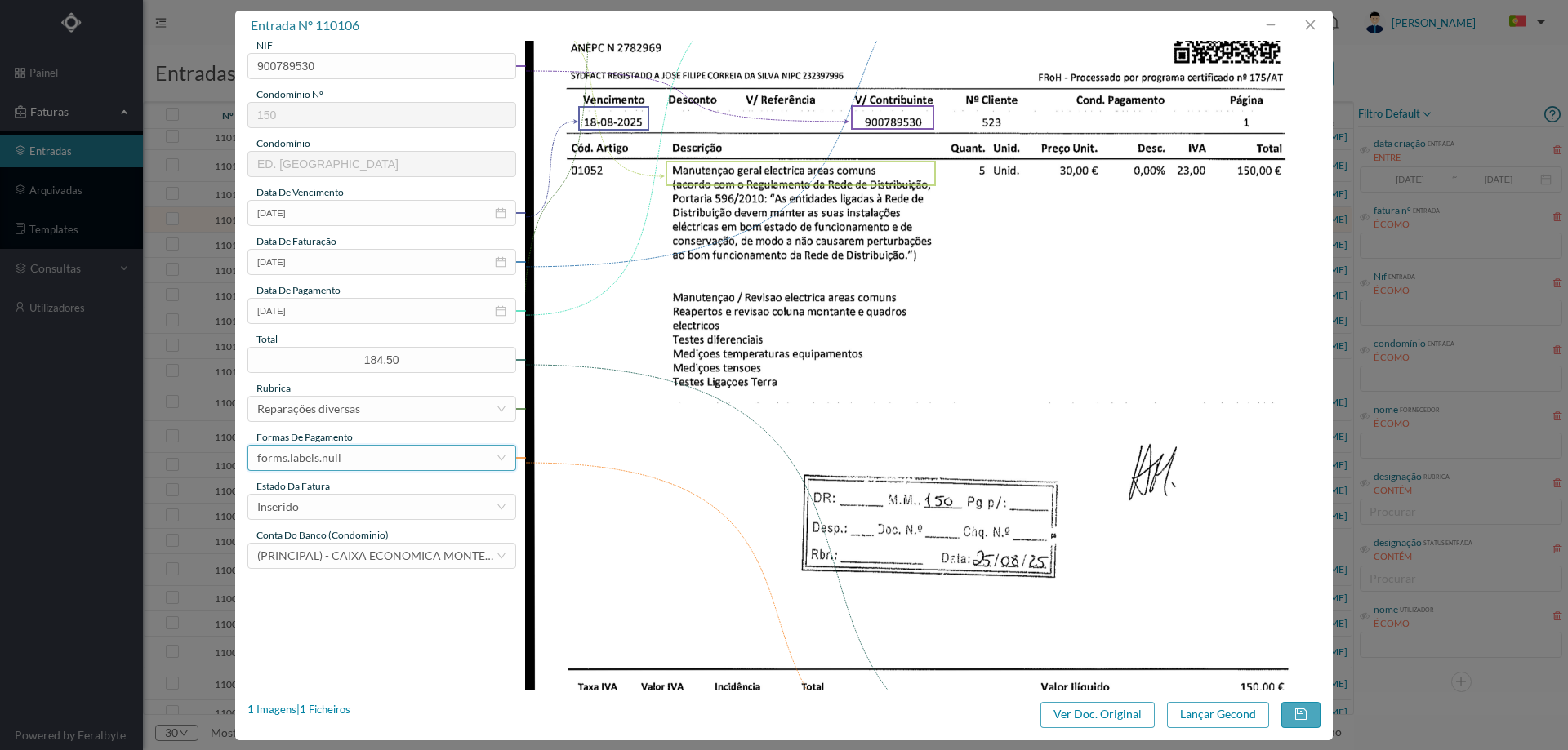
click at [328, 464] on div "forms.labels.null" at bounding box center [299, 458] width 84 height 25
click at [354, 547] on li "transferência bancária" at bounding box center [381, 543] width 267 height 27
click at [333, 506] on div "Inserido" at bounding box center [377, 507] width 239 height 25
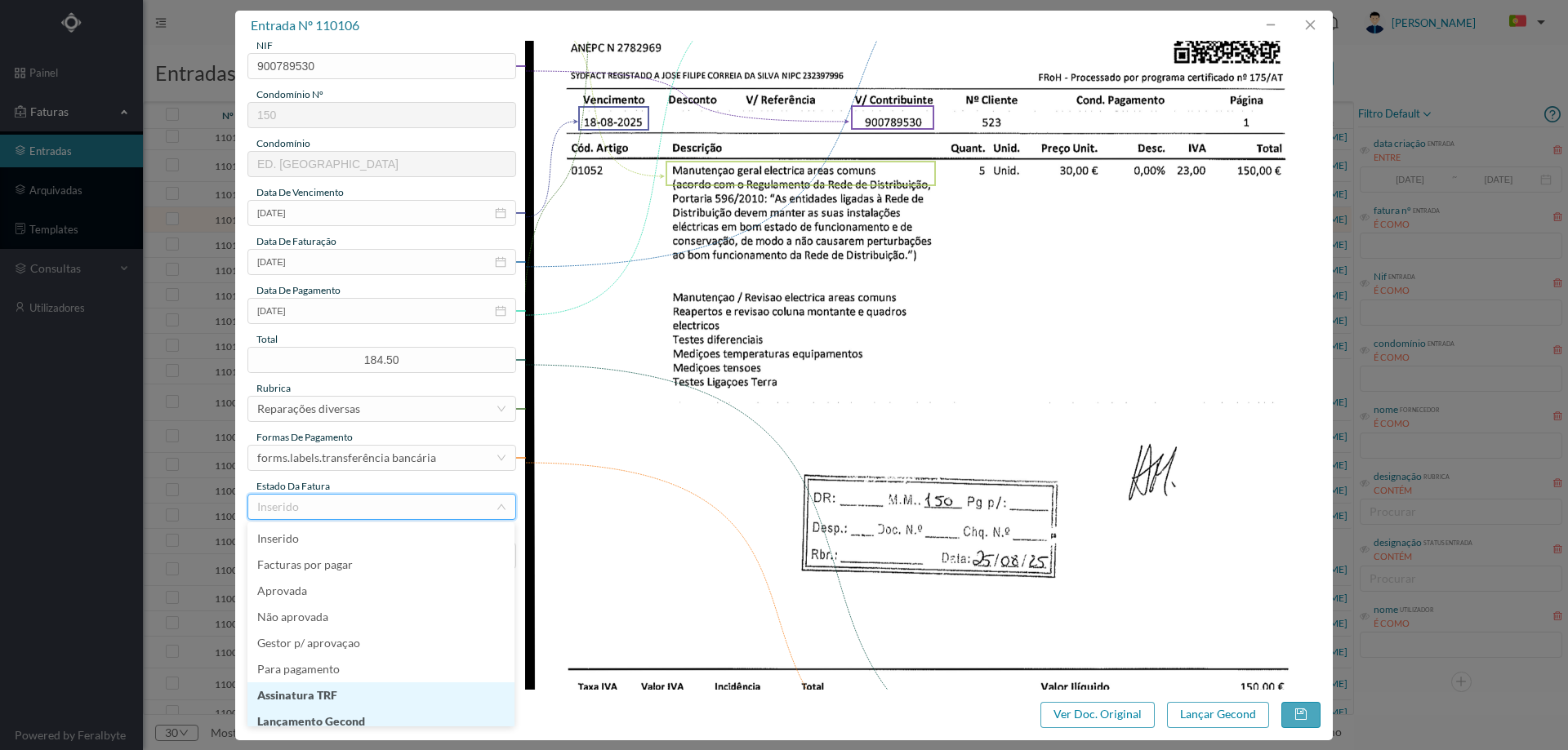
scroll to position [9, 0]
click at [347, 712] on li "Lançamento Gecond" at bounding box center [381, 714] width 267 height 27
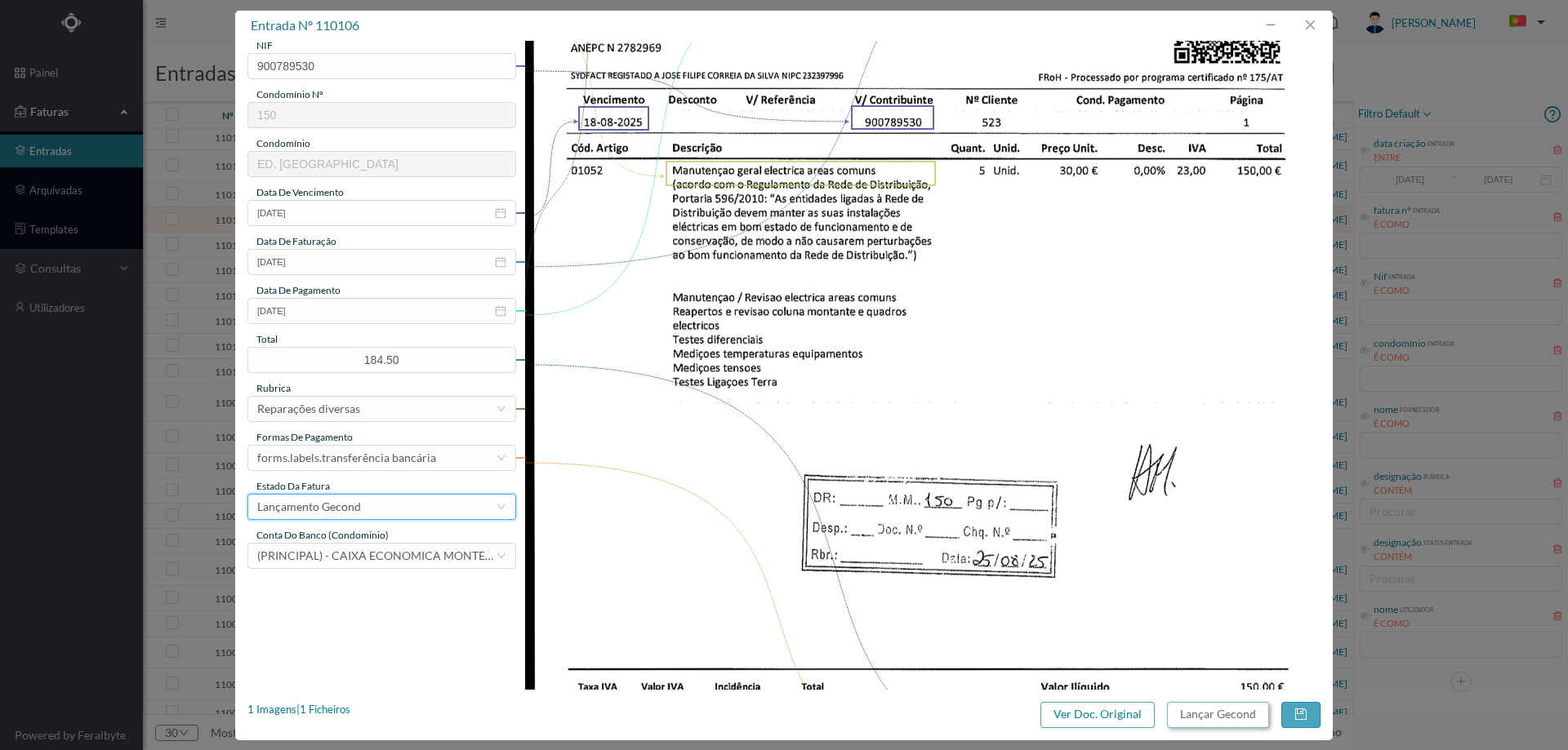
click at [1207, 710] on button "Lançar Gecond" at bounding box center [1218, 715] width 102 height 27
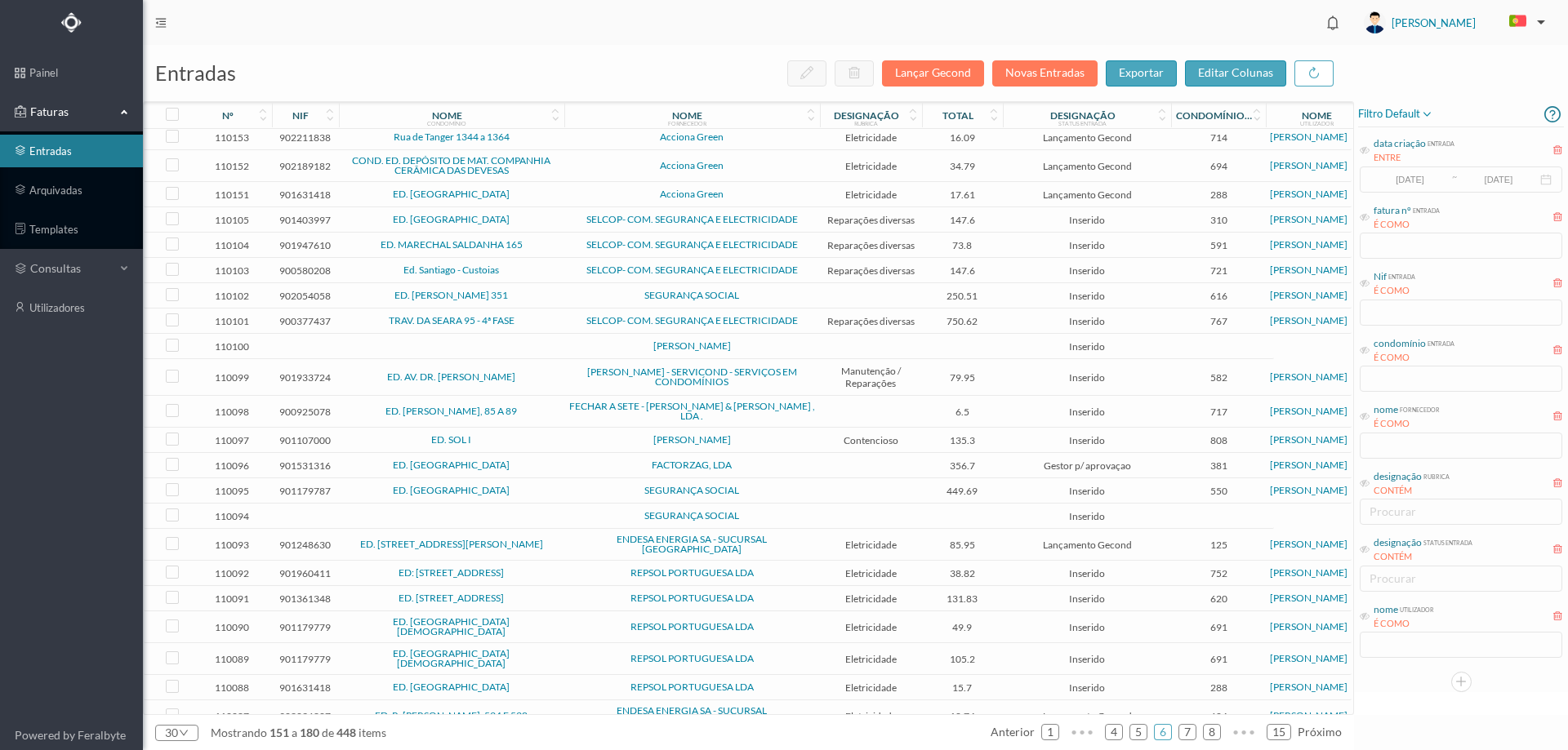
click at [552, 224] on span "ED. [GEOGRAPHIC_DATA]" at bounding box center [451, 220] width 217 height 9
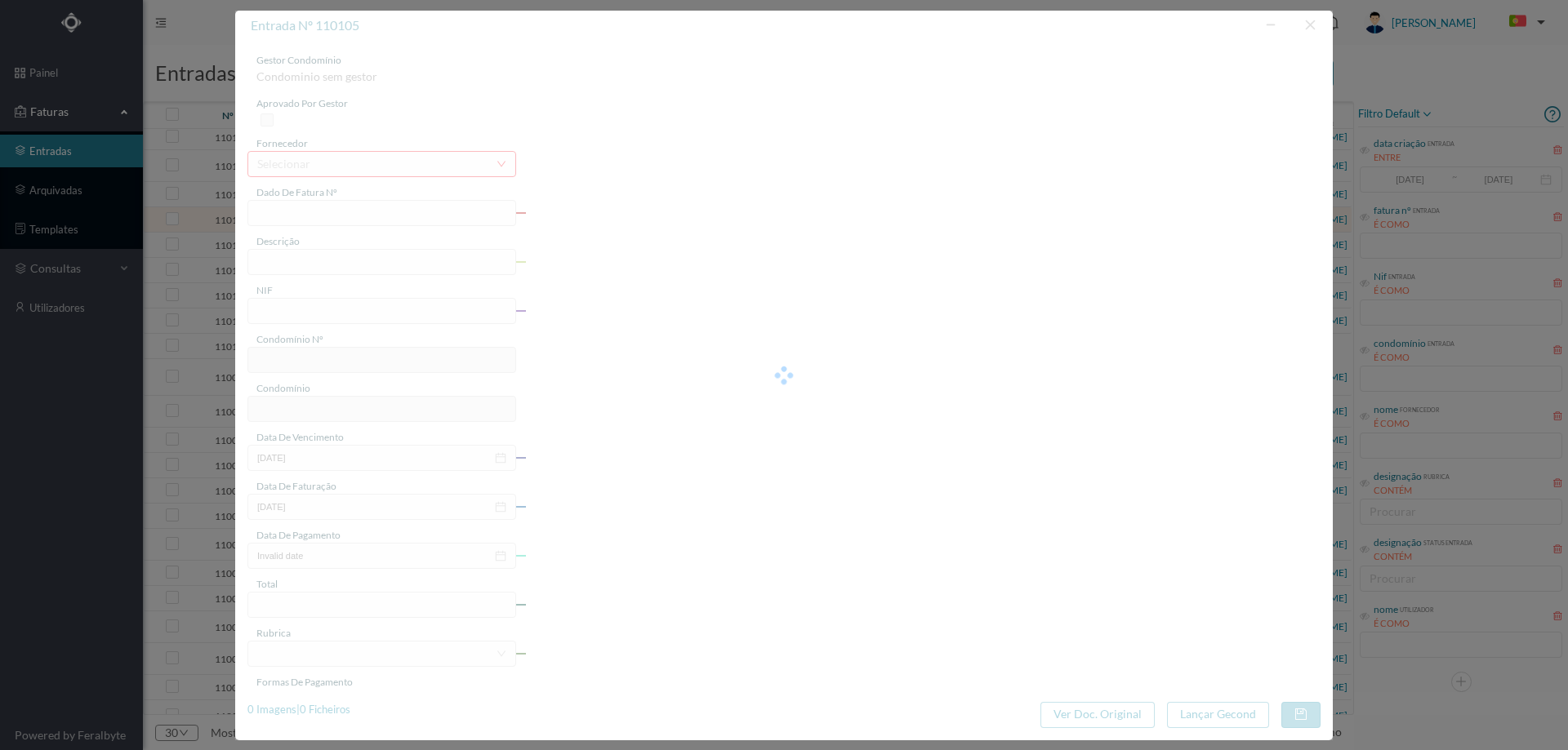
type input "FCT ER25/406"
type input "Manutençao geral electrica areas comuns larnrda ram na DPasunlarmoarnta da Dado…"
type input "901403997"
type input "18-08-2025"
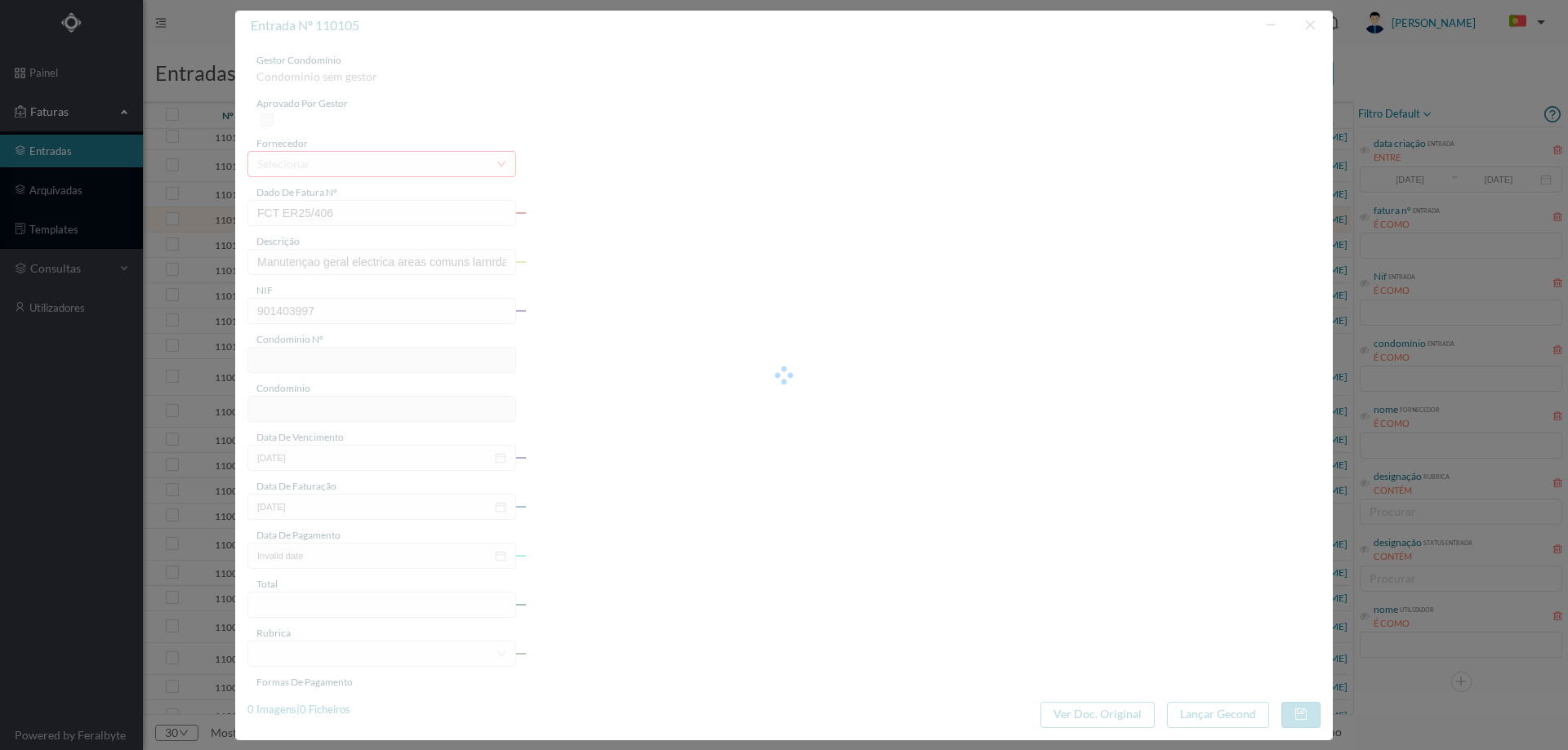
type input "147.60"
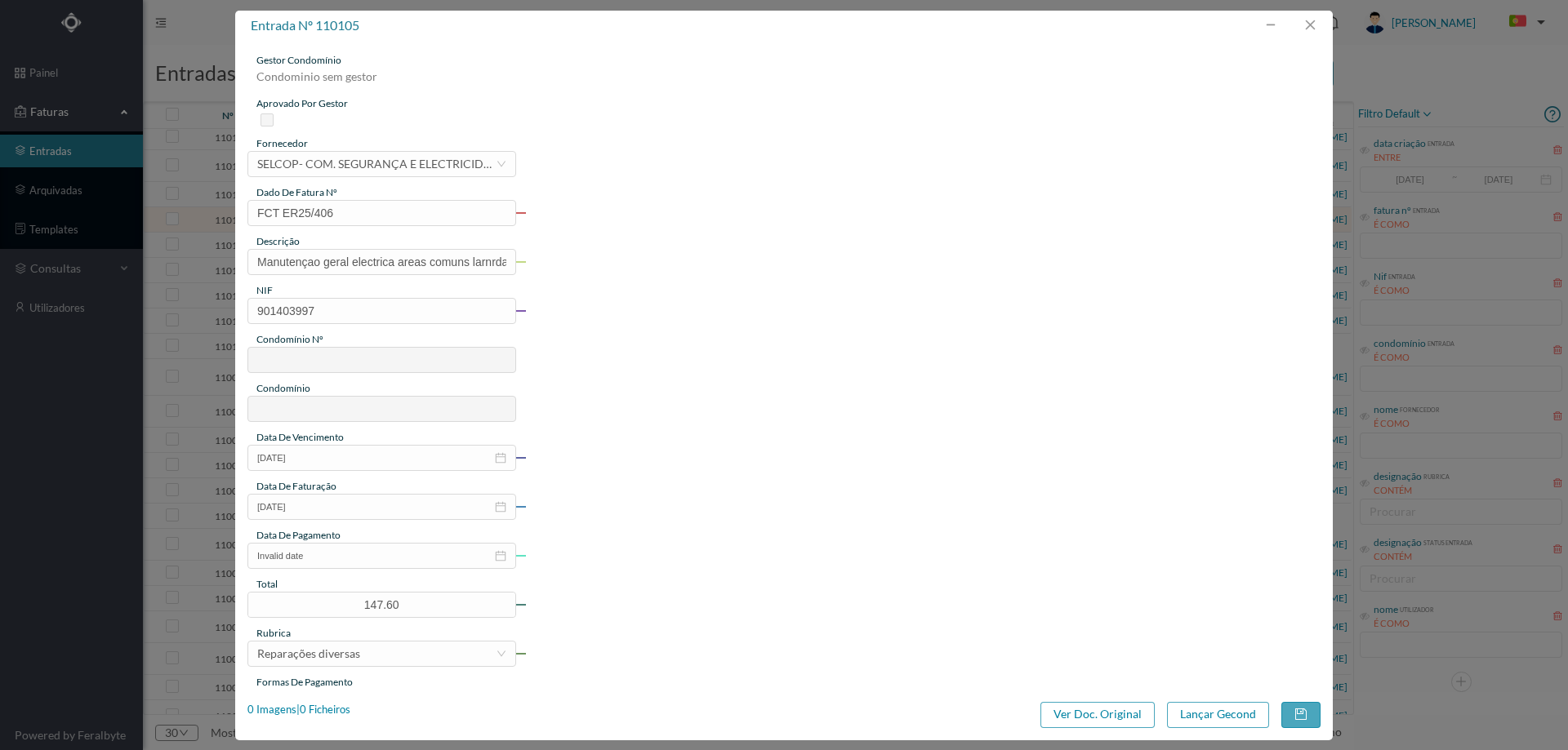
type input "310"
type input "ED. BARRANHAS PARQUE"
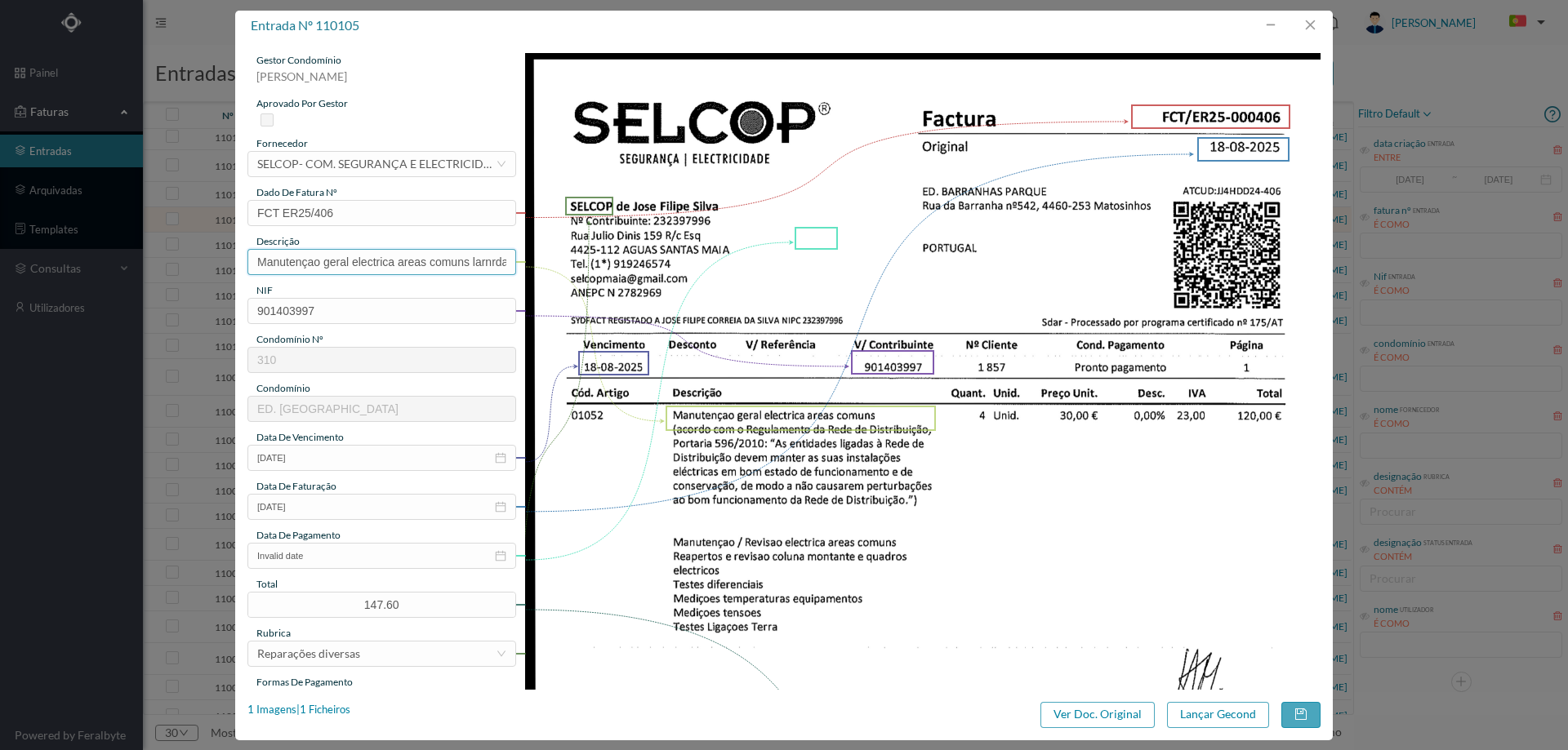
scroll to position [0, 267]
drag, startPoint x: 471, startPoint y: 258, endPoint x: 703, endPoint y: 251, distance: 232.1
click at [712, 259] on div "gestor condomínio Hugo Moreira aprovado por gestor fornecedor selecionar SELCOP…" at bounding box center [784, 615] width 1073 height 1124
type input "Manutençao geral electrica areas comuns"
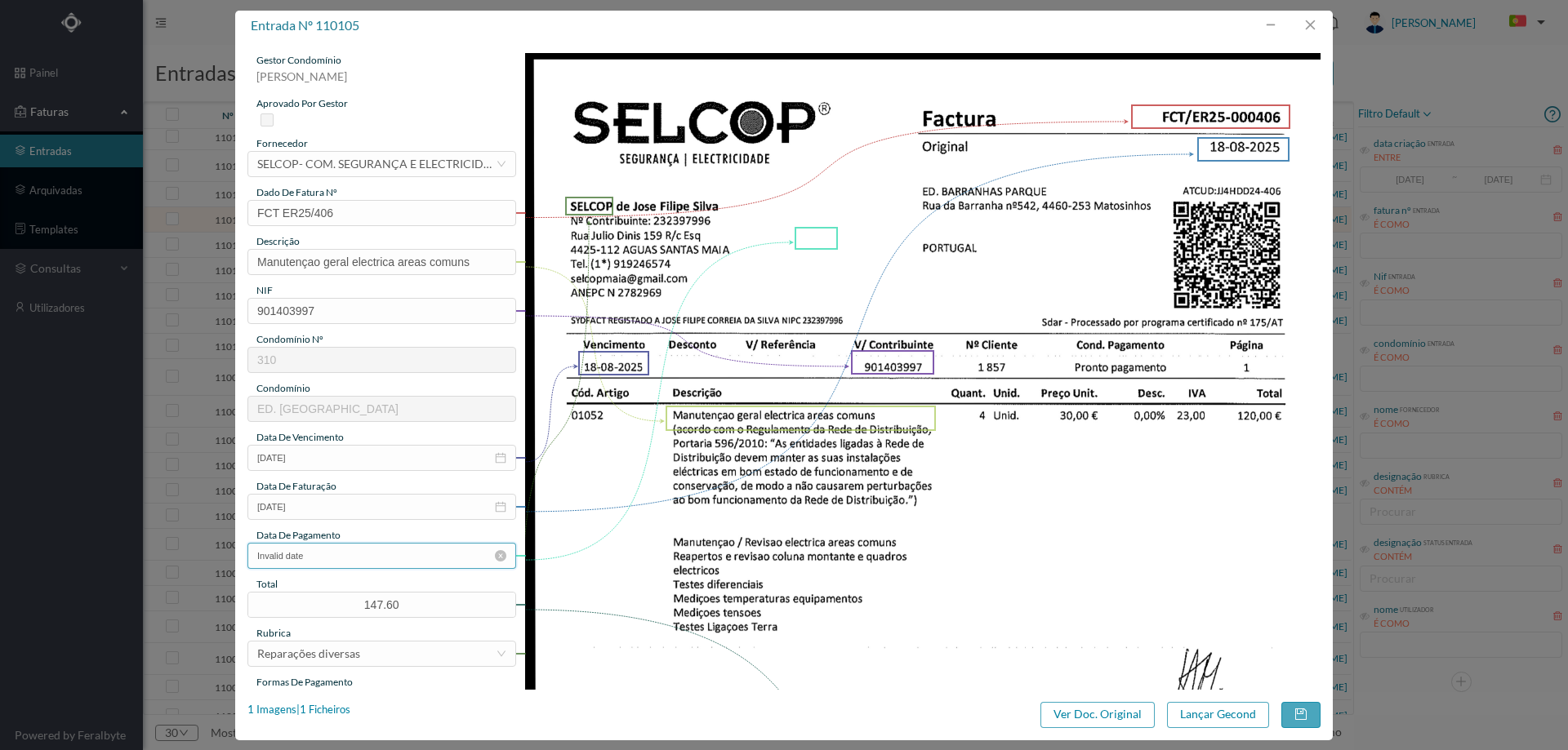
click at [332, 559] on input "Invalid date" at bounding box center [382, 556] width 269 height 27
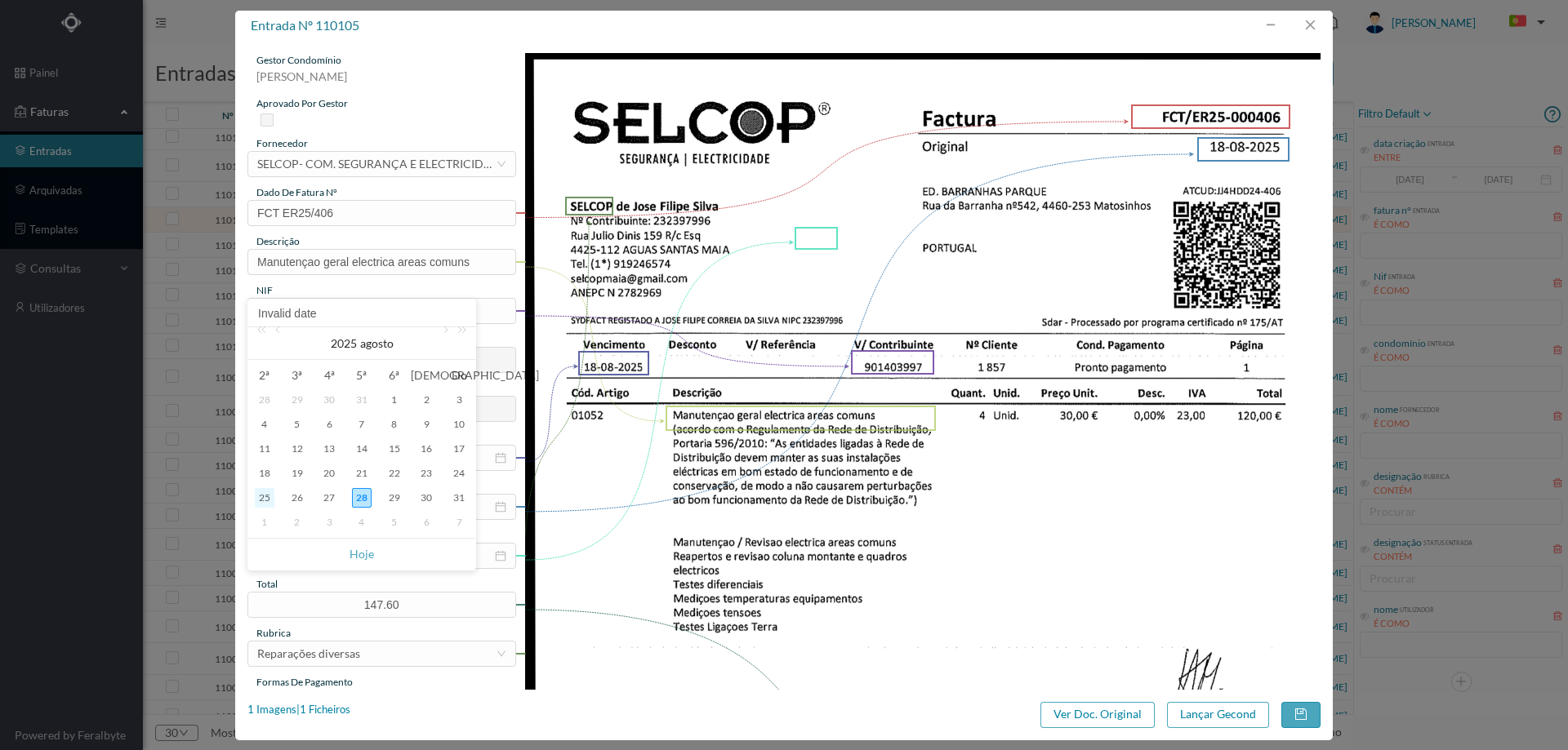
click at [265, 498] on div "25" at bounding box center [264, 497] width 20 height 20
type input "[DATE]"
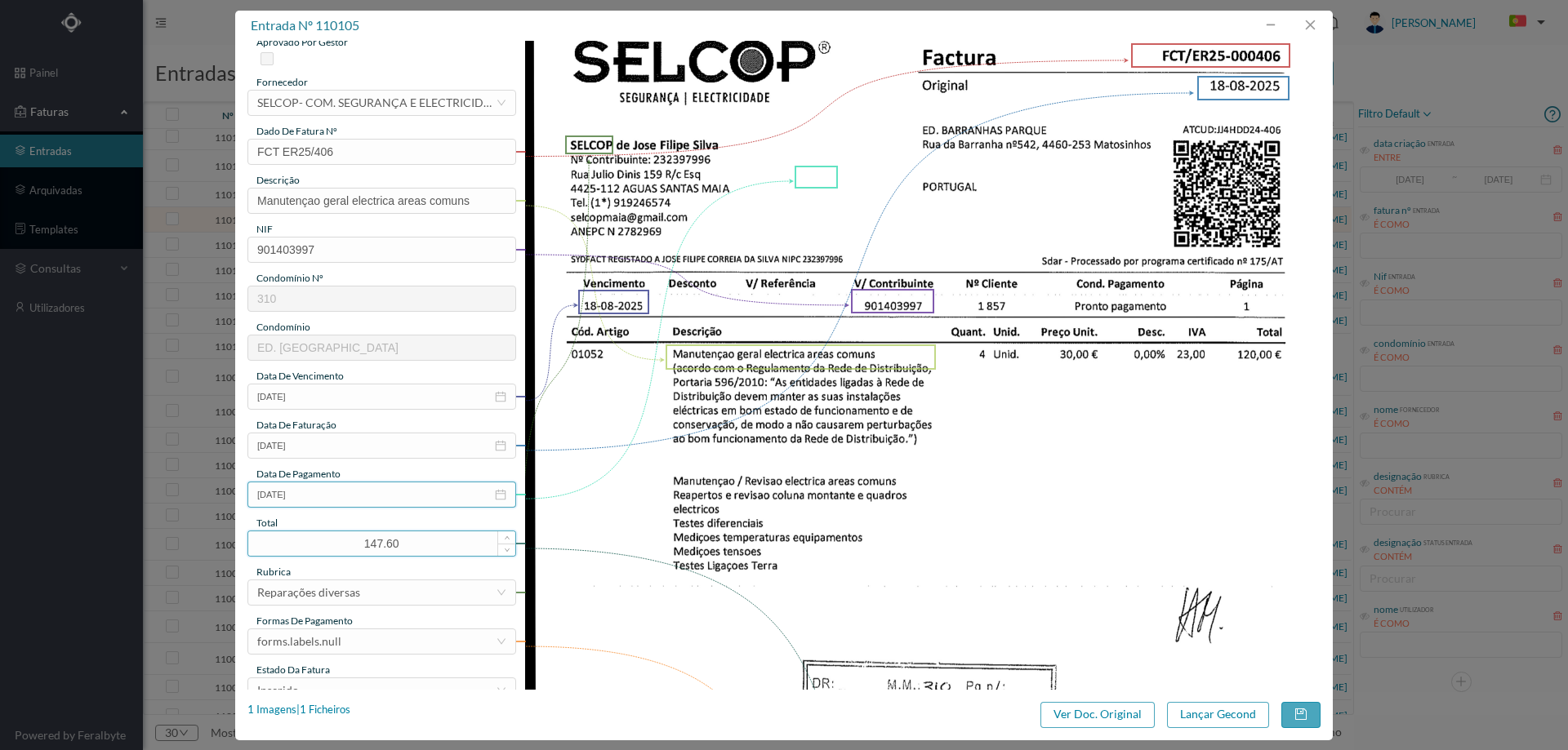
scroll to position [163, 0]
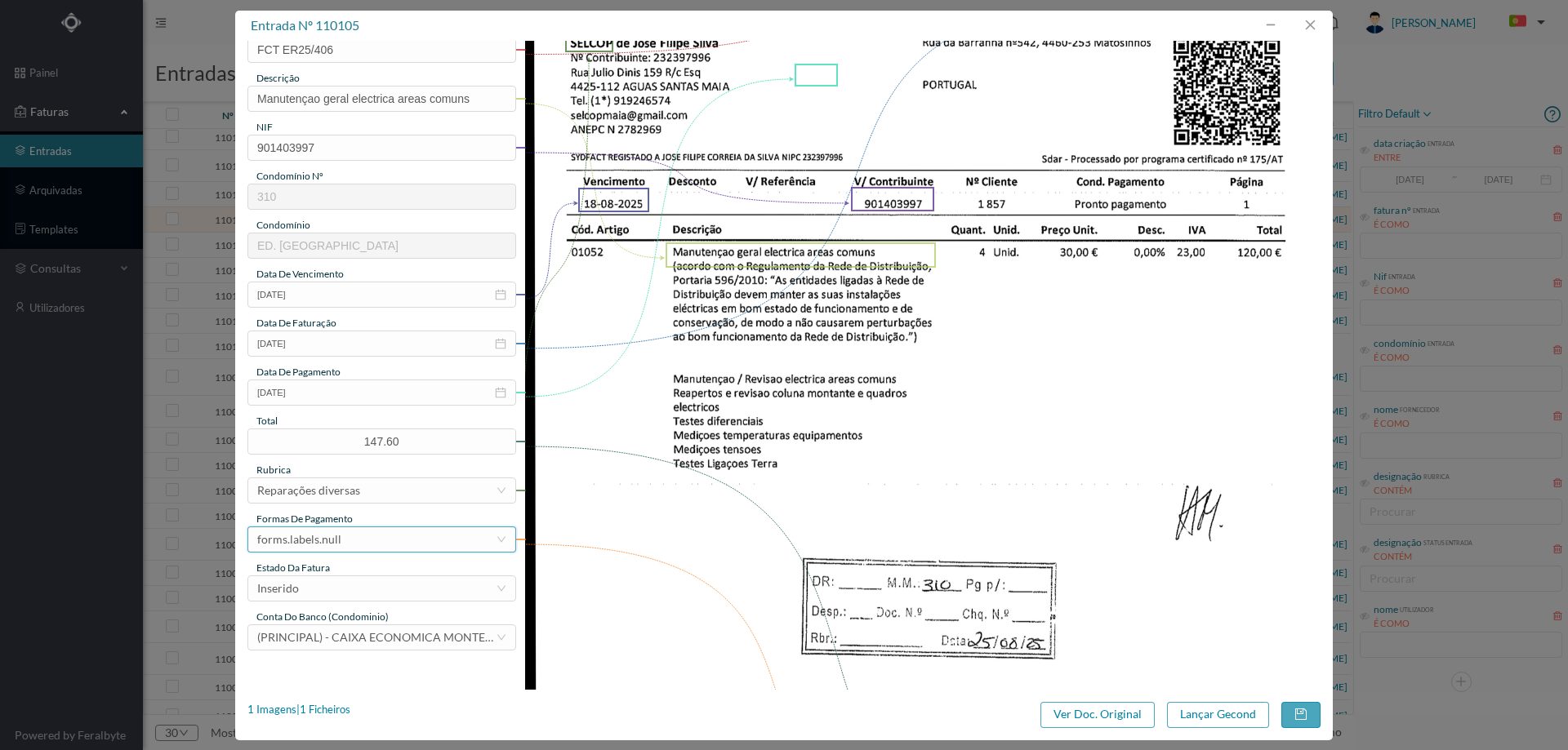
click at [351, 546] on div "forms.labels.null" at bounding box center [377, 540] width 239 height 25
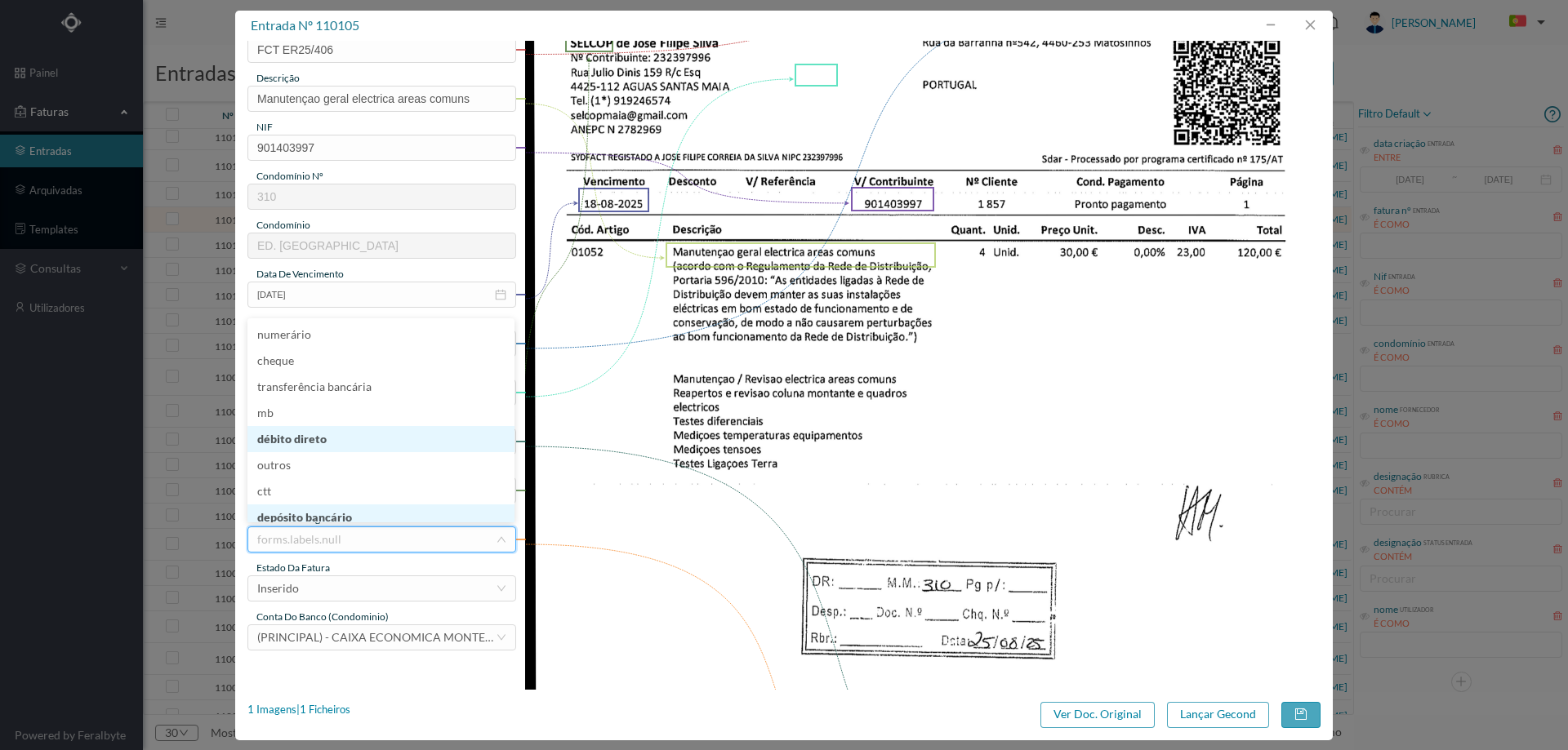
scroll to position [9, 0]
click at [316, 422] on li "débito direto" at bounding box center [381, 431] width 267 height 27
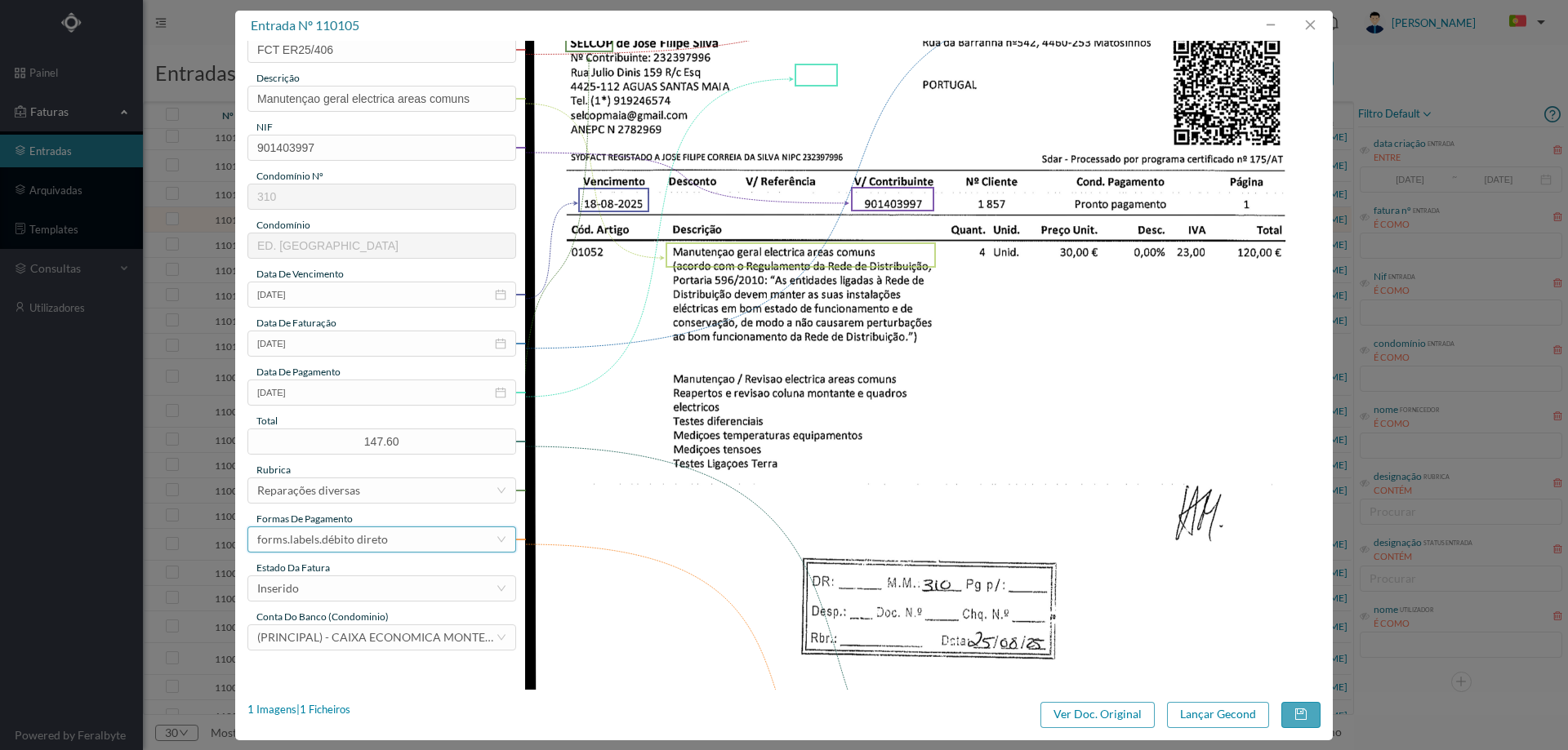
click at [358, 545] on div "forms.labels.débito direto" at bounding box center [323, 540] width 131 height 25
click at [378, 385] on li "transferência bancária" at bounding box center [381, 384] width 267 height 27
click at [354, 591] on div "Inserido" at bounding box center [377, 589] width 239 height 25
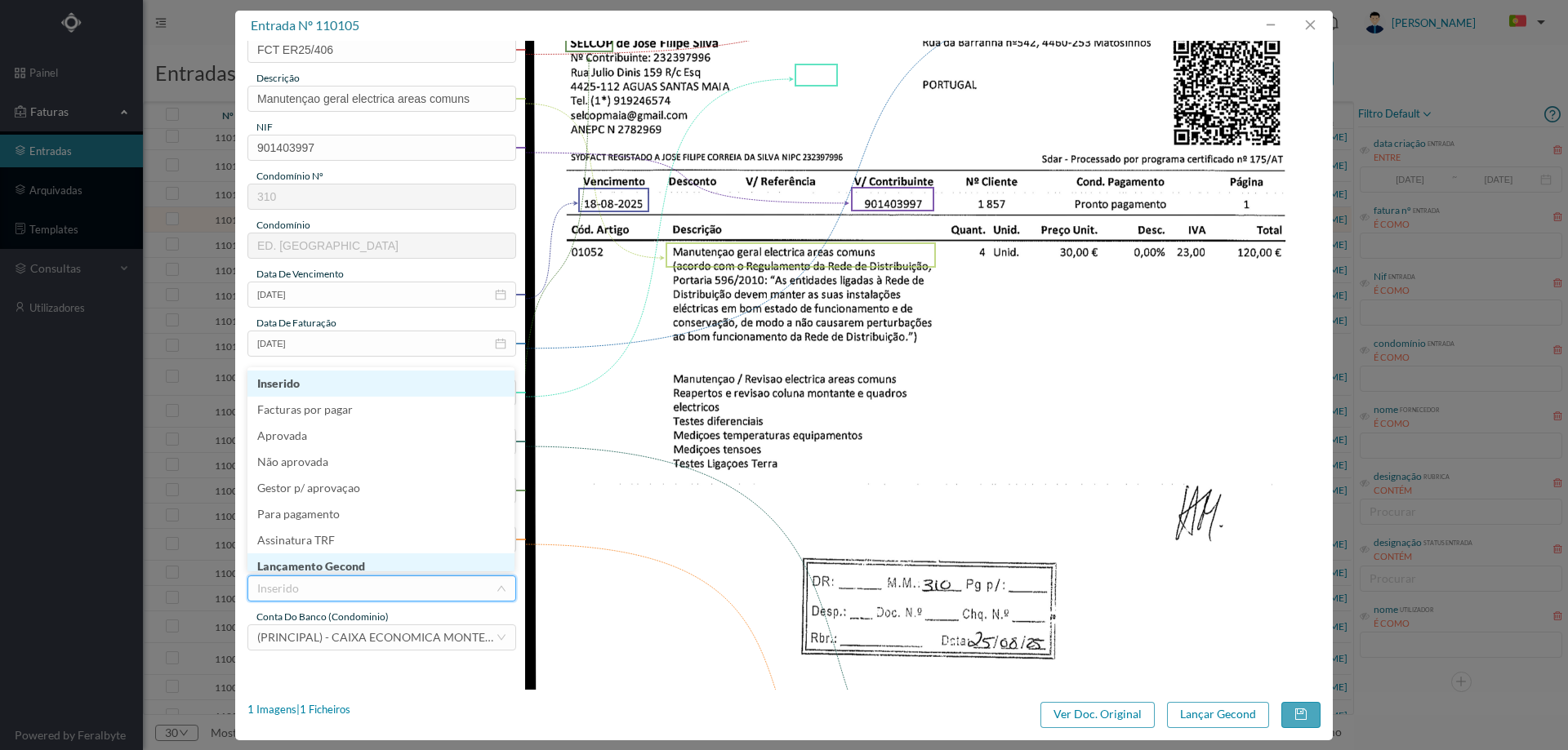
scroll to position [9, 0]
click at [359, 559] on li "Lançamento Gecond" at bounding box center [381, 559] width 267 height 27
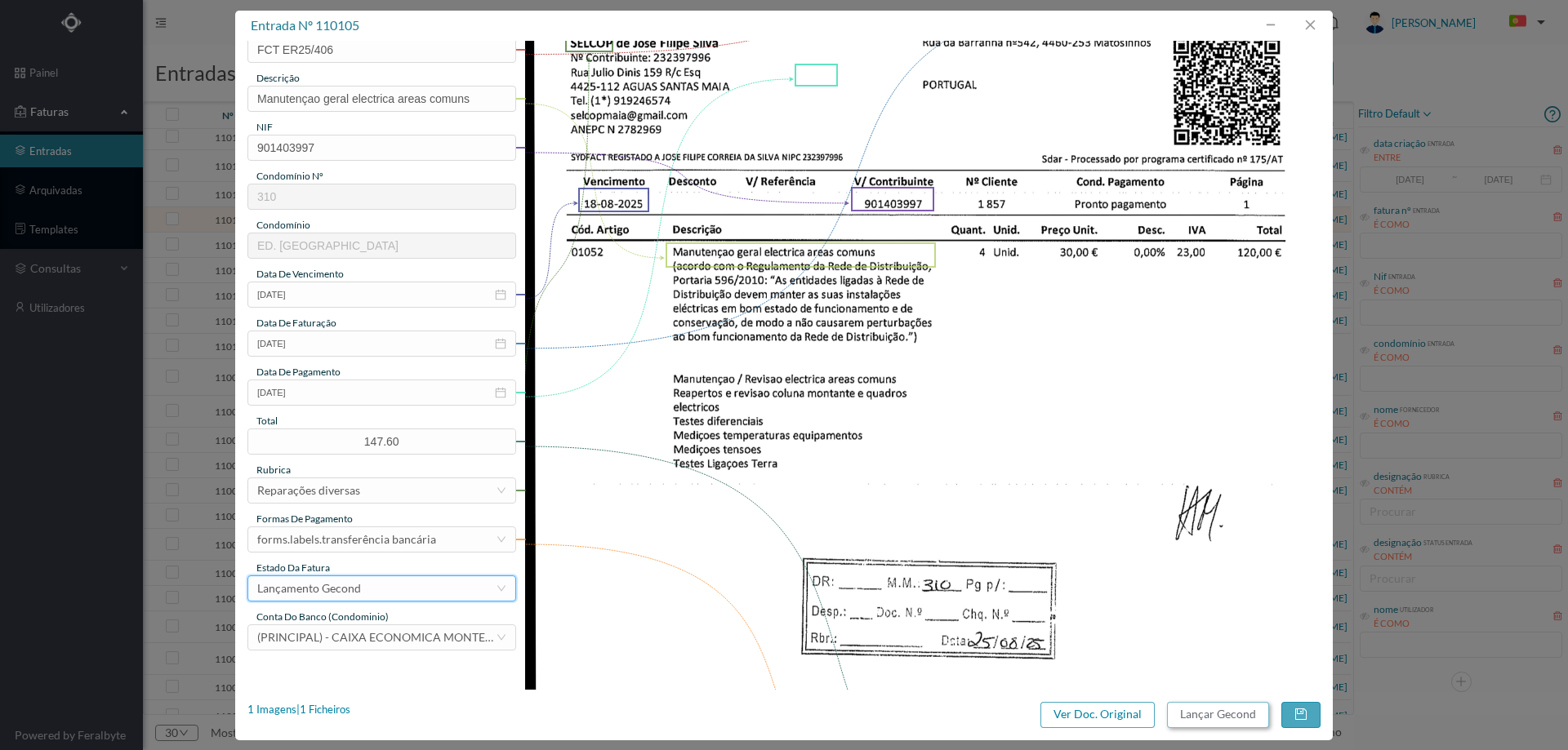
click at [1217, 717] on button "Lançar Gecond" at bounding box center [1218, 715] width 102 height 27
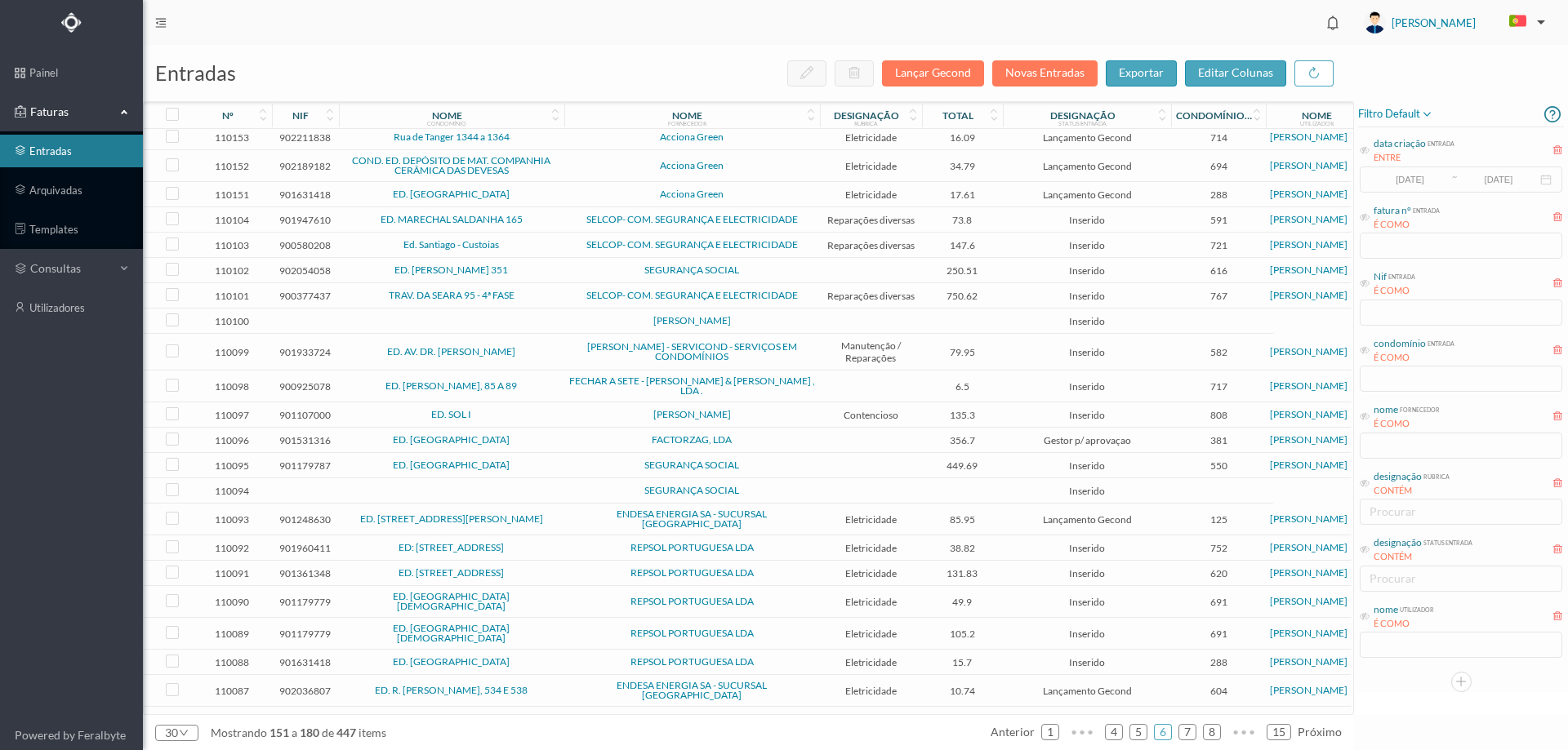
click at [751, 319] on td "MARIA DO CARMO BRAGA DA SILVA CARDOSO" at bounding box center [693, 321] width 256 height 26
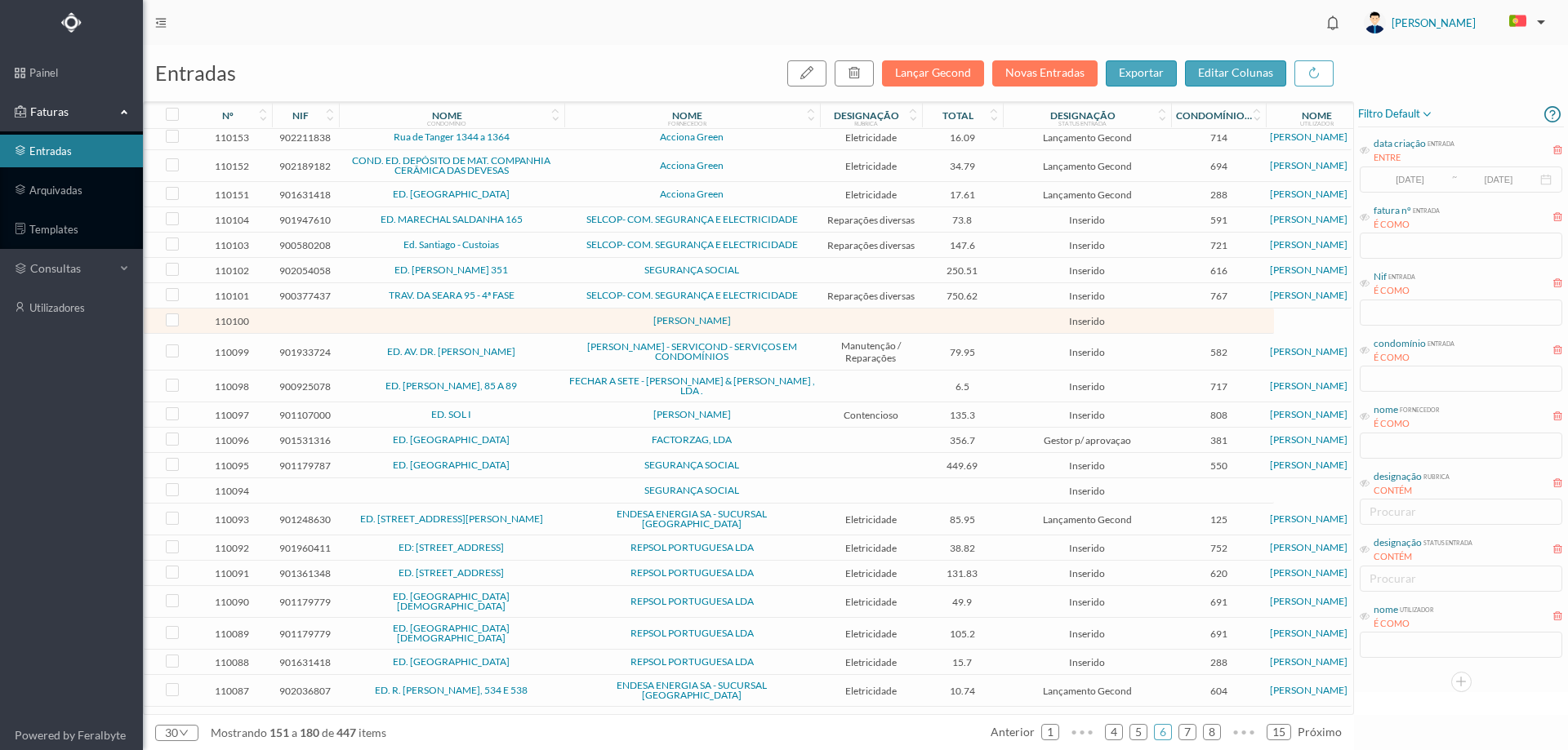
click at [543, 298] on span "TRAV. DA SEARA 95 - 4ª FASE" at bounding box center [451, 295] width 217 height 9
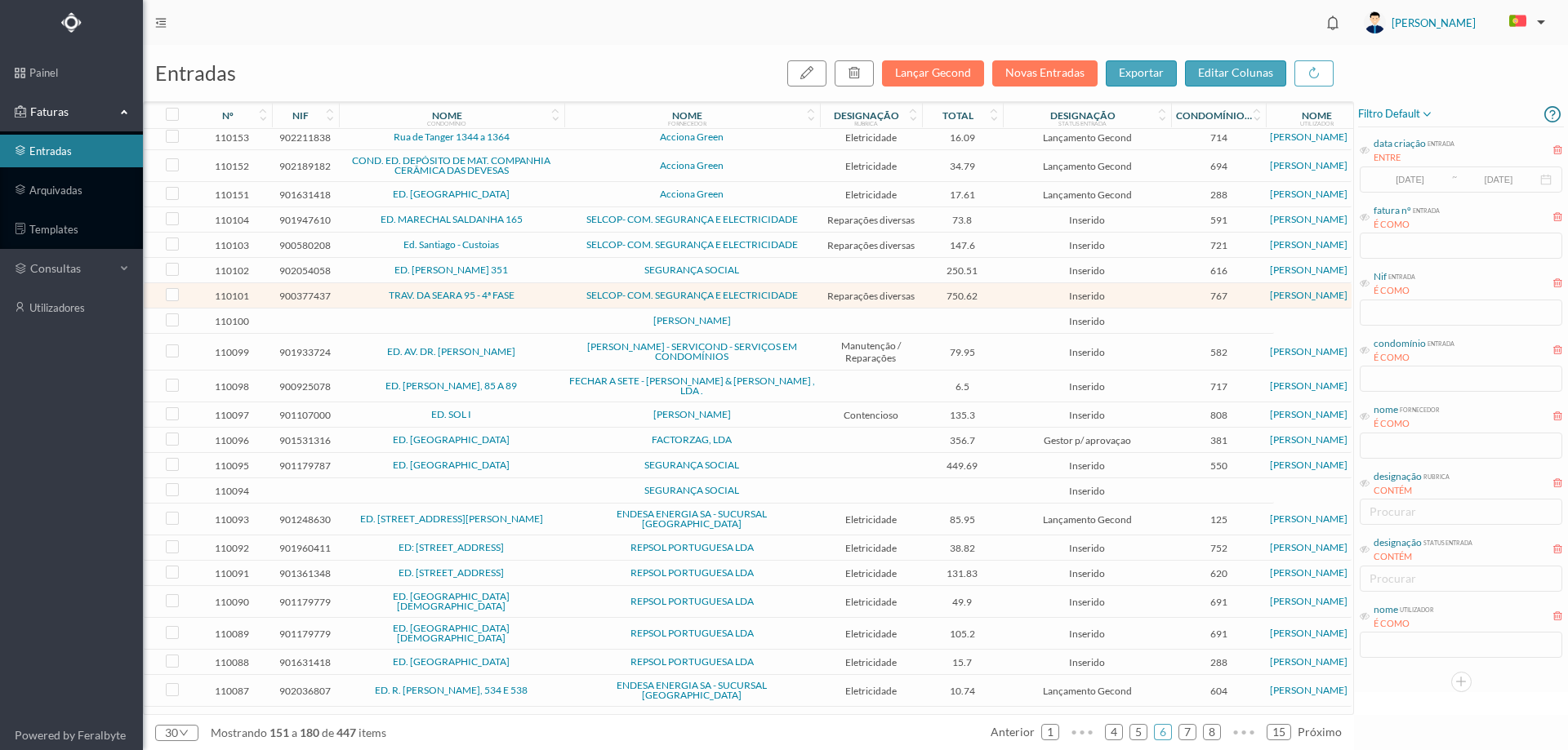
click at [538, 224] on span "ED. MARECHAL SALDANHA 165" at bounding box center [451, 220] width 217 height 9
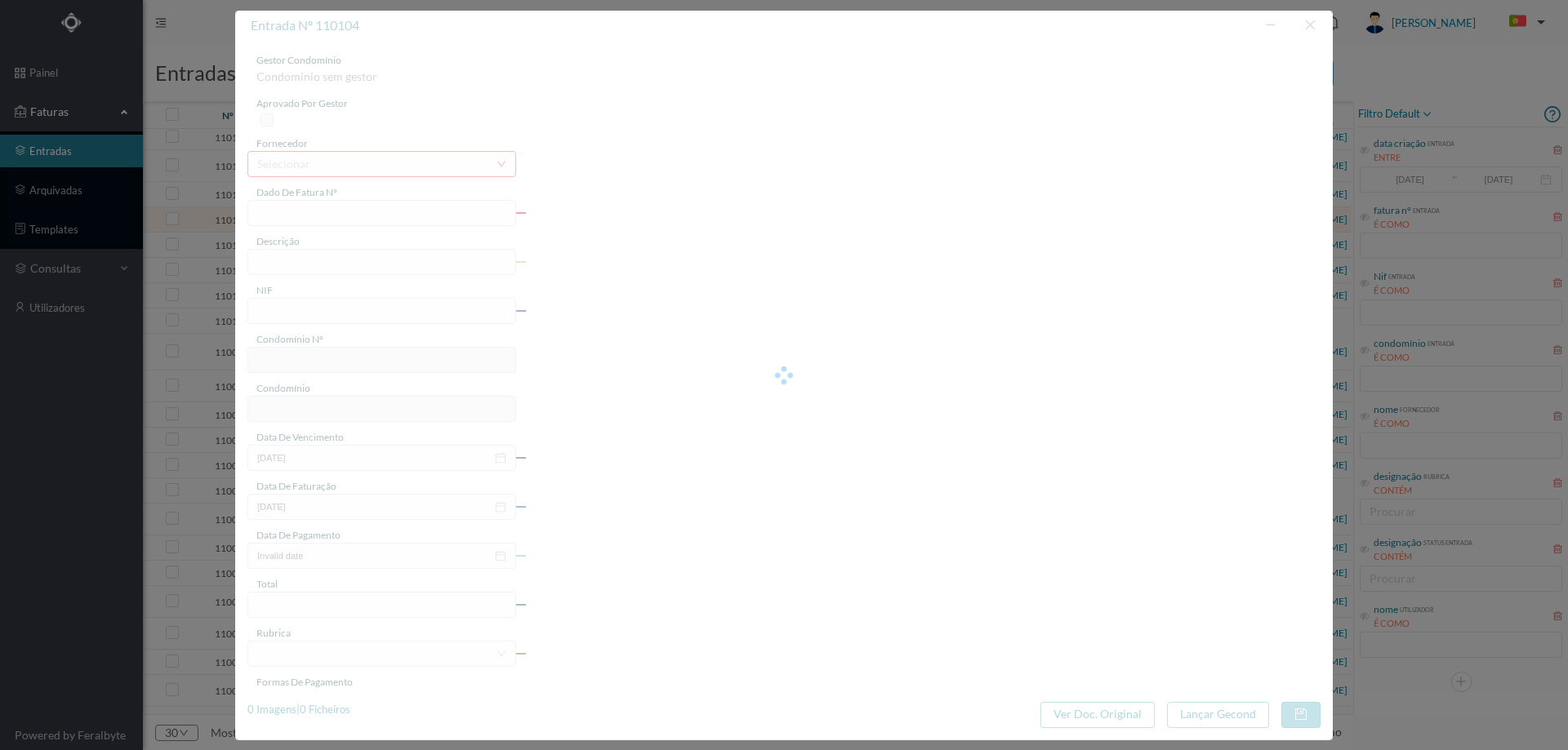
type input "FCT ER25/405"
type input "Manutençao geral electrica areas comuns faorarda cam a Doaetilamanta do Doado d…"
type input "901947610"
type input "18-08-2025"
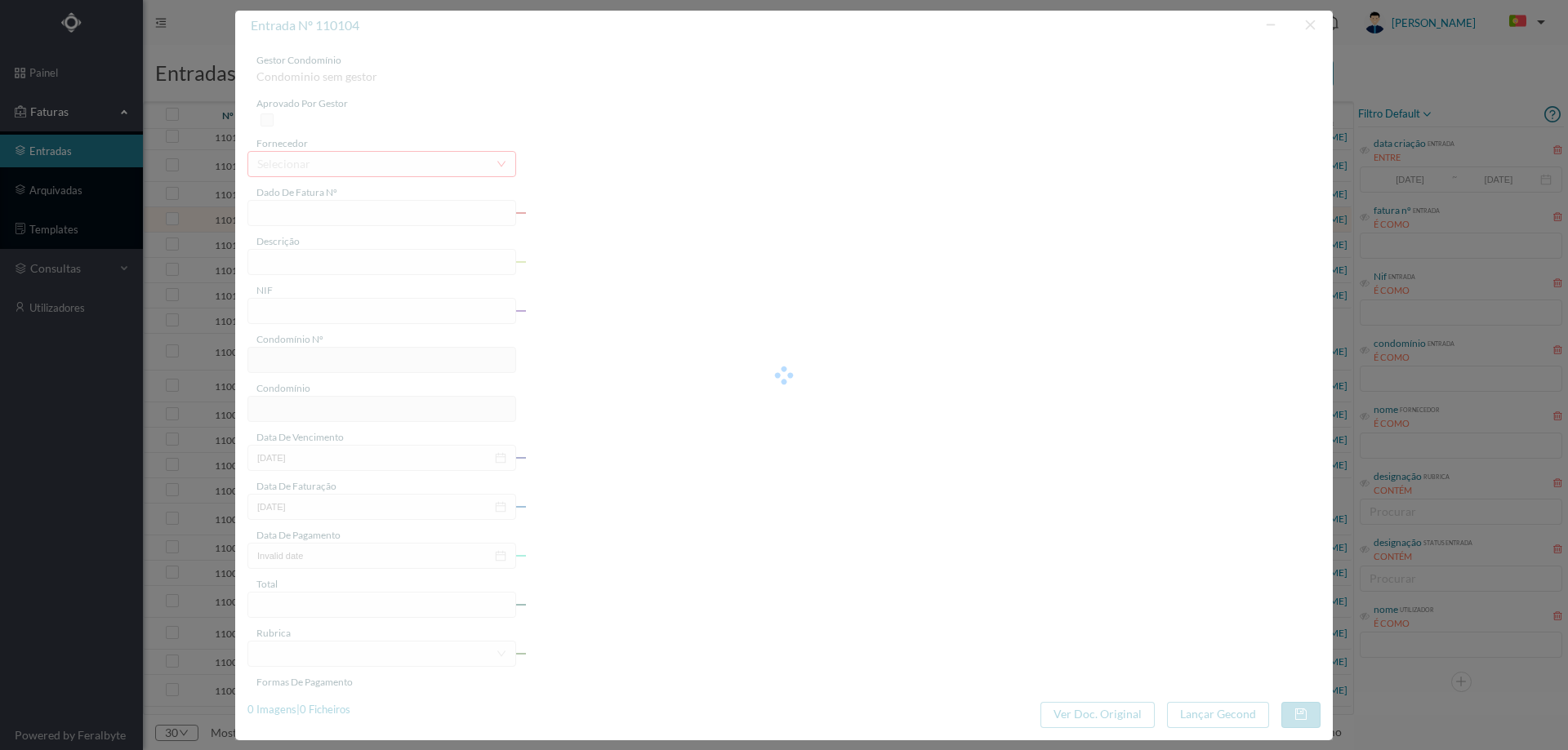
type input "73.80"
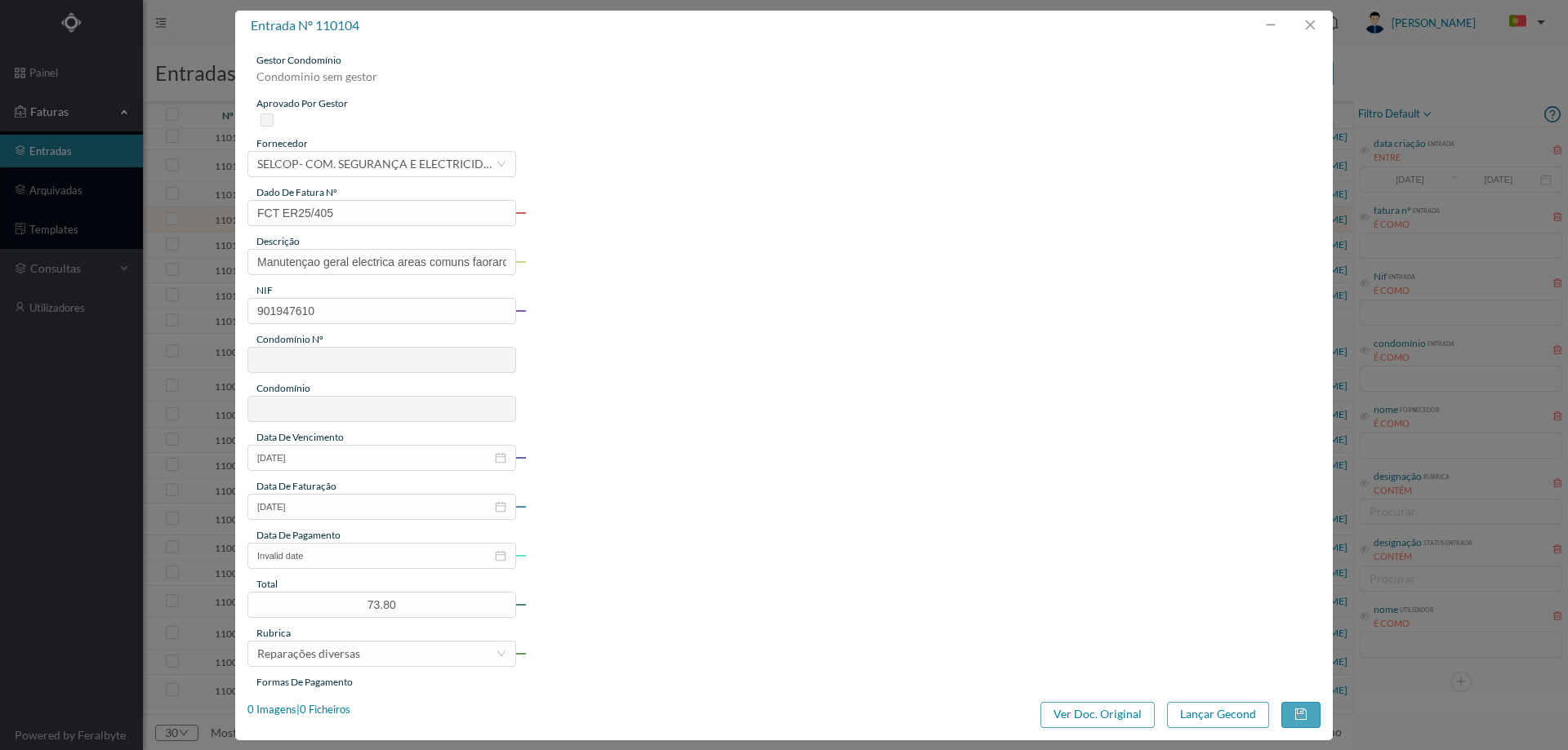
type input "591"
type input "ED. MARECHAL SALDANHA 165"
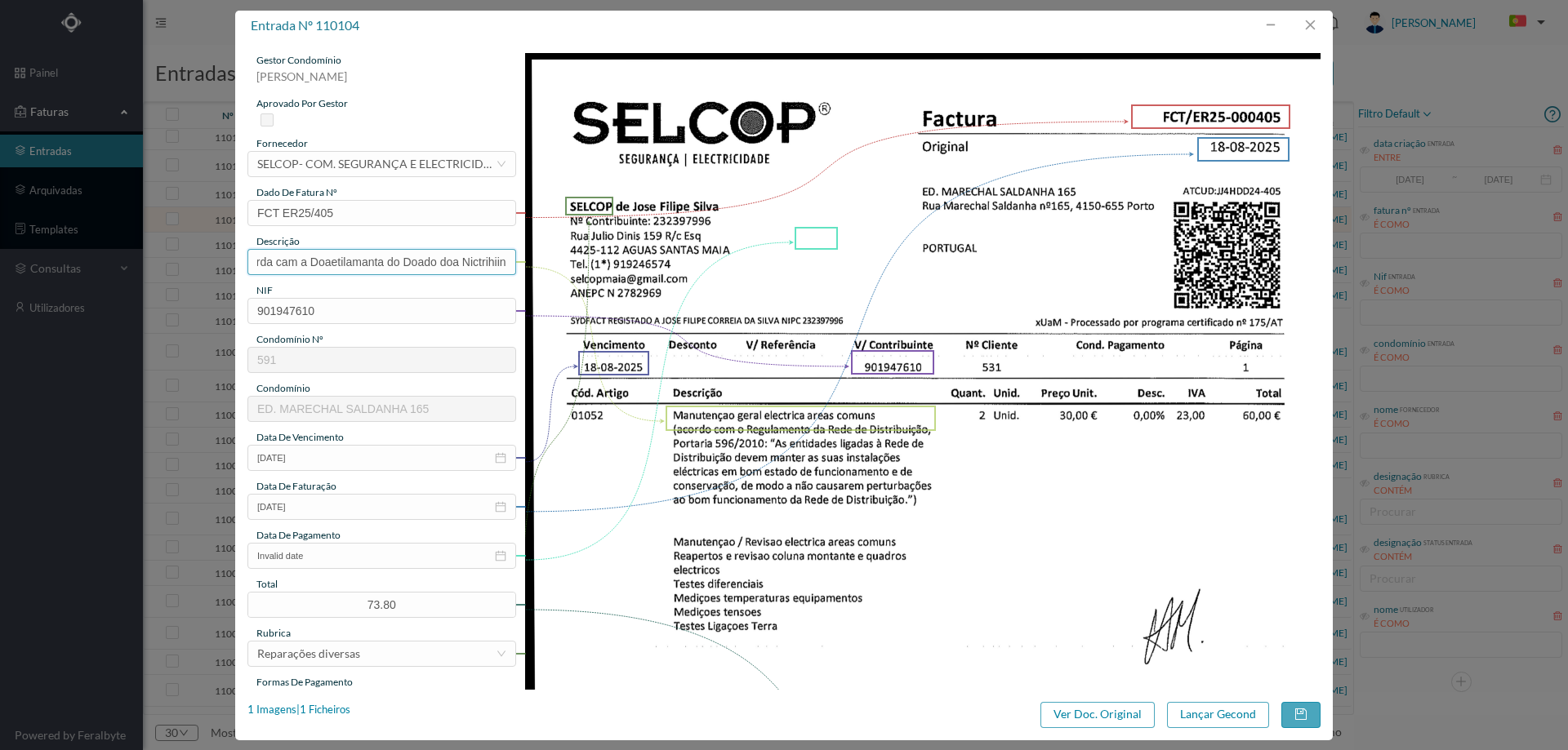
scroll to position [0, 257]
drag, startPoint x: 473, startPoint y: 259, endPoint x: 837, endPoint y: 266, distance: 364.1
click at [837, 266] on div "gestor condomínio Hugo Moreira aprovado por gestor fornecedor selecionar SELCOP…" at bounding box center [784, 615] width 1073 height 1124
type input "Manutençao geral electrica areas comuns"
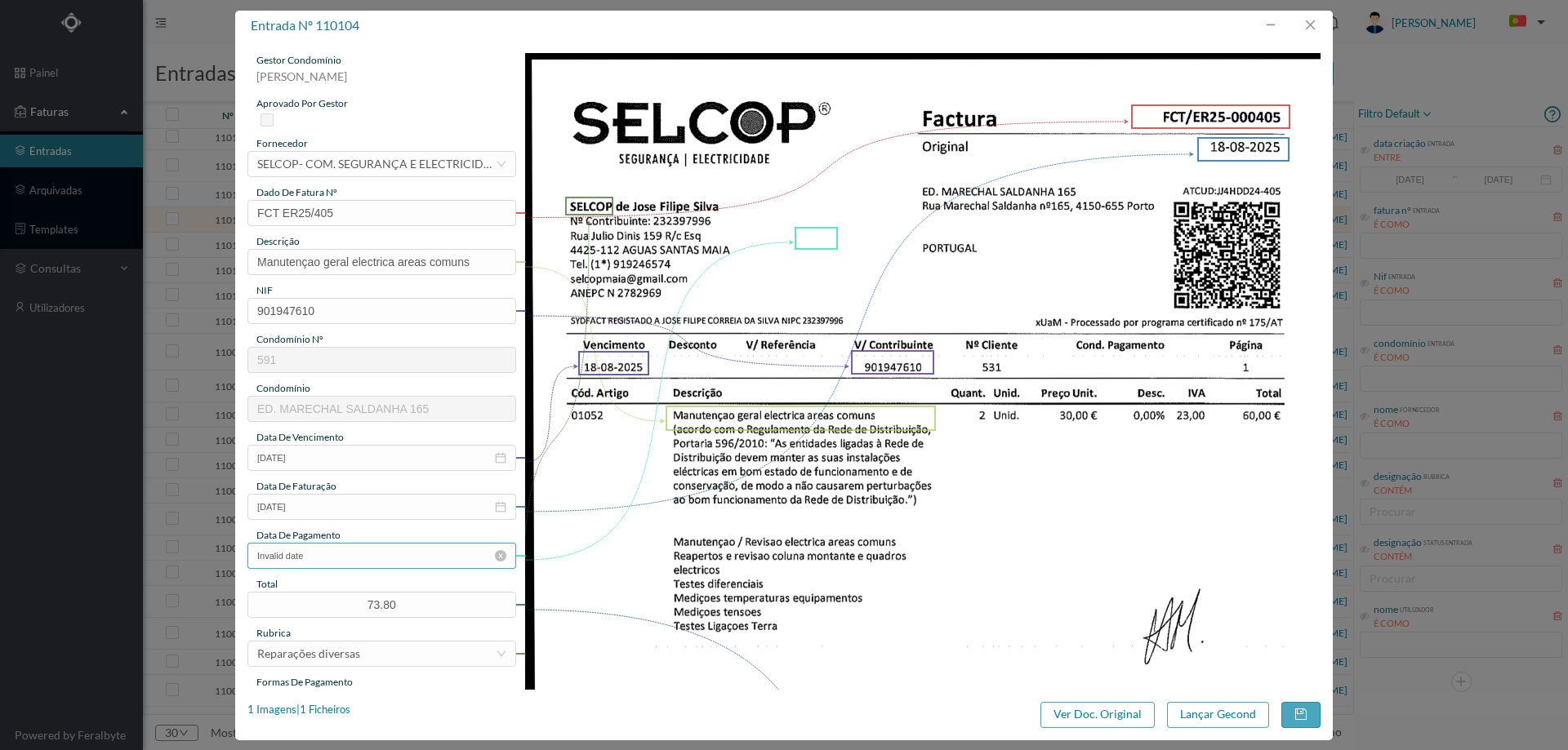
click at [406, 556] on input "Invalid date" at bounding box center [382, 556] width 269 height 27
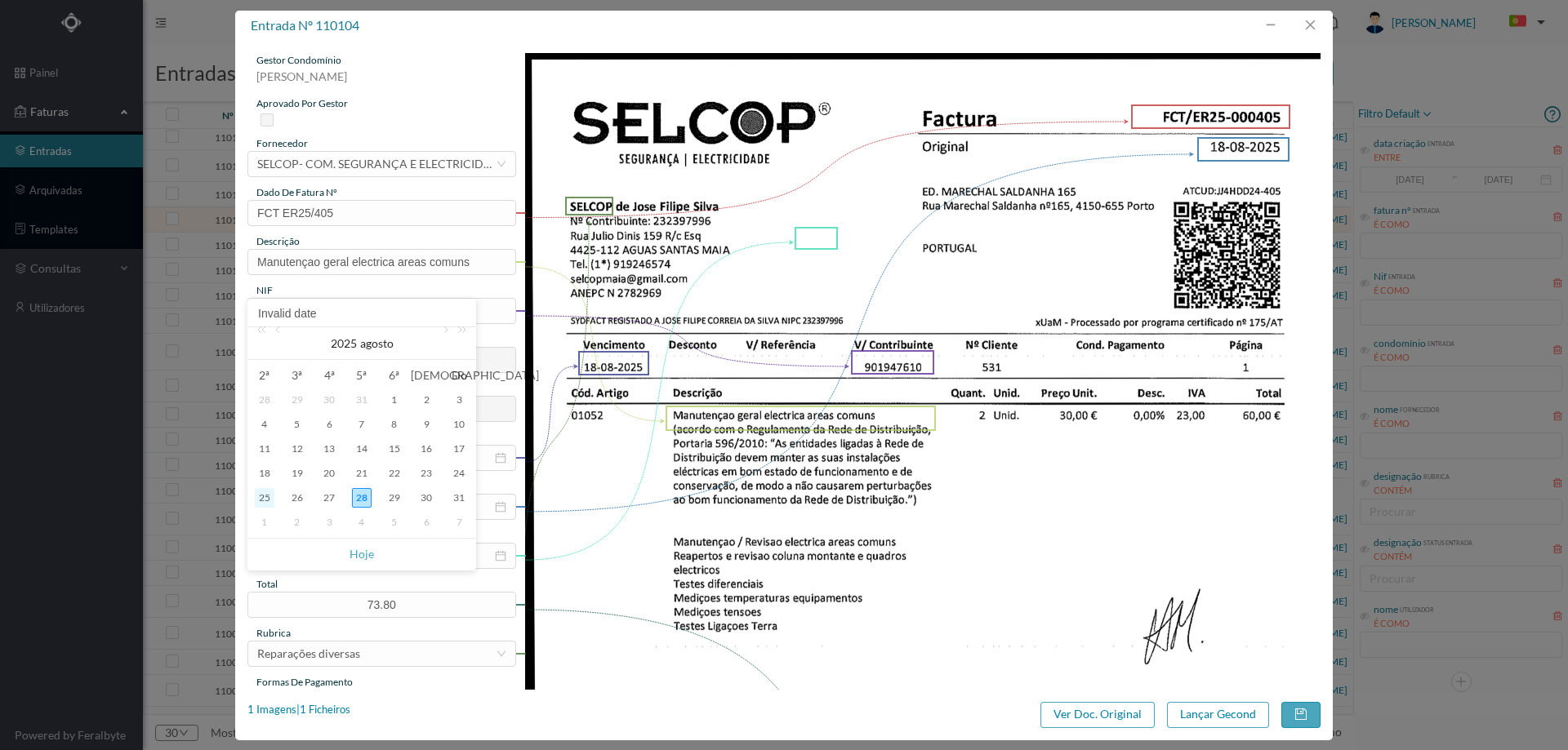
click at [273, 497] on div "25" at bounding box center [264, 497] width 20 height 20
type input "[DATE]"
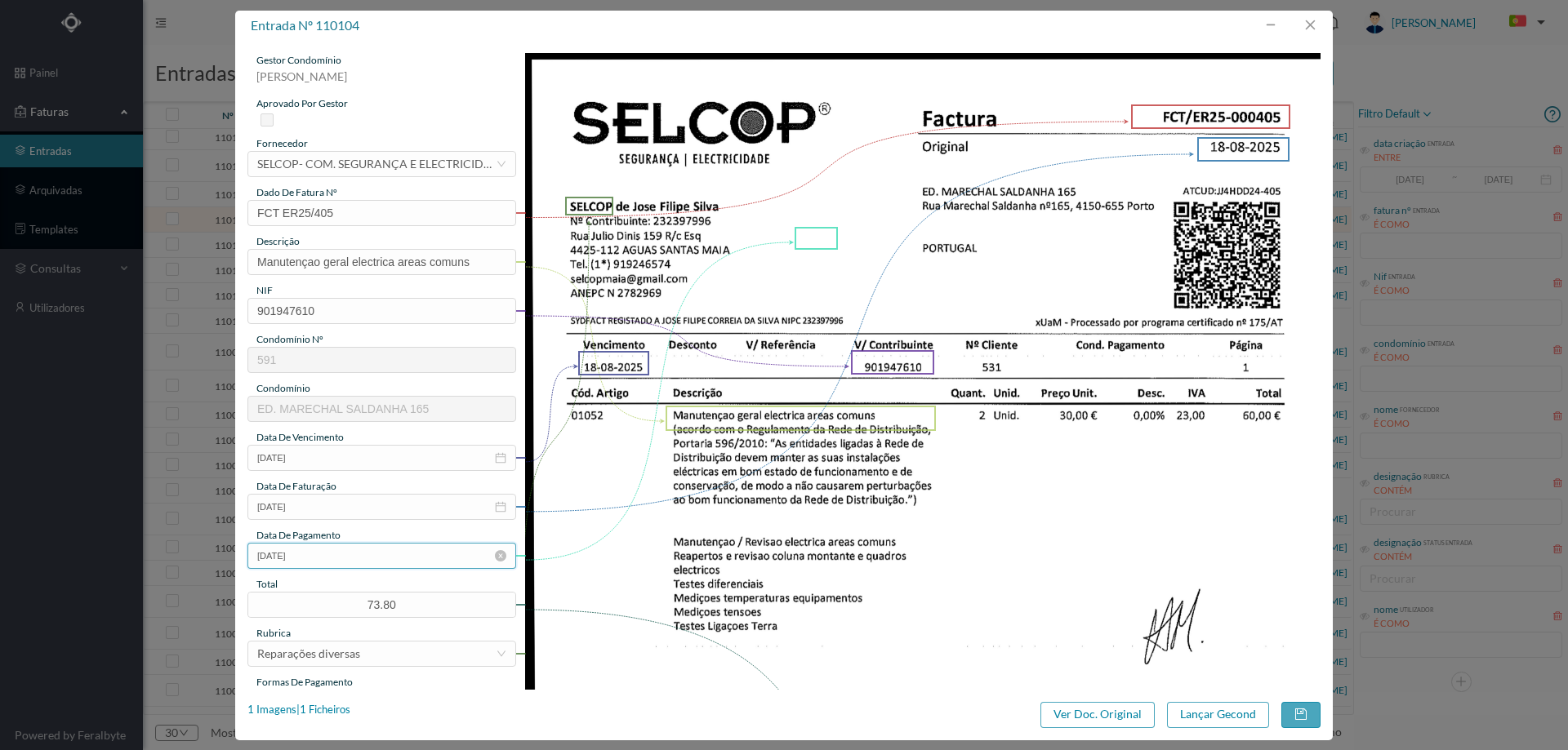
scroll to position [163, 0]
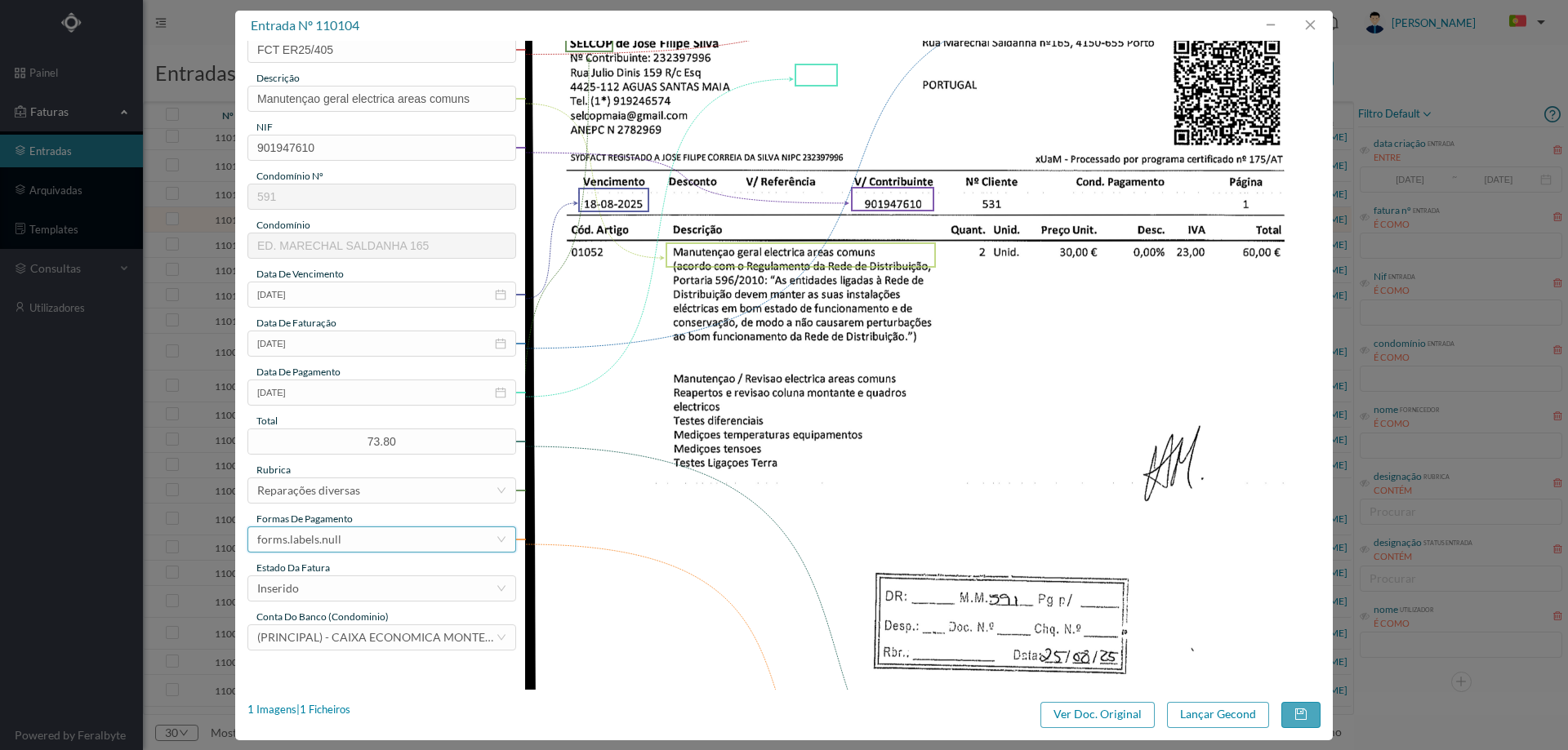
click at [361, 534] on div "forms.labels.null" at bounding box center [377, 540] width 239 height 25
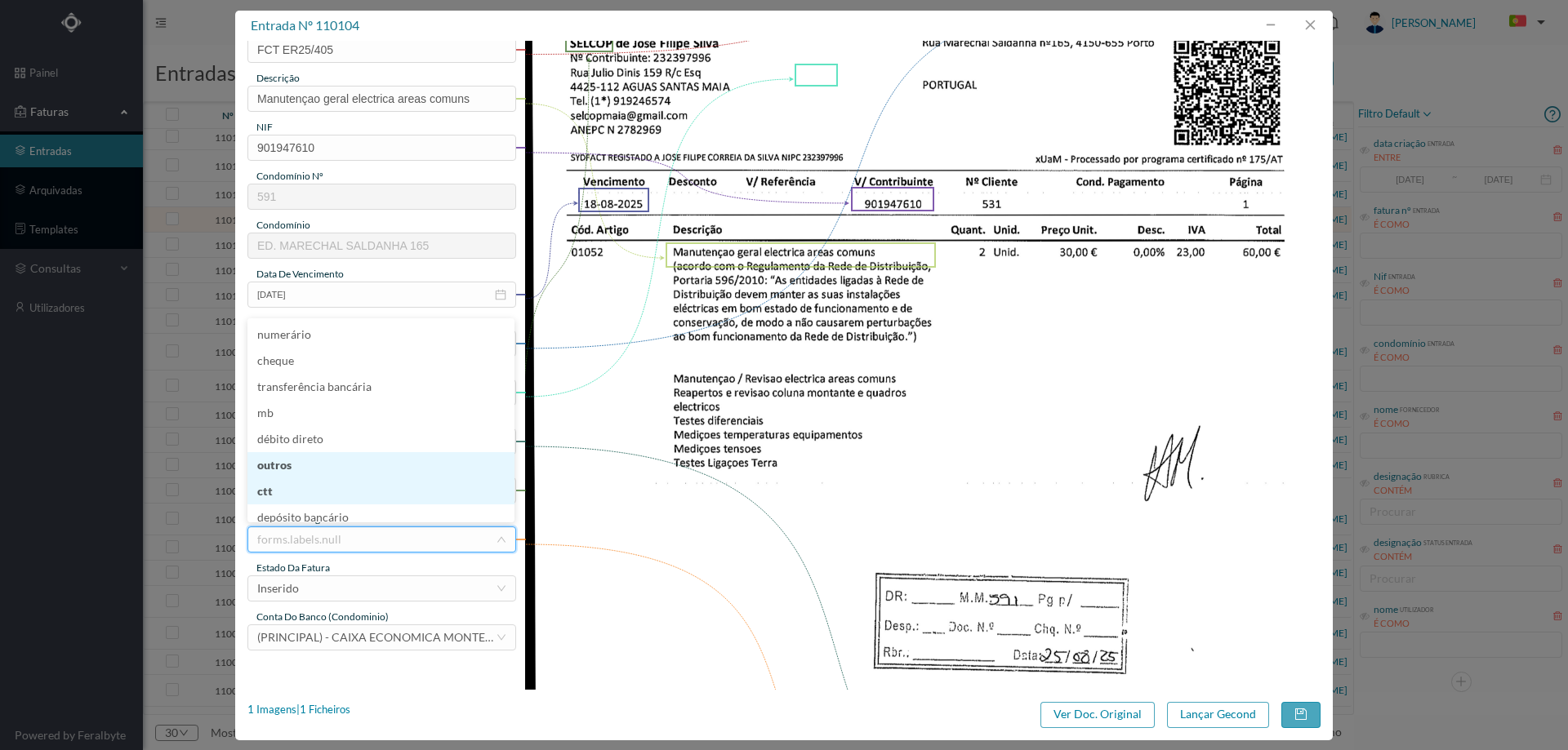
scroll to position [9, 0]
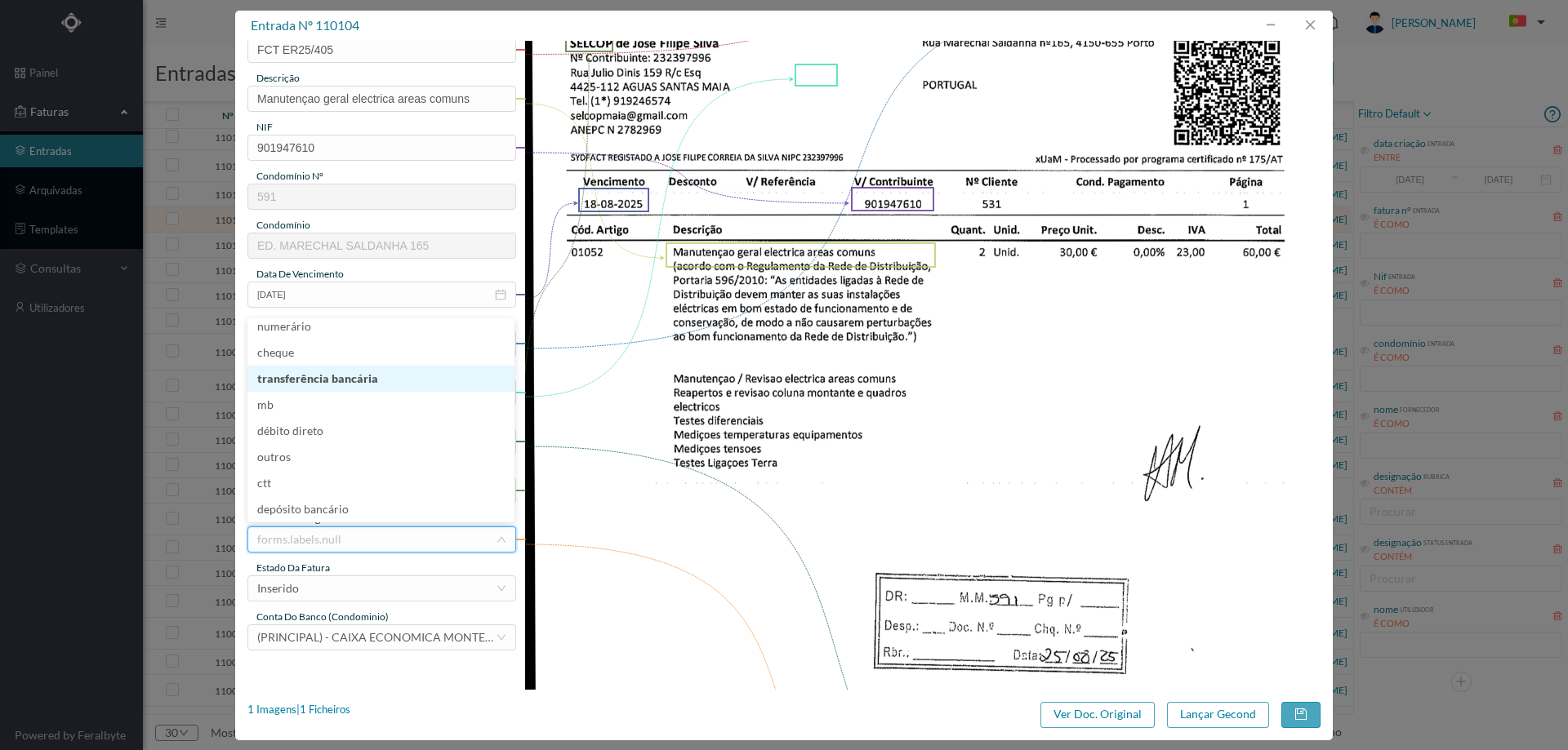
click at [349, 376] on li "transferência bancária" at bounding box center [381, 379] width 267 height 27
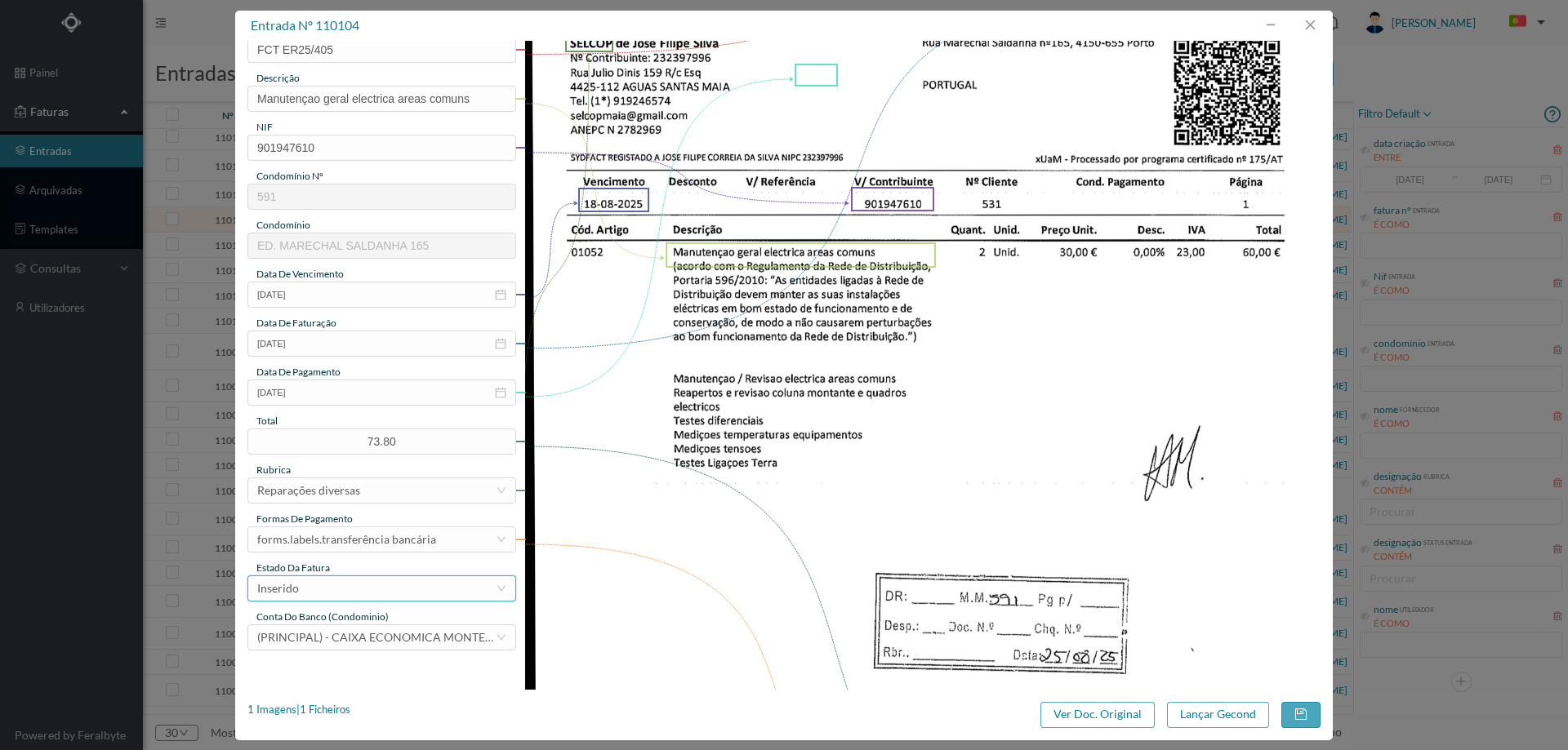
click at [335, 596] on div "Inserido" at bounding box center [377, 589] width 239 height 25
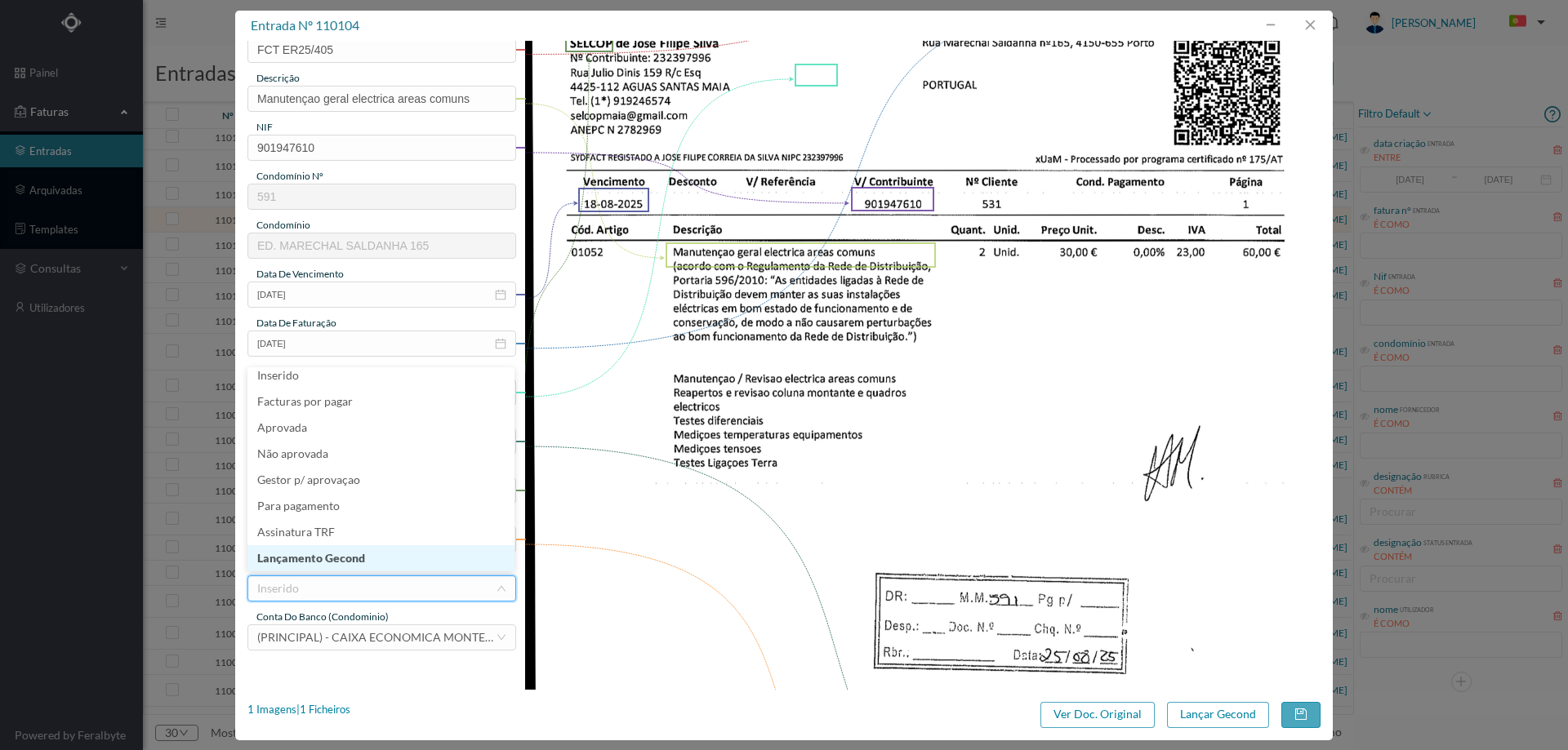
click at [346, 564] on li "Lançamento Gecond" at bounding box center [381, 559] width 267 height 27
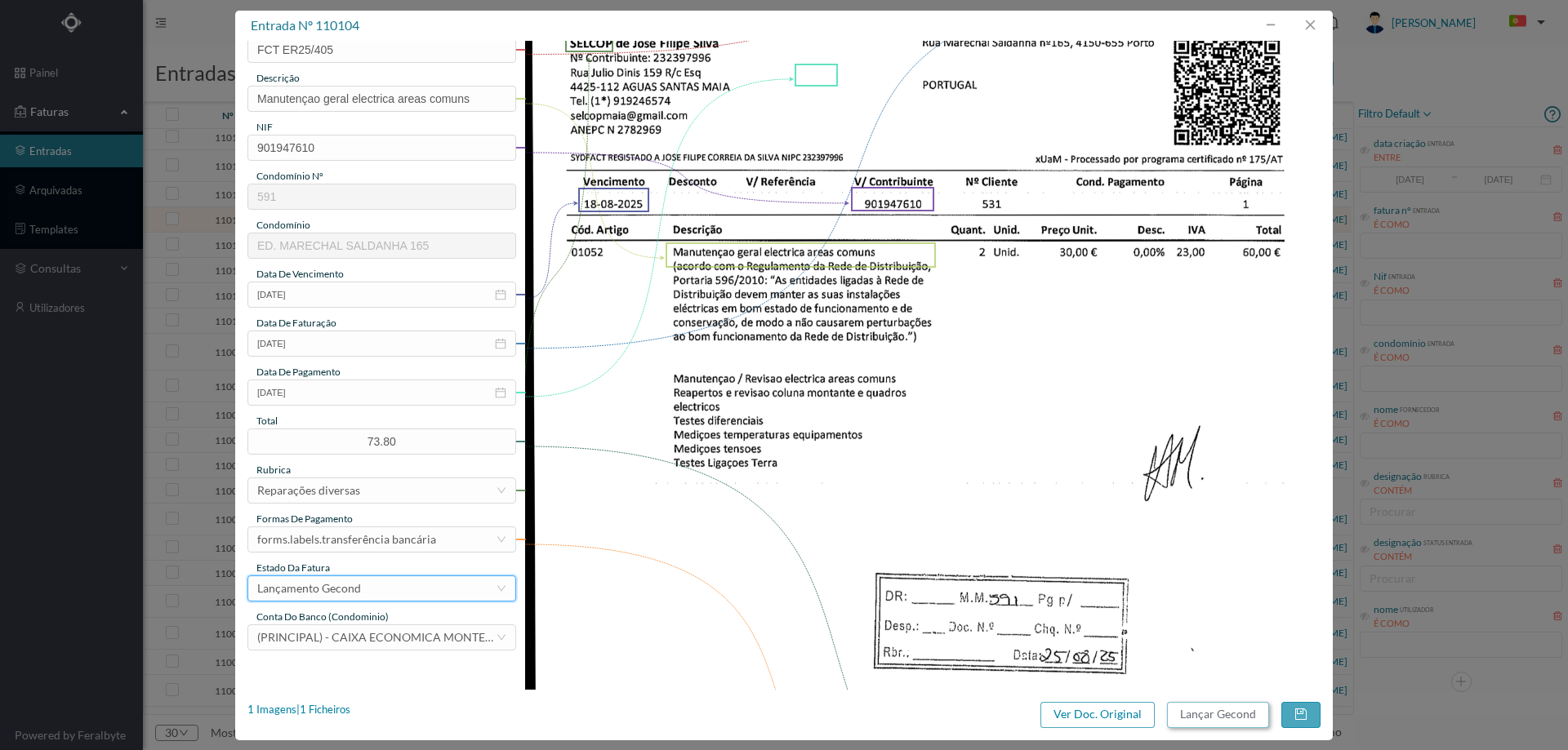
click at [1220, 722] on button "Lançar Gecond" at bounding box center [1218, 715] width 102 height 27
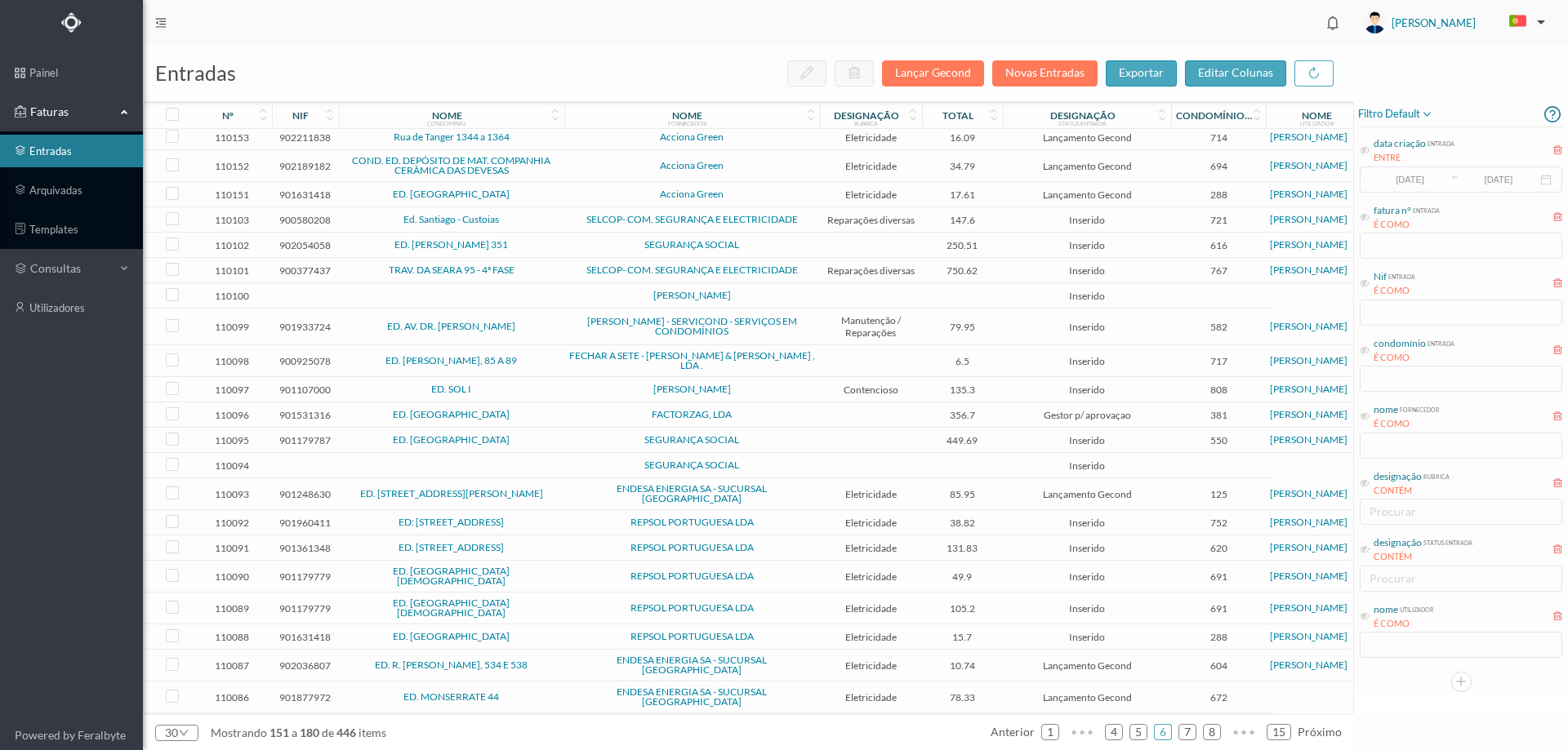
click at [523, 222] on span "Ed. Santiago - Custoias" at bounding box center [451, 220] width 217 height 9
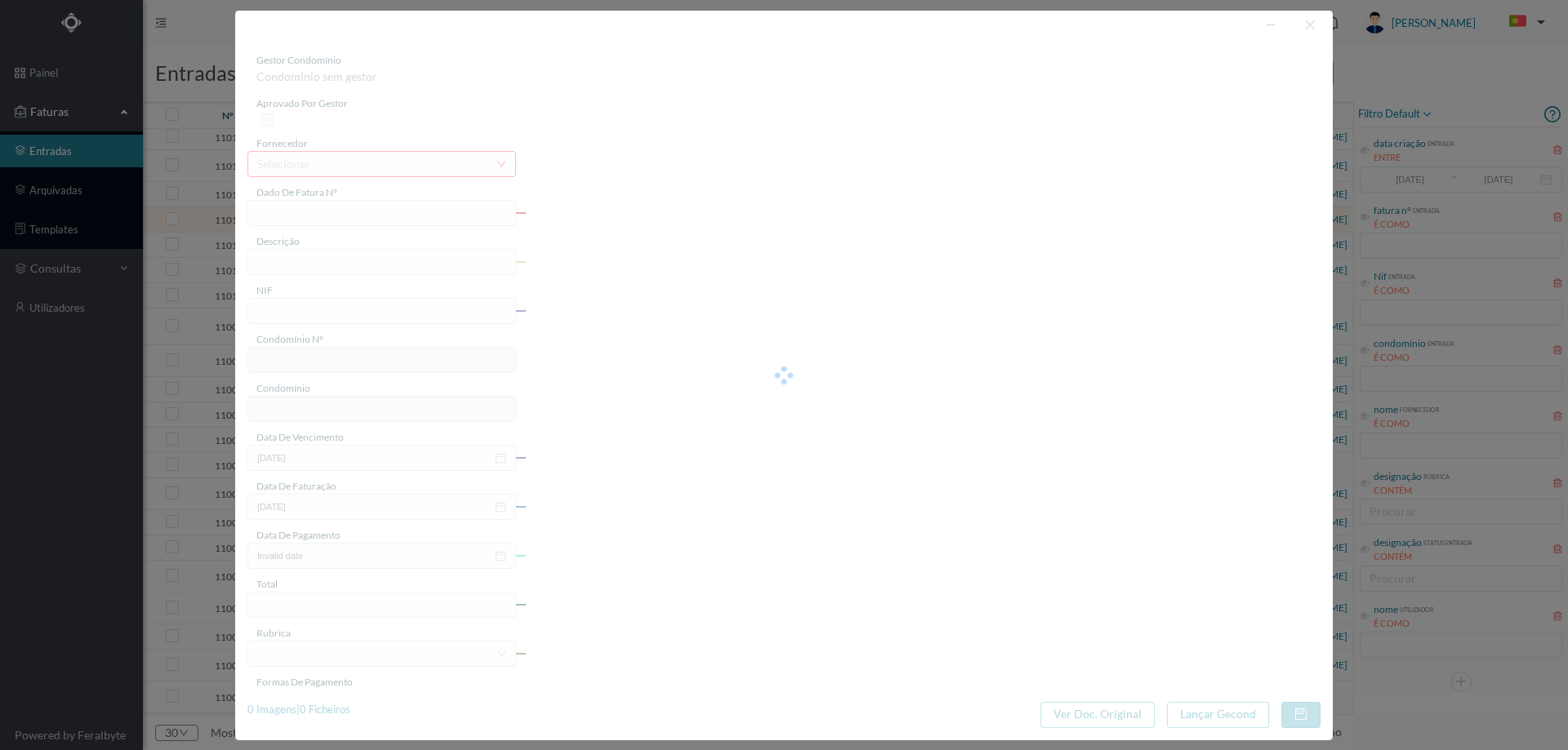
type input "FCT ER25/403"
type input "Manutençao geral electrica areas comuns tacnarda enam a Dasrilsmmeanta rim Dada…"
type input "900580208"
type input "13-08-2025"
type input "18-08-2025"
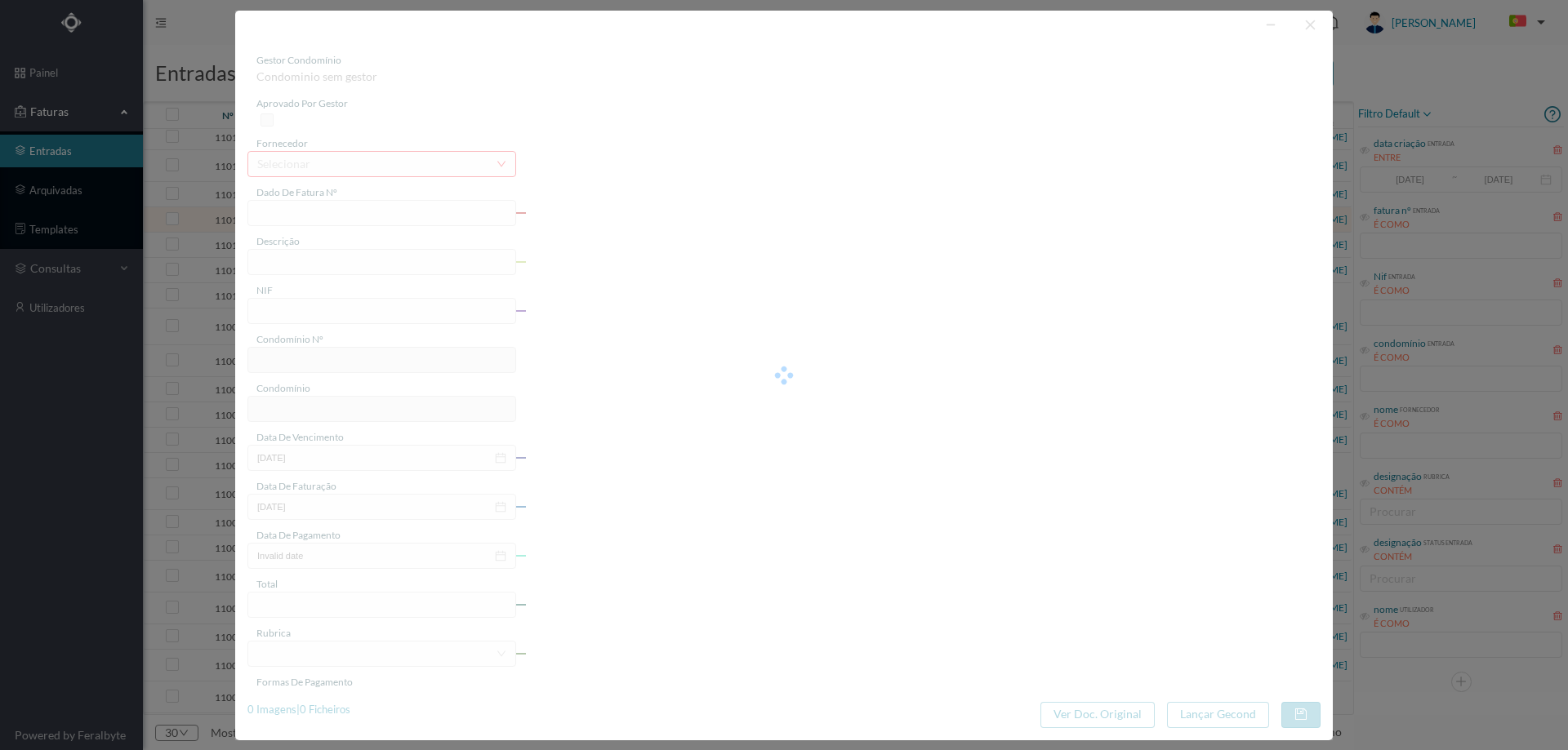
type input "147.60"
type input "721"
type input "Ed. Santiago - Custoias"
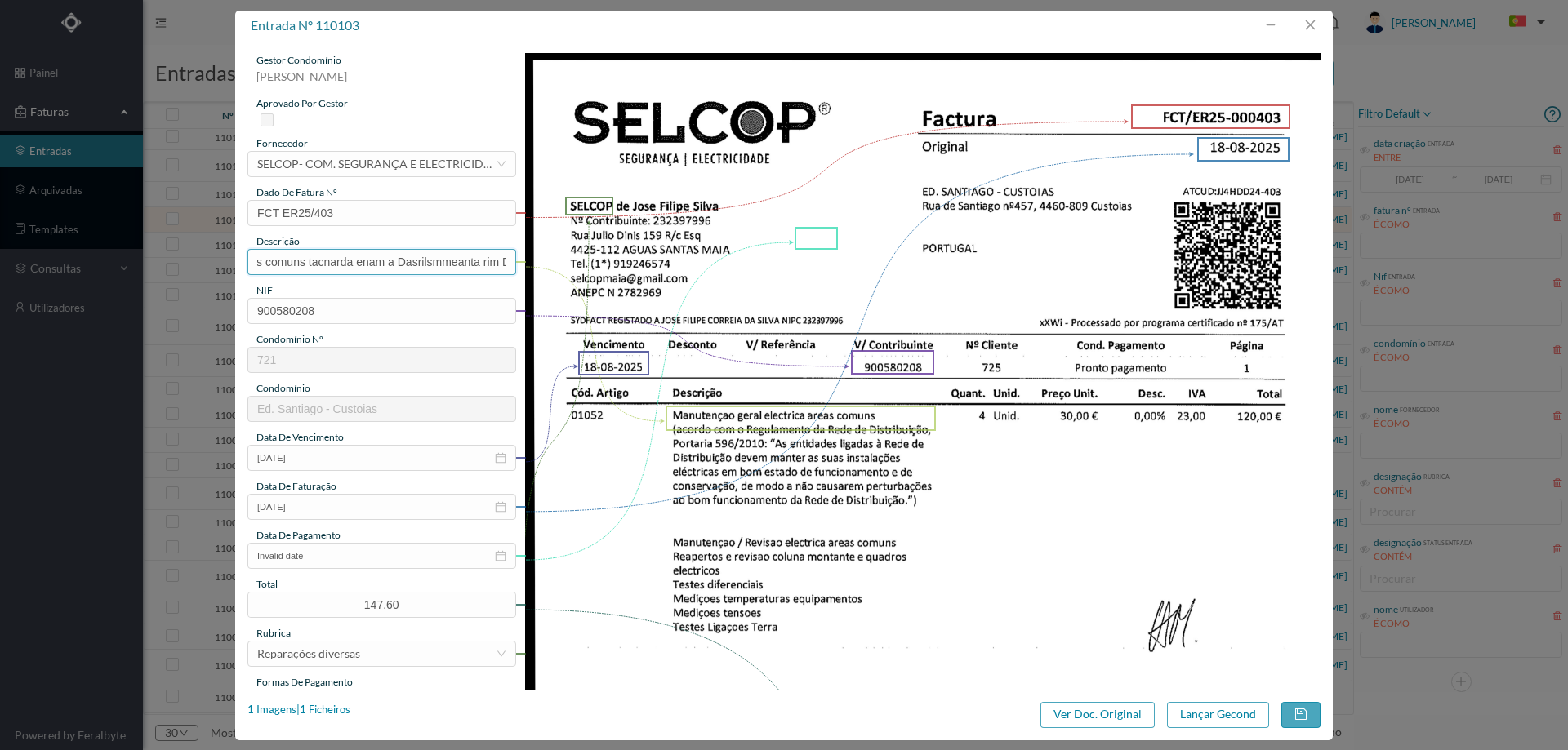
scroll to position [0, 269]
drag, startPoint x: 471, startPoint y: 263, endPoint x: 806, endPoint y: 251, distance: 335.2
click at [811, 260] on div "gestor condomínio Hugo Moreira aprovado por gestor fornecedor selecionar SELCOP…" at bounding box center [784, 615] width 1073 height 1124
type input "Manutençao geral electrica areas comuns"
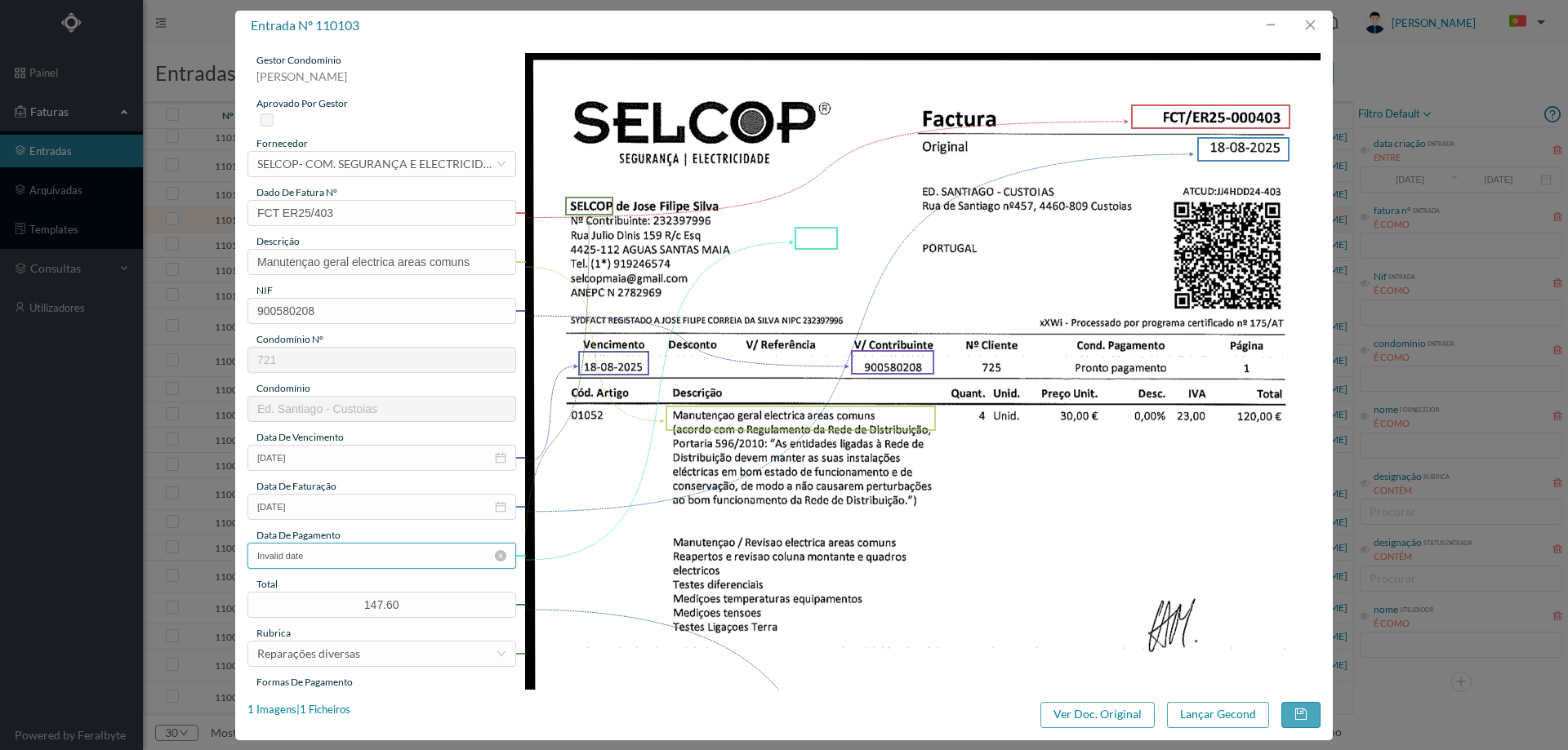
click at [327, 546] on input "Invalid date" at bounding box center [382, 556] width 269 height 27
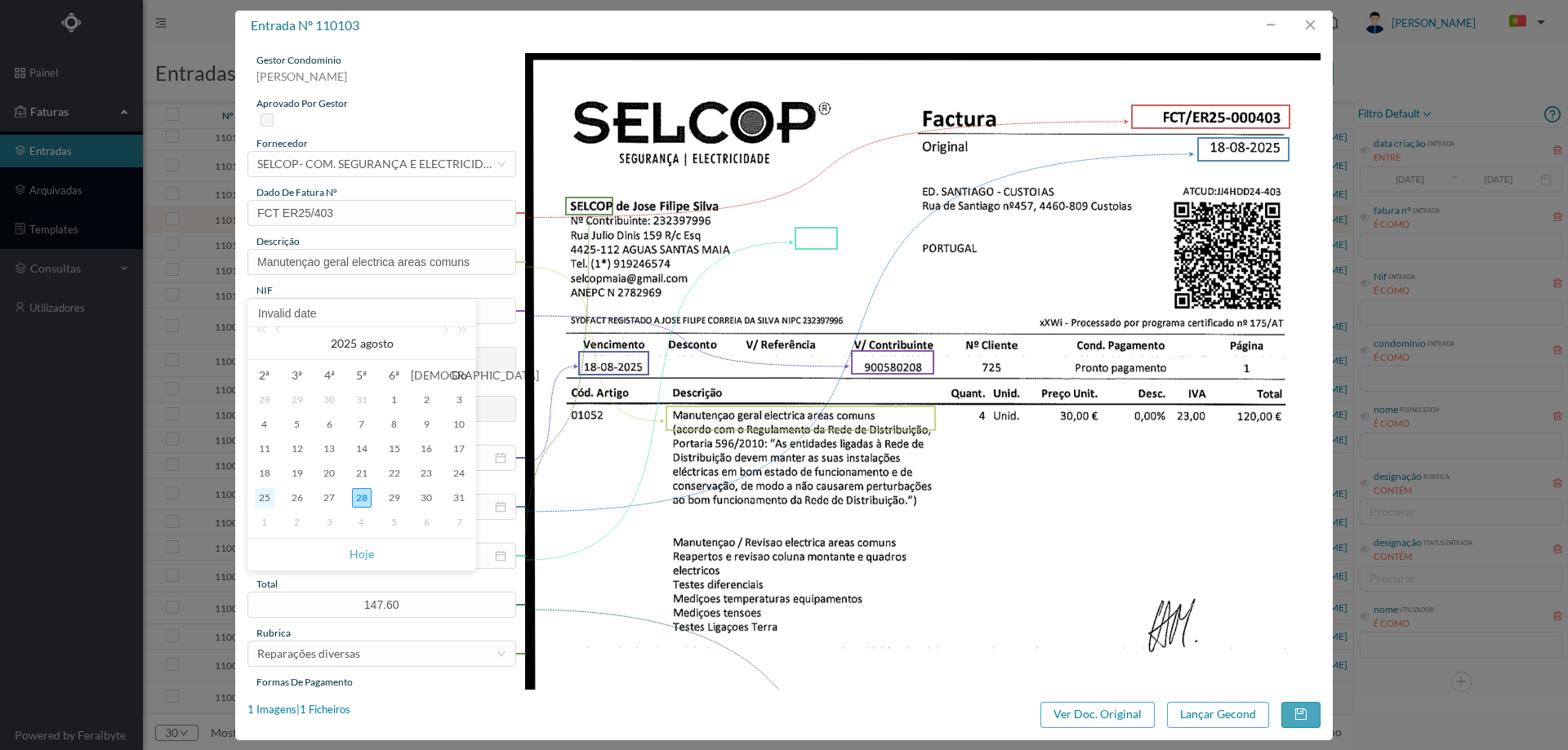
click at [262, 493] on div "25" at bounding box center [264, 497] width 20 height 20
type input "[DATE]"
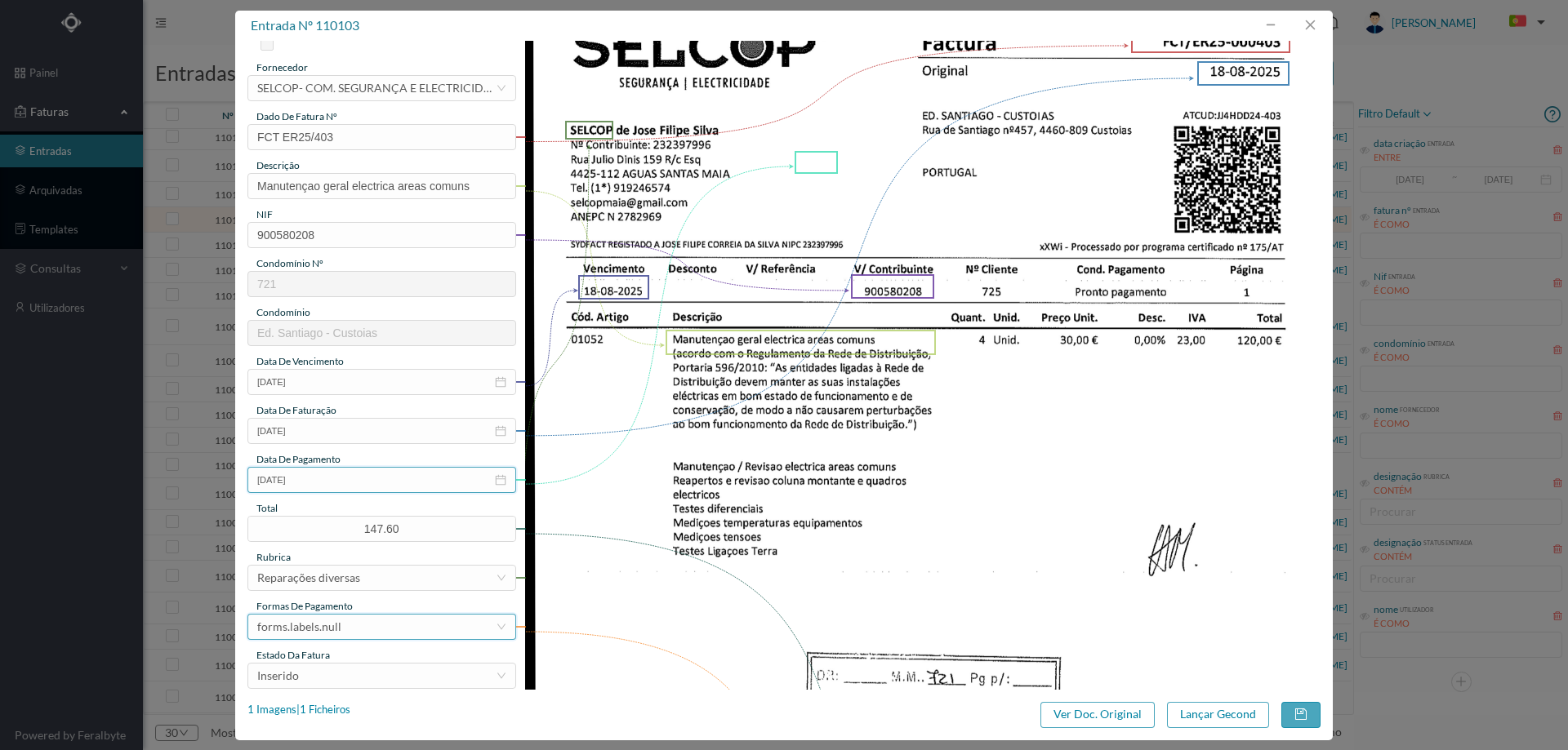
scroll to position [163, 0]
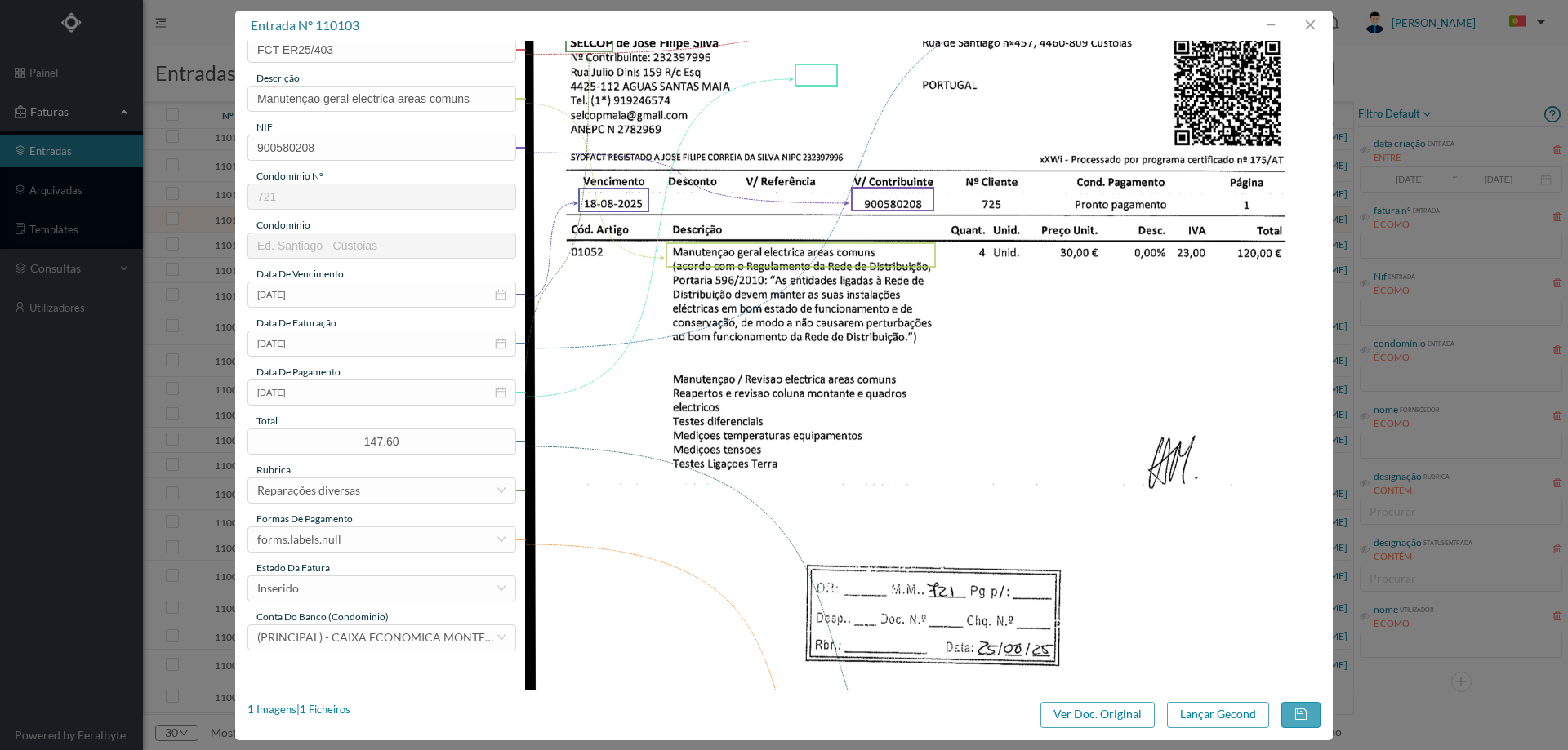
click at [352, 570] on div "estado da fatura" at bounding box center [382, 568] width 269 height 15
click at [350, 528] on div "forms.labels.null" at bounding box center [377, 540] width 239 height 25
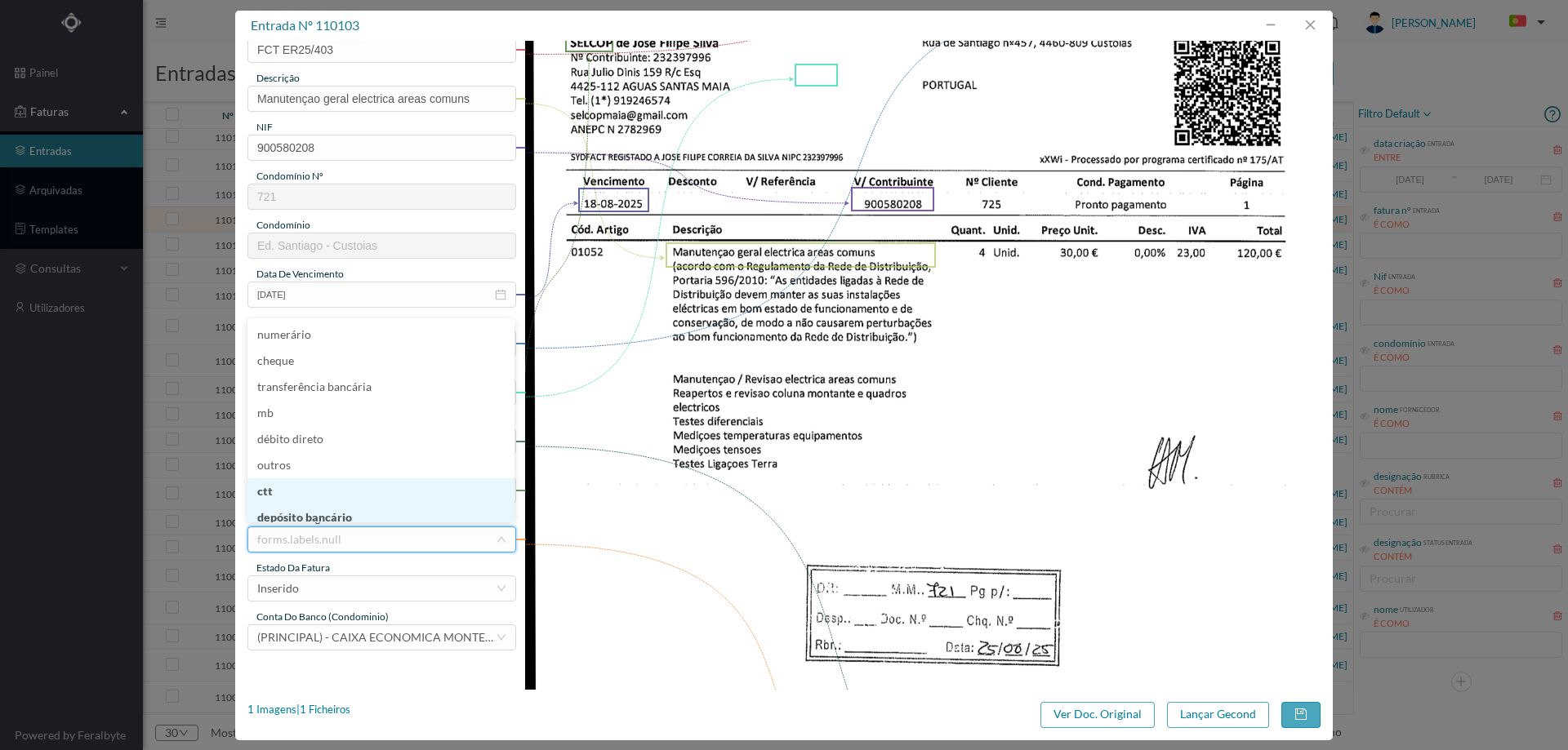
scroll to position [9, 0]
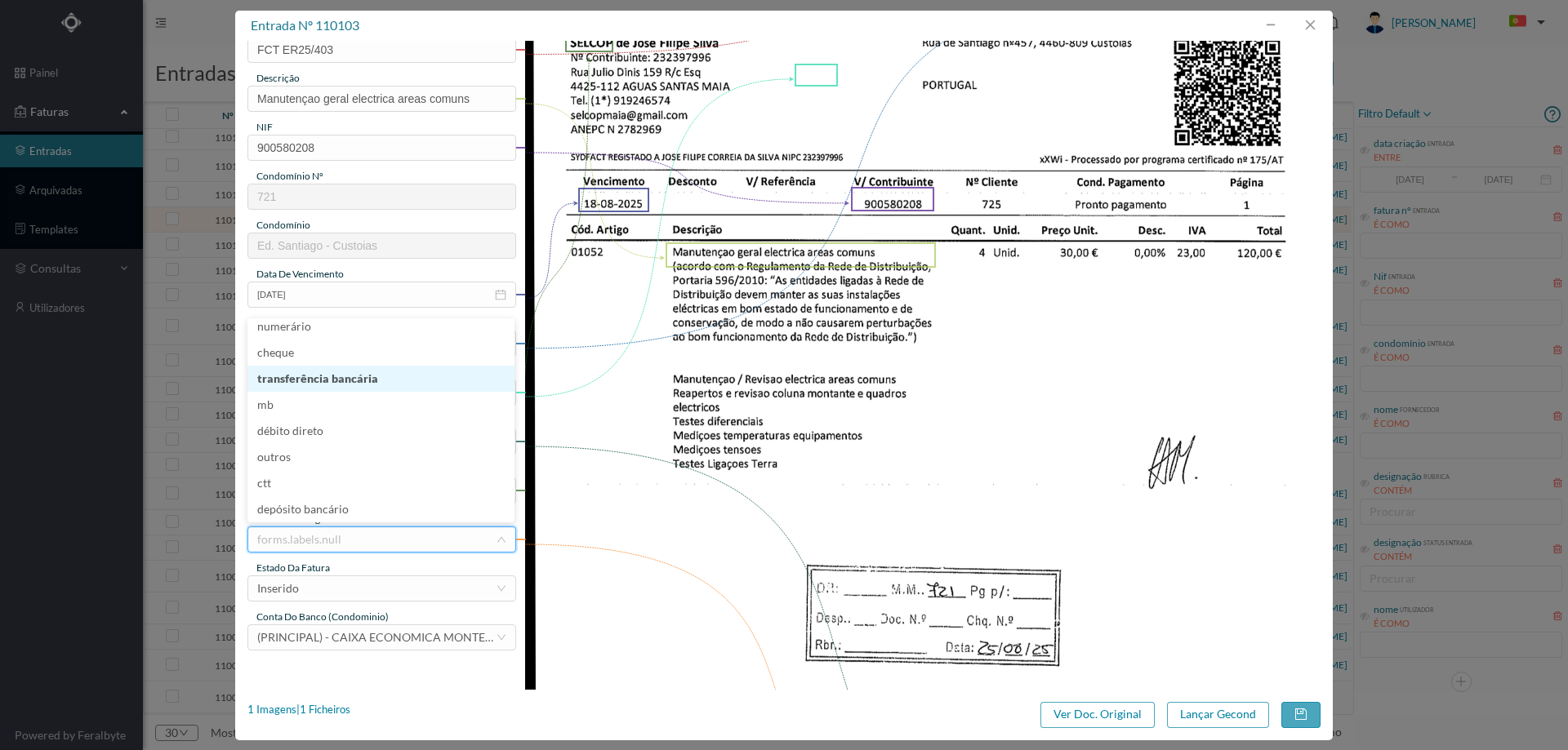
click at [345, 381] on li "transferência bancária" at bounding box center [381, 379] width 267 height 27
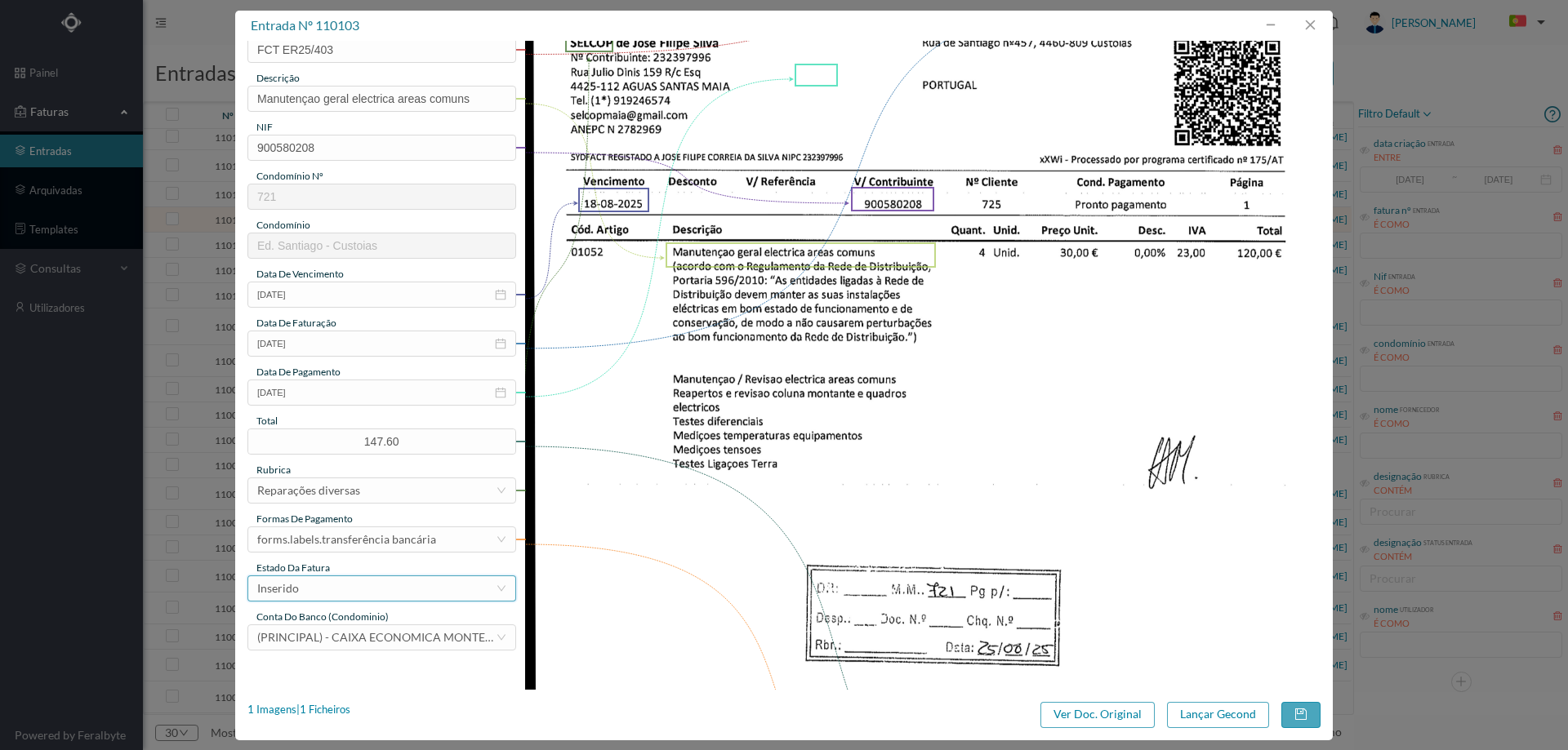
click at [343, 584] on div "Inserido" at bounding box center [377, 589] width 239 height 25
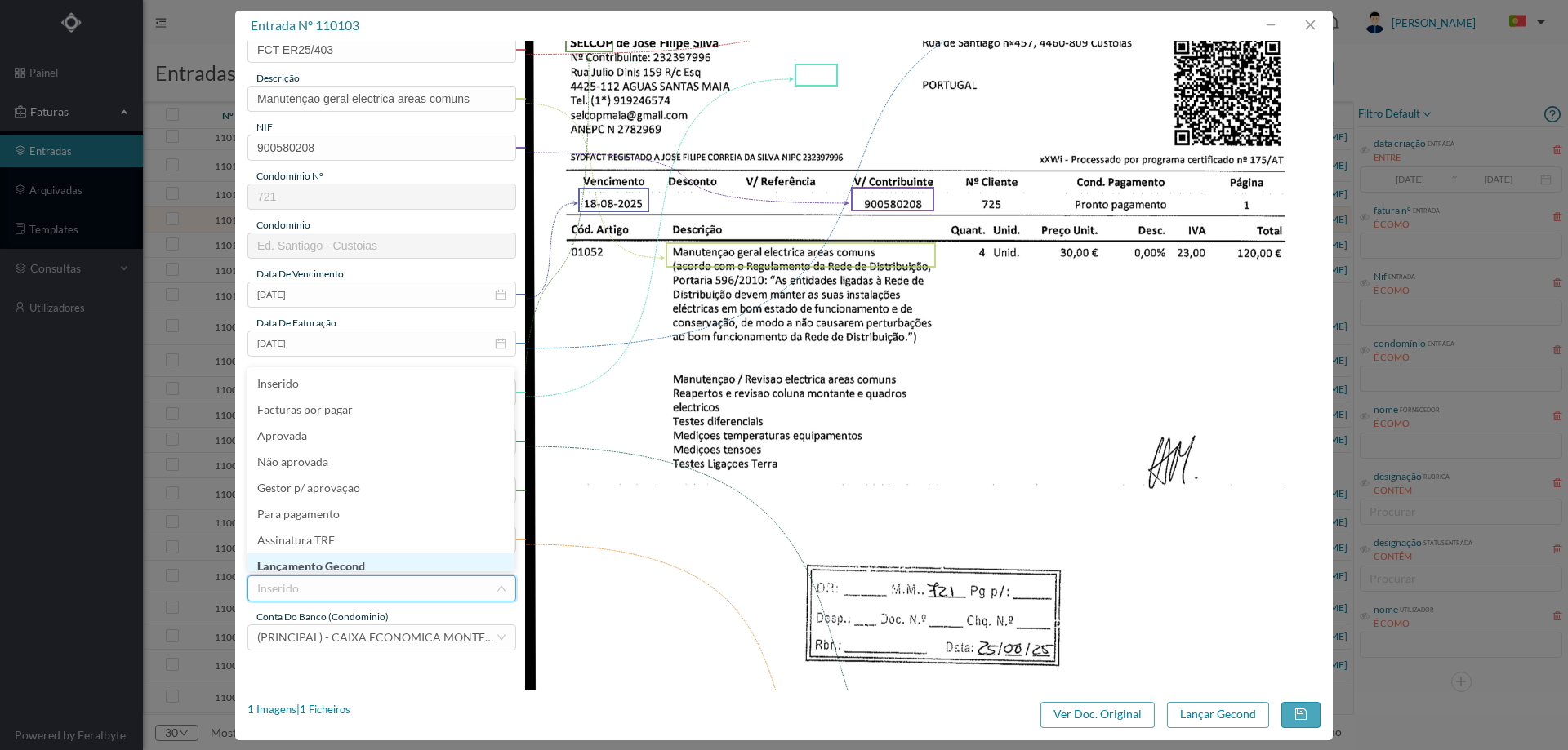
scroll to position [6, 0]
click at [340, 564] on li "Lançamento Gecond" at bounding box center [381, 561] width 267 height 27
click at [1205, 708] on button "Lançar Gecond" at bounding box center [1218, 715] width 102 height 27
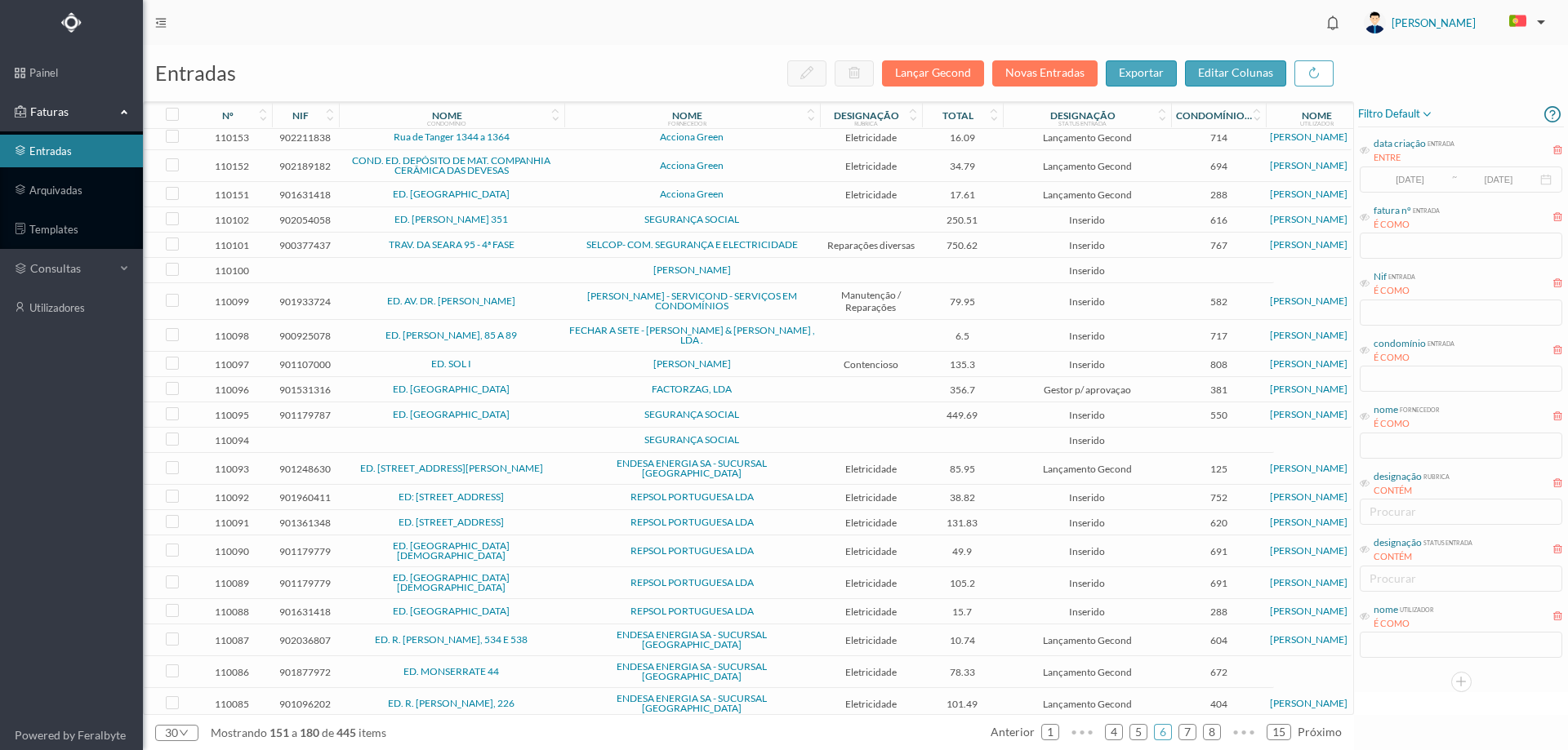
click at [551, 224] on span "ED. ALEXANDRE HERCULANO 351" at bounding box center [451, 220] width 217 height 9
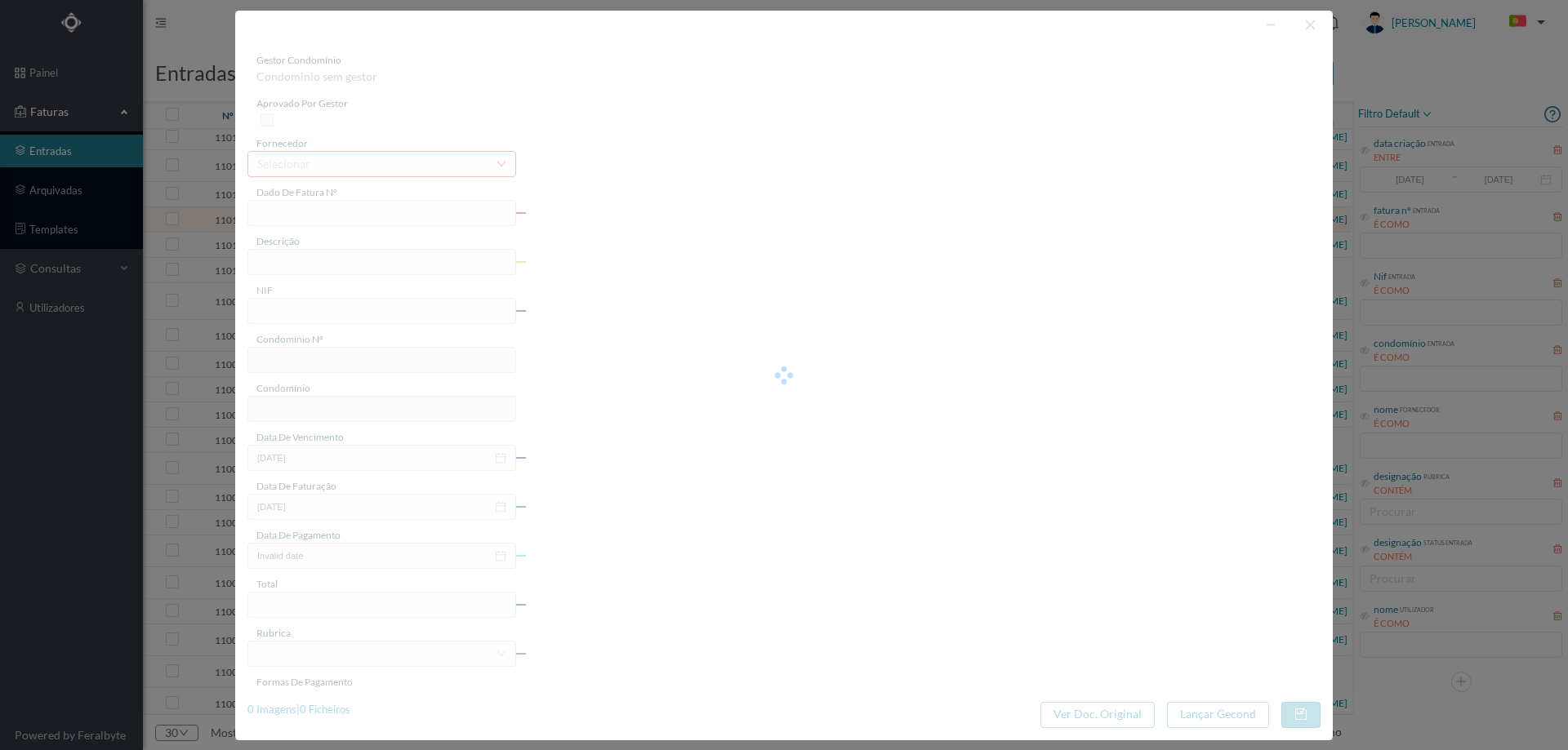
type input "FT FT202599/1679"
type input "902054058"
type input "Invalid date"
type input "2025-08-19"
type input "250.51"
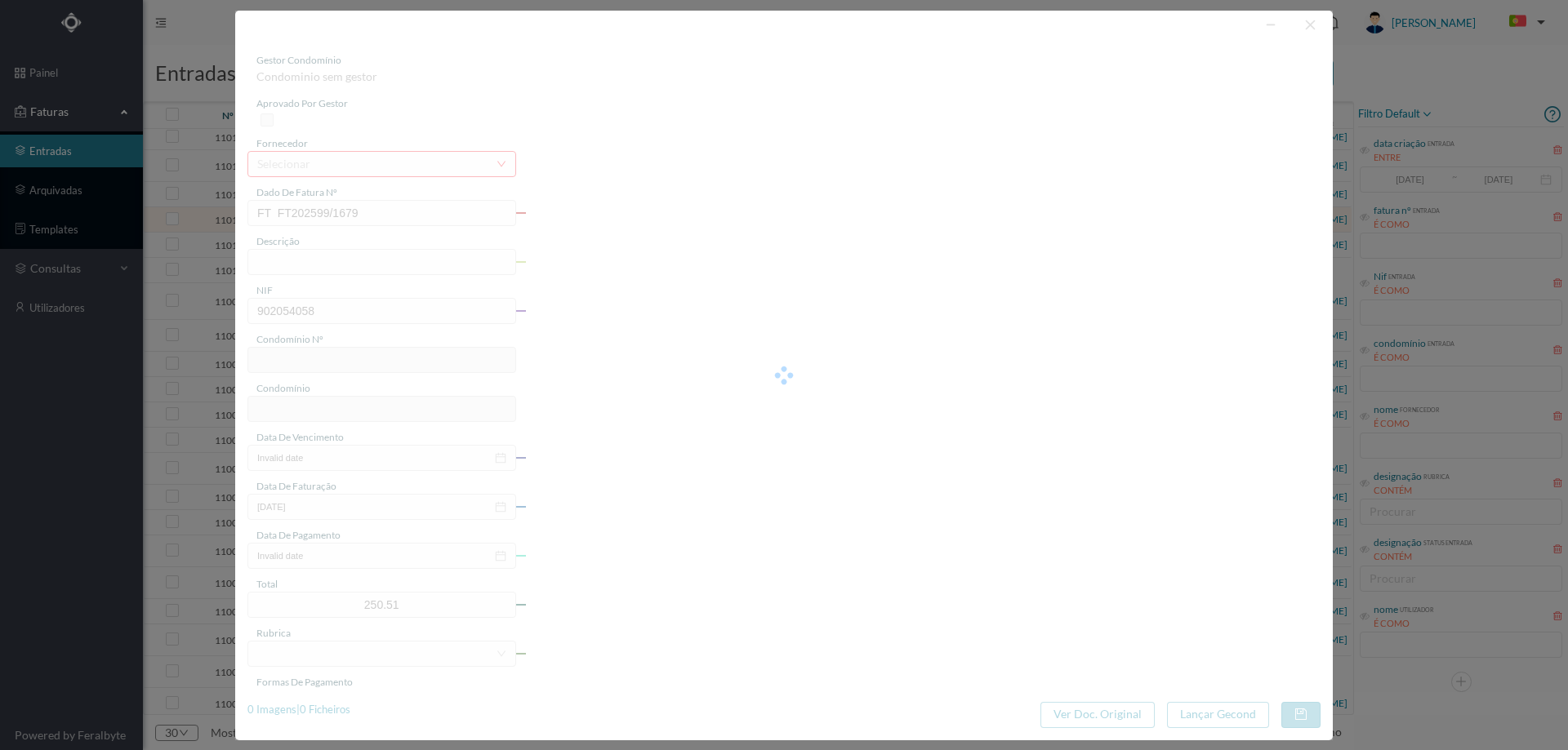
type input "616"
type input "ED. ALEXANDRE HERCULANO 351"
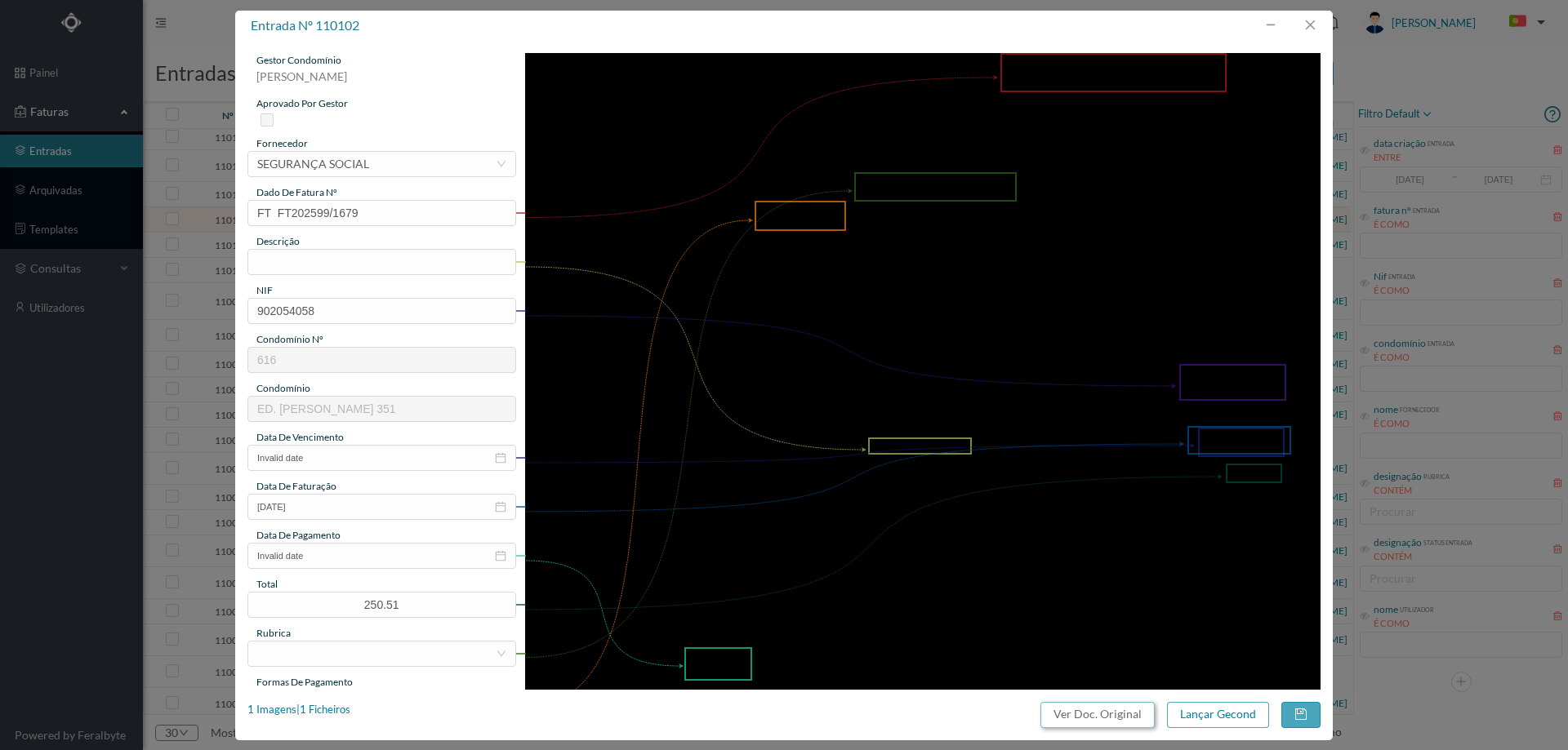
click at [1058, 716] on button "Ver Doc. Original" at bounding box center [1097, 715] width 115 height 27
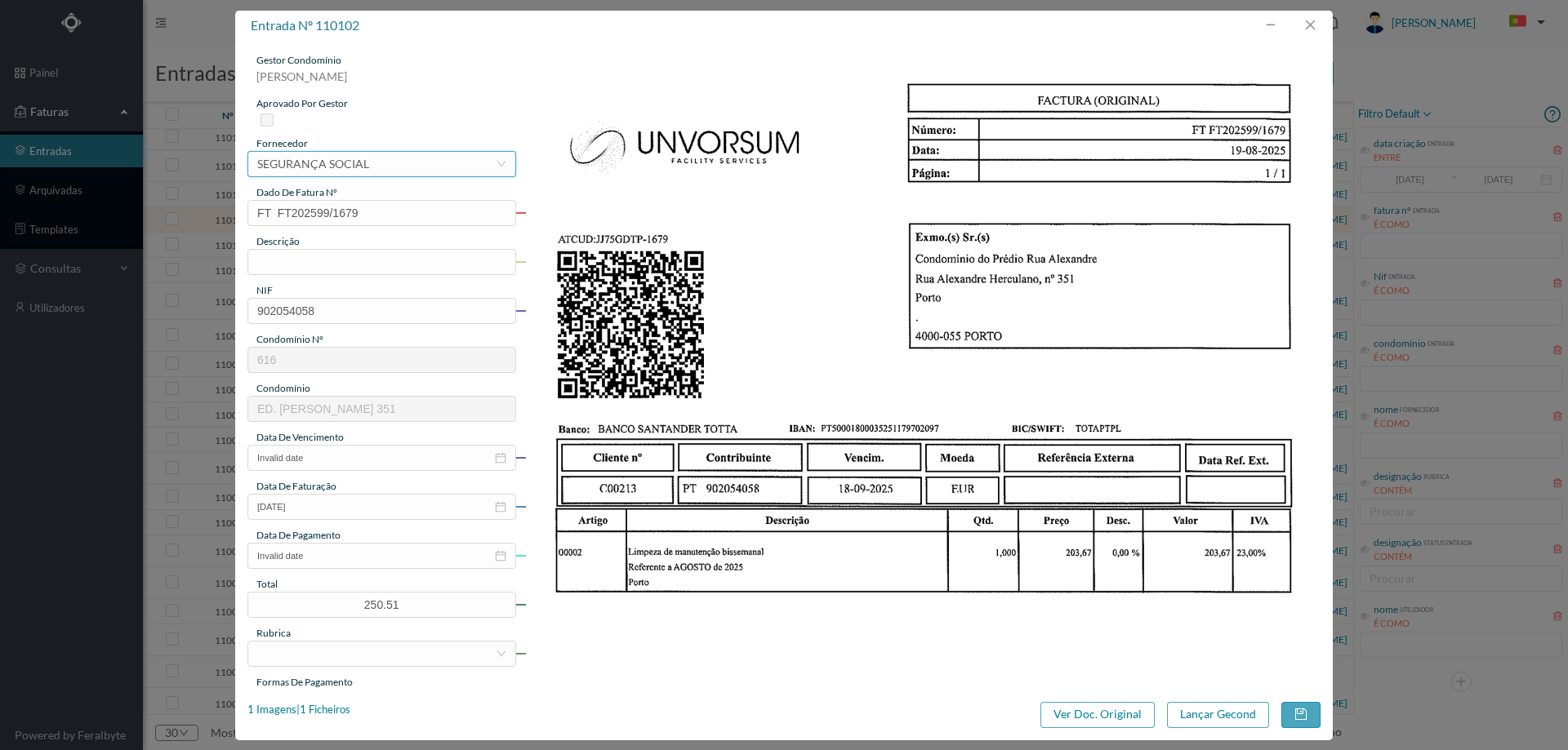
click at [382, 162] on div "selecionar SEGURANÇA SOCIAL" at bounding box center [377, 164] width 239 height 25
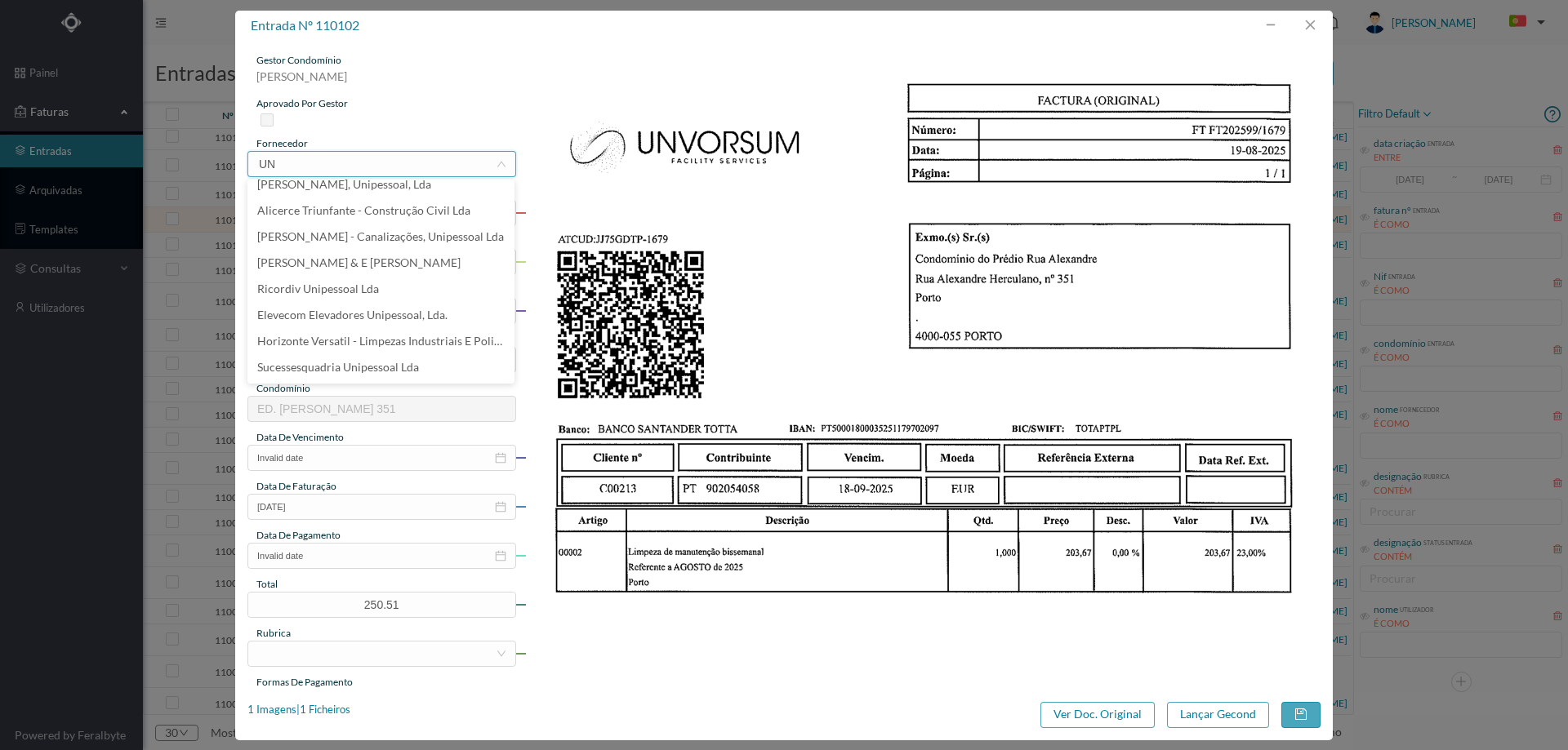
scroll to position [0, 0]
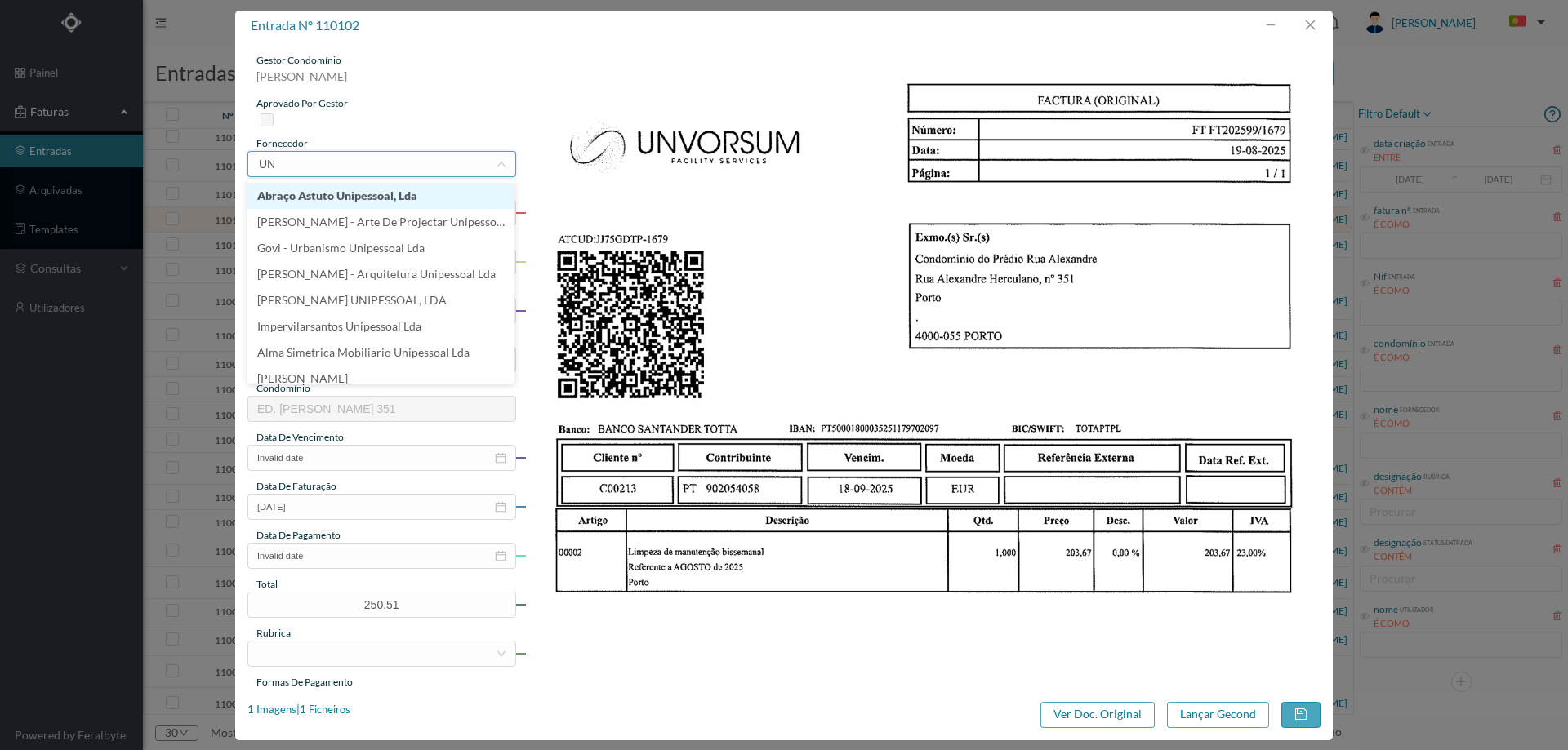
type input "UNV"
click at [405, 198] on li "UNVORSOM - Facility Services, Lda" at bounding box center [381, 196] width 267 height 27
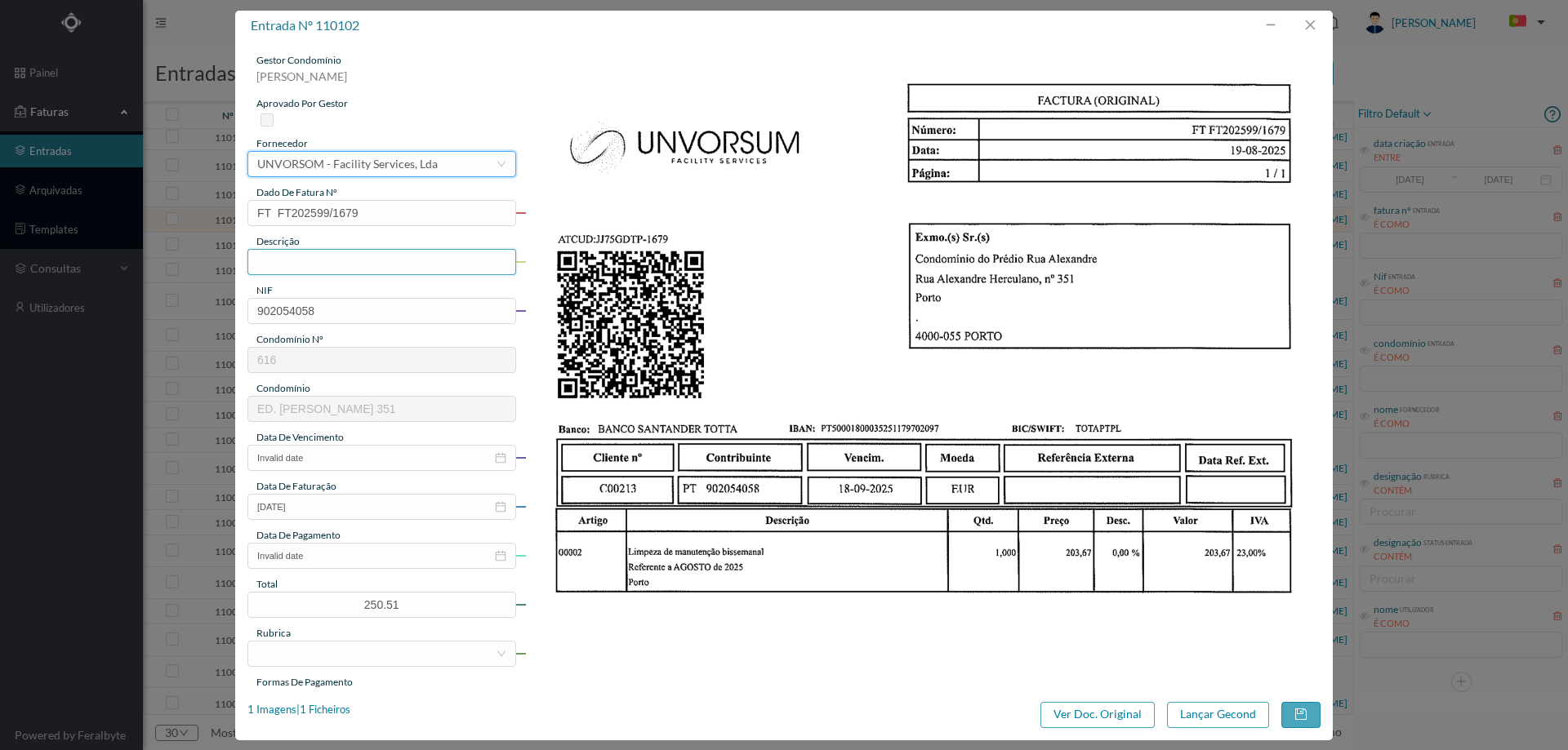
click at [334, 275] on input "text" at bounding box center [382, 262] width 269 height 27
type input "Limpeza Agosto 2025"
click at [357, 464] on input "Invalid date" at bounding box center [382, 458] width 269 height 27
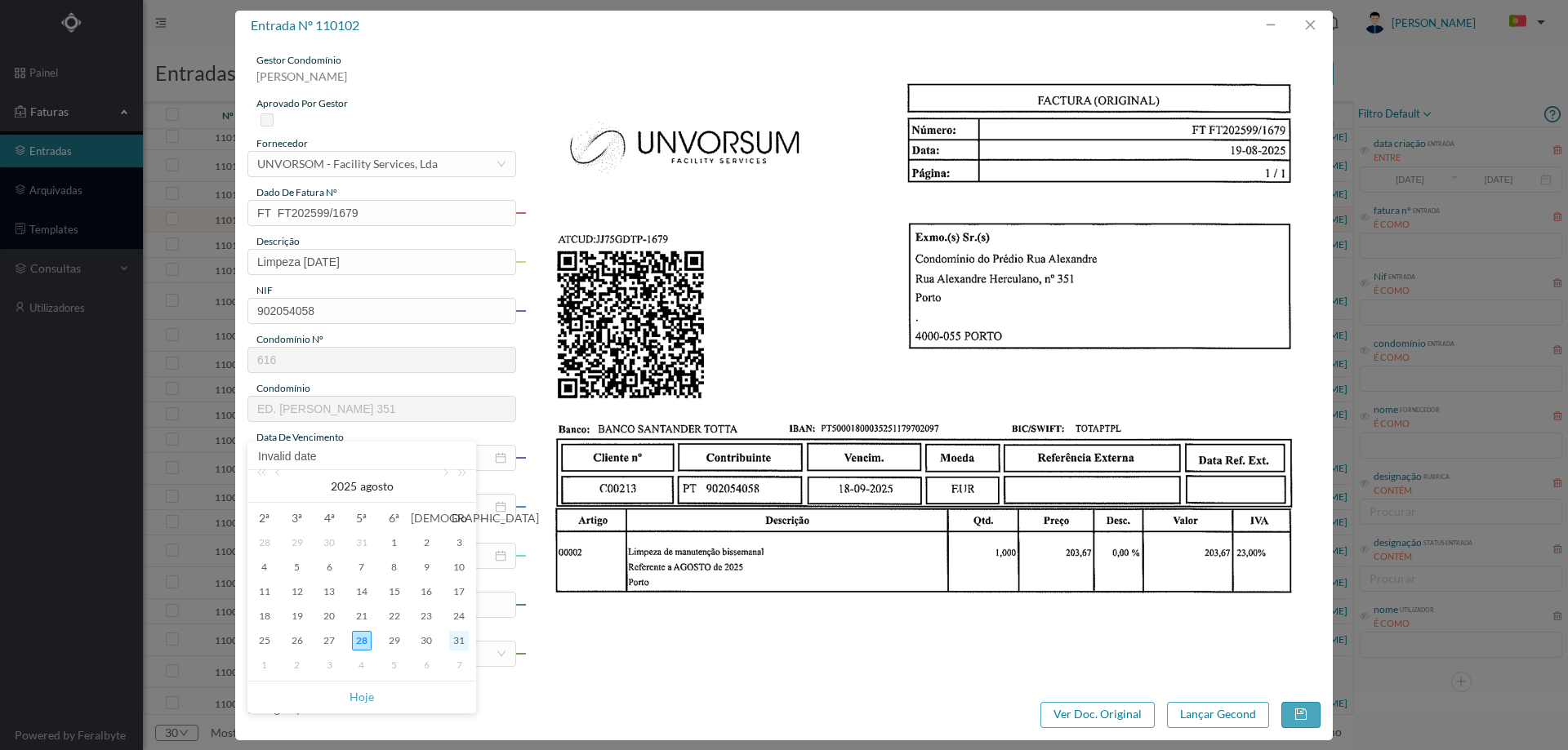
click at [456, 643] on div "31" at bounding box center [459, 640] width 20 height 20
type input "2025-08-31"
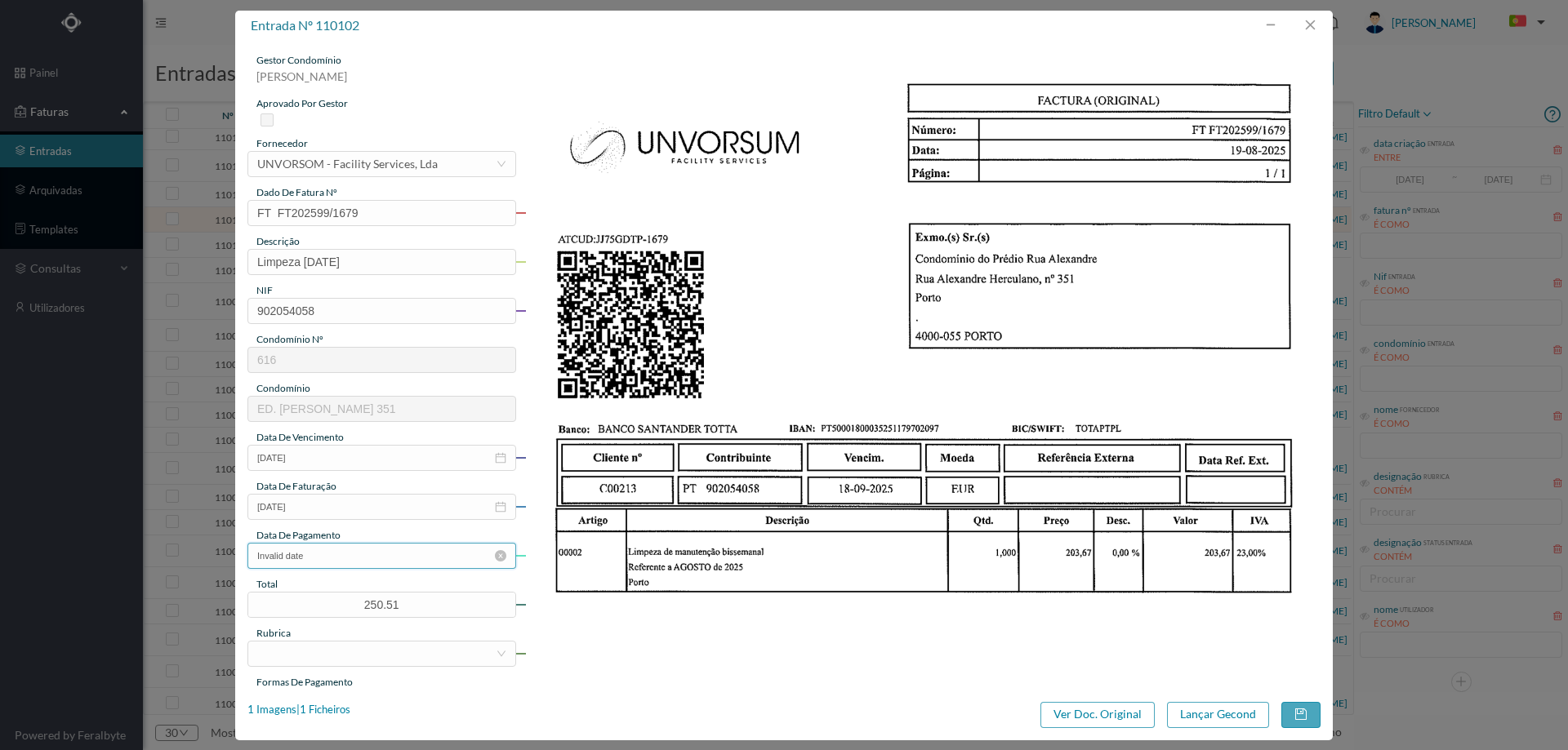
click at [334, 558] on input "Invalid date" at bounding box center [382, 556] width 269 height 27
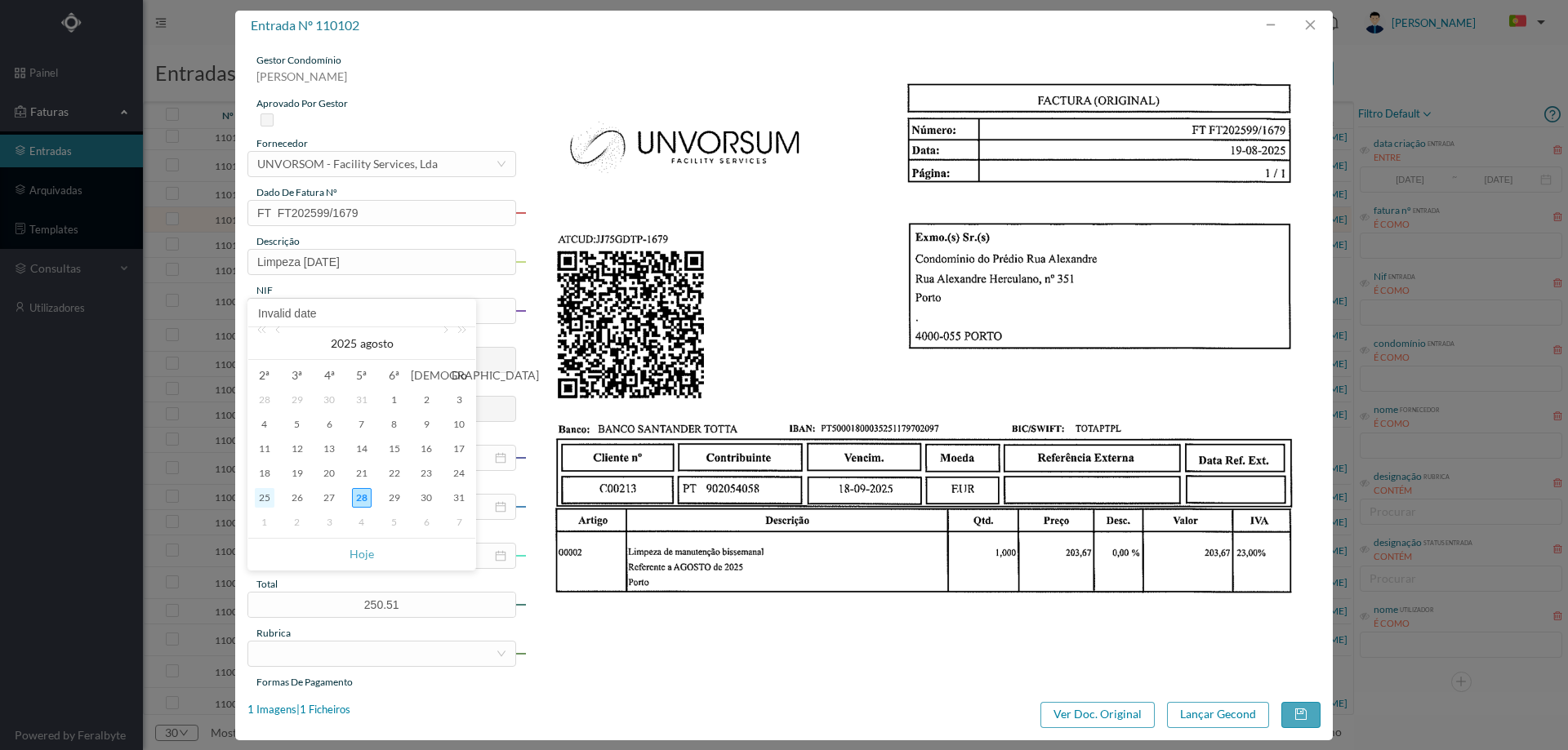
click at [269, 499] on div "25" at bounding box center [264, 497] width 20 height 20
type input "2025-08-25"
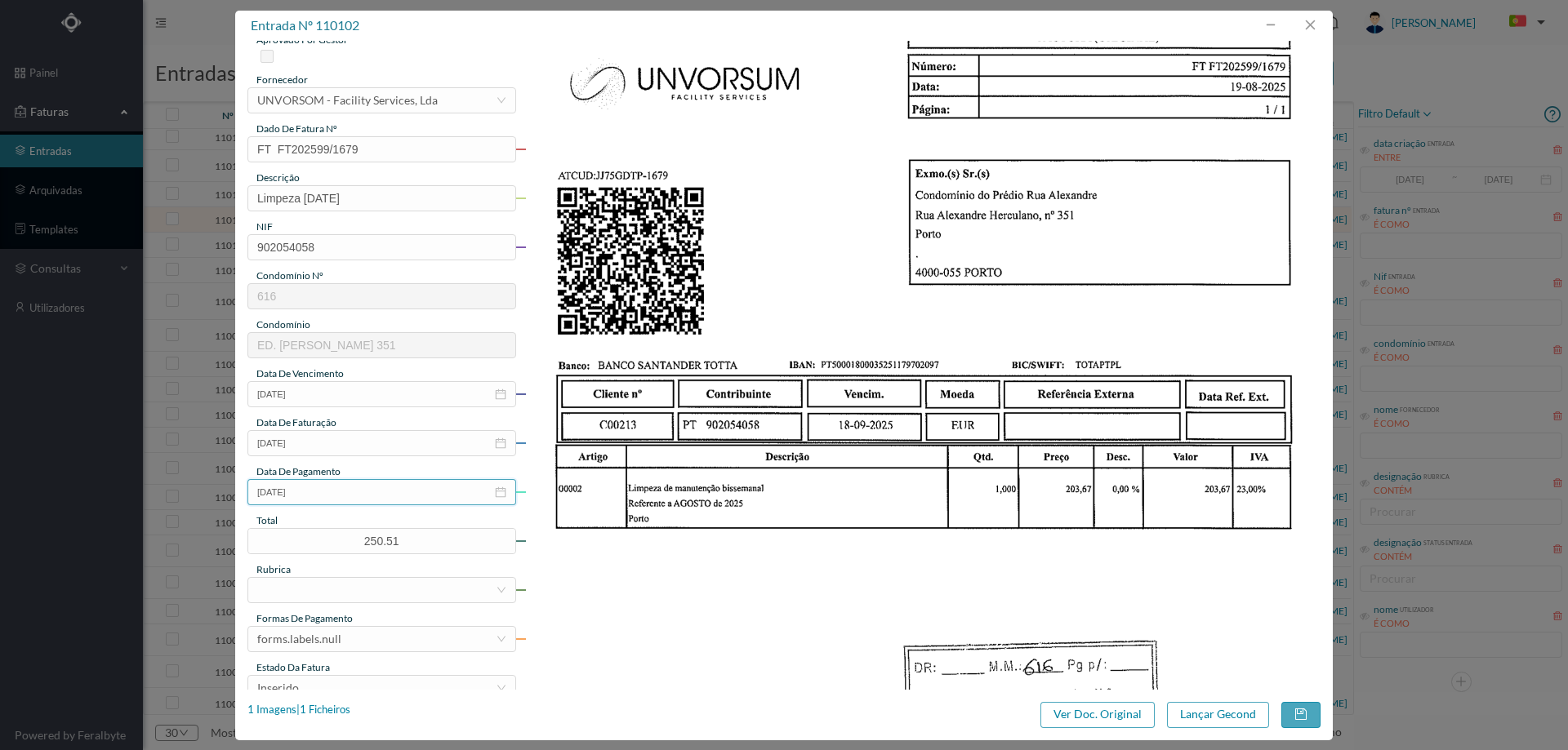
scroll to position [163, 0]
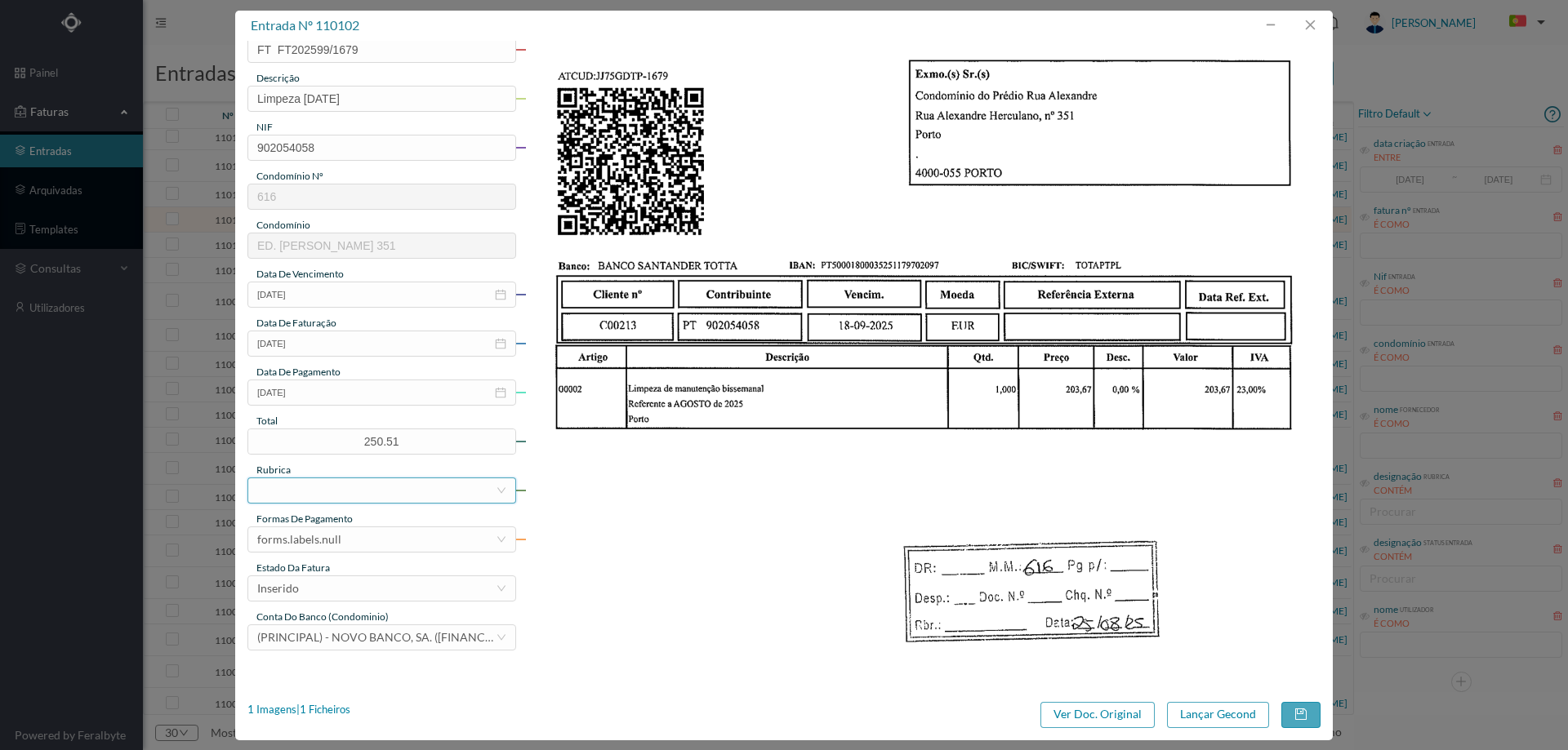
click at [346, 493] on div at bounding box center [377, 491] width 239 height 25
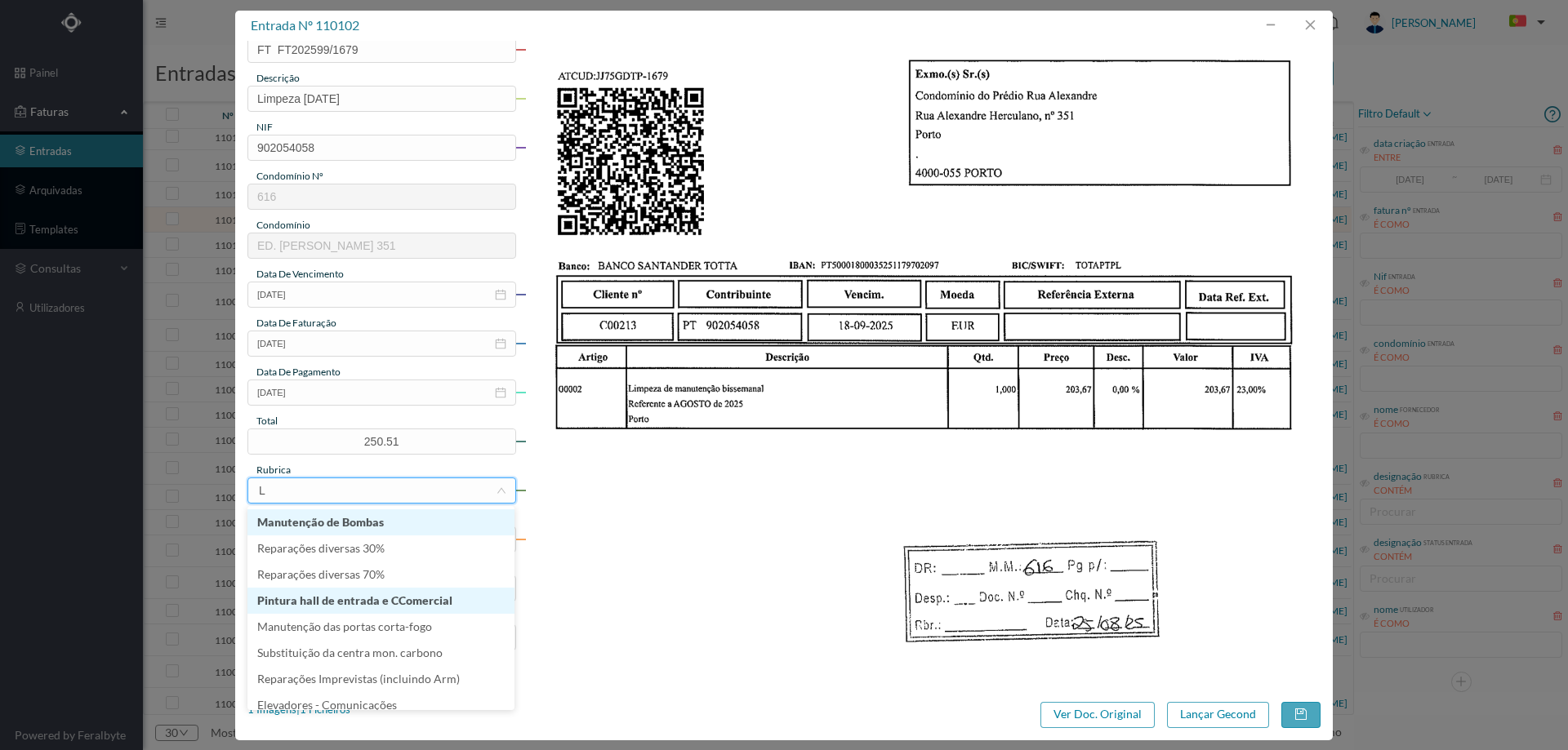
type input "LI"
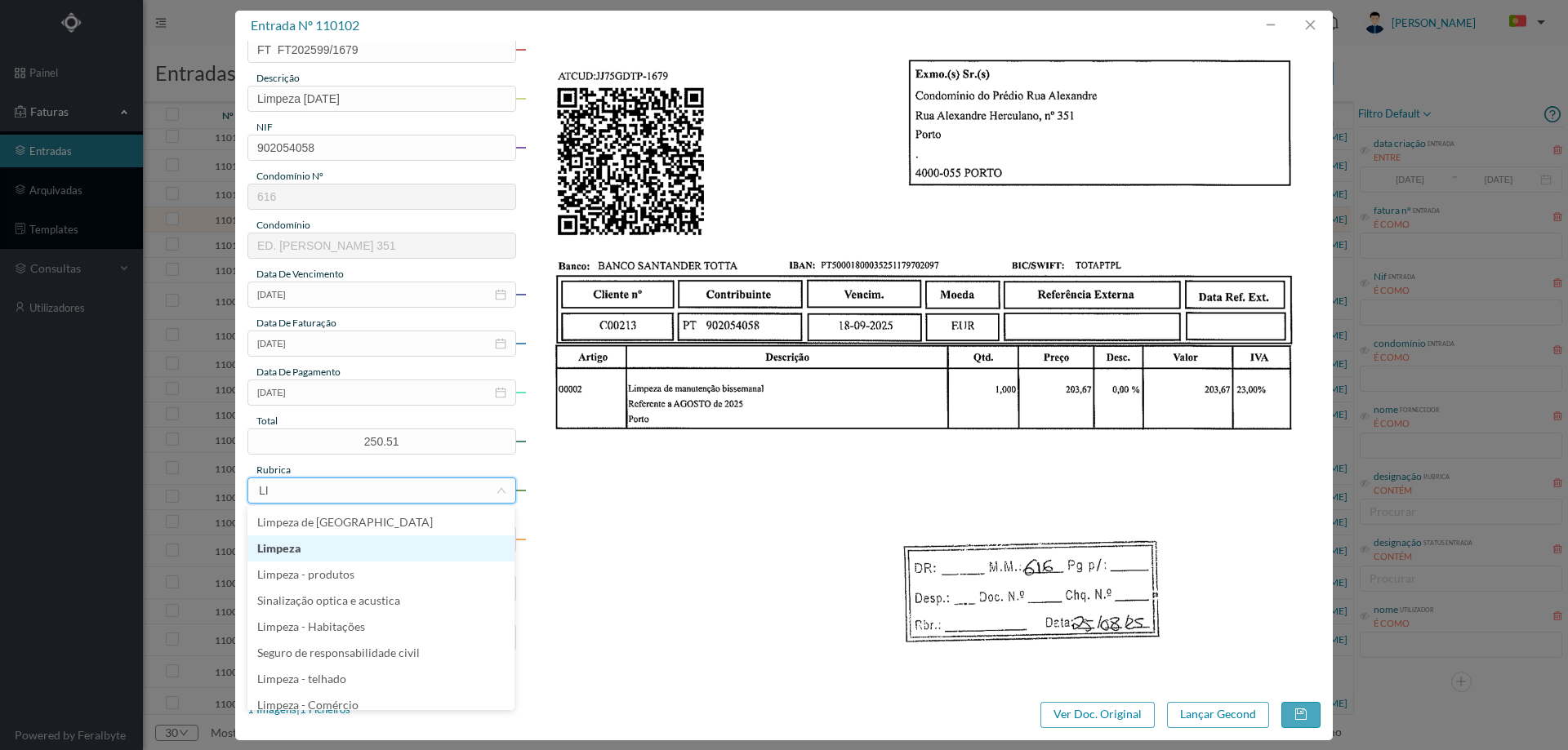
click at [346, 541] on li "Limpeza" at bounding box center [381, 548] width 267 height 27
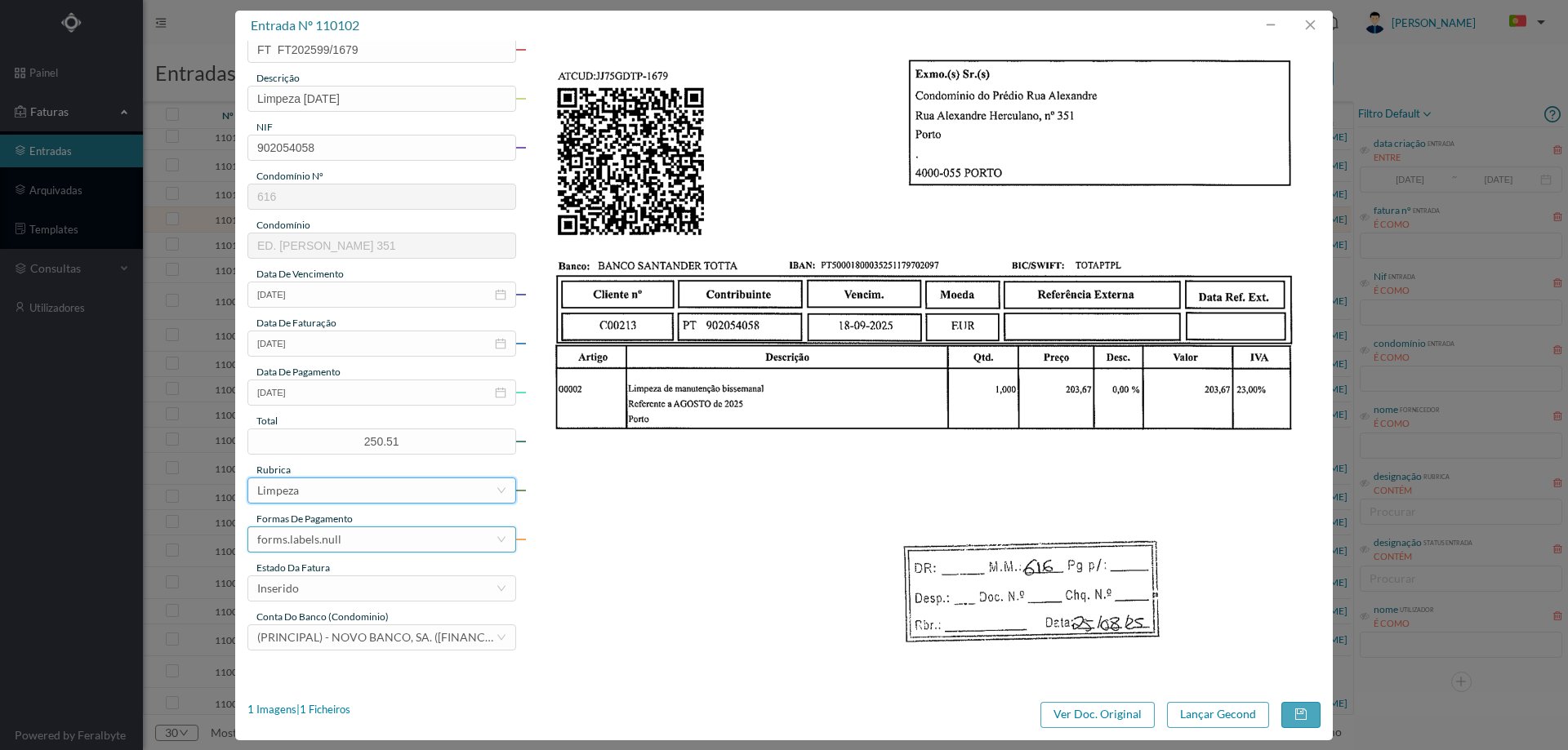
click at [334, 540] on div "forms.labels.null" at bounding box center [299, 540] width 84 height 25
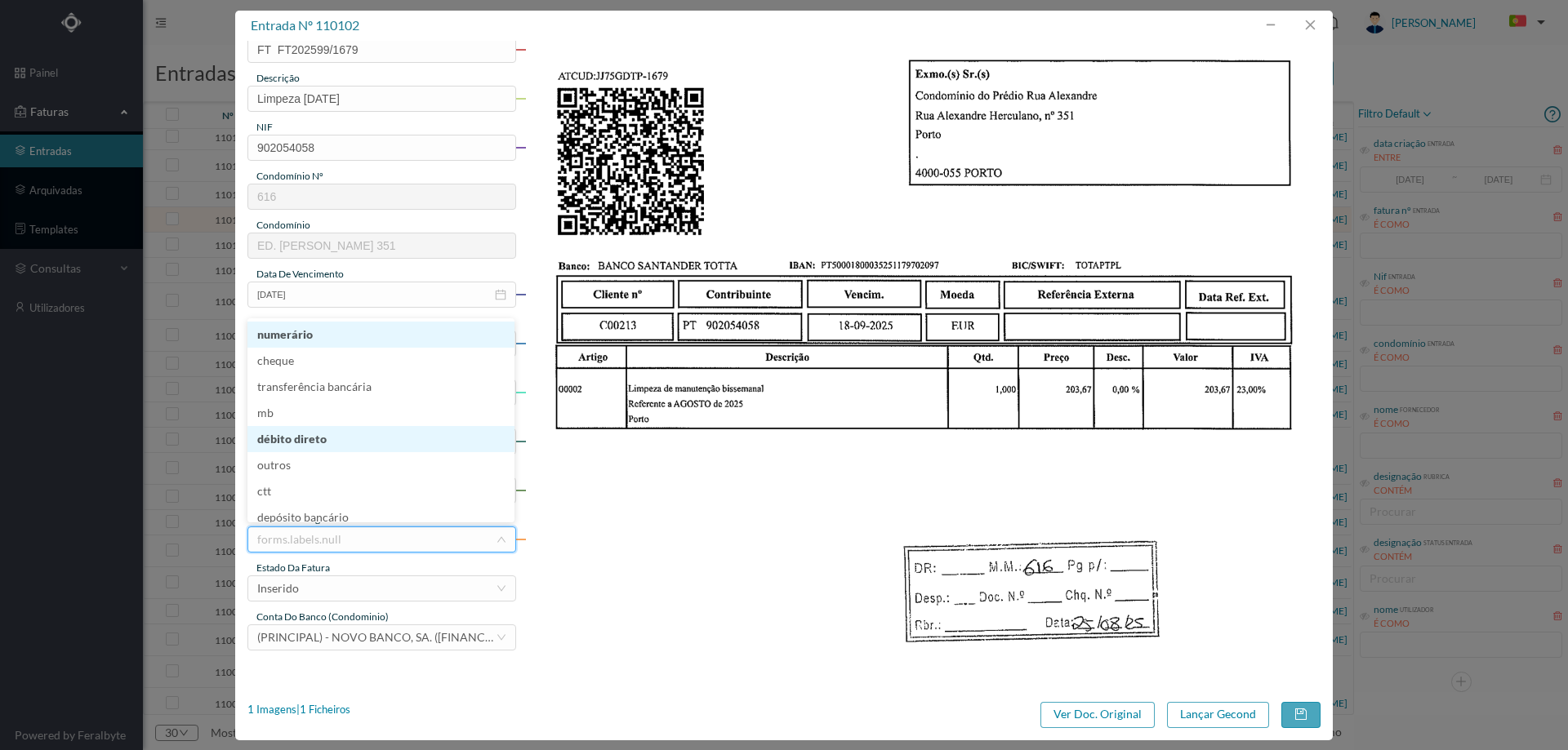
scroll to position [3, 0]
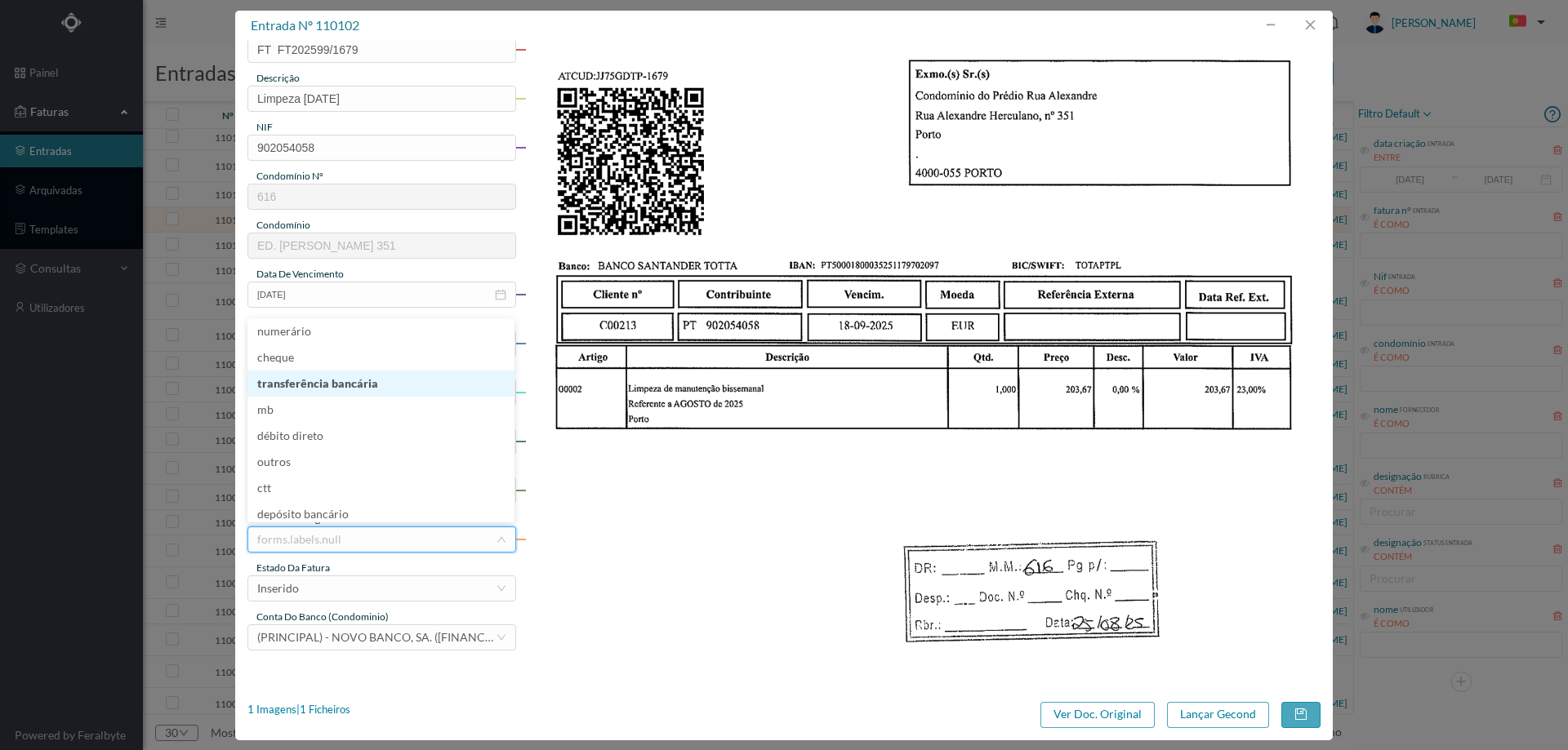
click at [340, 386] on li "transferência bancária" at bounding box center [381, 384] width 267 height 27
click at [331, 588] on div "Inserido" at bounding box center [377, 589] width 239 height 25
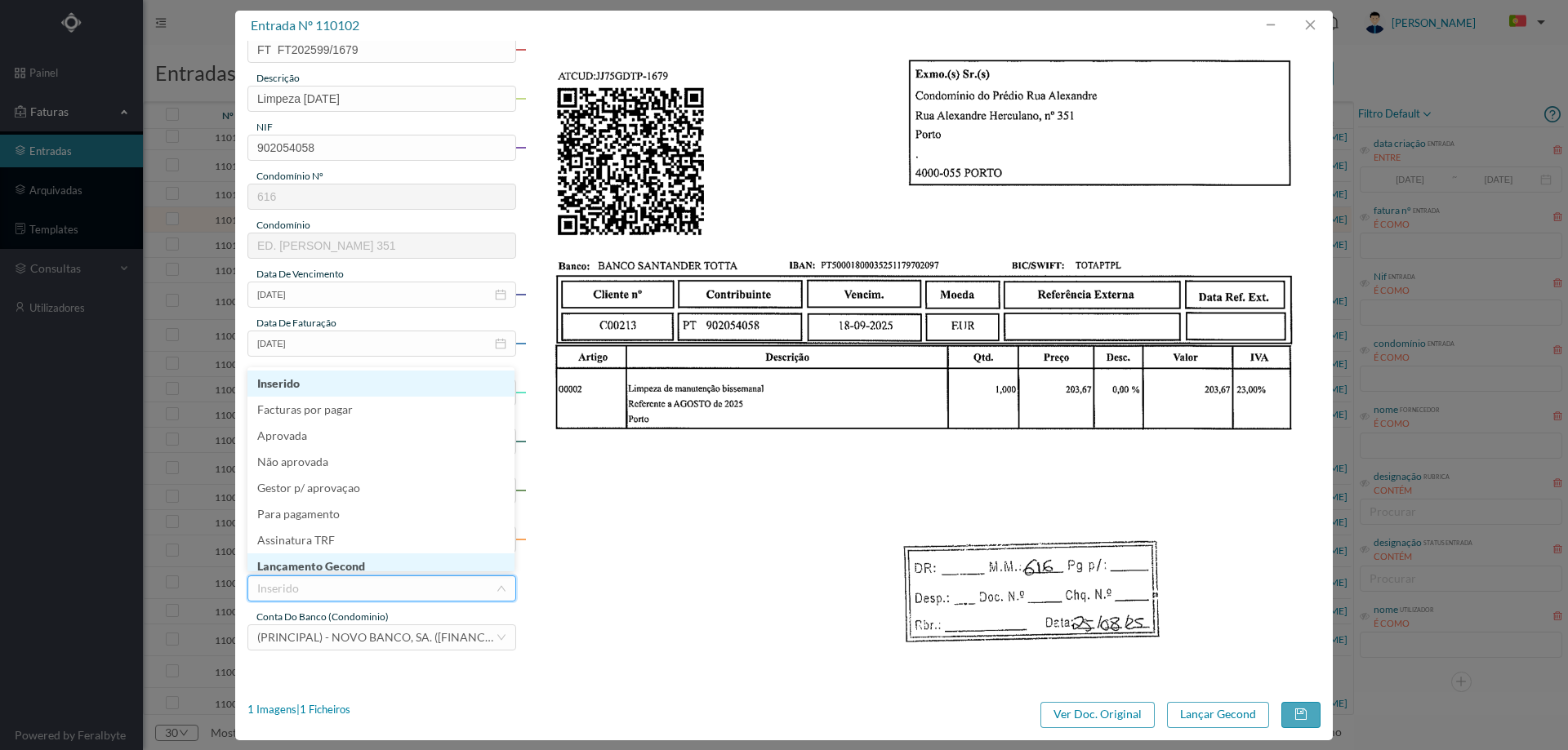
scroll to position [7, 0]
click at [345, 558] on li "Lançamento Gecond" at bounding box center [381, 560] width 267 height 27
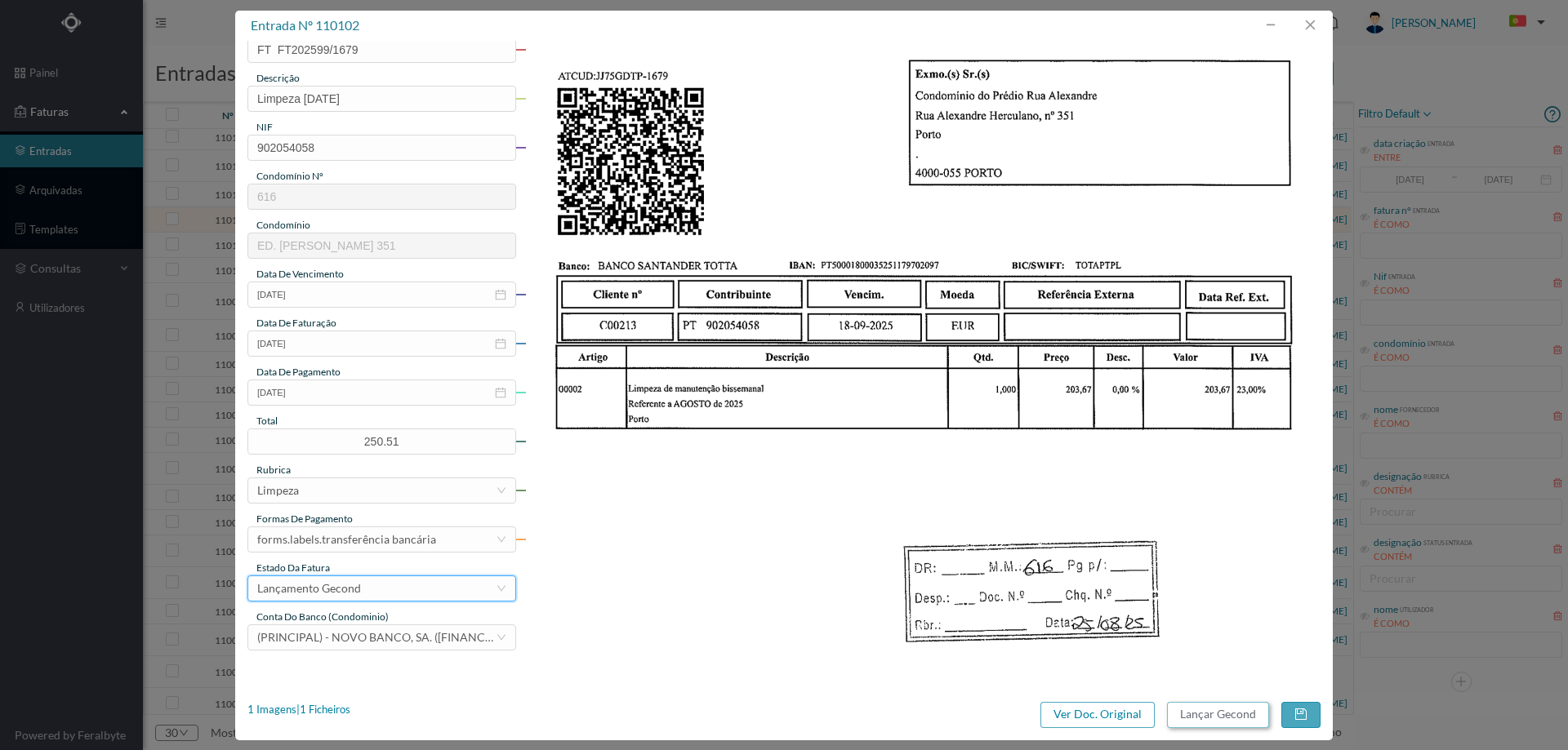
click at [1190, 712] on button "Lançar Gecond" at bounding box center [1218, 715] width 102 height 27
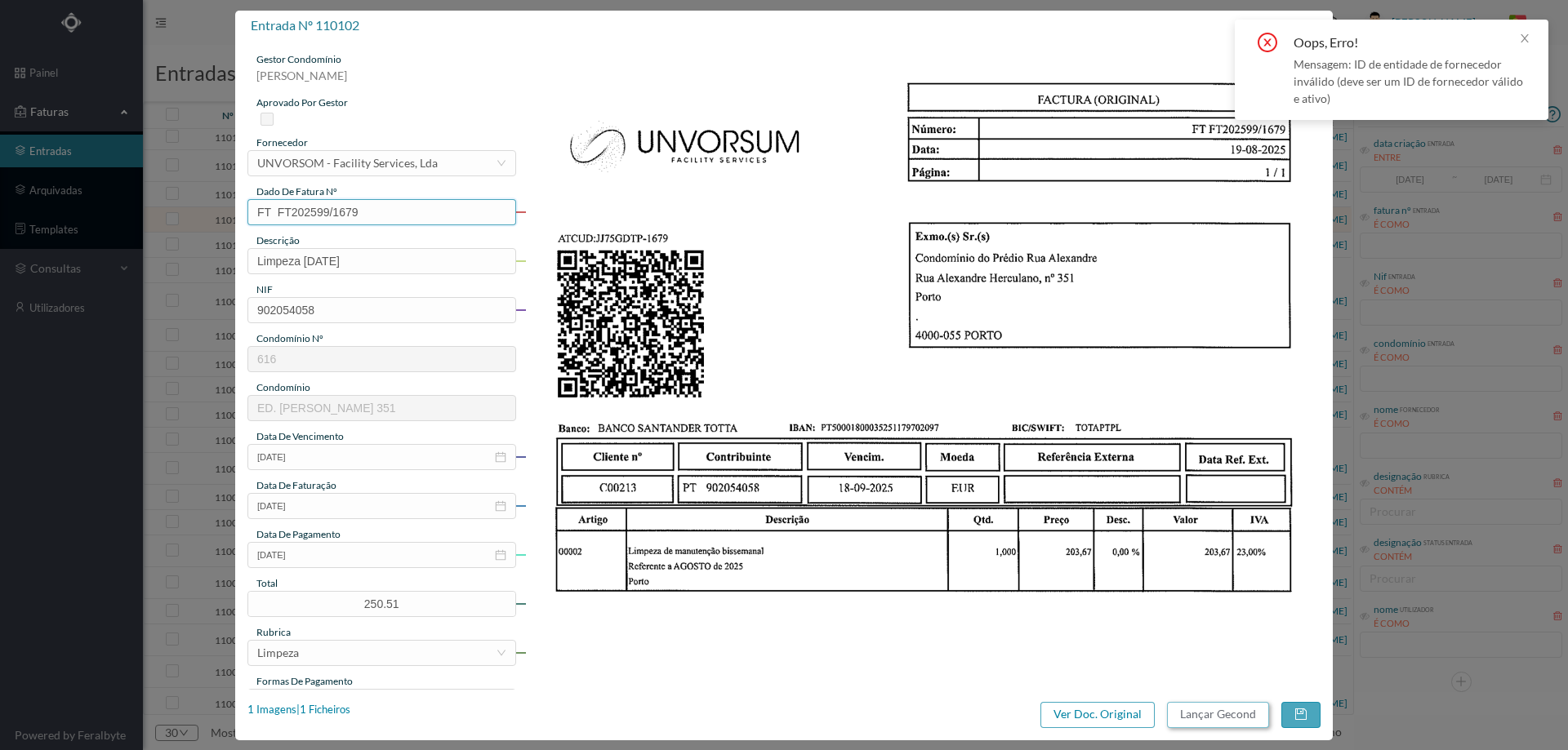
scroll to position [0, 0]
click at [396, 167] on div "UNVORSOM - Facility Services, Lda" at bounding box center [348, 164] width 180 height 25
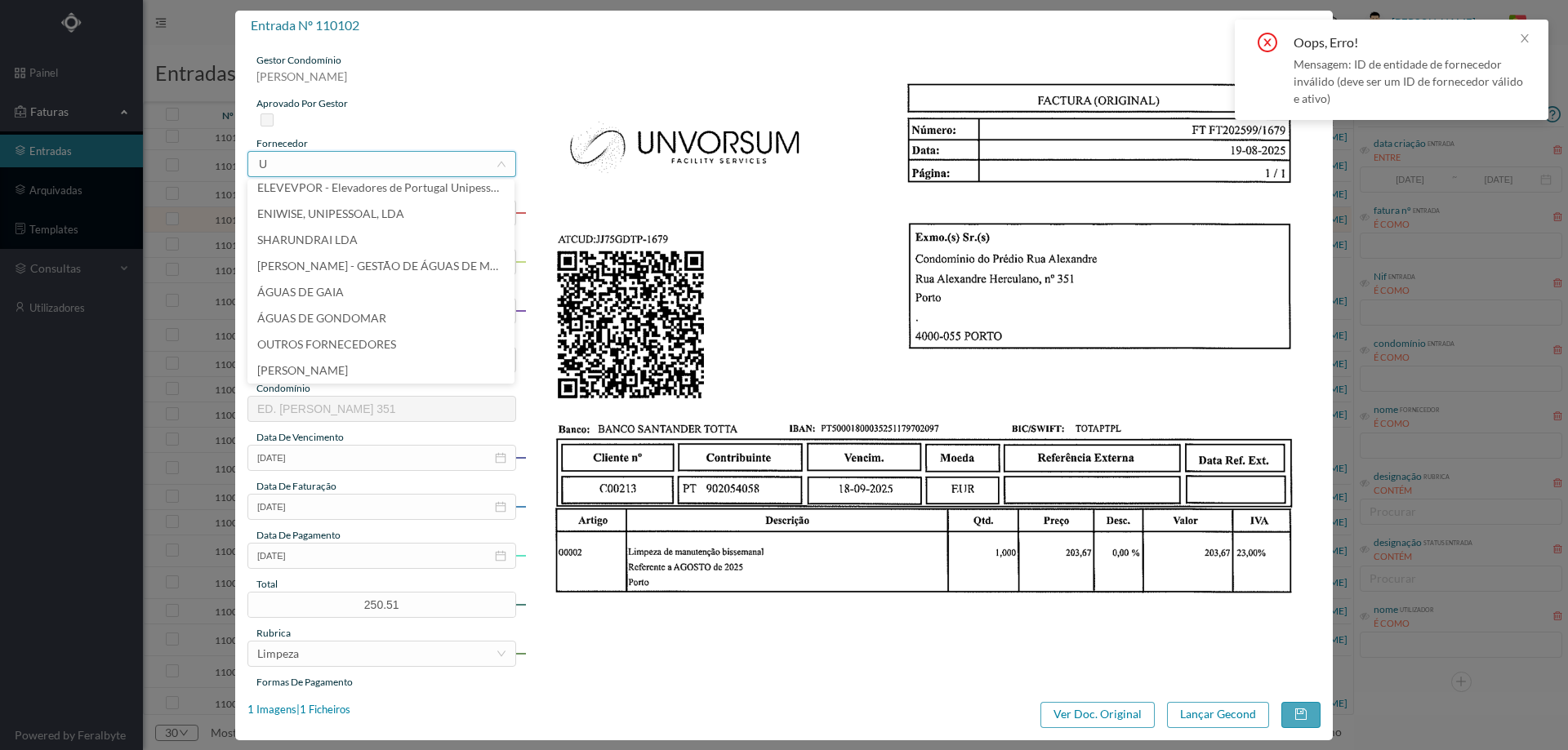
scroll to position [3, 0]
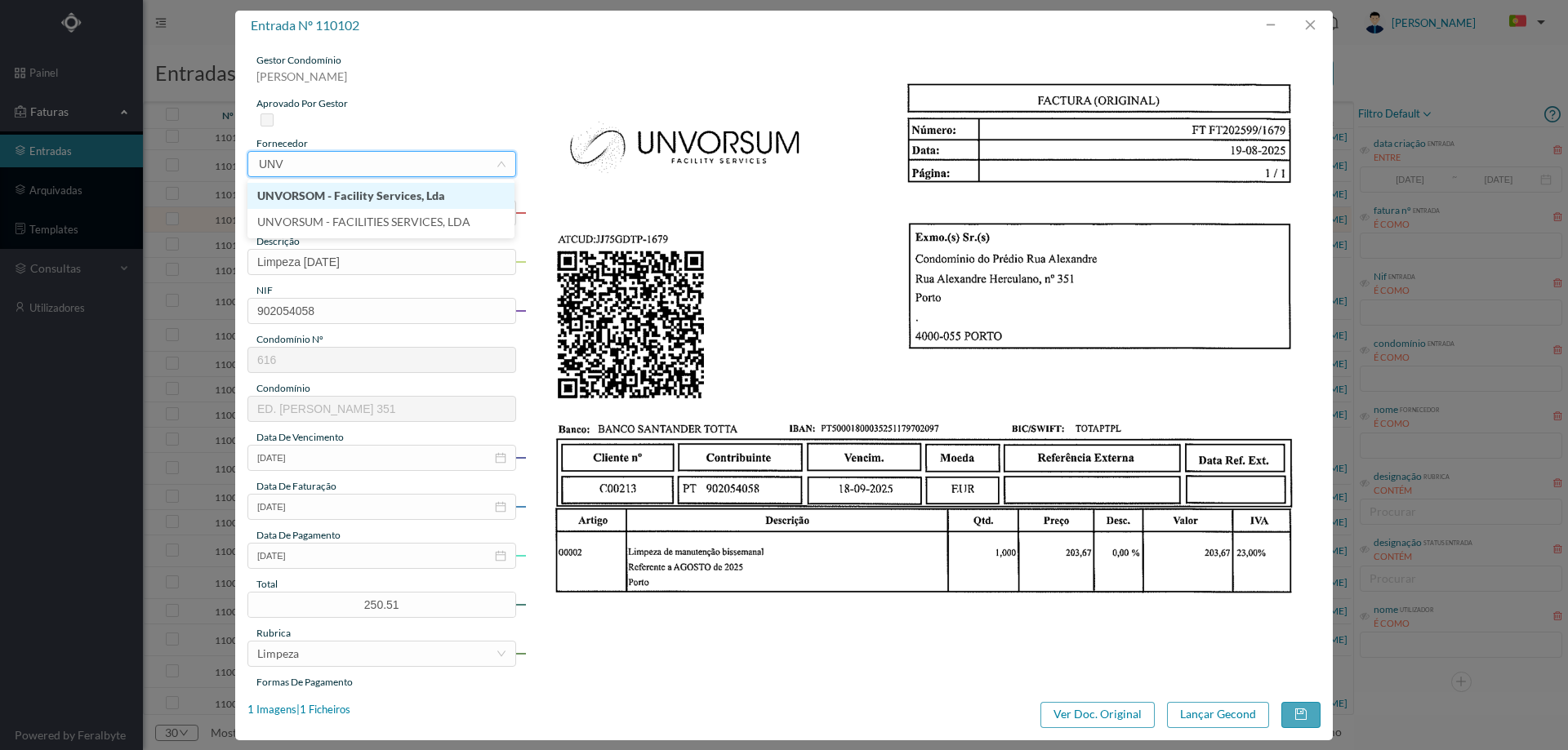
click at [411, 194] on li "UNVORSOM - Facility Services, Lda" at bounding box center [381, 196] width 267 height 27
type input "UNV"
click at [1200, 721] on button "Lançar Gecond" at bounding box center [1218, 715] width 102 height 27
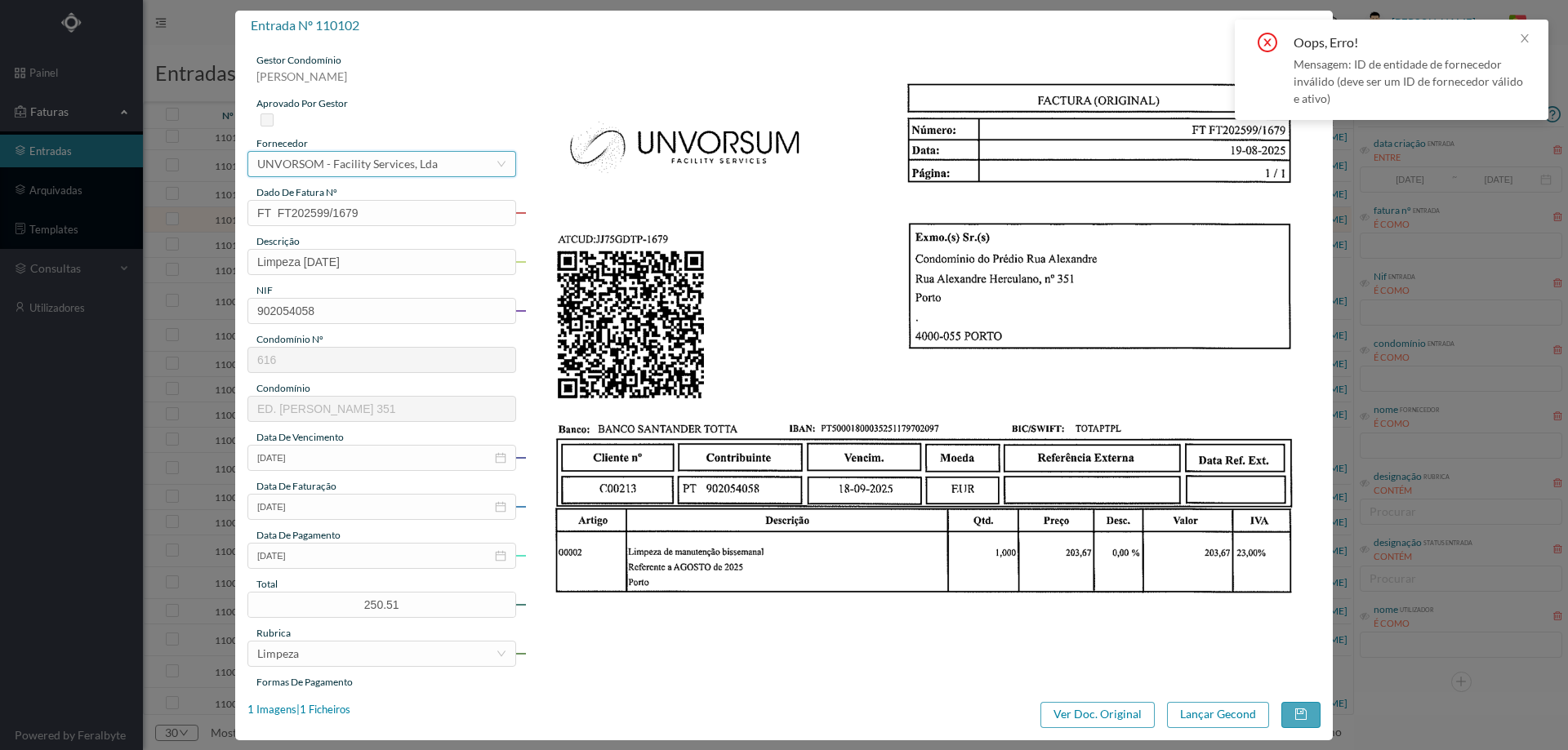
click at [393, 164] on div "UNVORSOM - Facility Services, Lda" at bounding box center [348, 164] width 180 height 25
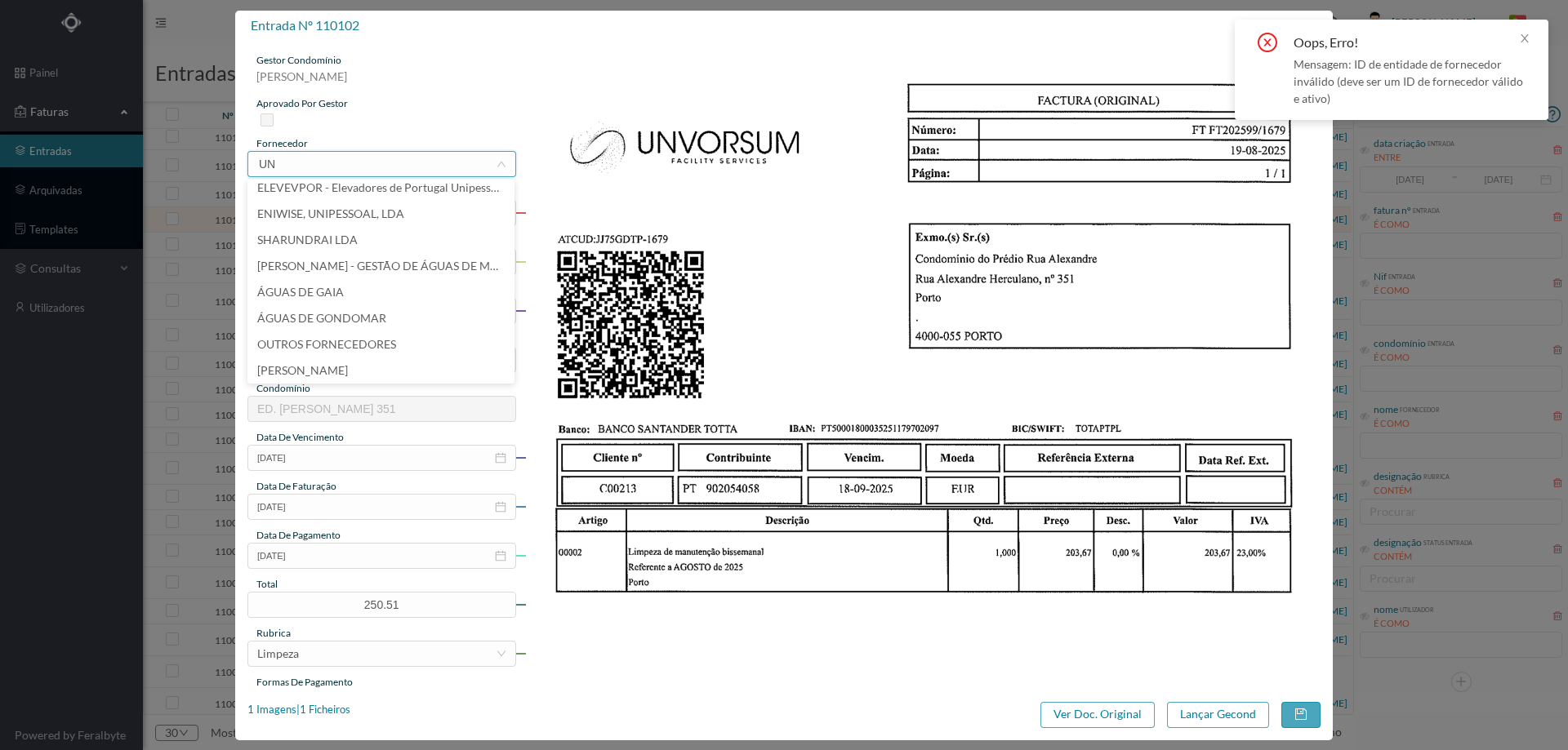
scroll to position [0, 0]
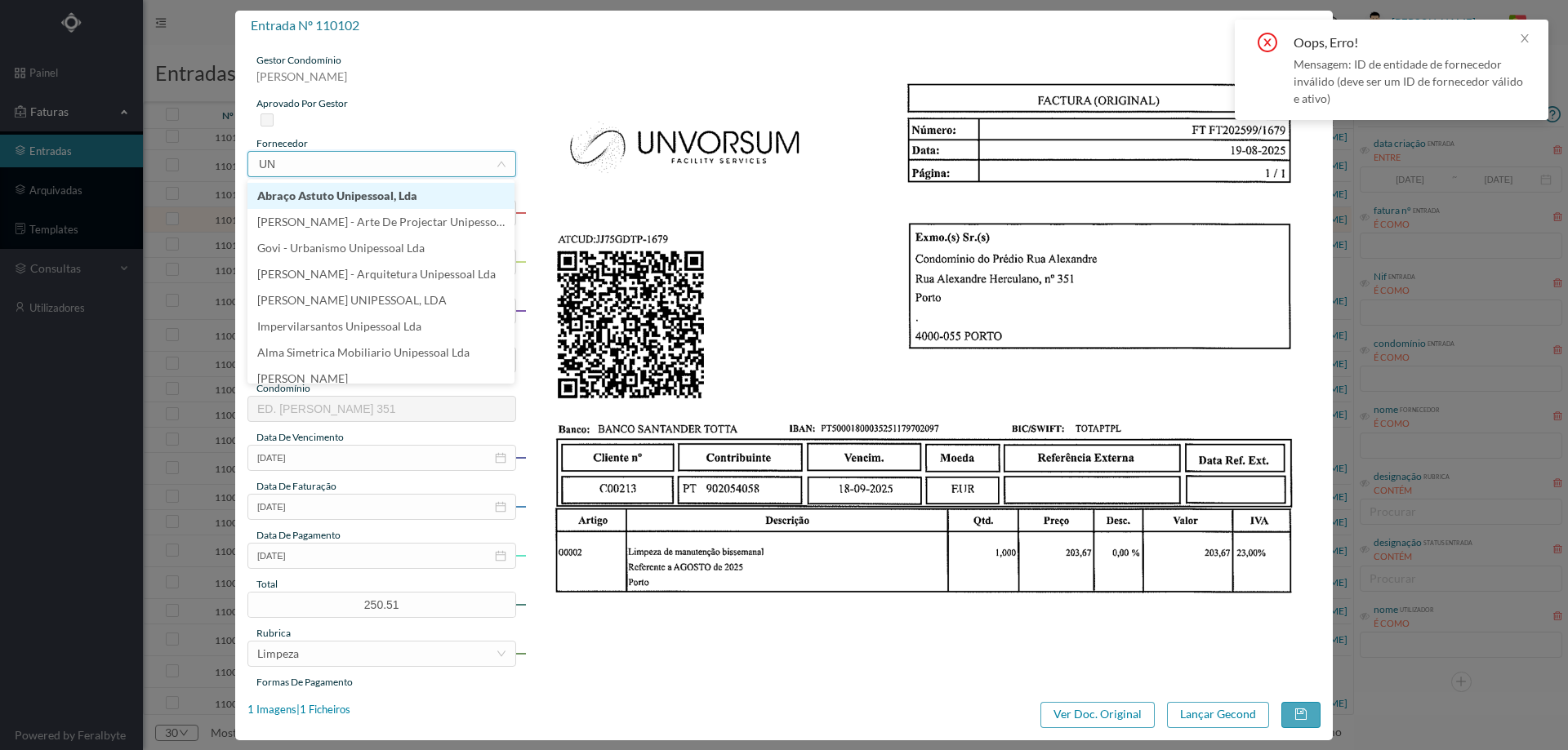
type input "UNV"
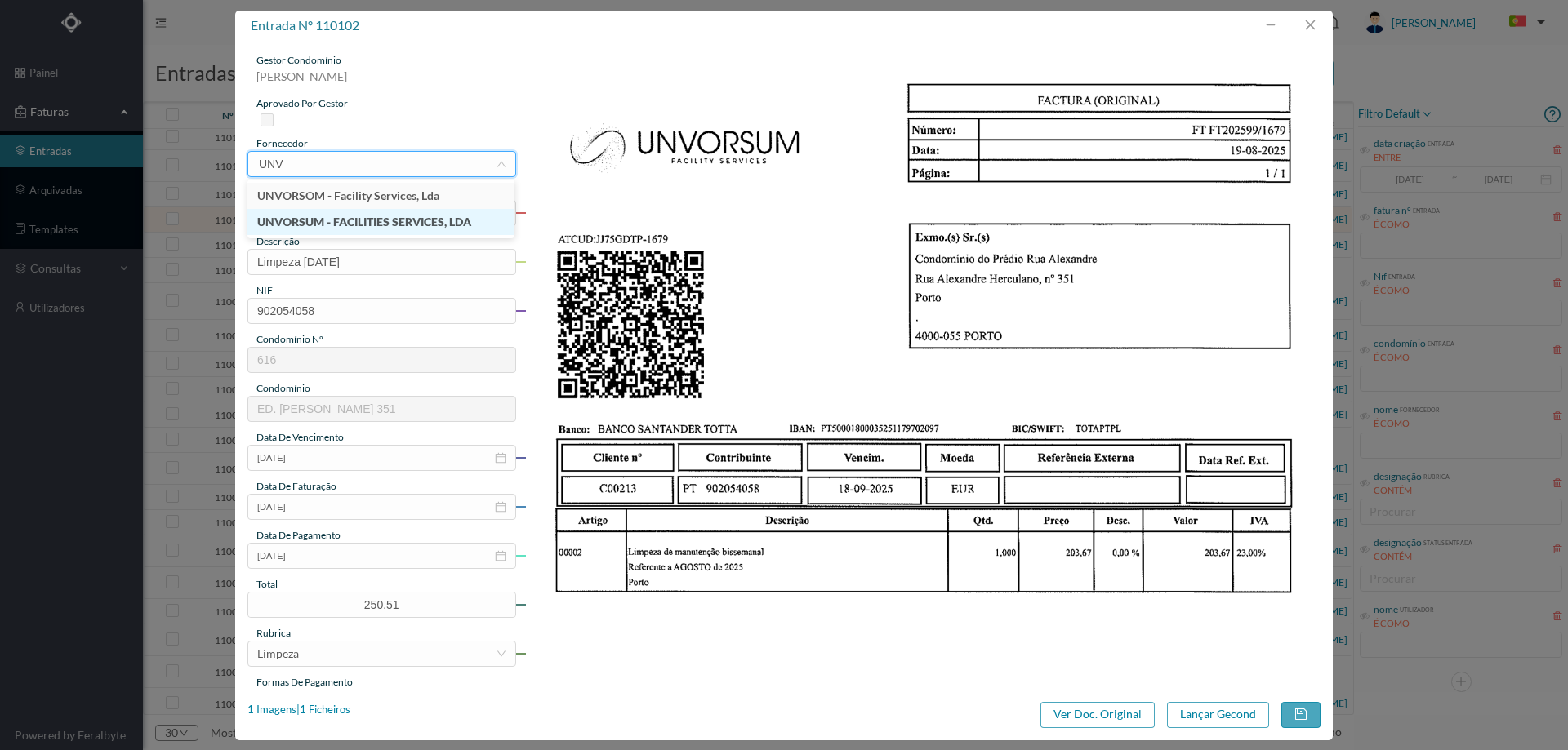
click at [397, 221] on li "UNVORSUM - FACILITIES SERVICES, LDA" at bounding box center [381, 223] width 267 height 27
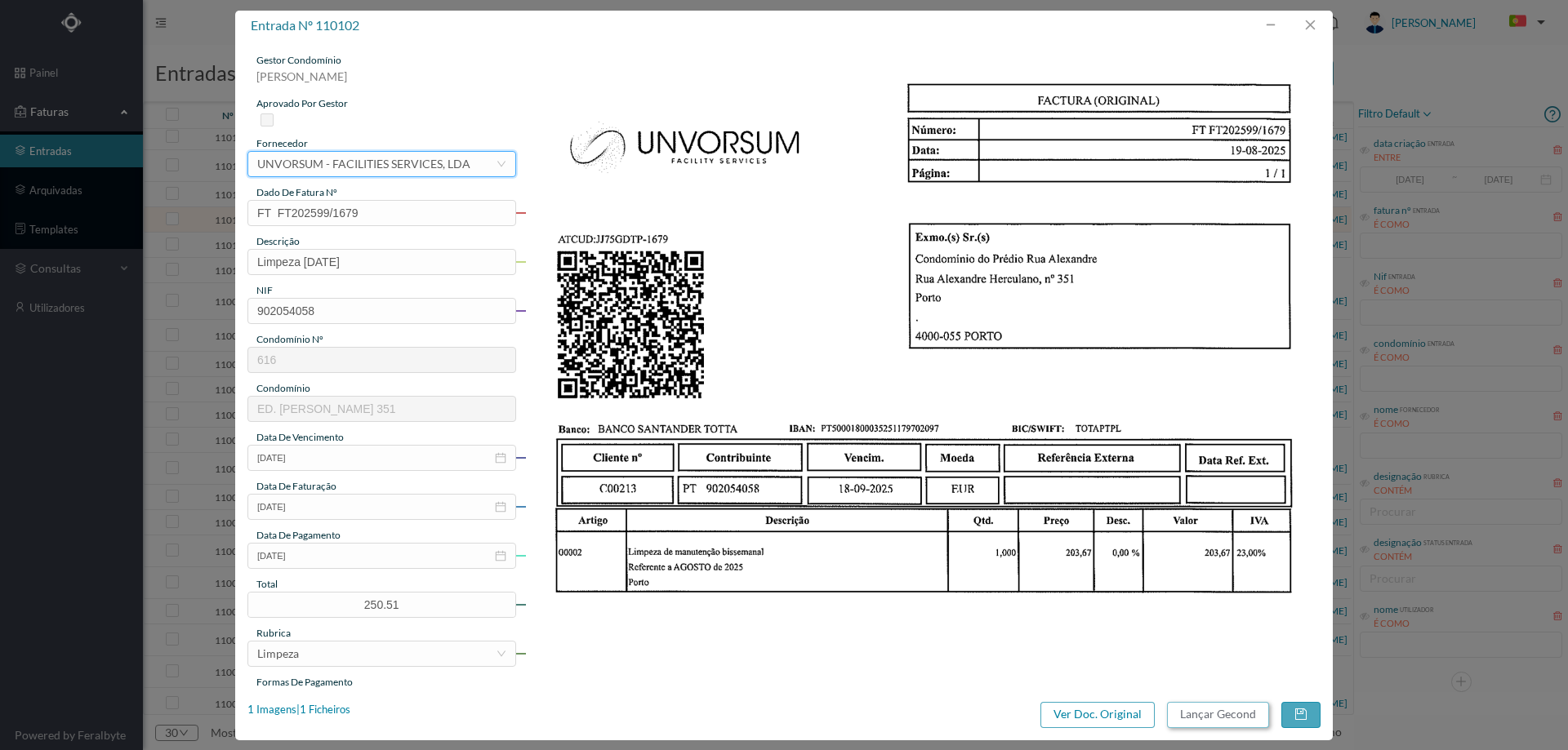
click at [1210, 705] on button "Lançar Gecond" at bounding box center [1218, 715] width 102 height 27
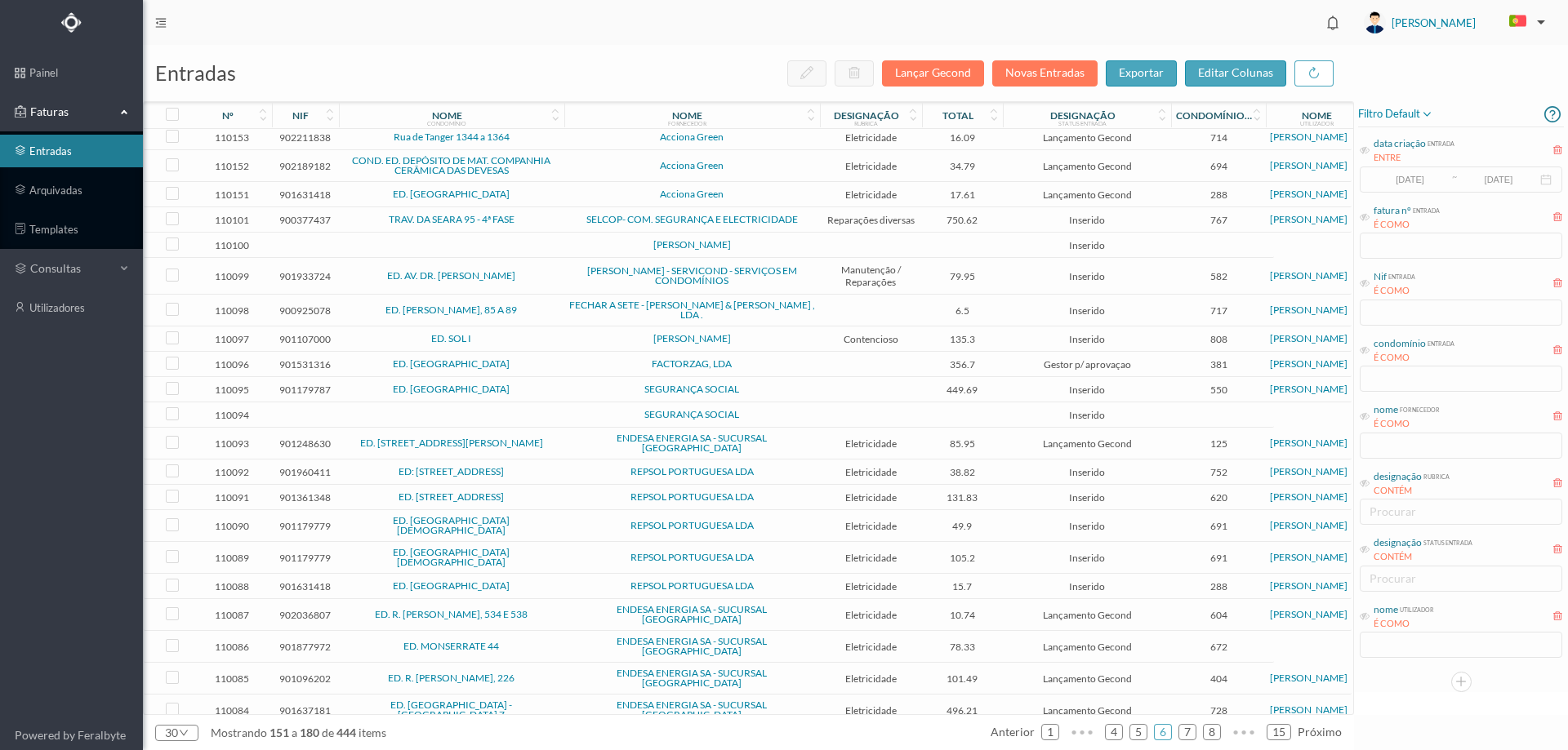
click at [554, 224] on span "TRAV. DA SEARA 95 - 4ª FASE" at bounding box center [451, 220] width 217 height 9
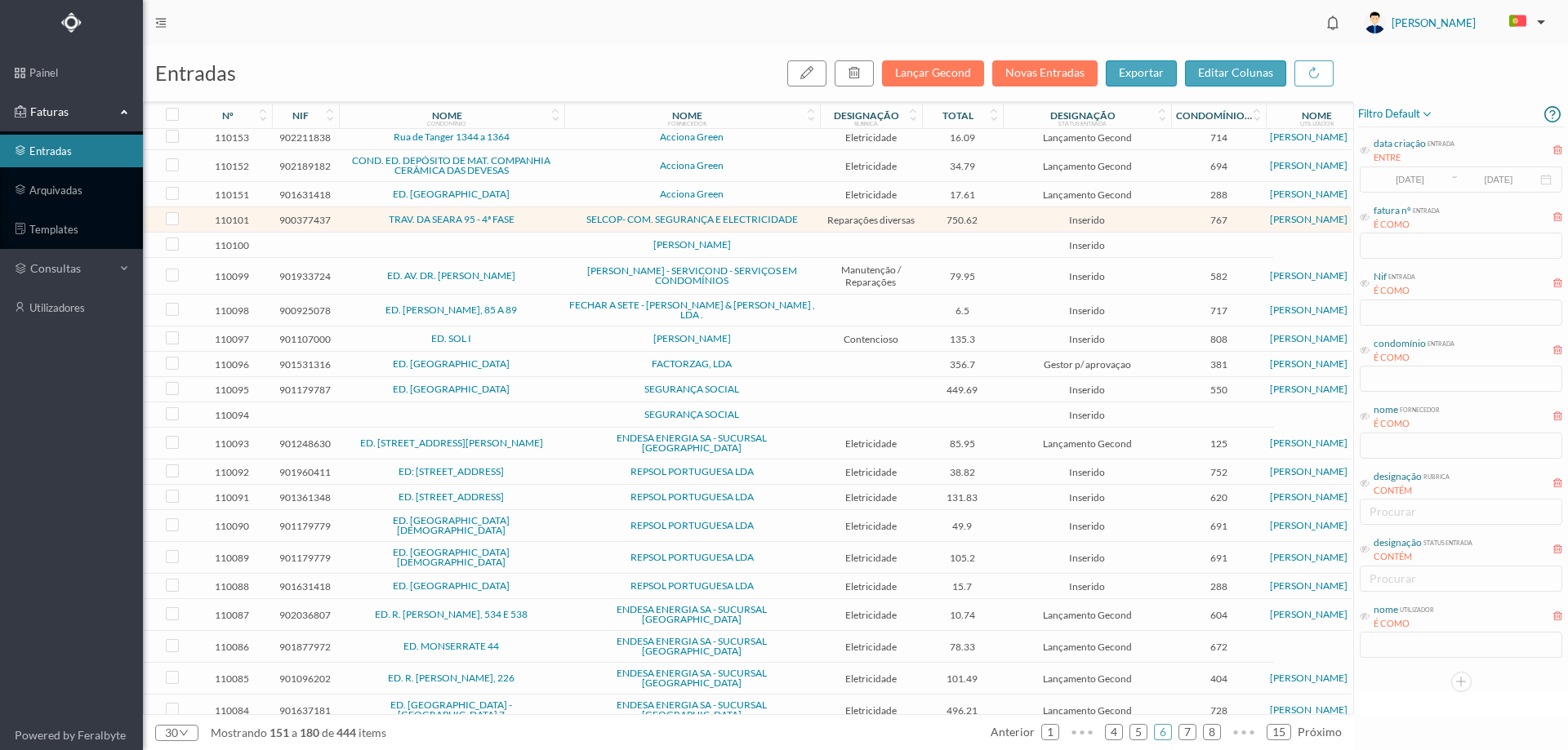
click at [554, 224] on span "TRAV. DA SEARA 95 - 4ª FASE" at bounding box center [451, 220] width 217 height 9
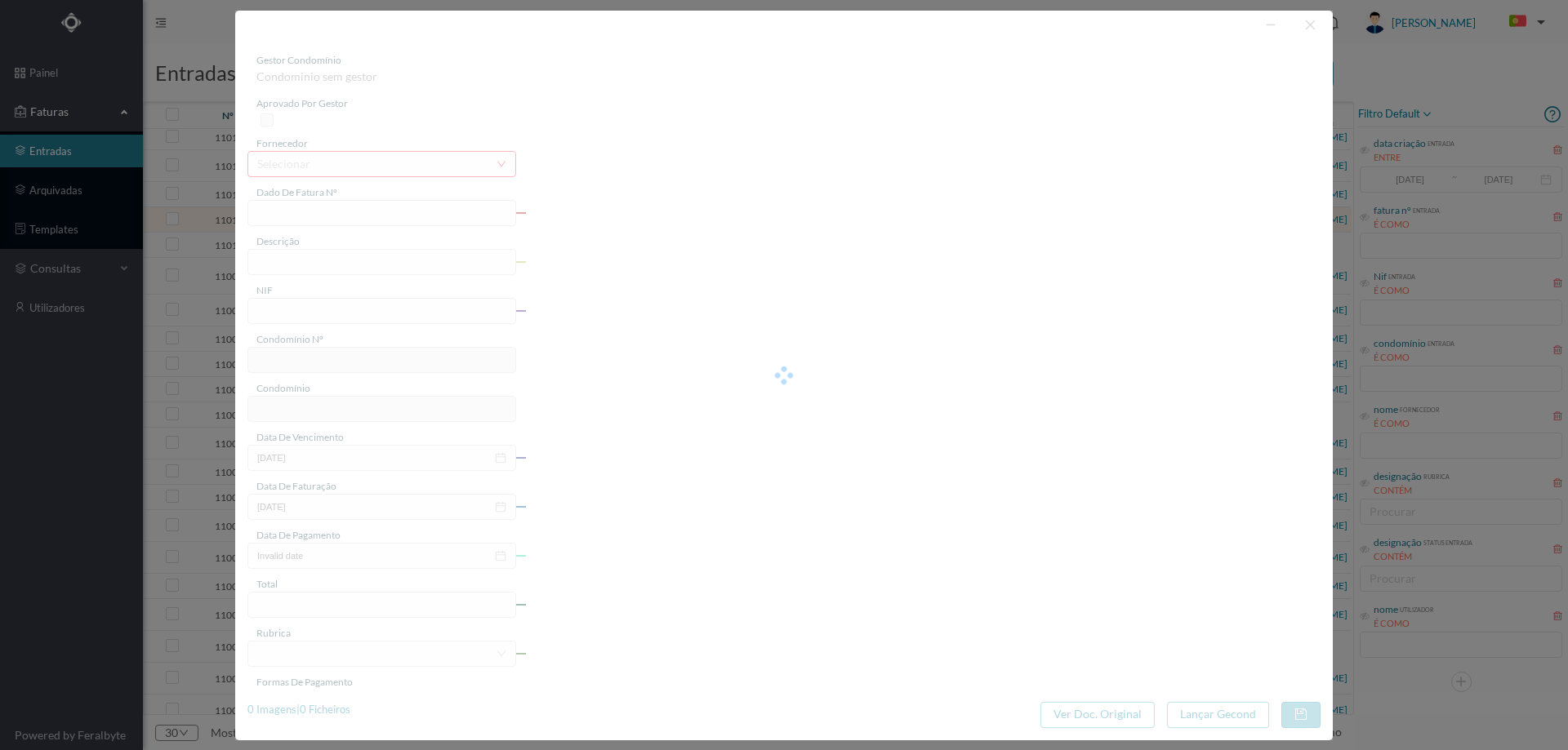
type input "FCT ER25/410"
type input "Reparação condutas ventilação lada q randinta actar na aracca a arntraçio o dif…"
type input "900377437"
type input "18-03-2025"
type input "18-08-2025"
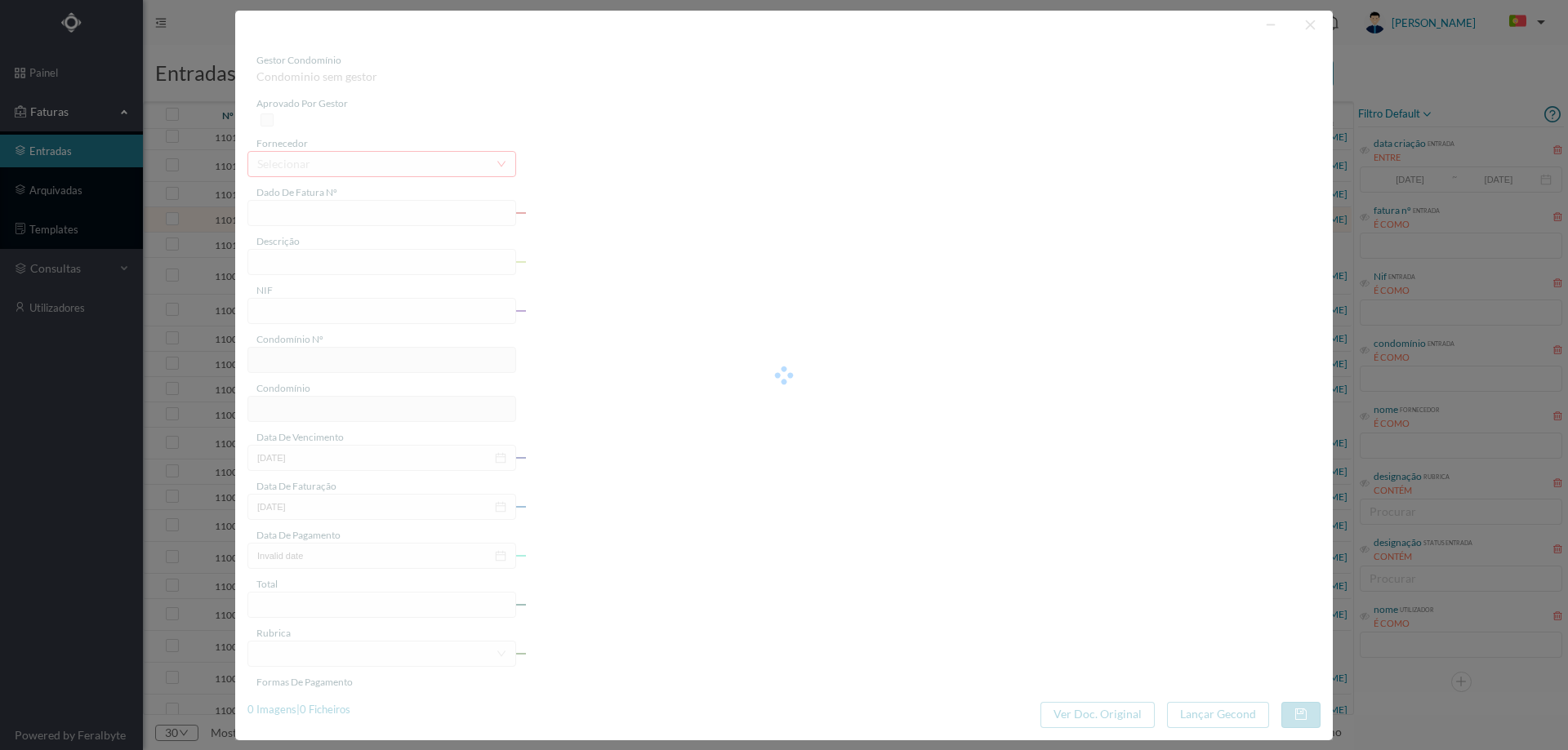
type input "750.62"
type input "767"
type input "TRAV. DA SEARA 95 - 4ª FASE"
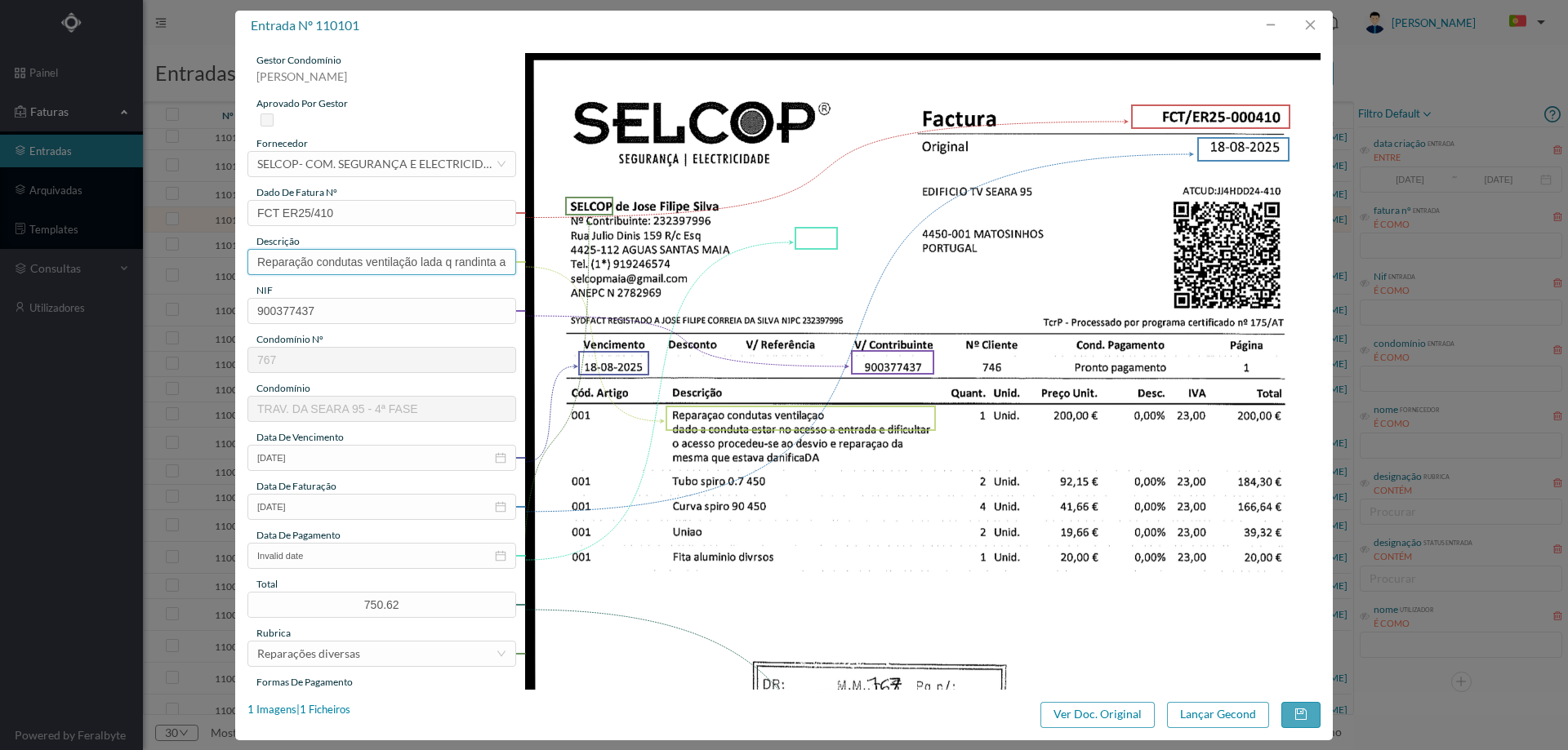
scroll to position [0, 196]
drag, startPoint x: 420, startPoint y: 261, endPoint x: 742, endPoint y: 245, distance: 322.4
click at [742, 245] on div "gestor condomínio [PERSON_NAME] aprovado por gestor fornecedor selecionar SELCO…" at bounding box center [784, 615] width 1073 height 1124
type input "Reparação condutas ventilação"
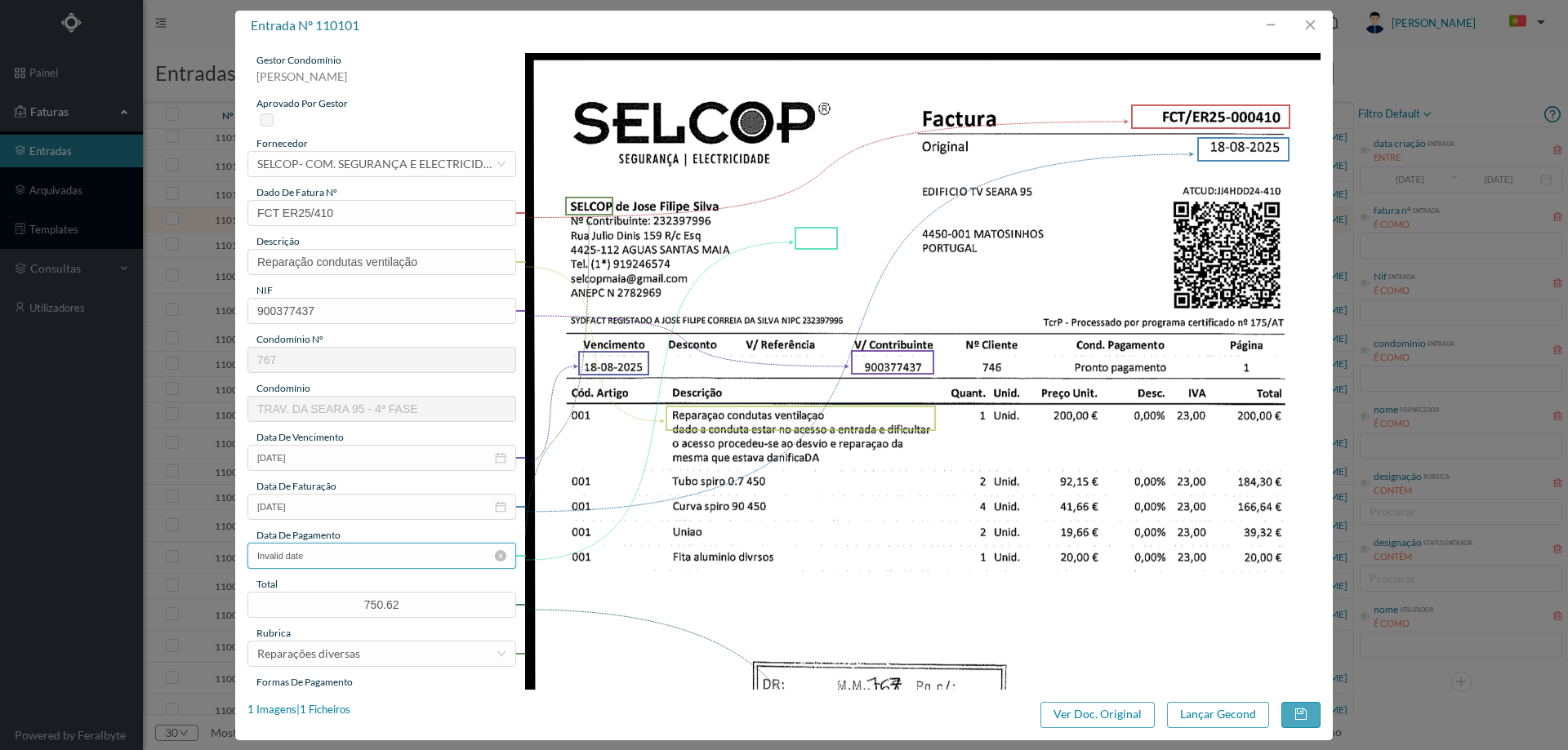
click at [397, 552] on input "Invalid date" at bounding box center [382, 556] width 269 height 27
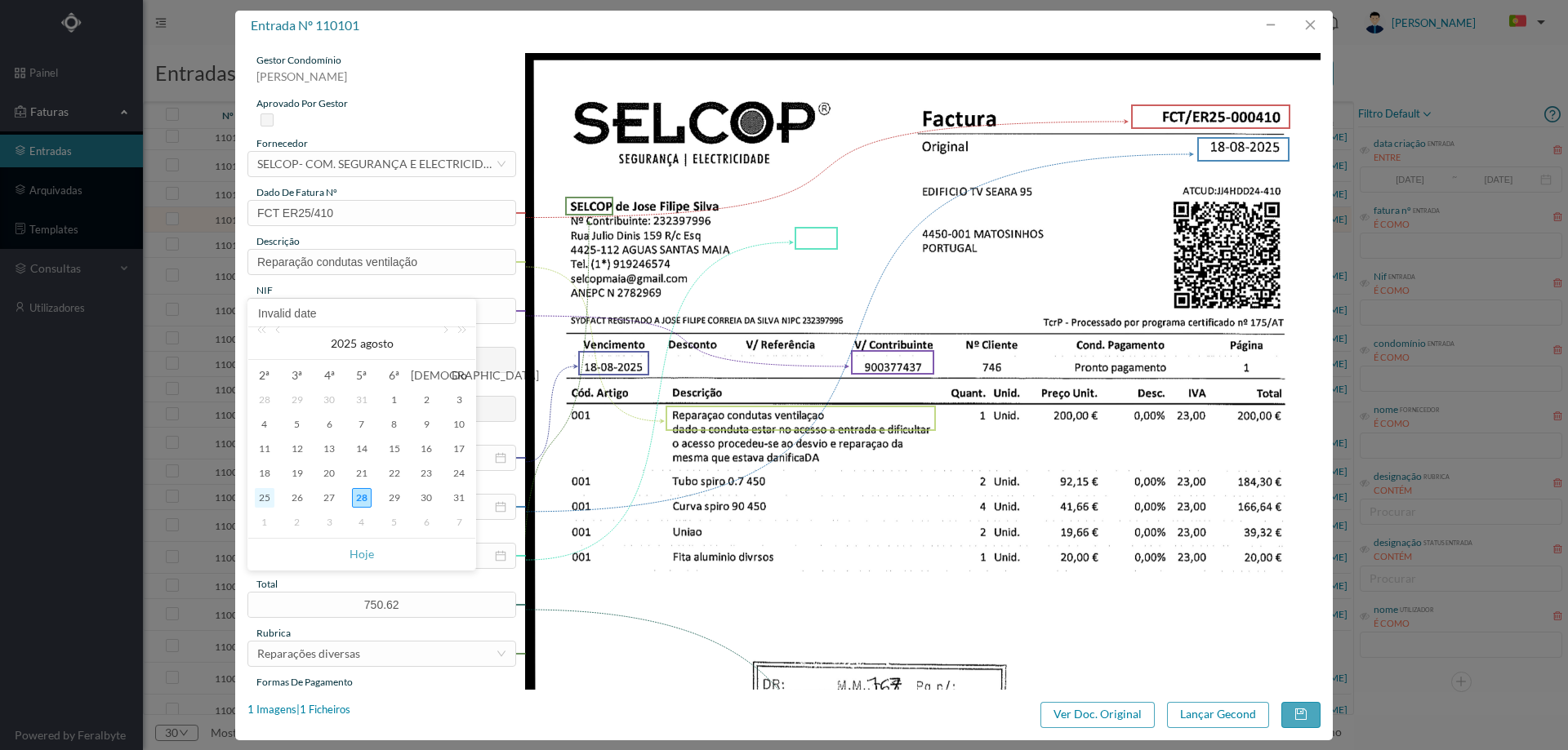
click at [263, 503] on div "25" at bounding box center [264, 497] width 20 height 20
type input "[DATE]"
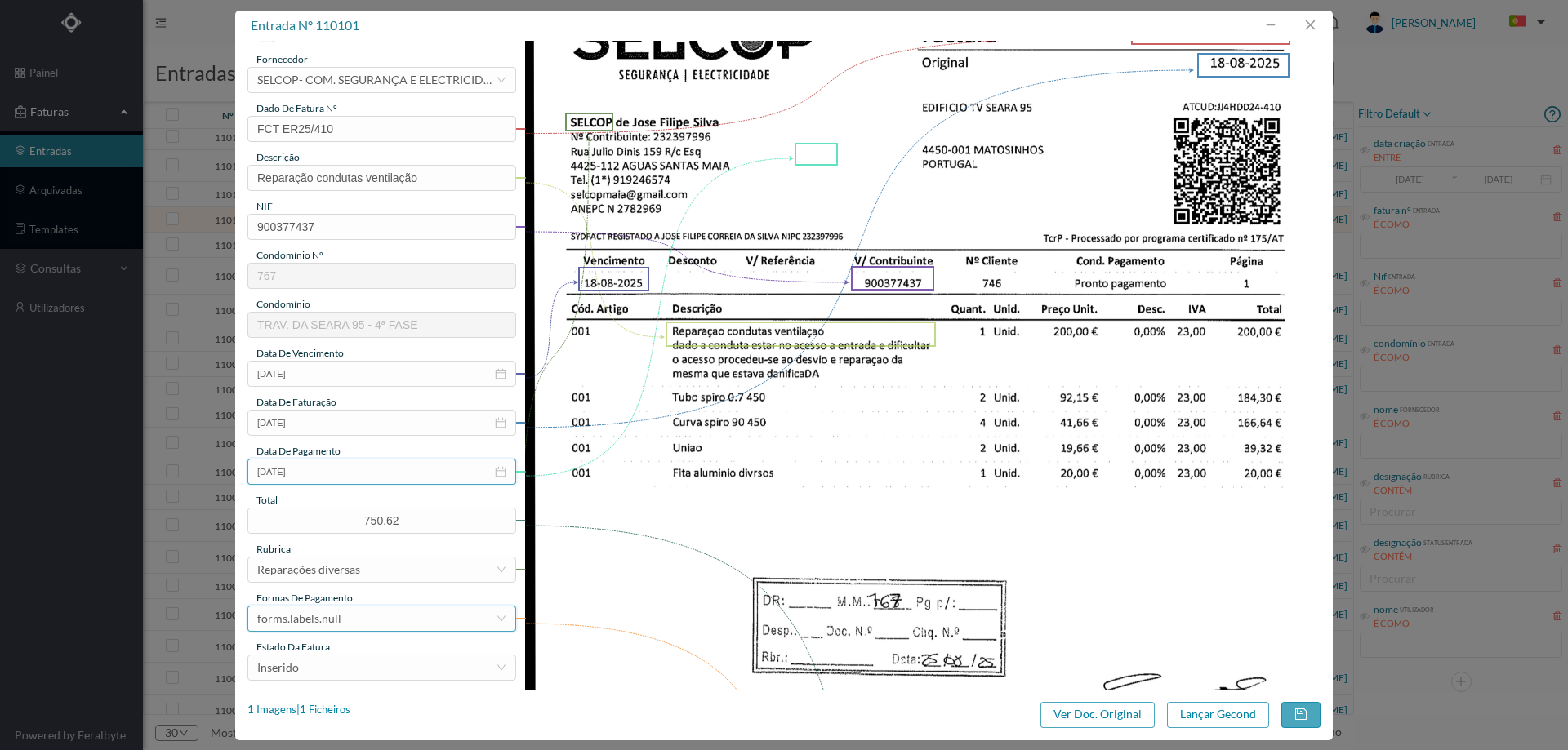
scroll to position [163, 0]
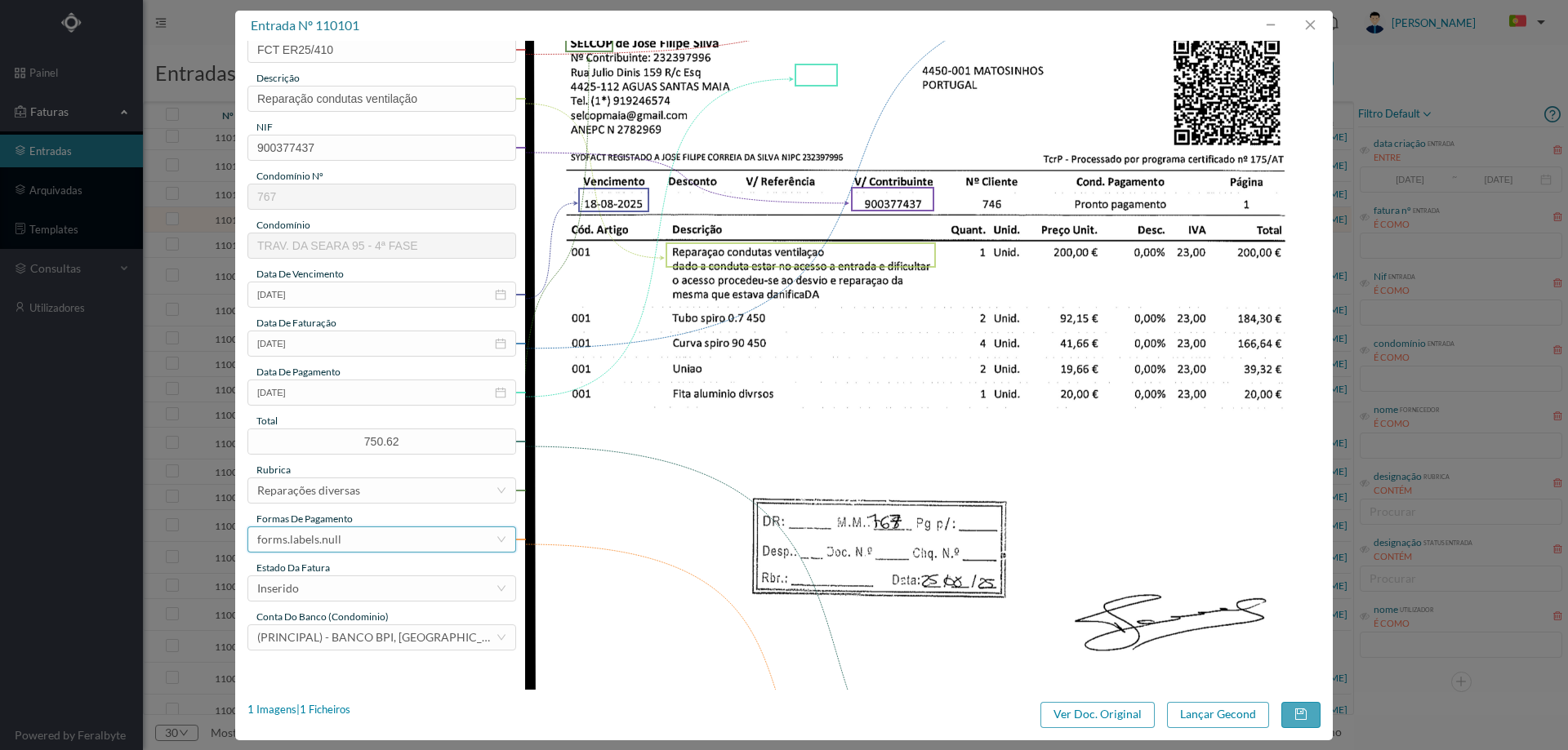
click at [350, 539] on div "forms.labels.null" at bounding box center [377, 540] width 239 height 25
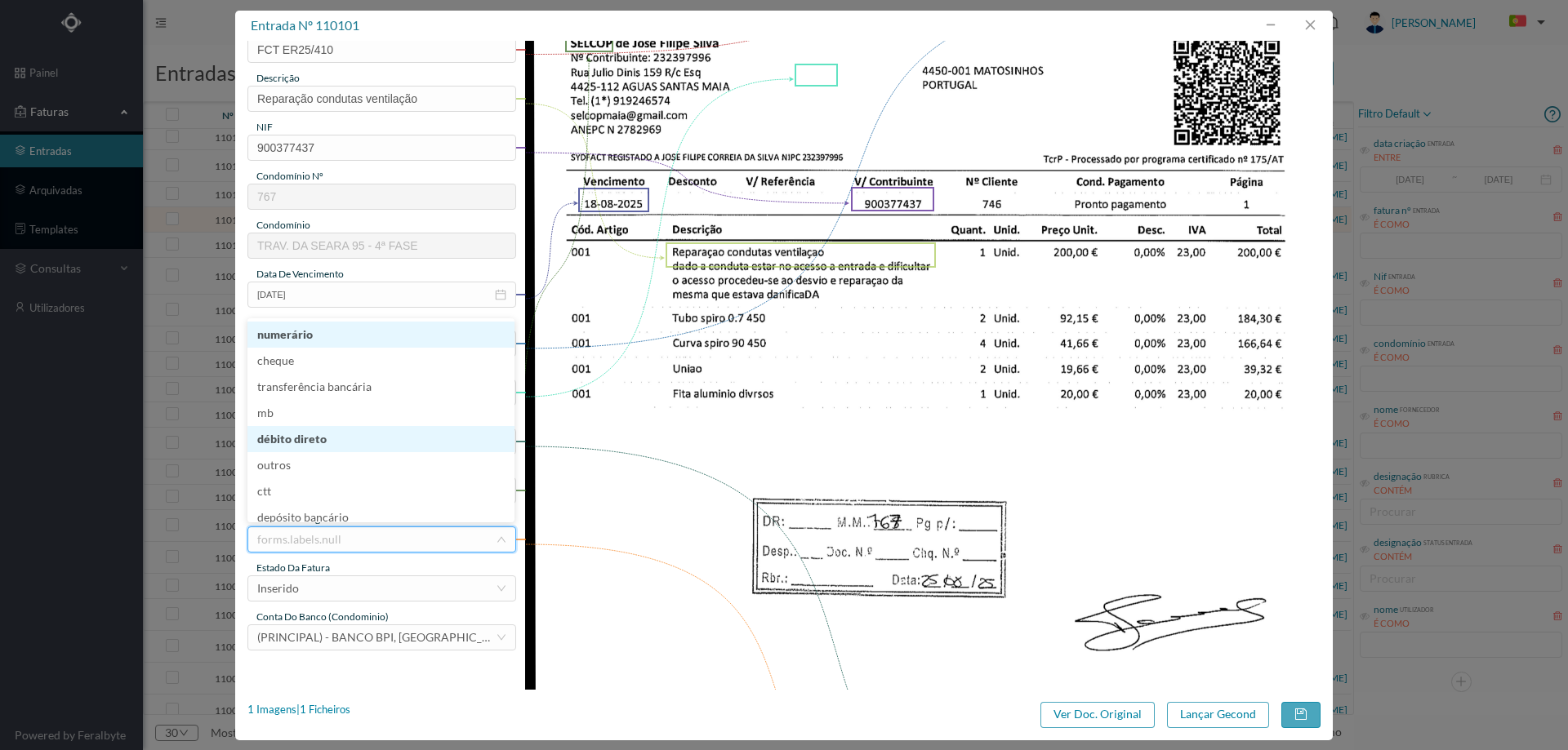
scroll to position [3, 0]
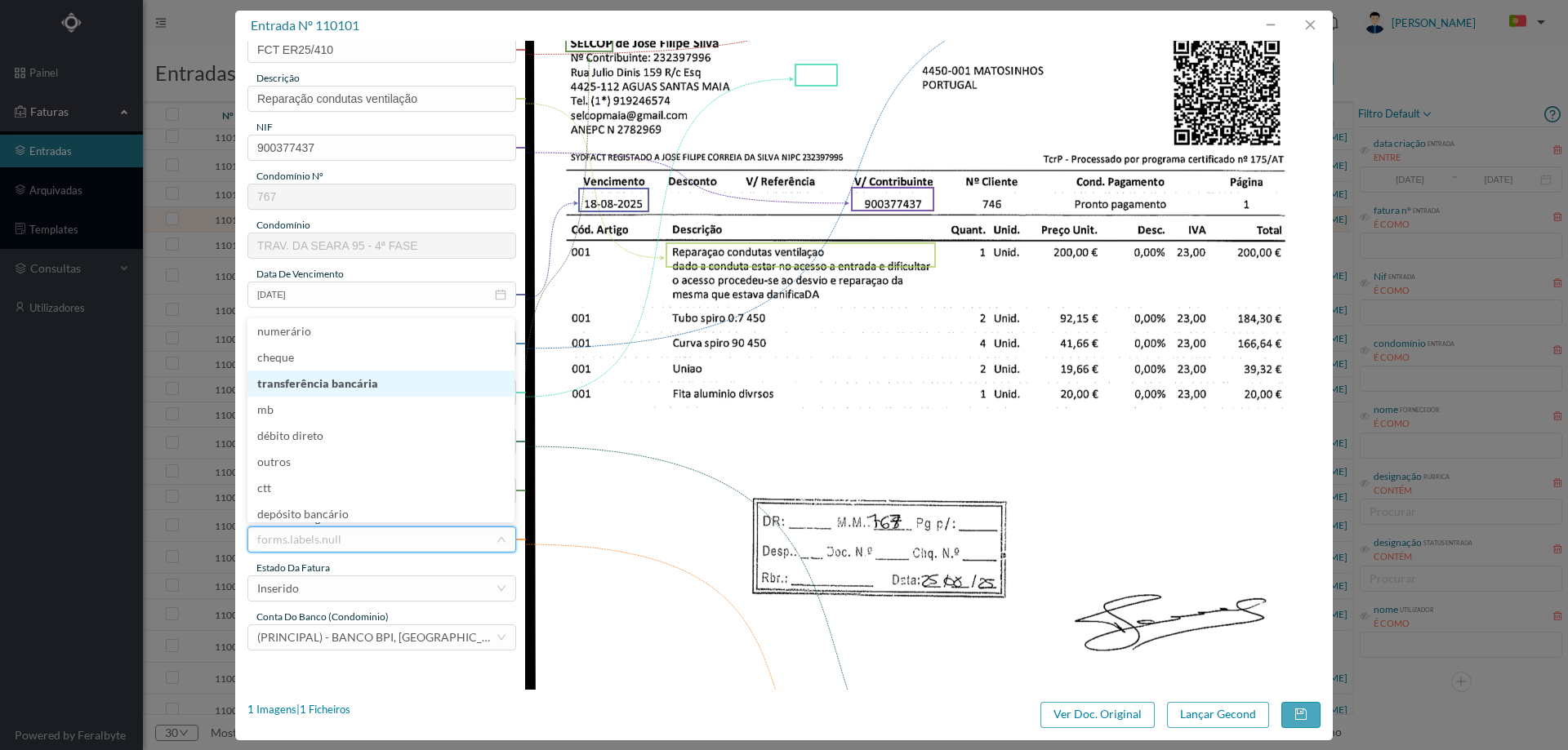
drag, startPoint x: 360, startPoint y: 378, endPoint x: 358, endPoint y: 415, distance: 37.1
click at [361, 379] on li "transferência bancária" at bounding box center [381, 384] width 267 height 27
click at [342, 591] on div "Inserido" at bounding box center [377, 589] width 239 height 25
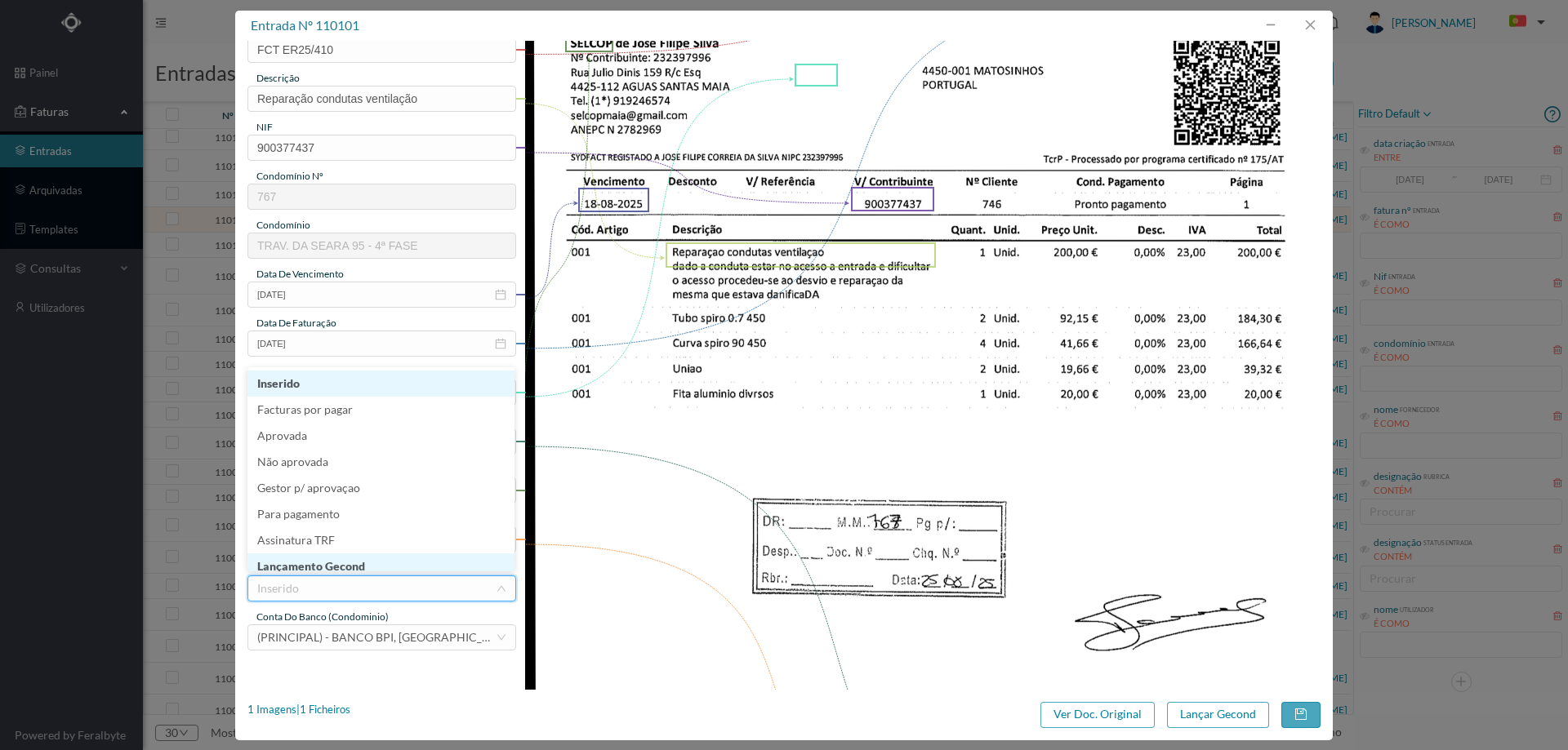
scroll to position [9, 0]
click at [344, 562] on li "Lançamento Gecond" at bounding box center [381, 559] width 267 height 27
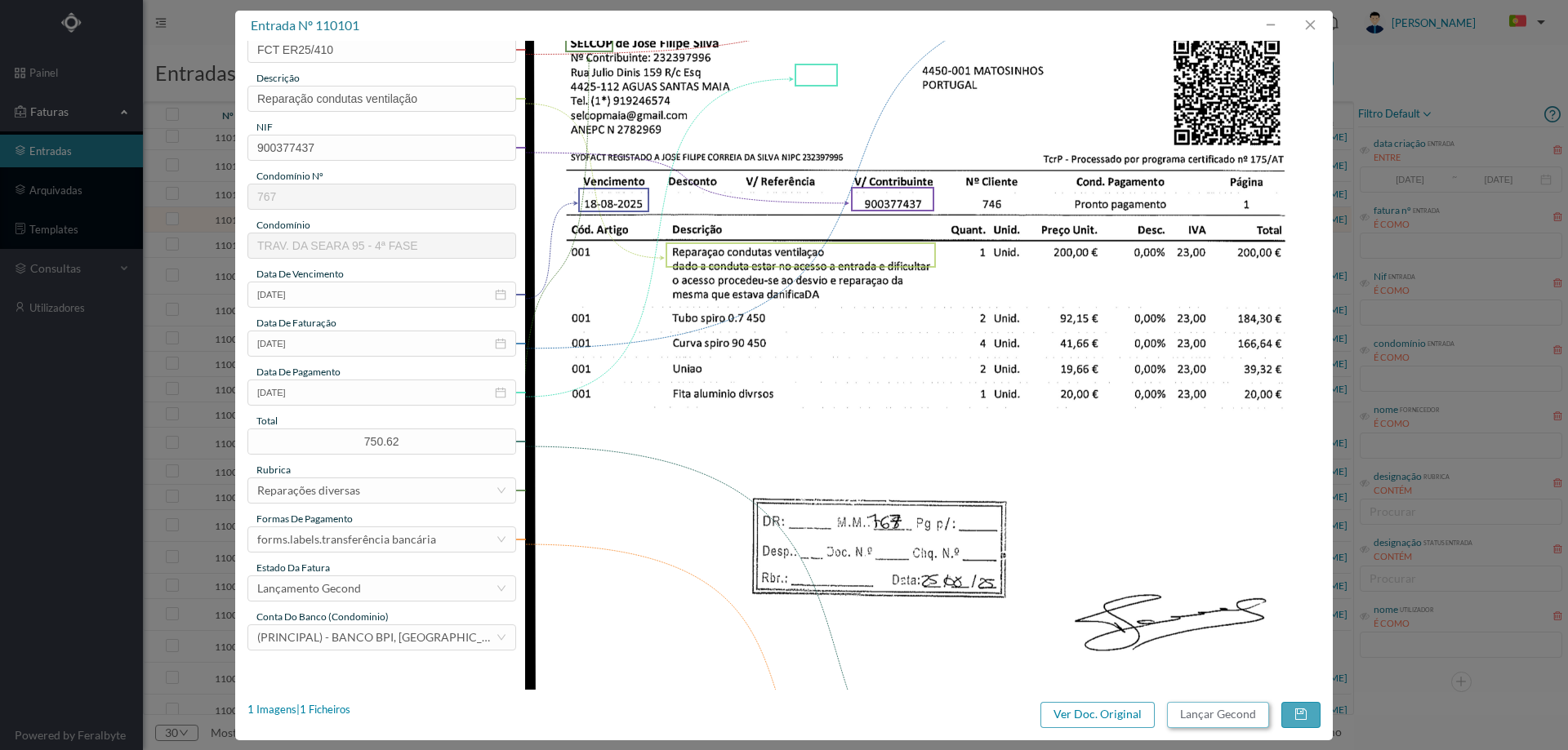
click at [1220, 708] on button "Lançar Gecond" at bounding box center [1218, 715] width 102 height 27
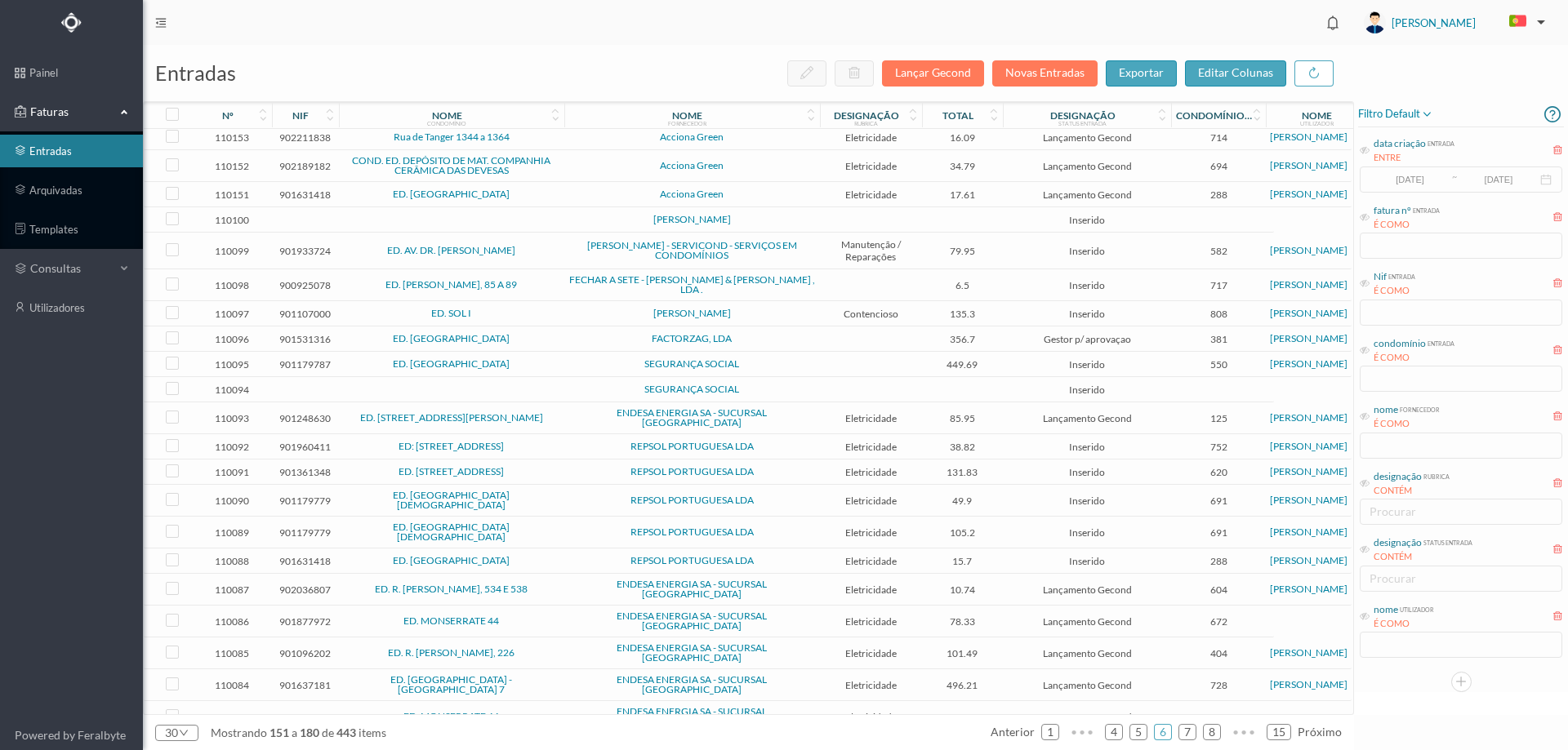
click at [548, 221] on td at bounding box center [452, 220] width 225 height 26
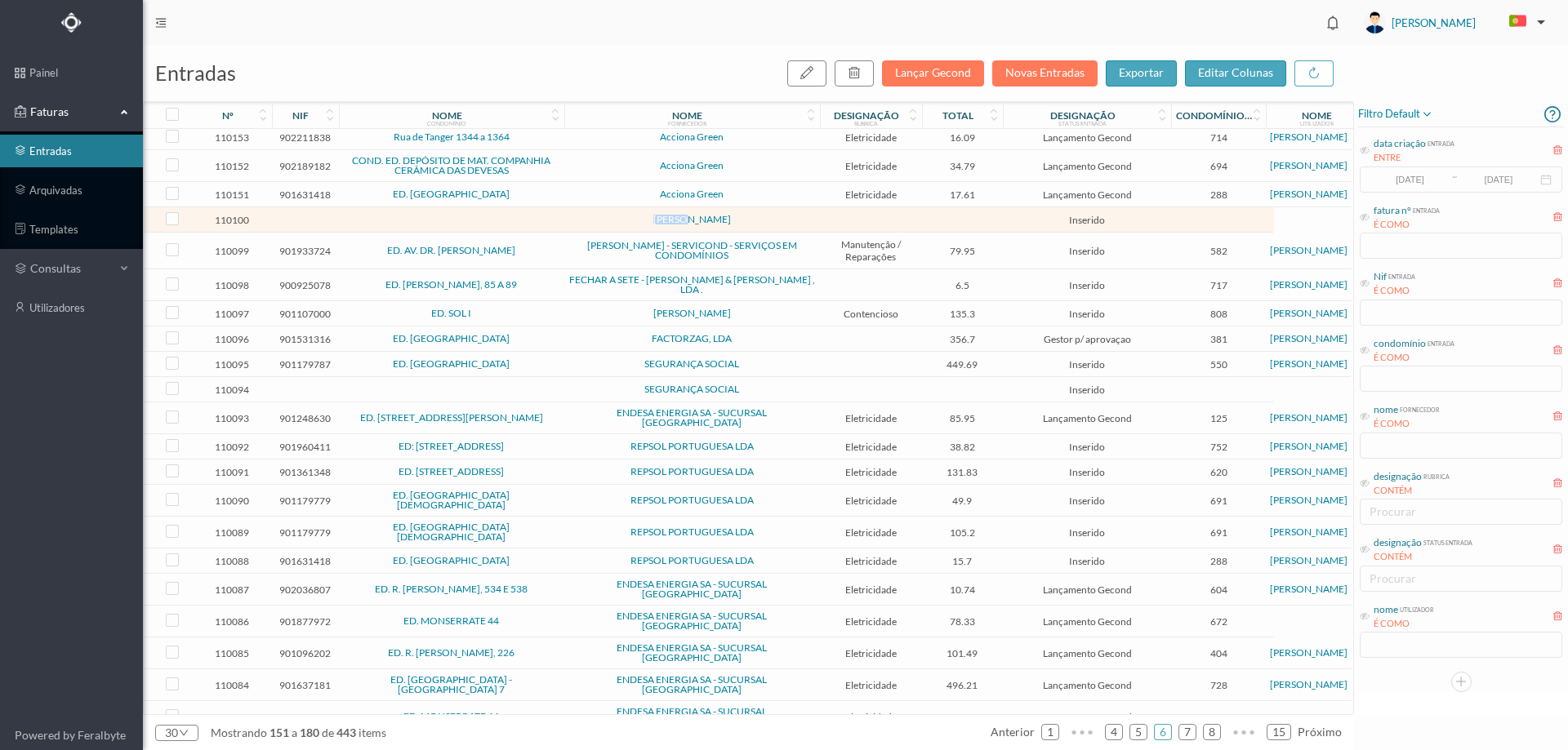
click at [548, 221] on td at bounding box center [452, 220] width 225 height 26
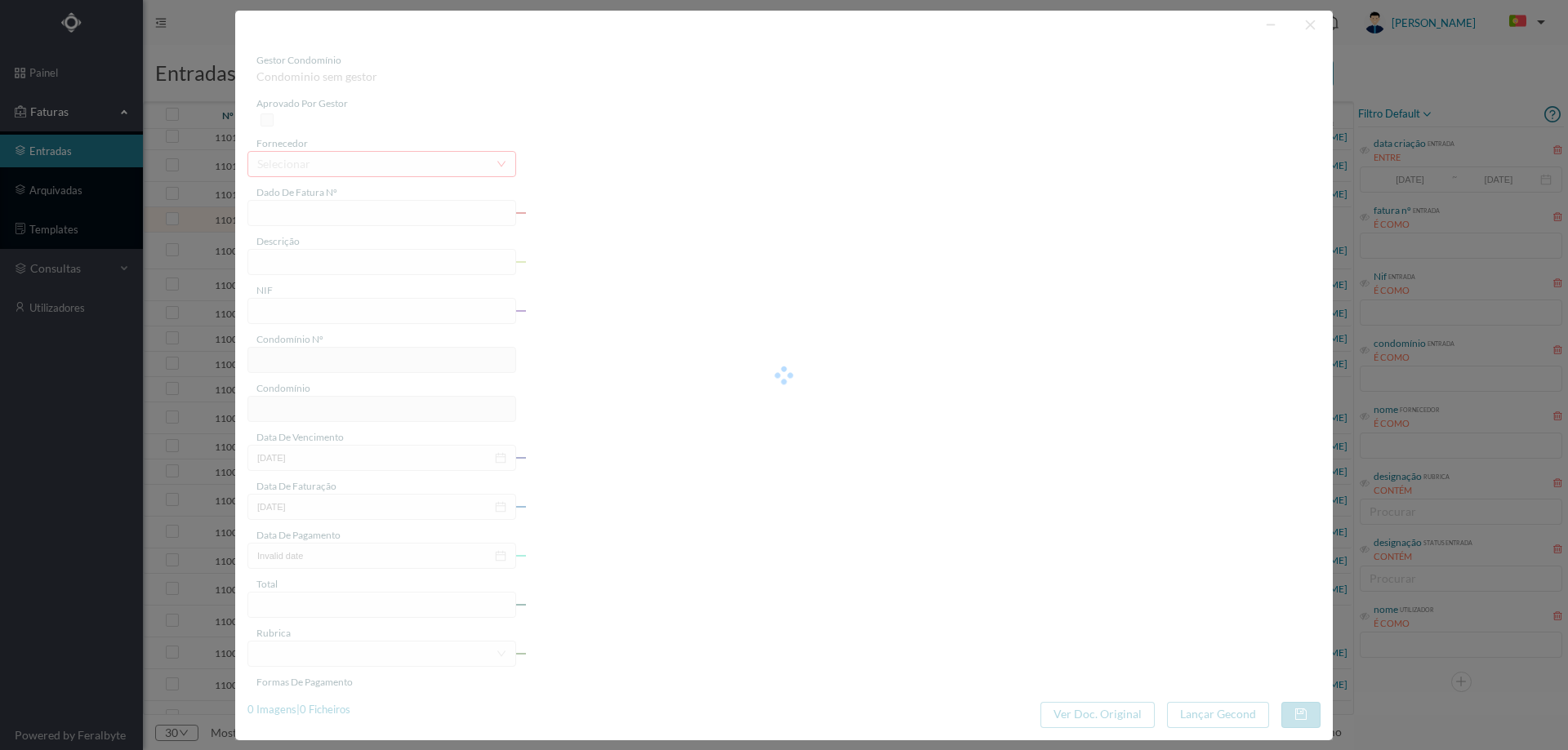
type input "0"
type input "Invalid date"
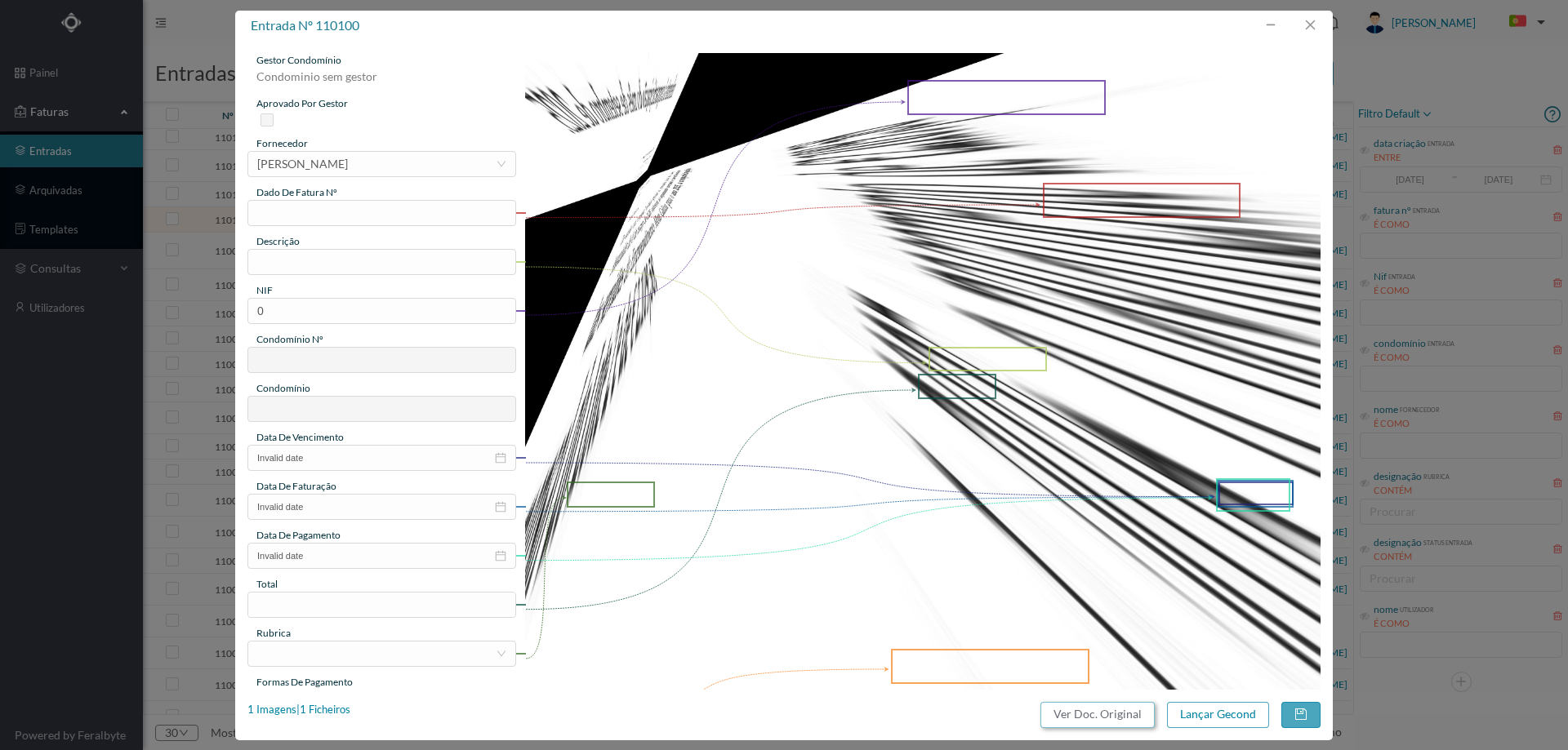
click at [1074, 707] on button "Ver Doc. Original" at bounding box center [1097, 715] width 115 height 27
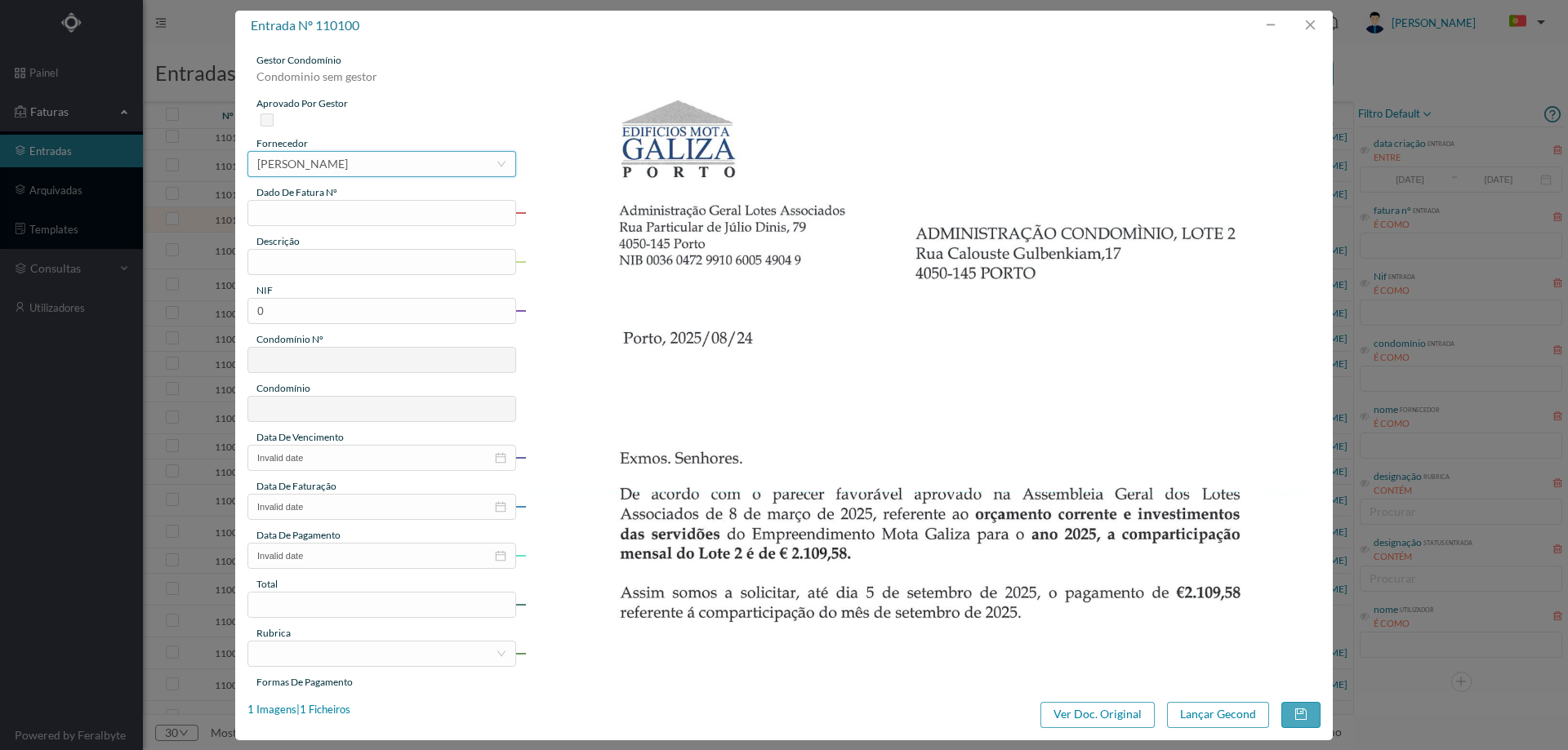
click at [329, 162] on div "[PERSON_NAME]" at bounding box center [303, 164] width 91 height 25
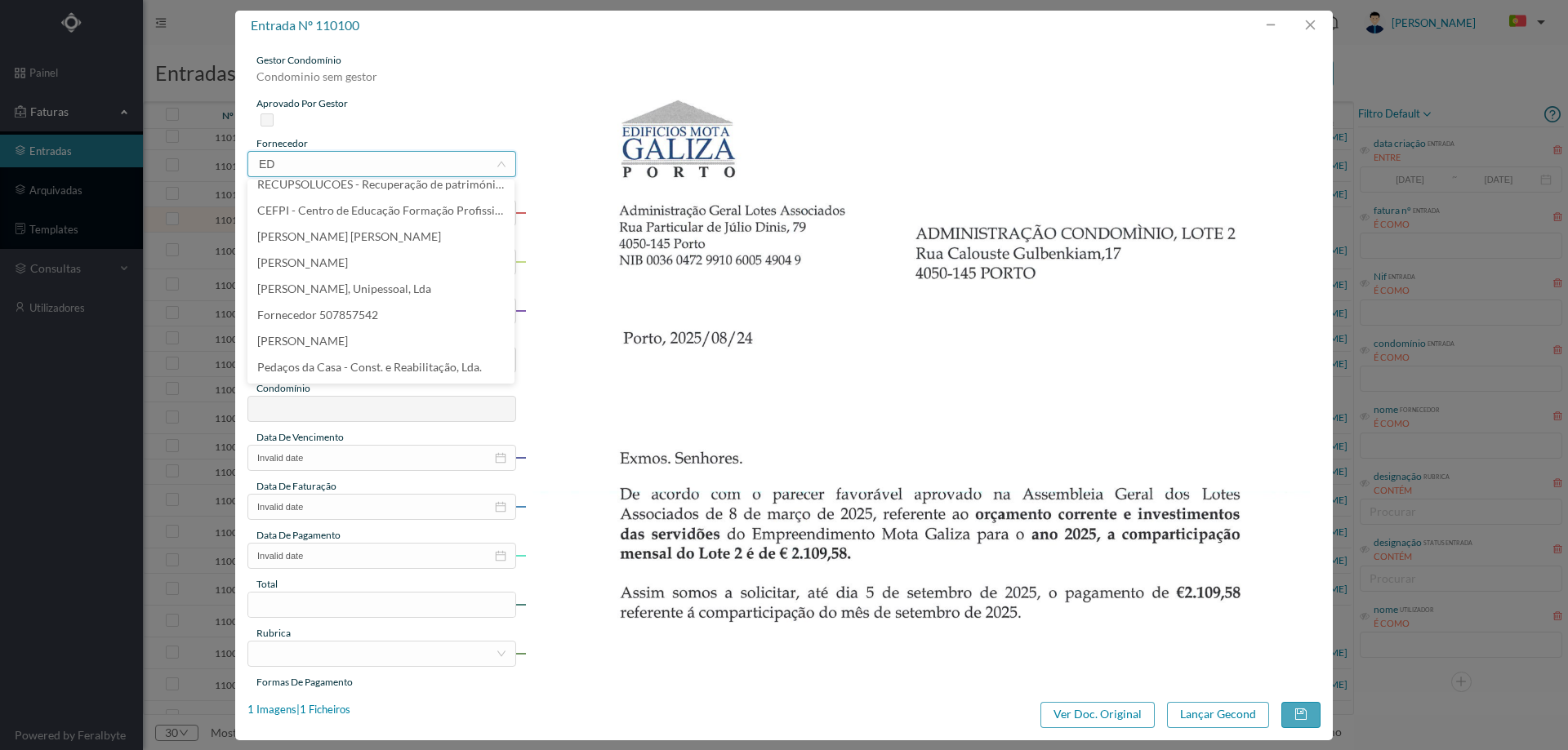
scroll to position [3, 0]
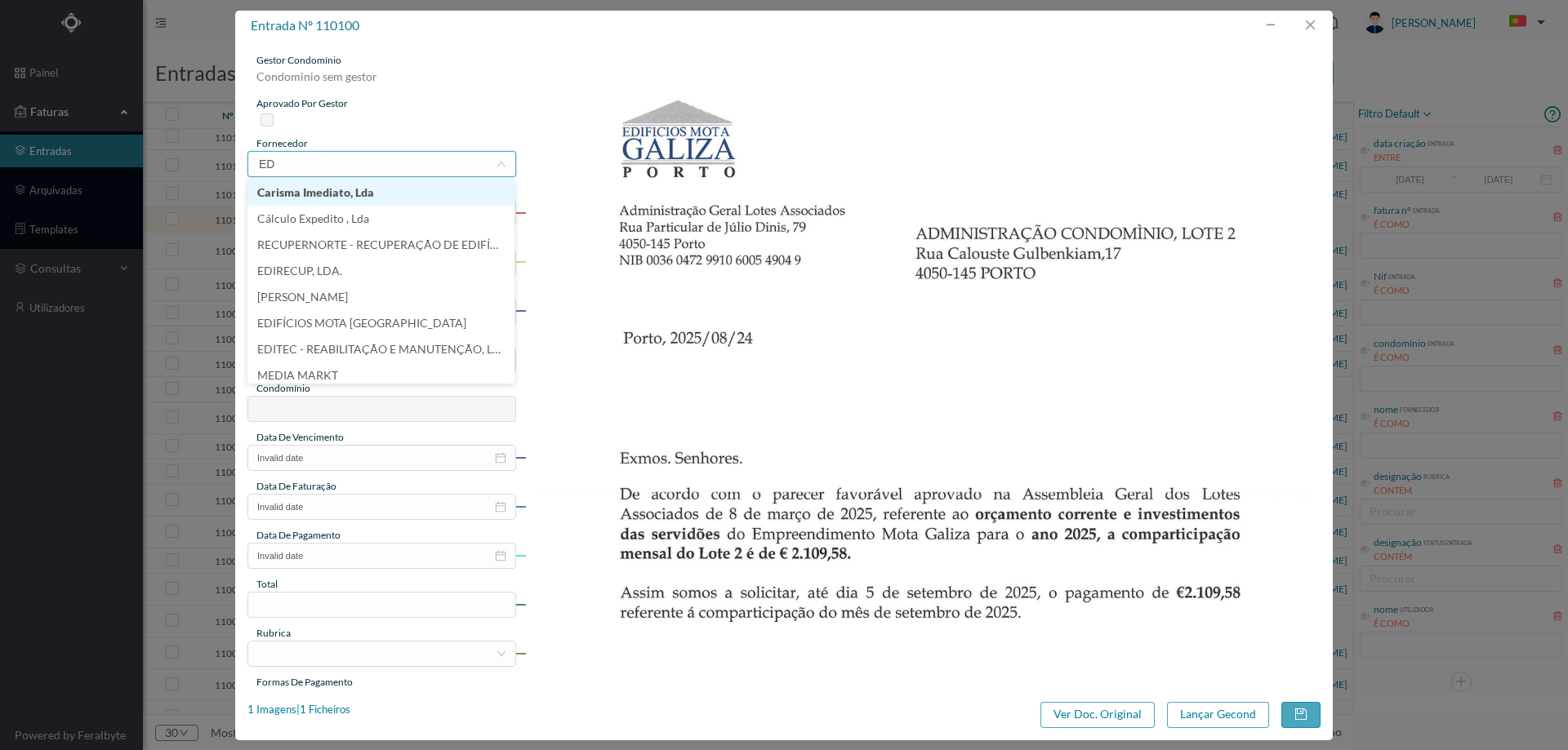
type input "E"
type input "MOTA"
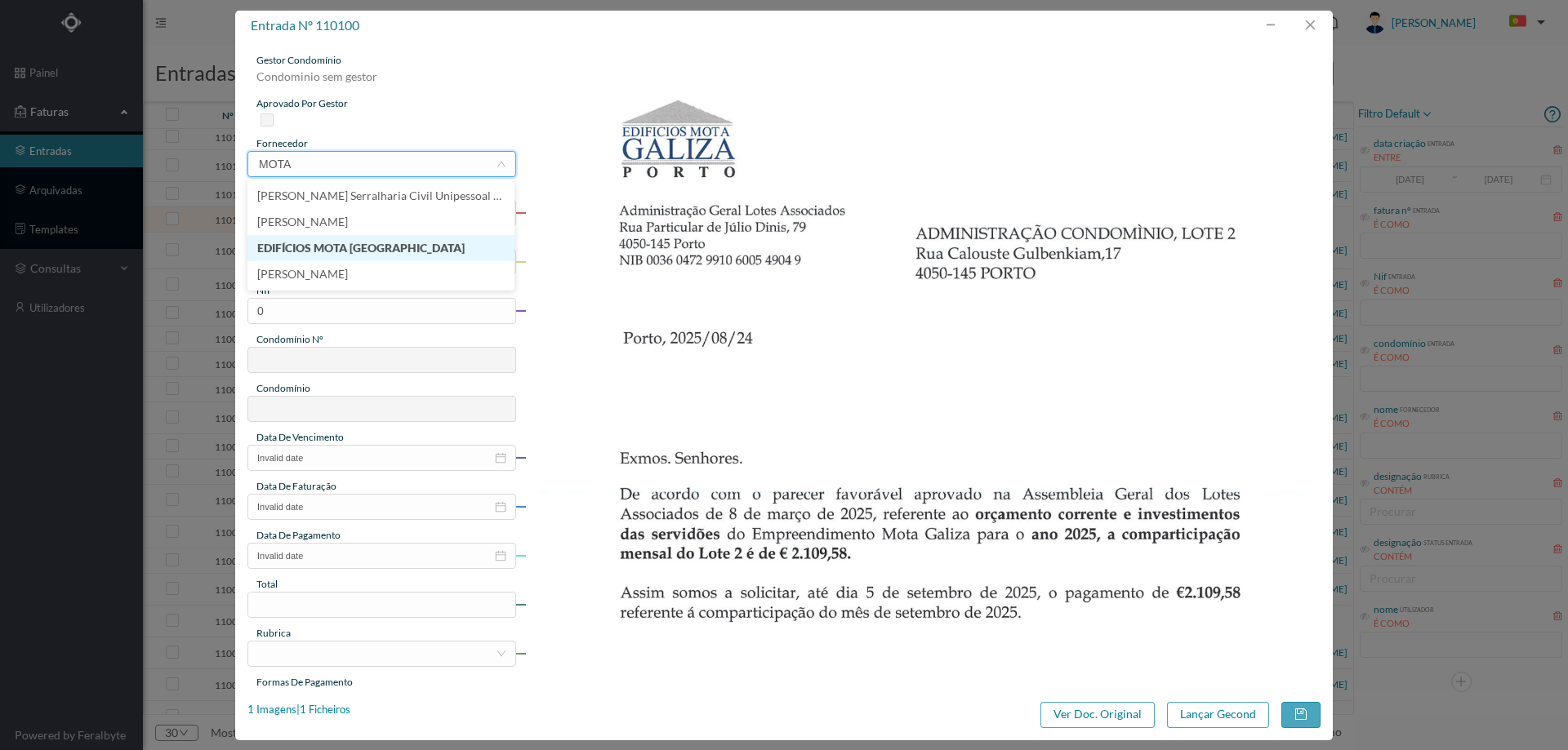
click at [412, 256] on li "EDIFÍCIOS MOTA [GEOGRAPHIC_DATA]" at bounding box center [381, 248] width 267 height 27
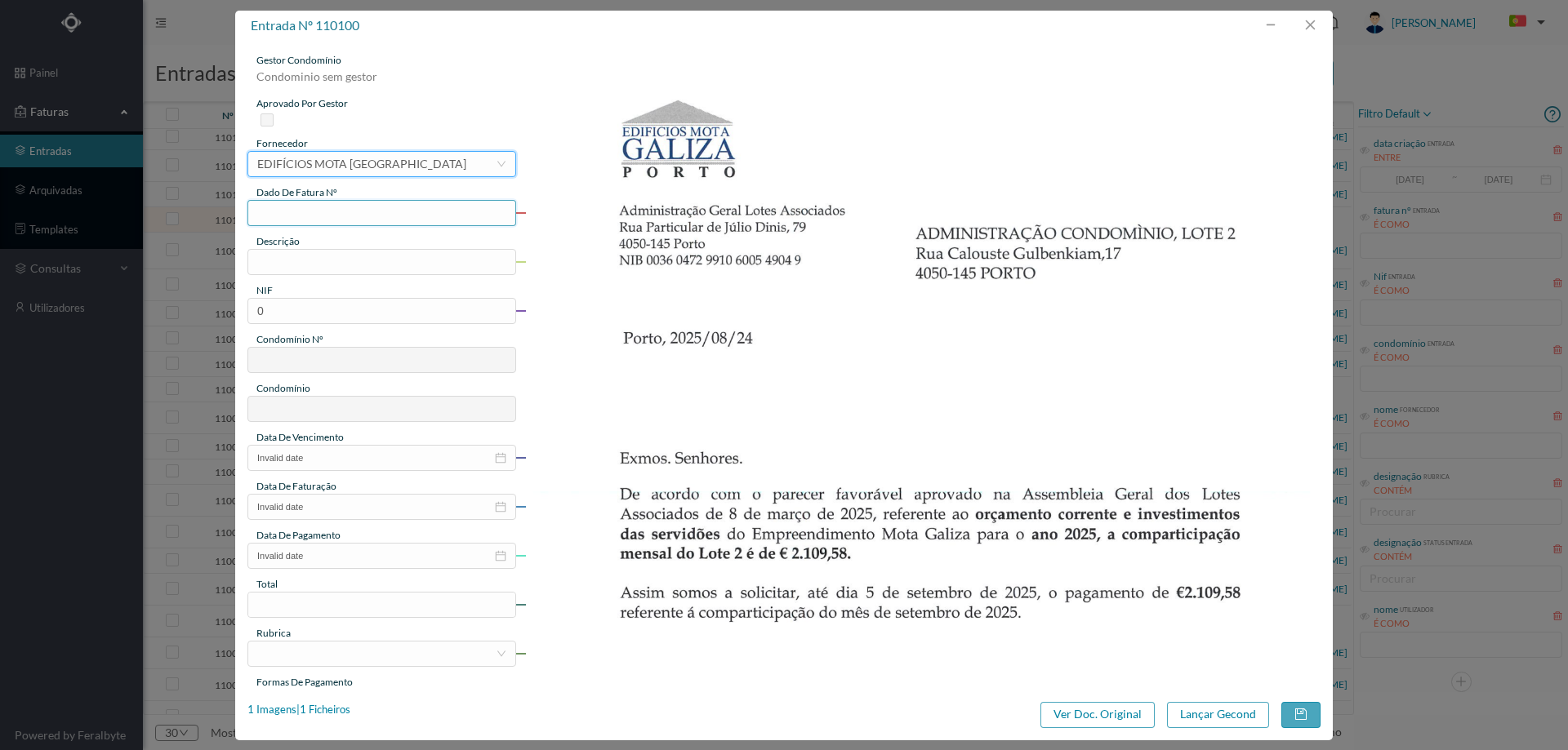
click at [382, 218] on input "text" at bounding box center [382, 213] width 269 height 27
type input "C"
type input "A"
type input "SET/2025"
click at [378, 265] on input "text" at bounding box center [382, 262] width 269 height 27
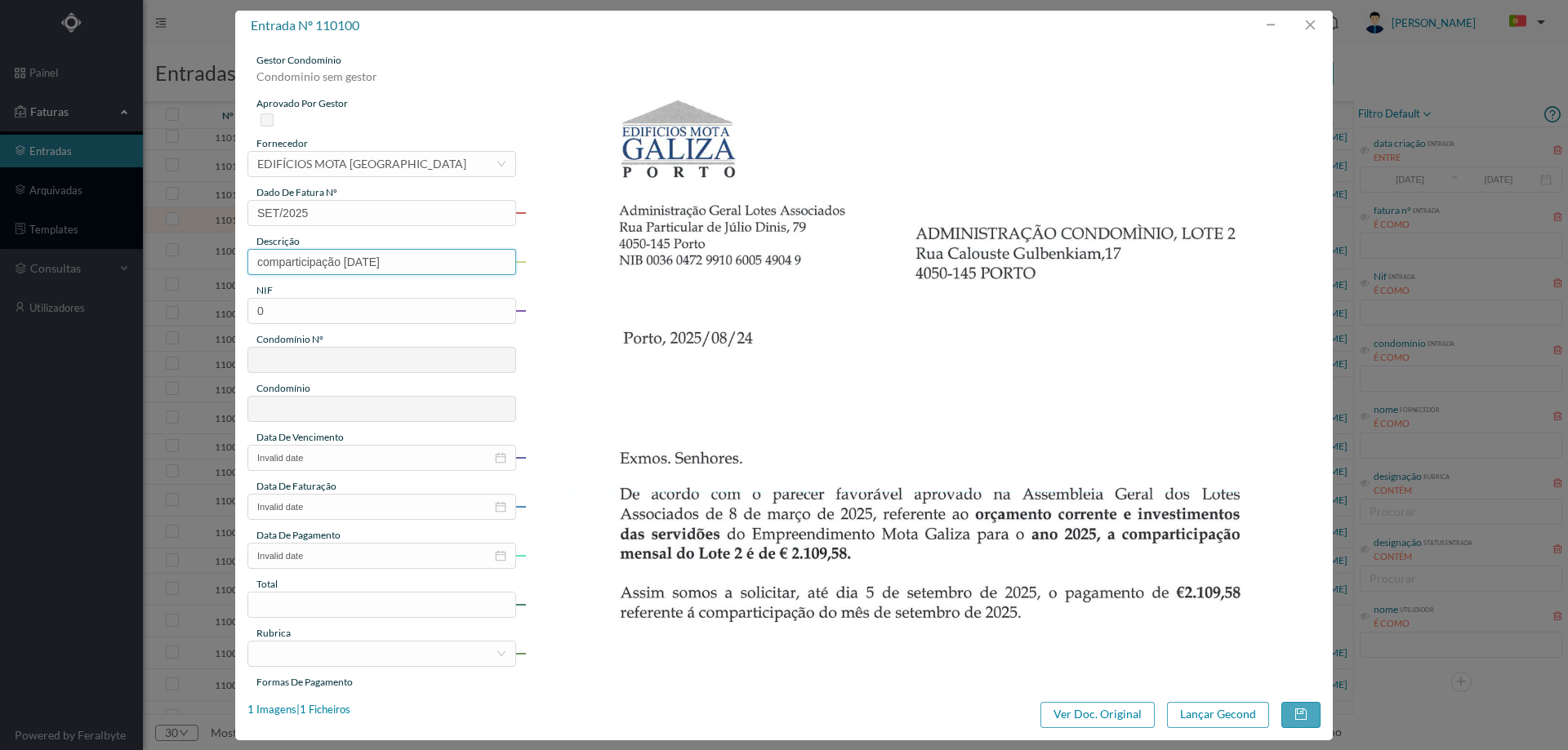
click at [360, 262] on input "comparticipação Abril 25" at bounding box center [382, 262] width 269 height 27
type input "comparticipação Agosto 25"
click at [989, 382] on img at bounding box center [923, 616] width 796 height 1126
click at [340, 309] on input "0" at bounding box center [382, 312] width 269 height 27
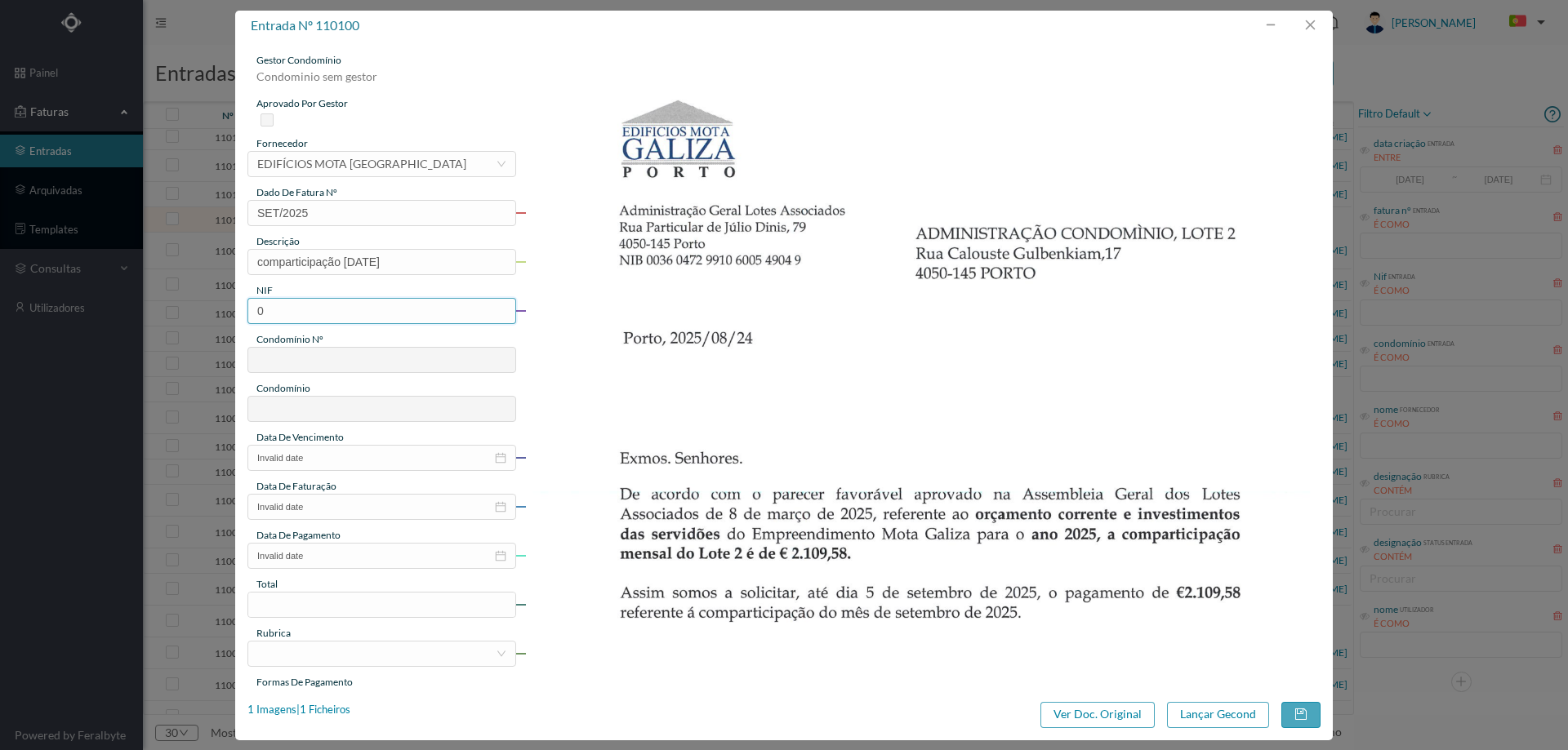
click at [340, 309] on input "0" at bounding box center [382, 312] width 269 height 27
paste input "90068603"
click at [259, 309] on input "900686030" at bounding box center [382, 312] width 269 height 27
type input "900686030"
type input "292"
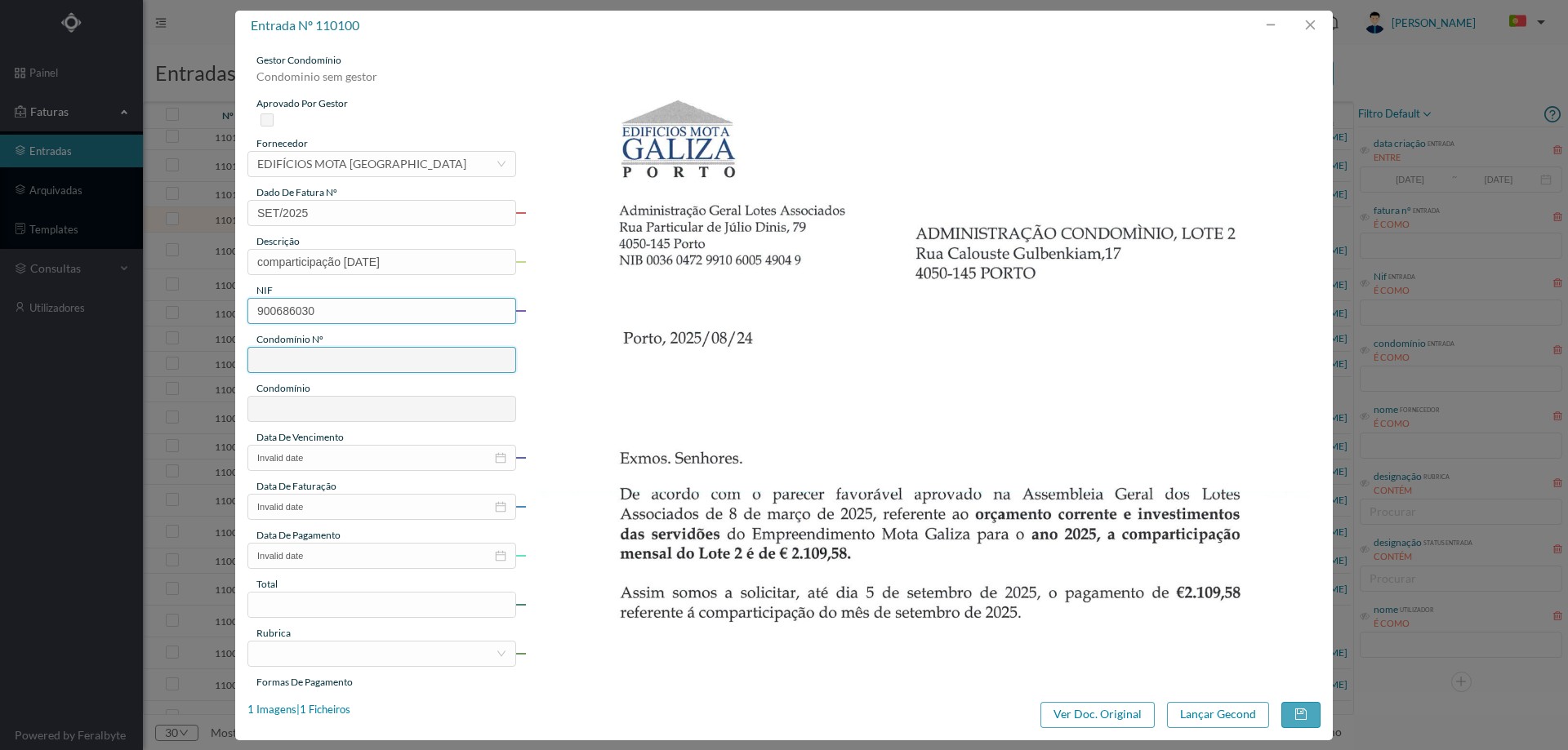
type input "ED. MOTA GALIZA (LOTE II)"
type input "900686030"
click at [353, 470] on input "Invalid date" at bounding box center [382, 458] width 269 height 27
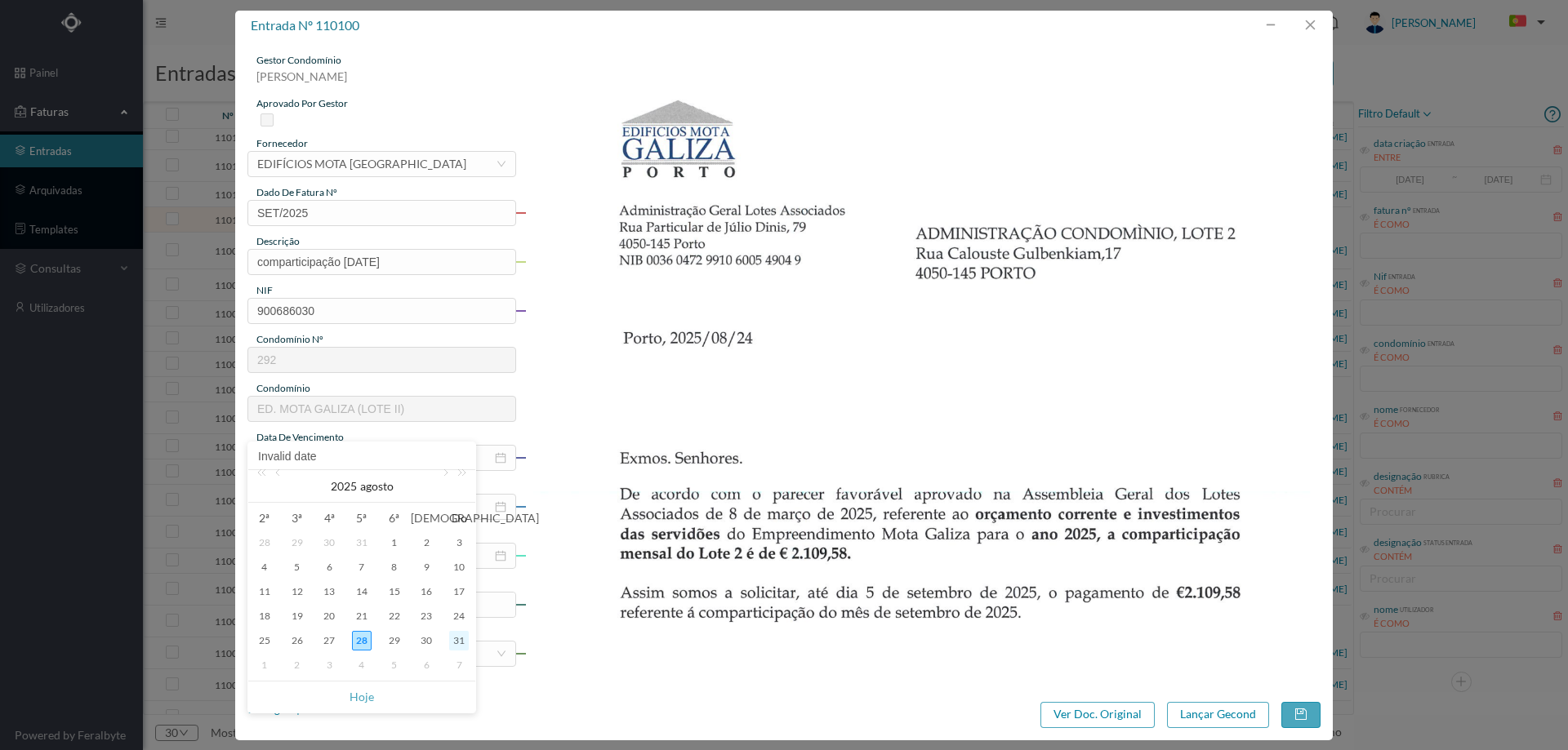
click at [457, 640] on div "31" at bounding box center [459, 640] width 20 height 20
type input "[DATE]"
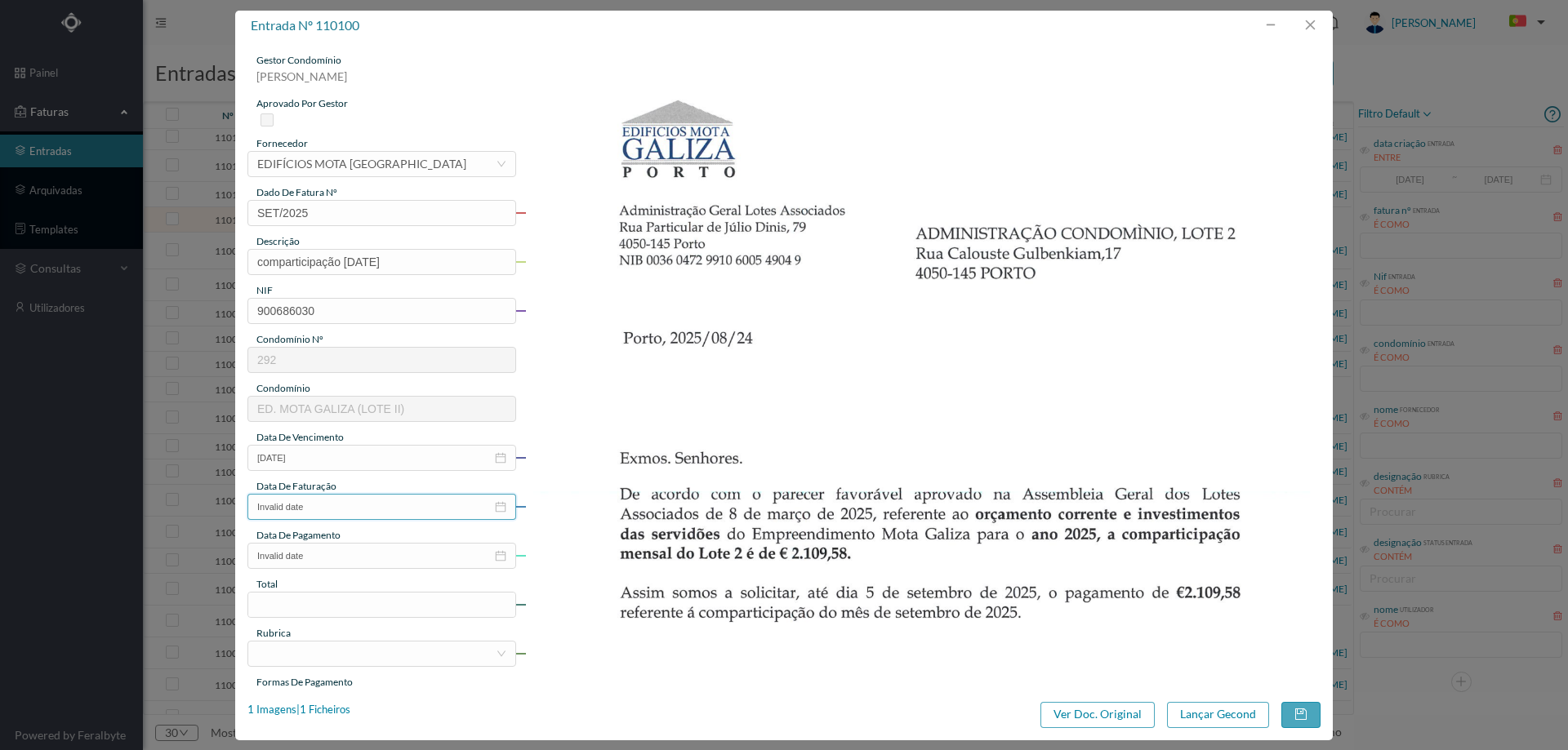
drag, startPoint x: 379, startPoint y: 506, endPoint x: 477, endPoint y: 536, distance: 102.5
click at [380, 506] on input "Invalid date" at bounding box center [382, 507] width 269 height 27
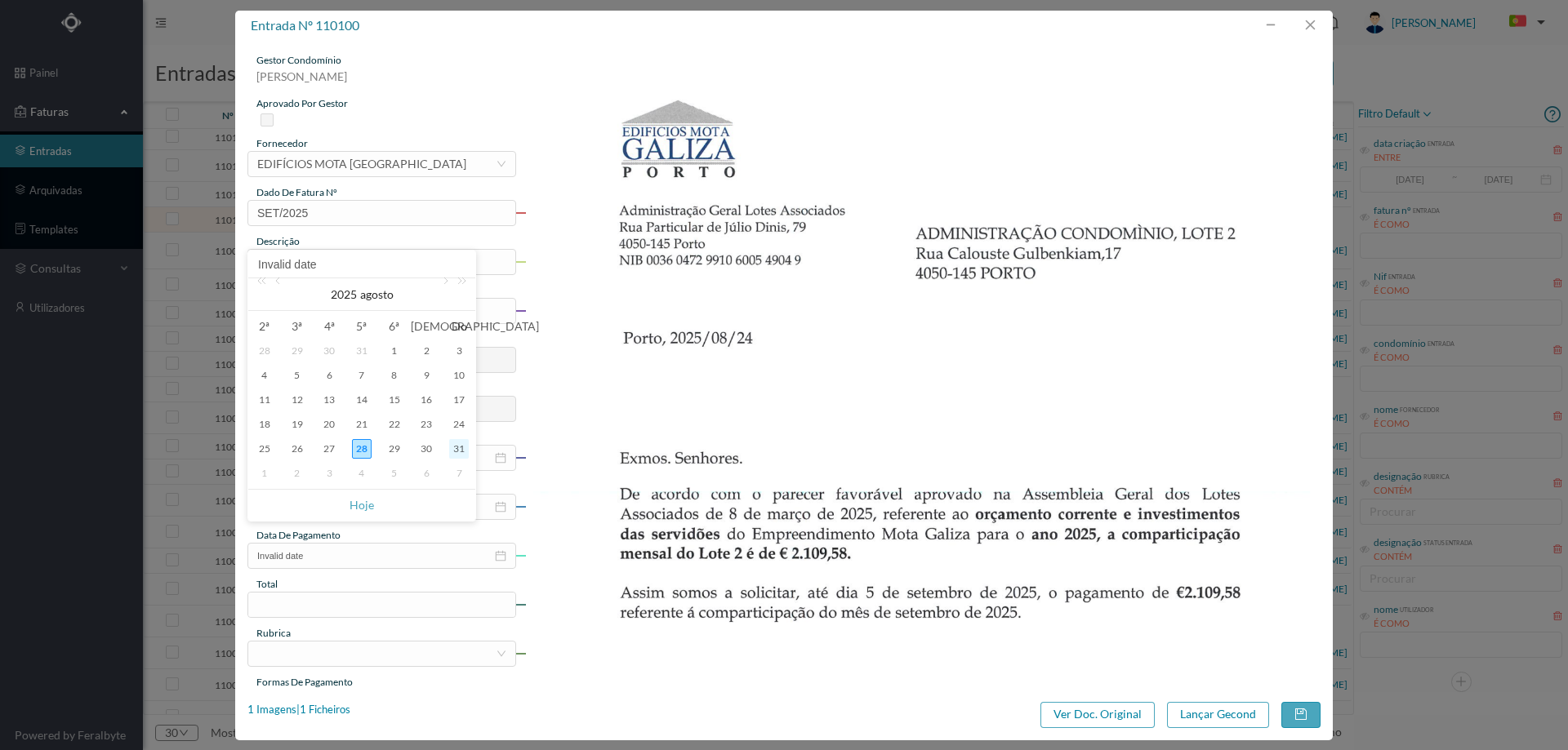
click at [458, 443] on div "31" at bounding box center [459, 449] width 20 height 20
type input "[DATE]"
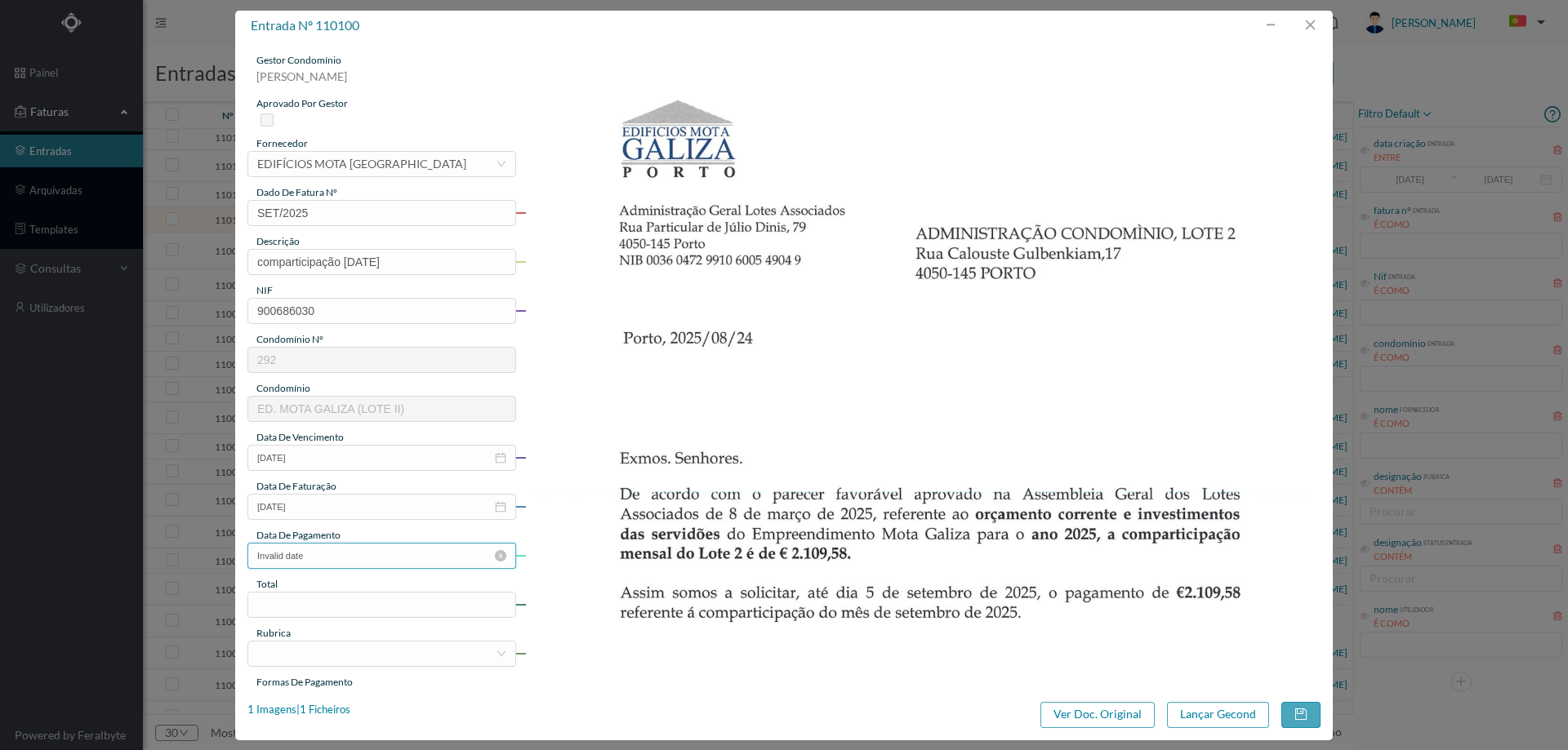
click at [406, 554] on input "Invalid date" at bounding box center [382, 556] width 269 height 27
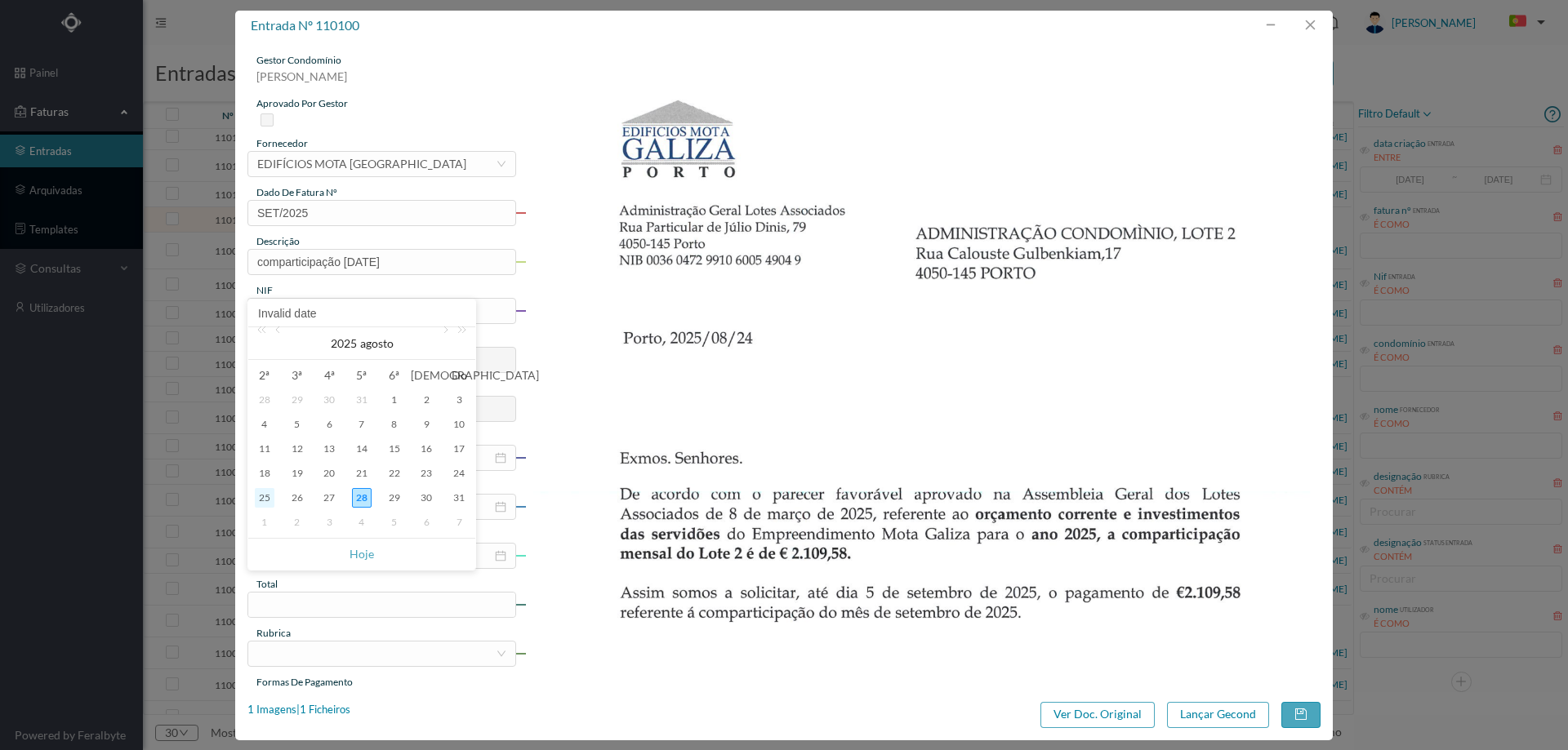
click at [268, 501] on div "25" at bounding box center [264, 497] width 20 height 20
type input "[DATE]"
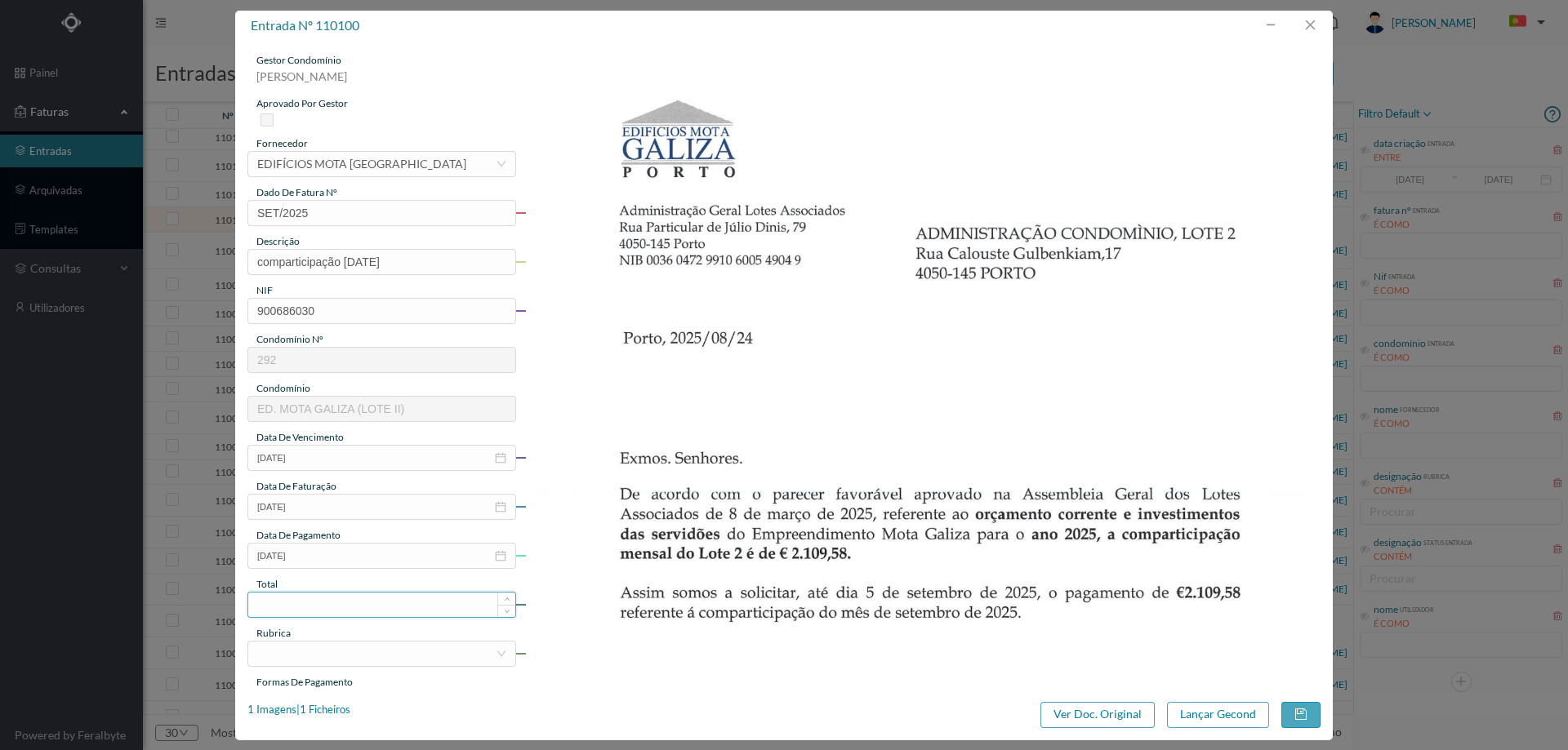
click at [328, 609] on input at bounding box center [382, 605] width 267 height 25
type input "2109.58"
click at [328, 647] on div at bounding box center [377, 653] width 239 height 25
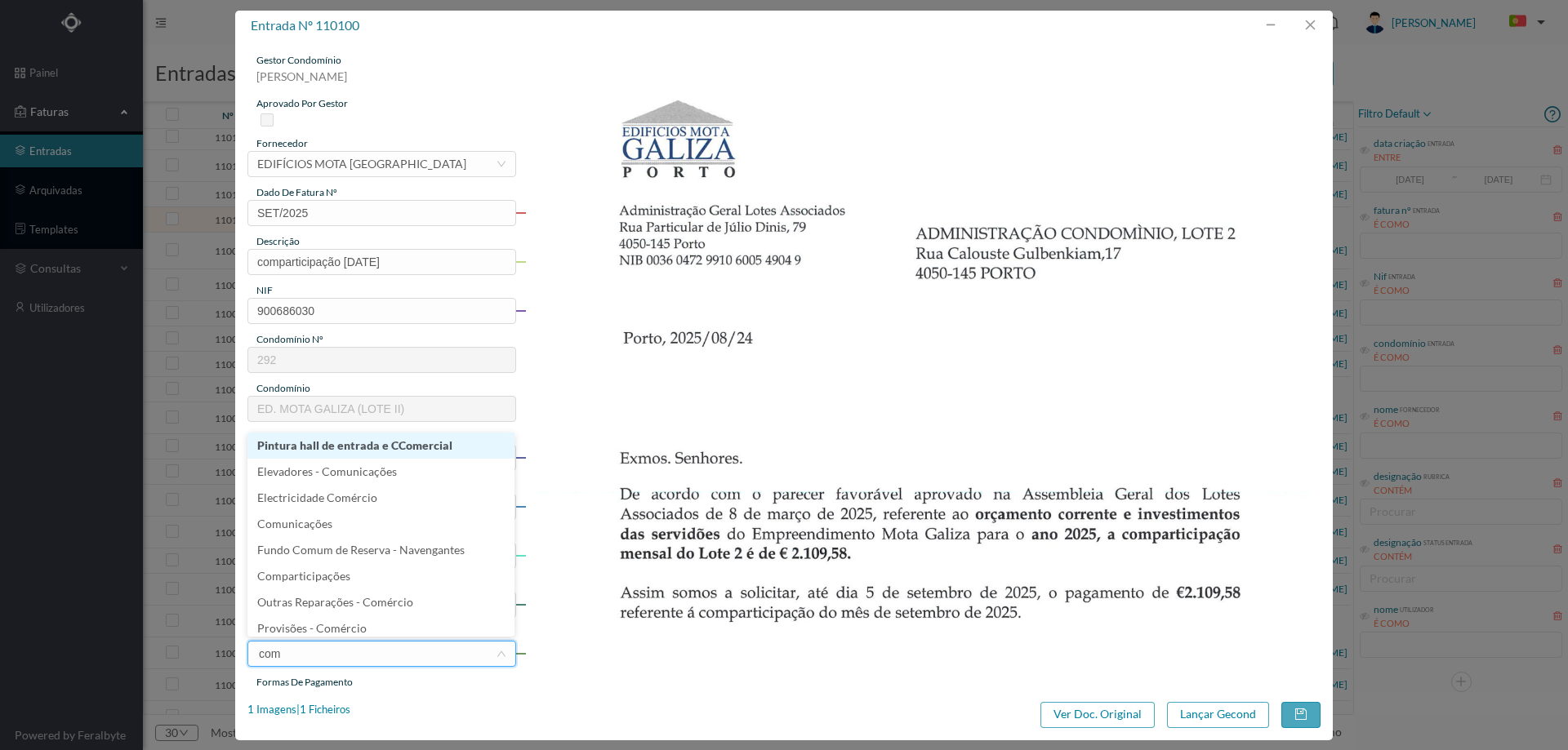
type input "comp"
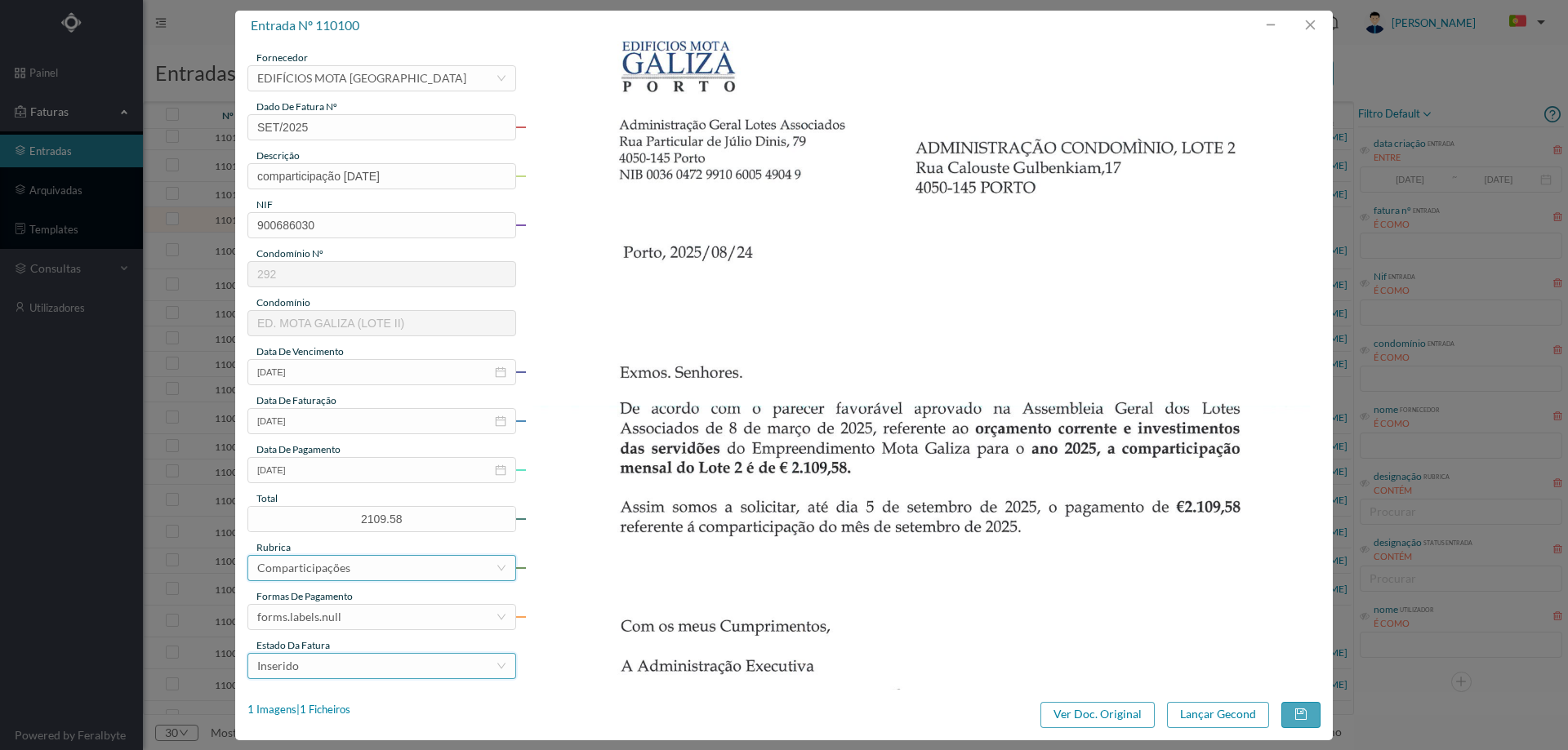
scroll to position [163, 0]
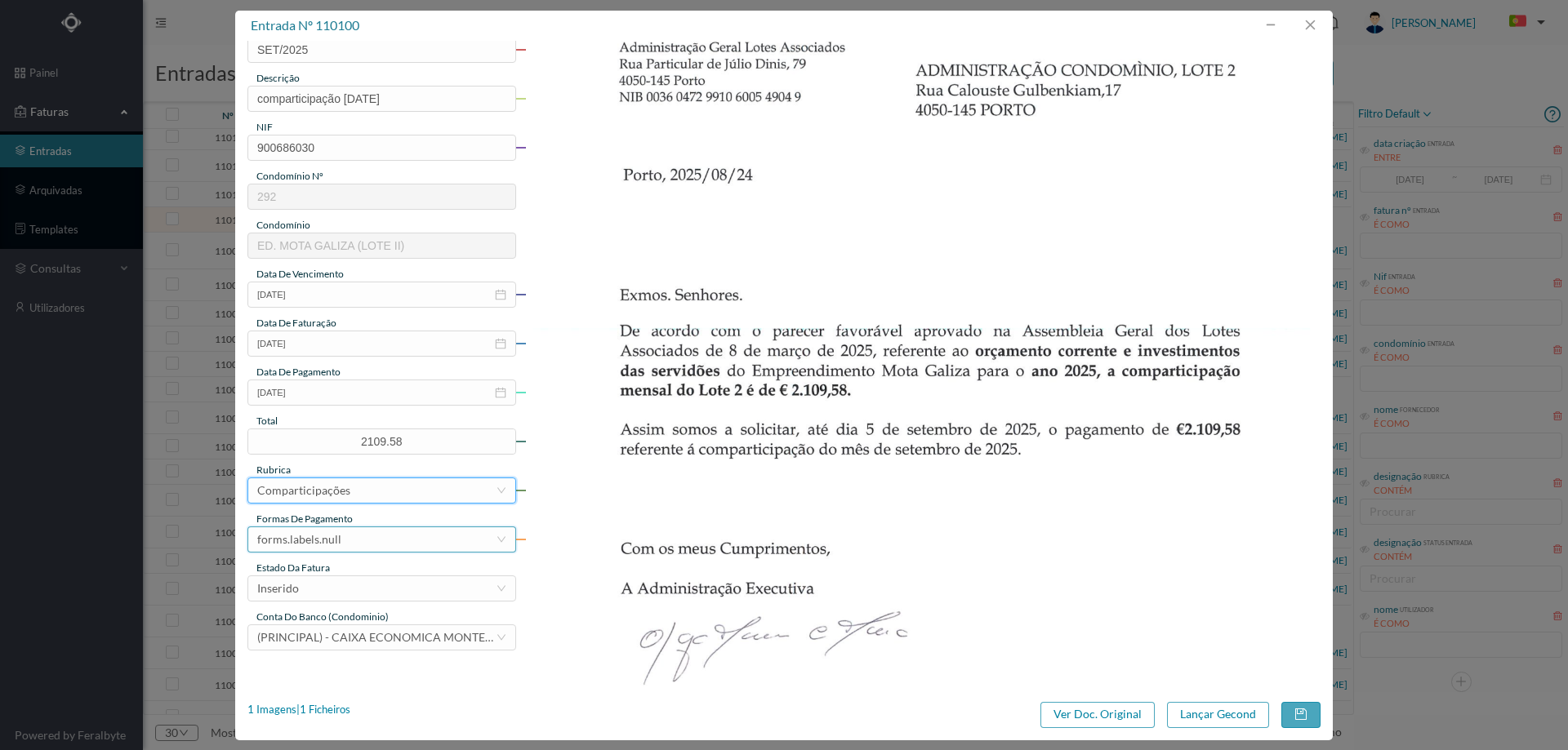
click at [354, 531] on div "forms.labels.null" at bounding box center [377, 540] width 239 height 25
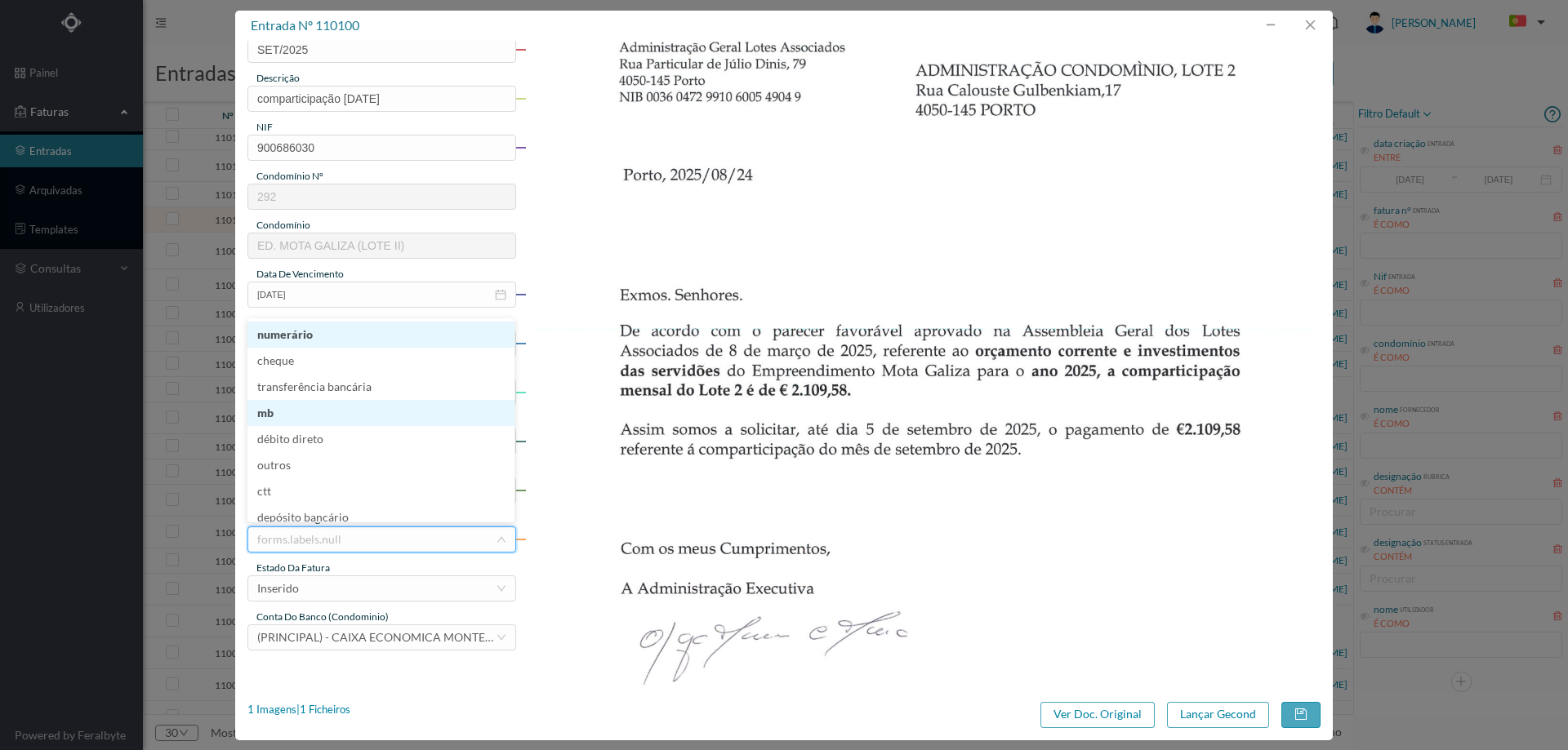
scroll to position [3, 0]
click at [355, 383] on li "transferência bancária" at bounding box center [381, 384] width 267 height 27
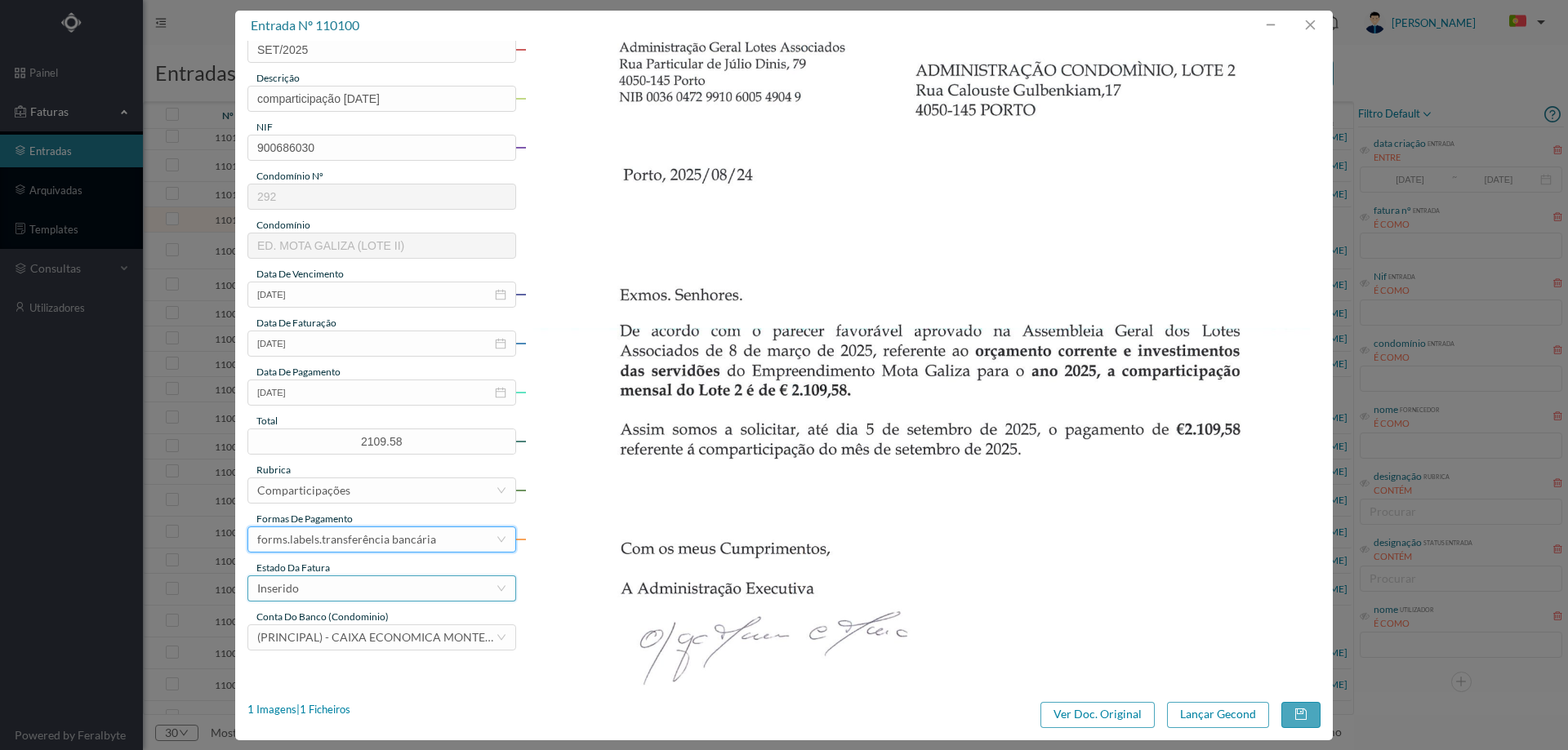
drag, startPoint x: 313, startPoint y: 588, endPoint x: 315, endPoint y: 571, distance: 17.1
click at [314, 585] on div "Inserido" at bounding box center [377, 589] width 239 height 25
click at [322, 550] on li "Assinatura TRF" at bounding box center [381, 541] width 267 height 27
click at [324, 584] on div "Assinatura TRF" at bounding box center [297, 589] width 78 height 25
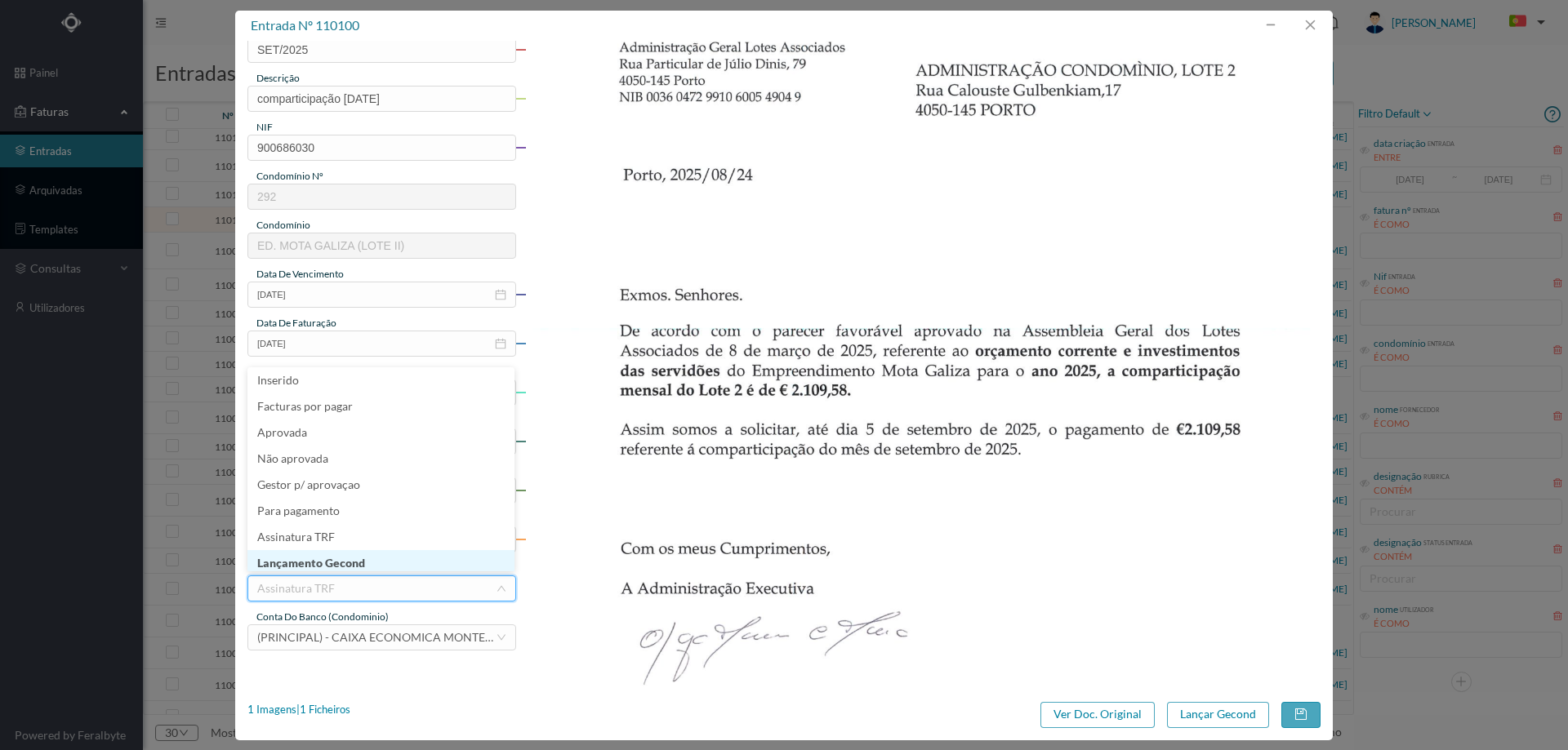
click at [327, 564] on li "Lançamento Gecond" at bounding box center [381, 563] width 267 height 27
click at [1227, 718] on button "Lançar Gecond" at bounding box center [1218, 715] width 102 height 27
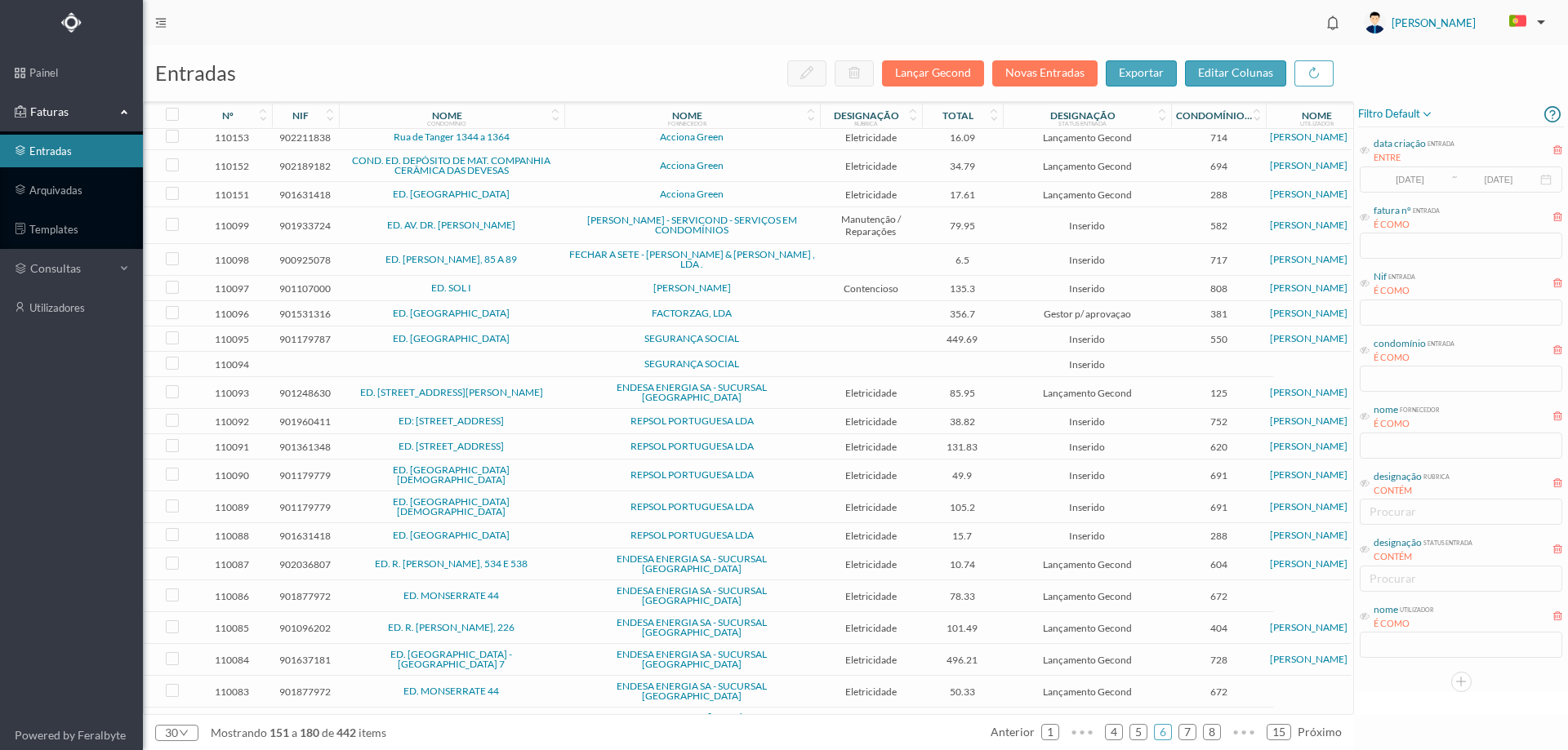
click at [544, 230] on span "ED. AV. DR. [PERSON_NAME]" at bounding box center [451, 225] width 217 height 9
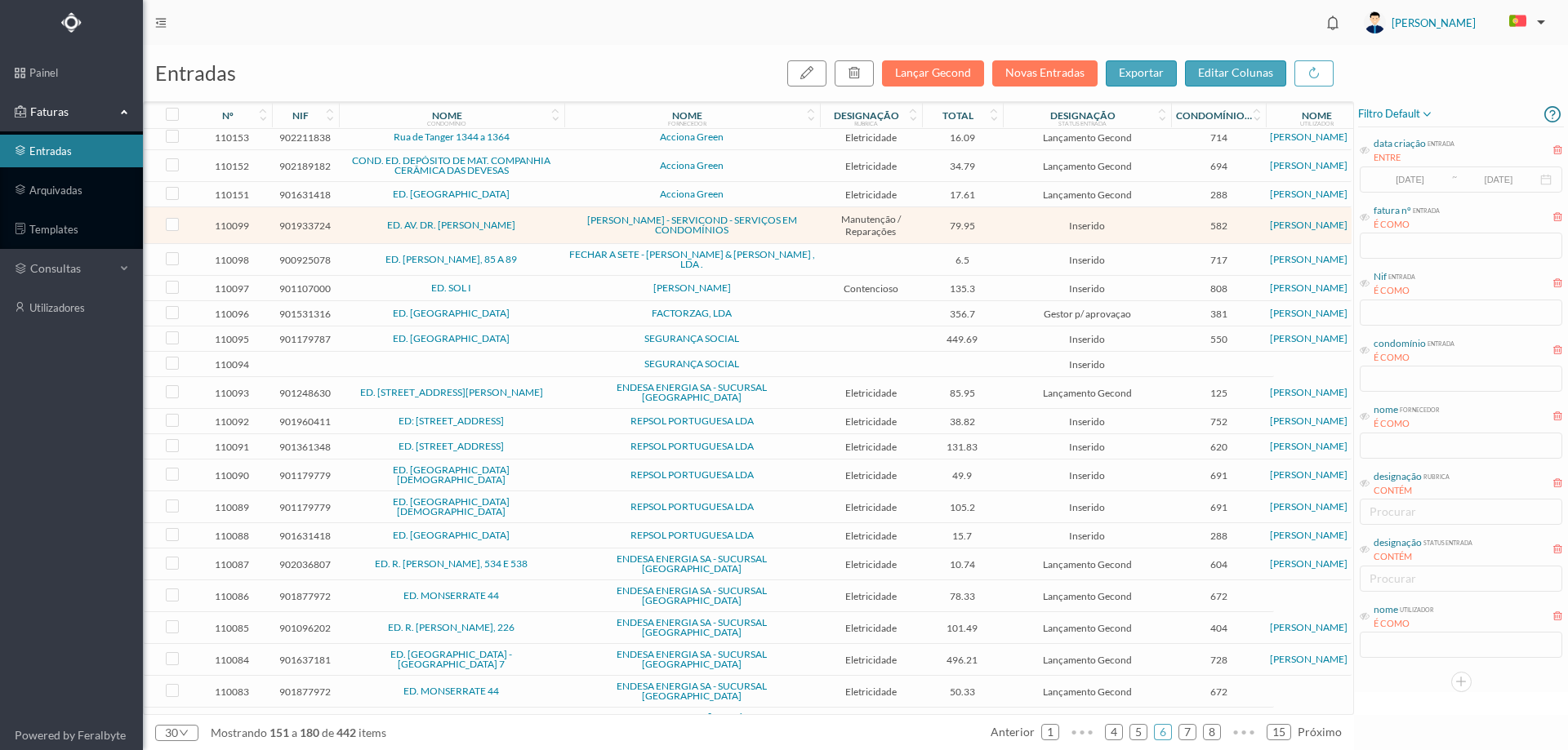
click at [544, 230] on span "ED. AV. DR. [PERSON_NAME]" at bounding box center [451, 225] width 217 height 9
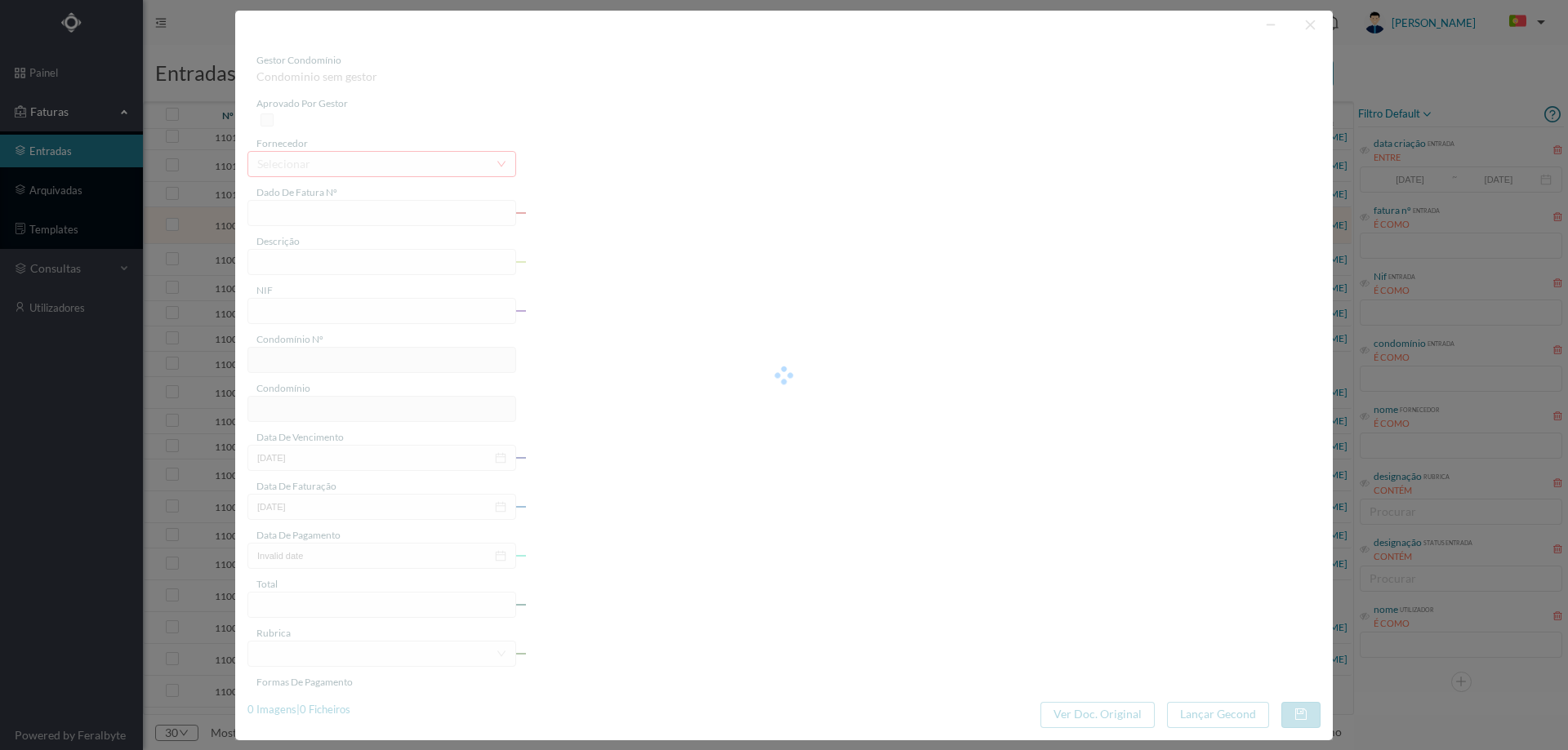
type input "FT FR.2025/2763"
type input "901933724"
type input "2025-07-25"
type input "79.95"
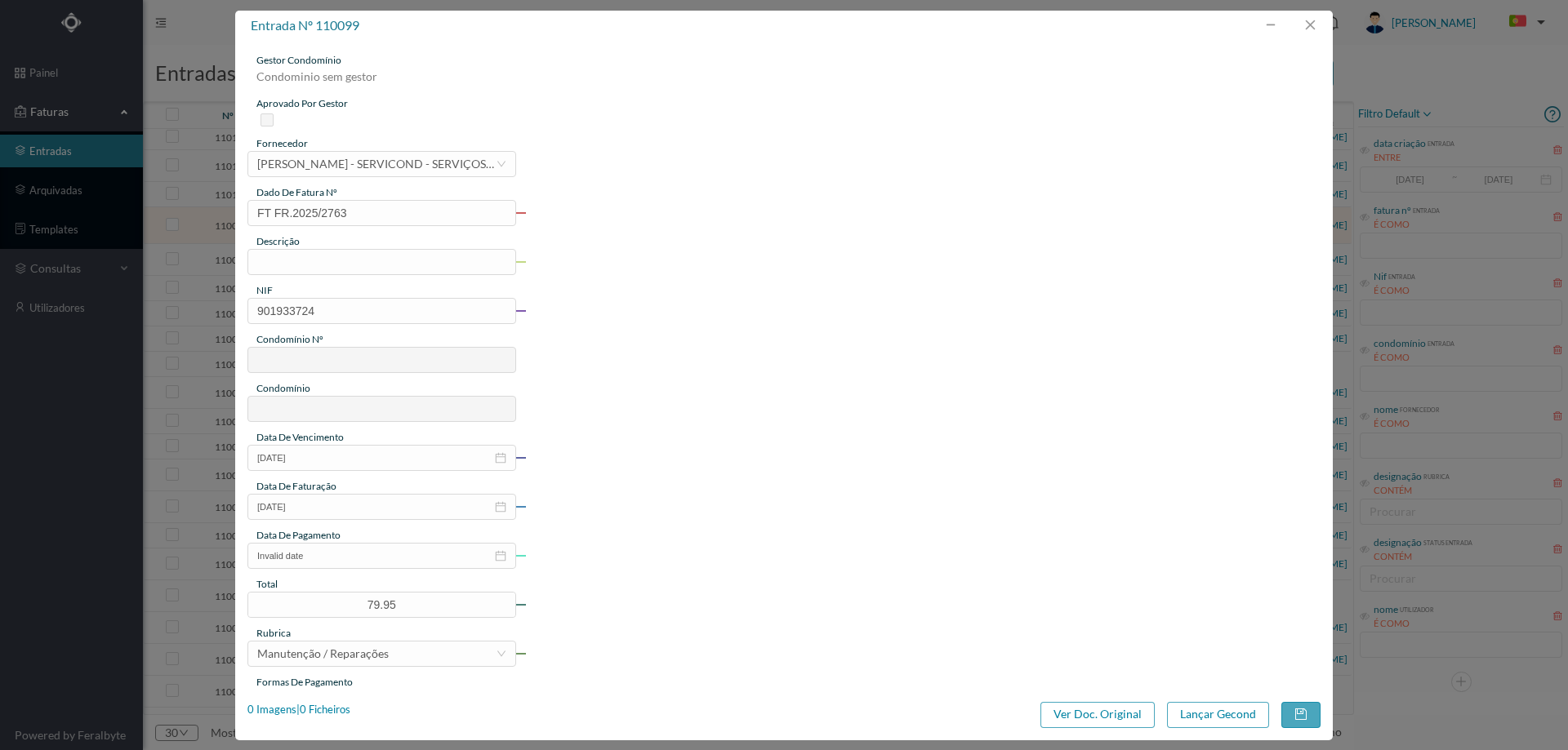
type input "582"
type input "ED. AV. DR. [PERSON_NAME]"
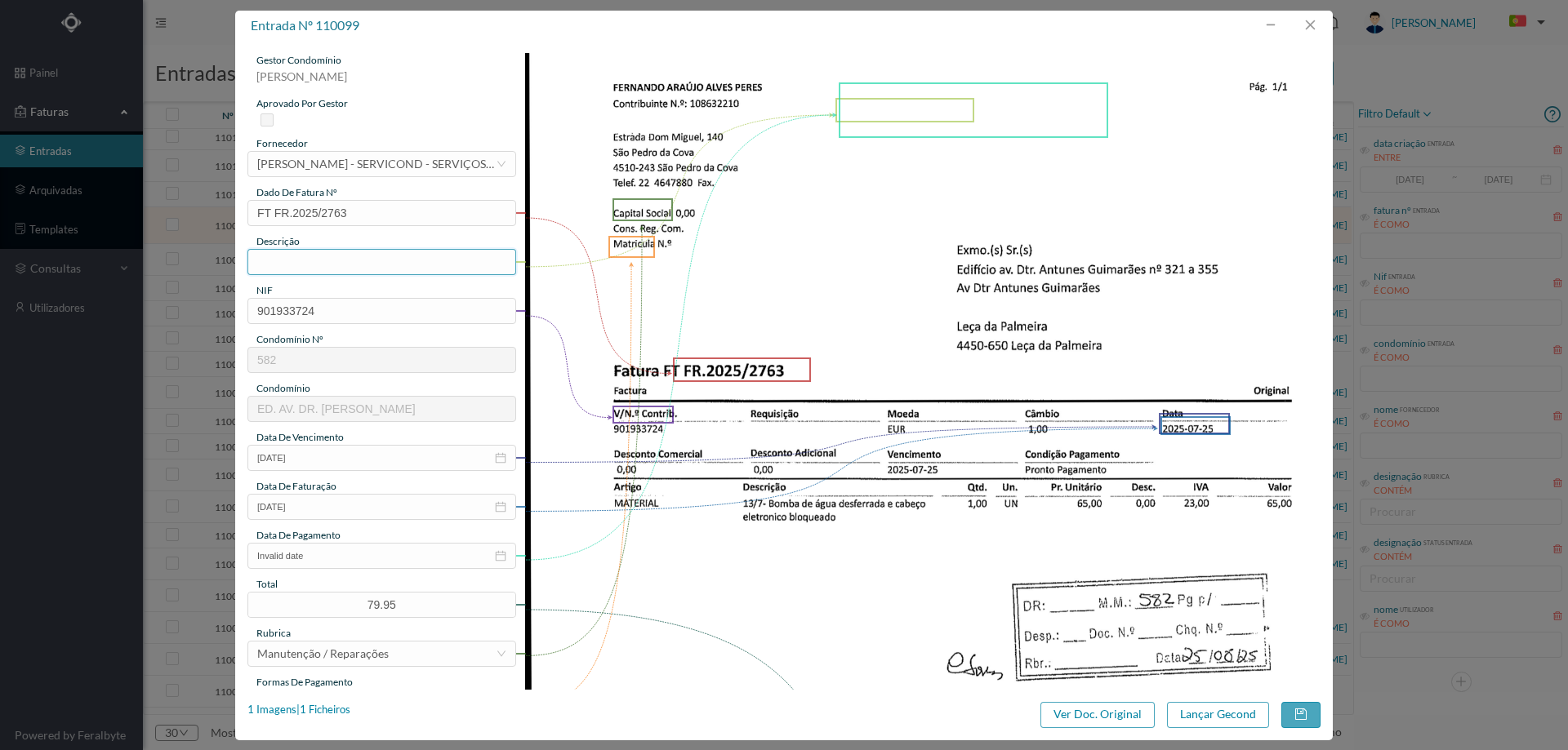
click at [348, 266] on input "text" at bounding box center [382, 262] width 269 height 27
drag, startPoint x: 415, startPoint y: 268, endPoint x: 352, endPoint y: 261, distance: 63.4
click at [352, 261] on input "Bomba desferrada na cisterna" at bounding box center [382, 262] width 269 height 27
type input "Bomba desferrada"
click at [344, 553] on input "Invalid date" at bounding box center [382, 556] width 269 height 27
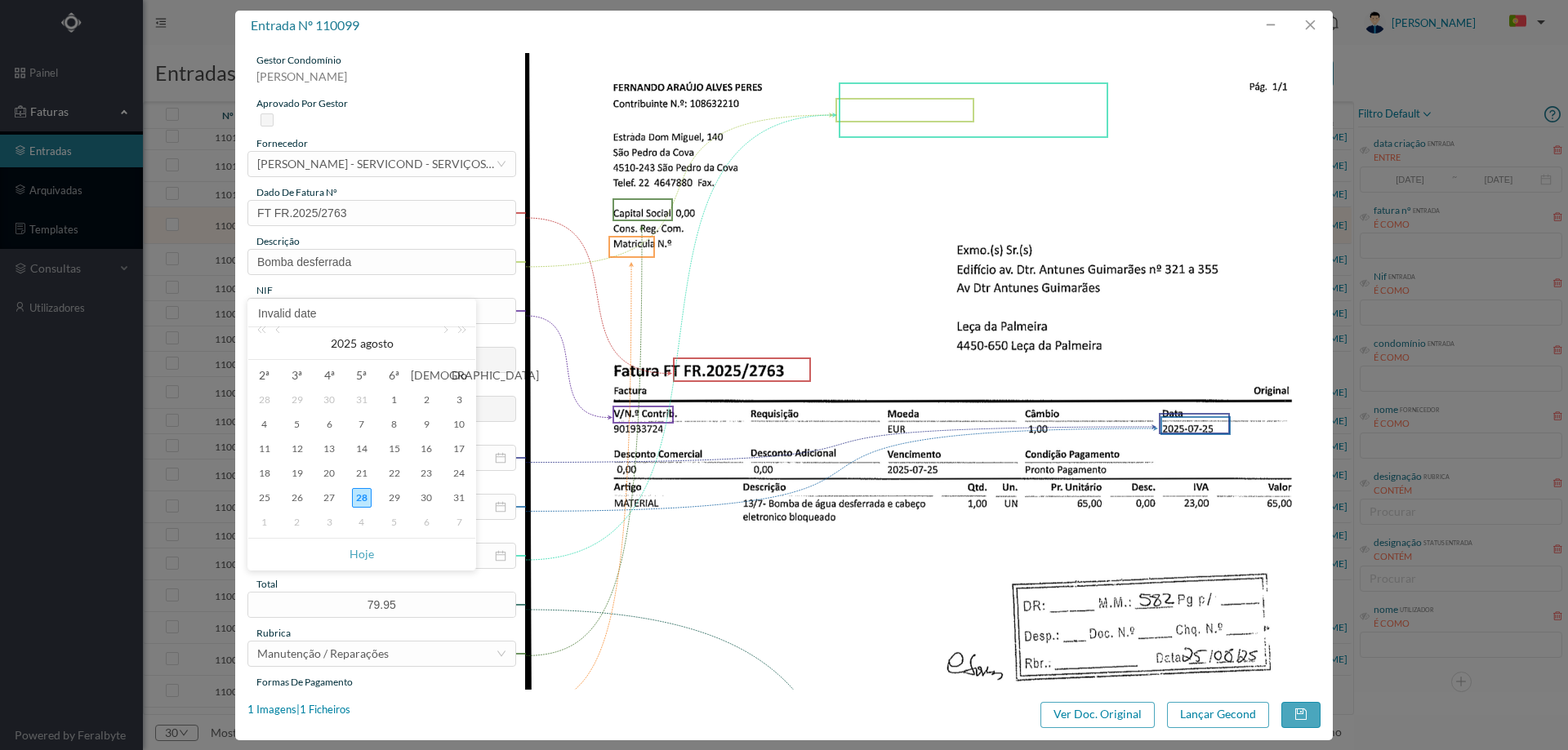
click at [246, 494] on div "gestor condomínio Cristina Sousa aprovado por gestor fornecedor selecionar FERN…" at bounding box center [784, 365] width 1097 height 649
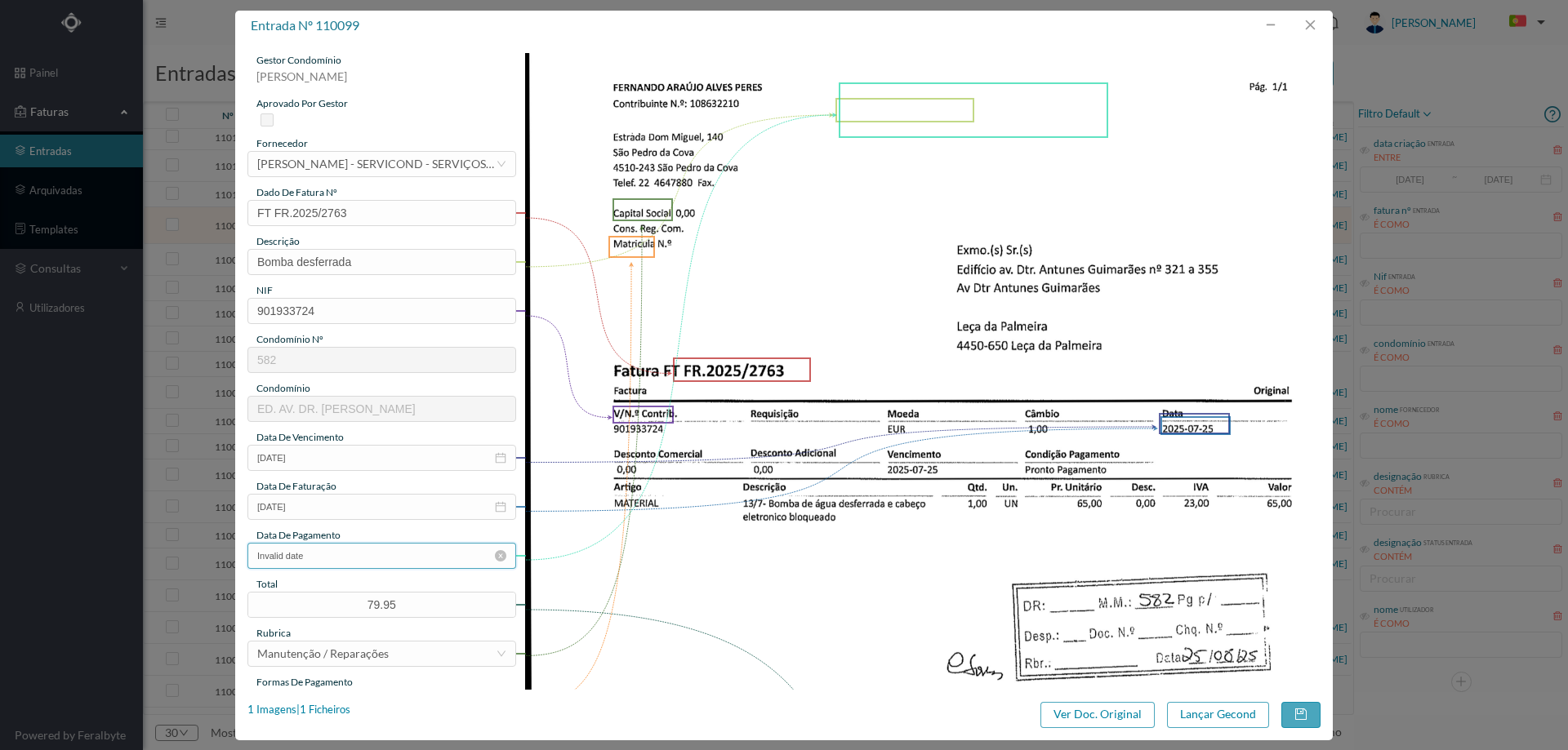
click at [319, 553] on input "Invalid date" at bounding box center [382, 556] width 269 height 27
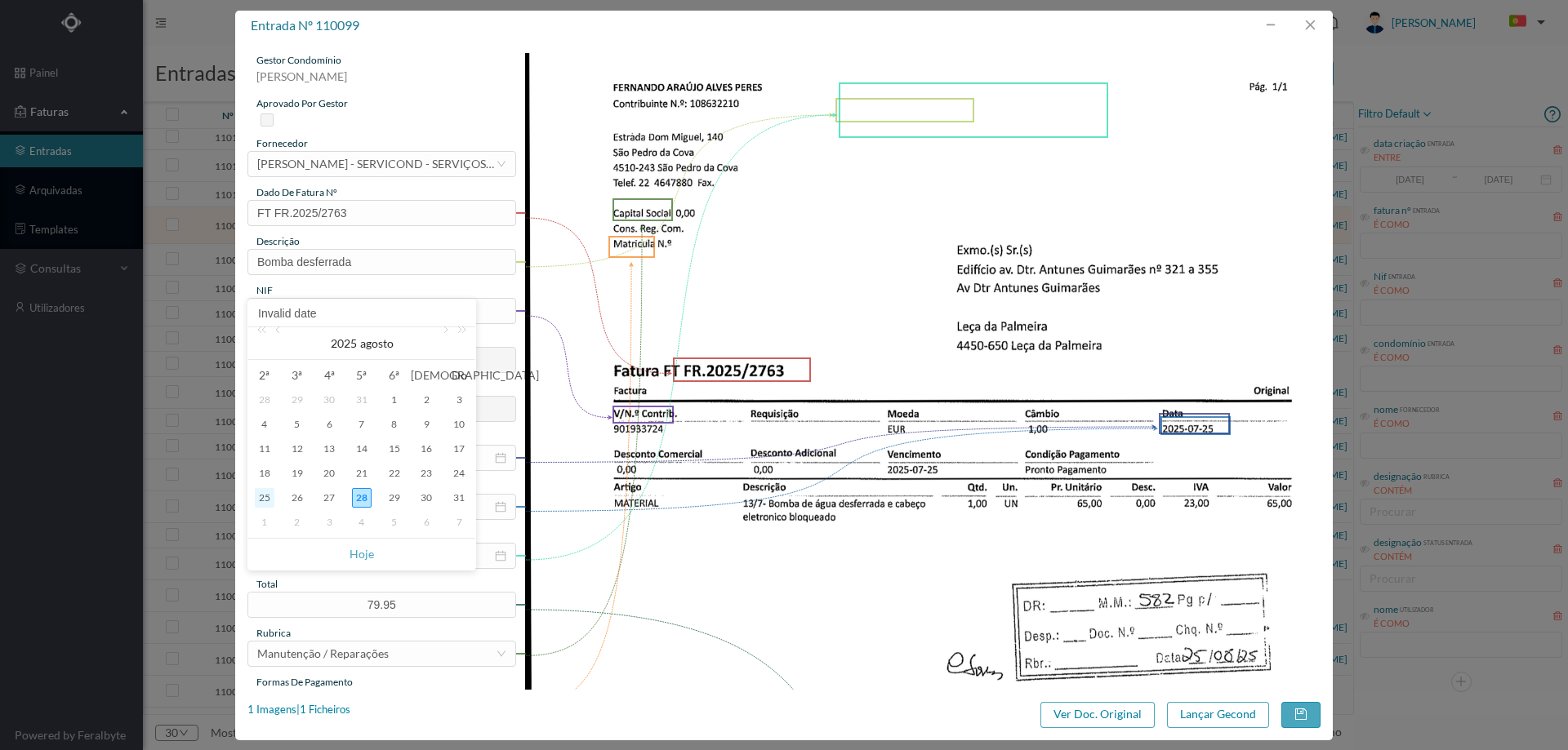
click at [271, 495] on div "25" at bounding box center [264, 497] width 20 height 20
type input "2025-08-25"
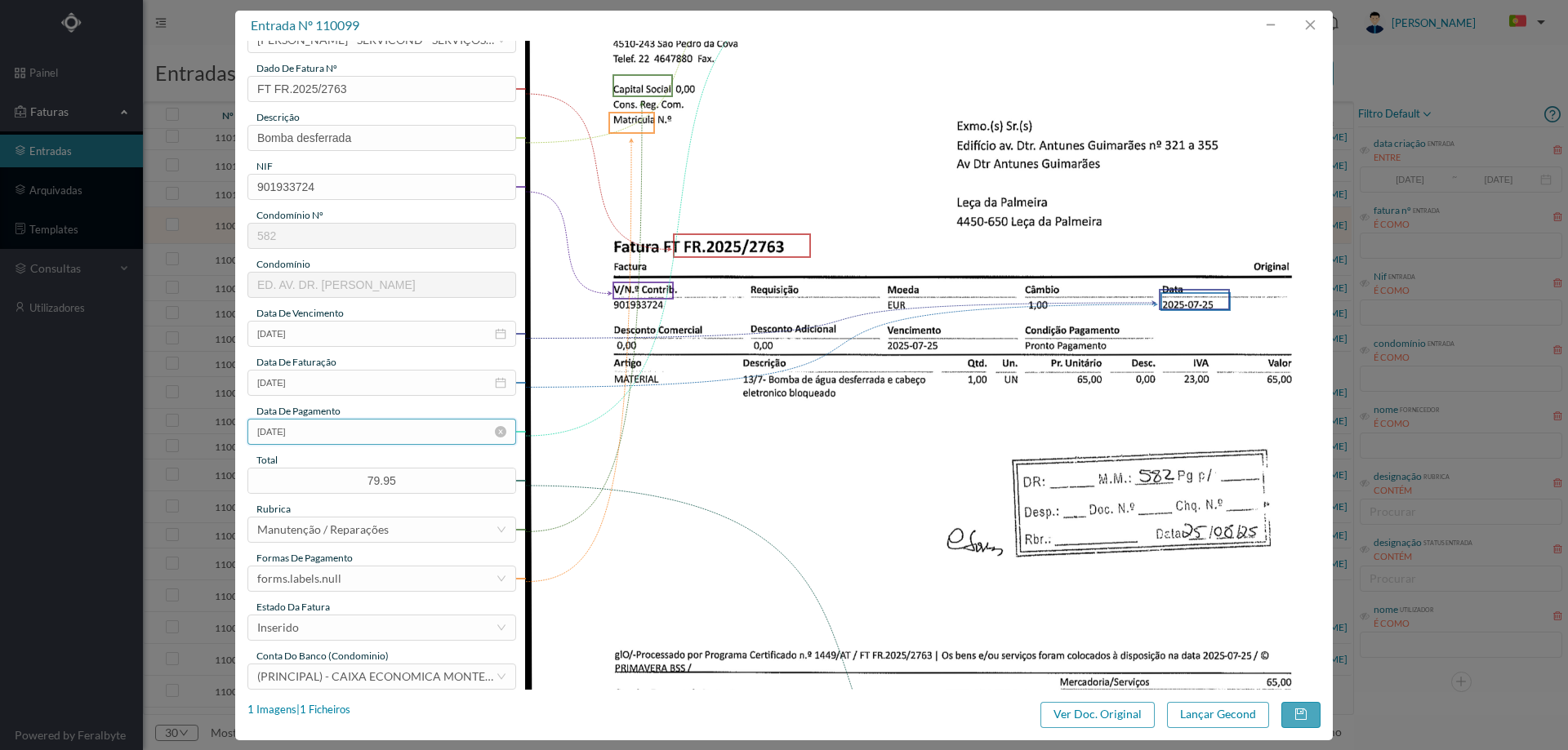
scroll to position [163, 0]
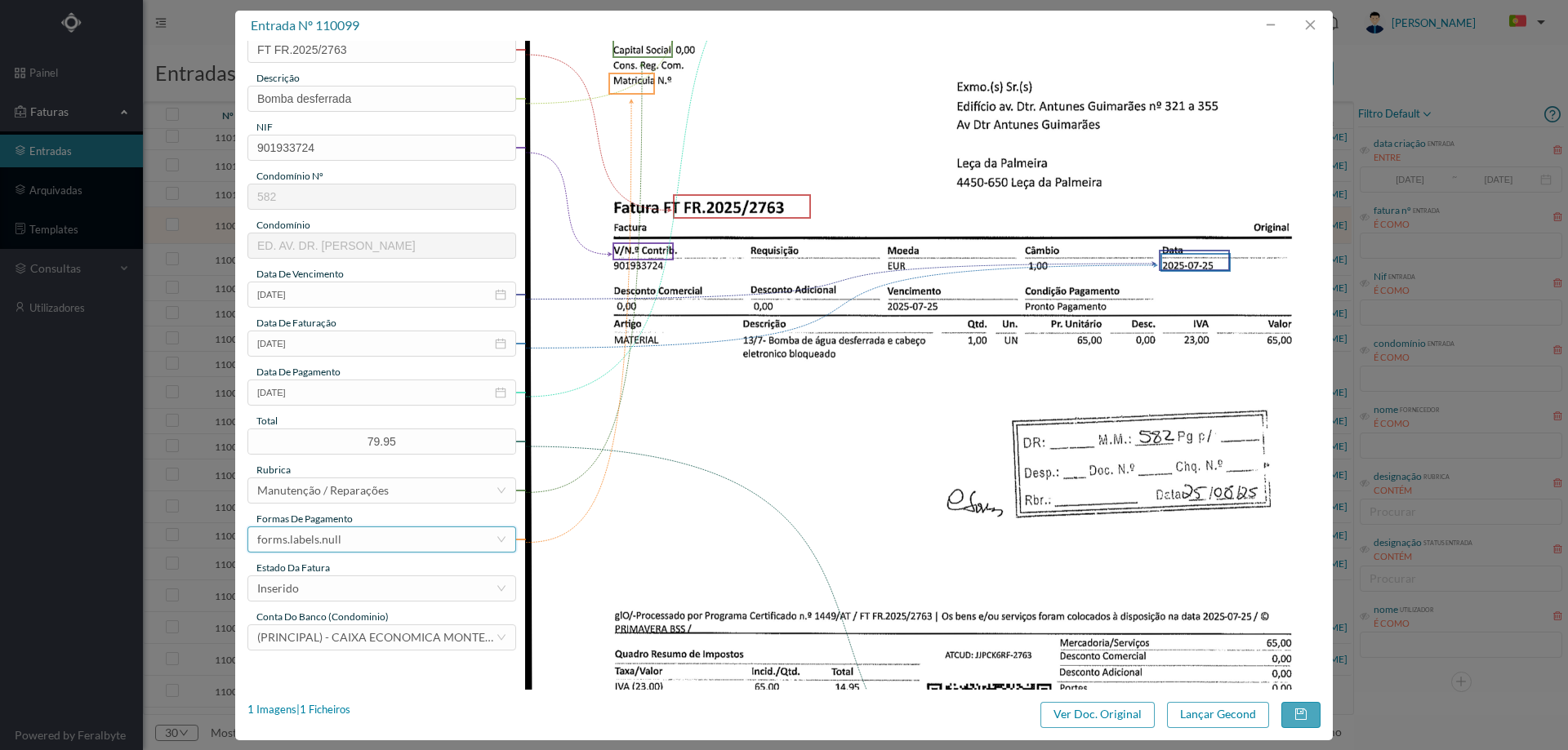
click at [374, 542] on div "forms.labels.null" at bounding box center [377, 540] width 239 height 25
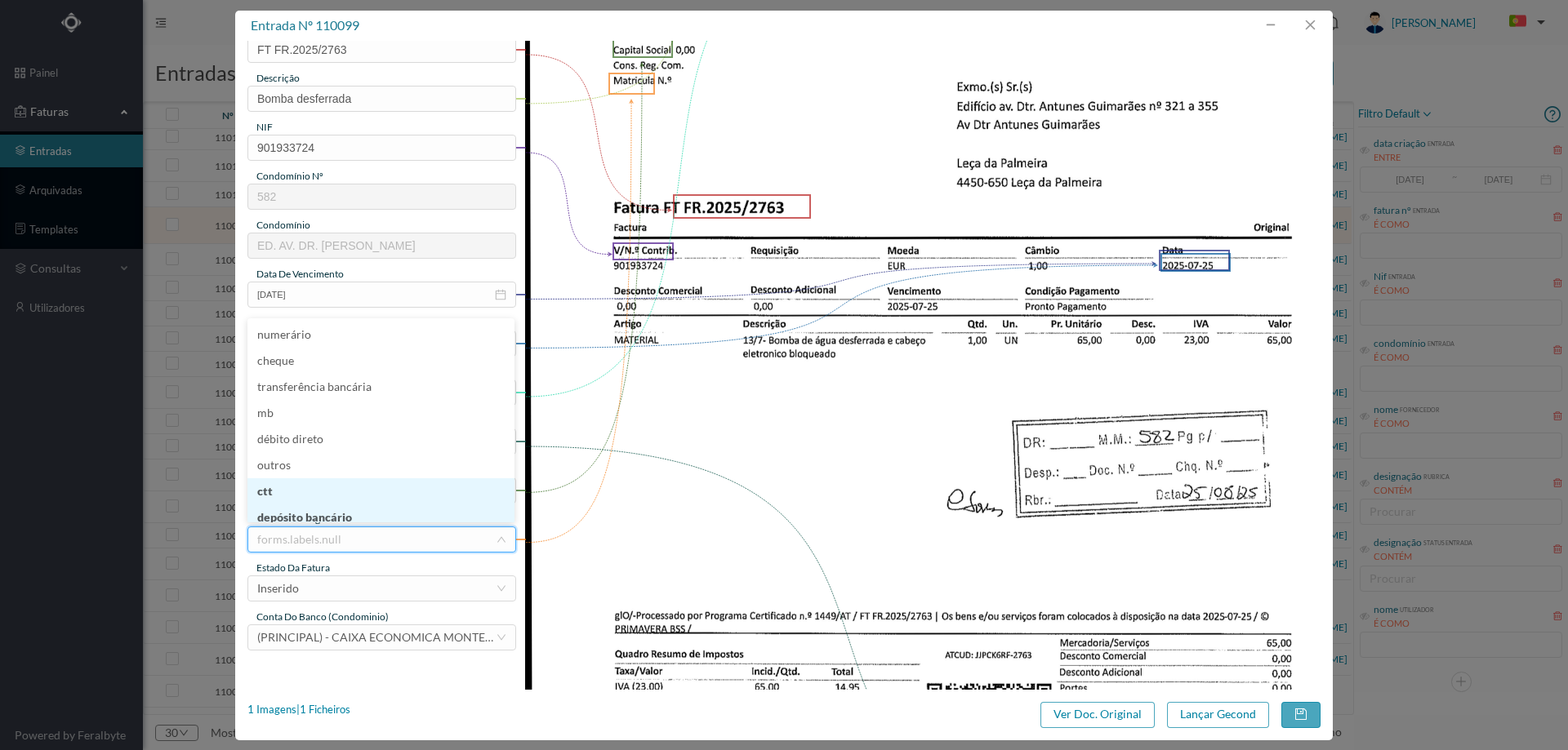
scroll to position [9, 0]
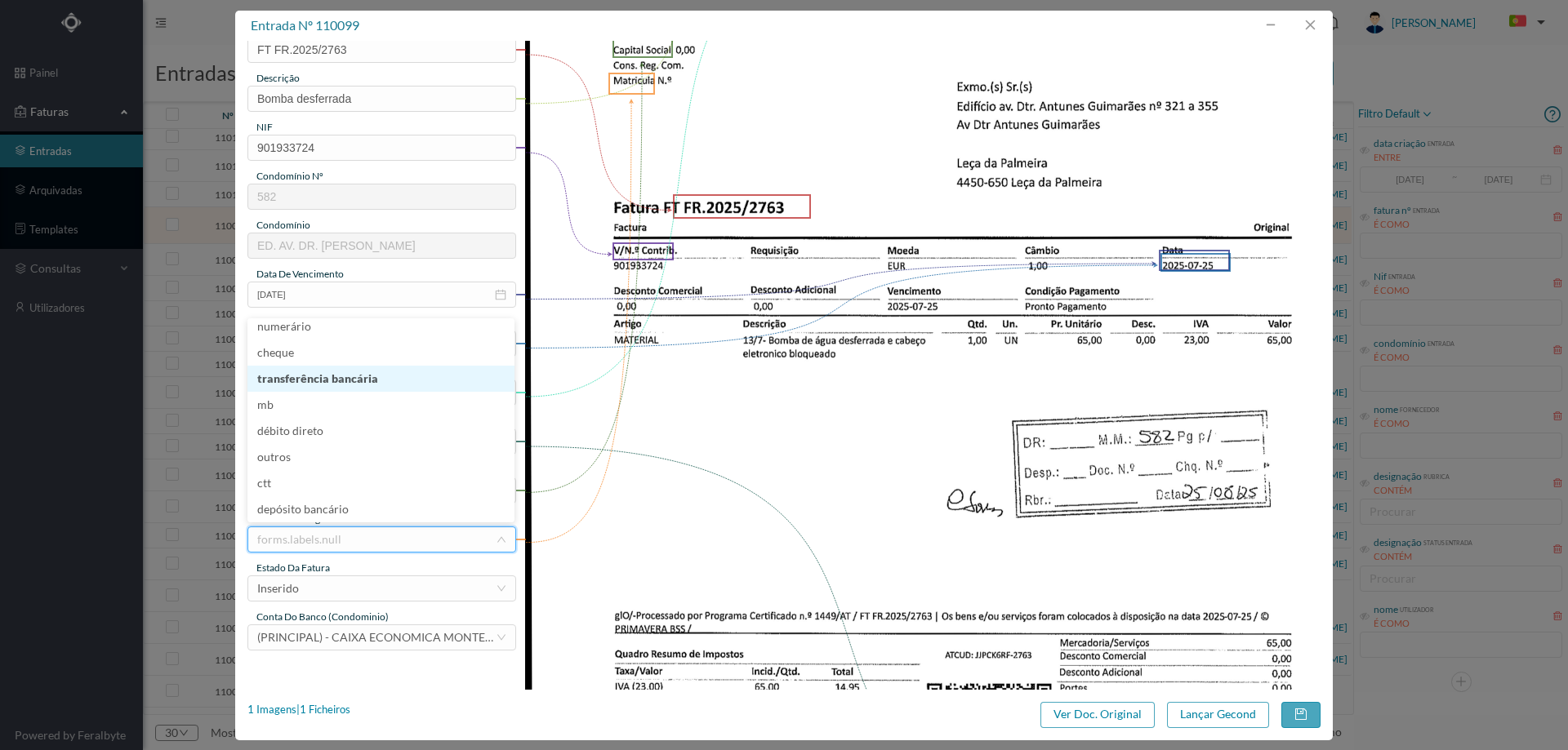
click at [358, 379] on li "transferência bancária" at bounding box center [381, 379] width 267 height 27
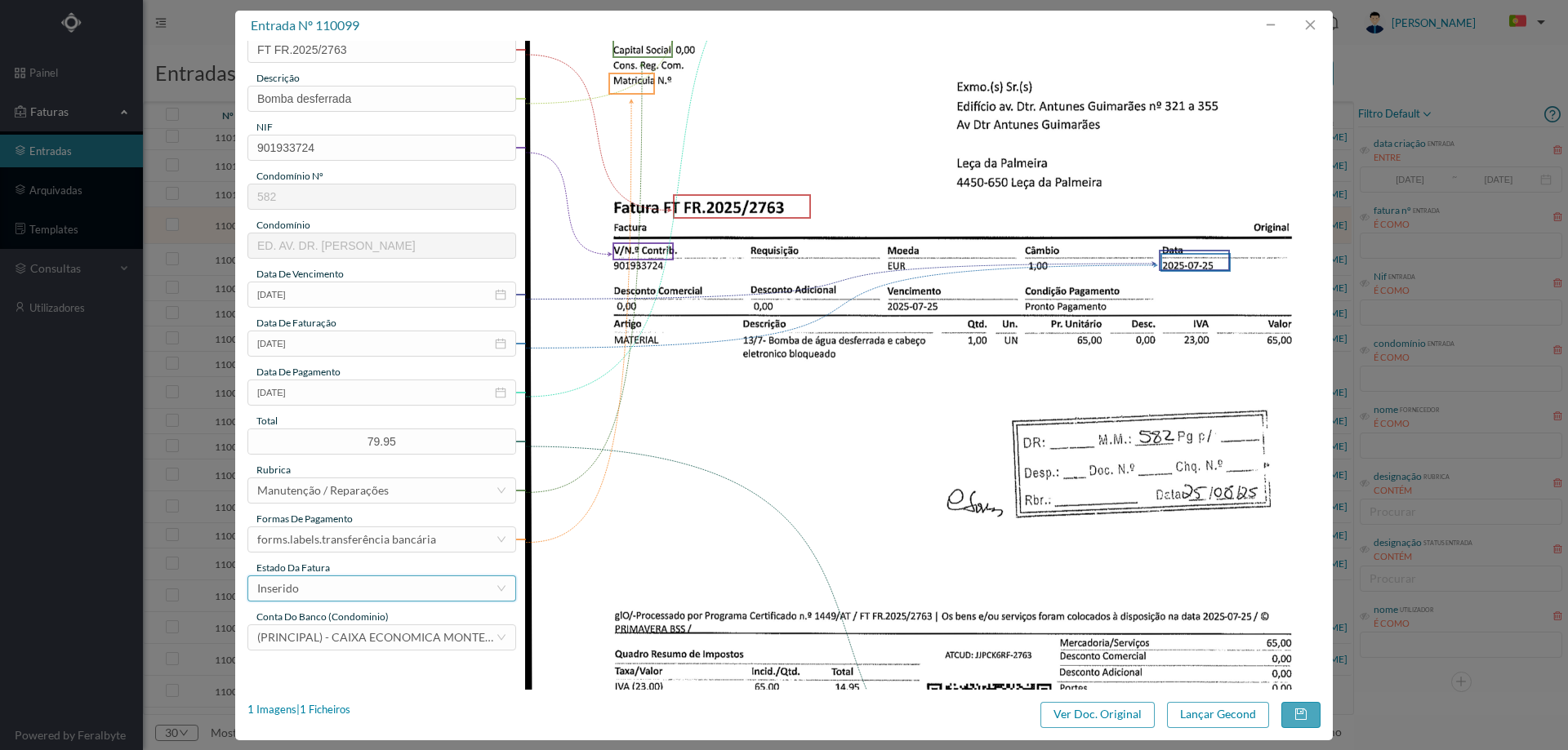
click at [359, 585] on div "Inserido" at bounding box center [377, 589] width 239 height 25
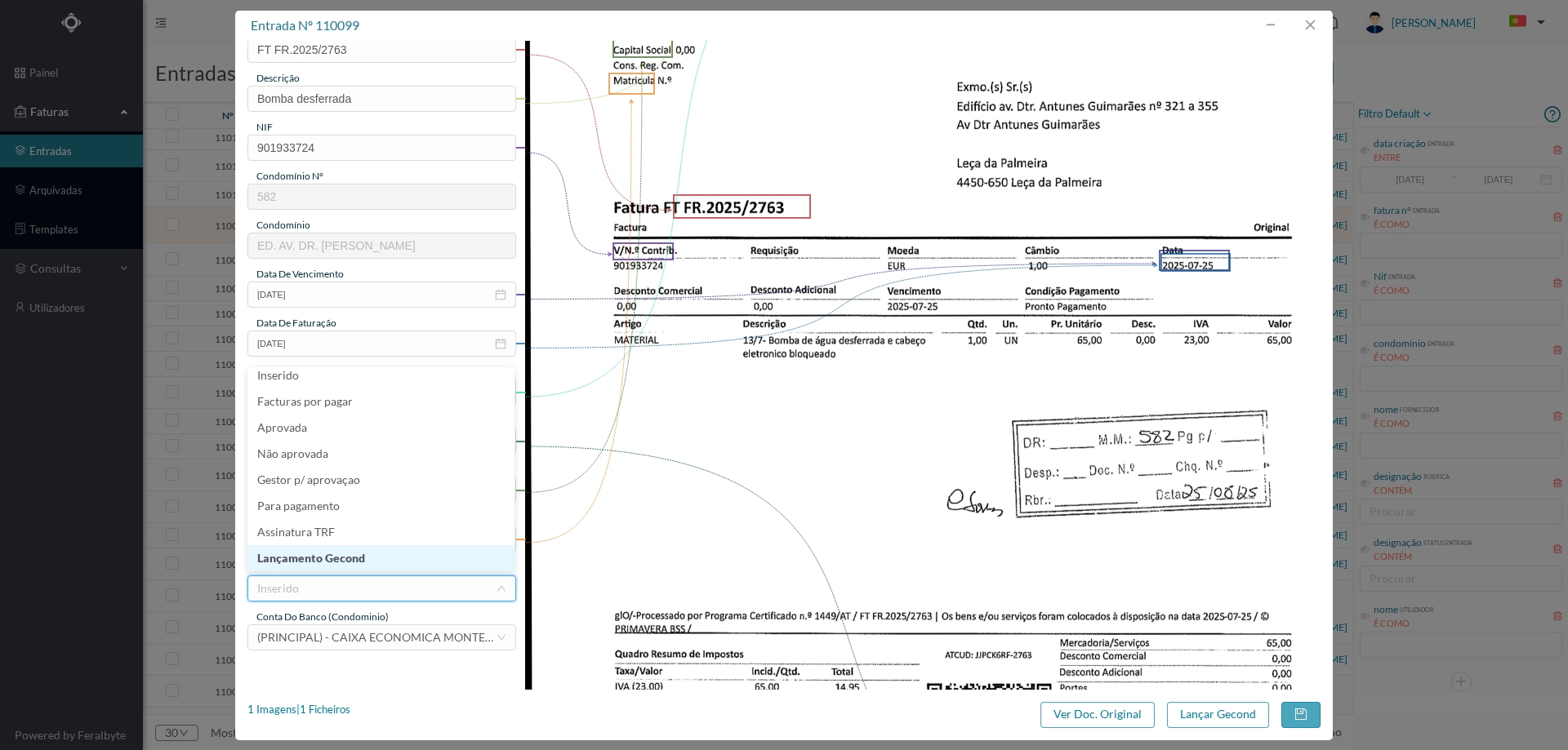
click at [360, 568] on li "Lançamento Gecond" at bounding box center [381, 559] width 267 height 27
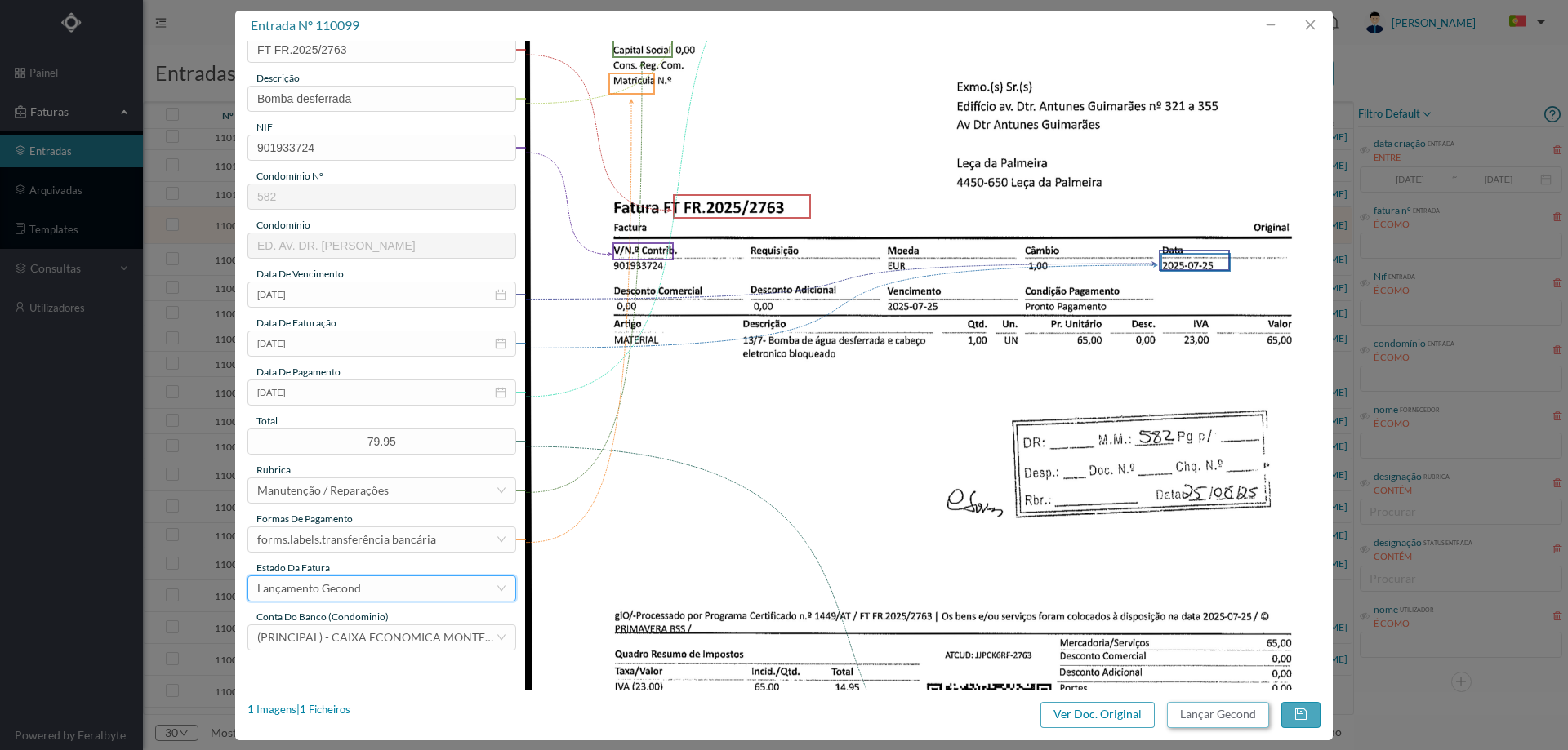
click at [1245, 716] on button "Lançar Gecond" at bounding box center [1218, 715] width 102 height 27
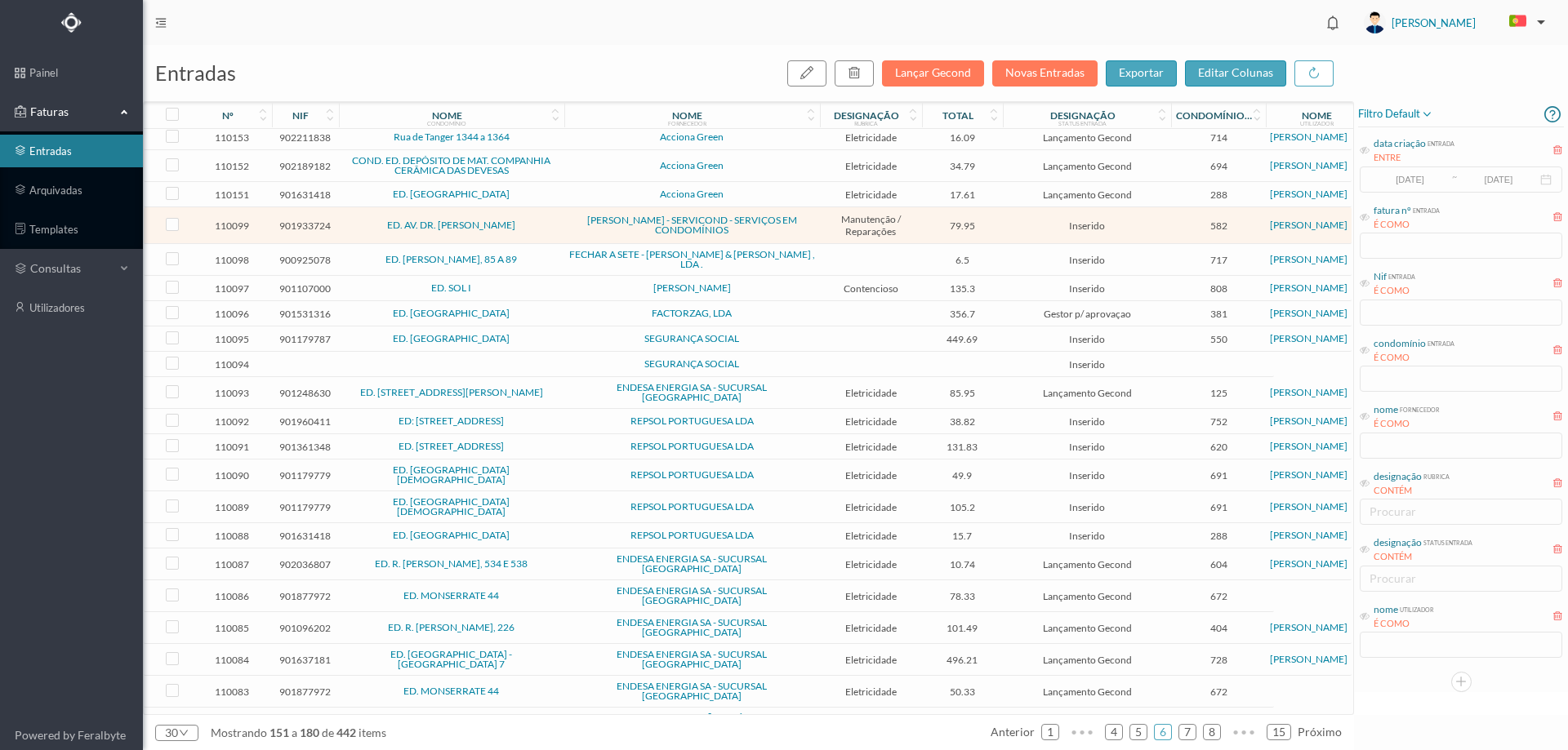
scroll to position [205, 0]
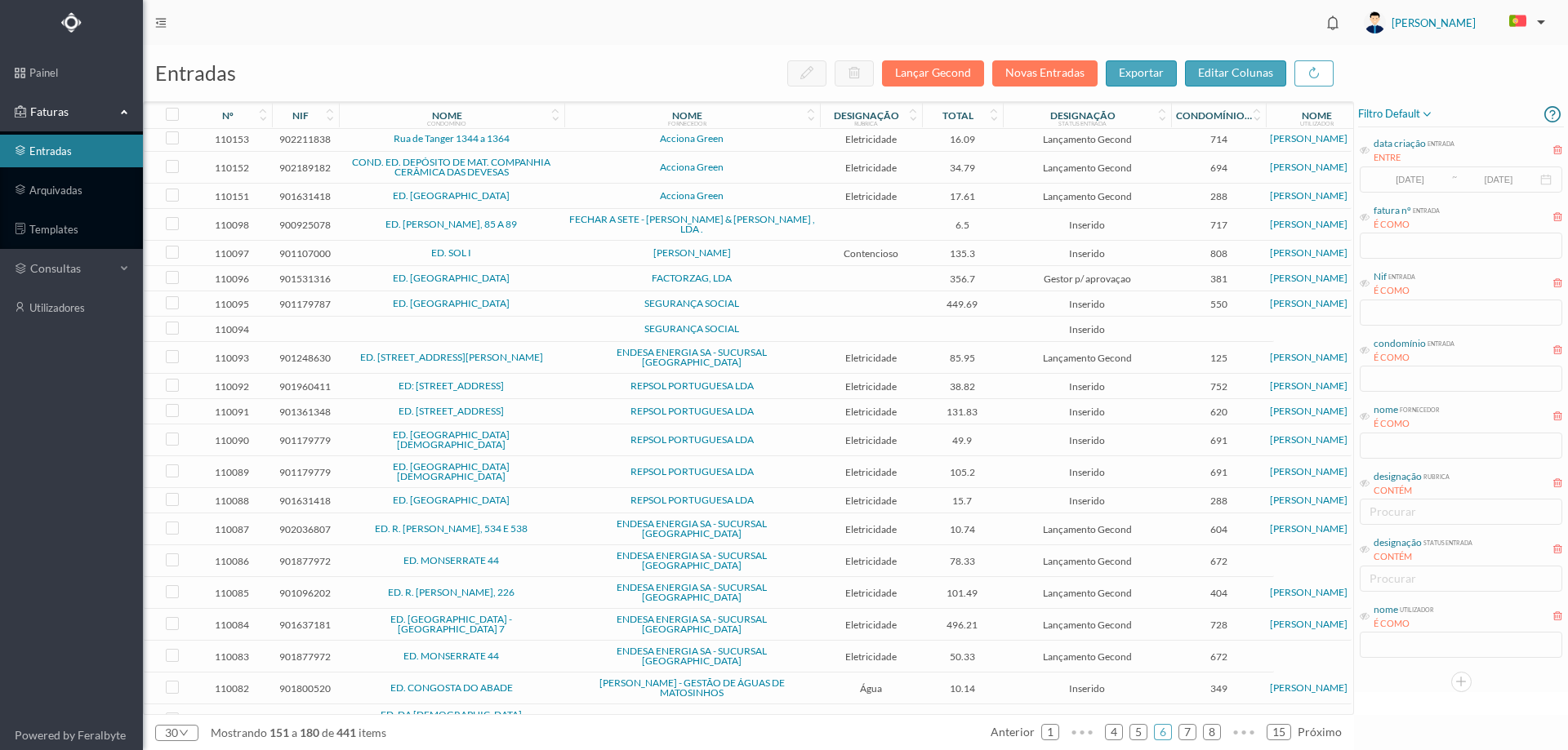
click at [530, 229] on span "ED. [PERSON_NAME], 85 A 89" at bounding box center [451, 224] width 217 height 9
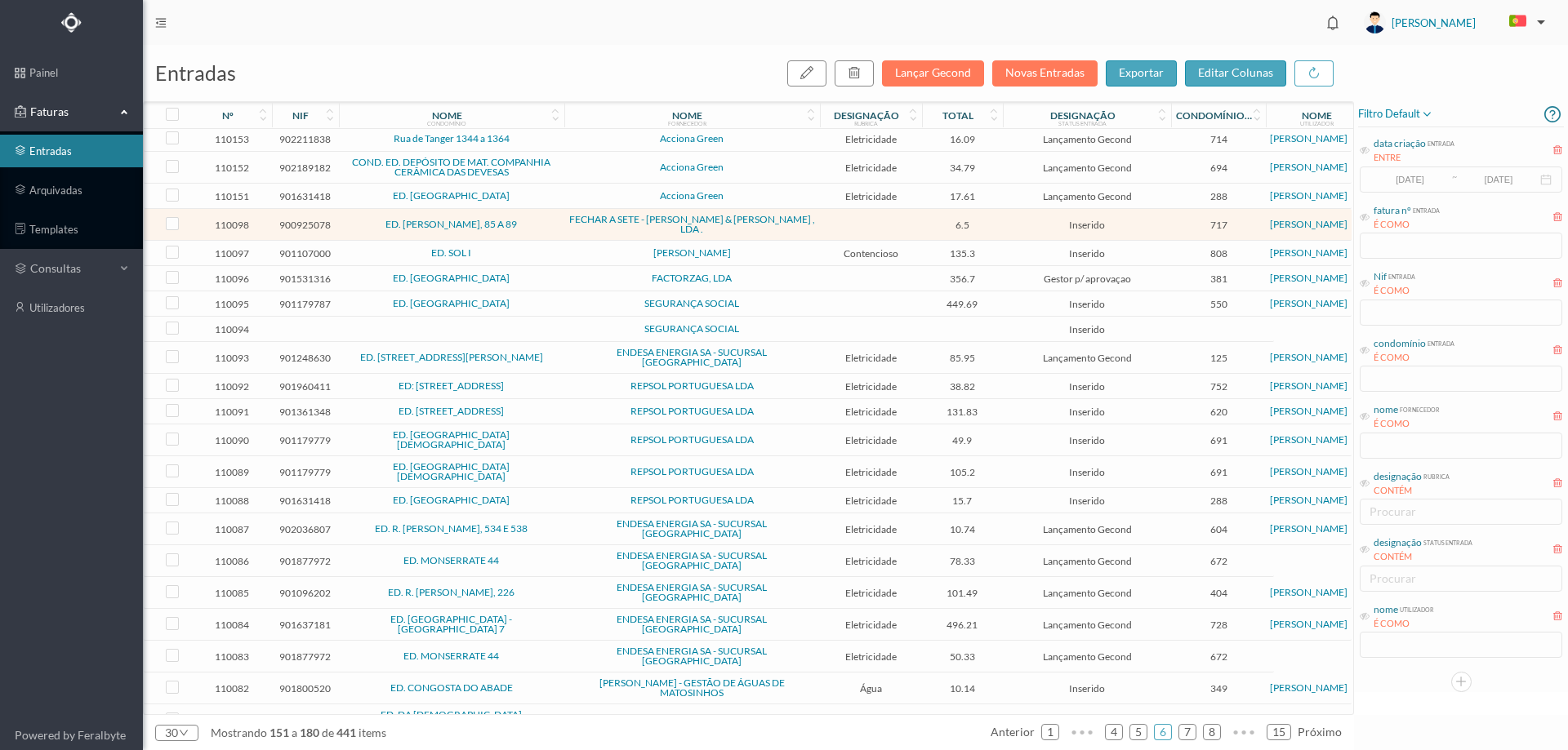
click at [530, 229] on span "ED. [PERSON_NAME], 85 A 89" at bounding box center [451, 224] width 217 height 9
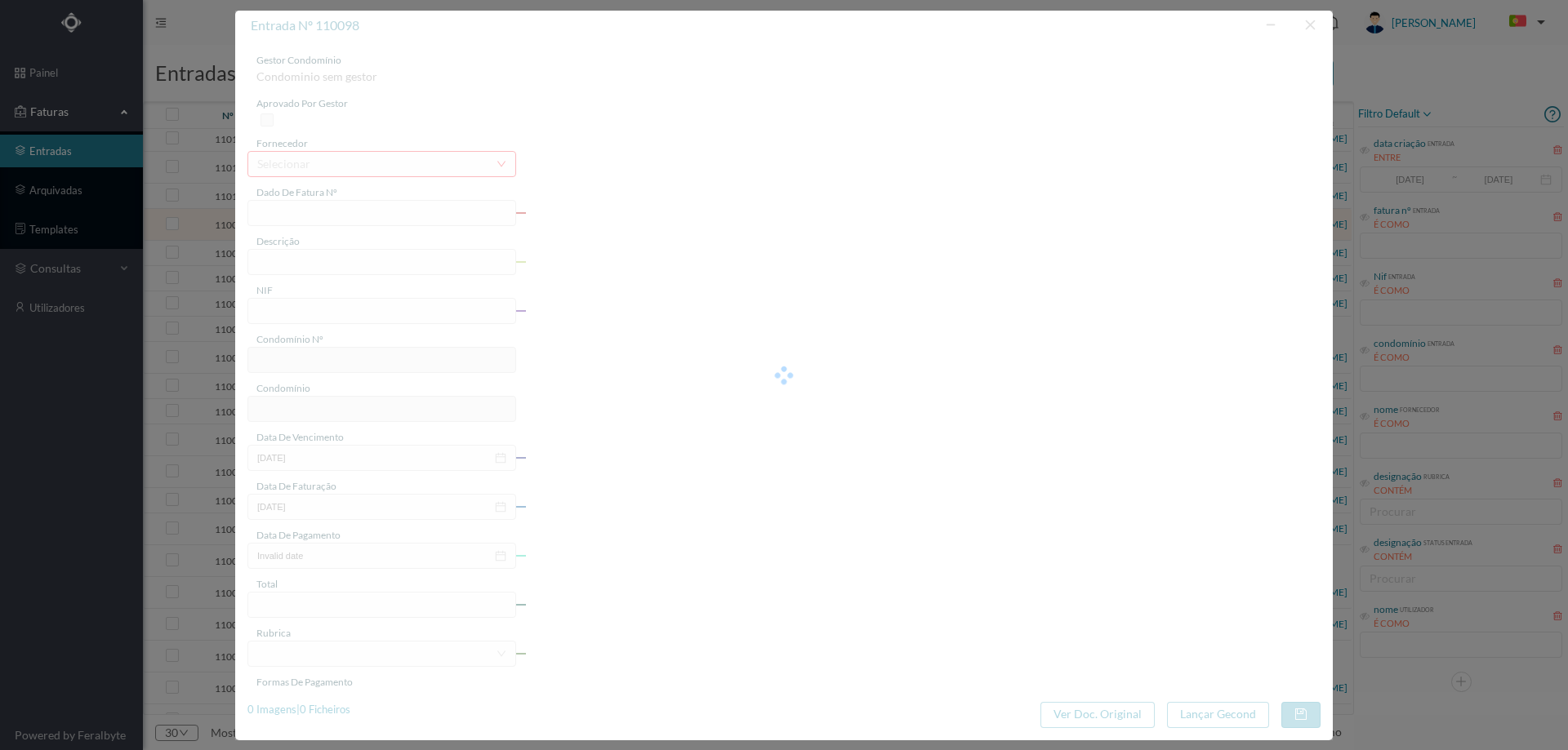
type input "FAC 25/399"
type input "900925078"
type input "0025-07-30"
type input "2025-07-30"
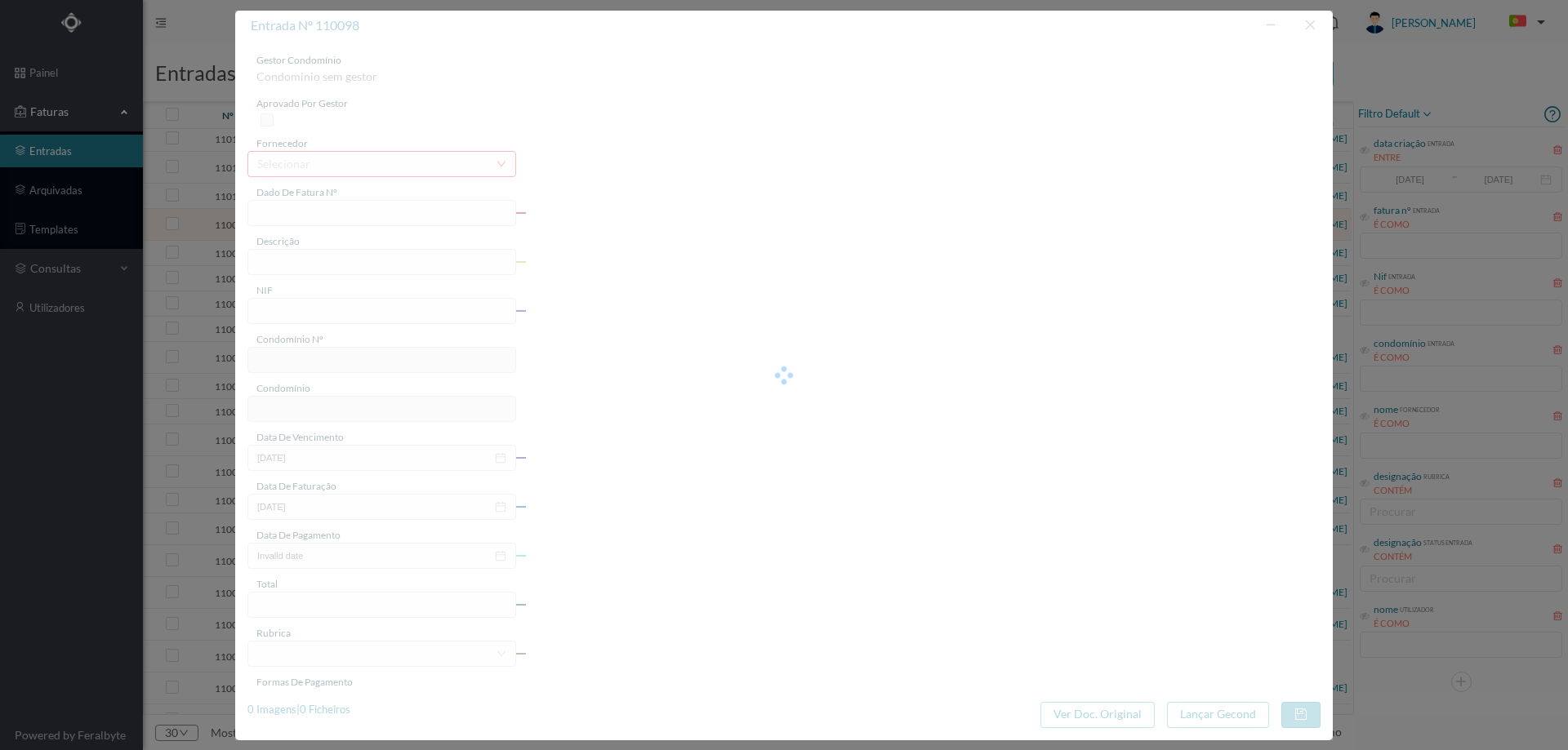
type input "6.50"
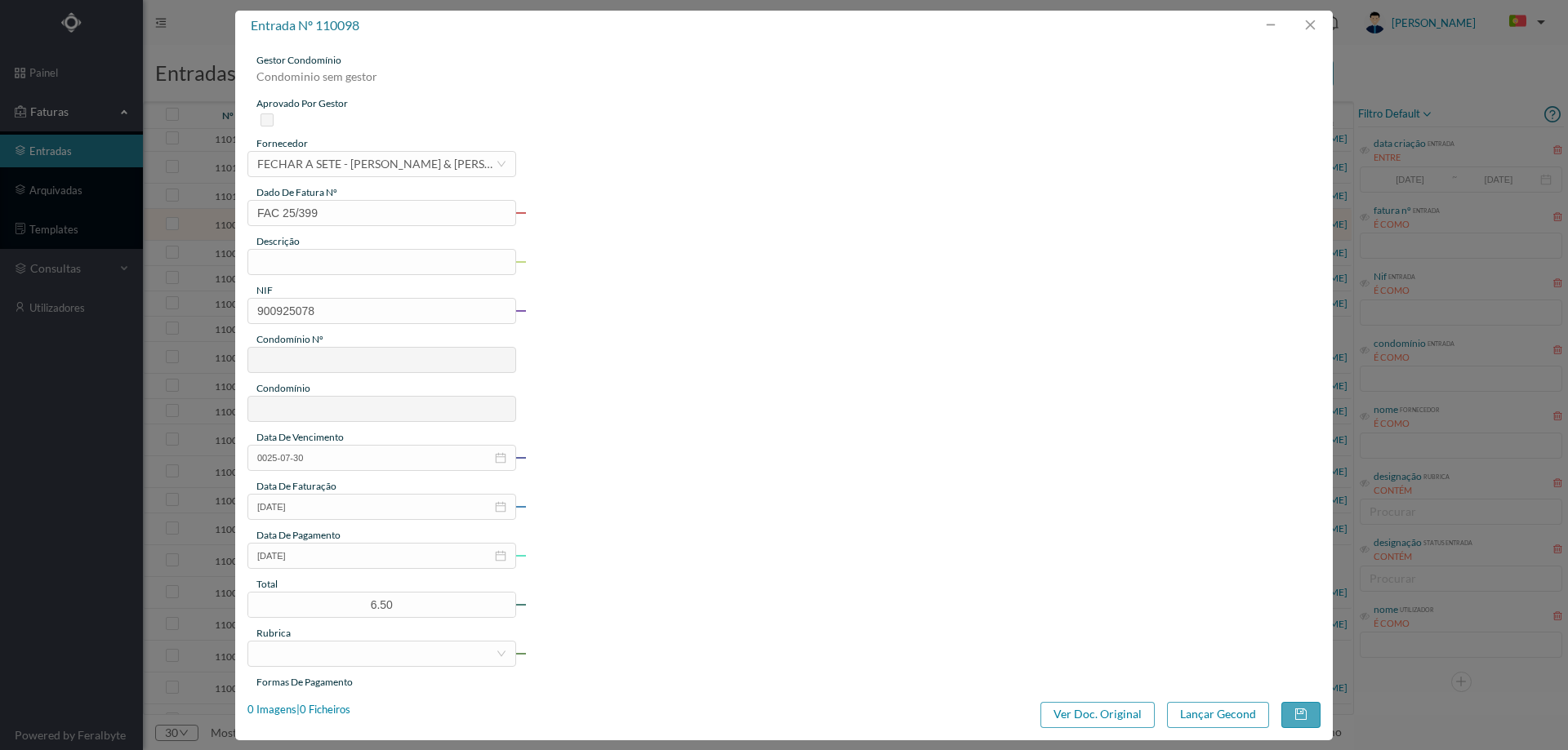
type input "717"
type input "ED. ROBERTO IVENS, 85 A 89"
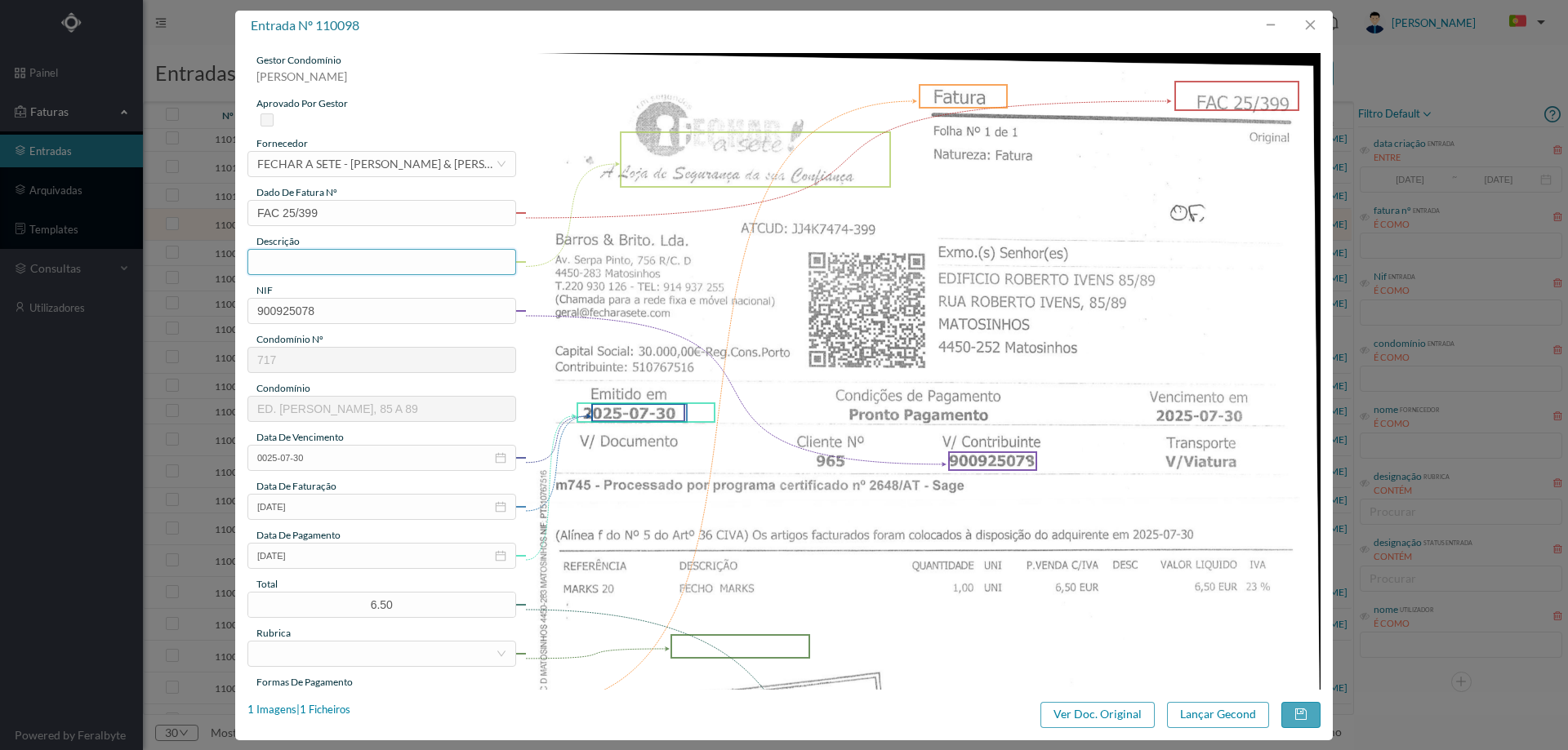
click at [302, 256] on input "text" at bounding box center [382, 262] width 269 height 27
type input "fecho MARKS"
click at [342, 560] on input "2025-07-30" at bounding box center [382, 556] width 269 height 27
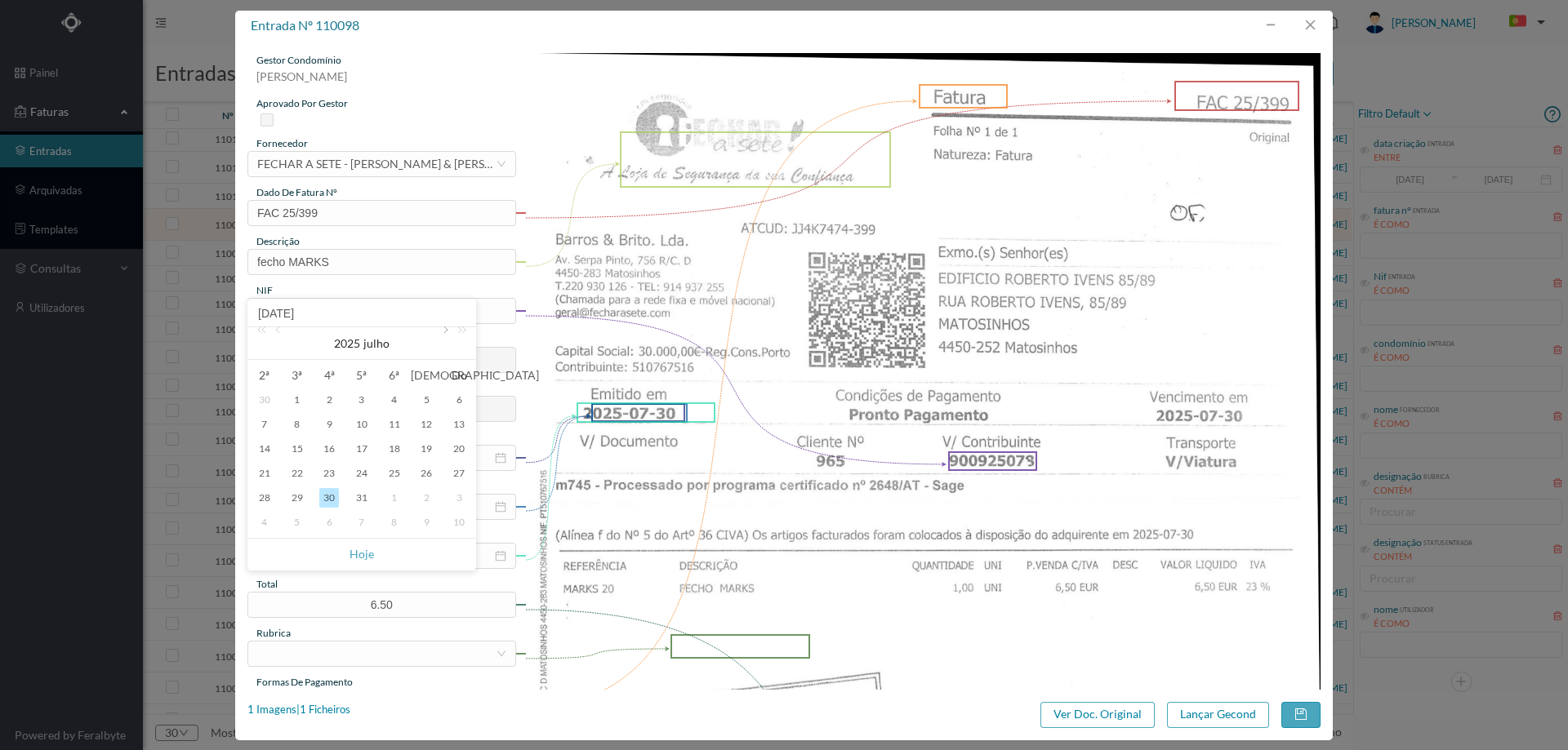
click at [443, 330] on link at bounding box center [444, 344] width 15 height 32
click at [269, 487] on td "25" at bounding box center [264, 498] width 32 height 25
type input "2025-08-25"
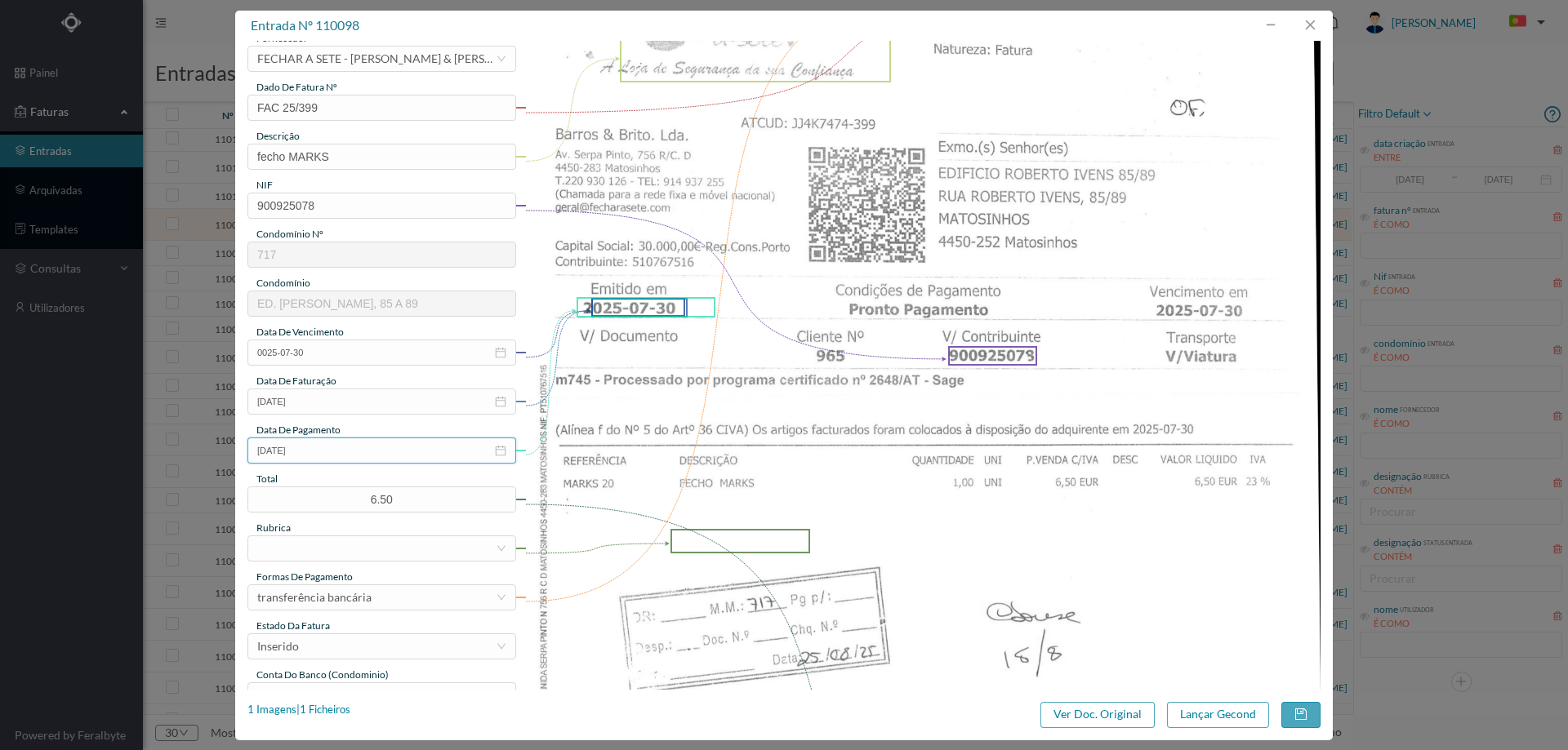
scroll to position [245, 0]
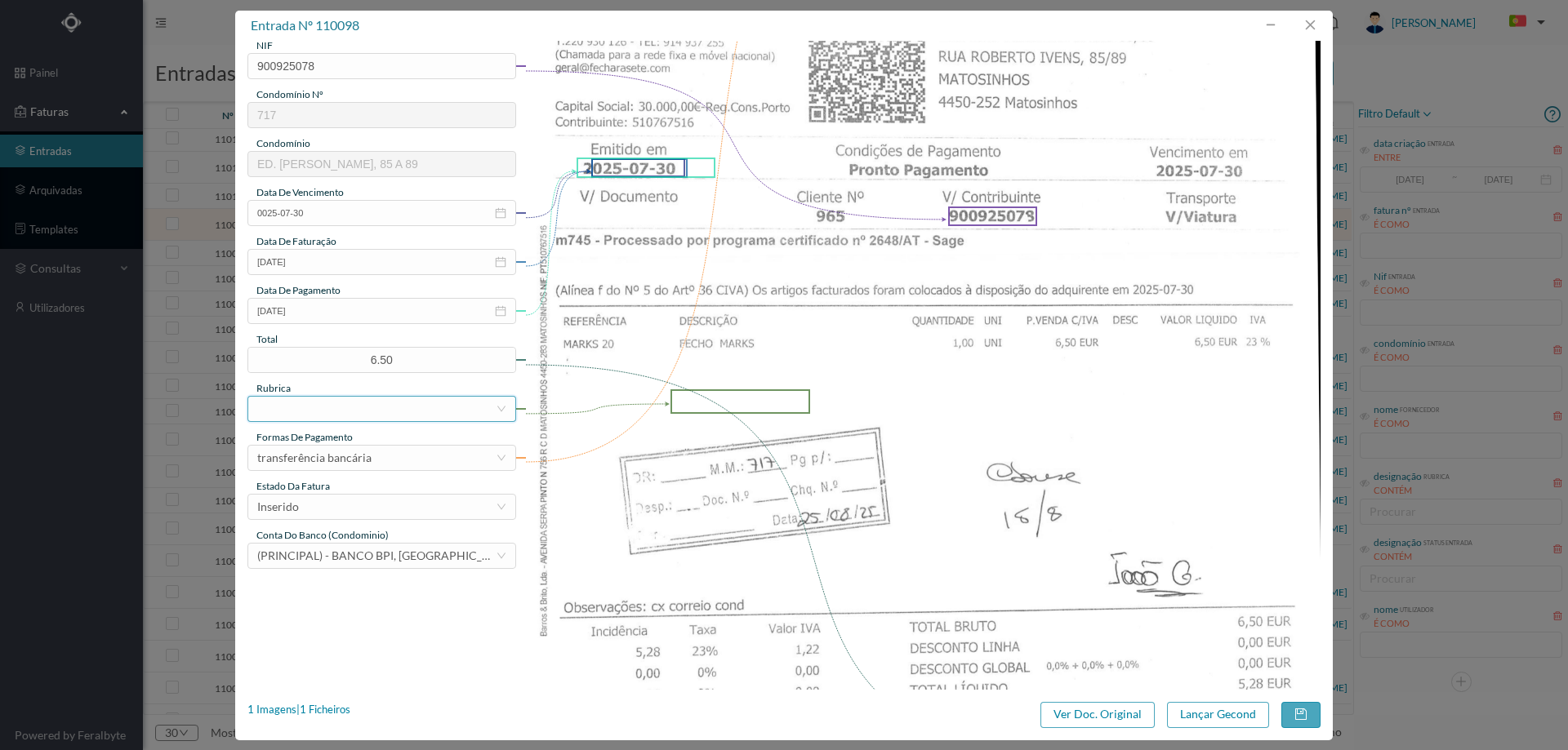
click at [321, 411] on div at bounding box center [377, 409] width 239 height 25
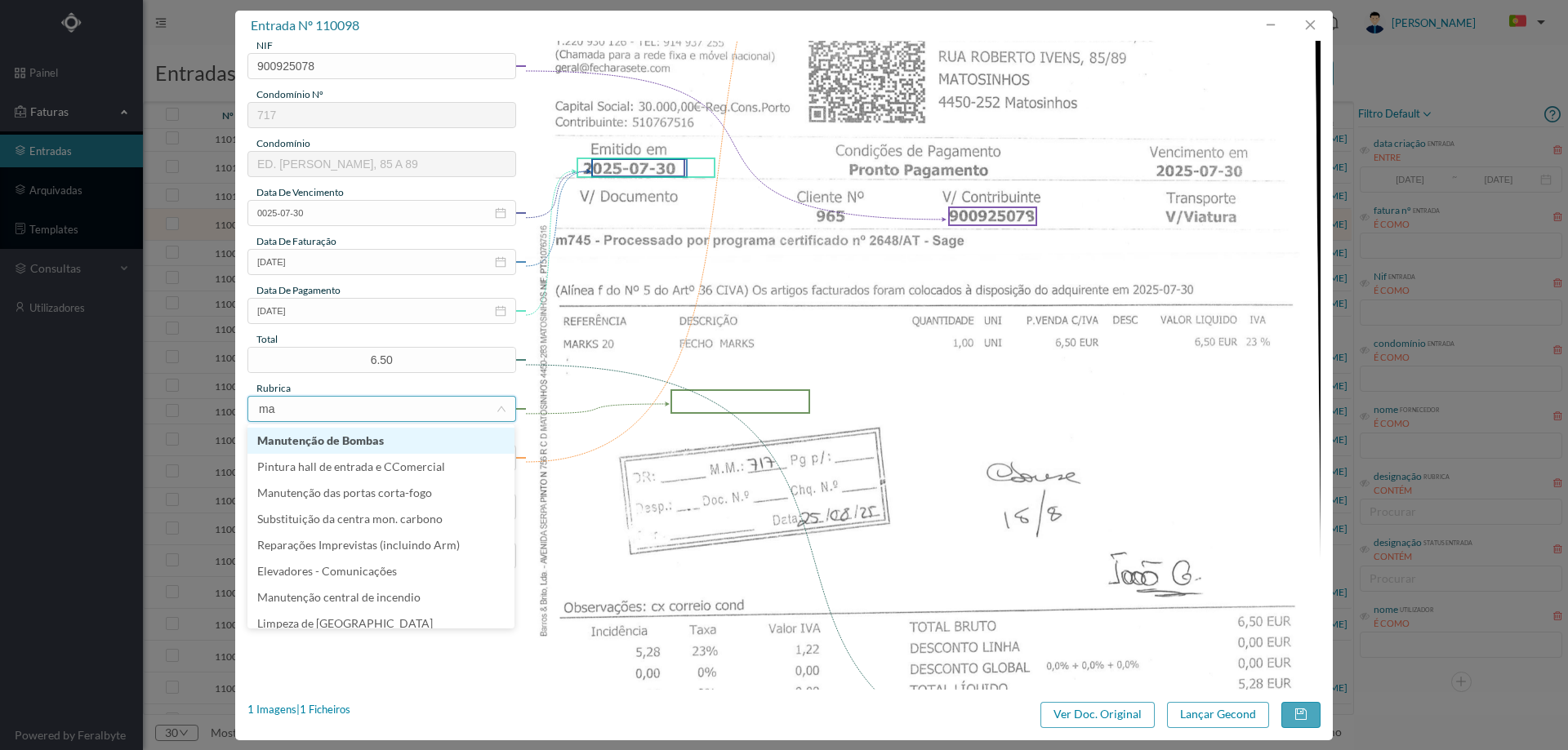
type input "mat"
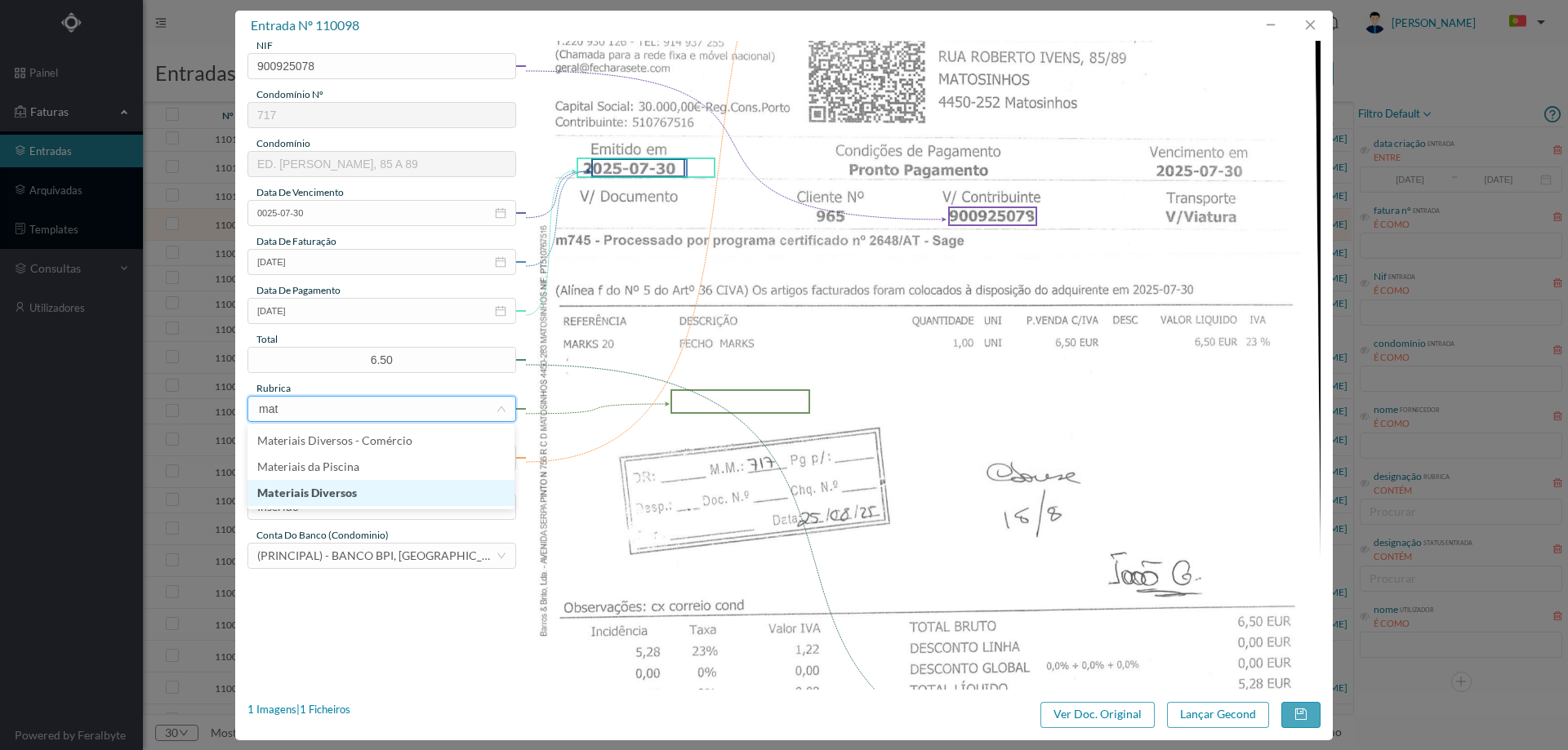
click at [365, 484] on li "Materiais Diversos" at bounding box center [381, 493] width 267 height 27
click at [356, 513] on div "Inserido" at bounding box center [377, 507] width 239 height 25
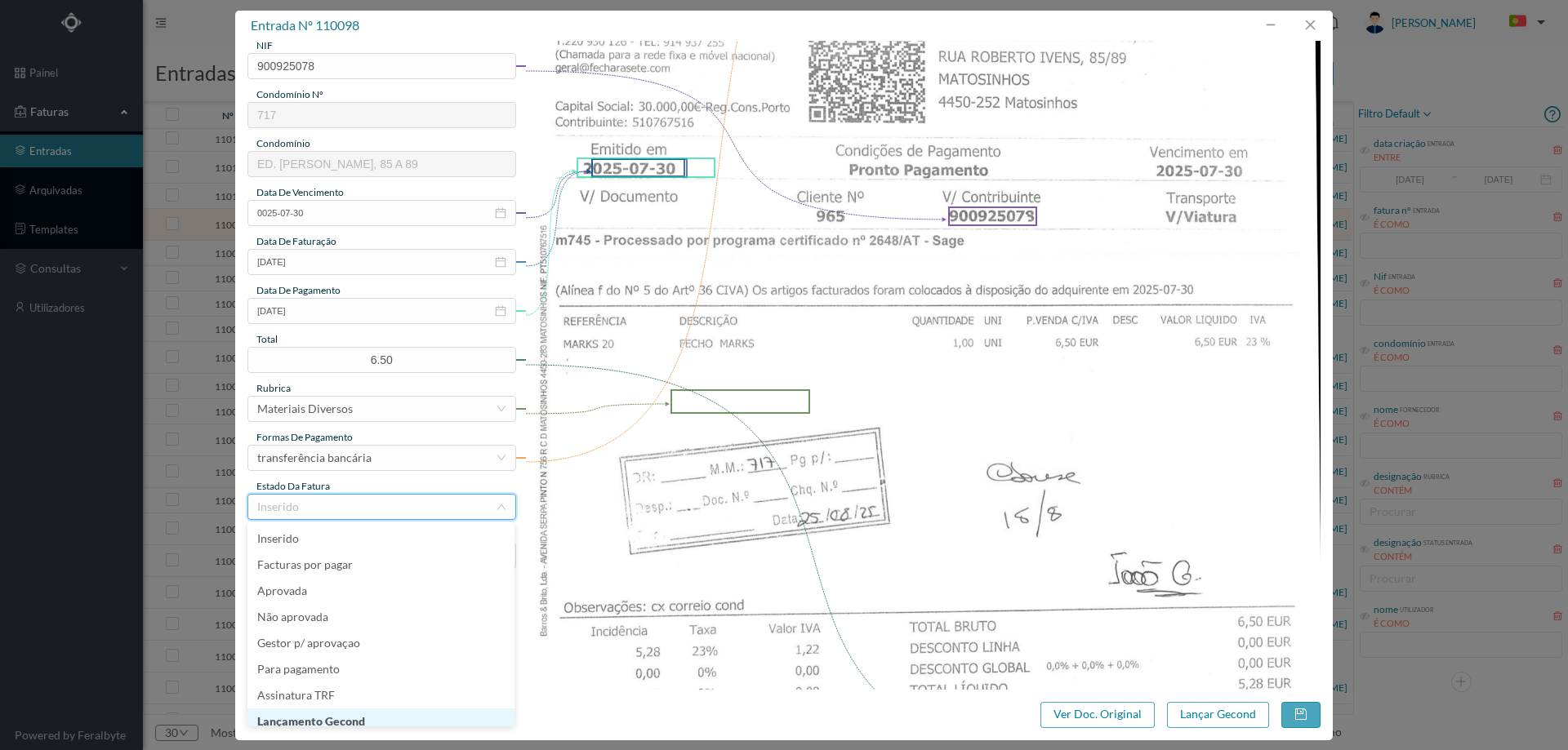
scroll to position [9, 0]
click at [353, 712] on li "Lançamento Gecond" at bounding box center [381, 714] width 267 height 27
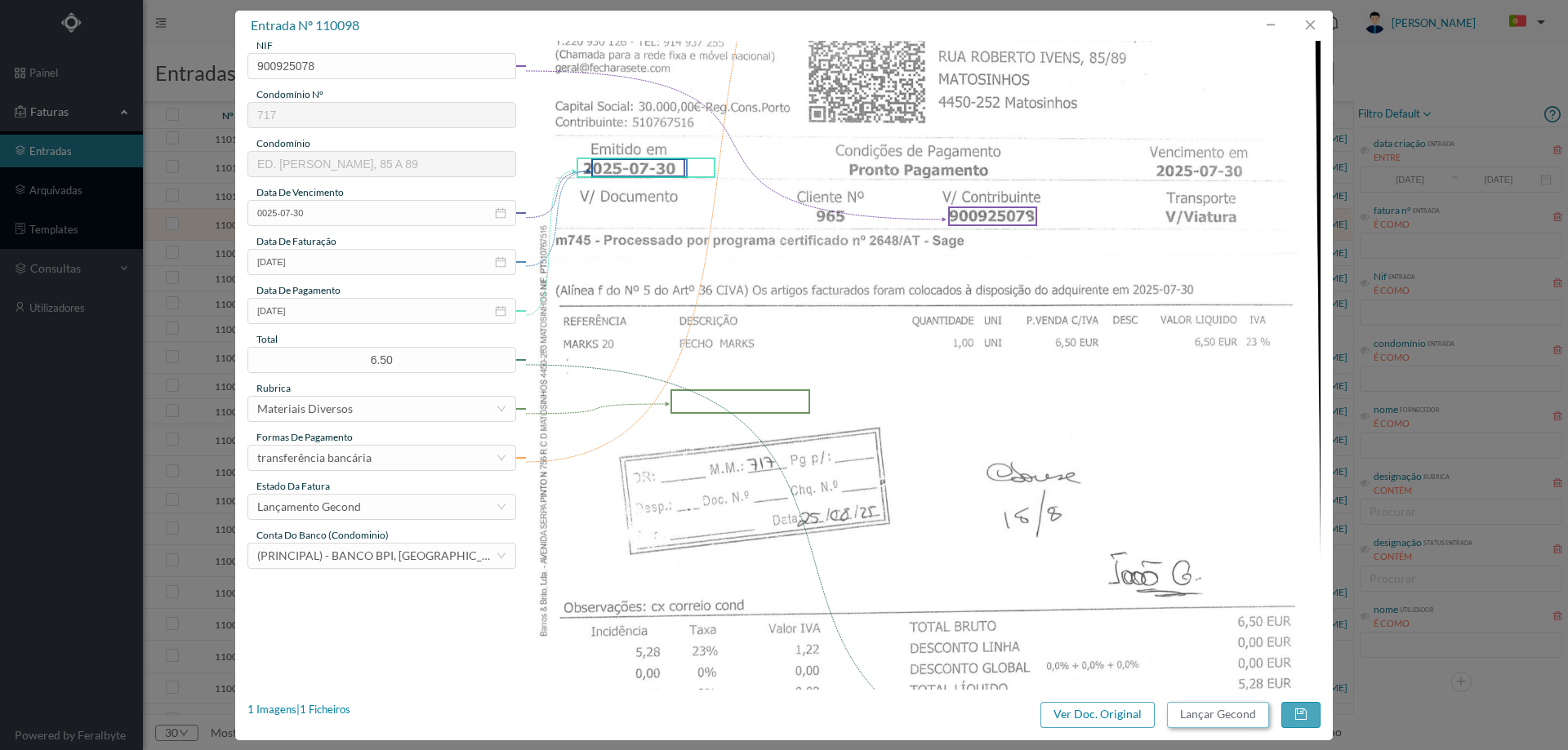
click at [1235, 718] on button "Lançar Gecond" at bounding box center [1218, 715] width 102 height 27
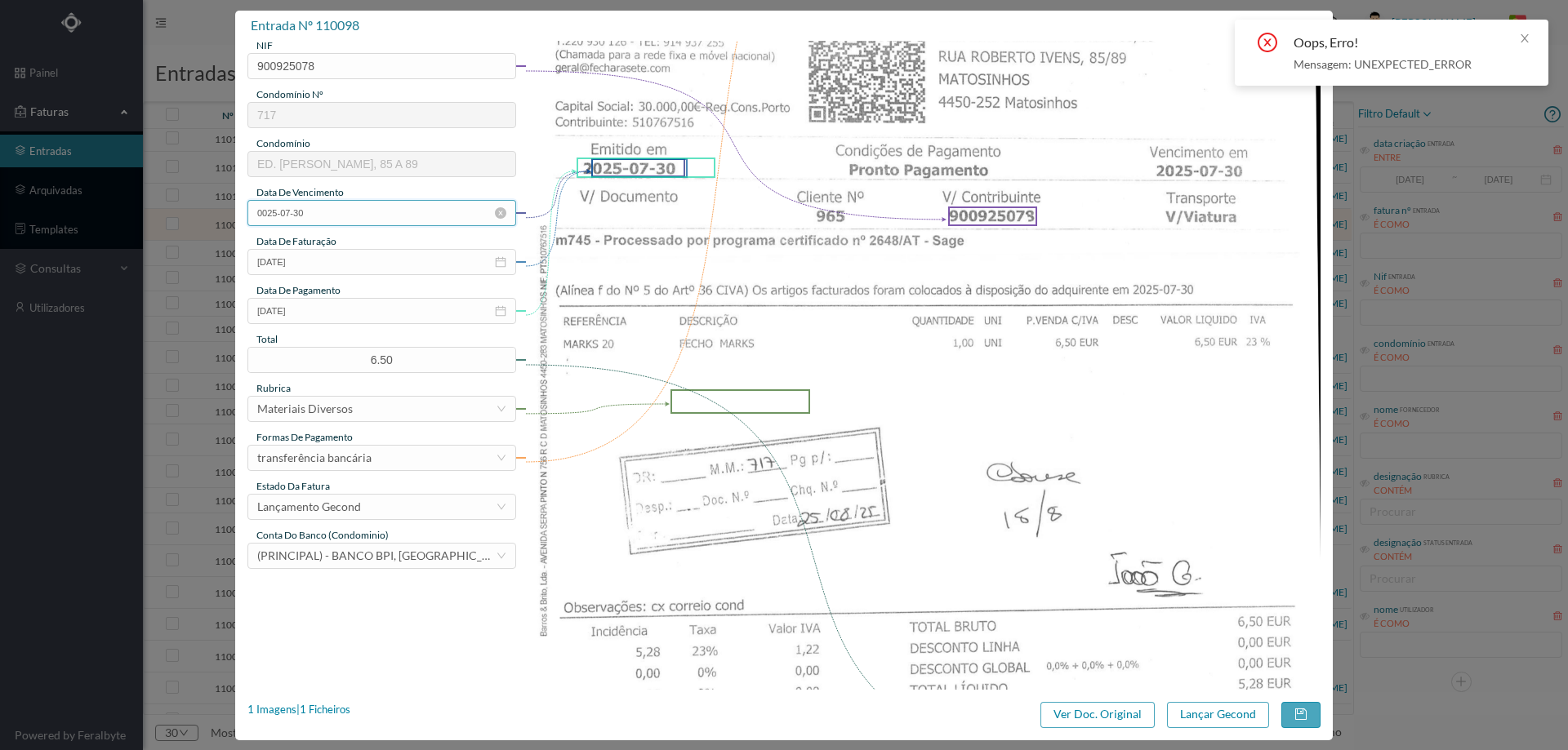
click at [333, 213] on input "0025-07-30" at bounding box center [382, 213] width 269 height 27
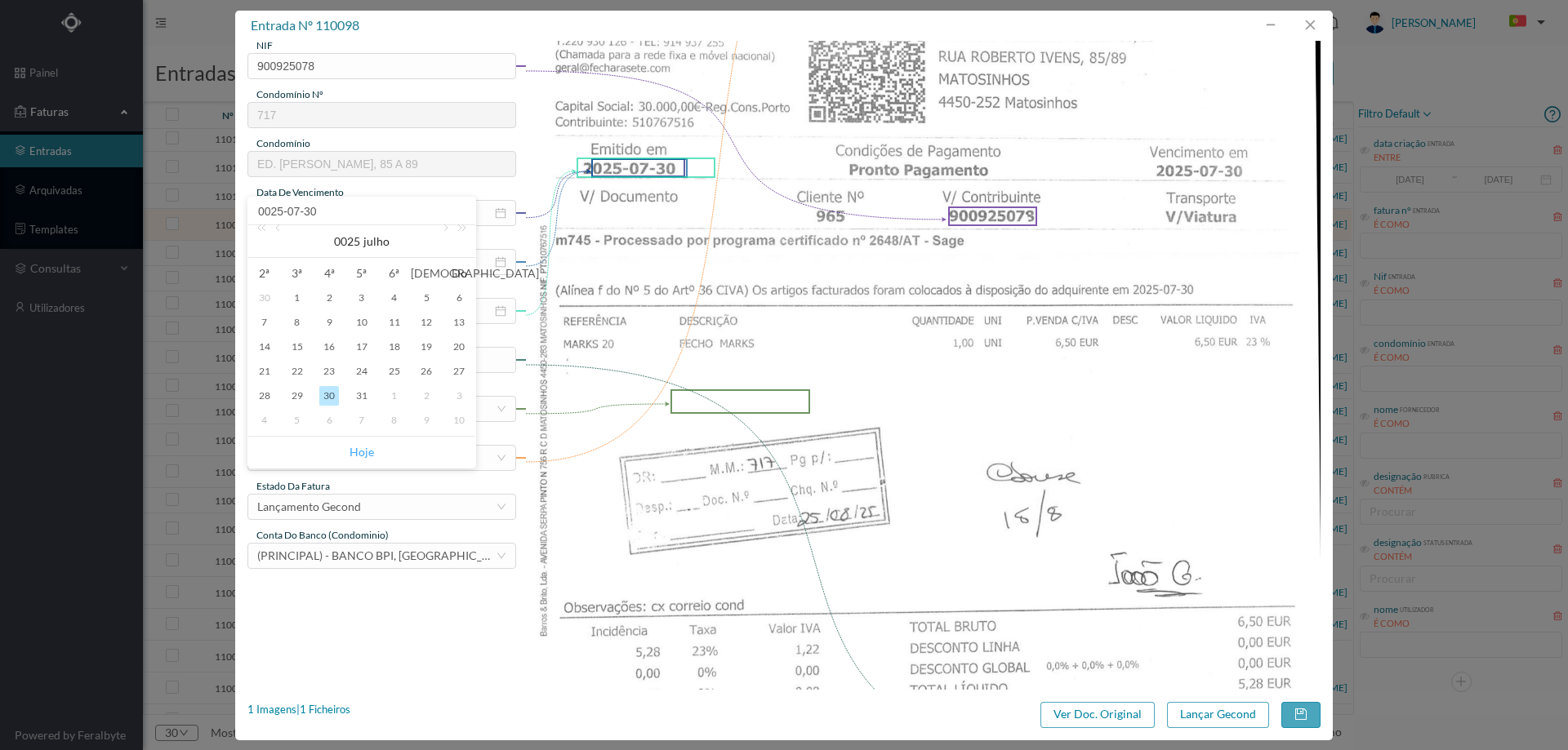
click at [358, 452] on link "Hoje" at bounding box center [362, 452] width 25 height 31
type input "[DATE]"
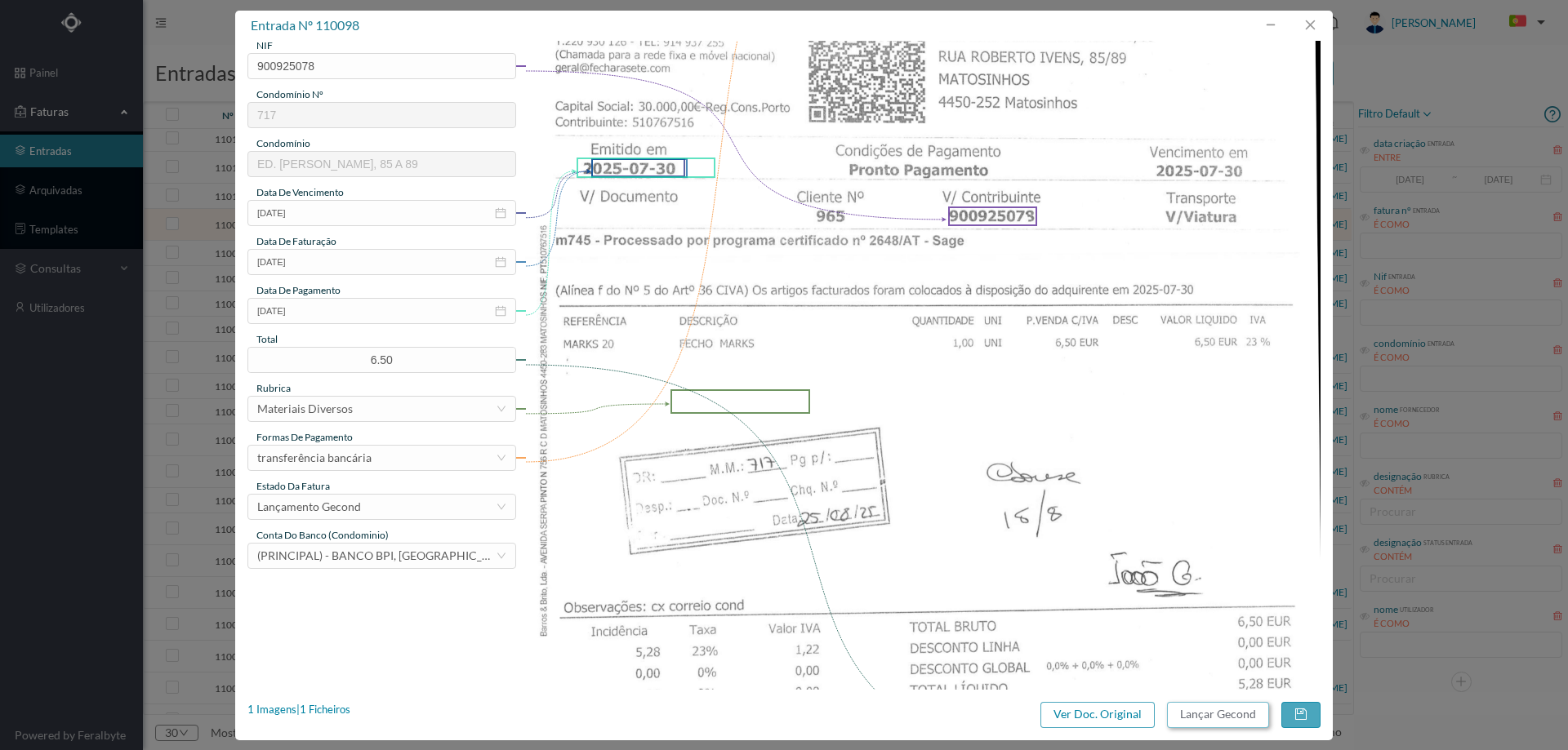
click at [1212, 714] on button "Lançar Gecond" at bounding box center [1218, 715] width 102 height 27
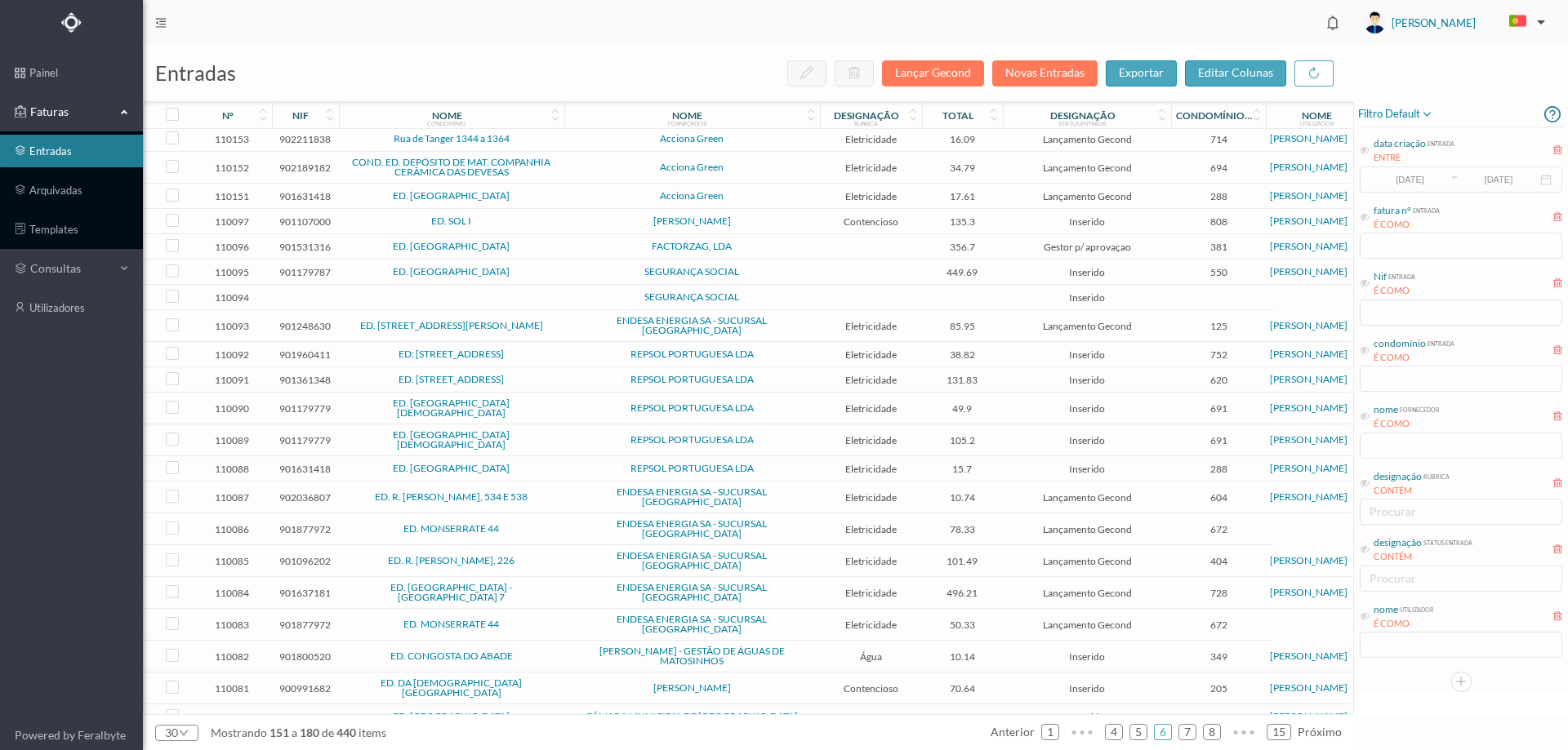
scroll to position [206, 0]
click at [586, 246] on span "FACTORZAG, LDA" at bounding box center [692, 244] width 247 height 9
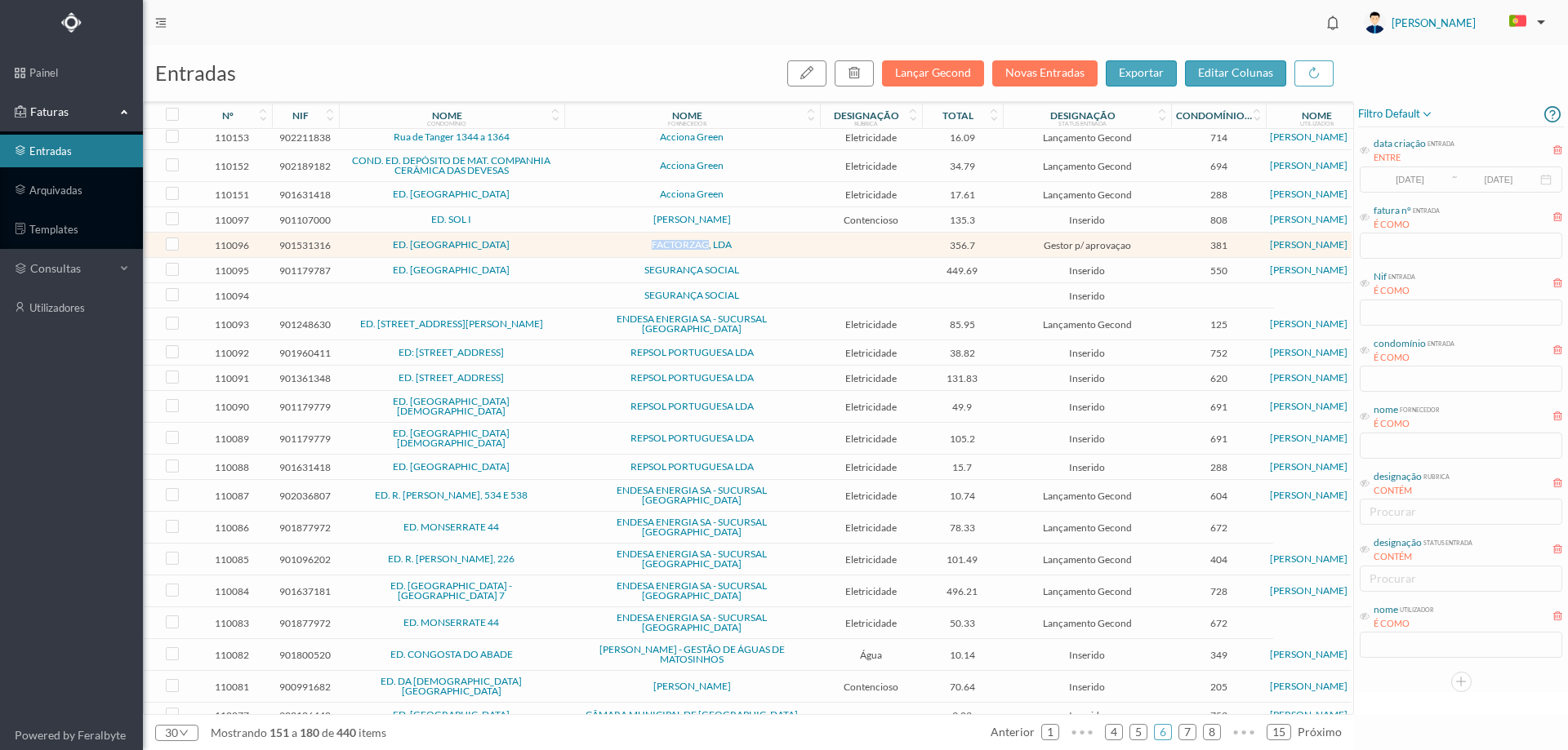
click at [586, 246] on span "FACTORZAG, LDA" at bounding box center [692, 244] width 247 height 9
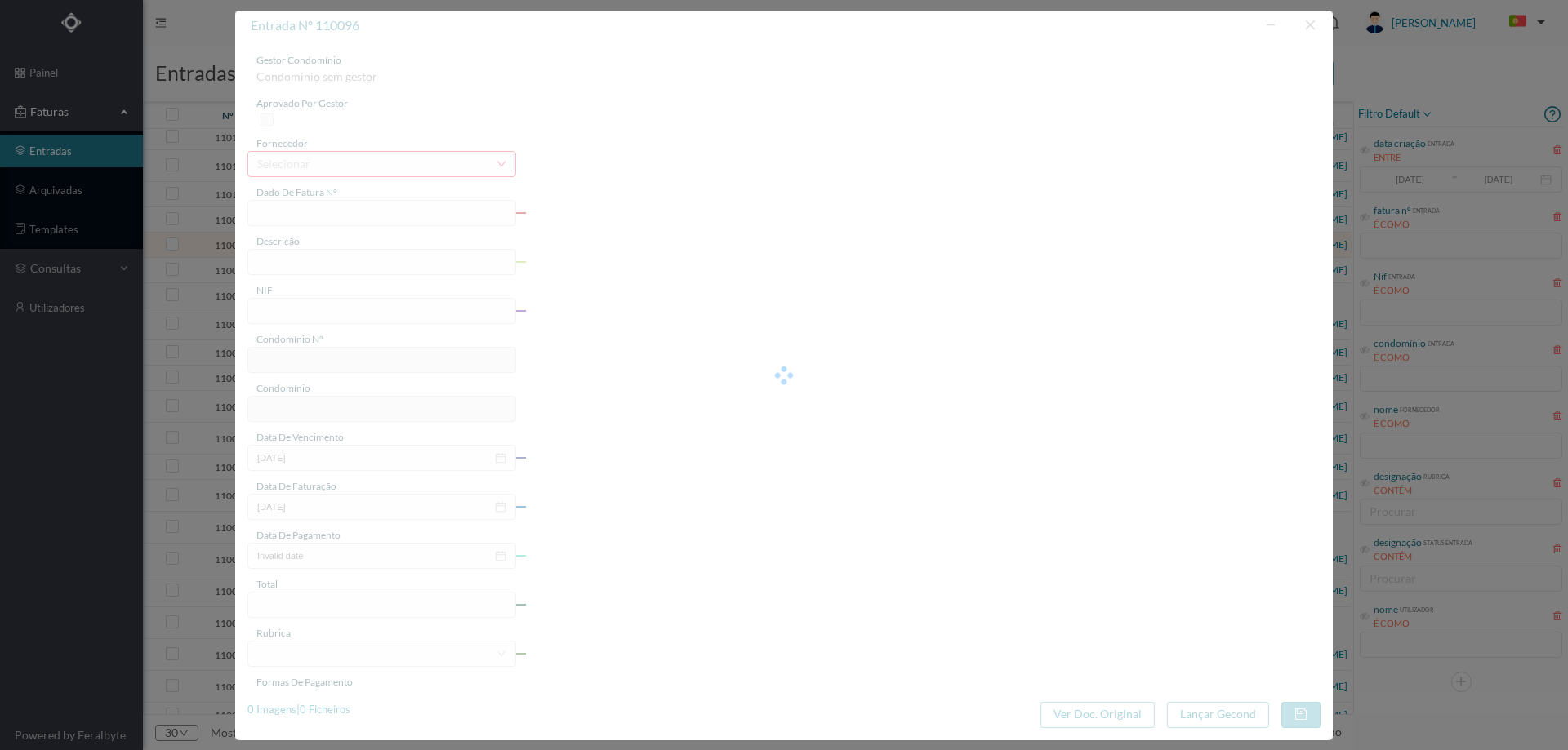
type input "FT FT/3620"
type input "Serviço de Controlo de Pragas"
type input "901531316"
type input "[DATE]"
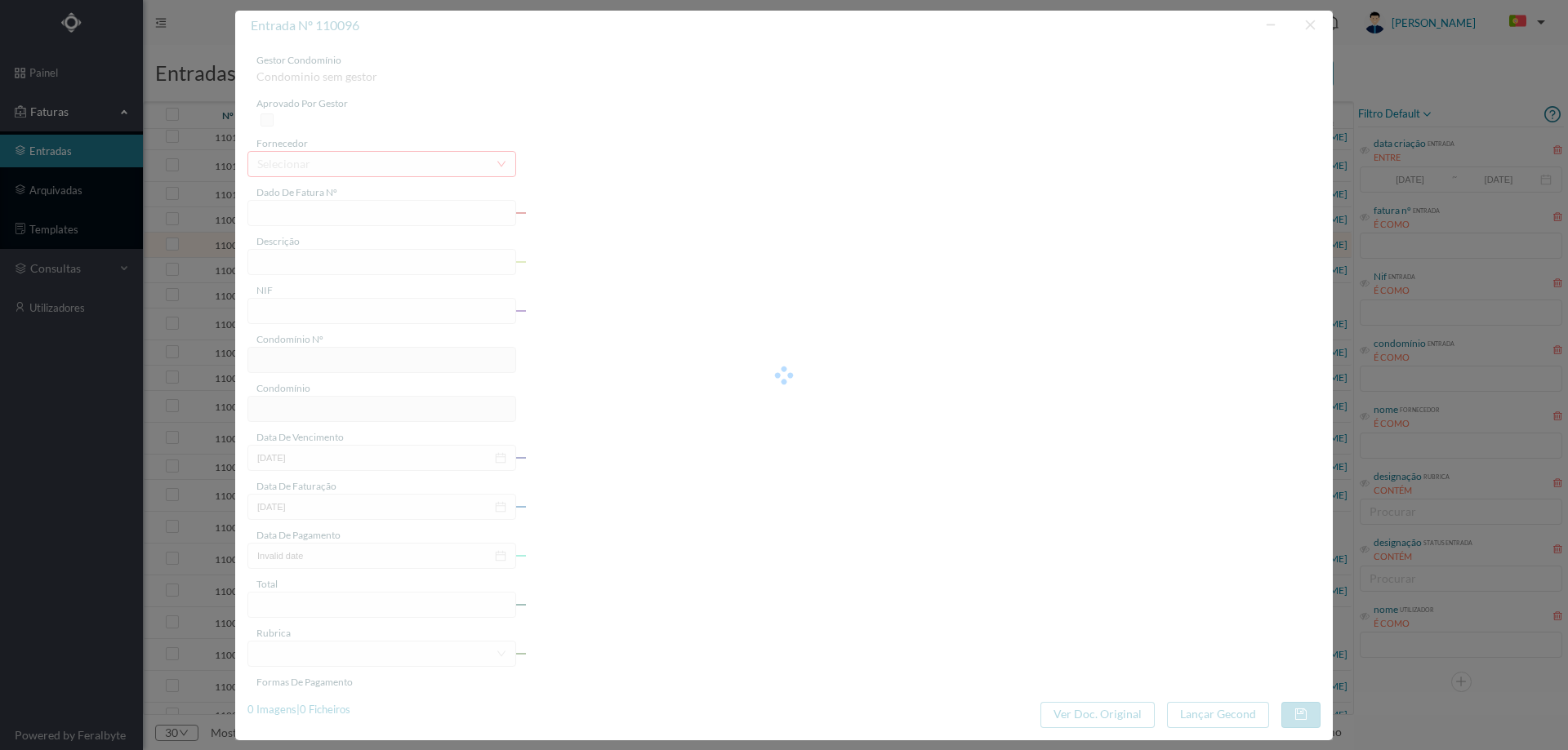
type input "[DATE]"
type input "356.70"
type input "381"
type input "ED. [GEOGRAPHIC_DATA]"
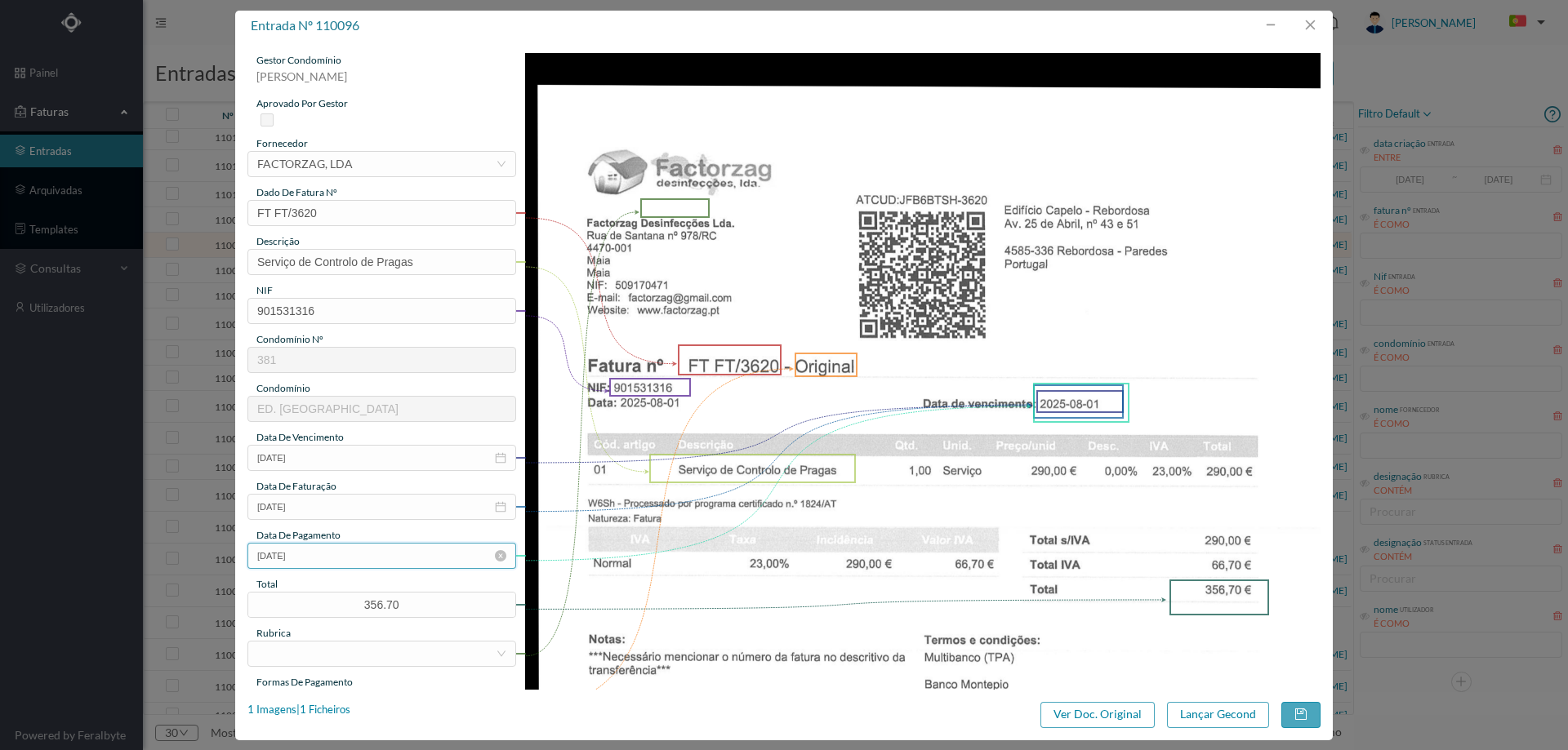
click at [333, 560] on input "[DATE]" at bounding box center [382, 556] width 269 height 27
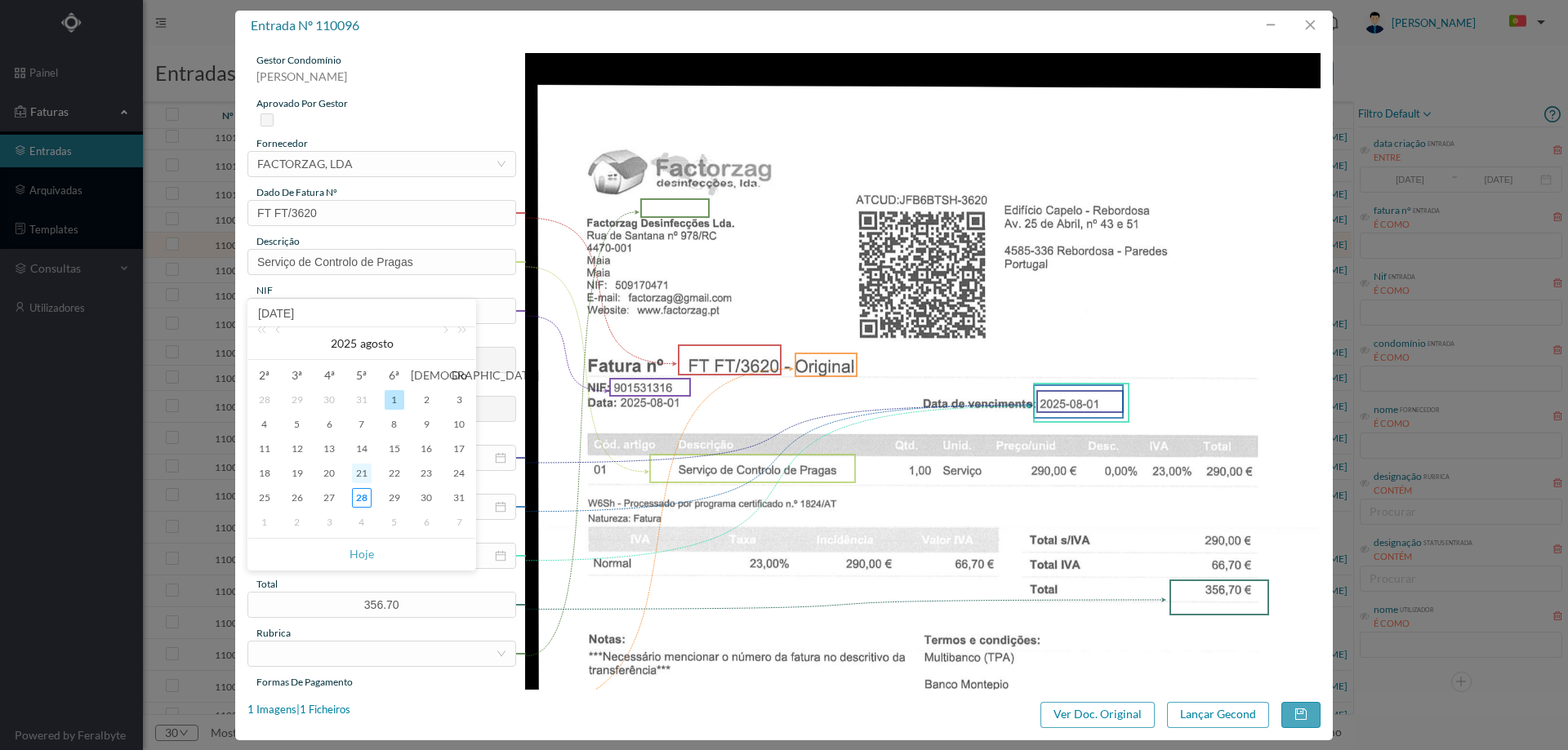
click at [364, 473] on div "21" at bounding box center [361, 473] width 20 height 20
type input "2025-08-21"
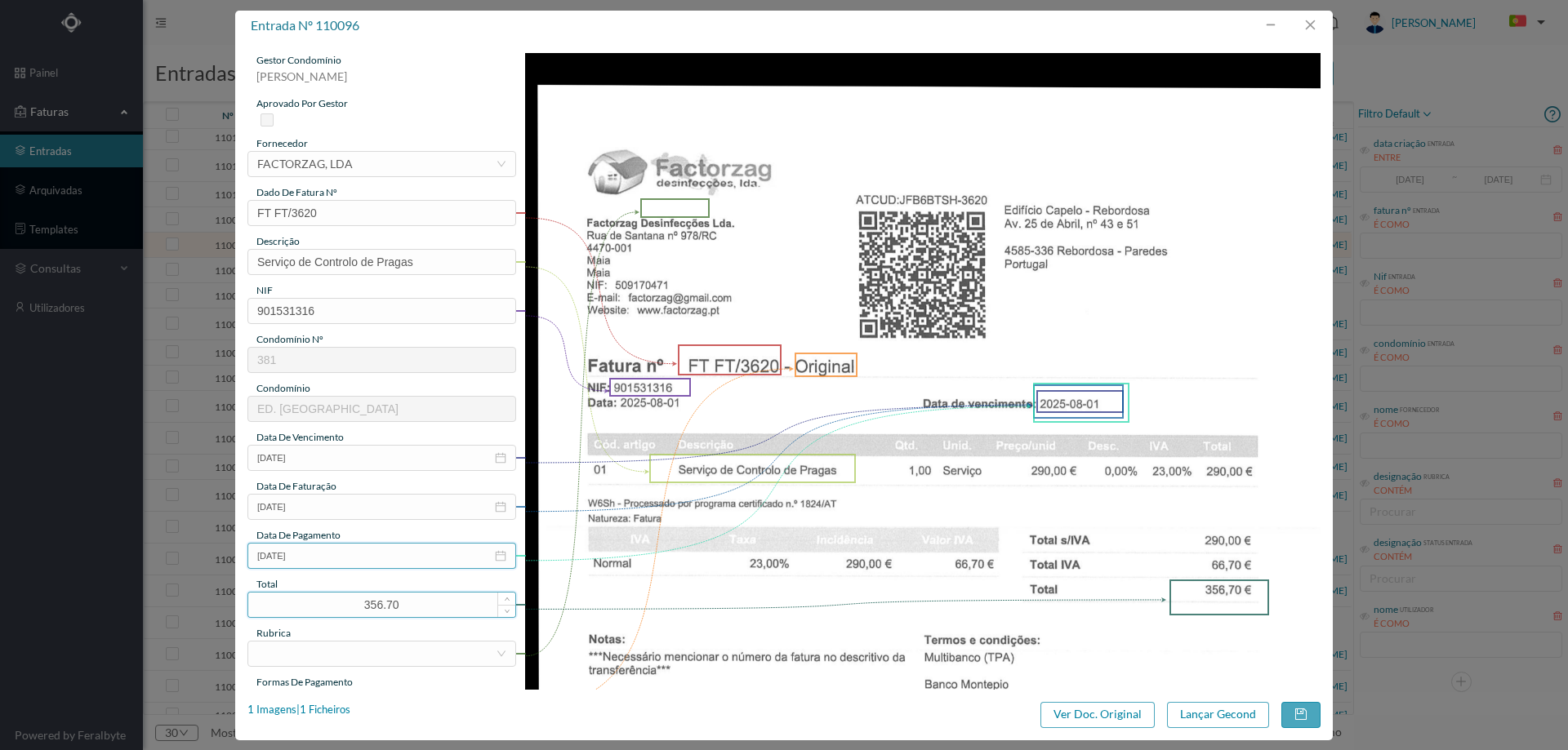
scroll to position [163, 0]
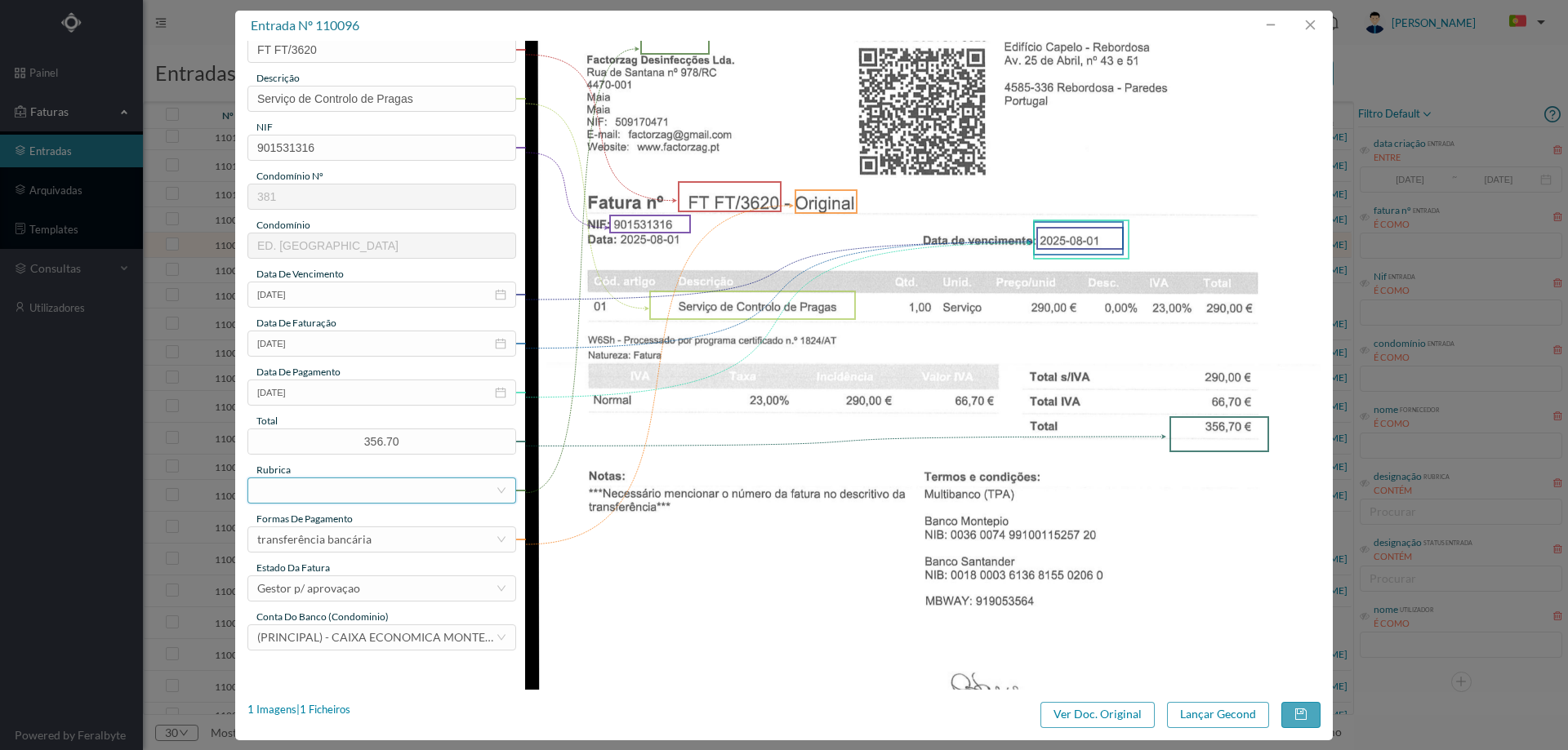
click at [328, 495] on div at bounding box center [377, 491] width 239 height 25
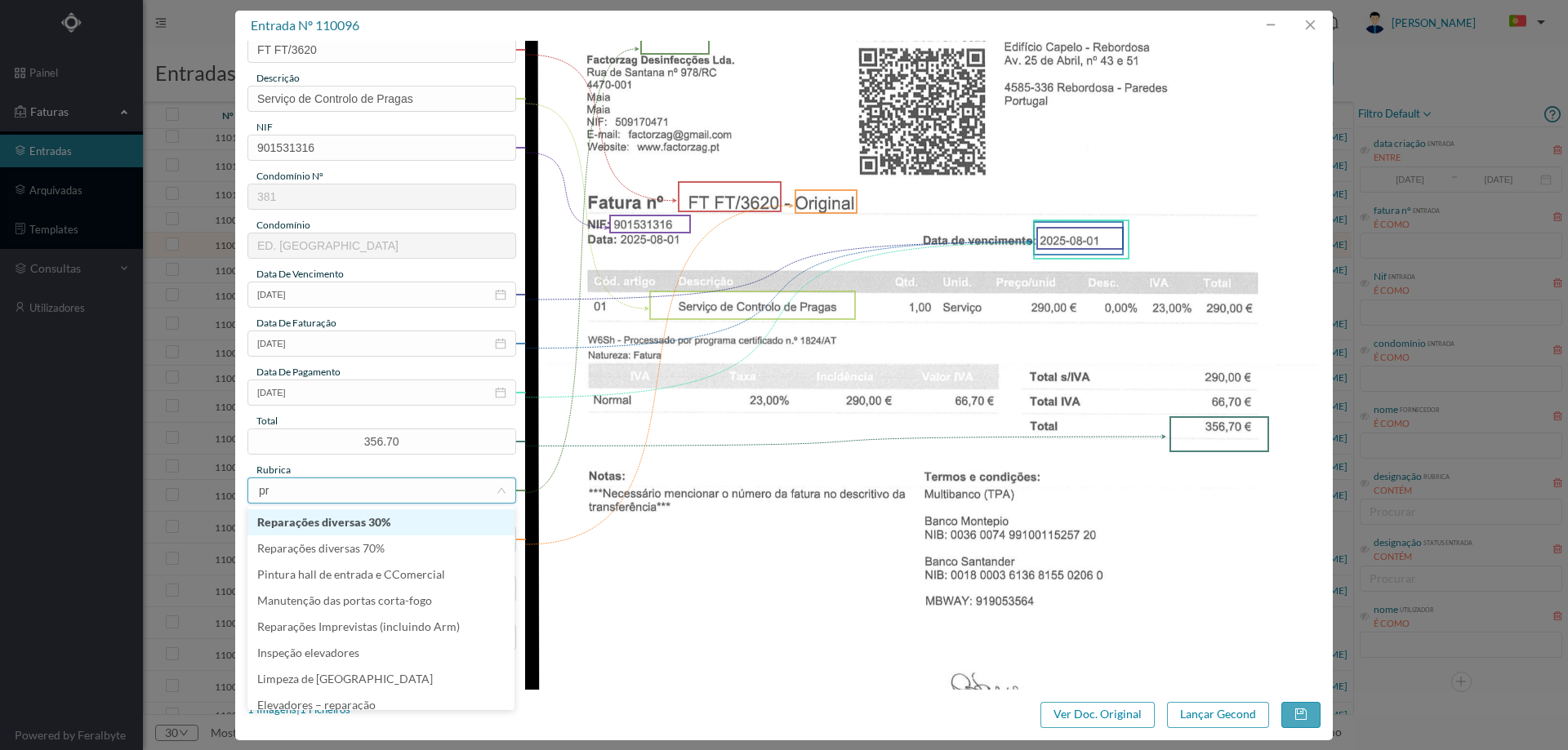
type input "pra"
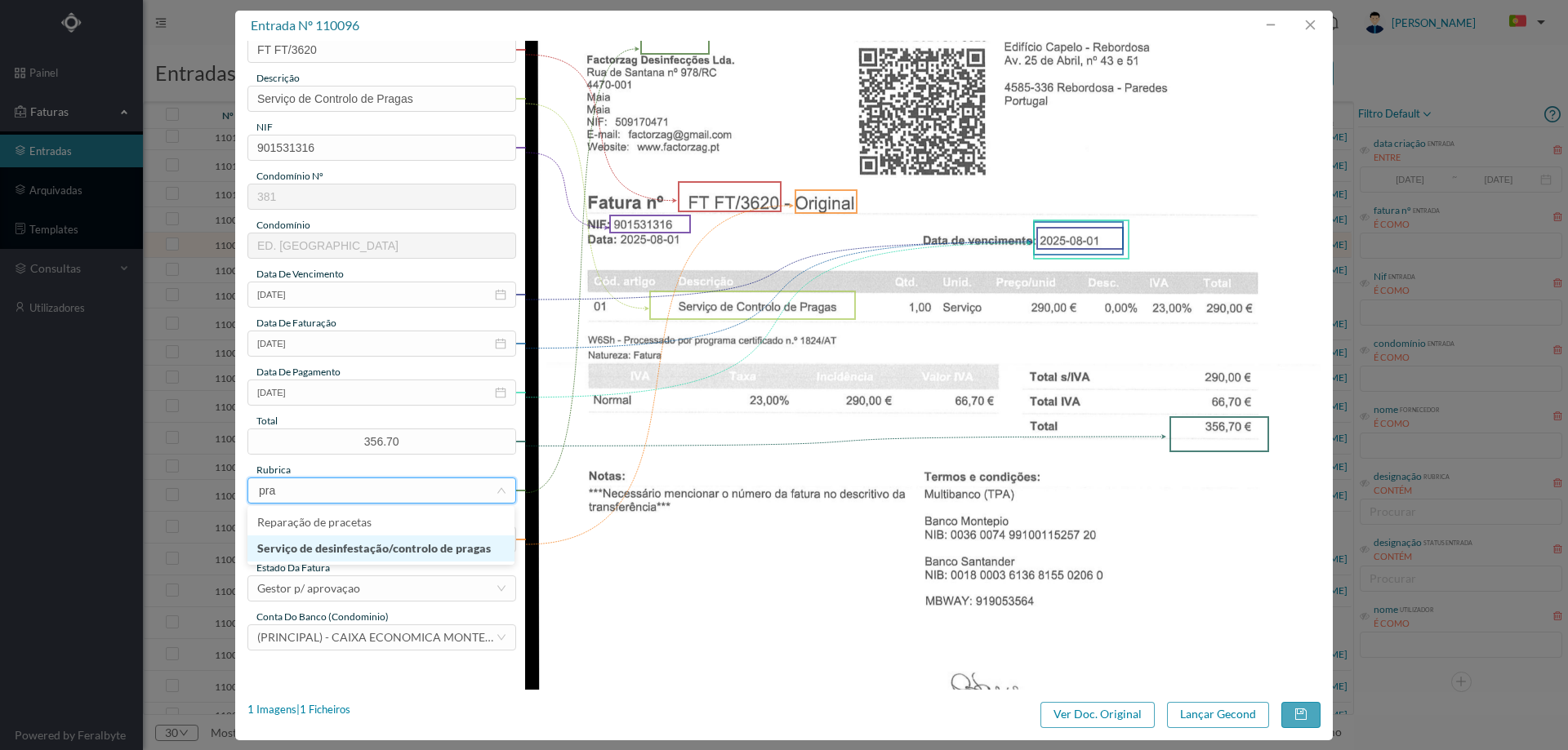
click at [436, 552] on li "Serviço de desinfestação/controlo de pragas" at bounding box center [381, 548] width 267 height 27
click at [402, 589] on div "Gestor p/ aprovaçao" at bounding box center [377, 589] width 239 height 25
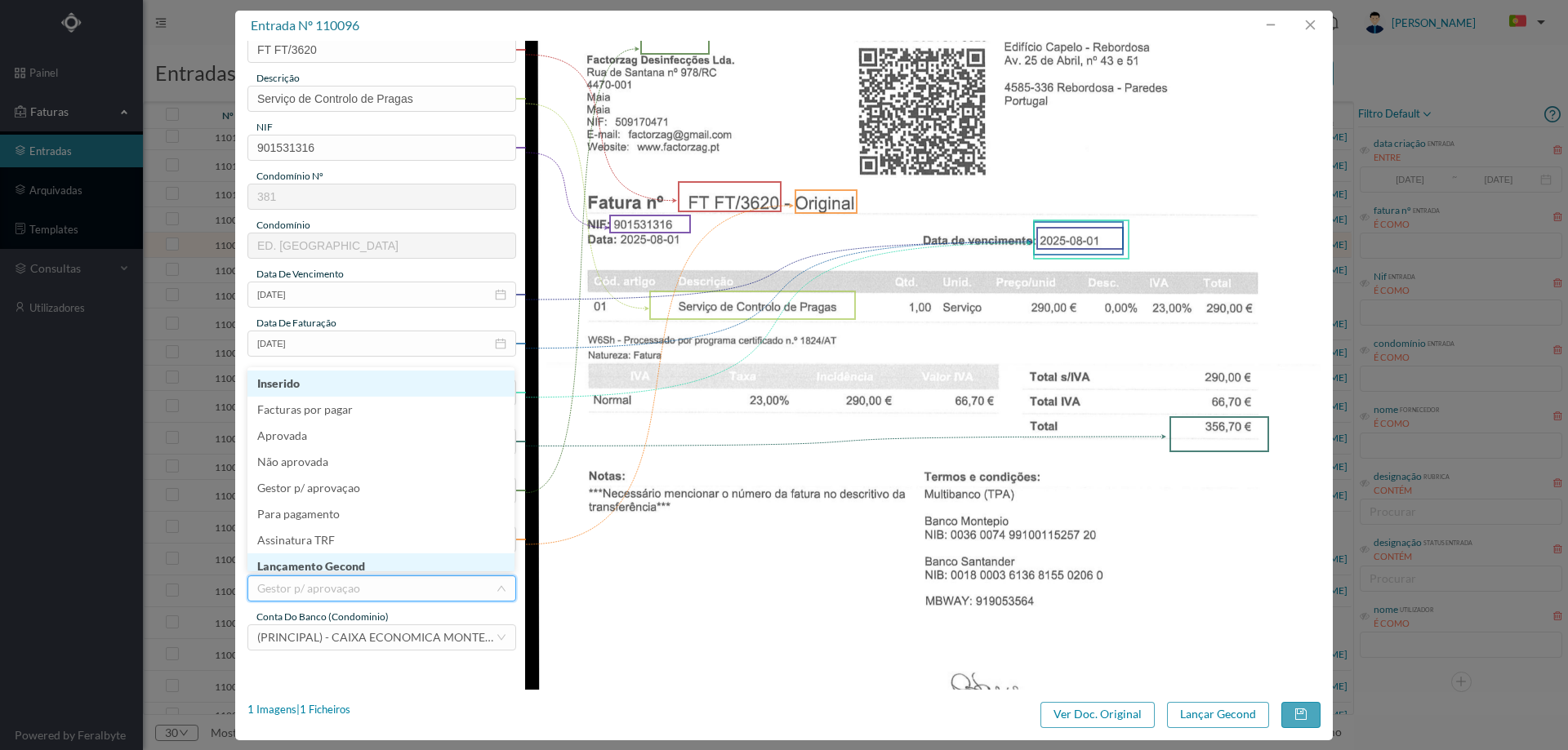
scroll to position [9, 0]
click at [387, 553] on li "Lançamento Gecond" at bounding box center [381, 559] width 267 height 27
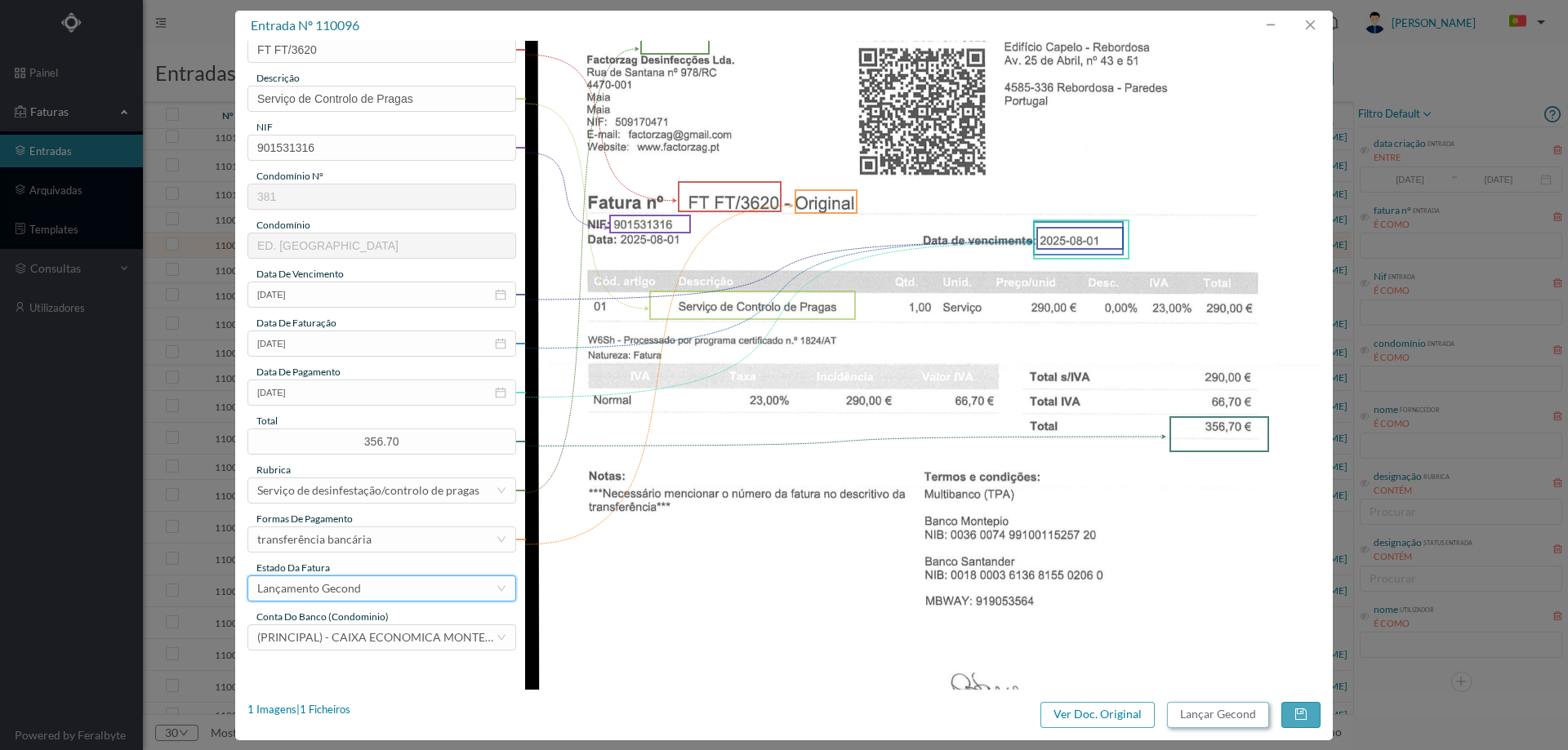
click at [1221, 711] on button "Lançar Gecond" at bounding box center [1218, 715] width 102 height 27
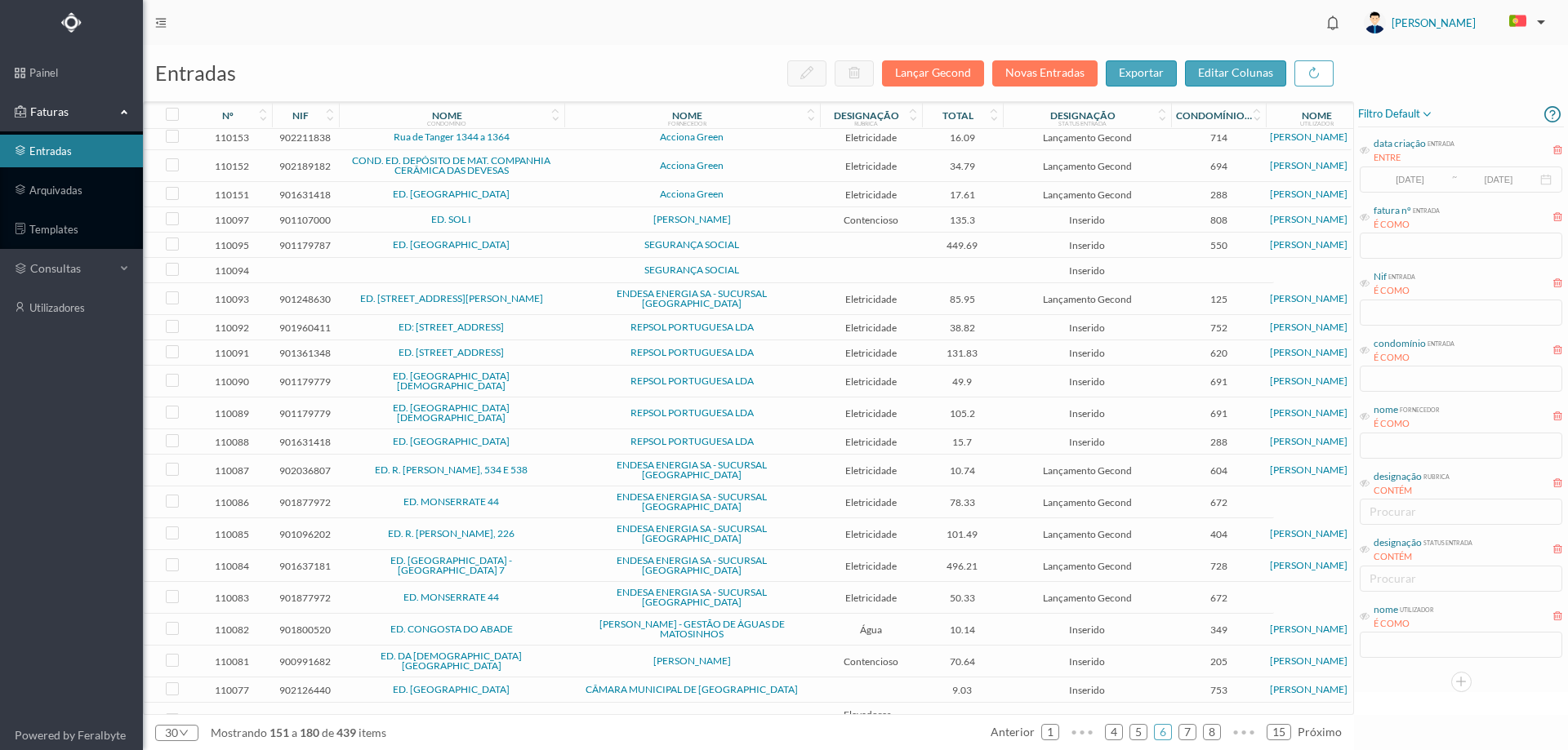
click at [578, 224] on span "[PERSON_NAME]" at bounding box center [692, 220] width 247 height 9
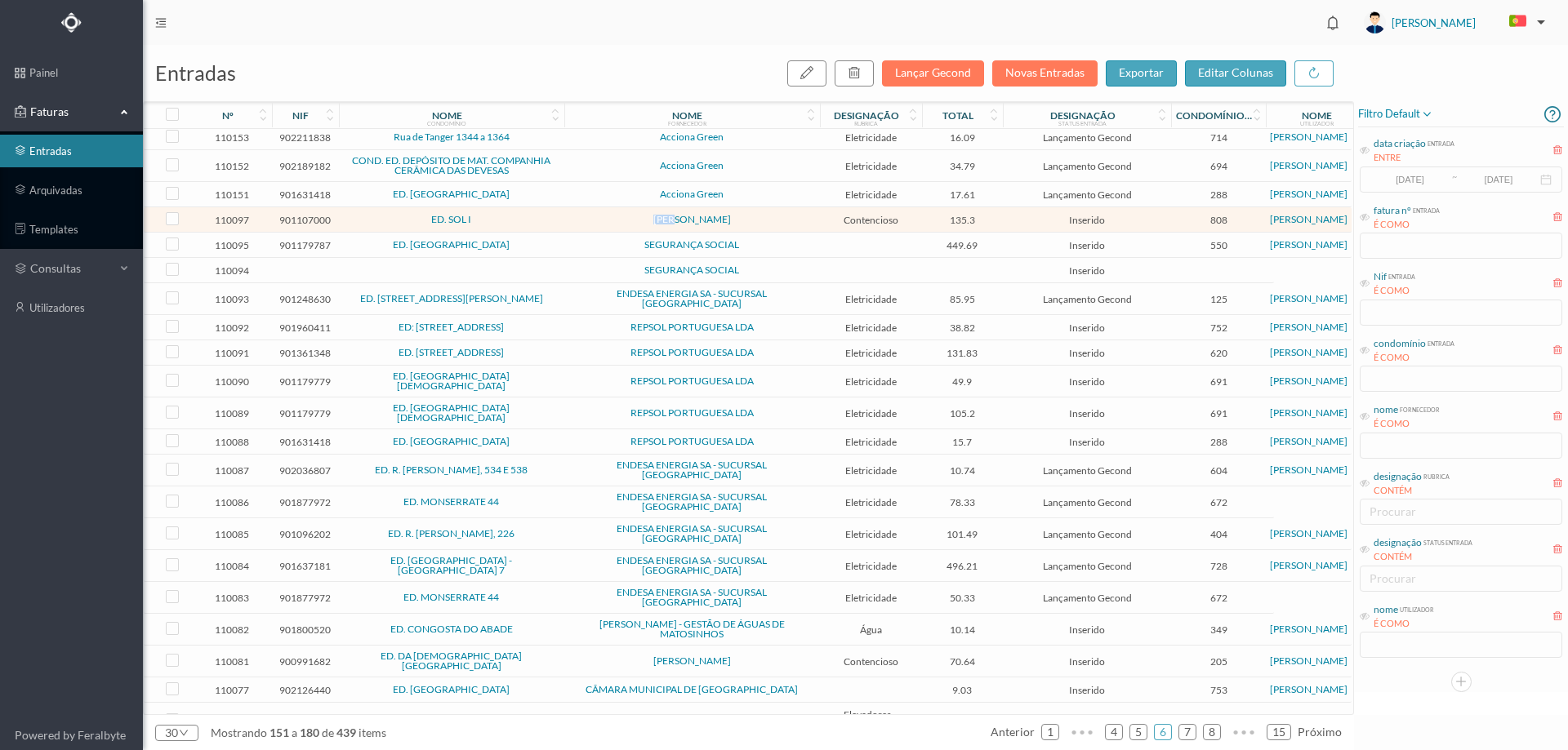
click at [578, 224] on span "[PERSON_NAME]" at bounding box center [692, 220] width 247 height 9
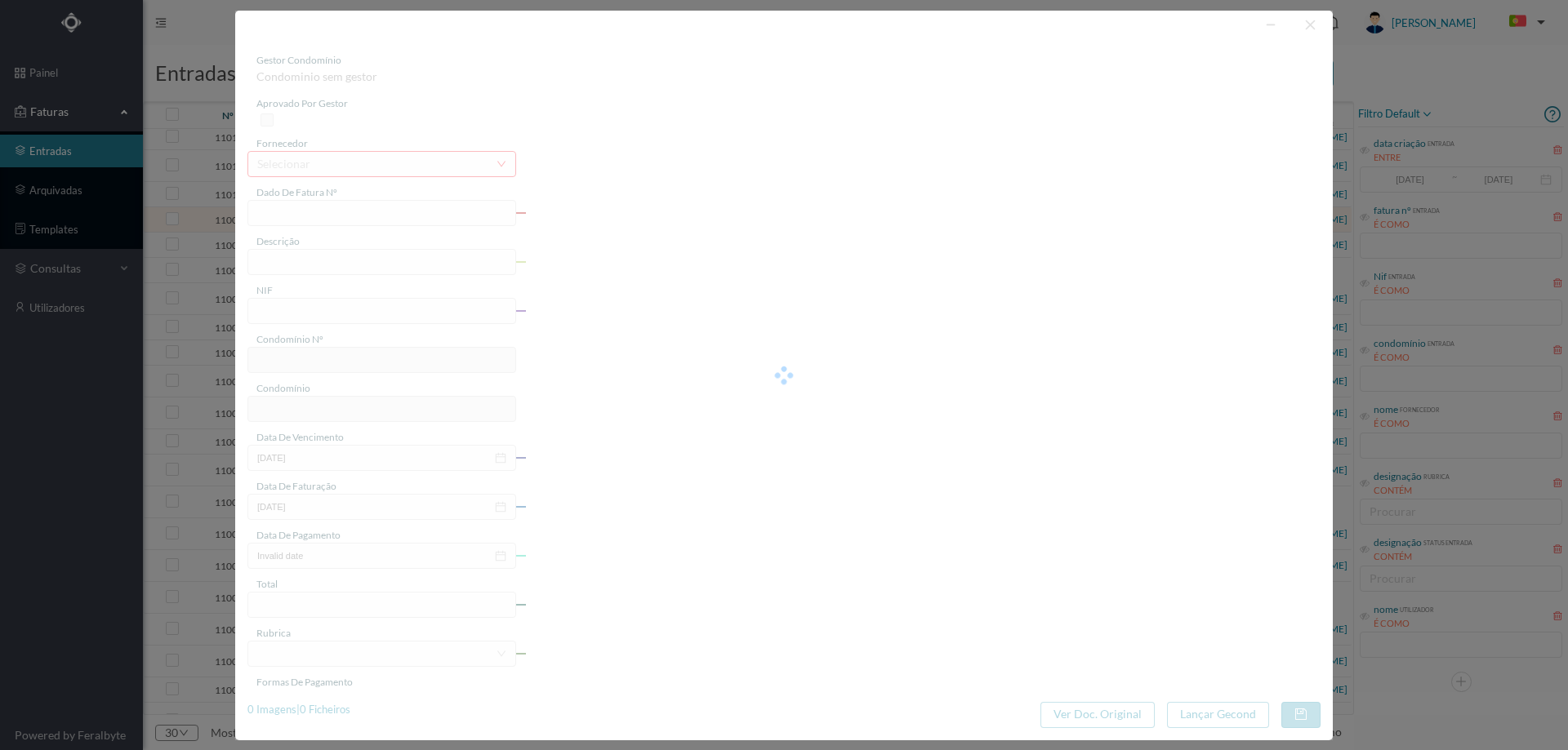
type input "FT AP/1531"
type input "Ai À a TN cn a a"
type input "901107000"
type input "2025-08-19"
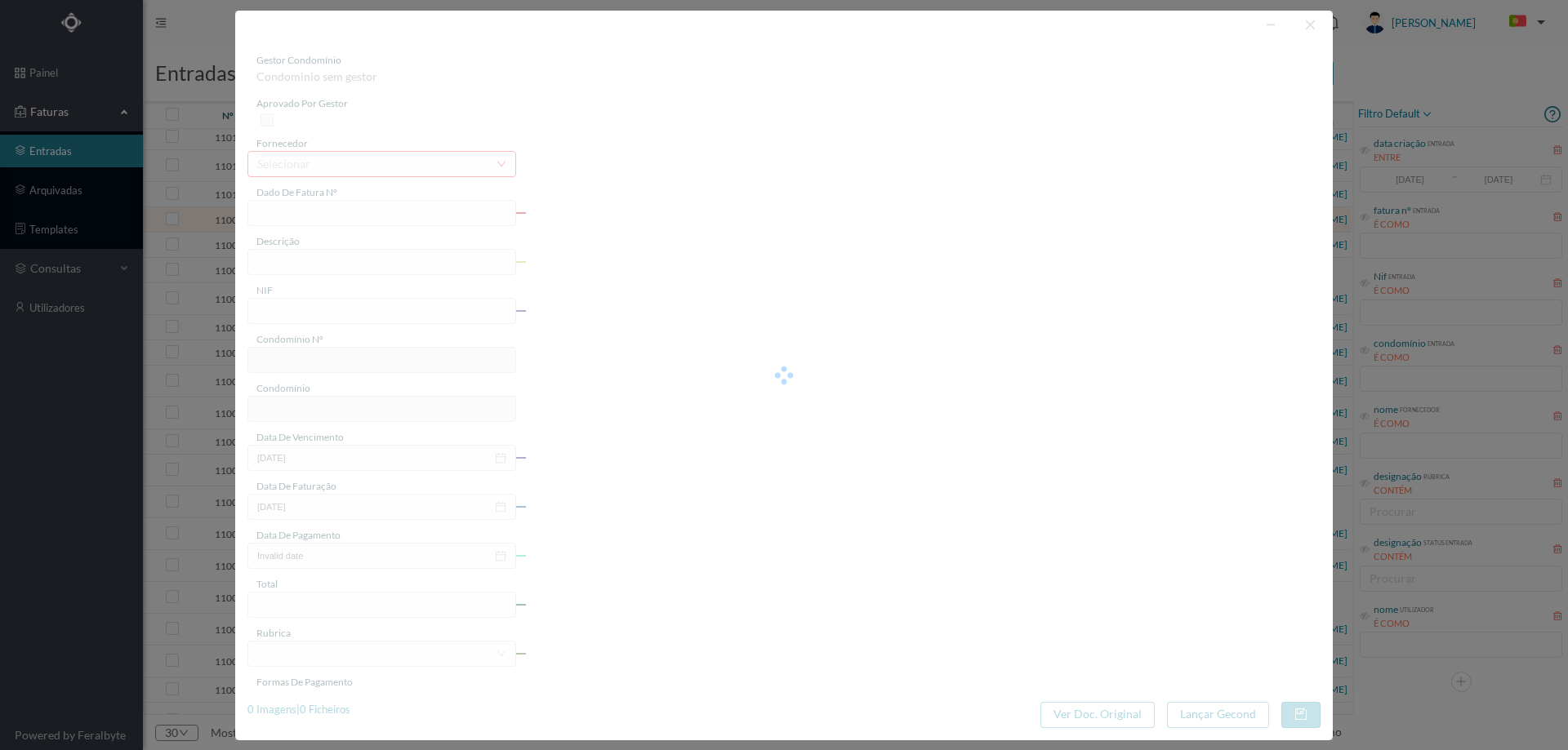
type input "2025-08-19"
type input "135.30"
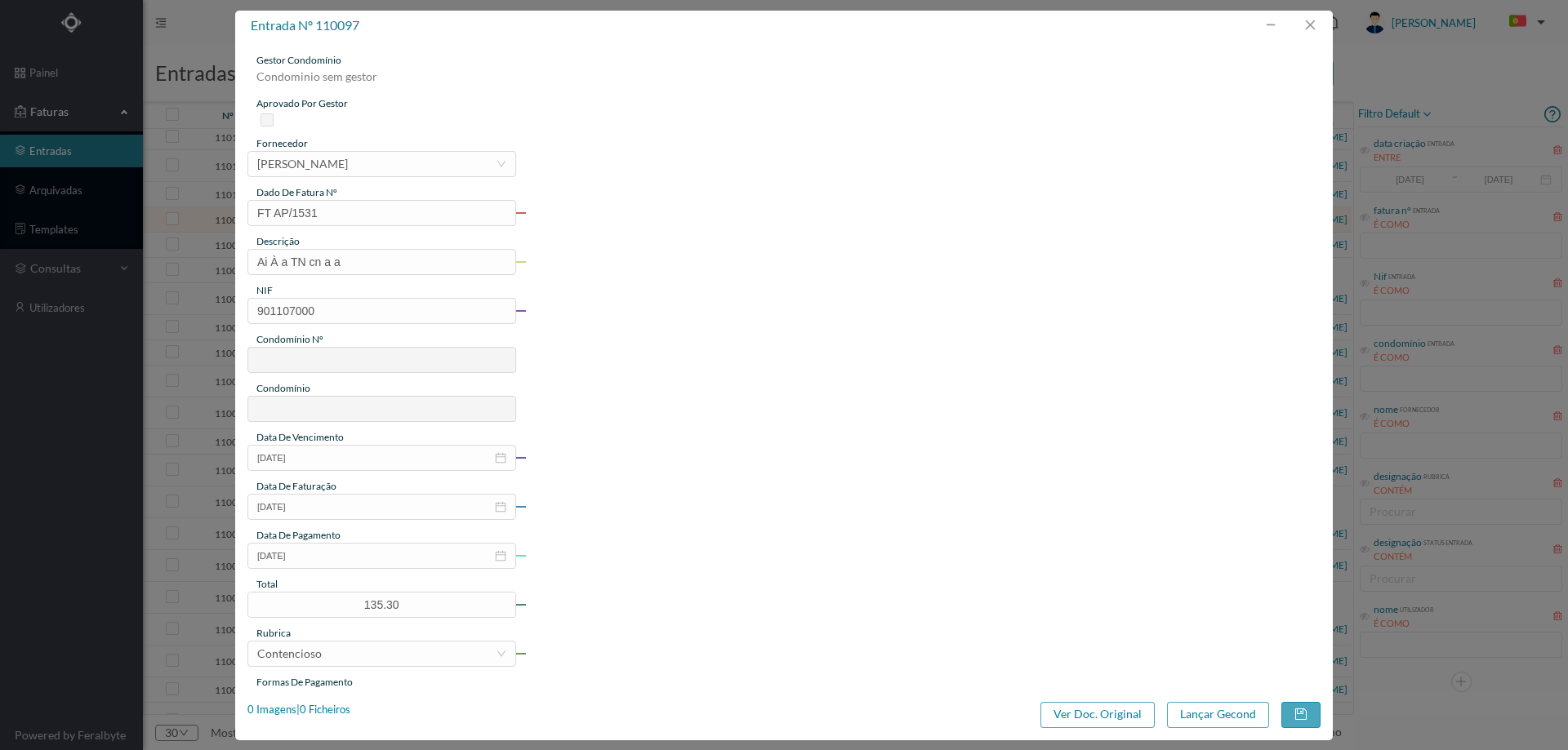
type input "808"
type input "ED. SOL I"
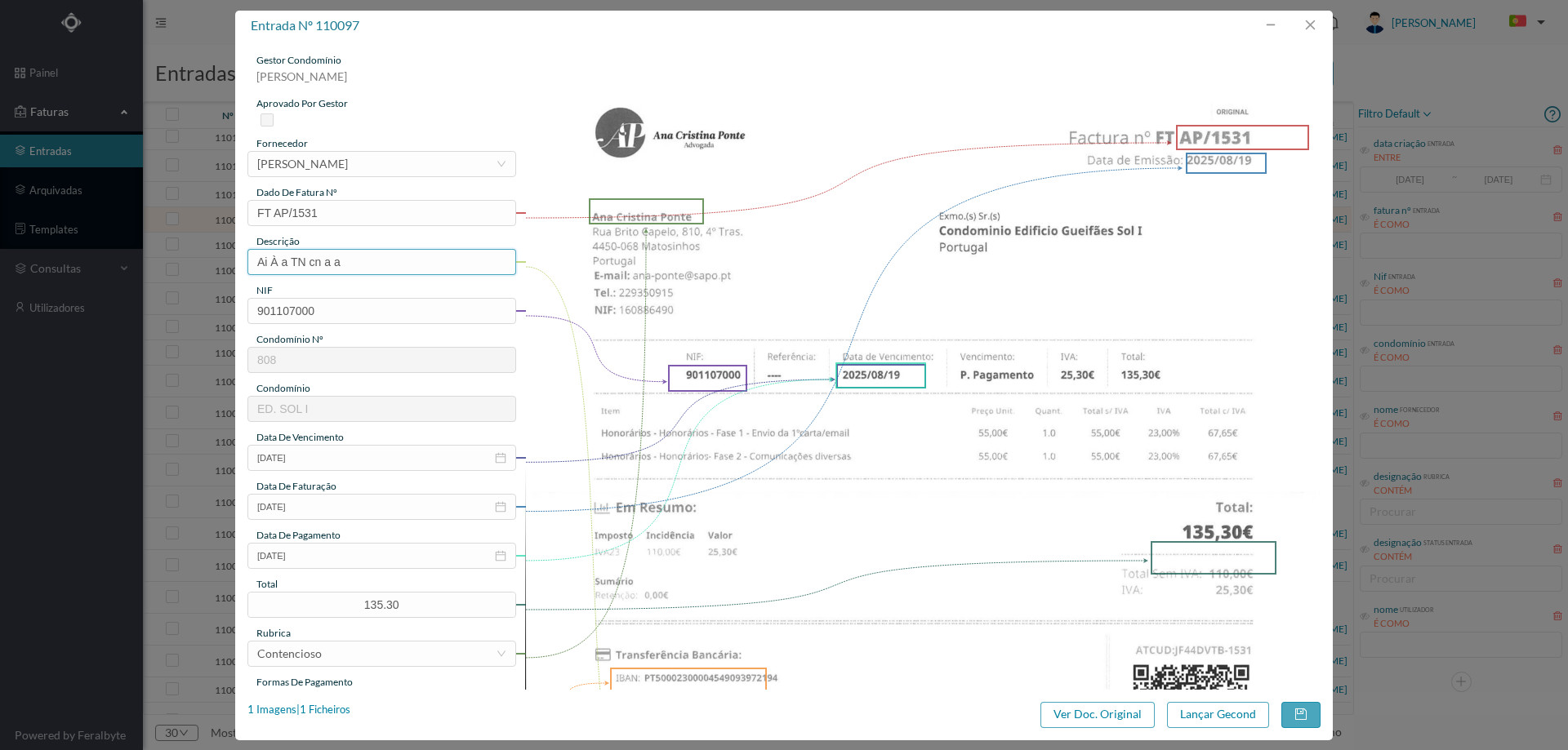
drag, startPoint x: 346, startPoint y: 268, endPoint x: 185, endPoint y: 262, distance: 161.1
click at [185, 262] on div "entrada nº 110097 gestor condomínio Joana Laroca aprovado por gestor fornecedor…" at bounding box center [784, 375] width 1568 height 750
type input "Despesas processo contencioso"
click at [335, 559] on input "2025-08-19" at bounding box center [382, 556] width 269 height 27
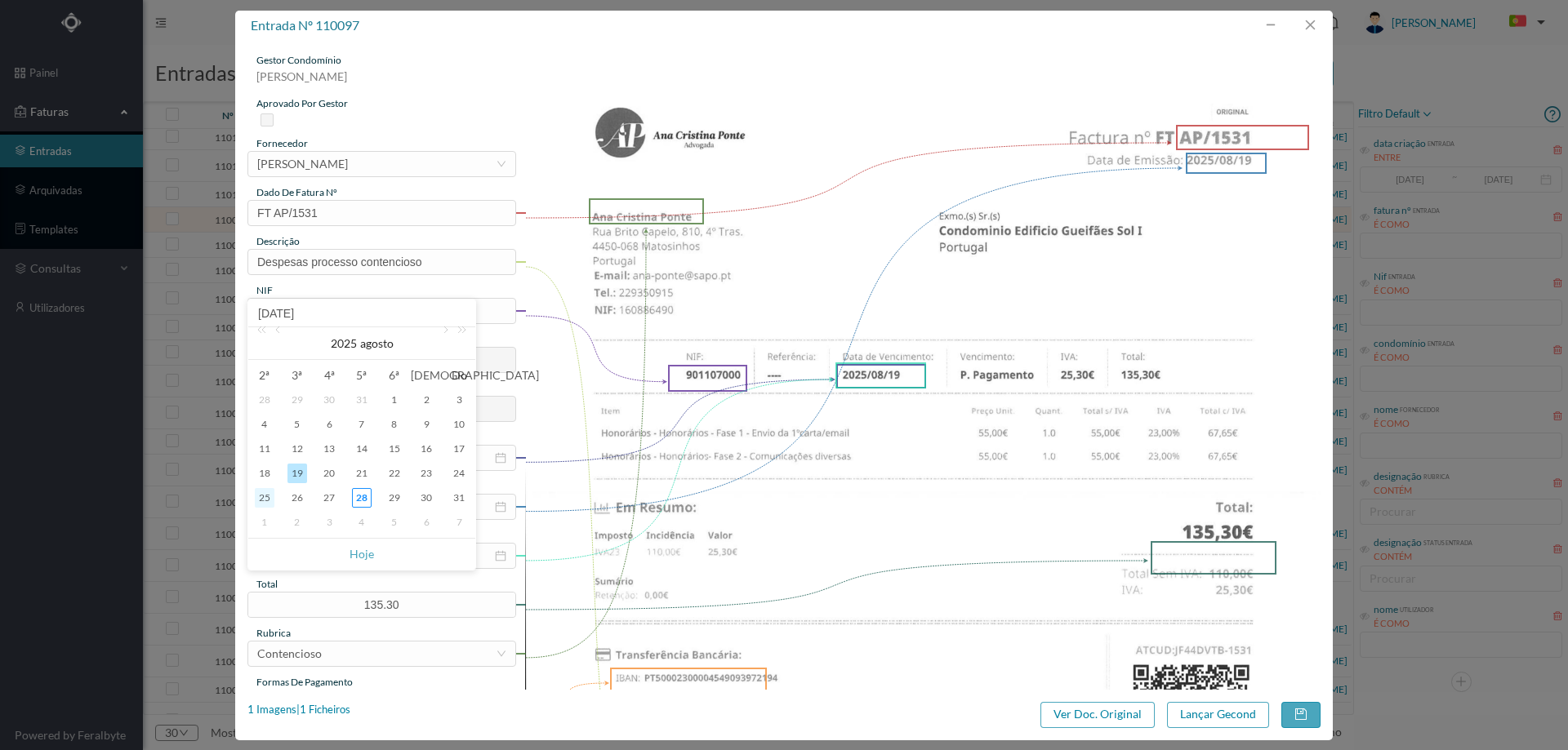
click at [261, 497] on div "25" at bounding box center [264, 497] width 20 height 20
type input "2025-08-25"
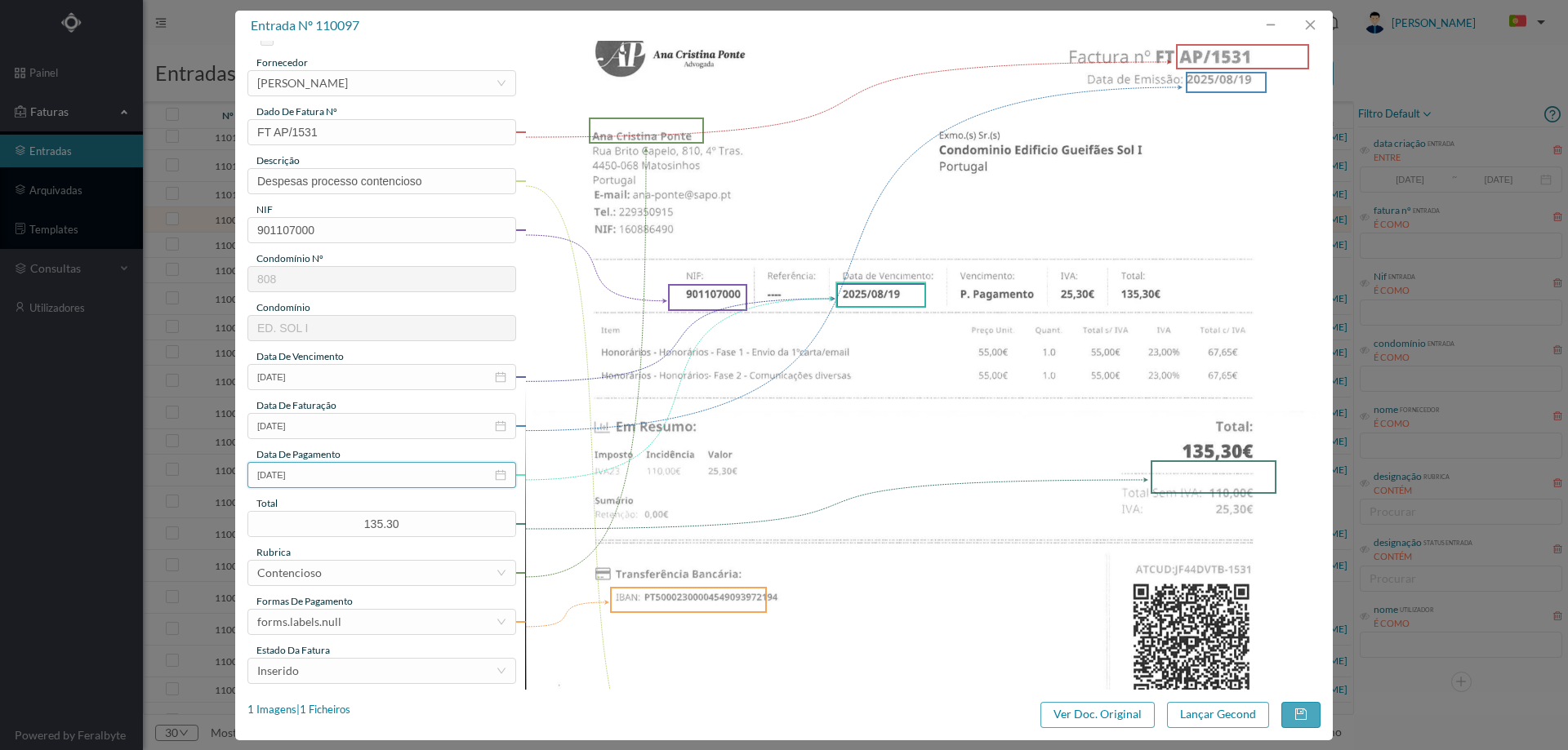
scroll to position [163, 0]
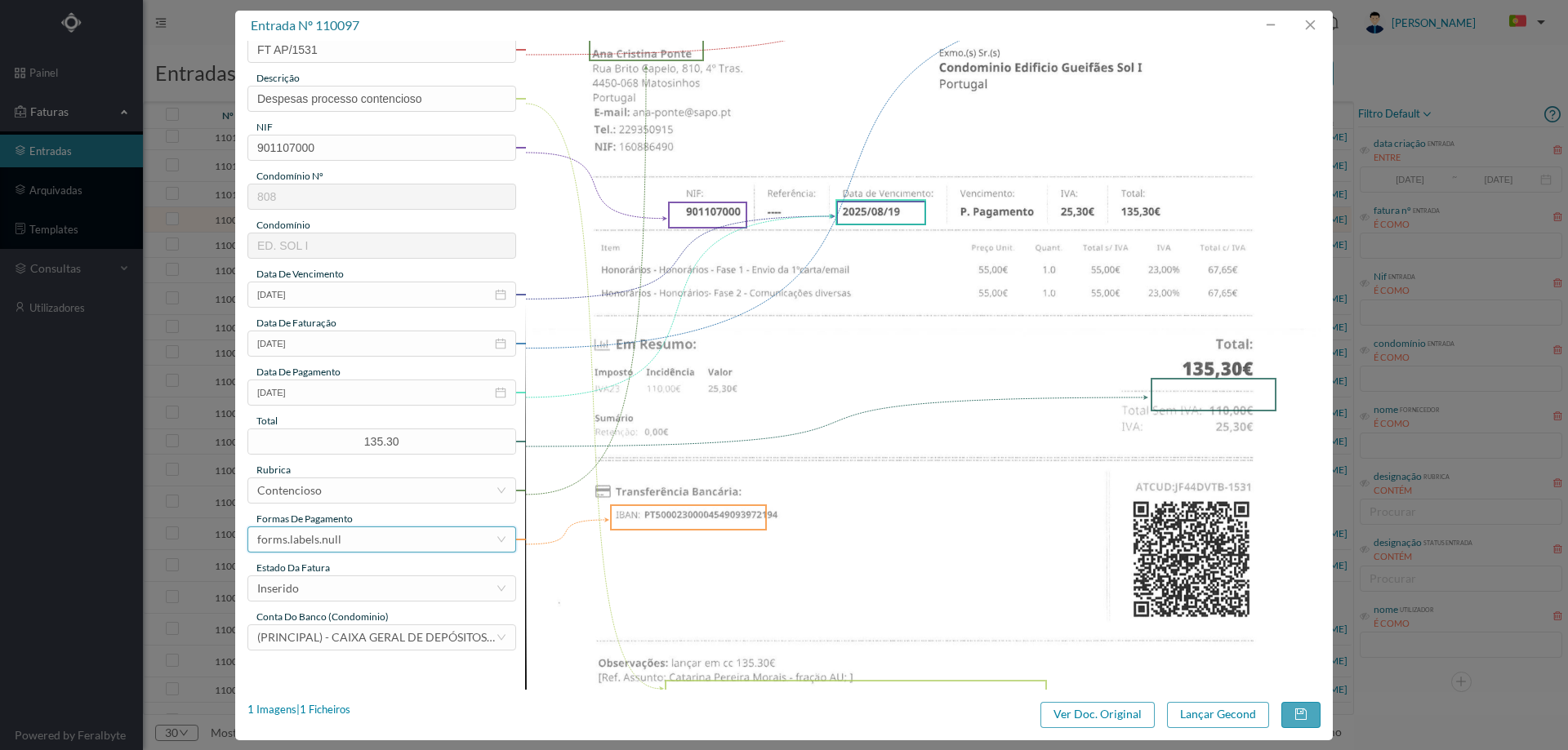
click at [332, 541] on div "forms.labels.null" at bounding box center [299, 540] width 84 height 25
drag, startPoint x: 352, startPoint y: 384, endPoint x: 351, endPoint y: 407, distance: 23.0
click at [352, 384] on li "transferência bancária" at bounding box center [381, 382] width 267 height 27
click at [331, 585] on div "Inserido" at bounding box center [377, 589] width 239 height 25
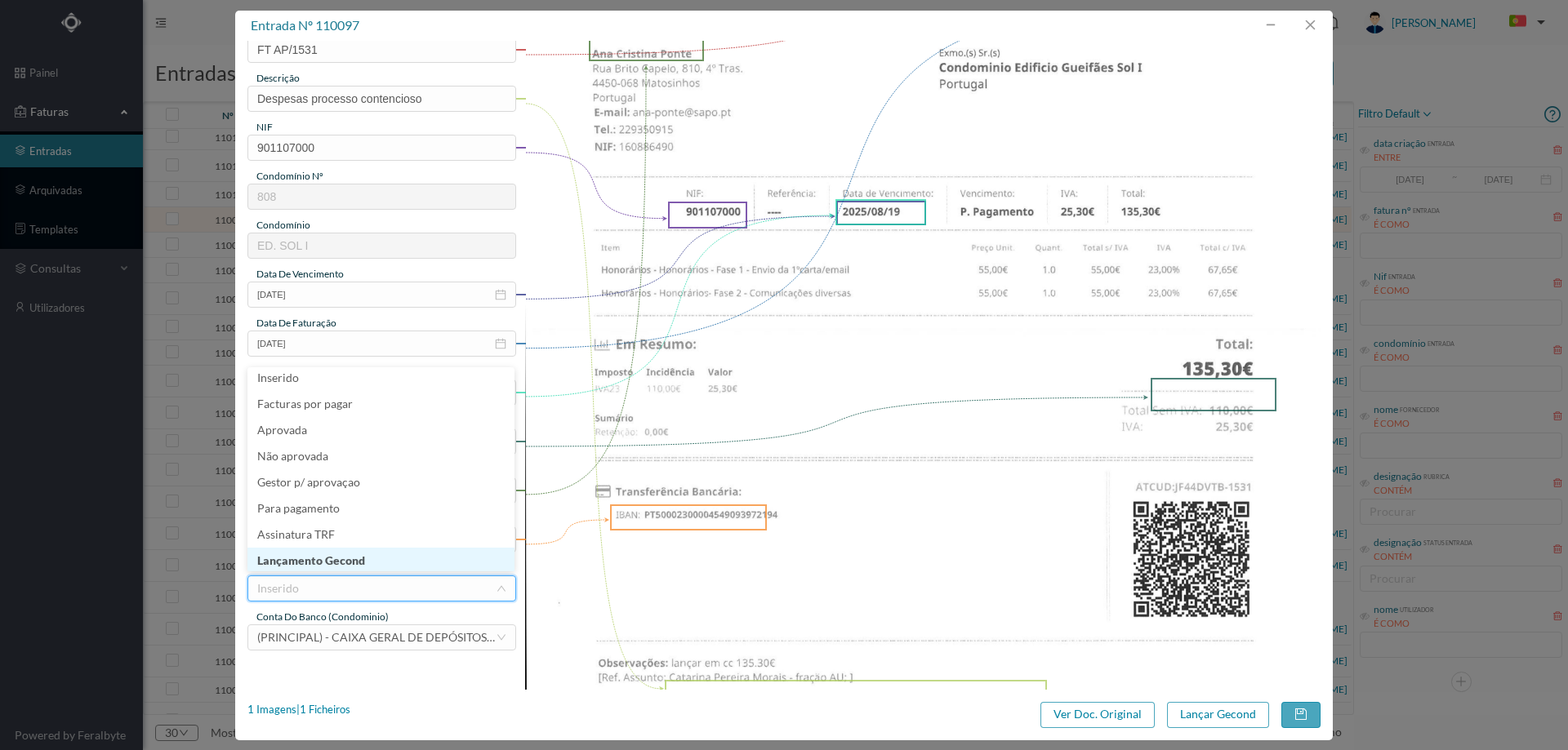
click at [333, 562] on li "Lançamento Gecond" at bounding box center [381, 561] width 267 height 27
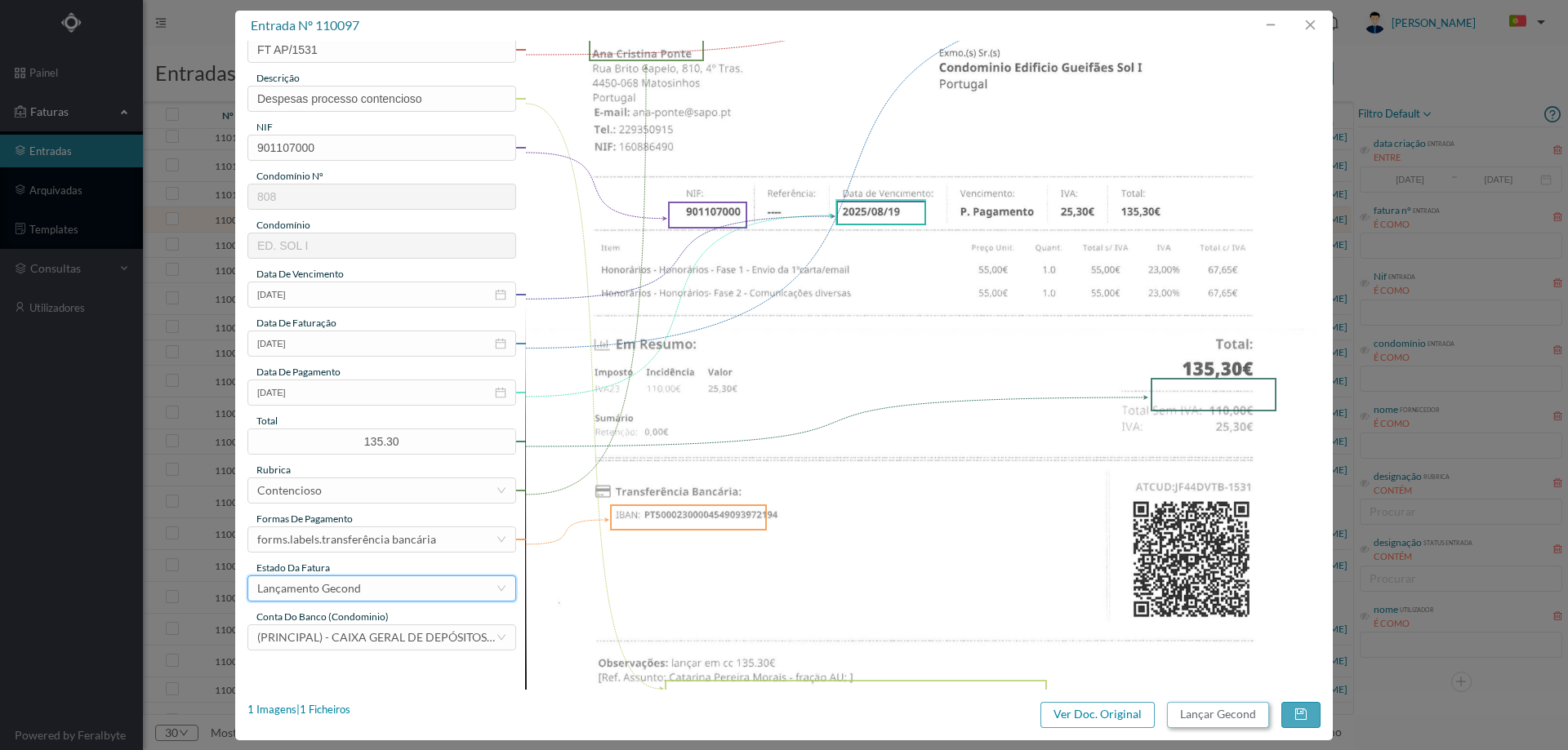
click at [1233, 722] on button "Lançar Gecond" at bounding box center [1218, 715] width 102 height 27
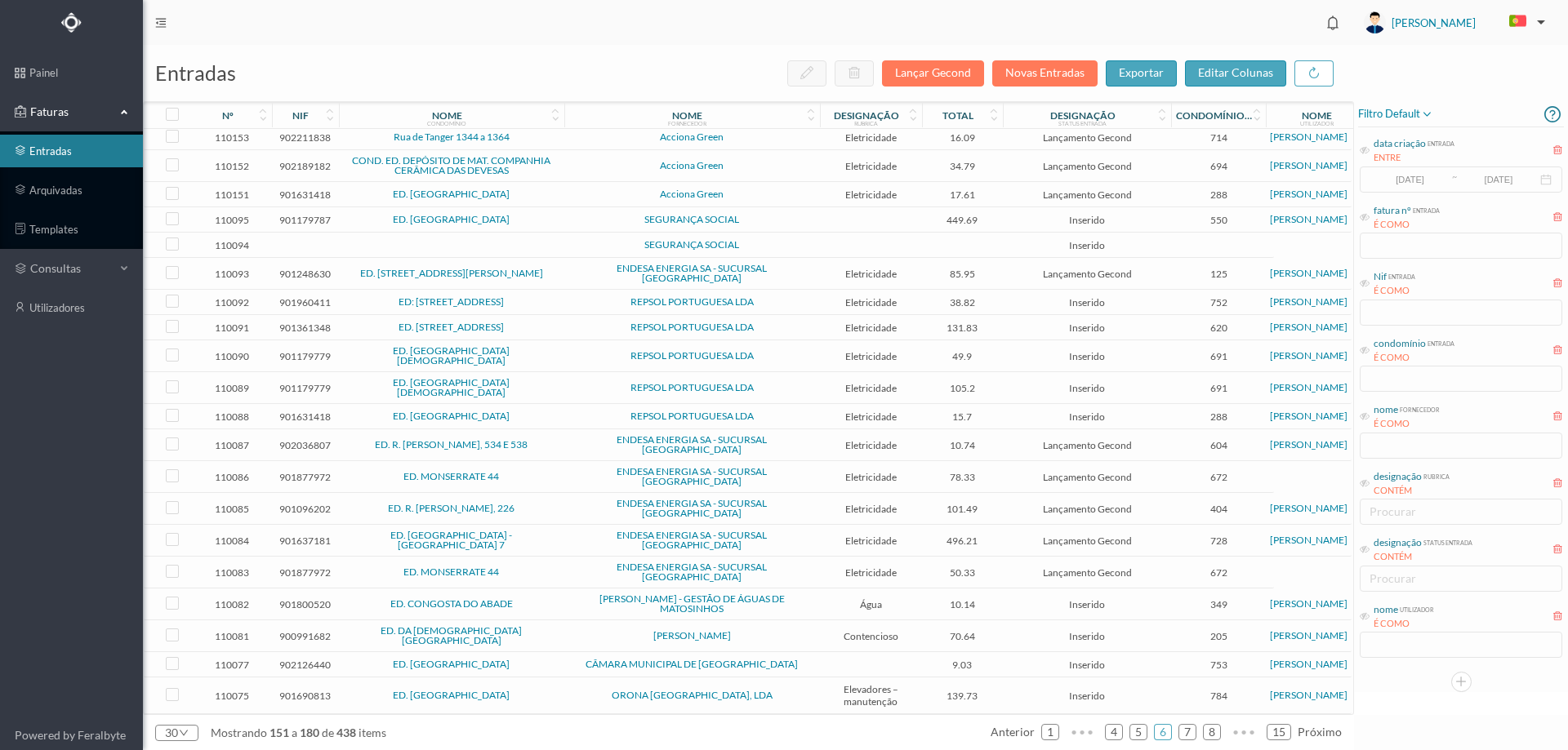
click at [529, 220] on td "ED. [GEOGRAPHIC_DATA]" at bounding box center [452, 220] width 225 height 26
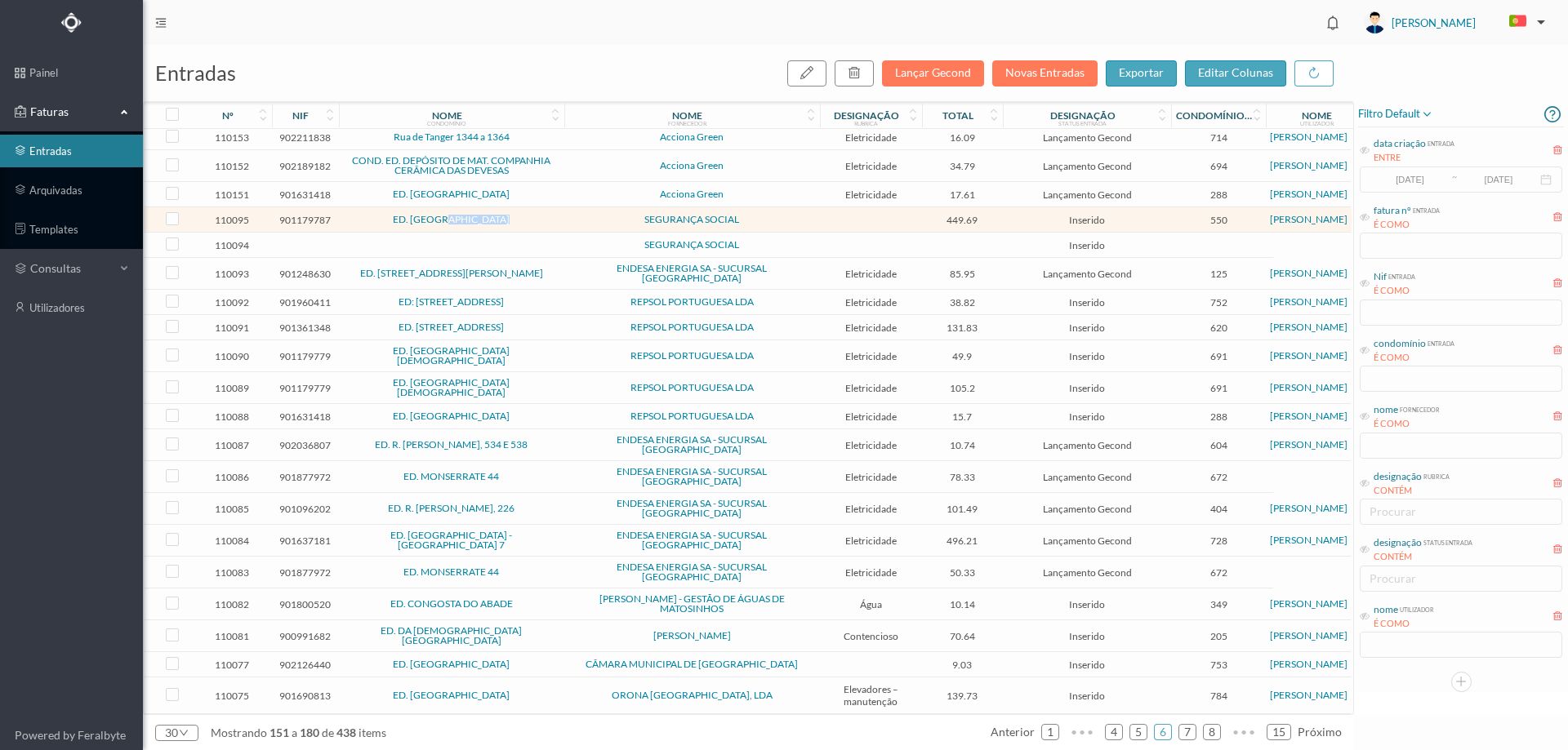
click at [529, 220] on td "ED. [GEOGRAPHIC_DATA]" at bounding box center [452, 220] width 225 height 26
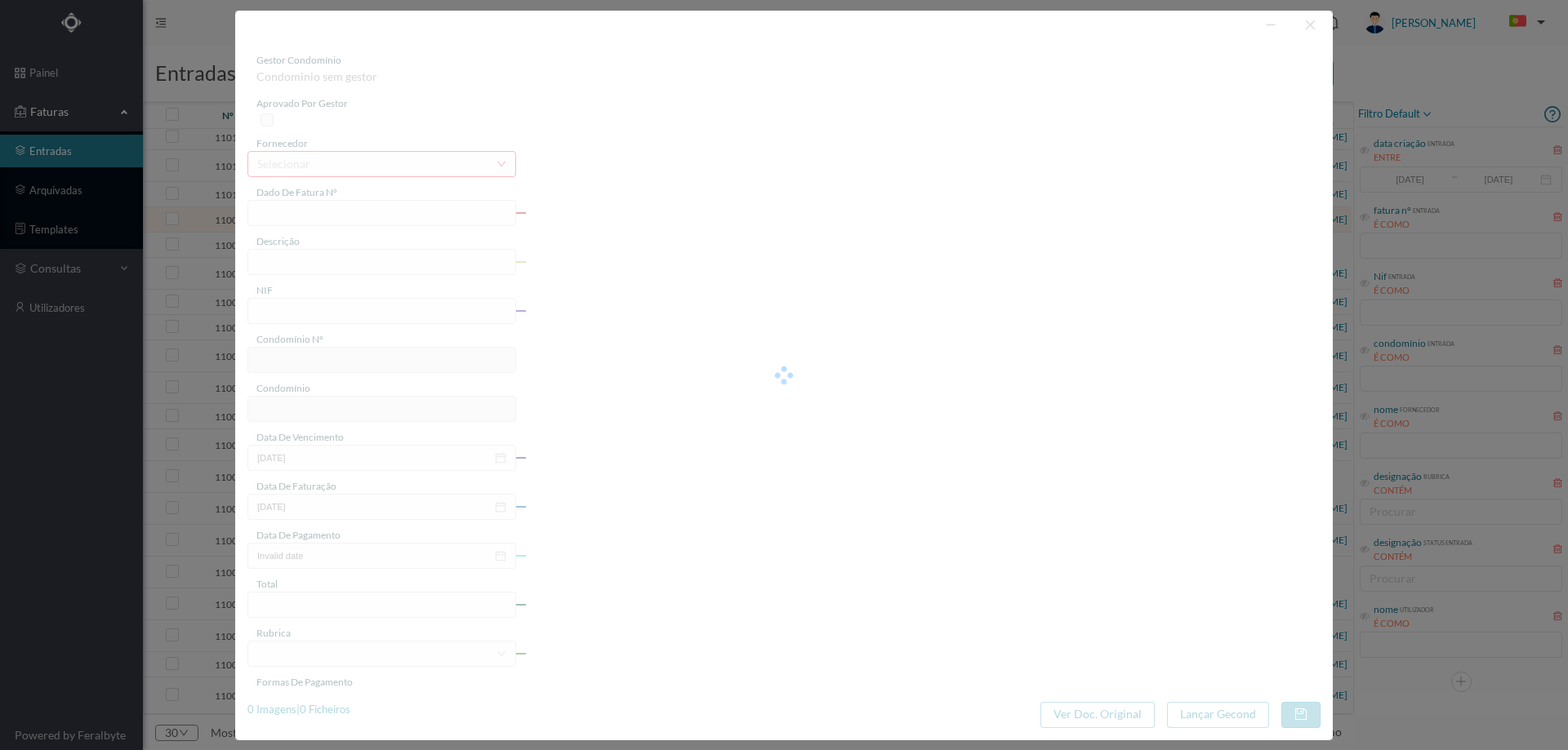
type input "P 2025001/04523273"
type input "901179787"
type input "Invalid date"
type input "2025-07-19"
type input "449.69"
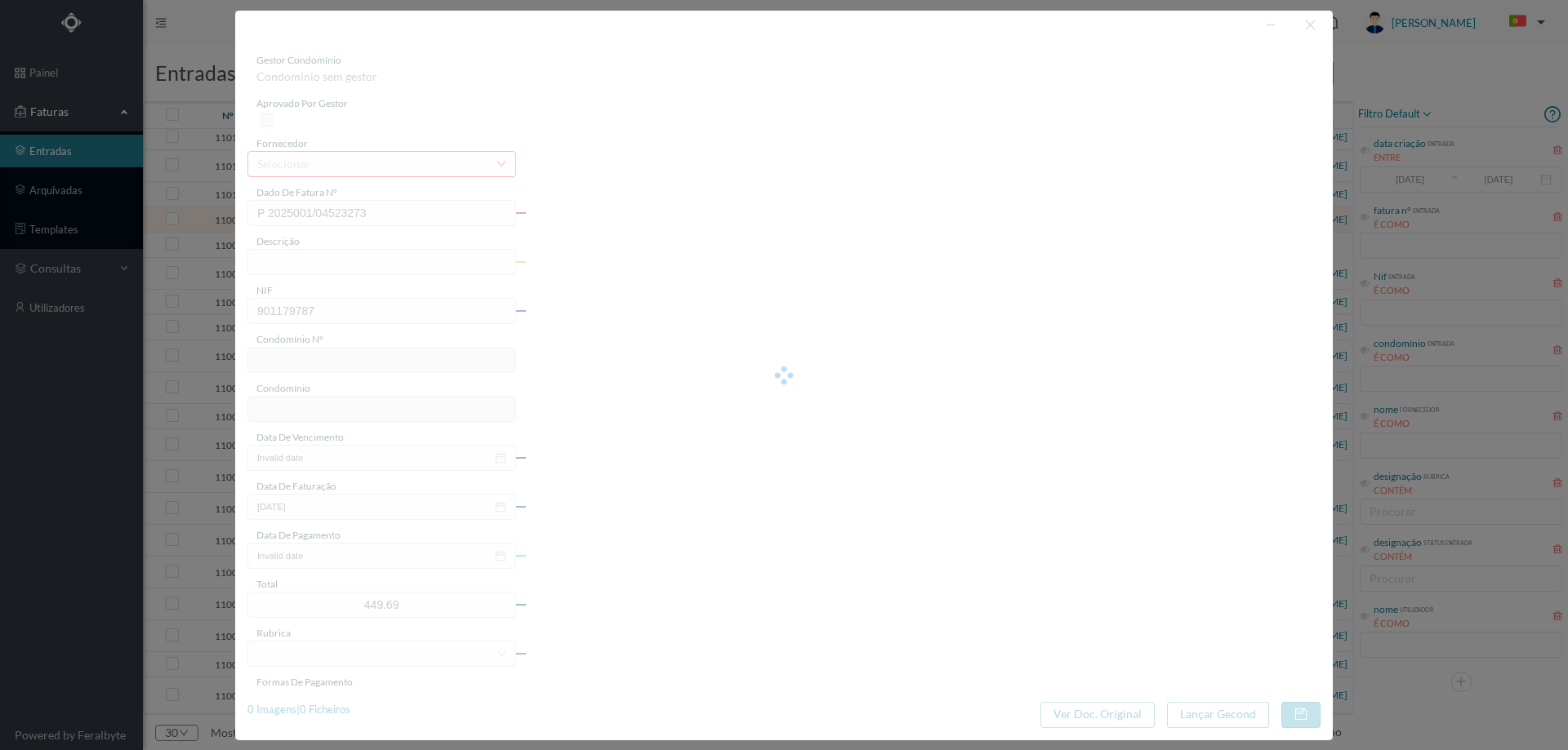
type input "550"
type input "ED. [GEOGRAPHIC_DATA]"
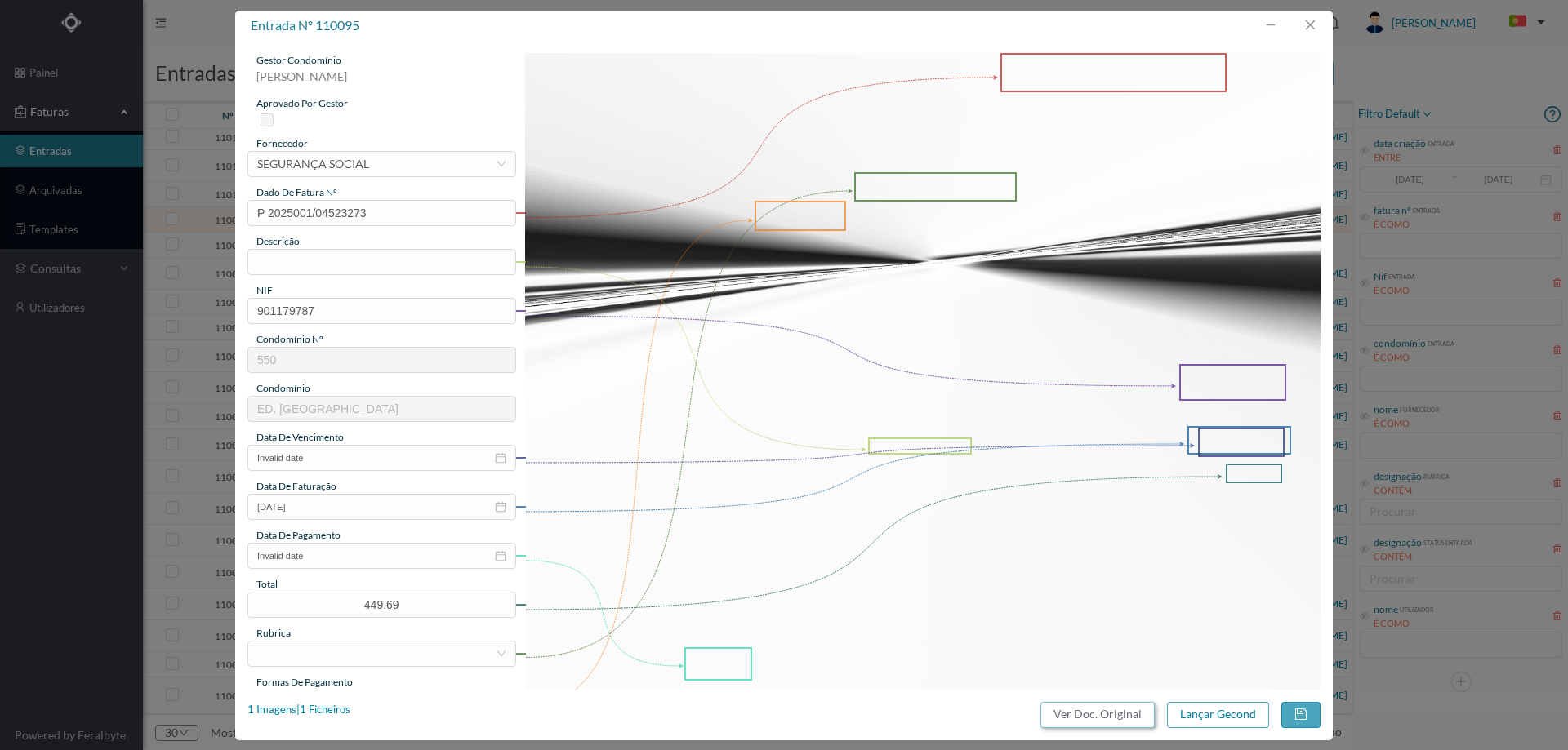
click at [1109, 718] on button "Ver Doc. Original" at bounding box center [1097, 715] width 115 height 27
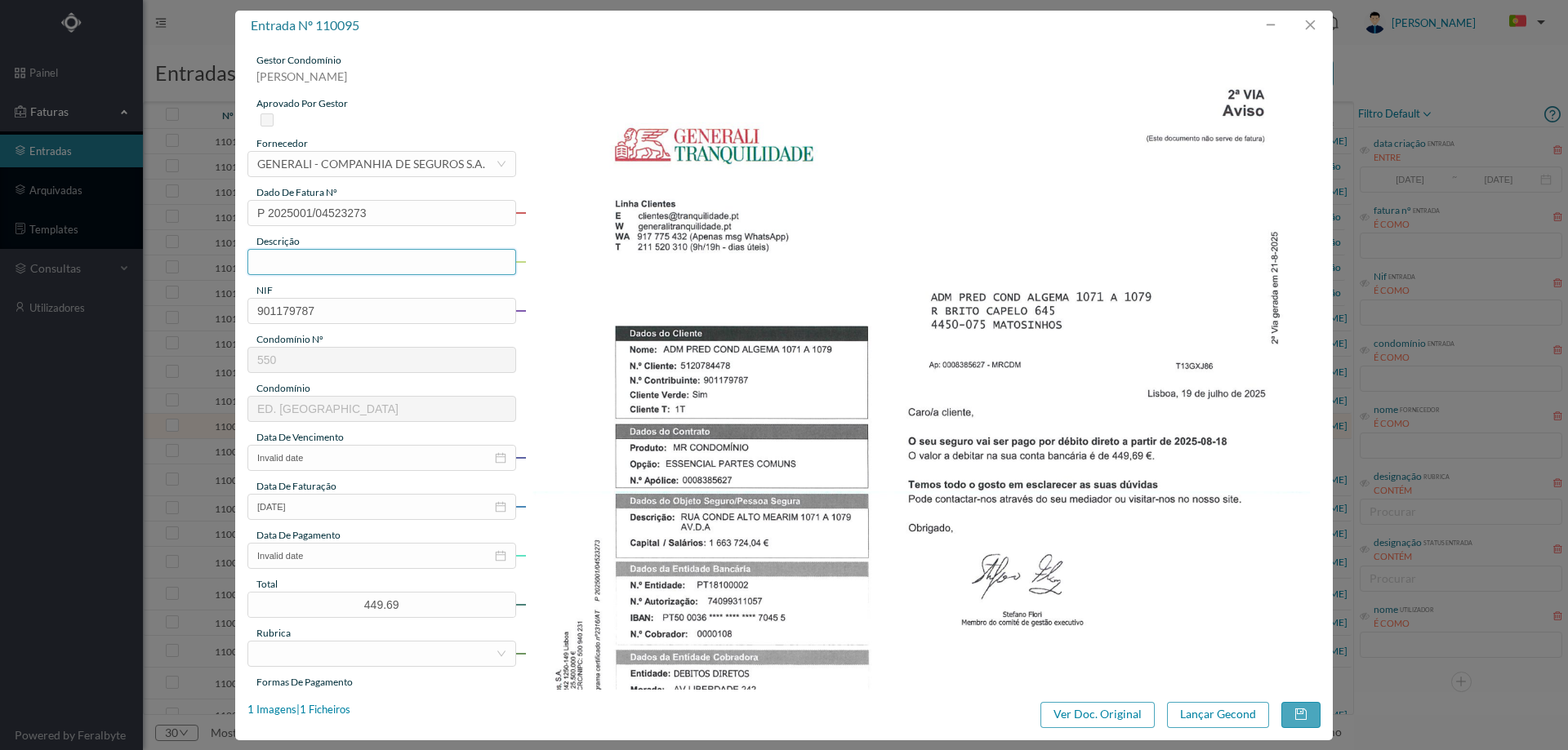
scroll to position [206, 0]
type input "([DATE] a [DATE])"
click at [333, 477] on div "gestor condomínio [PERSON_NAME] aprovado por gestor fornecedor selecionar GENER…" at bounding box center [382, 433] width 269 height 760
click at [337, 456] on input "Invalid date" at bounding box center [382, 458] width 269 height 27
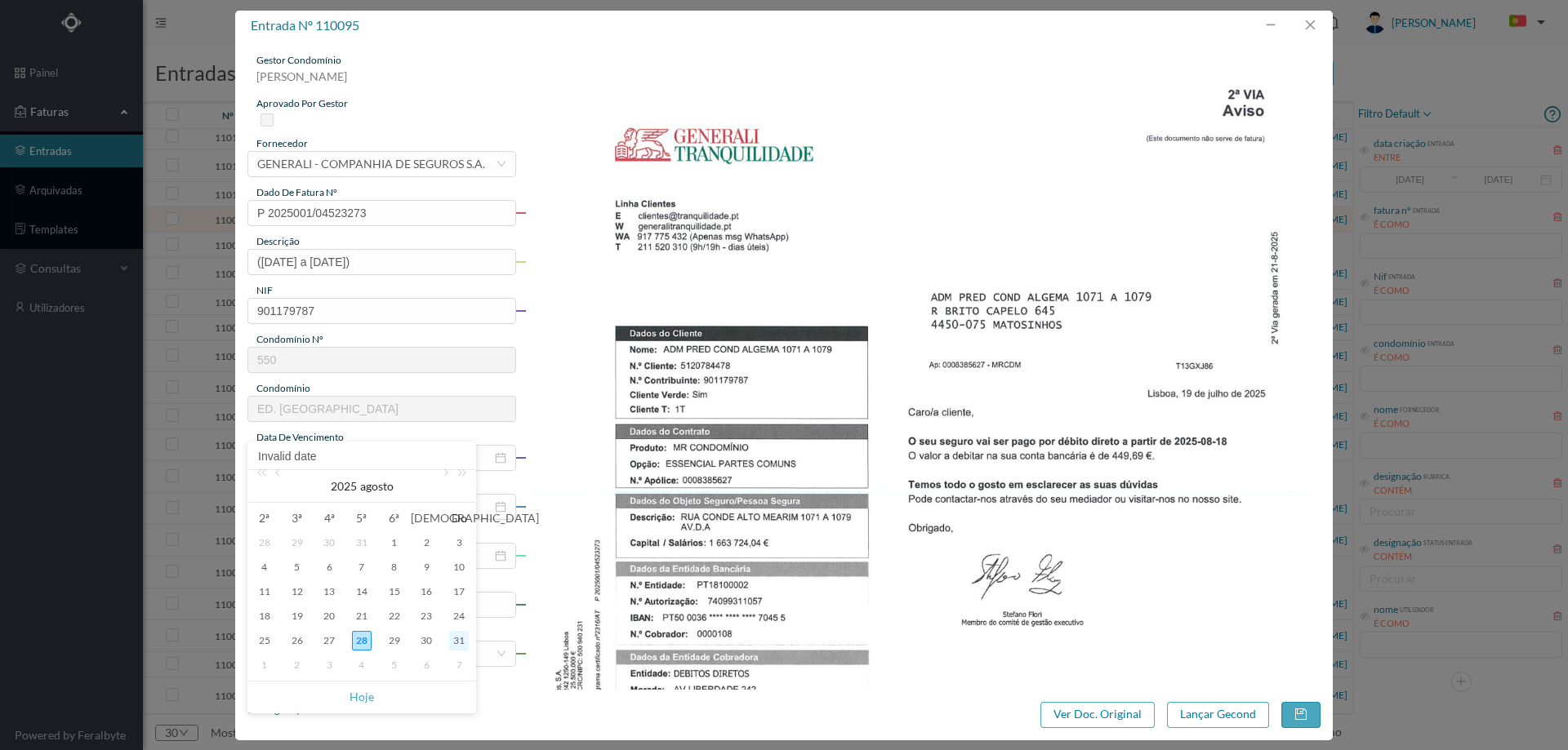
click at [457, 638] on div "31" at bounding box center [459, 640] width 20 height 20
type input "[DATE]"
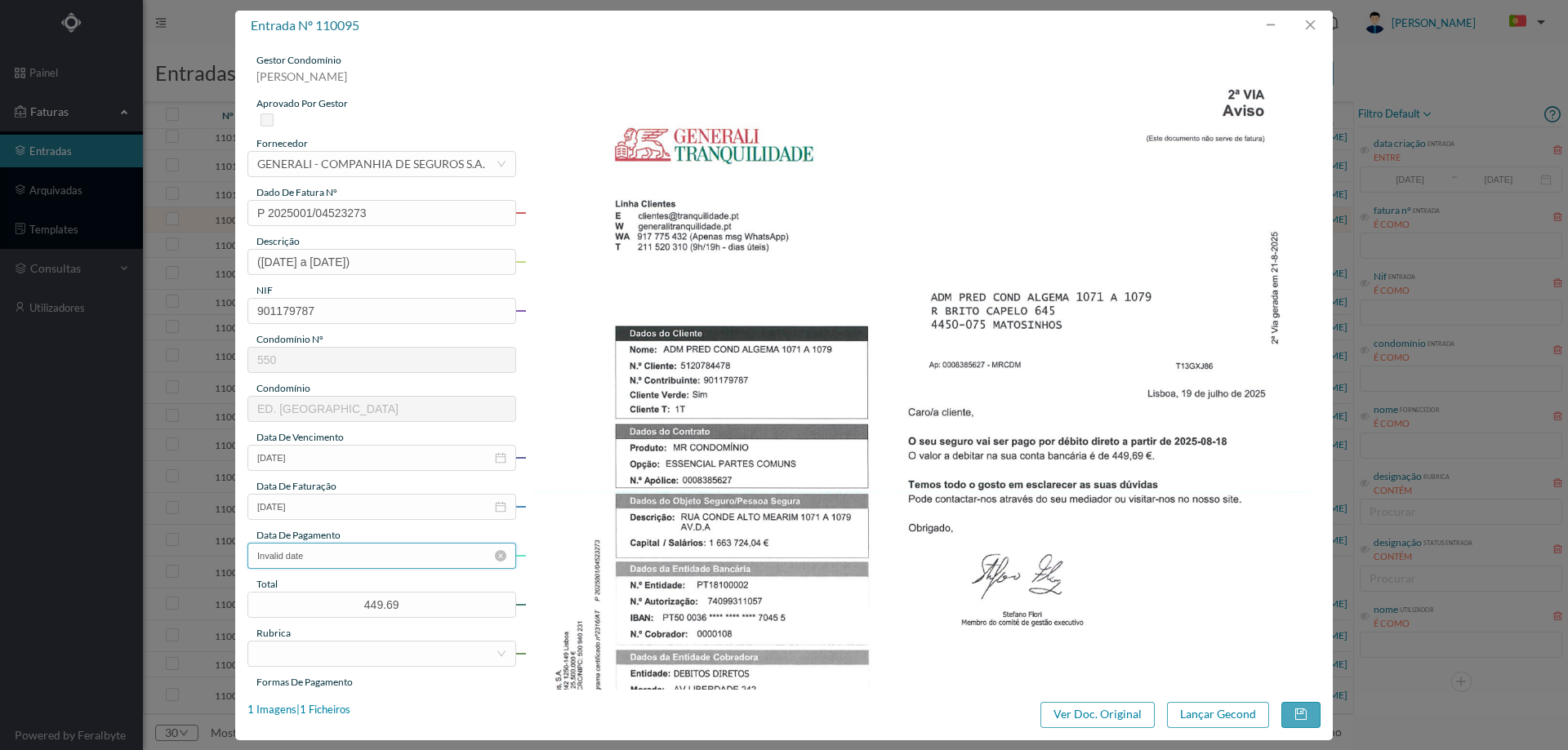
click at [341, 553] on input "Invalid date" at bounding box center [382, 556] width 269 height 27
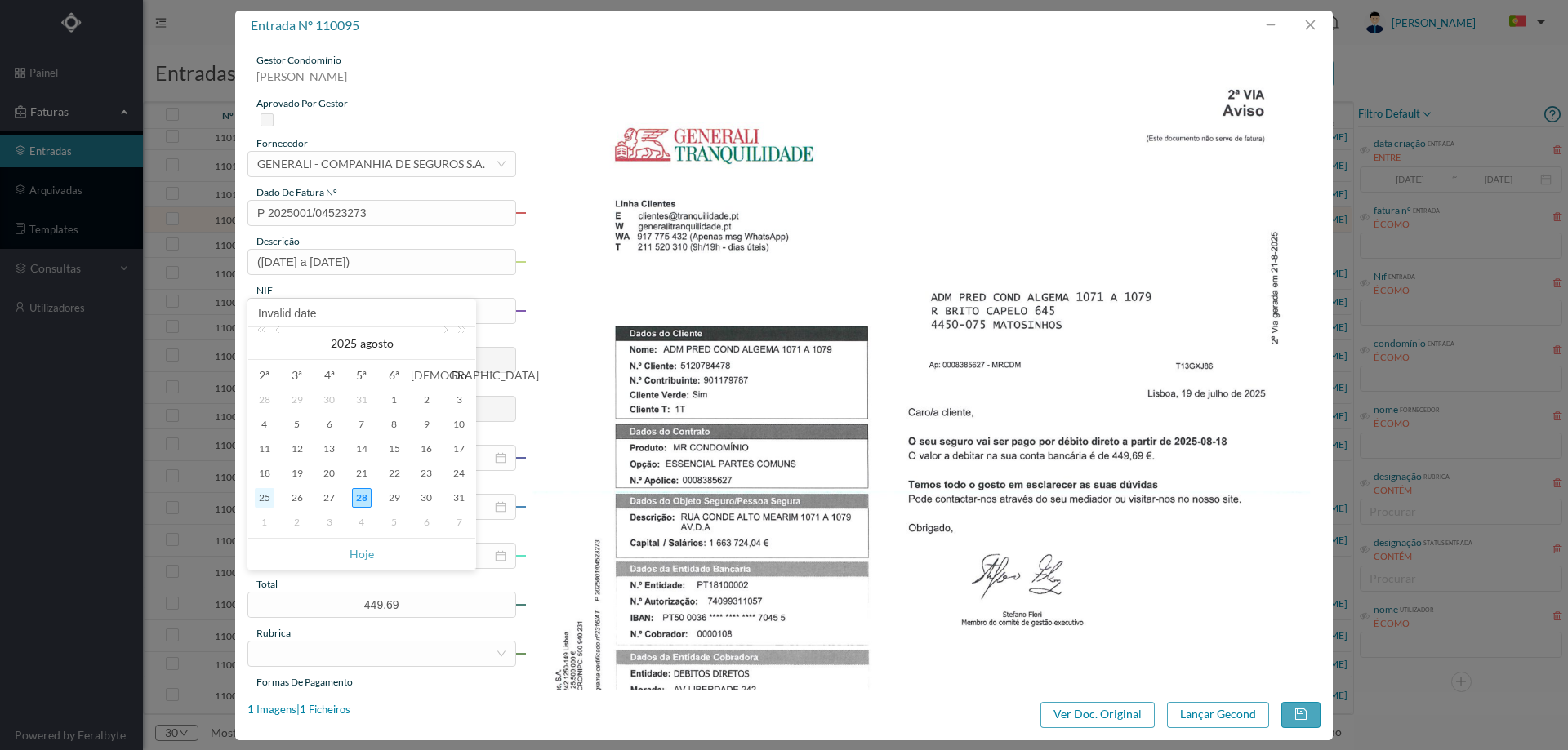
click at [269, 496] on div "25" at bounding box center [264, 497] width 20 height 20
type input "[DATE]"
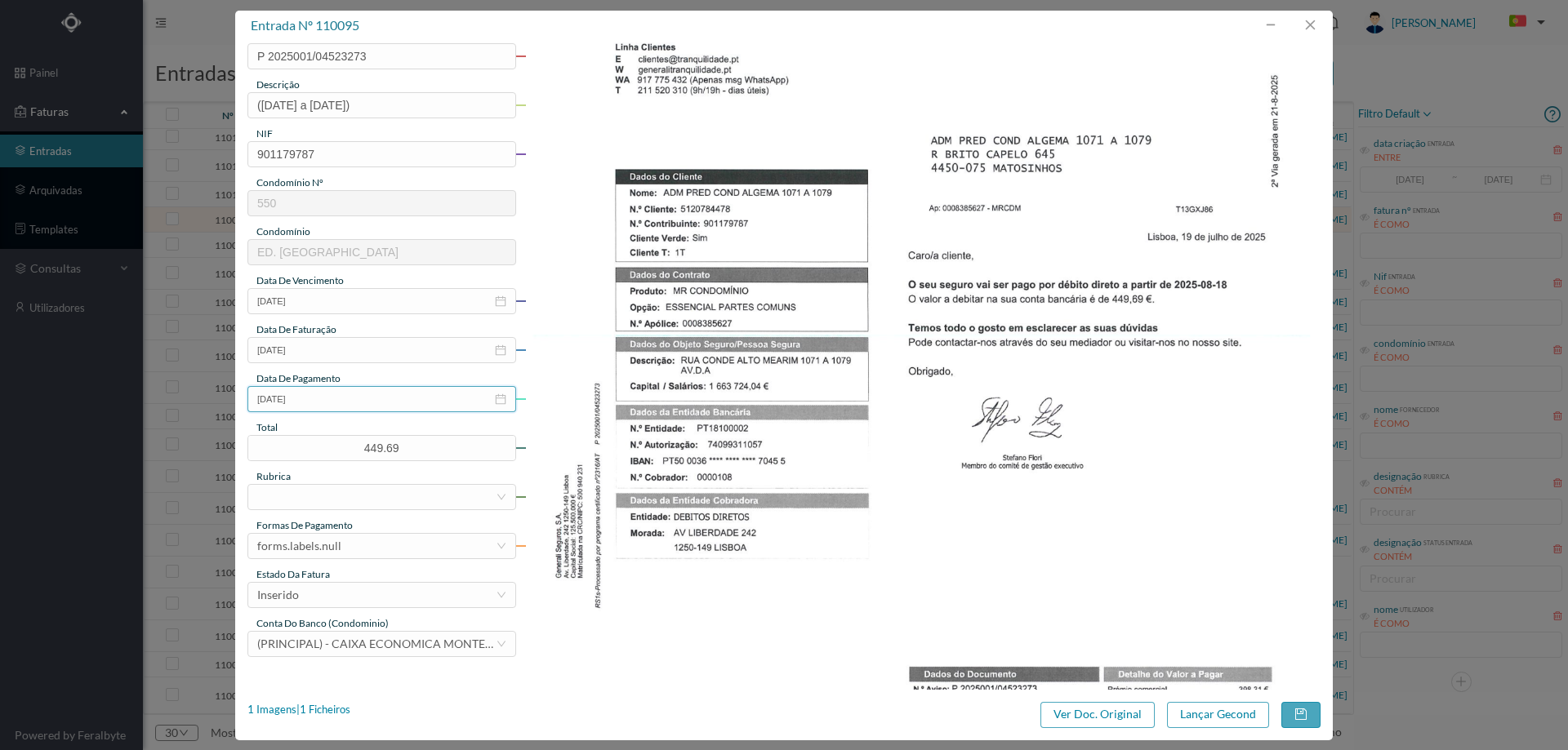
scroll to position [163, 0]
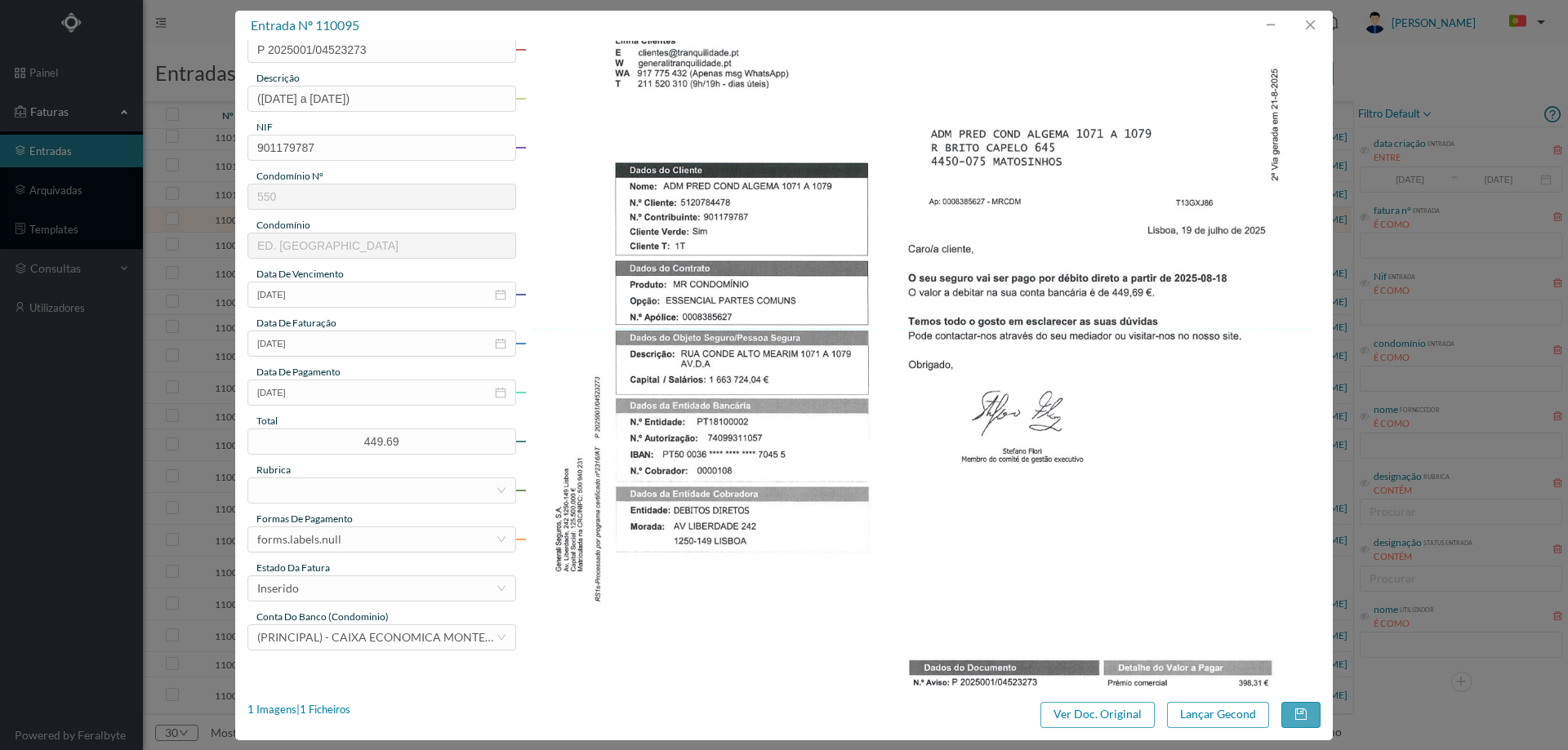
click at [308, 476] on div "rubrica" at bounding box center [382, 471] width 269 height 15
click at [308, 485] on div at bounding box center [377, 491] width 239 height 25
type input "seg"
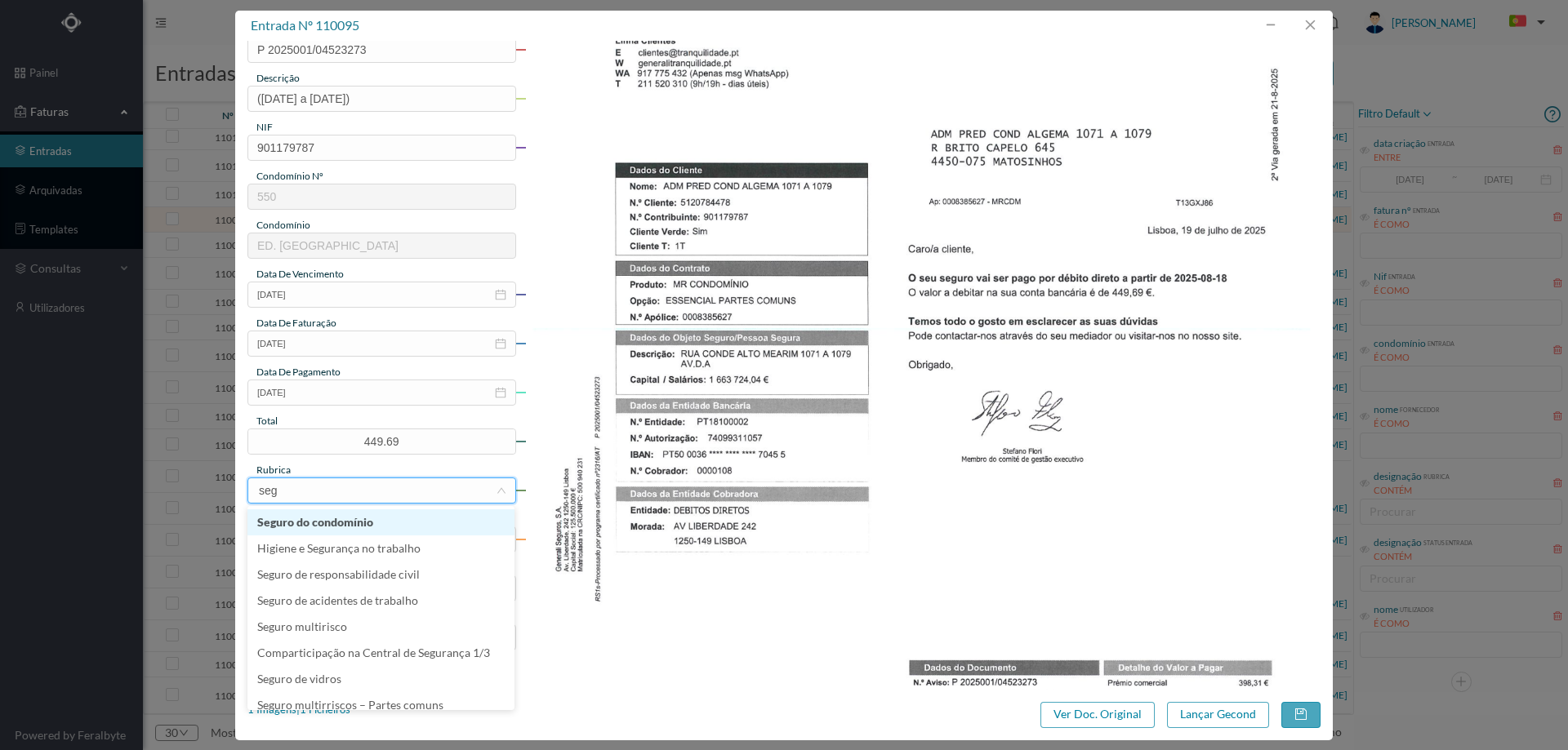
click at [355, 517] on li "Seguro do condomínio" at bounding box center [381, 523] width 267 height 27
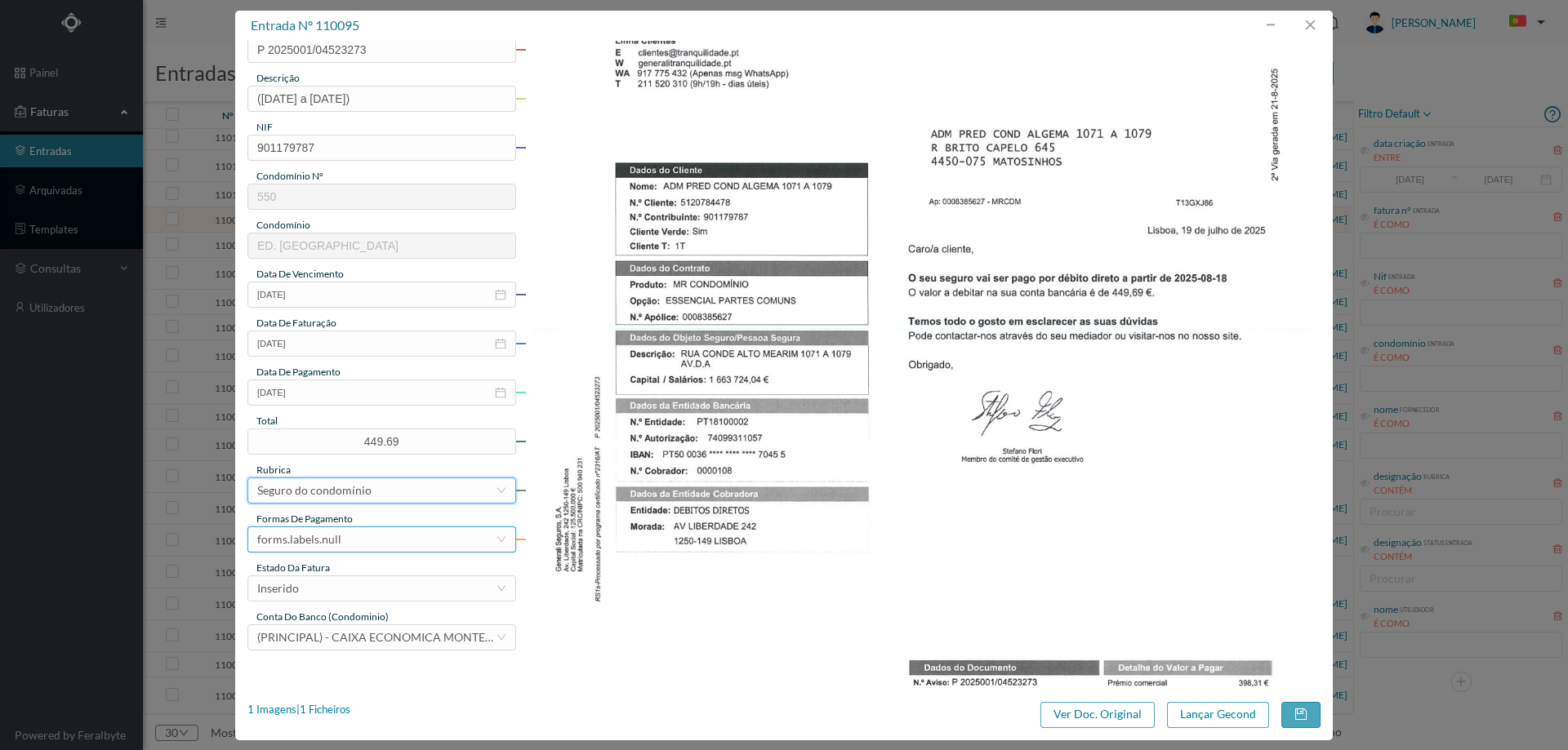
click at [333, 535] on div "forms.labels.null" at bounding box center [299, 540] width 84 height 25
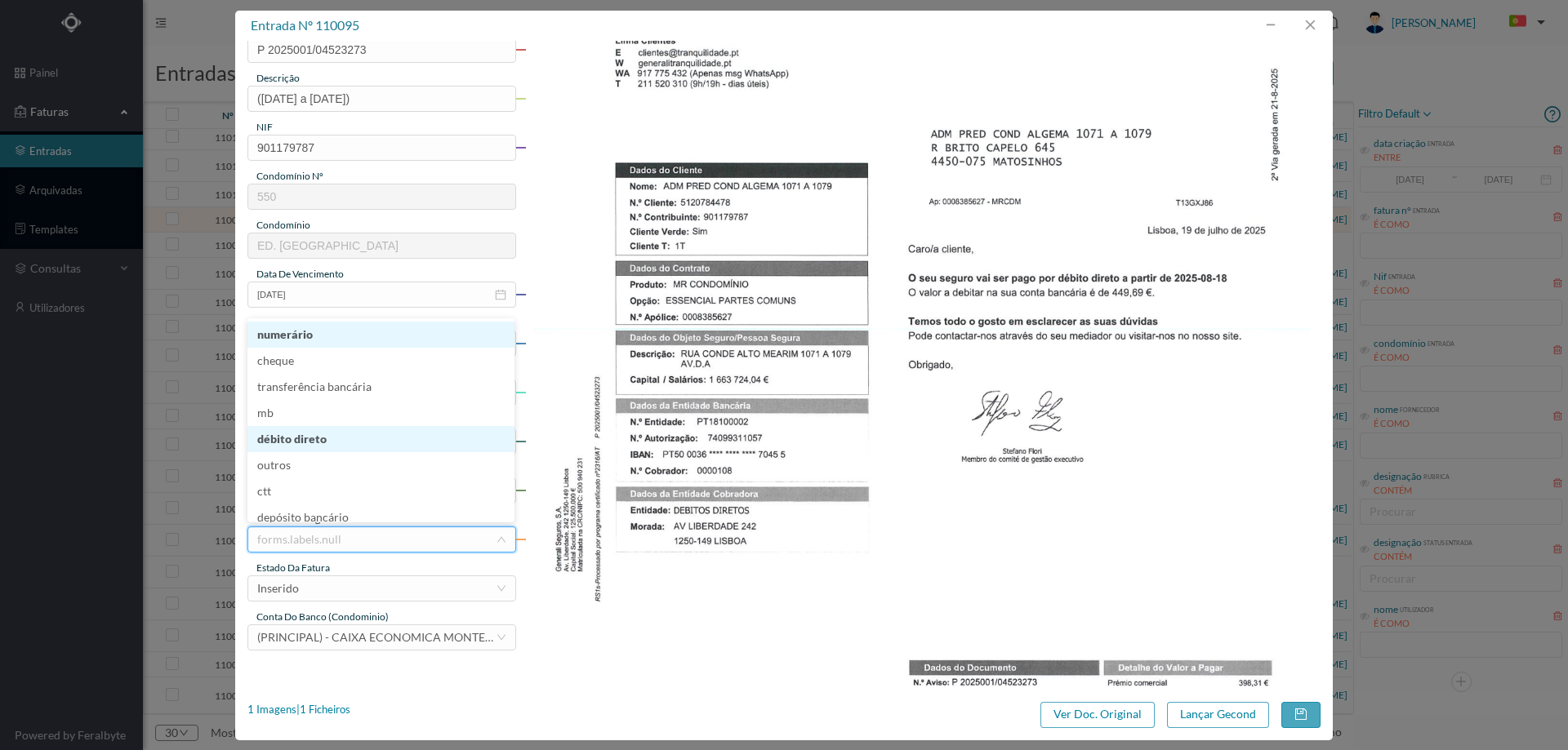
scroll to position [9, 0]
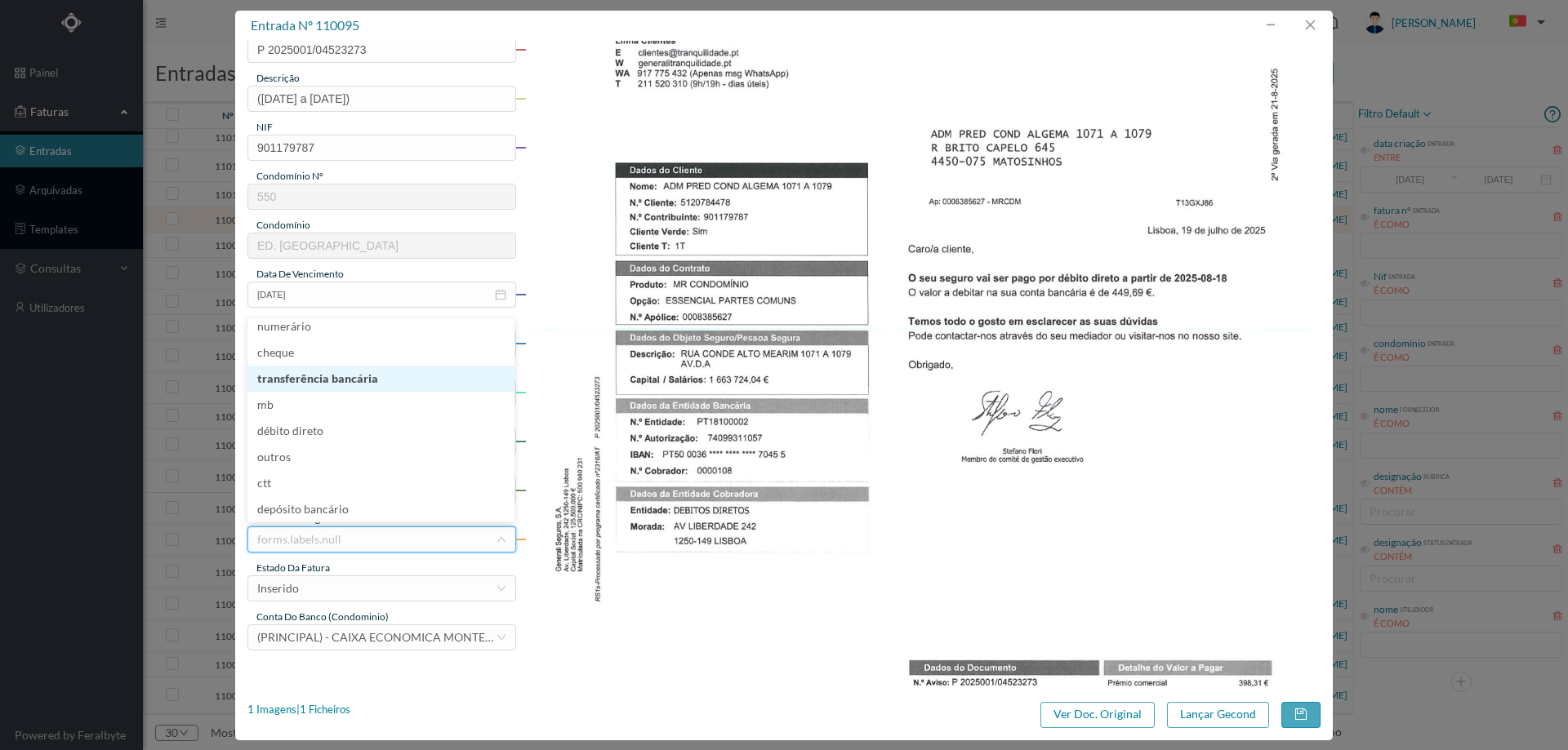
click at [339, 378] on li "transferência bancária" at bounding box center [381, 379] width 267 height 27
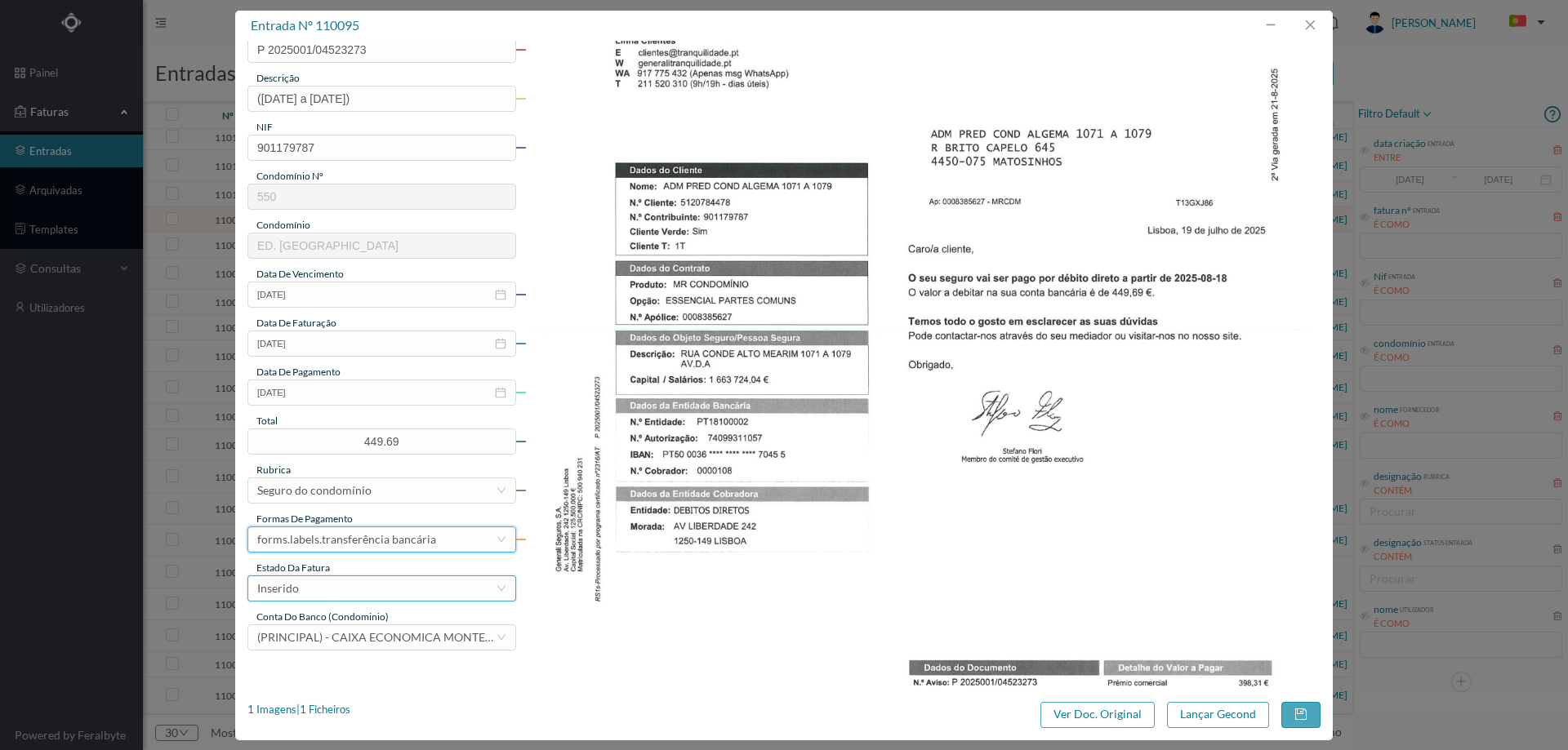
click at [327, 583] on div "Inserido" at bounding box center [377, 589] width 239 height 25
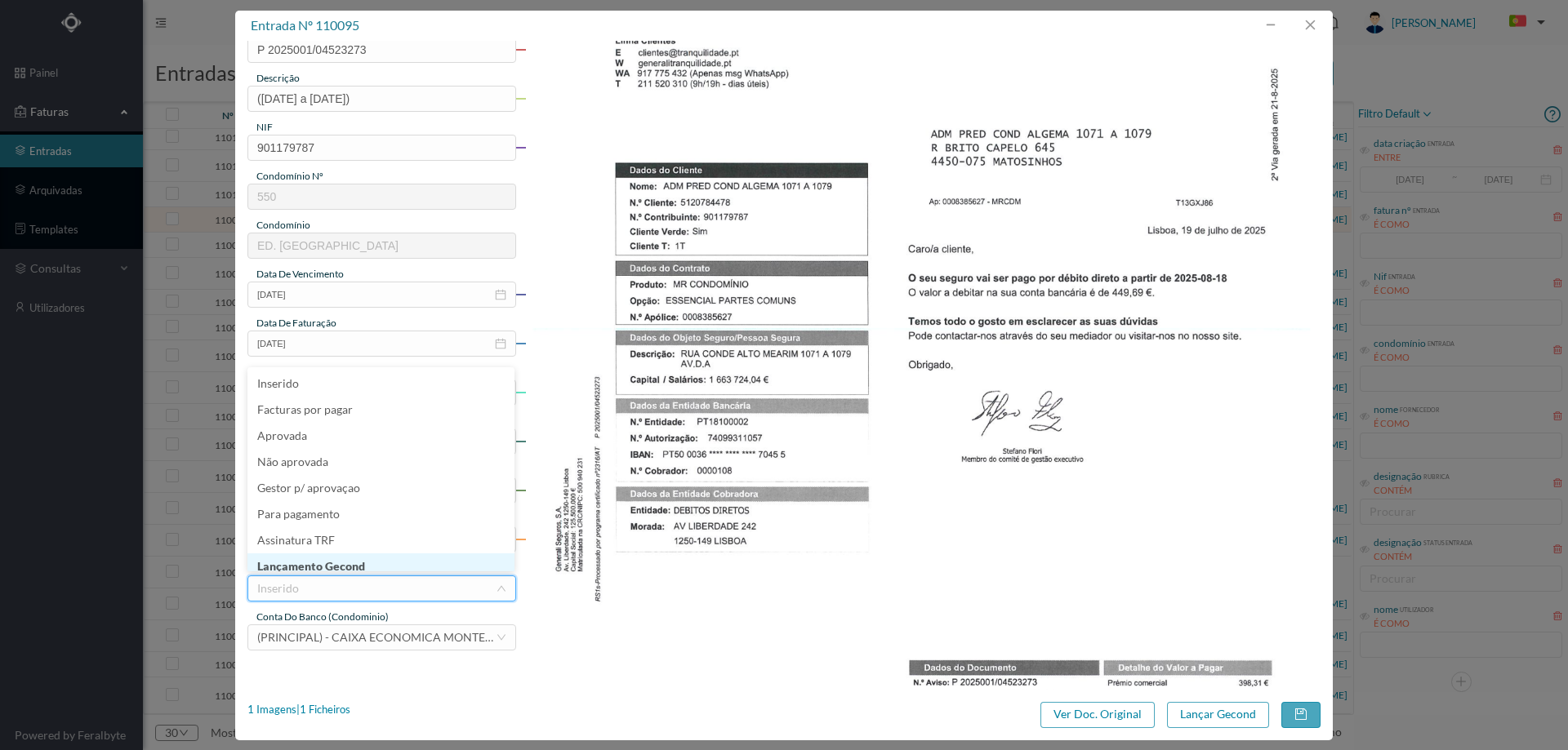
click at [336, 560] on li "Lançamento Gecond" at bounding box center [381, 566] width 267 height 27
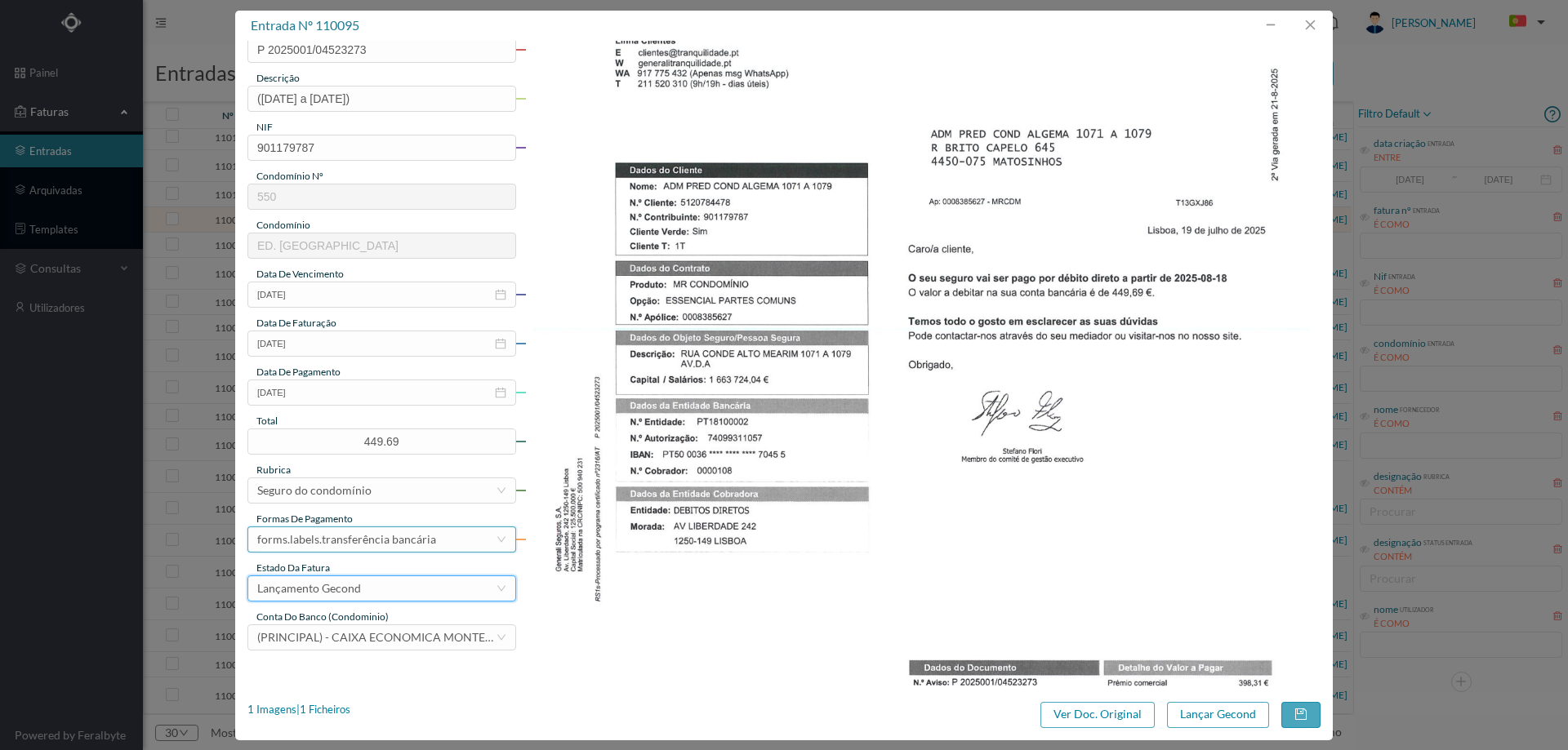
click at [409, 542] on div "forms.labels.transferência bancária" at bounding box center [347, 540] width 179 height 25
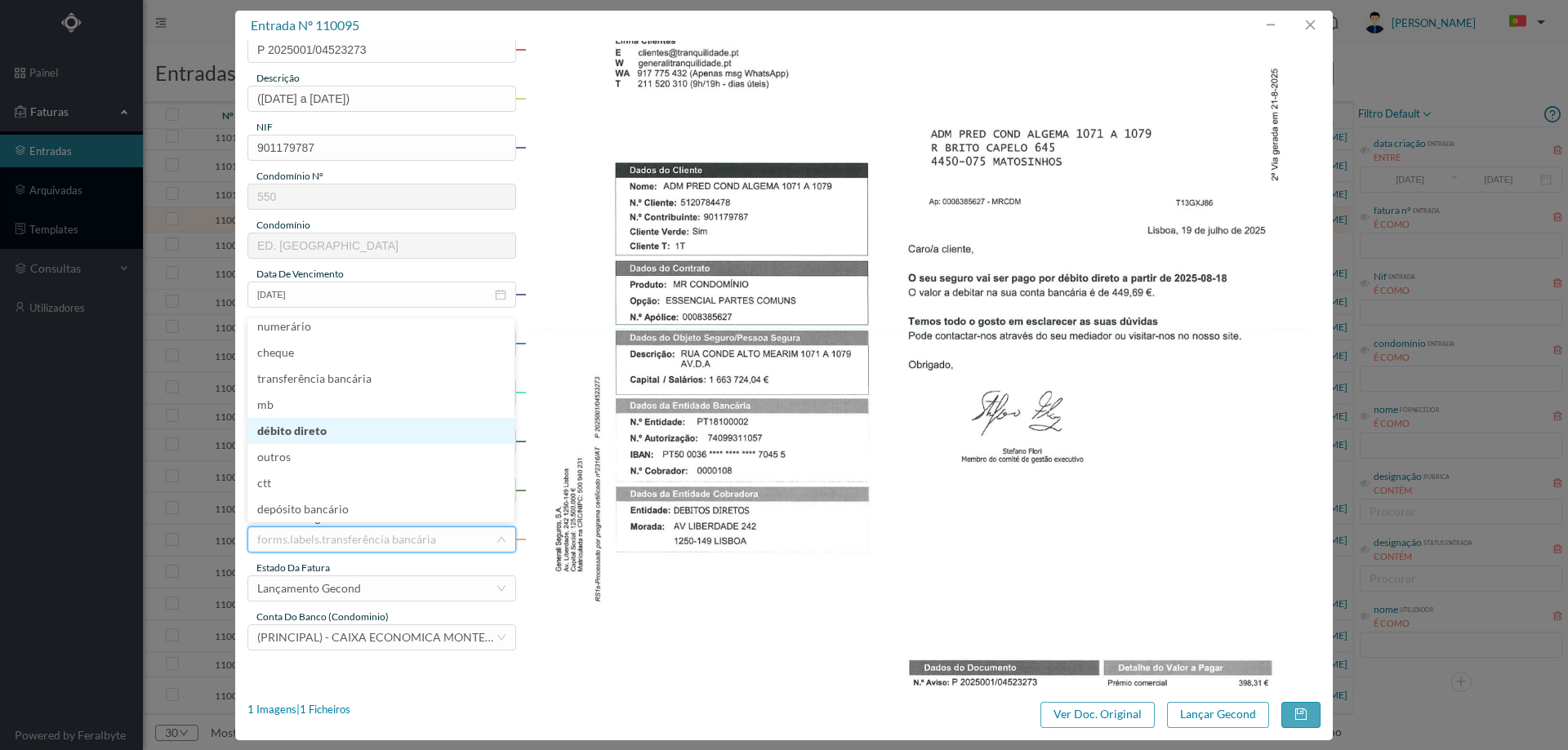
click at [311, 424] on li "débito direto" at bounding box center [381, 431] width 267 height 27
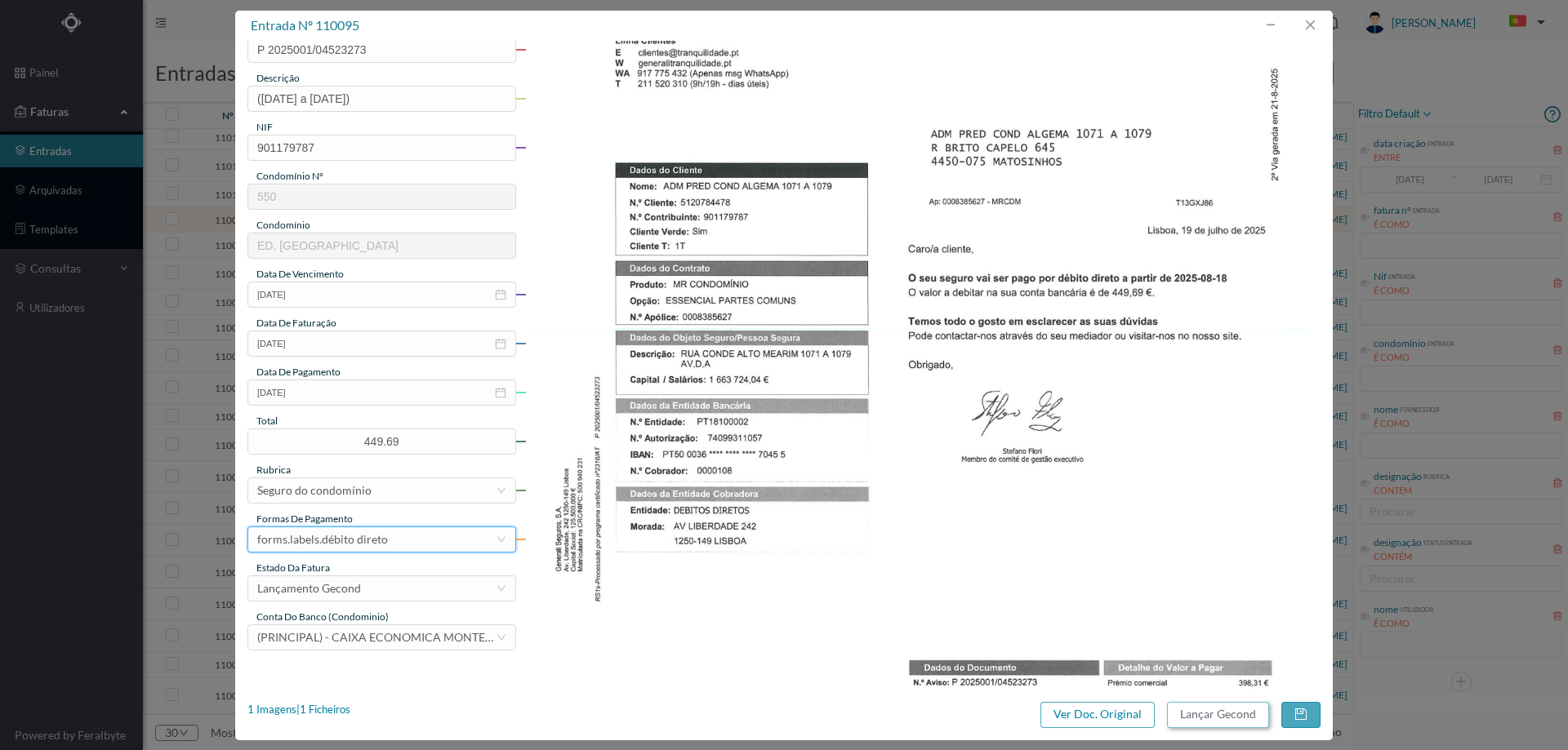
click at [1242, 716] on button "Lançar Gecond" at bounding box center [1218, 715] width 102 height 27
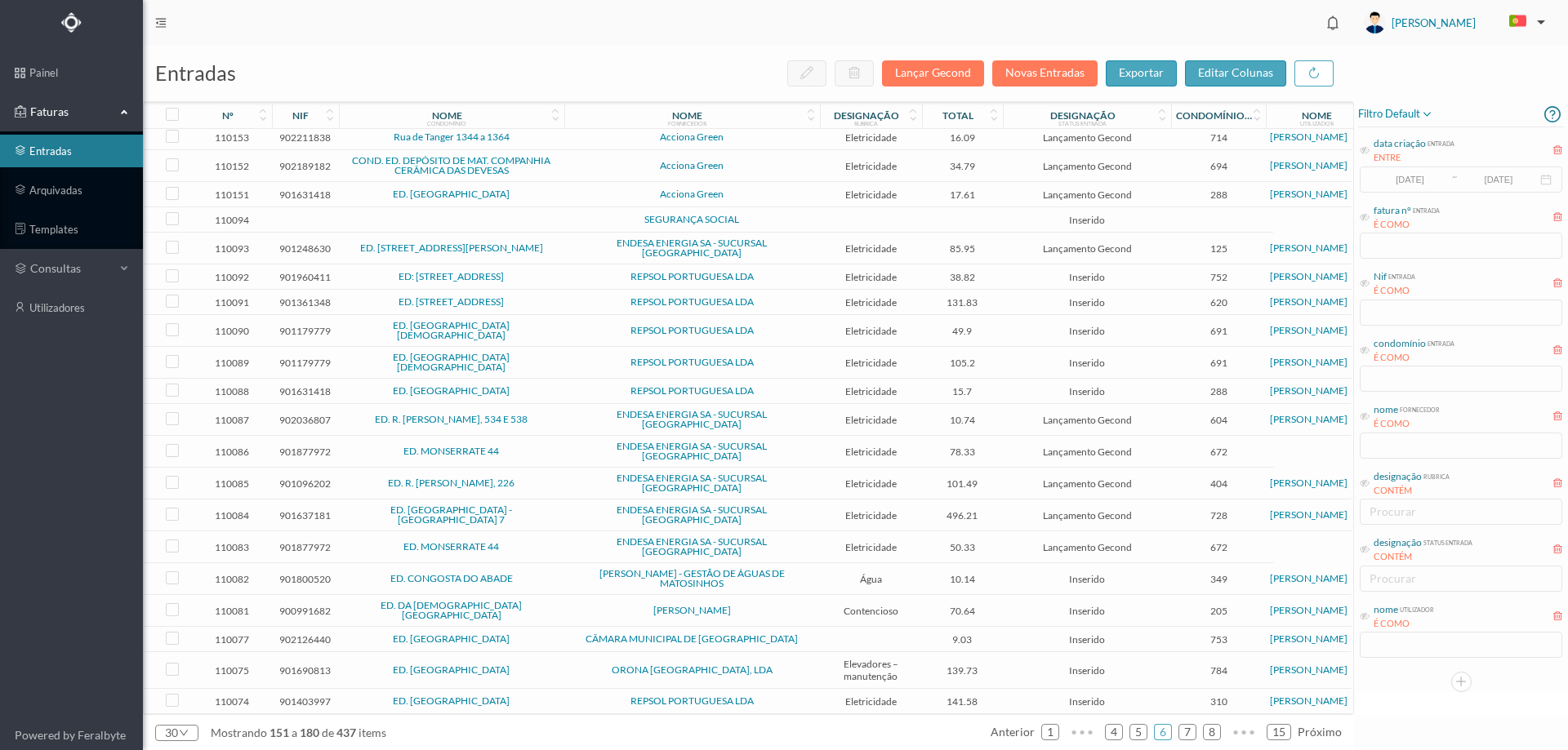
click at [557, 223] on td at bounding box center [452, 220] width 225 height 26
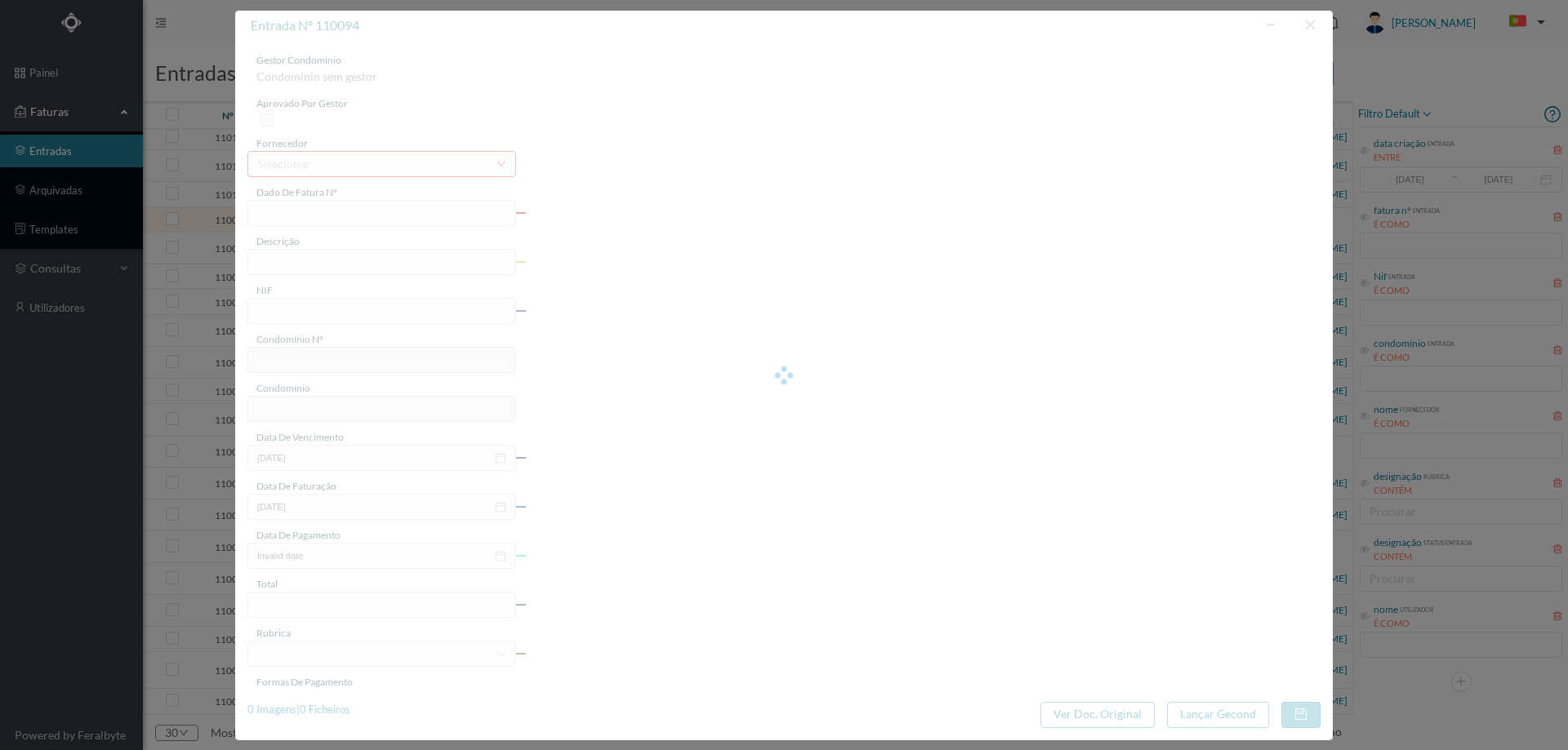
type input "0"
type input "Invalid date"
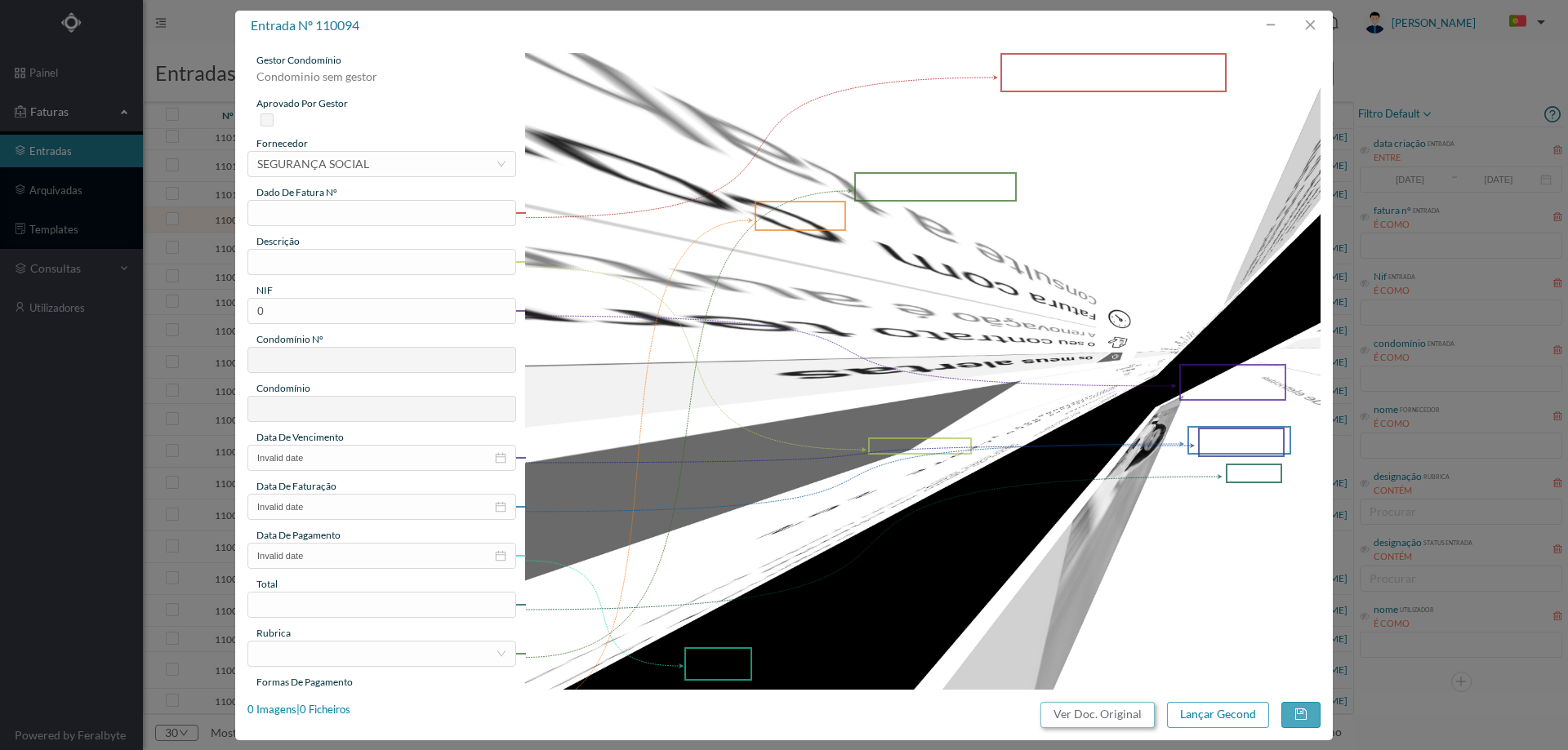
click at [1097, 715] on button "Ver Doc. Original" at bounding box center [1097, 715] width 115 height 27
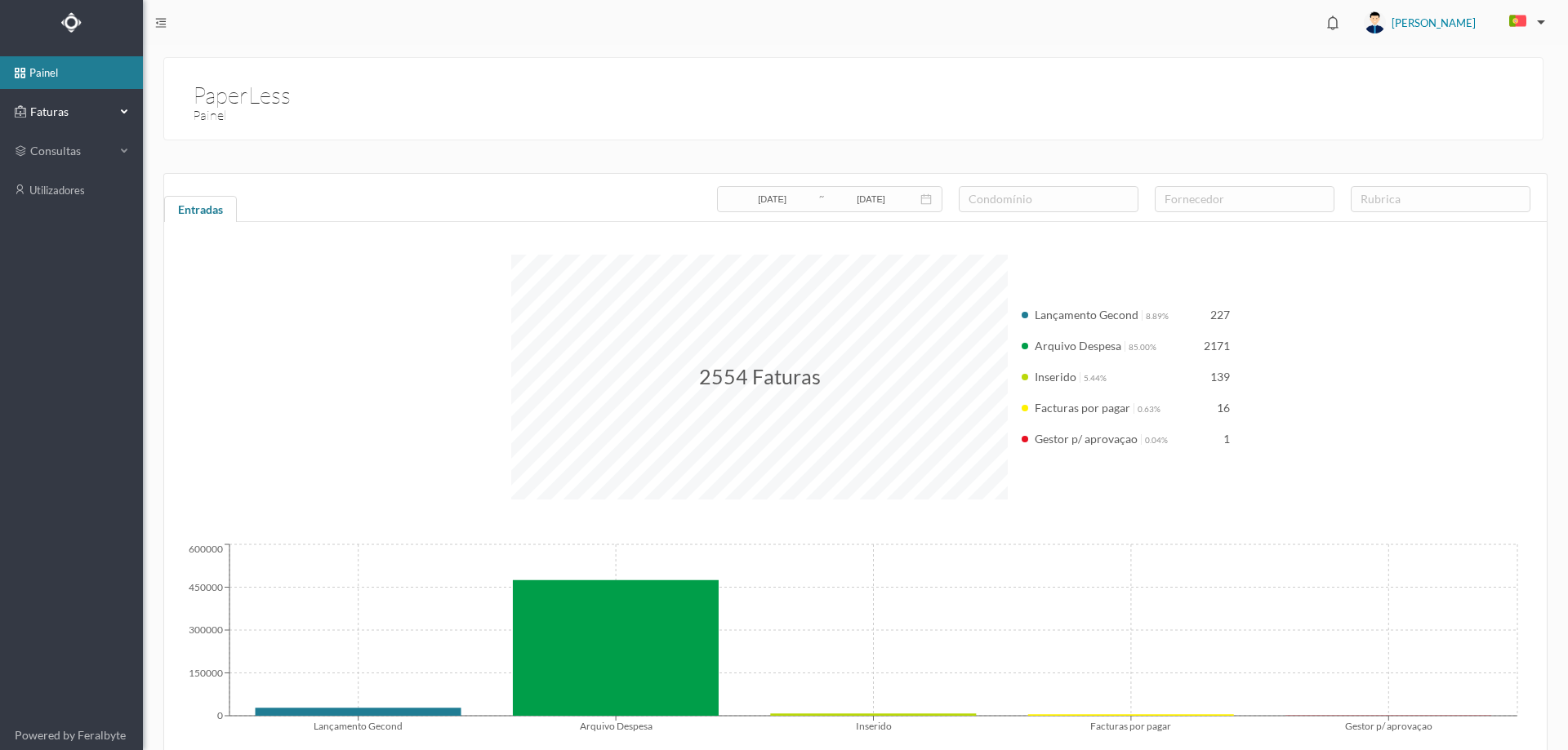
click at [91, 121] on div "Faturas" at bounding box center [65, 112] width 100 height 32
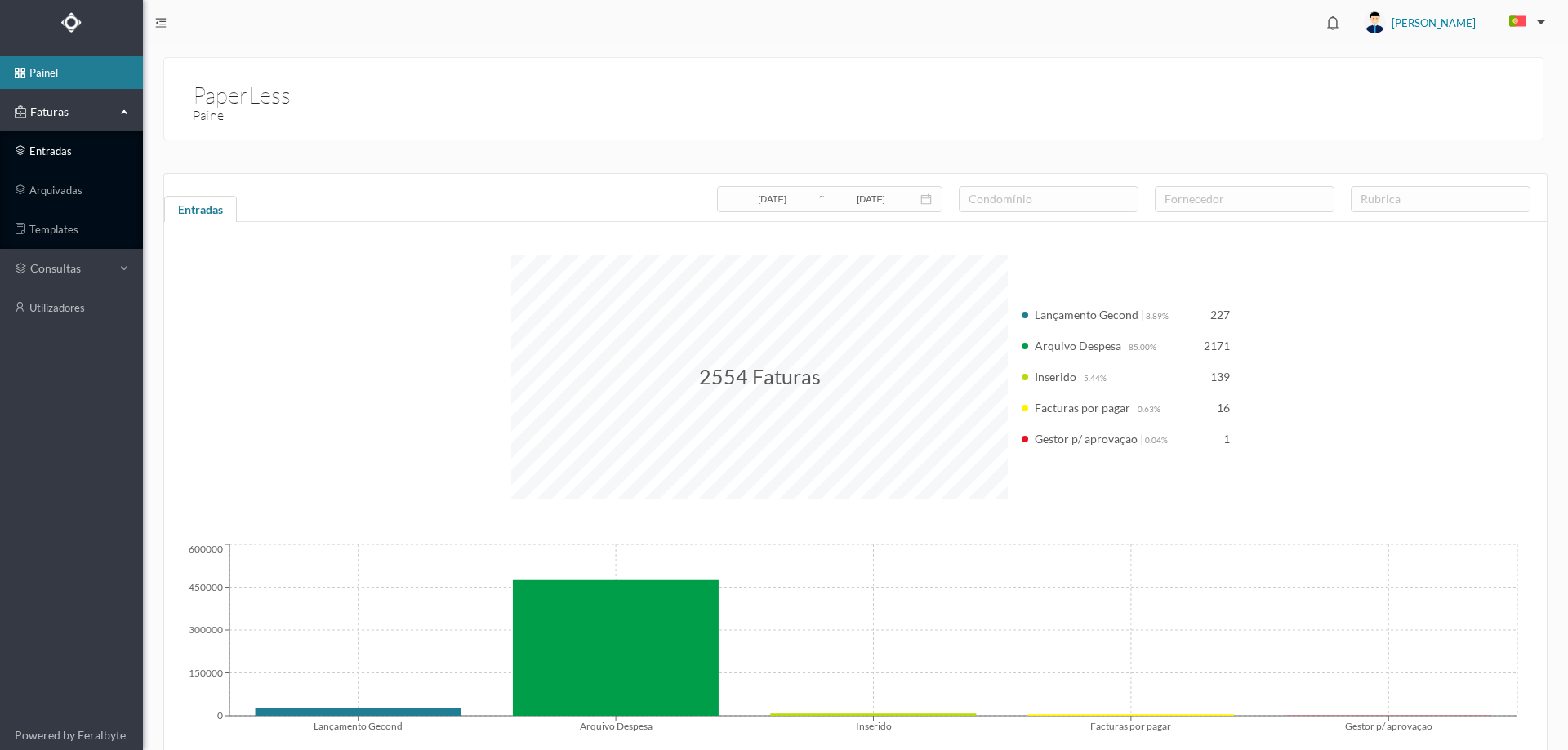
click at [74, 163] on link "entradas" at bounding box center [71, 151] width 143 height 32
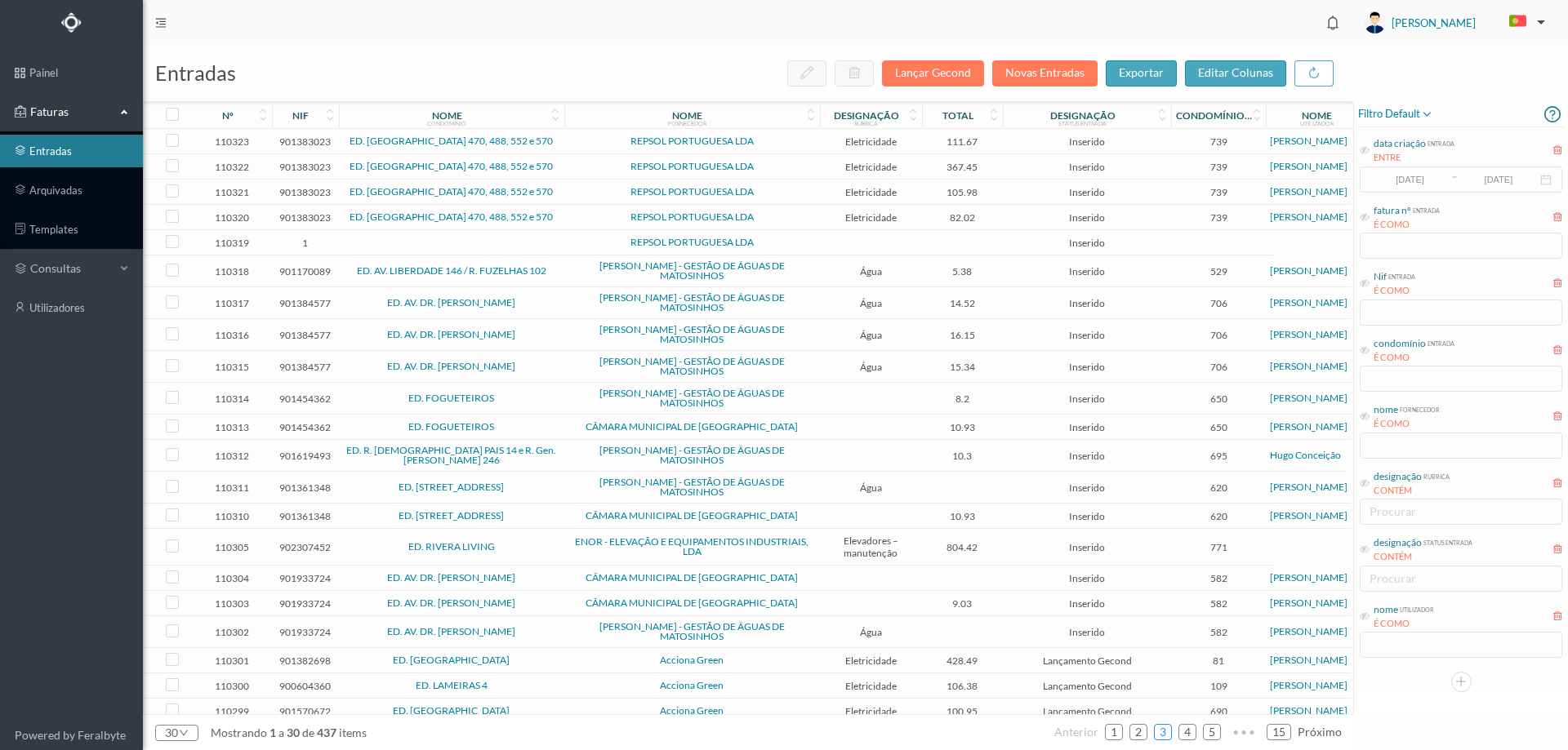
click at [1165, 730] on link "3" at bounding box center [1162, 732] width 16 height 25
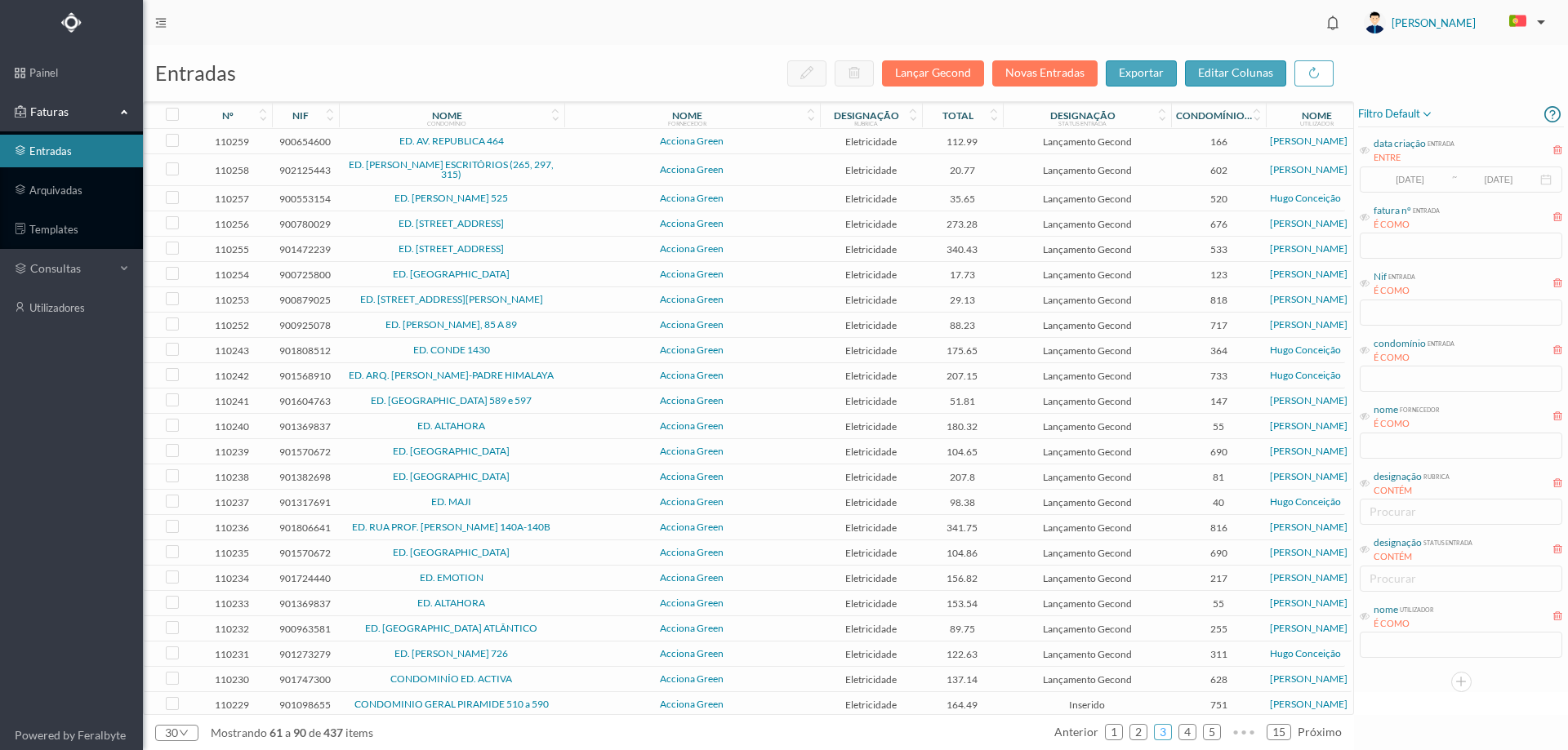
scroll to position [211, 0]
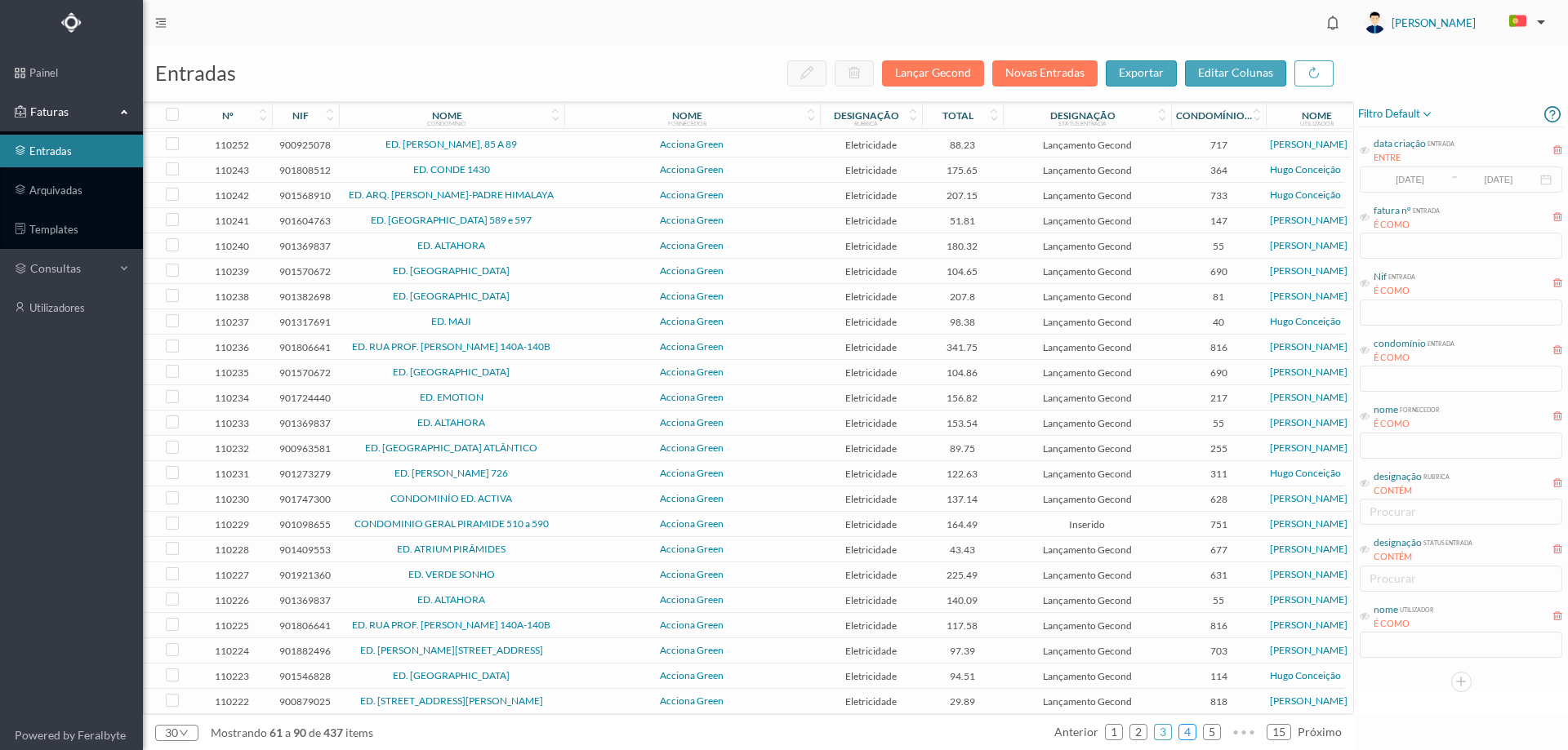
click at [1189, 732] on link "4" at bounding box center [1187, 732] width 16 height 25
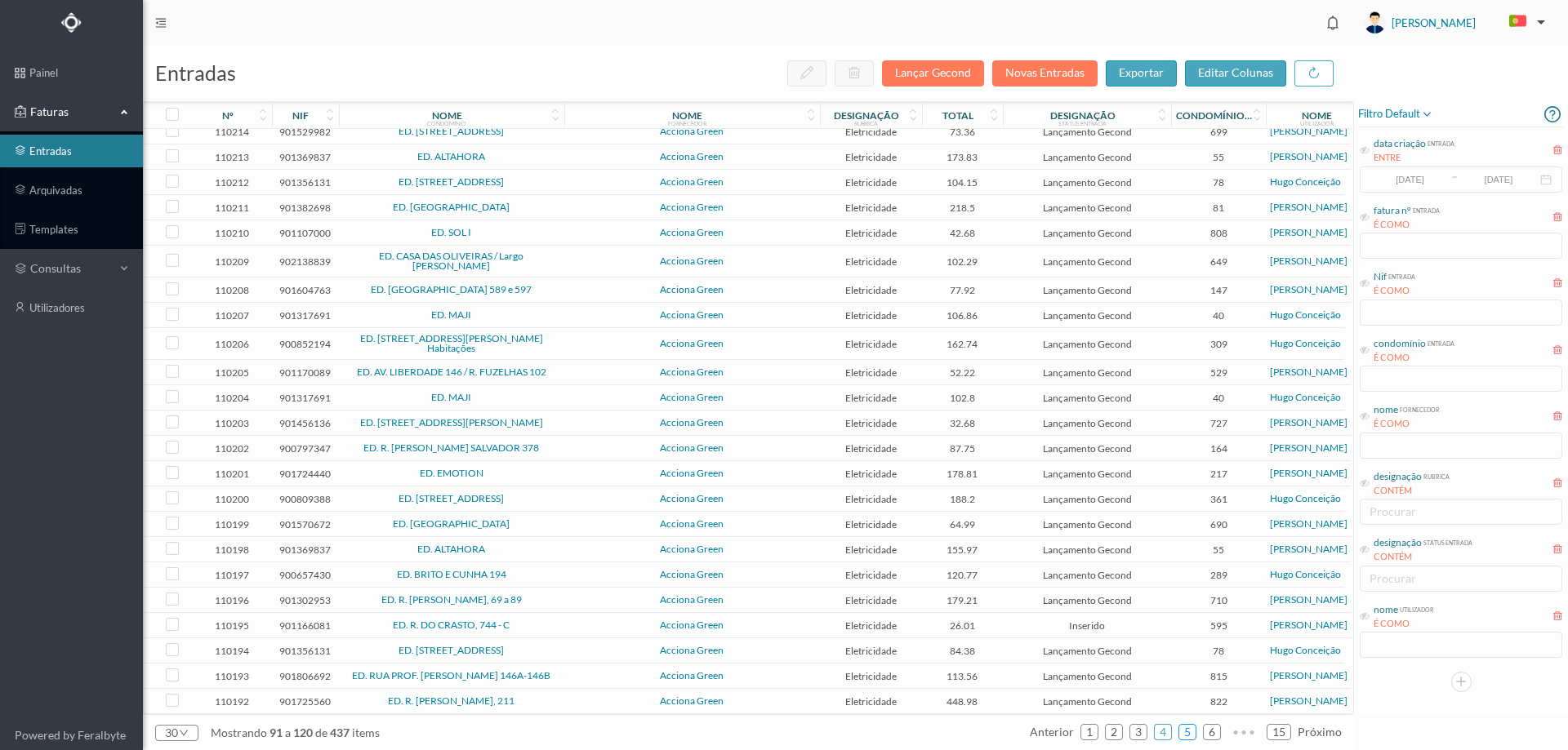
click at [1188, 735] on link "5" at bounding box center [1187, 732] width 16 height 25
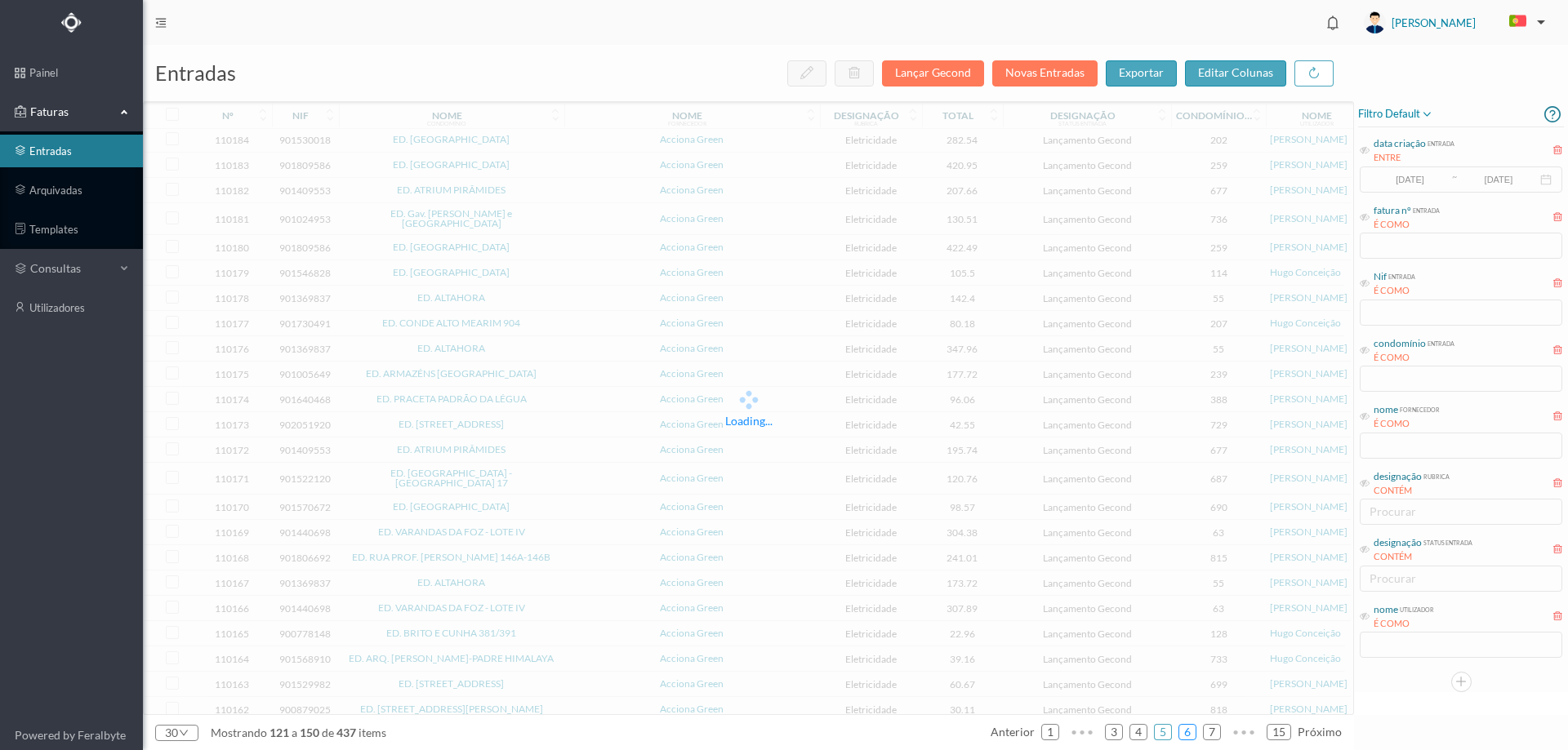
click at [1188, 735] on link "6" at bounding box center [1187, 732] width 16 height 25
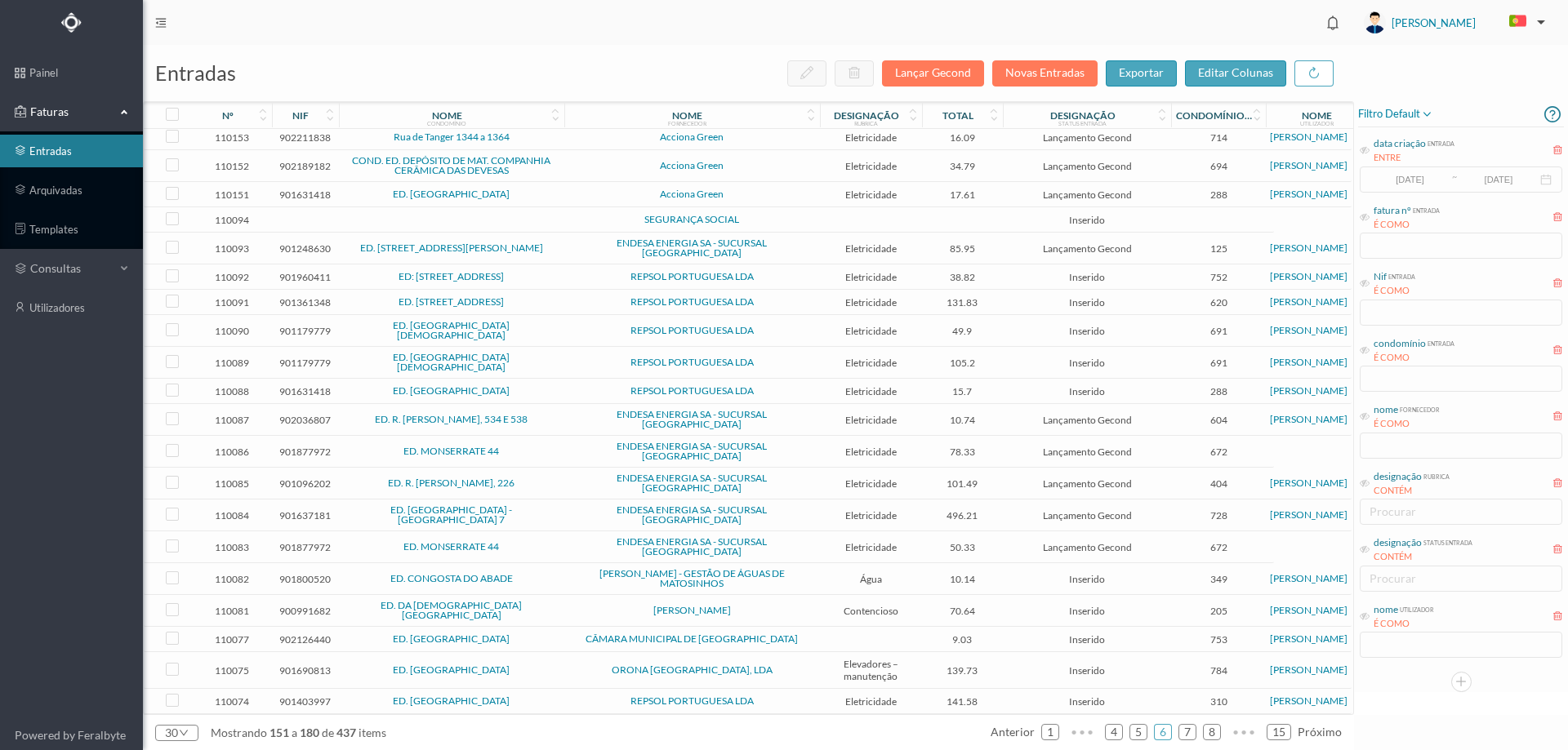
click at [780, 221] on td "SEGURANÇA SOCIAL" at bounding box center [693, 220] width 256 height 26
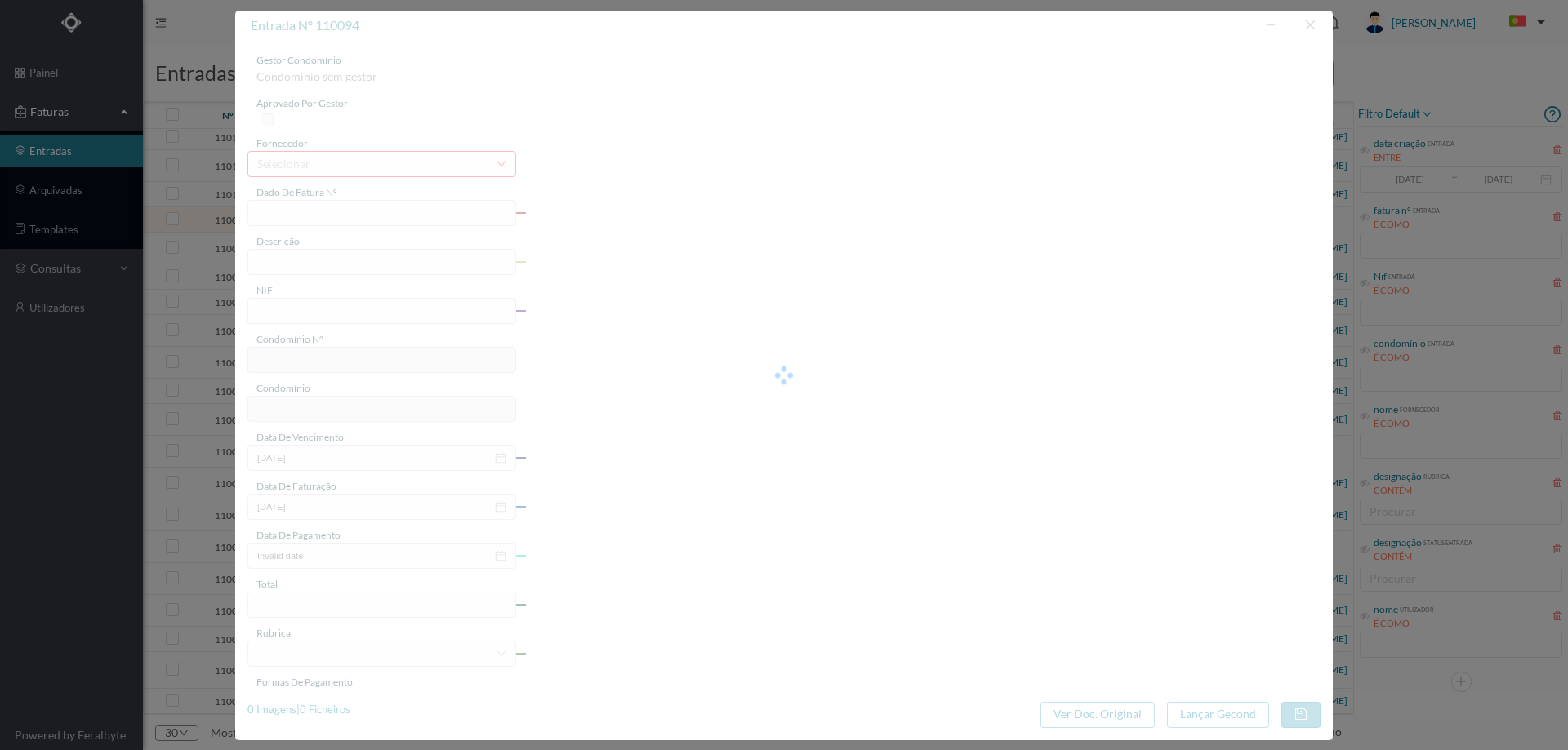
type input "0"
type input "Invalid date"
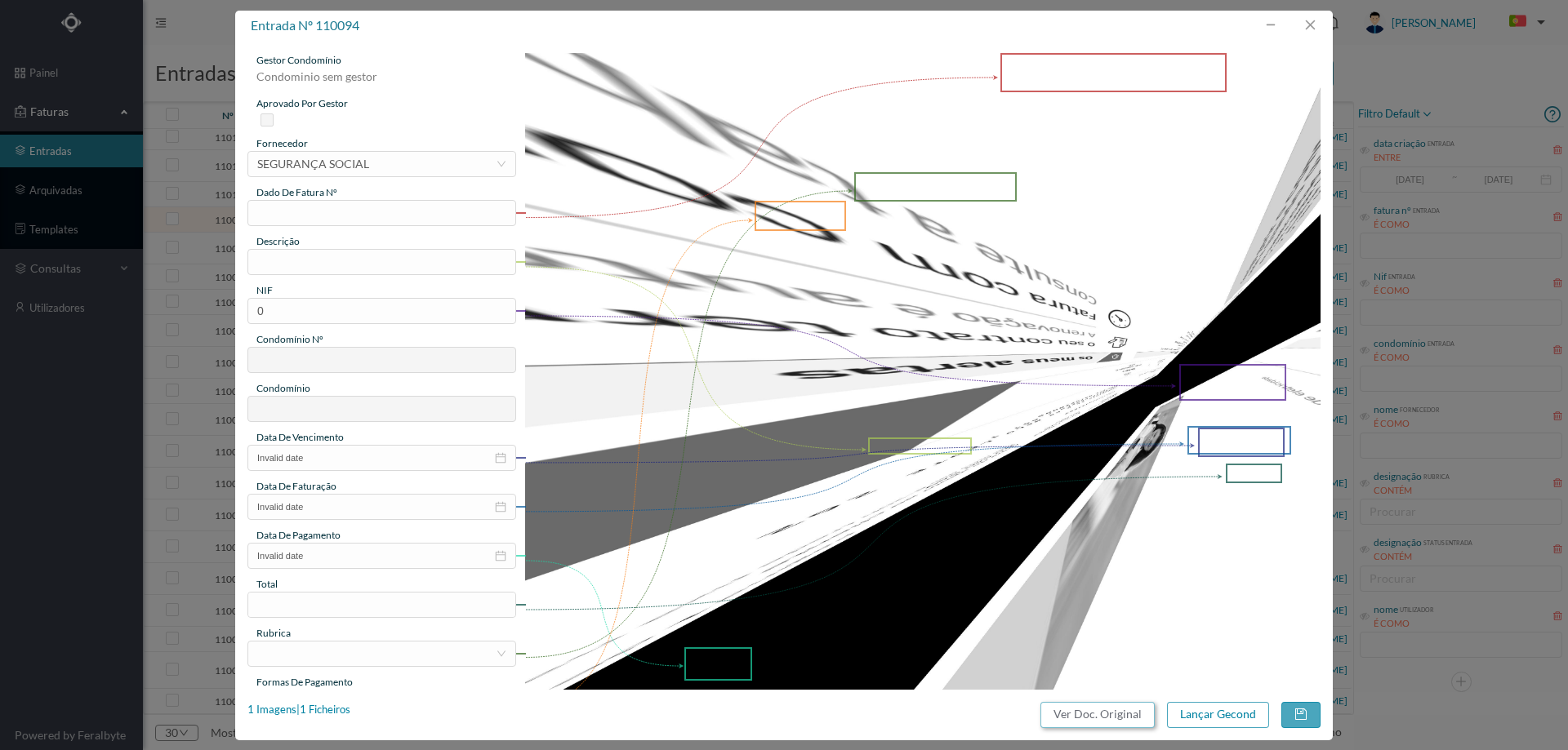
click at [1108, 721] on button "Ver Doc. Original" at bounding box center [1097, 715] width 115 height 27
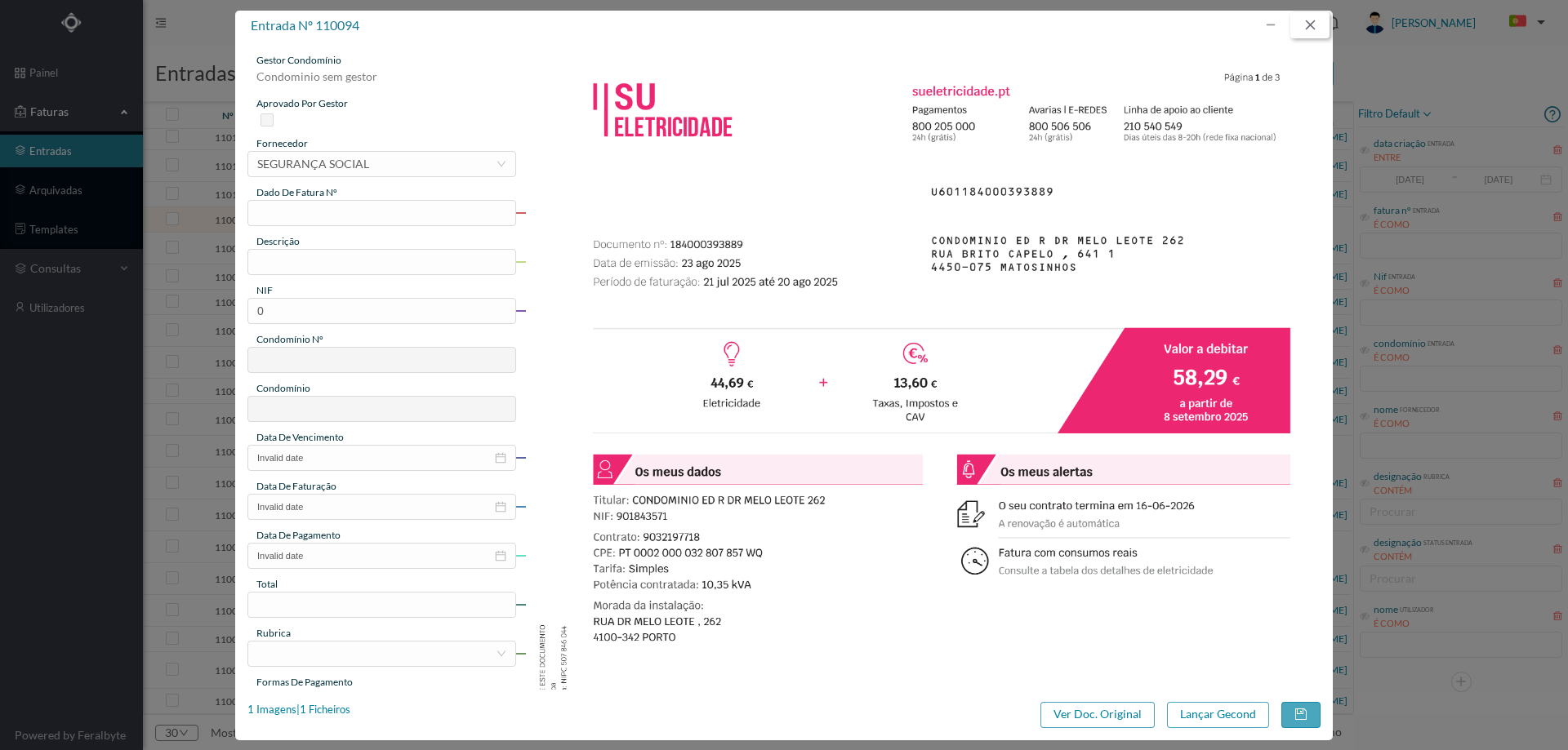
click at [1304, 27] on button "button" at bounding box center [1309, 26] width 39 height 27
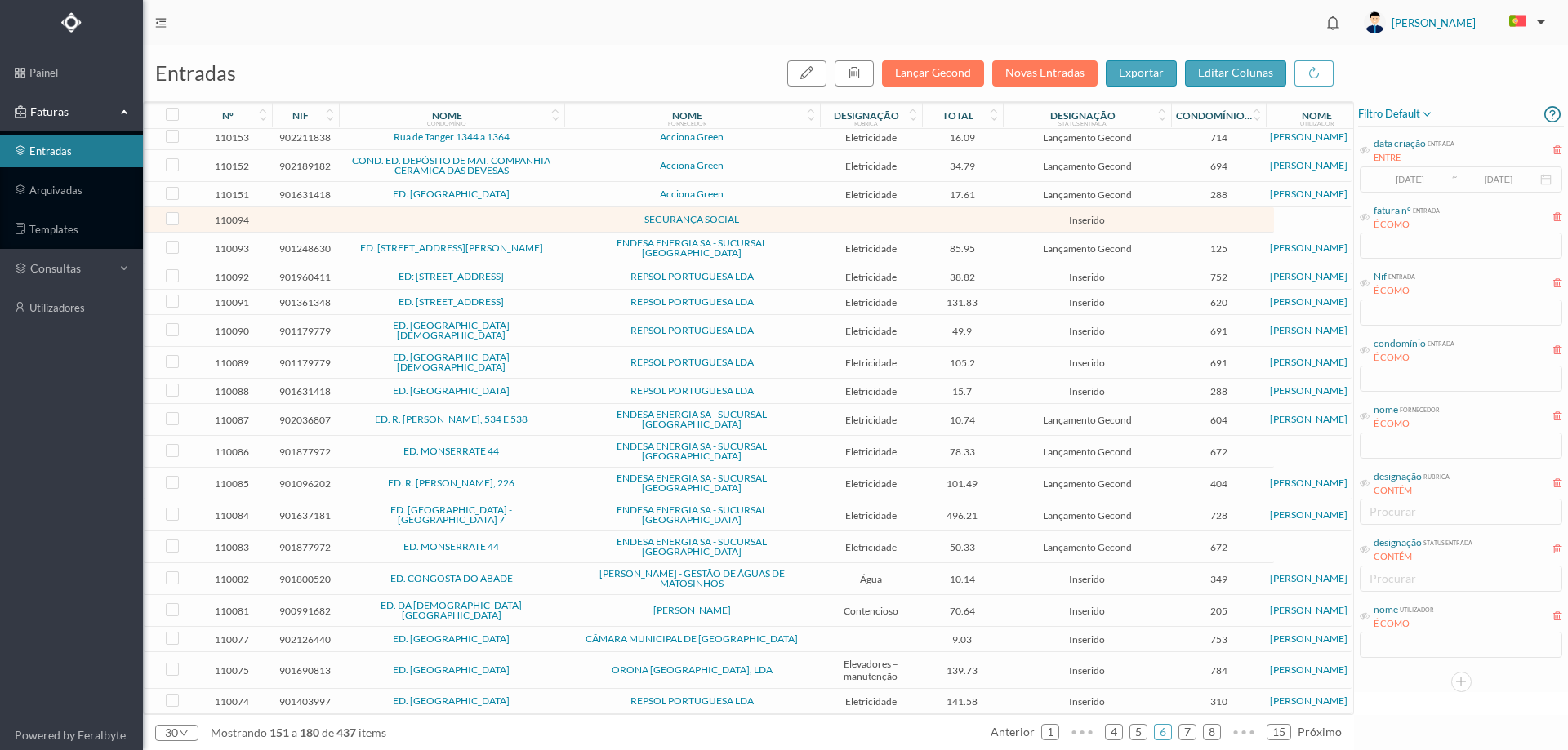
scroll to position [222, 0]
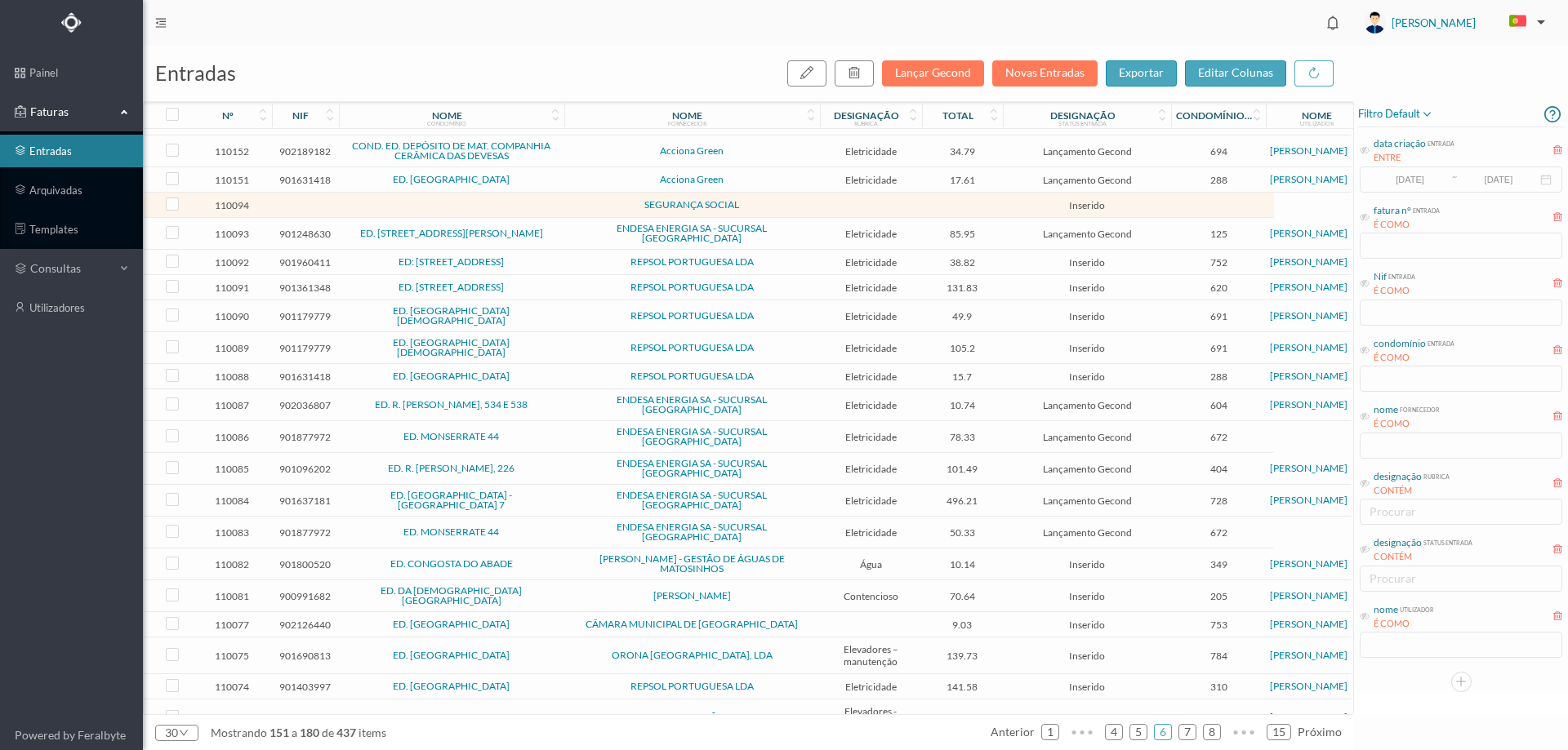
click at [801, 712] on span "PT COMUNICAÇÕES, S.A." at bounding box center [692, 717] width 247 height 9
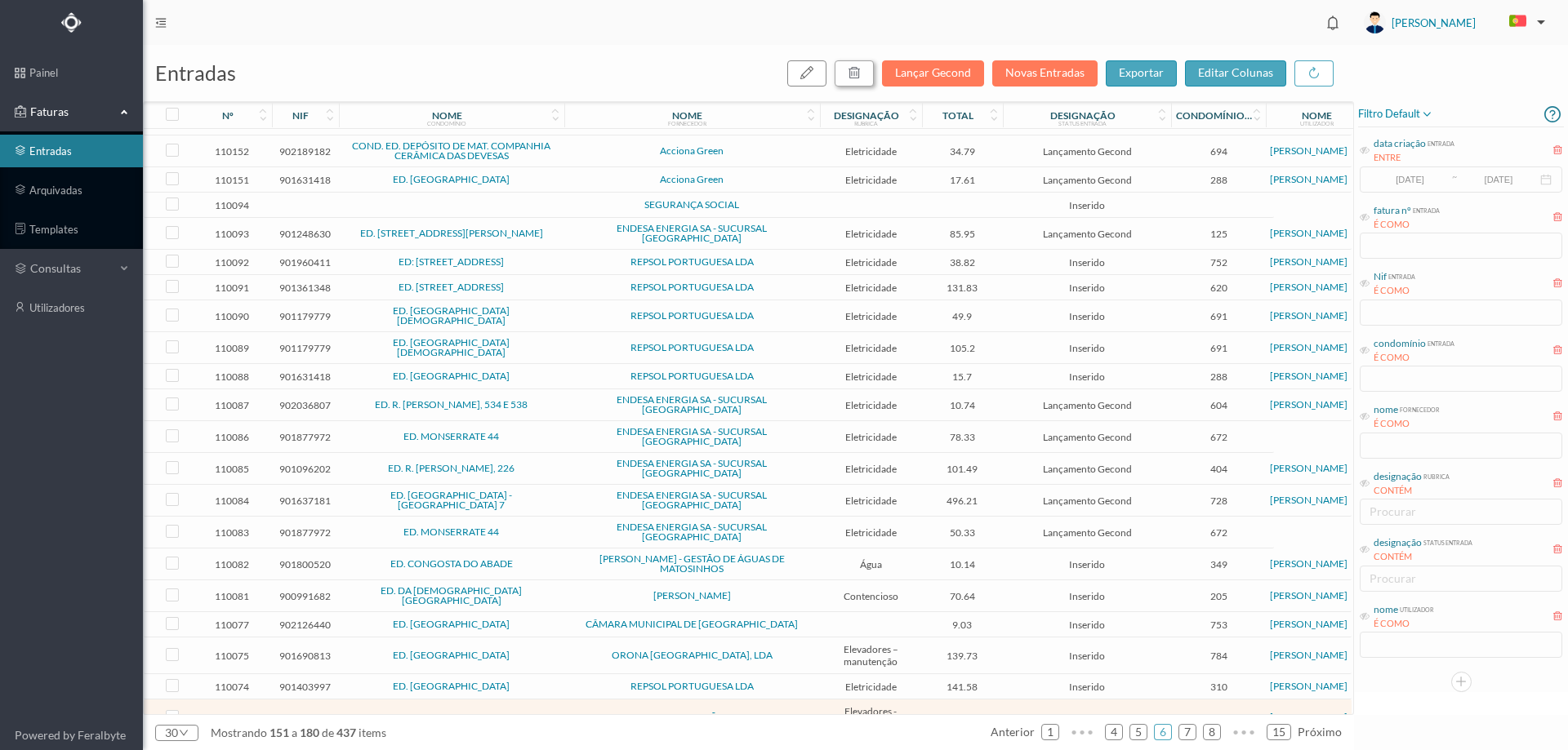
click at [856, 72] on icon "button" at bounding box center [855, 73] width 13 height 13
click at [1007, 145] on button "sim" at bounding box center [1002, 147] width 32 height 20
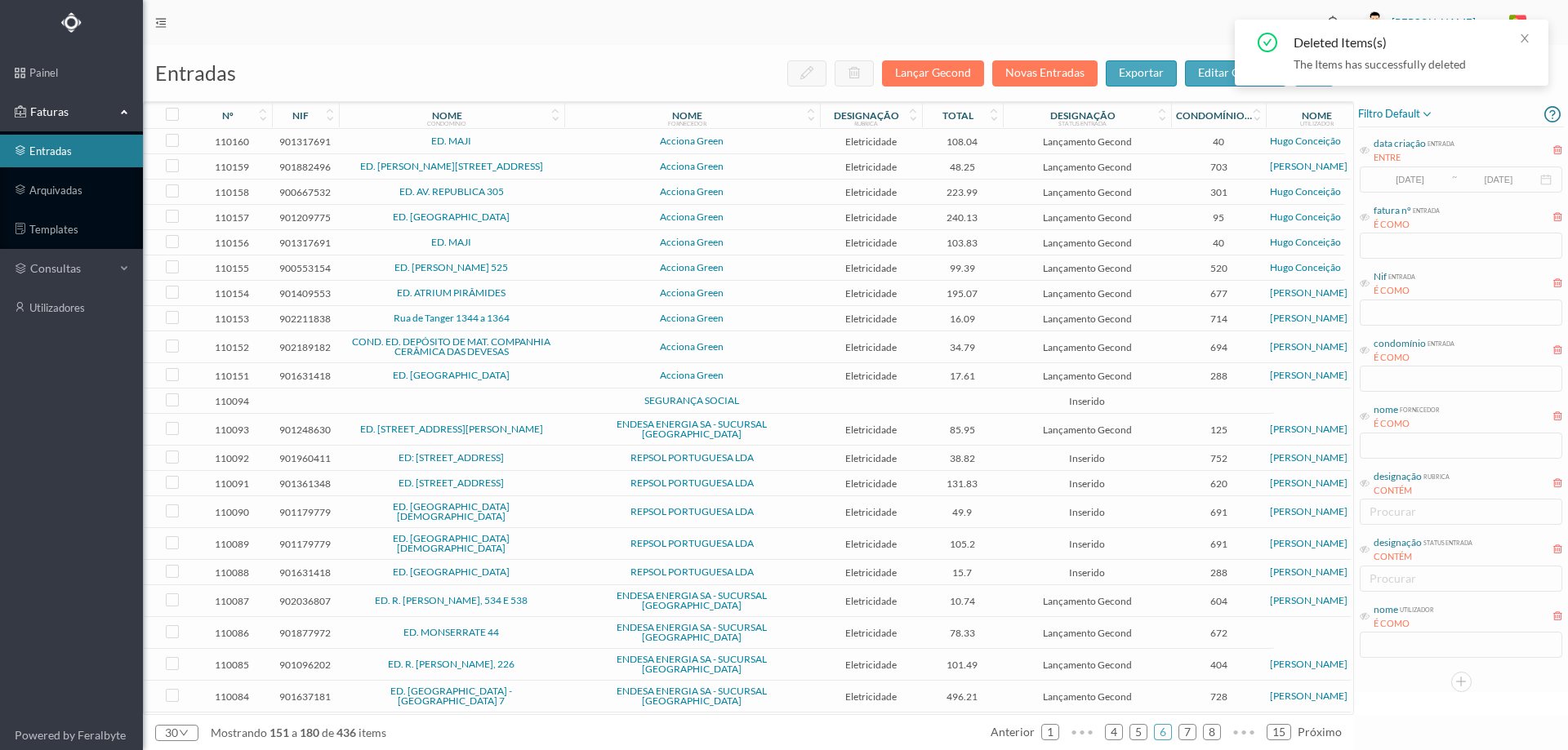
scroll to position [0, 0]
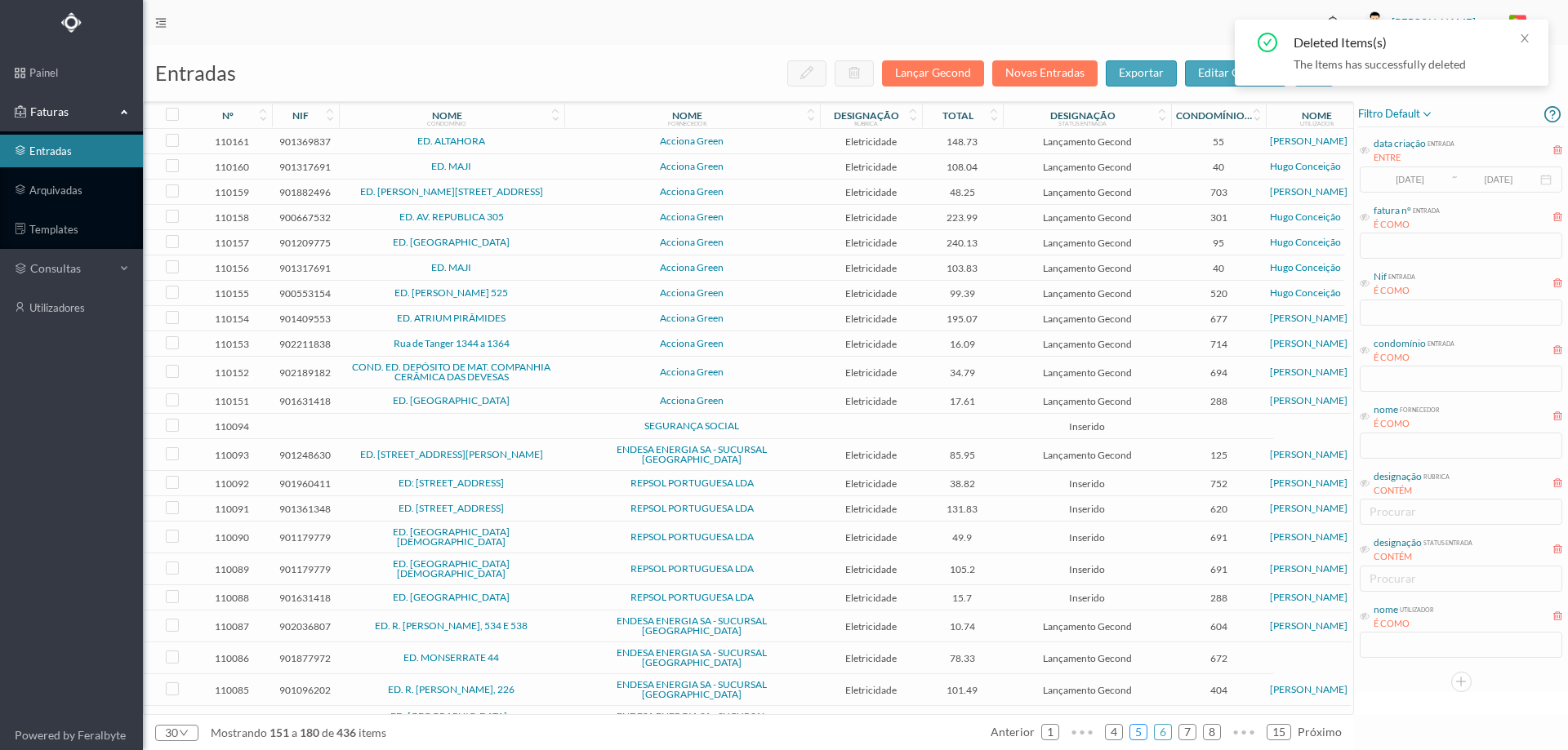
click at [1139, 734] on link "5" at bounding box center [1138, 732] width 16 height 25
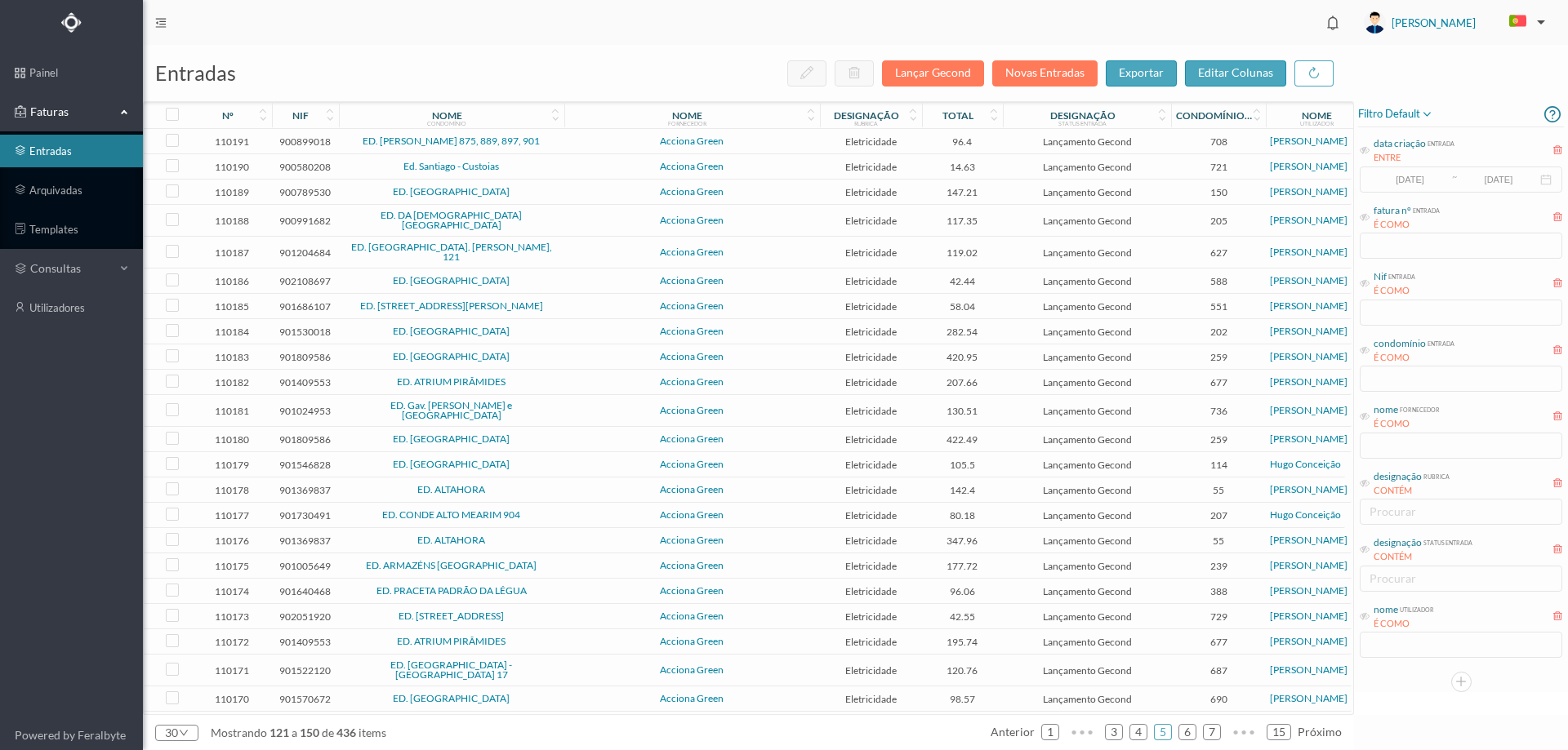
click at [642, 27] on header "[PERSON_NAME]" at bounding box center [856, 22] width 1425 height 45
click at [77, 184] on link "arquivadas" at bounding box center [71, 190] width 143 height 32
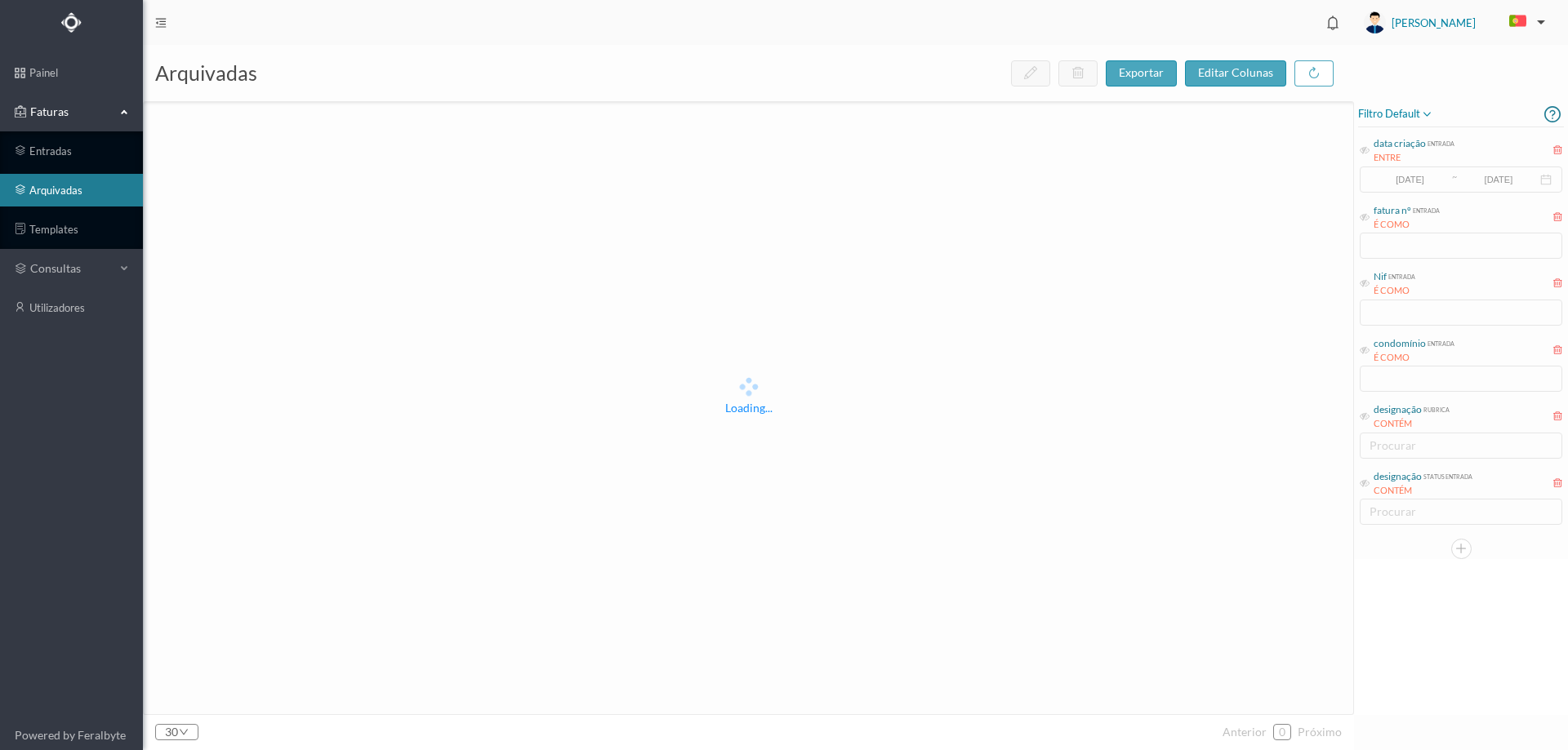
click at [1414, 108] on span "filtro default" at bounding box center [1395, 114] width 75 height 20
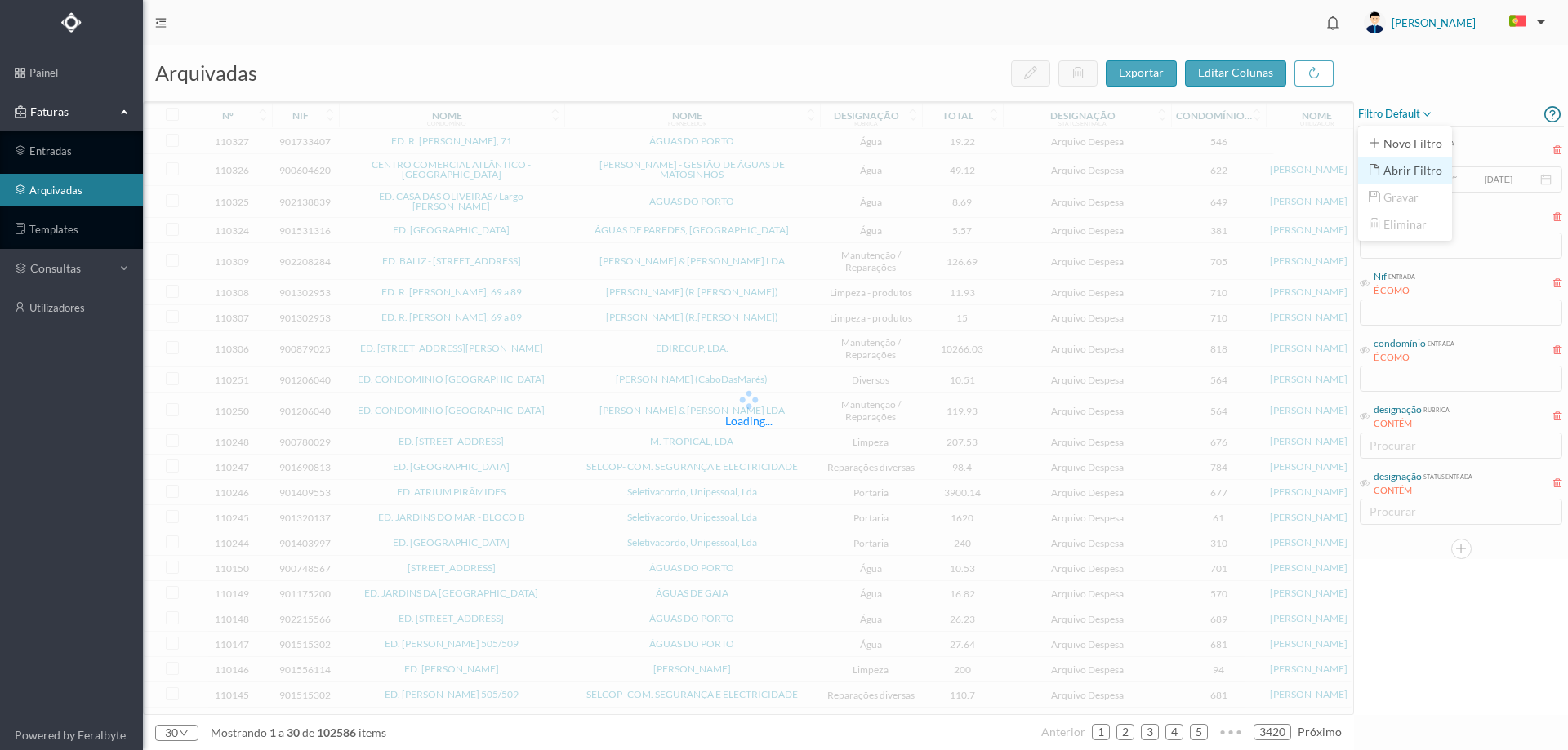
click at [1411, 173] on span "abrir filtro" at bounding box center [1413, 170] width 59 height 14
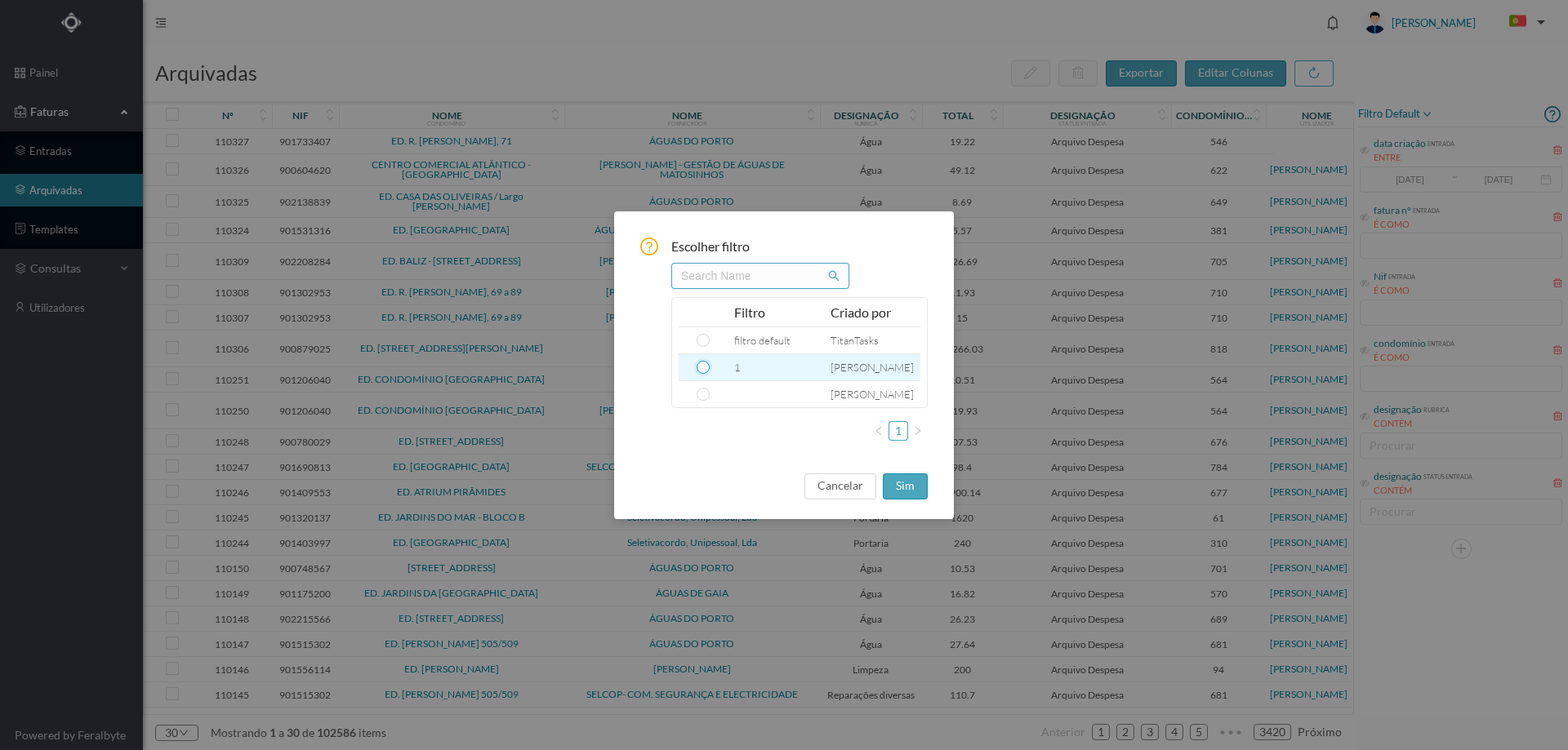
click at [705, 369] on input "radio" at bounding box center [703, 367] width 13 height 13
radio input "true"
click at [916, 488] on button "sim" at bounding box center [905, 487] width 45 height 27
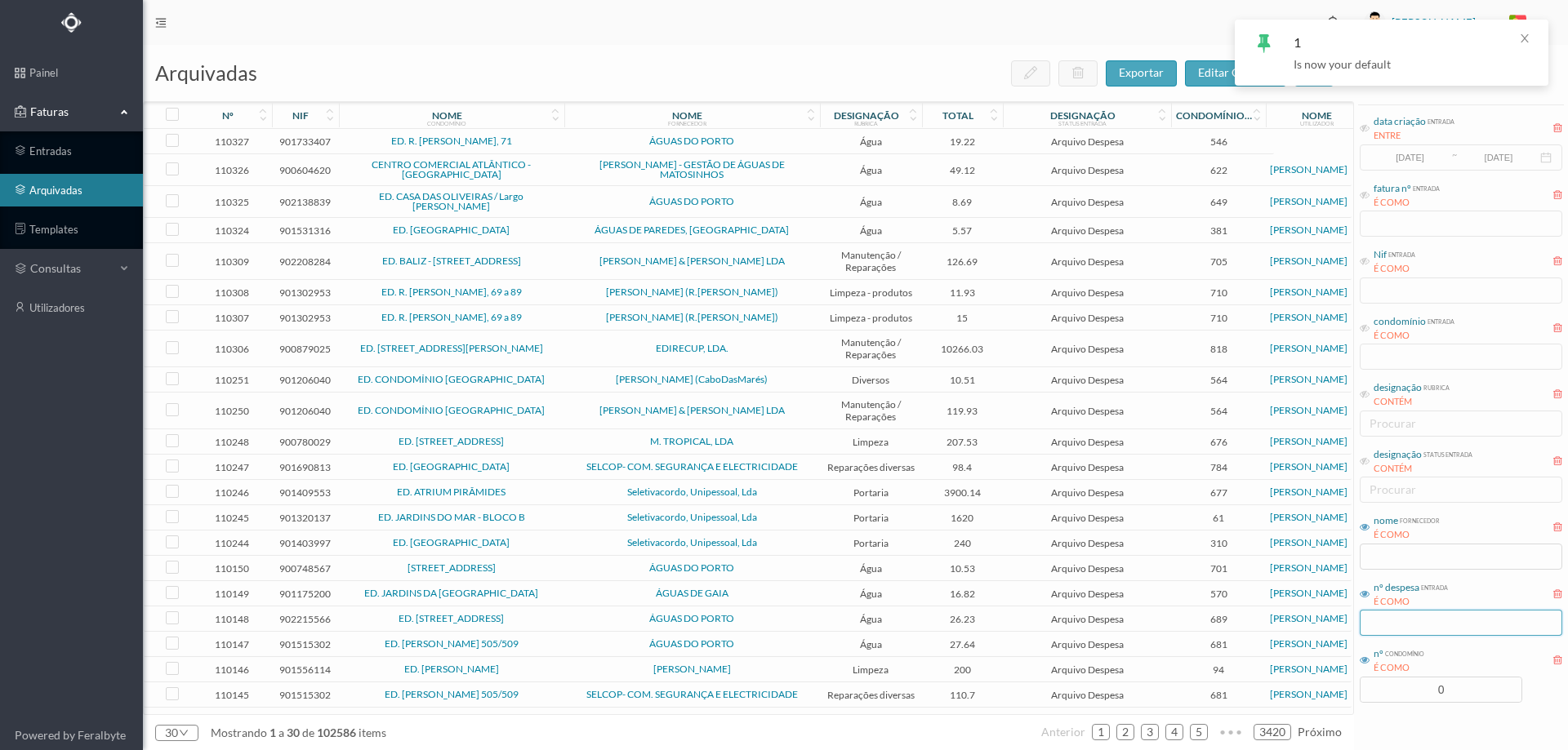
scroll to position [45, 0]
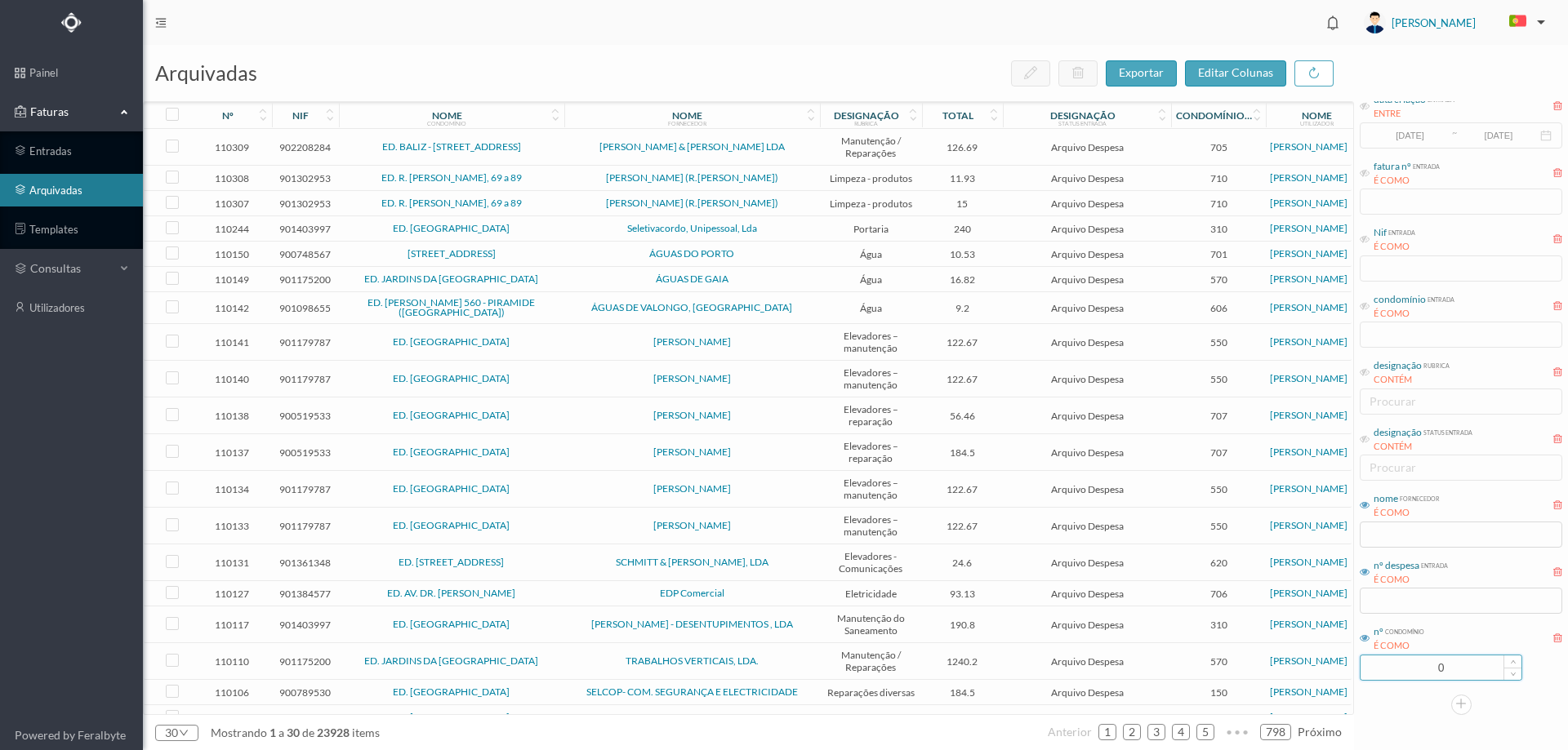
click at [1418, 670] on input "0" at bounding box center [1441, 668] width 161 height 25
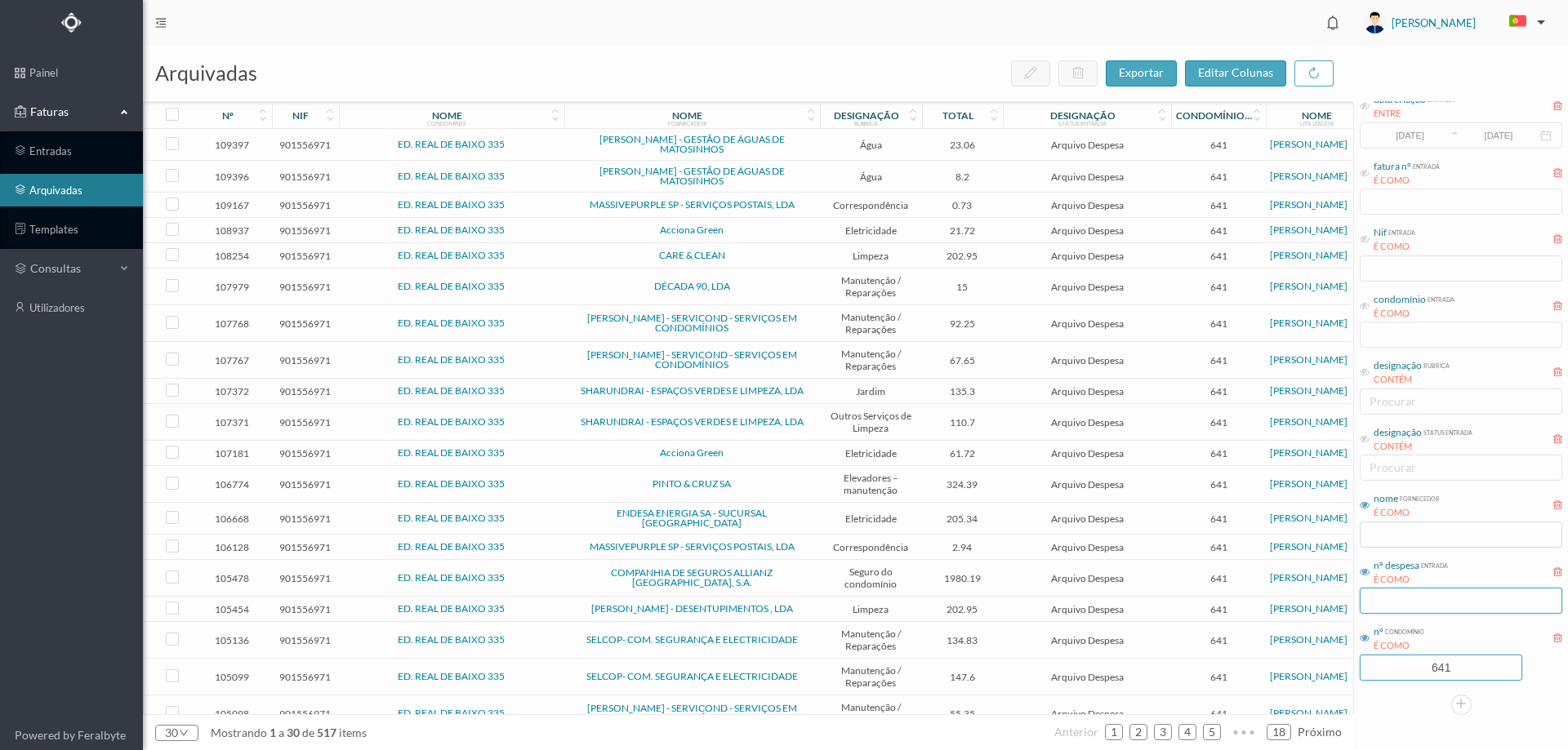
type input "641"
click at [1425, 593] on input "text" at bounding box center [1461, 601] width 203 height 27
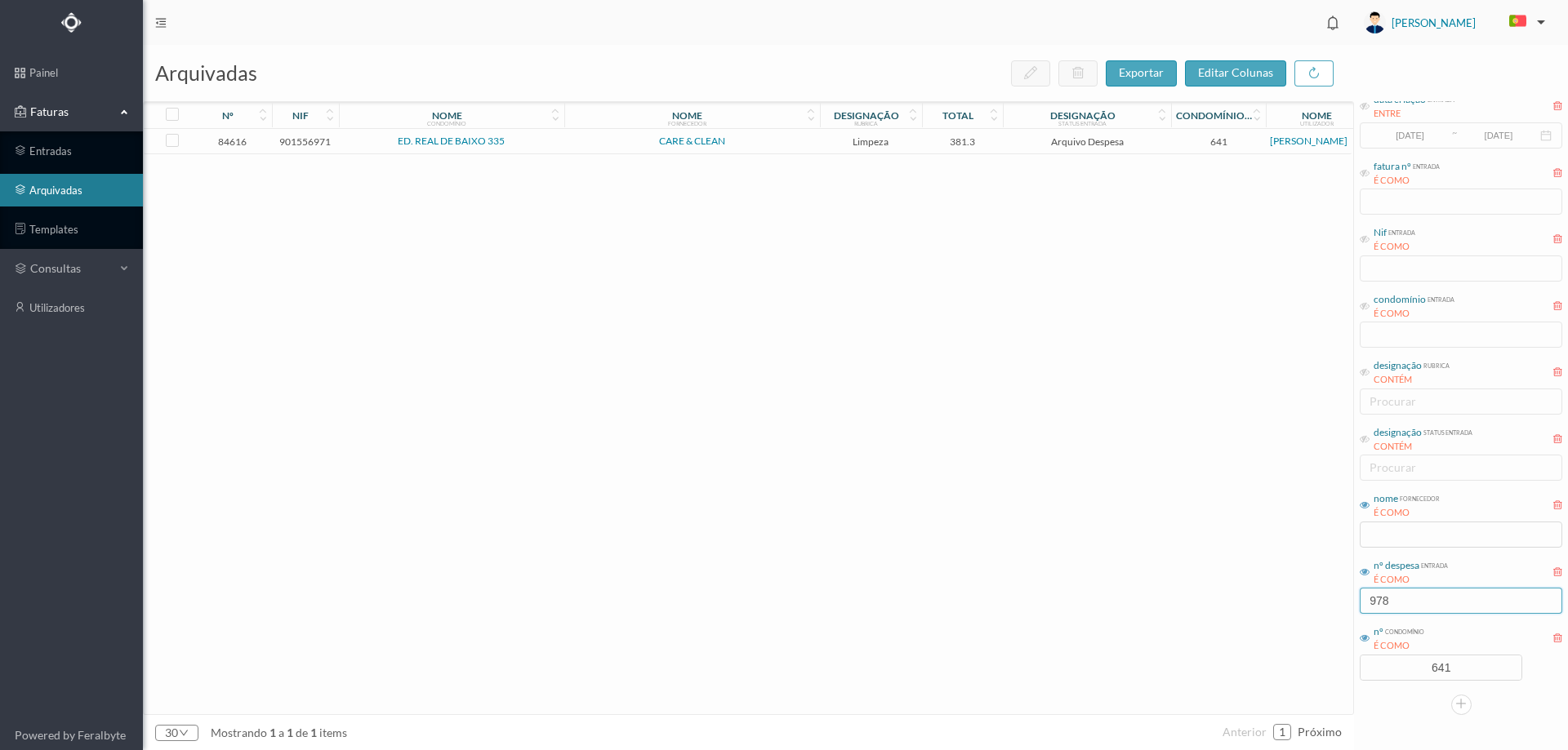
type input "978"
click at [546, 150] on td "ED. REAL DE BAIXO 335" at bounding box center [452, 141] width 225 height 26
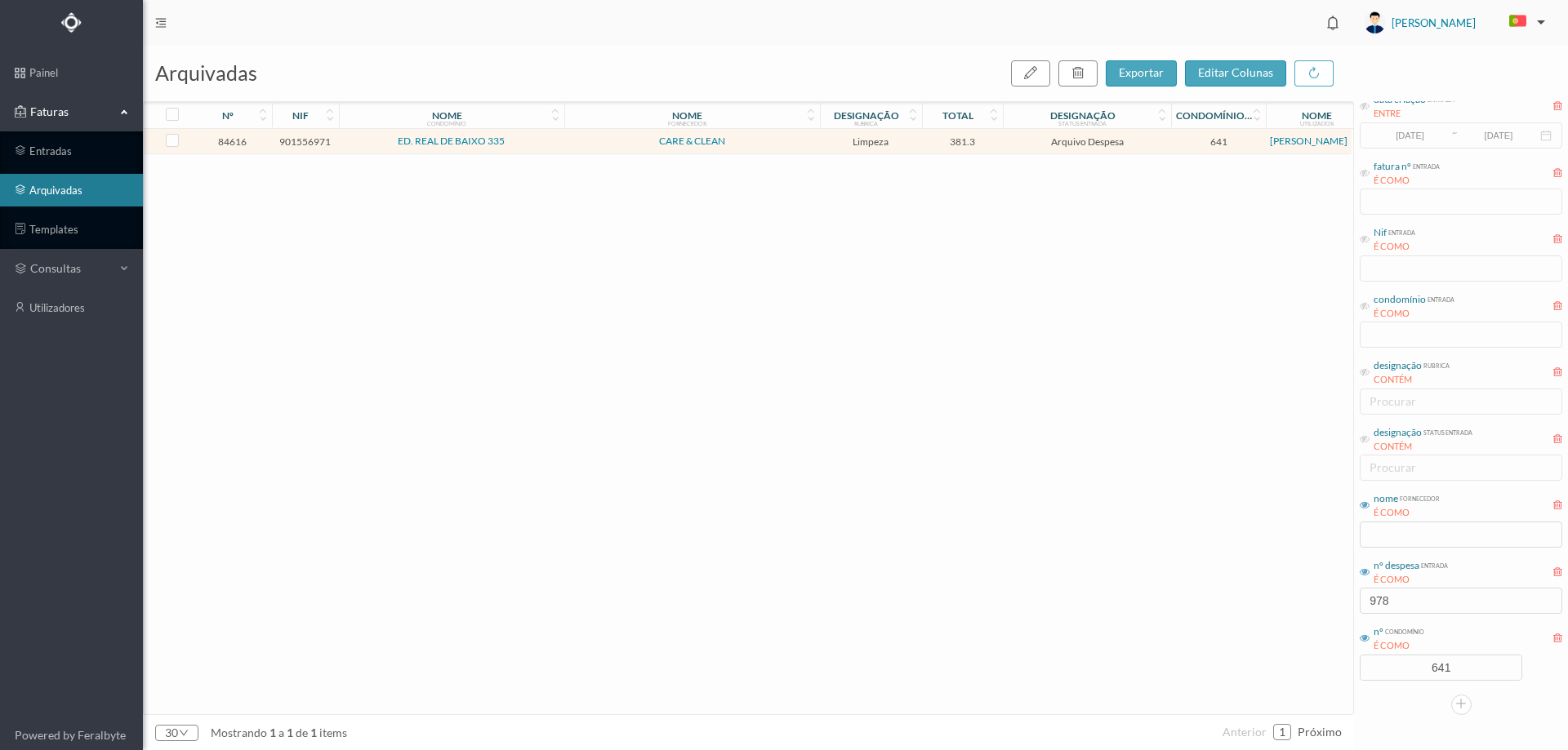
click at [546, 150] on td "ED. REAL DE BAIXO 335" at bounding box center [452, 141] width 225 height 26
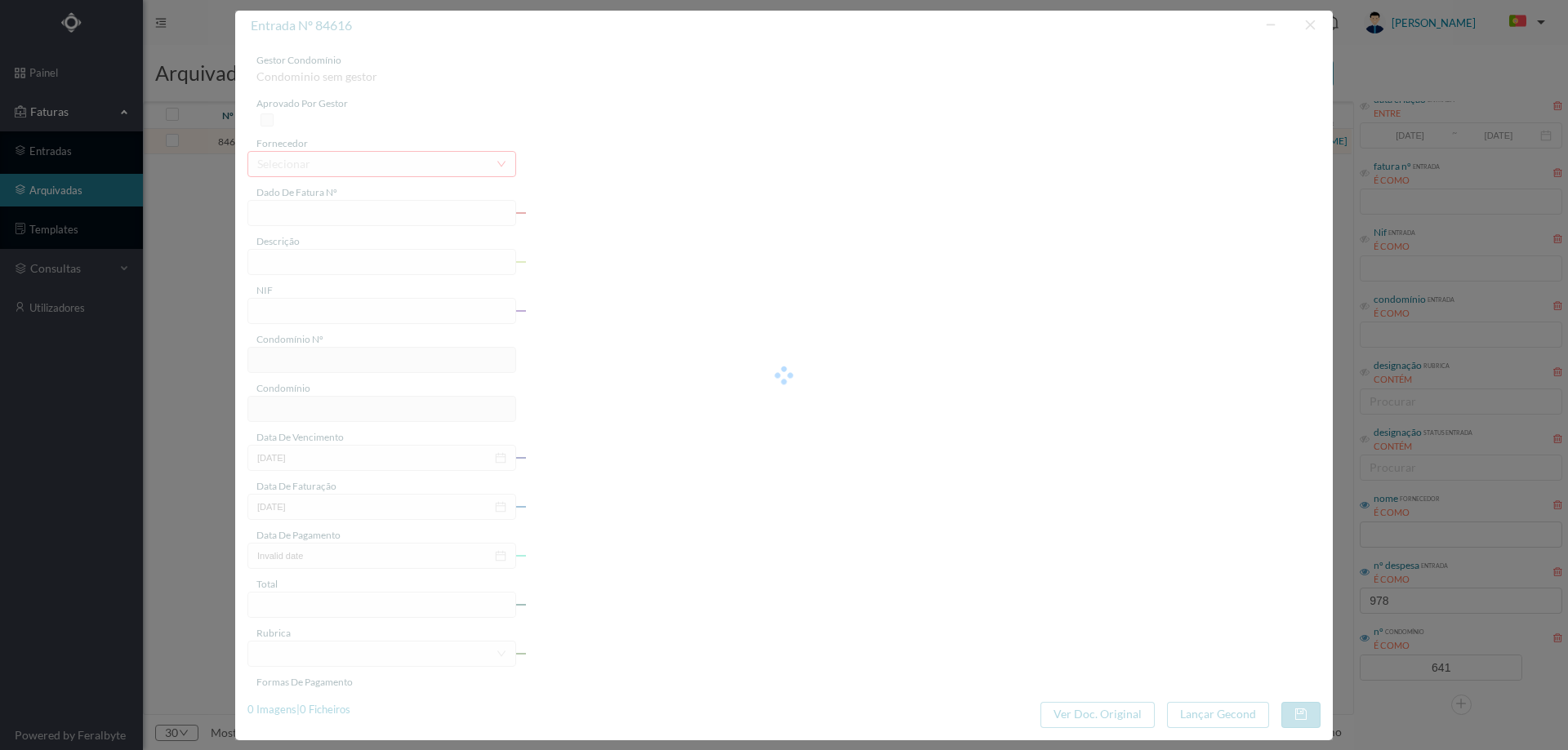
type input "FT 2024/285"
type input "limpeza"
type input "901556971"
type input "[DATE]"
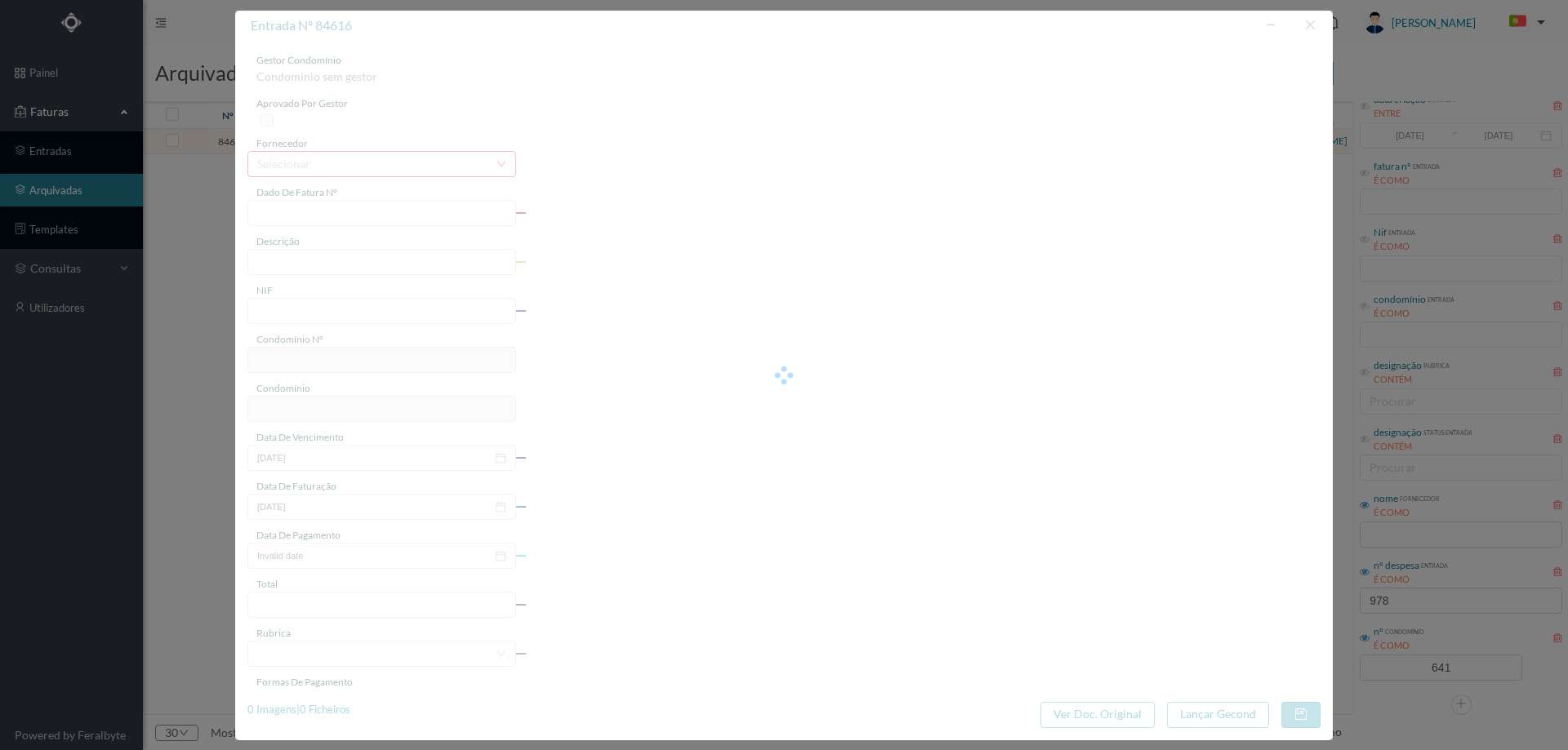
type input "[DATE]"
type input "381.30"
type input "641"
type input "ED. REAL DE BAIXO 335"
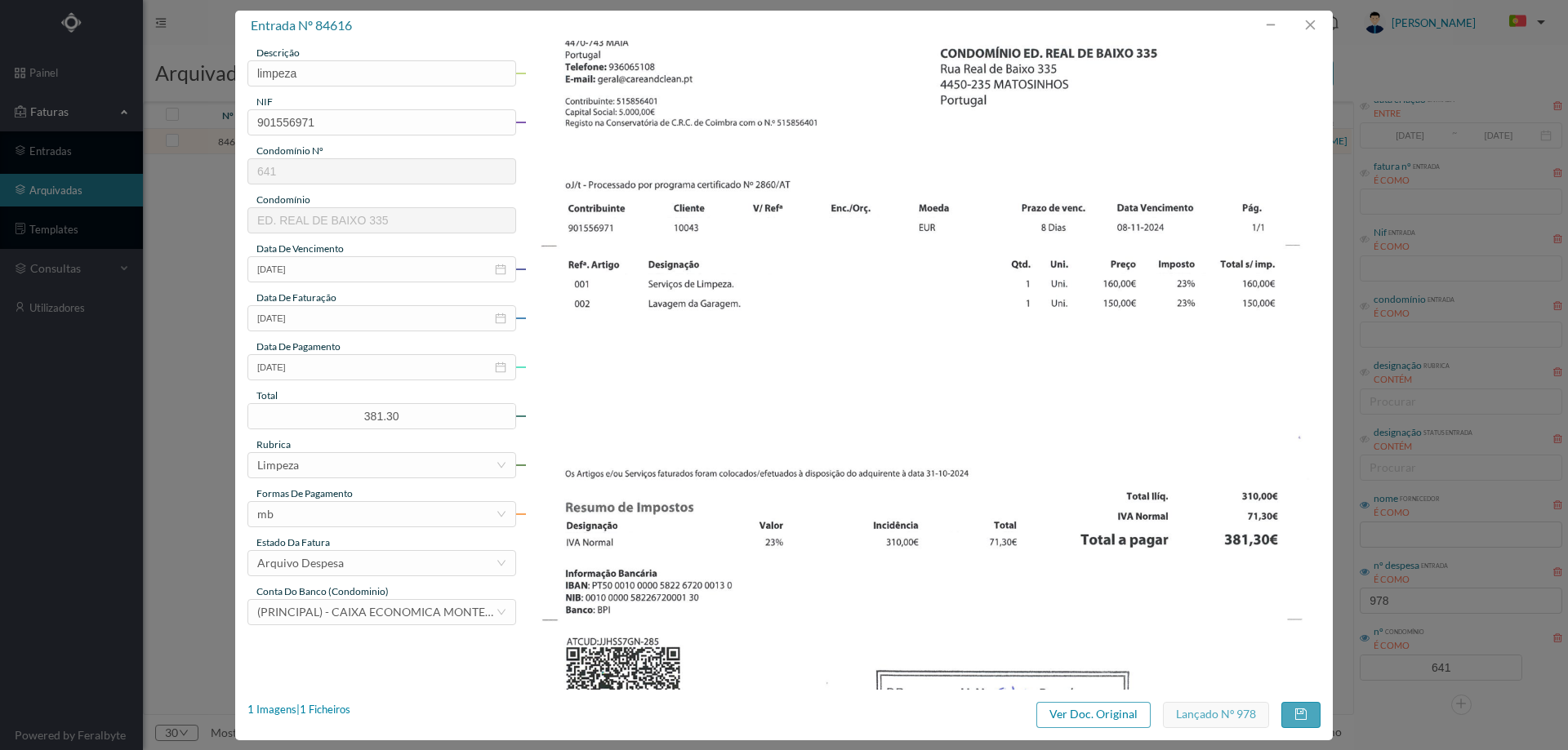
scroll to position [163, 0]
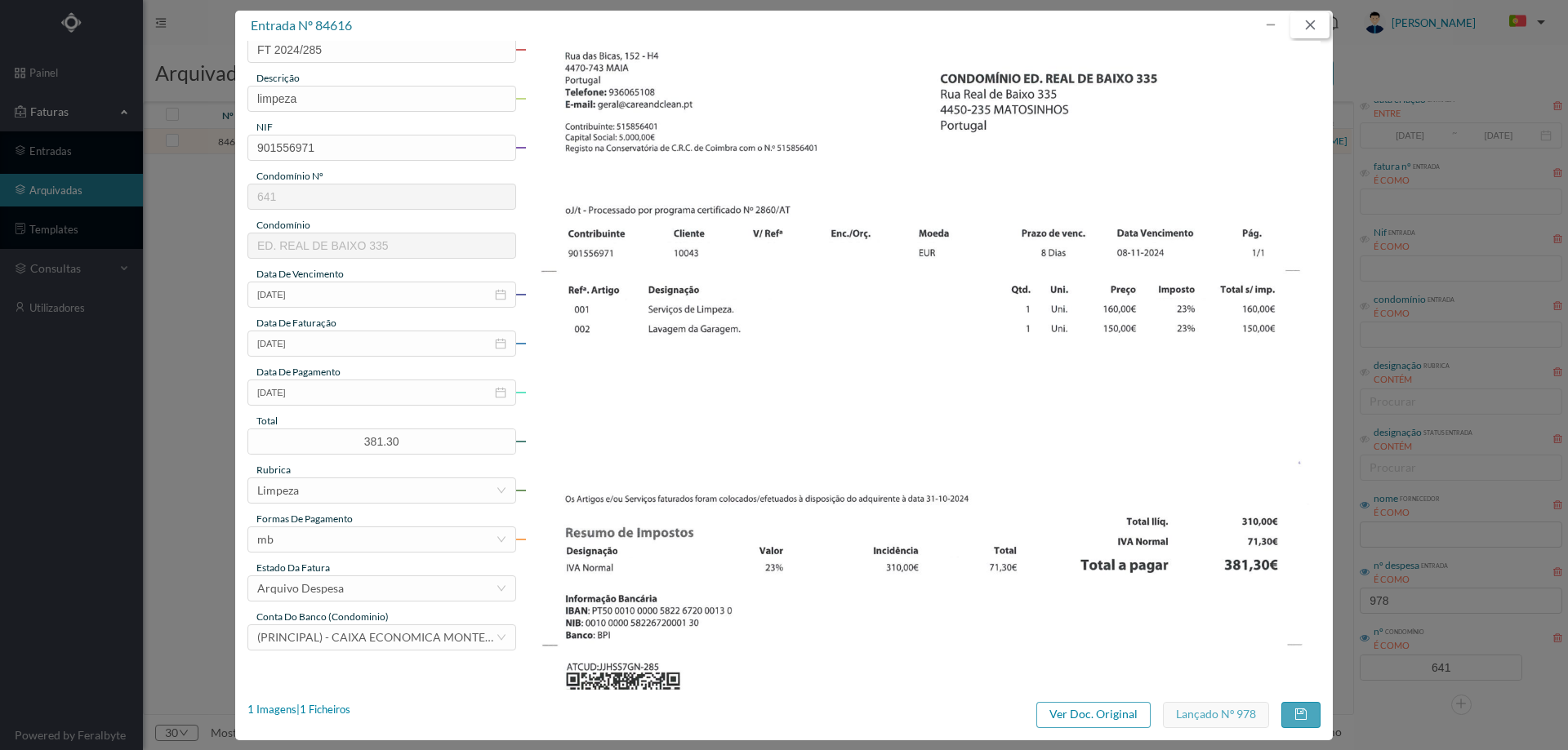
click at [1322, 27] on button "button" at bounding box center [1309, 26] width 39 height 27
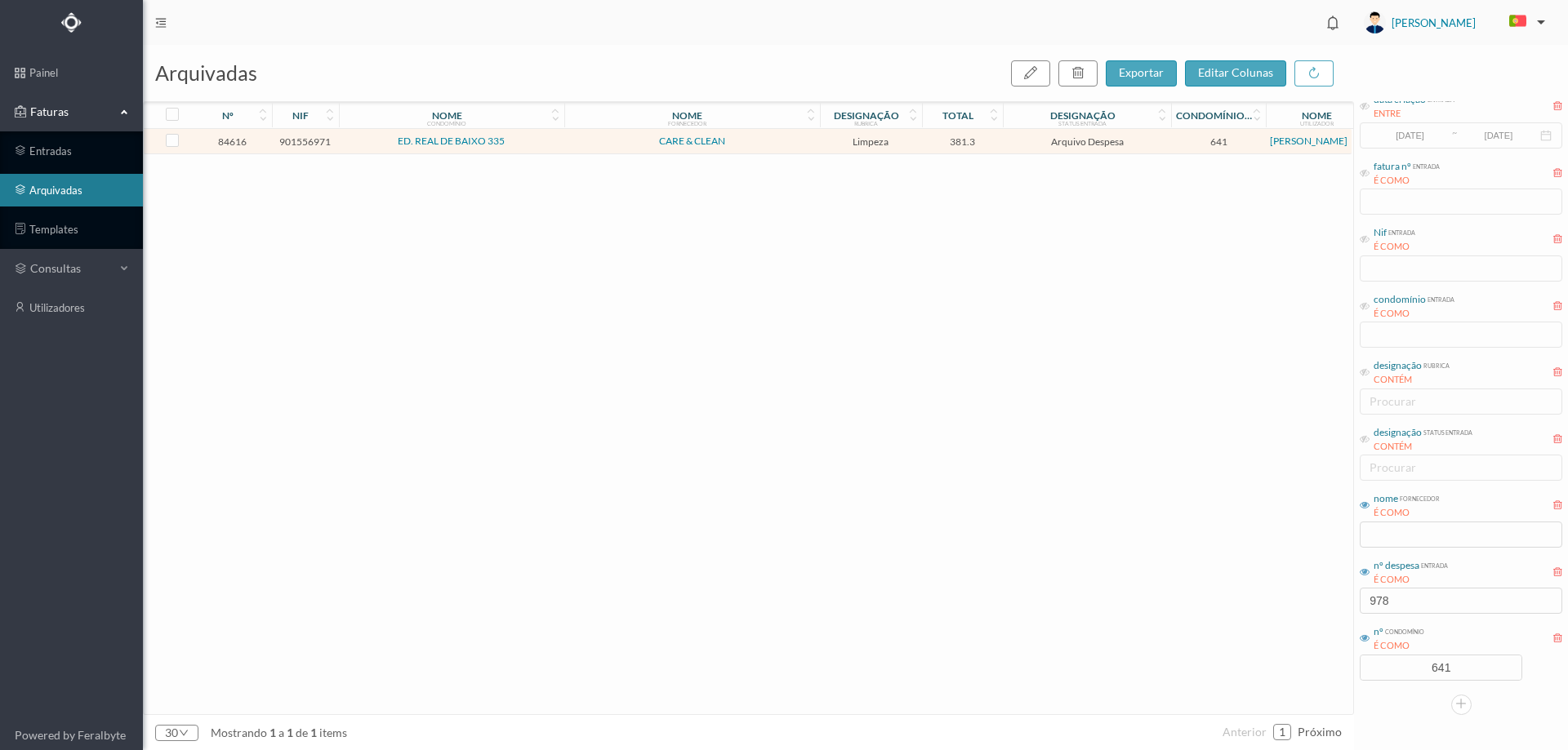
click at [342, 269] on div "84616 901556971 ED. REAL DE BAIXO 335 CARE & CLEAN Limpeza 381.3 Arquivo Despes…" at bounding box center [748, 421] width 1208 height 585
click at [74, 143] on link "entradas" at bounding box center [71, 151] width 143 height 32
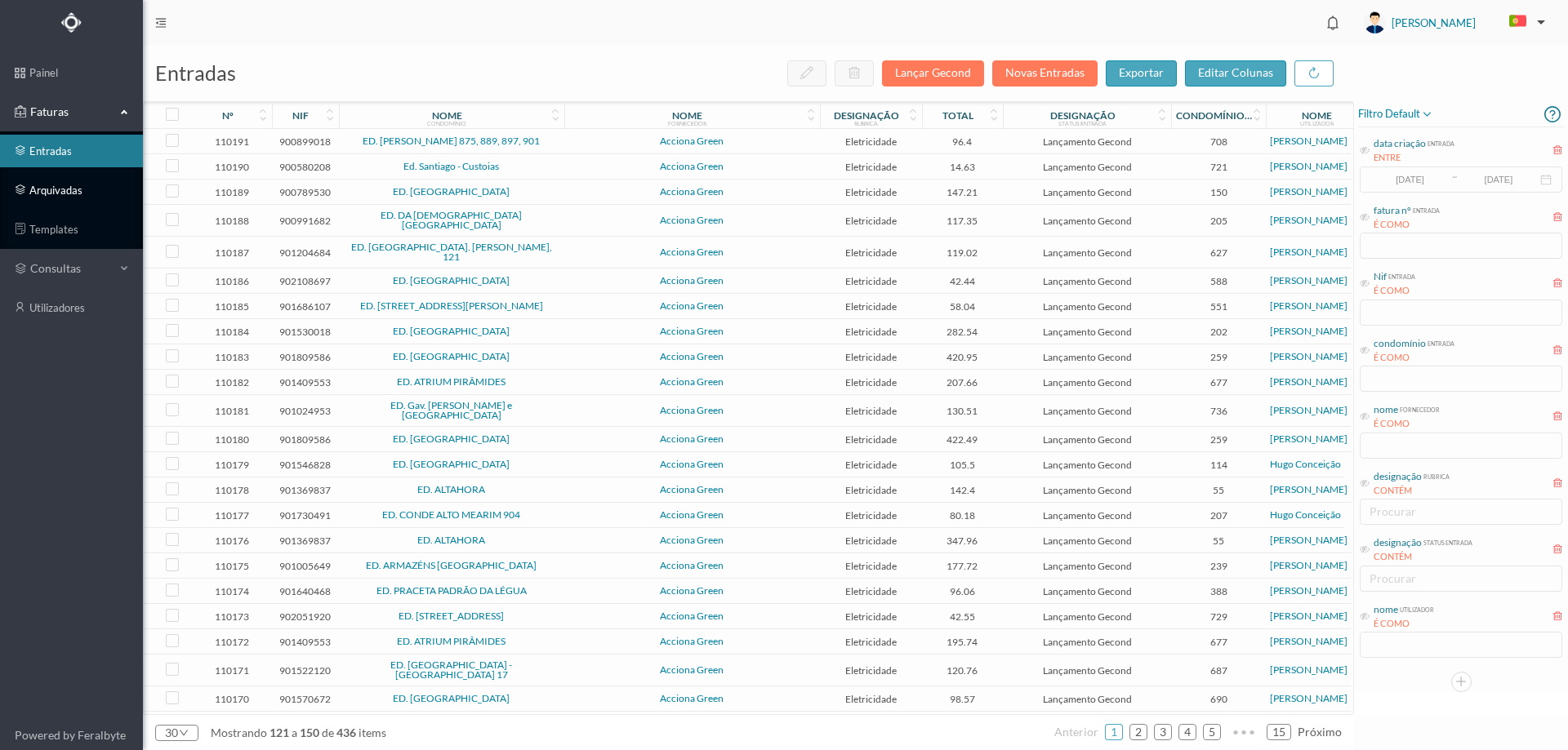
drag, startPoint x: 81, startPoint y: 192, endPoint x: 109, endPoint y: 202, distance: 29.7
click at [81, 193] on link "arquivadas" at bounding box center [71, 190] width 143 height 32
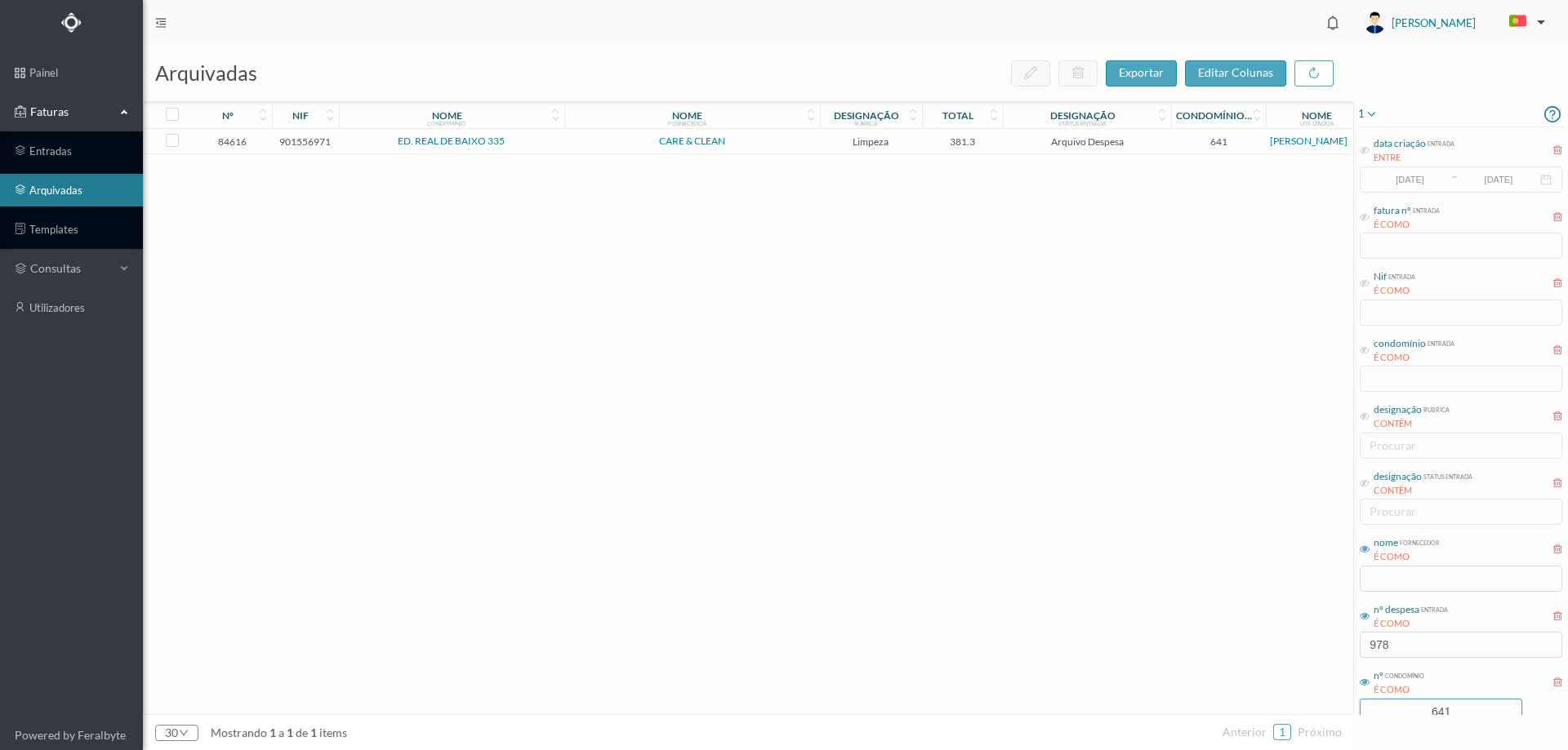
scroll to position [45, 0]
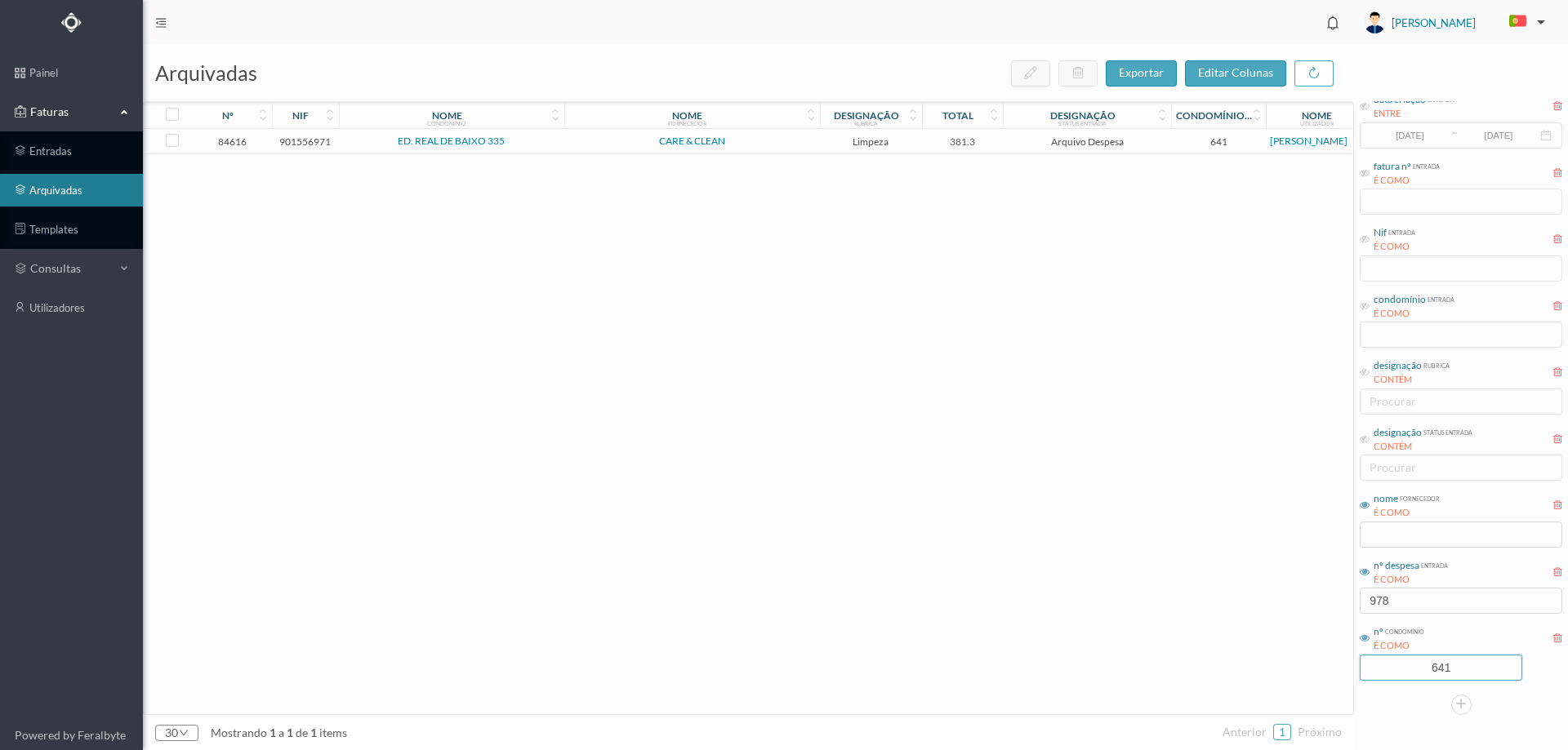
drag, startPoint x: 1458, startPoint y: 710, endPoint x: 1382, endPoint y: 712, distance: 76.0
click at [1382, 712] on div "1 data criação entrada ENTRE [DATE] ~ [DATE] fatura nº entrada É COMO Nif entra…" at bounding box center [1461, 385] width 214 height 658
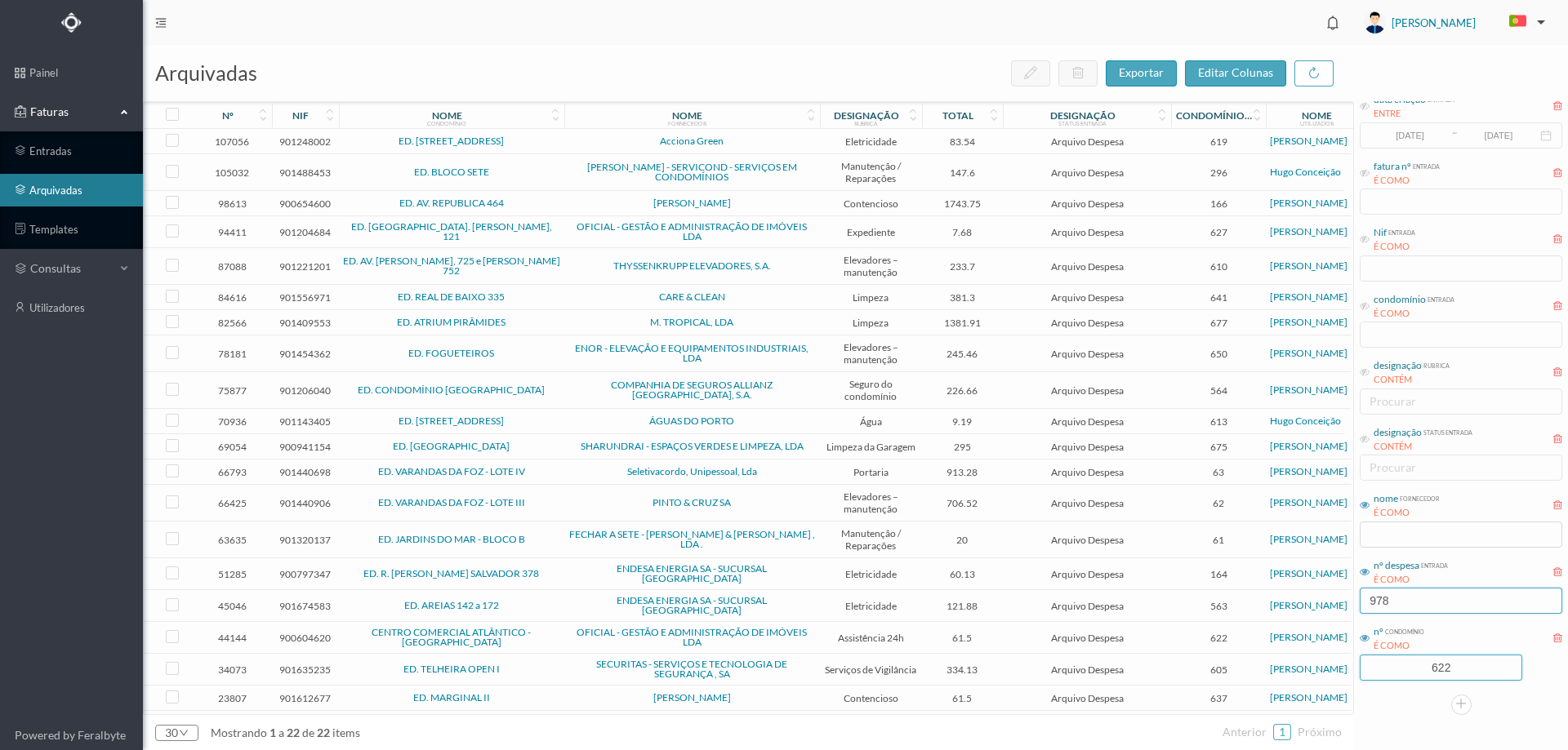
type input "622"
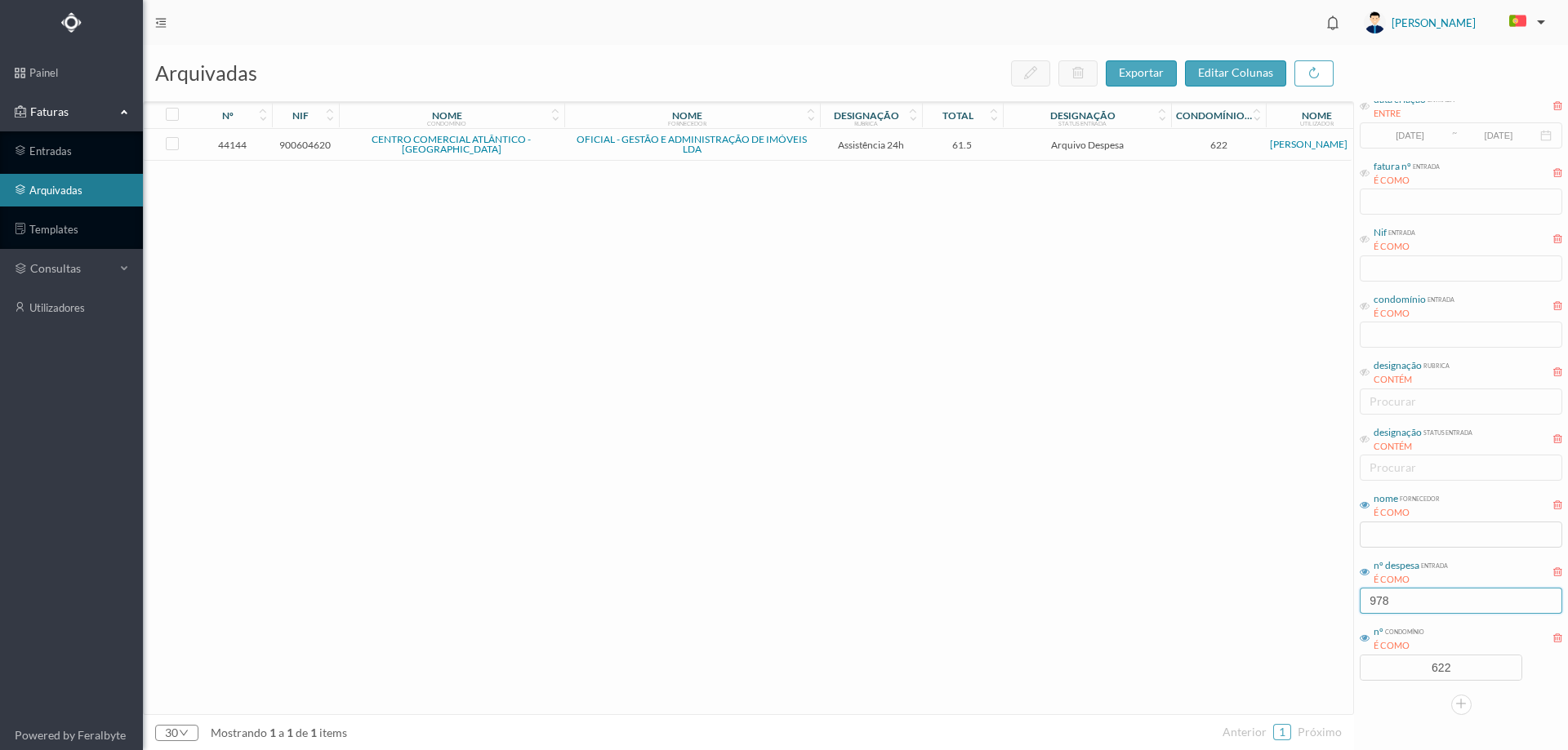
drag, startPoint x: 1394, startPoint y: 603, endPoint x: 1335, endPoint y: 610, distance: 59.4
click at [1335, 610] on div "arquivadas exportar editar colunas nº nif nome condomínio nome fornecedor desig…" at bounding box center [856, 397] width 1425 height 705
type input "1235"
click at [559, 150] on span "CENTRO COMERCIAL ATLÂNTICO - [GEOGRAPHIC_DATA]" at bounding box center [451, 144] width 217 height 20
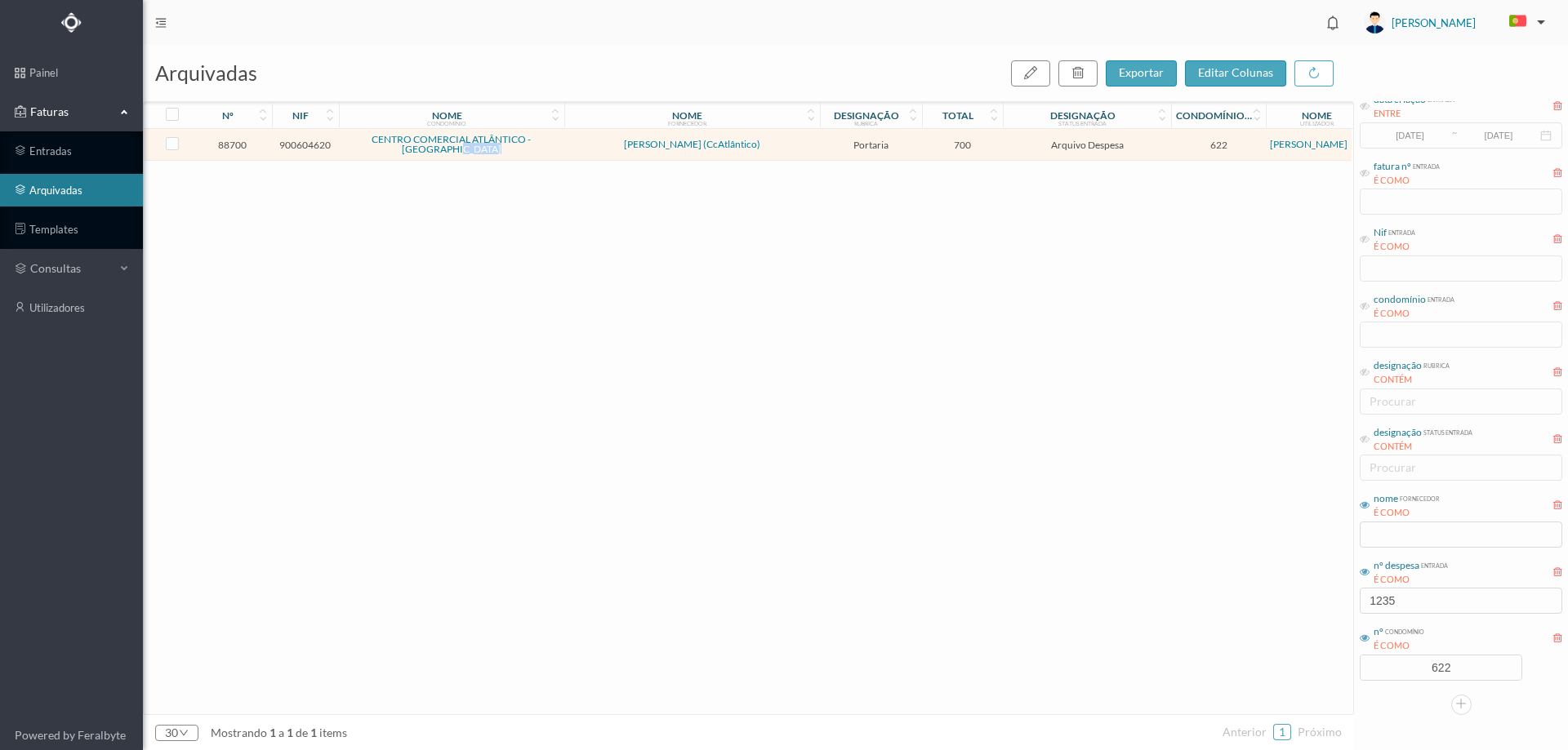
click at [559, 150] on span "CENTRO COMERCIAL ATLÂNTICO - [GEOGRAPHIC_DATA]" at bounding box center [451, 144] width 217 height 20
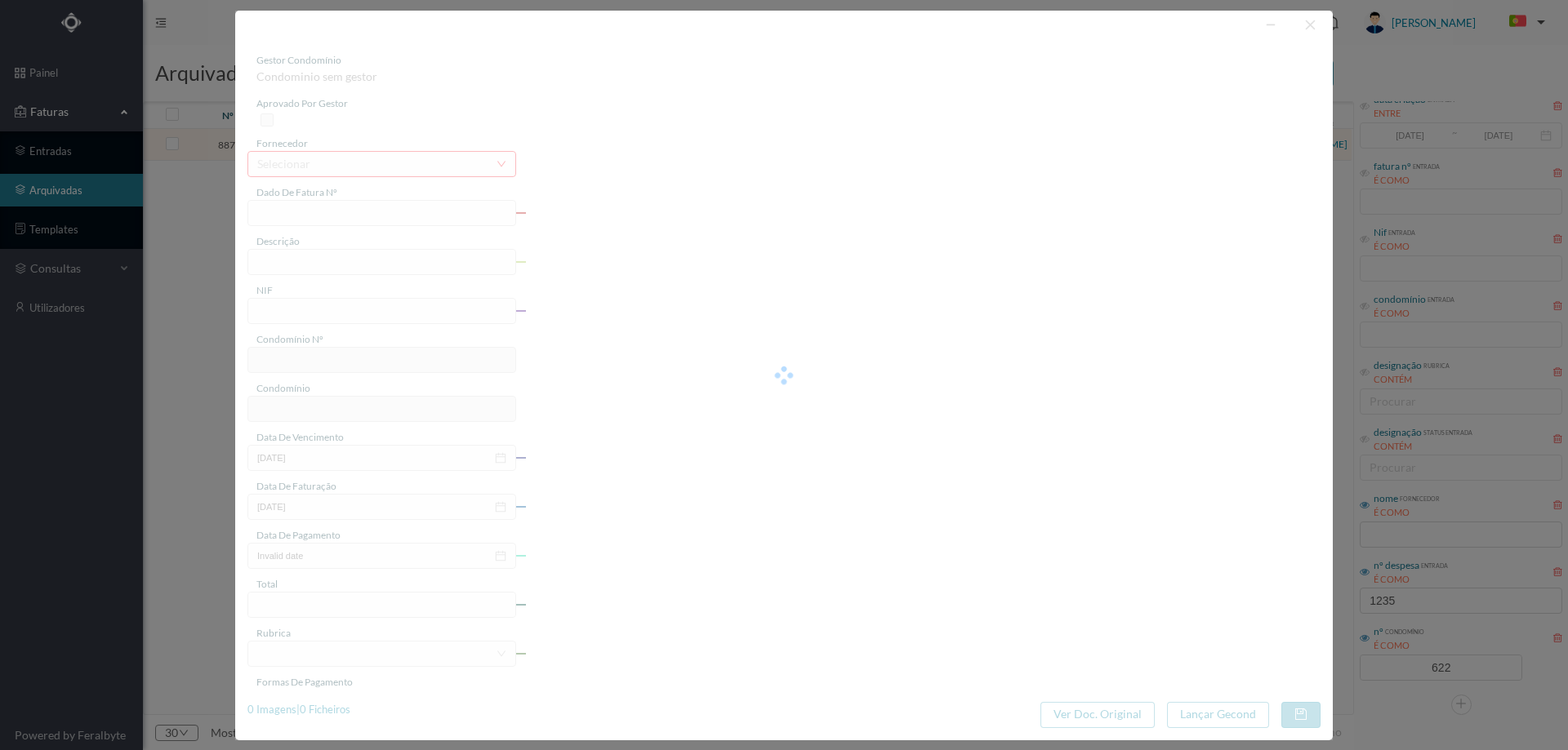
type input "Salário Dezembro 2024"
type input "900604620"
type input "[DATE]"
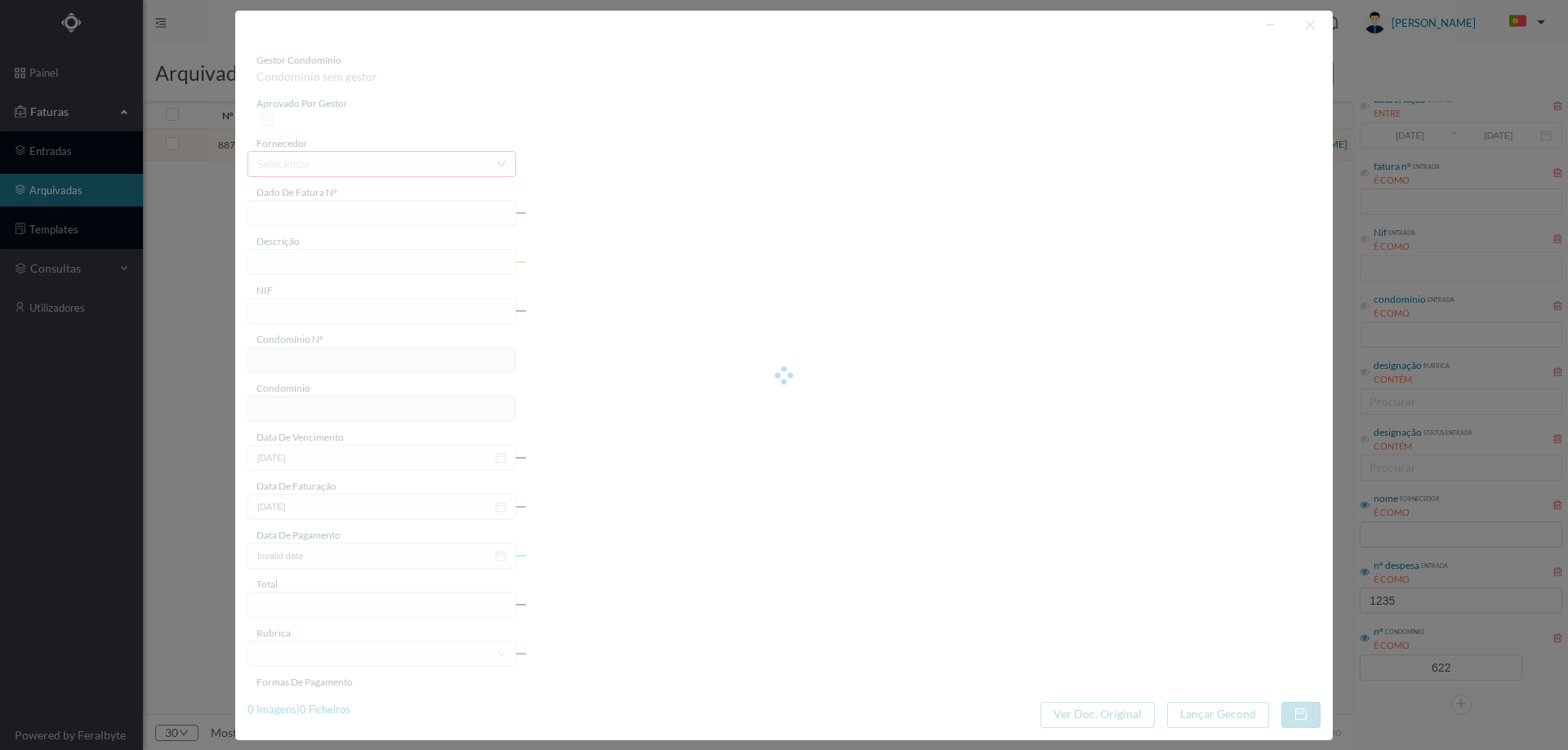
type input "[DATE]"
type input "700.00"
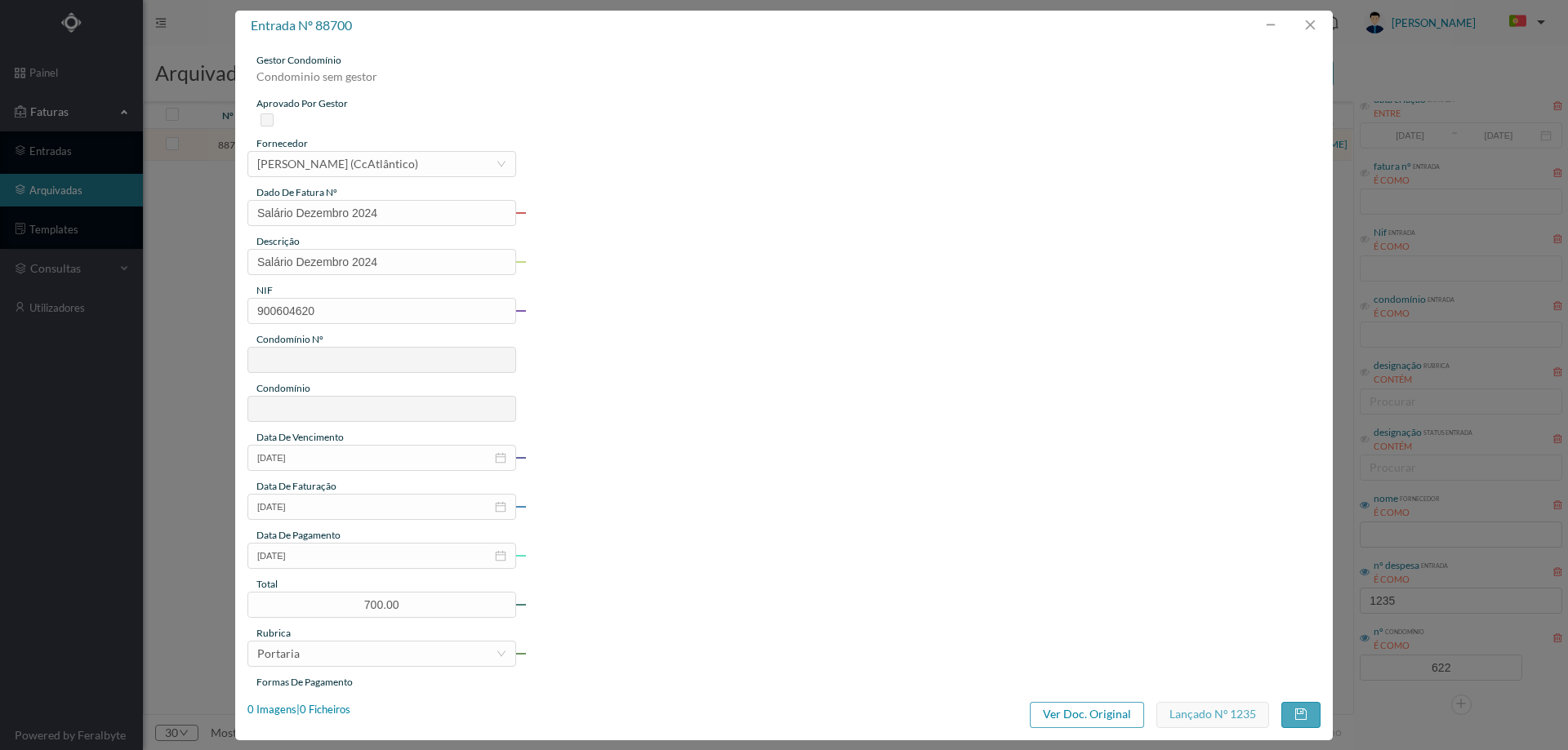
type input "622"
type input "CENTRO COMERCIAL ATLÂNTICO - [GEOGRAPHIC_DATA]"
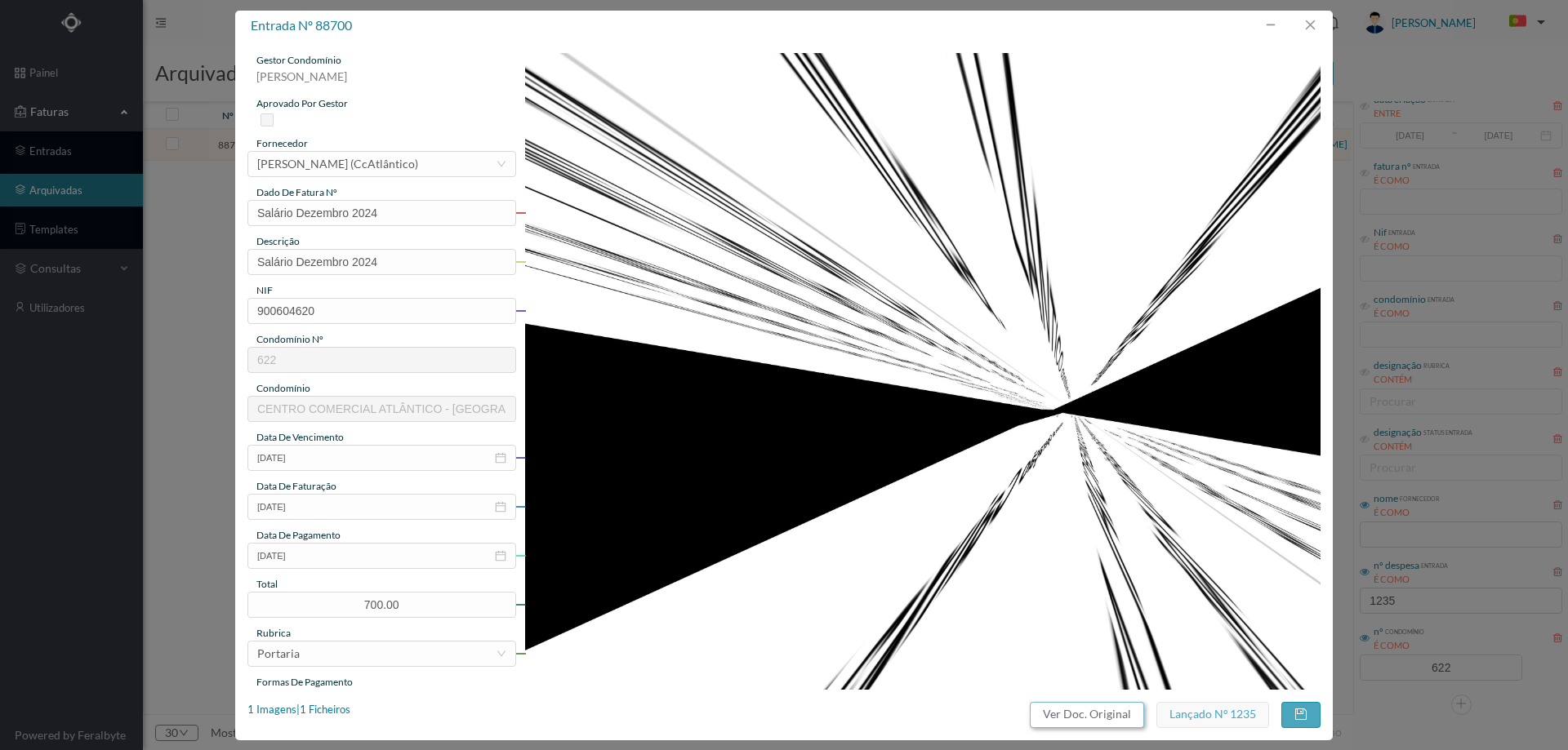
click at [1062, 718] on button "Ver Doc. Original" at bounding box center [1087, 715] width 115 height 27
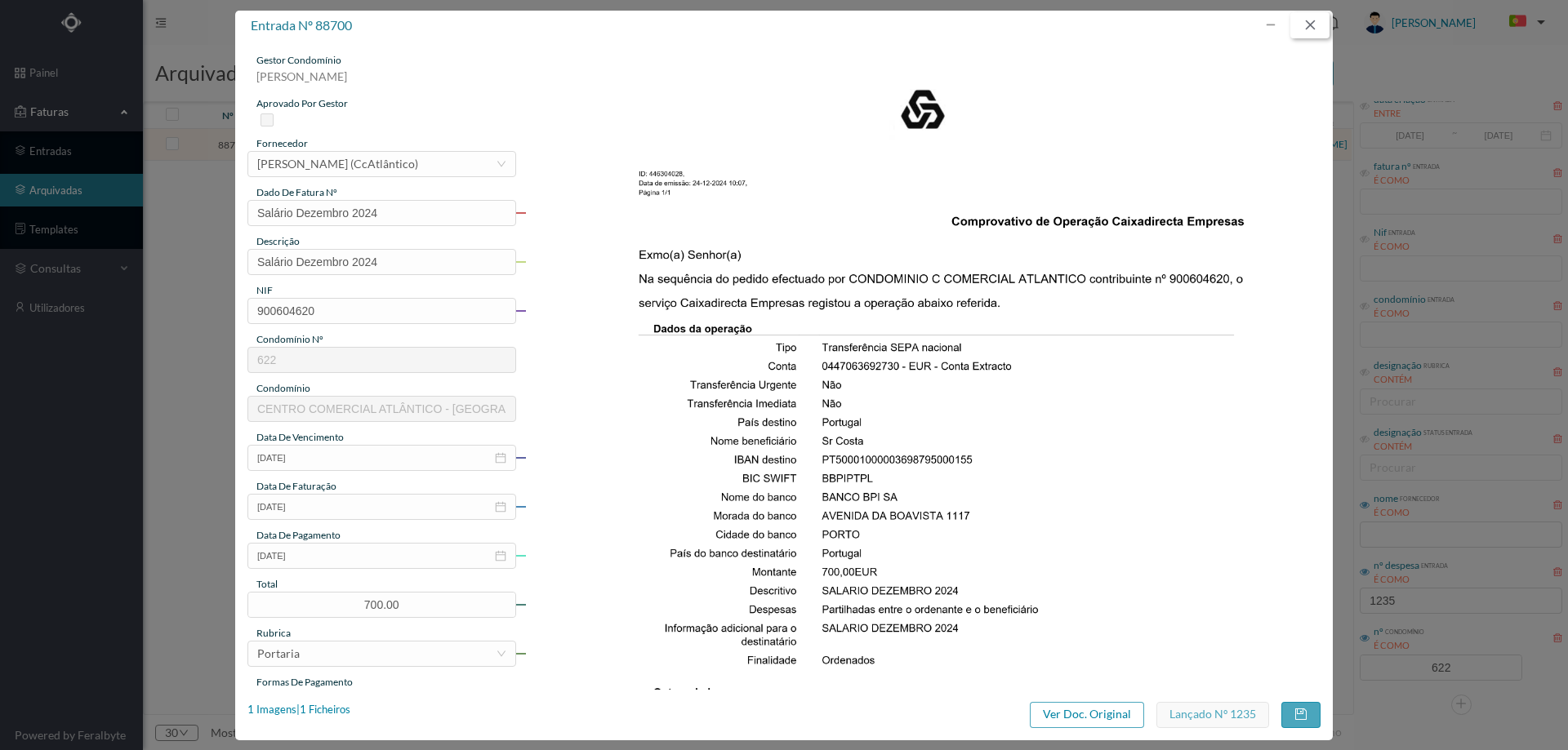
click at [1309, 27] on button "button" at bounding box center [1309, 26] width 39 height 27
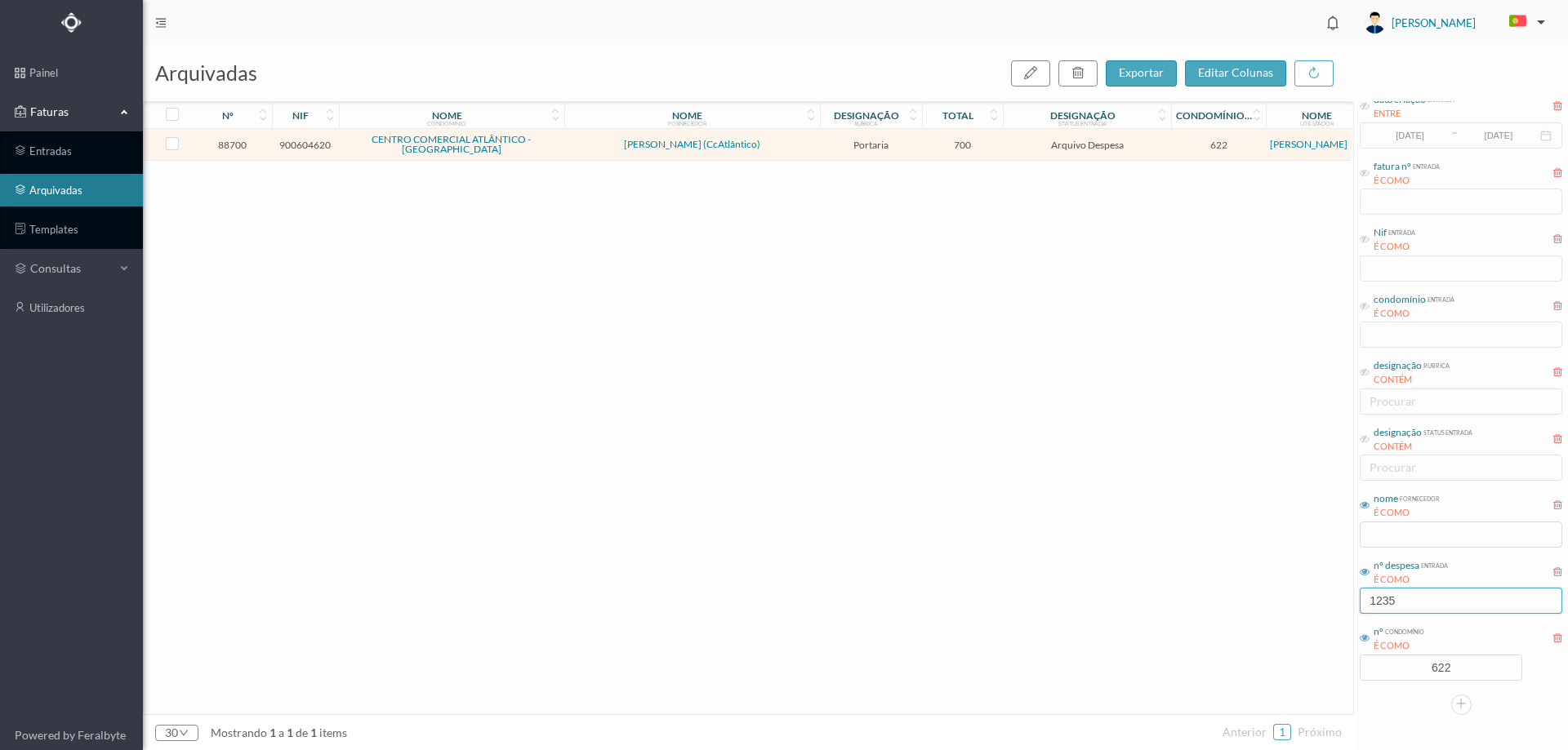
click at [1443, 594] on input "1235" at bounding box center [1461, 601] width 203 height 27
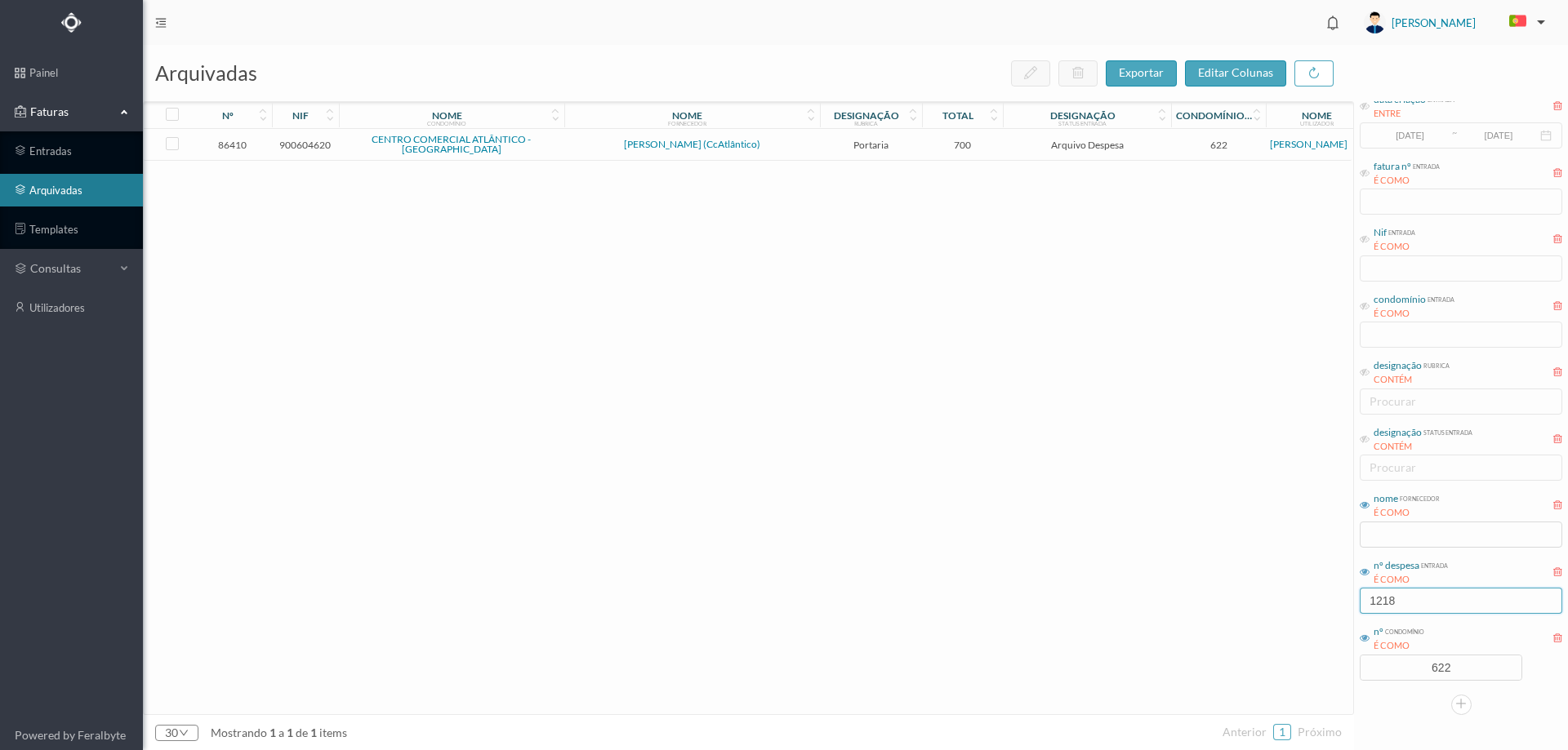
type input "1218"
click at [784, 146] on span "[PERSON_NAME] (CcAtlântico)" at bounding box center [692, 144] width 247 height 9
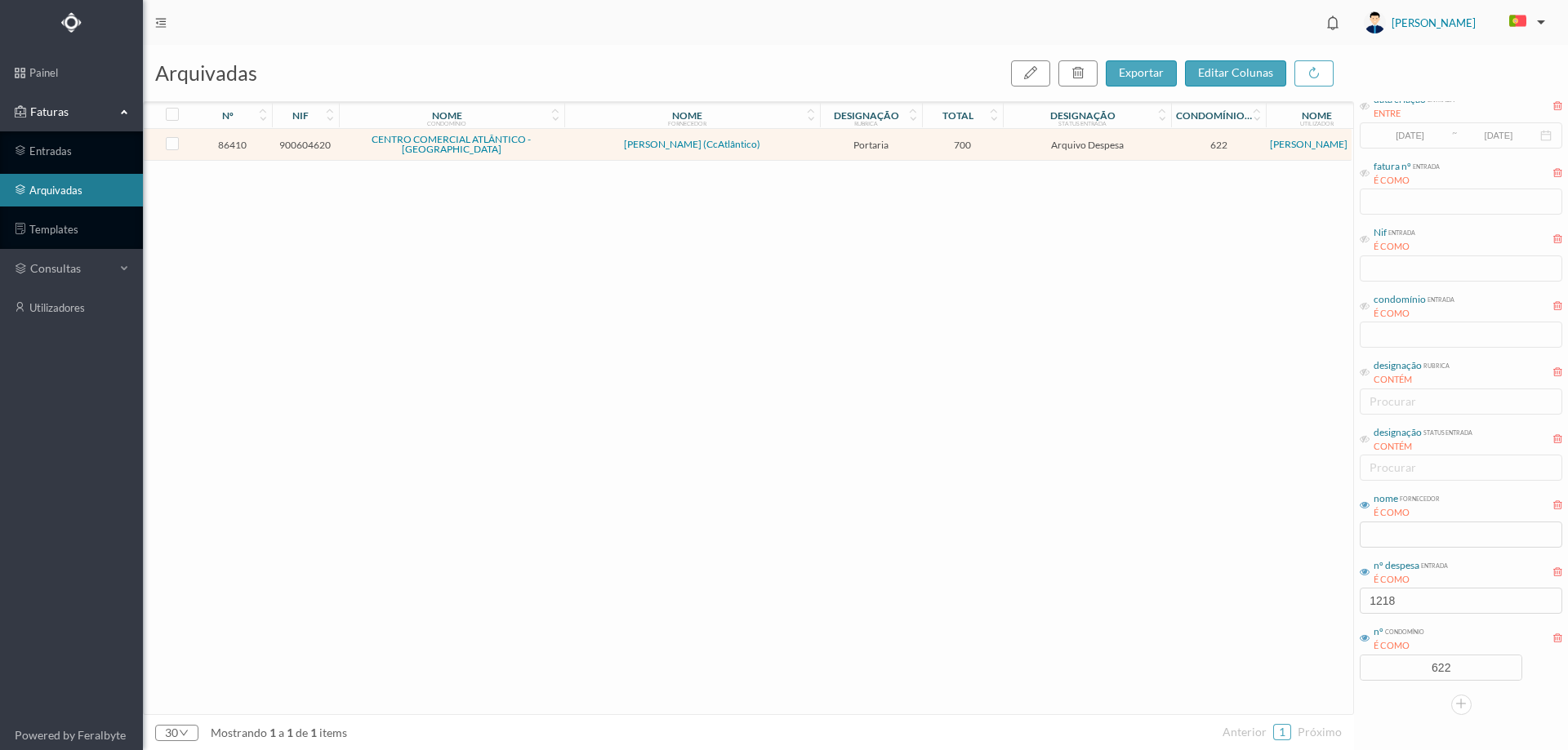
click at [784, 146] on span "[PERSON_NAME] (CcAtlântico)" at bounding box center [692, 144] width 247 height 9
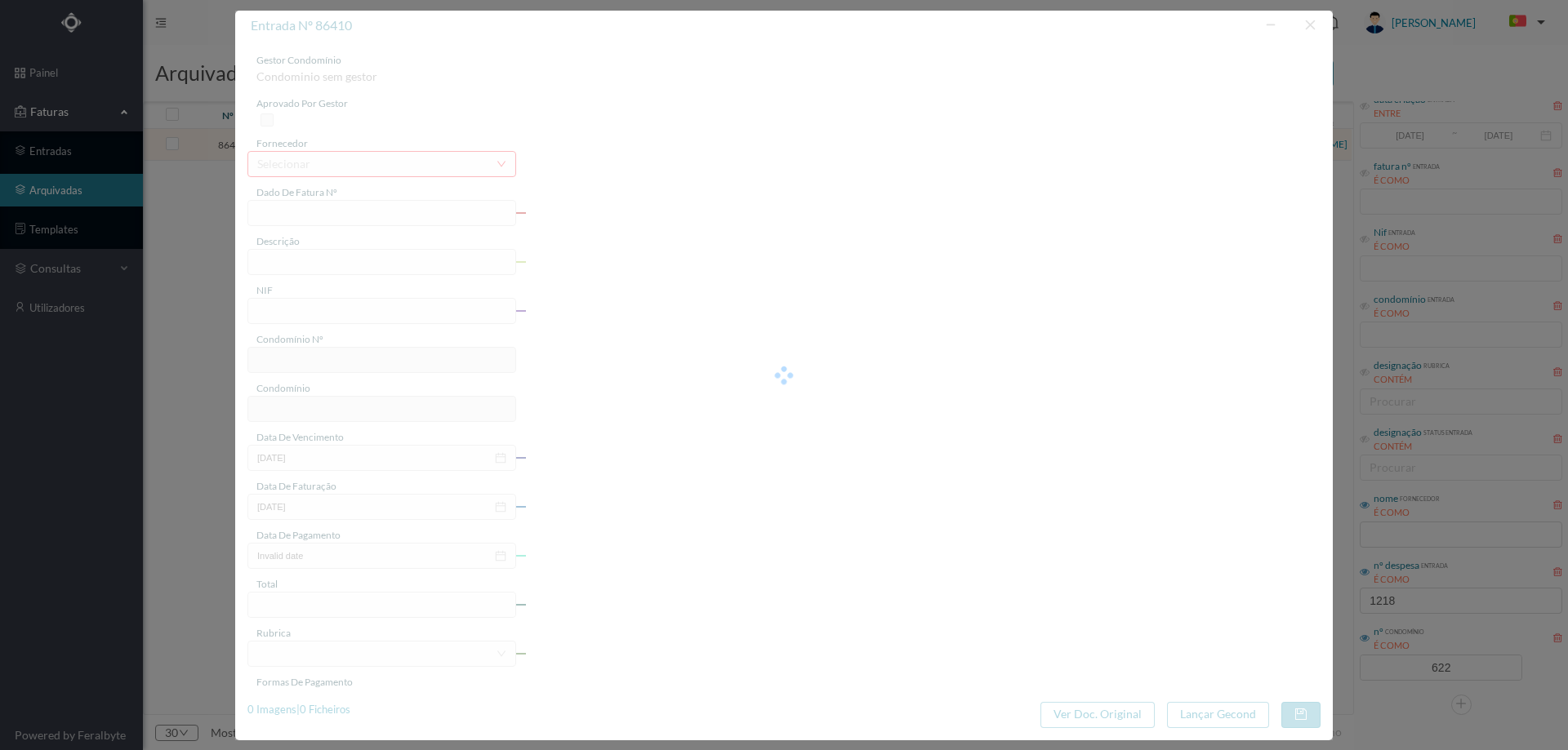
type input "salario [DATE]"
type input "900604620"
type input "[DATE]"
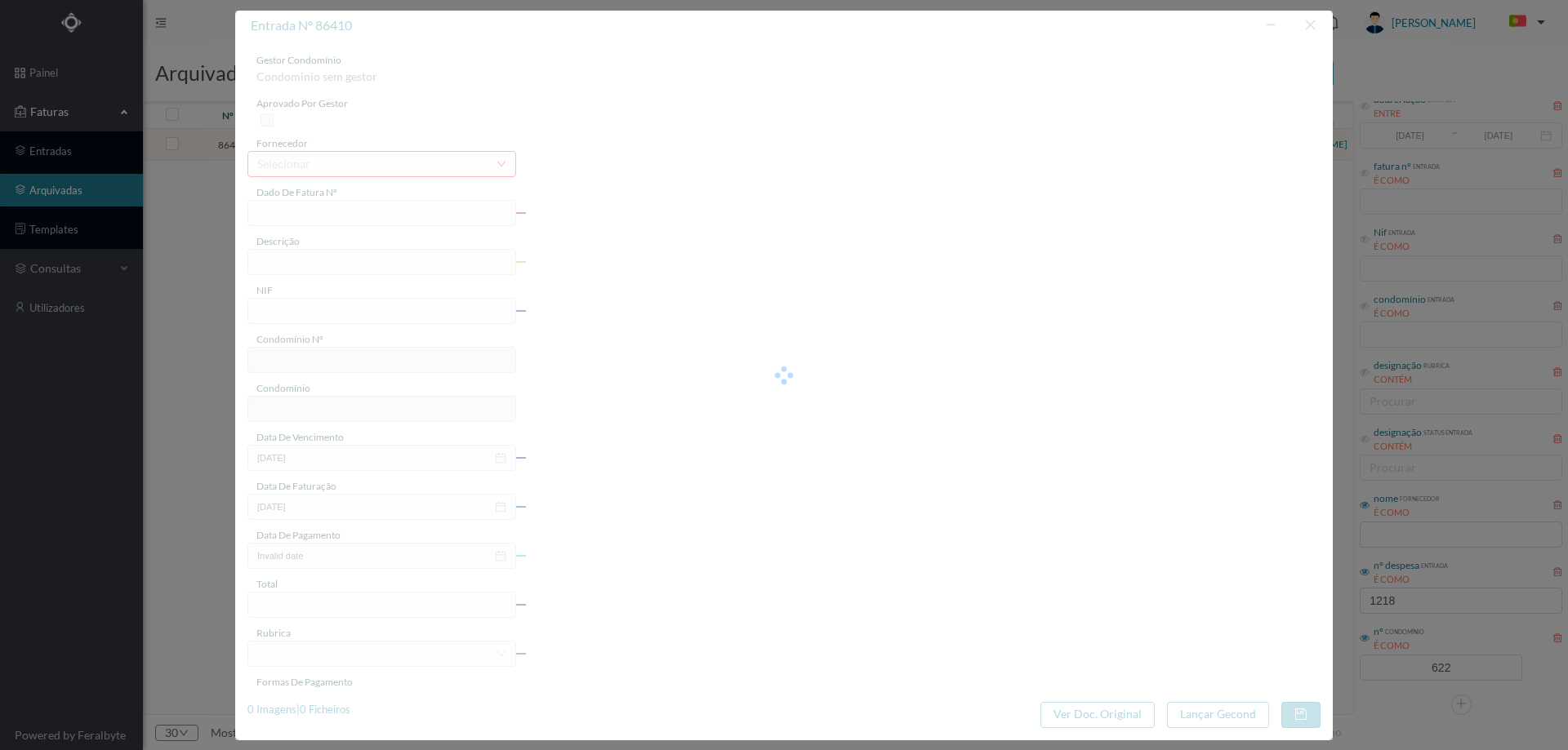
type input "[DATE]"
type input "700.00"
type input "622"
type input "CENTRO COMERCIAL ATLÂNTICO - [GEOGRAPHIC_DATA]"
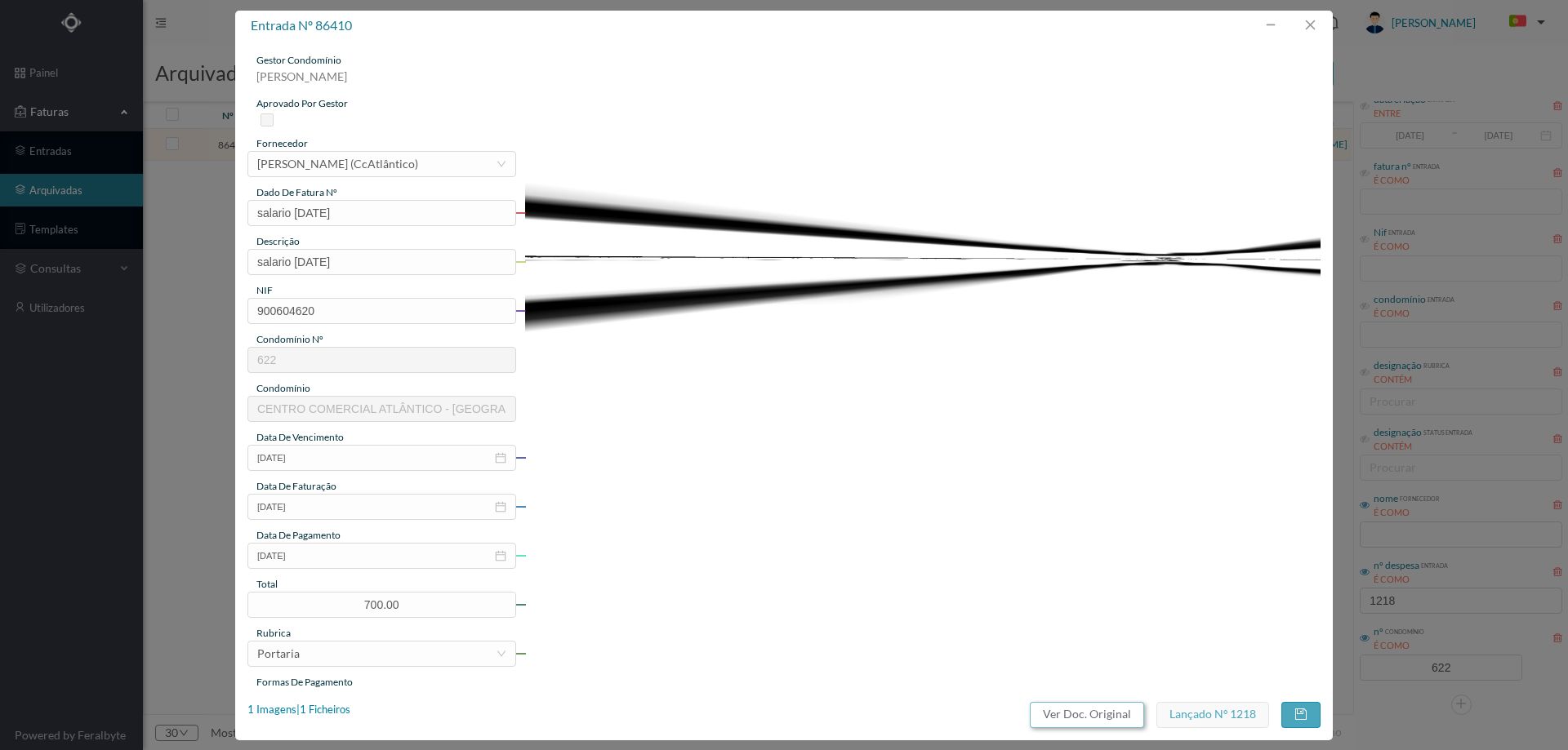
click at [1128, 715] on button "Ver Doc. Original" at bounding box center [1087, 715] width 115 height 27
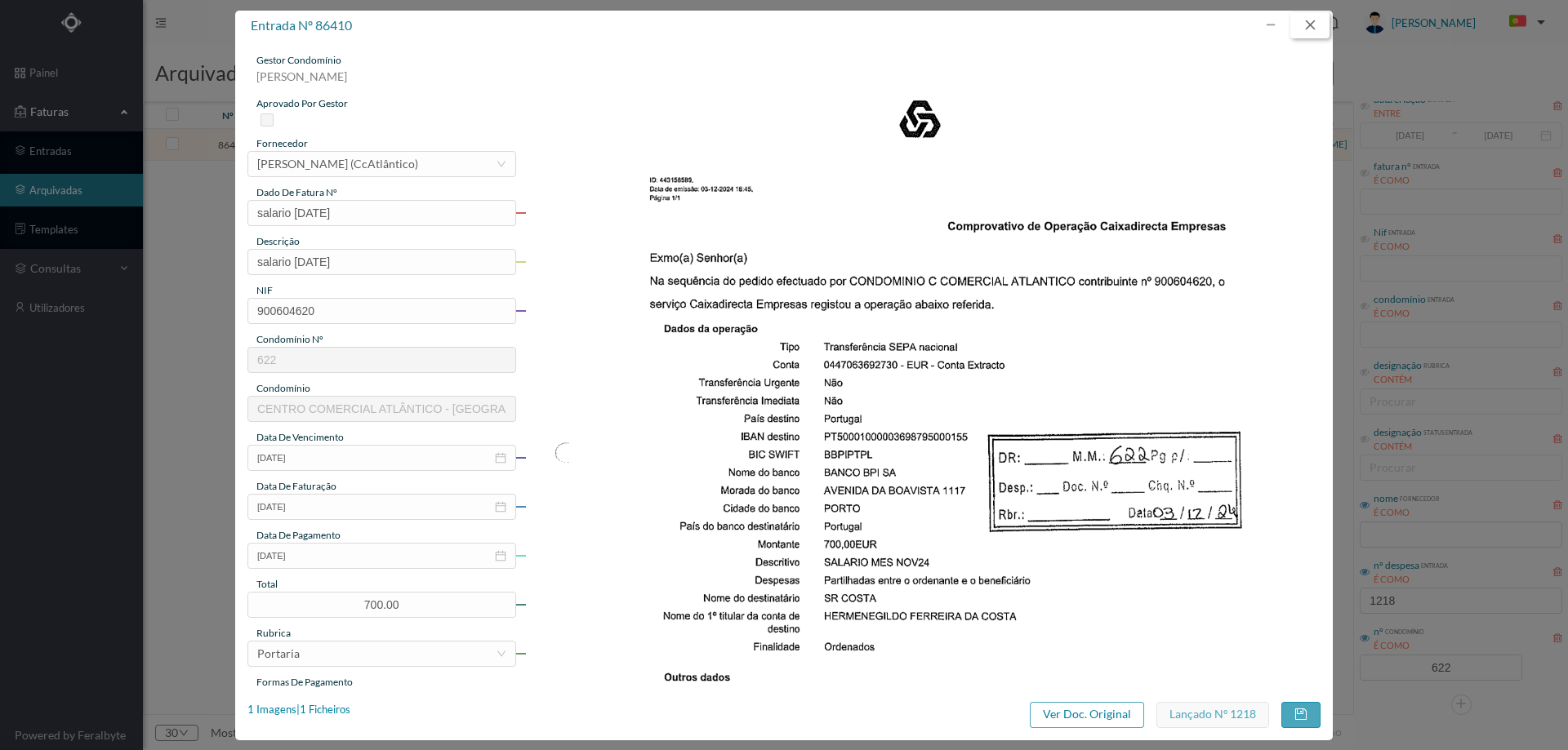
click at [1310, 27] on button "button" at bounding box center [1309, 26] width 39 height 27
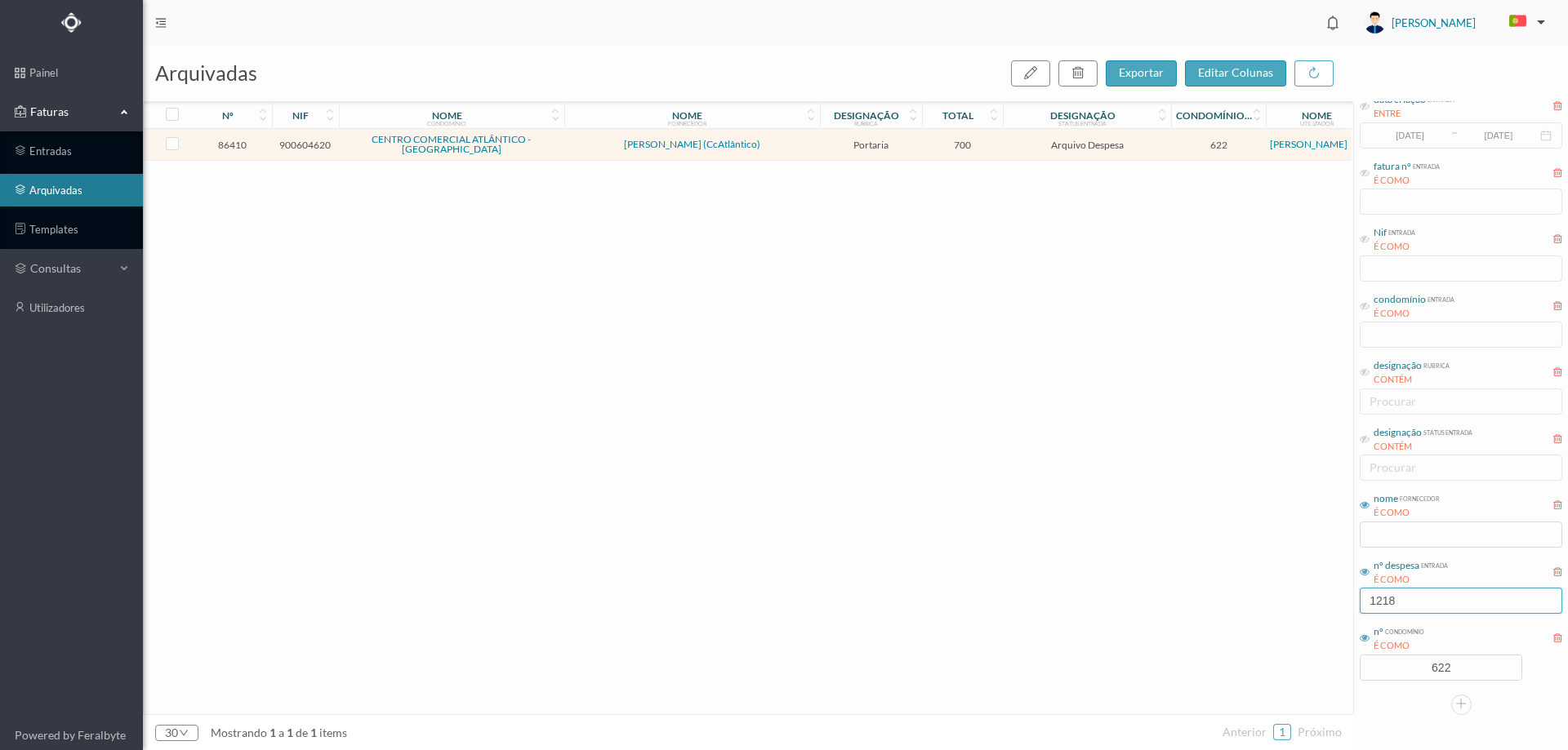
click at [1422, 611] on input "1218" at bounding box center [1461, 601] width 203 height 27
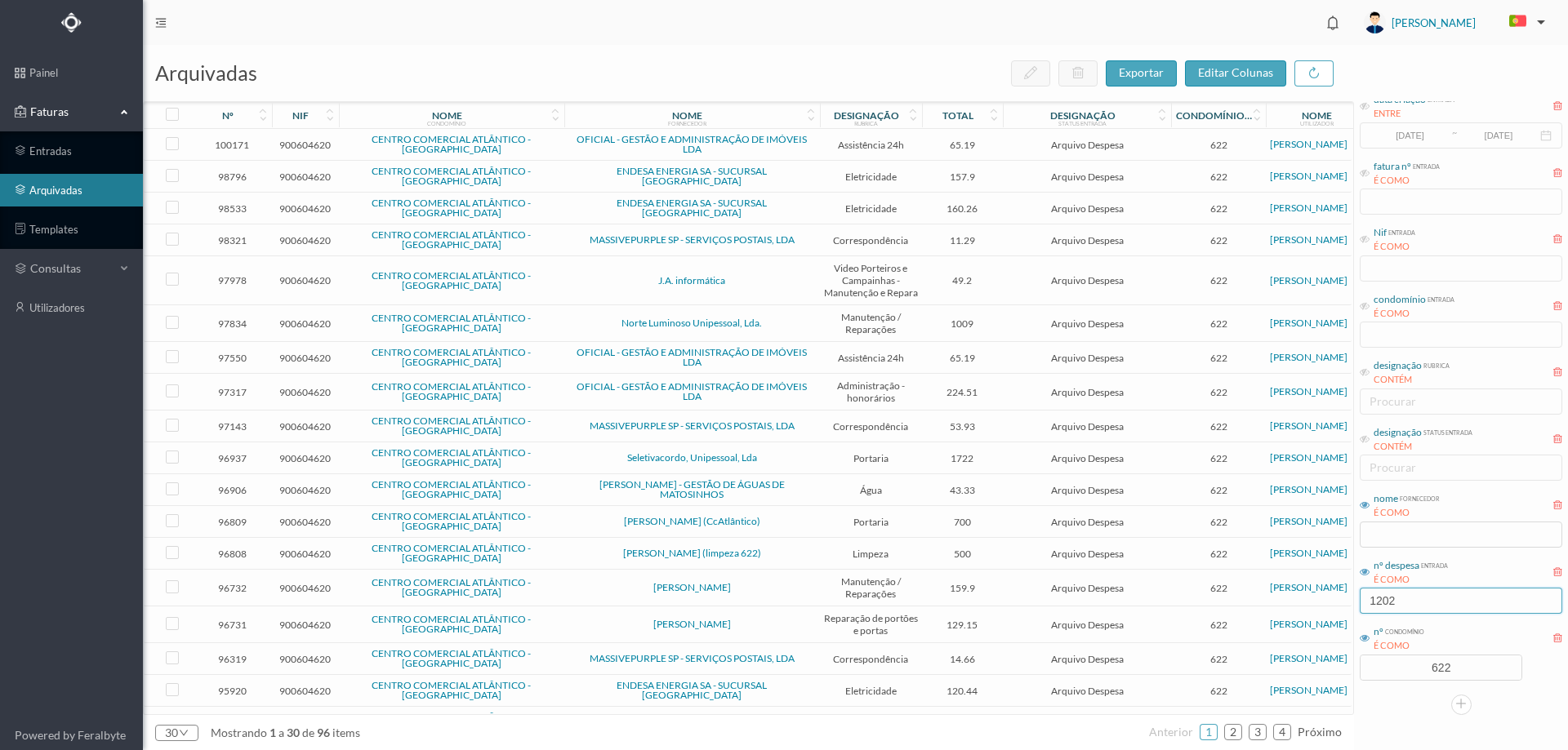
type input "1202"
click at [810, 141] on span "OFICIAL - GESTÃO E ADMINISTRAÇÃO DE IMÓVEIS LDA" at bounding box center [692, 144] width 247 height 20
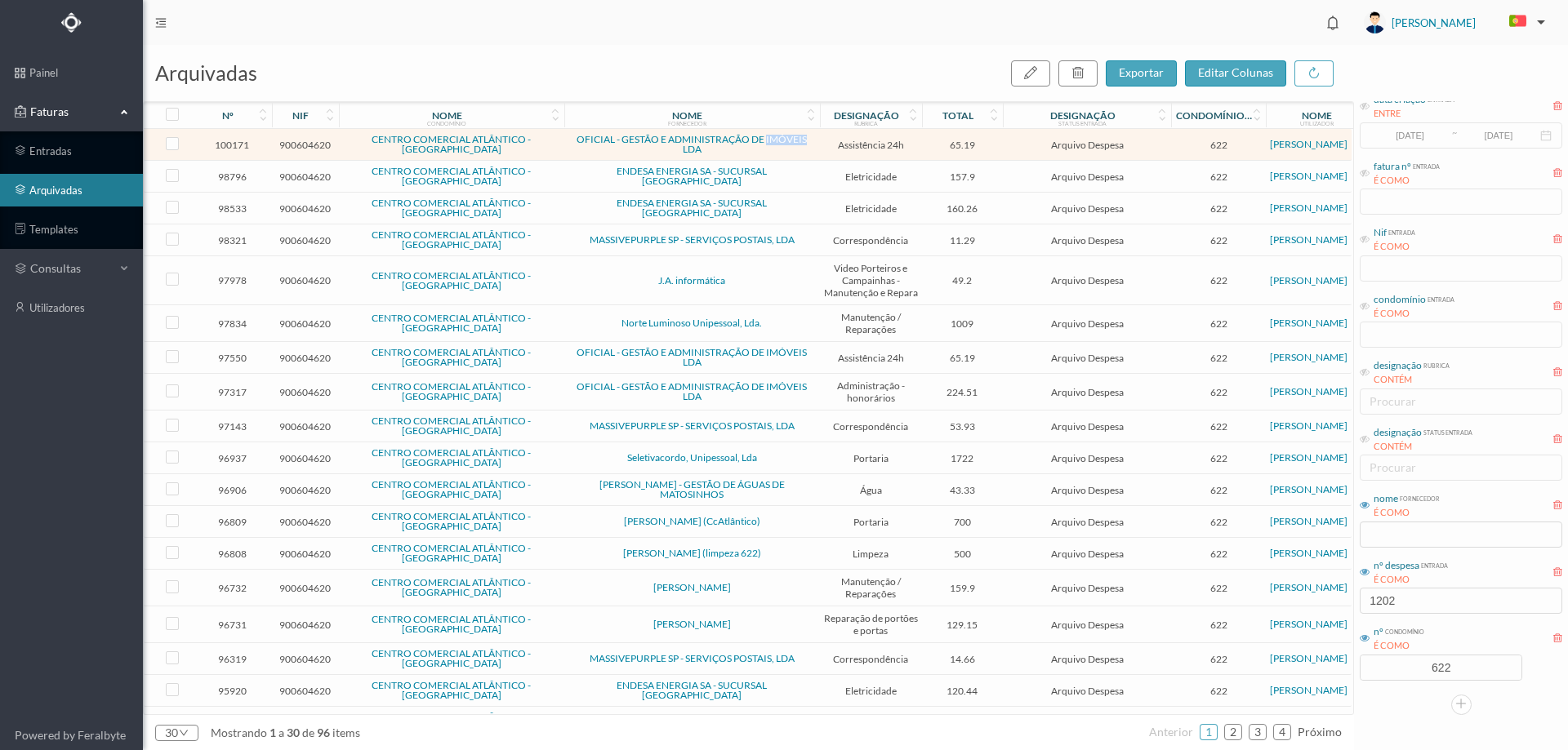
click at [810, 141] on span "OFICIAL - GESTÃO E ADMINISTRAÇÃO DE IMÓVEIS LDA" at bounding box center [692, 144] width 247 height 20
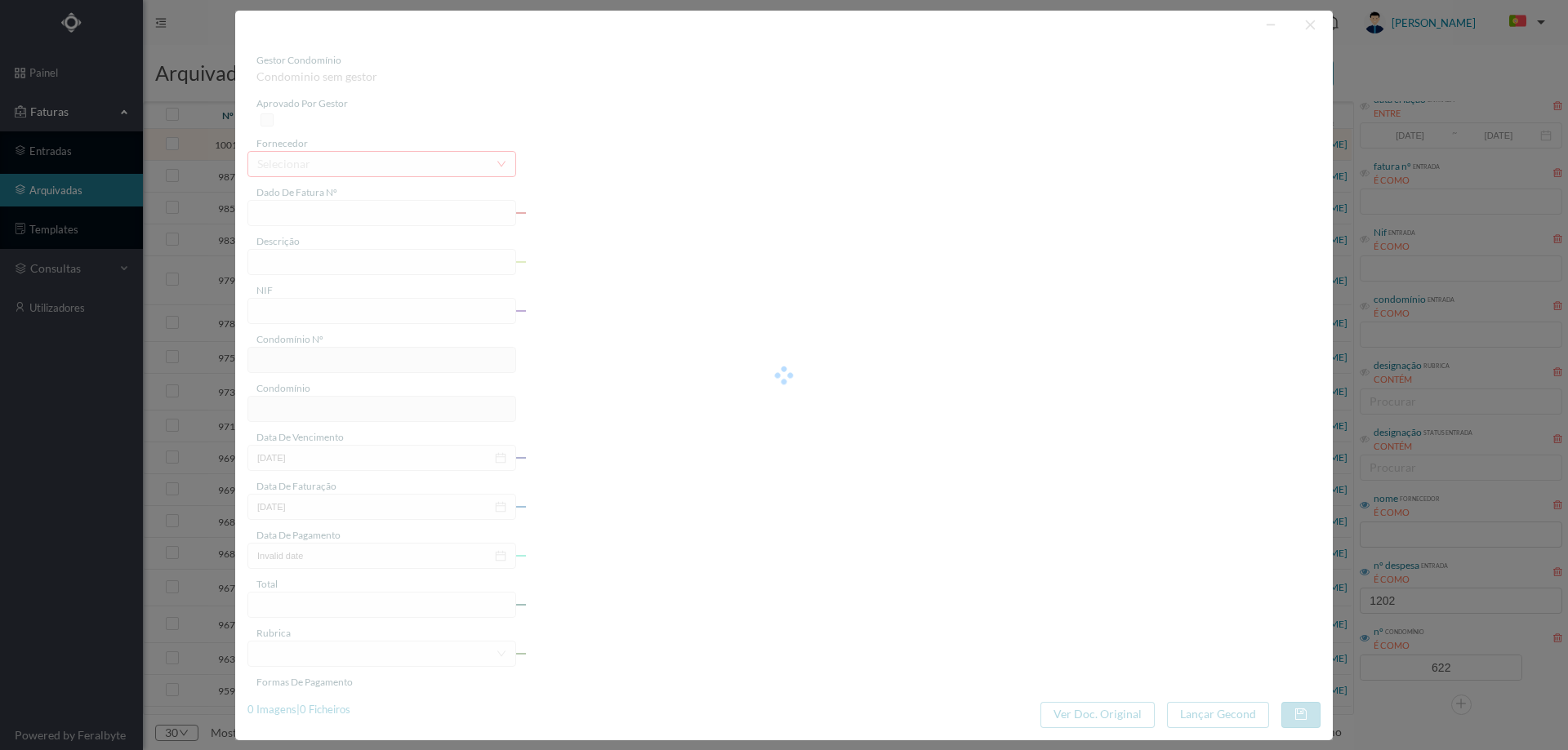
type input "FT 2025A1/1906"
type input "MANUTENÇÃO Maio de 2025"
type input "900604620"
type input "[DATE]"
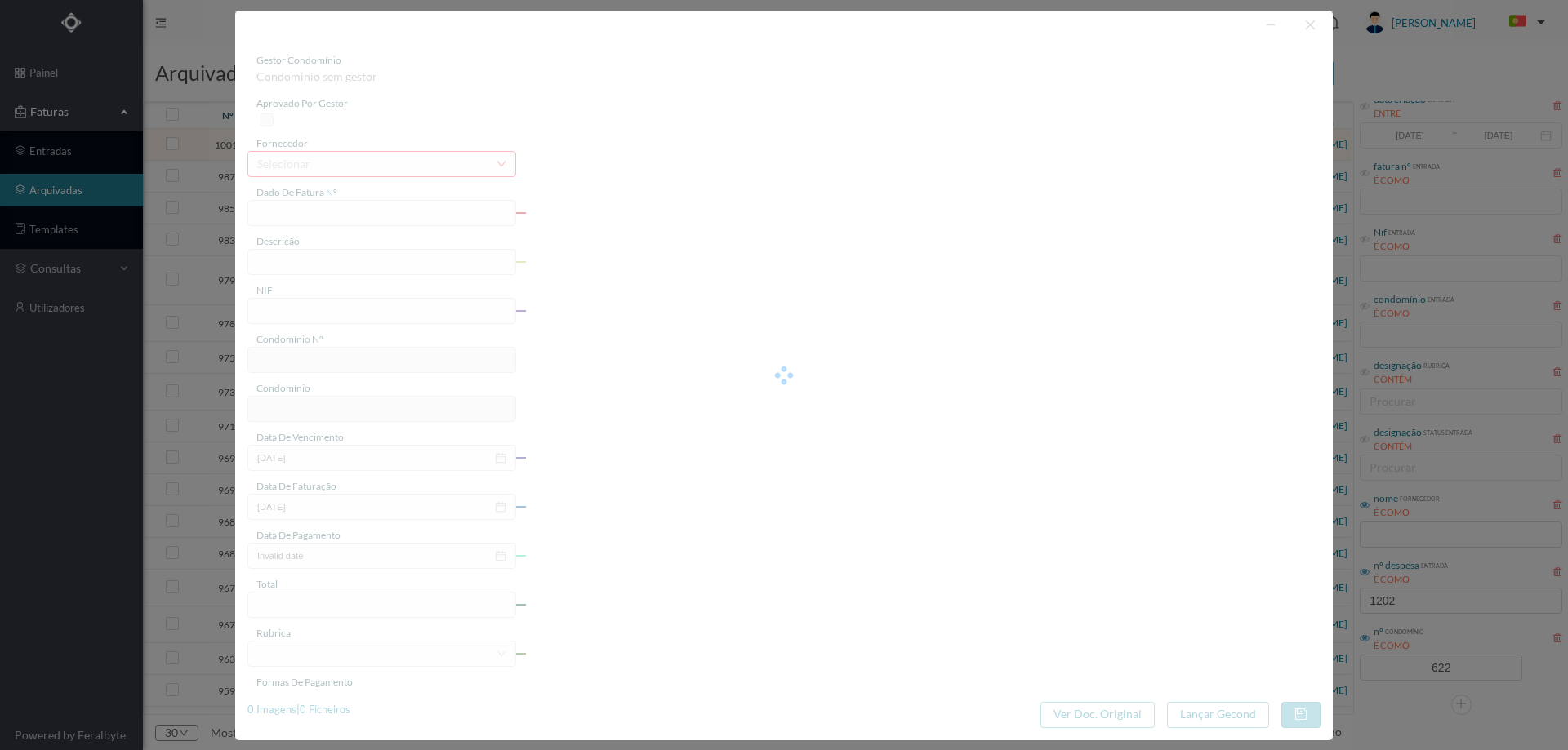
type input "[DATE]"
type input "65.19"
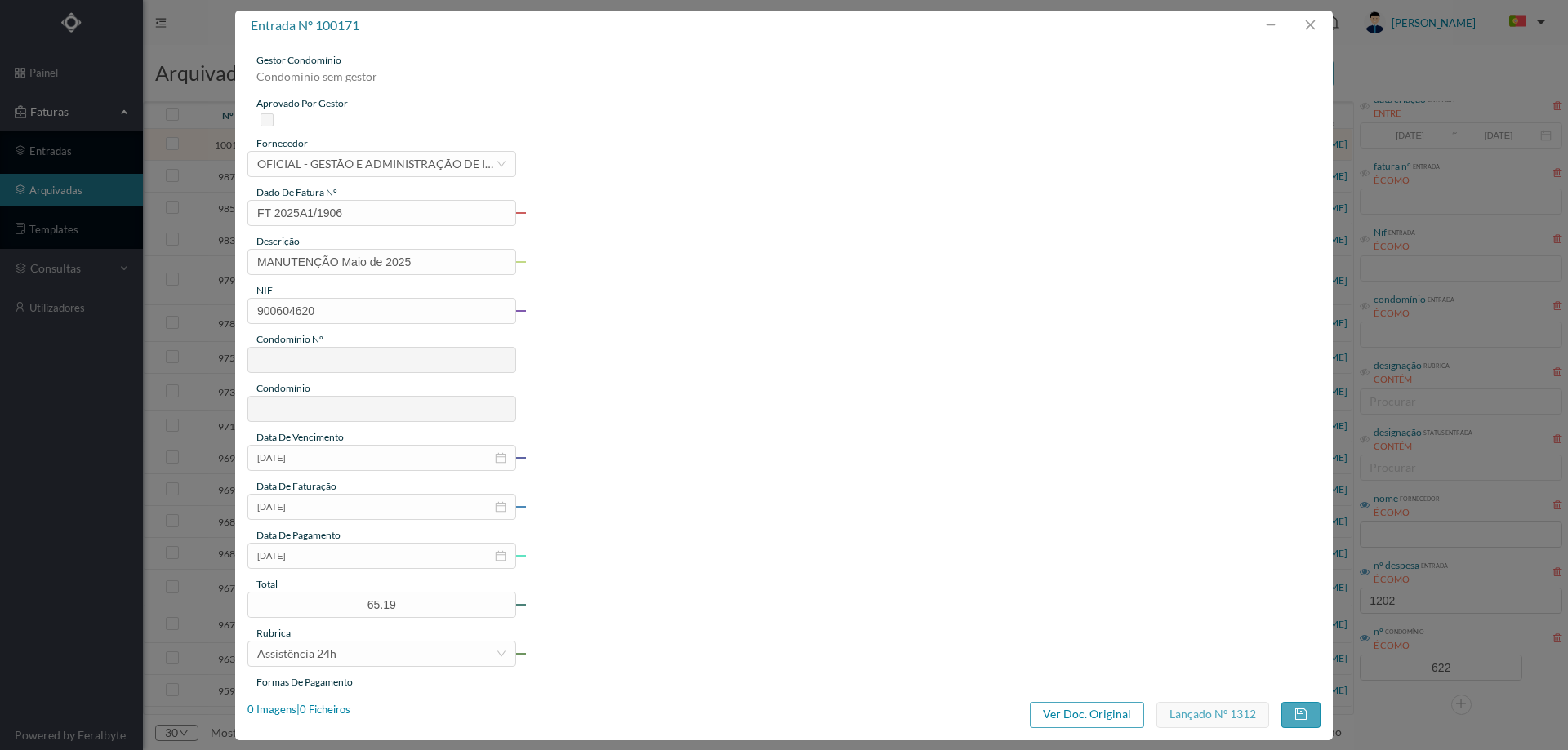
type input "622"
type input "CENTRO COMERCIAL ATLÂNTICO - [GEOGRAPHIC_DATA]"
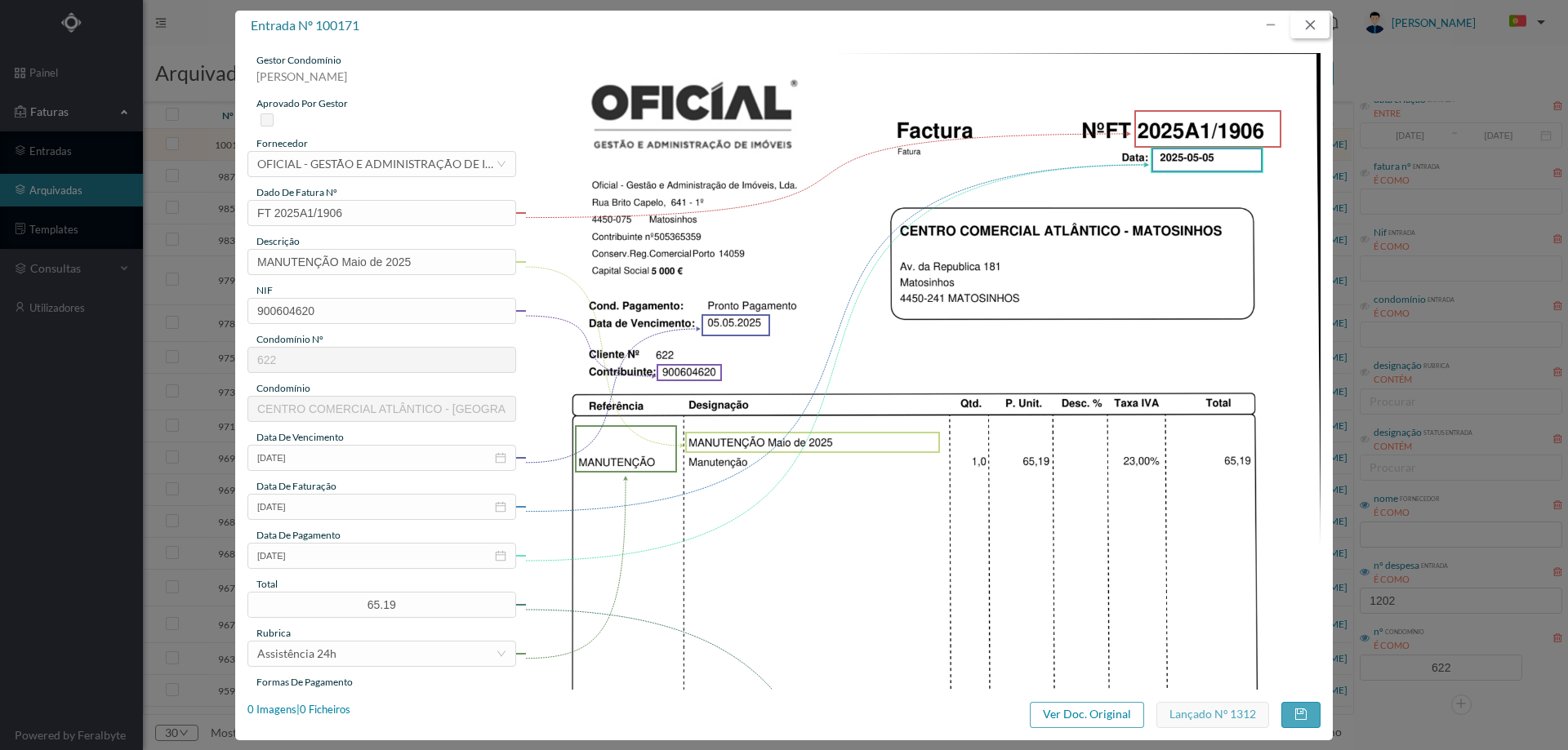
click at [1315, 28] on button "button" at bounding box center [1309, 26] width 39 height 27
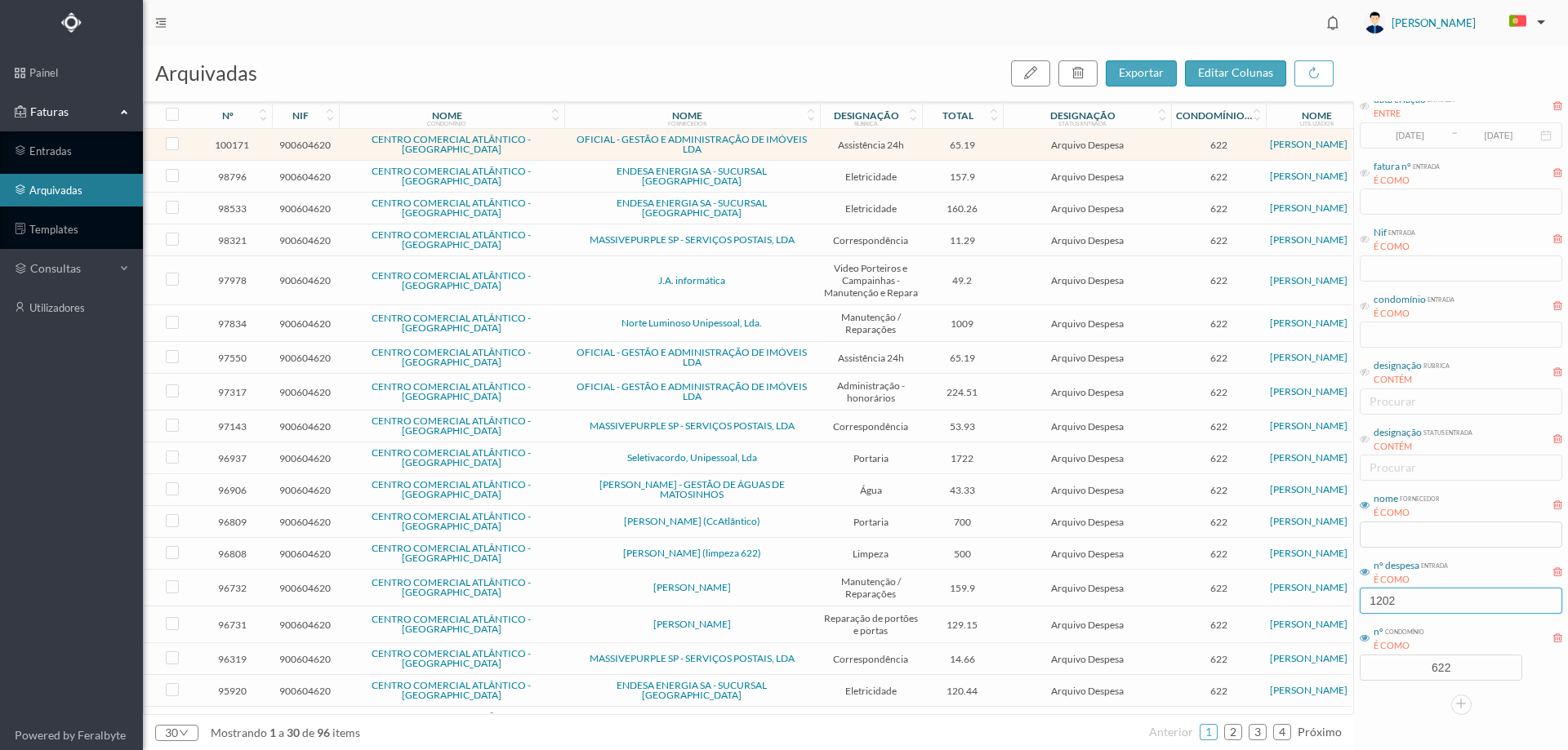
click at [1452, 606] on input "1202" at bounding box center [1461, 601] width 203 height 27
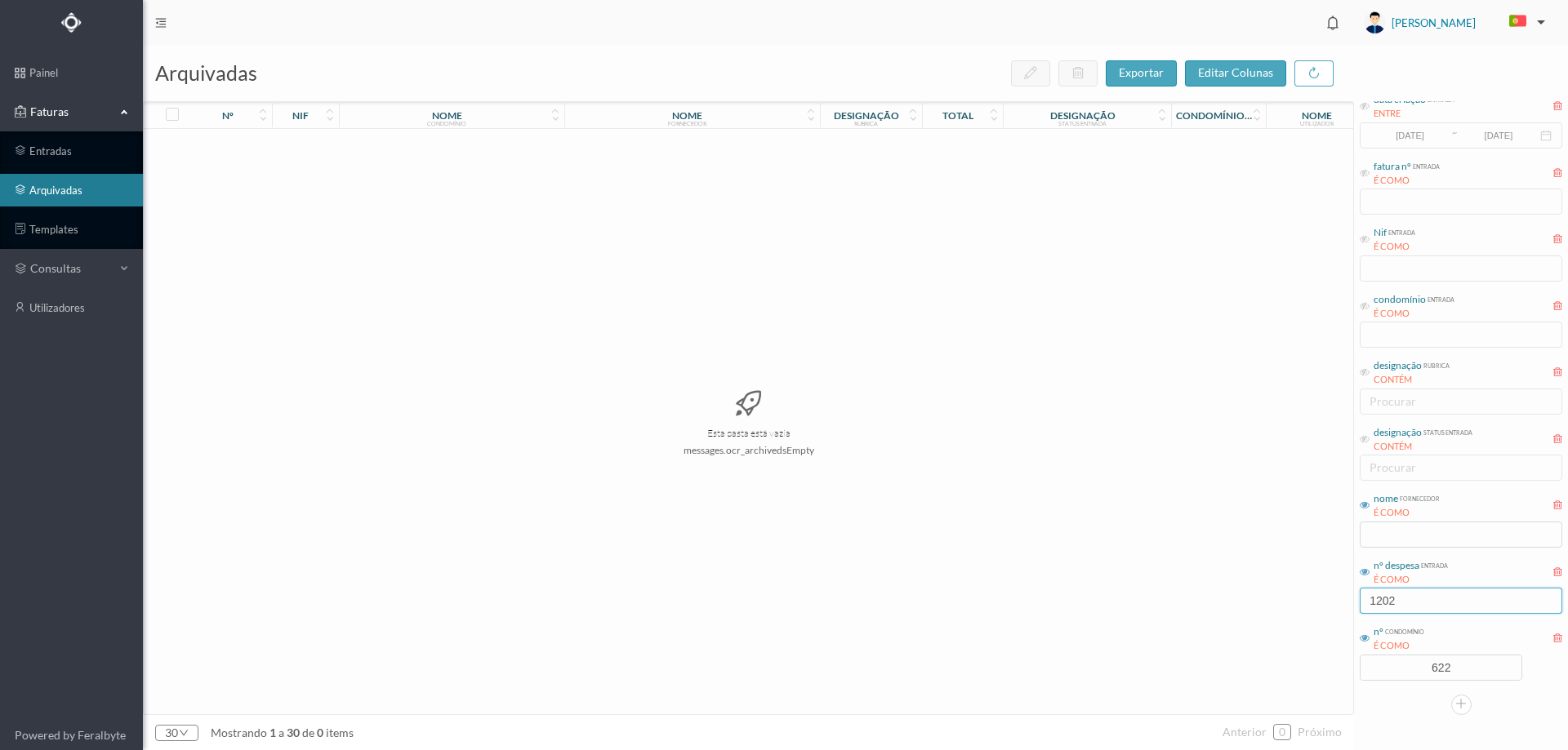
type input "1202"
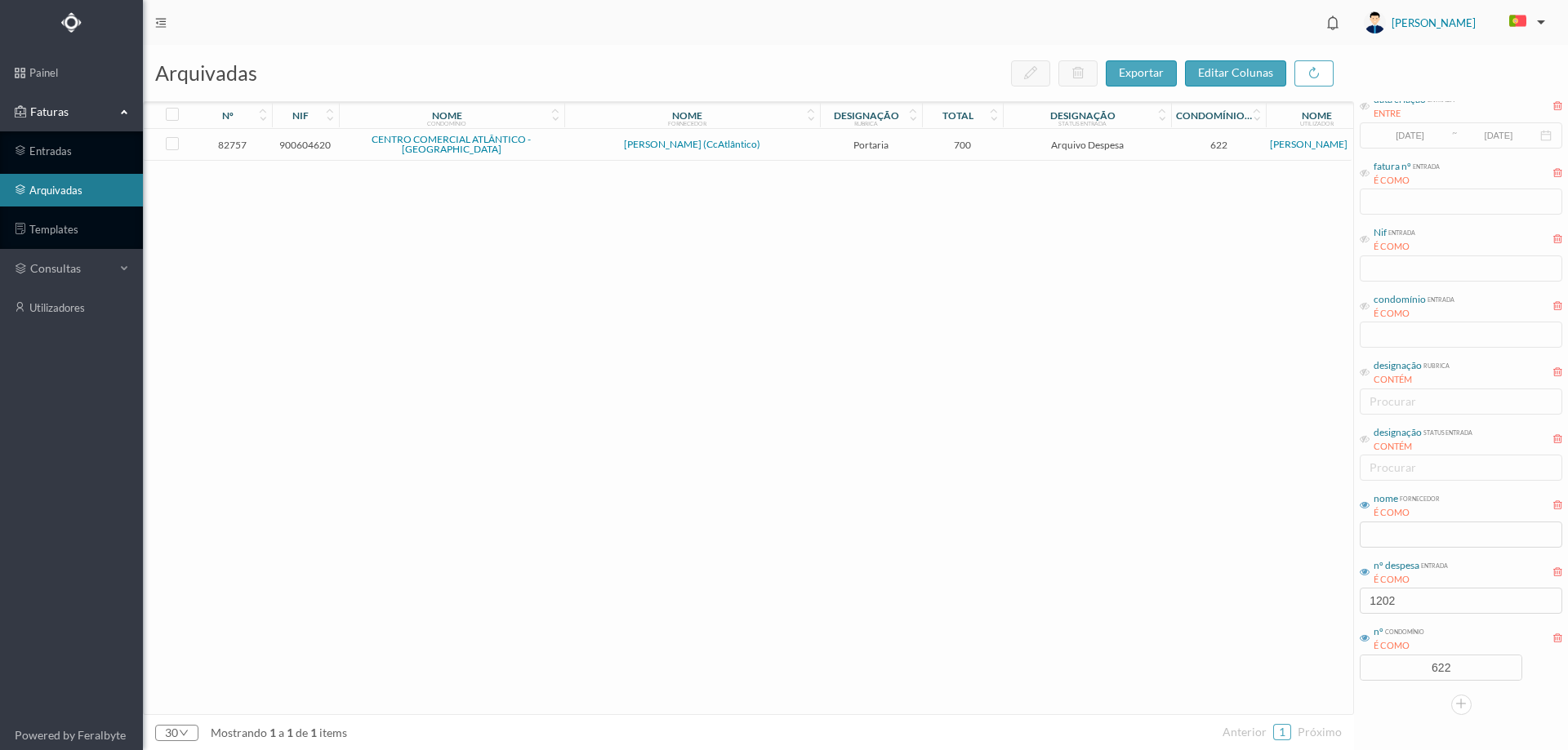
click at [782, 158] on td "[PERSON_NAME] (CcAtlântico)" at bounding box center [693, 145] width 256 height 32
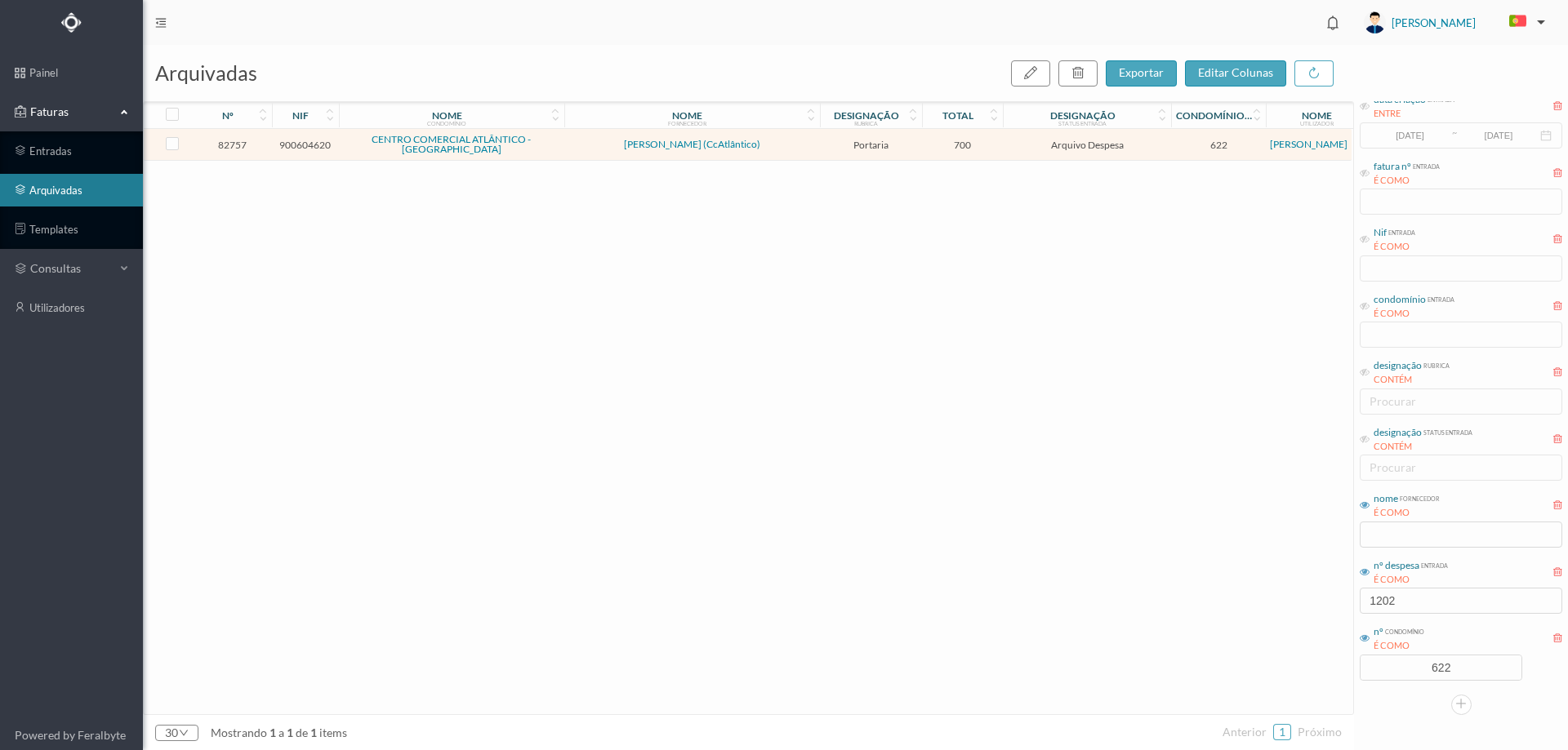
click at [782, 158] on td "[PERSON_NAME] (CcAtlântico)" at bounding box center [693, 145] width 256 height 32
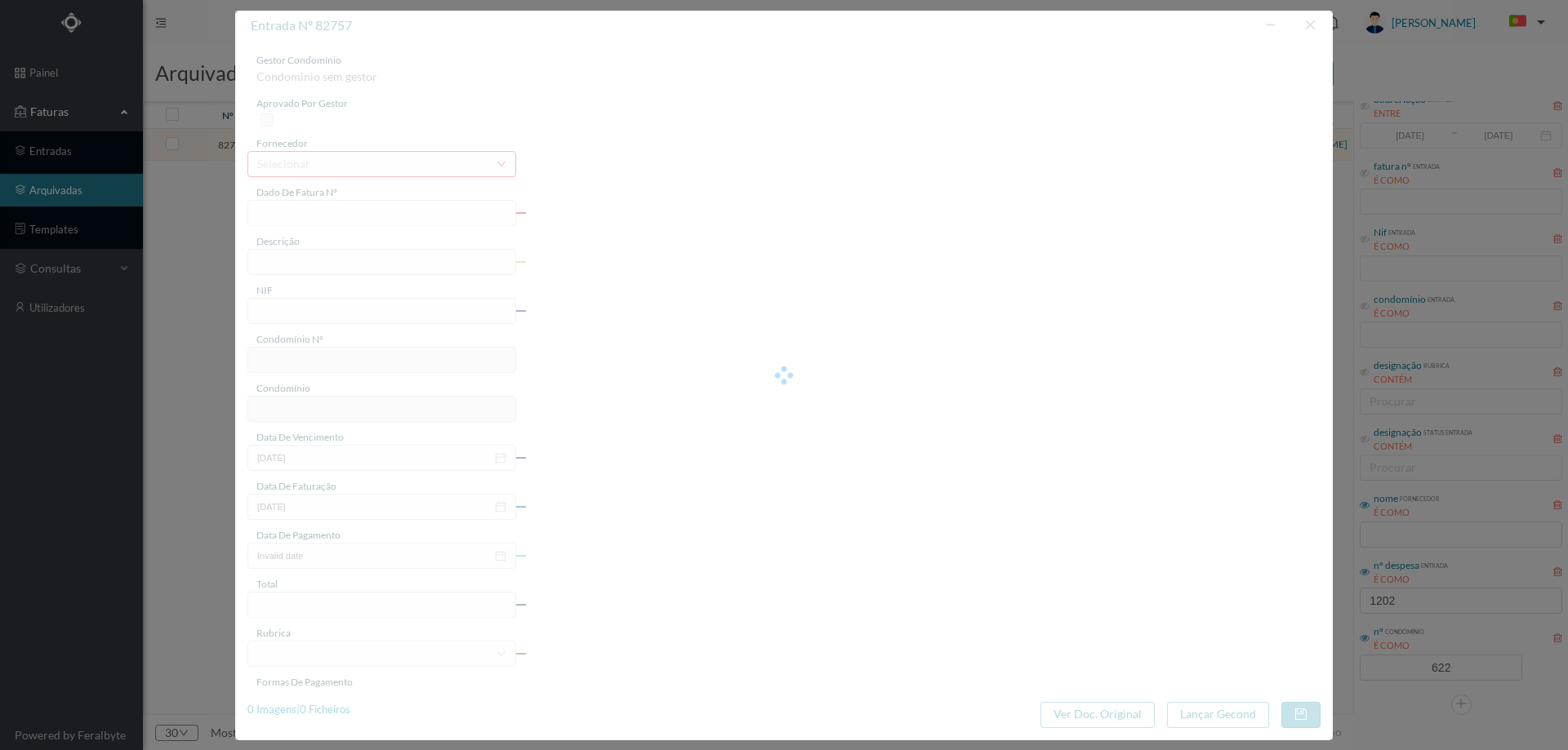
type input "ATsiRe01FR/2"
type input "[DATE]"
type input "900604620"
type input "[DATE]"
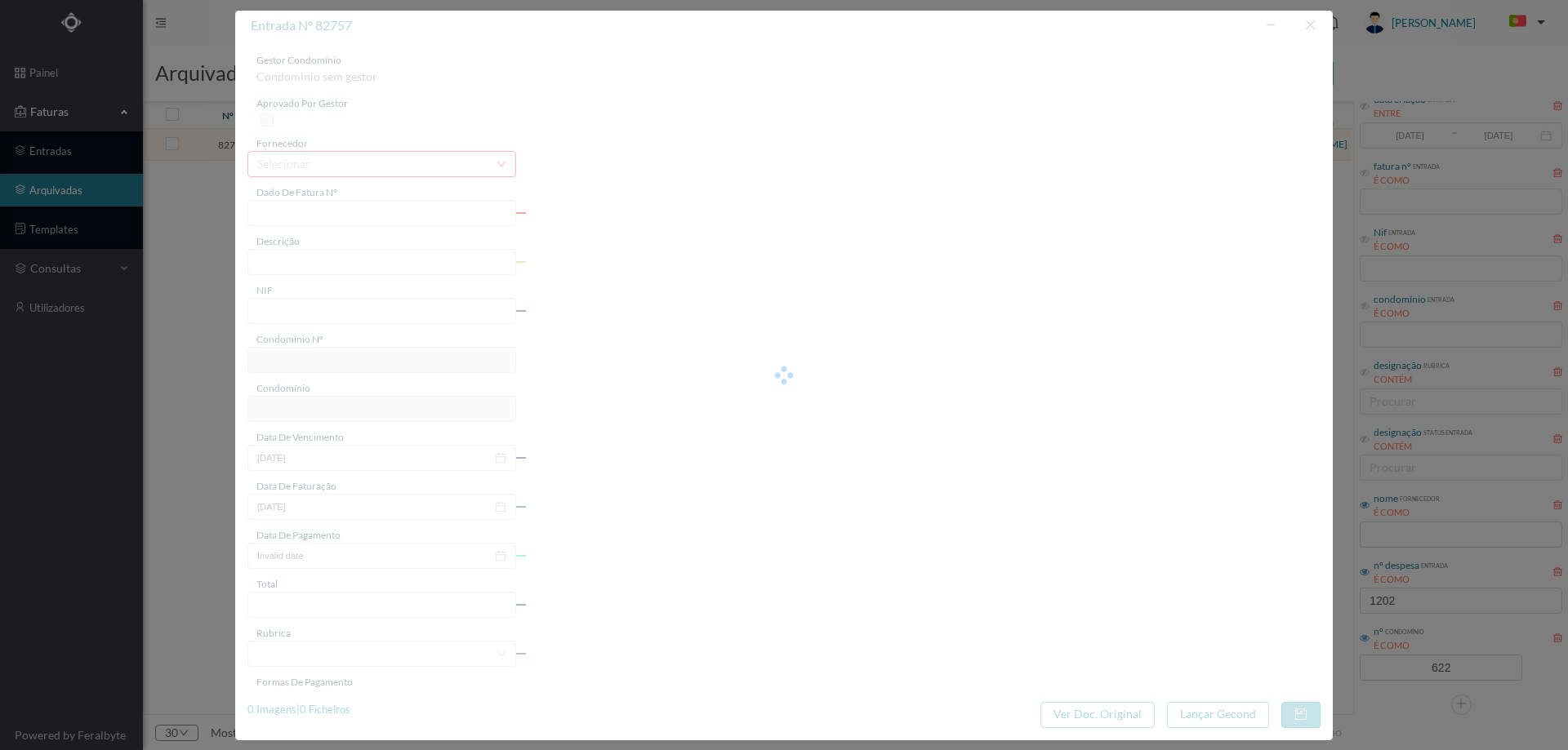
type input "[DATE]"
type input "700.00"
type input "622"
type input "CENTRO COMERCIAL ATLÂNTICO - [GEOGRAPHIC_DATA]"
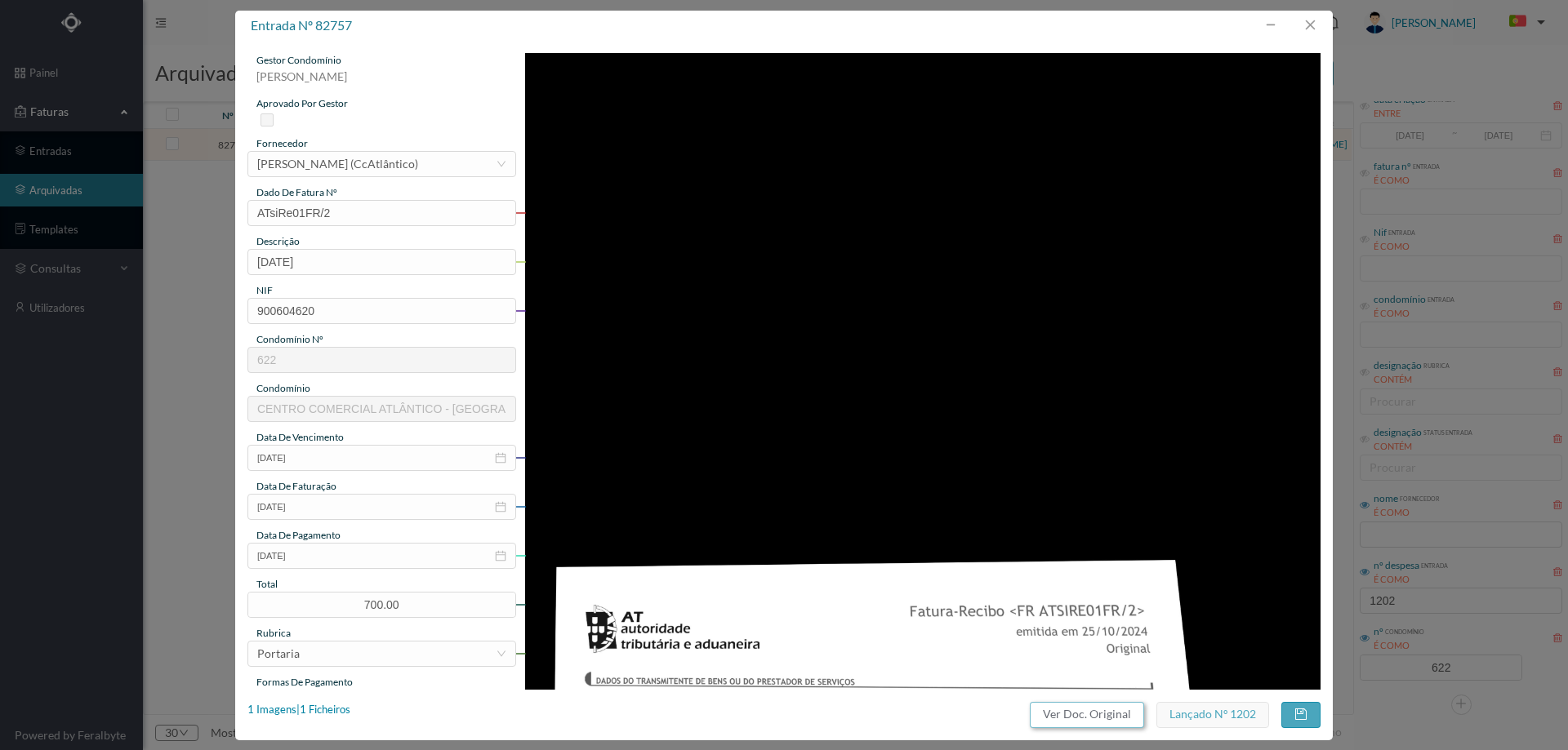
click at [1087, 727] on button "Ver Doc. Original" at bounding box center [1087, 715] width 115 height 27
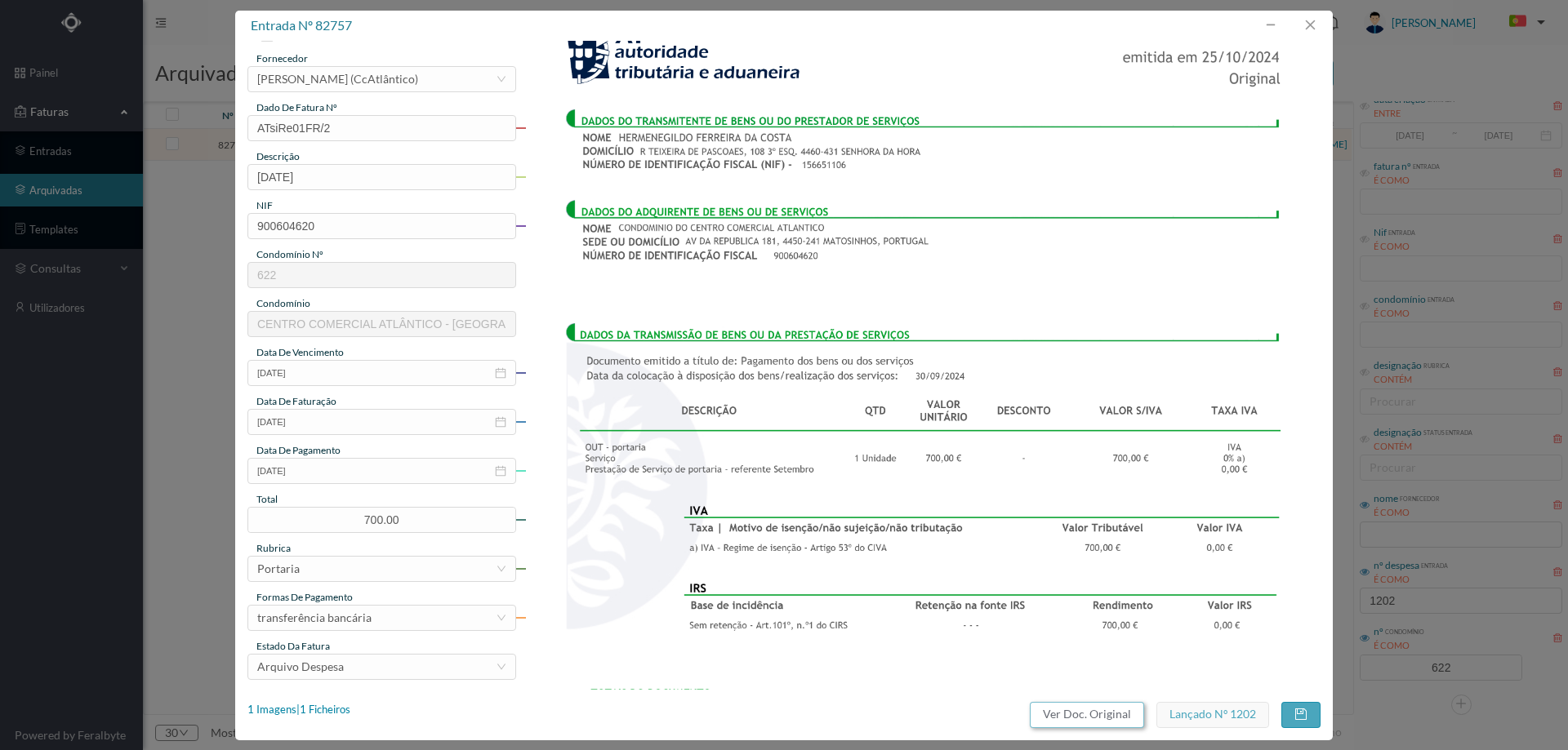
scroll to position [245, 0]
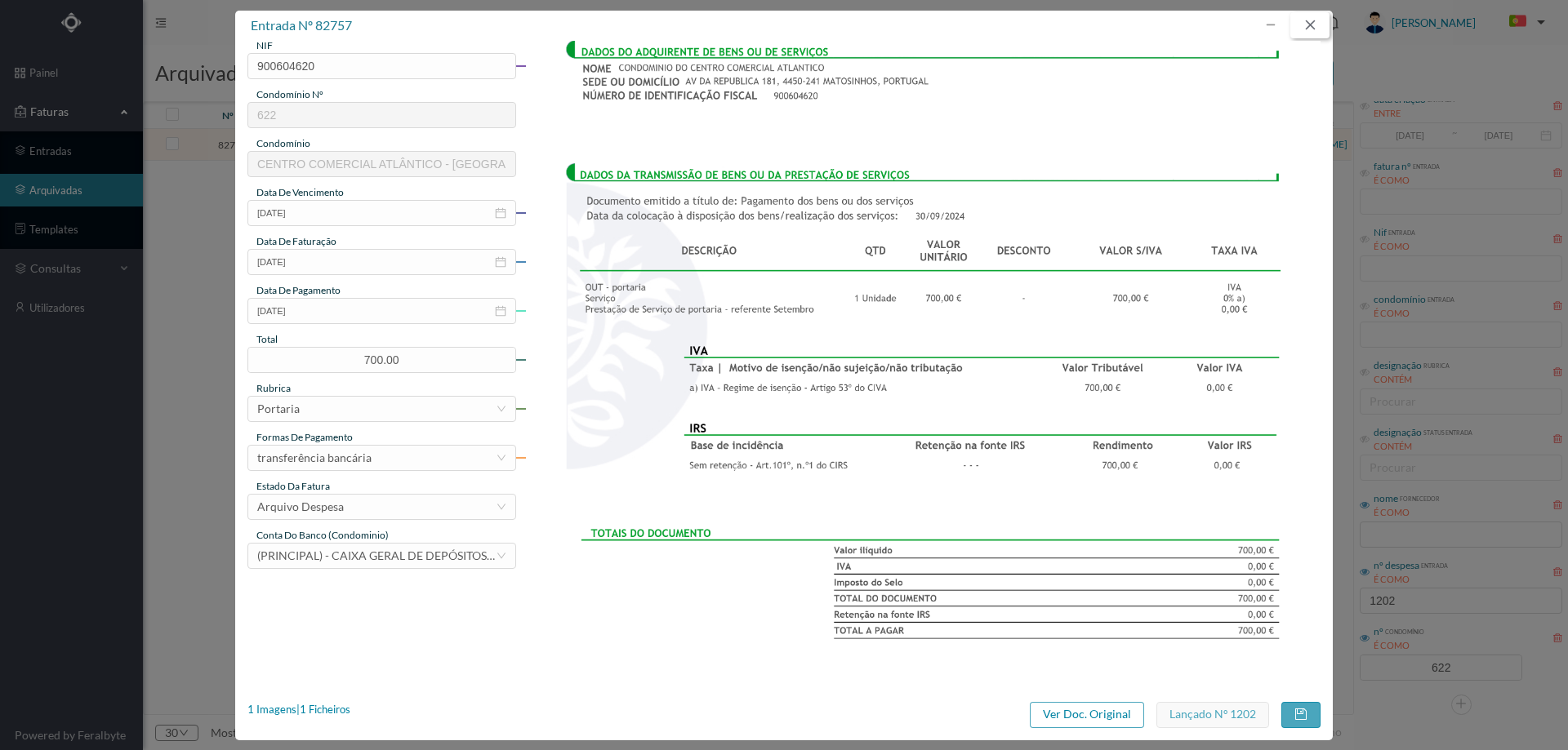
click at [1316, 30] on button "button" at bounding box center [1309, 26] width 39 height 27
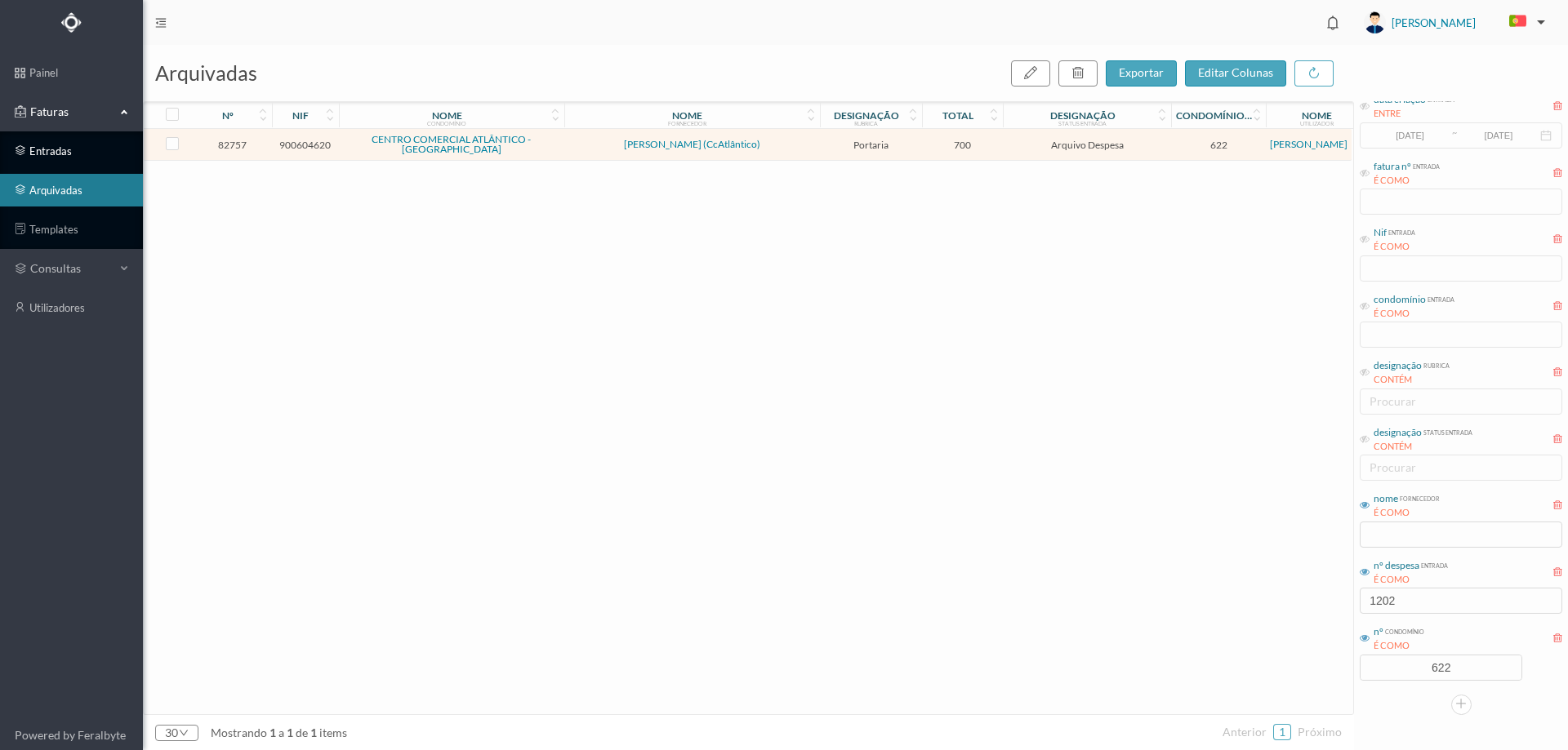
click at [82, 148] on link "entradas" at bounding box center [71, 151] width 143 height 32
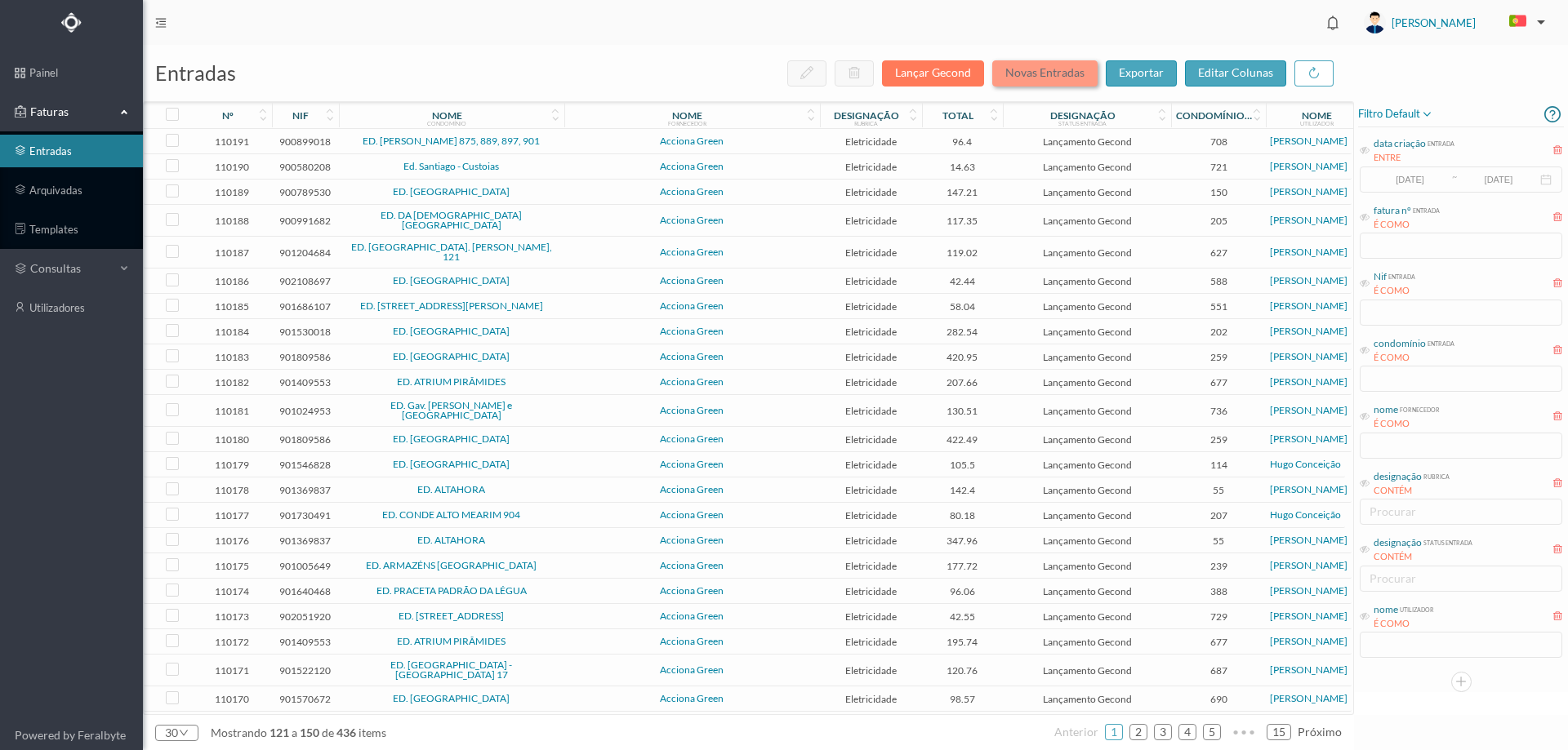
click at [1046, 72] on button "Novas Entradas" at bounding box center [1044, 74] width 105 height 27
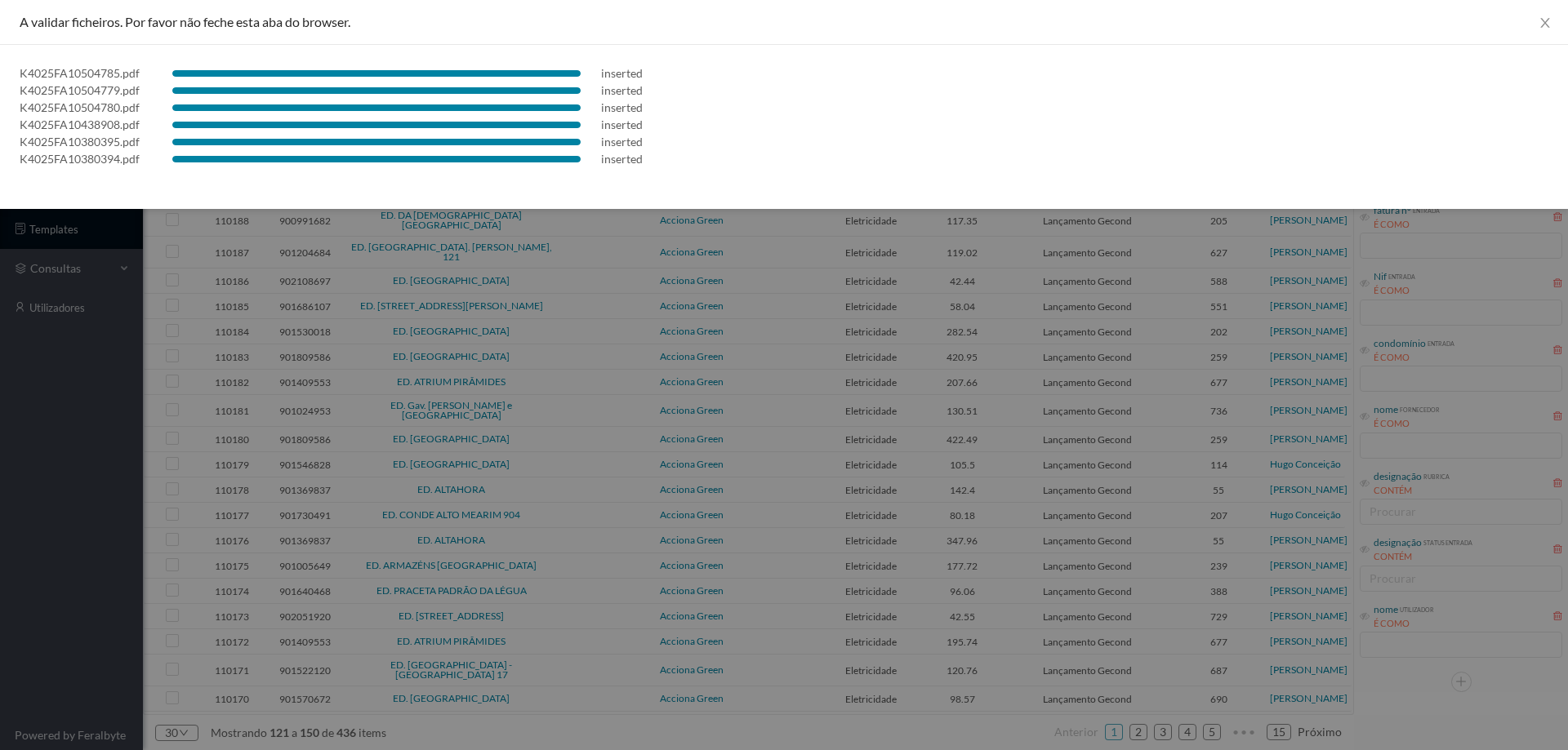
click at [43, 438] on div at bounding box center [784, 375] width 1568 height 750
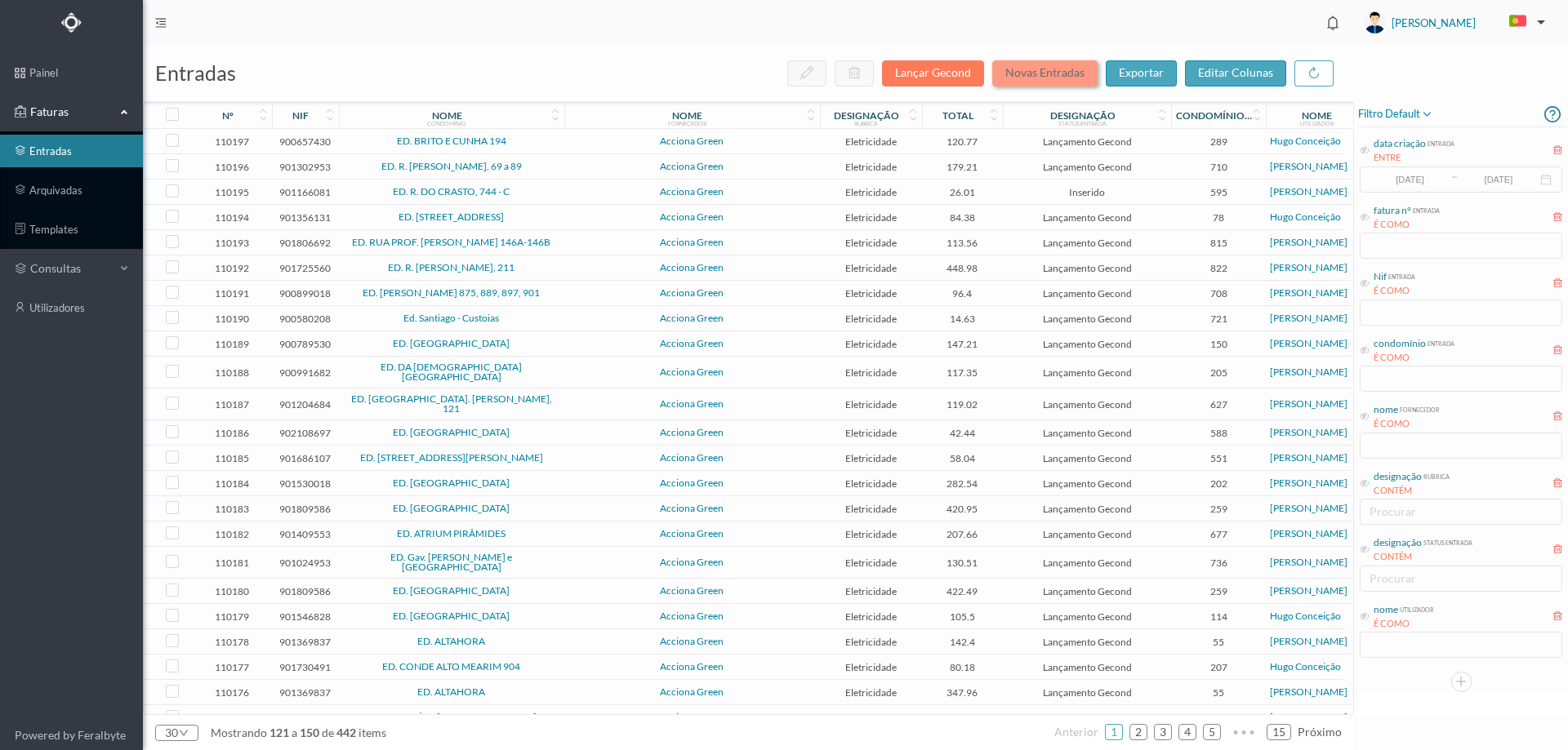
click at [1059, 76] on button "Novas Entradas" at bounding box center [1044, 74] width 105 height 27
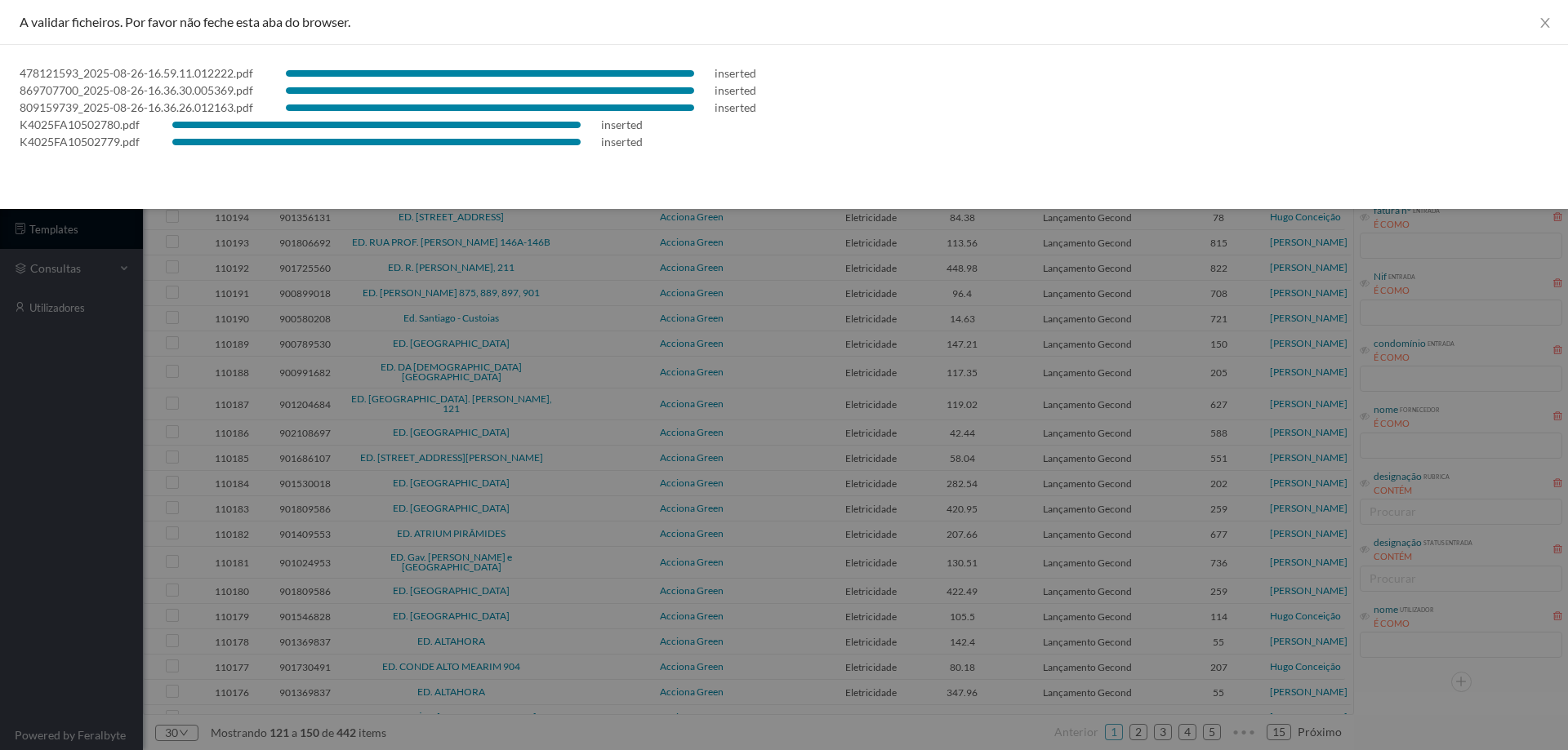
click at [47, 432] on div at bounding box center [784, 375] width 1568 height 750
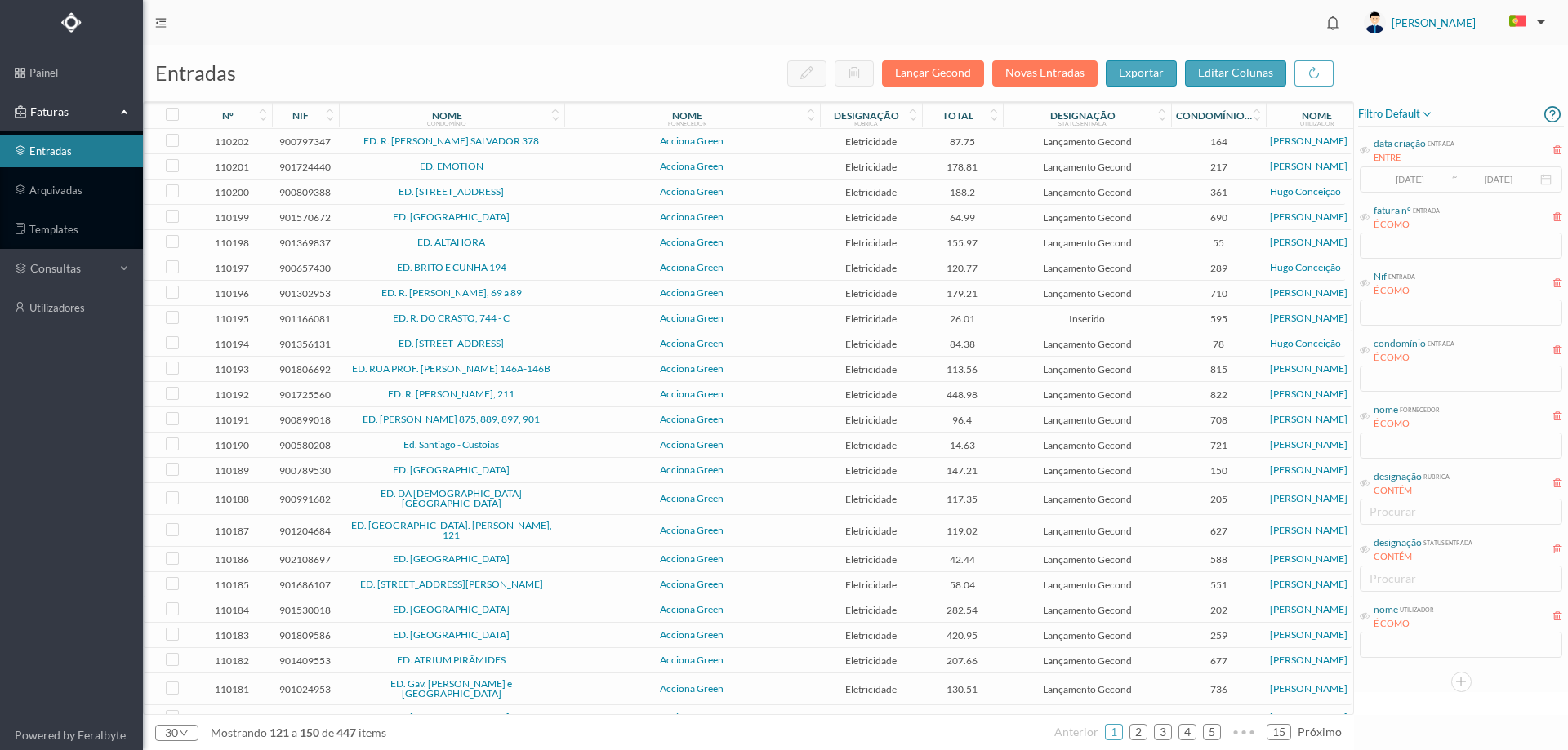
click at [598, 145] on span "Acciona Green" at bounding box center [692, 141] width 247 height 9
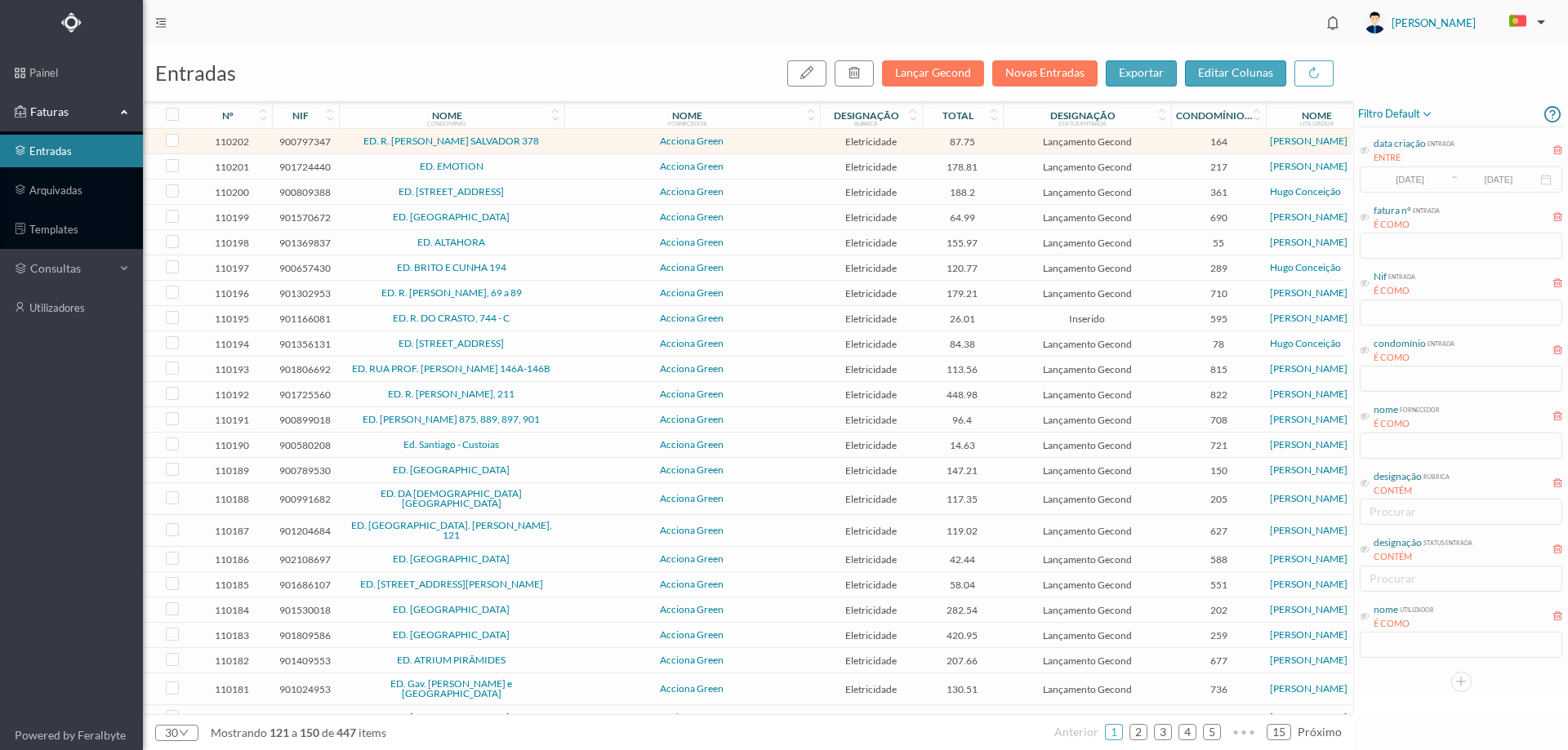
click at [772, 142] on span "Acciona Green" at bounding box center [692, 141] width 247 height 9
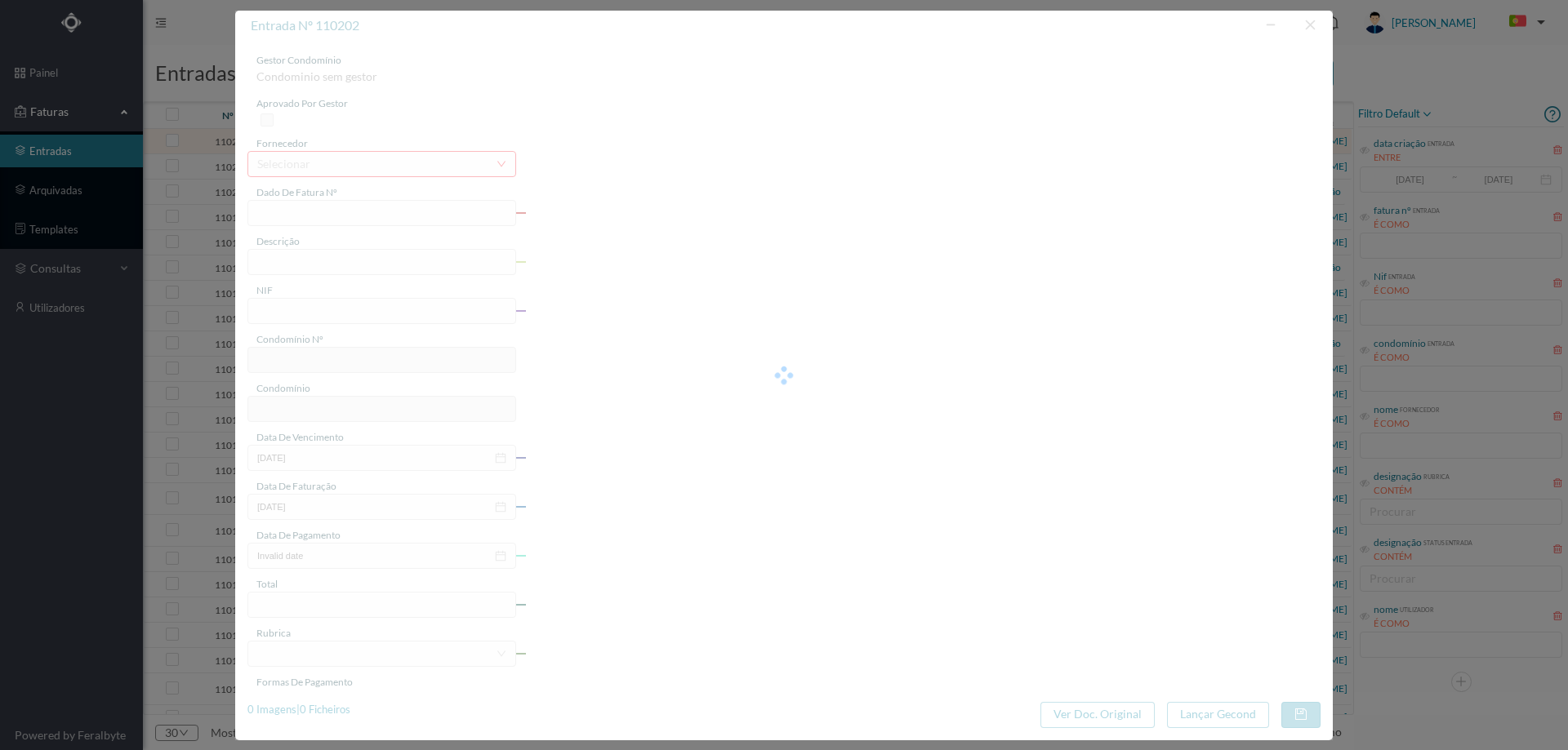
type input "FT P25/035471"
type input "CONDE SAO SALVADOR 378"
type input "900797347"
type input "[DATE]"
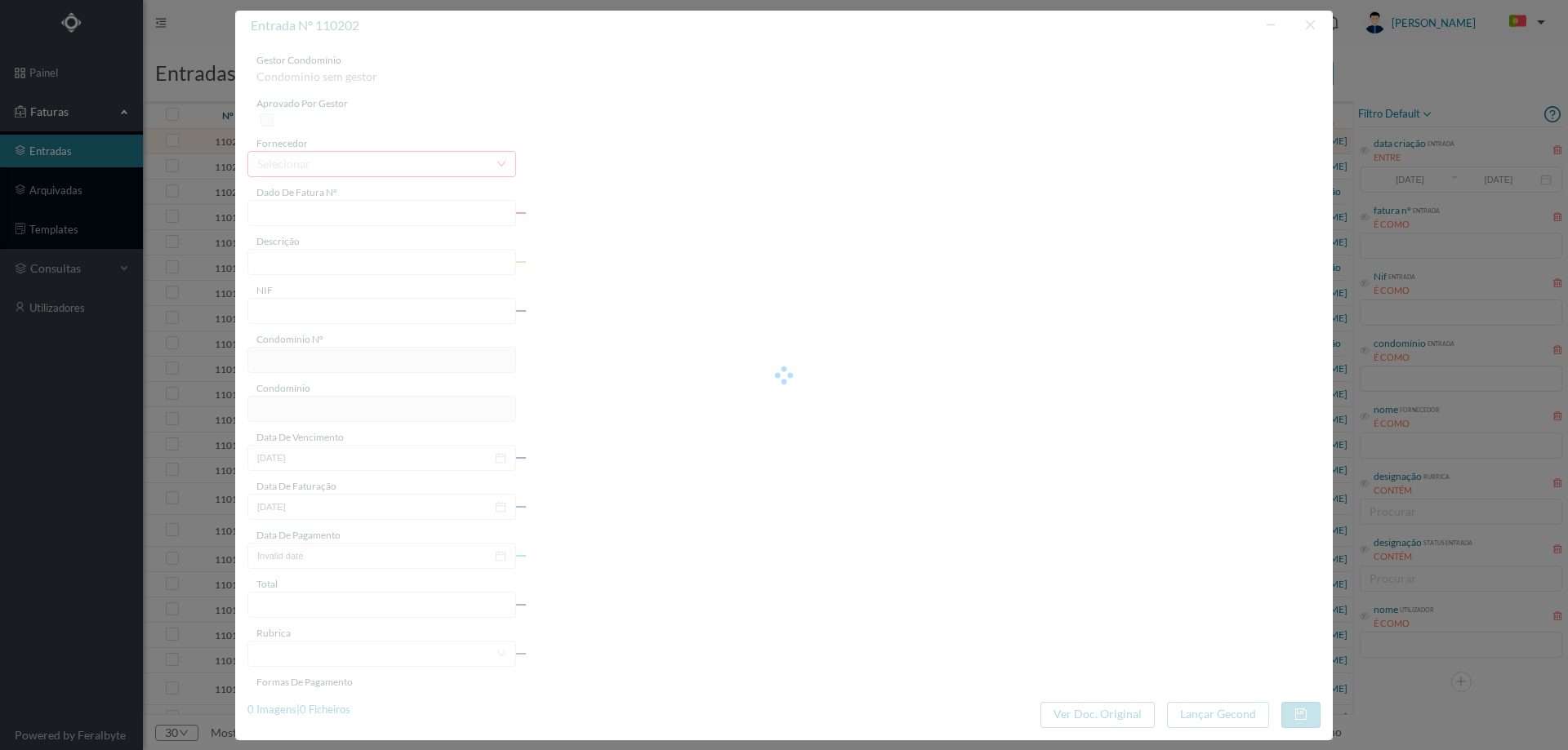
type input "[DATE]"
type input "87.75"
type input "164"
type input "ED. R. [PERSON_NAME] SALVADOR 378"
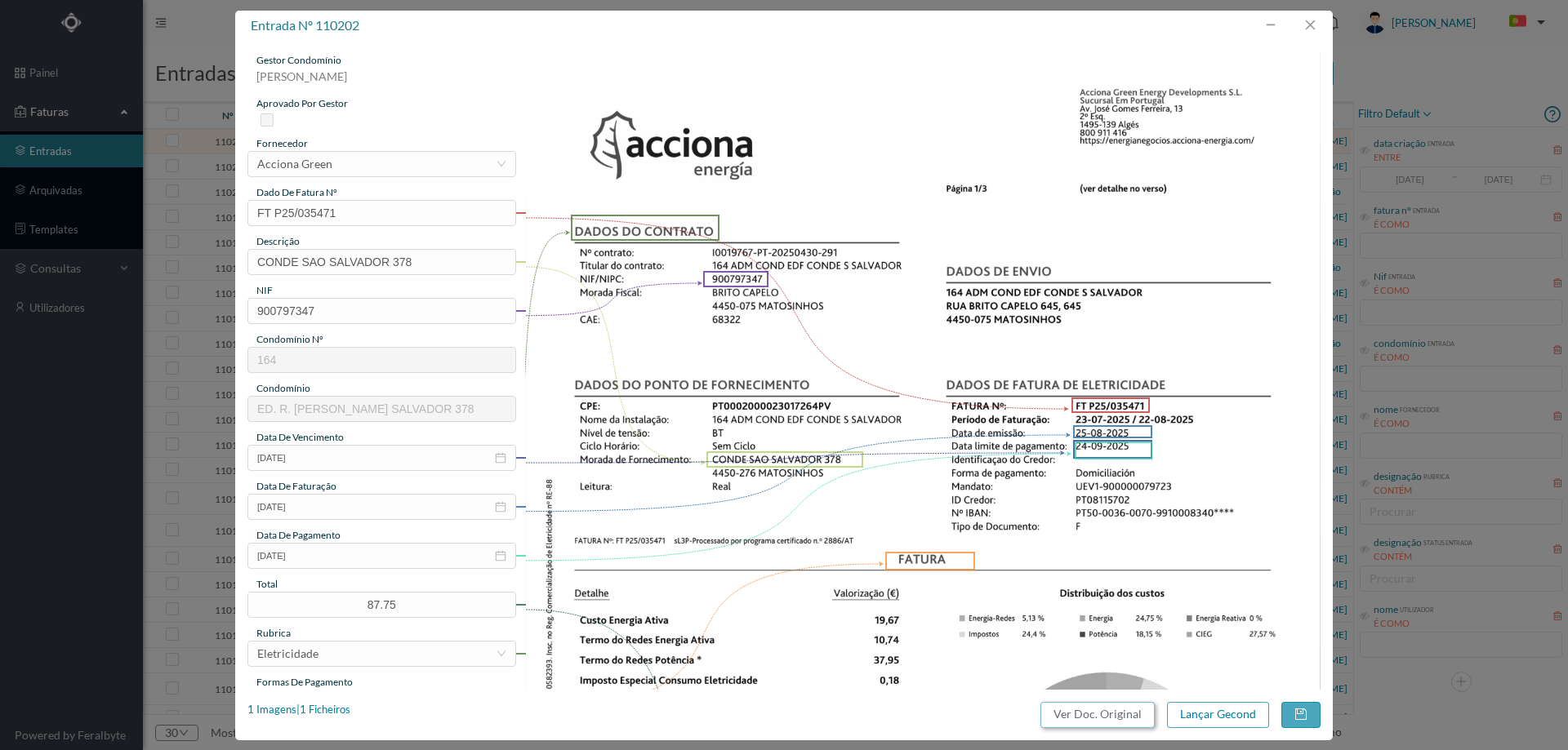
click at [1111, 715] on button "Ver Doc. Original" at bounding box center [1097, 715] width 115 height 27
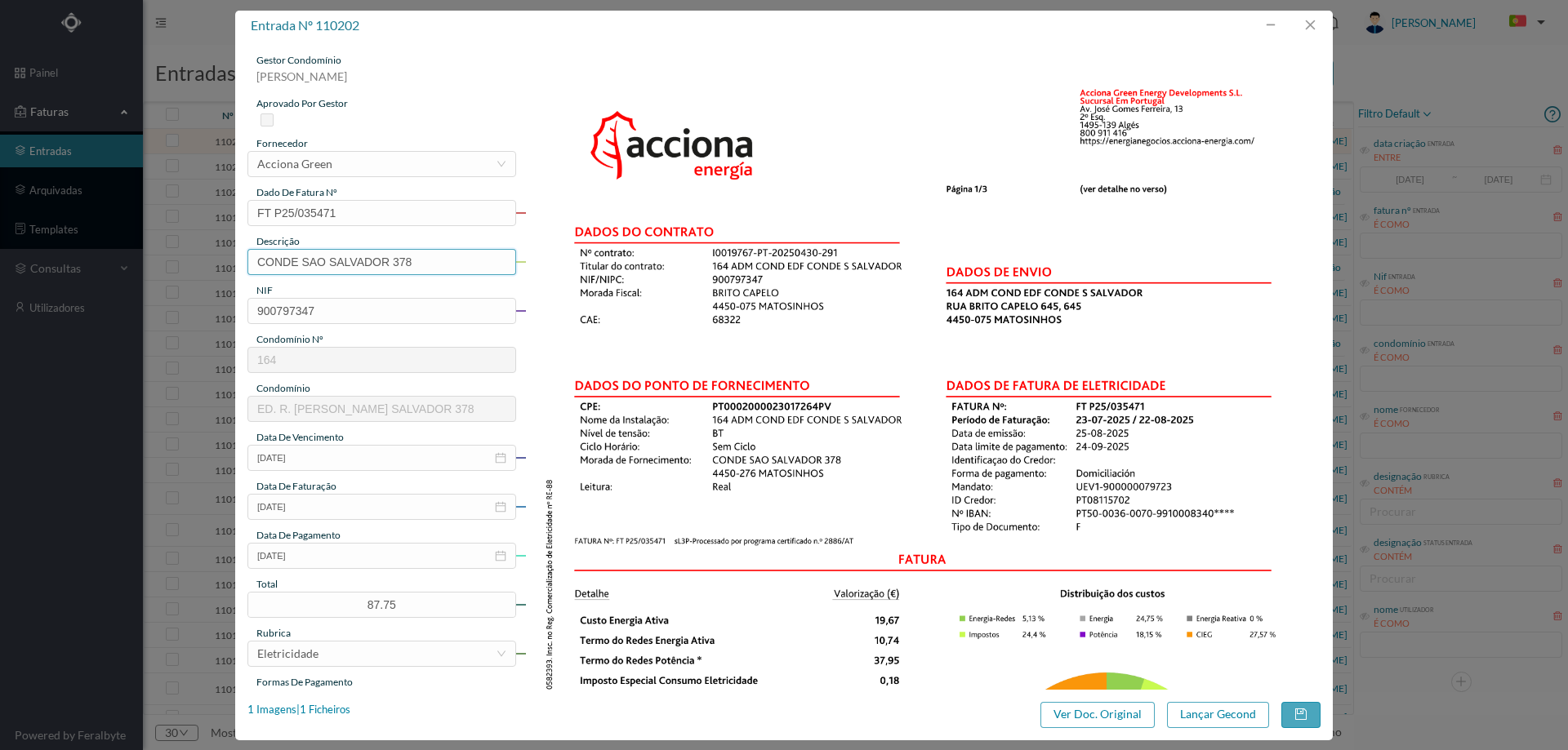
drag, startPoint x: 393, startPoint y: 262, endPoint x: 221, endPoint y: 264, distance: 172.0
click at [222, 264] on div "entrada nº 110202 gestor condomínio [PERSON_NAME] aprovado por gestor fornecedo…" at bounding box center [784, 375] width 1568 height 750
type input "378"
click at [345, 699] on div "entrada nº 110202 gestor condomínio [PERSON_NAME] aprovado por gestor fornecedo…" at bounding box center [784, 375] width 1097 height 730
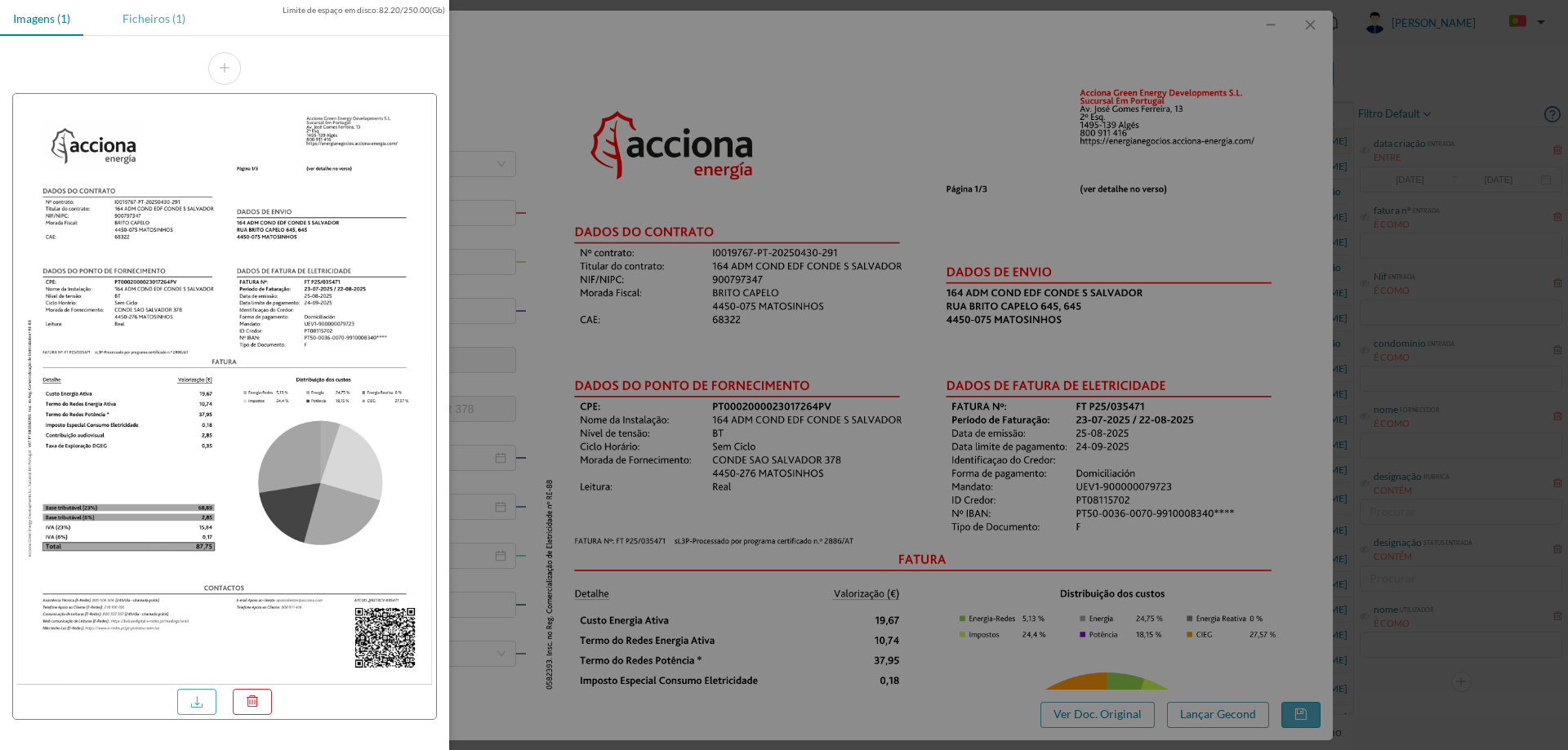
click at [163, 19] on div "Ficheiros (1)" at bounding box center [153, 18] width 89 height 37
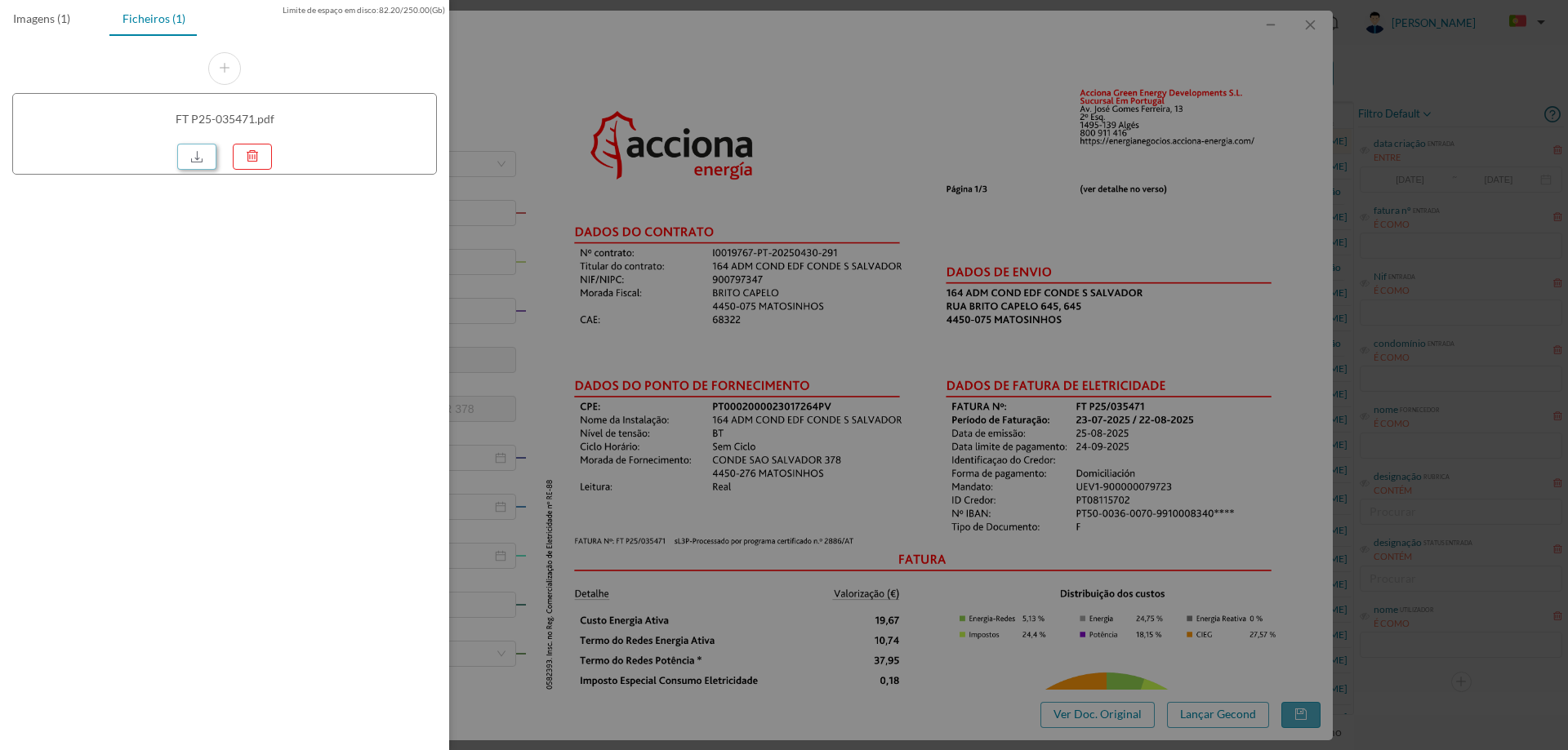
click at [192, 161] on link at bounding box center [196, 157] width 39 height 27
click at [980, 211] on div at bounding box center [784, 375] width 1568 height 750
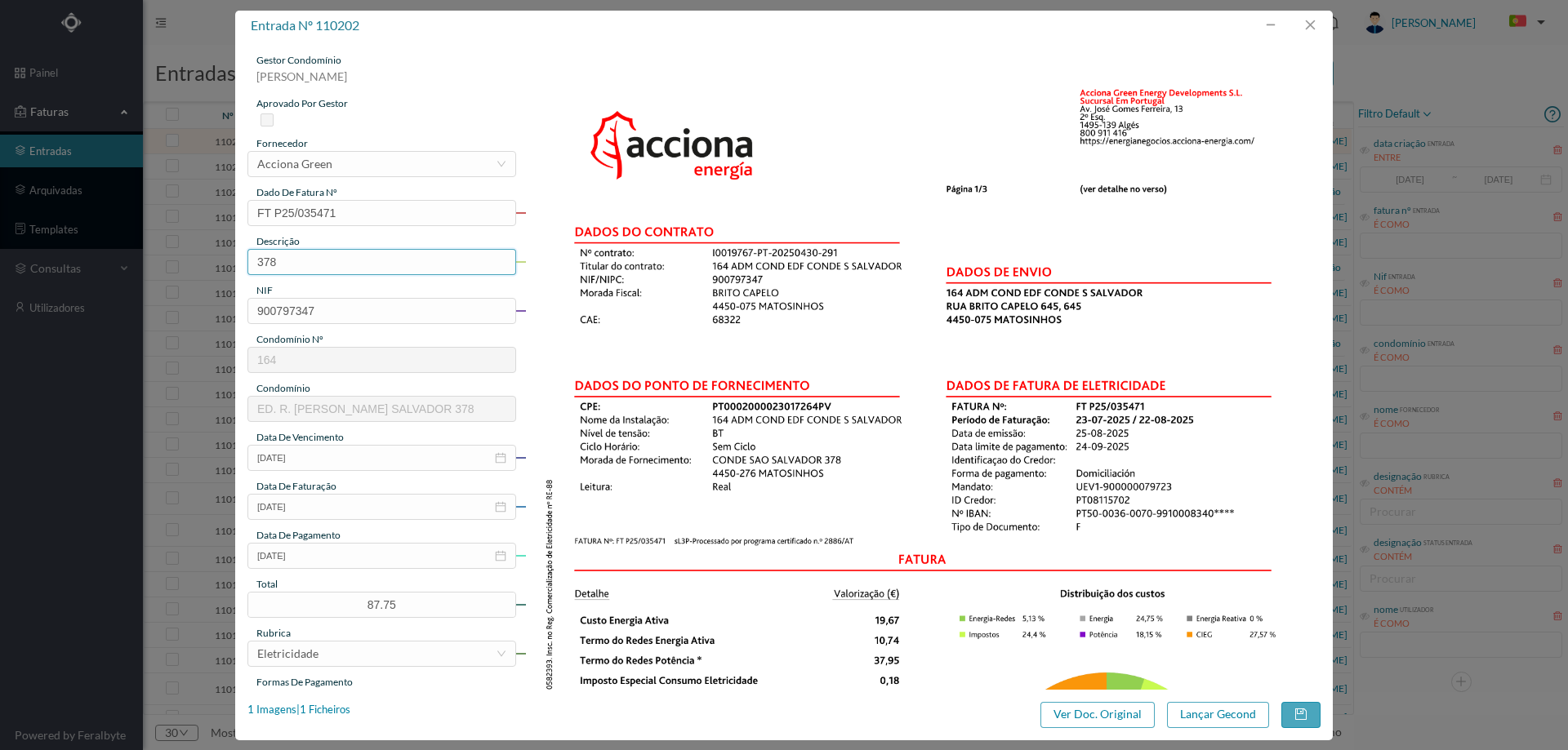
click at [338, 265] on input "378" at bounding box center [382, 262] width 269 height 27
paste input "[DATE] / [DATE]"
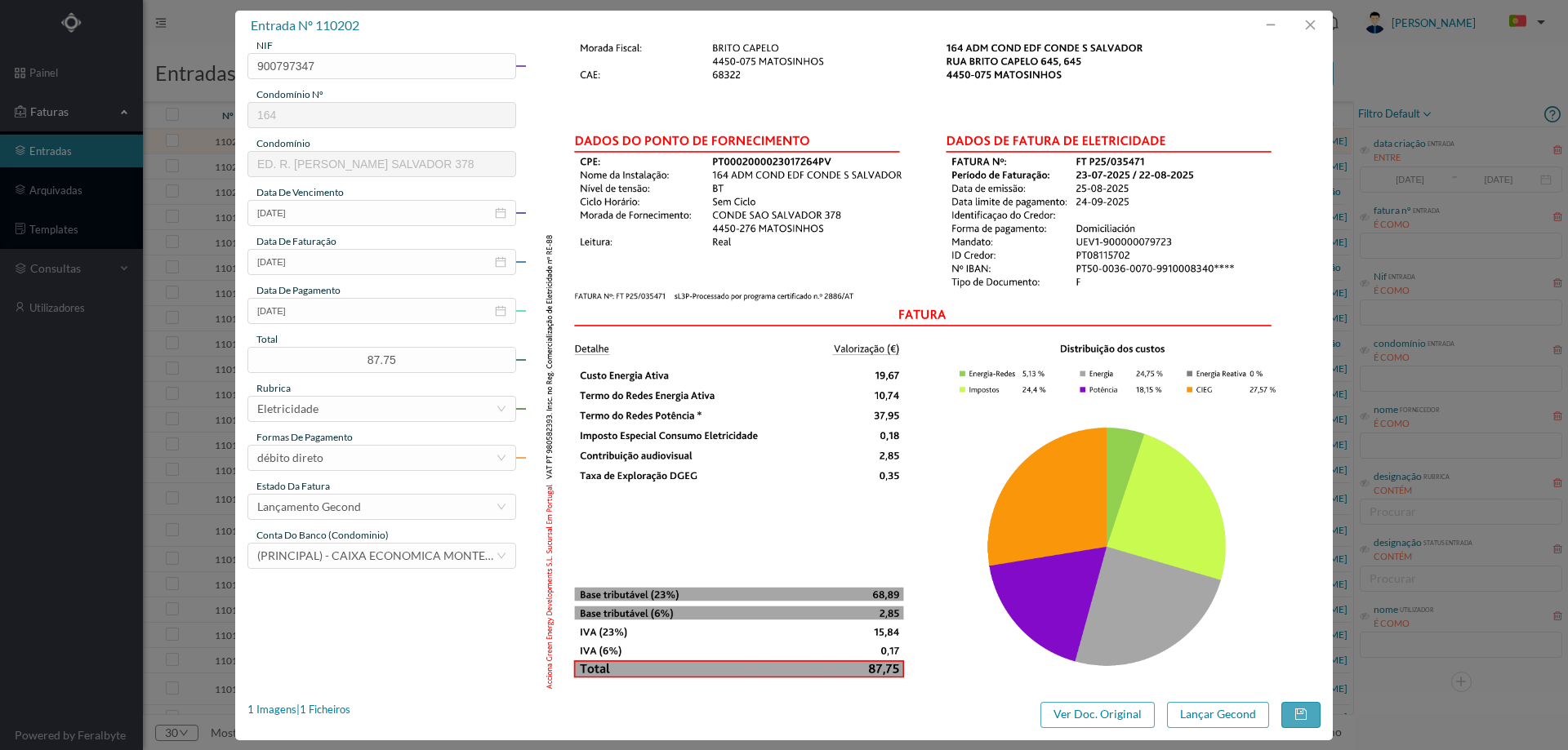
scroll to position [490, 0]
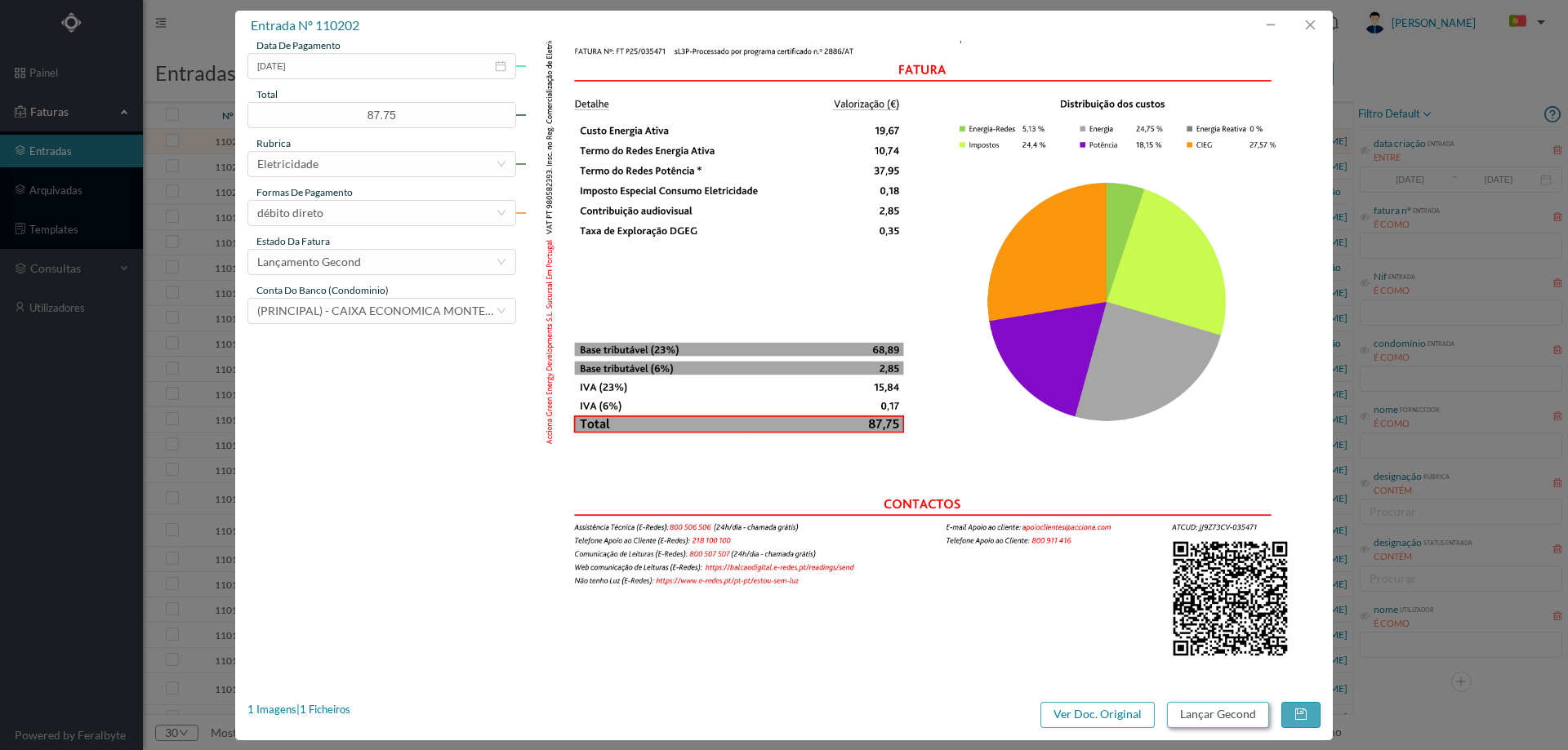
type input "378 ([DATE] / [DATE])"
click at [1204, 712] on button "Lançar Gecond" at bounding box center [1218, 715] width 102 height 27
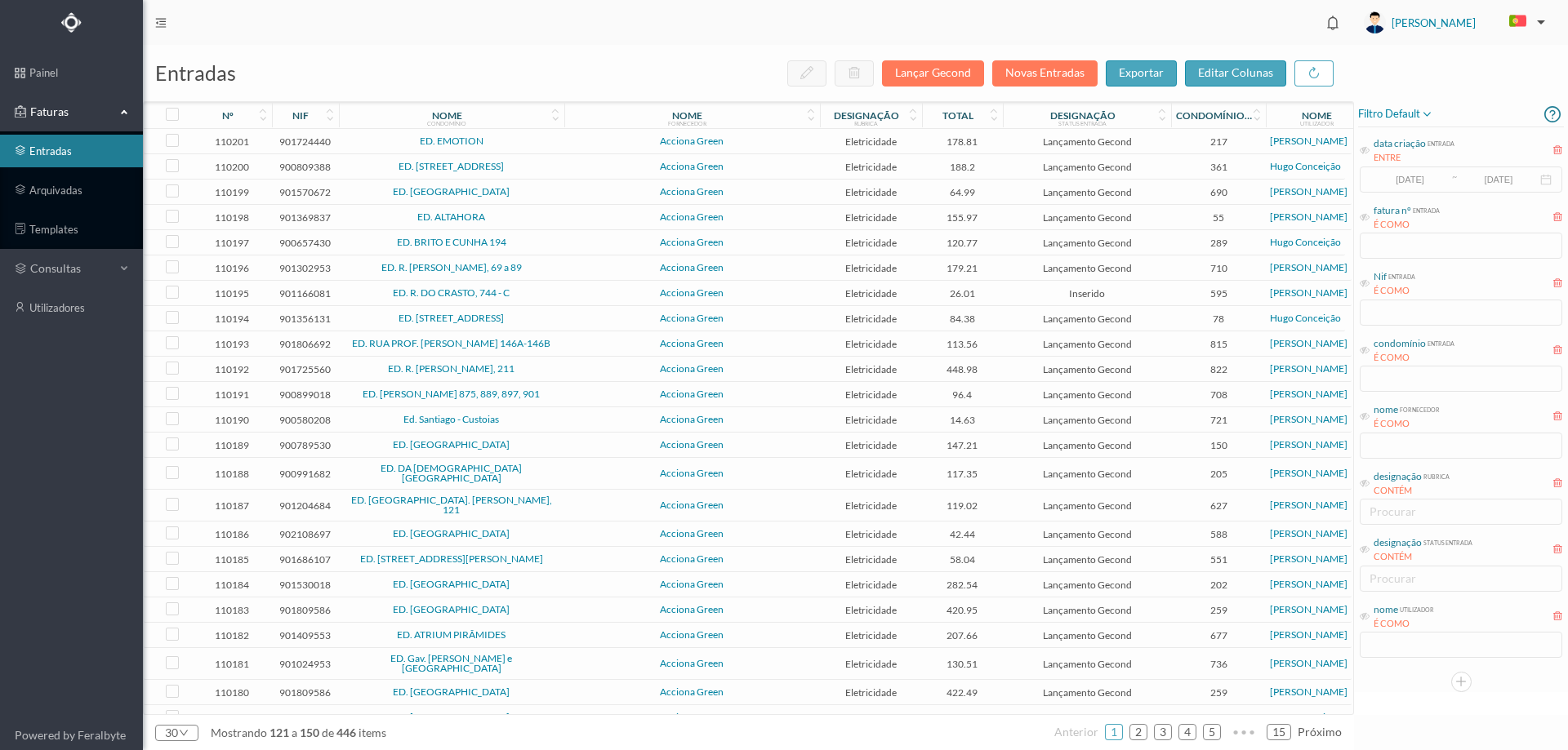
click at [585, 166] on span "Acciona Green" at bounding box center [692, 167] width 247 height 9
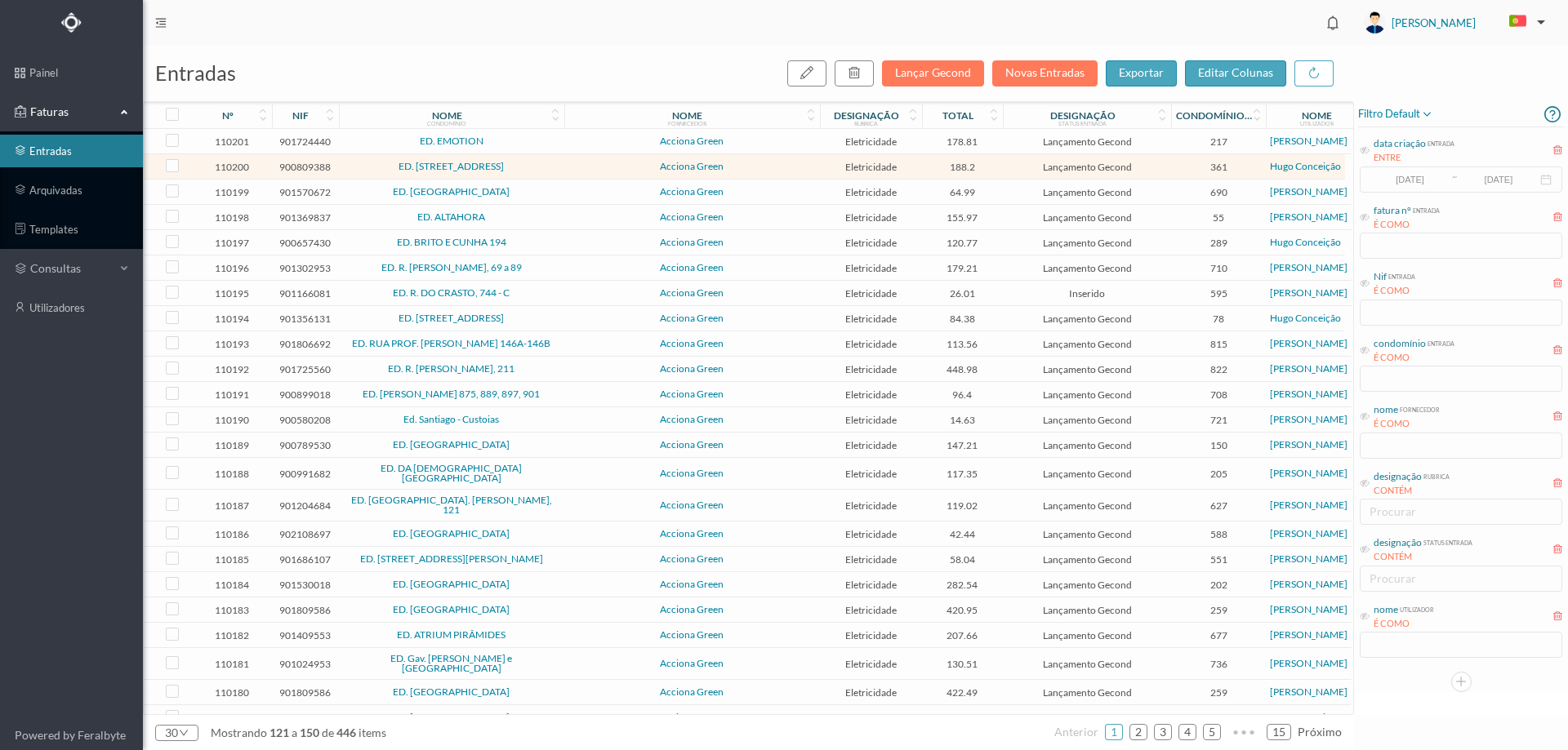
click at [584, 192] on span "Acciona Green" at bounding box center [692, 191] width 247 height 9
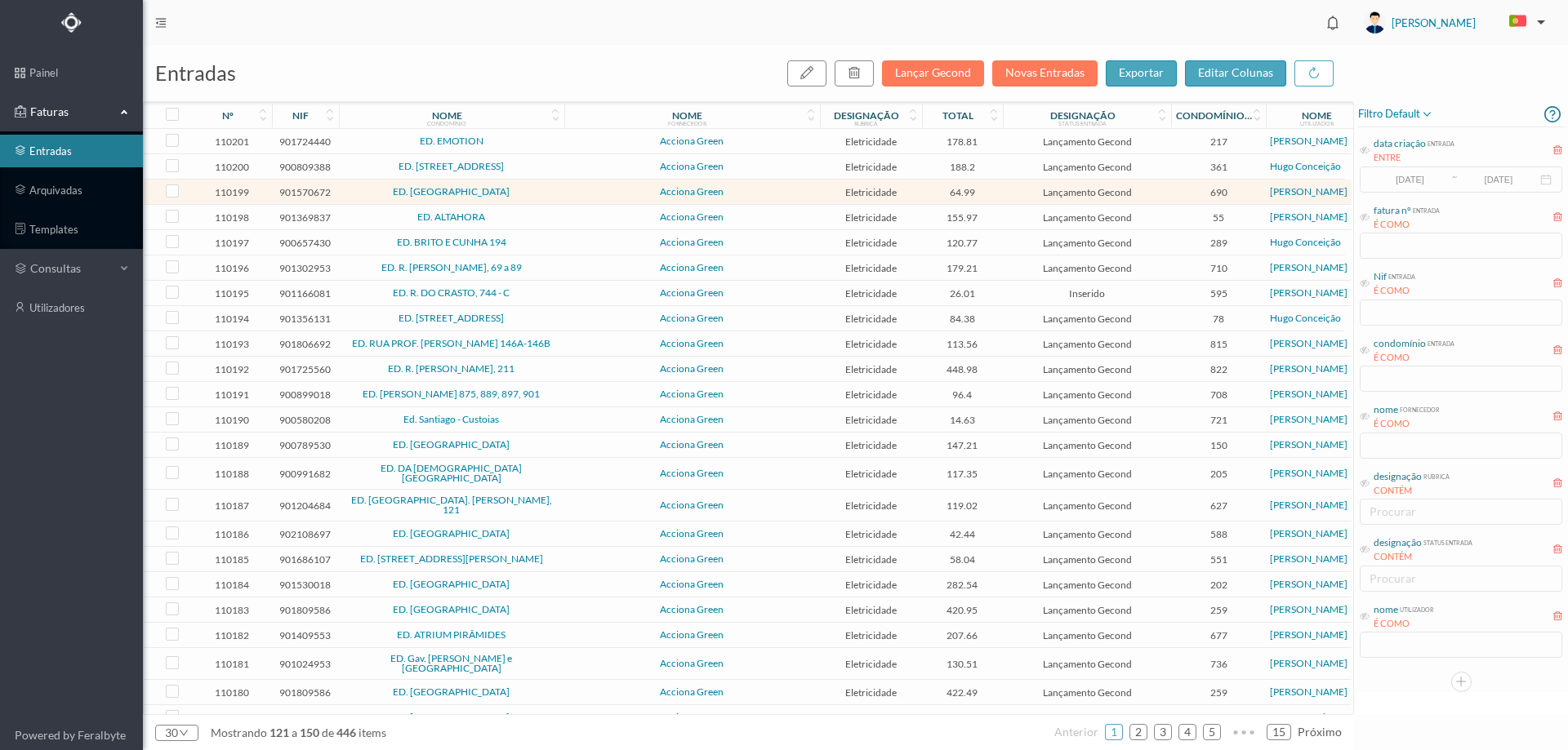
click at [565, 209] on td "Acciona Green" at bounding box center [693, 217] width 256 height 26
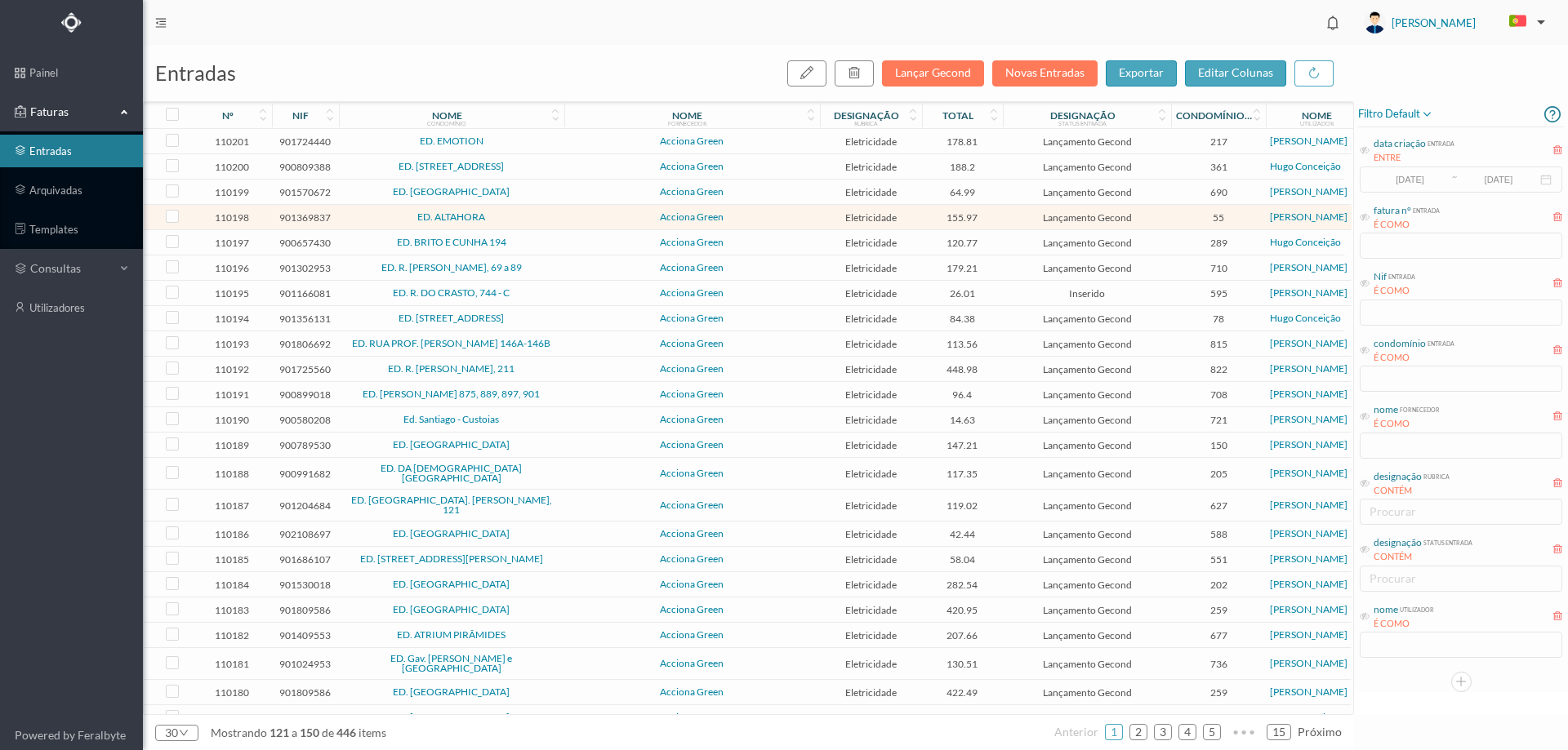
click at [556, 242] on span "ED. BRITO E CUNHA 194" at bounding box center [451, 242] width 217 height 9
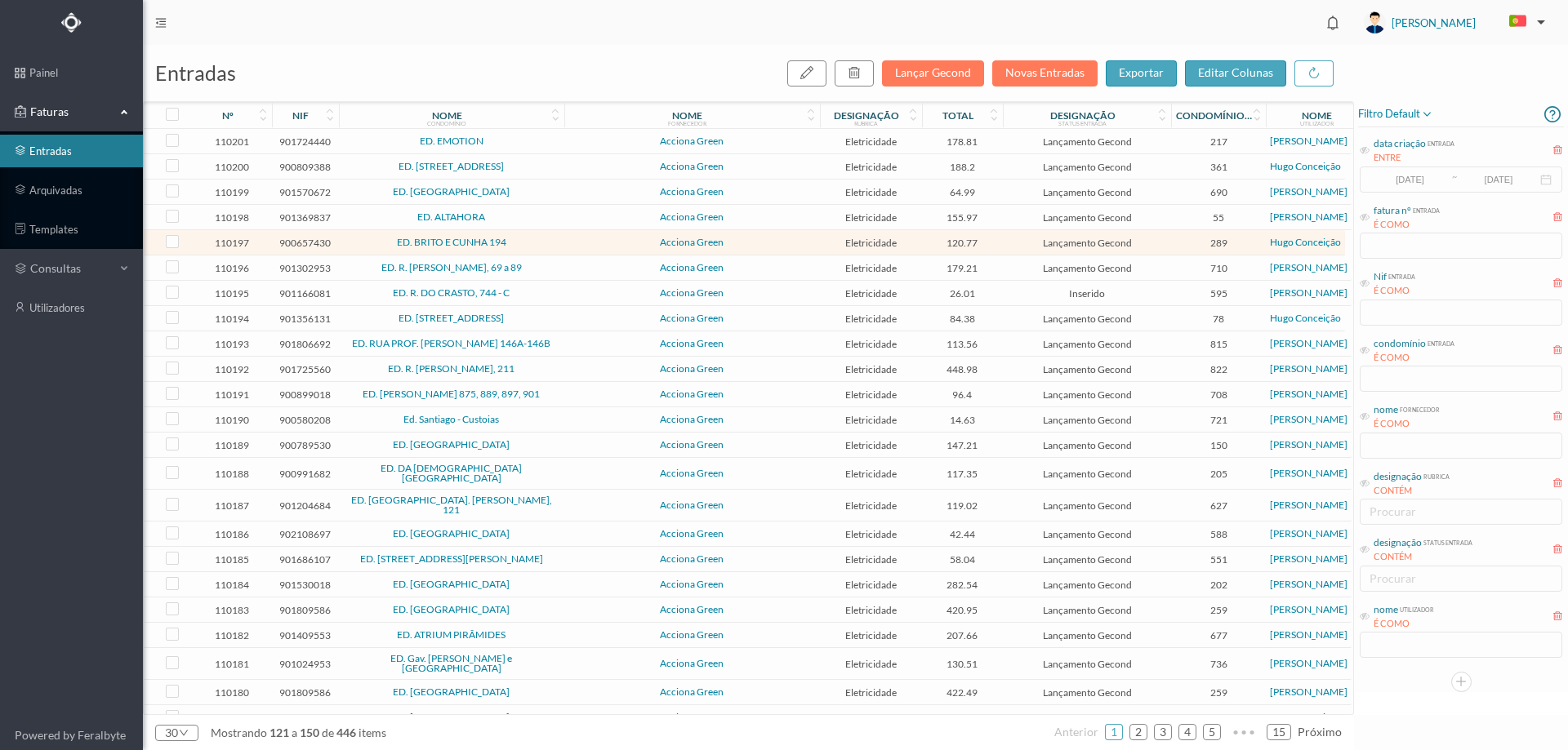
click at [559, 269] on span "ED. R. [PERSON_NAME], 69 a 89" at bounding box center [451, 268] width 217 height 9
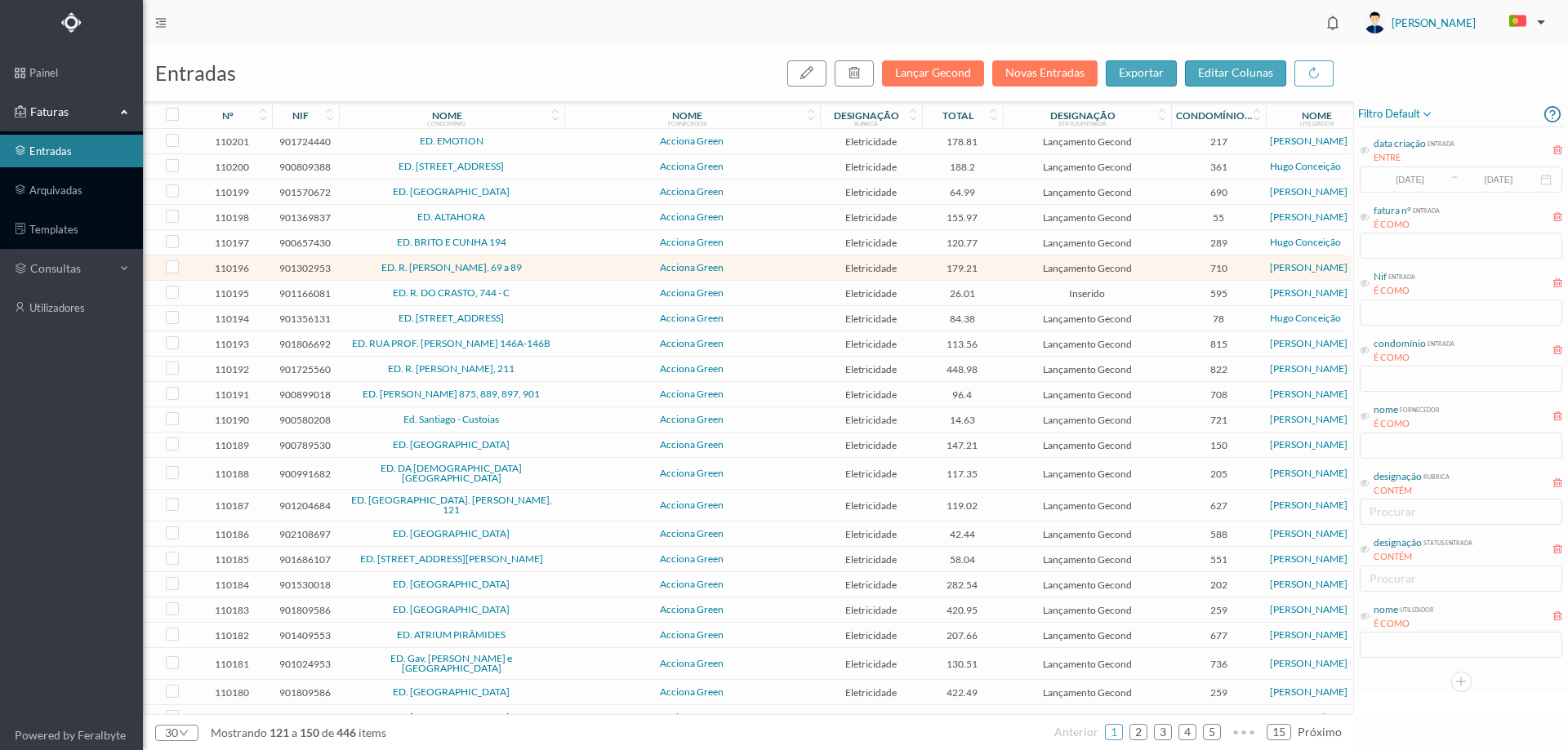
click at [583, 269] on span "Acciona Green" at bounding box center [692, 268] width 247 height 9
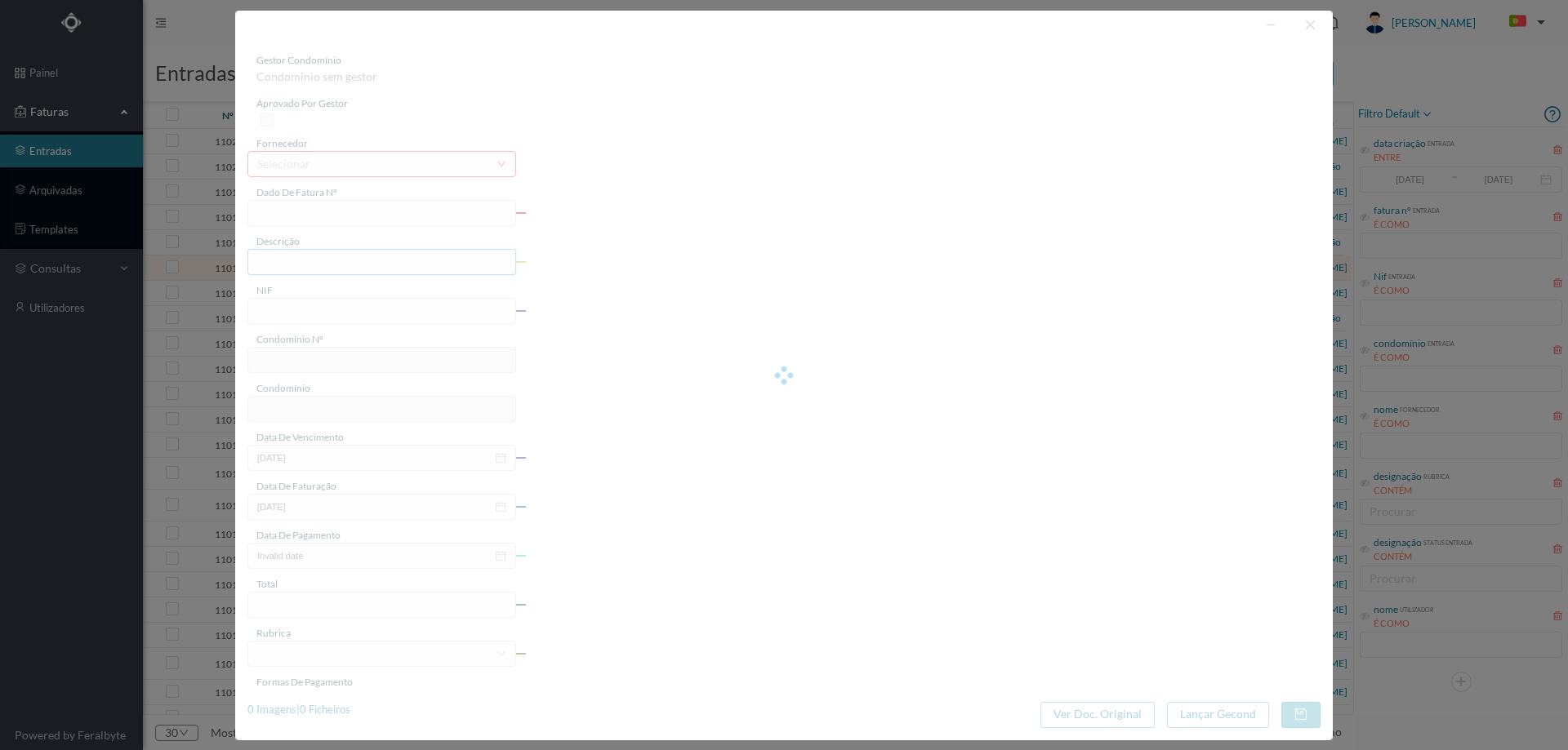
type input "FT P25/035819"
type input "CANDIDA SA DE ALBERGARIA 777"
type input "901302953"
type input "[DATE]"
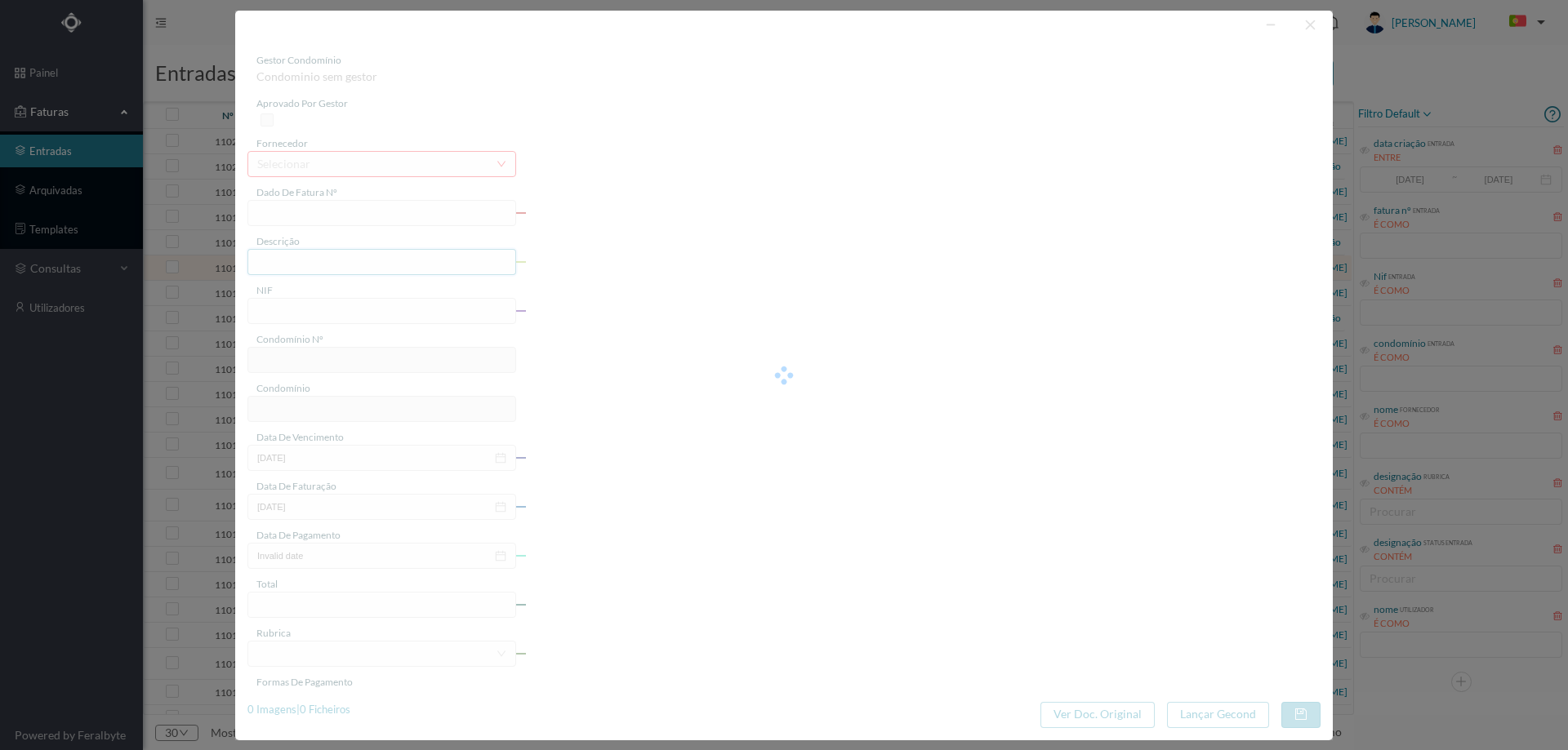
type input "[DATE]"
type input "179.21"
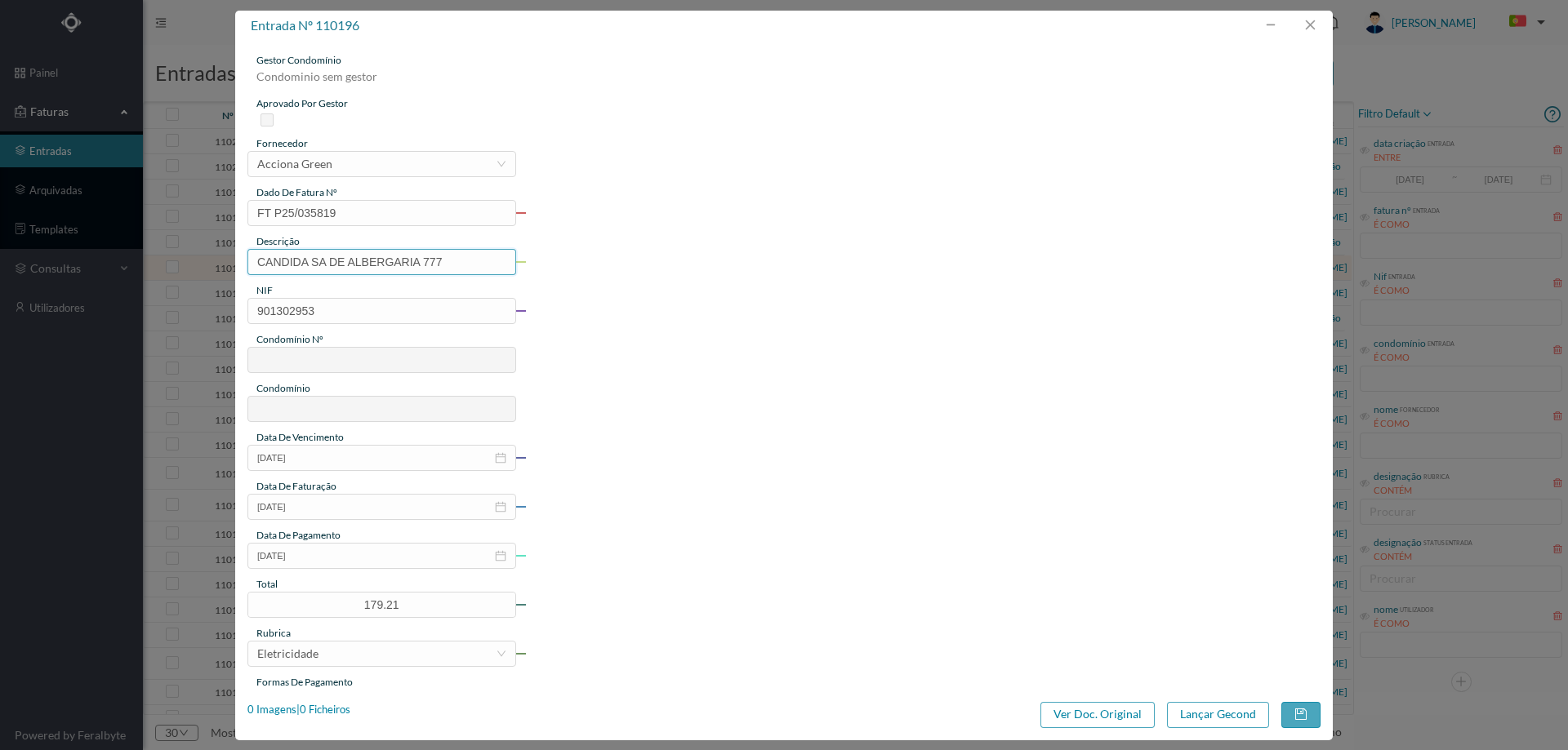
type input "710"
type input "ED. R. [PERSON_NAME], 69 a 89"
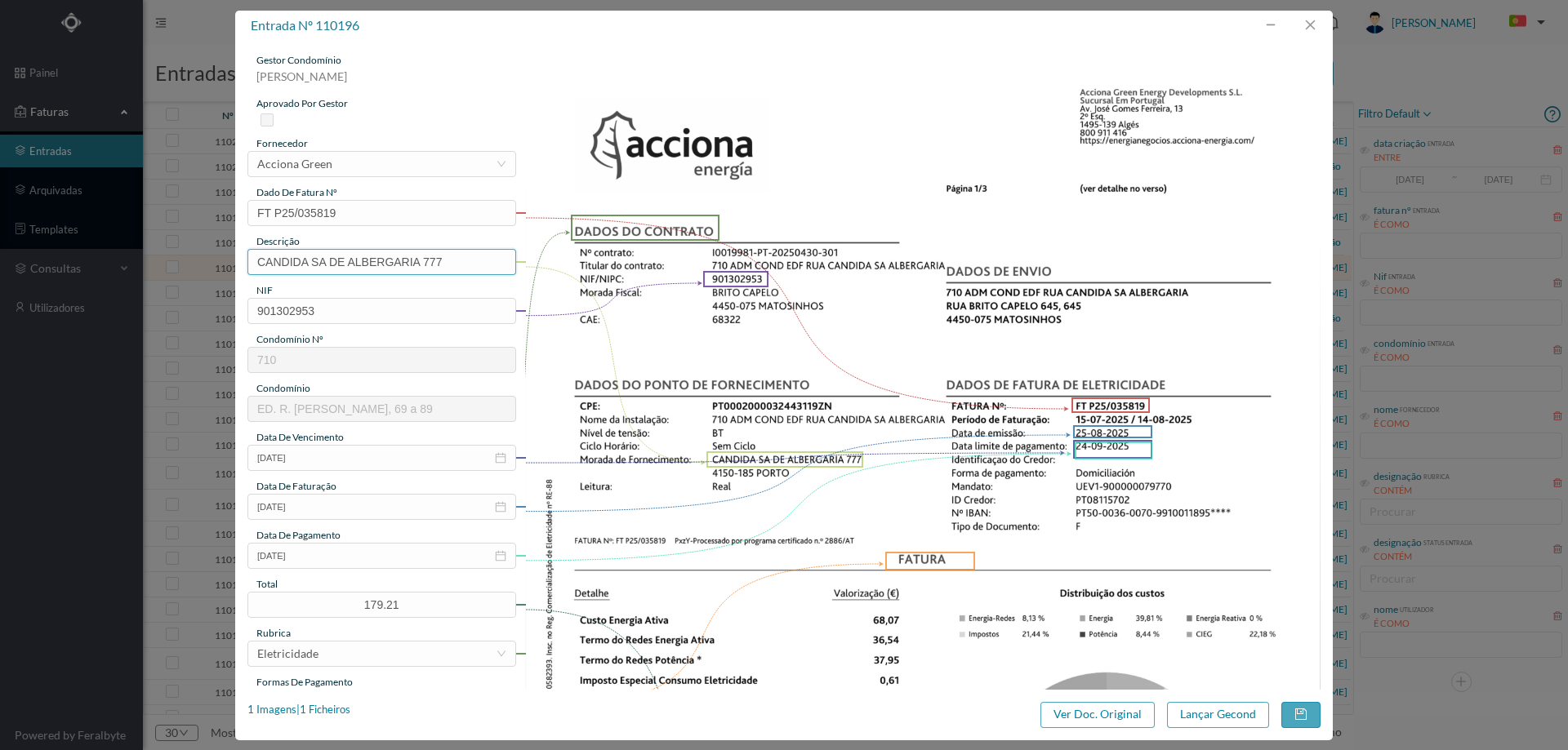
click at [449, 261] on input "CANDIDA SA DE ALBERGARIA 777" at bounding box center [382, 262] width 269 height 27
drag, startPoint x: 453, startPoint y: 262, endPoint x: 107, endPoint y: 260, distance: 346.0
click at [111, 260] on div "entrada nº 110196 gestor condomínio [PERSON_NAME] aprovado por gestor fornecedo…" at bounding box center [784, 375] width 1568 height 750
paste input "[DATE] / [DATE]"
drag, startPoint x: 269, startPoint y: 262, endPoint x: 239, endPoint y: 264, distance: 30.1
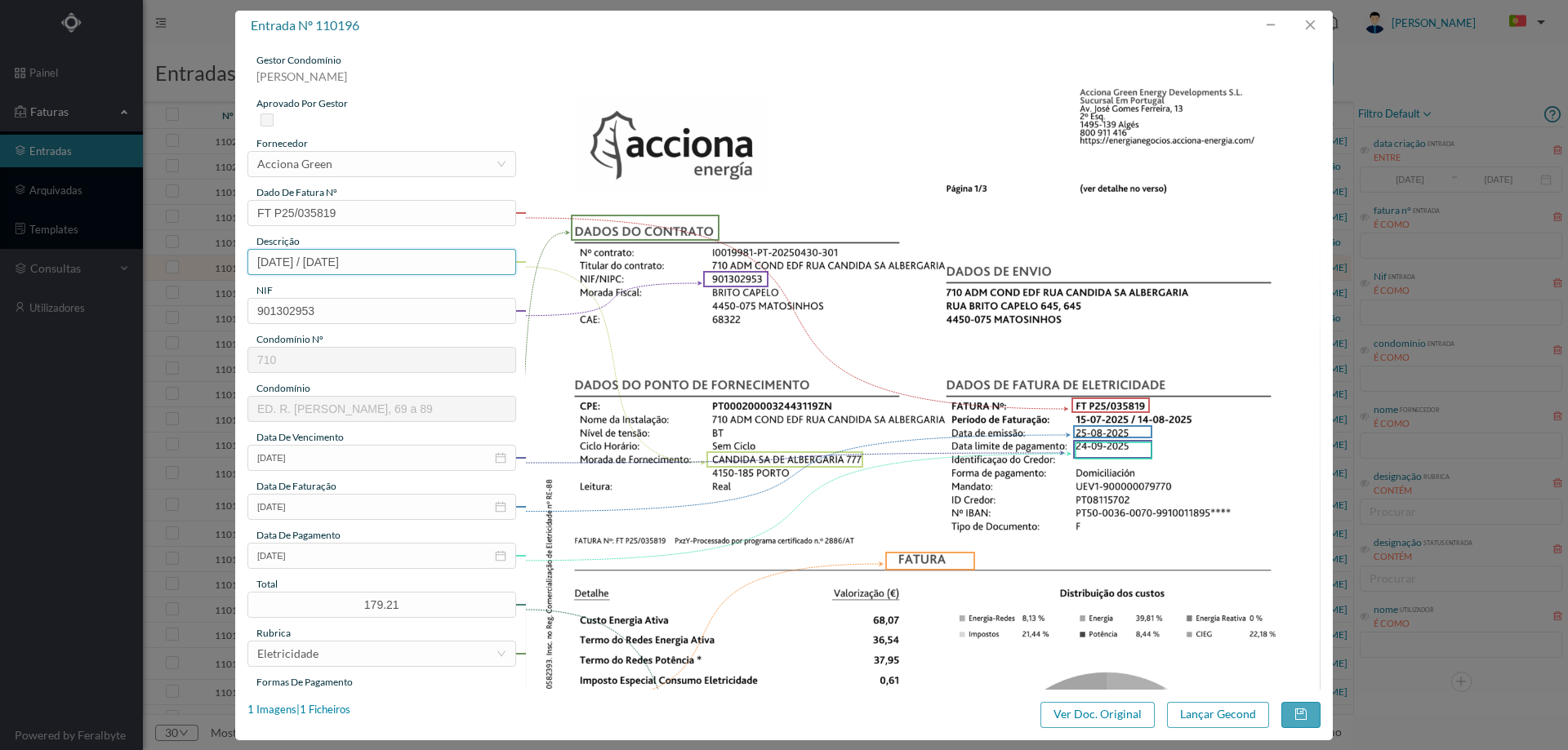
click at [239, 264] on div "gestor condomínio [PERSON_NAME] aprovado por gestor fornecedor selecionar Accio…" at bounding box center [784, 365] width 1097 height 649
drag, startPoint x: 335, startPoint y: 262, endPoint x: 324, endPoint y: 263, distance: 11.0
click at [324, 263] on input "[DATE] / [DATE]" at bounding box center [382, 262] width 269 height 27
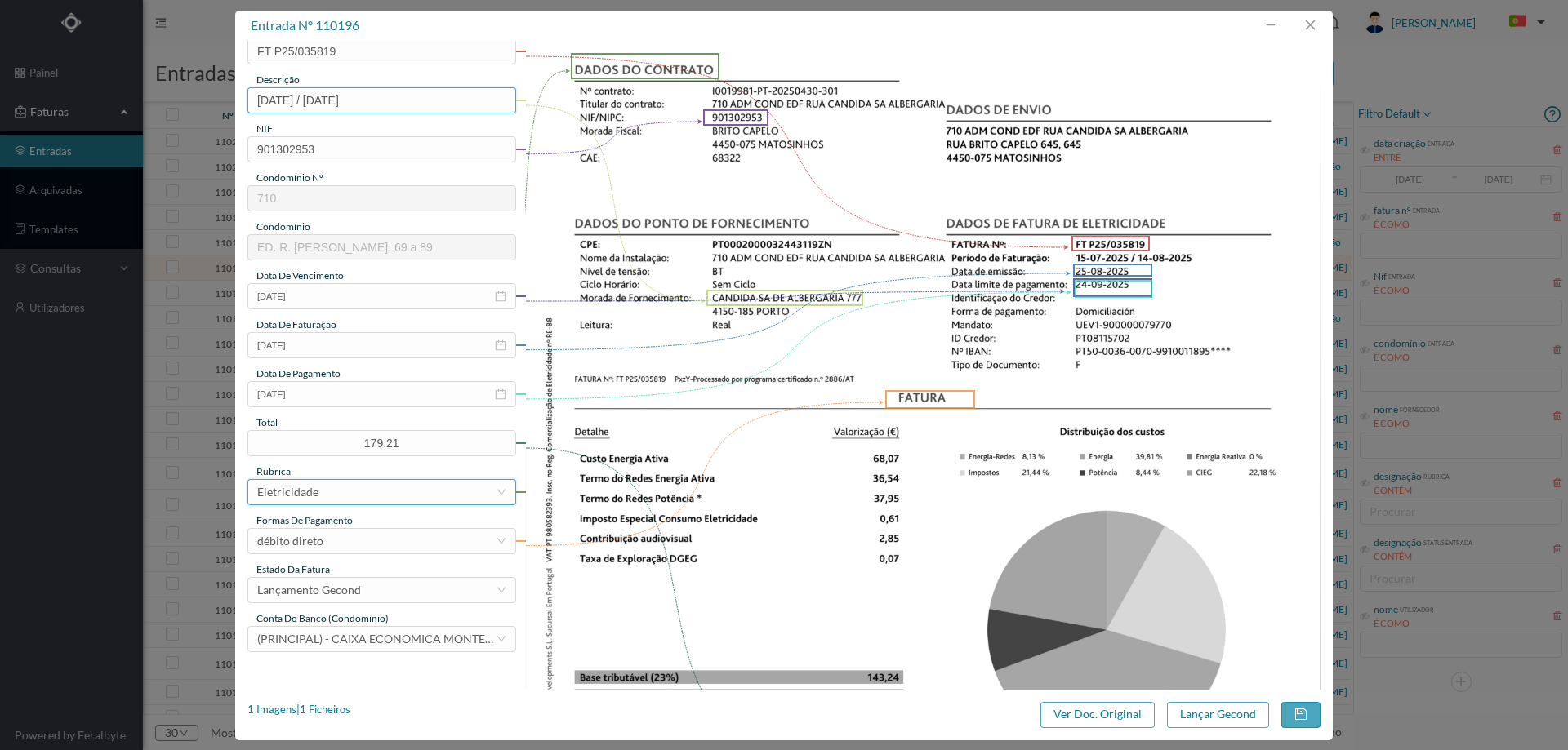
scroll to position [163, 0]
type input "[DATE] / [DATE]"
click at [1236, 714] on button "Lançar Gecond" at bounding box center [1218, 715] width 102 height 27
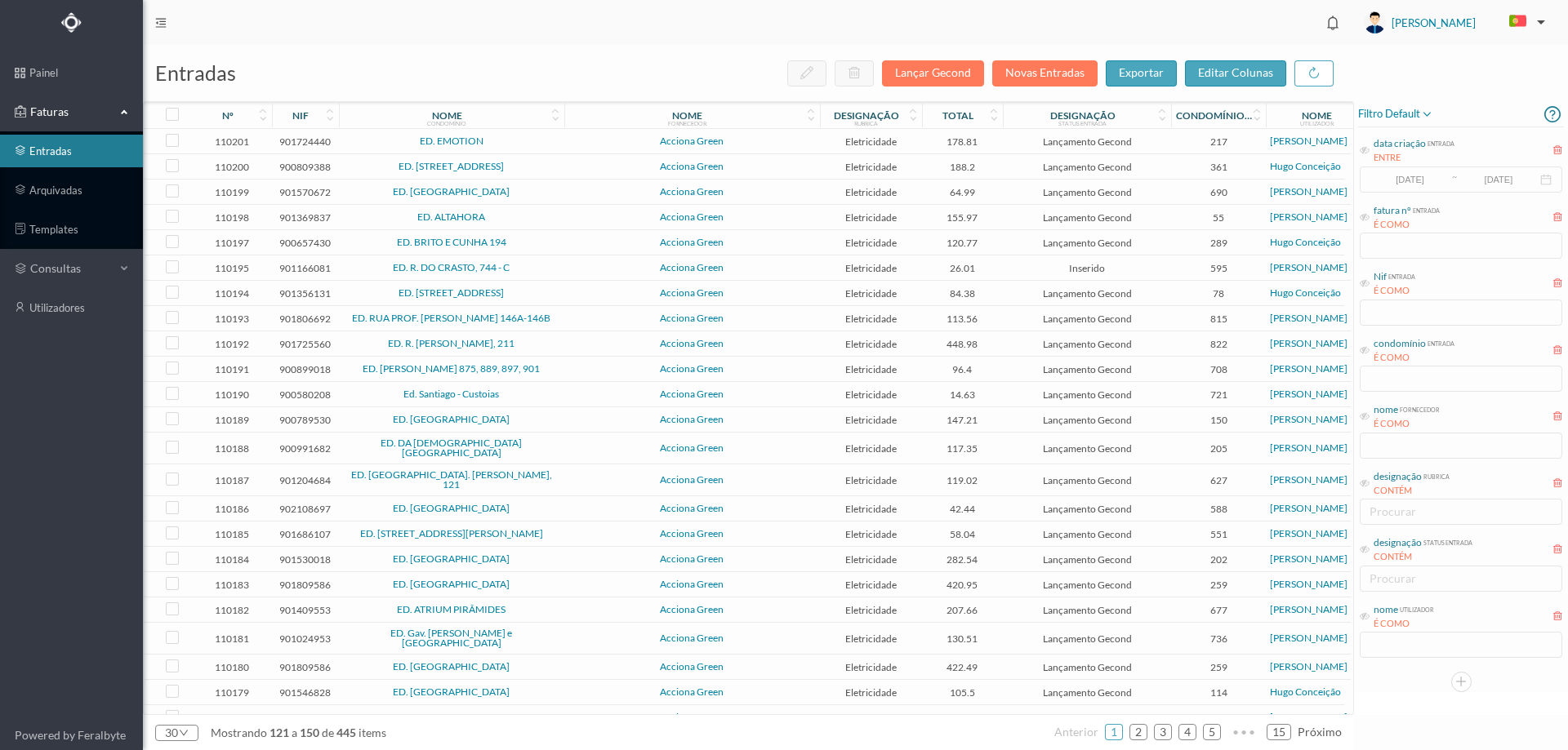
click at [582, 321] on span "Acciona Green" at bounding box center [692, 318] width 247 height 9
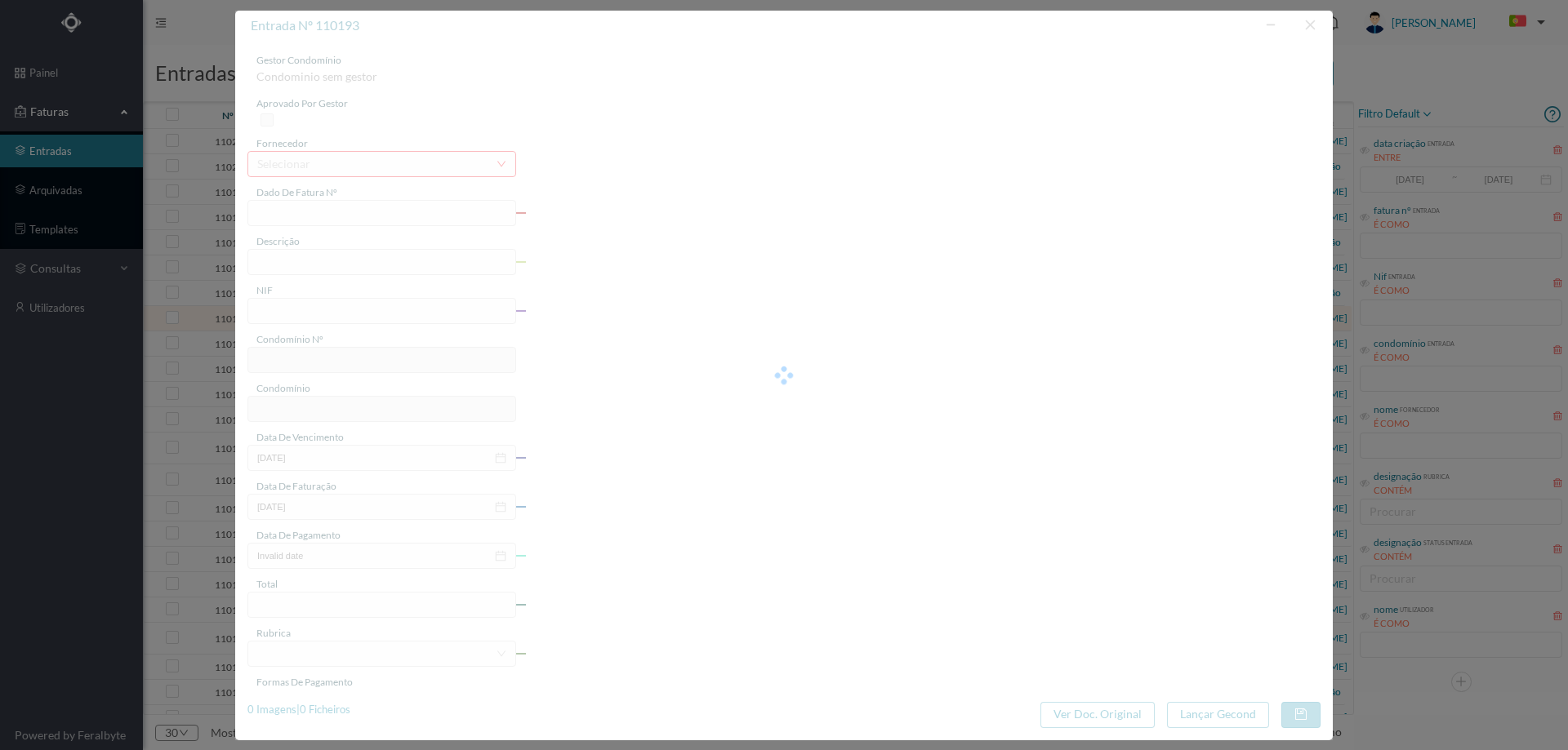
type input "FT P25/036530"
type input "PROF [PERSON_NAME] 146 /"
type input "901806692"
type input "[DATE]"
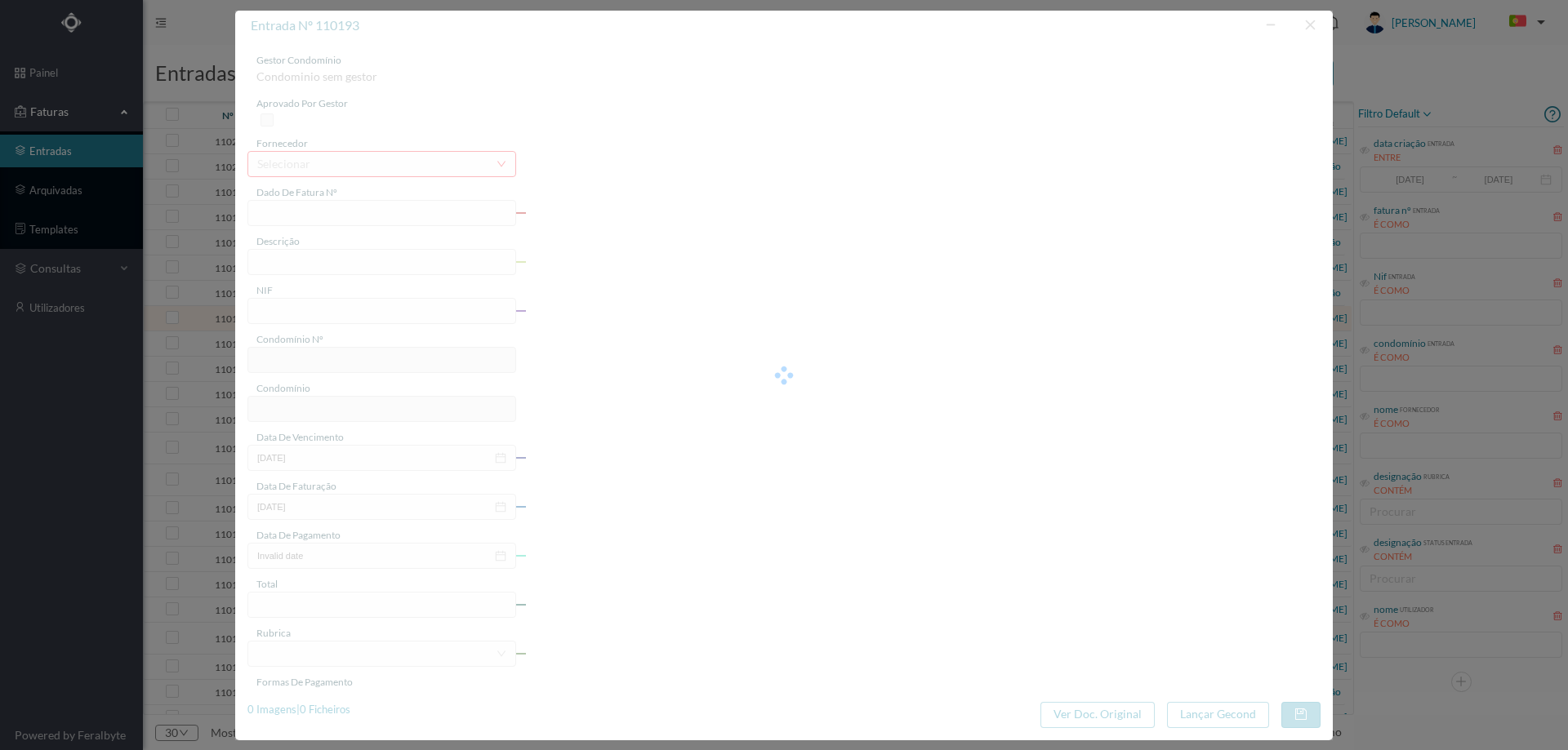
type input "[DATE]"
type input "113.56"
type input "815"
type input "ED. RUA PROF. [PERSON_NAME] 146A-146B"
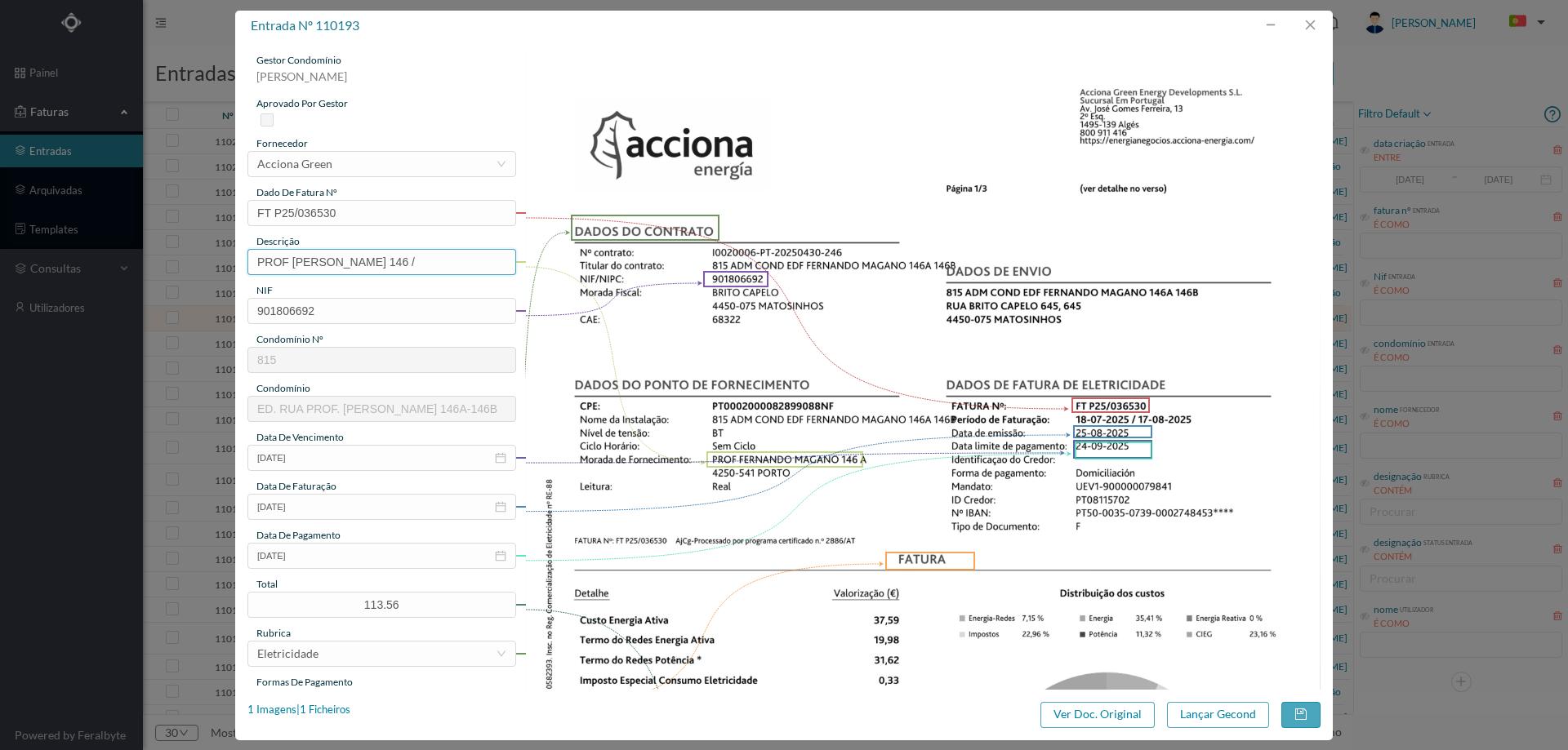
drag, startPoint x: 468, startPoint y: 263, endPoint x: 144, endPoint y: 274, distance: 324.2
click at [144, 274] on div "entrada nº 110193 gestor condomínio [PERSON_NAME] aprovado por gestor fornecedo…" at bounding box center [784, 375] width 1568 height 750
paste input "[DATE] / [DATE]"
drag, startPoint x: 266, startPoint y: 260, endPoint x: 233, endPoint y: 262, distance: 33.1
click at [233, 262] on div "entrada nº 110193 gestor condomínio [PERSON_NAME] aprovado por gestor fornecedo…" at bounding box center [784, 375] width 1568 height 750
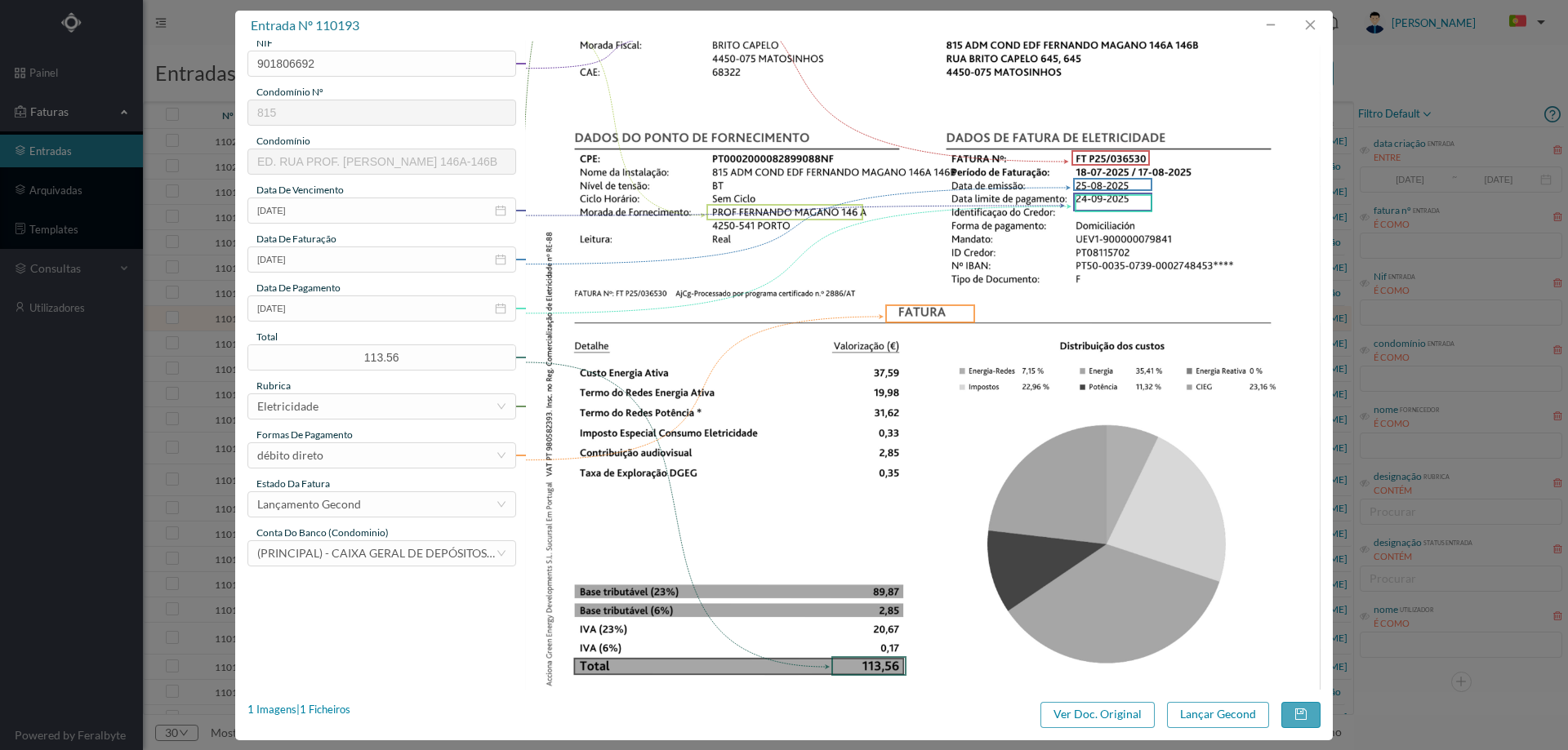
scroll to position [408, 0]
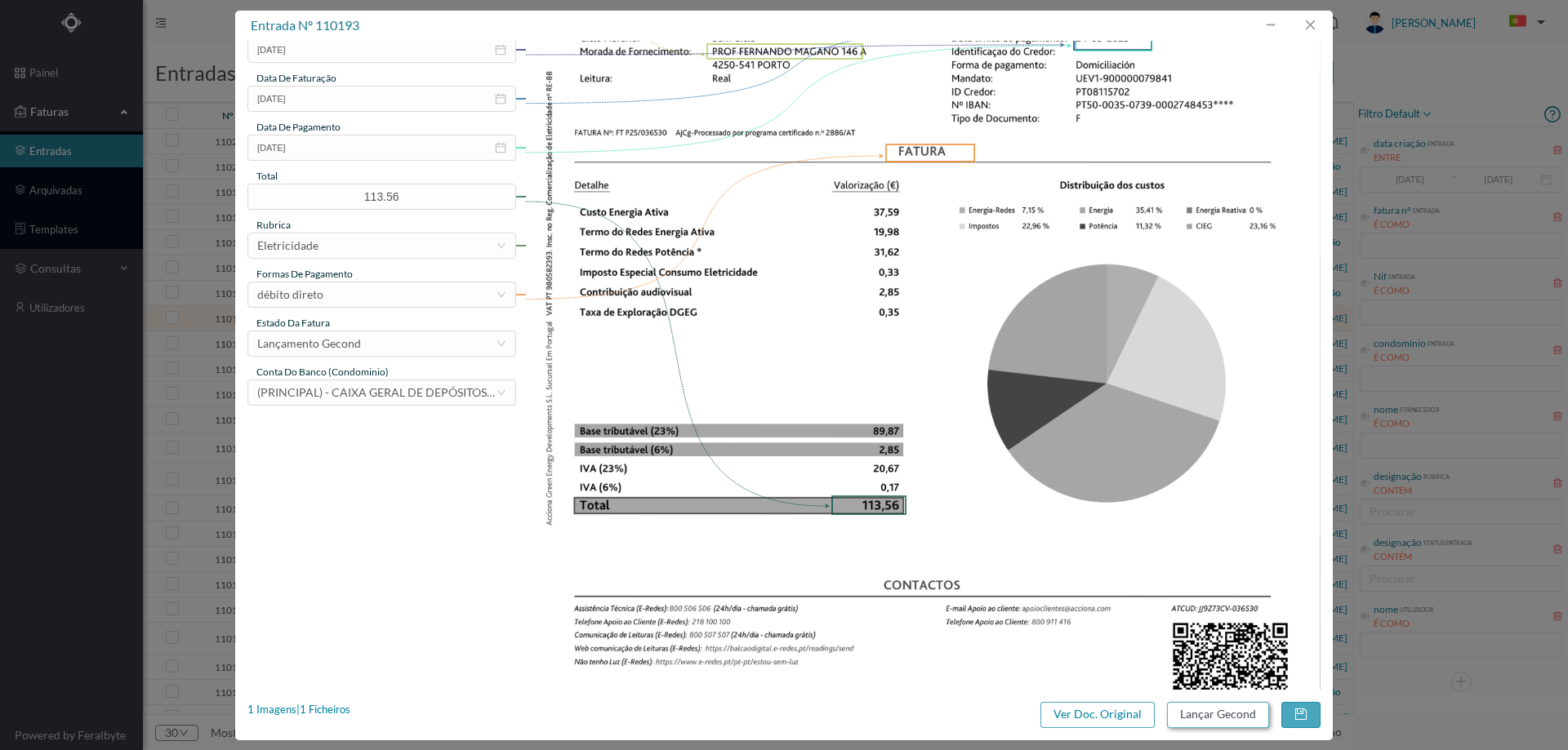
type input "[DATE] / [DATE]"
click at [1196, 716] on button "Lançar Gecond" at bounding box center [1218, 715] width 102 height 27
